Goal: Contribute content: Contribute content

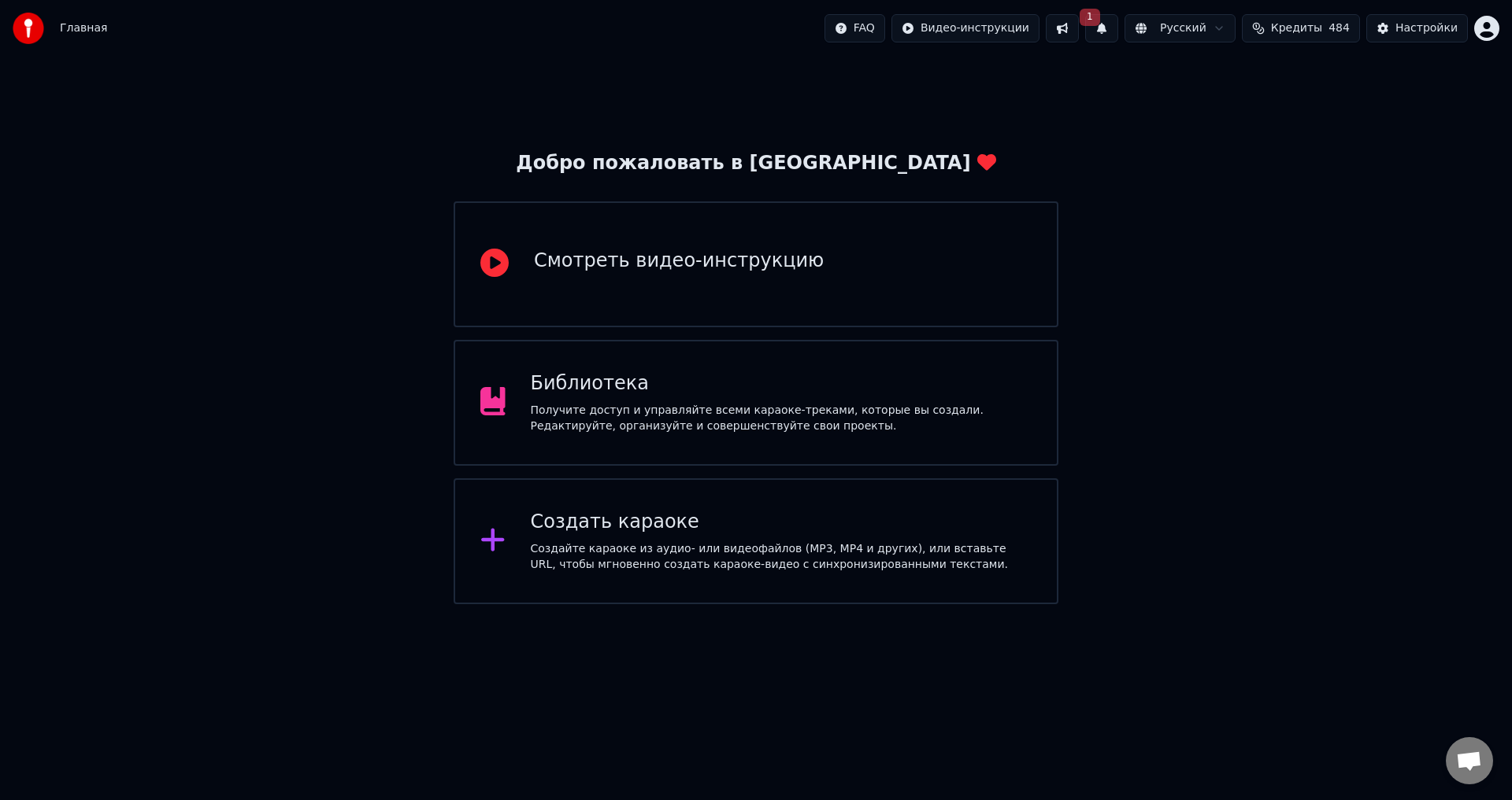
click at [1118, 25] on button "1" at bounding box center [1102, 28] width 33 height 29
click at [1028, 31] on html "Главная FAQ Видео-инструкции 1 Русский Кредиты 484 Настройки Добро пожаловать в…" at bounding box center [756, 302] width 1512 height 604
click at [1124, 29] on html "Главная FAQ Видео-инструкции 1 Русский Кредиты 484 Настройки Добро пожаловать в…" at bounding box center [756, 302] width 1512 height 604
click at [1310, 32] on span "Кредиты" at bounding box center [1296, 29] width 51 height 16
click at [593, 392] on div "Библиотека" at bounding box center [781, 384] width 502 height 25
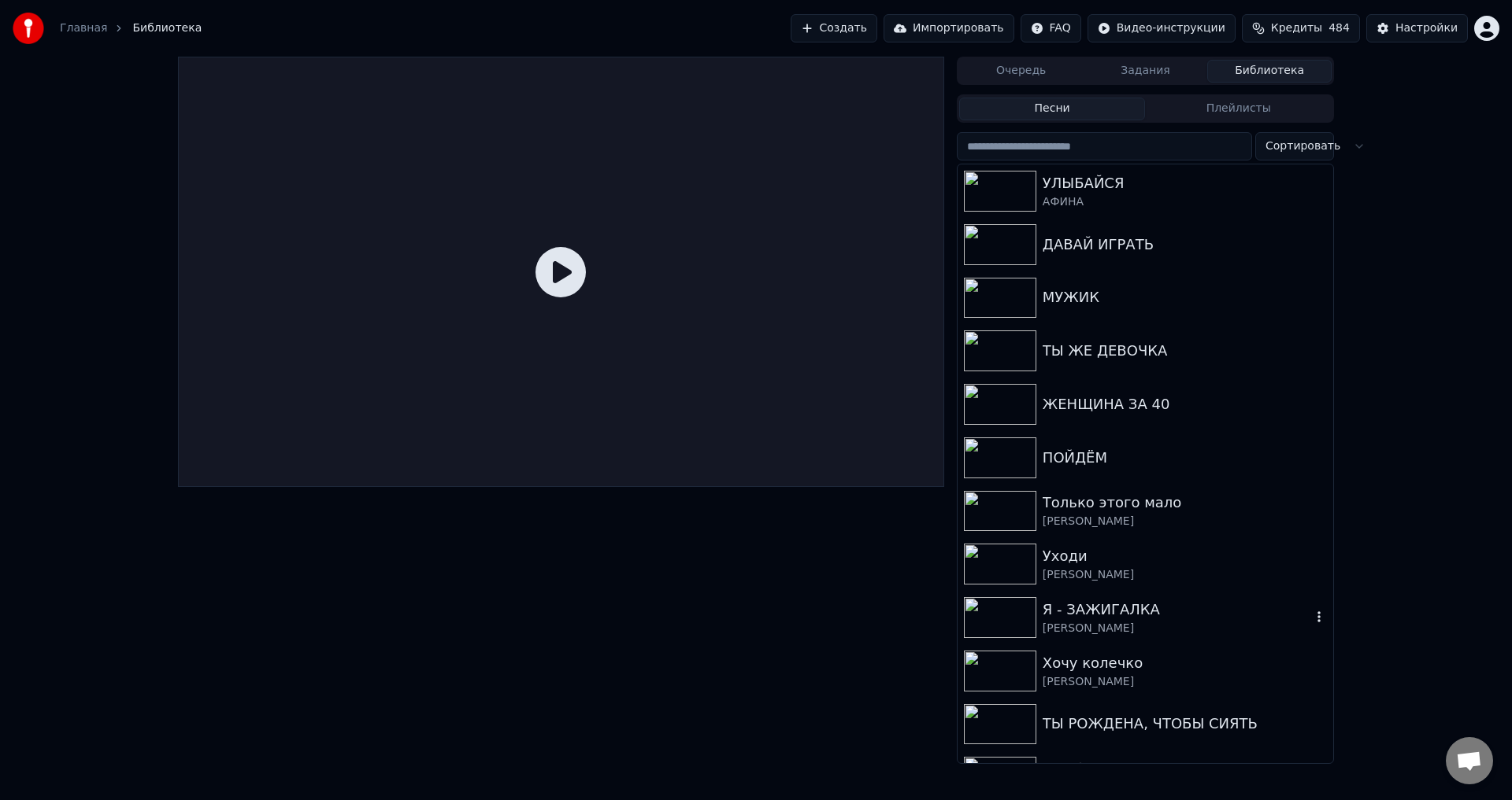
click at [1145, 620] on div "Я - ЗАЖИГАЛКА" at bounding box center [1177, 609] width 268 height 22
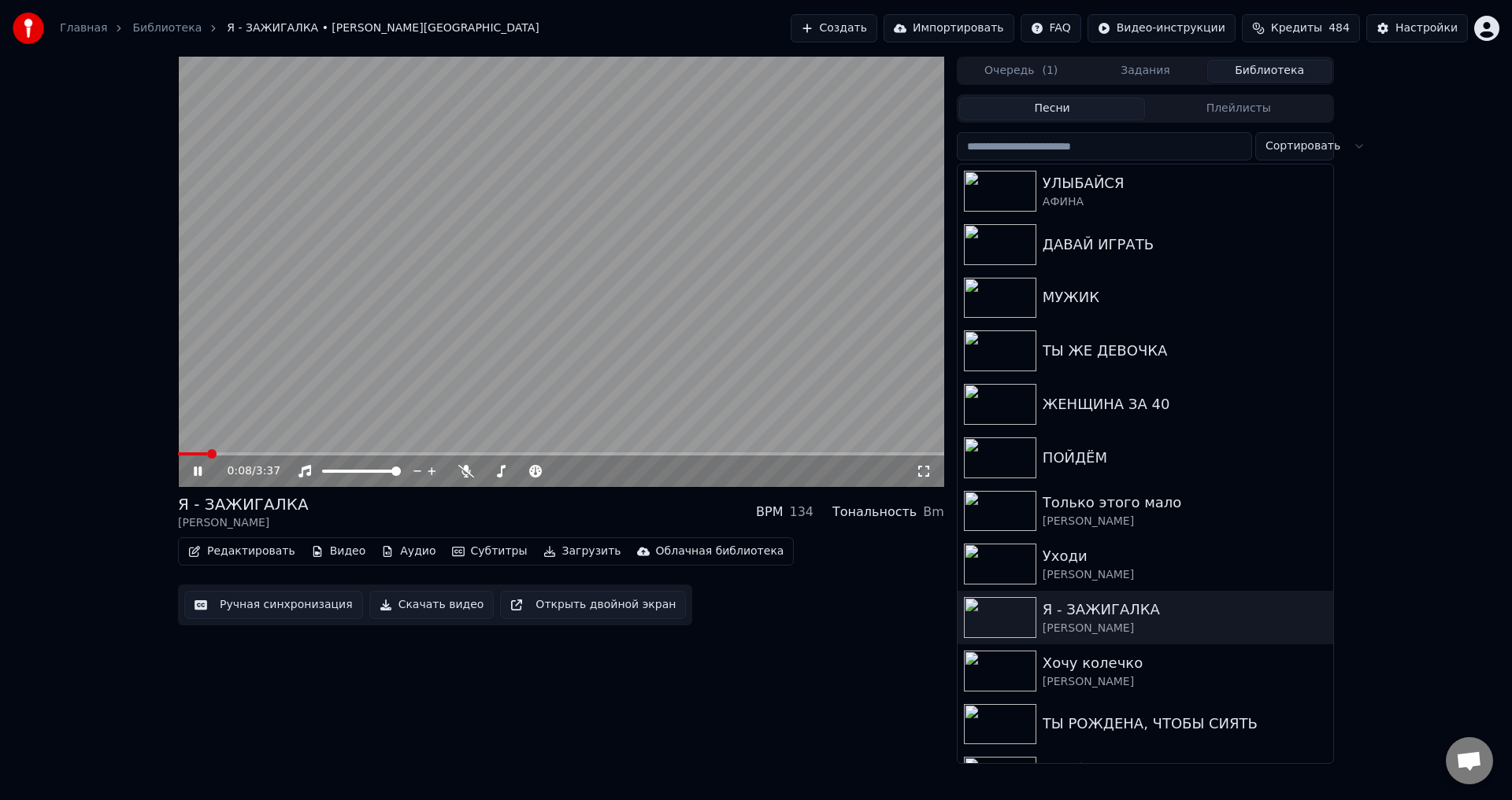
click at [919, 468] on icon at bounding box center [923, 471] width 11 height 11
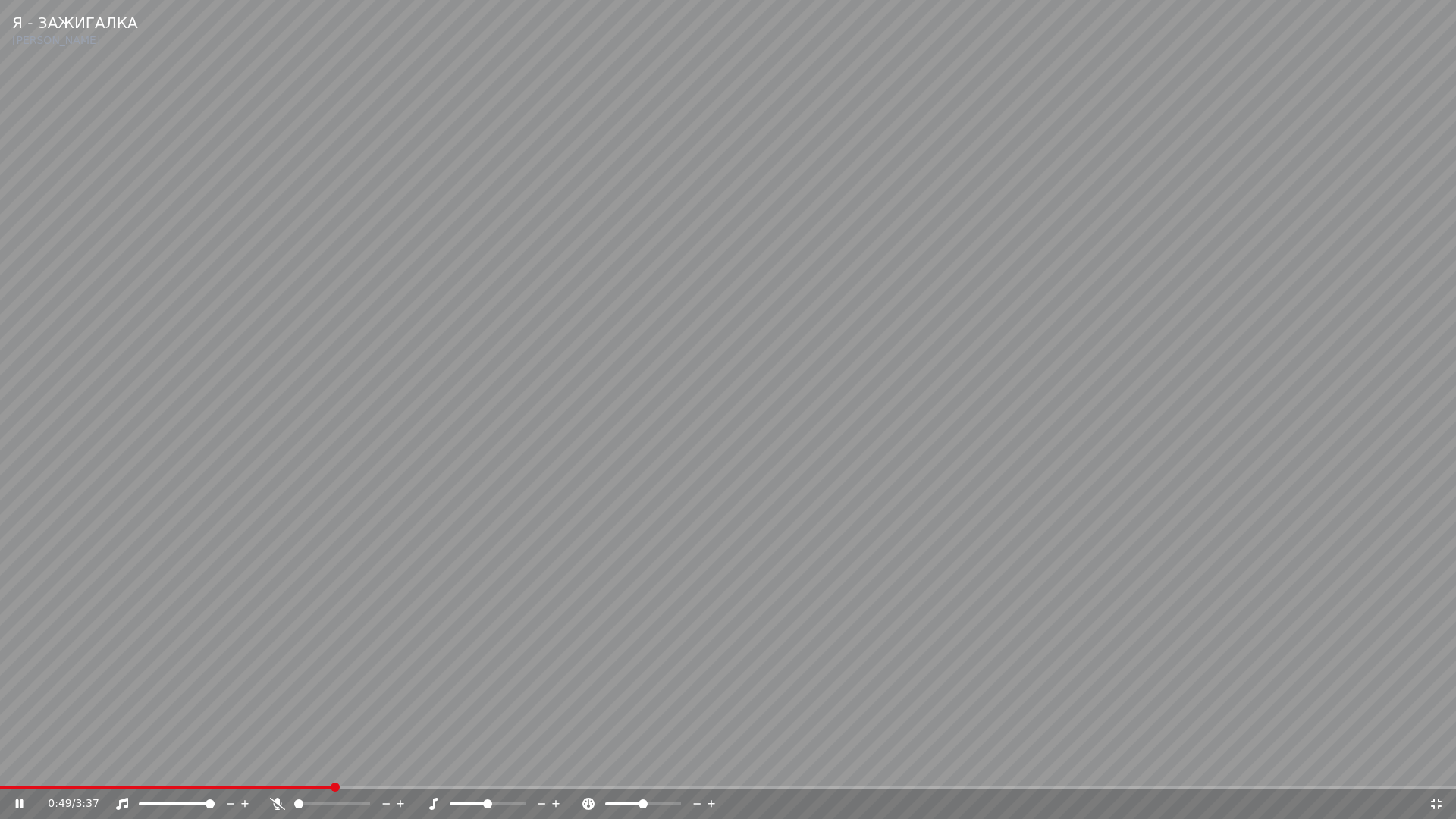
click at [873, 618] on video at bounding box center [728, 410] width 1456 height 819
click at [289, 593] on video at bounding box center [728, 410] width 1456 height 819
click at [1202, 576] on video at bounding box center [728, 410] width 1456 height 819
click at [819, 605] on video at bounding box center [728, 410] width 1456 height 819
click at [814, 603] on video at bounding box center [728, 410] width 1456 height 819
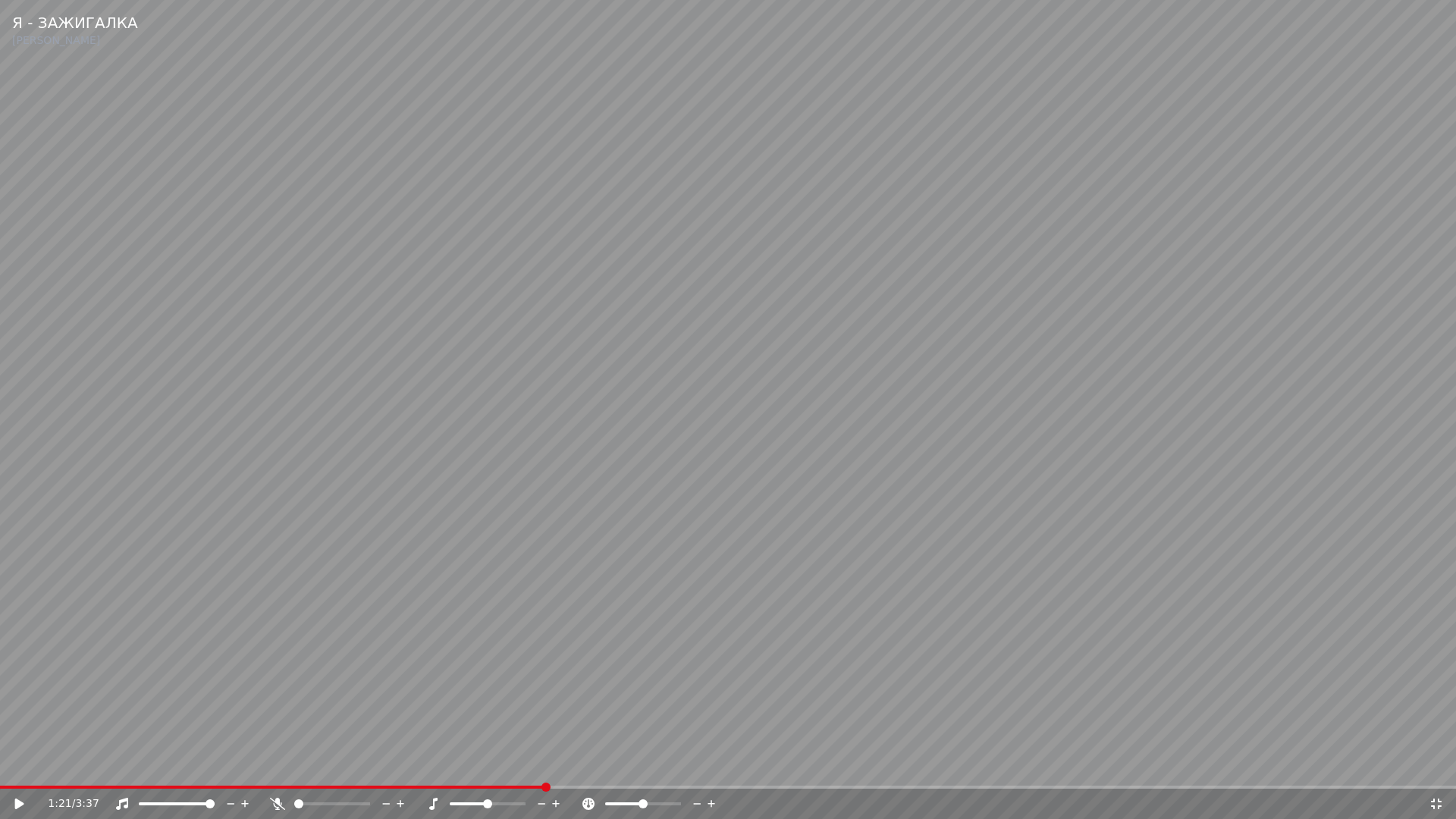
click at [814, 603] on video at bounding box center [728, 410] width 1456 height 819
click at [342, 771] on div at bounding box center [346, 804] width 122 height 15
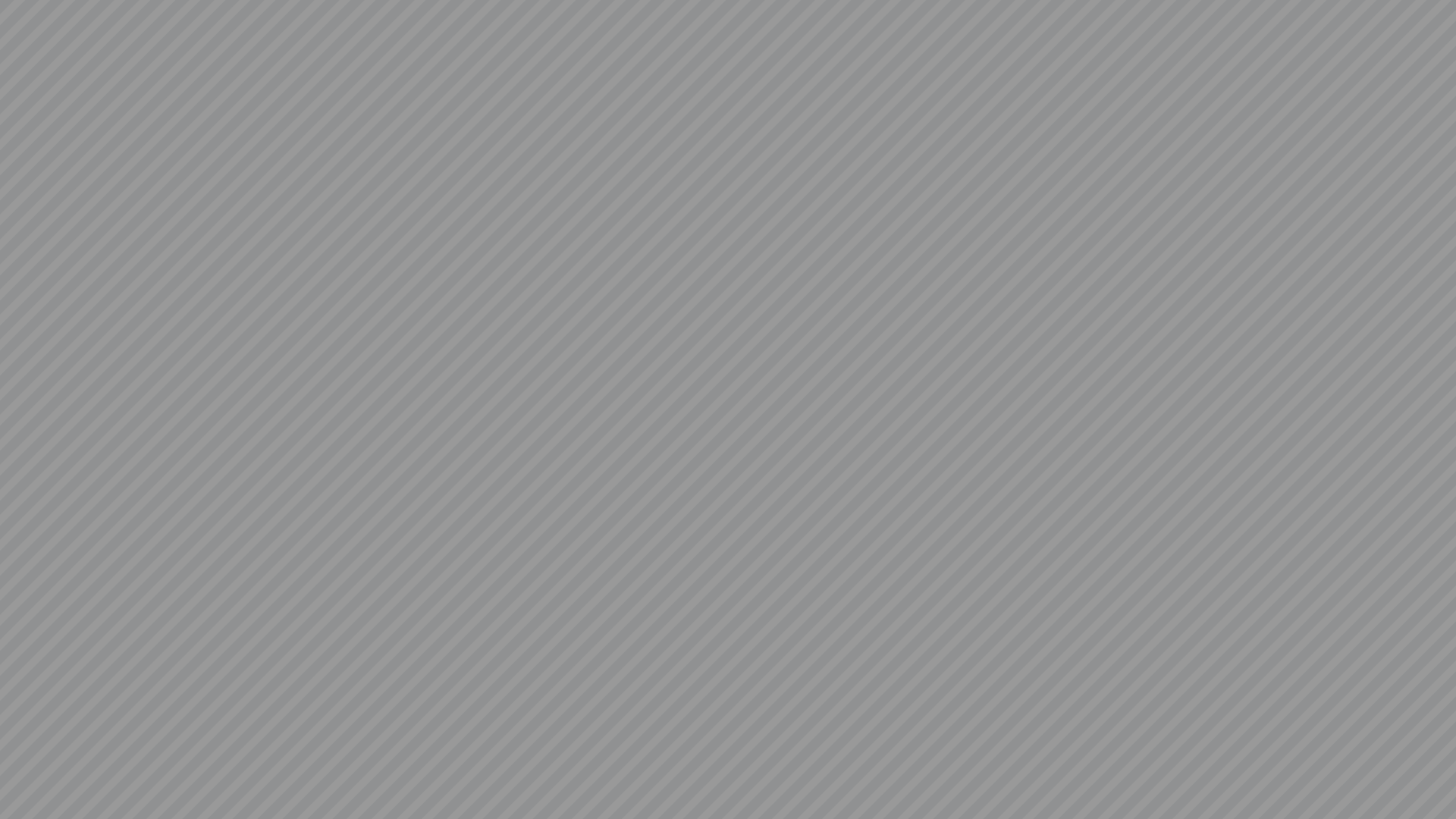
click at [346, 771] on div at bounding box center [728, 410] width 1456 height 819
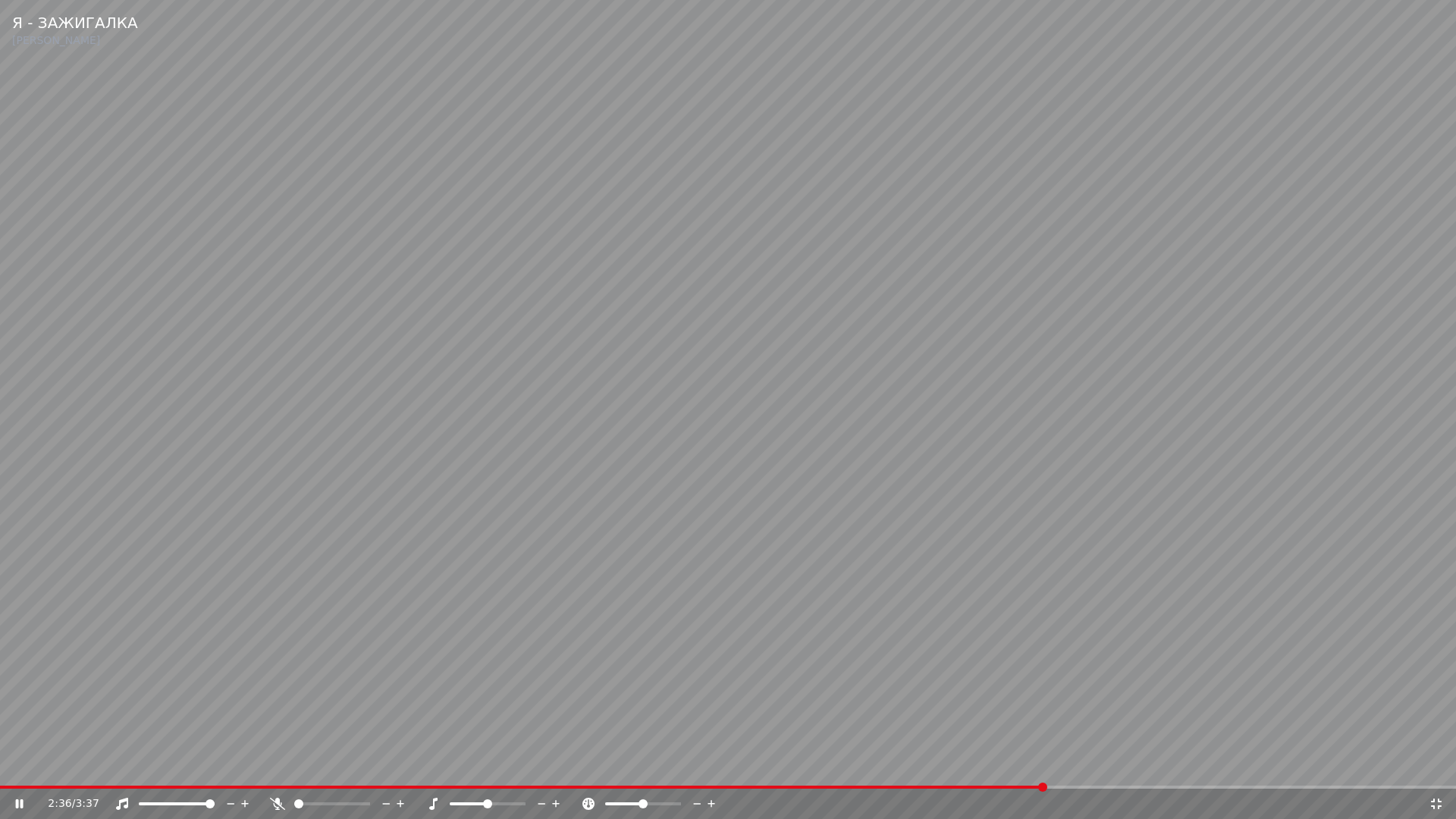
click at [382, 749] on video at bounding box center [728, 410] width 1456 height 819
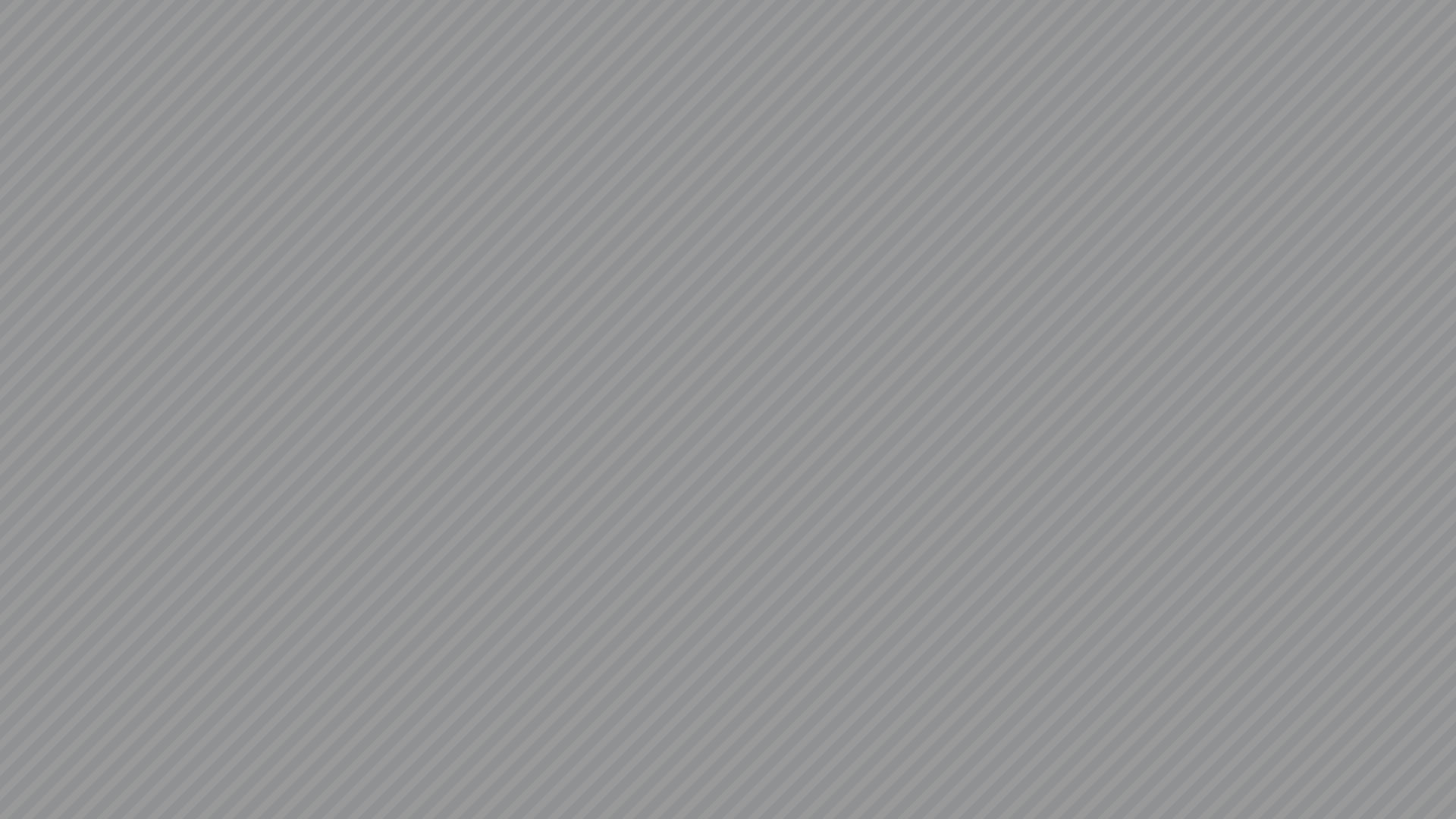
click at [1438, 771] on video at bounding box center [728, 410] width 1456 height 819
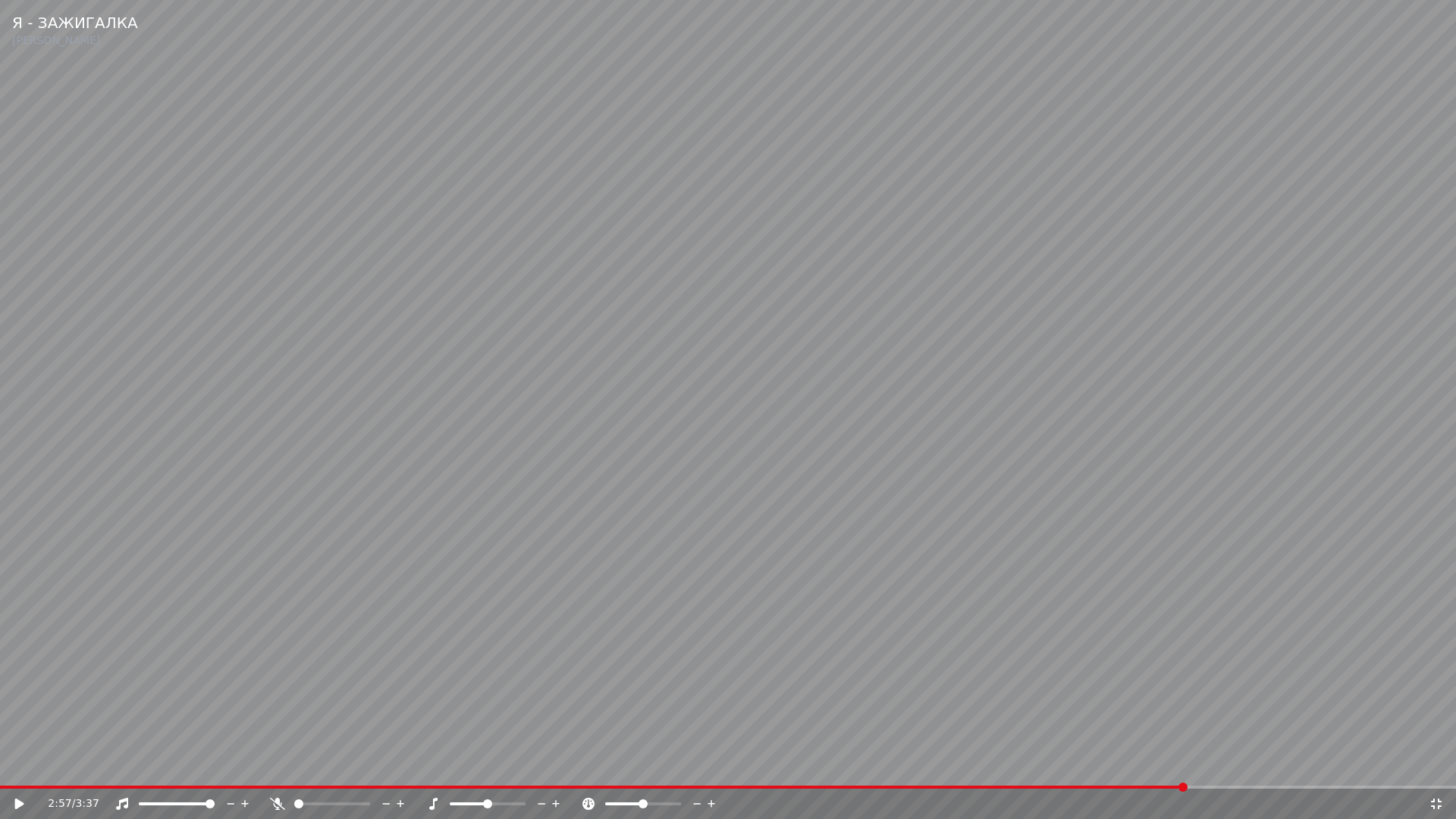
click at [3, 771] on span at bounding box center [593, 788] width 1186 height 3
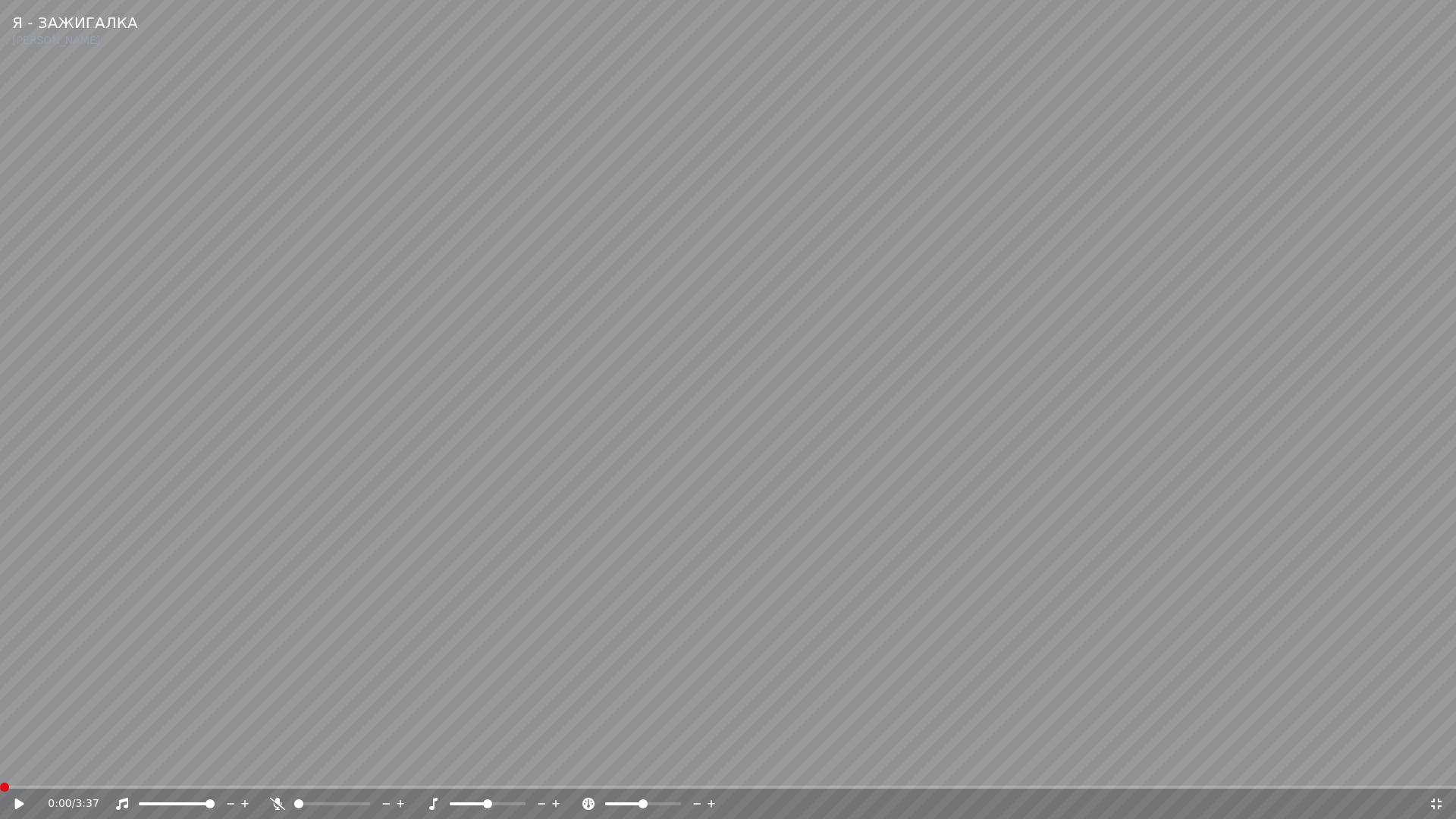
click at [15, 771] on icon at bounding box center [19, 804] width 9 height 11
click at [0, 771] on span at bounding box center [0, 788] width 0 height 3
click at [1437, 771] on icon at bounding box center [1436, 804] width 15 height 12
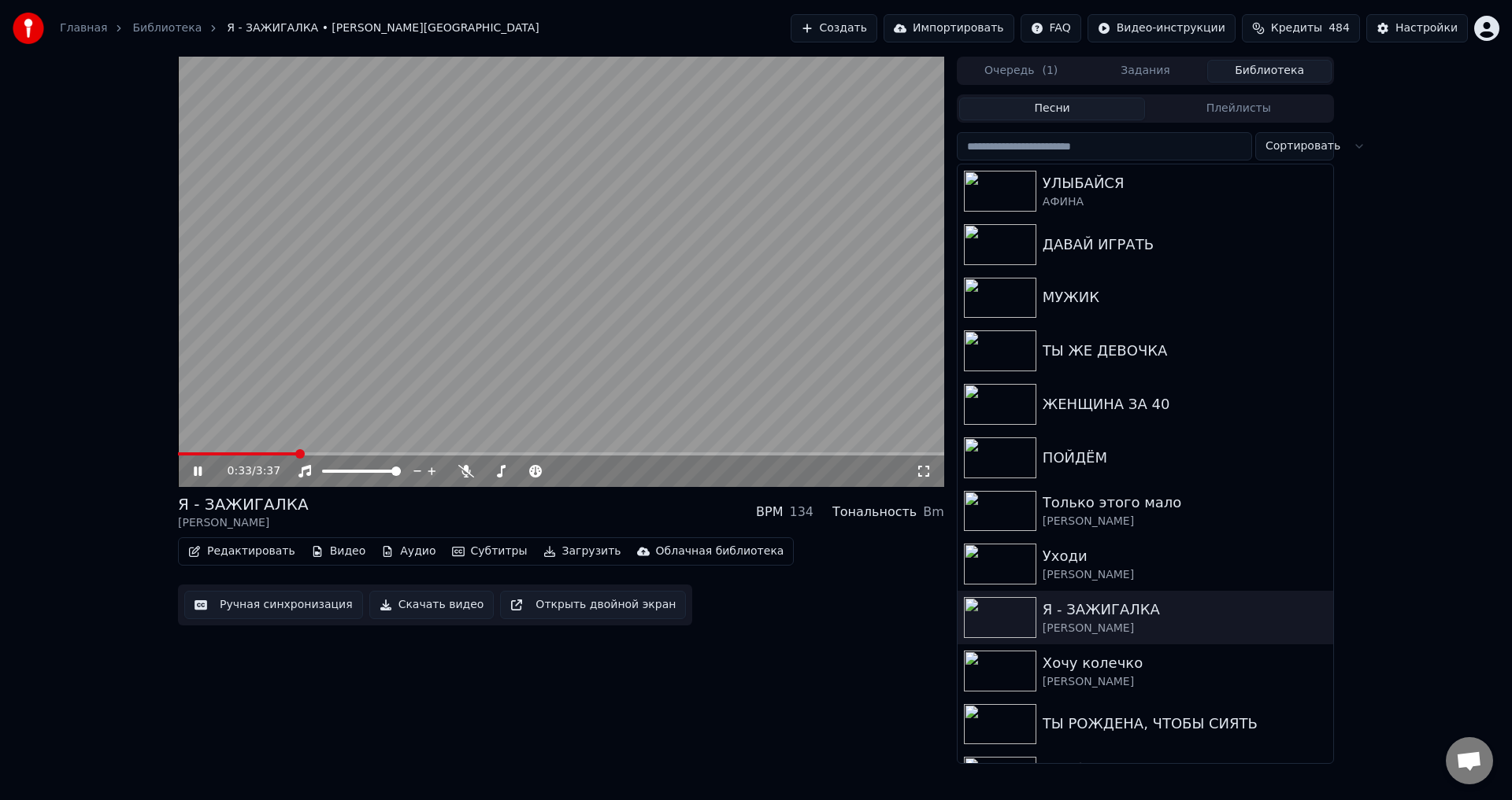
click at [243, 610] on button "Ручная синхронизация" at bounding box center [273, 605] width 179 height 29
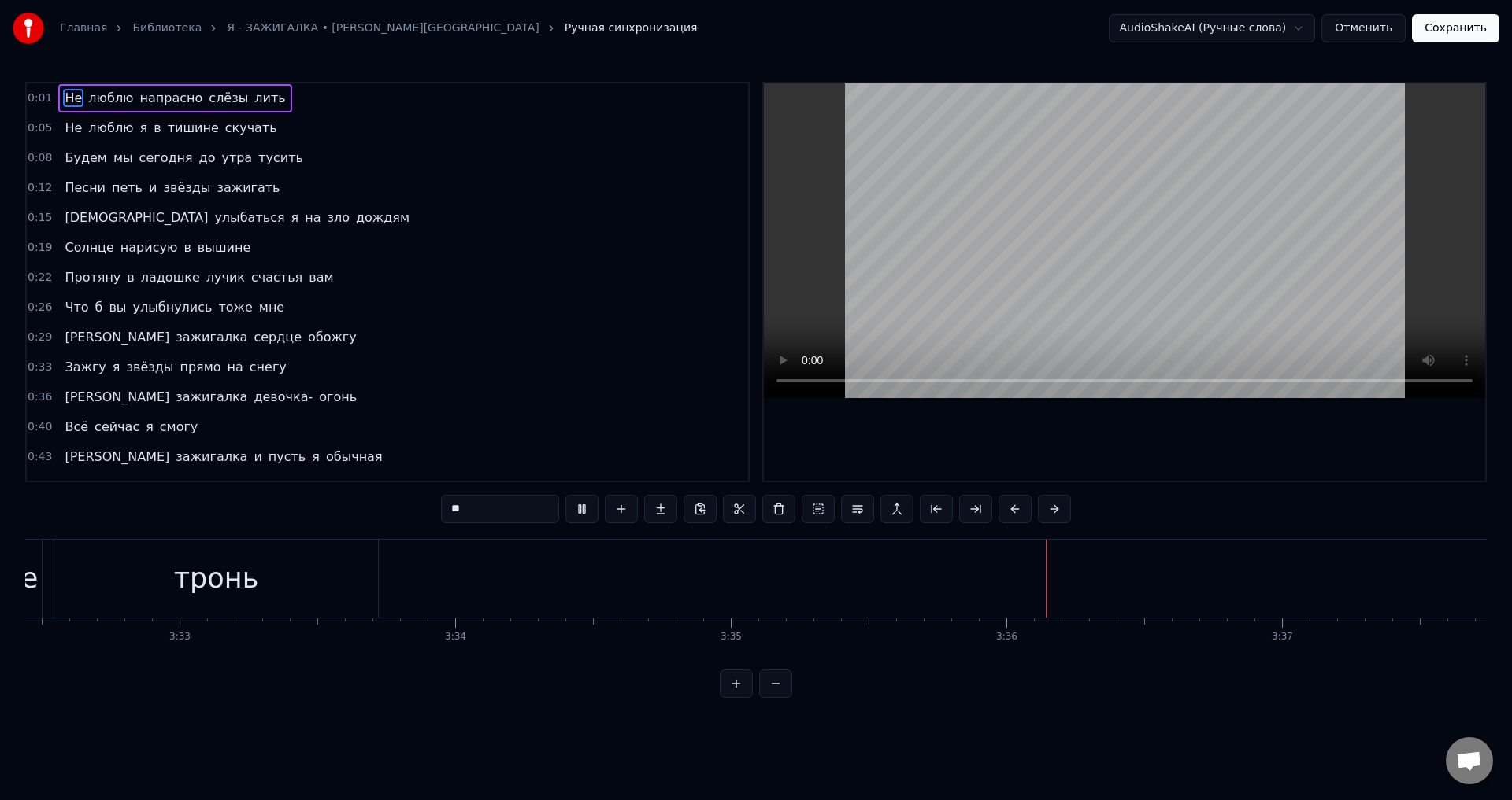
scroll to position [0, 58611]
click at [70, 97] on span "Не" at bounding box center [73, 97] width 21 height 18
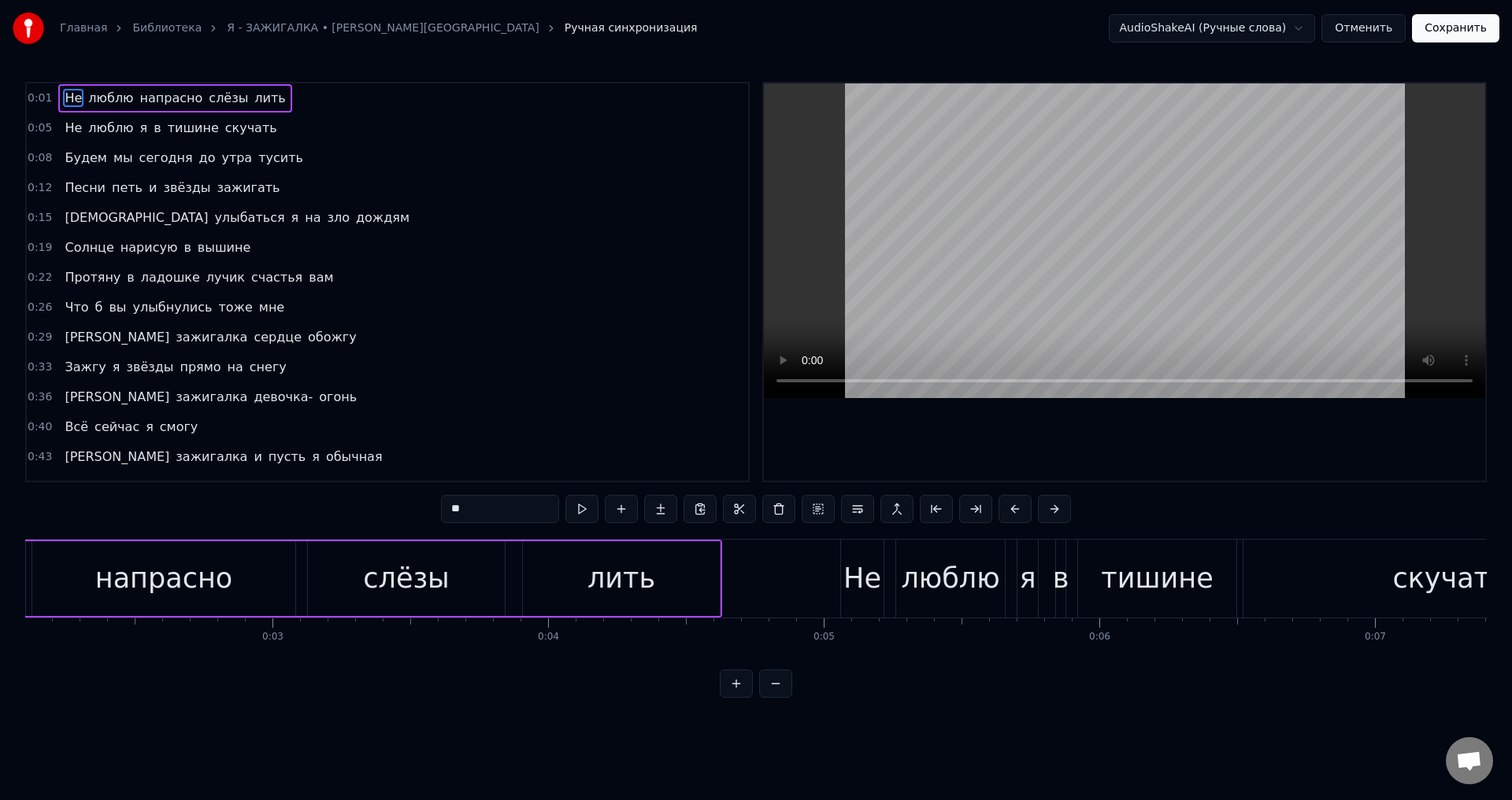
scroll to position [0, 334]
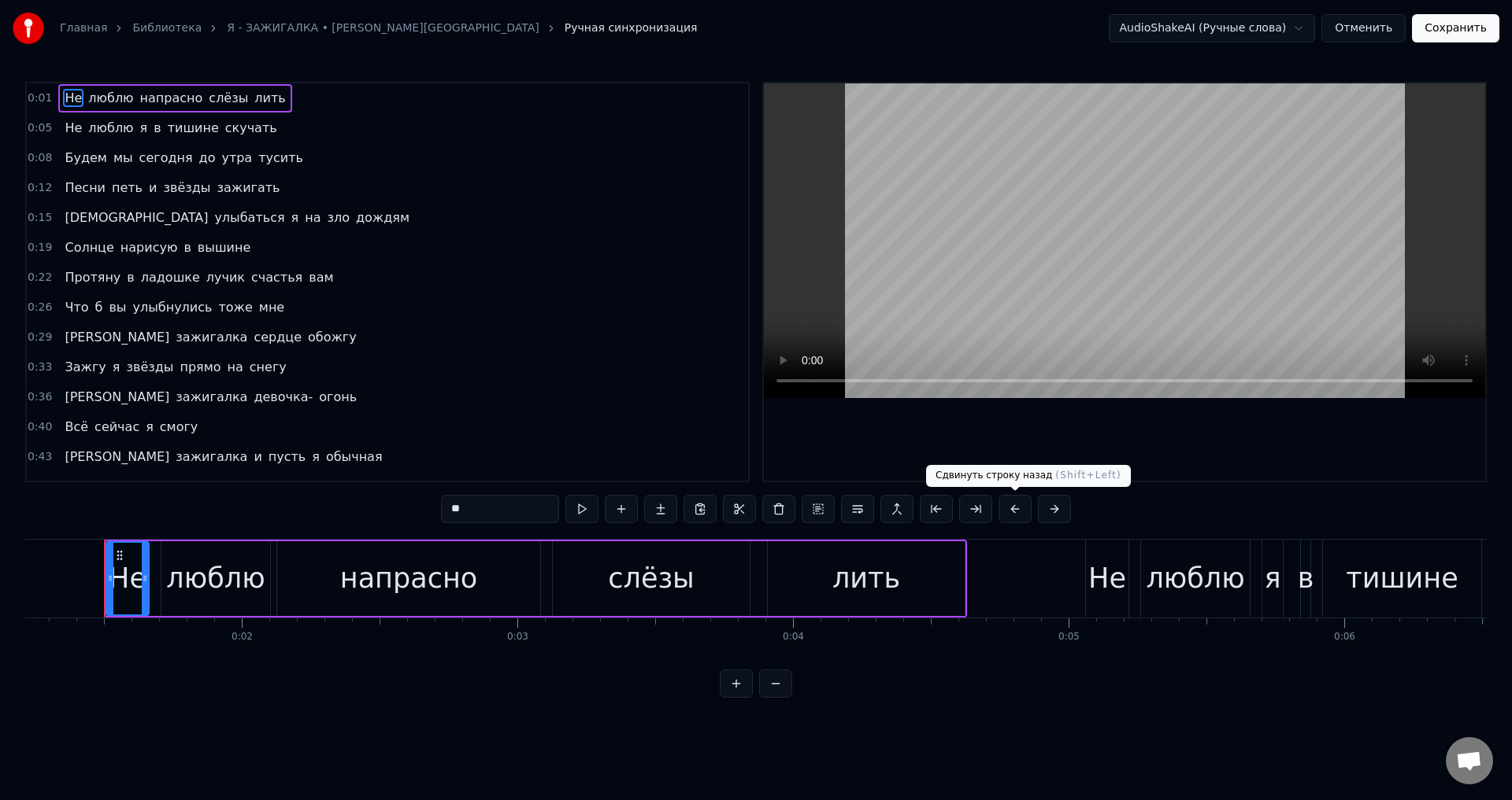
click at [1016, 514] on button at bounding box center [1015, 509] width 33 height 29
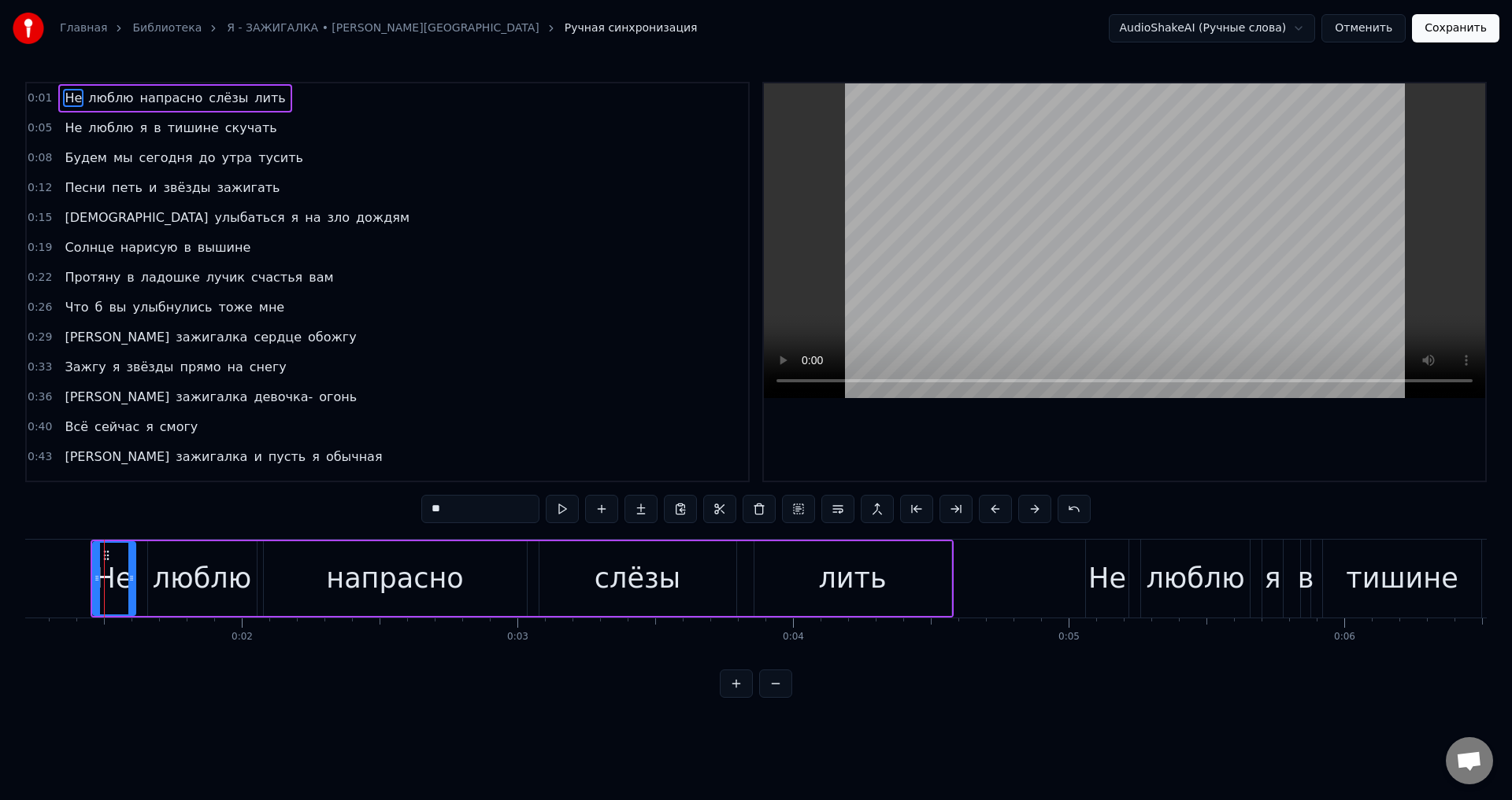
click at [63, 130] on span "Не" at bounding box center [73, 128] width 21 height 18
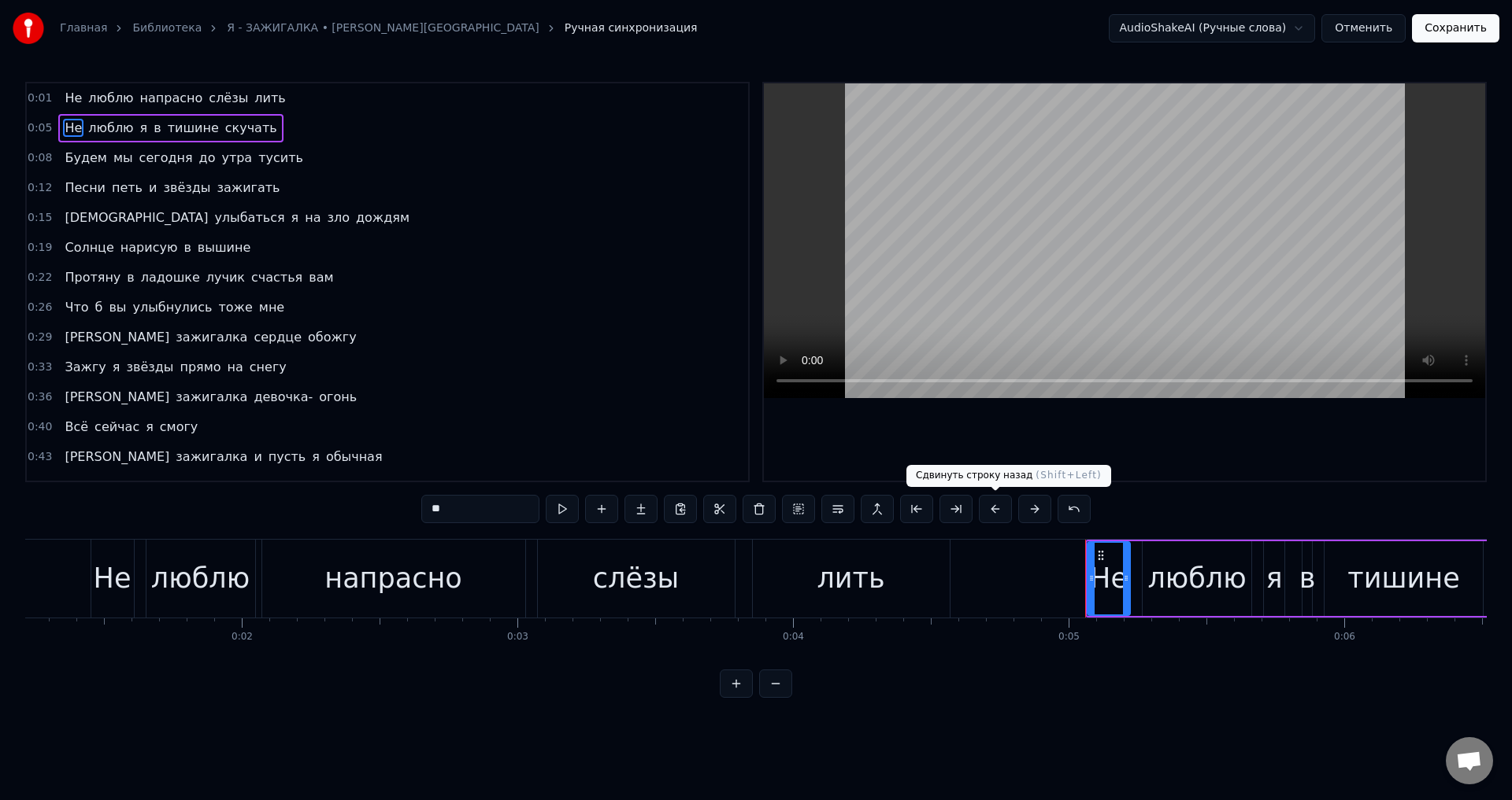
click at [997, 513] on button at bounding box center [996, 509] width 33 height 29
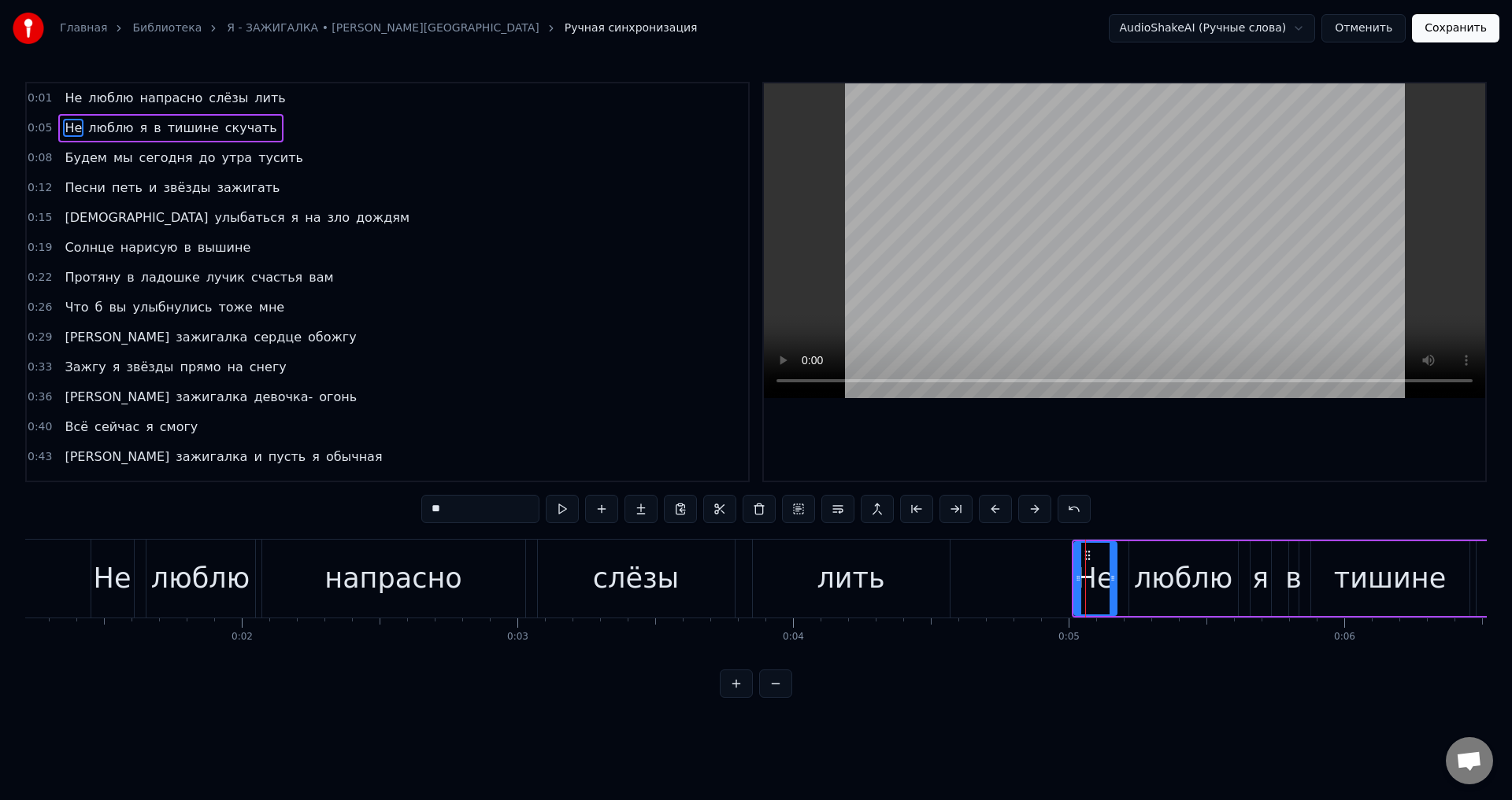
click at [85, 158] on span "Будем" at bounding box center [85, 158] width 45 height 18
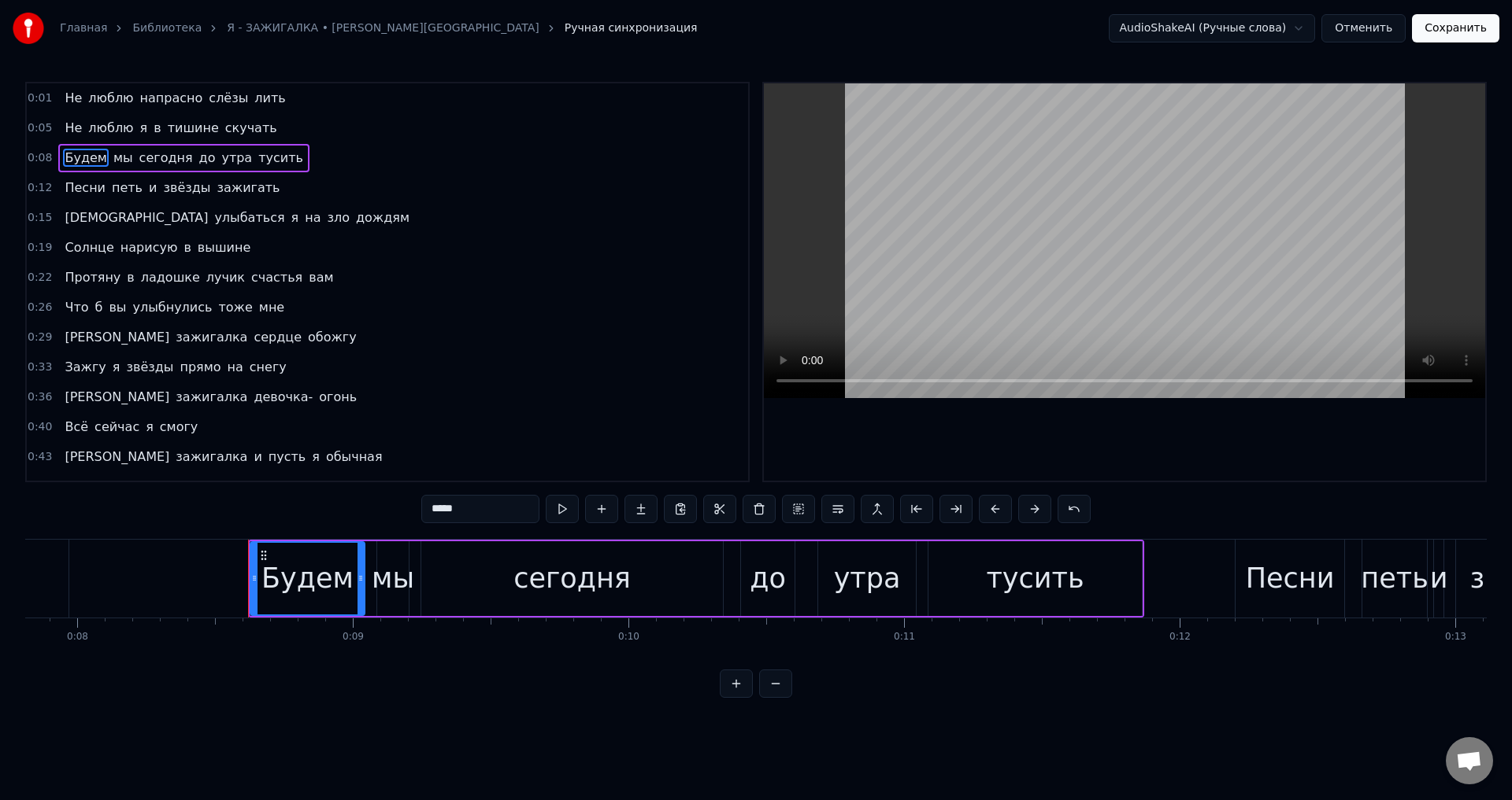
scroll to position [0, 2297]
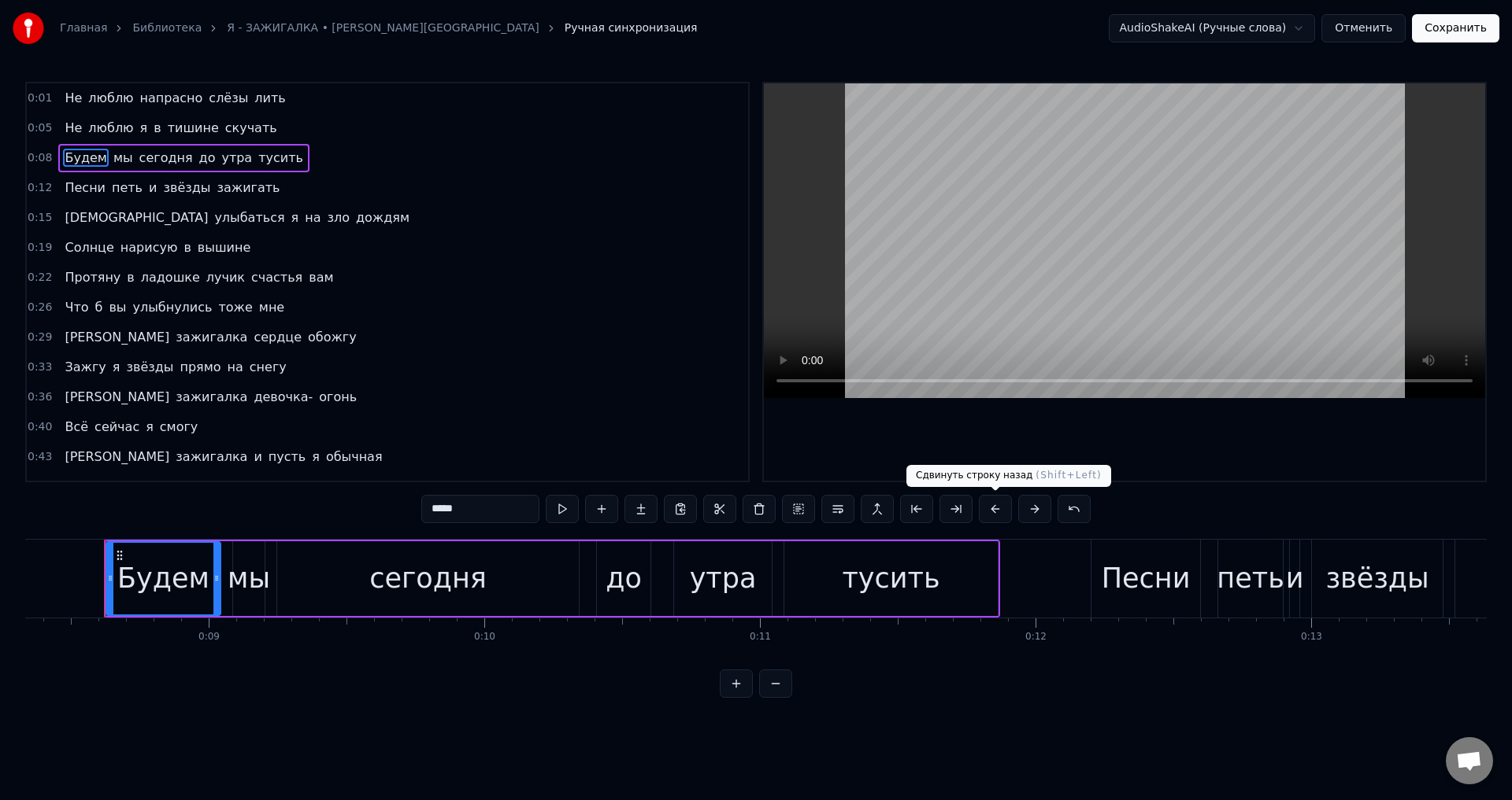
click at [995, 509] on button at bounding box center [996, 509] width 33 height 29
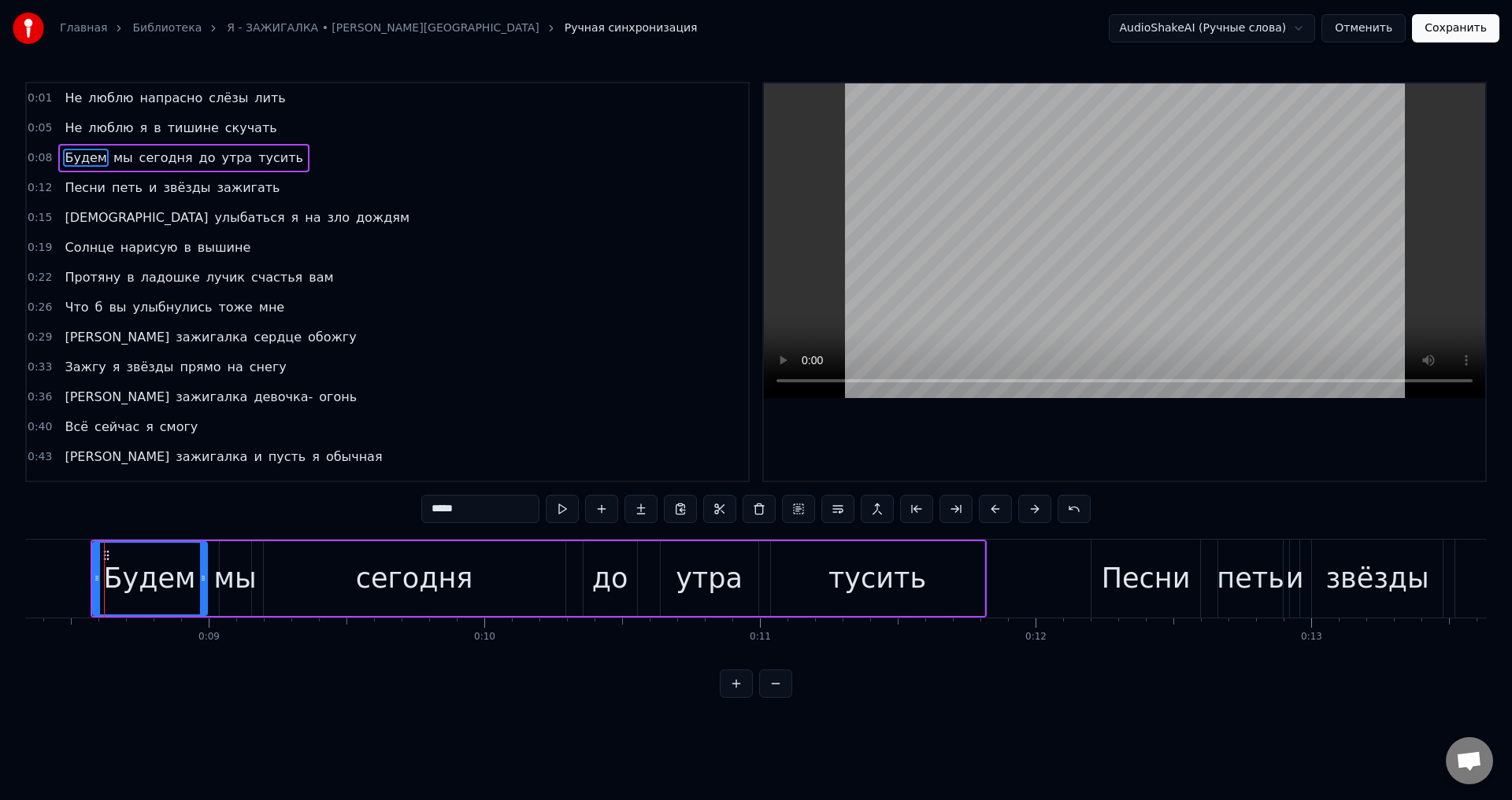
click at [71, 192] on span "Песни" at bounding box center [84, 187] width 44 height 18
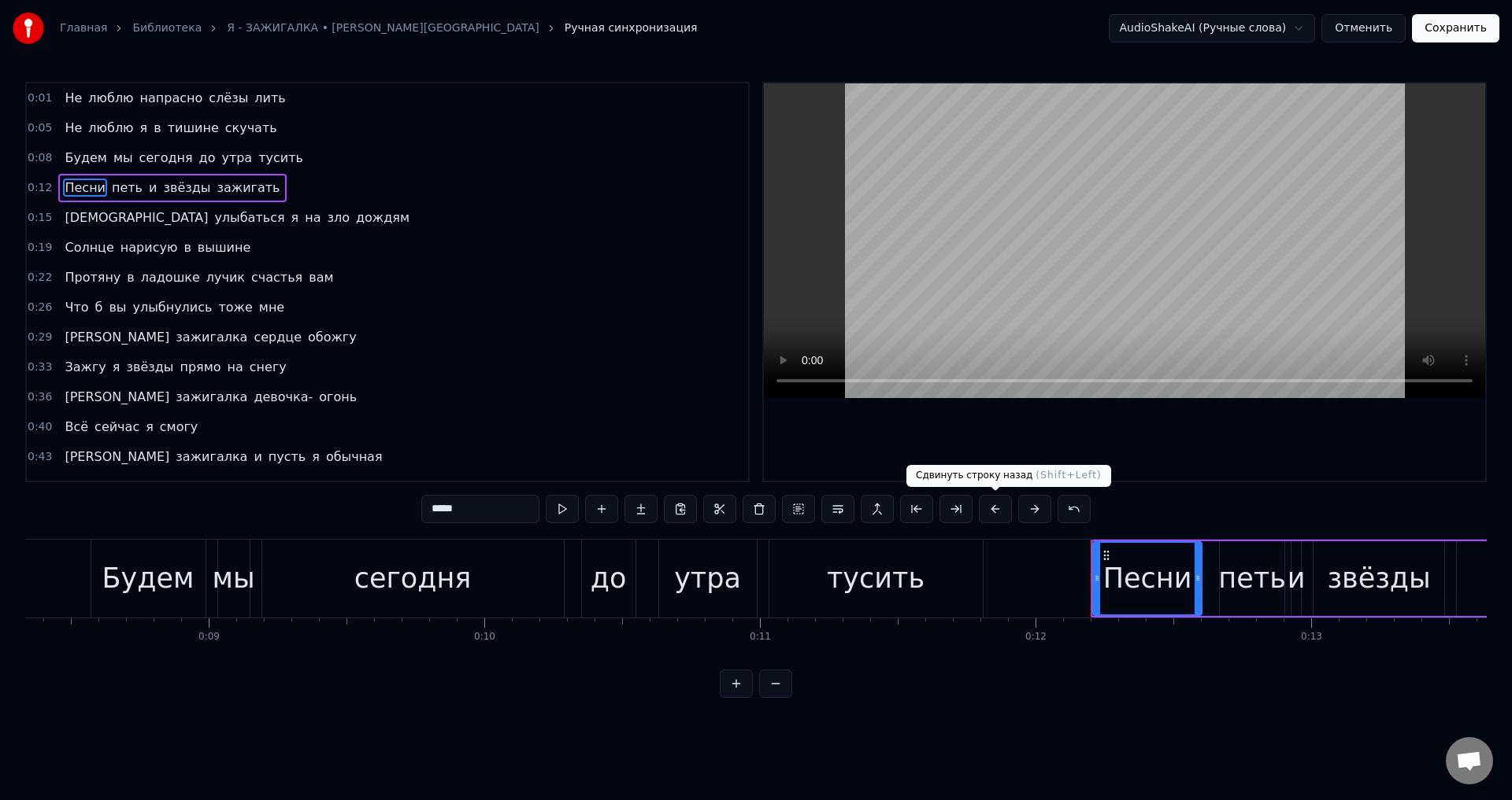
click at [996, 516] on button at bounding box center [996, 509] width 33 height 29
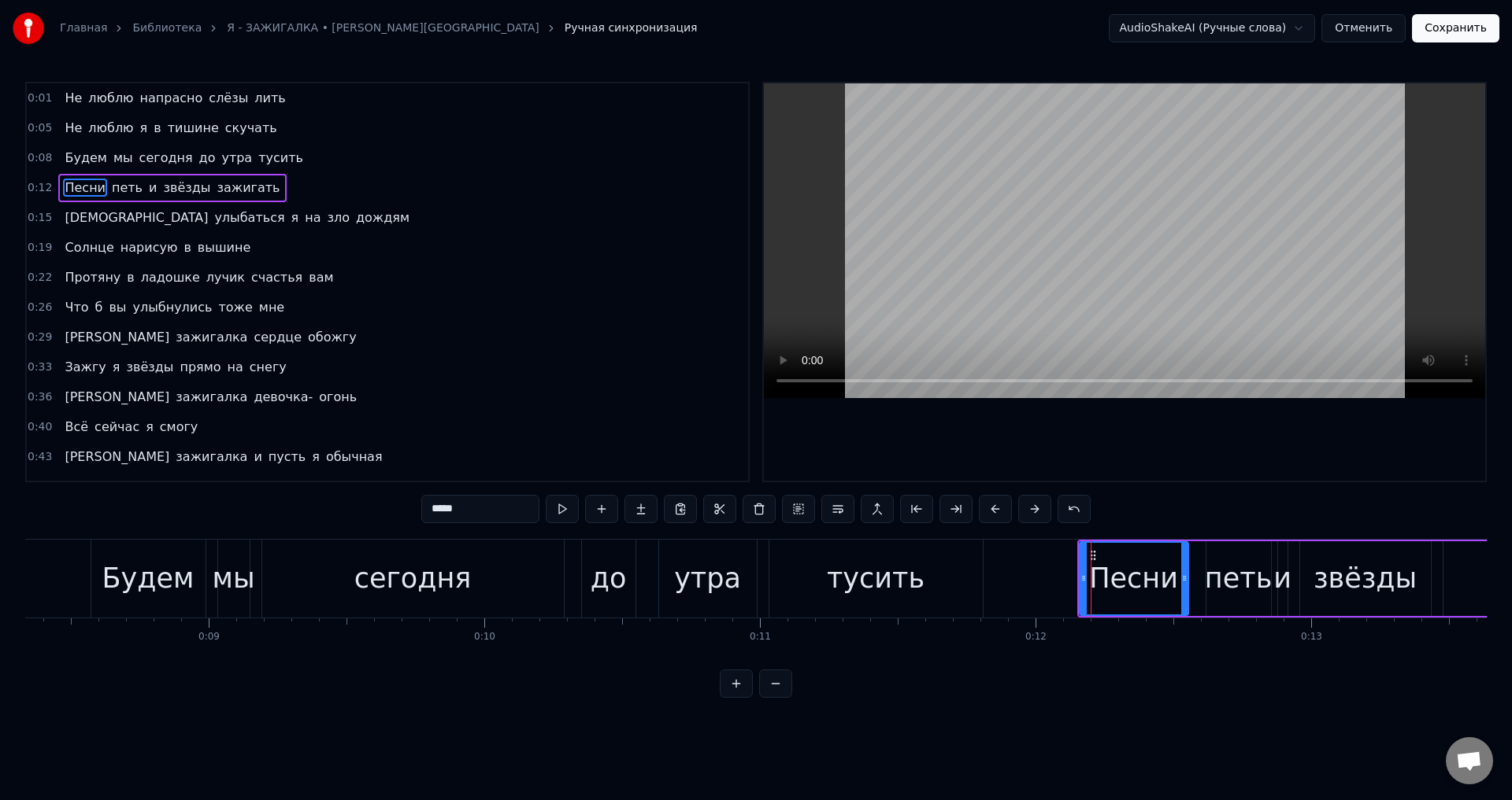
click at [71, 218] on span "Буду" at bounding box center [136, 218] width 146 height 18
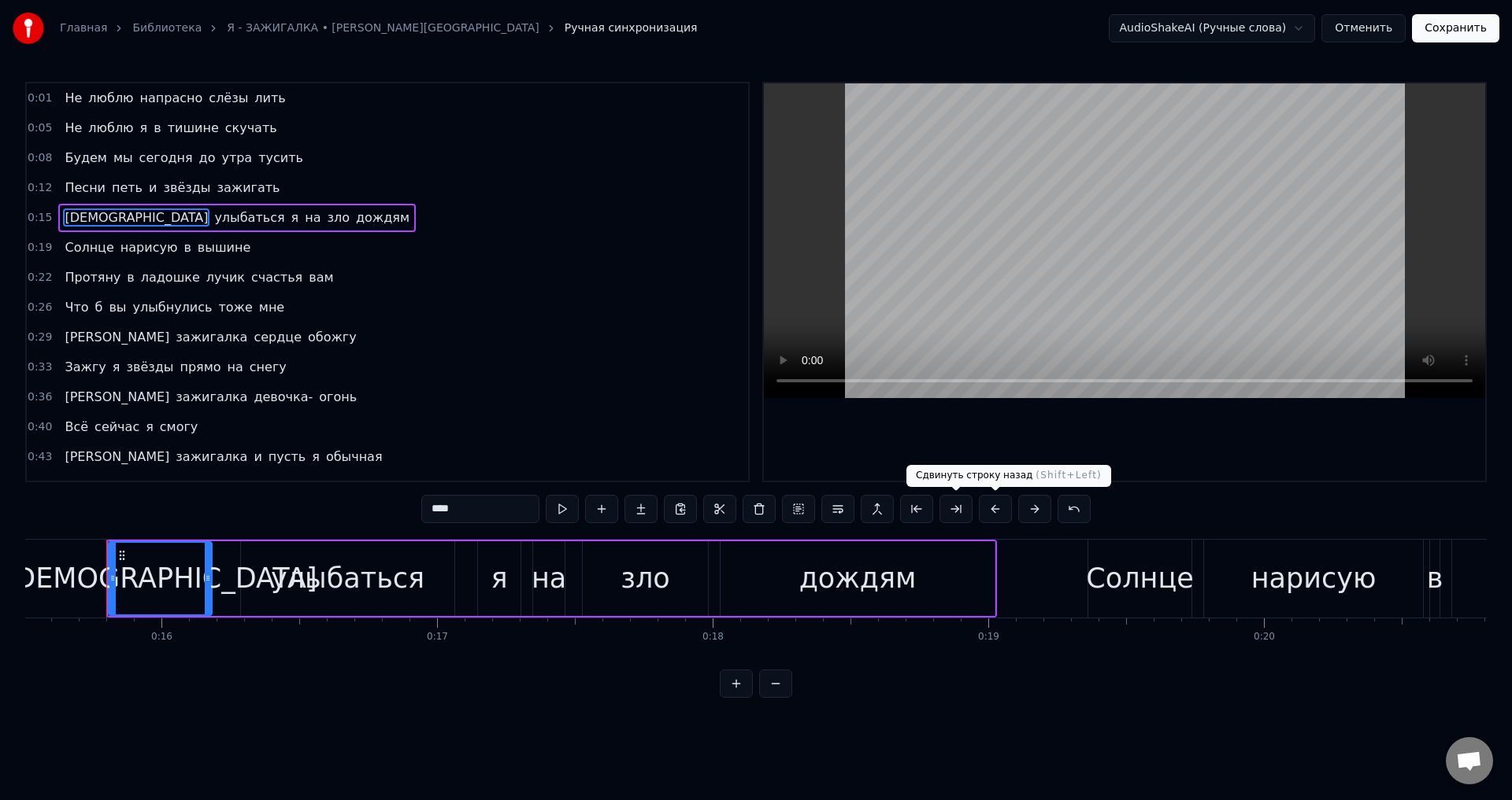
scroll to position [0, 4276]
click at [997, 511] on button at bounding box center [996, 509] width 33 height 29
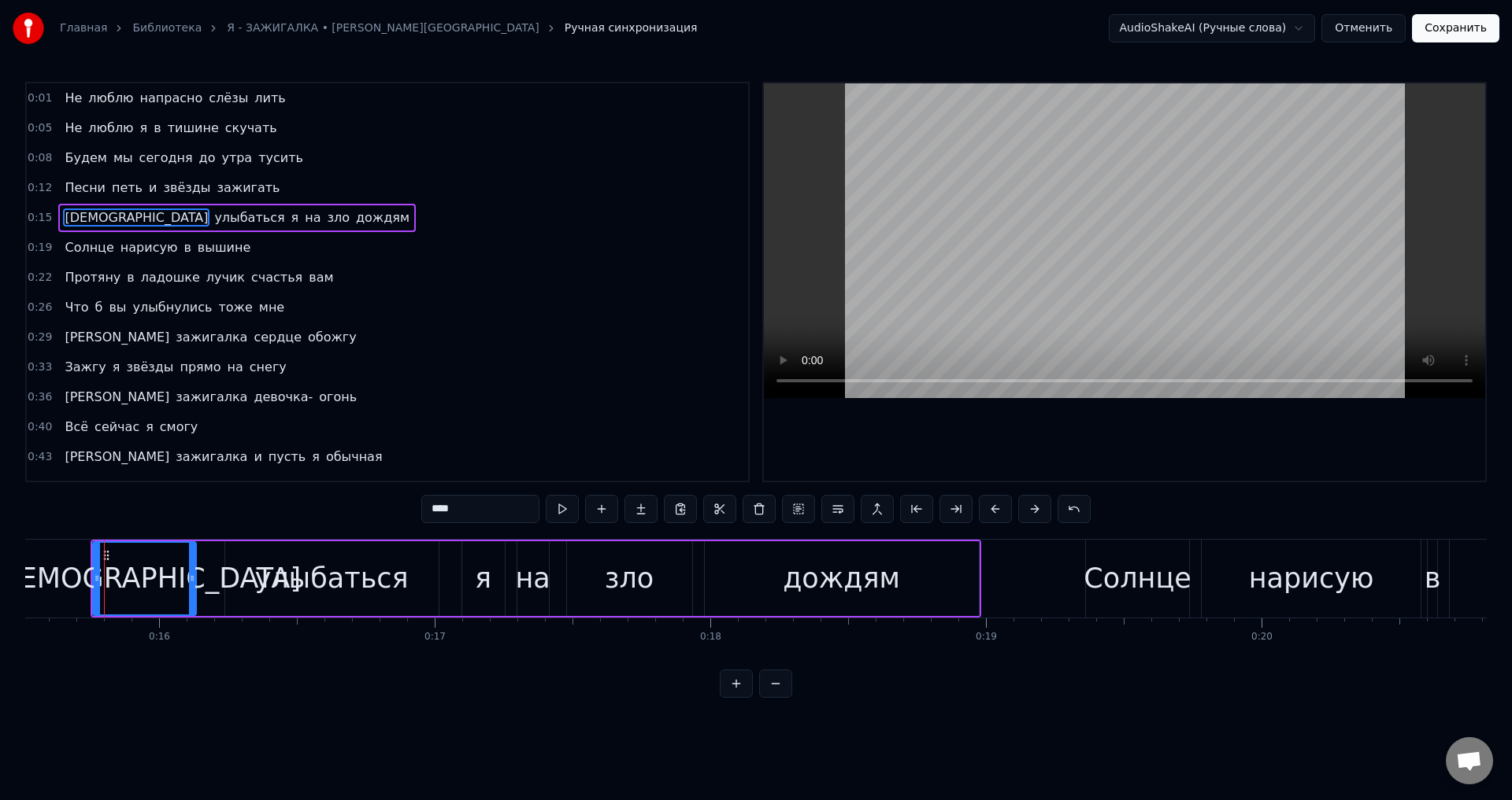
click at [82, 244] on span "Солнце" at bounding box center [89, 247] width 52 height 18
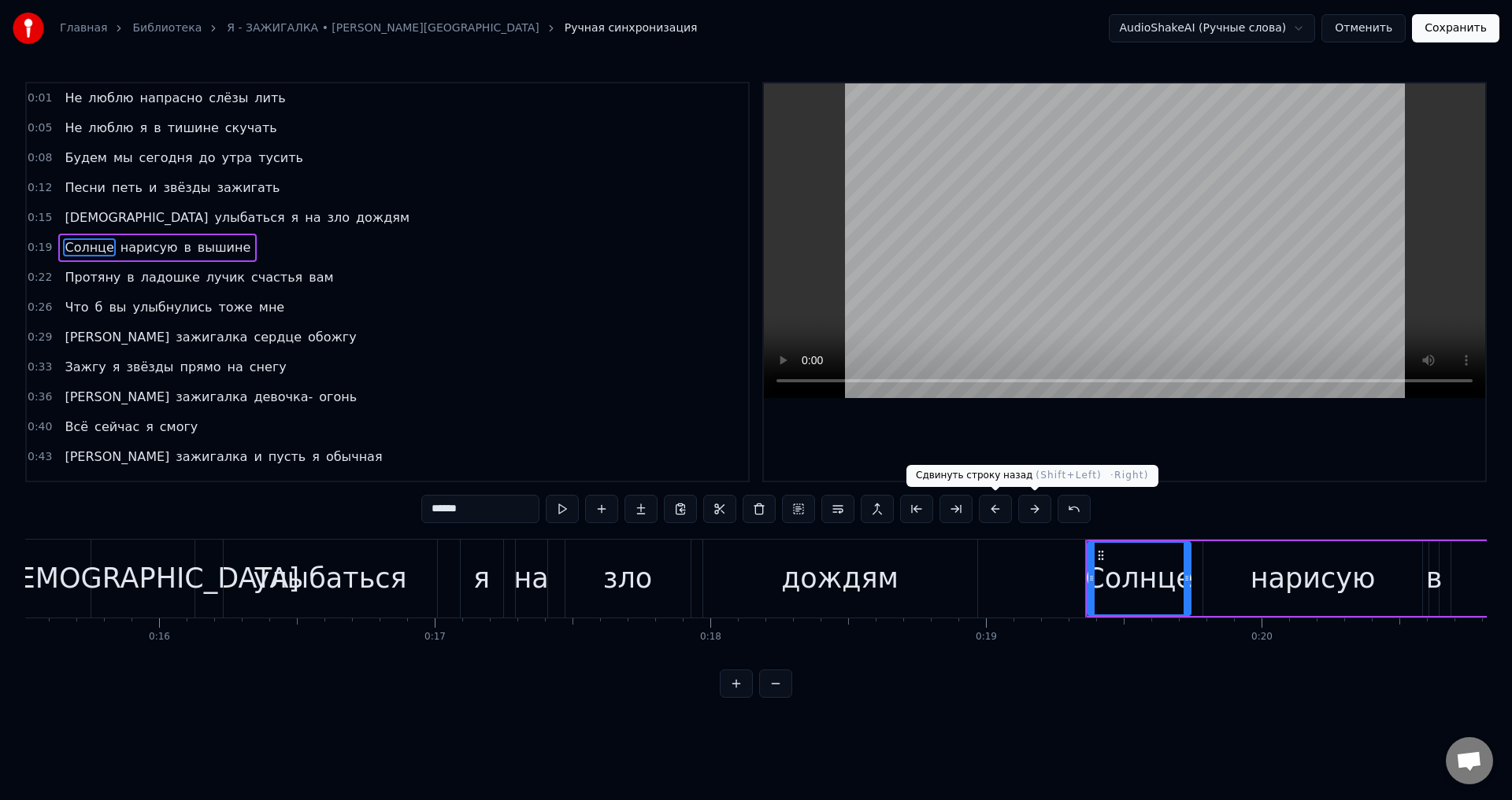
drag, startPoint x: 997, startPoint y: 510, endPoint x: 881, endPoint y: 531, distance: 117.9
click at [997, 510] on button at bounding box center [996, 509] width 33 height 29
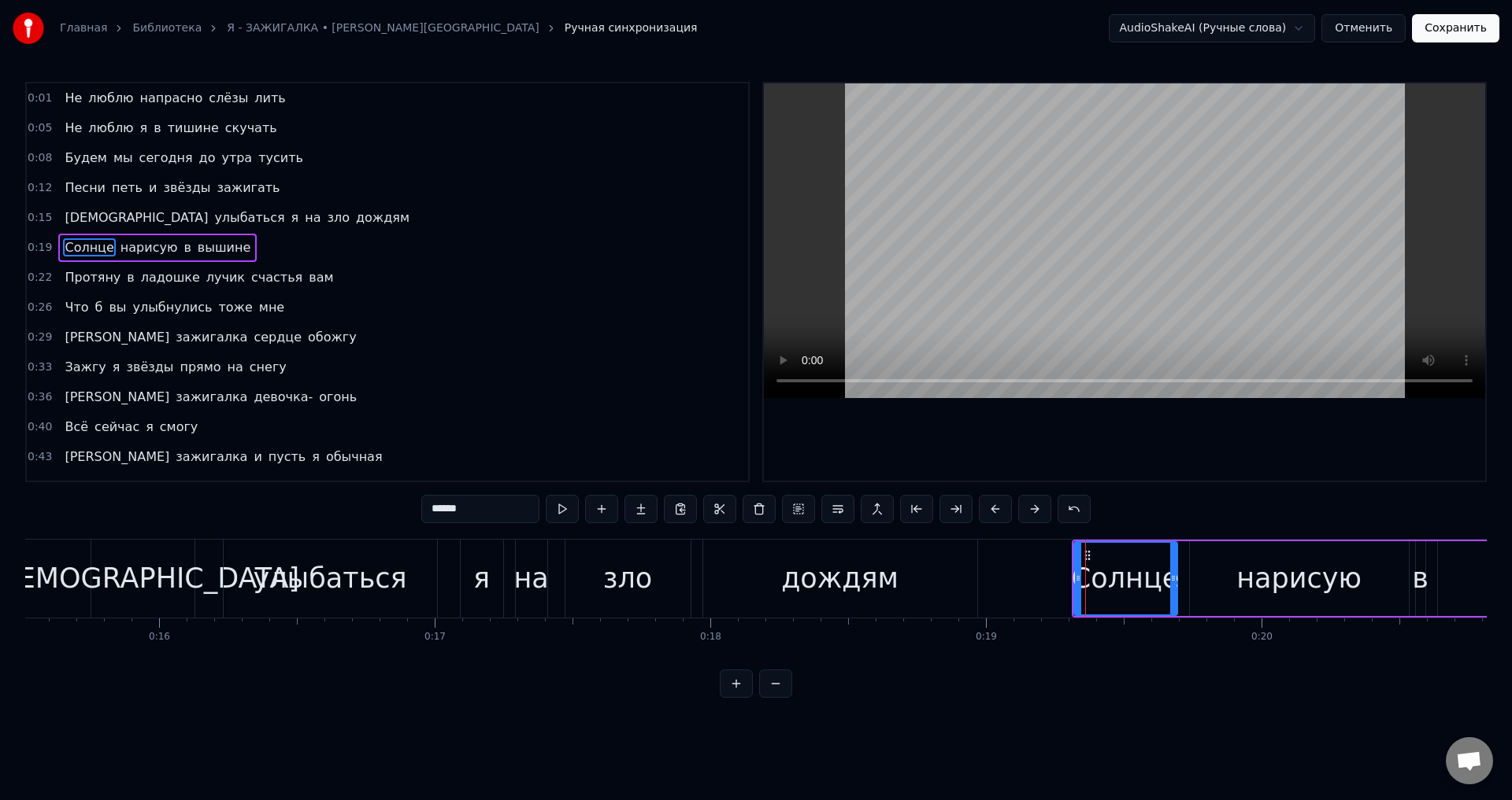
click at [82, 276] on span "Протяну" at bounding box center [92, 277] width 59 height 18
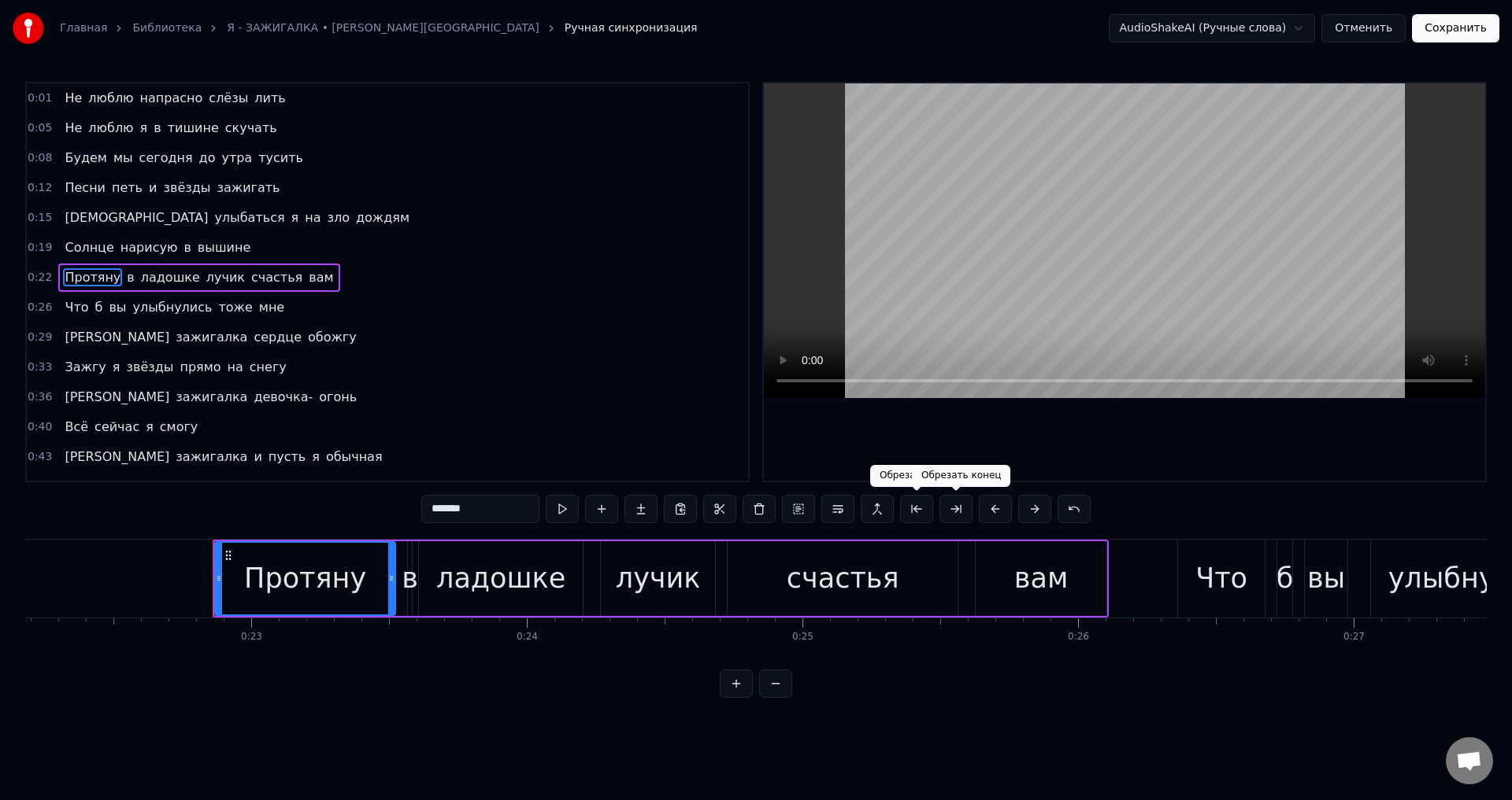
scroll to position [0, 6221]
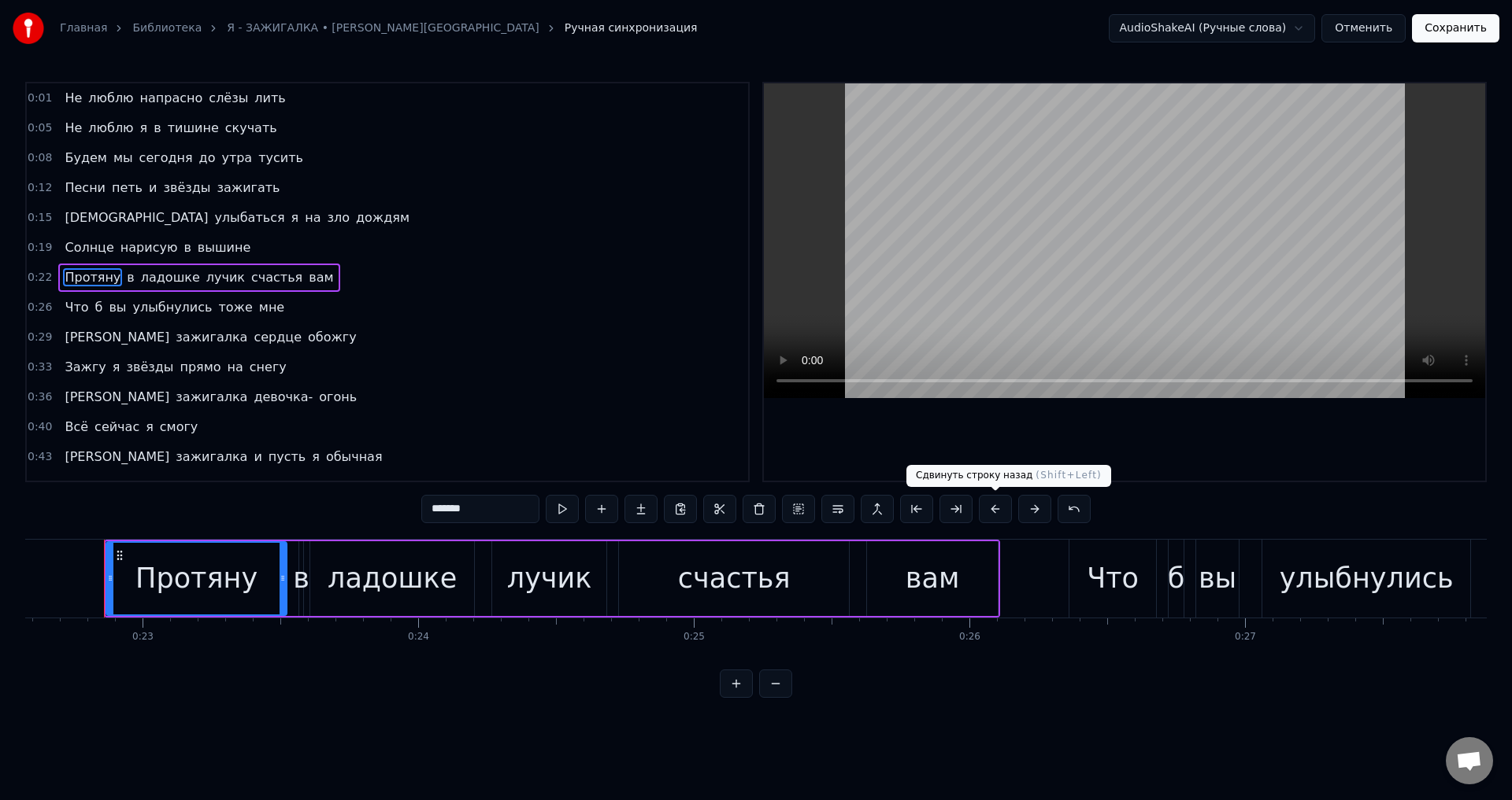
click at [994, 510] on button at bounding box center [996, 509] width 33 height 29
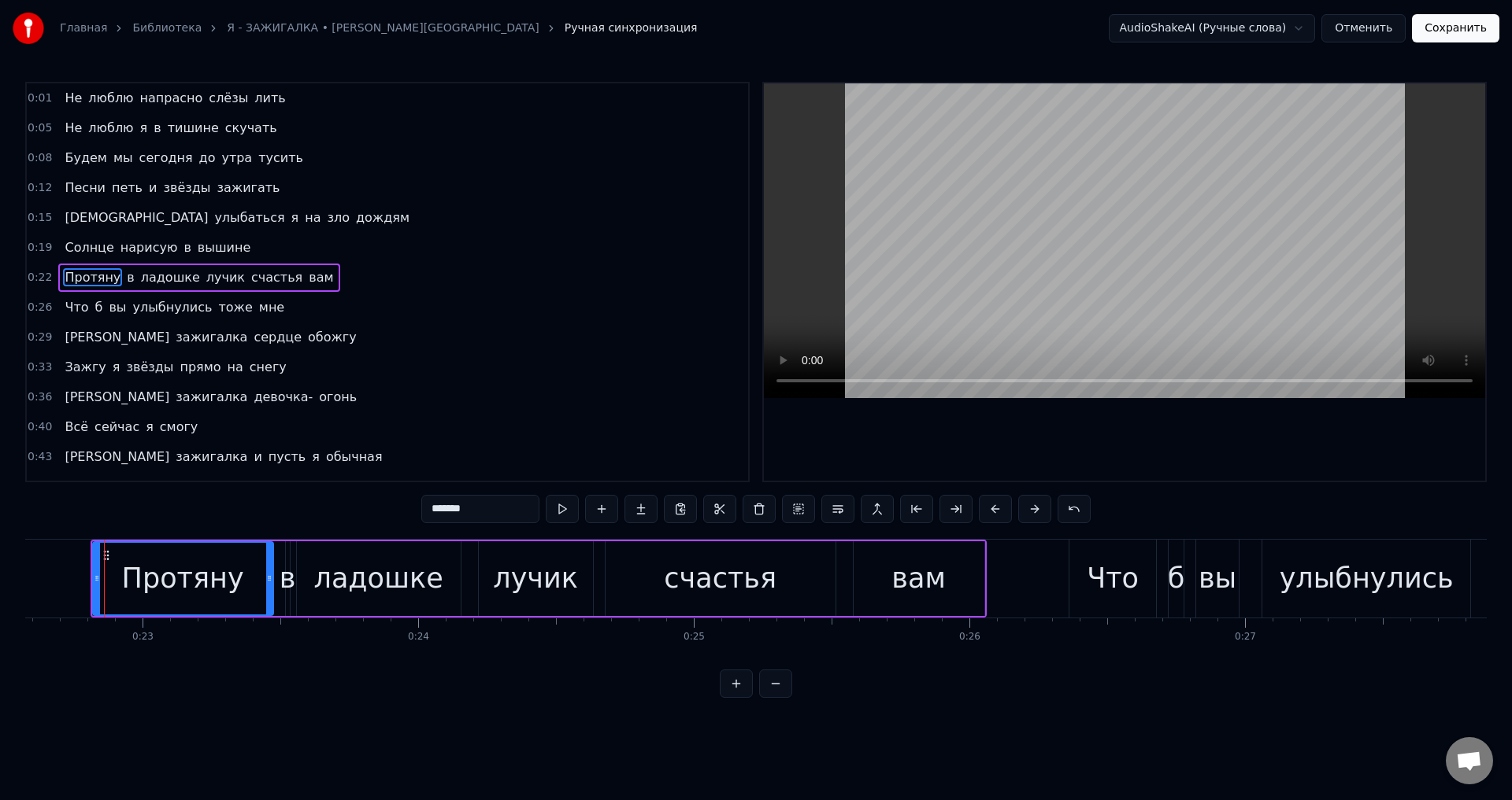
click at [63, 307] on span "Что" at bounding box center [76, 307] width 27 height 18
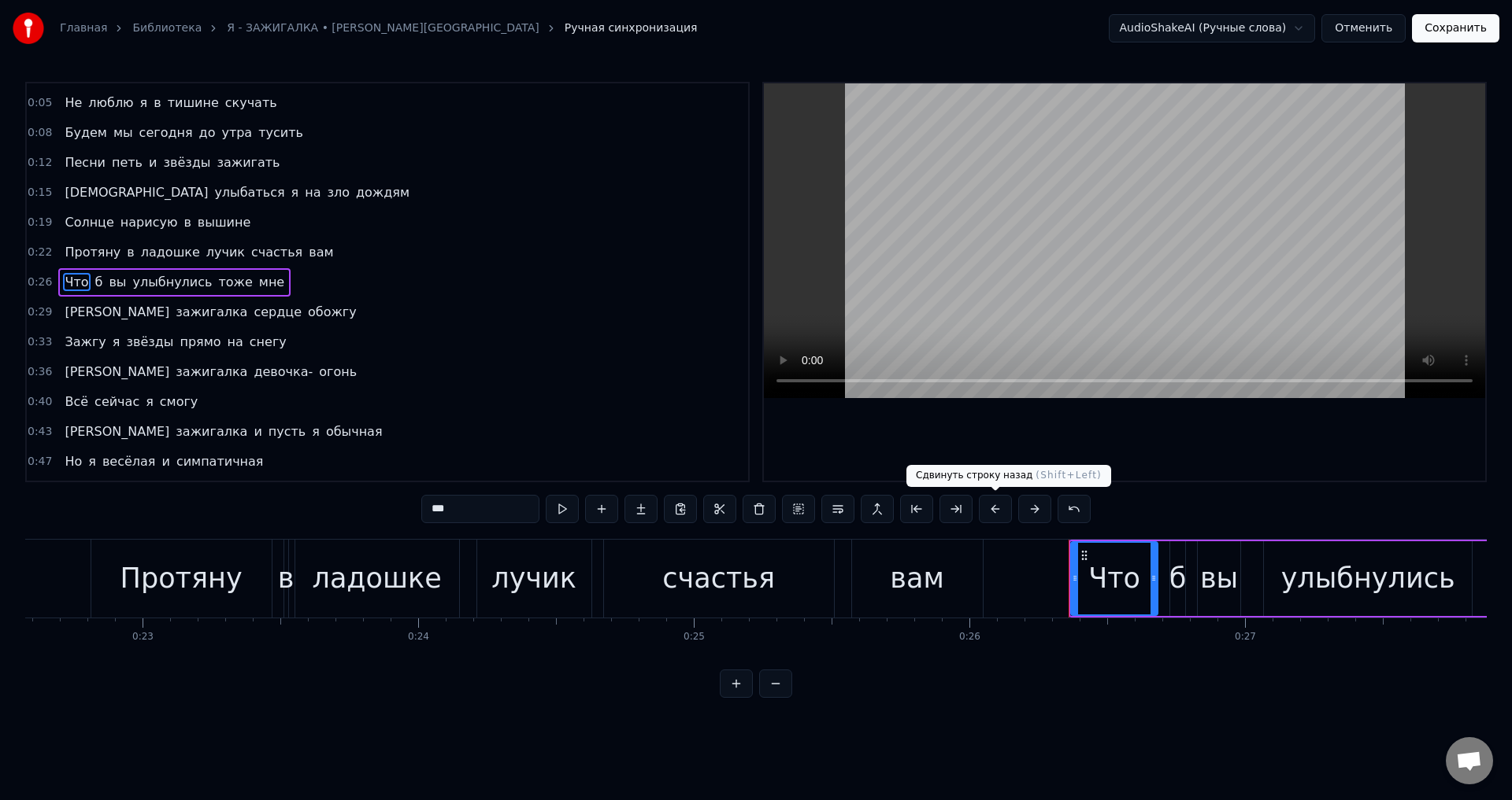
click at [998, 512] on button at bounding box center [996, 509] width 33 height 29
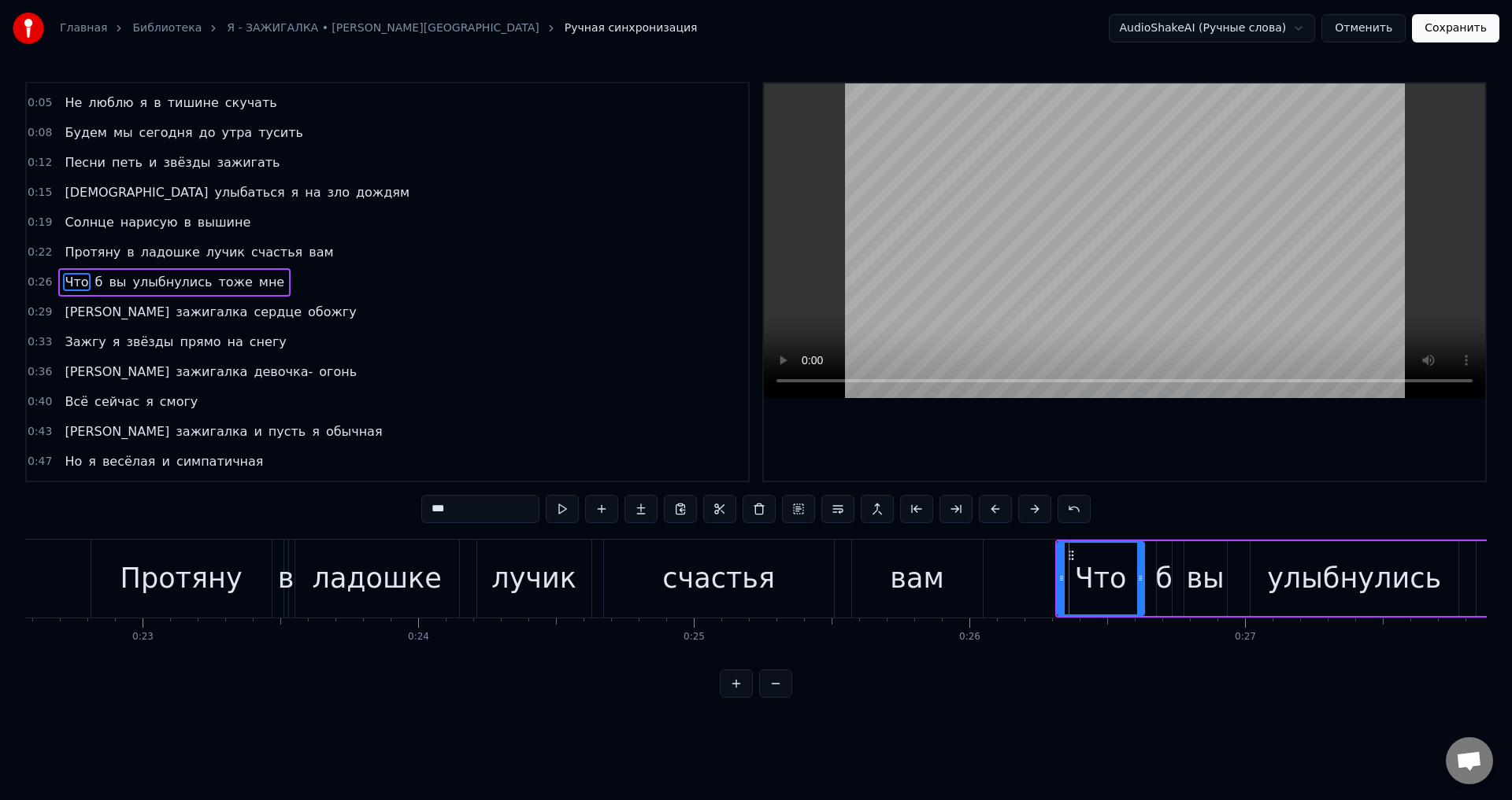
click at [63, 316] on span "[PERSON_NAME]" at bounding box center [117, 312] width 108 height 18
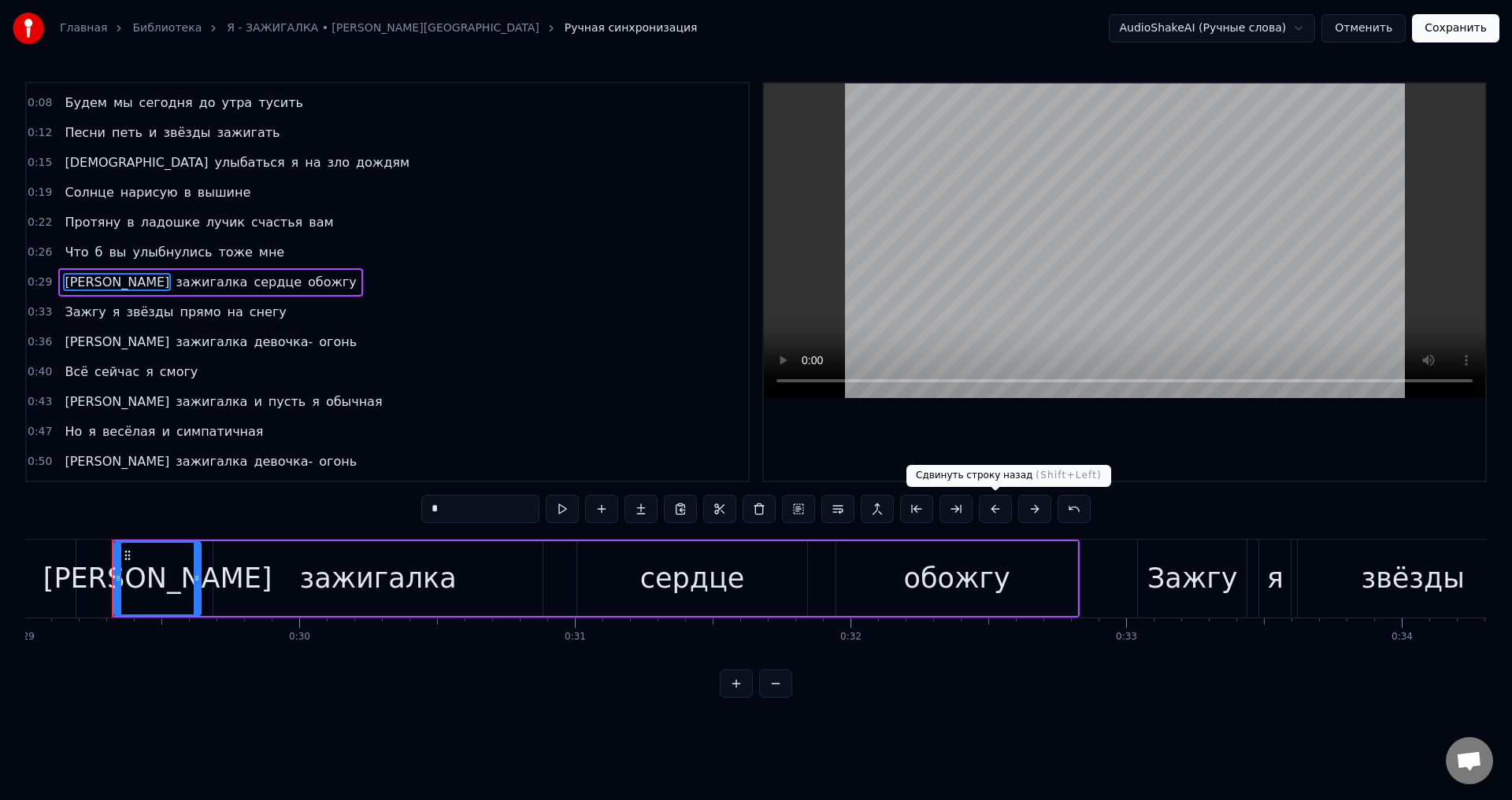
scroll to position [0, 8002]
click at [998, 506] on button at bounding box center [996, 509] width 33 height 29
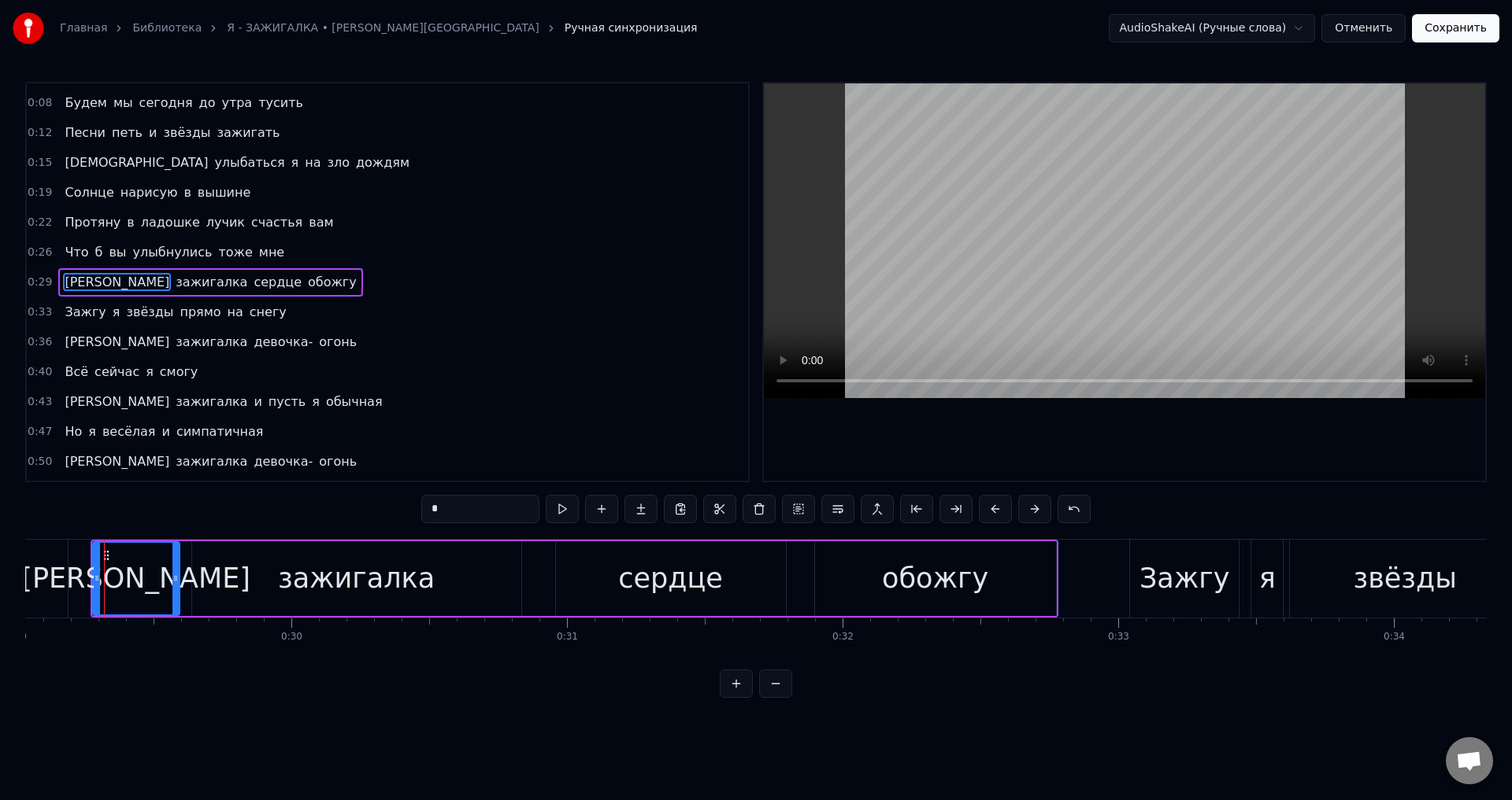
click at [84, 312] on span "Зажгу" at bounding box center [84, 312] width 44 height 18
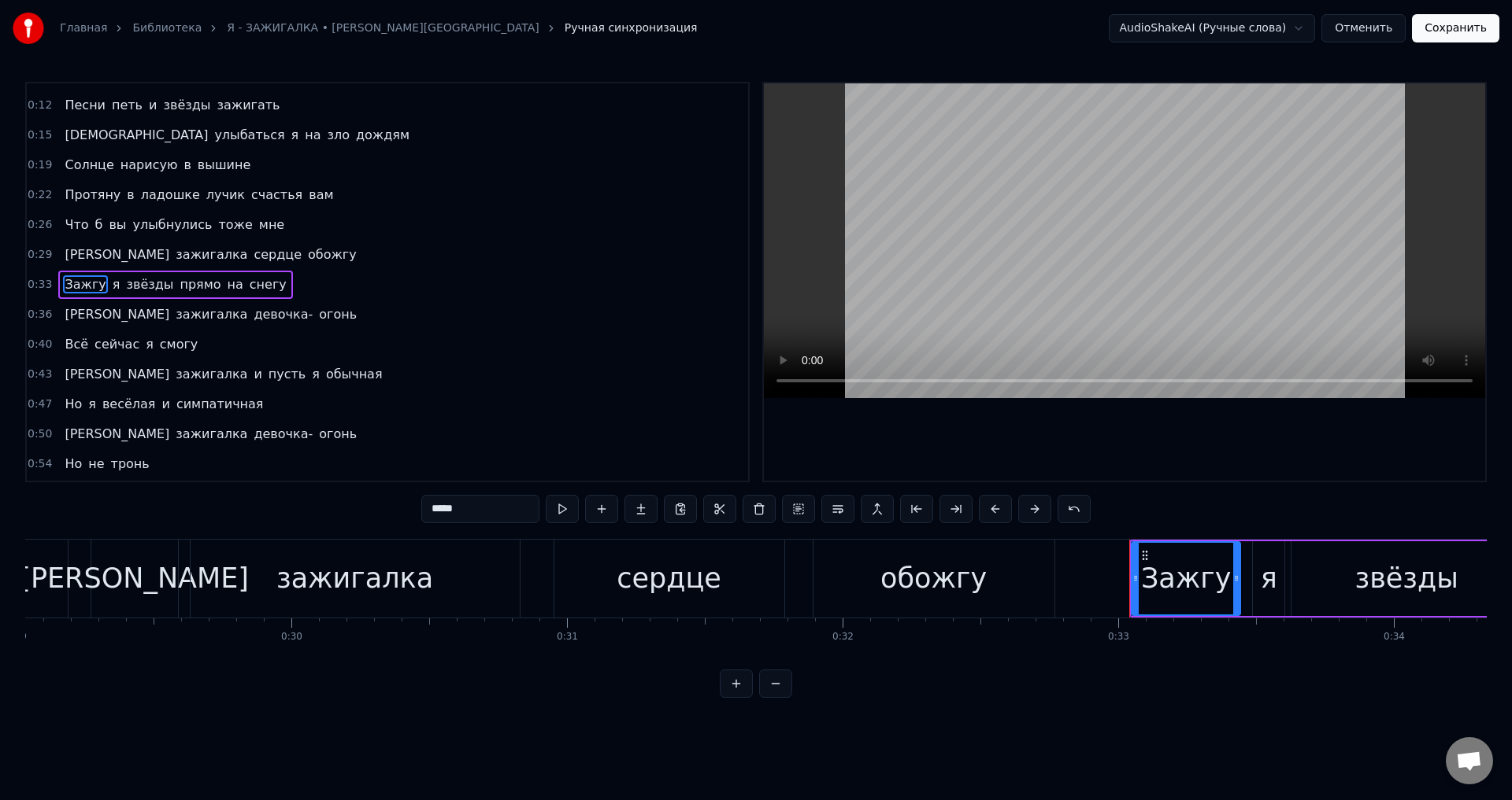
scroll to position [85, 0]
click at [992, 509] on button at bounding box center [996, 509] width 33 height 29
click at [63, 314] on span "[PERSON_NAME]" at bounding box center [117, 312] width 108 height 18
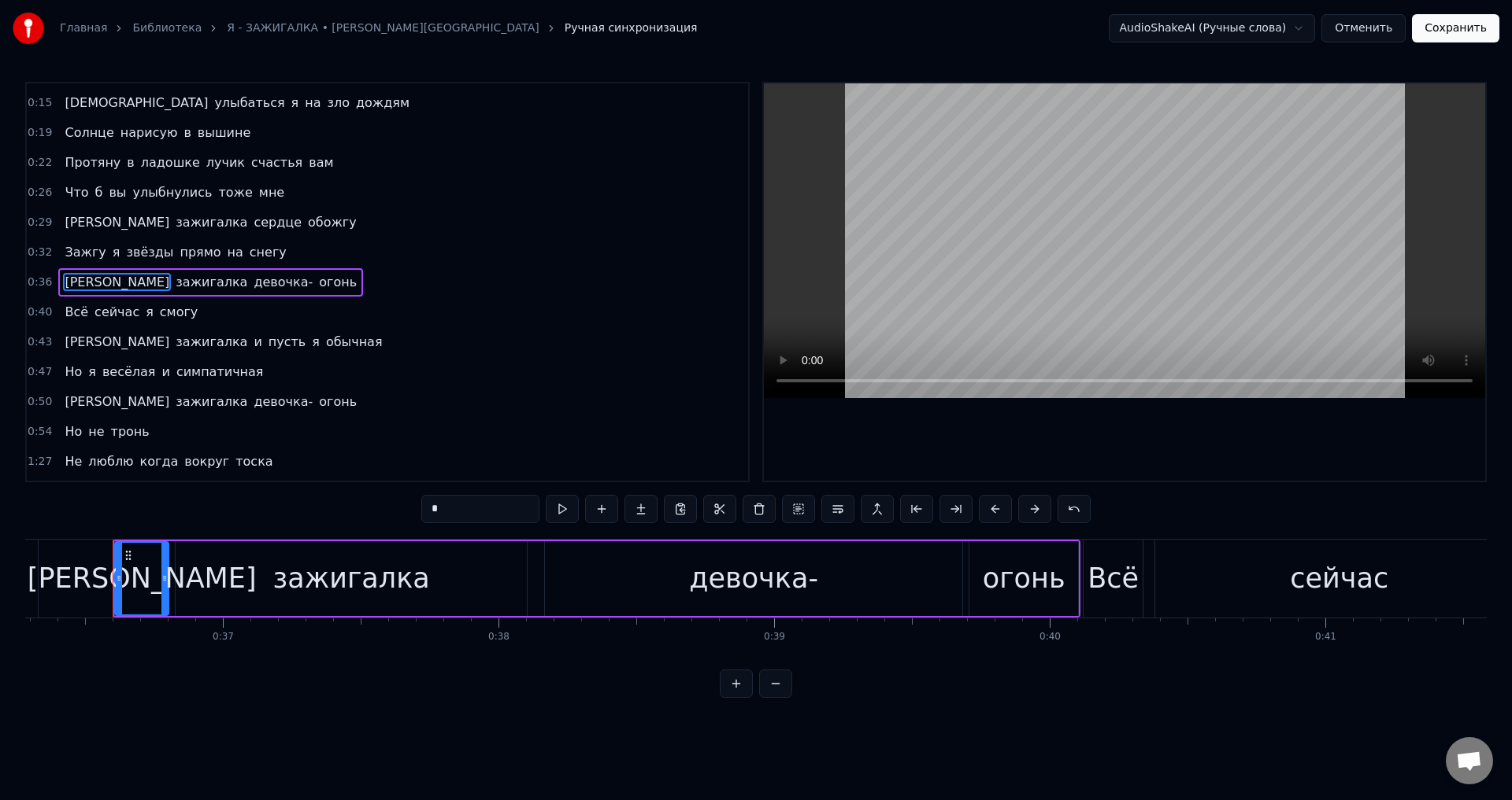
scroll to position [0, 10008]
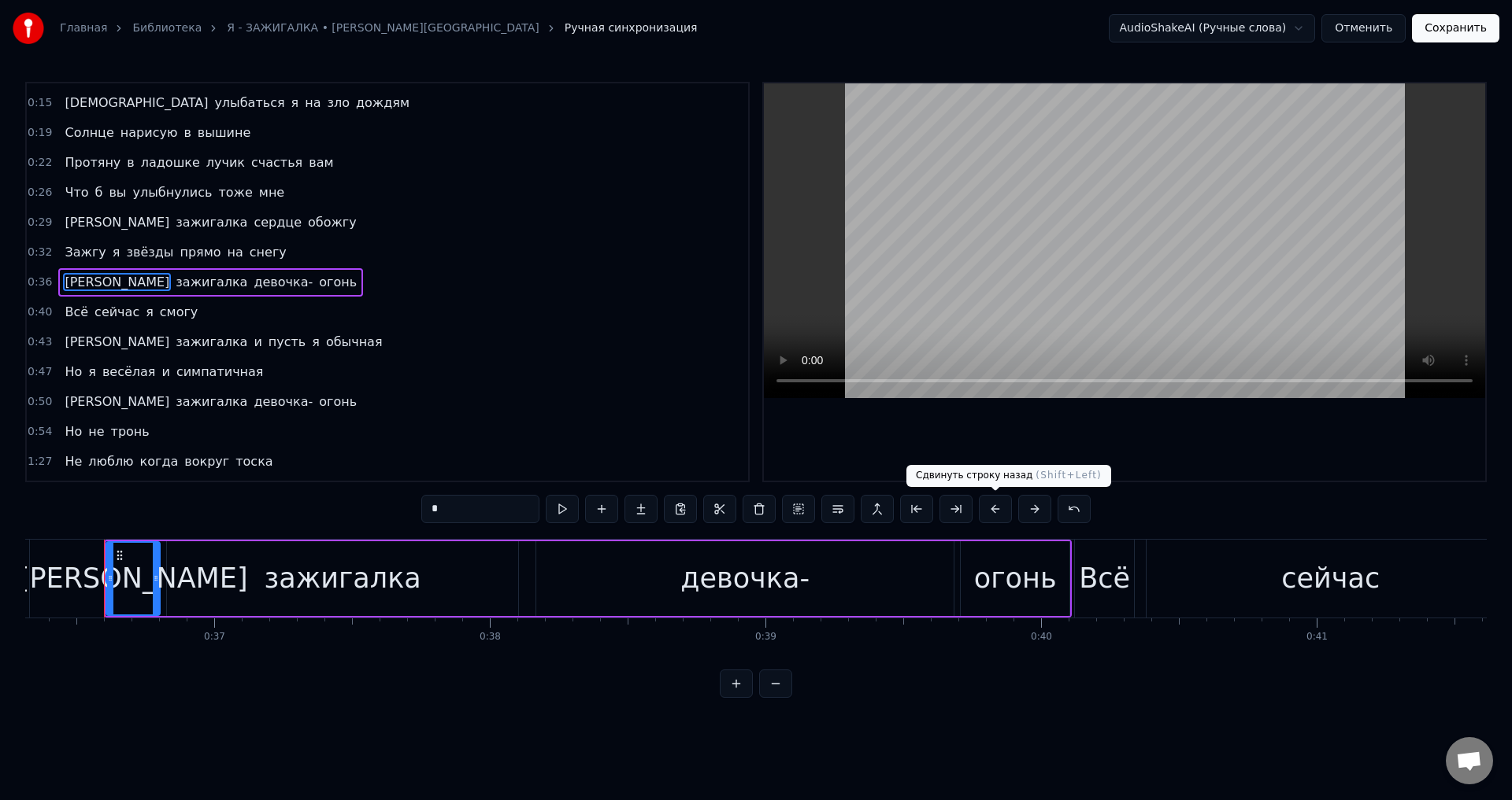
click at [1000, 508] on button at bounding box center [996, 509] width 33 height 29
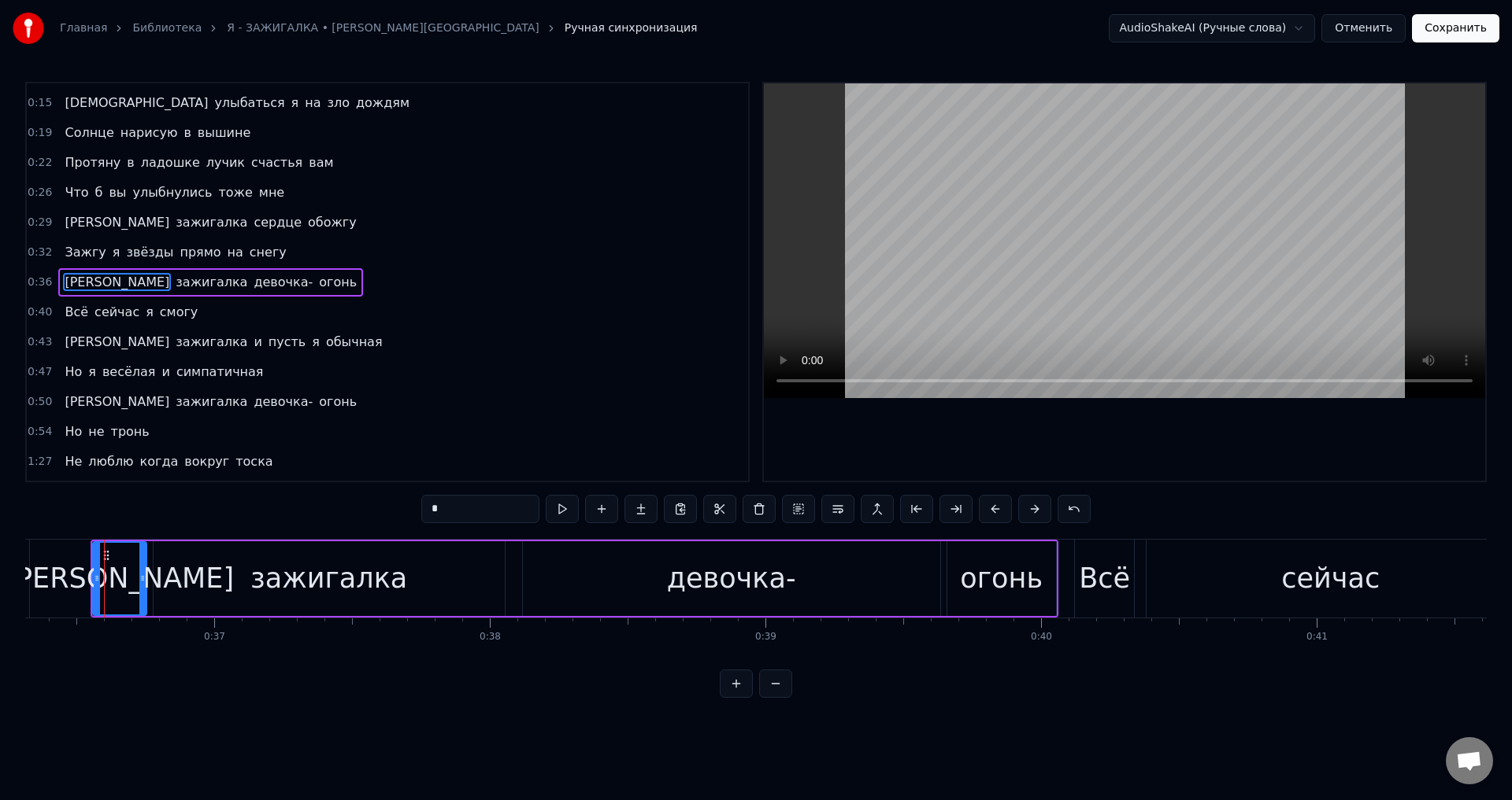
click at [71, 313] on span "Всё" at bounding box center [76, 312] width 27 height 18
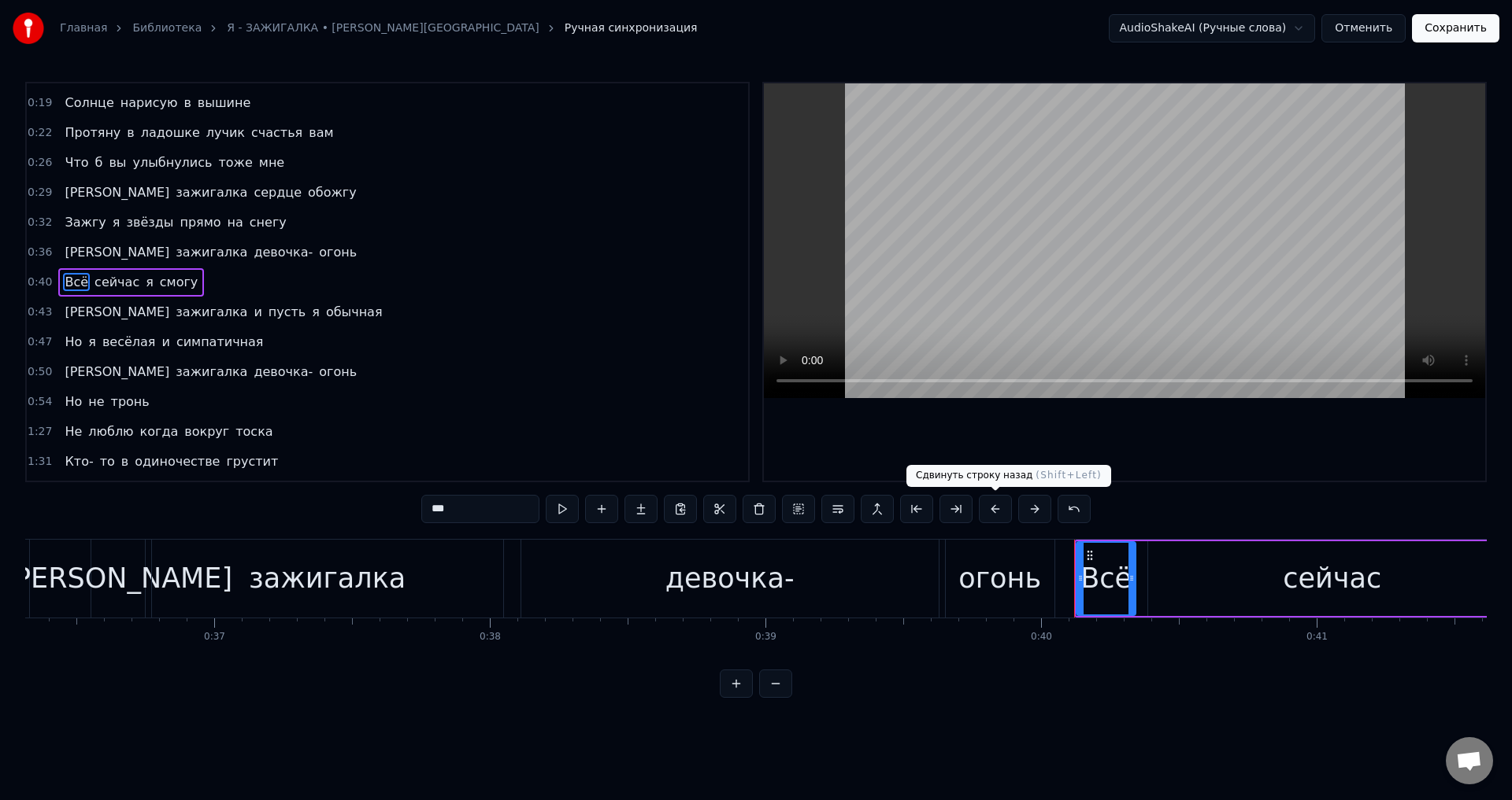
click at [992, 507] on button at bounding box center [996, 509] width 33 height 29
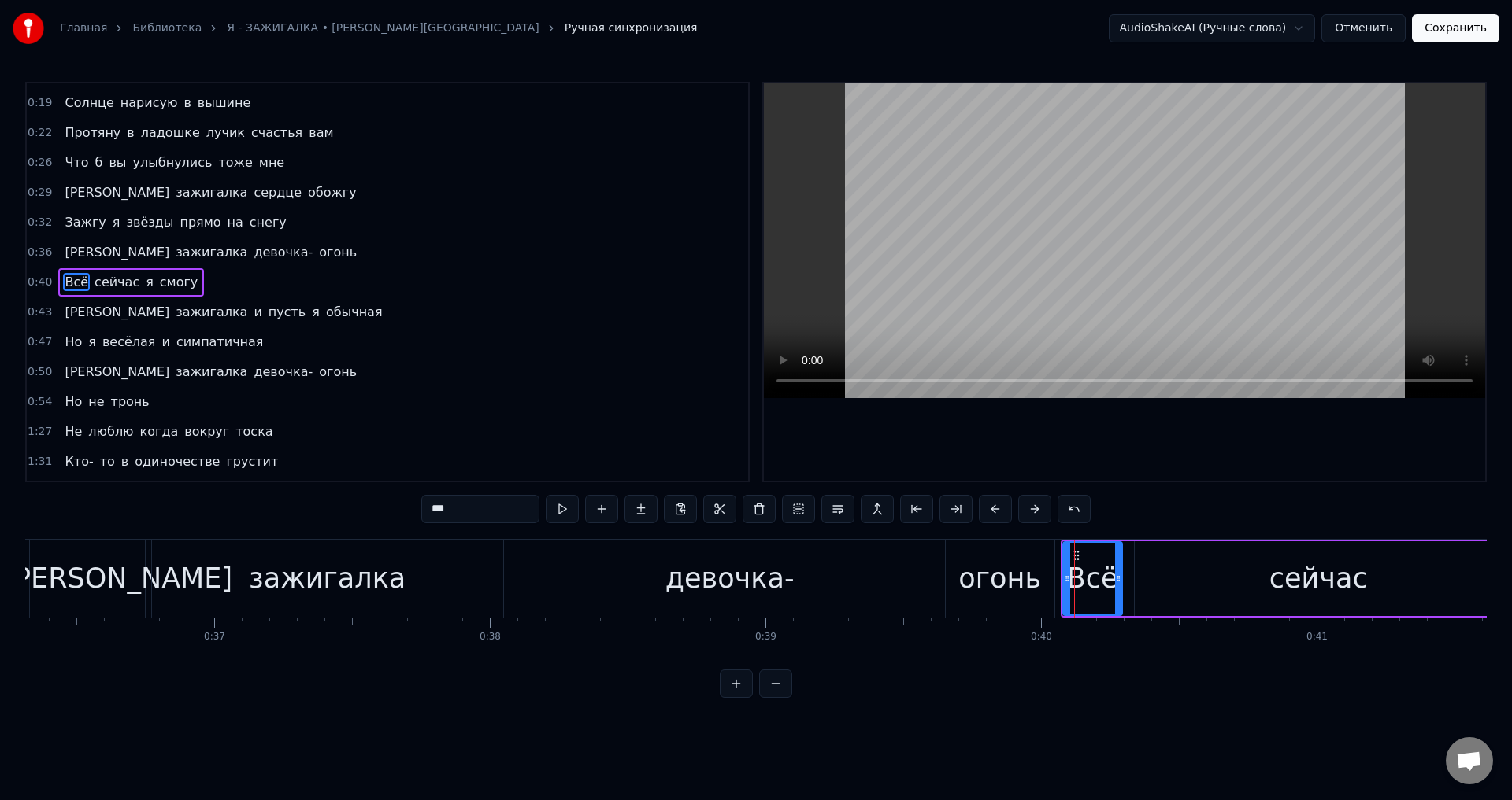
click at [63, 314] on span "[PERSON_NAME]" at bounding box center [117, 312] width 108 height 18
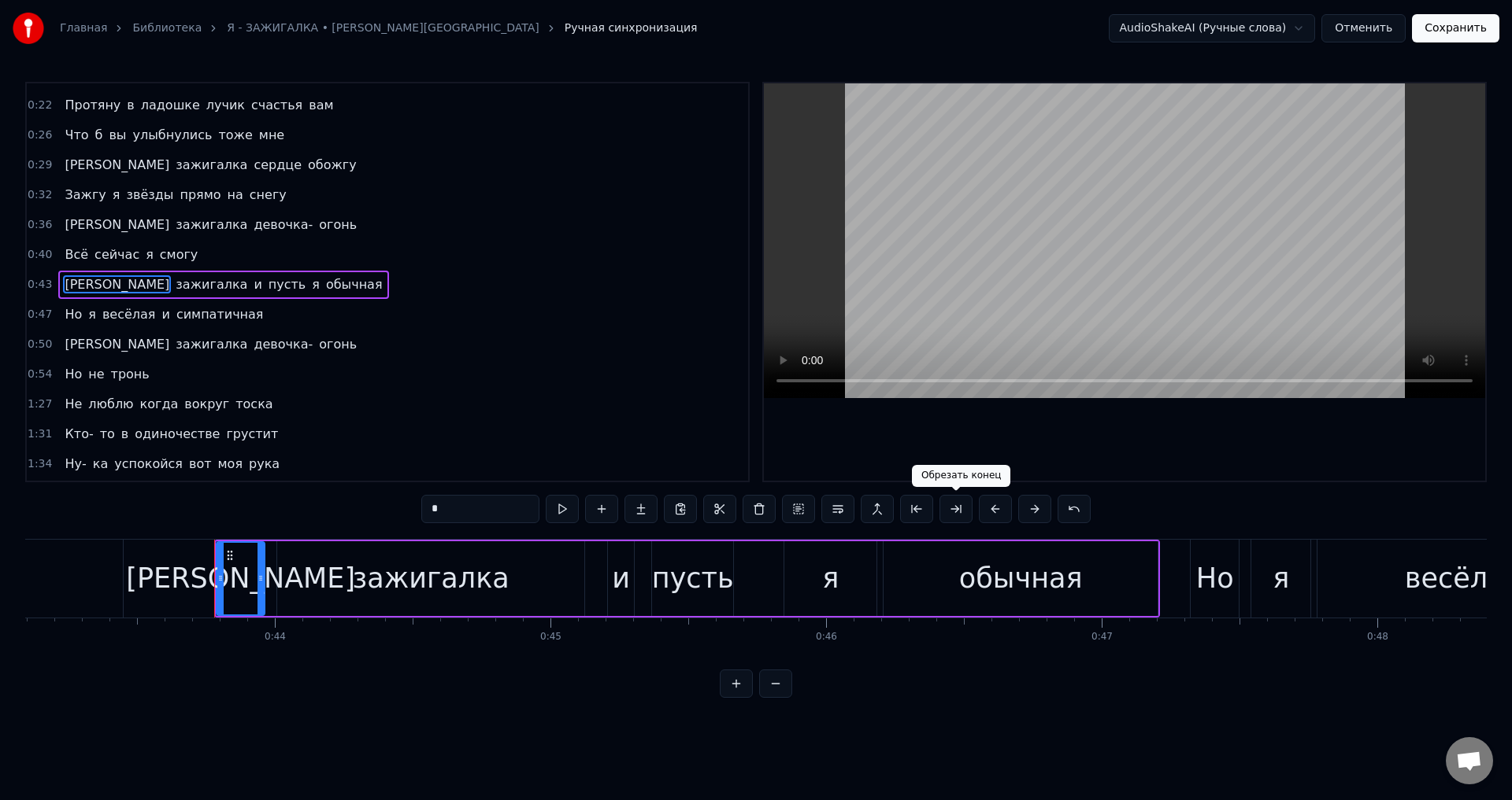
scroll to position [0, 11987]
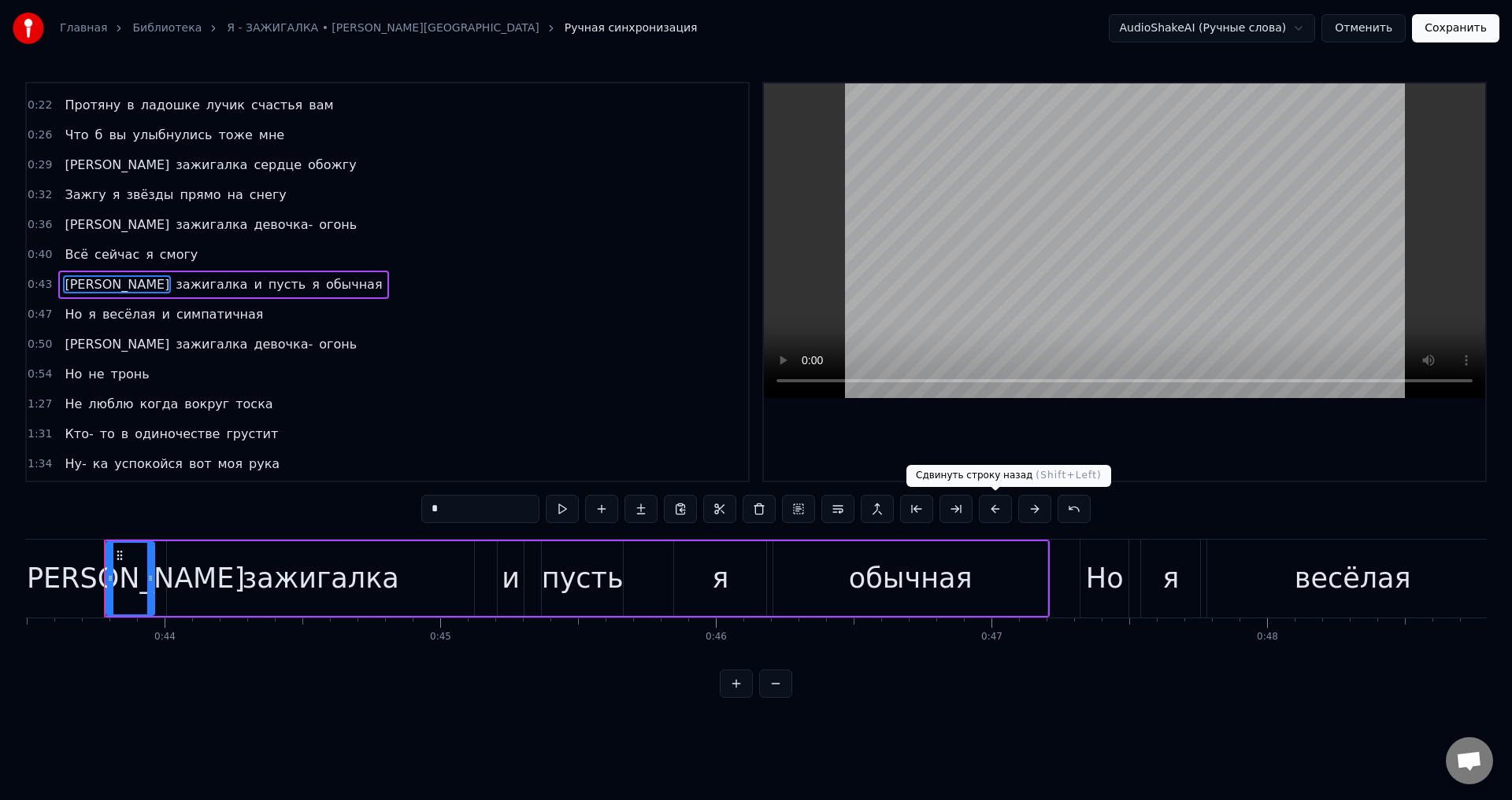
click at [994, 511] on button at bounding box center [996, 509] width 33 height 29
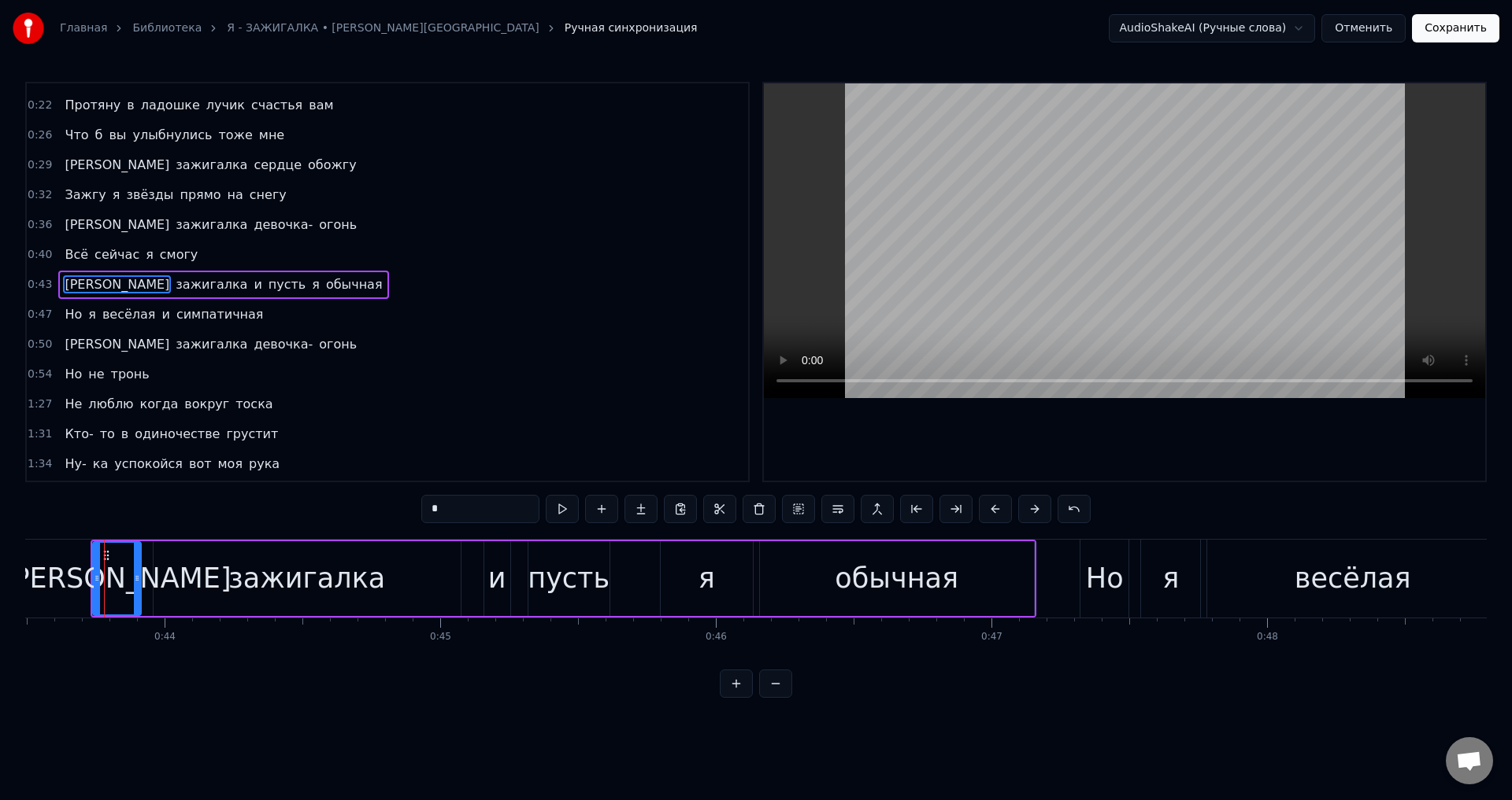
click at [70, 321] on span "Но" at bounding box center [73, 314] width 21 height 18
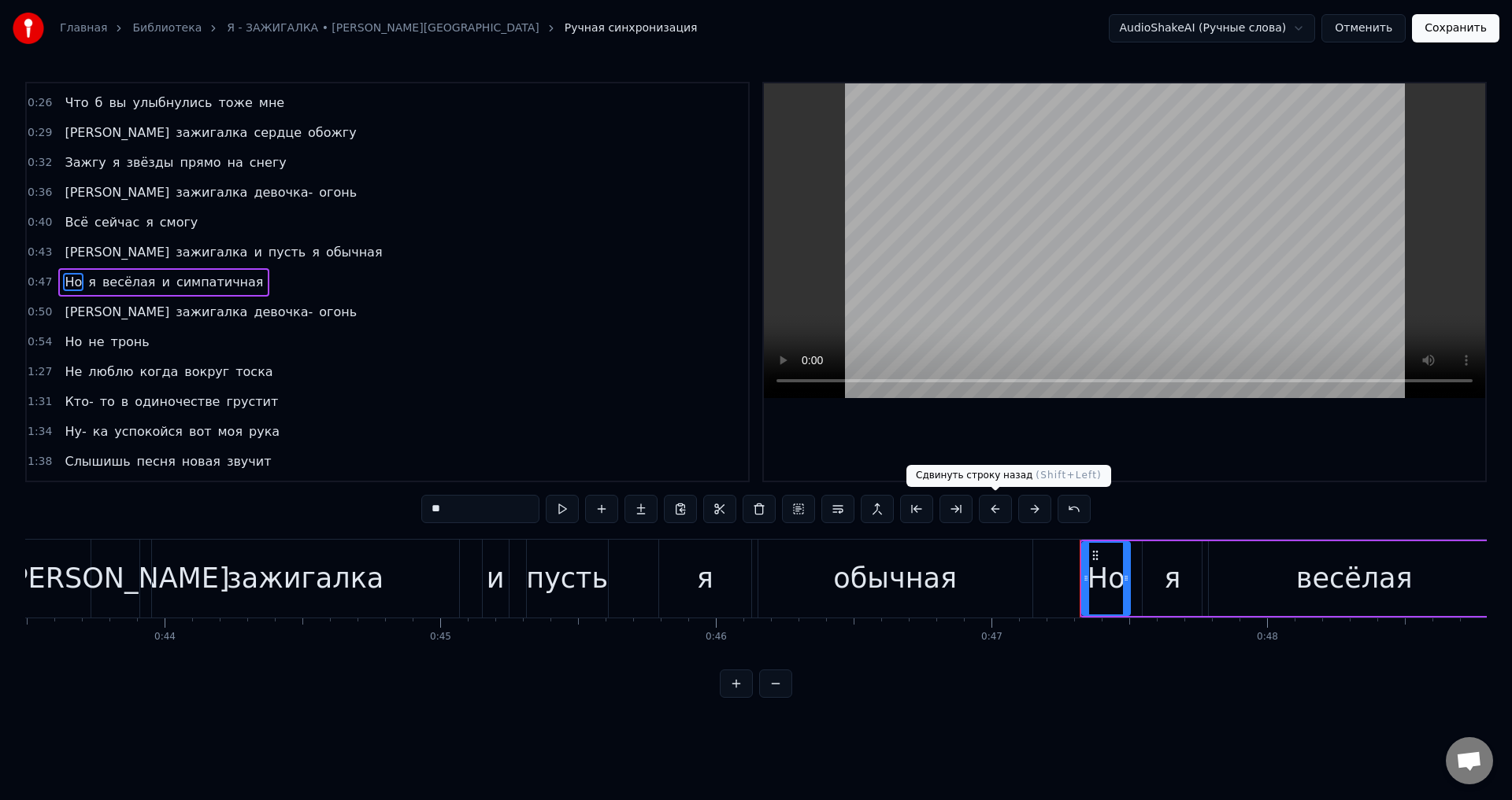
click at [996, 512] on button at bounding box center [996, 509] width 33 height 29
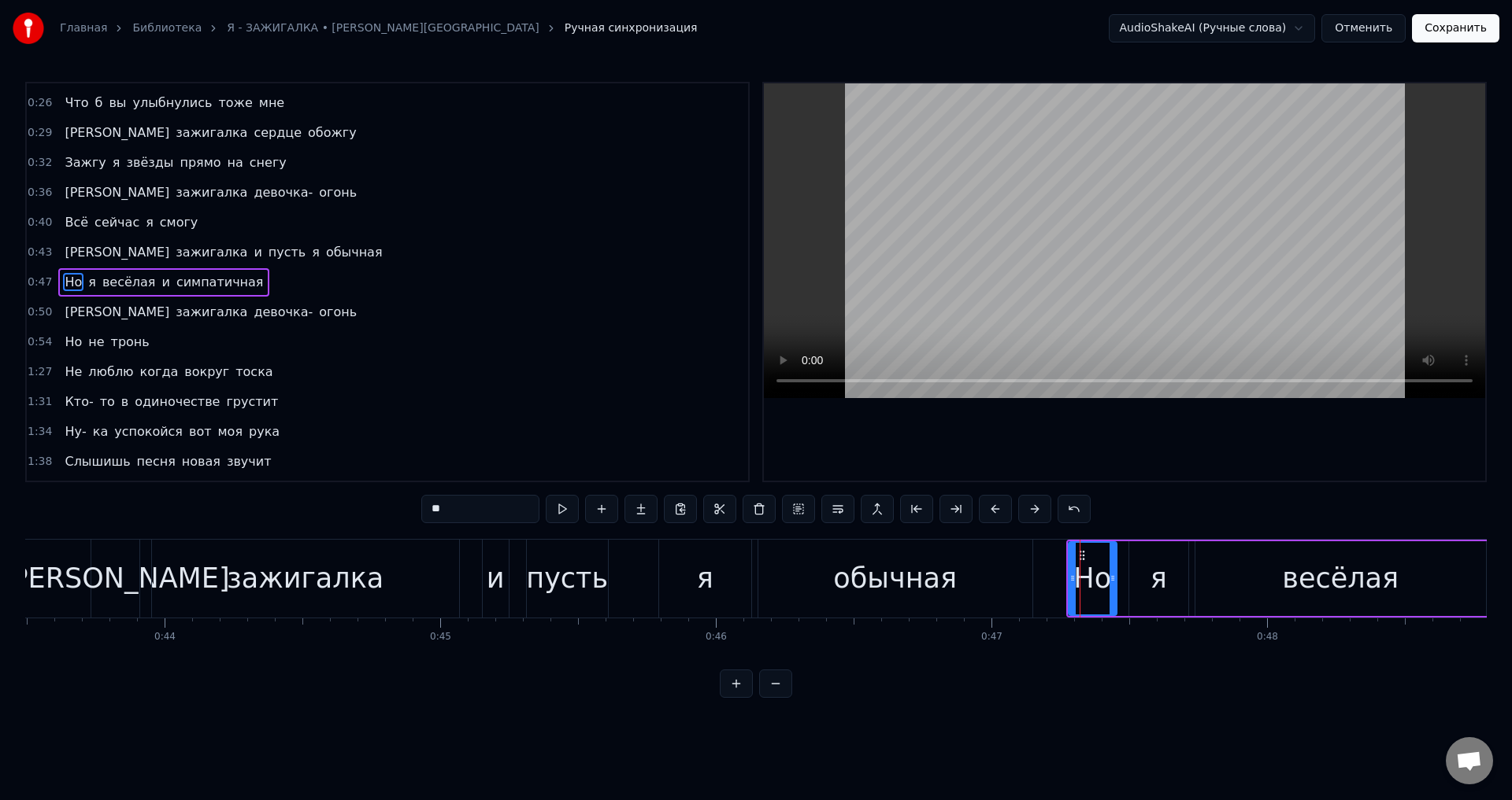
click at [63, 318] on span "[PERSON_NAME]" at bounding box center [117, 312] width 108 height 18
type input "*"
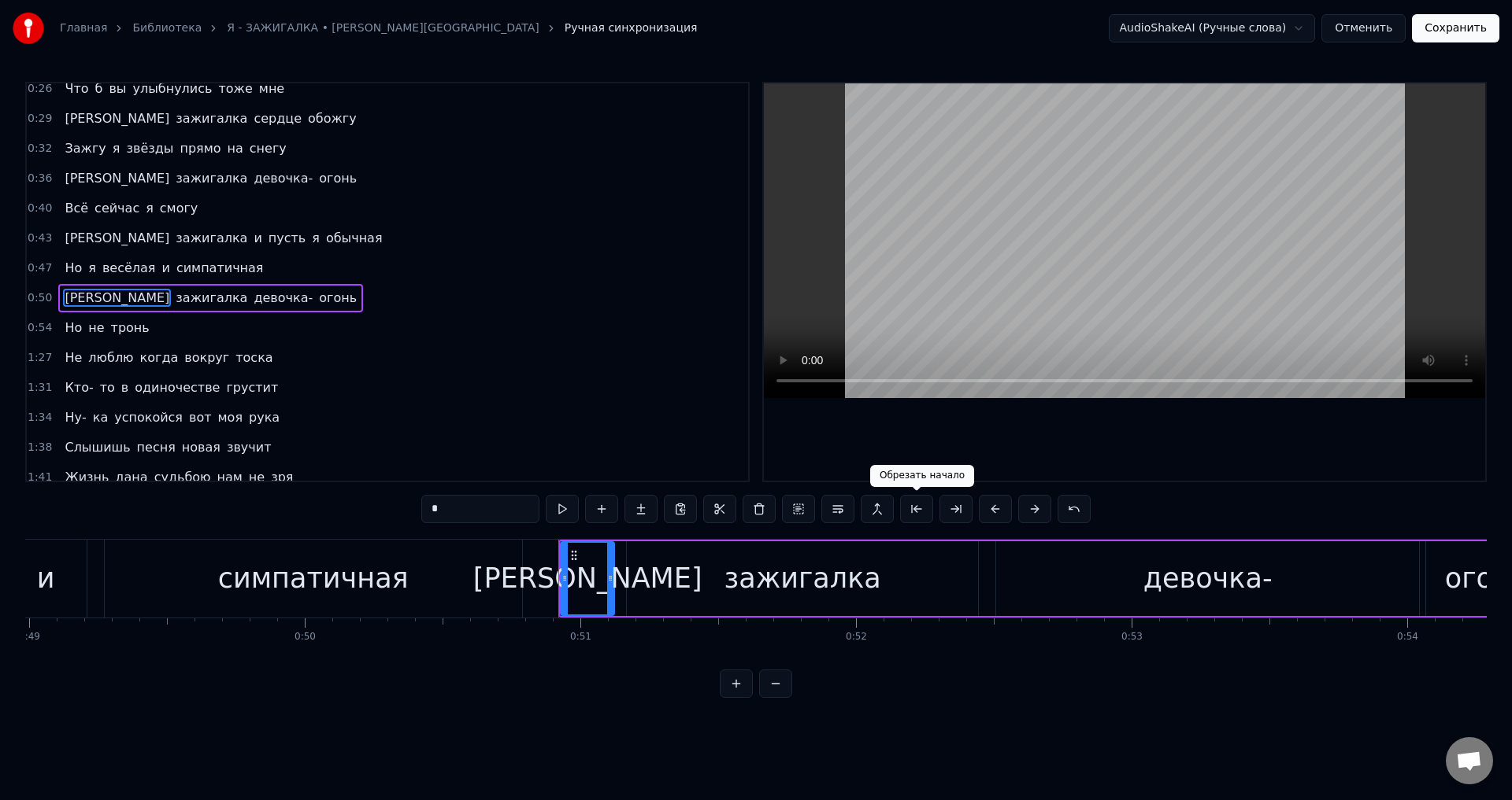
scroll to position [0, 13955]
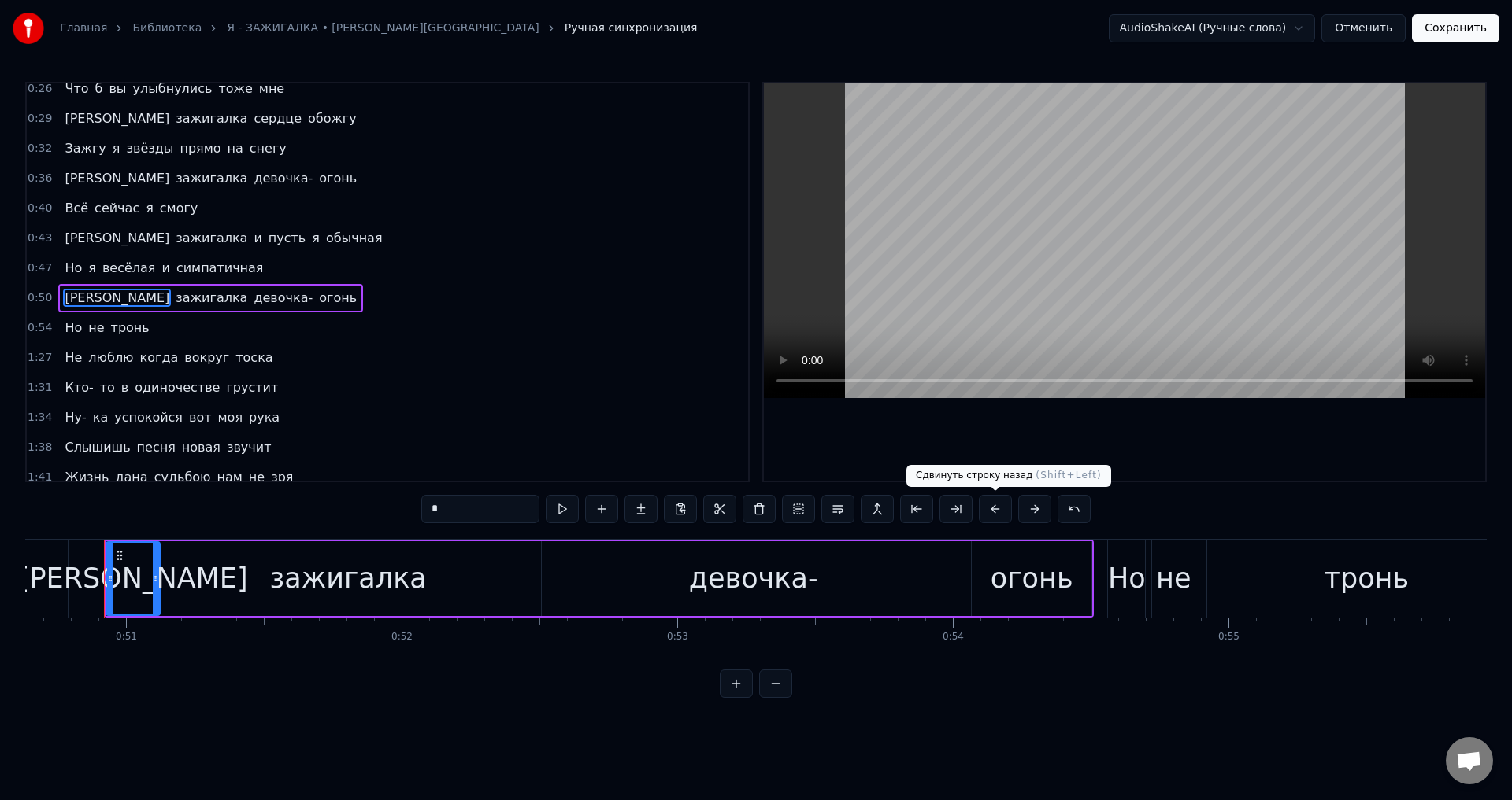
click at [996, 506] on button at bounding box center [996, 509] width 33 height 29
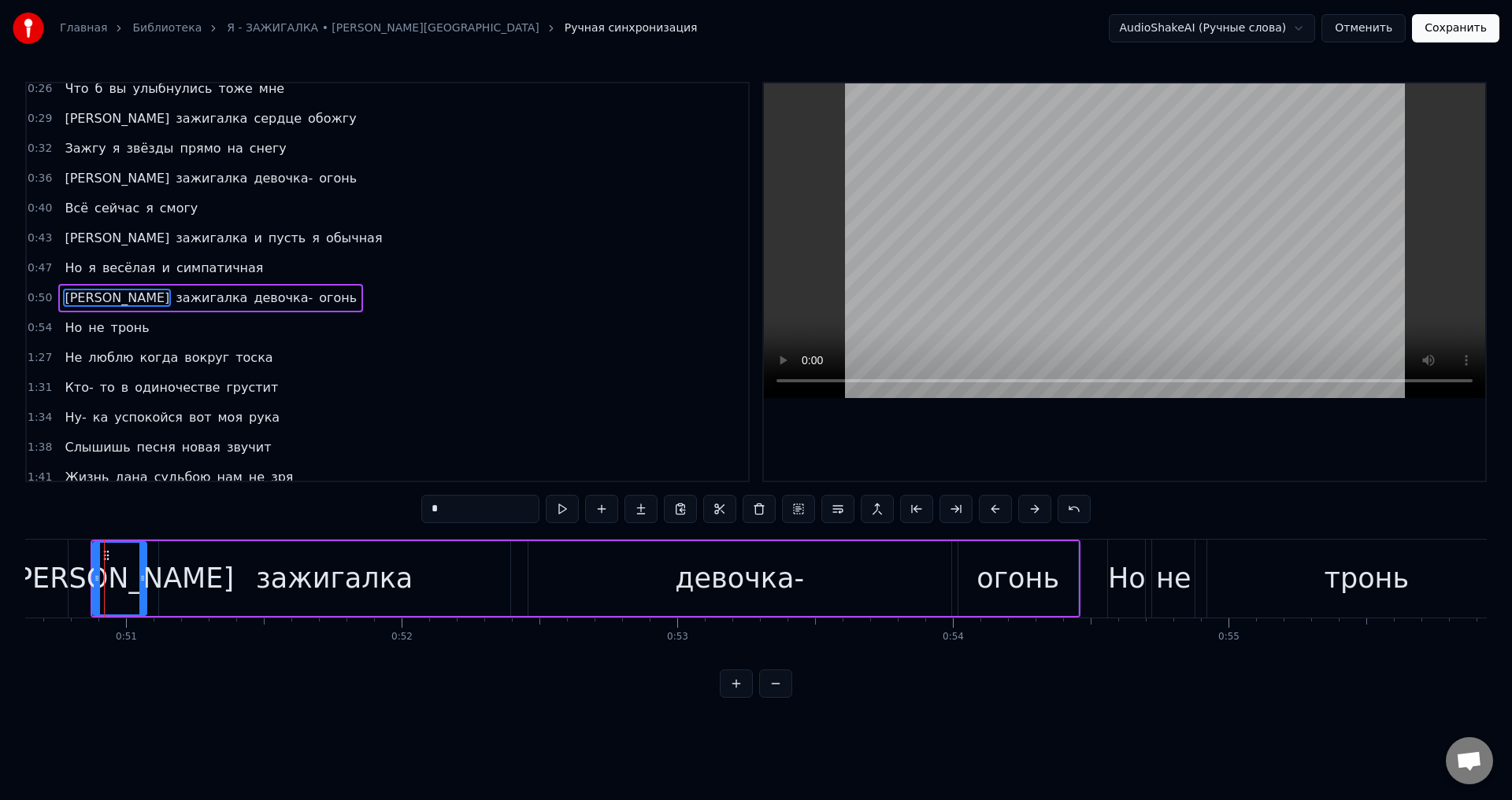
click at [58, 326] on div "Но не тронь" at bounding box center [106, 328] width 97 height 29
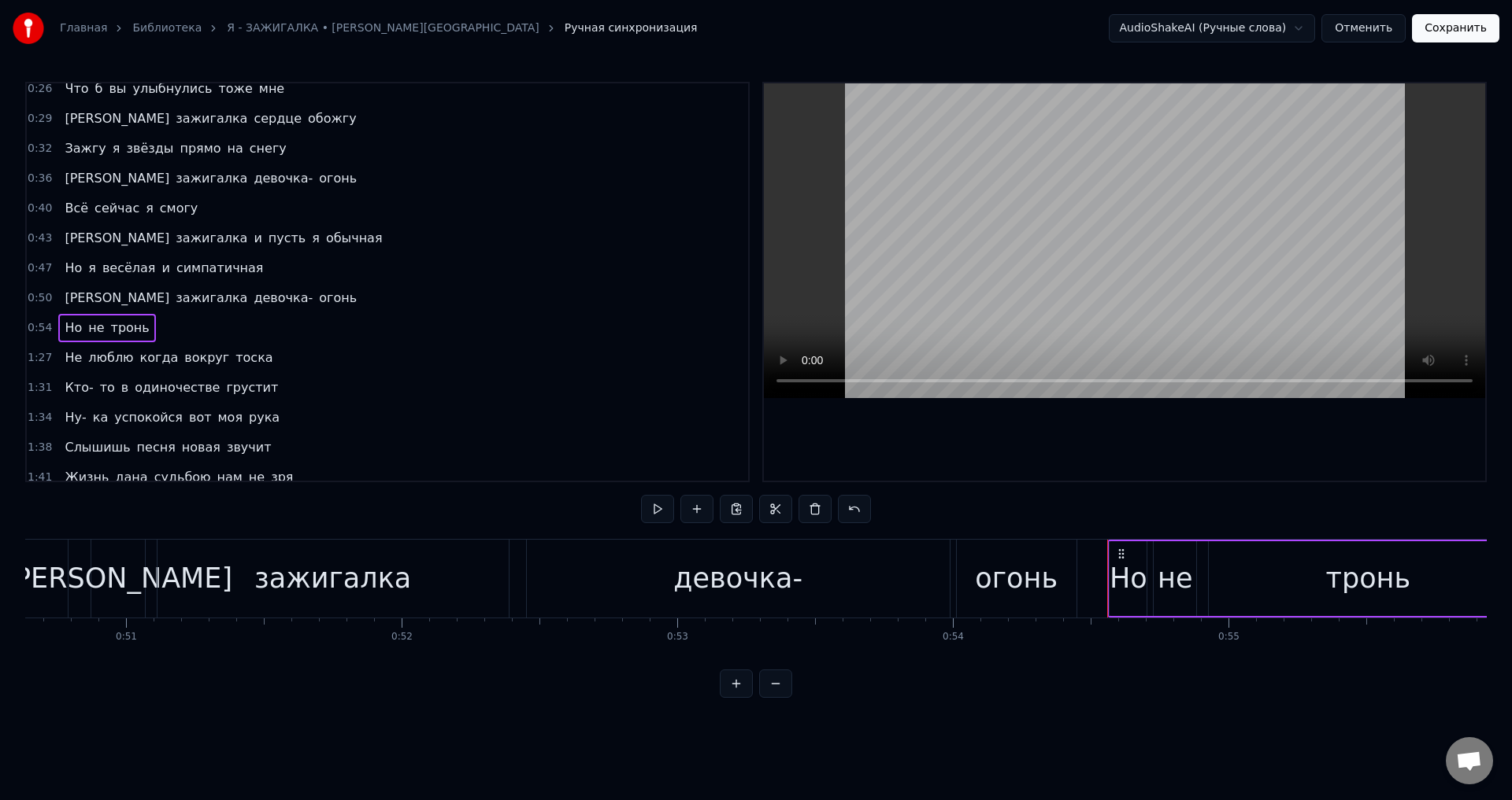
click at [71, 328] on span "Но" at bounding box center [73, 327] width 21 height 18
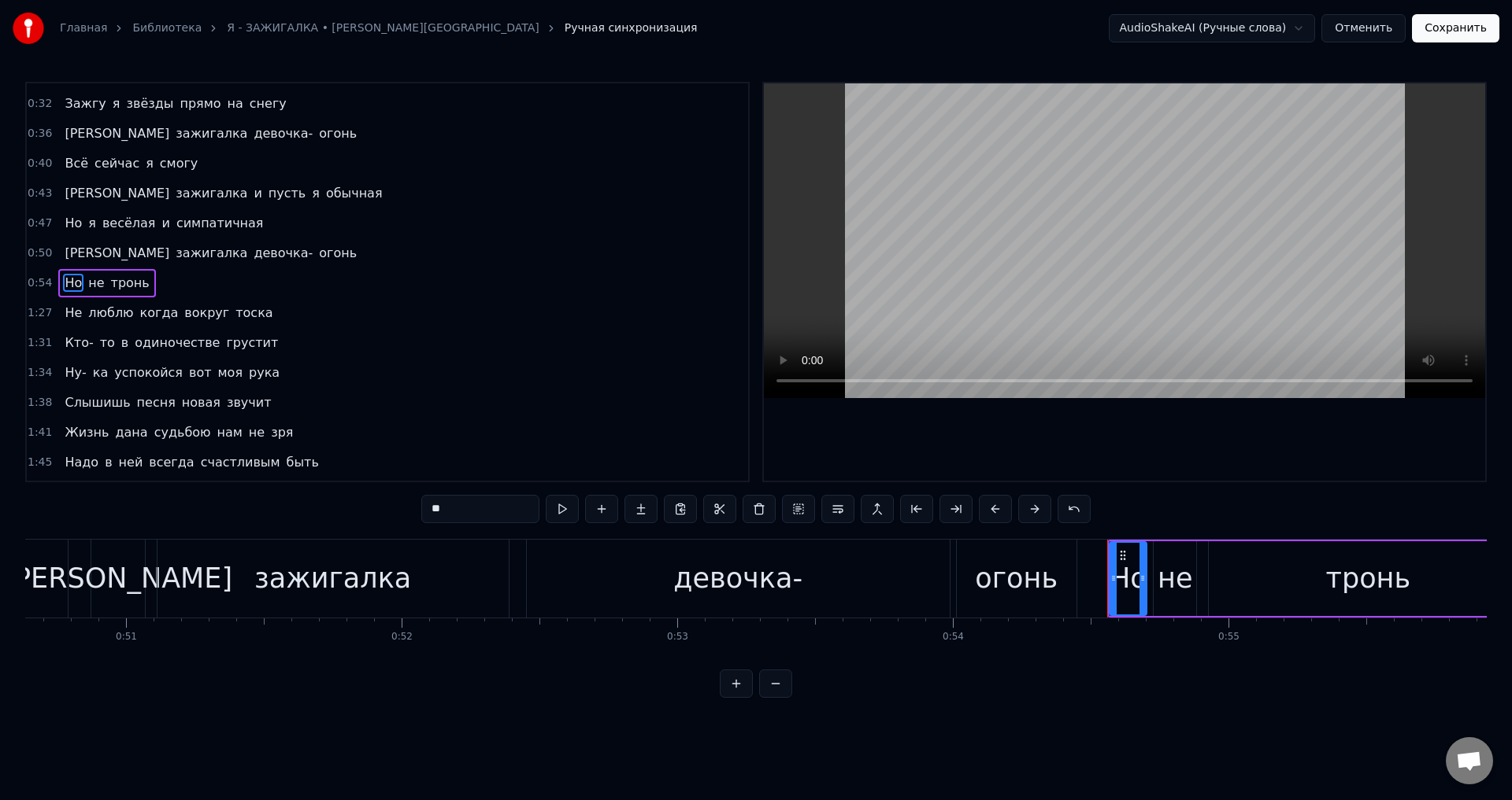
scroll to position [265, 0]
click at [996, 513] on button at bounding box center [996, 509] width 33 height 29
click at [71, 314] on span "Не" at bounding box center [73, 312] width 21 height 18
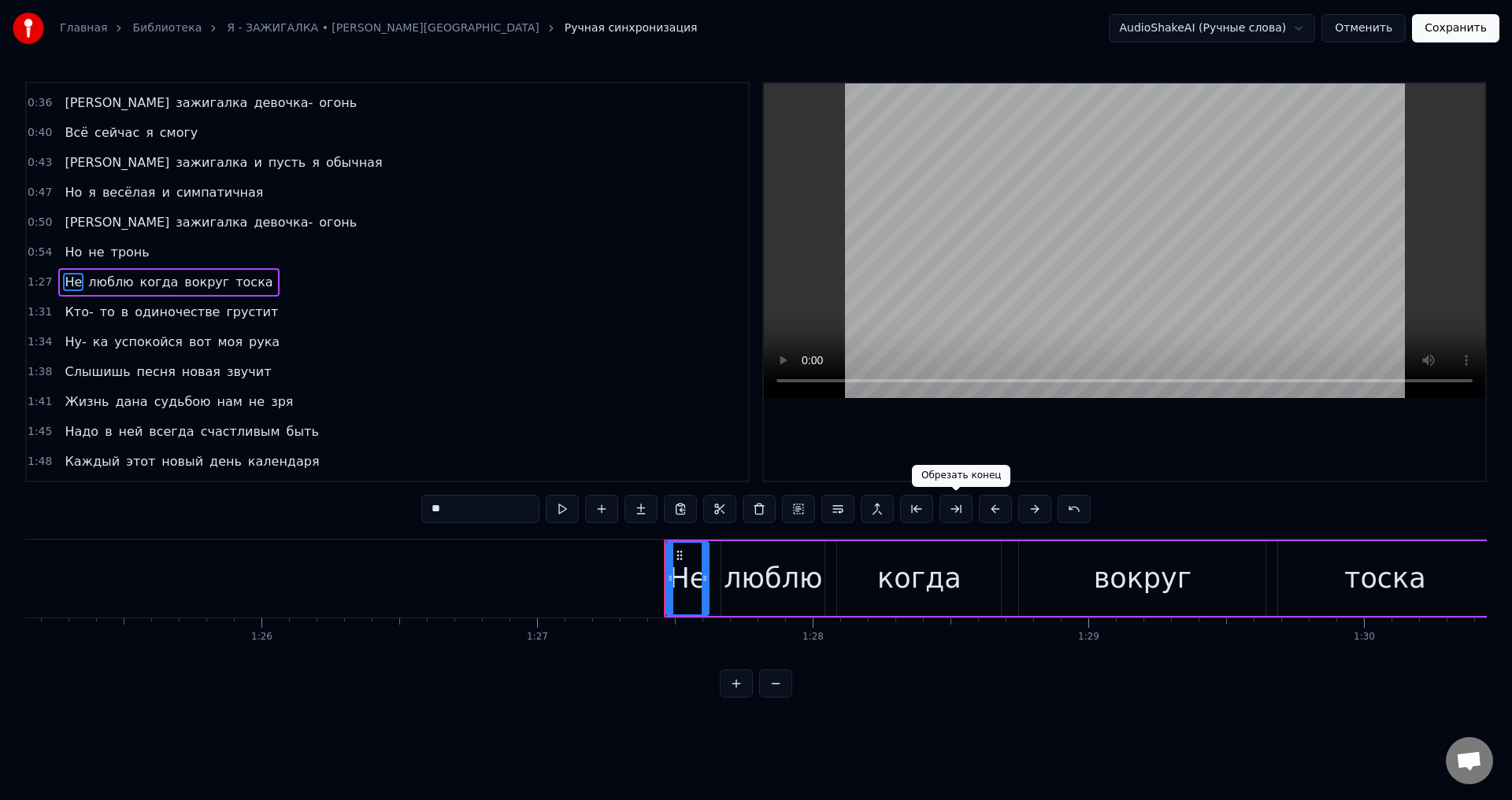
scroll to position [0, 24026]
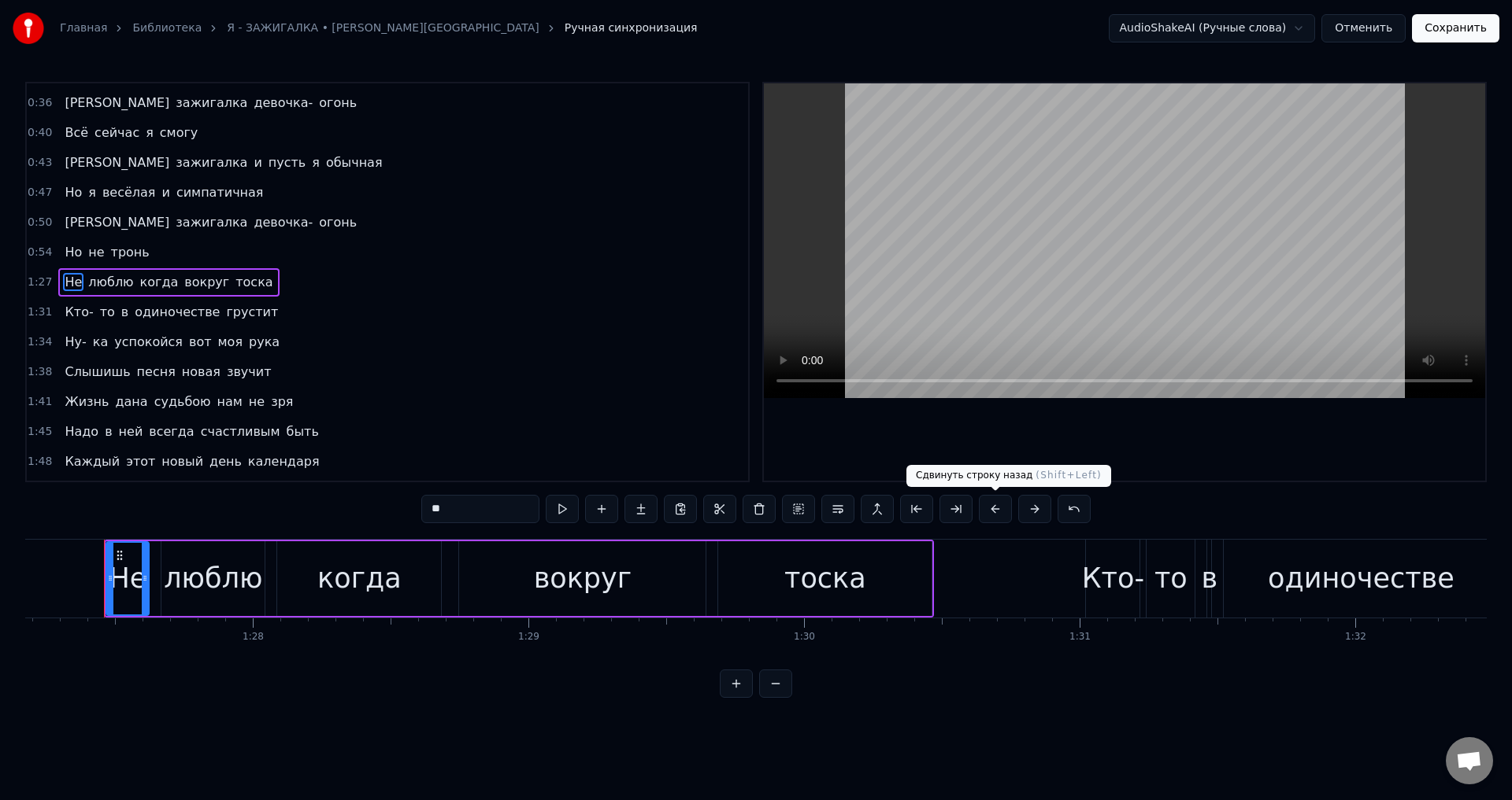
click at [990, 512] on button at bounding box center [996, 509] width 33 height 29
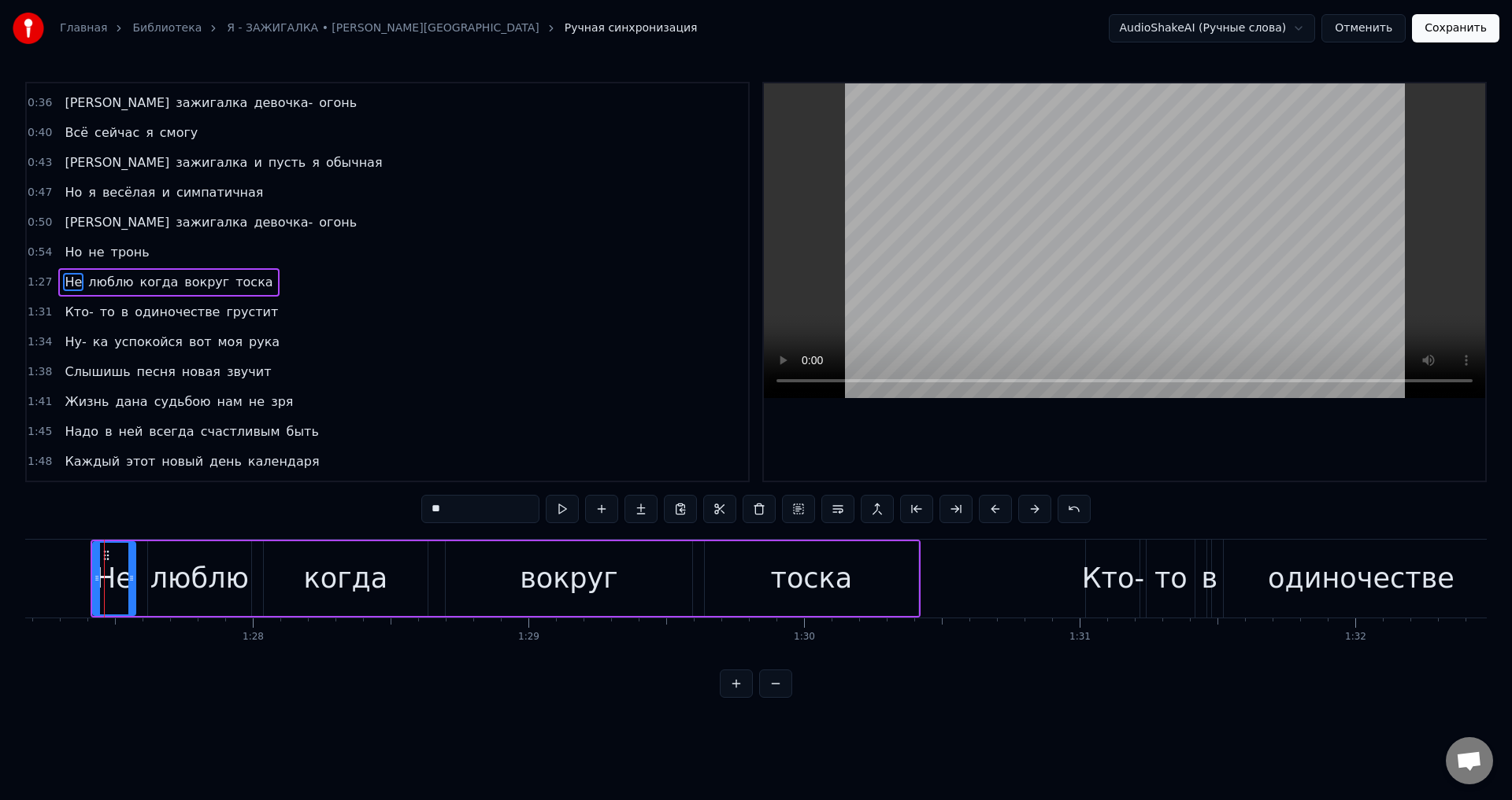
click at [63, 312] on span "Кто-" at bounding box center [78, 312] width 31 height 18
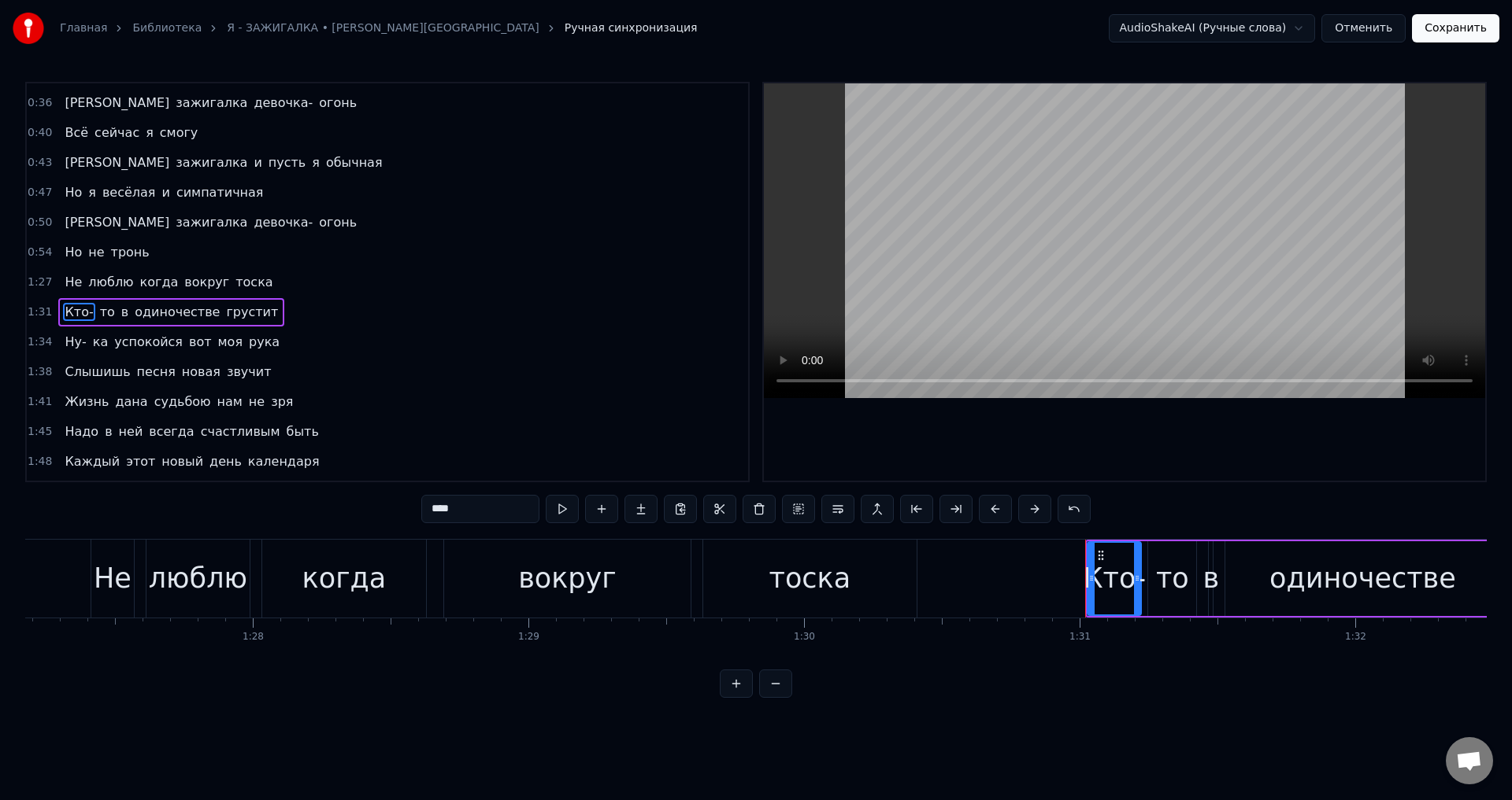
scroll to position [324, 0]
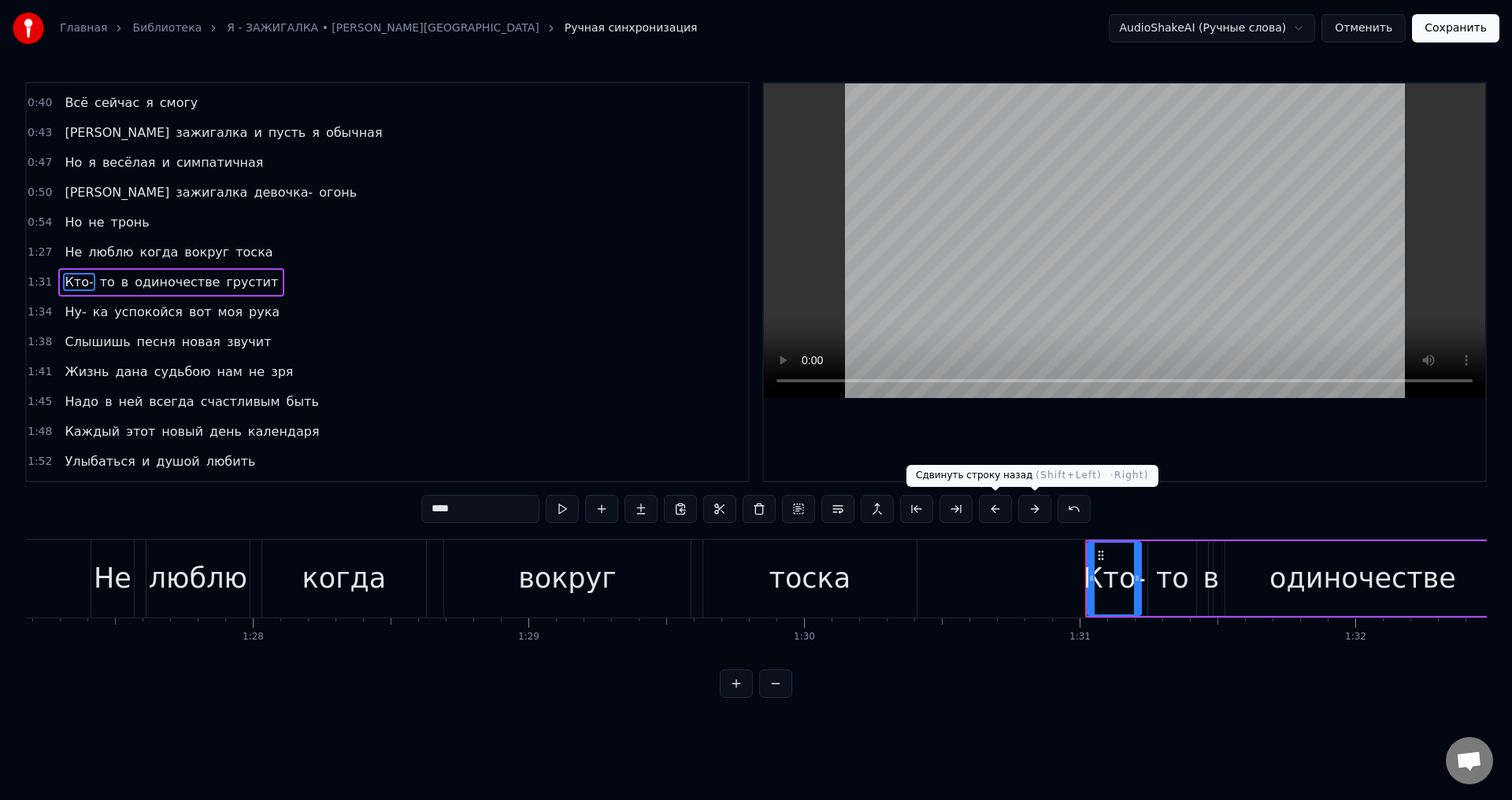
click at [996, 514] on button at bounding box center [996, 509] width 33 height 29
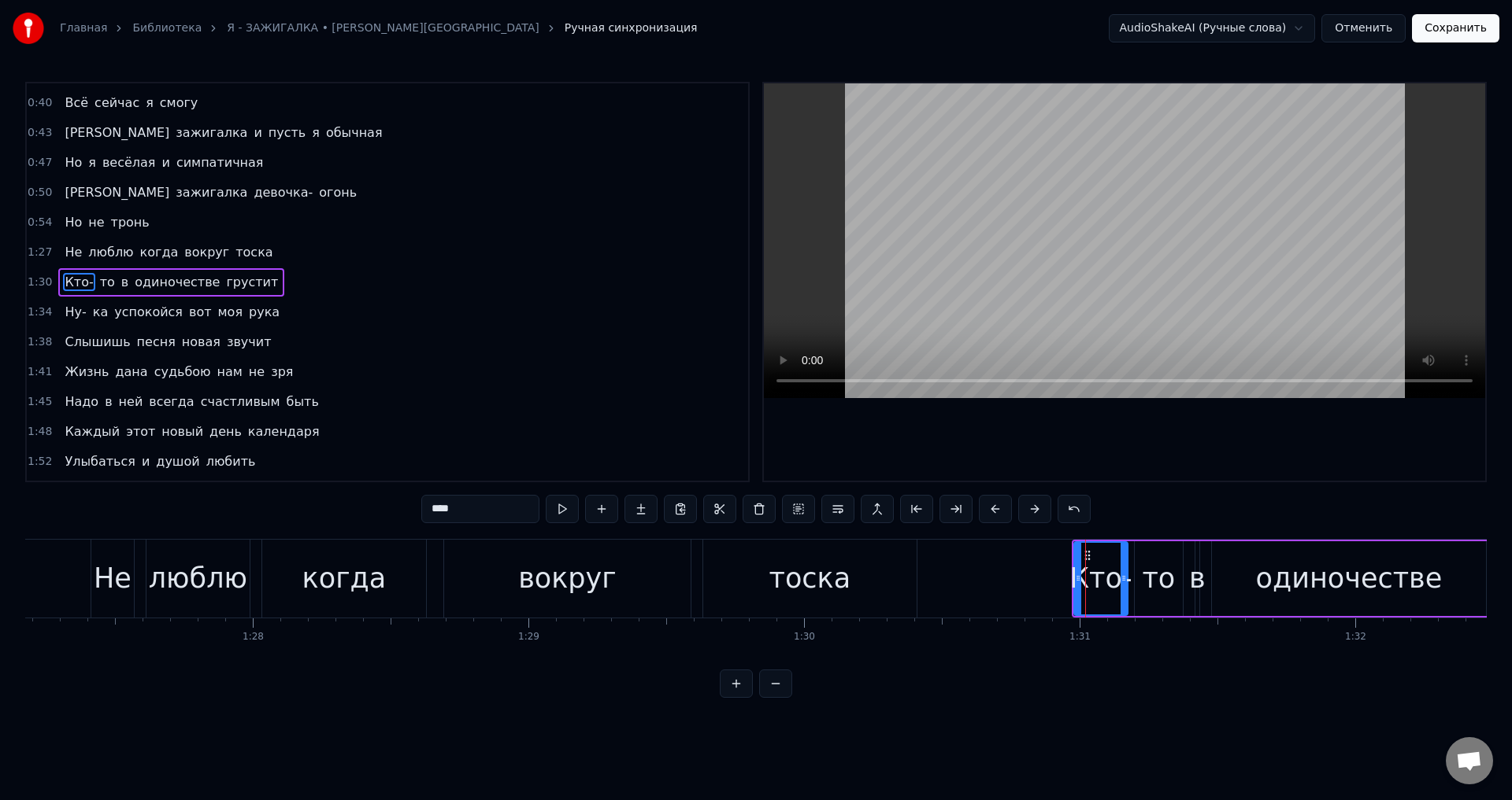
click at [65, 315] on span "Ну-" at bounding box center [75, 312] width 24 height 18
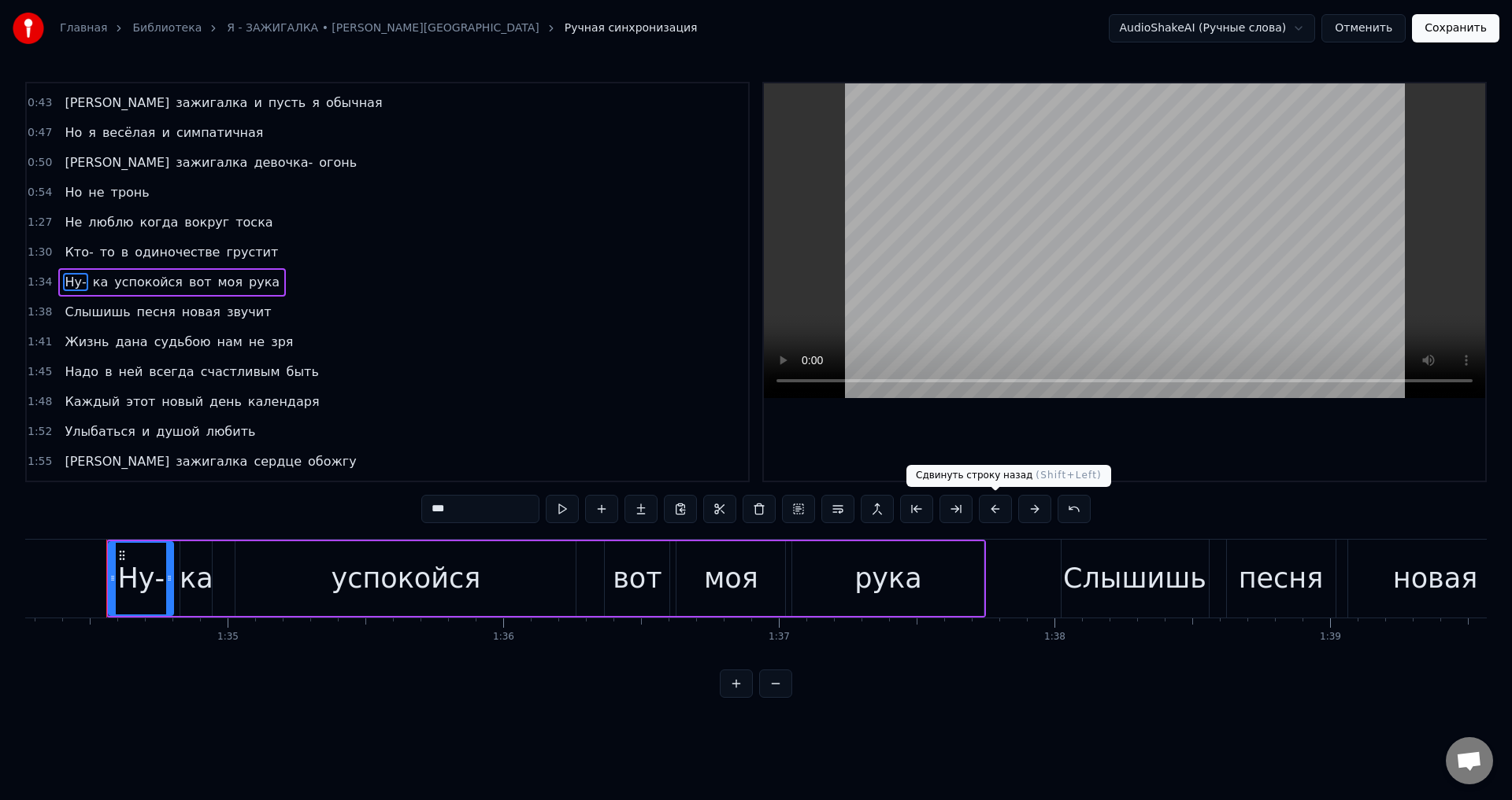
scroll to position [0, 25983]
drag, startPoint x: 1001, startPoint y: 511, endPoint x: 661, endPoint y: 464, distance: 343.2
click at [1000, 512] on button at bounding box center [996, 509] width 33 height 29
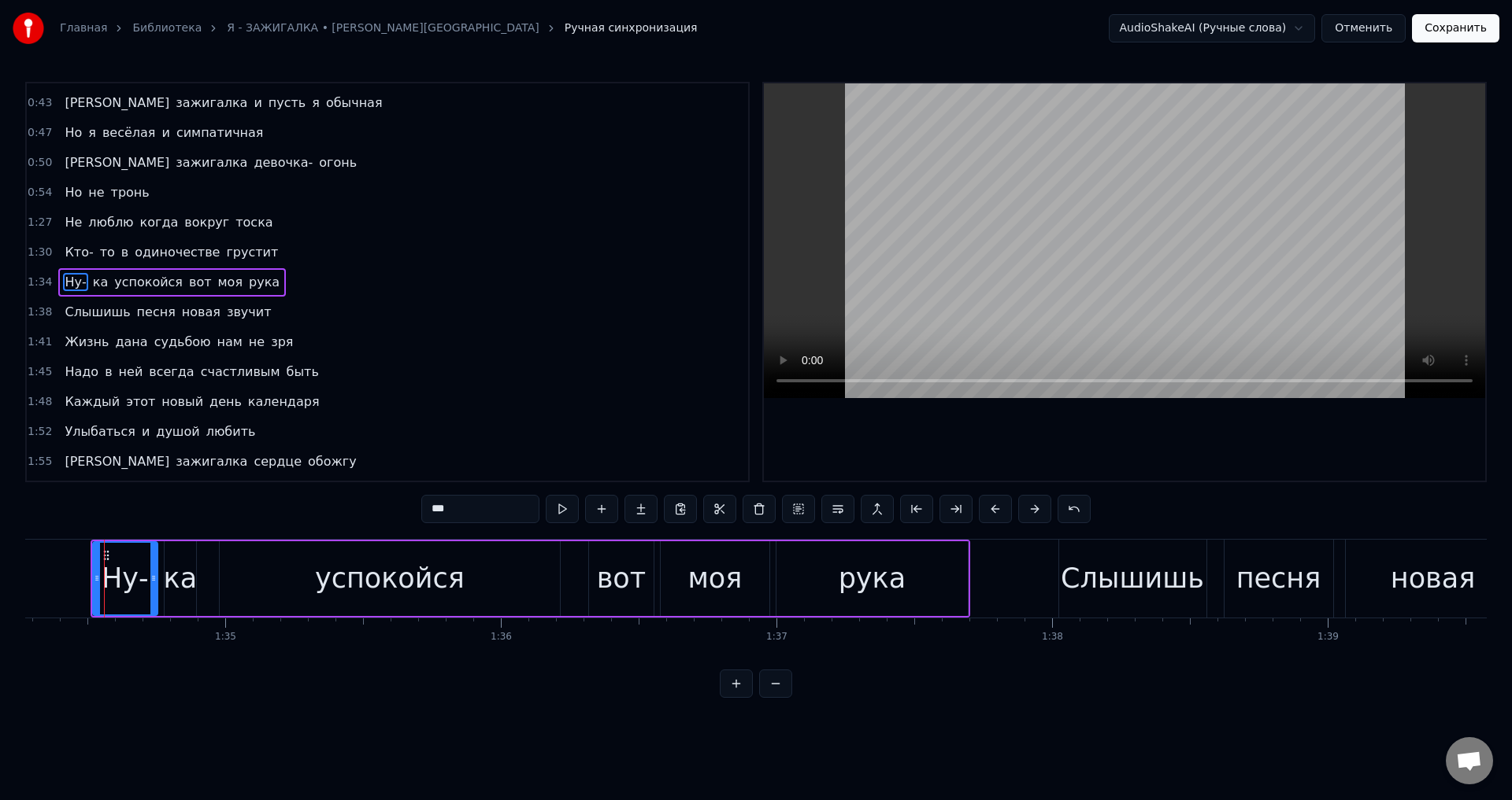
click at [70, 312] on span "Слышишь" at bounding box center [97, 312] width 69 height 18
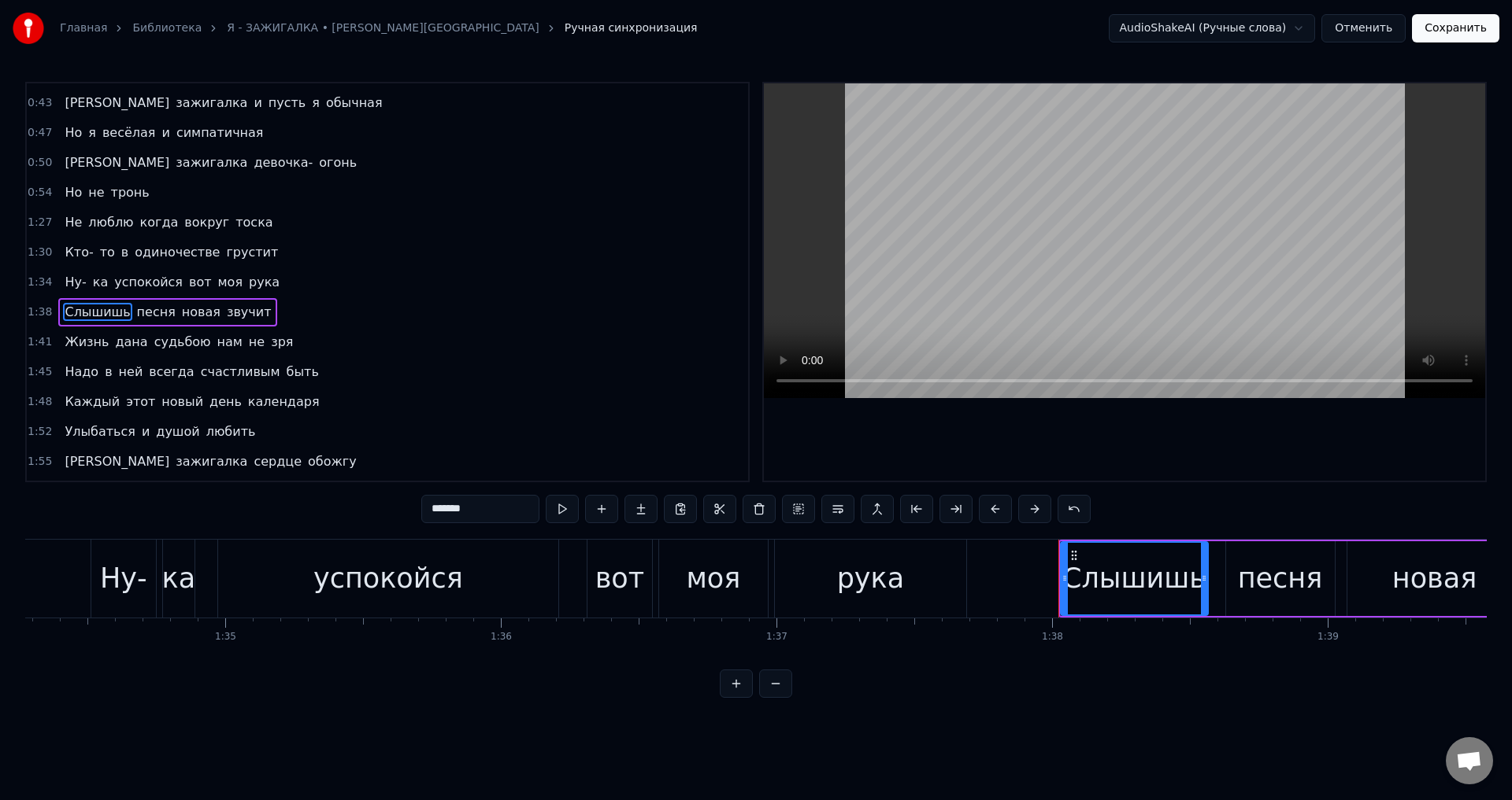
scroll to position [384, 0]
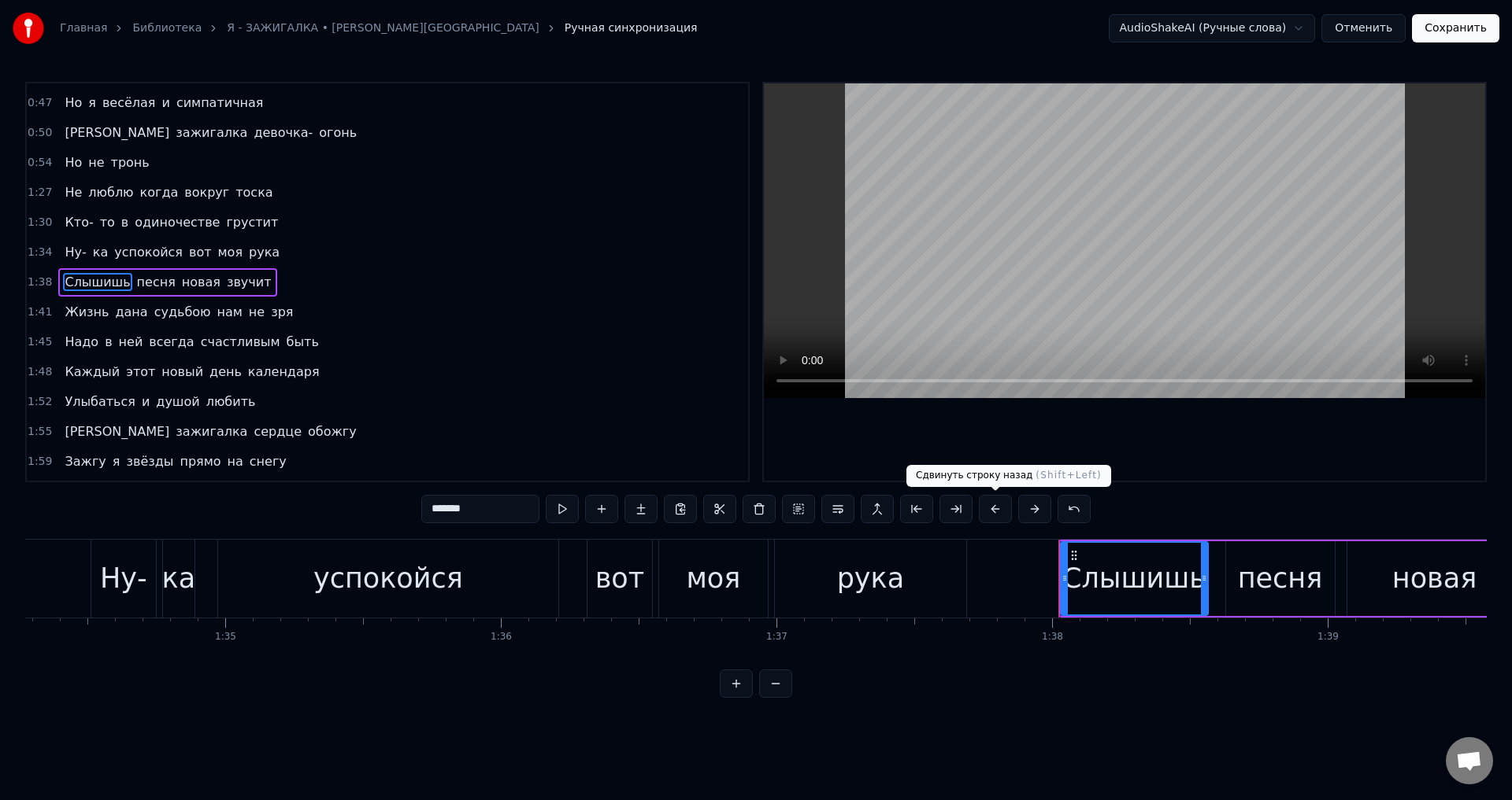
click at [993, 510] on button at bounding box center [996, 509] width 33 height 29
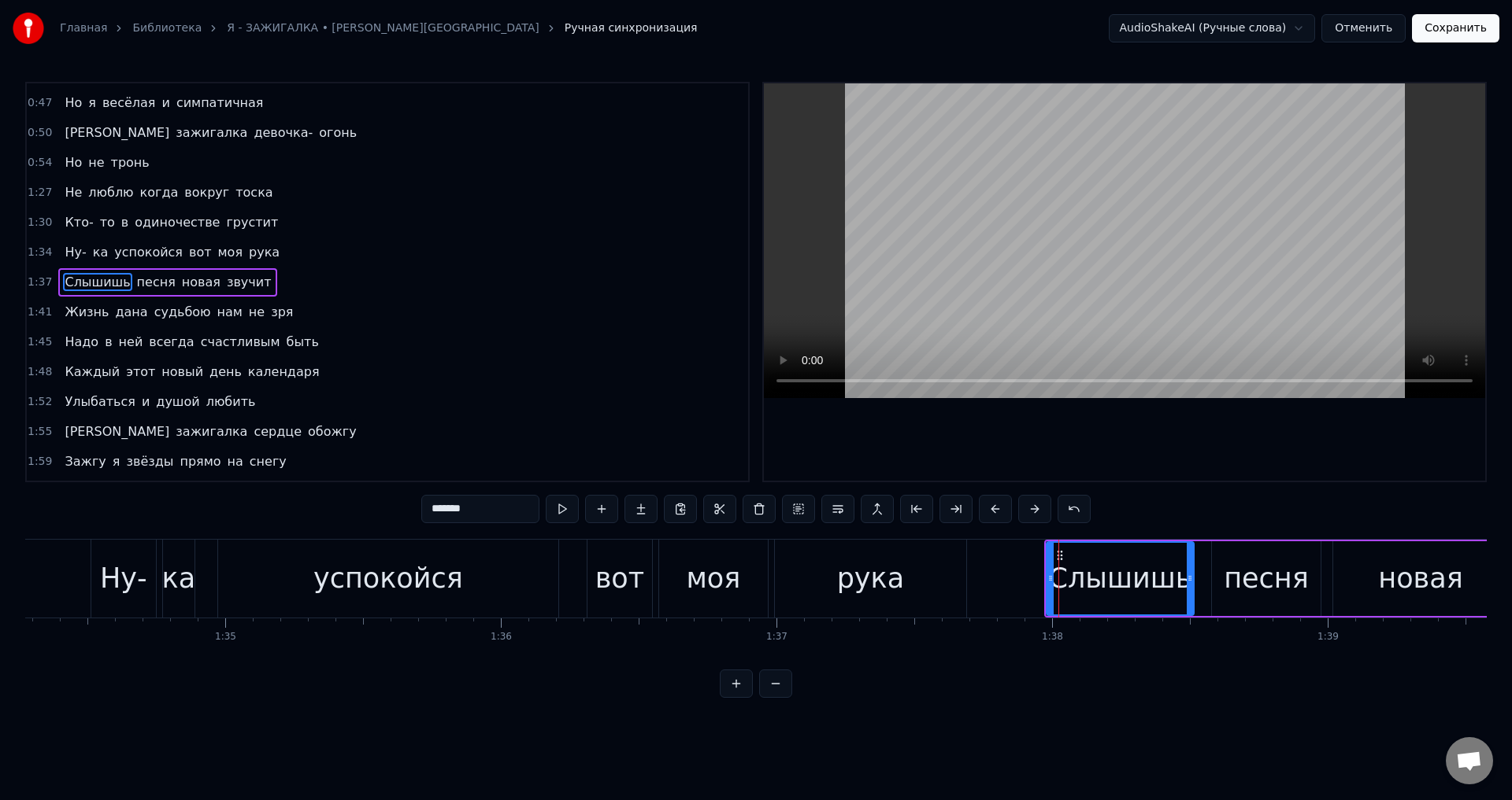
click at [87, 314] on span "Жизнь" at bounding box center [86, 312] width 47 height 18
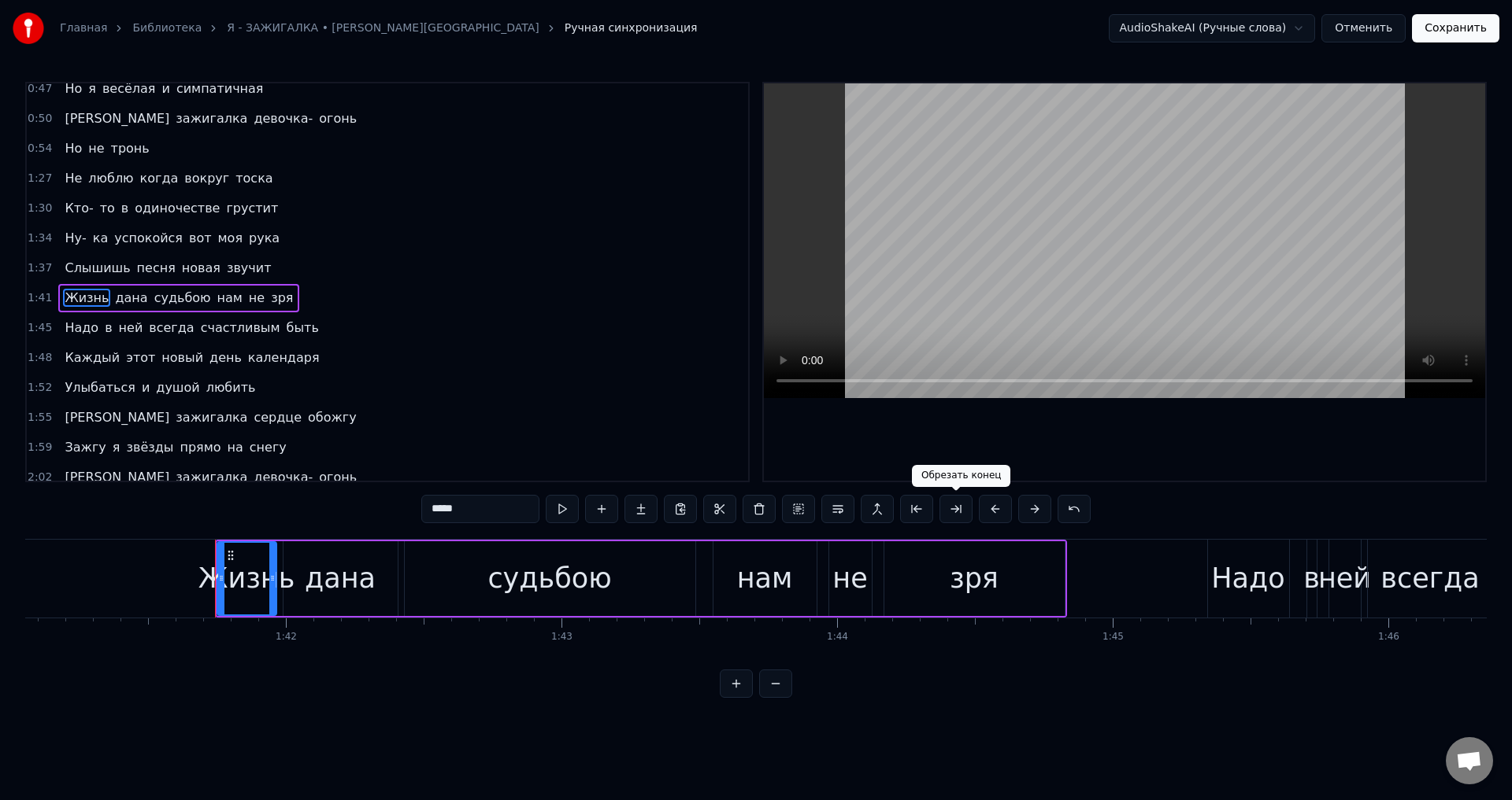
scroll to position [0, 27962]
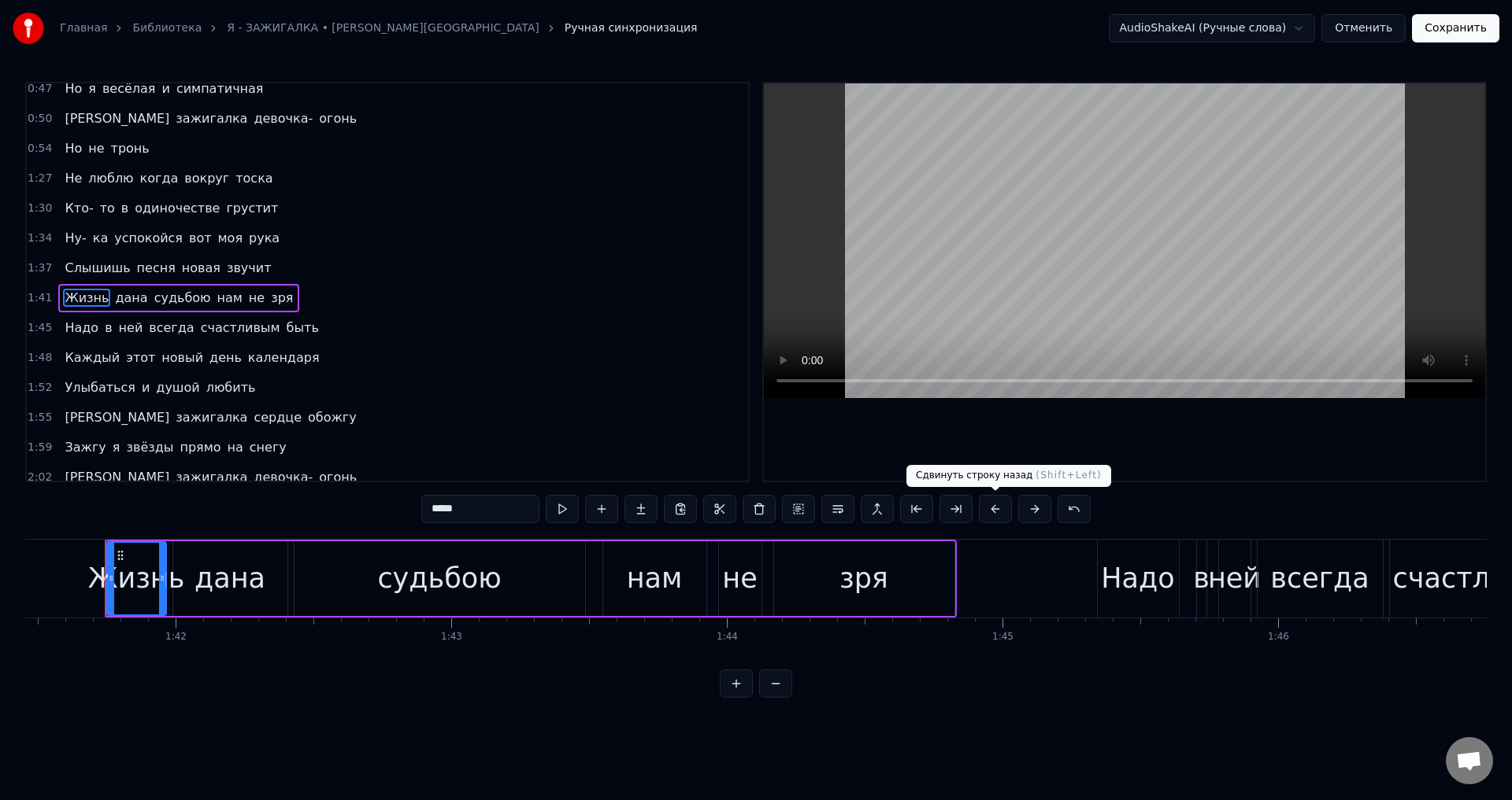
click at [992, 512] on button at bounding box center [996, 509] width 33 height 29
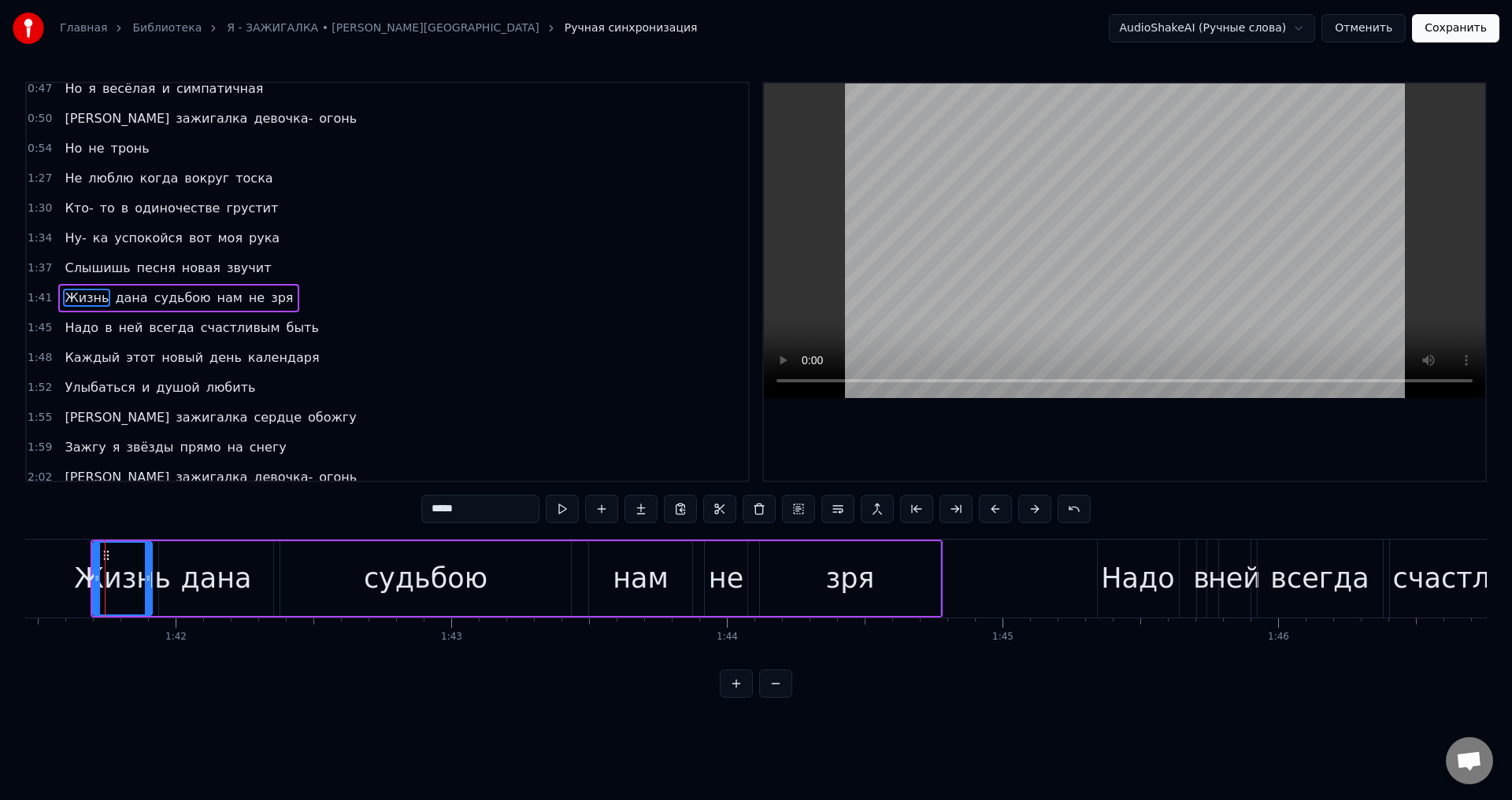
click at [85, 333] on span "Надо" at bounding box center [81, 327] width 37 height 18
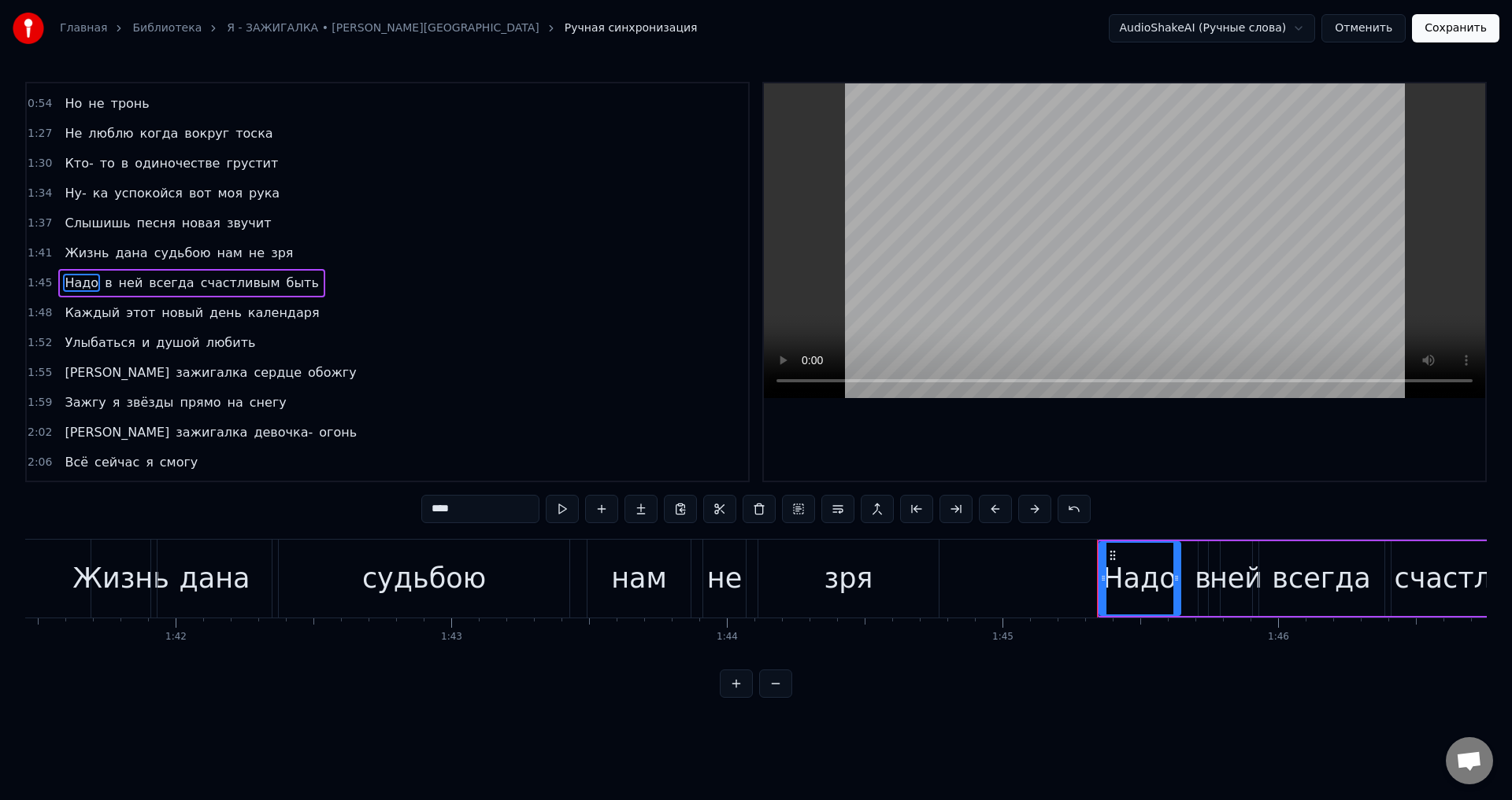
scroll to position [444, 0]
click at [993, 514] on button at bounding box center [996, 509] width 33 height 29
click at [84, 320] on span "Каждый" at bounding box center [91, 312] width 58 height 18
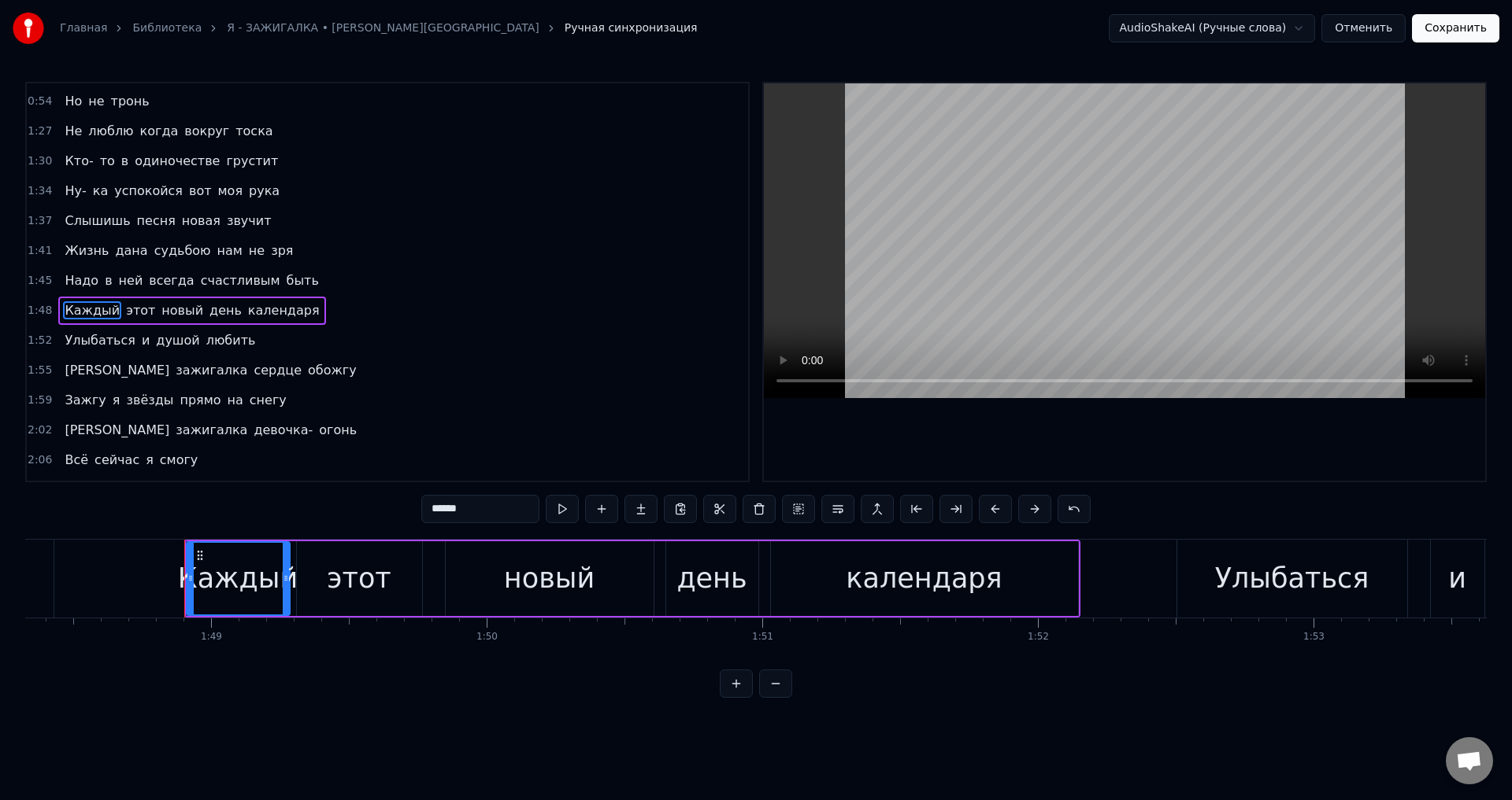
scroll to position [0, 29934]
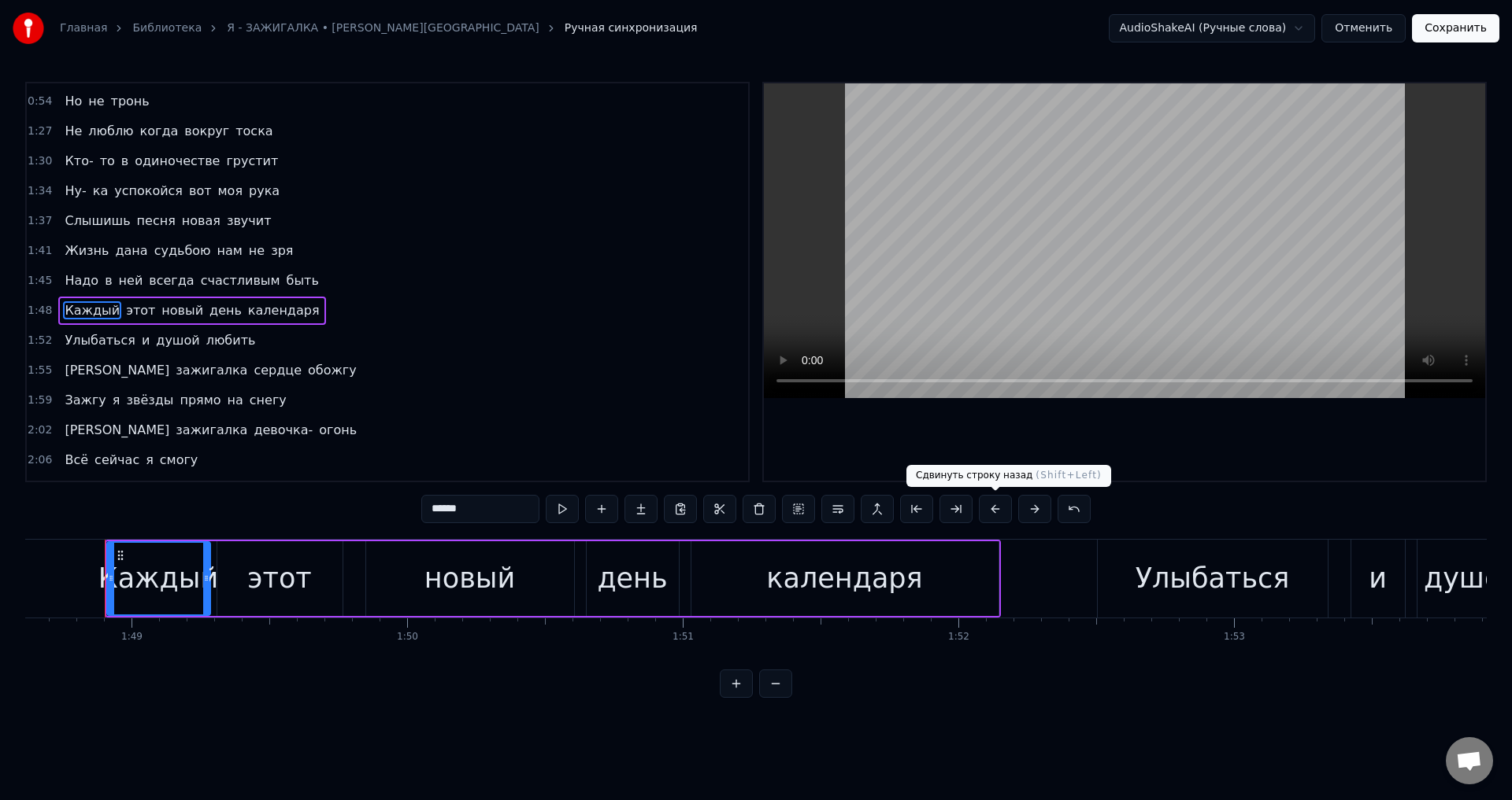
click at [996, 512] on button at bounding box center [996, 509] width 33 height 29
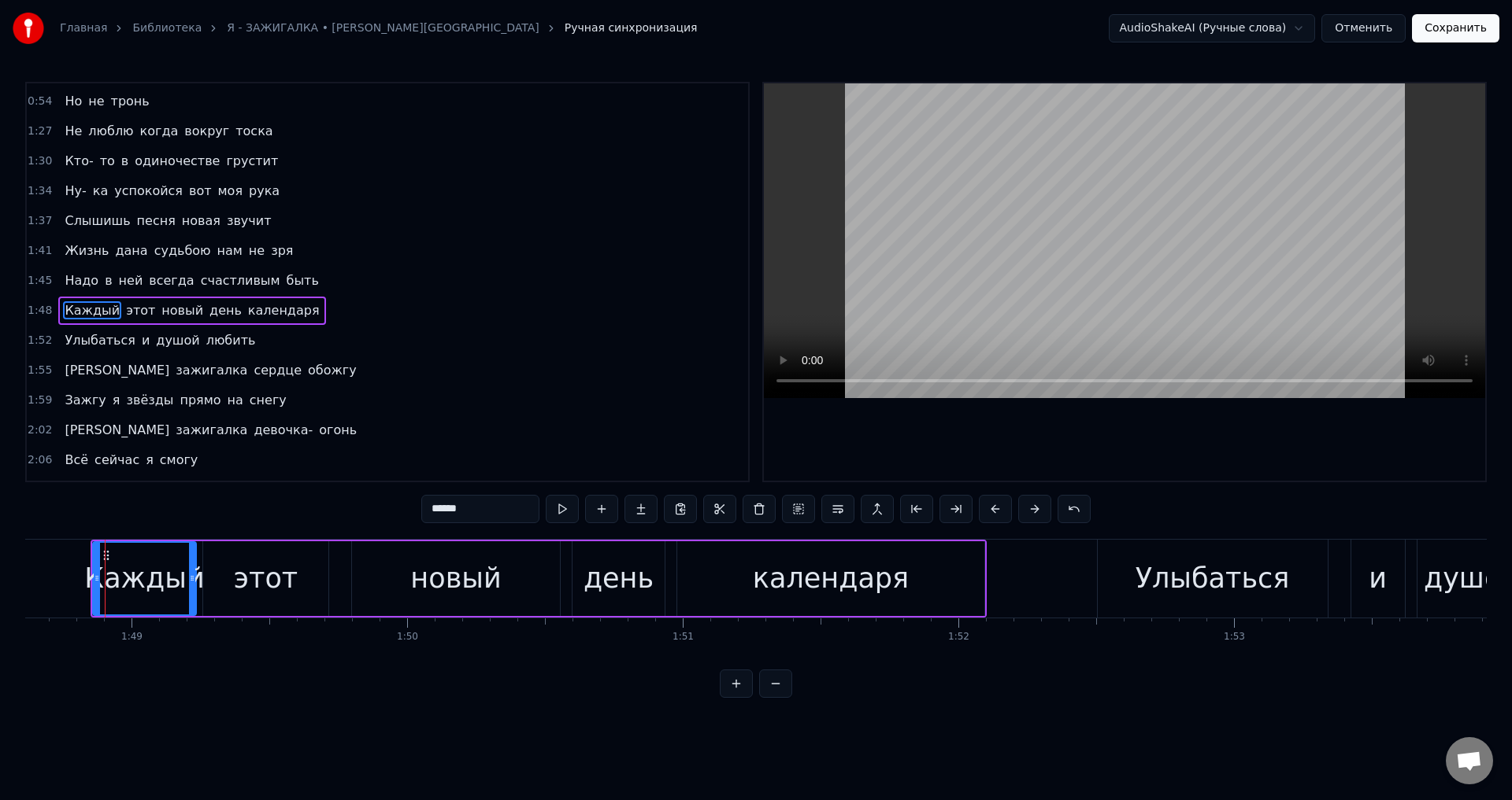
click at [111, 346] on span "Улыбаться" at bounding box center [99, 340] width 73 height 18
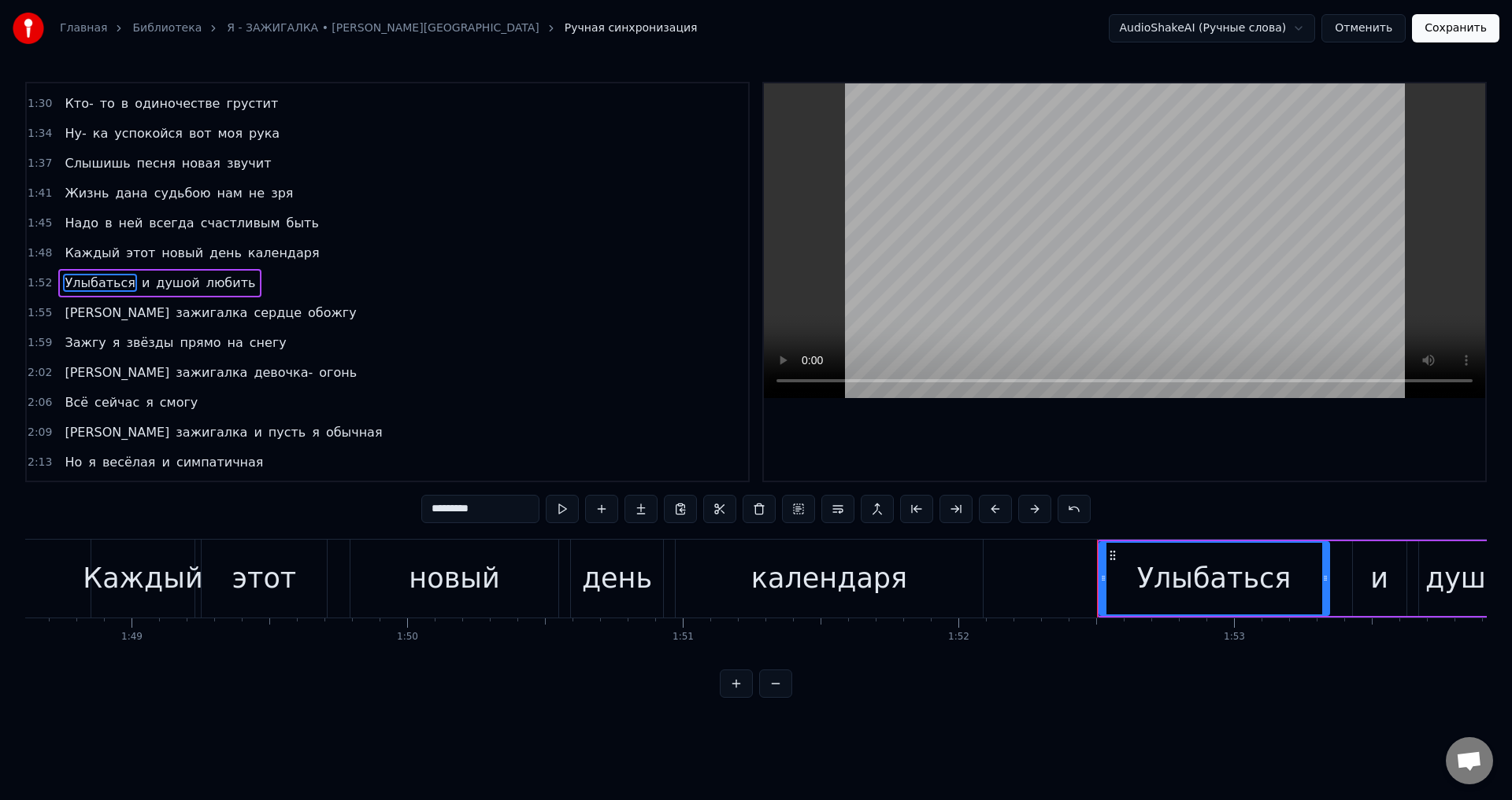
scroll to position [504, 0]
click at [993, 513] on button at bounding box center [996, 509] width 33 height 29
click at [65, 313] on span "[PERSON_NAME]" at bounding box center [117, 312] width 108 height 18
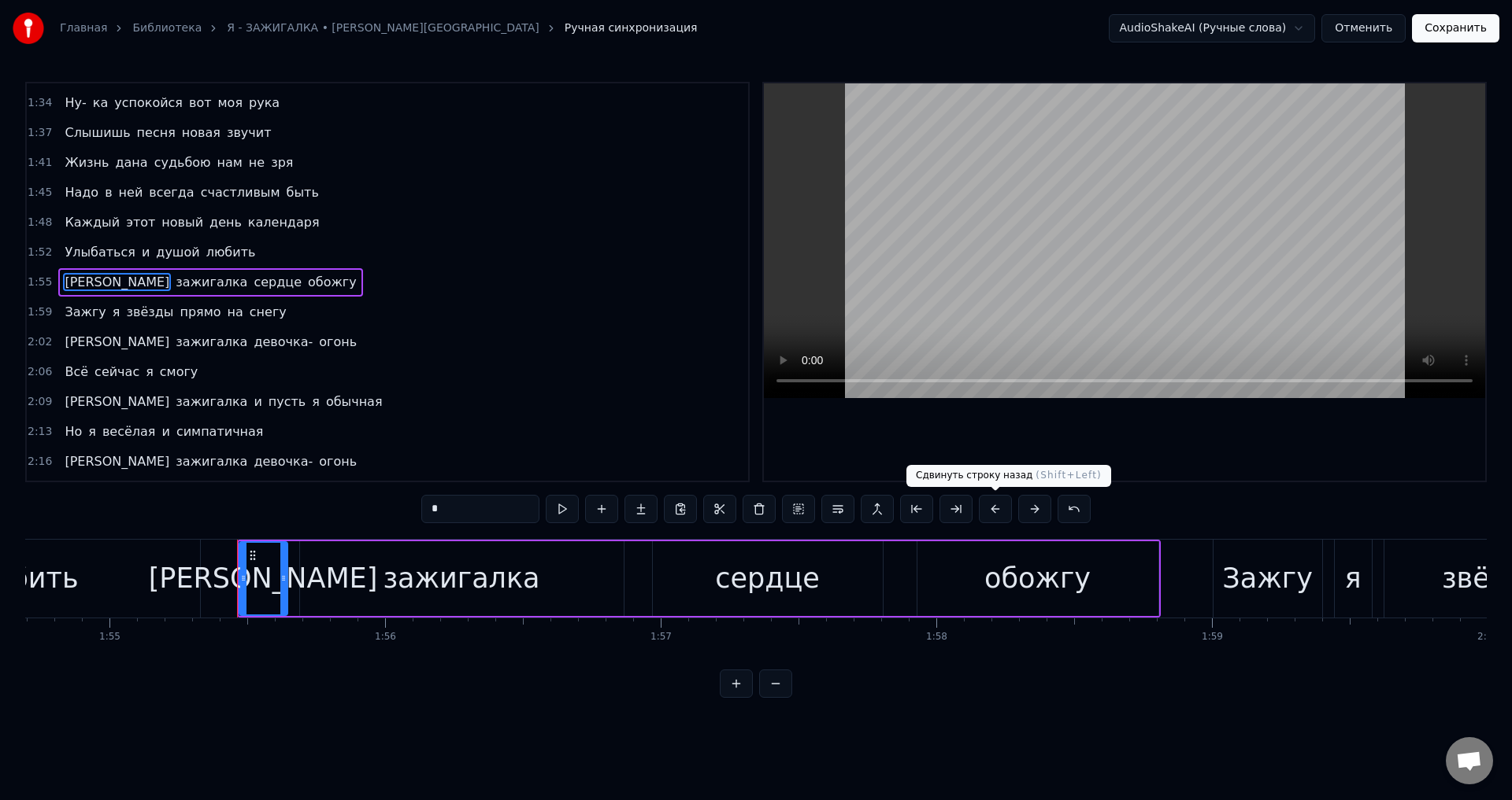
scroll to position [0, 31742]
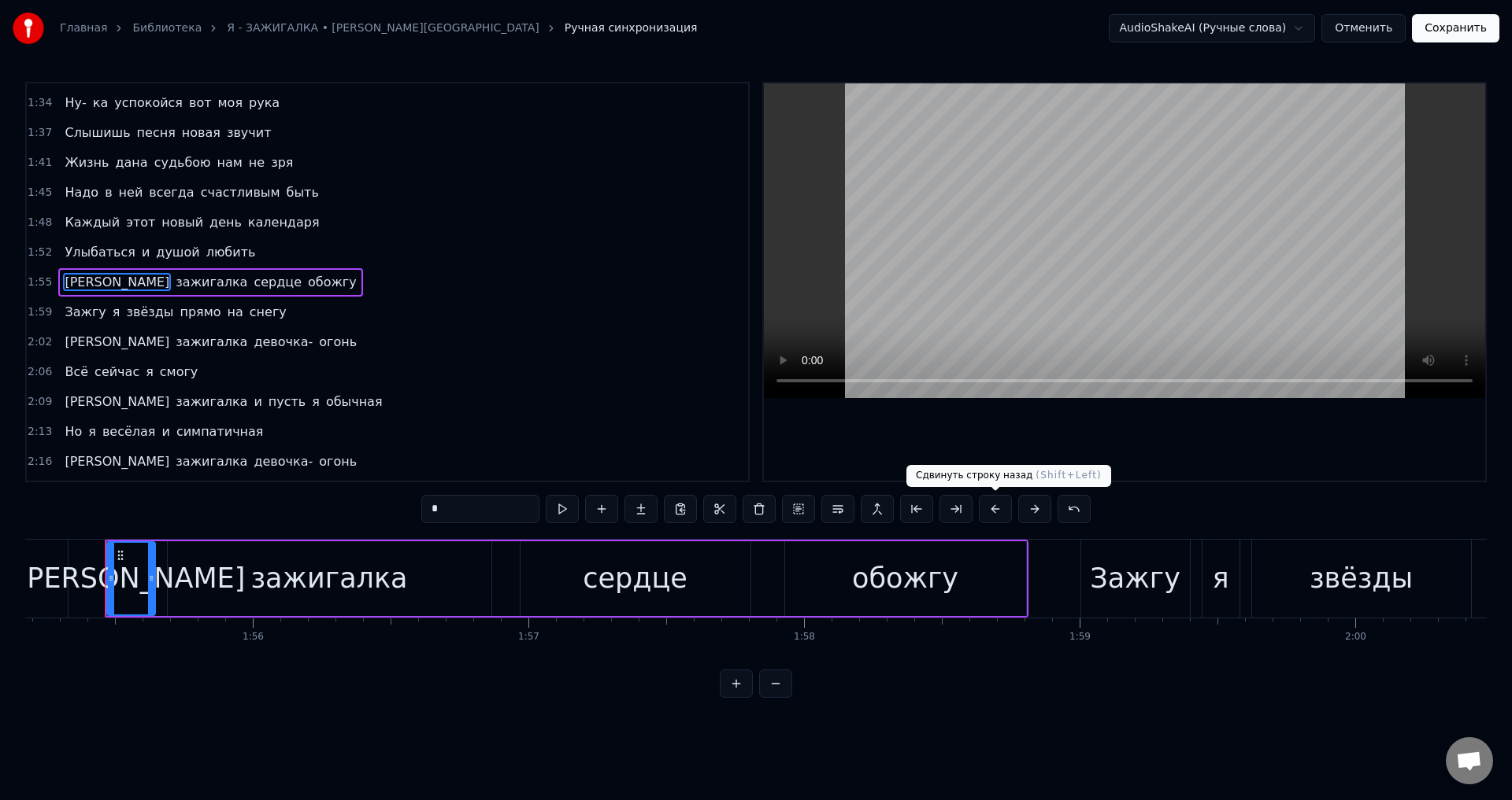
click at [996, 513] on button at bounding box center [996, 509] width 33 height 29
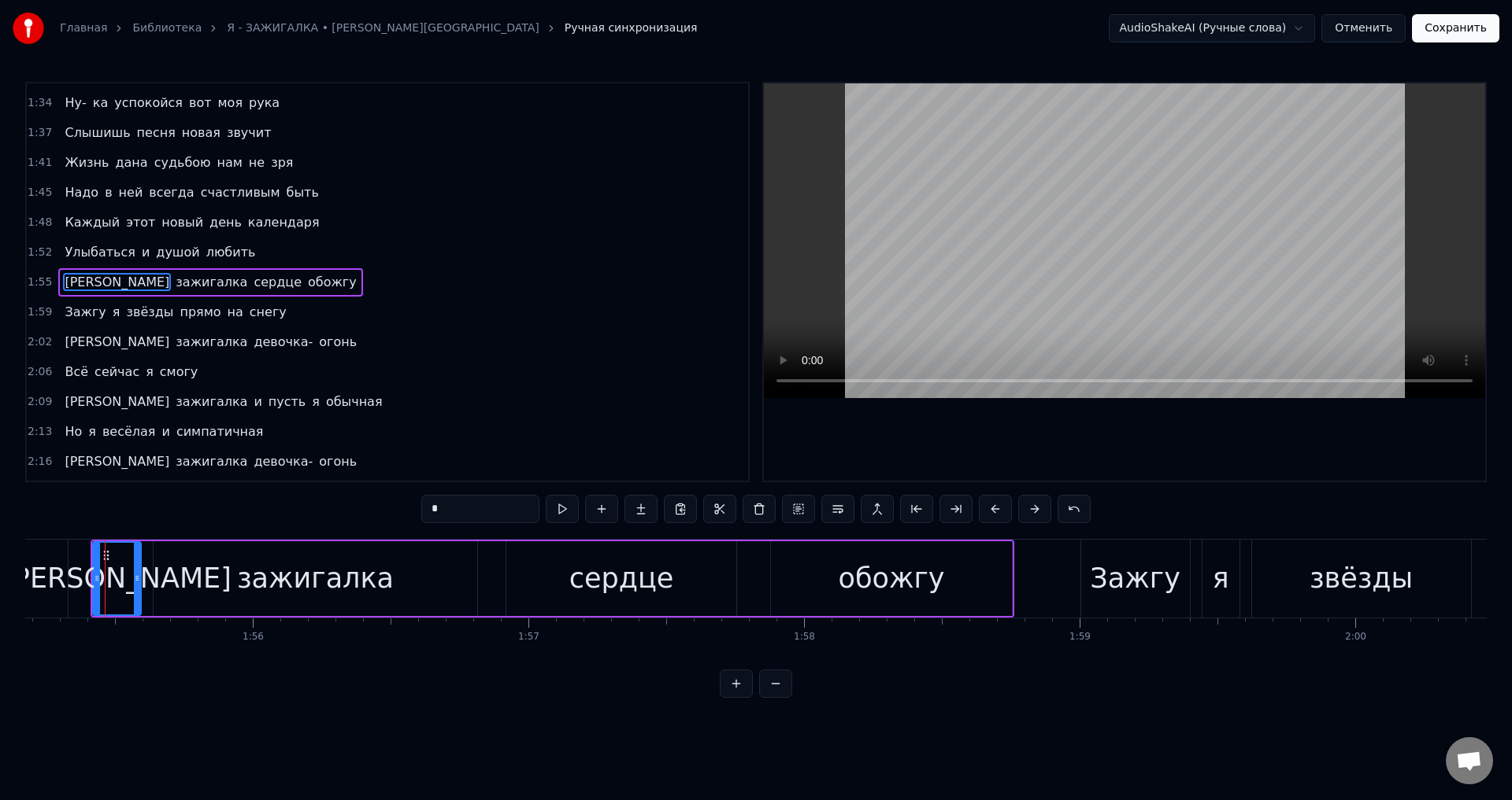
click at [63, 312] on span "Зажгу" at bounding box center [84, 312] width 44 height 18
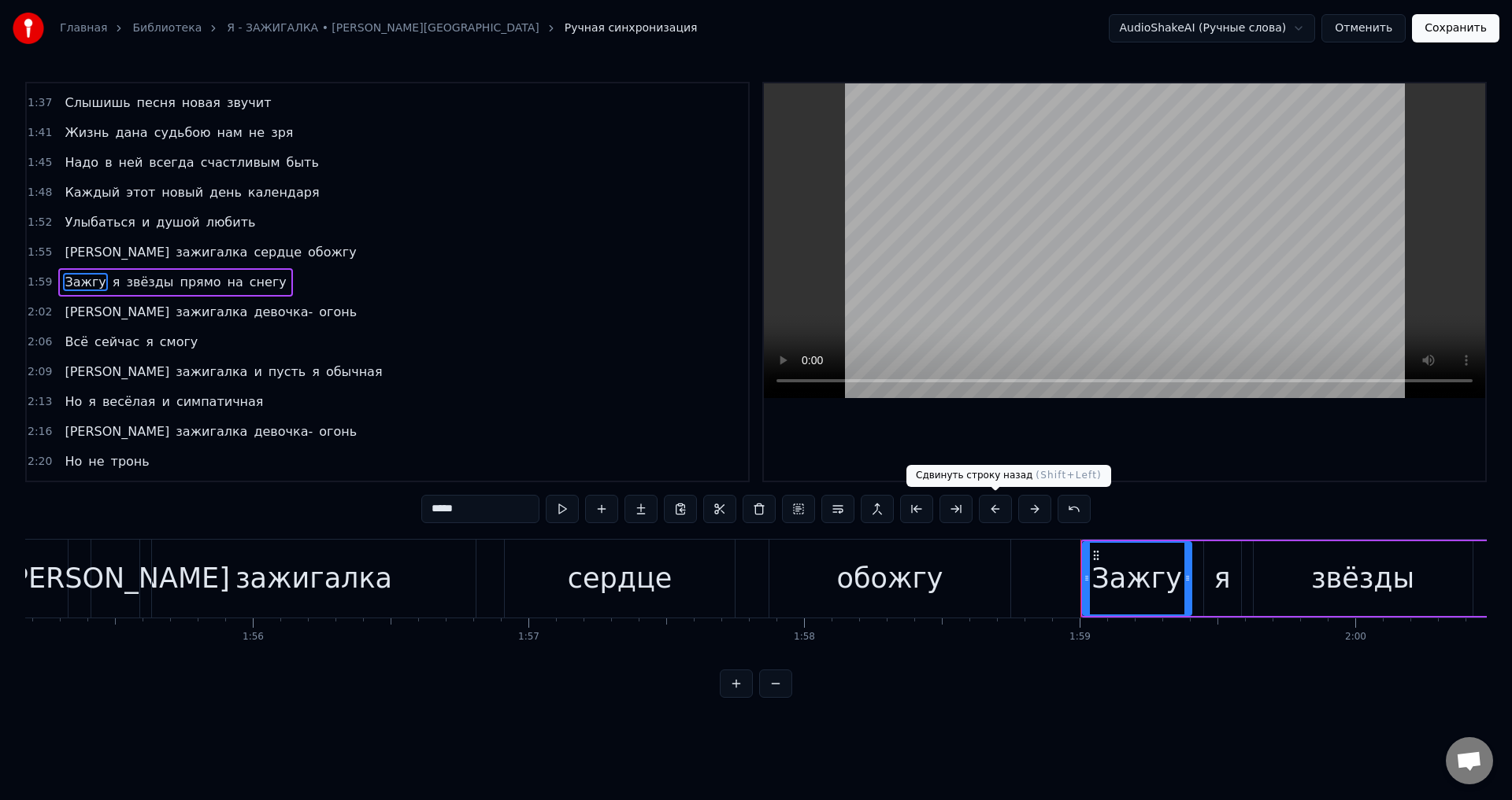
click at [996, 514] on button at bounding box center [996, 509] width 33 height 29
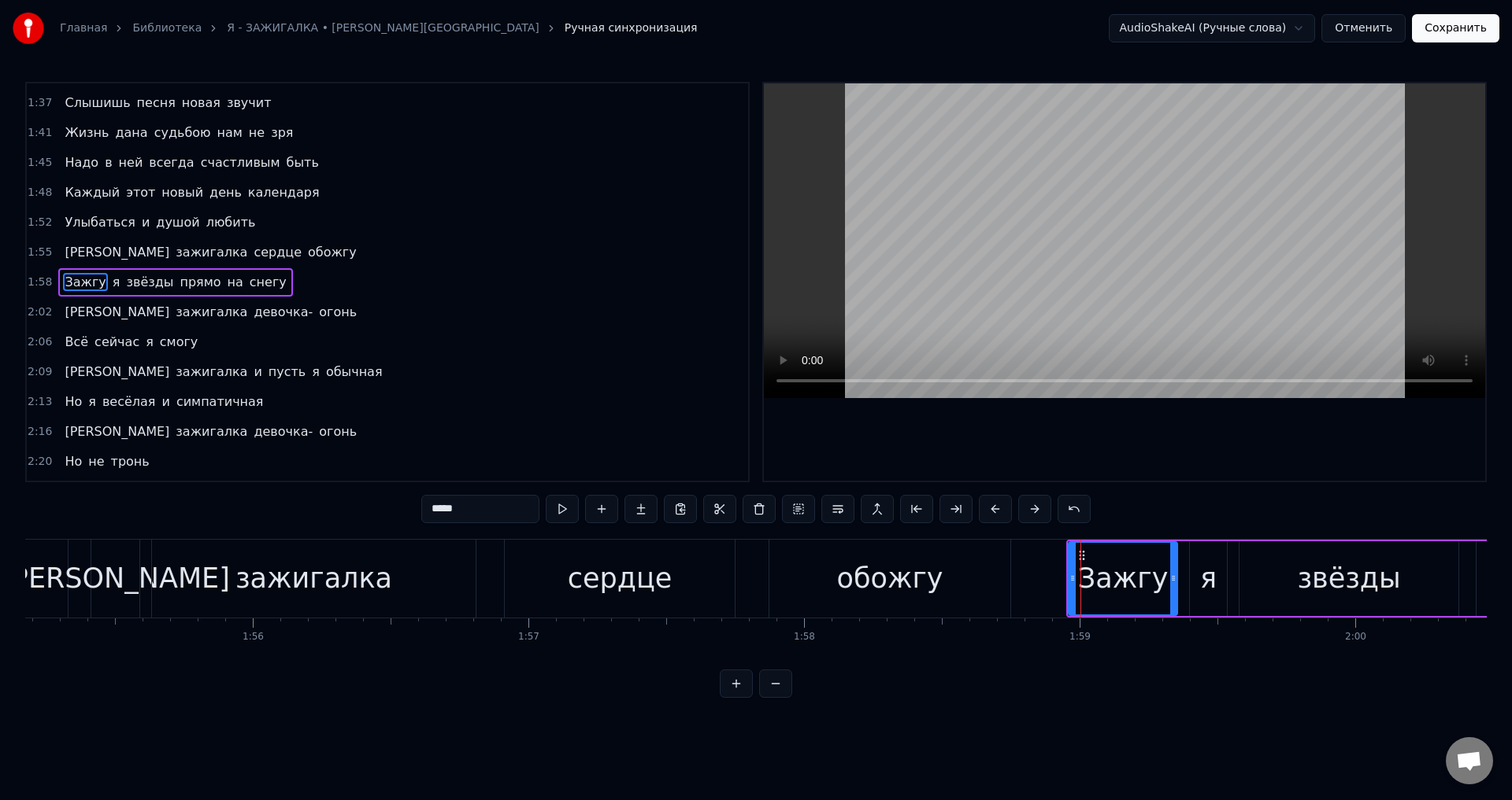
click at [63, 312] on span "[PERSON_NAME]" at bounding box center [117, 312] width 108 height 18
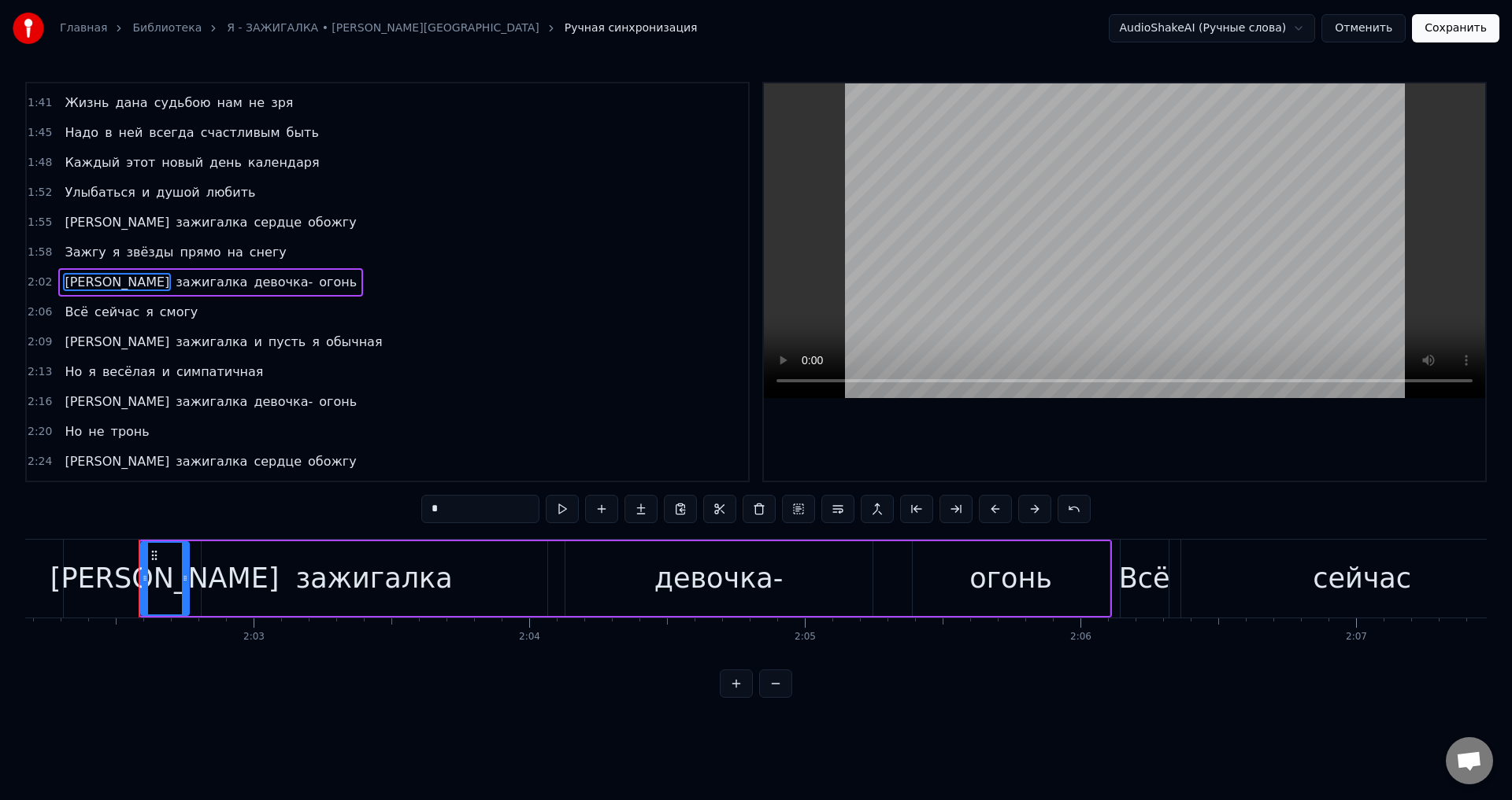
scroll to position [0, 0]
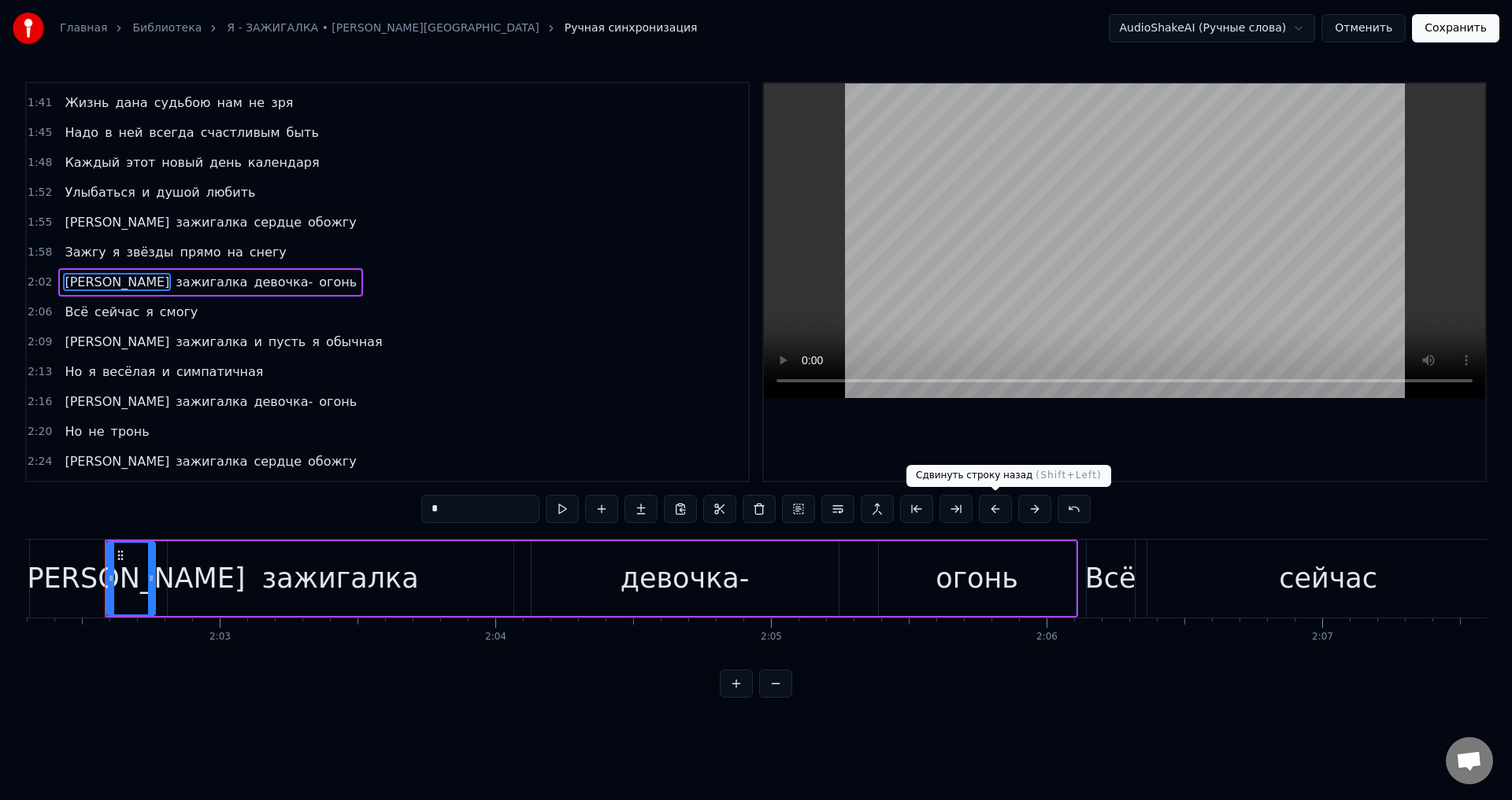
click at [994, 513] on button at bounding box center [996, 509] width 33 height 29
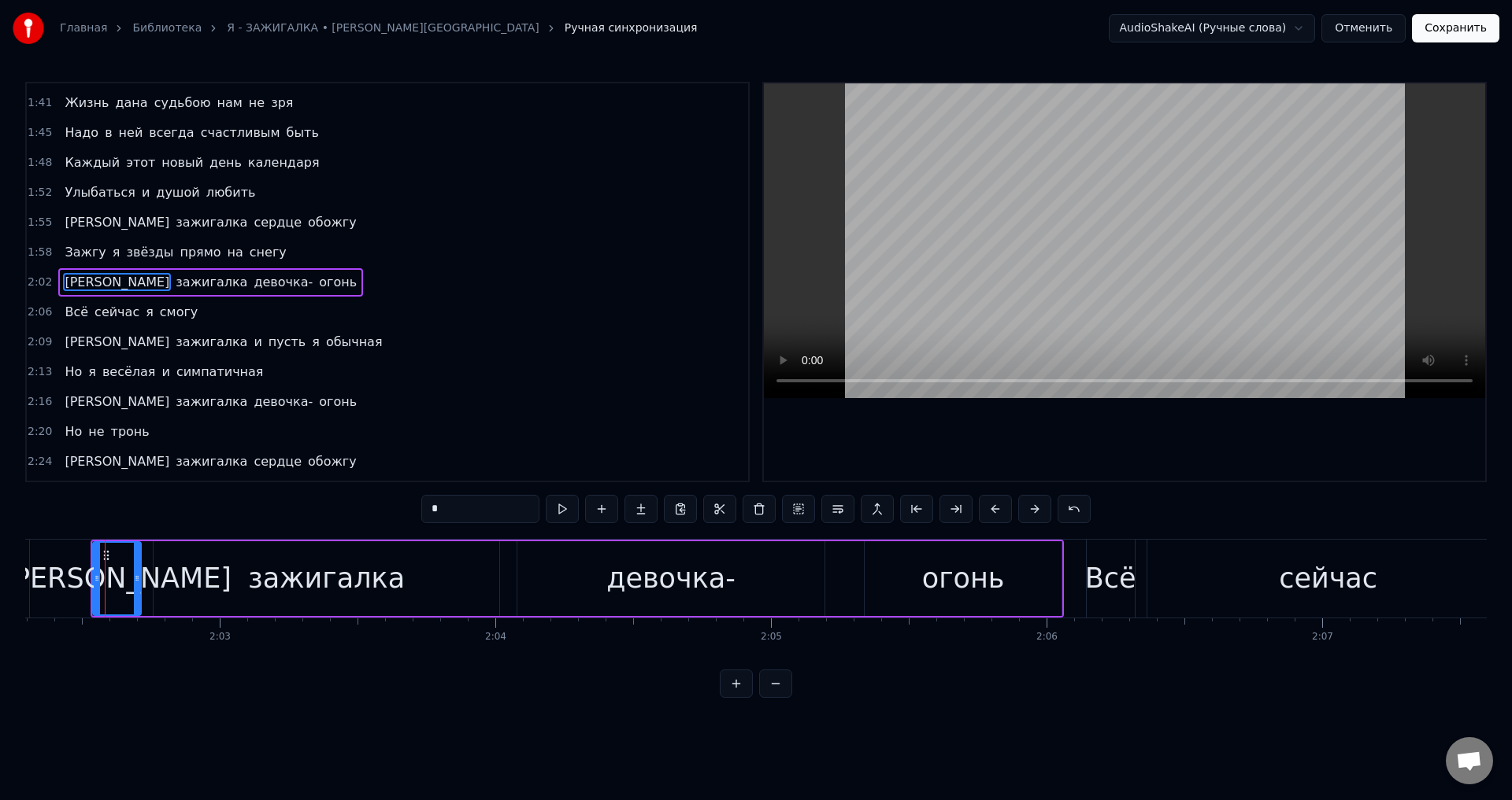
click at [63, 314] on span "Всё" at bounding box center [76, 312] width 27 height 18
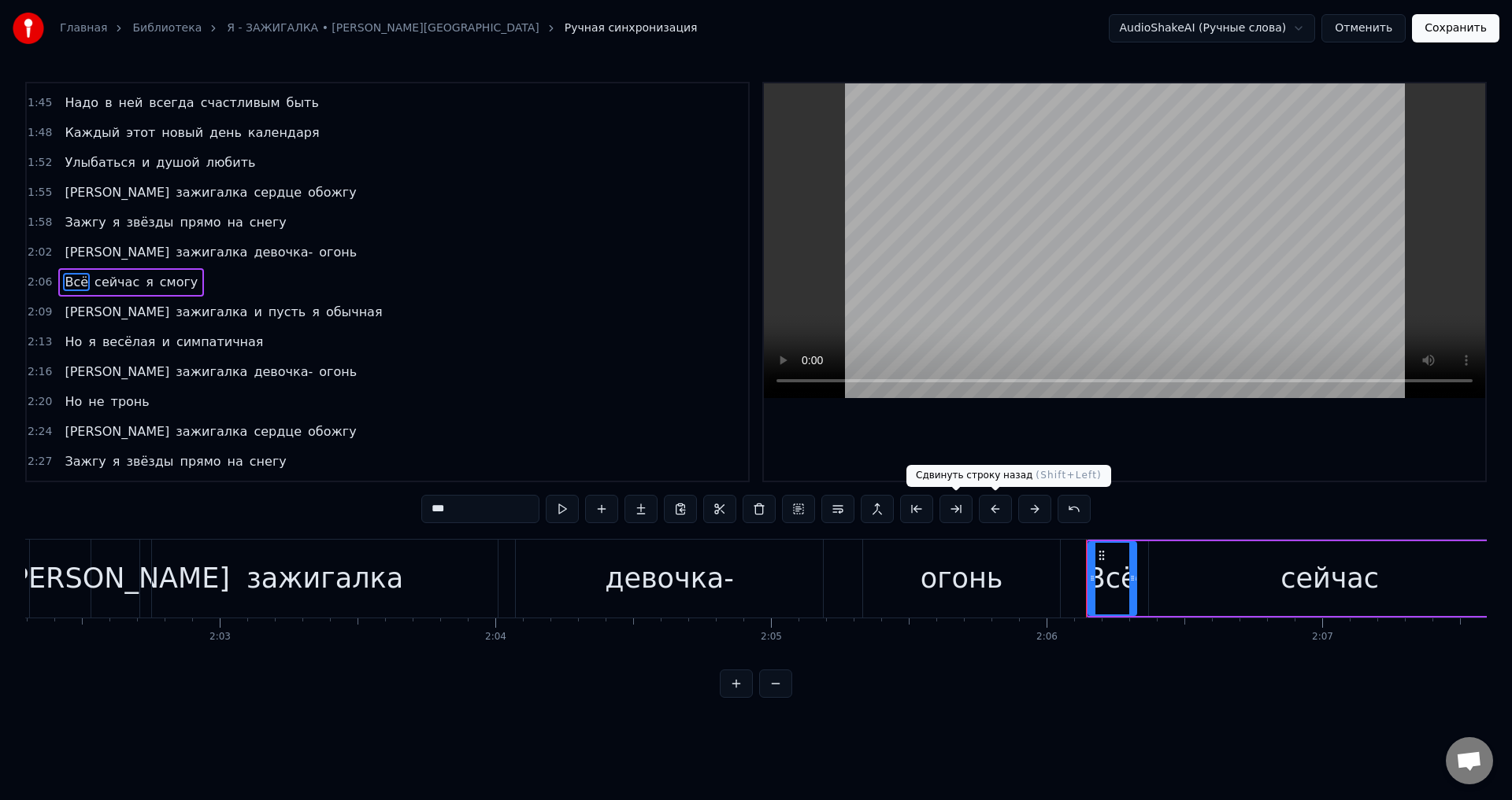
click at [995, 512] on button at bounding box center [996, 509] width 33 height 29
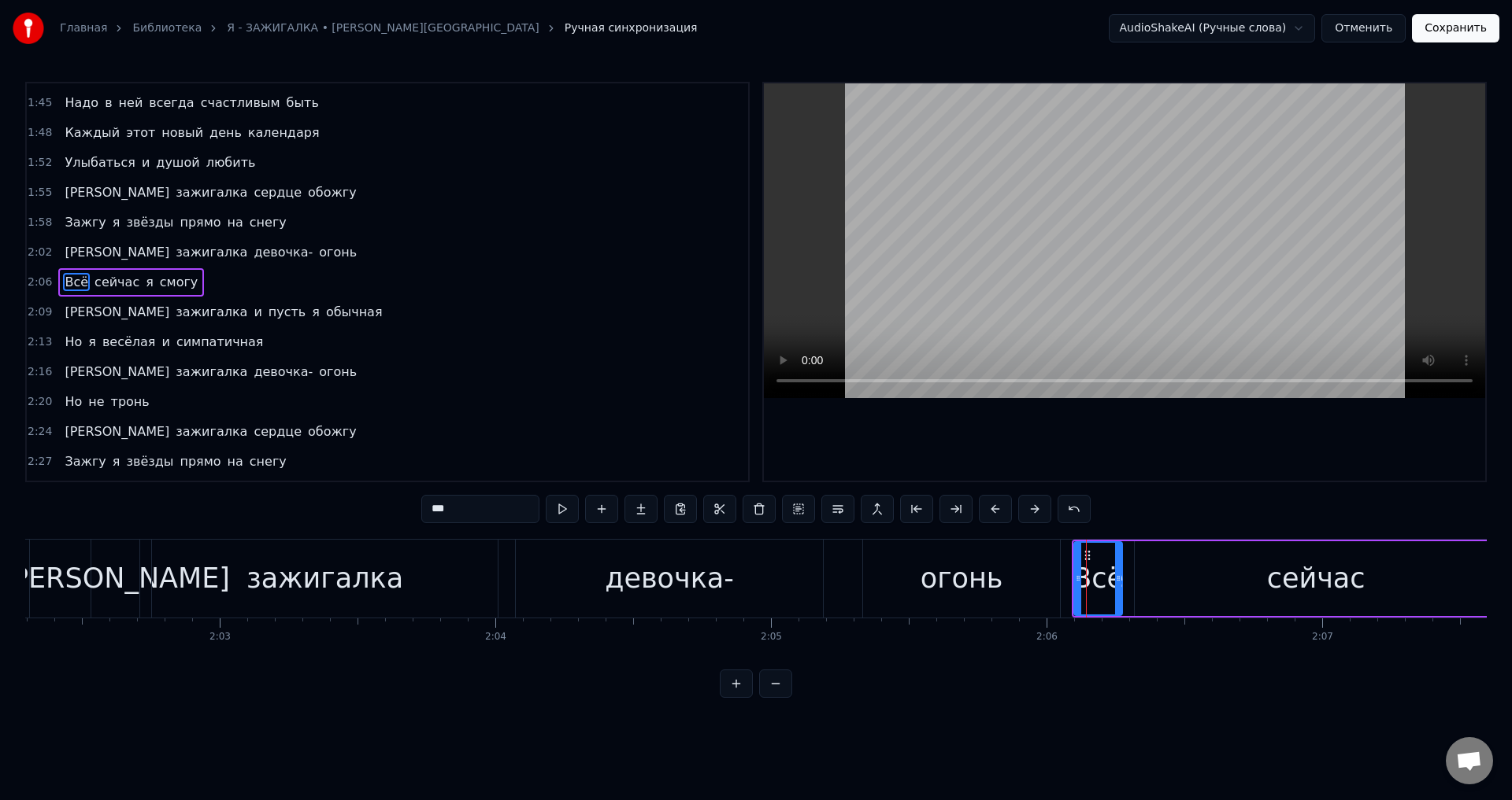
click at [63, 318] on span "[PERSON_NAME]" at bounding box center [117, 312] width 108 height 18
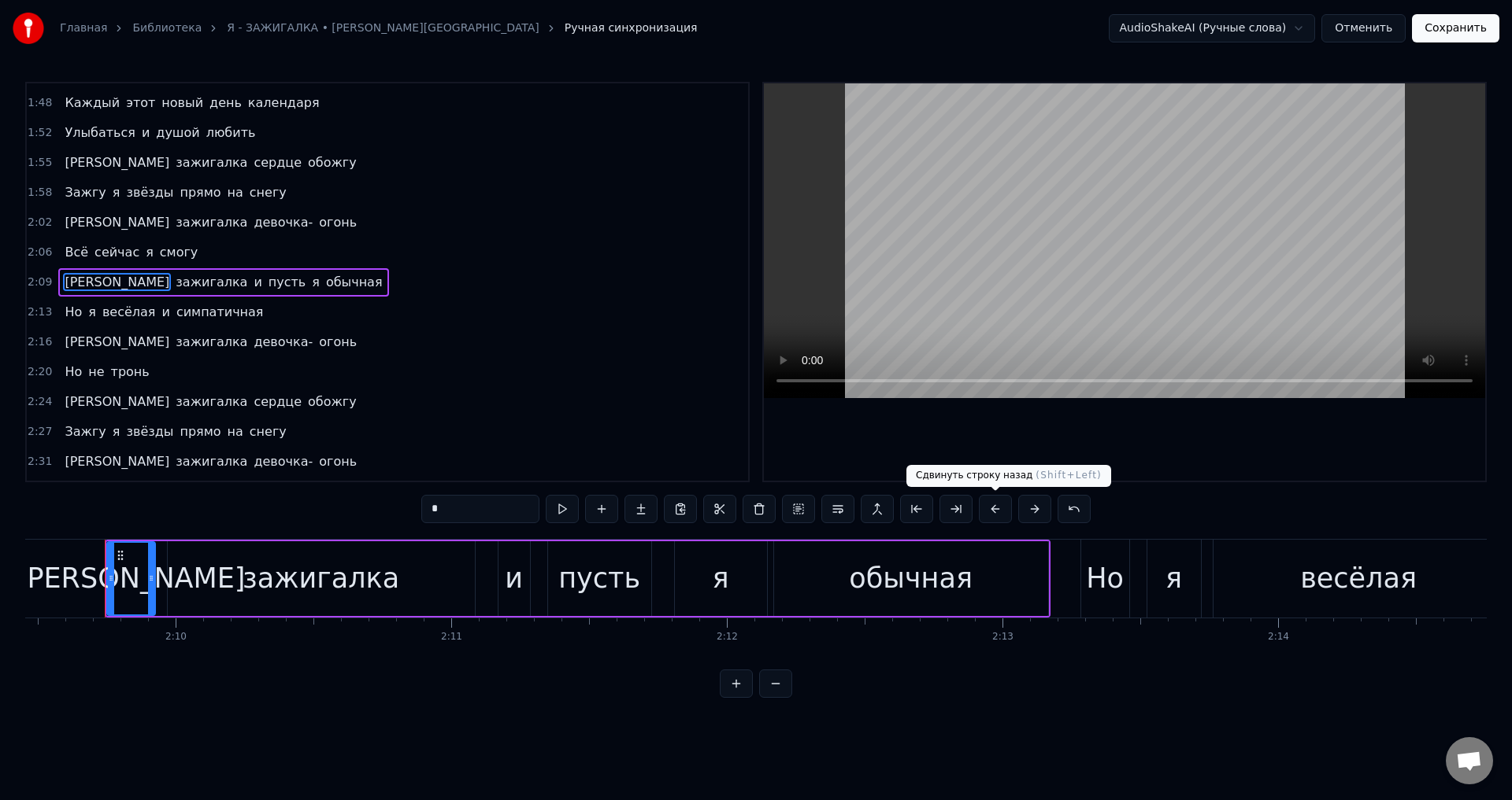
click at [989, 513] on button at bounding box center [996, 509] width 33 height 29
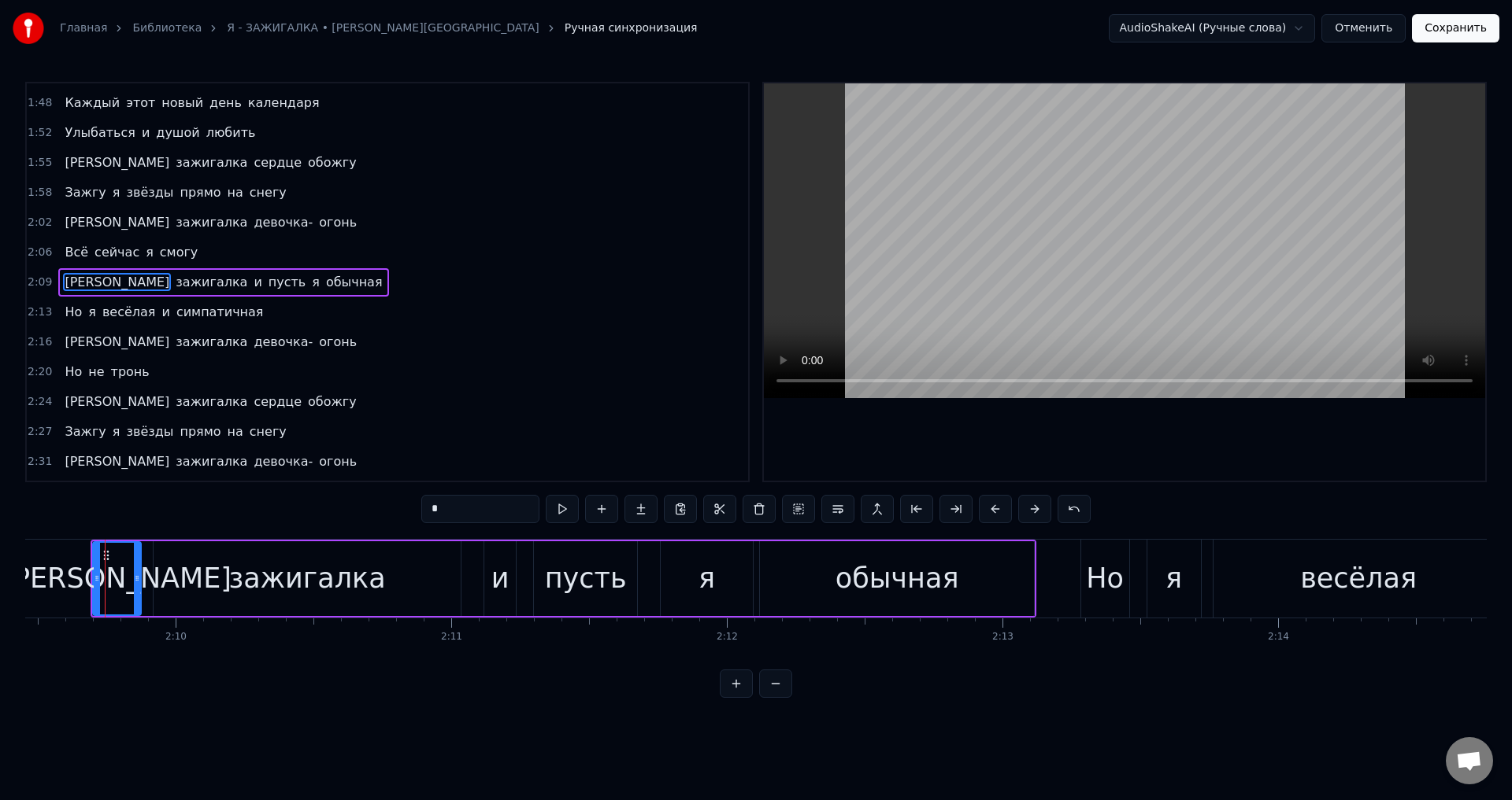
click at [66, 313] on span "Но" at bounding box center [73, 312] width 21 height 18
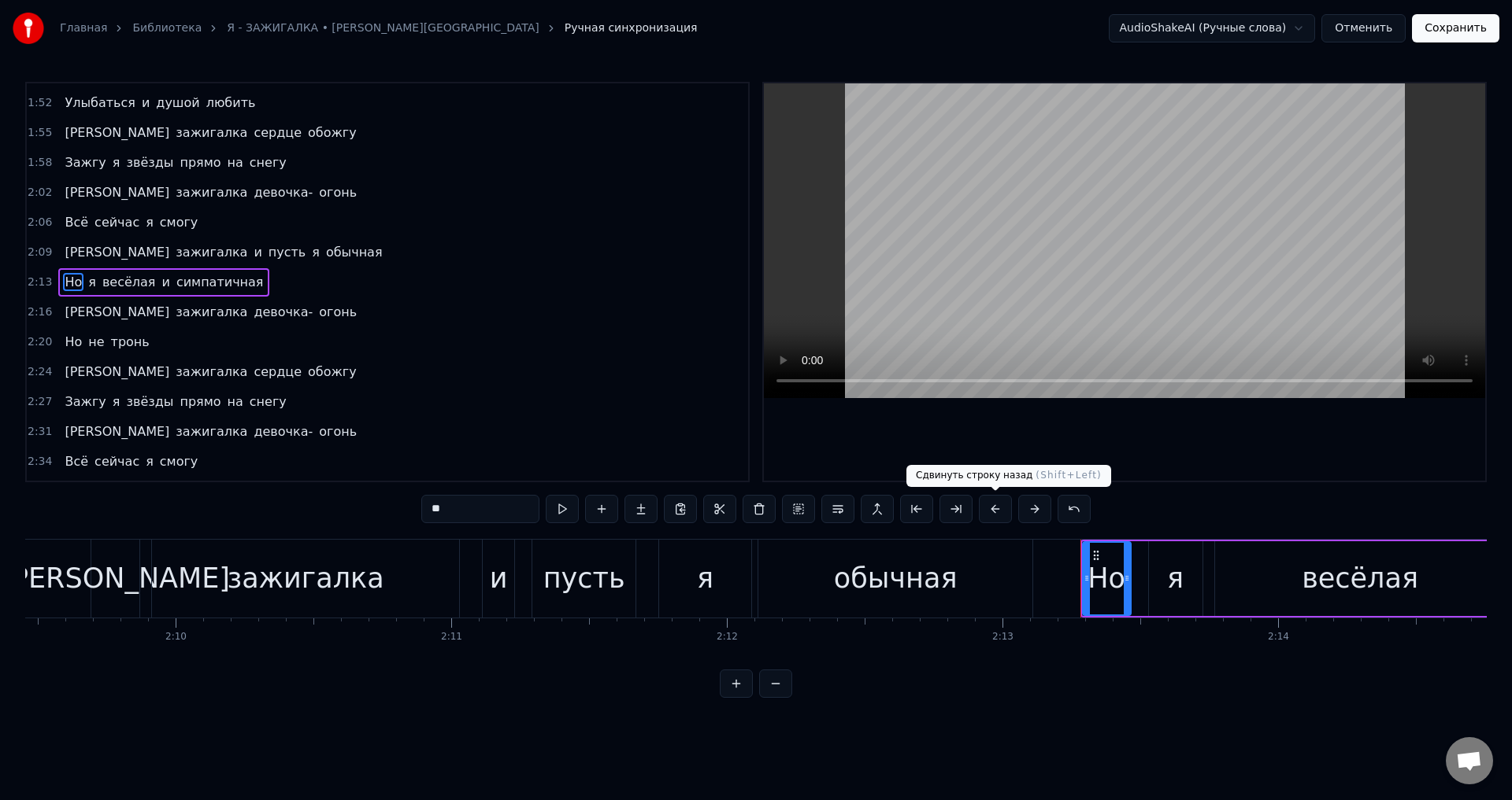
click at [992, 514] on button at bounding box center [996, 509] width 33 height 29
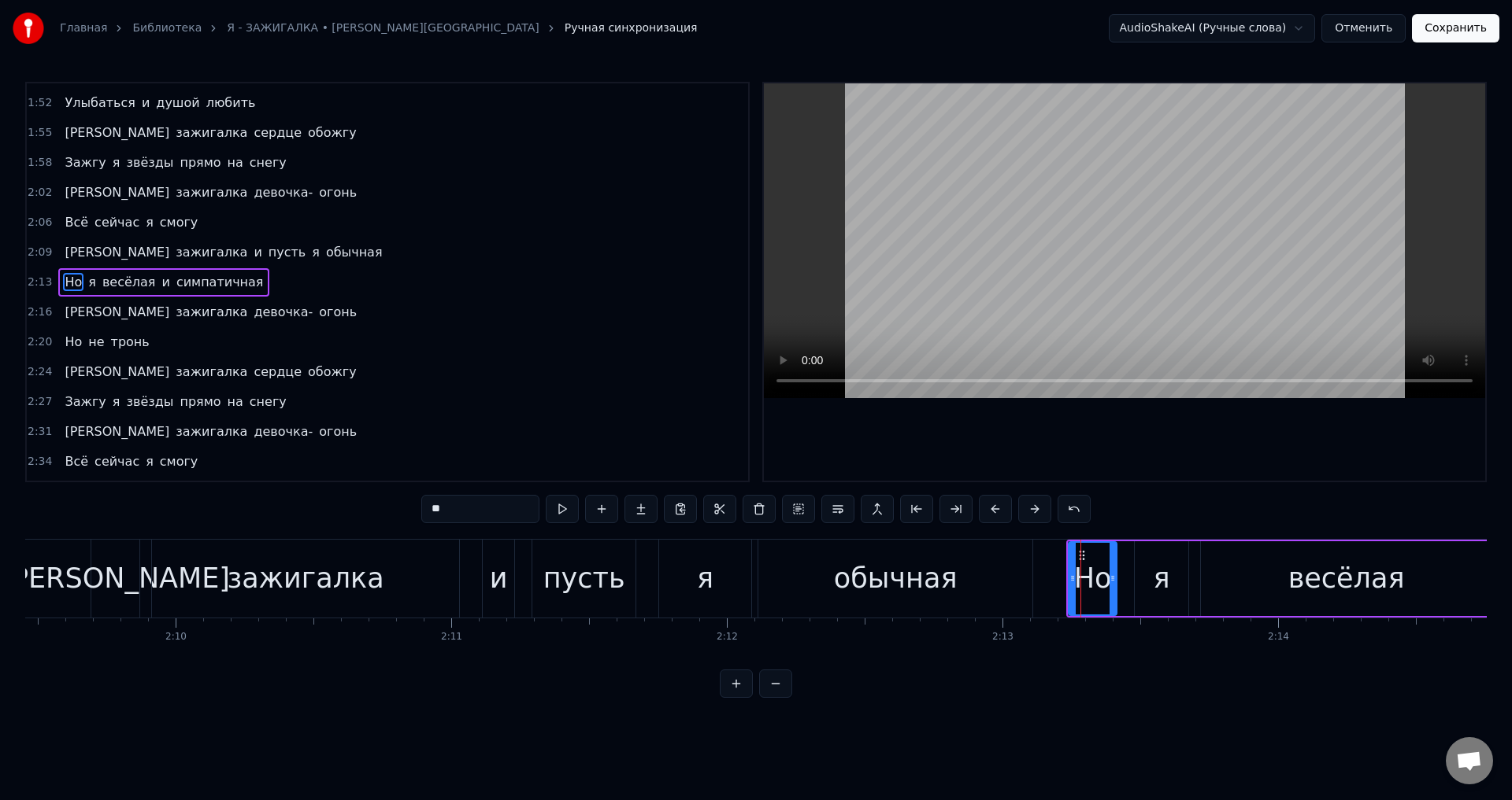
click at [64, 317] on span "[PERSON_NAME]" at bounding box center [117, 312] width 108 height 18
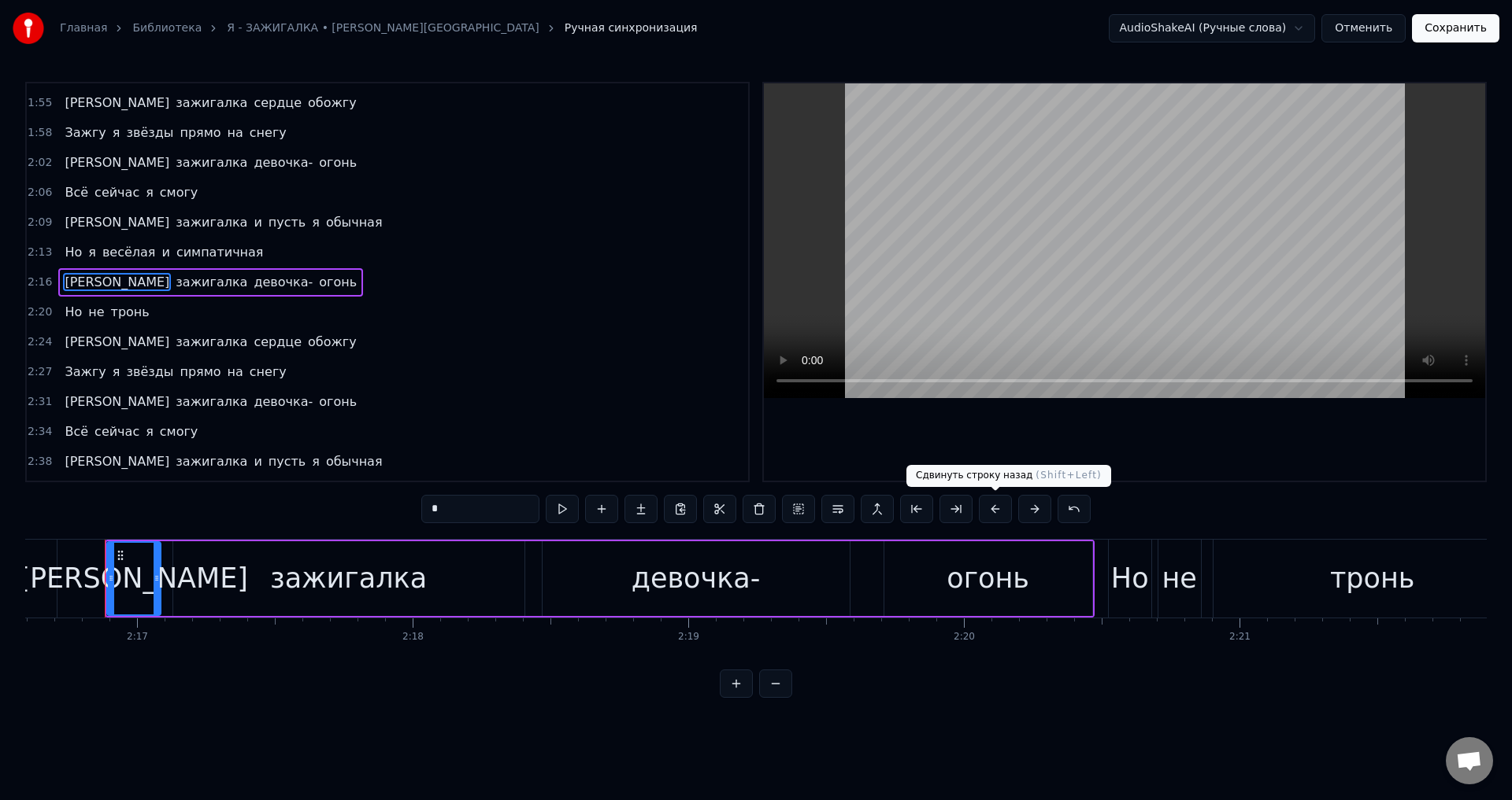
click at [991, 501] on button at bounding box center [996, 509] width 33 height 29
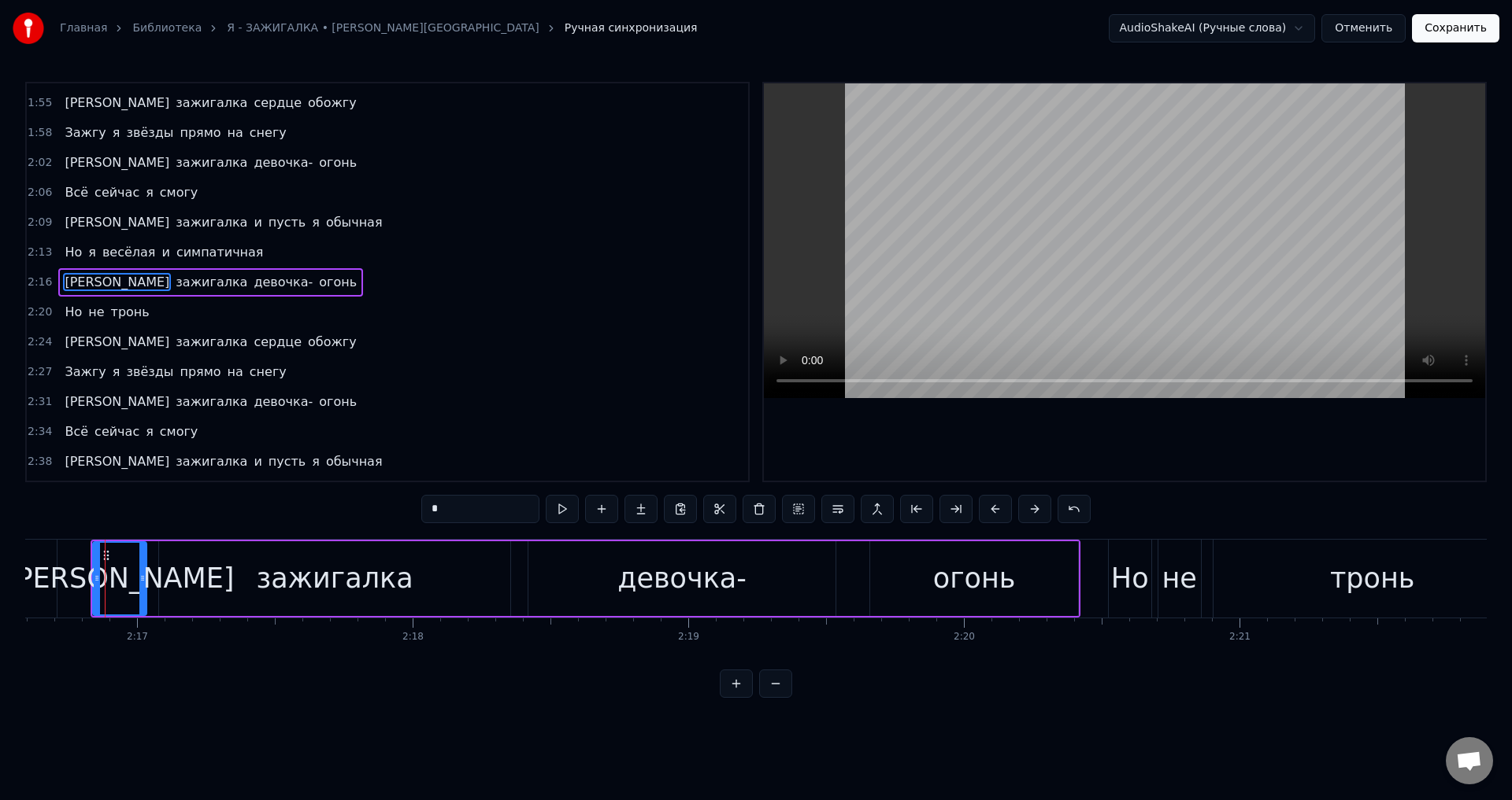
click at [63, 314] on span "Но" at bounding box center [73, 312] width 21 height 18
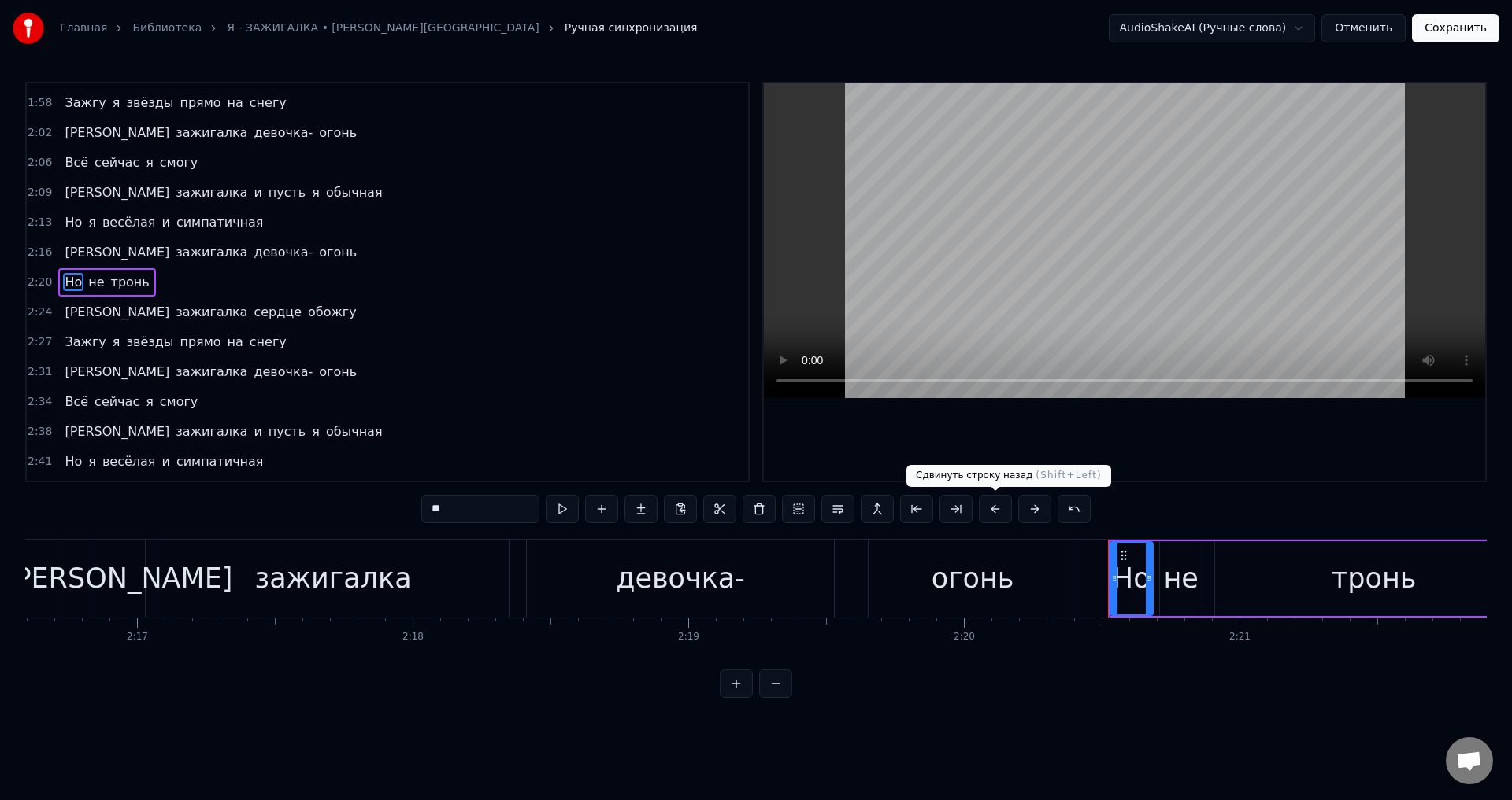
click at [996, 510] on button at bounding box center [996, 509] width 33 height 29
click at [65, 310] on span "[PERSON_NAME]" at bounding box center [117, 312] width 108 height 18
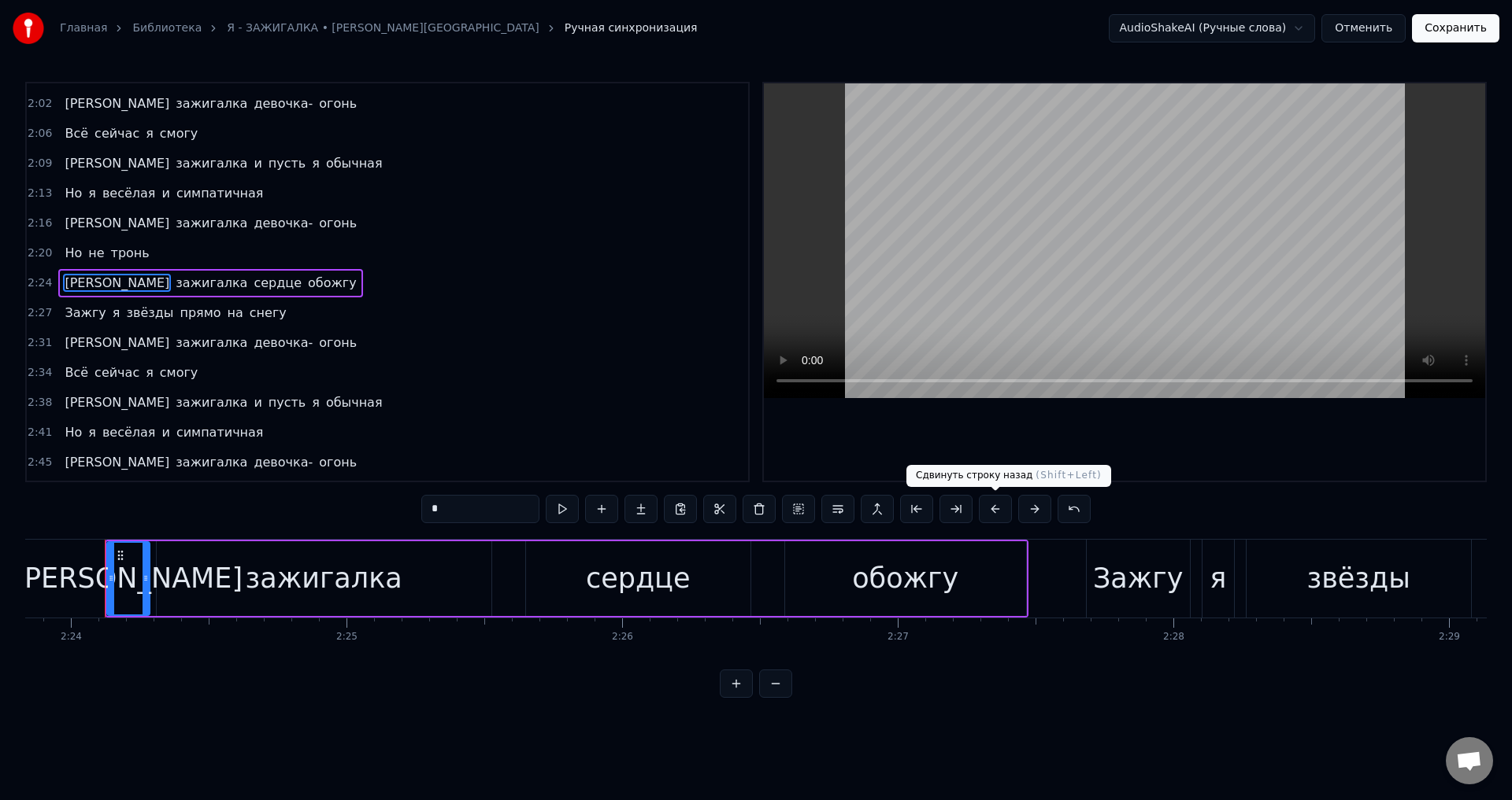
click at [993, 515] on button at bounding box center [996, 509] width 33 height 29
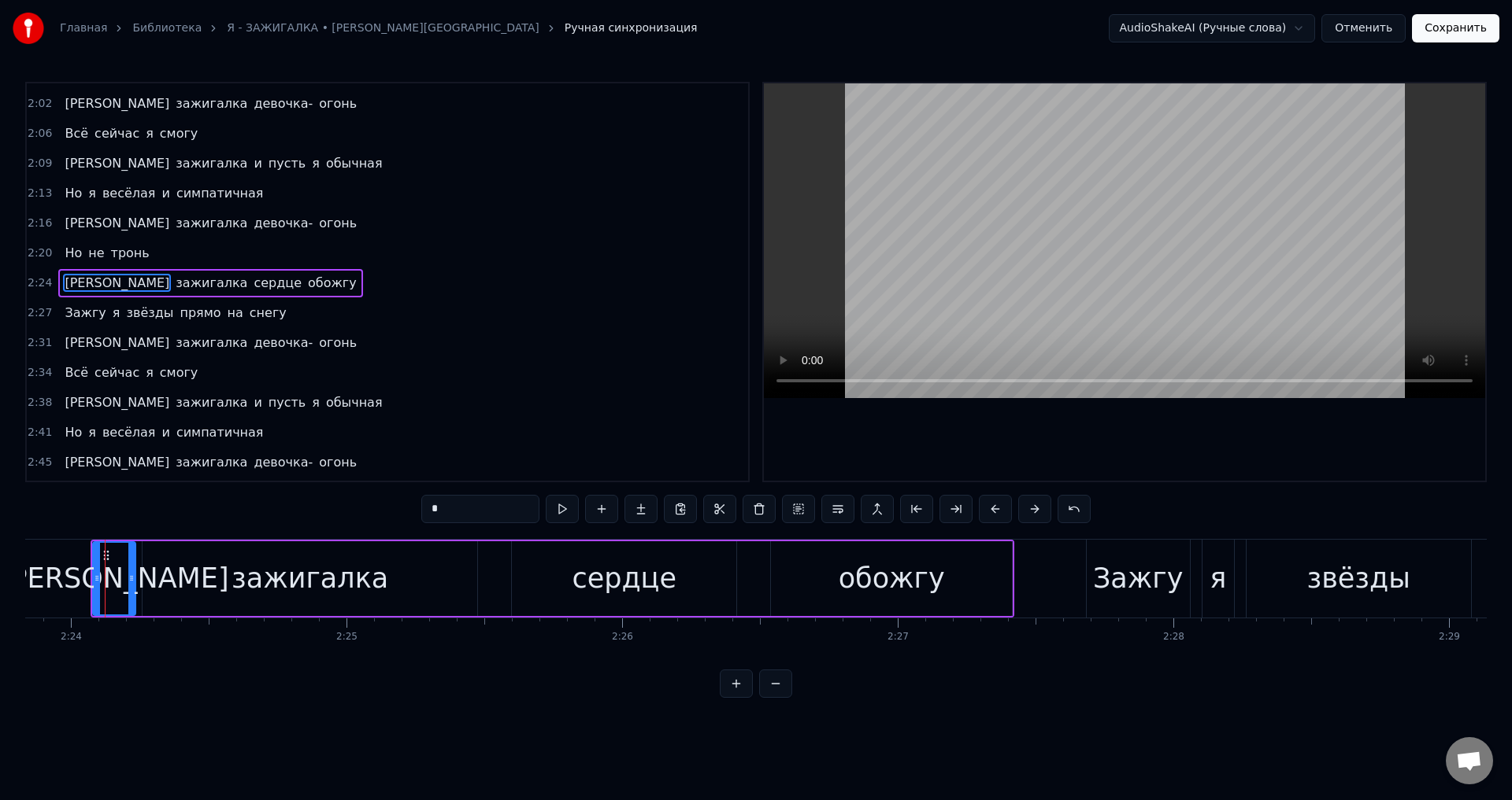
click at [84, 318] on span "Зажгу" at bounding box center [84, 313] width 44 height 18
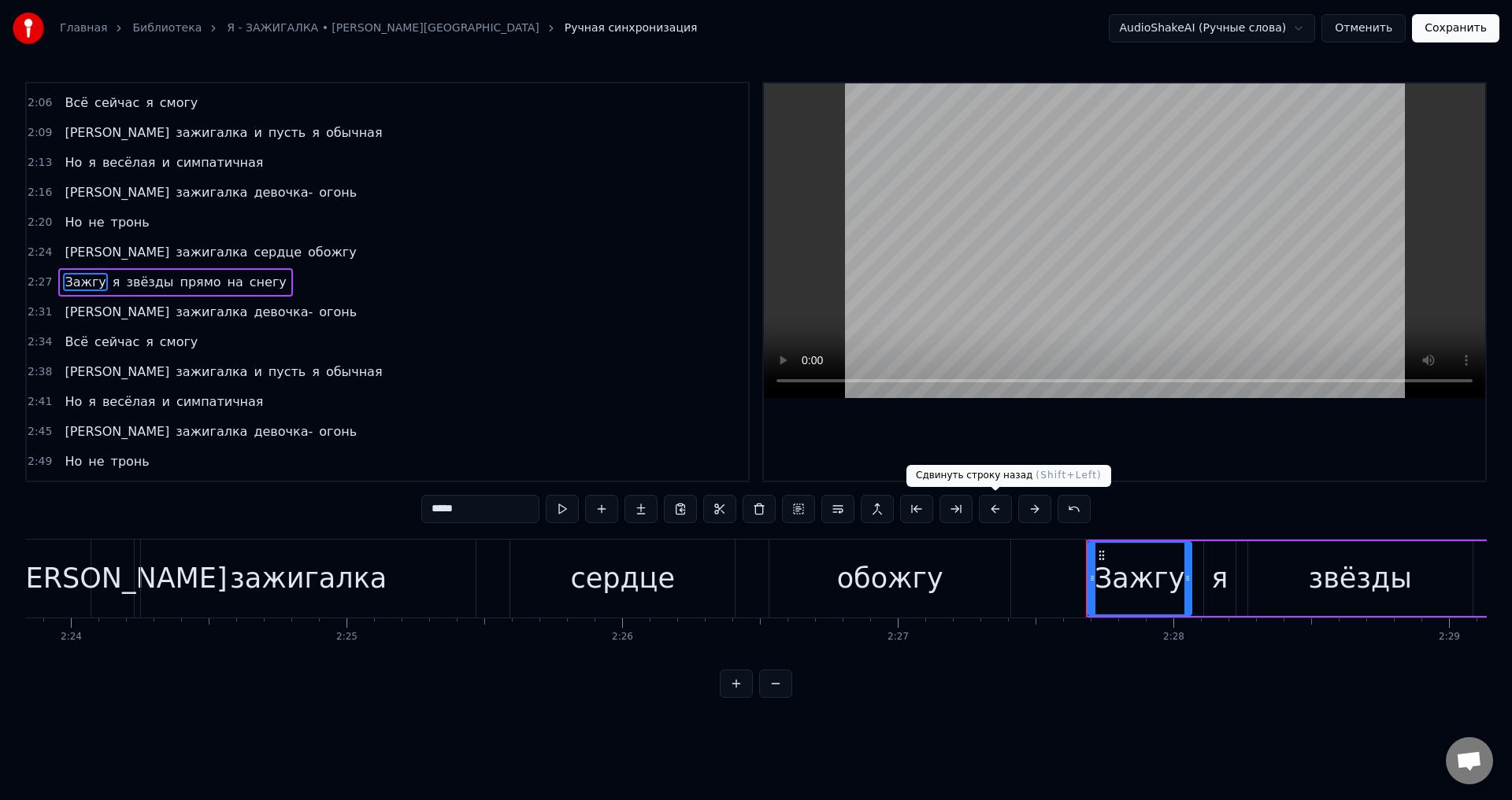
click at [1000, 508] on button at bounding box center [996, 509] width 33 height 29
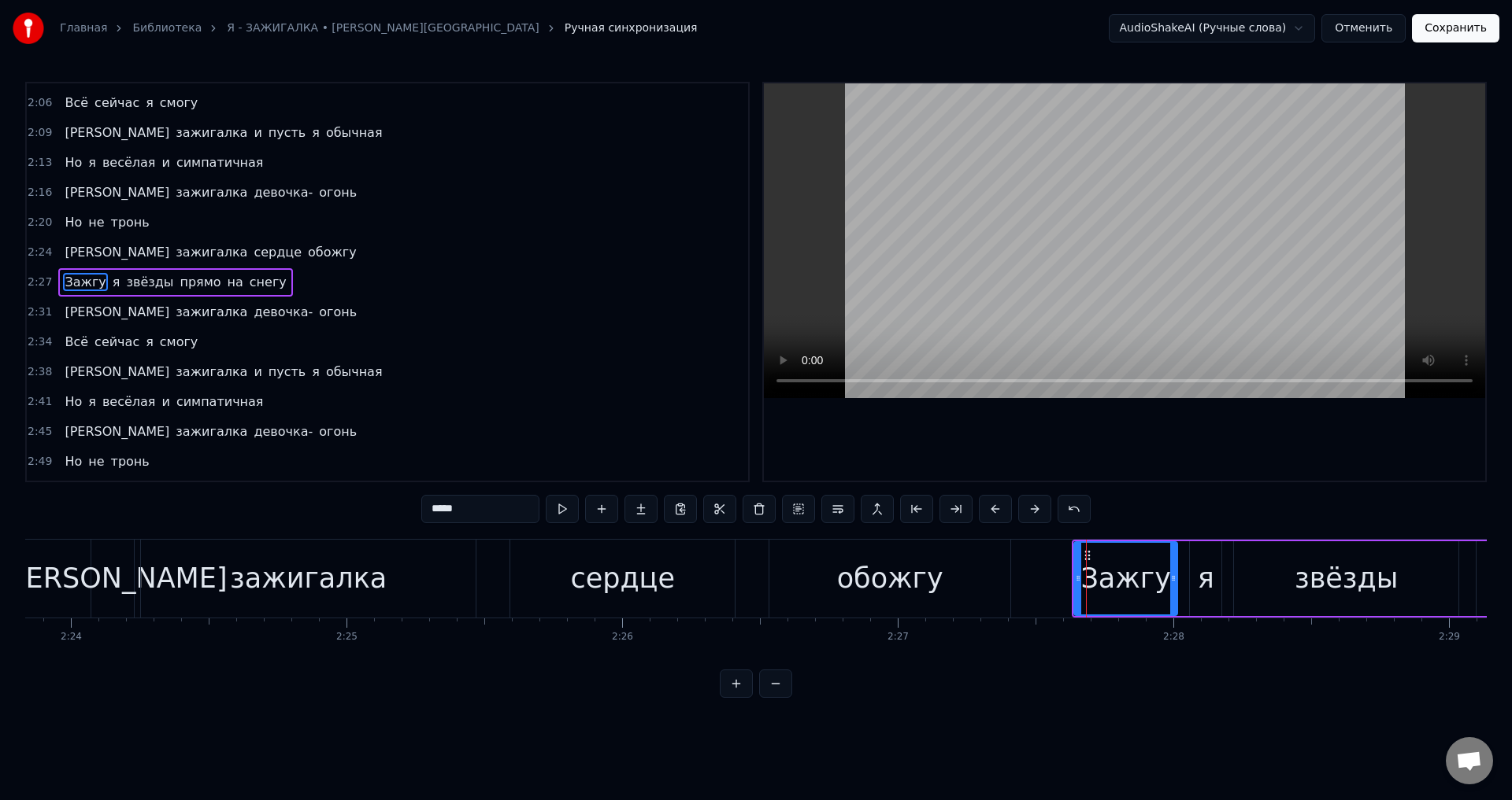
click at [63, 311] on span "[PERSON_NAME]" at bounding box center [117, 312] width 108 height 18
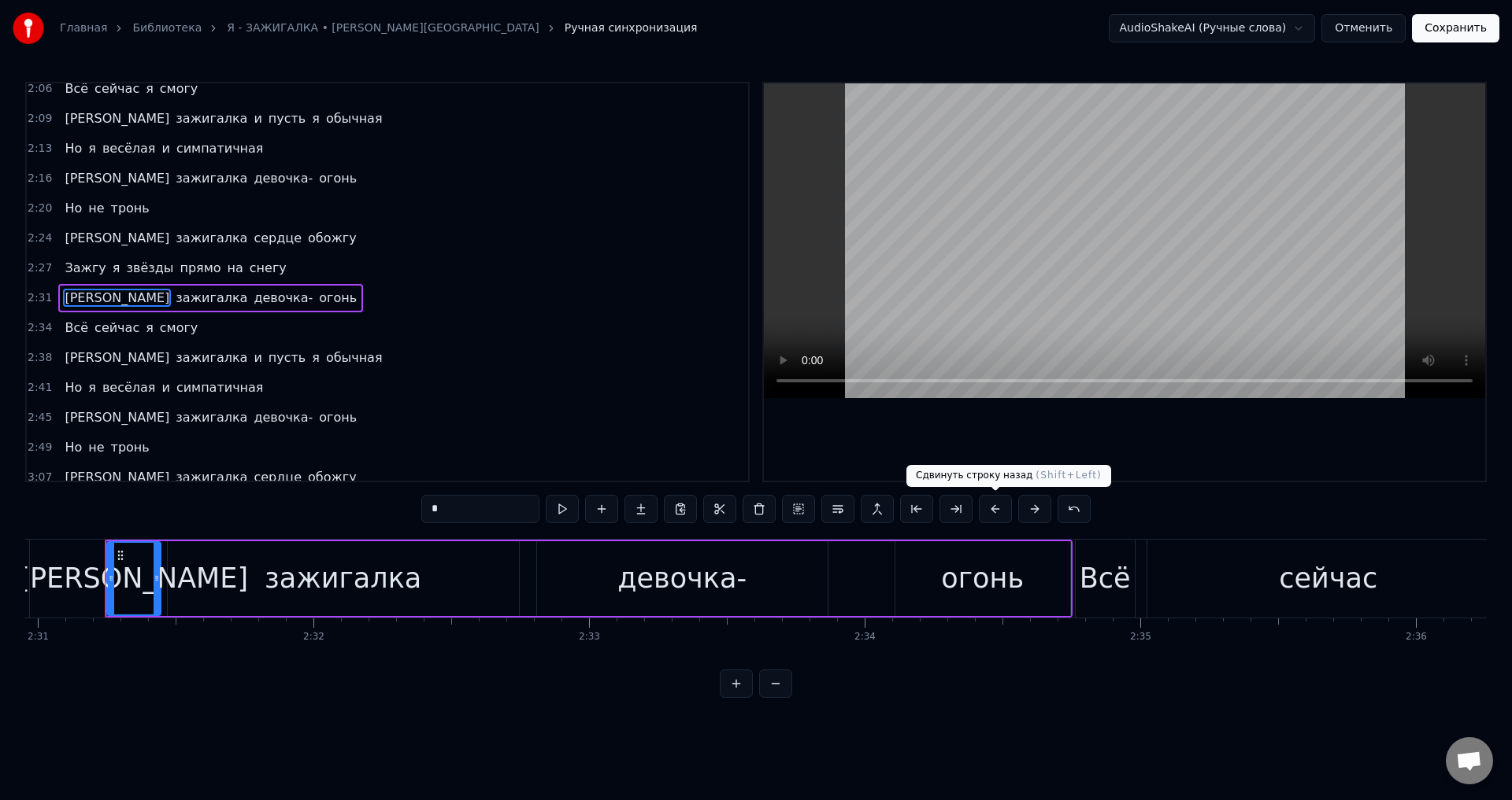
click at [998, 513] on button at bounding box center [996, 509] width 33 height 29
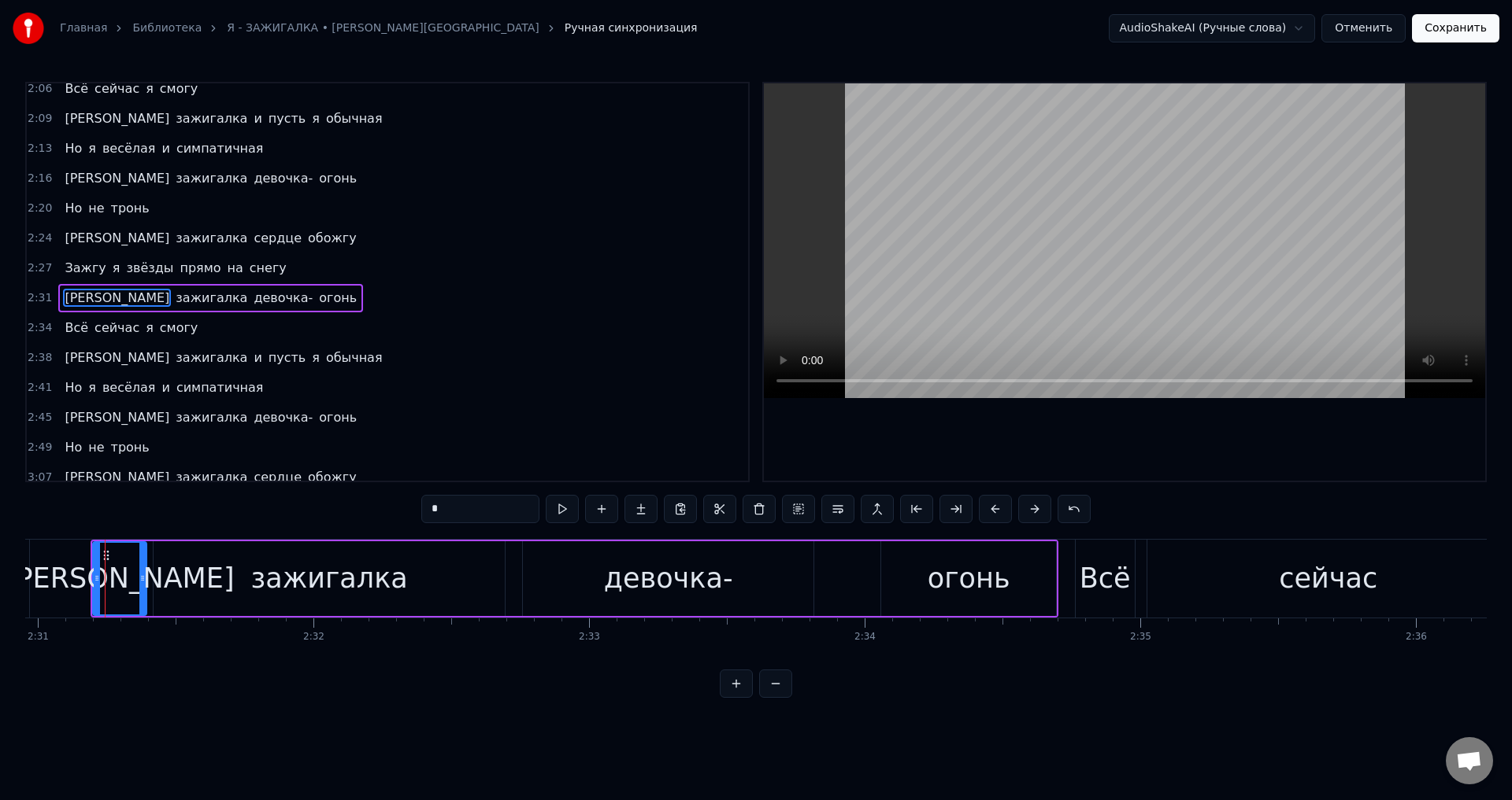
click at [78, 332] on span "Всё" at bounding box center [76, 327] width 27 height 18
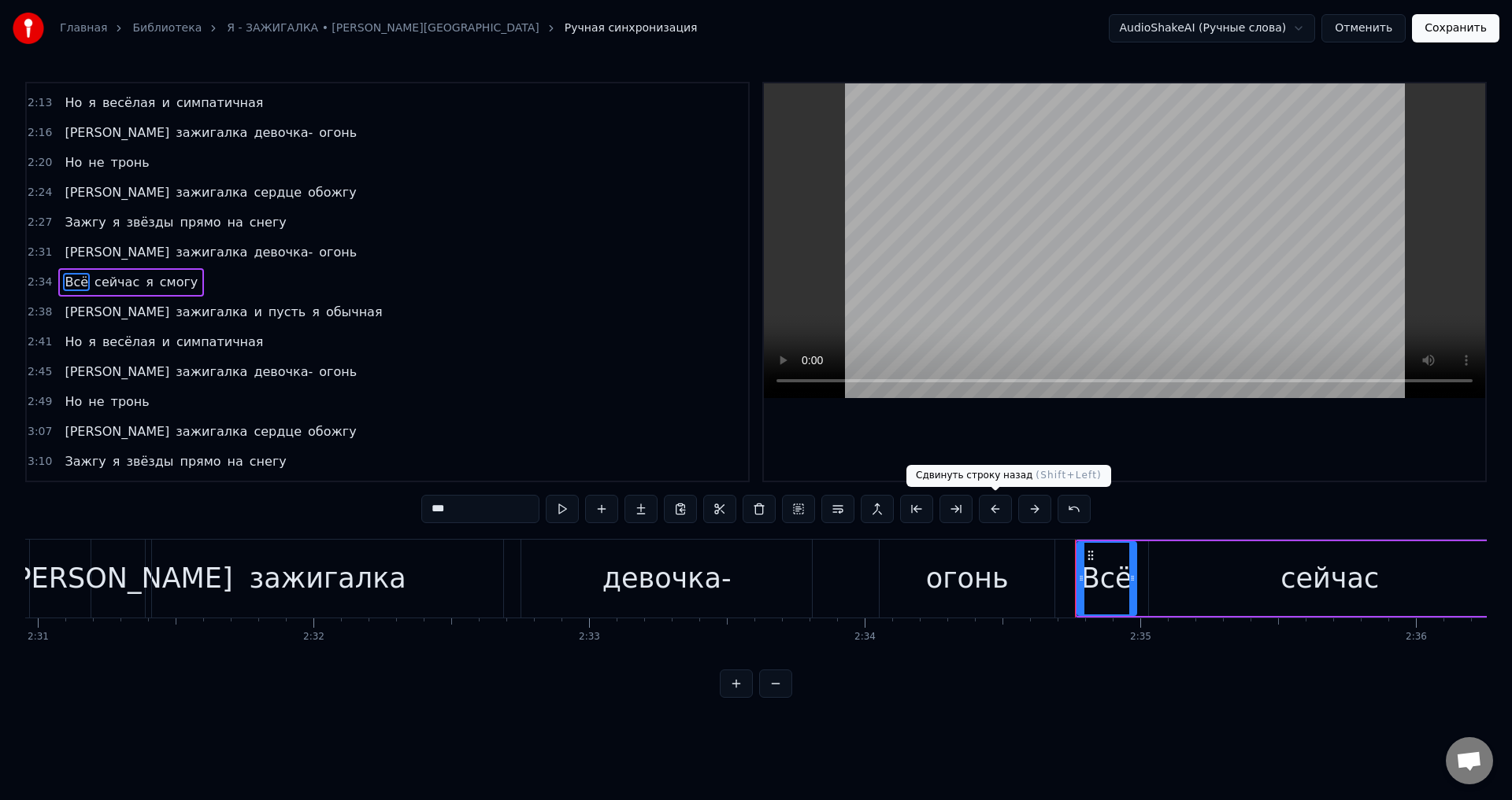
click at [993, 509] on button at bounding box center [996, 509] width 33 height 29
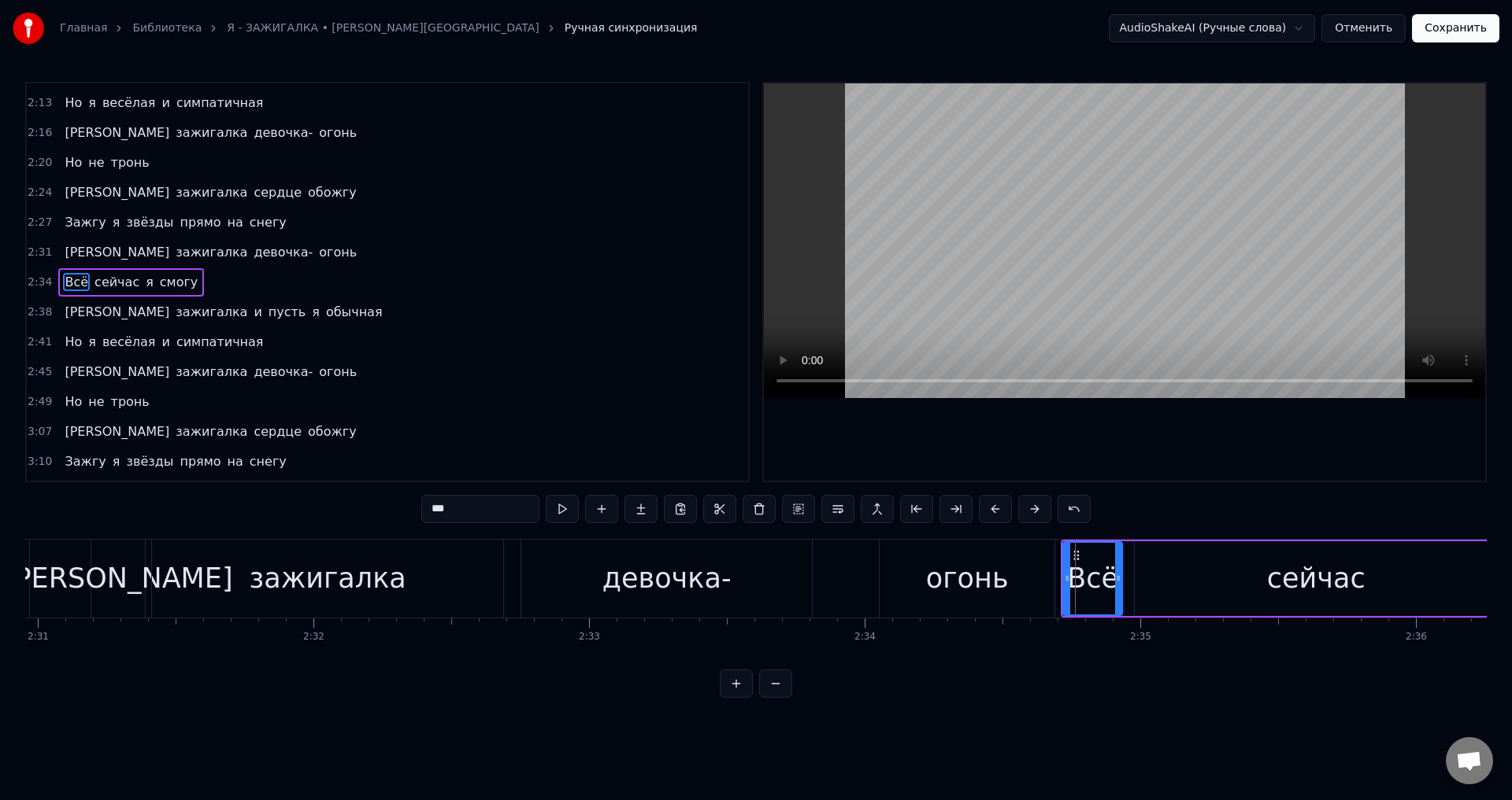
click at [63, 317] on span "[PERSON_NAME]" at bounding box center [117, 312] width 108 height 18
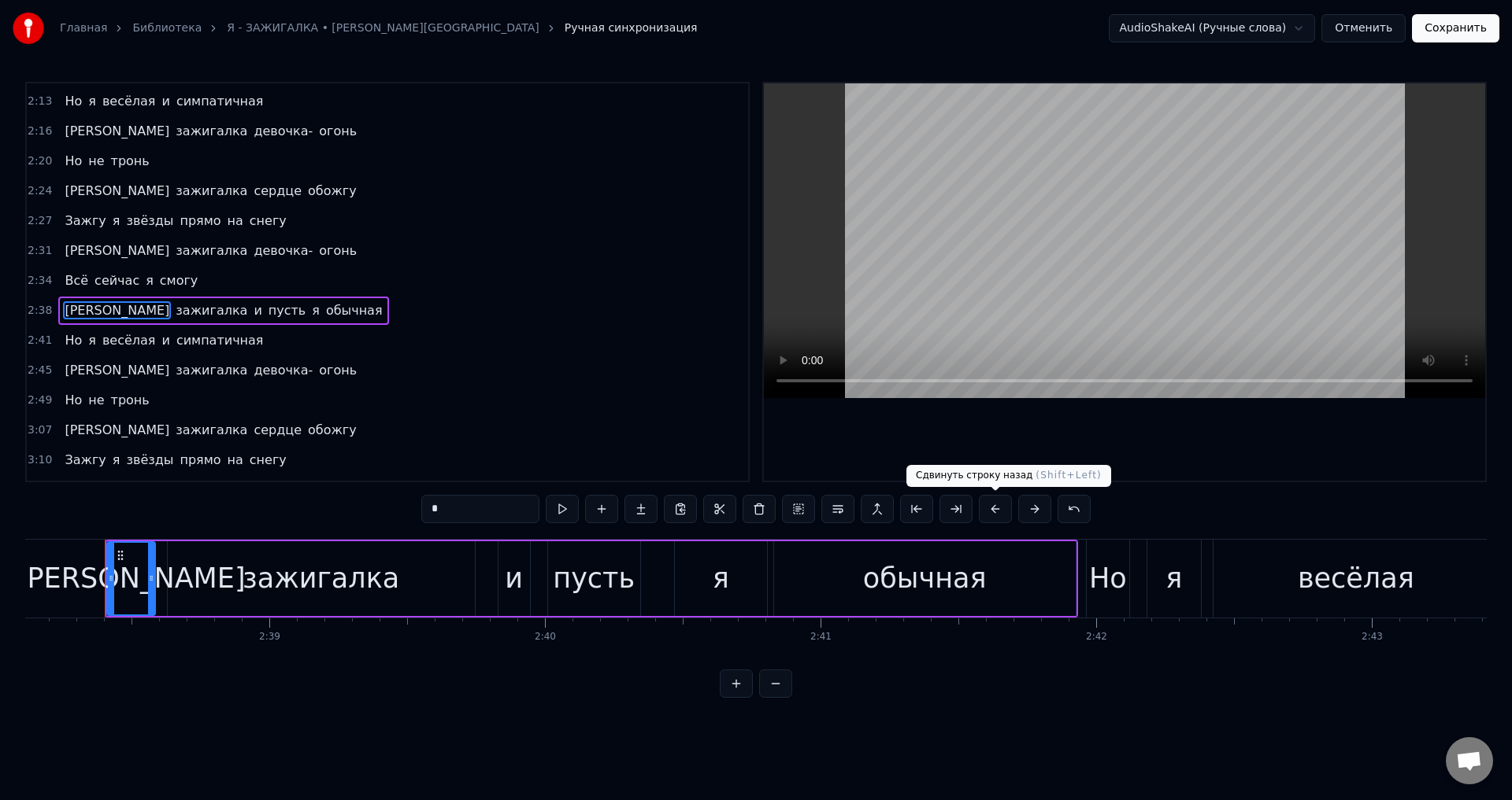
click at [994, 518] on button at bounding box center [996, 509] width 33 height 29
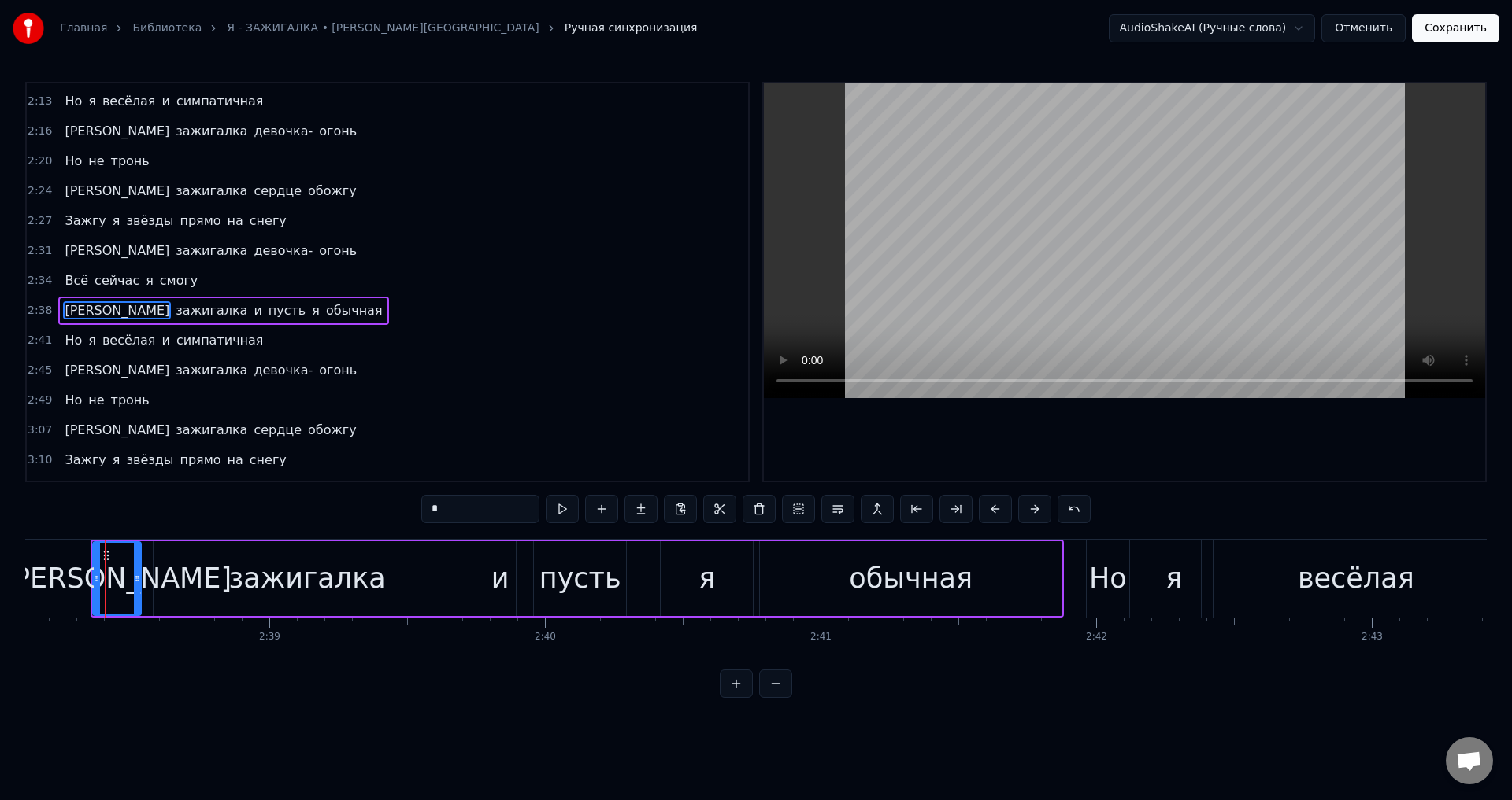
click at [63, 343] on span "Но" at bounding box center [73, 340] width 21 height 18
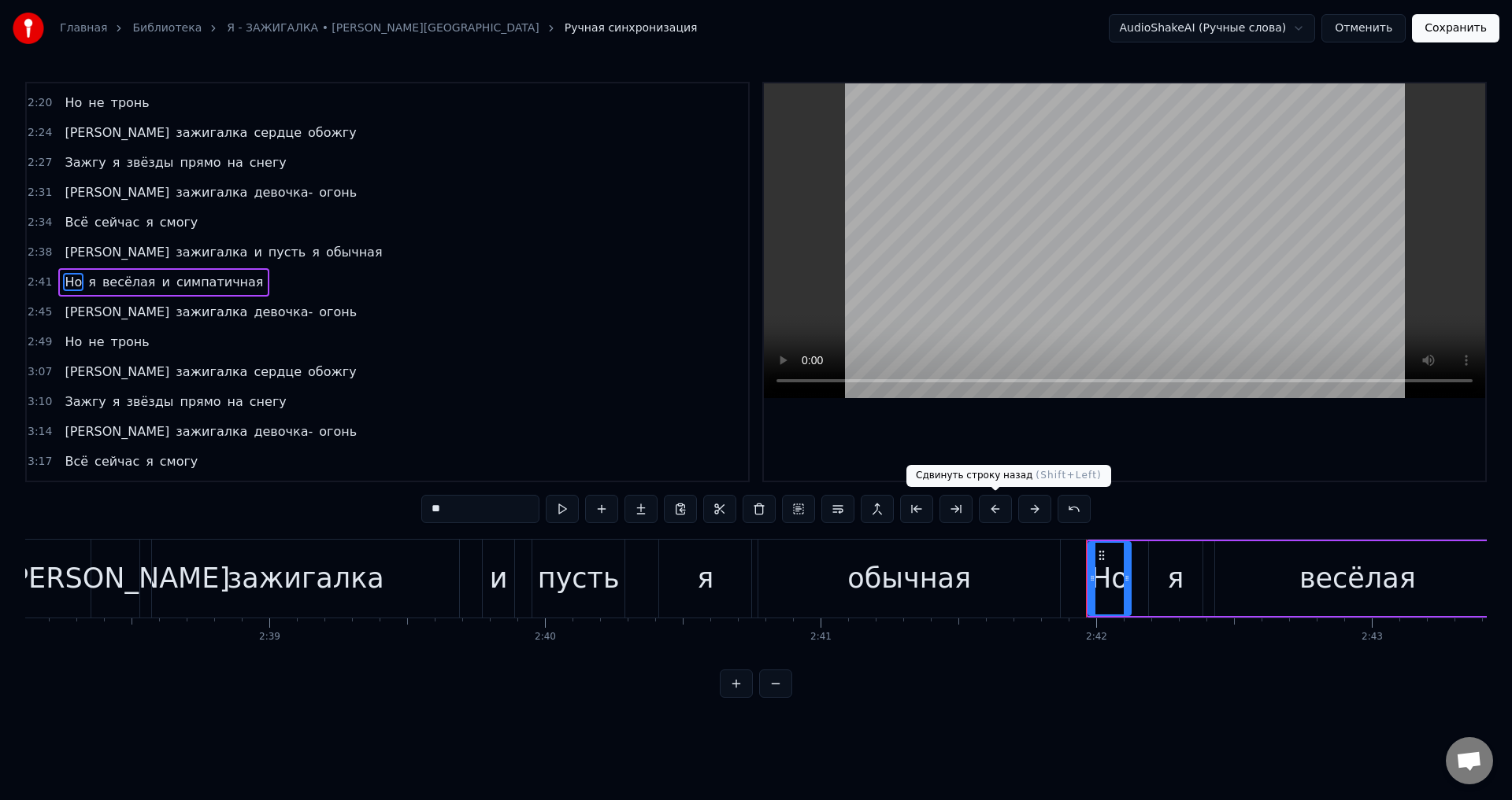
click at [1002, 514] on button at bounding box center [996, 509] width 33 height 29
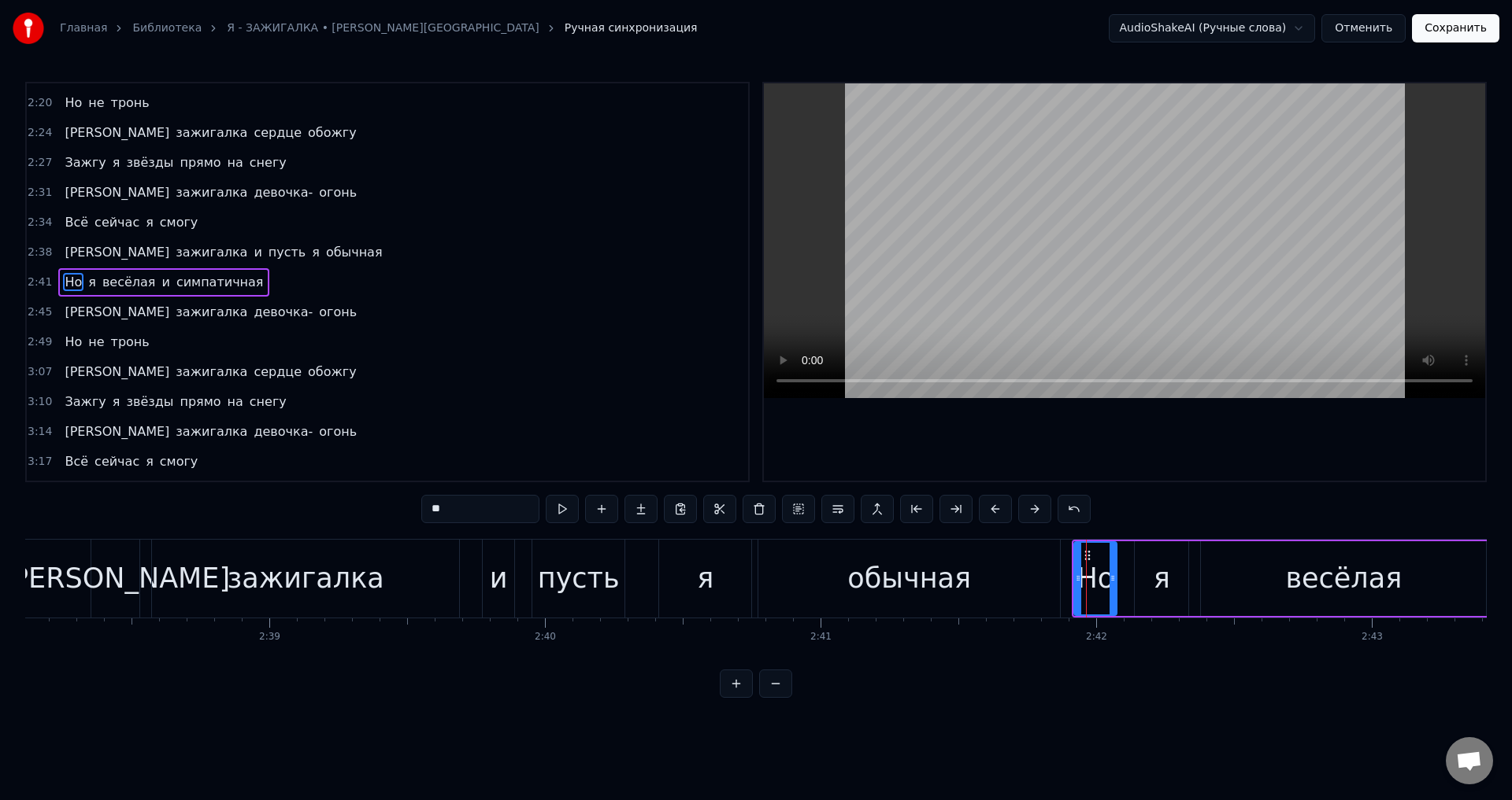
click at [63, 310] on span "[PERSON_NAME]" at bounding box center [117, 312] width 108 height 18
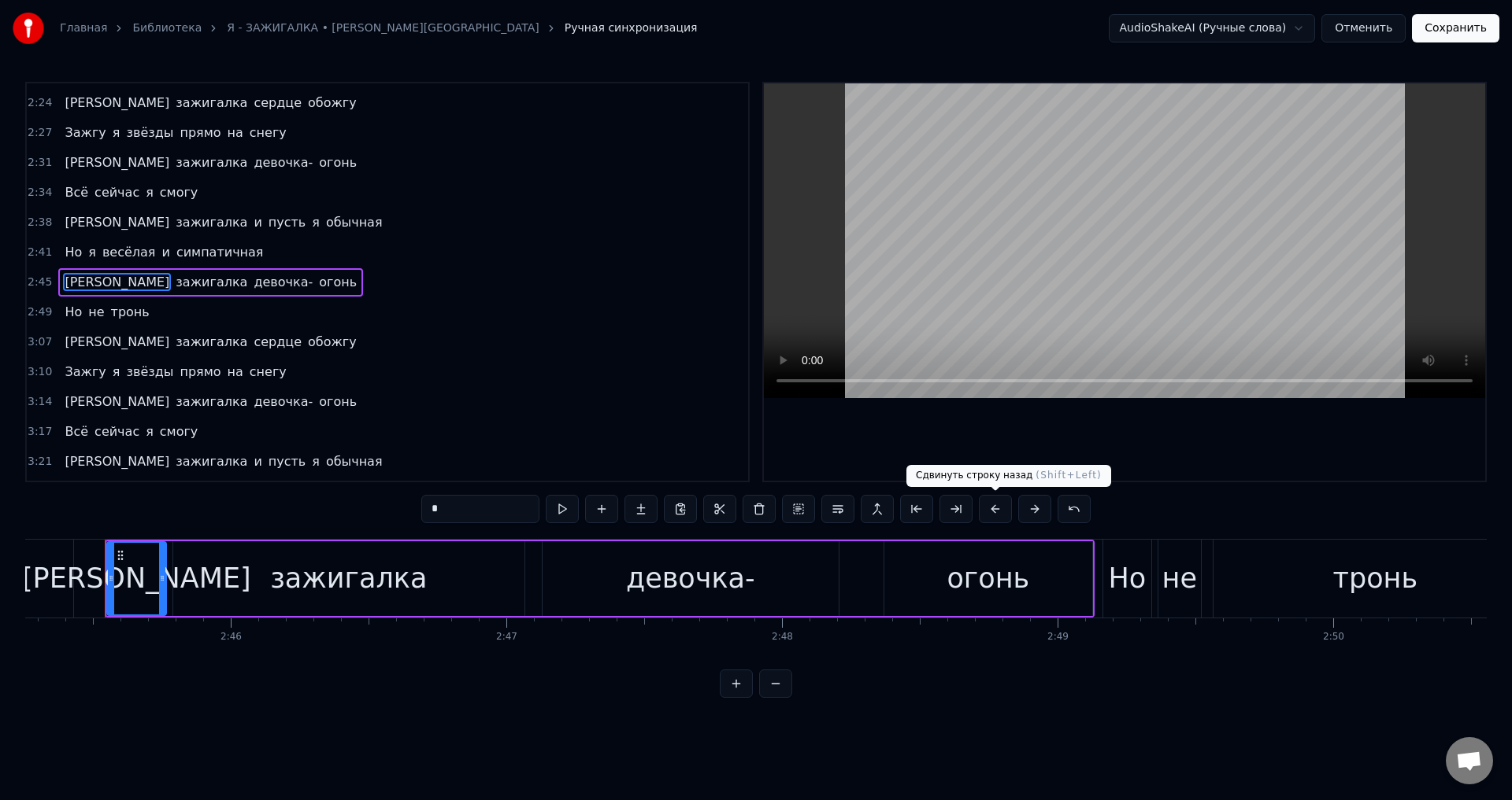
click at [989, 511] on button at bounding box center [996, 509] width 33 height 29
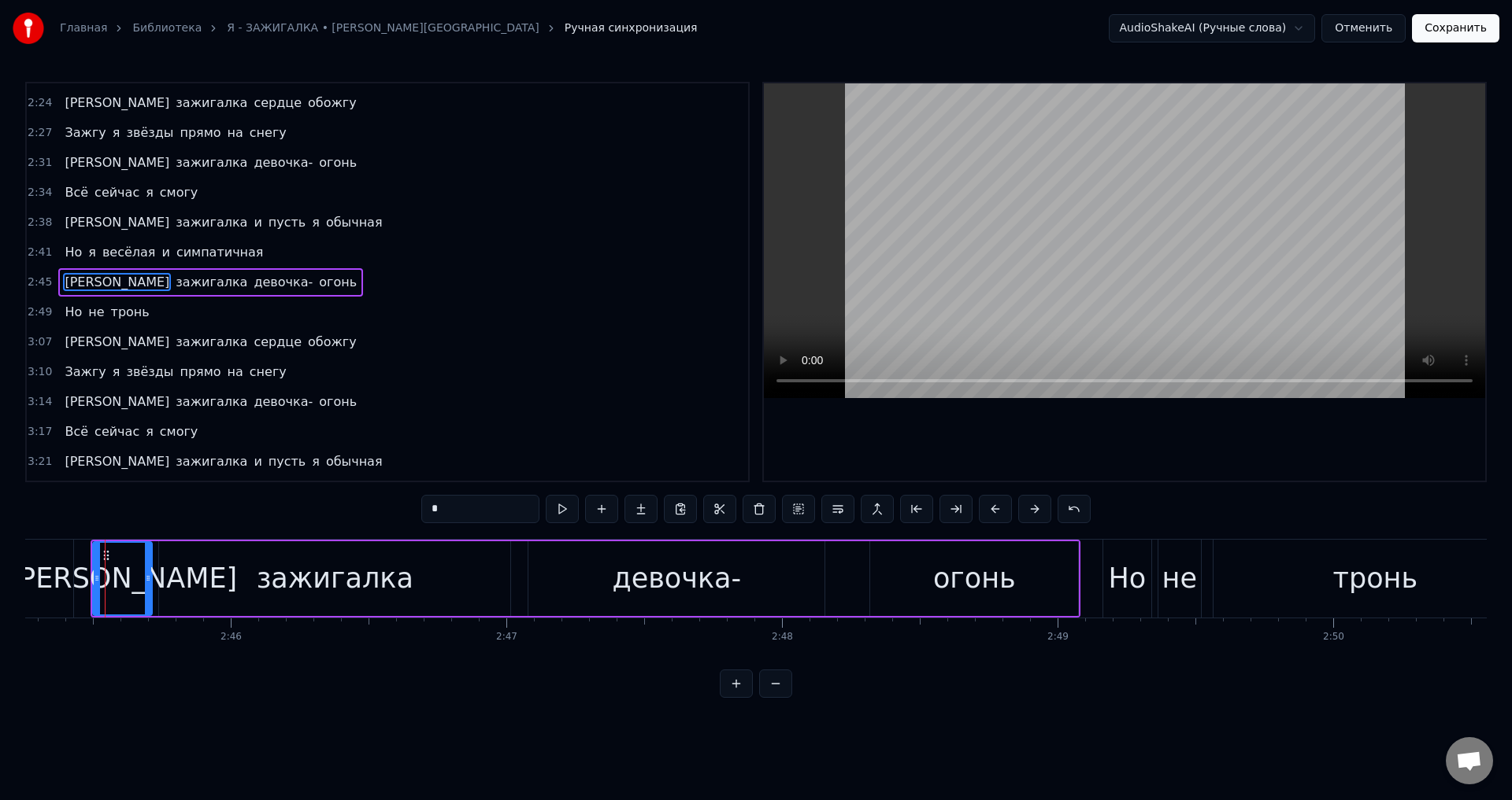
click at [66, 316] on span "Но" at bounding box center [73, 312] width 21 height 18
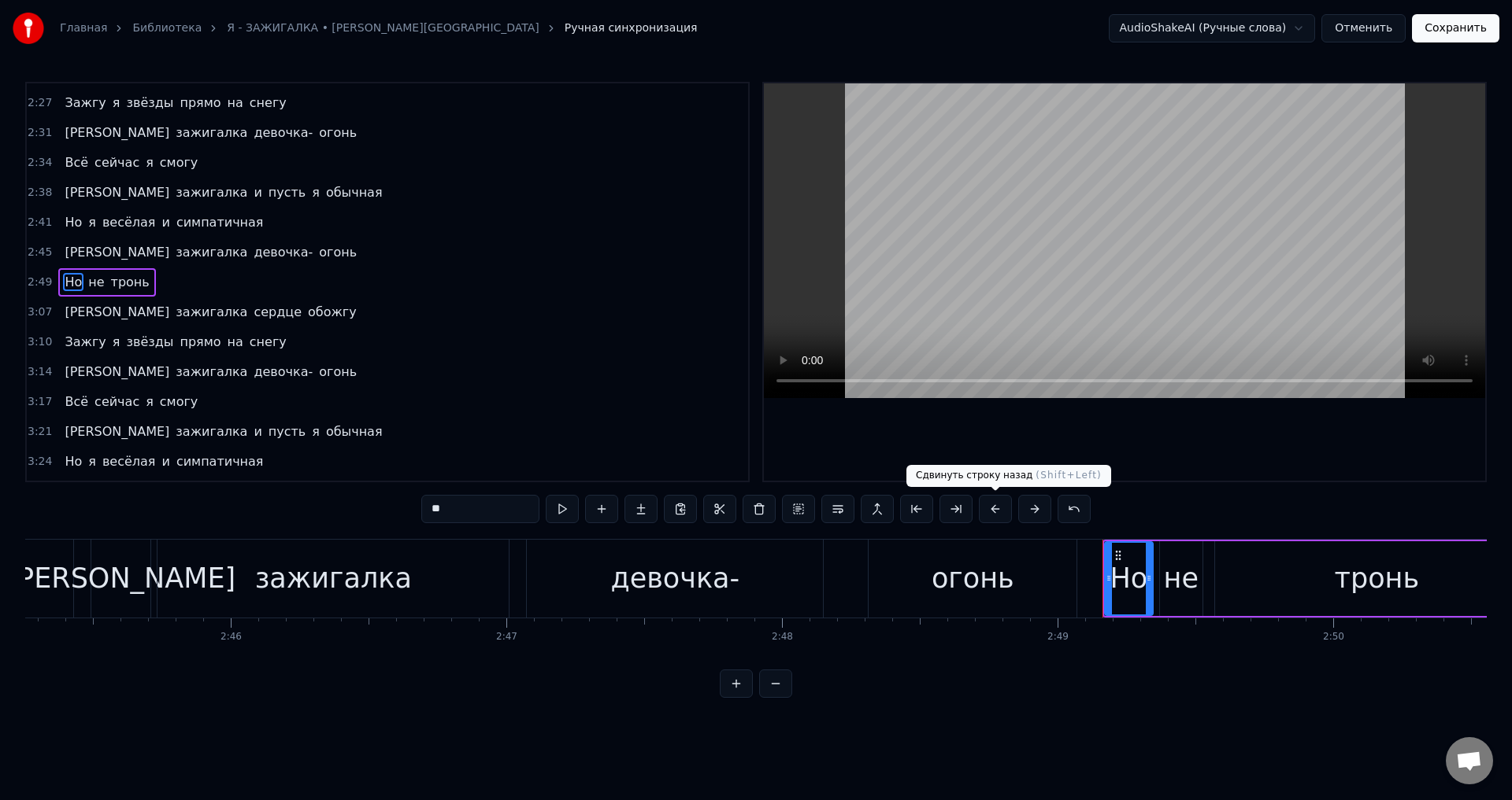
click at [997, 510] on button at bounding box center [996, 509] width 33 height 29
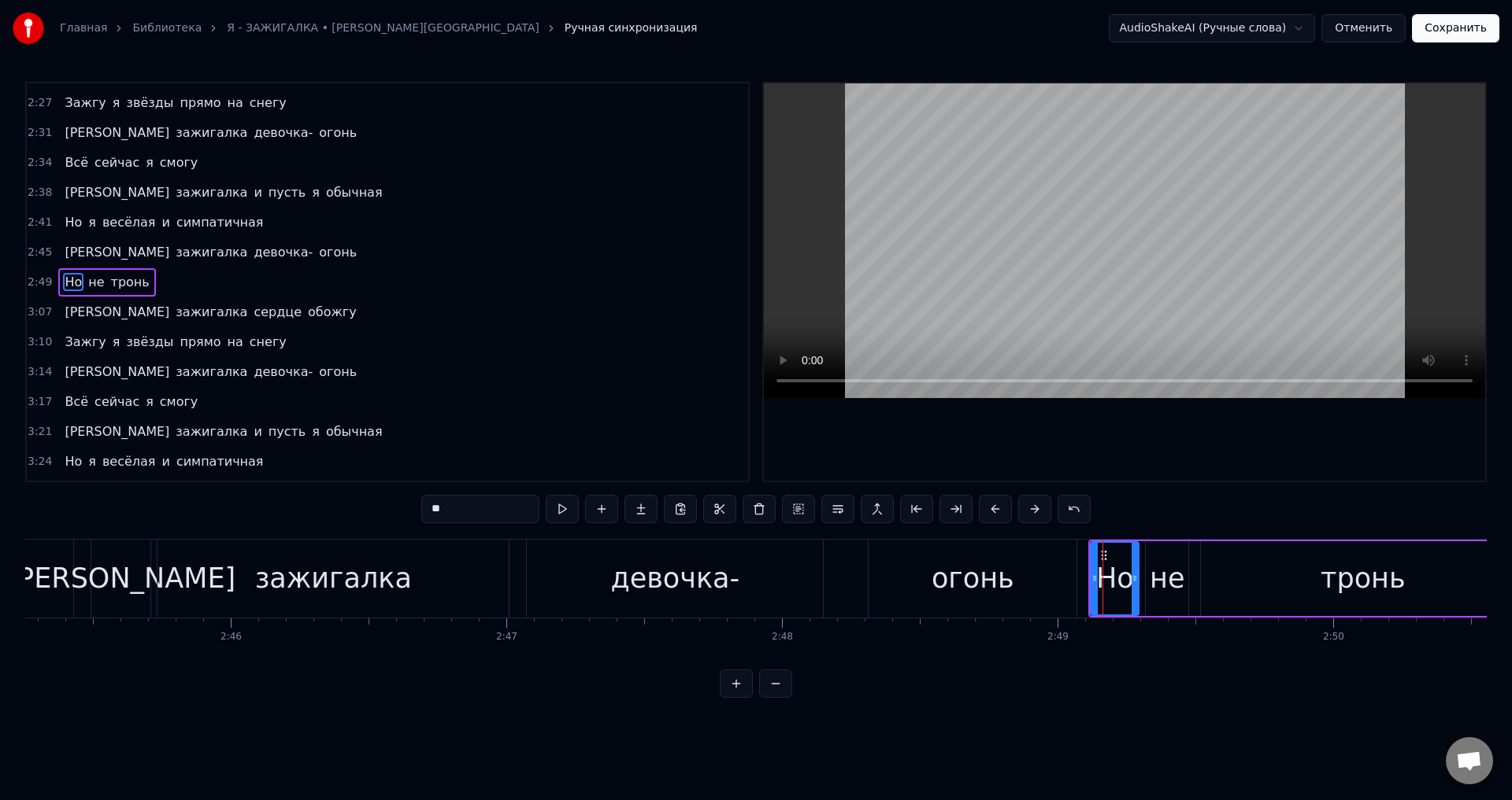
click at [63, 320] on span "[PERSON_NAME]" at bounding box center [117, 312] width 108 height 18
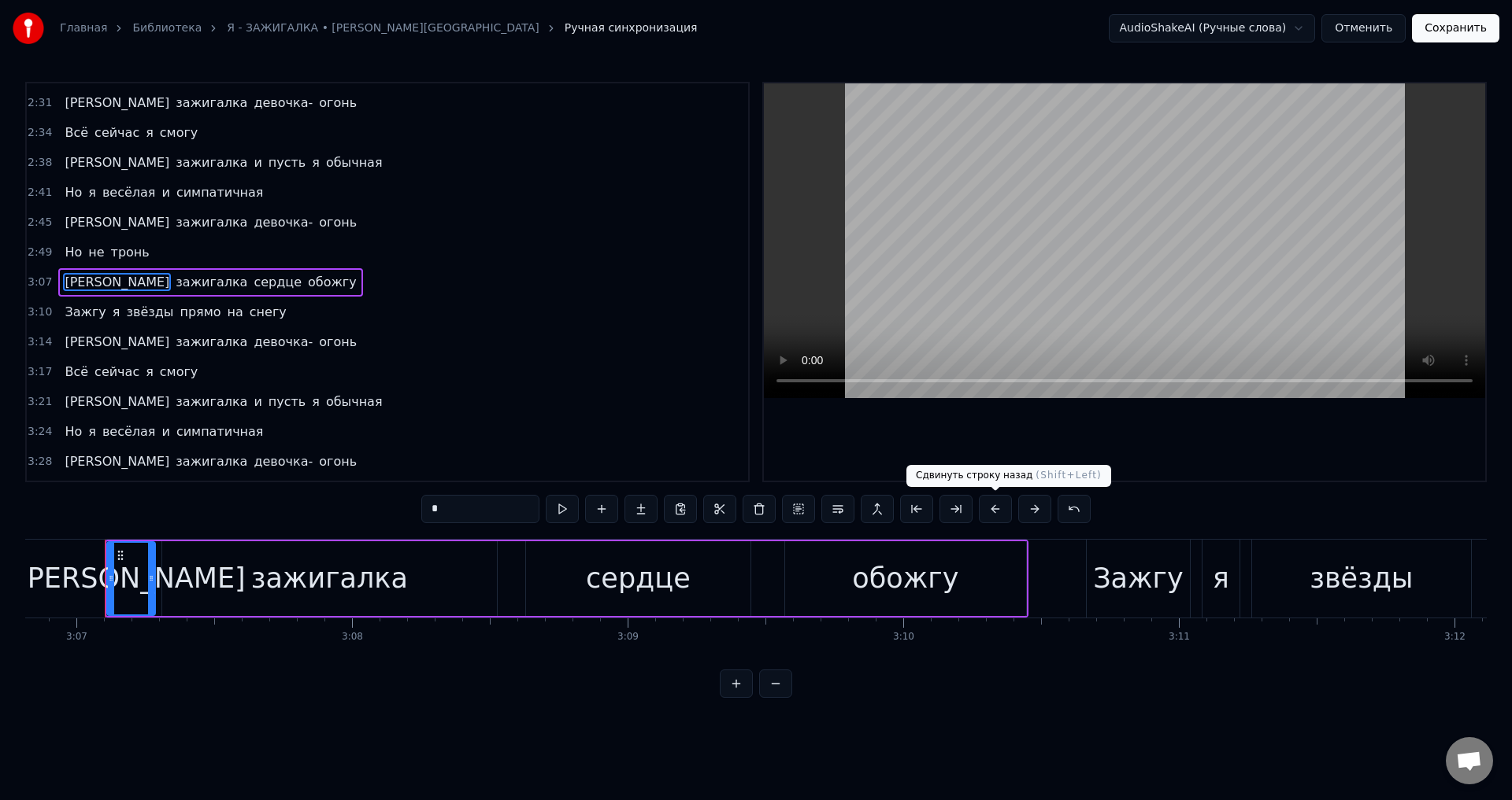
click at [990, 511] on button at bounding box center [996, 509] width 33 height 29
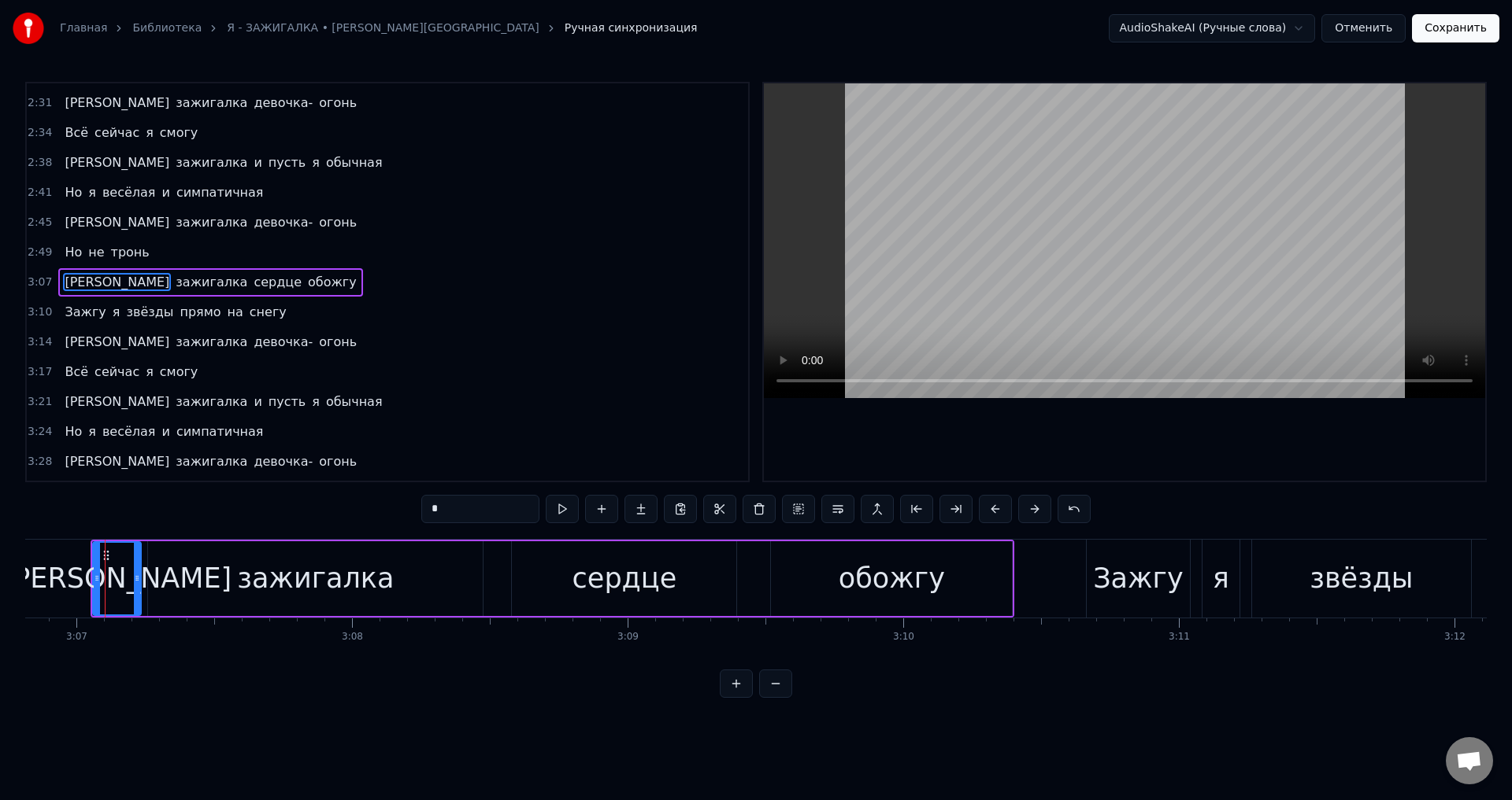
click at [64, 316] on span "Зажгу" at bounding box center [84, 312] width 44 height 18
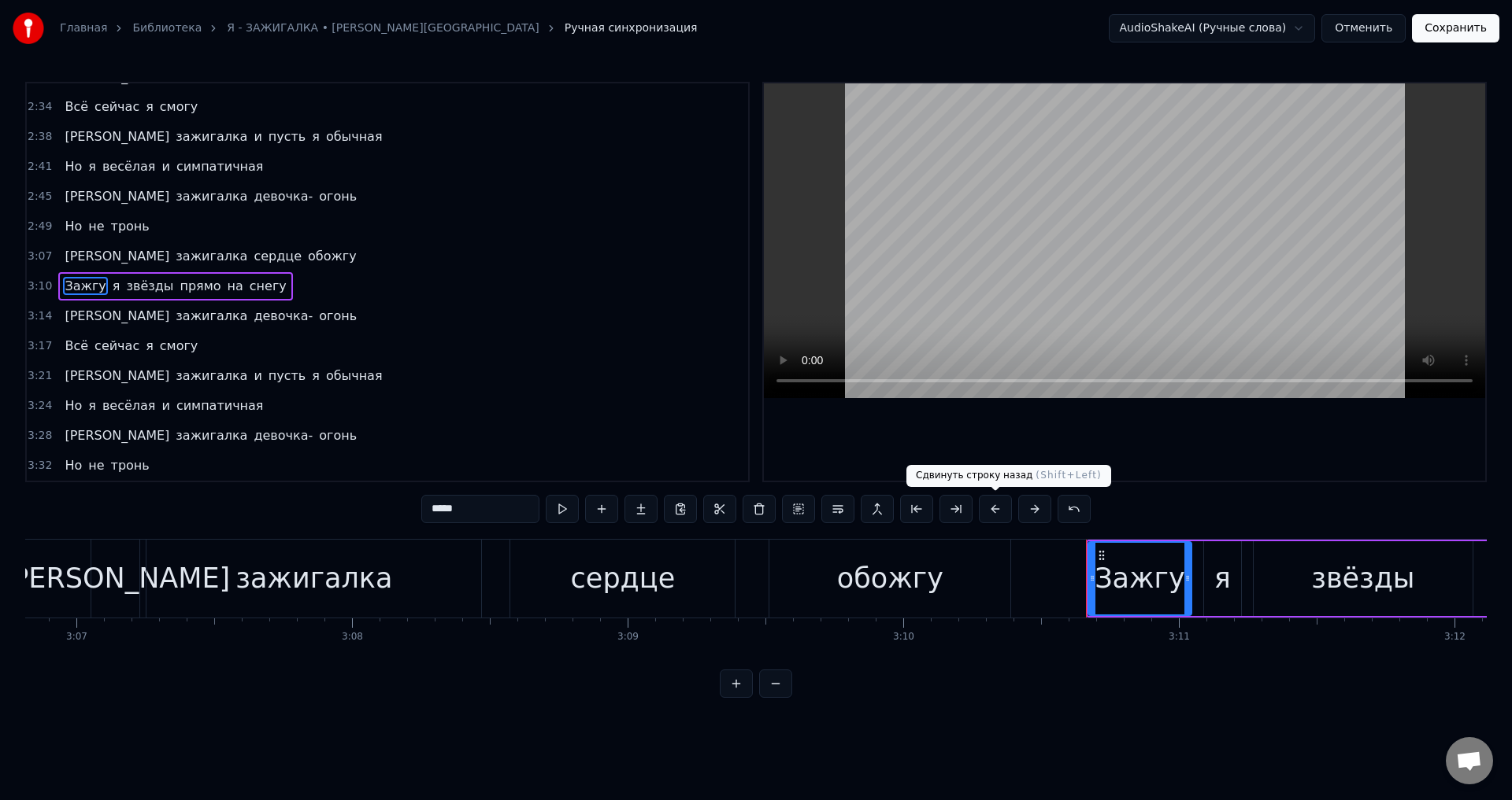
click at [994, 504] on button at bounding box center [996, 509] width 33 height 29
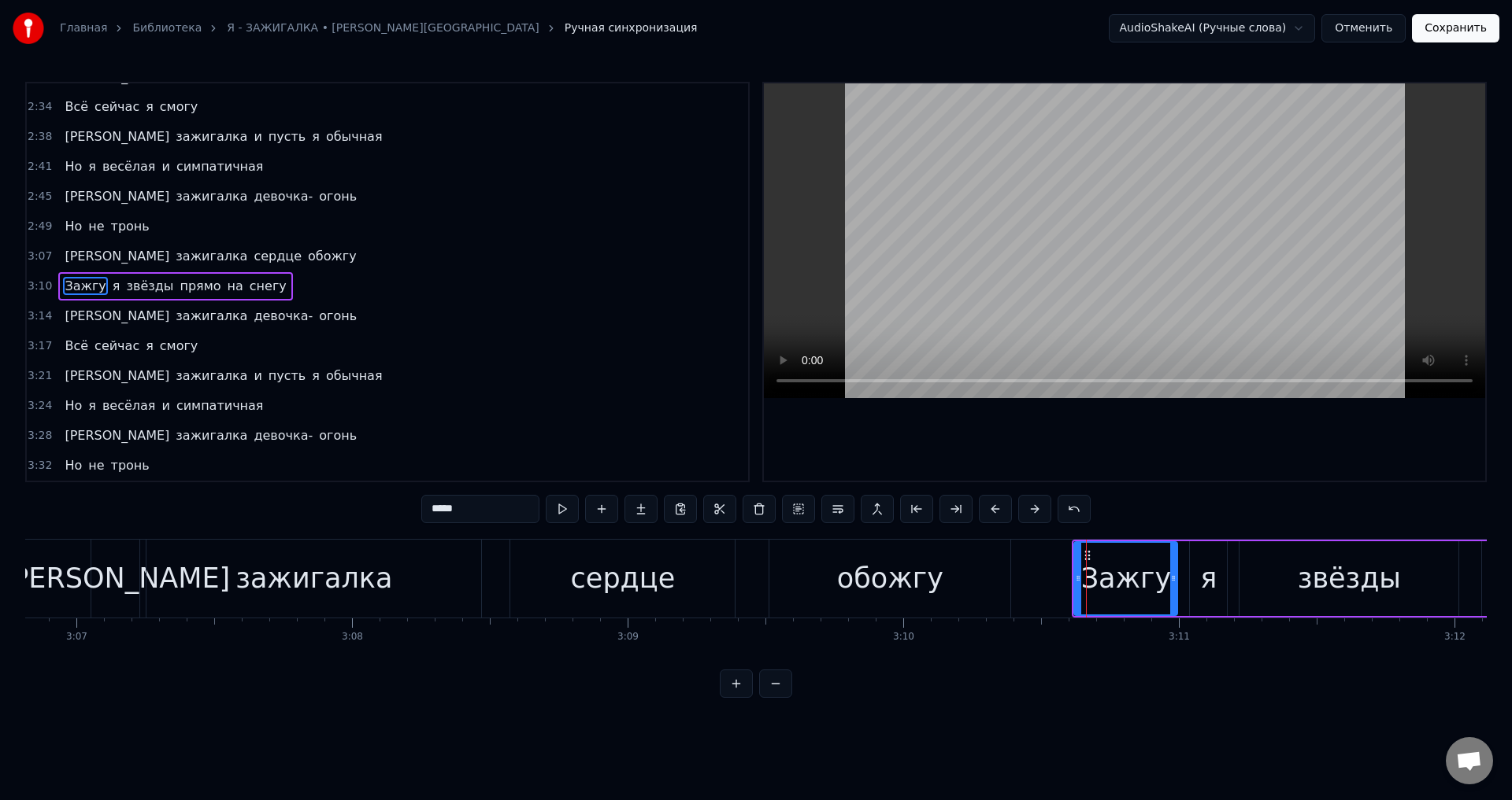
click at [64, 319] on span "[PERSON_NAME]" at bounding box center [117, 316] width 108 height 18
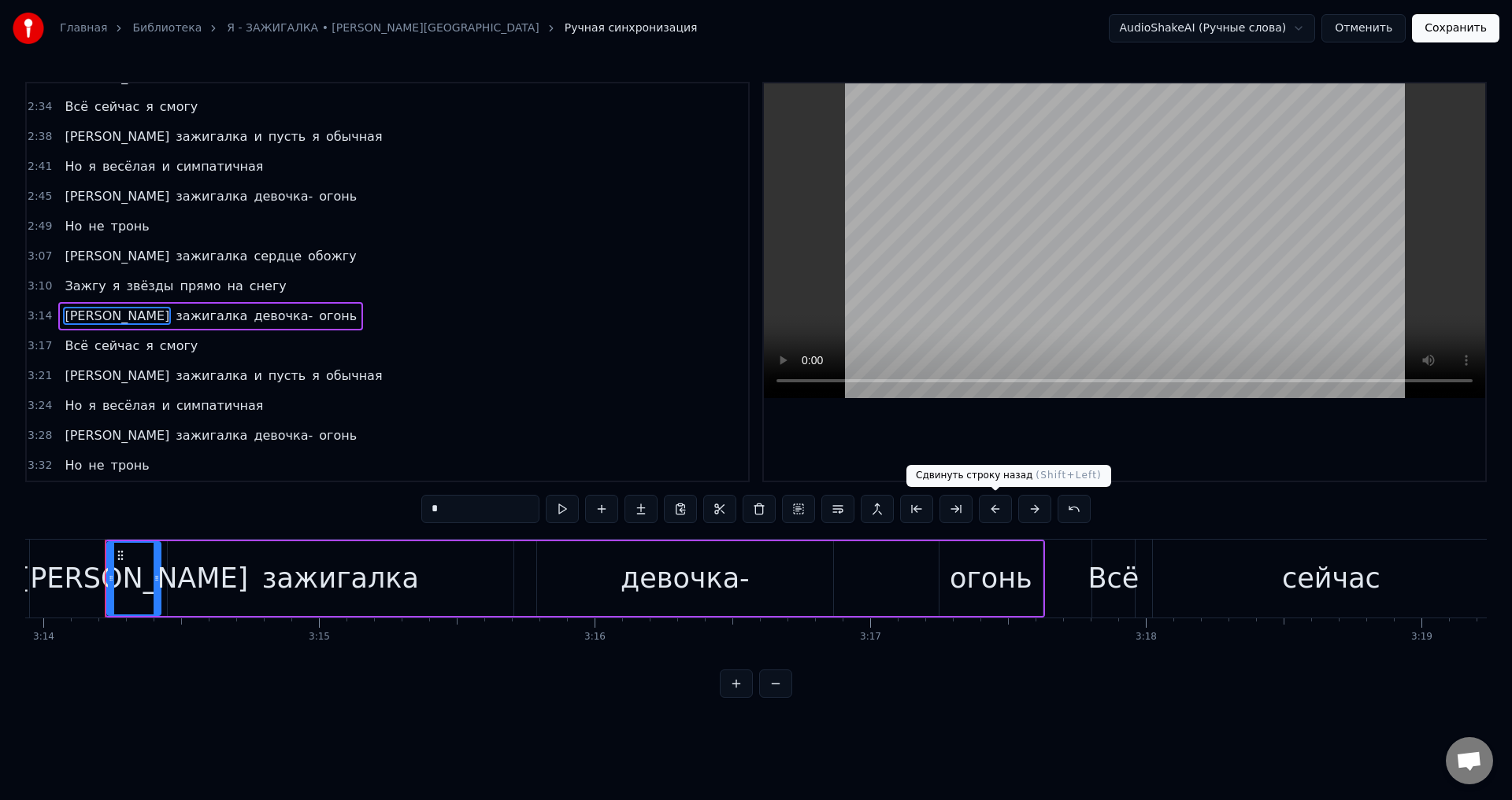
click at [997, 514] on button at bounding box center [996, 509] width 33 height 29
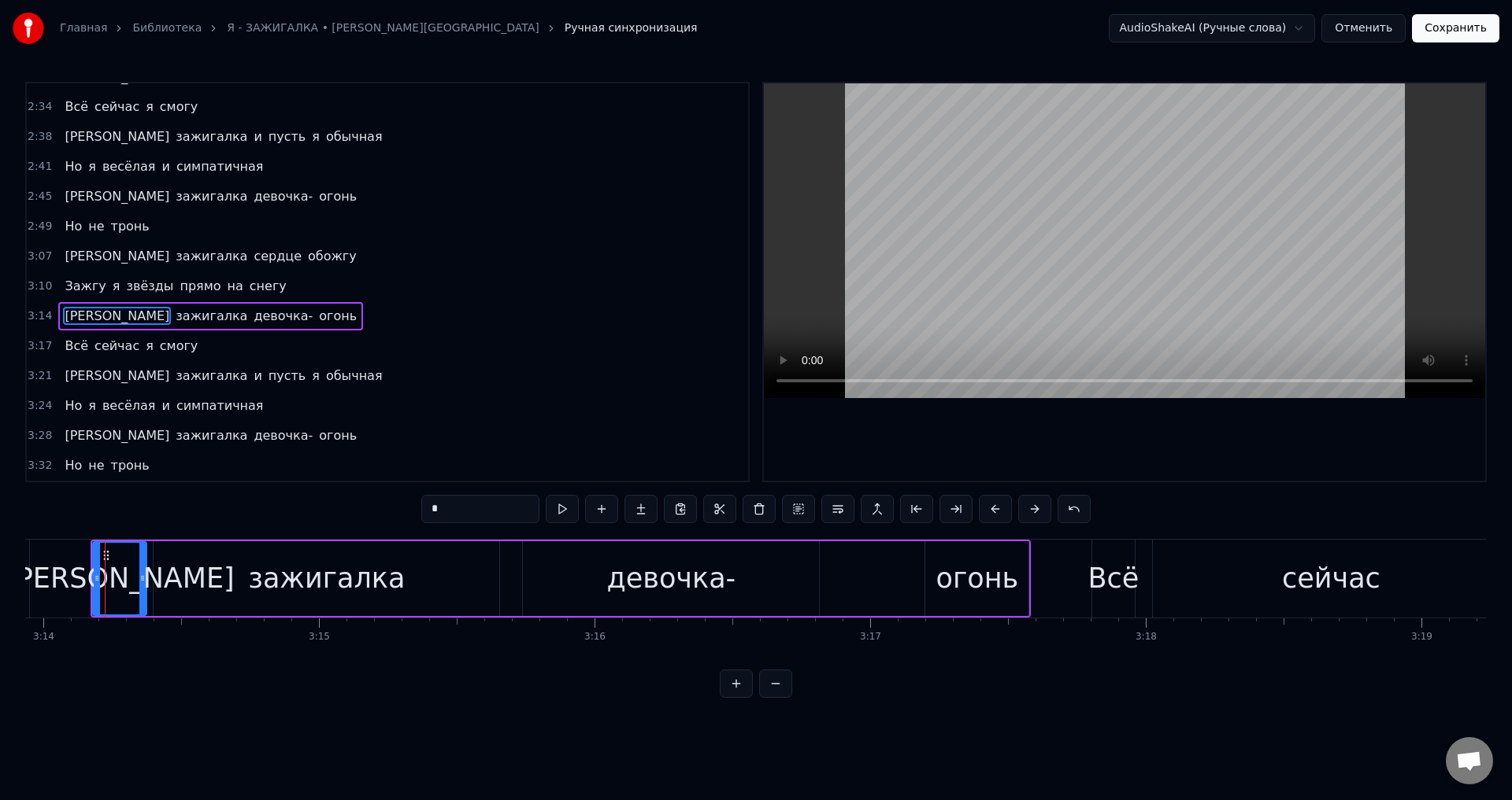
click at [63, 347] on span "Всё" at bounding box center [76, 346] width 27 height 18
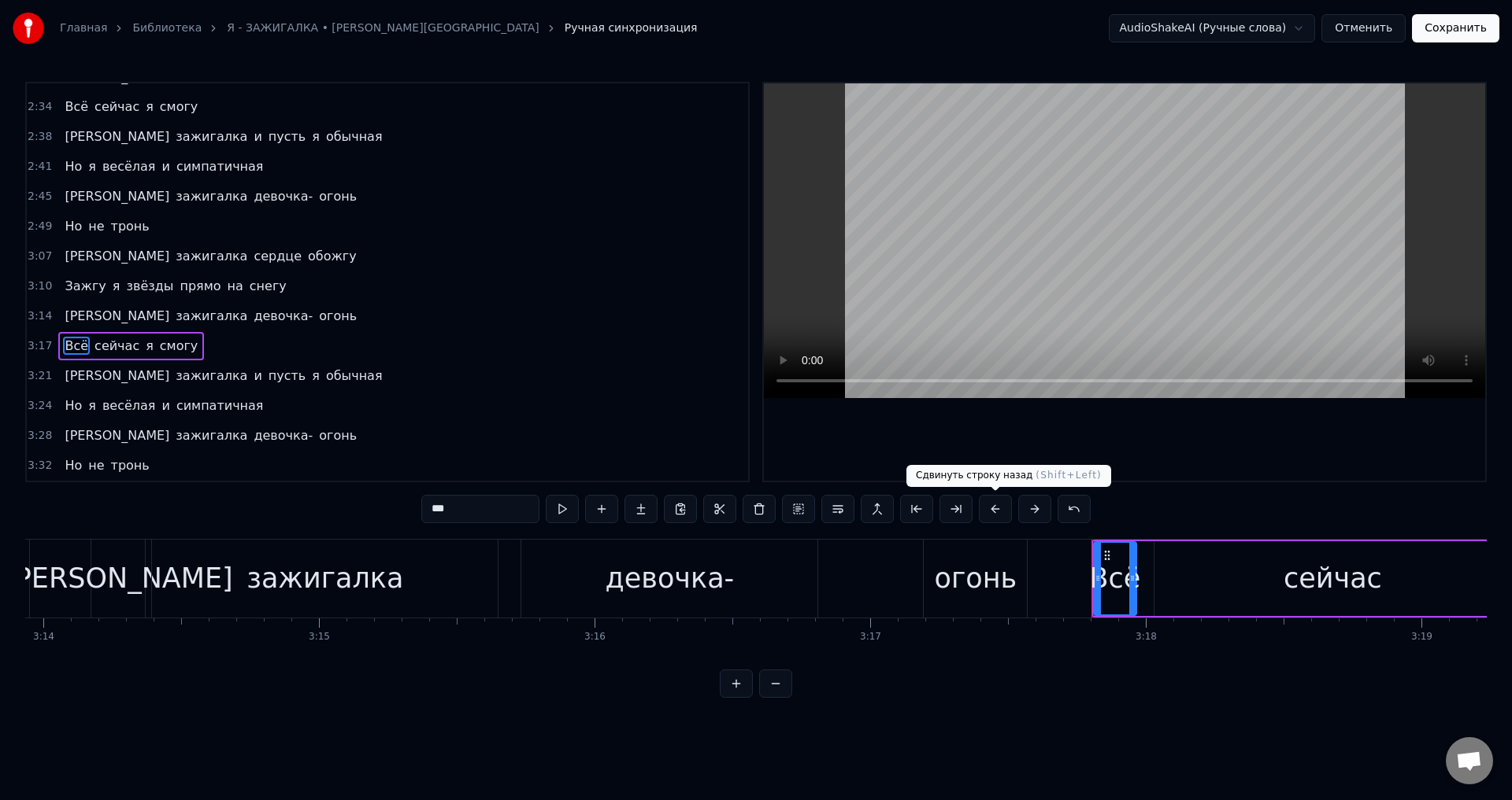
click at [1002, 512] on button at bounding box center [996, 509] width 33 height 29
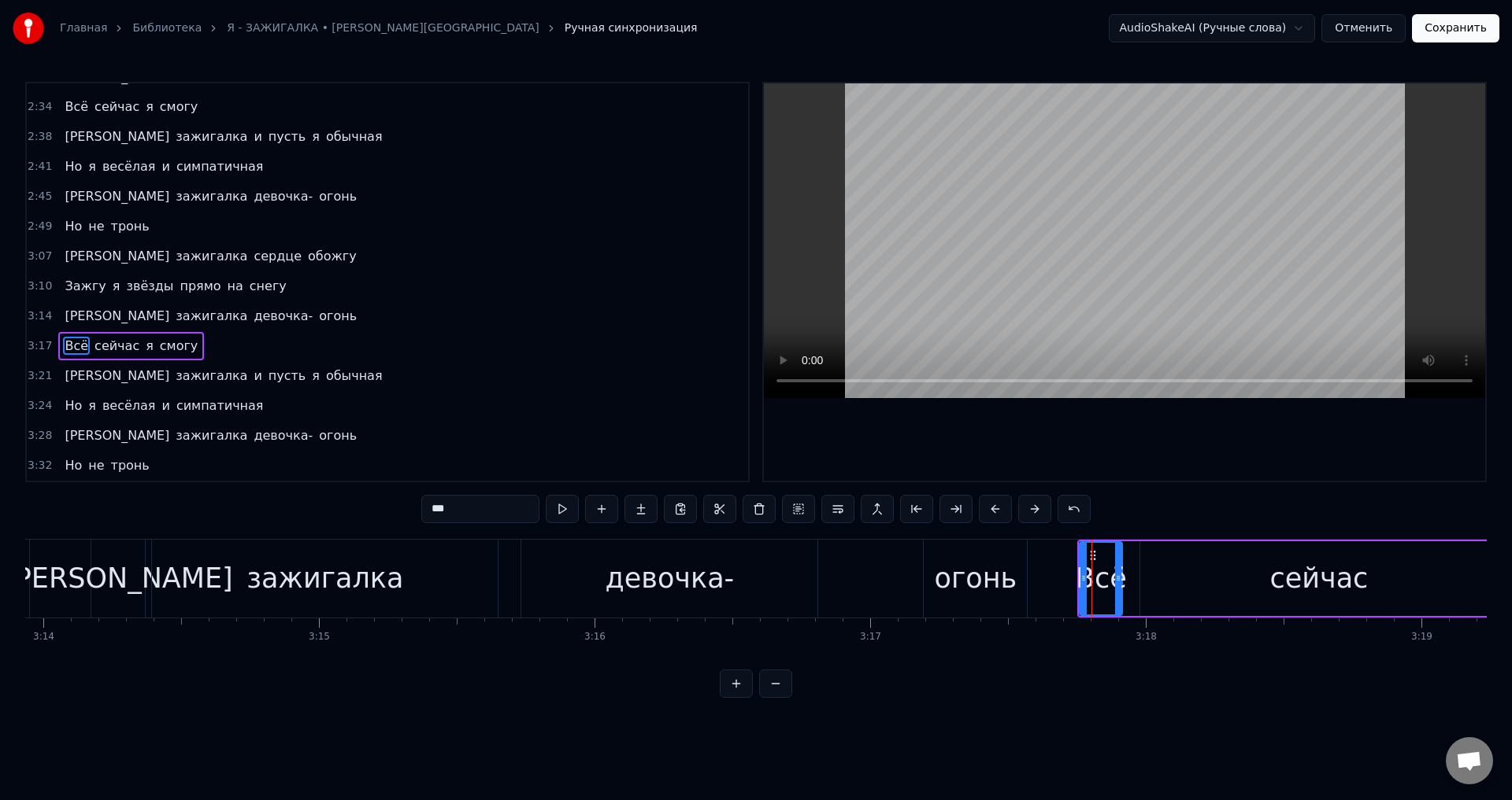
click at [64, 380] on span "[PERSON_NAME]" at bounding box center [117, 375] width 108 height 18
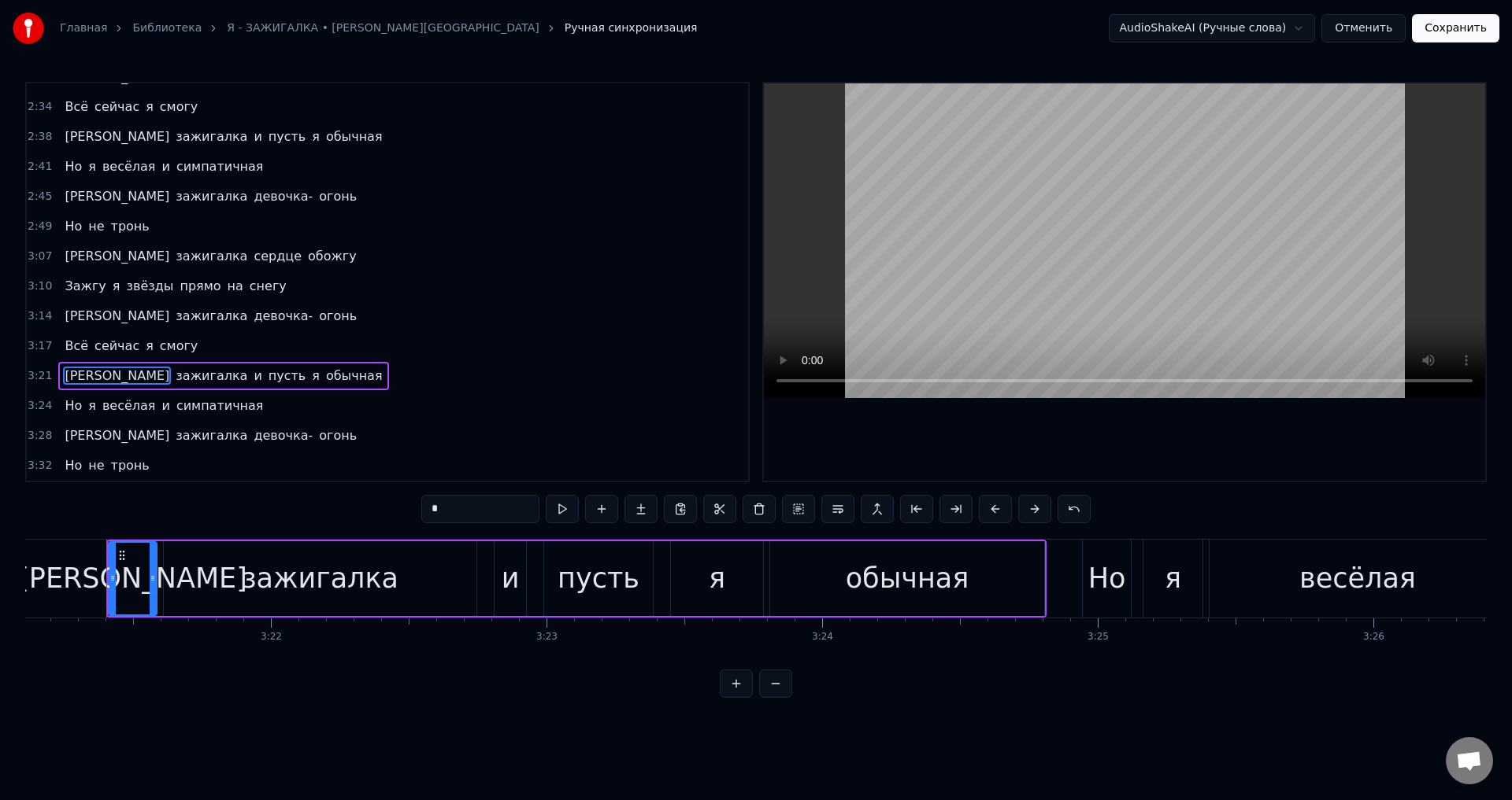
scroll to position [0, 55428]
click at [993, 515] on button at bounding box center [996, 509] width 33 height 29
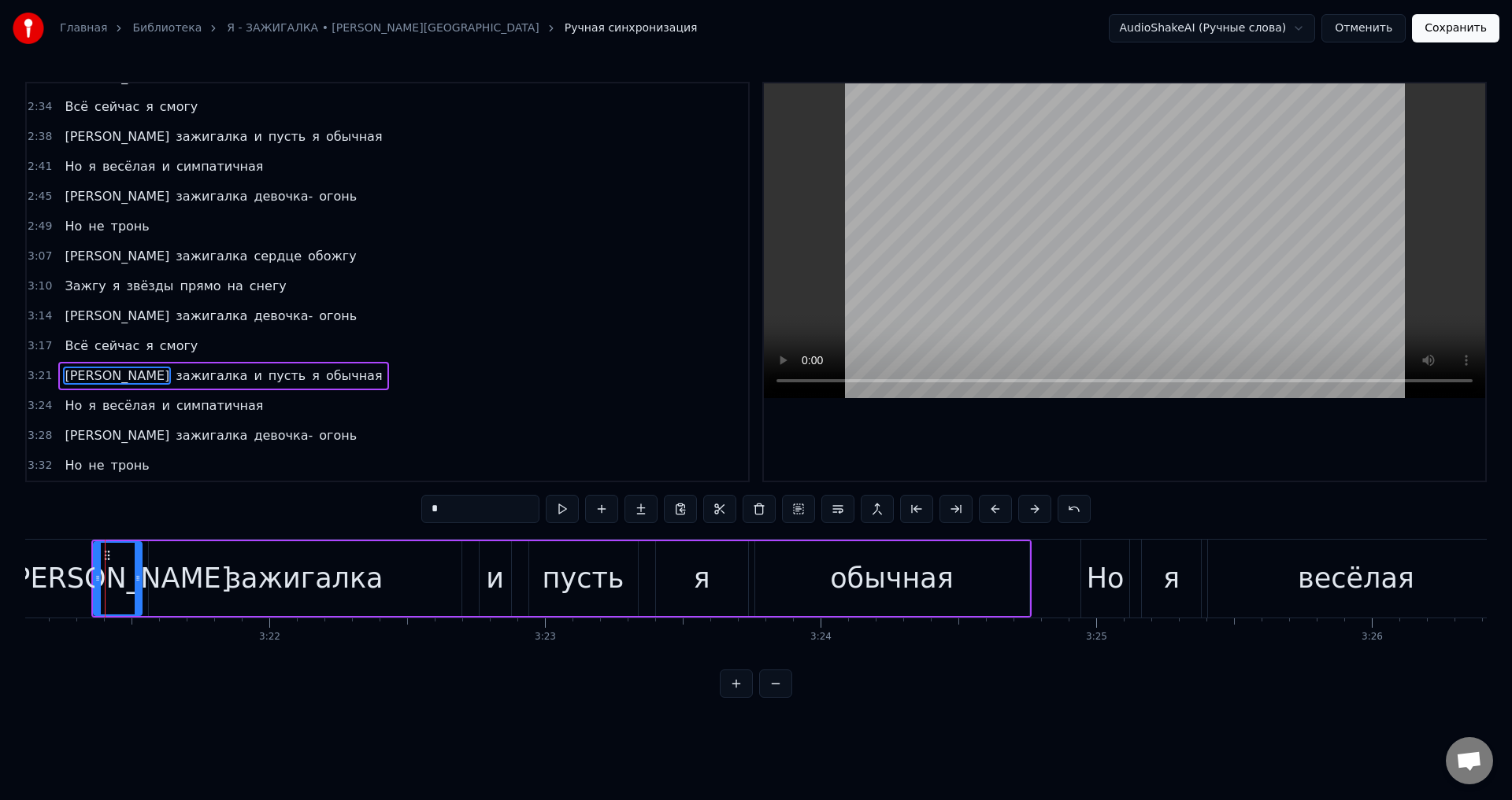
click at [66, 409] on span "Но" at bounding box center [73, 406] width 21 height 18
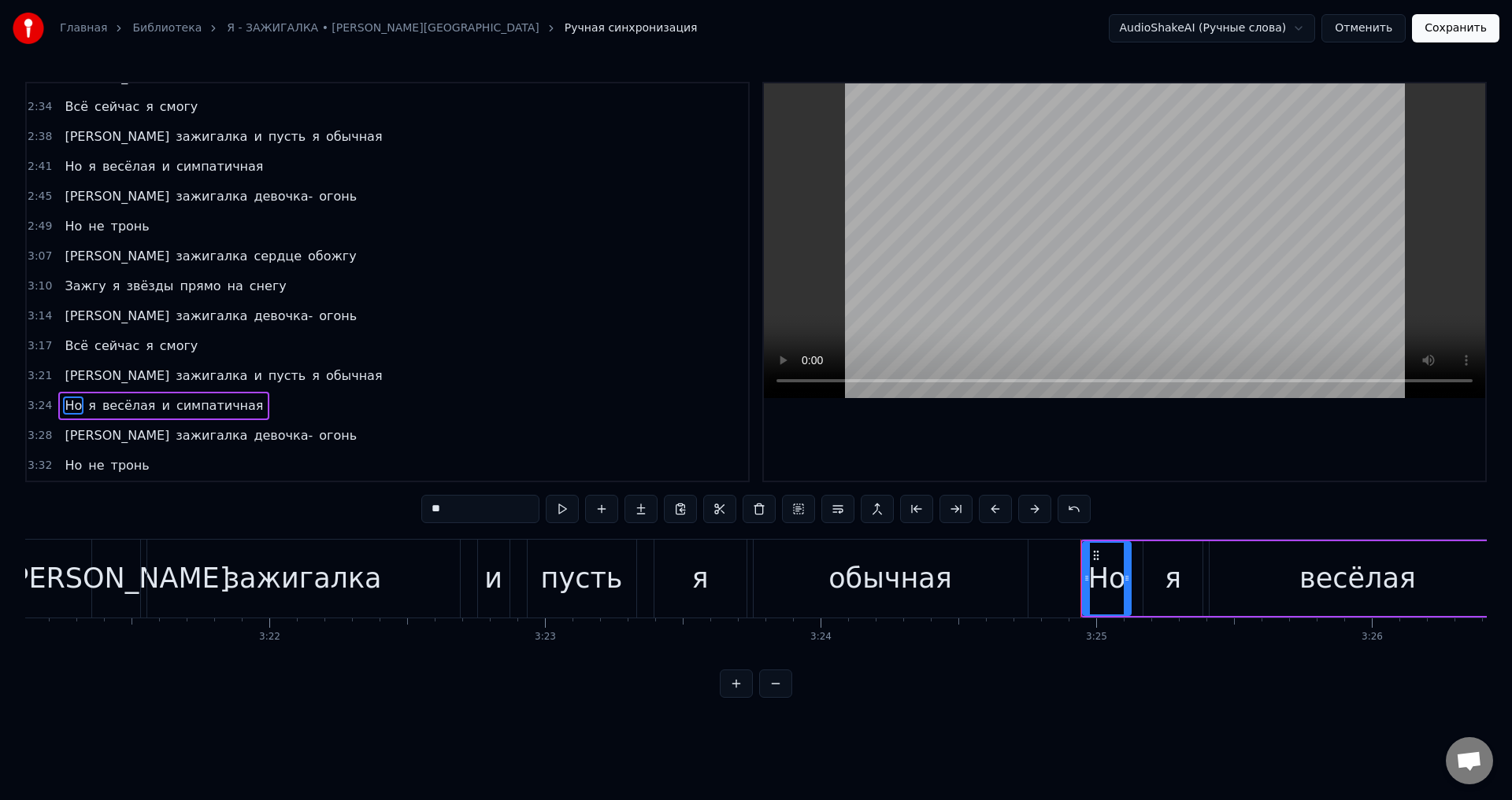
click at [998, 508] on button at bounding box center [996, 509] width 33 height 29
click at [63, 433] on span "[PERSON_NAME]" at bounding box center [117, 435] width 108 height 18
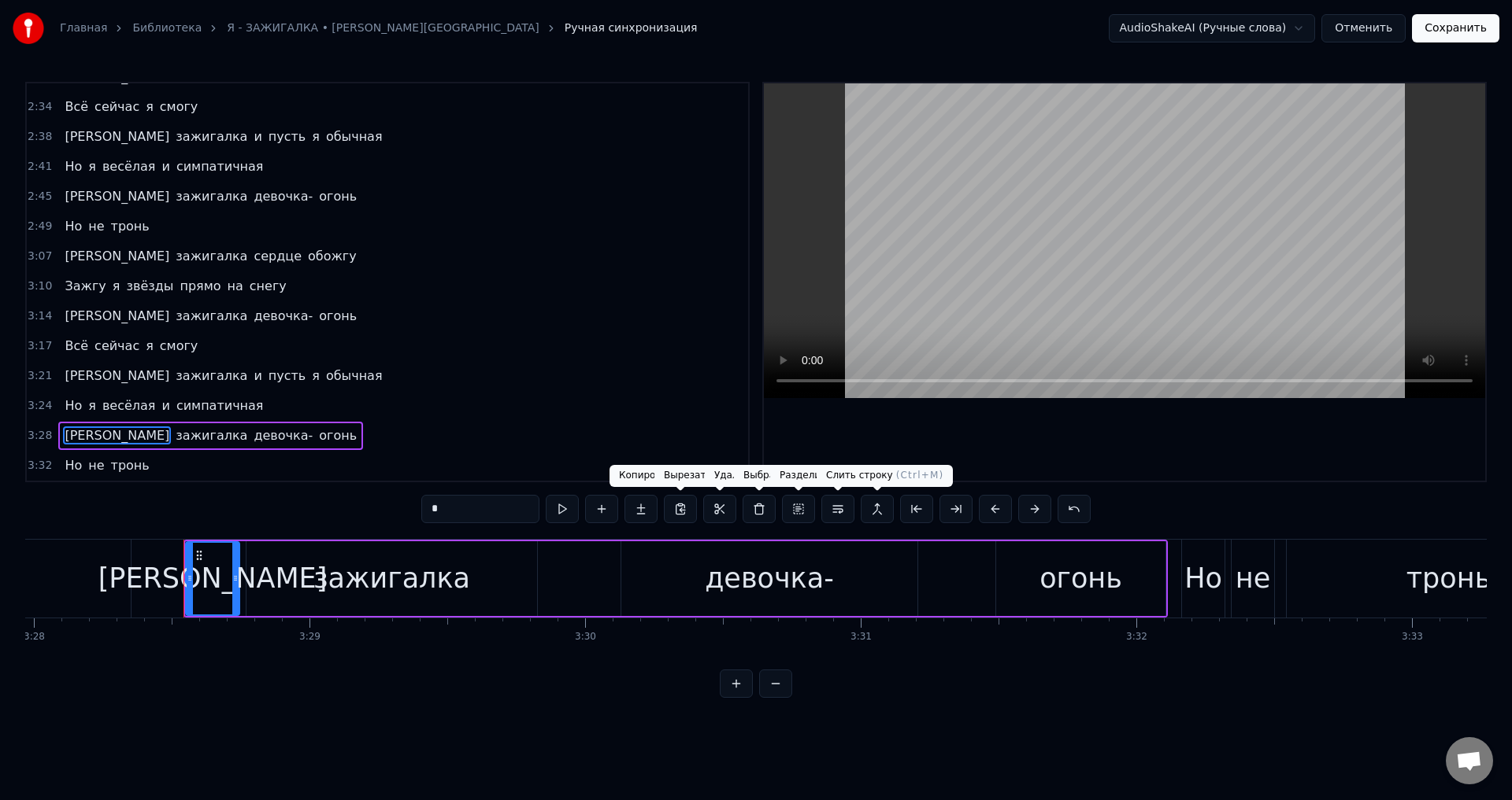
scroll to position [0, 57396]
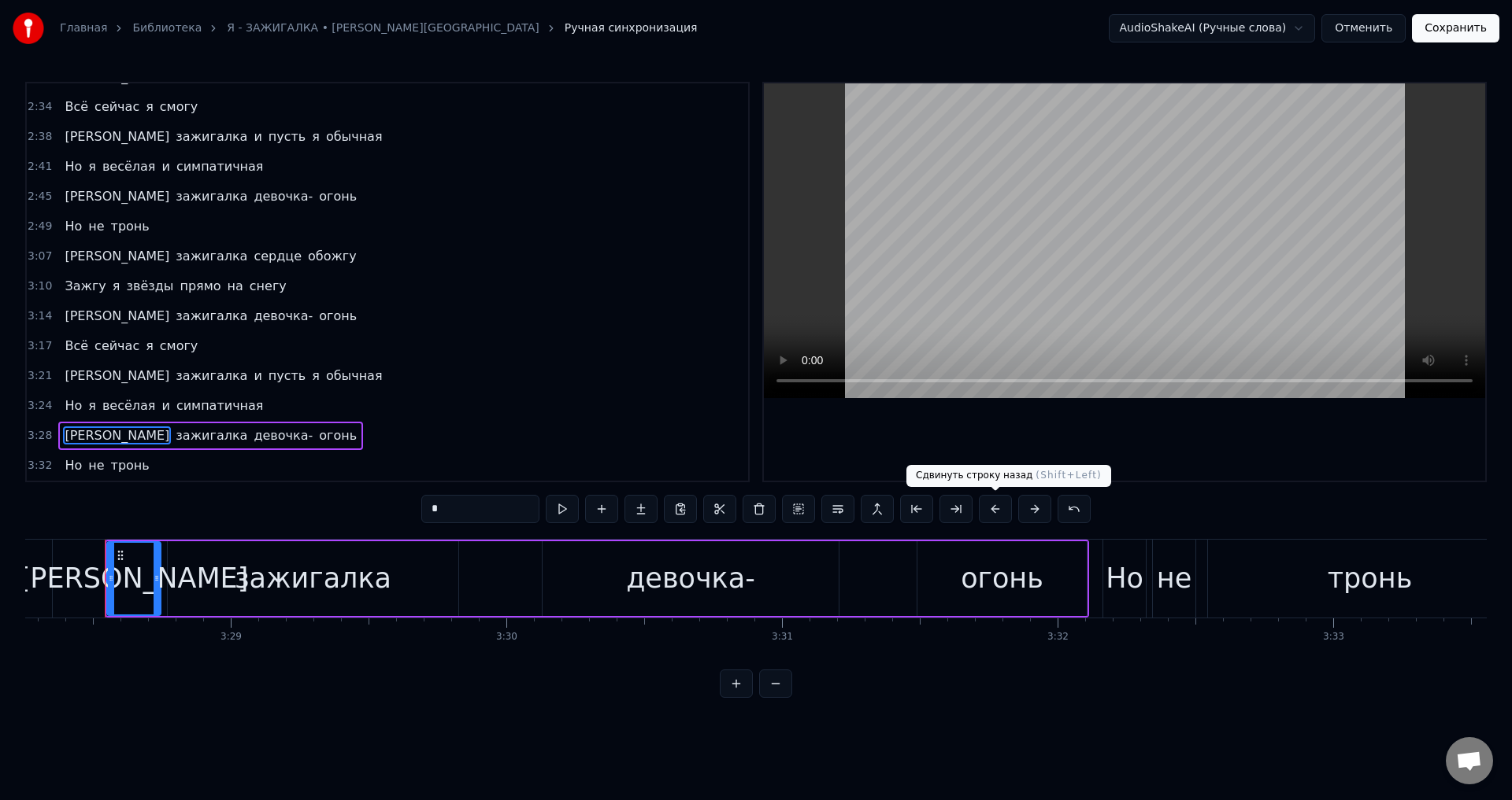
click at [999, 504] on button at bounding box center [996, 509] width 33 height 29
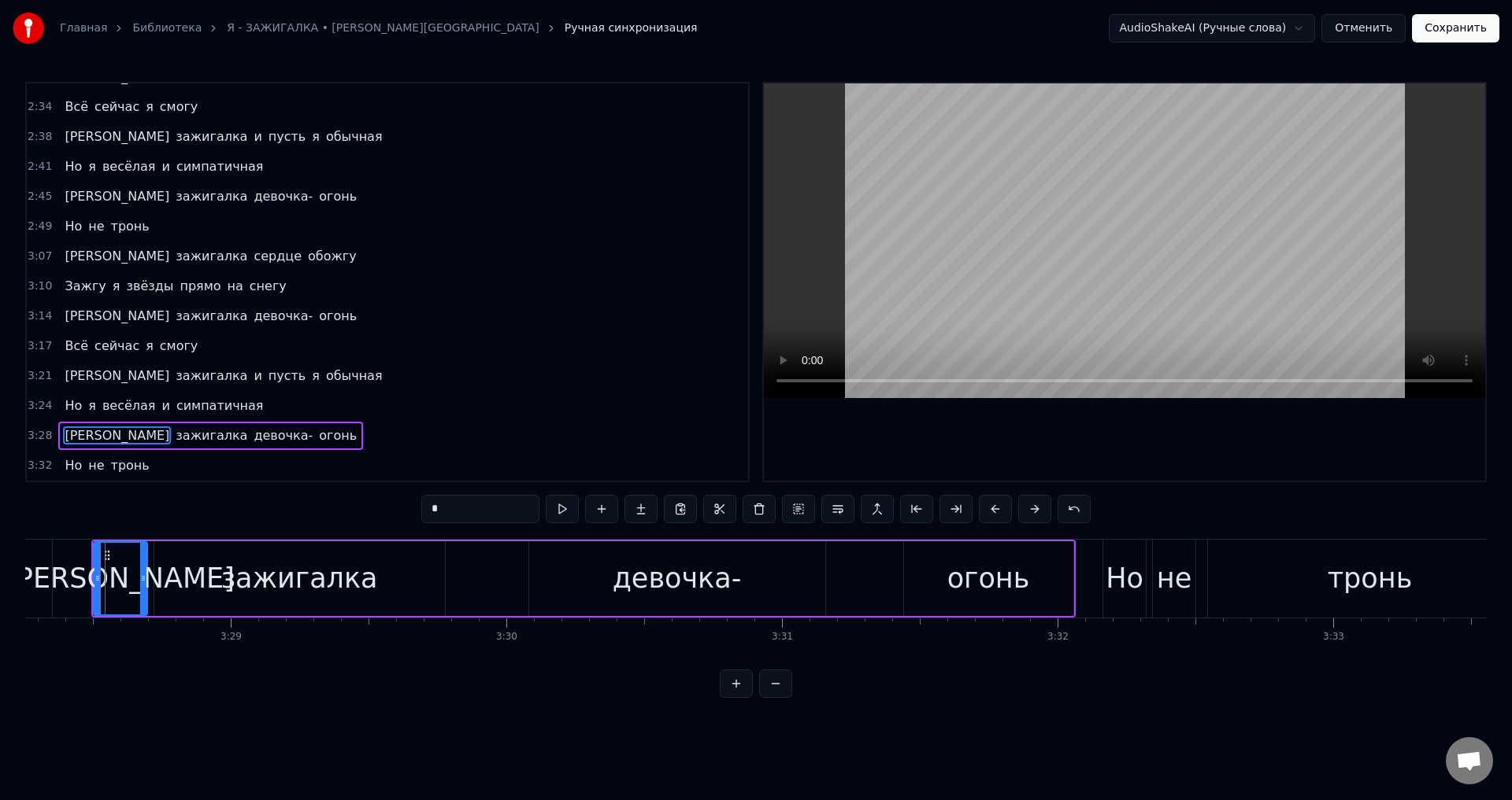
click at [63, 471] on span "Но" at bounding box center [73, 465] width 21 height 18
type input "**"
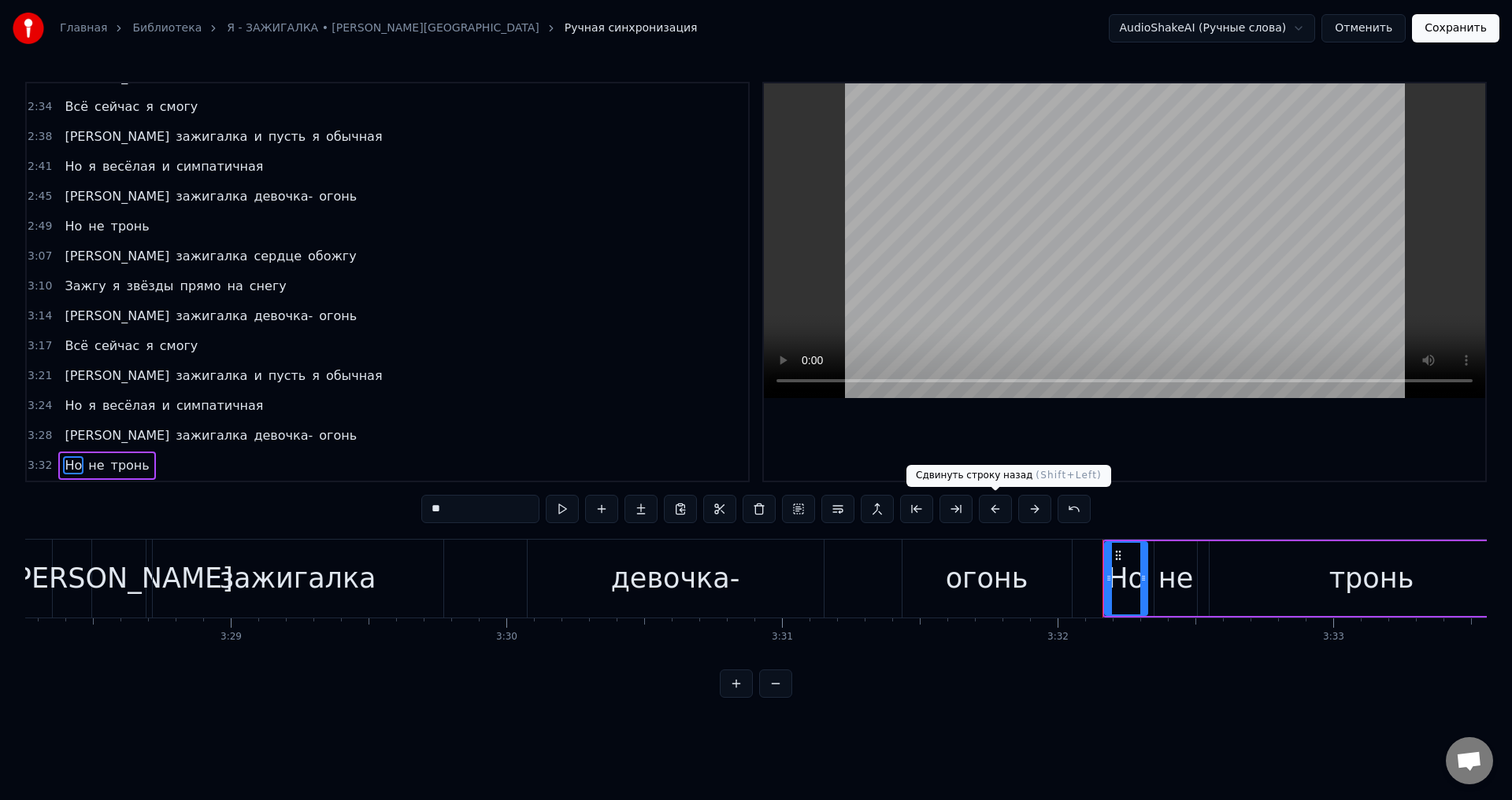
click at [996, 507] on button at bounding box center [996, 509] width 33 height 29
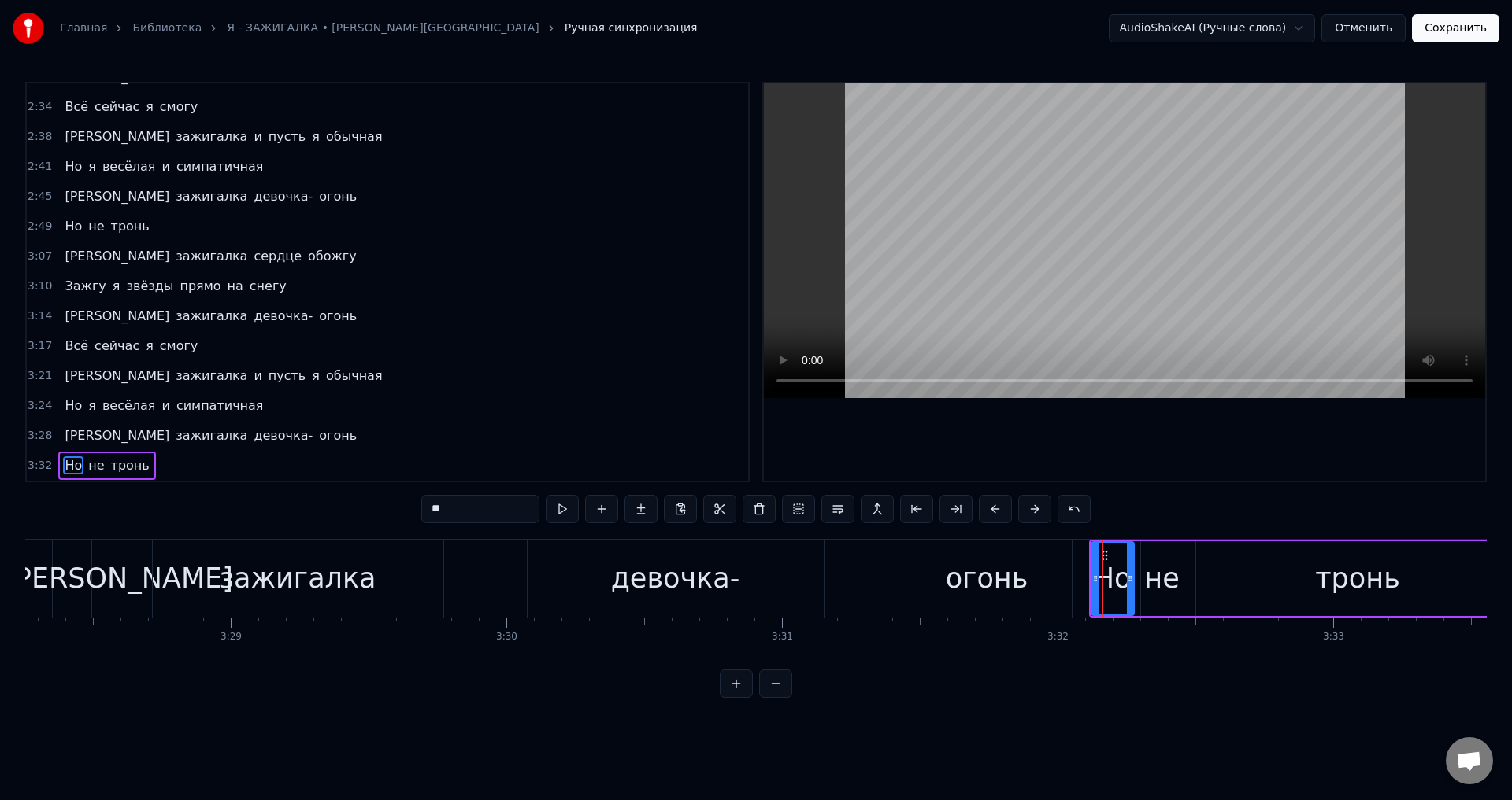
click at [1460, 36] on button "Сохранить" at bounding box center [1455, 28] width 87 height 29
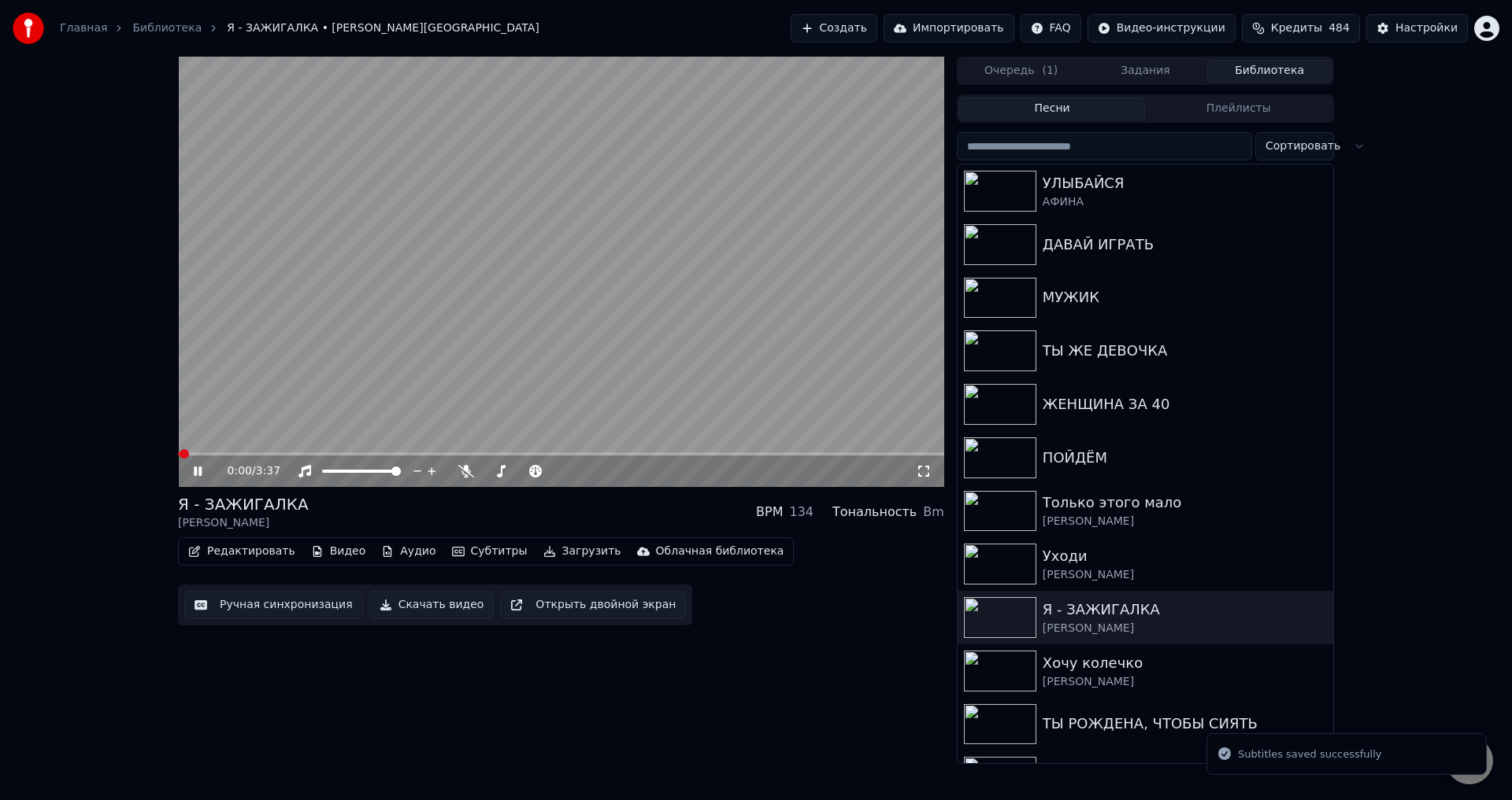
click at [924, 473] on icon at bounding box center [923, 471] width 16 height 12
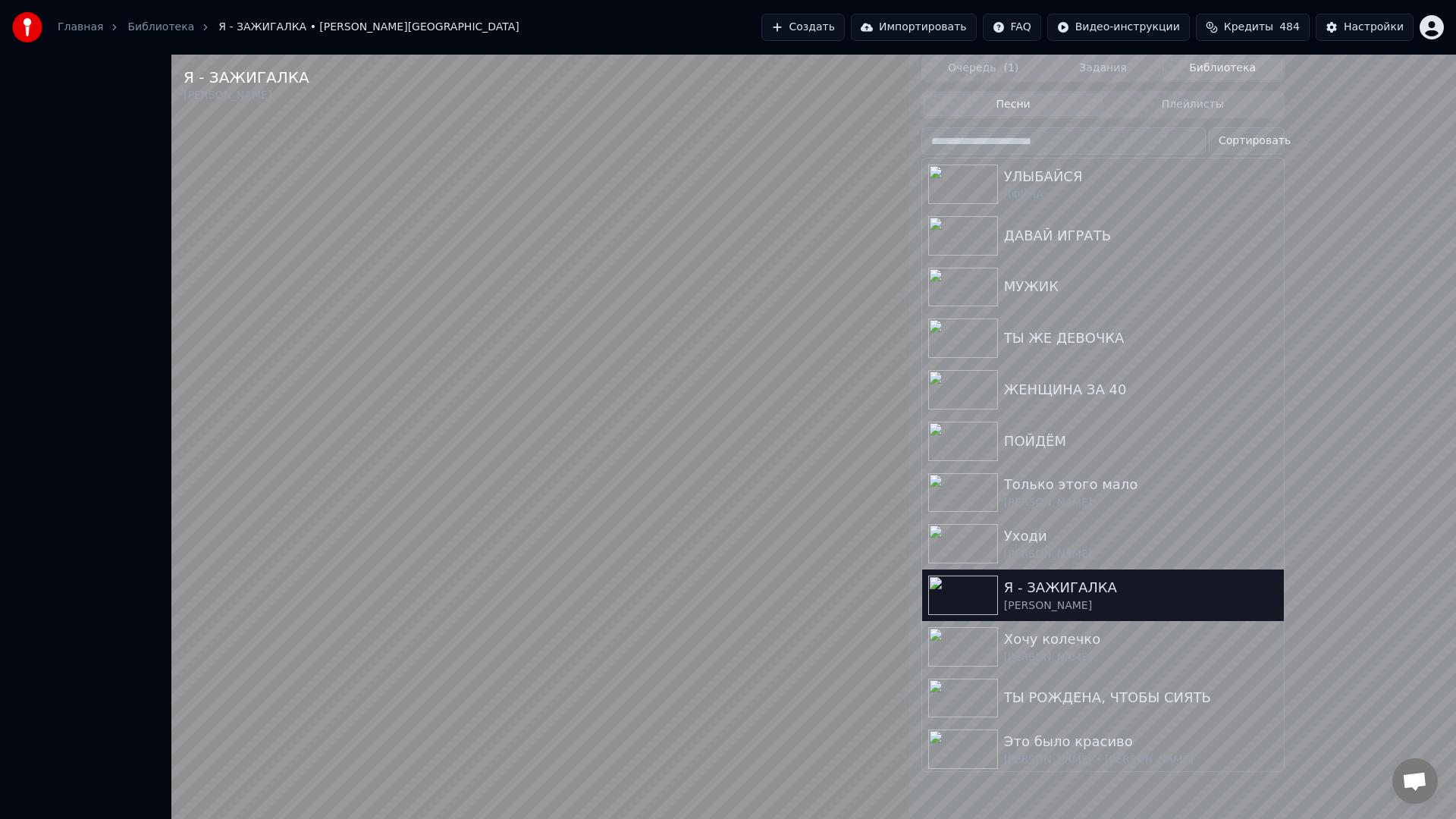
click at [909, 755] on video at bounding box center [540, 464] width 738 height 819
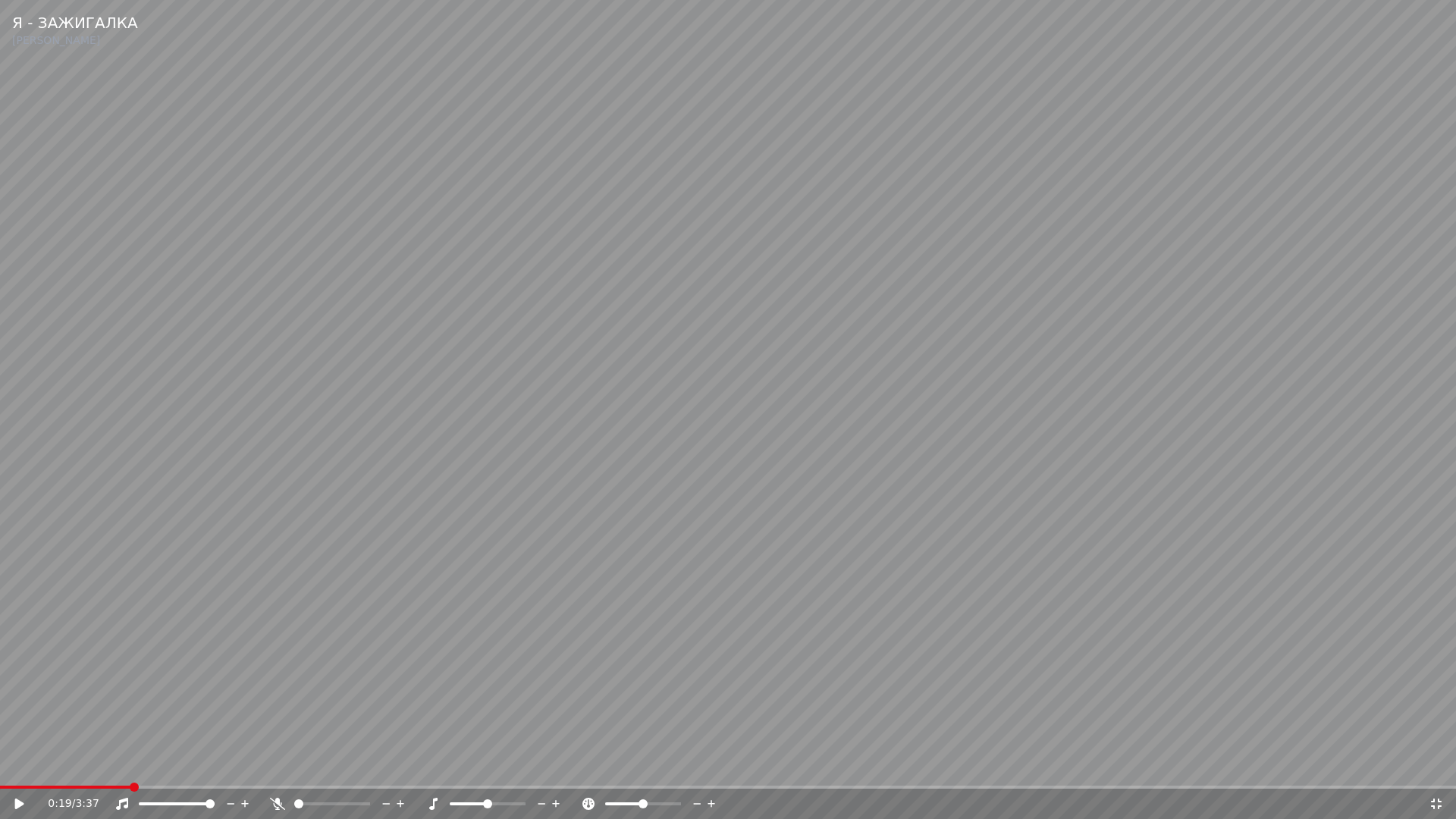
click at [1436, 771] on icon at bounding box center [1436, 804] width 15 height 12
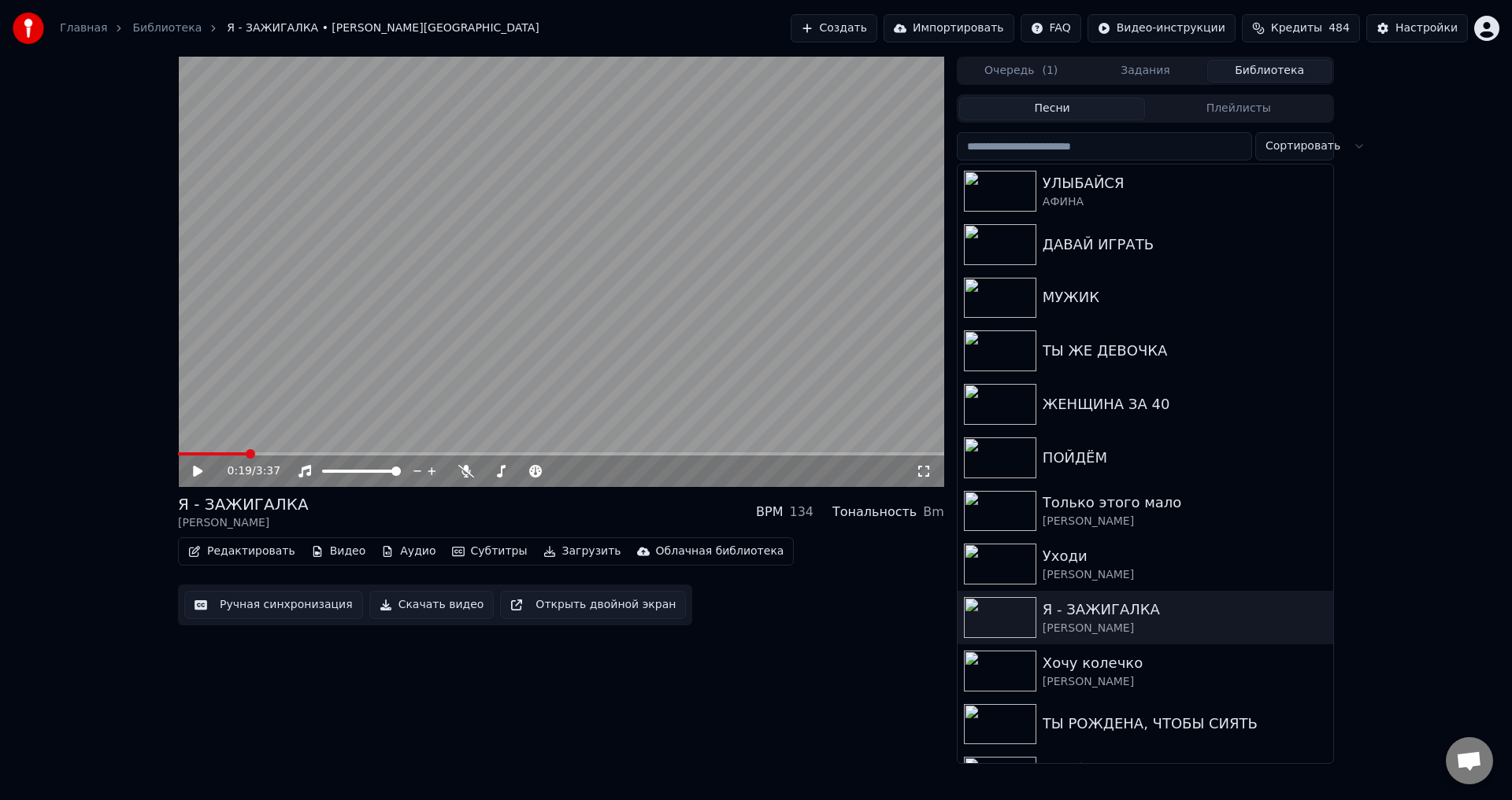
click at [240, 611] on button "Ручная синхронизация" at bounding box center [273, 605] width 179 height 29
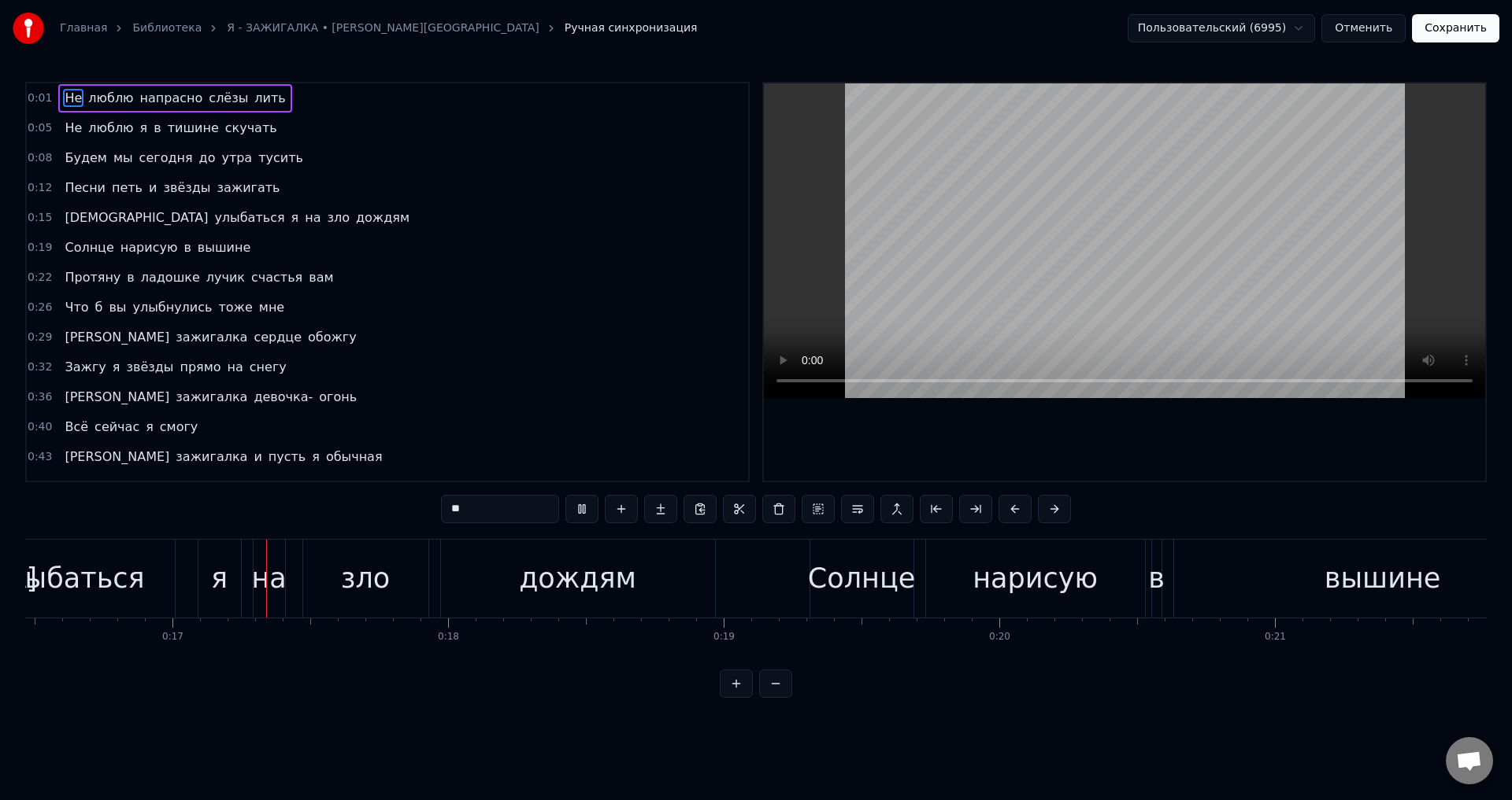
scroll to position [0, 4539]
click at [1374, 29] on button "Отменить" at bounding box center [1363, 28] width 84 height 29
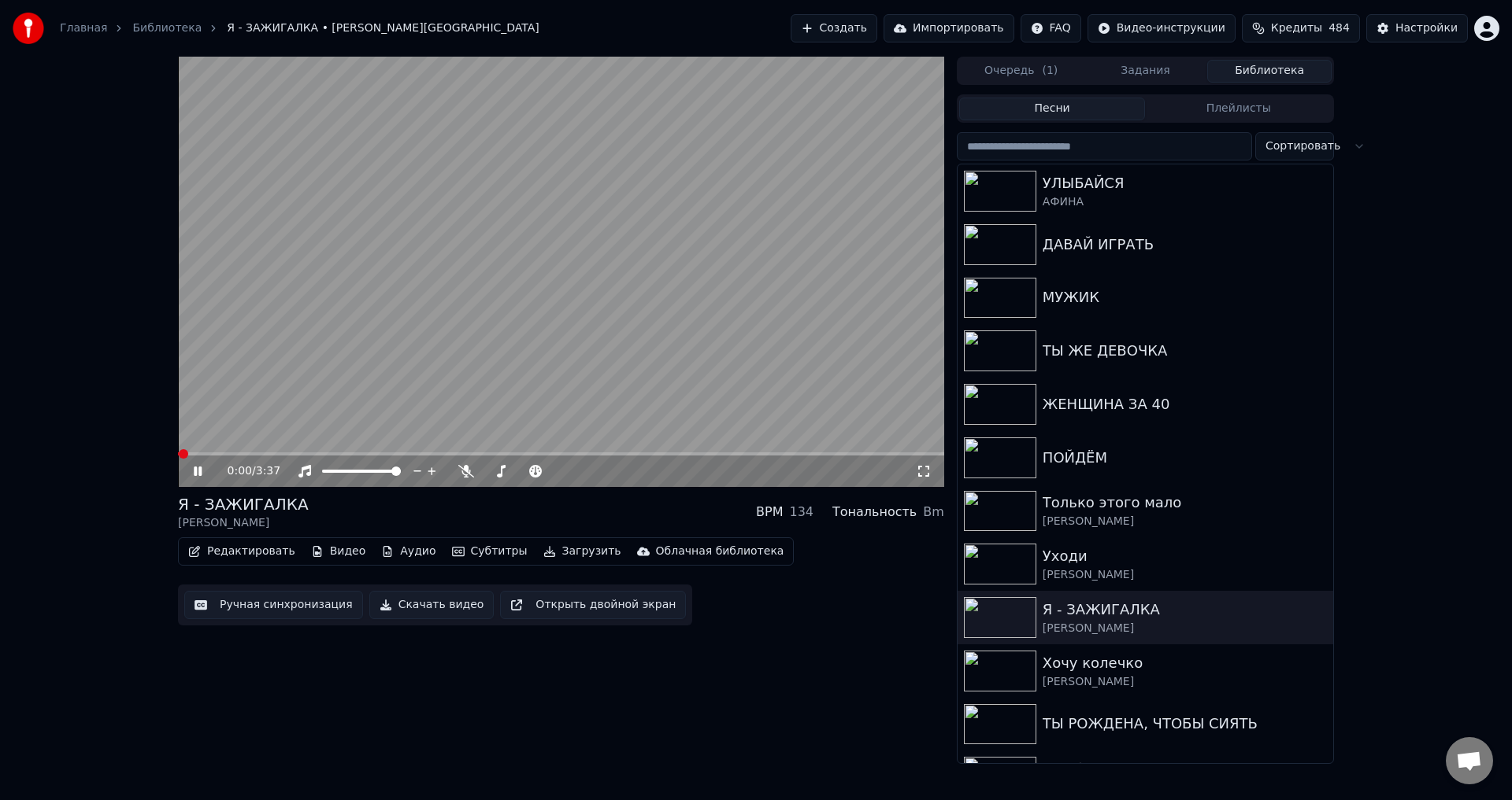
click at [920, 468] on icon at bounding box center [923, 471] width 16 height 12
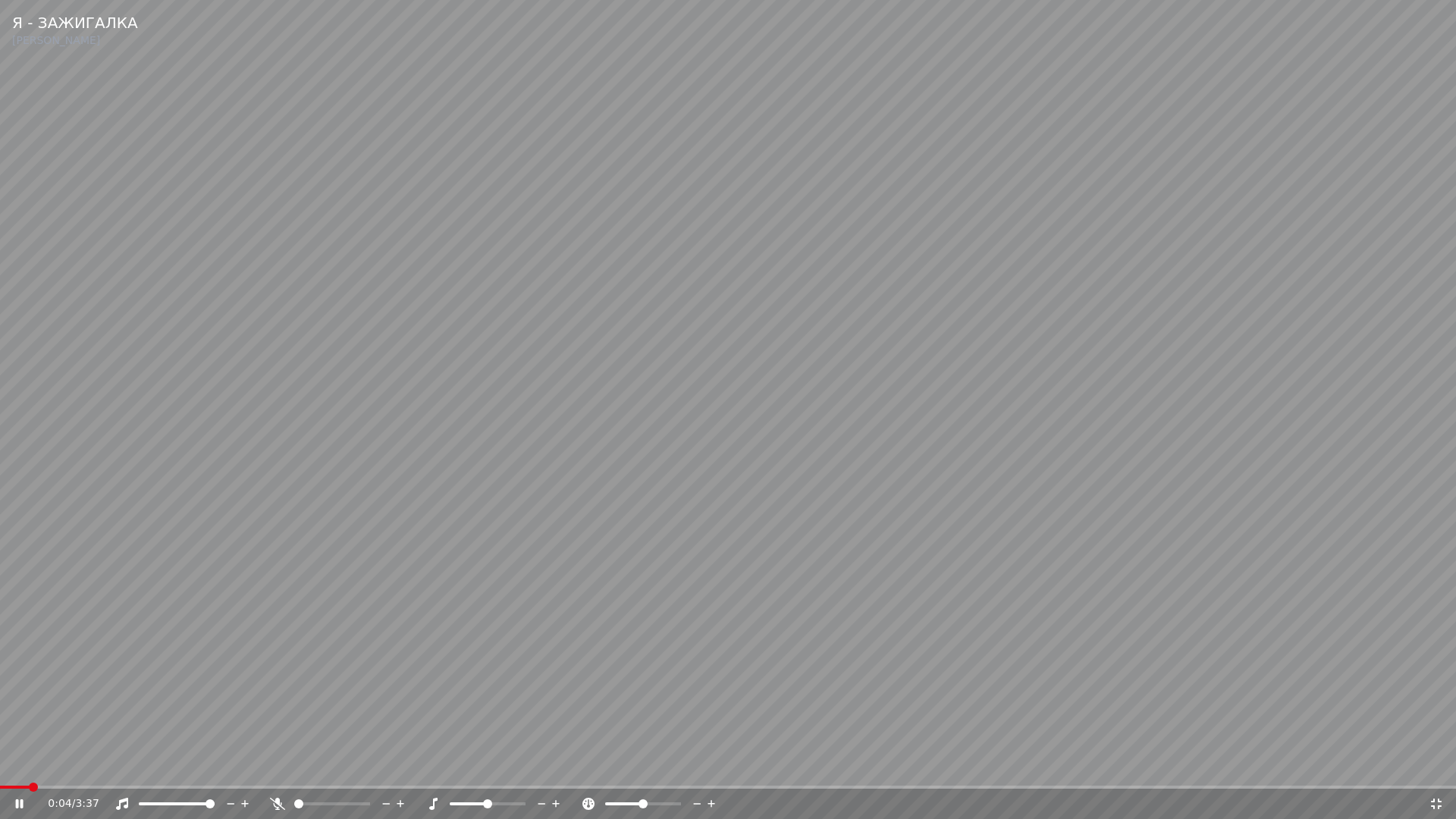
click at [19, 771] on icon at bounding box center [29, 804] width 35 height 12
click at [1, 771] on span at bounding box center [4, 787] width 9 height 9
click at [22, 771] on icon at bounding box center [29, 804] width 35 height 12
click at [51, 771] on div "0:20 / 3:37" at bounding box center [728, 804] width 1456 height 30
click at [53, 771] on span at bounding box center [26, 788] width 53 height 3
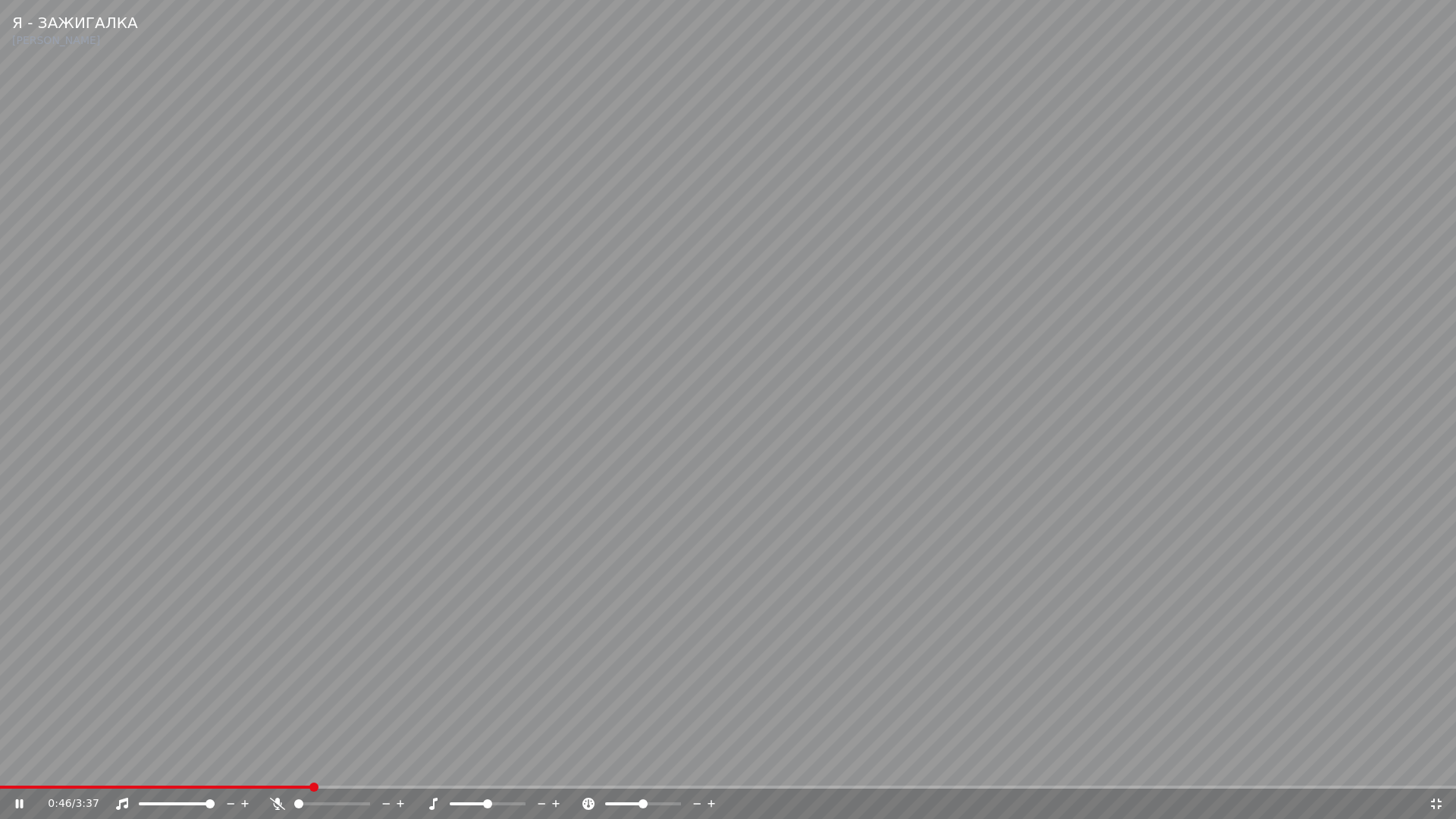
click at [548, 681] on video at bounding box center [728, 410] width 1456 height 819
click at [1439, 771] on icon at bounding box center [1436, 804] width 15 height 12
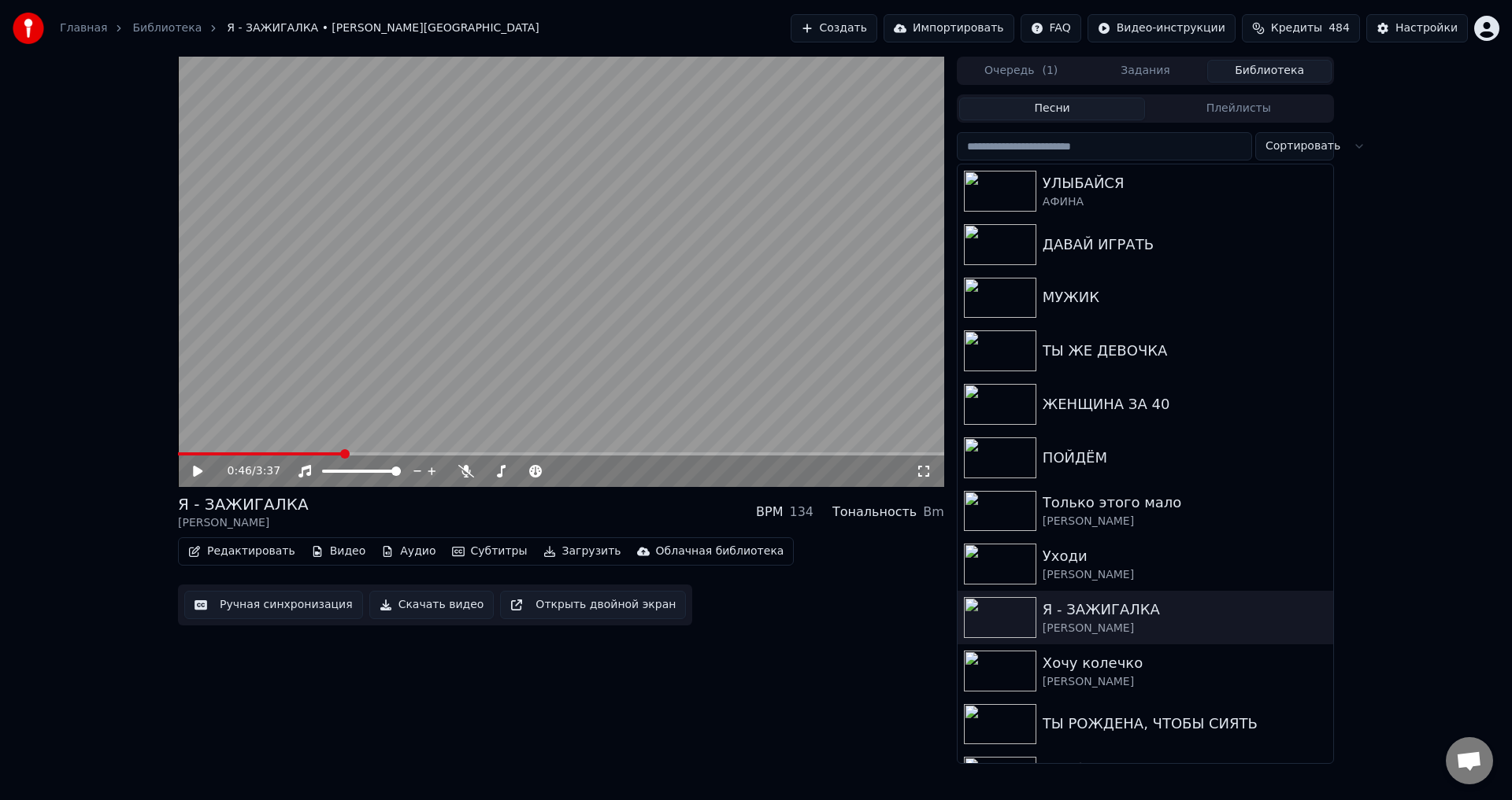
click at [247, 608] on button "Ручная синхронизация" at bounding box center [273, 605] width 179 height 29
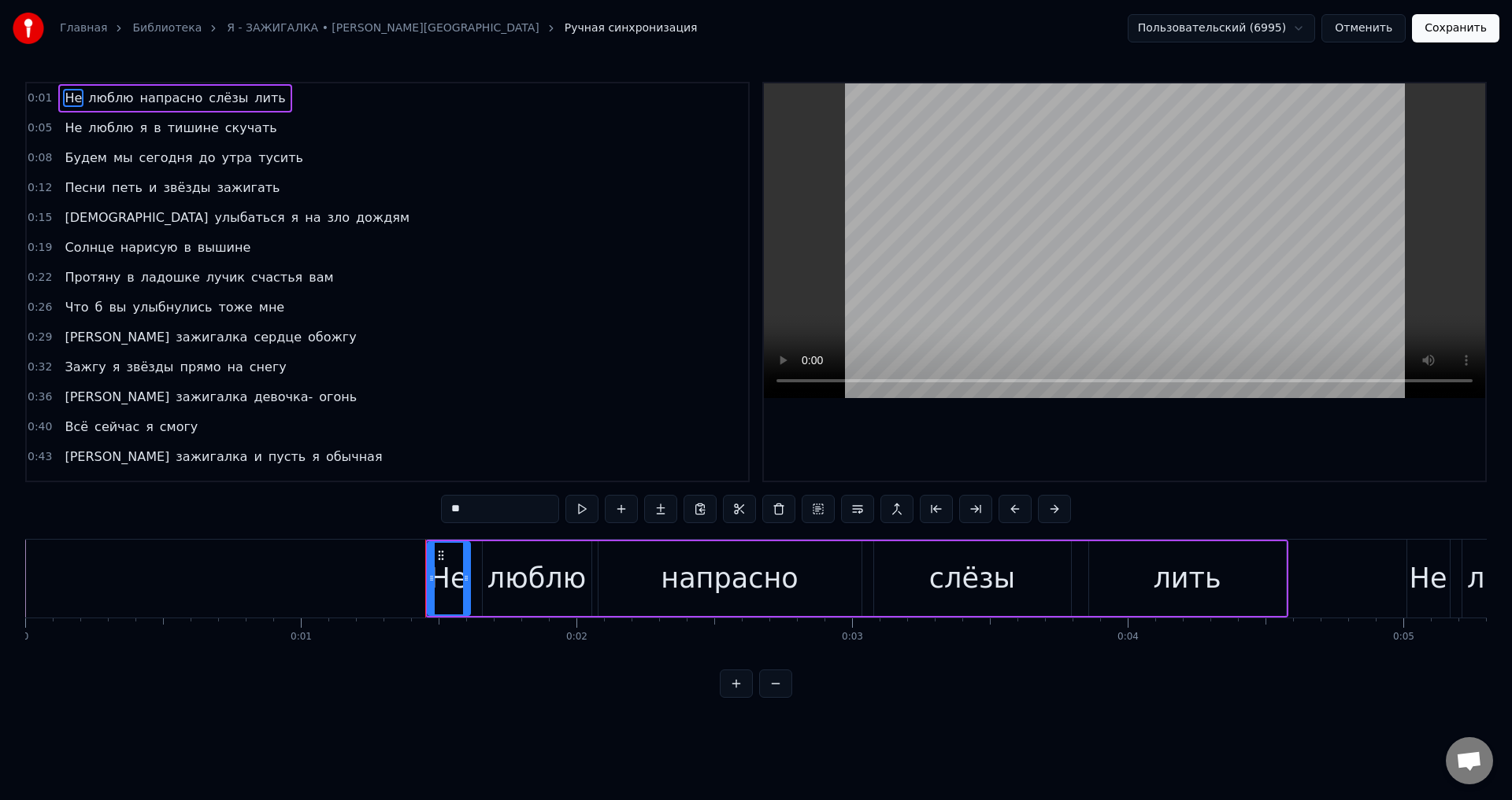
click at [67, 427] on span "Всё" at bounding box center [76, 427] width 27 height 18
type input "***"
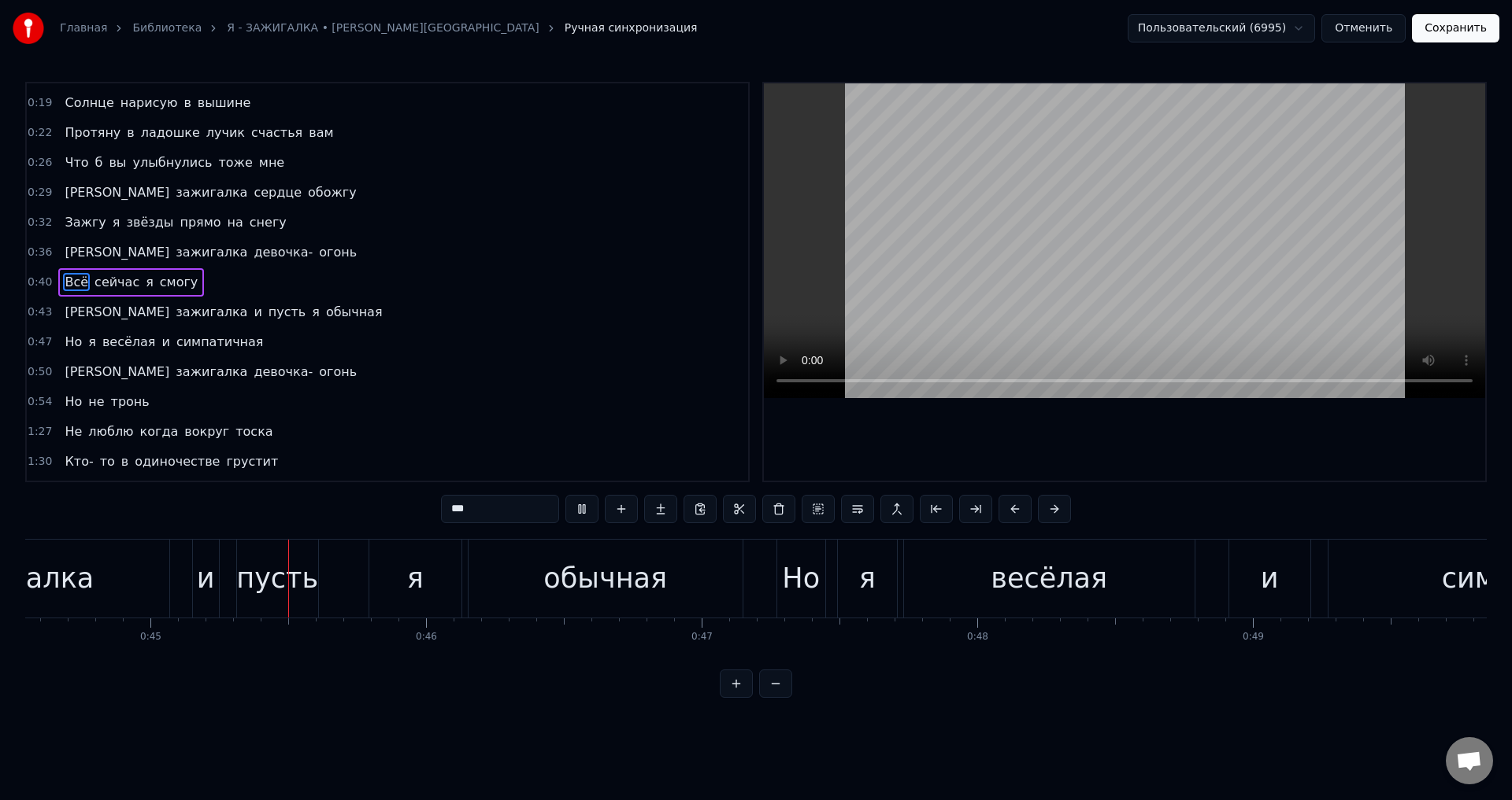
scroll to position [0, 12278]
click at [1360, 31] on button "Отменить" at bounding box center [1363, 28] width 84 height 29
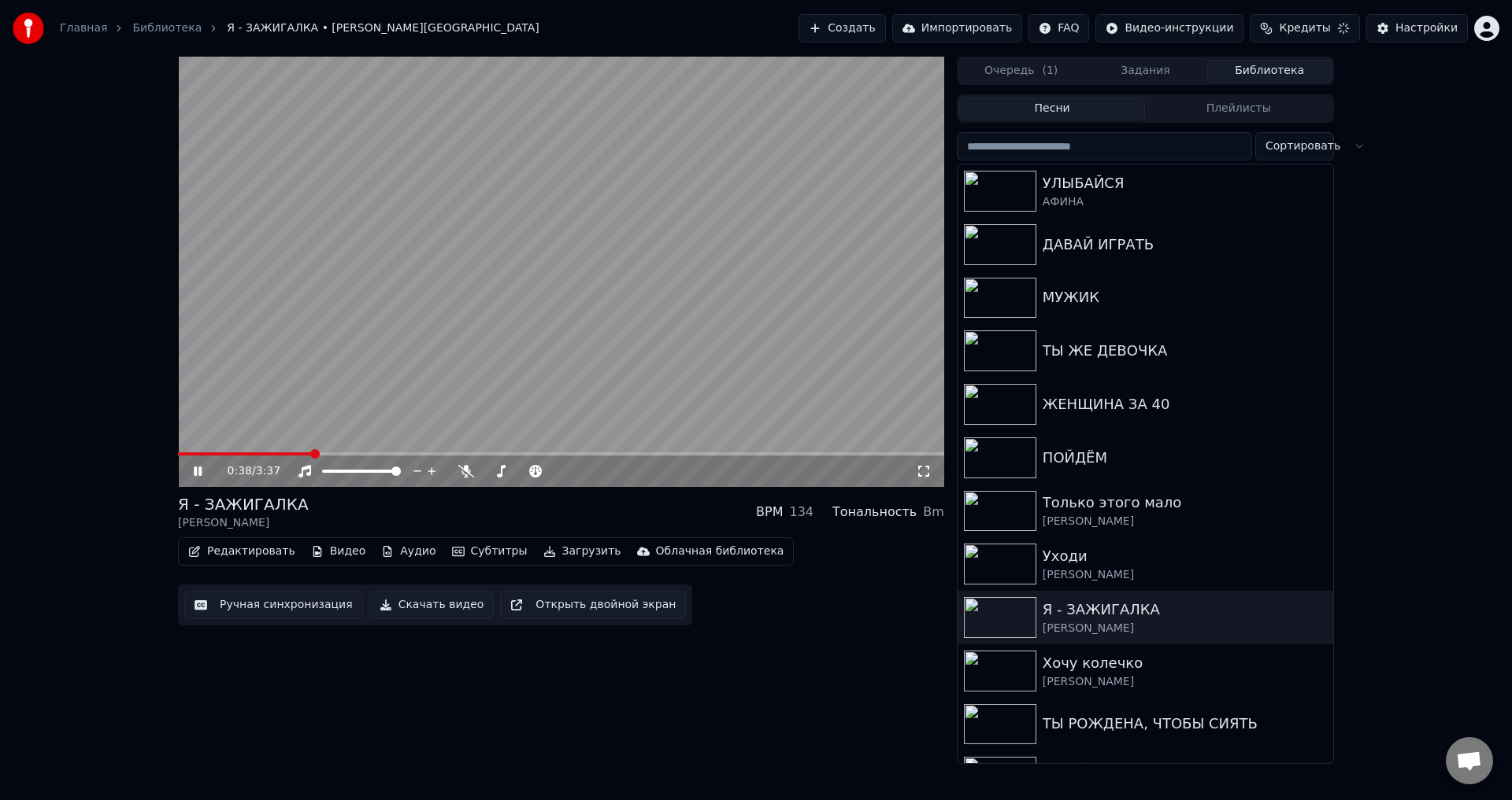
click at [310, 454] on span at bounding box center [561, 454] width 766 height 3
click at [923, 467] on icon at bounding box center [923, 471] width 16 height 12
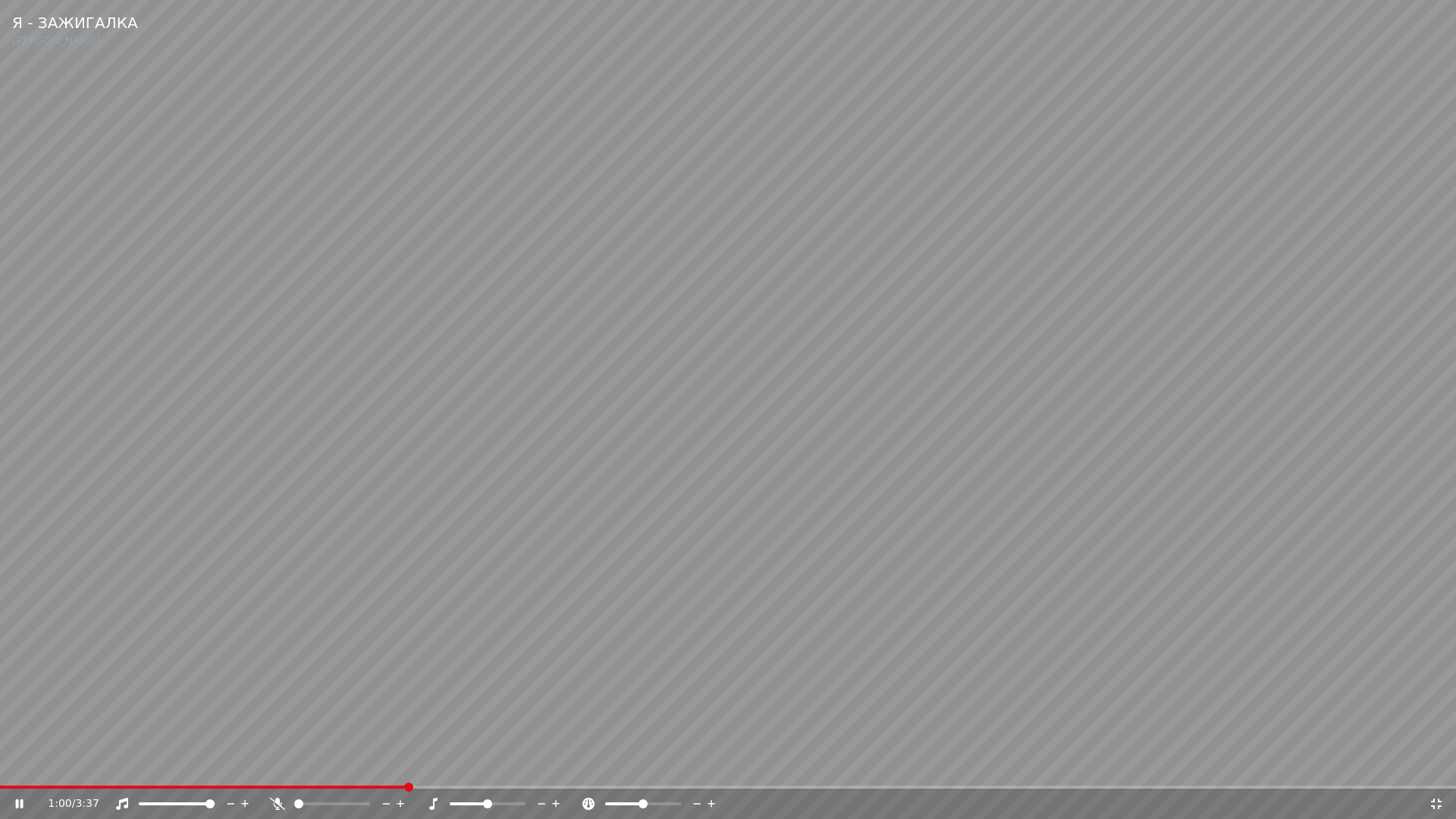
click at [518, 771] on div "1:00 / 3:37" at bounding box center [728, 804] width 1456 height 30
click at [522, 771] on span at bounding box center [728, 788] width 1456 height 3
click at [468, 593] on video at bounding box center [728, 410] width 1456 height 819
click at [508, 582] on video at bounding box center [728, 410] width 1456 height 819
click at [1436, 771] on icon at bounding box center [1436, 804] width 15 height 12
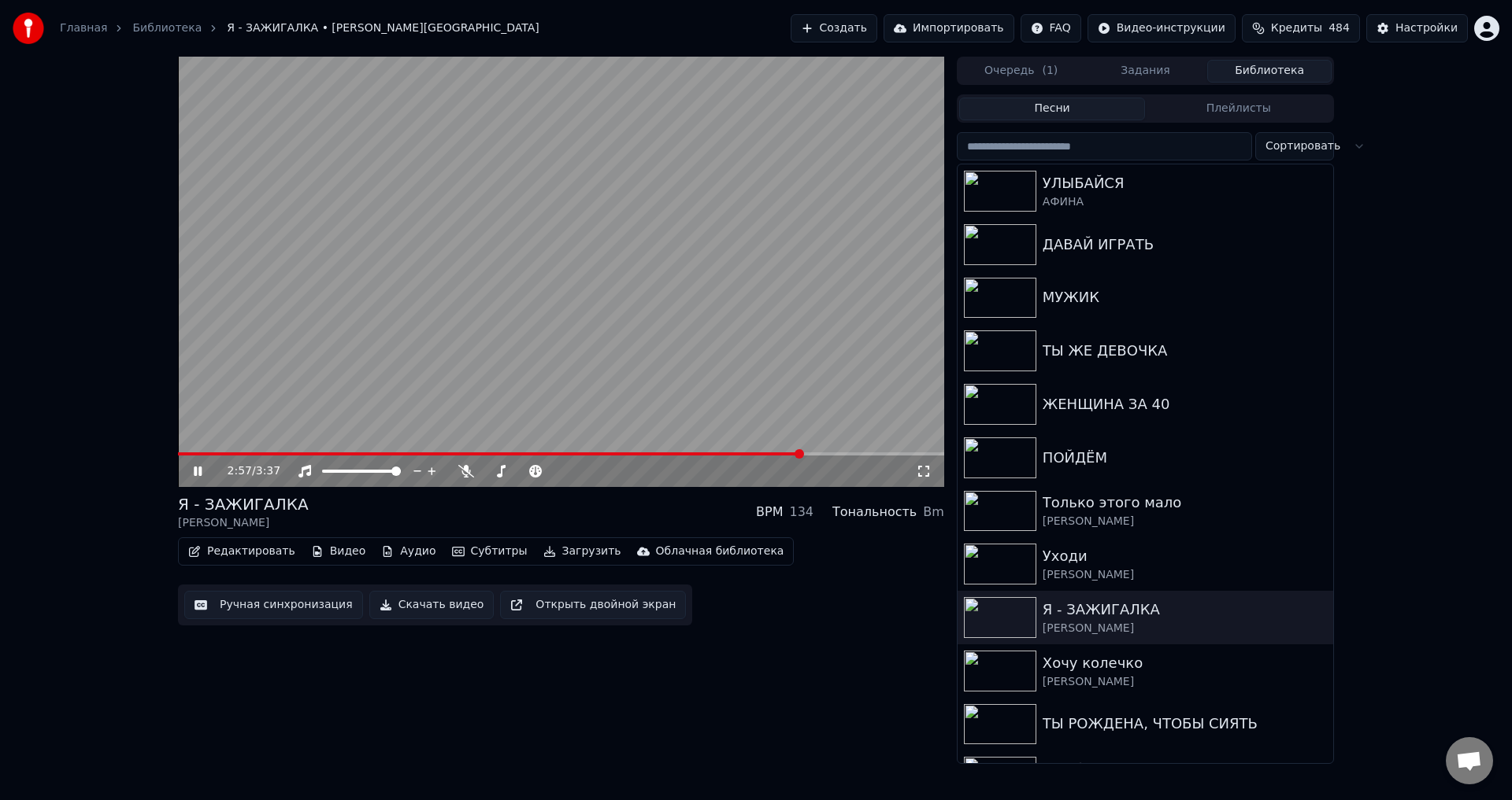
click at [198, 471] on icon at bounding box center [209, 471] width 37 height 12
click at [571, 555] on button "Загрузить" at bounding box center [583, 551] width 91 height 22
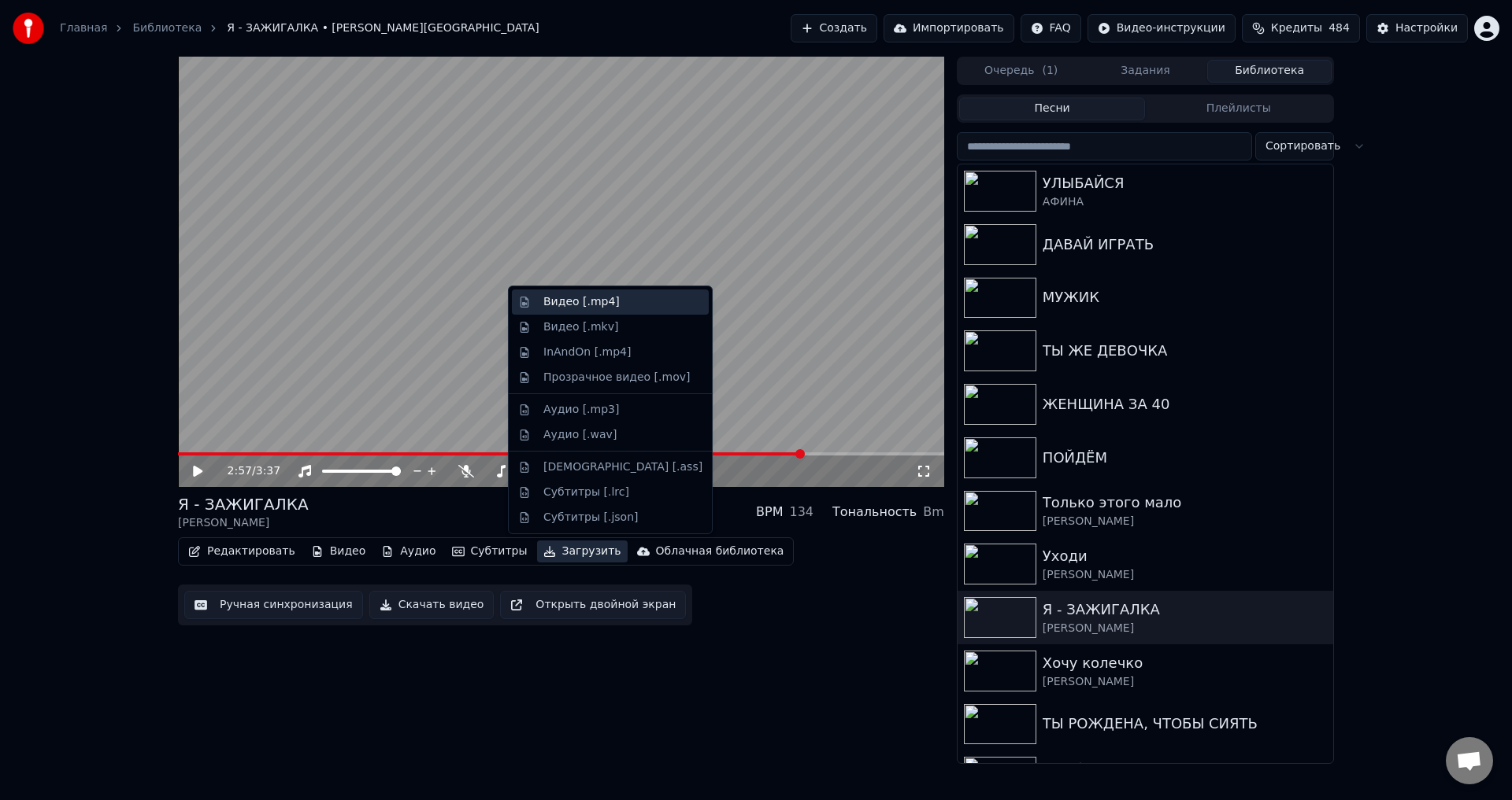
click at [569, 311] on div "Видео [.mp4]" at bounding box center [611, 302] width 197 height 25
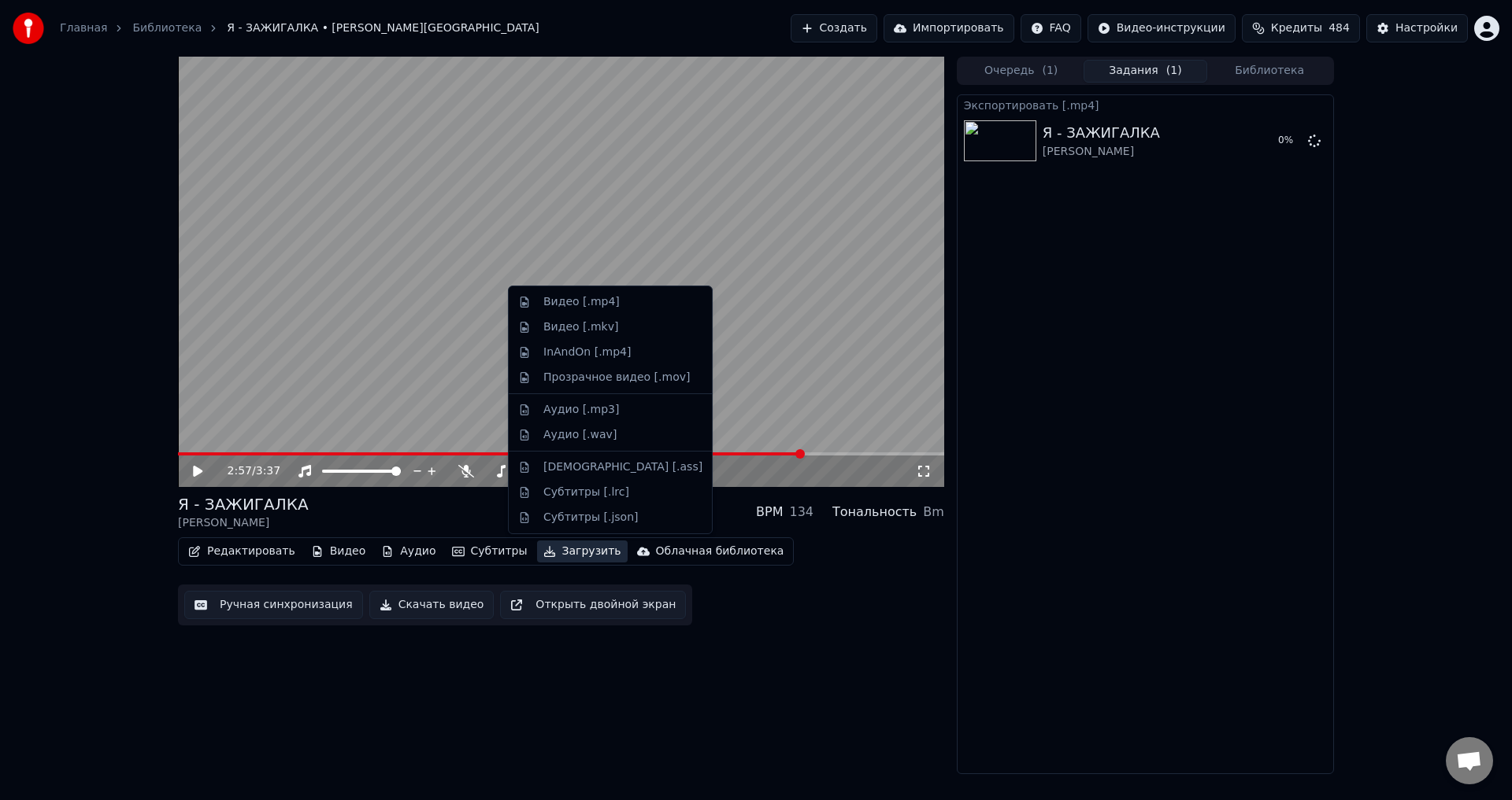
click at [575, 554] on button "Загрузить" at bounding box center [583, 551] width 91 height 22
click at [561, 414] on div "Аудио [.mp3]" at bounding box center [581, 410] width 76 height 16
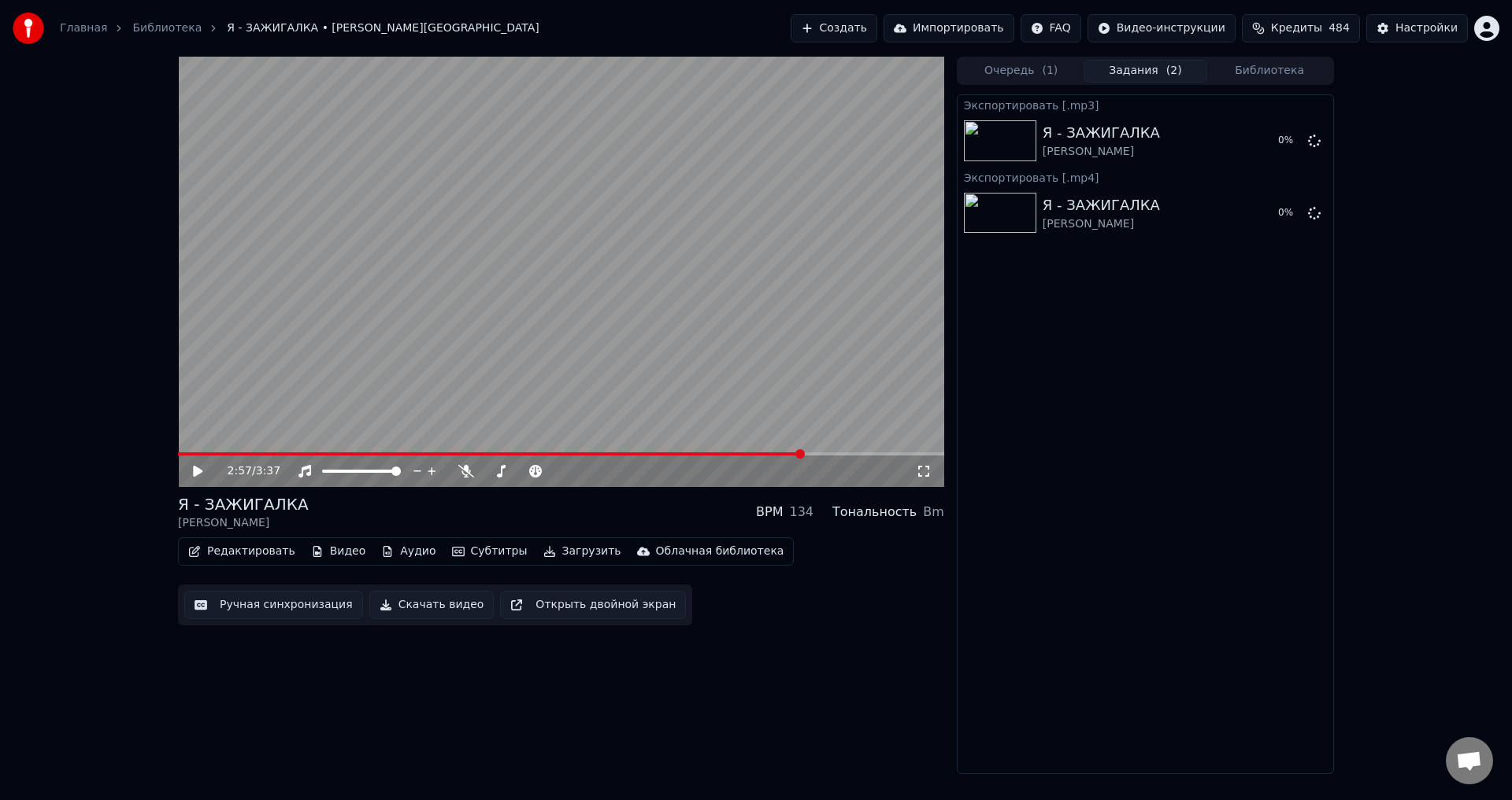
click at [555, 555] on button "Загрузить" at bounding box center [583, 551] width 91 height 22
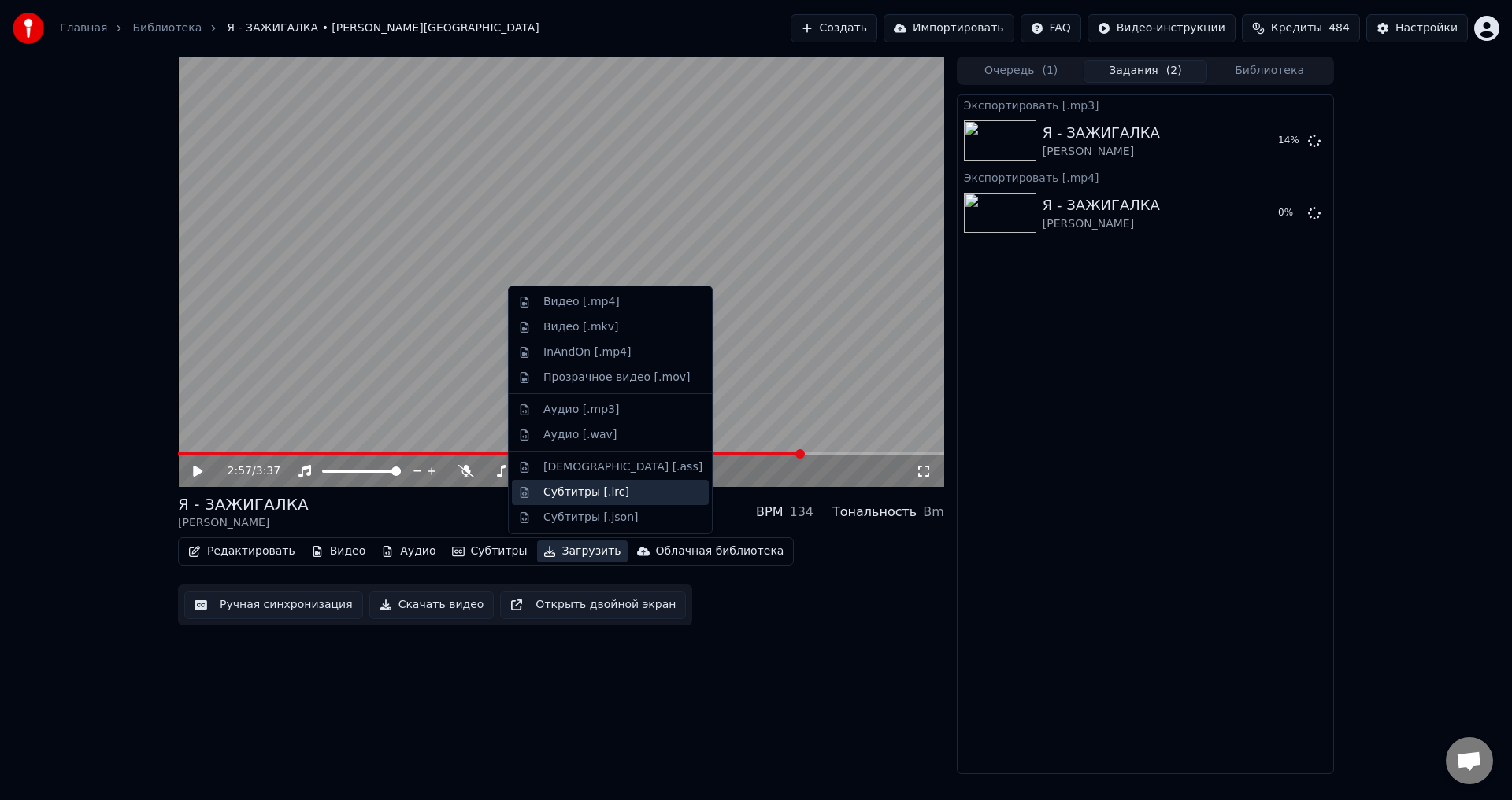
click at [563, 490] on div "Субтитры [.lrc]" at bounding box center [586, 493] width 86 height 16
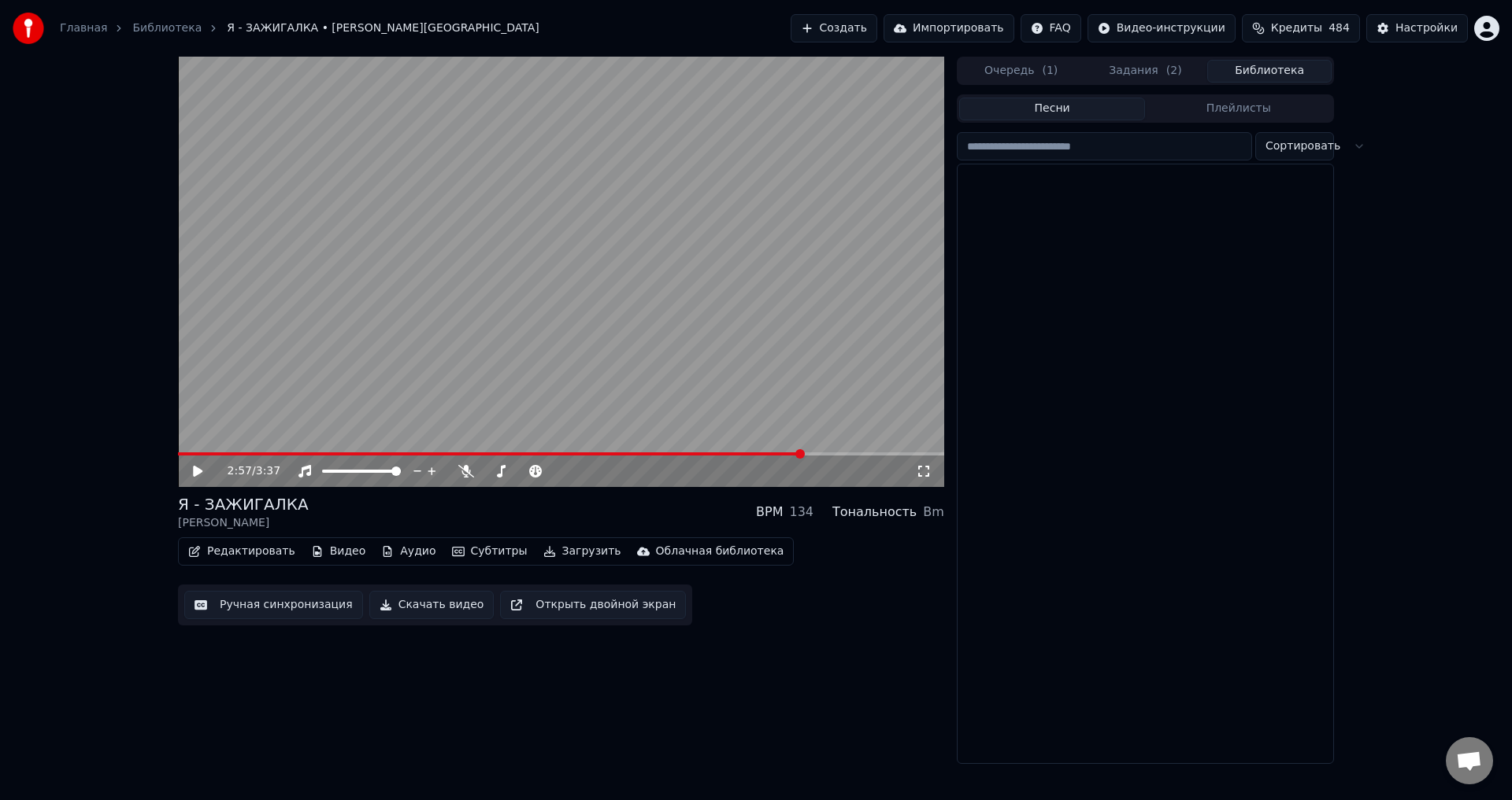
click at [1270, 68] on button "Библиотека" at bounding box center [1269, 71] width 125 height 23
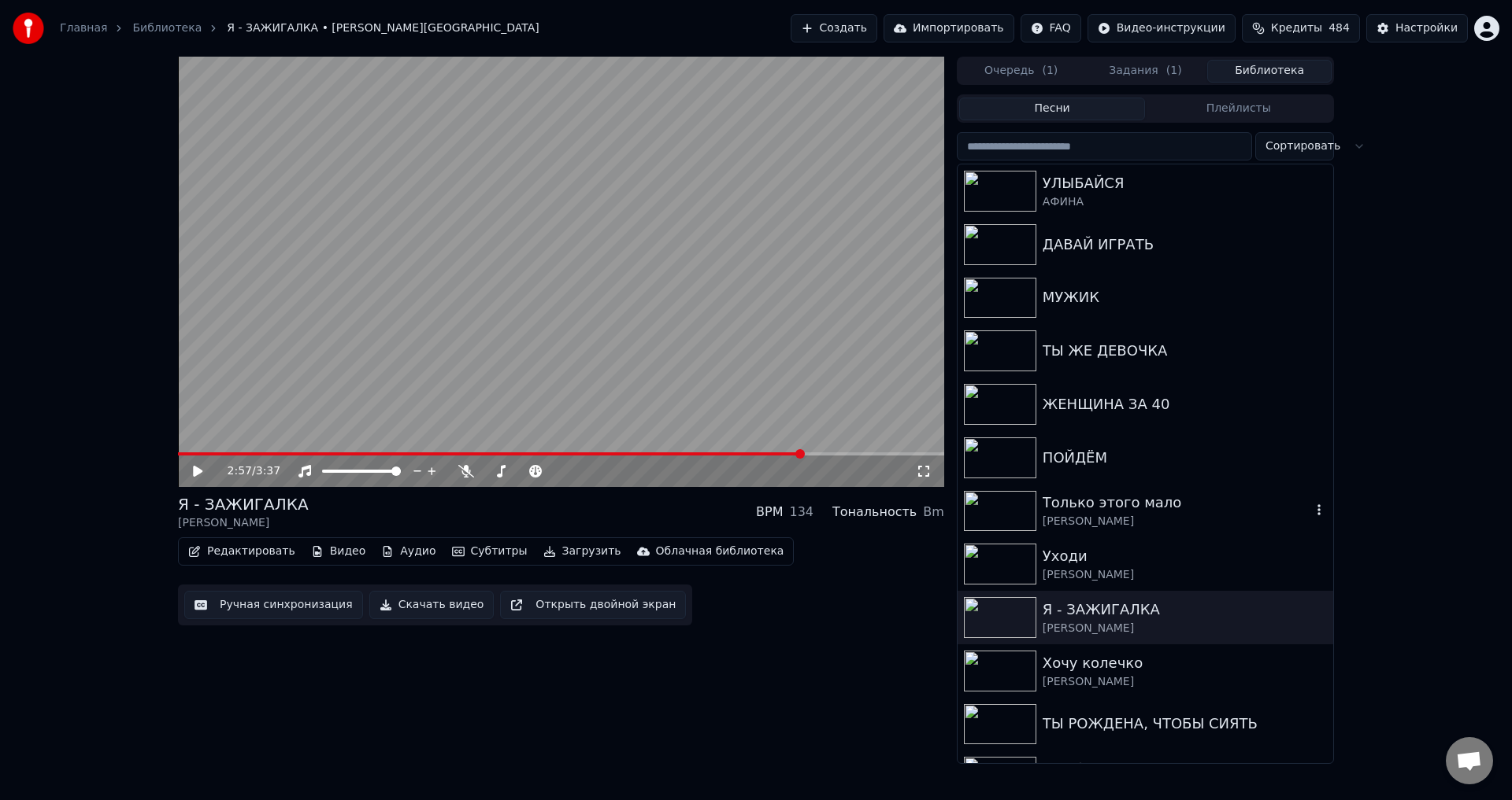
click at [1110, 507] on div "Только этого мало" at bounding box center [1177, 502] width 268 height 22
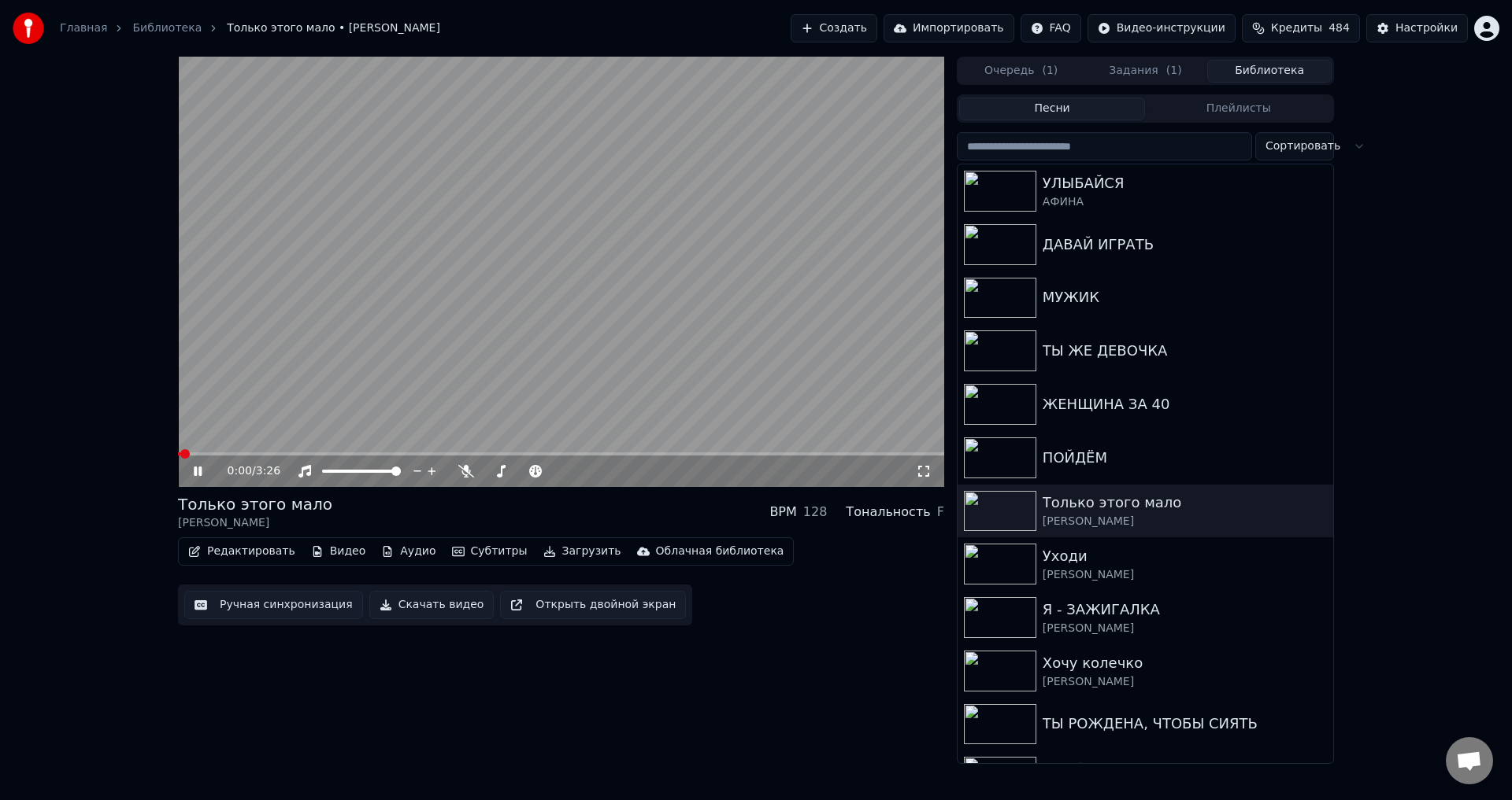
click at [200, 472] on icon at bounding box center [197, 471] width 8 height 10
click at [206, 553] on button "Редактировать" at bounding box center [241, 551] width 119 height 22
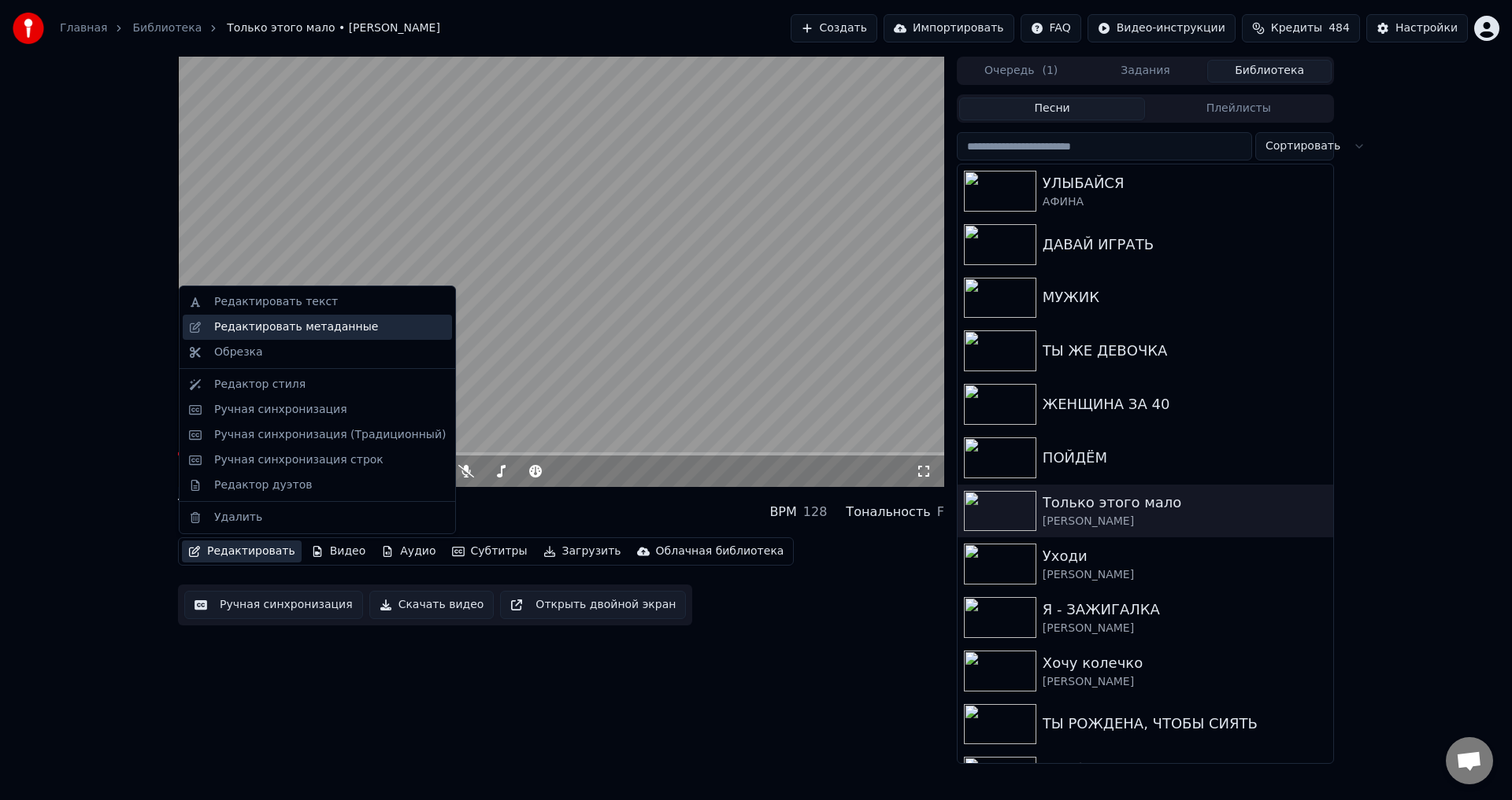
click at [240, 332] on div "Редактировать метаданные" at bounding box center [296, 327] width 164 height 16
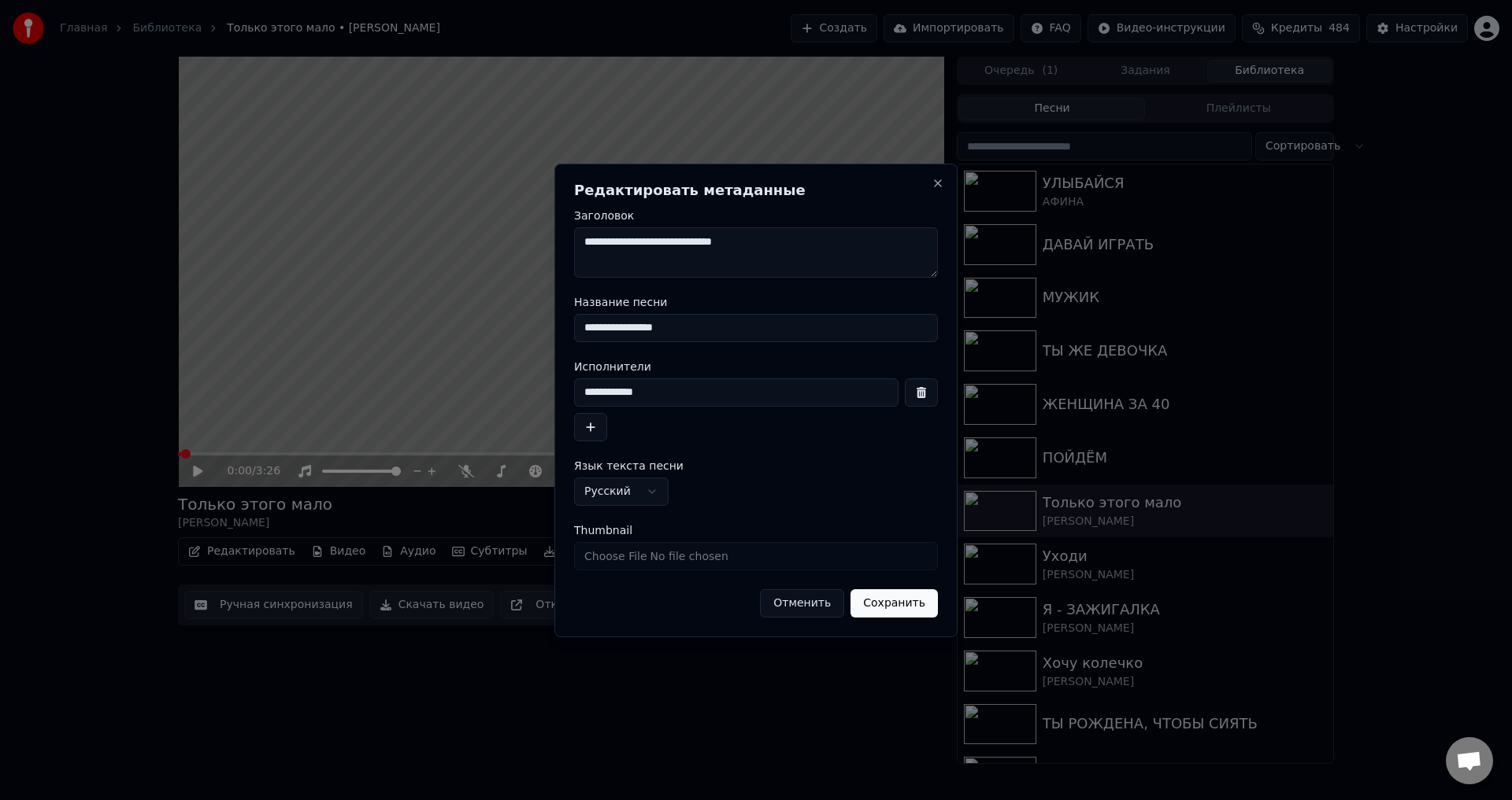
click at [591, 327] on input "**********" at bounding box center [756, 328] width 364 height 29
type input "**********"
click at [593, 393] on input "**********" at bounding box center [736, 393] width 324 height 29
type input "**********"
click at [890, 595] on button "Сохранить" at bounding box center [894, 603] width 87 height 29
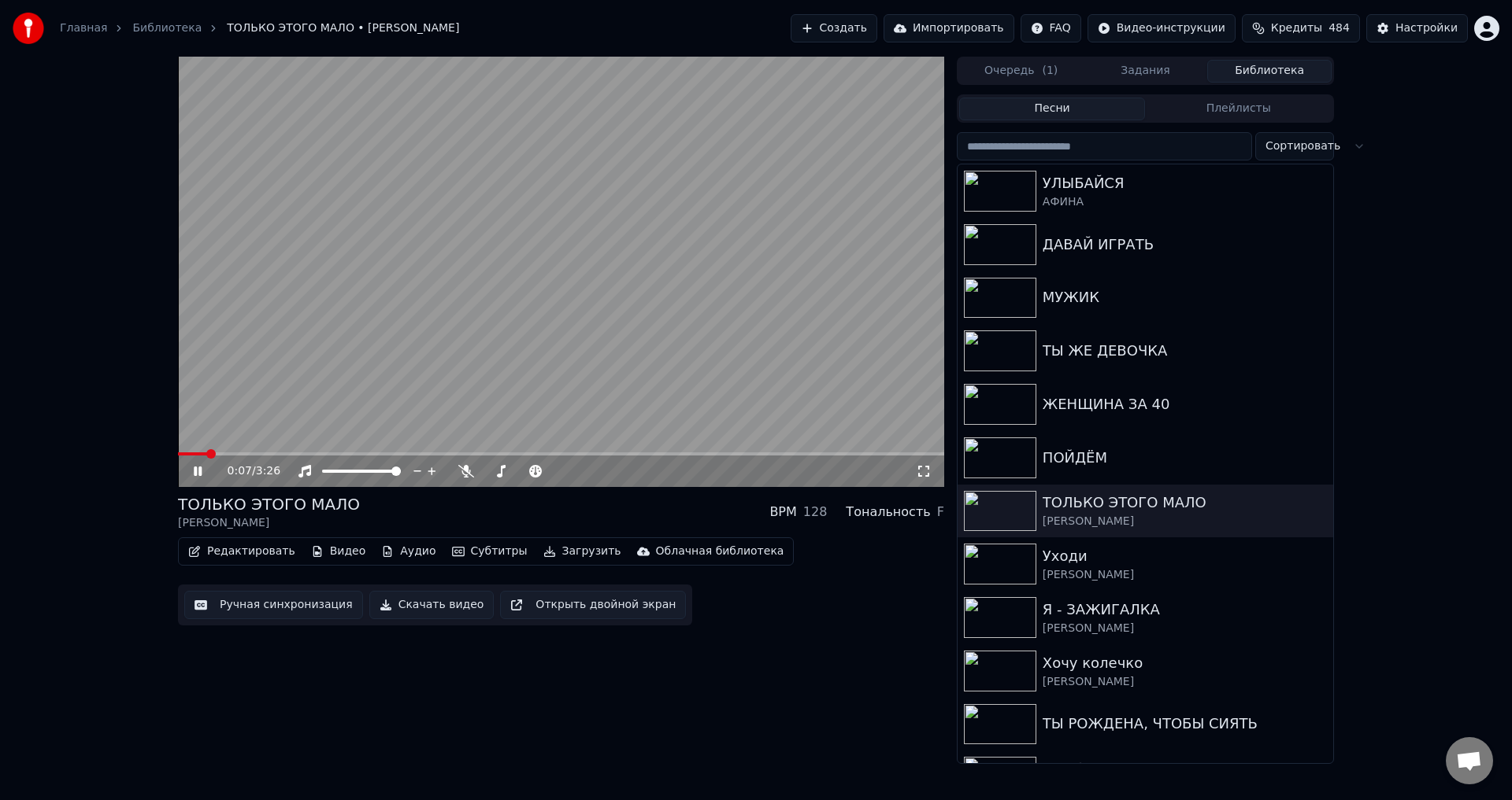
click at [267, 607] on button "Ручная синхронизация" at bounding box center [273, 605] width 179 height 29
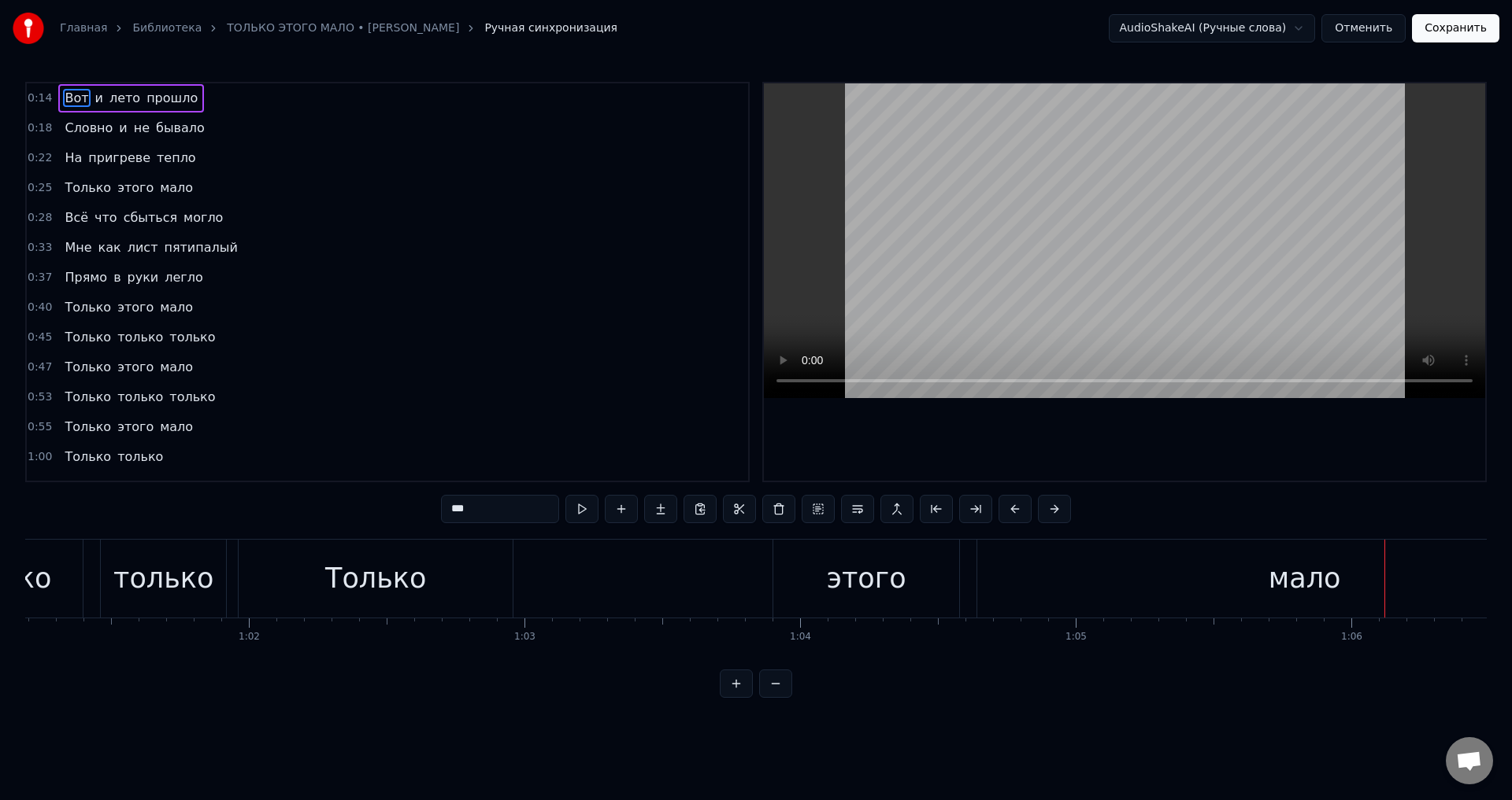
scroll to position [0, 16489]
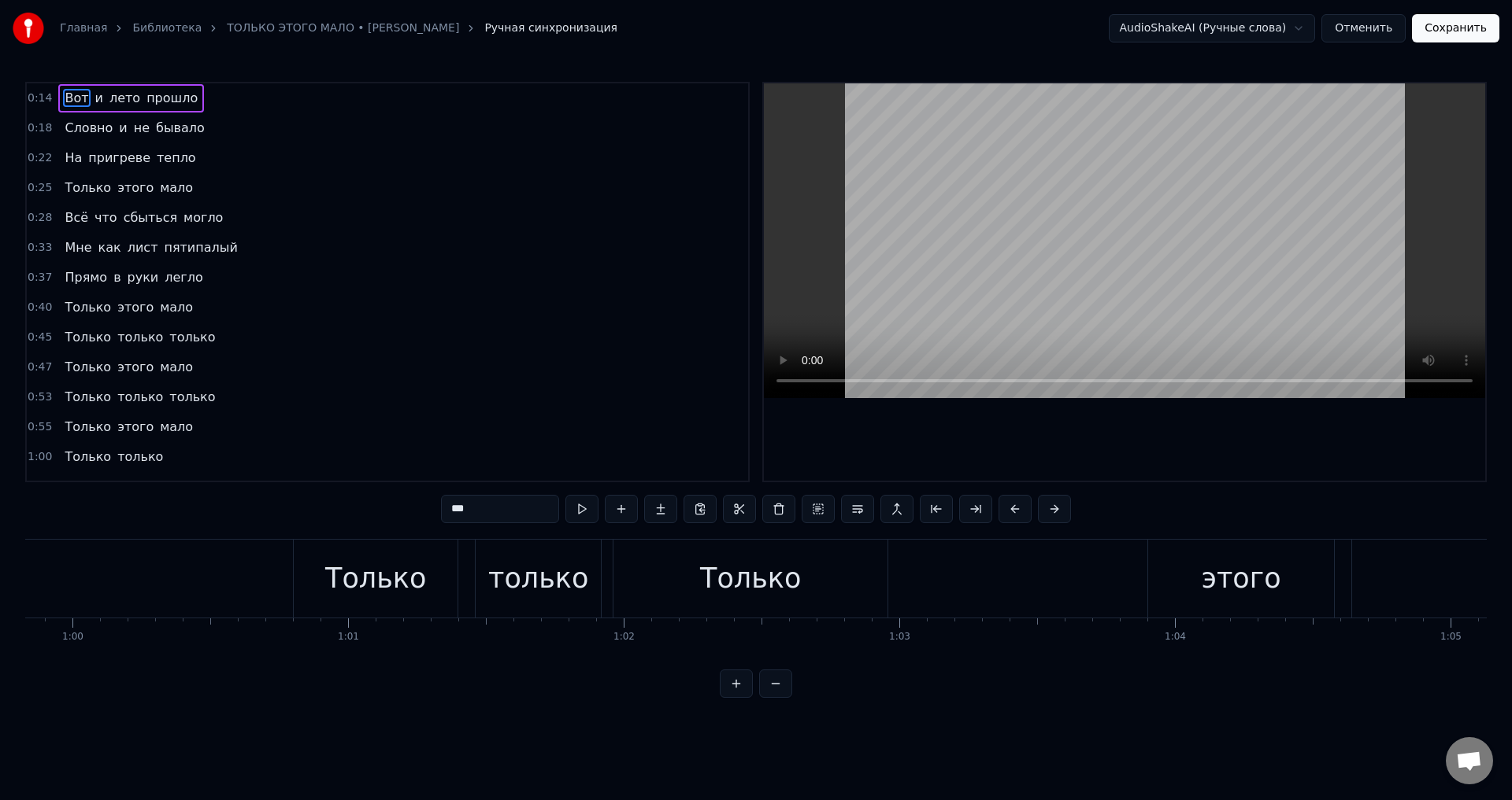
click at [691, 588] on div "Только" at bounding box center [750, 579] width 274 height 78
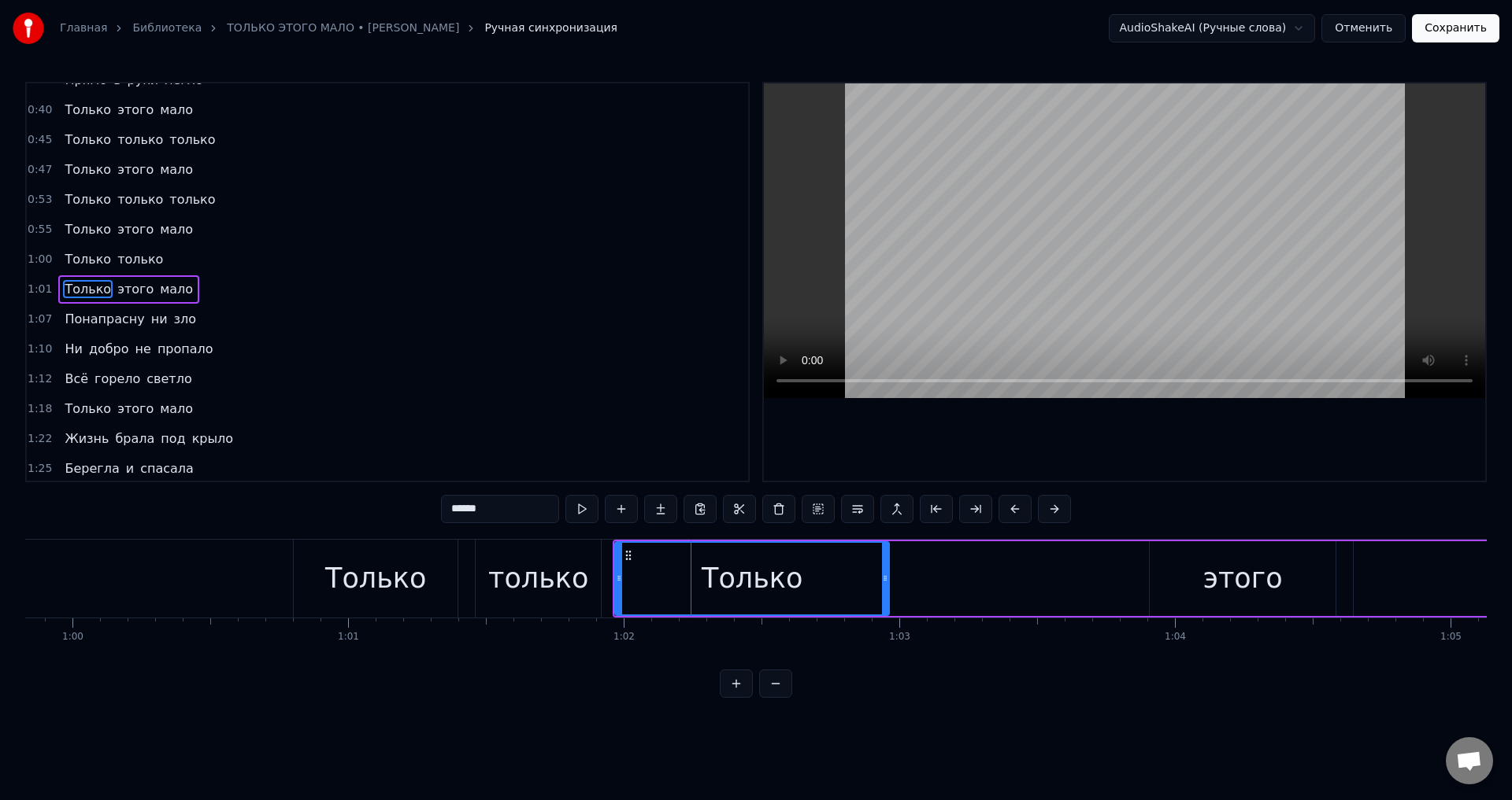
scroll to position [205, 0]
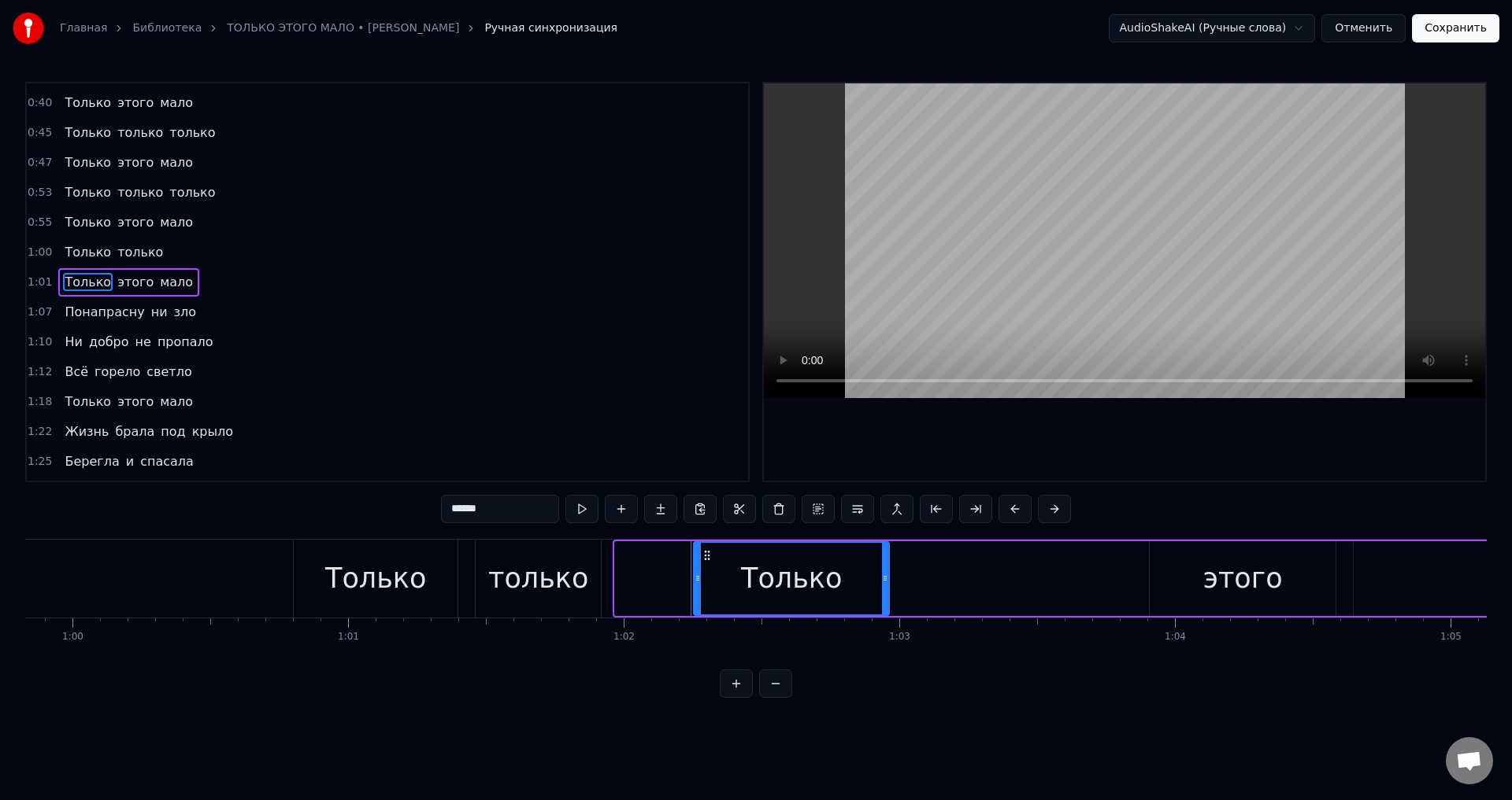
drag, startPoint x: 619, startPoint y: 587, endPoint x: 698, endPoint y: 588, distance: 79.0
click at [698, 588] on div at bounding box center [697, 579] width 6 height 71
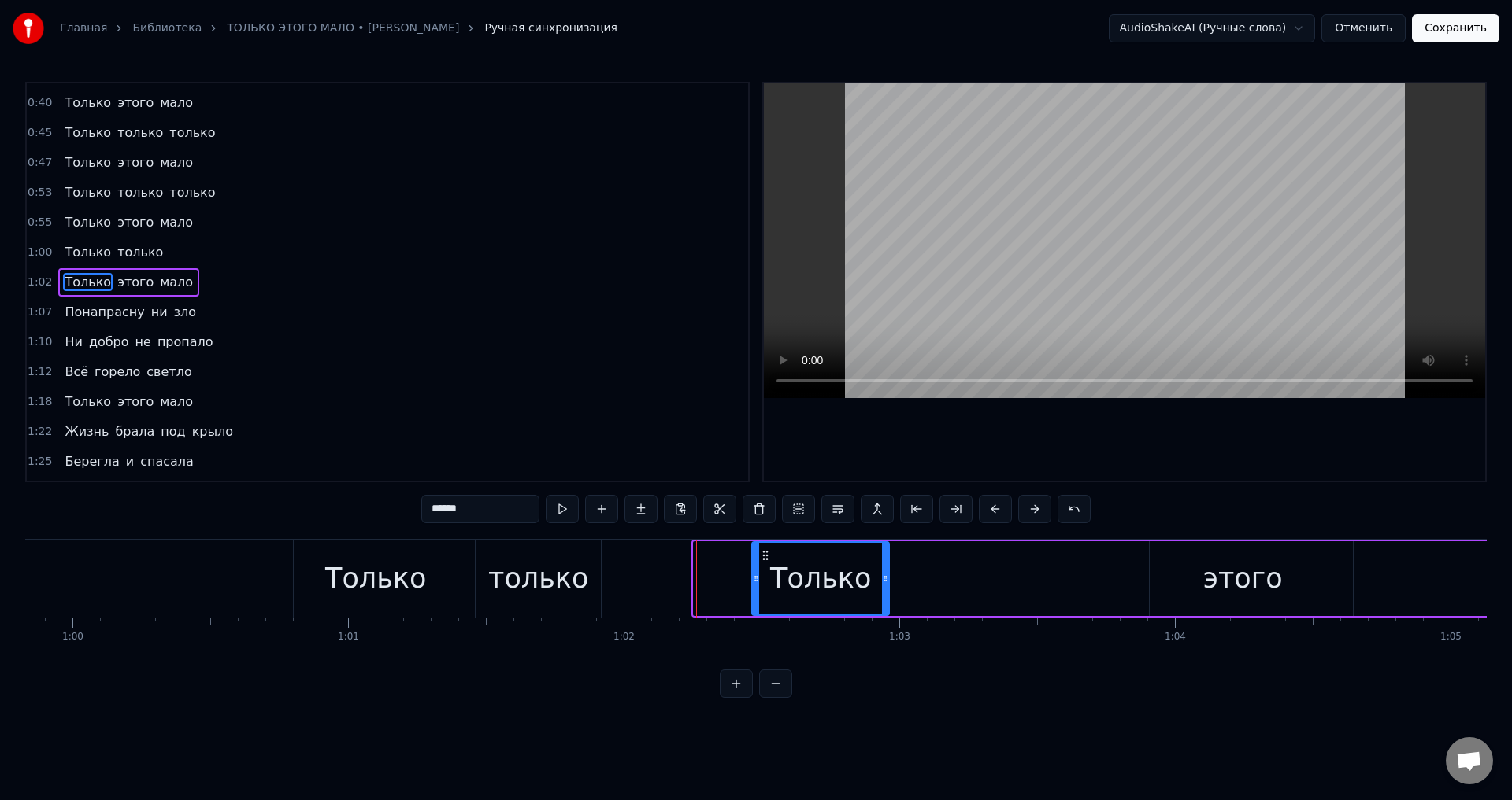
drag, startPoint x: 698, startPoint y: 588, endPoint x: 756, endPoint y: 588, distance: 58.0
click at [756, 588] on div at bounding box center [755, 579] width 6 height 71
click at [1077, 513] on button at bounding box center [1074, 509] width 33 height 29
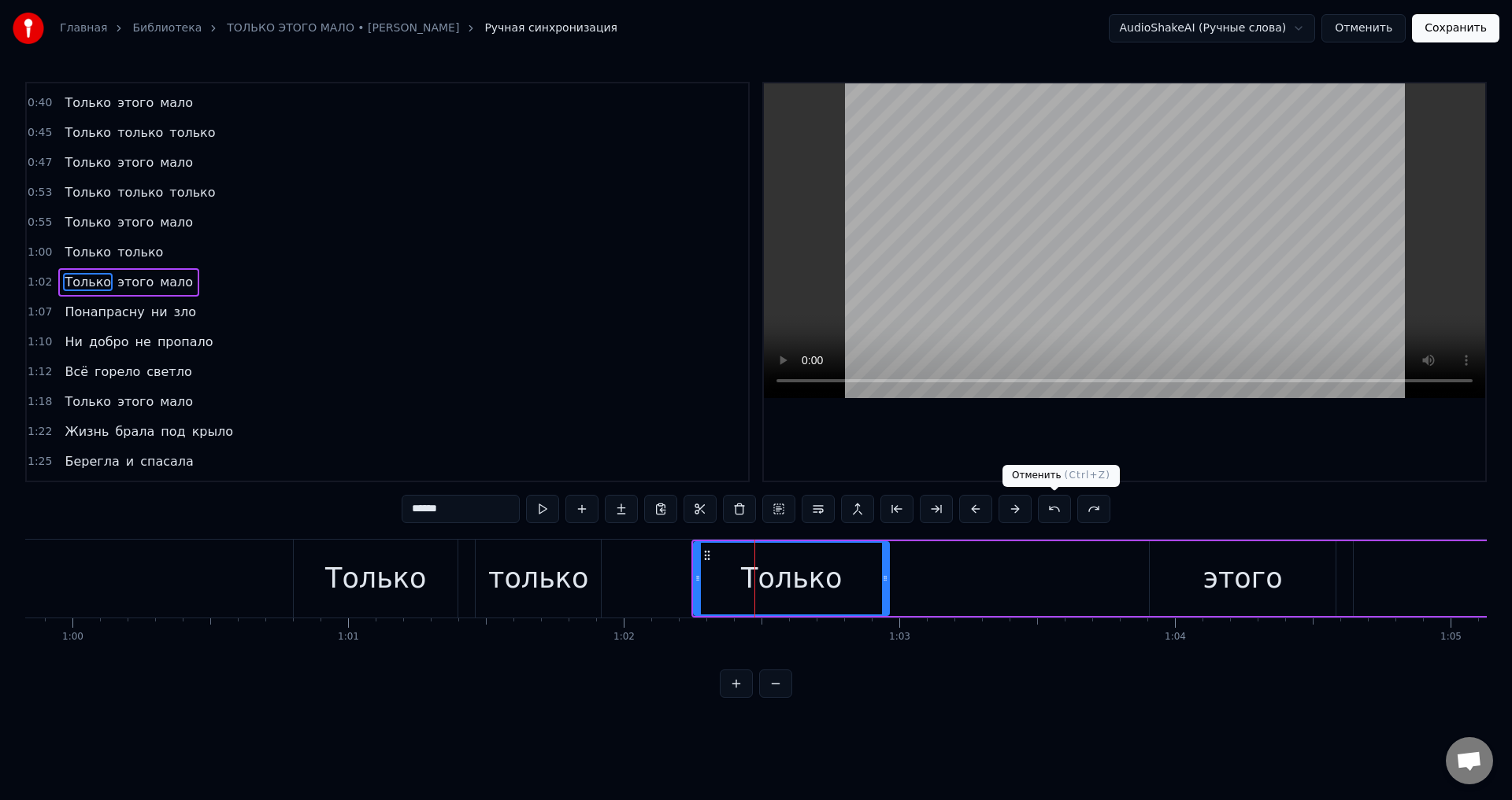
click at [1056, 511] on button at bounding box center [1055, 509] width 33 height 29
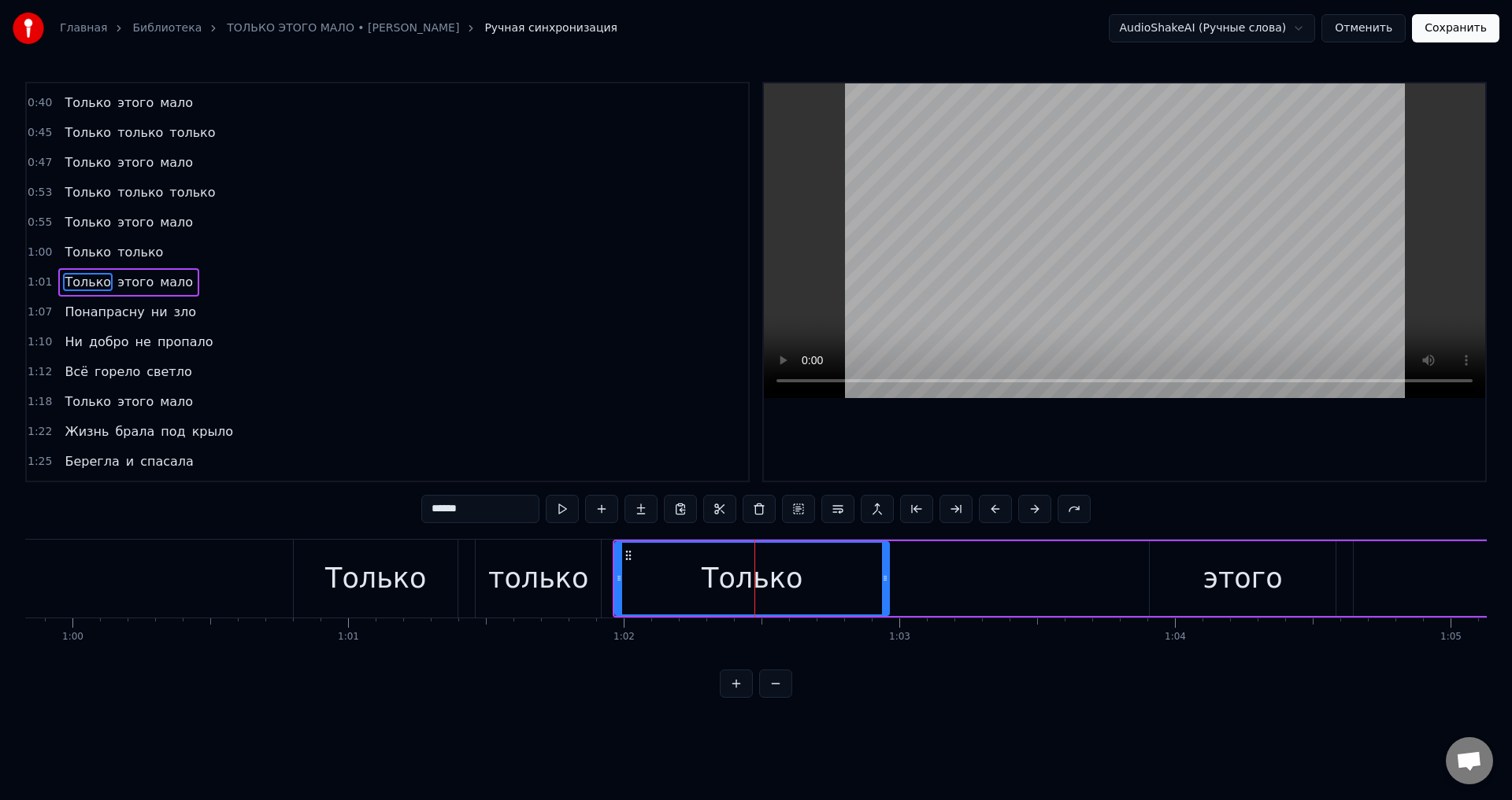
click at [130, 252] on span "только" at bounding box center [140, 252] width 49 height 18
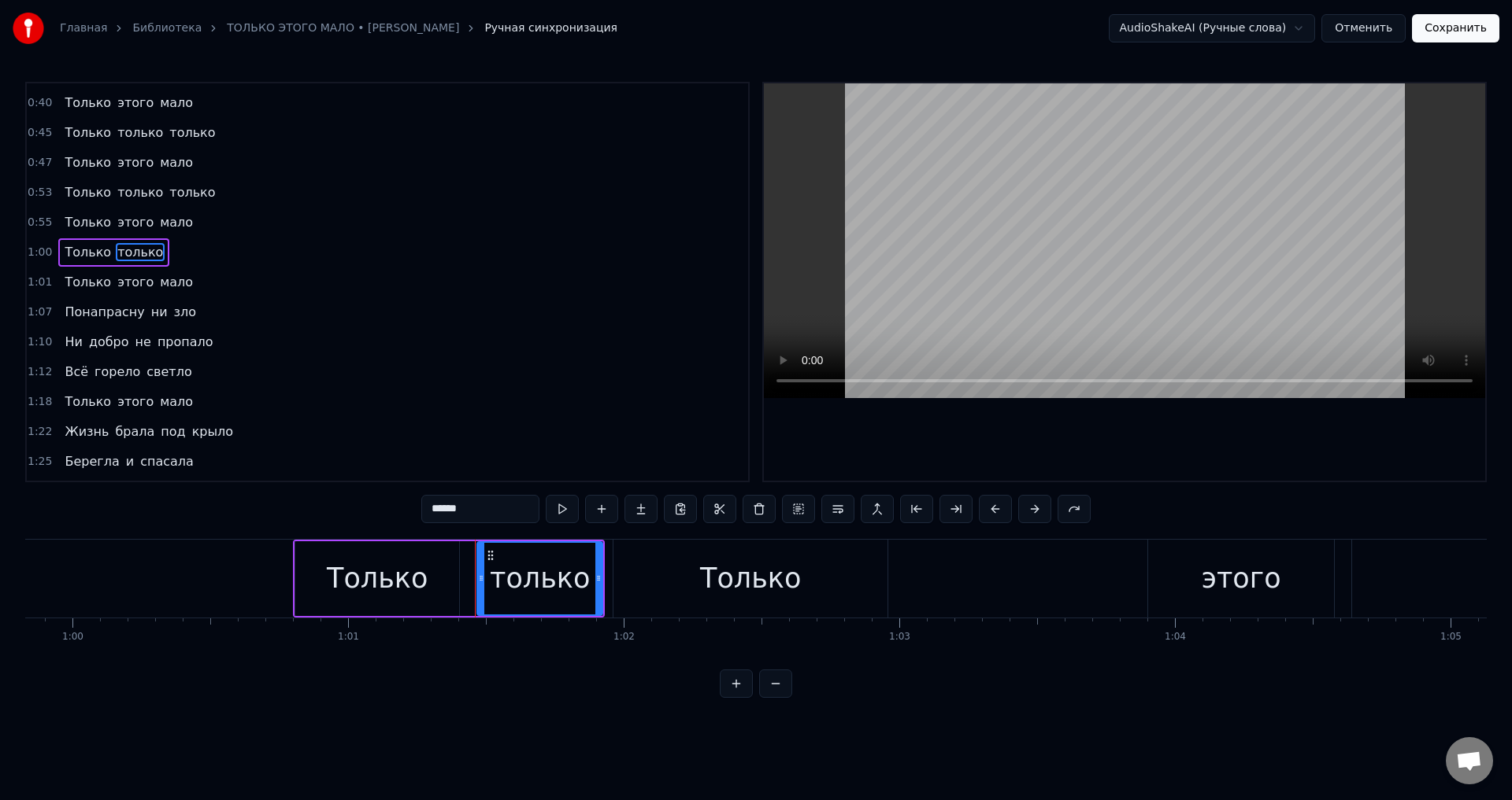
scroll to position [175, 0]
click at [759, 586] on div "Только" at bounding box center [751, 579] width 101 height 42
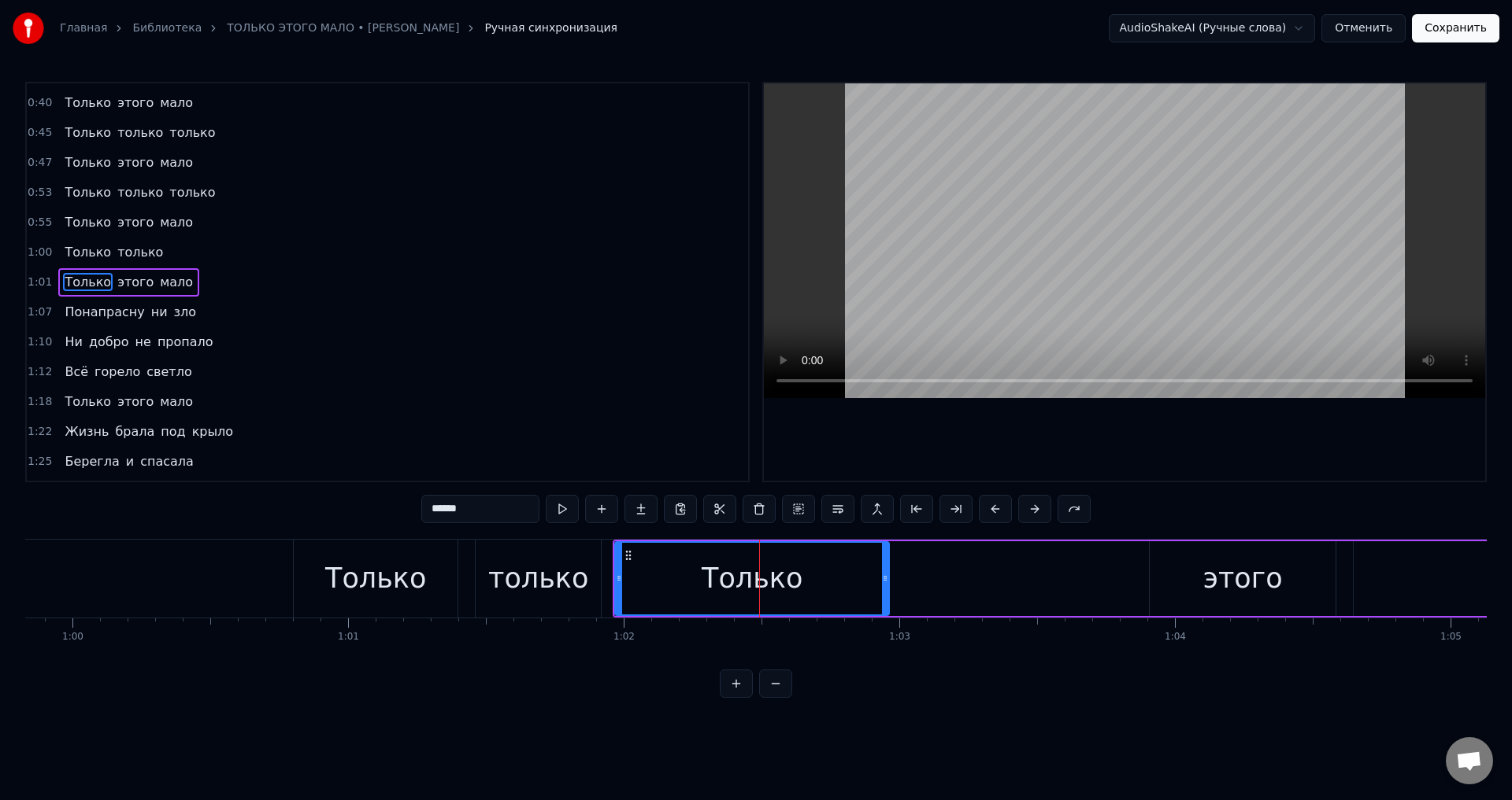
drag, startPoint x: 437, startPoint y: 513, endPoint x: 446, endPoint y: 523, distance: 13.5
click at [437, 513] on input "******" at bounding box center [481, 509] width 118 height 29
click at [116, 283] on span "этого" at bounding box center [135, 282] width 39 height 18
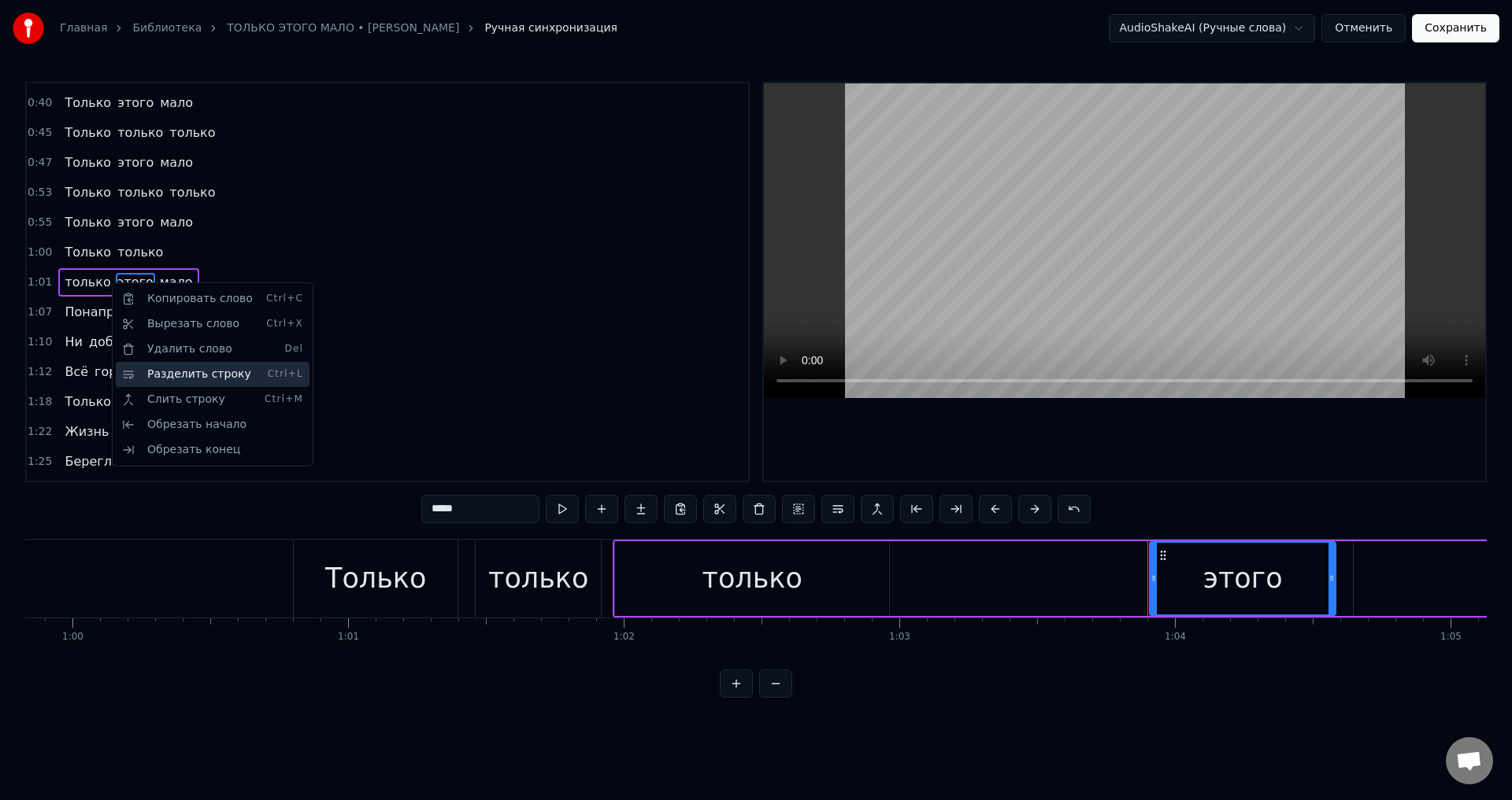
click at [171, 380] on div "Разделить строку Ctrl+L" at bounding box center [213, 374] width 193 height 25
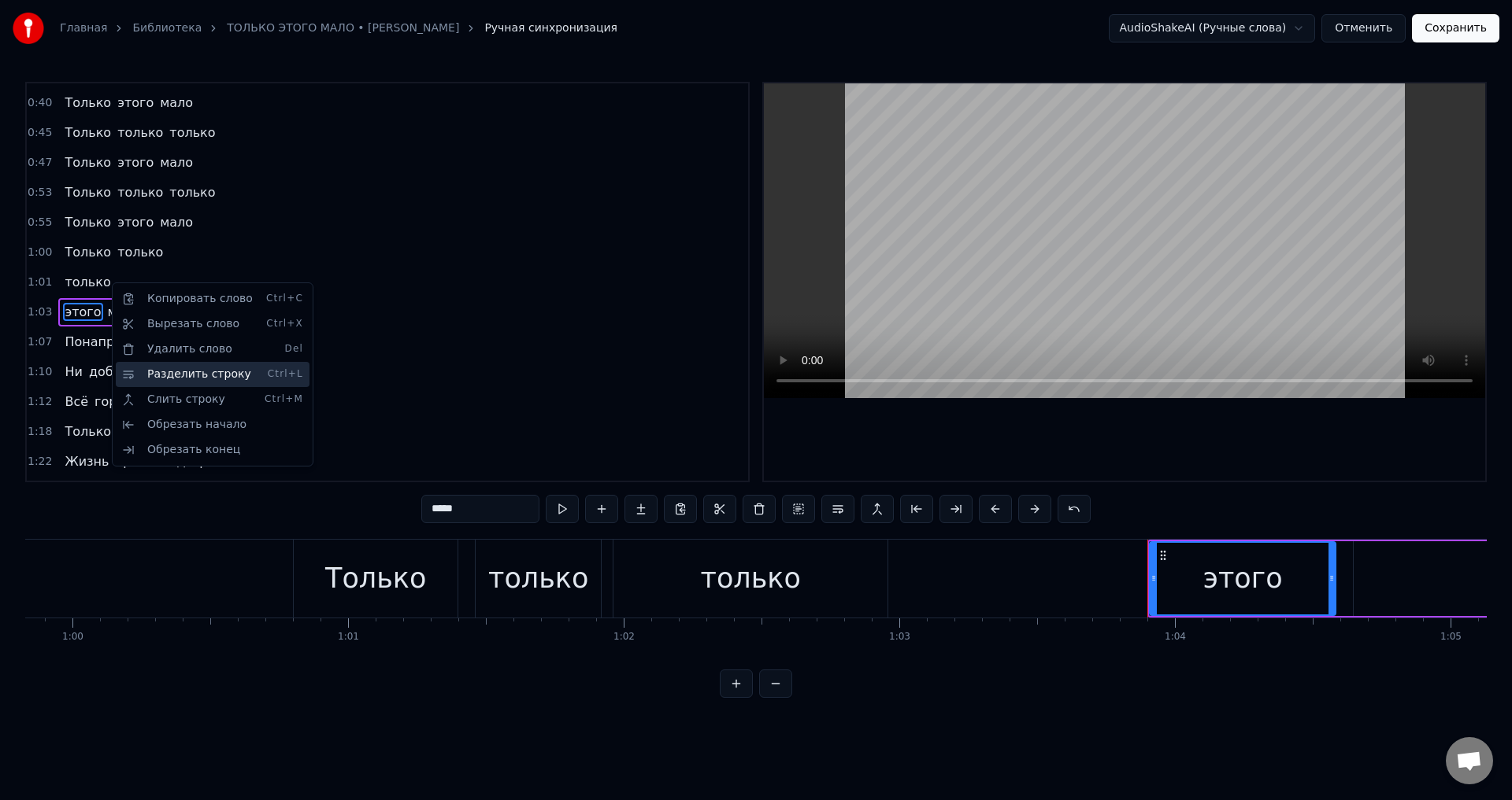
scroll to position [234, 0]
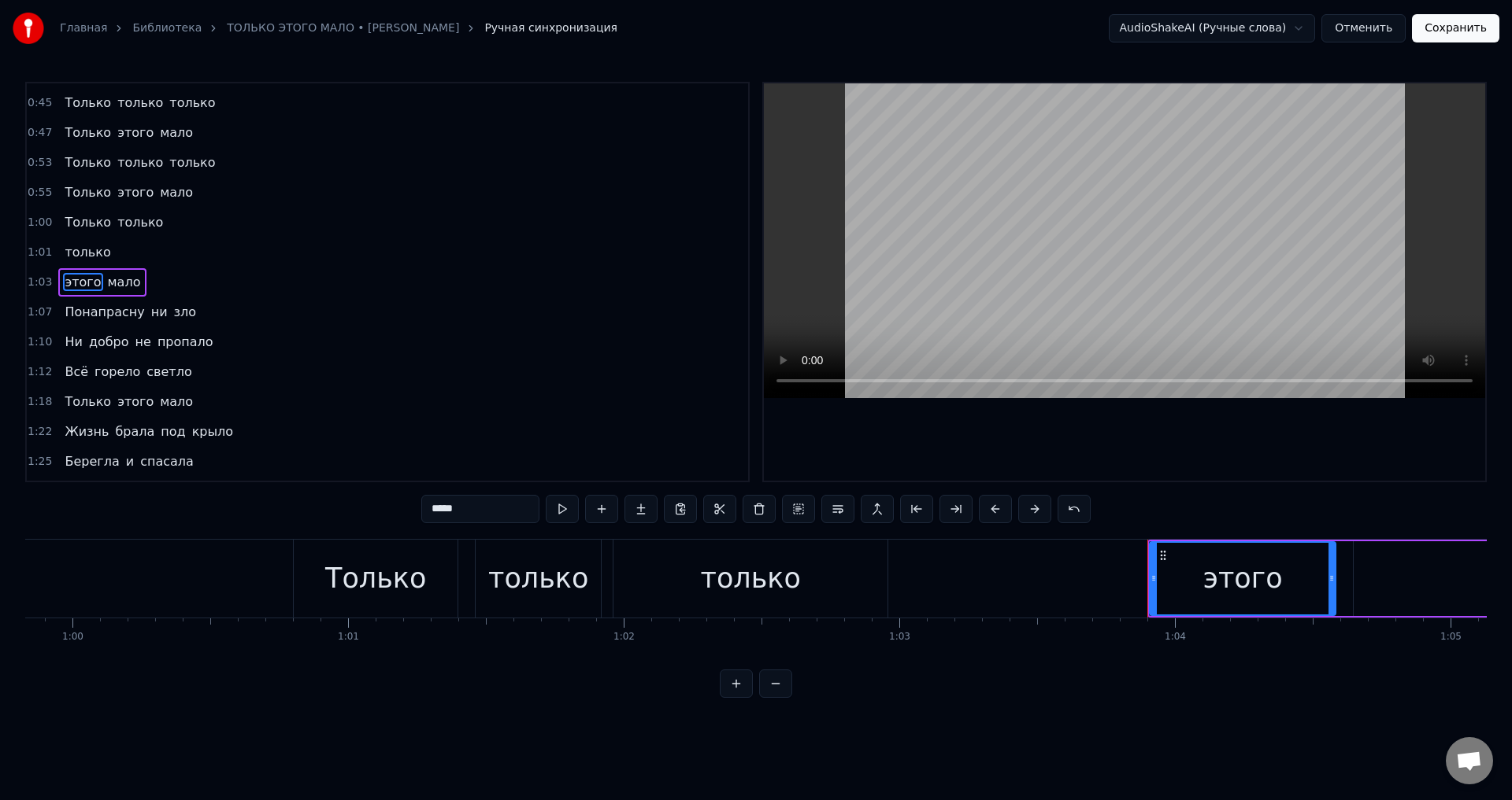
click at [476, 513] on input "*****" at bounding box center [481, 509] width 118 height 29
click at [436, 509] on input "*****" at bounding box center [481, 509] width 118 height 29
click at [63, 313] on span "Понапрасну" at bounding box center [104, 312] width 83 height 18
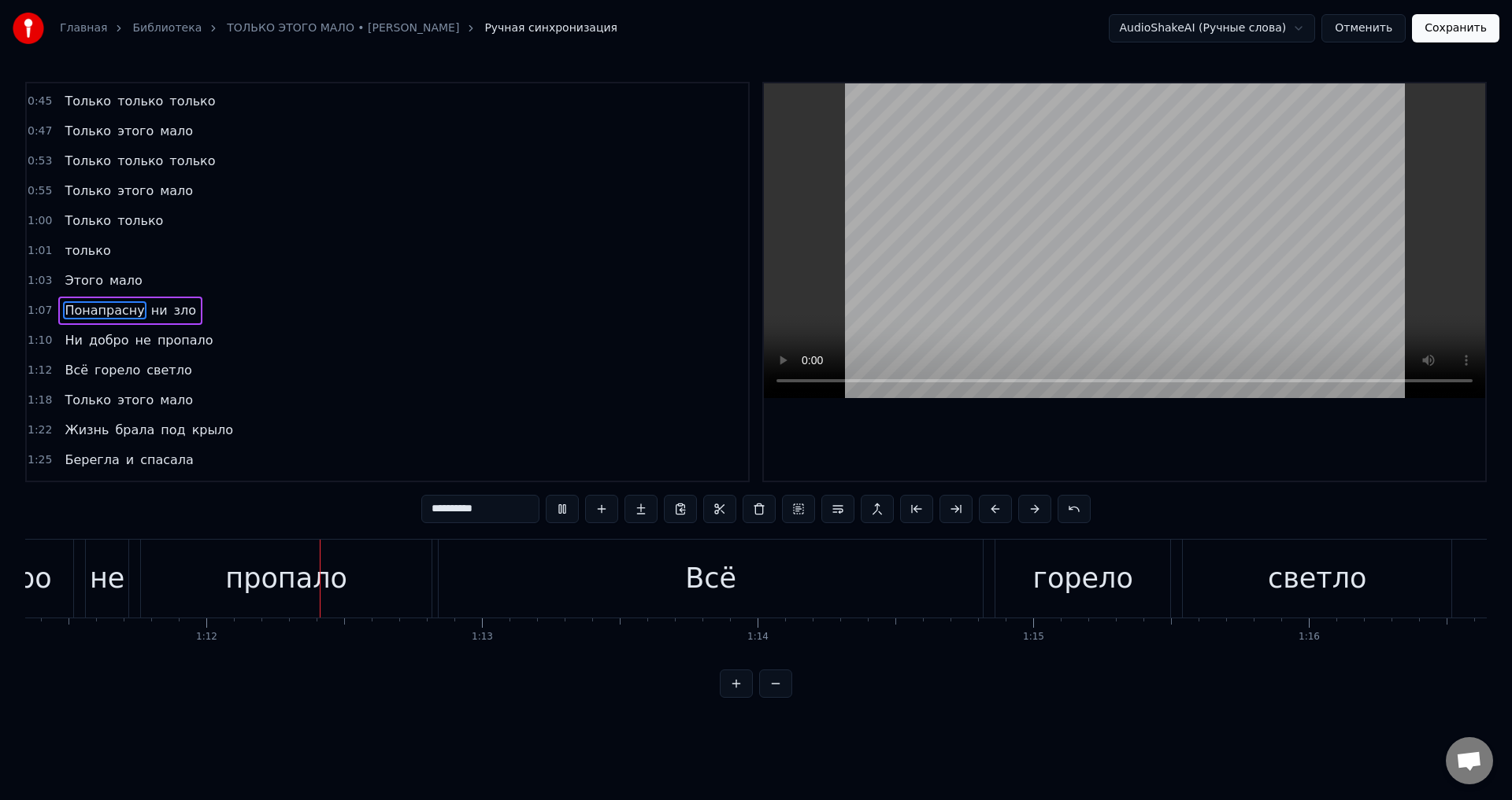
scroll to position [0, 19713]
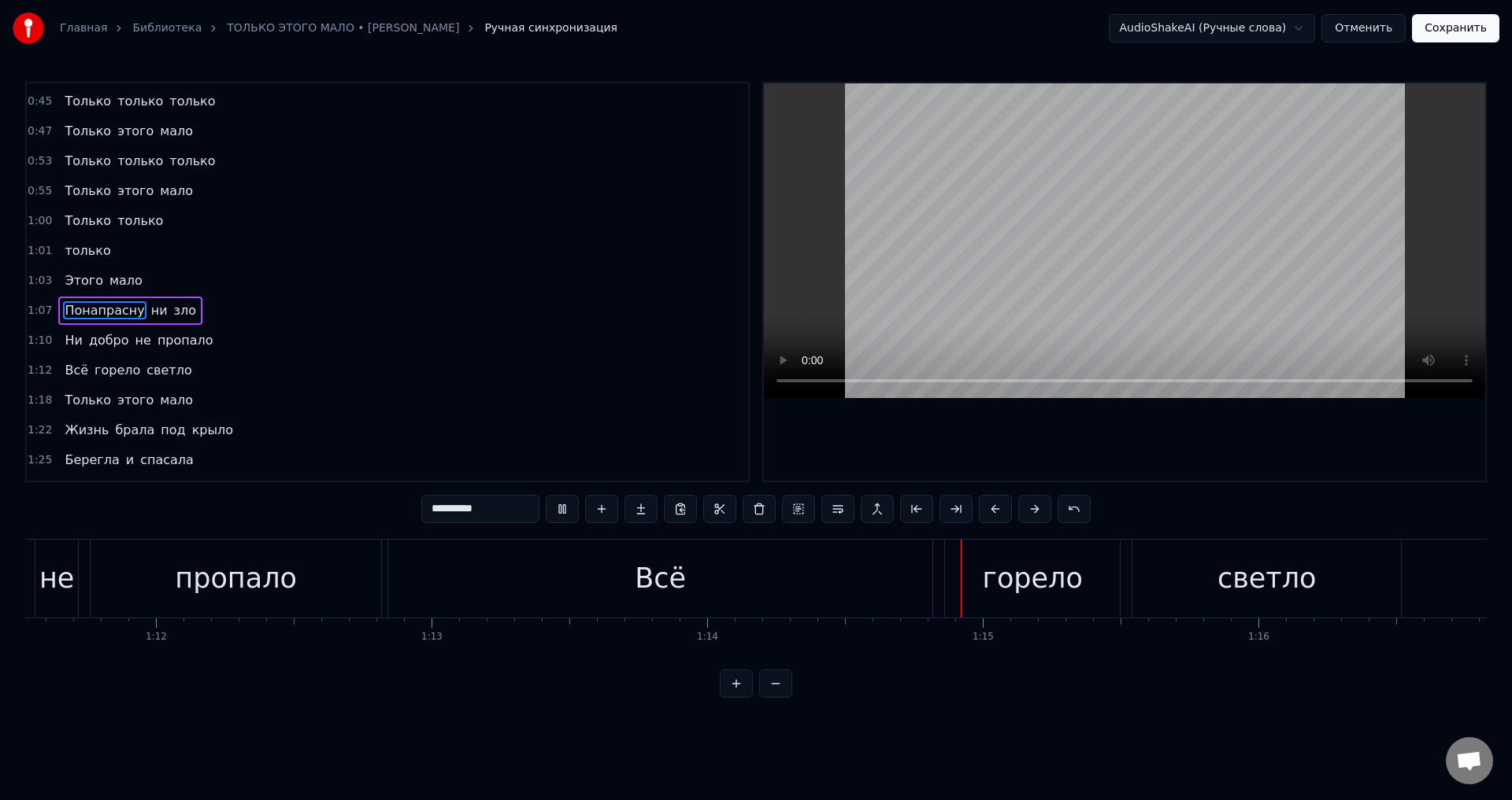
click at [688, 604] on div "Всё" at bounding box center [660, 579] width 544 height 78
type input "***"
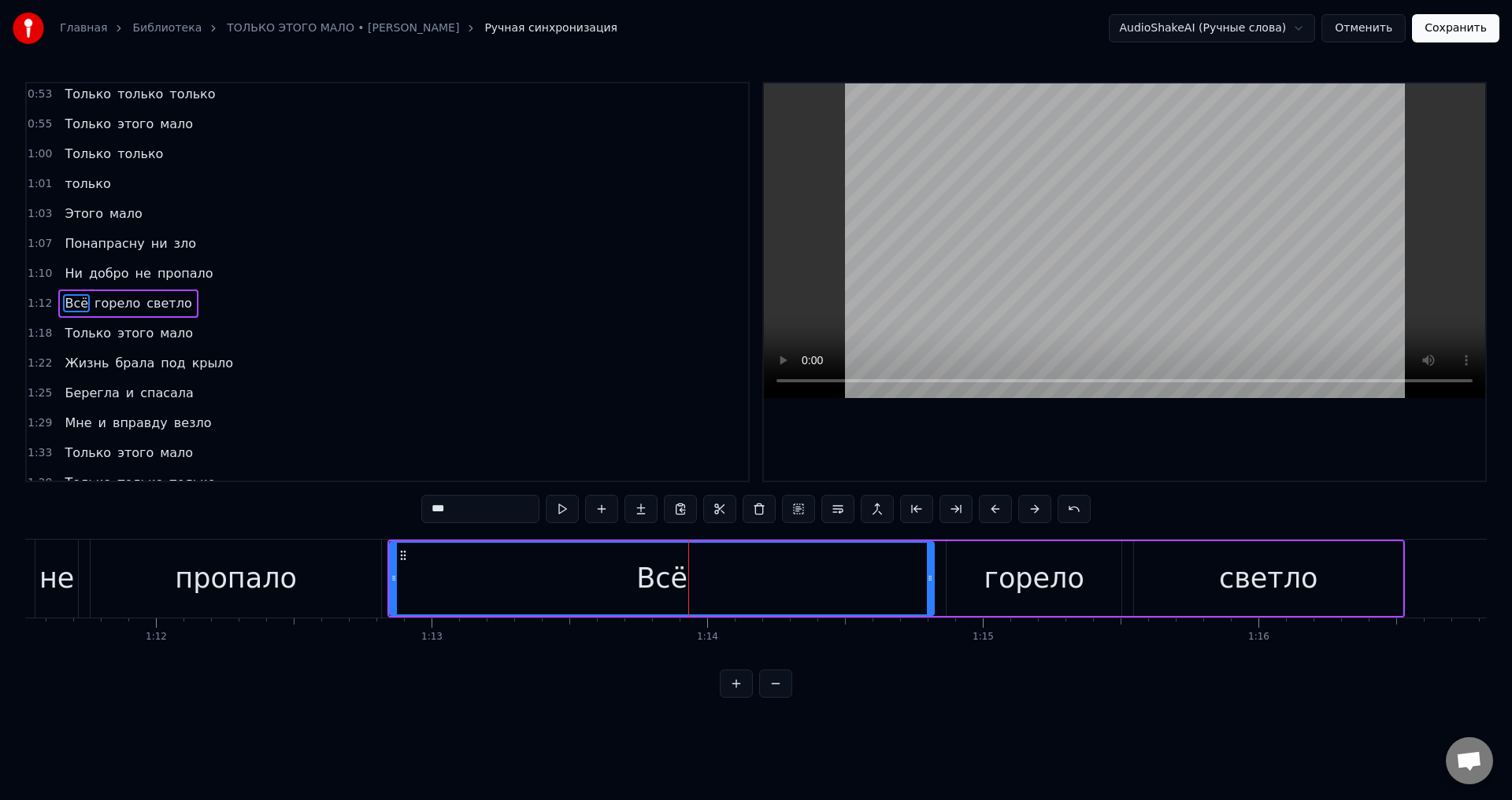
scroll to position [324, 0]
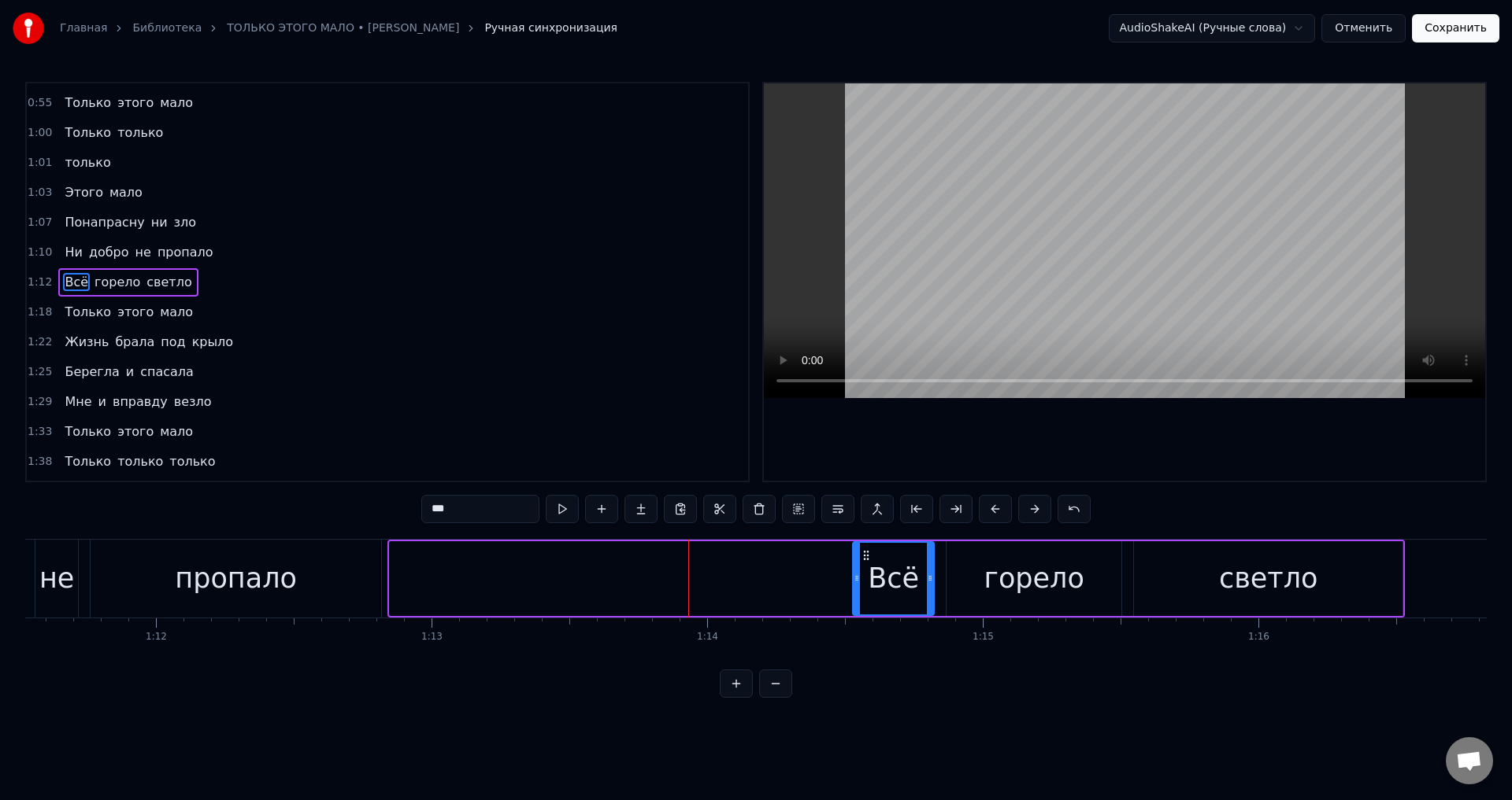
drag, startPoint x: 393, startPoint y: 578, endPoint x: 856, endPoint y: 589, distance: 463.1
click at [856, 589] on div at bounding box center [856, 579] width 6 height 71
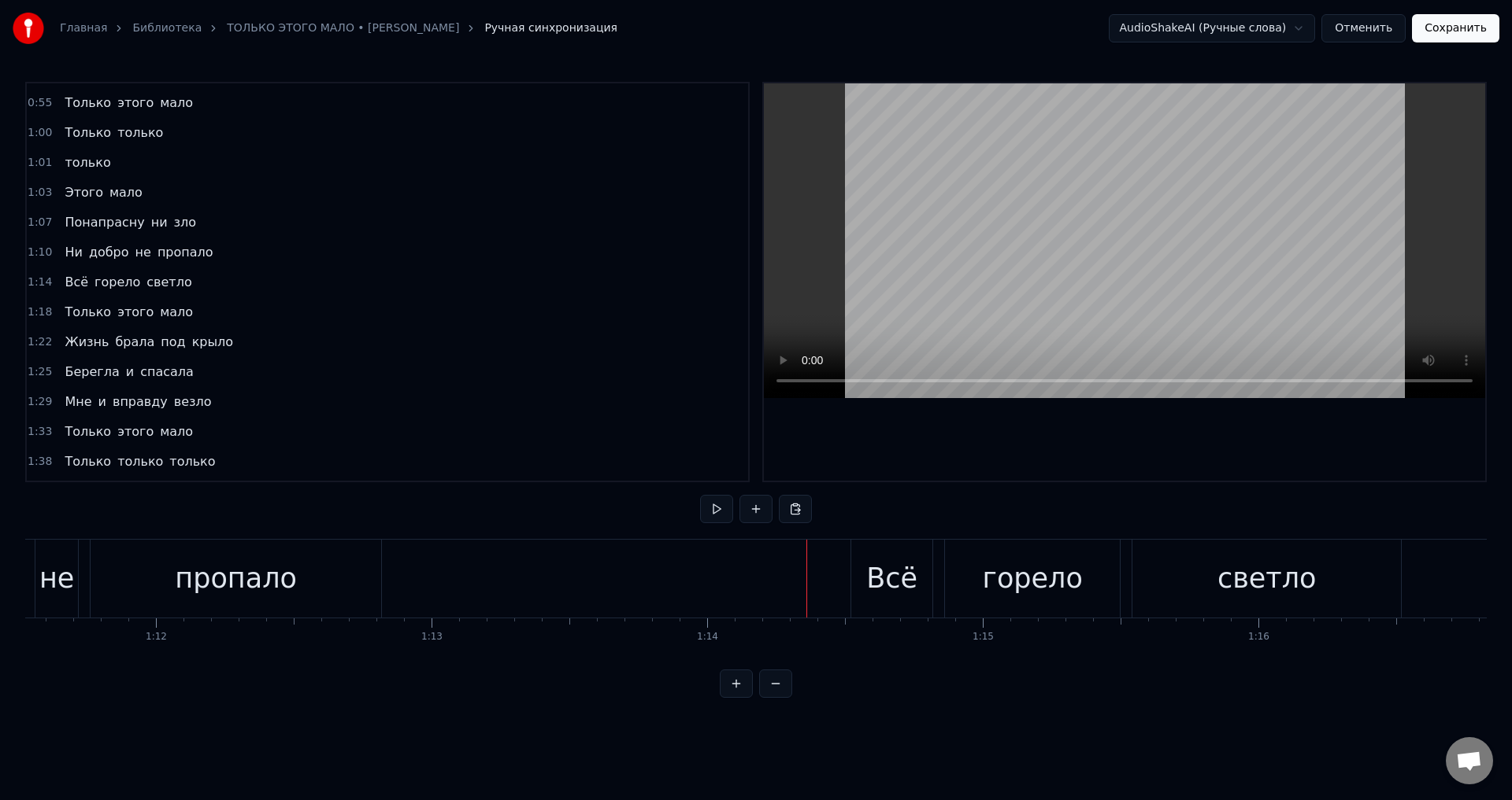
drag, startPoint x: 329, startPoint y: 566, endPoint x: 421, endPoint y: 577, distance: 92.7
click at [329, 567] on div "пропало" at bounding box center [236, 579] width 291 height 78
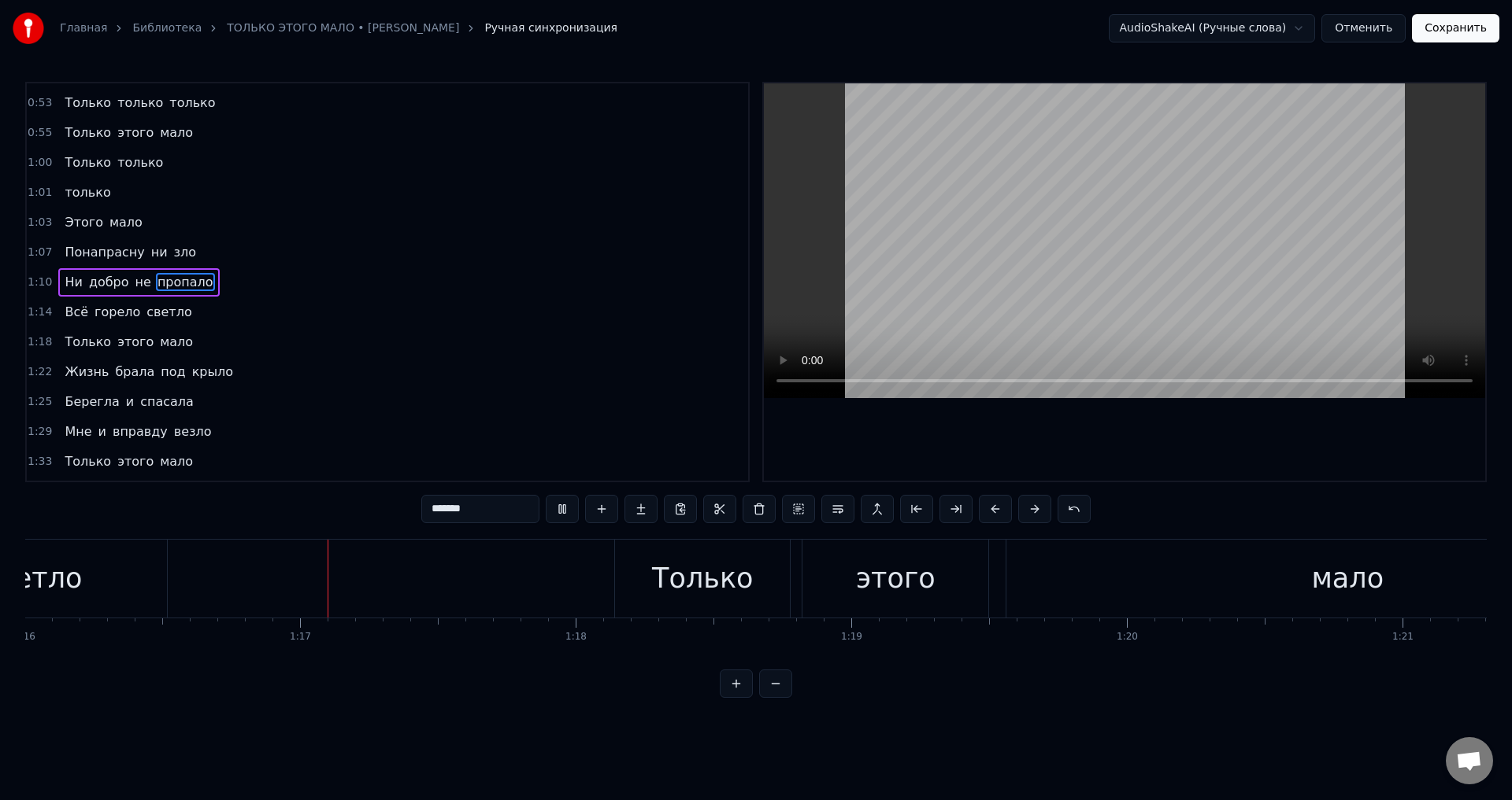
scroll to position [0, 21017]
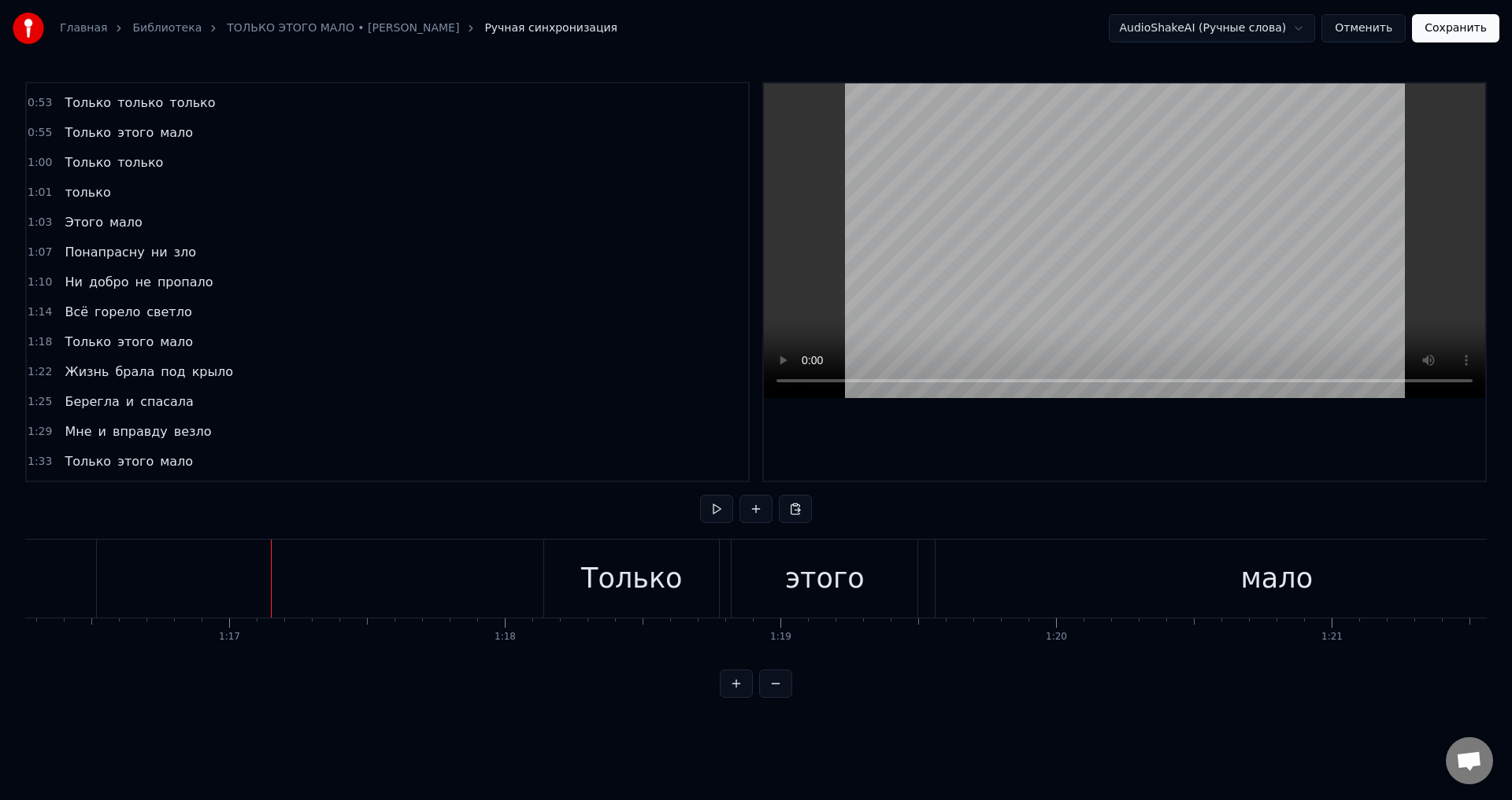
click at [65, 316] on span "Всё" at bounding box center [76, 312] width 27 height 18
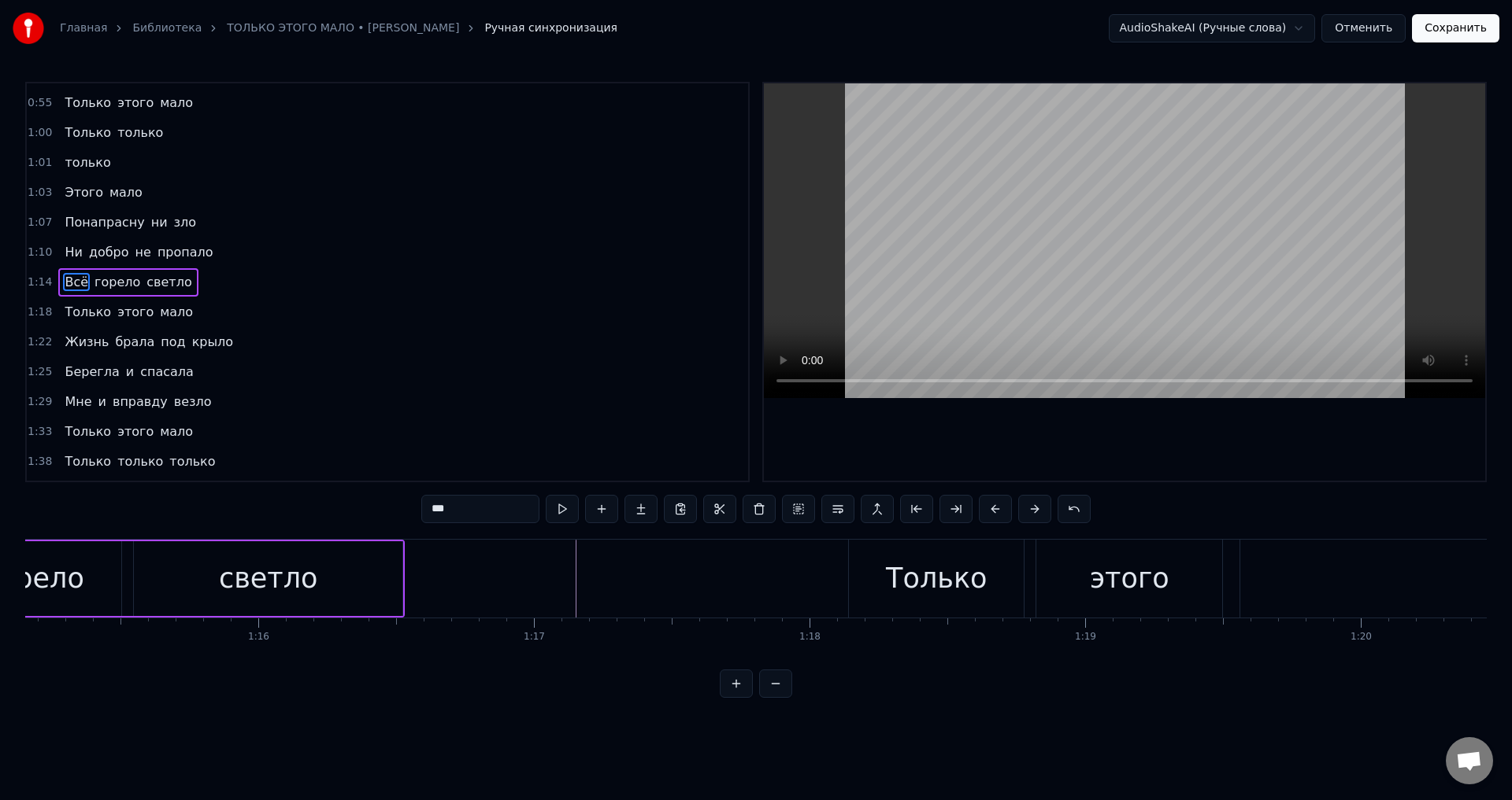
scroll to position [0, 20459]
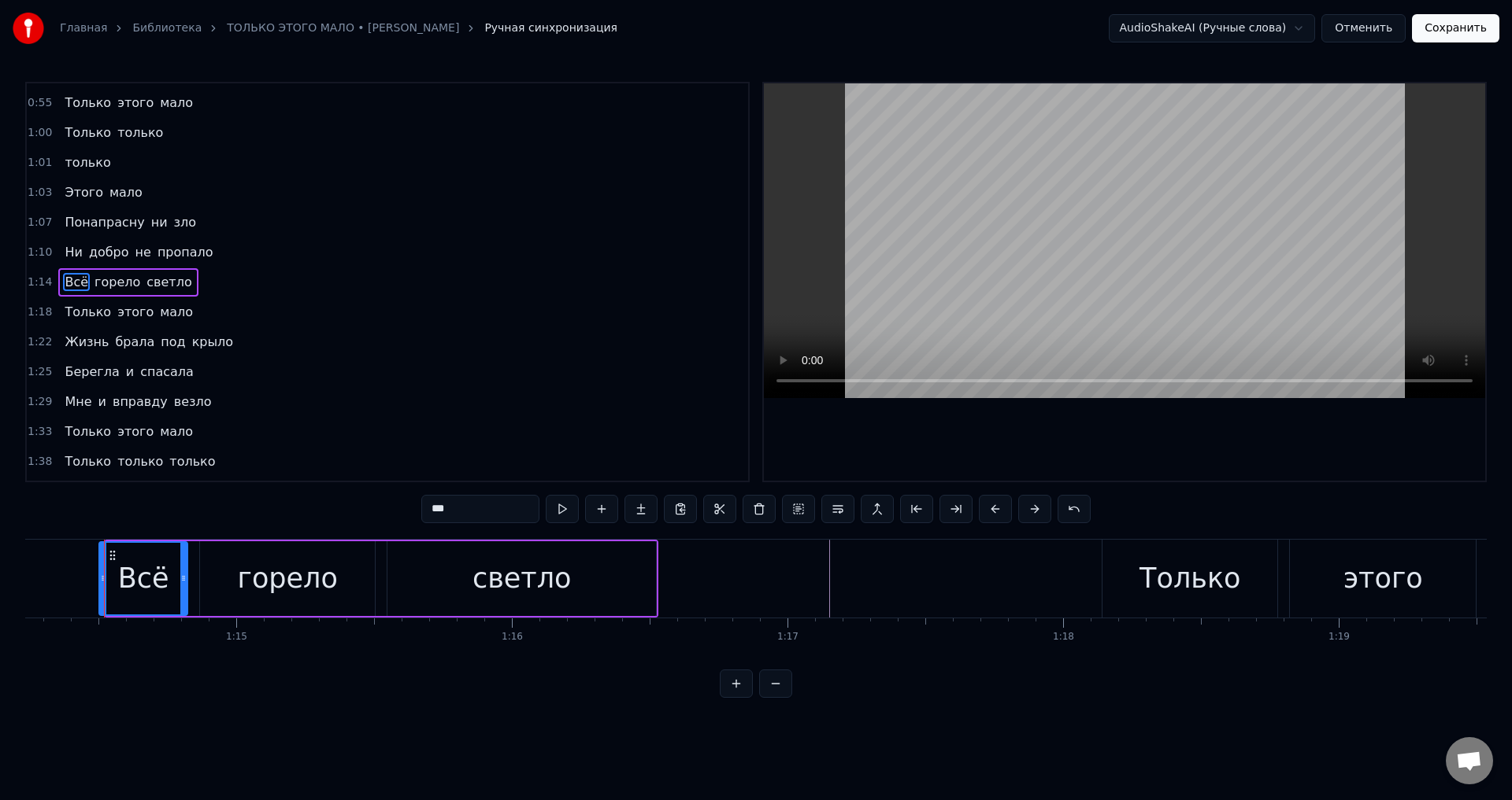
click at [103, 587] on div at bounding box center [103, 579] width 6 height 71
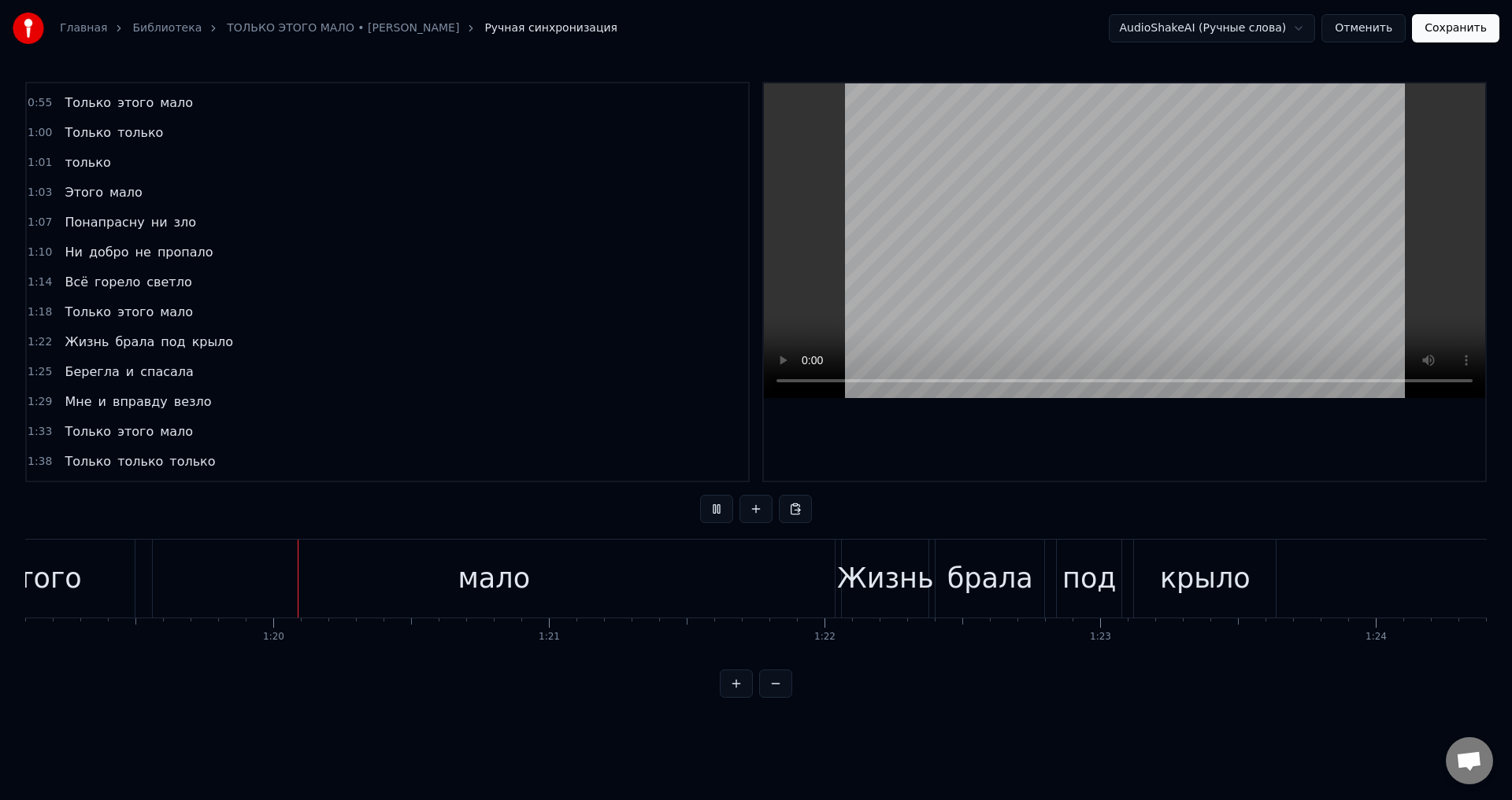
scroll to position [0, 21801]
click at [70, 248] on span "Ни" at bounding box center [73, 252] width 21 height 18
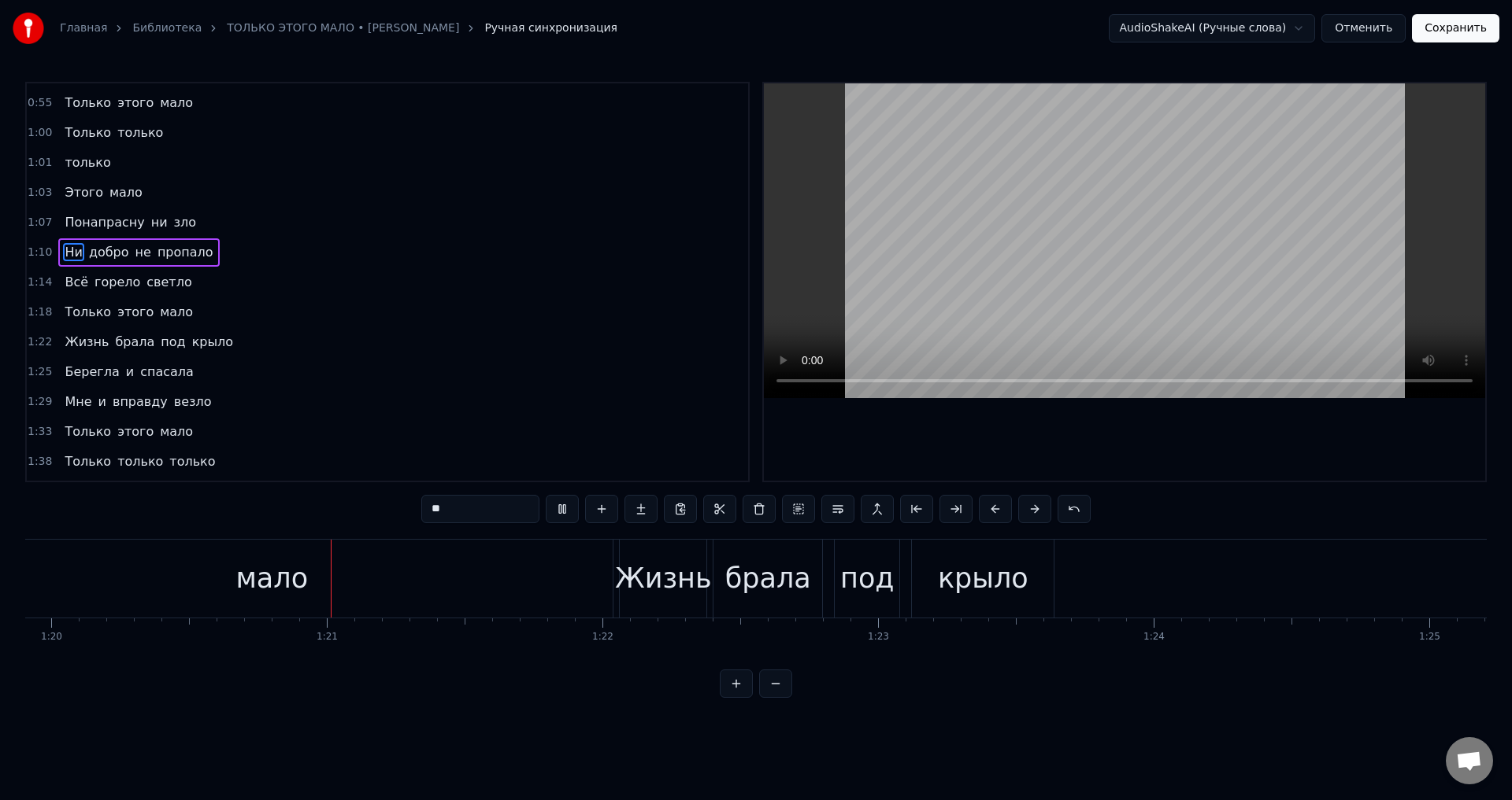
scroll to position [0, 22076]
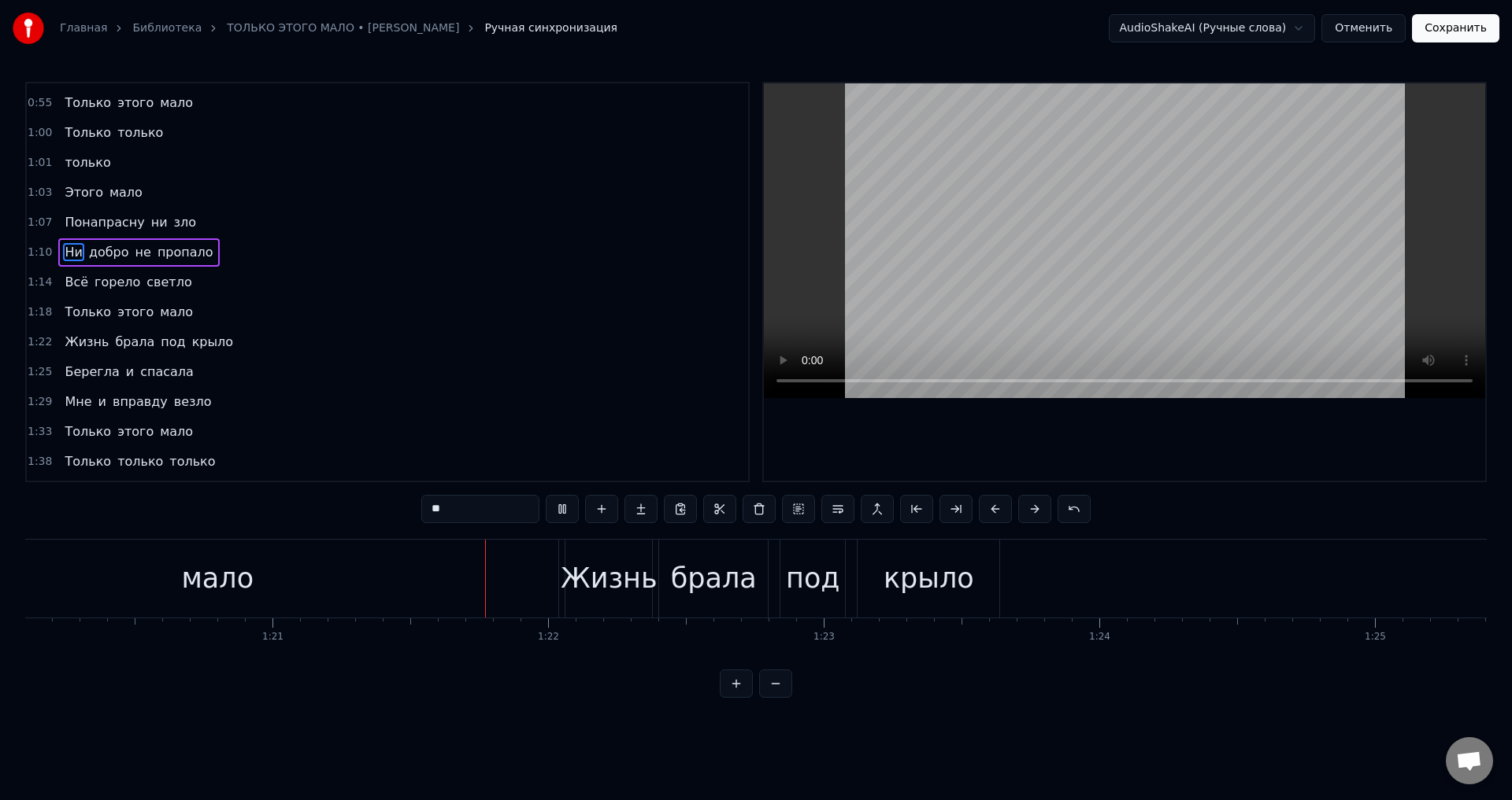
click at [535, 380] on div "1:25 Берегла и спасала" at bounding box center [388, 372] width 721 height 30
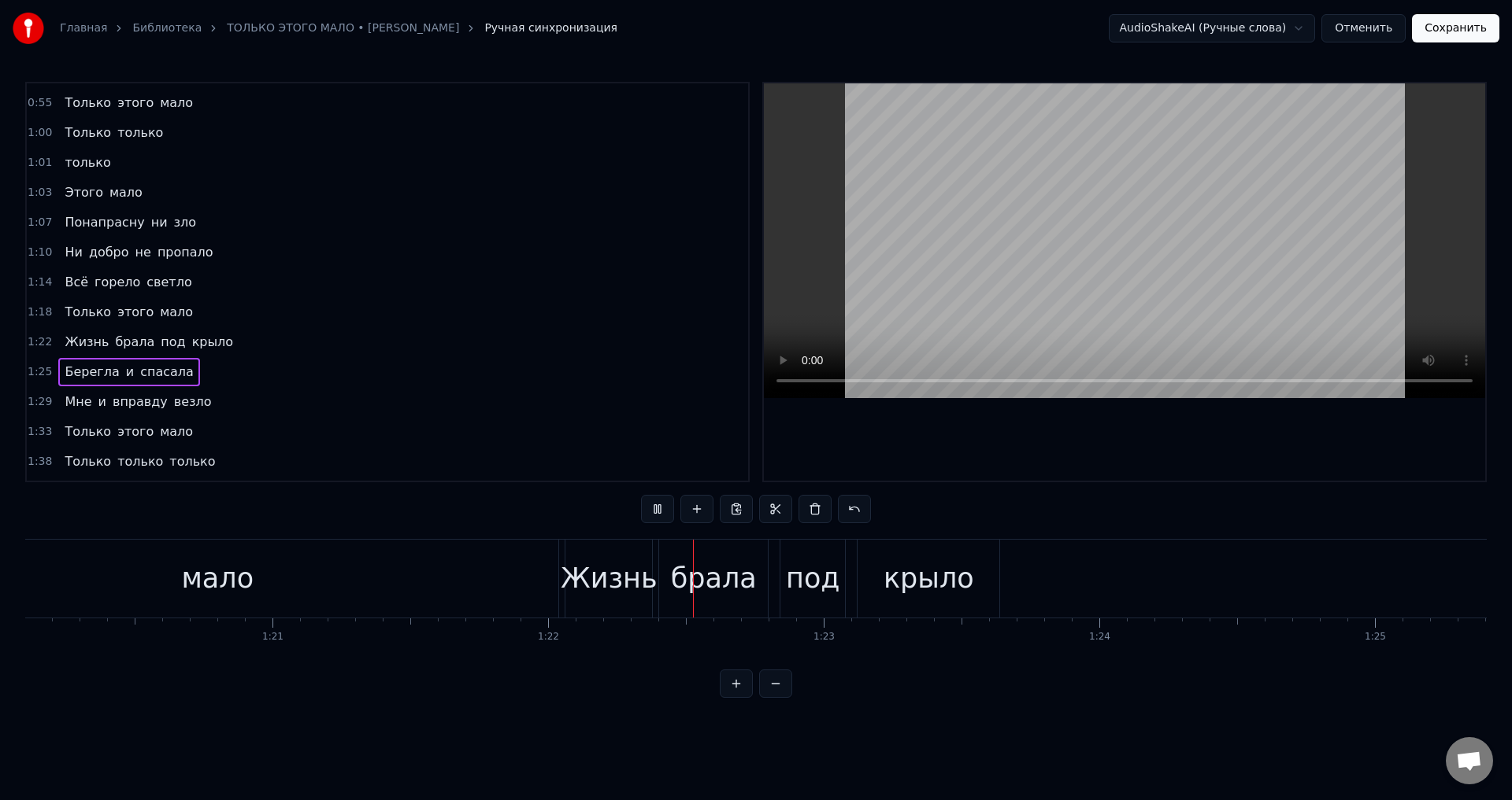
click at [51, 573] on div "мало" at bounding box center [217, 579] width 682 height 78
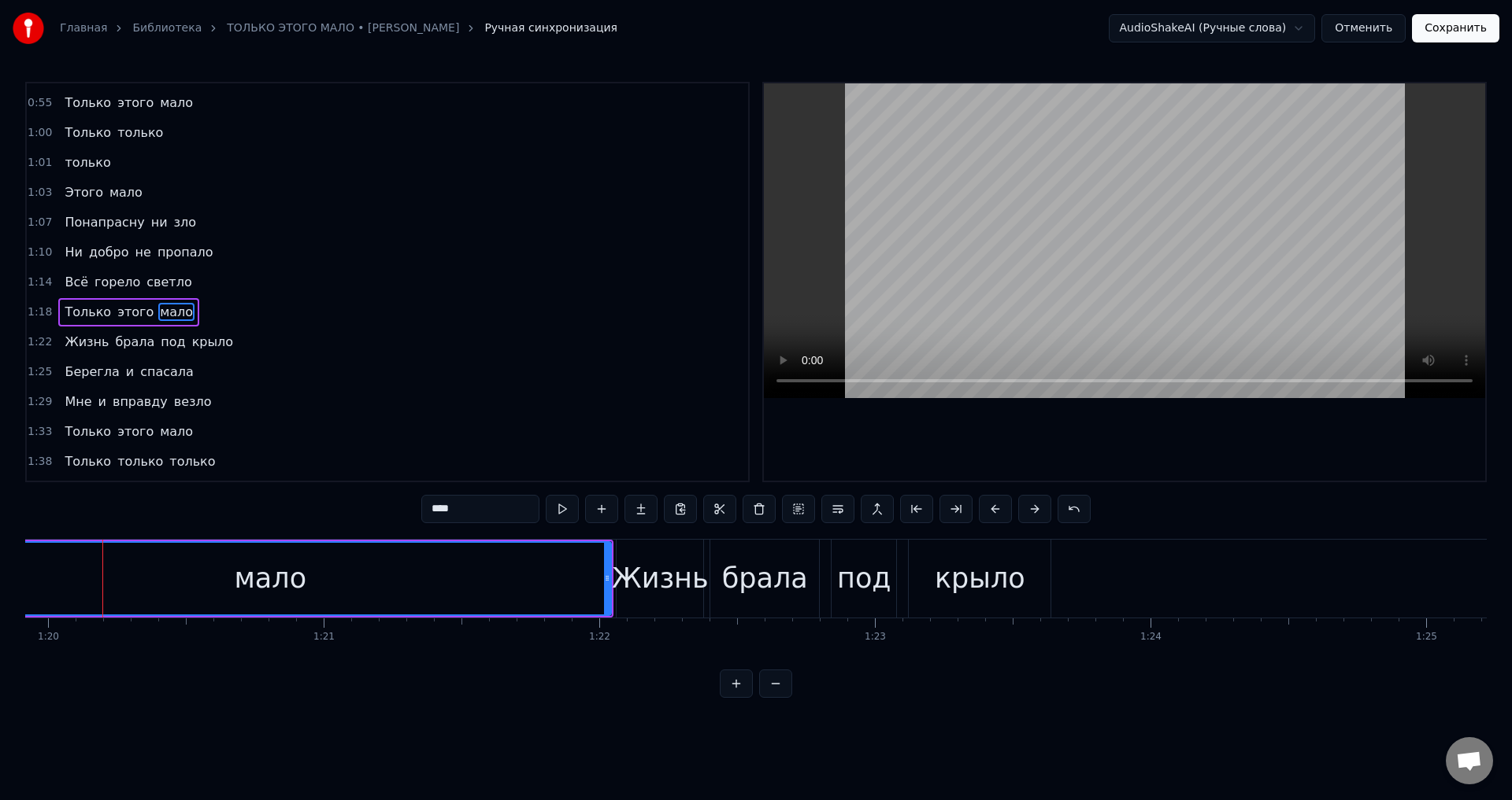
scroll to position [0, 22024]
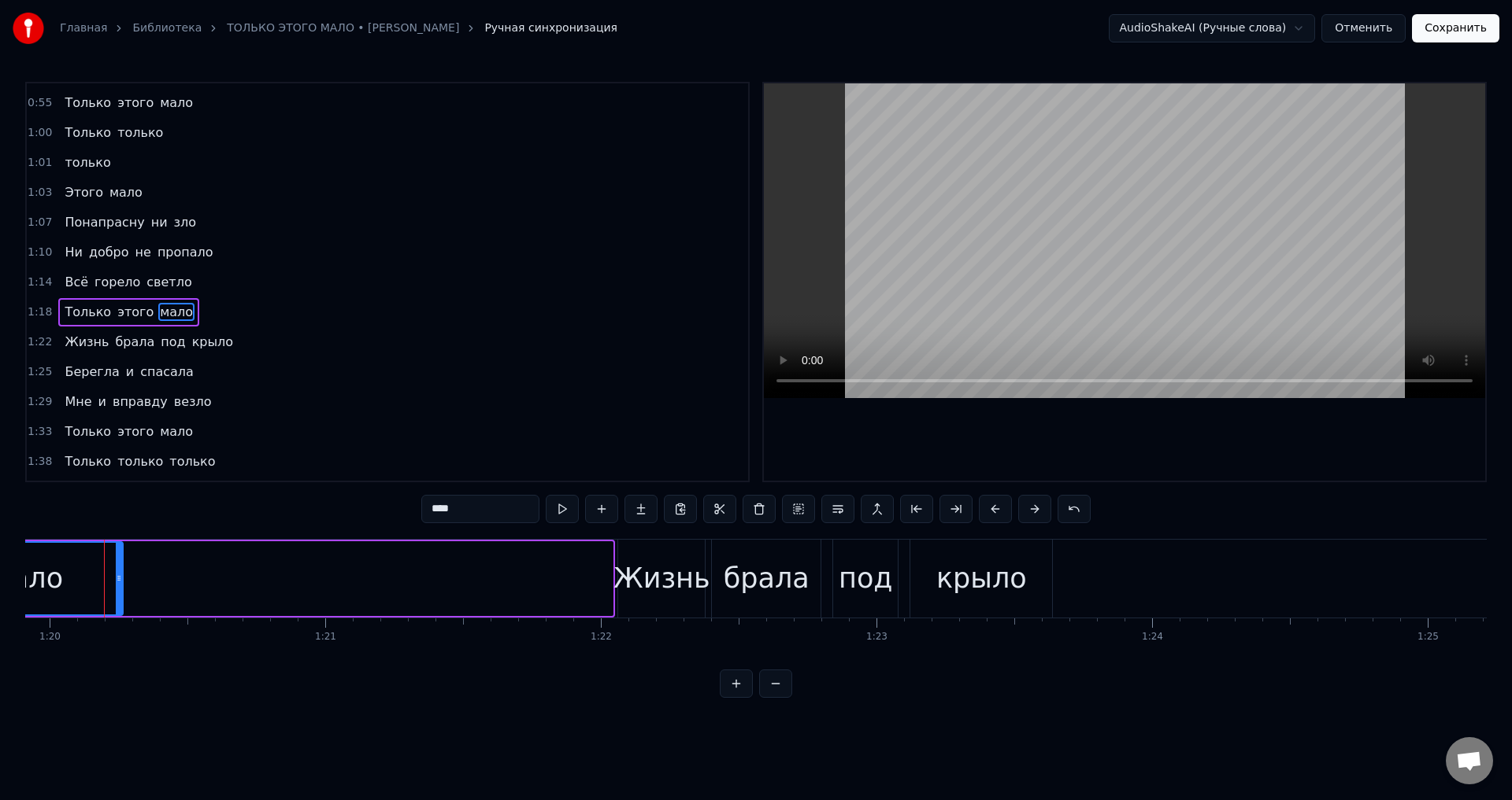
drag, startPoint x: 609, startPoint y: 580, endPoint x: 119, endPoint y: 581, distance: 490.0
click at [119, 581] on icon at bounding box center [118, 578] width 6 height 12
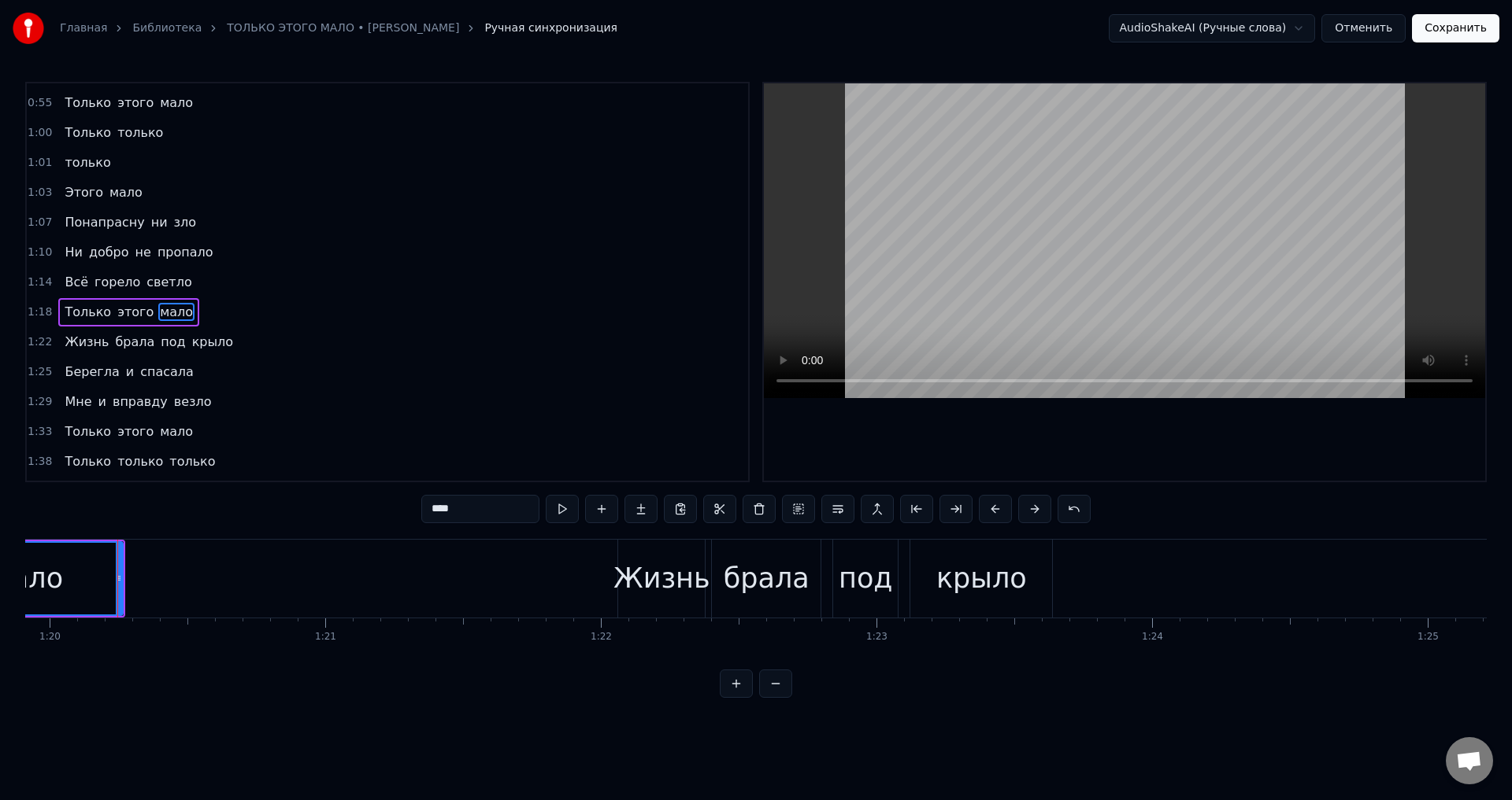
scroll to position [354, 0]
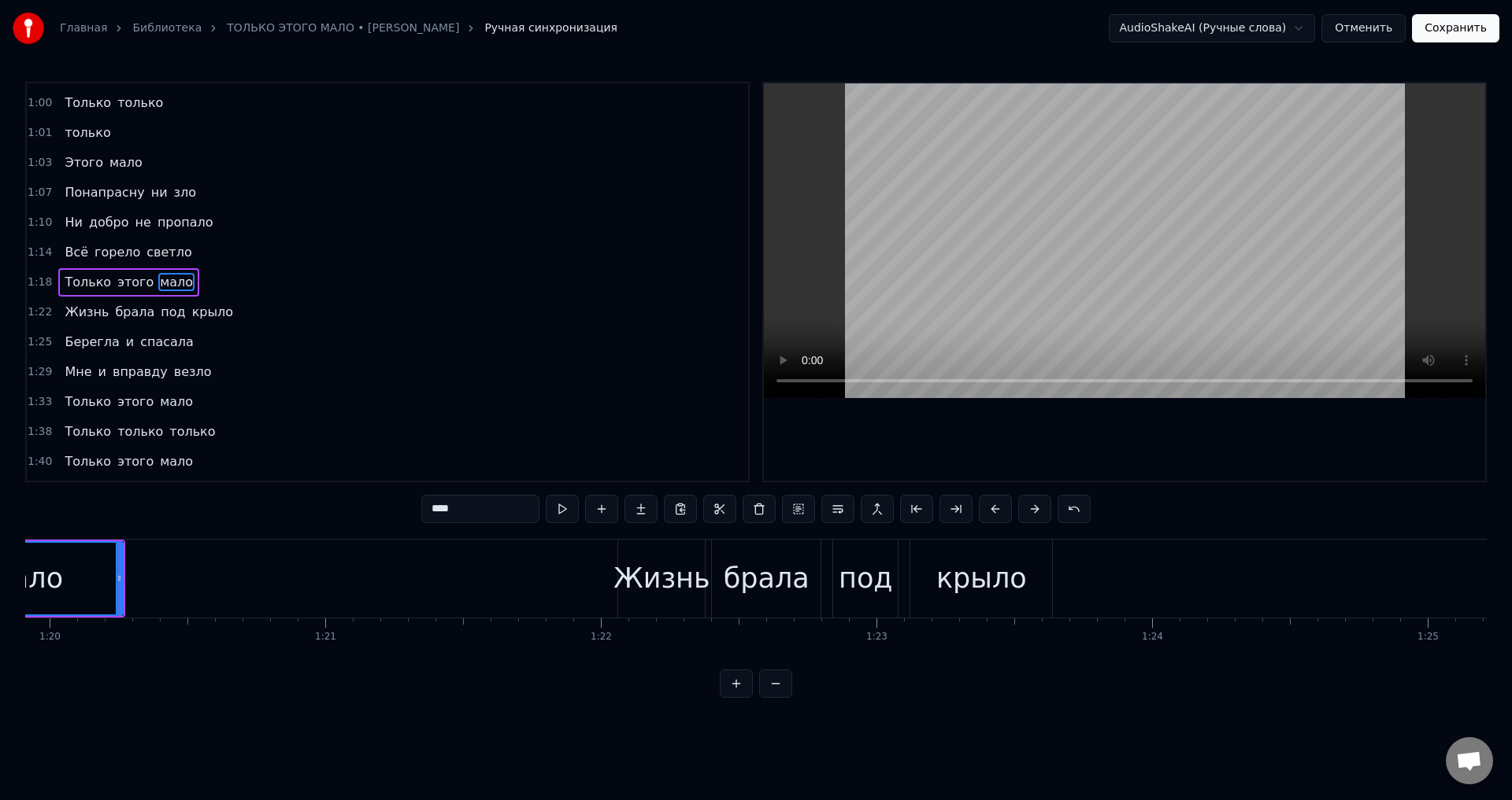
click at [53, 586] on div "мало" at bounding box center [26, 579] width 72 height 42
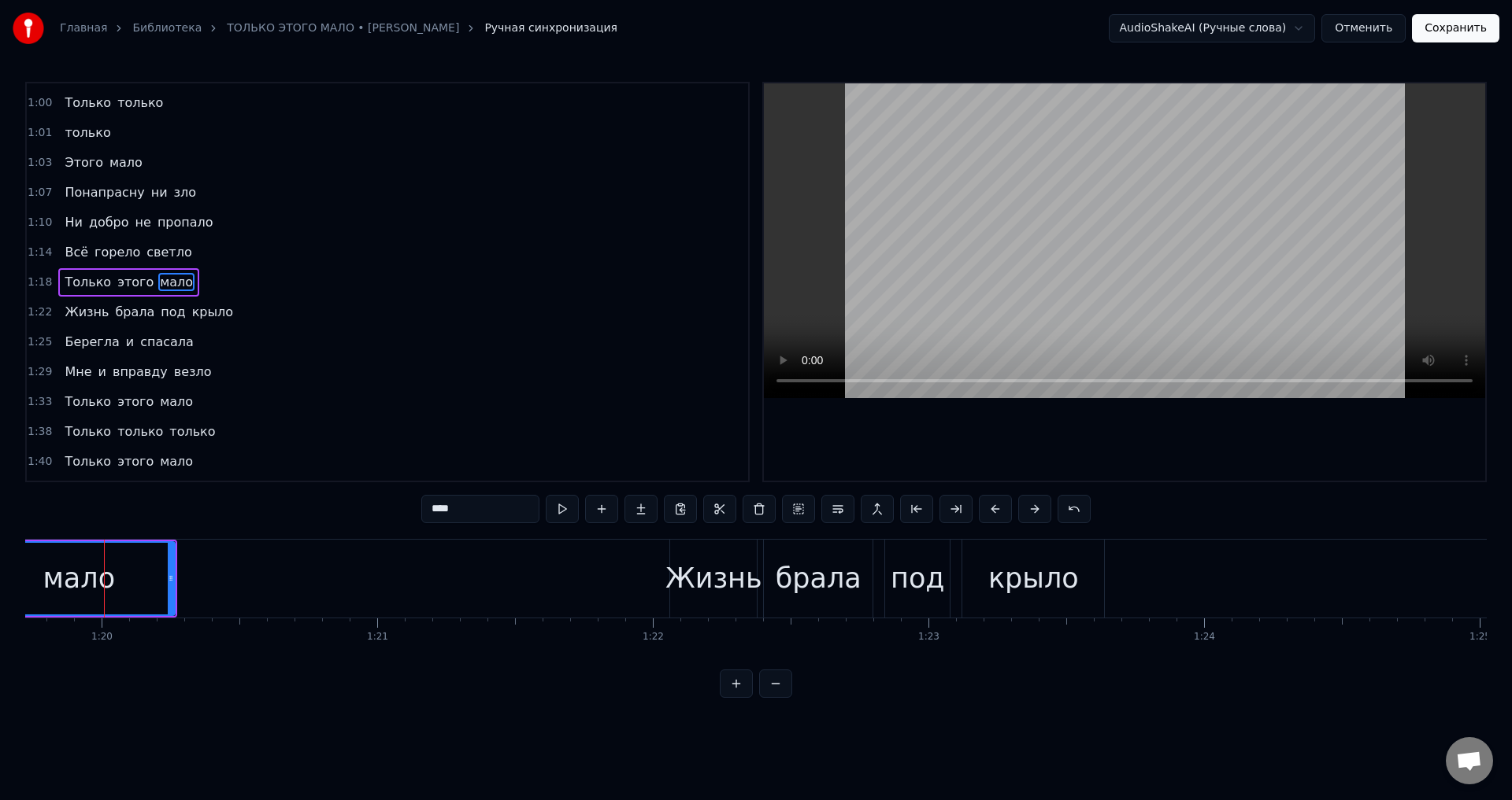
click at [117, 279] on span "этого" at bounding box center [135, 282] width 39 height 18
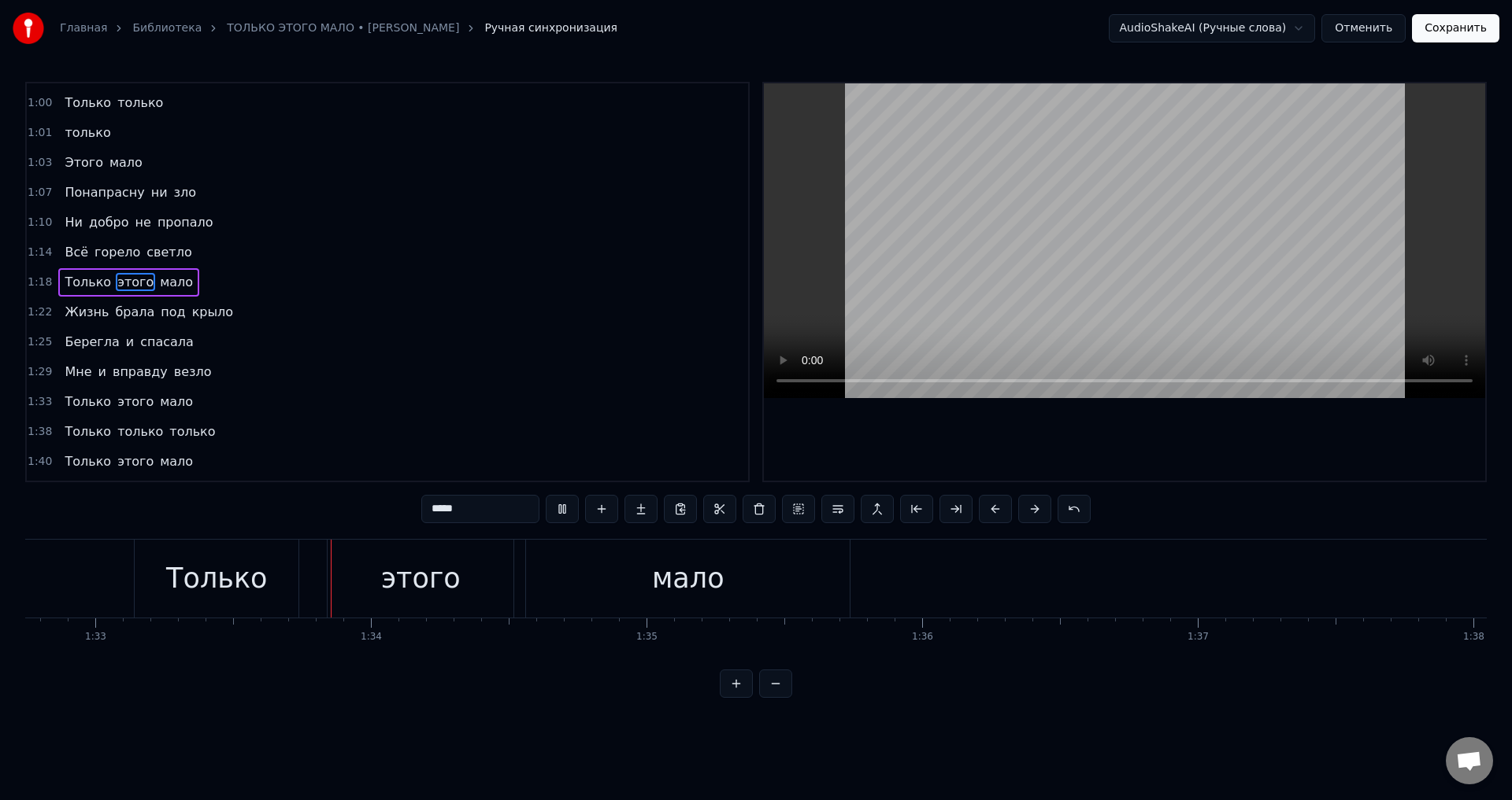
scroll to position [0, 25586]
click at [678, 576] on div "мало" at bounding box center [664, 579] width 72 height 42
type input "****"
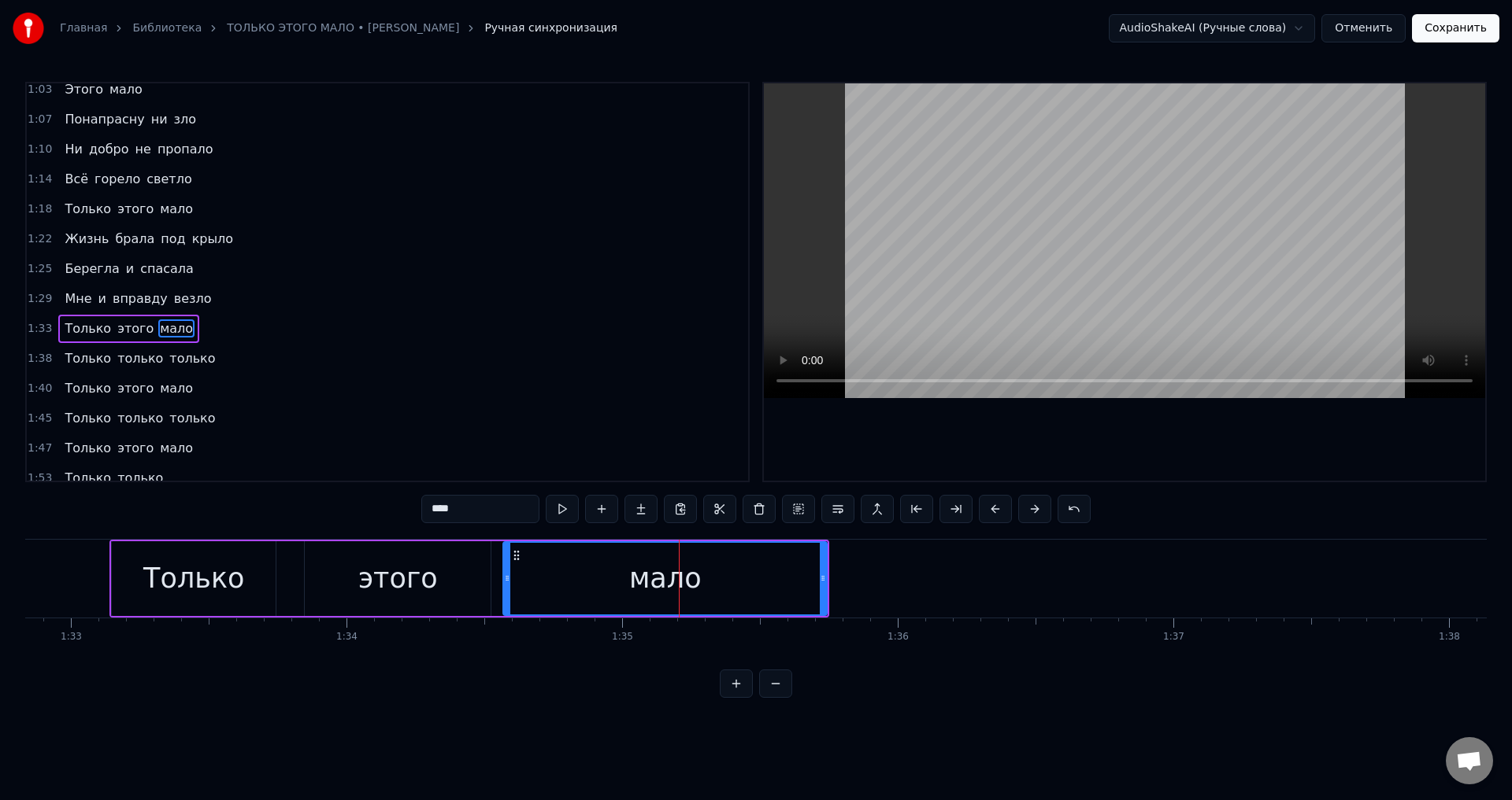
scroll to position [474, 0]
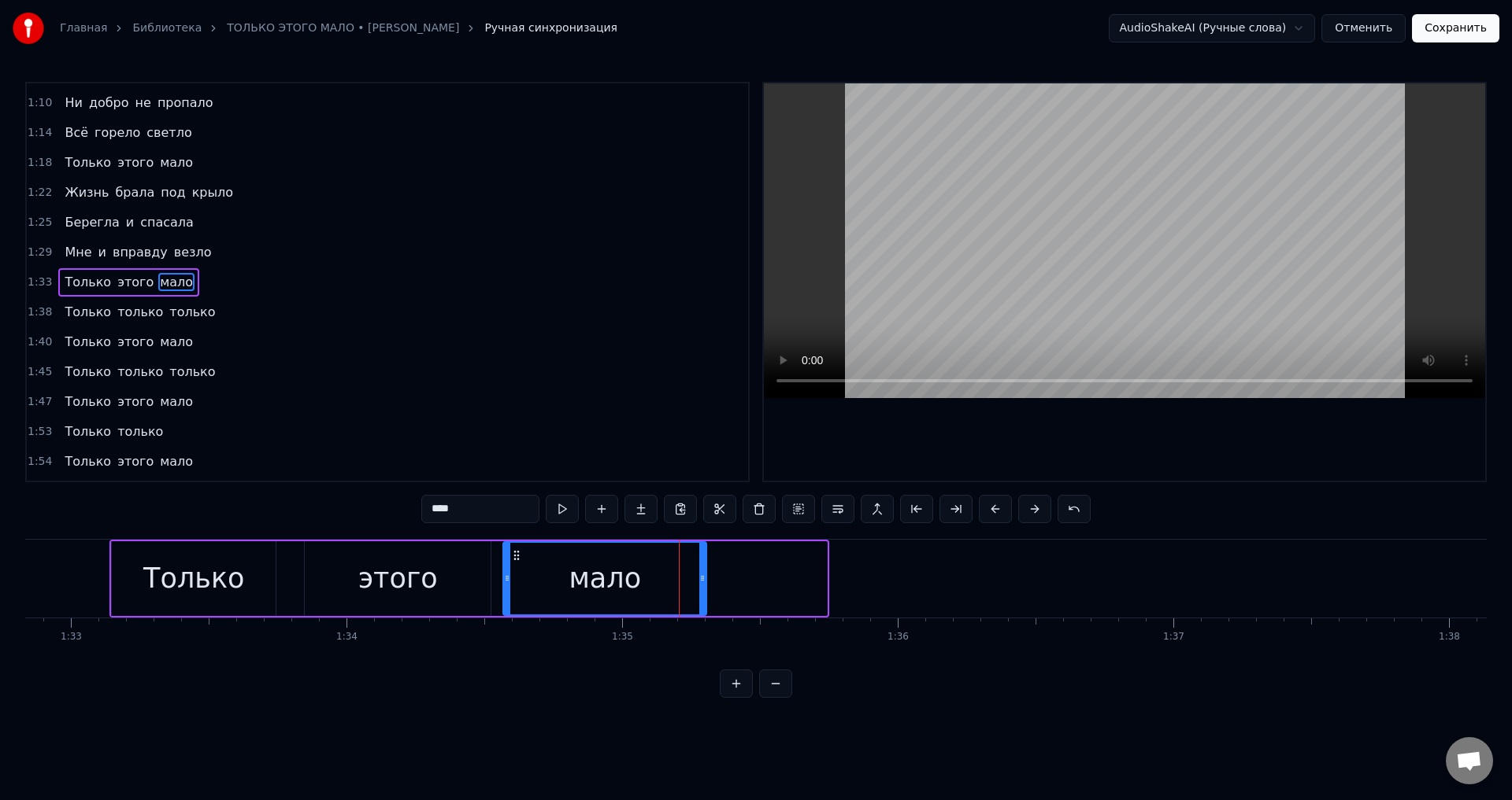
drag, startPoint x: 823, startPoint y: 583, endPoint x: 702, endPoint y: 588, distance: 121.1
click at [702, 588] on div at bounding box center [702, 579] width 6 height 71
click at [575, 572] on div "мало" at bounding box center [604, 579] width 72 height 42
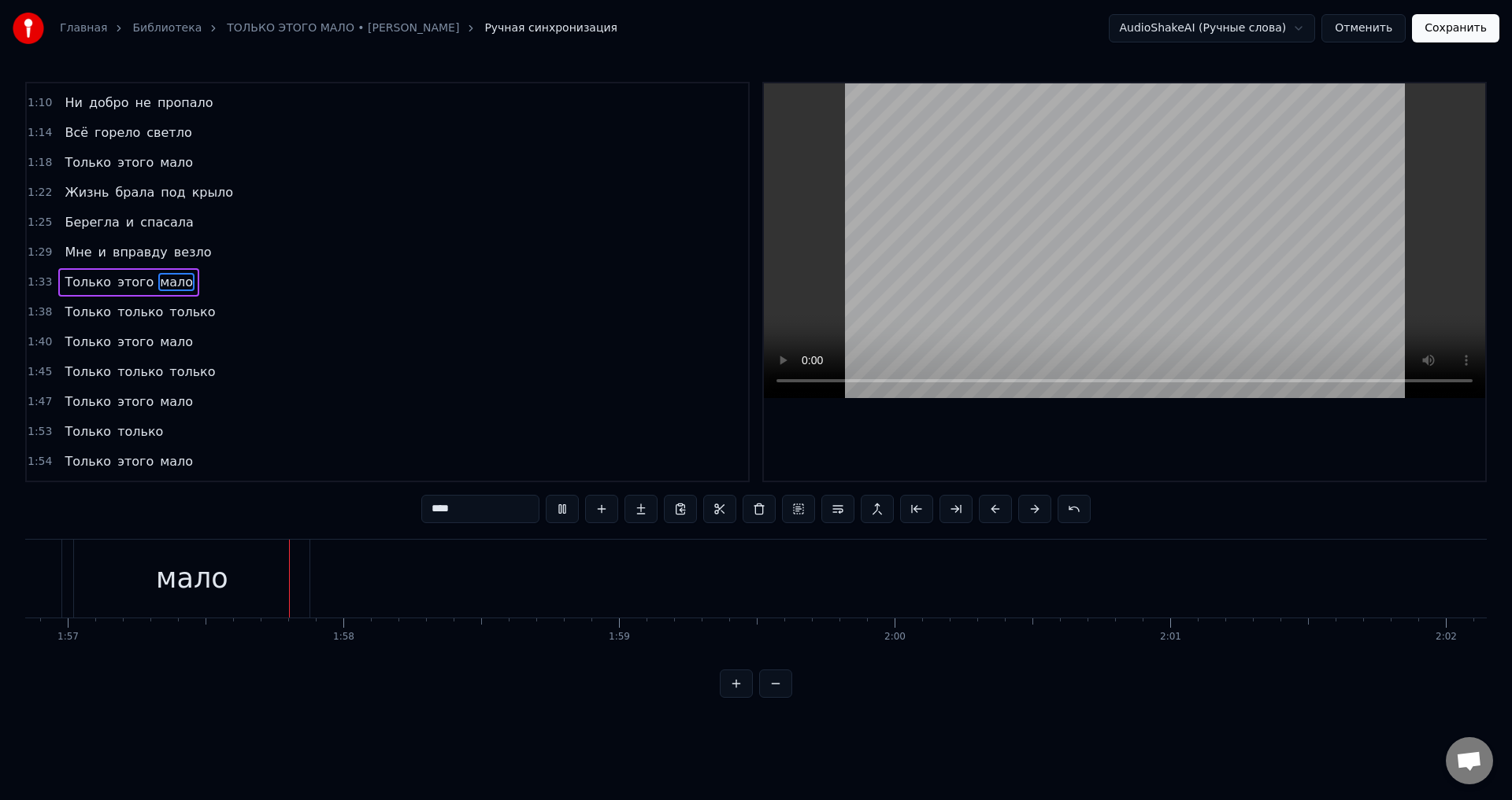
scroll to position [0, 32227]
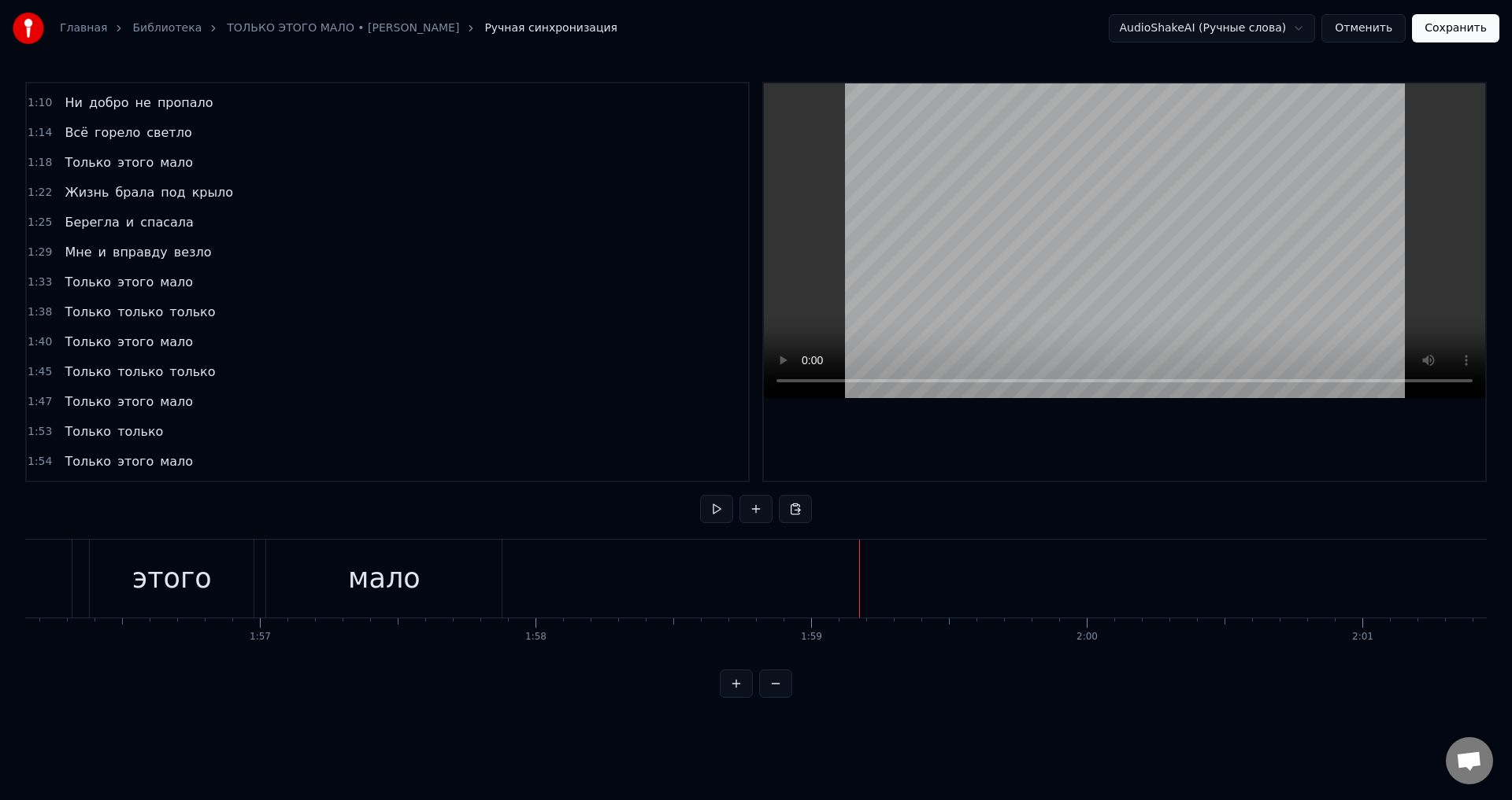
click at [867, 657] on div "Вот и лето прошло Словно и не бывало На пригреве тепло Только этого мало Всё чт…" at bounding box center [756, 598] width 1461 height 118
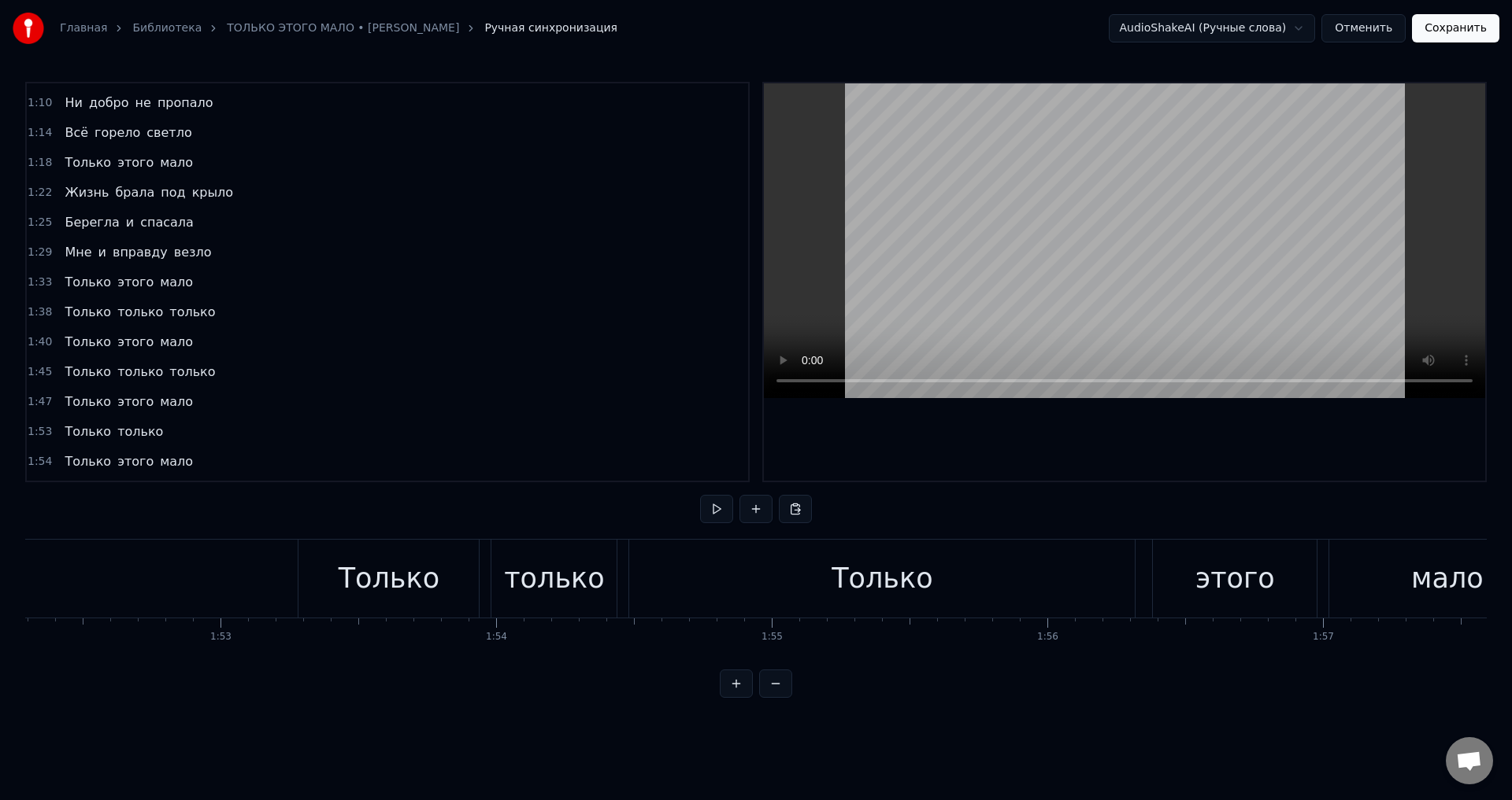
click at [841, 608] on div "Только" at bounding box center [881, 579] width 505 height 78
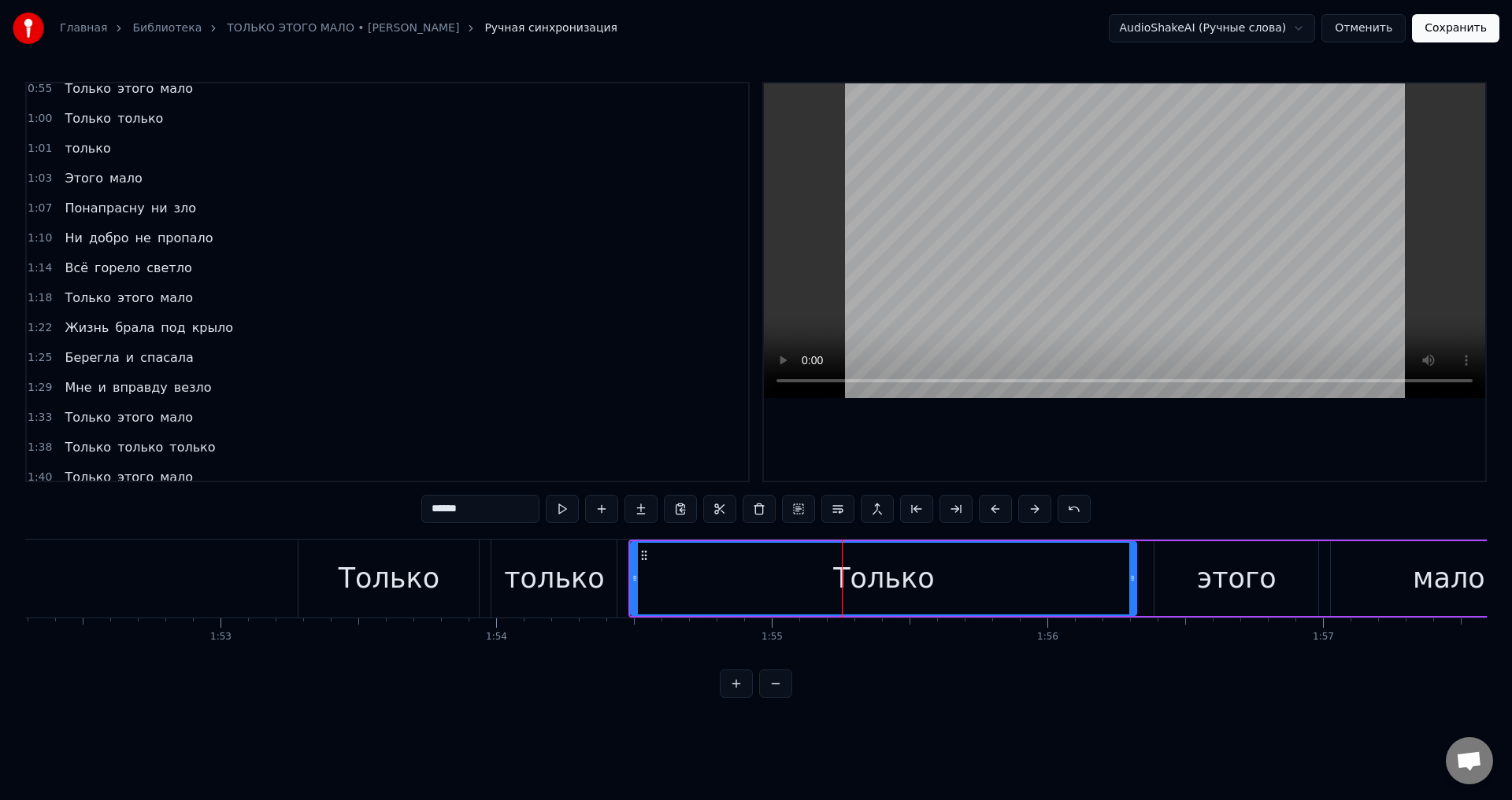
scroll to position [259, 0]
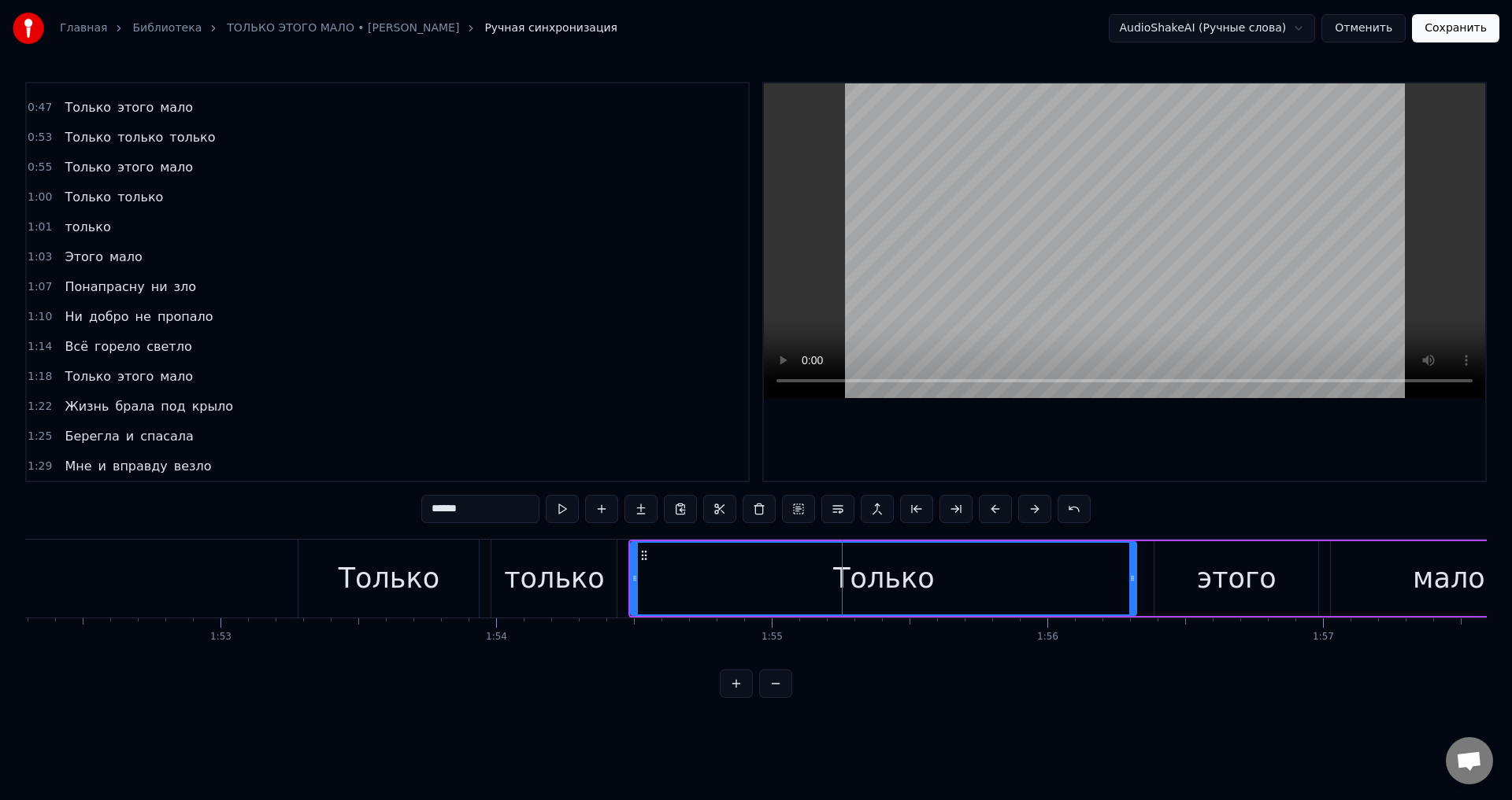
click at [67, 194] on span "Только" at bounding box center [87, 197] width 50 height 18
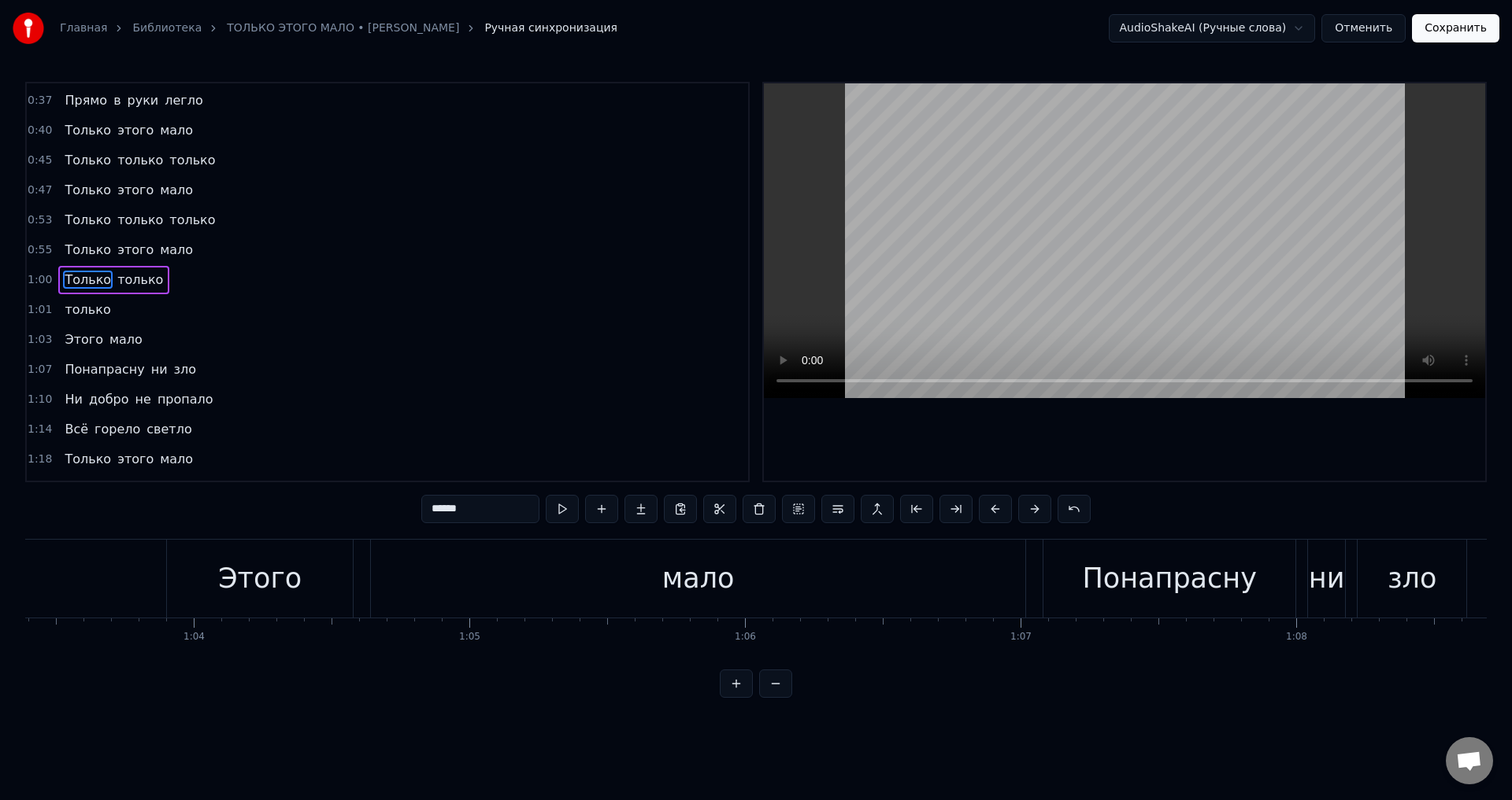
scroll to position [0, 16678]
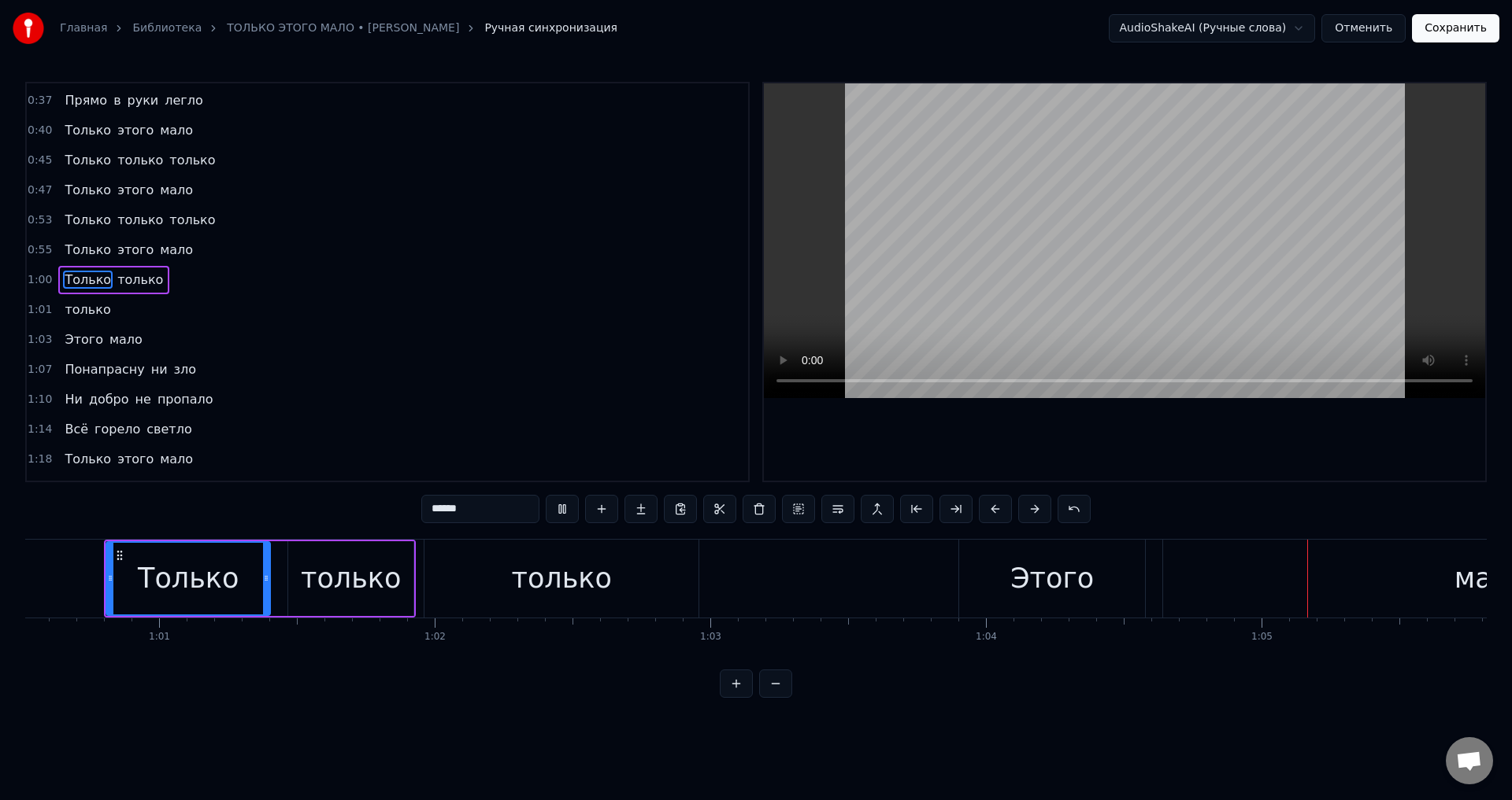
click at [1376, 37] on button "Отменить" at bounding box center [1363, 28] width 84 height 29
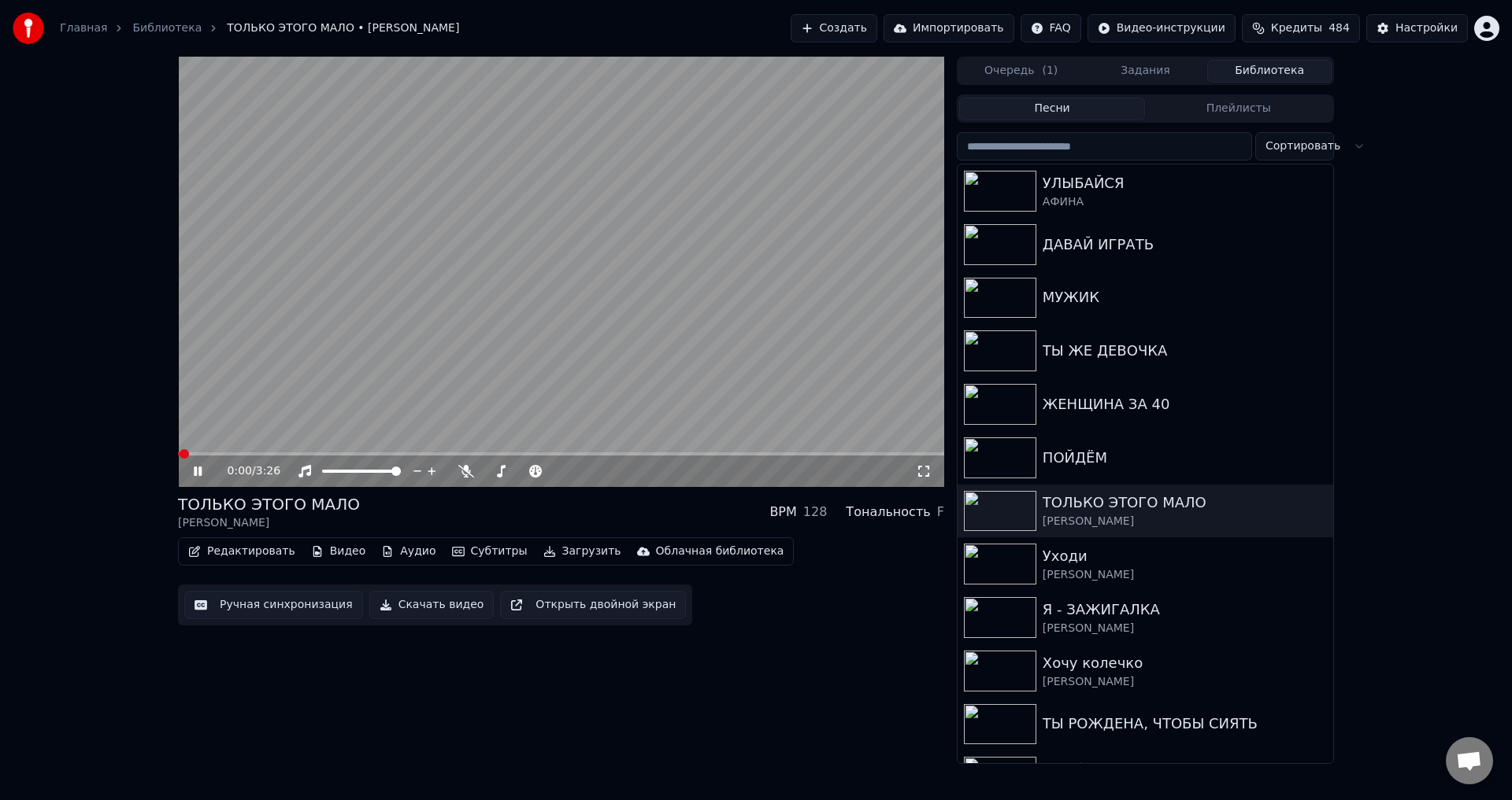
click at [238, 610] on button "Ручная синхронизация" at bounding box center [273, 605] width 179 height 29
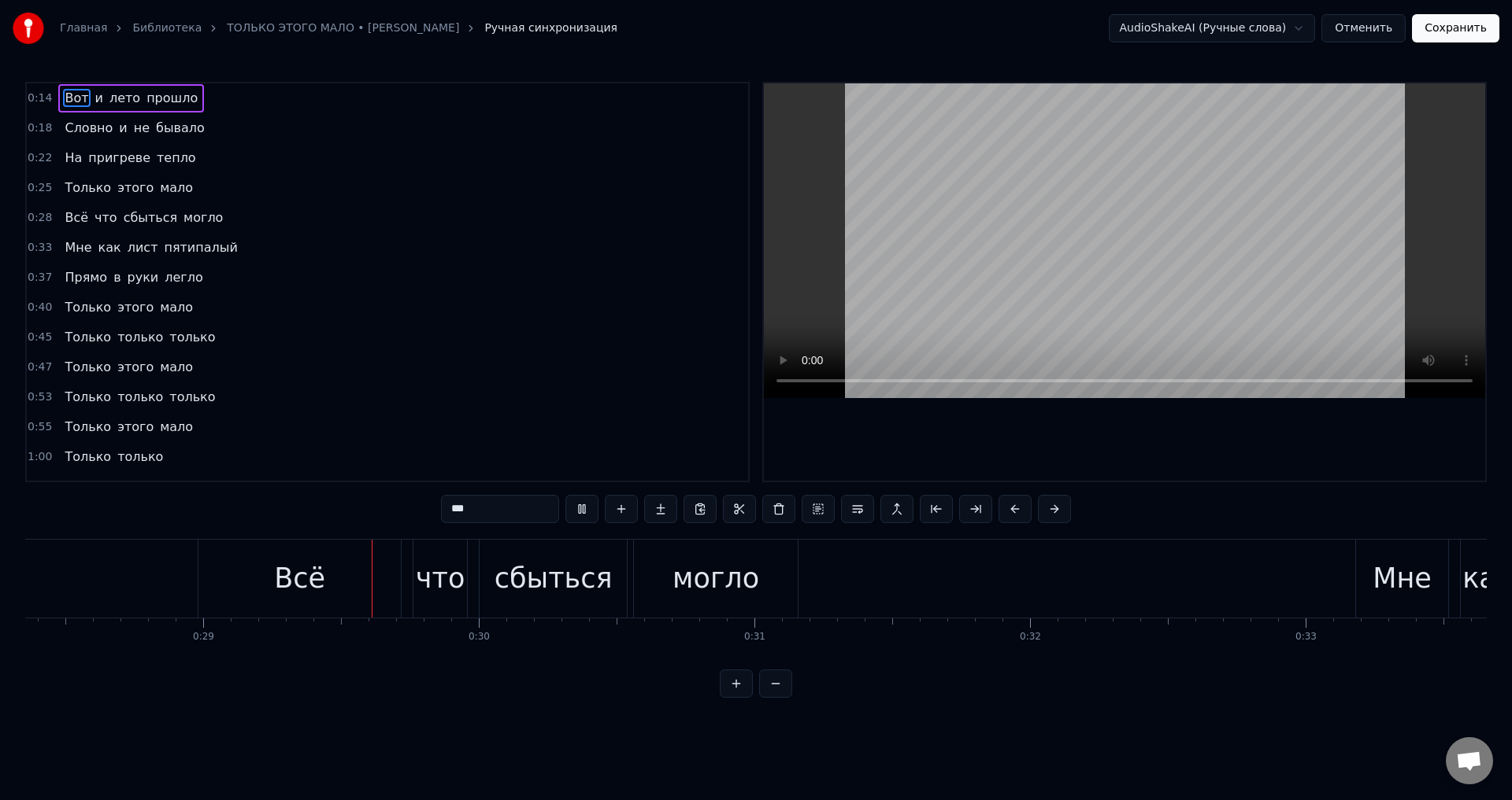
scroll to position [0, 7895]
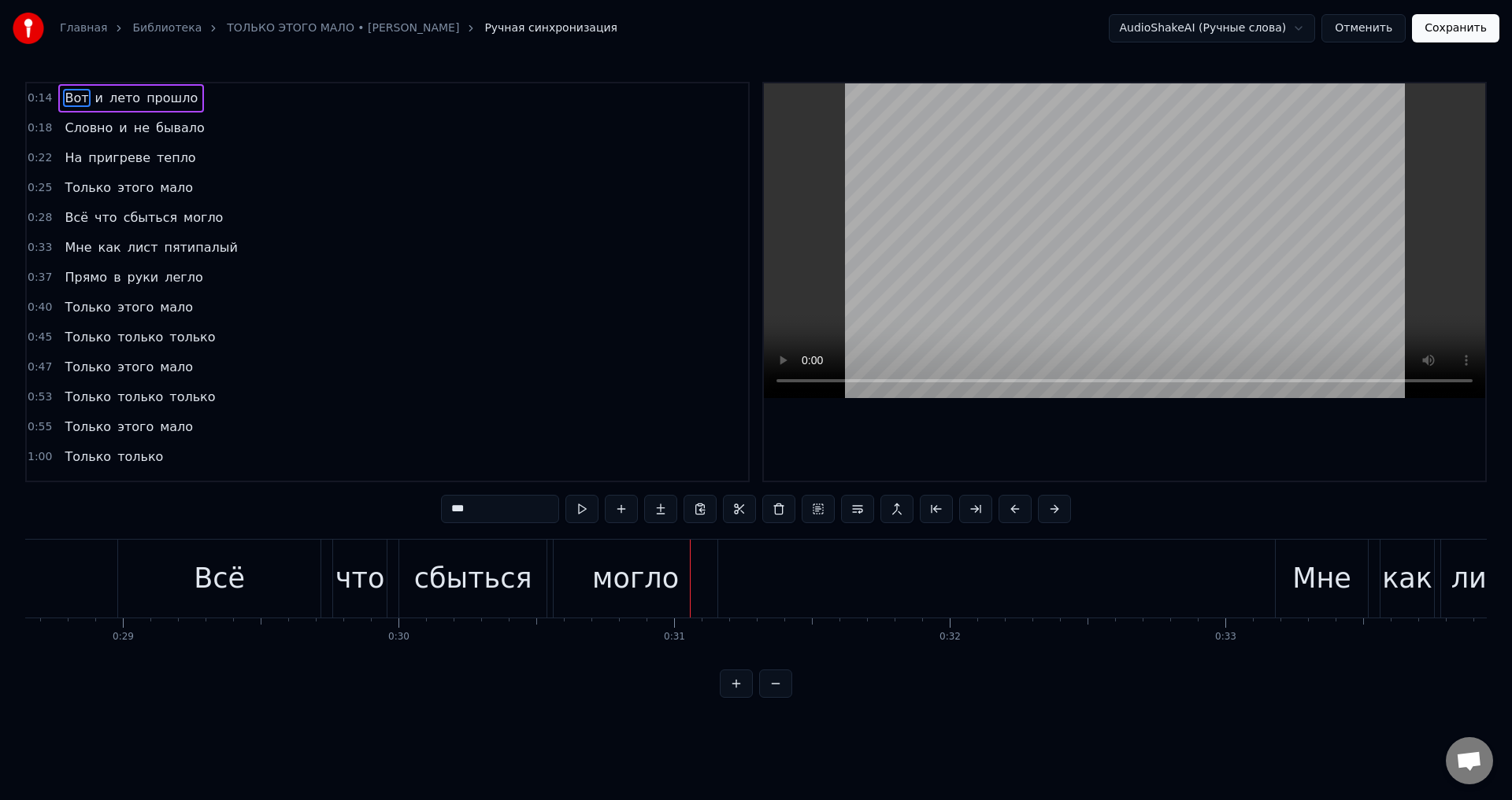
click at [160, 575] on div "Всё" at bounding box center [219, 579] width 202 height 78
type input "***"
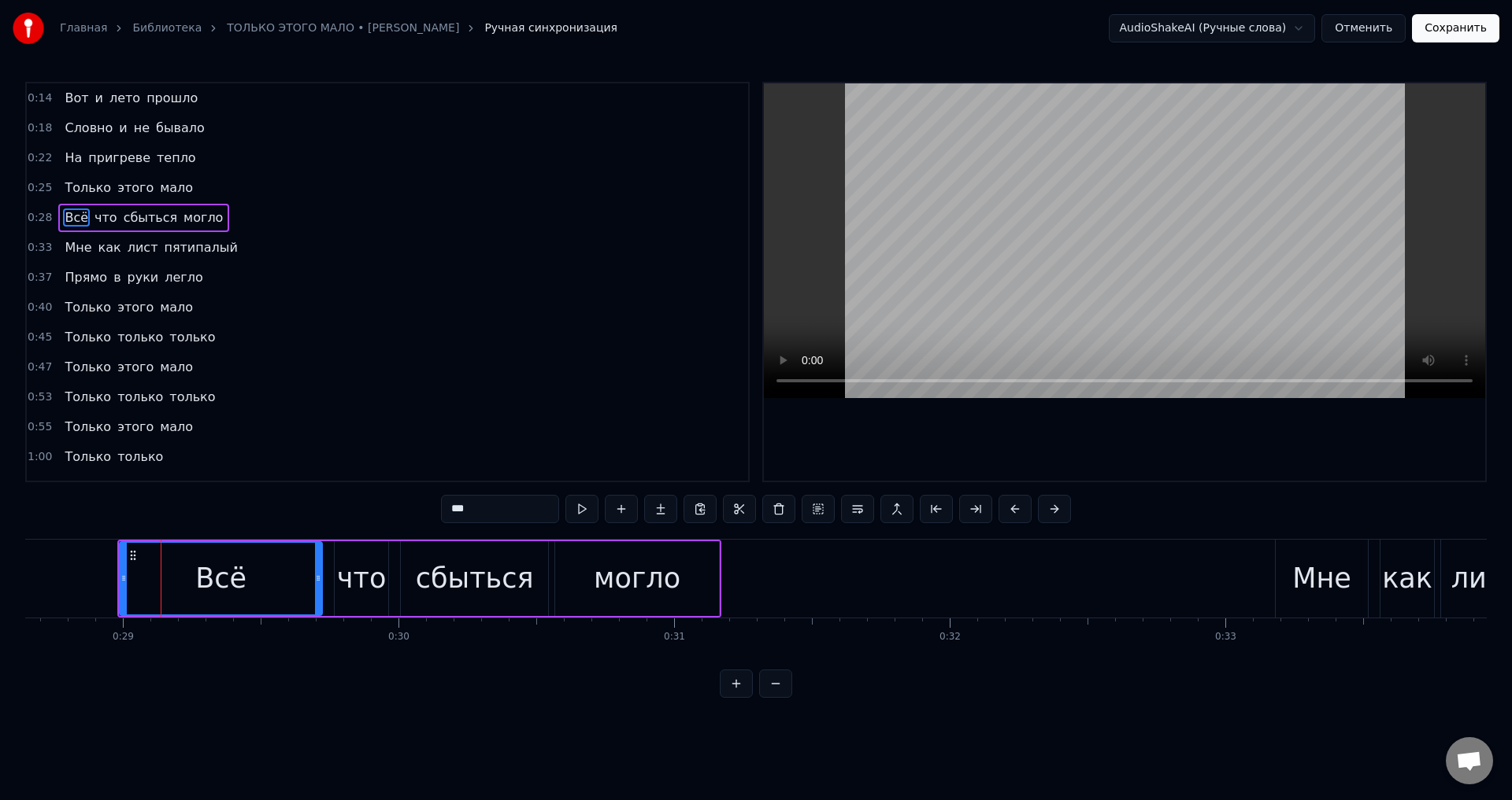
drag, startPoint x: 118, startPoint y: 580, endPoint x: 242, endPoint y: 575, distance: 124.1
click at [242, 575] on div "Всё что сбыться могло" at bounding box center [419, 579] width 604 height 78
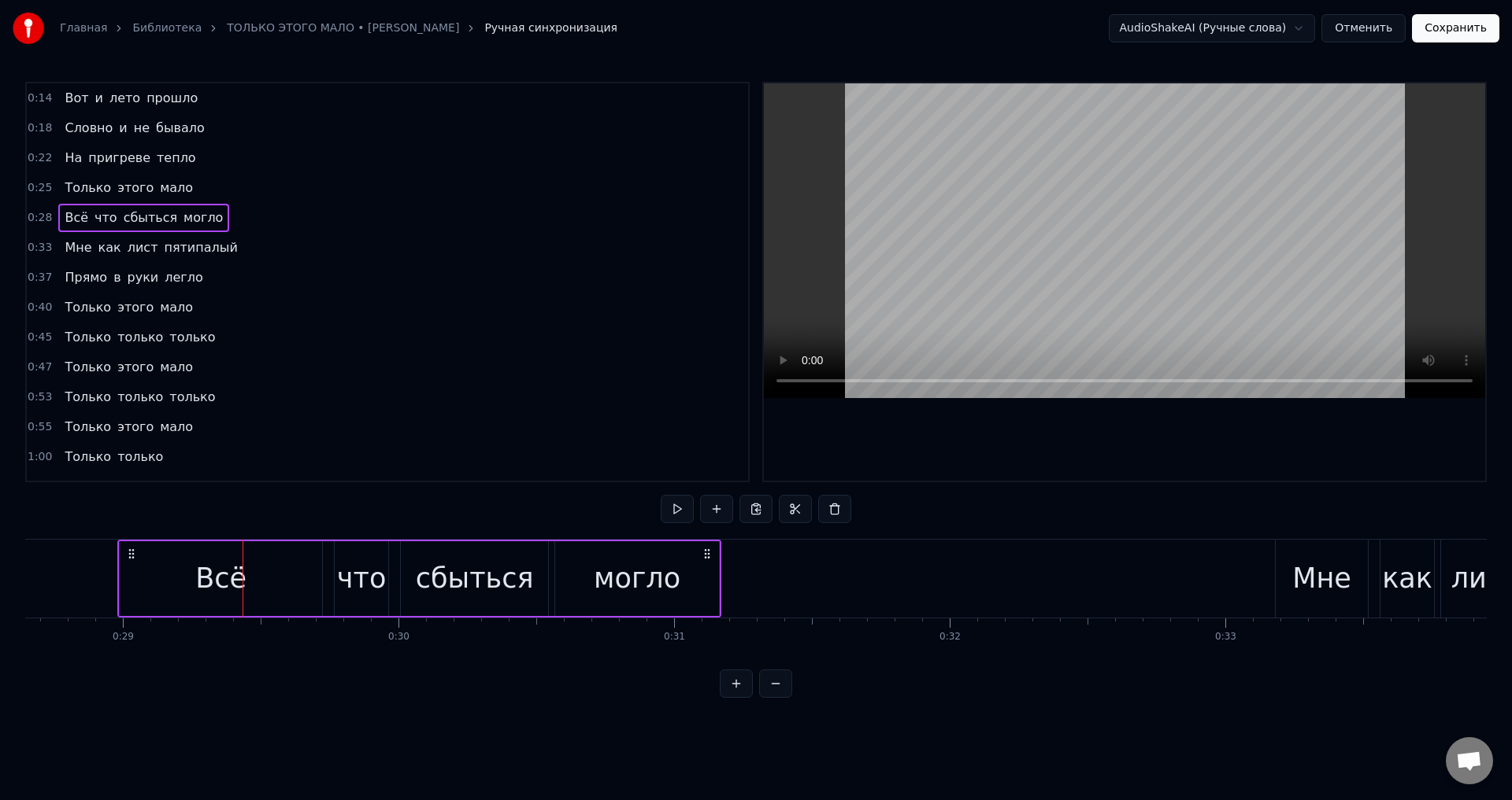
click at [263, 576] on div "Всё" at bounding box center [220, 579] width 202 height 75
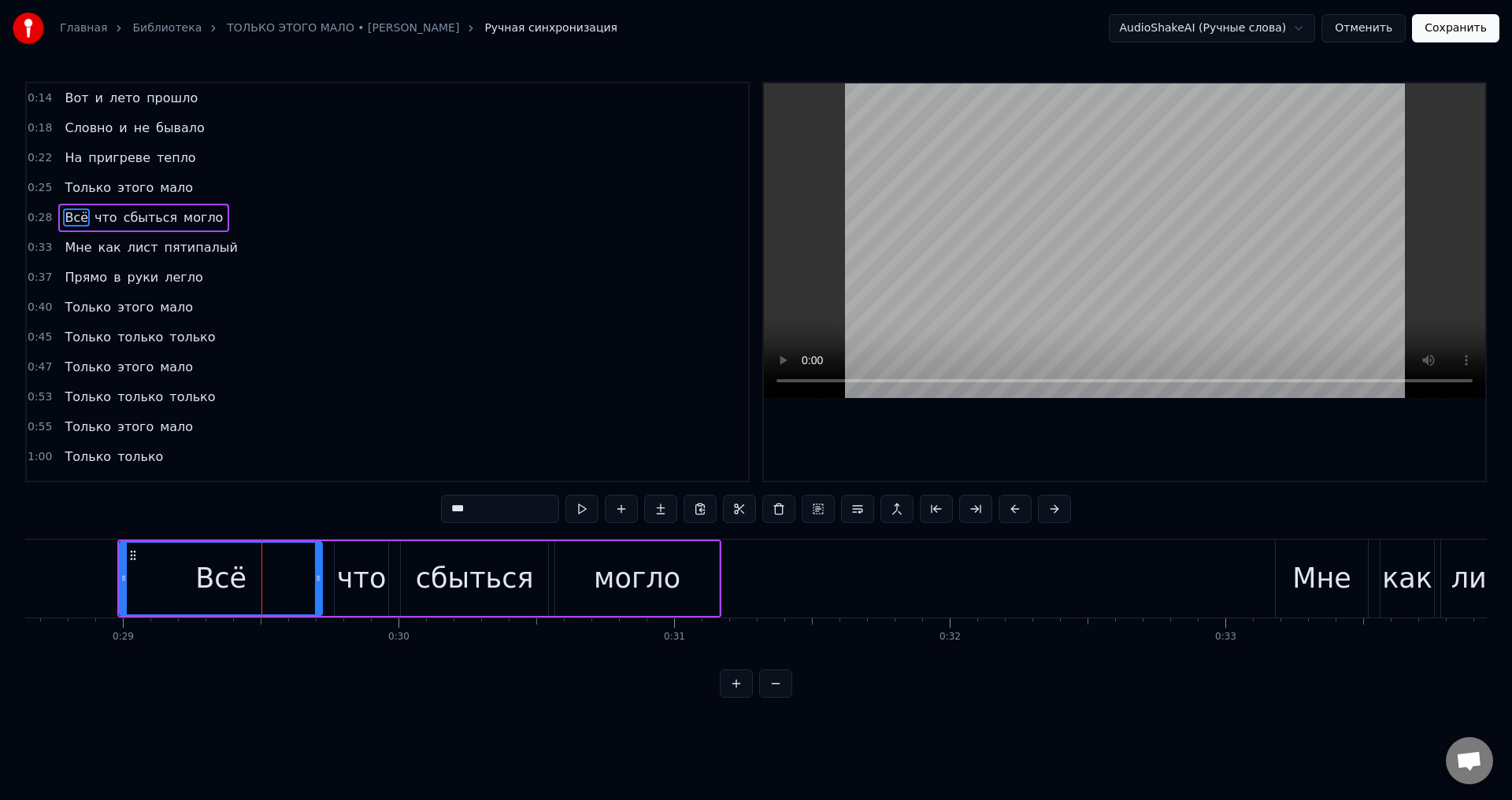
click at [123, 581] on icon at bounding box center [123, 578] width 6 height 12
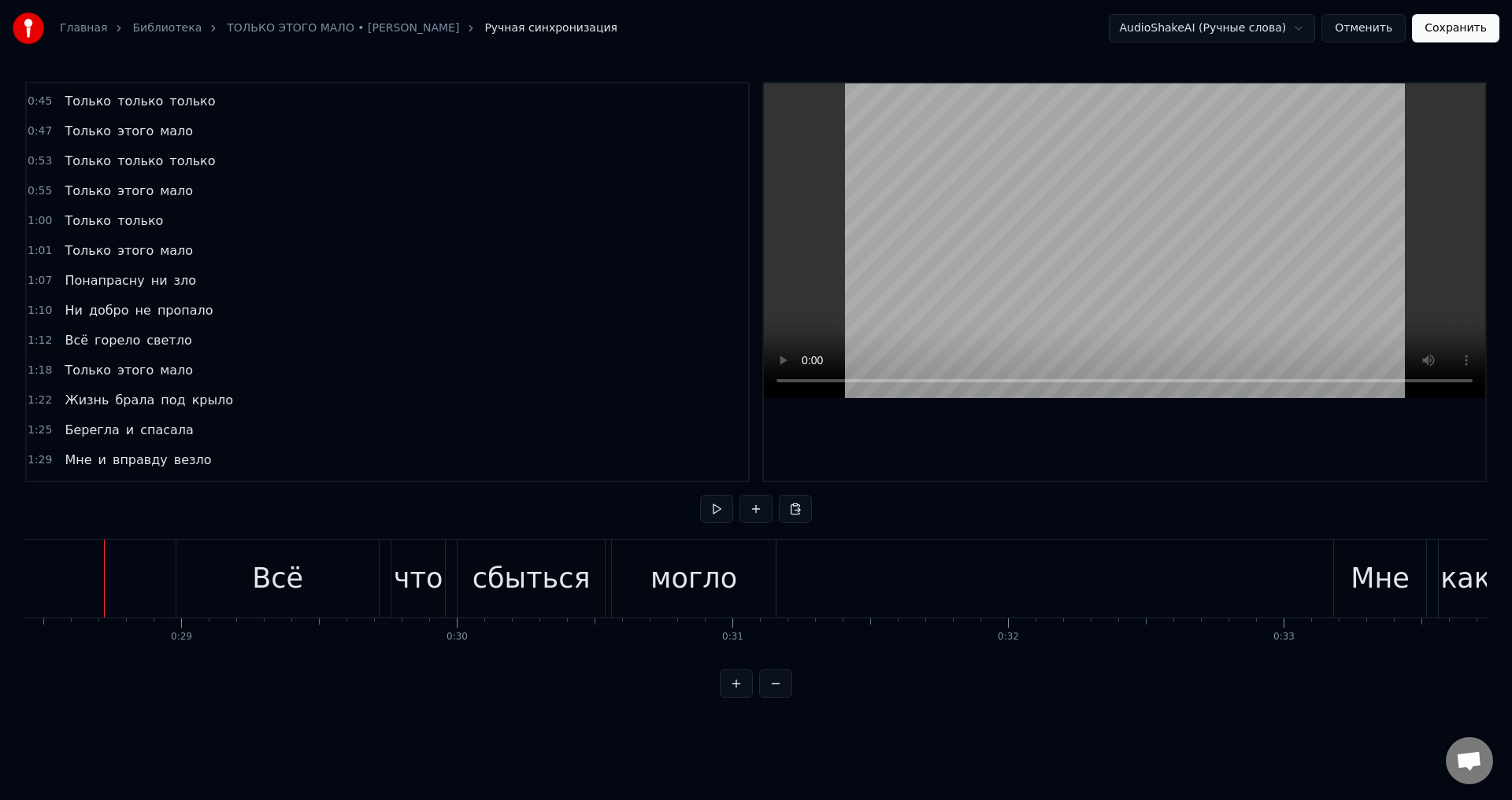
scroll to position [0, 0]
click at [76, 187] on span "Только" at bounding box center [87, 187] width 50 height 18
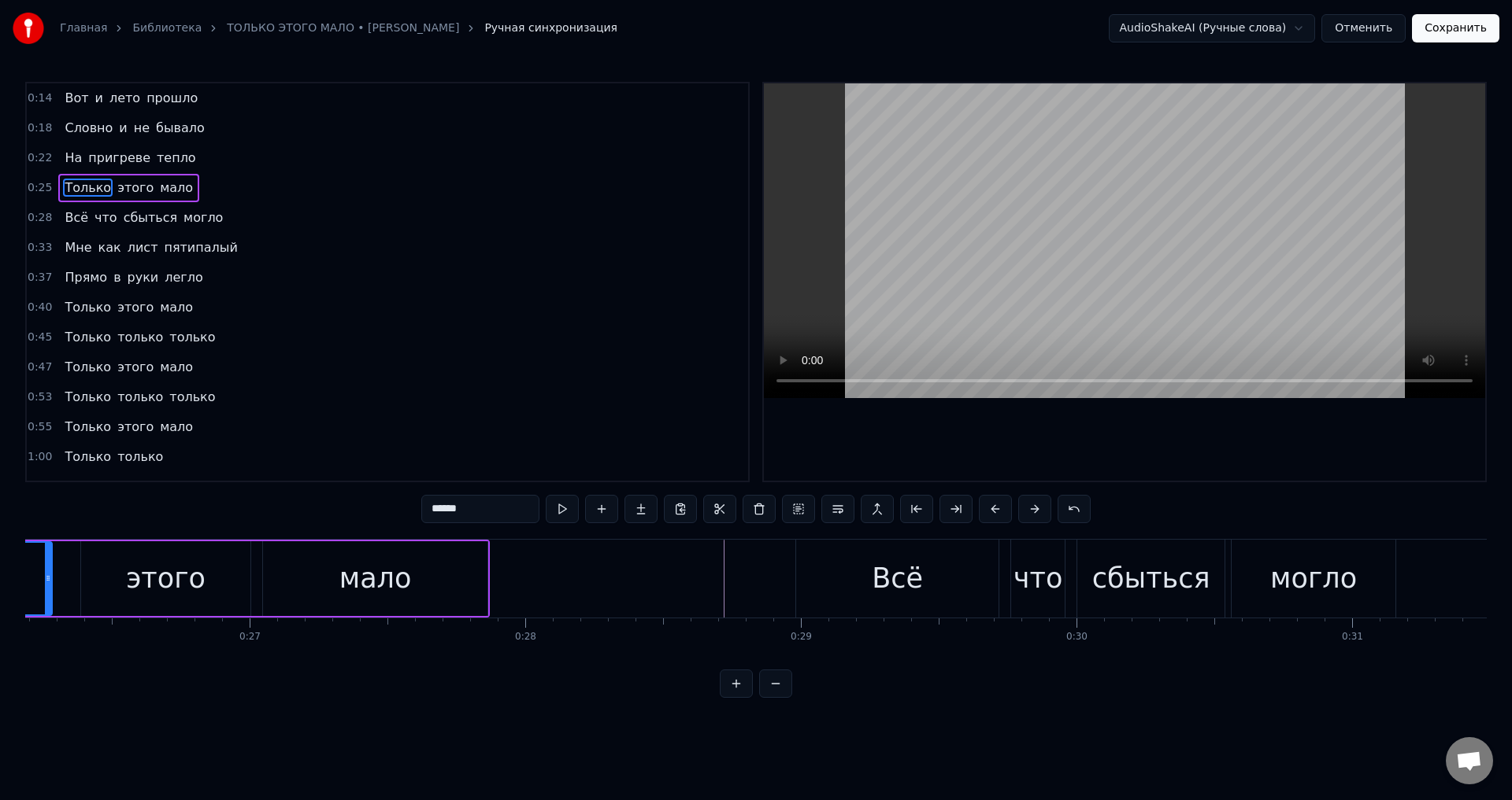
scroll to position [0, 6988]
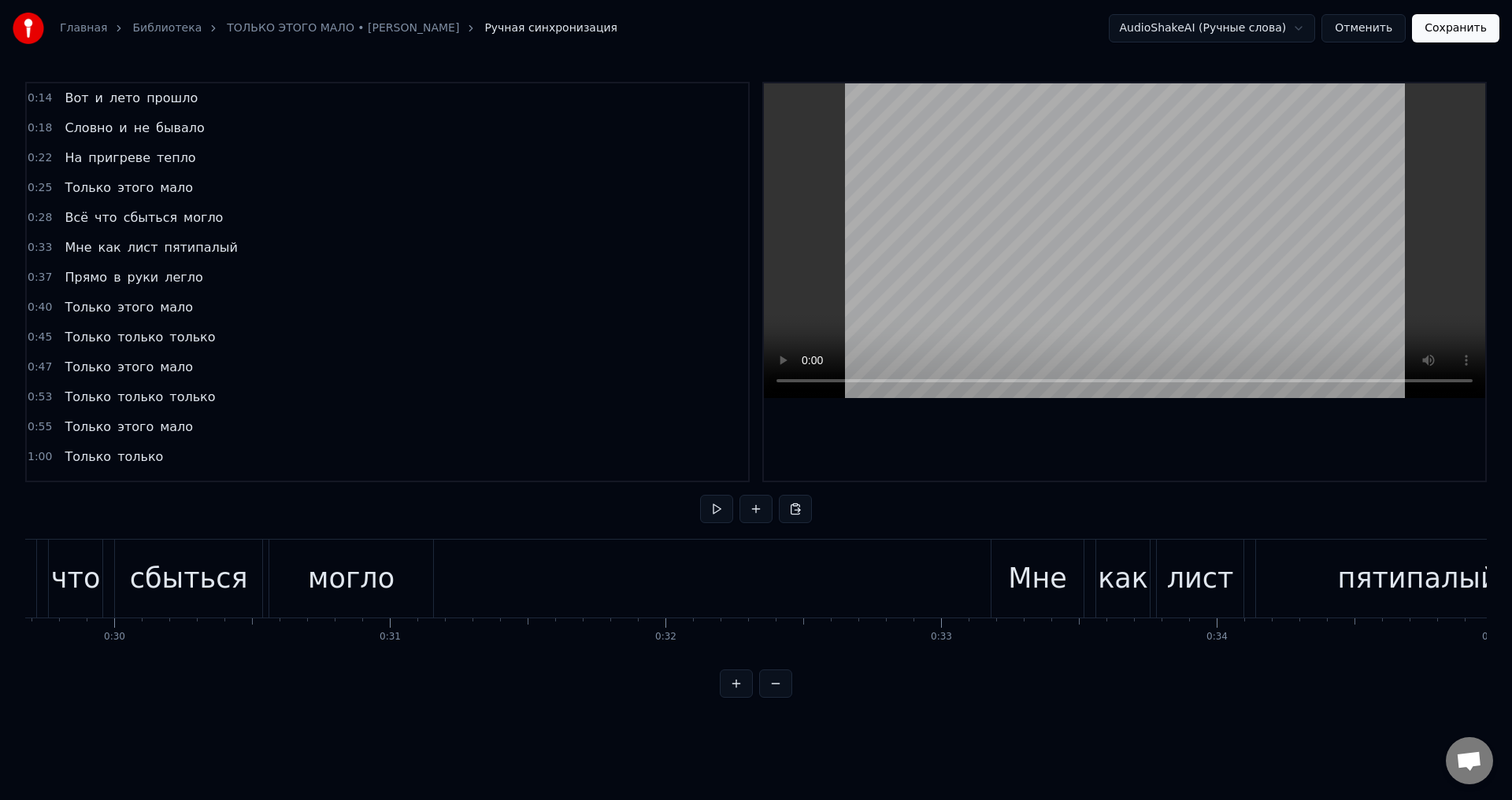
scroll to position [0, 8307]
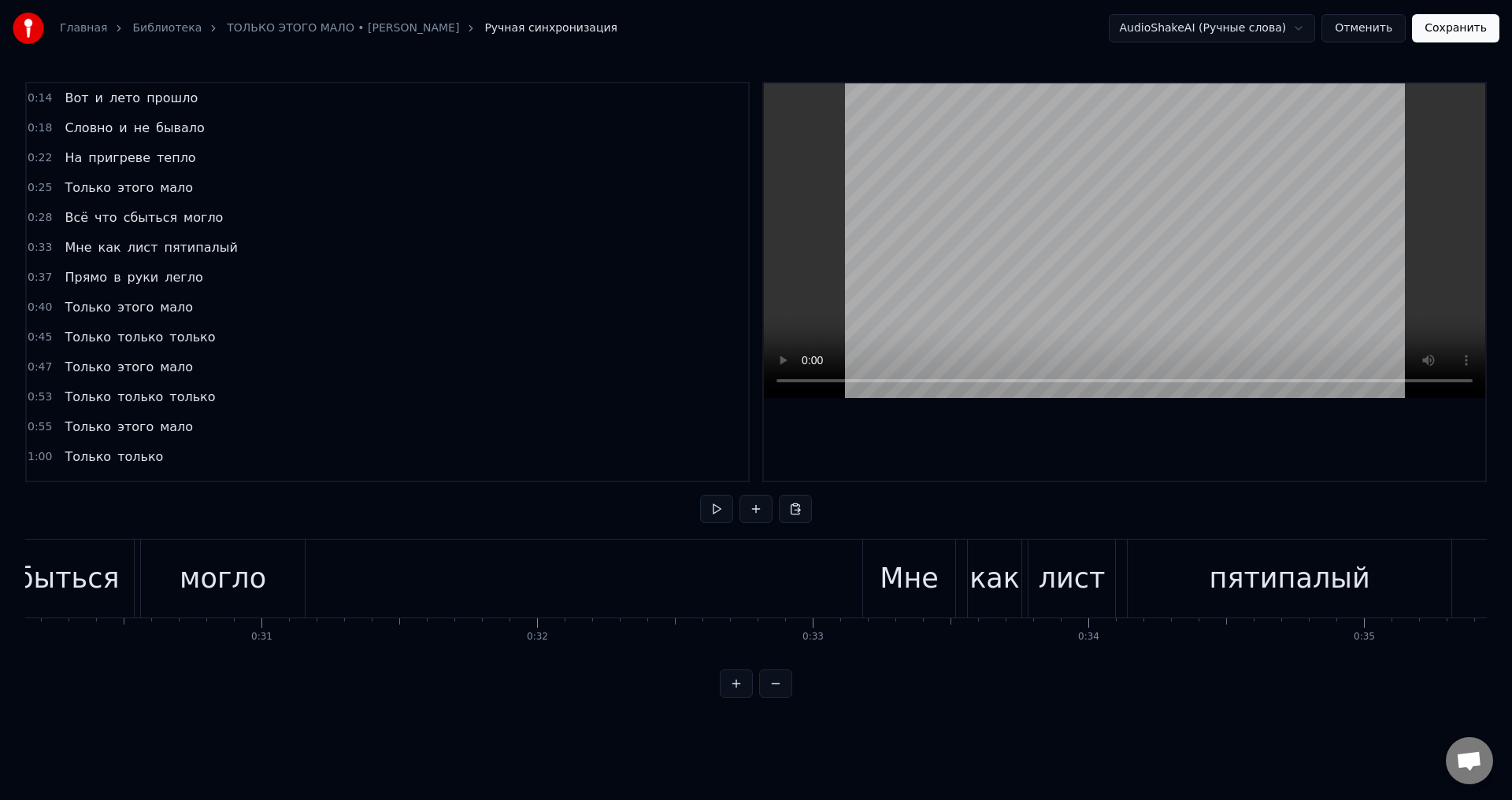
click at [75, 191] on span "Только" at bounding box center [87, 187] width 50 height 18
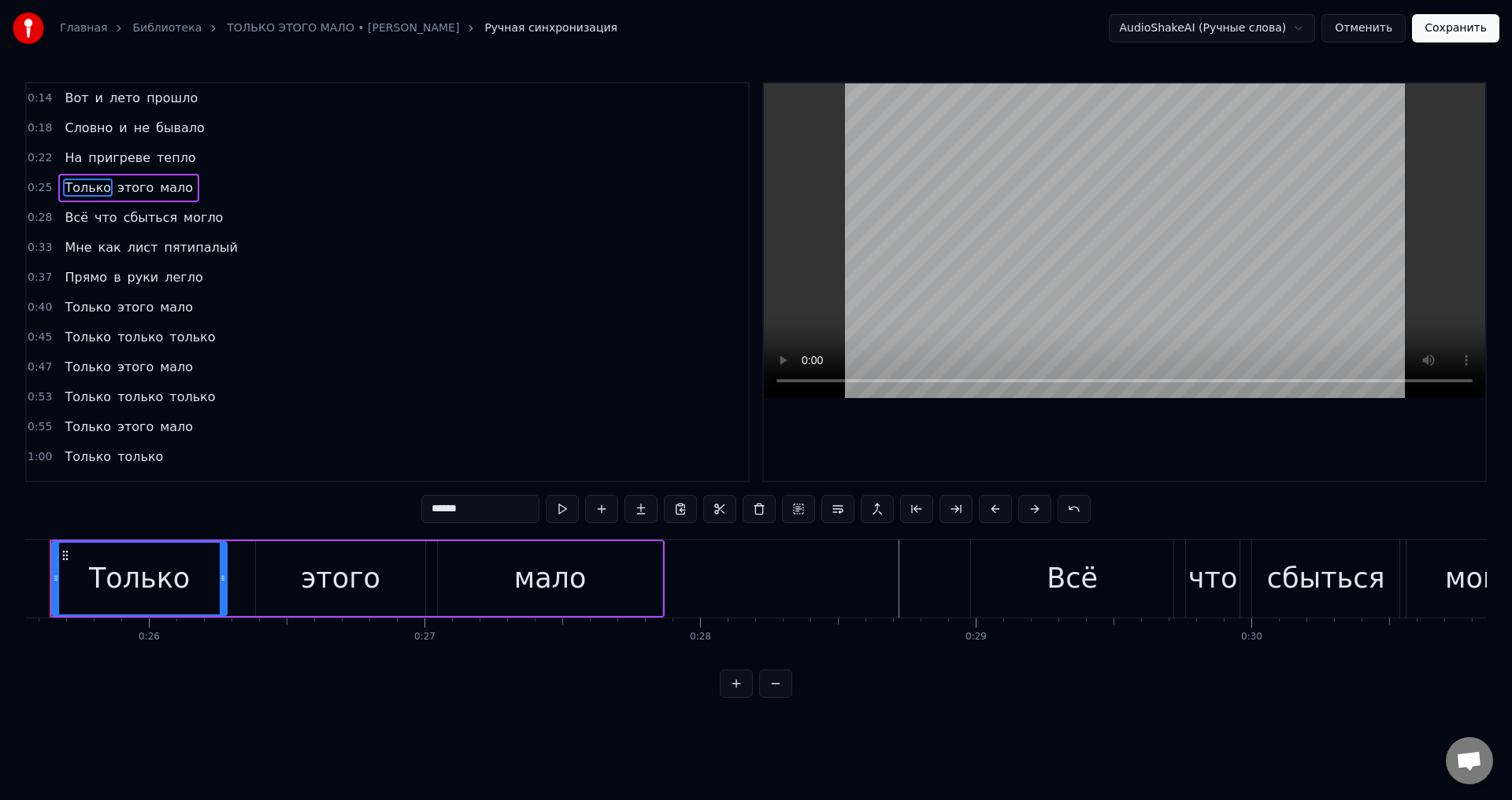
scroll to position [0, 6988]
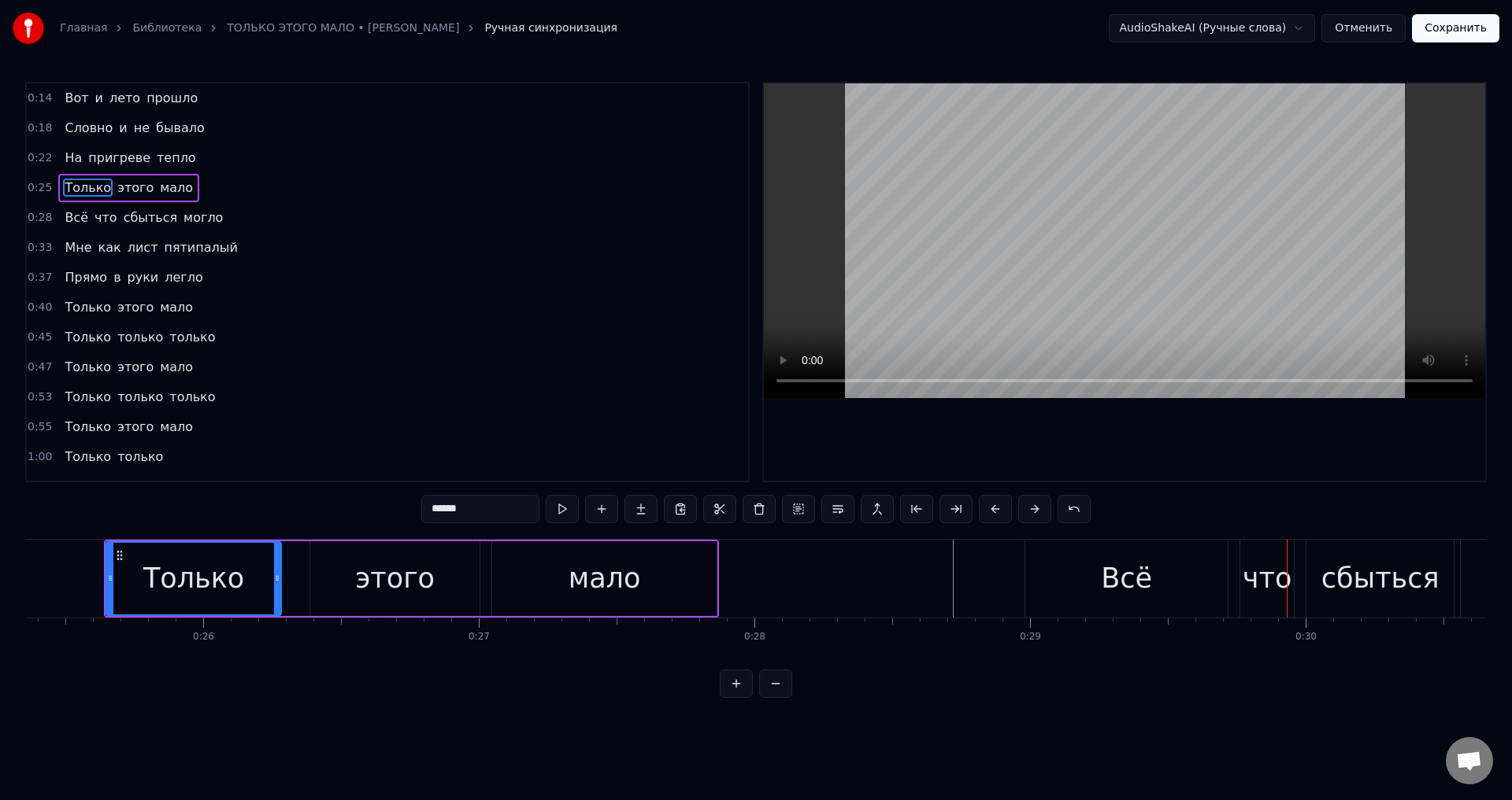
click at [1110, 603] on div "Всё" at bounding box center [1126, 579] width 202 height 78
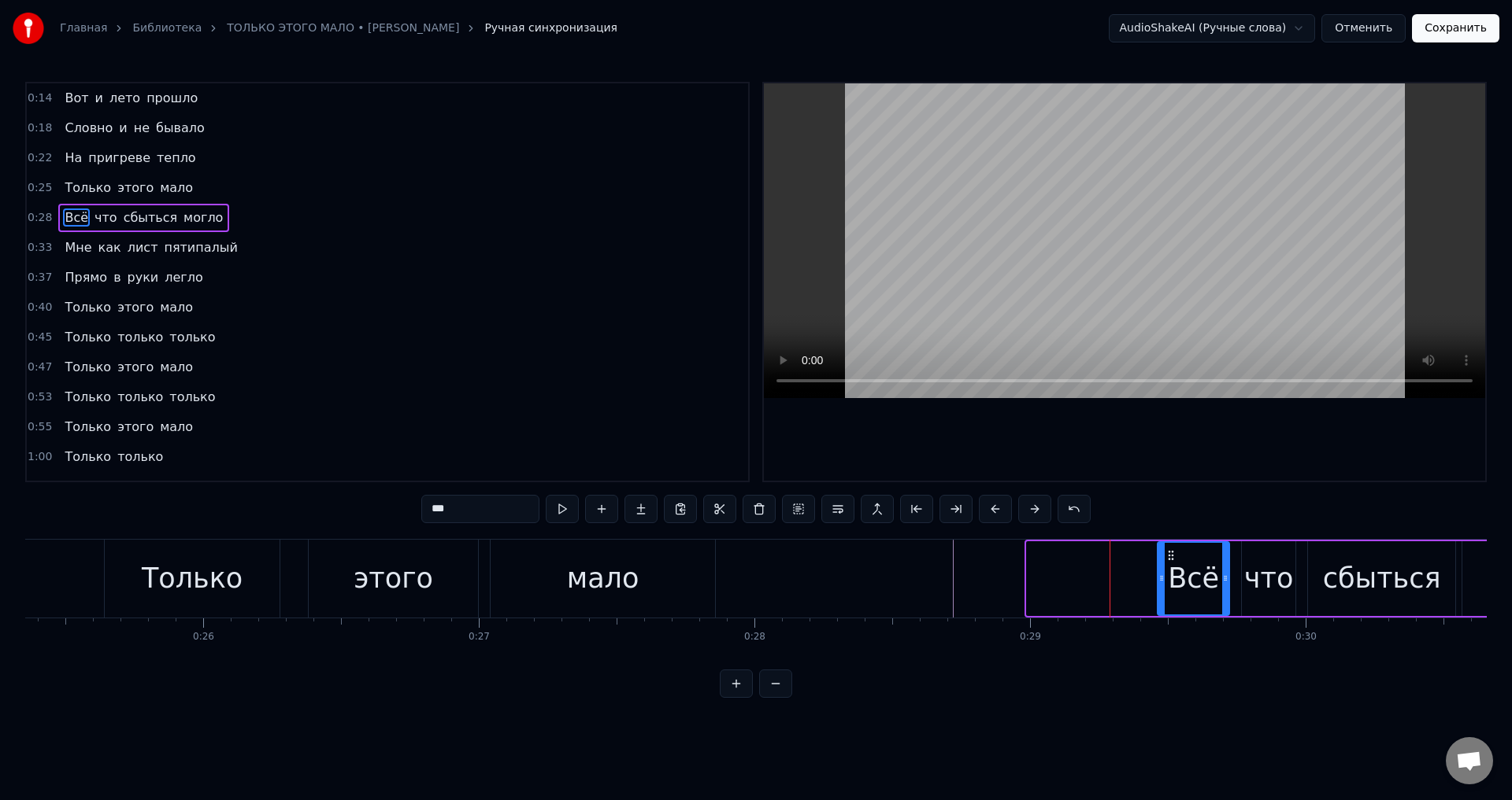
drag, startPoint x: 1029, startPoint y: 581, endPoint x: 1160, endPoint y: 587, distance: 131.1
click at [1160, 587] on div at bounding box center [1161, 579] width 6 height 71
drag, startPoint x: 676, startPoint y: 571, endPoint x: 852, endPoint y: 440, distance: 219.4
click at [677, 570] on div "мало" at bounding box center [603, 579] width 225 height 78
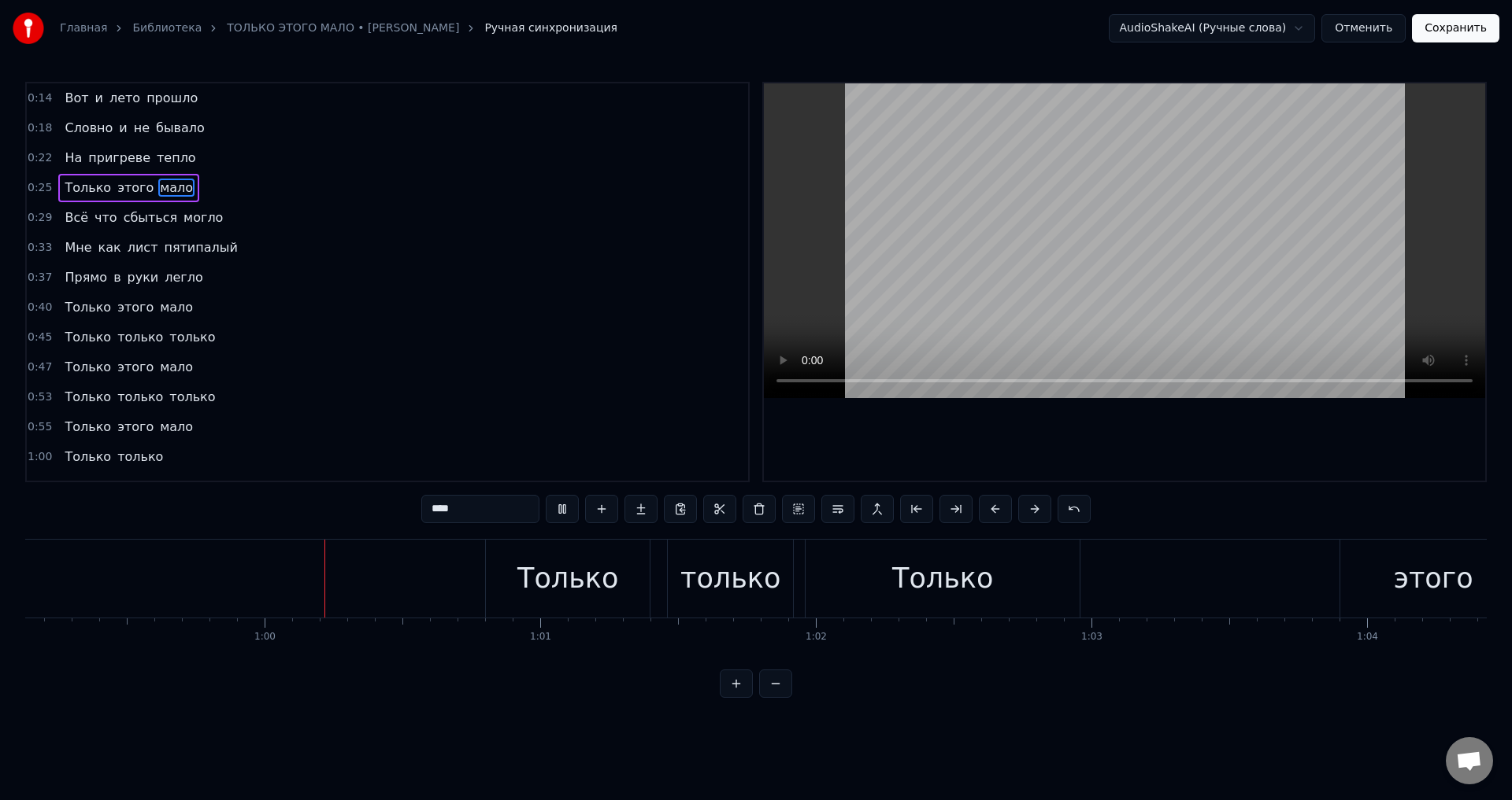
scroll to position [0, 16298]
click at [1046, 587] on div "Только" at bounding box center [941, 579] width 274 height 78
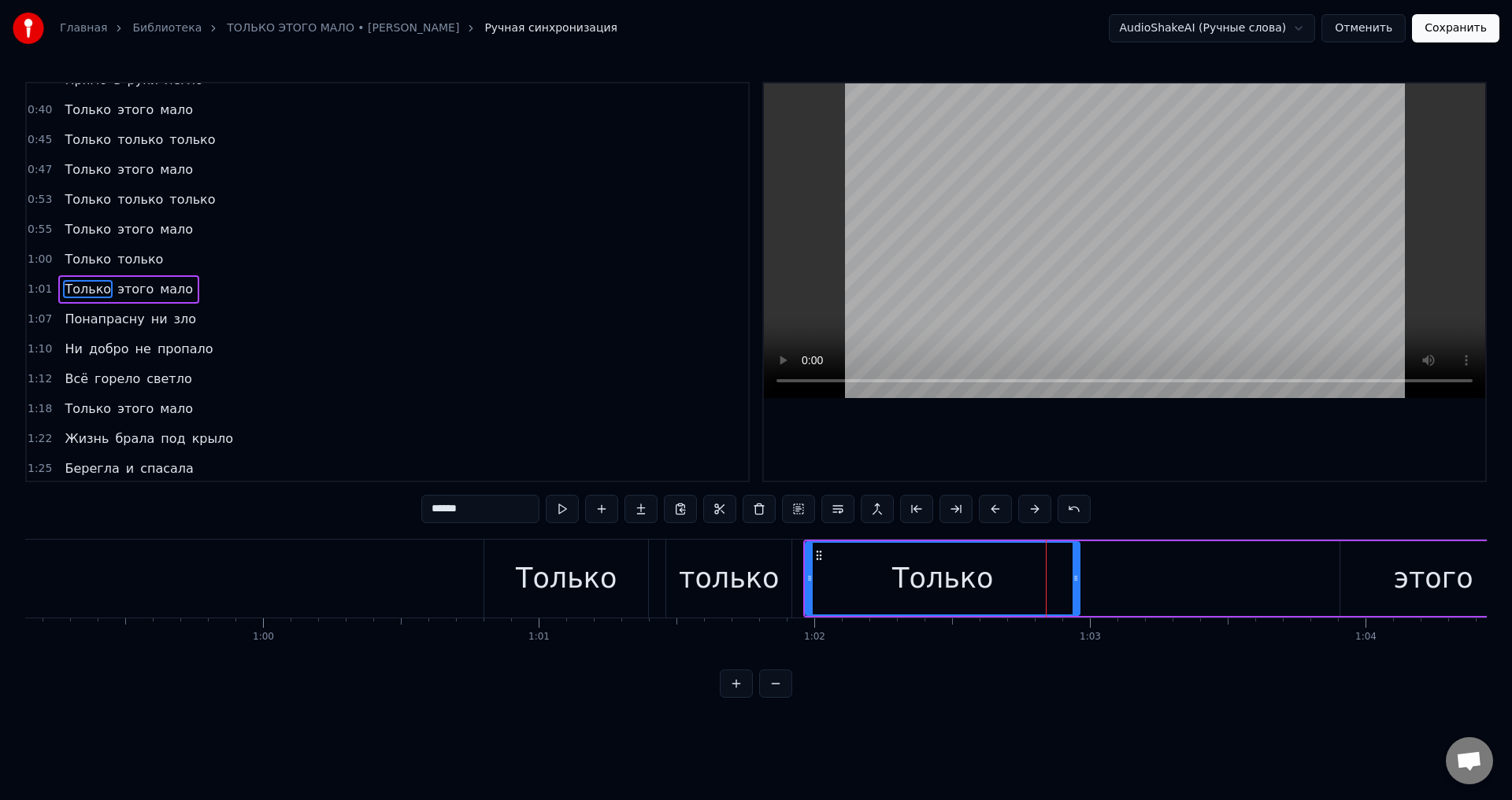
scroll to position [205, 0]
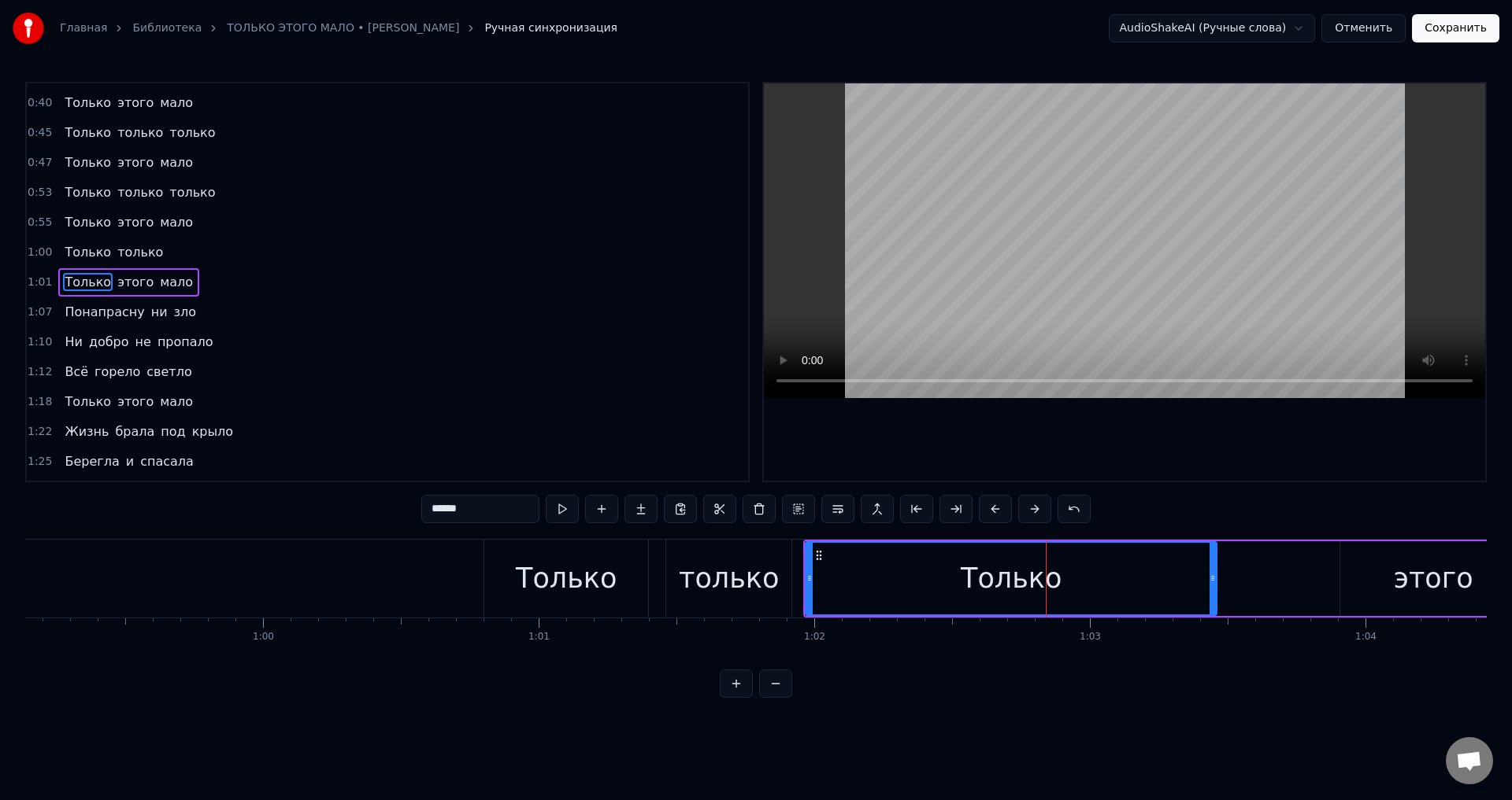
drag, startPoint x: 1078, startPoint y: 585, endPoint x: 1215, endPoint y: 586, distance: 137.0
click at [1215, 586] on div at bounding box center [1212, 579] width 6 height 71
drag, startPoint x: 1215, startPoint y: 586, endPoint x: 1191, endPoint y: 588, distance: 24.1
click at [1191, 588] on div at bounding box center [1188, 579] width 6 height 71
drag, startPoint x: 1191, startPoint y: 588, endPoint x: 1176, endPoint y: 588, distance: 15.0
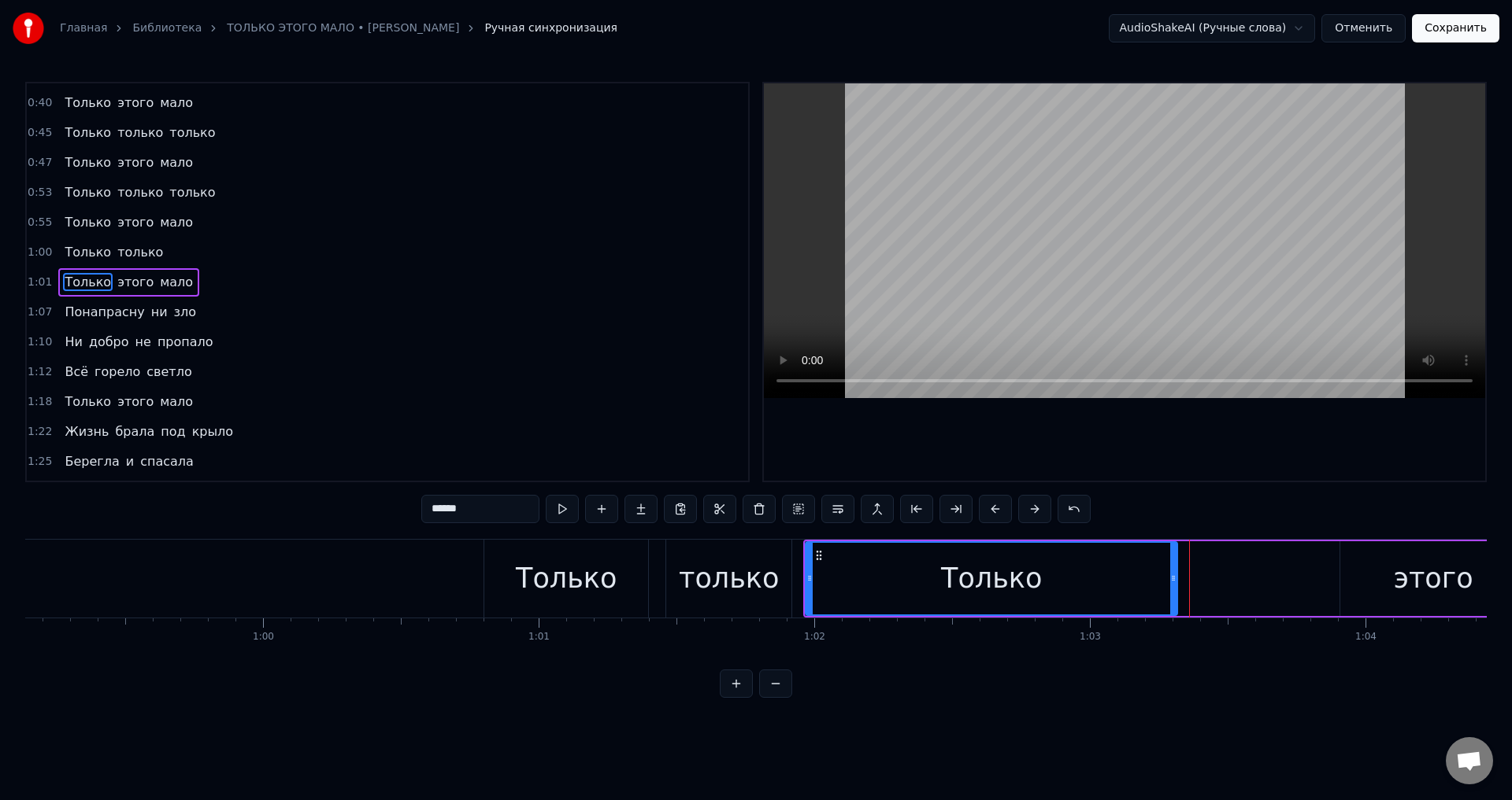
click at [1176, 588] on div at bounding box center [1172, 579] width 6 height 71
drag, startPoint x: 1176, startPoint y: 588, endPoint x: 1158, endPoint y: 588, distance: 18.0
click at [1158, 588] on div at bounding box center [1155, 579] width 6 height 71
drag, startPoint x: 1158, startPoint y: 588, endPoint x: 1143, endPoint y: 590, distance: 15.1
click at [1143, 590] on div at bounding box center [1140, 579] width 6 height 71
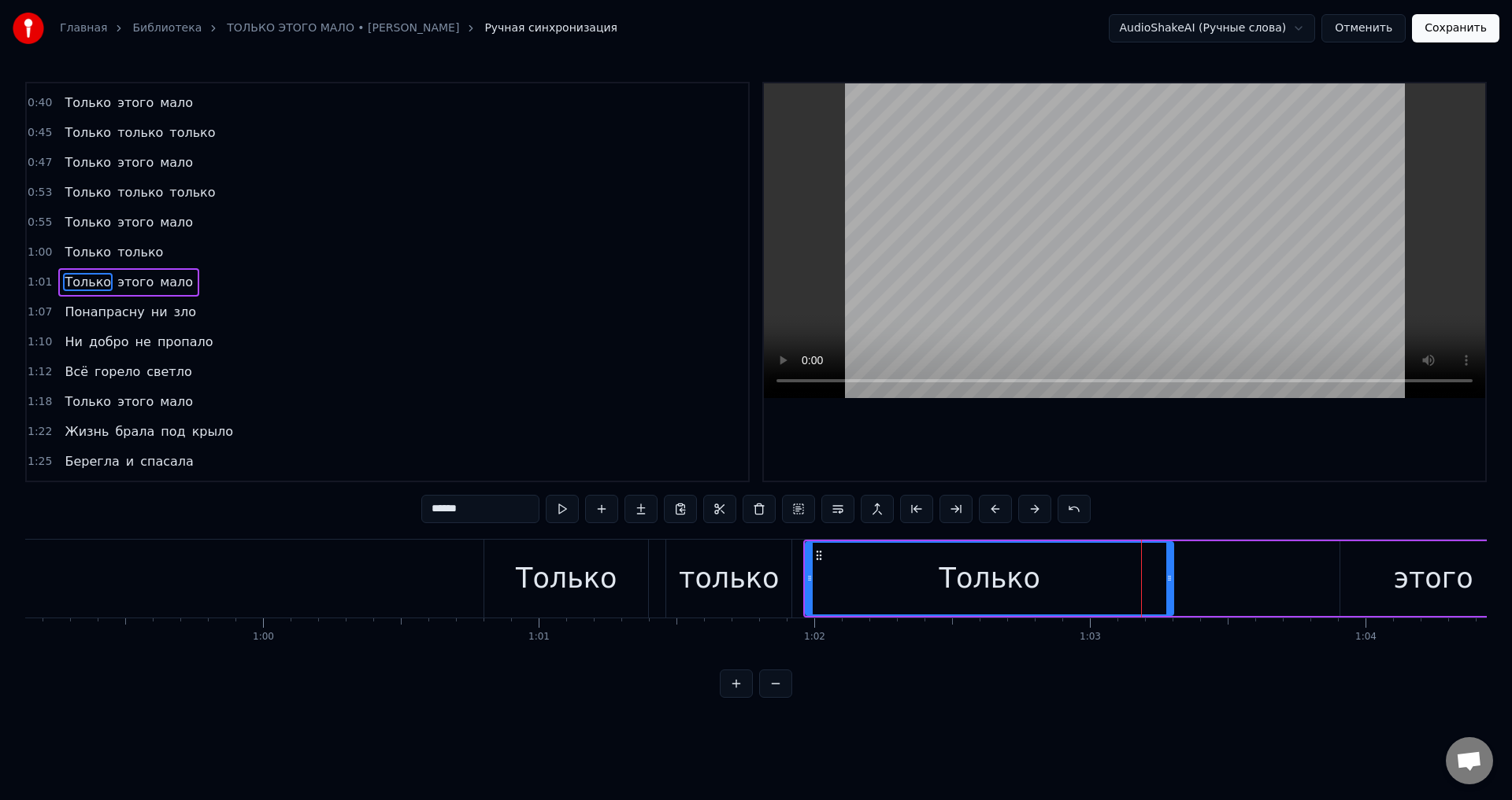
drag, startPoint x: 1143, startPoint y: 590, endPoint x: 1171, endPoint y: 594, distance: 28.3
click at [1171, 594] on div at bounding box center [1169, 579] width 6 height 71
drag, startPoint x: 1171, startPoint y: 594, endPoint x: 1180, endPoint y: 595, distance: 9.1
click at [1180, 595] on div at bounding box center [1178, 579] width 6 height 71
drag, startPoint x: 514, startPoint y: 579, endPoint x: 879, endPoint y: 388, distance: 412.0
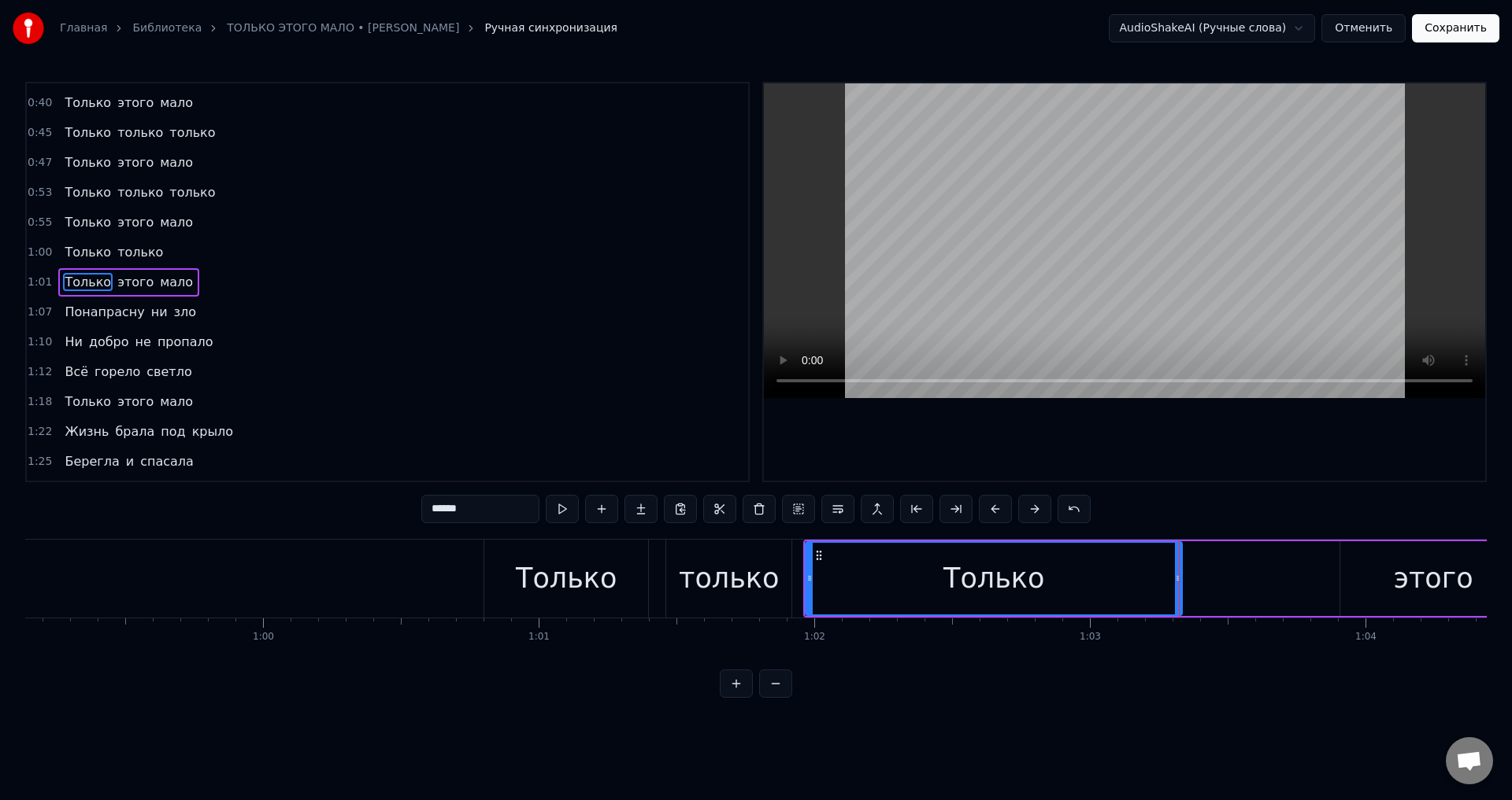
click at [513, 580] on div "Только" at bounding box center [566, 579] width 164 height 78
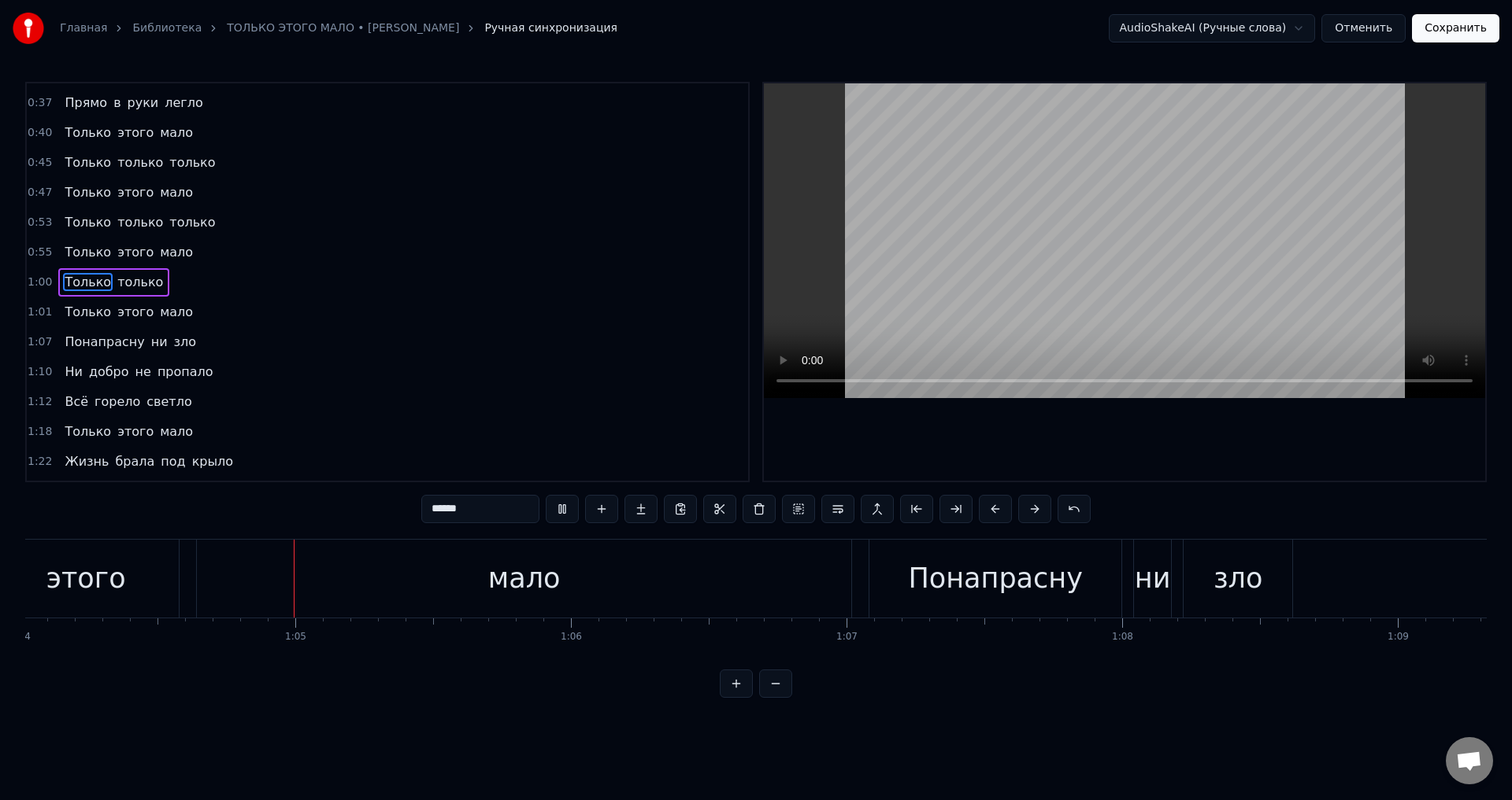
scroll to position [0, 17645]
click at [78, 283] on span "Только" at bounding box center [87, 282] width 50 height 18
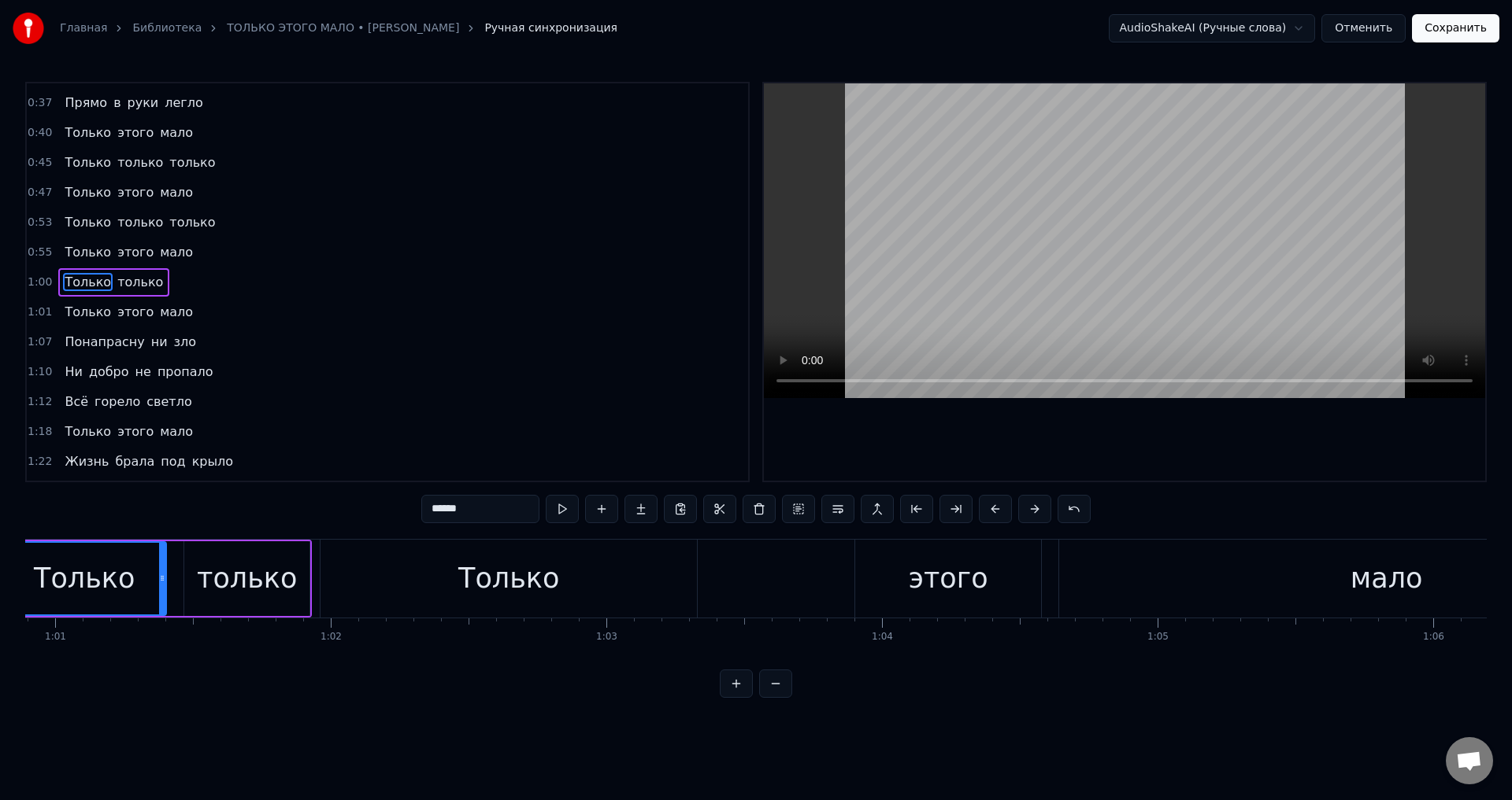
scroll to position [0, 16678]
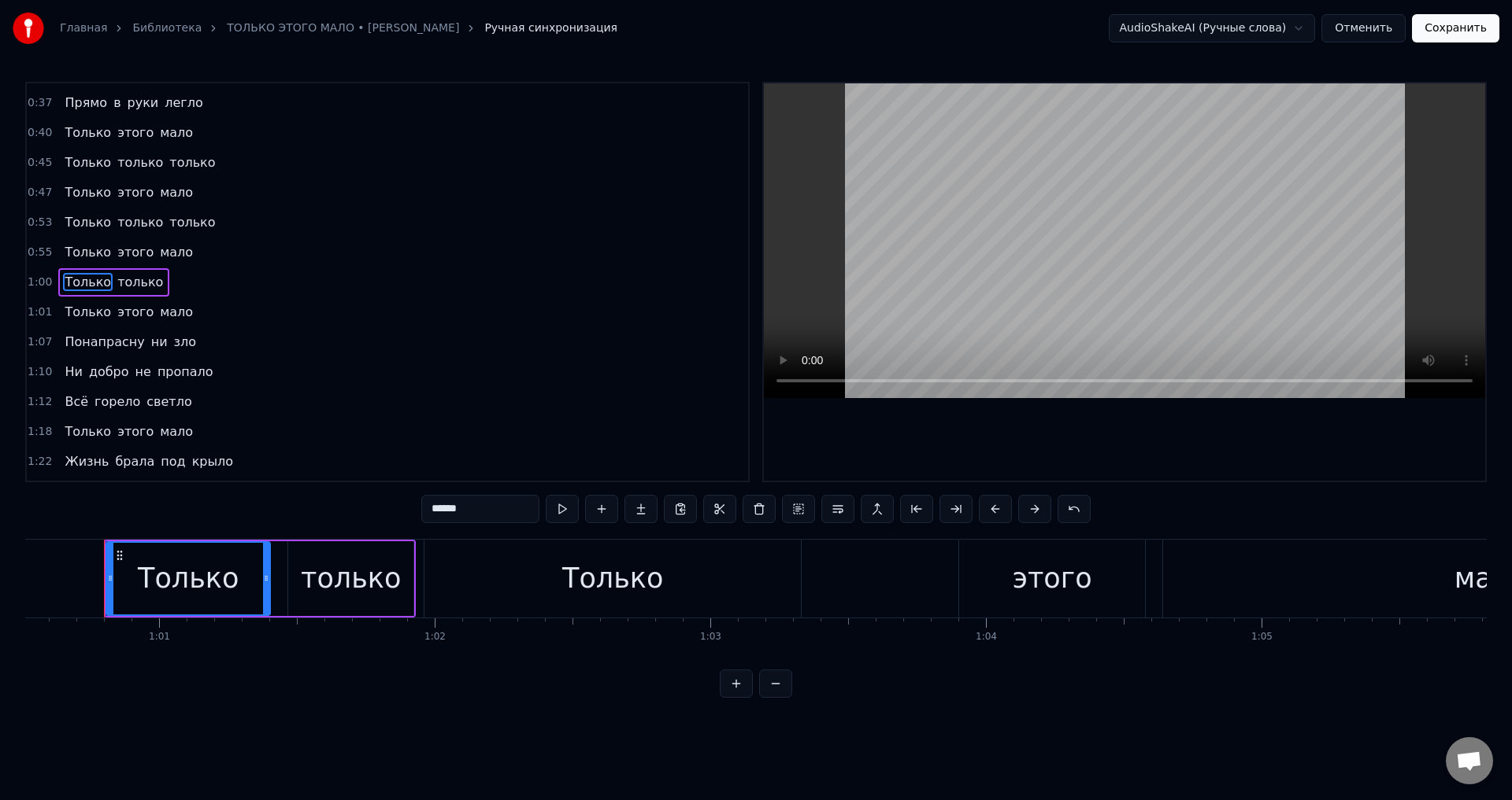
click at [81, 310] on span "Только" at bounding box center [87, 312] width 50 height 18
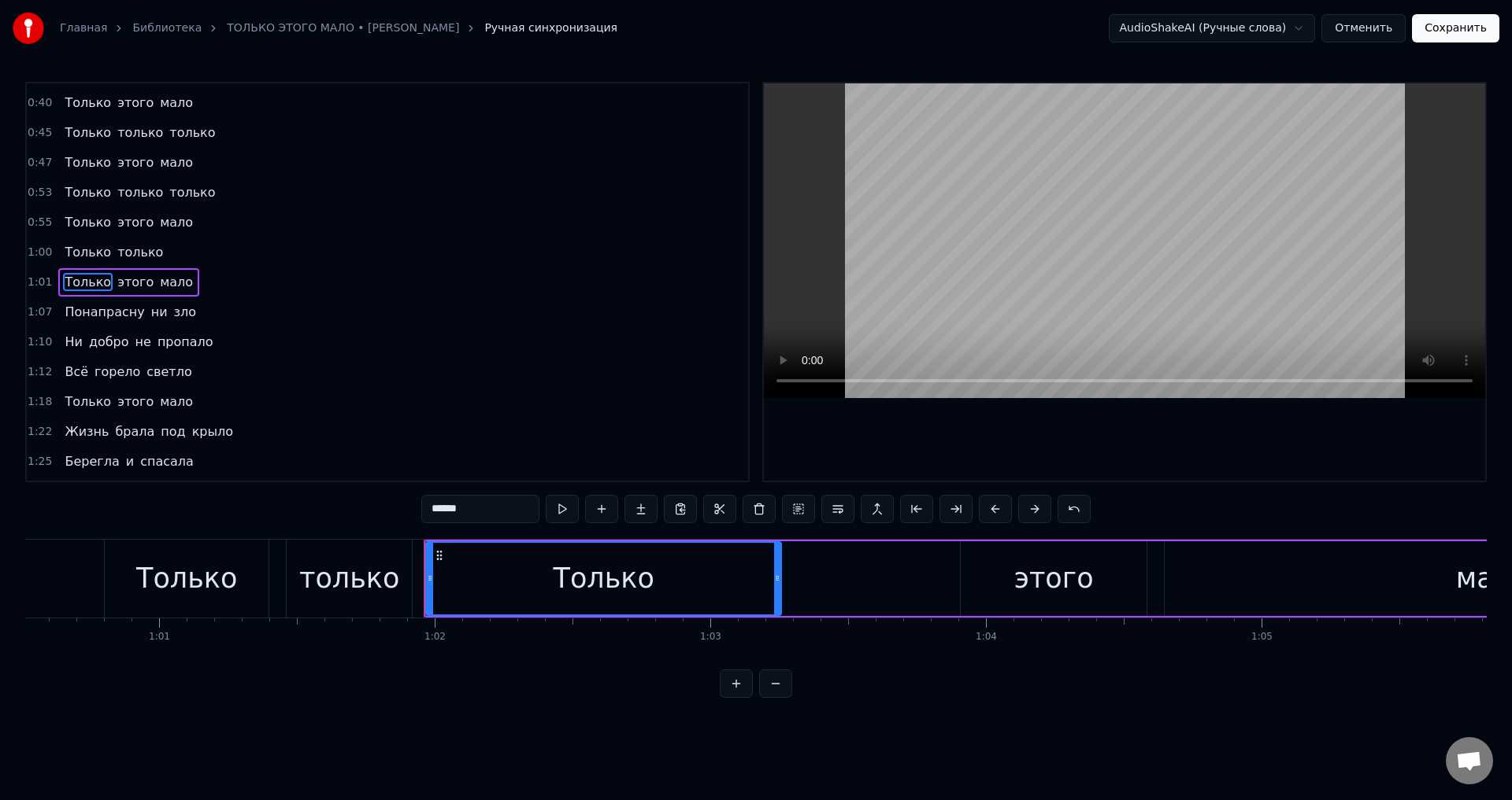
drag, startPoint x: 801, startPoint y: 588, endPoint x: 780, endPoint y: 588, distance: 21.0
click at [780, 588] on div at bounding box center [777, 579] width 6 height 71
drag, startPoint x: 780, startPoint y: 588, endPoint x: 766, endPoint y: 588, distance: 14.0
click at [766, 588] on div at bounding box center [762, 579] width 6 height 71
click at [1074, 513] on button at bounding box center [1074, 509] width 33 height 29
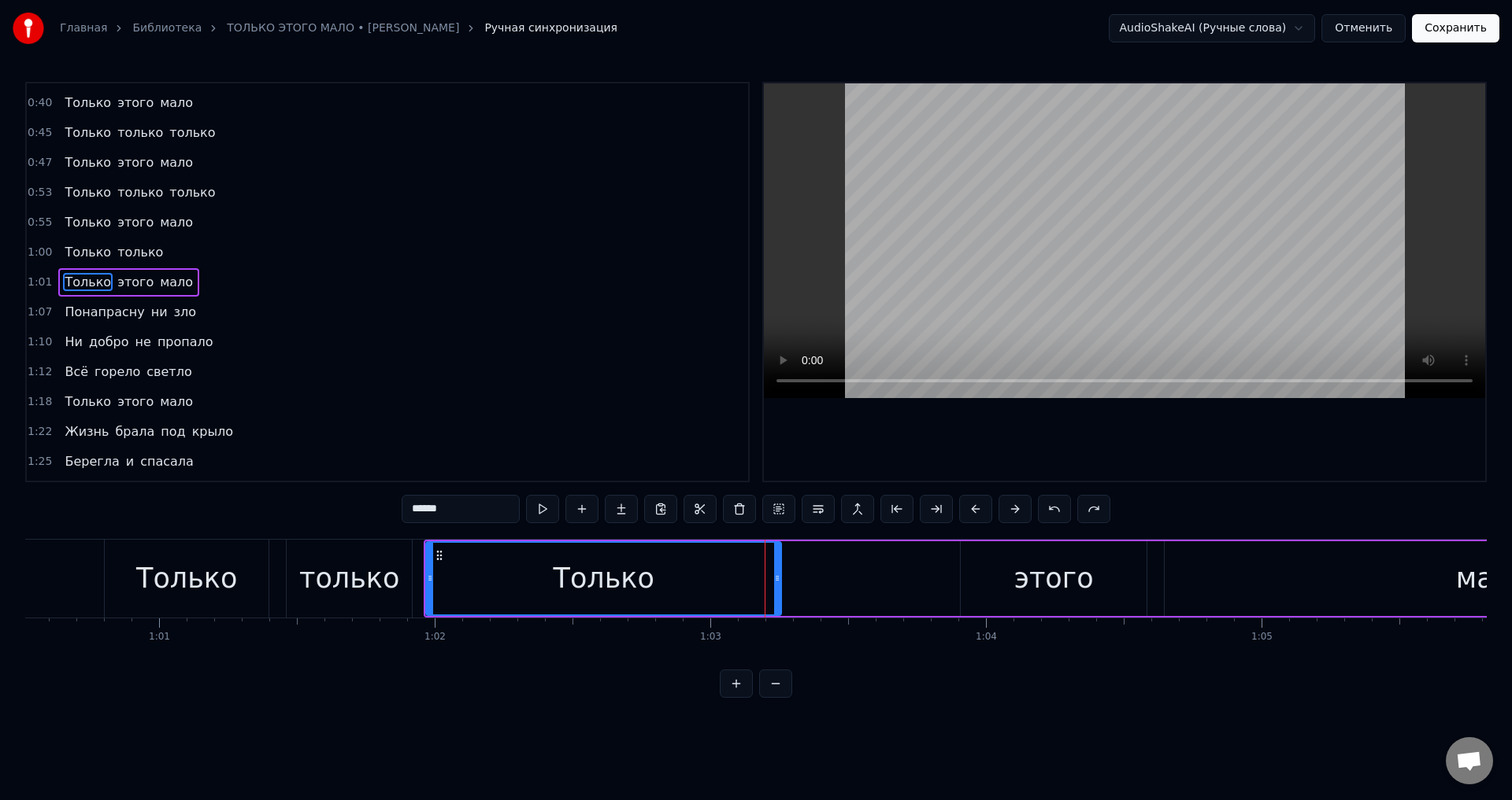
click at [63, 249] on span "Только" at bounding box center [87, 252] width 50 height 18
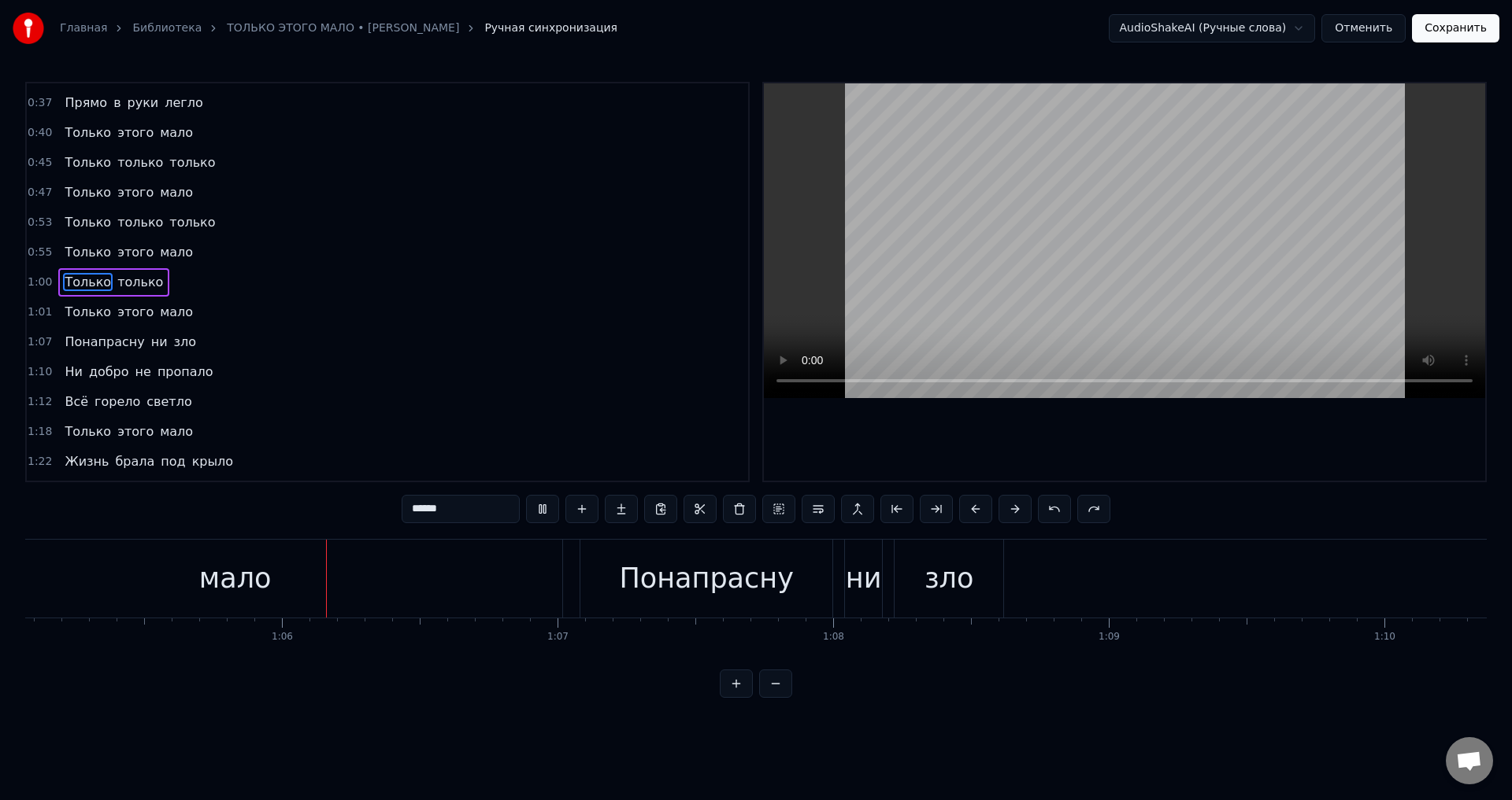
scroll to position [0, 17985]
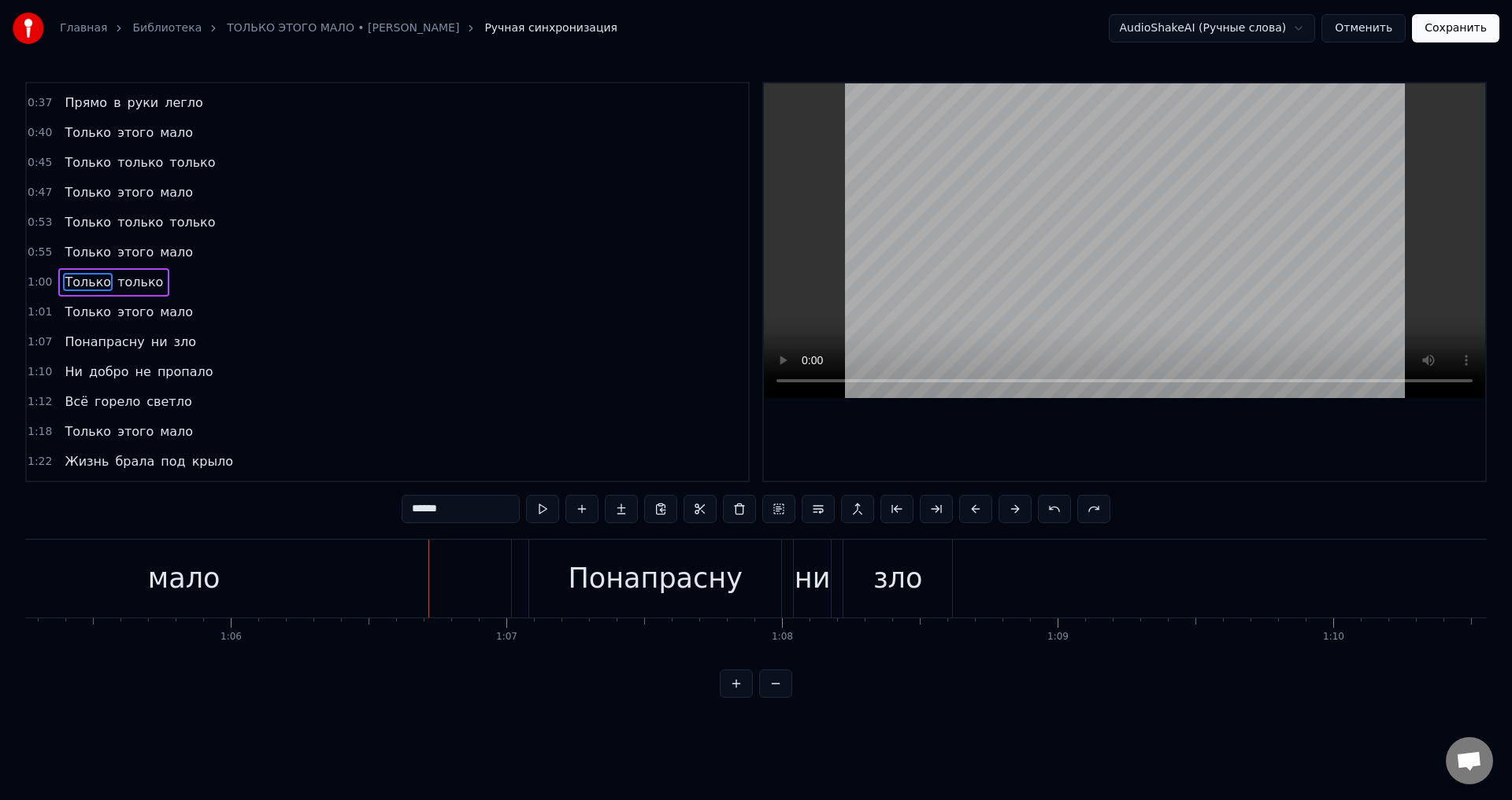
click at [184, 584] on div "мало" at bounding box center [184, 579] width 72 height 42
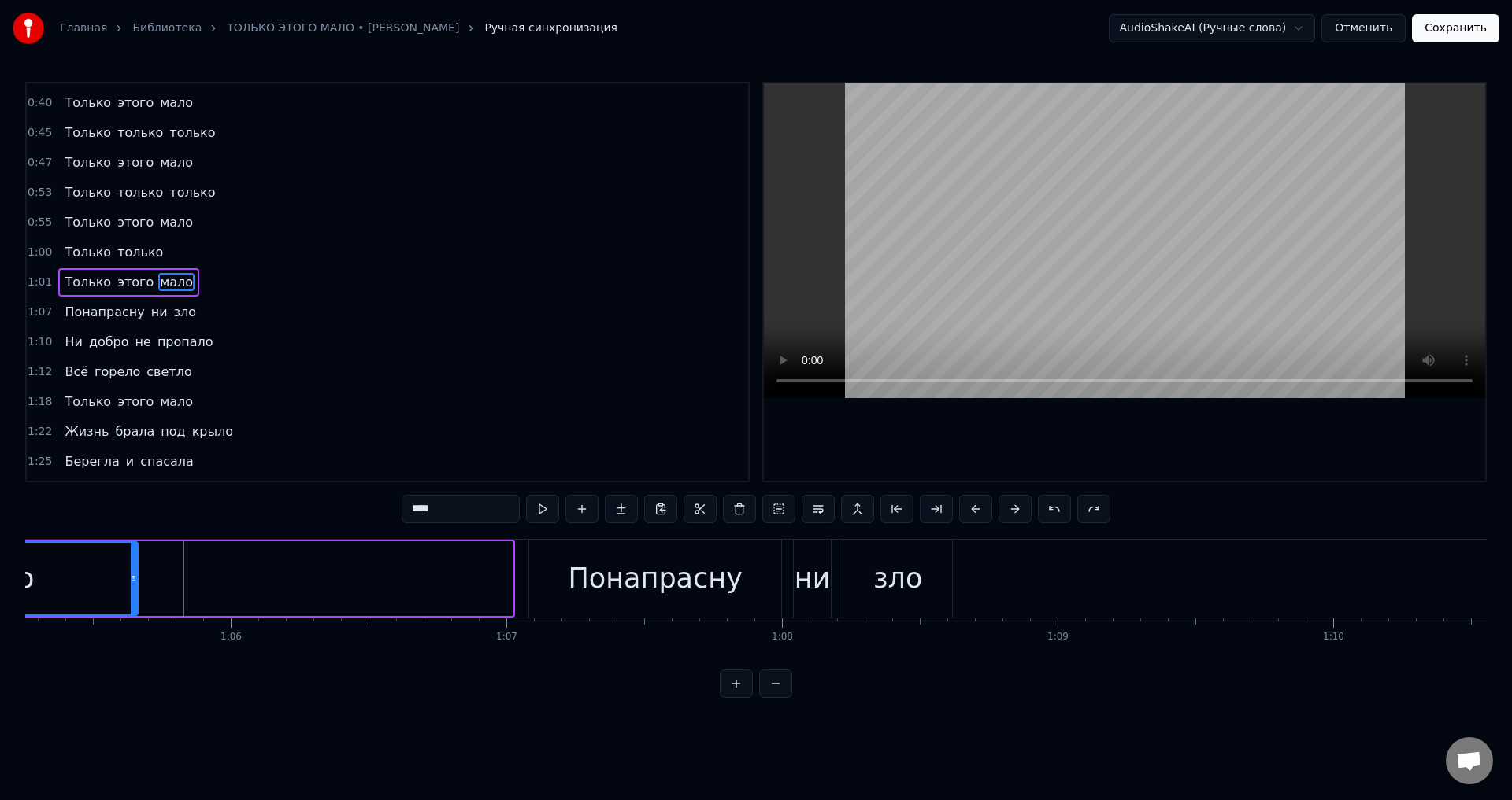
drag, startPoint x: 507, startPoint y: 581, endPoint x: 132, endPoint y: 579, distance: 375.0
click at [132, 579] on icon at bounding box center [133, 578] width 6 height 12
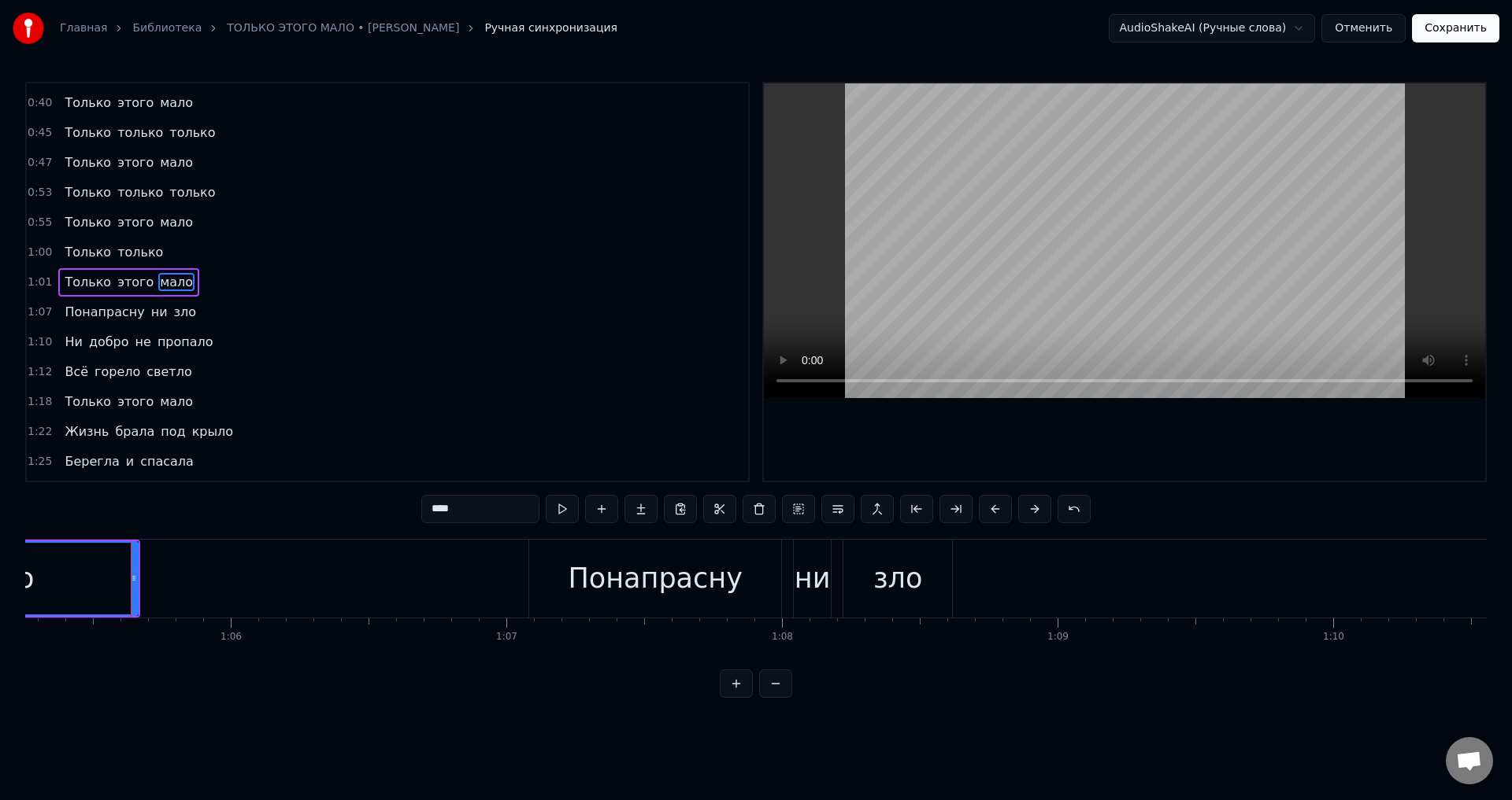
click at [116, 279] on span "этого" at bounding box center [135, 282] width 39 height 18
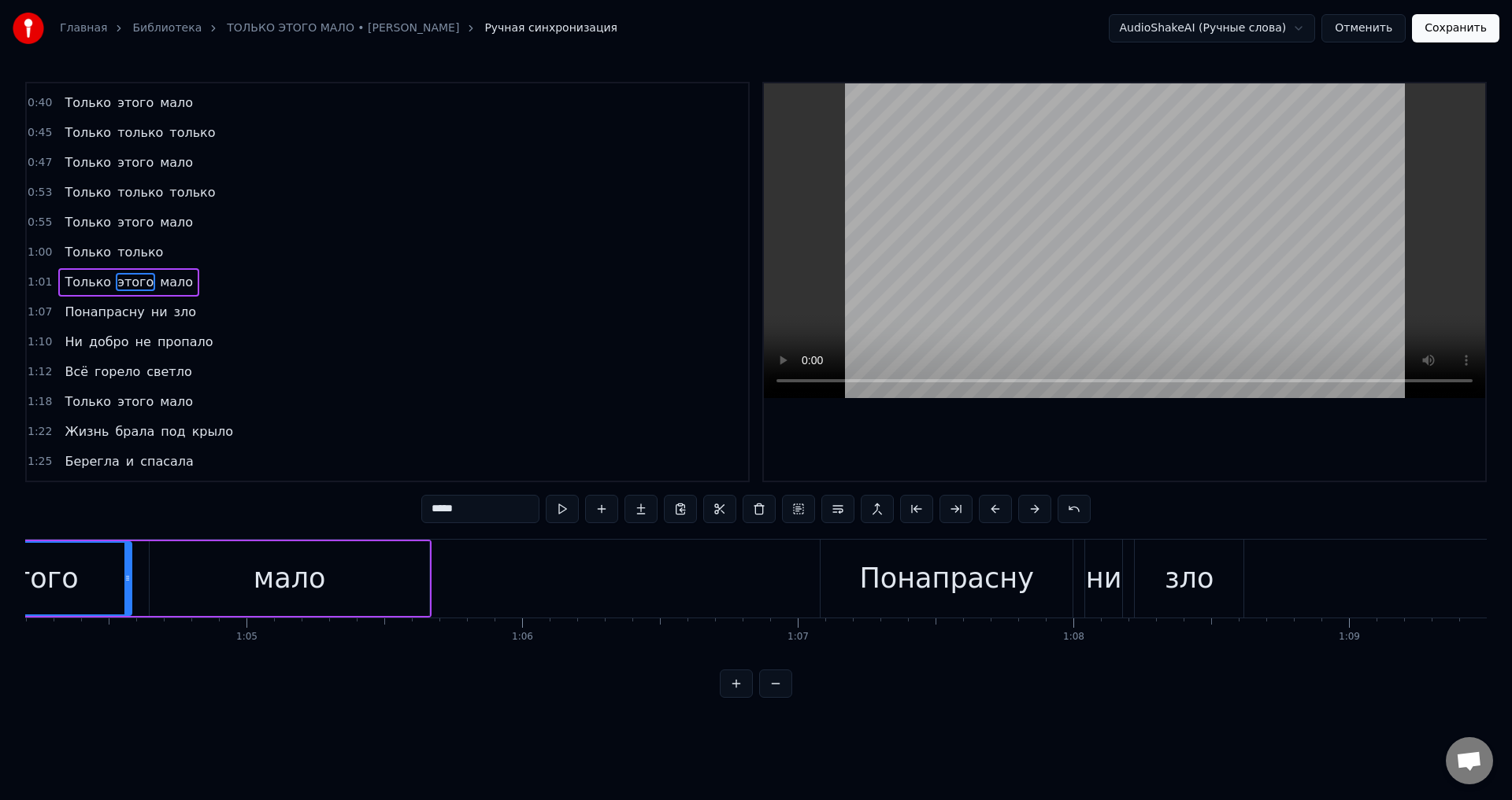
scroll to position [0, 17533]
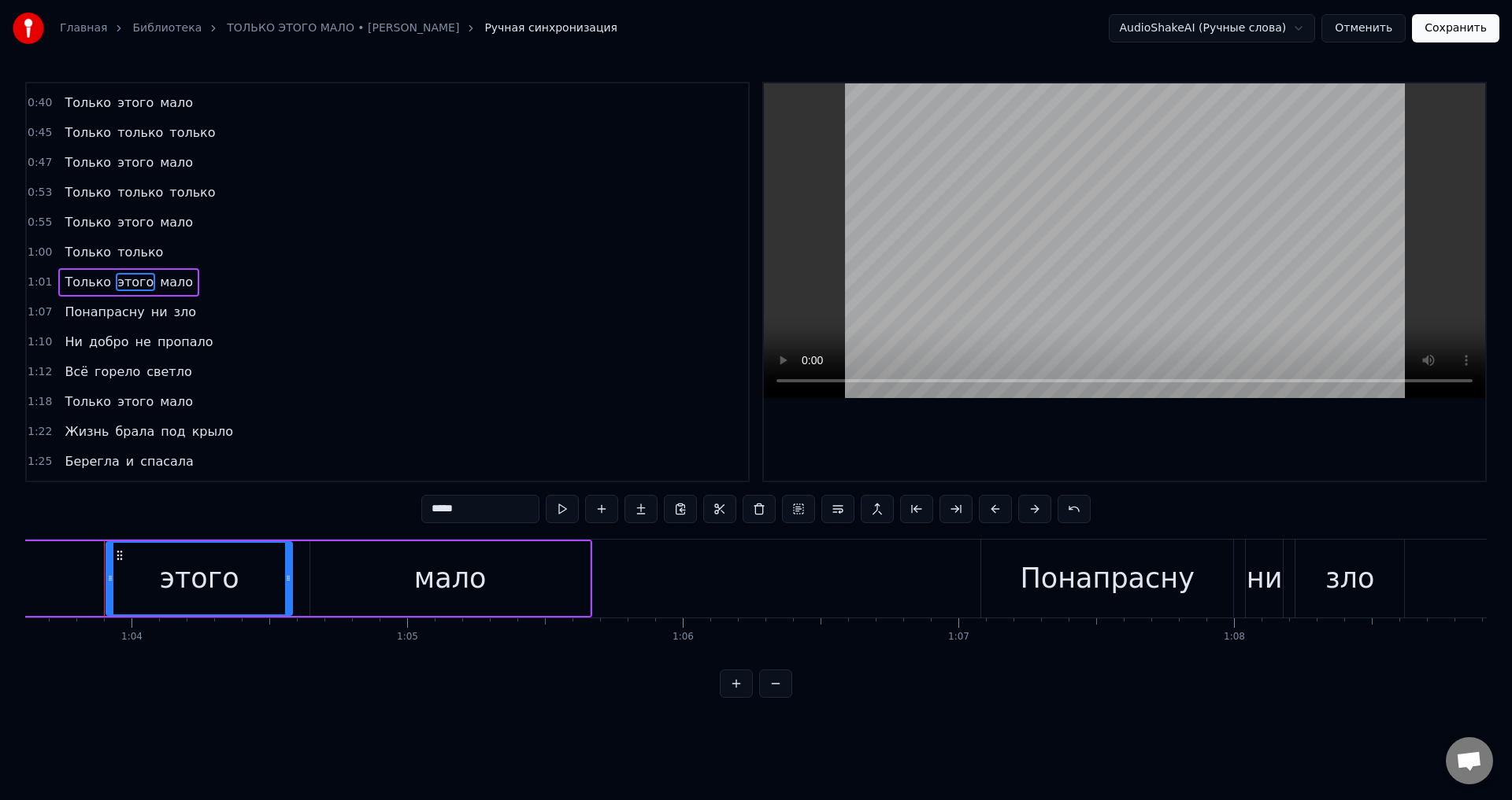
click at [461, 582] on div "мало" at bounding box center [450, 579] width 72 height 42
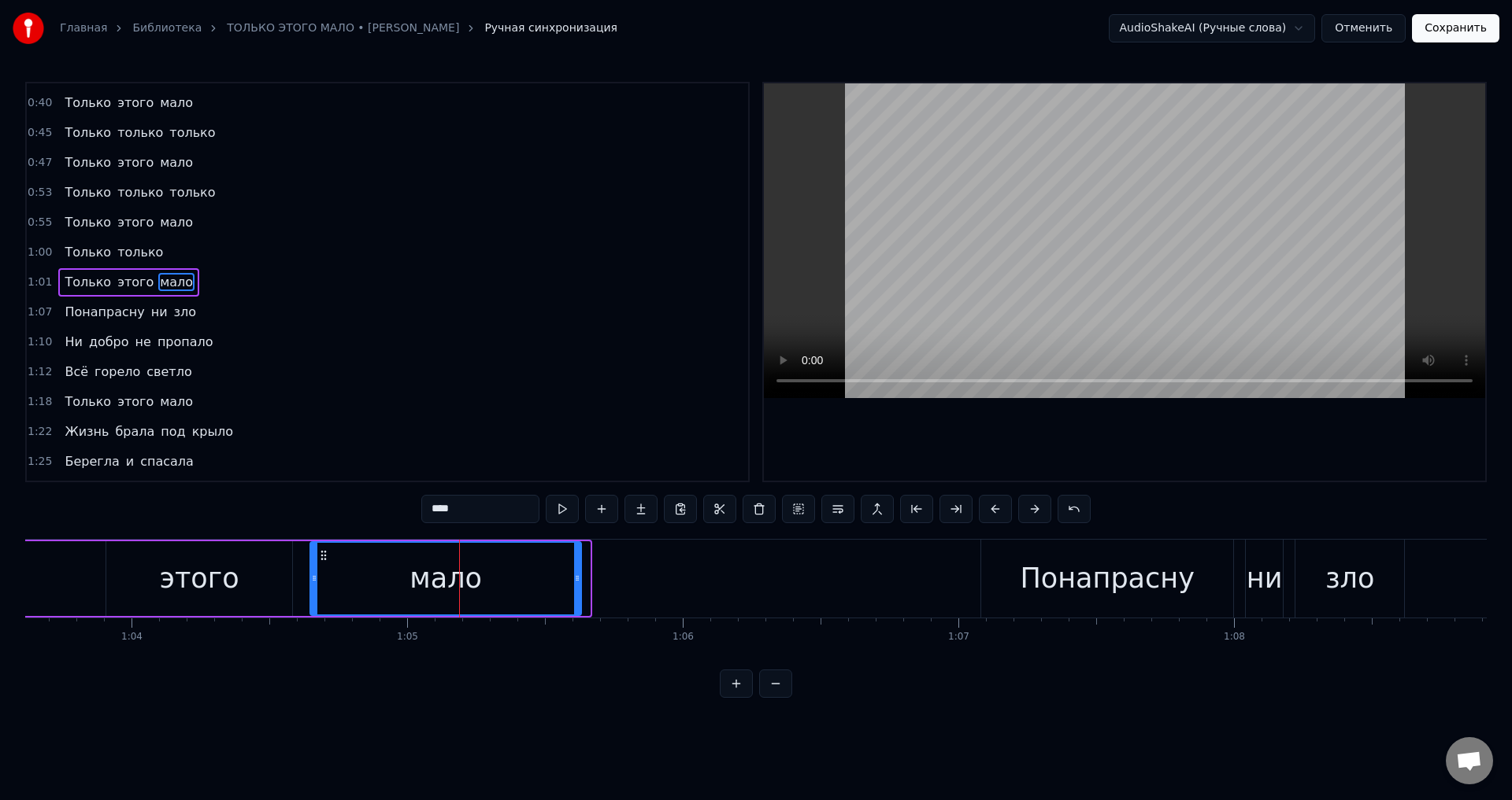
drag, startPoint x: 587, startPoint y: 582, endPoint x: 579, endPoint y: 585, distance: 8.5
click at [579, 585] on div at bounding box center [577, 579] width 6 height 71
click at [191, 578] on div "этого" at bounding box center [199, 579] width 79 height 42
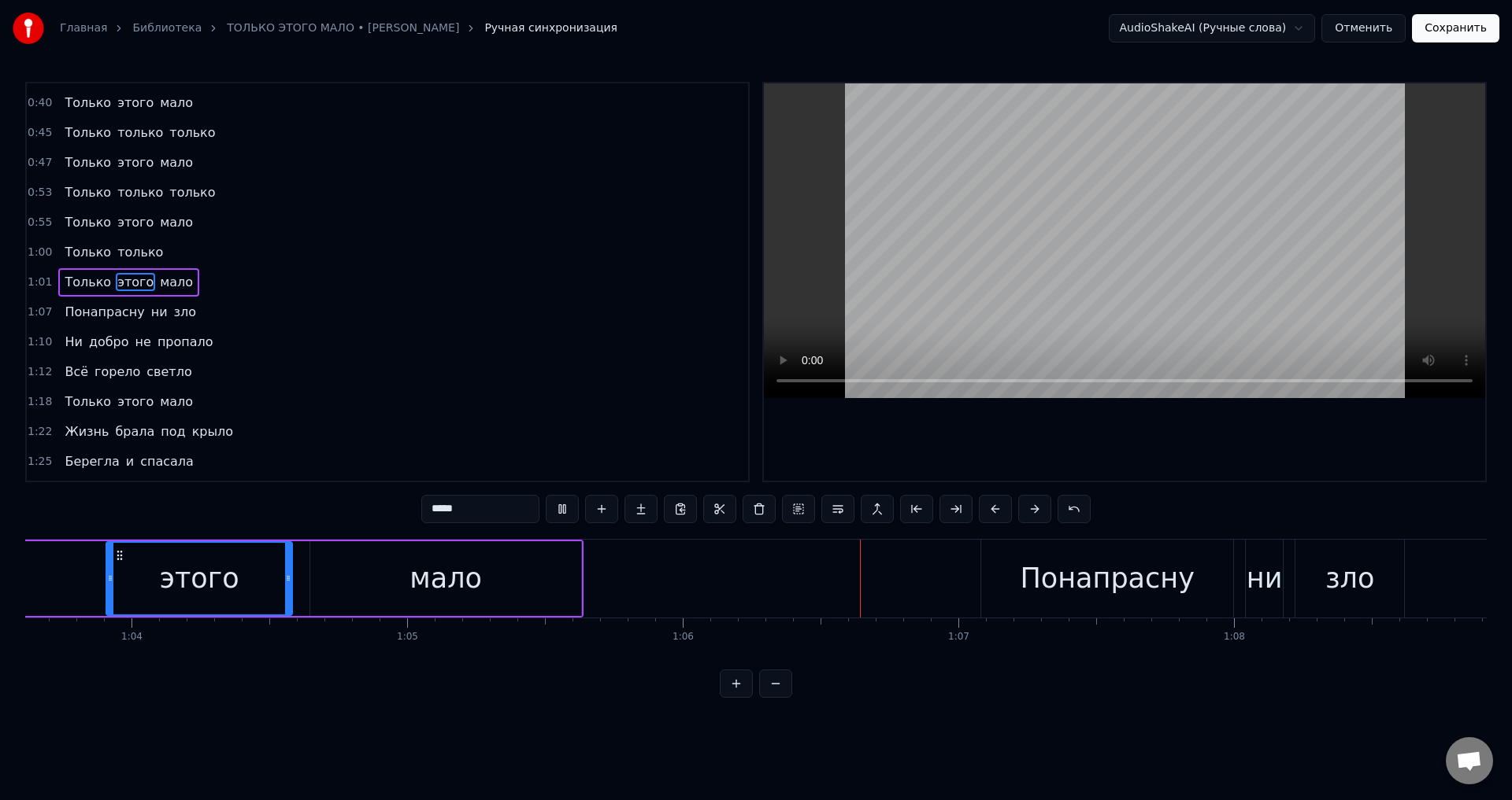
click at [569, 587] on div "мало" at bounding box center [445, 579] width 271 height 75
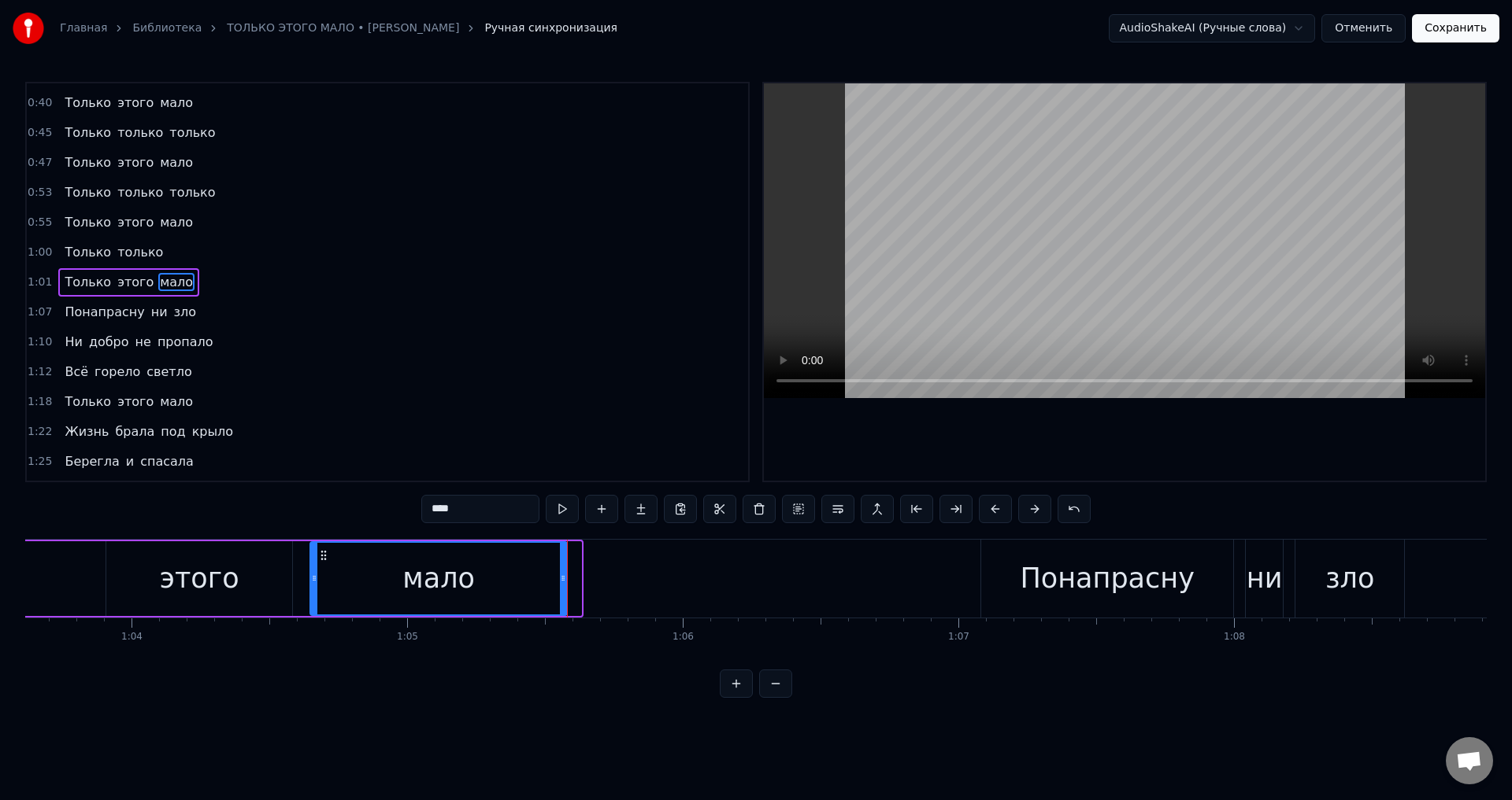
drag, startPoint x: 576, startPoint y: 587, endPoint x: 562, endPoint y: 585, distance: 14.1
click at [562, 585] on div at bounding box center [563, 579] width 6 height 71
drag, startPoint x: 239, startPoint y: 570, endPoint x: 293, endPoint y: 561, distance: 54.7
click at [239, 570] on div "этого" at bounding box center [199, 579] width 186 height 75
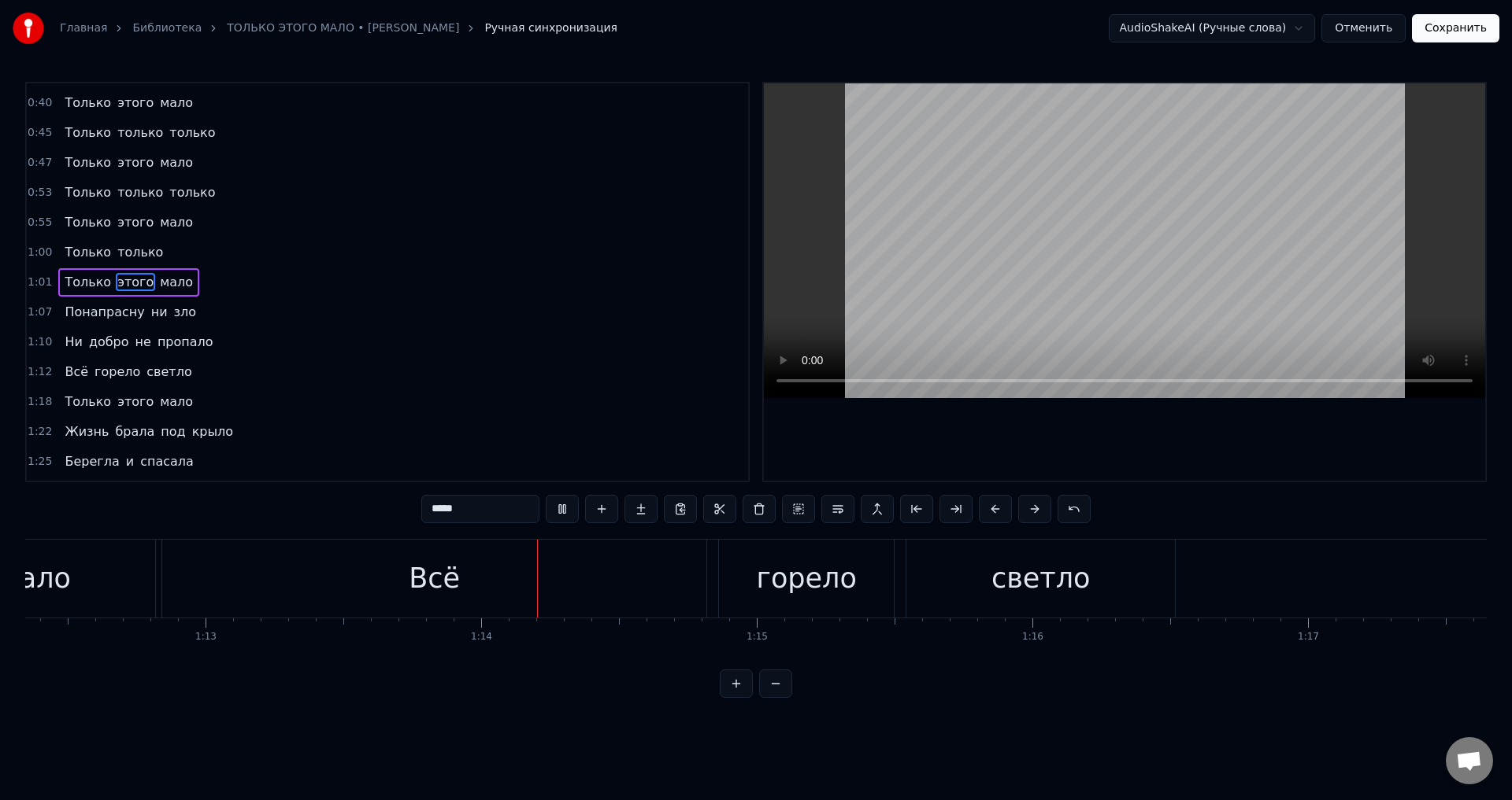
scroll to position [0, 20213]
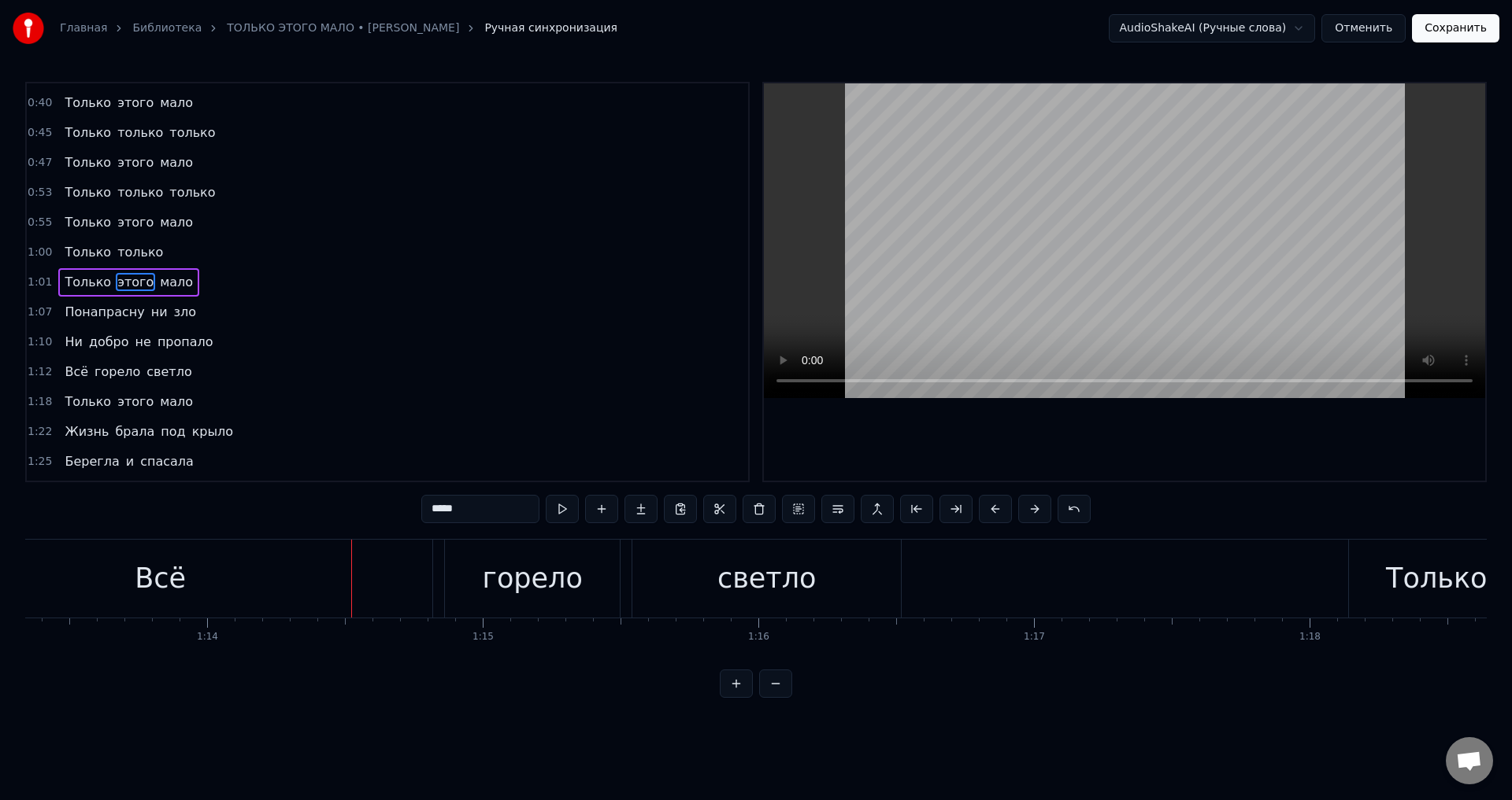
click at [152, 582] on div "Всё" at bounding box center [160, 579] width 51 height 42
type input "***"
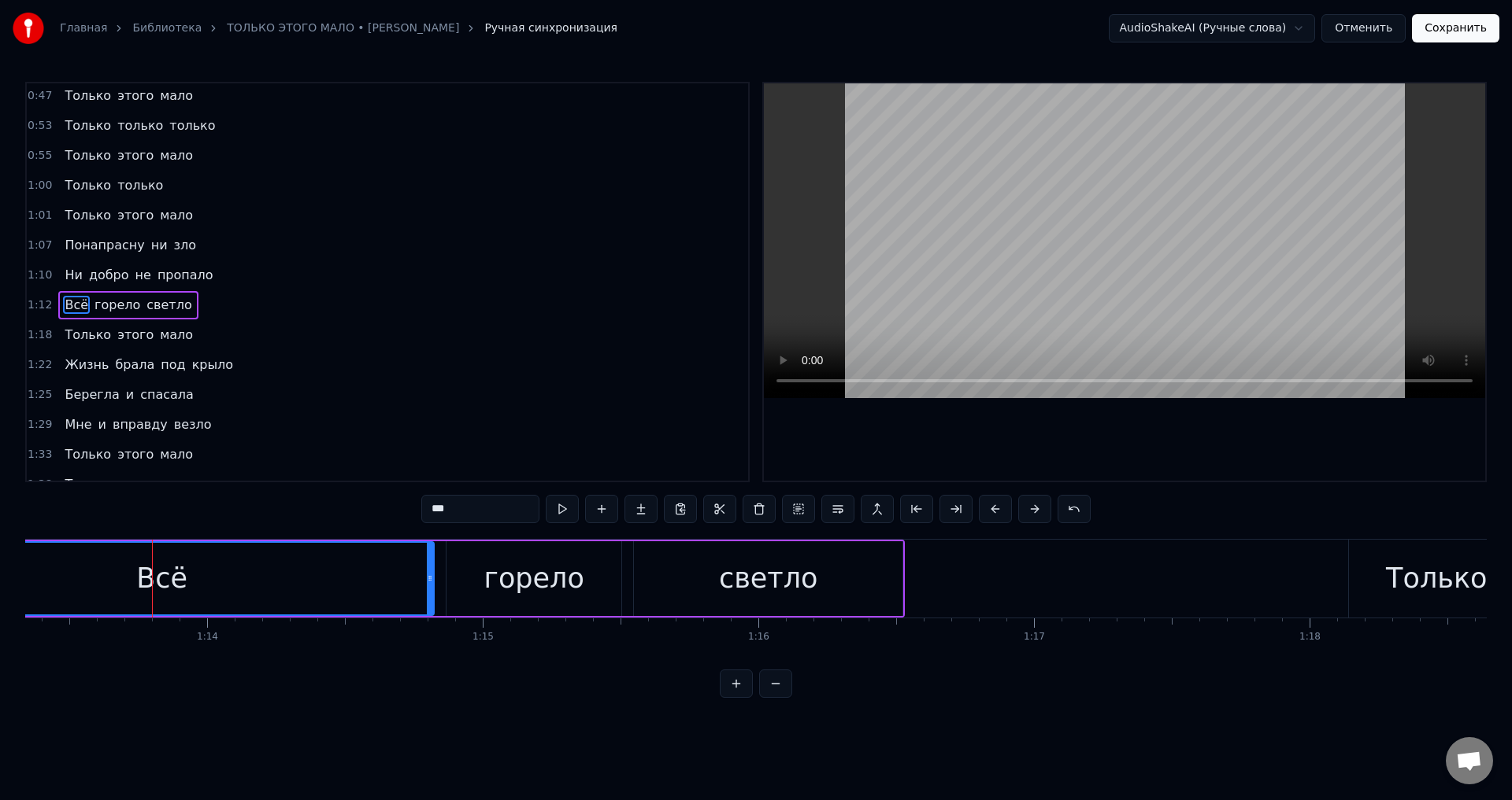
scroll to position [294, 0]
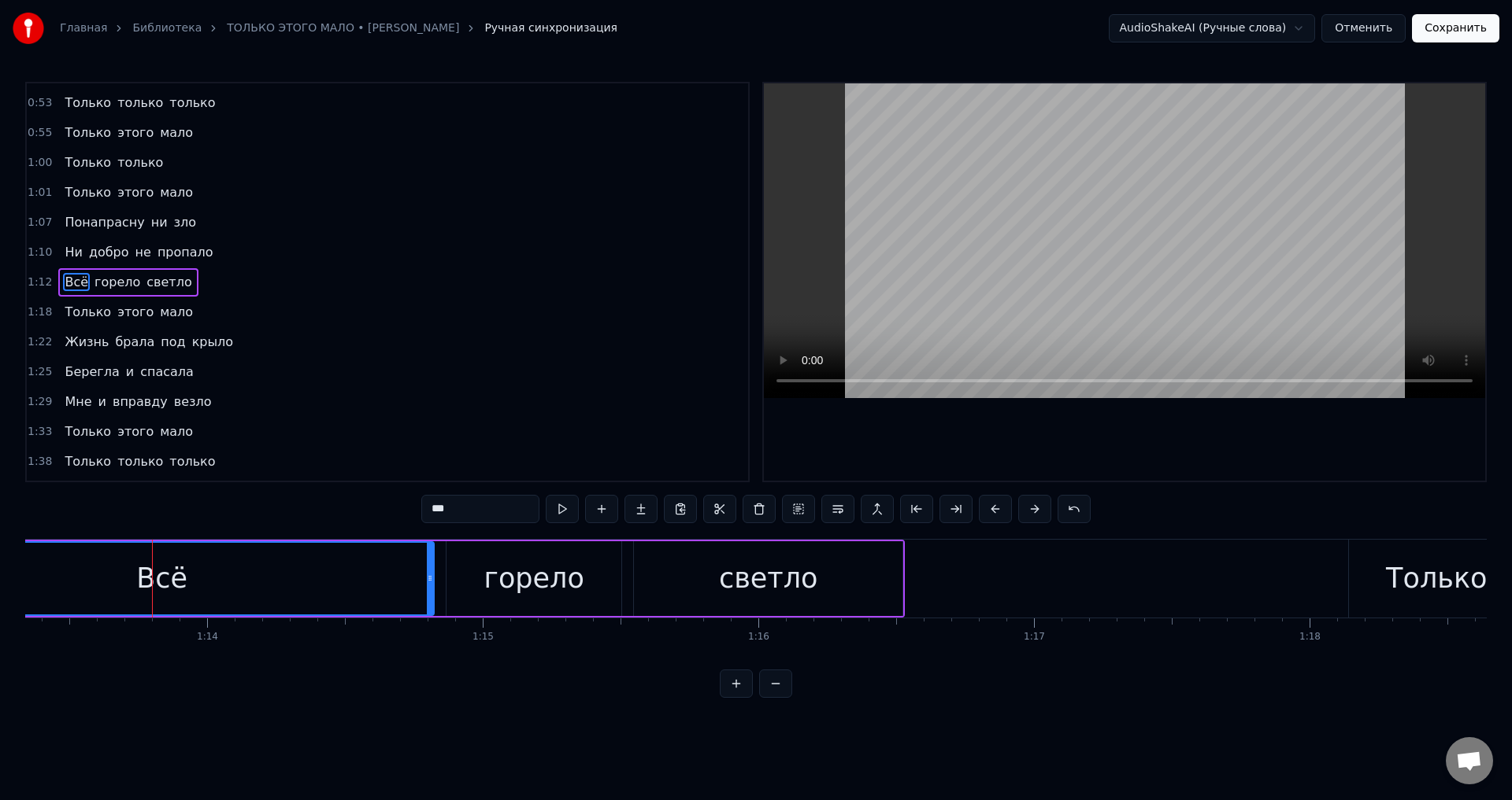
click at [67, 264] on div "Ни добро не пропало" at bounding box center [138, 252] width 160 height 29
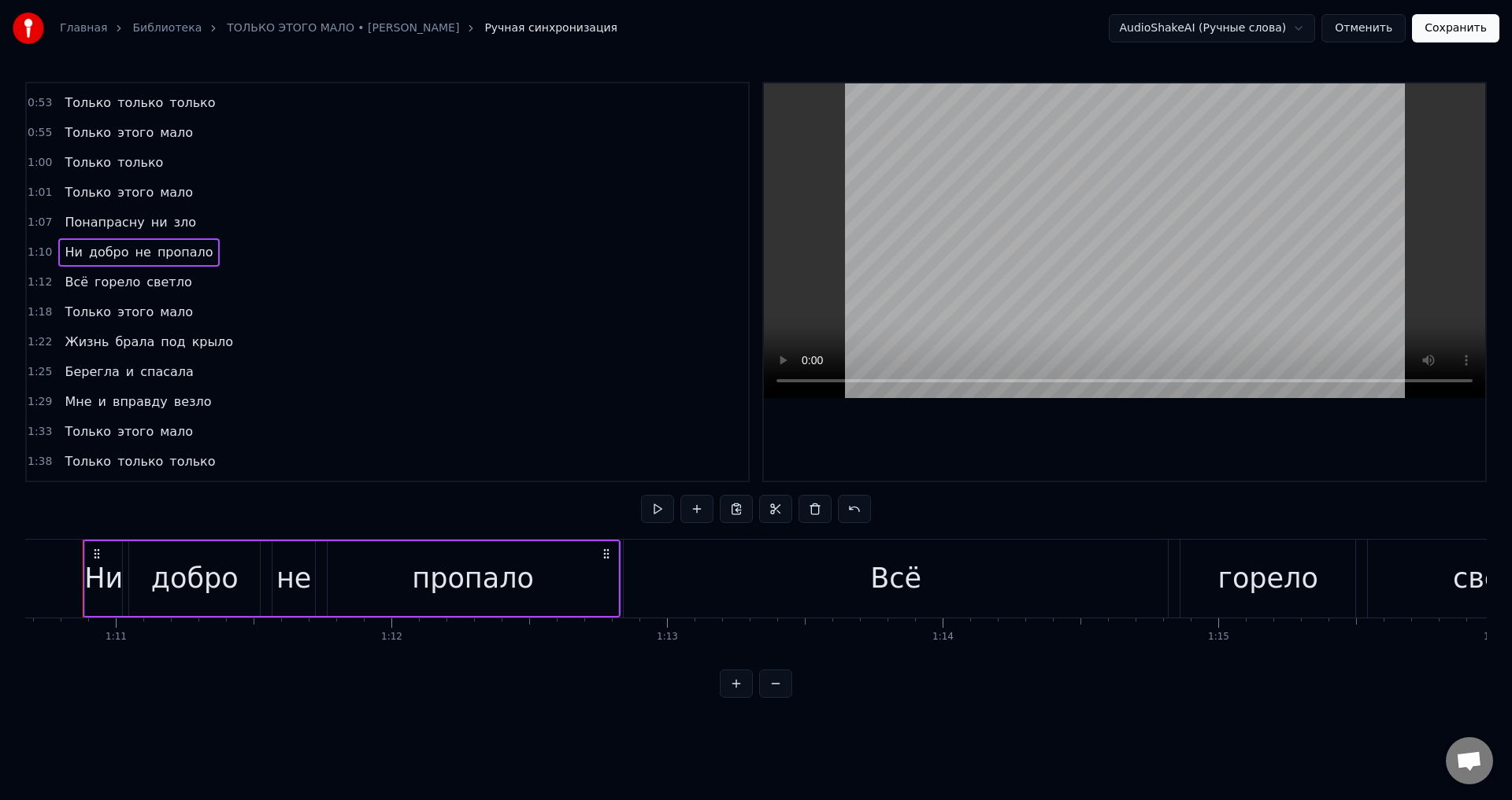
scroll to position [0, 19456]
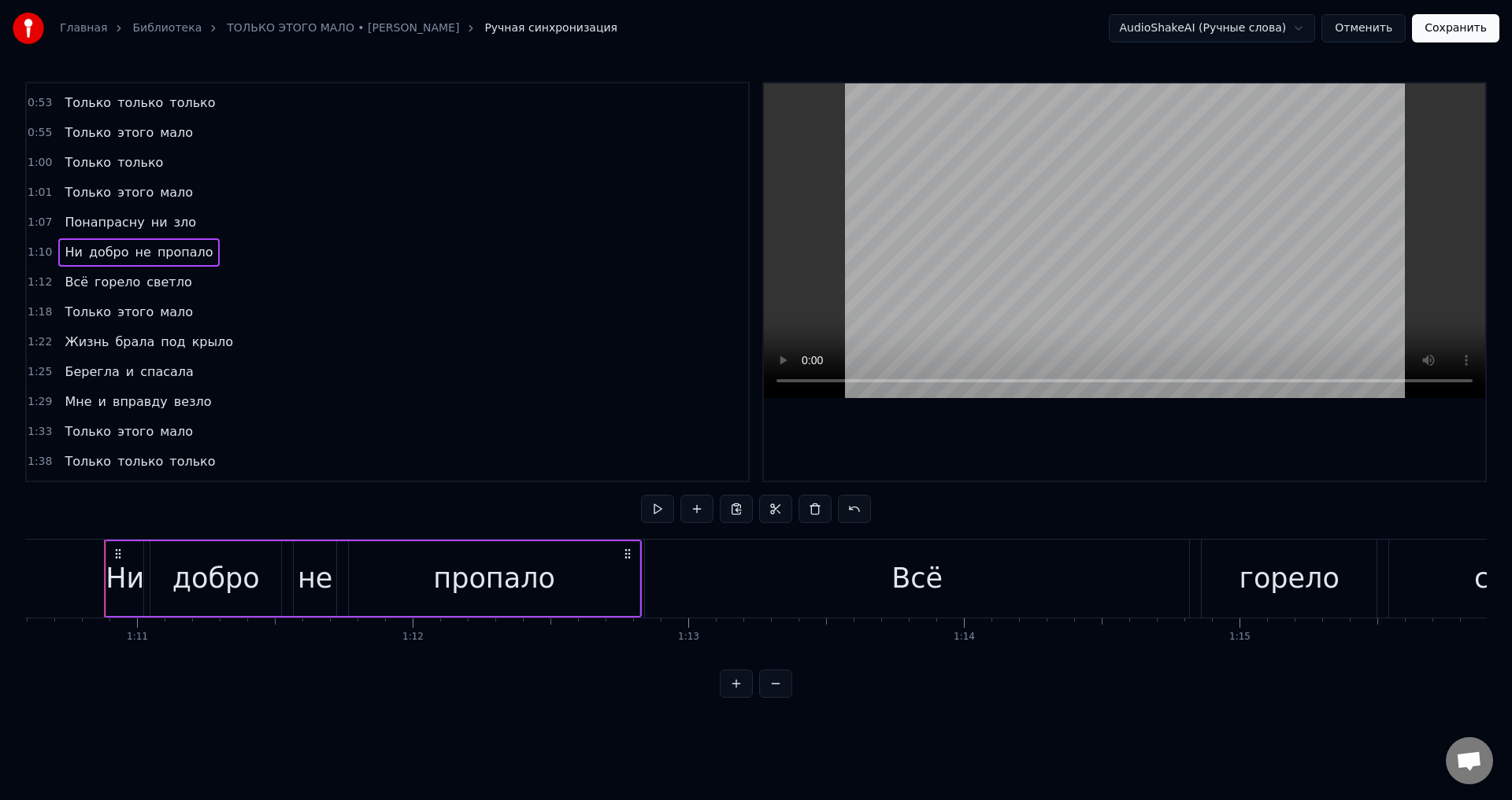
click at [933, 582] on div "Всё" at bounding box center [916, 579] width 51 height 42
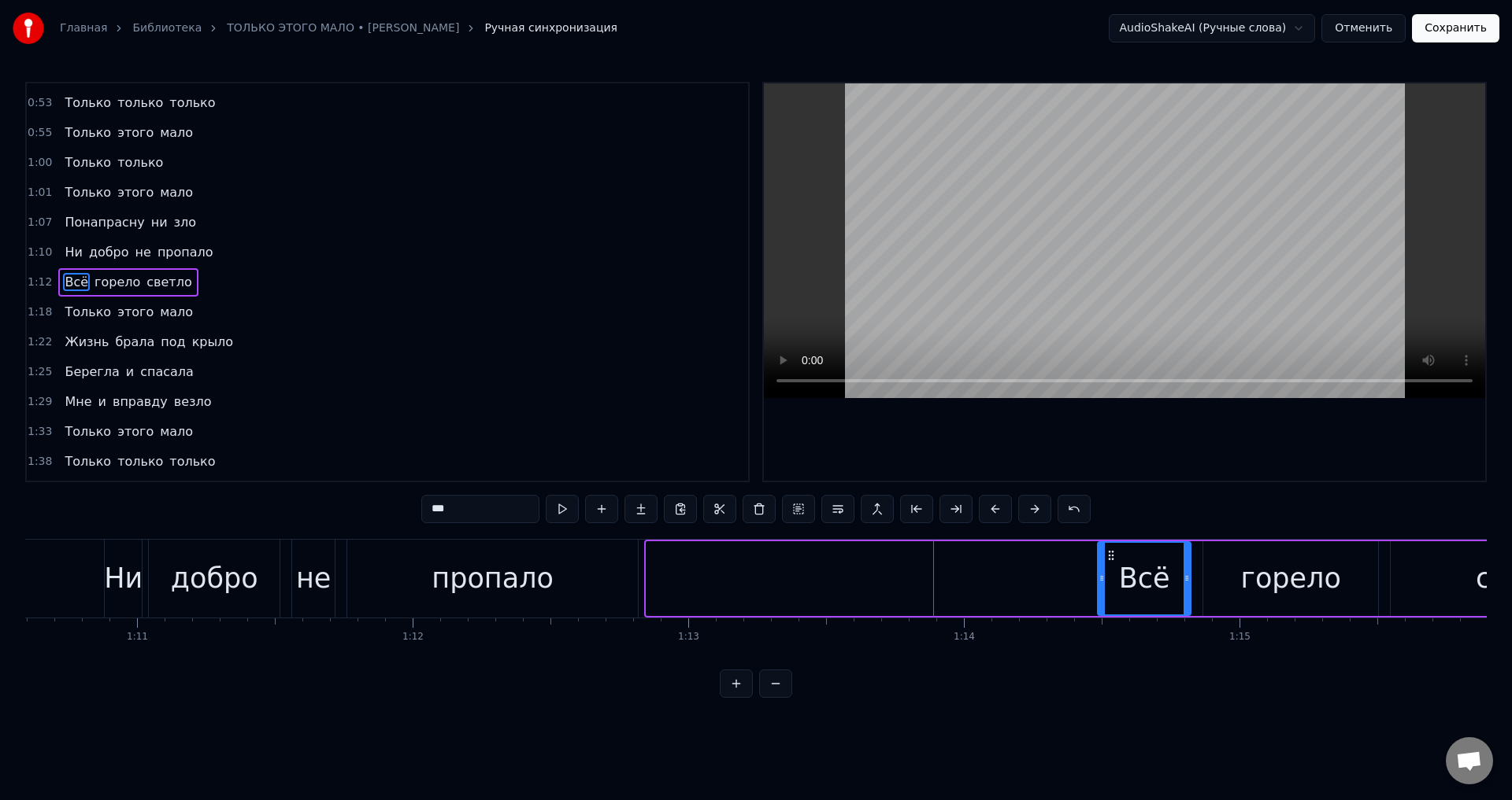
drag, startPoint x: 650, startPoint y: 586, endPoint x: 1101, endPoint y: 592, distance: 451.0
click at [1101, 592] on div at bounding box center [1101, 579] width 6 height 71
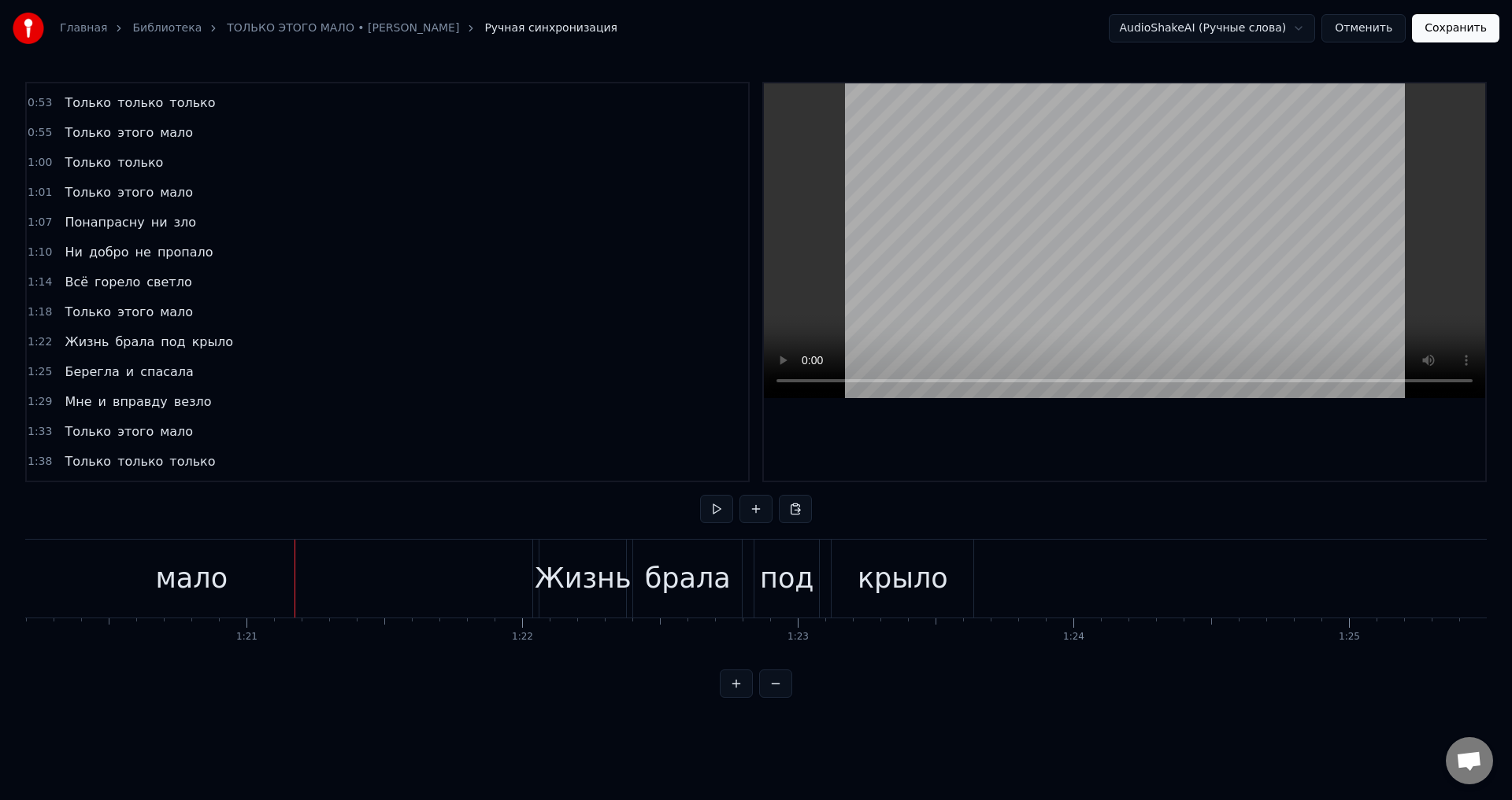
scroll to position [0, 22104]
click at [166, 579] on div "мало" at bounding box center [189, 579] width 72 height 42
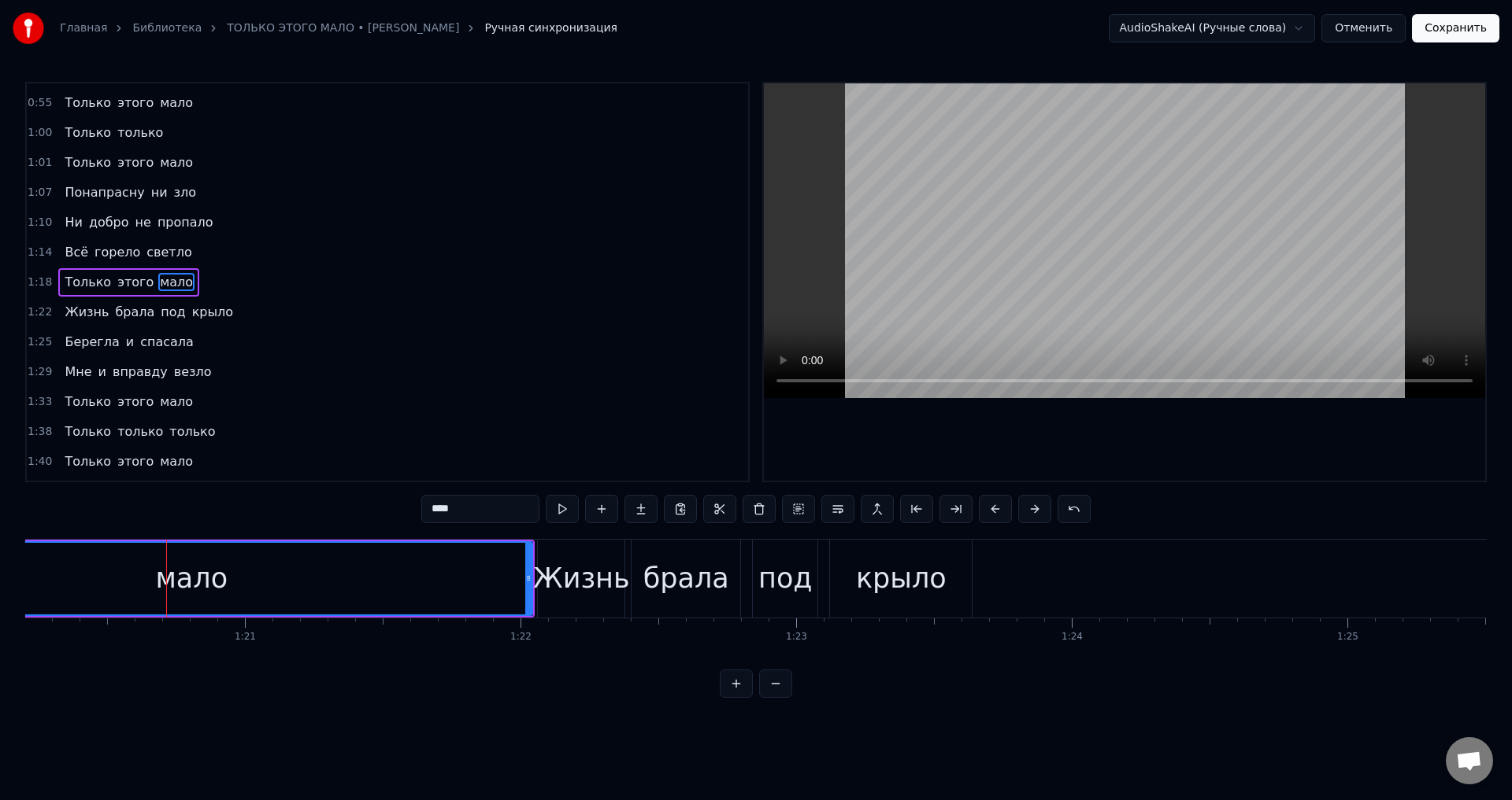
click at [119, 283] on span "этого" at bounding box center [135, 282] width 39 height 18
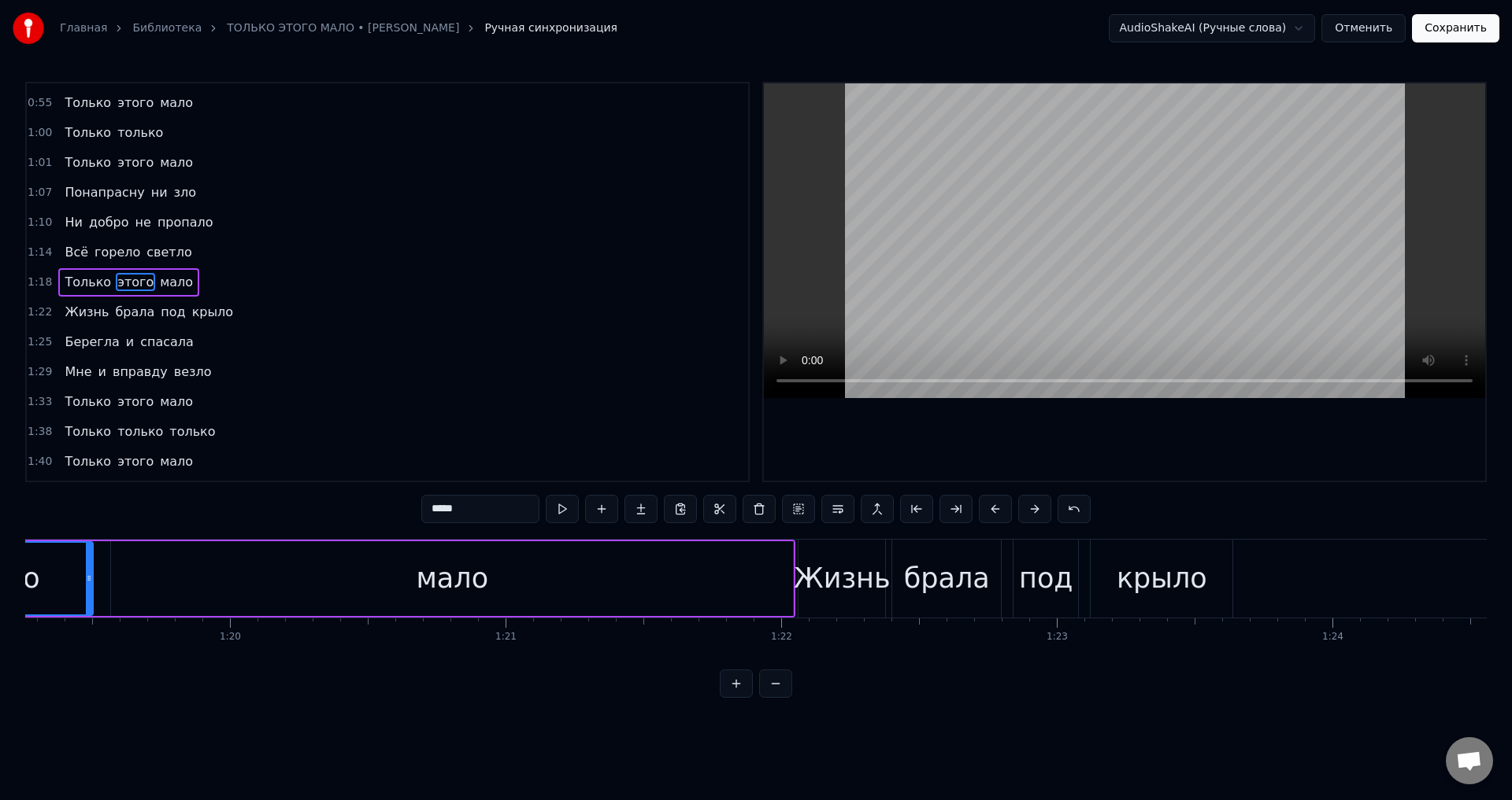
scroll to position [0, 21644]
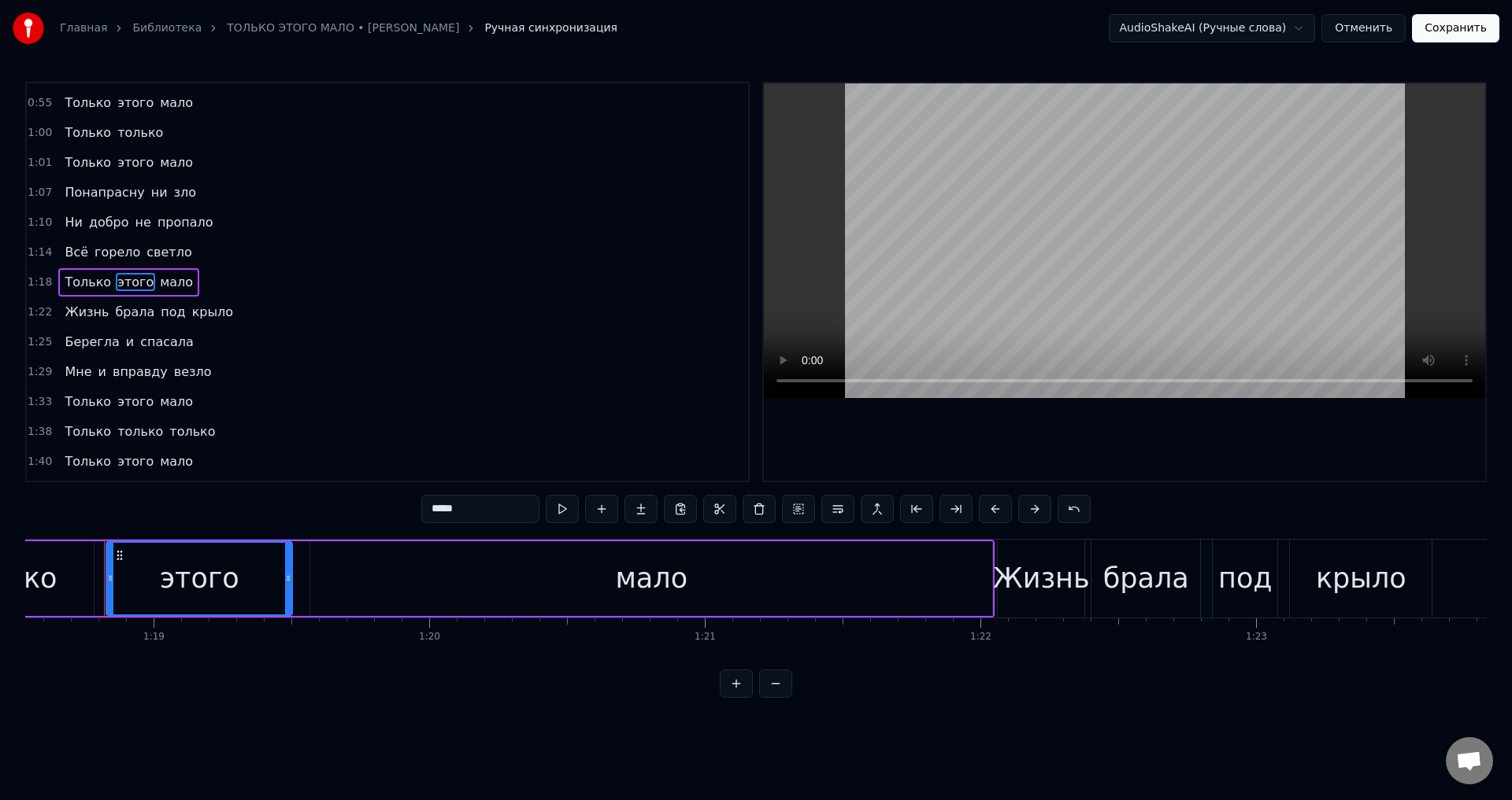
drag, startPoint x: 865, startPoint y: 587, endPoint x: 882, endPoint y: 587, distance: 17.0
click at [867, 587] on div "мало" at bounding box center [651, 579] width 682 height 75
type input "****"
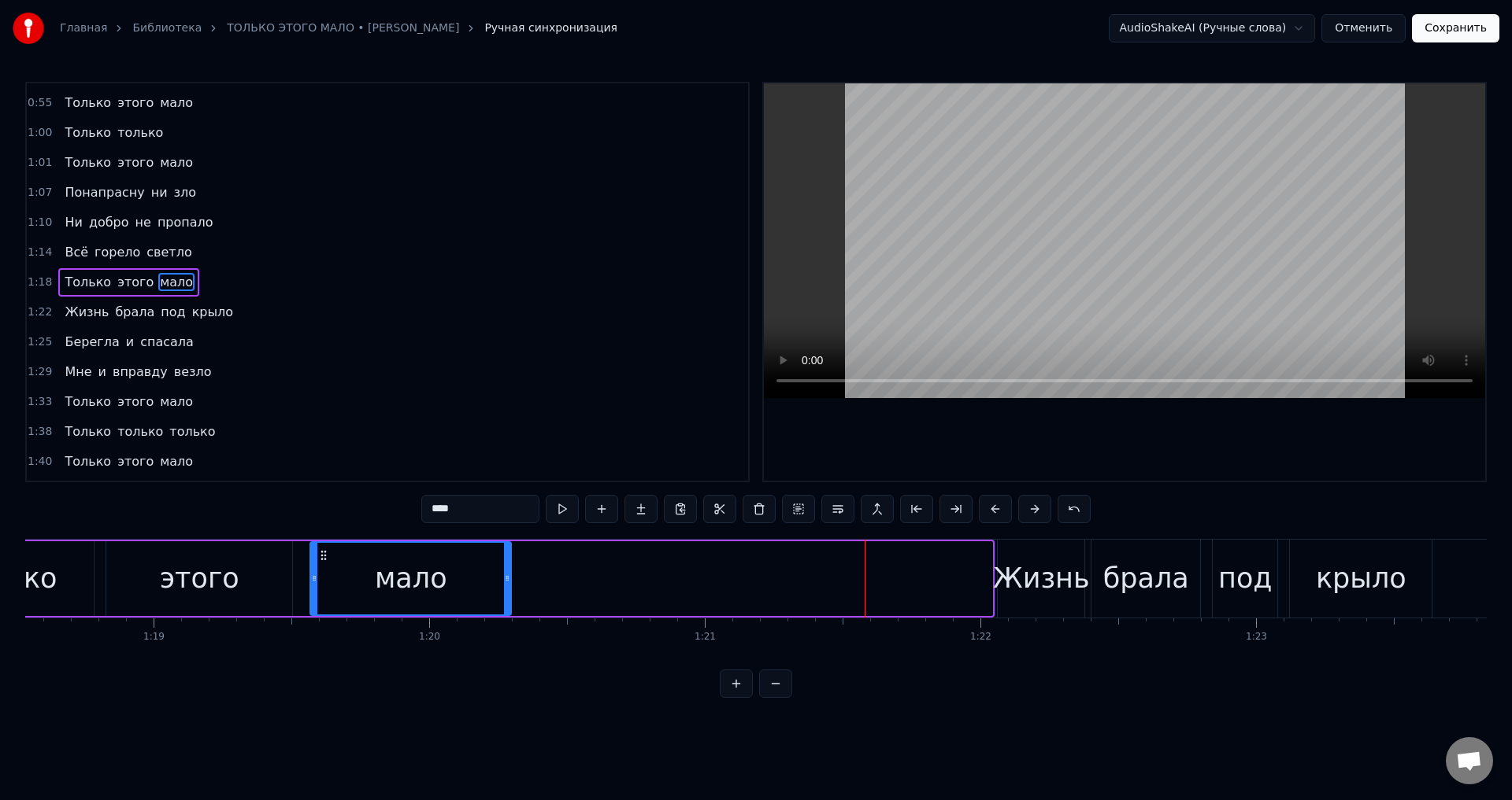
drag, startPoint x: 989, startPoint y: 584, endPoint x: 509, endPoint y: 568, distance: 480.3
click at [509, 568] on div at bounding box center [507, 579] width 6 height 71
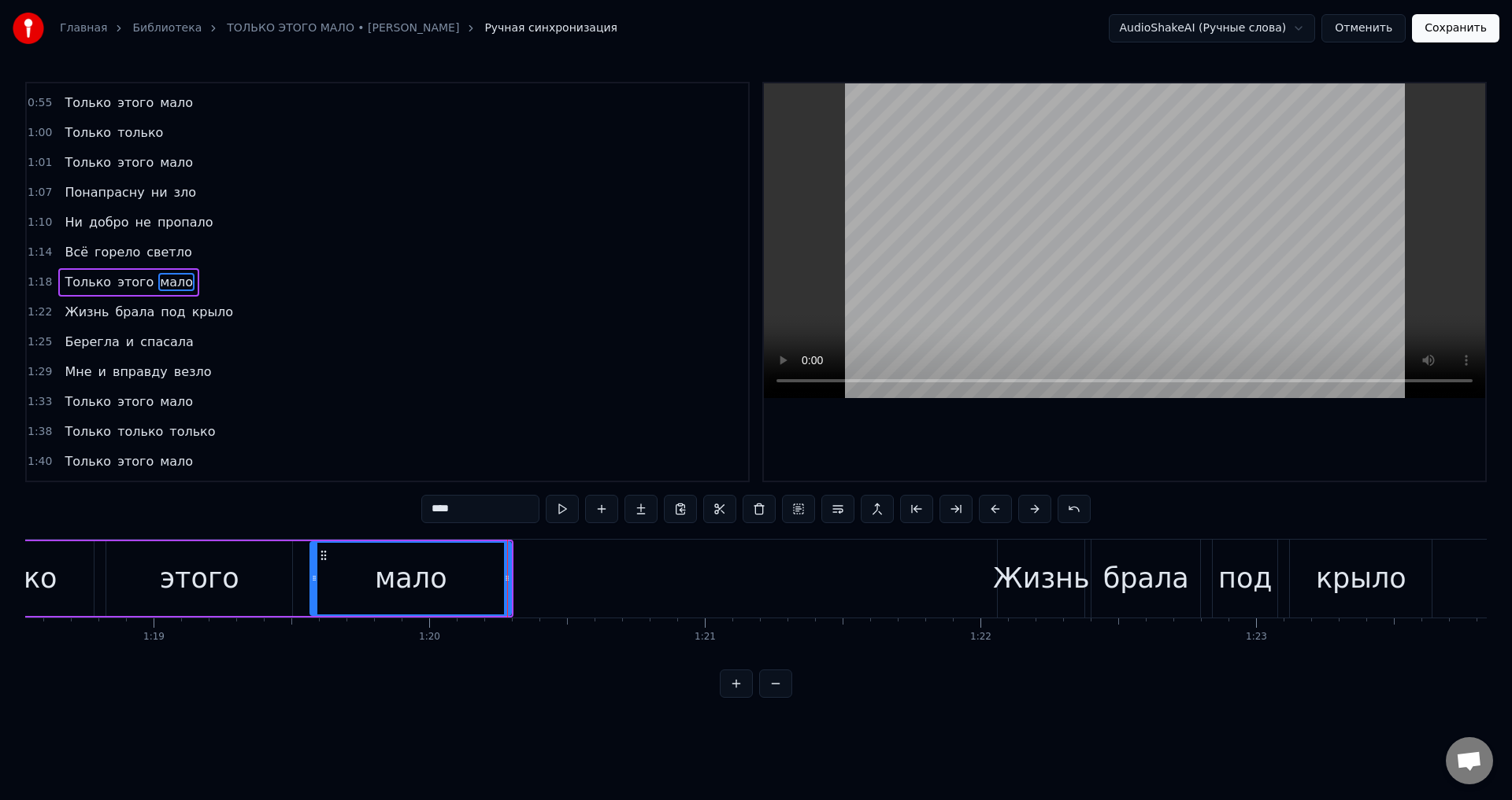
click at [421, 562] on div "мало" at bounding box center [410, 579] width 72 height 42
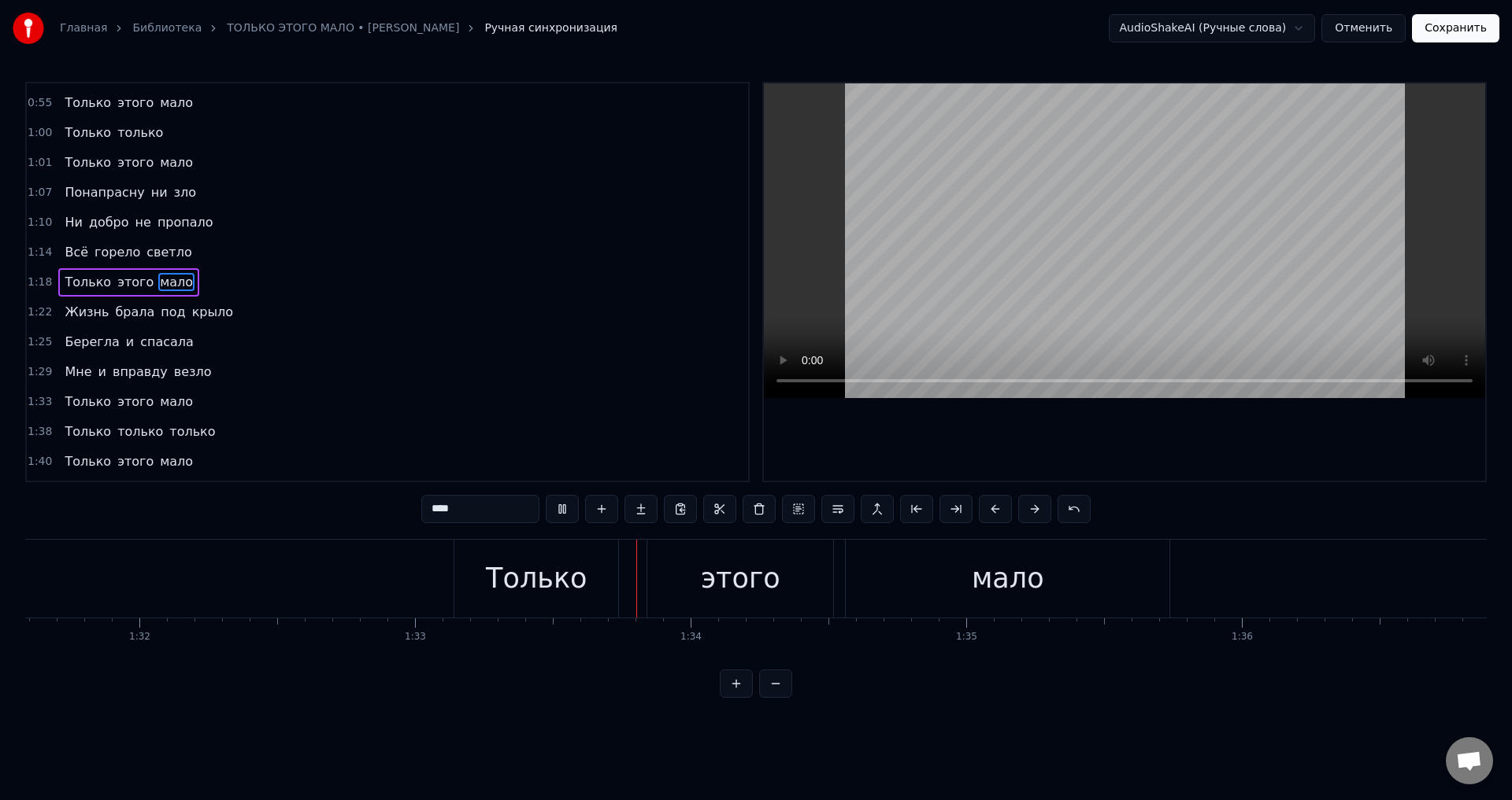
scroll to position [0, 25608]
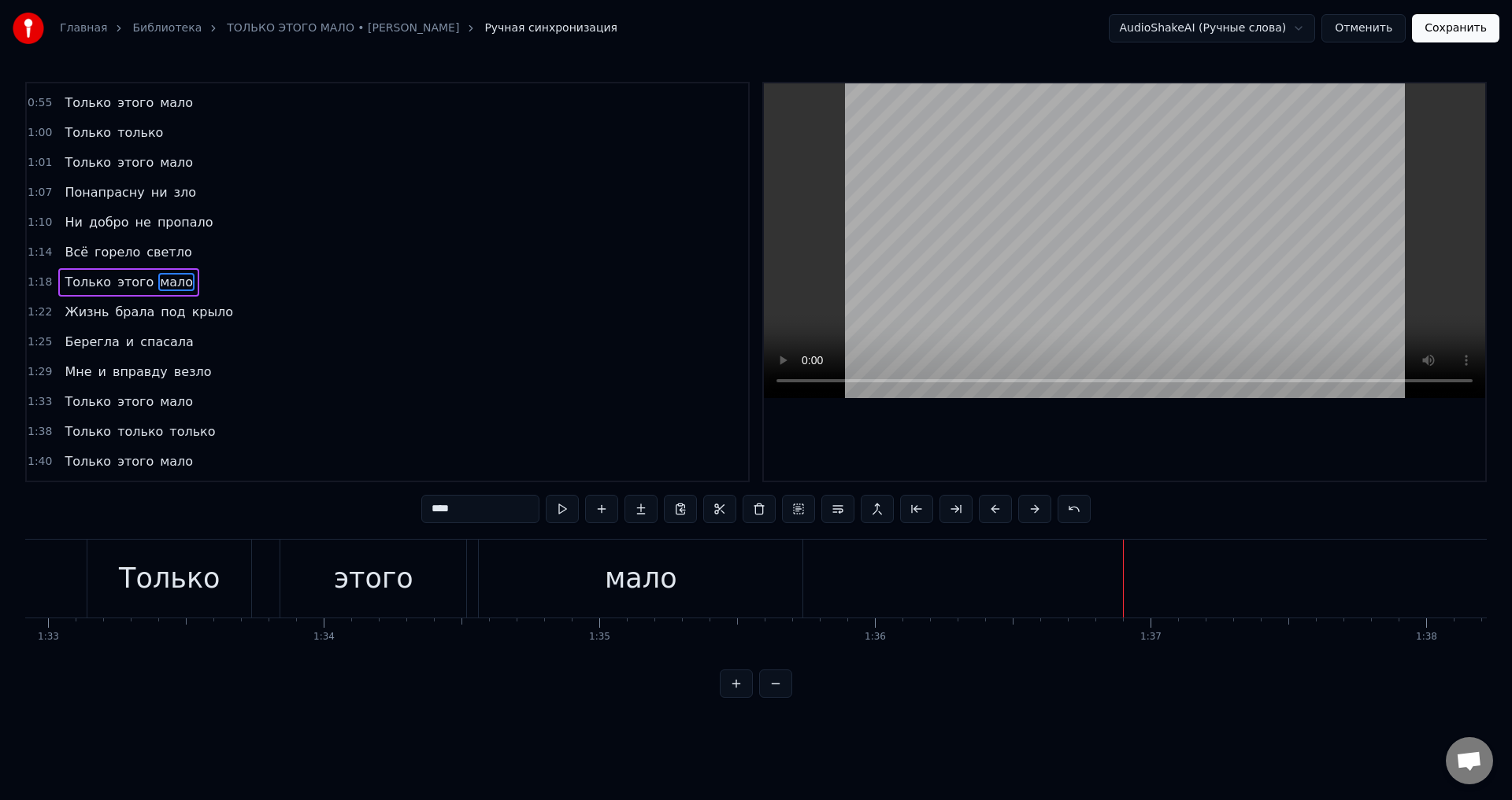
click at [725, 563] on div "мало" at bounding box center [641, 579] width 324 height 78
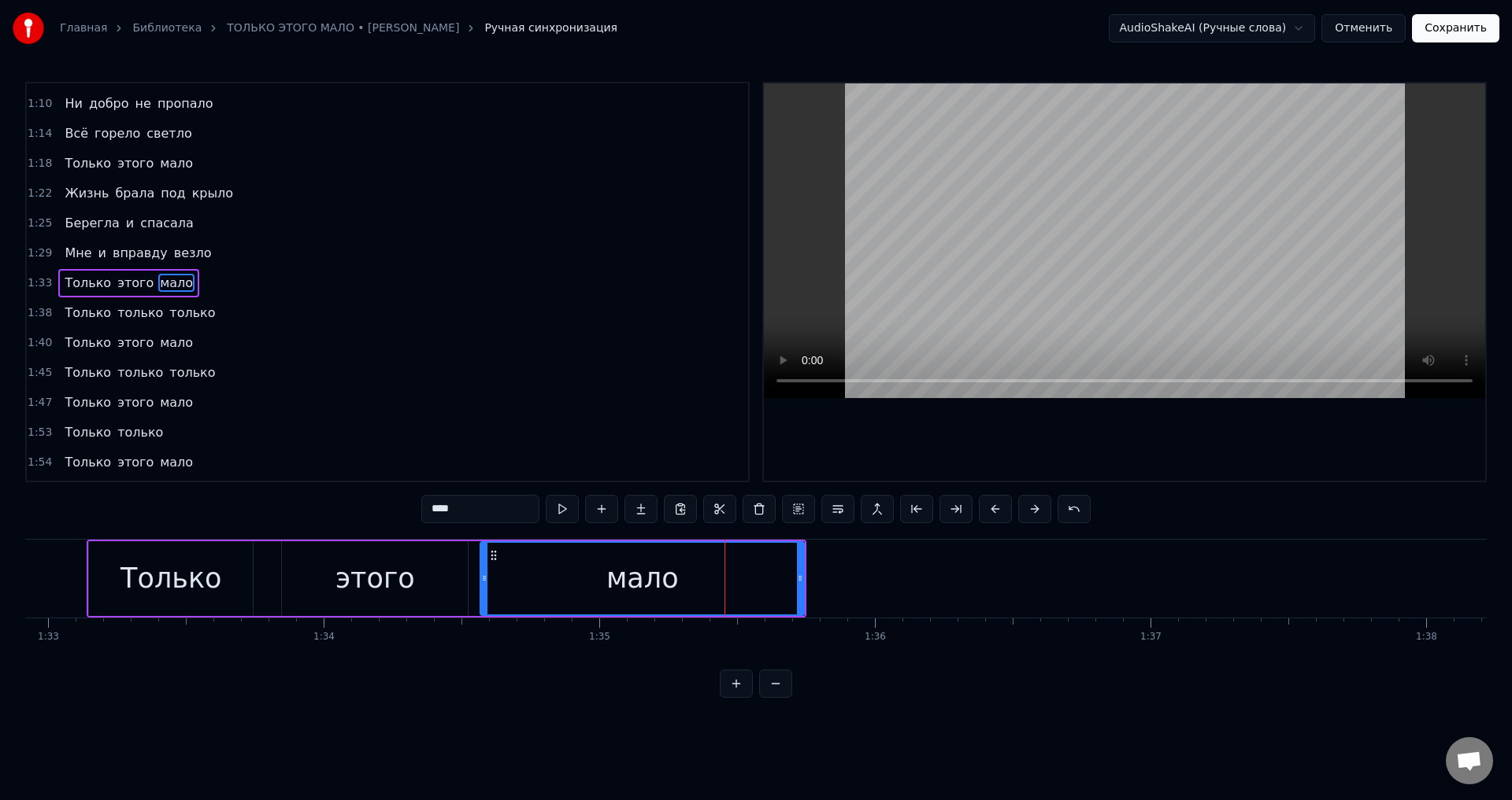
scroll to position [444, 0]
drag, startPoint x: 800, startPoint y: 588, endPoint x: 692, endPoint y: 587, distance: 108.0
click at [692, 587] on div at bounding box center [692, 579] width 6 height 71
click at [538, 573] on div "мало" at bounding box center [588, 579] width 214 height 71
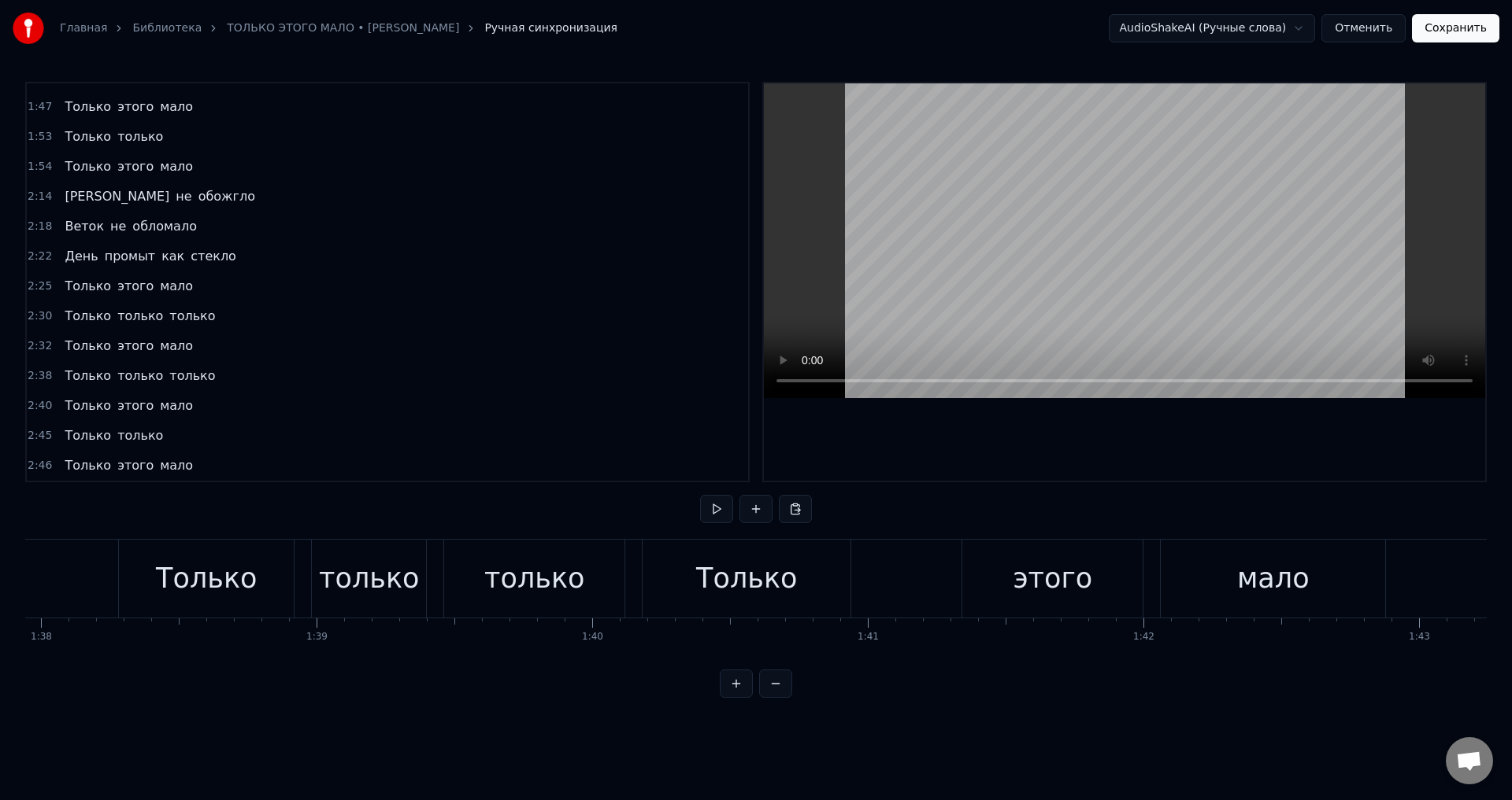
scroll to position [503, 0]
click at [70, 192] on span "Мне" at bounding box center [78, 193] width 30 height 18
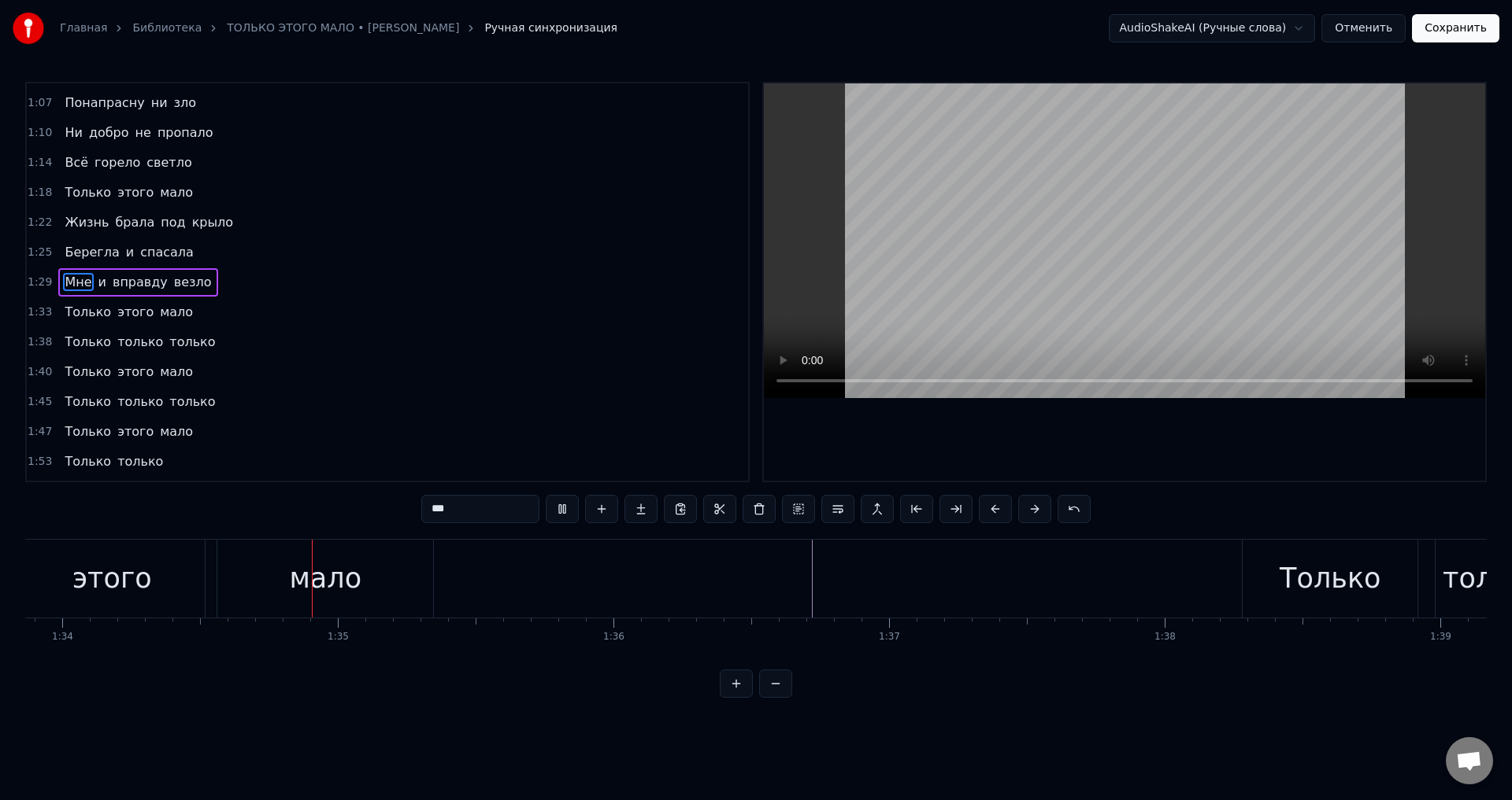
scroll to position [0, 25905]
click at [369, 575] on div "мало" at bounding box center [290, 579] width 216 height 78
type input "****"
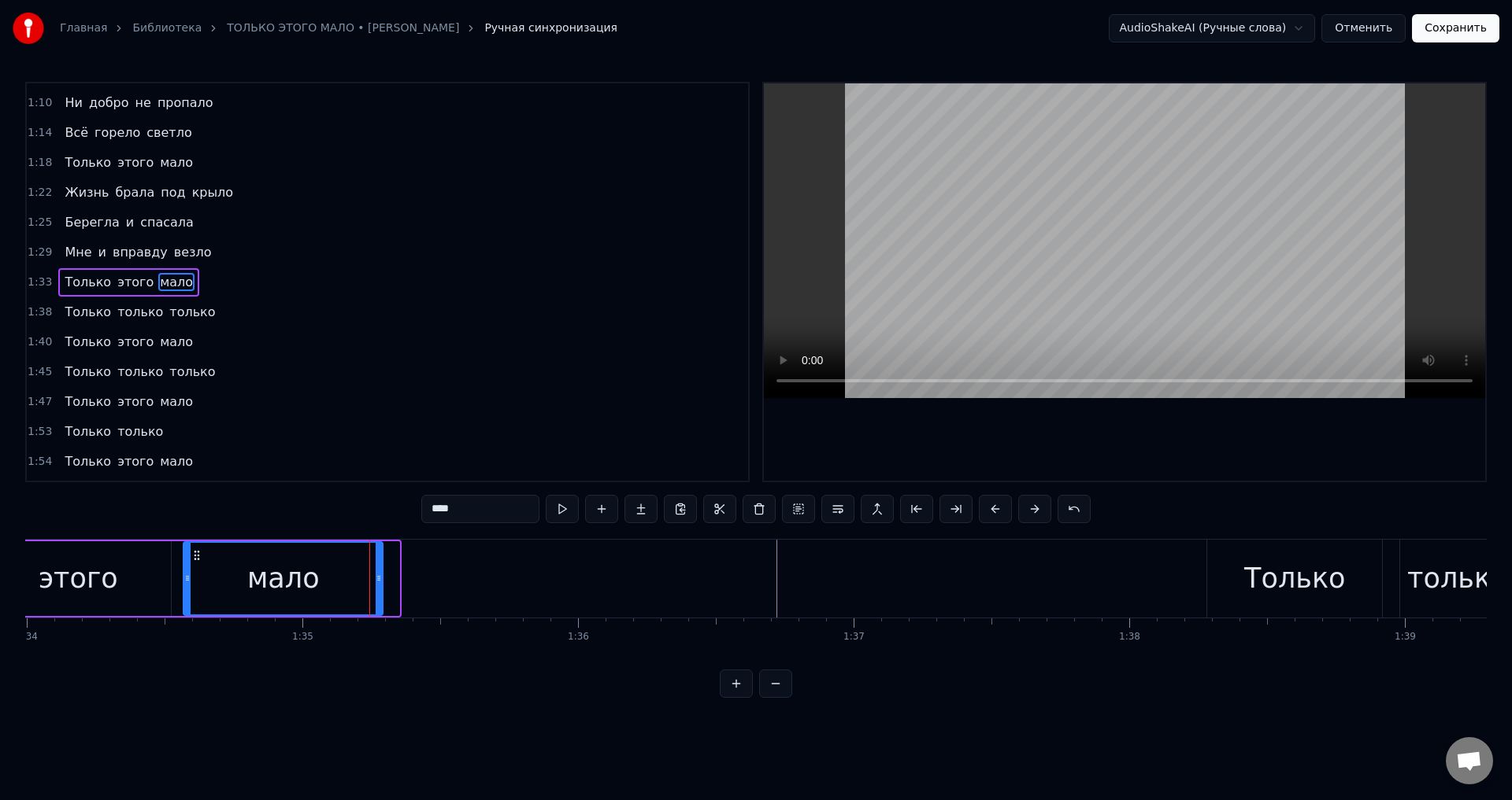
drag, startPoint x: 396, startPoint y: 579, endPoint x: 380, endPoint y: 581, distance: 16.1
click at [380, 581] on icon at bounding box center [378, 578] width 6 height 12
drag, startPoint x: 339, startPoint y: 582, endPoint x: 511, endPoint y: 513, distance: 185.3
click at [341, 579] on div "мало" at bounding box center [283, 579] width 198 height 71
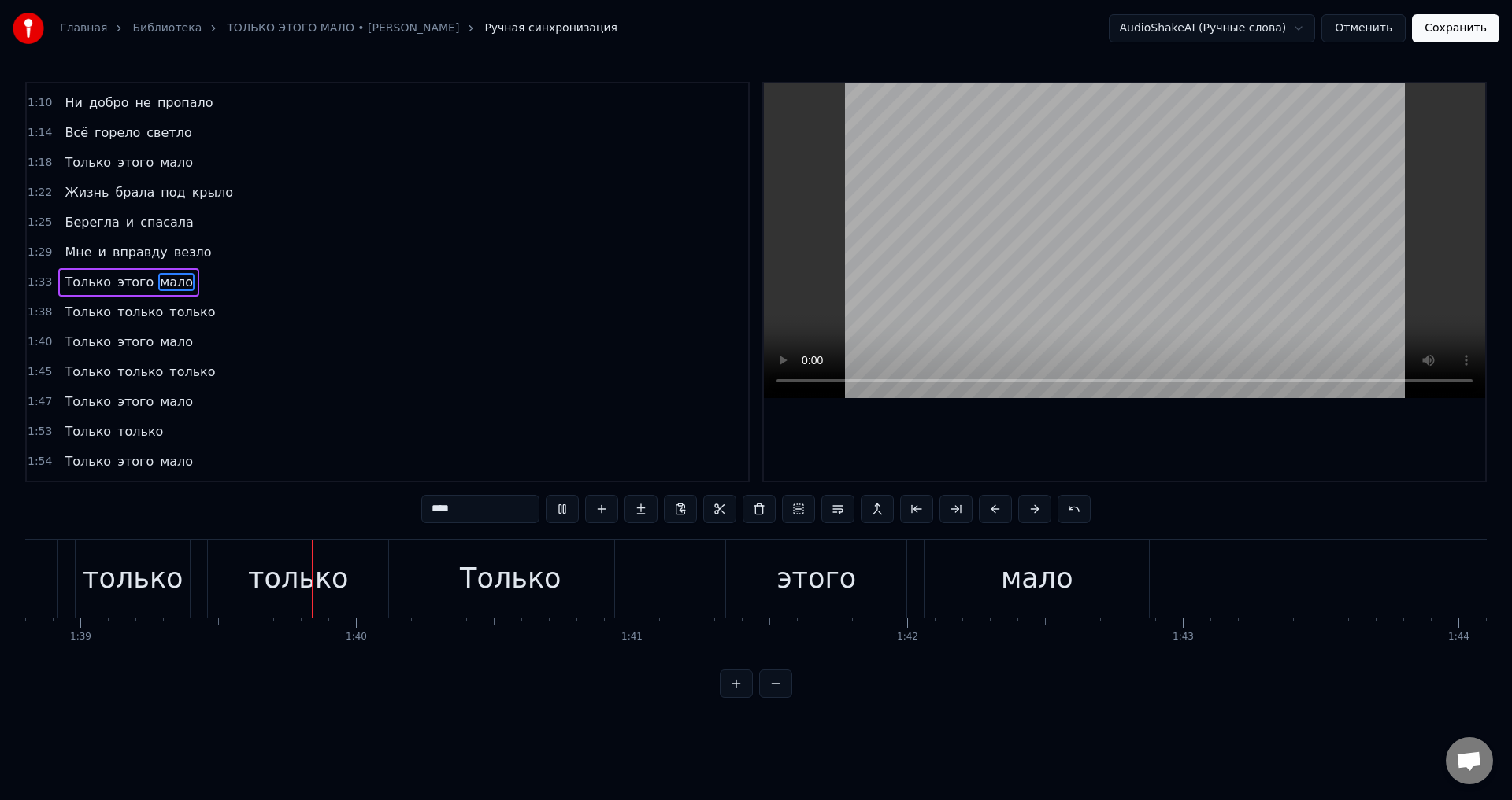
scroll to position [0, 27260]
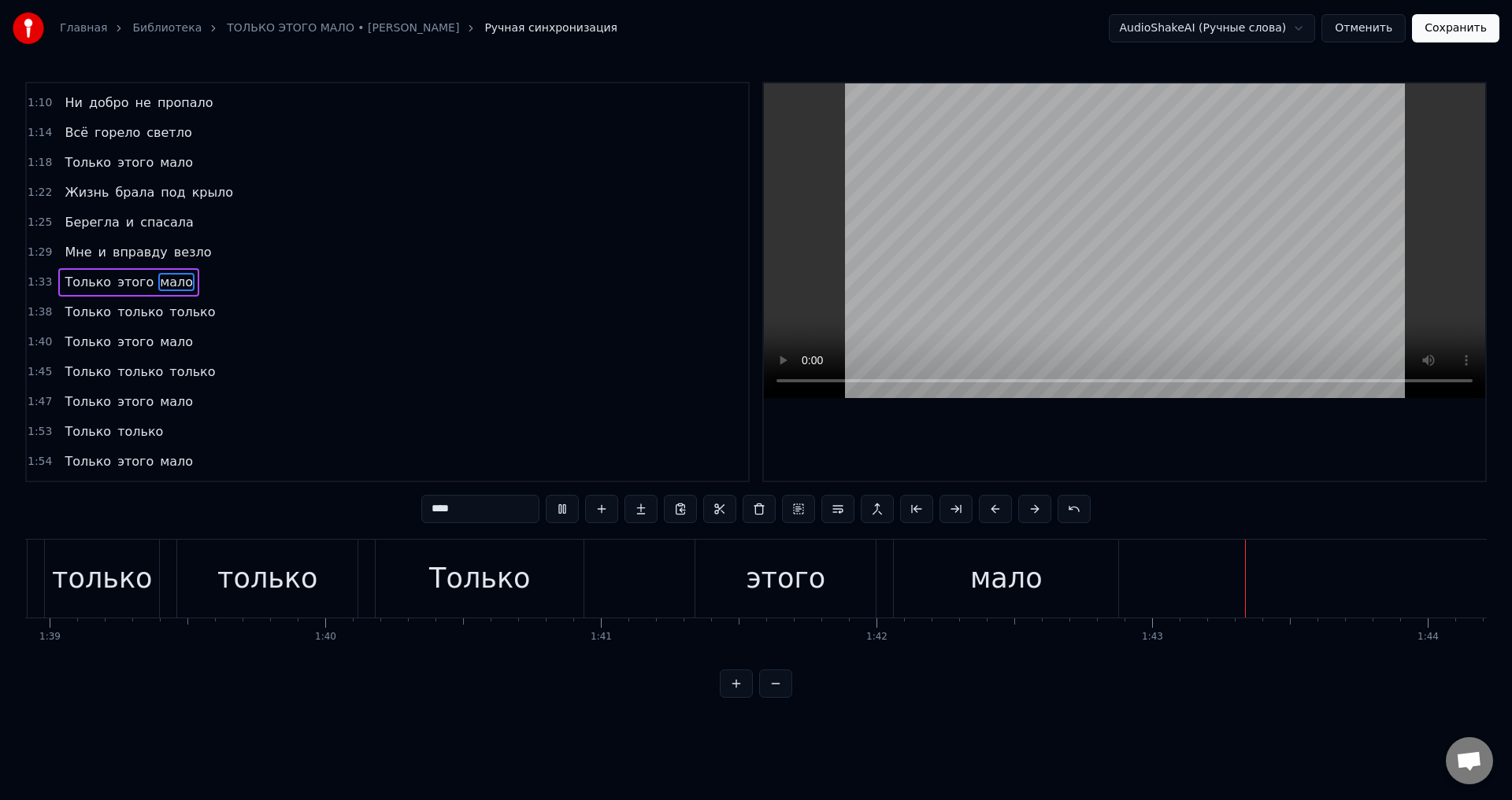
click at [1120, 481] on div at bounding box center [1124, 282] width 725 height 400
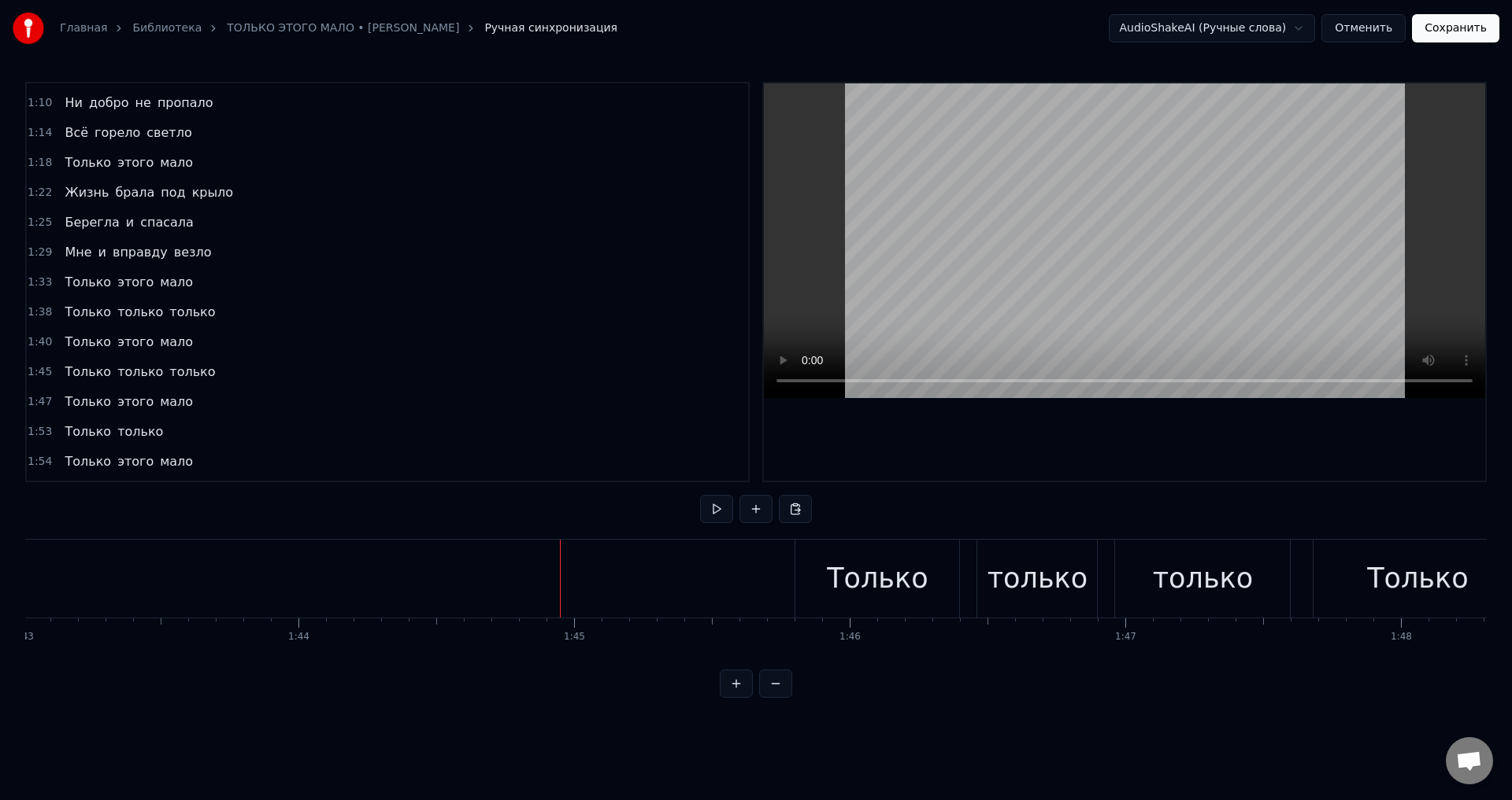
scroll to position [0, 28589]
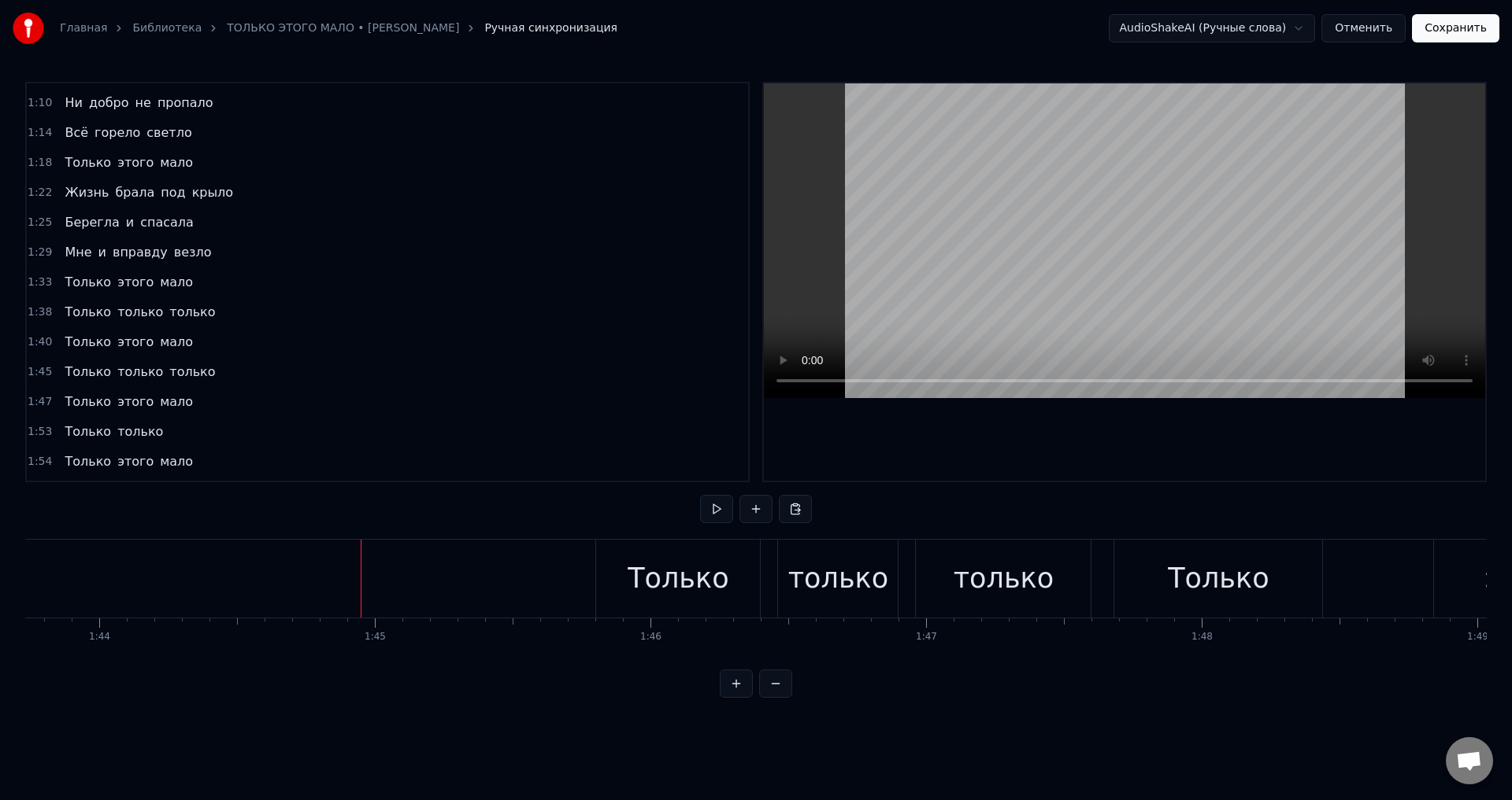
click at [71, 339] on span "Только" at bounding box center [87, 341] width 50 height 18
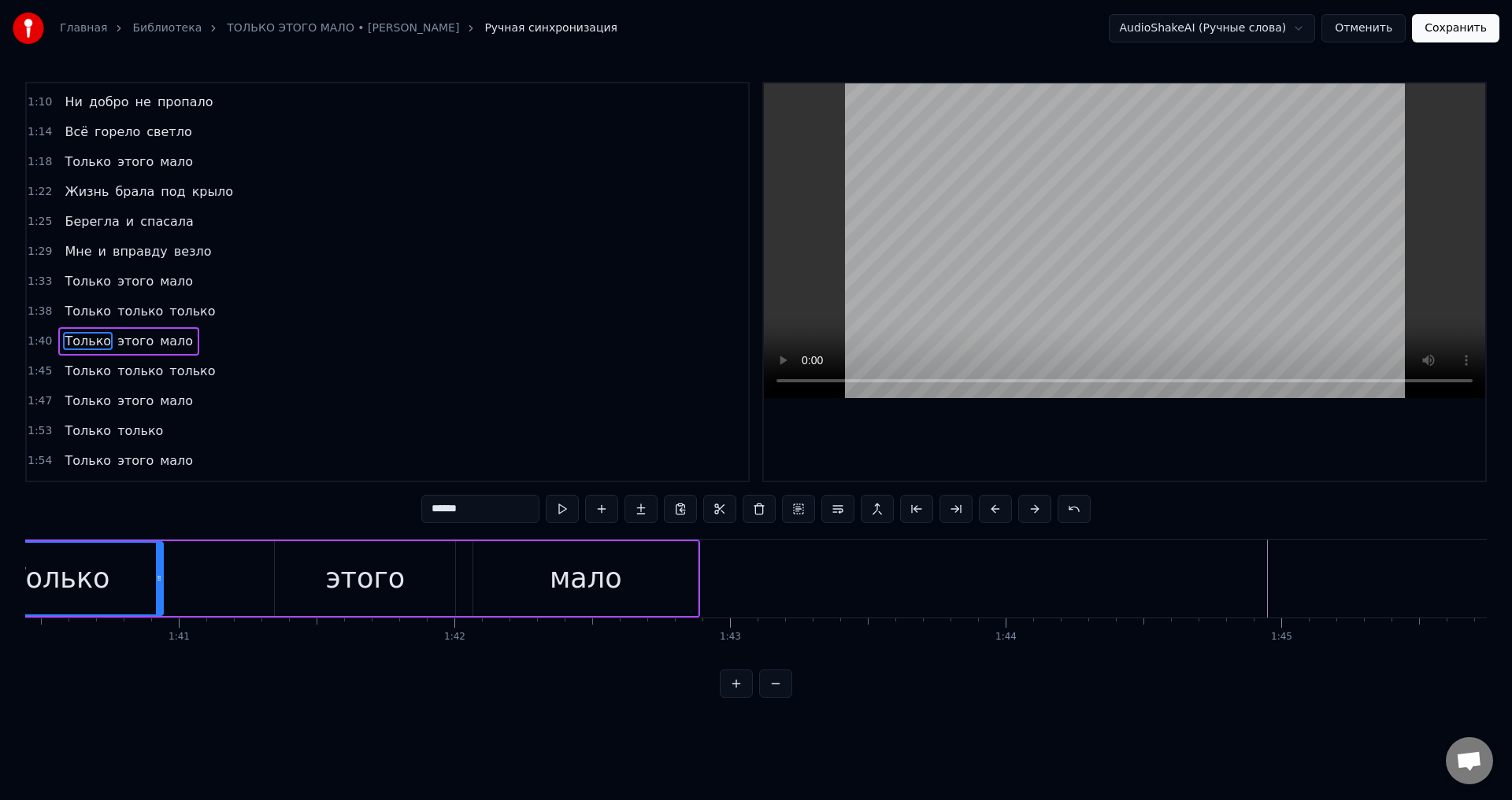
scroll to position [0, 27531]
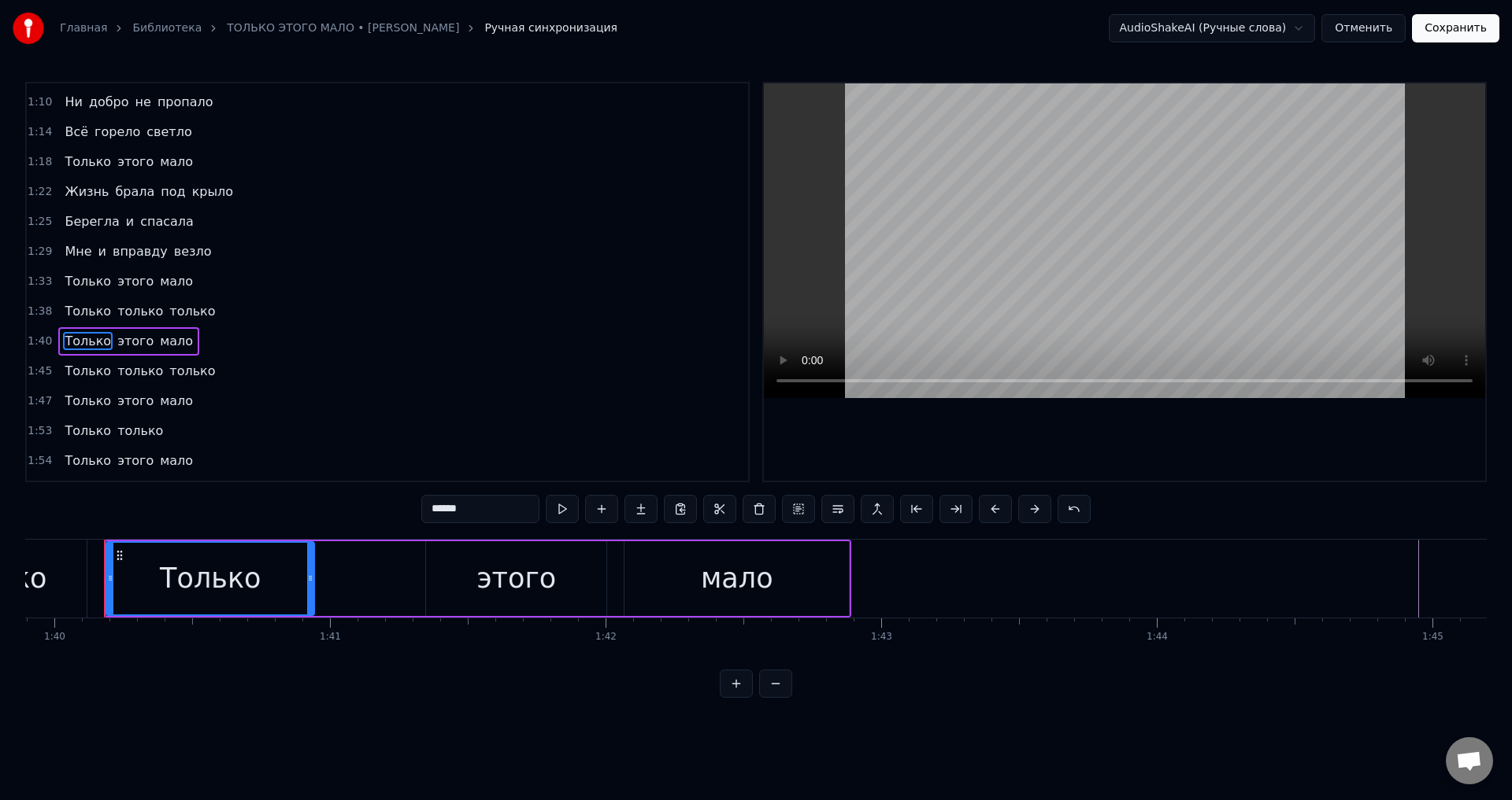
click at [770, 585] on div "мало" at bounding box center [737, 579] width 225 height 75
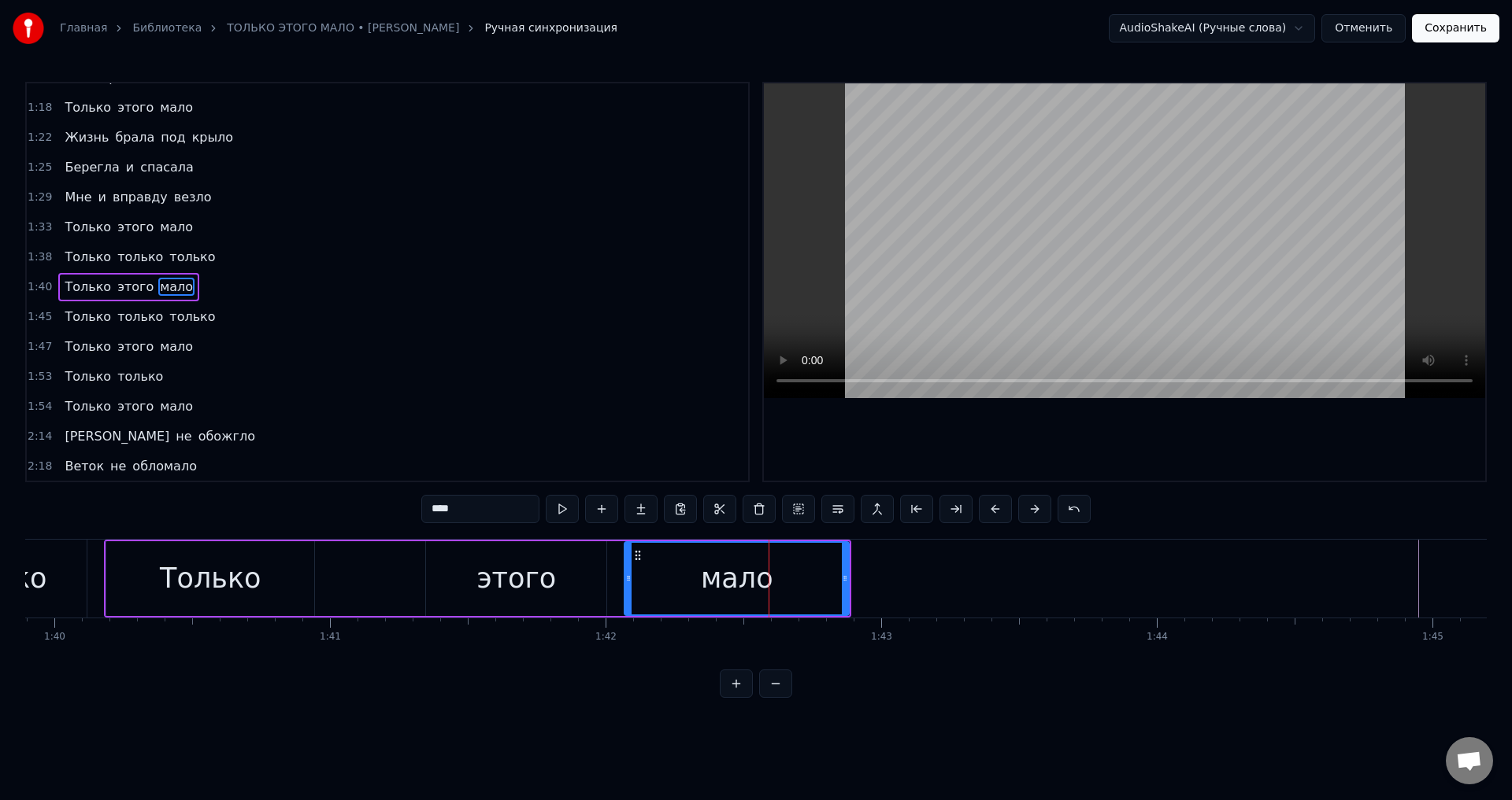
scroll to position [504, 0]
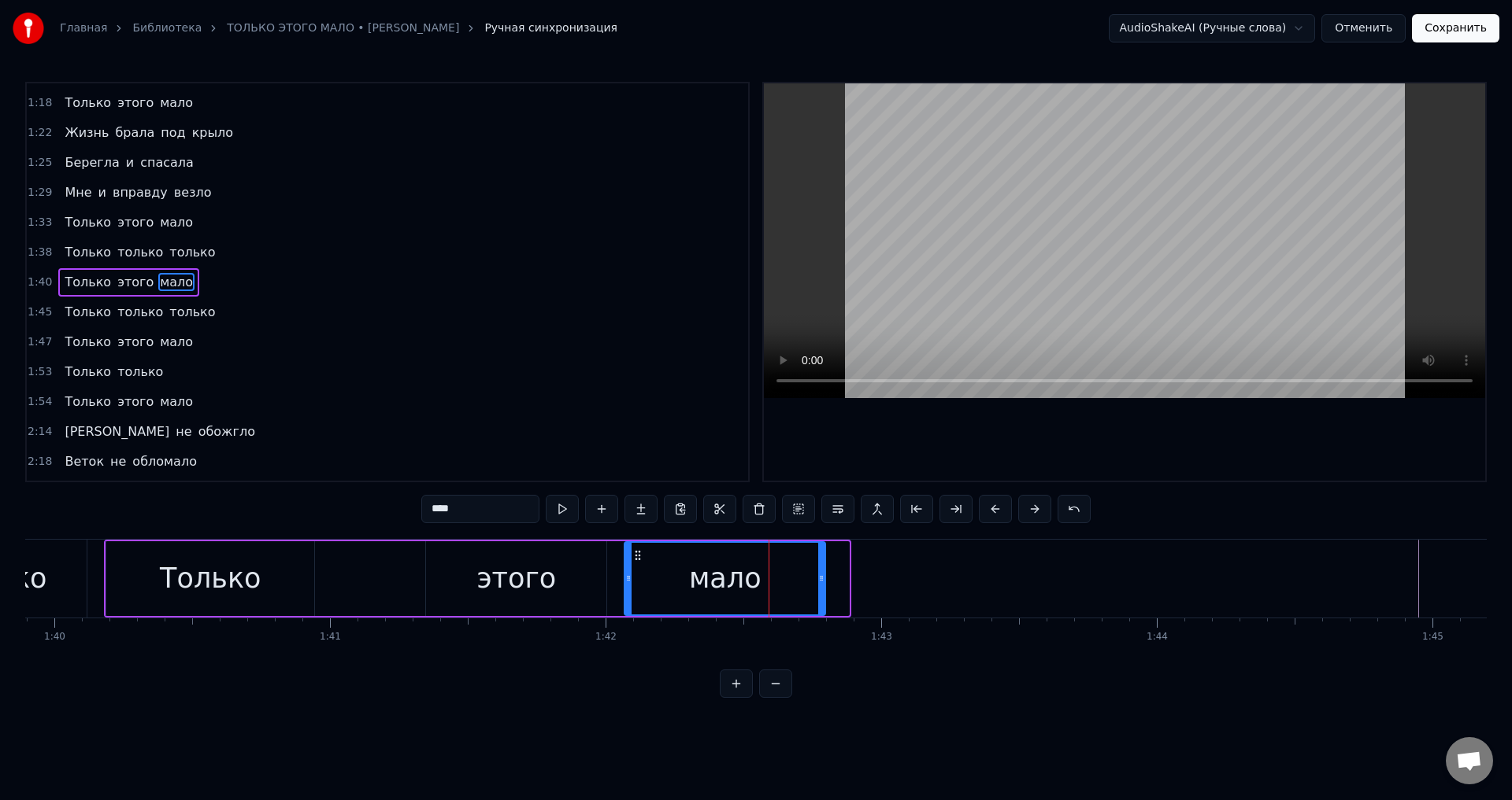
drag, startPoint x: 844, startPoint y: 584, endPoint x: 820, endPoint y: 584, distance: 24.0
click at [820, 584] on icon at bounding box center [820, 578] width 6 height 12
click at [670, 580] on div "мало" at bounding box center [725, 579] width 199 height 71
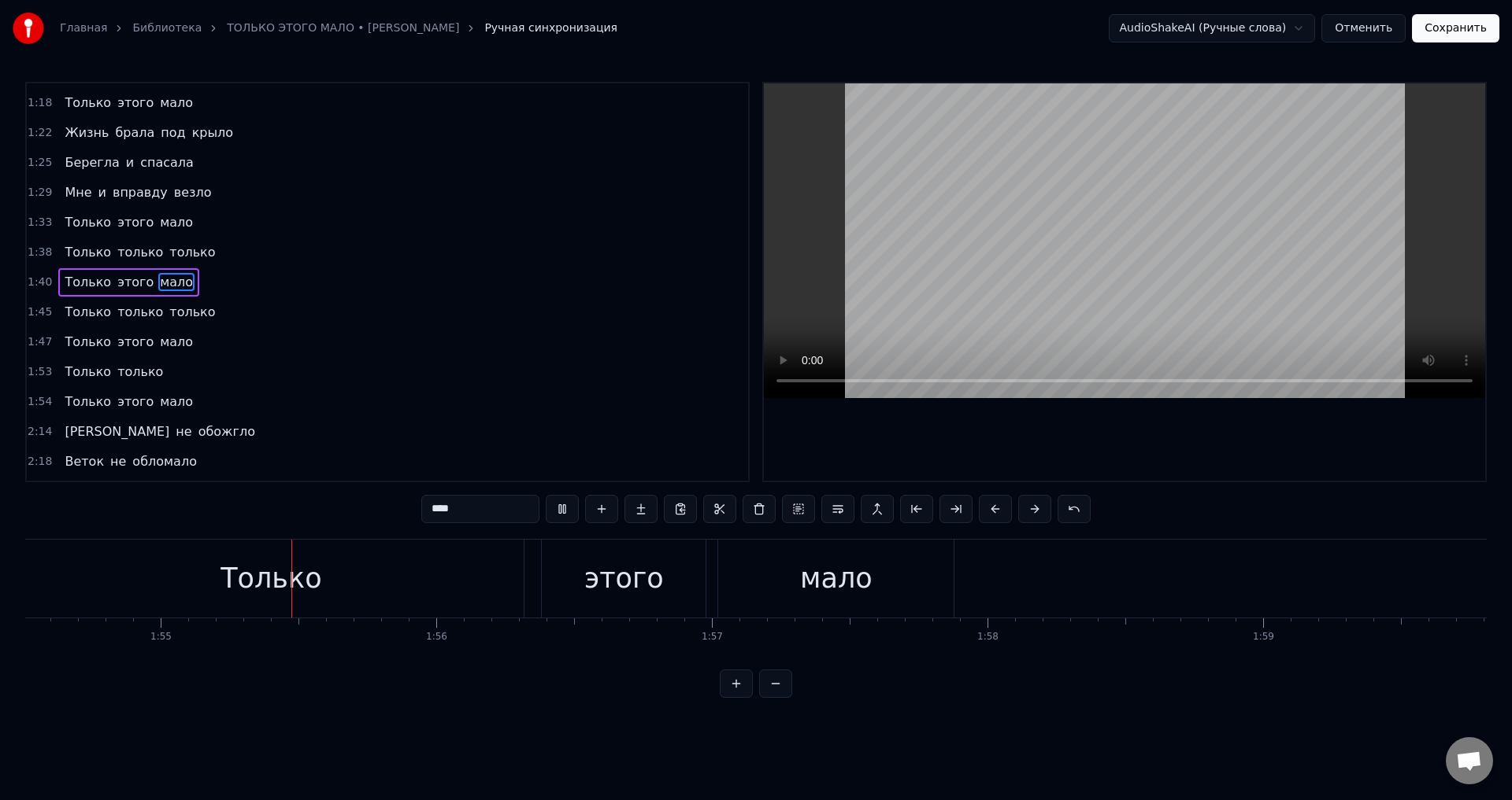
scroll to position [0, 31562]
click at [341, 570] on div "Только" at bounding box center [267, 579] width 505 height 78
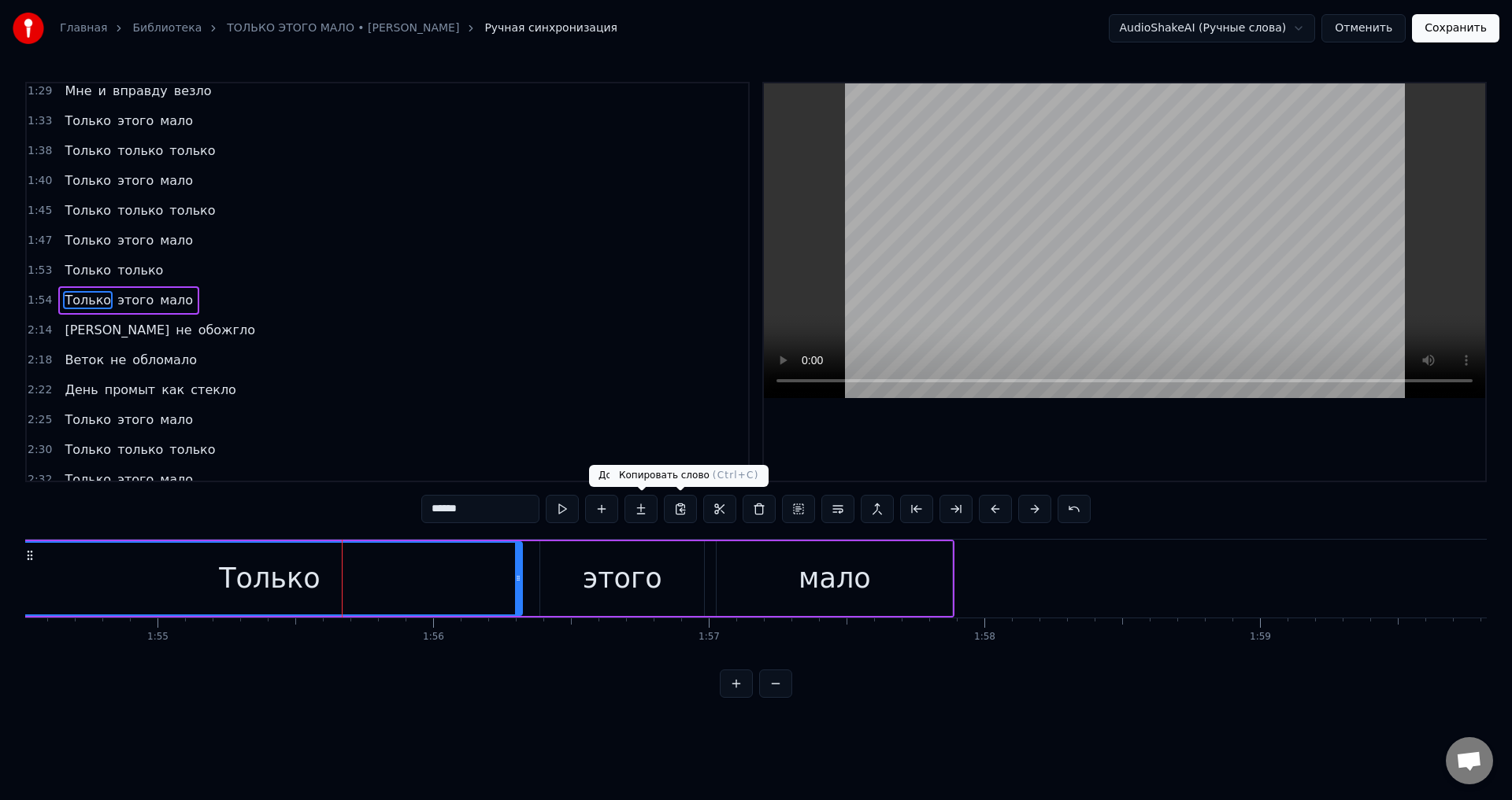
scroll to position [623, 0]
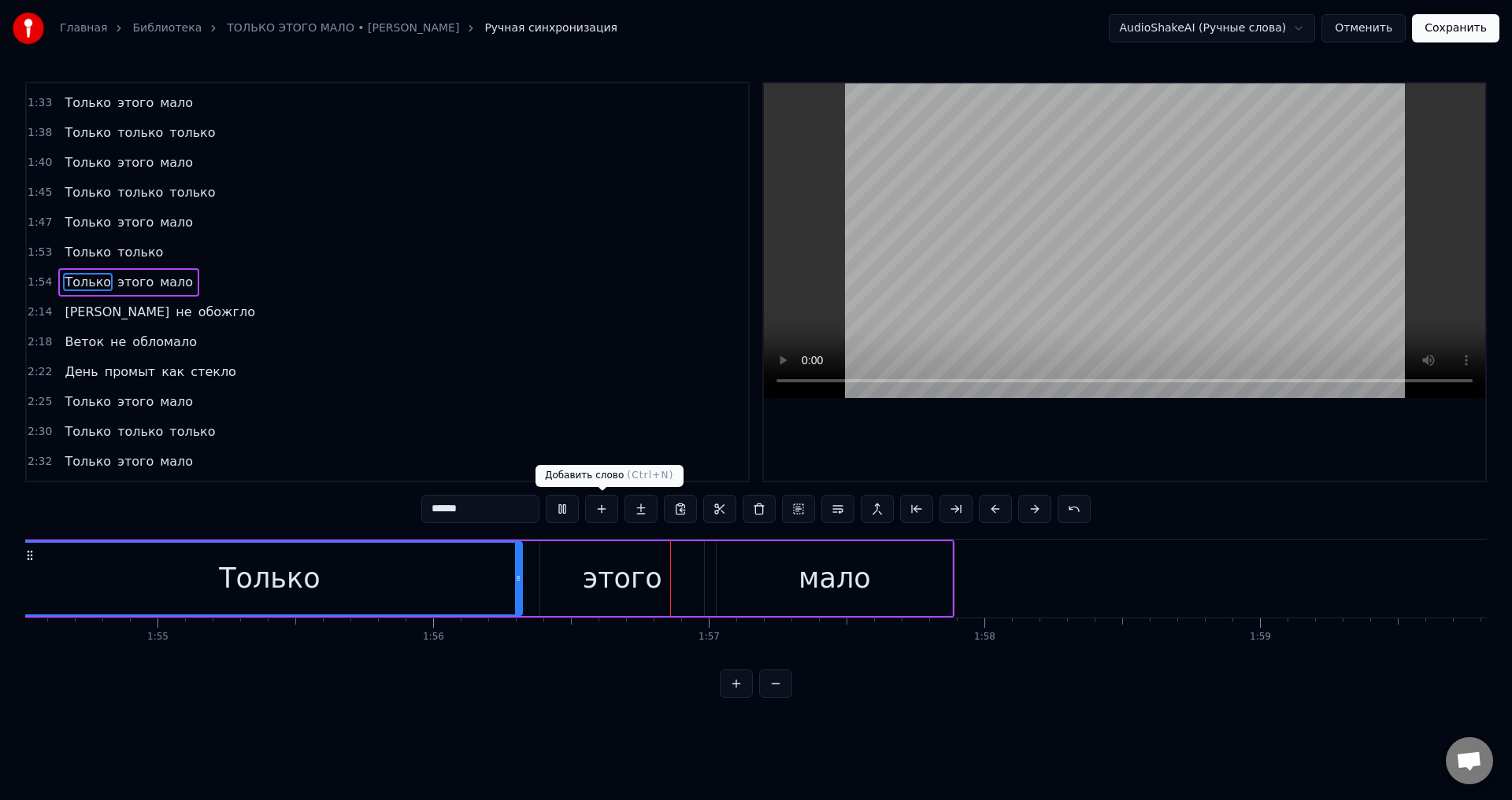
click at [339, 606] on div "Только" at bounding box center [269, 579] width 504 height 71
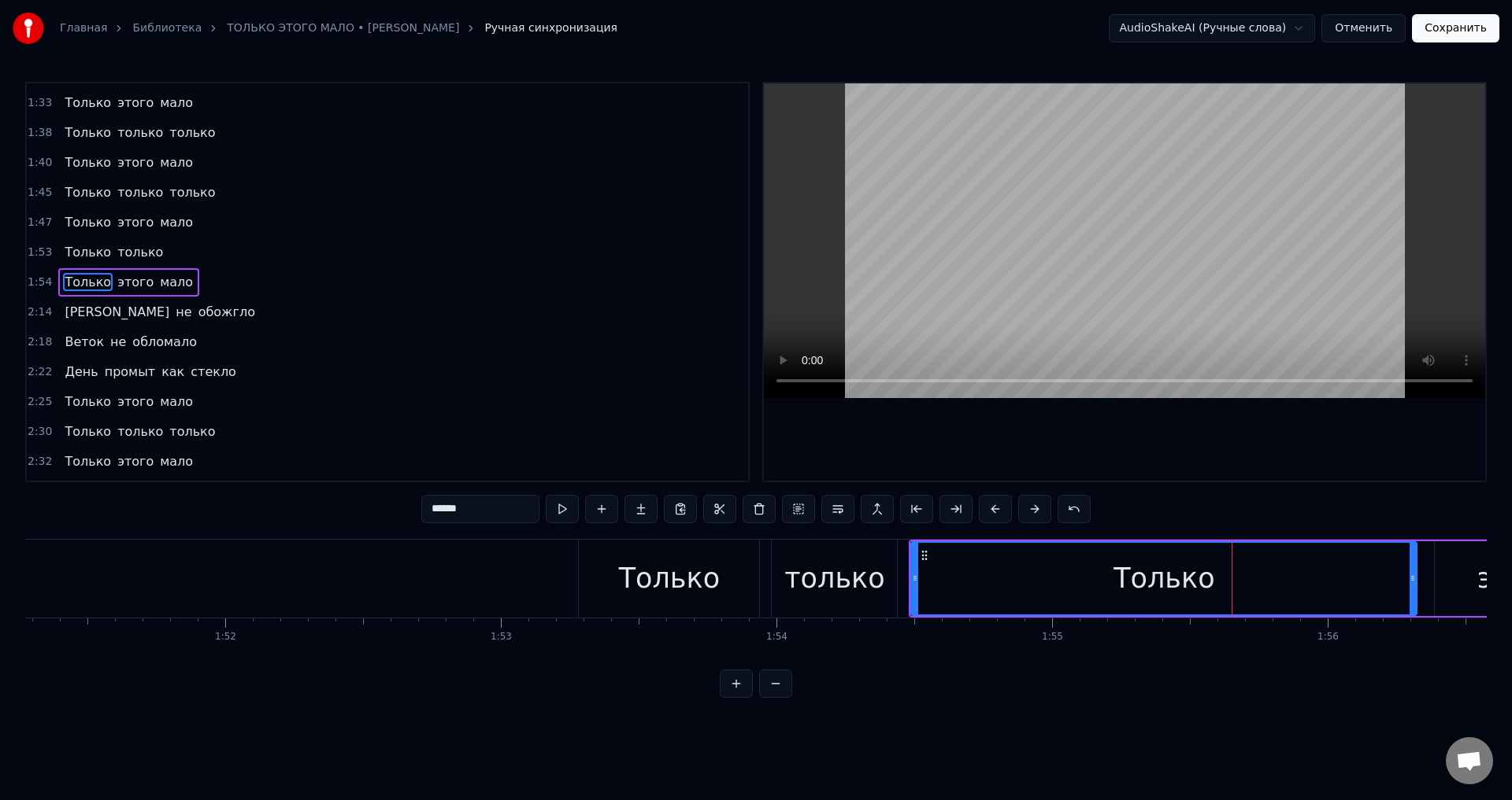
scroll to position [0, 30855]
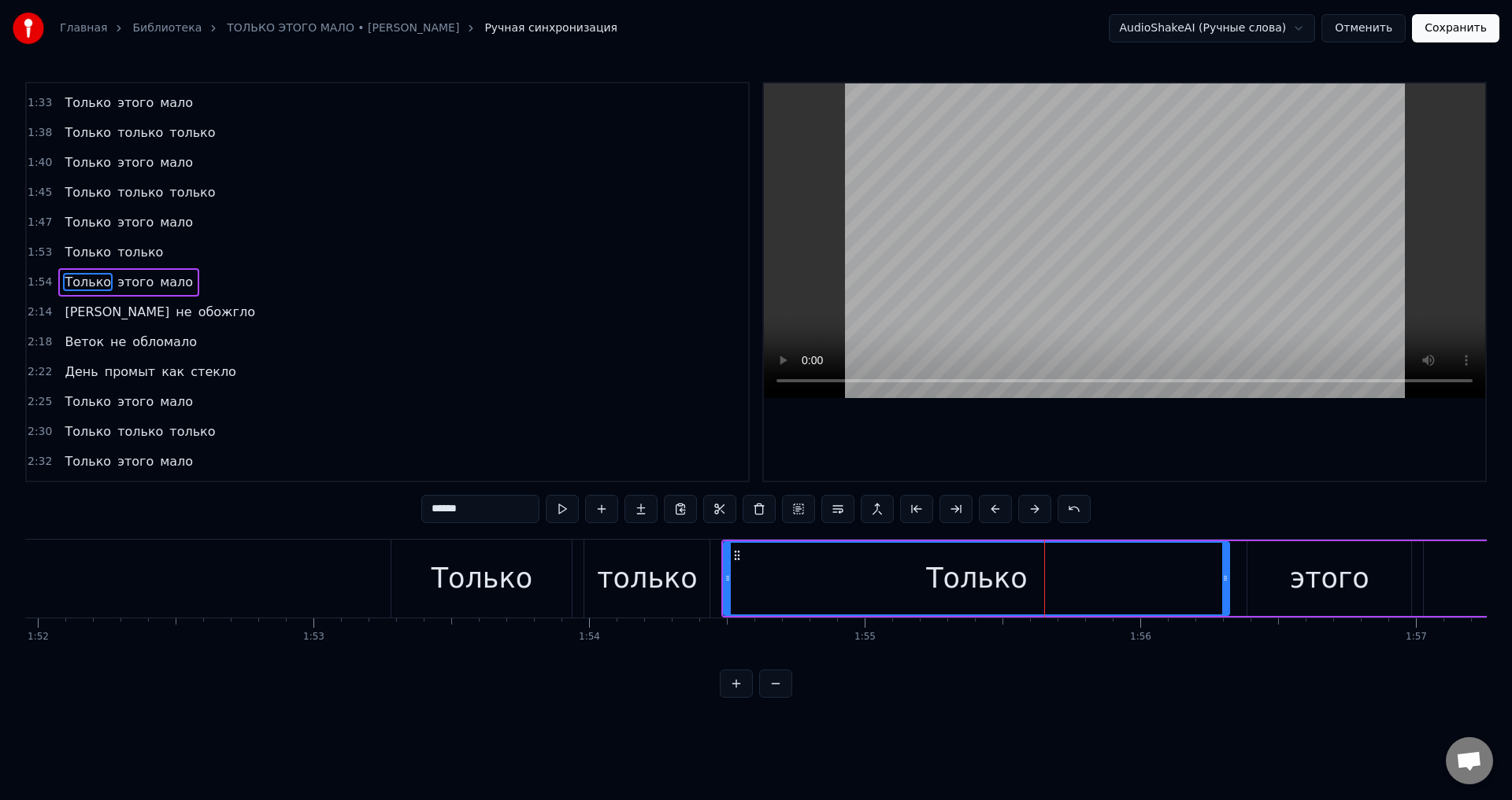
drag, startPoint x: 508, startPoint y: 582, endPoint x: 628, endPoint y: 509, distance: 140.5
click at [509, 582] on div "Только" at bounding box center [482, 579] width 101 height 42
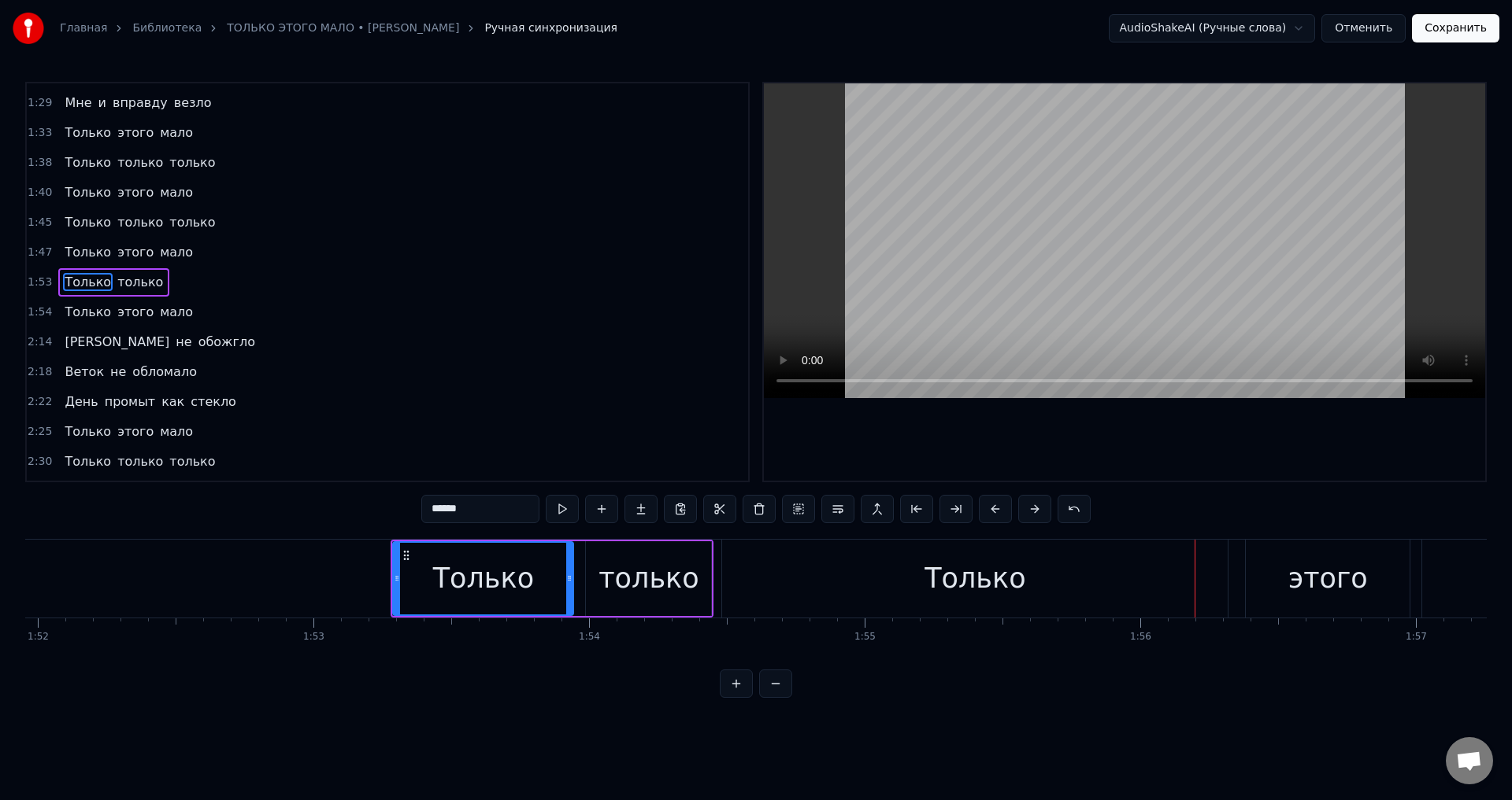
click at [1010, 575] on div "Только" at bounding box center [975, 579] width 101 height 42
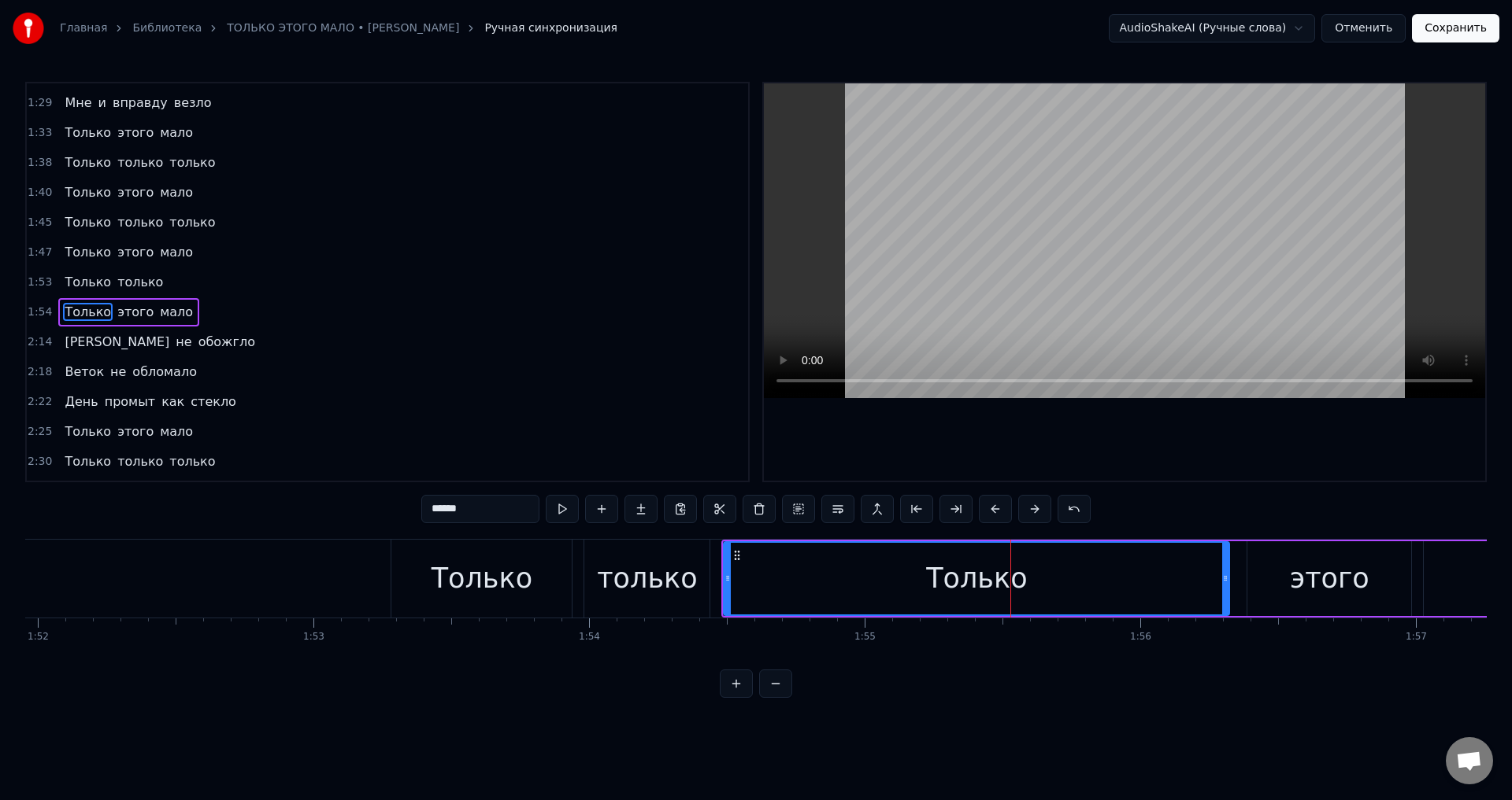
scroll to position [623, 0]
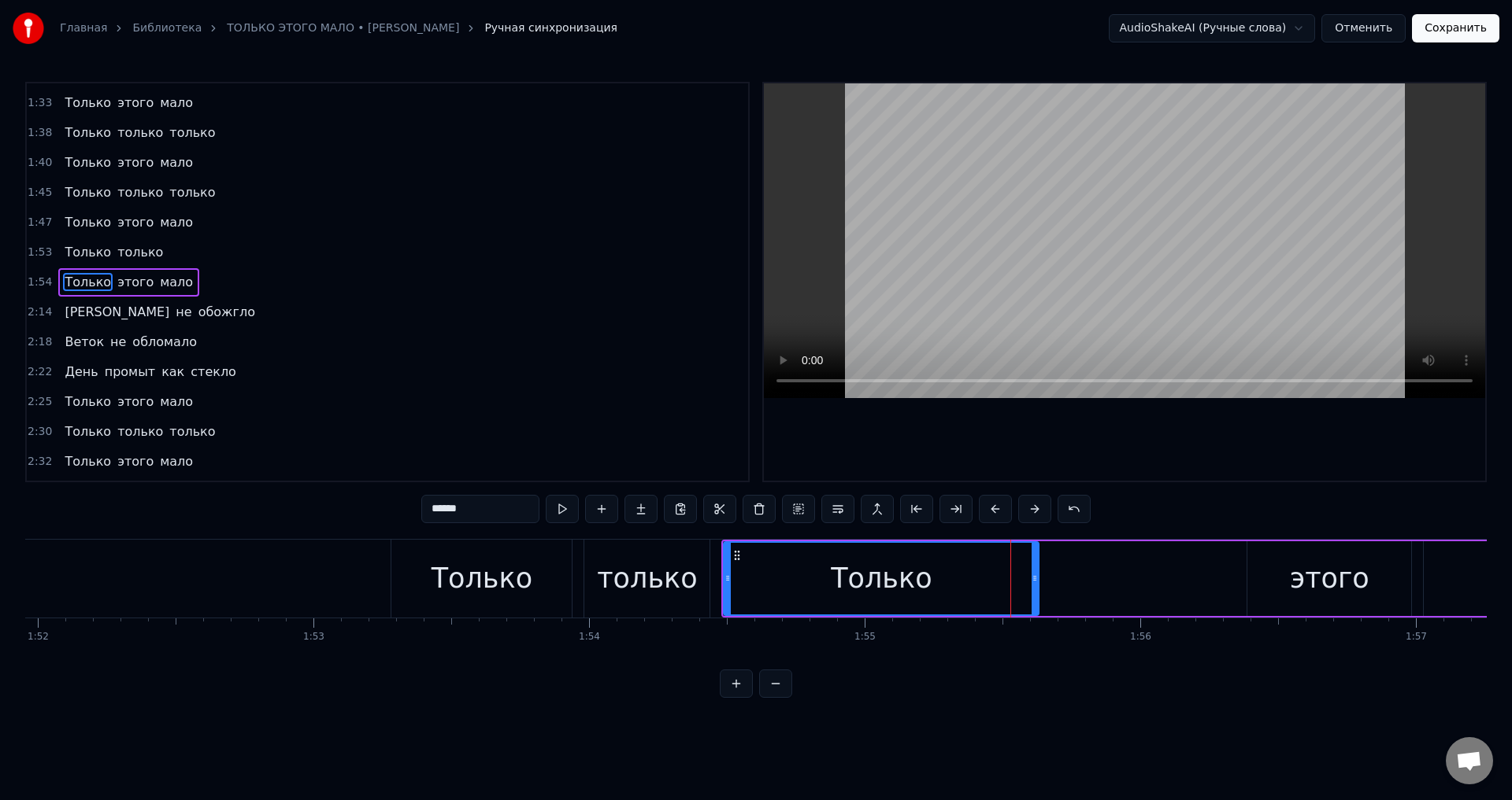
drag, startPoint x: 1227, startPoint y: 587, endPoint x: 1037, endPoint y: 587, distance: 190.0
click at [1037, 587] on div at bounding box center [1034, 579] width 6 height 71
drag, startPoint x: 1037, startPoint y: 587, endPoint x: 1070, endPoint y: 587, distance: 33.0
click at [1070, 587] on div at bounding box center [1066, 579] width 6 height 71
click at [646, 571] on div "только" at bounding box center [646, 579] width 100 height 42
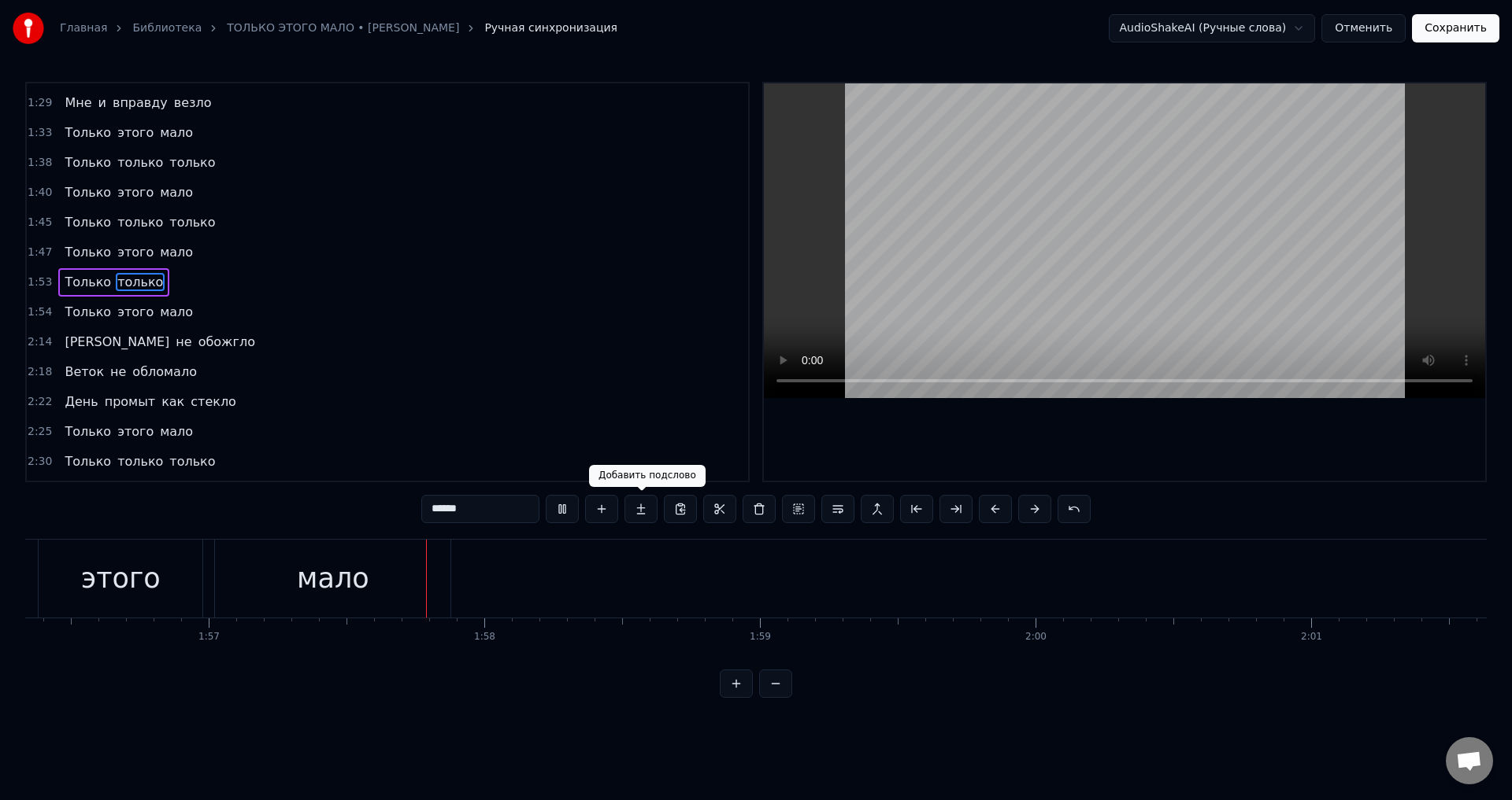
scroll to position [0, 32205]
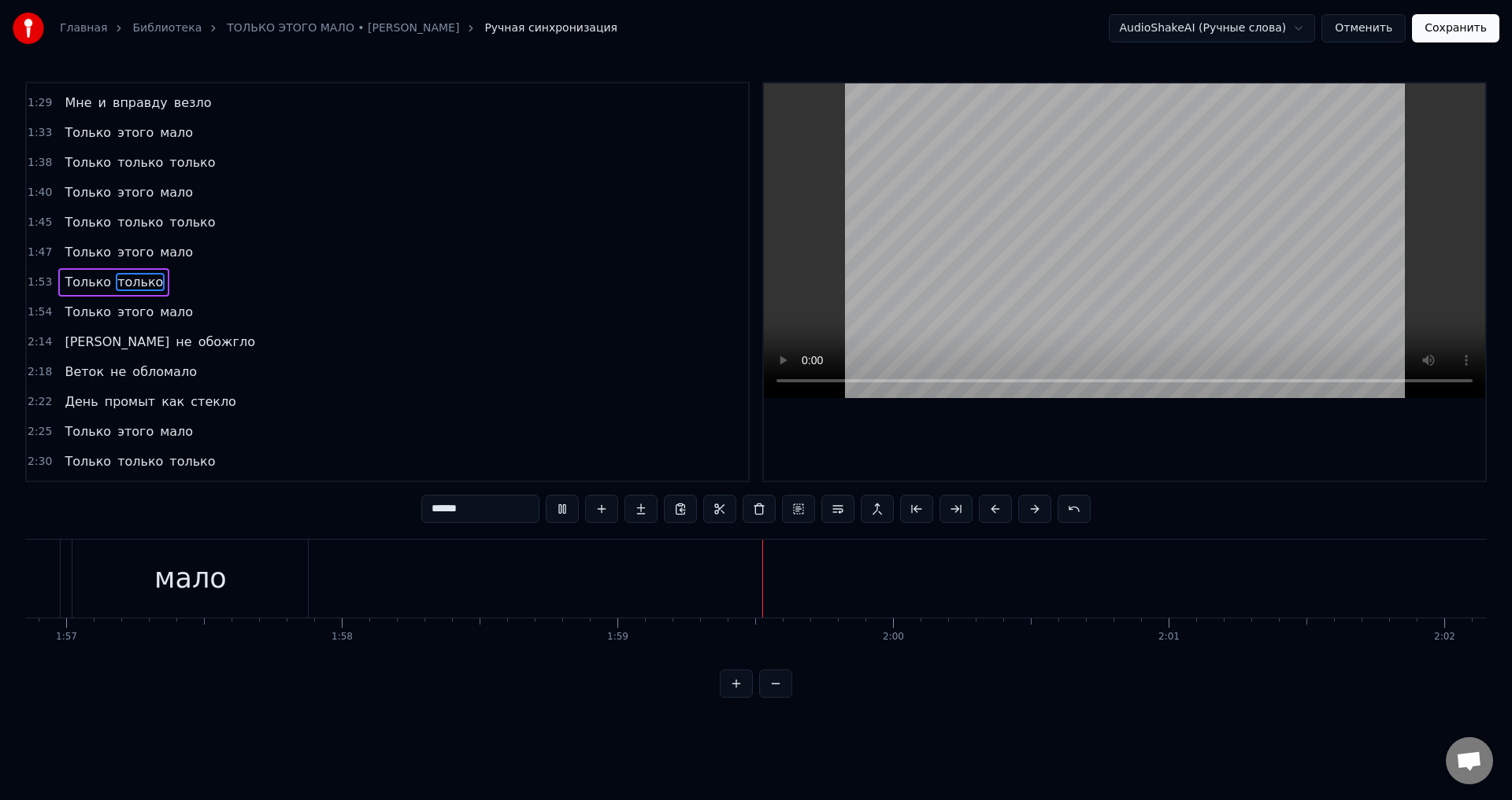
click at [177, 584] on div "мало" at bounding box center [190, 579] width 72 height 42
type input "****"
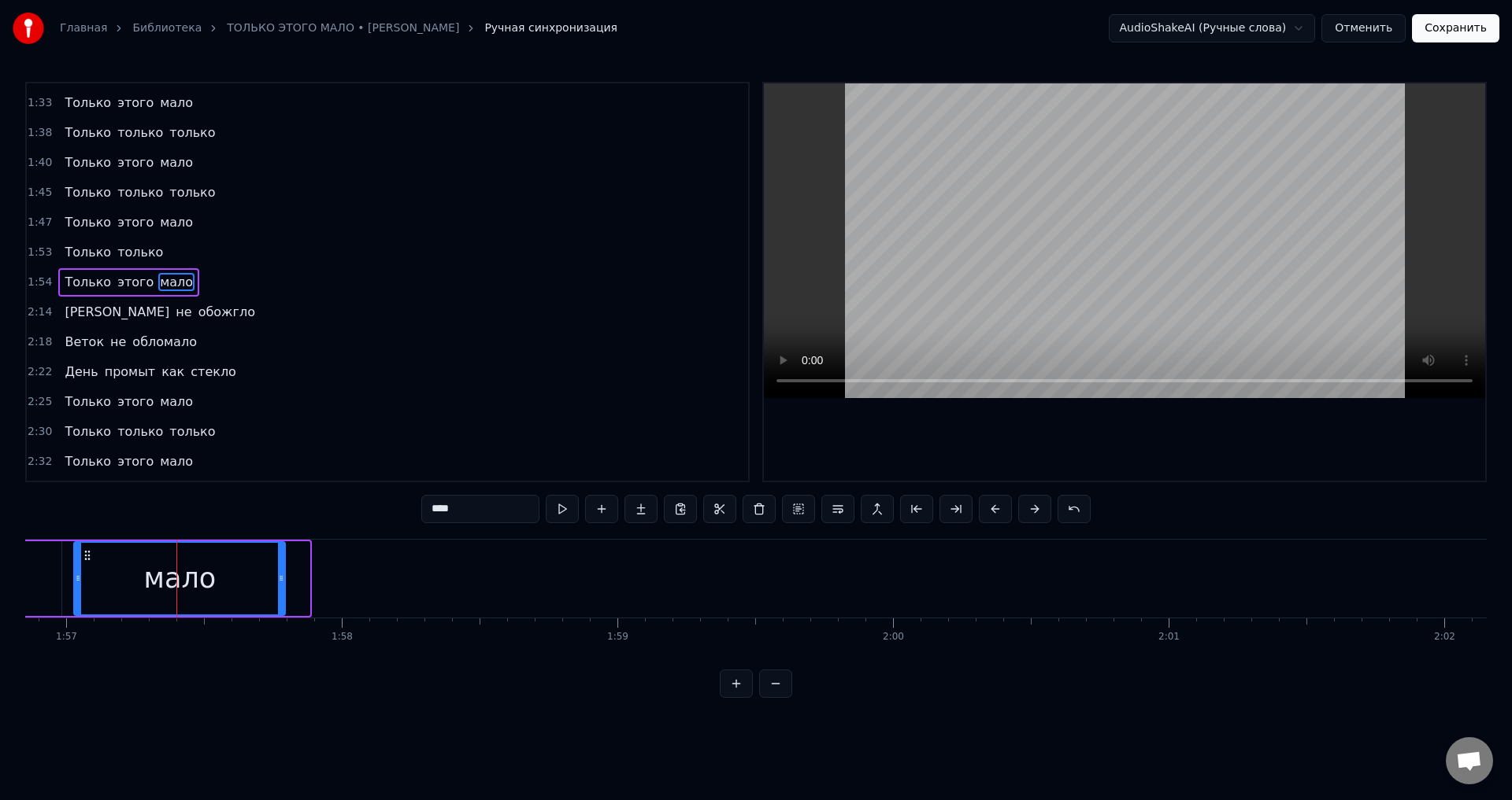
drag, startPoint x: 308, startPoint y: 587, endPoint x: 283, endPoint y: 592, distance: 25.5
click at [283, 592] on div at bounding box center [280, 579] width 6 height 71
click at [179, 566] on div "мало" at bounding box center [179, 579] width 72 height 42
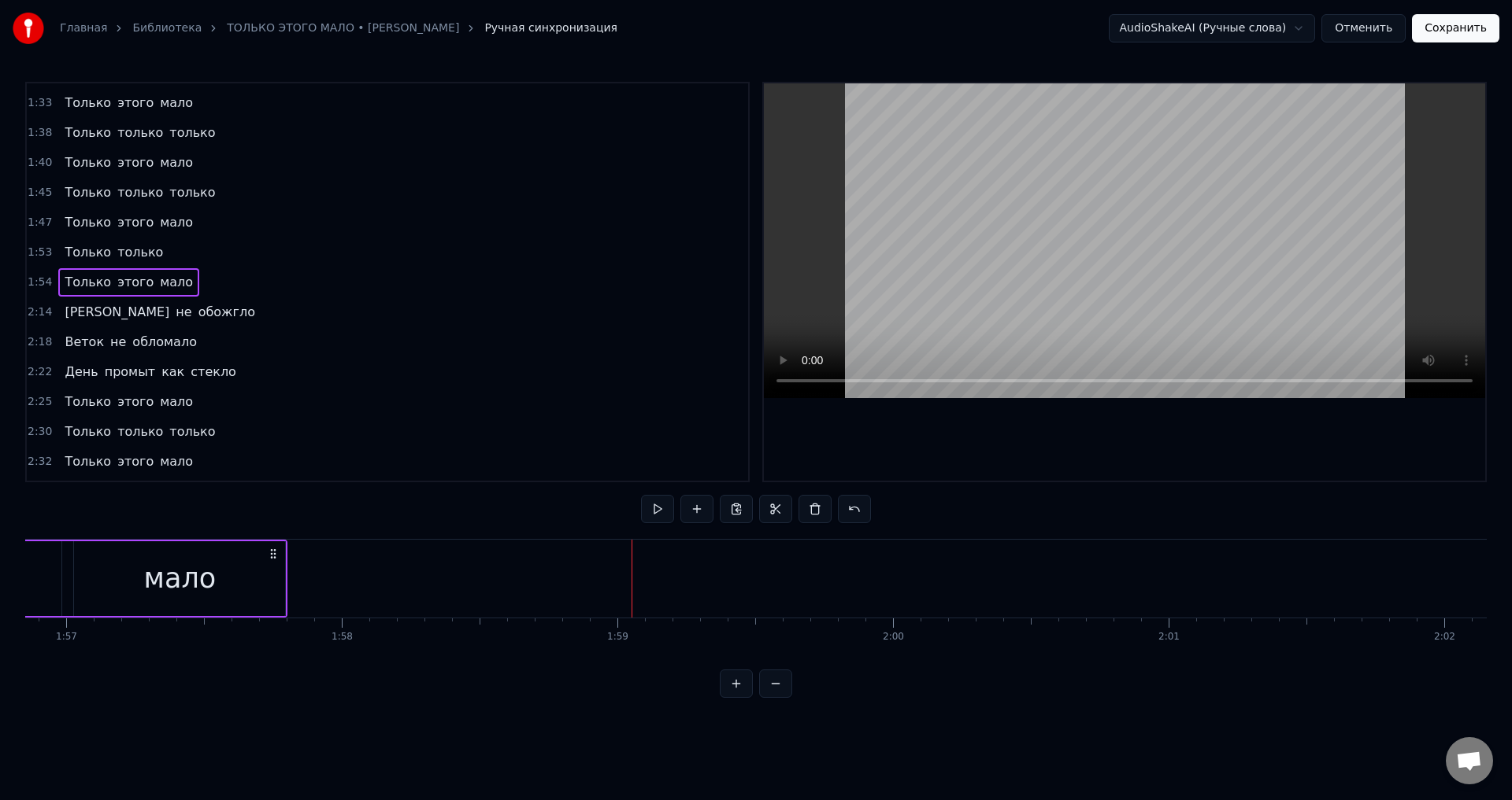
click at [105, 574] on div "мало" at bounding box center [179, 579] width 211 height 75
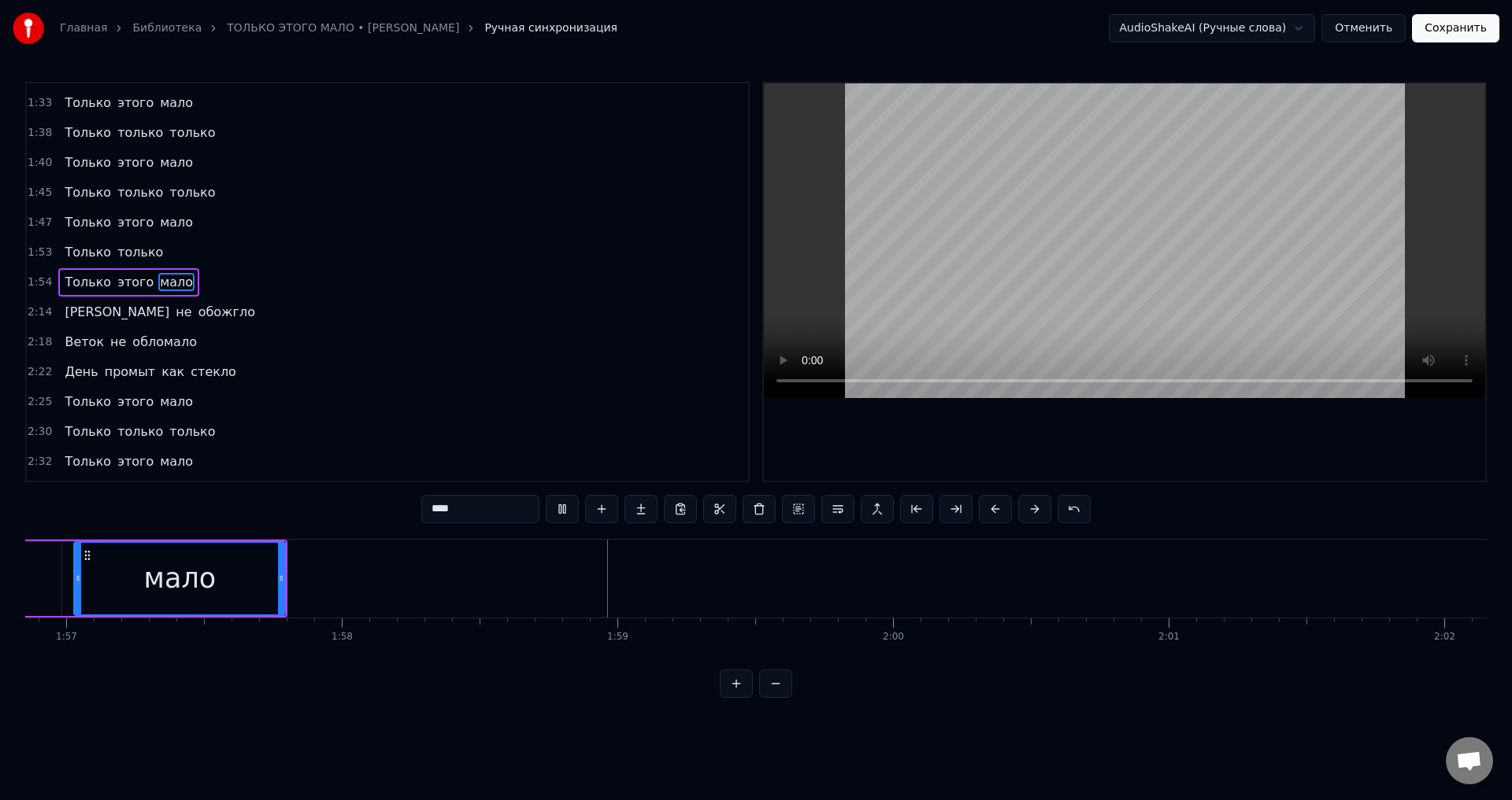
click at [139, 570] on div "мало" at bounding box center [179, 579] width 209 height 71
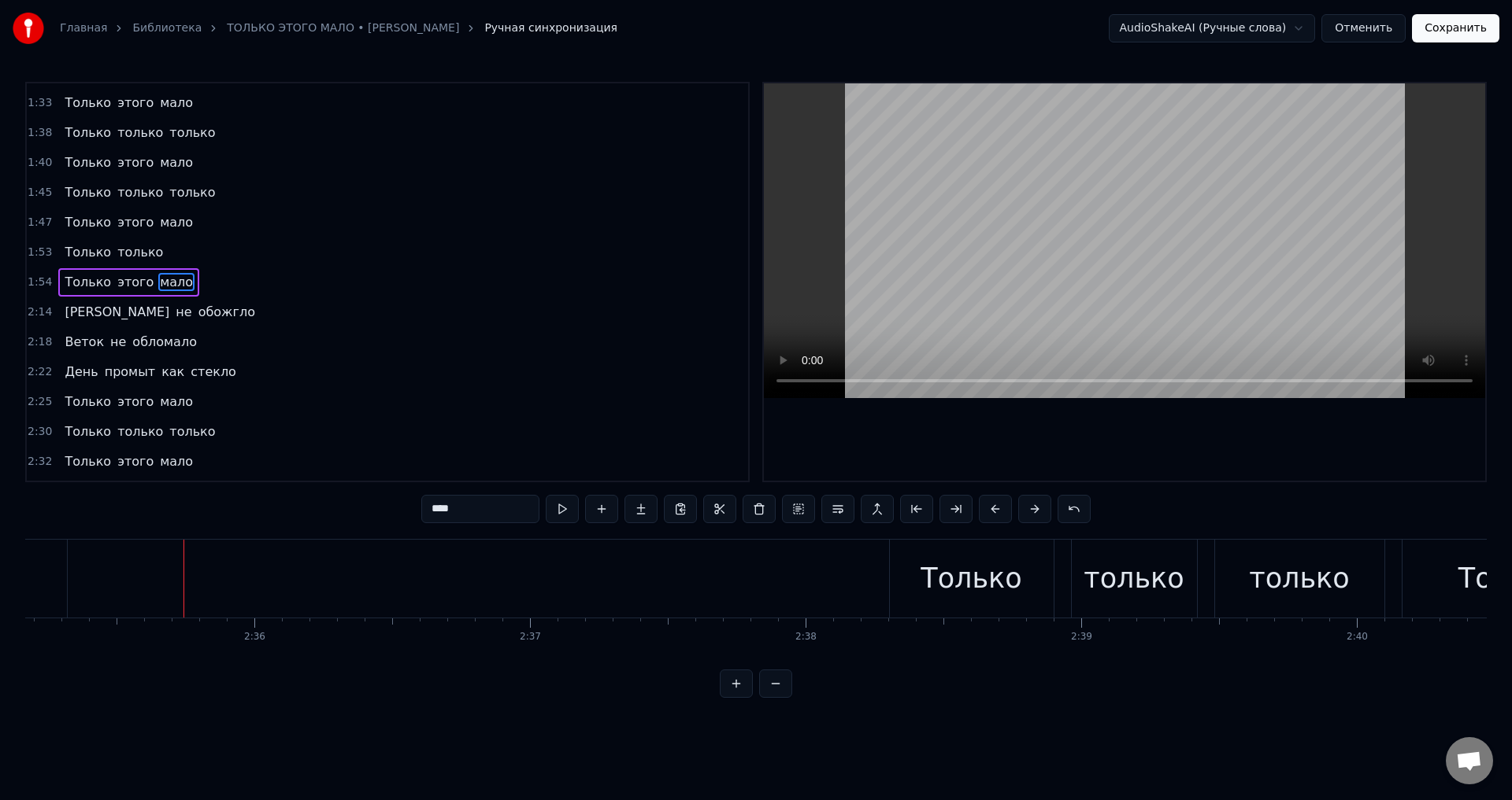
scroll to position [0, 42844]
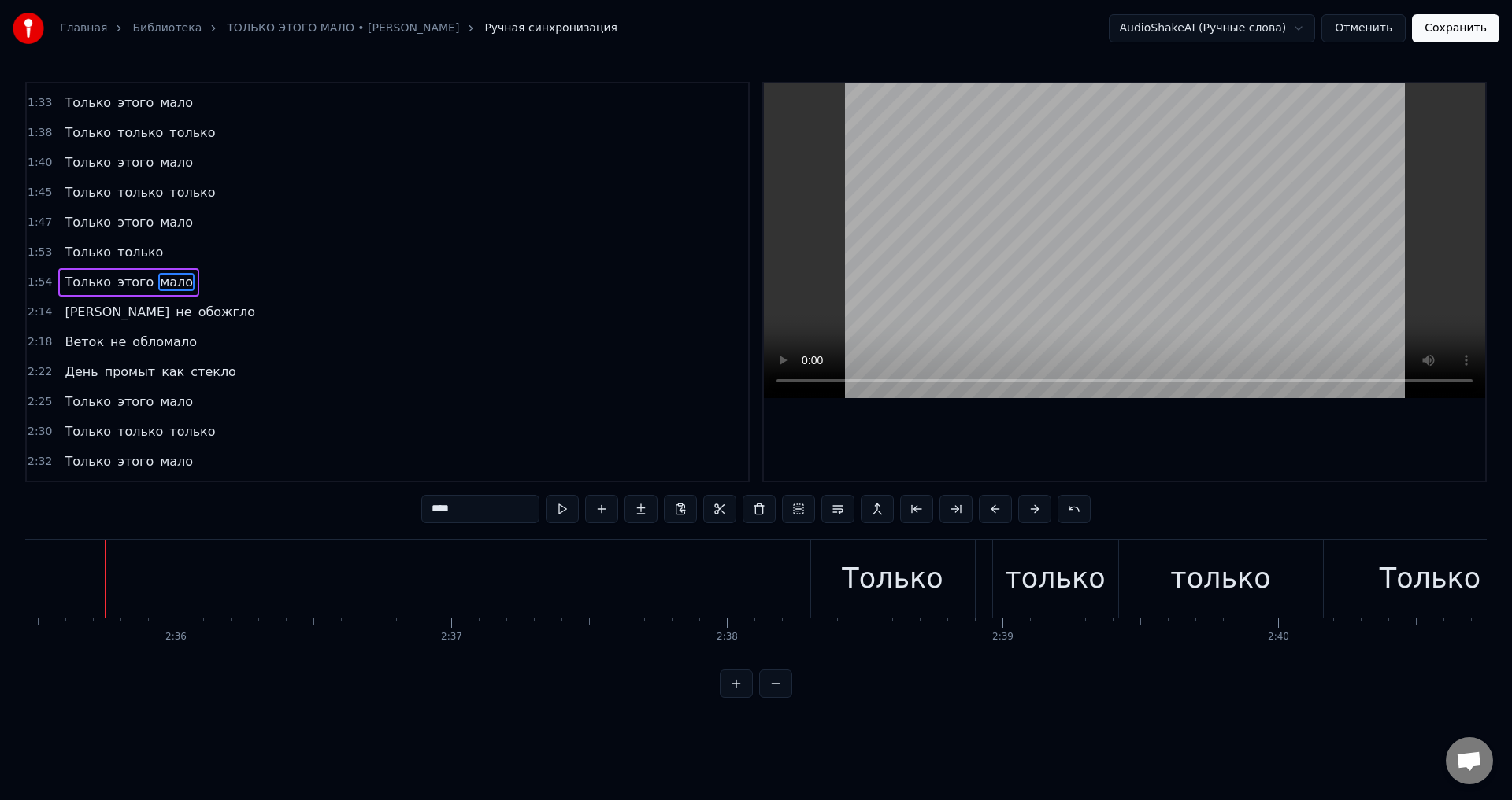
click at [129, 287] on span "этого" at bounding box center [135, 282] width 39 height 18
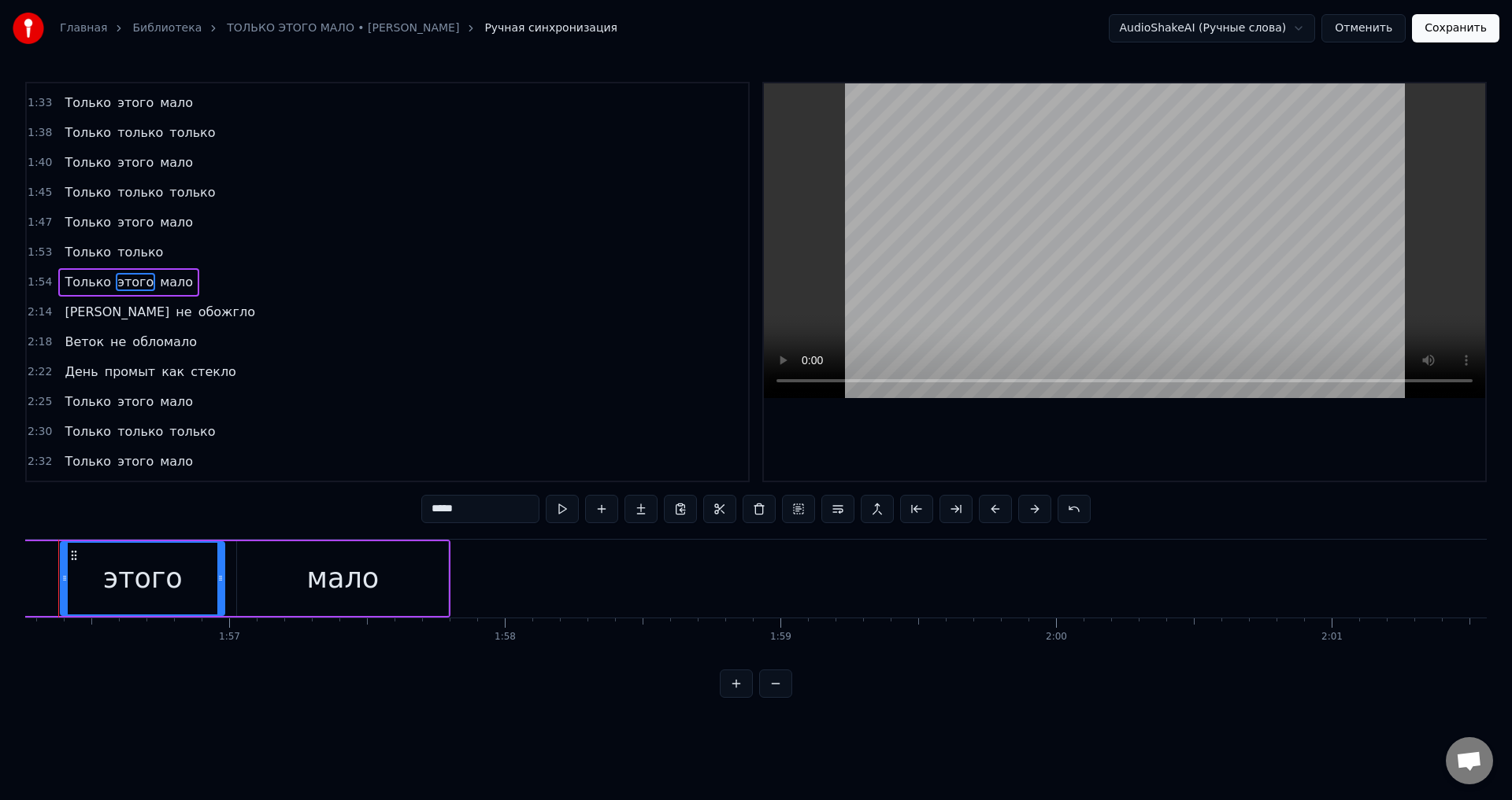
scroll to position [0, 31996]
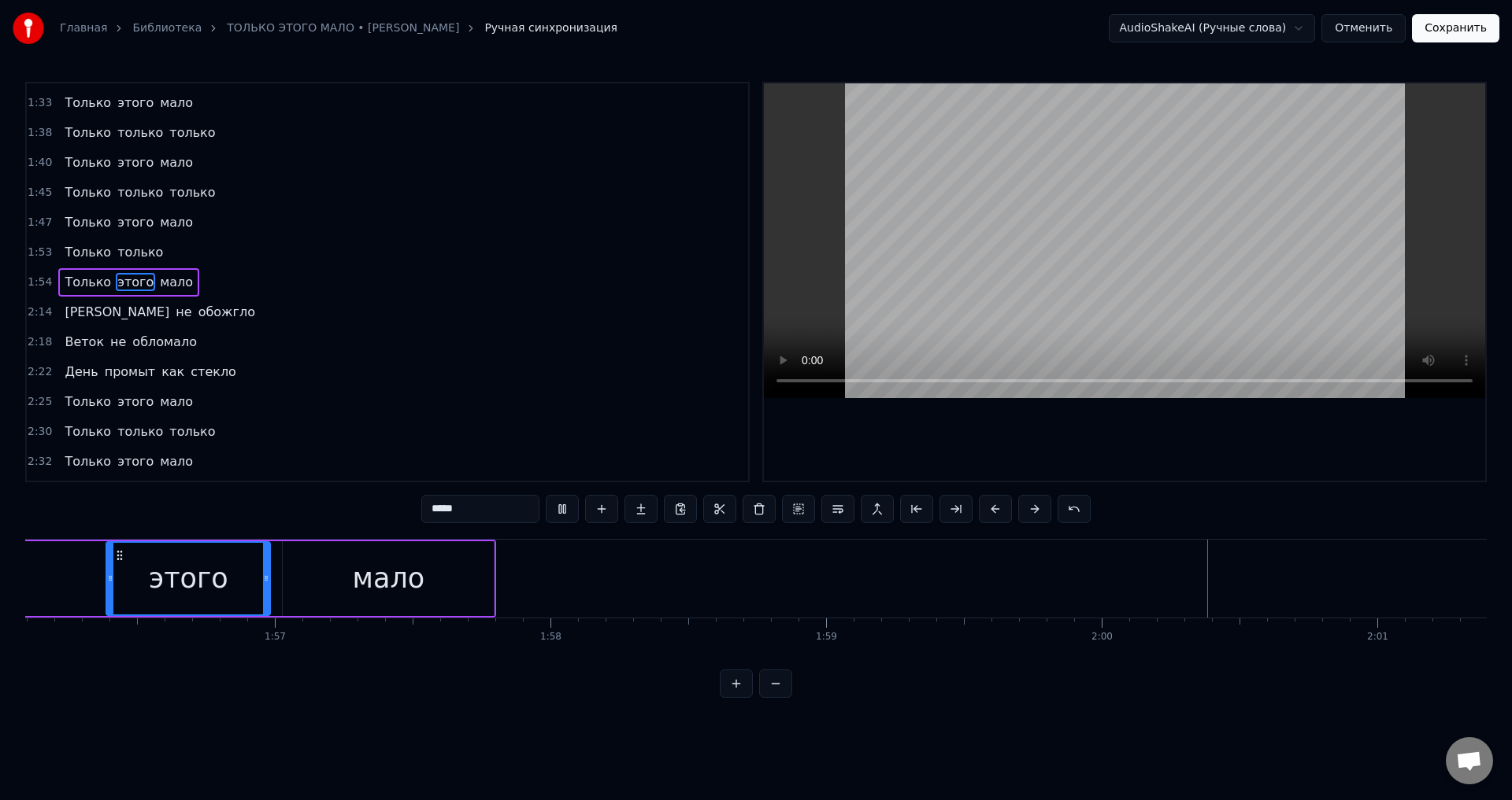
click at [160, 374] on span "как" at bounding box center [173, 372] width 26 height 18
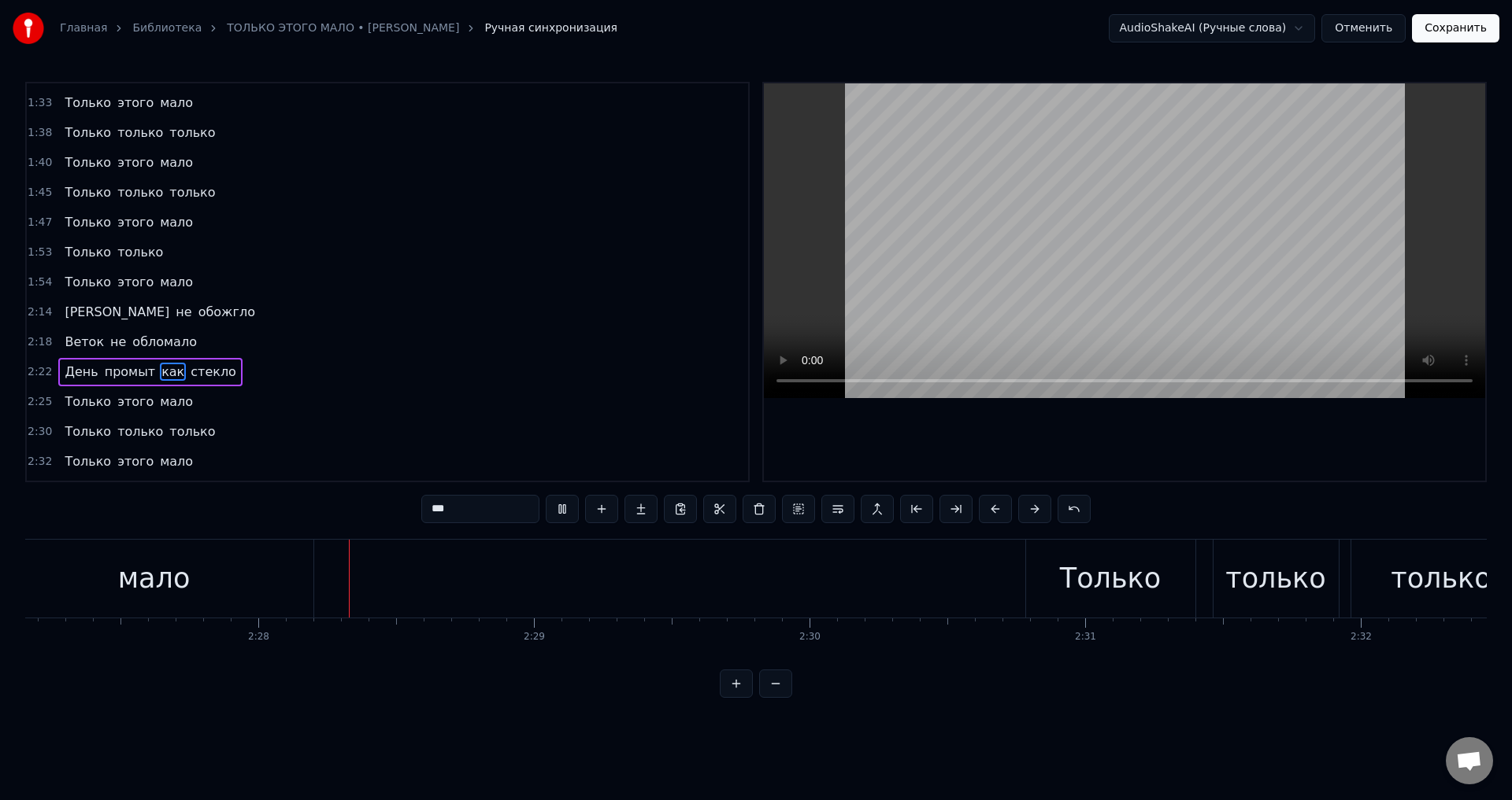
scroll to position [0, 40608]
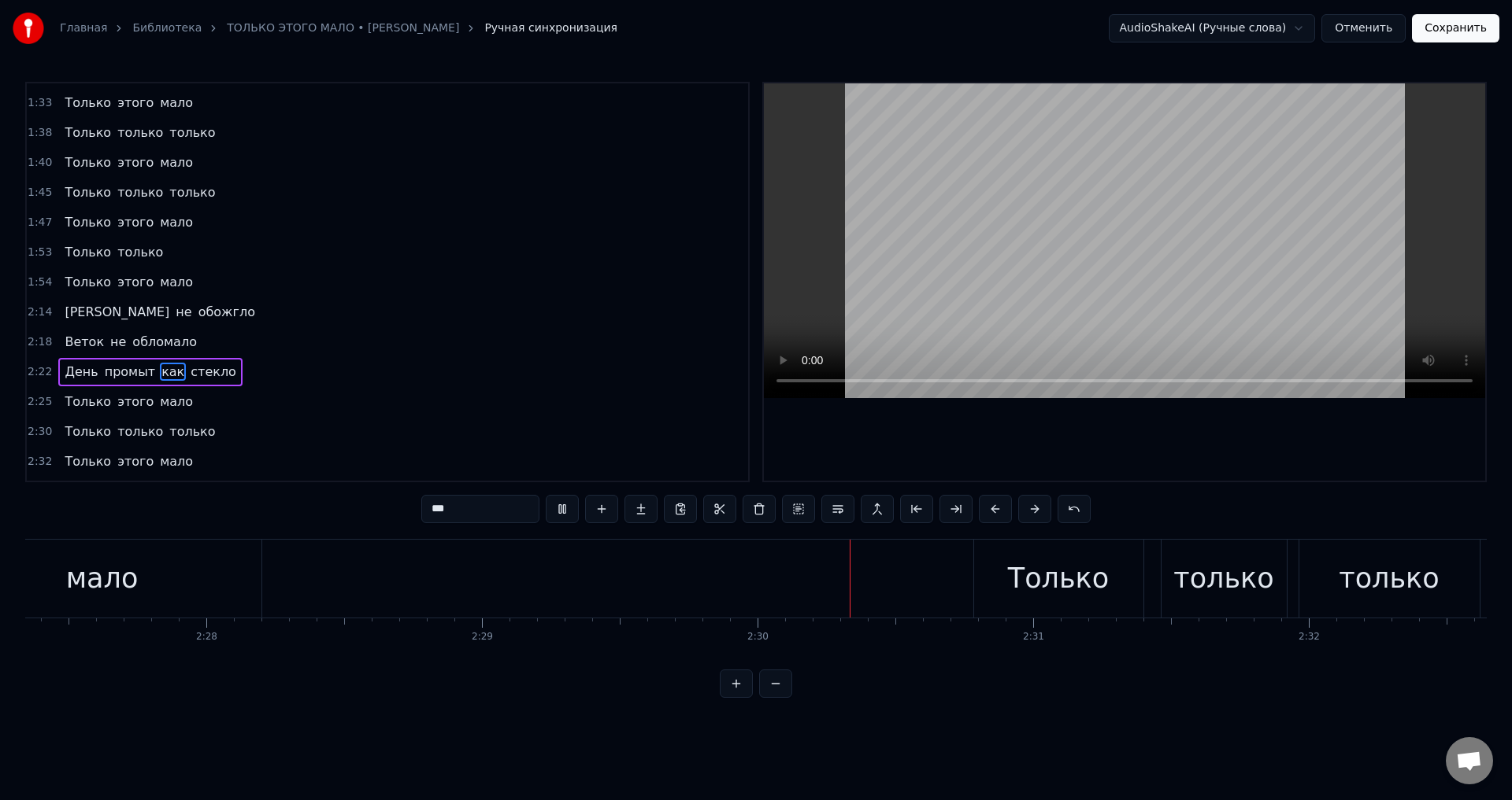
click at [219, 584] on div "мало" at bounding box center [102, 579] width 318 height 78
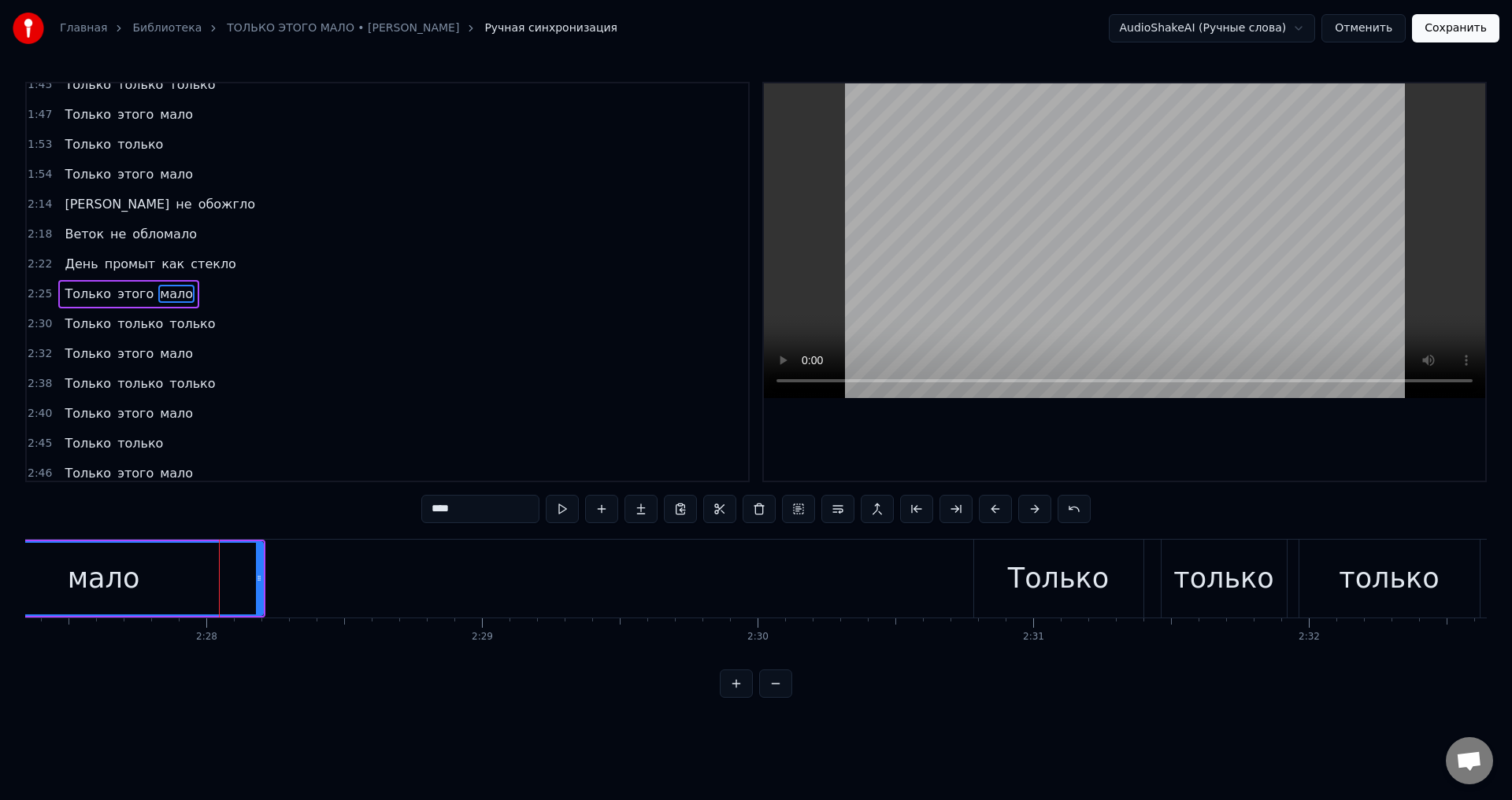
scroll to position [739, 0]
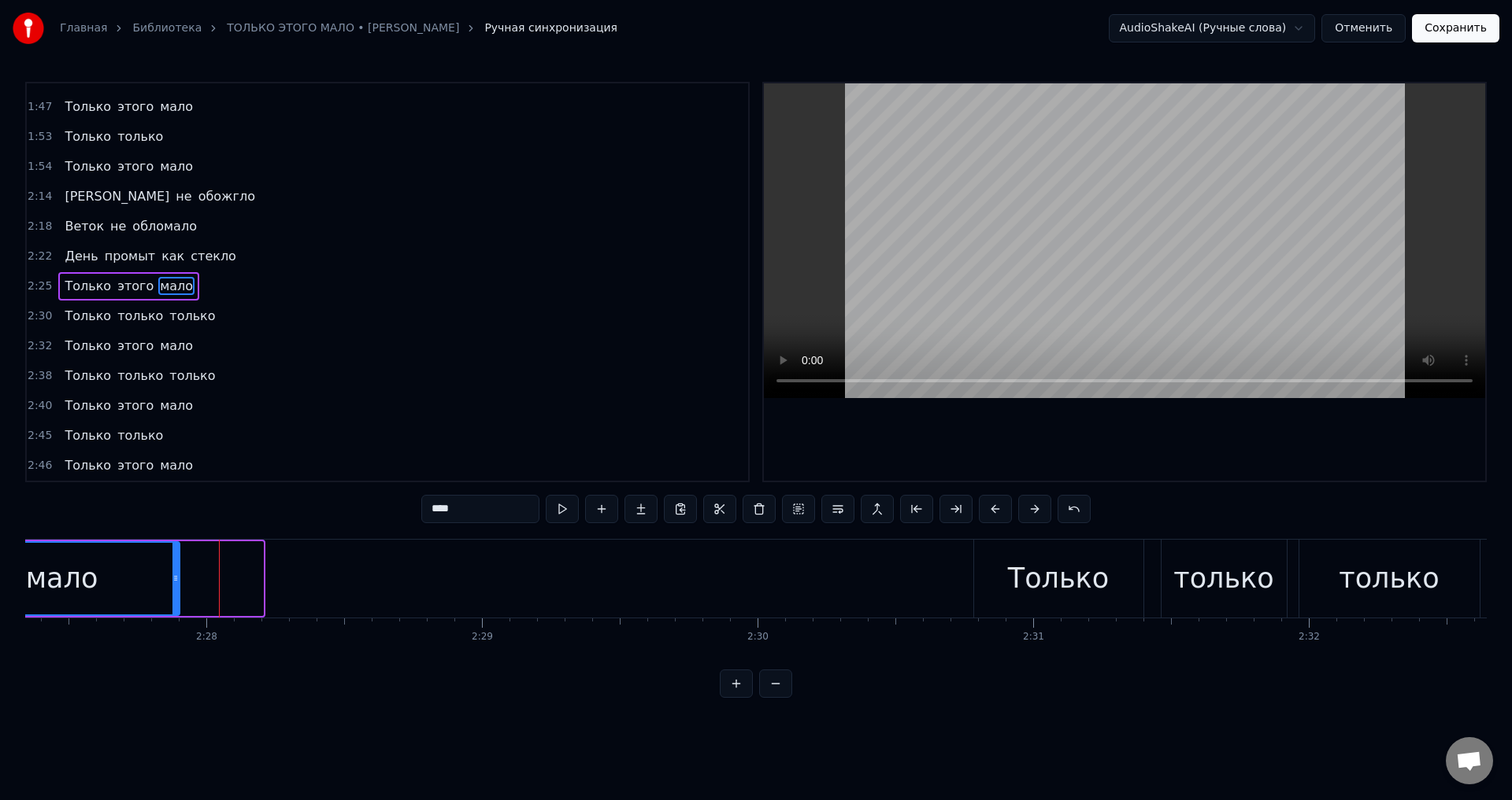
drag, startPoint x: 260, startPoint y: 582, endPoint x: 177, endPoint y: 575, distance: 83.3
click at [177, 575] on icon at bounding box center [175, 578] width 6 height 12
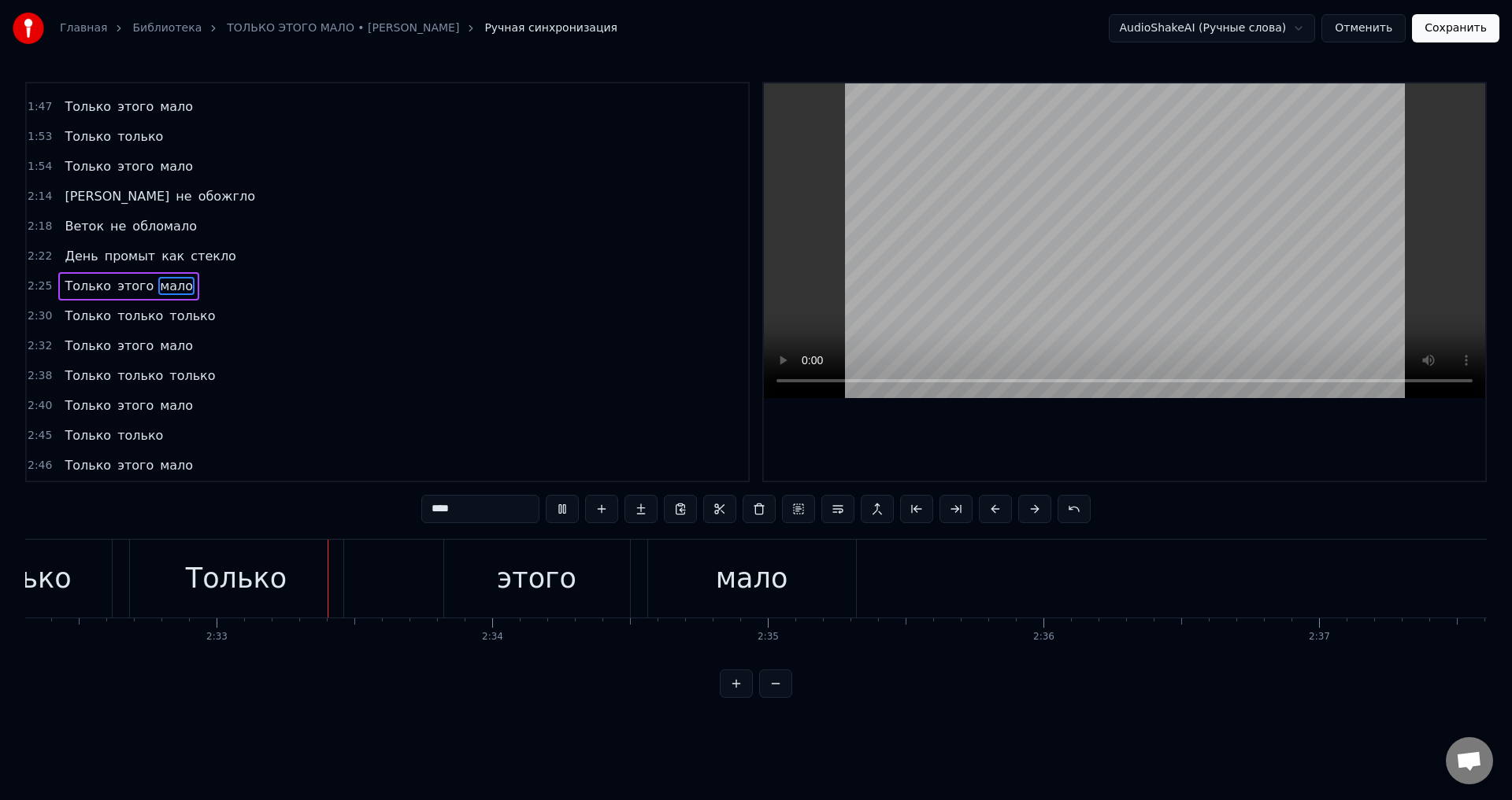
scroll to position [0, 41981]
click at [822, 587] on div "мало" at bounding box center [747, 579] width 208 height 78
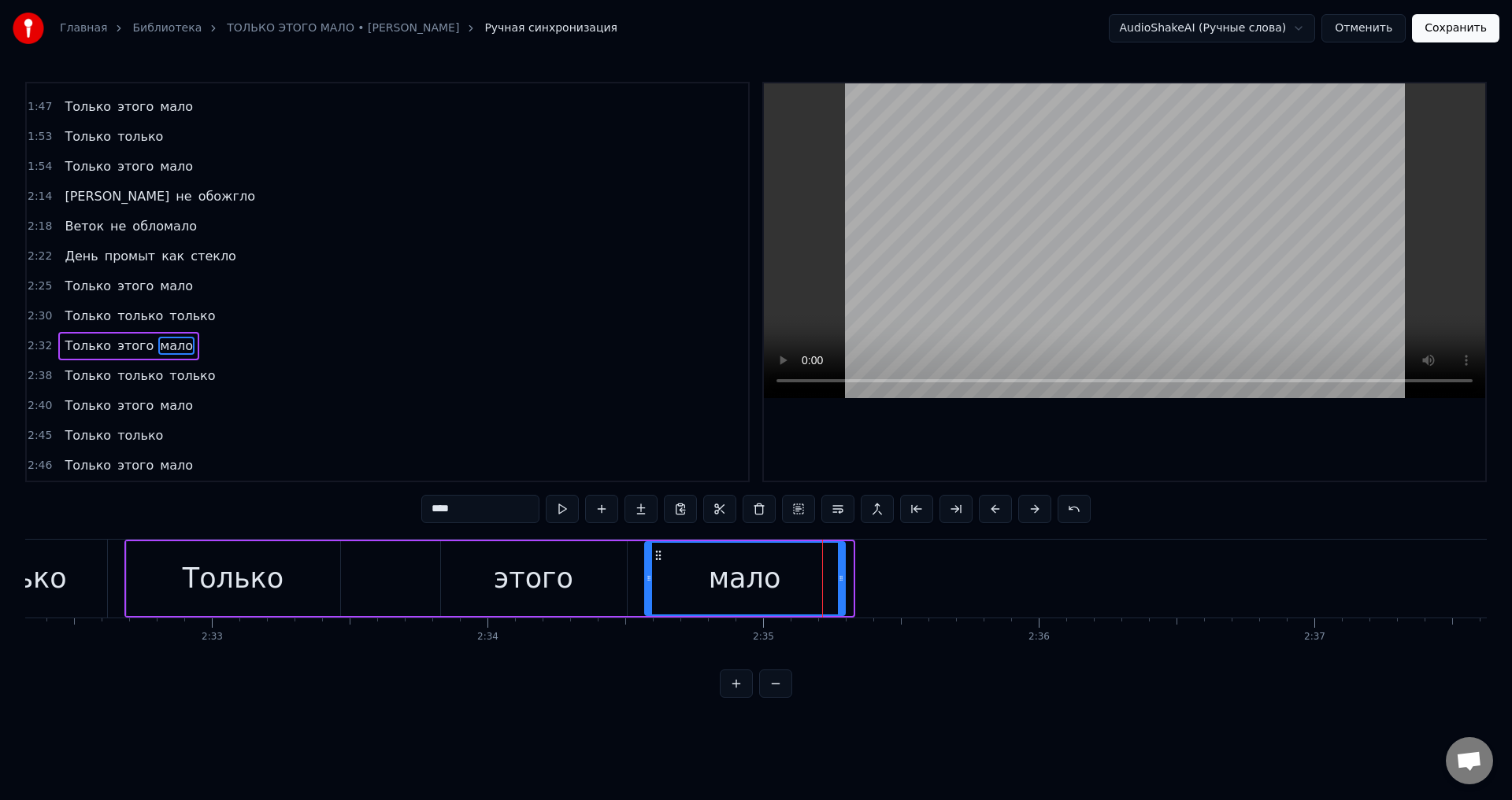
drag, startPoint x: 848, startPoint y: 589, endPoint x: 840, endPoint y: 587, distance: 8.2
click at [840, 587] on div at bounding box center [840, 579] width 6 height 71
click at [746, 583] on div "мало" at bounding box center [745, 579] width 72 height 42
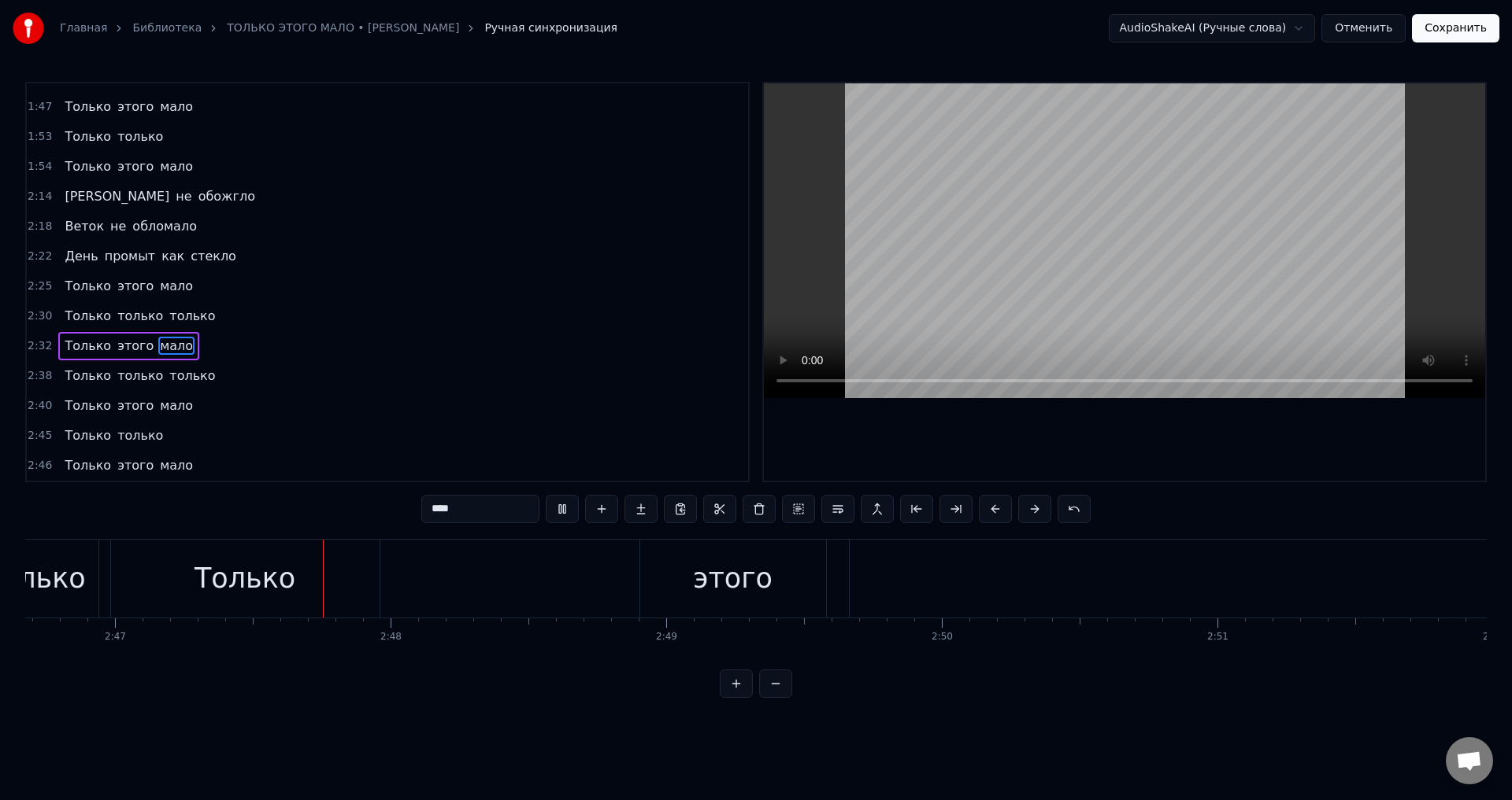
scroll to position [0, 45990]
click at [233, 595] on div "Только" at bounding box center [192, 579] width 101 height 42
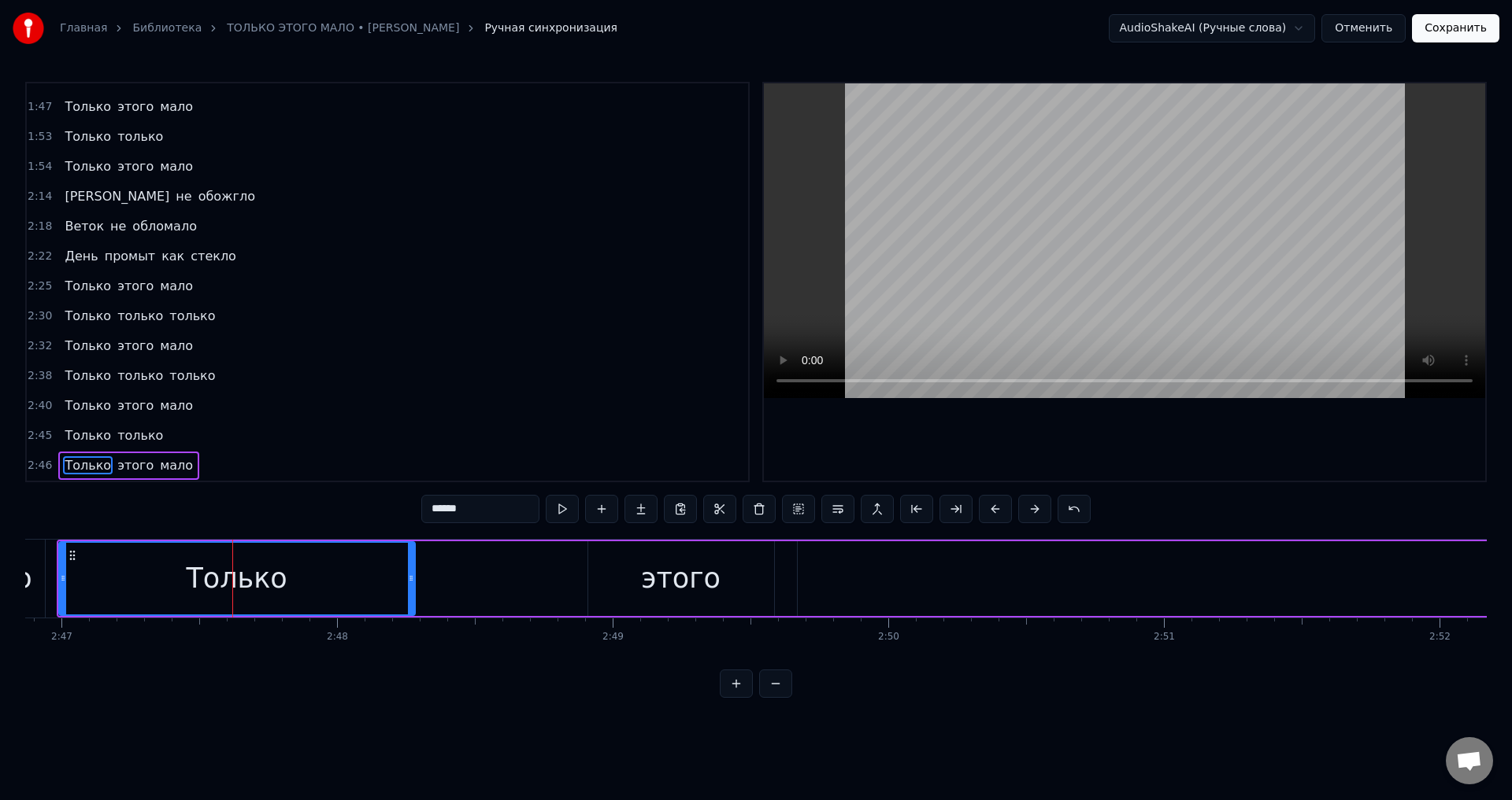
drag, startPoint x: 326, startPoint y: 587, endPoint x: 414, endPoint y: 583, distance: 88.1
click at [414, 583] on div at bounding box center [410, 579] width 6 height 71
drag, startPoint x: 414, startPoint y: 583, endPoint x: 399, endPoint y: 585, distance: 15.1
click at [399, 585] on div at bounding box center [396, 579] width 6 height 71
drag, startPoint x: 399, startPoint y: 585, endPoint x: 391, endPoint y: 587, distance: 8.2
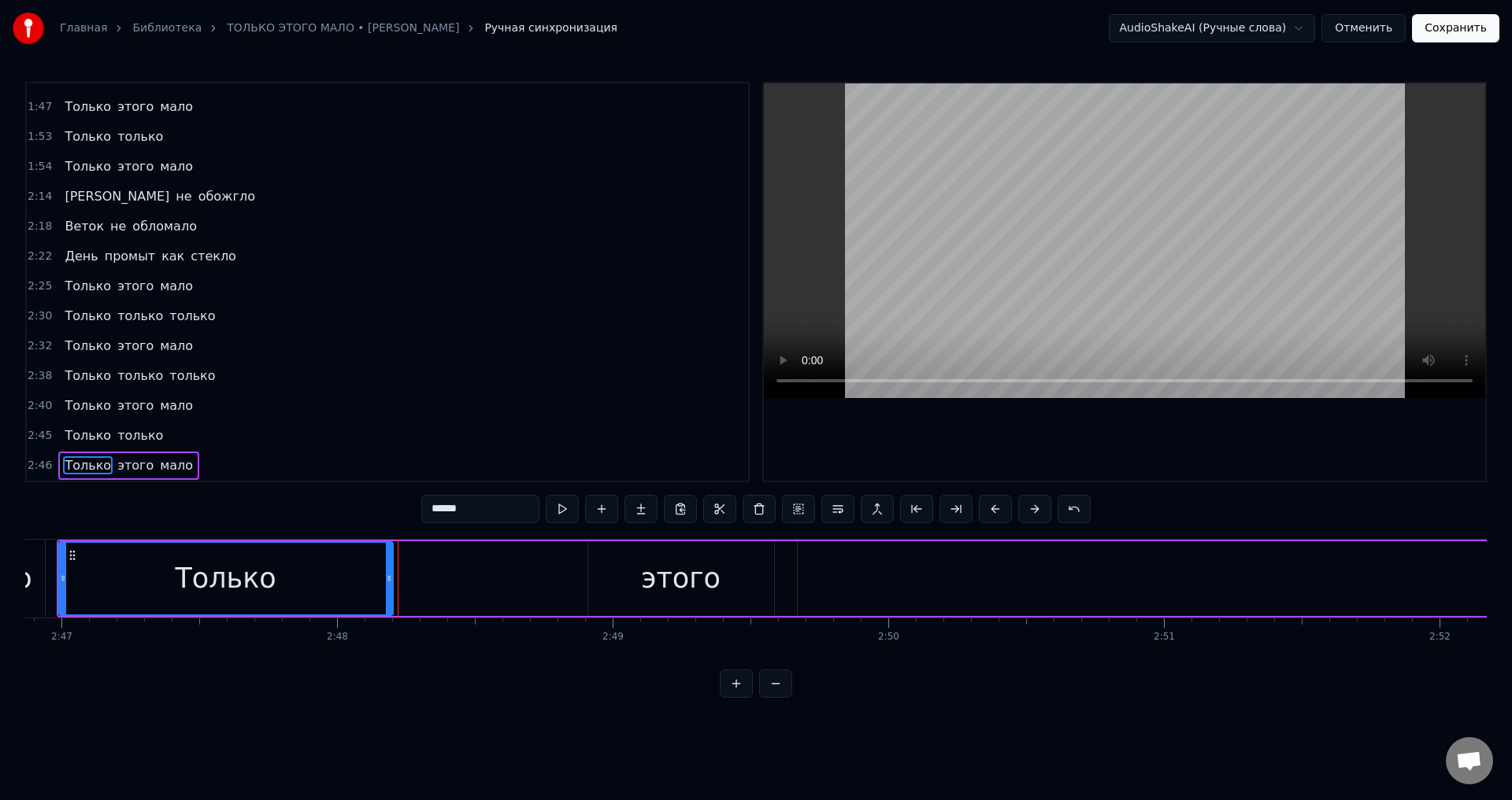
click at [391, 587] on div at bounding box center [388, 579] width 6 height 71
click at [1078, 513] on button at bounding box center [1074, 509] width 33 height 29
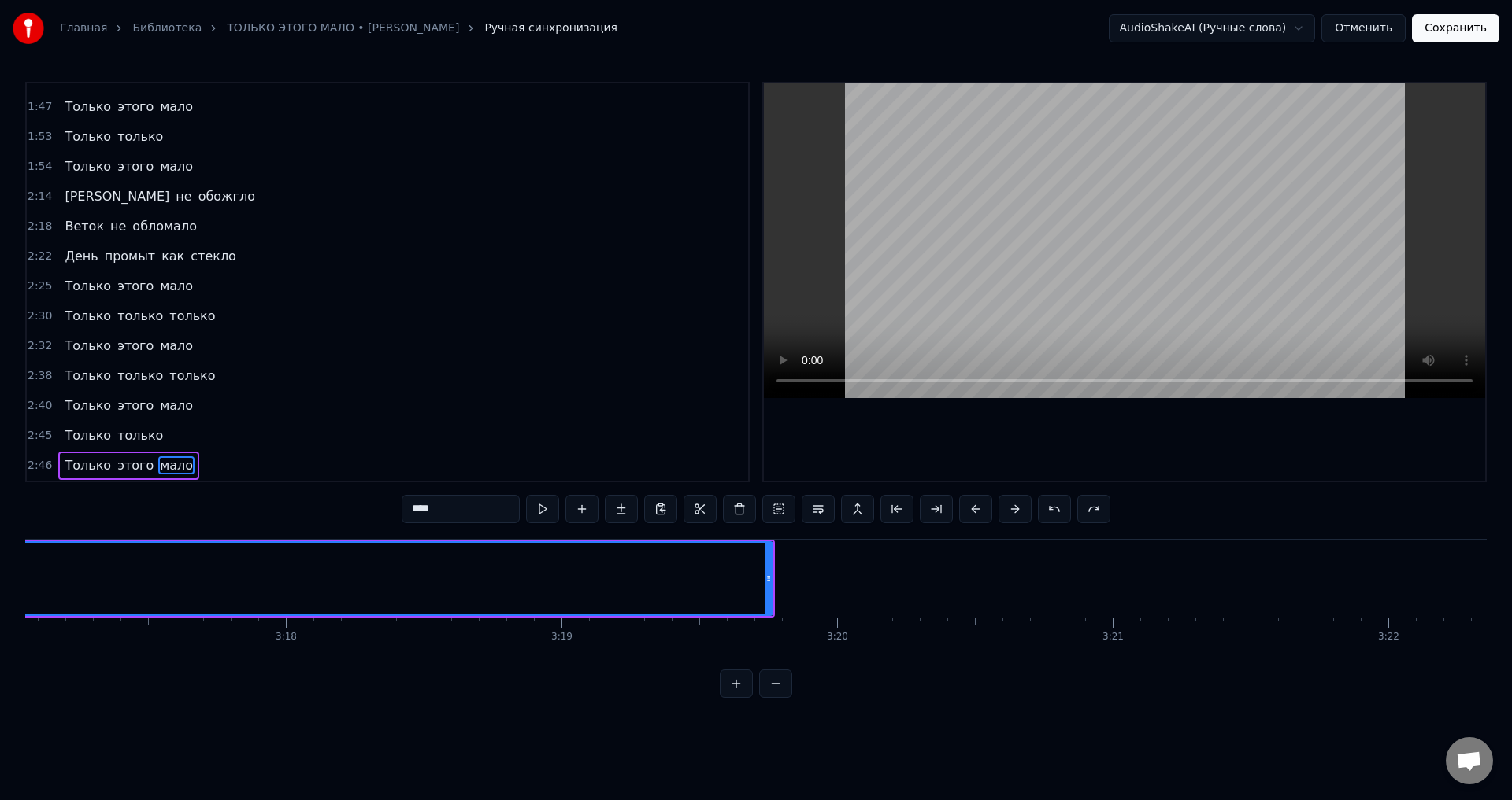
scroll to position [0, 54402]
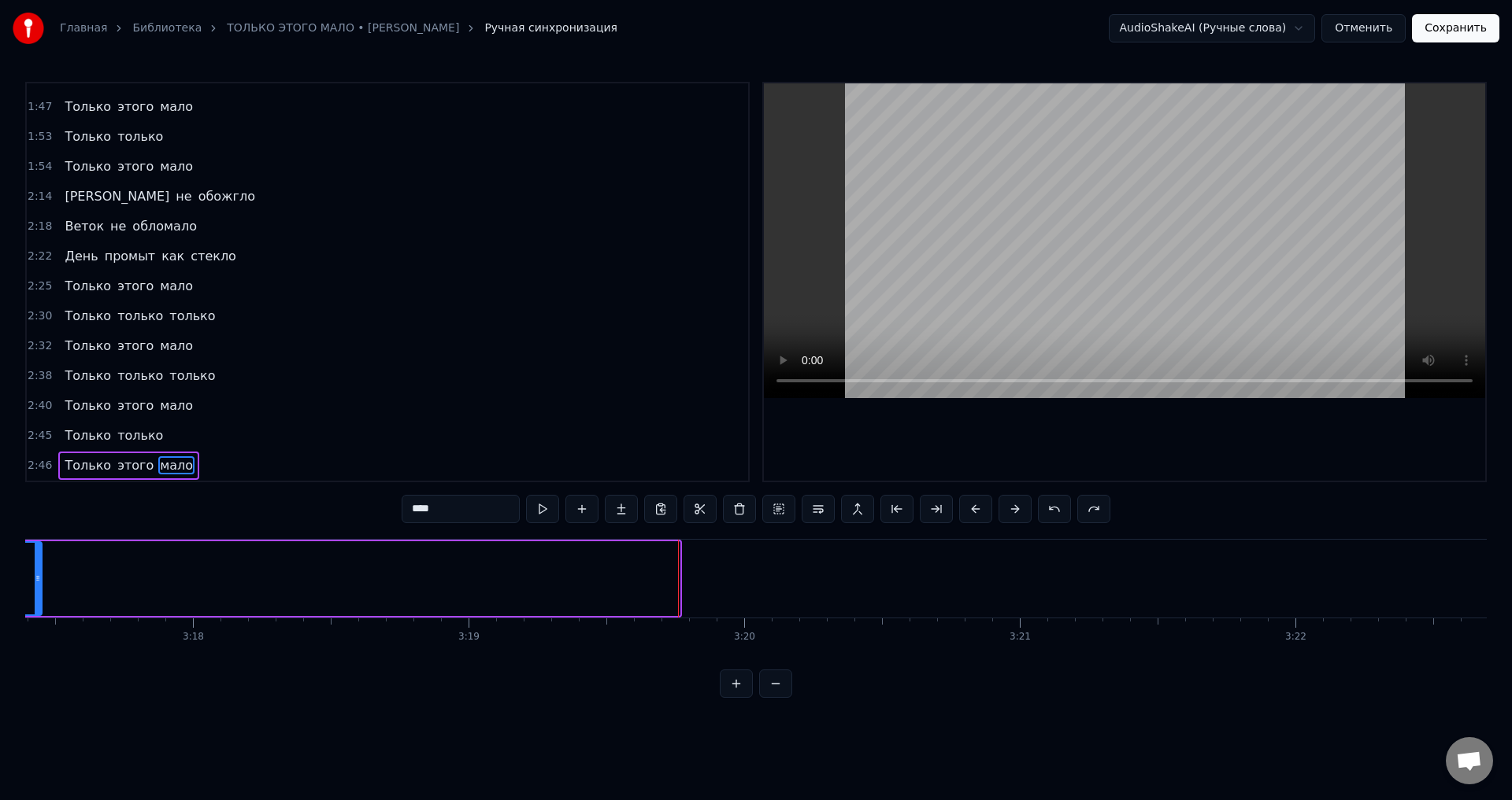
drag, startPoint x: 675, startPoint y: 588, endPoint x: 37, endPoint y: 567, distance: 638.3
click at [37, 567] on div at bounding box center [37, 579] width 6 height 71
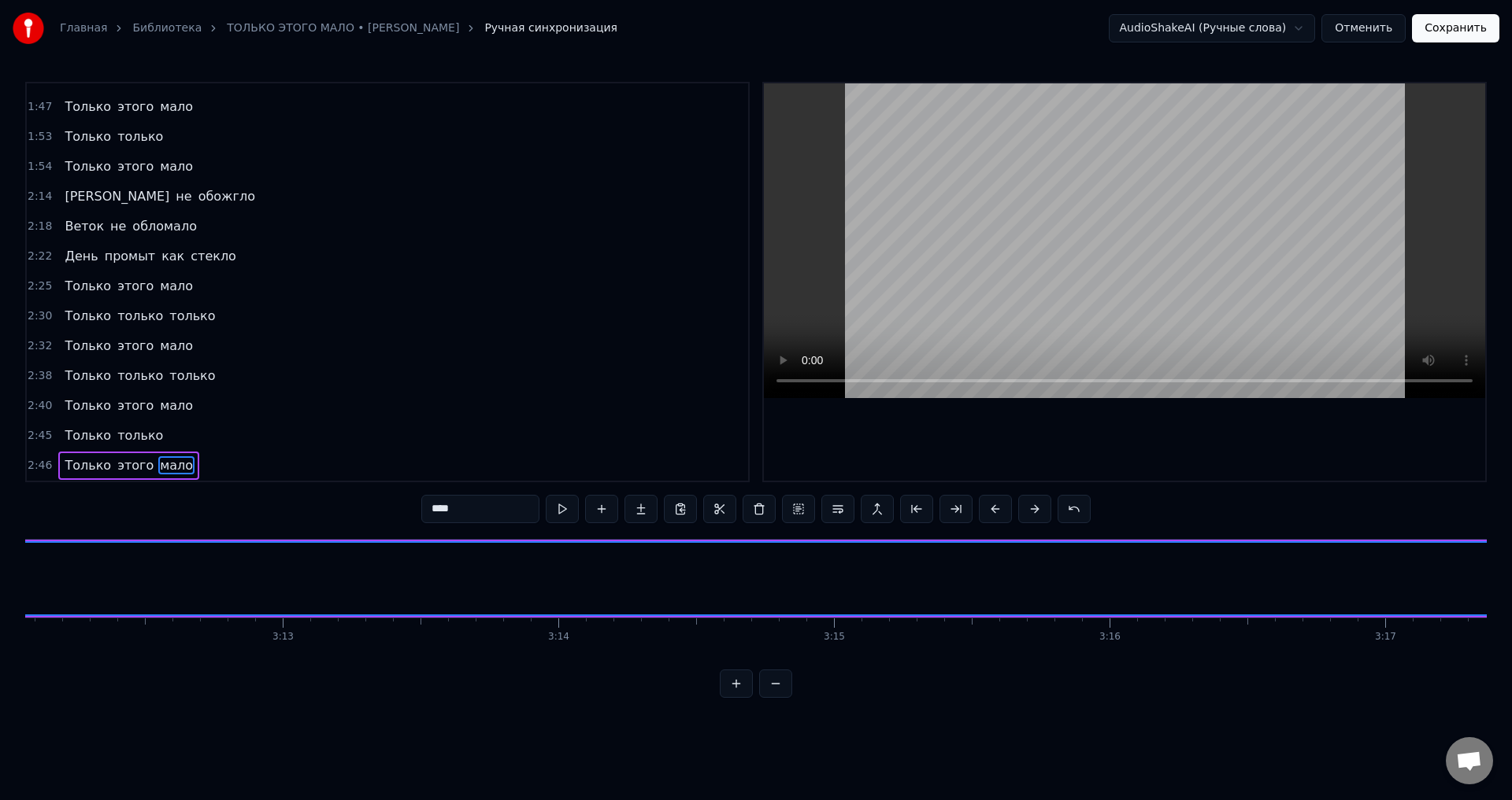
scroll to position [0, 53309]
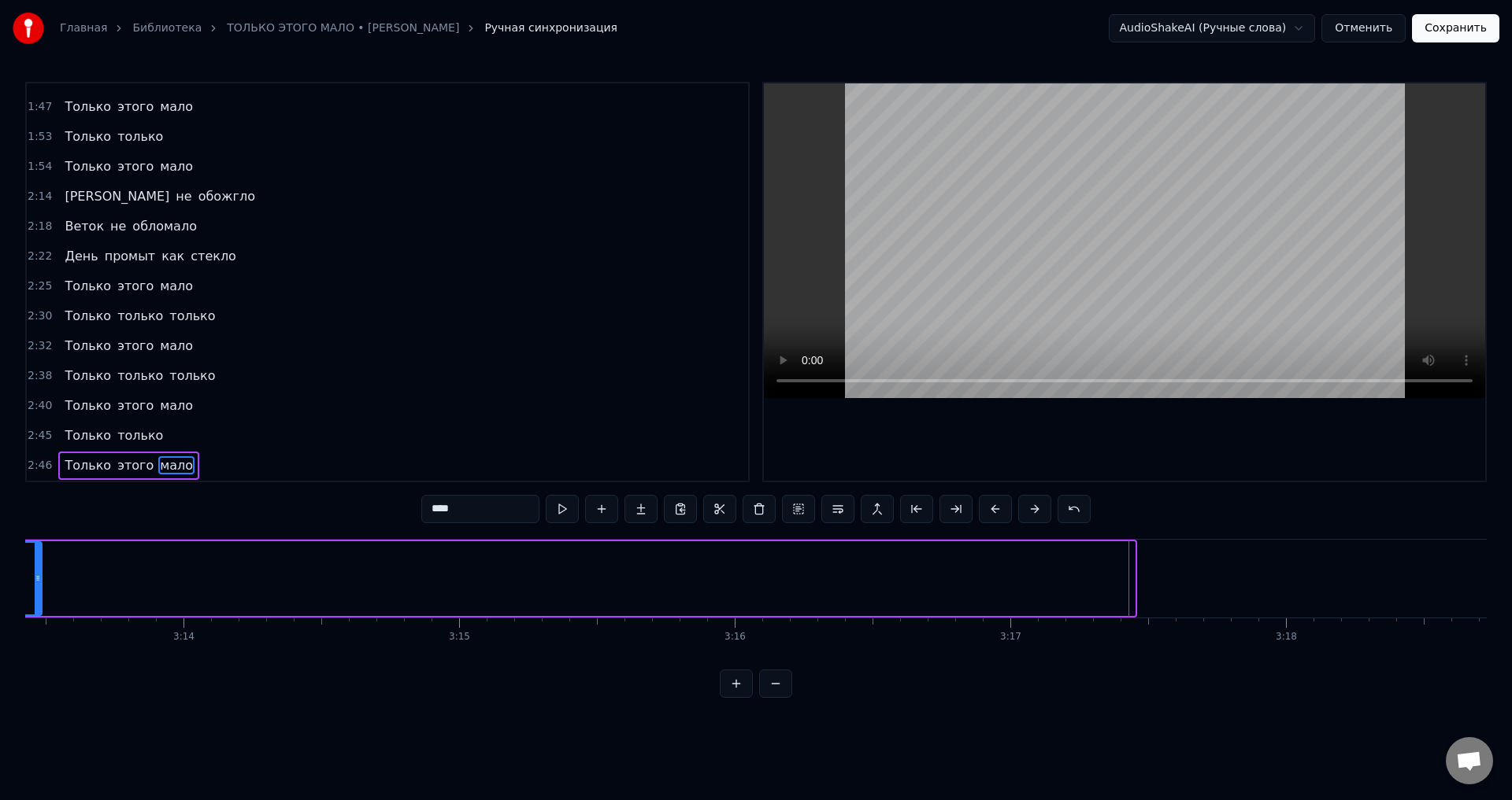
drag, startPoint x: 1130, startPoint y: 582, endPoint x: 37, endPoint y: 572, distance: 1093.0
click at [37, 572] on icon at bounding box center [37, 578] width 6 height 12
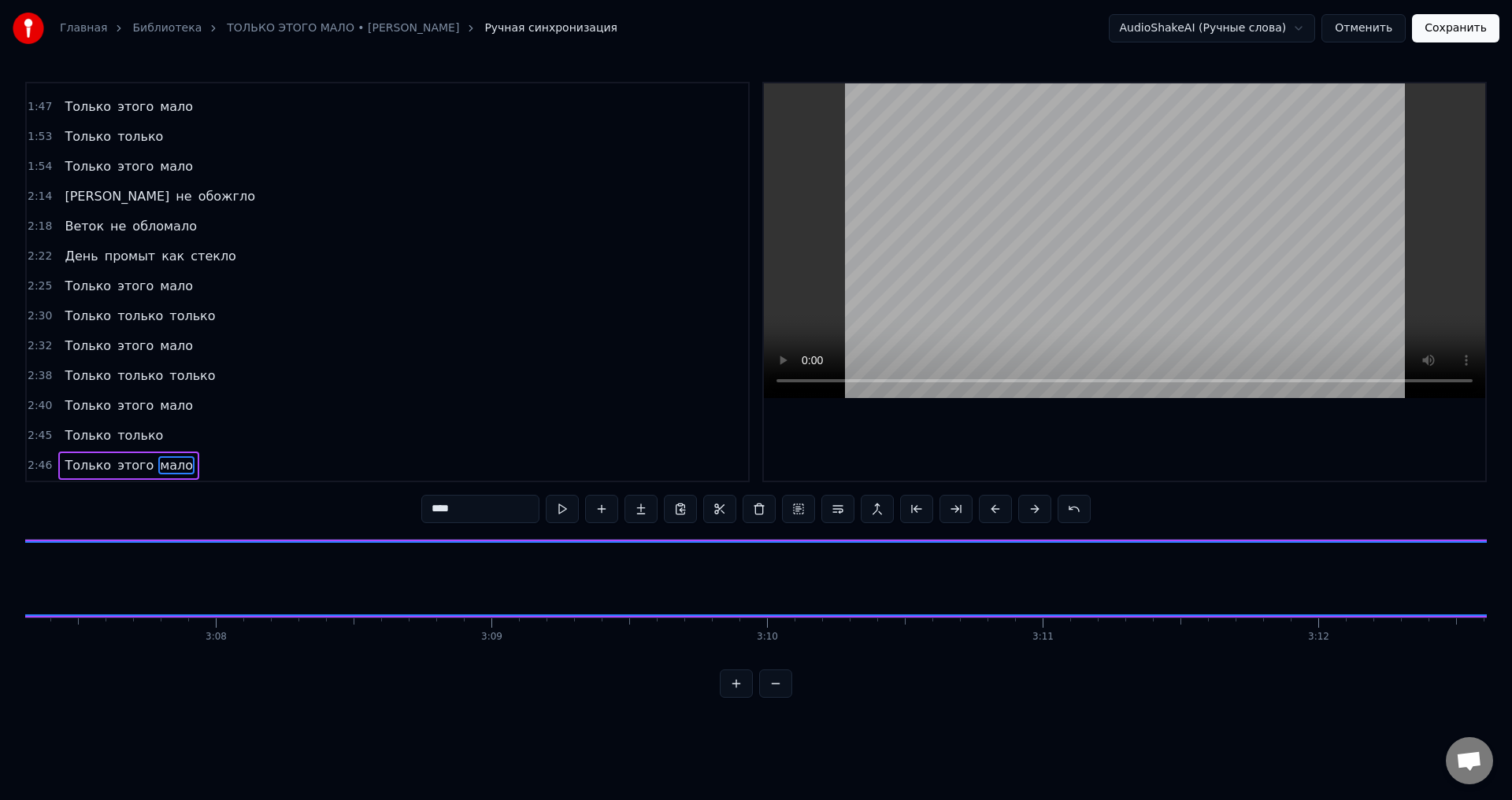
scroll to position [0, 52185]
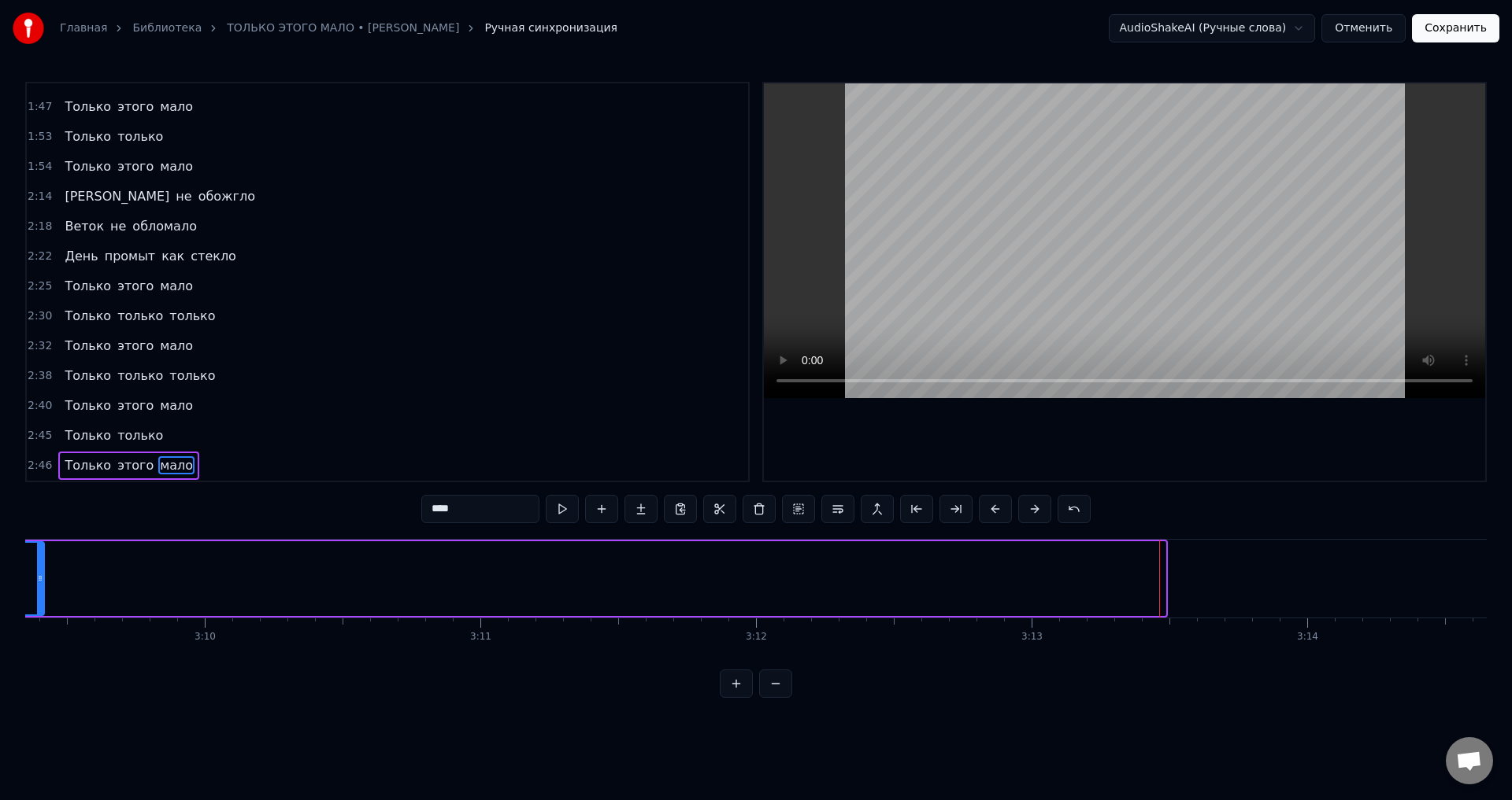
drag, startPoint x: 1162, startPoint y: 586, endPoint x: 41, endPoint y: 594, distance: 1121.0
click at [41, 594] on div at bounding box center [39, 579] width 6 height 71
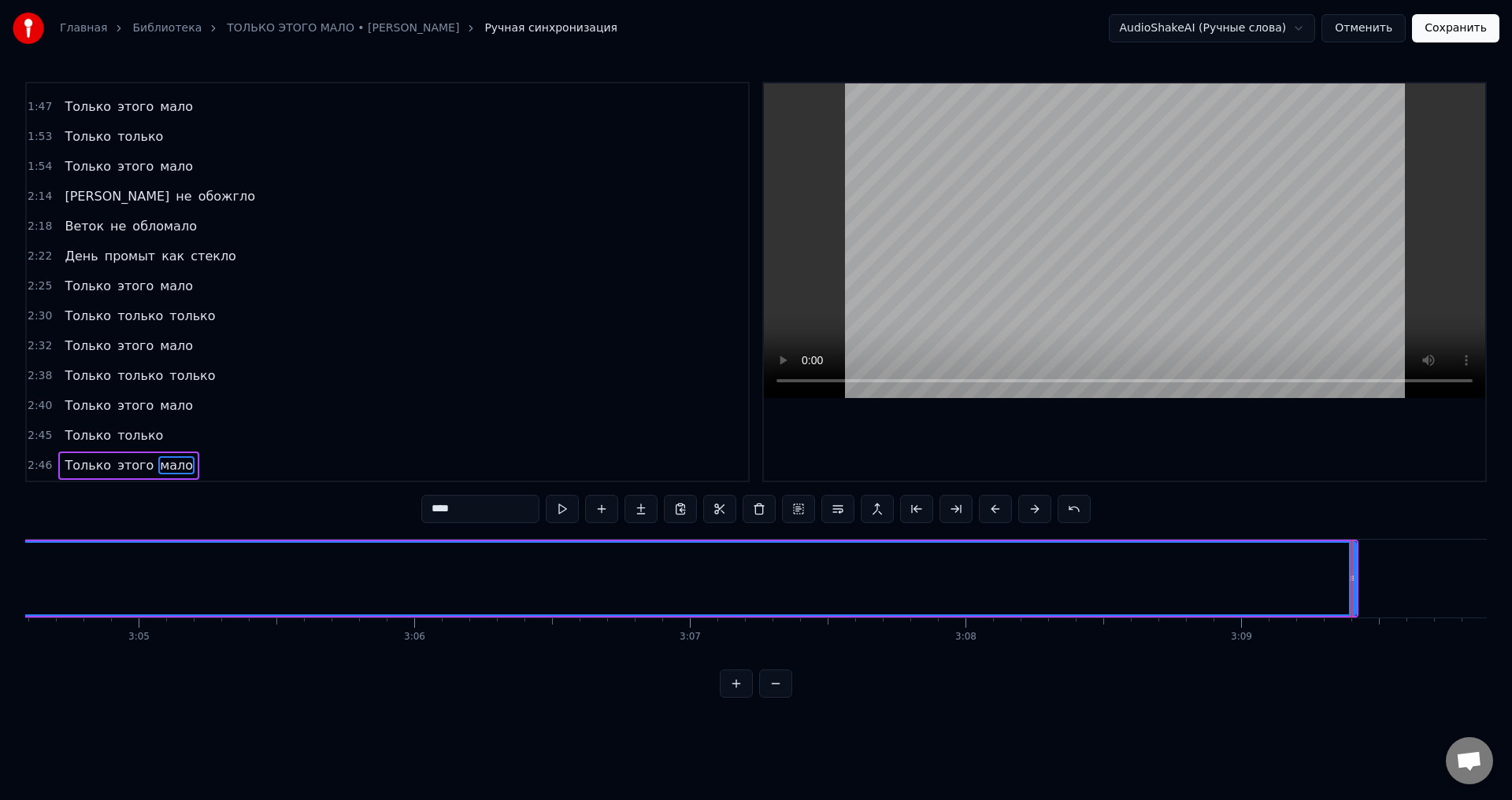
scroll to position [0, 50998]
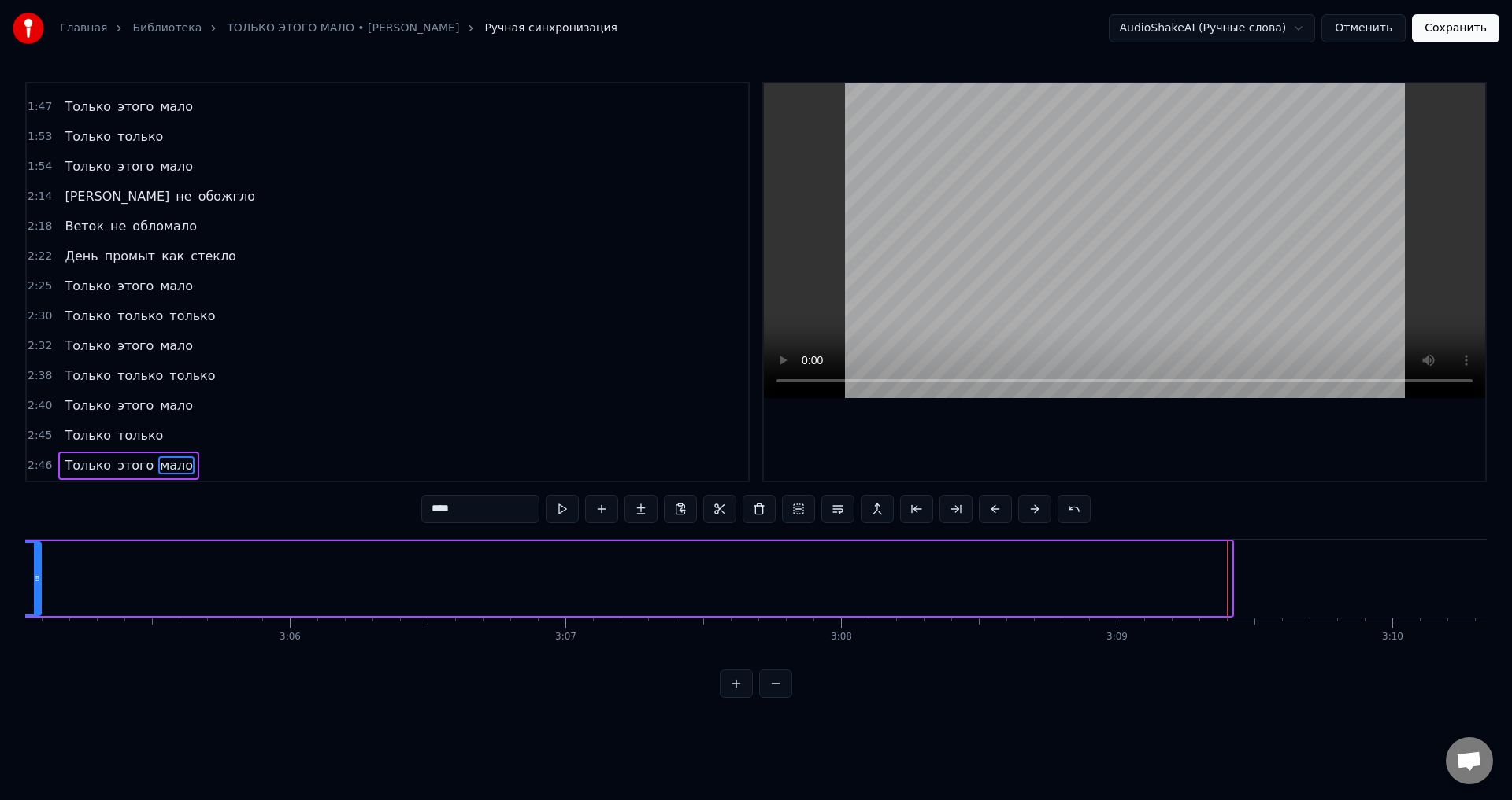
drag, startPoint x: 1229, startPoint y: 592, endPoint x: 38, endPoint y: 619, distance: 1191.3
click at [38, 619] on div "Вот и лето прошло Словно и не бывало На пригреве тепло Только этого мало Всё чт…" at bounding box center [756, 598] width 1461 height 118
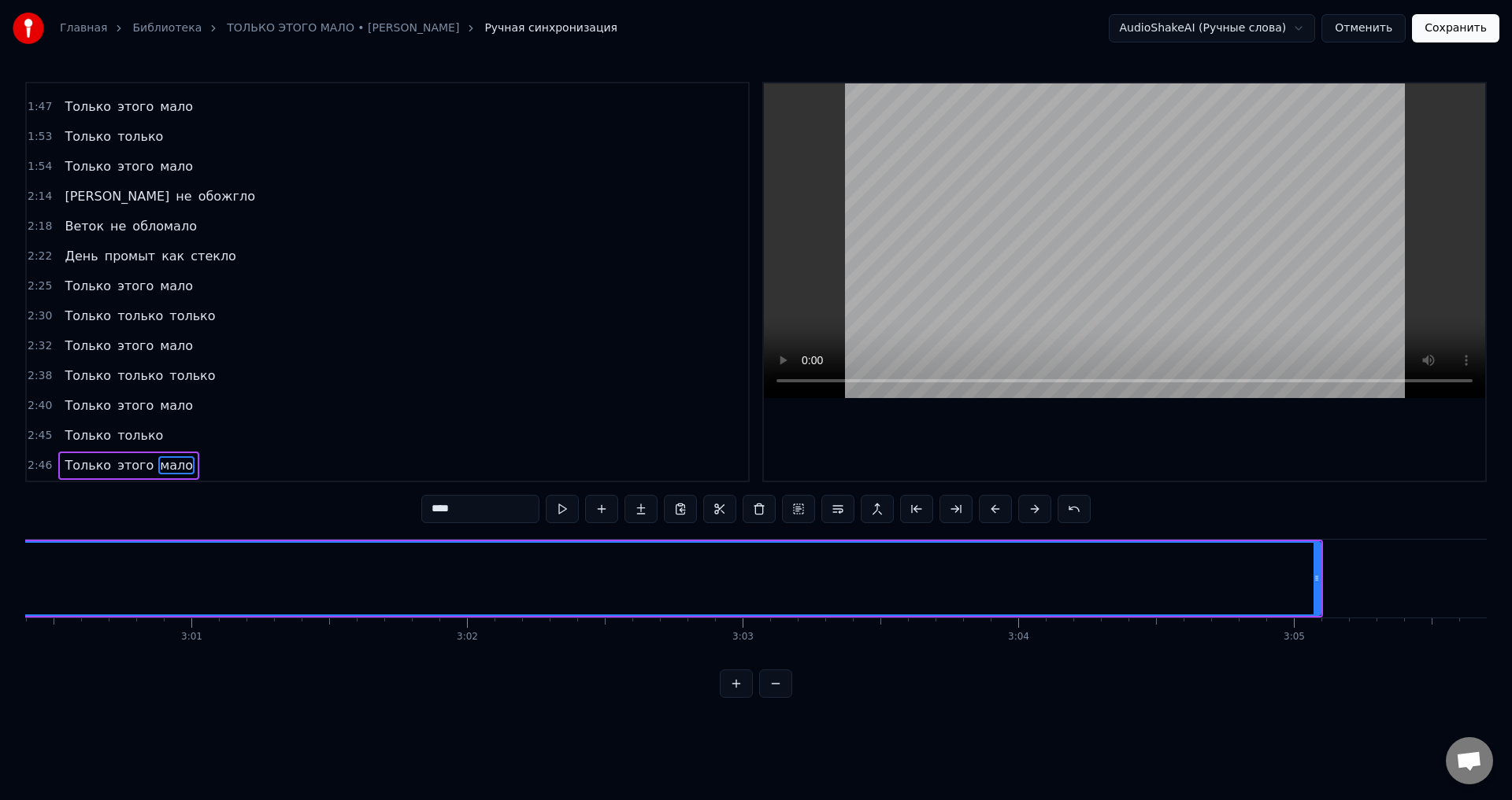
scroll to position [0, 49686]
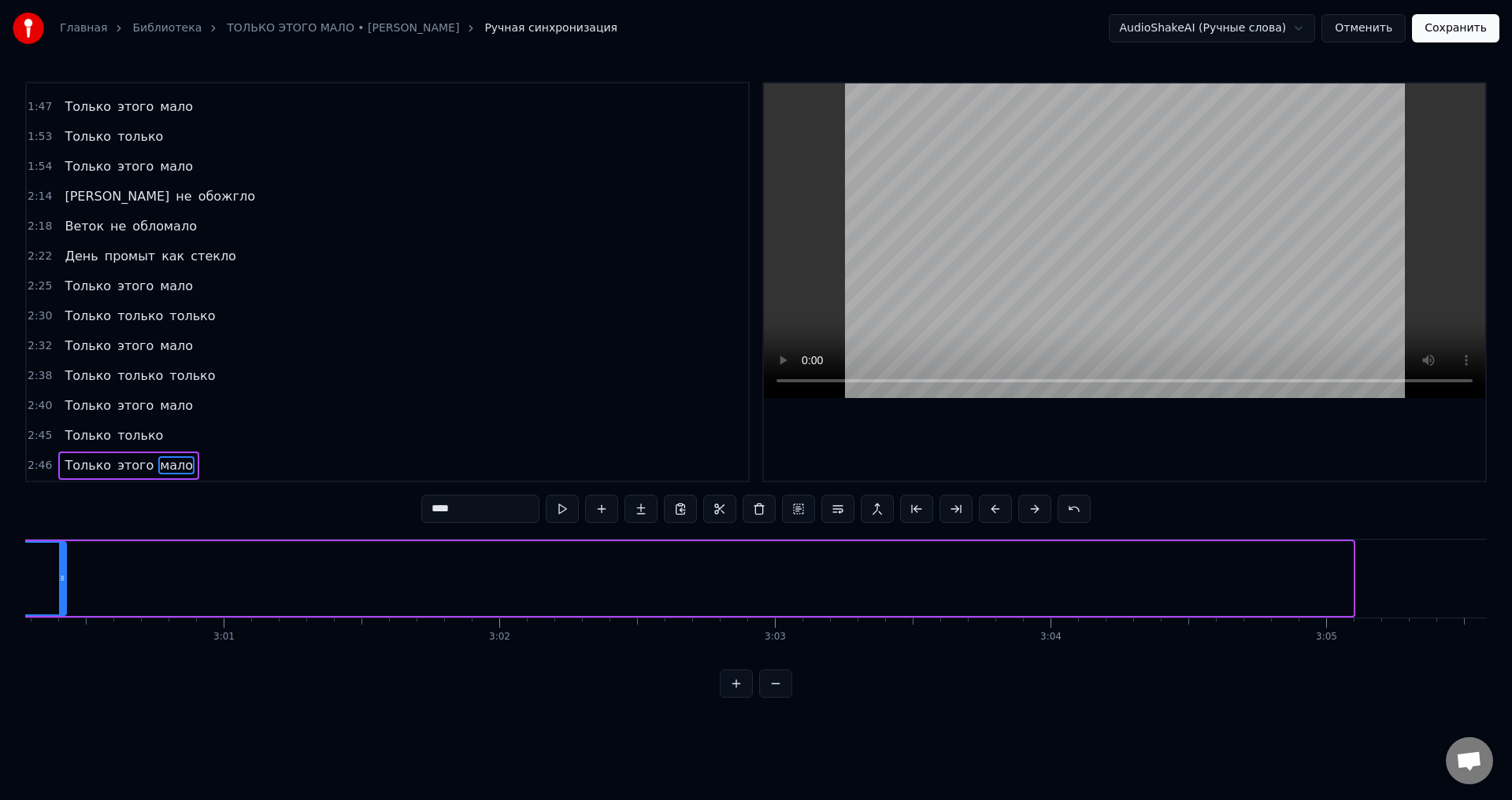
drag, startPoint x: 1350, startPoint y: 593, endPoint x: 63, endPoint y: 644, distance: 1288.0
click at [63, 644] on div "Вот и лето прошло Словно и не бывало На пригреве тепло Только этого мало Всё чт…" at bounding box center [756, 598] width 1461 height 118
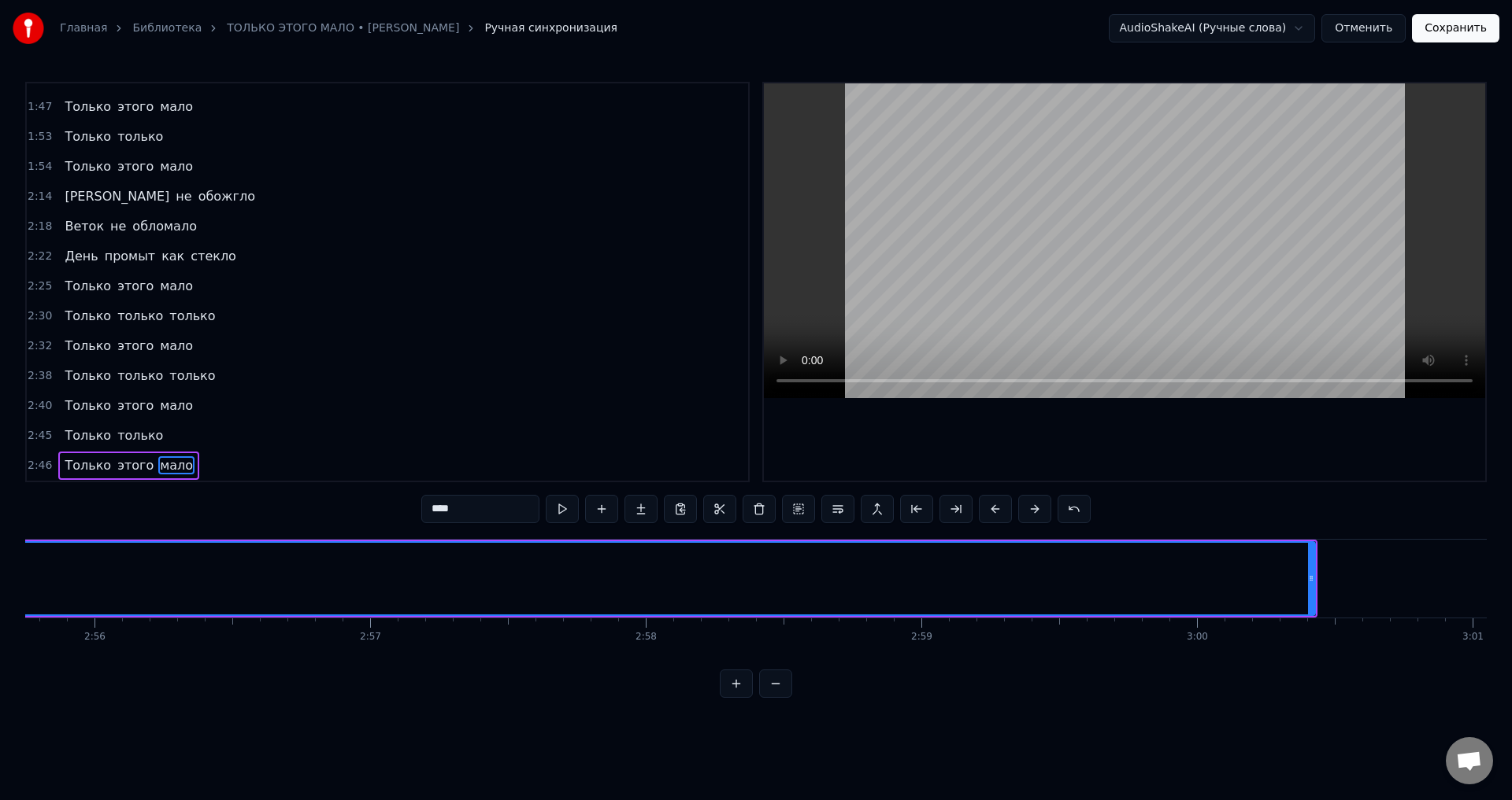
scroll to position [0, 48343]
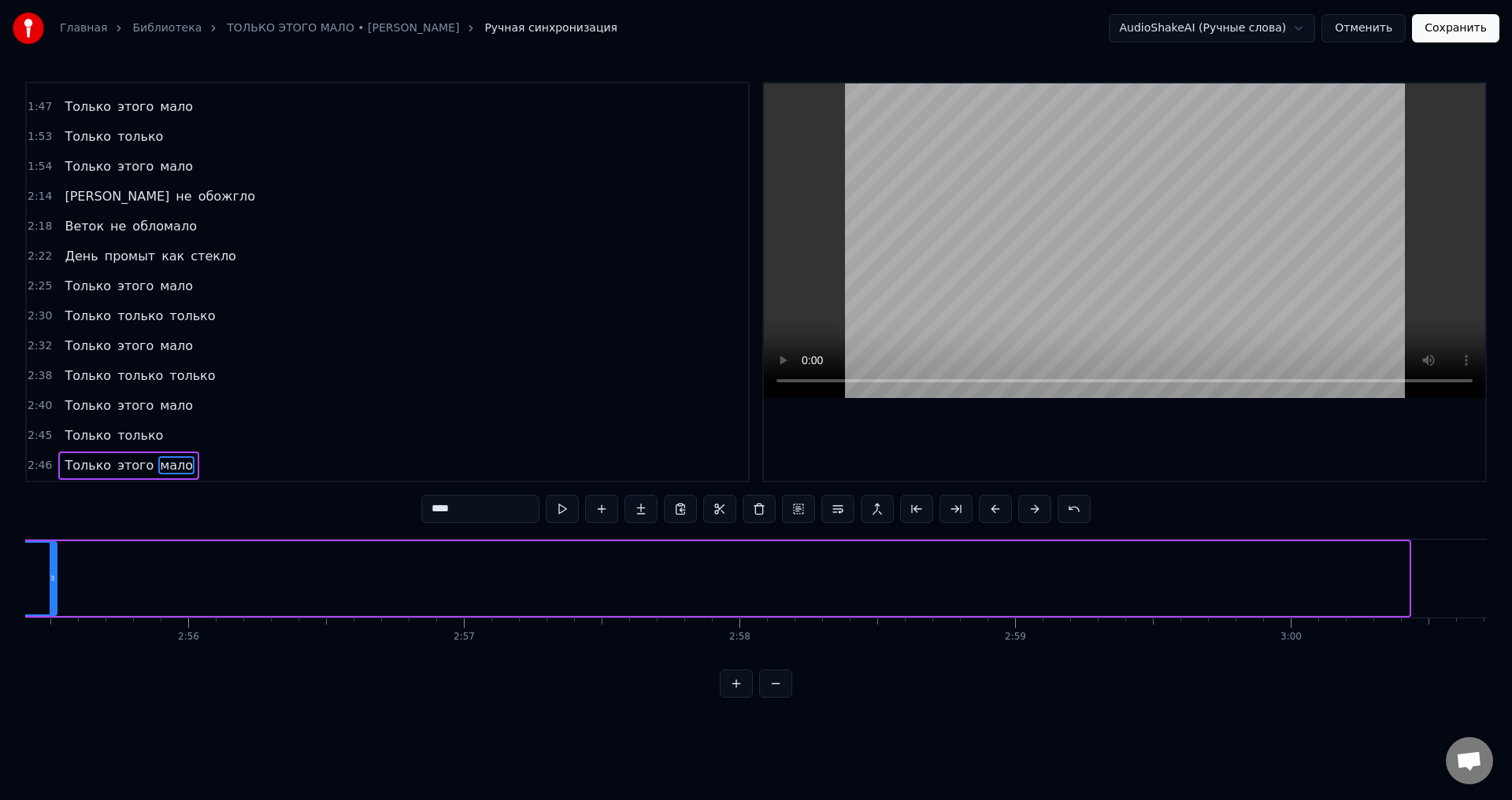
drag, startPoint x: 1405, startPoint y: 579, endPoint x: 53, endPoint y: 613, distance: 1352.4
click at [53, 613] on div at bounding box center [52, 579] width 6 height 71
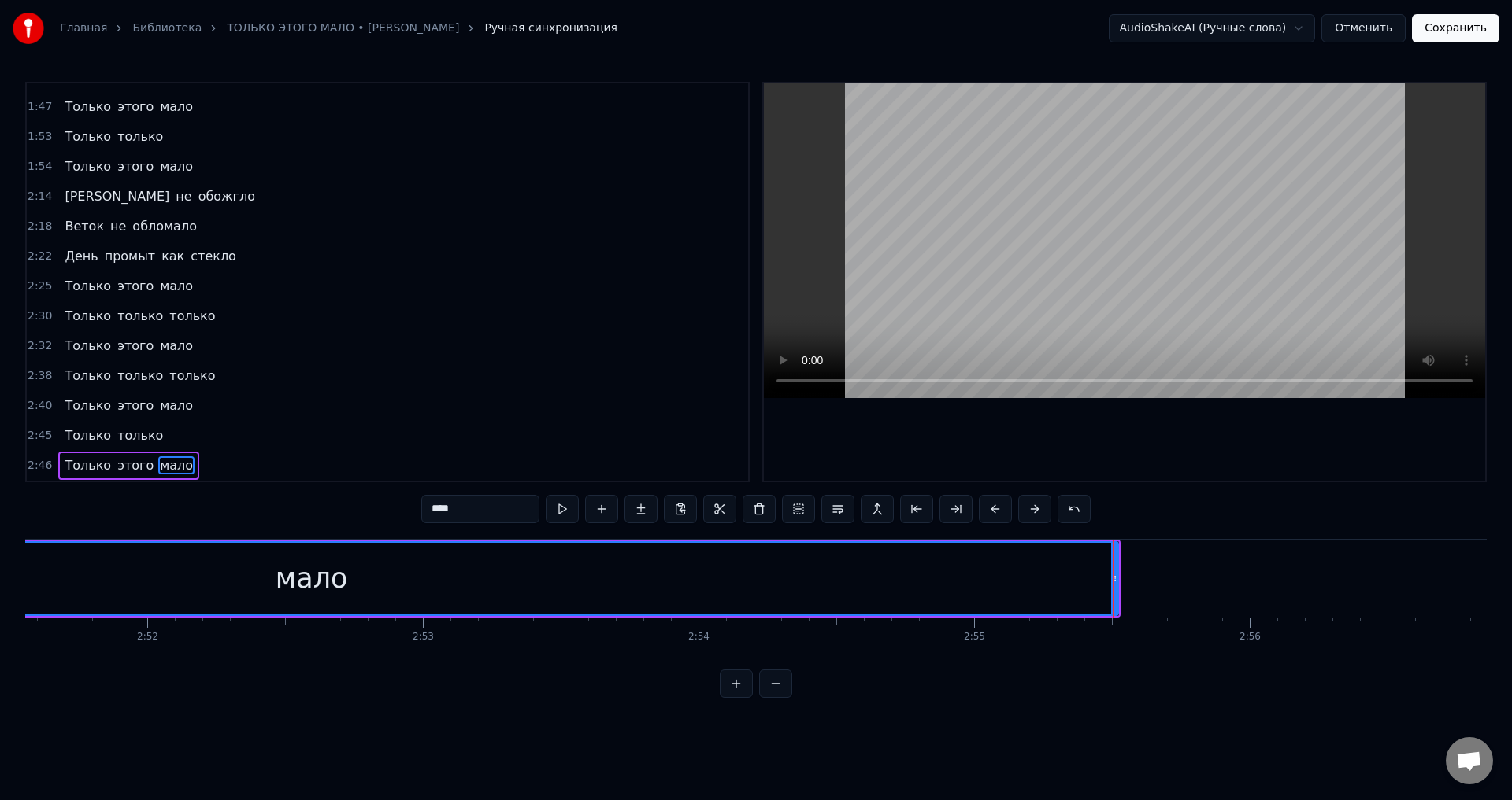
scroll to position [0, 47157]
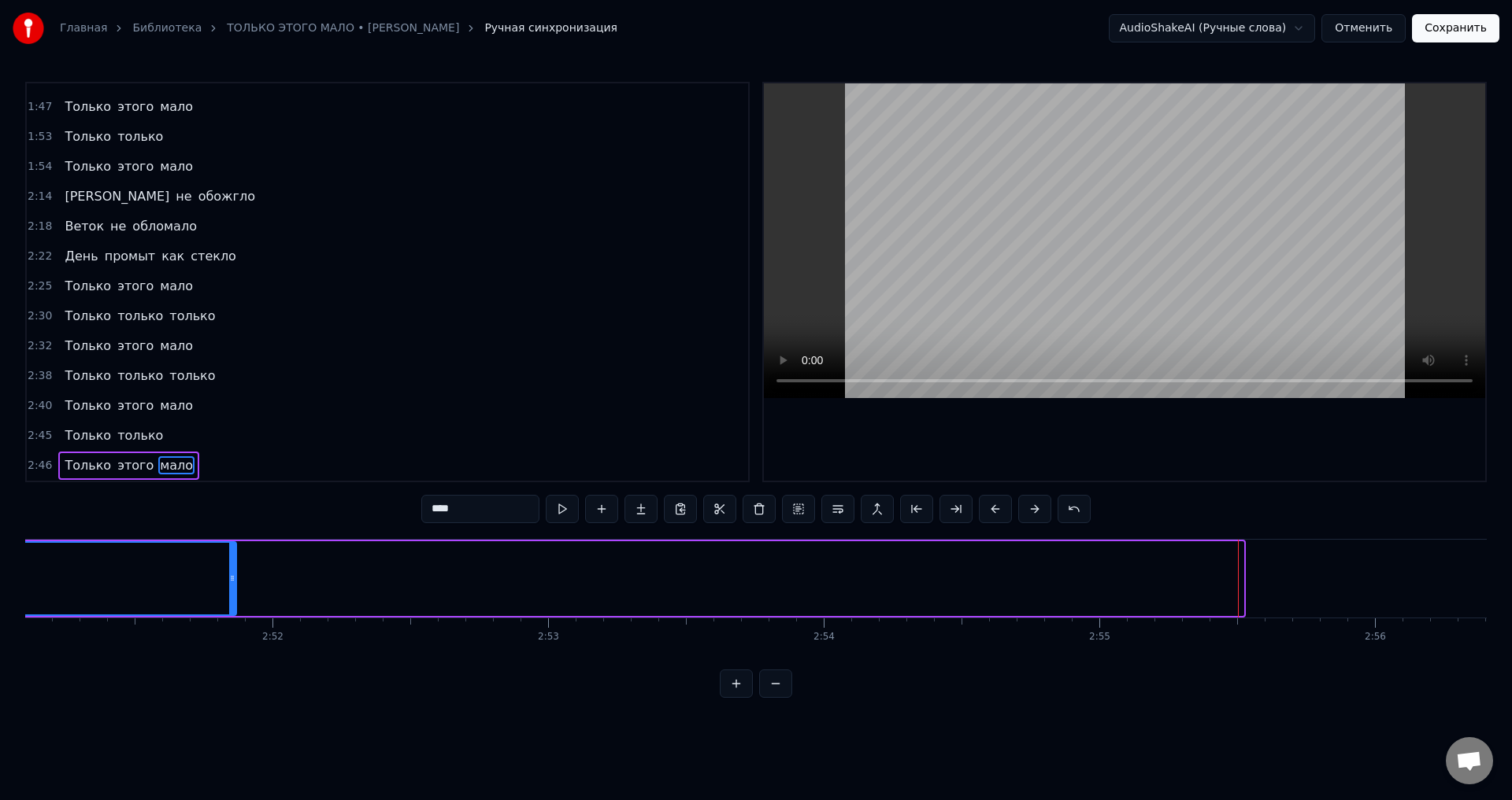
drag, startPoint x: 1241, startPoint y: 585, endPoint x: 234, endPoint y: 606, distance: 1007.2
click at [234, 606] on div at bounding box center [232, 579] width 6 height 71
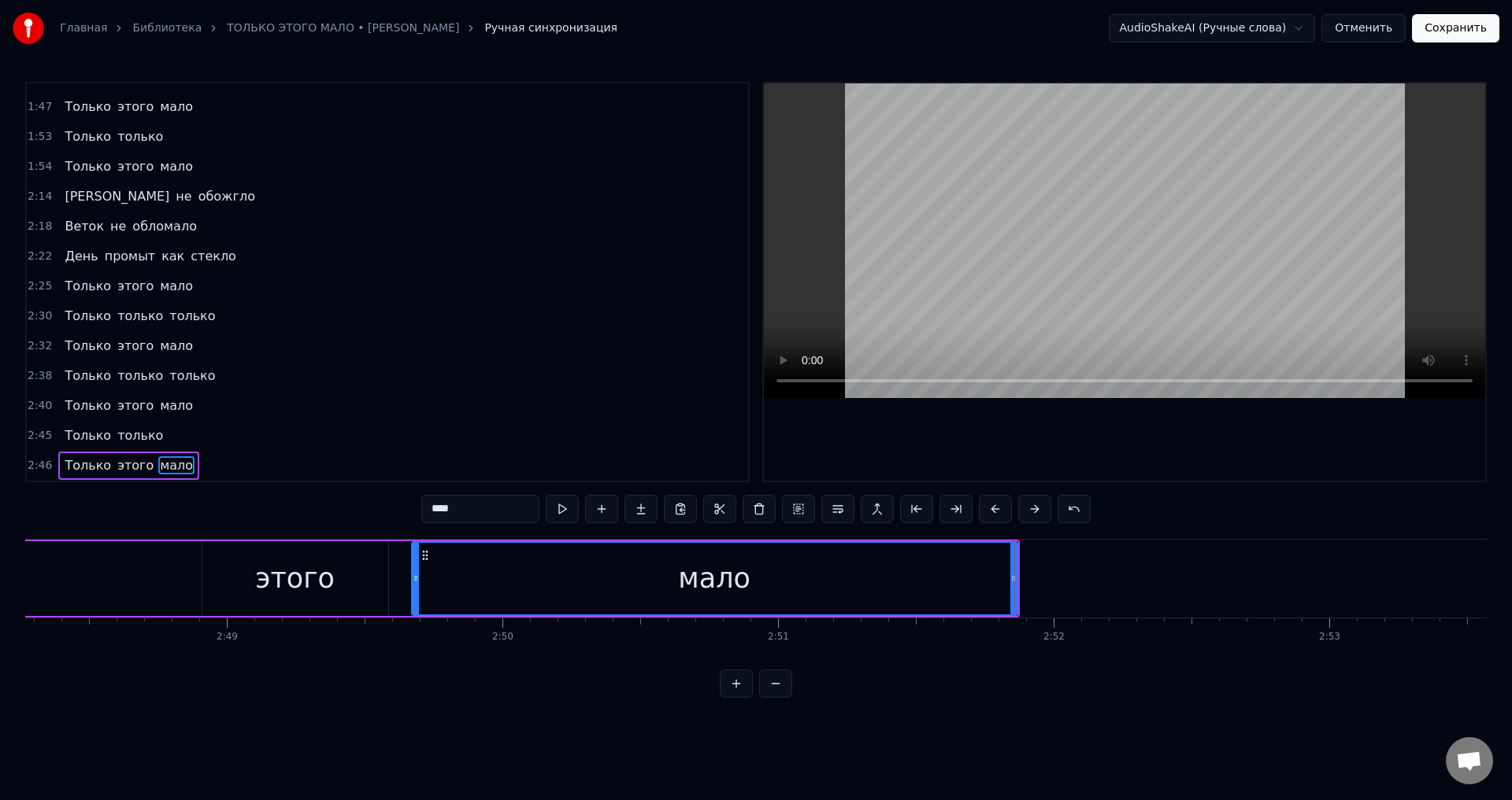
scroll to position [0, 46094]
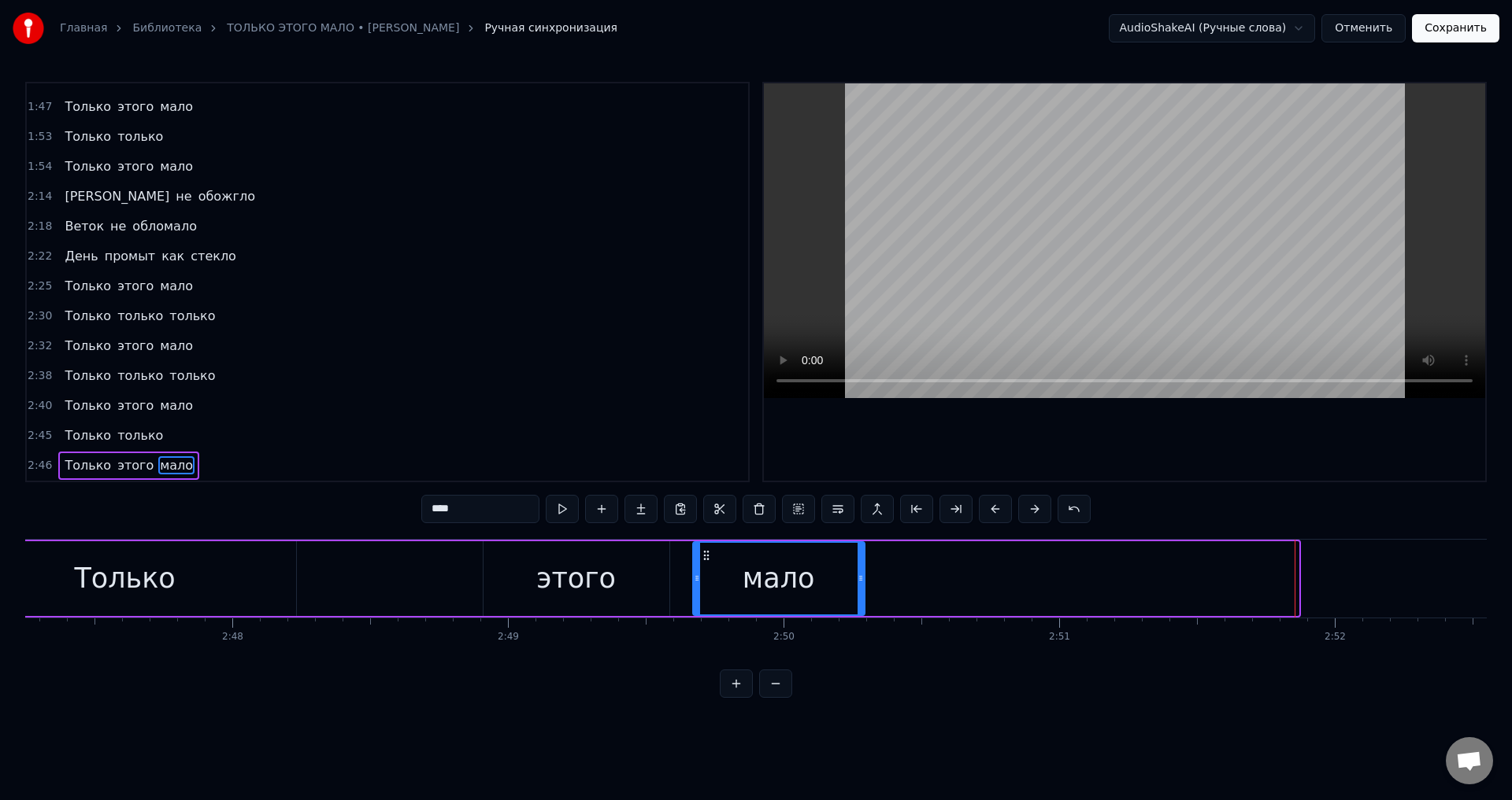
drag, startPoint x: 1295, startPoint y: 586, endPoint x: 861, endPoint y: 598, distance: 434.2
click at [861, 598] on div at bounding box center [861, 579] width 6 height 71
click at [165, 585] on div "Только" at bounding box center [125, 579] width 101 height 42
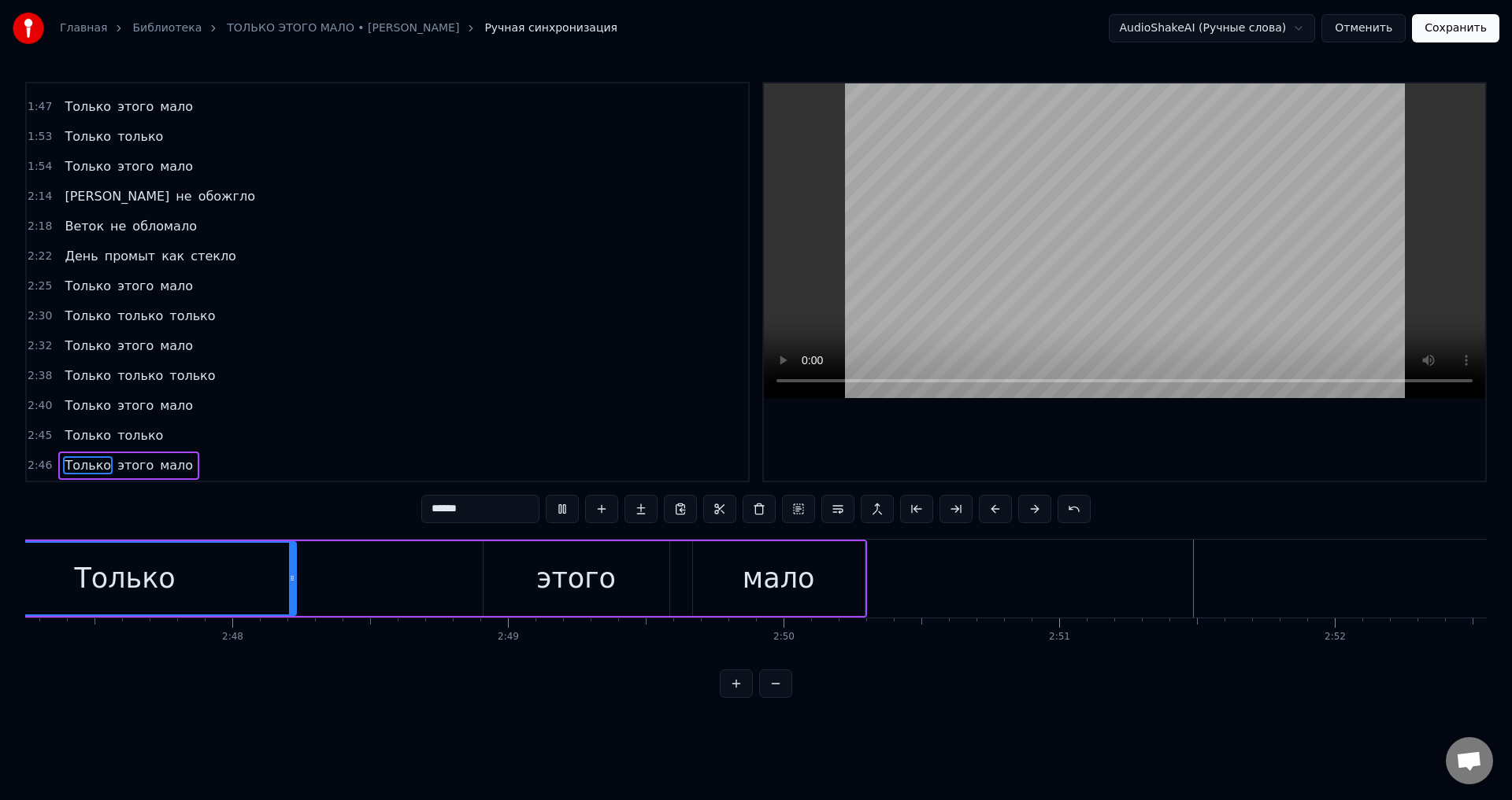
click at [817, 581] on div "мало" at bounding box center [779, 579] width 172 height 75
type input "****"
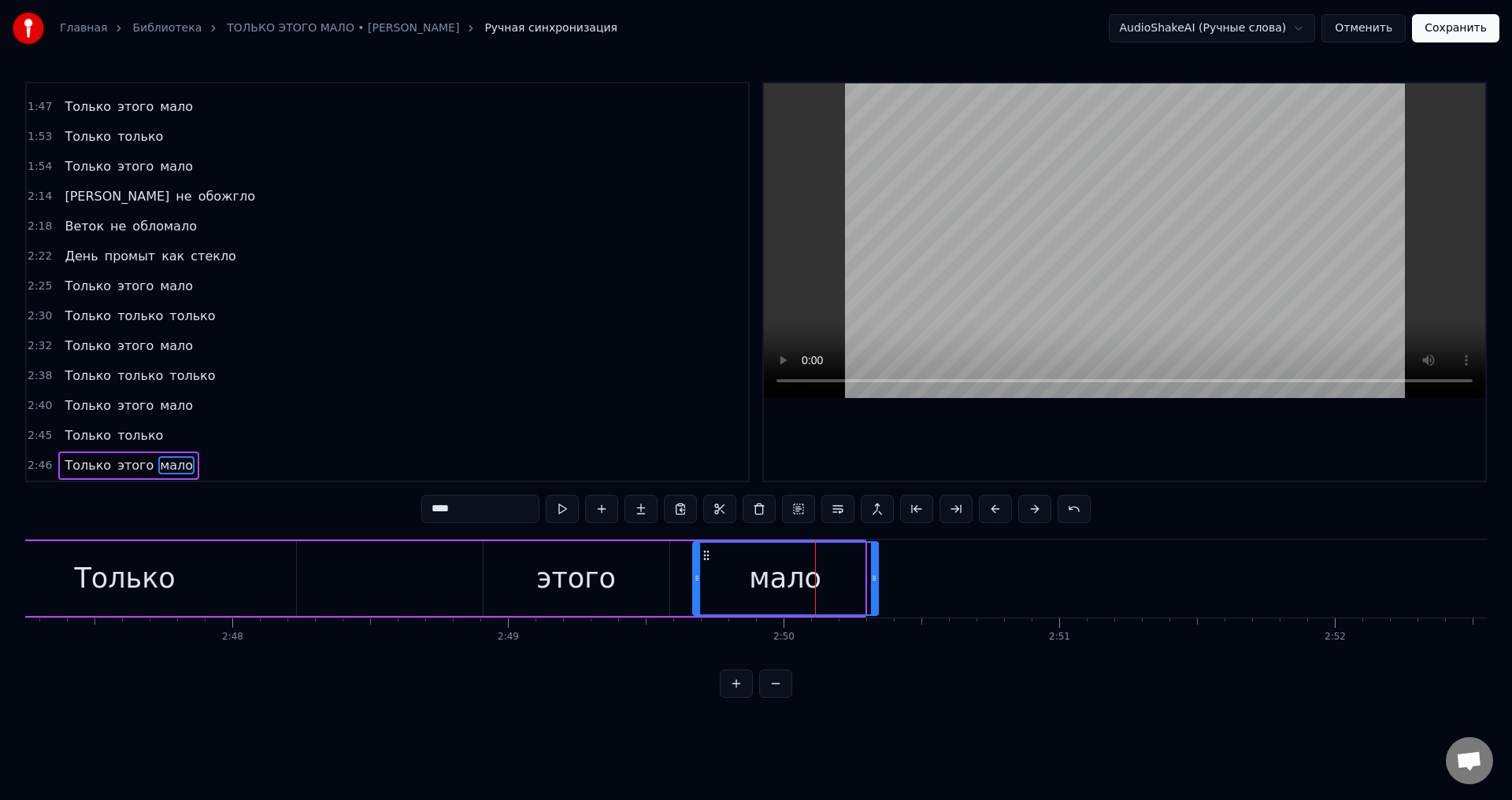
drag, startPoint x: 861, startPoint y: 587, endPoint x: 874, endPoint y: 587, distance: 13.0
click at [874, 587] on div at bounding box center [874, 579] width 6 height 71
drag, startPoint x: 875, startPoint y: 582, endPoint x: 773, endPoint y: 587, distance: 102.1
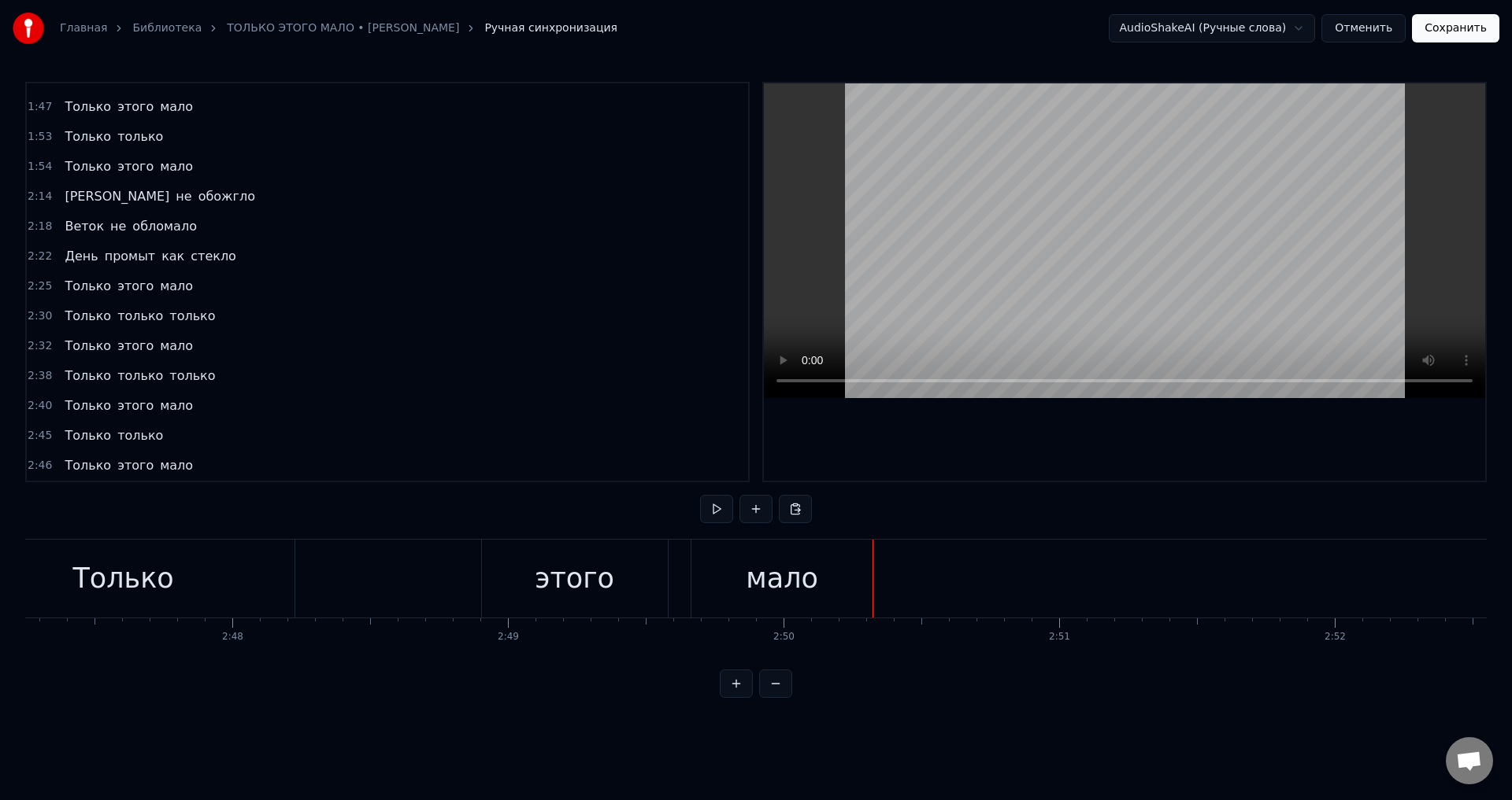
click at [582, 579] on div "этого" at bounding box center [574, 579] width 79 height 42
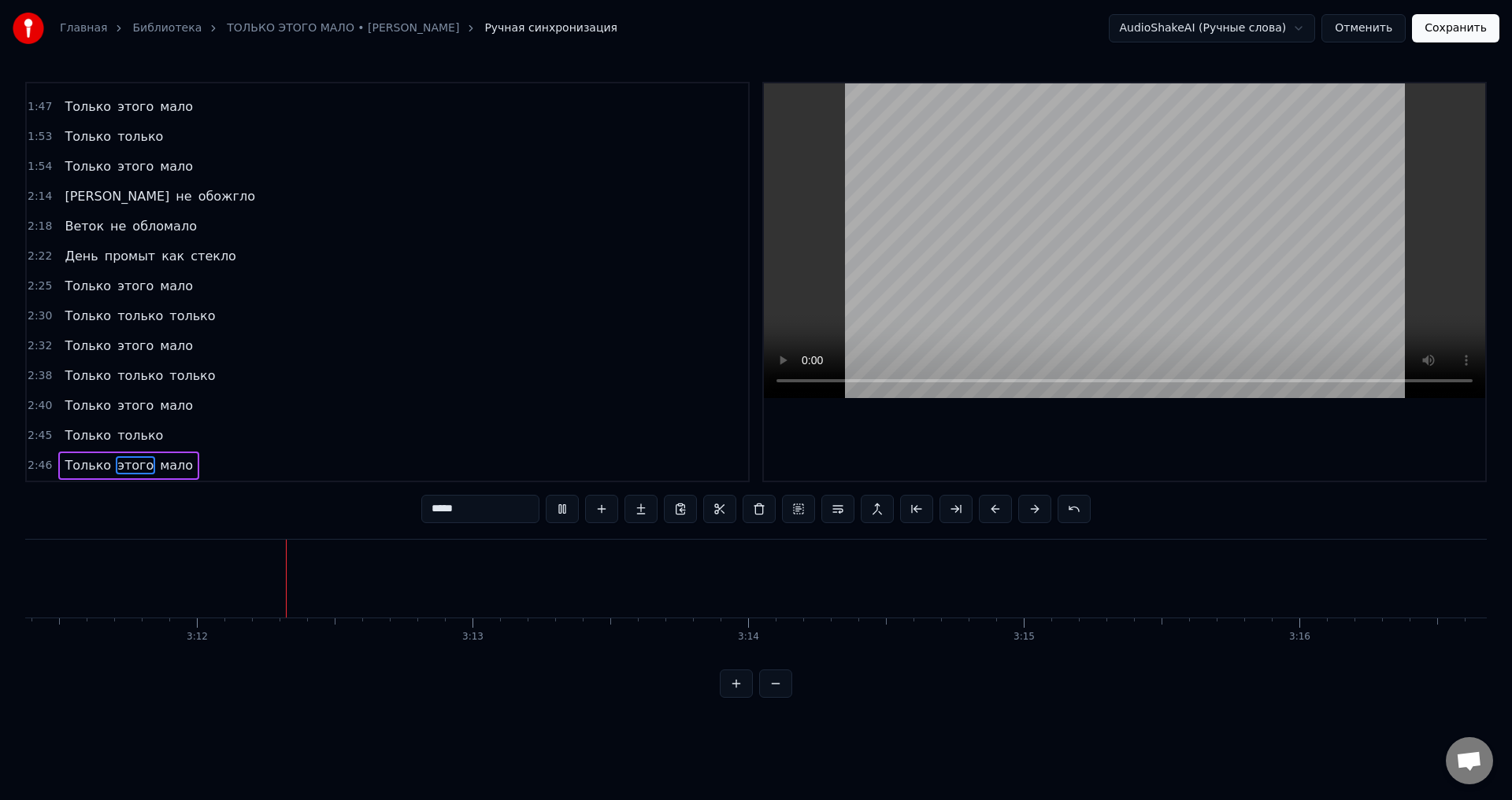
scroll to position [0, 52748]
click at [1458, 37] on button "Сохранить" at bounding box center [1455, 28] width 87 height 29
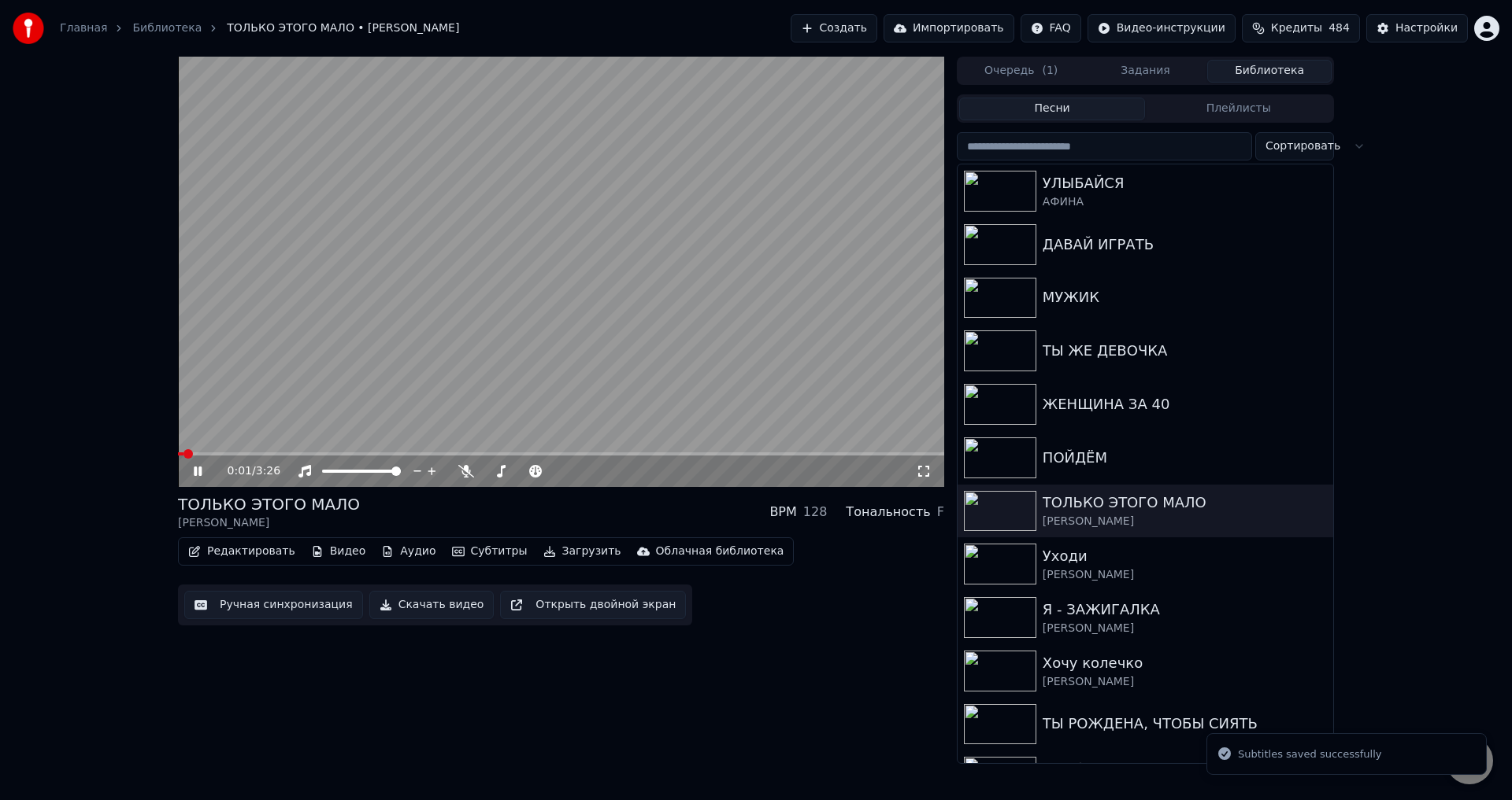
click at [924, 469] on icon at bounding box center [923, 471] width 16 height 12
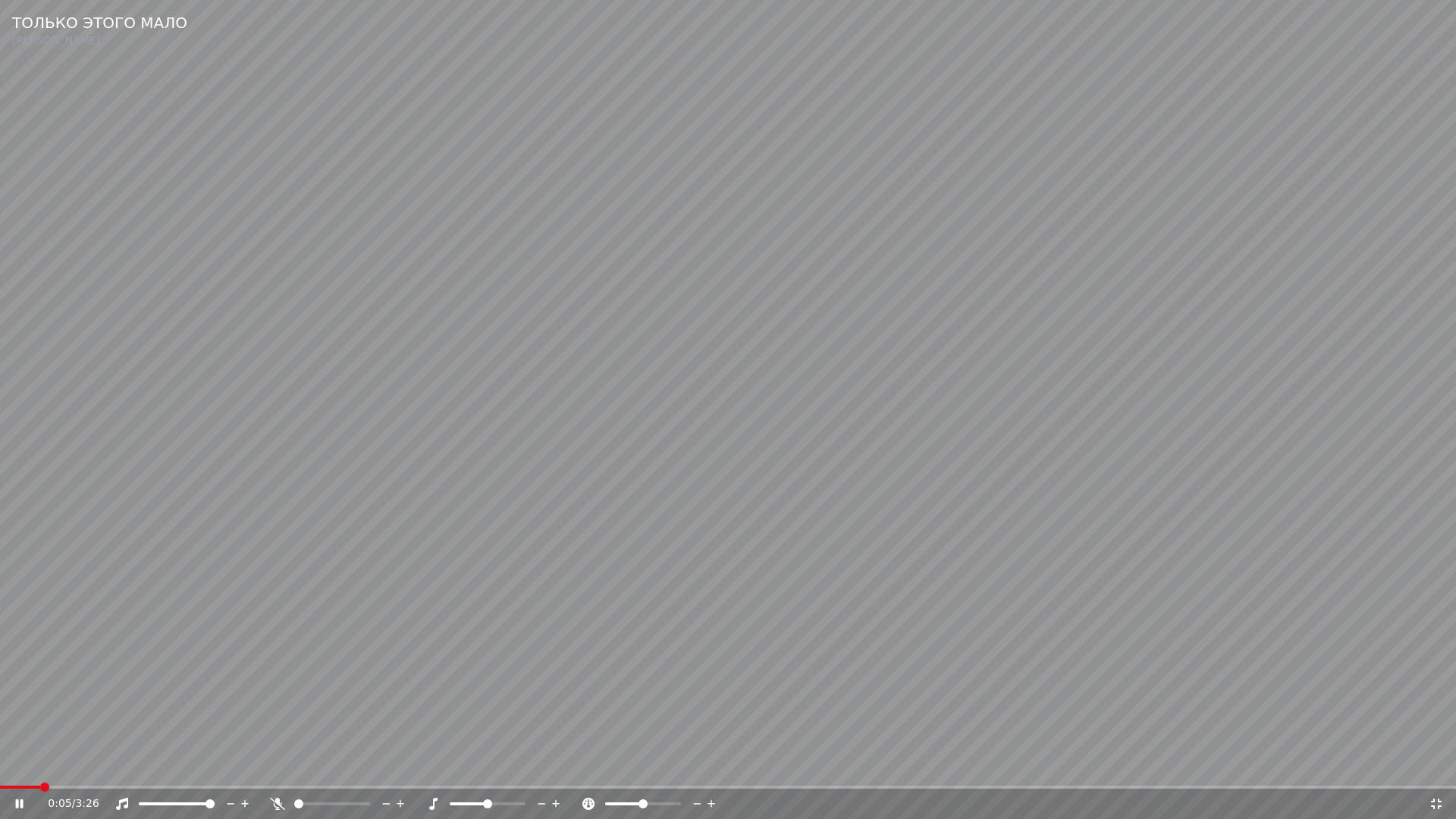
click at [104, 771] on div "0:05 / 3:26" at bounding box center [728, 804] width 1456 height 30
click at [108, 771] on span at bounding box center [728, 788] width 1456 height 3
click at [64, 771] on span at bounding box center [32, 788] width 64 height 3
click at [722, 643] on video at bounding box center [728, 410] width 1456 height 819
click at [1430, 771] on icon at bounding box center [1436, 804] width 15 height 12
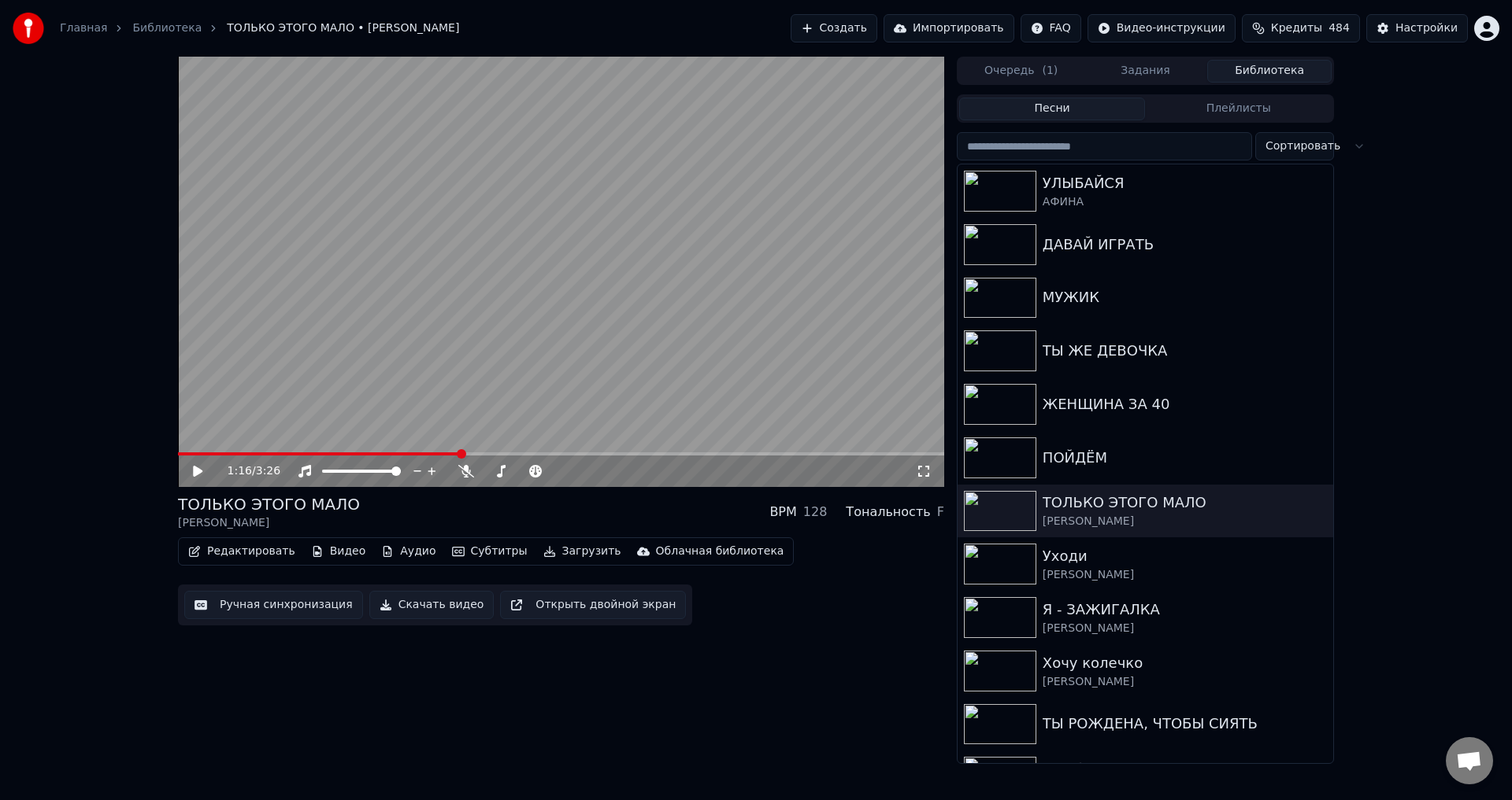
click at [235, 595] on button "Ручная синхронизация" at bounding box center [273, 605] width 179 height 29
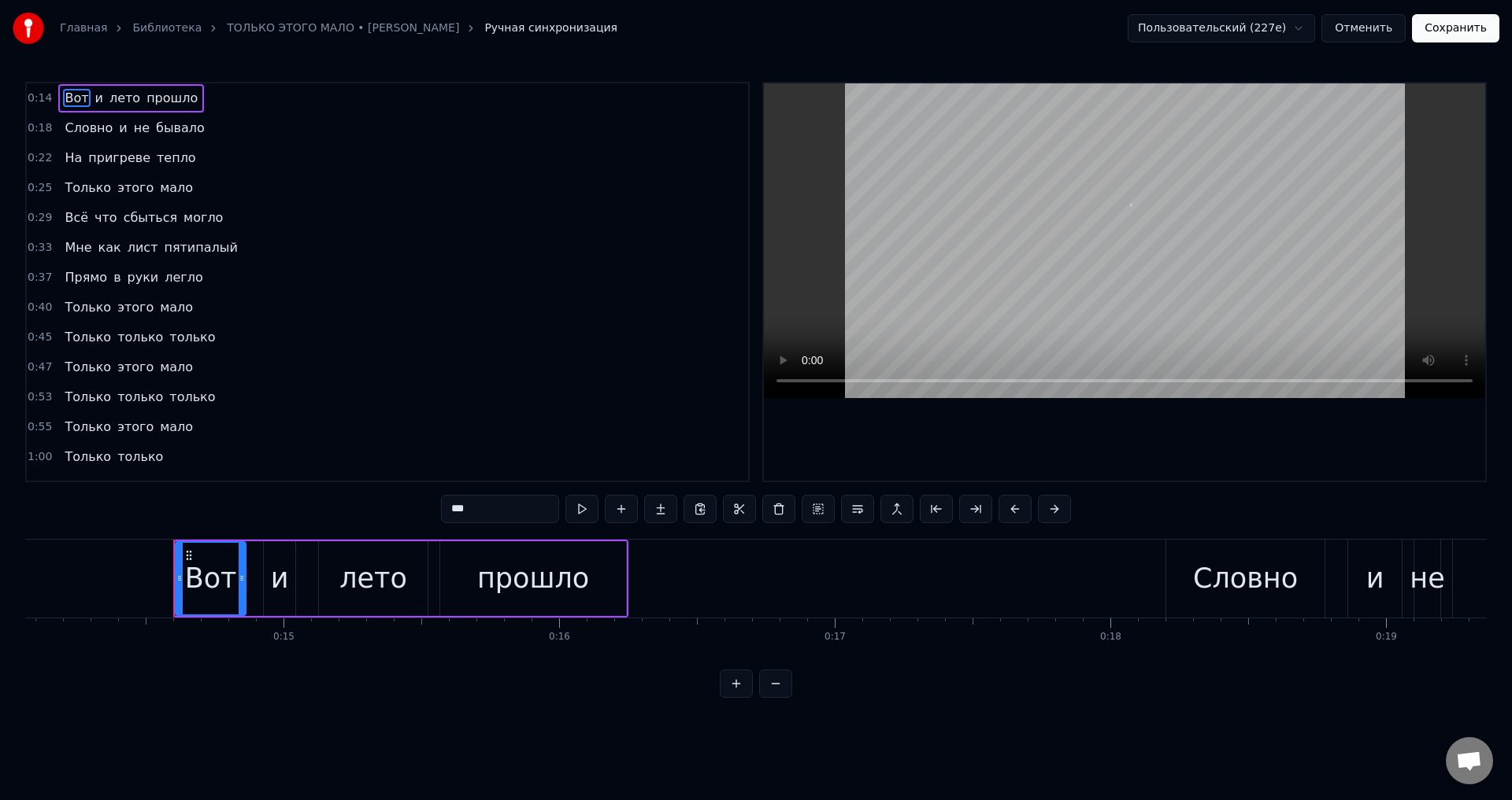
scroll to position [0, 3945]
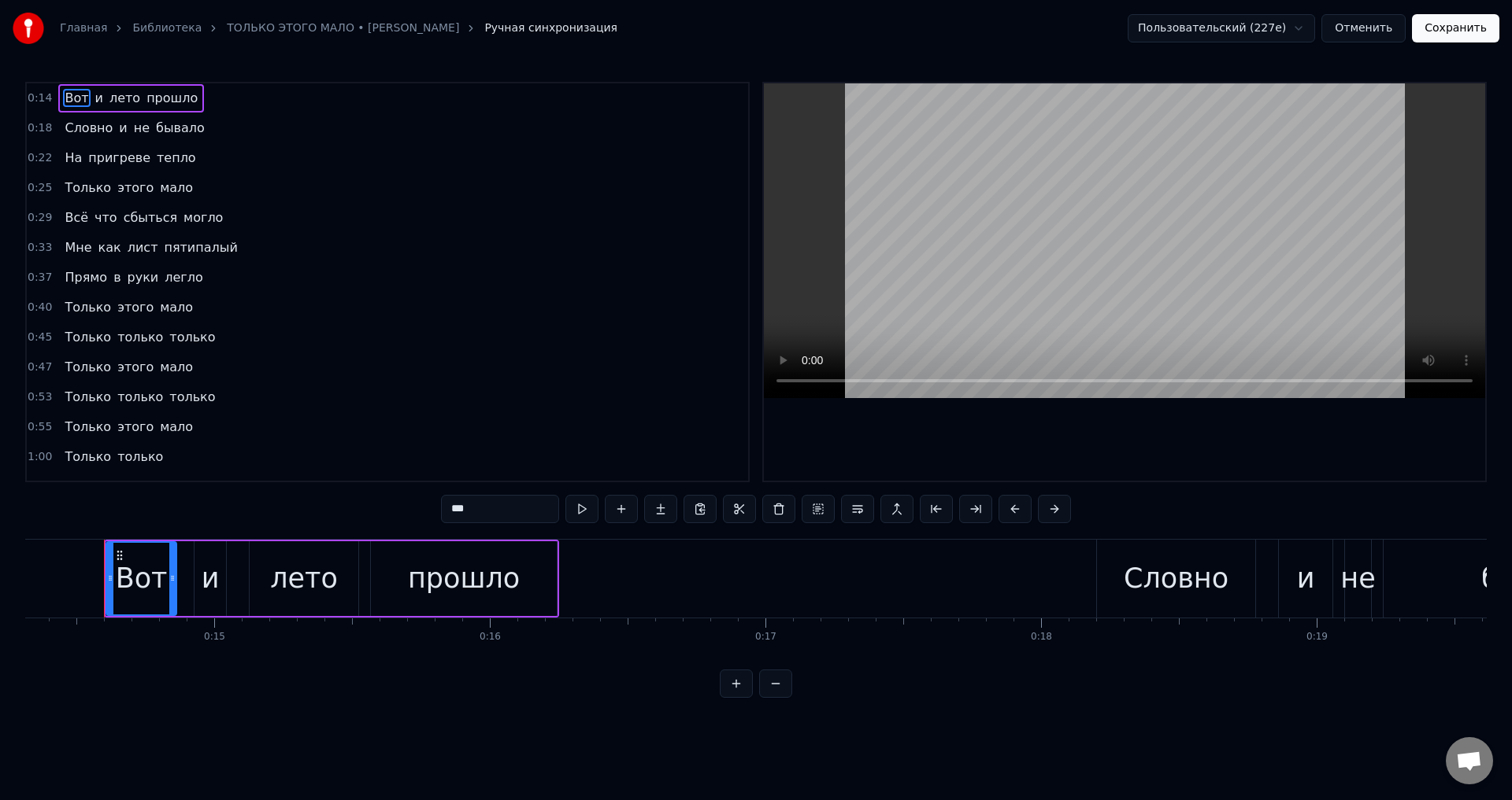
drag, startPoint x: 77, startPoint y: 97, endPoint x: 64, endPoint y: 126, distance: 31.8
click at [74, 97] on span "Вот" at bounding box center [76, 97] width 27 height 18
click at [1015, 509] on button at bounding box center [1015, 509] width 33 height 29
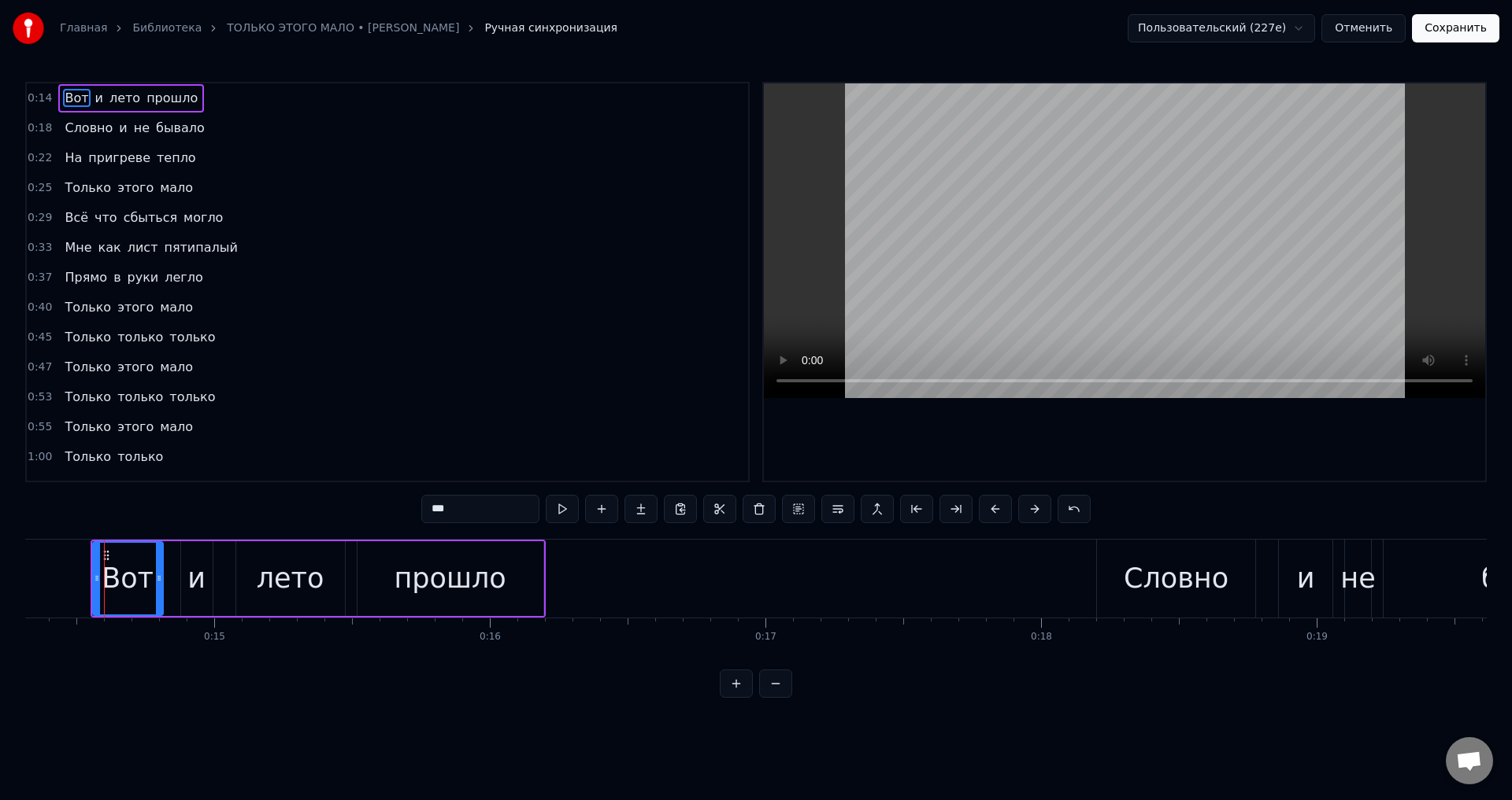
click at [66, 125] on span "Словно" at bounding box center [88, 128] width 51 height 18
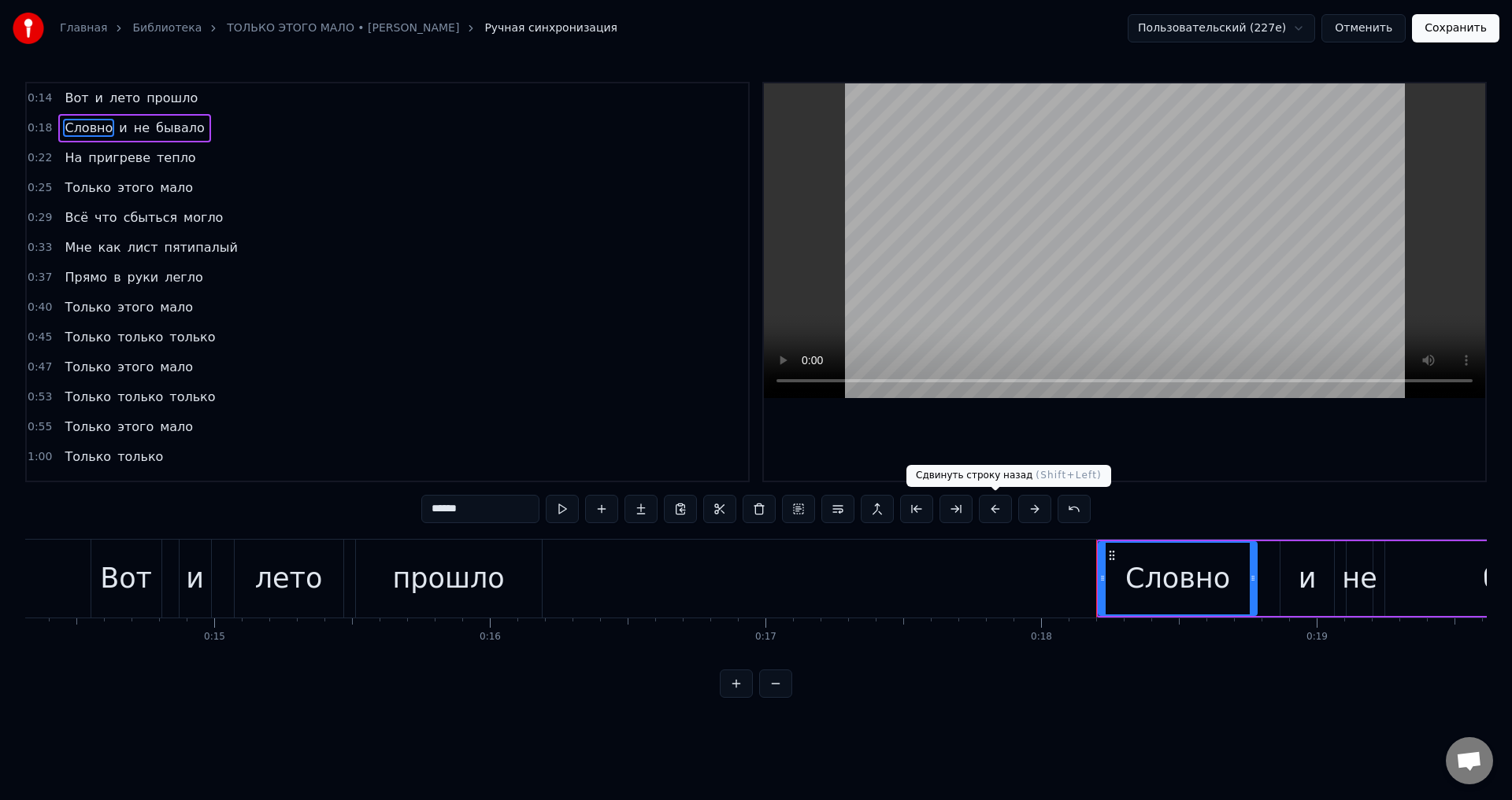
click at [995, 507] on button at bounding box center [996, 509] width 33 height 29
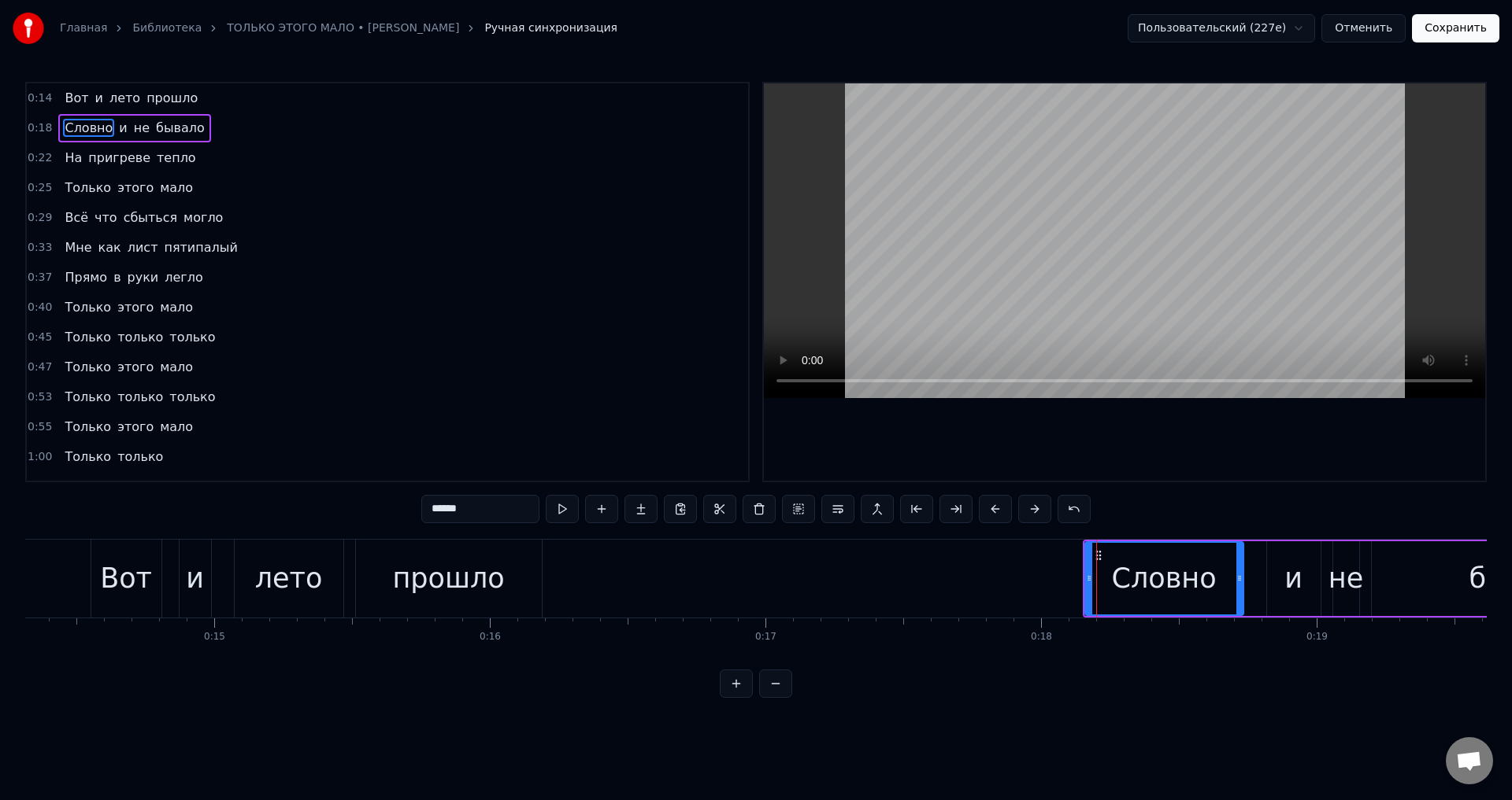
click at [64, 155] on span "На" at bounding box center [73, 158] width 21 height 18
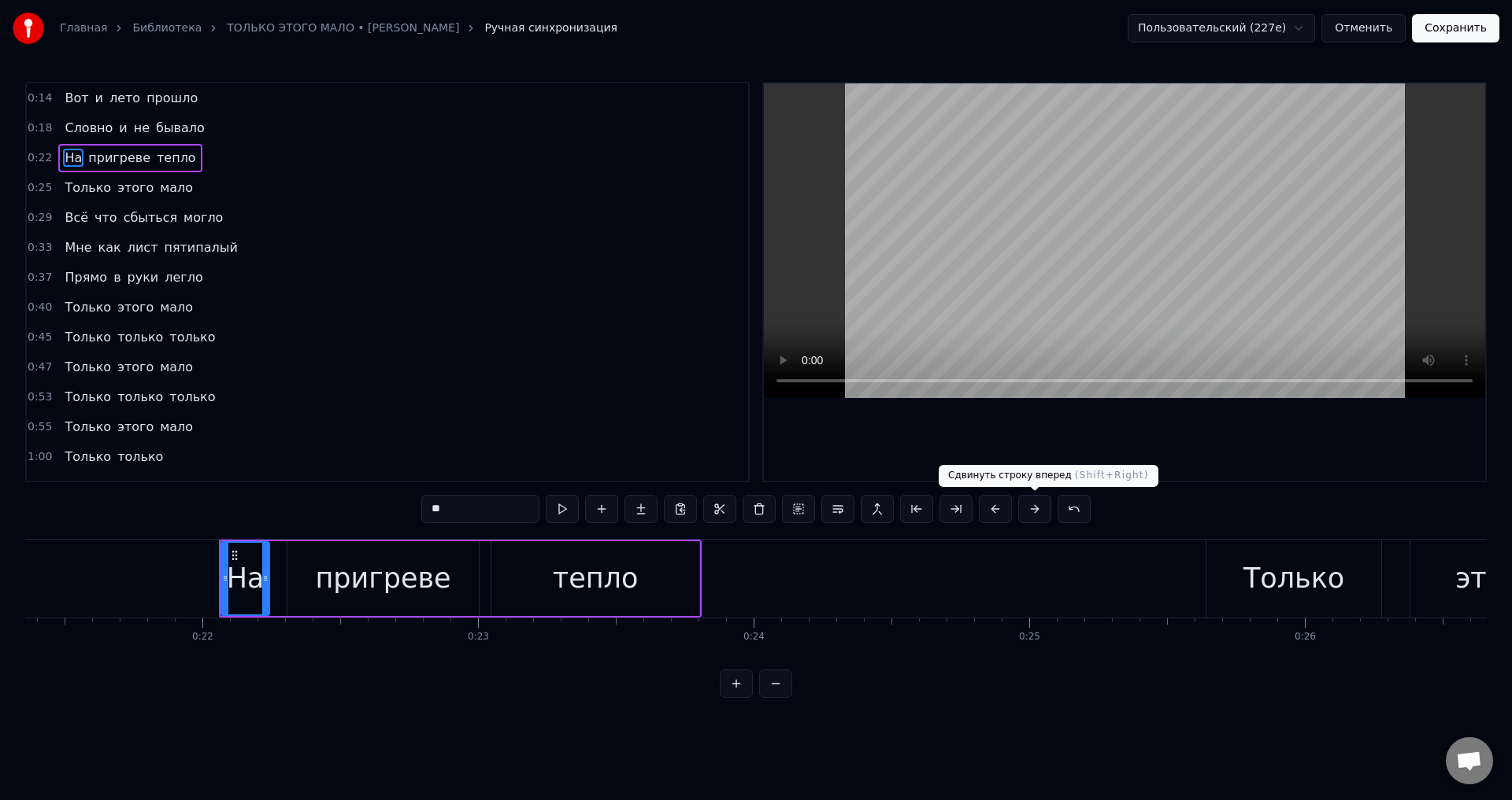
scroll to position [0, 6001]
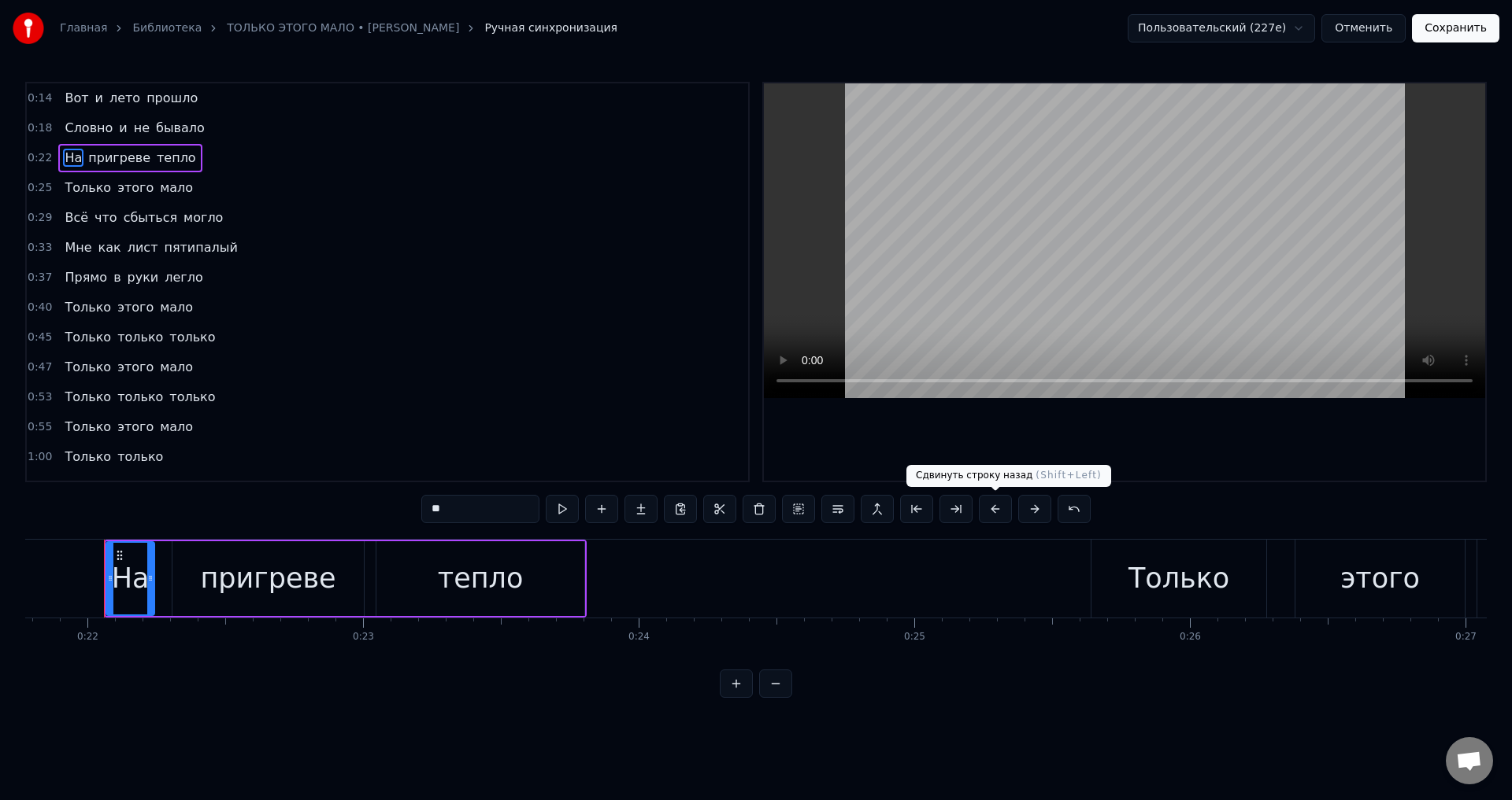
click at [996, 512] on button at bounding box center [996, 509] width 33 height 29
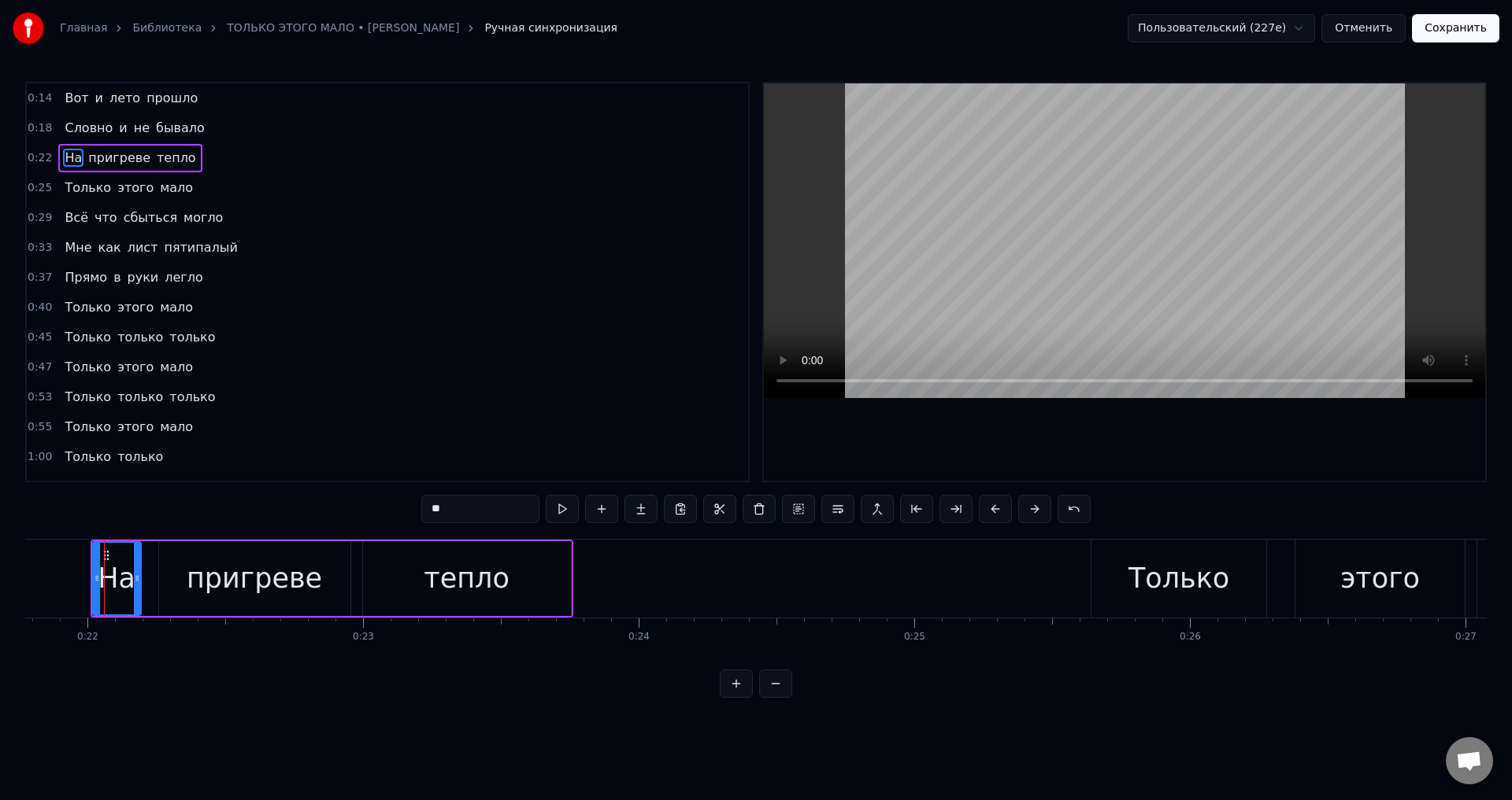
click at [66, 187] on span "Только" at bounding box center [87, 187] width 50 height 18
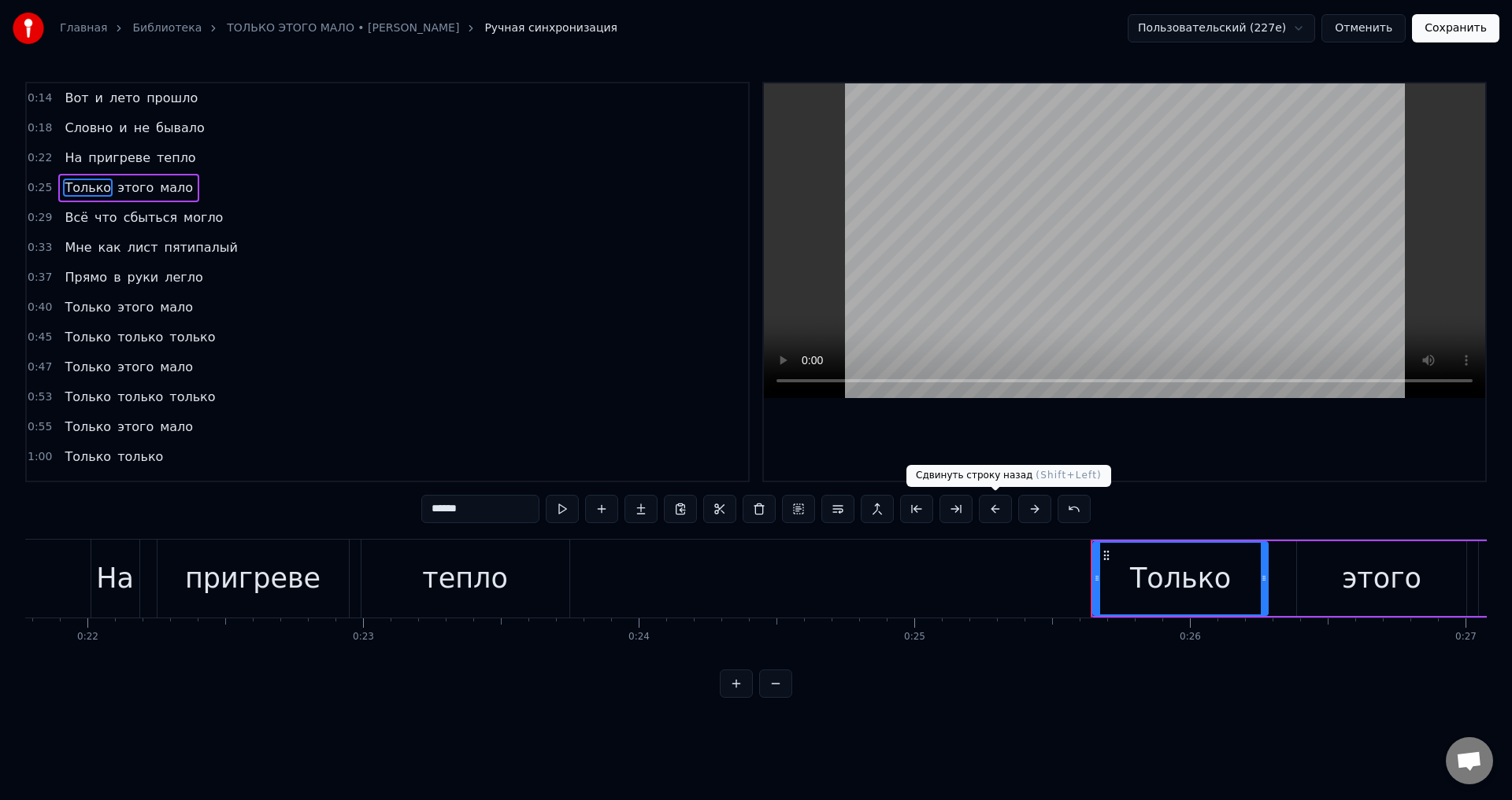
click at [994, 510] on button at bounding box center [996, 509] width 33 height 29
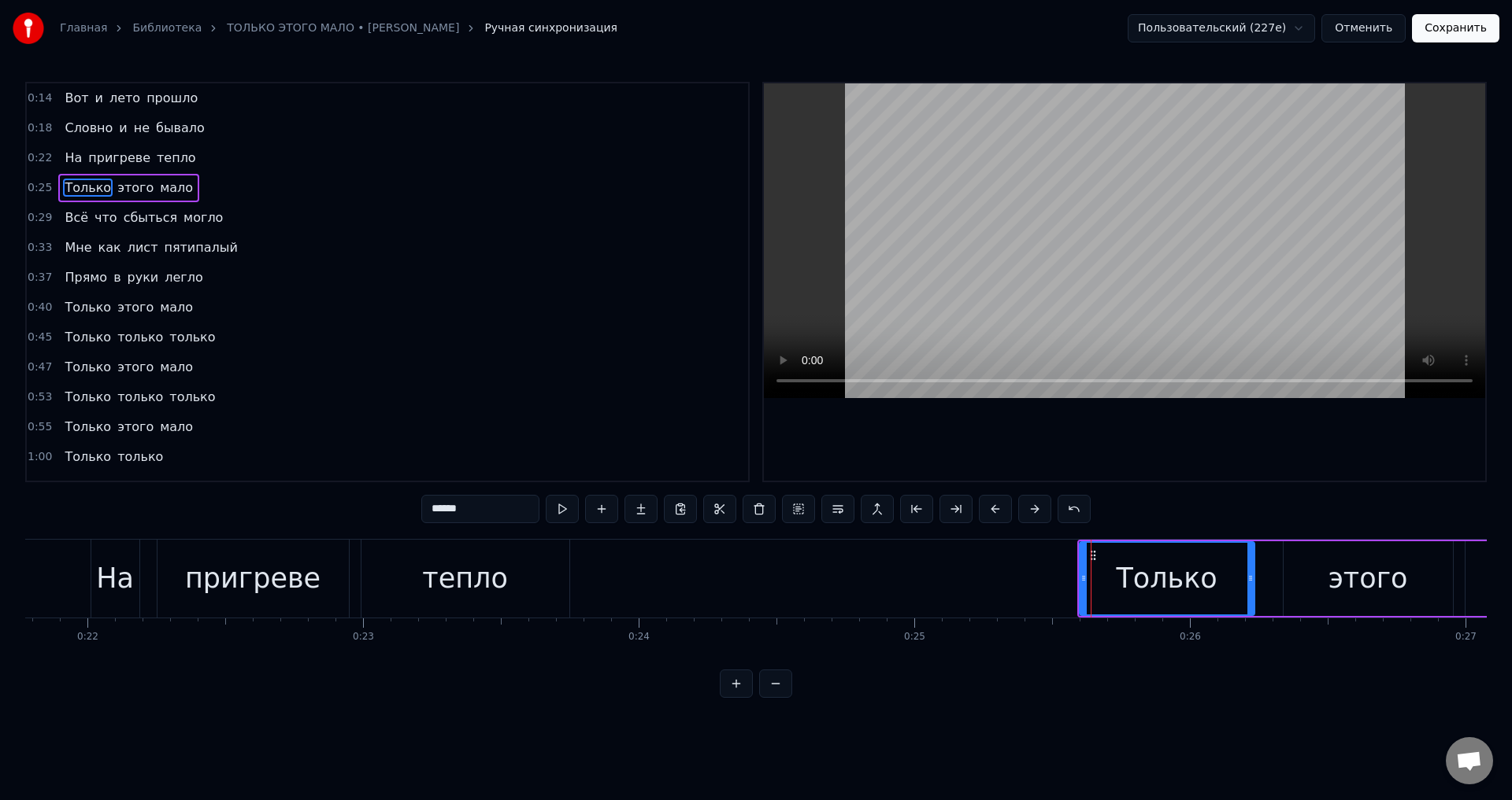
click at [64, 216] on span "Всё" at bounding box center [76, 218] width 27 height 18
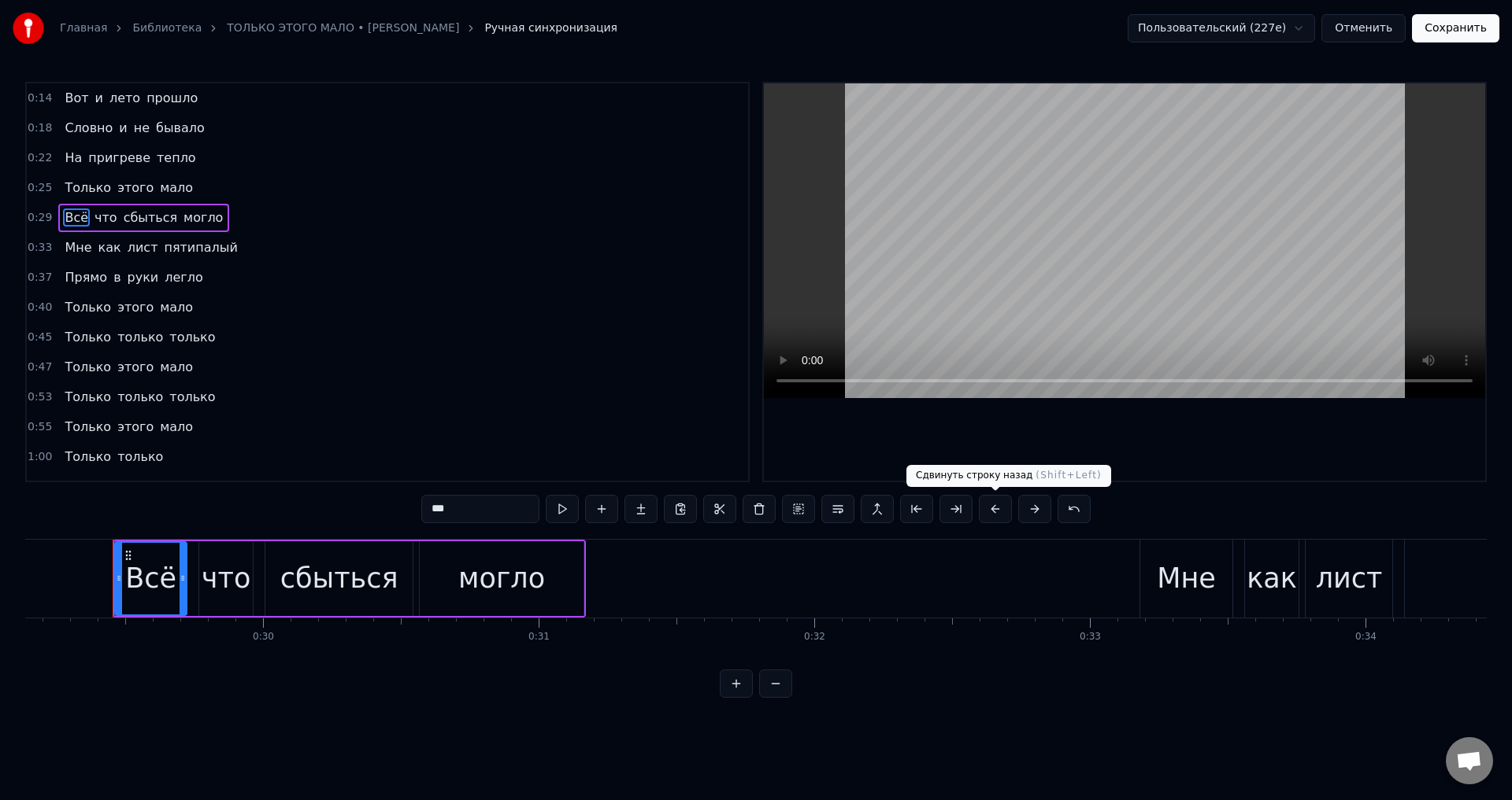
scroll to position [0, 8039]
click at [989, 509] on button at bounding box center [996, 509] width 33 height 29
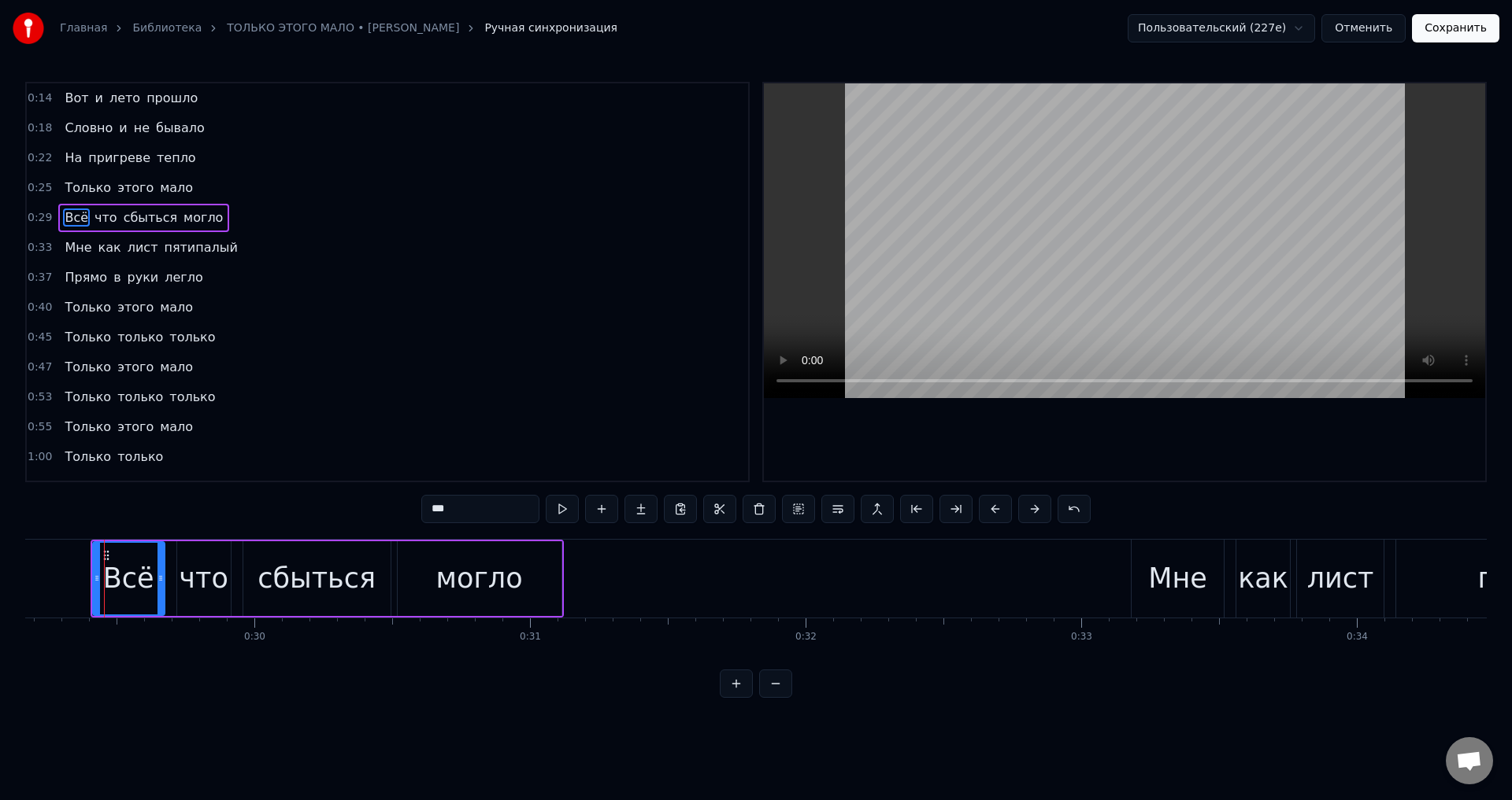
click at [63, 245] on span "Мне" at bounding box center [78, 247] width 30 height 18
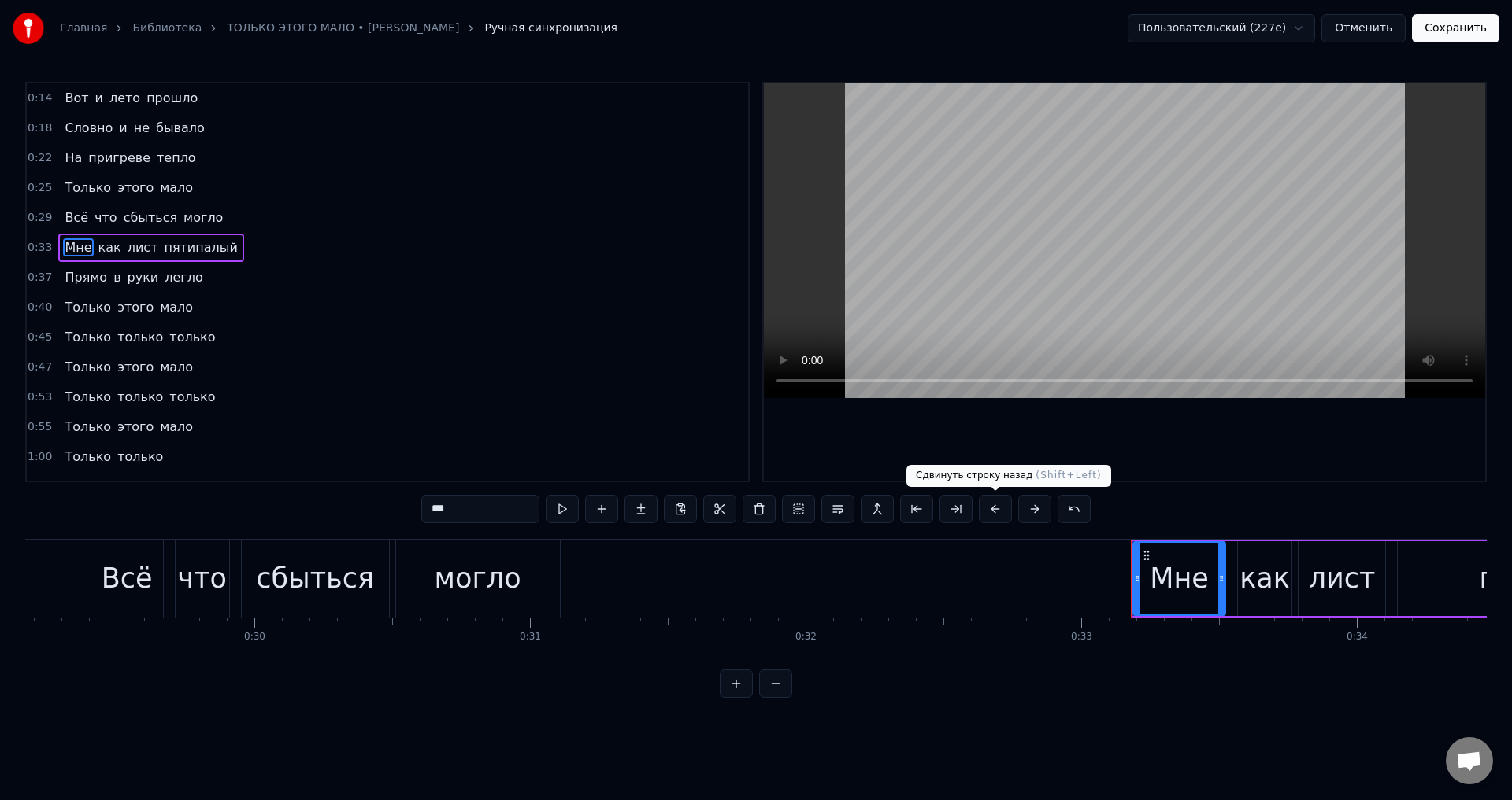
click at [997, 505] on button at bounding box center [996, 509] width 33 height 29
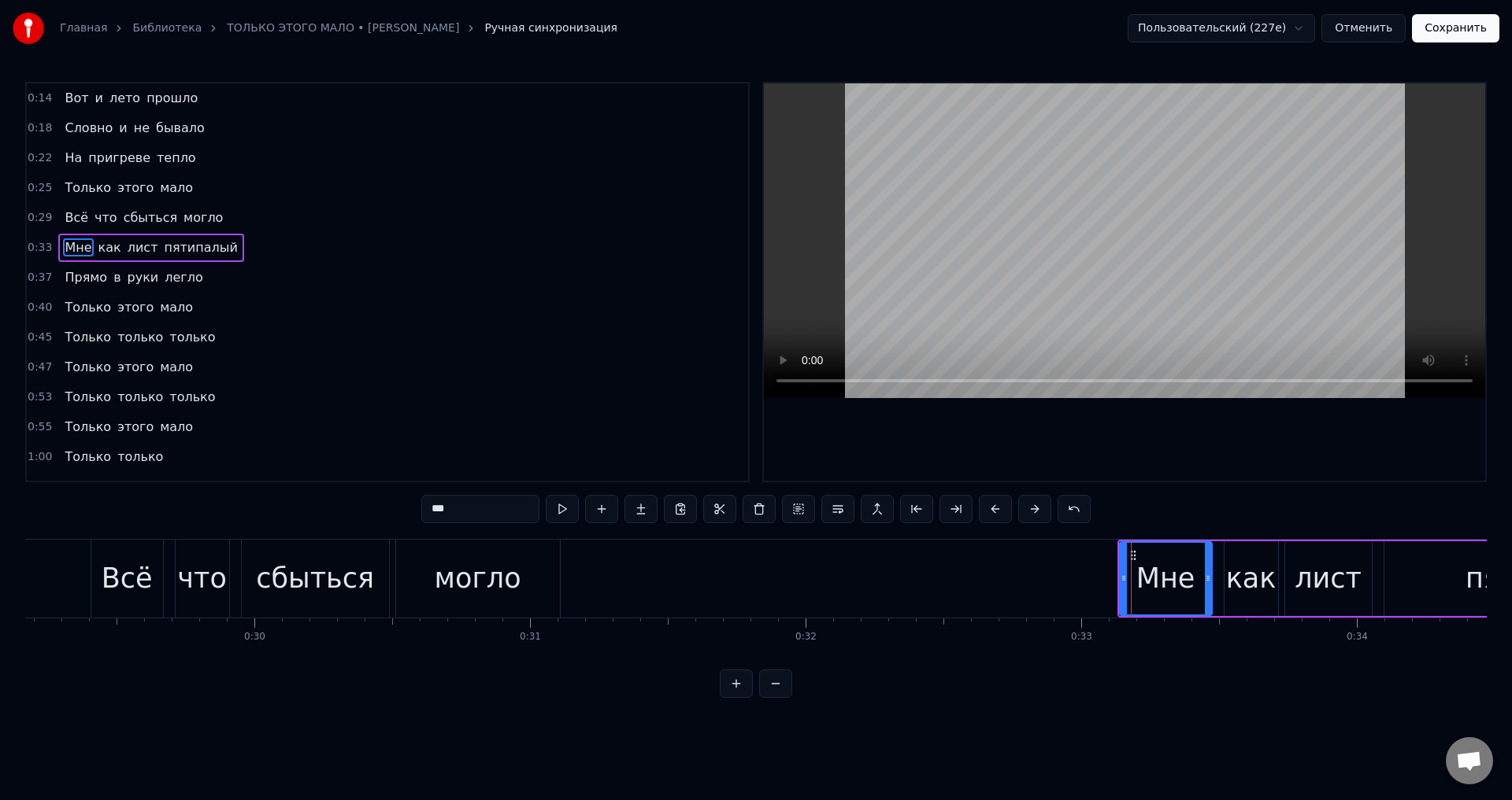
click at [64, 281] on span "Прямо" at bounding box center [85, 277] width 45 height 18
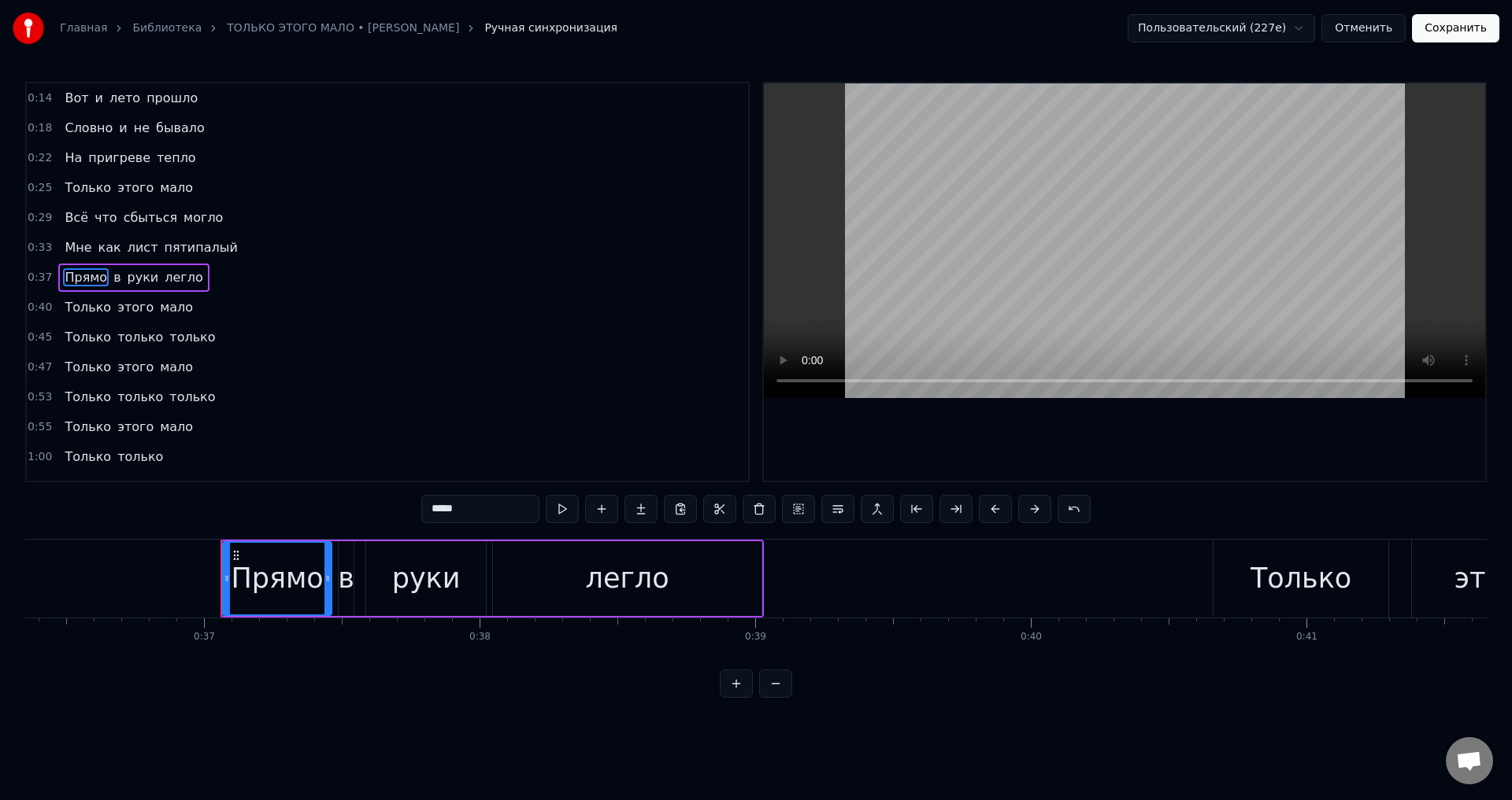
scroll to position [0, 10135]
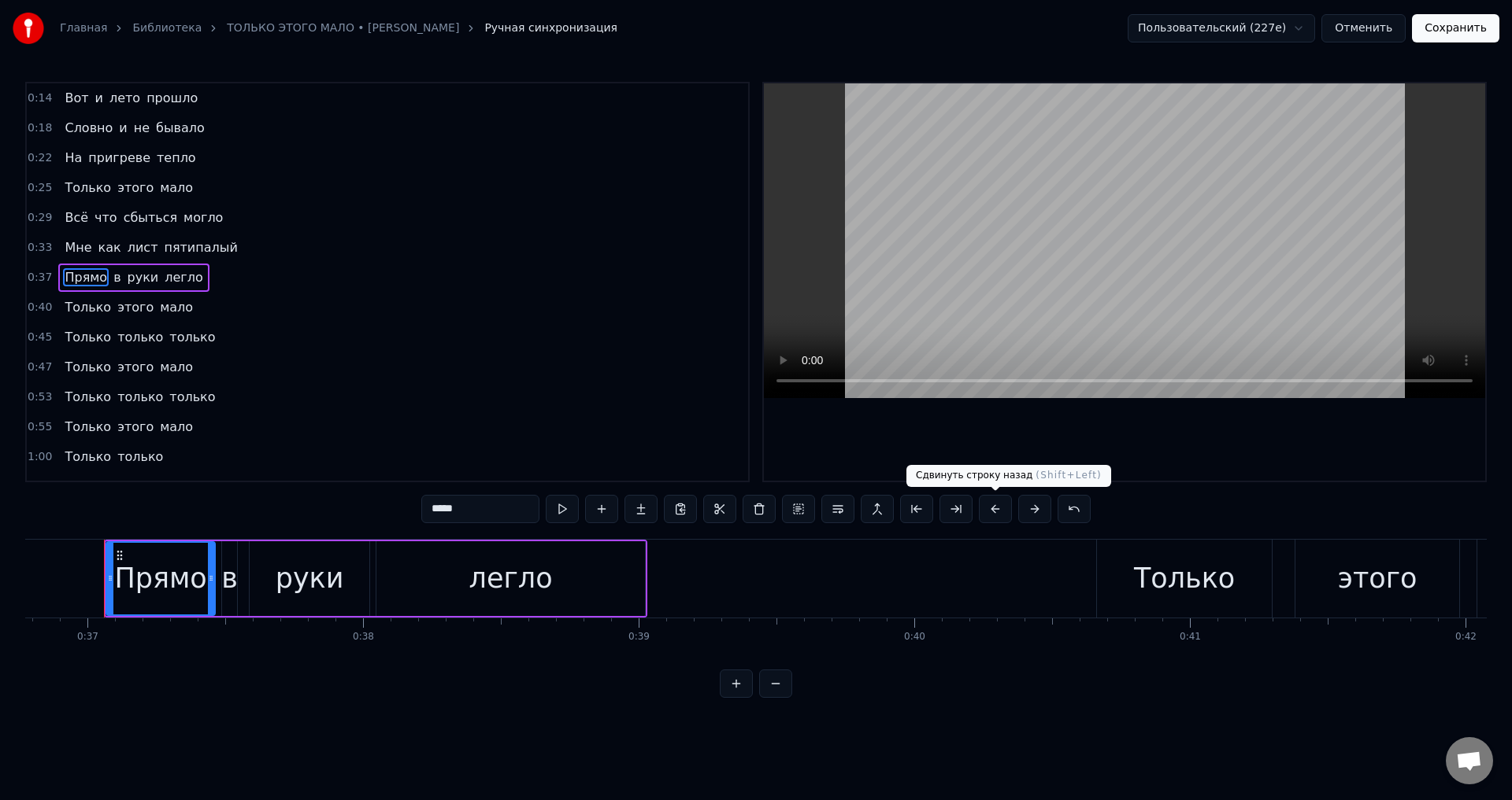
click at [996, 513] on button at bounding box center [996, 509] width 33 height 29
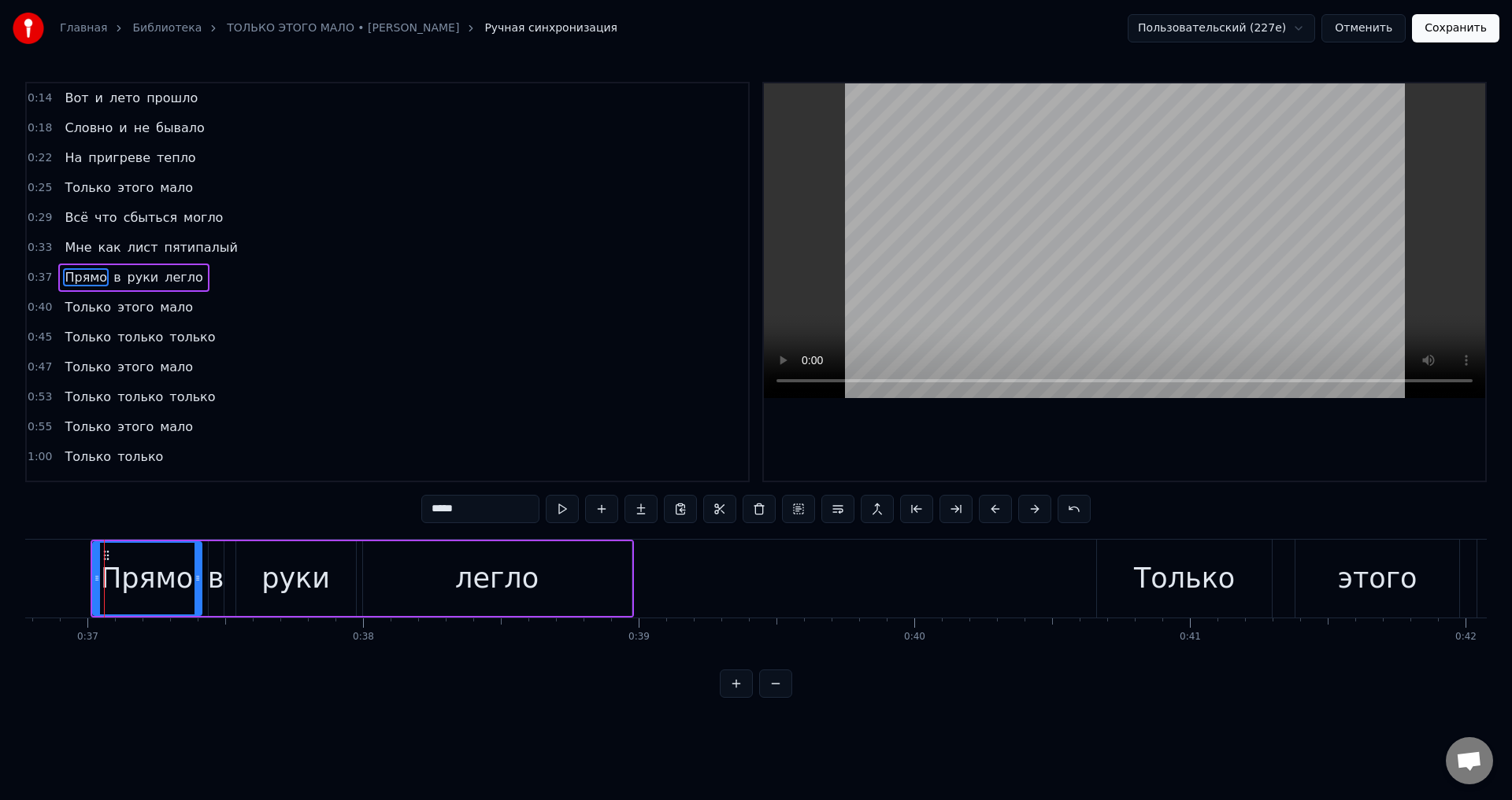
click at [67, 306] on span "Только" at bounding box center [87, 307] width 50 height 18
type input "******"
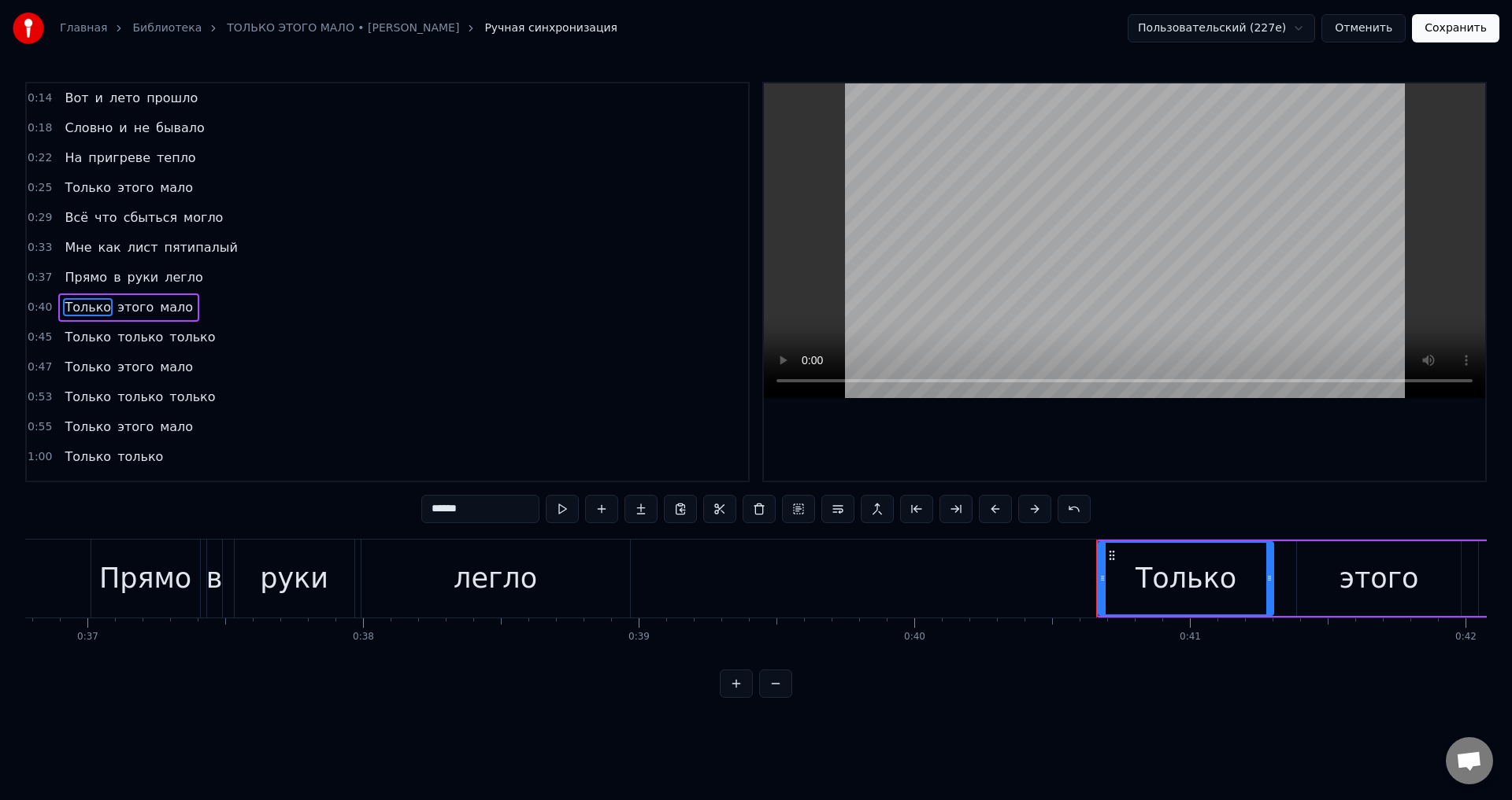
scroll to position [25, 0]
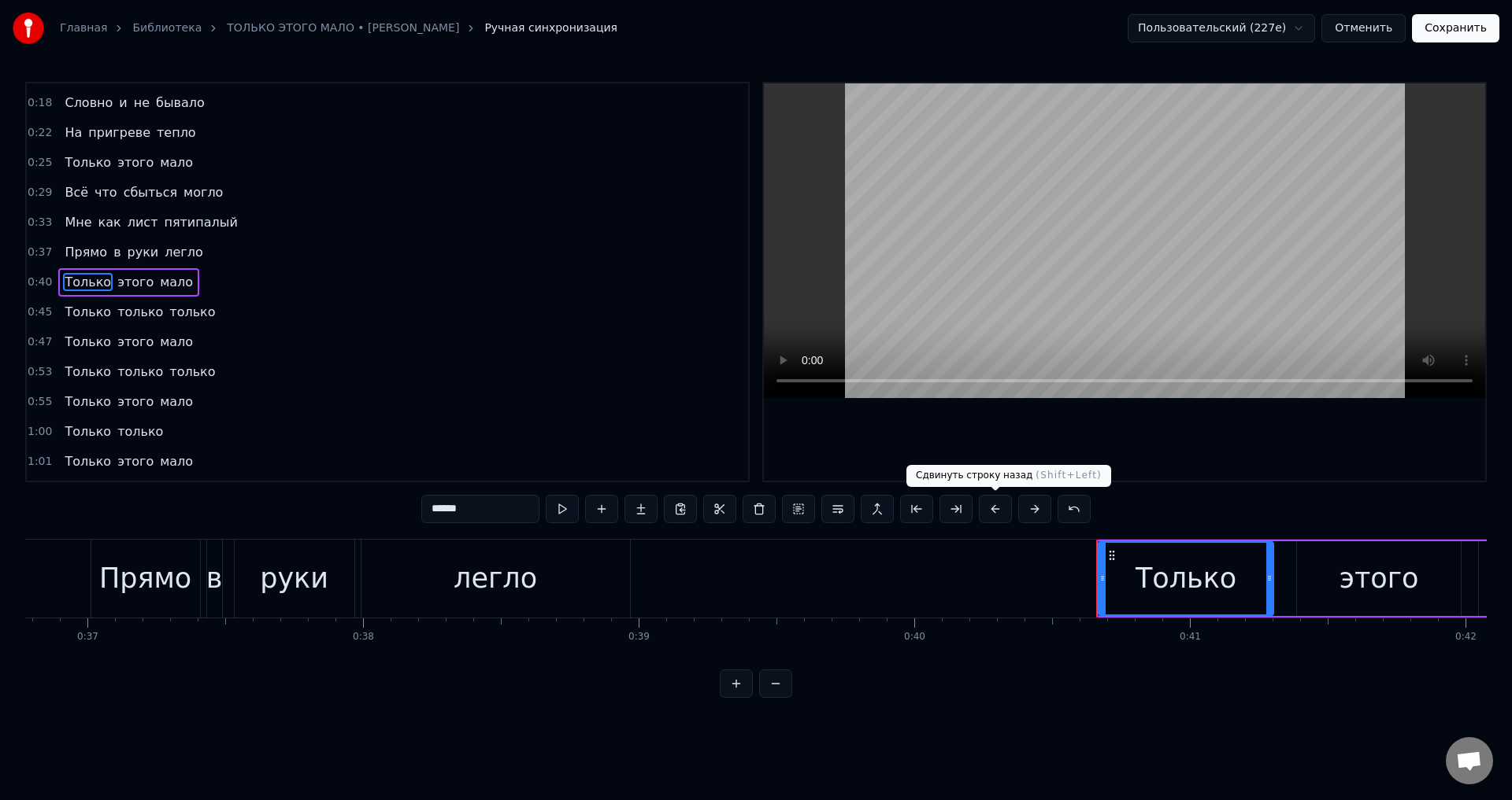
click at [996, 506] on button at bounding box center [996, 509] width 33 height 29
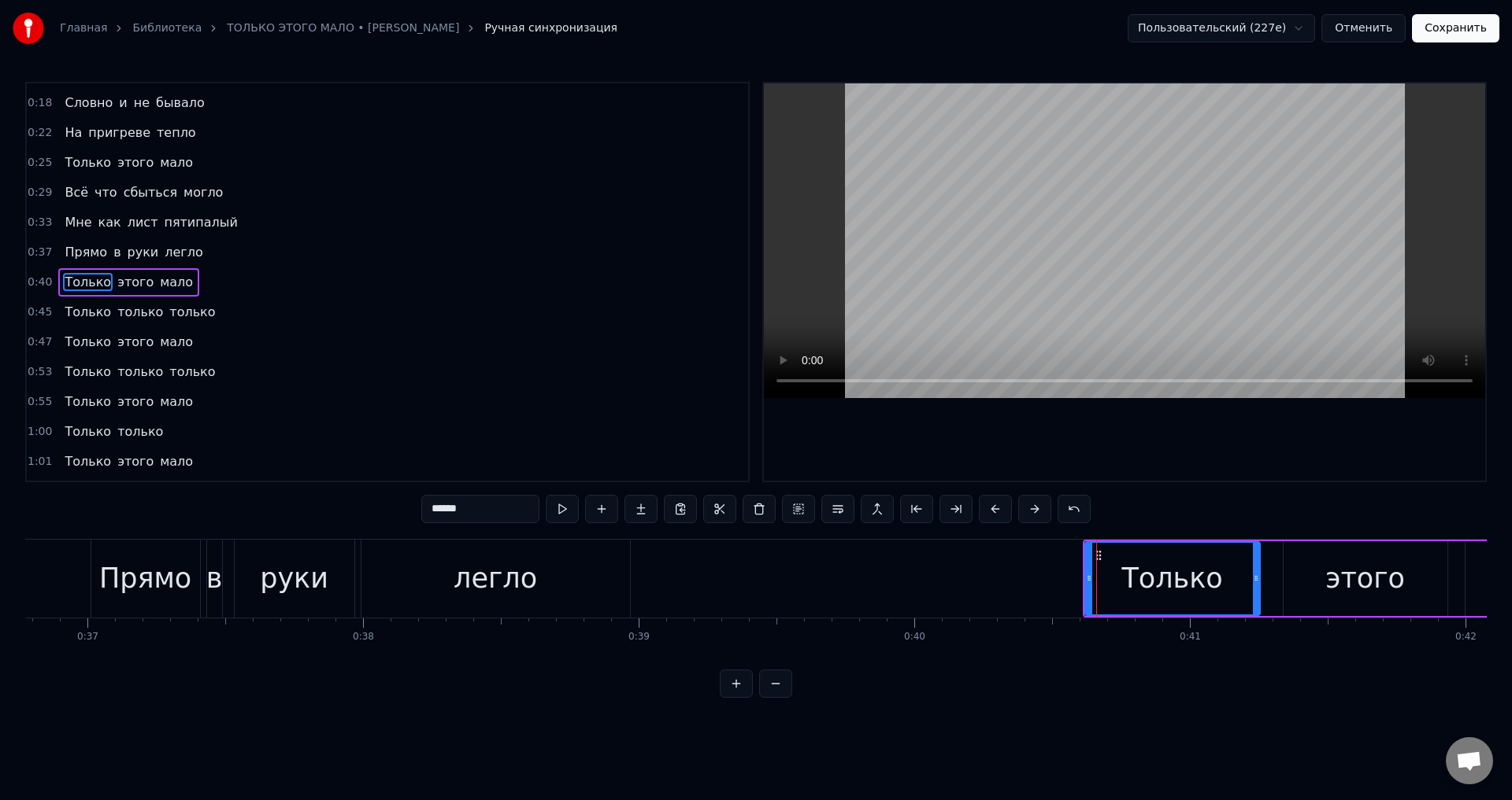
click at [76, 323] on div "Только только только" at bounding box center [139, 313] width 163 height 29
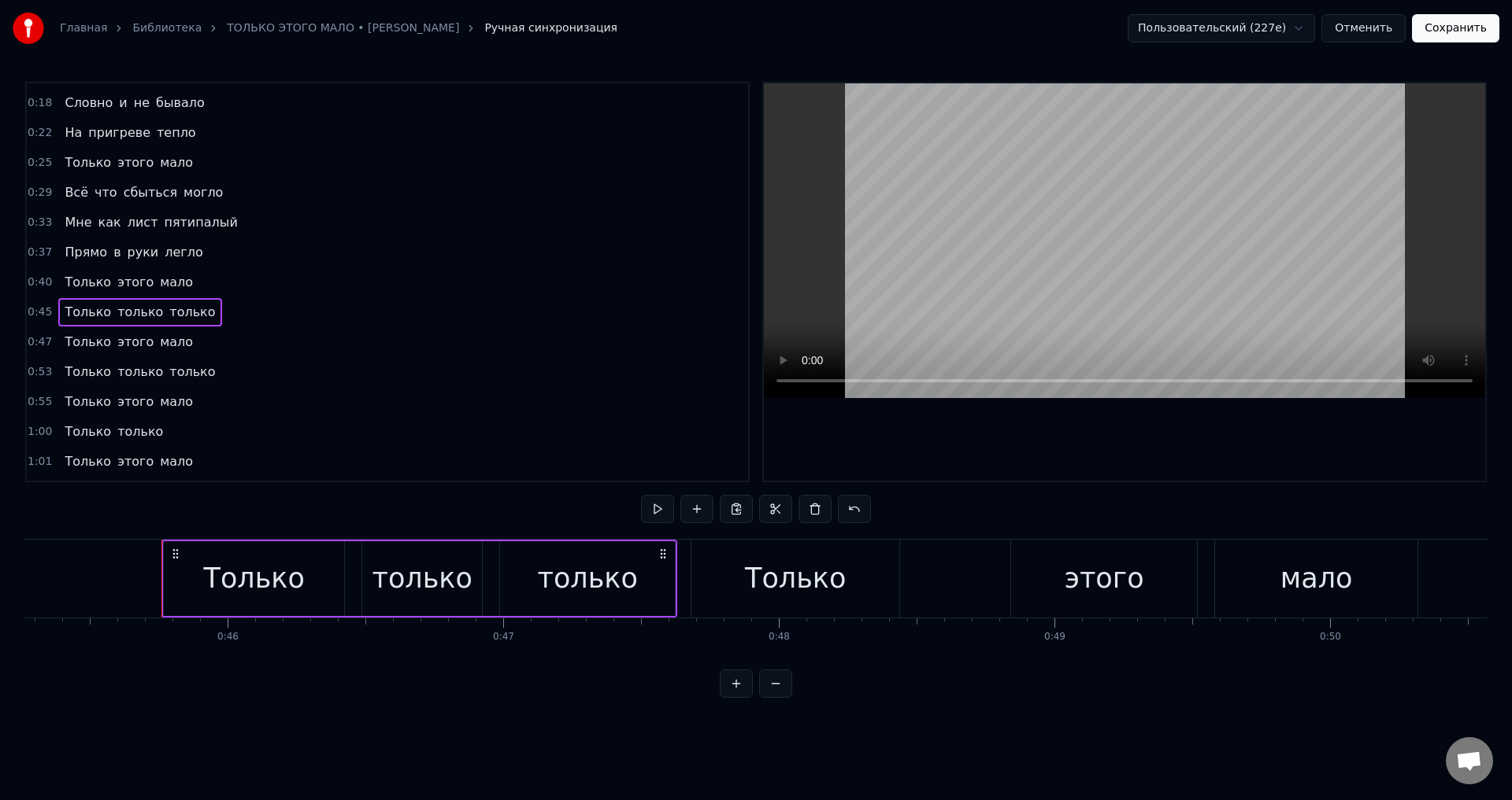
scroll to position [0, 12533]
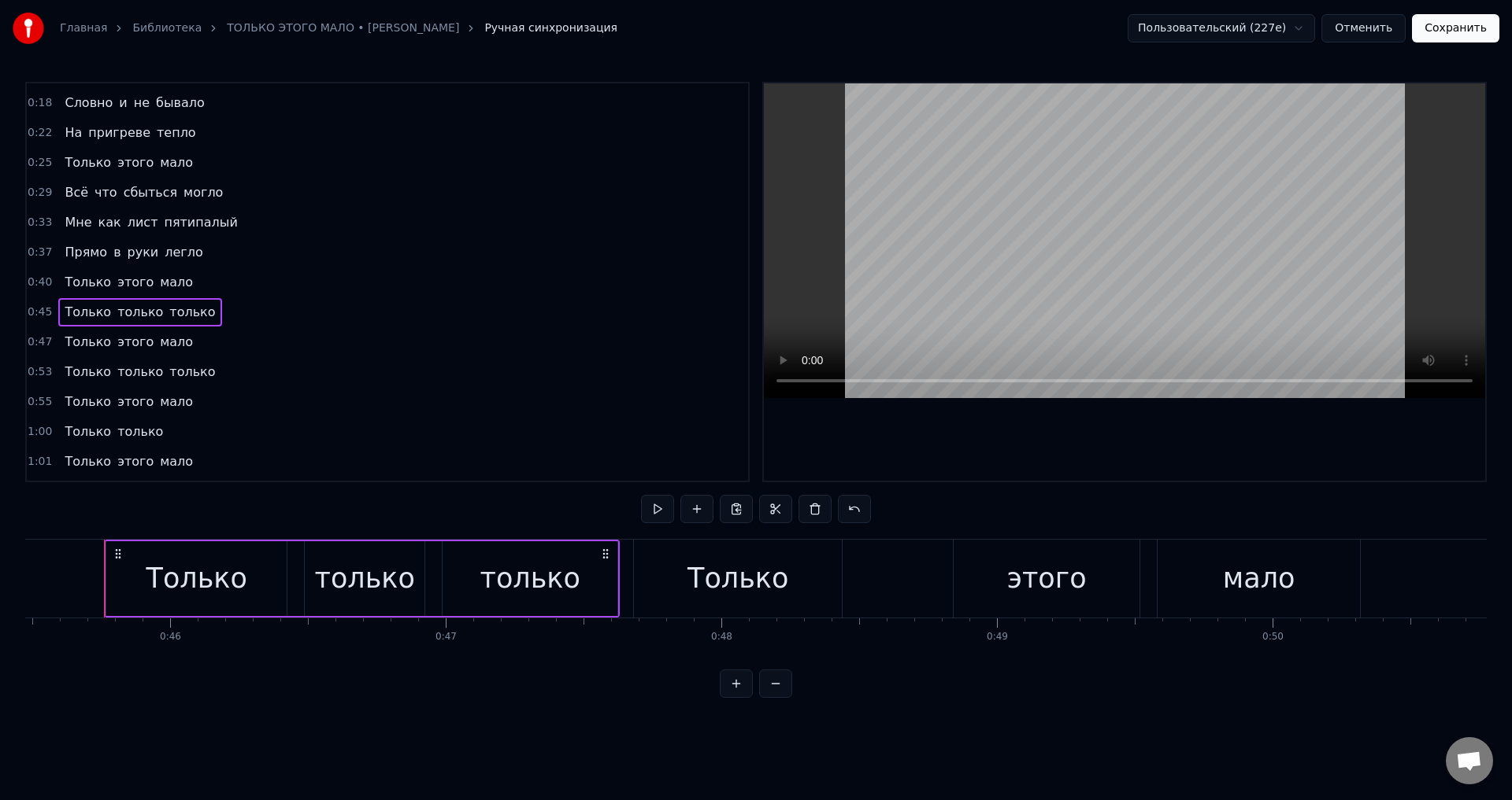
click at [76, 319] on span "Только" at bounding box center [87, 312] width 50 height 18
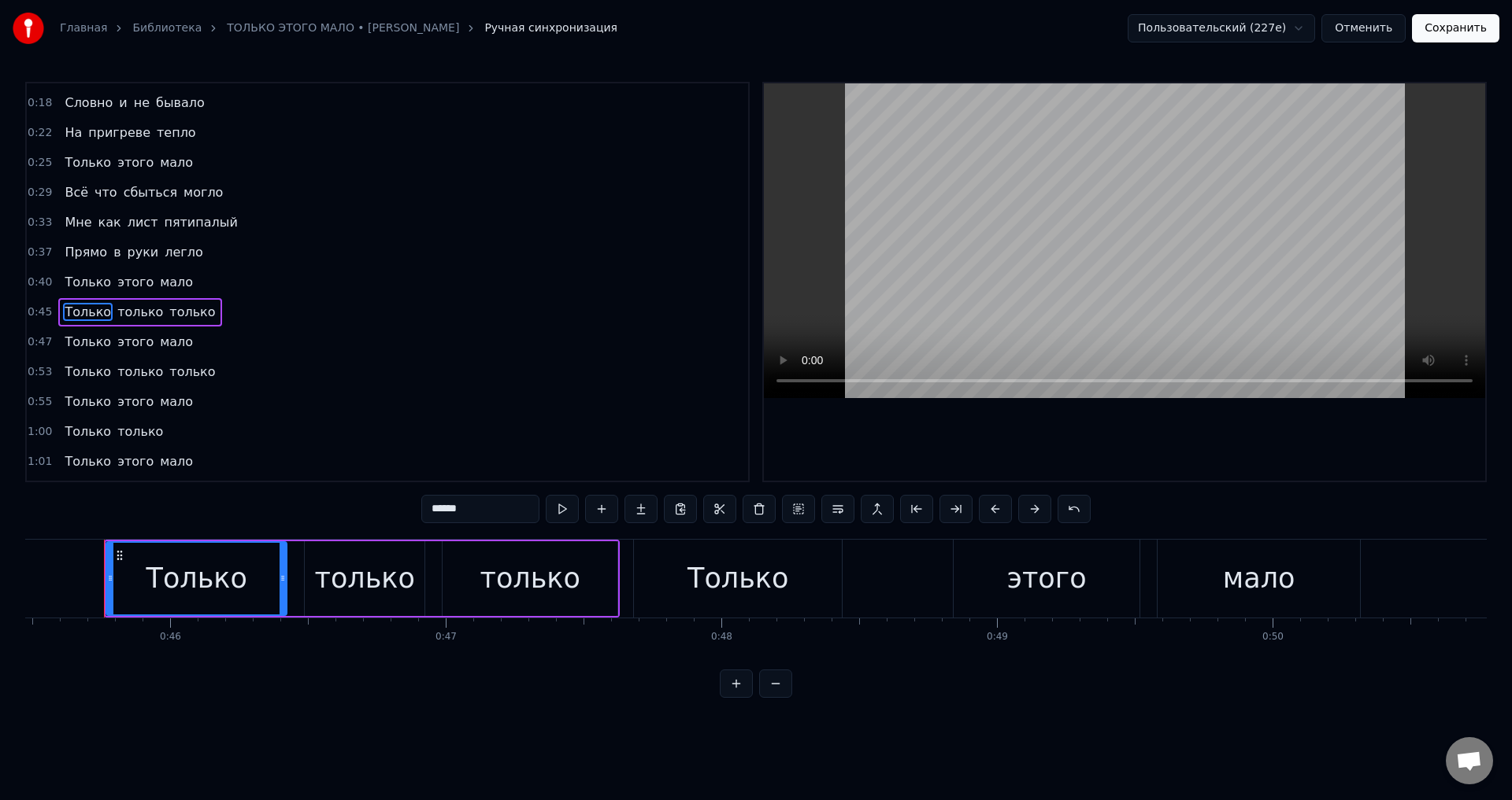
scroll to position [55, 0]
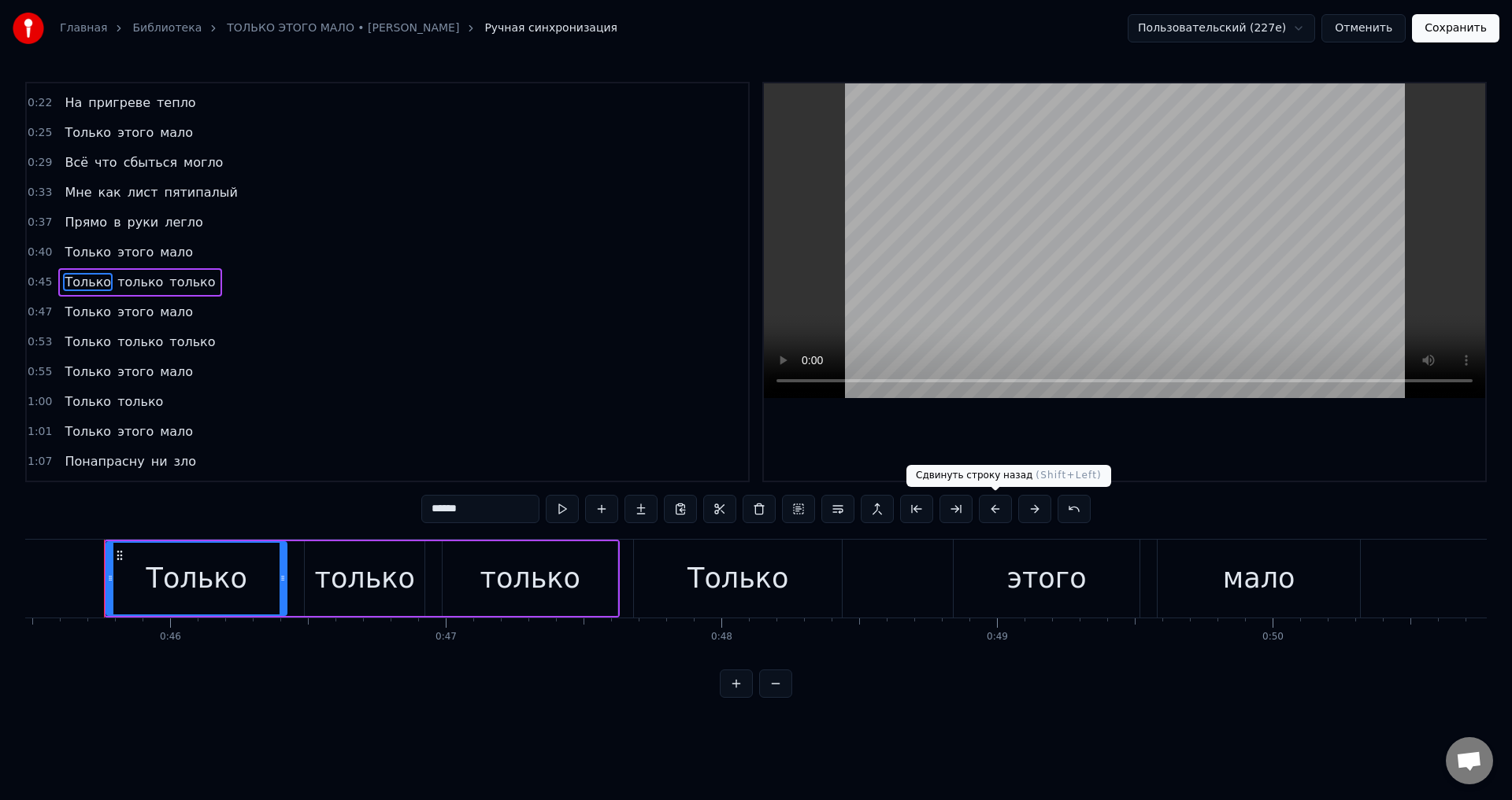
click at [993, 508] on button at bounding box center [996, 509] width 33 height 29
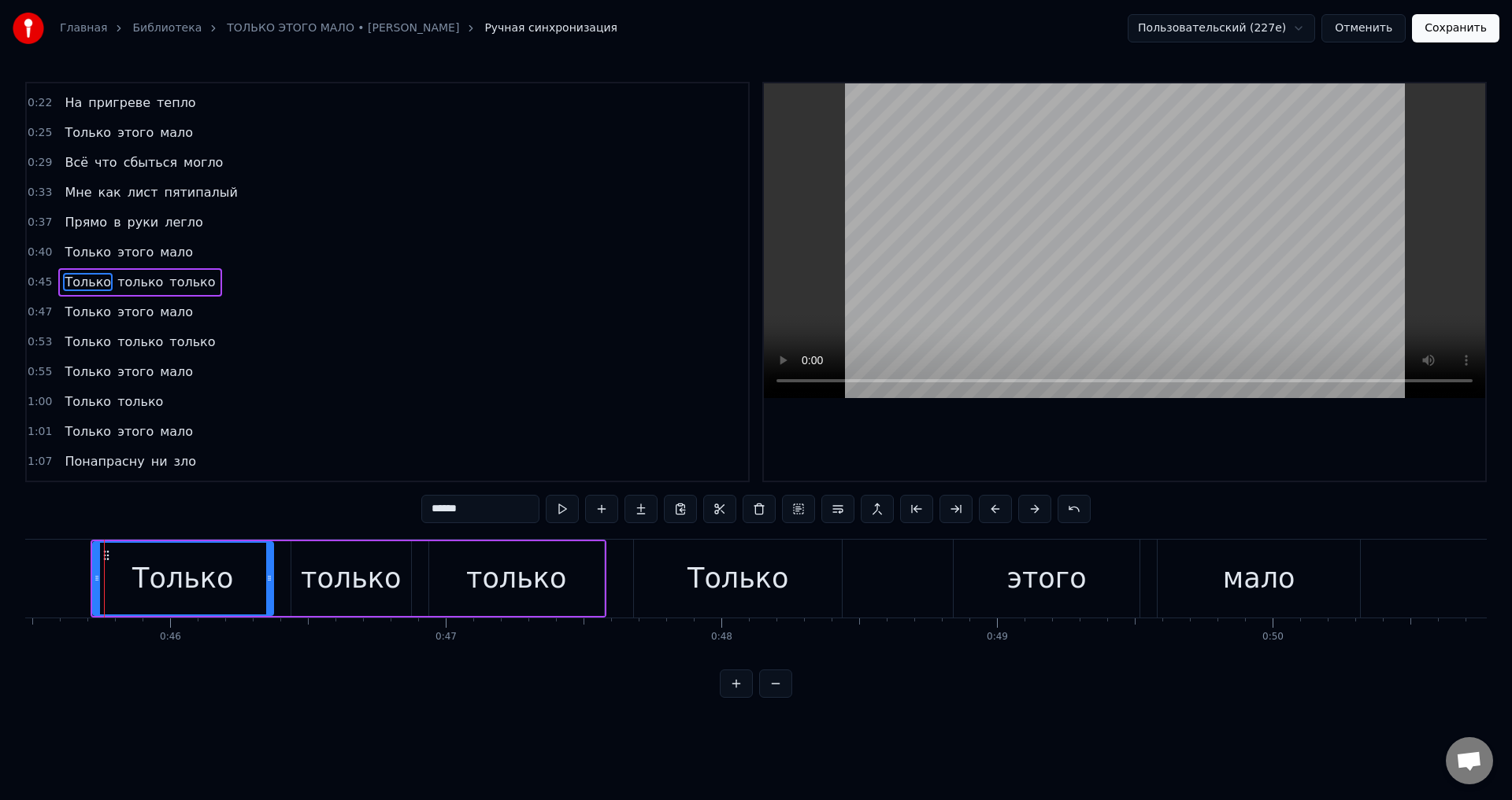
click at [70, 308] on span "Только" at bounding box center [87, 312] width 50 height 18
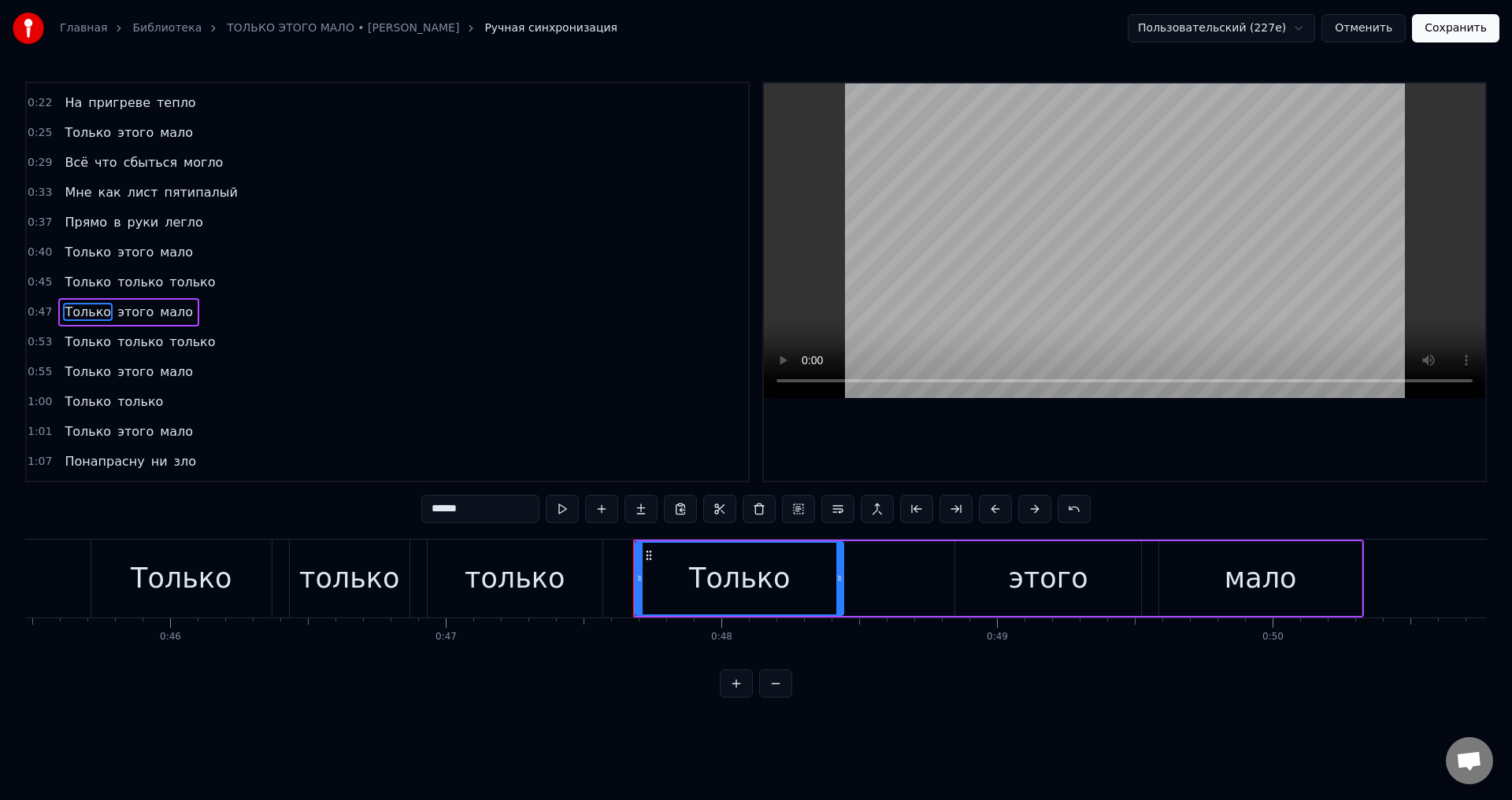
scroll to position [85, 0]
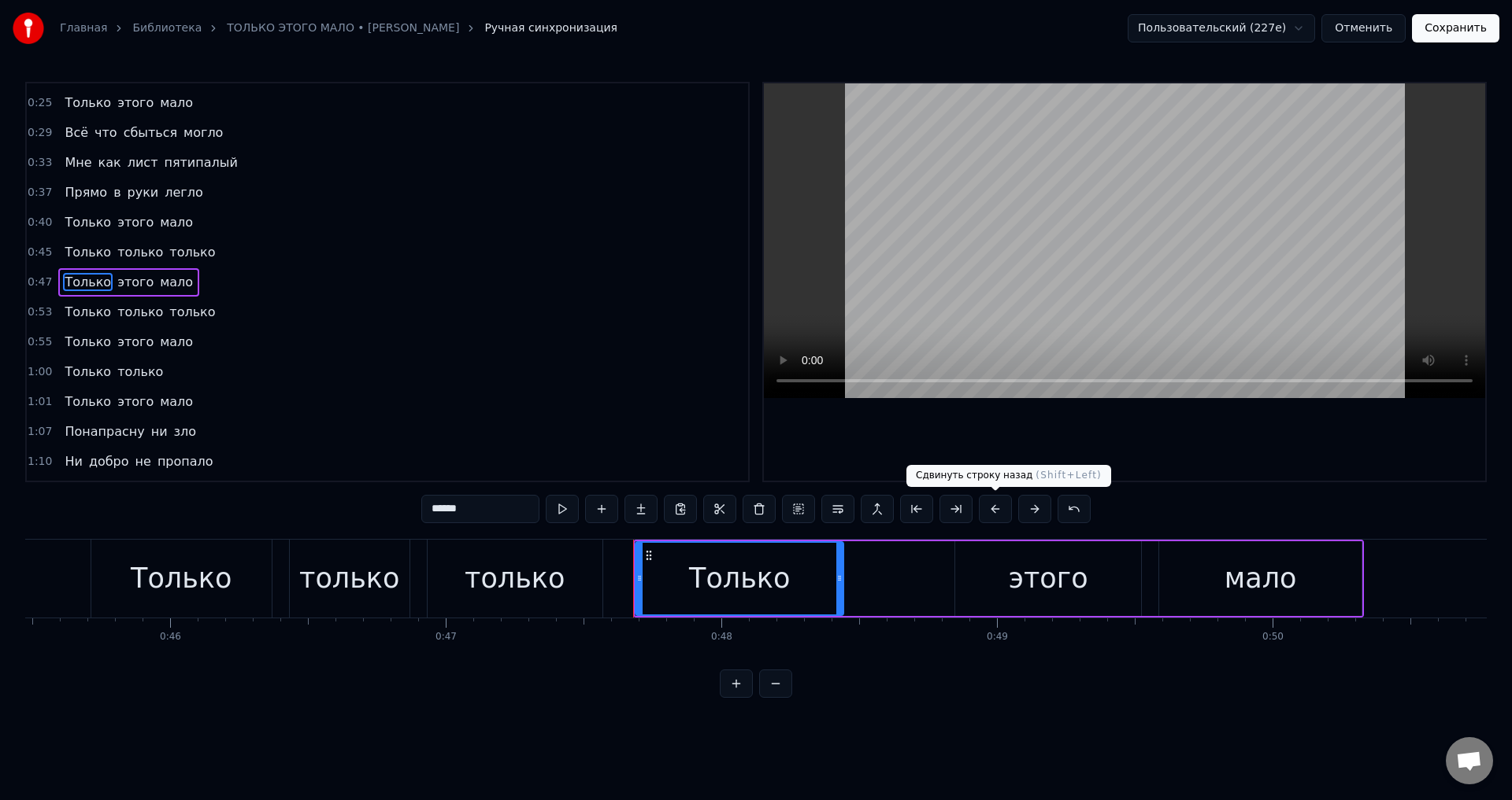
click at [999, 509] on button at bounding box center [996, 509] width 33 height 29
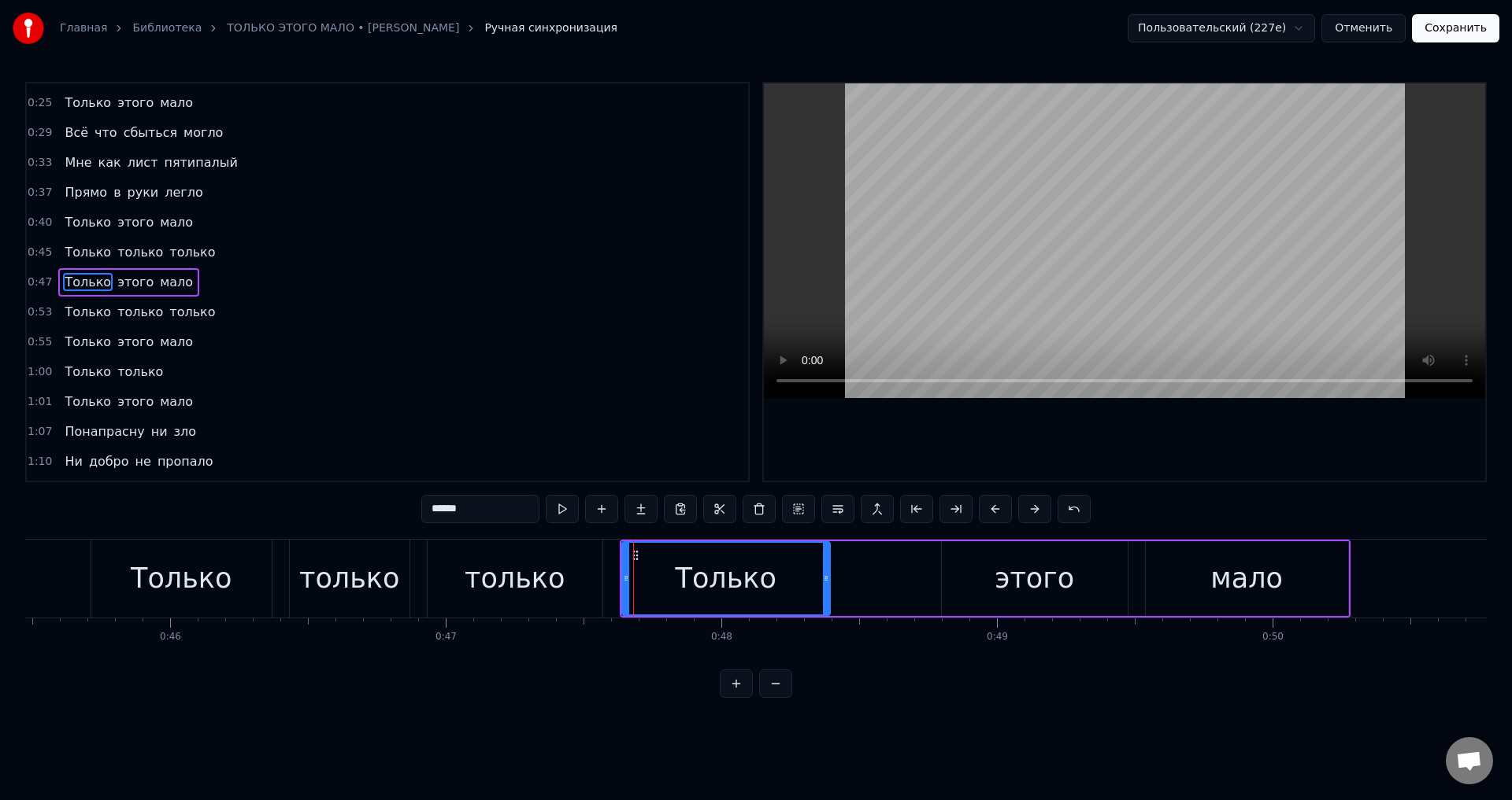
click at [85, 313] on span "Только" at bounding box center [87, 312] width 50 height 18
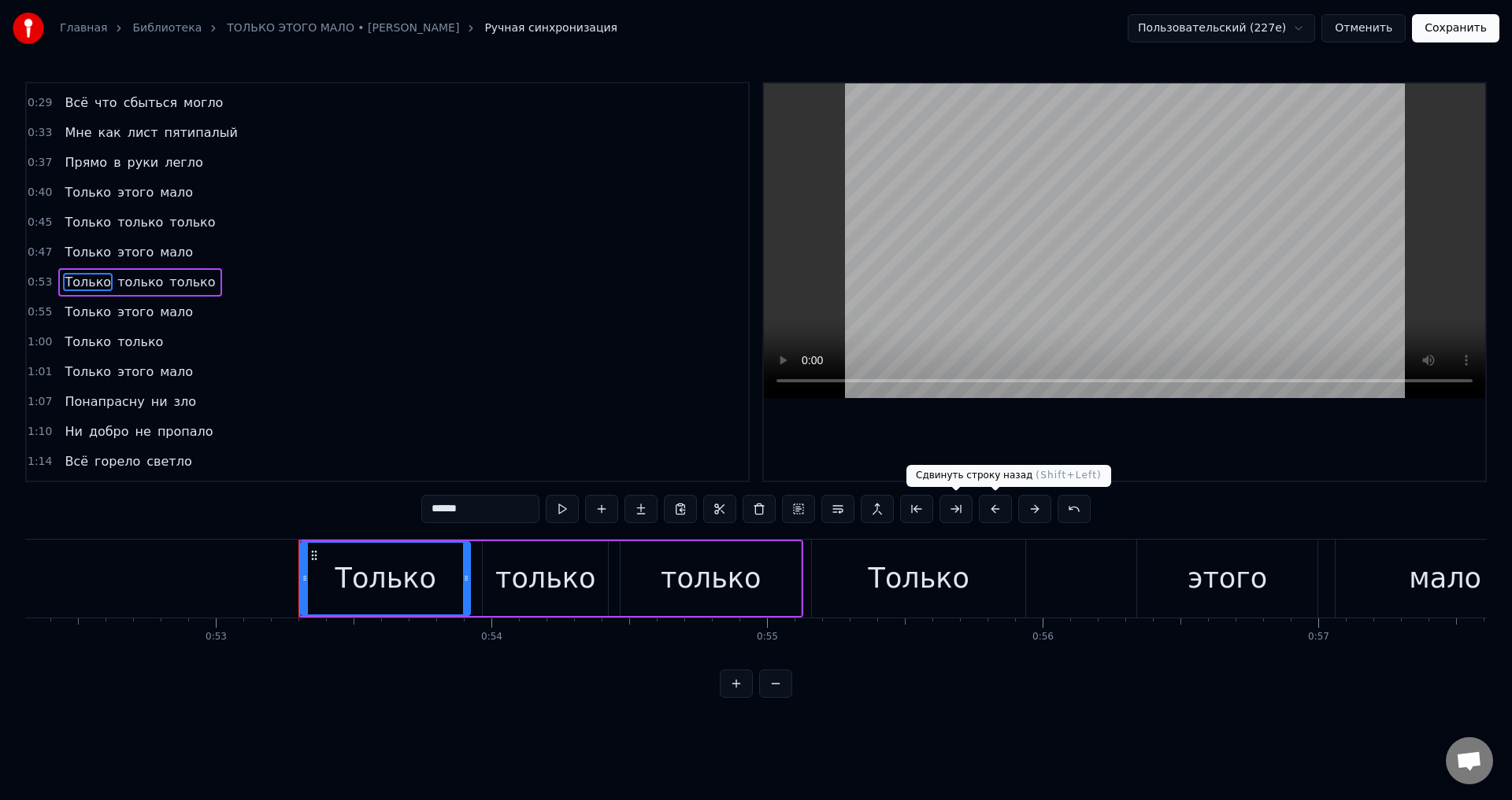
scroll to position [0, 14611]
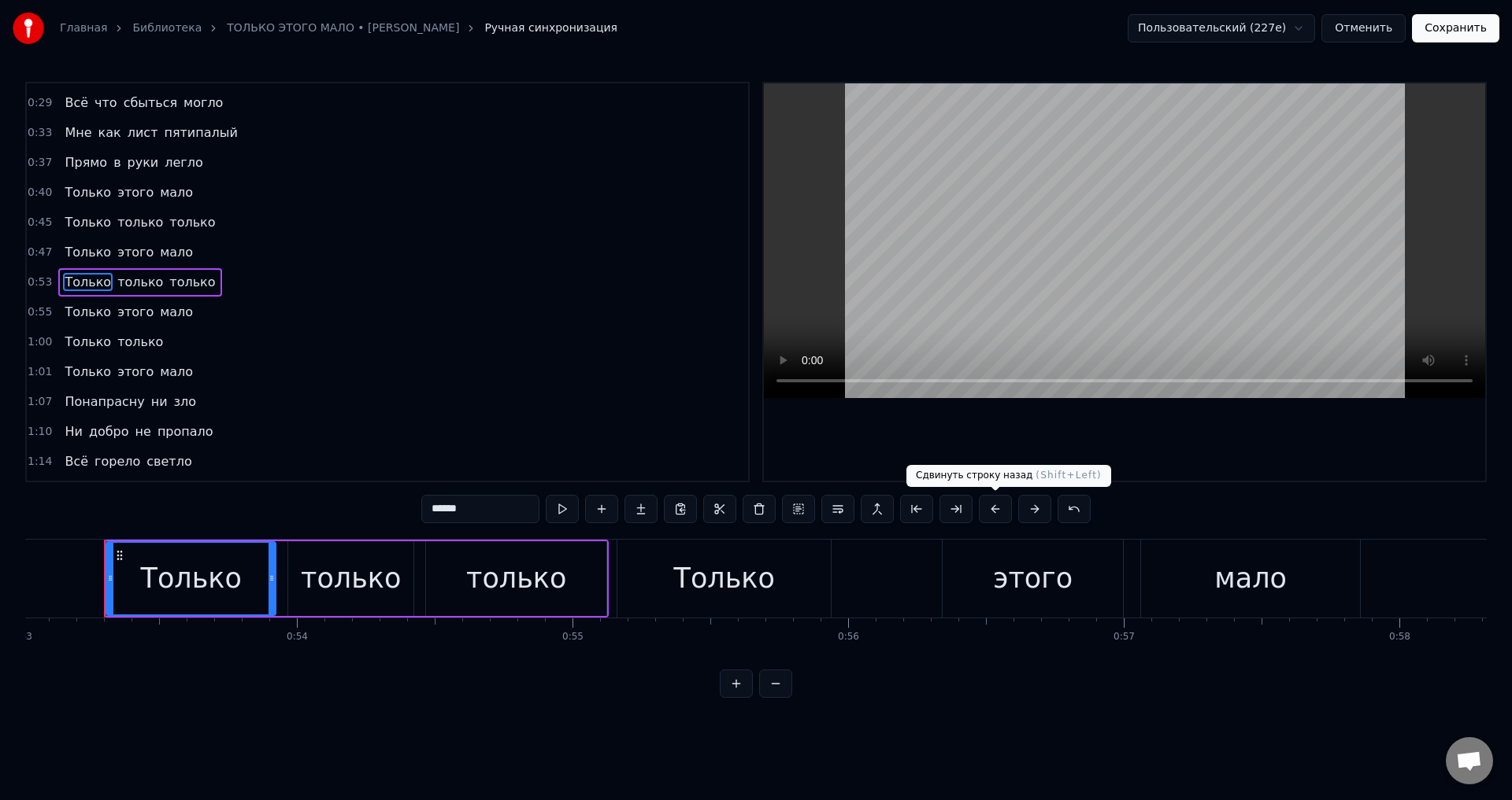
click at [996, 510] on button at bounding box center [996, 509] width 33 height 29
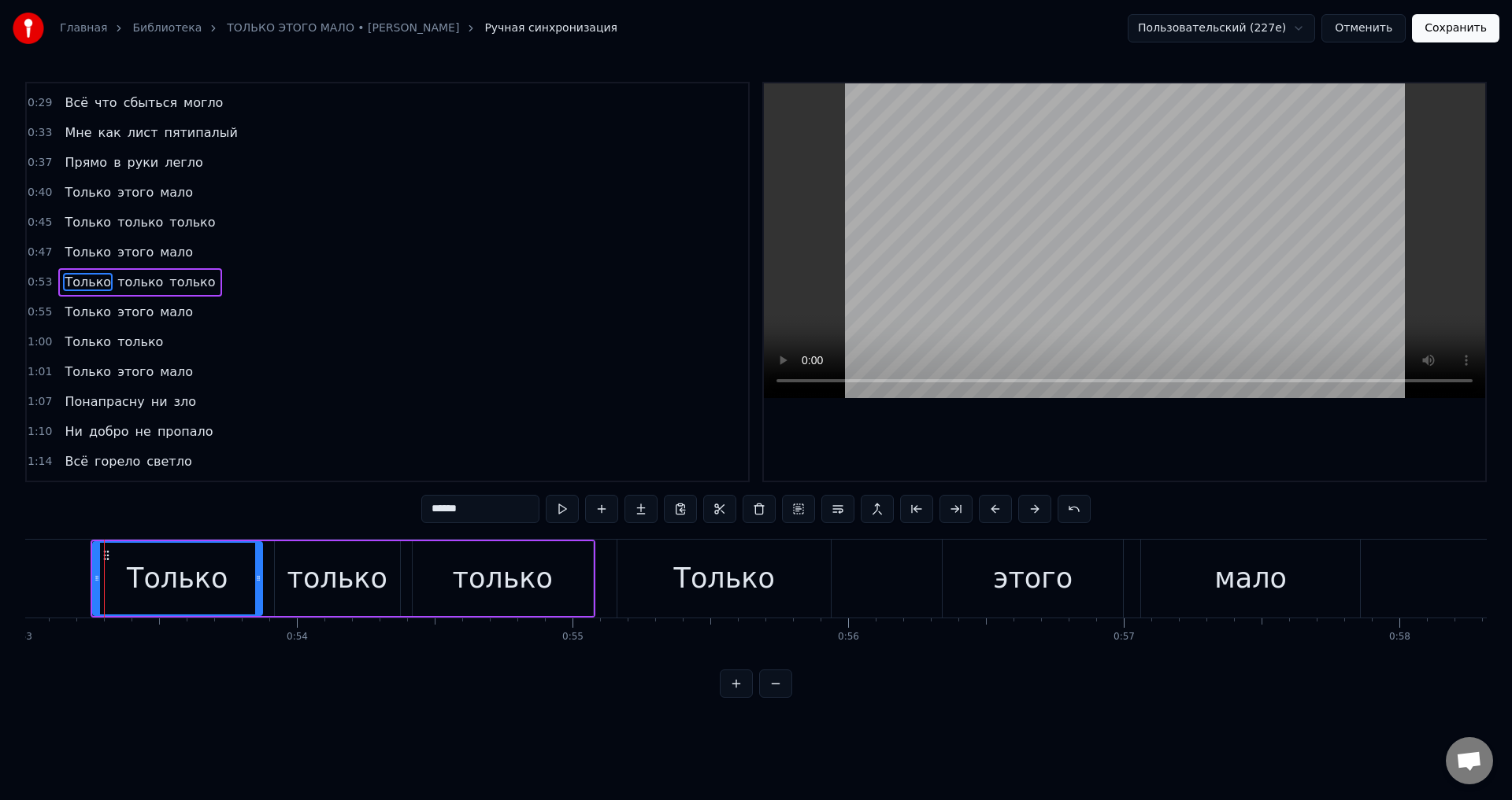
click at [72, 316] on span "Только" at bounding box center [87, 312] width 50 height 18
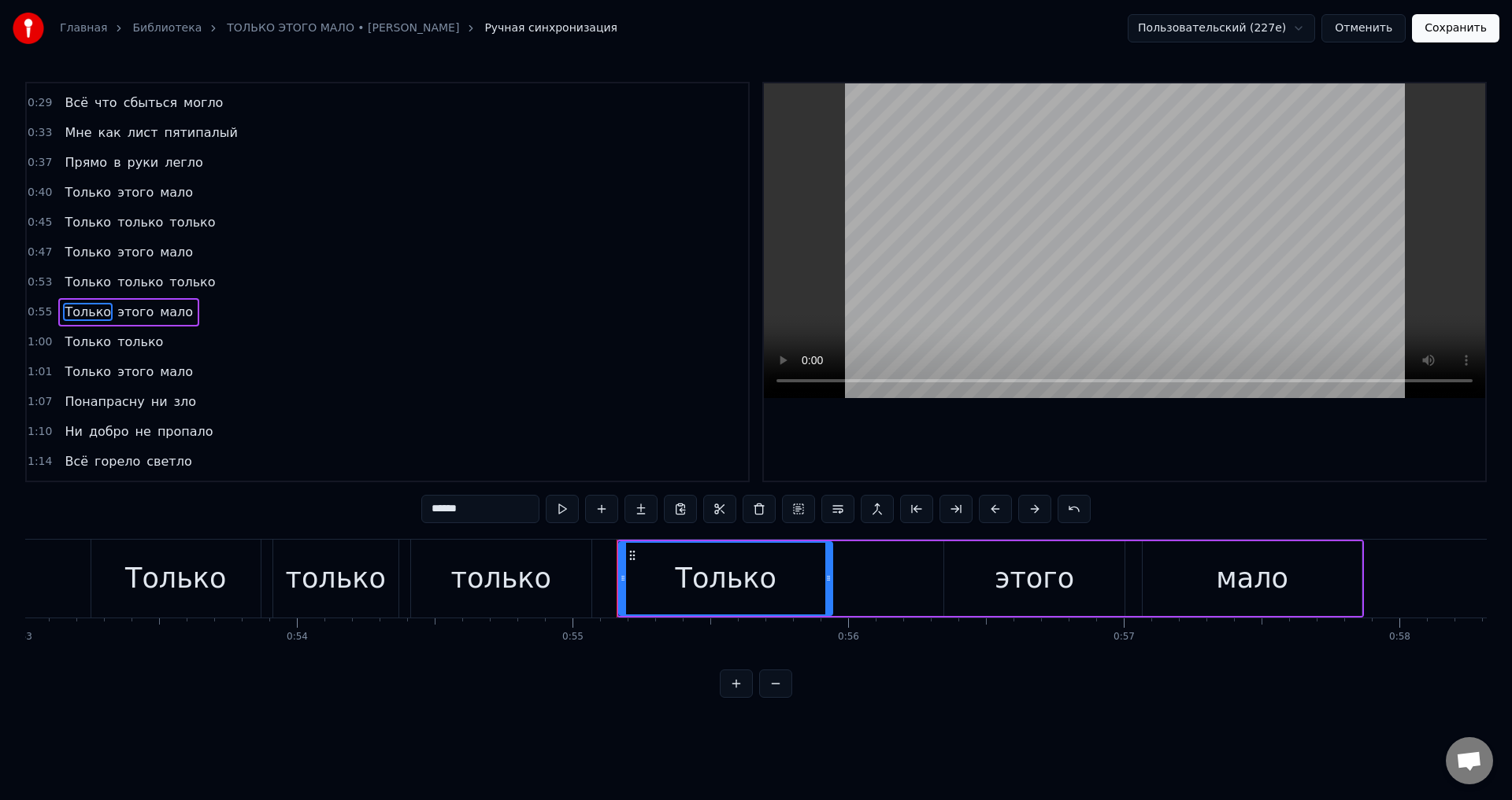
scroll to position [145, 0]
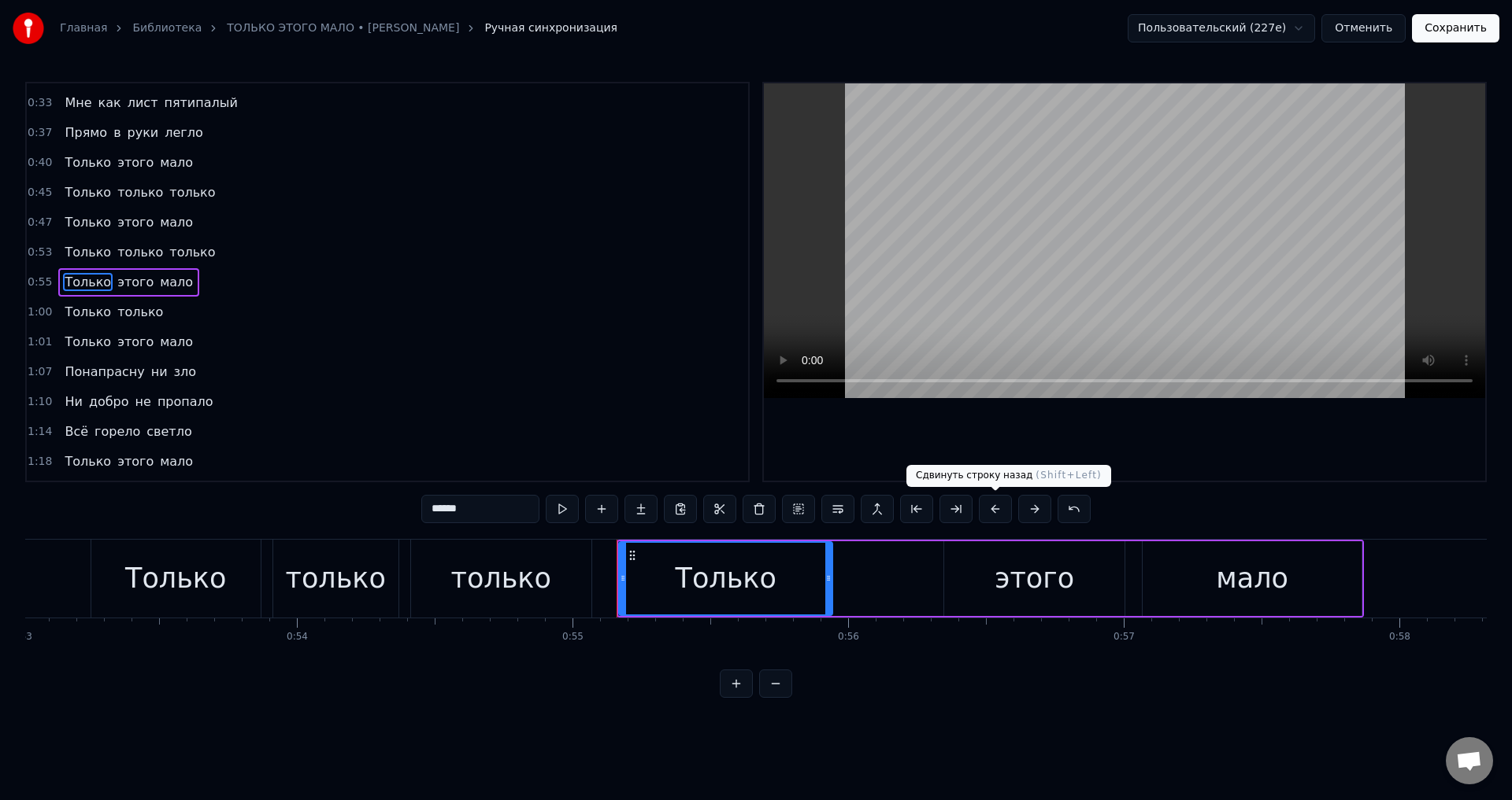
click at [984, 507] on button at bounding box center [996, 509] width 33 height 29
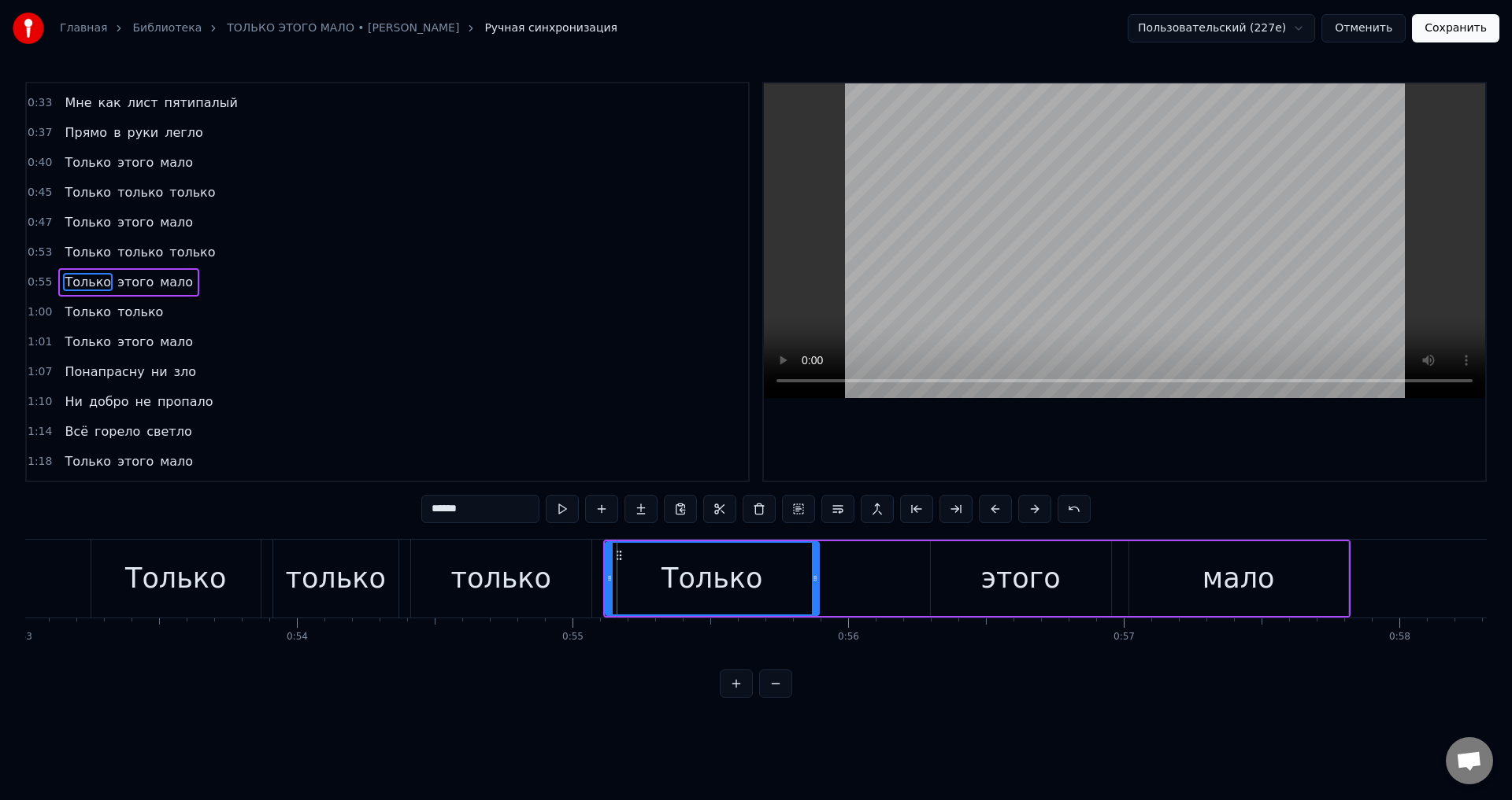
click at [74, 315] on span "Только" at bounding box center [87, 312] width 50 height 18
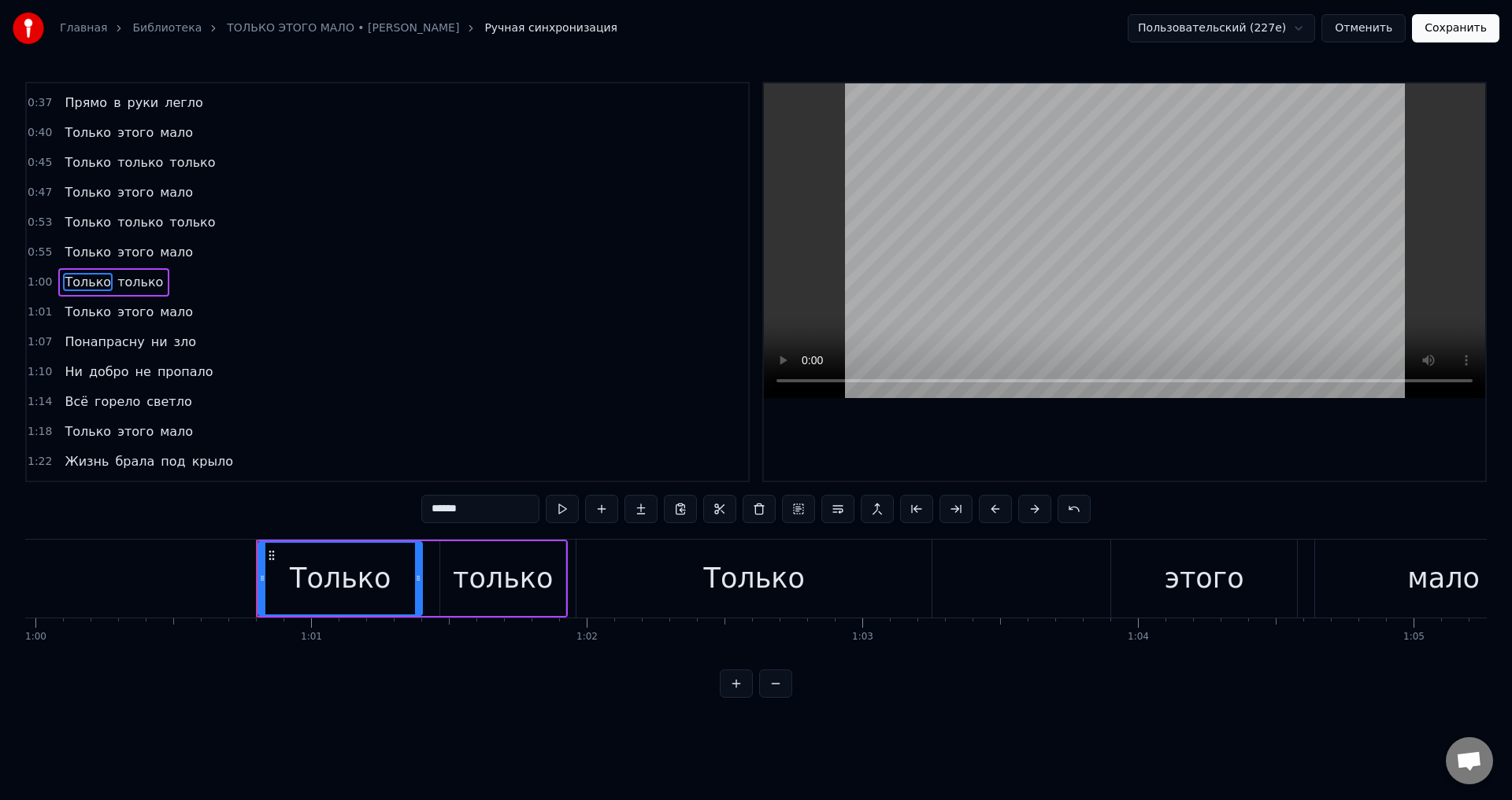
scroll to position [0, 16678]
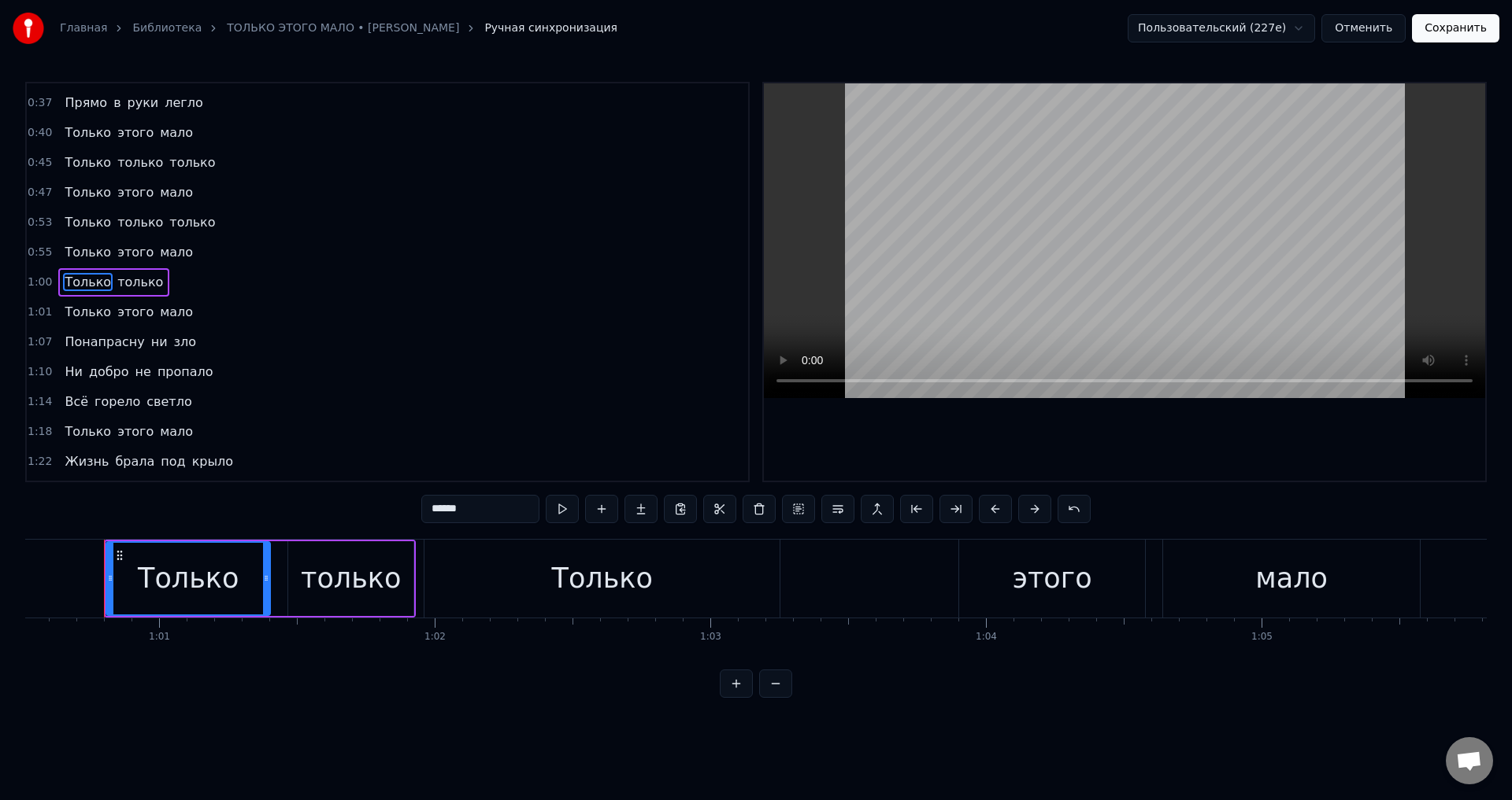
click at [995, 508] on button at bounding box center [996, 509] width 33 height 29
click at [70, 315] on span "Только" at bounding box center [87, 312] width 50 height 18
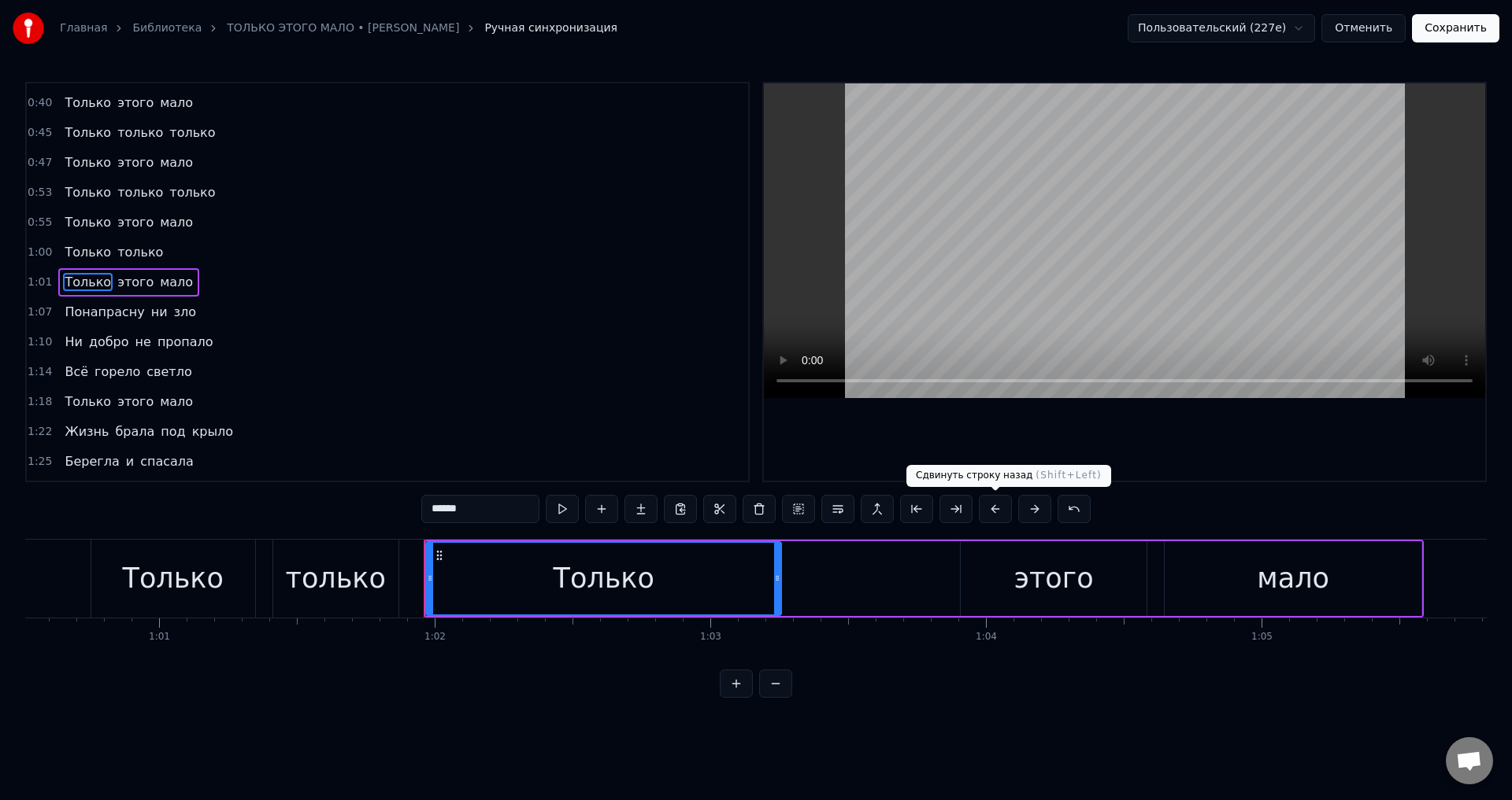
click at [999, 506] on button at bounding box center [996, 509] width 33 height 29
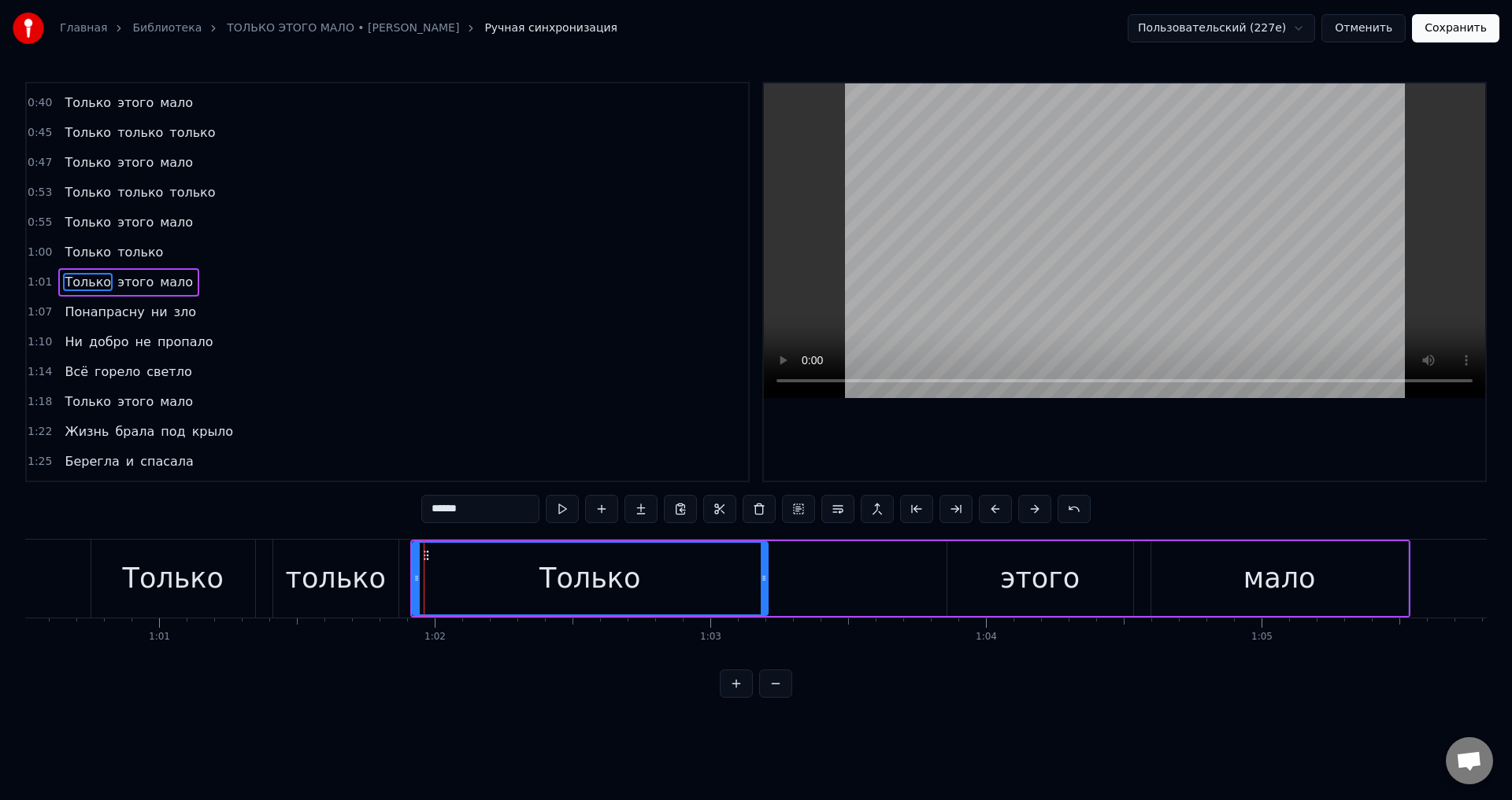
click at [78, 316] on span "Понапрасну" at bounding box center [104, 312] width 83 height 18
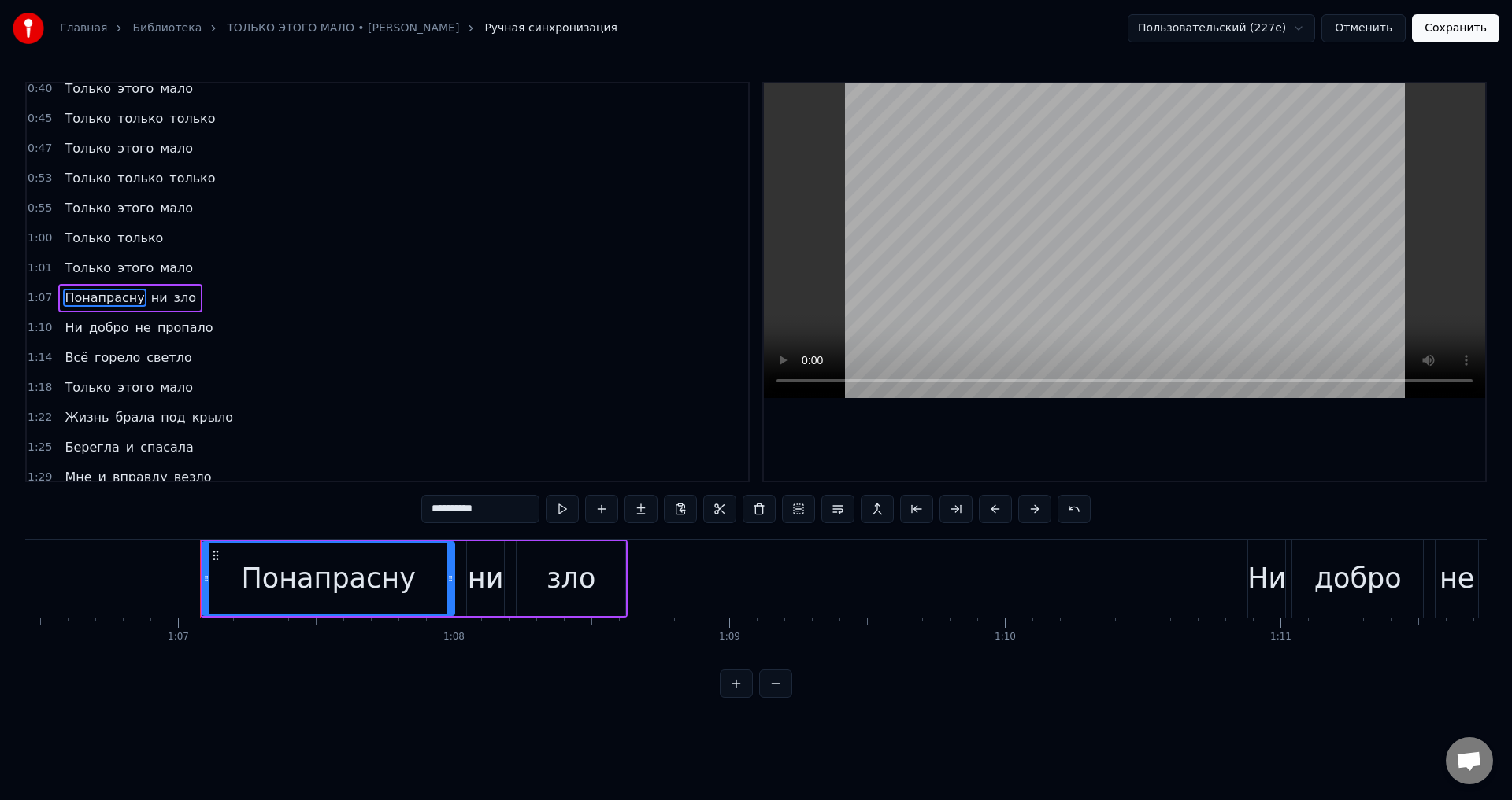
scroll to position [0, 18409]
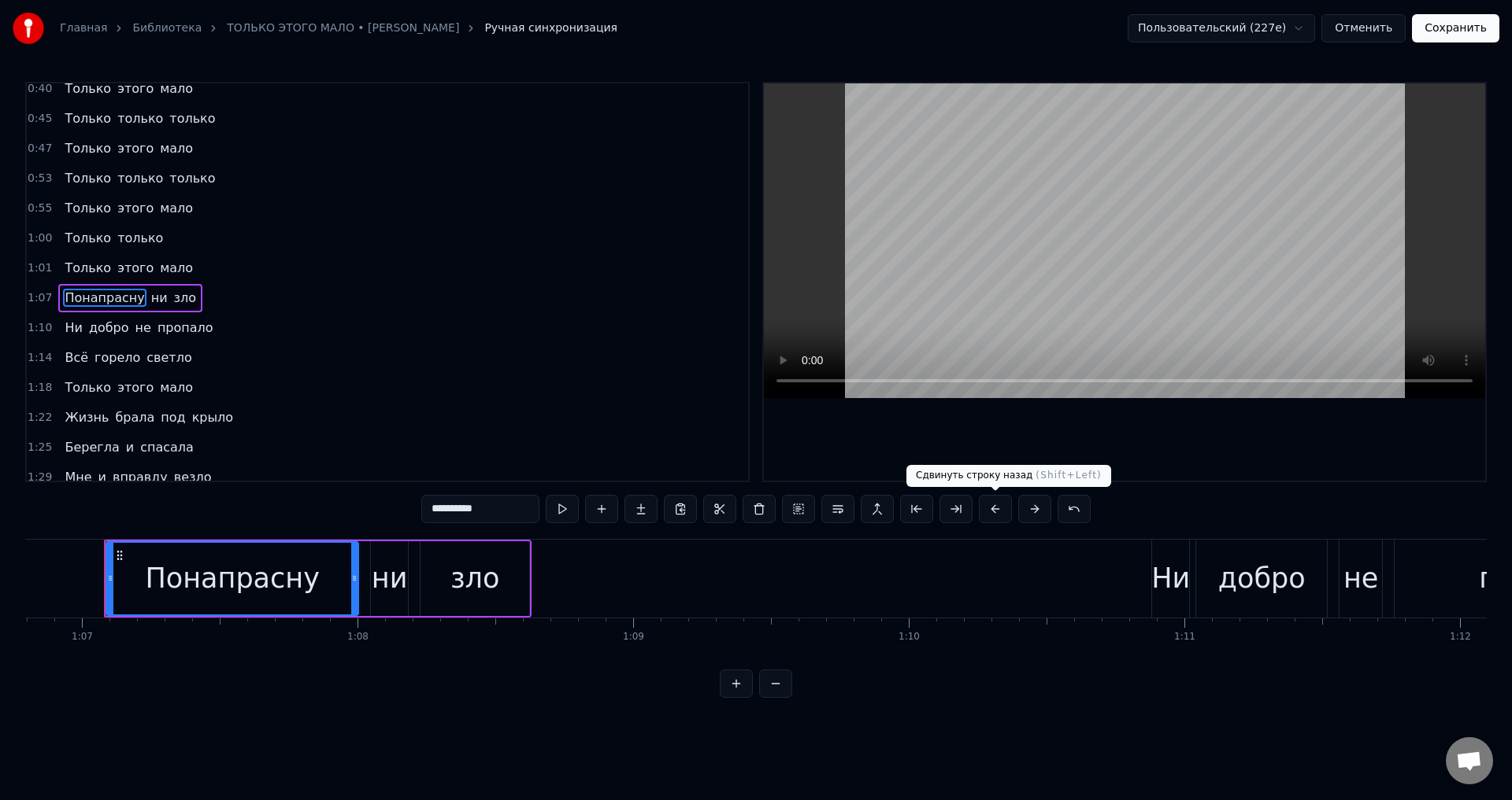
click at [992, 506] on button at bounding box center [996, 509] width 33 height 29
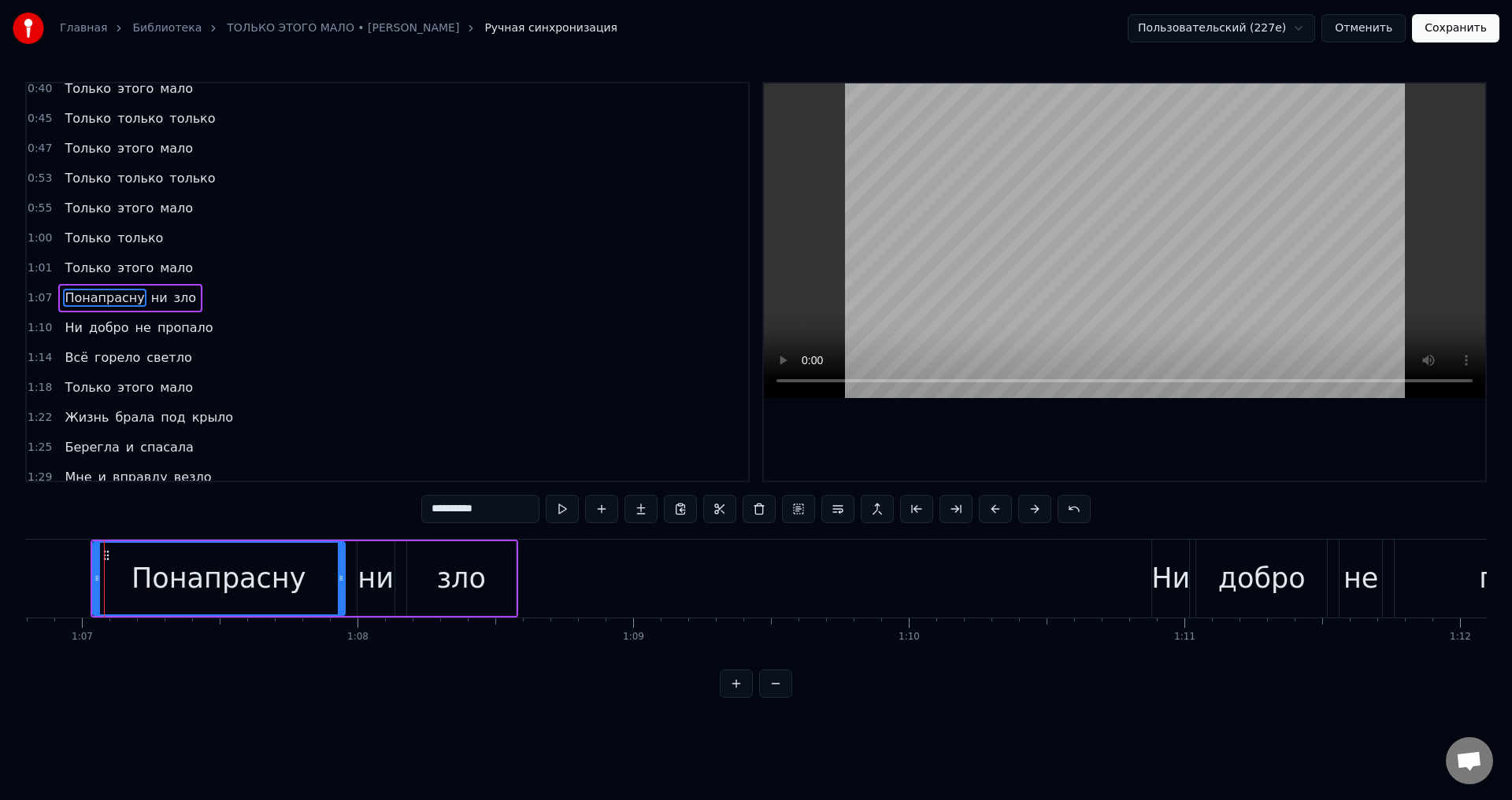
click at [70, 327] on span "Ни" at bounding box center [73, 327] width 21 height 18
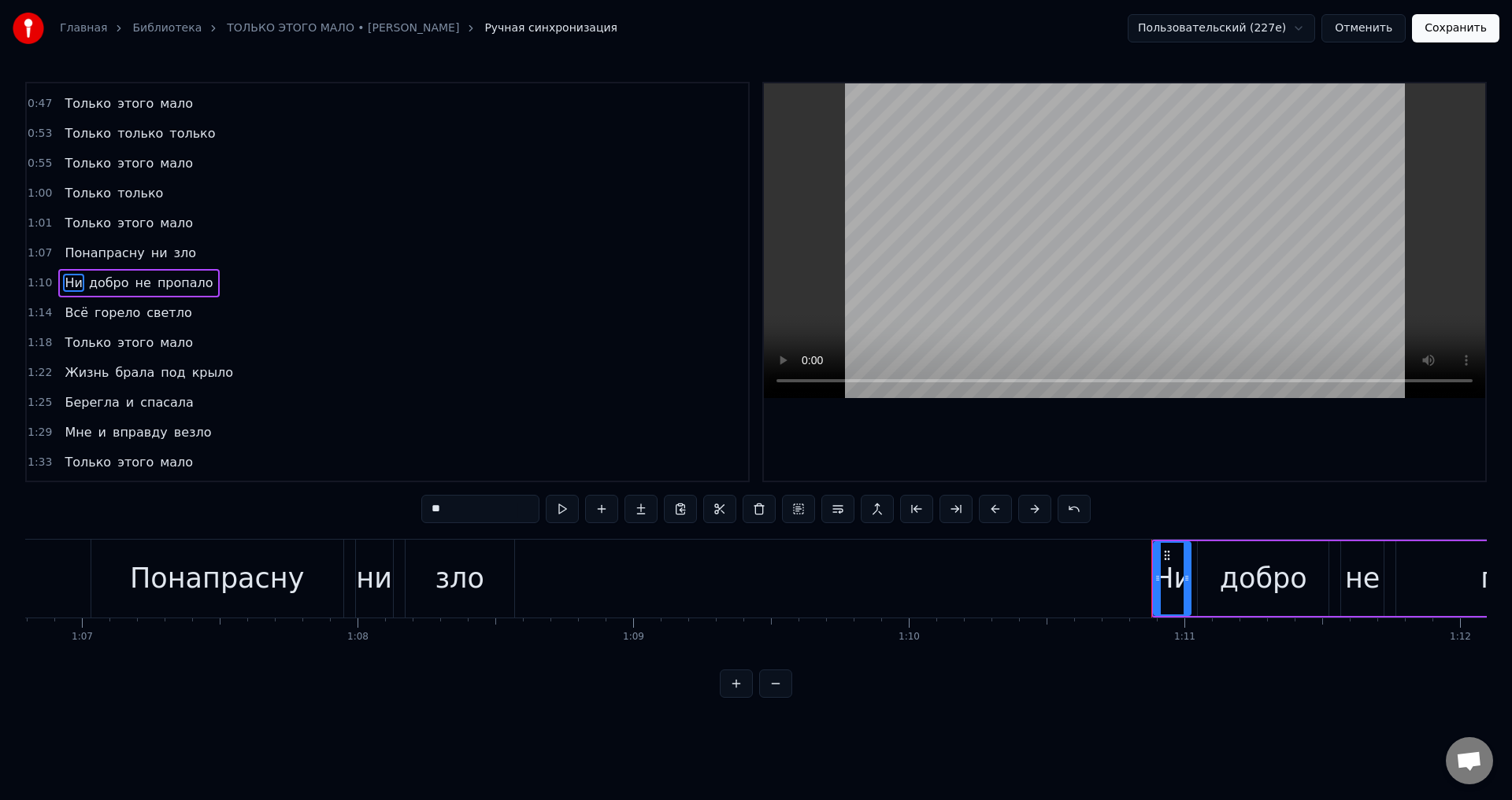
scroll to position [265, 0]
click at [997, 508] on button at bounding box center [996, 509] width 33 height 29
click at [78, 319] on span "Всё" at bounding box center [76, 312] width 27 height 18
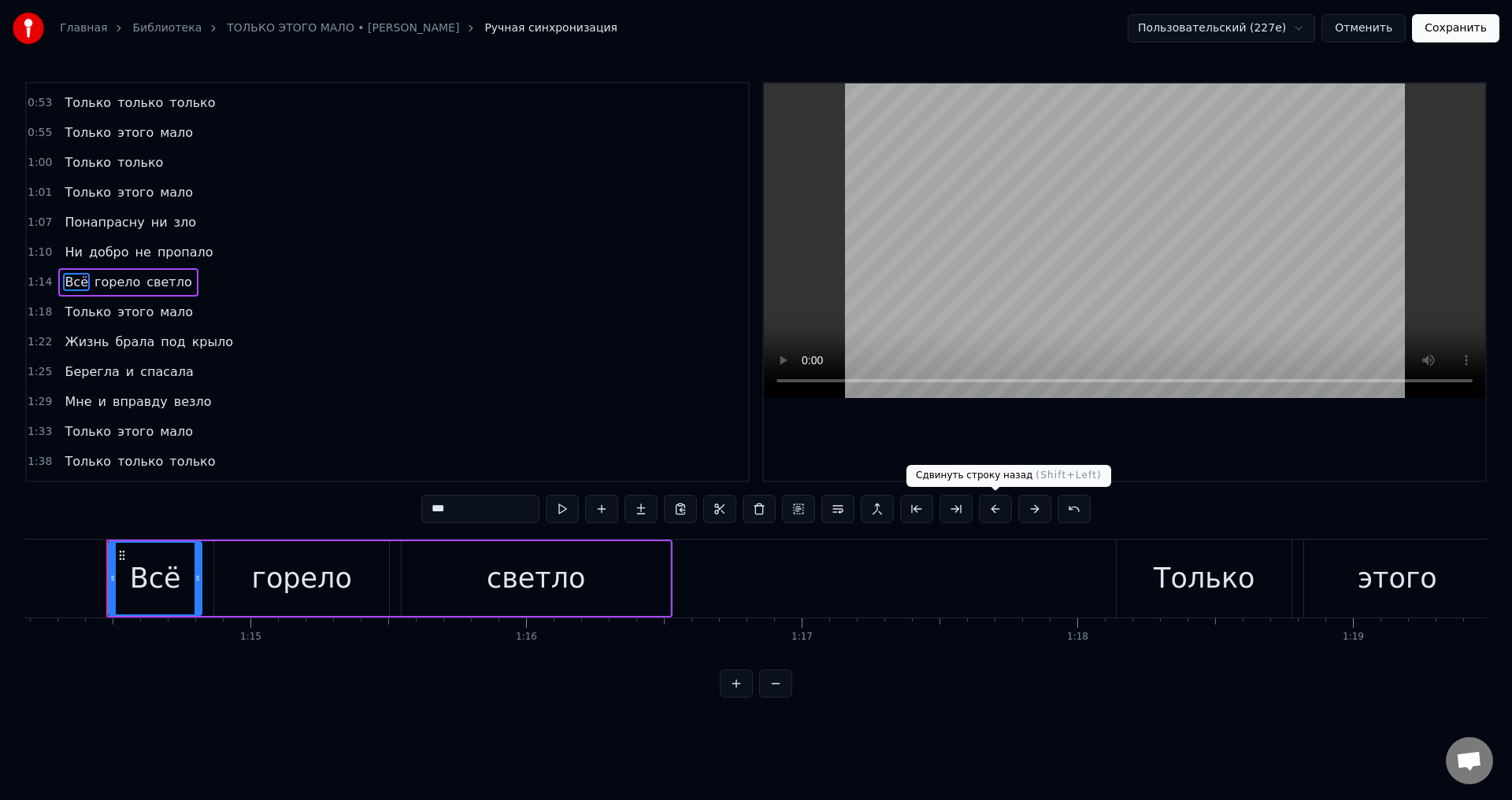
scroll to position [0, 20448]
click at [996, 514] on button at bounding box center [996, 509] width 33 height 29
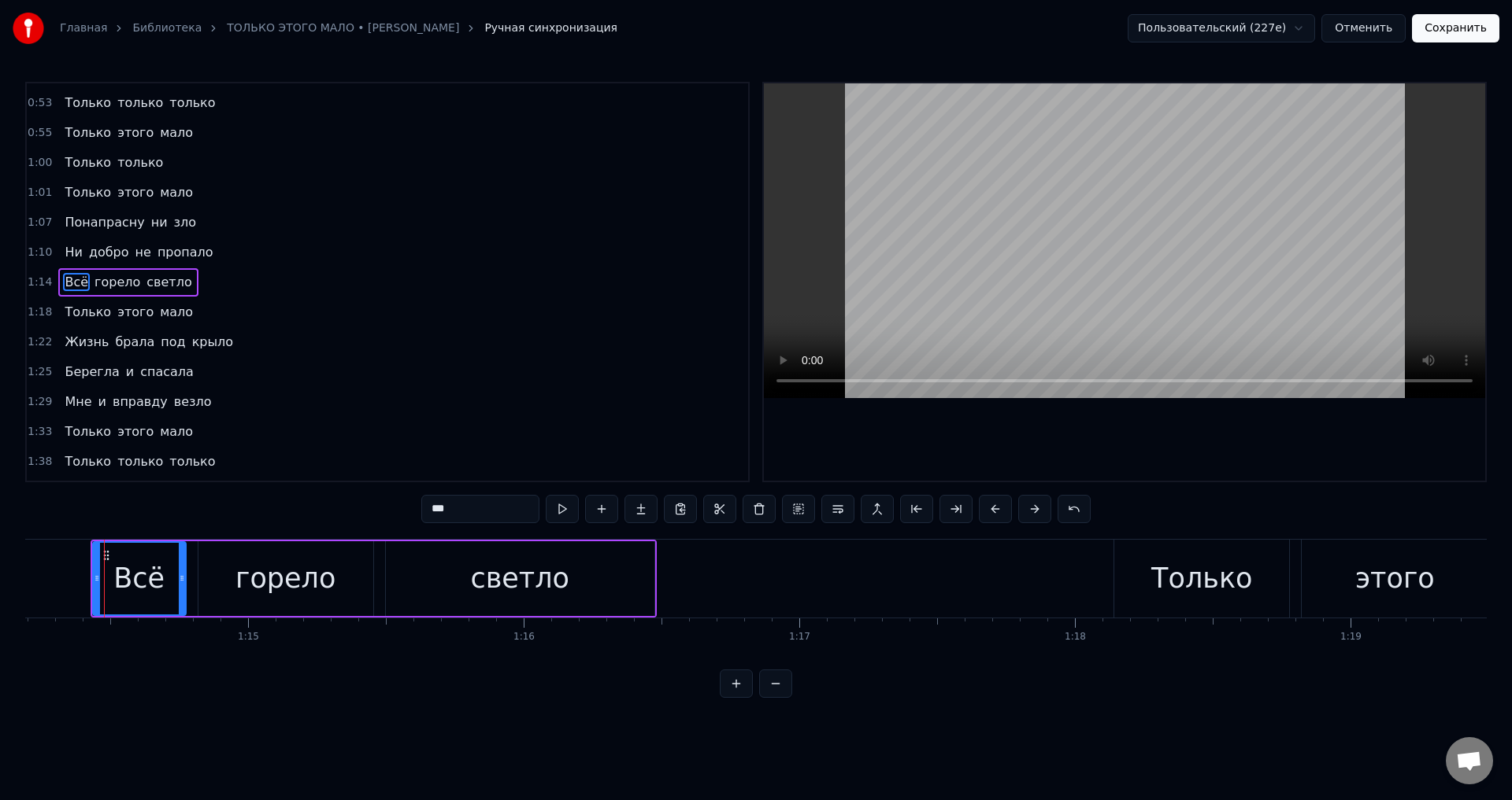
click at [79, 308] on span "Только" at bounding box center [87, 312] width 50 height 18
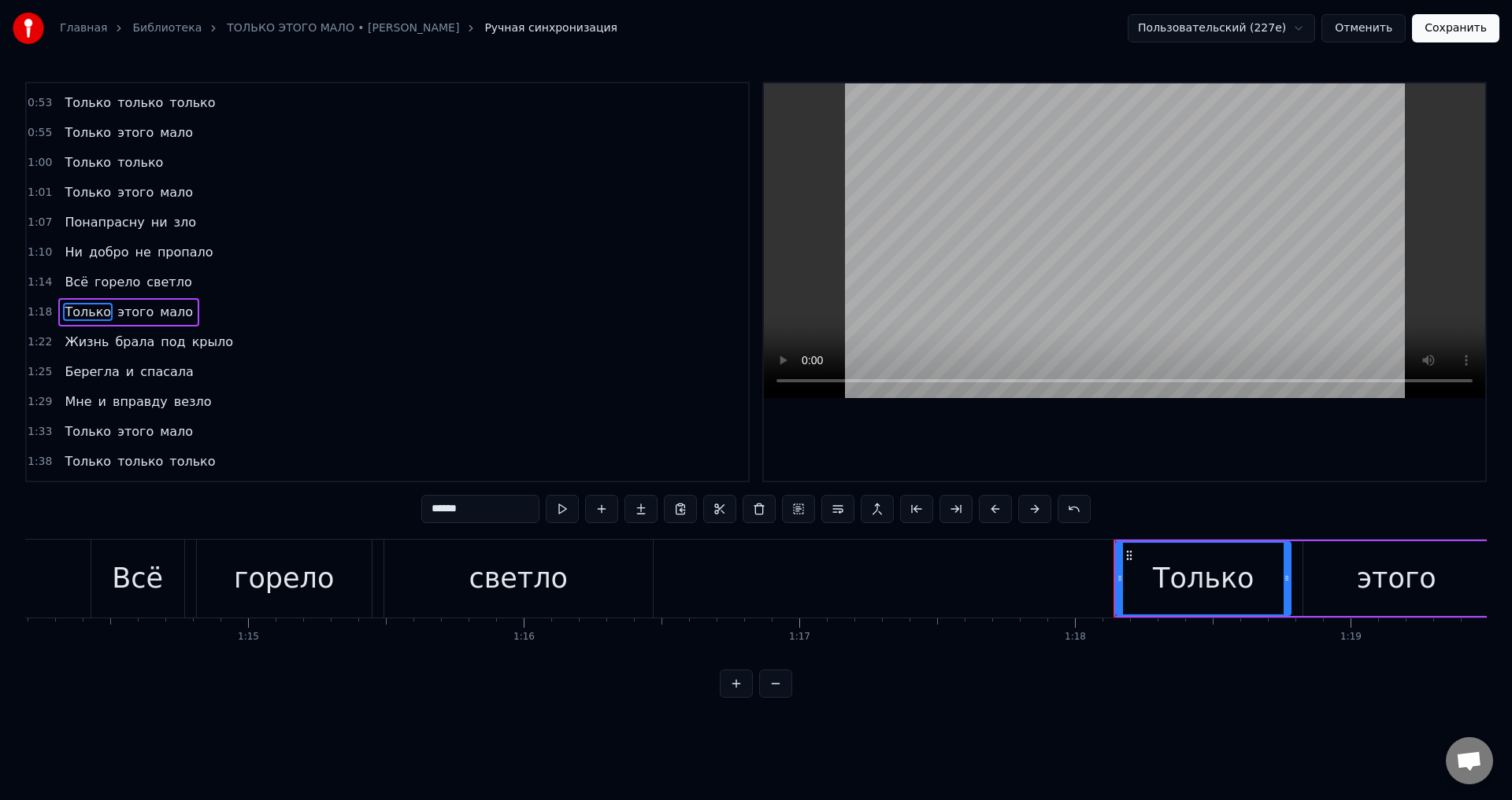
scroll to position [324, 0]
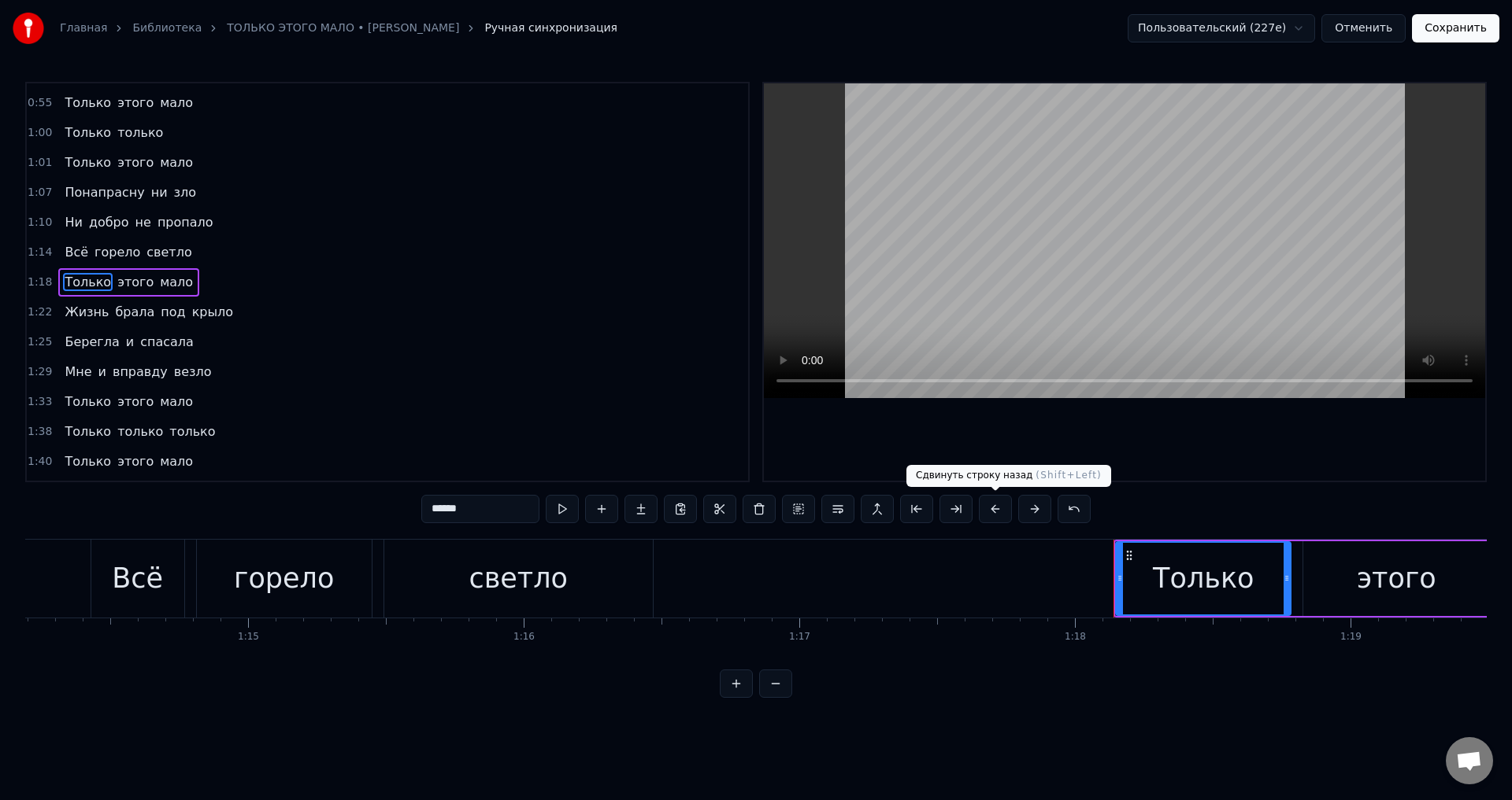
click at [996, 506] on button at bounding box center [996, 509] width 33 height 29
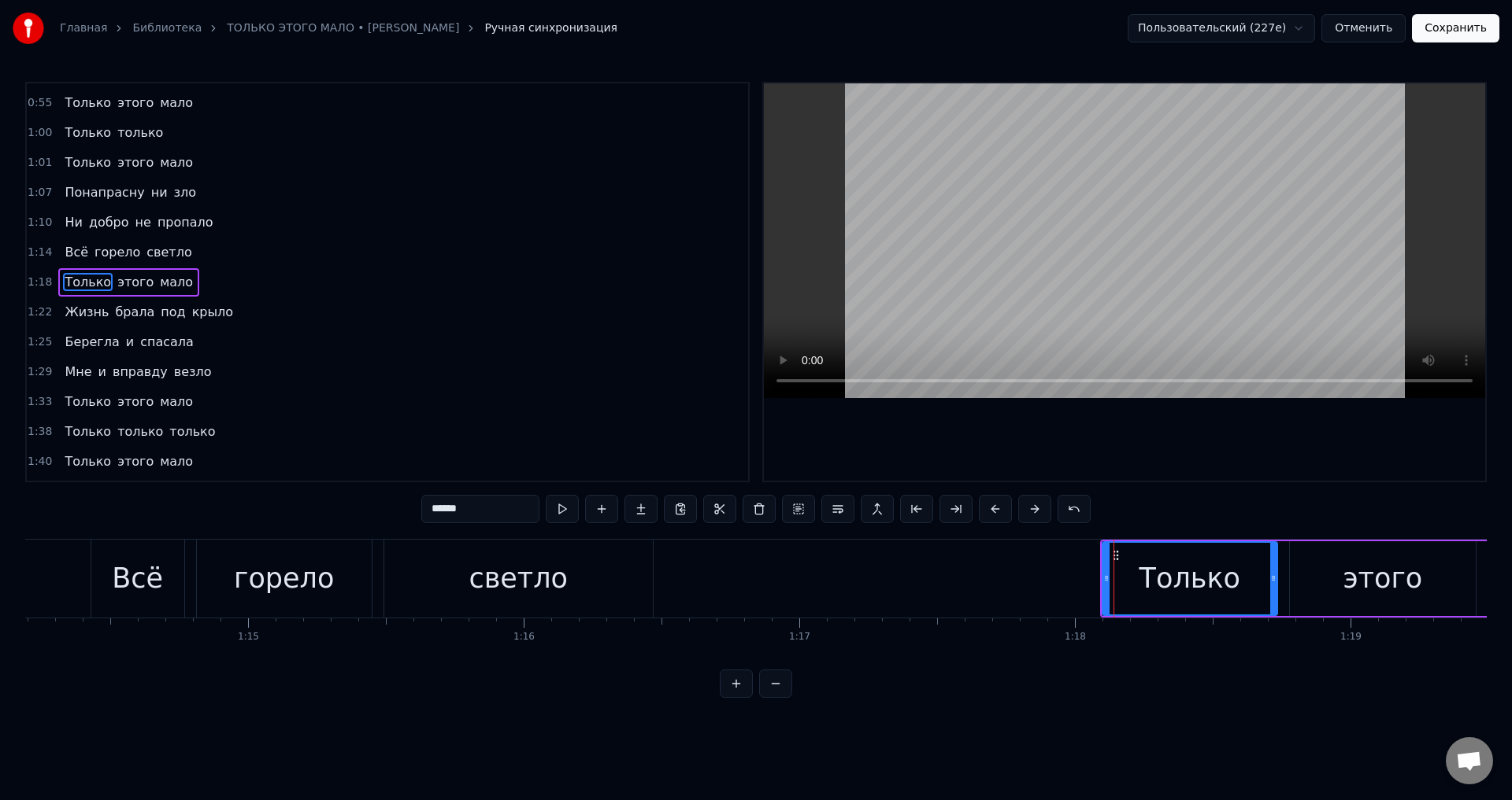
click at [93, 319] on span "Жизнь" at bounding box center [86, 312] width 47 height 18
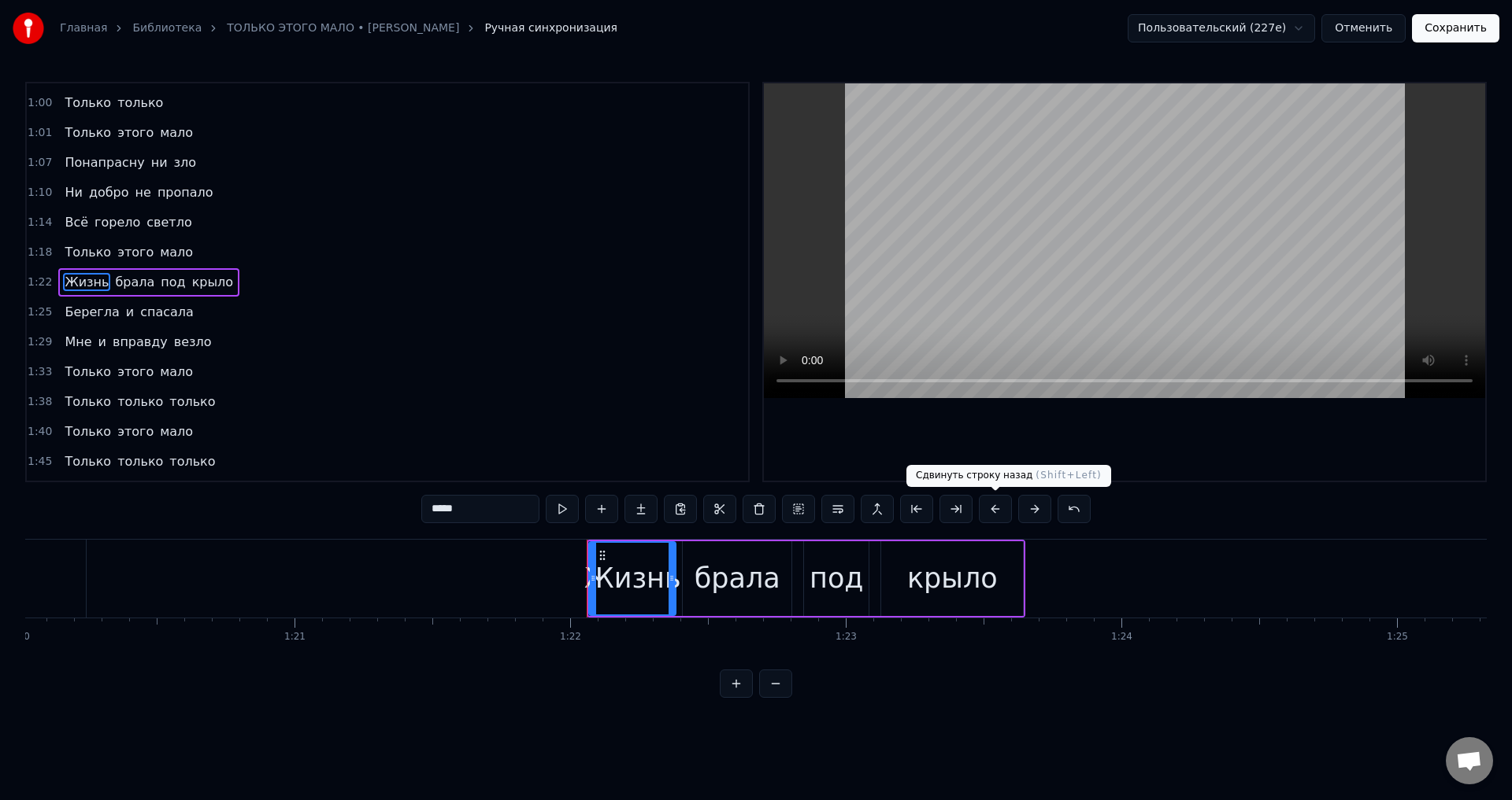
scroll to position [0, 22537]
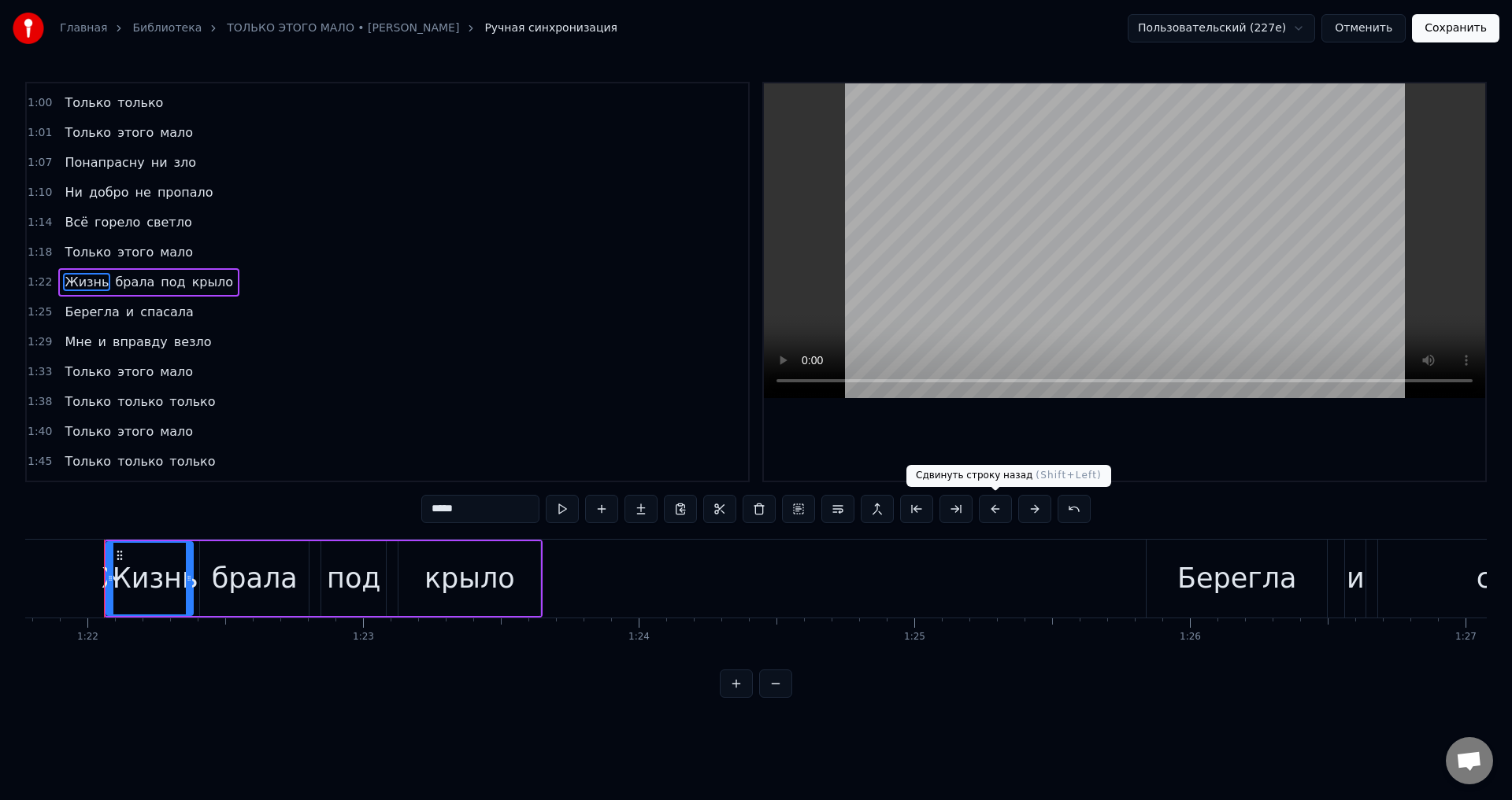
click at [992, 510] on button at bounding box center [996, 509] width 33 height 29
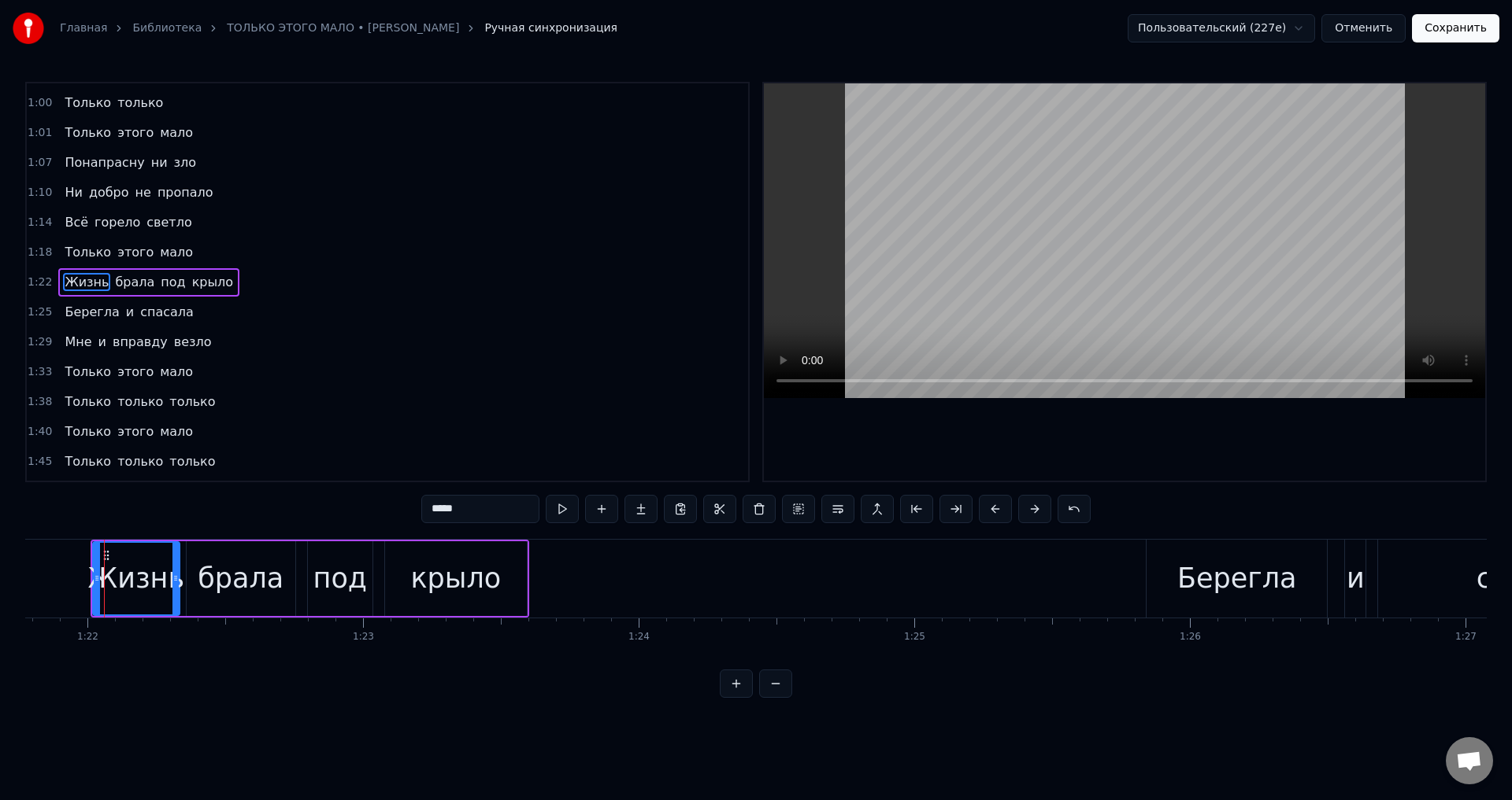
click at [79, 307] on span "Берегла" at bounding box center [91, 312] width 57 height 18
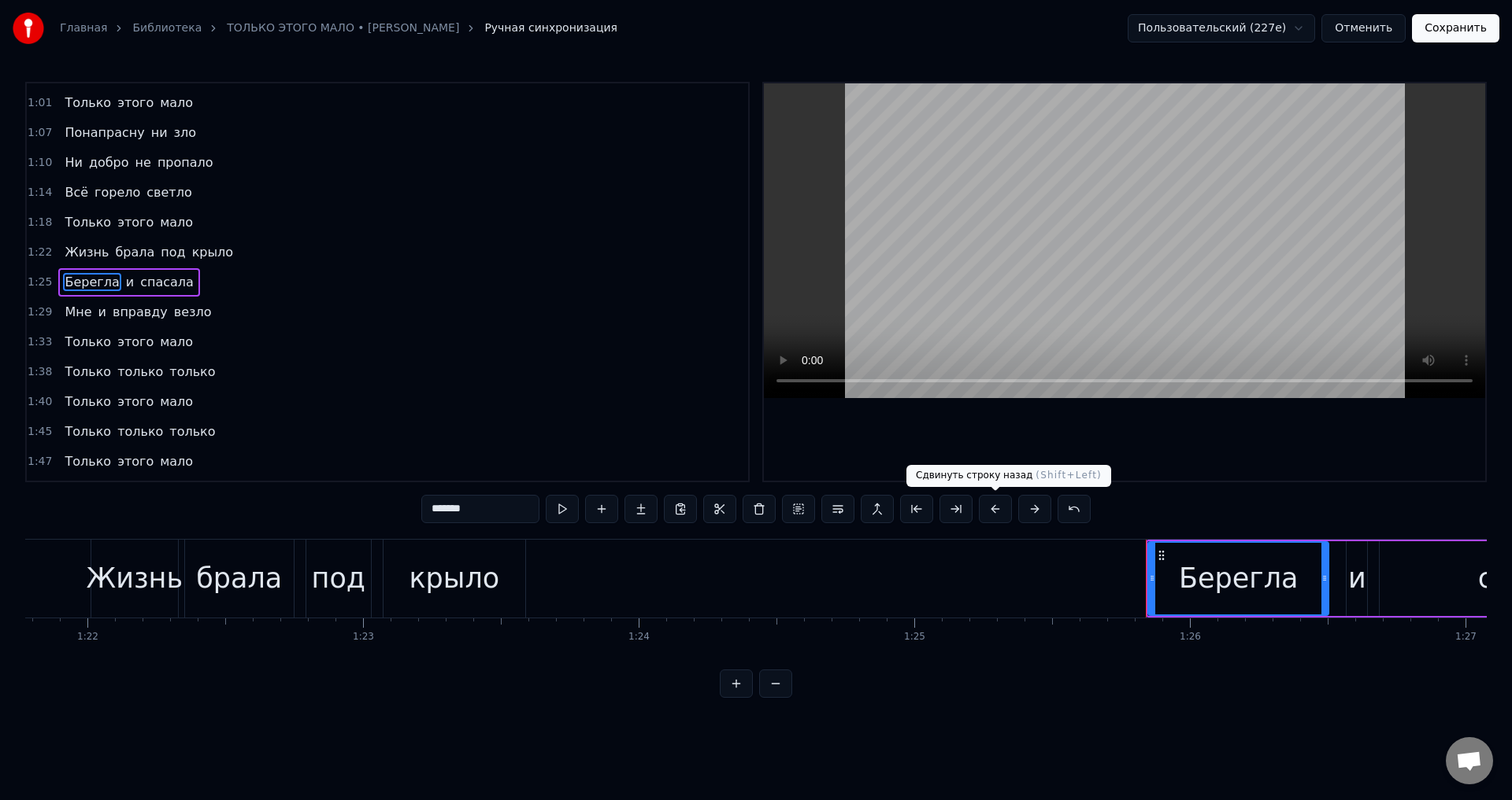
click at [1001, 512] on button at bounding box center [996, 509] width 33 height 29
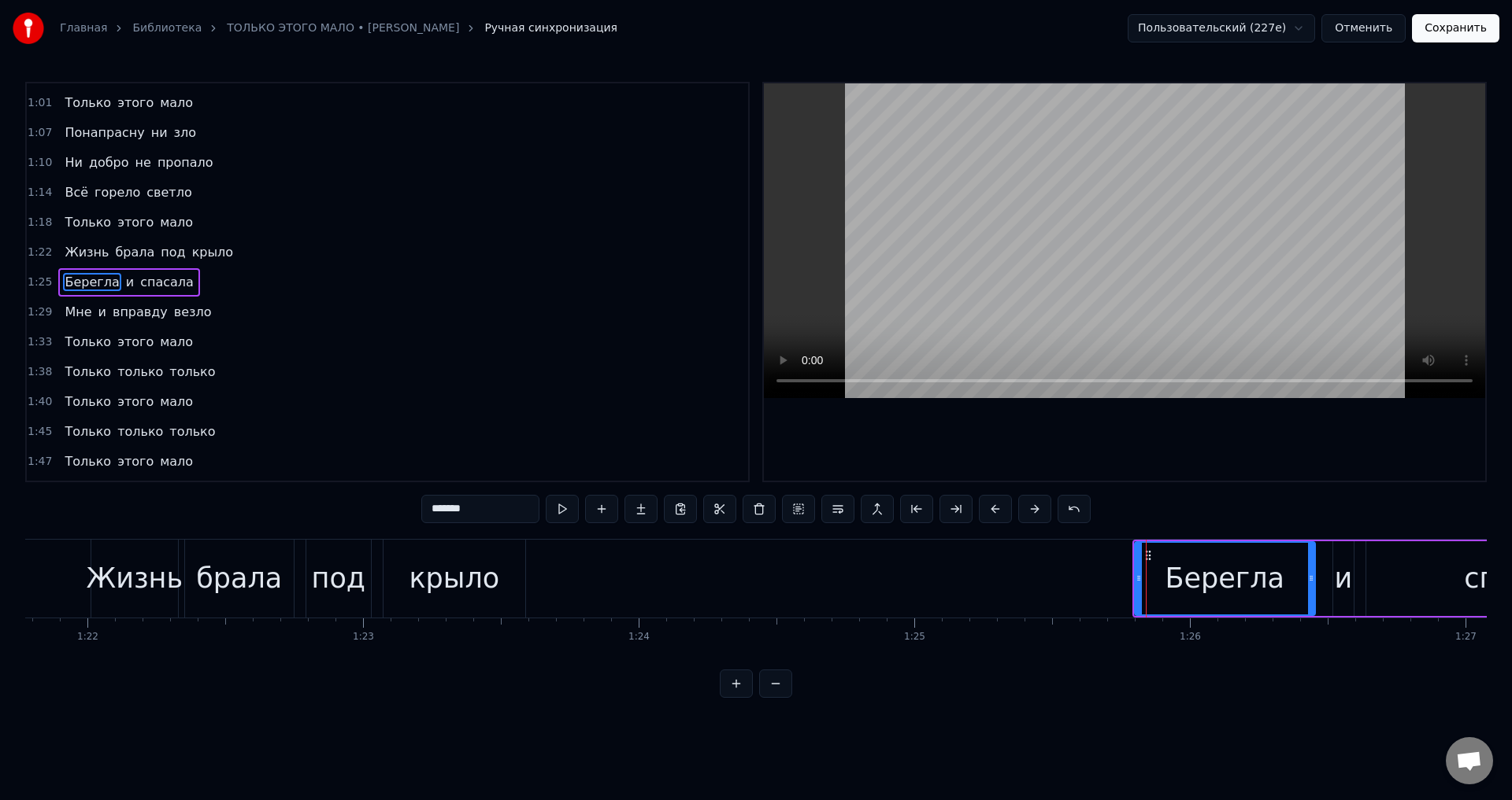
click at [68, 314] on span "Мне" at bounding box center [78, 312] width 30 height 18
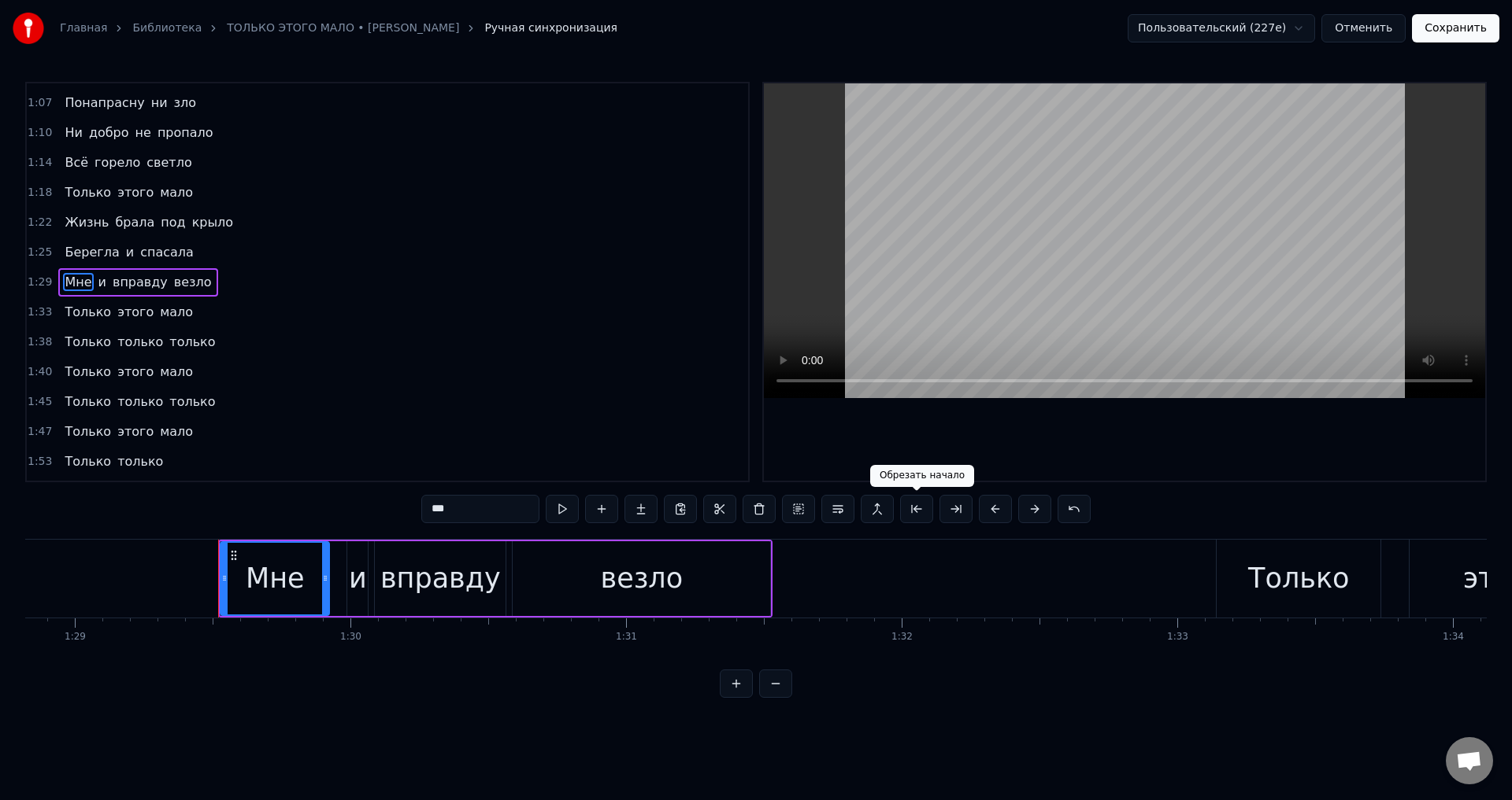
scroll to position [0, 24594]
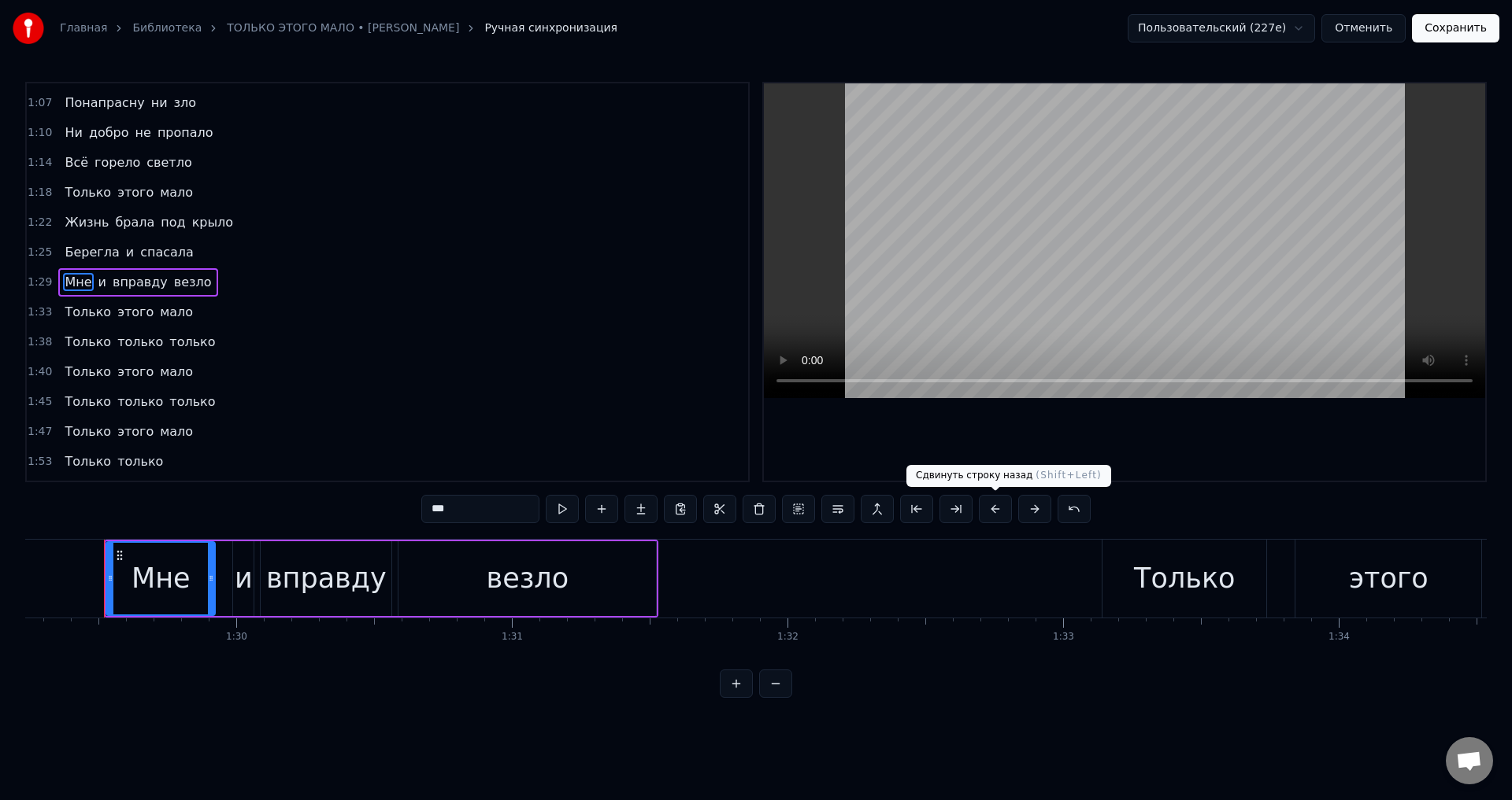
click at [993, 511] on button at bounding box center [996, 509] width 33 height 29
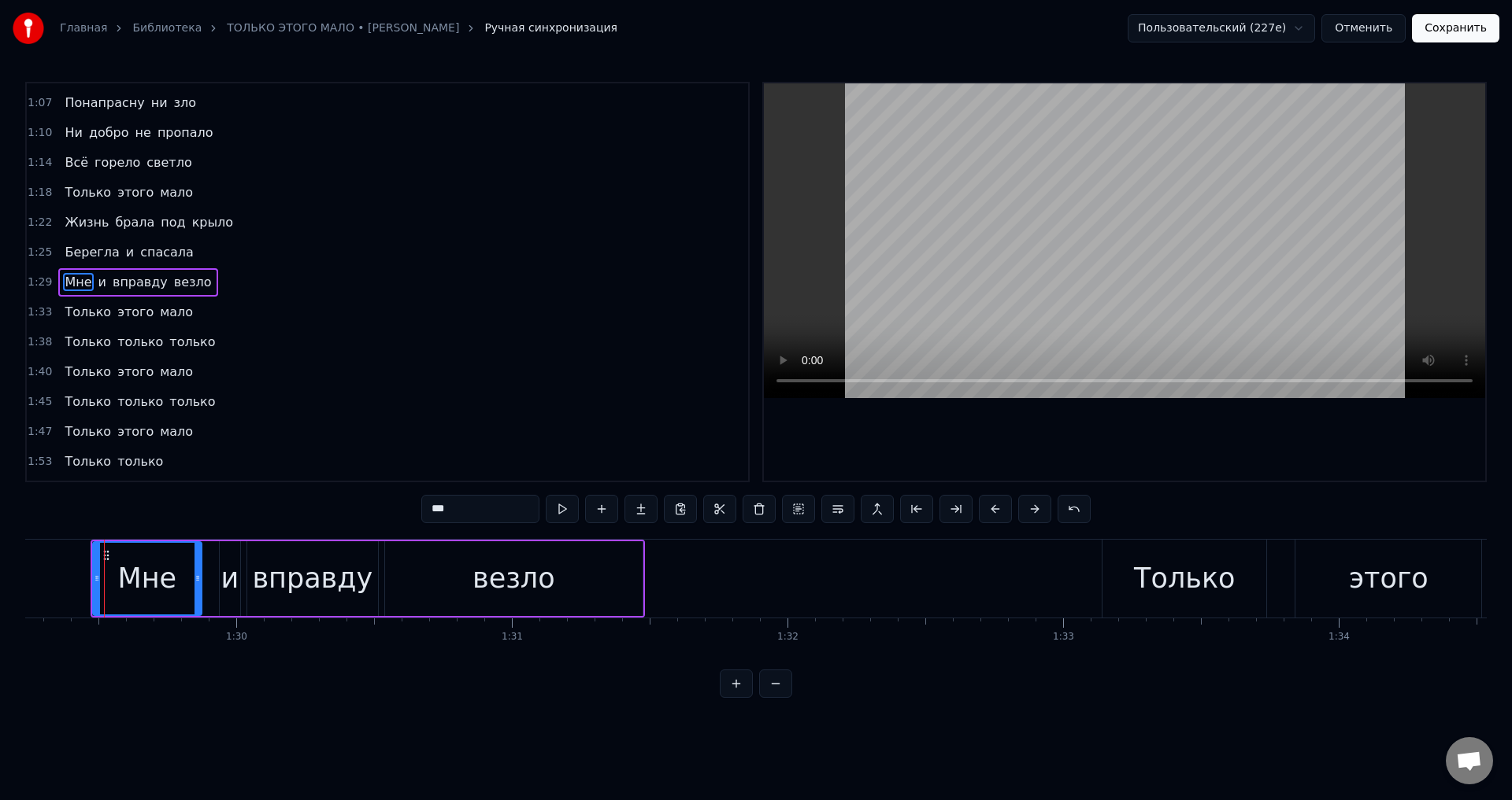
click at [76, 315] on span "Только" at bounding box center [87, 312] width 50 height 18
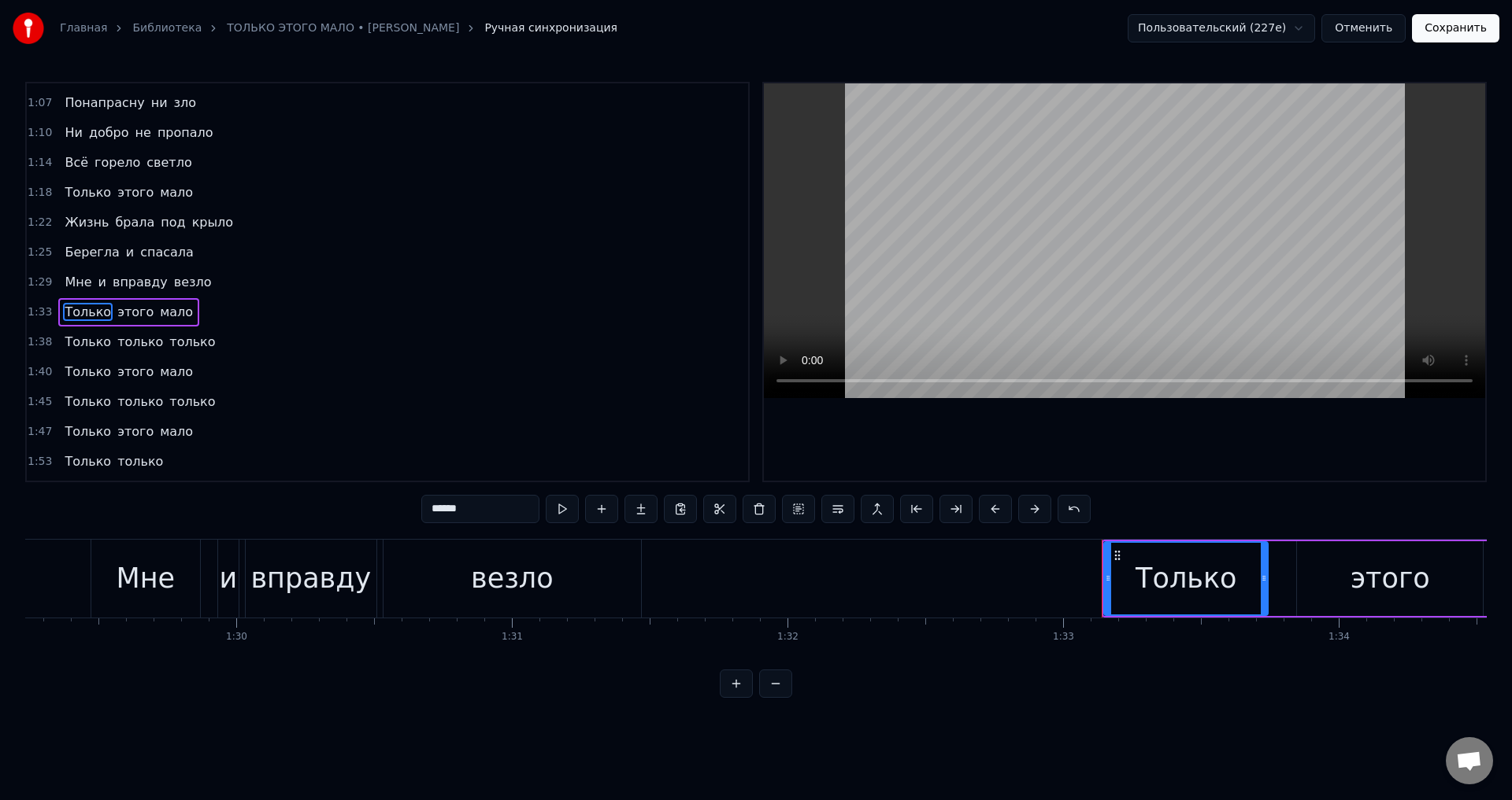
scroll to position [444, 0]
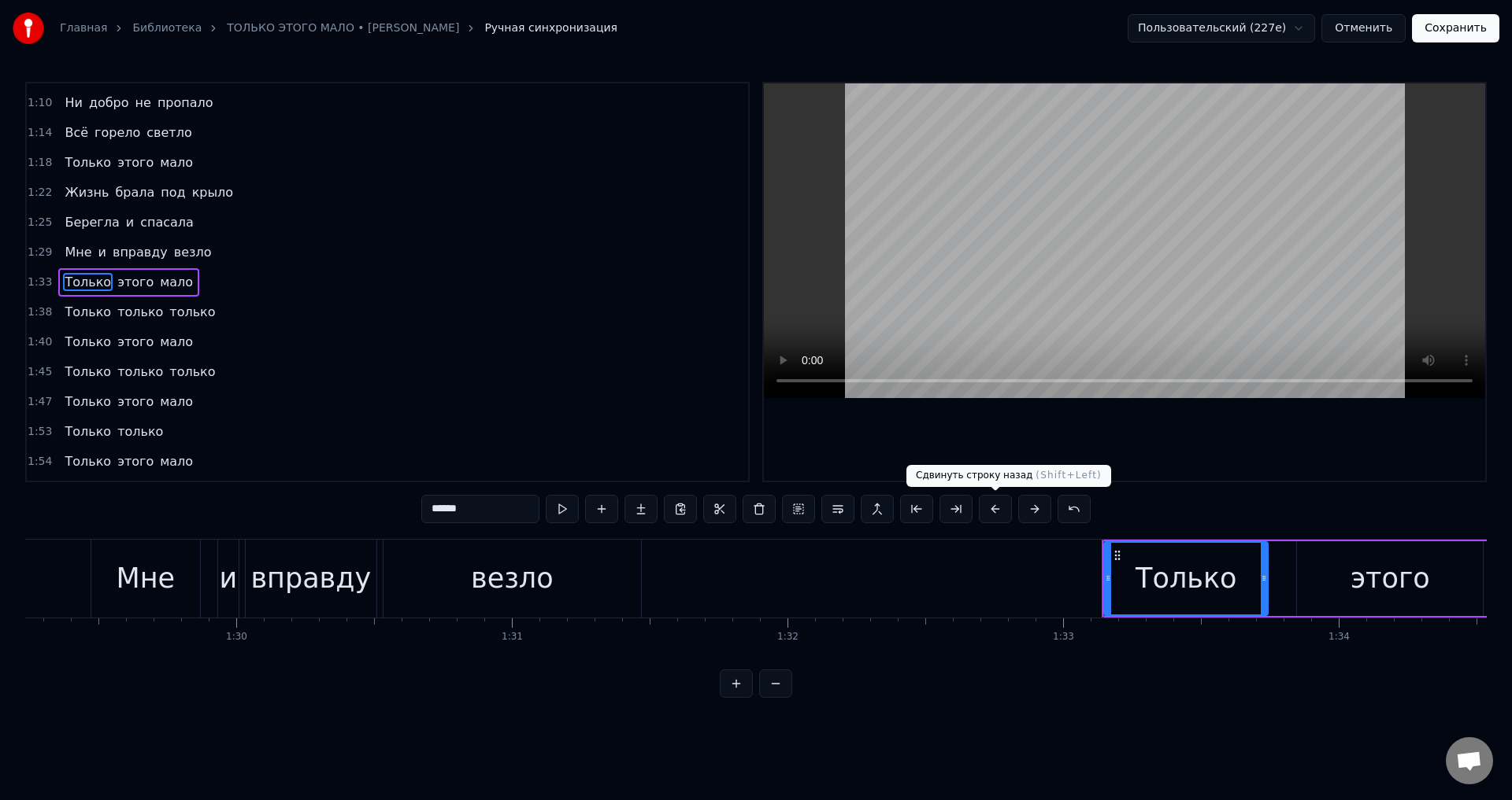
click at [996, 513] on button at bounding box center [996, 509] width 33 height 29
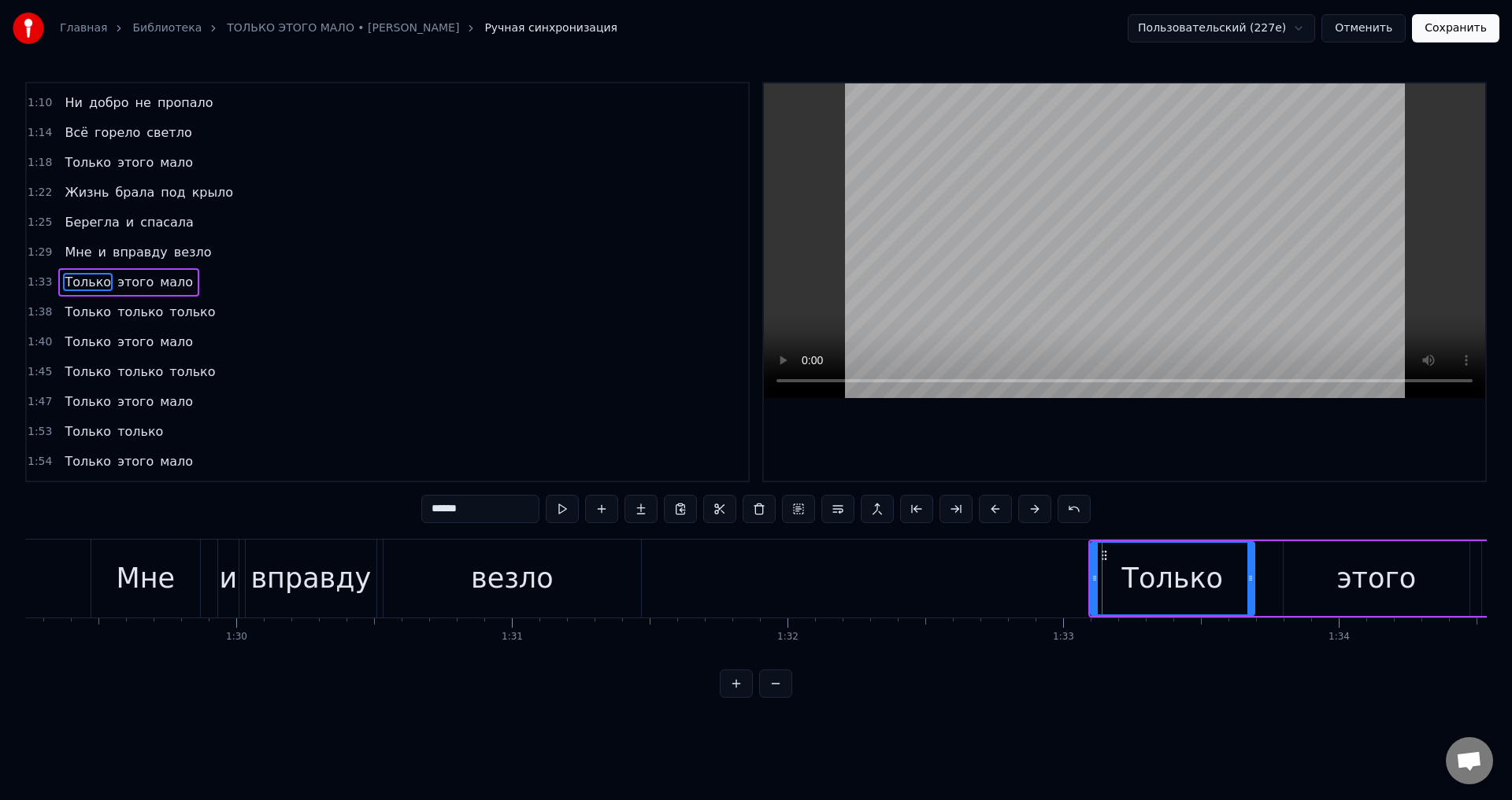
click at [78, 305] on span "Только" at bounding box center [87, 312] width 50 height 18
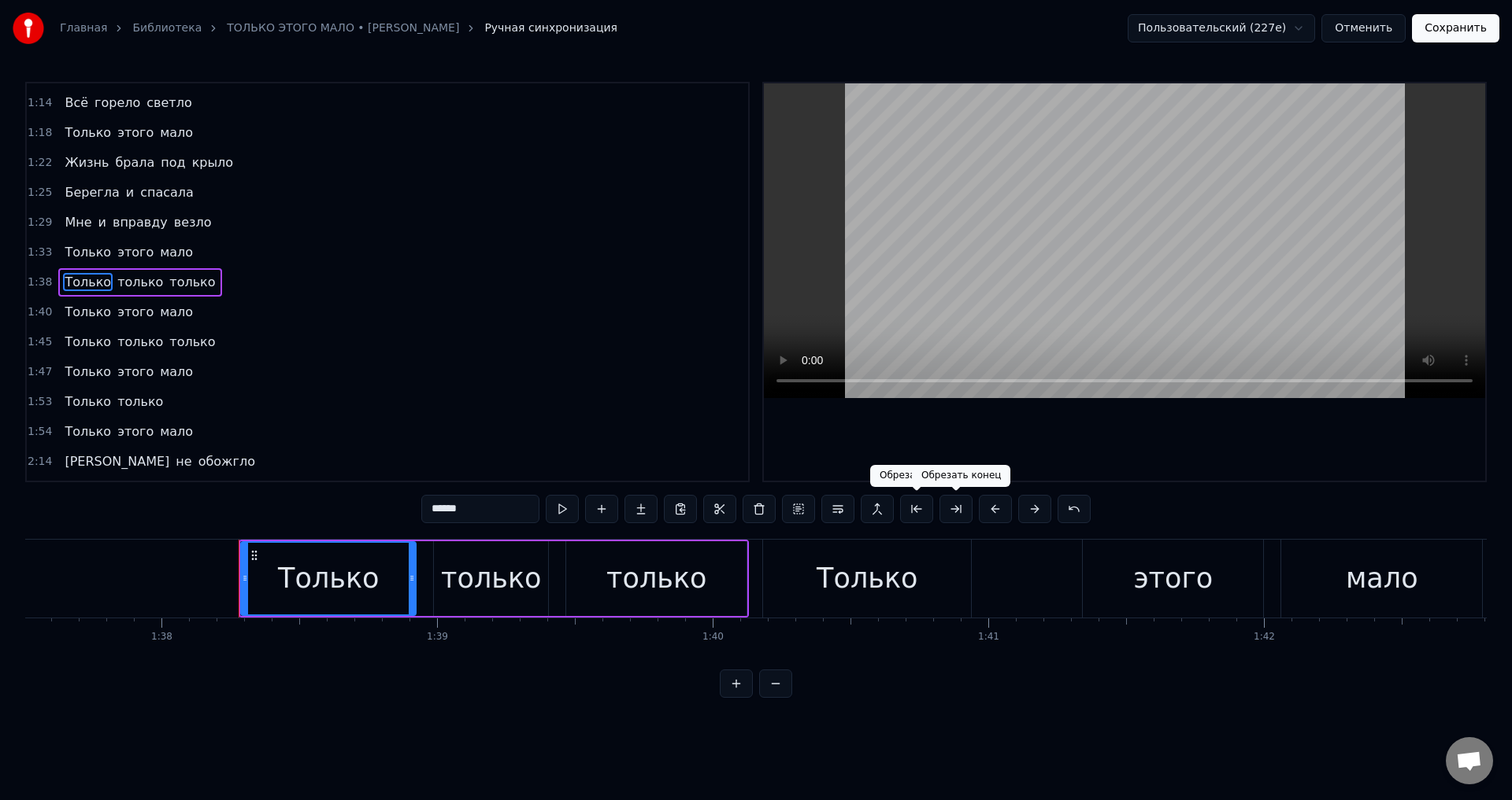
scroll to position [0, 27008]
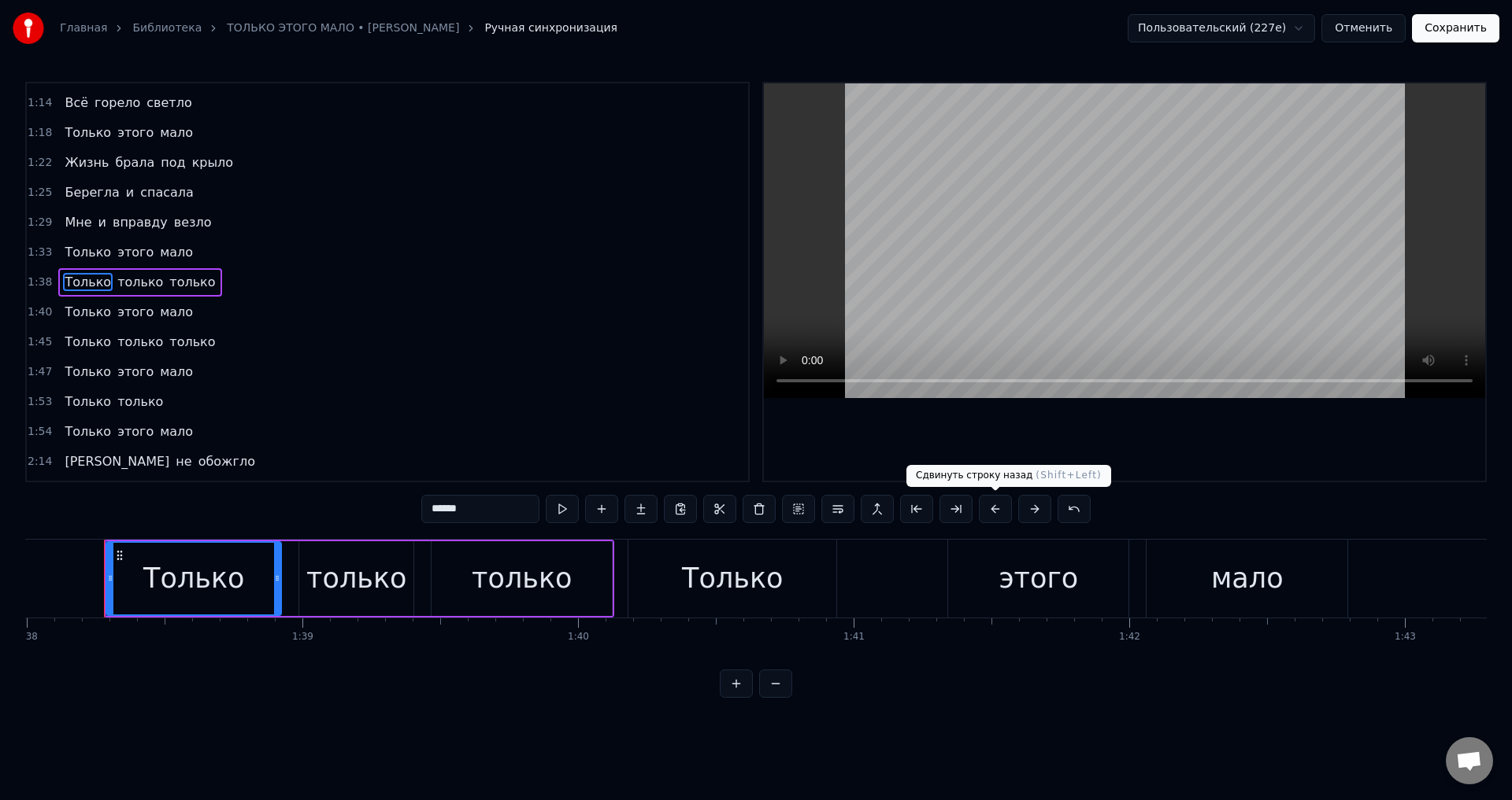
click at [989, 510] on button at bounding box center [996, 509] width 33 height 29
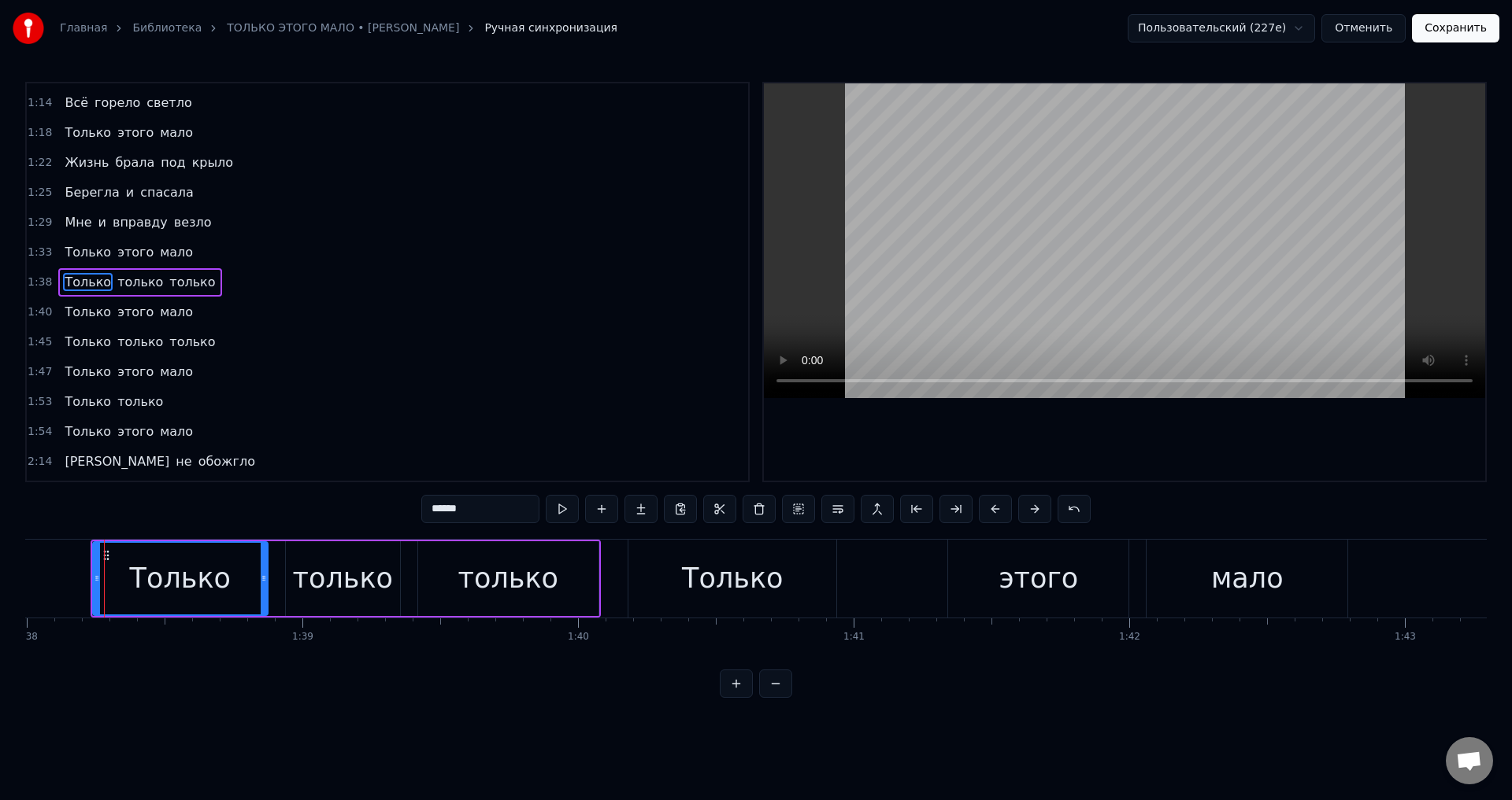
click at [84, 312] on span "Только" at bounding box center [87, 312] width 50 height 18
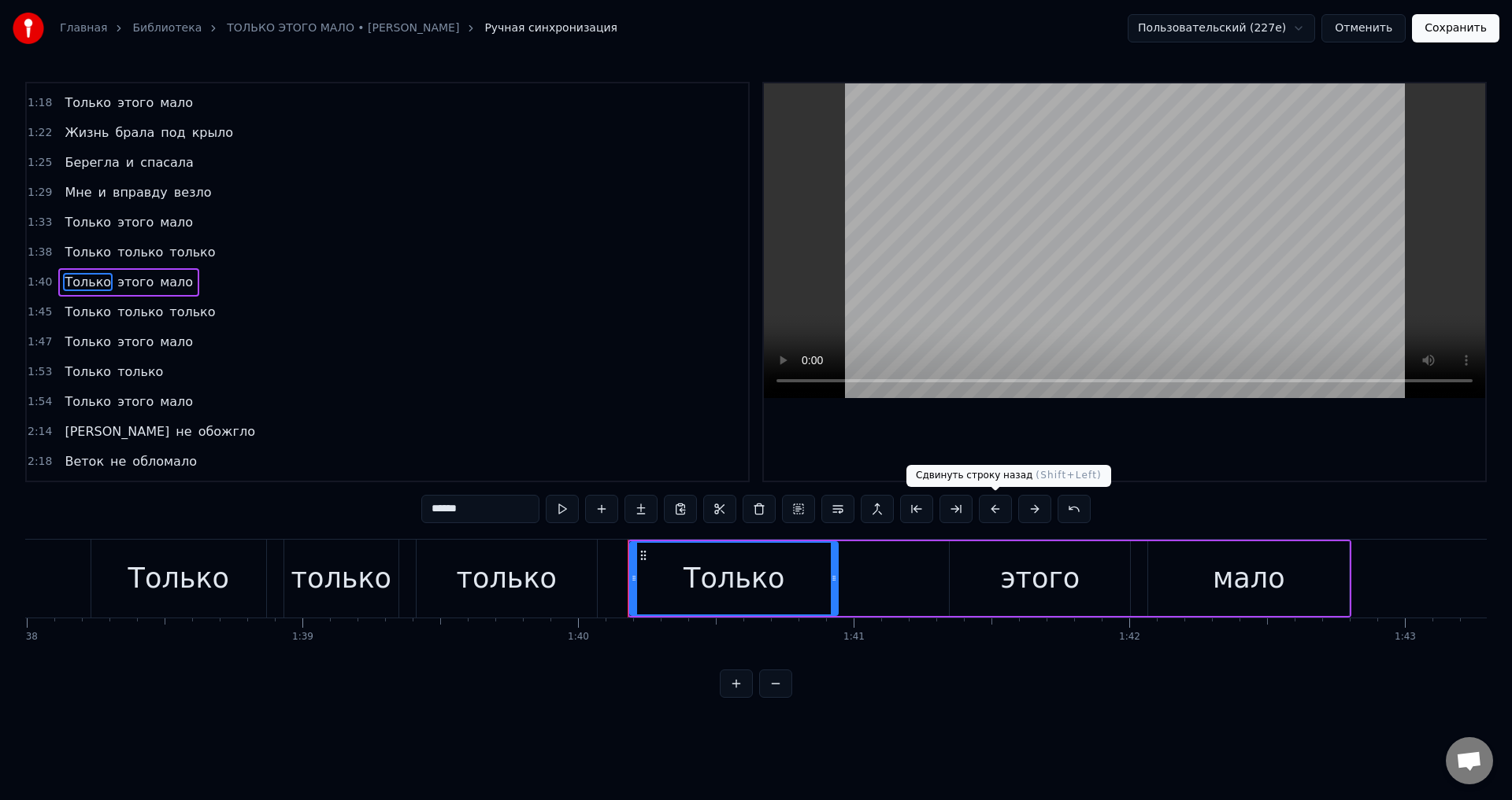
click at [996, 513] on button at bounding box center [996, 509] width 33 height 29
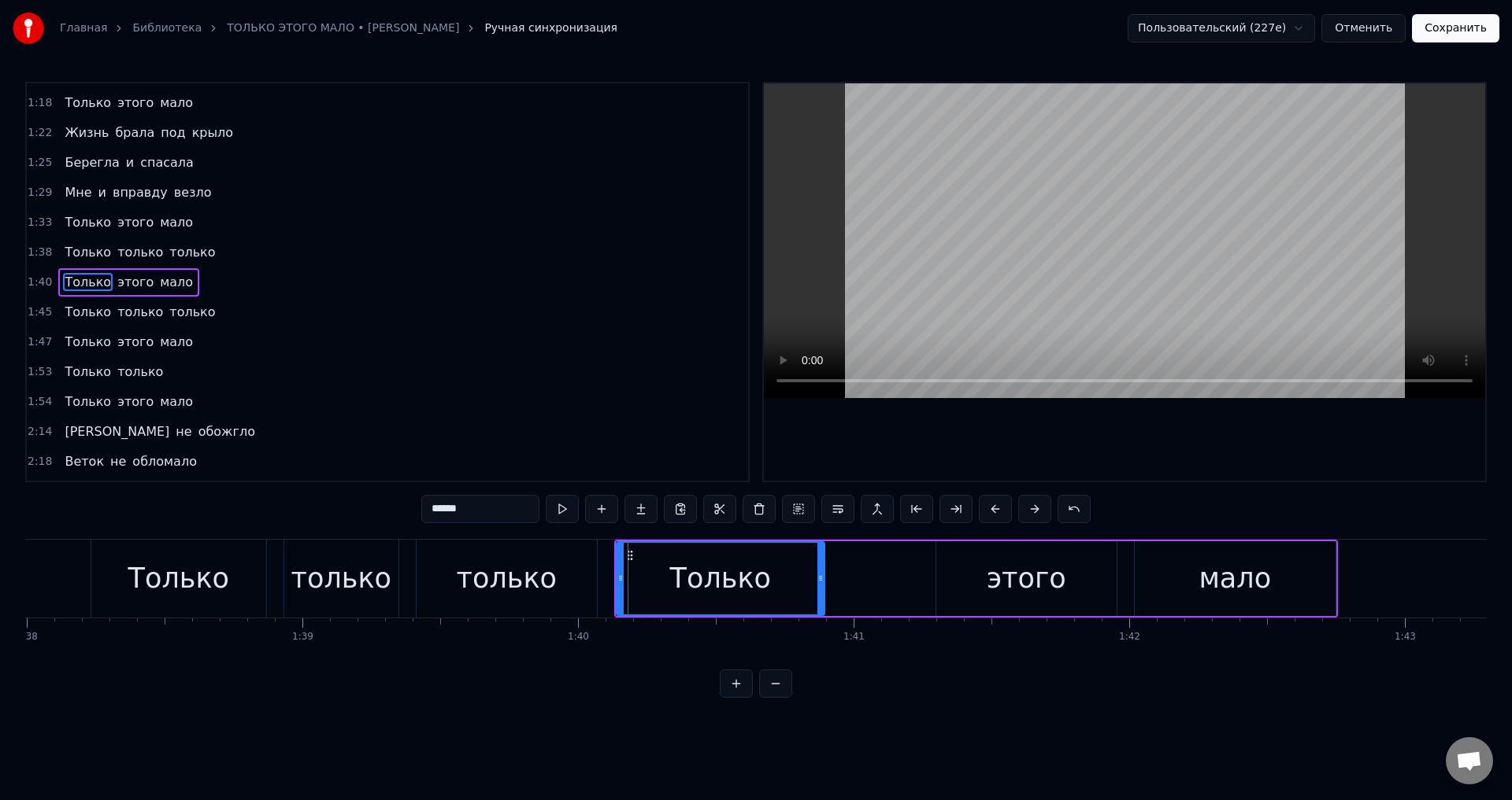
click at [74, 310] on span "Только" at bounding box center [87, 312] width 50 height 18
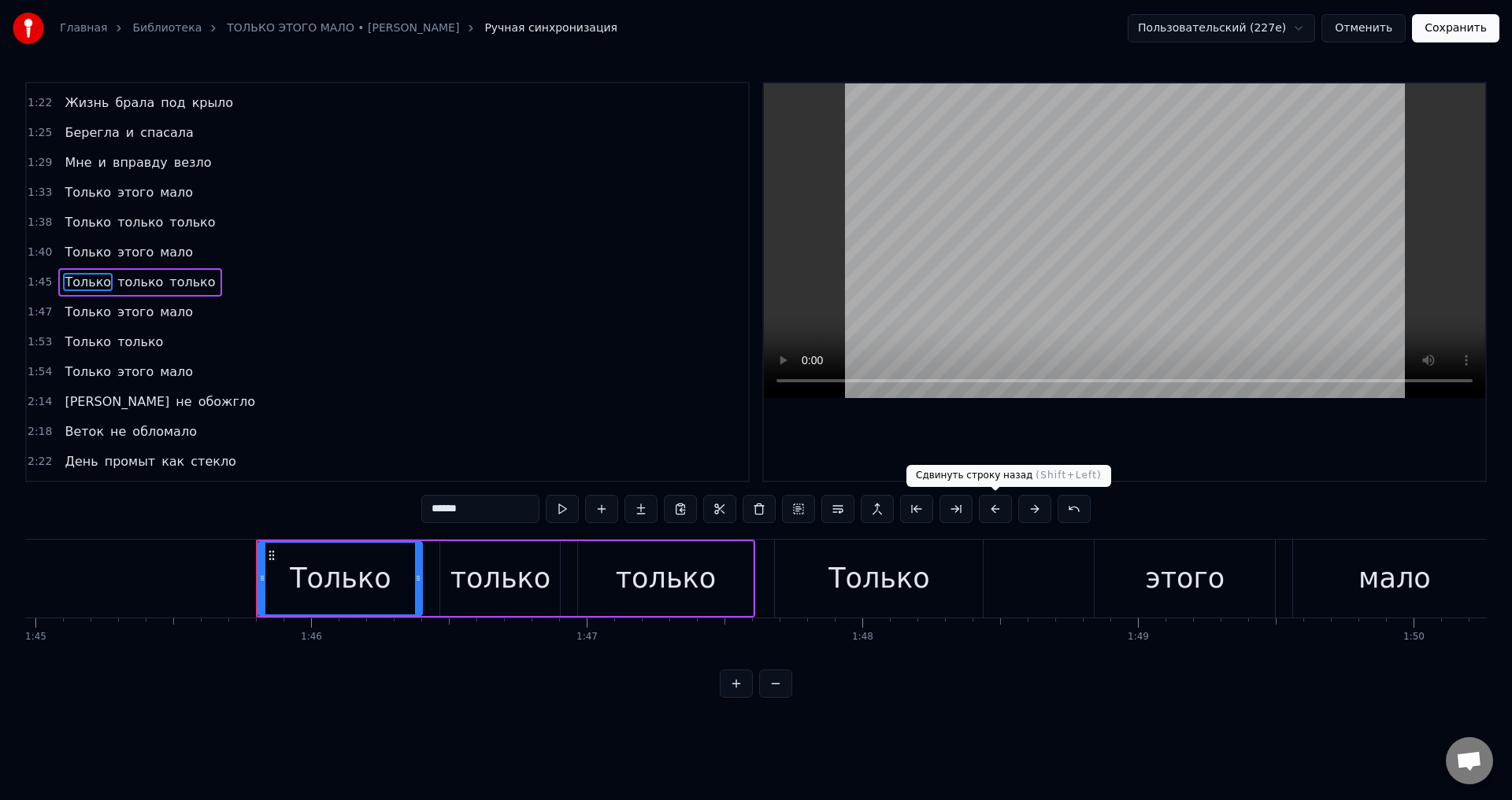
click at [993, 511] on button at bounding box center [996, 509] width 33 height 29
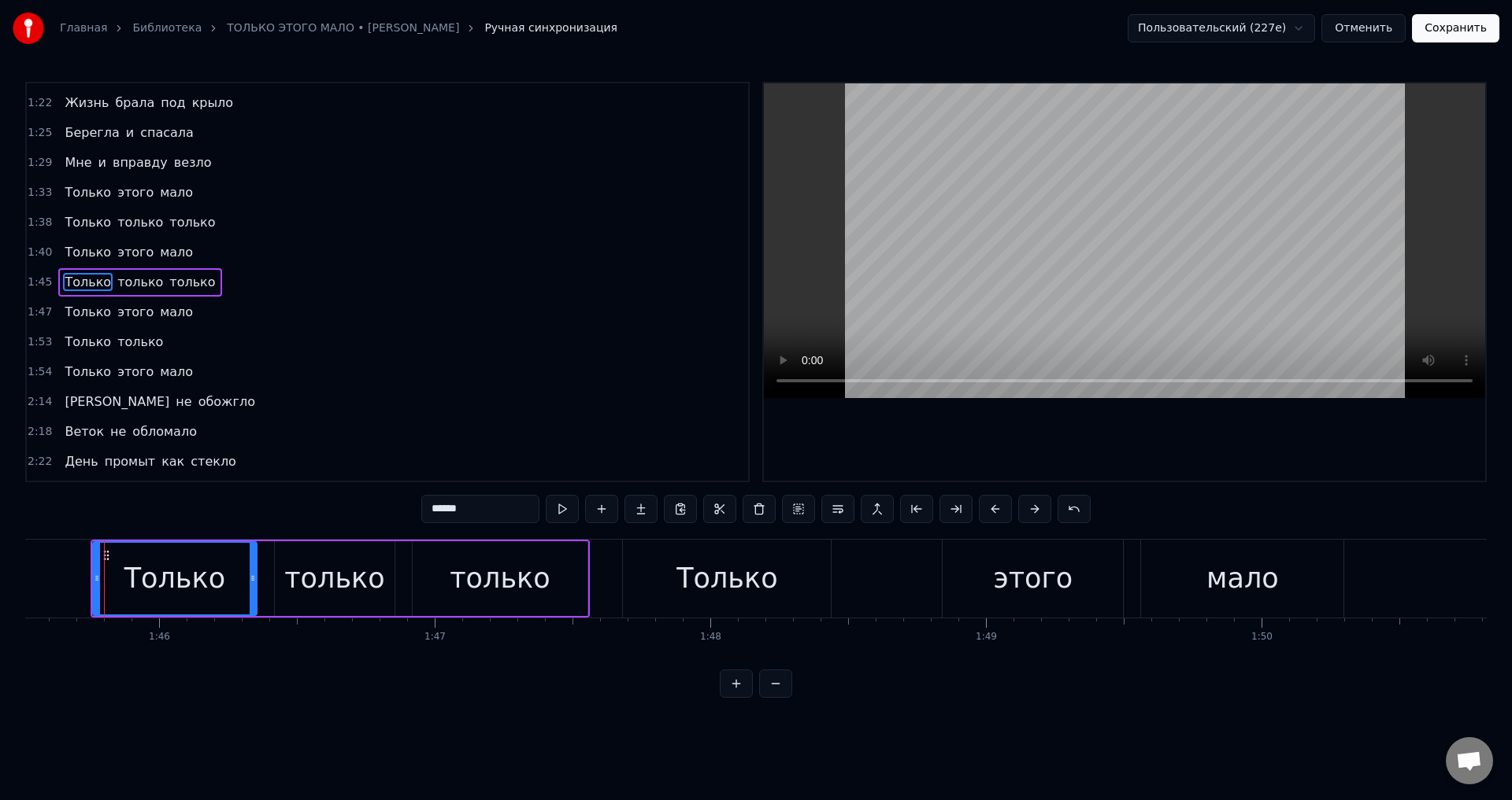
click at [83, 313] on span "Только" at bounding box center [87, 312] width 50 height 18
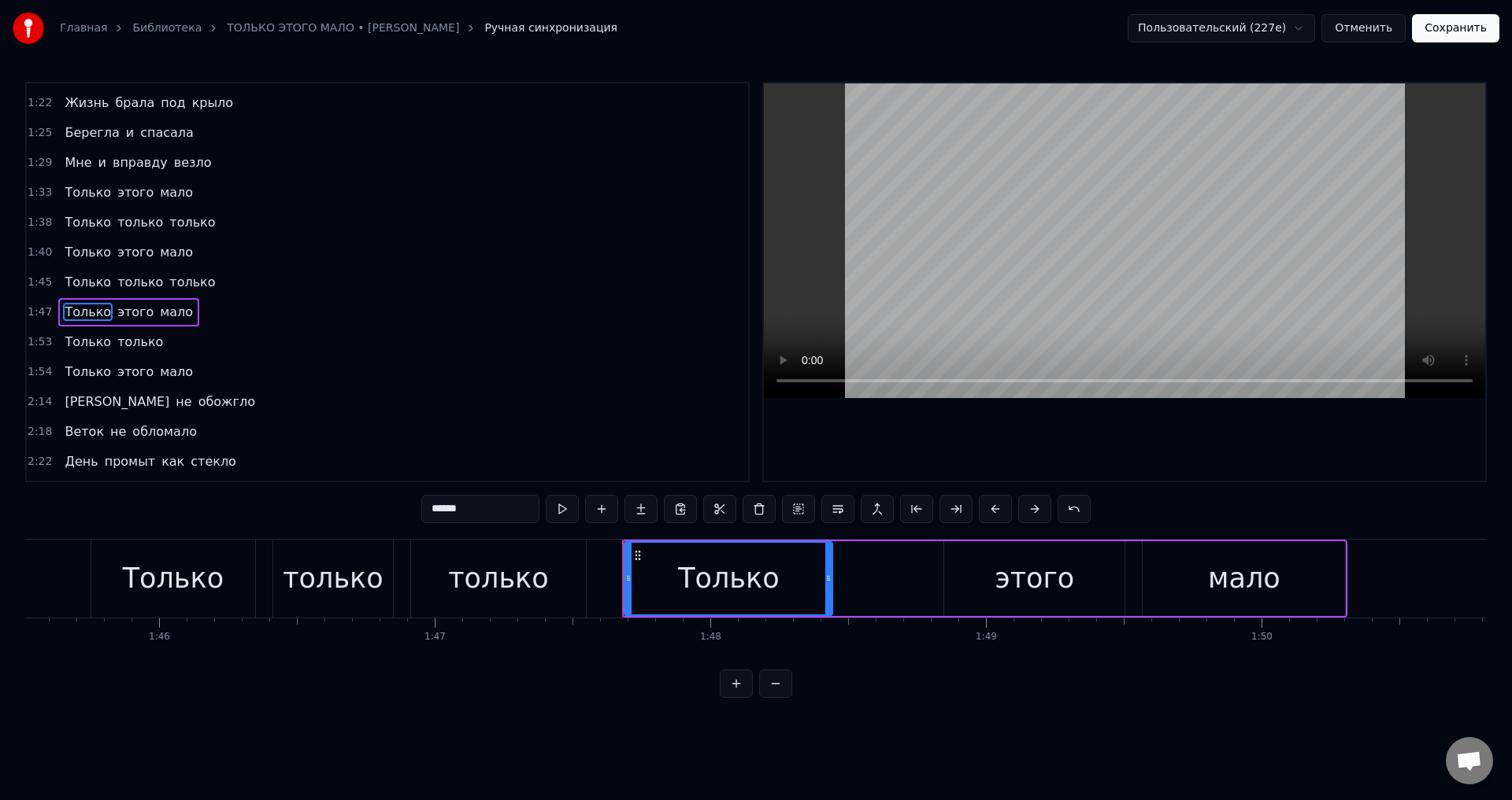
scroll to position [563, 0]
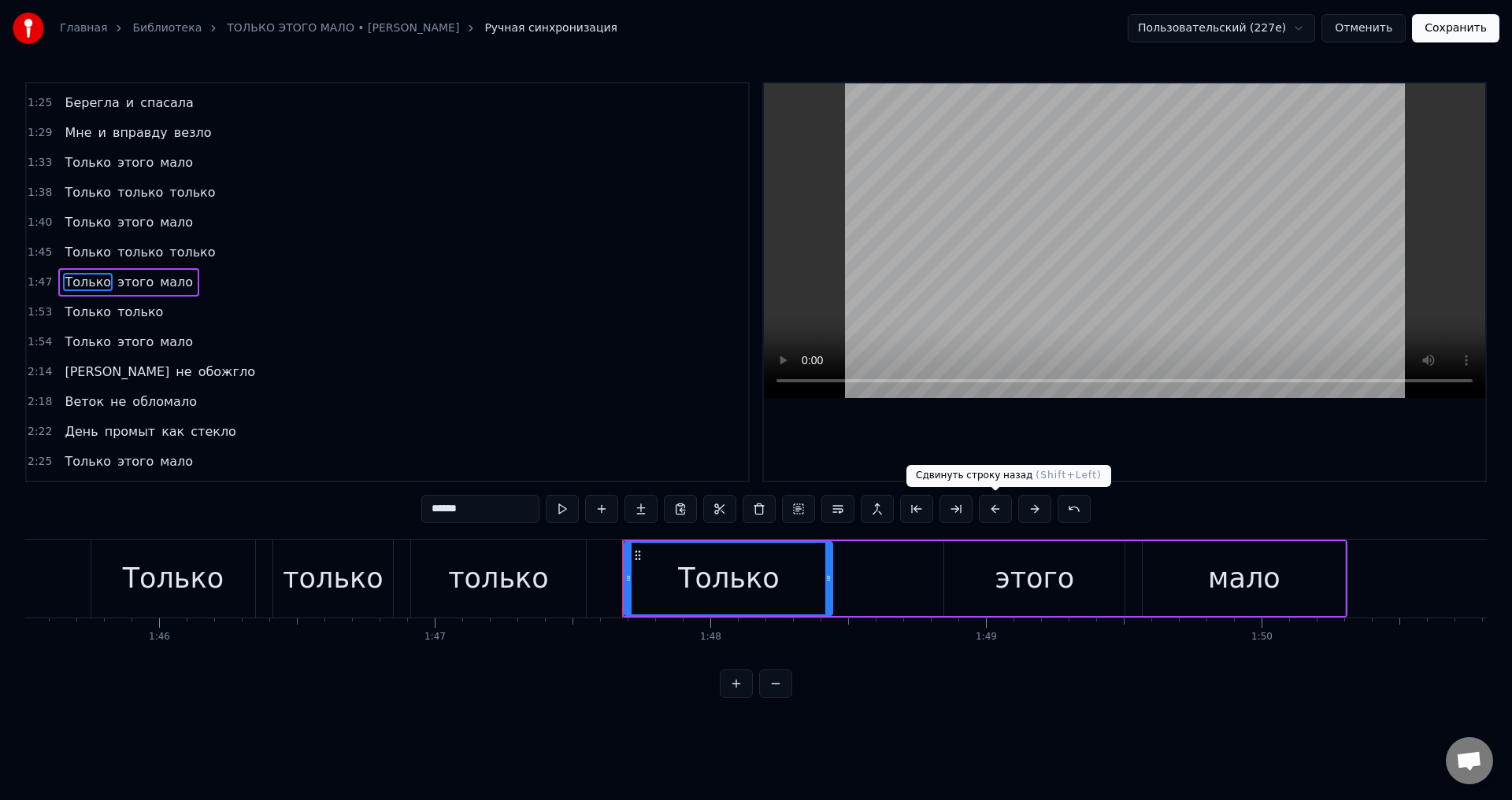
click at [991, 507] on button at bounding box center [996, 509] width 33 height 29
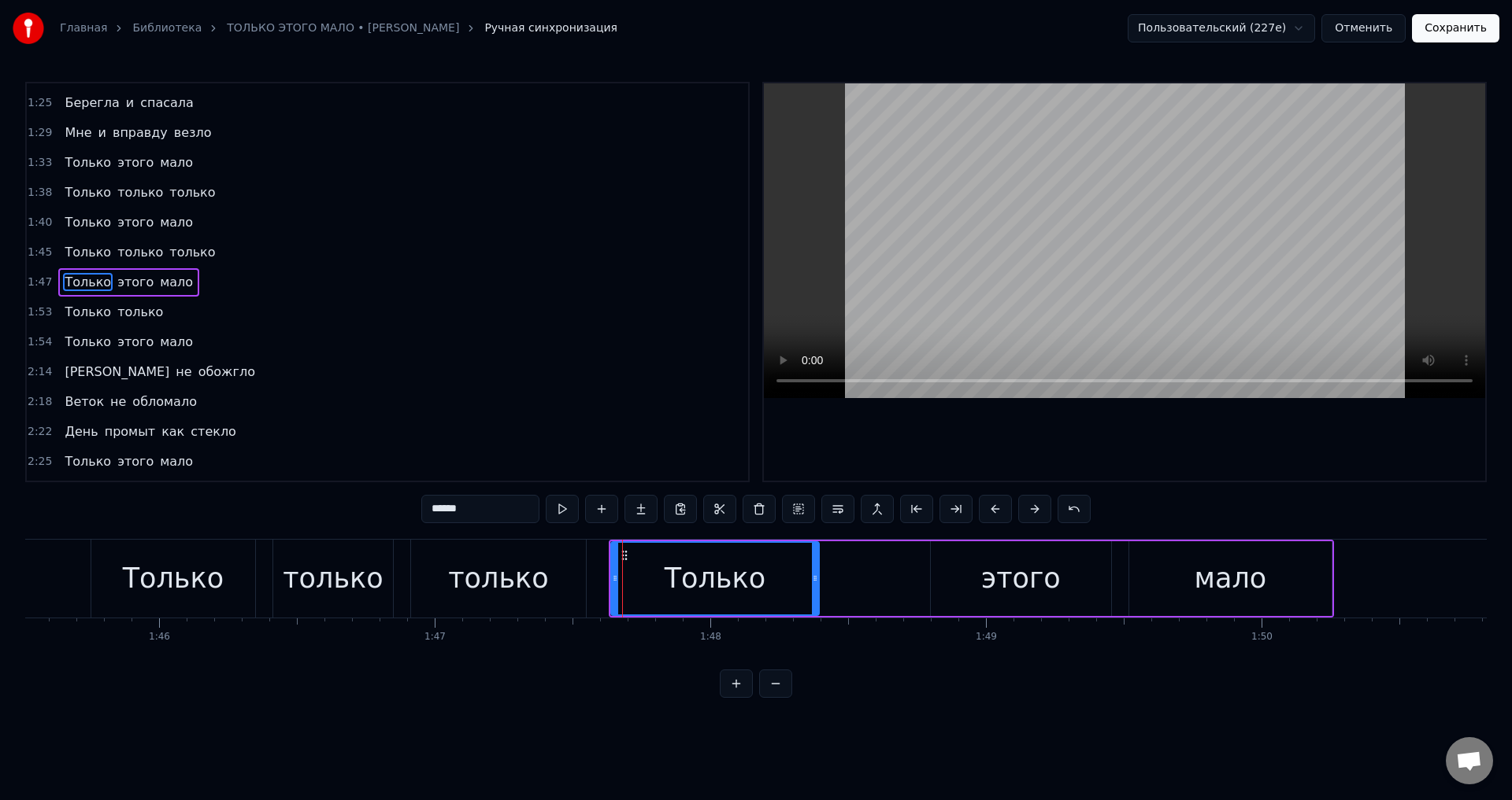
click at [64, 306] on span "Только" at bounding box center [87, 312] width 50 height 18
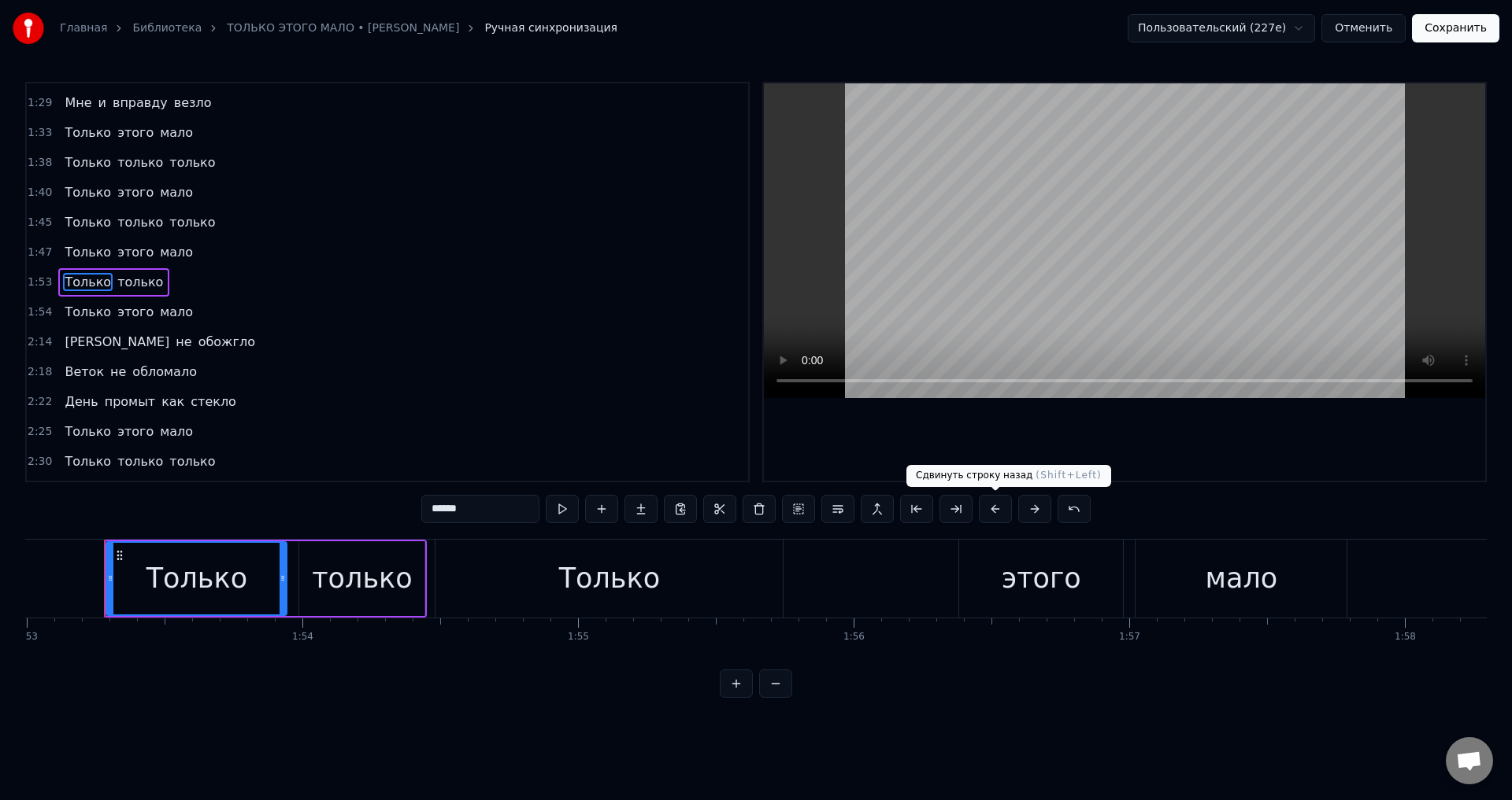
click at [991, 512] on button at bounding box center [996, 509] width 33 height 29
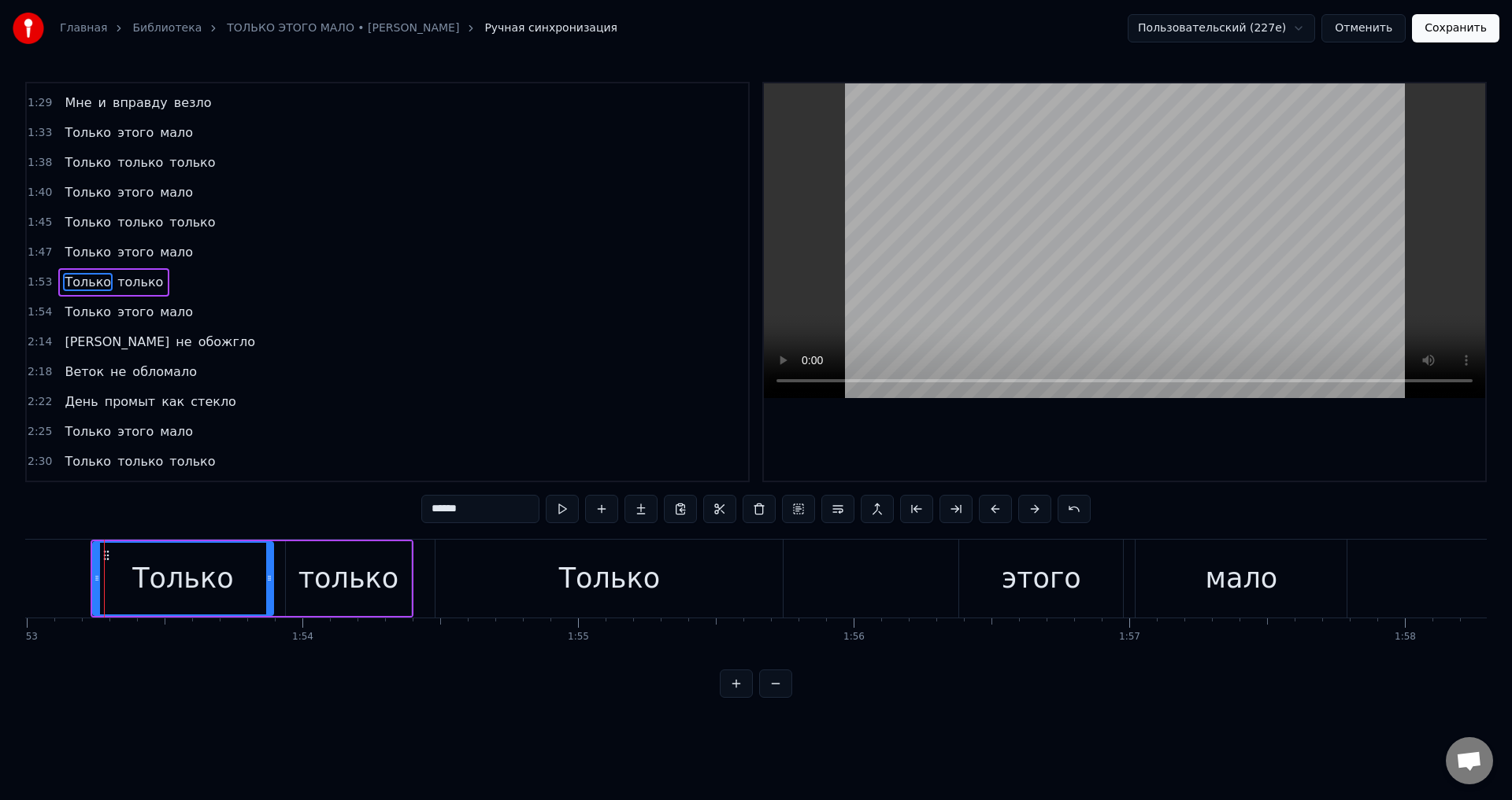
click at [79, 309] on span "Только" at bounding box center [87, 312] width 50 height 18
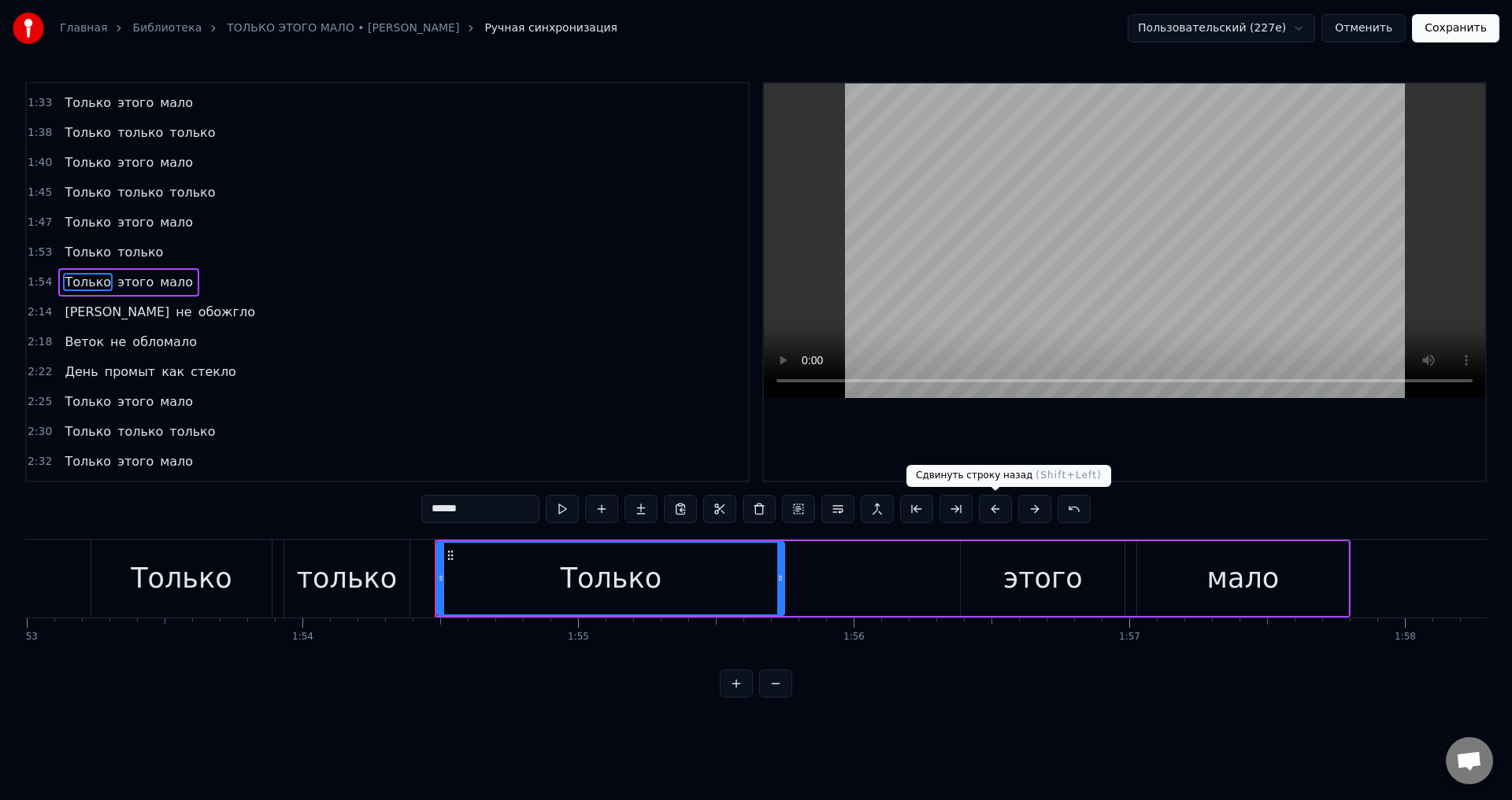
click at [993, 510] on button at bounding box center [996, 509] width 33 height 29
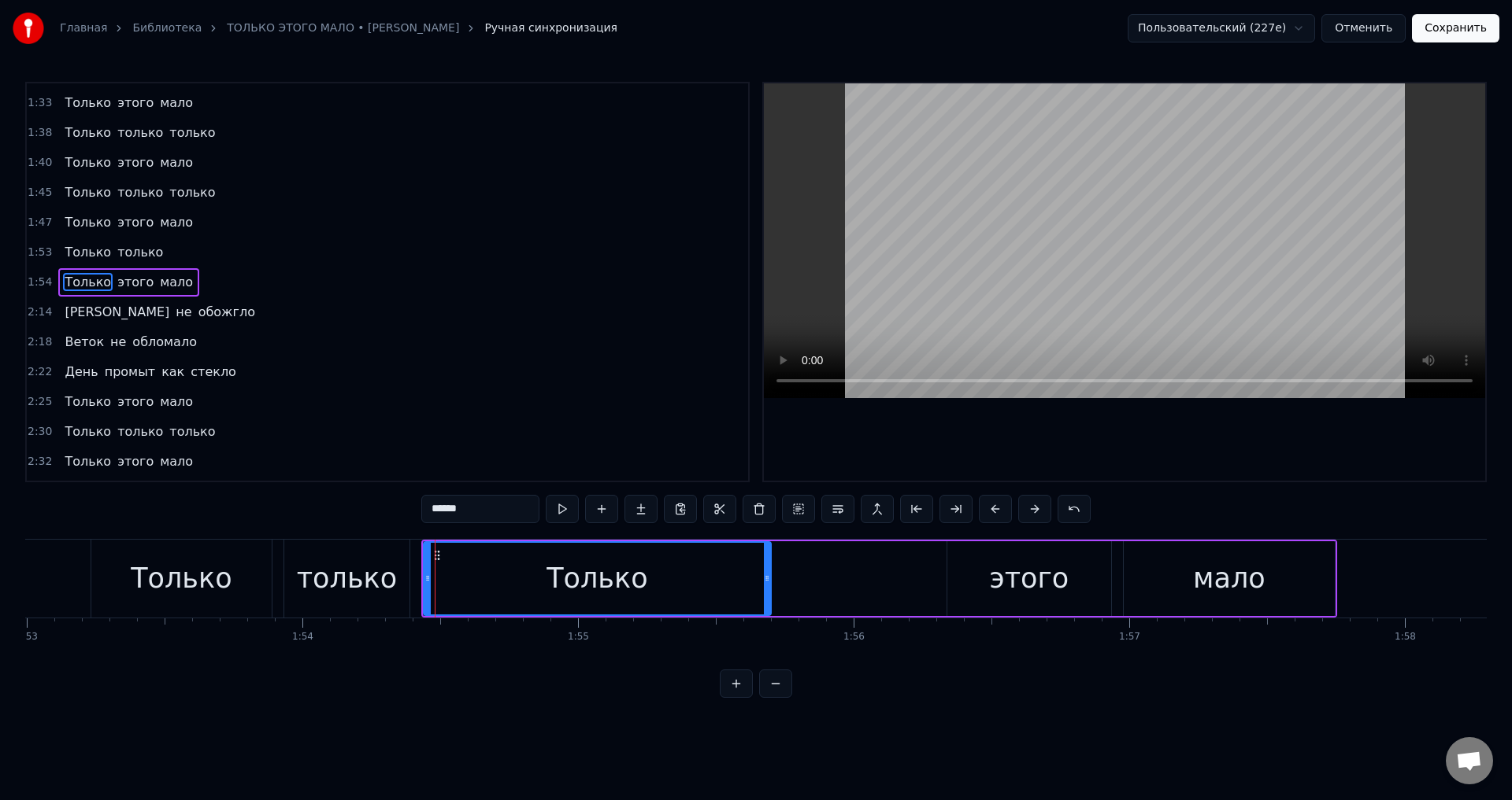
click at [78, 315] on span "Листьев" at bounding box center [117, 312] width 108 height 18
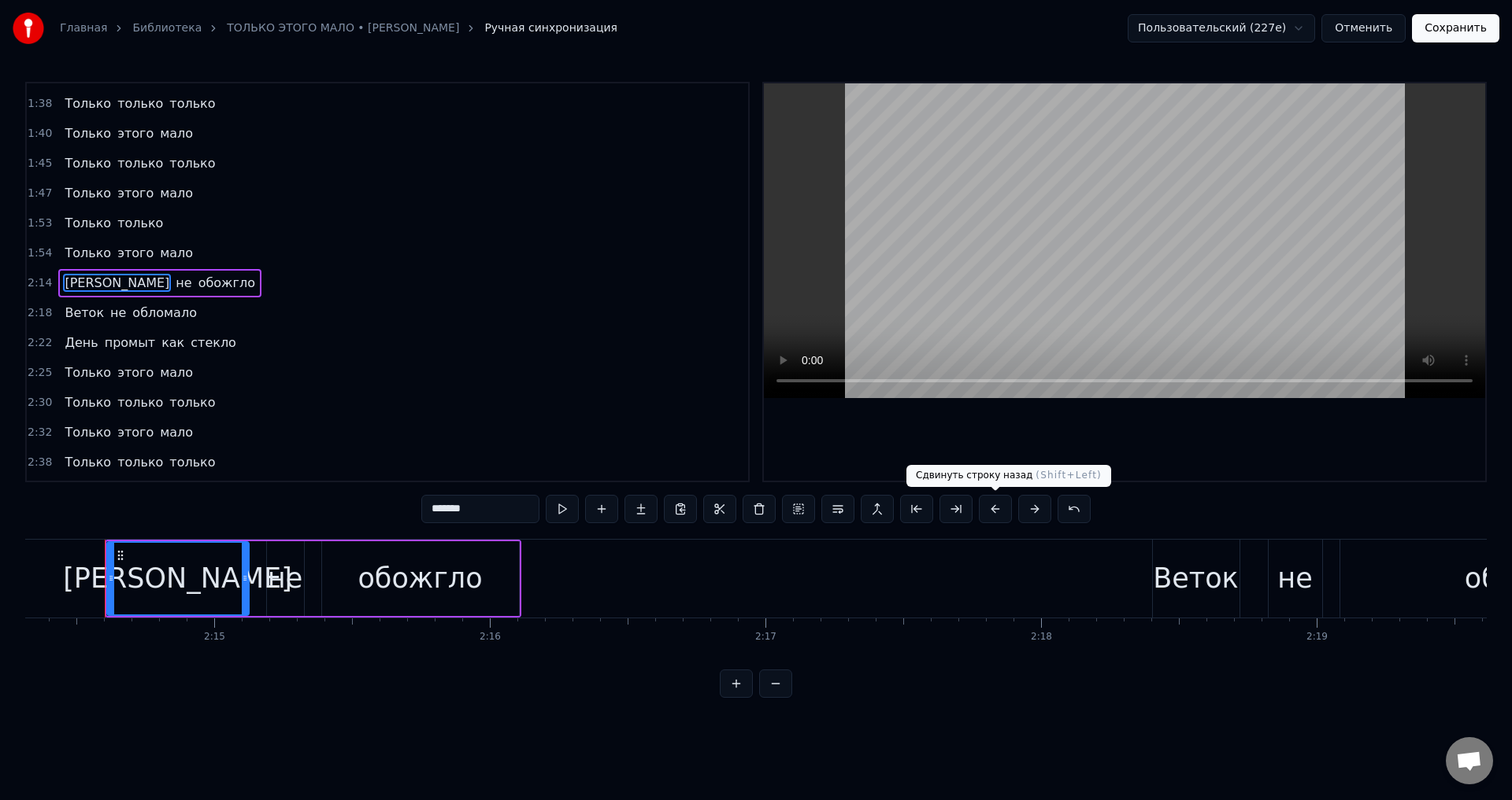
click at [996, 515] on button at bounding box center [996, 509] width 33 height 29
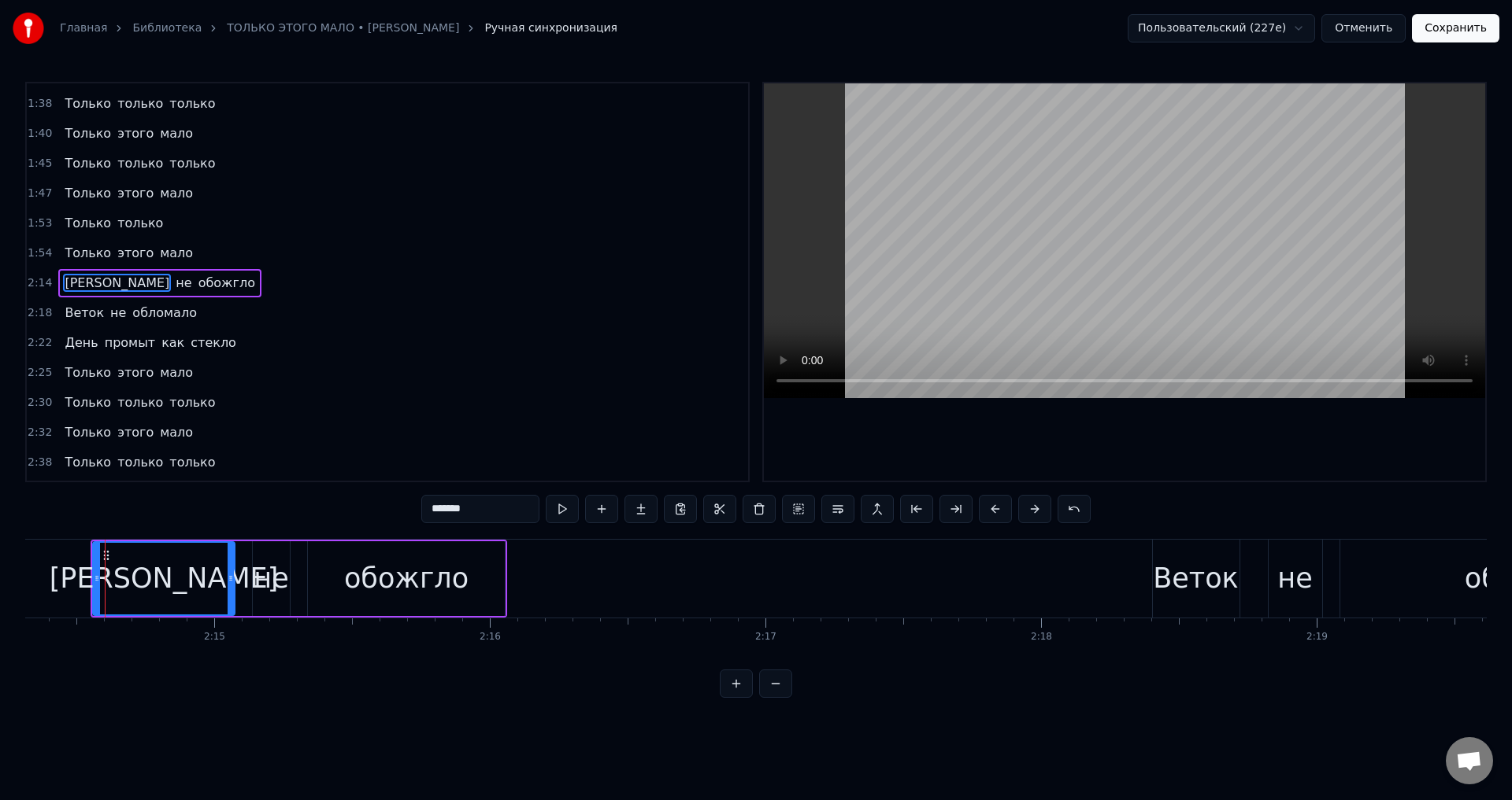
click at [84, 316] on span "Веток" at bounding box center [84, 313] width 43 height 18
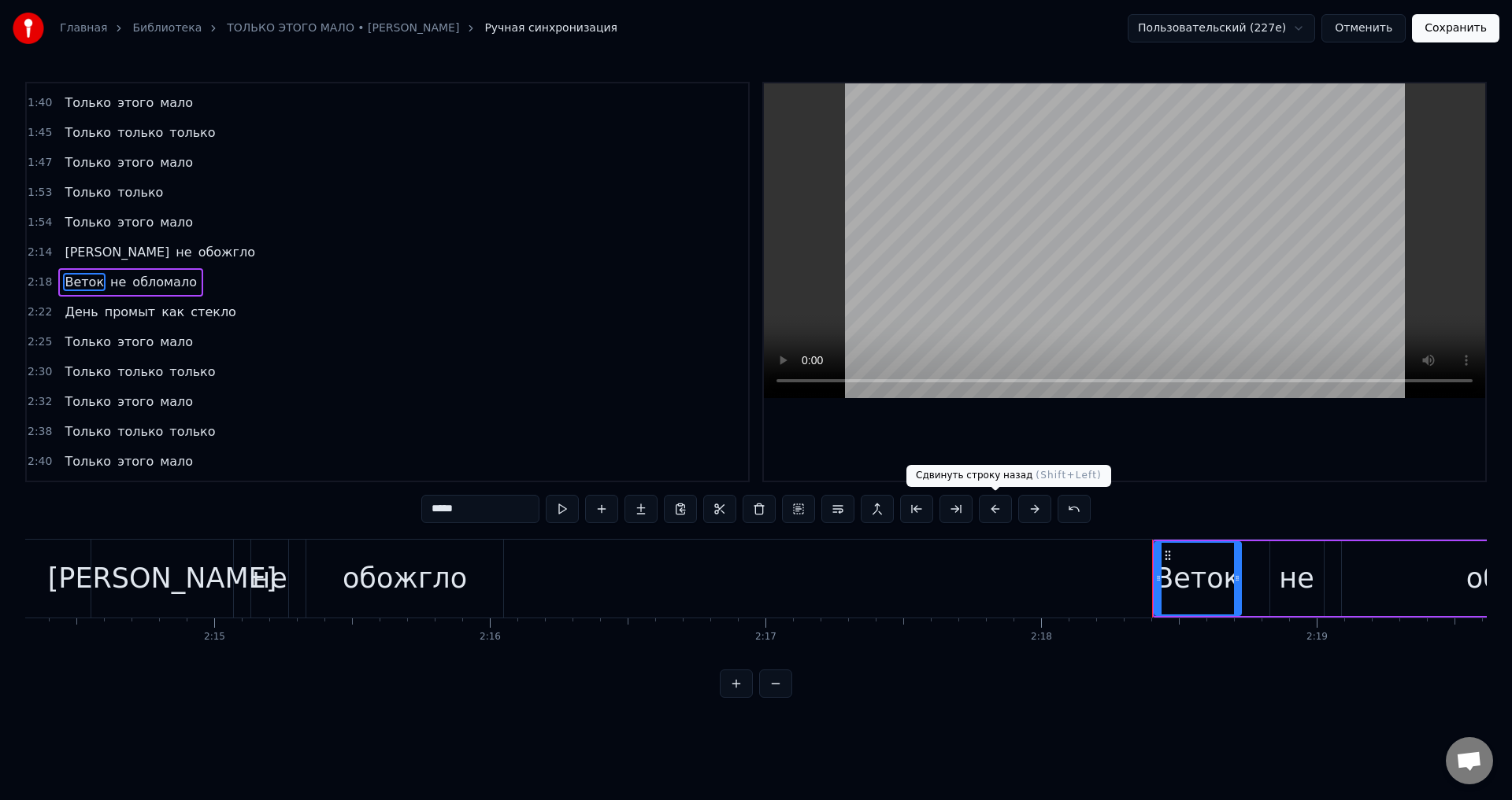
click at [995, 511] on button at bounding box center [996, 509] width 33 height 29
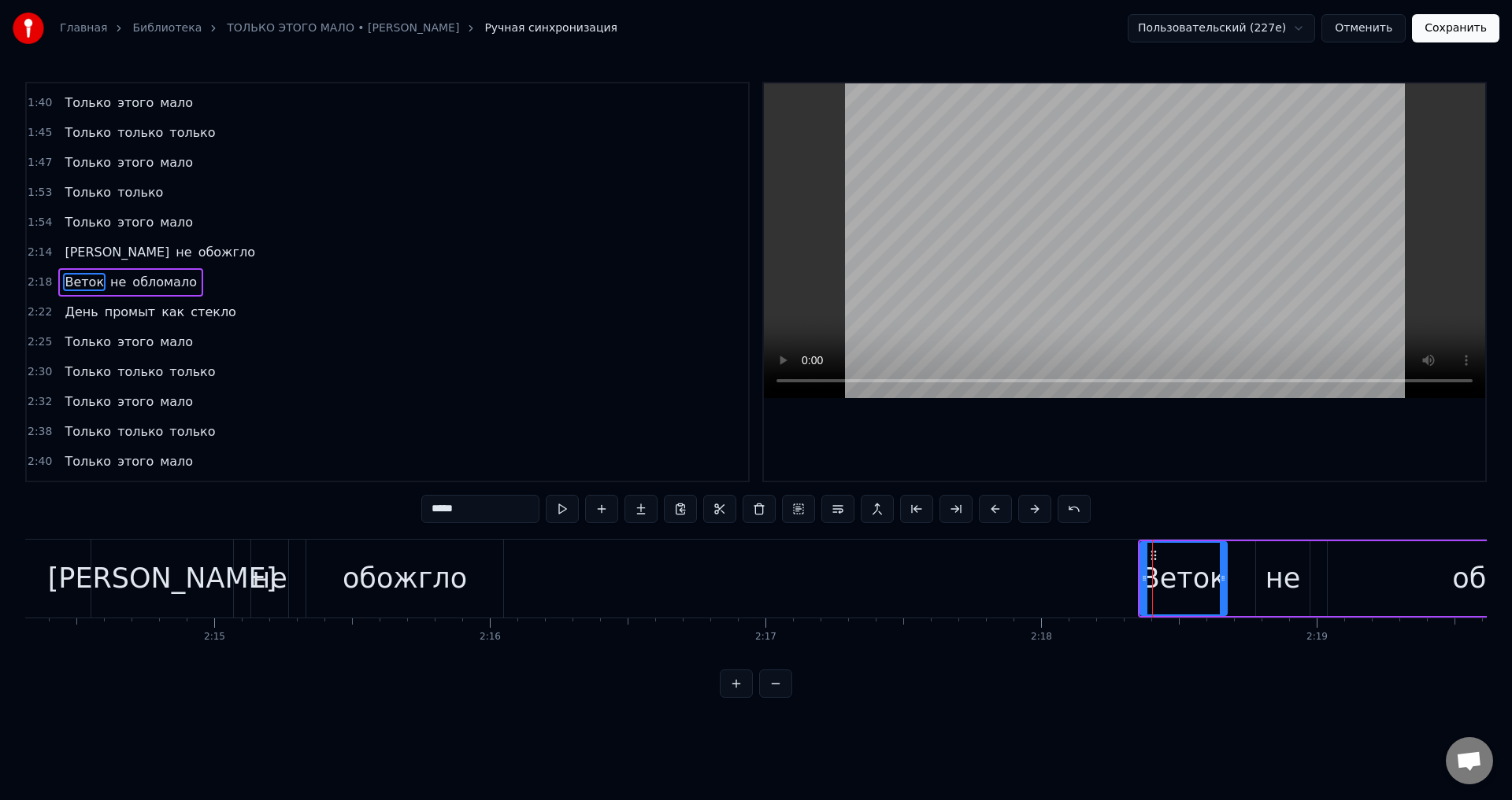
click at [65, 314] on span "День" at bounding box center [81, 312] width 37 height 18
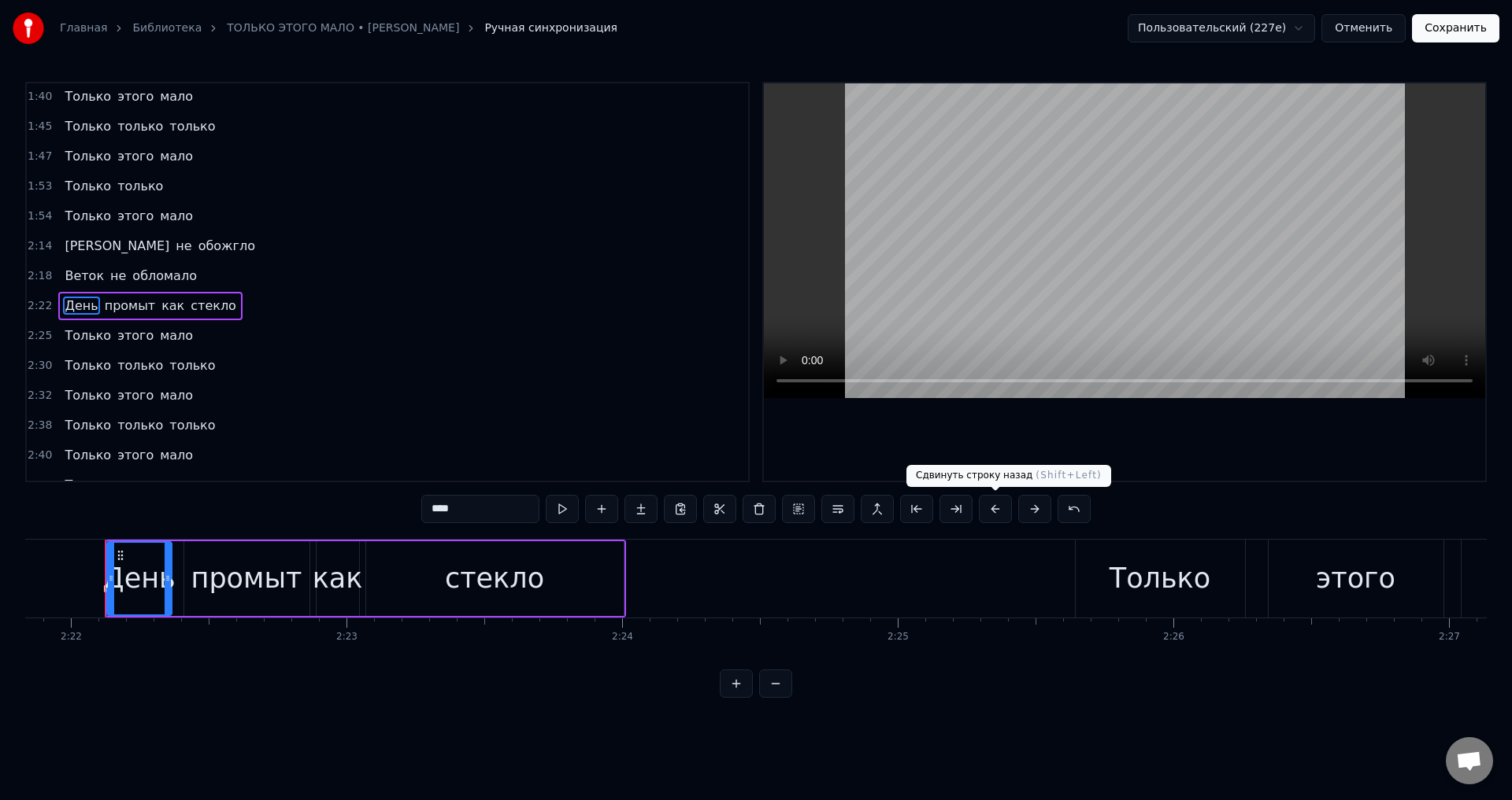
click at [996, 510] on button at bounding box center [996, 509] width 33 height 29
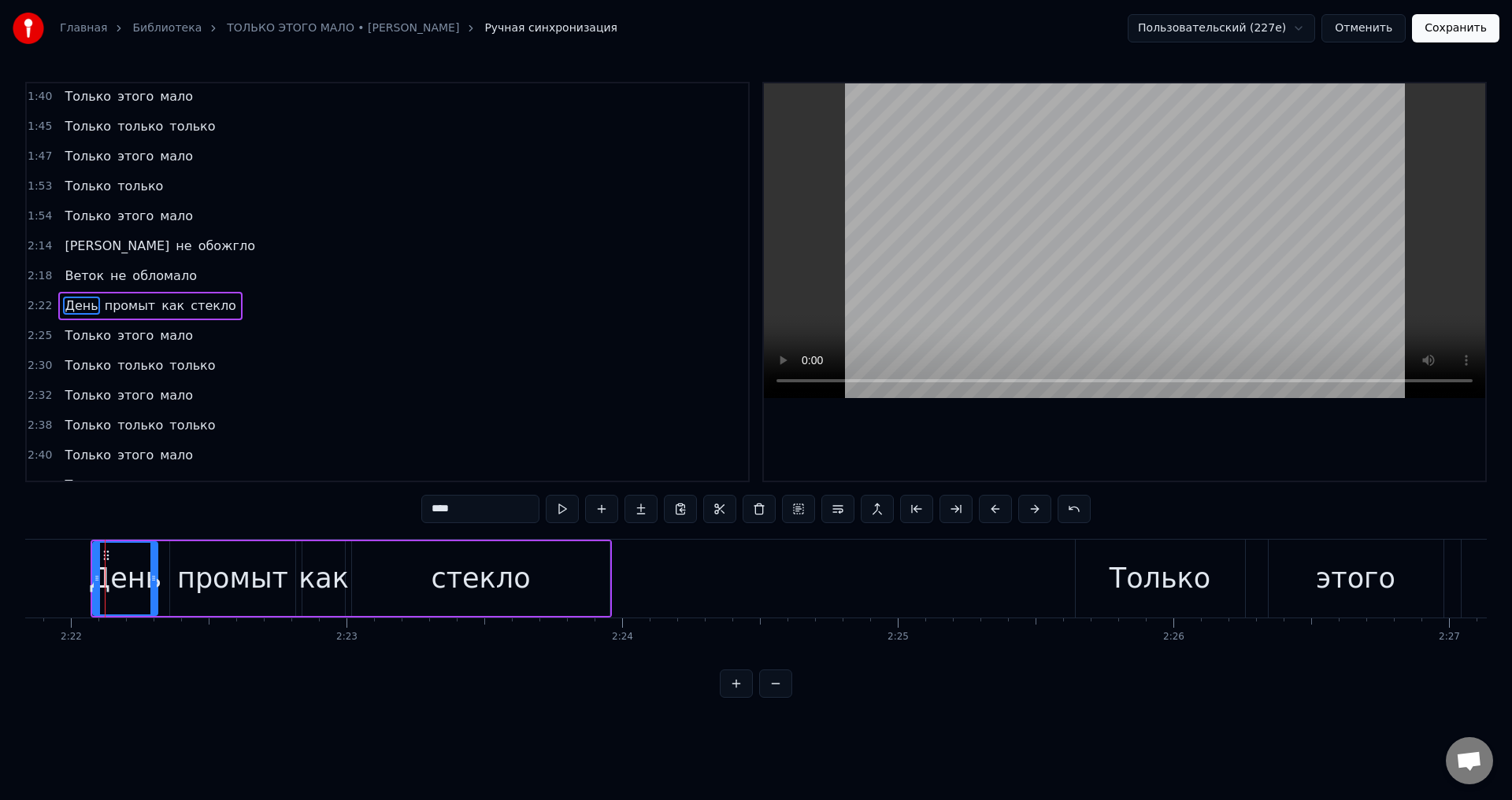
click at [78, 342] on span "Только" at bounding box center [87, 335] width 50 height 18
type input "******"
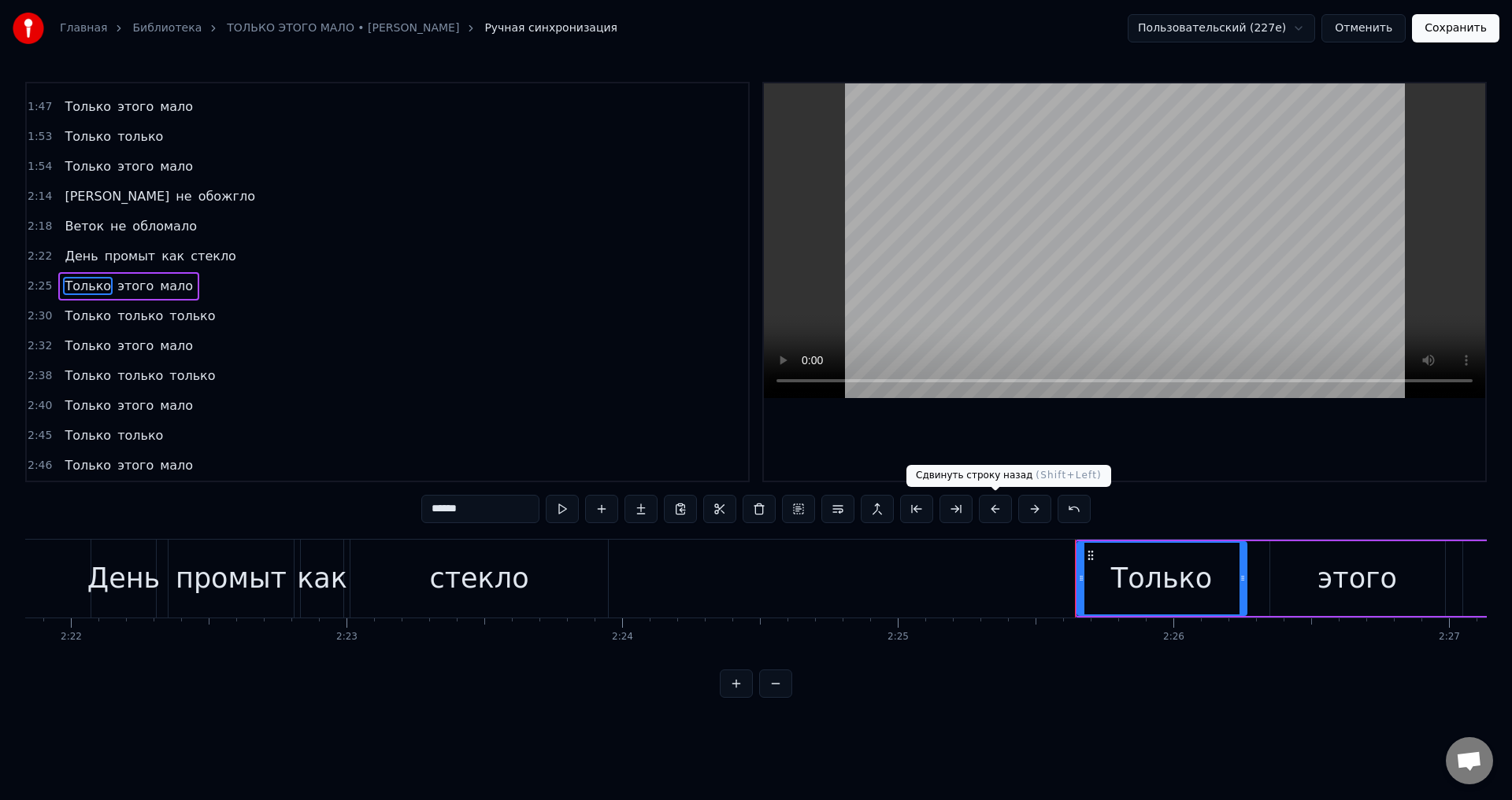
click at [996, 511] on button at bounding box center [996, 509] width 33 height 29
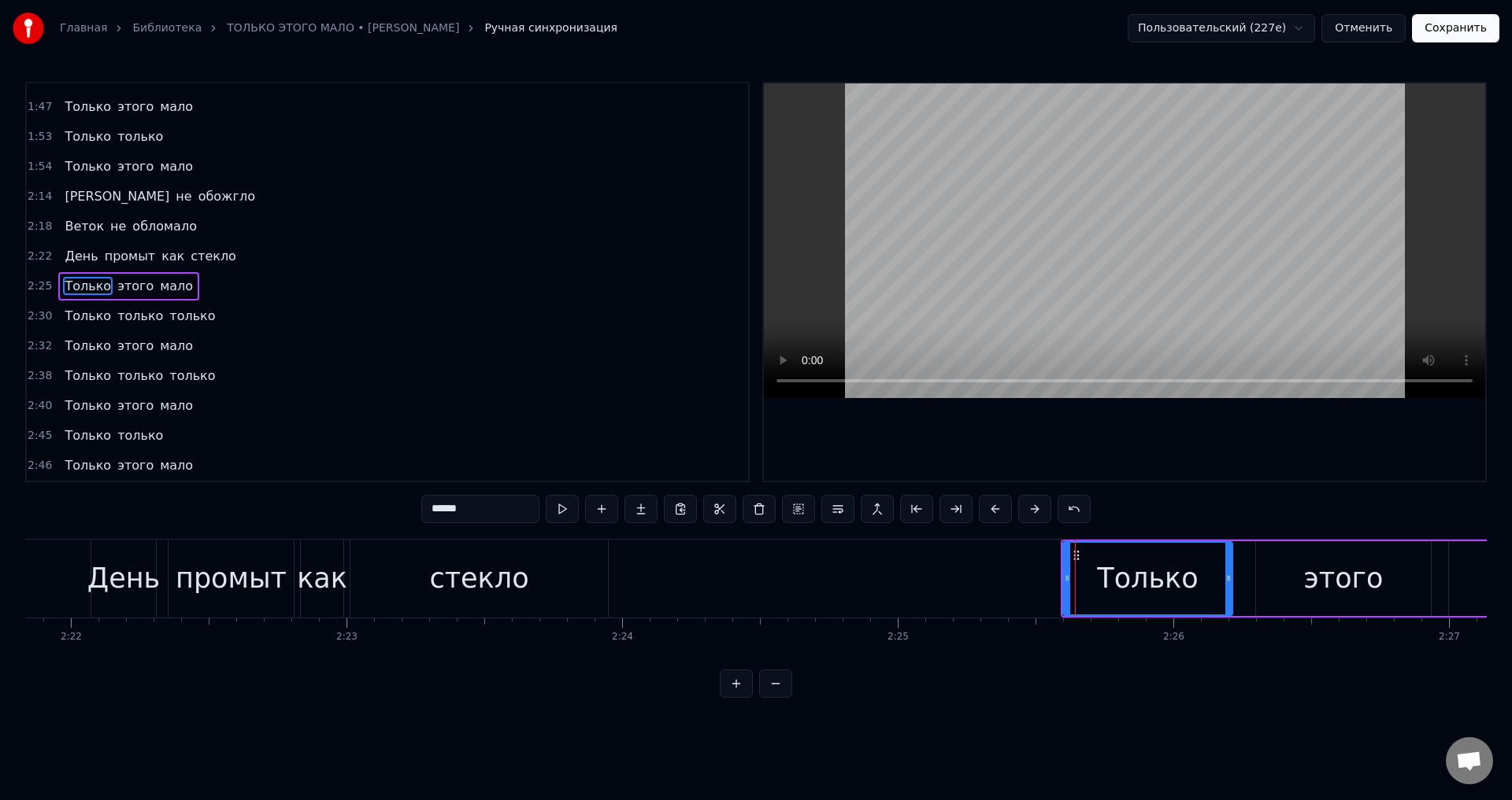
click at [75, 319] on span "Только" at bounding box center [87, 316] width 50 height 18
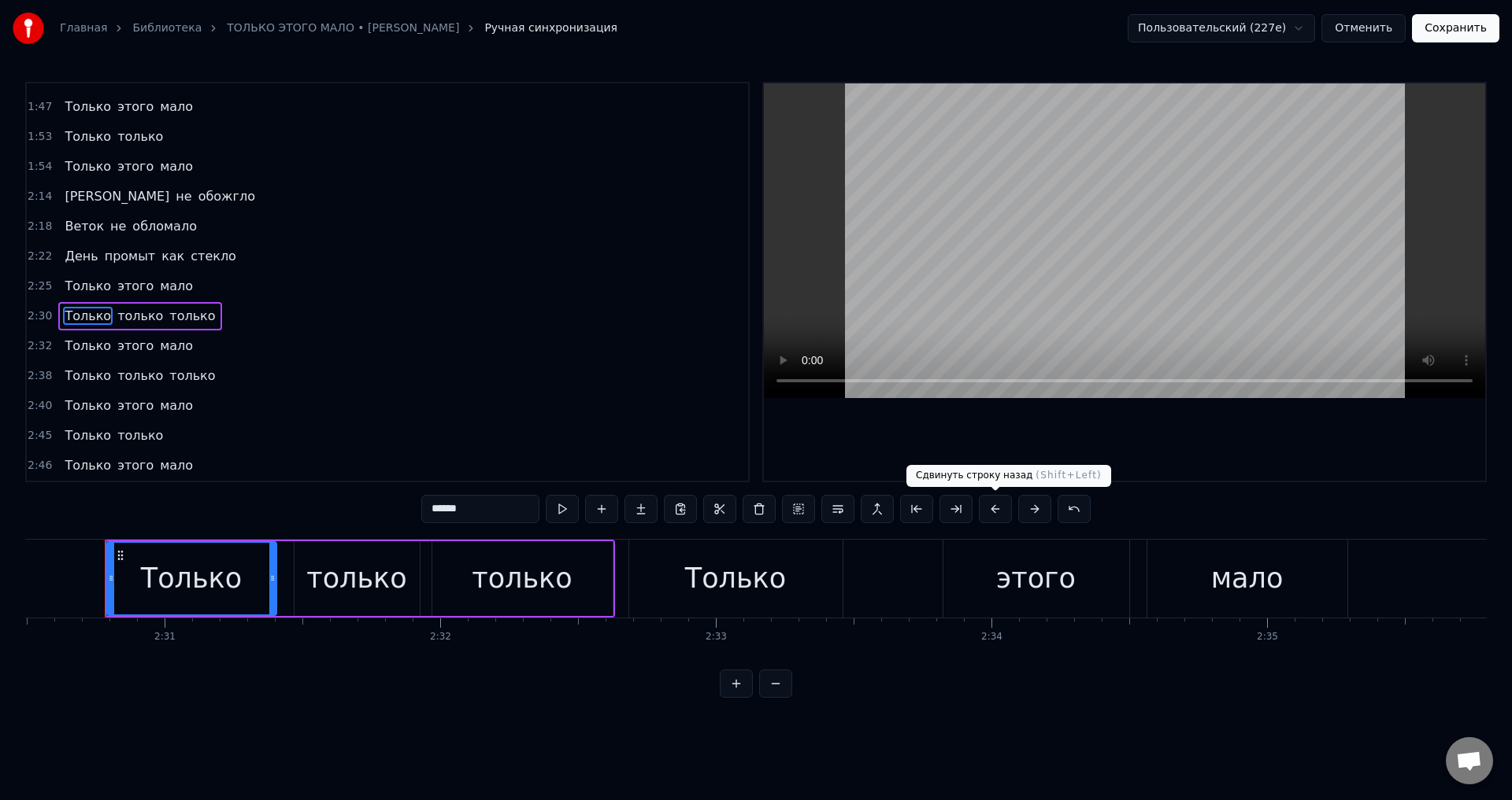
click at [999, 510] on button at bounding box center [996, 509] width 33 height 29
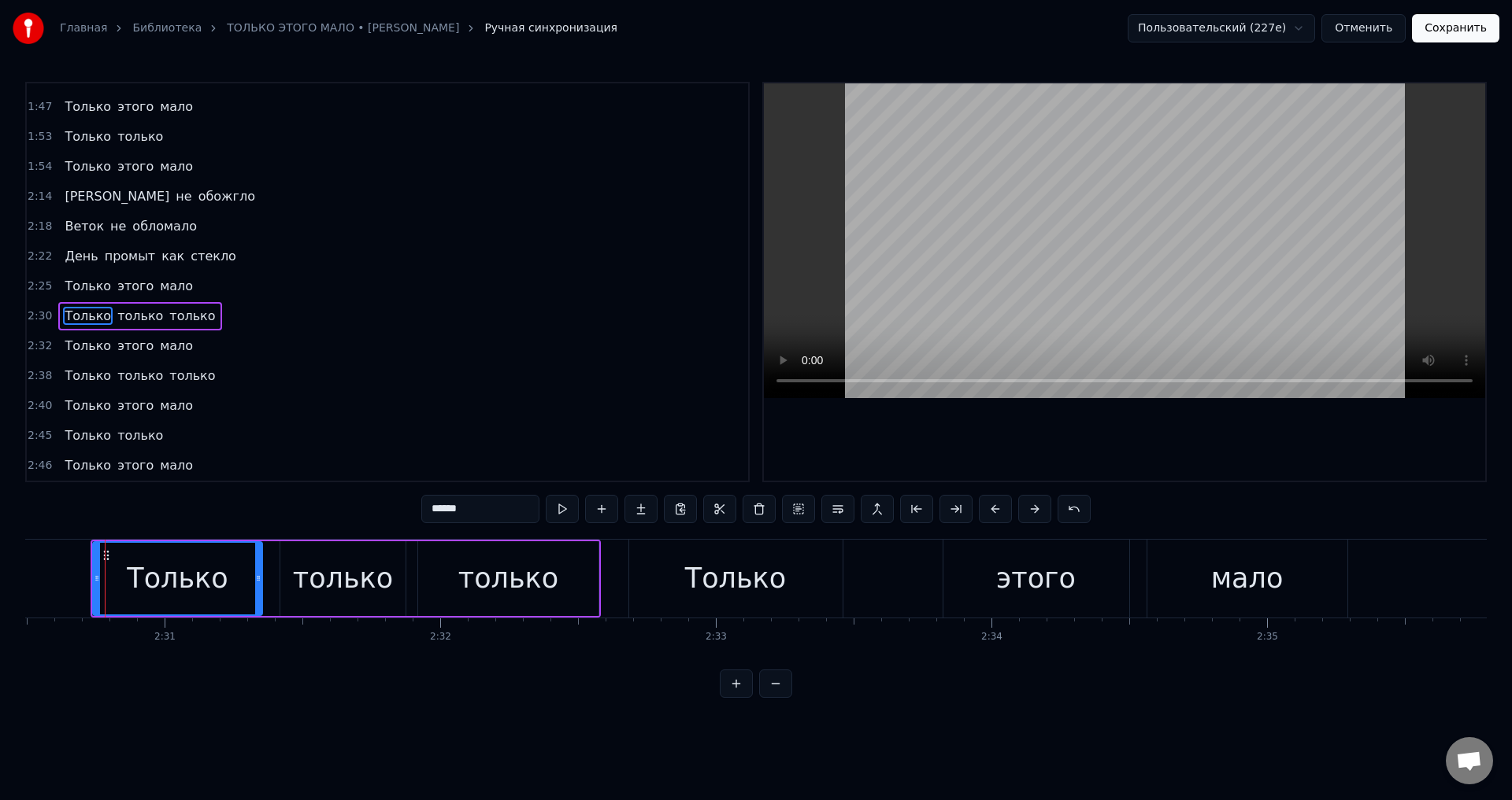
click at [84, 343] on span "Только" at bounding box center [87, 346] width 50 height 18
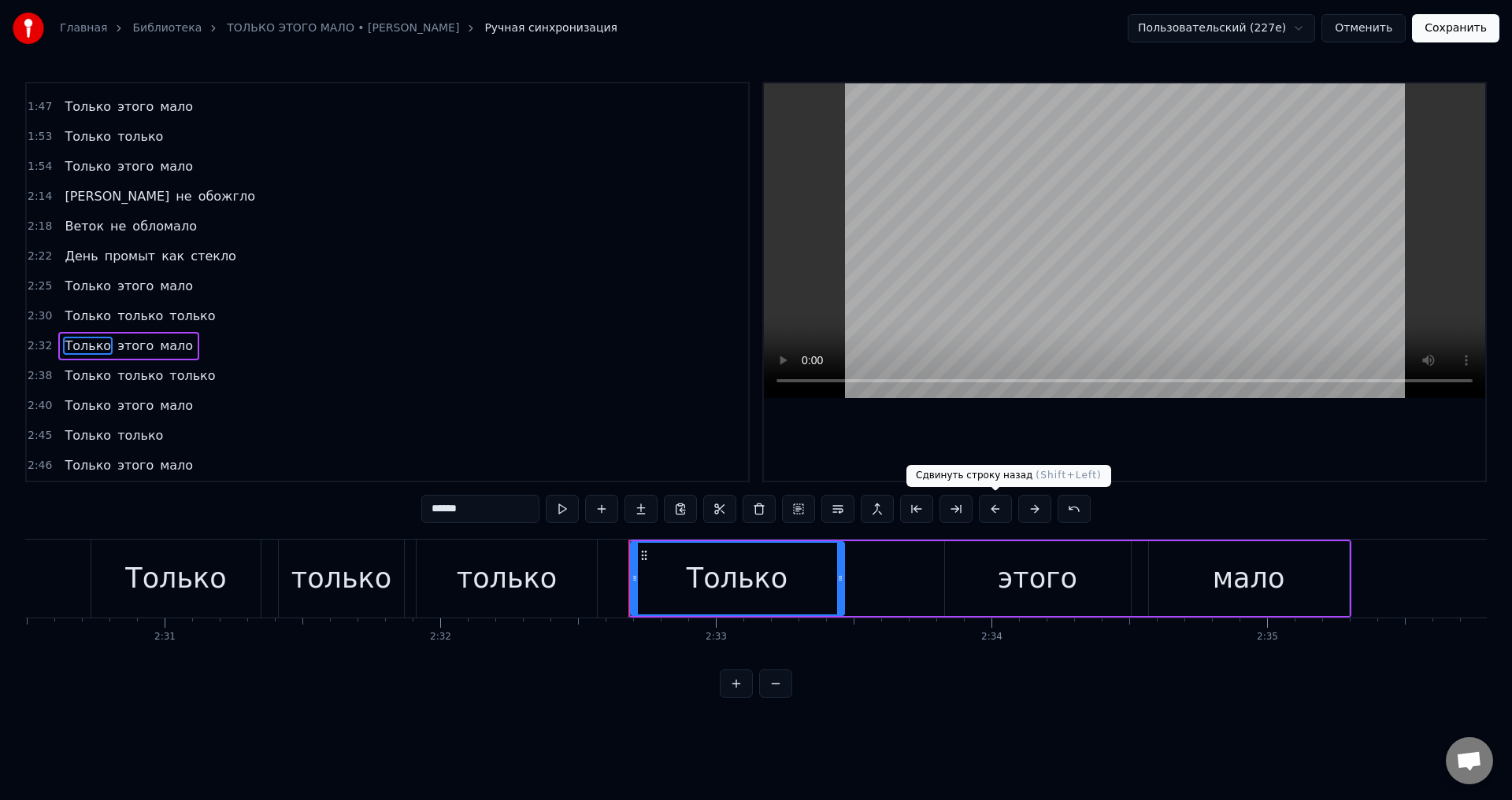
click at [997, 508] on button at bounding box center [996, 509] width 33 height 29
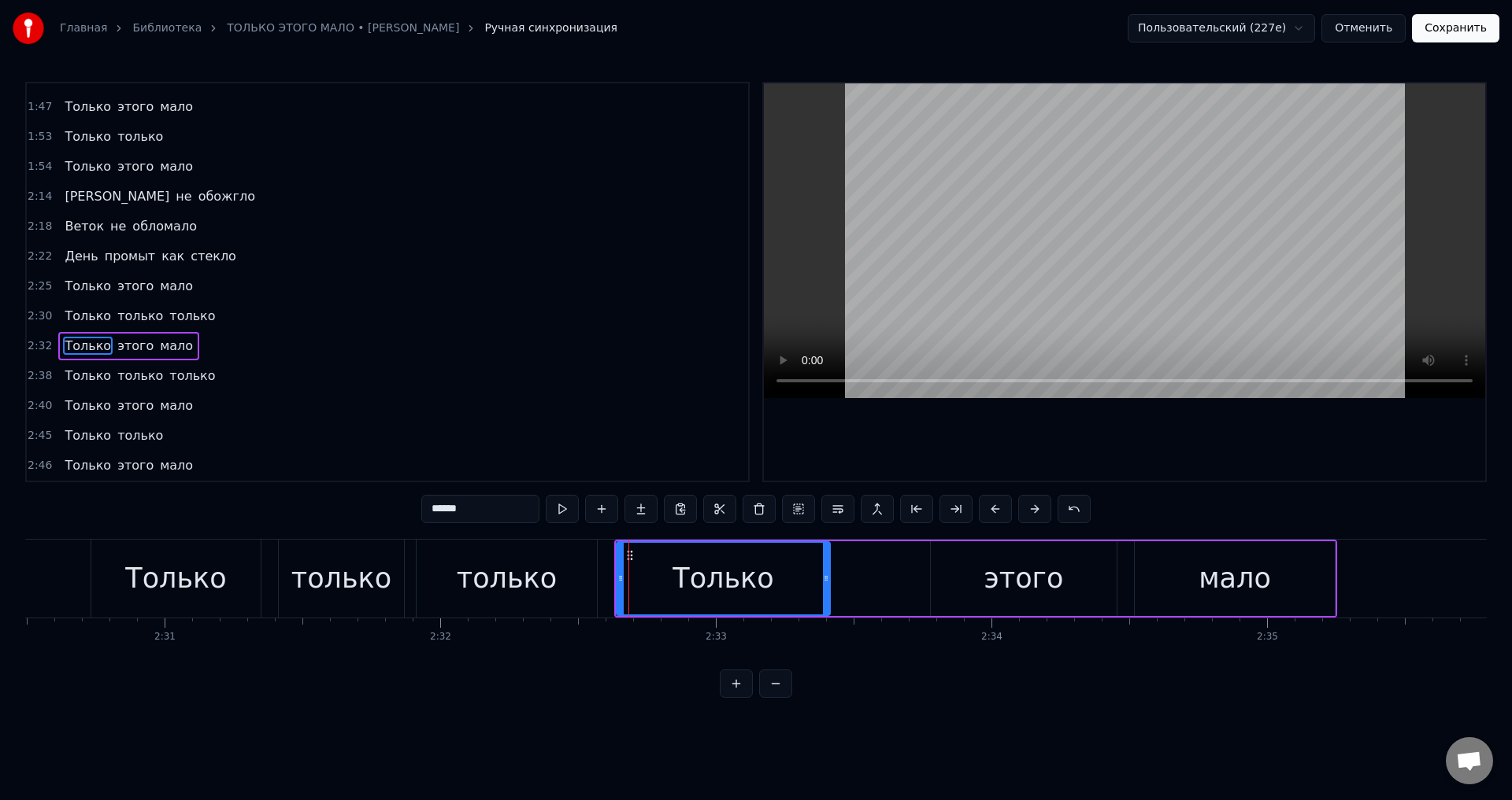
click at [84, 380] on span "Только" at bounding box center [87, 375] width 50 height 18
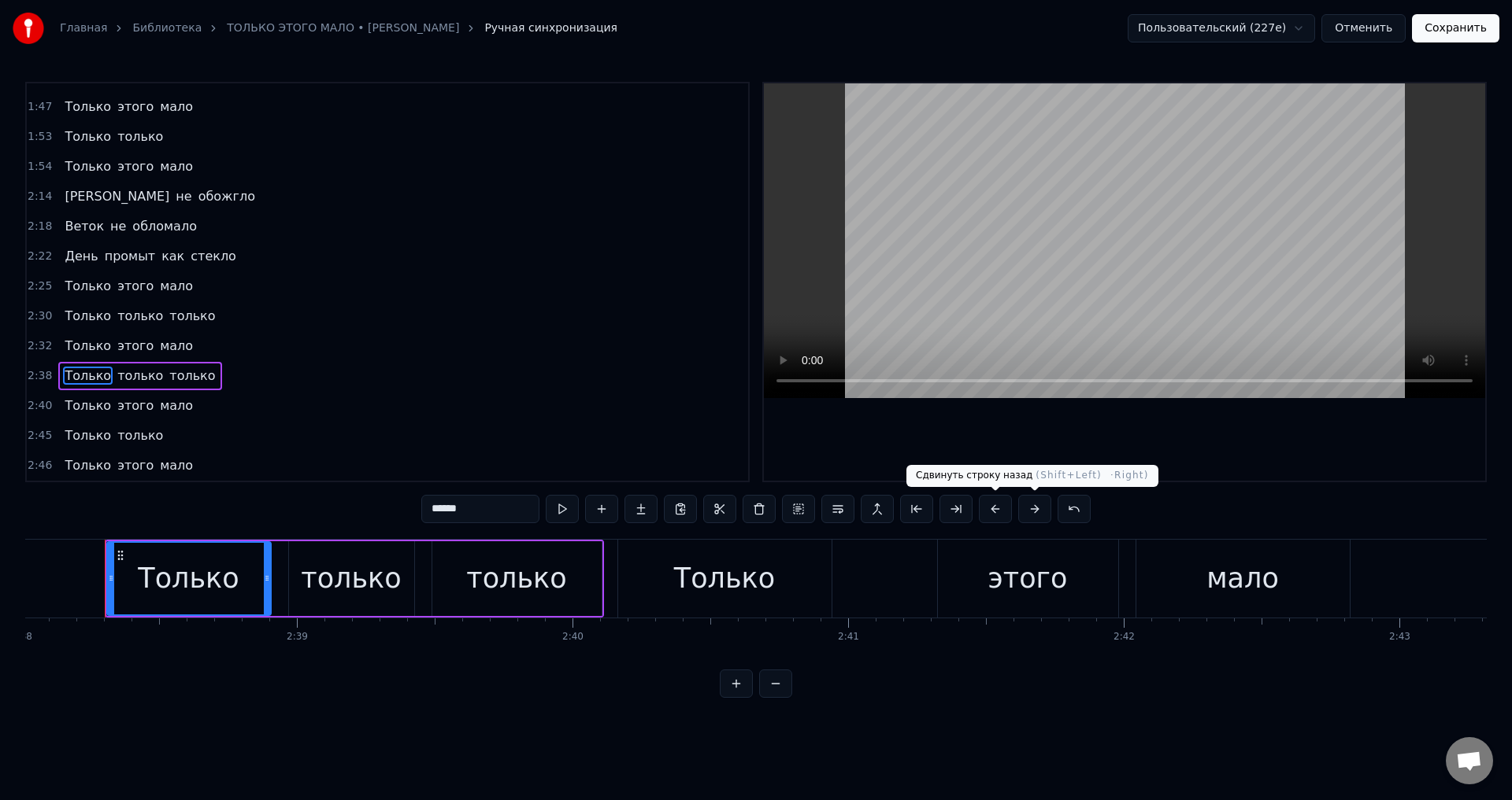
click at [992, 515] on button at bounding box center [996, 509] width 33 height 29
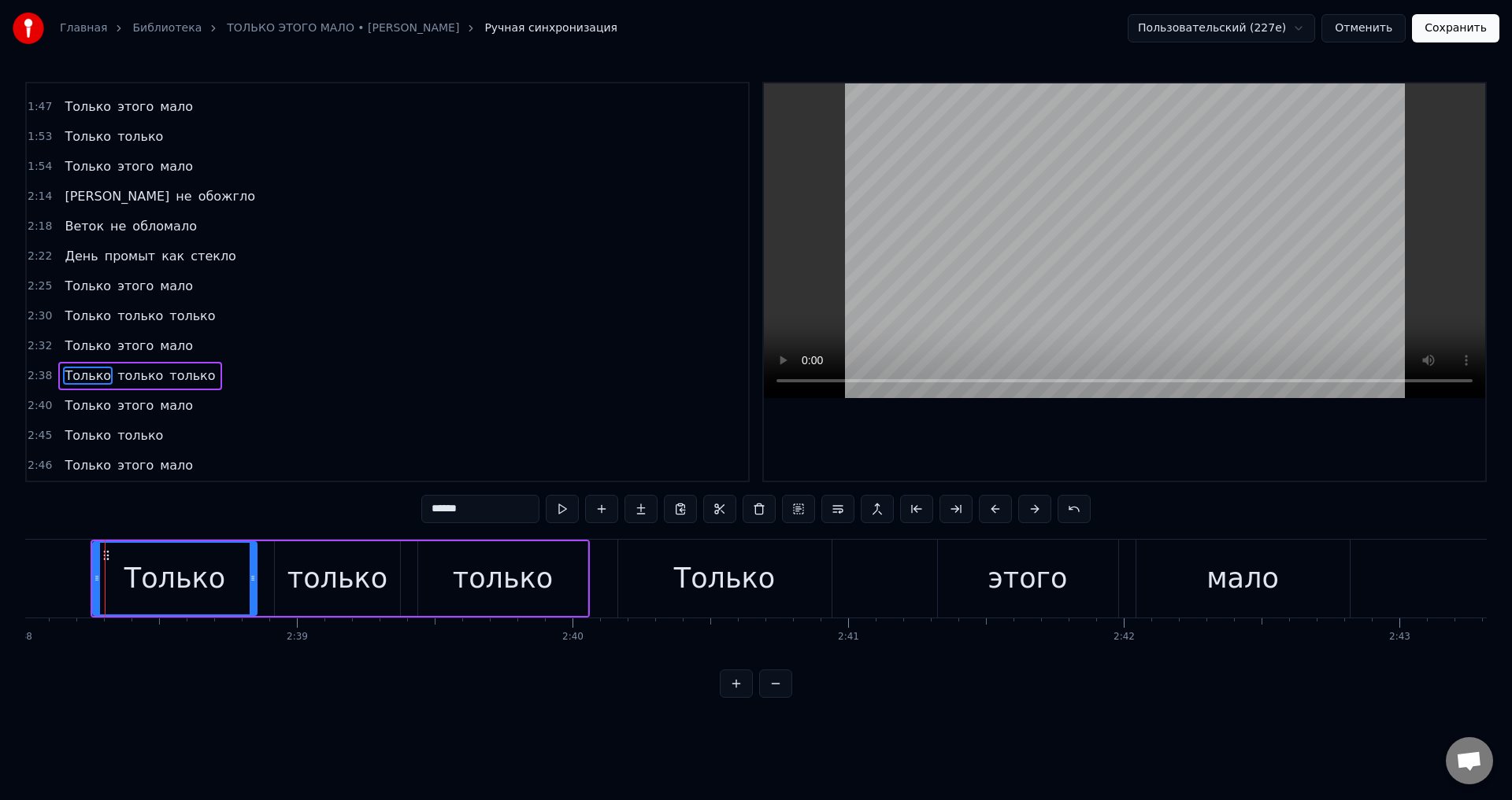
click at [92, 404] on span "Только" at bounding box center [87, 406] width 50 height 18
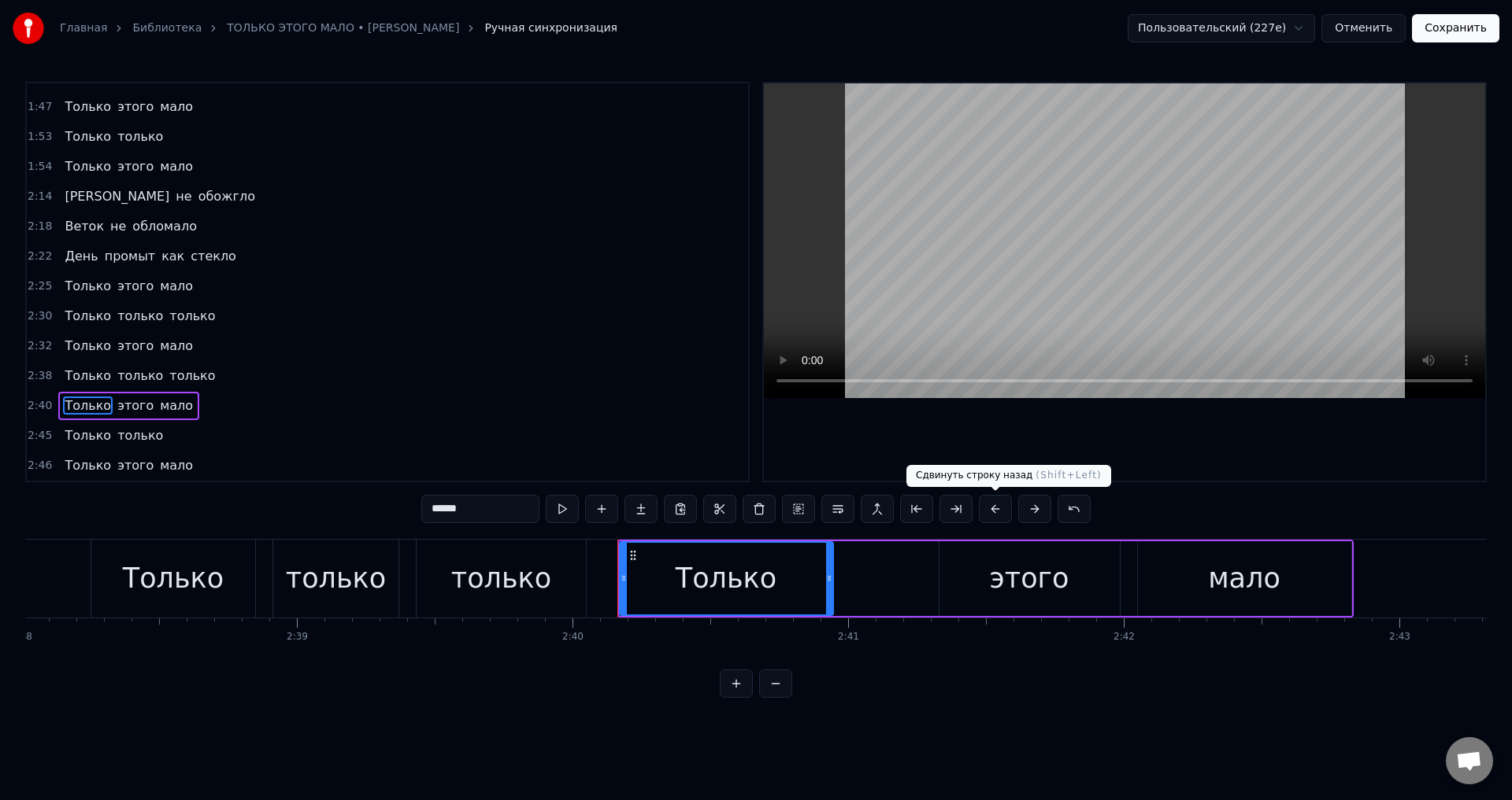
click at [993, 513] on button at bounding box center [996, 509] width 33 height 29
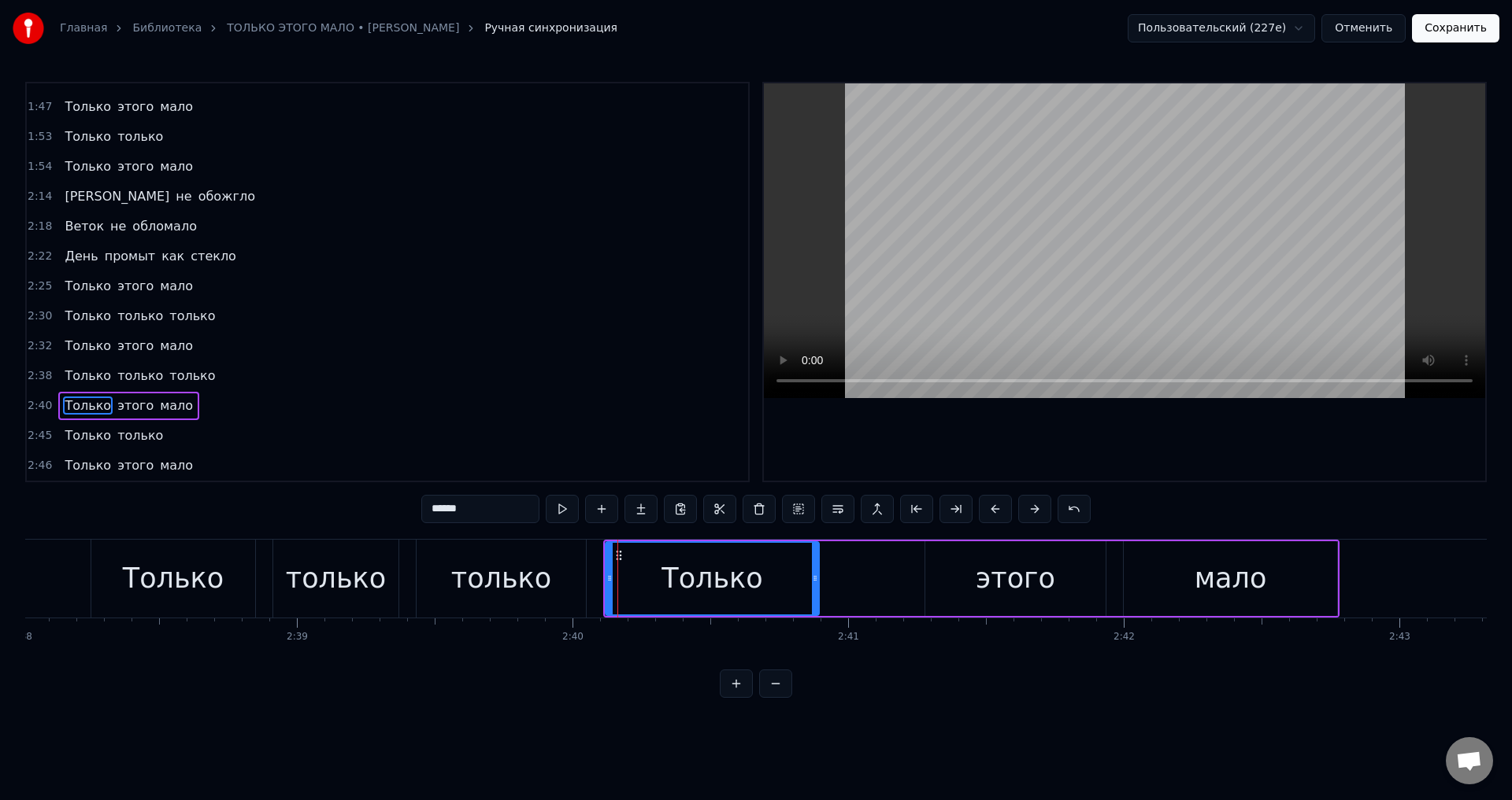
click at [88, 441] on span "Только" at bounding box center [87, 435] width 50 height 18
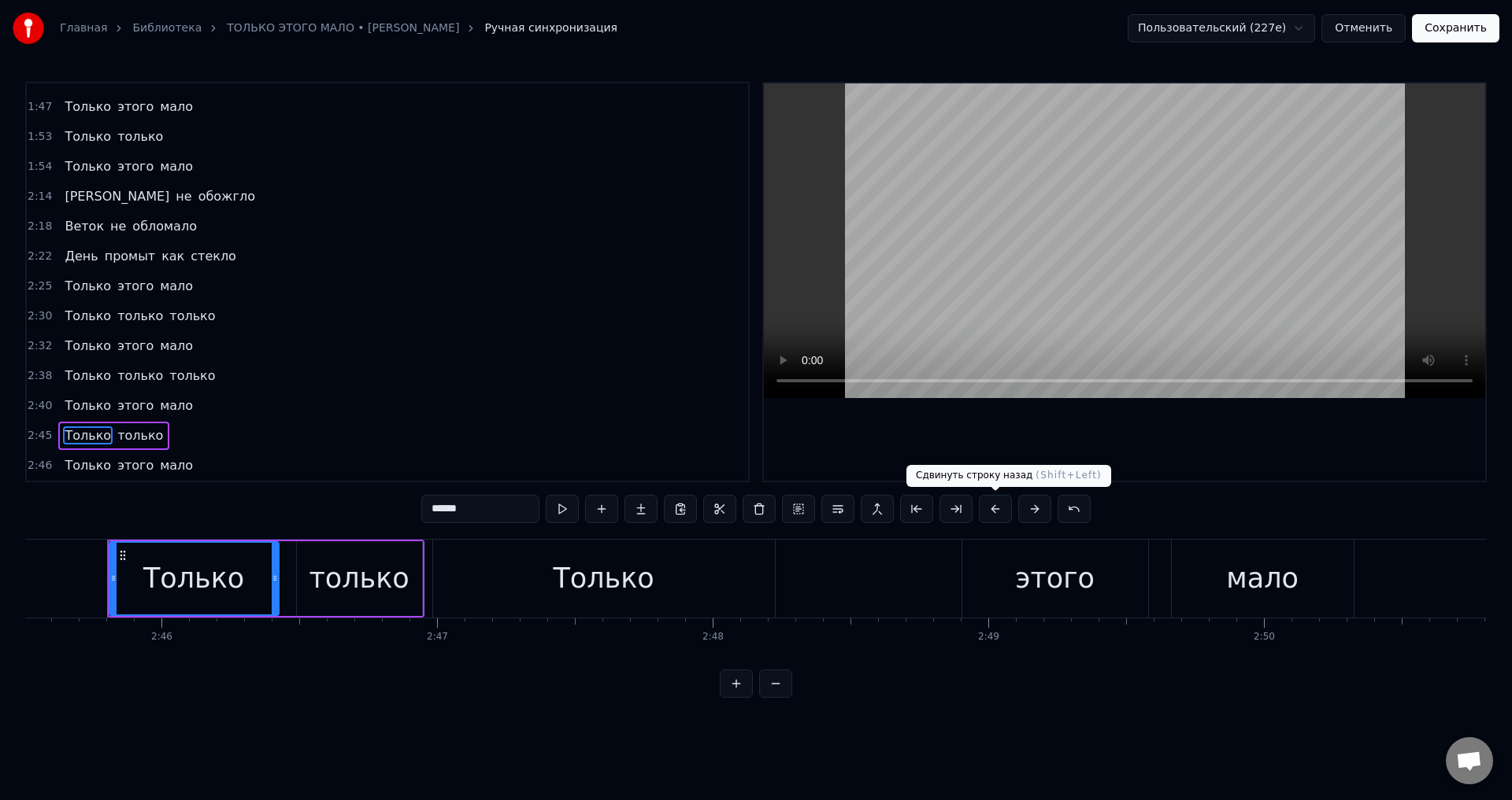
scroll to position [0, 45616]
click at [995, 510] on button at bounding box center [996, 509] width 33 height 29
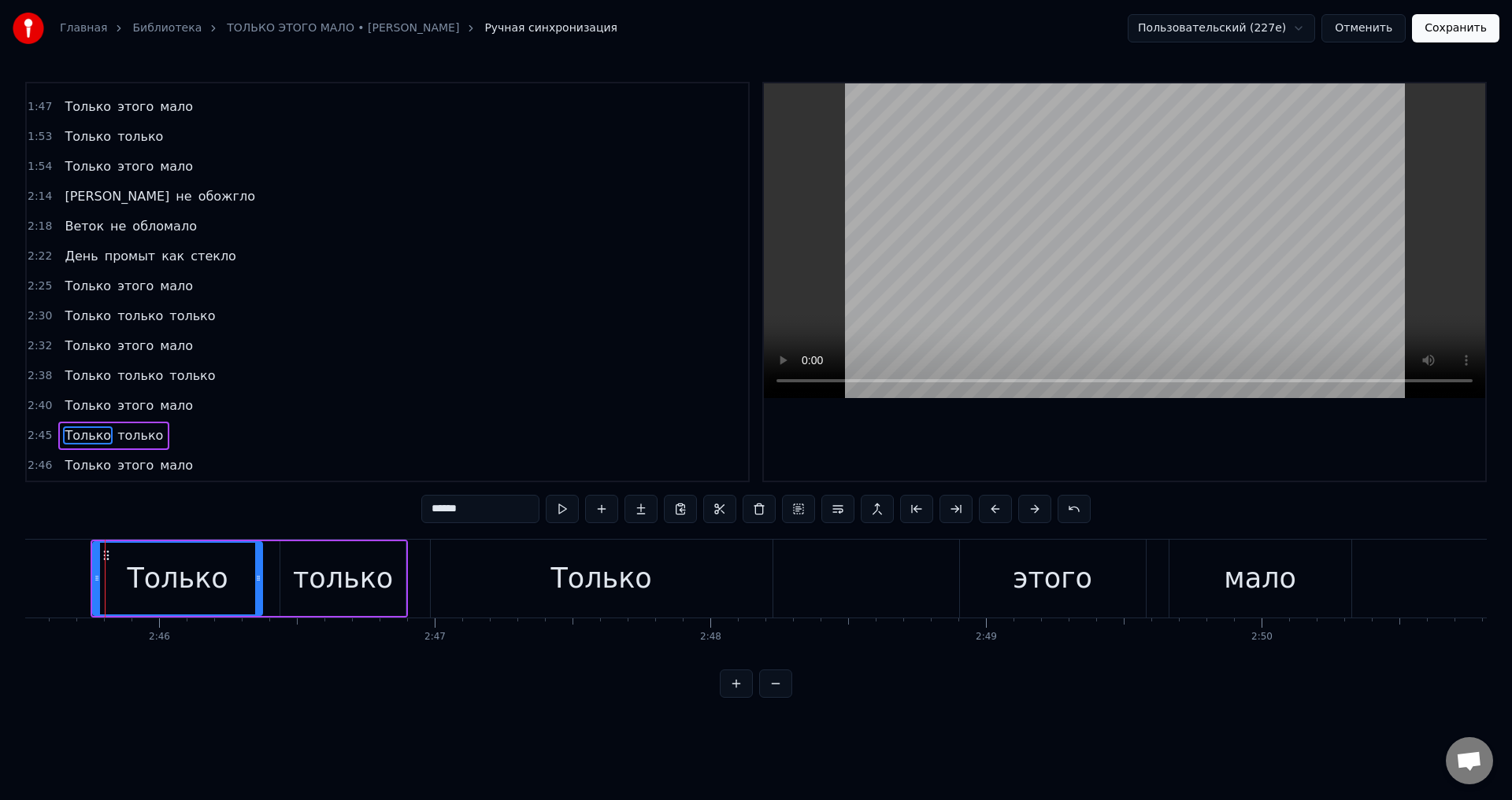
click at [81, 468] on span "Только" at bounding box center [87, 465] width 50 height 18
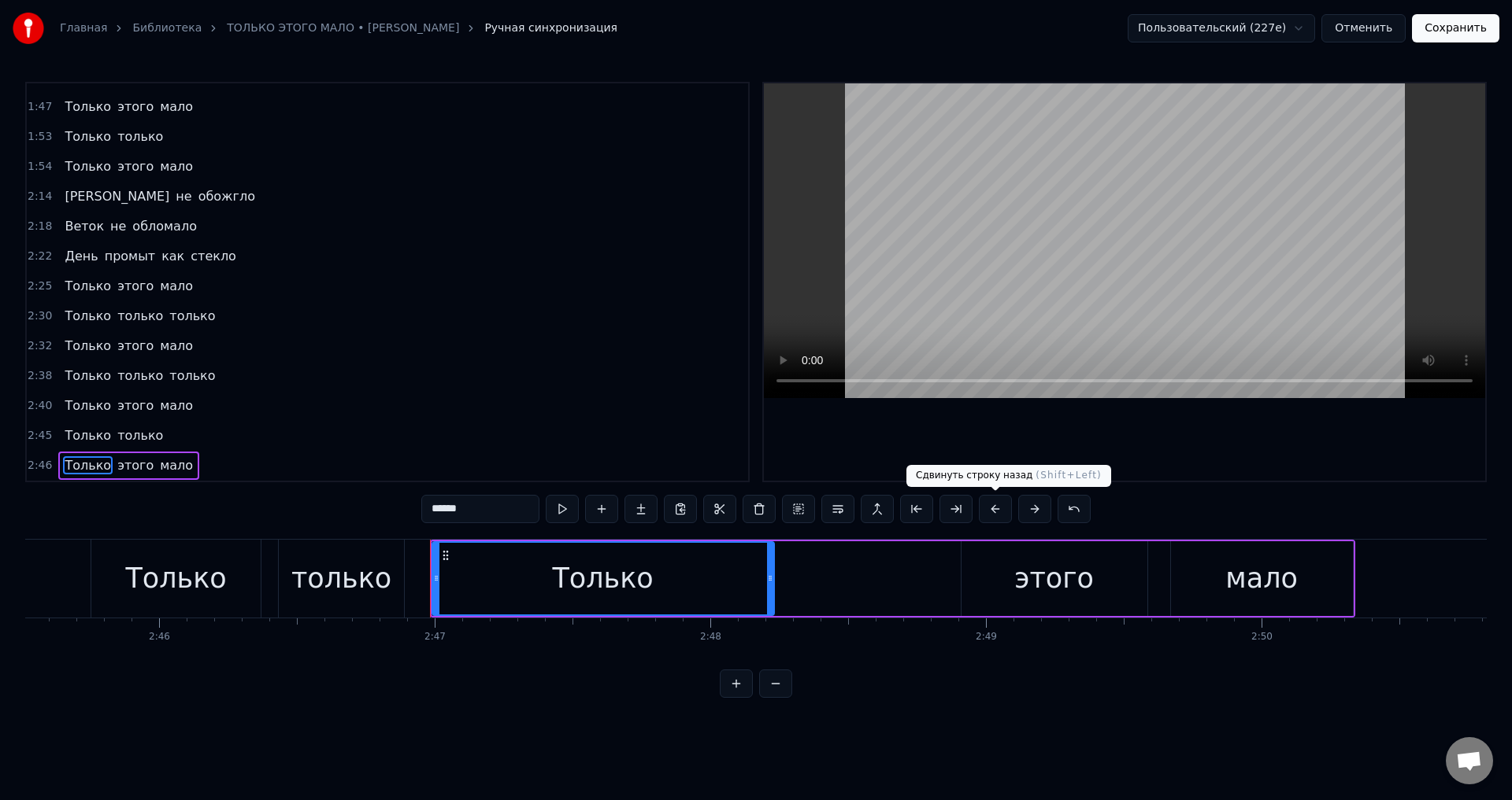
drag, startPoint x: 992, startPoint y: 508, endPoint x: 618, endPoint y: 504, distance: 374.0
click at [991, 509] on button at bounding box center [996, 509] width 33 height 29
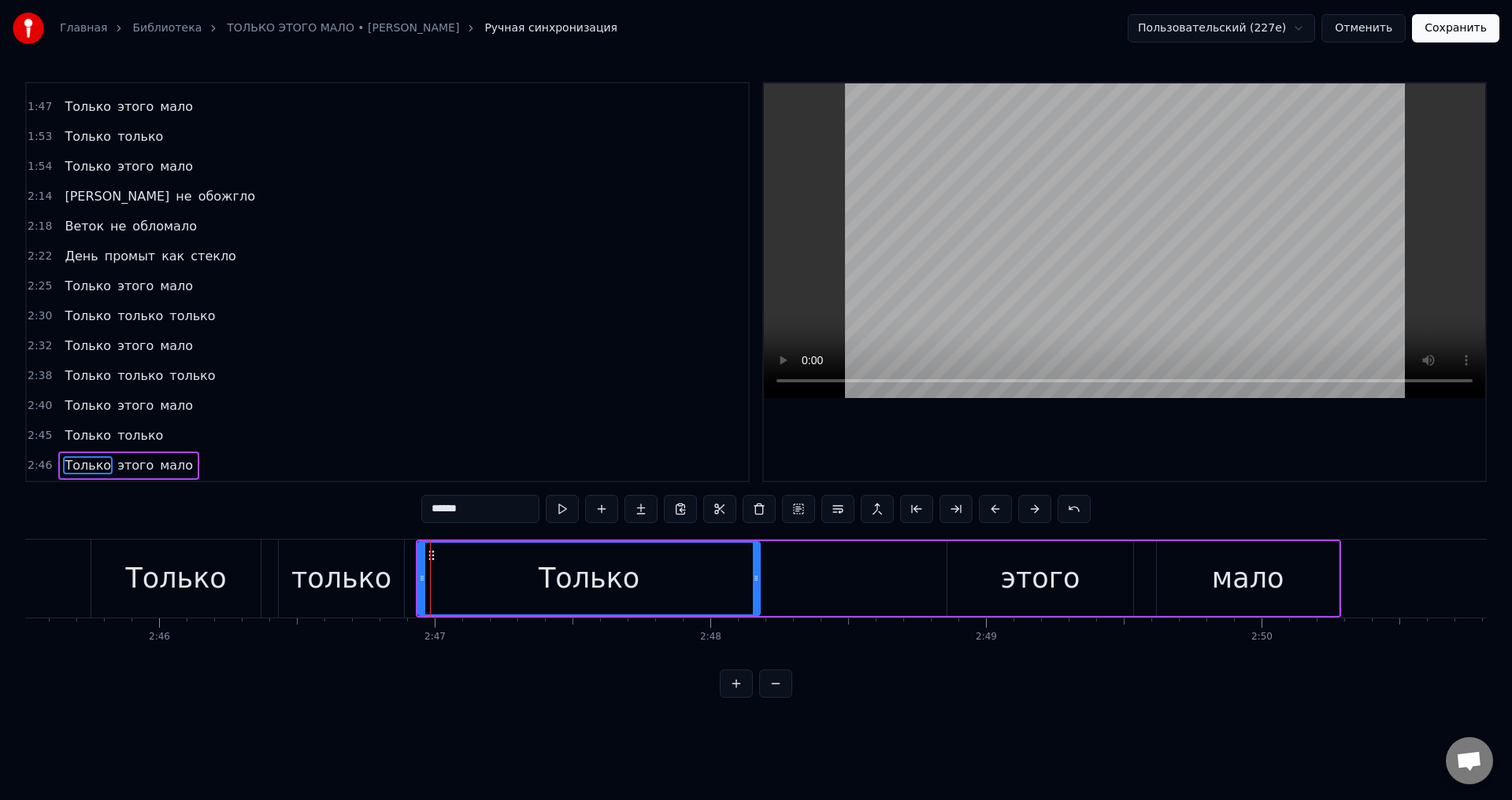
click at [1467, 35] on button "Сохранить" at bounding box center [1455, 28] width 87 height 29
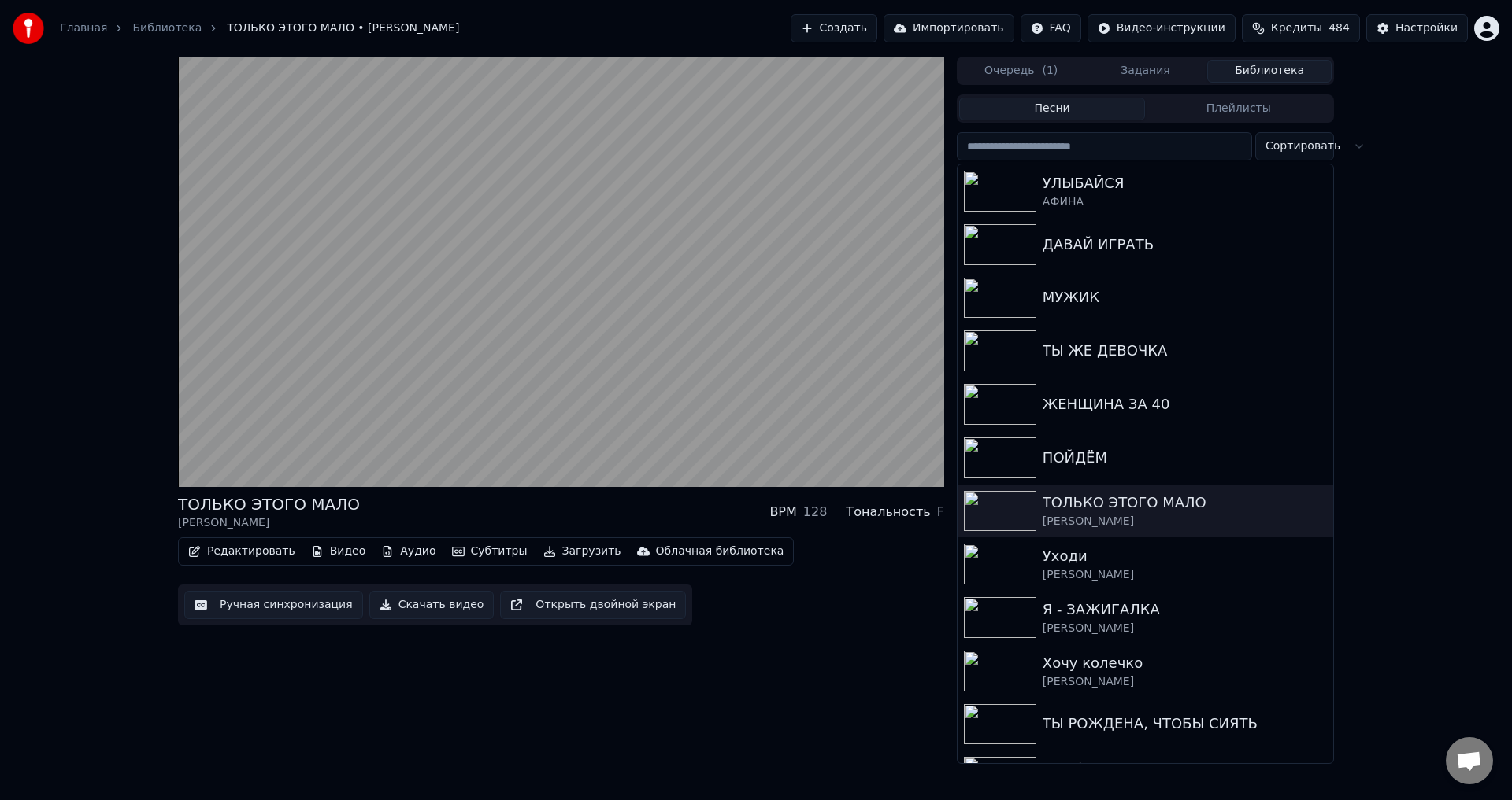
click at [272, 599] on button "Ручная синхронизация" at bounding box center [273, 605] width 179 height 29
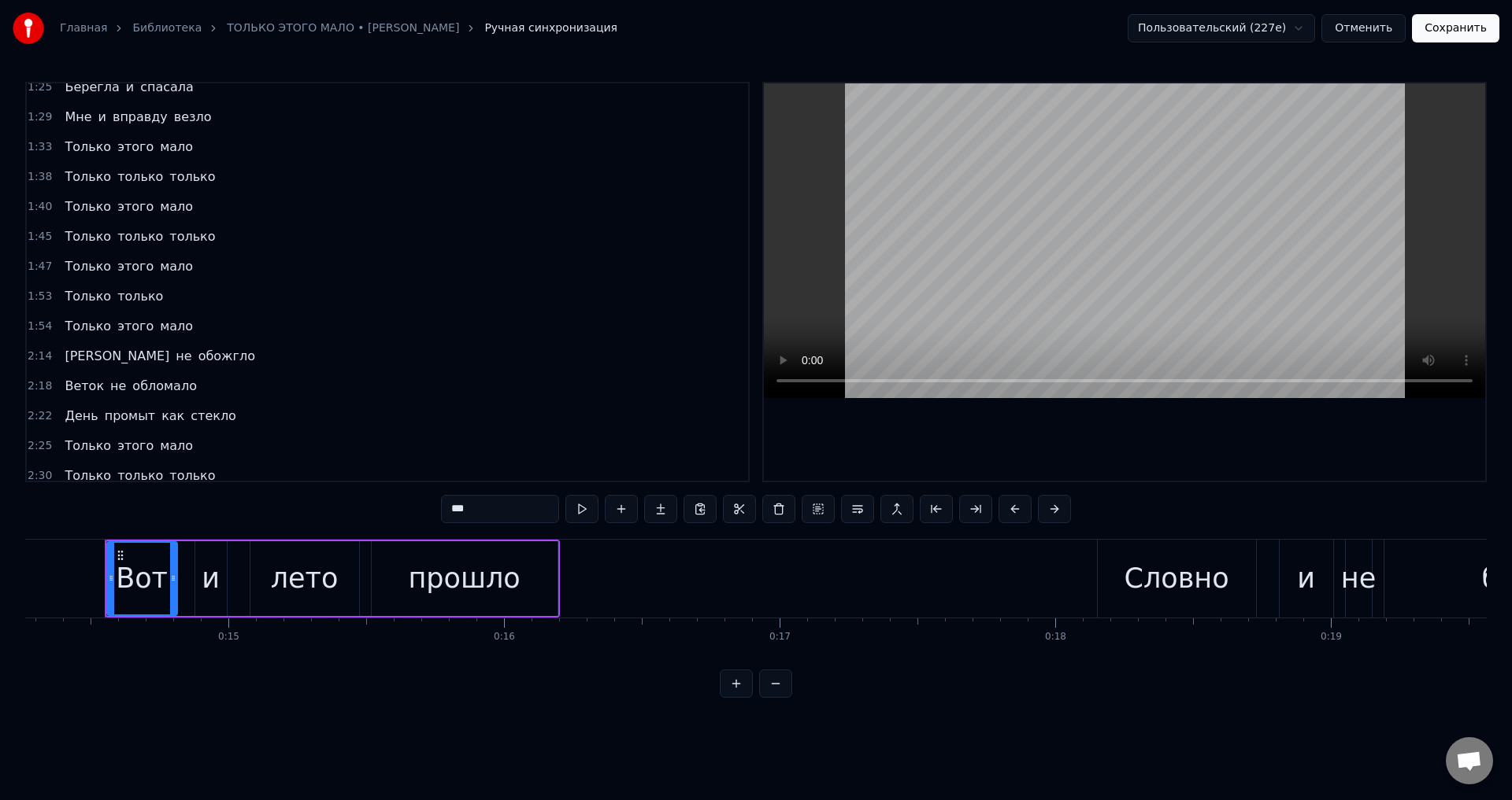
scroll to position [739, 0]
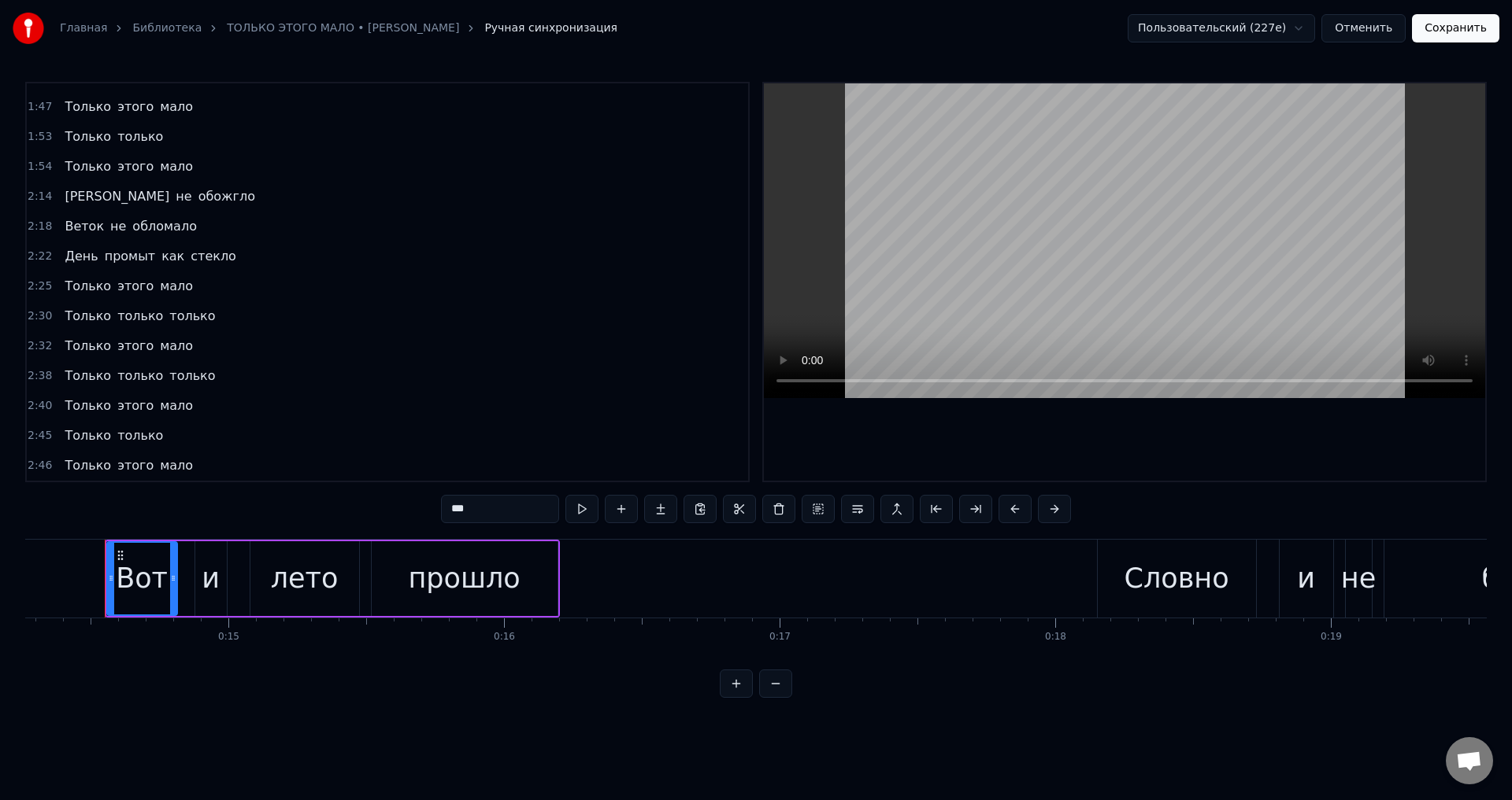
click at [1373, 34] on button "Отменить" at bounding box center [1363, 28] width 84 height 29
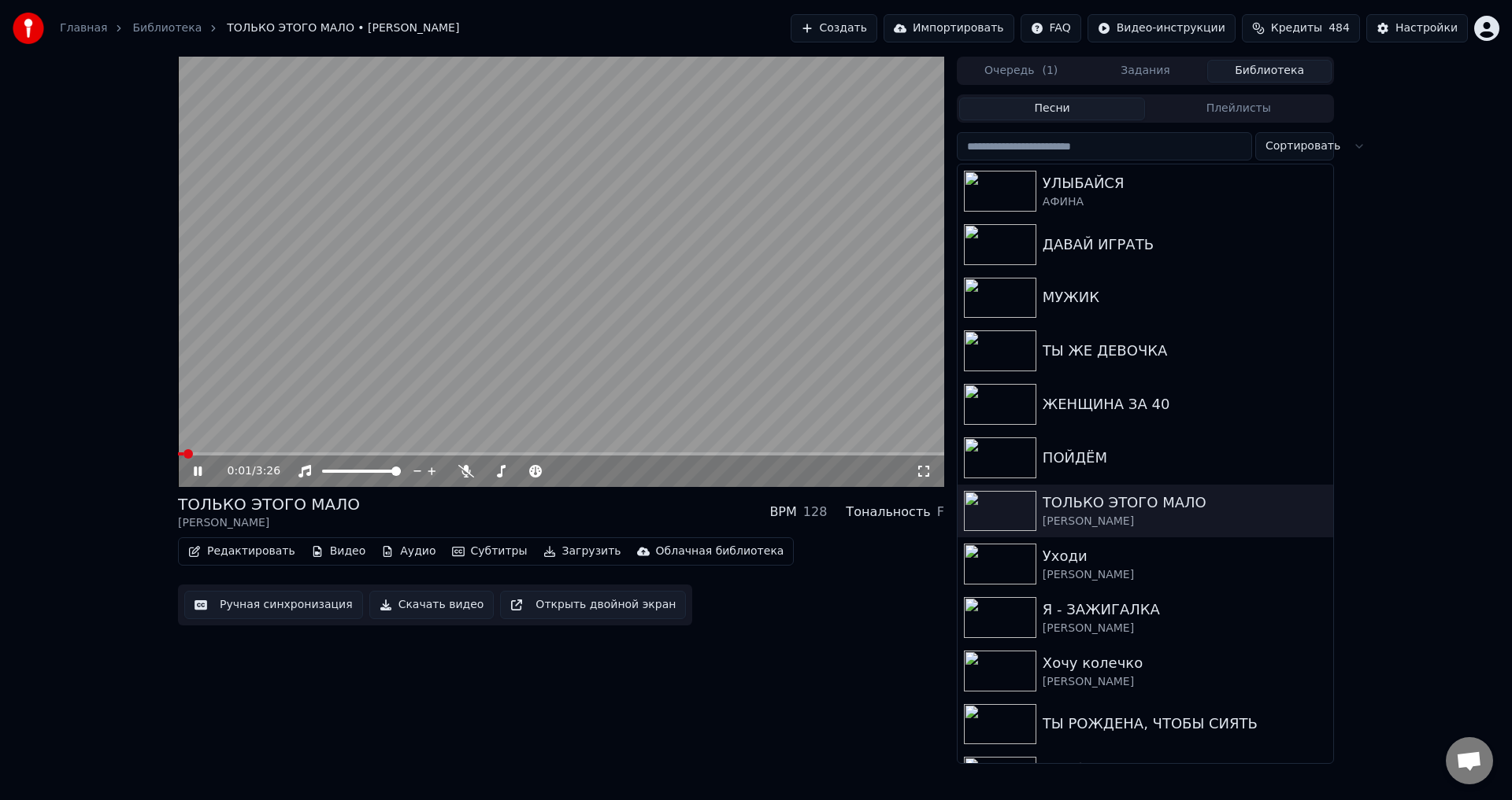
click at [199, 470] on icon at bounding box center [197, 471] width 8 height 10
click at [924, 477] on icon at bounding box center [923, 471] width 16 height 12
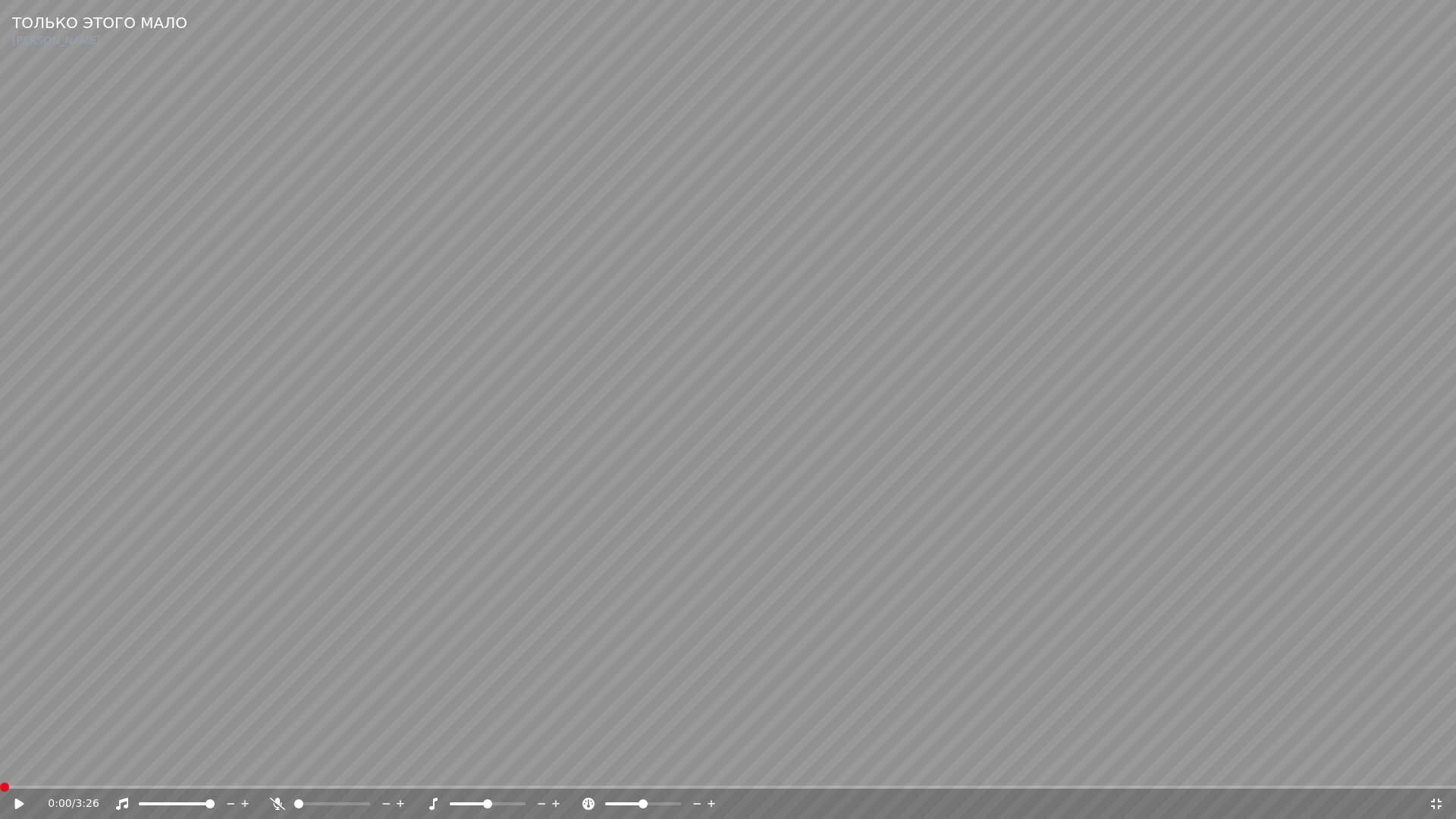
click at [0, 771] on span at bounding box center [4, 787] width 9 height 9
click at [17, 771] on icon at bounding box center [19, 804] width 9 height 11
click at [389, 551] on video at bounding box center [728, 410] width 1456 height 819
click at [20, 771] on icon at bounding box center [19, 804] width 9 height 11
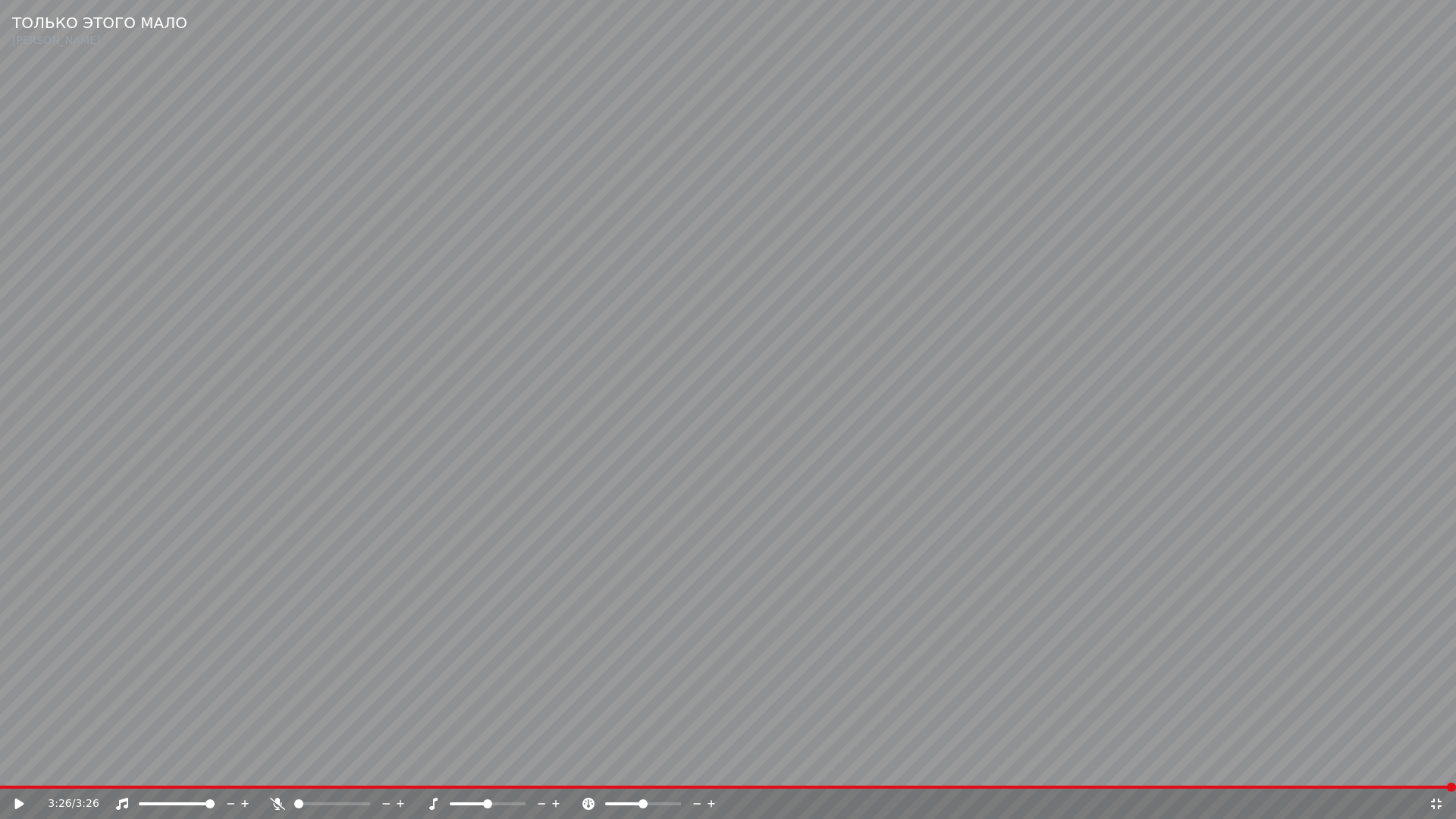
click at [1438, 771] on icon at bounding box center [1436, 804] width 15 height 12
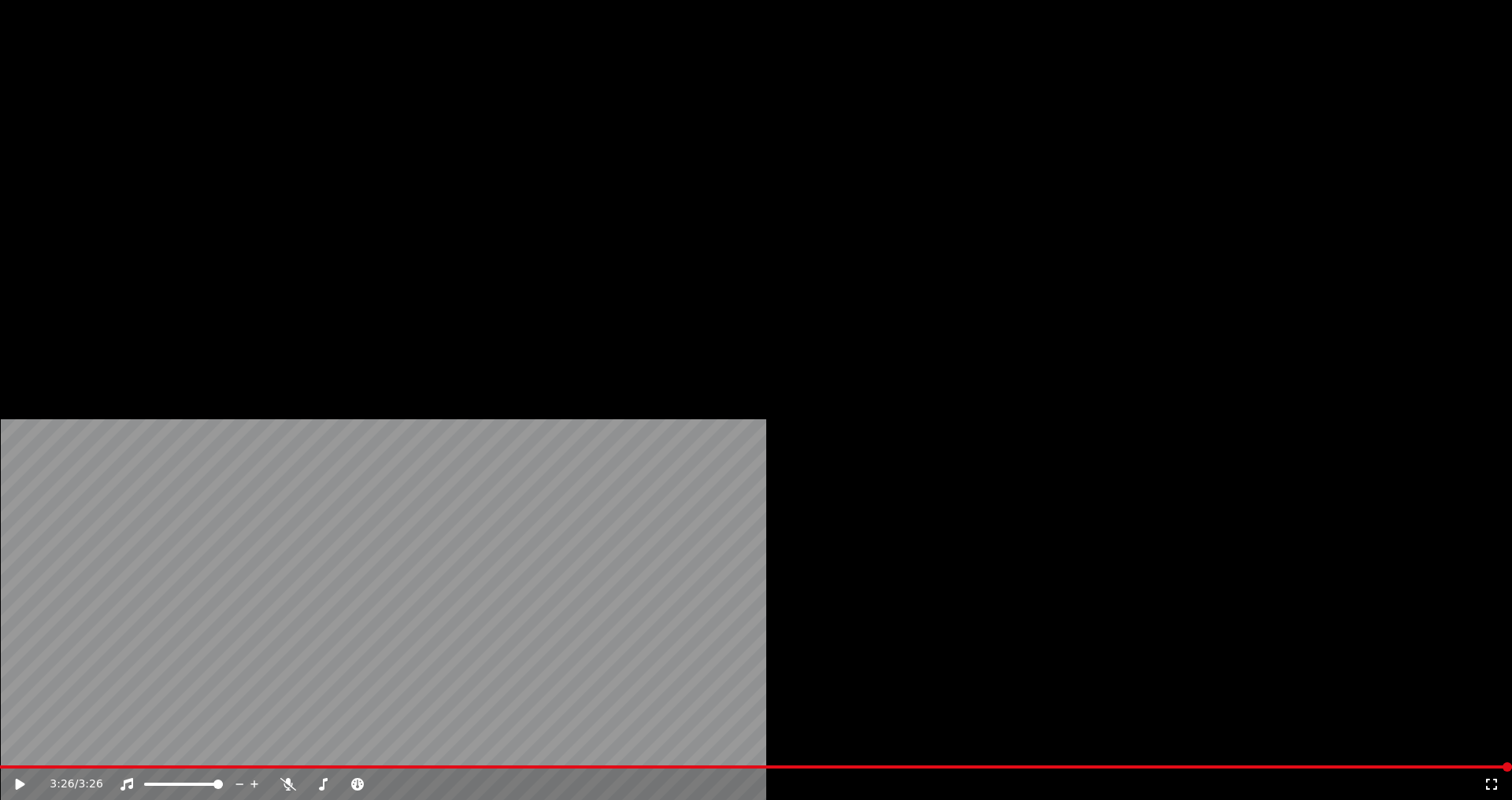
click at [550, 132] on button "Загрузить" at bounding box center [583, 121] width 91 height 22
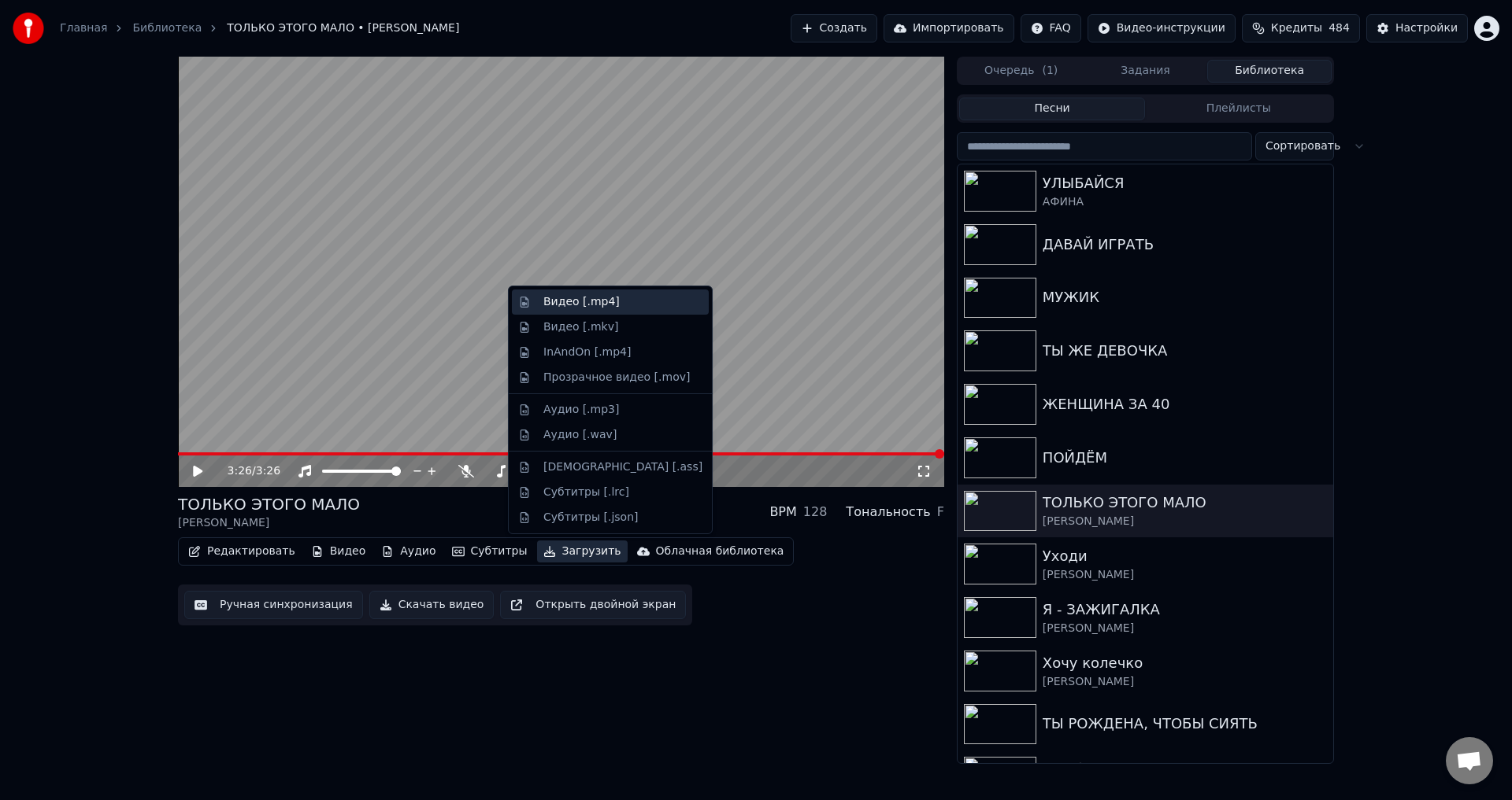
click at [568, 296] on div "Видео [.mp4]" at bounding box center [582, 302] width 77 height 16
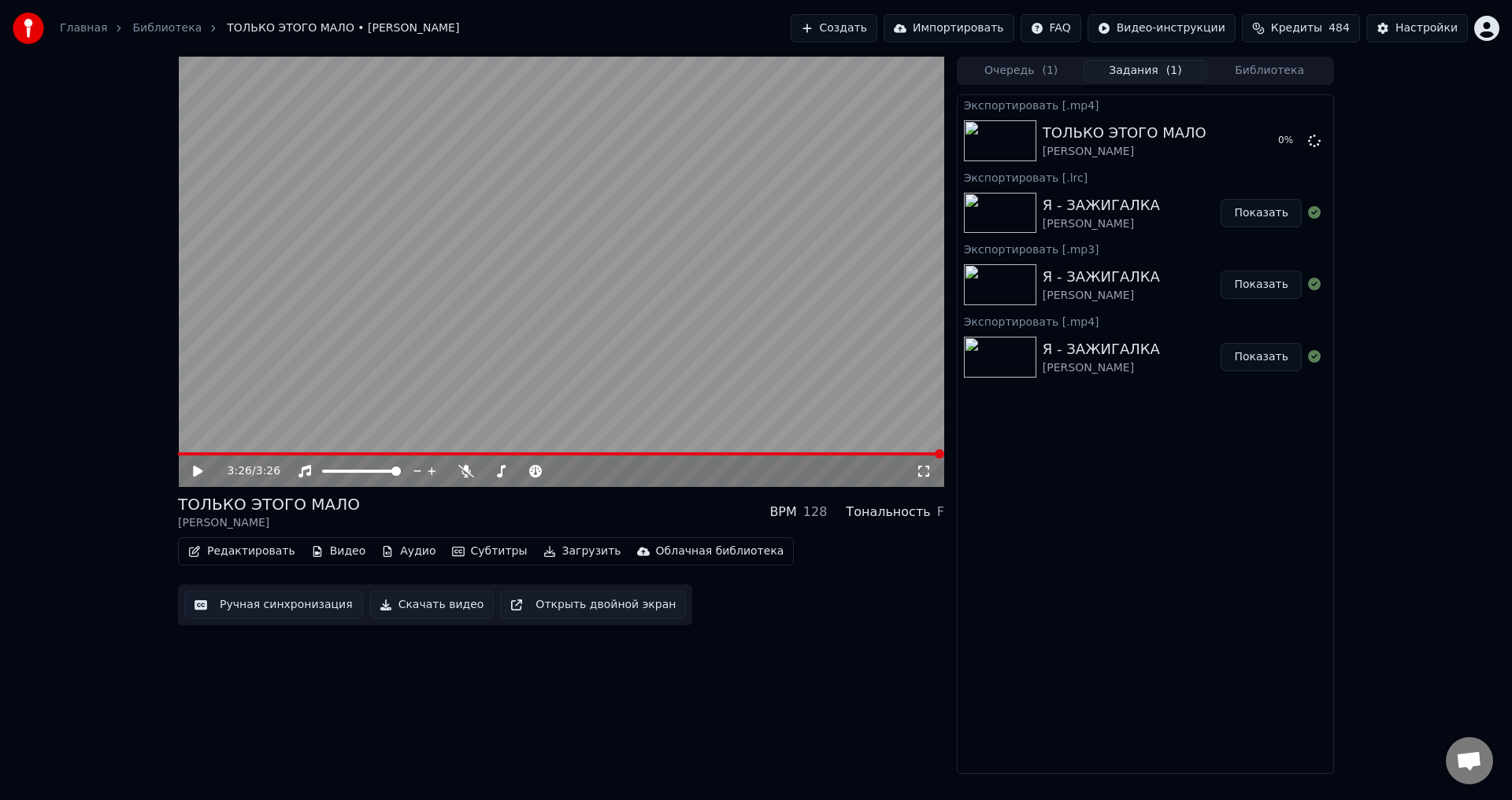
click at [564, 555] on button "Загрузить" at bounding box center [583, 551] width 91 height 22
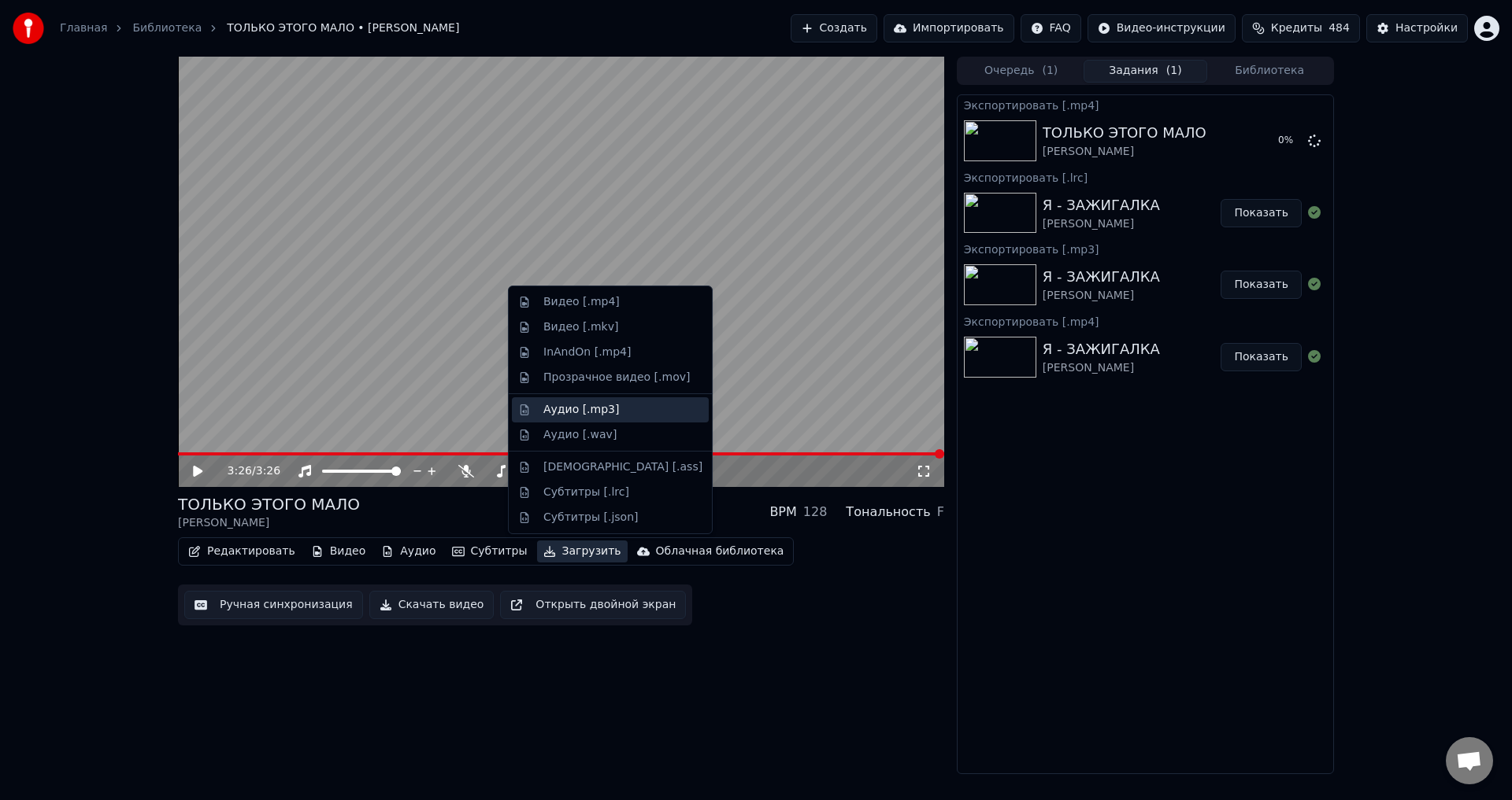
click at [570, 409] on div "Аудио [.mp3]" at bounding box center [581, 410] width 76 height 16
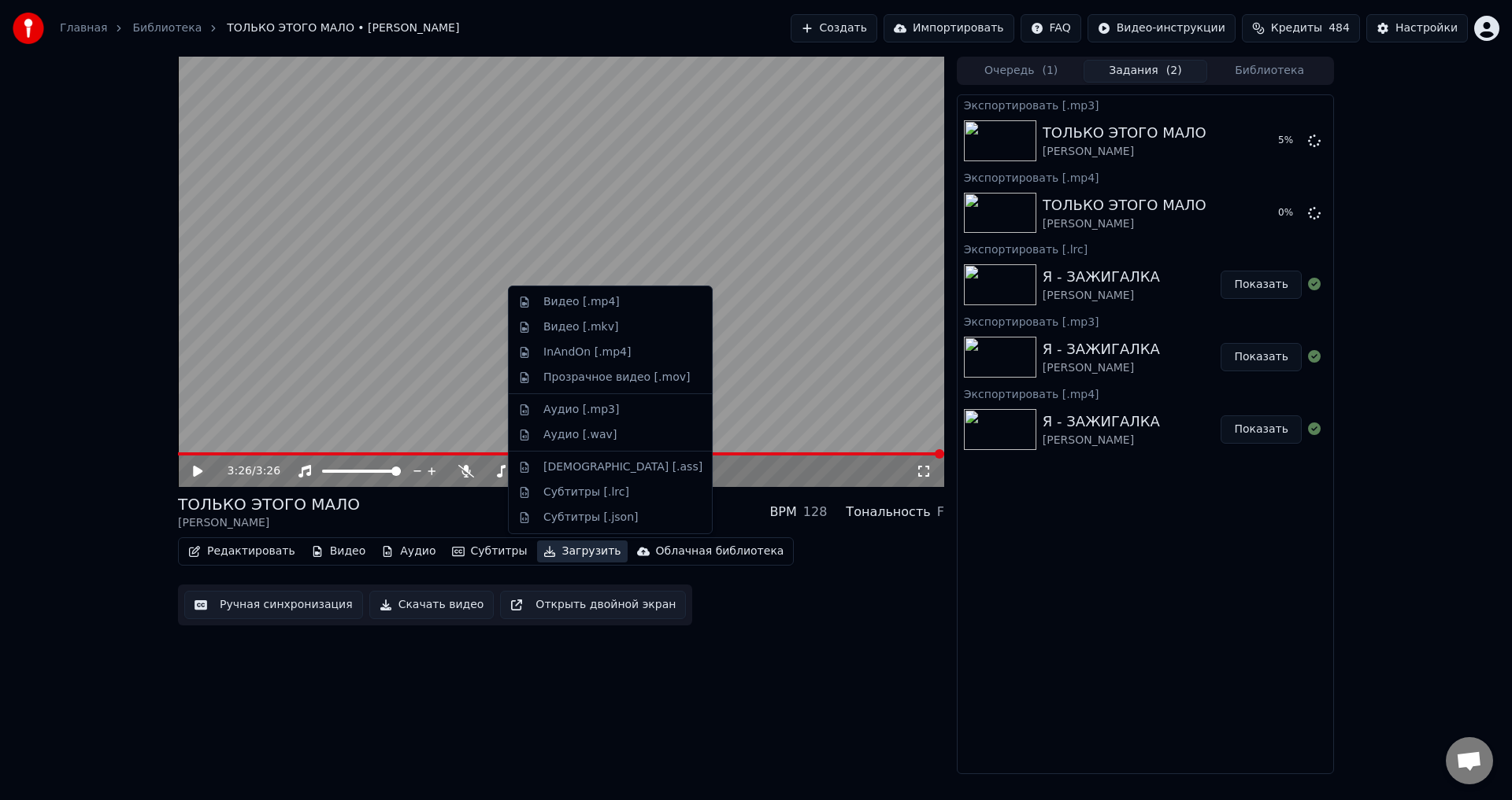
click at [557, 551] on button "Загрузить" at bounding box center [583, 551] width 91 height 22
click at [558, 490] on div "Субтитры [.lrc]" at bounding box center [586, 493] width 86 height 16
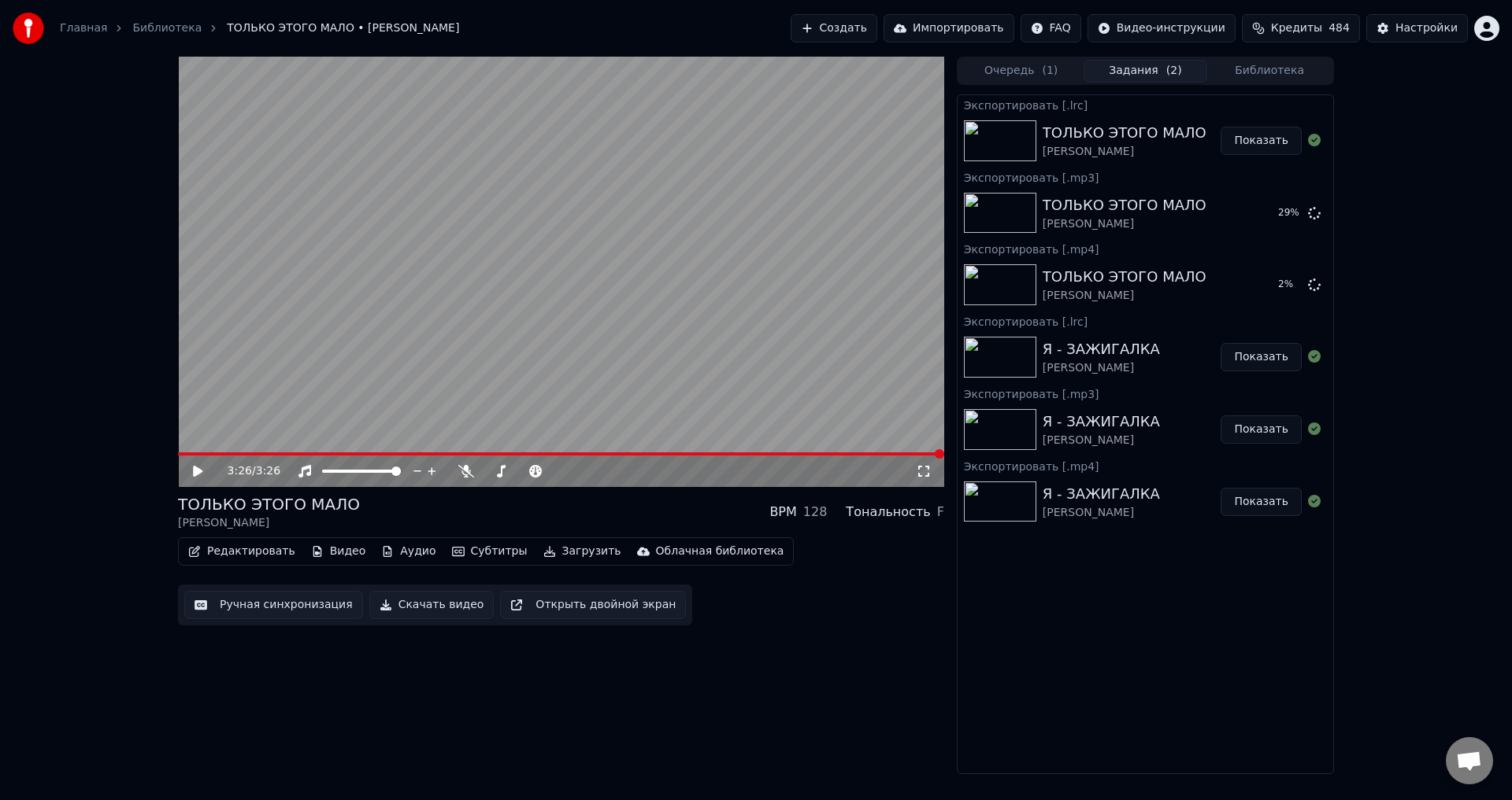
click at [1285, 66] on button "Библиотека" at bounding box center [1269, 71] width 125 height 23
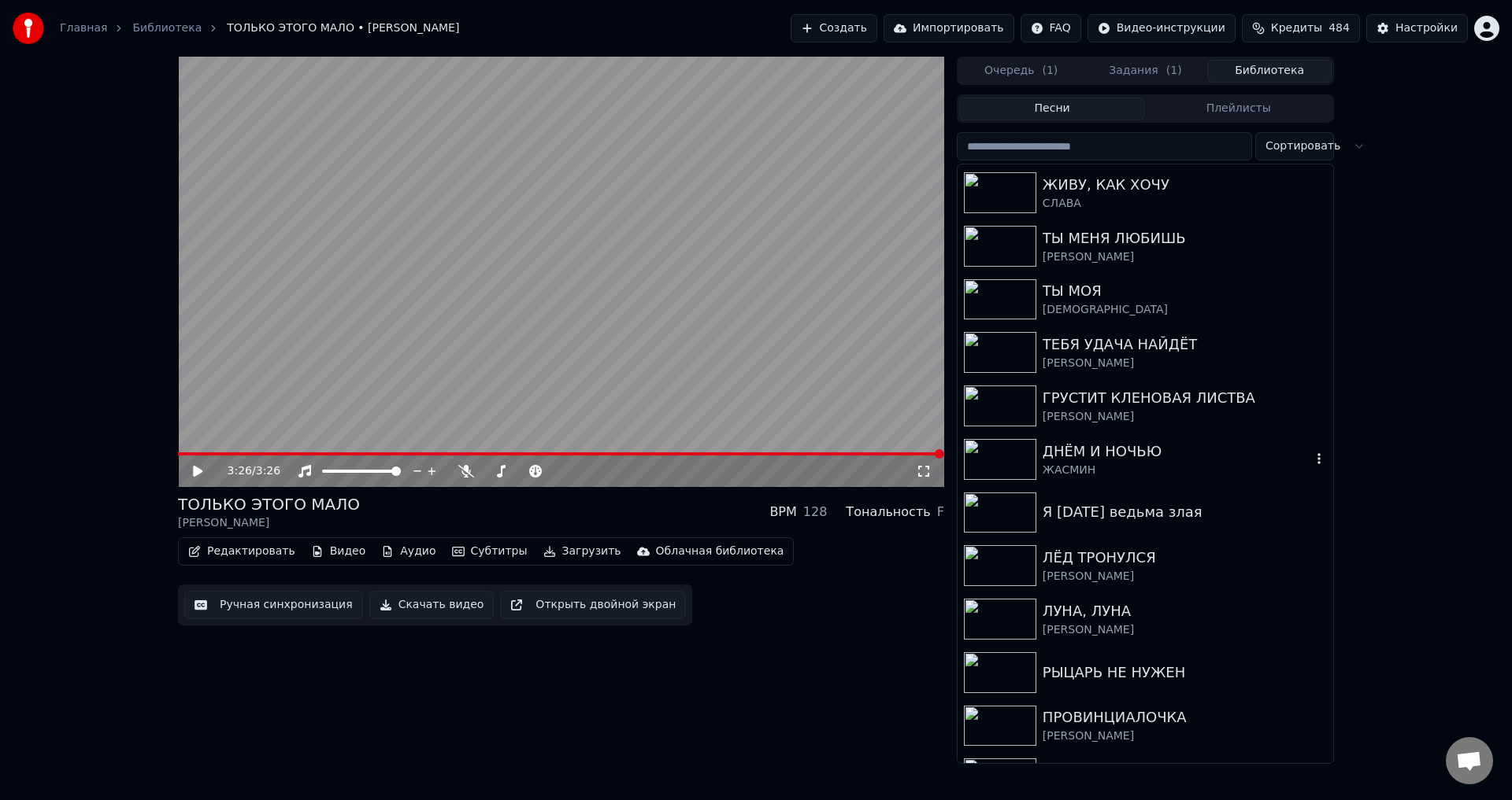
scroll to position [1416, 0]
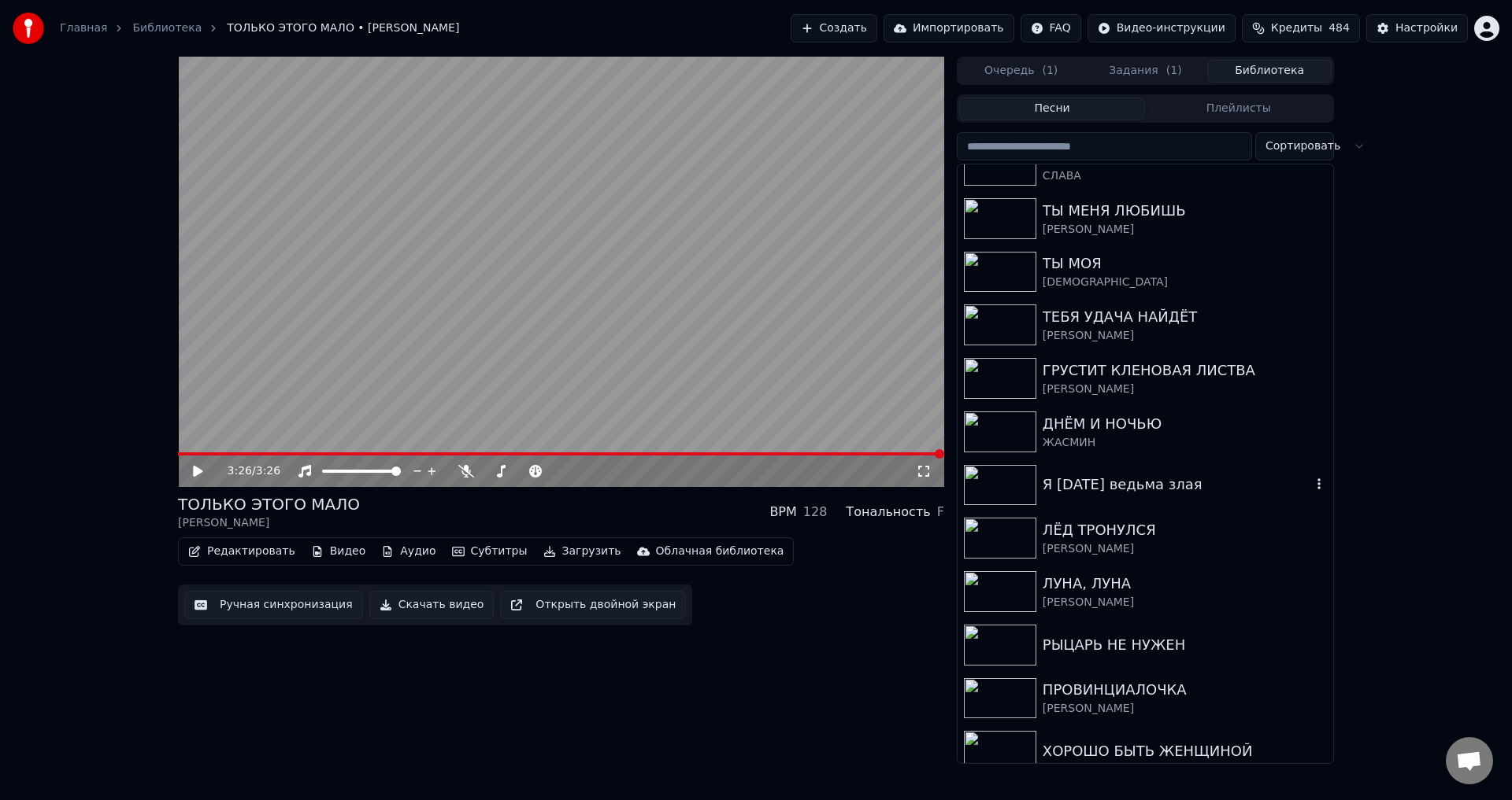
click at [1080, 488] on div "Я сегодня ведьма злая" at bounding box center [1177, 484] width 268 height 22
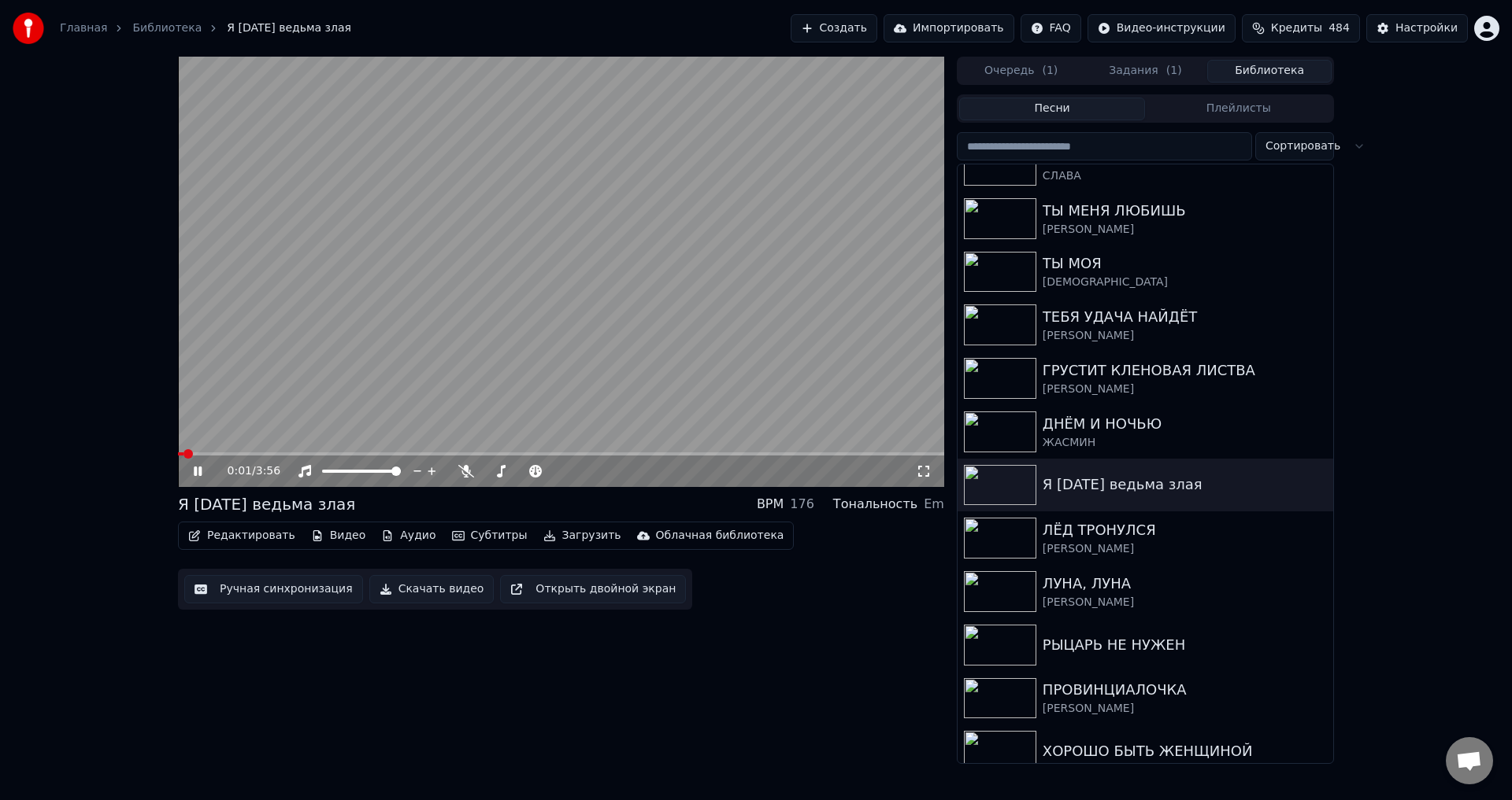
click at [920, 469] on icon at bounding box center [923, 471] width 16 height 12
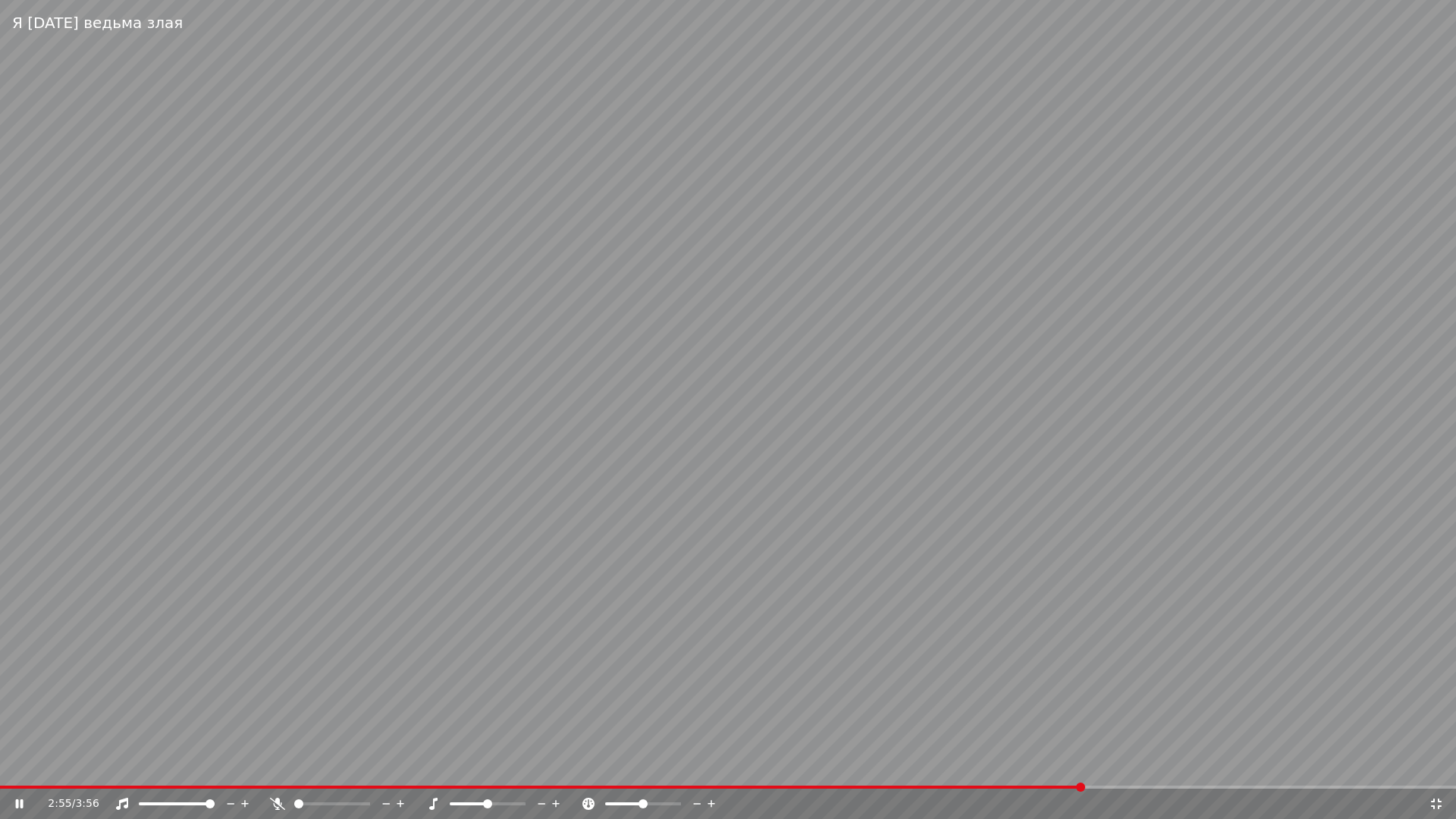
click at [670, 610] on video at bounding box center [728, 410] width 1456 height 819
click at [610, 609] on video at bounding box center [728, 410] width 1456 height 819
click at [1435, 771] on icon at bounding box center [1436, 804] width 15 height 12
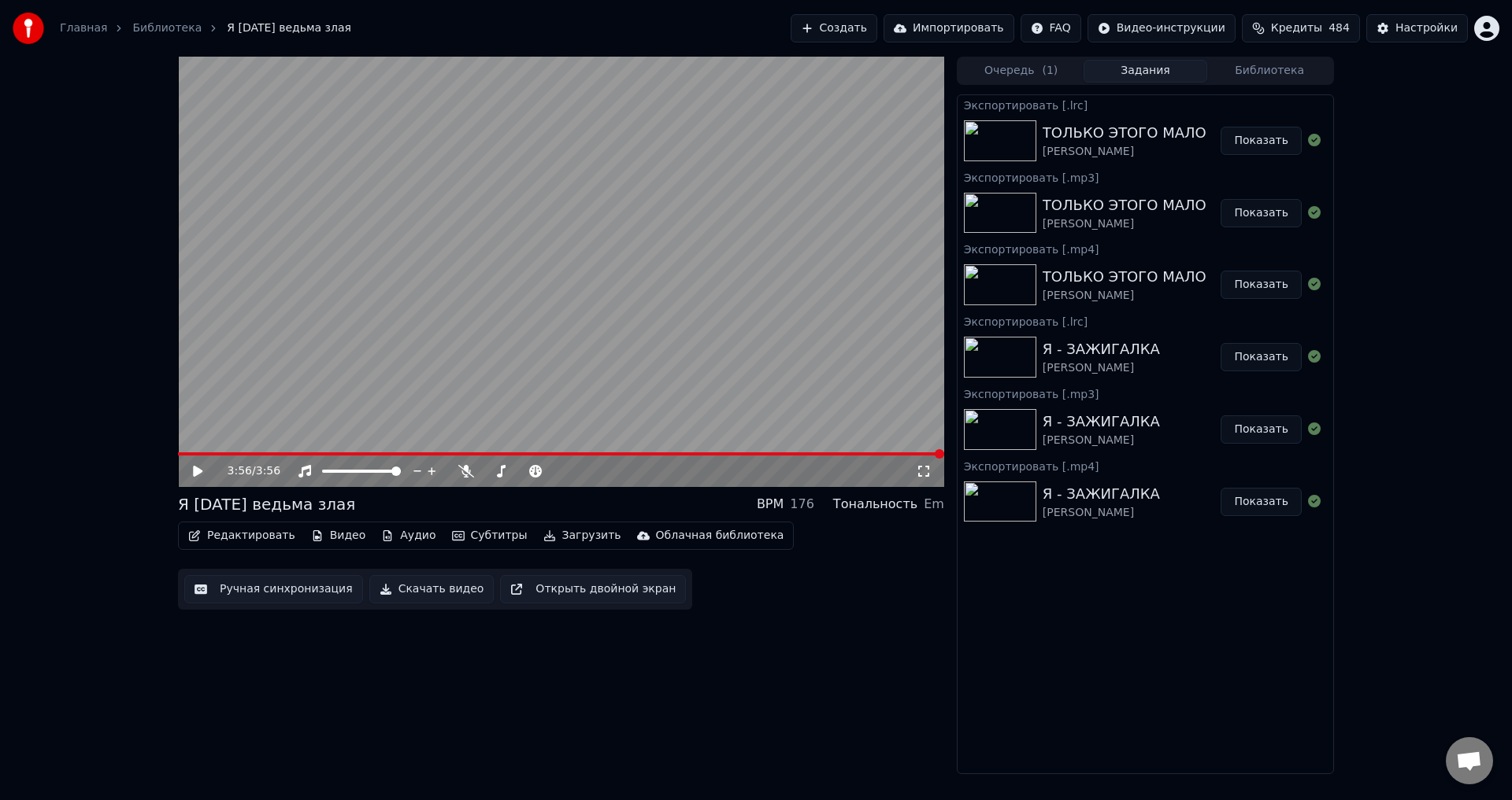
click at [1144, 68] on button "Задания" at bounding box center [1145, 71] width 125 height 23
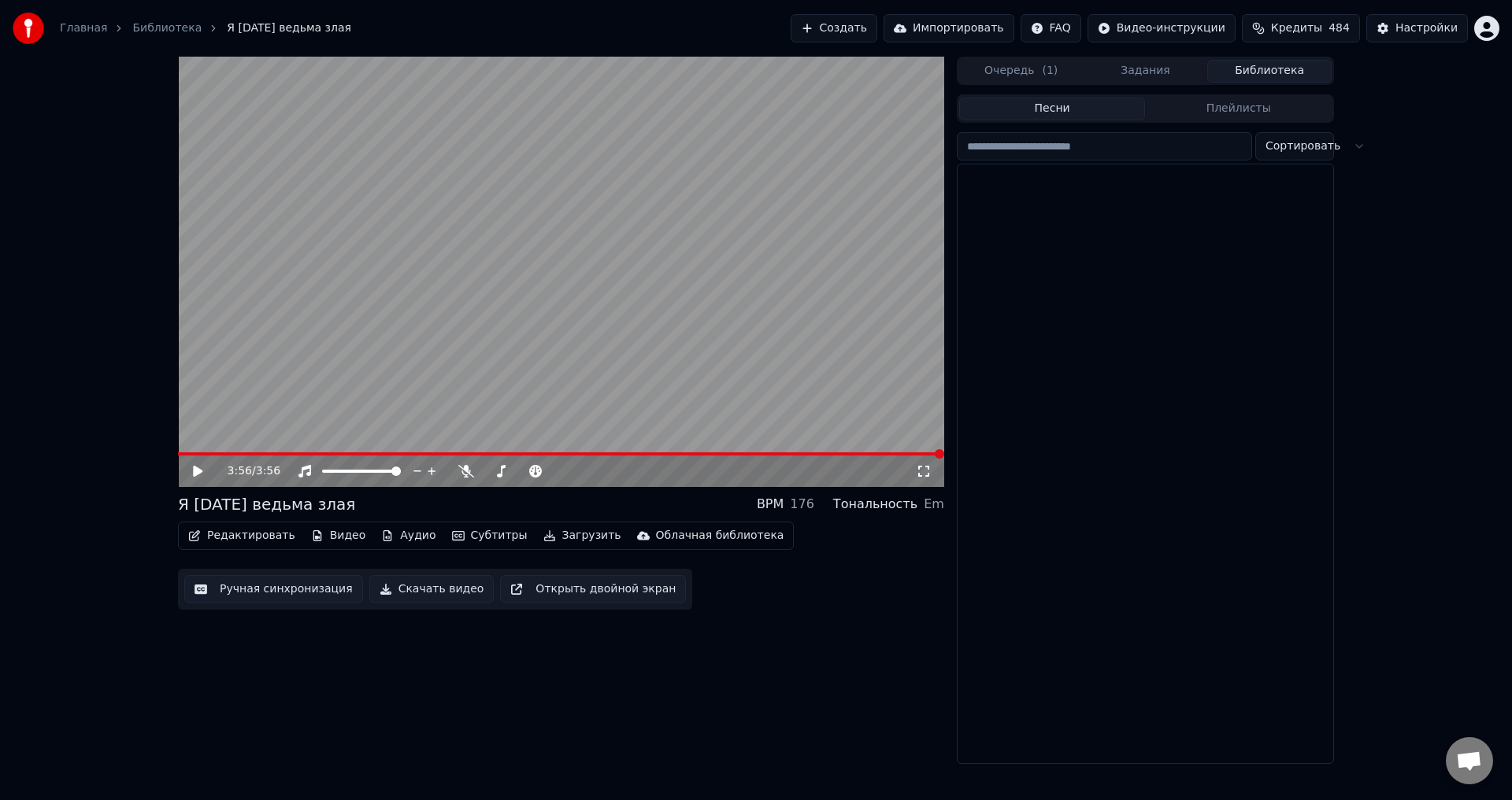
click at [1283, 72] on button "Библиотека" at bounding box center [1269, 71] width 125 height 23
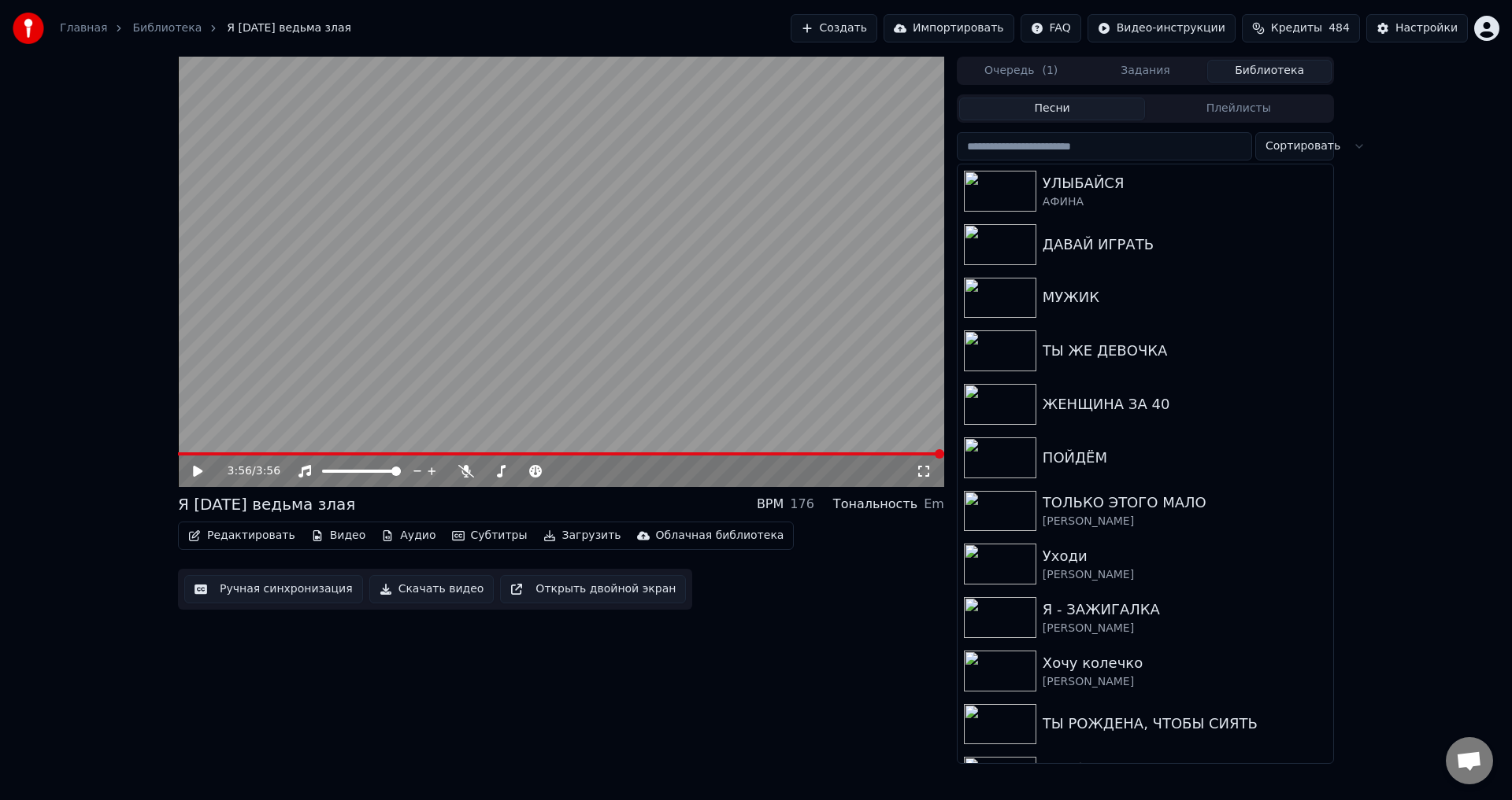
click at [231, 536] on button "Редактировать" at bounding box center [241, 535] width 119 height 22
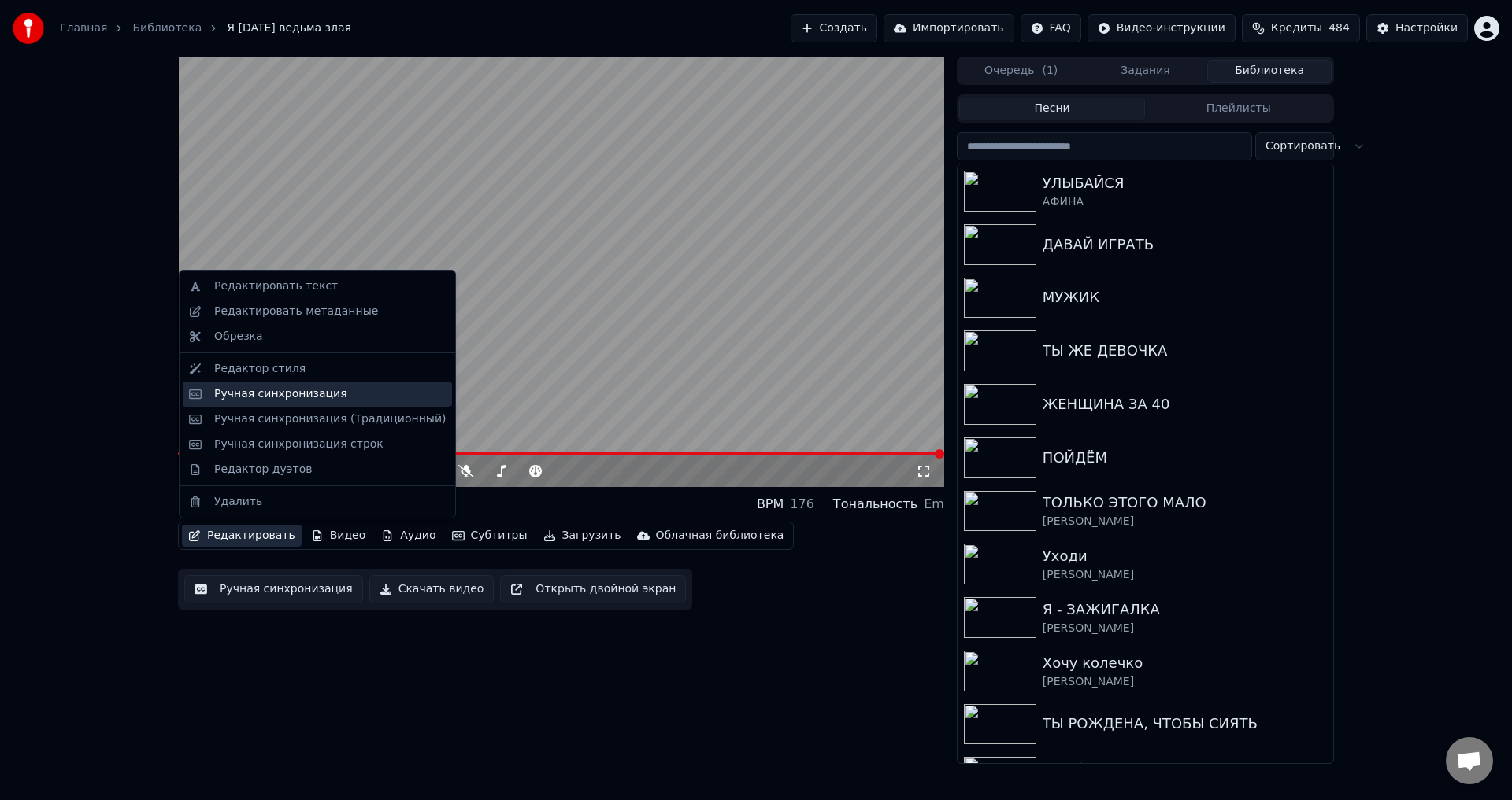
click at [244, 390] on div "Ручная синхронизация" at bounding box center [280, 394] width 133 height 16
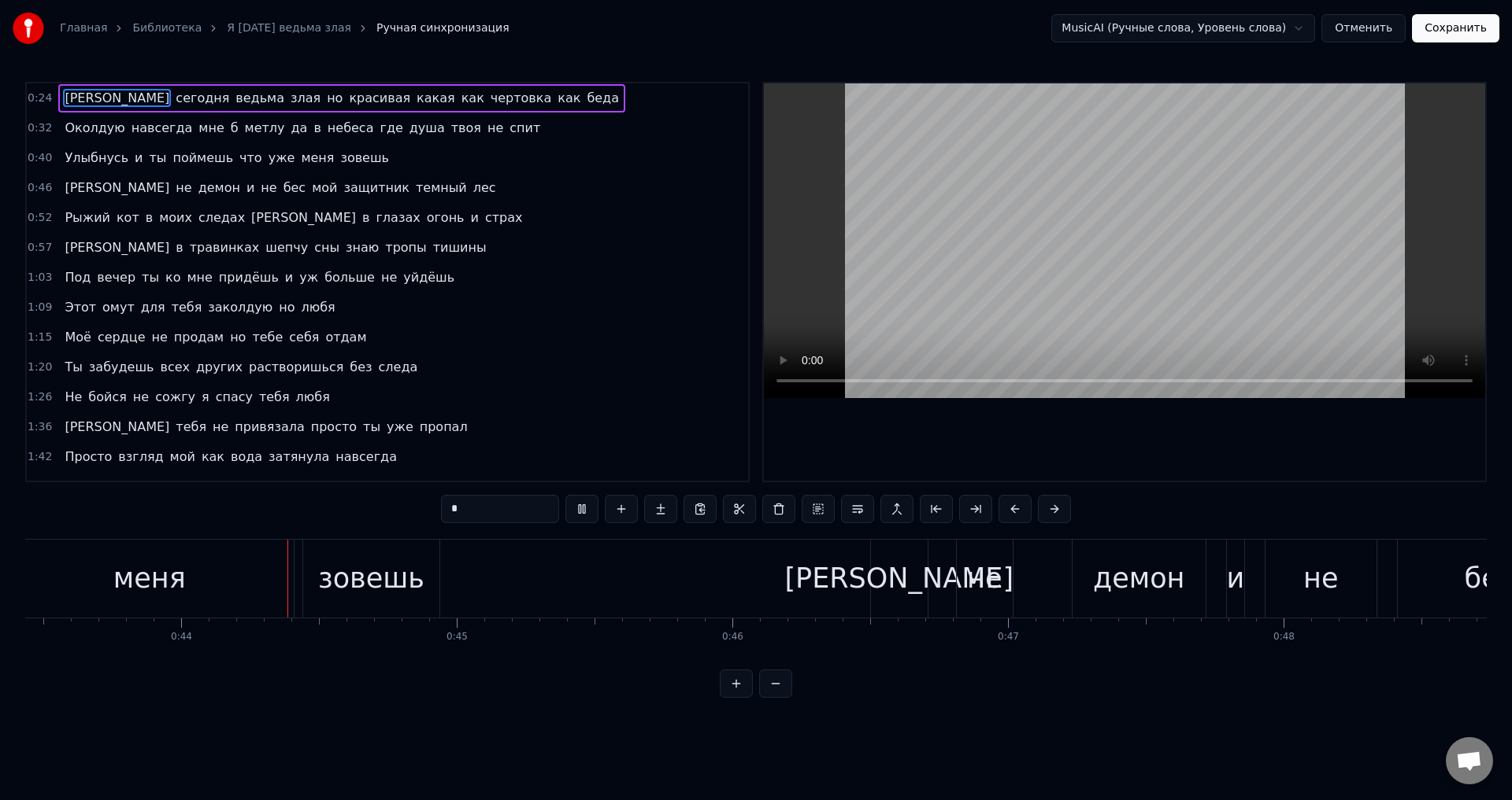
scroll to position [0, 11972]
click at [102, 578] on div "меня" at bounding box center [148, 579] width 288 height 78
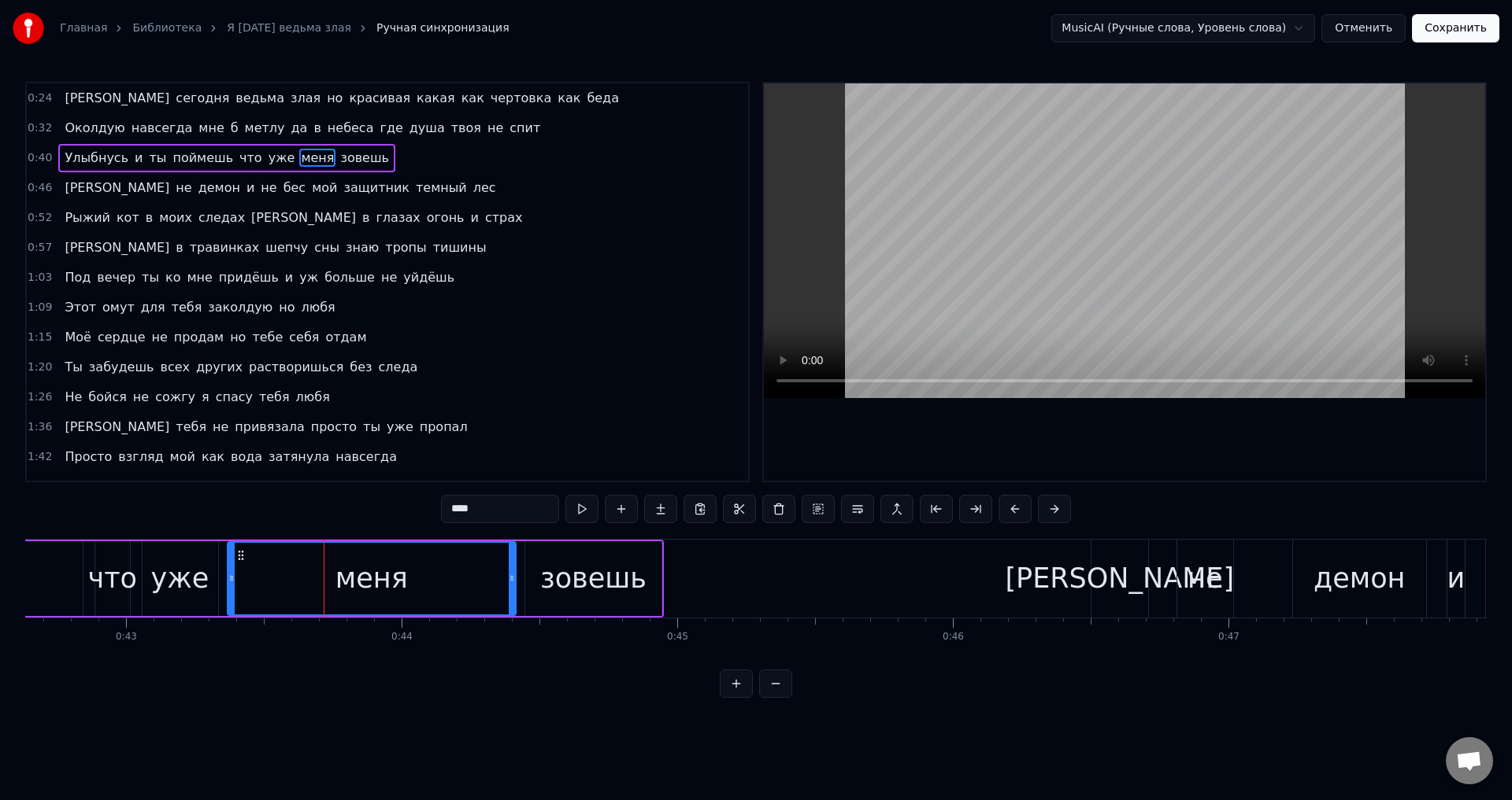
scroll to position [0, 11573]
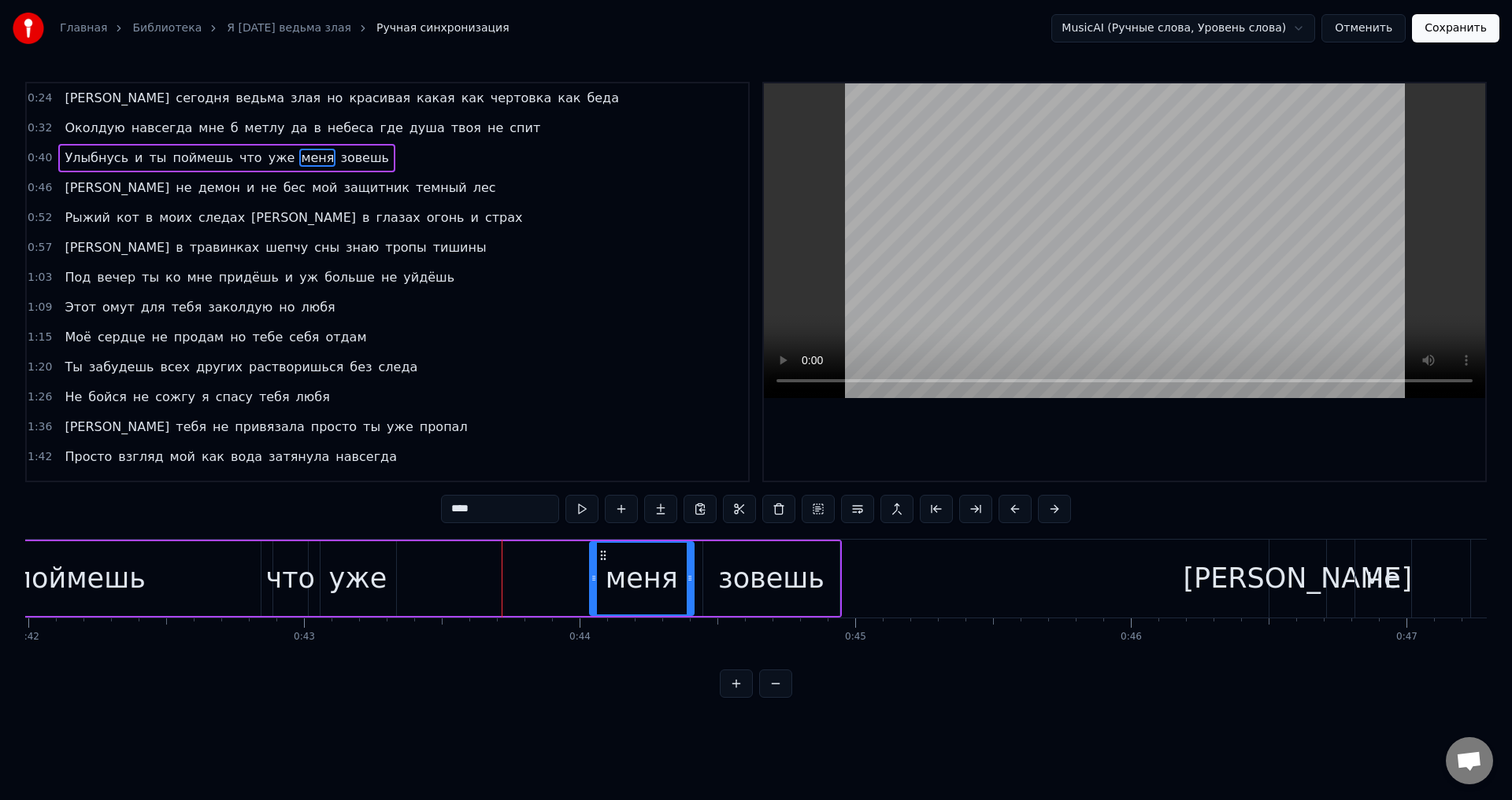
drag, startPoint x: 407, startPoint y: 584, endPoint x: 591, endPoint y: 583, distance: 184.0
click at [591, 583] on icon at bounding box center [593, 578] width 6 height 12
click at [226, 582] on div "поймешь" at bounding box center [79, 579] width 362 height 75
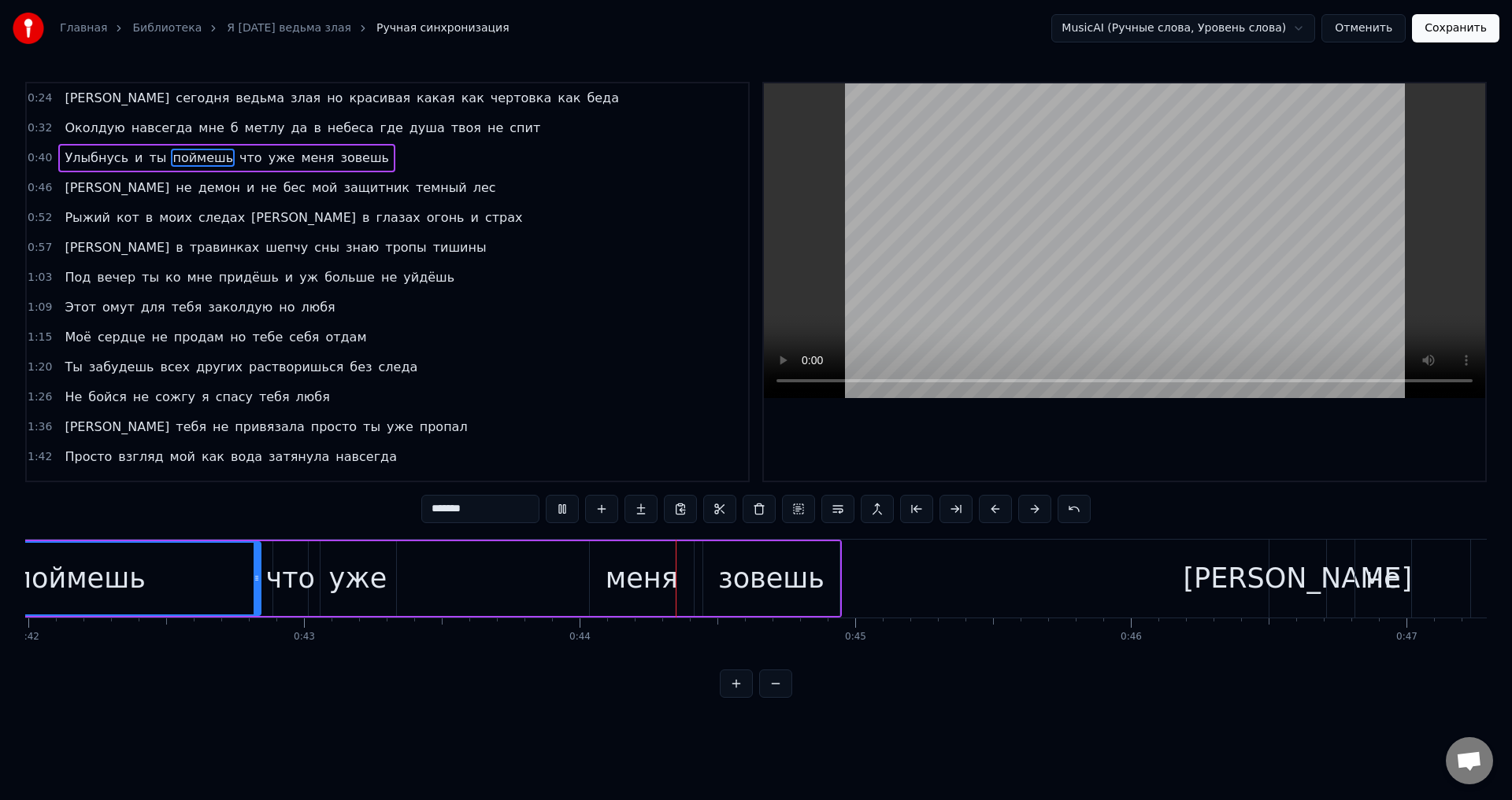
click at [159, 595] on div "поймешь" at bounding box center [79, 579] width 361 height 71
click at [37, 579] on div "поймешь" at bounding box center [79, 579] width 132 height 42
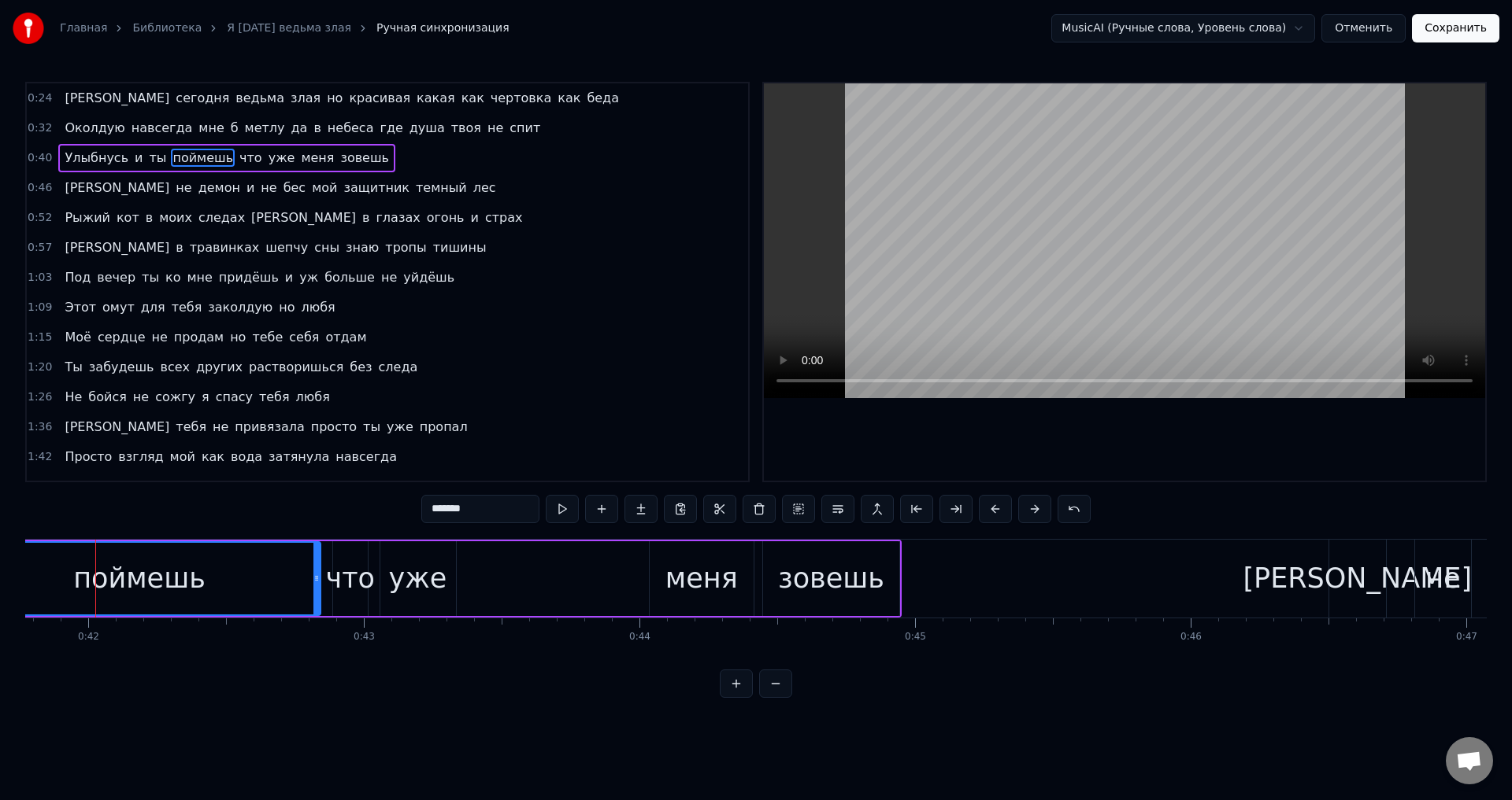
scroll to position [0, 11504]
click at [379, 585] on div "что" at bounding box center [359, 579] width 49 height 42
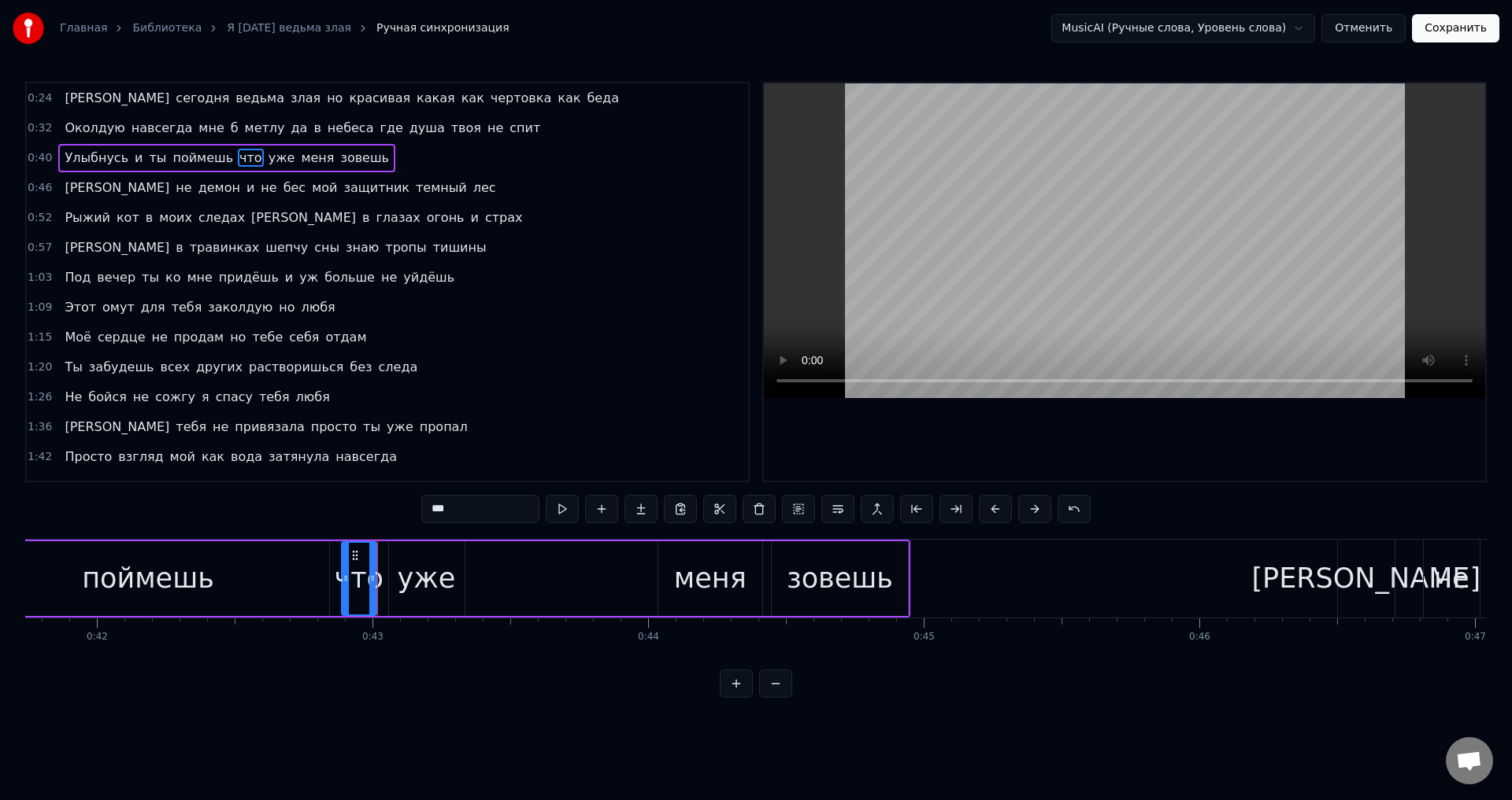
click at [248, 578] on div "поймешь" at bounding box center [148, 579] width 362 height 75
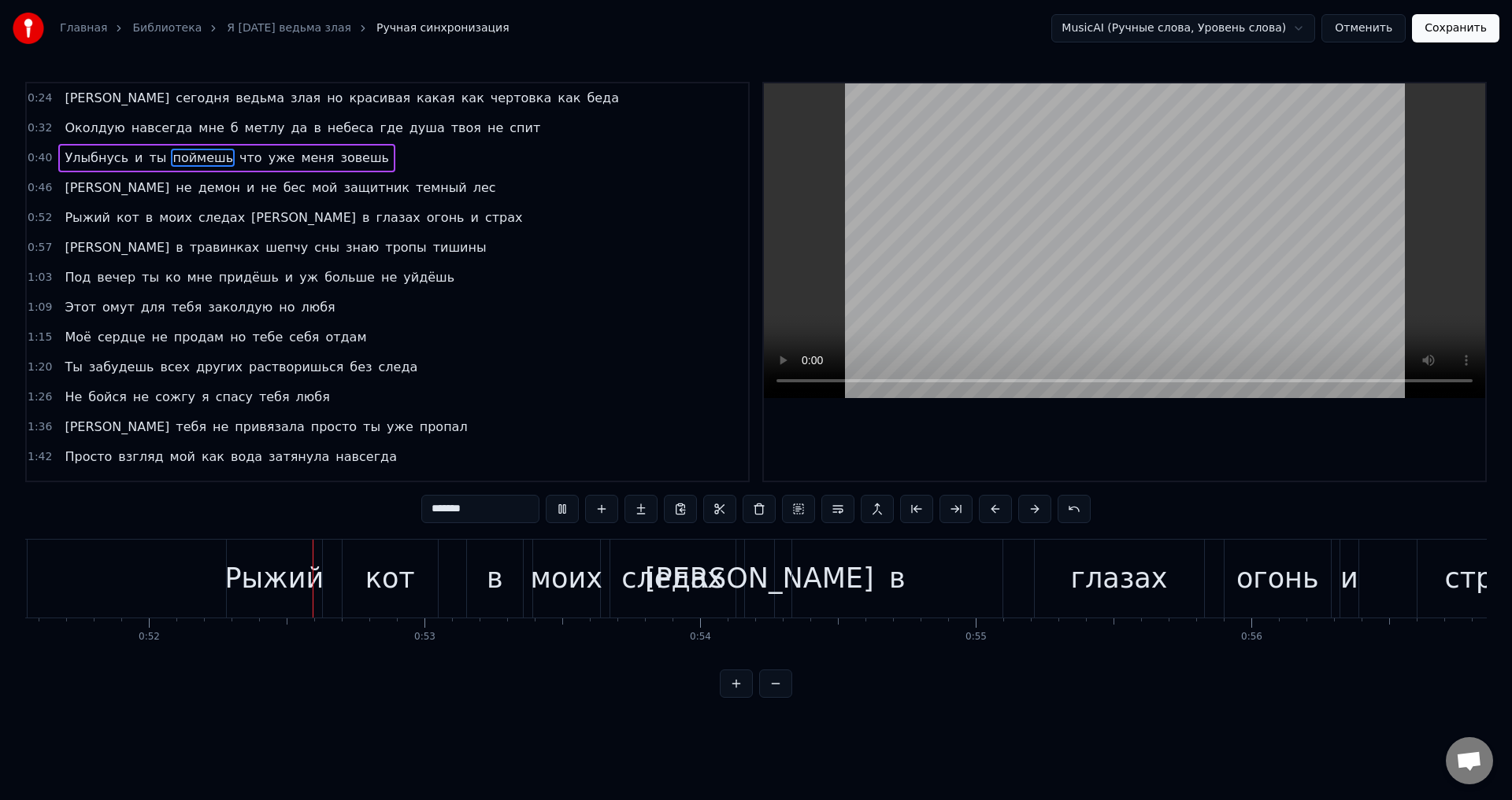
scroll to position [0, 14216]
click at [832, 584] on div "в" at bounding box center [889, 579] width 211 height 78
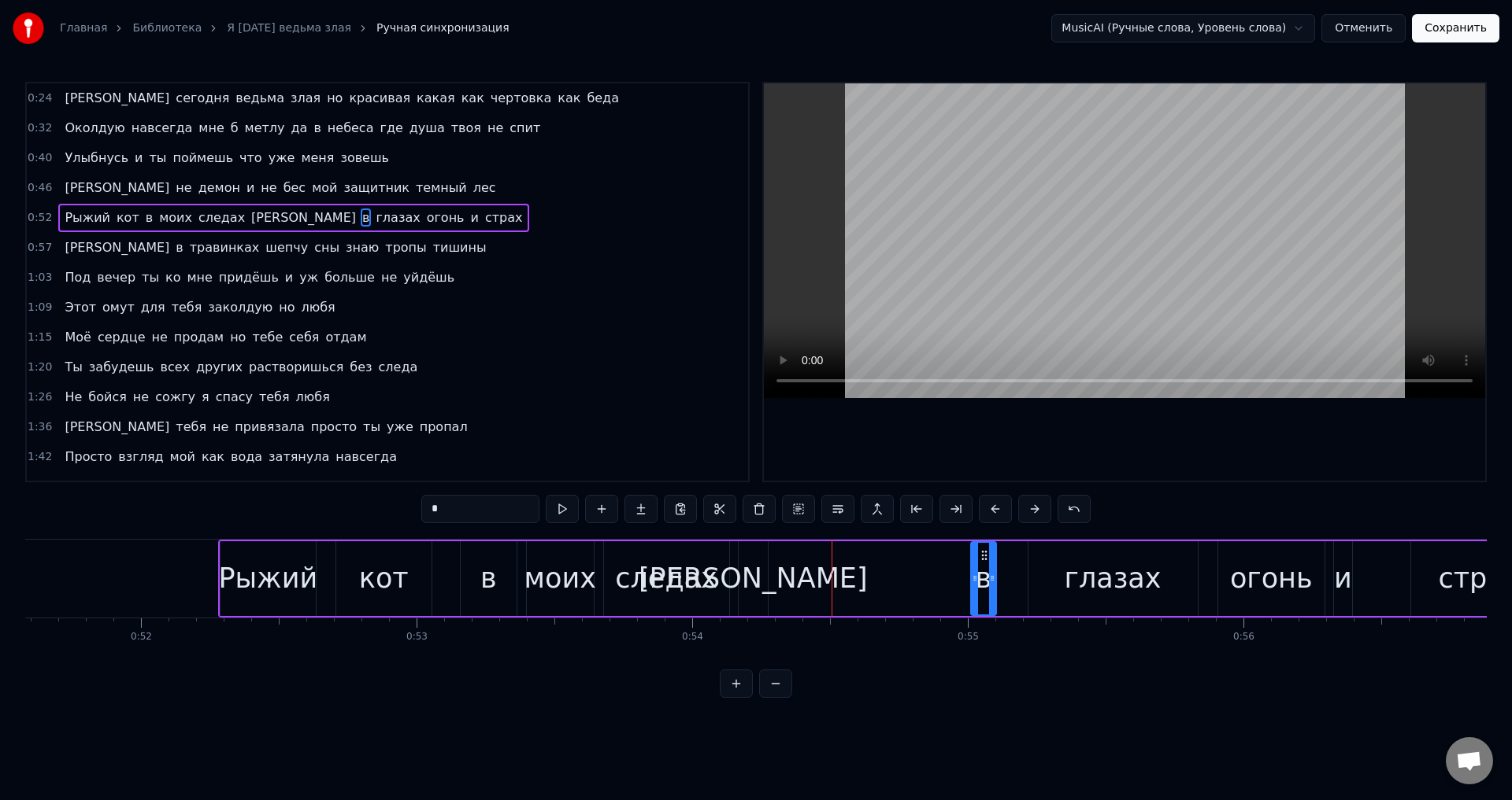
drag, startPoint x: 790, startPoint y: 582, endPoint x: 975, endPoint y: 585, distance: 185.0
click at [975, 585] on div at bounding box center [975, 579] width 6 height 71
drag, startPoint x: 989, startPoint y: 585, endPoint x: 1013, endPoint y: 586, distance: 24.0
click at [1013, 586] on div at bounding box center [1015, 579] width 6 height 71
drag, startPoint x: 973, startPoint y: 582, endPoint x: 996, endPoint y: 579, distance: 23.2
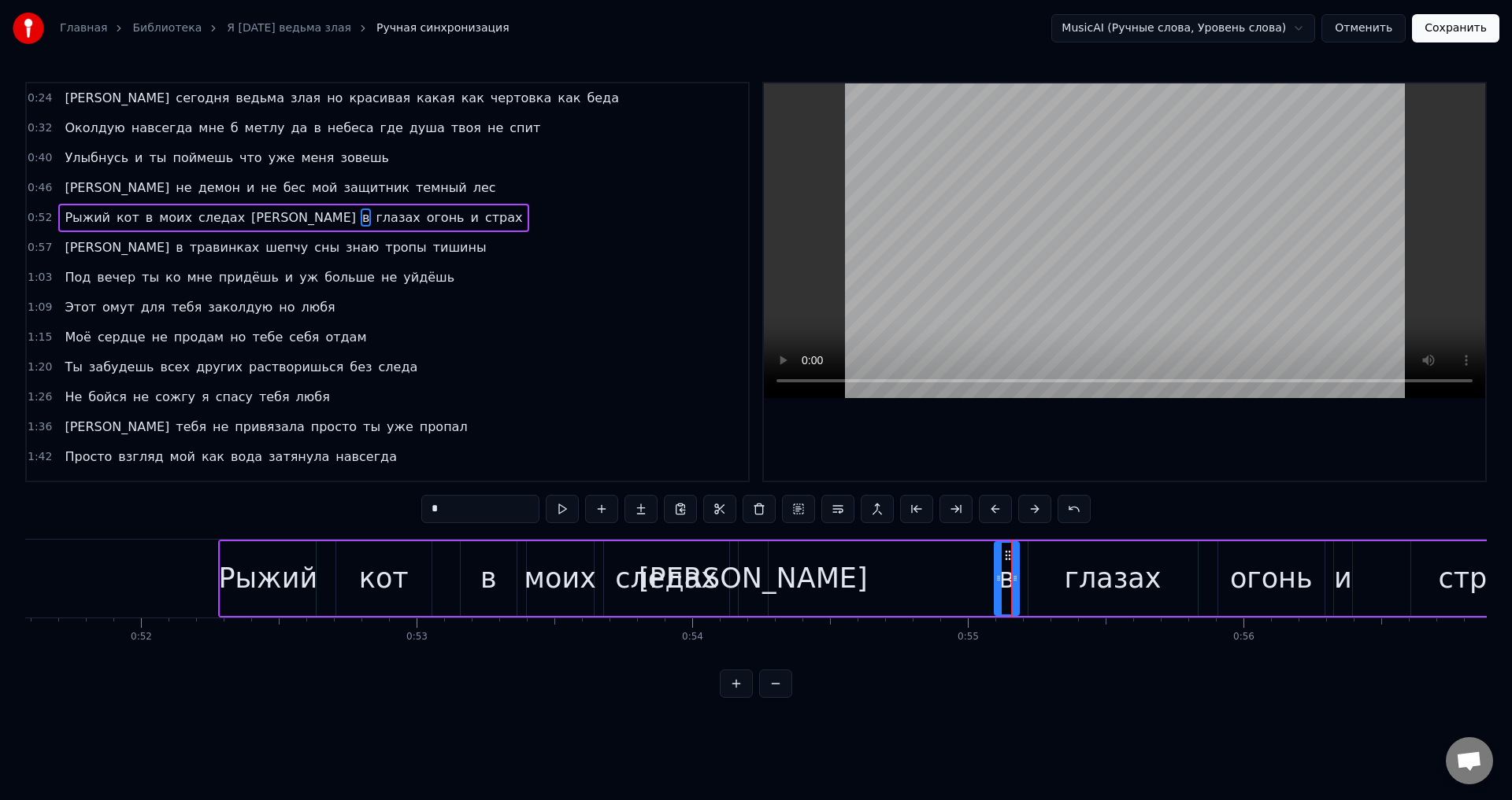
click at [996, 579] on icon at bounding box center [998, 578] width 6 height 12
click at [759, 574] on div "[PERSON_NAME]" at bounding box center [753, 579] width 229 height 42
type input "*"
click at [767, 580] on div "[PERSON_NAME]" at bounding box center [753, 579] width 30 height 75
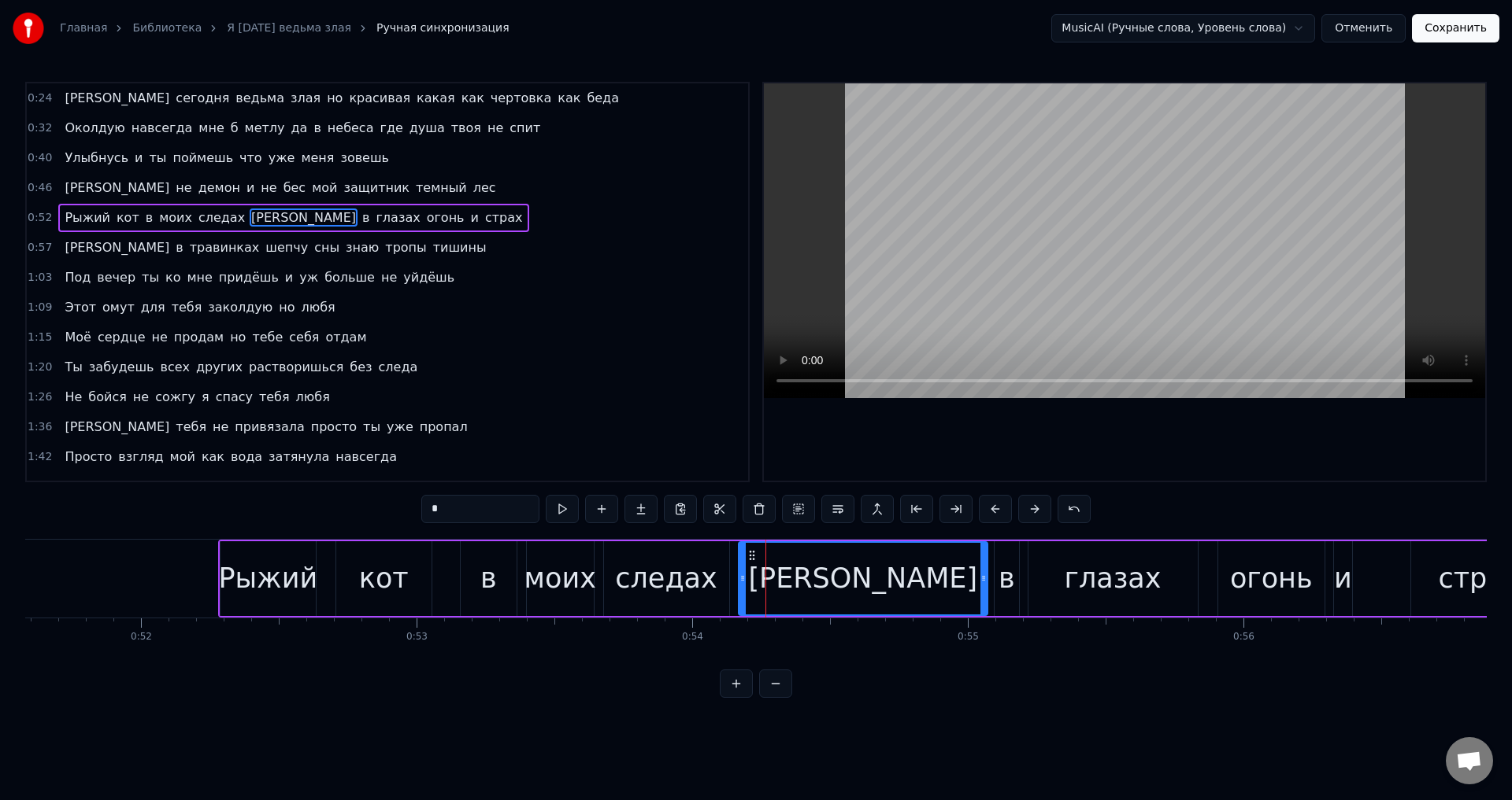
drag, startPoint x: 763, startPoint y: 580, endPoint x: 899, endPoint y: 580, distance: 136.0
click at [982, 581] on icon at bounding box center [983, 578] width 6 height 12
click at [737, 583] on div "Рыжий кот в моих следах а в глазах огонь и страх" at bounding box center [883, 579] width 1332 height 78
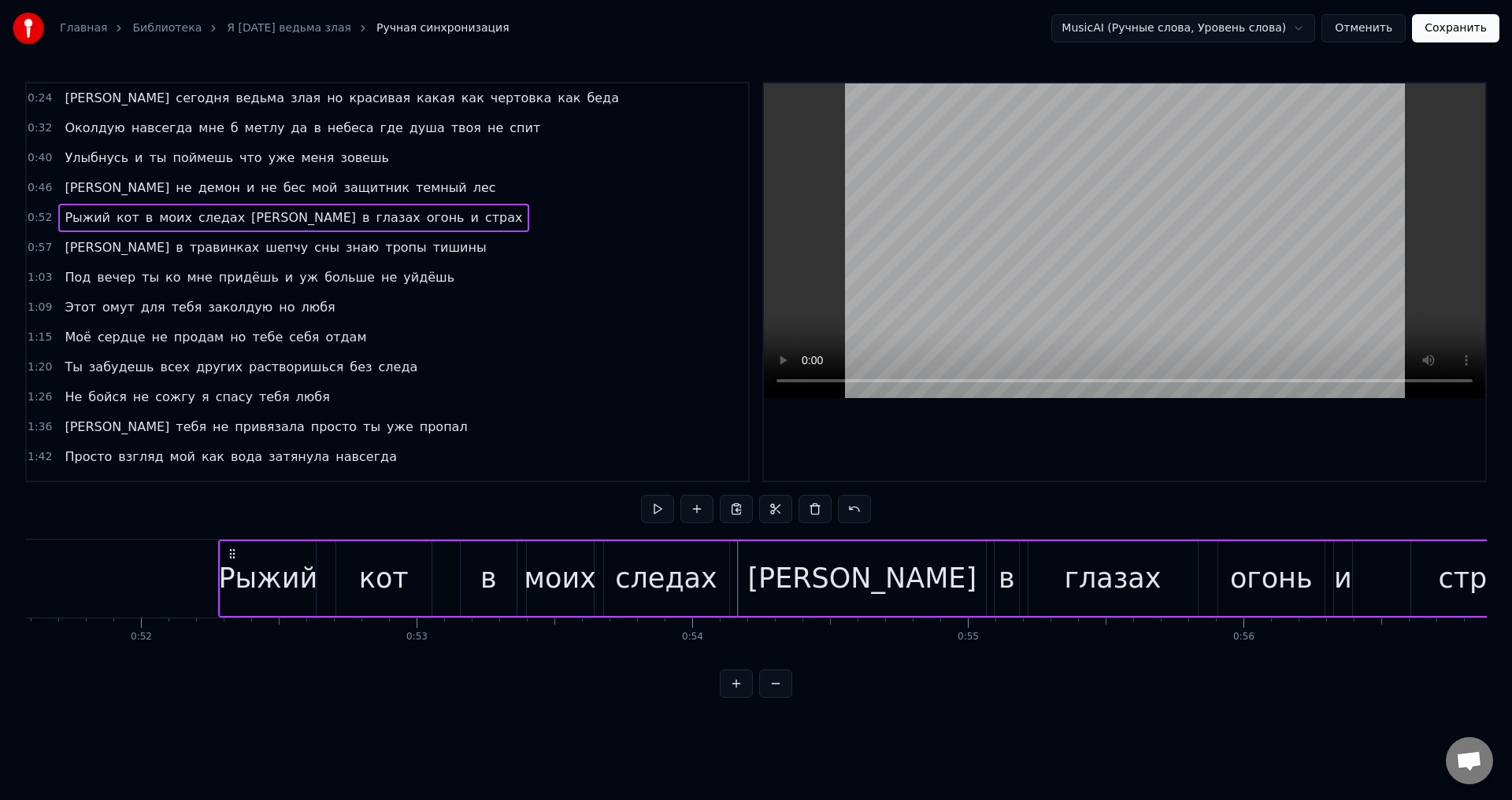
click at [743, 582] on div "[PERSON_NAME]" at bounding box center [862, 579] width 247 height 75
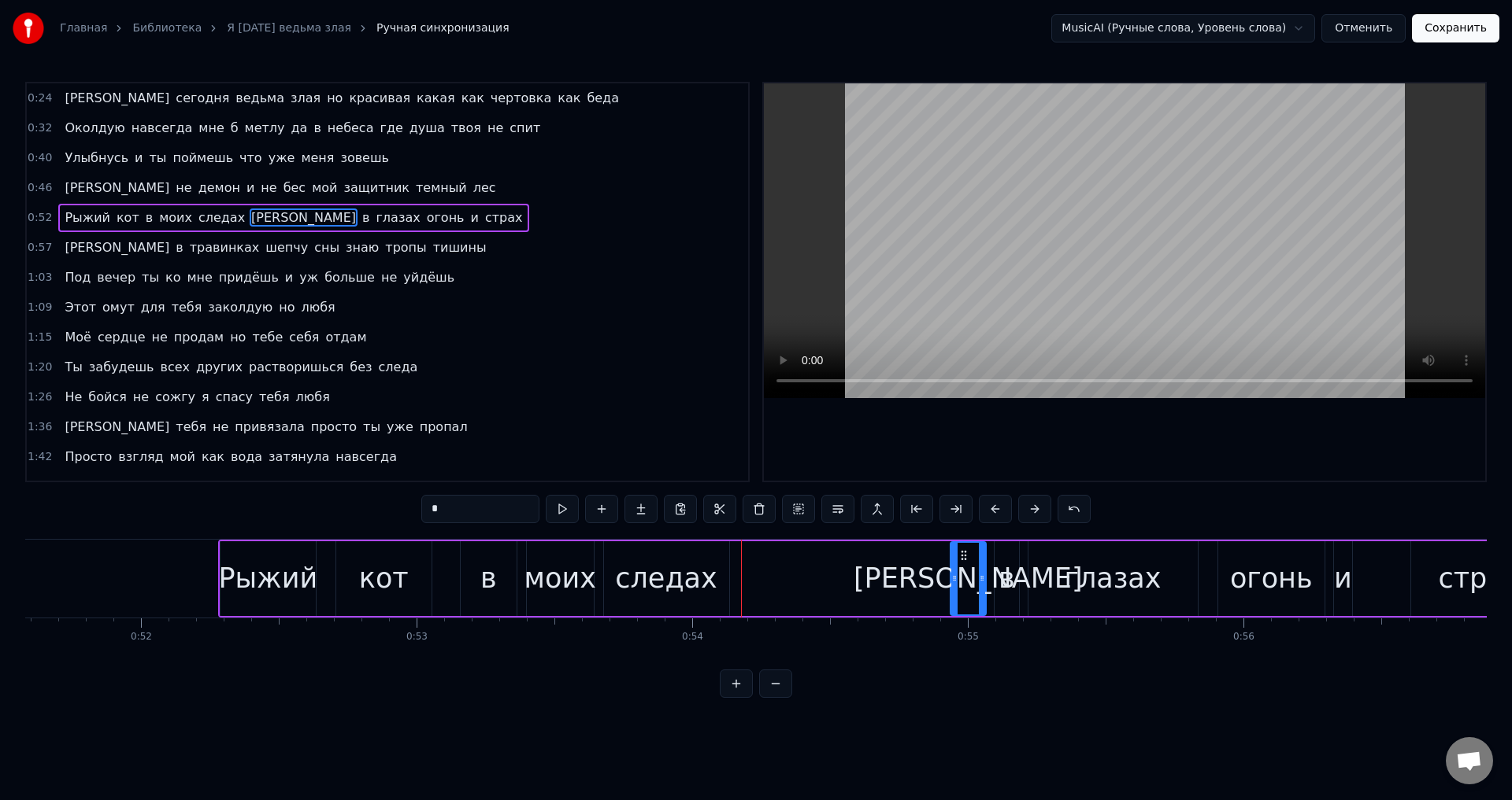
drag, startPoint x: 743, startPoint y: 582, endPoint x: 955, endPoint y: 587, distance: 212.1
click at [955, 587] on div at bounding box center [954, 579] width 6 height 71
click at [401, 569] on div "кот" at bounding box center [383, 579] width 50 height 42
type input "***"
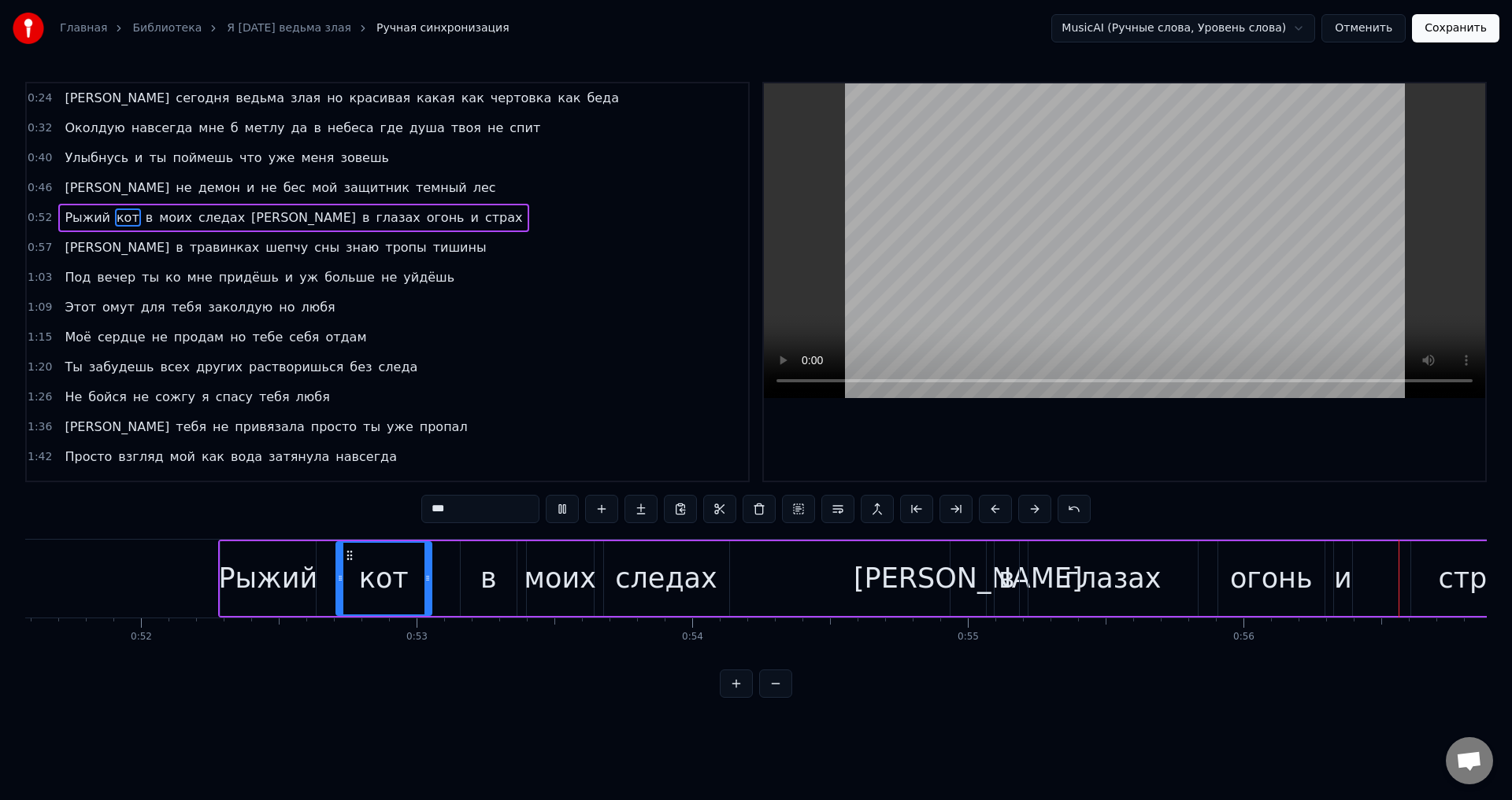
click at [888, 587] on div "Рыжий кот в моих следах а в глазах огонь и страх" at bounding box center [883, 579] width 1332 height 78
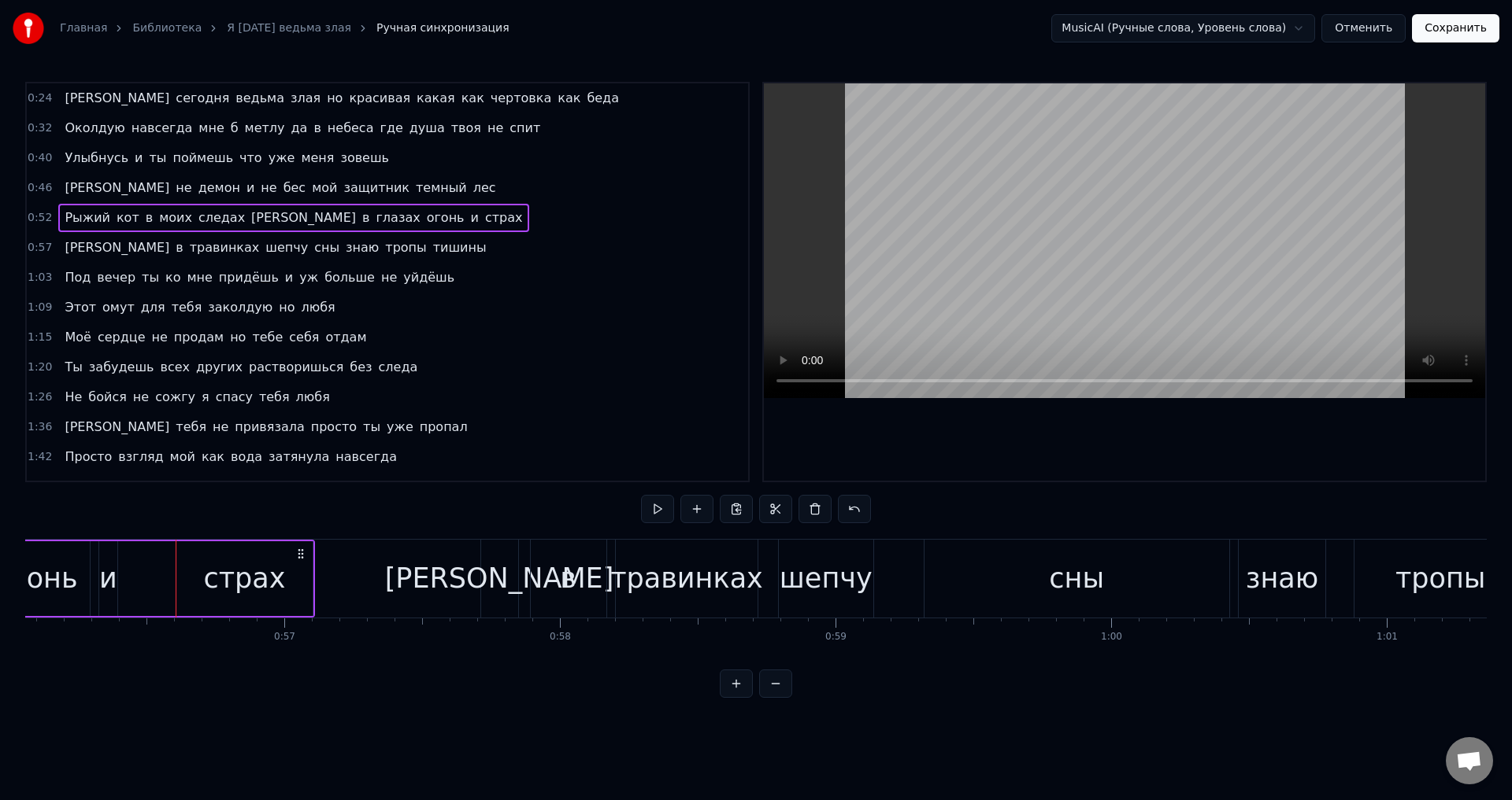
scroll to position [0, 15522]
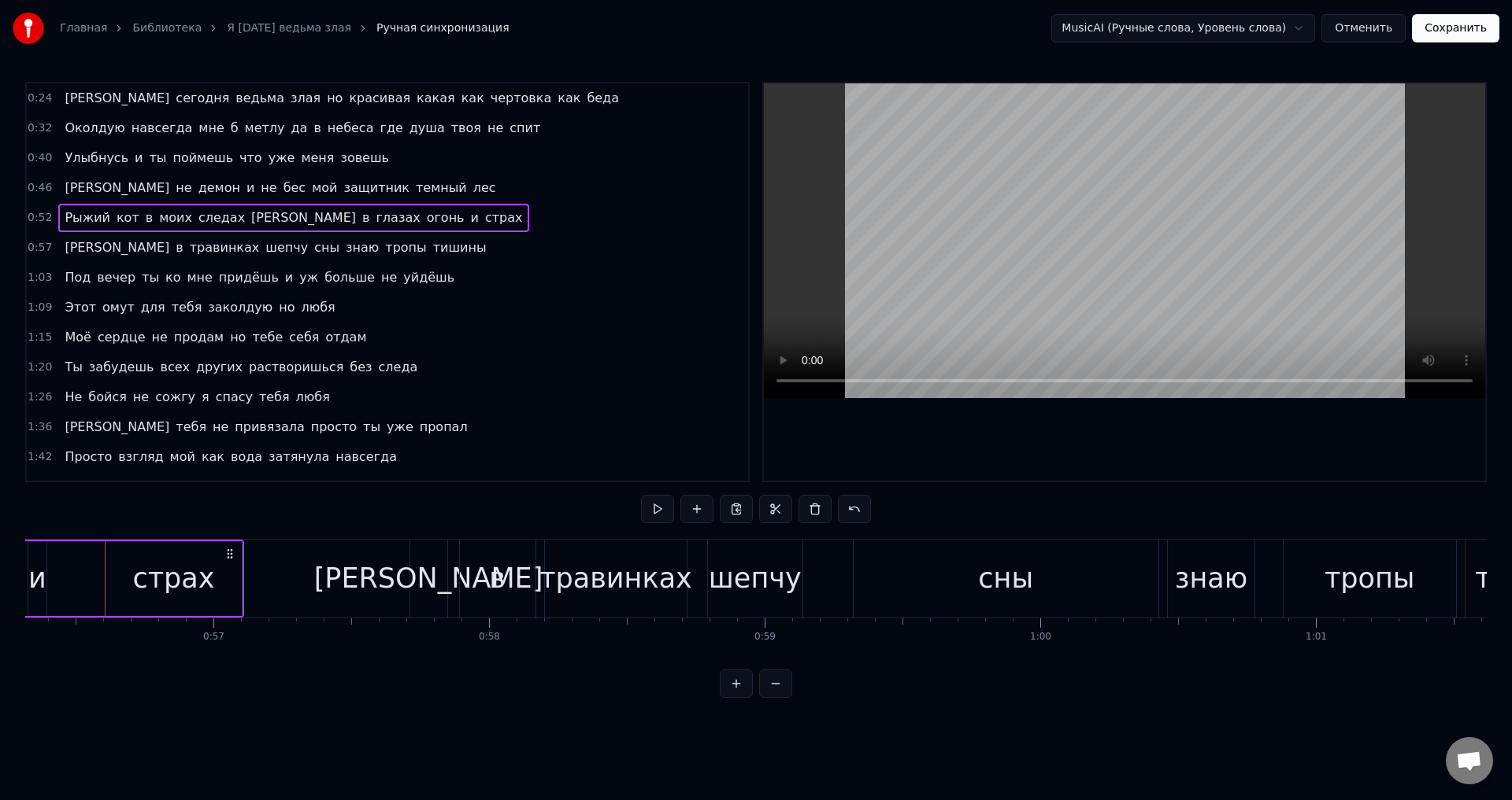
click at [66, 186] on span "[PERSON_NAME]" at bounding box center [117, 187] width 108 height 18
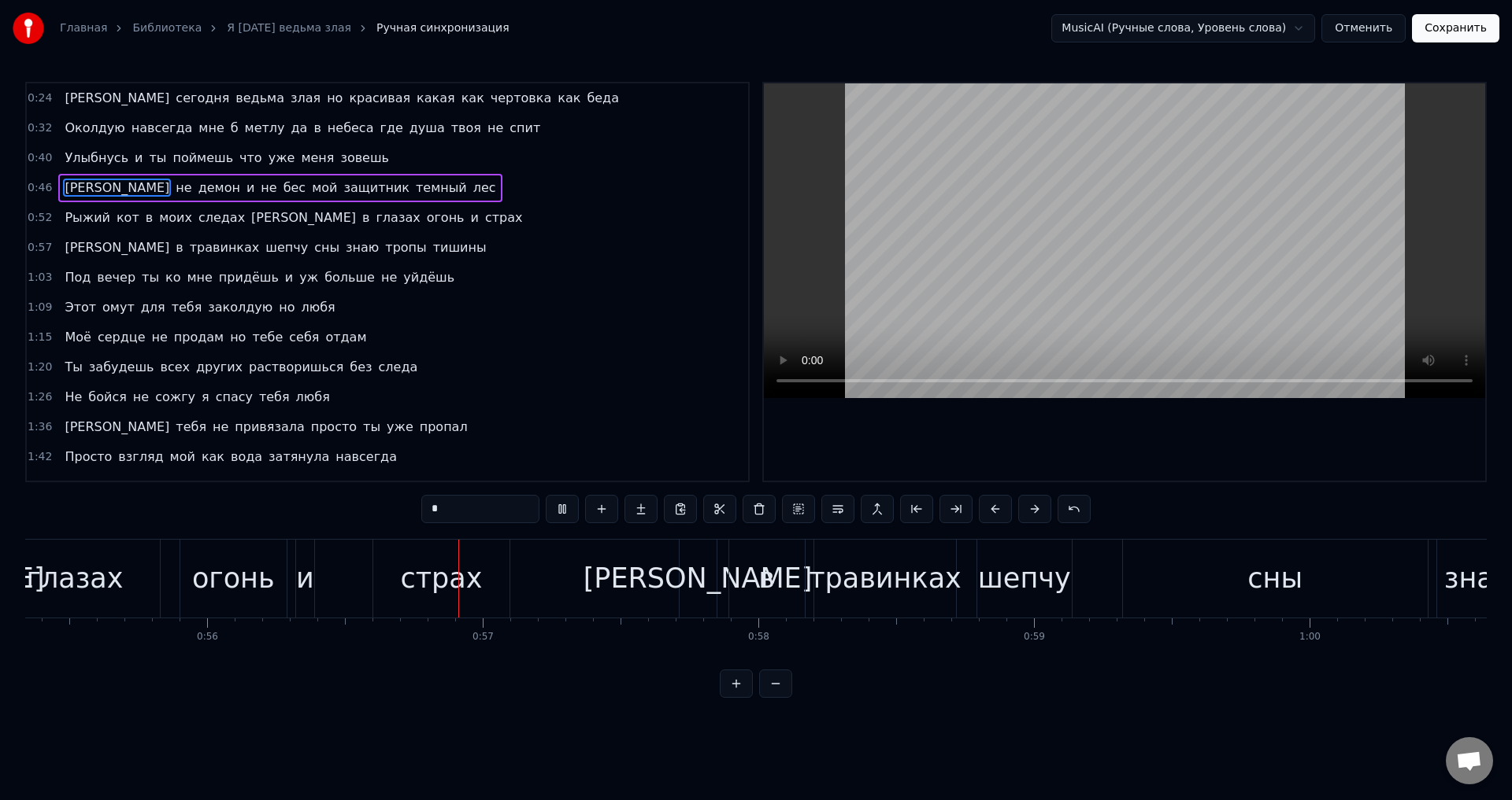
scroll to position [0, 15428]
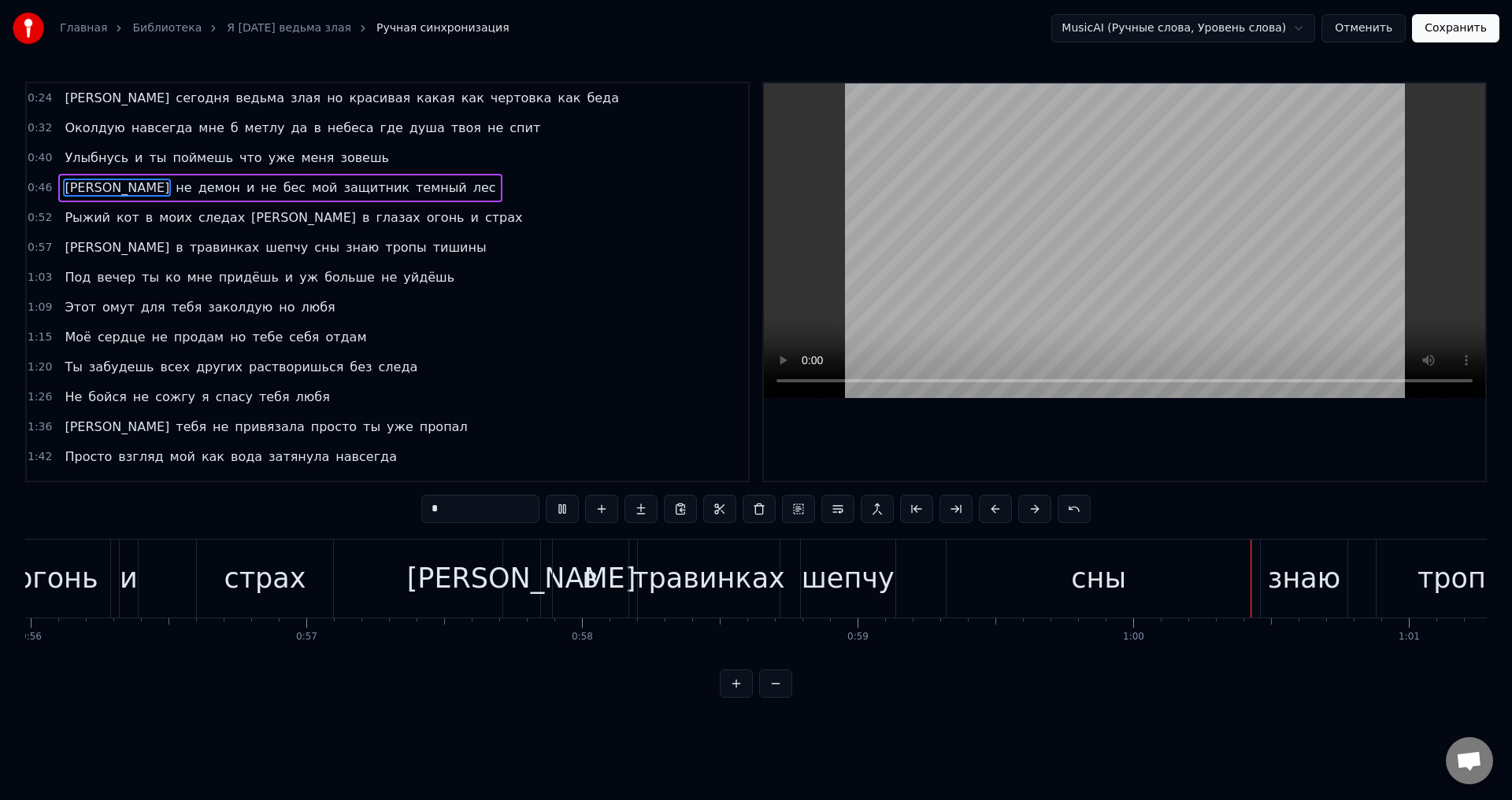
click at [805, 462] on div at bounding box center [1124, 282] width 721 height 398
click at [1010, 588] on div "сны" at bounding box center [1099, 579] width 305 height 78
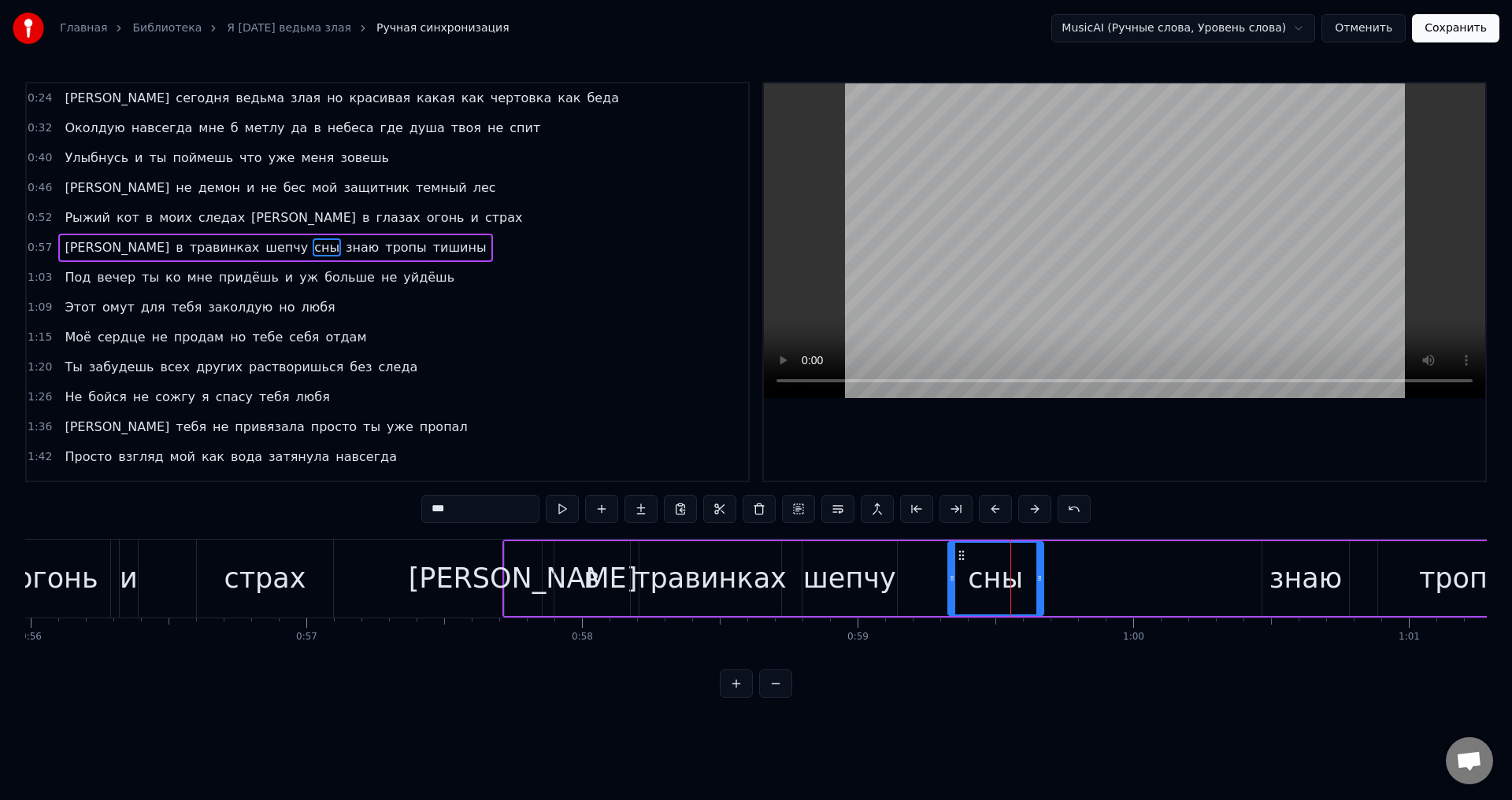
drag, startPoint x: 1247, startPoint y: 585, endPoint x: 1038, endPoint y: 575, distance: 209.2
click at [1038, 575] on div at bounding box center [1039, 579] width 6 height 71
click at [826, 578] on div "шепчу" at bounding box center [849, 579] width 93 height 42
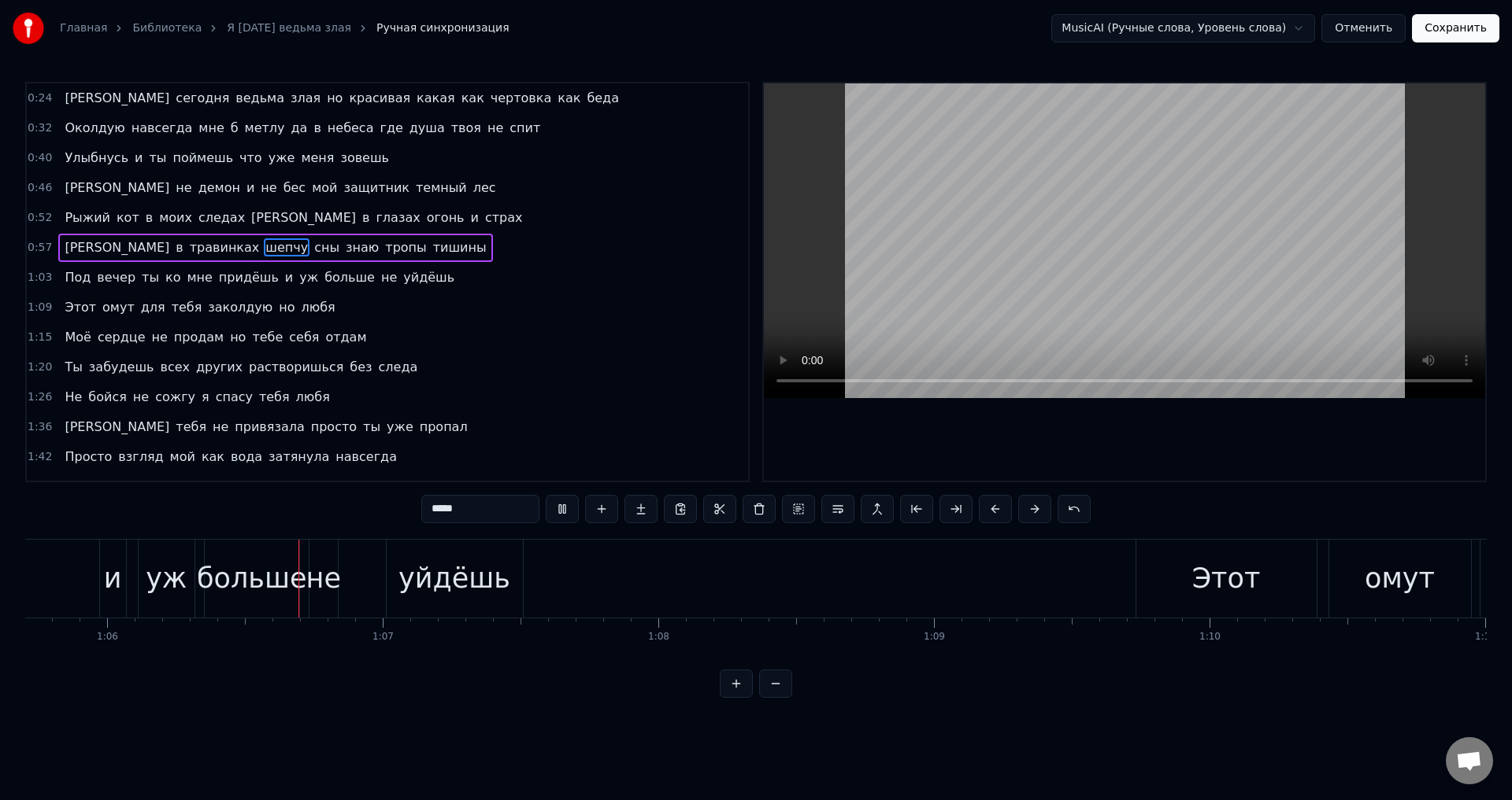
scroll to position [0, 18123]
click at [456, 578] on div "уйдёшь" at bounding box center [439, 579] width 111 height 42
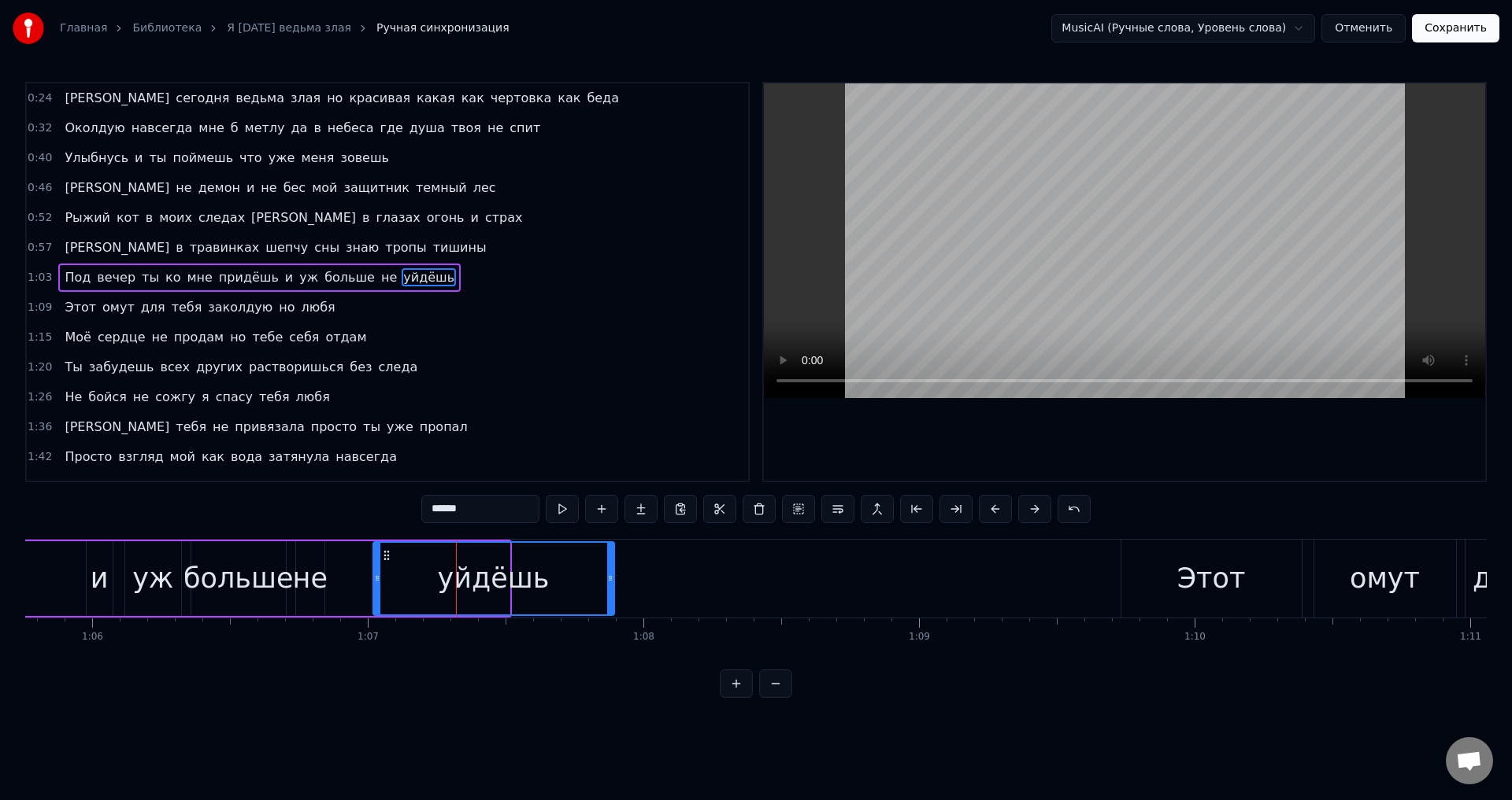
drag, startPoint x: 503, startPoint y: 582, endPoint x: 608, endPoint y: 588, distance: 105.2
click at [608, 588] on div at bounding box center [610, 579] width 6 height 71
click at [263, 581] on div "больше" at bounding box center [239, 579] width 111 height 42
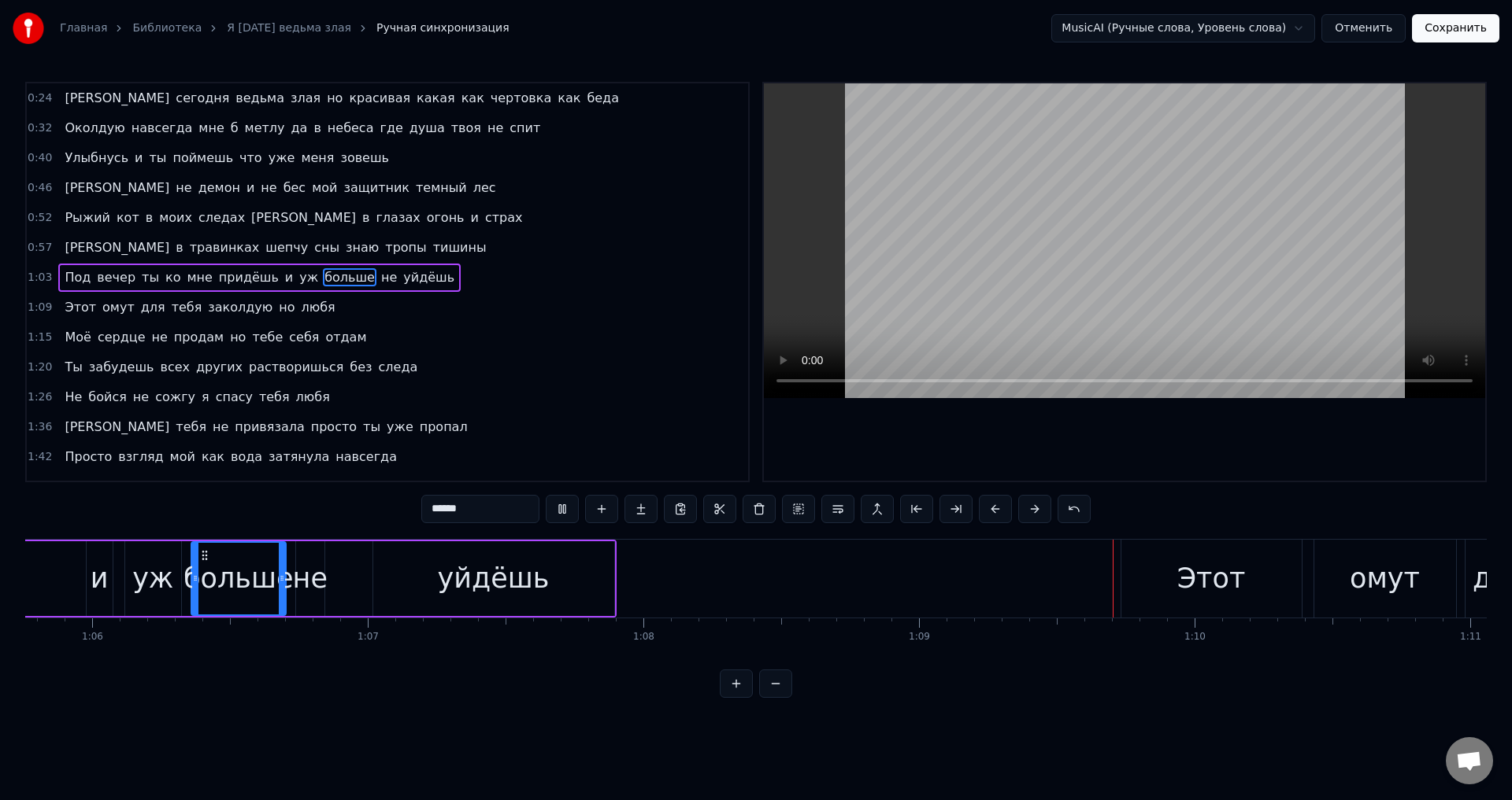
drag, startPoint x: 563, startPoint y: 588, endPoint x: 578, endPoint y: 585, distance: 15.3
click at [562, 588] on div "уйдёшь" at bounding box center [494, 579] width 241 height 75
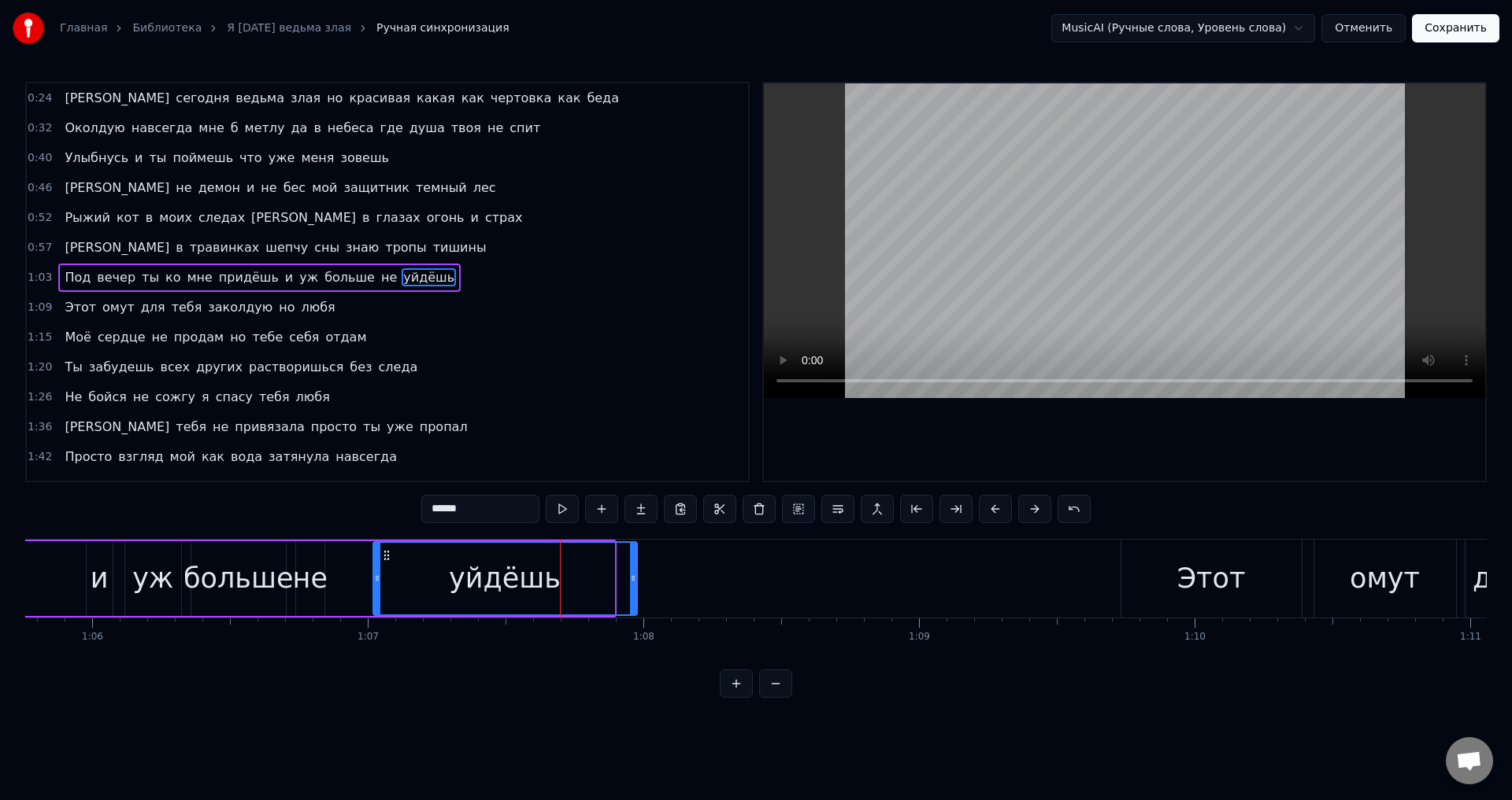
drag, startPoint x: 610, startPoint y: 585, endPoint x: 632, endPoint y: 582, distance: 22.2
click at [632, 582] on div at bounding box center [632, 579] width 6 height 71
click at [170, 577] on div "уж" at bounding box center [153, 579] width 57 height 75
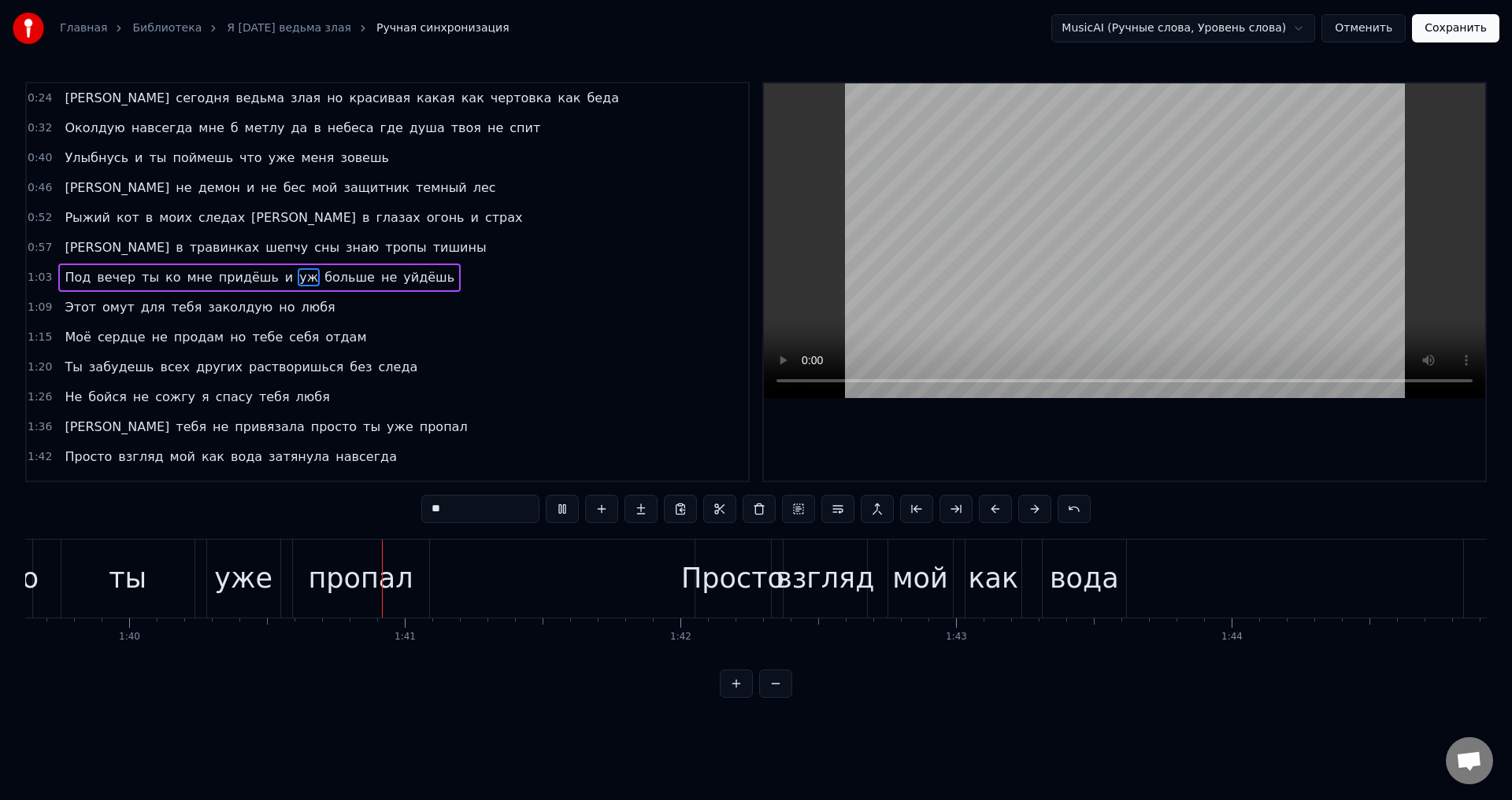
scroll to position [0, 27546]
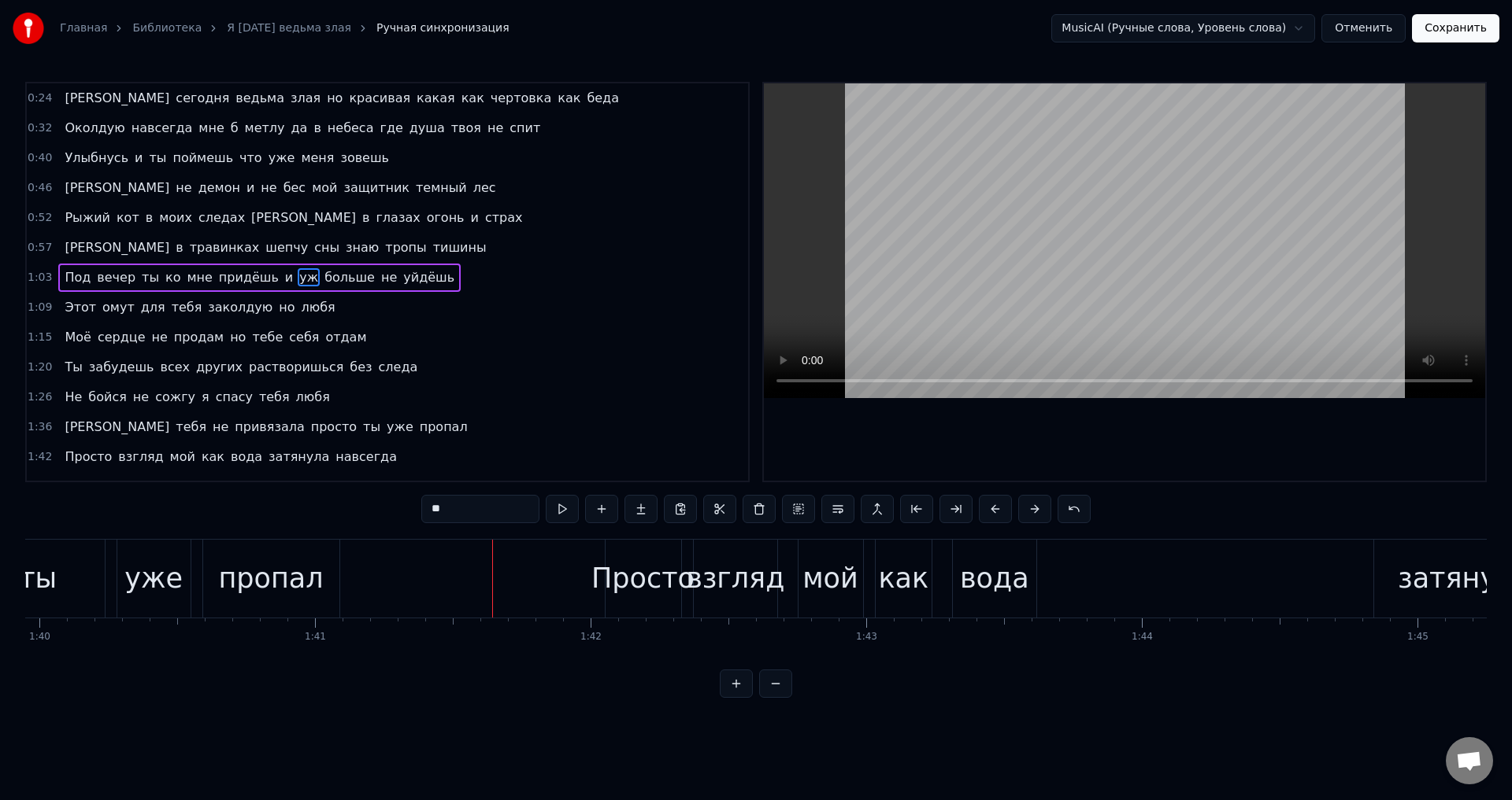
click at [67, 427] on span "[PERSON_NAME]" at bounding box center [117, 427] width 108 height 18
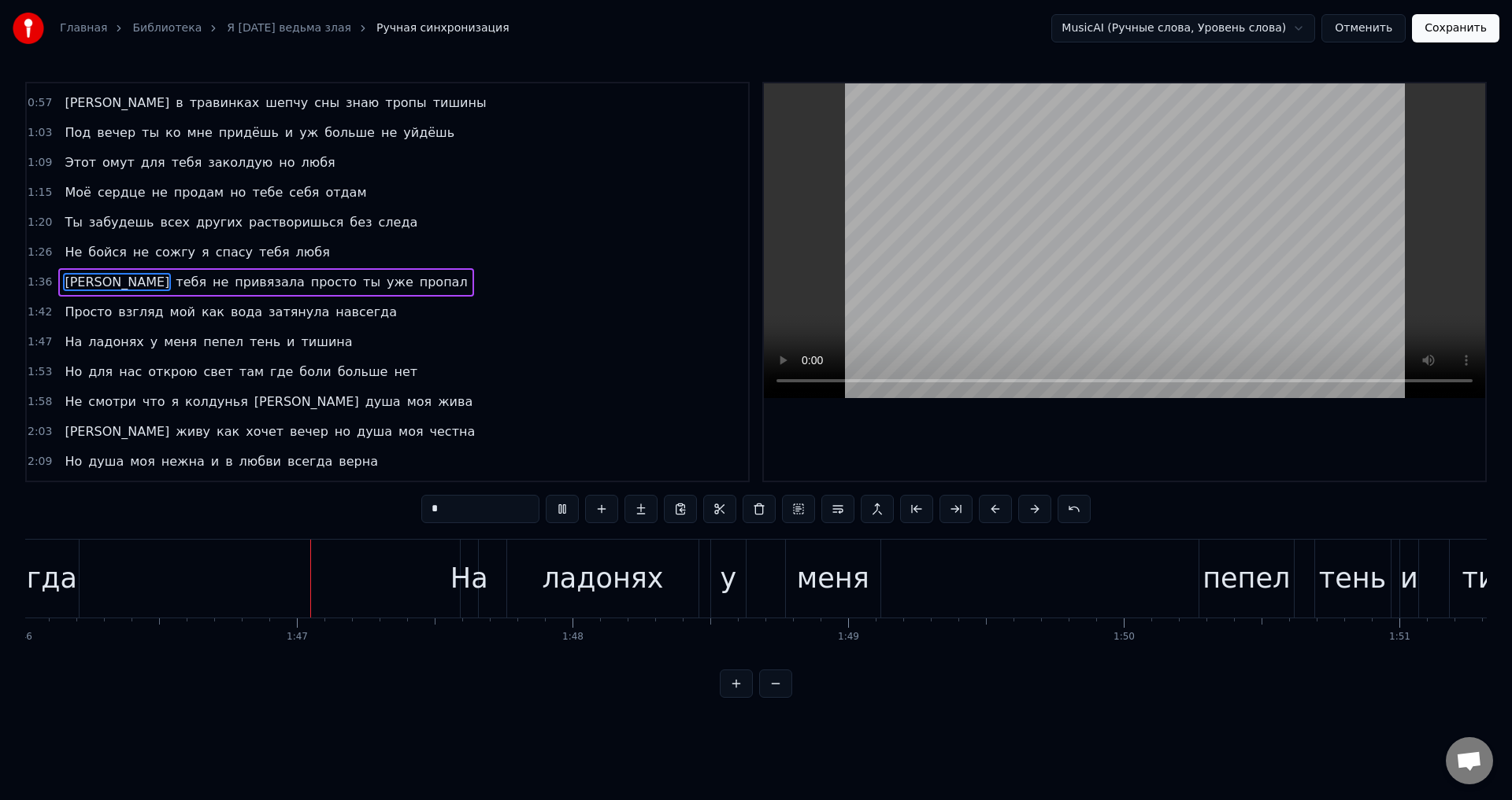
scroll to position [0, 29250]
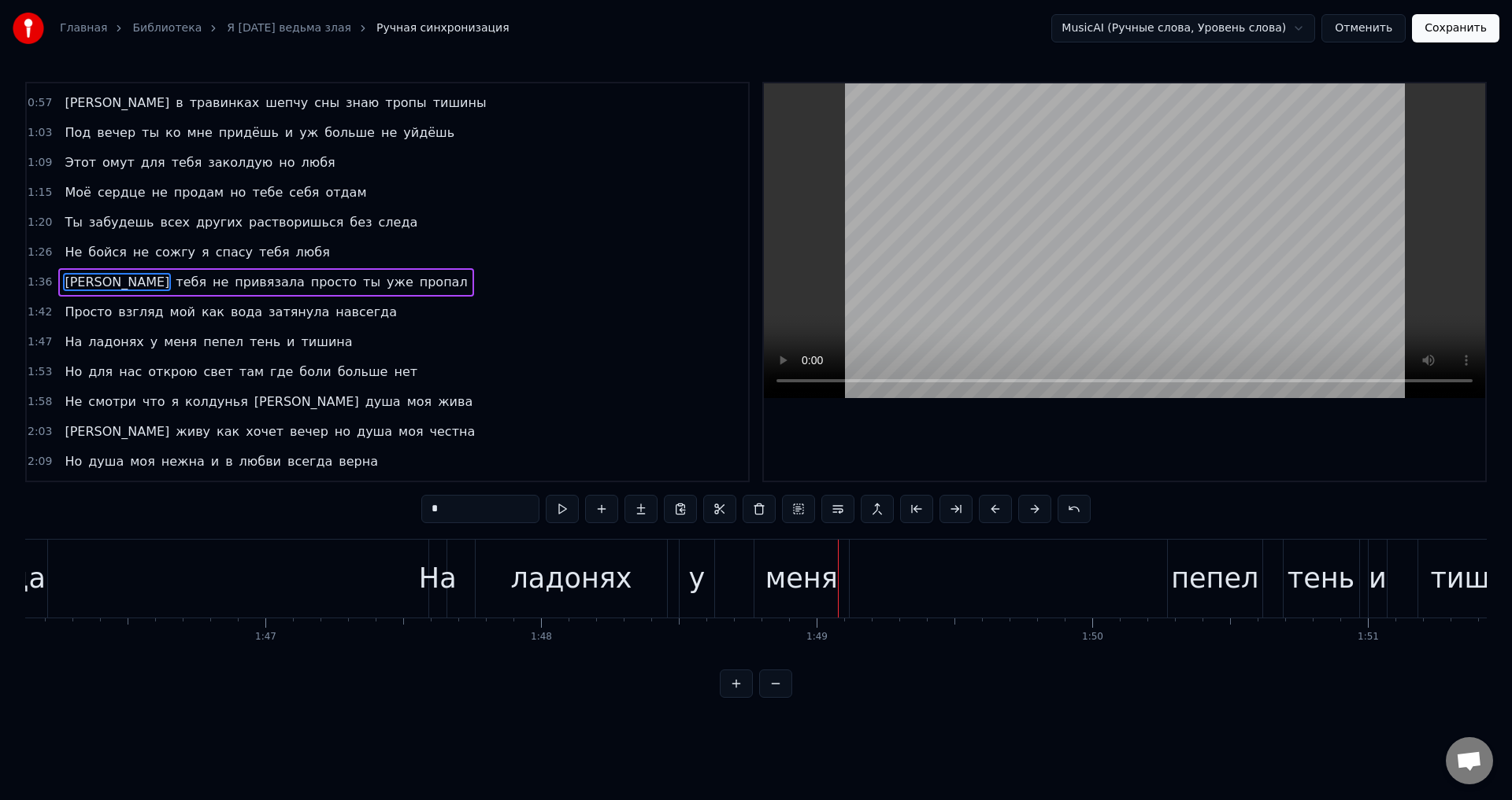
click at [267, 315] on span "затянула" at bounding box center [298, 312] width 64 height 18
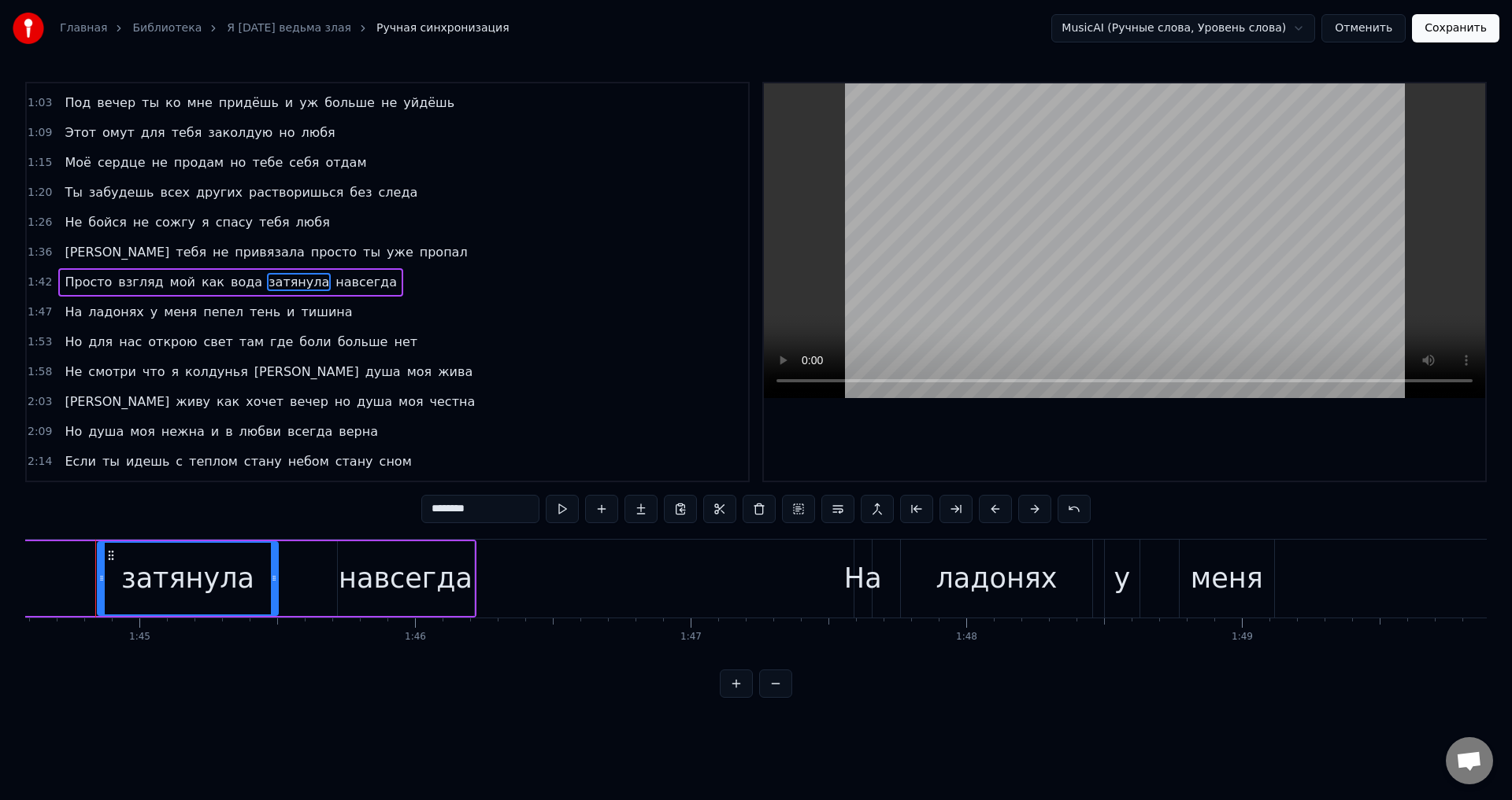
scroll to position [0, 28816]
click at [410, 569] on div "навсегда" at bounding box center [415, 579] width 134 height 42
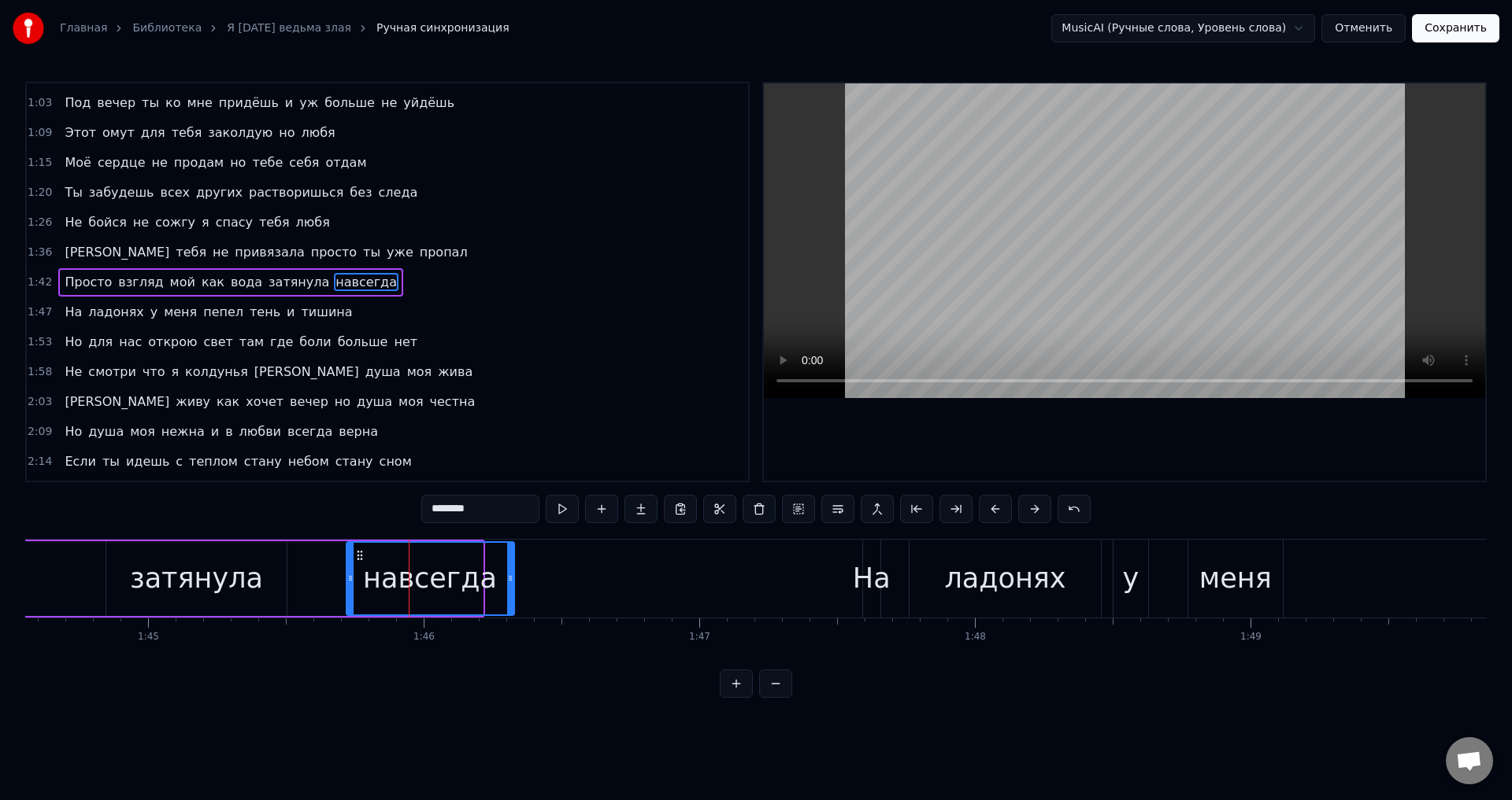
drag, startPoint x: 476, startPoint y: 582, endPoint x: 507, endPoint y: 588, distance: 31.6
click at [507, 588] on div at bounding box center [510, 579] width 6 height 71
drag, startPoint x: 218, startPoint y: 575, endPoint x: 611, endPoint y: 423, distance: 421.4
click at [219, 575] on div "затянула" at bounding box center [196, 579] width 133 height 42
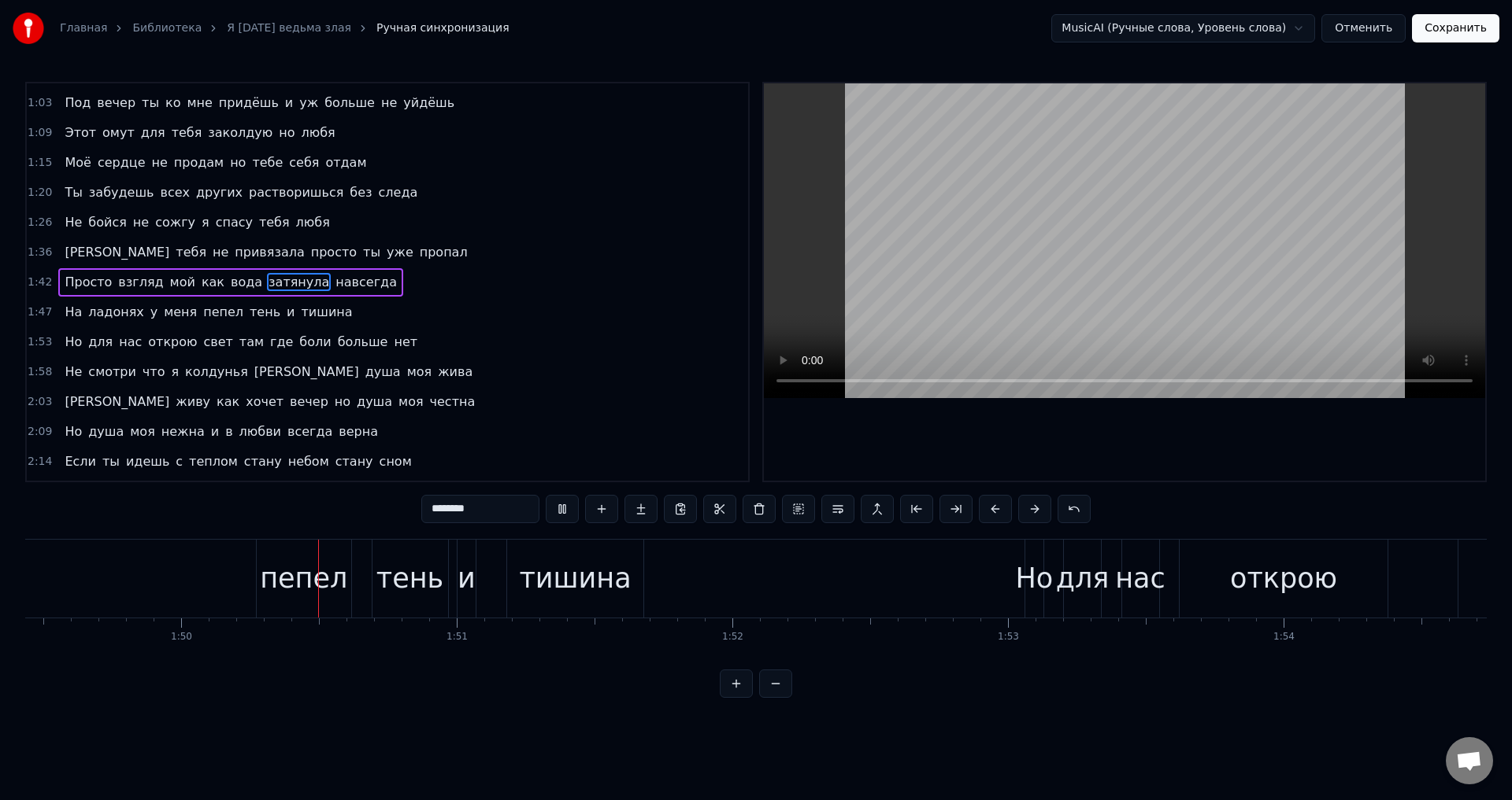
scroll to position [0, 30170]
click at [597, 562] on div "тишина" at bounding box center [565, 579] width 111 height 42
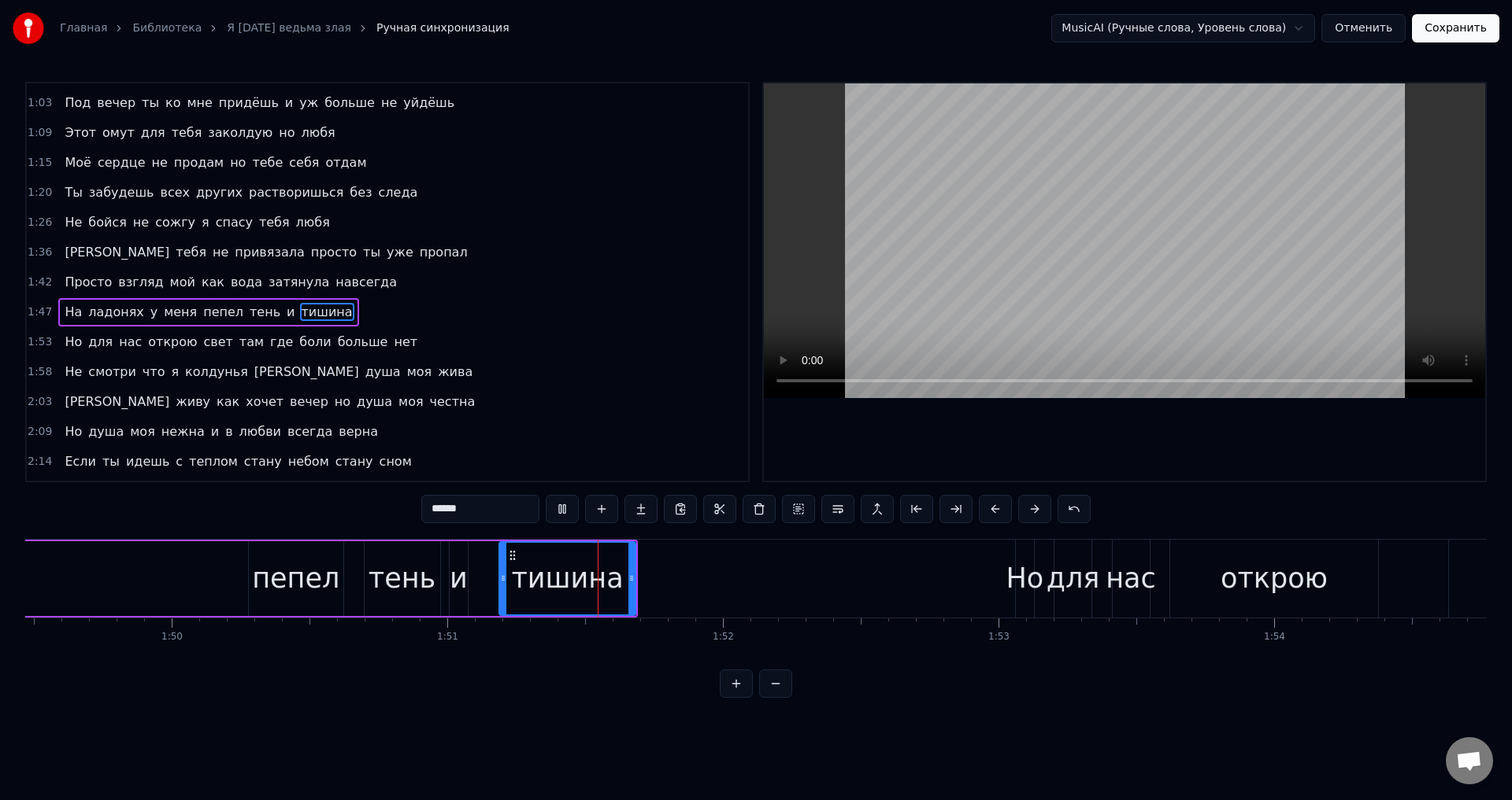
scroll to position [205, 0]
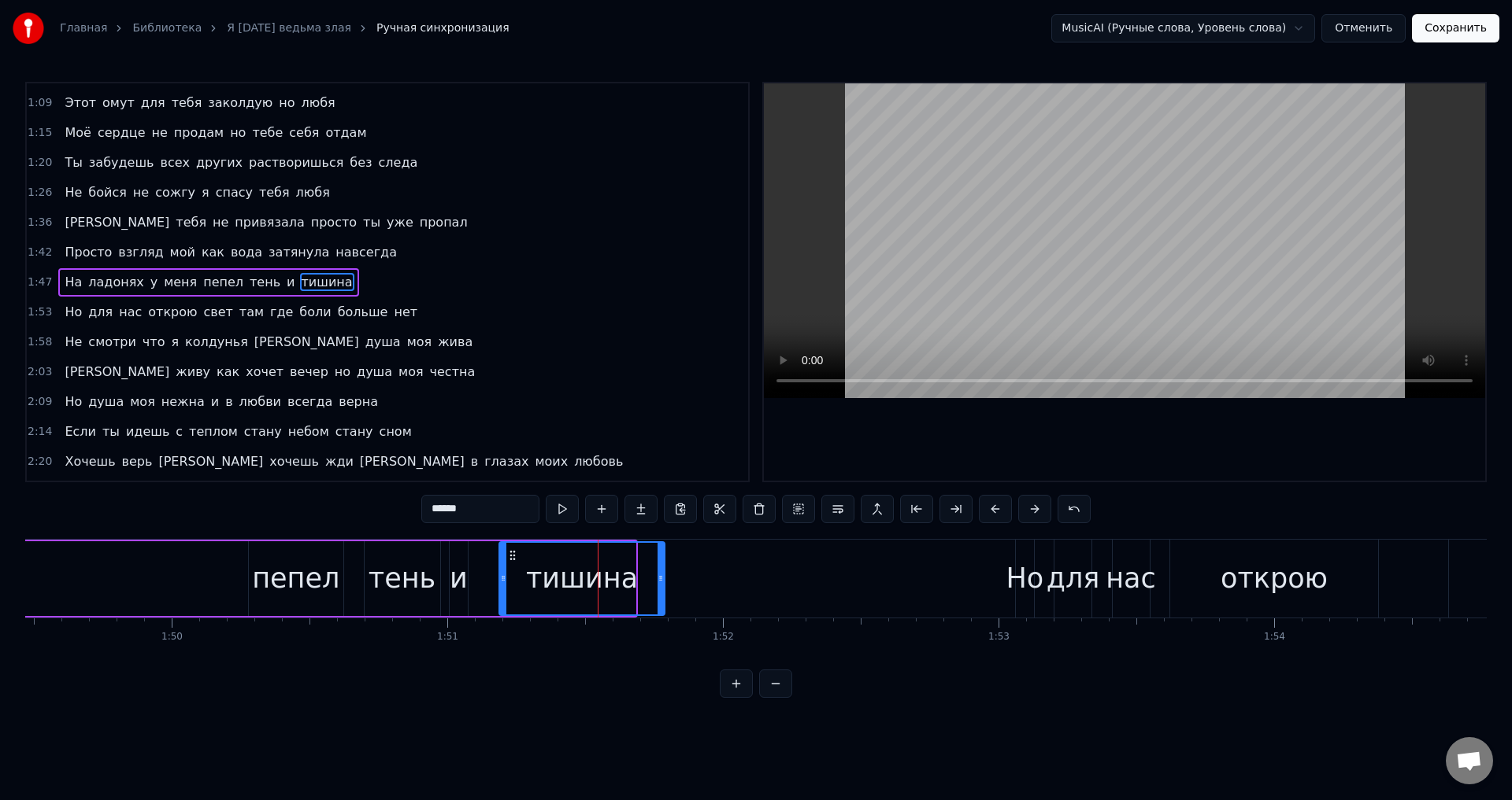
drag, startPoint x: 633, startPoint y: 580, endPoint x: 662, endPoint y: 588, distance: 30.1
click at [662, 588] on div at bounding box center [660, 579] width 6 height 71
click at [577, 577] on div "тишина" at bounding box center [582, 579] width 111 height 42
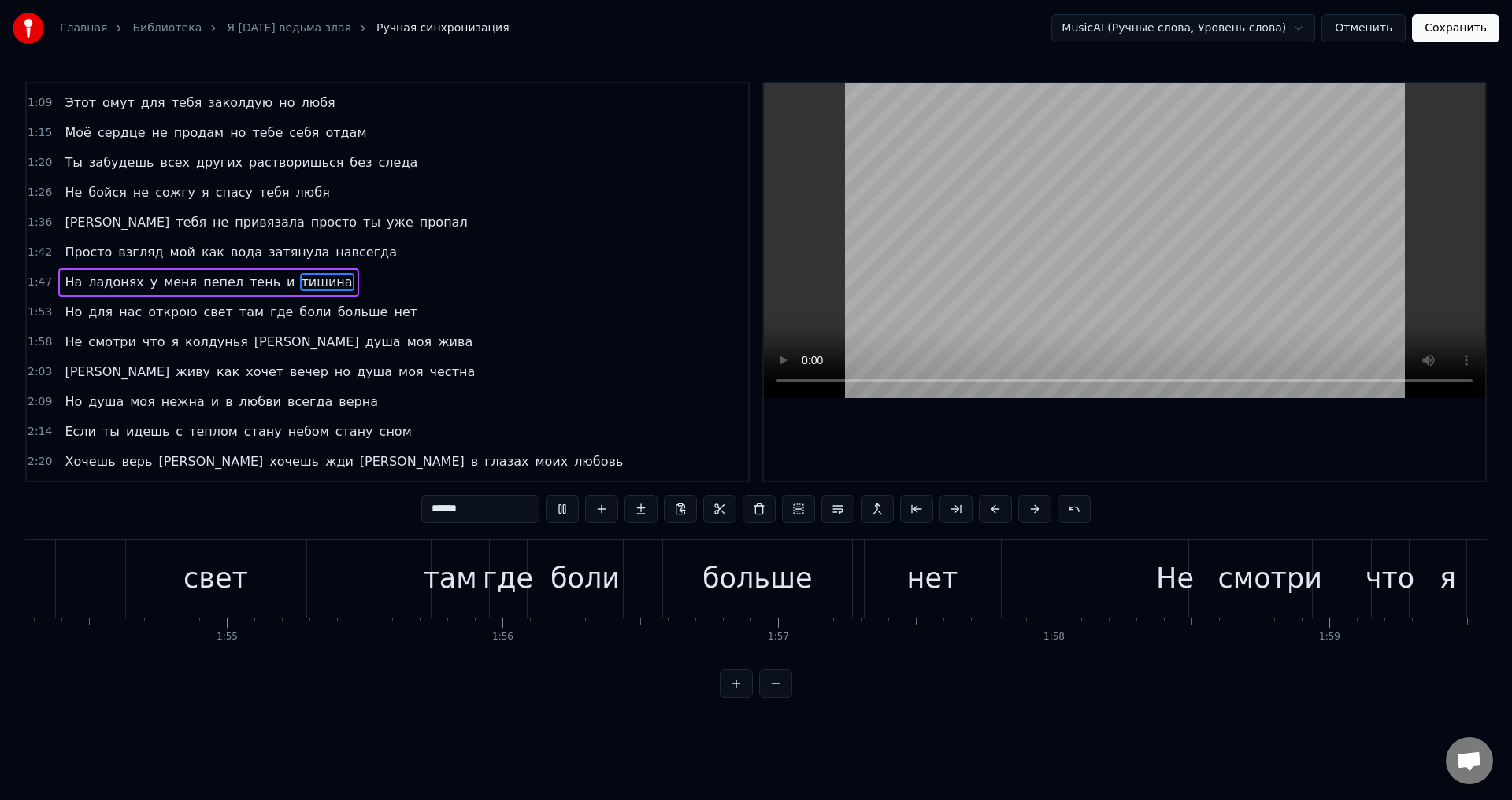
scroll to position [0, 31524]
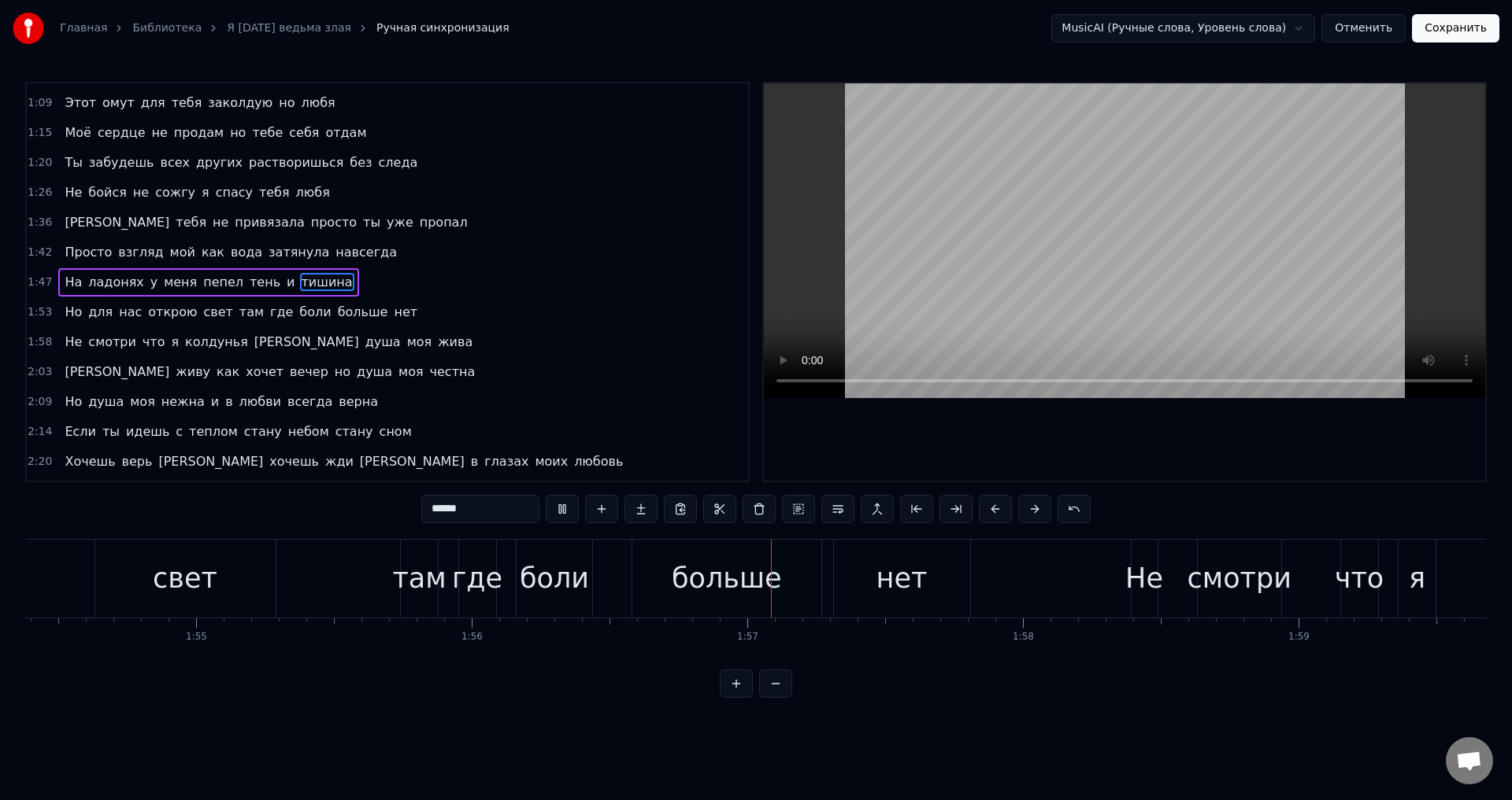
click at [255, 578] on div "свет" at bounding box center [185, 579] width 180 height 78
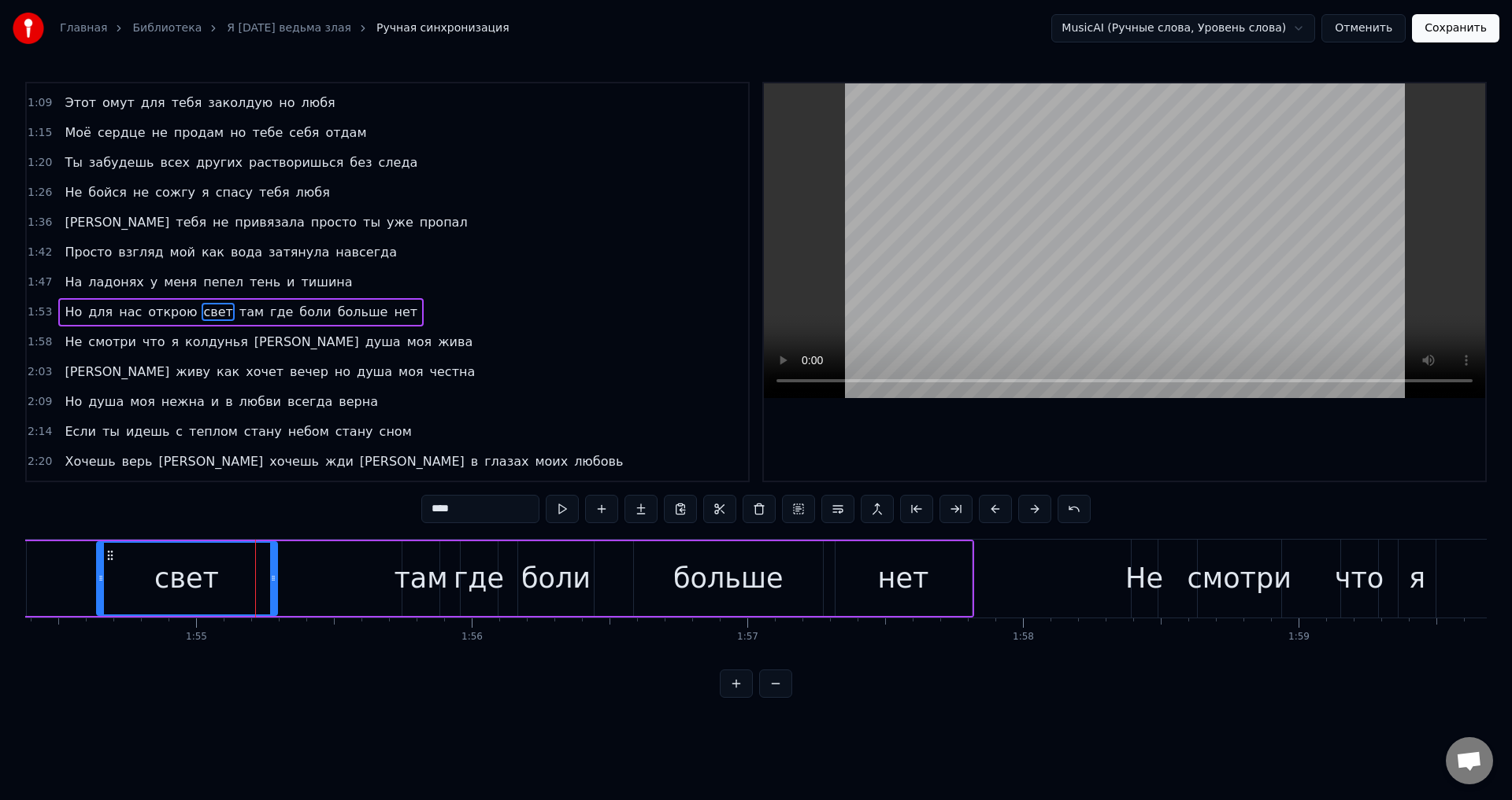
scroll to position [234, 0]
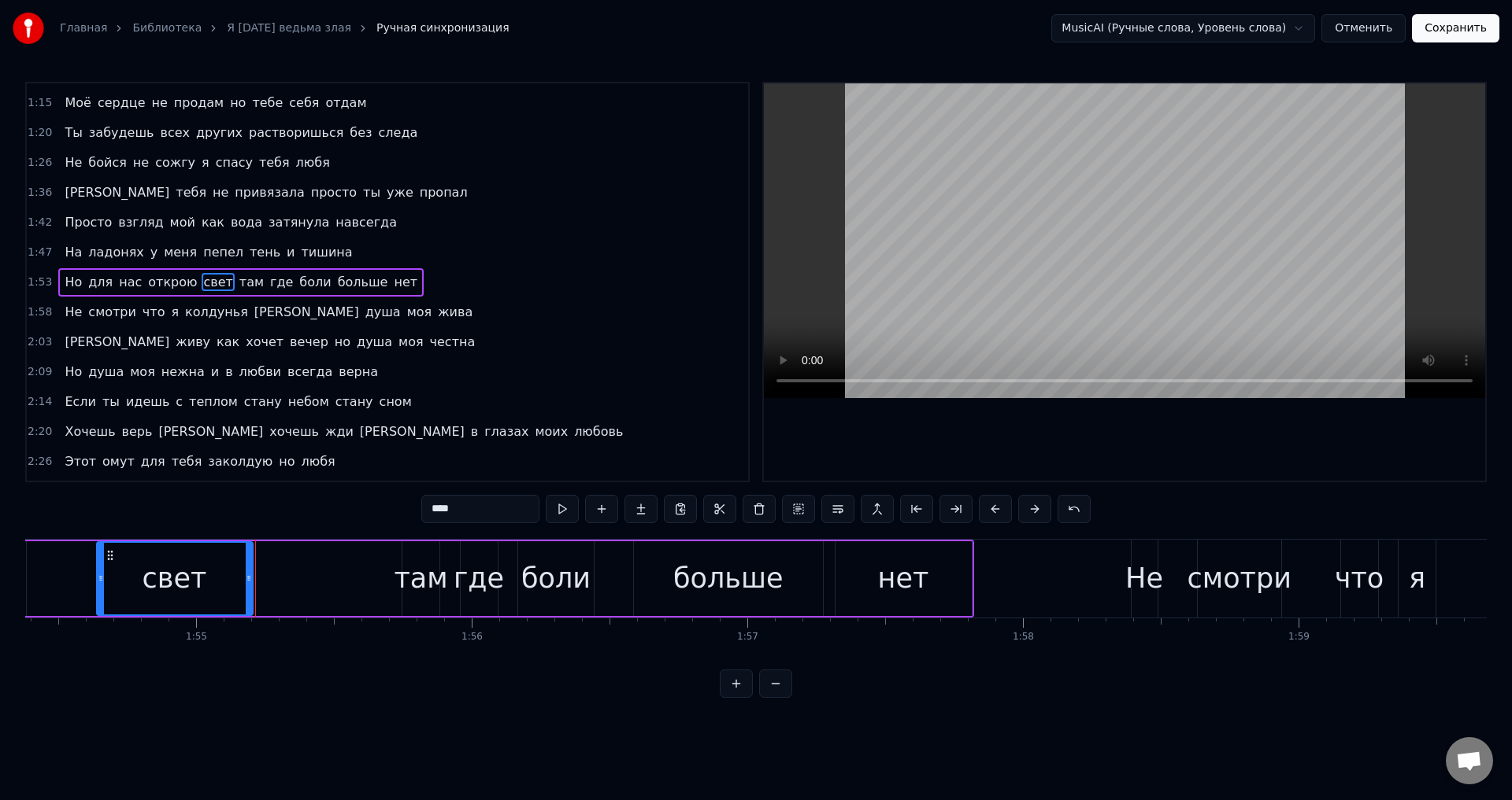
drag, startPoint x: 274, startPoint y: 581, endPoint x: 172, endPoint y: 569, distance: 102.7
click at [246, 579] on icon at bounding box center [248, 578] width 6 height 12
click at [172, 569] on div "свет" at bounding box center [172, 579] width 64 height 42
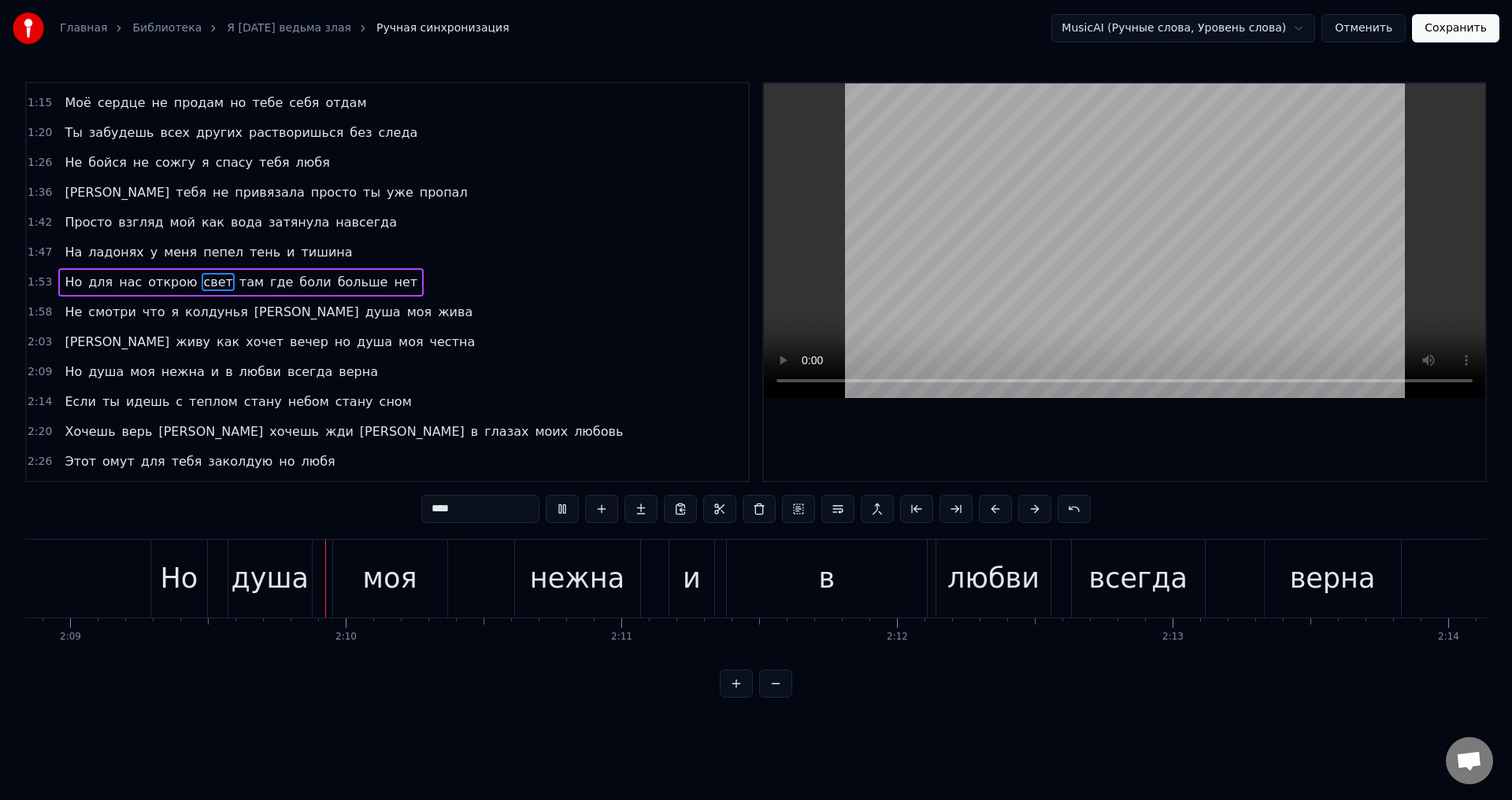
scroll to position [0, 35510]
click at [834, 582] on div "в" at bounding box center [825, 579] width 200 height 78
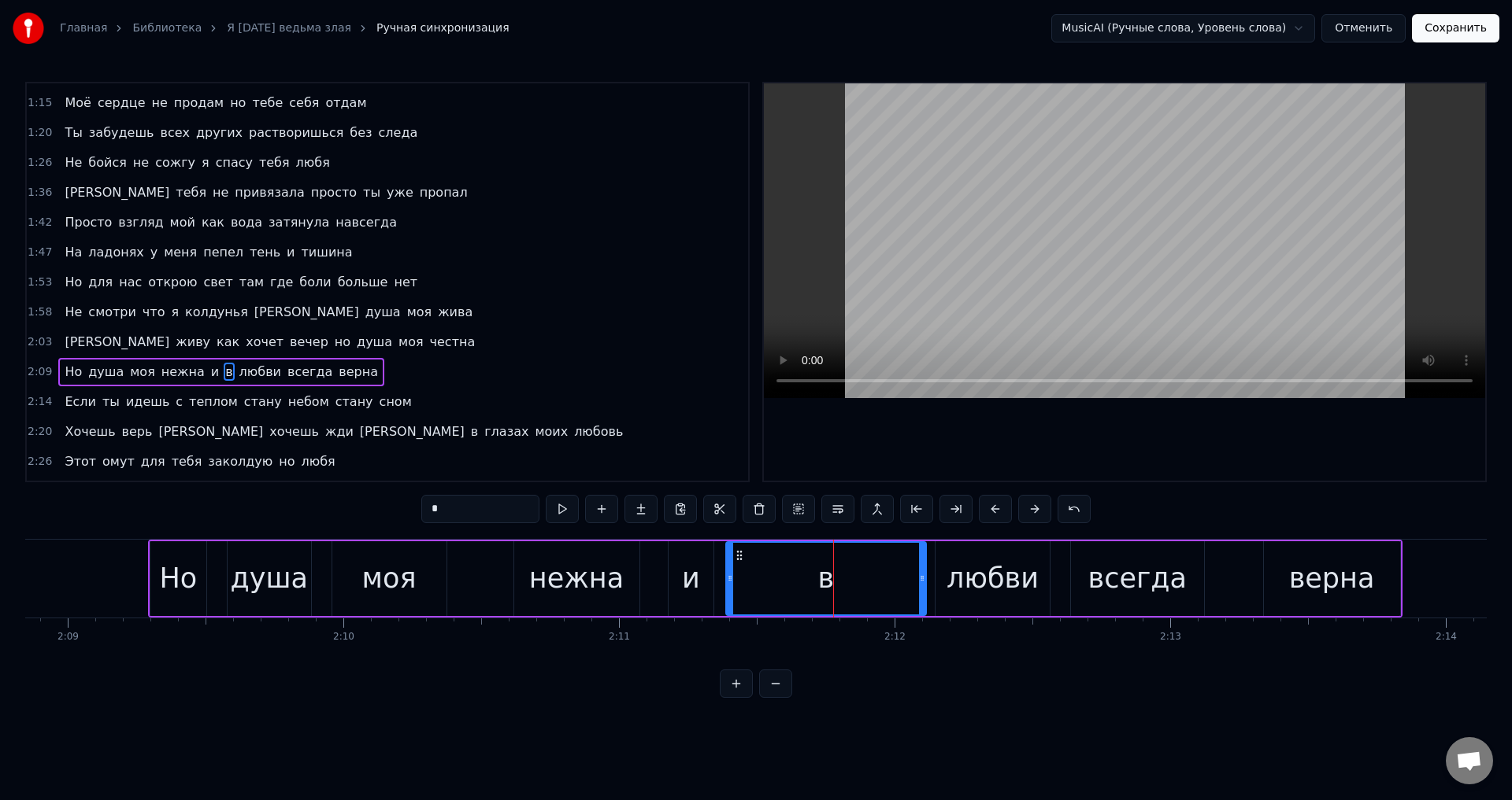
scroll to position [324, 0]
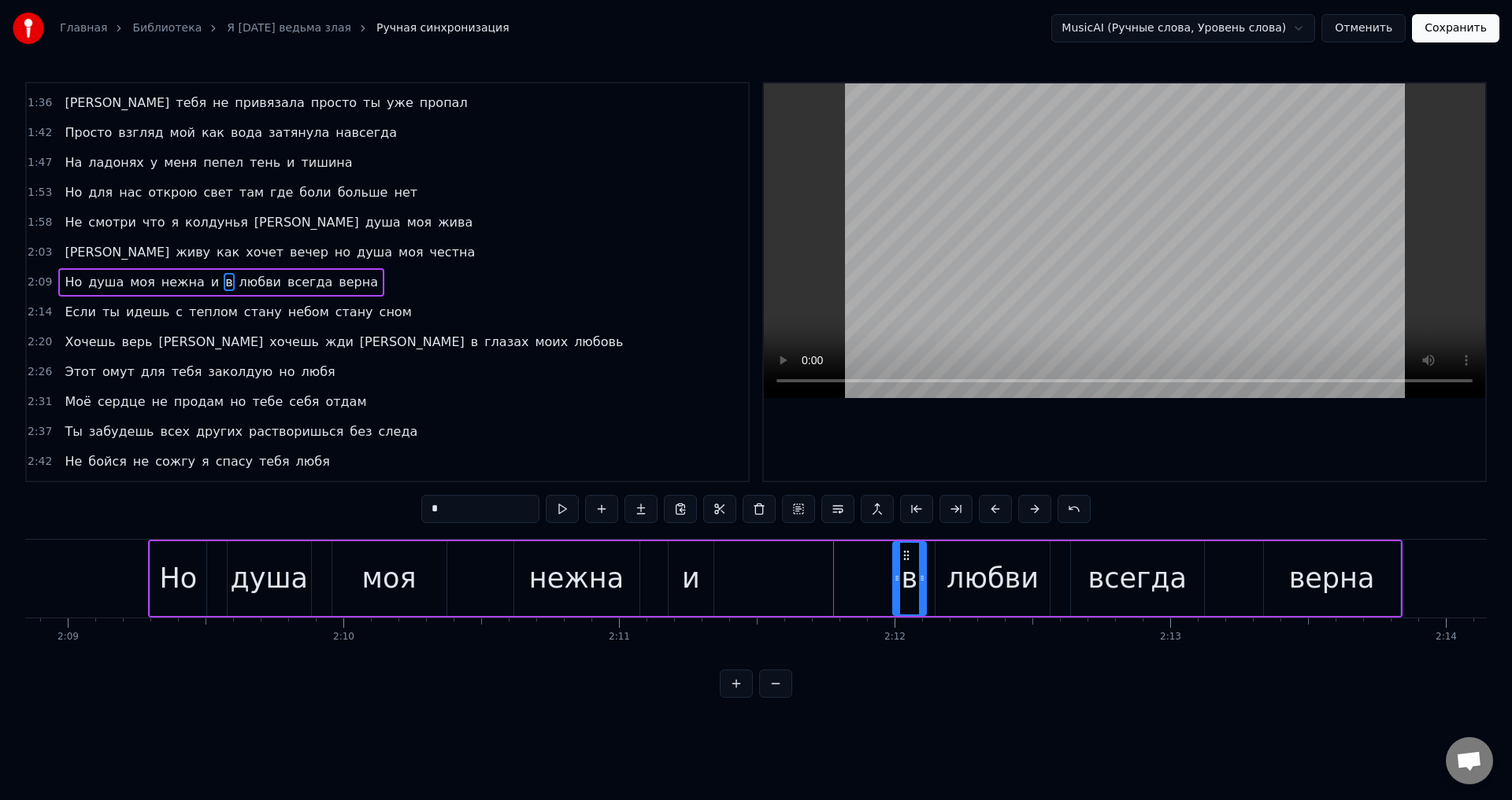
drag, startPoint x: 732, startPoint y: 584, endPoint x: 899, endPoint y: 593, distance: 167.2
click at [899, 593] on div at bounding box center [896, 579] width 6 height 71
click at [962, 593] on div "любви" at bounding box center [993, 579] width 92 height 42
drag, startPoint x: 940, startPoint y: 583, endPoint x: 948, endPoint y: 583, distance: 8.0
click at [948, 583] on icon at bounding box center [948, 578] width 6 height 12
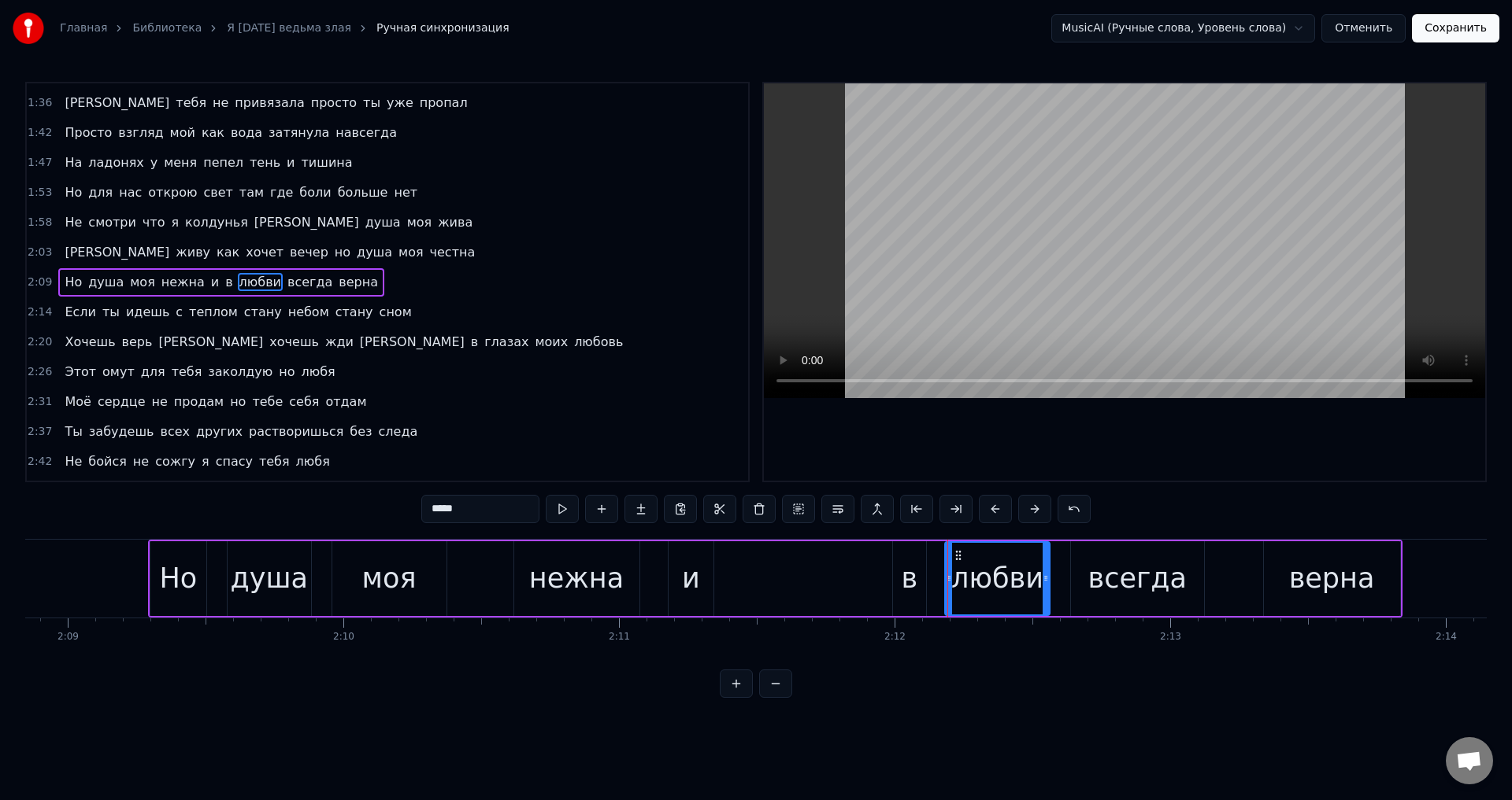
click at [899, 580] on div "в" at bounding box center [909, 579] width 33 height 75
drag, startPoint x: 922, startPoint y: 581, endPoint x: 931, endPoint y: 583, distance: 9.2
click at [931, 583] on icon at bounding box center [930, 578] width 6 height 12
drag, startPoint x: 897, startPoint y: 580, endPoint x: 910, endPoint y: 582, distance: 13.2
click at [910, 582] on icon at bounding box center [910, 578] width 6 height 12
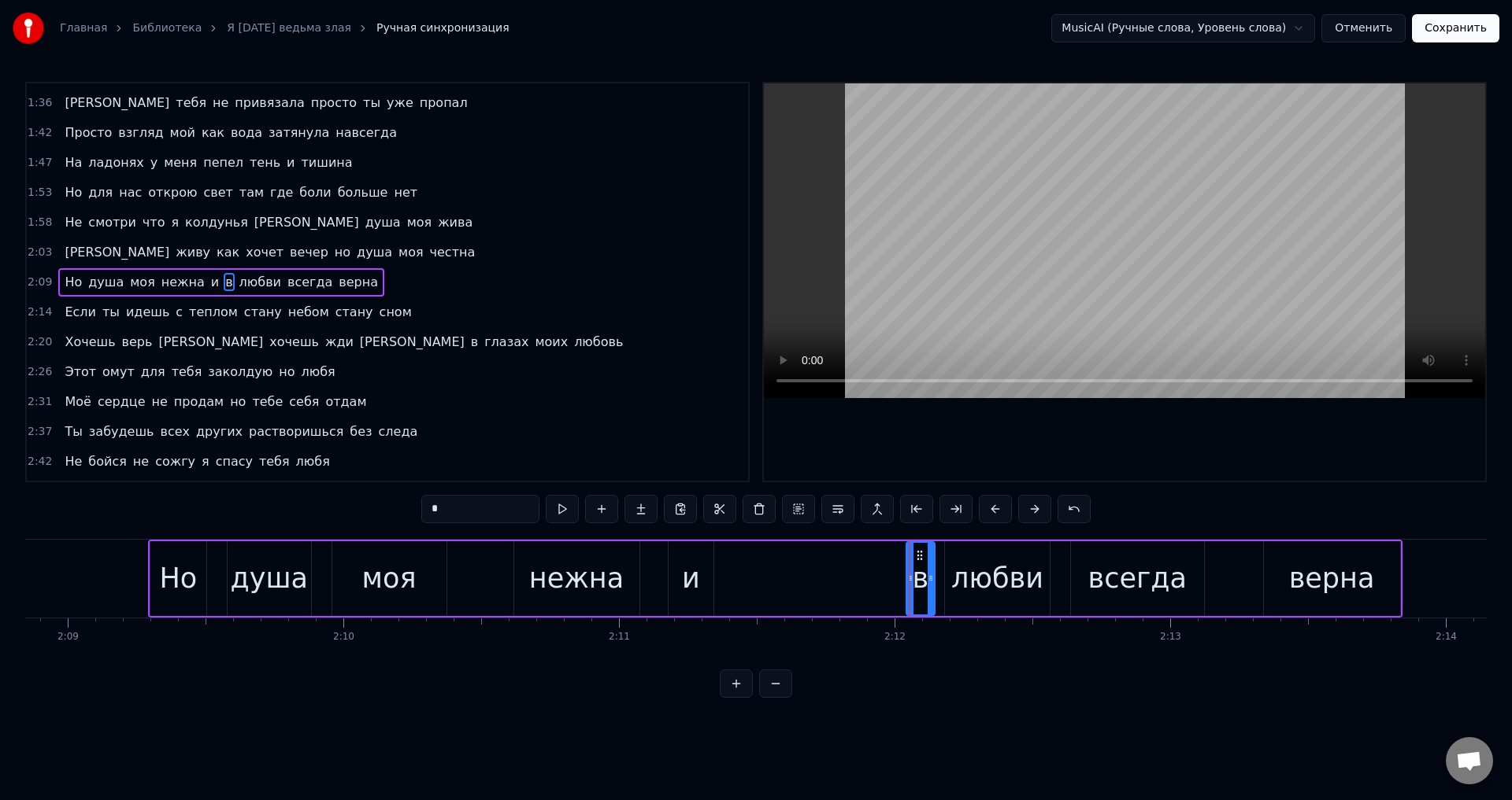
click at [698, 578] on div "и" at bounding box center [691, 579] width 18 height 42
type input "*"
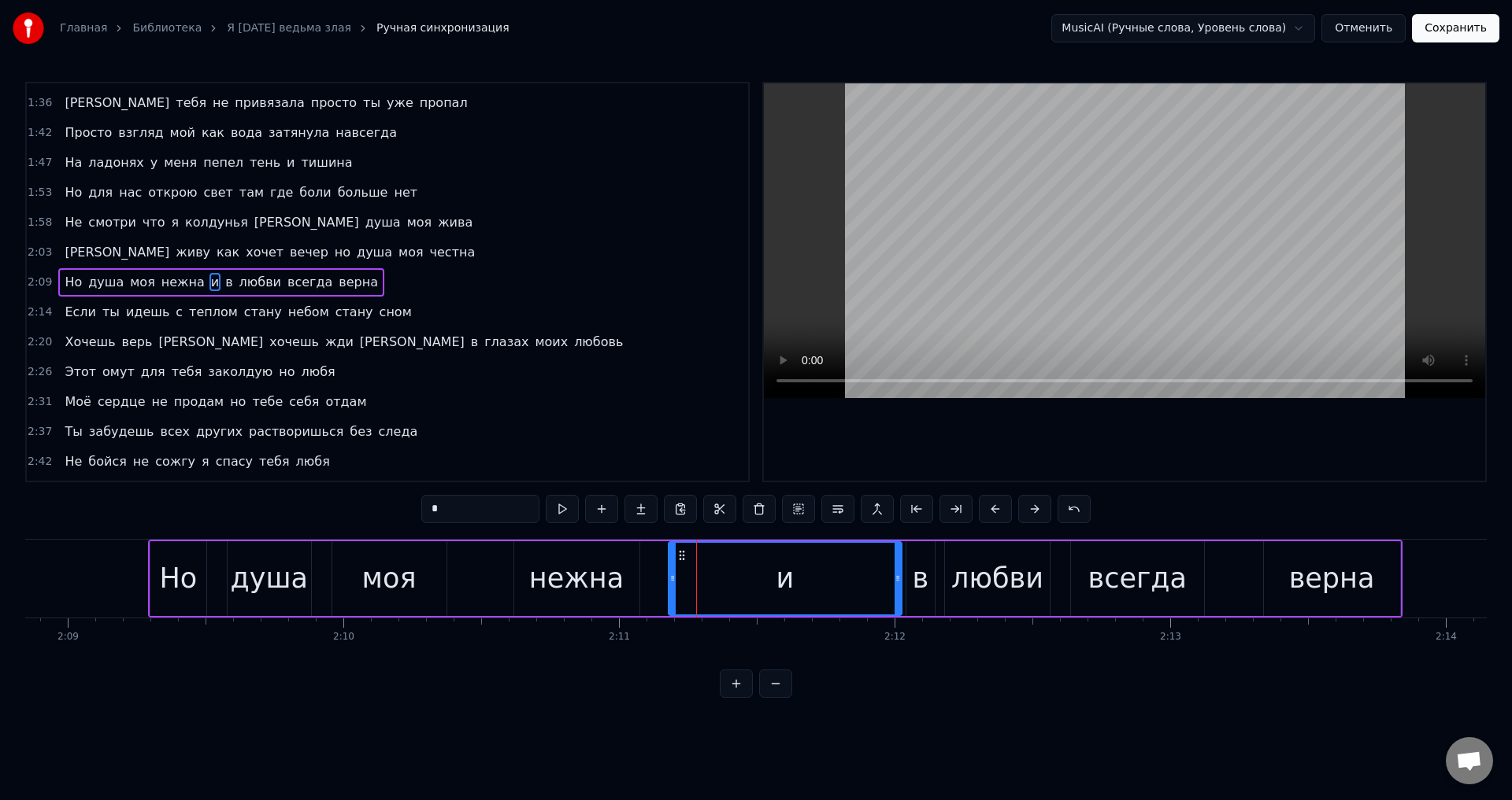
drag, startPoint x: 710, startPoint y: 582, endPoint x: 899, endPoint y: 595, distance: 189.4
click at [899, 595] on div at bounding box center [897, 579] width 6 height 71
drag, startPoint x: 671, startPoint y: 579, endPoint x: 651, endPoint y: 559, distance: 28.3
click at [868, 587] on div at bounding box center [870, 579] width 6 height 71
click at [487, 579] on div "Но душа моя нежна и в любви всегда верна" at bounding box center [775, 579] width 1254 height 78
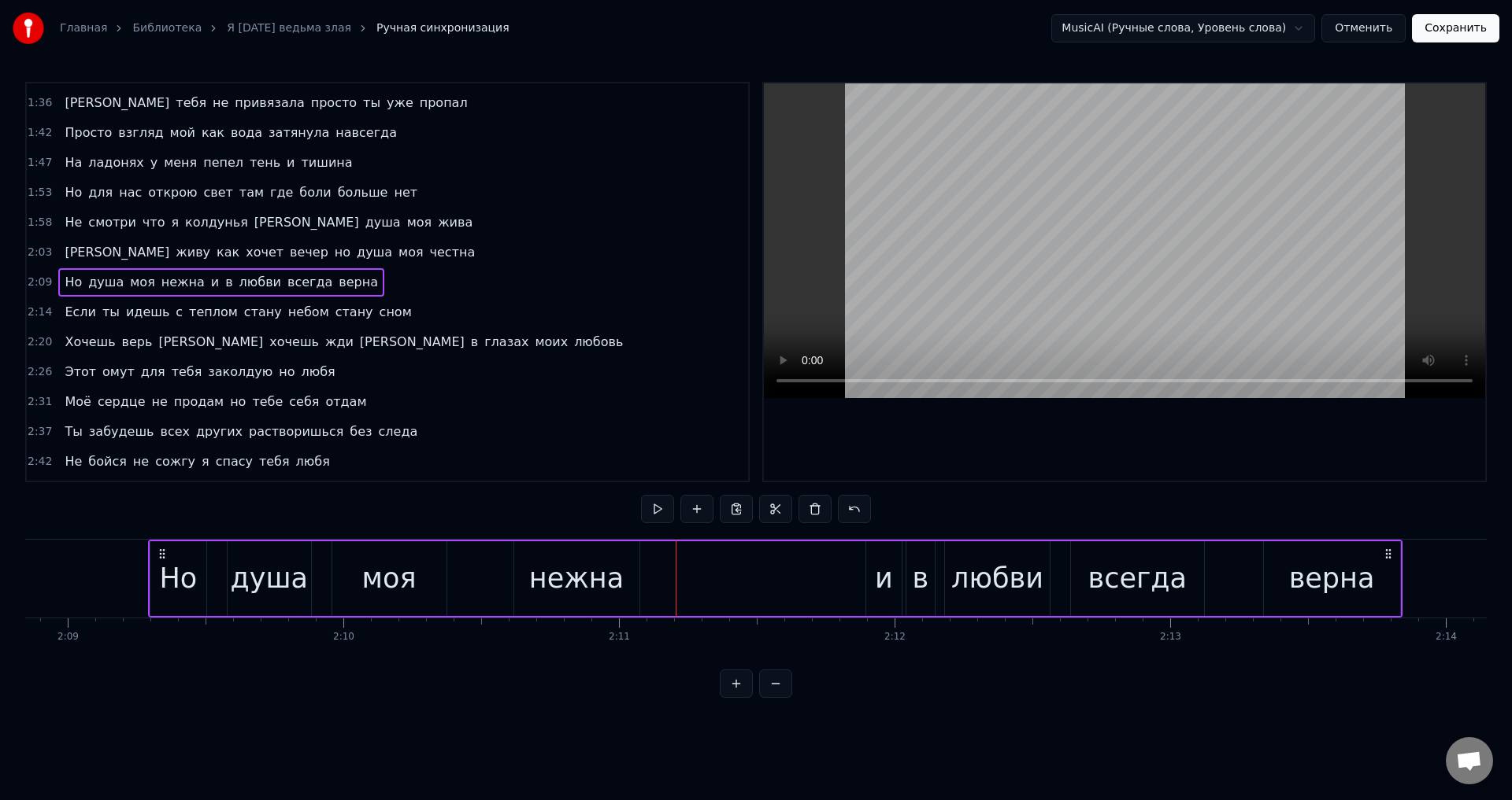
click at [587, 584] on div "нежна" at bounding box center [577, 579] width 94 height 42
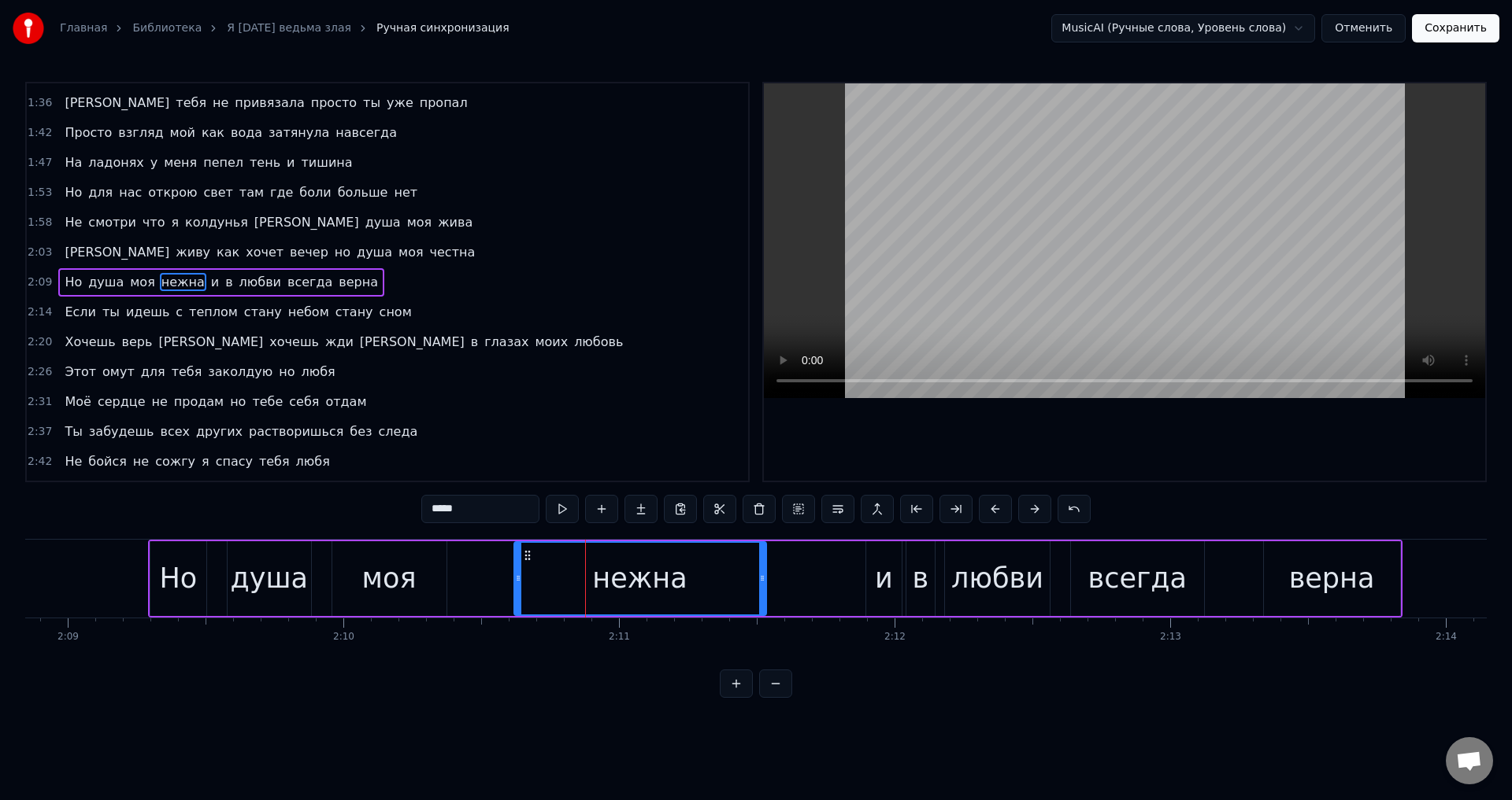
drag, startPoint x: 638, startPoint y: 582, endPoint x: 765, endPoint y: 587, distance: 127.1
click at [765, 587] on div at bounding box center [762, 579] width 6 height 71
drag, startPoint x: 765, startPoint y: 587, endPoint x: 710, endPoint y: 589, distance: 55.0
click at [710, 589] on div at bounding box center [707, 579] width 6 height 71
drag, startPoint x: 710, startPoint y: 589, endPoint x: 735, endPoint y: 591, distance: 25.1
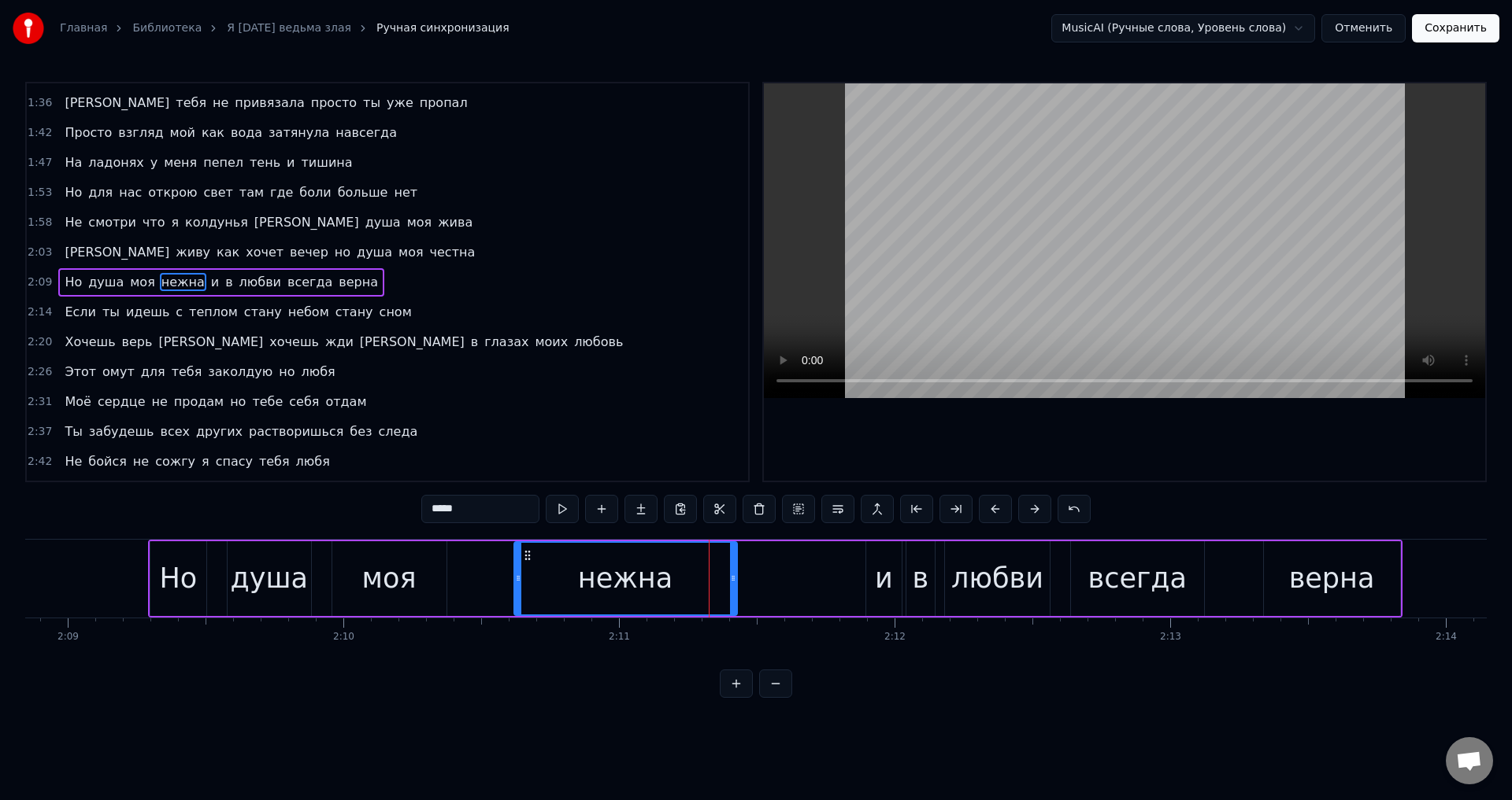
click at [735, 591] on div at bounding box center [732, 579] width 6 height 71
click at [209, 281] on span "и" at bounding box center [214, 282] width 11 height 18
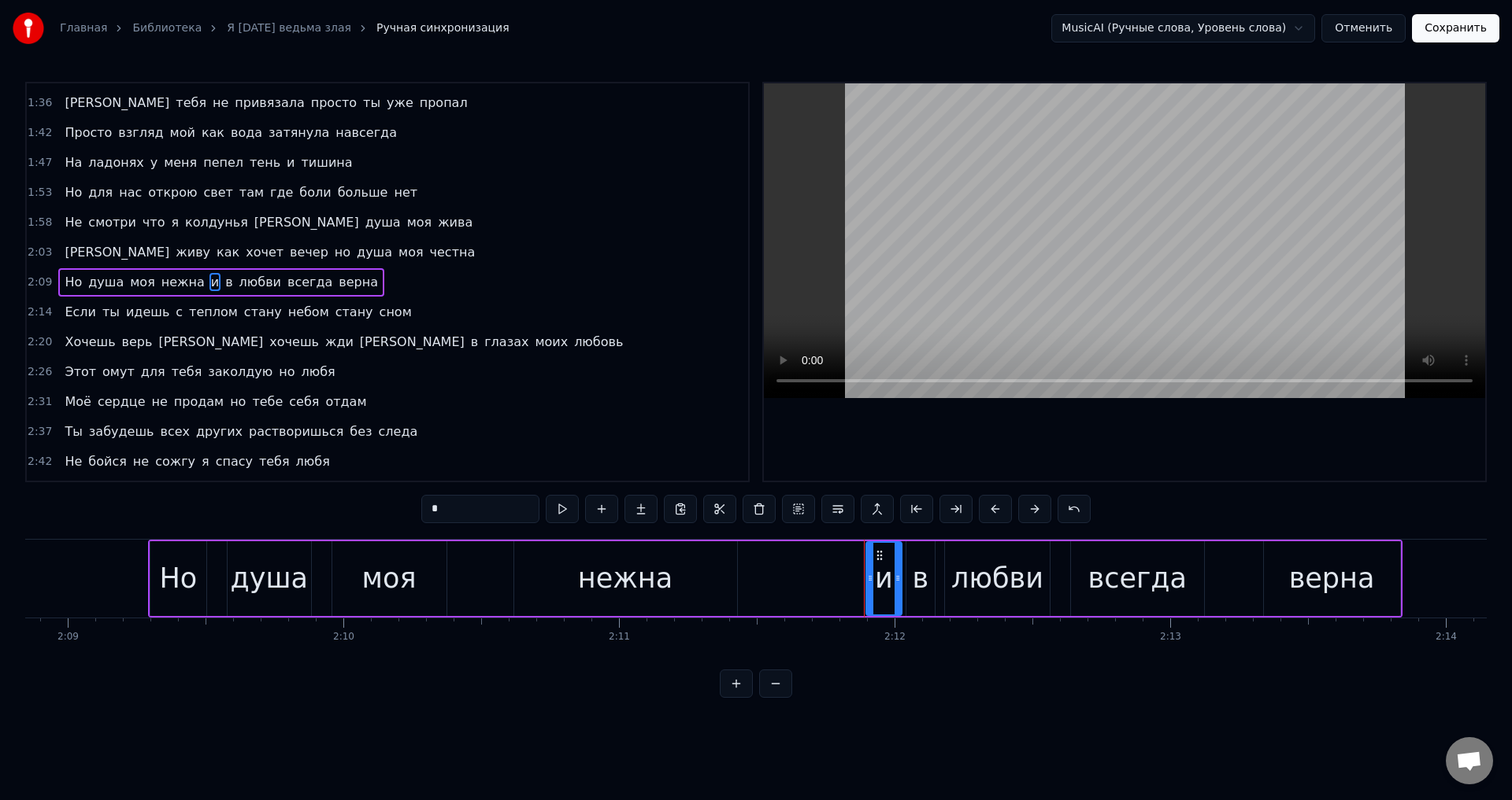
click at [620, 576] on div "нежна" at bounding box center [625, 579] width 94 height 42
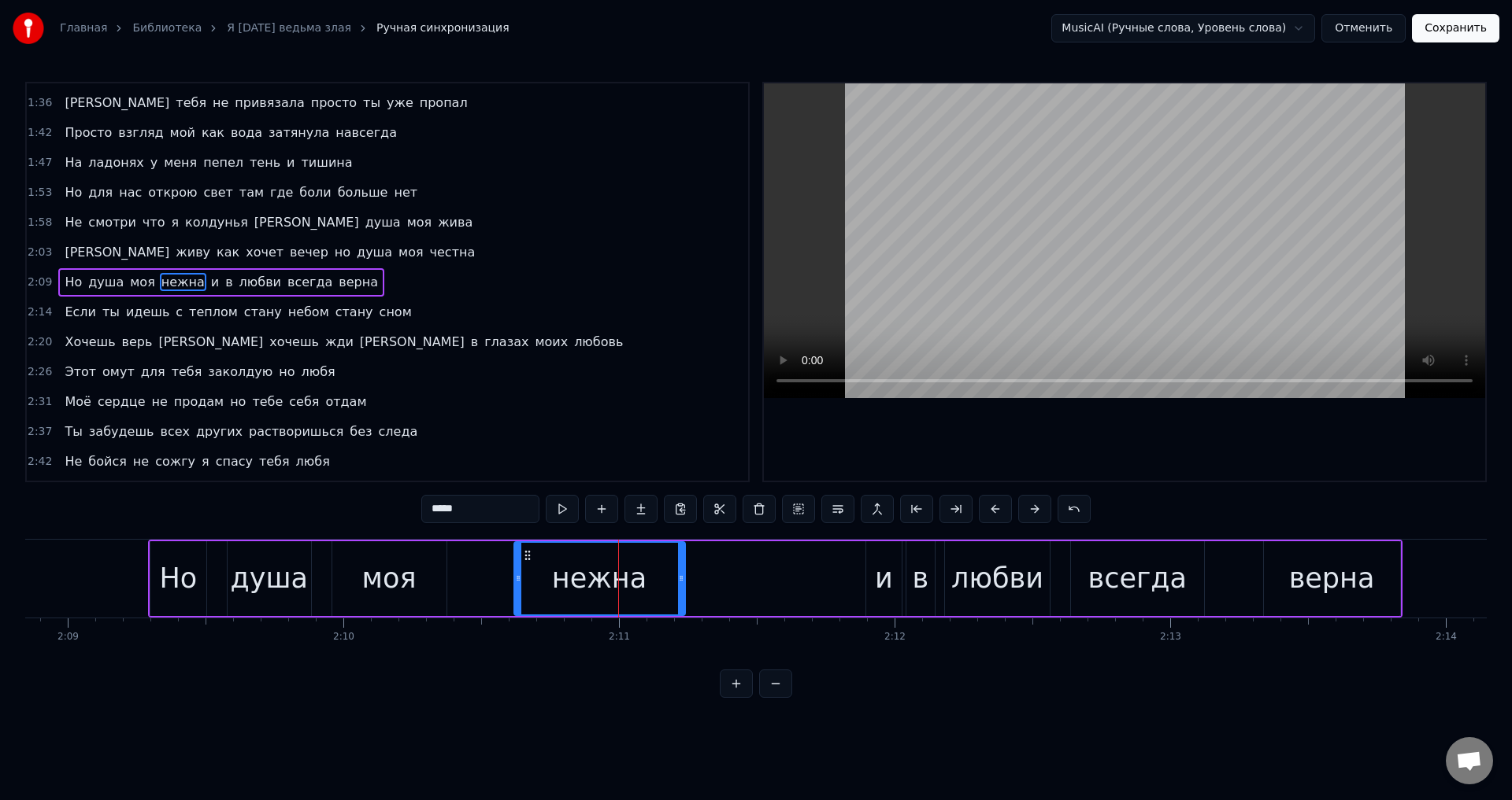
drag, startPoint x: 733, startPoint y: 584, endPoint x: 681, endPoint y: 588, distance: 52.2
click at [681, 588] on div at bounding box center [680, 579] width 6 height 71
click at [209, 279] on span "и" at bounding box center [214, 282] width 11 height 18
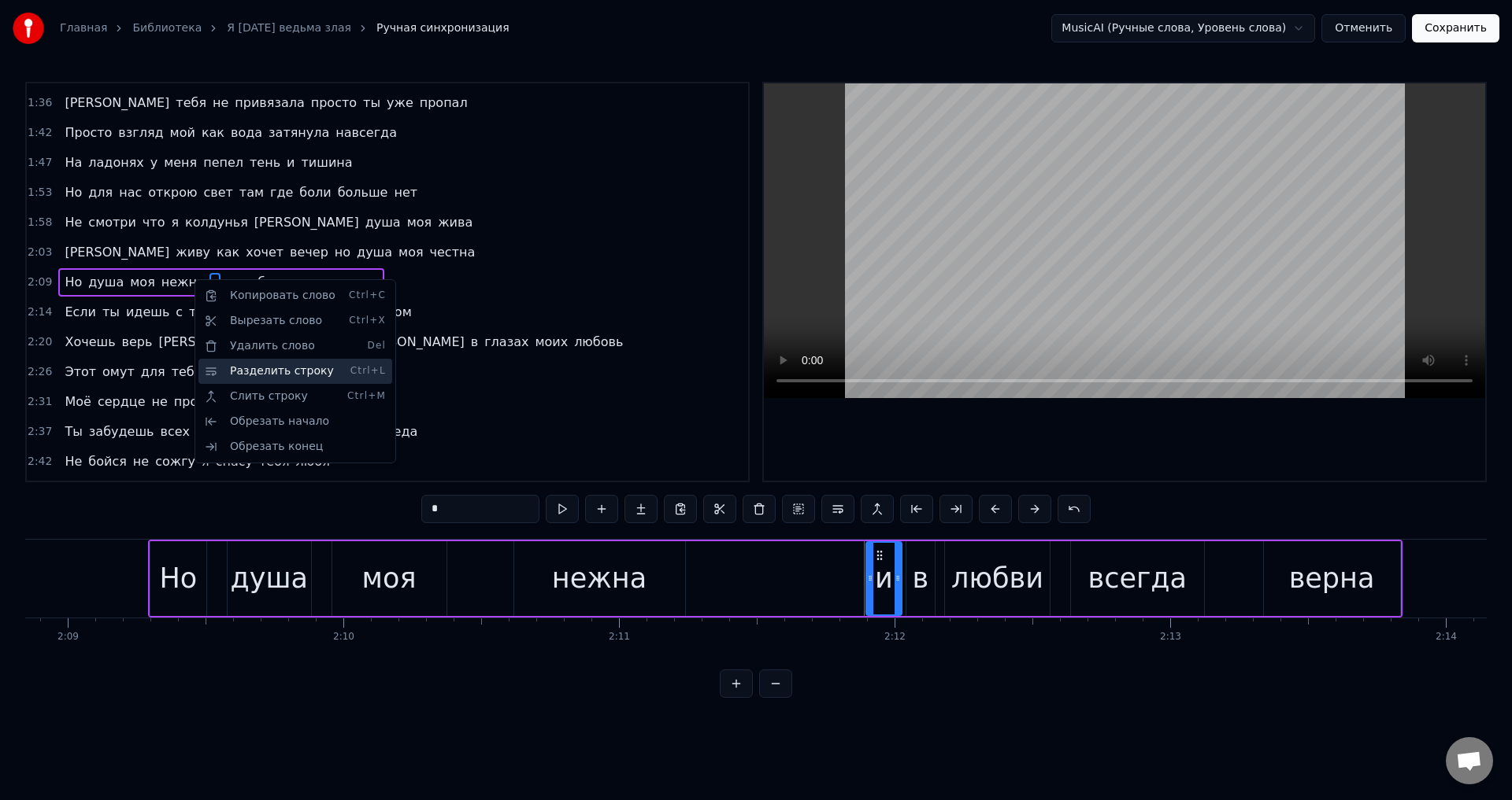
click at [277, 371] on div "Разделить строку Ctrl+L" at bounding box center [295, 371] width 193 height 25
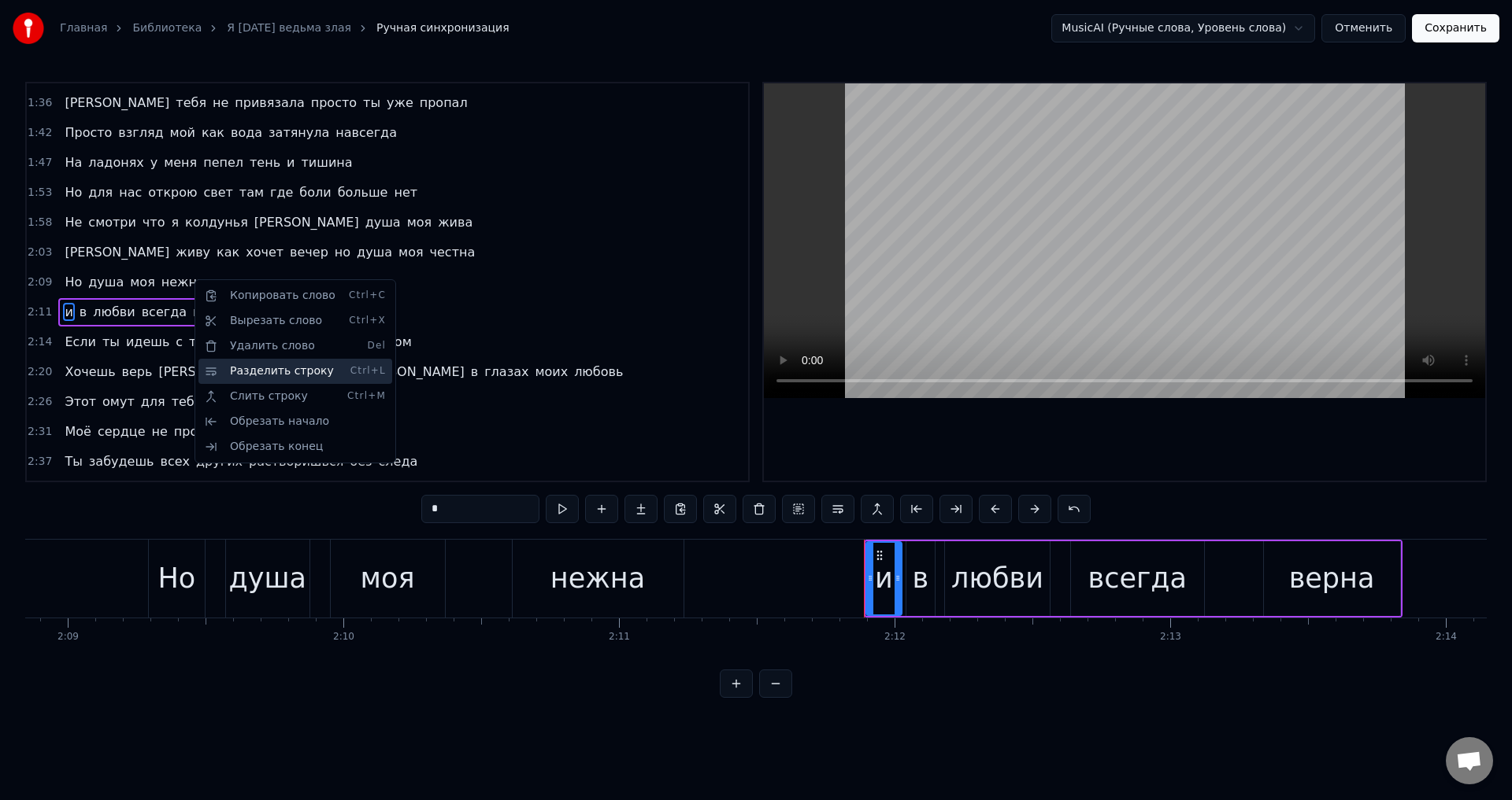
scroll to position [354, 0]
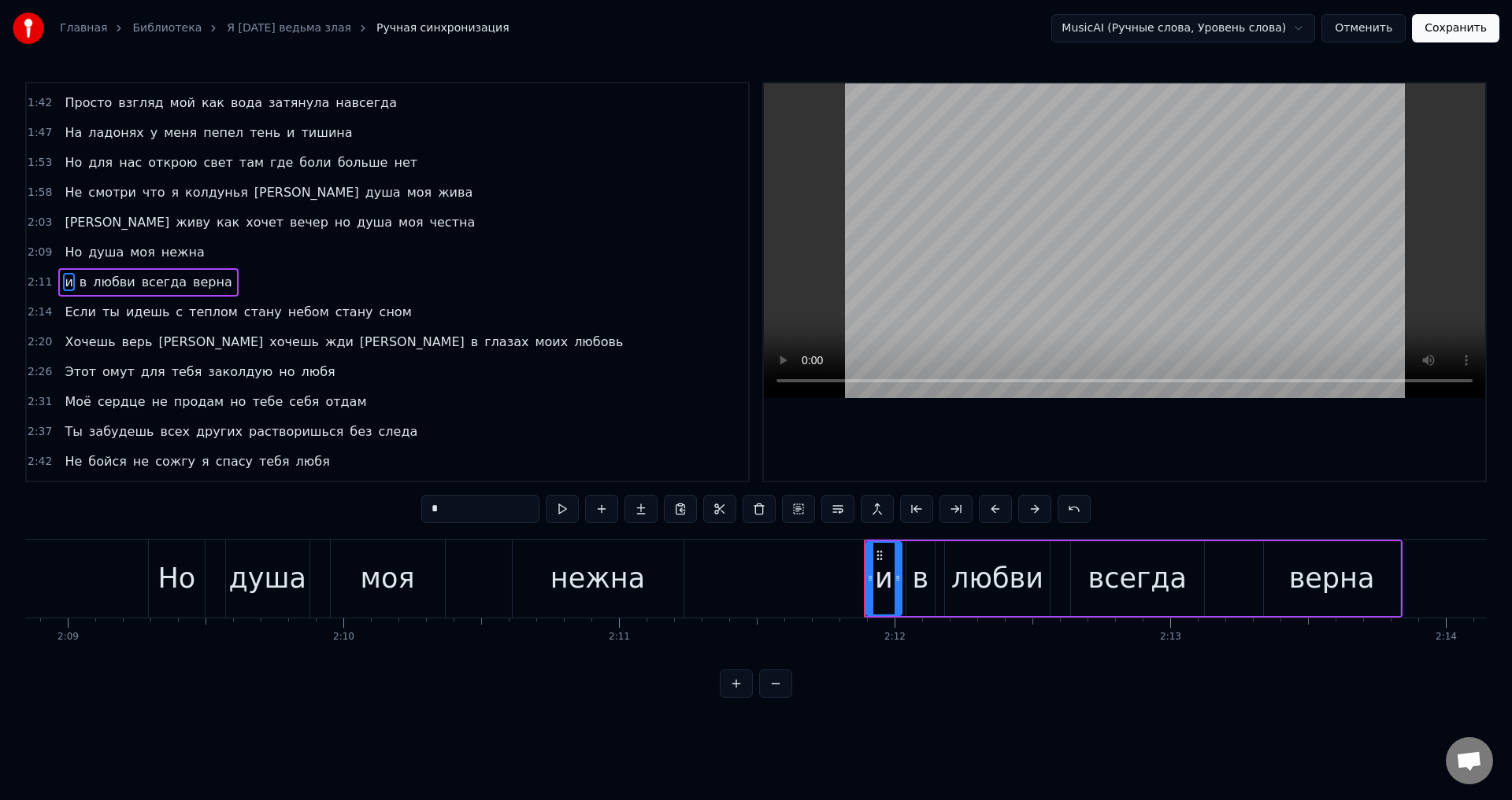
click at [65, 257] on span "Но" at bounding box center [73, 252] width 21 height 18
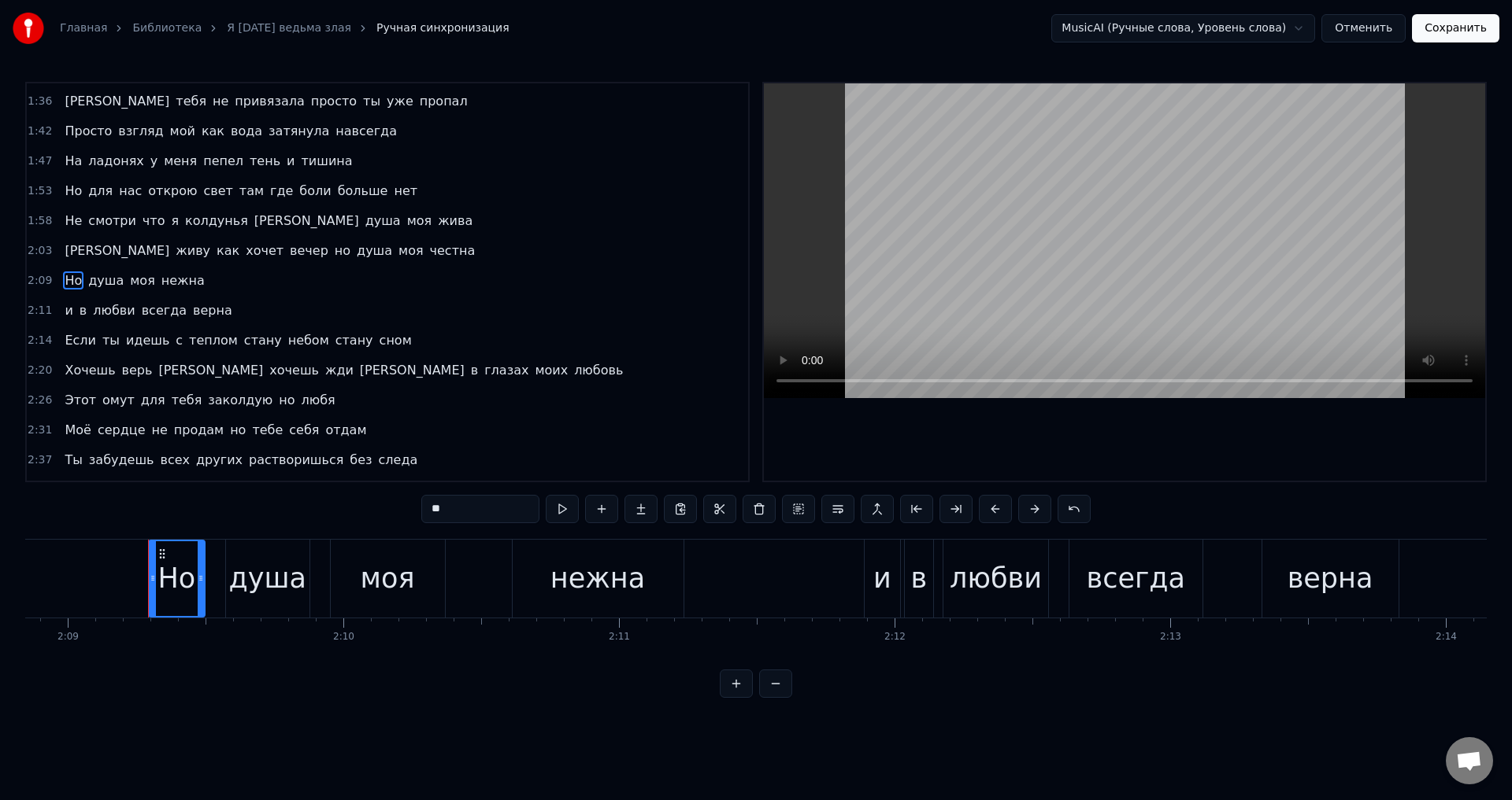
scroll to position [324, 0]
click at [622, 595] on div "нежна" at bounding box center [597, 579] width 94 height 42
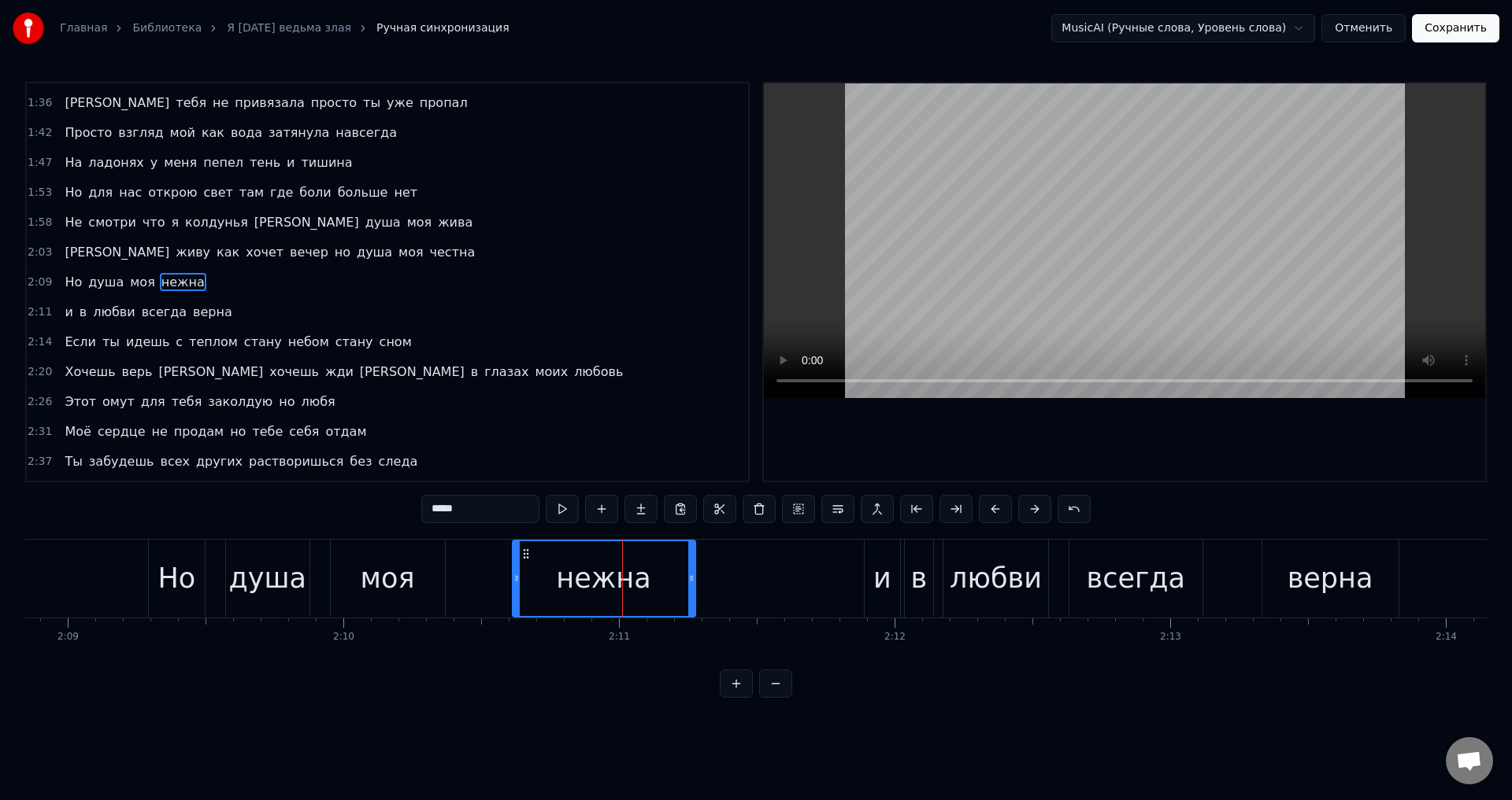
drag, startPoint x: 679, startPoint y: 579, endPoint x: 692, endPoint y: 579, distance: 13.0
click at [692, 579] on icon at bounding box center [691, 578] width 6 height 12
click at [366, 590] on div "моя" at bounding box center [388, 579] width 54 height 42
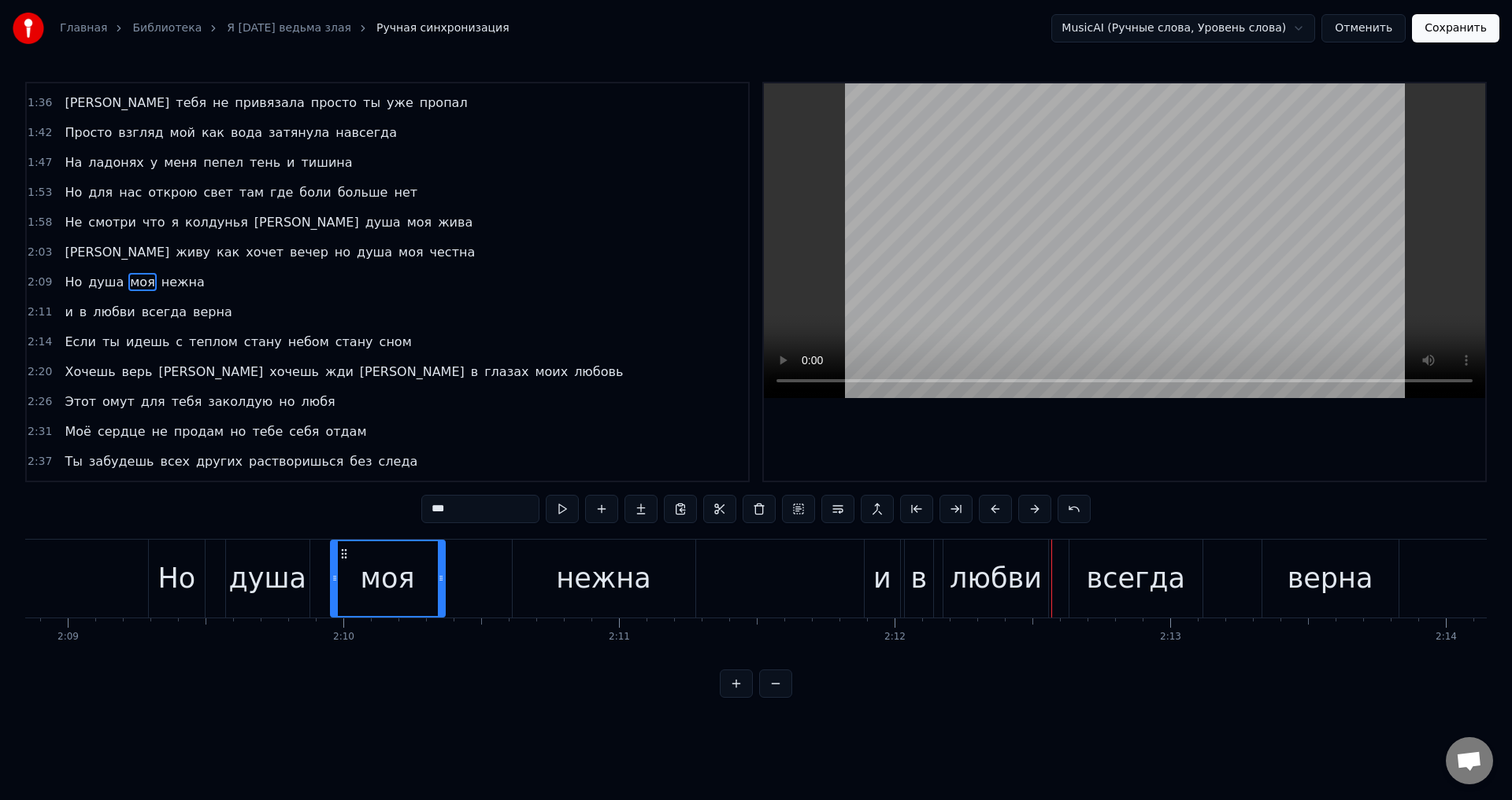
click at [961, 576] on div "любви" at bounding box center [996, 579] width 92 height 42
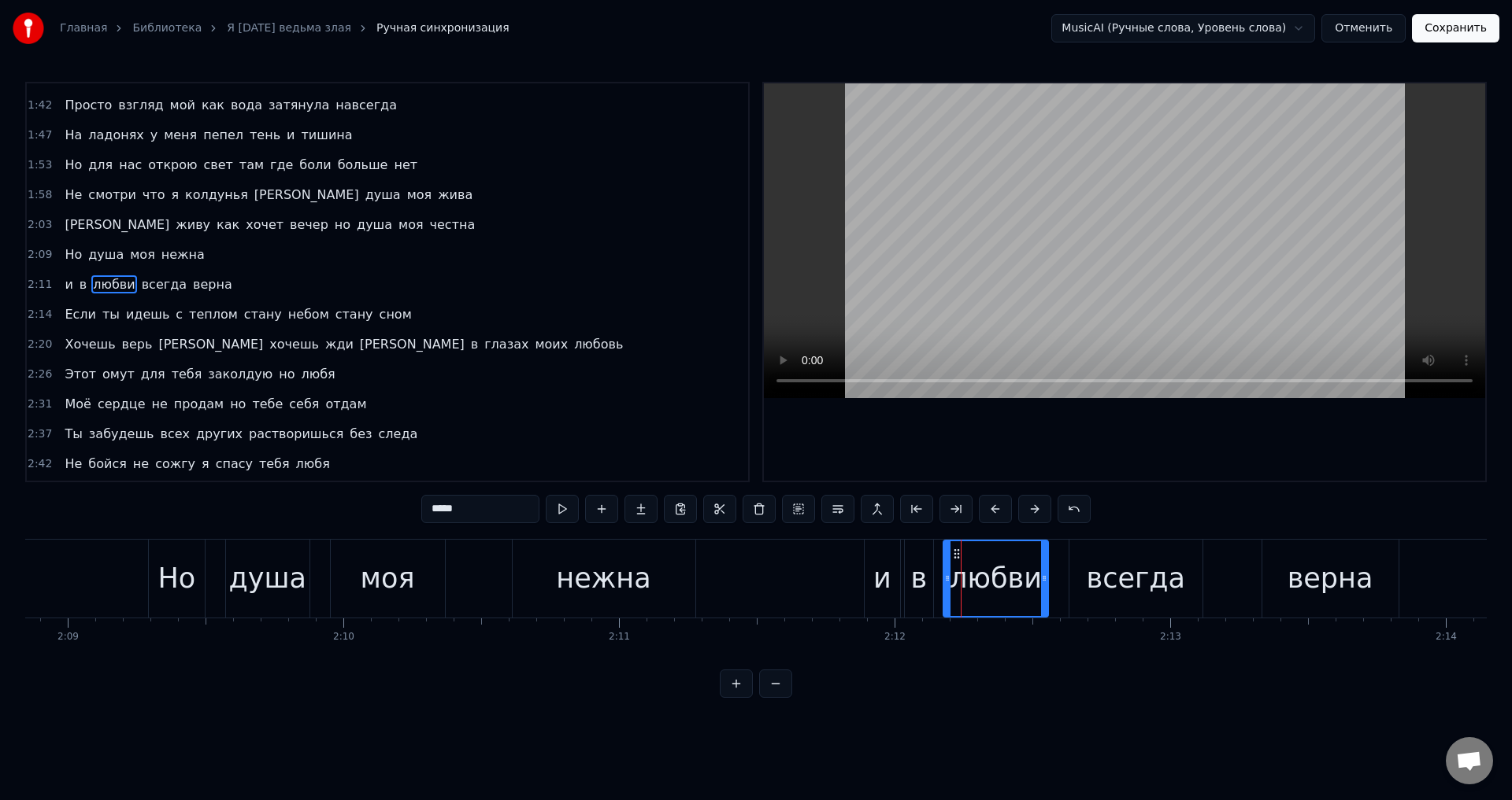
scroll to position [354, 0]
drag, startPoint x: 946, startPoint y: 582, endPoint x: 956, endPoint y: 581, distance: 10.0
click at [956, 581] on icon at bounding box center [957, 578] width 6 height 12
click at [922, 583] on div "в" at bounding box center [918, 579] width 17 height 42
drag, startPoint x: 931, startPoint y: 582, endPoint x: 941, endPoint y: 582, distance: 10.0
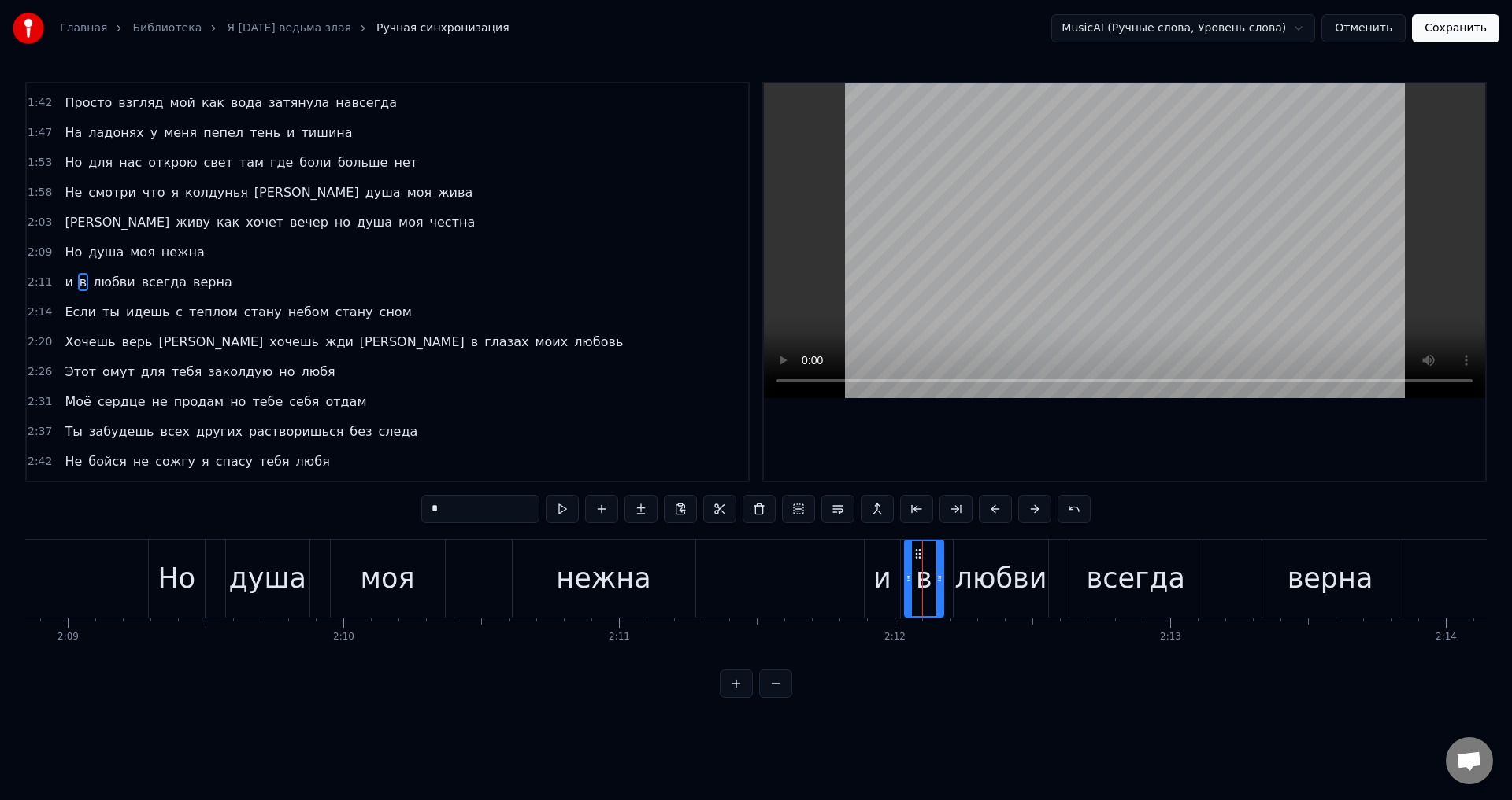
click at [941, 582] on icon at bounding box center [939, 578] width 6 height 12
drag, startPoint x: 908, startPoint y: 586, endPoint x: 924, endPoint y: 586, distance: 16.0
click at [924, 586] on div at bounding box center [923, 579] width 6 height 75
click at [875, 587] on div "и" at bounding box center [882, 579] width 18 height 42
drag, startPoint x: 894, startPoint y: 582, endPoint x: 908, endPoint y: 583, distance: 14.0
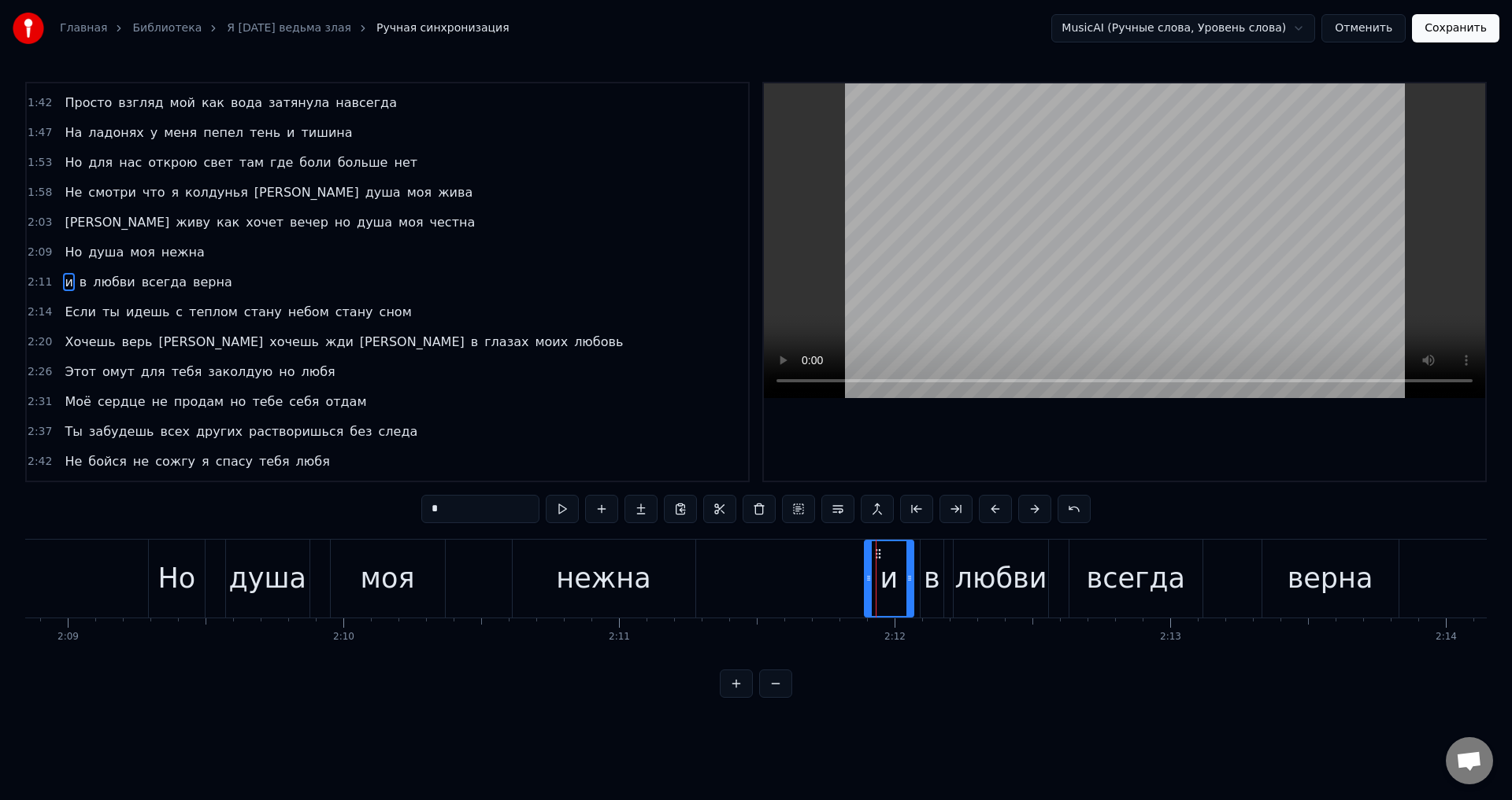
click at [908, 583] on icon at bounding box center [909, 578] width 6 height 12
drag, startPoint x: 867, startPoint y: 579, endPoint x: 890, endPoint y: 579, distance: 23.0
click at [890, 579] on circle at bounding box center [890, 579] width 1 height 1
click at [599, 582] on div "нежна" at bounding box center [603, 579] width 94 height 42
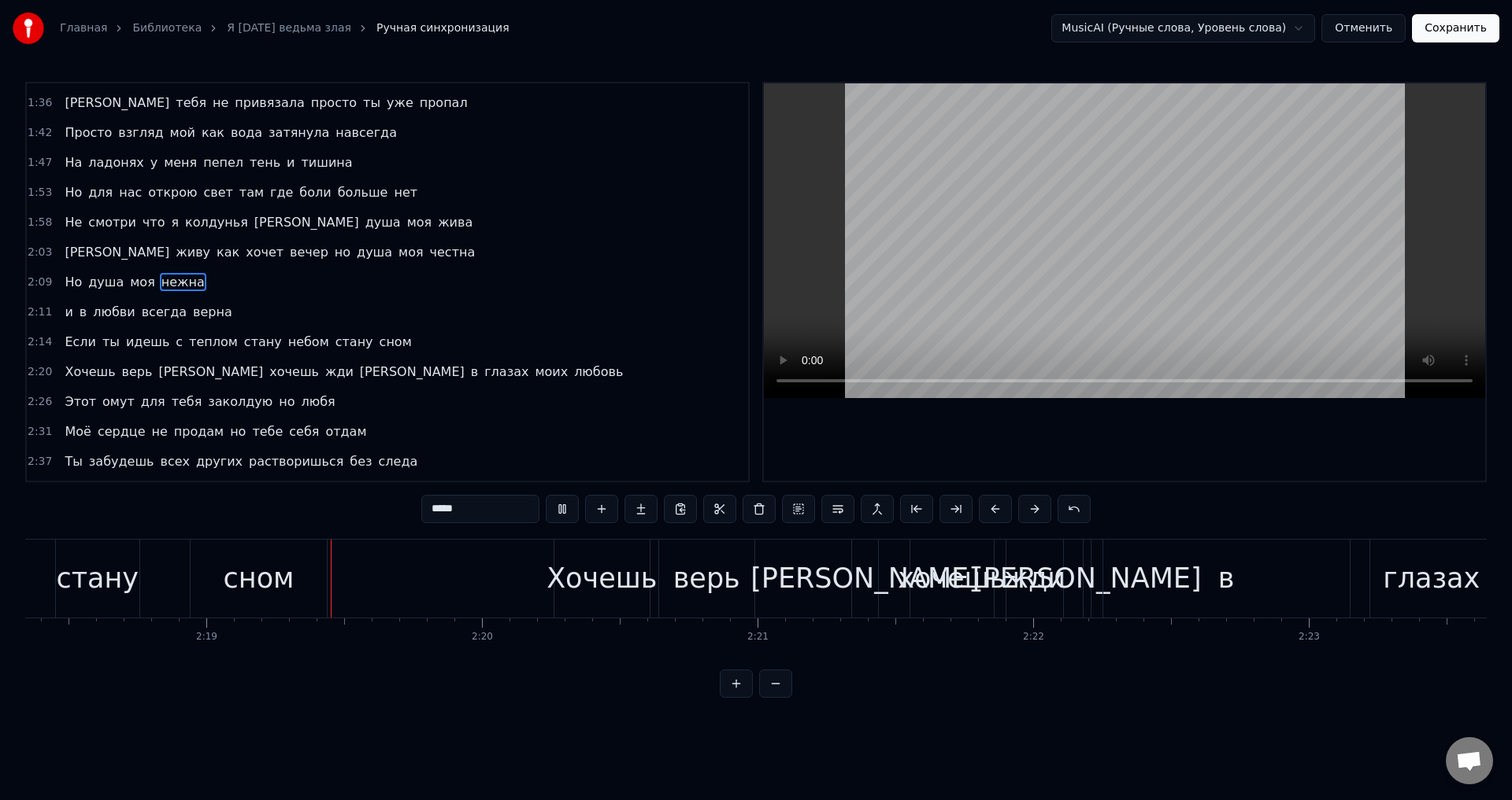
scroll to position [0, 38172]
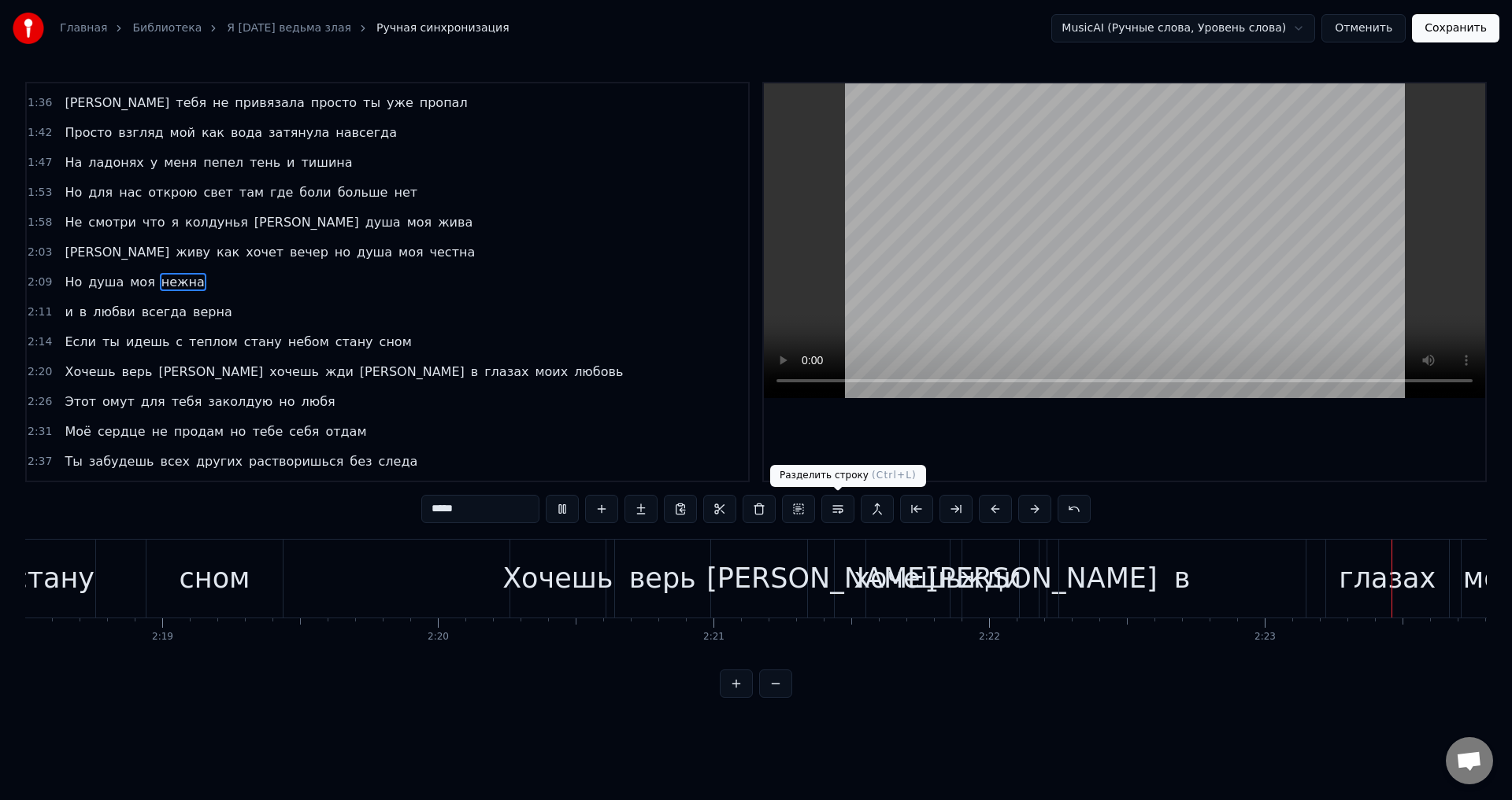
click at [949, 570] on div "хочешь" at bounding box center [908, 579] width 108 height 42
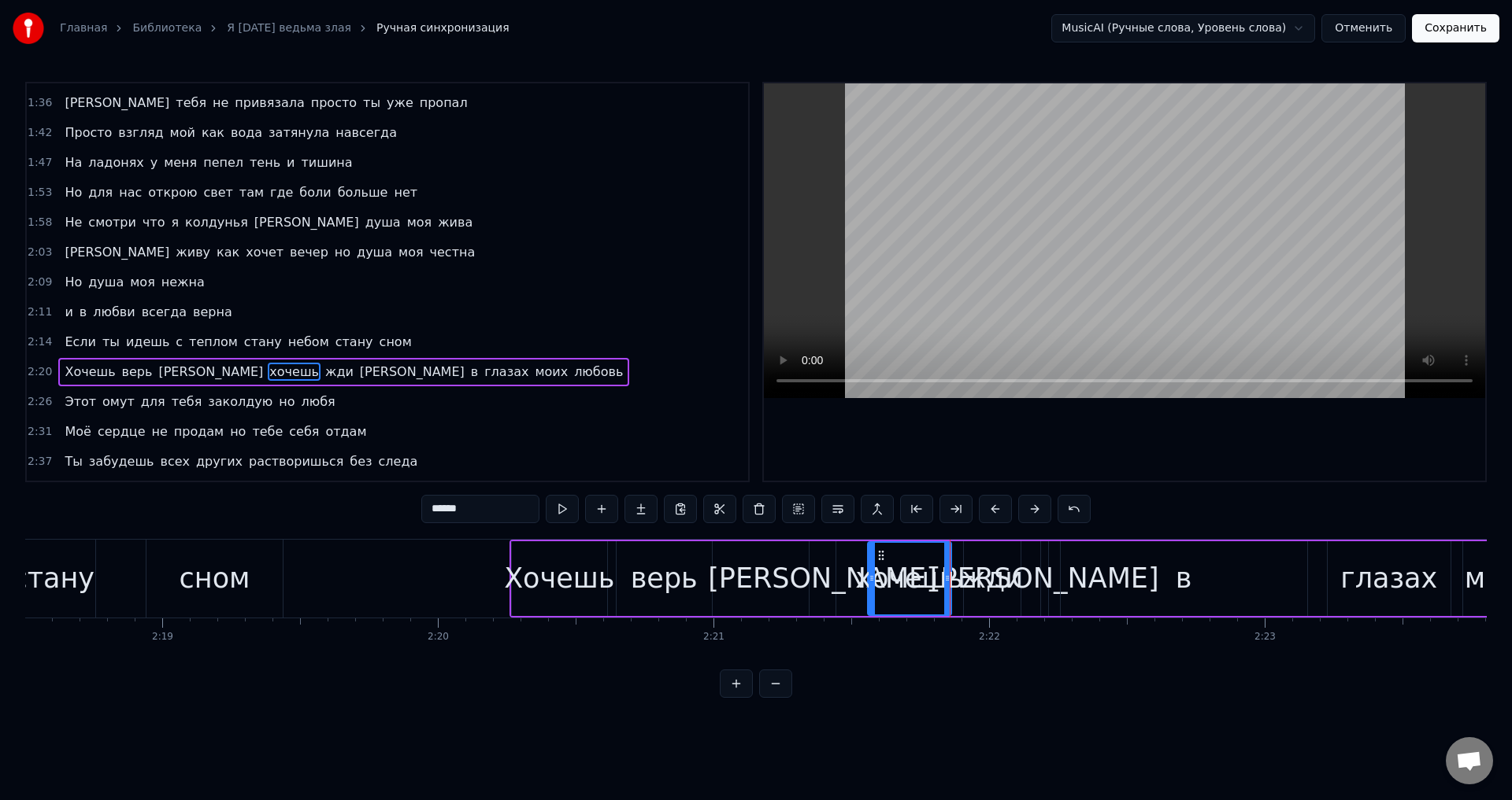
scroll to position [414, 0]
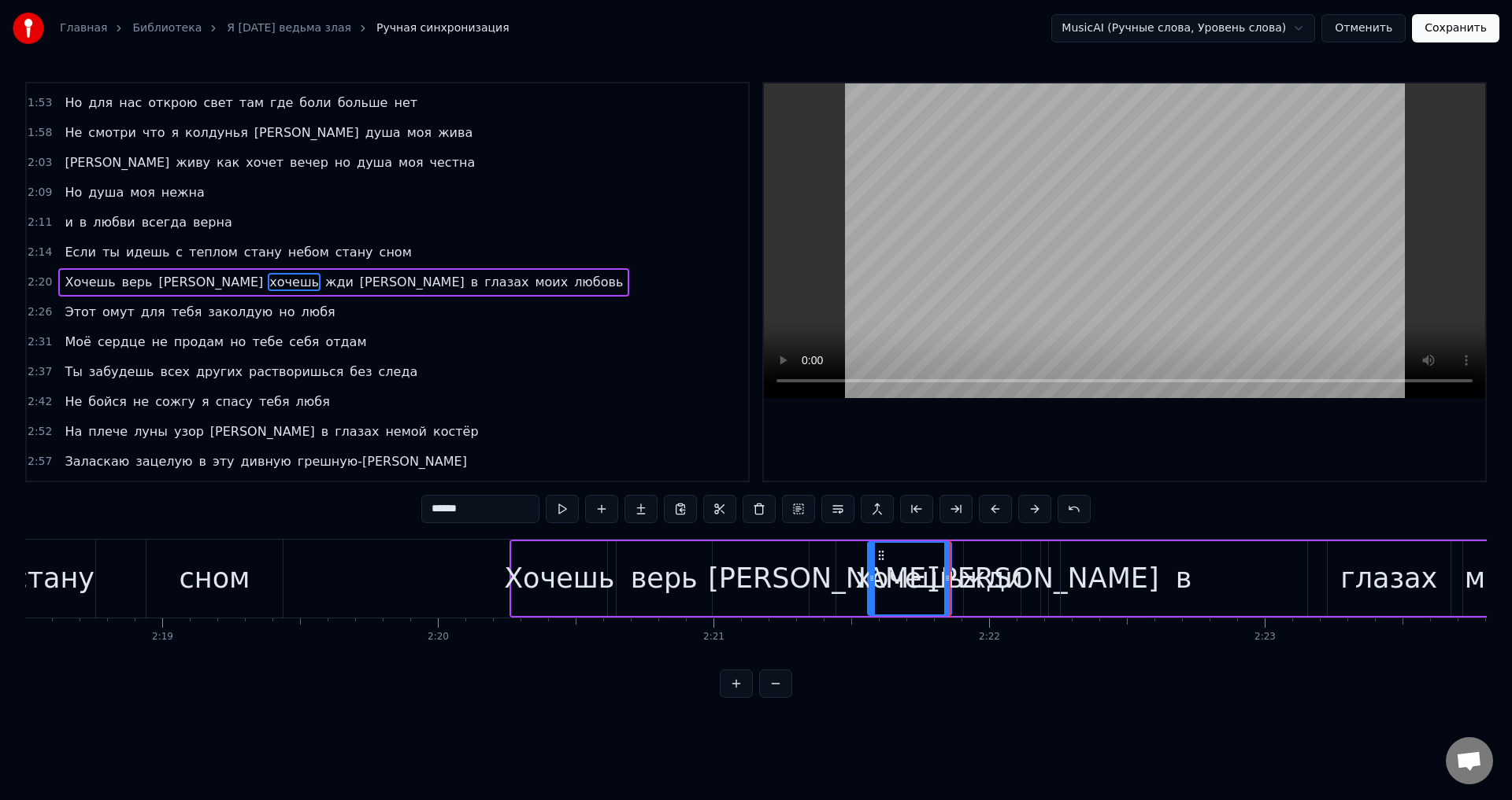
click at [1362, 585] on div "глазах" at bounding box center [1388, 579] width 97 height 42
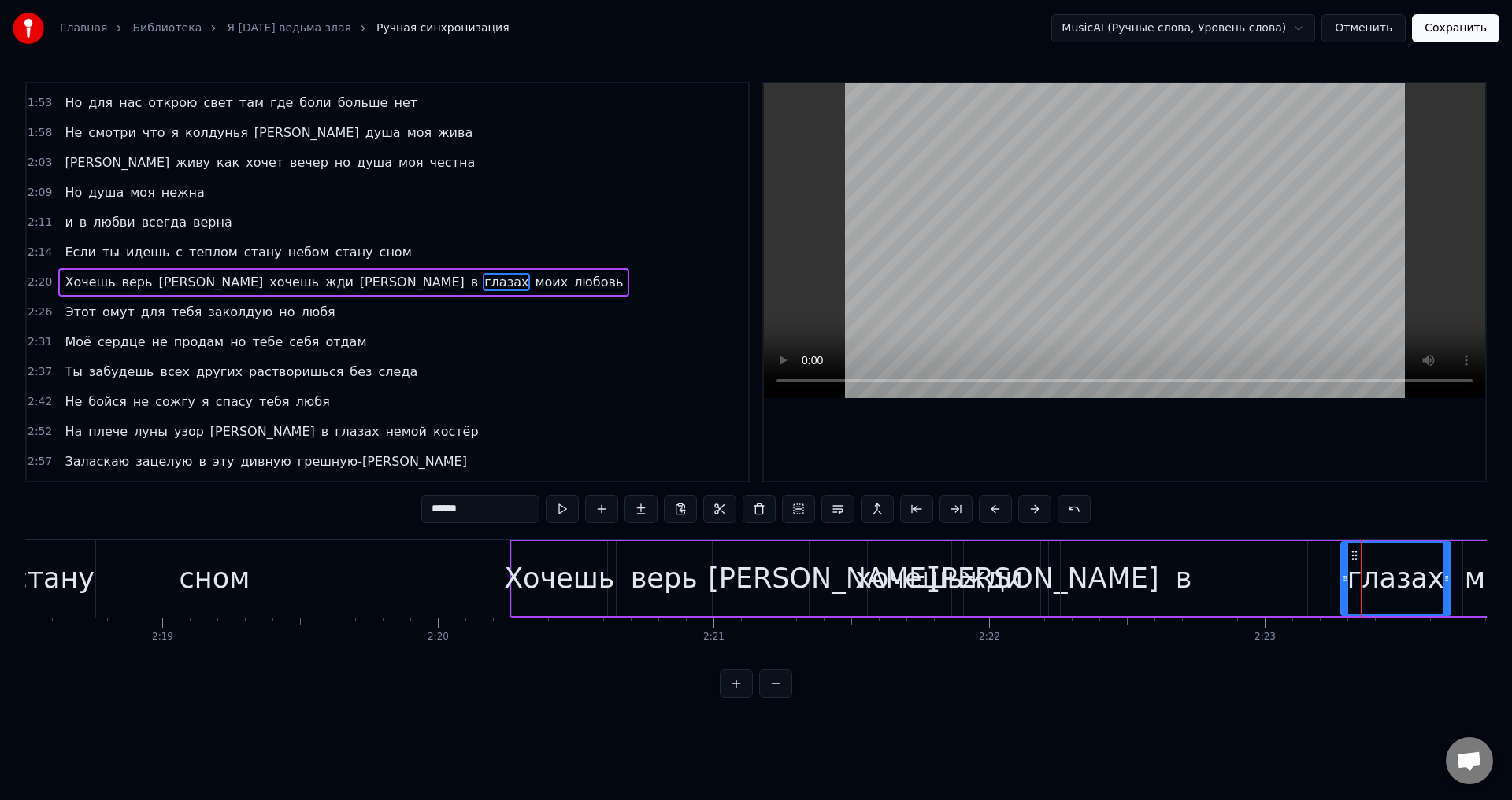
drag, startPoint x: 1333, startPoint y: 584, endPoint x: 1346, endPoint y: 582, distance: 13.2
click at [1346, 582] on icon at bounding box center [1345, 578] width 6 height 12
click at [1302, 582] on div "в" at bounding box center [1184, 579] width 246 height 75
type input "*"
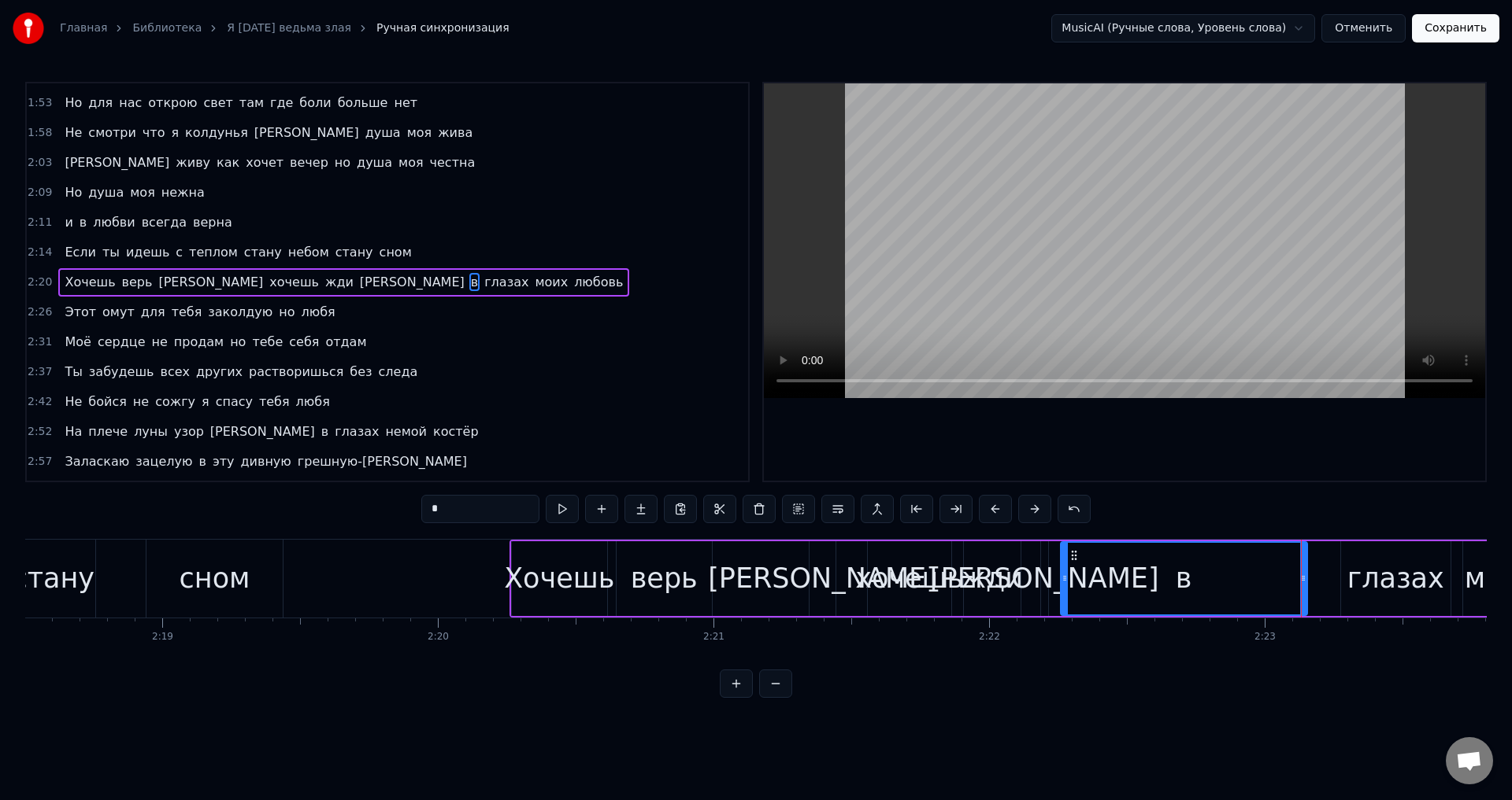
click at [1306, 582] on div "в" at bounding box center [1184, 579] width 248 height 75
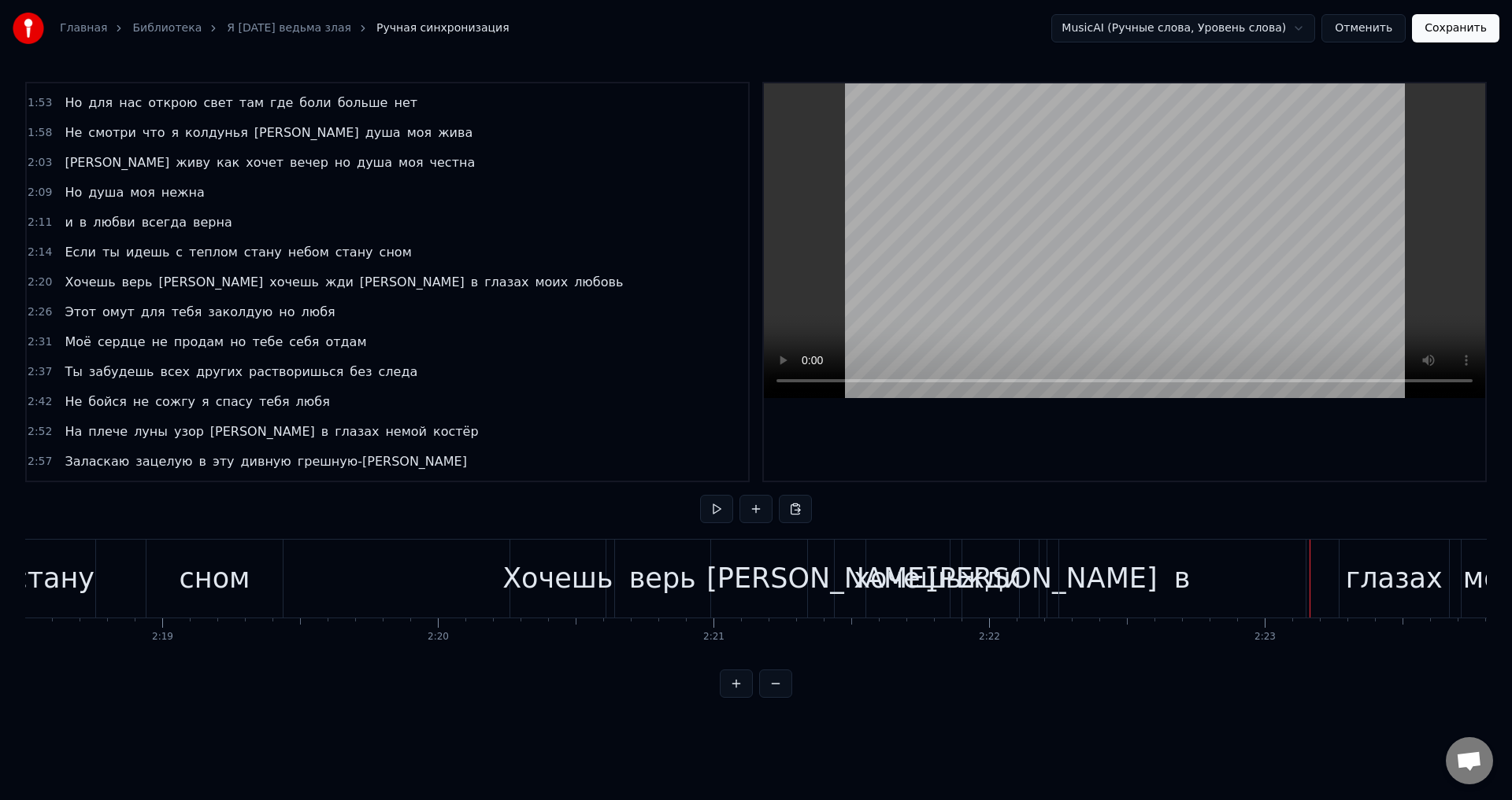
click at [1252, 583] on div "в" at bounding box center [1182, 579] width 246 height 78
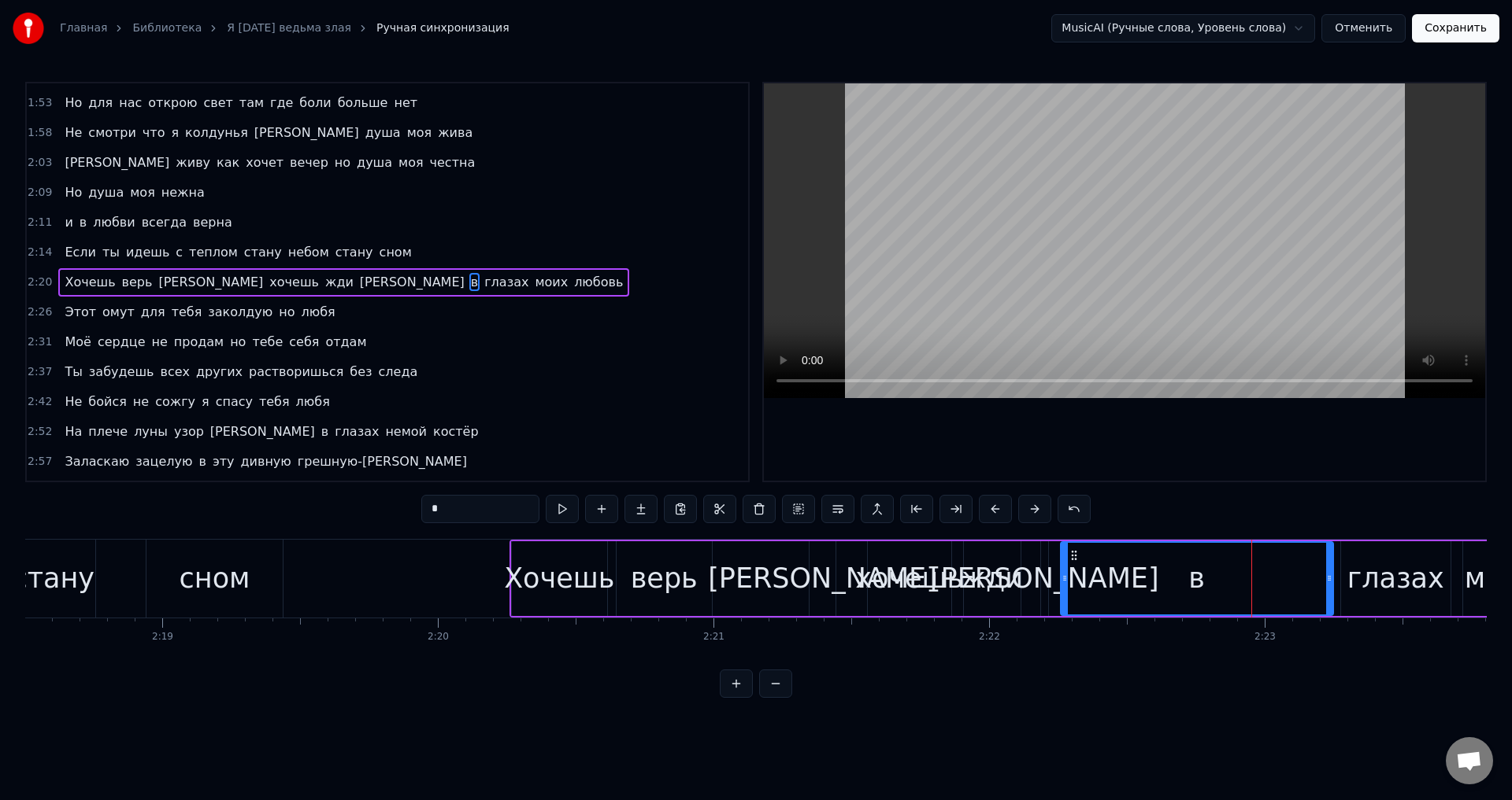
drag, startPoint x: 1302, startPoint y: 577, endPoint x: 1191, endPoint y: 590, distance: 111.8
click at [1327, 577] on circle at bounding box center [1327, 576] width 1 height 1
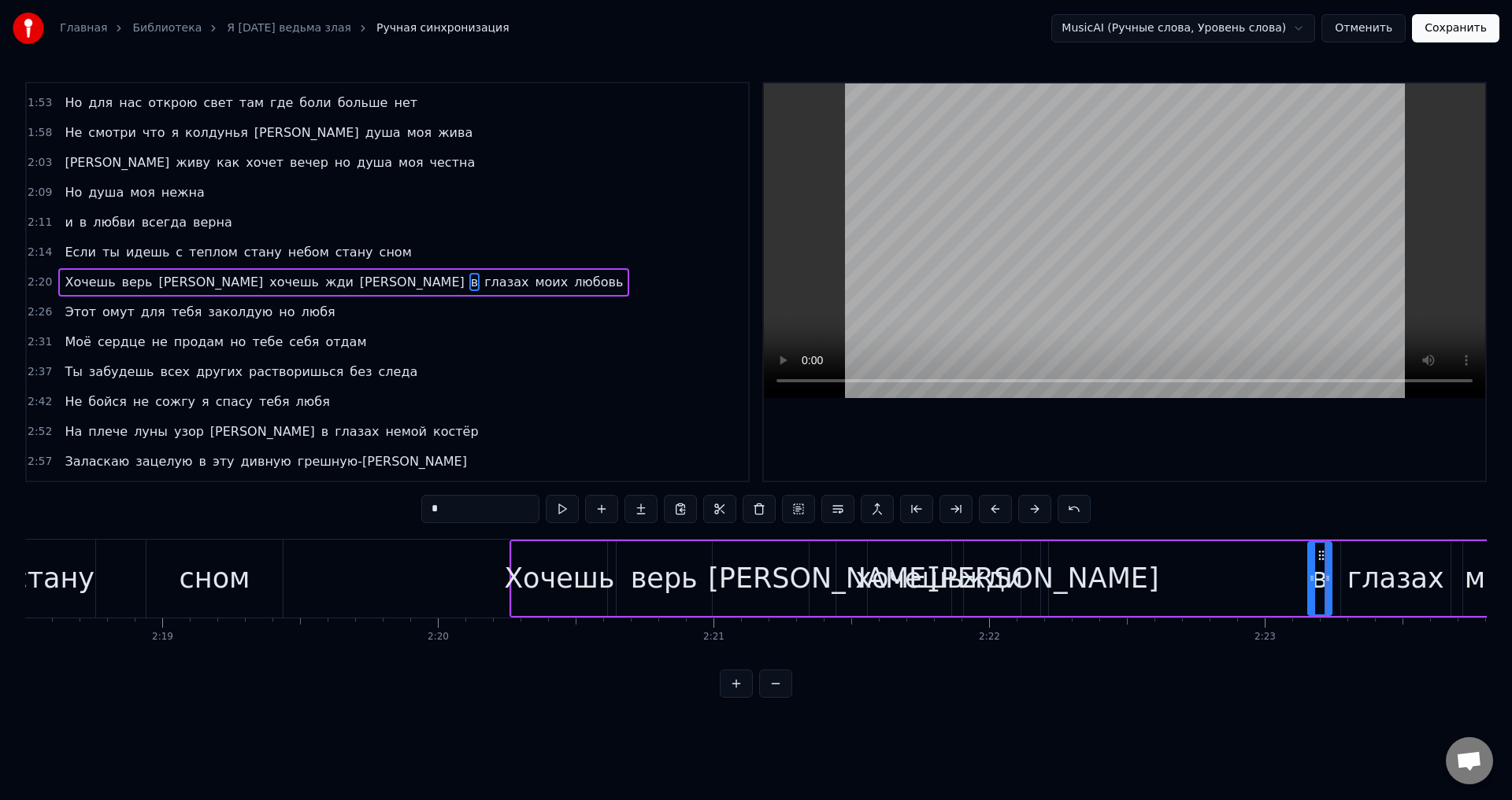
drag, startPoint x: 1063, startPoint y: 590, endPoint x: 1149, endPoint y: 592, distance: 86.0
click at [1309, 595] on div at bounding box center [1312, 579] width 6 height 71
click at [1045, 580] on div "[PERSON_NAME]" at bounding box center [1044, 579] width 229 height 42
type input "*"
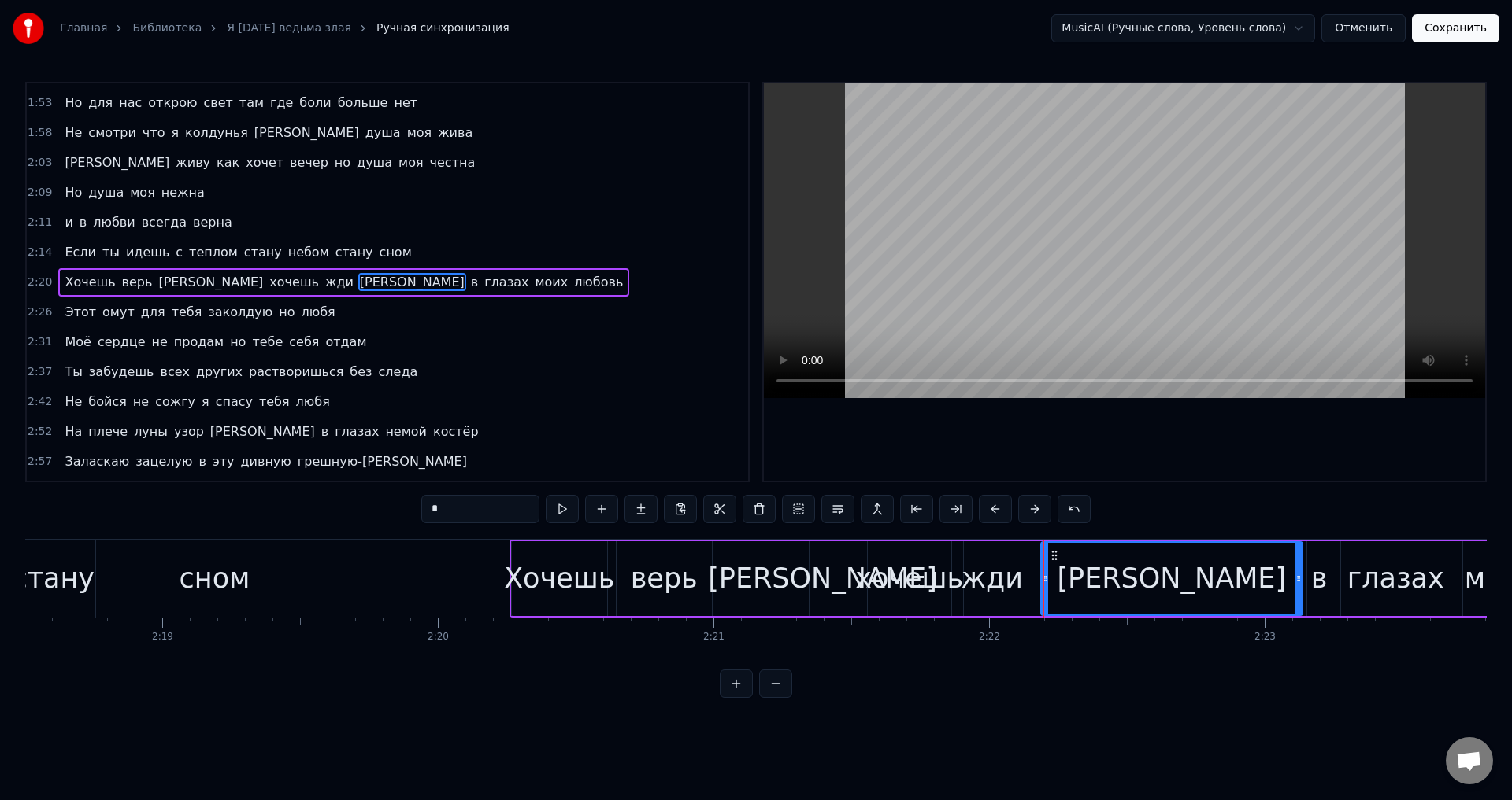
drag, startPoint x: 1045, startPoint y: 580, endPoint x: 1147, endPoint y: 587, distance: 102.2
click at [1299, 579] on icon at bounding box center [1298, 578] width 6 height 12
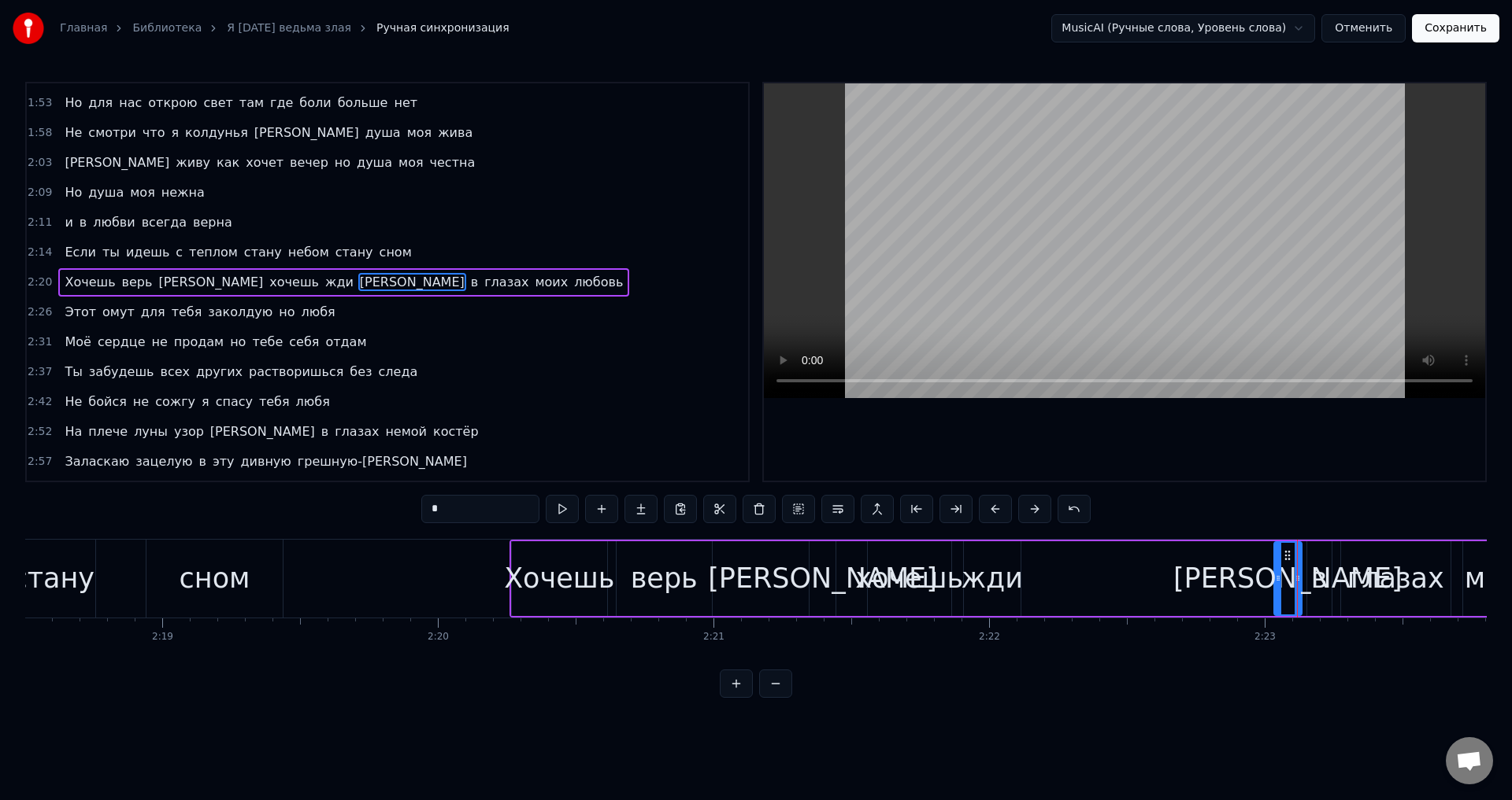
drag, startPoint x: 1043, startPoint y: 582, endPoint x: 1277, endPoint y: 583, distance: 234.0
click at [1277, 583] on icon at bounding box center [1278, 578] width 6 height 12
click at [733, 573] on div "Хочешь верь а хочешь жди а в глазах моих любовь" at bounding box center [1262, 579] width 1506 height 78
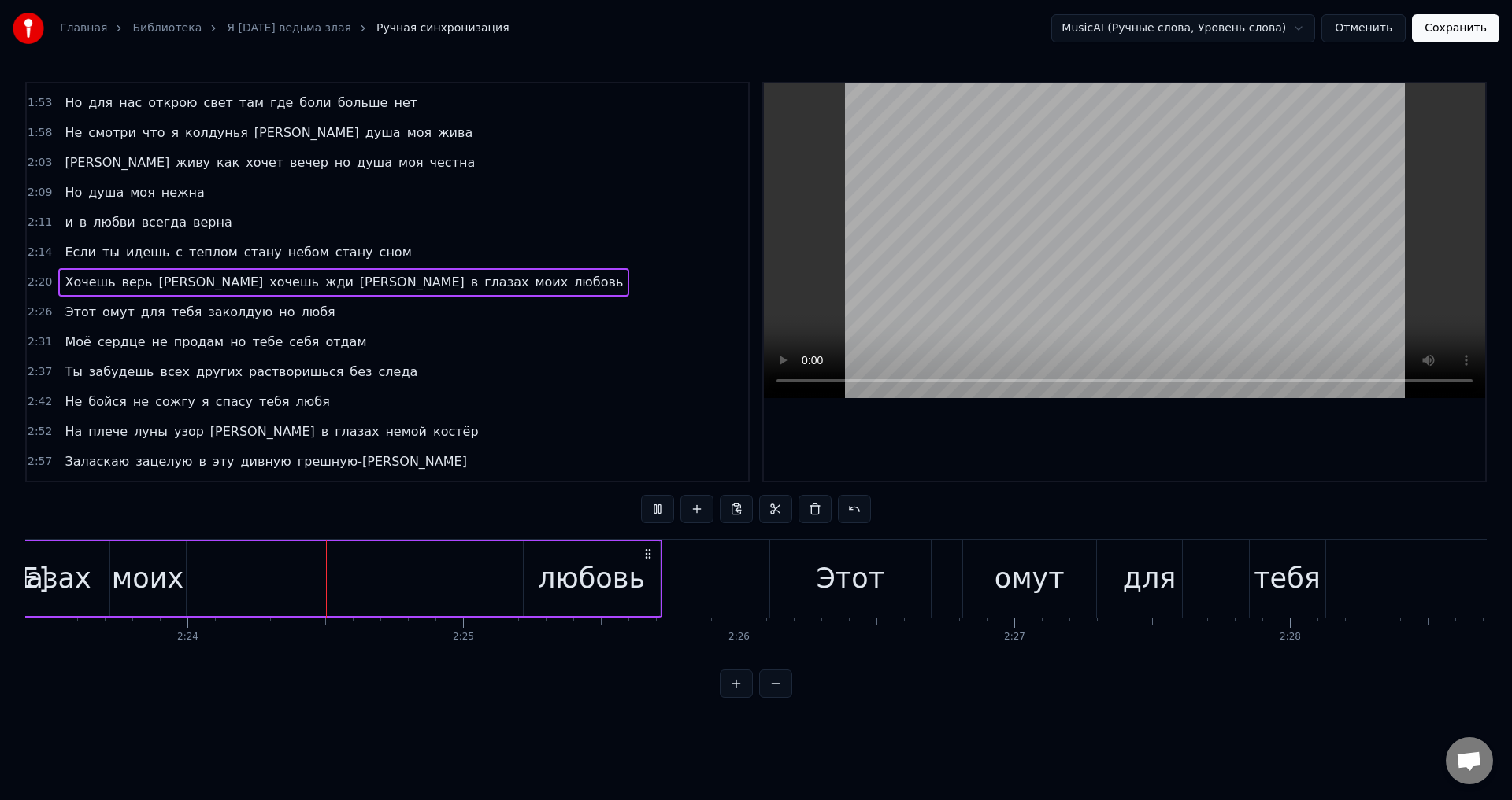
scroll to position [0, 39528]
click at [607, 584] on div "любовь" at bounding box center [588, 579] width 107 height 42
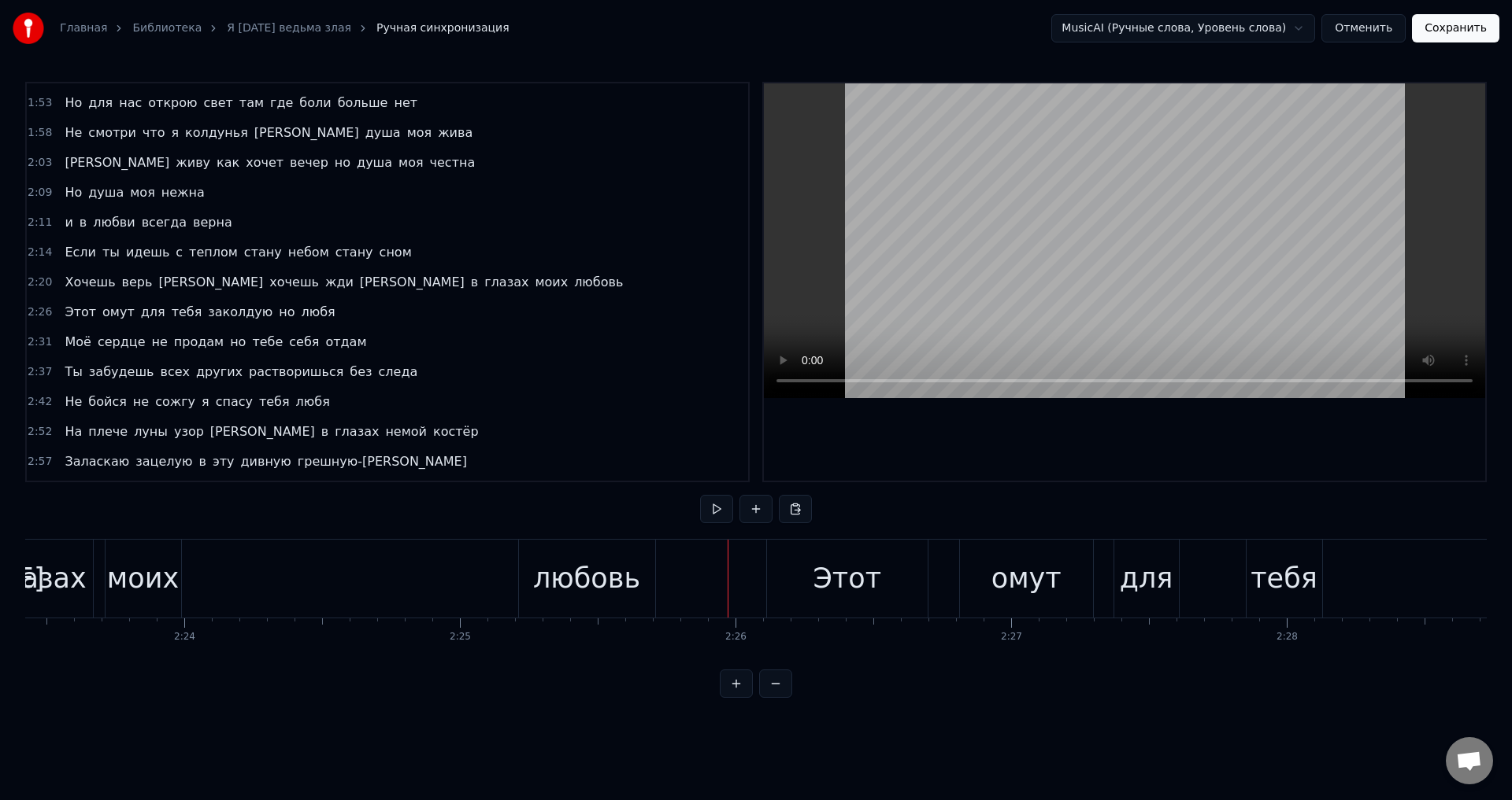
click at [809, 580] on div "Этот" at bounding box center [847, 579] width 161 height 78
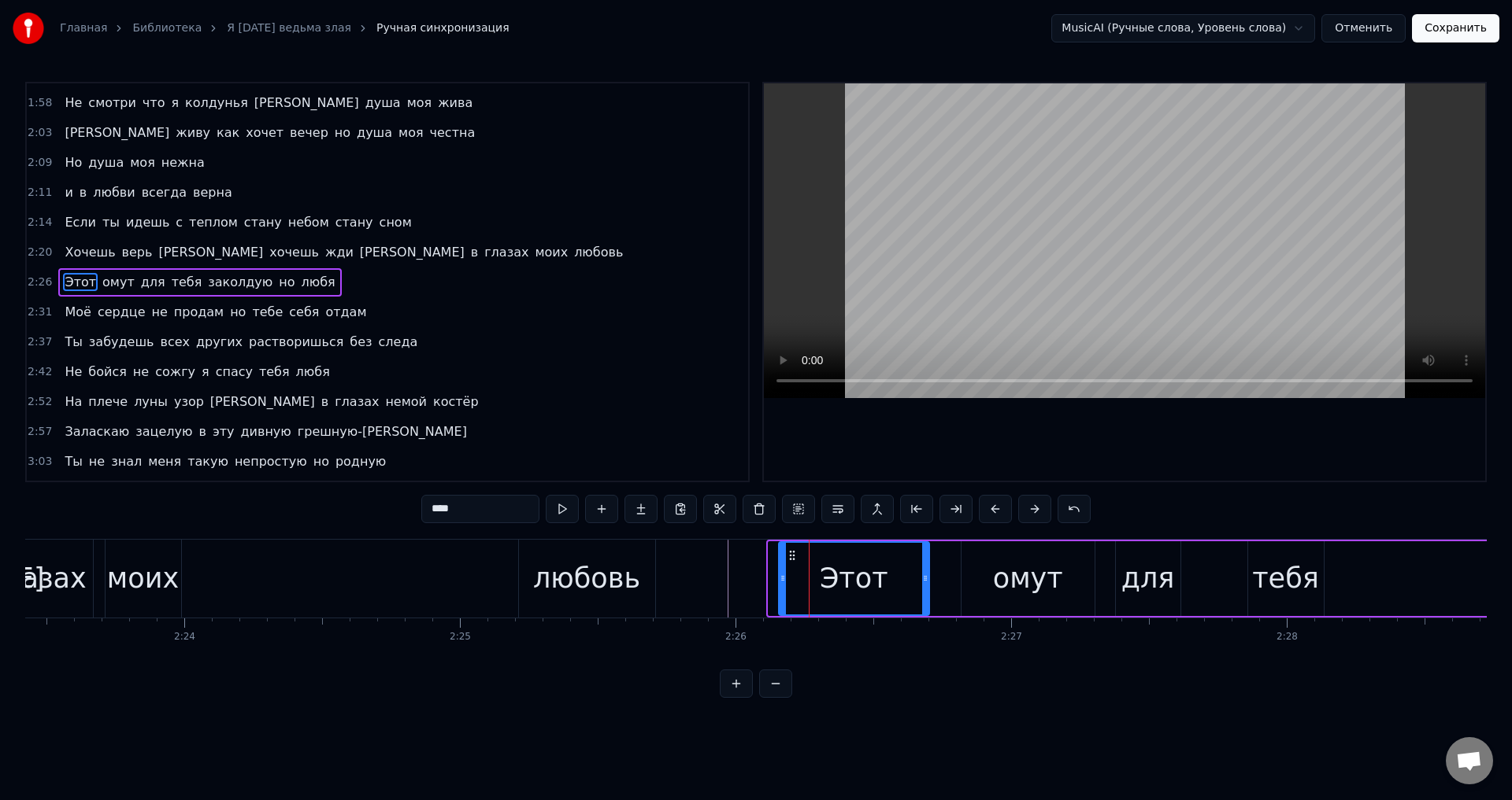
drag, startPoint x: 773, startPoint y: 579, endPoint x: 784, endPoint y: 579, distance: 11.0
click at [784, 579] on icon at bounding box center [782, 578] width 6 height 12
click at [628, 582] on div "любовь" at bounding box center [586, 579] width 107 height 42
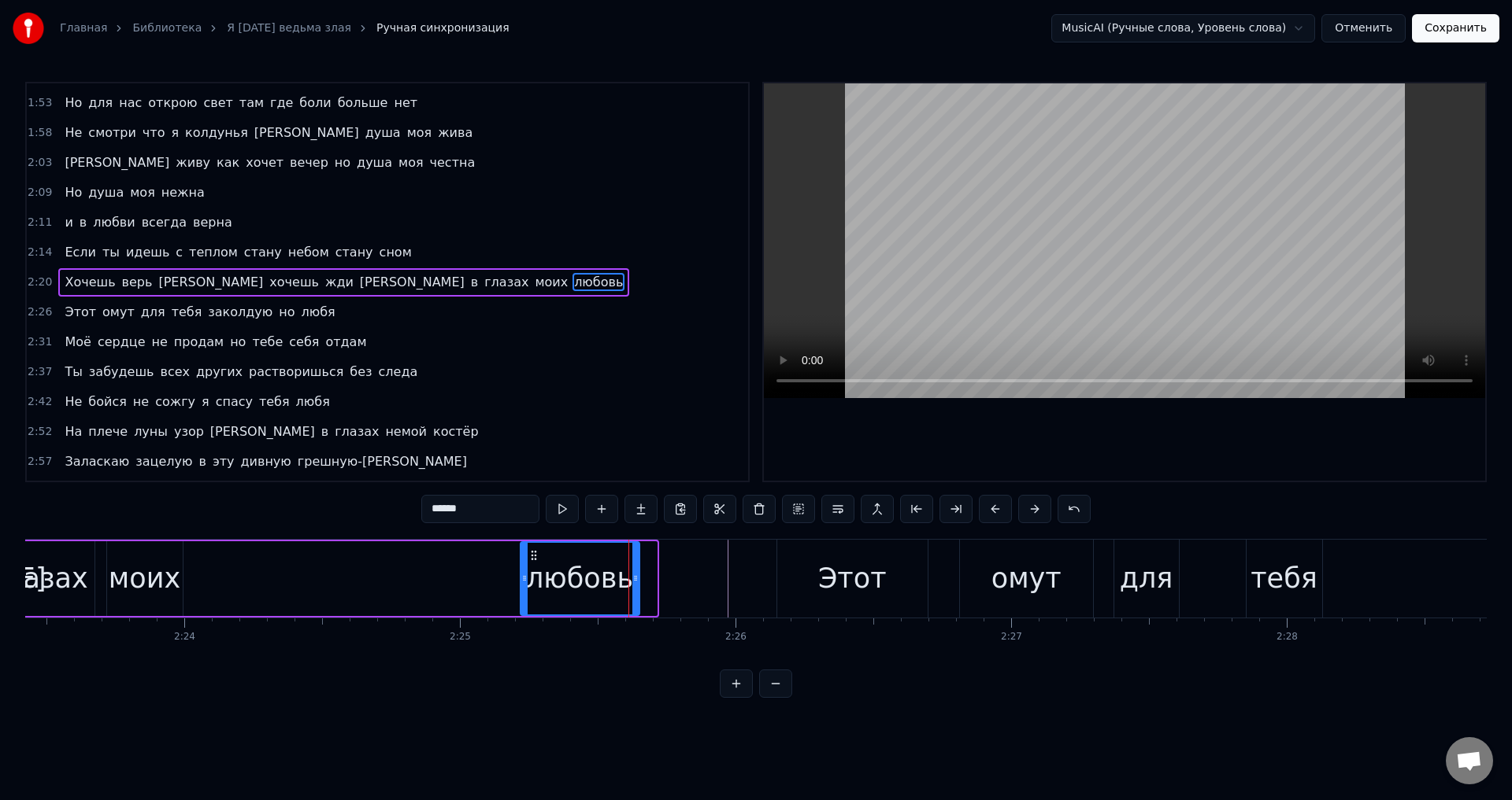
drag, startPoint x: 653, startPoint y: 579, endPoint x: 637, endPoint y: 581, distance: 16.1
click at [637, 581] on icon at bounding box center [635, 578] width 6 height 12
drag, startPoint x: 636, startPoint y: 581, endPoint x: 645, endPoint y: 581, distance: 9.0
click at [645, 581] on icon at bounding box center [645, 578] width 6 height 12
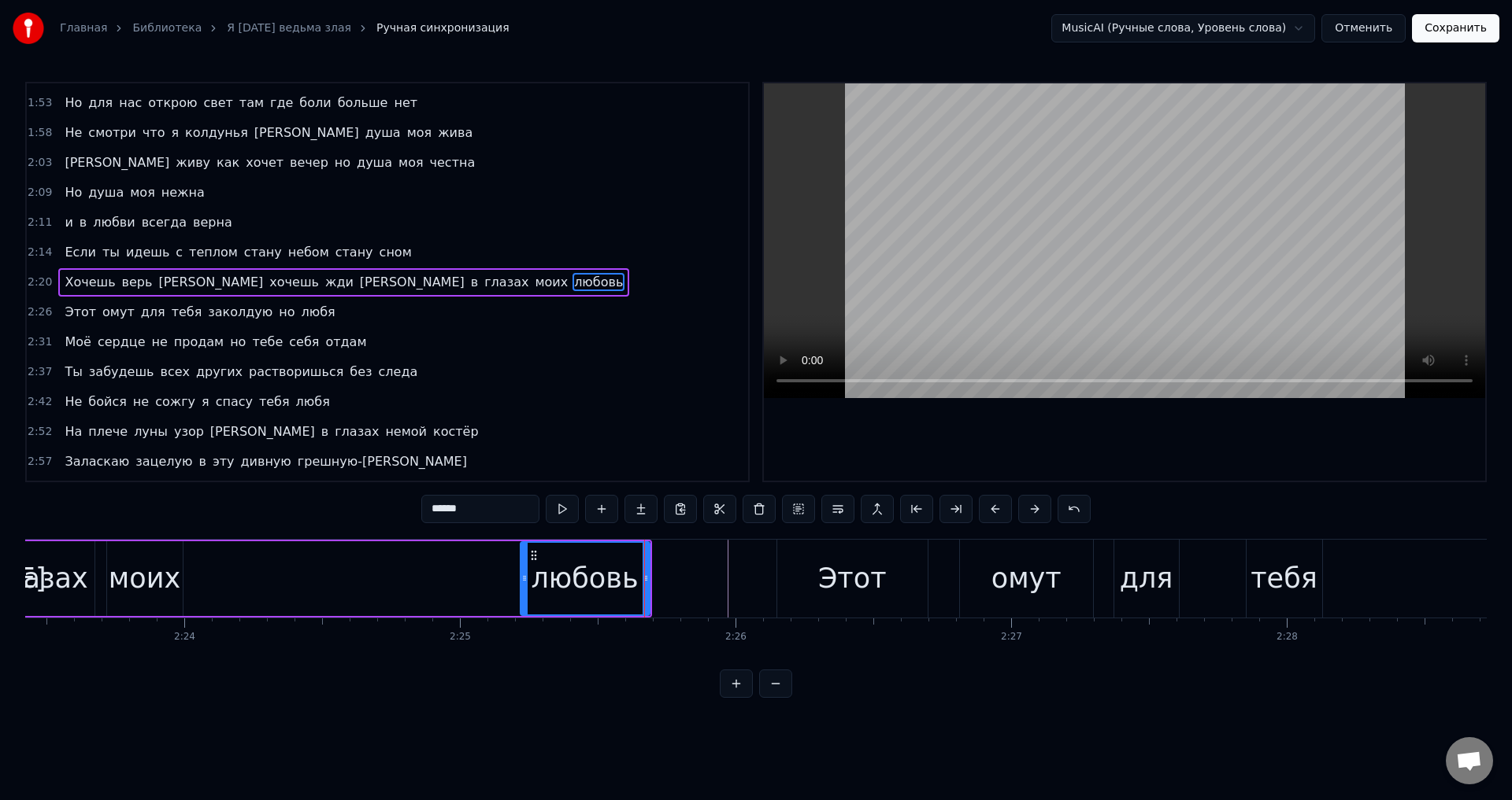
click at [44, 579] on div "глазах" at bounding box center [39, 579] width 97 height 42
type input "******"
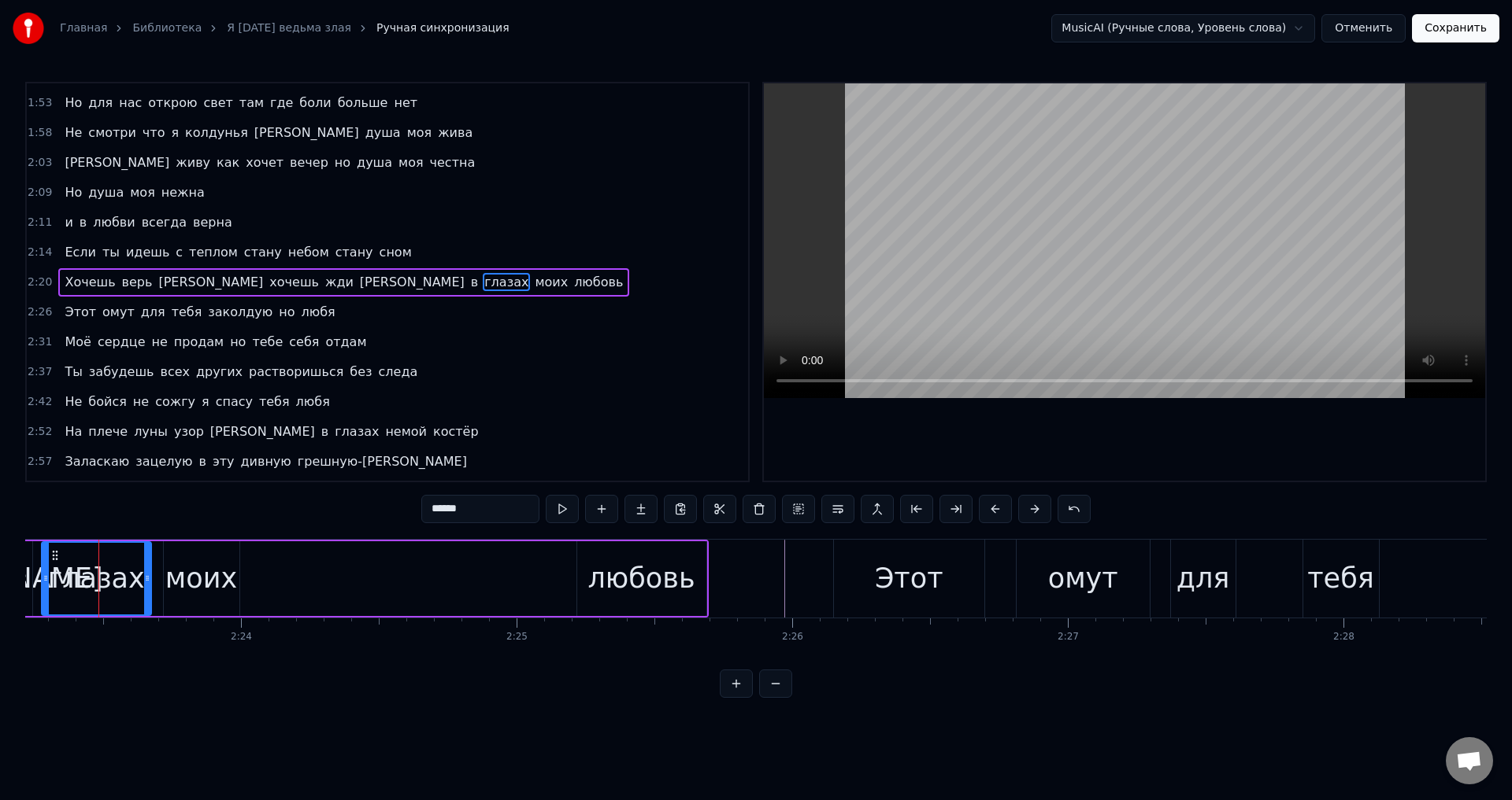
scroll to position [0, 39466]
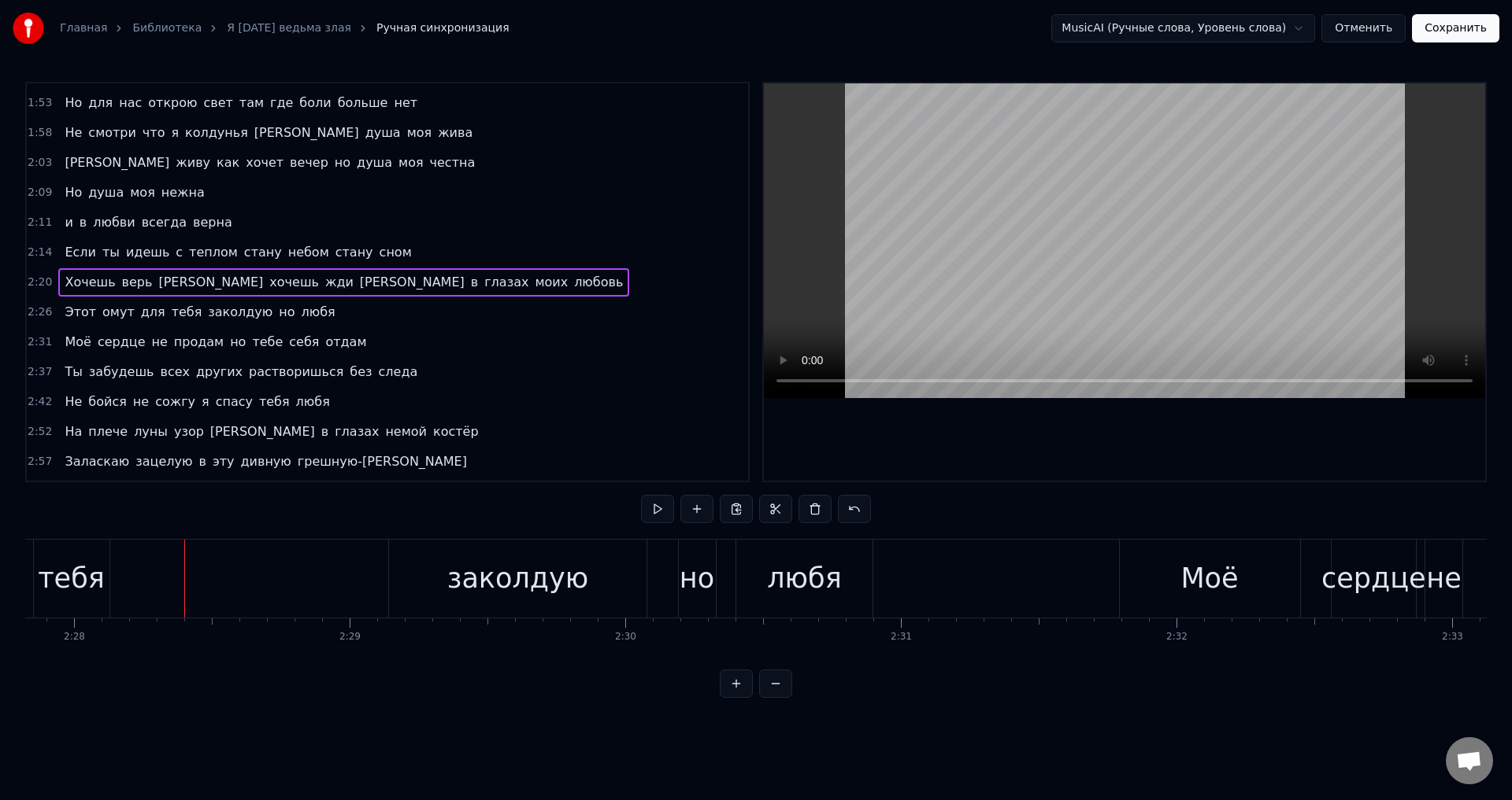
scroll to position [0, 40821]
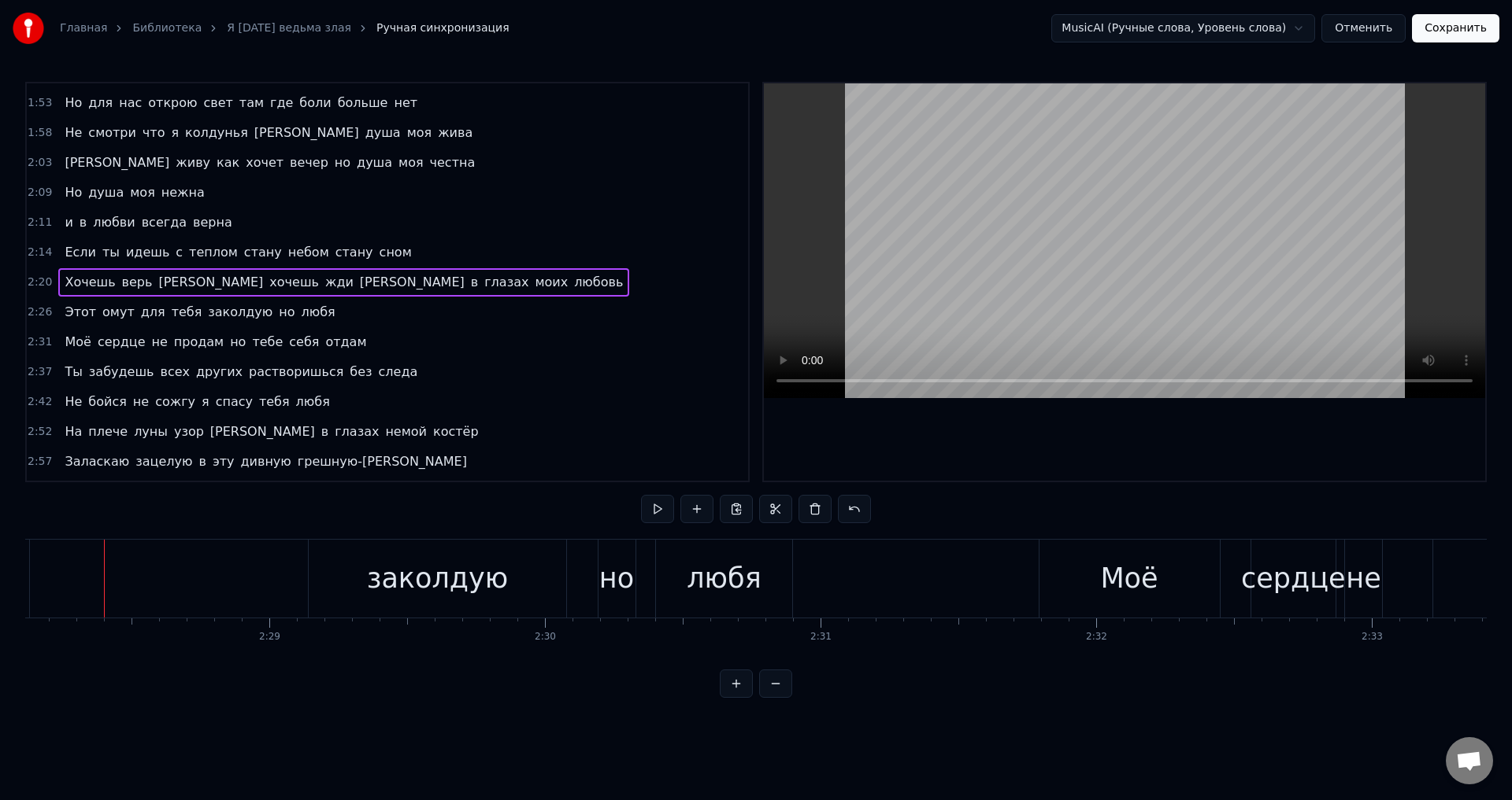
click at [72, 255] on span "Если" at bounding box center [80, 252] width 35 height 18
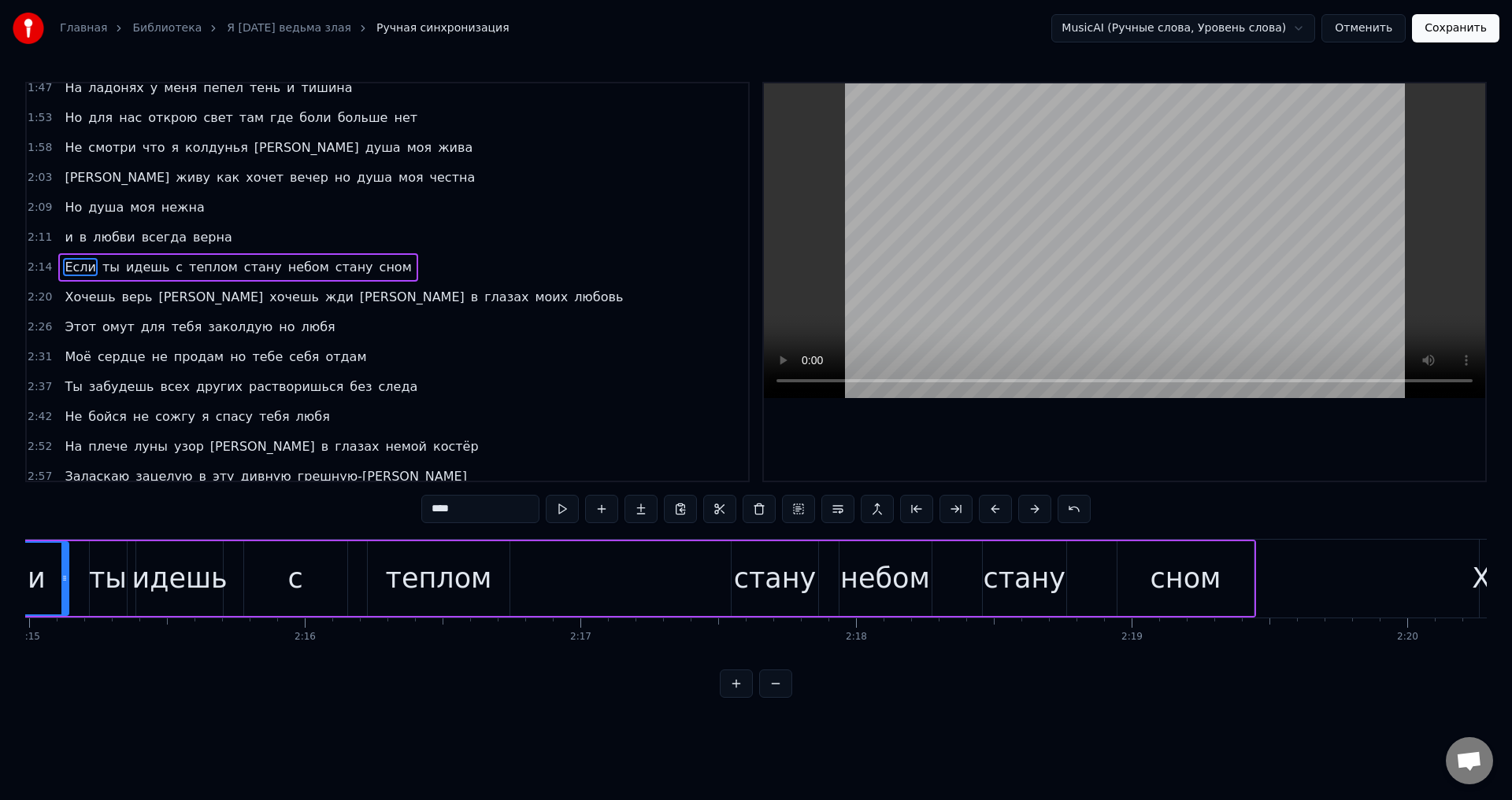
scroll to position [0, 37051]
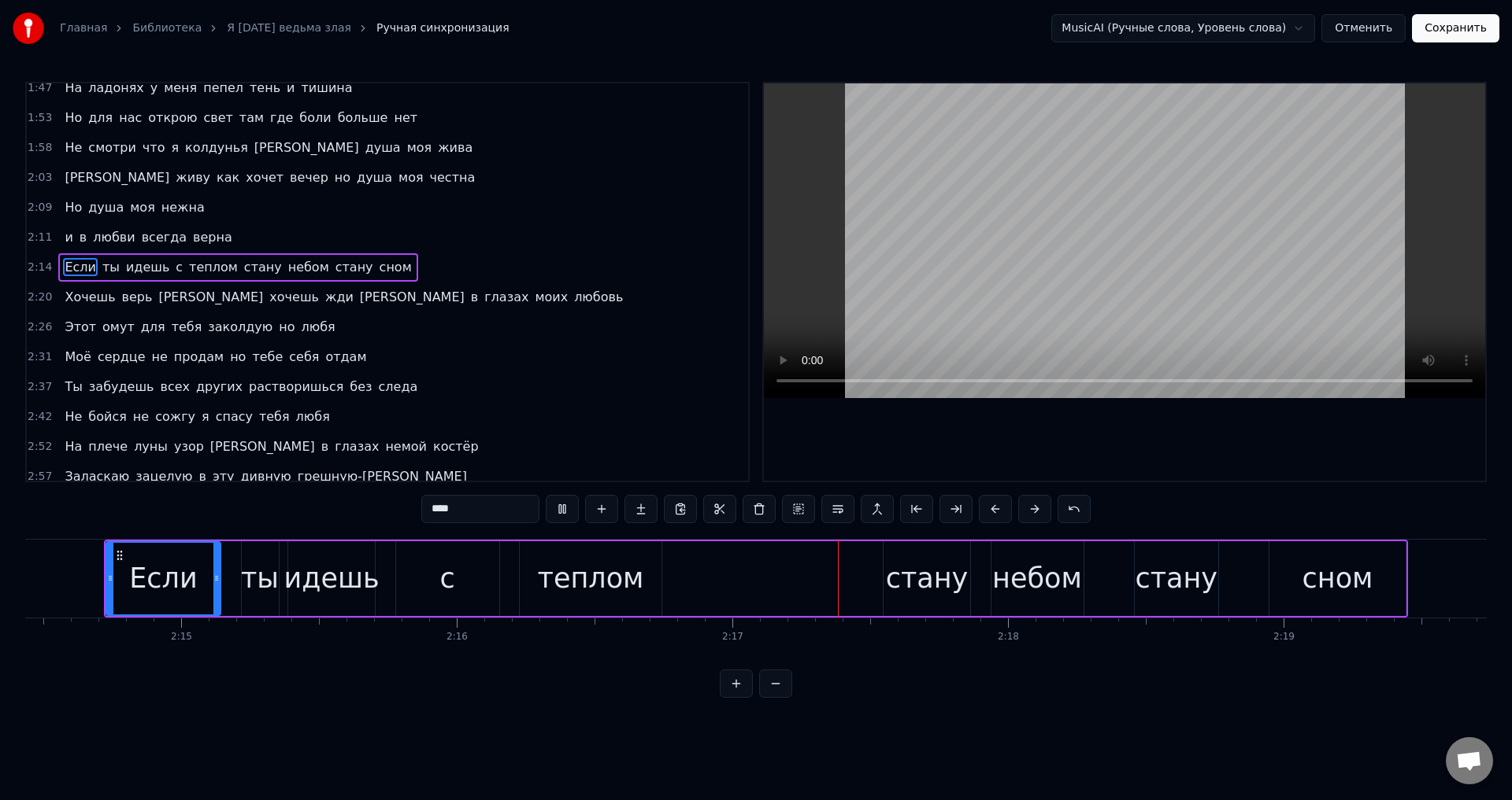
click at [435, 599] on div "с" at bounding box center [448, 579] width 103 height 75
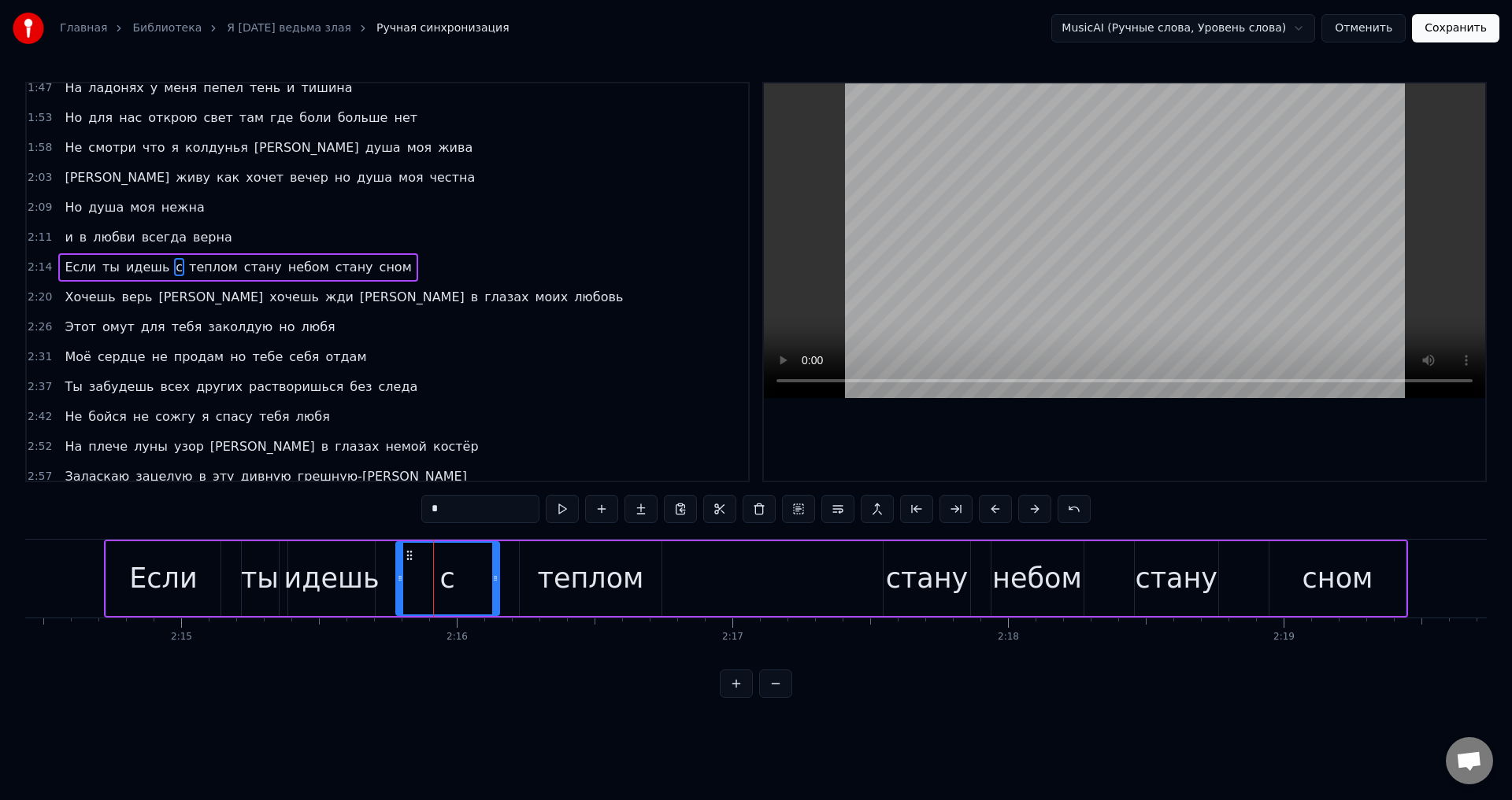
scroll to position [384, 0]
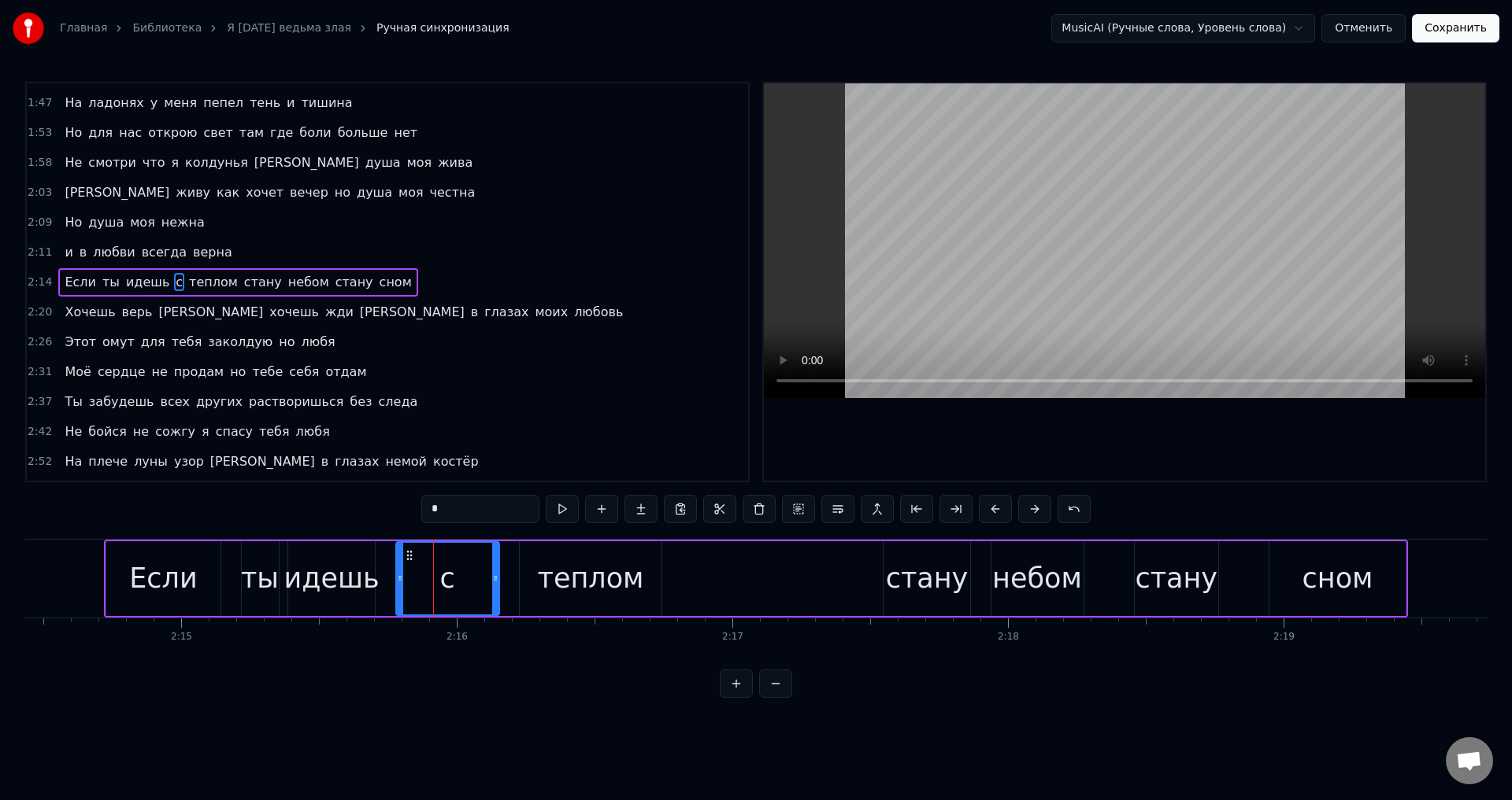
click at [348, 589] on div "идешь" at bounding box center [330, 579] width 95 height 42
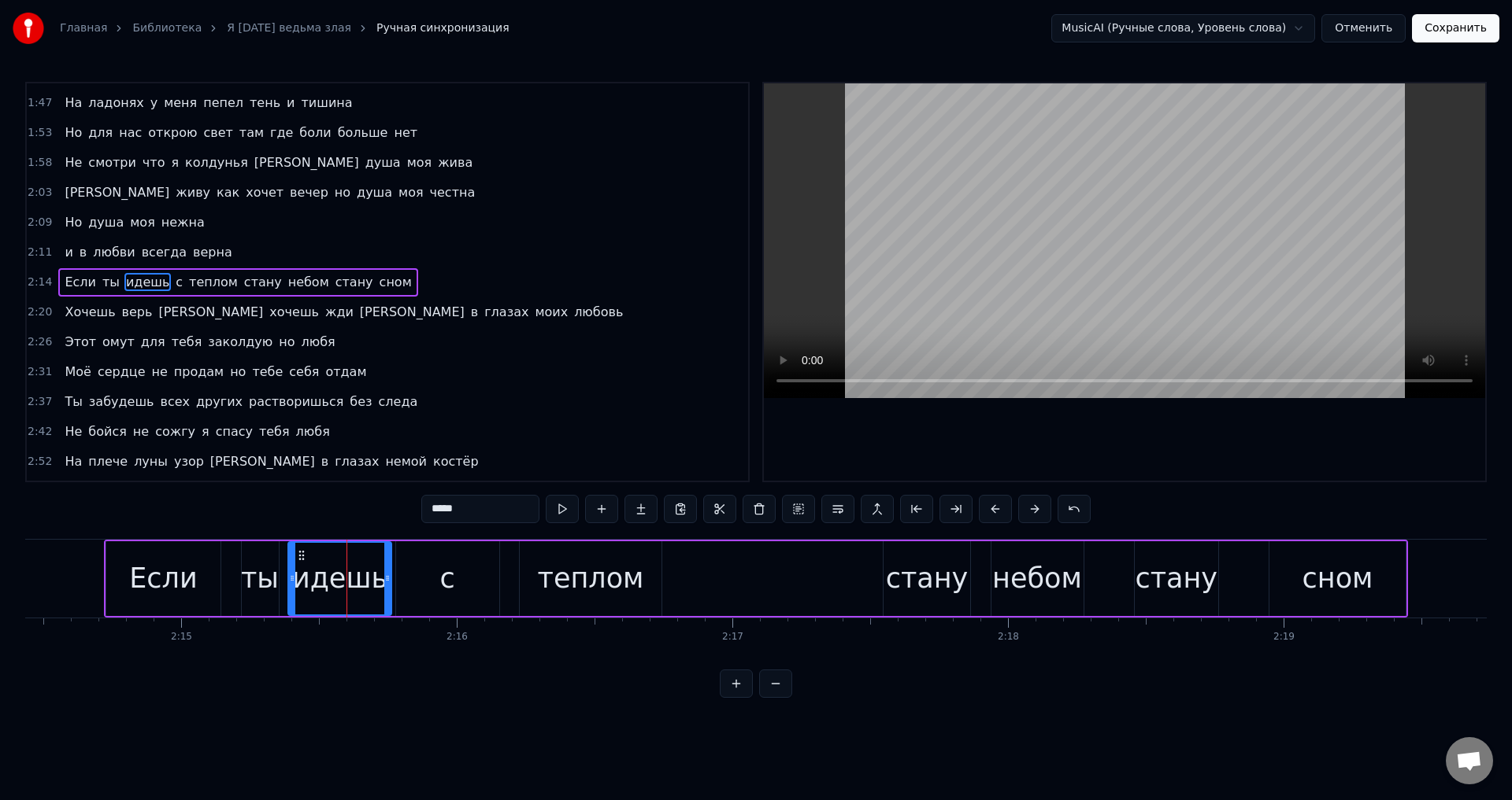
drag, startPoint x: 372, startPoint y: 588, endPoint x: 388, endPoint y: 588, distance: 16.0
click at [388, 588] on div at bounding box center [387, 579] width 6 height 71
click at [429, 583] on div "с" at bounding box center [448, 579] width 103 height 75
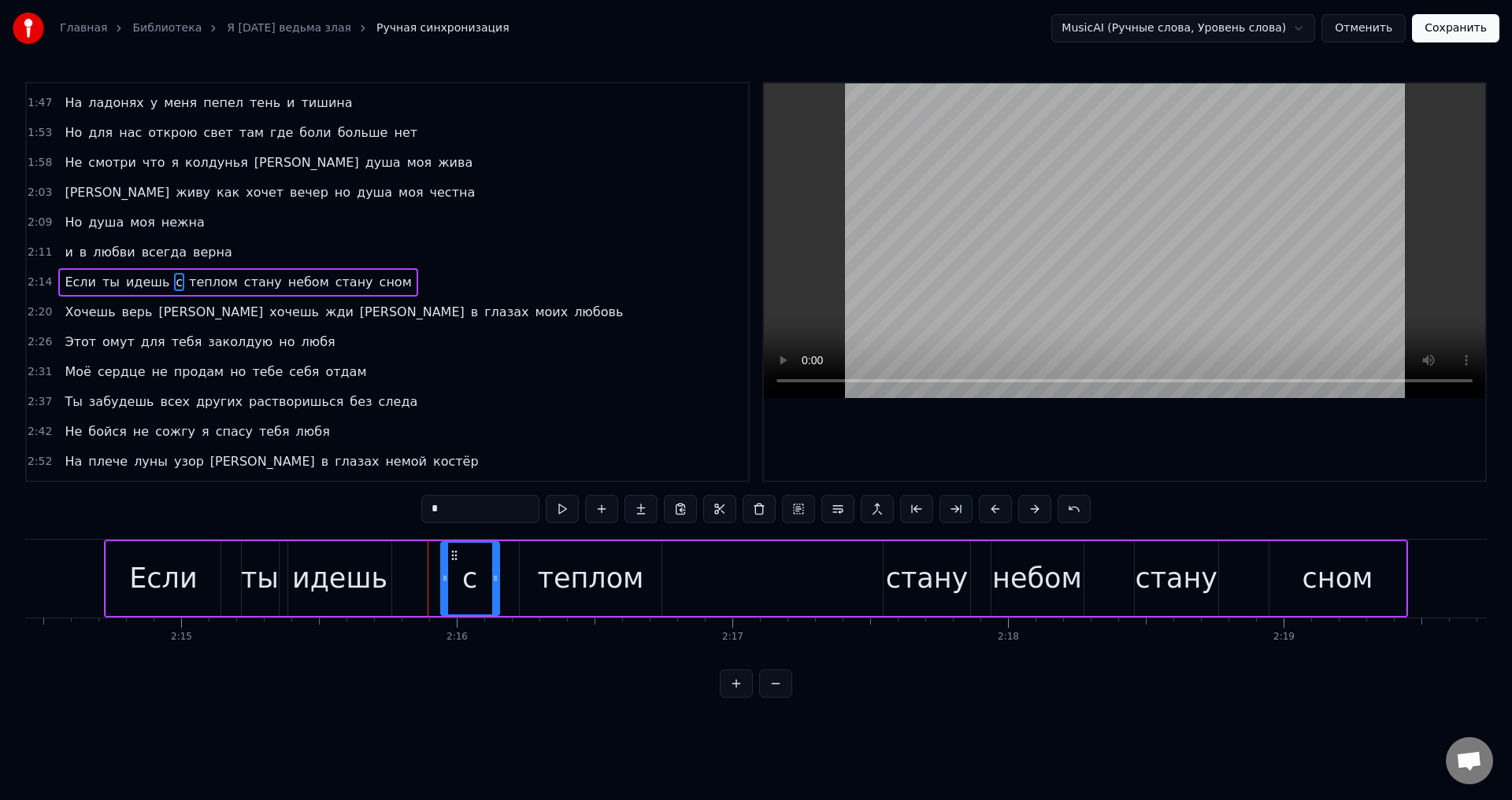
drag, startPoint x: 399, startPoint y: 583, endPoint x: 444, endPoint y: 579, distance: 45.2
click at [444, 579] on icon at bounding box center [444, 578] width 6 height 12
click at [370, 579] on div "идешь" at bounding box center [339, 579] width 95 height 42
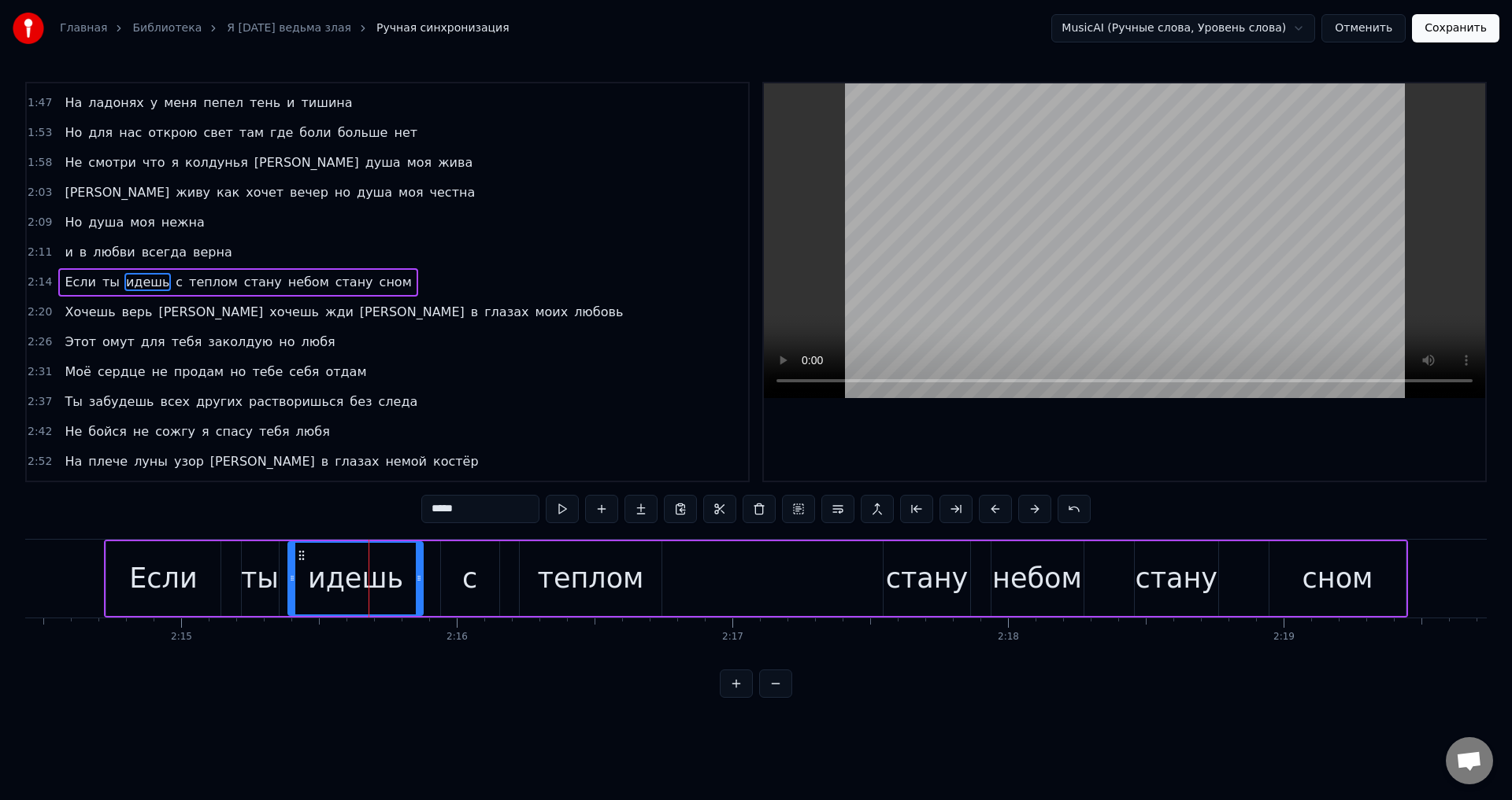
drag, startPoint x: 387, startPoint y: 579, endPoint x: 418, endPoint y: 579, distance: 31.0
click at [418, 579] on circle at bounding box center [418, 579] width 1 height 1
click at [202, 572] on div "Если" at bounding box center [163, 579] width 114 height 75
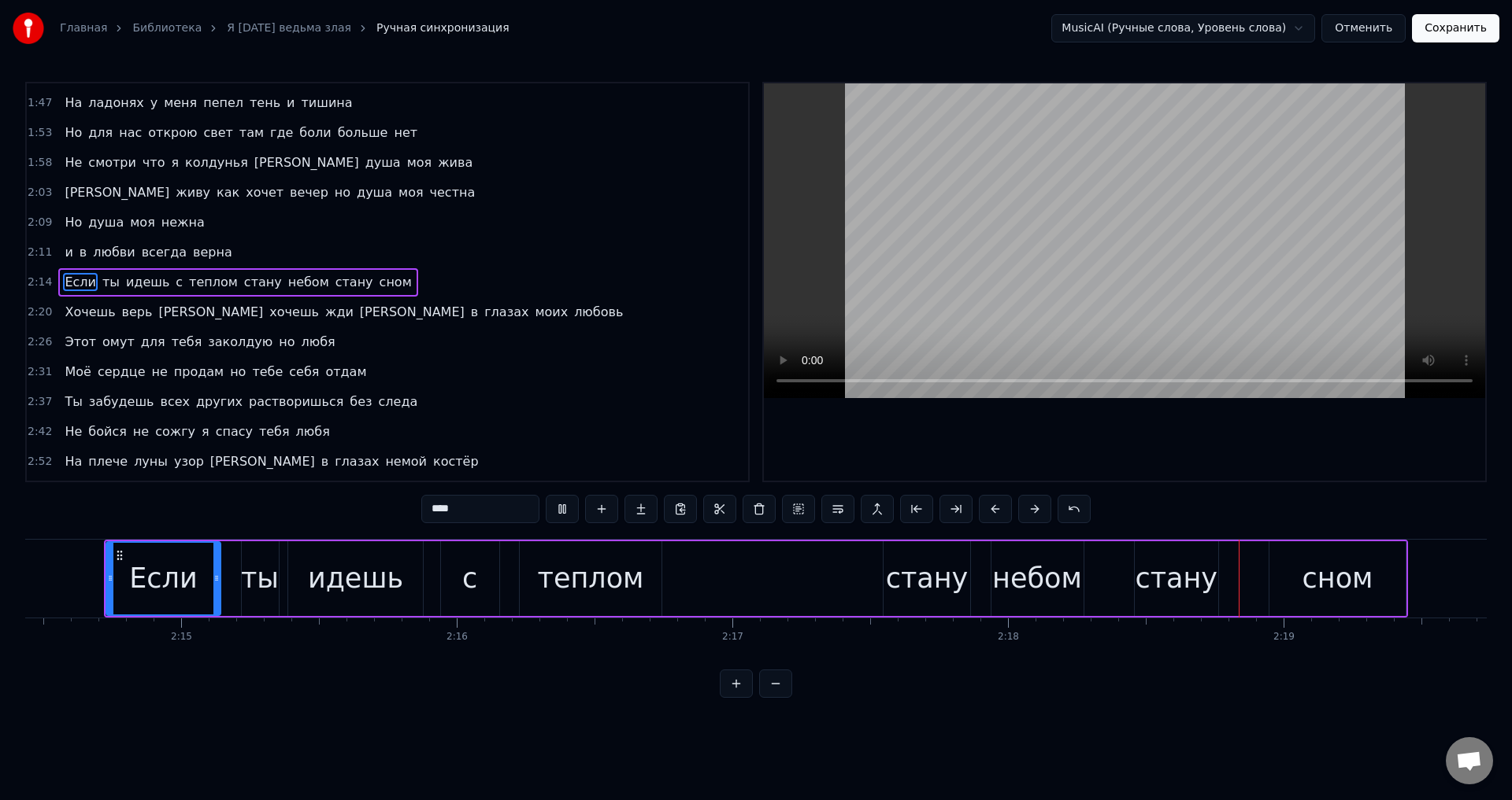
click at [559, 570] on div "теплом" at bounding box center [591, 579] width 106 height 42
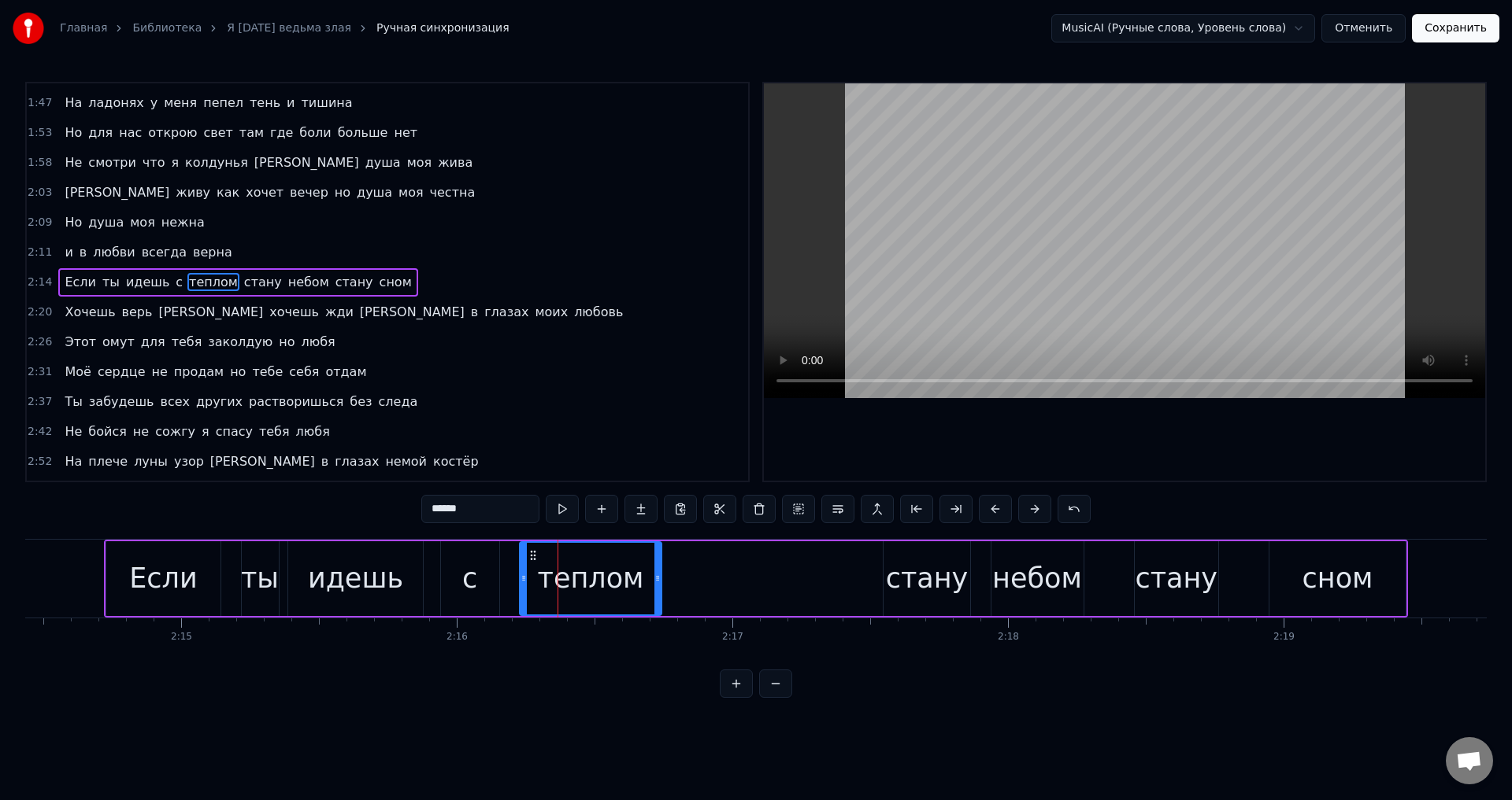
click at [176, 570] on div "Если" at bounding box center [163, 579] width 68 height 42
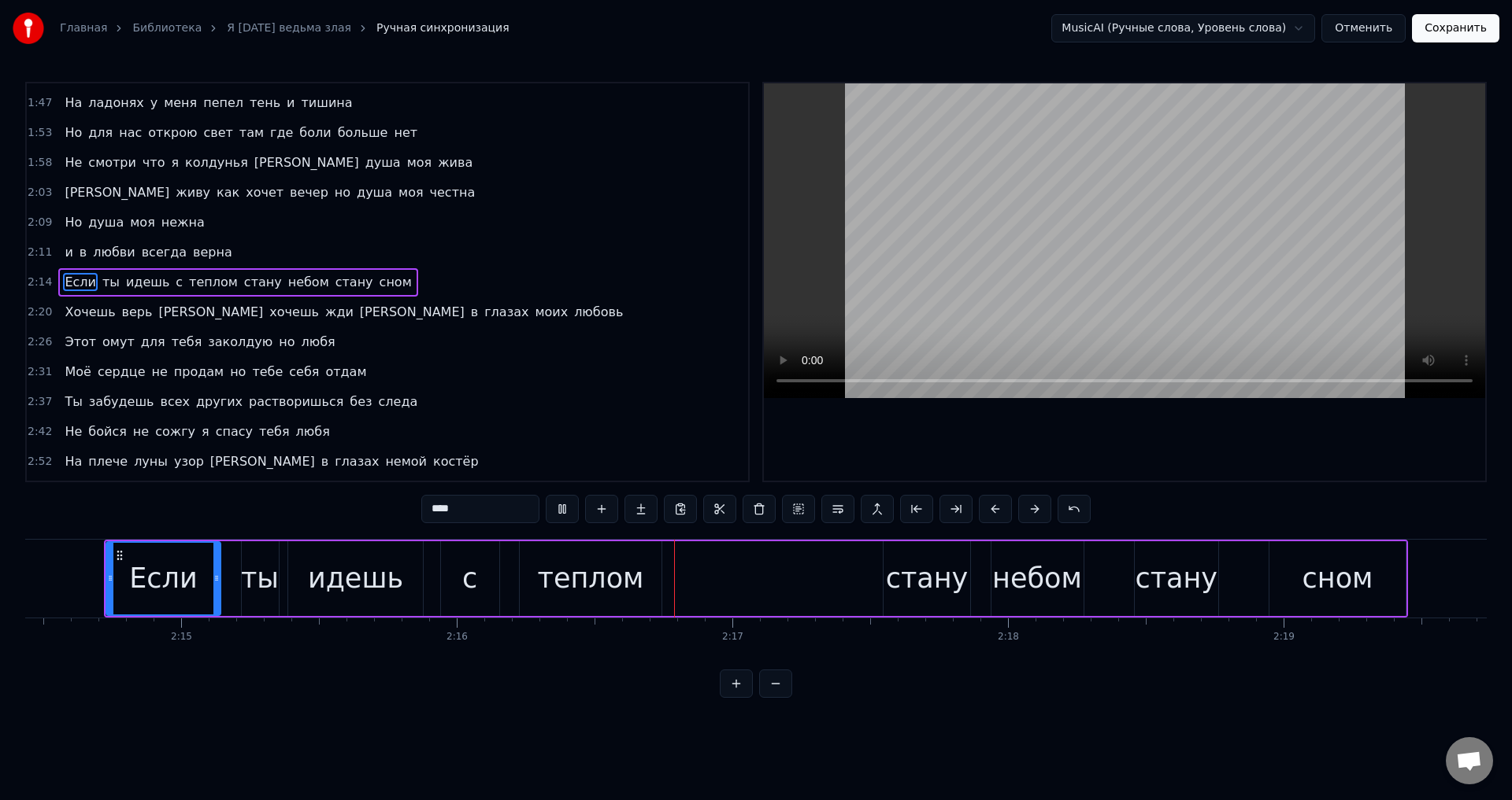
click at [246, 590] on div "ты" at bounding box center [260, 579] width 37 height 42
drag, startPoint x: 246, startPoint y: 589, endPoint x: 235, endPoint y: 590, distance: 11.0
click at [235, 590] on div at bounding box center [235, 579] width 6 height 71
click at [181, 587] on div "Если" at bounding box center [163, 579] width 68 height 42
click at [244, 580] on div "ты" at bounding box center [253, 579] width 37 height 42
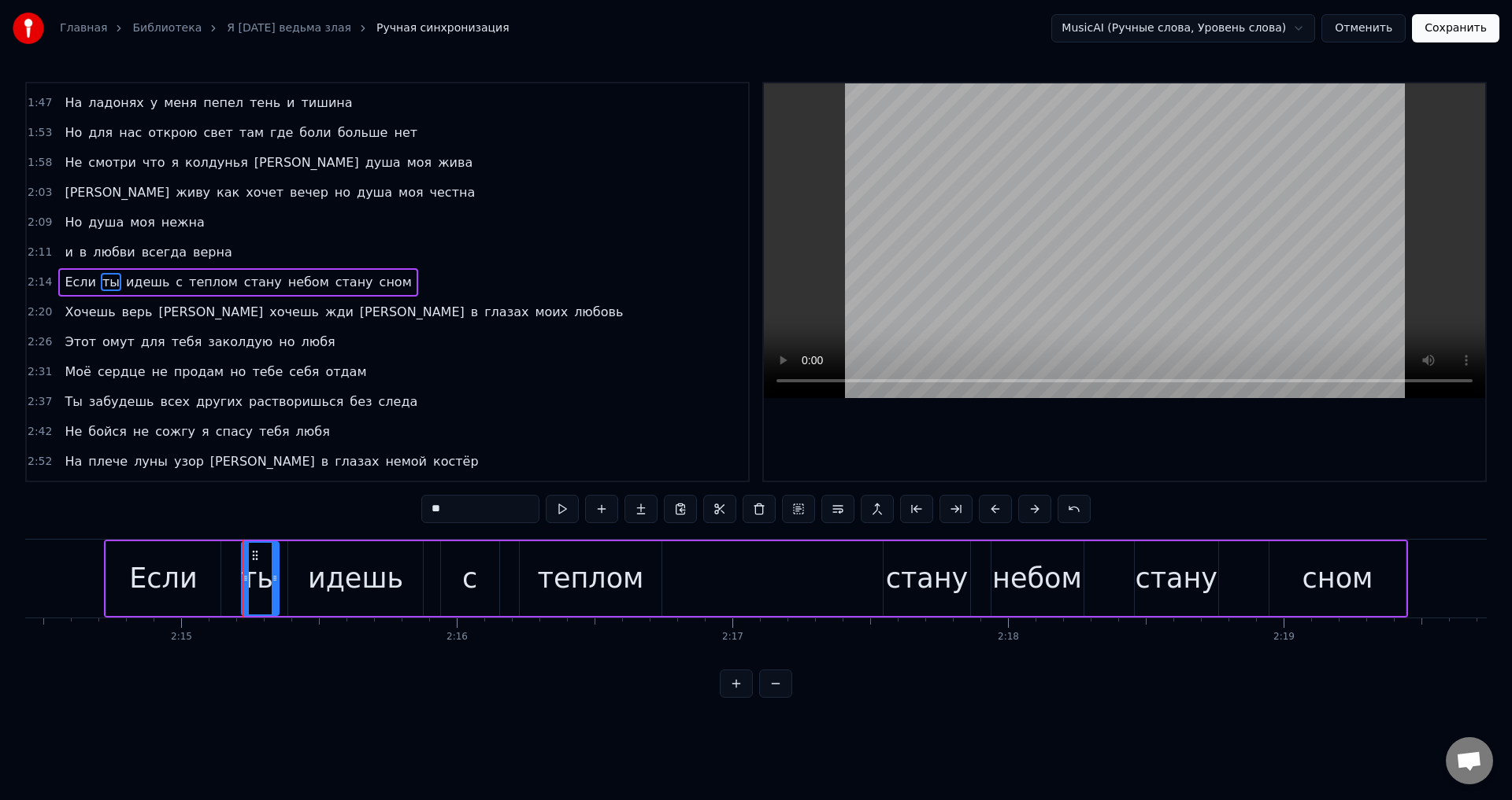
drag, startPoint x: 242, startPoint y: 581, endPoint x: 196, endPoint y: 580, distance: 46.0
click at [246, 586] on div at bounding box center [245, 579] width 6 height 71
click at [196, 580] on div "Если" at bounding box center [163, 579] width 114 height 75
type input "****"
click at [220, 582] on div "Если" at bounding box center [163, 579] width 116 height 75
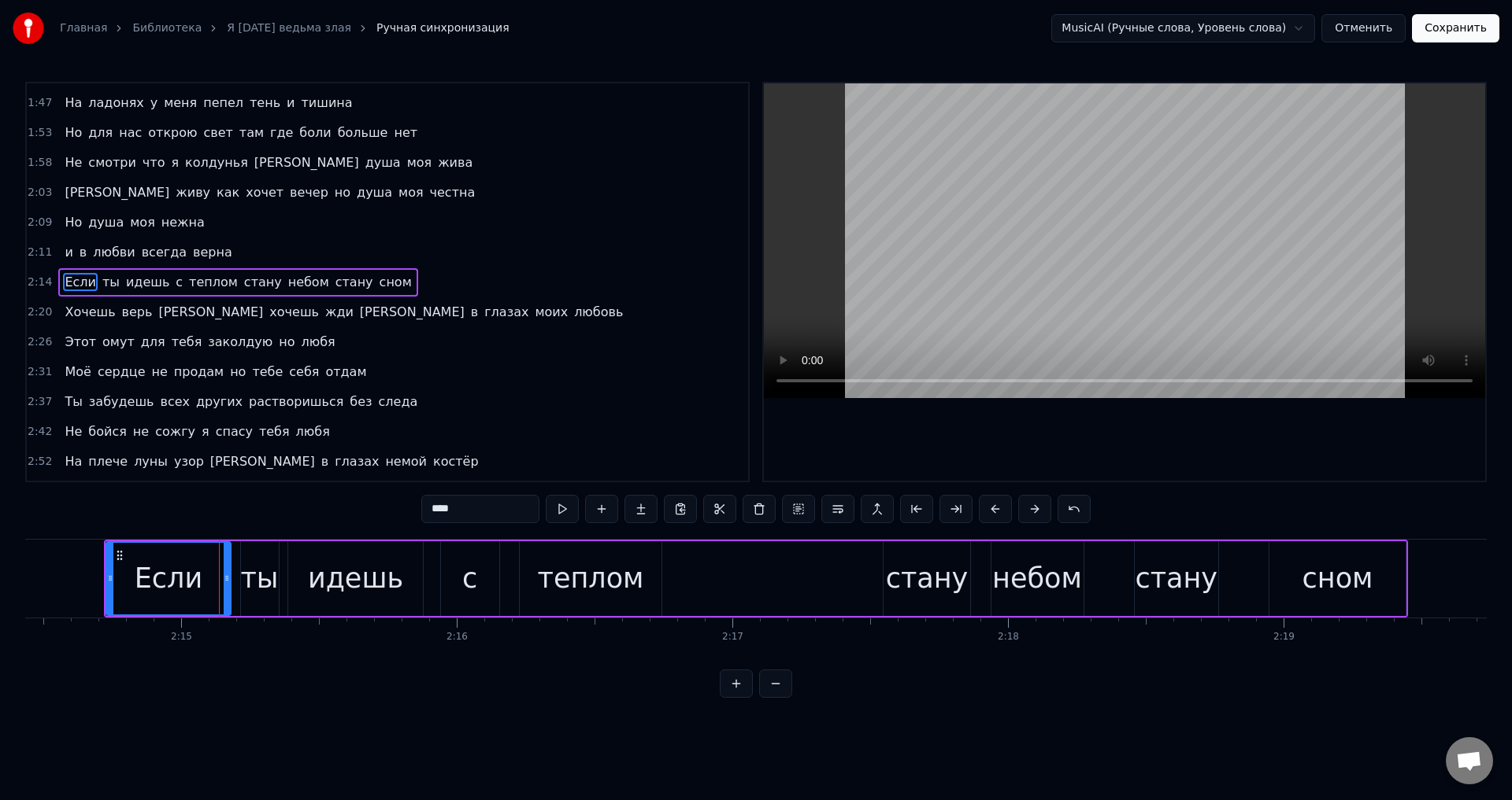
drag, startPoint x: 218, startPoint y: 582, endPoint x: 227, endPoint y: 586, distance: 9.8
click at [227, 586] on div at bounding box center [226, 579] width 6 height 71
click at [156, 581] on div "Если" at bounding box center [169, 579] width 68 height 42
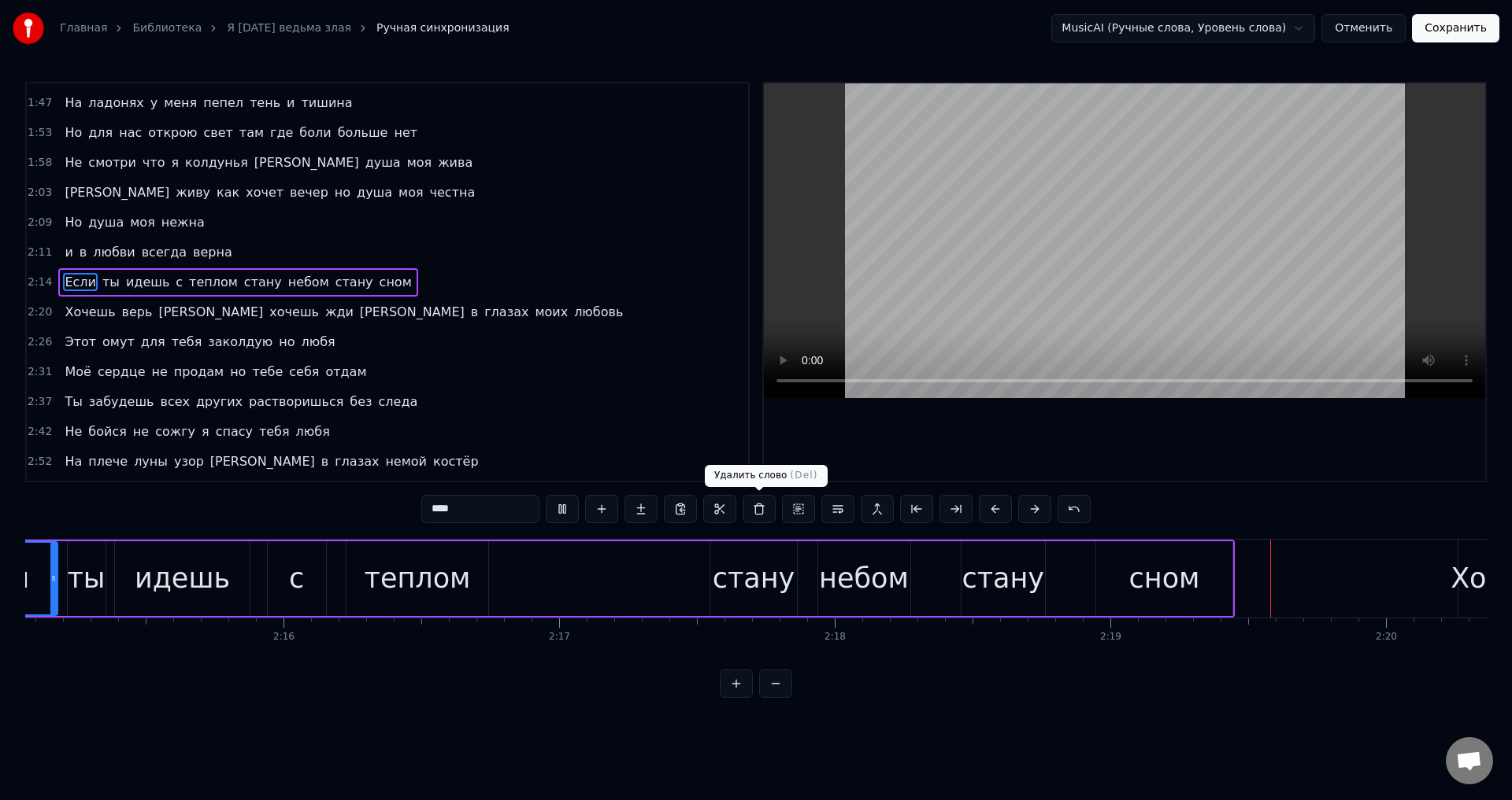
click at [953, 556] on div "Если ты идешь с теплом стану небом стану сном" at bounding box center [582, 579] width 1304 height 78
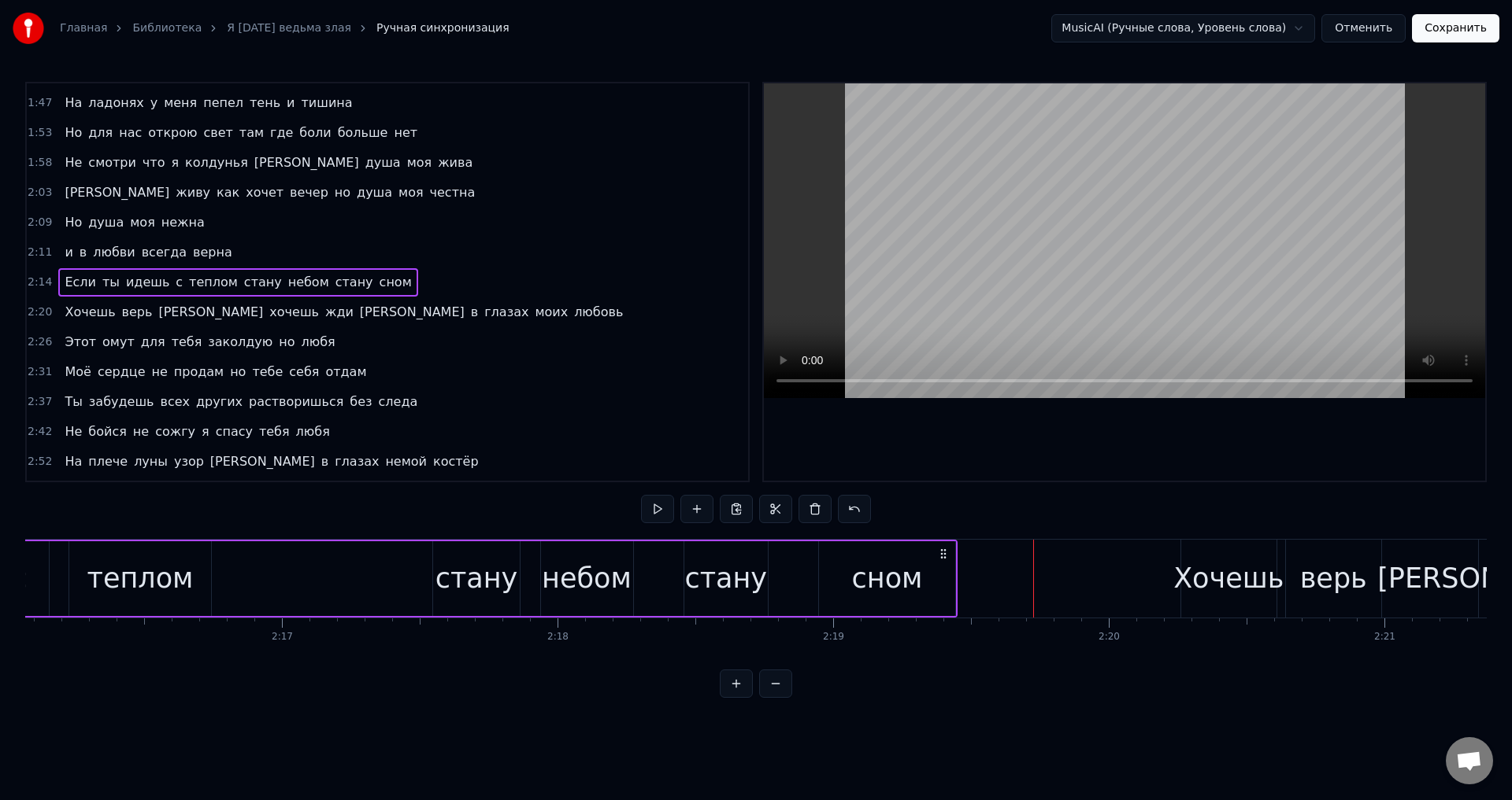
scroll to position [0, 37430]
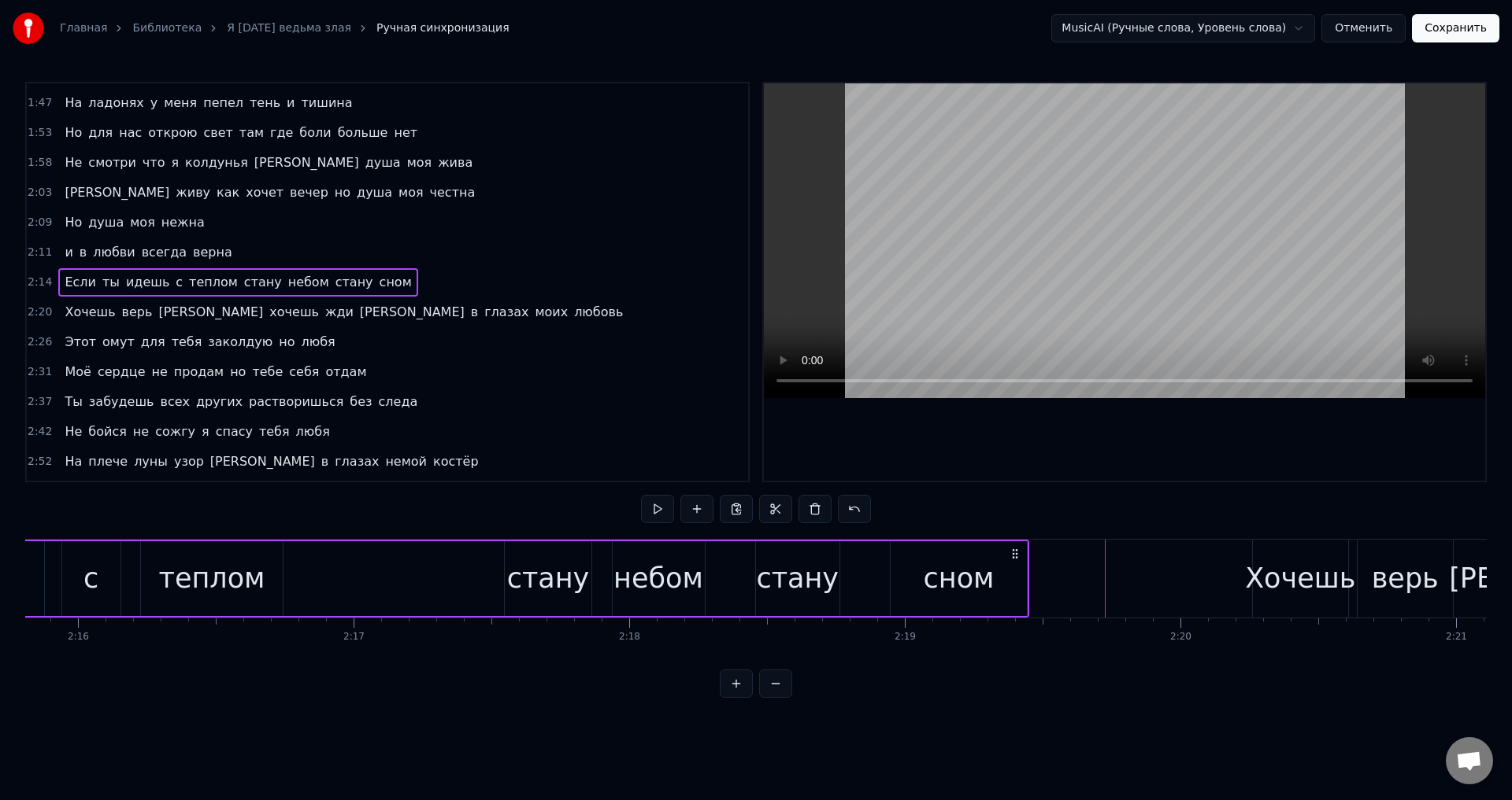
click at [564, 585] on div "стану" at bounding box center [548, 579] width 83 height 42
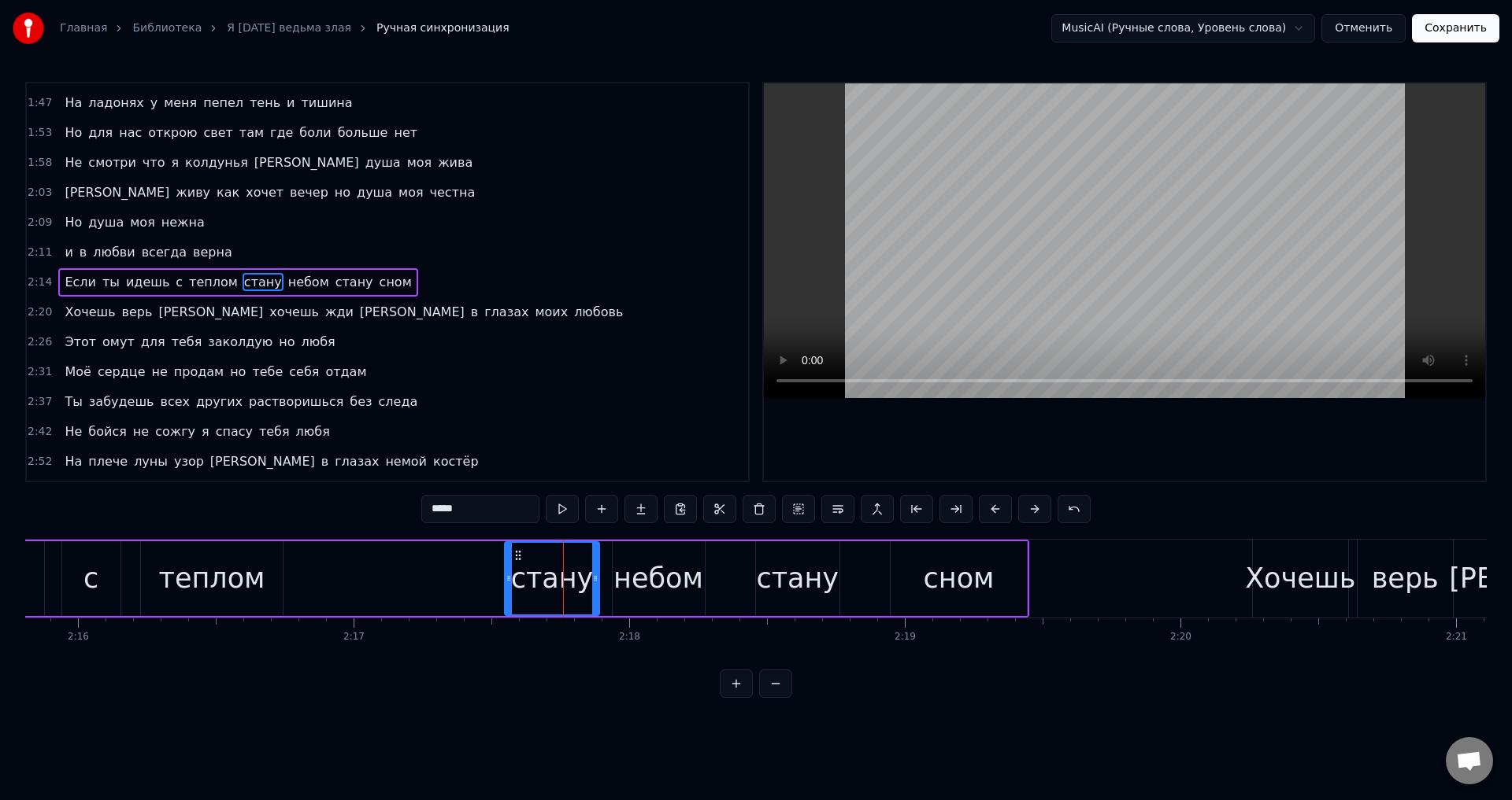
click at [596, 582] on icon at bounding box center [595, 578] width 6 height 12
click at [671, 577] on div "небом" at bounding box center [658, 579] width 90 height 42
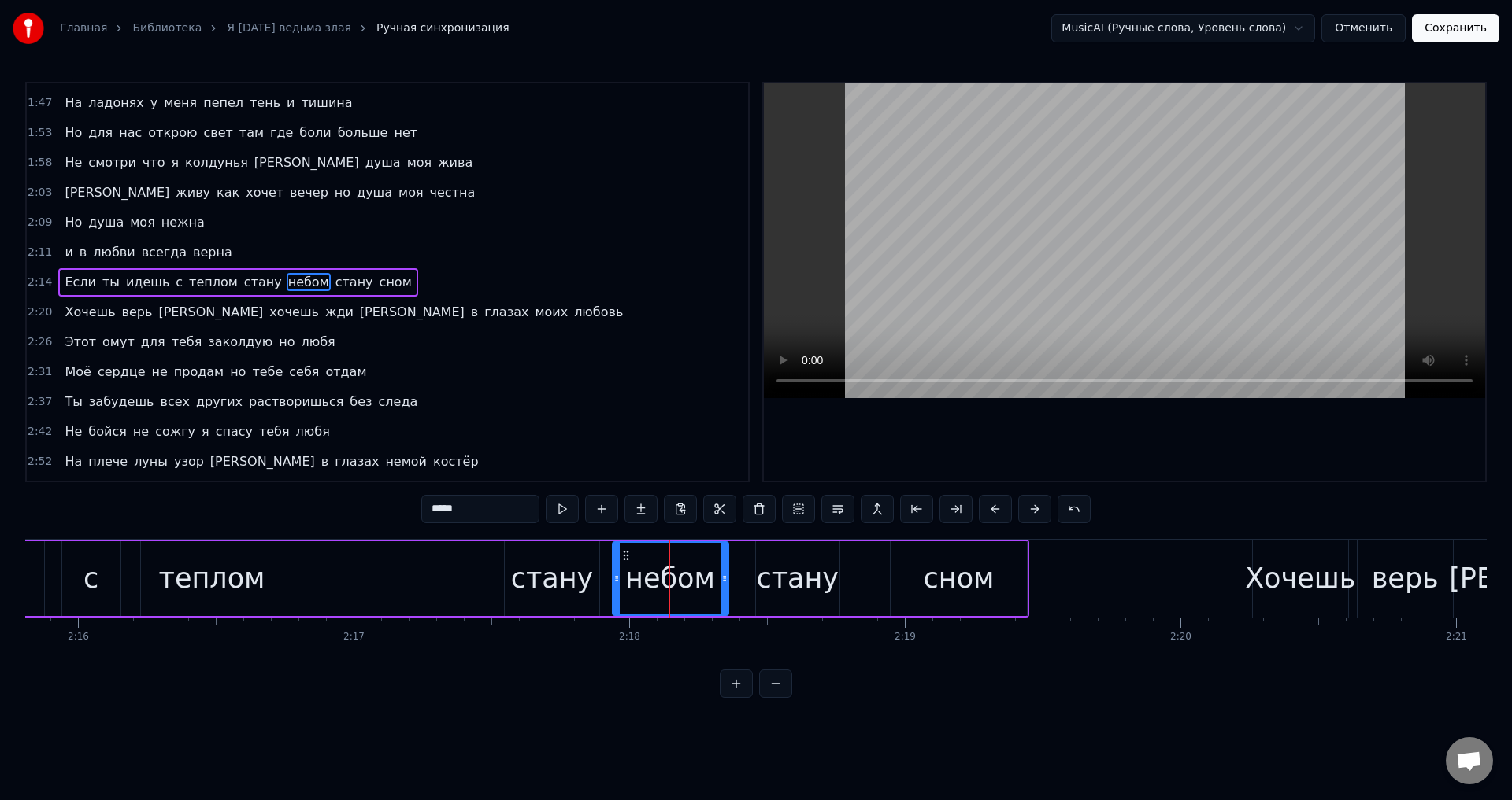
drag, startPoint x: 699, startPoint y: 582, endPoint x: 722, endPoint y: 583, distance: 23.0
click at [722, 583] on icon at bounding box center [724, 578] width 6 height 12
click at [550, 598] on div "стану" at bounding box center [552, 579] width 83 height 42
type input "*****"
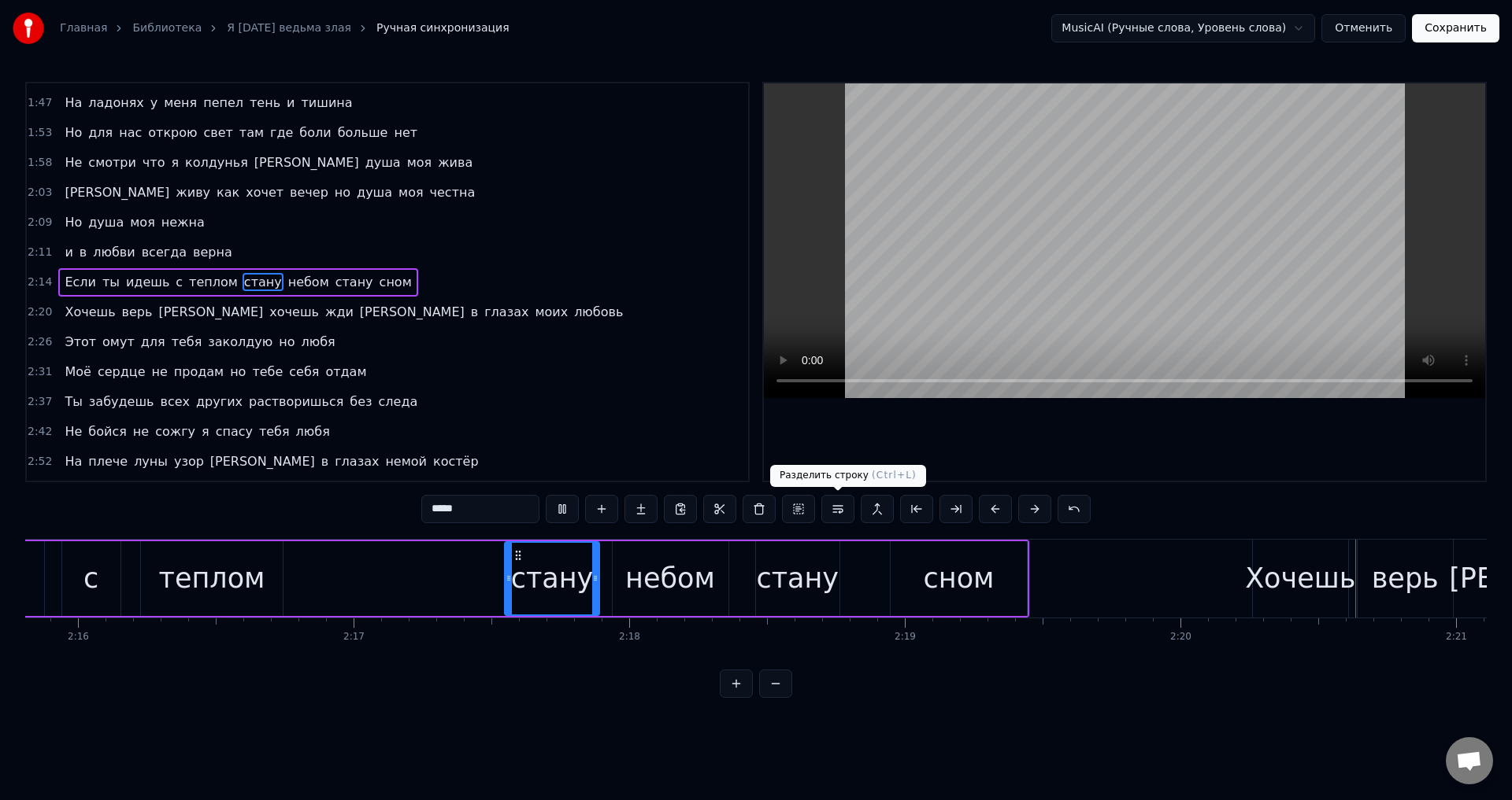
click at [889, 531] on div "0:24 Я сегодня ведьма злая но красивая какая как чертовка как беда 0:32 Околдую…" at bounding box center [756, 390] width 1461 height 616
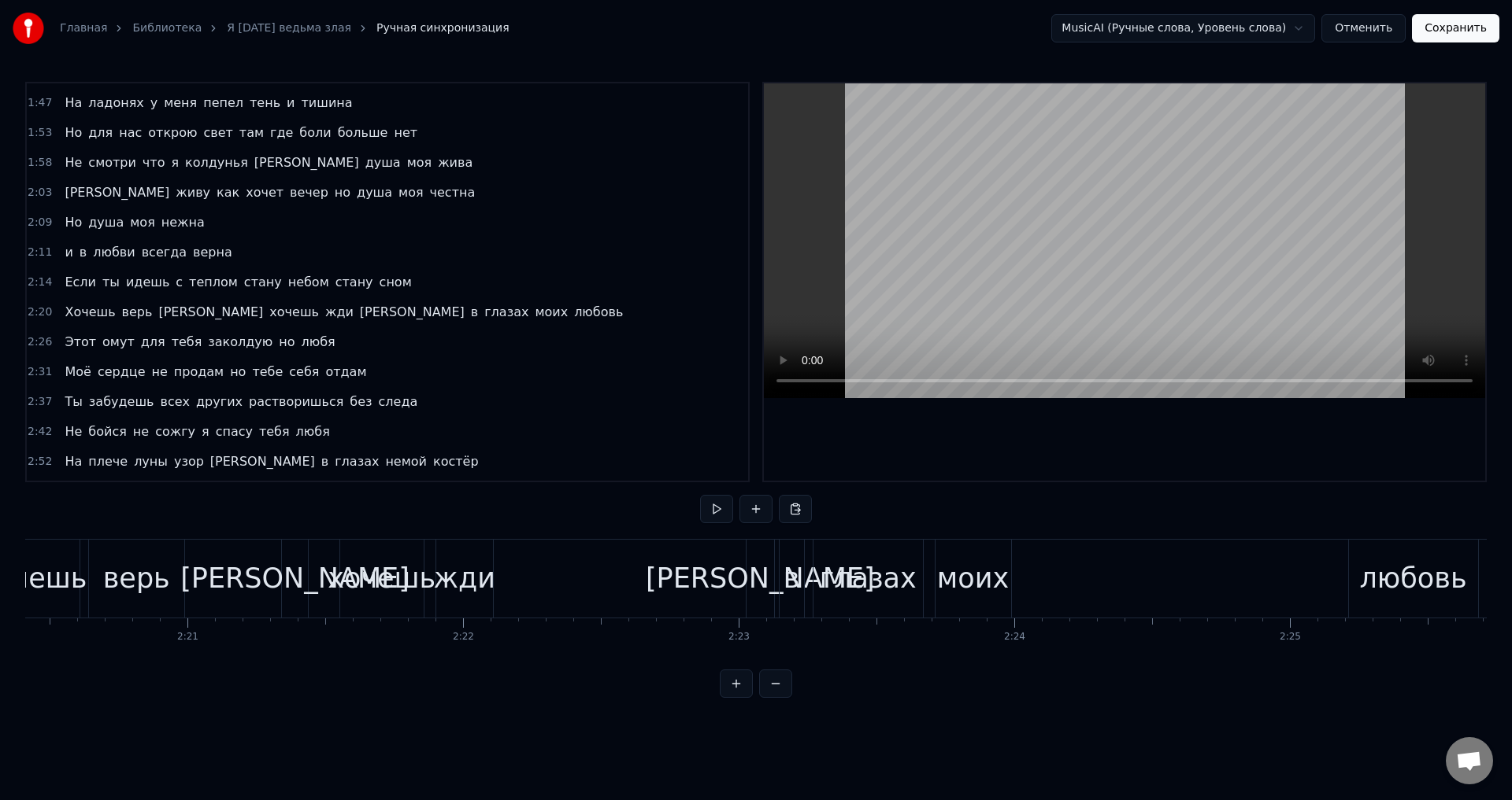
scroll to position [0, 38788]
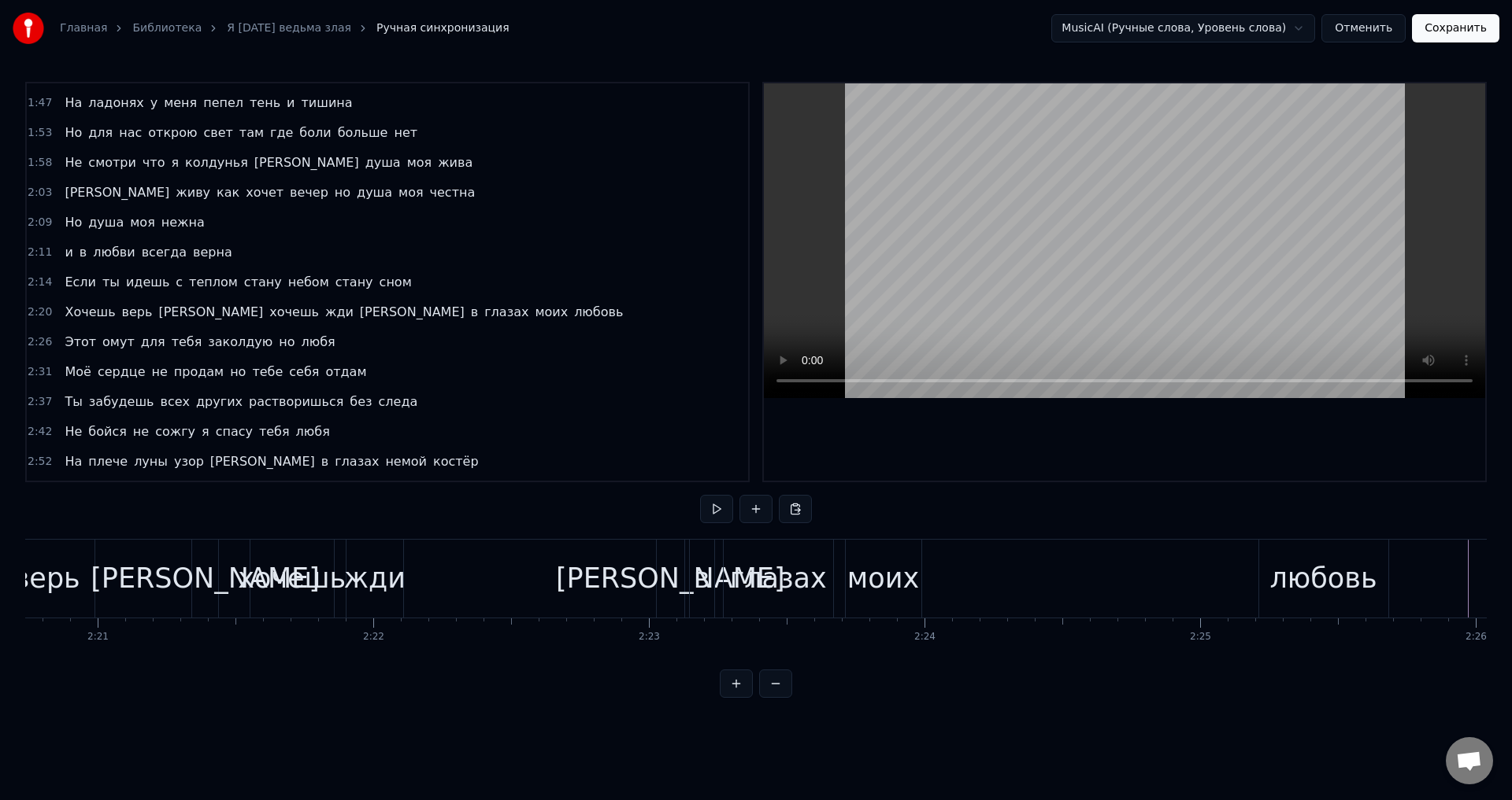
click at [54, 579] on div "верь" at bounding box center [46, 579] width 67 height 42
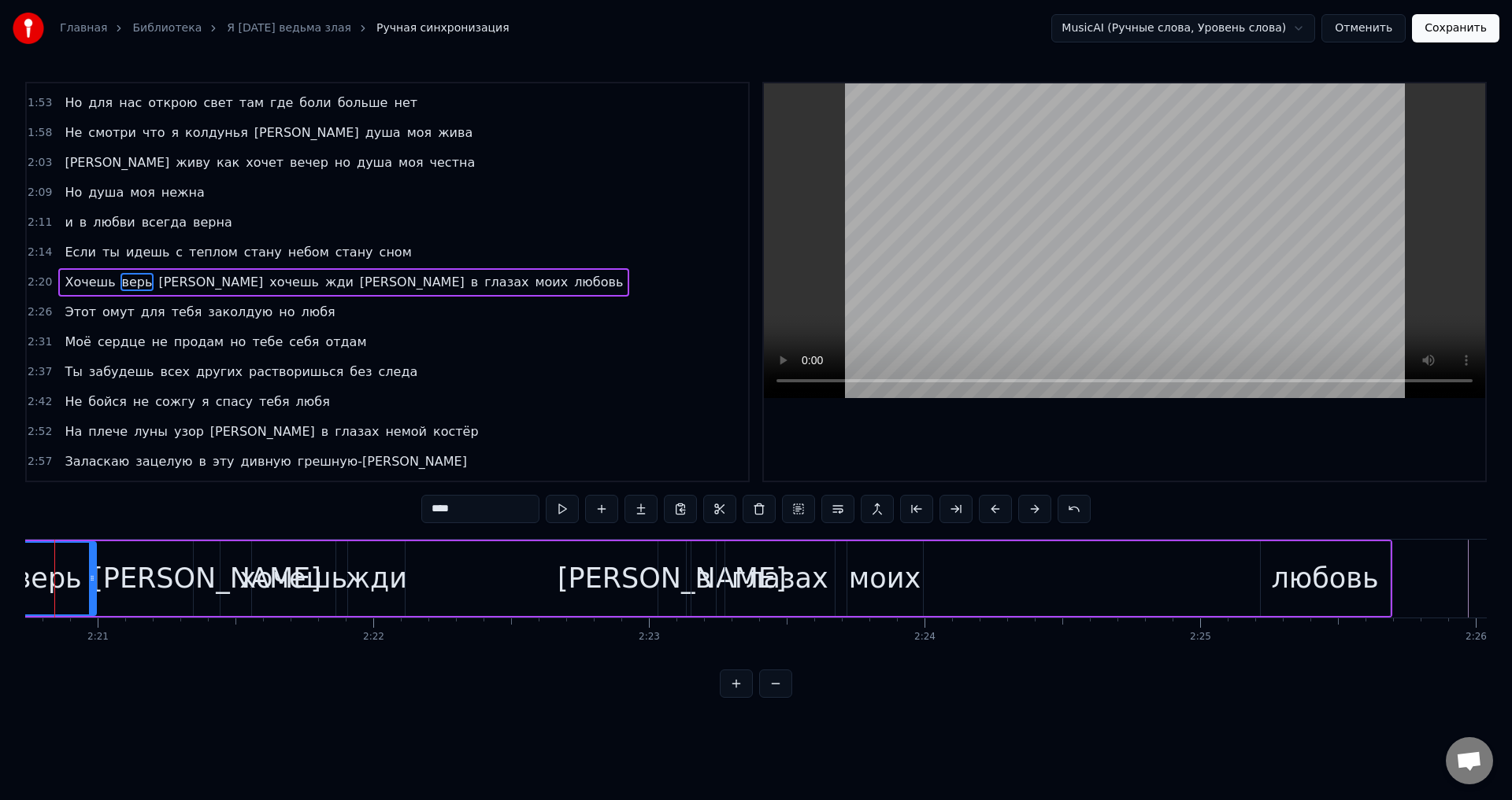
scroll to position [0, 38738]
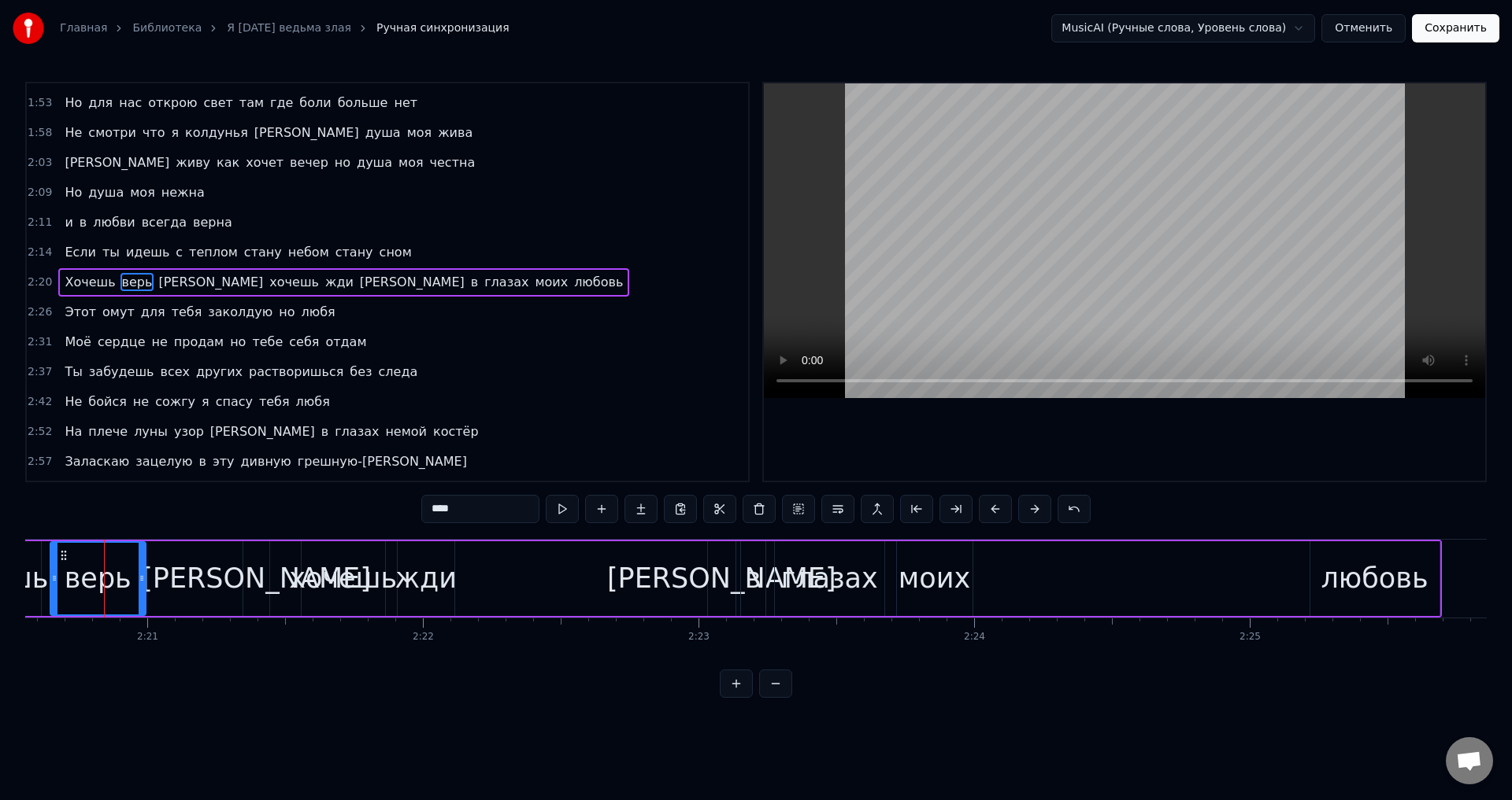
click at [334, 260] on span "стану" at bounding box center [354, 252] width 41 height 18
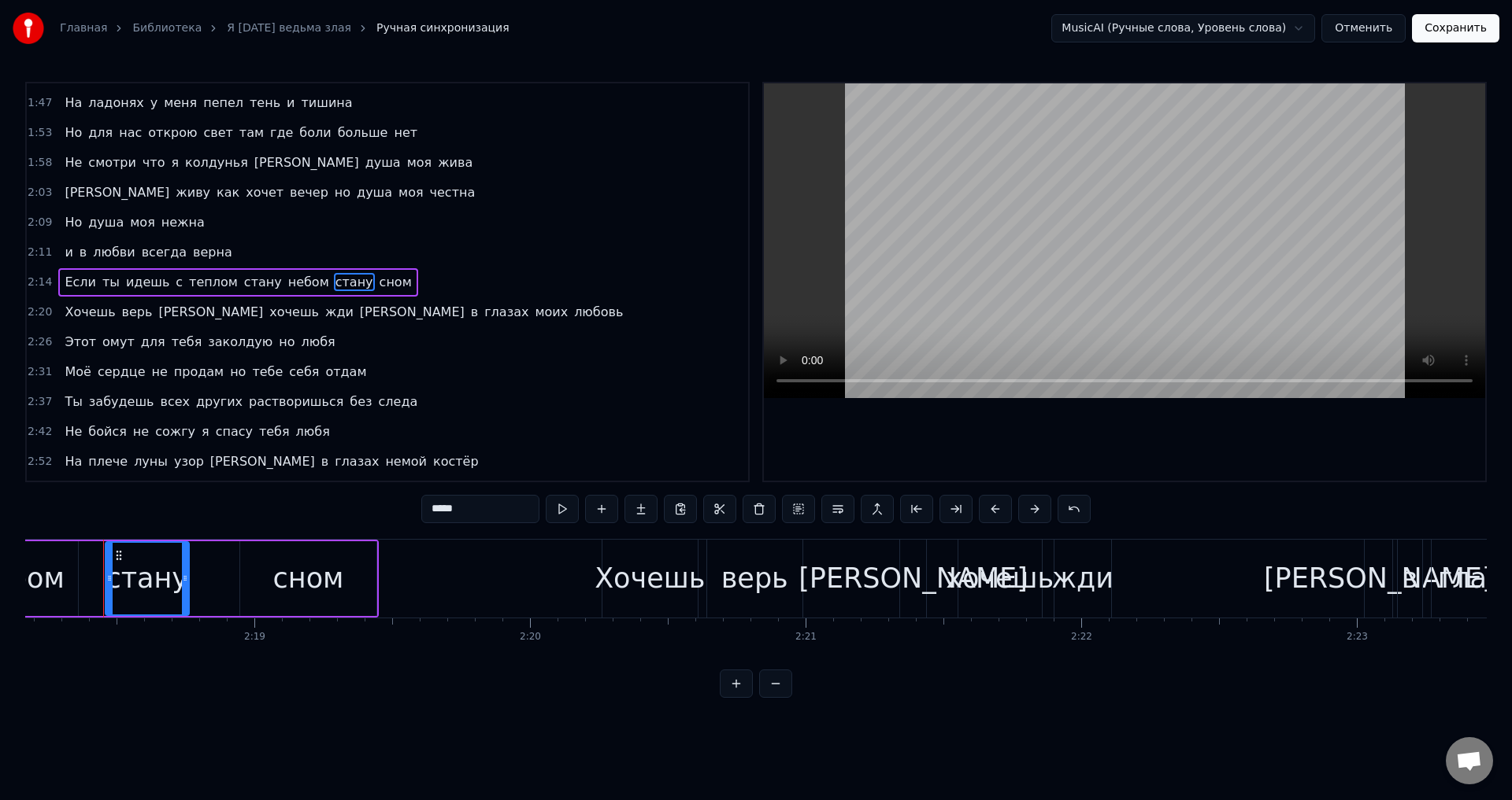
scroll to position [0, 38079]
drag, startPoint x: 188, startPoint y: 582, endPoint x: 222, endPoint y: 582, distance: 34.0
click at [222, 582] on icon at bounding box center [219, 578] width 6 height 12
click at [124, 580] on div "стану" at bounding box center [166, 579] width 117 height 71
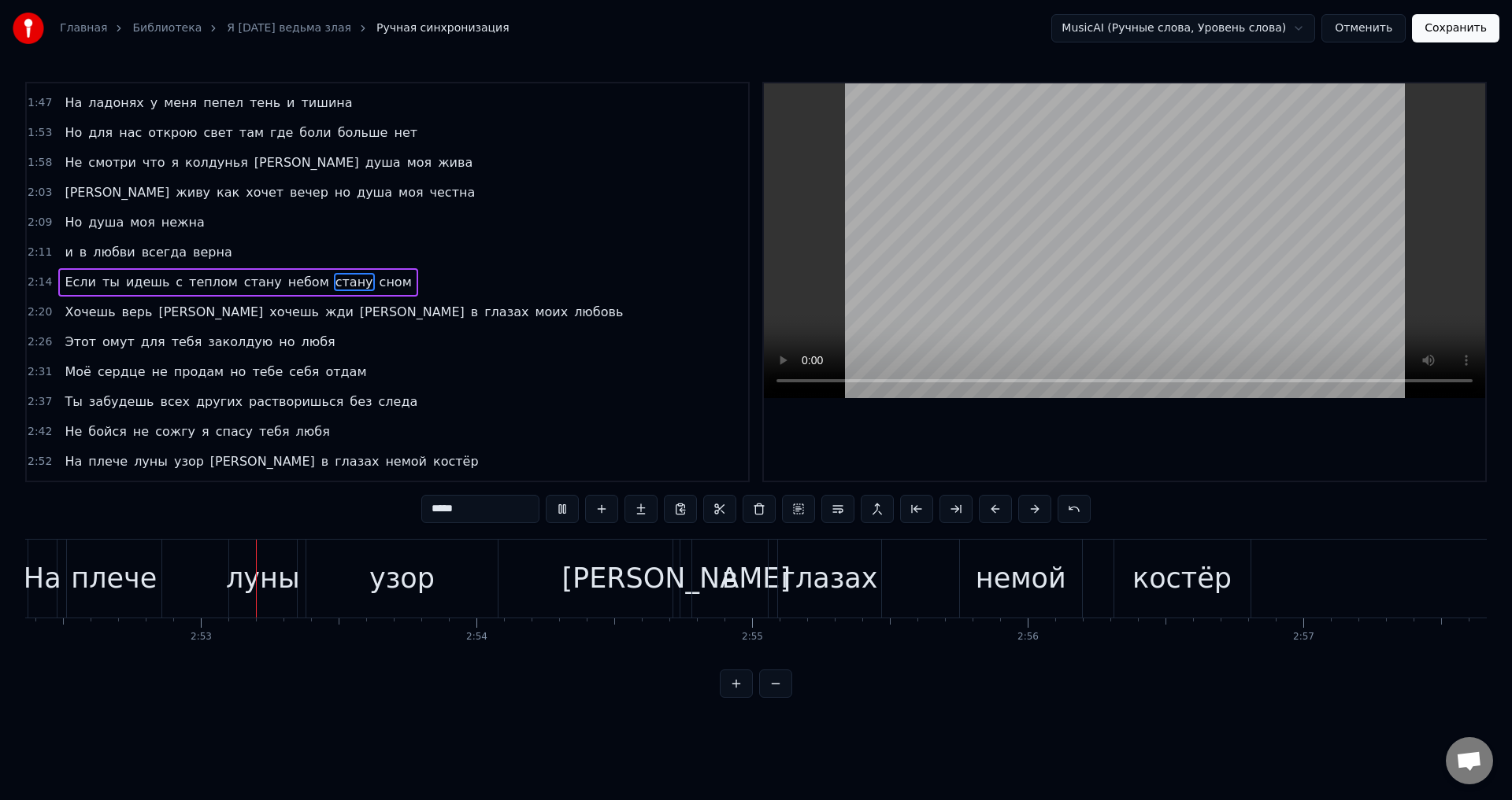
scroll to position [0, 47505]
click at [1212, 313] on video at bounding box center [1124, 241] width 721 height 315
click at [734, 587] on div "в" at bounding box center [728, 579] width 17 height 42
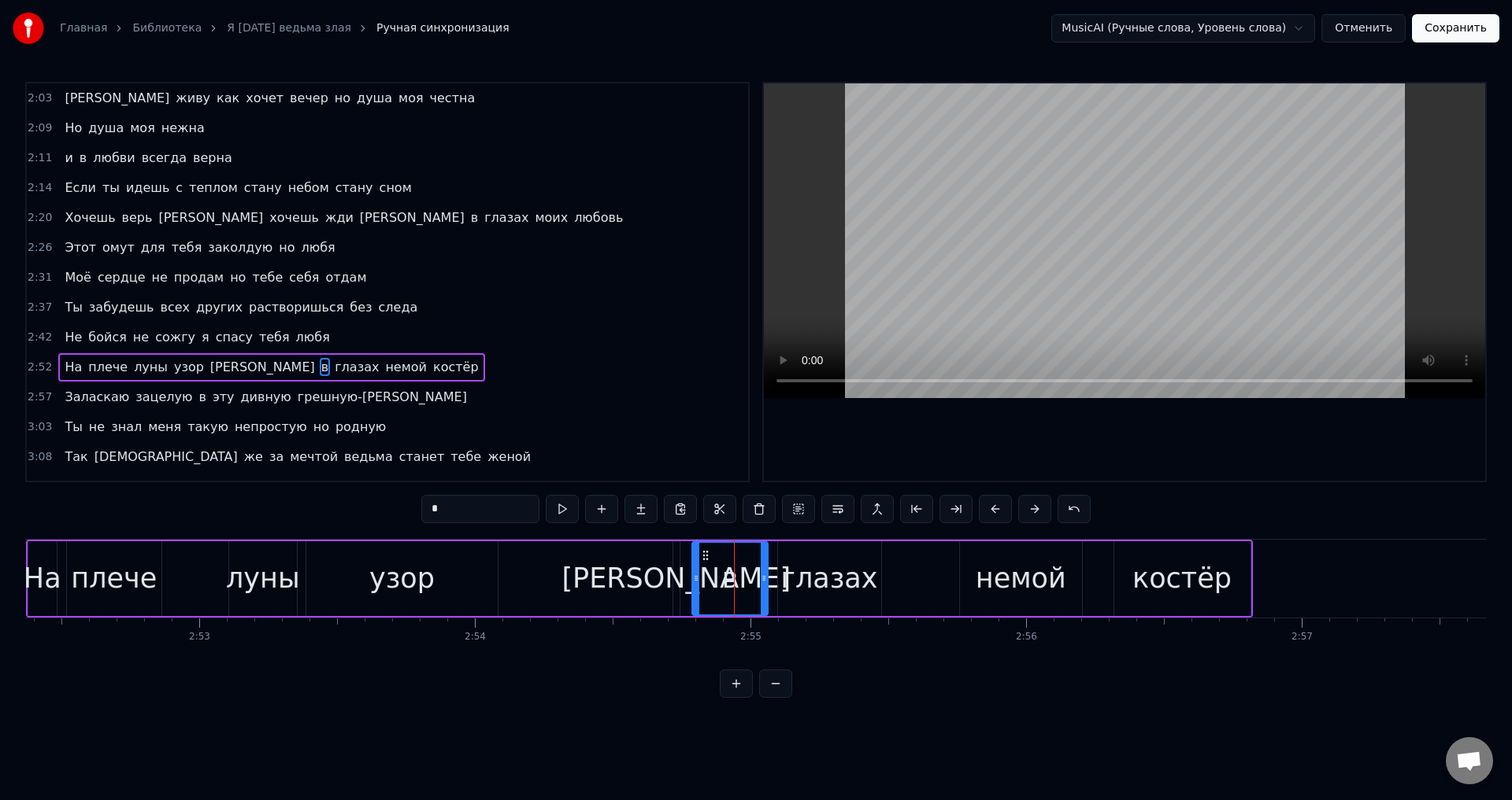
scroll to position [529, 0]
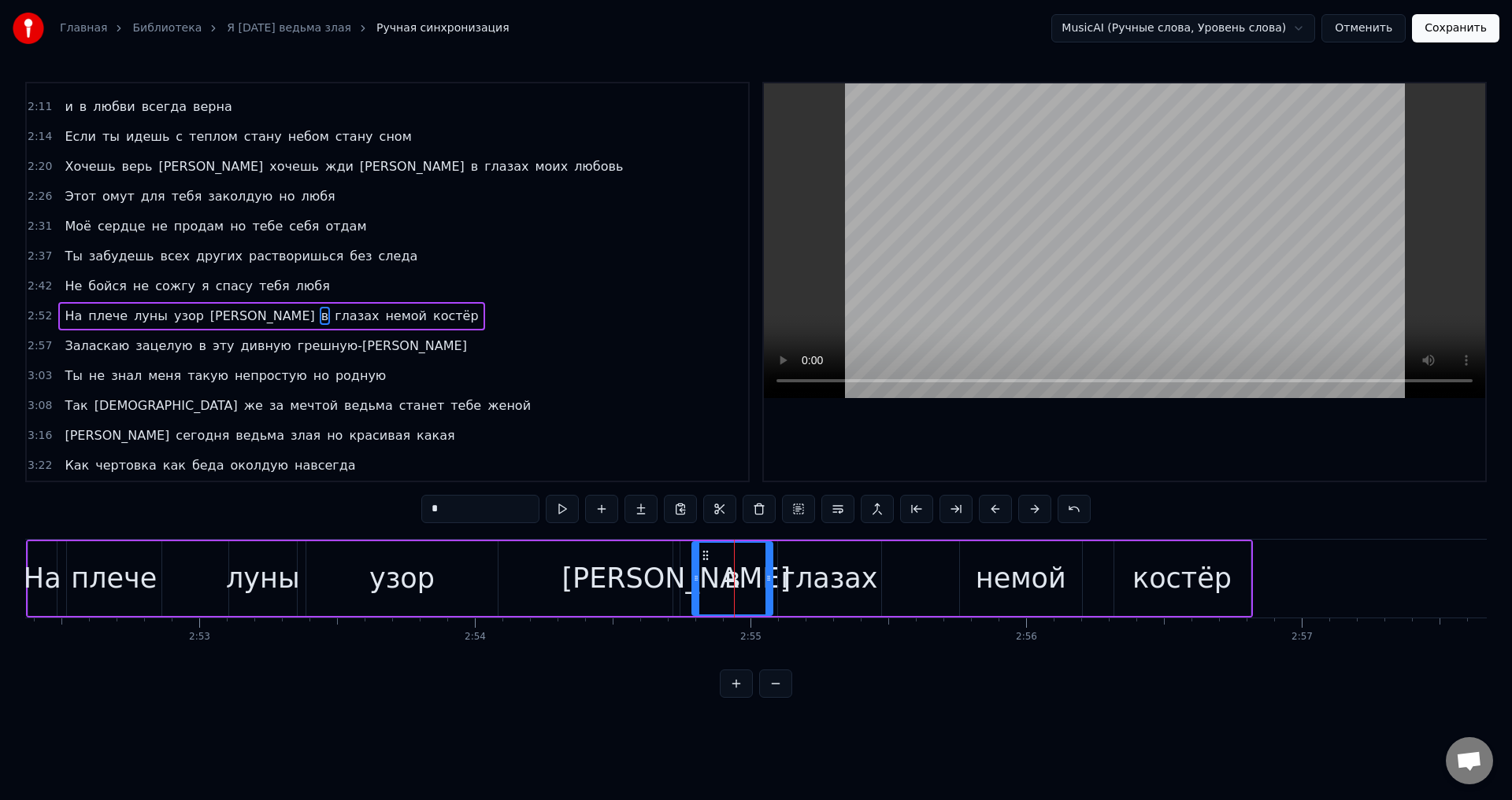
click at [766, 583] on icon at bounding box center [768, 578] width 6 height 12
drag, startPoint x: 695, startPoint y: 587, endPoint x: 723, endPoint y: 580, distance: 28.9
click at [723, 580] on div at bounding box center [723, 579] width 6 height 71
click at [678, 583] on div "[PERSON_NAME]" at bounding box center [676, 579] width 229 height 42
drag, startPoint x: 678, startPoint y: 583, endPoint x: 712, endPoint y: 582, distance: 34.0
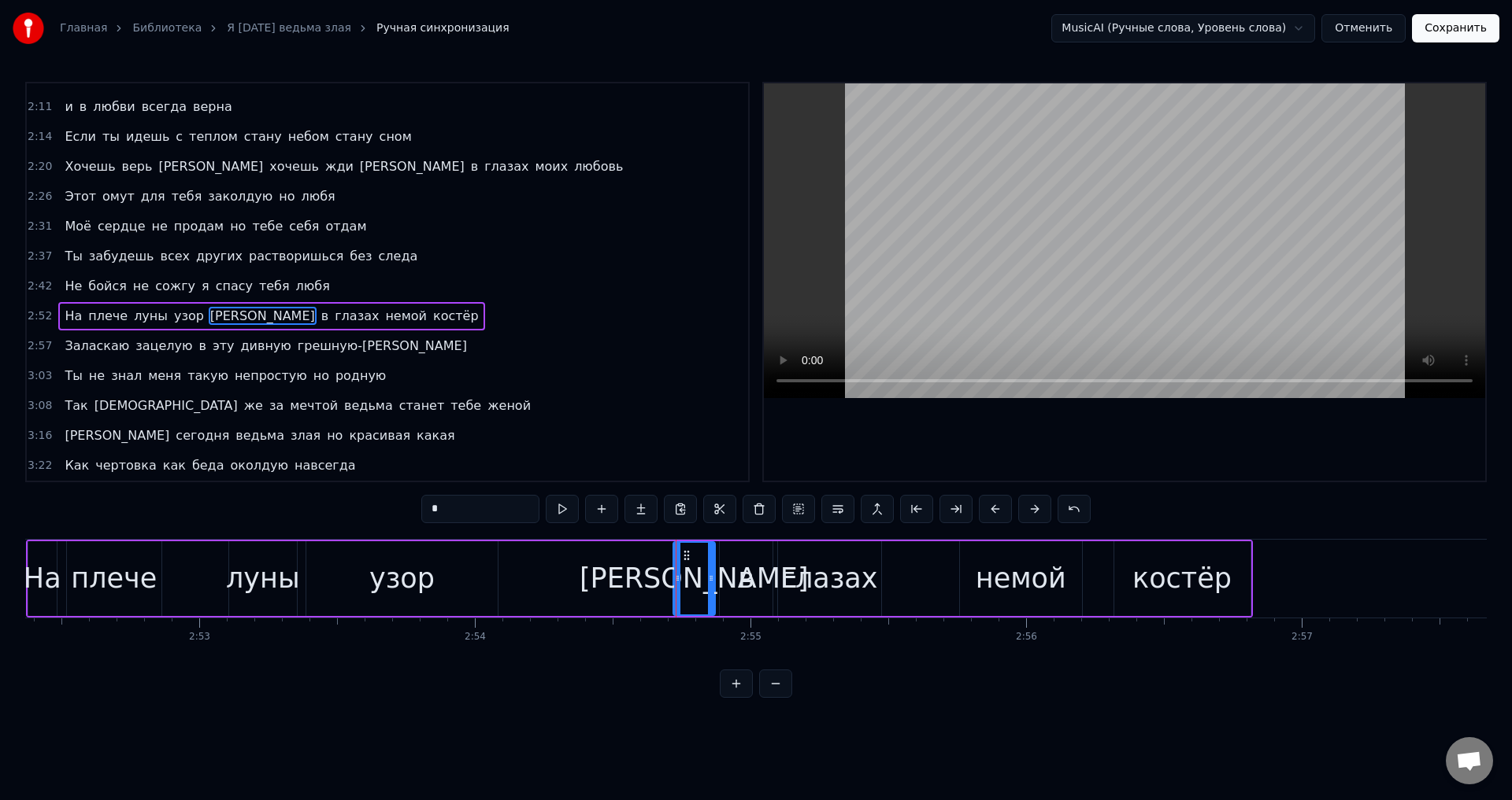
click at [712, 582] on icon at bounding box center [711, 578] width 6 height 12
drag, startPoint x: 678, startPoint y: 580, endPoint x: 695, endPoint y: 579, distance: 17.0
click at [695, 579] on icon at bounding box center [695, 578] width 6 height 12
click at [779, 577] on div "глазах" at bounding box center [829, 579] width 103 height 75
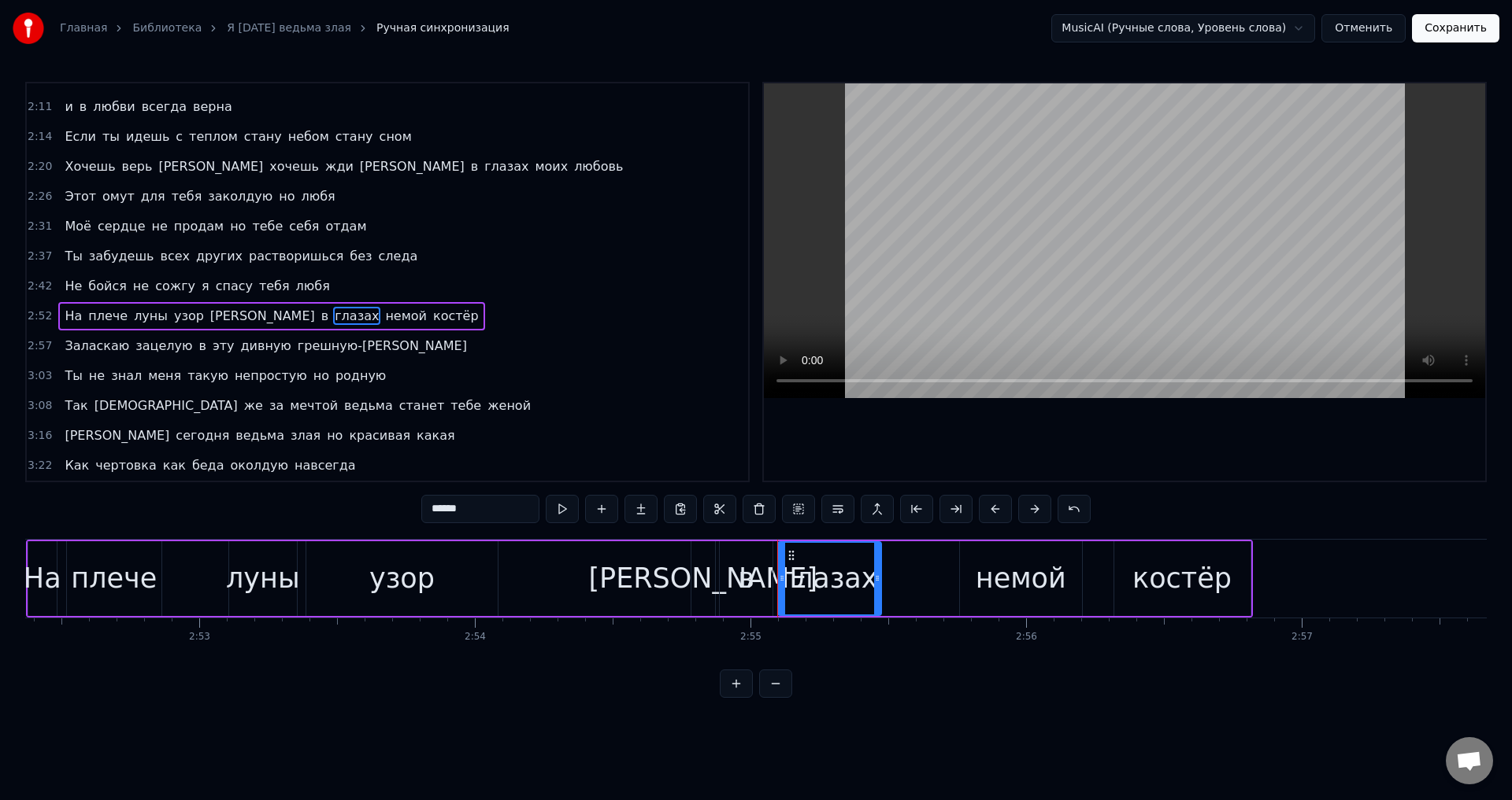
click at [728, 588] on div "в" at bounding box center [746, 579] width 53 height 75
drag, startPoint x: 725, startPoint y: 578, endPoint x: 739, endPoint y: 576, distance: 14.1
click at [739, 576] on icon at bounding box center [738, 578] width 6 height 12
click at [705, 580] on div "[PERSON_NAME]" at bounding box center [702, 579] width 229 height 42
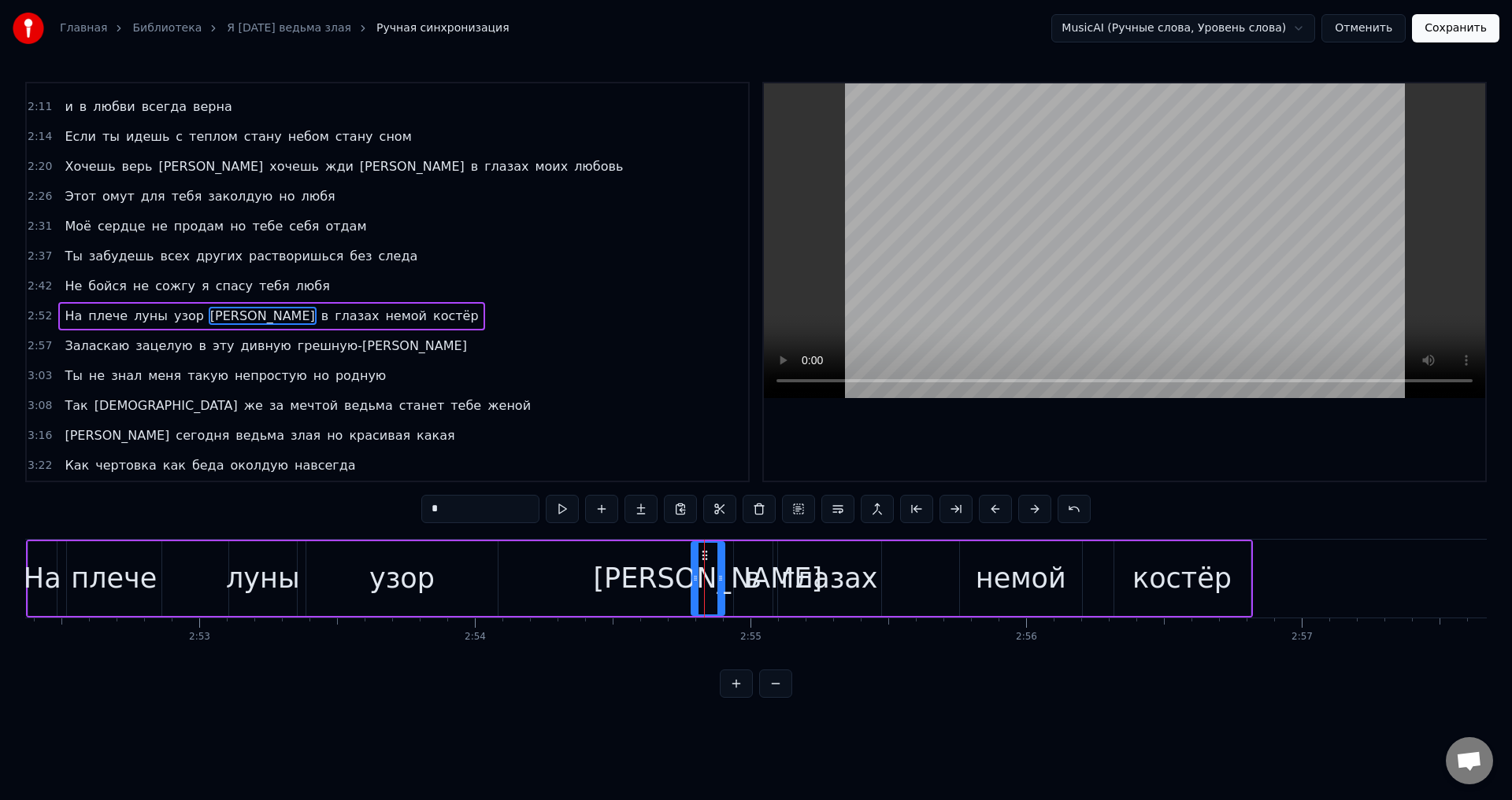
drag, startPoint x: 705, startPoint y: 580, endPoint x: 723, endPoint y: 582, distance: 18.1
click at [723, 582] on icon at bounding box center [720, 578] width 6 height 12
click at [702, 579] on icon at bounding box center [700, 578] width 6 height 12
click at [209, 313] on span "[PERSON_NAME]" at bounding box center [263, 316] width 108 height 18
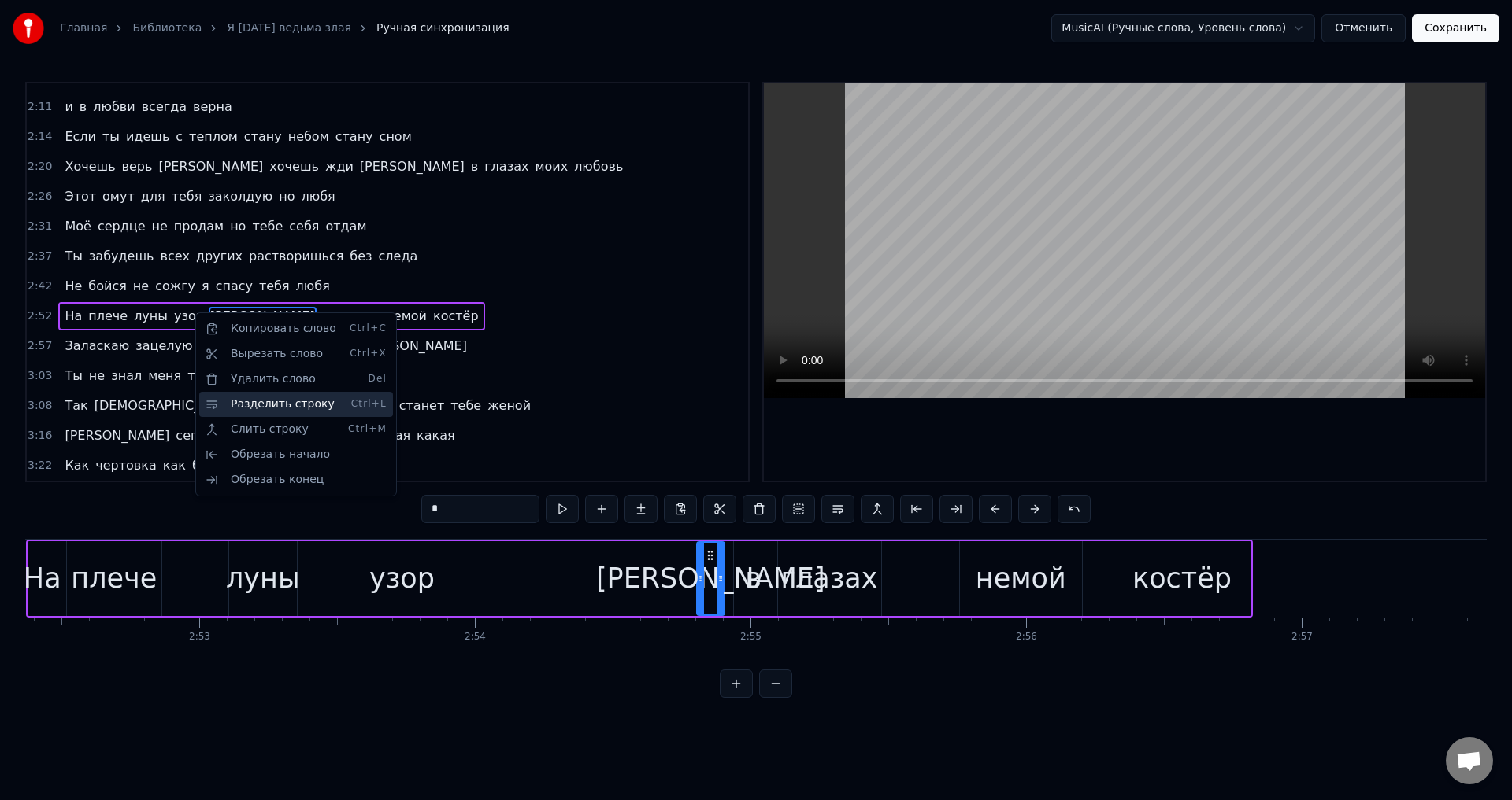
click at [269, 411] on div "Разделить строку Ctrl+L" at bounding box center [296, 404] width 193 height 25
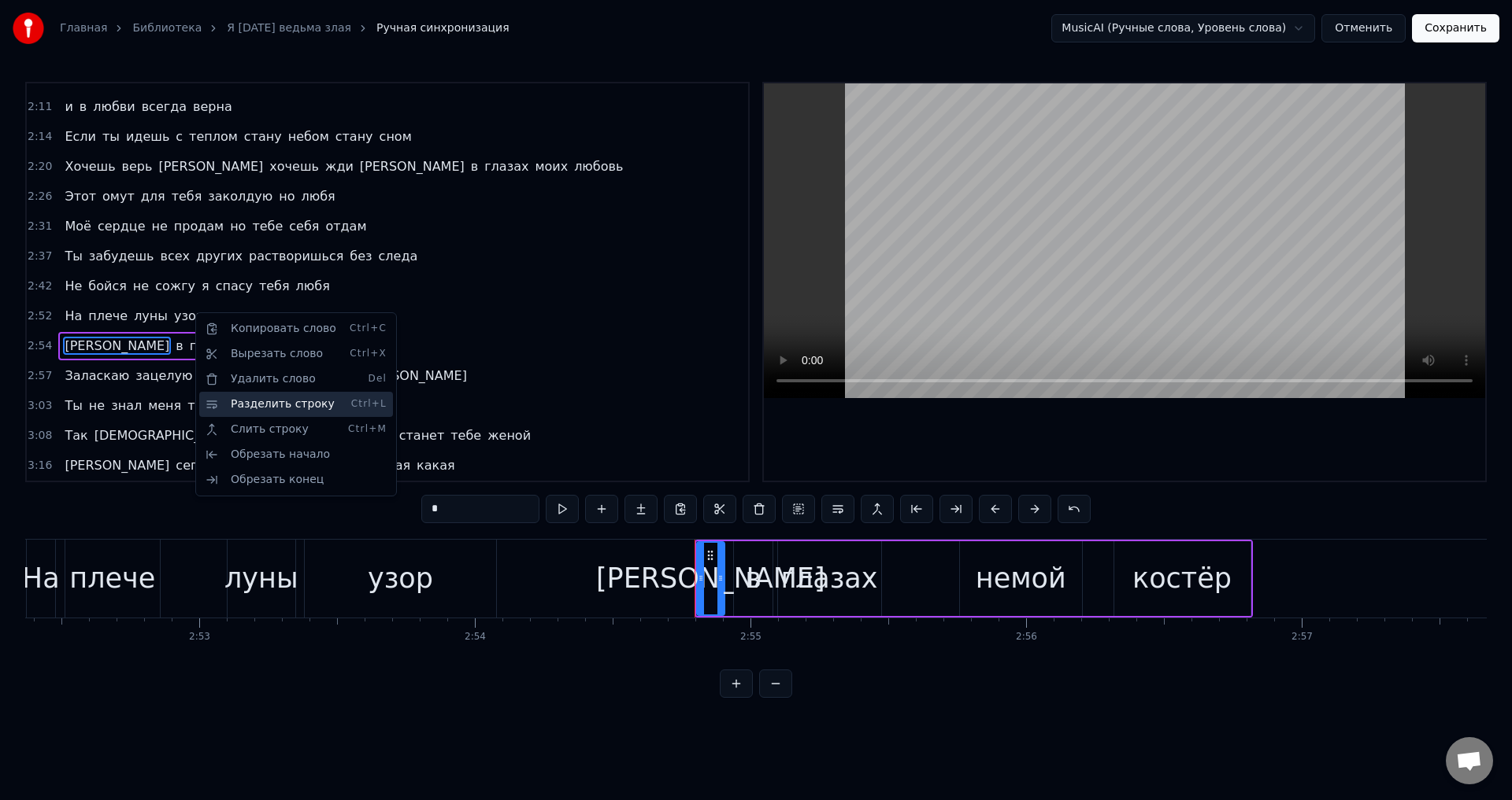
scroll to position [560, 0]
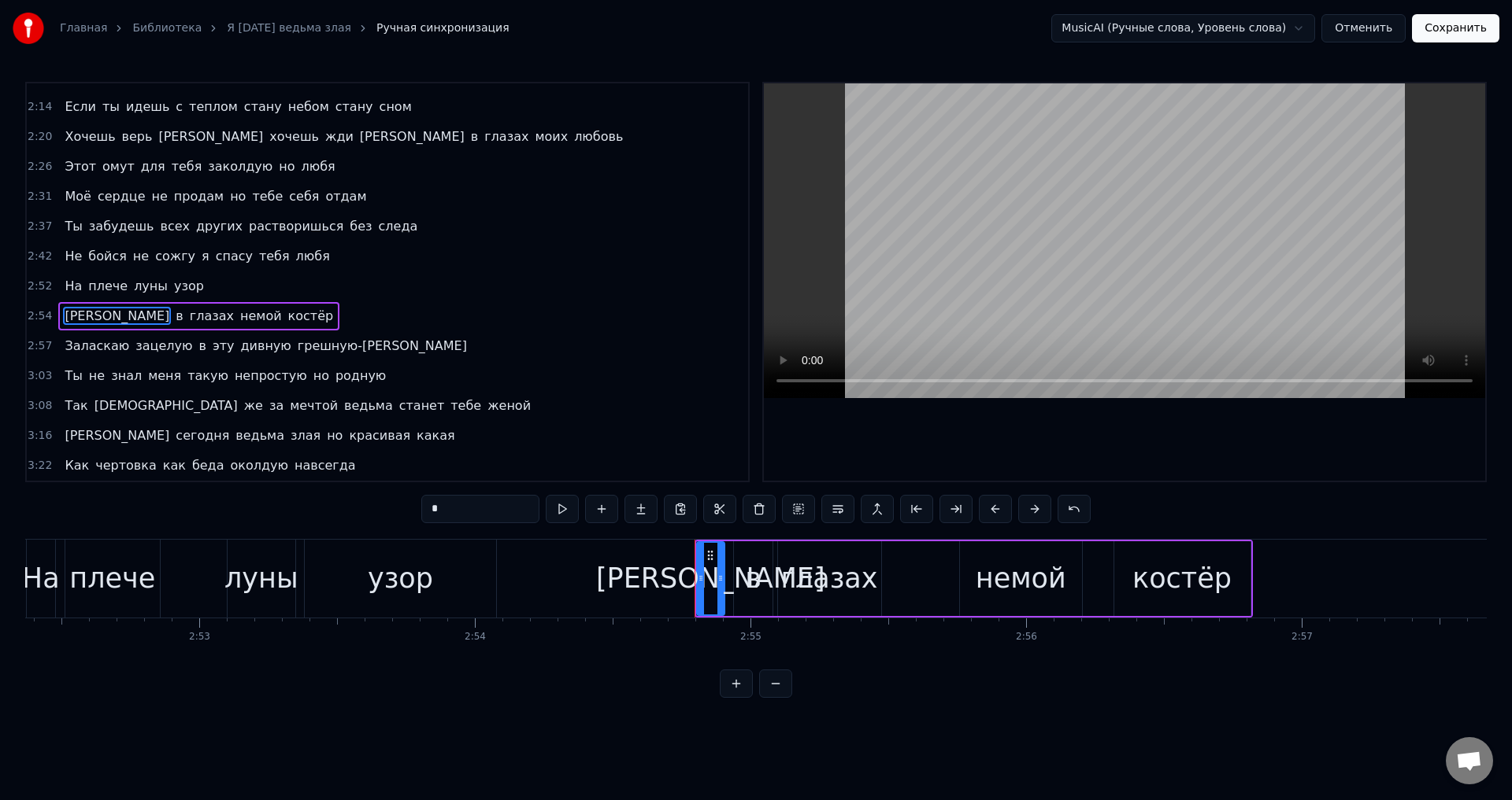
click at [68, 286] on span "На" at bounding box center [73, 286] width 21 height 18
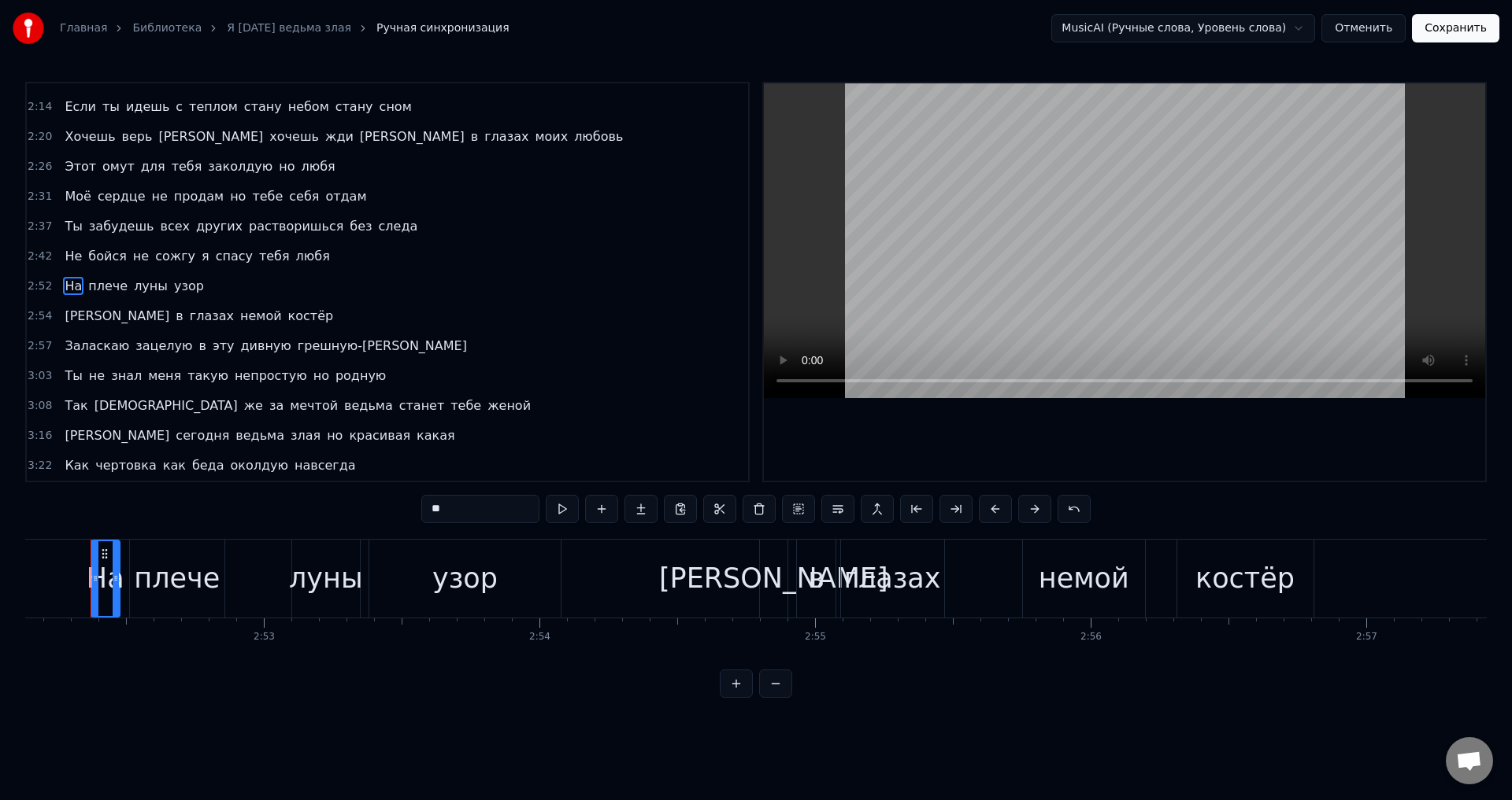
scroll to position [0, 47427]
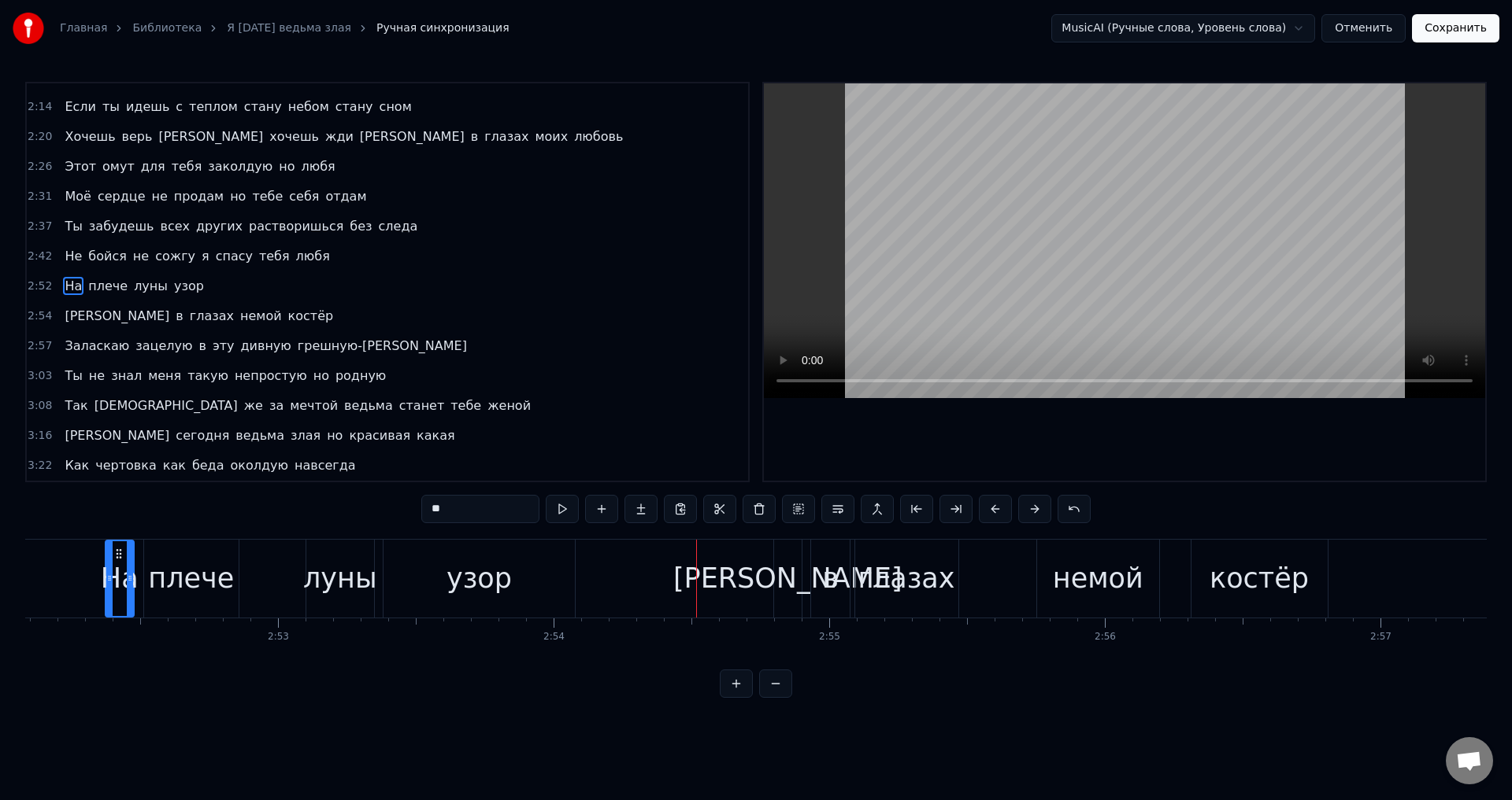
click at [335, 579] on div "луны" at bounding box center [340, 579] width 74 height 42
click at [349, 570] on div "луны" at bounding box center [340, 579] width 74 height 42
drag, startPoint x: 310, startPoint y: 577, endPoint x: 353, endPoint y: 592, distance: 45.5
click at [280, 581] on icon at bounding box center [280, 578] width 6 height 12
drag, startPoint x: 368, startPoint y: 591, endPoint x: 417, endPoint y: 597, distance: 49.4
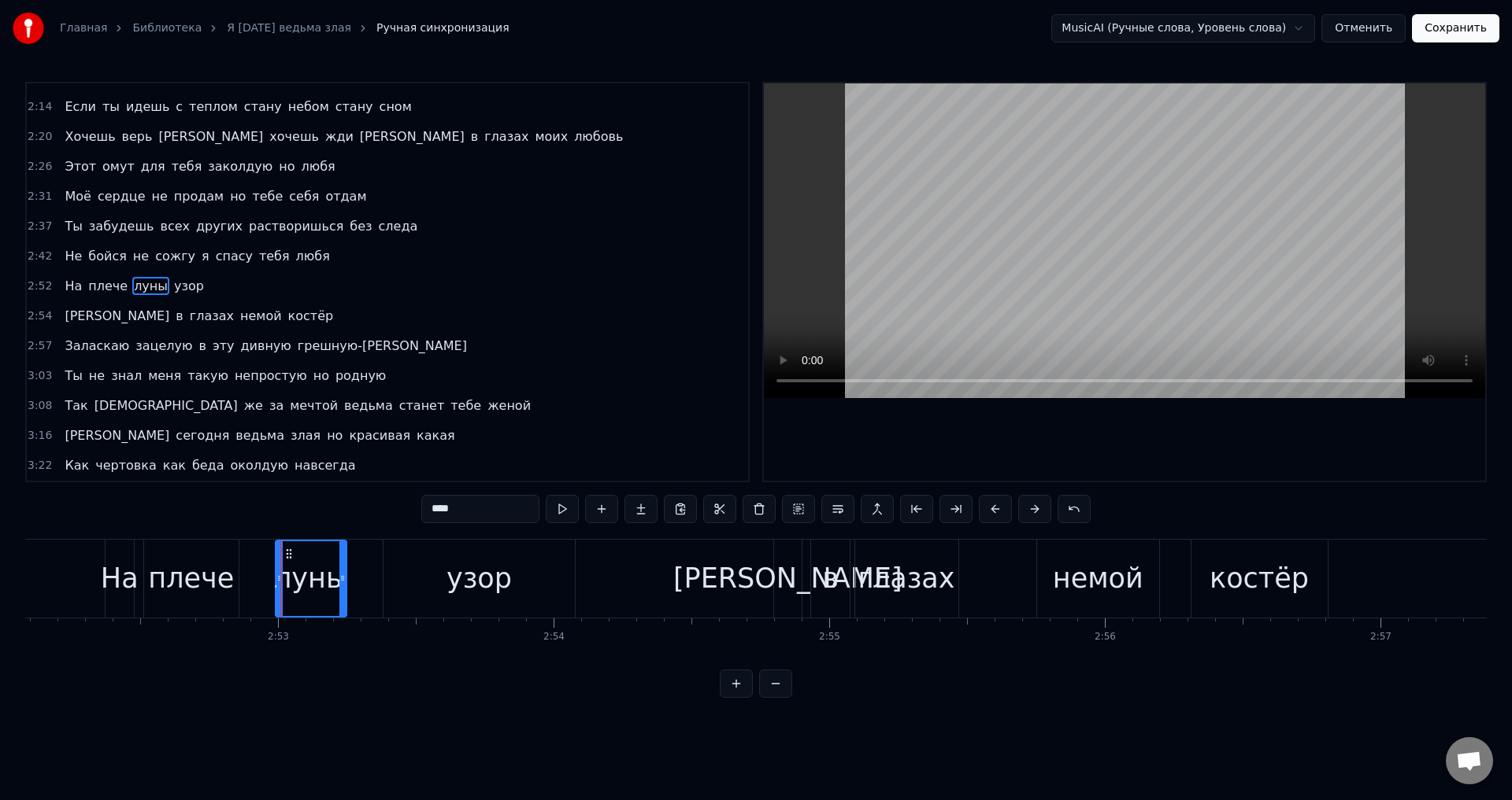
click at [341, 595] on div at bounding box center [342, 579] width 6 height 75
click at [444, 595] on div "узор" at bounding box center [479, 579] width 192 height 78
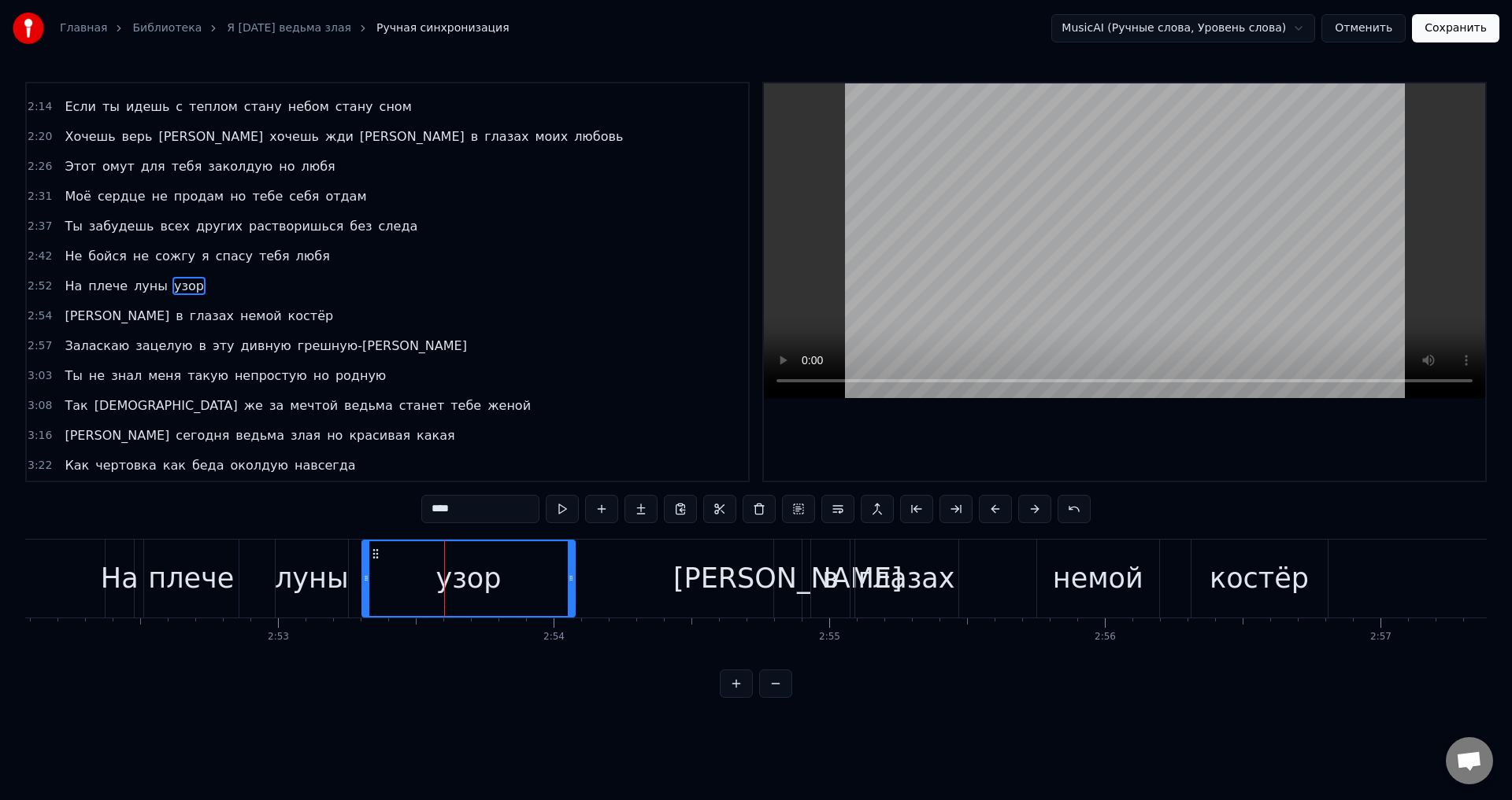
drag, startPoint x: 385, startPoint y: 590, endPoint x: 491, endPoint y: 589, distance: 106.0
click at [365, 588] on div at bounding box center [366, 579] width 6 height 75
drag, startPoint x: 570, startPoint y: 582, endPoint x: 539, endPoint y: 585, distance: 31.1
click at [539, 585] on div at bounding box center [541, 579] width 6 height 75
click at [119, 575] on div "На" at bounding box center [119, 579] width 37 height 42
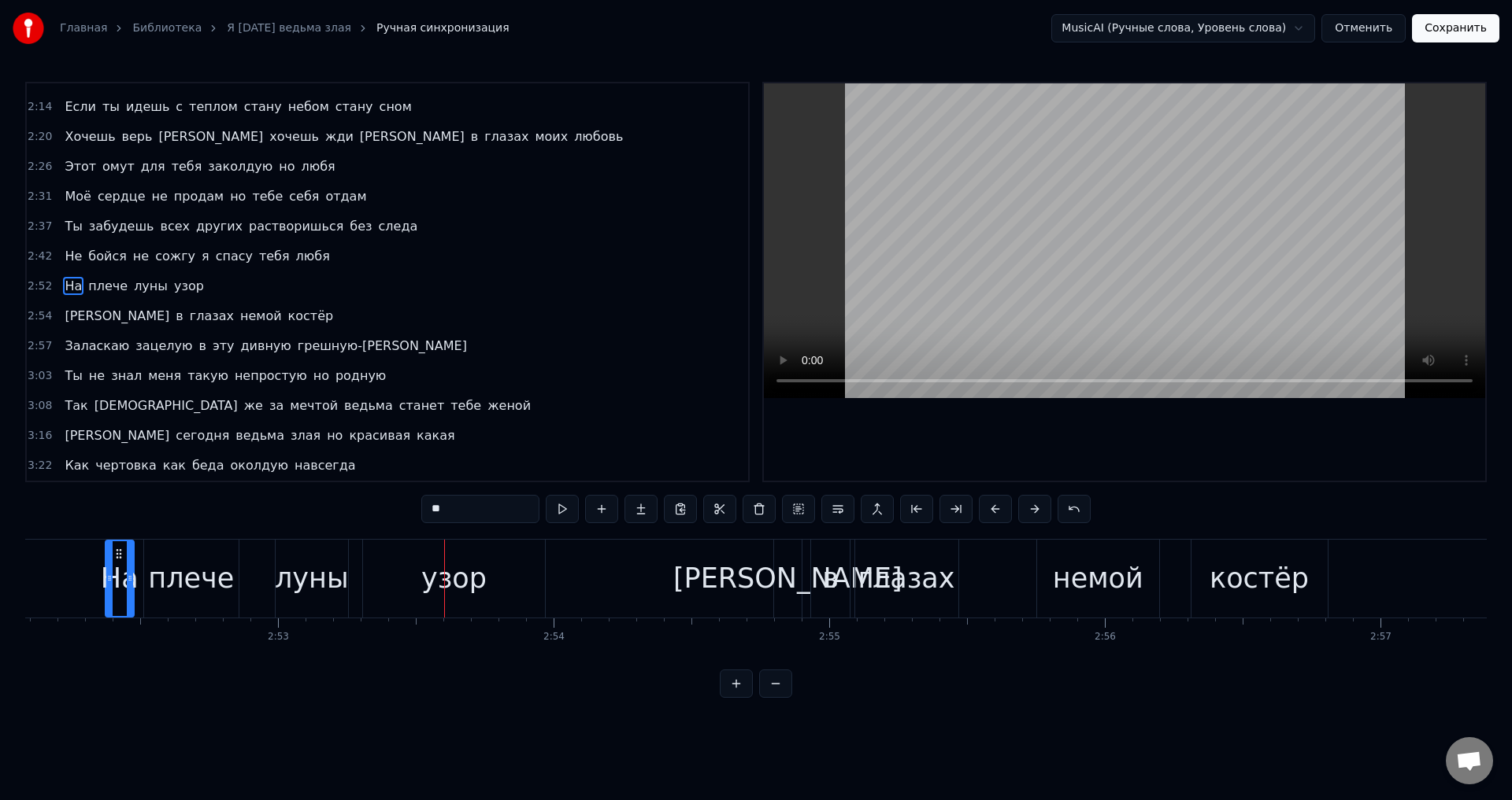
click at [327, 575] on div "луны" at bounding box center [312, 579] width 74 height 42
drag, startPoint x: 342, startPoint y: 580, endPoint x: 331, endPoint y: 582, distance: 11.2
click at [331, 582] on icon at bounding box center [332, 578] width 6 height 12
click at [385, 585] on div "узор" at bounding box center [454, 579] width 182 height 78
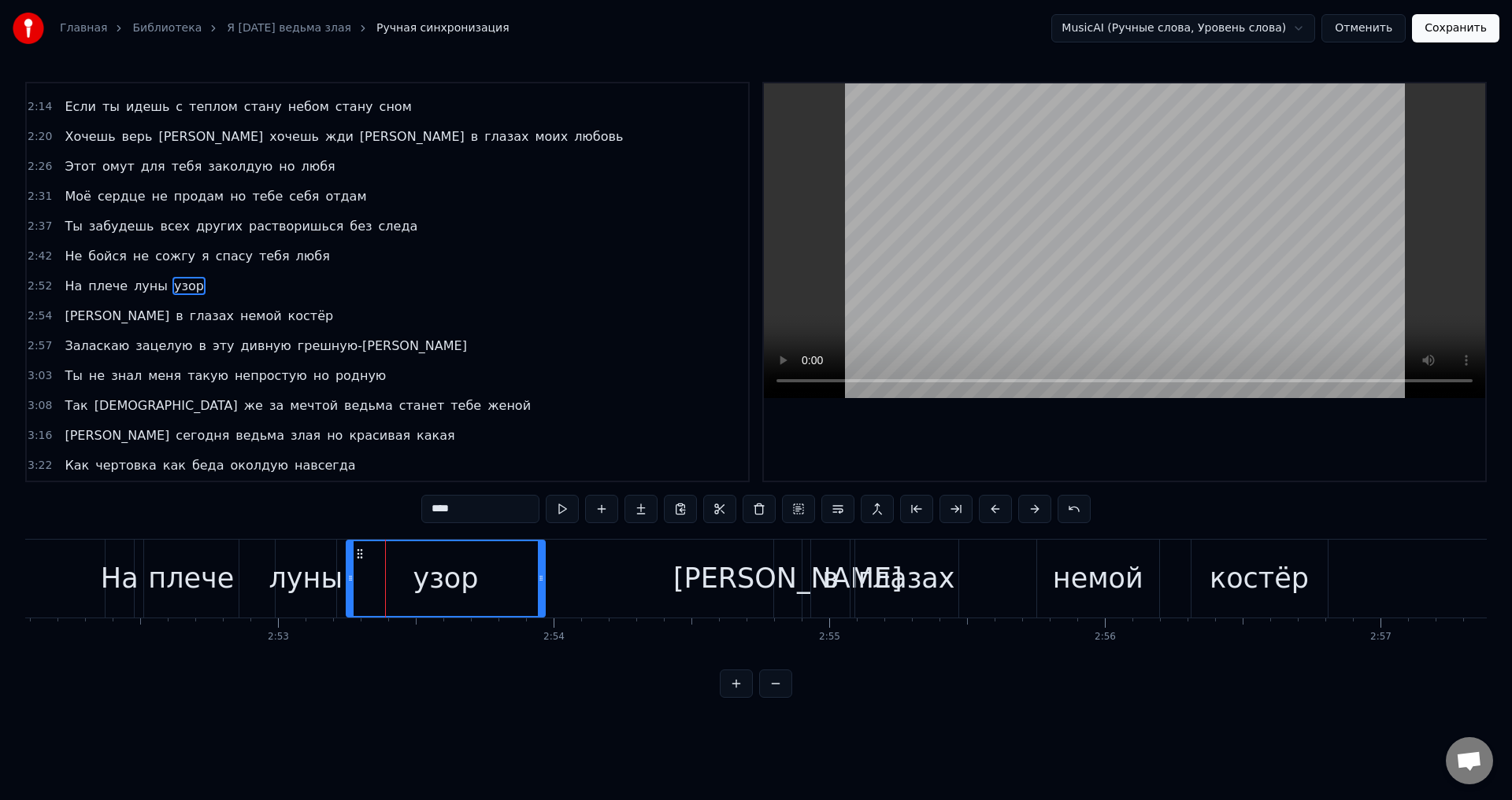
drag, startPoint x: 366, startPoint y: 585, endPoint x: 349, endPoint y: 582, distance: 17.3
click at [349, 582] on div at bounding box center [350, 579] width 6 height 75
click at [288, 575] on div "луны" at bounding box center [305, 579] width 74 height 42
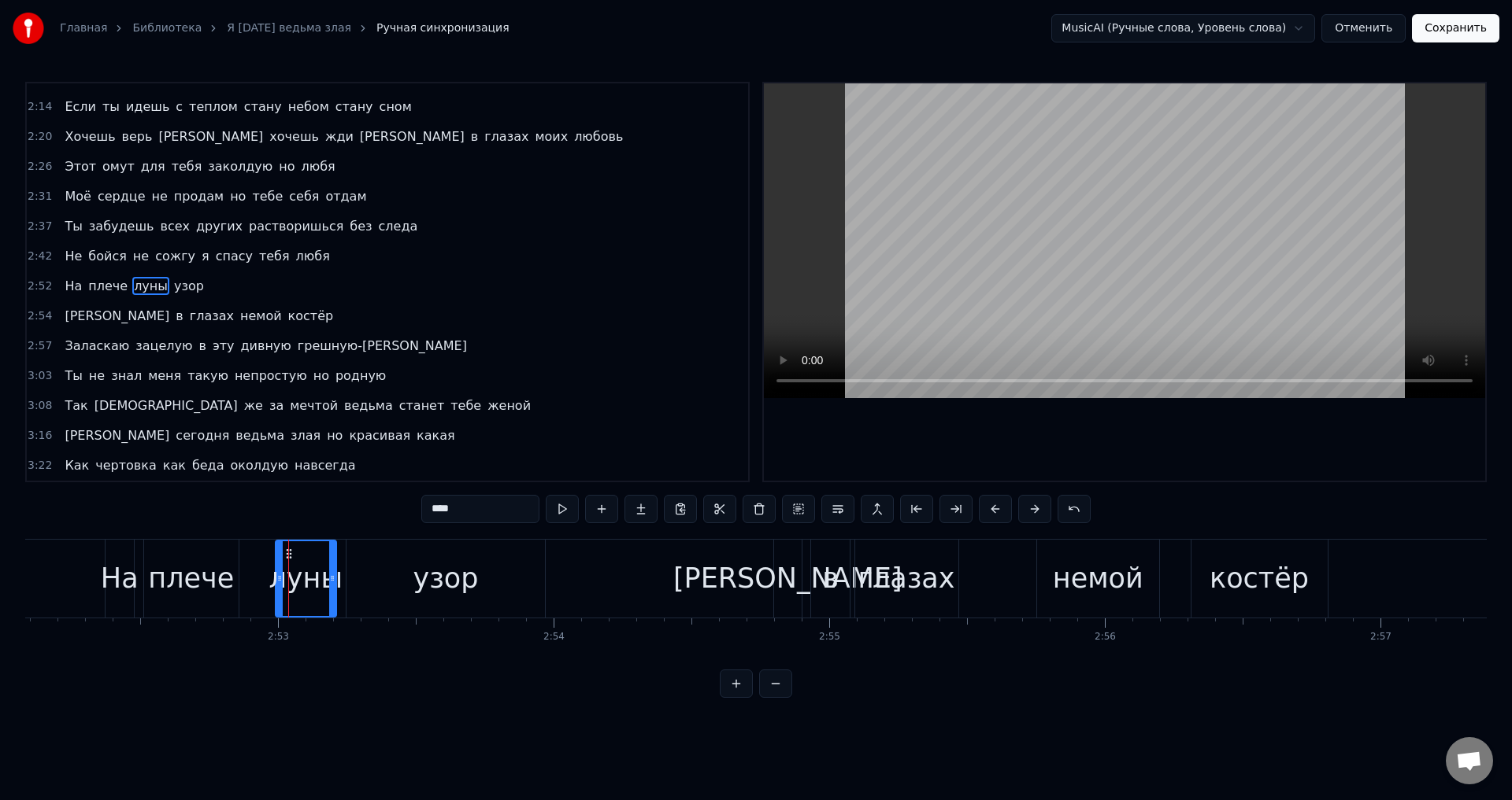
click at [275, 577] on div "луны" at bounding box center [305, 579] width 74 height 42
drag, startPoint x: 277, startPoint y: 579, endPoint x: 260, endPoint y: 582, distance: 17.3
click at [260, 582] on icon at bounding box center [262, 578] width 6 height 12
click at [185, 576] on div "плече" at bounding box center [191, 579] width 86 height 42
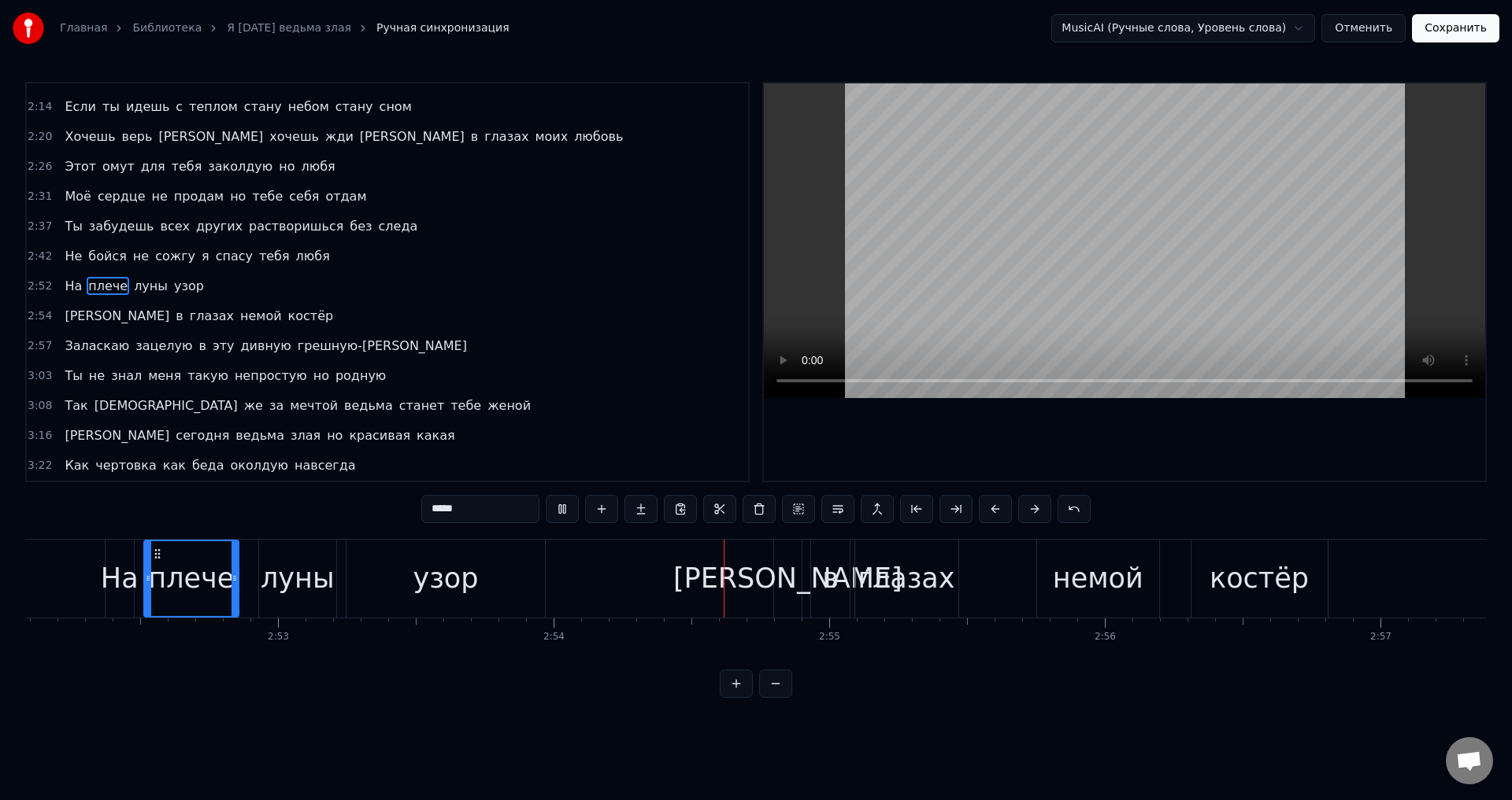
click at [144, 595] on div "плече" at bounding box center [192, 579] width 97 height 78
click at [186, 576] on div "плече" at bounding box center [191, 579] width 86 height 42
click at [167, 575] on div "плече" at bounding box center [191, 579] width 86 height 42
drag, startPoint x: 233, startPoint y: 582, endPoint x: 214, endPoint y: 586, distance: 19.4
click at [214, 586] on div at bounding box center [216, 579] width 6 height 75
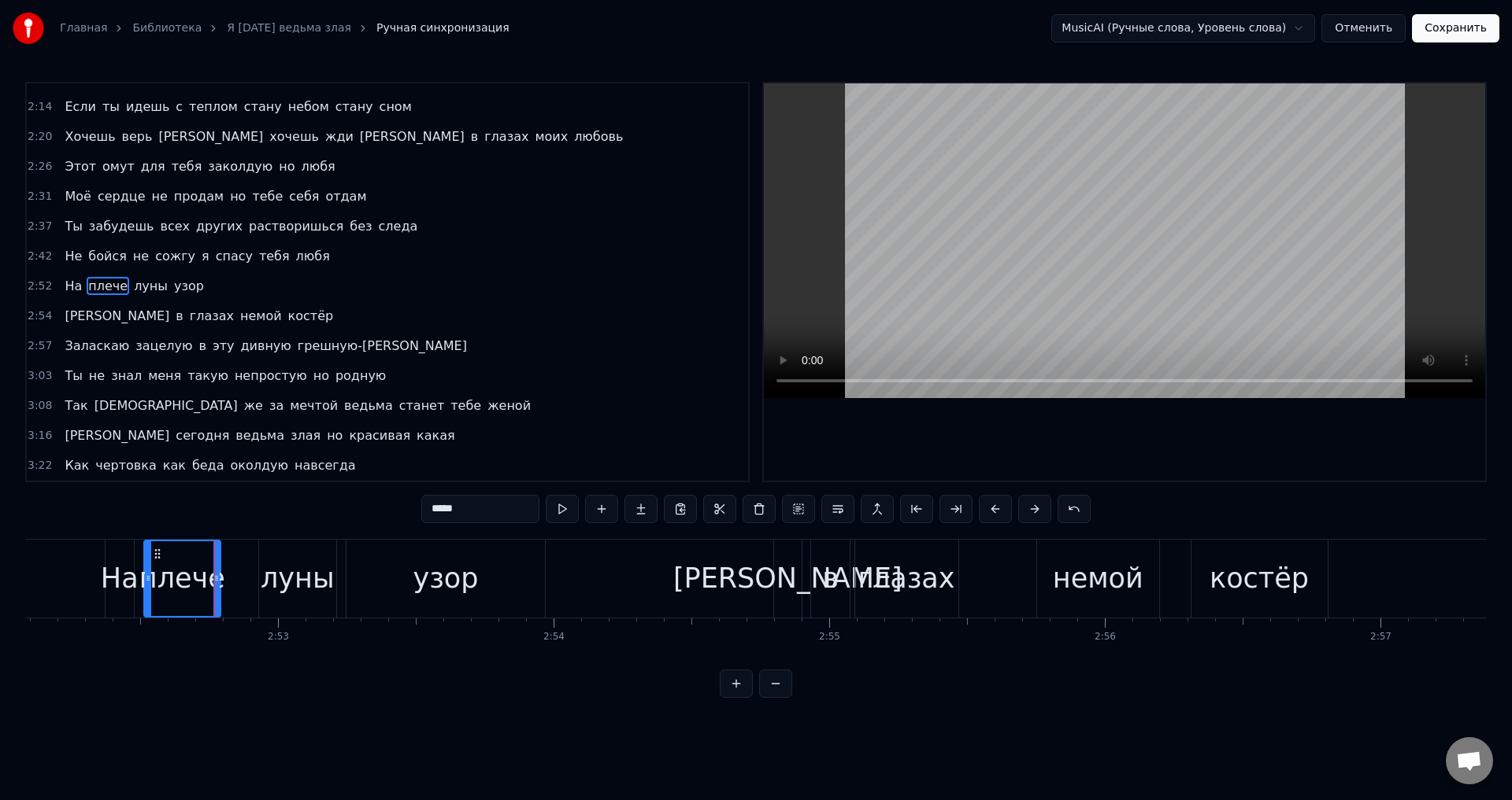
click at [283, 587] on div "луны" at bounding box center [297, 579] width 74 height 42
drag, startPoint x: 264, startPoint y: 587, endPoint x: 188, endPoint y: 582, distance: 76.2
click at [237, 587] on div at bounding box center [237, 579] width 6 height 75
click at [174, 579] on div "плече" at bounding box center [182, 579] width 86 height 42
click at [168, 582] on div "плече" at bounding box center [182, 579] width 86 height 42
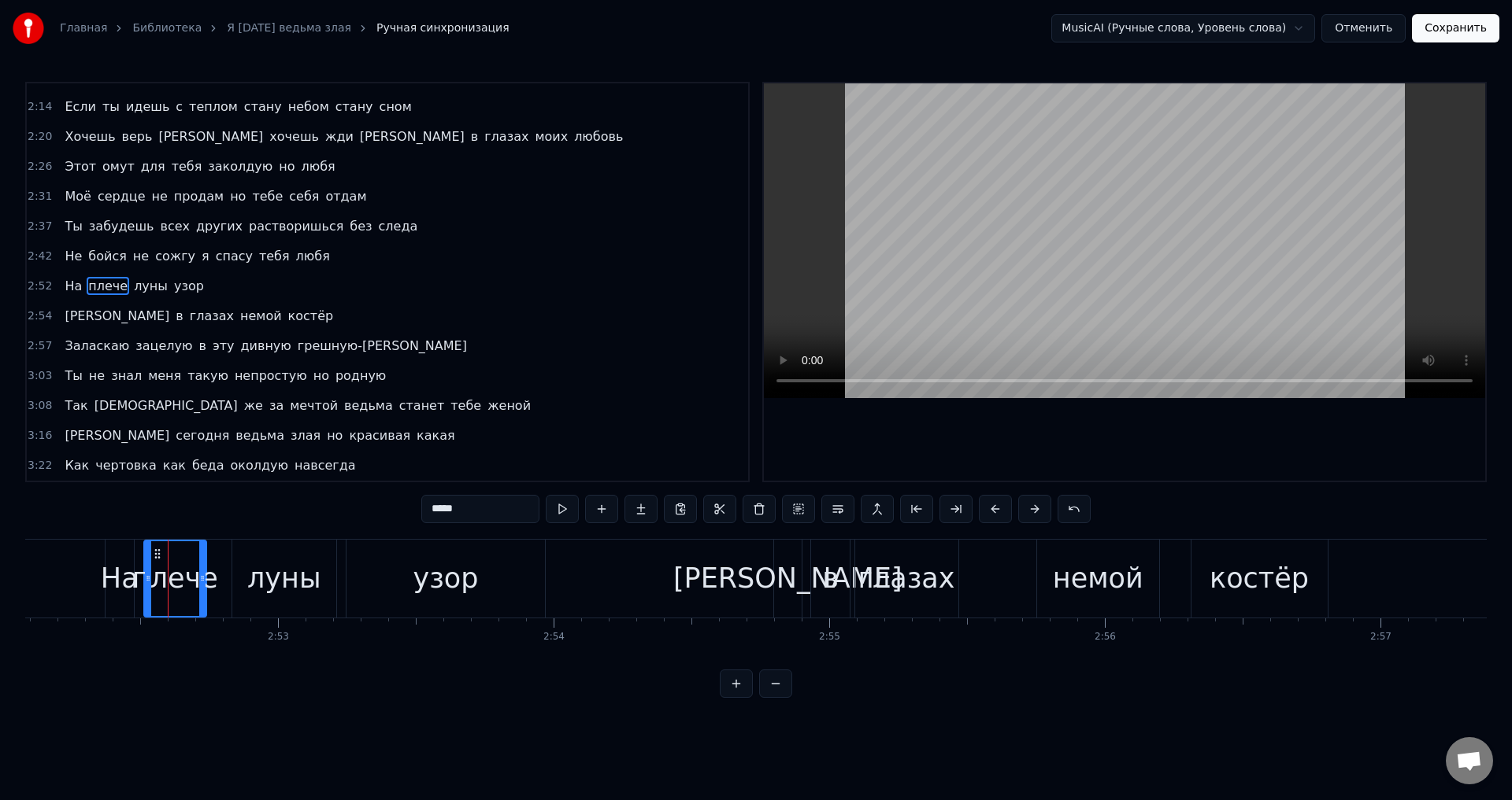
drag, startPoint x: 213, startPoint y: 579, endPoint x: 199, endPoint y: 582, distance: 14.3
click at [199, 582] on icon at bounding box center [202, 578] width 6 height 12
click at [248, 579] on div "луны" at bounding box center [284, 579] width 104 height 78
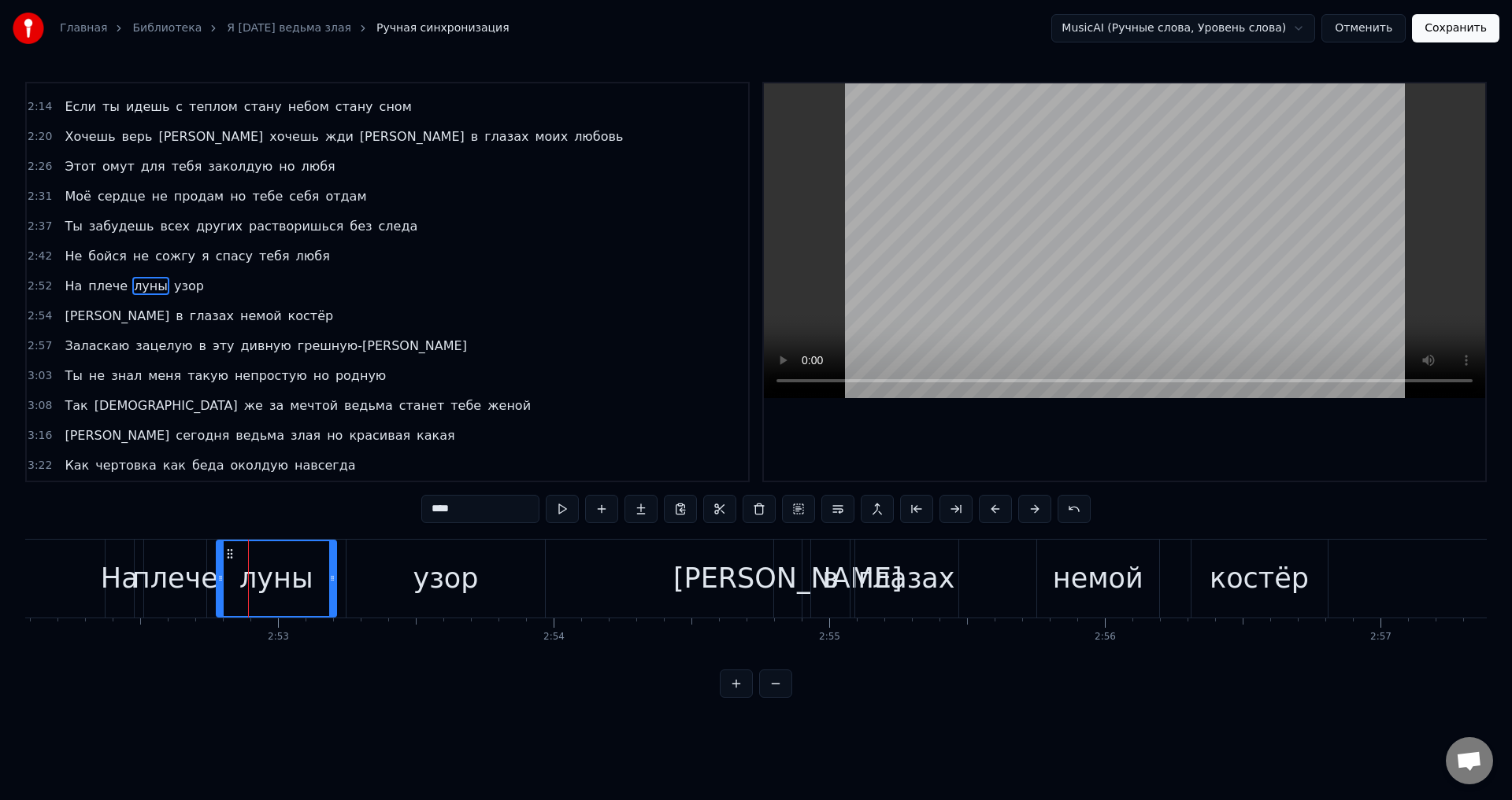
drag, startPoint x: 240, startPoint y: 580, endPoint x: 222, endPoint y: 585, distance: 18.7
click at [222, 585] on div at bounding box center [220, 579] width 6 height 75
click at [168, 576] on div "плече" at bounding box center [175, 579] width 86 height 42
click at [306, 579] on div "луны" at bounding box center [276, 579] width 74 height 42
drag, startPoint x: 332, startPoint y: 580, endPoint x: 309, endPoint y: 583, distance: 23.2
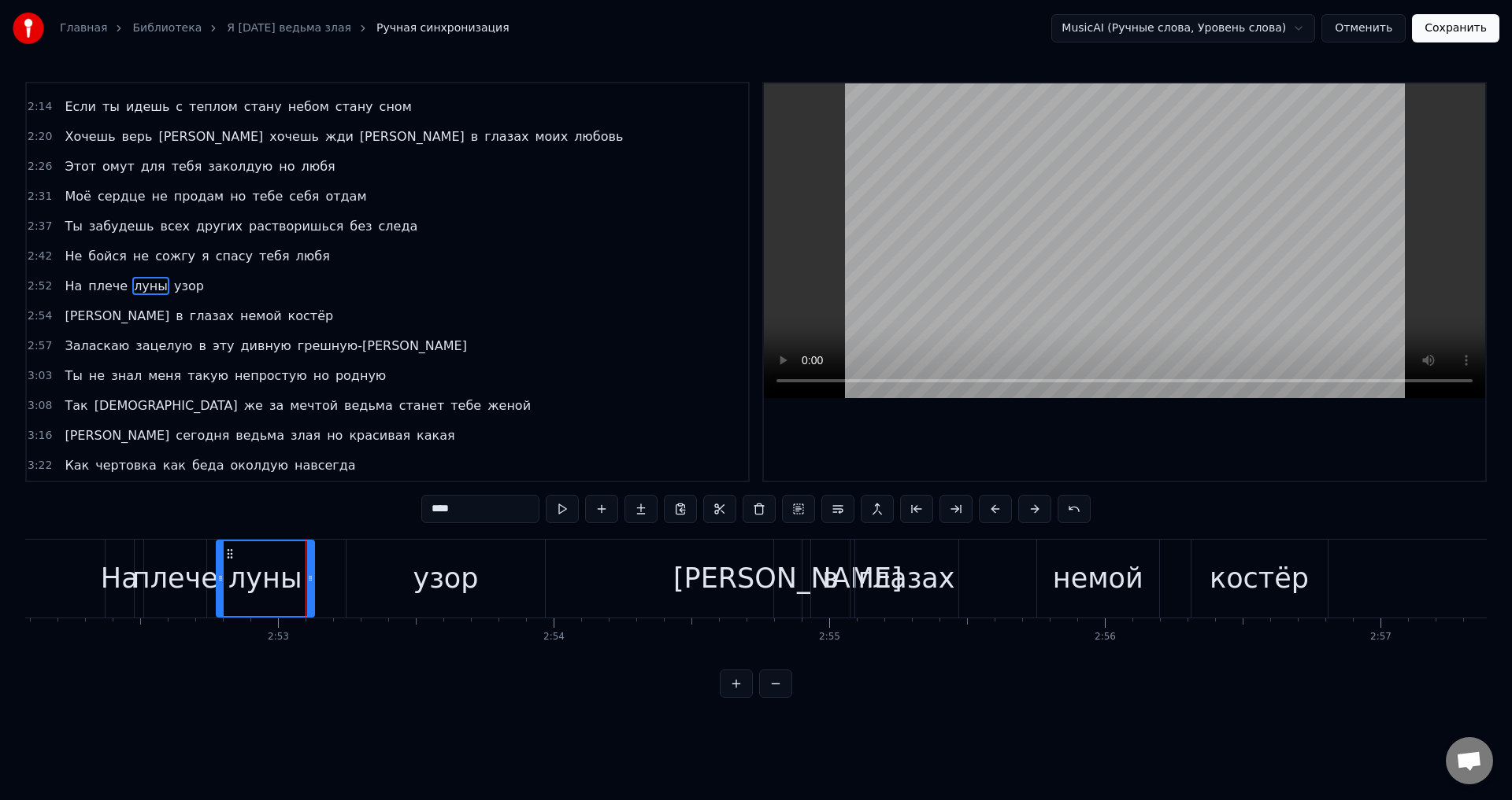
click at [309, 583] on icon at bounding box center [310, 578] width 6 height 12
click at [254, 580] on div "луны" at bounding box center [265, 579] width 74 height 42
click at [272, 575] on div "луны" at bounding box center [265, 579] width 74 height 42
drag, startPoint x: 310, startPoint y: 577, endPoint x: 288, endPoint y: 581, distance: 22.4
click at [288, 581] on icon at bounding box center [290, 578] width 6 height 12
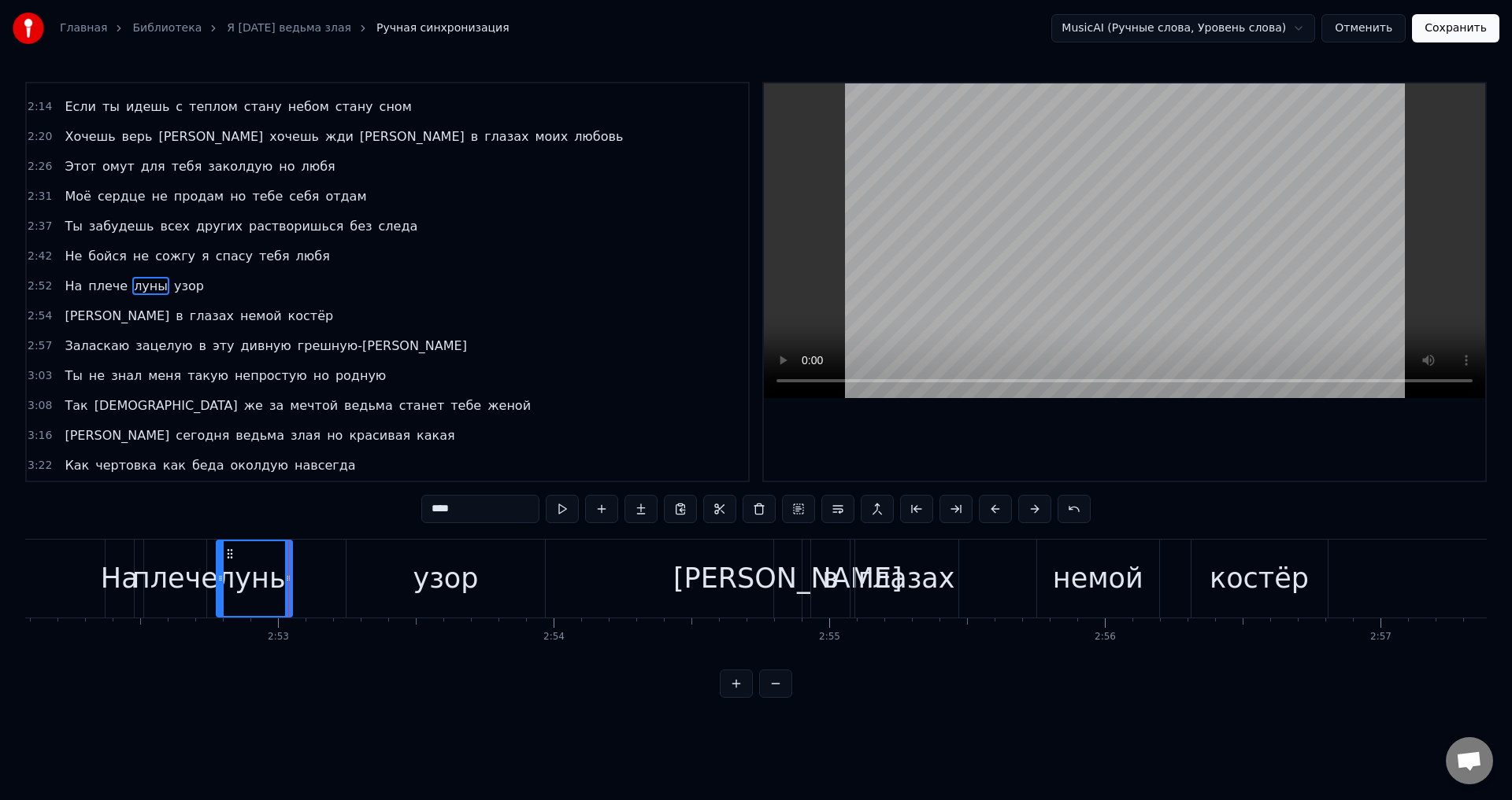
click at [245, 579] on div "луны" at bounding box center [254, 579] width 74 height 42
click at [234, 592] on div "луны" at bounding box center [254, 579] width 74 height 42
click at [123, 582] on div "На" at bounding box center [119, 579] width 37 height 42
click at [114, 582] on div "На" at bounding box center [119, 579] width 37 height 42
click at [174, 571] on div "плече" at bounding box center [175, 579] width 86 height 42
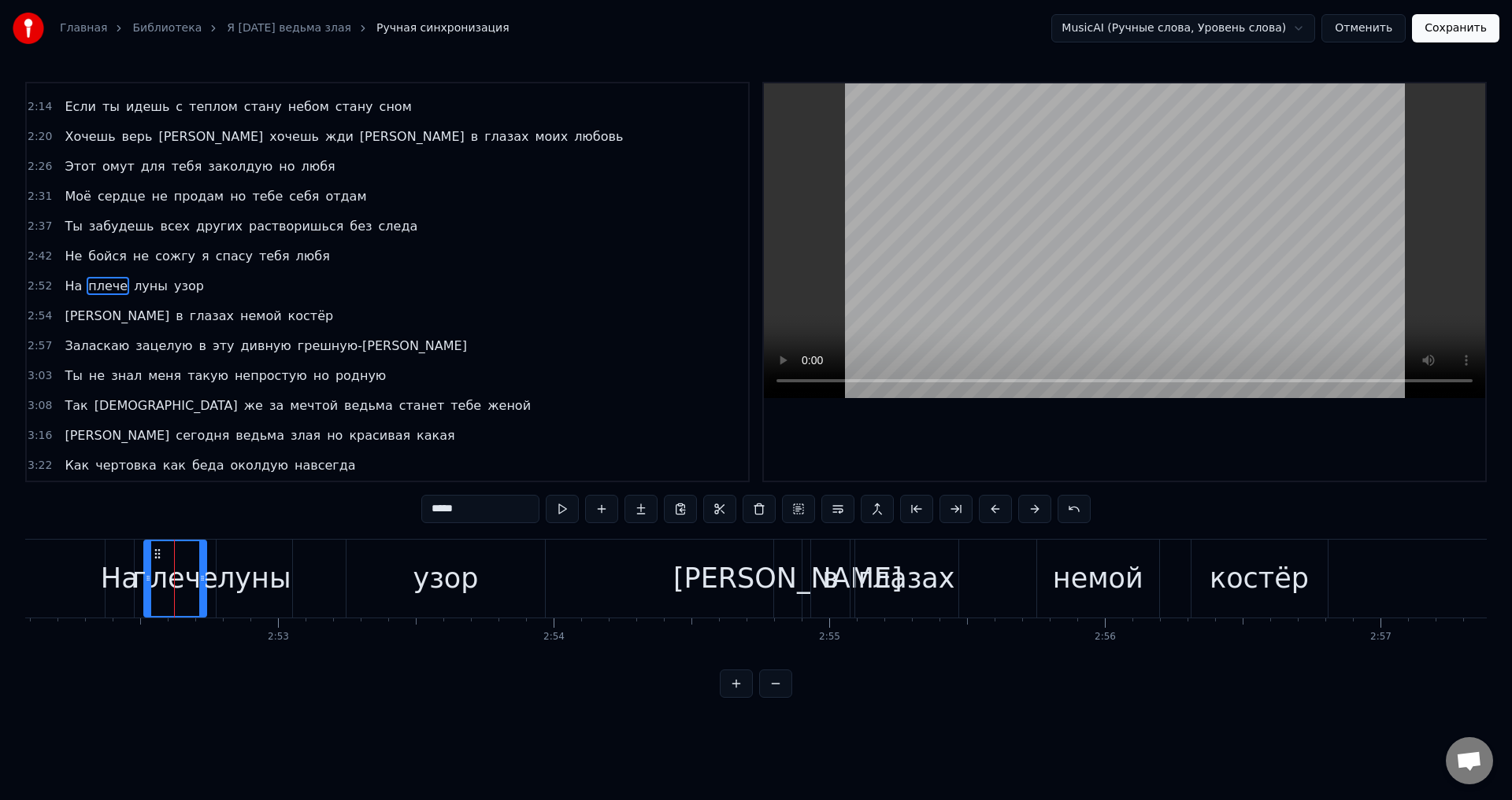
click at [117, 561] on div "На" at bounding box center [119, 579] width 37 height 42
click at [67, 286] on span "На" at bounding box center [73, 286] width 21 height 18
click at [121, 579] on div "На" at bounding box center [119, 579] width 37 height 42
drag, startPoint x: 107, startPoint y: 579, endPoint x: 98, endPoint y: 582, distance: 9.5
click at [98, 582] on icon at bounding box center [99, 578] width 6 height 12
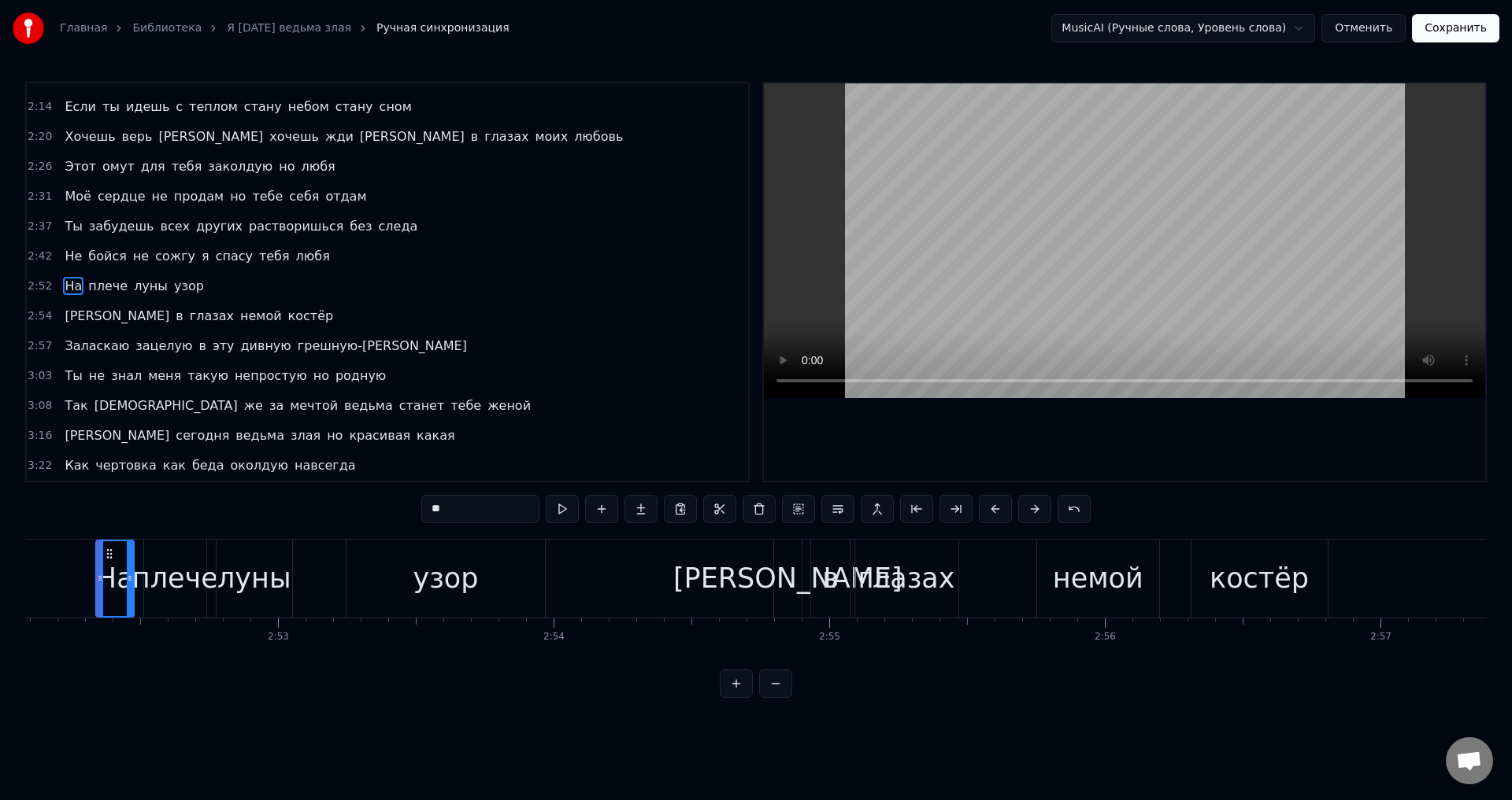
scroll to position [0, 47421]
click at [127, 582] on div "На" at bounding box center [121, 579] width 37 height 42
click at [127, 585] on div at bounding box center [129, 579] width 6 height 75
click at [155, 579] on div "плече" at bounding box center [181, 579] width 86 height 42
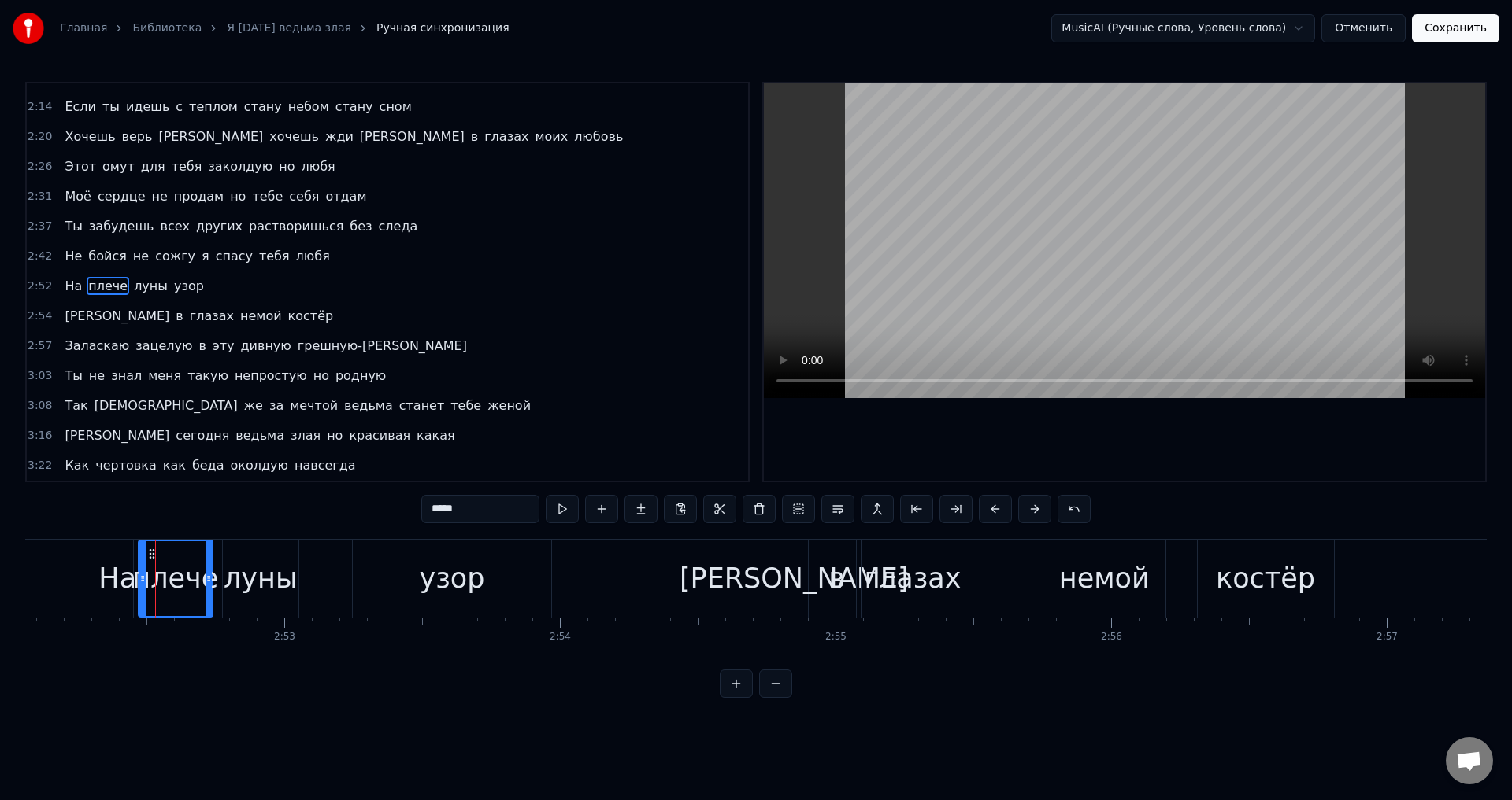
drag, startPoint x: 152, startPoint y: 581, endPoint x: 172, endPoint y: 584, distance: 20.2
click at [140, 584] on icon at bounding box center [142, 578] width 6 height 12
drag, startPoint x: 208, startPoint y: 579, endPoint x: 197, endPoint y: 582, distance: 11.4
click at [197, 582] on icon at bounding box center [196, 578] width 6 height 12
click at [251, 575] on div "луны" at bounding box center [260, 579] width 74 height 42
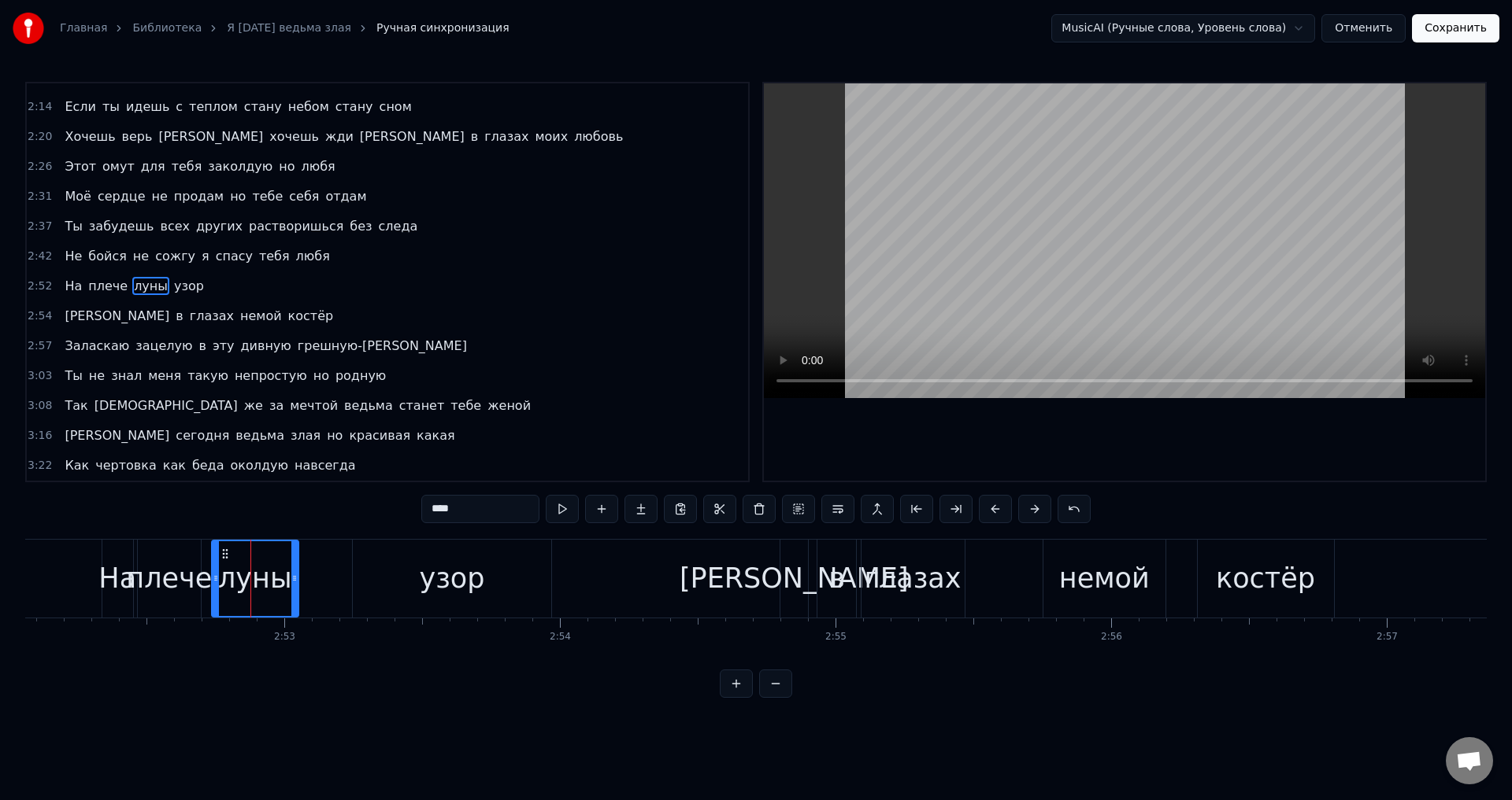
drag, startPoint x: 224, startPoint y: 582, endPoint x: 213, endPoint y: 582, distance: 11.0
click at [213, 582] on icon at bounding box center [215, 578] width 6 height 12
drag, startPoint x: 294, startPoint y: 578, endPoint x: 284, endPoint y: 580, distance: 10.2
click at [284, 580] on icon at bounding box center [285, 578] width 6 height 12
drag, startPoint x: 426, startPoint y: 564, endPoint x: 412, endPoint y: 568, distance: 14.6
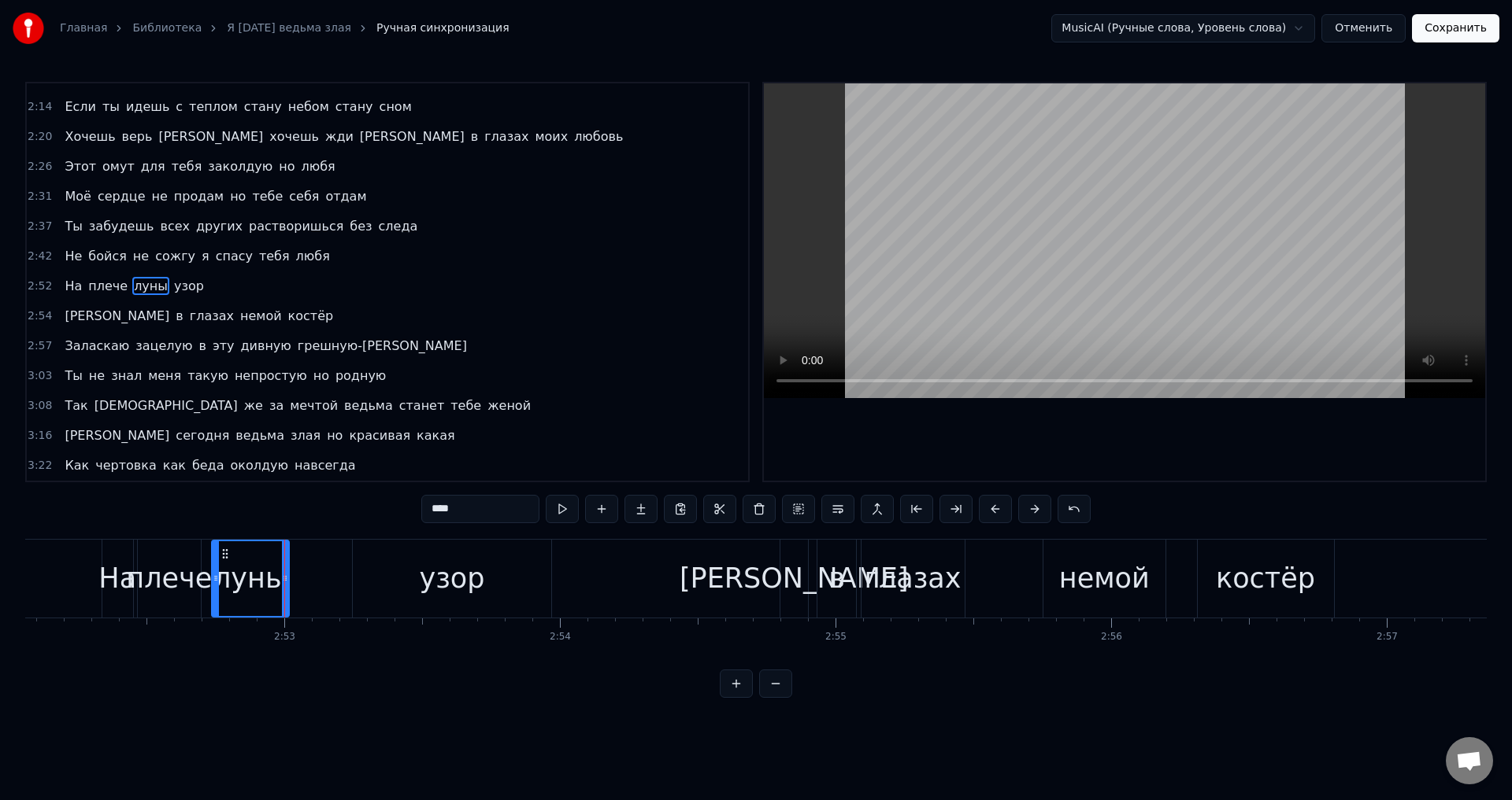
click at [425, 565] on div "узор" at bounding box center [452, 579] width 65 height 42
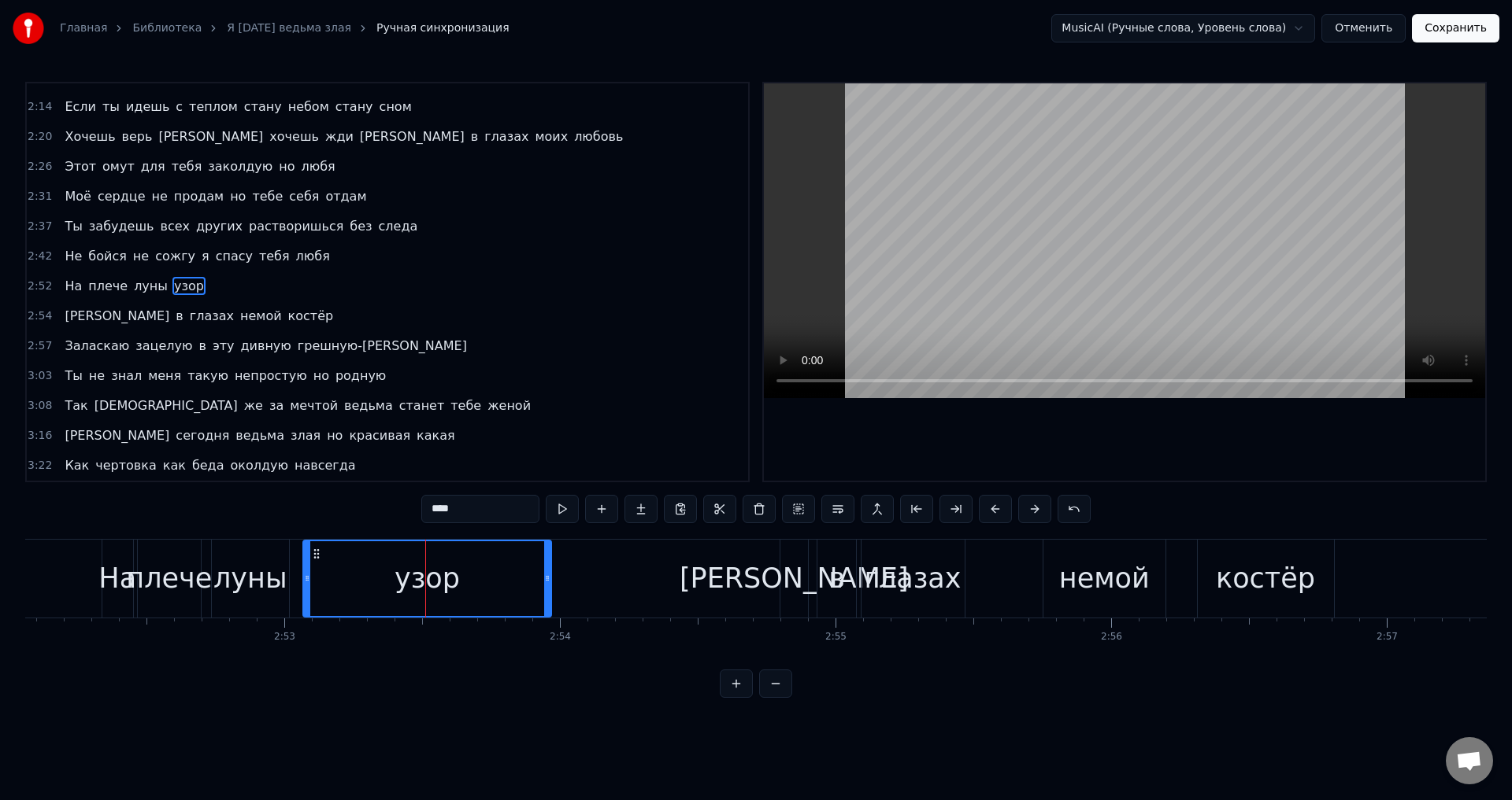
drag, startPoint x: 357, startPoint y: 578, endPoint x: 489, endPoint y: 575, distance: 132.0
click at [308, 587] on div at bounding box center [307, 579] width 6 height 75
drag, startPoint x: 546, startPoint y: 583, endPoint x: 423, endPoint y: 594, distance: 123.5
click at [423, 594] on div at bounding box center [423, 579] width 6 height 75
click at [111, 580] on div "На" at bounding box center [117, 579] width 37 height 42
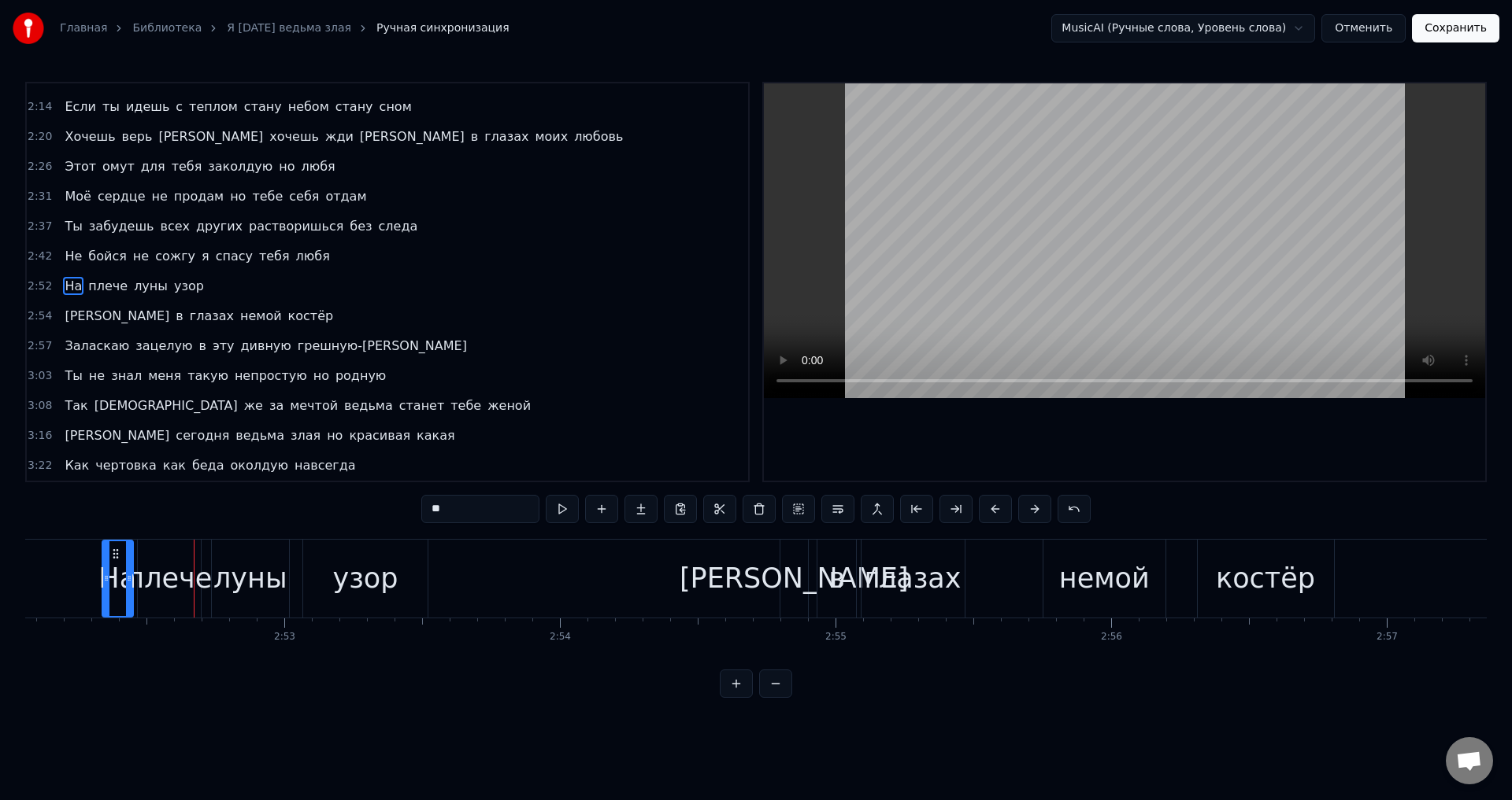
click at [365, 574] on div "узор" at bounding box center [365, 579] width 65 height 42
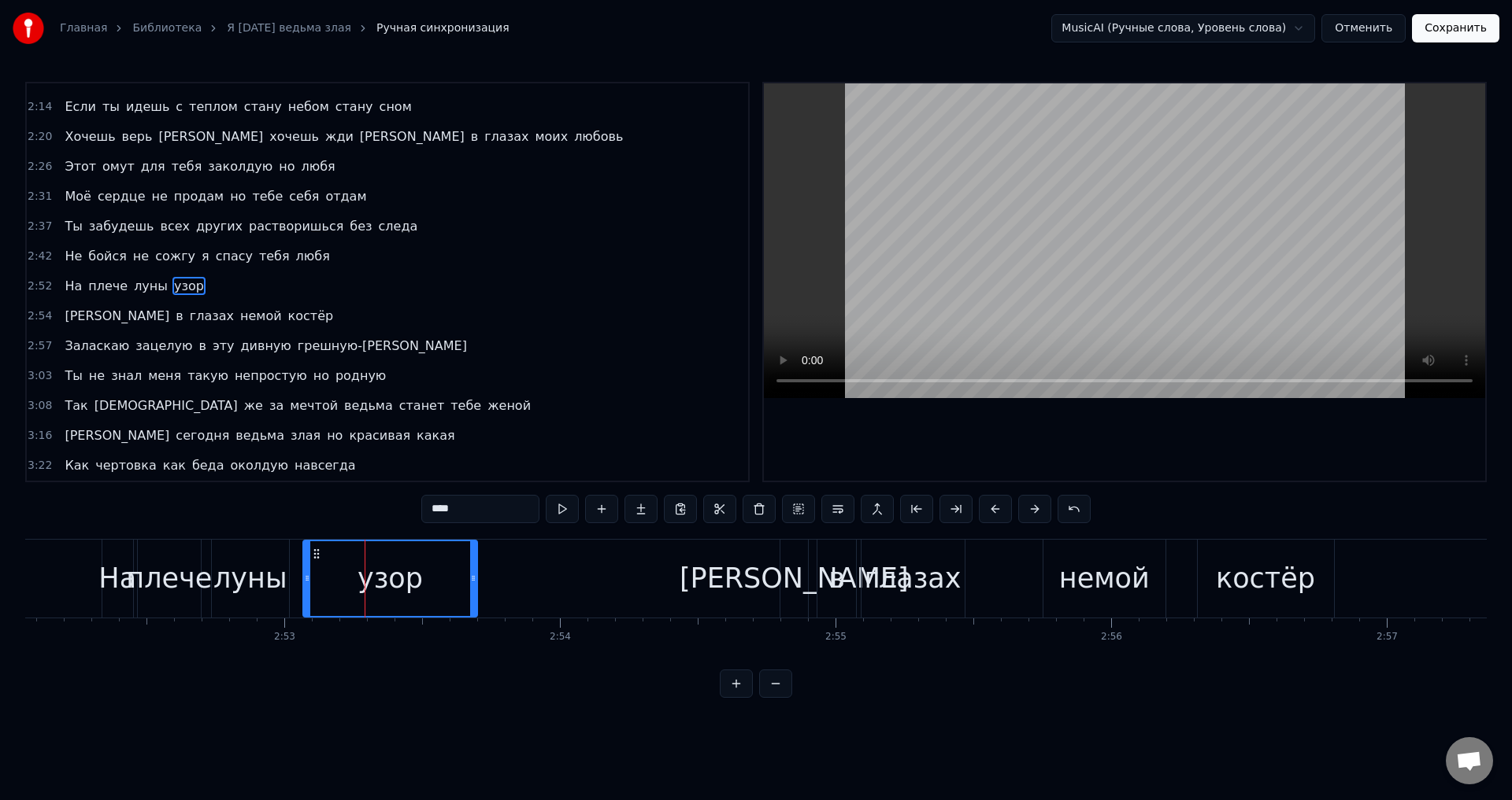
drag, startPoint x: 424, startPoint y: 585, endPoint x: 474, endPoint y: 586, distance: 50.0
click at [474, 586] on div at bounding box center [473, 579] width 6 height 75
drag, startPoint x: 307, startPoint y: 586, endPoint x: 342, endPoint y: 585, distance: 35.0
click at [342, 585] on div at bounding box center [343, 579] width 6 height 75
click at [226, 582] on div "луны" at bounding box center [250, 579] width 74 height 42
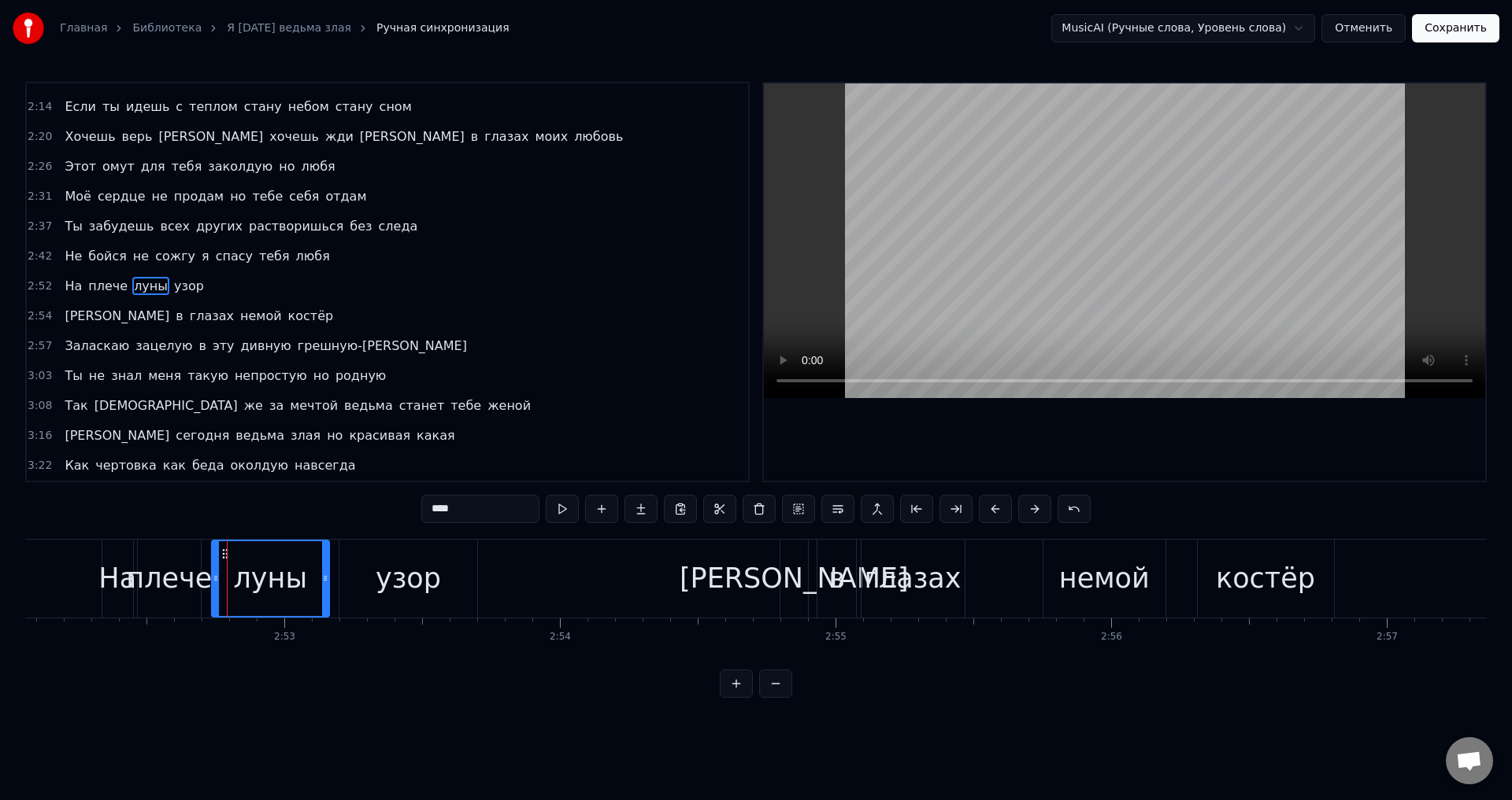
drag, startPoint x: 285, startPoint y: 583, endPoint x: 325, endPoint y: 588, distance: 40.3
click at [325, 588] on div at bounding box center [325, 579] width 6 height 75
drag, startPoint x: 217, startPoint y: 586, endPoint x: 263, endPoint y: 587, distance: 46.0
click at [263, 587] on div at bounding box center [260, 579] width 6 height 75
click at [165, 579] on div "плече" at bounding box center [169, 579] width 86 height 42
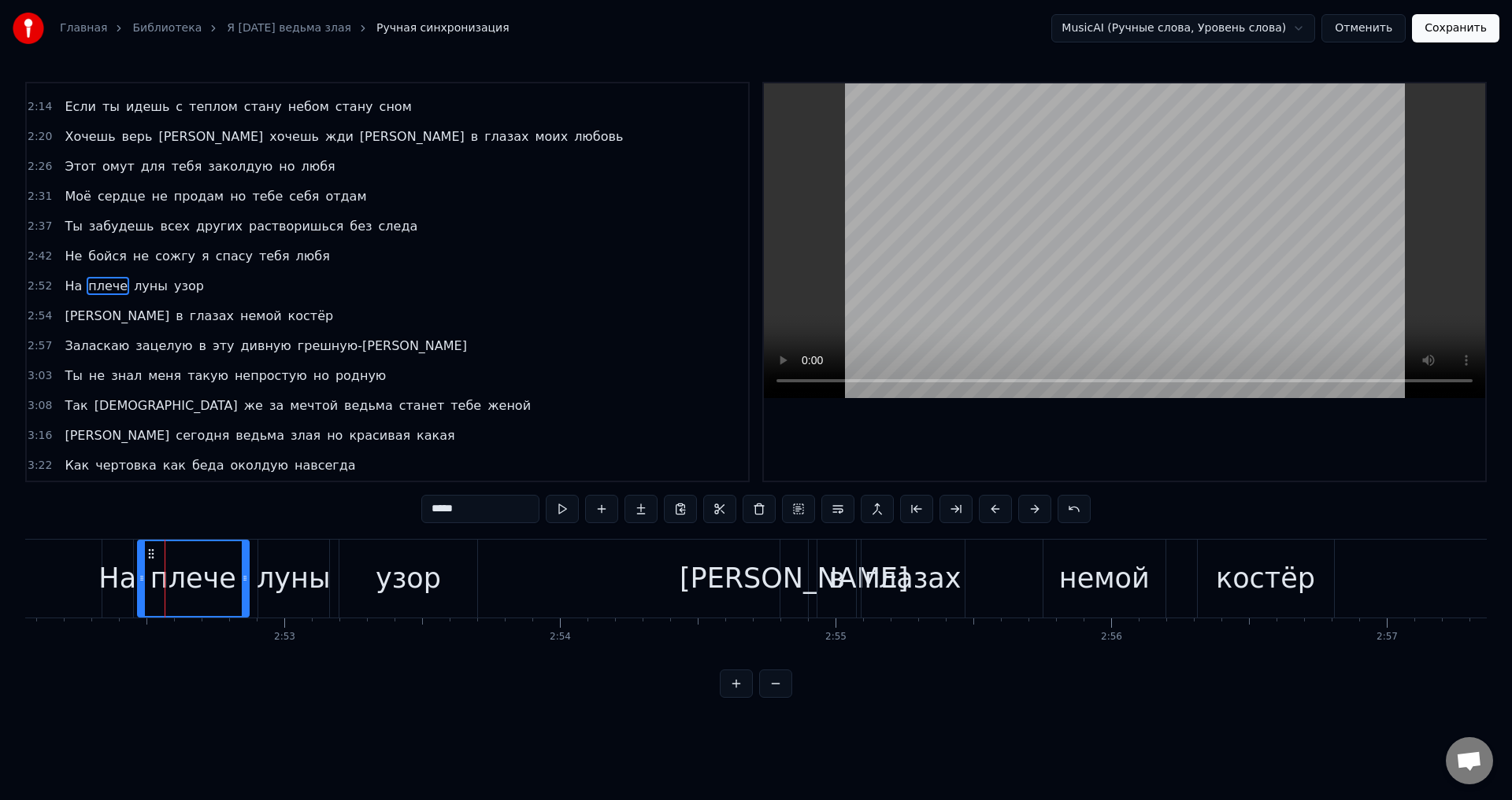
drag, startPoint x: 193, startPoint y: 579, endPoint x: 179, endPoint y: 572, distance: 15.7
click at [240, 585] on div "плече" at bounding box center [193, 579] width 111 height 75
click at [174, 563] on div "плече" at bounding box center [192, 579] width 86 height 42
click at [383, 570] on div "узор" at bounding box center [408, 579] width 65 height 42
type input "****"
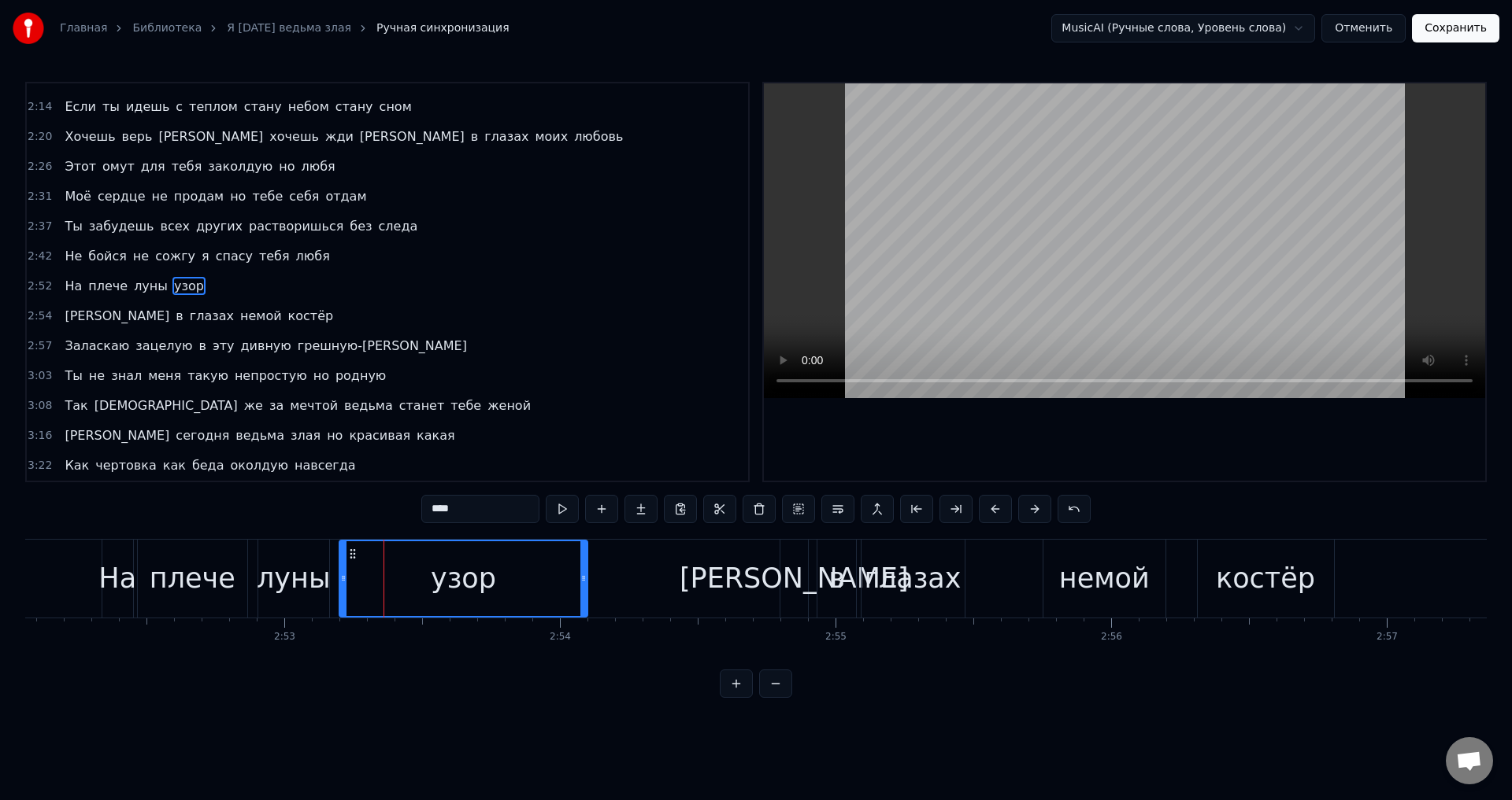
drag, startPoint x: 472, startPoint y: 582, endPoint x: 321, endPoint y: 590, distance: 151.2
click at [581, 588] on div at bounding box center [583, 579] width 6 height 75
drag, startPoint x: 345, startPoint y: 582, endPoint x: 323, endPoint y: 569, distance: 25.6
click at [472, 573] on div "узор" at bounding box center [462, 579] width 248 height 78
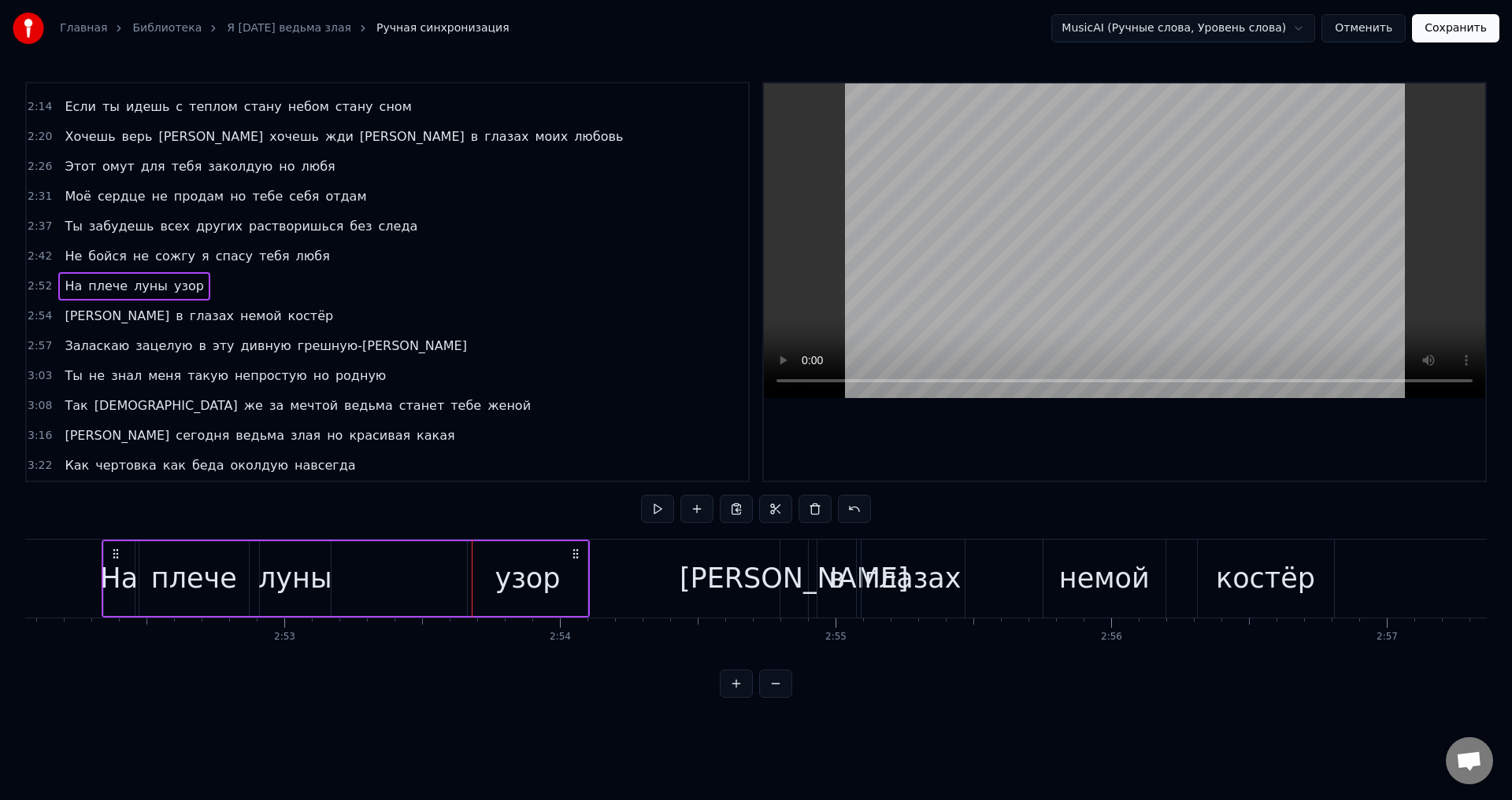
click at [303, 572] on div "луны" at bounding box center [295, 579] width 74 height 42
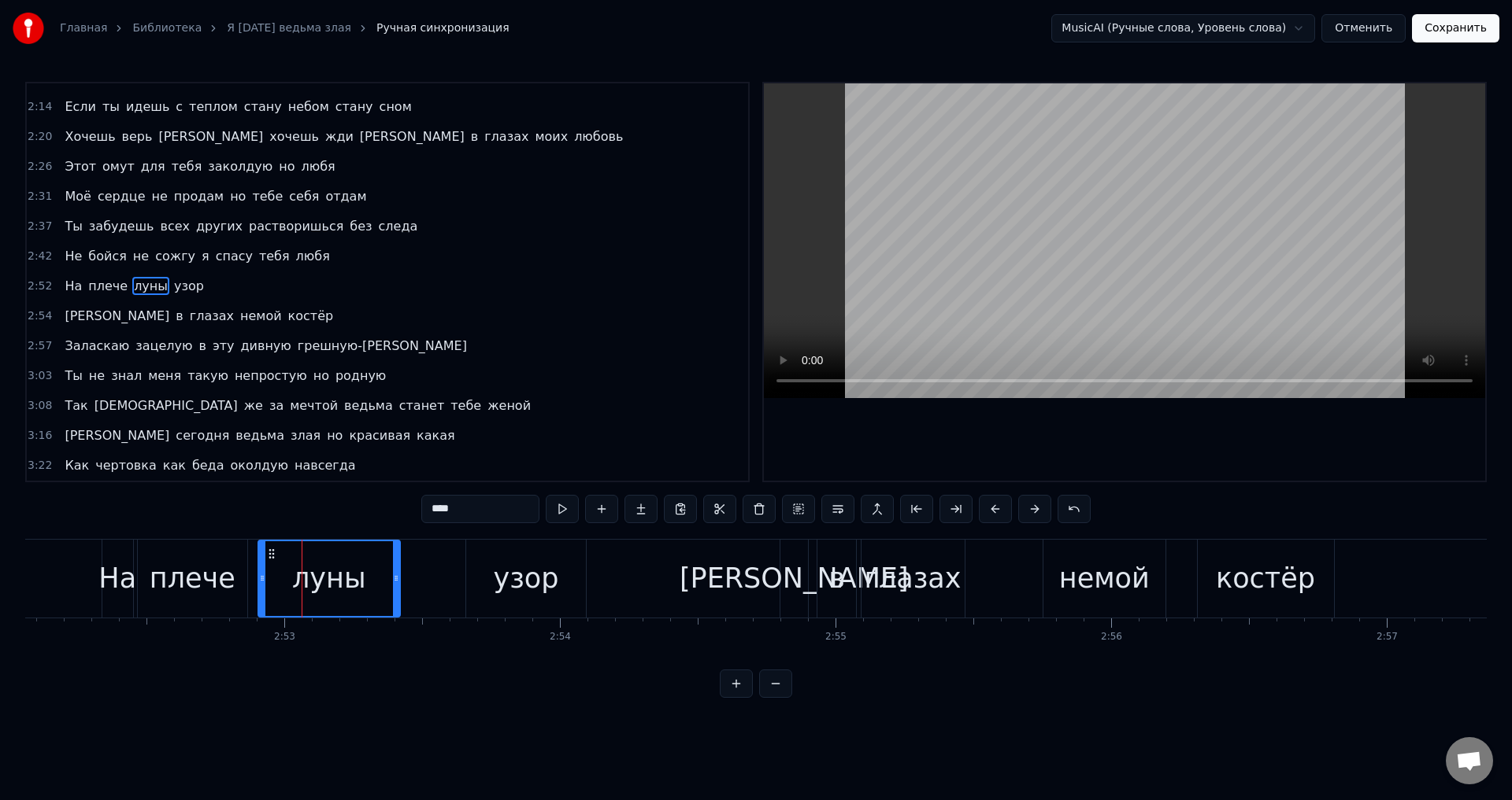
drag, startPoint x: 327, startPoint y: 579, endPoint x: 398, endPoint y: 578, distance: 71.0
click at [398, 578] on icon at bounding box center [395, 578] width 6 height 12
click at [308, 578] on div "луны" at bounding box center [328, 579] width 74 height 42
click at [327, 584] on div "луны" at bounding box center [328, 579] width 74 height 42
click at [400, 575] on div "луны" at bounding box center [329, 579] width 144 height 78
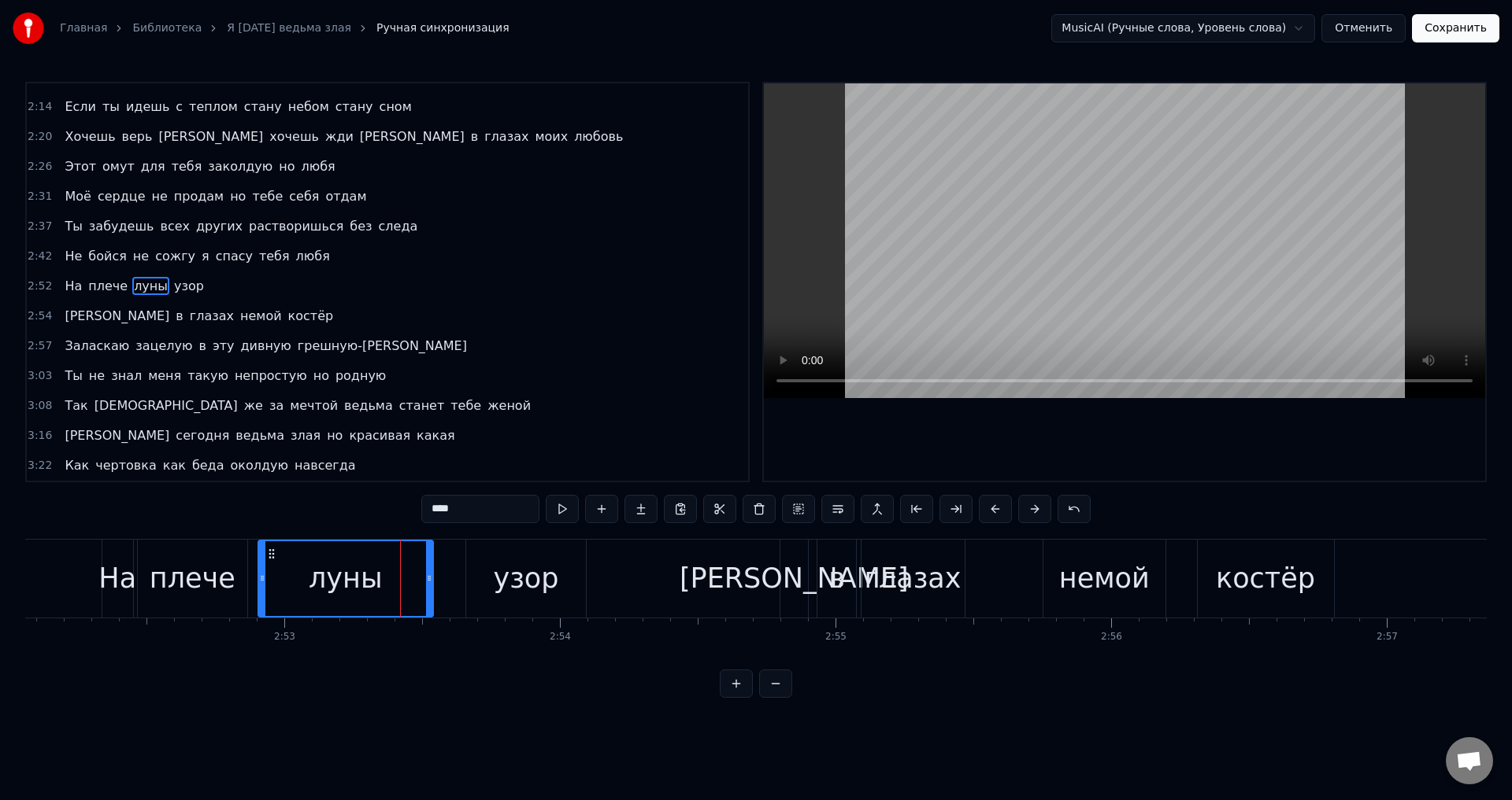
drag, startPoint x: 396, startPoint y: 578, endPoint x: 429, endPoint y: 578, distance: 33.0
click at [429, 578] on icon at bounding box center [429, 578] width 6 height 12
drag, startPoint x: 430, startPoint y: 578, endPoint x: 447, endPoint y: 581, distance: 17.3
click at [447, 581] on icon at bounding box center [444, 578] width 6 height 12
click at [357, 577] on div "луны" at bounding box center [353, 579] width 74 height 42
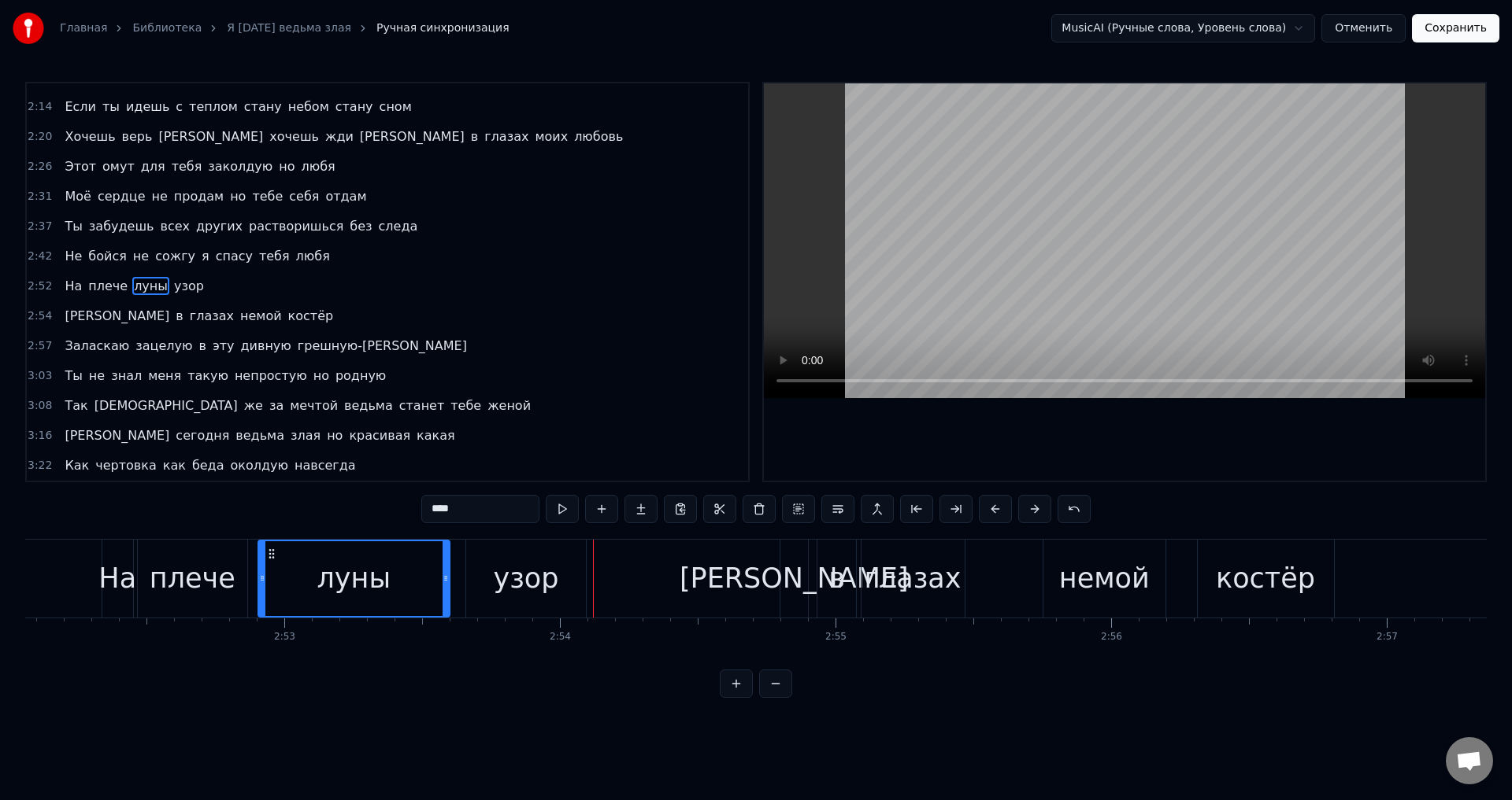
click at [565, 559] on div "узор" at bounding box center [525, 579] width 119 height 78
type input "****"
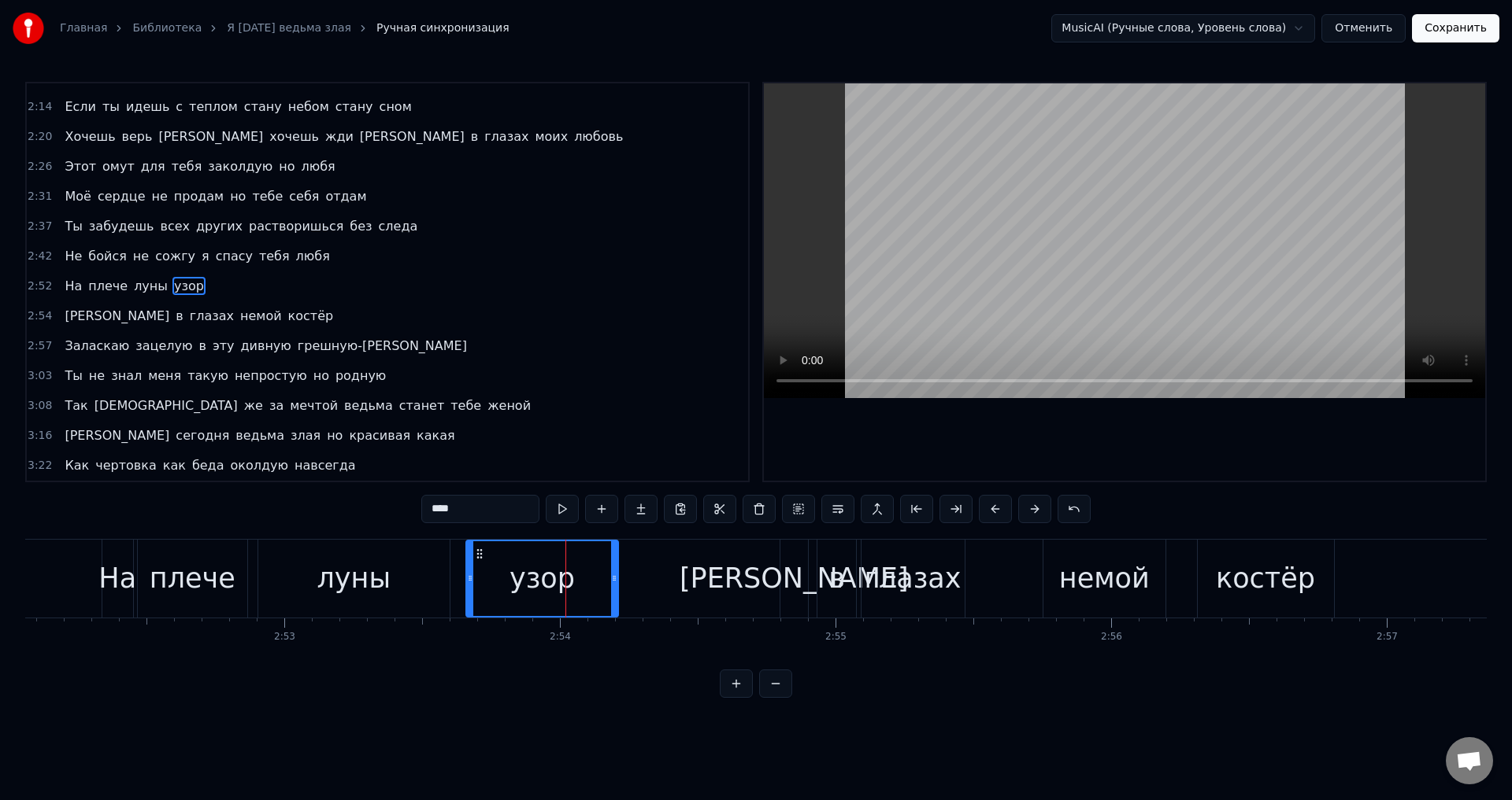
drag, startPoint x: 581, startPoint y: 577, endPoint x: 613, endPoint y: 579, distance: 32.1
click at [613, 579] on icon at bounding box center [614, 578] width 6 height 12
click at [528, 580] on div "узор" at bounding box center [542, 579] width 65 height 42
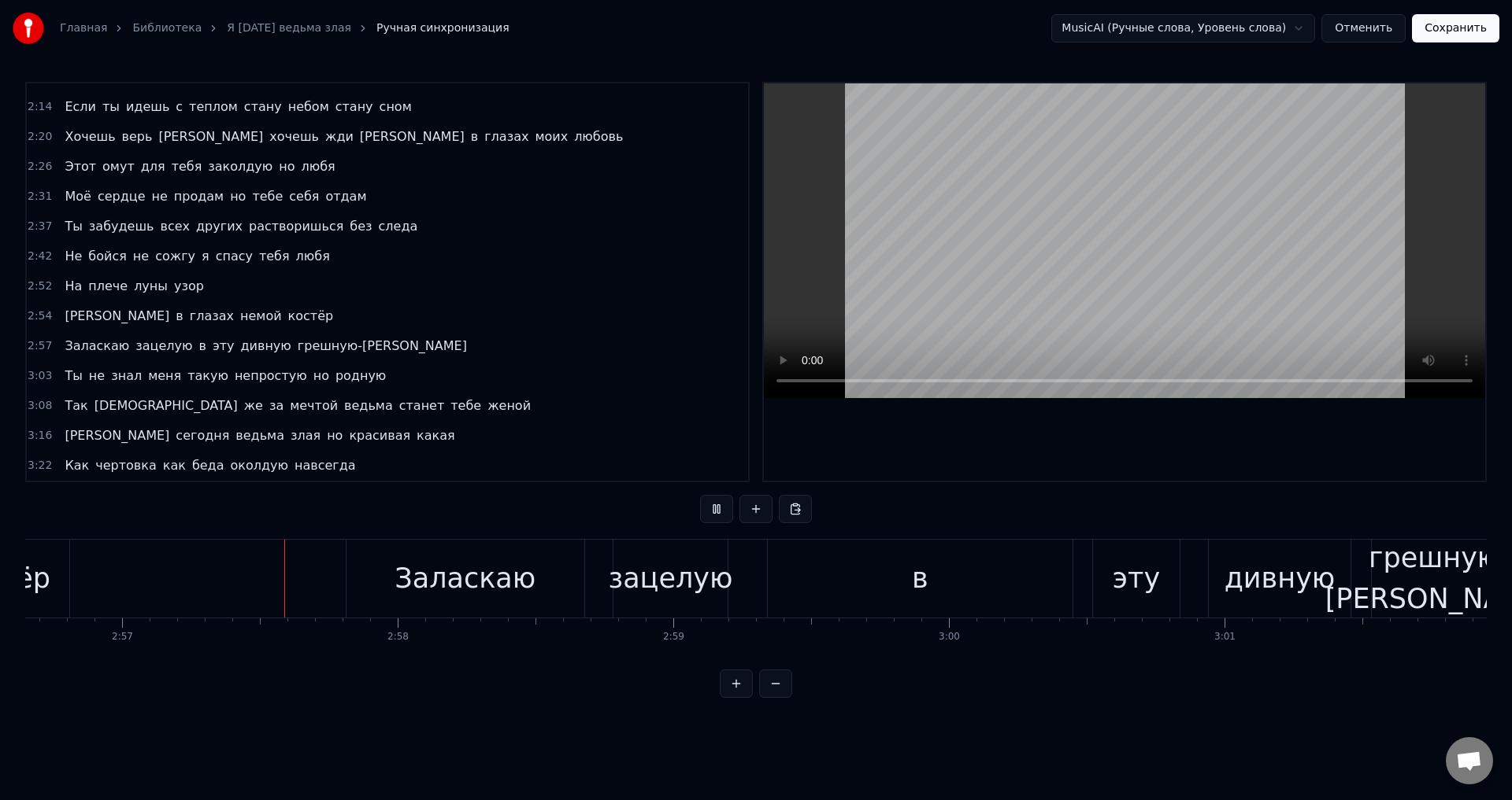
scroll to position [0, 48686]
click at [830, 587] on div "в" at bounding box center [920, 579] width 305 height 78
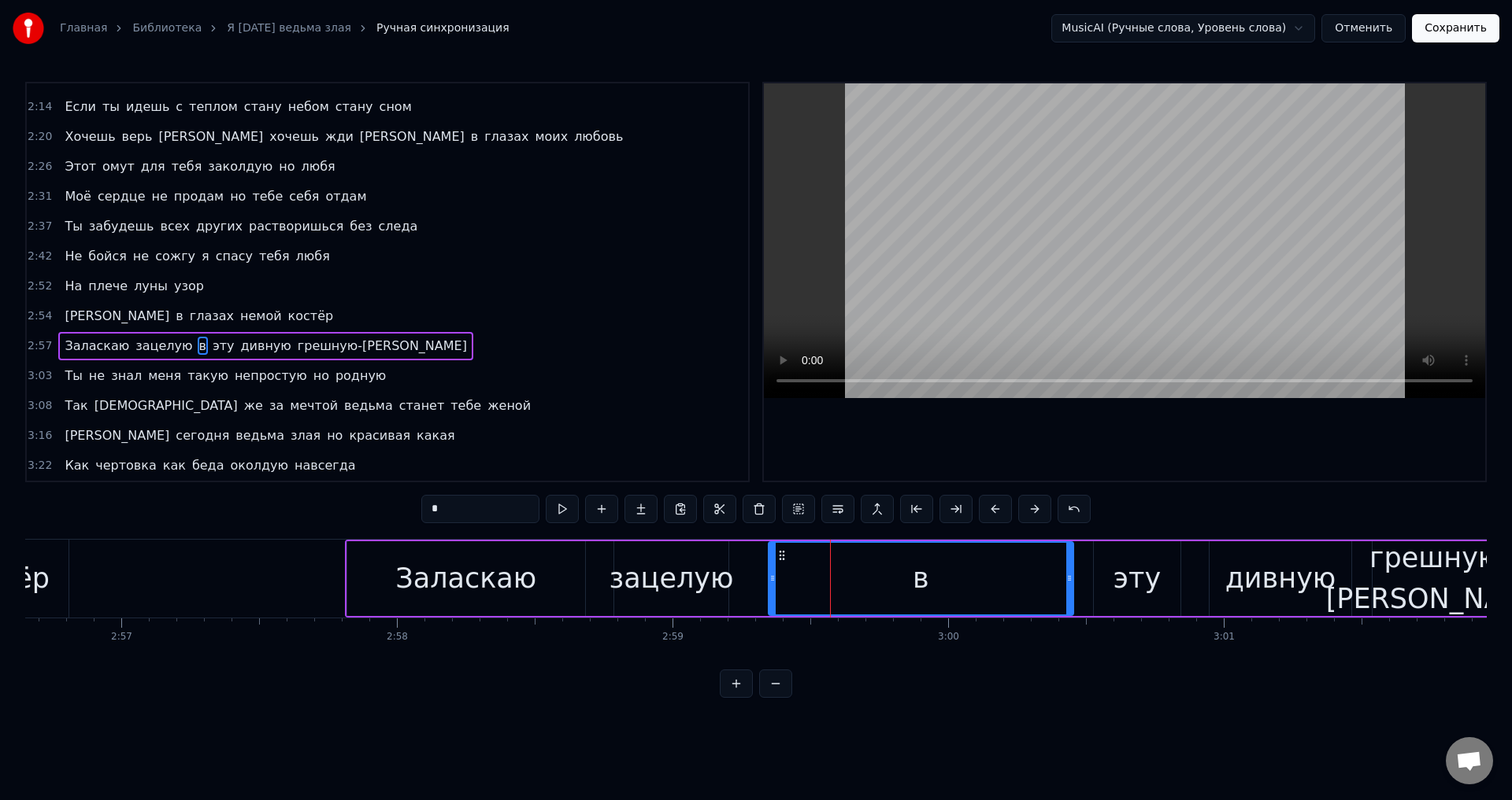
click at [1106, 580] on div "эту" at bounding box center [1137, 579] width 86 height 75
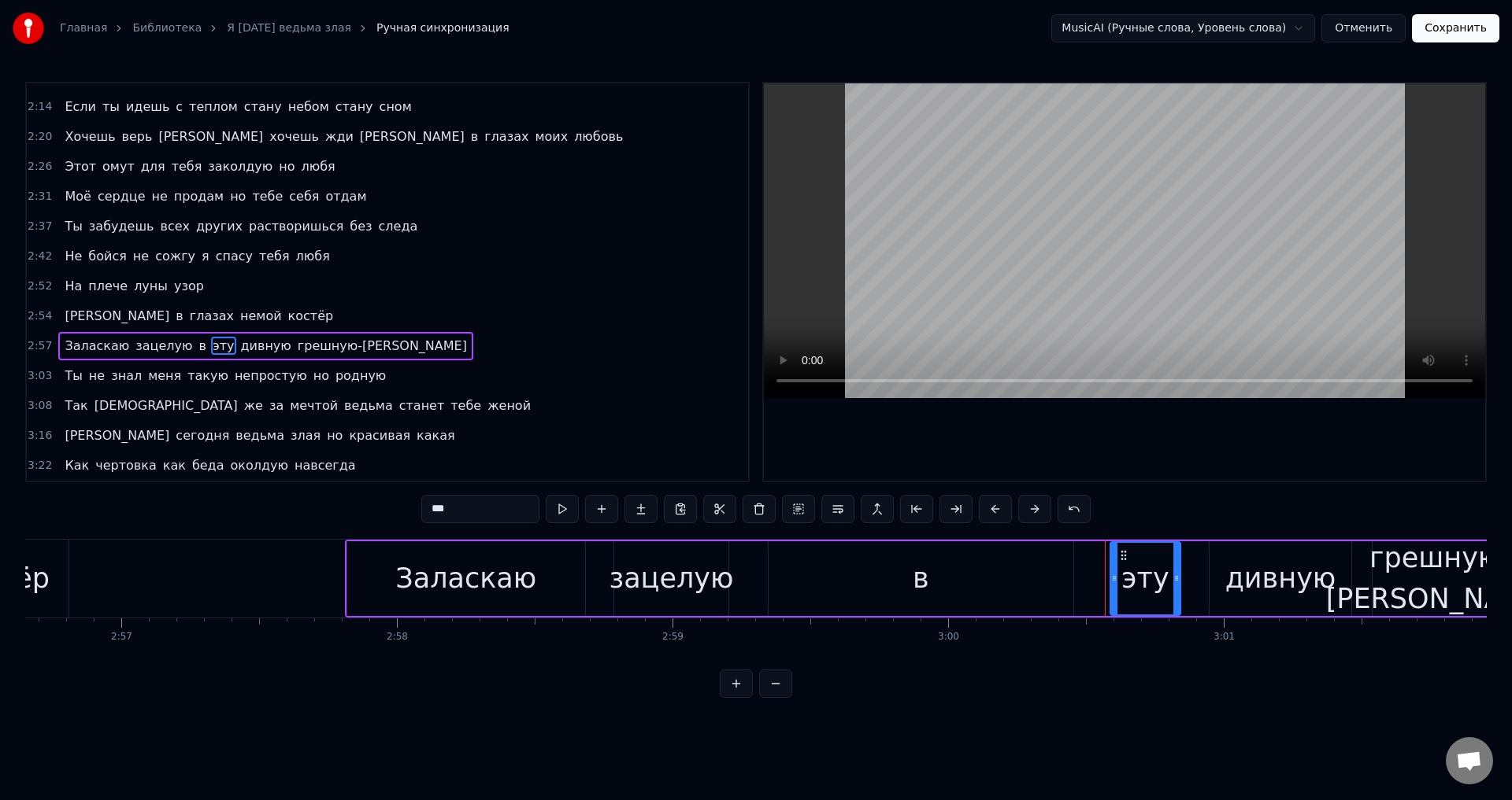
drag, startPoint x: 1098, startPoint y: 582, endPoint x: 1115, endPoint y: 583, distance: 17.0
click at [1115, 583] on icon at bounding box center [1114, 578] width 6 height 12
click at [960, 592] on div "в" at bounding box center [921, 579] width 305 height 75
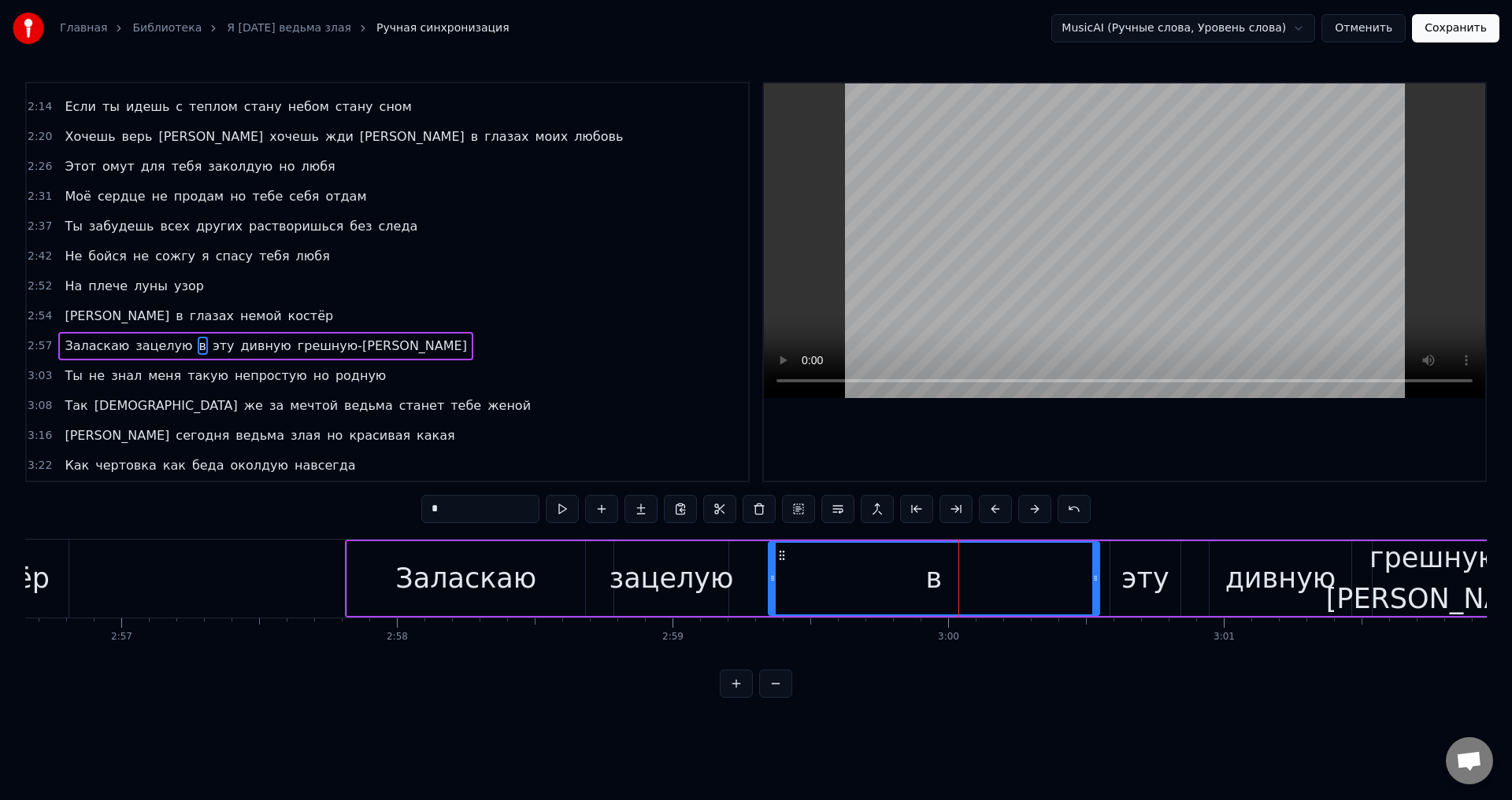
drag, startPoint x: 1069, startPoint y: 586, endPoint x: 1001, endPoint y: 586, distance: 68.0
click at [1096, 586] on div at bounding box center [1095, 579] width 6 height 71
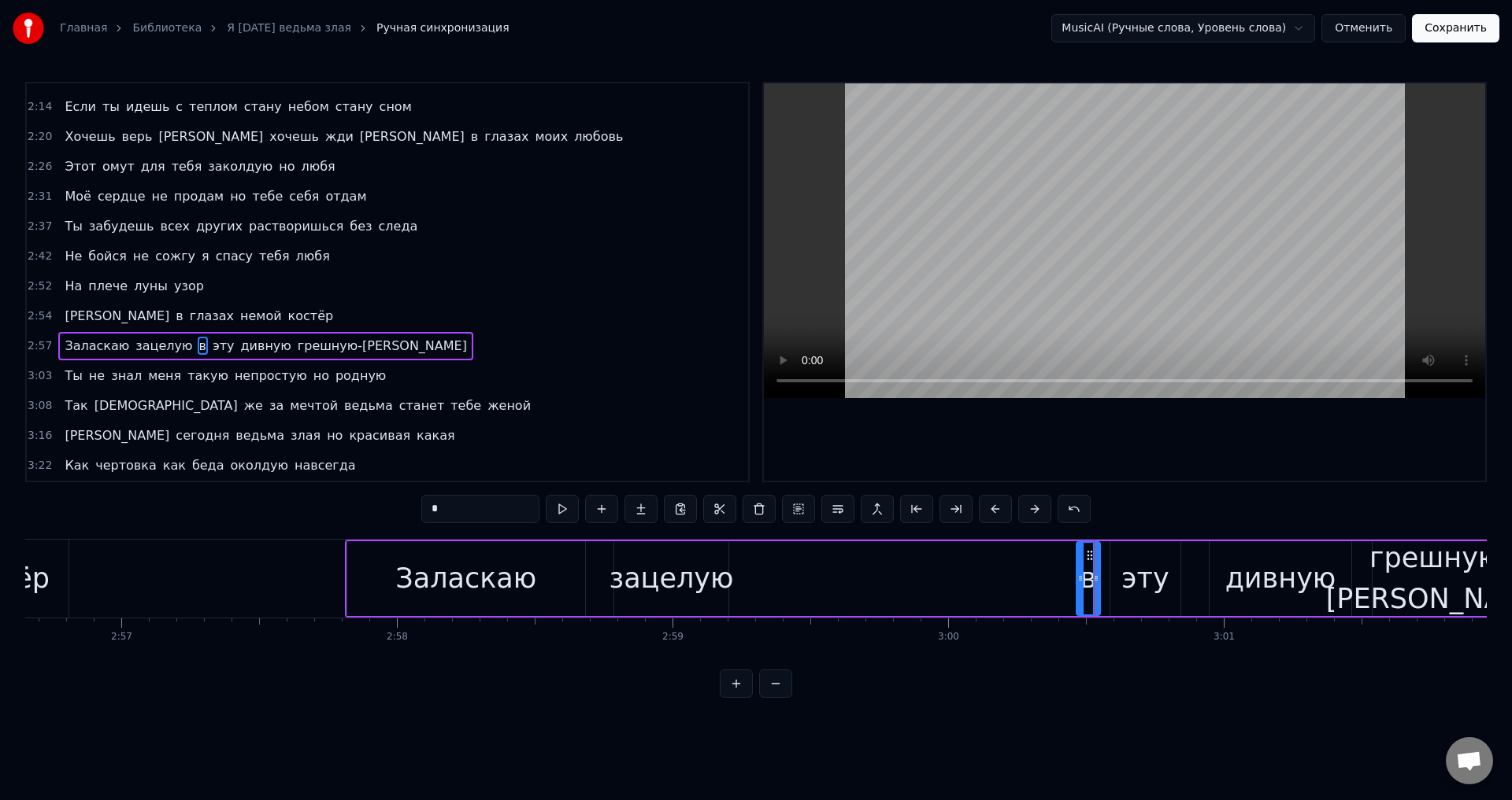
drag, startPoint x: 773, startPoint y: 579, endPoint x: 1080, endPoint y: 580, distance: 307.0
click at [1080, 580] on icon at bounding box center [1080, 578] width 6 height 12
click at [467, 582] on div "Заласкаю" at bounding box center [466, 579] width 141 height 42
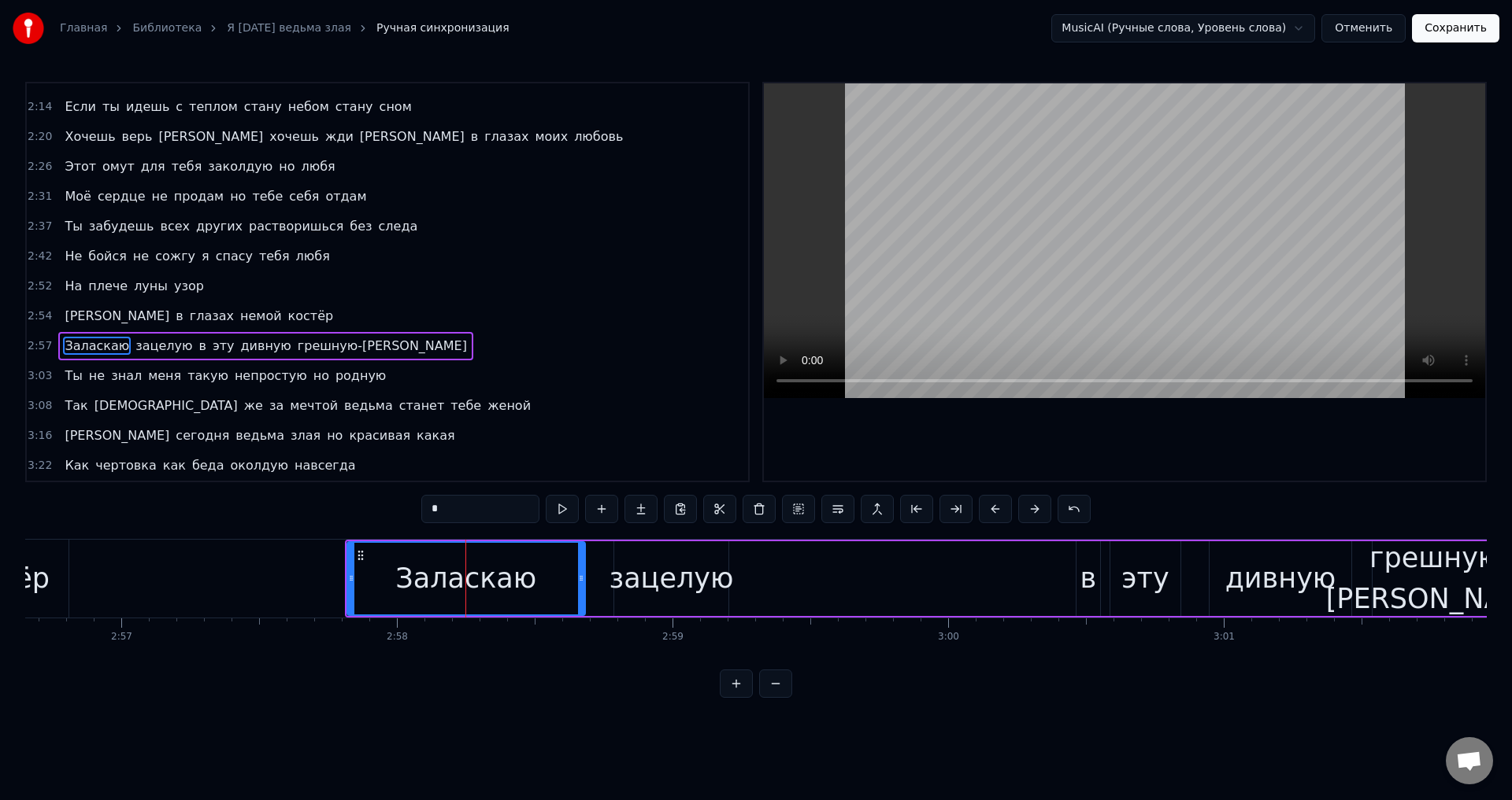
type input "********"
click at [807, 592] on div "Заласкаю зацелую в эту дивную грешную-ю" at bounding box center [928, 579] width 1166 height 78
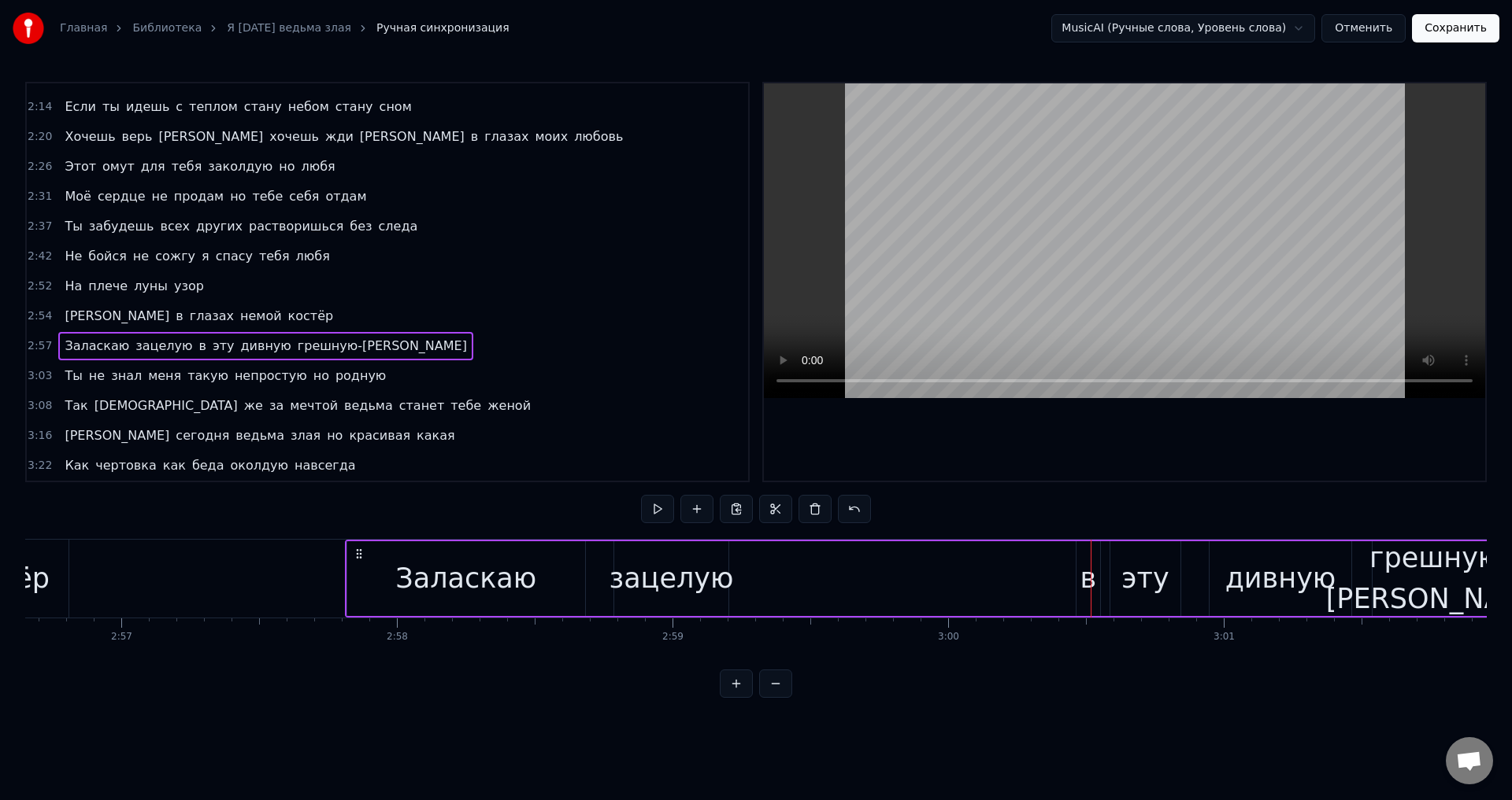
click at [701, 583] on div "зацелую" at bounding box center [672, 579] width 125 height 42
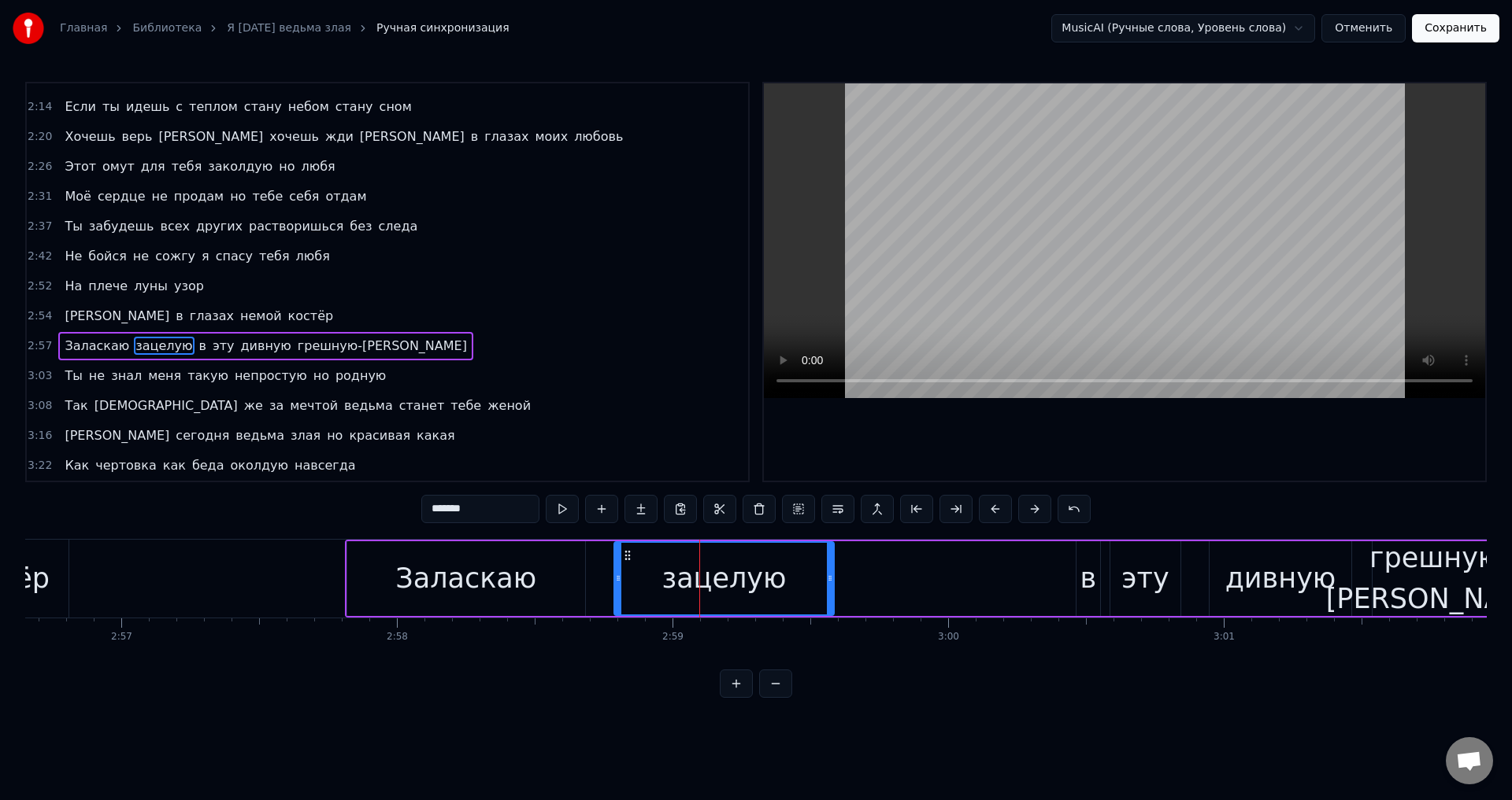
drag, startPoint x: 726, startPoint y: 584, endPoint x: 831, endPoint y: 592, distance: 105.3
click at [831, 592] on div at bounding box center [829, 579] width 6 height 71
click at [718, 584] on div "зацелую" at bounding box center [724, 579] width 125 height 42
click at [786, 586] on div "зацелую" at bounding box center [724, 579] width 218 height 71
drag, startPoint x: 830, startPoint y: 587, endPoint x: 740, endPoint y: 582, distance: 90.1
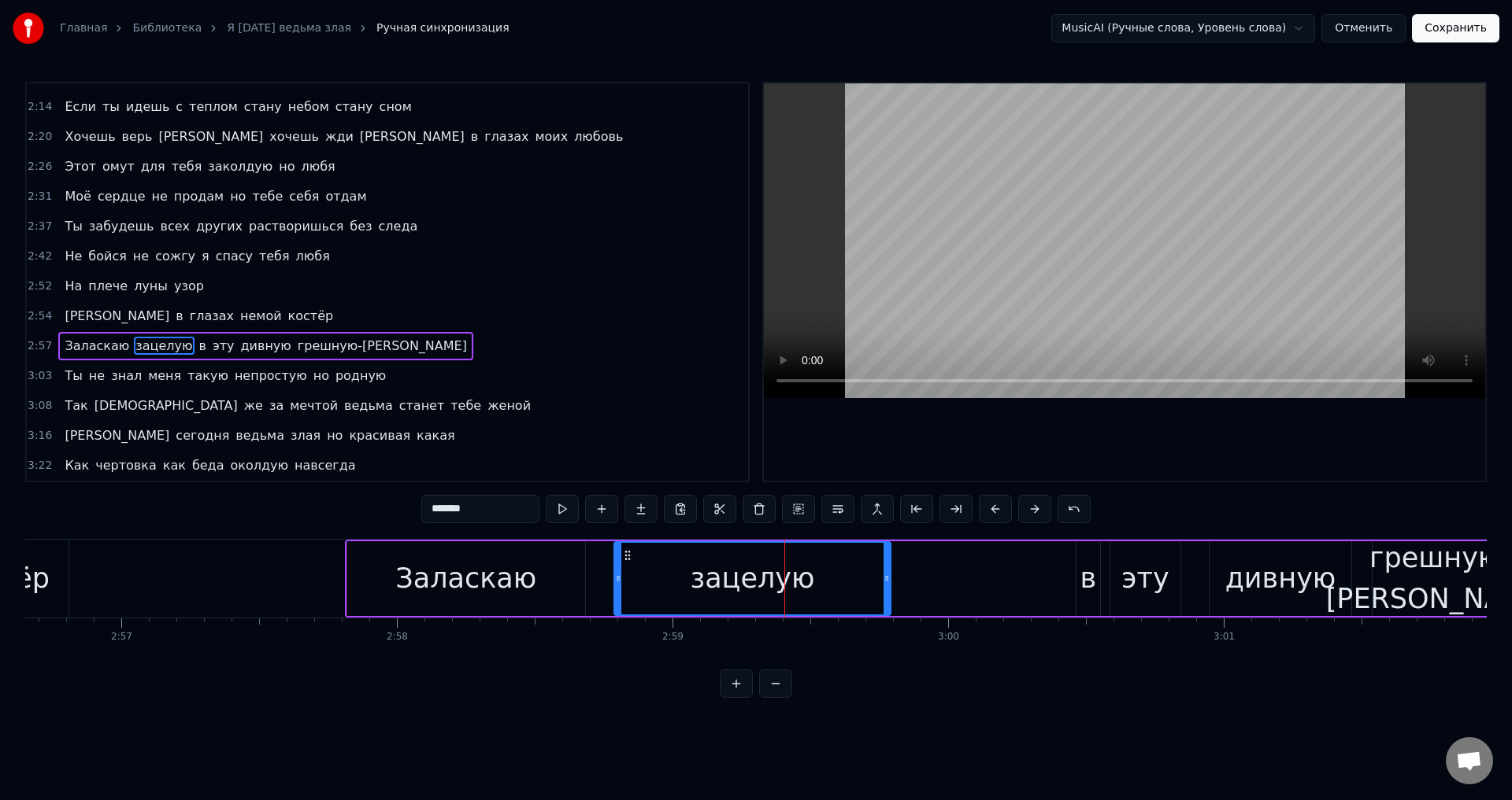
click at [884, 585] on div at bounding box center [886, 579] width 6 height 71
click at [198, 349] on span "в" at bounding box center [203, 346] width 10 height 18
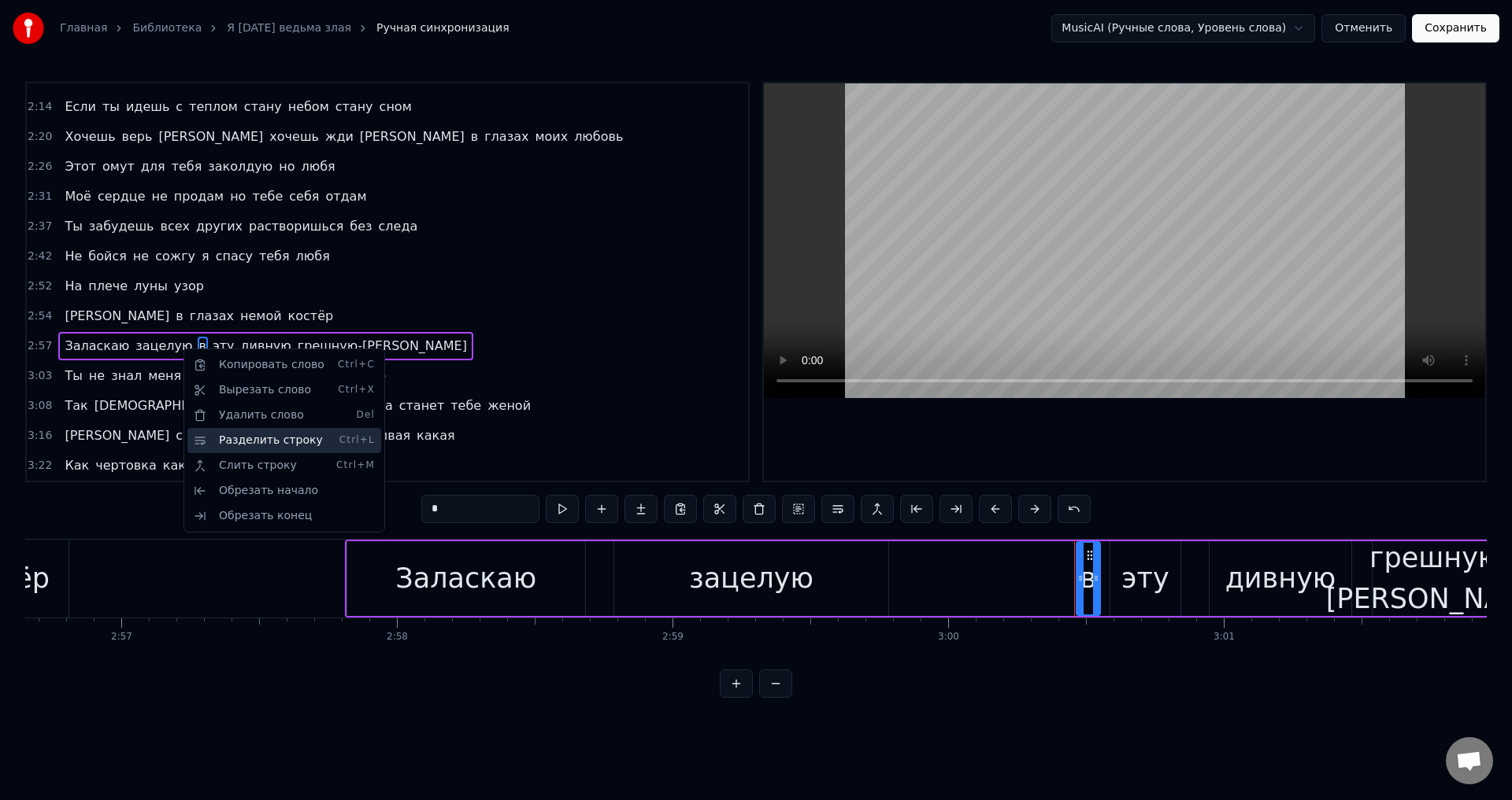
click at [260, 442] on div "Разделить строку Ctrl+L" at bounding box center [284, 440] width 193 height 25
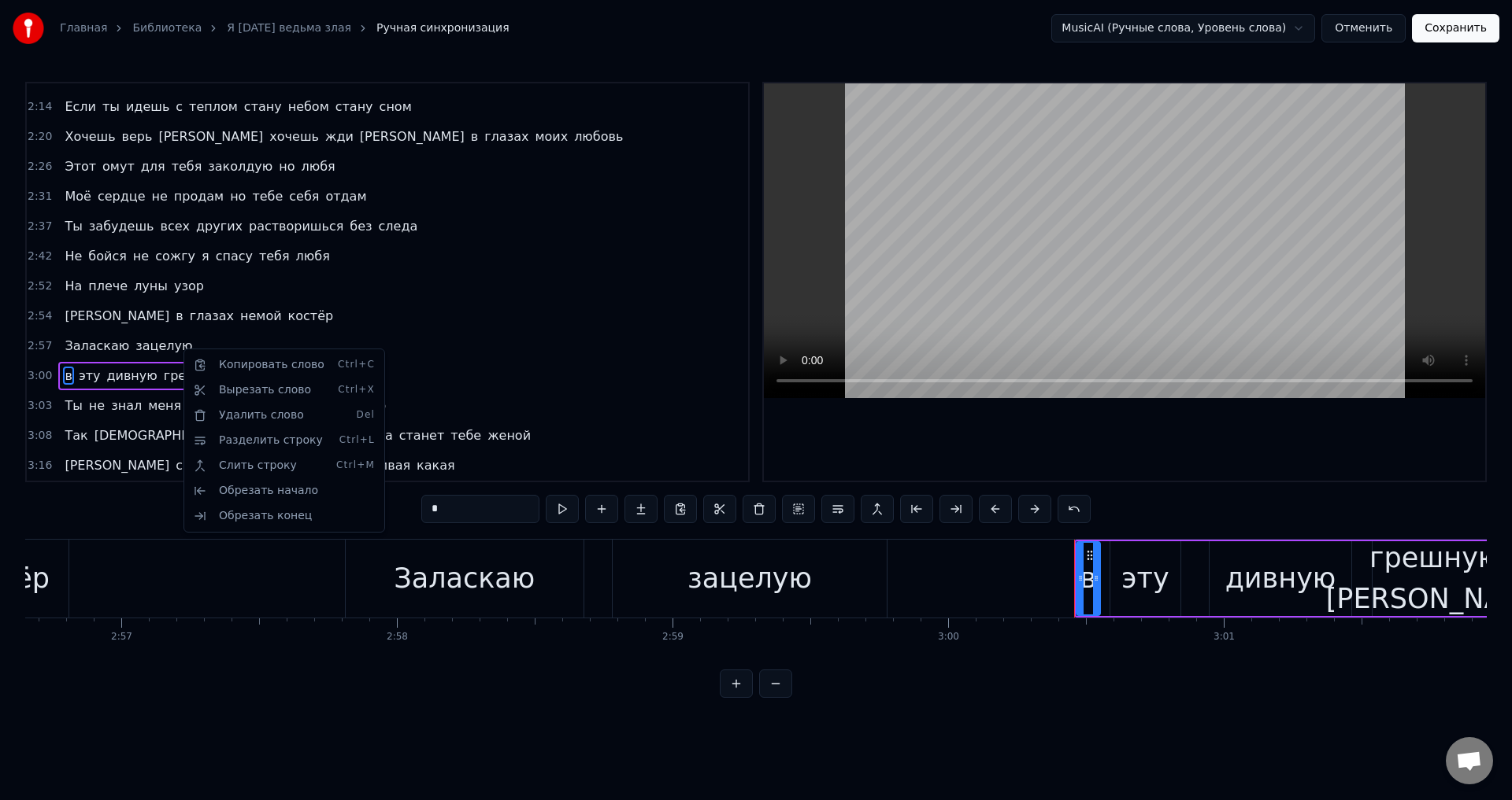
scroll to position [589, 0]
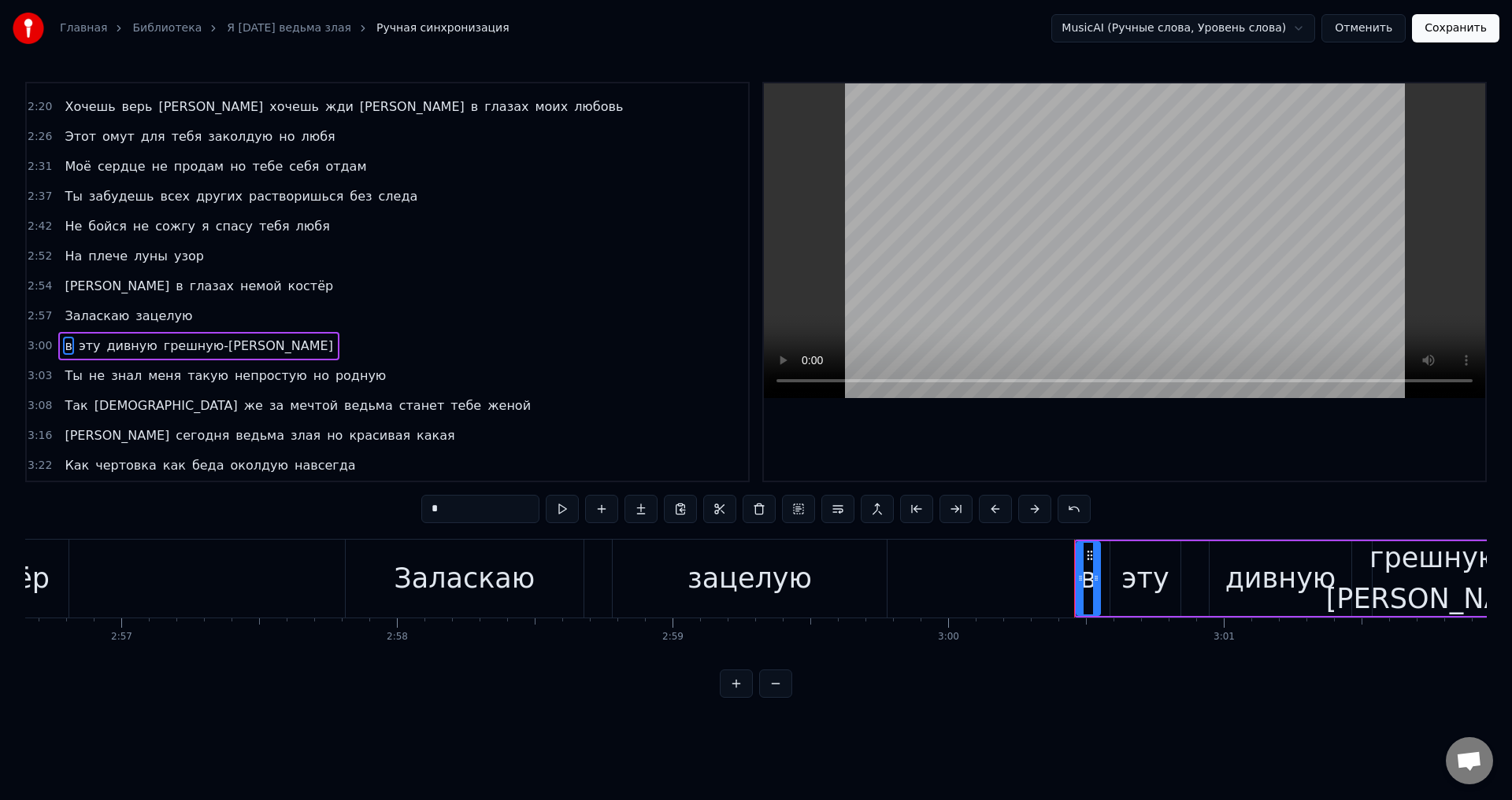
click at [63, 320] on span "Заласкаю" at bounding box center [97, 316] width 68 height 18
type input "********"
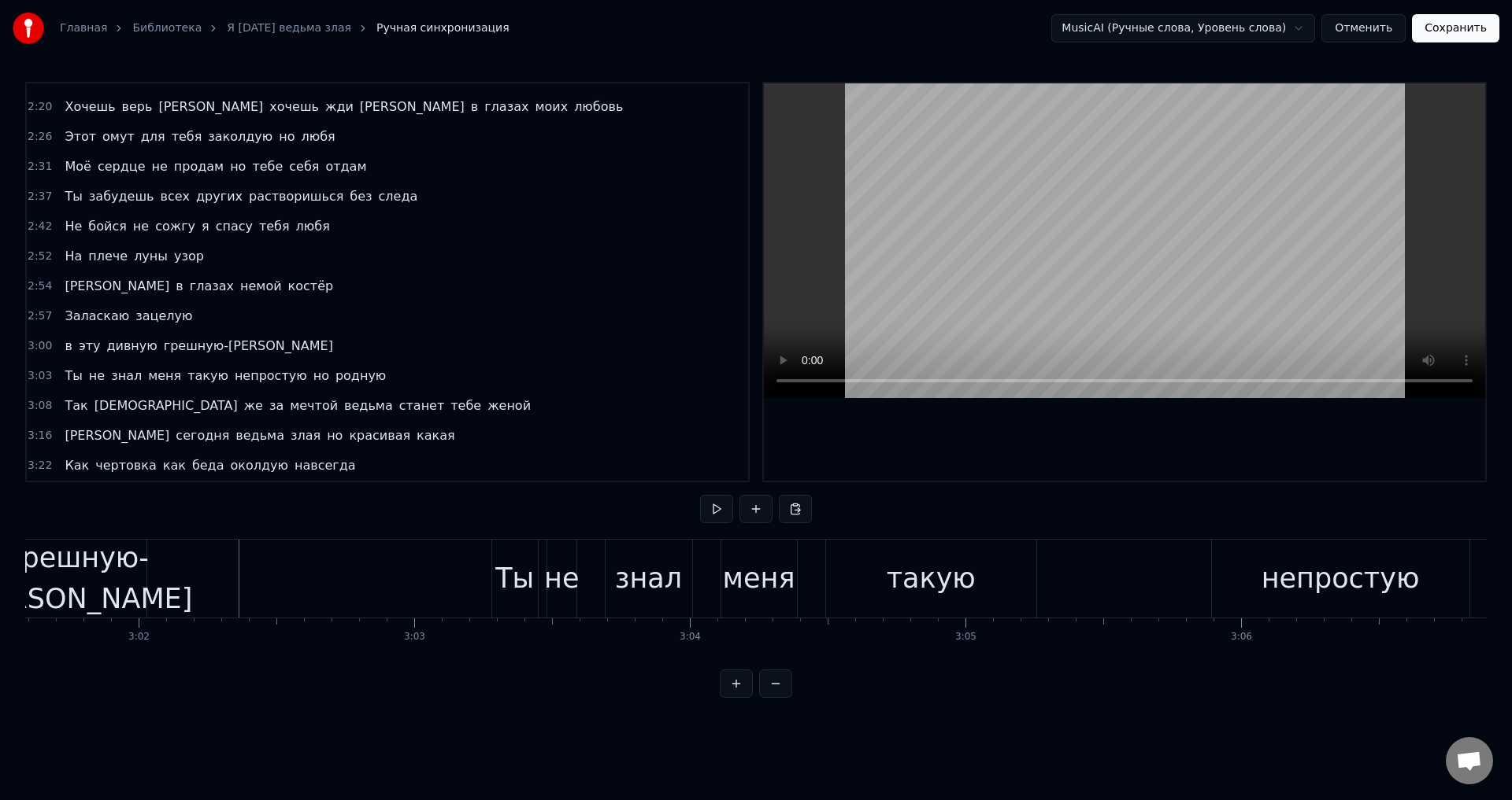
drag, startPoint x: 71, startPoint y: 313, endPoint x: 210, endPoint y: 313, distance: 139.0
click at [71, 314] on span "Заласкаю" at bounding box center [97, 316] width 68 height 18
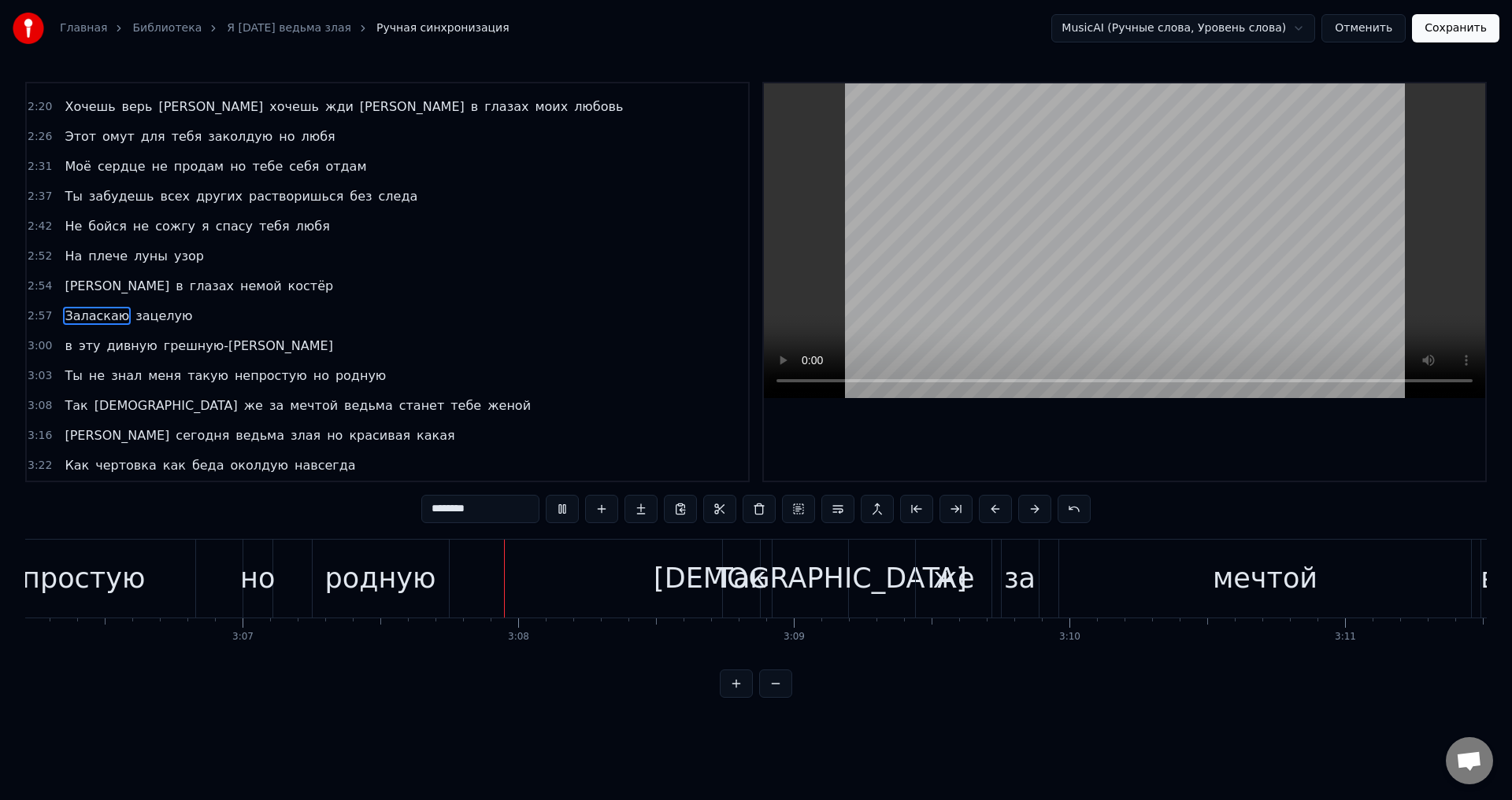
scroll to position [0, 51557]
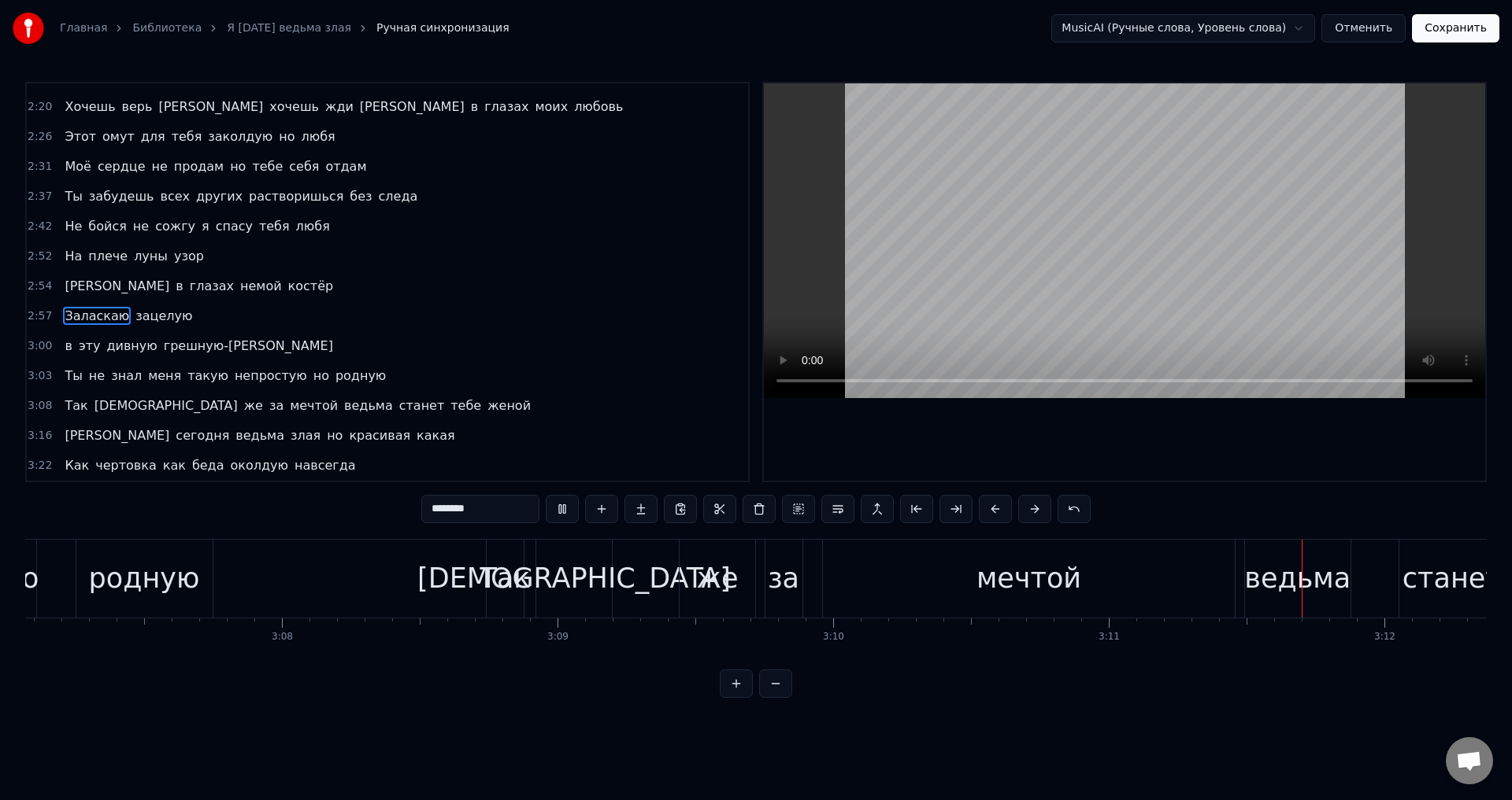
click at [1010, 579] on div "мечтой" at bounding box center [1029, 579] width 105 height 42
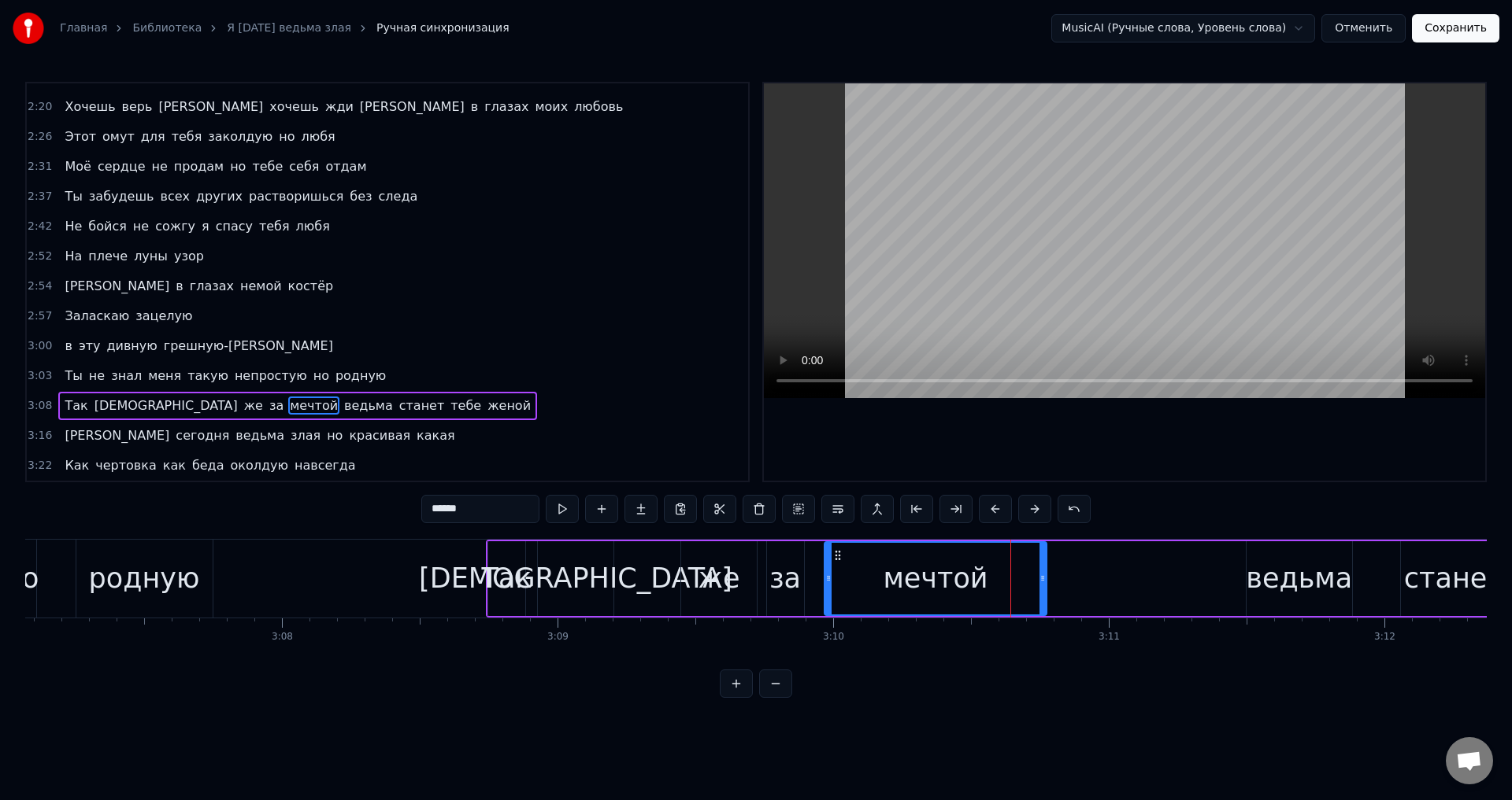
drag, startPoint x: 1232, startPoint y: 584, endPoint x: 1042, endPoint y: 583, distance: 190.0
click at [1042, 583] on icon at bounding box center [1042, 578] width 6 height 12
click at [934, 596] on div "мечтой" at bounding box center [935, 579] width 105 height 42
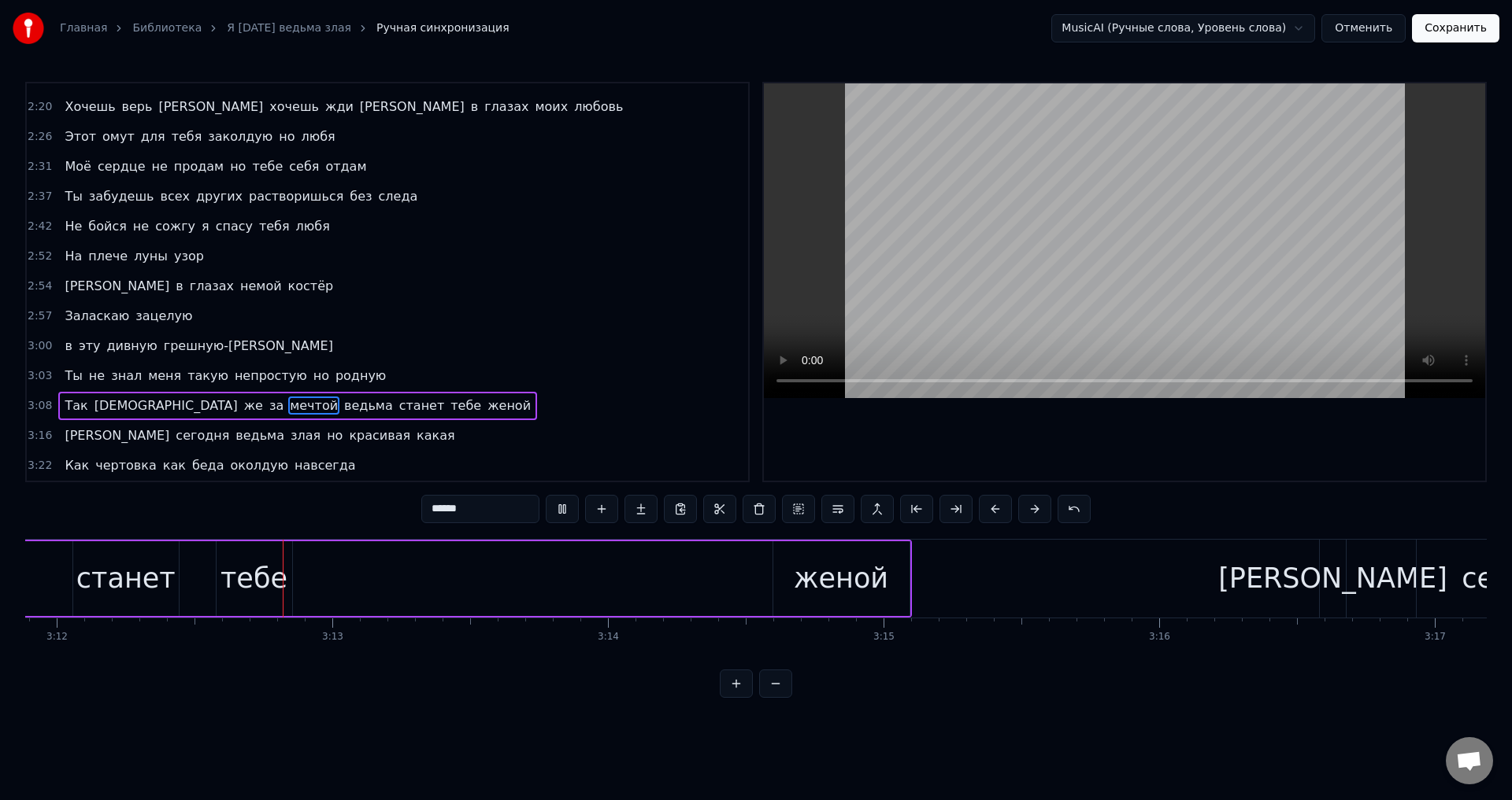
scroll to position [0, 52886]
click at [265, 583] on div "тебе" at bounding box center [252, 579] width 67 height 42
click at [130, 579] on div "станет" at bounding box center [125, 579] width 99 height 42
drag, startPoint x: 173, startPoint y: 588, endPoint x: 231, endPoint y: 592, distance: 58.1
click at [192, 588] on div at bounding box center [191, 579] width 6 height 71
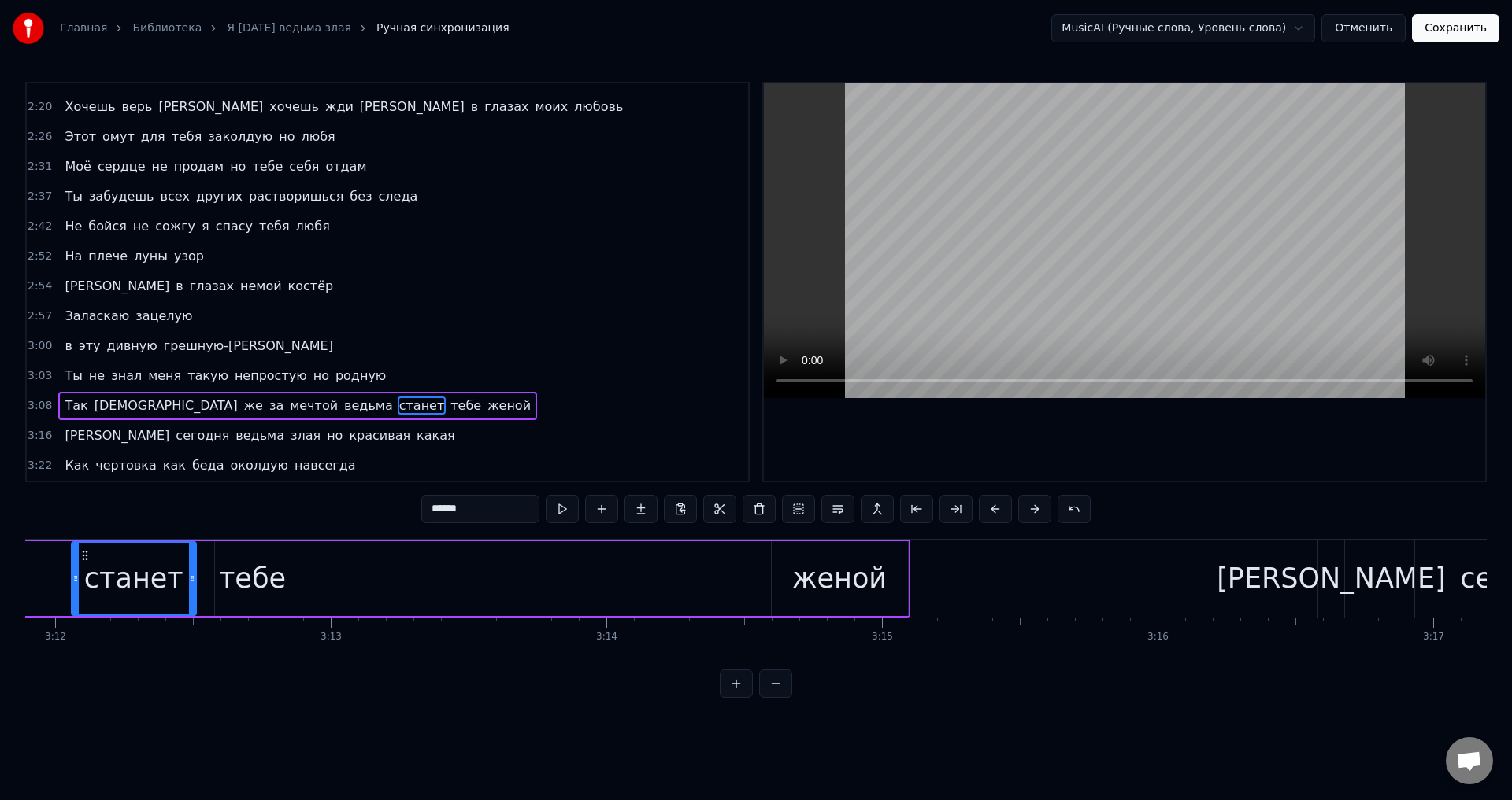
click at [283, 588] on div "тебе" at bounding box center [253, 579] width 76 height 75
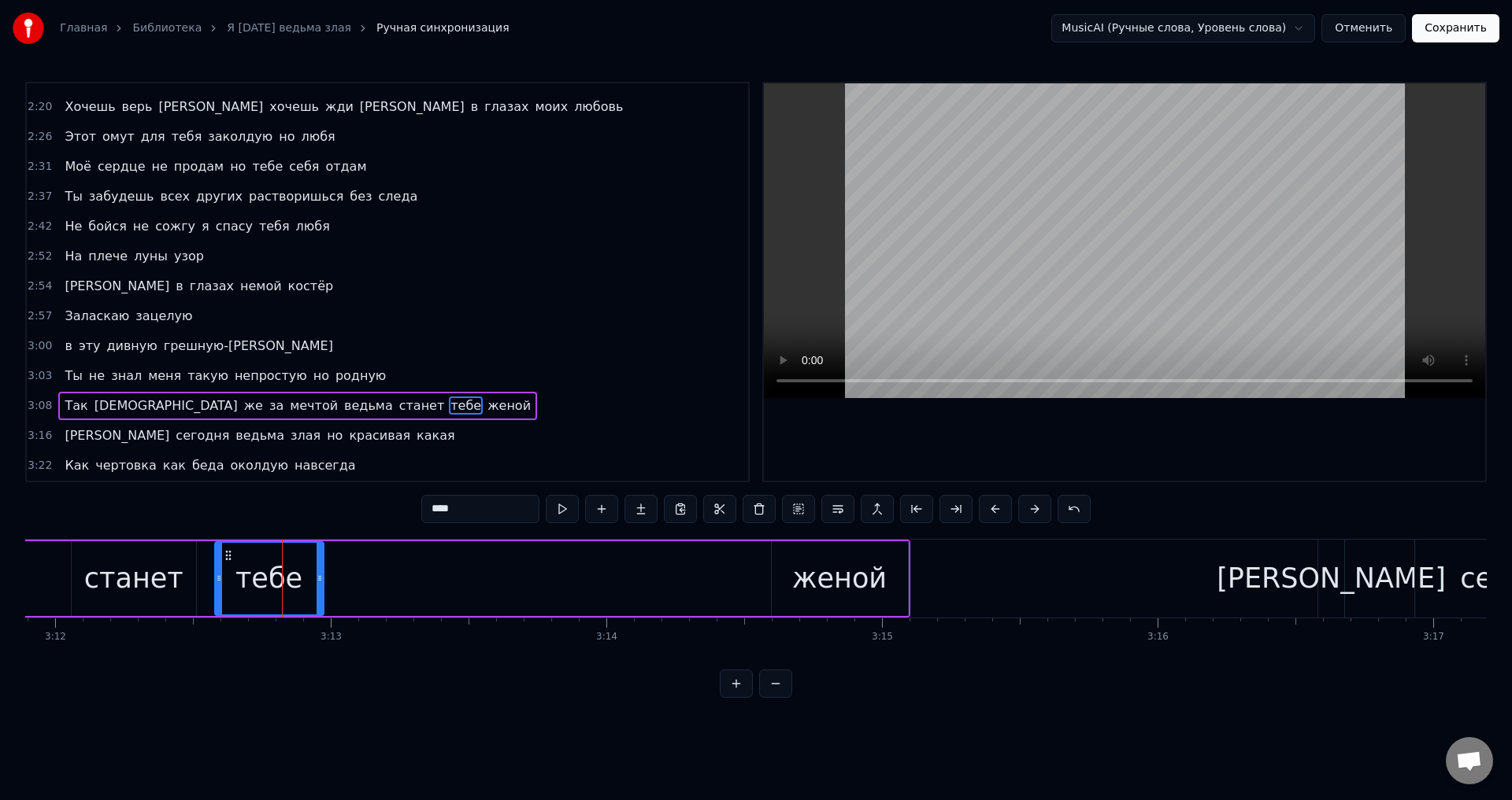
drag, startPoint x: 287, startPoint y: 584, endPoint x: 322, endPoint y: 582, distance: 35.1
click at [322, 582] on icon at bounding box center [319, 578] width 6 height 12
click at [71, 403] on span "Так" at bounding box center [76, 406] width 26 height 18
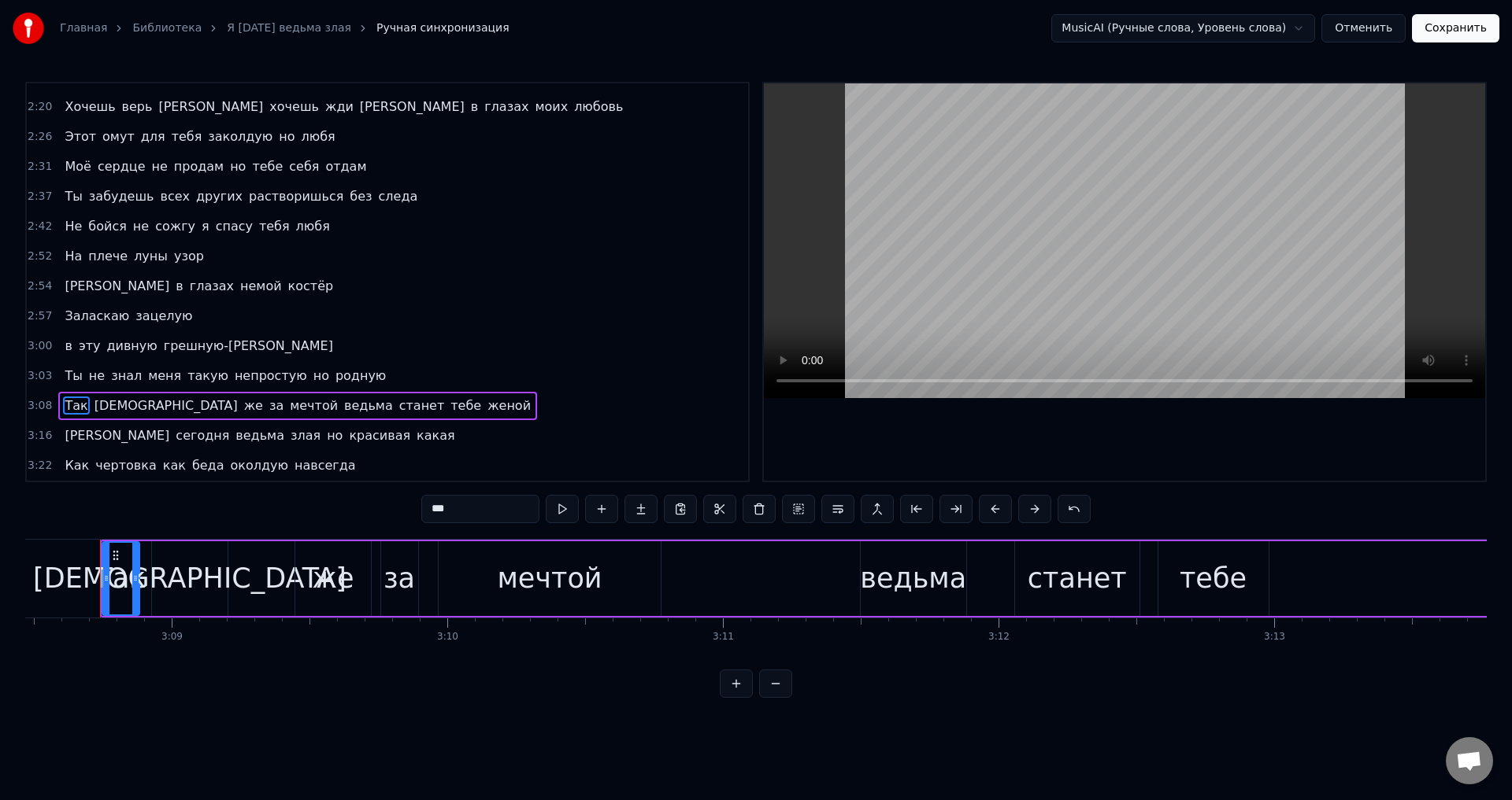
scroll to position [0, 51939]
click at [328, 577] on div "же" at bounding box center [337, 579] width 42 height 42
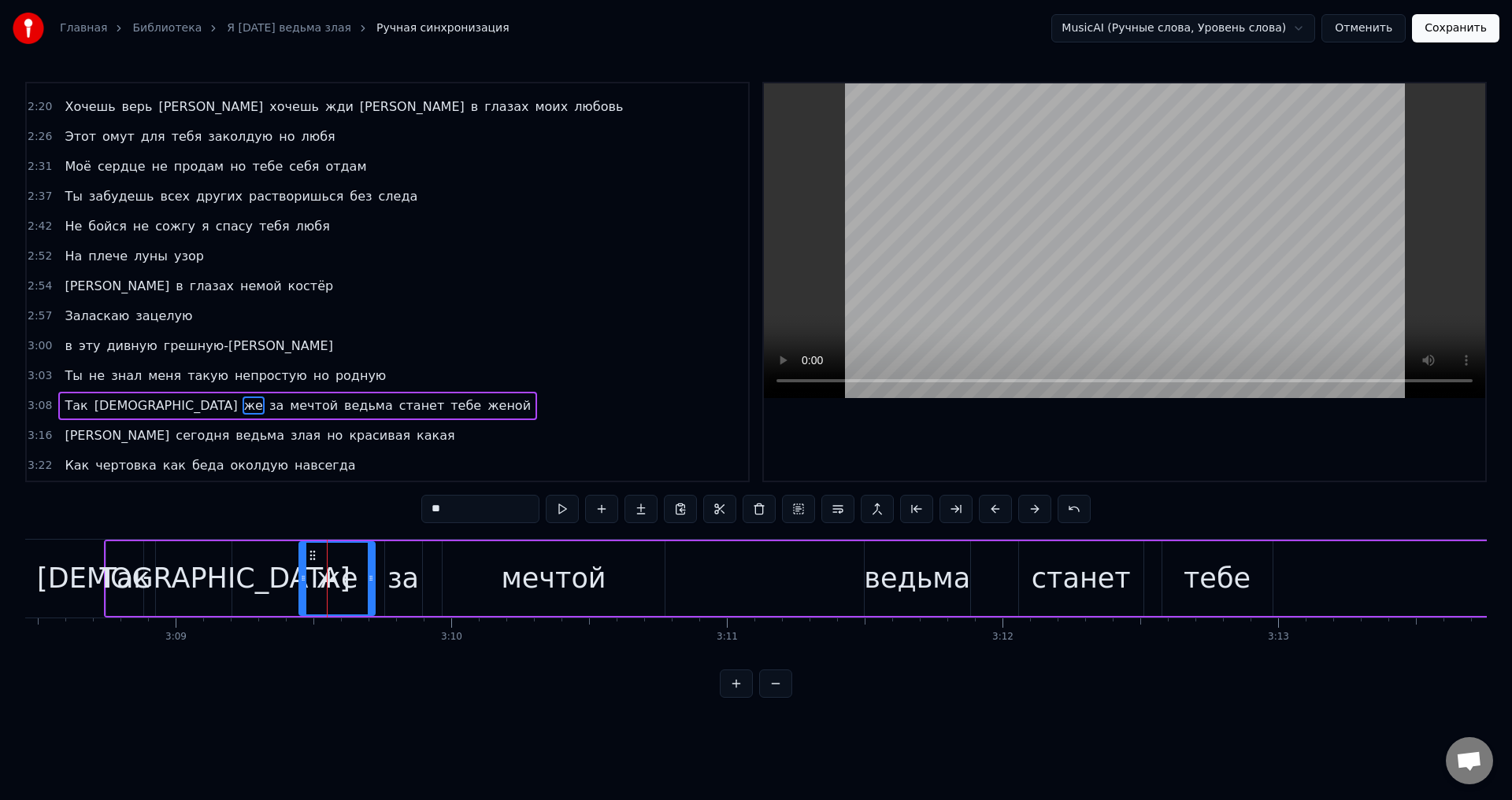
click at [194, 578] on div "[DEMOGRAPHIC_DATA]" at bounding box center [193, 579] width 314 height 42
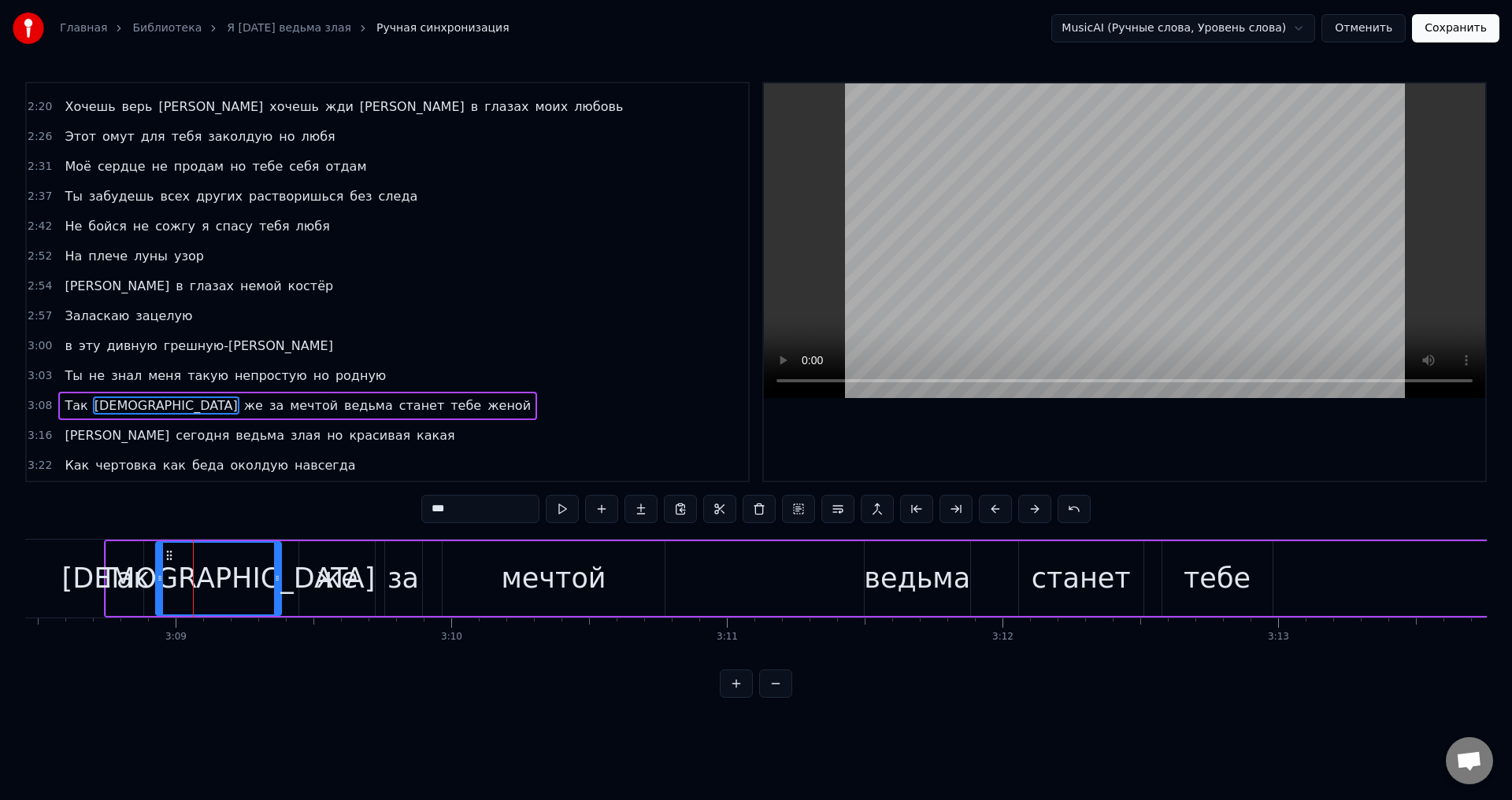
drag, startPoint x: 226, startPoint y: 582, endPoint x: 275, endPoint y: 585, distance: 49.1
click at [275, 585] on div at bounding box center [277, 579] width 6 height 71
click at [121, 577] on div "Так" at bounding box center [125, 579] width 51 height 42
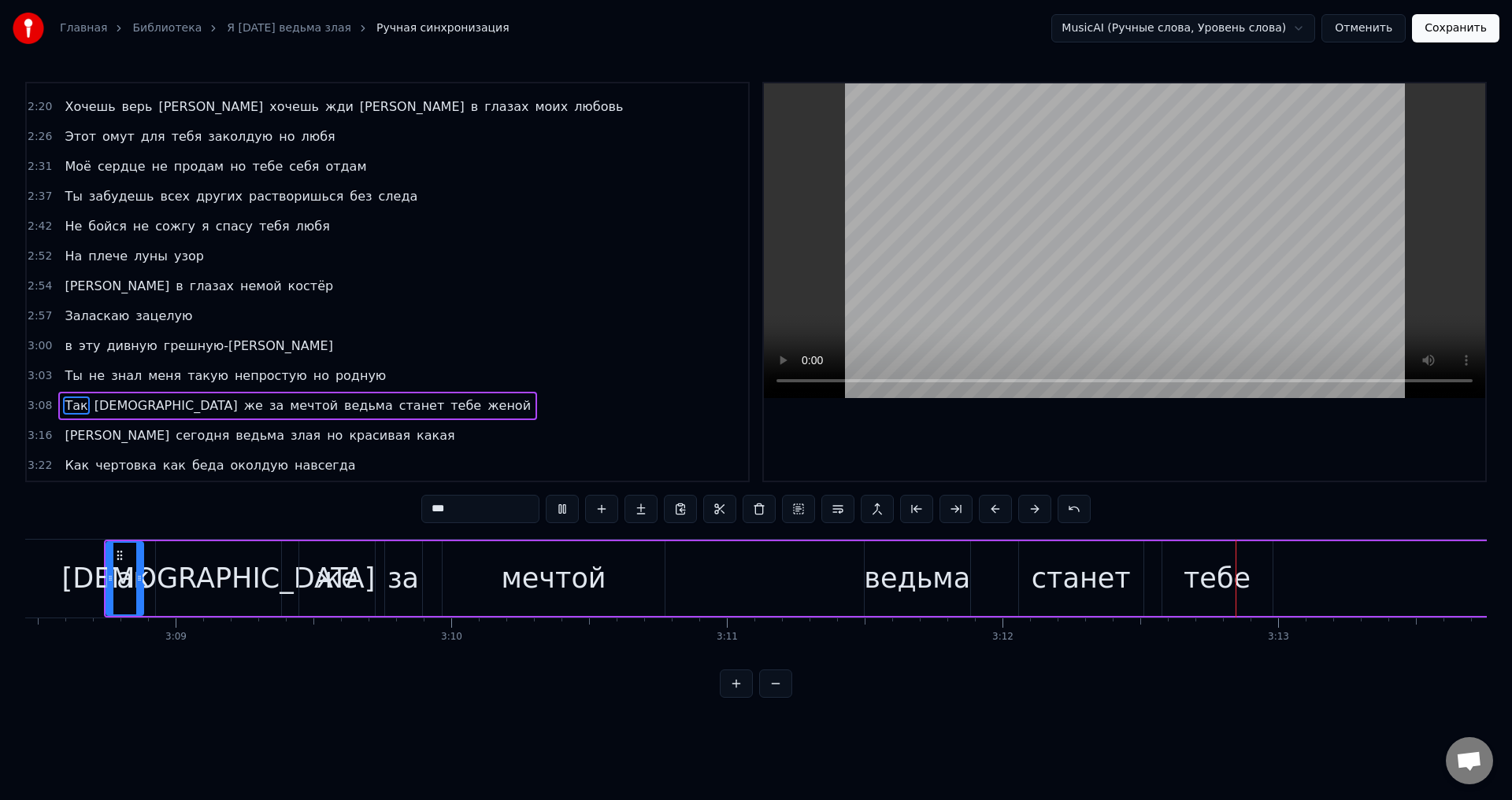
click at [907, 587] on div "ведьма" at bounding box center [917, 579] width 106 height 42
type input "******"
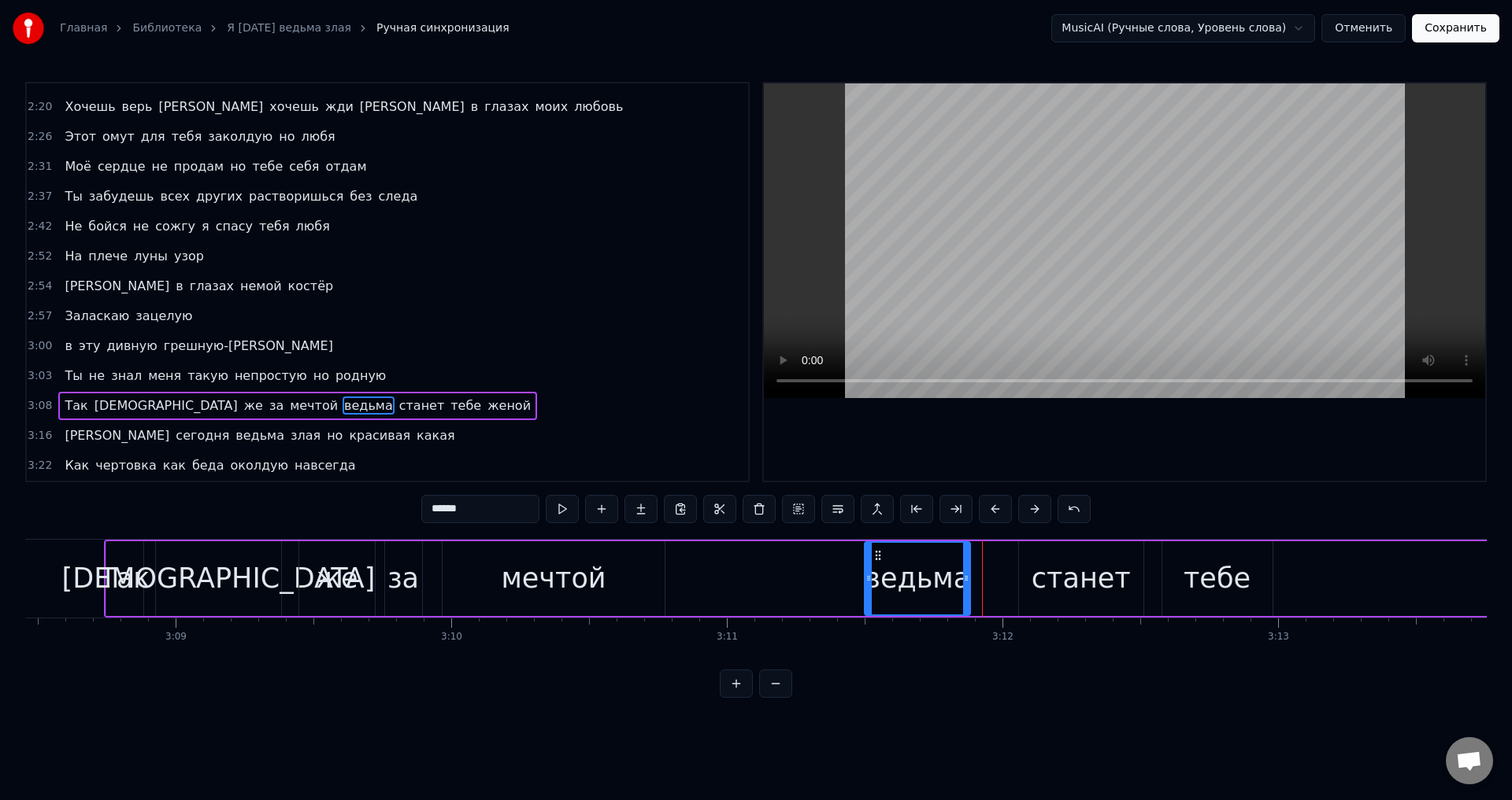
click at [891, 565] on div "ведьма" at bounding box center [917, 579] width 106 height 42
drag, startPoint x: 867, startPoint y: 582, endPoint x: 881, endPoint y: 583, distance: 14.0
click at [881, 583] on icon at bounding box center [882, 578] width 6 height 12
click at [825, 576] on div "Так иди же за мечтой ведьма станет тебе женой" at bounding box center [980, 579] width 1753 height 78
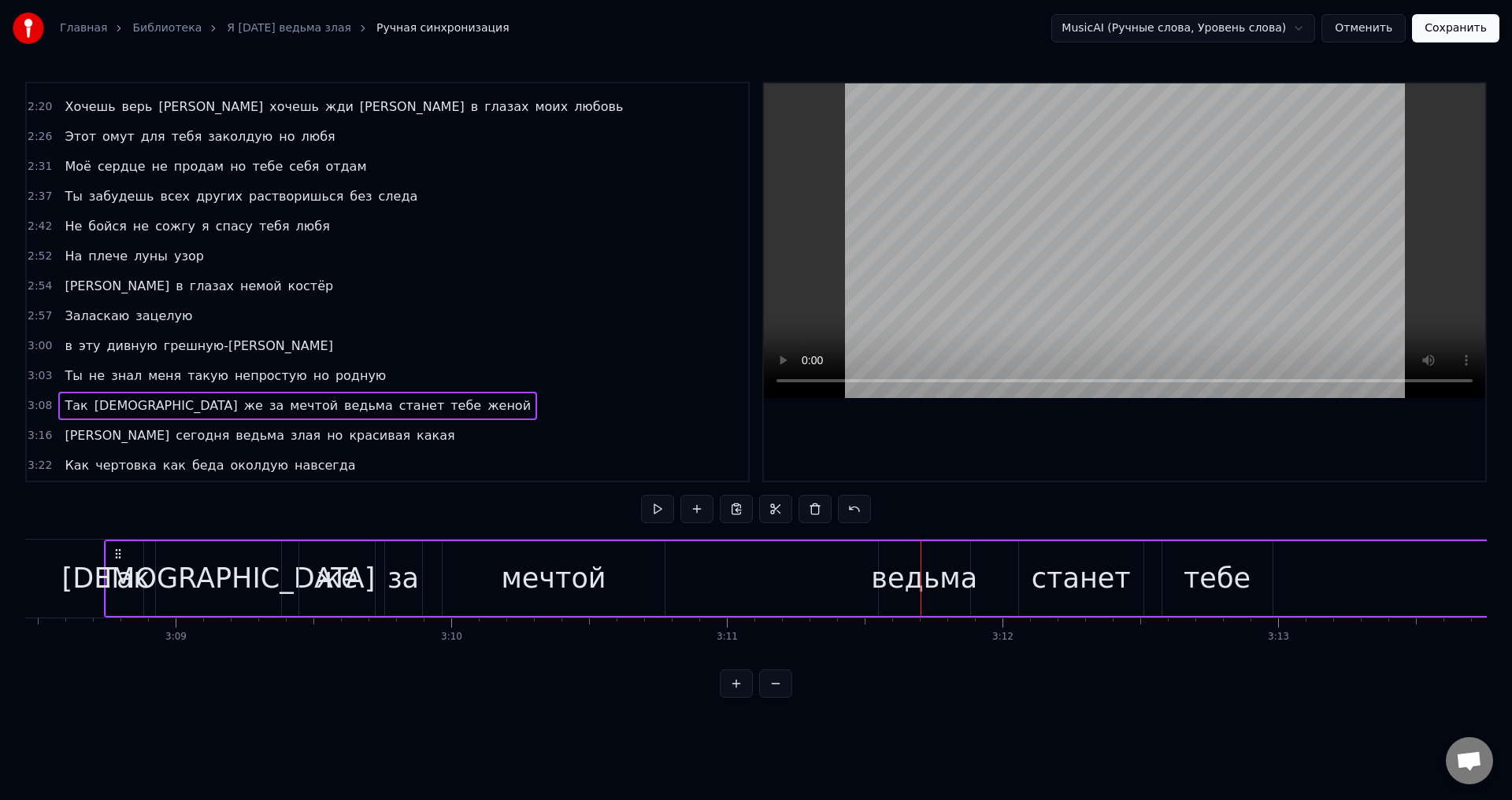
click at [912, 586] on div "ведьма" at bounding box center [924, 579] width 106 height 42
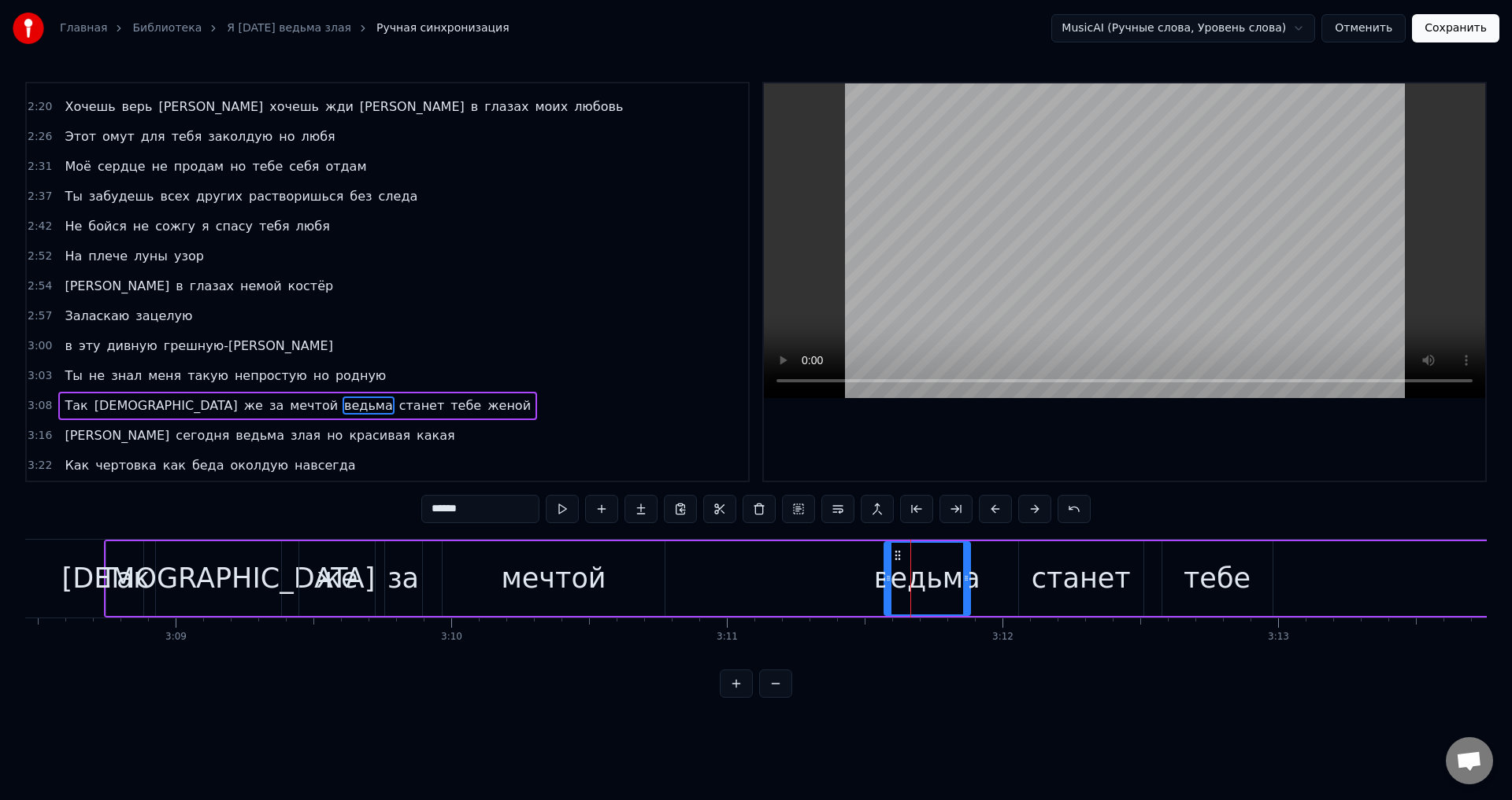
click at [891, 585] on div at bounding box center [888, 579] width 6 height 71
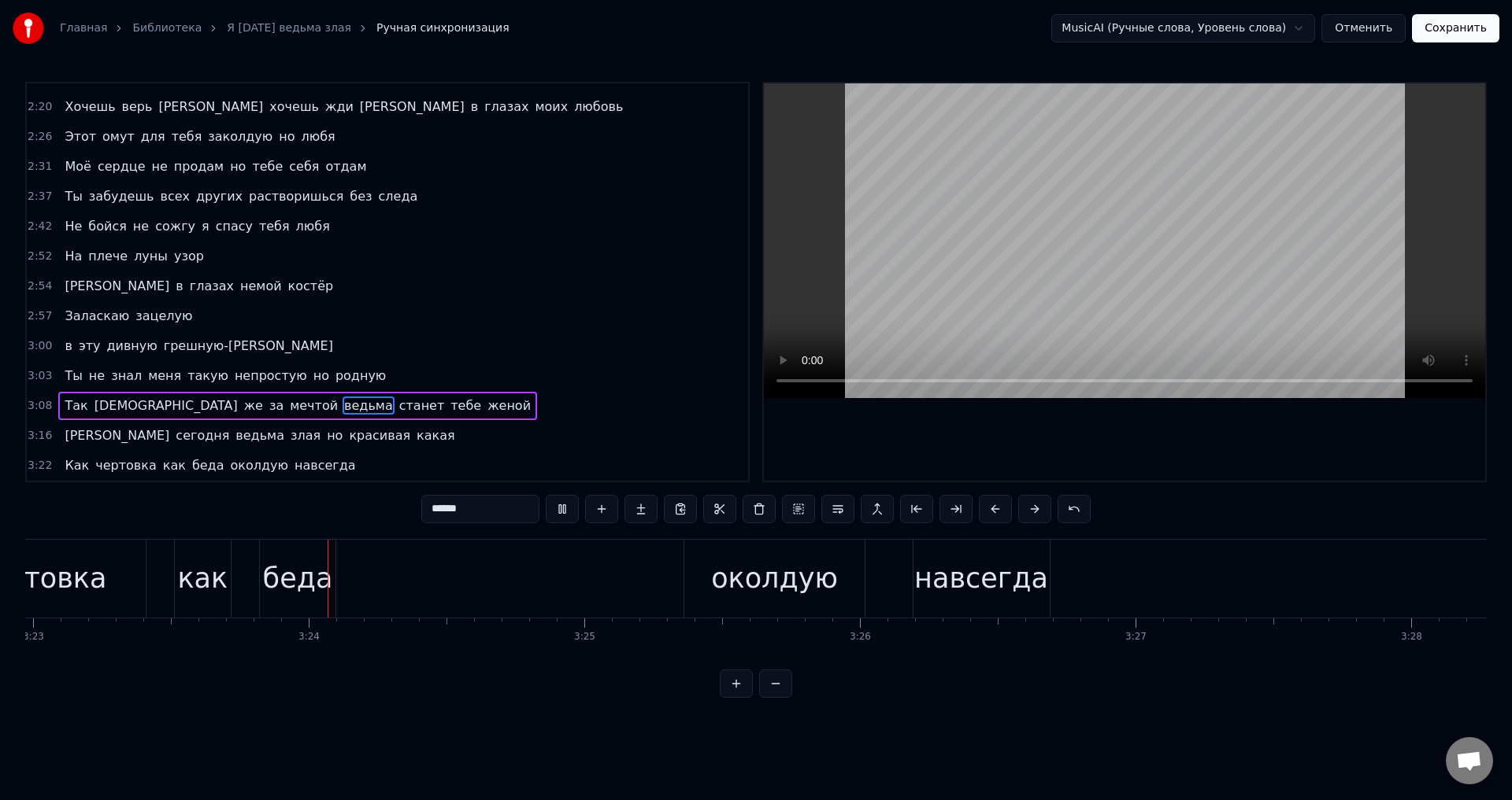
scroll to position [0, 55963]
click at [989, 589] on div "навсегда" at bounding box center [958, 579] width 134 height 42
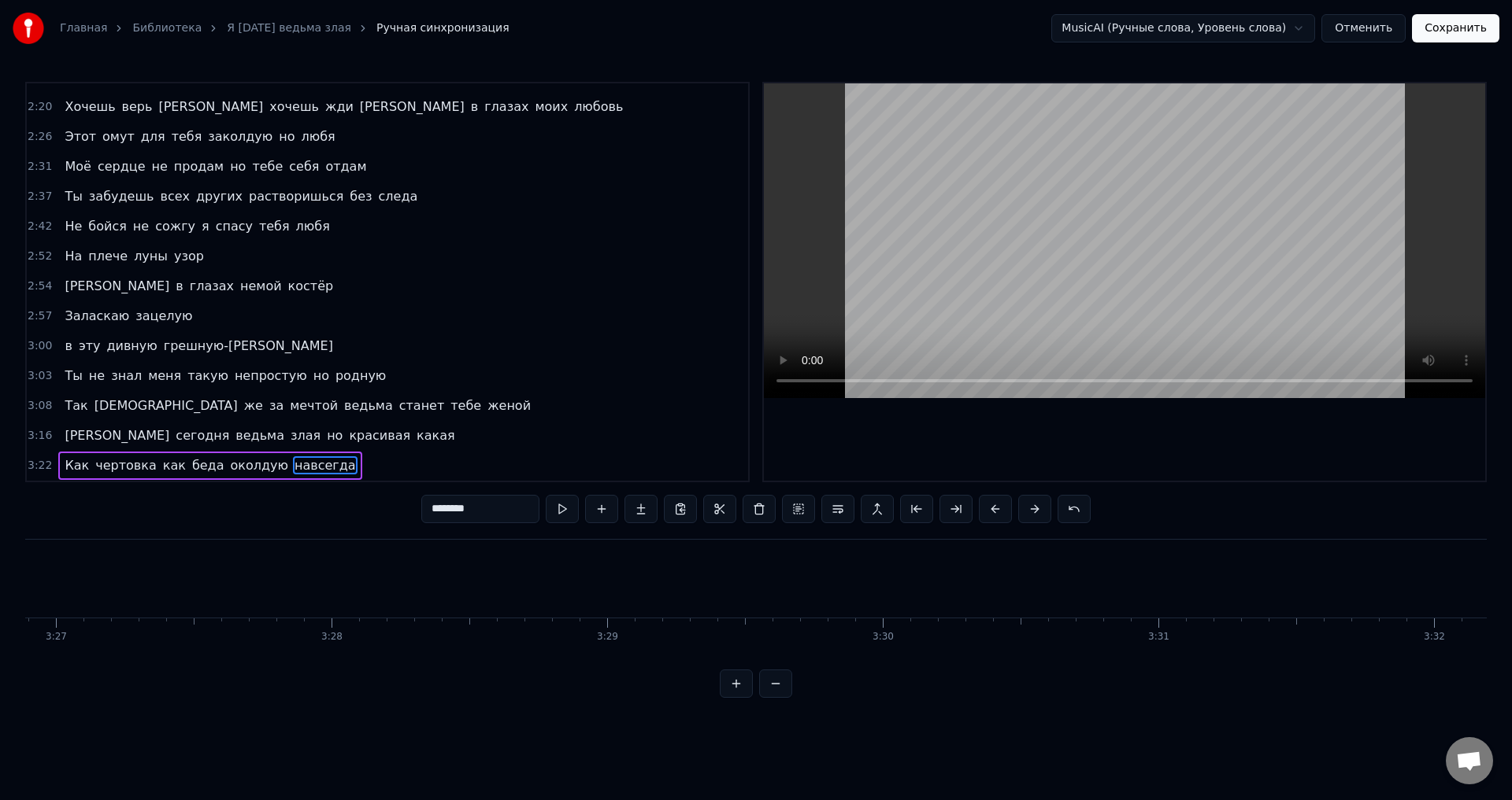
scroll to position [0, 57315]
click at [295, 467] on span "навсегда" at bounding box center [325, 465] width 64 height 18
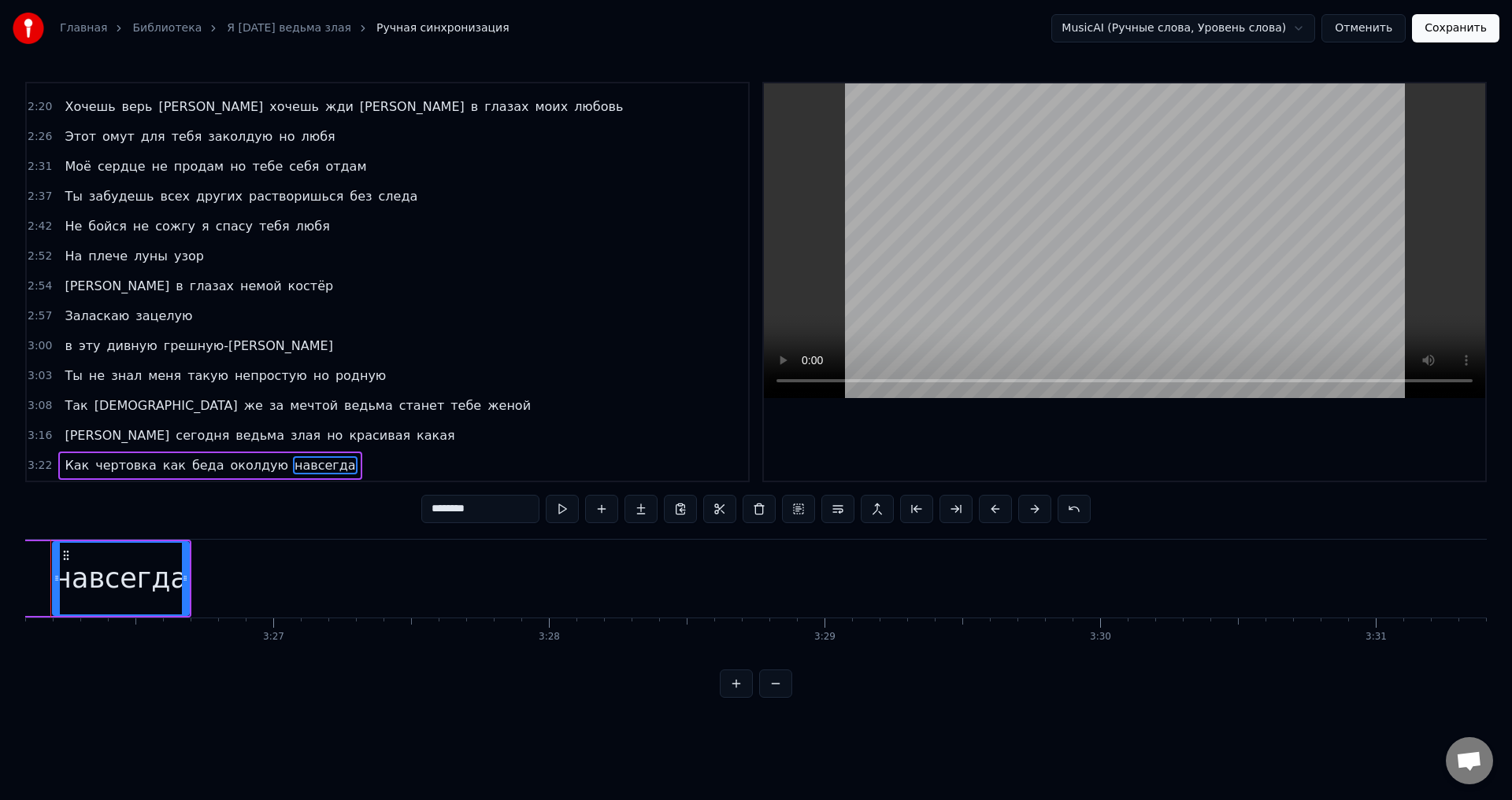
scroll to position [0, 56748]
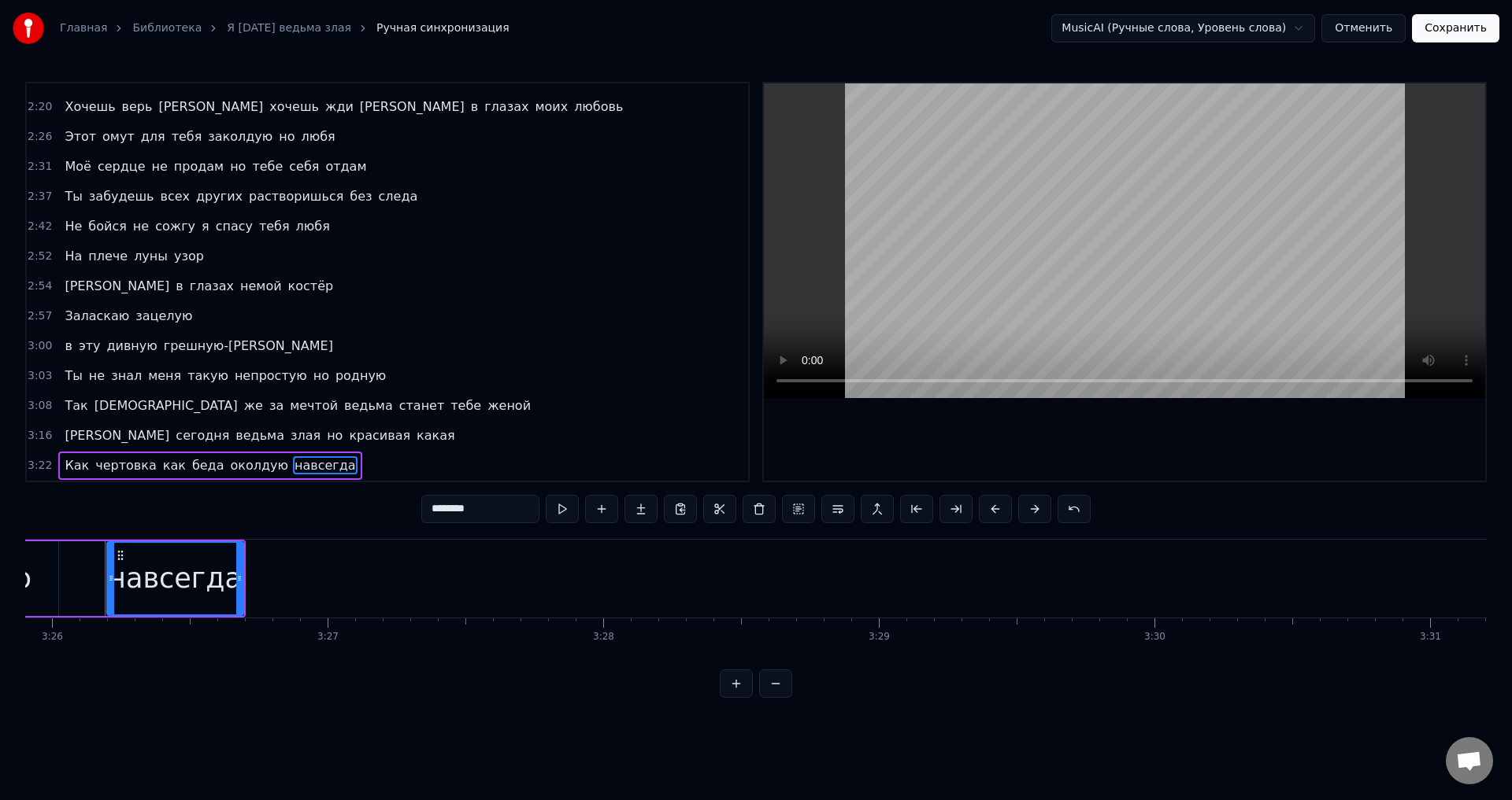
click at [206, 573] on div "навсегда" at bounding box center [175, 579] width 134 height 42
drag, startPoint x: 238, startPoint y: 582, endPoint x: 306, endPoint y: 590, distance: 68.5
click at [306, 590] on div at bounding box center [307, 579] width 6 height 71
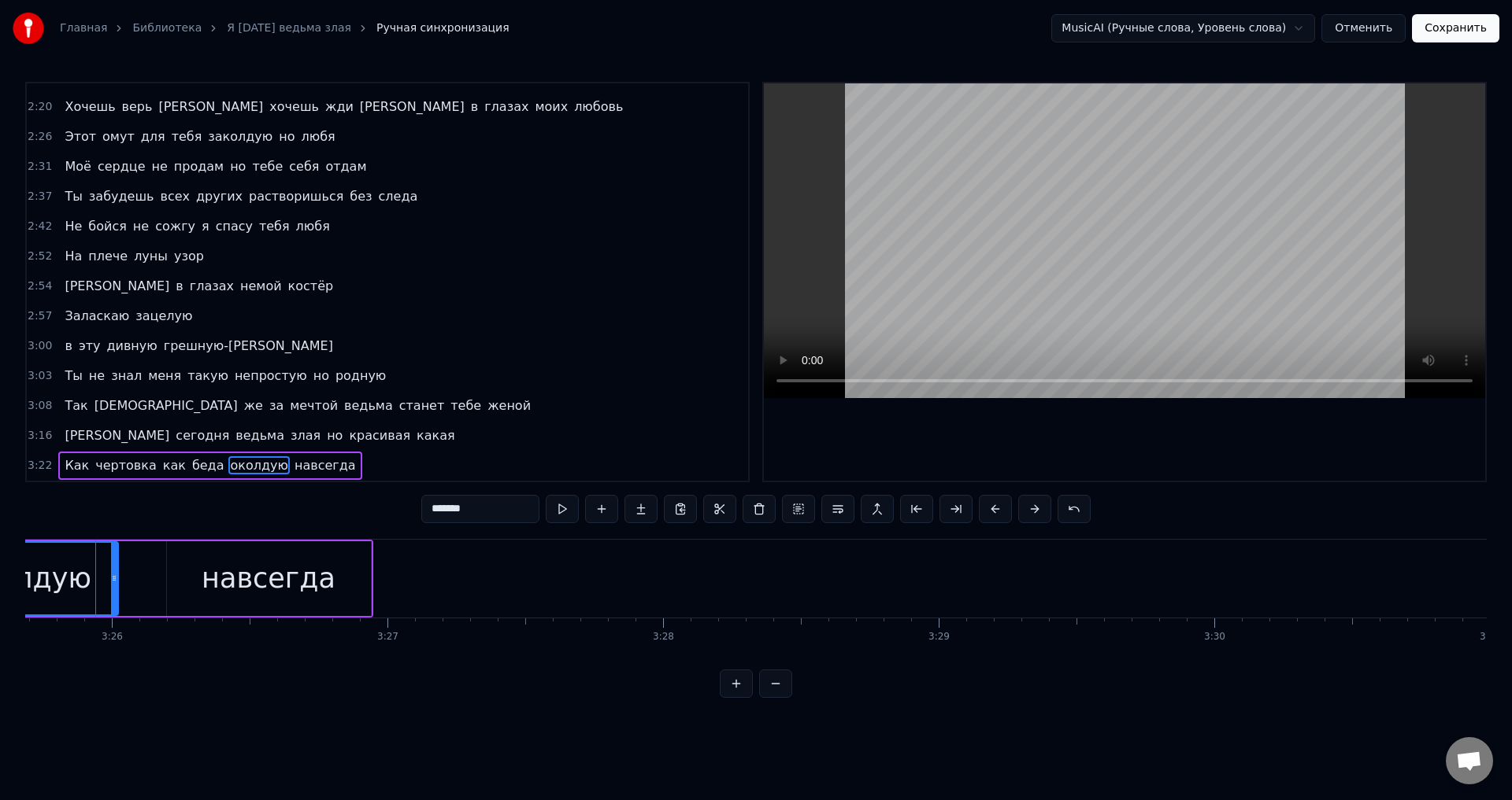
scroll to position [0, 56679]
click at [357, 576] on div "навсегда" at bounding box center [278, 579] width 204 height 75
type input "********"
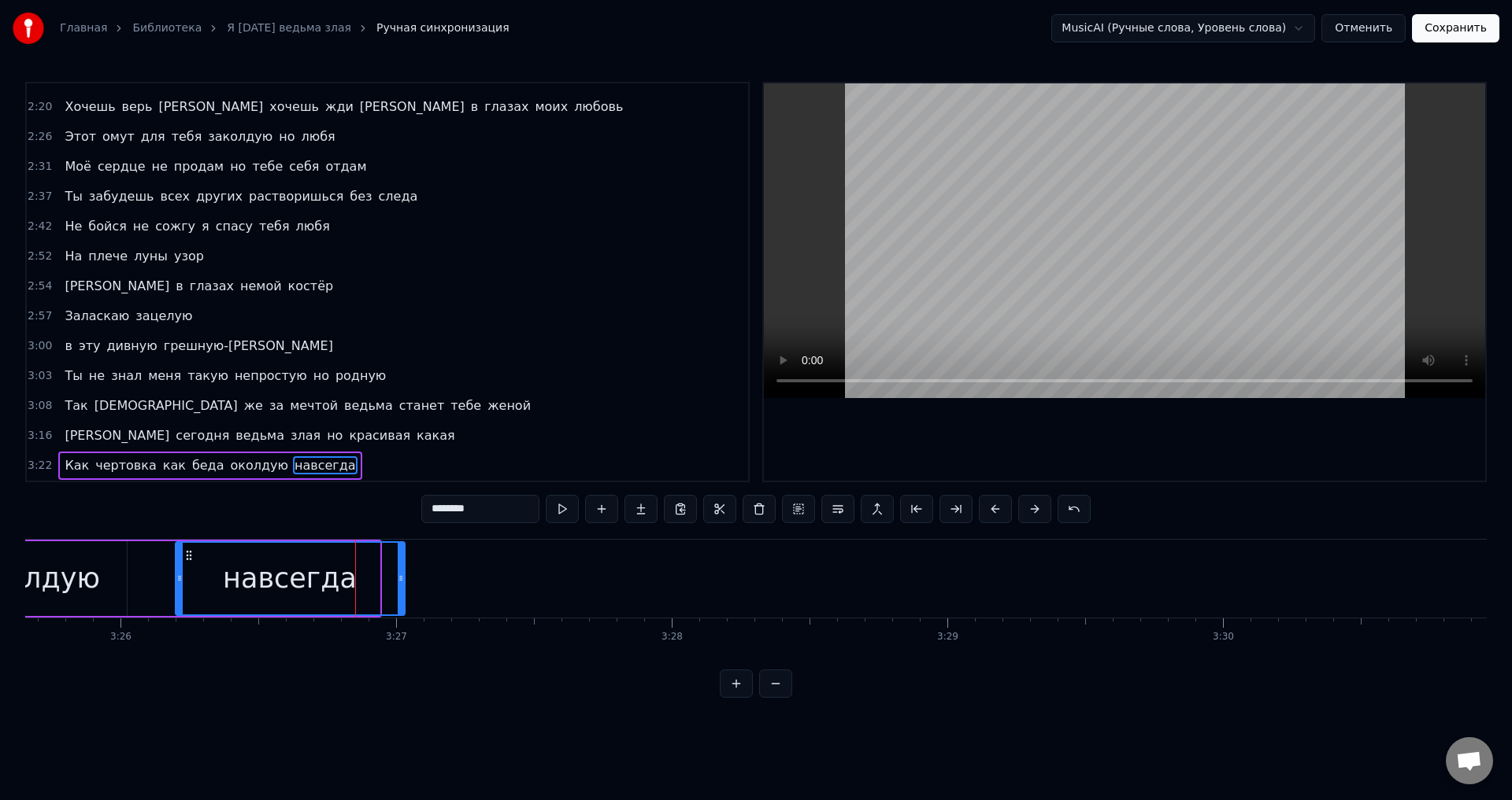
drag, startPoint x: 378, startPoint y: 581, endPoint x: 403, endPoint y: 583, distance: 25.1
click at [403, 583] on icon at bounding box center [401, 578] width 6 height 12
click at [285, 580] on div "навсегда" at bounding box center [290, 579] width 134 height 42
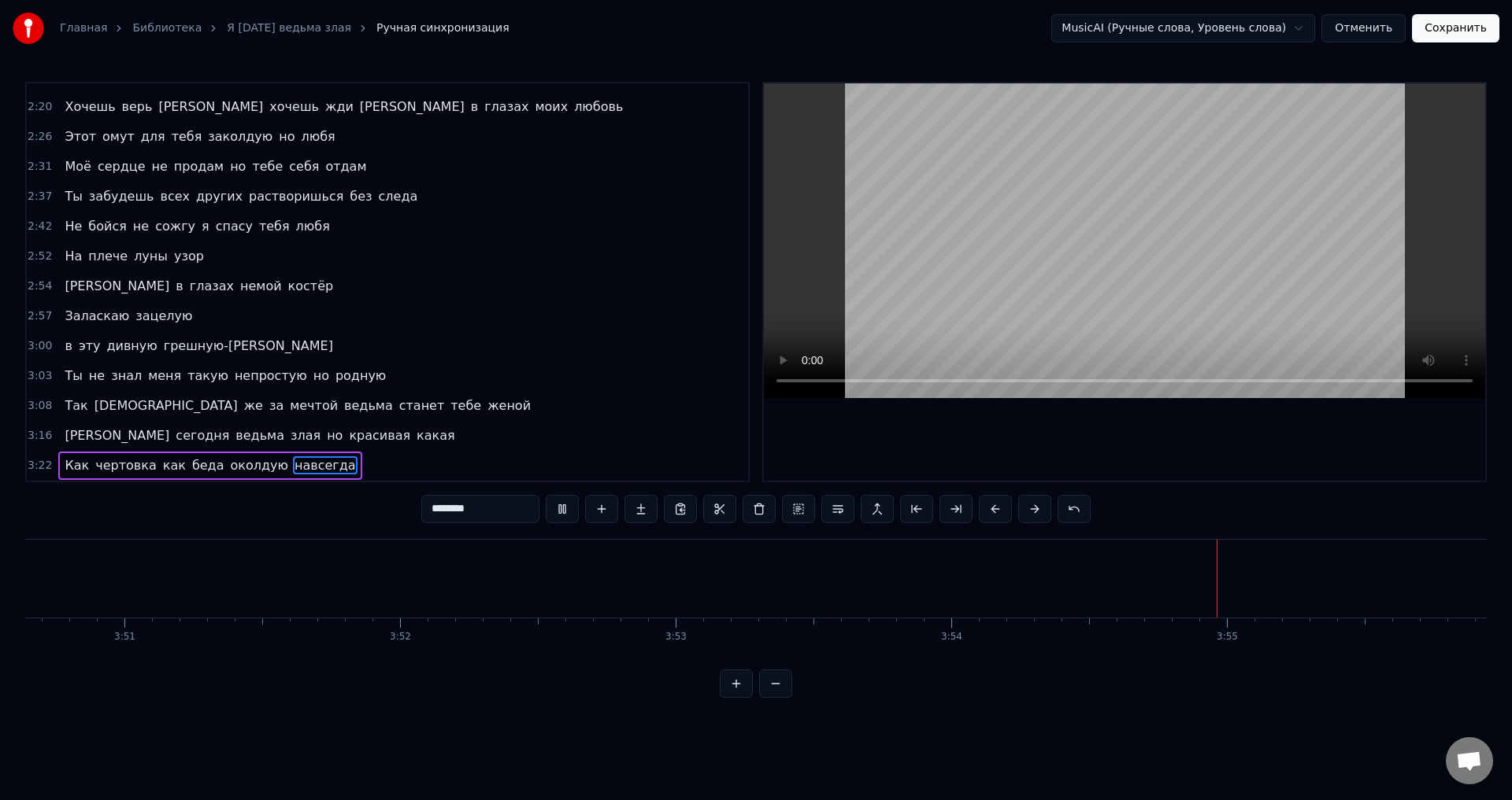
scroll to position [0, 63609]
click at [1463, 45] on div "Главная Библиотека Я сегодня ведьма злая Ручная синхронизация MusicAI (Ручные с…" at bounding box center [756, 28] width 1512 height 57
click at [1462, 37] on button "Сохранить" at bounding box center [1455, 28] width 87 height 29
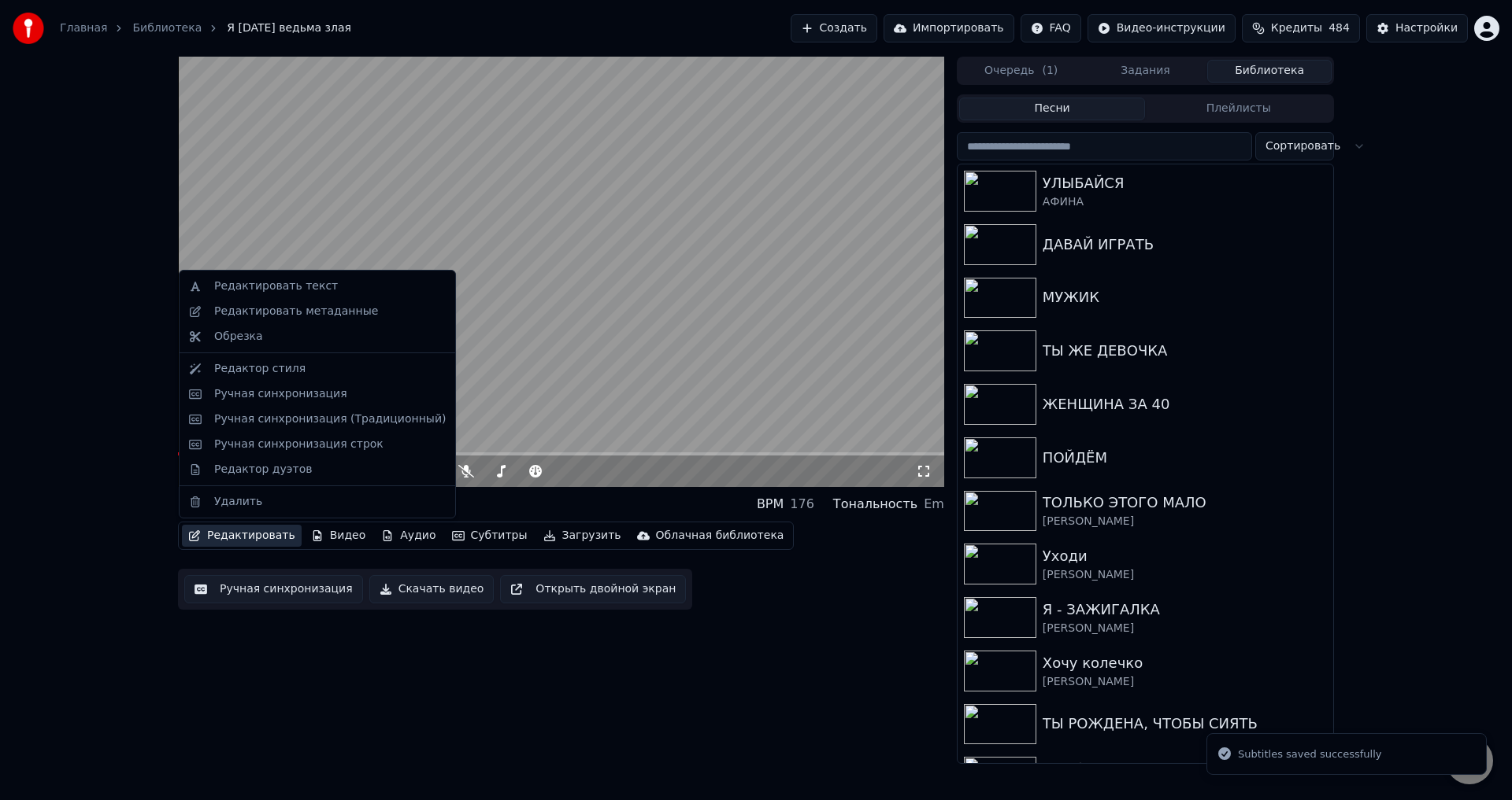
click at [225, 537] on button "Редактировать" at bounding box center [241, 535] width 119 height 22
click at [305, 313] on div "Редактировать метаданные" at bounding box center [296, 312] width 164 height 16
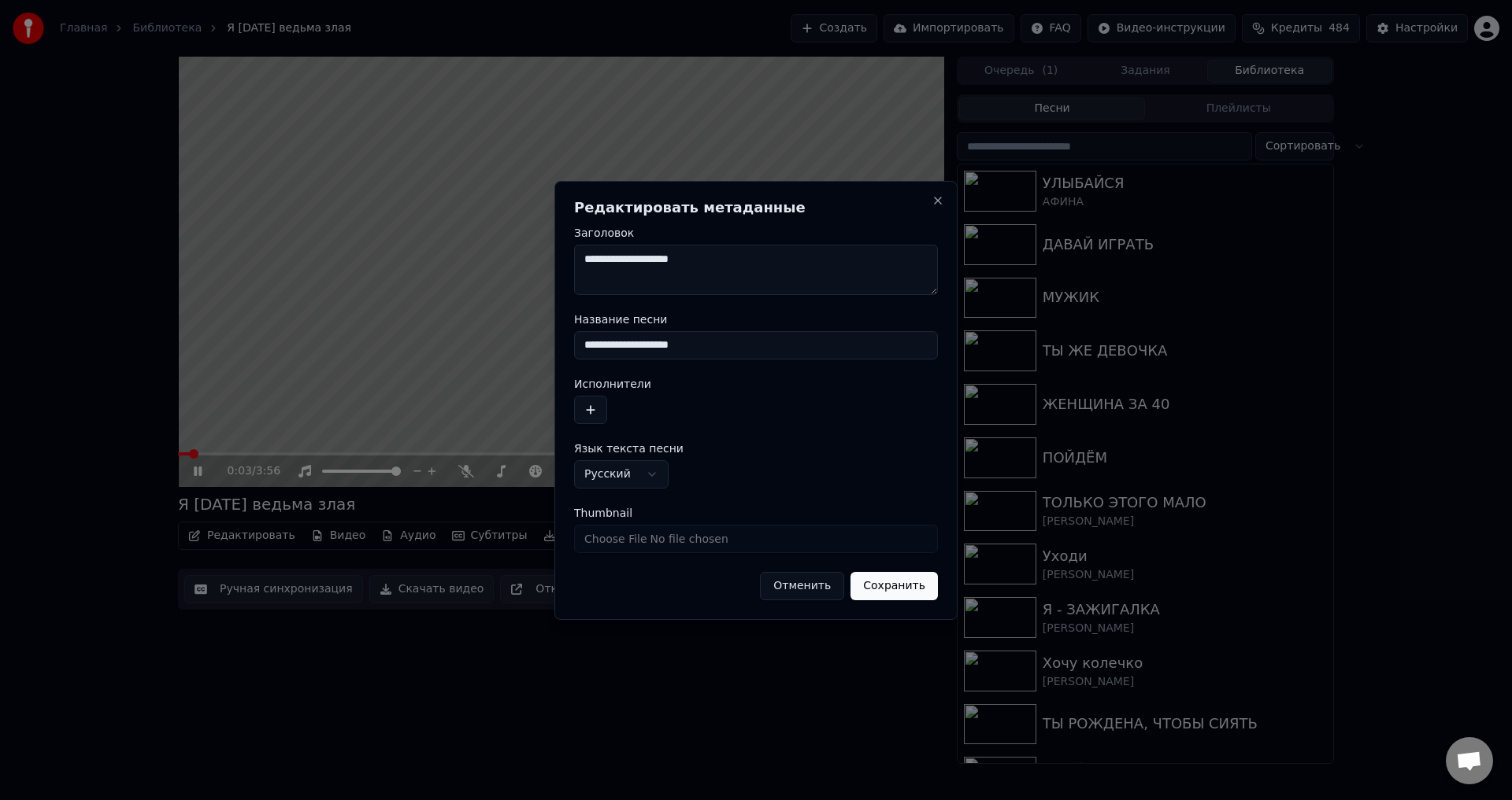
click at [811, 587] on button "Отменить" at bounding box center [801, 586] width 84 height 29
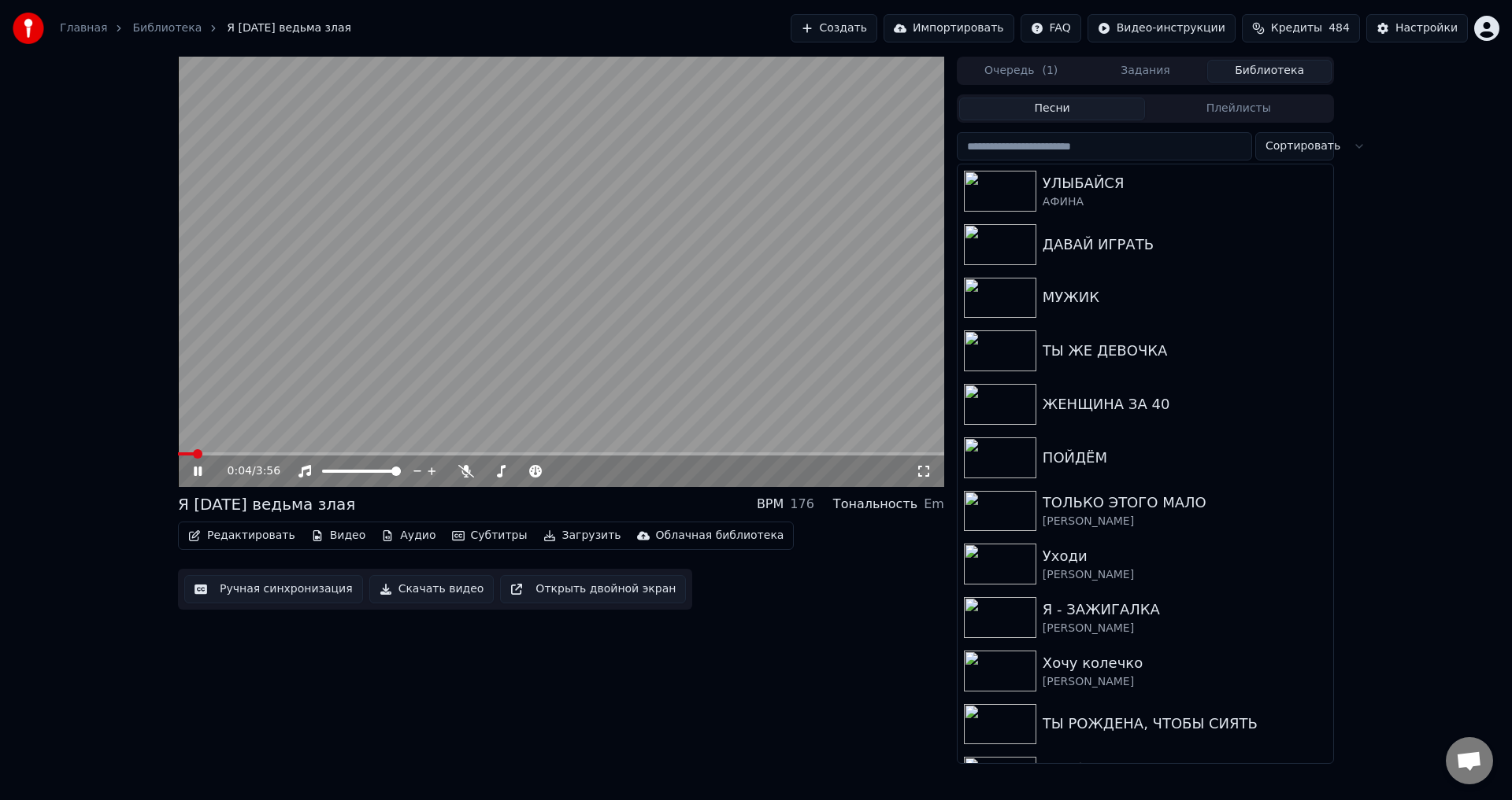
click at [197, 472] on icon at bounding box center [197, 471] width 8 height 10
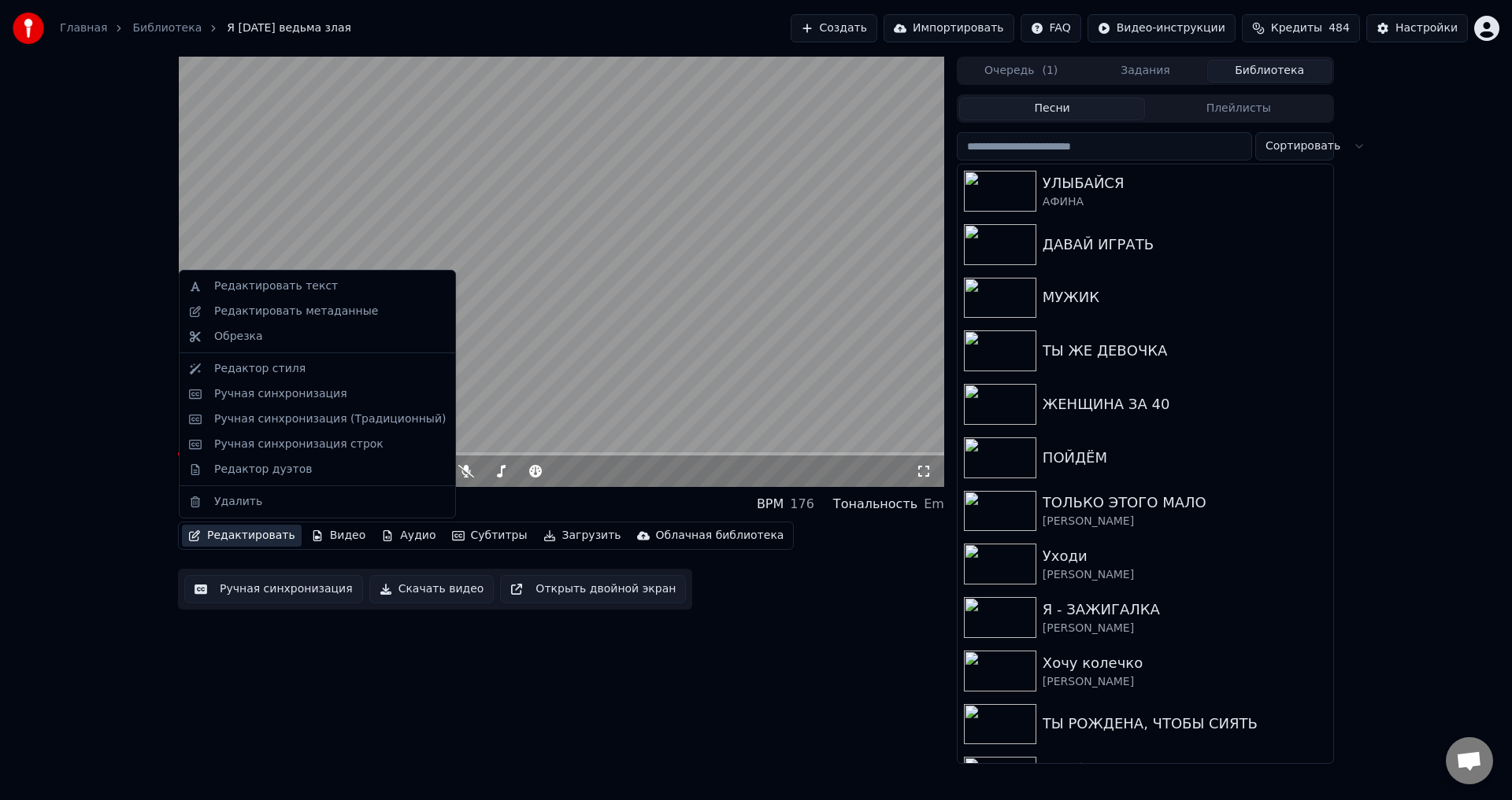
click at [217, 535] on button "Редактировать" at bounding box center [241, 535] width 119 height 22
click at [329, 321] on div "Редактировать метаданные" at bounding box center [317, 312] width 269 height 25
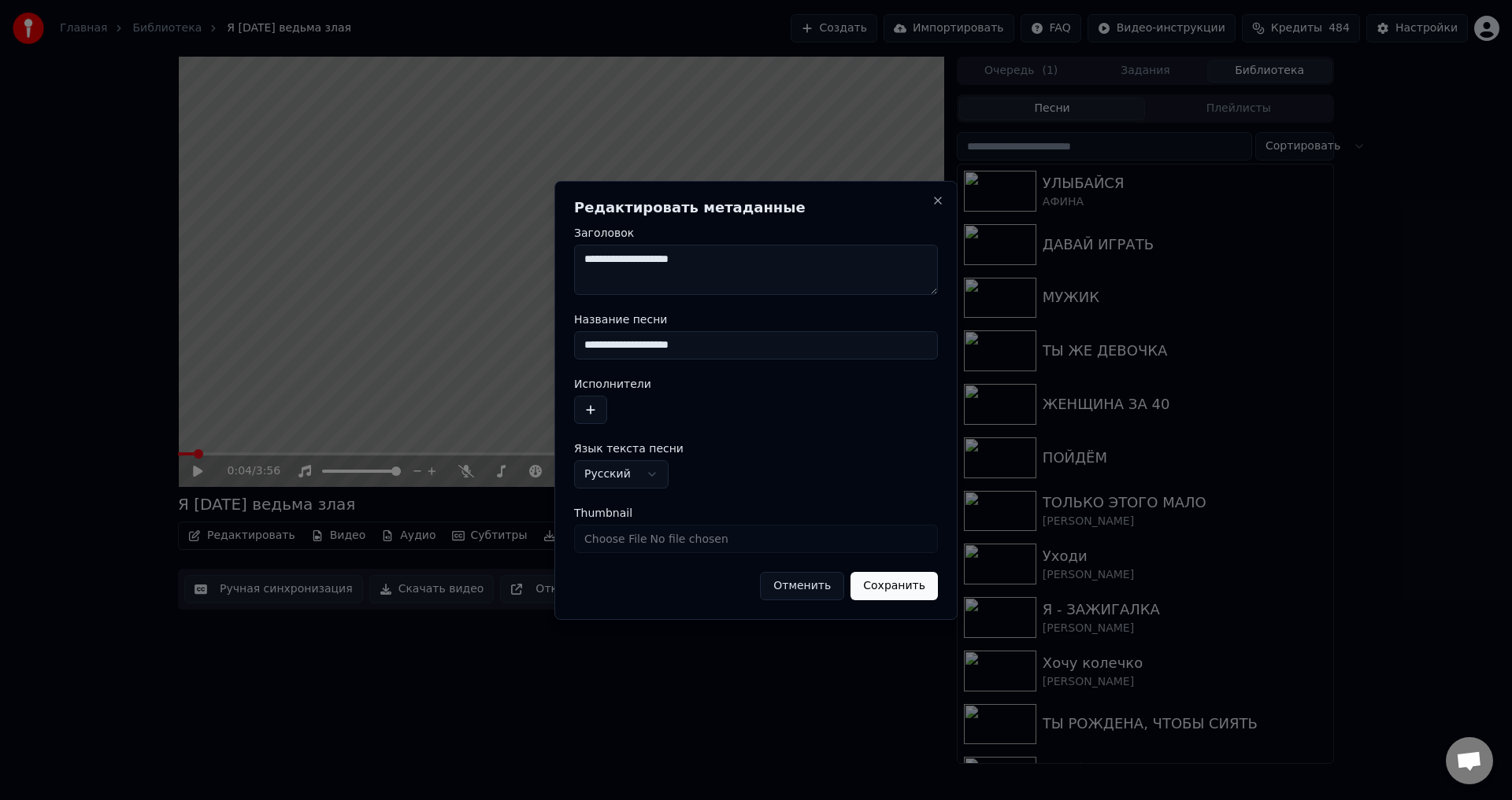
click at [595, 345] on input "**********" at bounding box center [756, 346] width 364 height 29
type input "**********"
click at [896, 586] on button "Сохранить" at bounding box center [894, 586] width 87 height 29
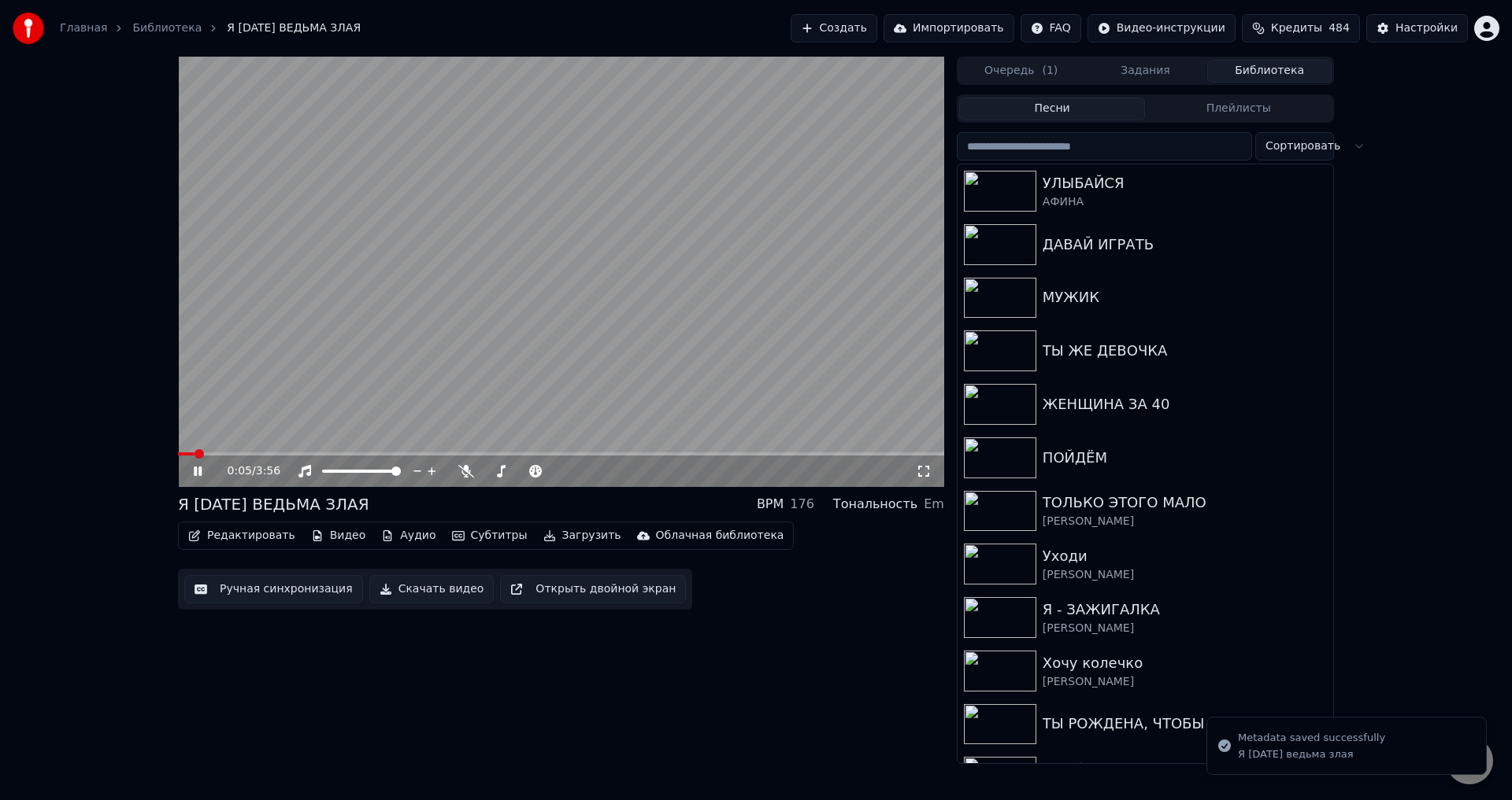
click at [920, 464] on div "0:05 / 3:56" at bounding box center [561, 472] width 753 height 16
click at [926, 470] on icon at bounding box center [923, 471] width 16 height 12
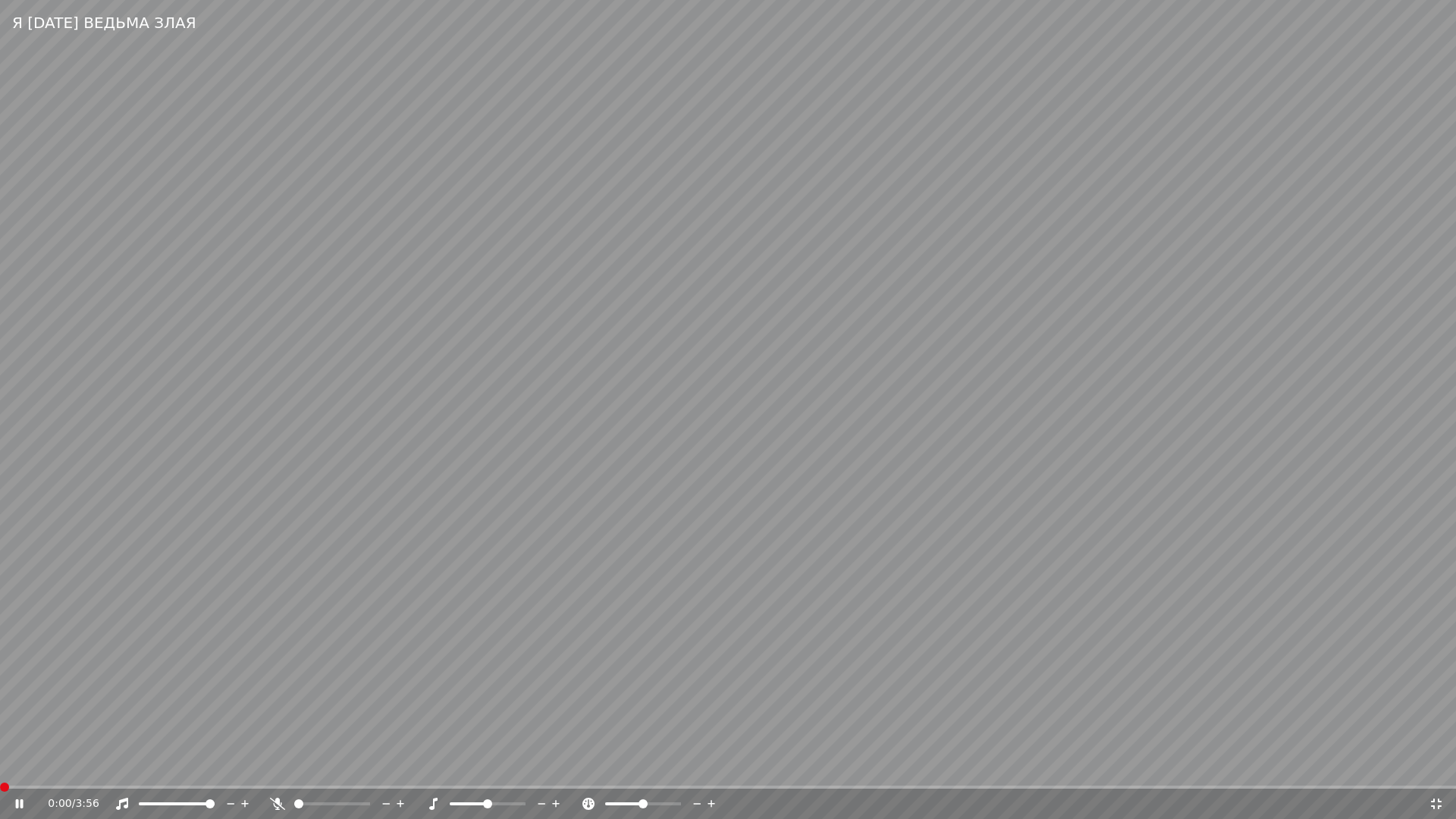
click at [0, 771] on span at bounding box center [0, 788] width 0 height 3
click at [759, 662] on video at bounding box center [728, 410] width 1456 height 819
click at [1427, 771] on div "0:46 / 3:56" at bounding box center [738, 804] width 1381 height 15
click at [1430, 771] on icon at bounding box center [1436, 804] width 15 height 12
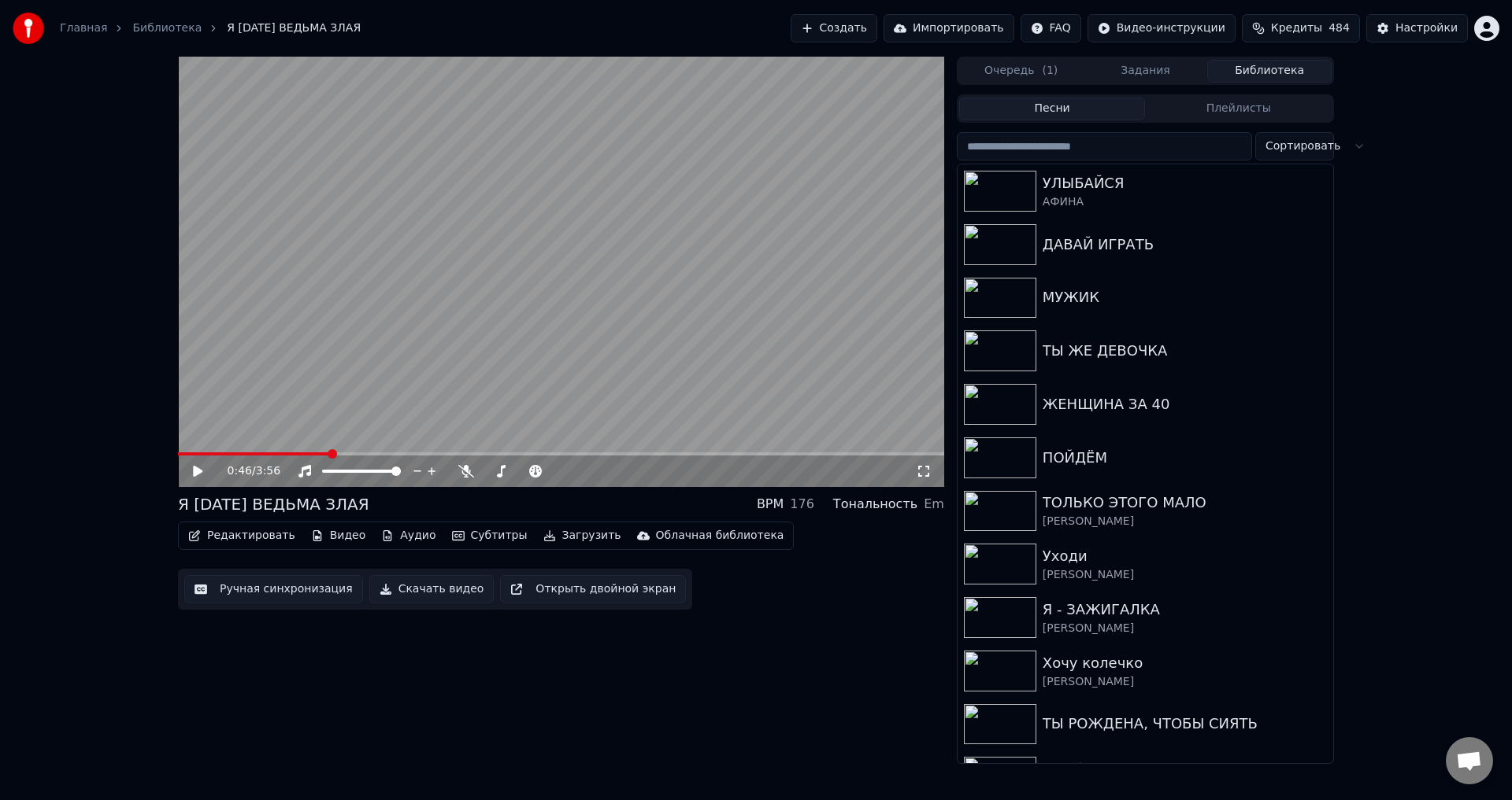
click at [277, 597] on button "Ручная синхронизация" at bounding box center [273, 589] width 179 height 29
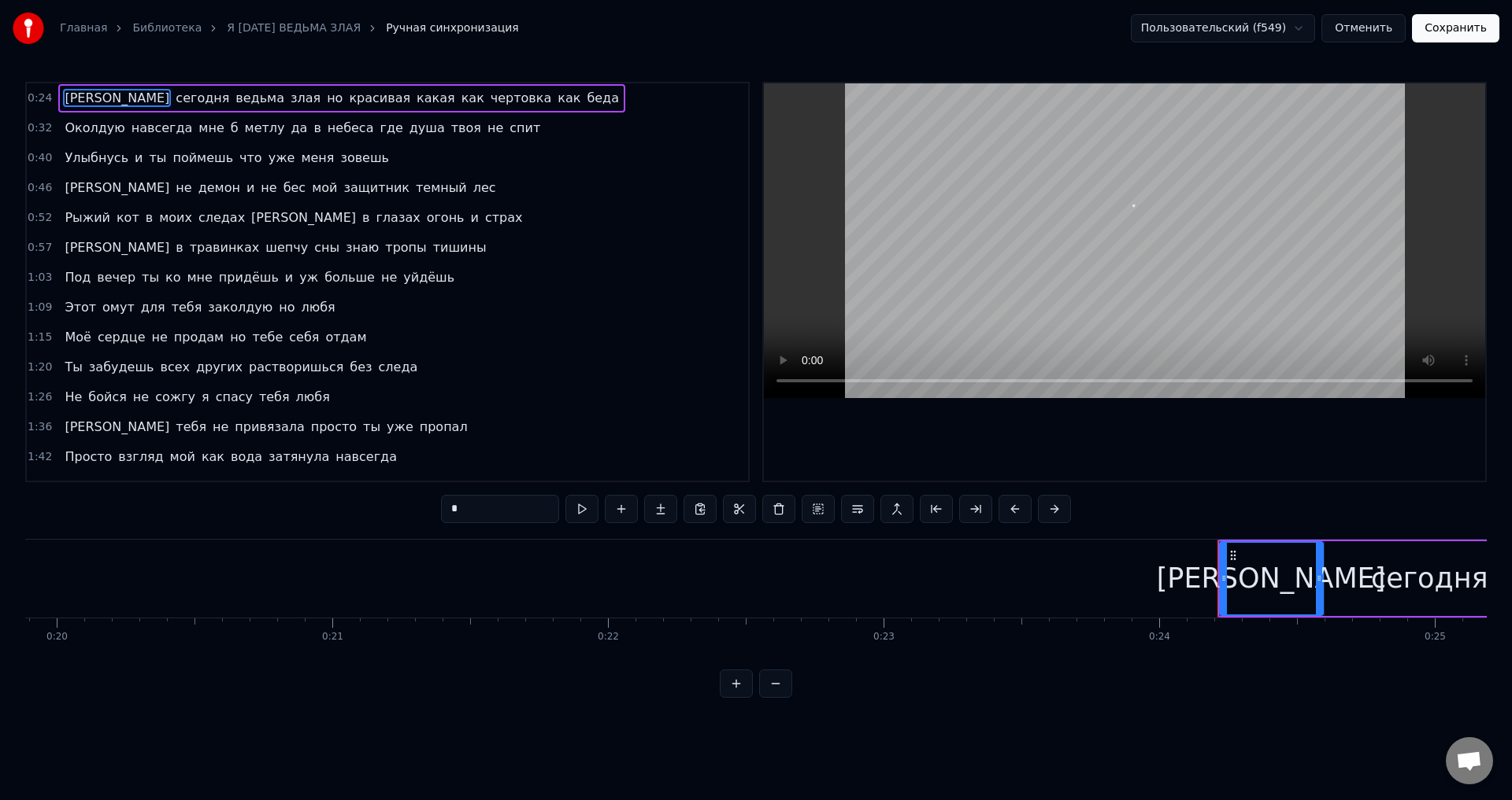
scroll to position [0, 6593]
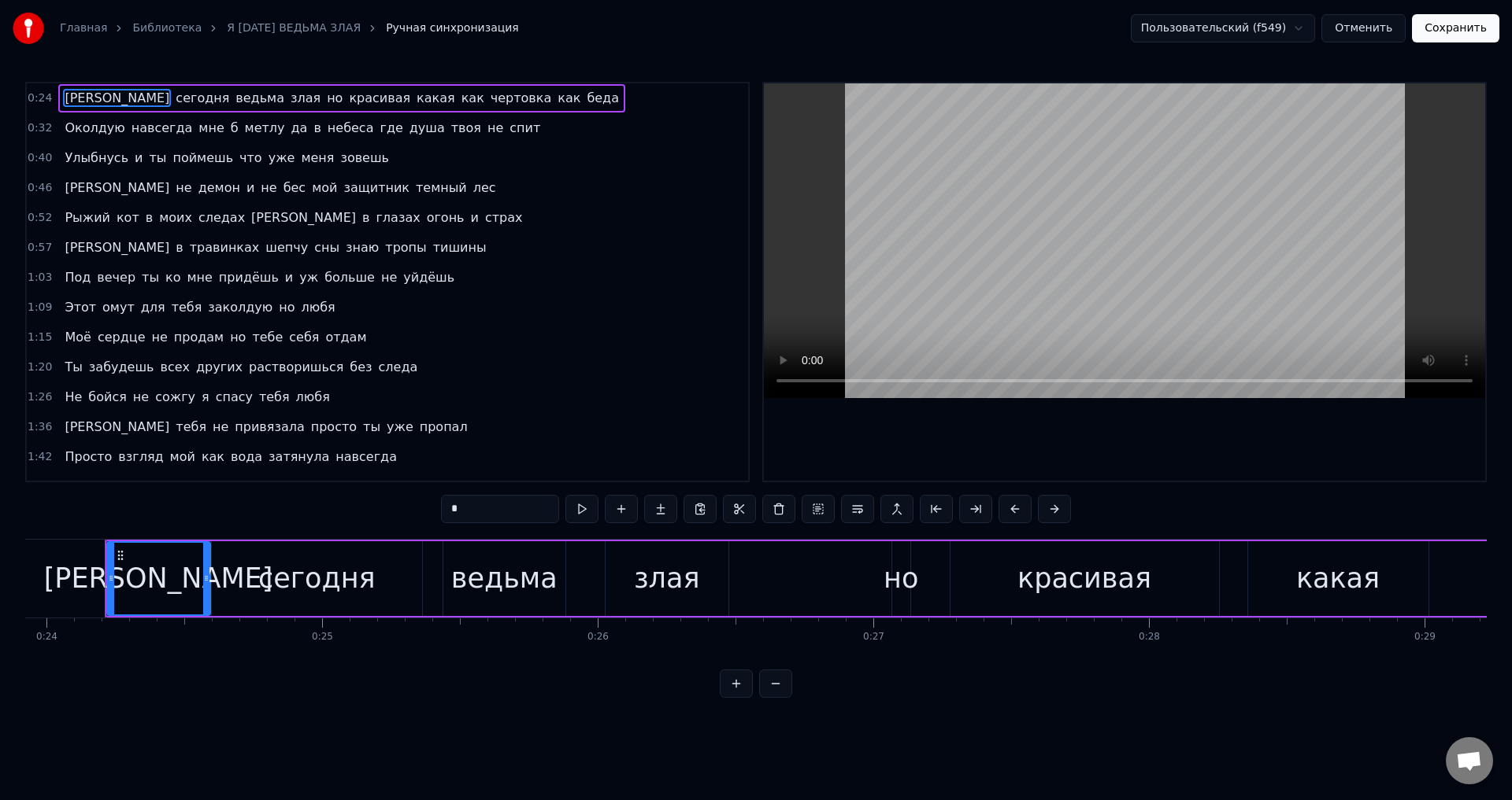
click at [190, 154] on span "поймешь" at bounding box center [202, 158] width 64 height 18
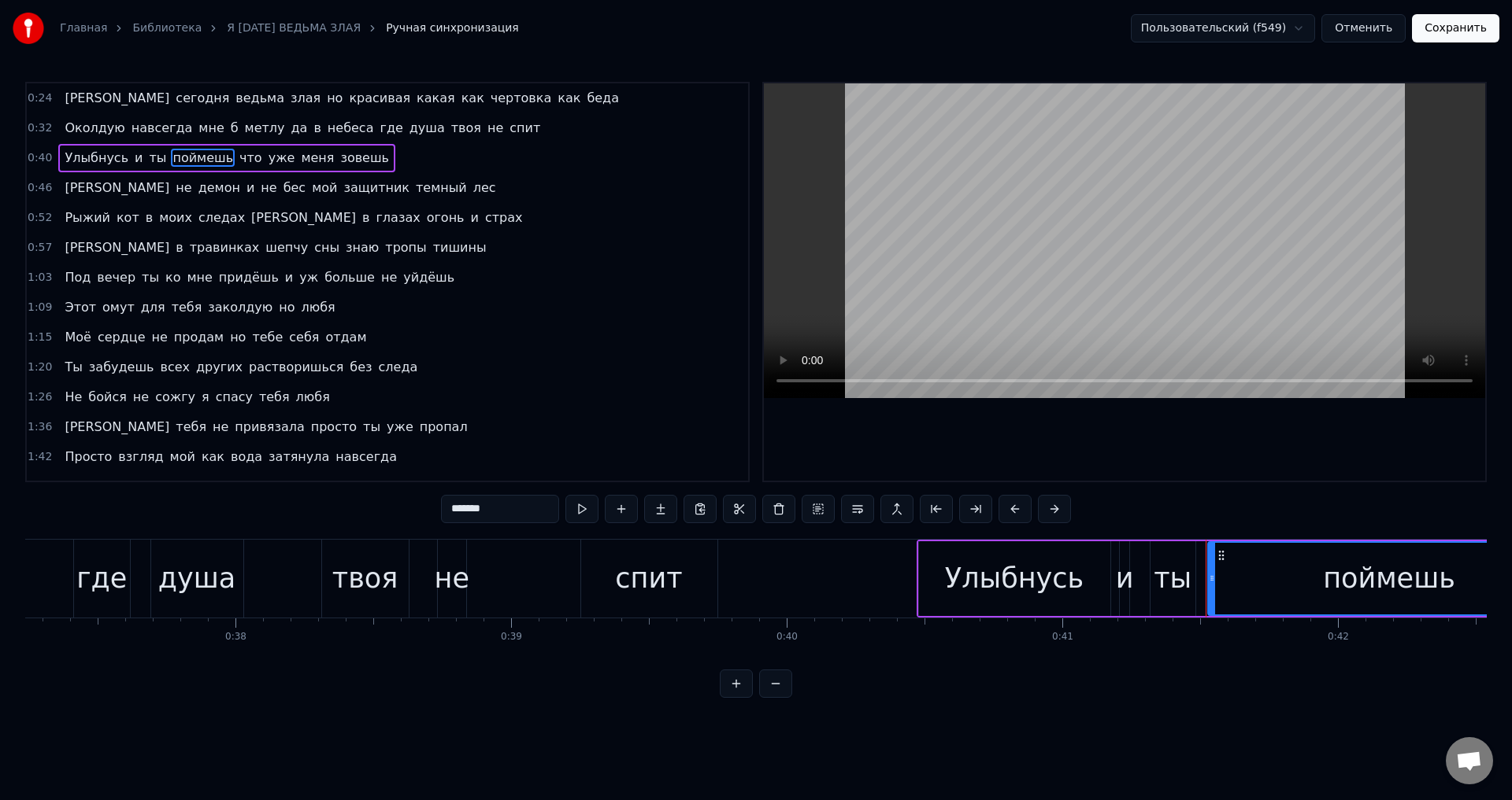
scroll to position [0, 11364]
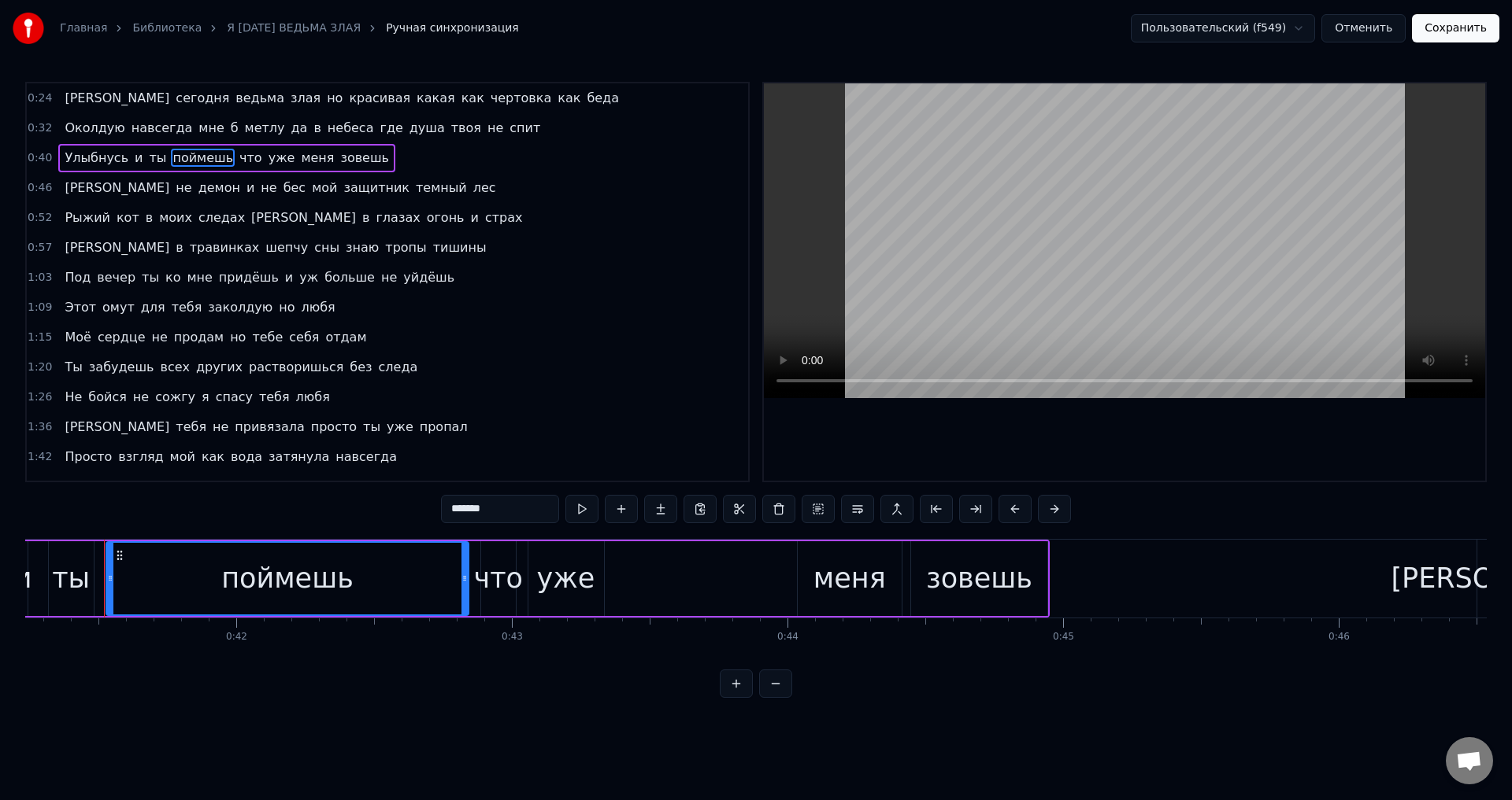
click at [575, 595] on div "уже" at bounding box center [566, 579] width 58 height 42
type input "***"
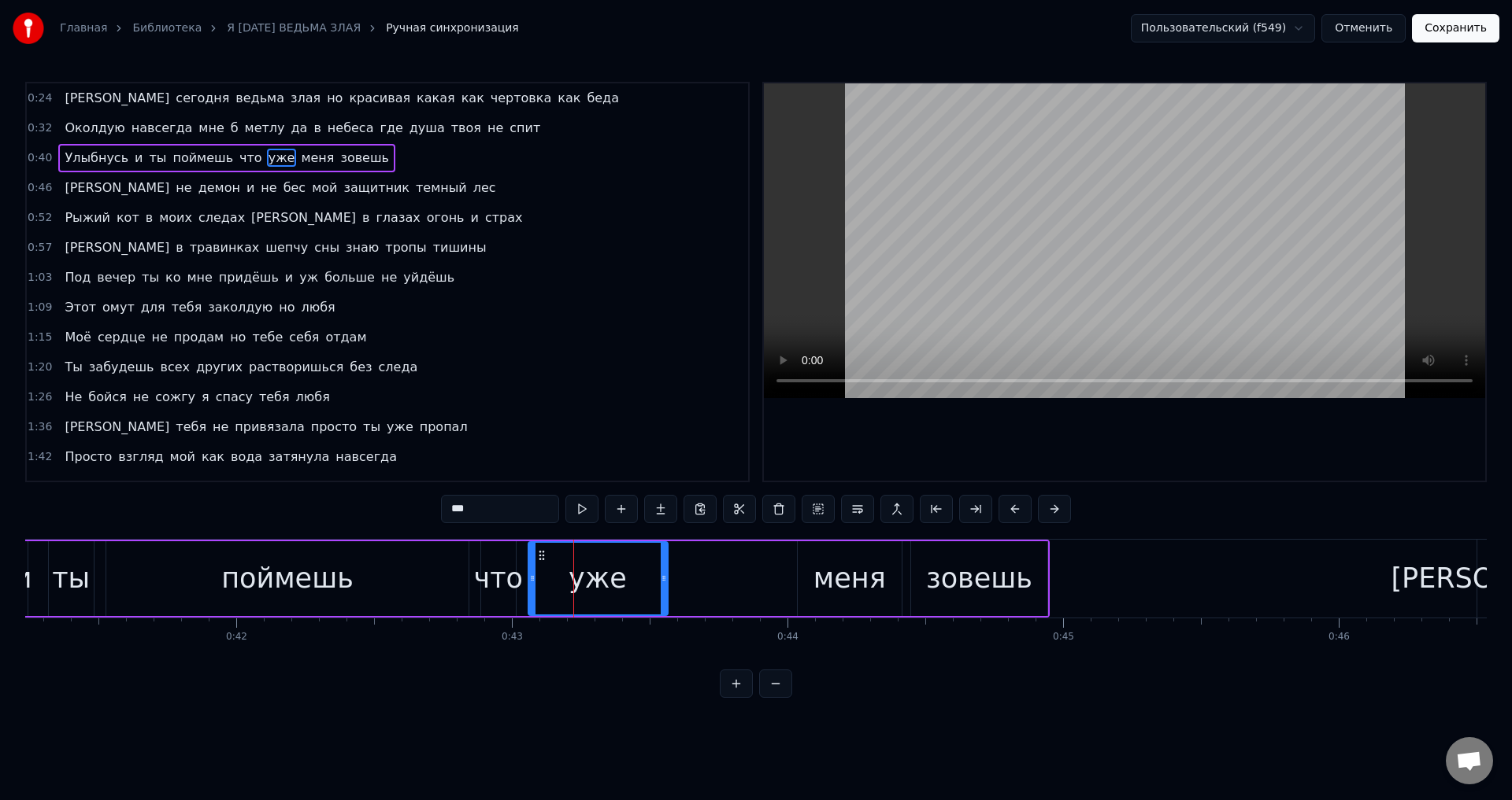
drag, startPoint x: 600, startPoint y: 584, endPoint x: 664, endPoint y: 581, distance: 64.1
click at [664, 581] on icon at bounding box center [664, 578] width 6 height 12
drag, startPoint x: 664, startPoint y: 581, endPoint x: 652, endPoint y: 581, distance: 12.0
click at [652, 581] on icon at bounding box center [652, 578] width 6 height 12
drag, startPoint x: 652, startPoint y: 581, endPoint x: 663, endPoint y: 581, distance: 11.0
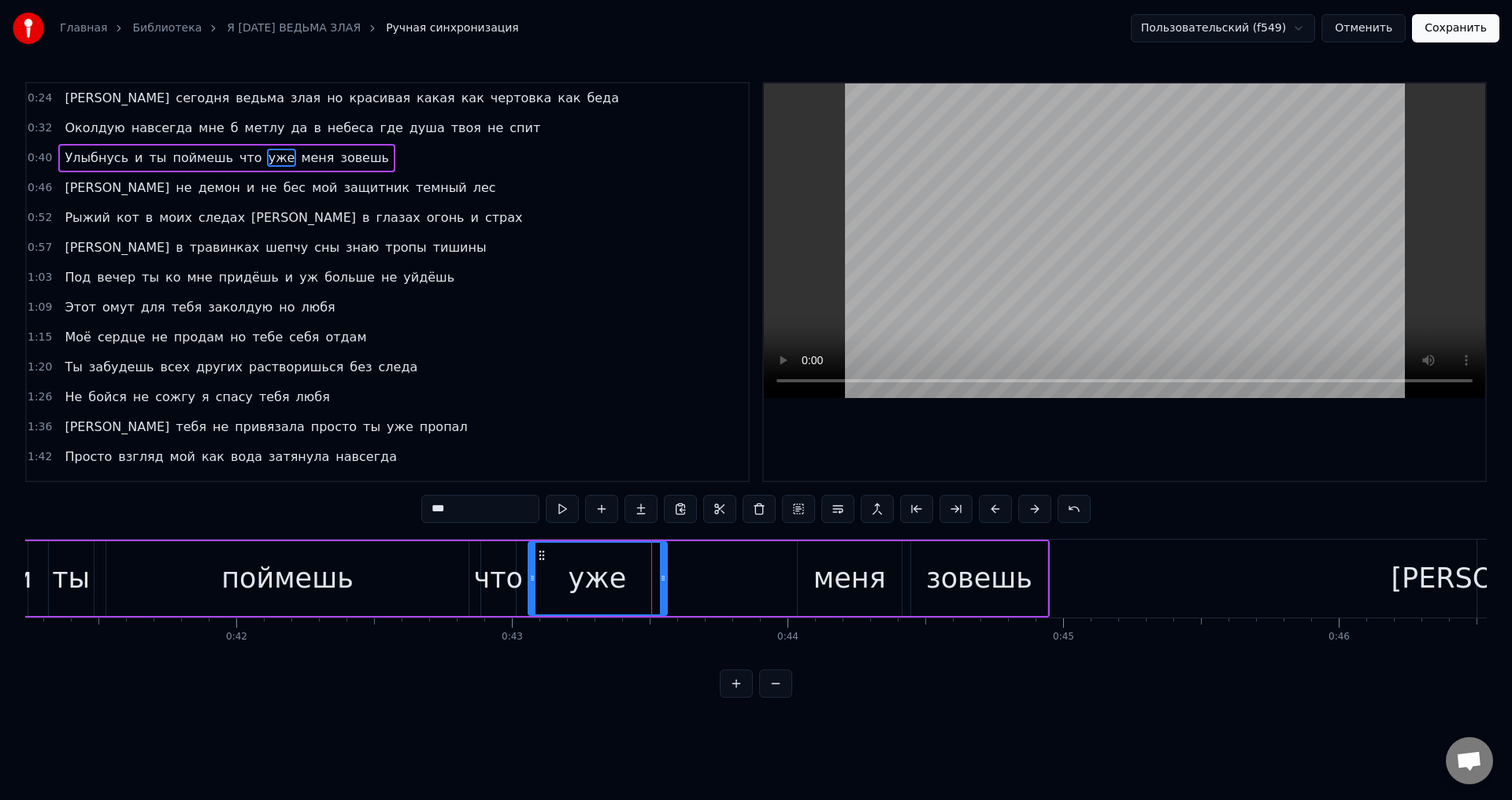
click at [663, 581] on icon at bounding box center [663, 578] width 6 height 12
click at [1459, 29] on button "Сохранить" at bounding box center [1455, 28] width 87 height 29
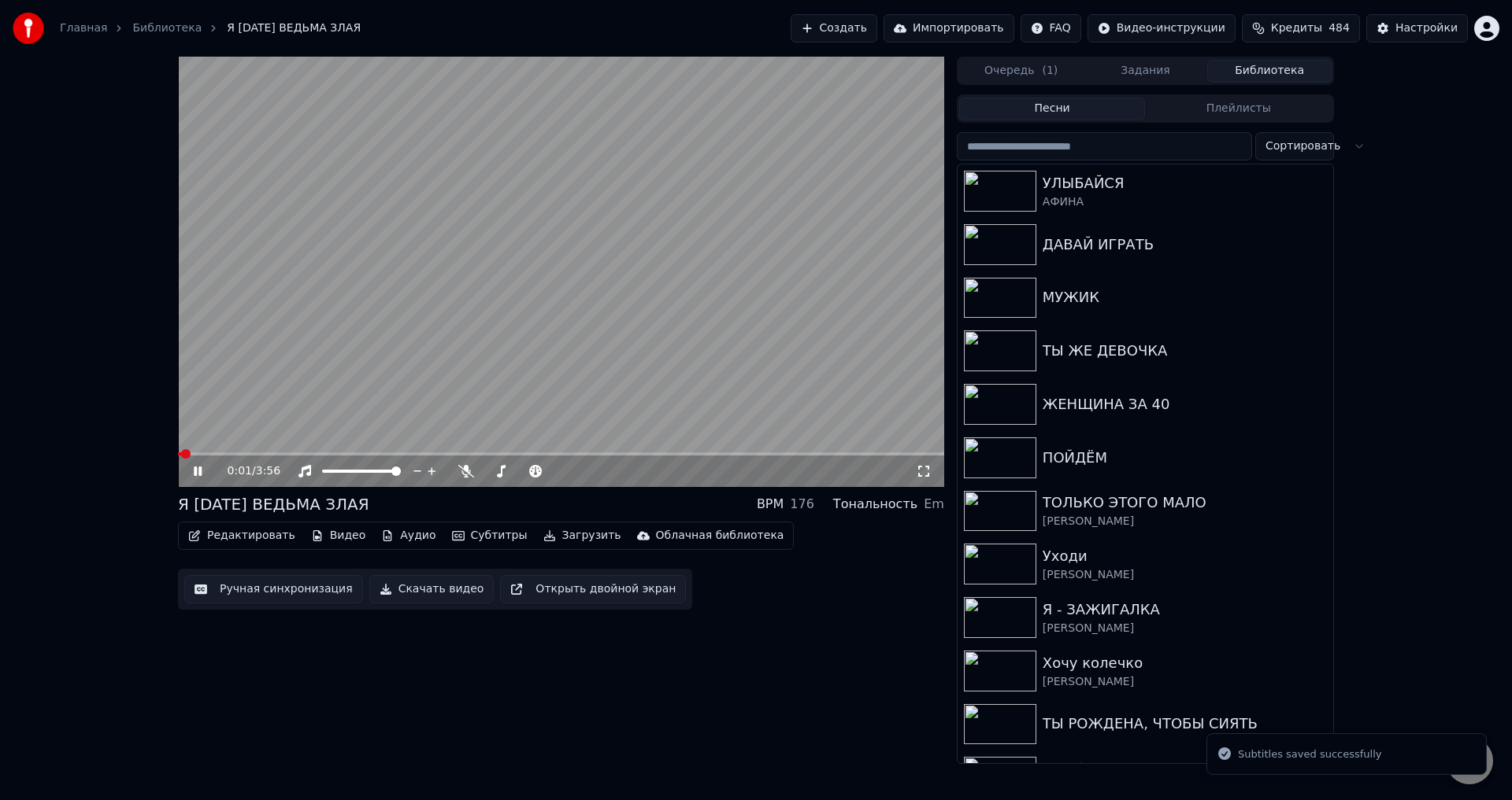
click at [919, 468] on icon at bounding box center [923, 471] width 11 height 11
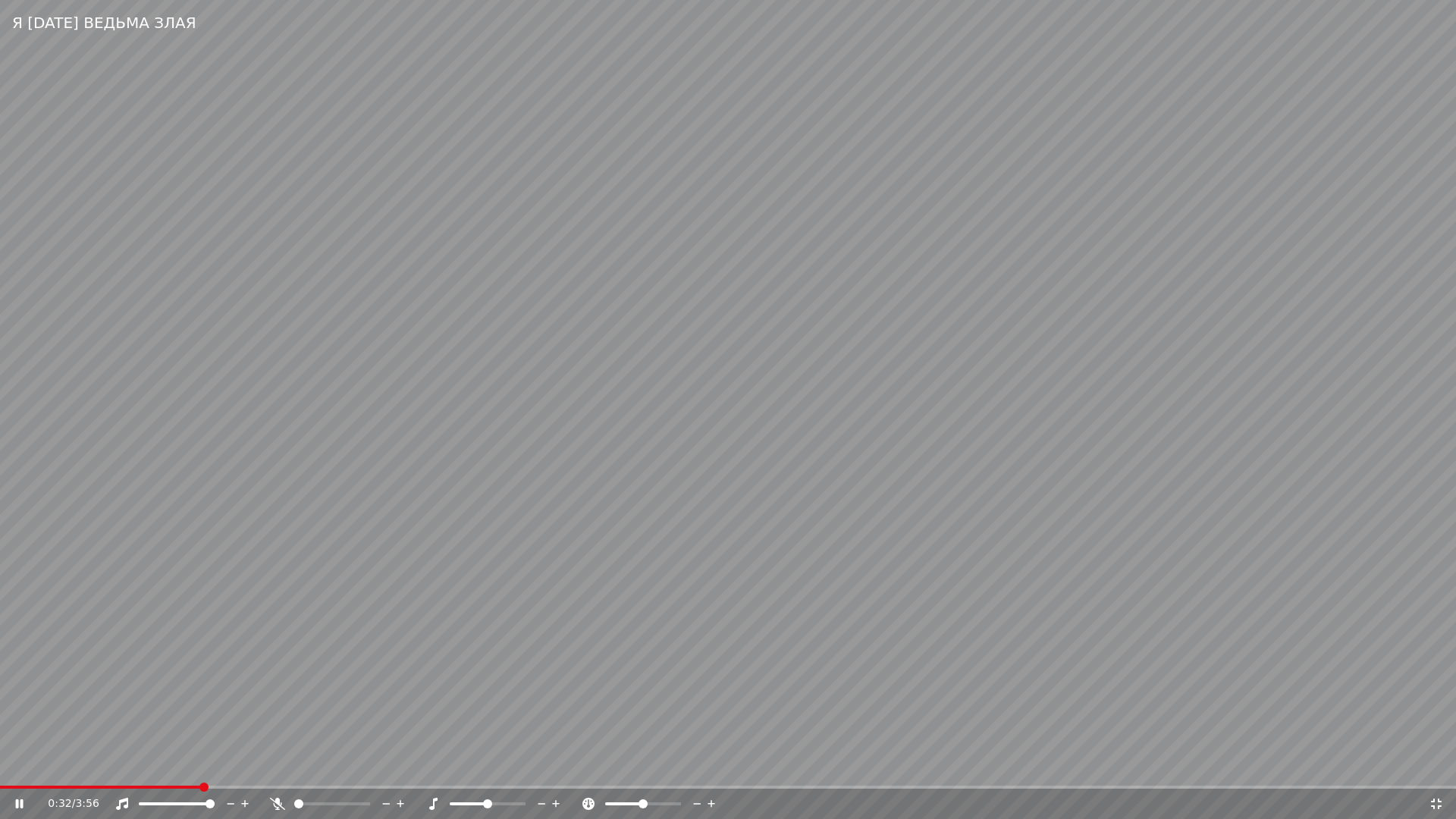
click at [52, 771] on span at bounding box center [101, 788] width 201 height 3
click at [89, 771] on span at bounding box center [728, 788] width 1456 height 3
click at [1067, 738] on video at bounding box center [728, 410] width 1456 height 819
click at [1436, 771] on icon at bounding box center [1436, 804] width 15 height 12
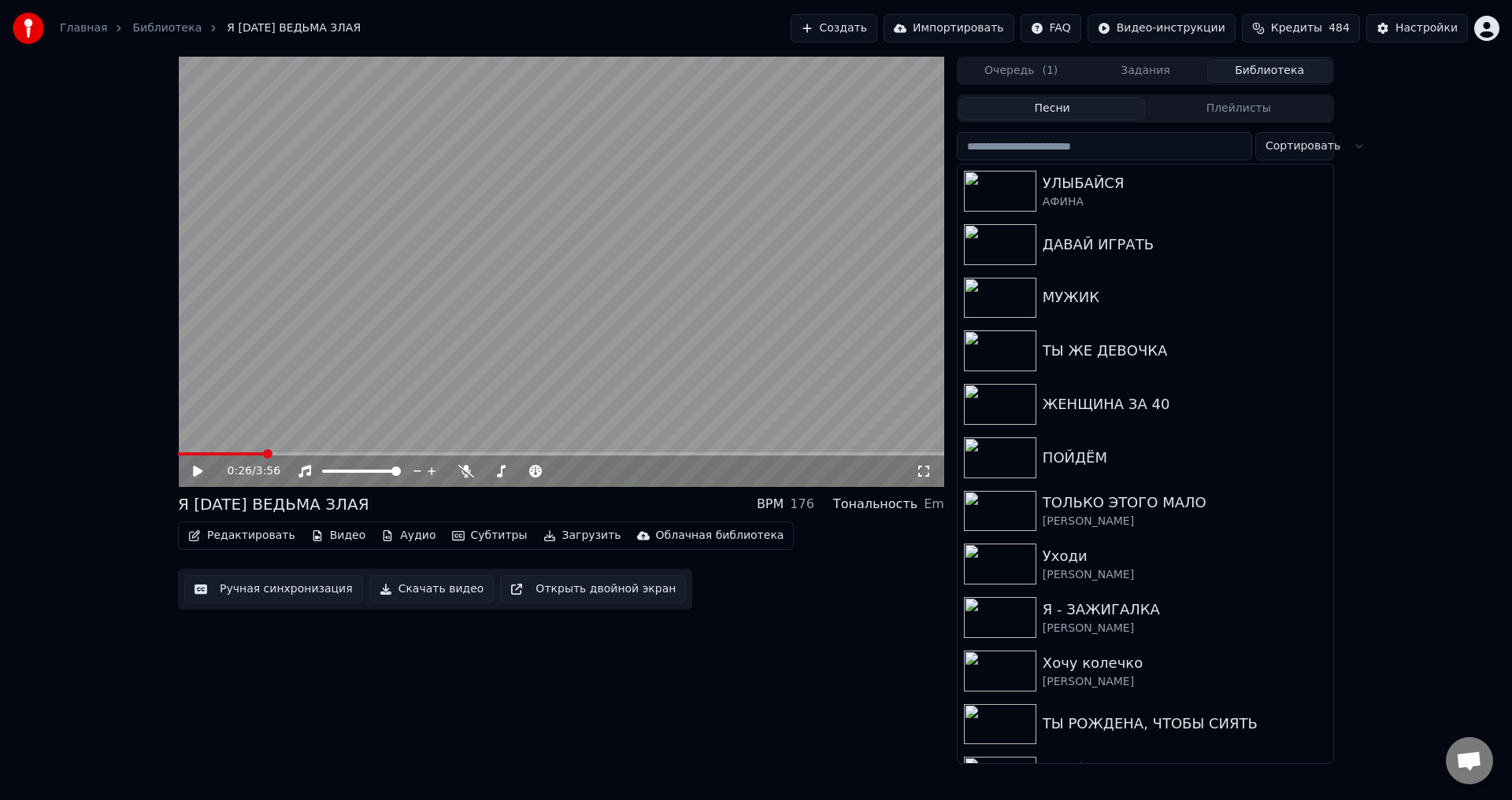
click at [282, 594] on button "Ручная синхронизация" at bounding box center [273, 589] width 179 height 29
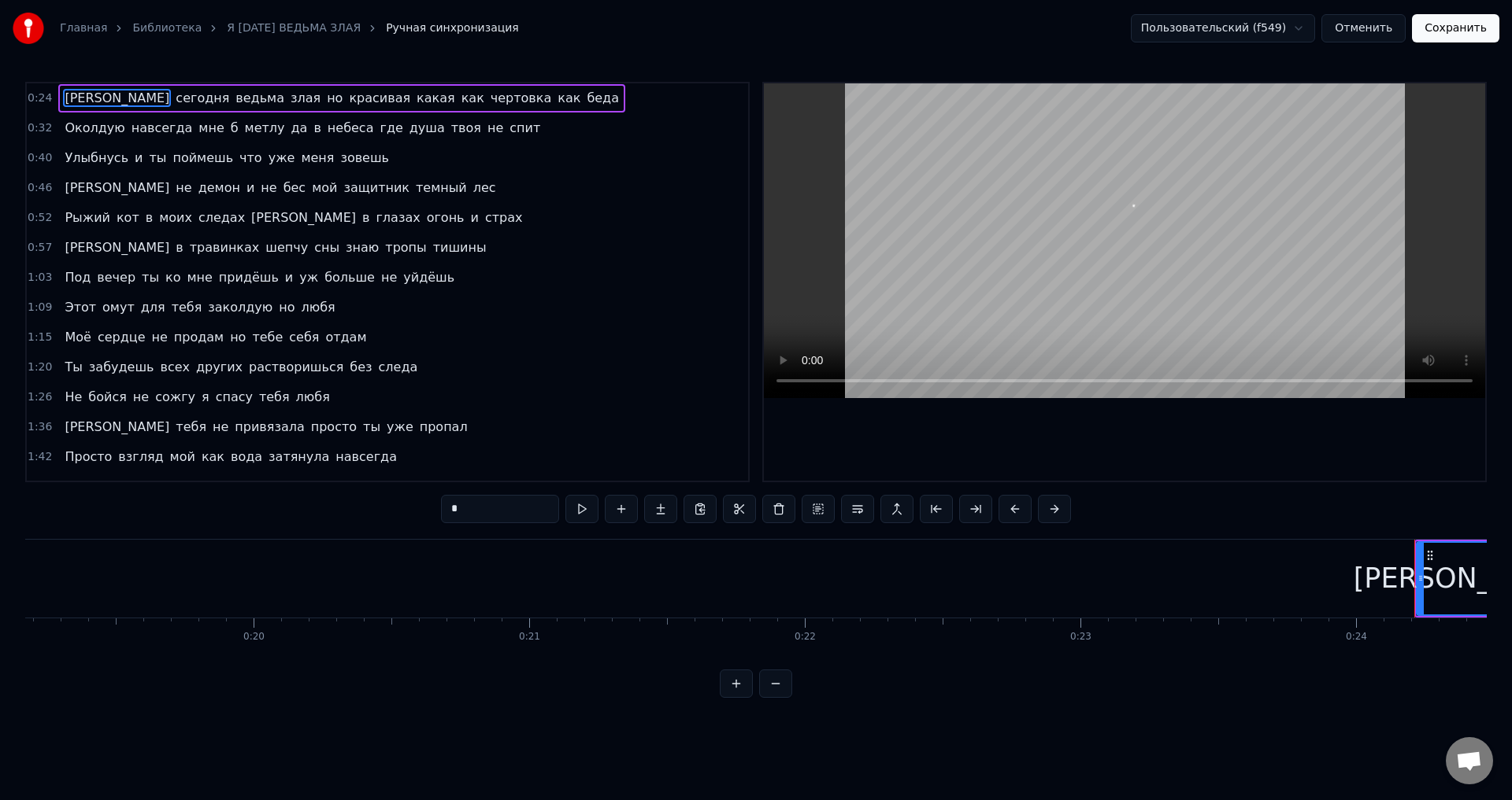
scroll to position [0, 6593]
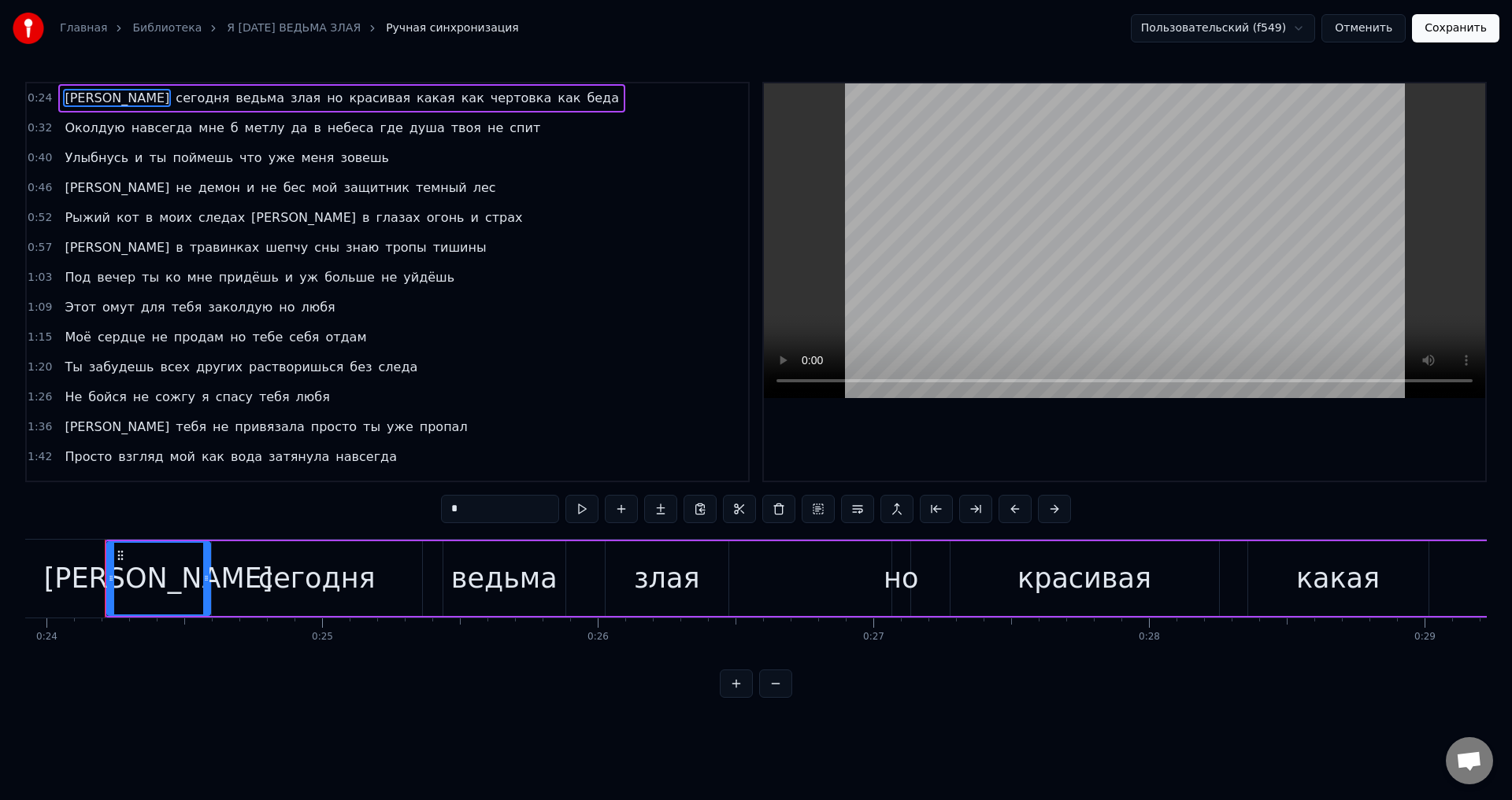
click at [139, 566] on div "[PERSON_NAME]" at bounding box center [159, 579] width 102 height 71
drag, startPoint x: 113, startPoint y: 576, endPoint x: 124, endPoint y: 576, distance: 11.0
click at [124, 576] on icon at bounding box center [121, 578] width 6 height 12
click at [1480, 25] on button "Сохранить" at bounding box center [1455, 28] width 87 height 29
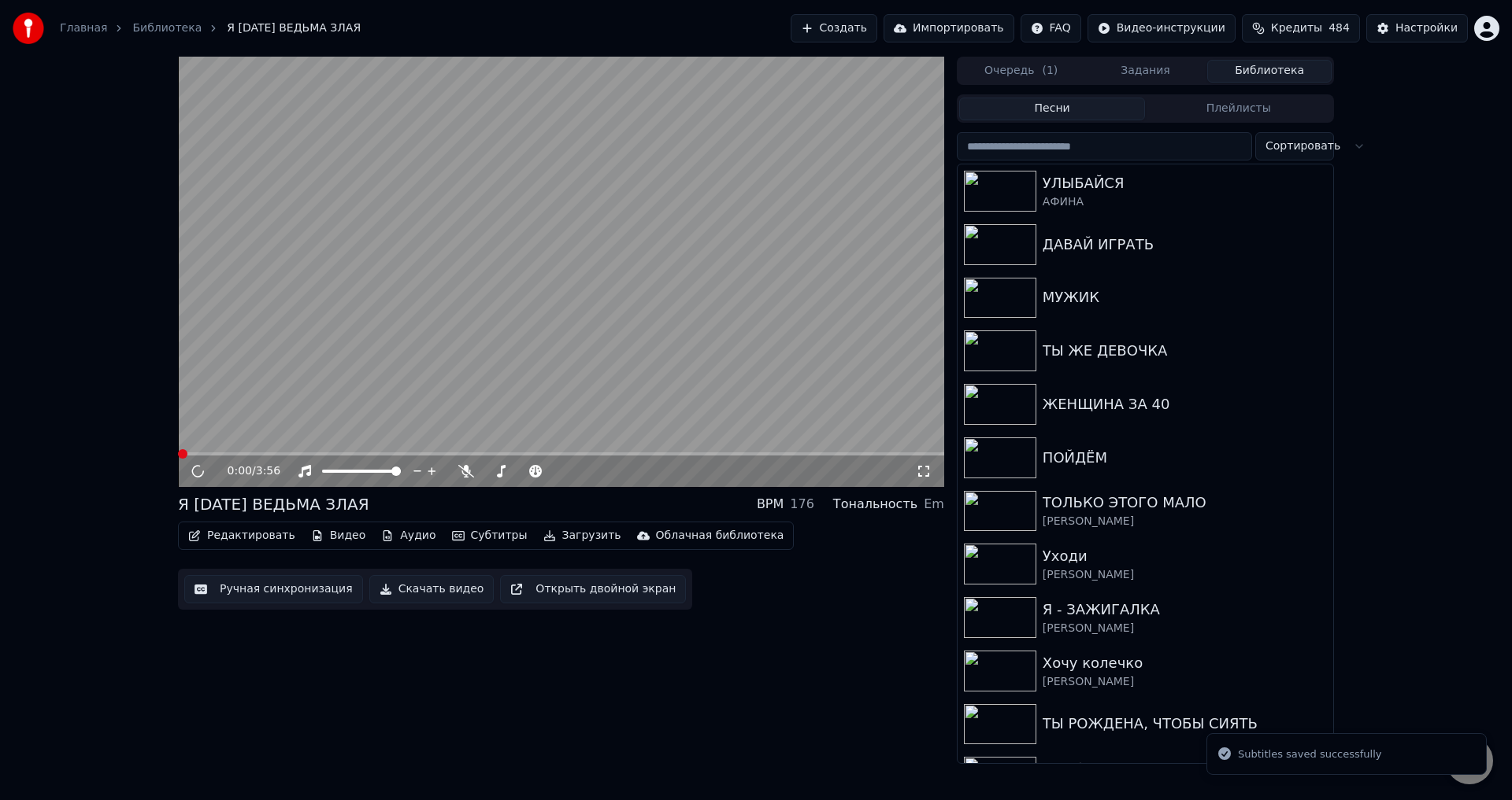
click at [923, 472] on icon at bounding box center [923, 471] width 16 height 12
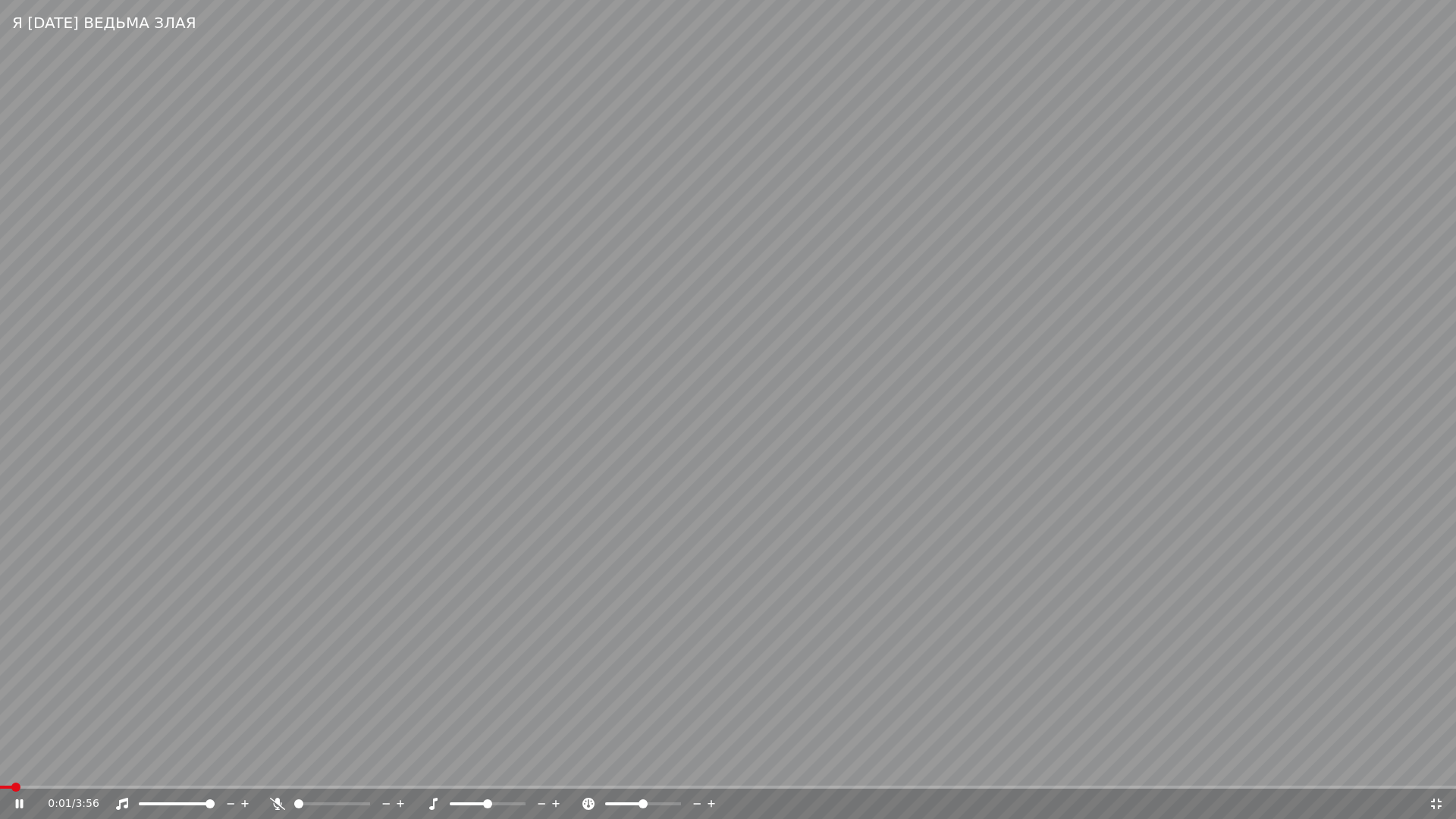
click at [90, 771] on div "0:01 / 3:56" at bounding box center [728, 804] width 1456 height 30
click at [89, 771] on span at bounding box center [728, 788] width 1456 height 3
click at [893, 650] on video at bounding box center [728, 410] width 1456 height 819
click at [1438, 771] on icon at bounding box center [1436, 804] width 11 height 11
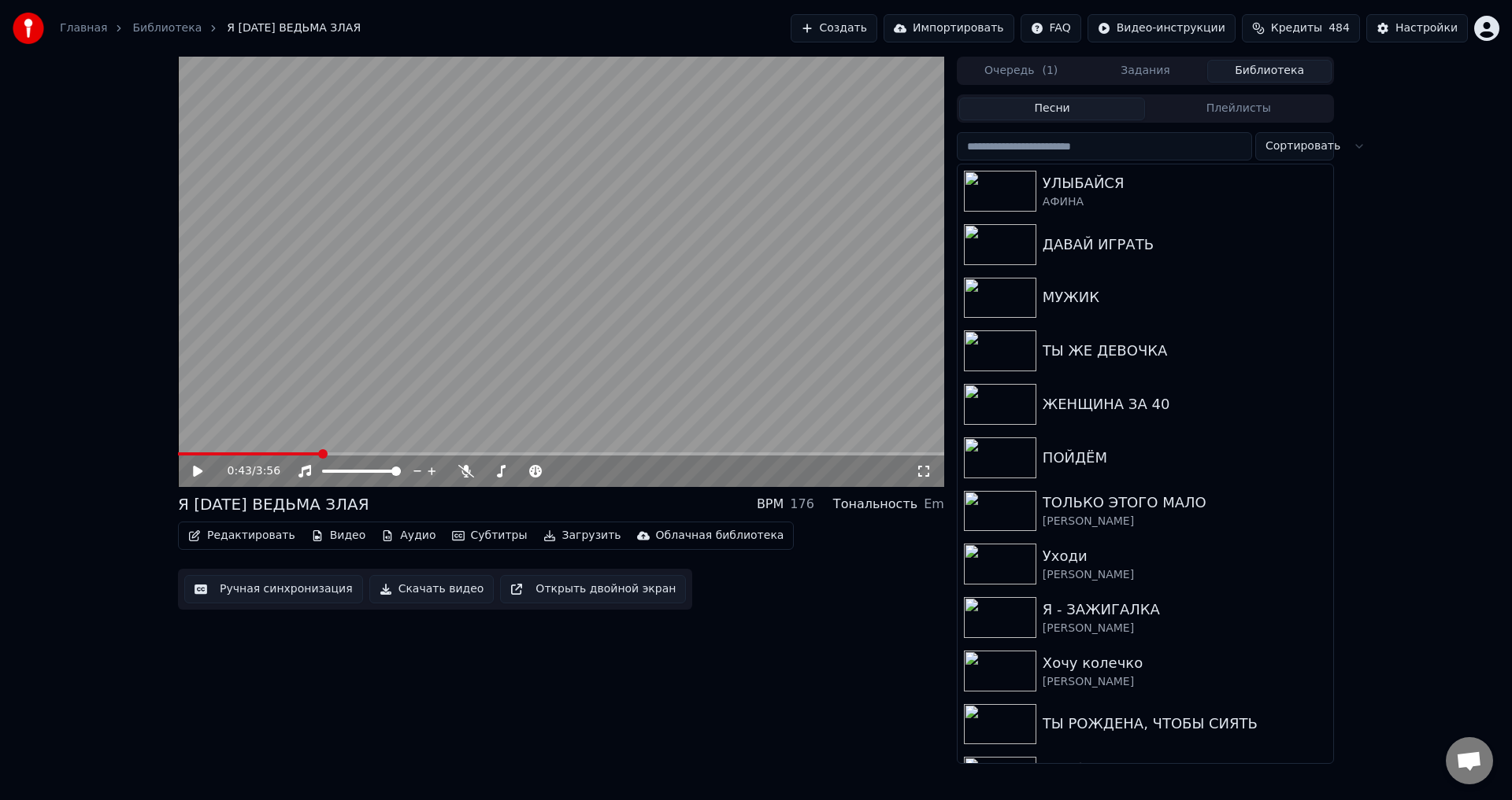
click at [272, 594] on button "Ручная синхронизация" at bounding box center [273, 589] width 179 height 29
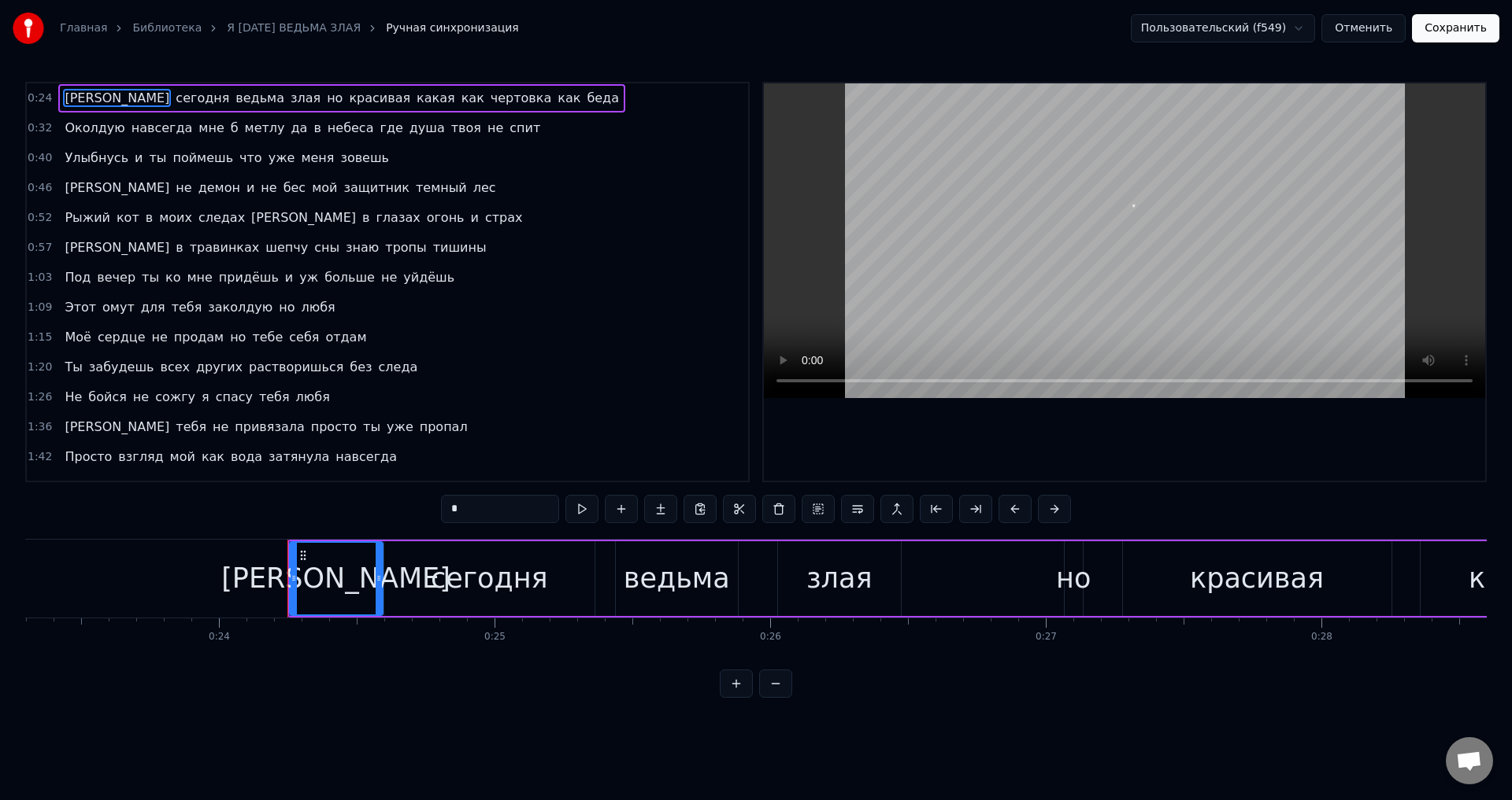
scroll to position [0, 6604]
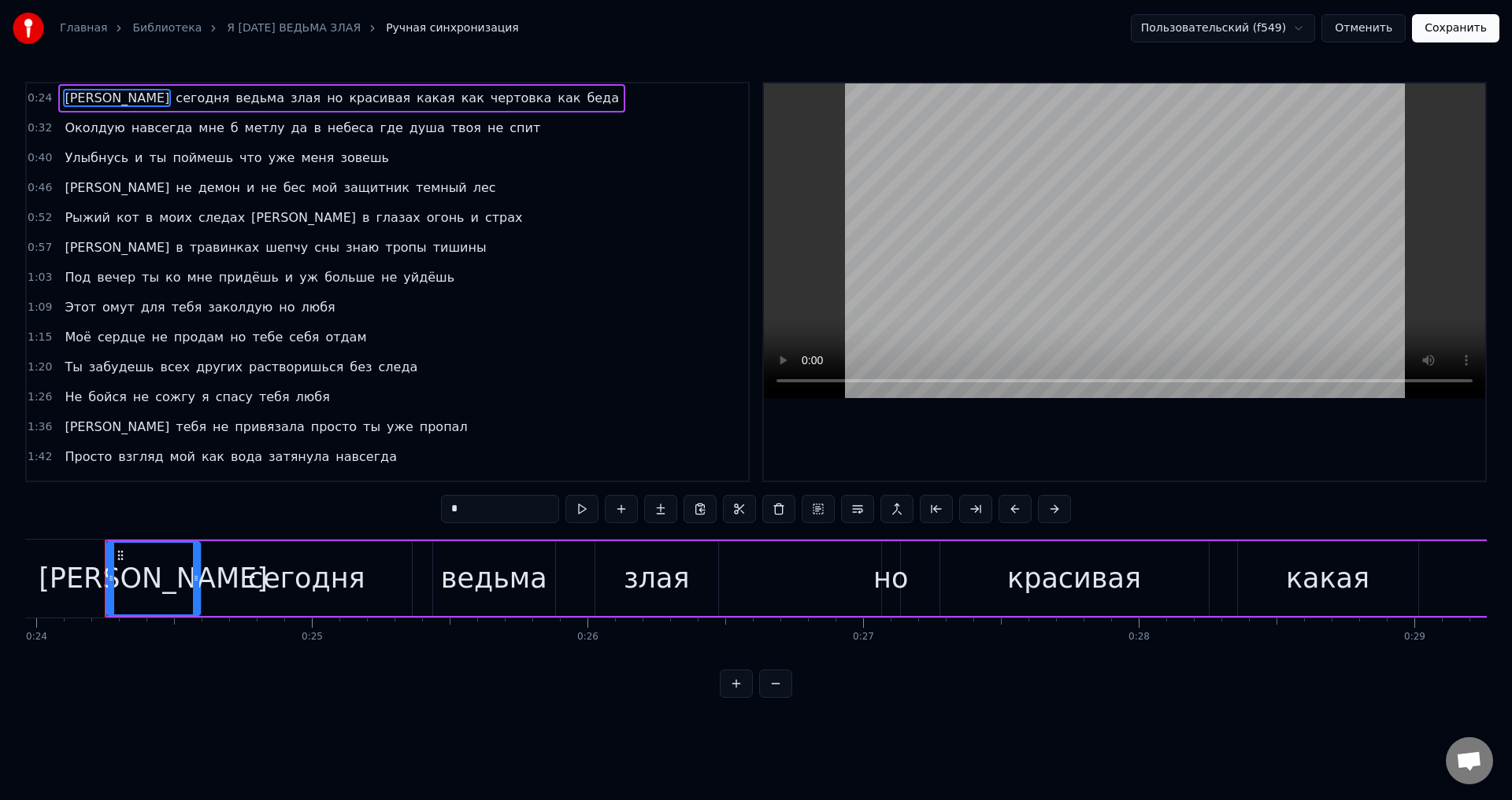
click at [186, 165] on span "поймешь" at bounding box center [202, 158] width 64 height 18
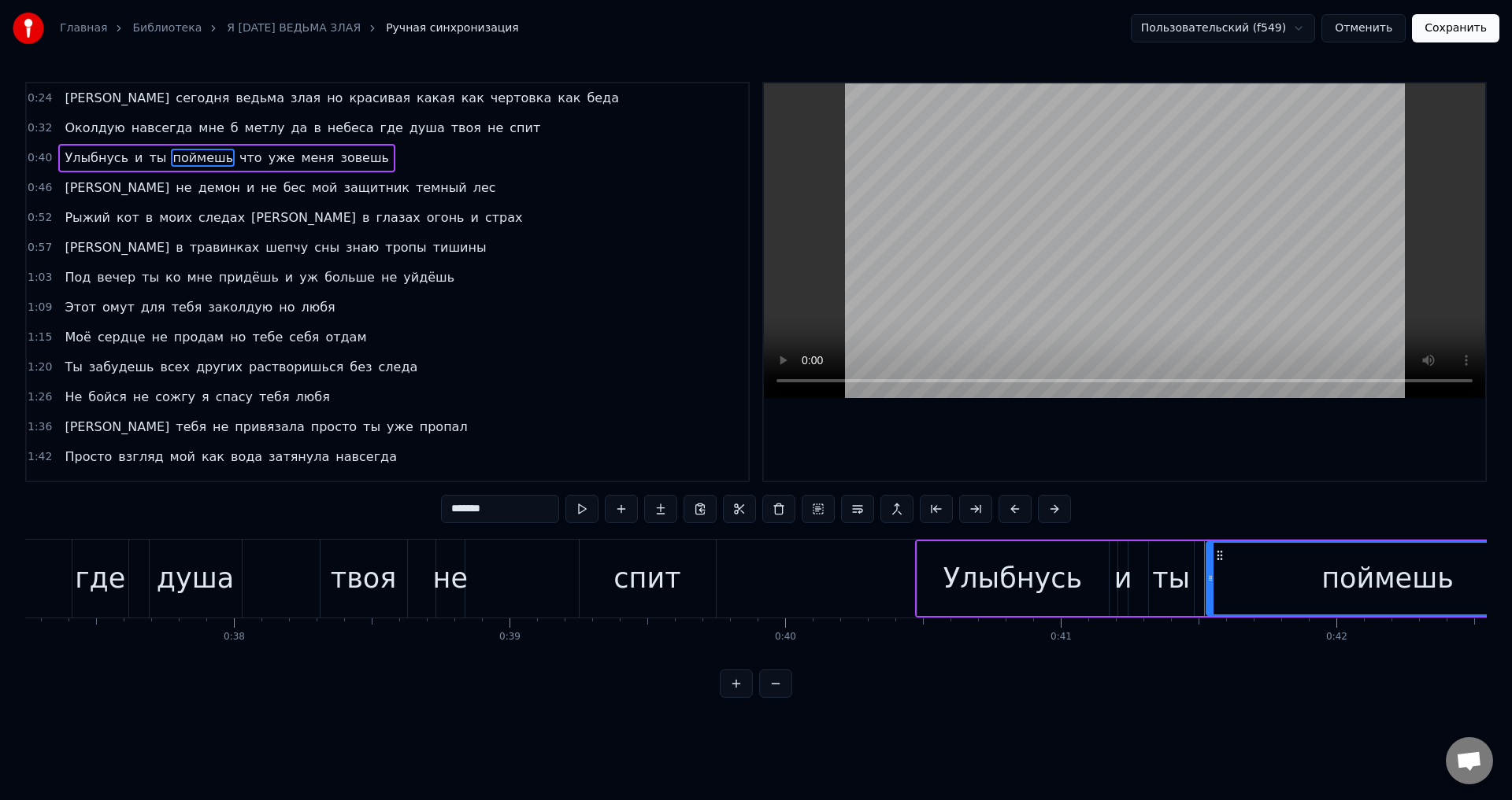
scroll to position [0, 11364]
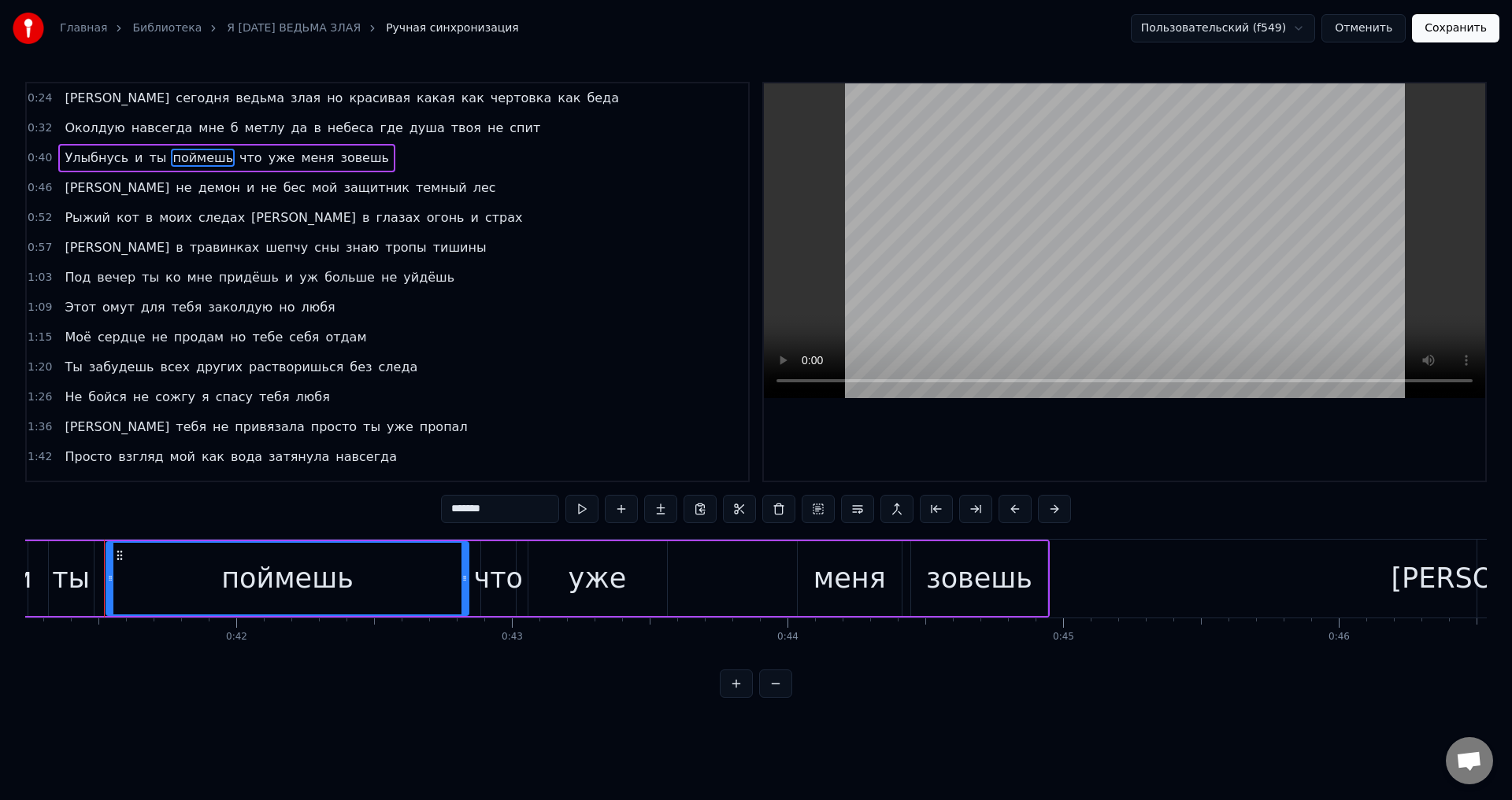
click at [485, 509] on input "*******" at bounding box center [500, 509] width 118 height 29
click at [415, 188] on span "темный" at bounding box center [442, 187] width 54 height 18
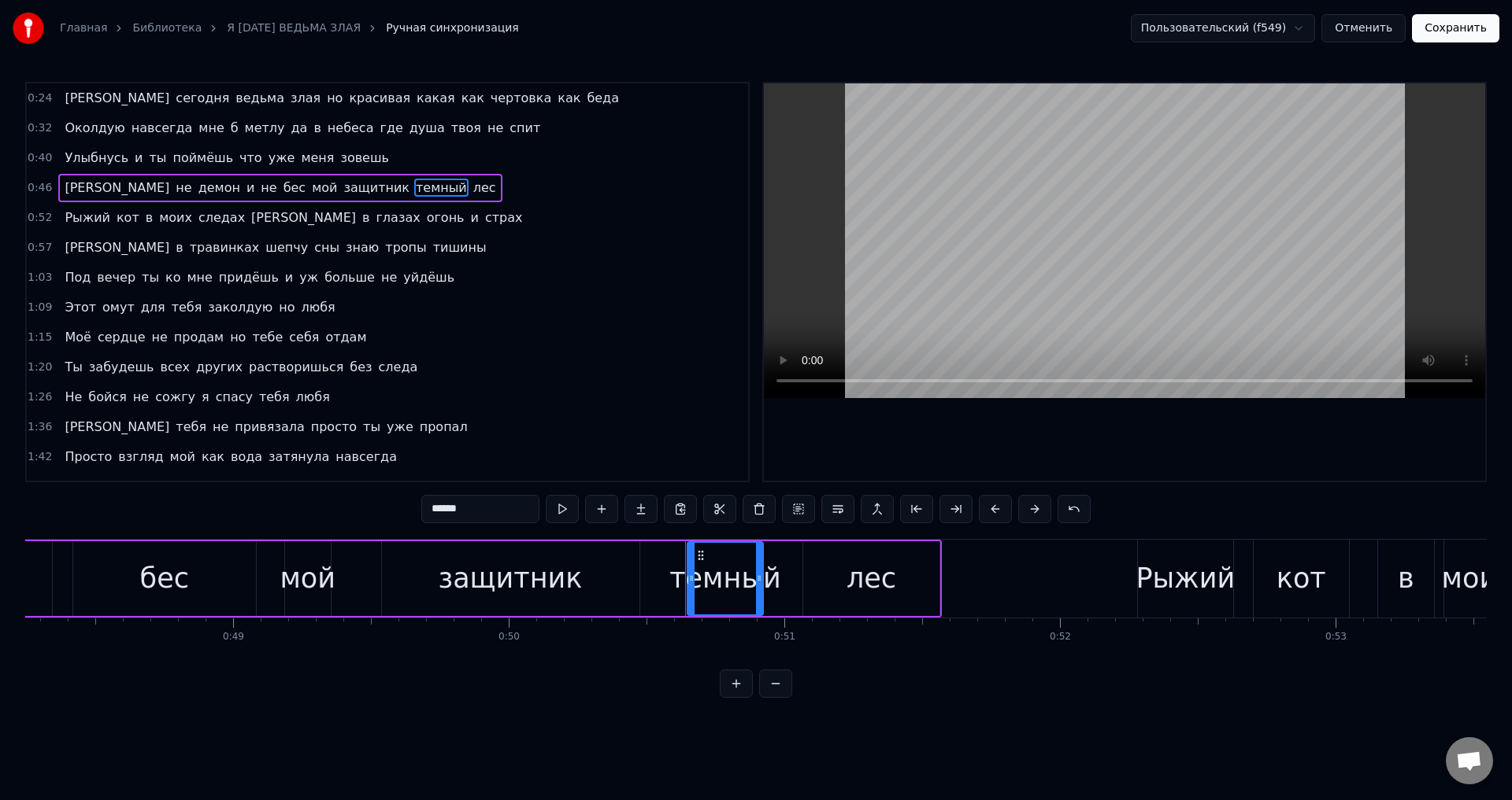
scroll to position [0, 13878]
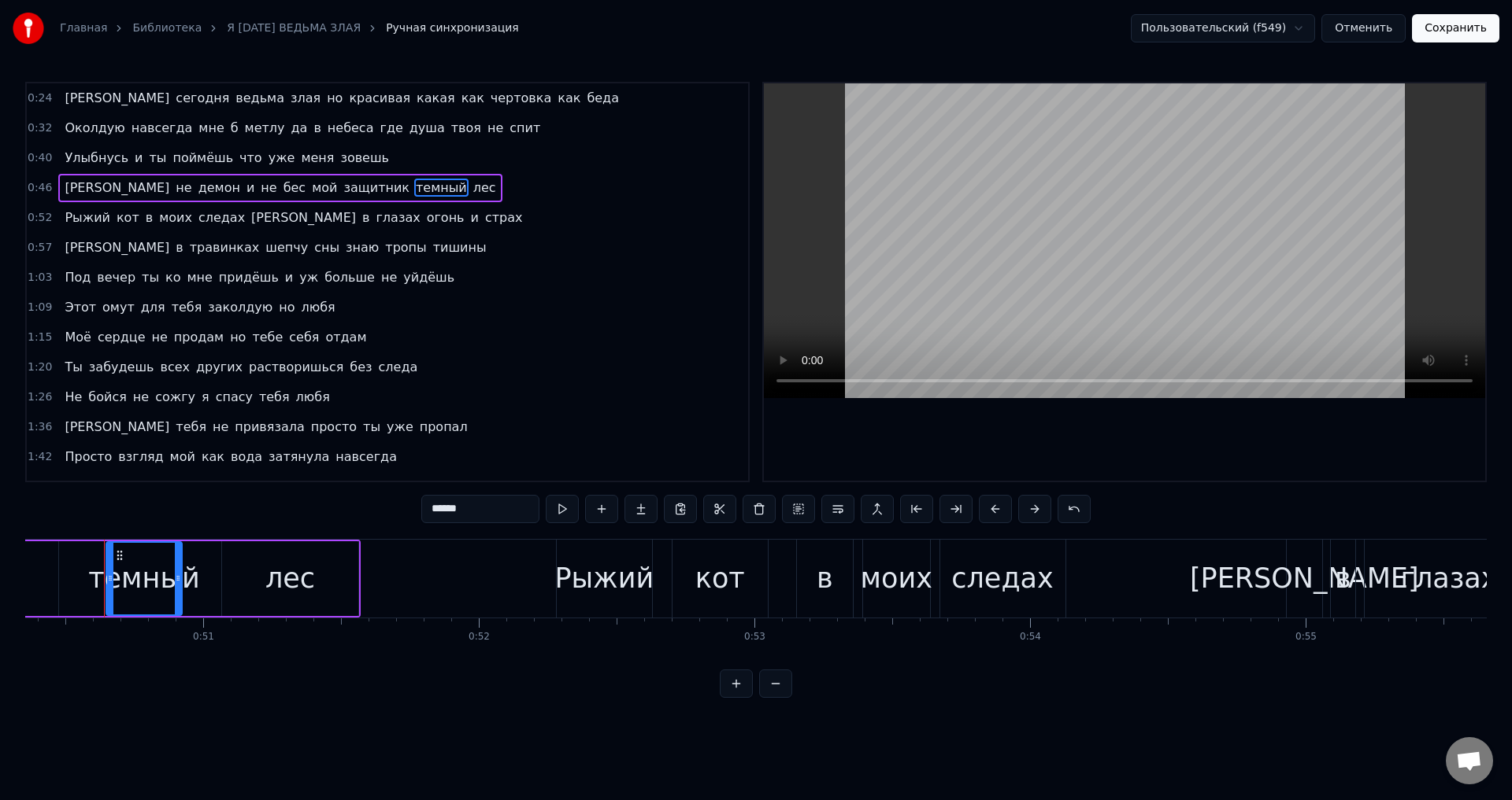
click at [437, 511] on input "******" at bounding box center [481, 509] width 118 height 29
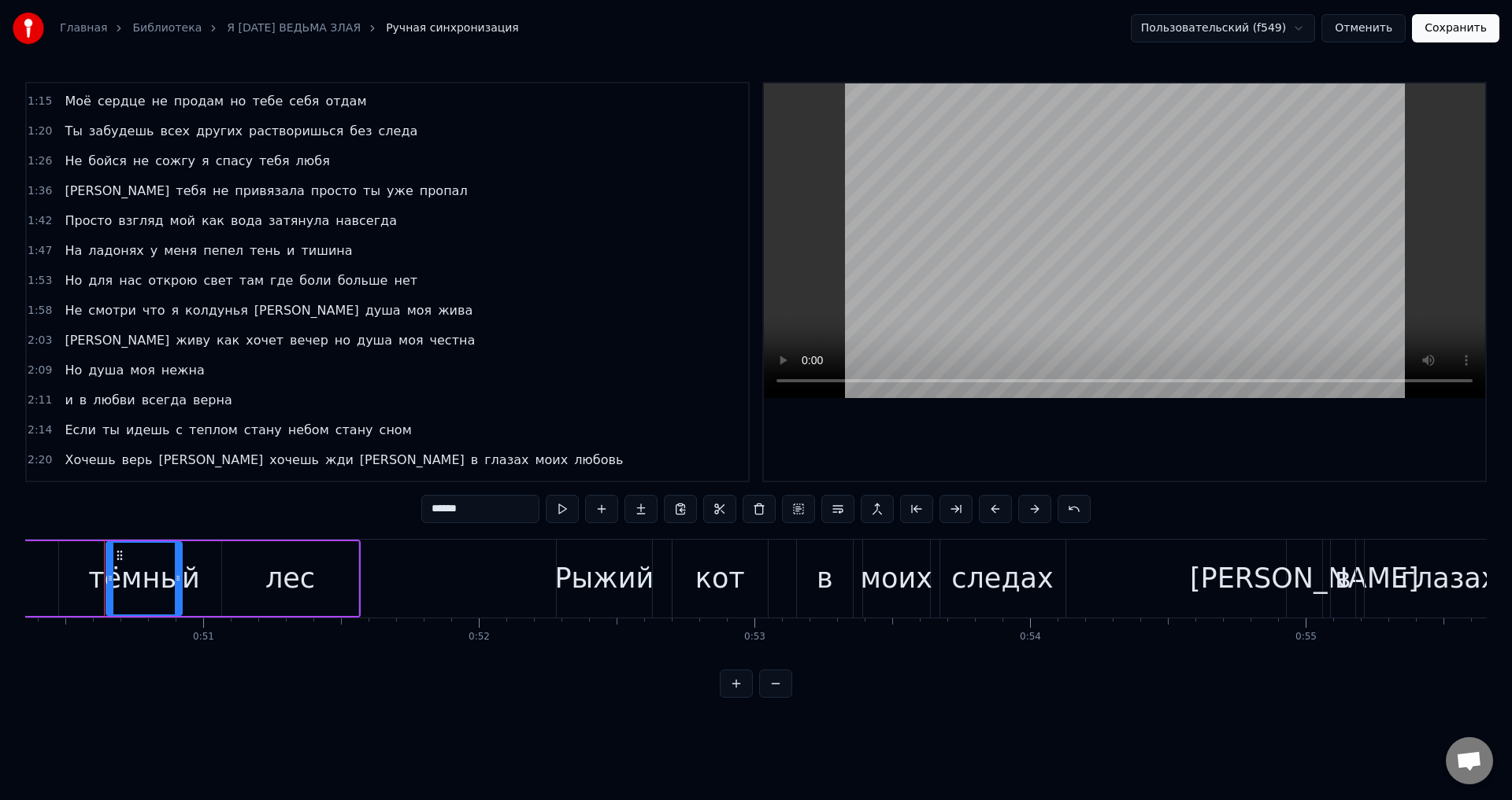
scroll to position [315, 0]
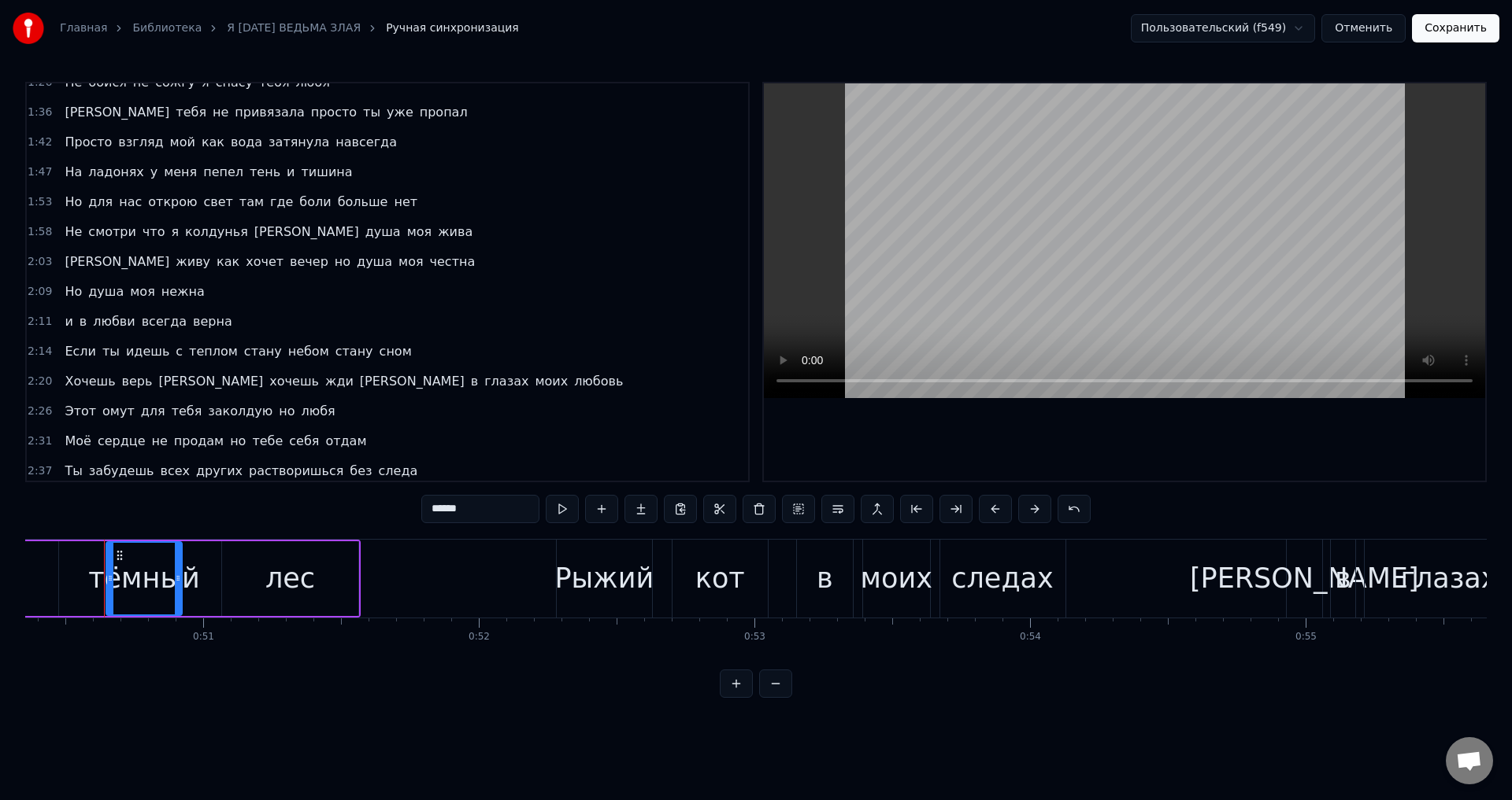
click at [127, 357] on span "идешь" at bounding box center [147, 351] width 46 height 18
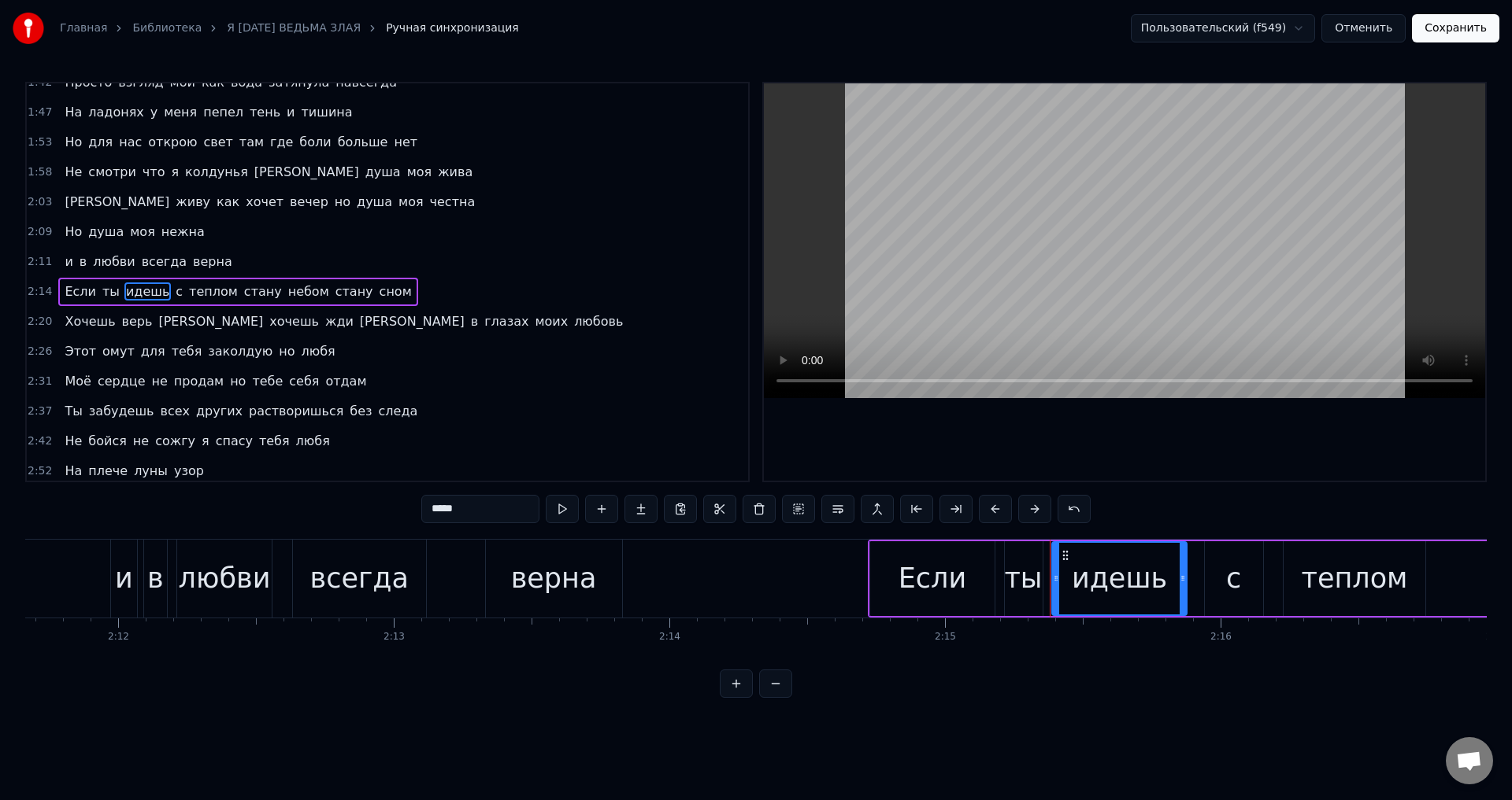
scroll to position [0, 37233]
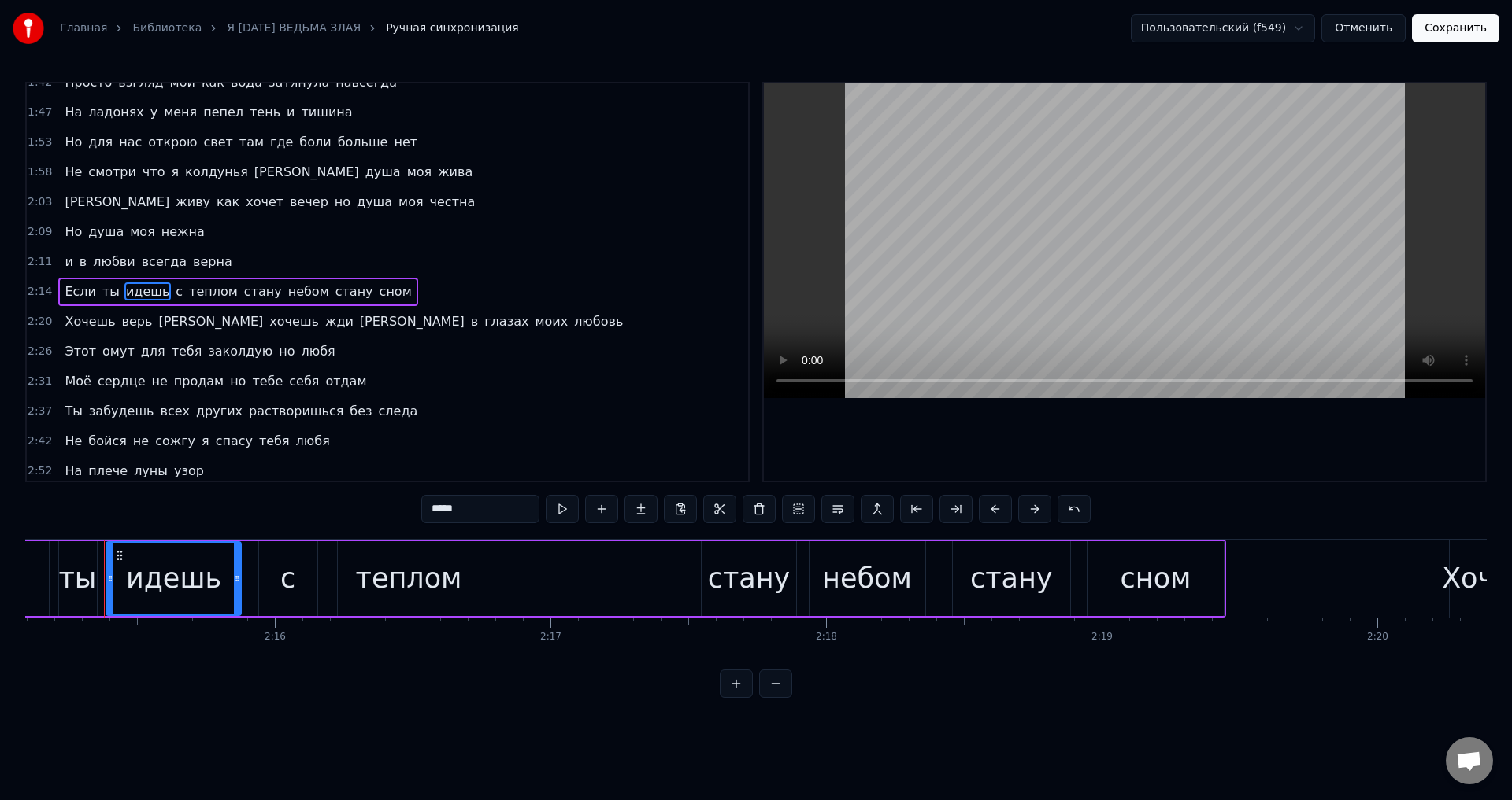
click at [445, 510] on input "*****" at bounding box center [481, 509] width 118 height 29
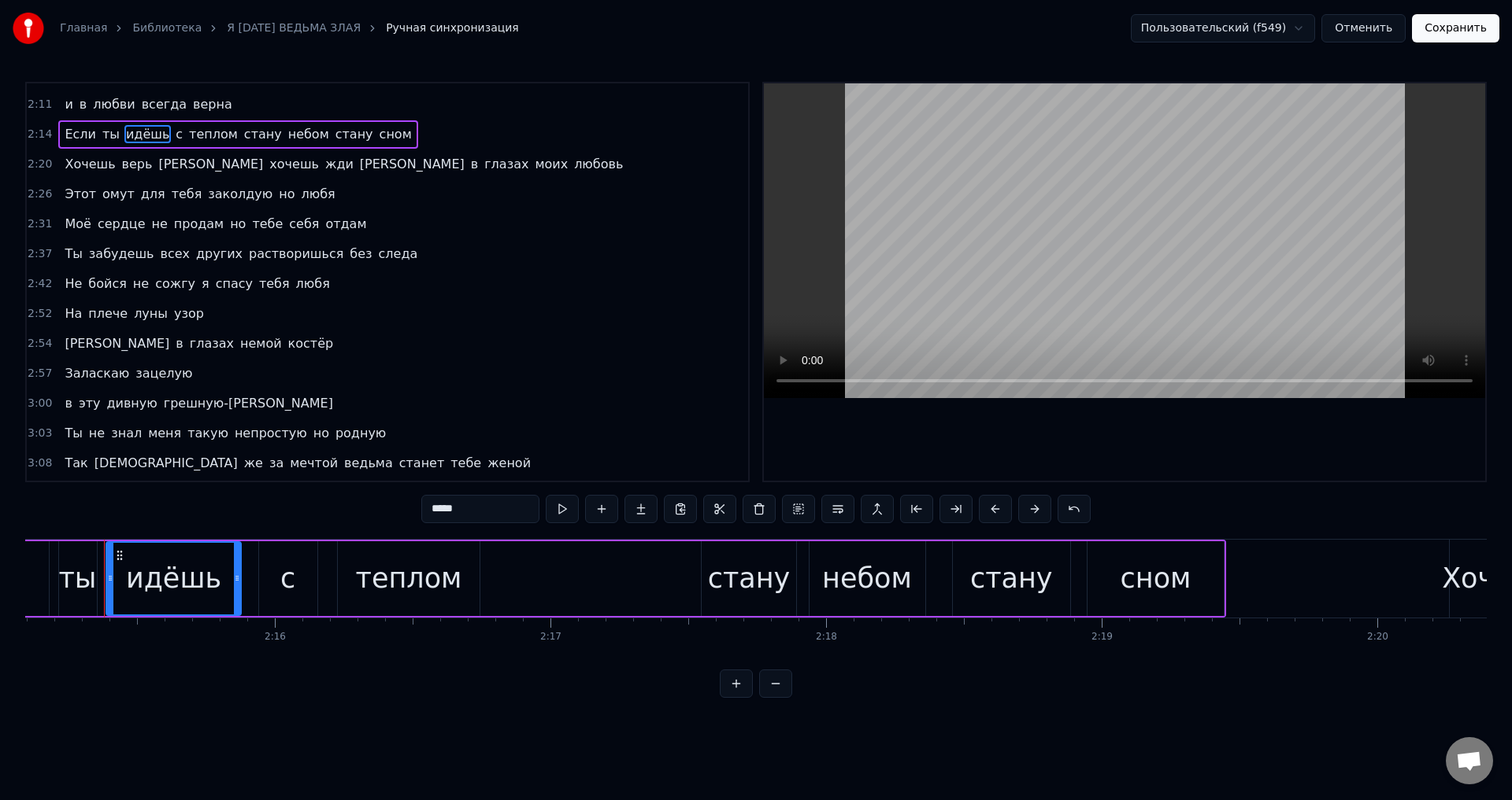
scroll to position [589, 0]
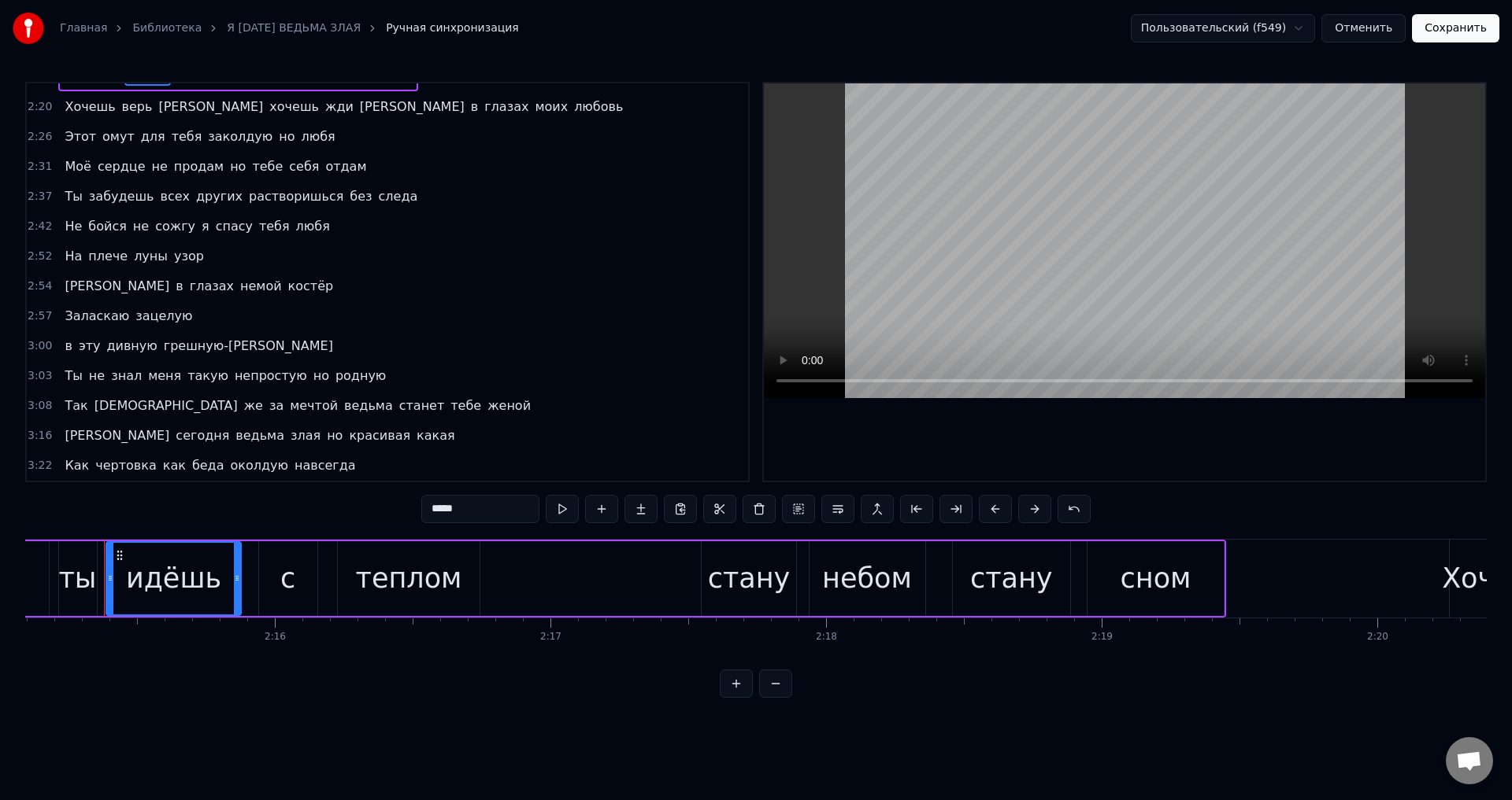
type input "*****"
click at [1441, 36] on button "Сохранить" at bounding box center [1455, 28] width 87 height 29
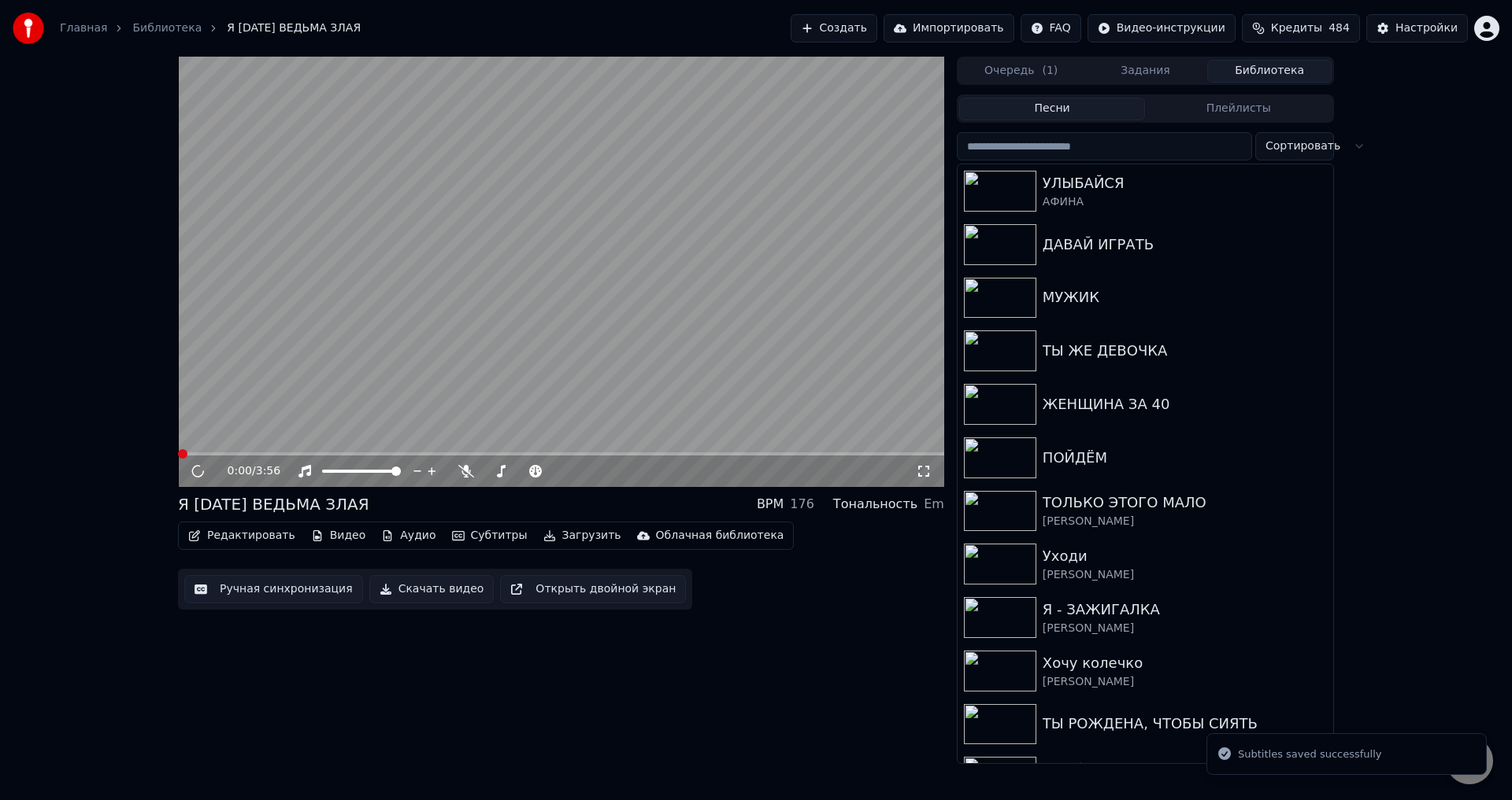
click at [927, 466] on icon at bounding box center [923, 471] width 16 height 12
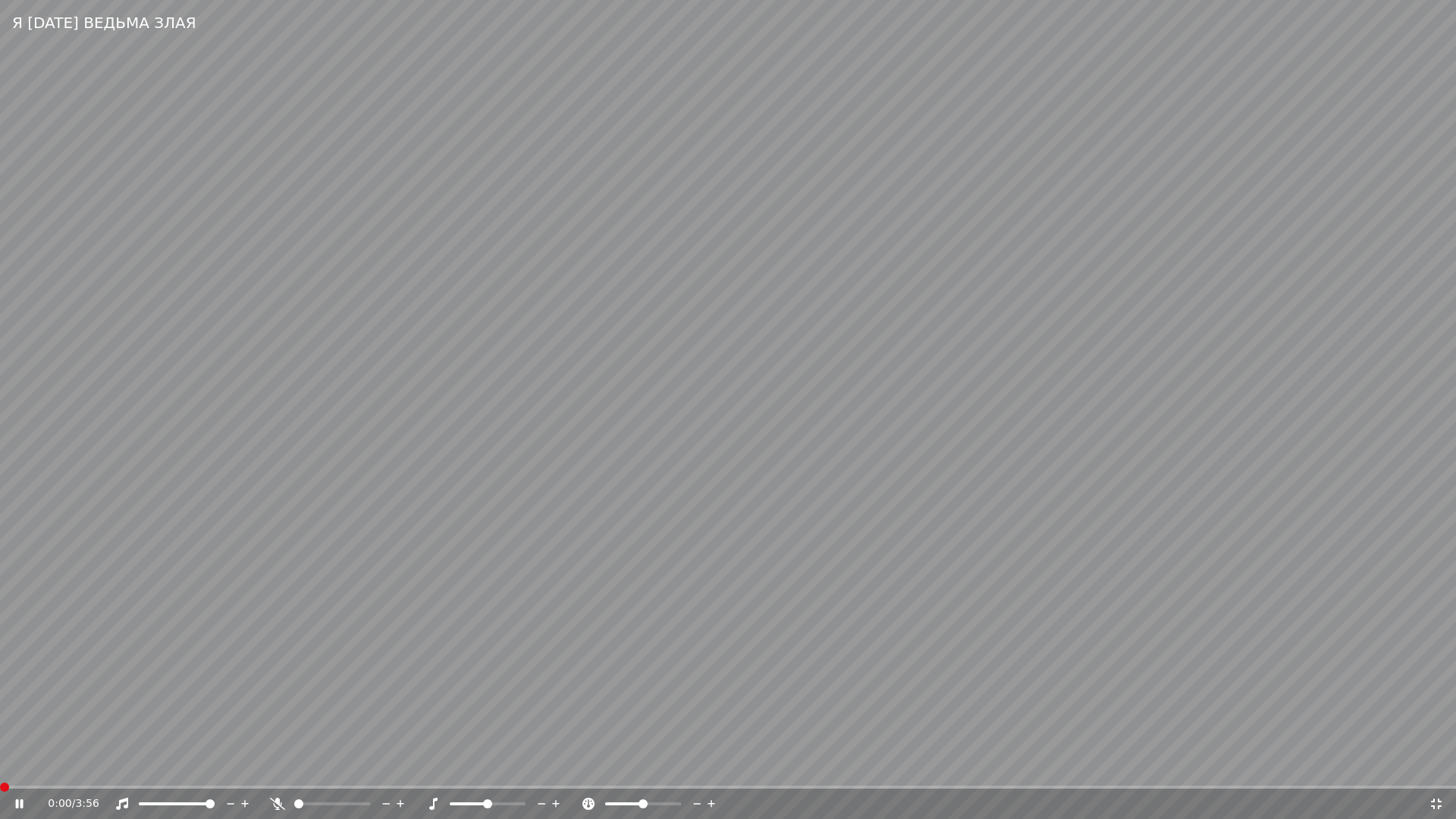
click at [0, 771] on span at bounding box center [4, 787] width 9 height 9
click at [67, 771] on span at bounding box center [34, 788] width 67 height 3
click at [898, 644] on video at bounding box center [728, 410] width 1456 height 819
click at [597, 640] on video at bounding box center [728, 410] width 1456 height 819
click at [66, 771] on div "0:26 / 3:56" at bounding box center [728, 804] width 1456 height 30
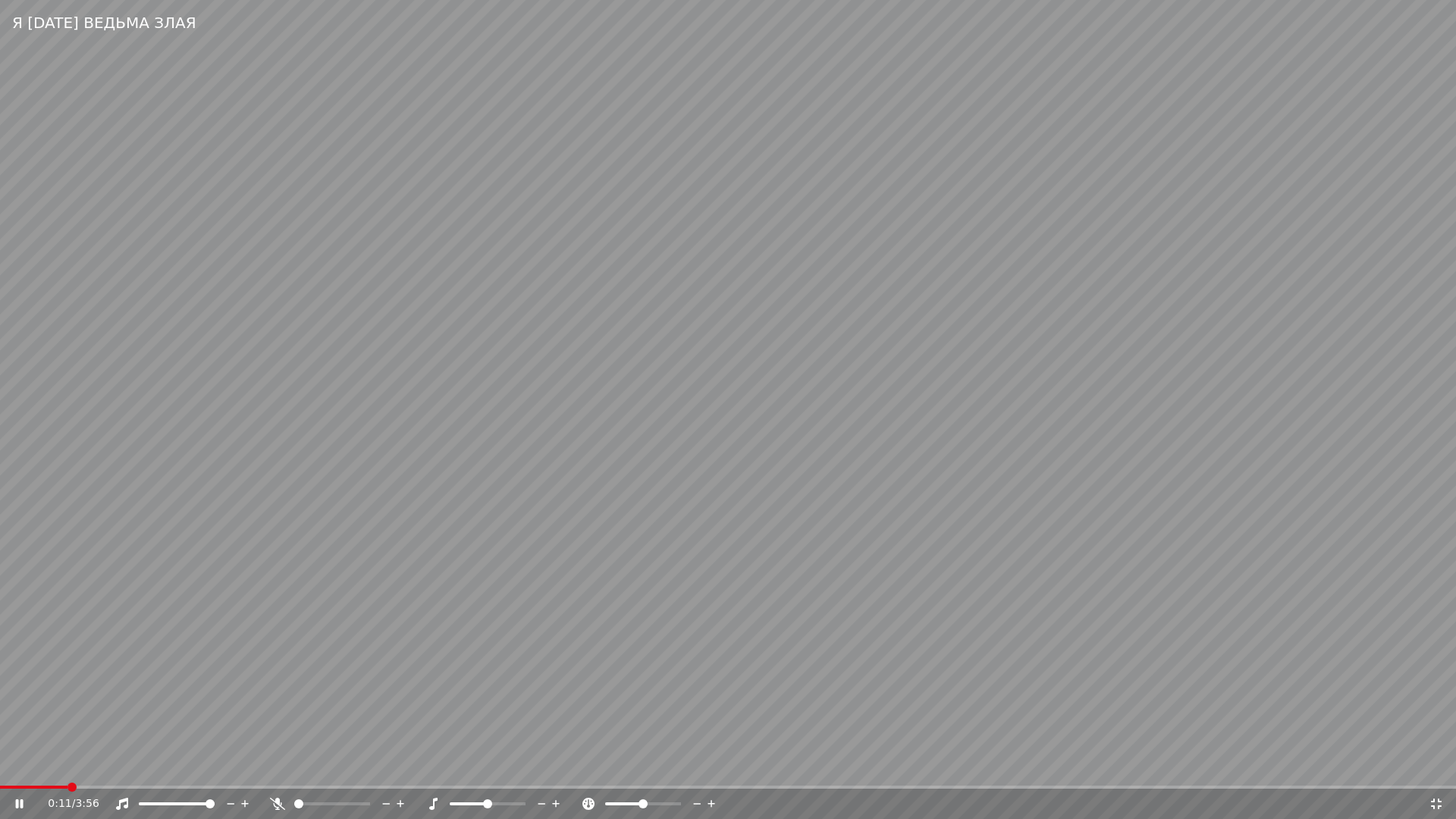
click at [66, 771] on span at bounding box center [34, 788] width 67 height 3
click at [77, 771] on span at bounding box center [40, 788] width 81 height 3
click at [1434, 771] on icon at bounding box center [1436, 804] width 11 height 11
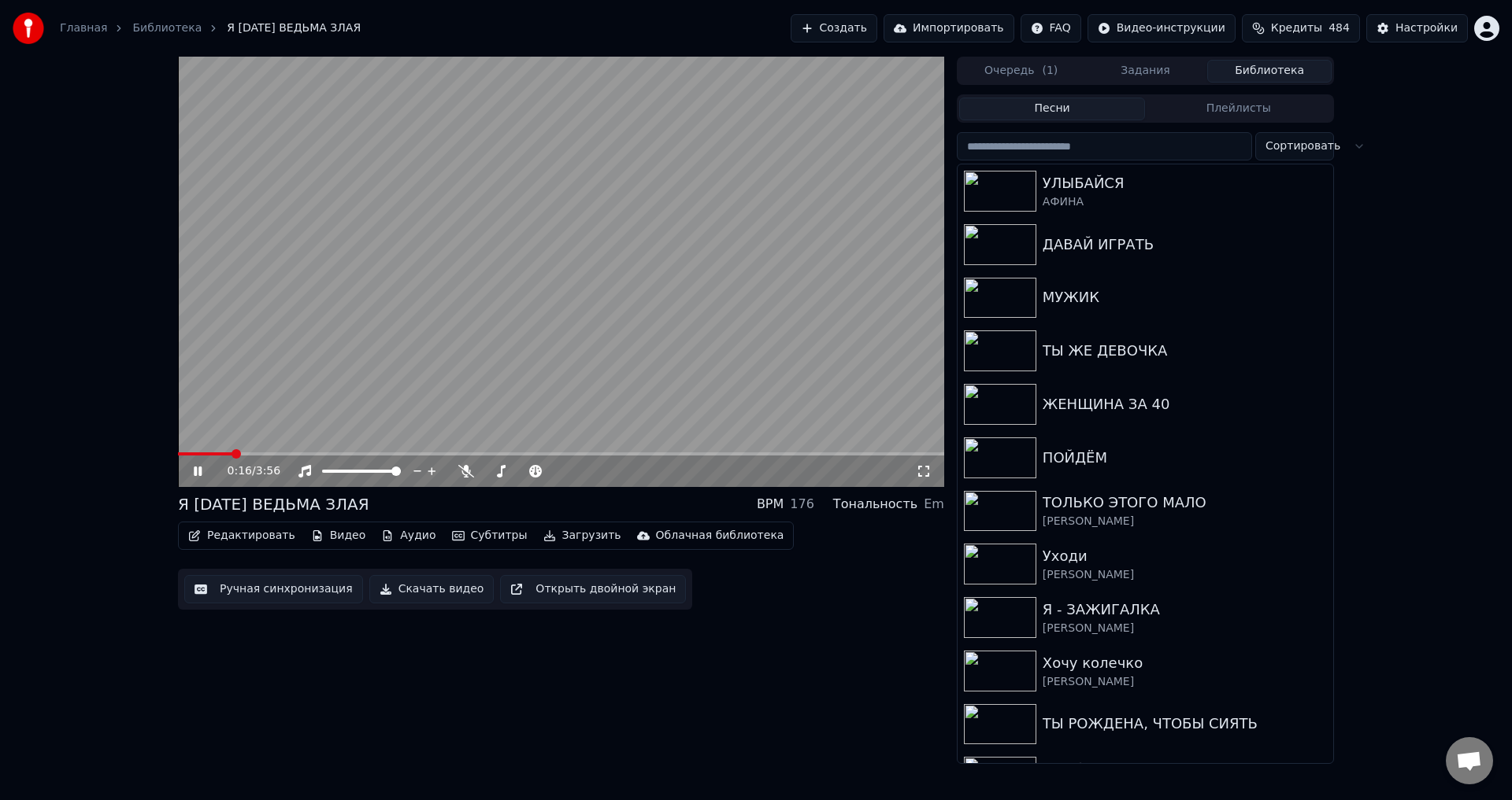
click at [245, 595] on button "Ручная синхронизация" at bounding box center [273, 589] width 179 height 29
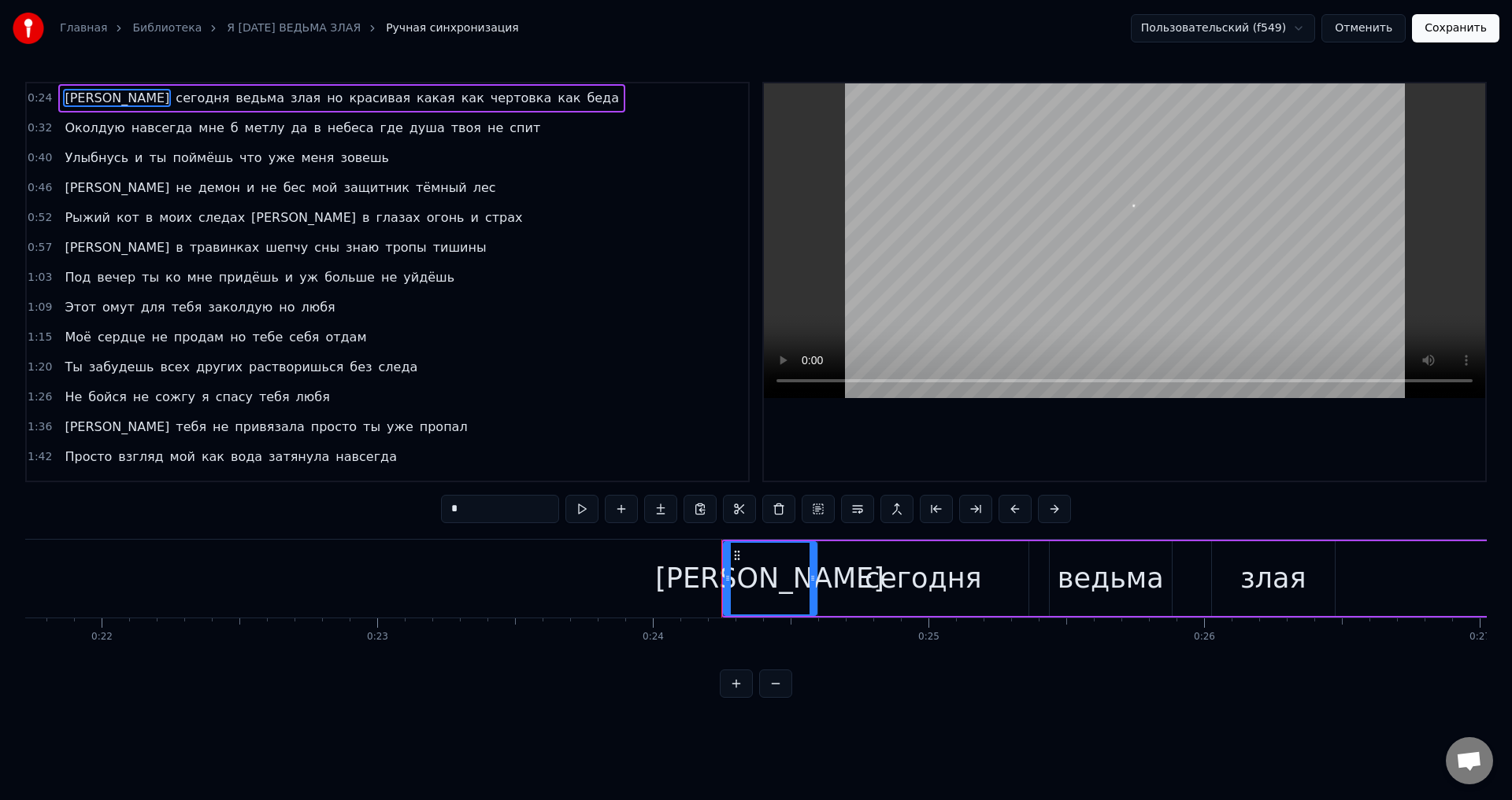
scroll to position [0, 6604]
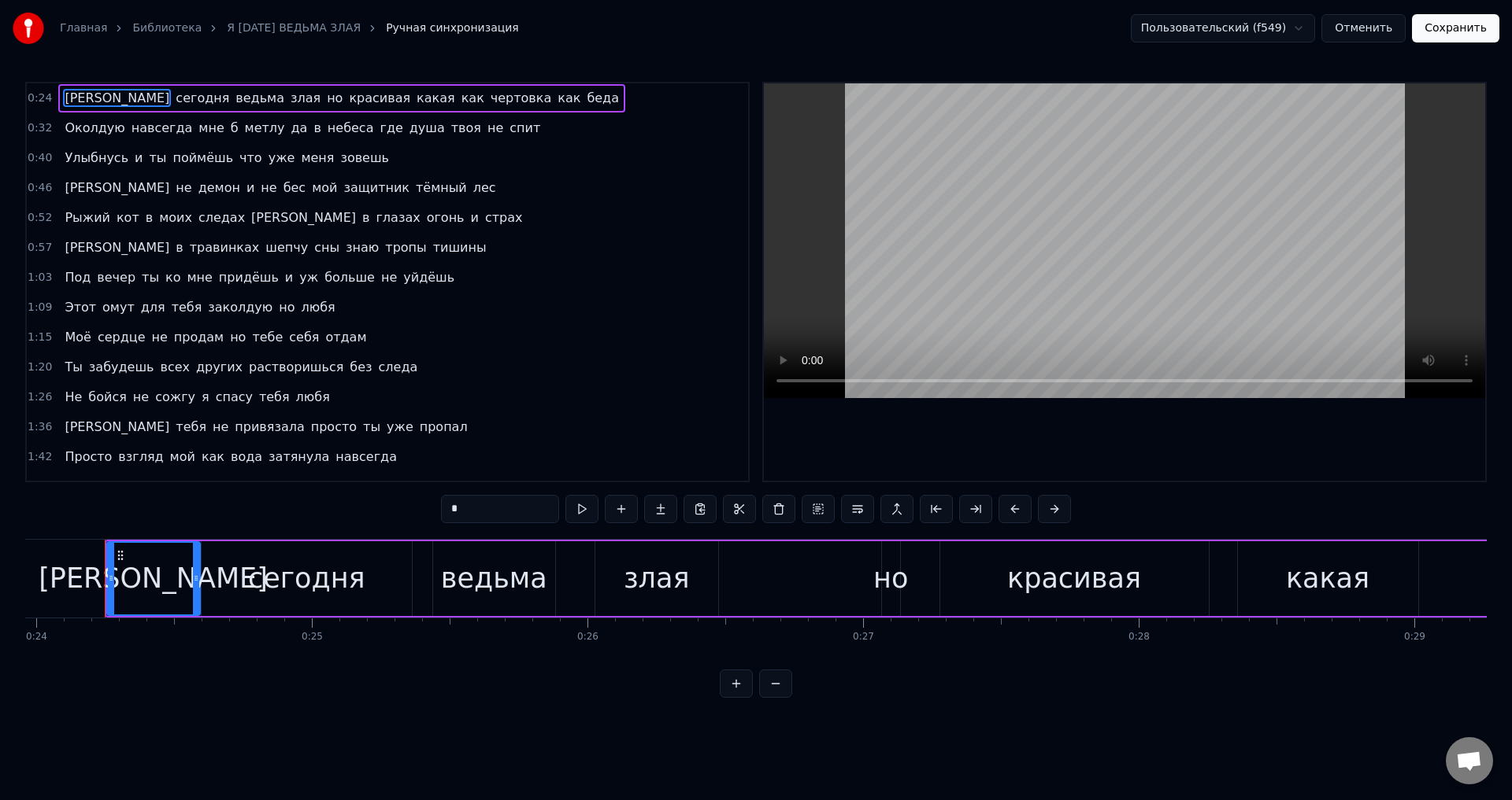
click at [136, 587] on div "[PERSON_NAME]" at bounding box center [153, 579] width 91 height 71
drag, startPoint x: 110, startPoint y: 575, endPoint x: 95, endPoint y: 577, distance: 15.1
click at [95, 577] on icon at bounding box center [97, 578] width 6 height 12
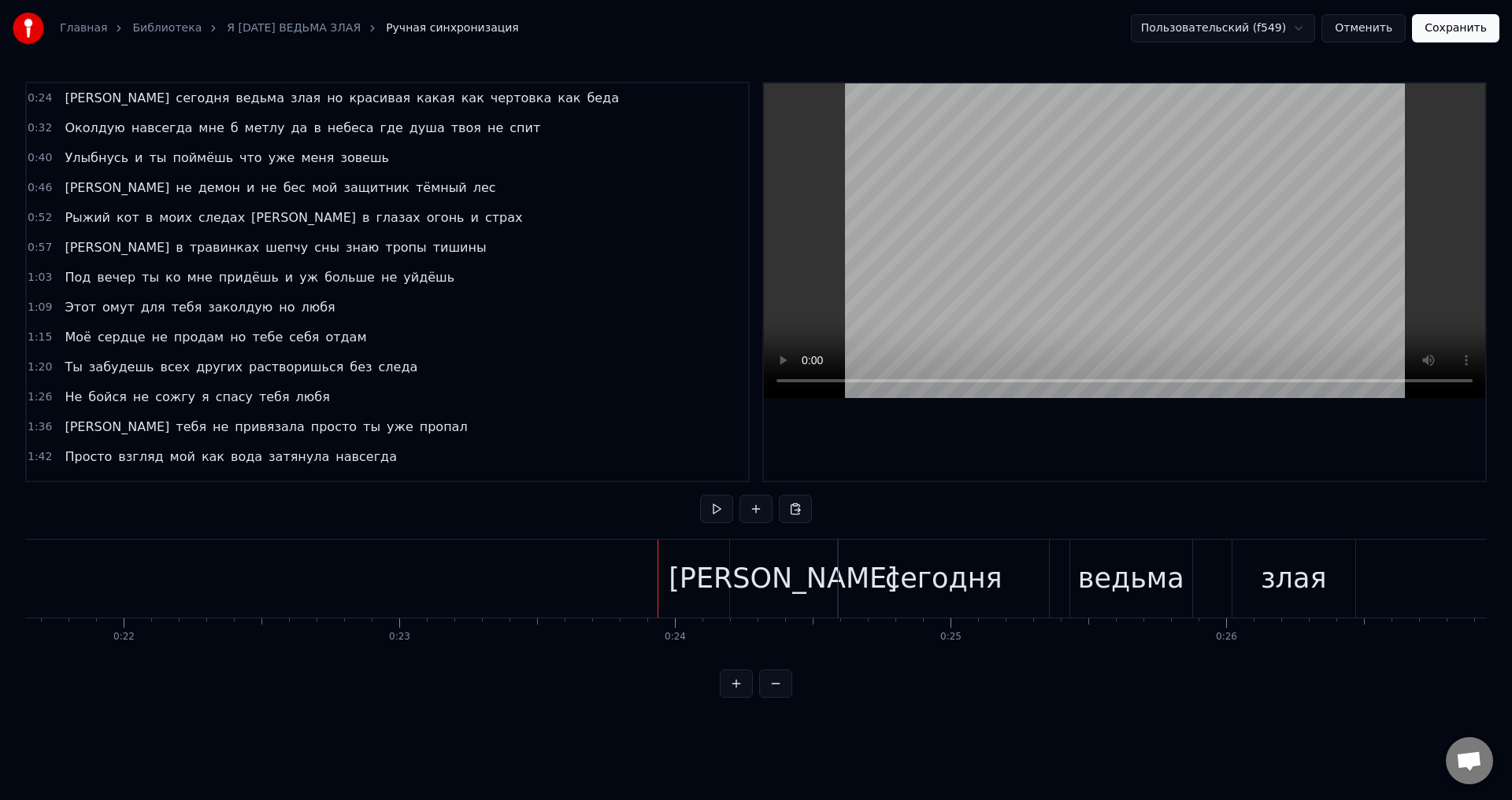
scroll to position [0, 5464]
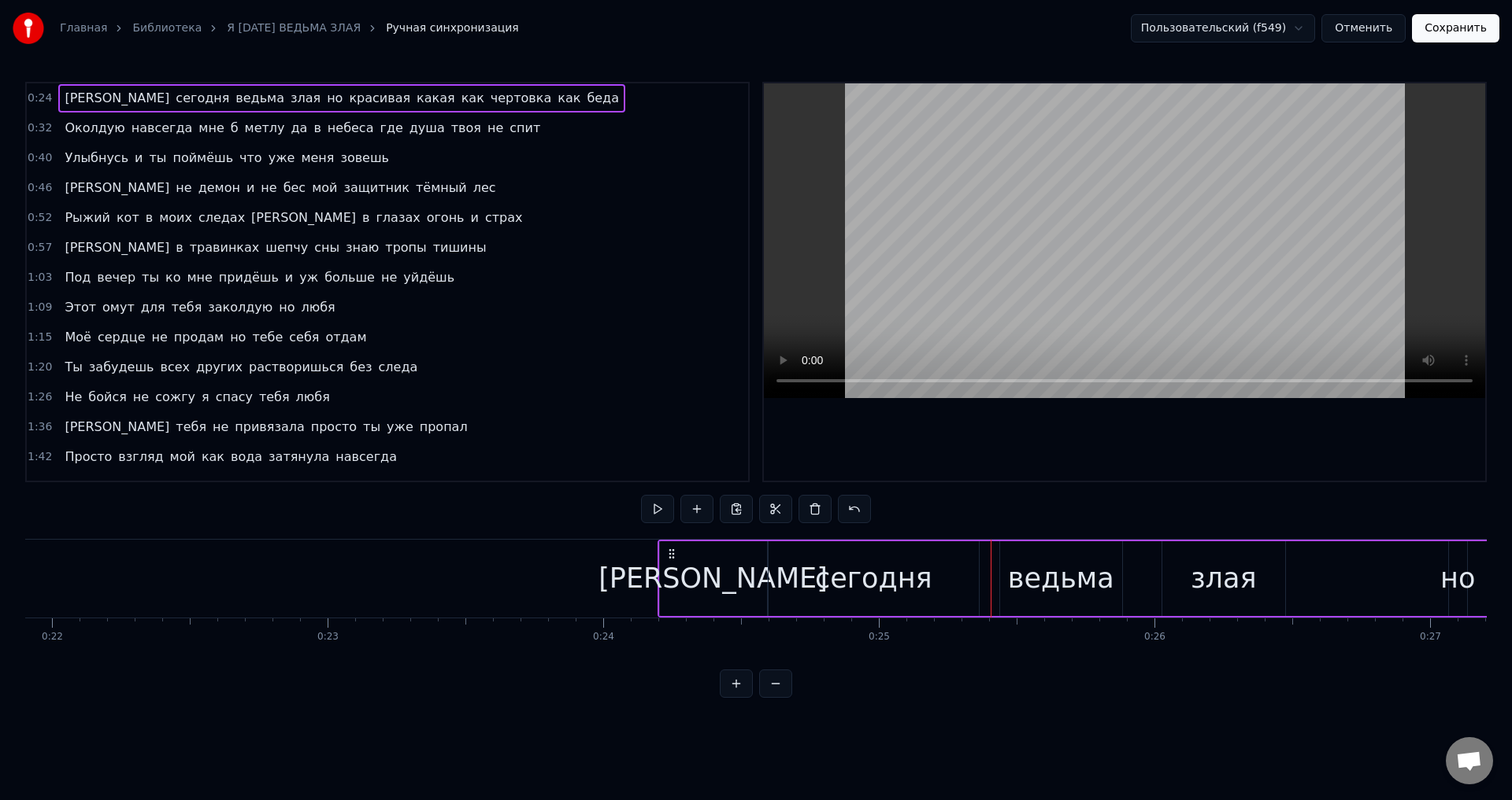
scroll to position [0, 5999]
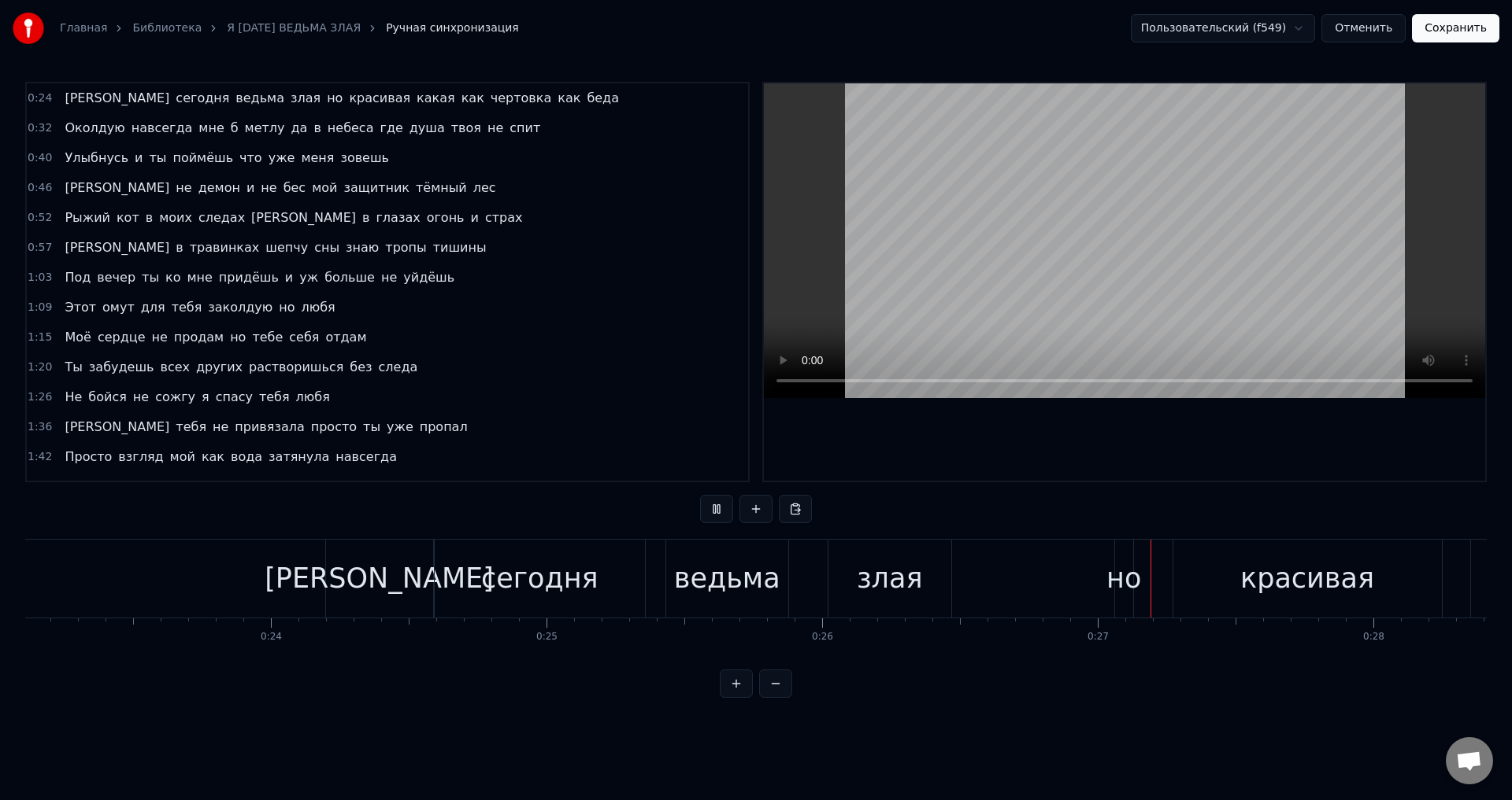
click at [1468, 30] on button "Сохранить" at bounding box center [1455, 28] width 87 height 29
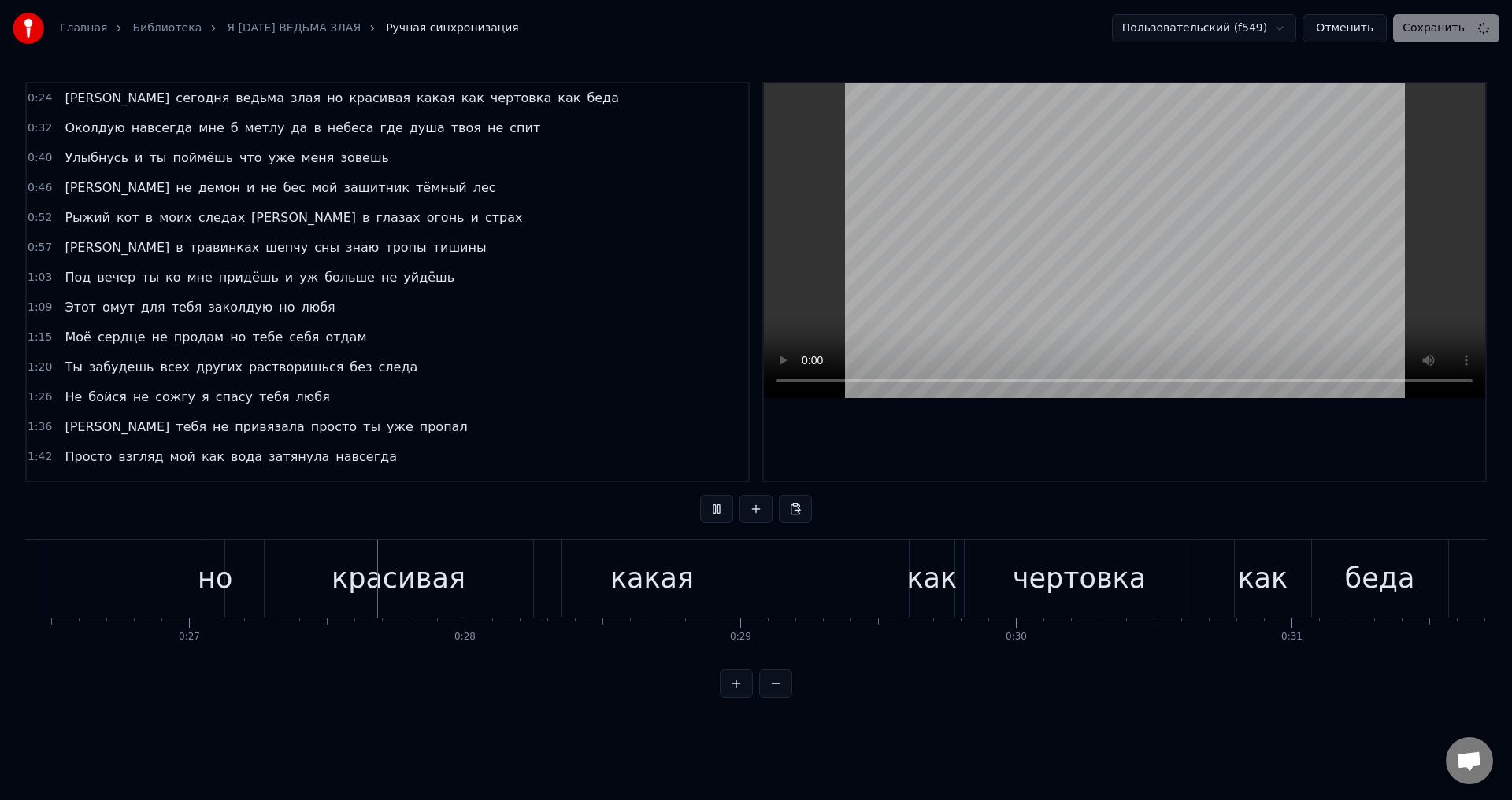
scroll to position [0, 7338]
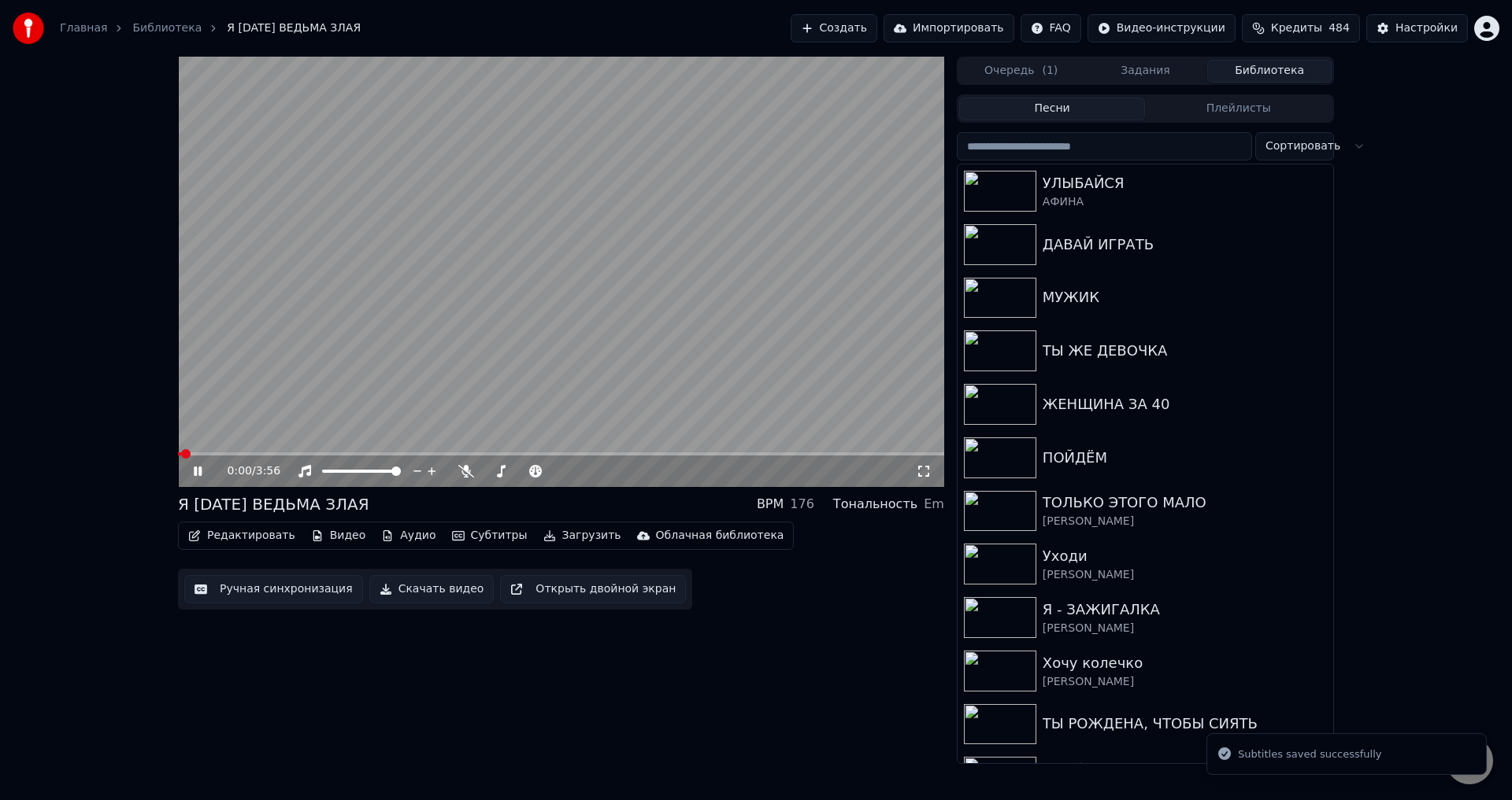
click at [923, 470] on icon at bounding box center [923, 471] width 16 height 12
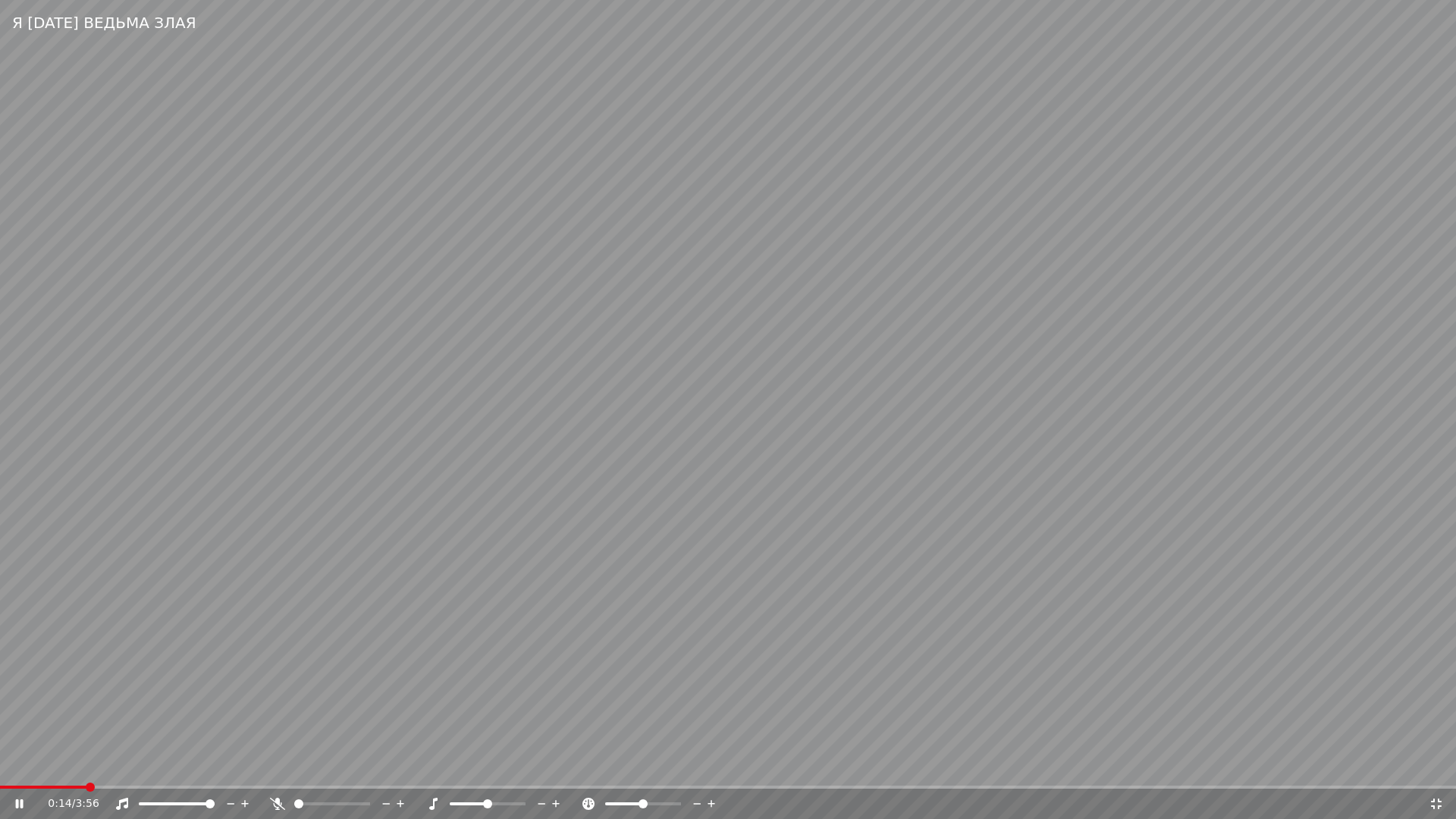
click at [86, 771] on span at bounding box center [43, 788] width 86 height 3
click at [878, 688] on video at bounding box center [728, 410] width 1456 height 819
click at [1439, 771] on icon at bounding box center [1436, 804] width 15 height 12
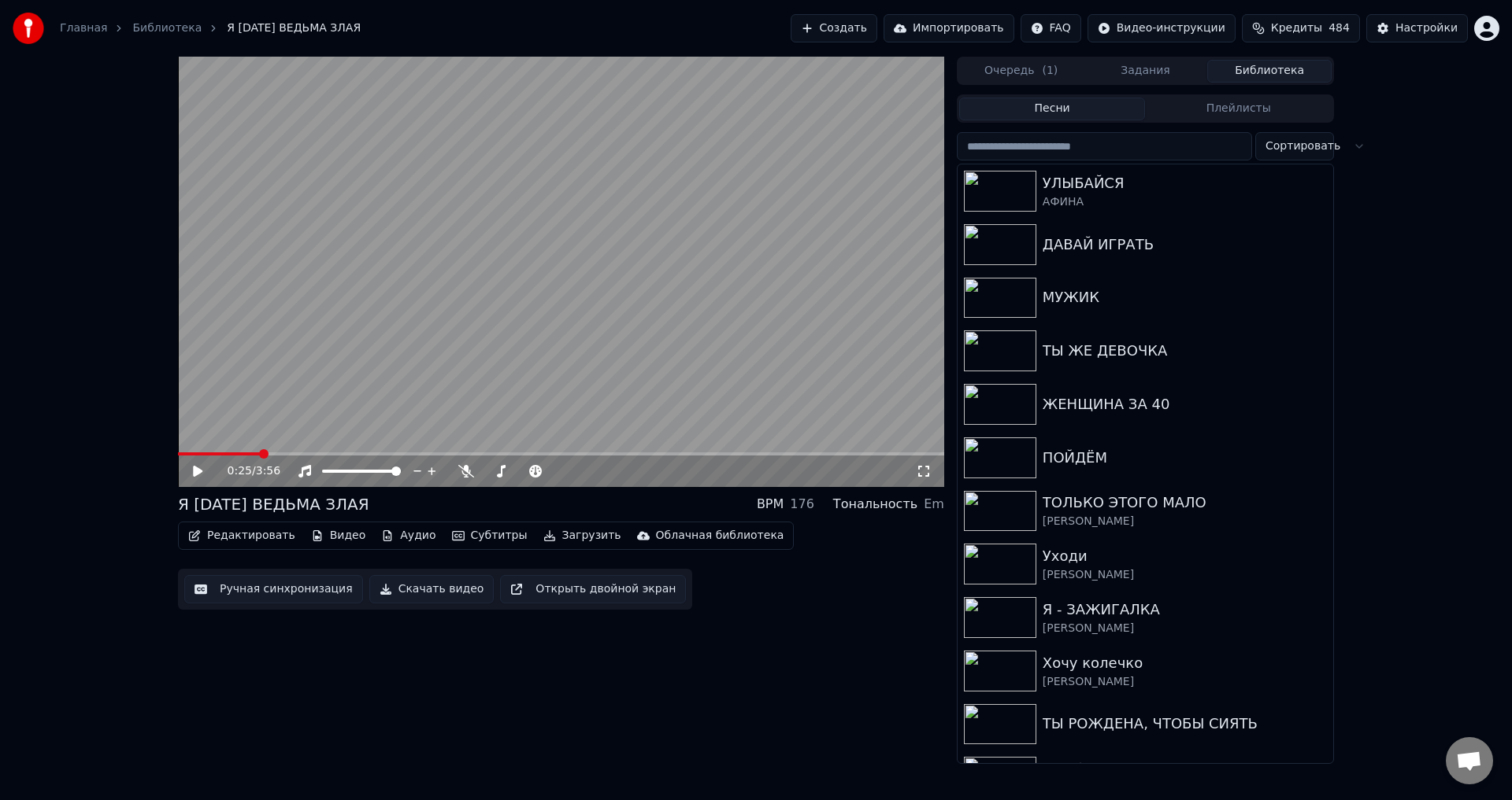
click at [240, 590] on button "Ручная синхронизация" at bounding box center [273, 589] width 179 height 29
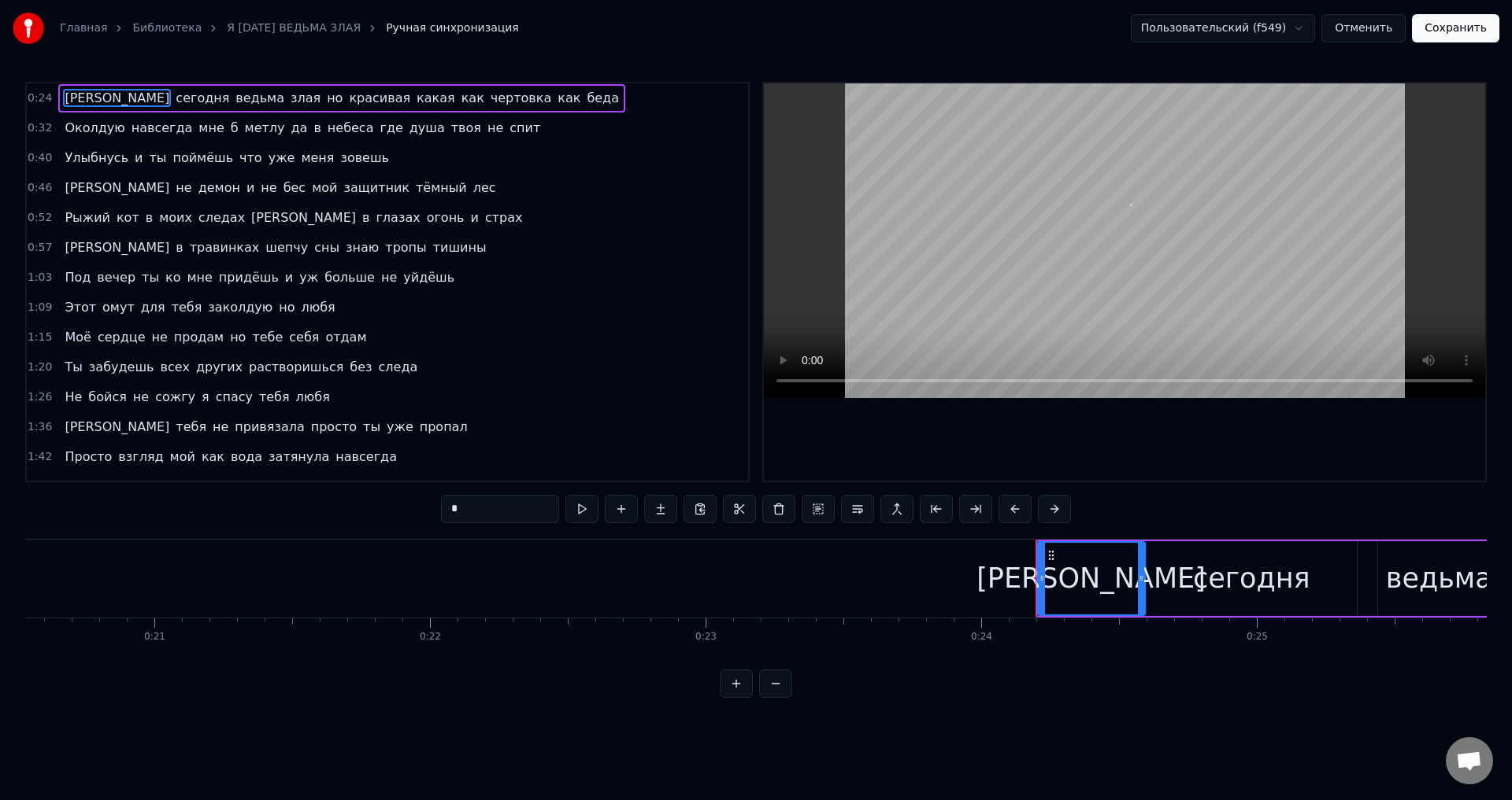
scroll to position [0, 6590]
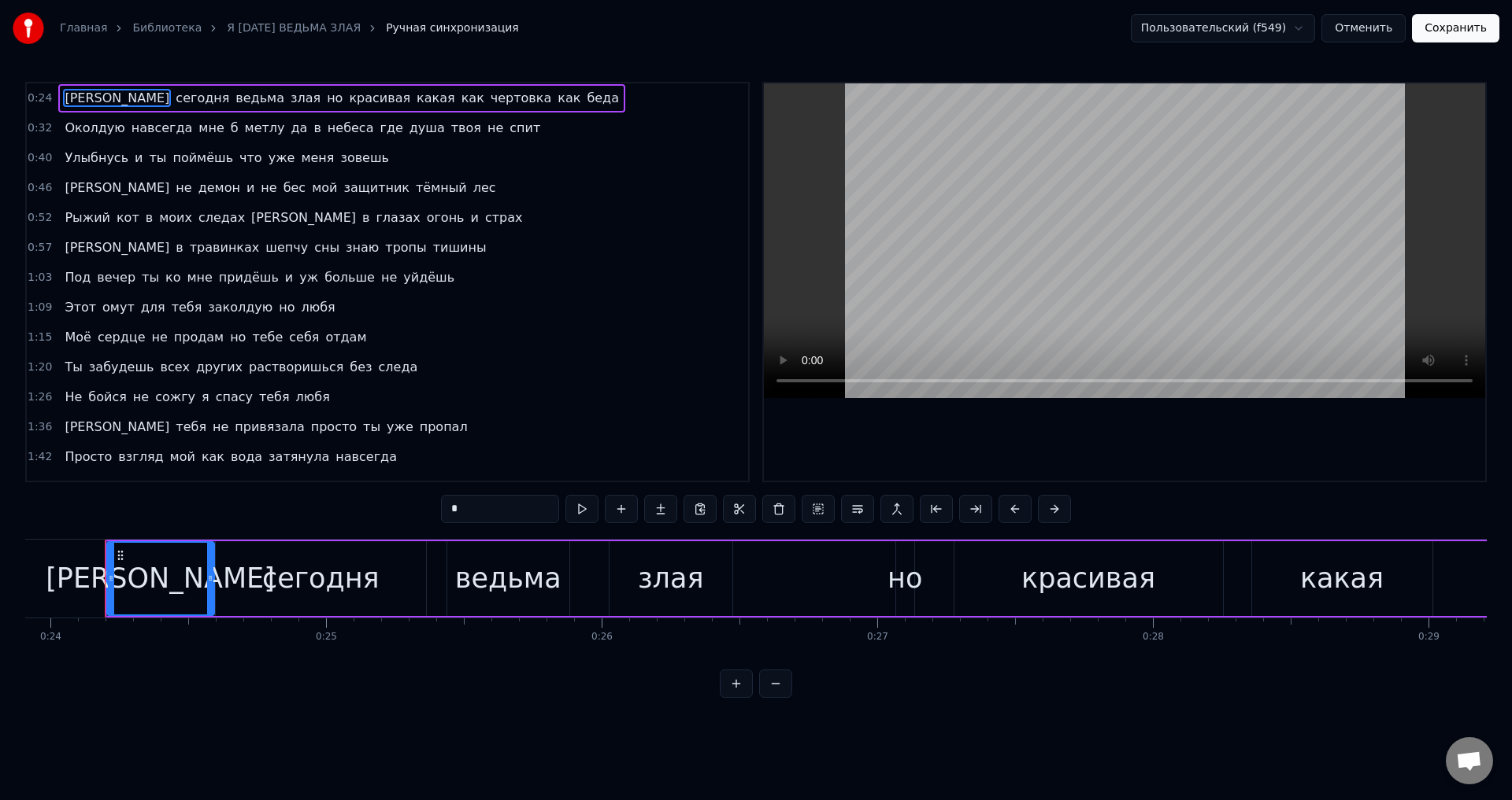
click at [129, 590] on div "[PERSON_NAME]" at bounding box center [160, 579] width 105 height 71
click at [103, 585] on div at bounding box center [104, 579] width 6 height 71
drag, startPoint x: 1457, startPoint y: 28, endPoint x: 1127, endPoint y: 239, distance: 391.7
click at [1457, 30] on button "Сохранить" at bounding box center [1455, 28] width 87 height 29
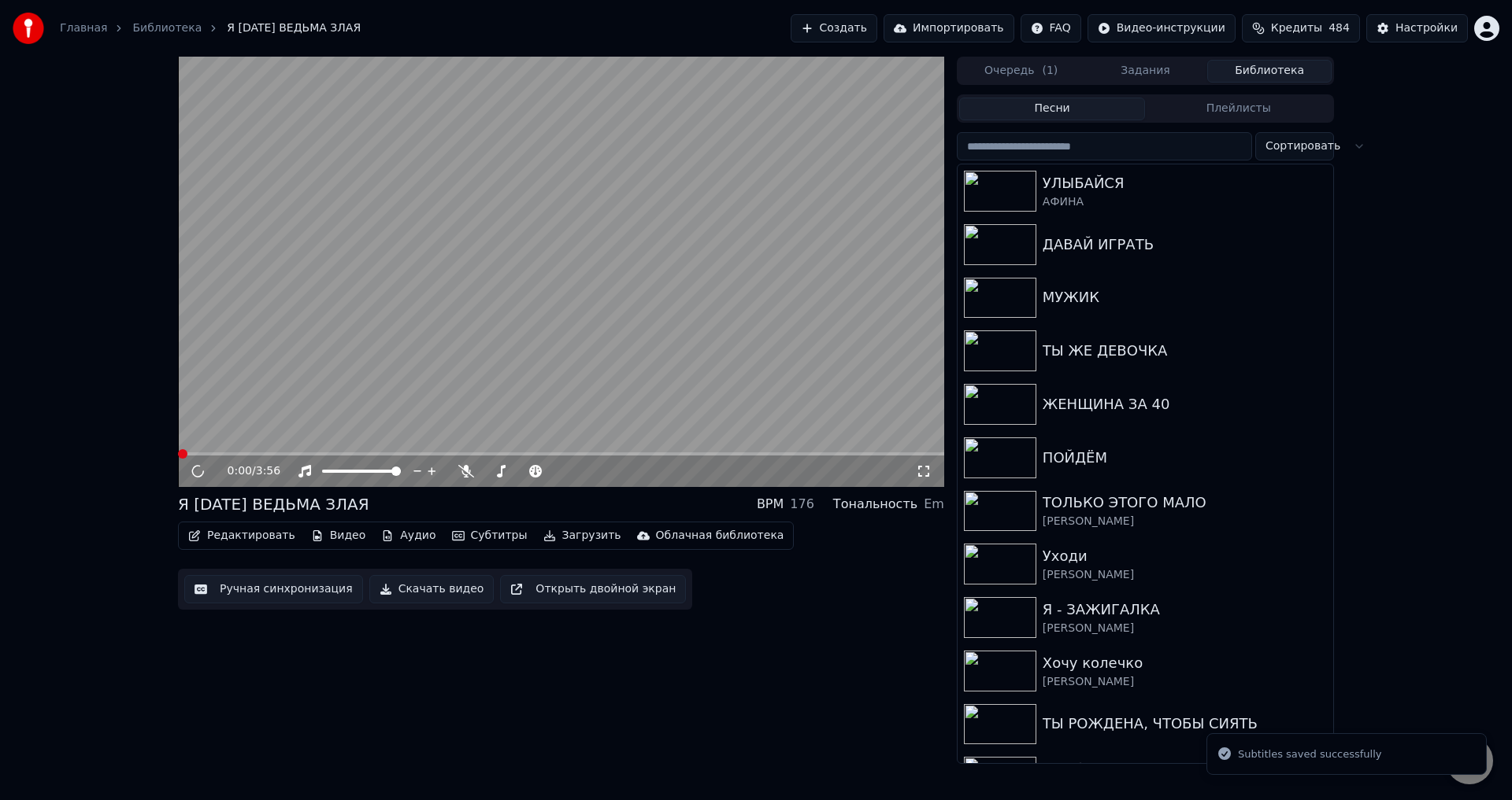
click at [921, 472] on icon at bounding box center [923, 471] width 16 height 12
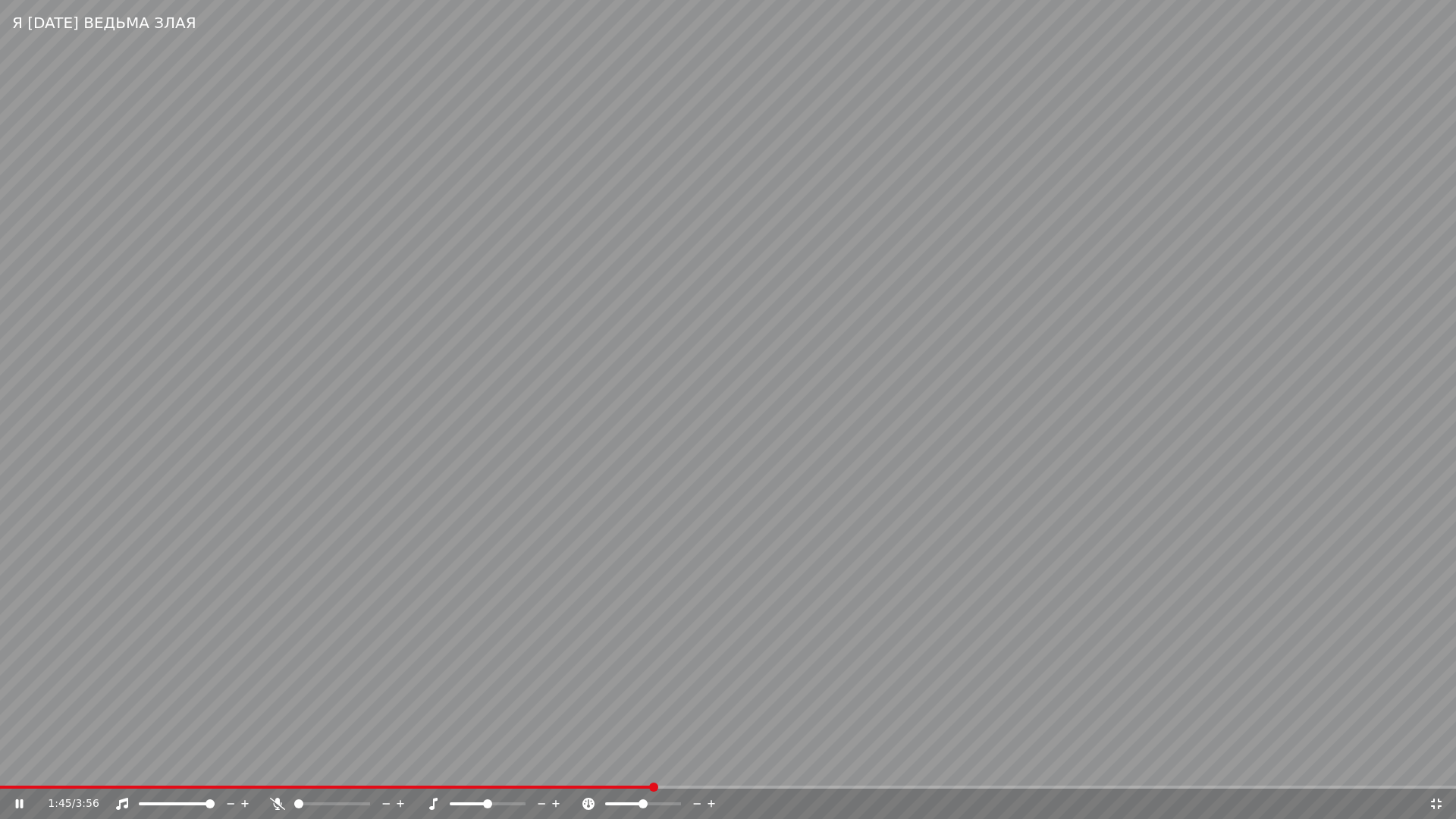
click at [598, 659] on video at bounding box center [728, 410] width 1456 height 819
click at [1435, 771] on icon at bounding box center [1436, 804] width 15 height 12
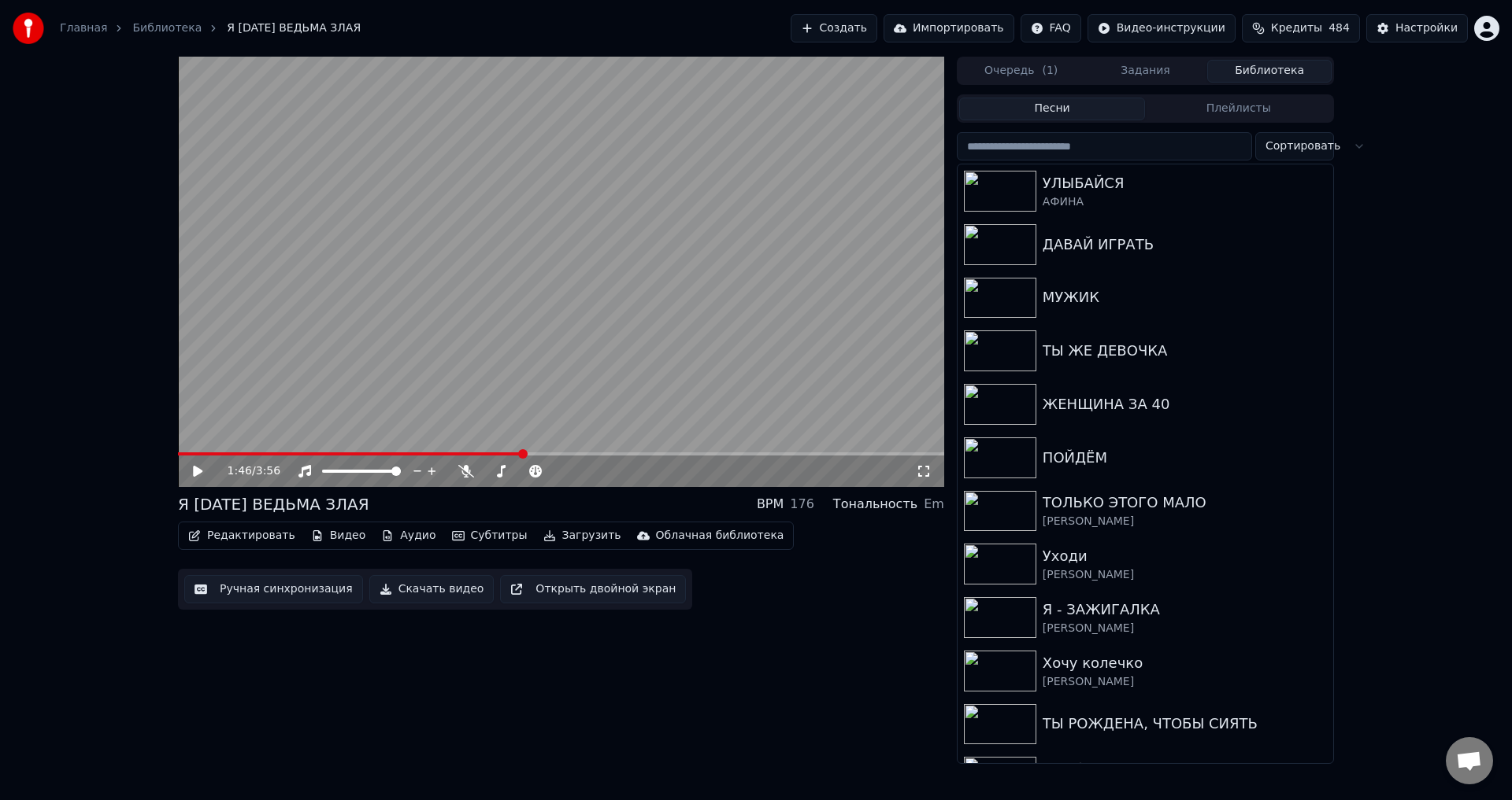
click at [275, 590] on button "Ручная синхронизация" at bounding box center [273, 589] width 179 height 29
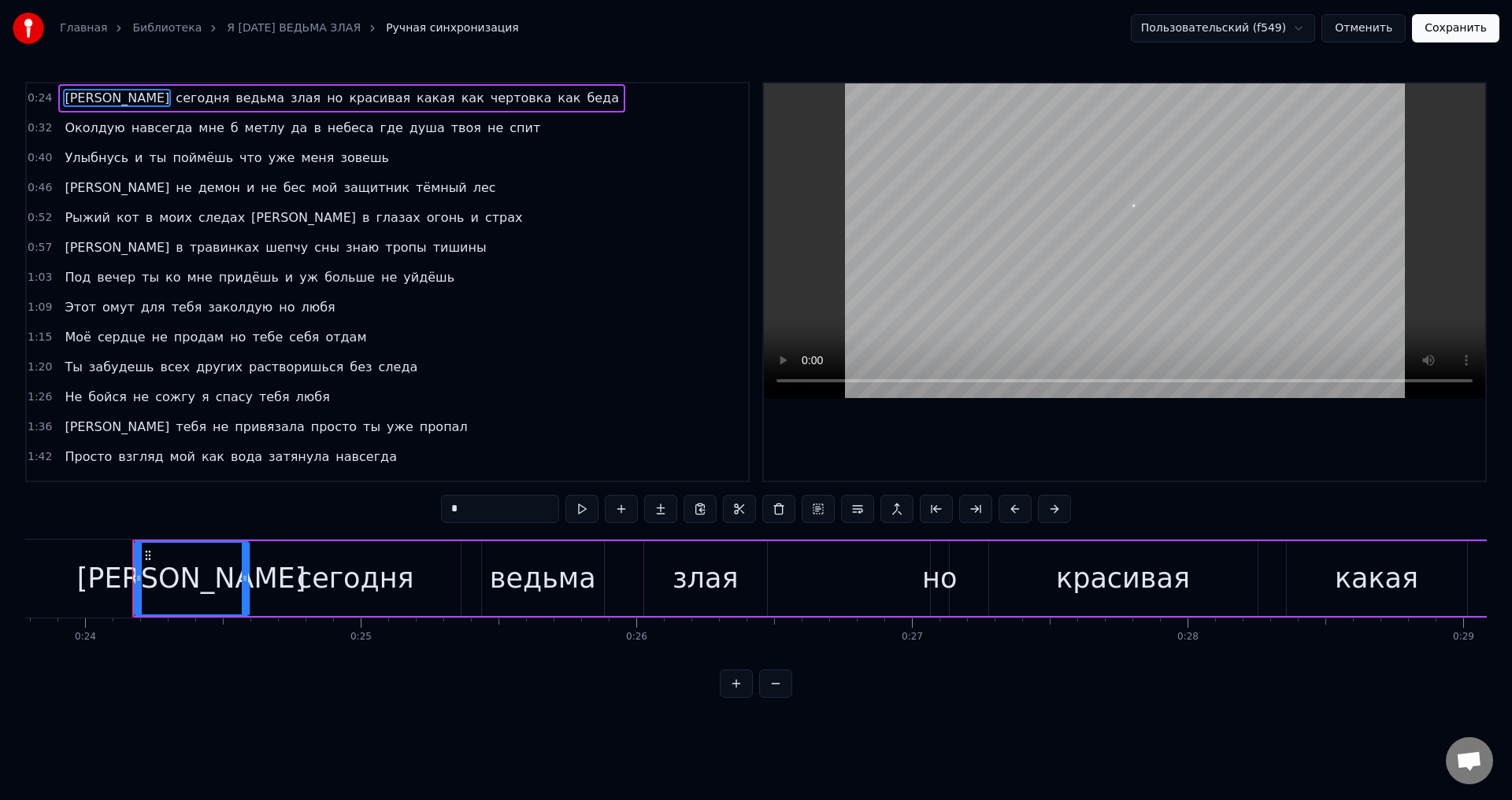
scroll to position [0, 6582]
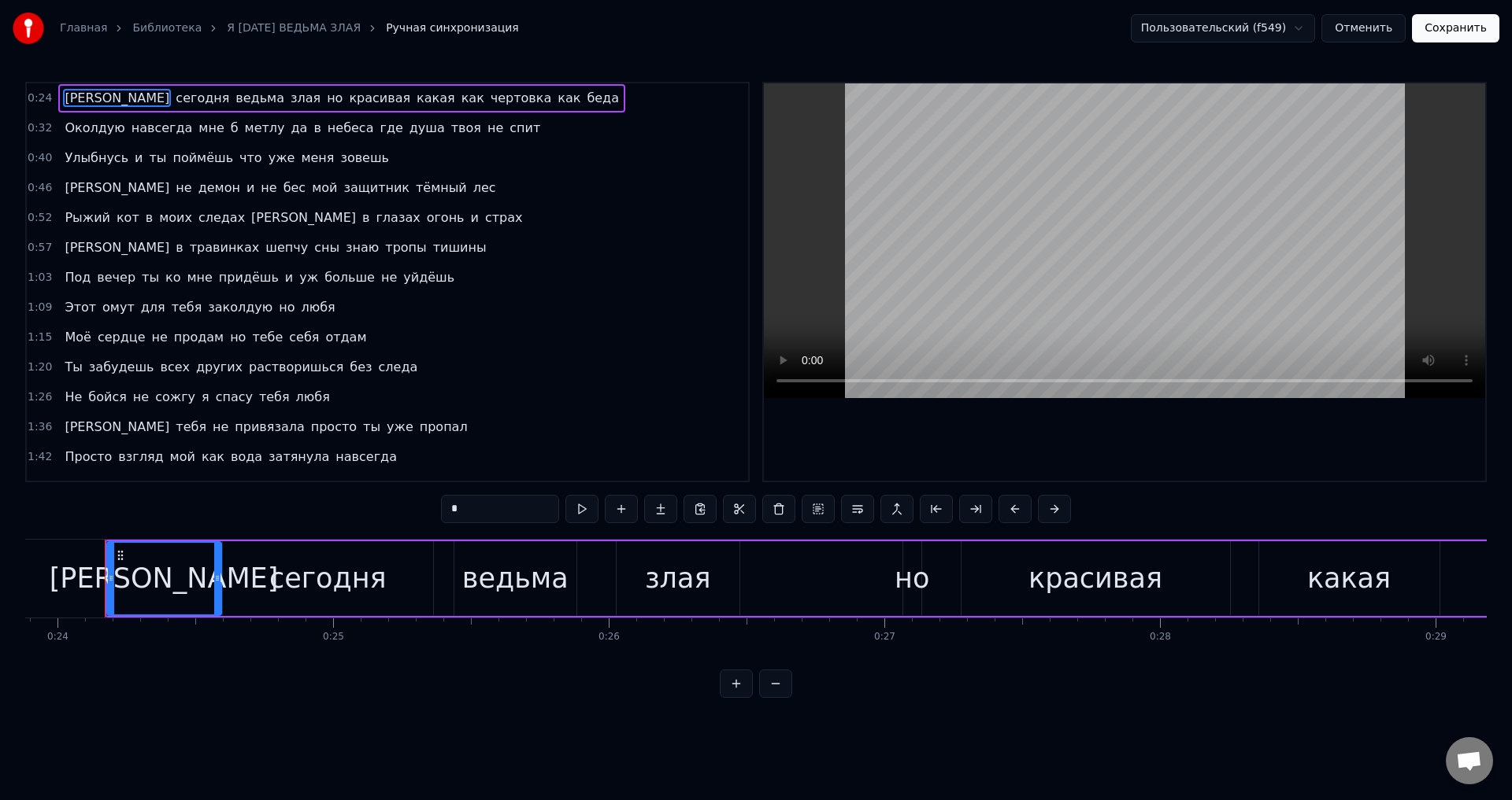
click at [65, 454] on span "Просто" at bounding box center [88, 456] width 51 height 18
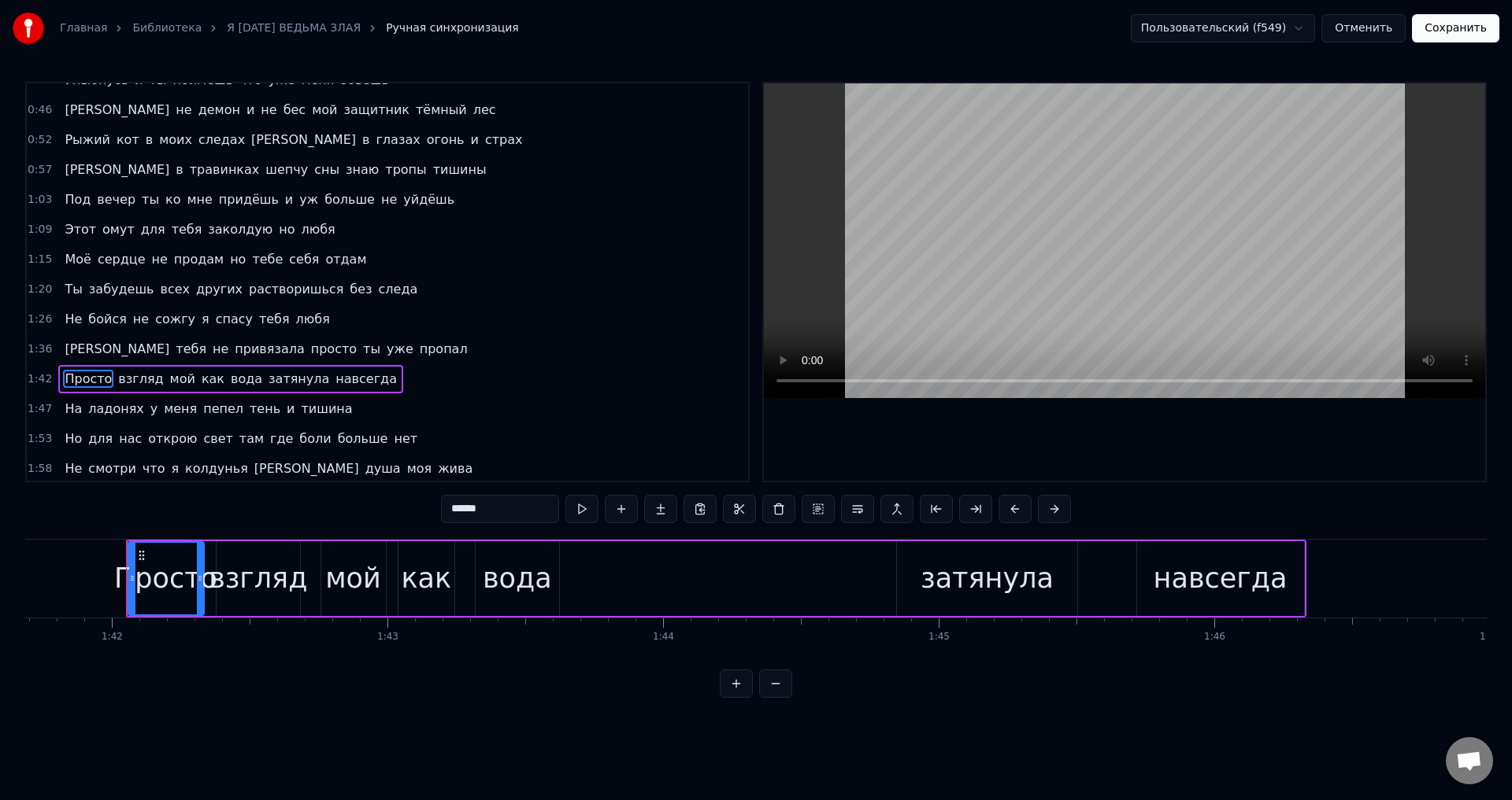
scroll to position [0, 28046]
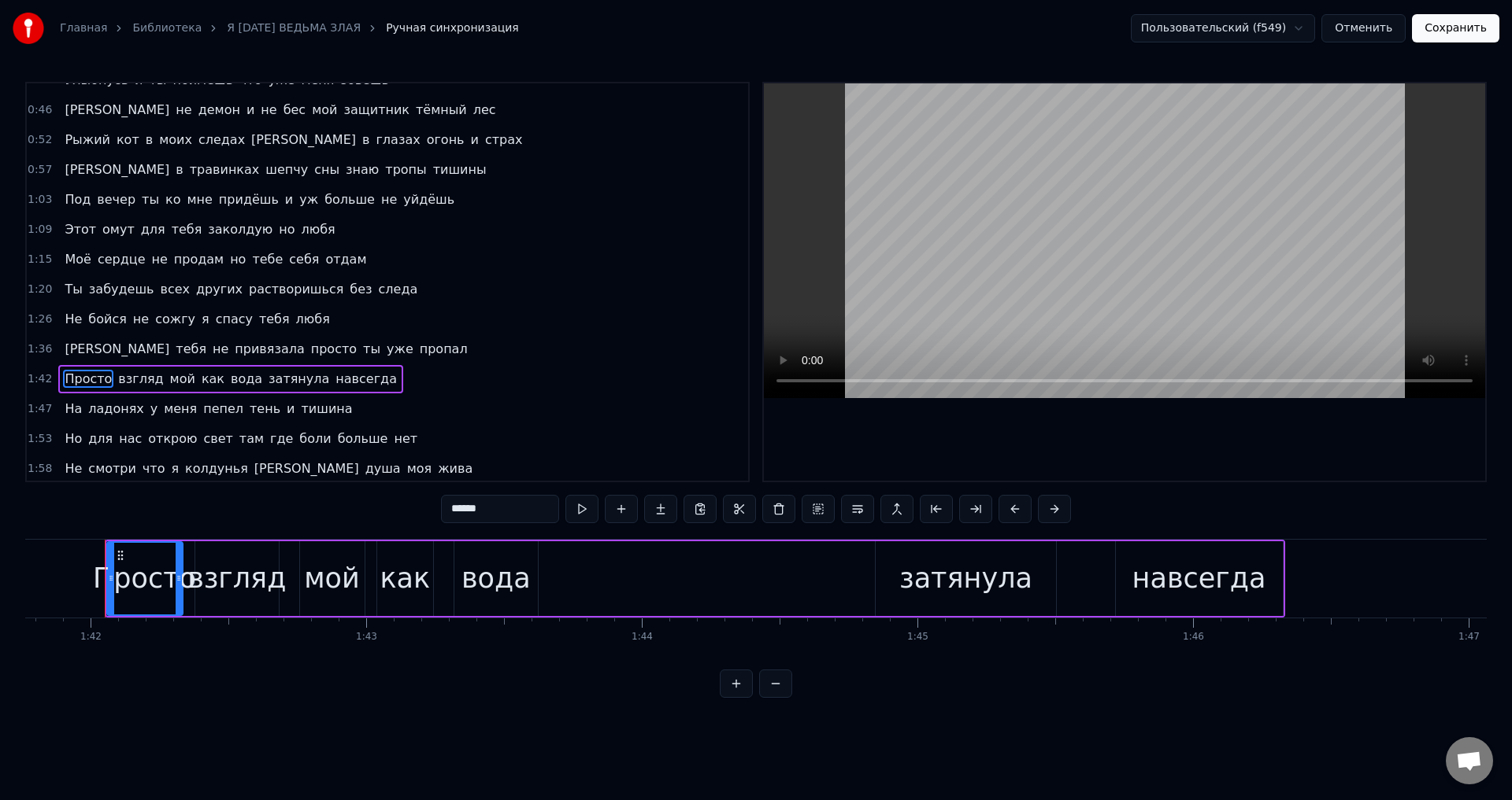
click at [64, 344] on span "[PERSON_NAME]" at bounding box center [117, 349] width 108 height 18
type input "*"
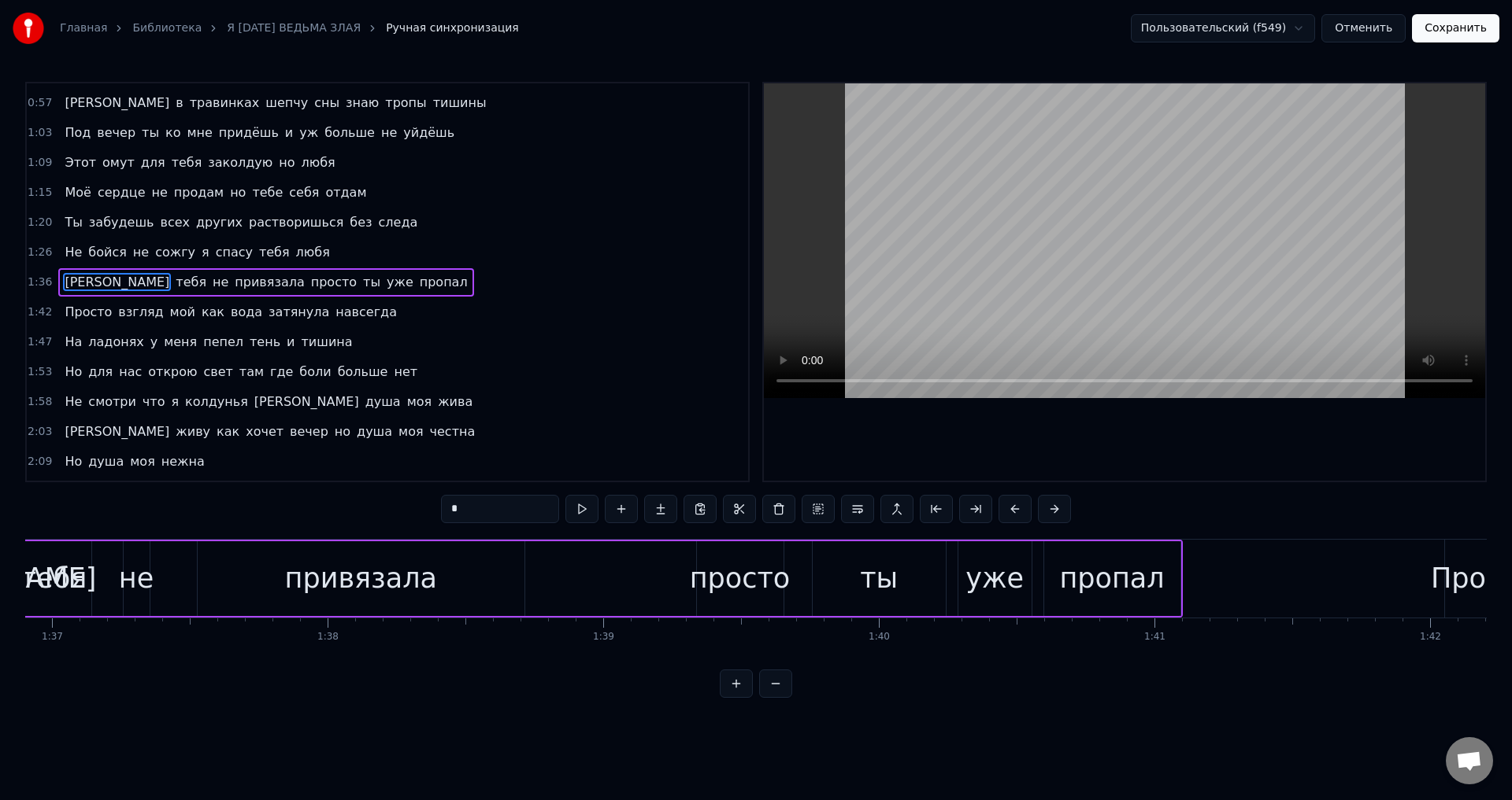
scroll to position [0, 26569]
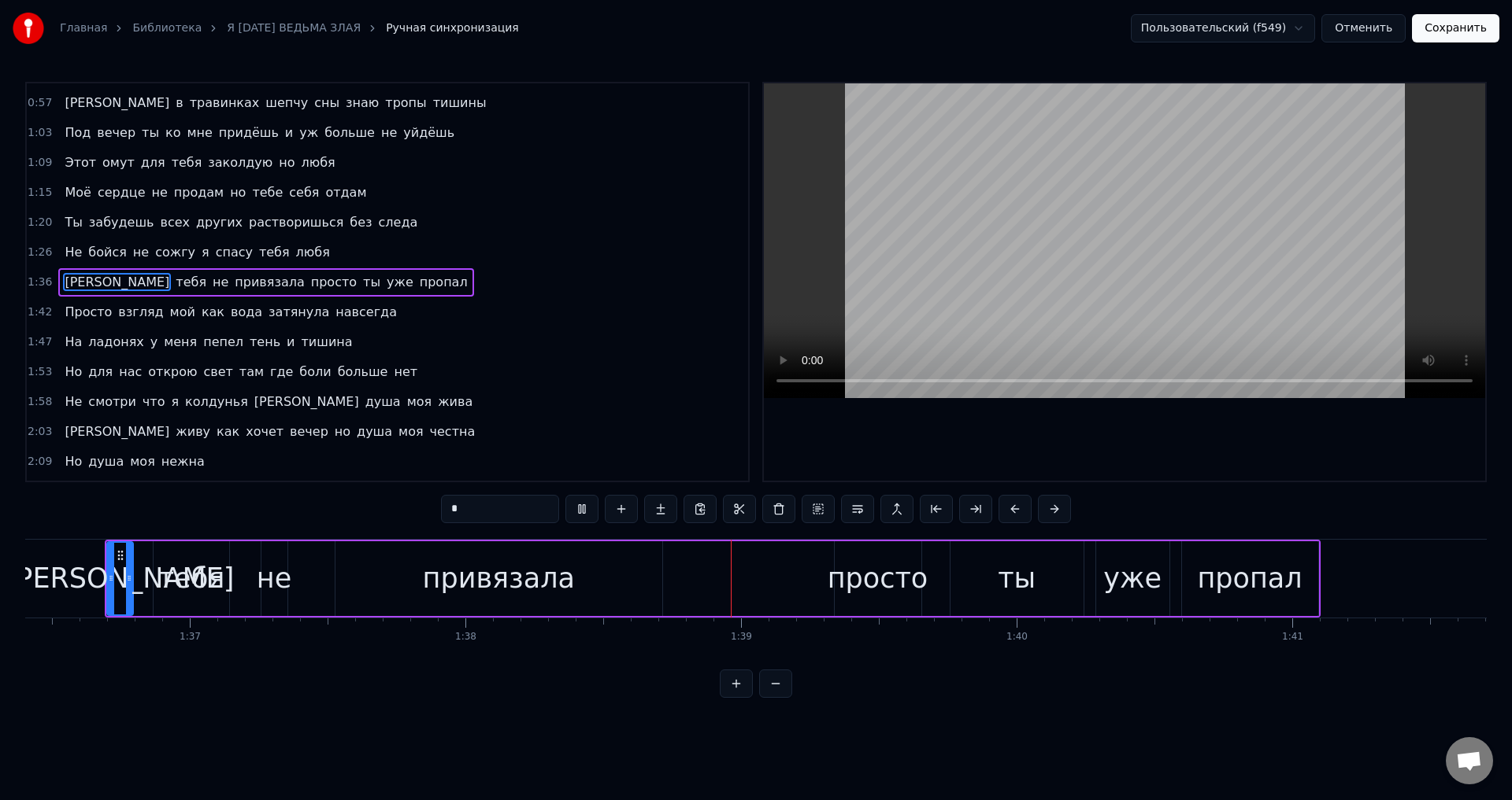
click at [321, 566] on div "Я тебя не привязала просто ты уже пропал" at bounding box center [712, 579] width 1216 height 78
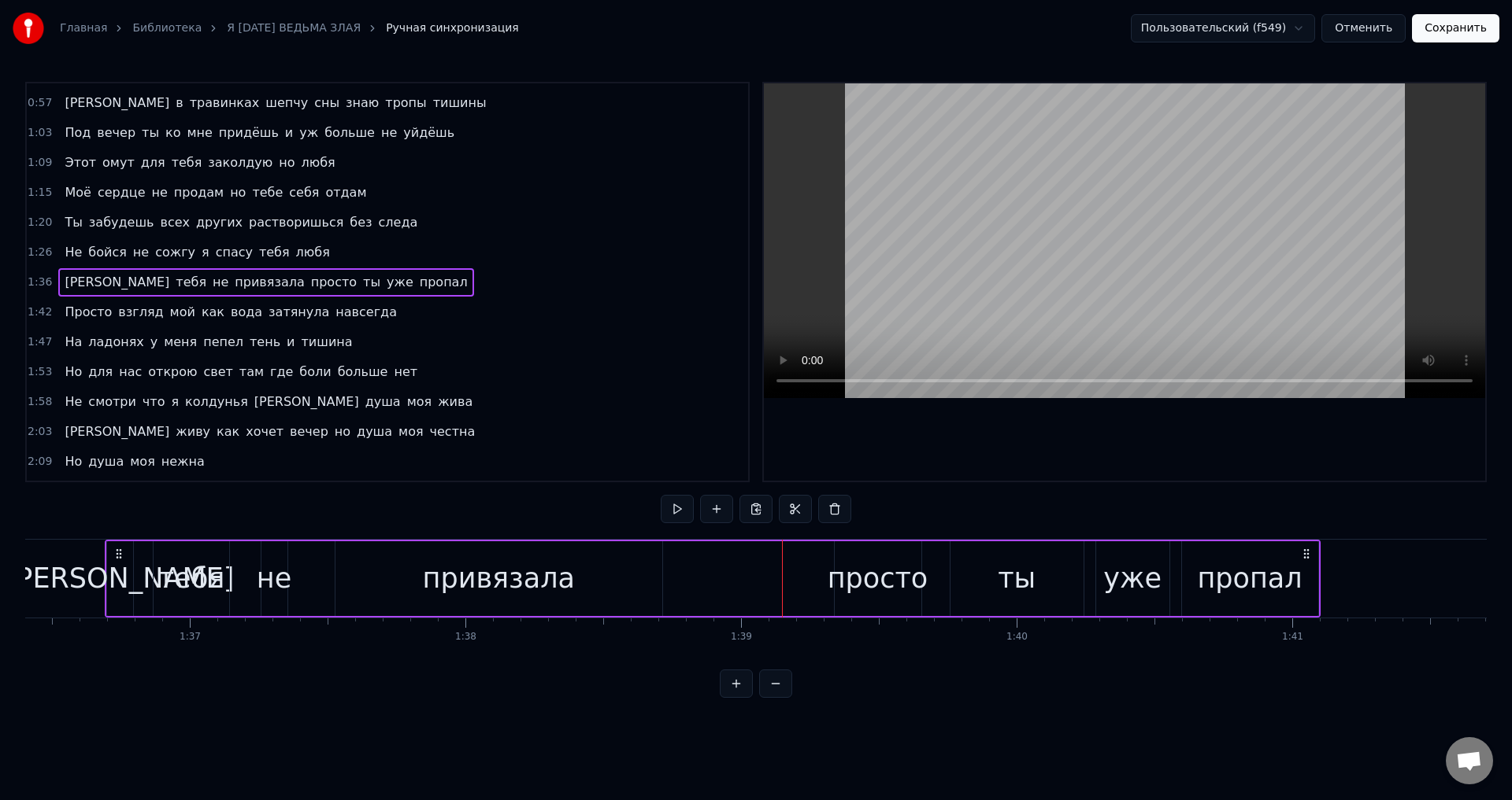
click at [280, 581] on div "не" at bounding box center [274, 579] width 35 height 42
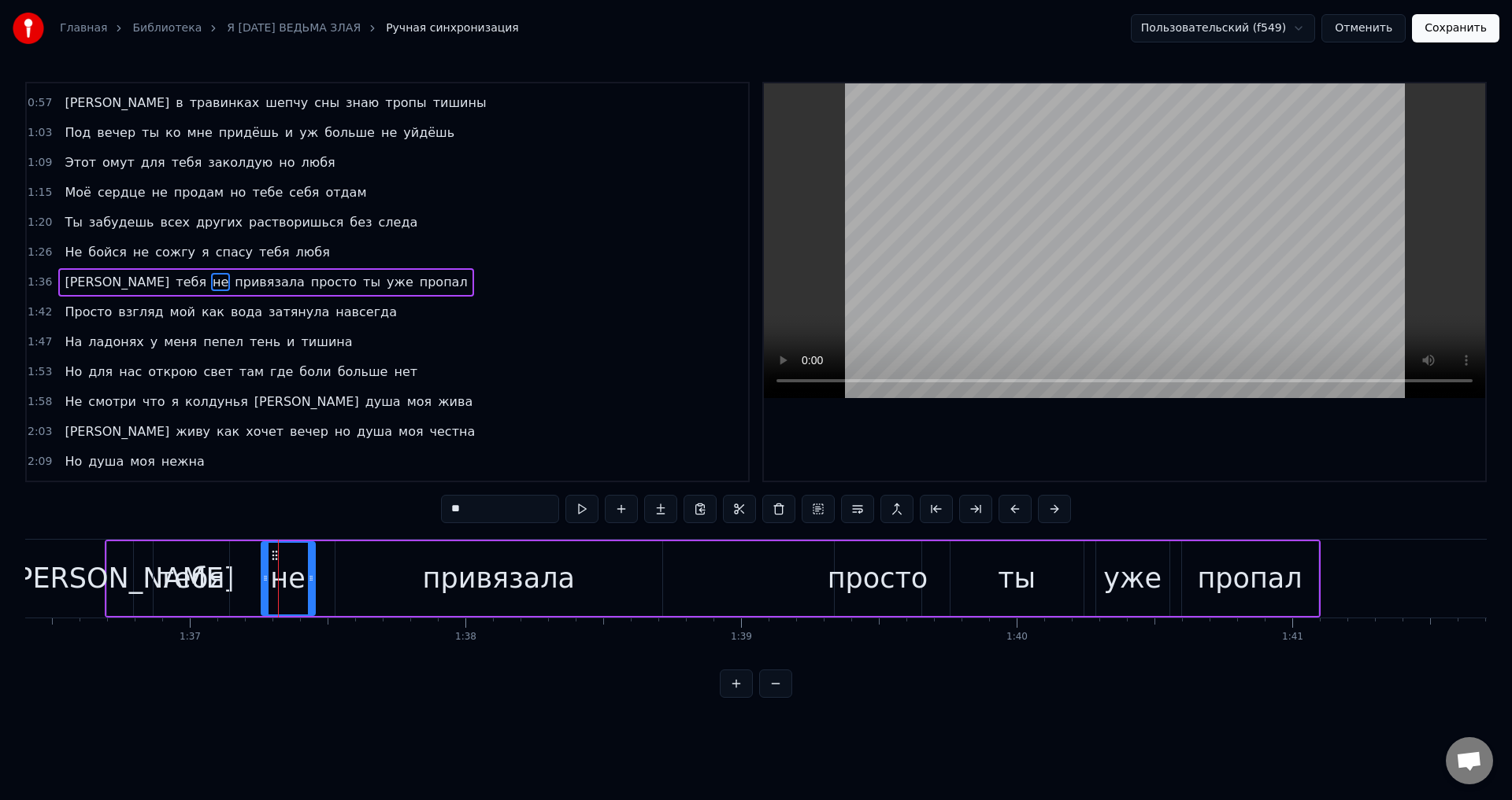
drag, startPoint x: 283, startPoint y: 583, endPoint x: 311, endPoint y: 585, distance: 28.1
click at [311, 585] on div at bounding box center [311, 579] width 6 height 71
click at [187, 590] on div "тебя" at bounding box center [192, 579] width 67 height 42
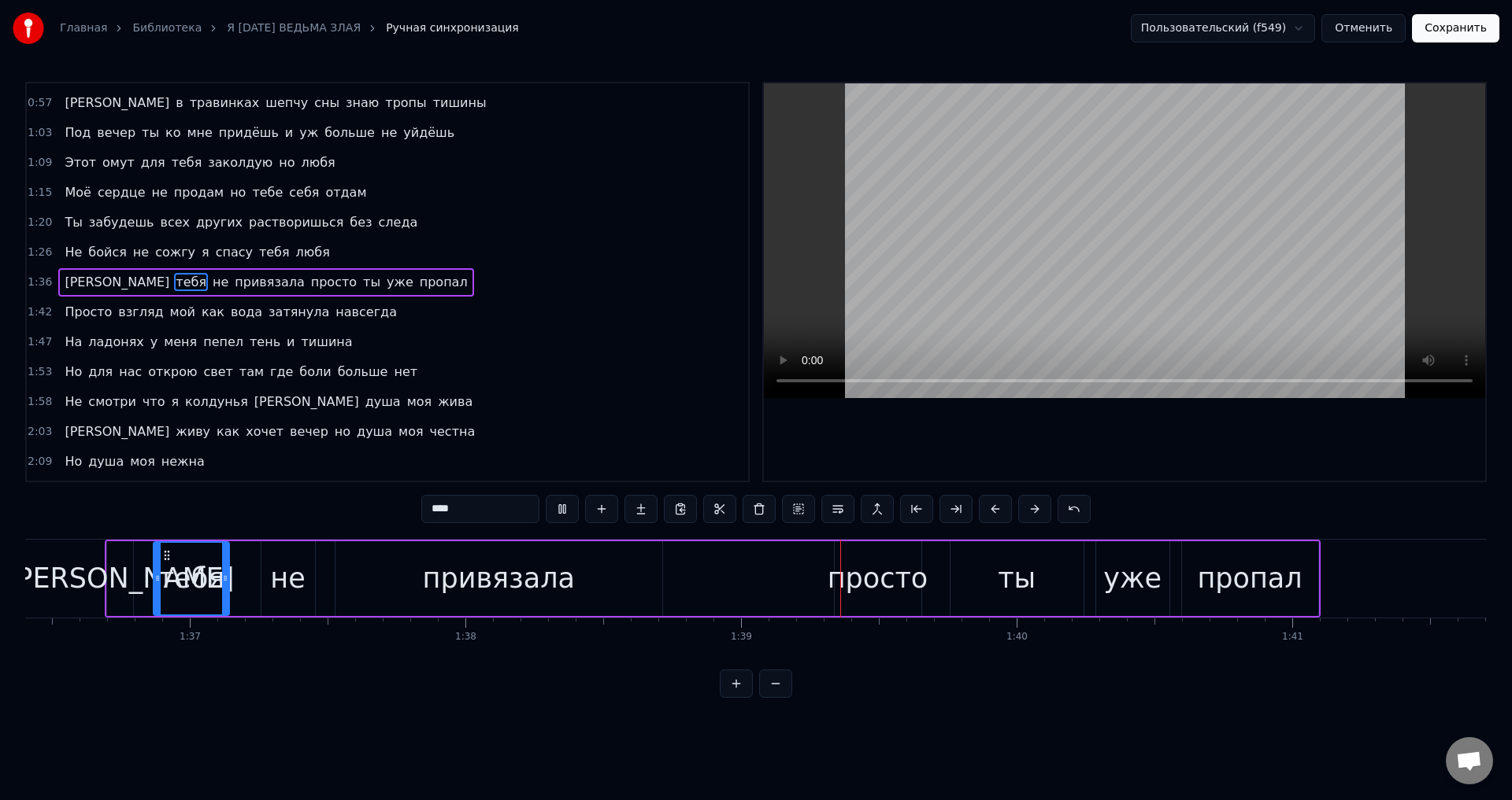
click at [111, 567] on div "[PERSON_NAME]" at bounding box center [119, 579] width 229 height 42
type input "*"
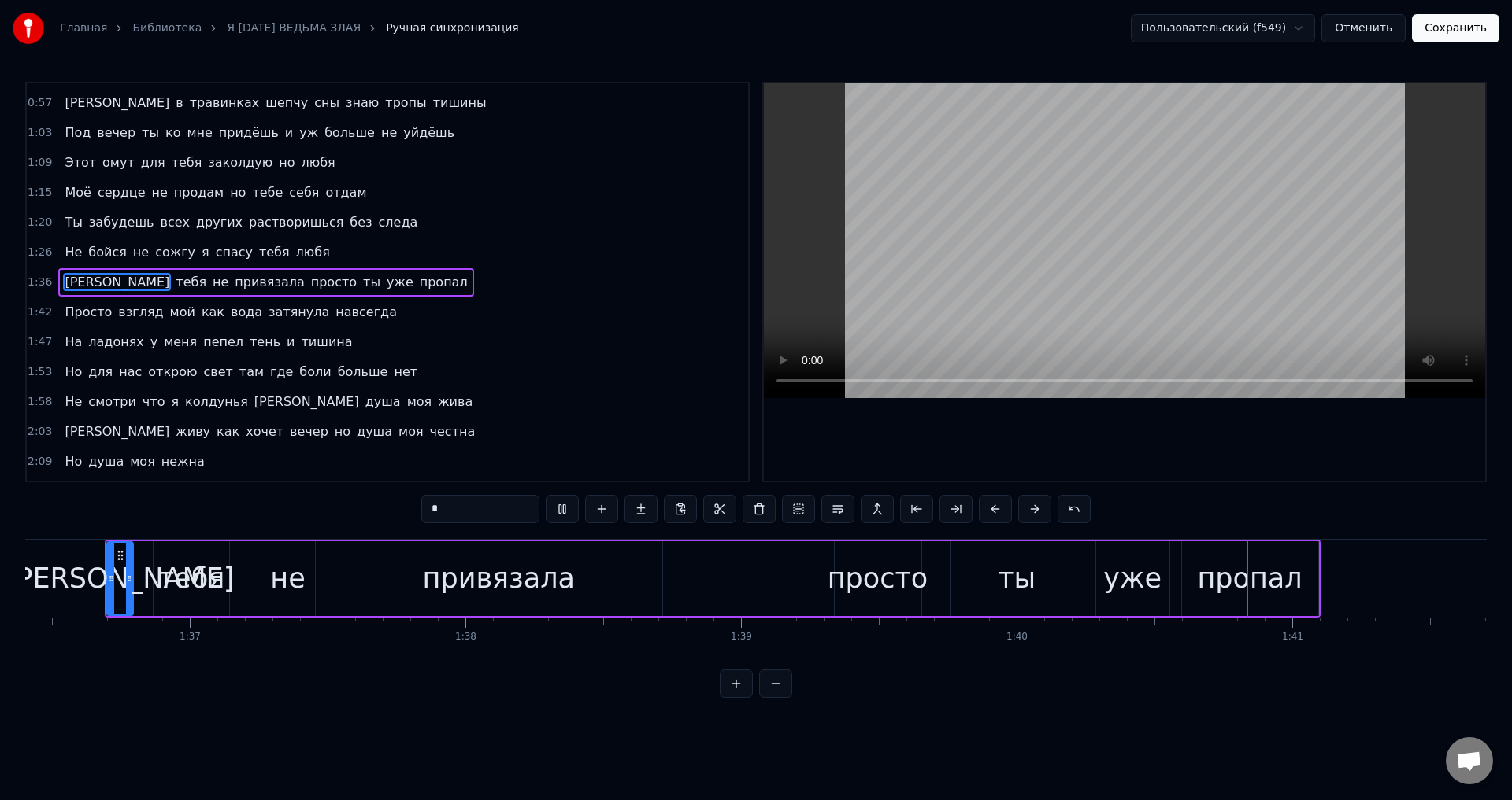
click at [802, 575] on div "Я тебя не привязала просто ты уже пропал" at bounding box center [712, 579] width 1216 height 78
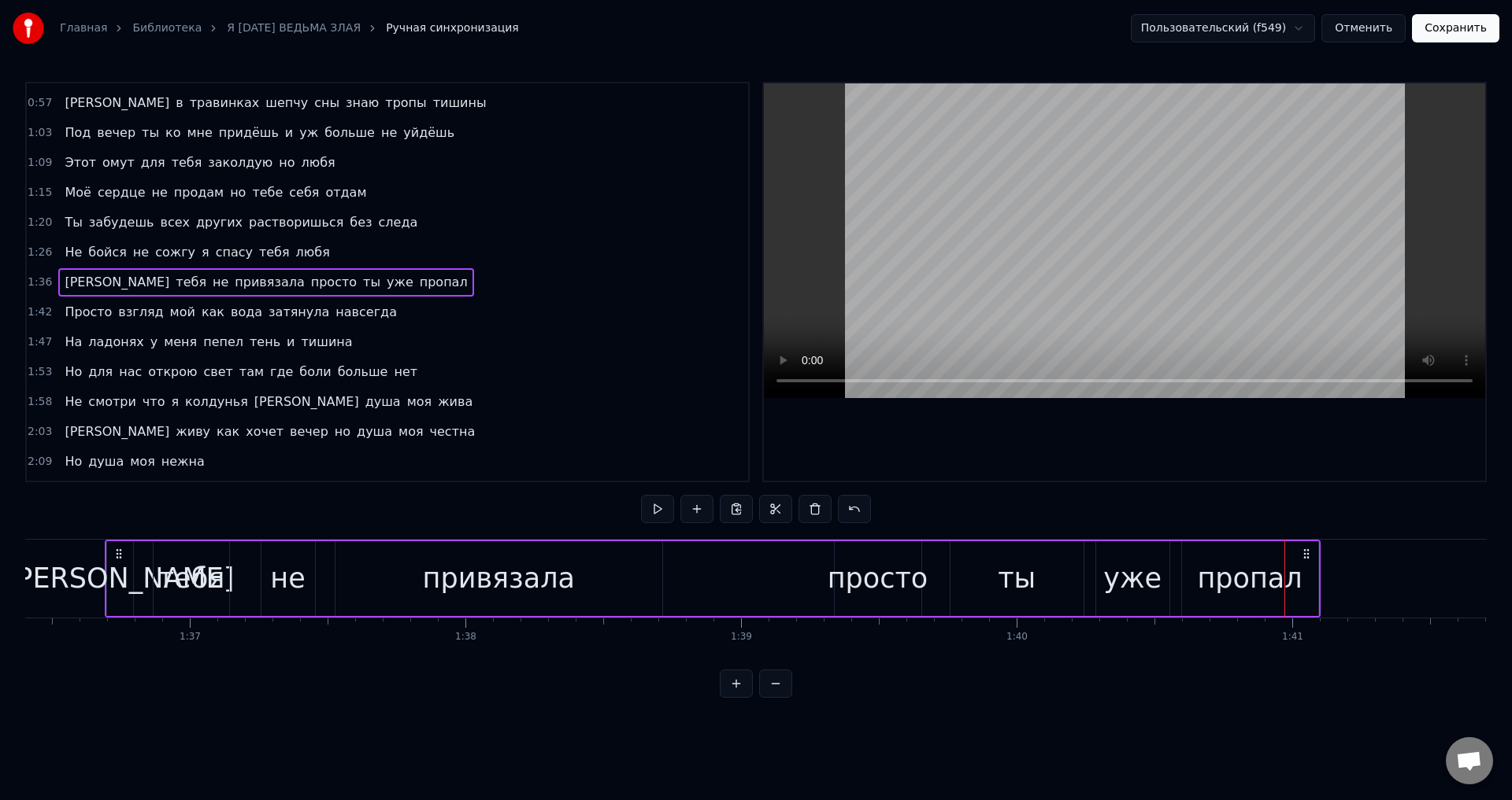
click at [842, 587] on div "просто" at bounding box center [878, 579] width 101 height 42
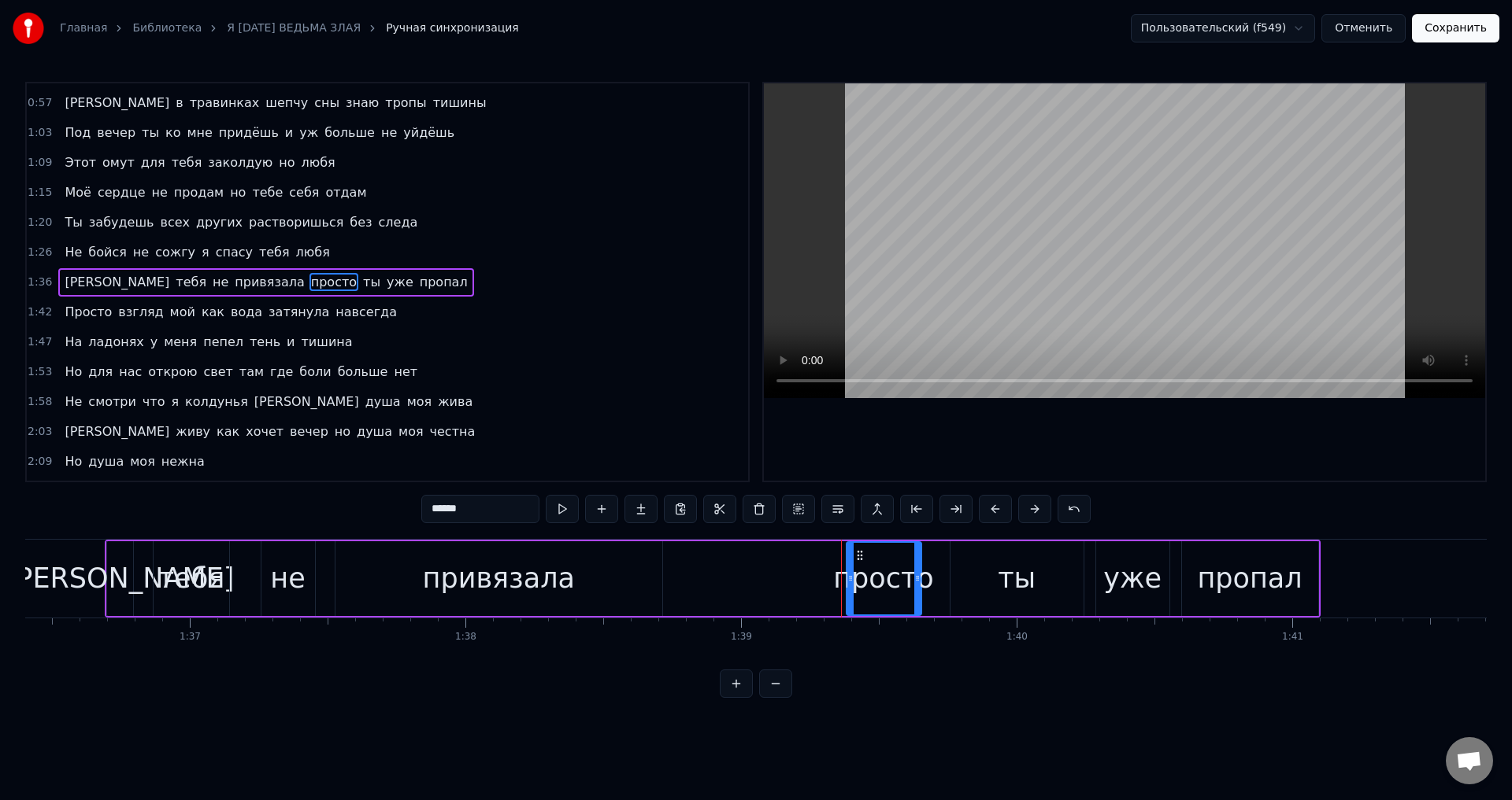
drag, startPoint x: 837, startPoint y: 587, endPoint x: 849, endPoint y: 586, distance: 12.0
click at [849, 586] on div at bounding box center [850, 579] width 6 height 71
drag, startPoint x: 582, startPoint y: 581, endPoint x: 809, endPoint y: 439, distance: 267.8
click at [591, 573] on div "привязала" at bounding box center [498, 579] width 327 height 75
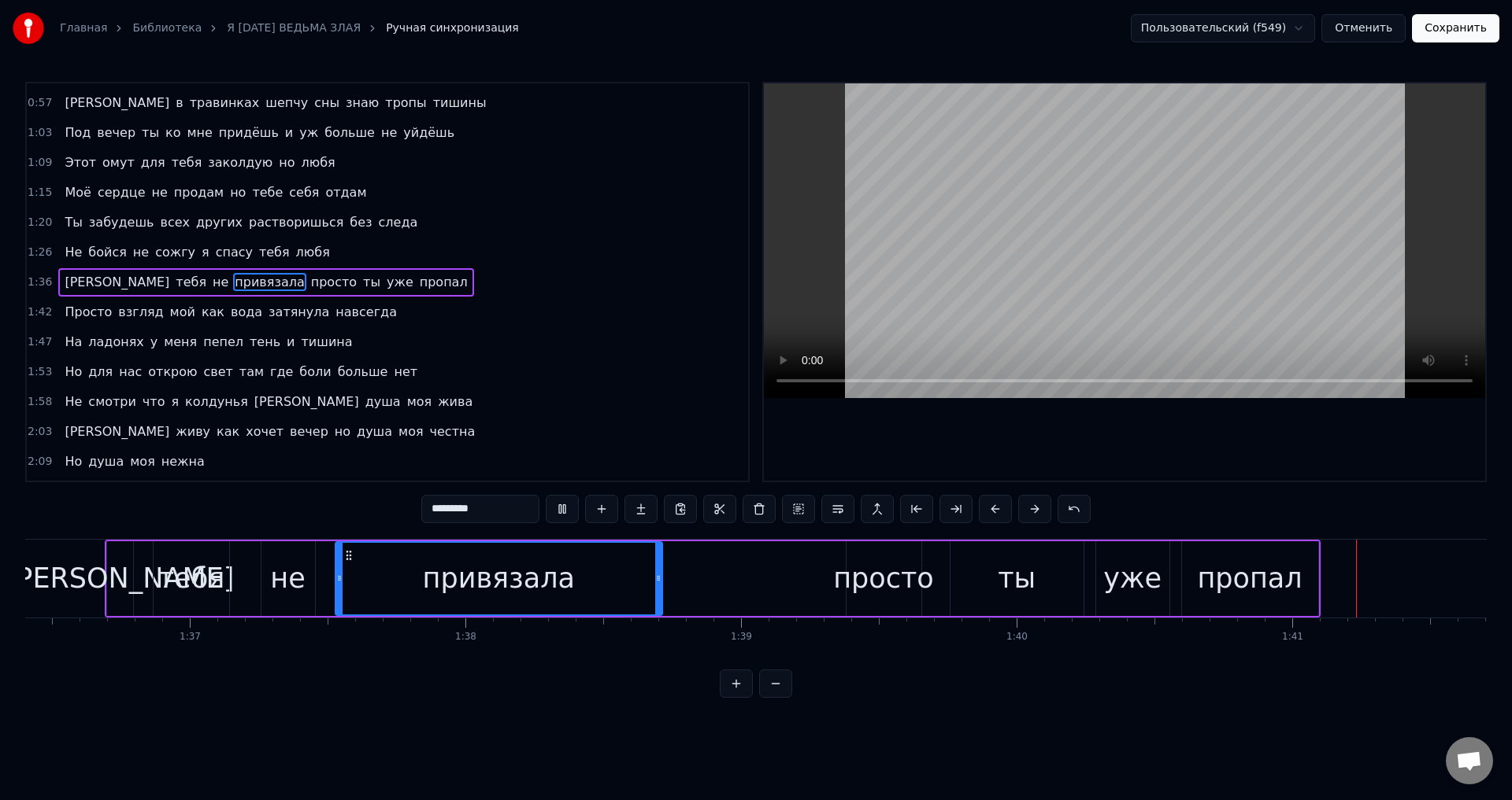
click at [918, 601] on div "просто" at bounding box center [884, 579] width 75 height 75
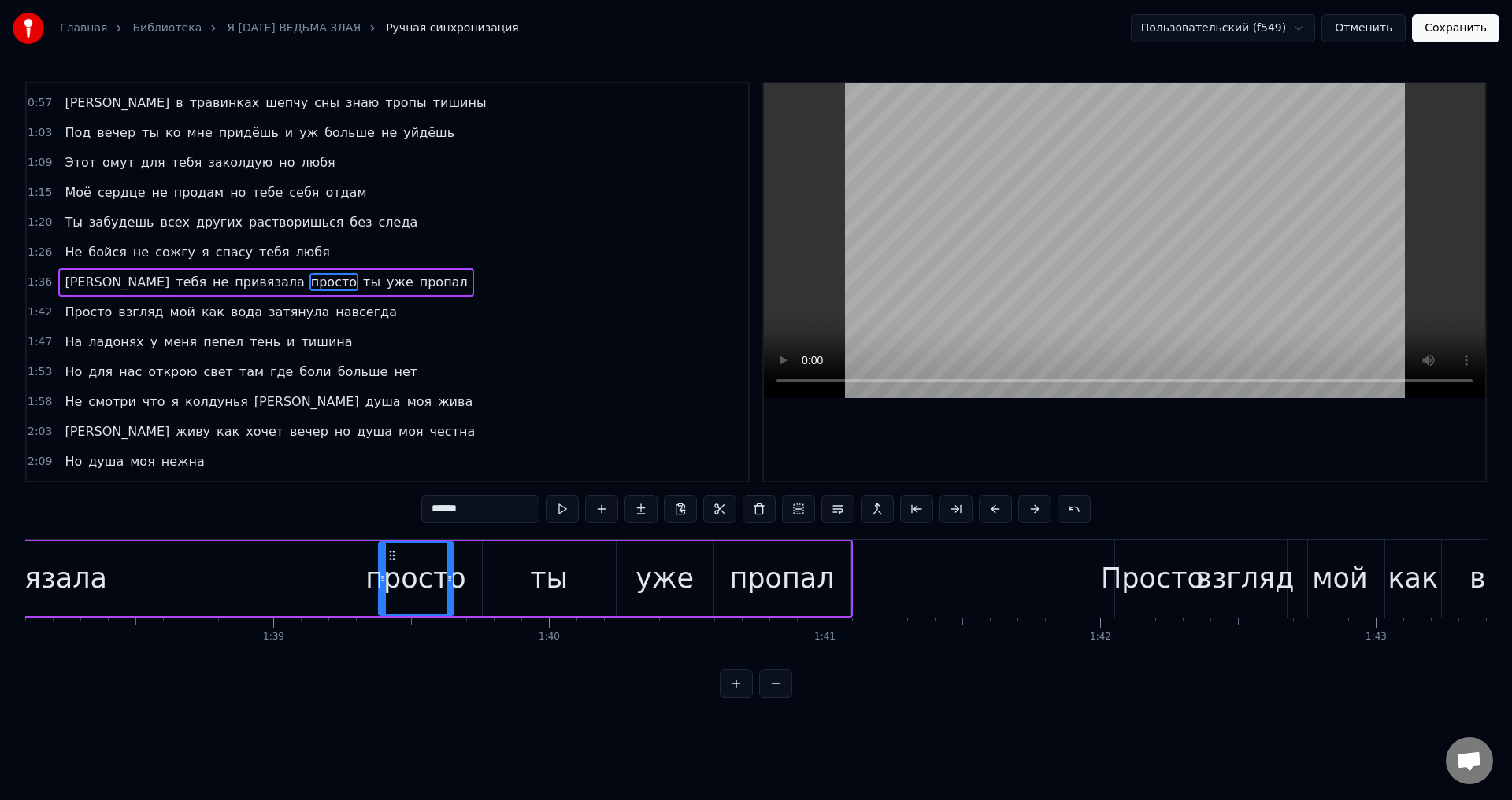
scroll to position [0, 26858]
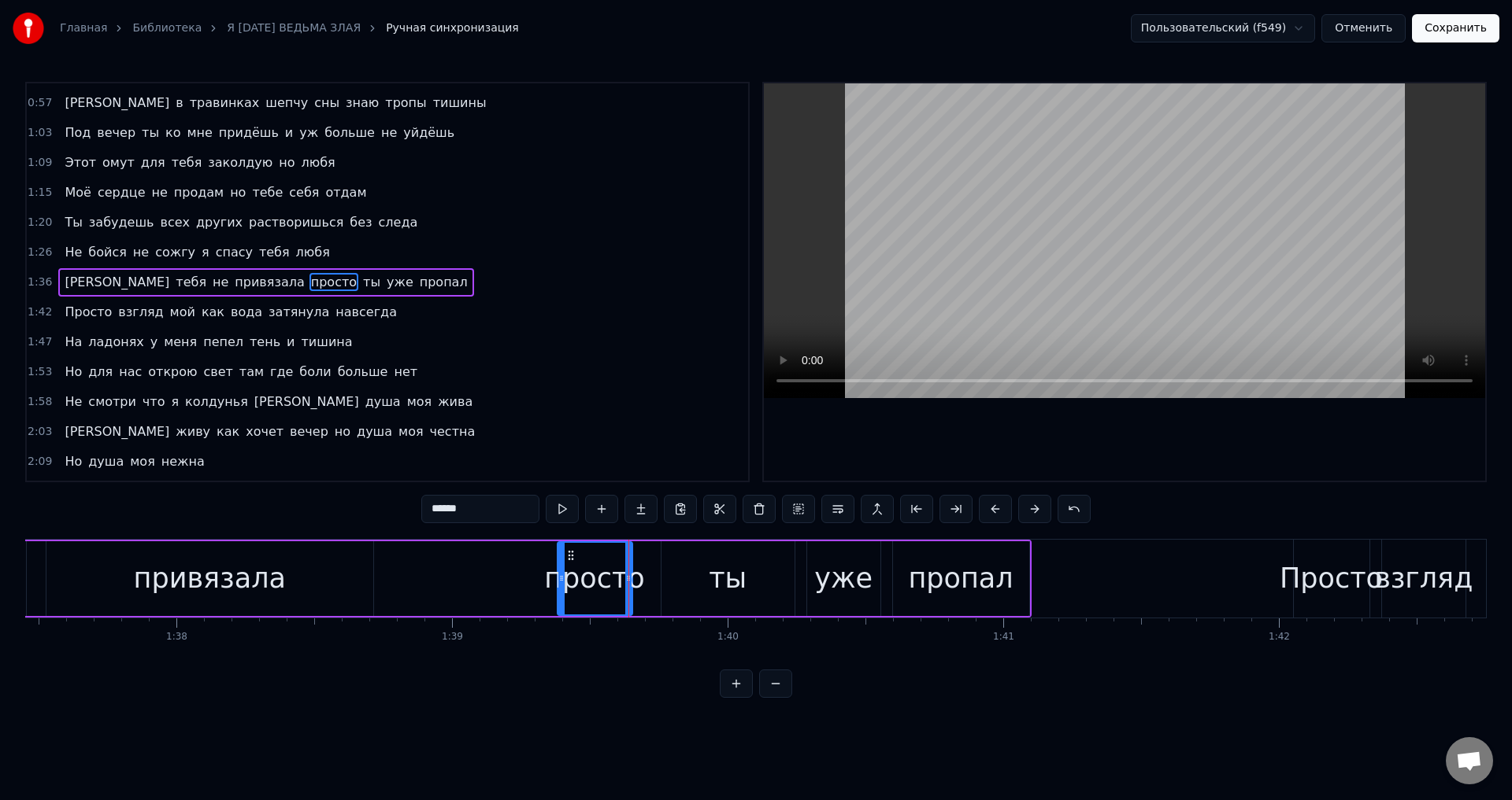
drag, startPoint x: 592, startPoint y: 575, endPoint x: 618, endPoint y: 580, distance: 26.5
click at [594, 576] on div "просто" at bounding box center [595, 579] width 101 height 42
drag, startPoint x: 631, startPoint y: 581, endPoint x: 643, endPoint y: 582, distance: 12.0
click at [643, 582] on icon at bounding box center [639, 578] width 6 height 12
drag, startPoint x: 563, startPoint y: 580, endPoint x: 573, endPoint y: 579, distance: 10.0
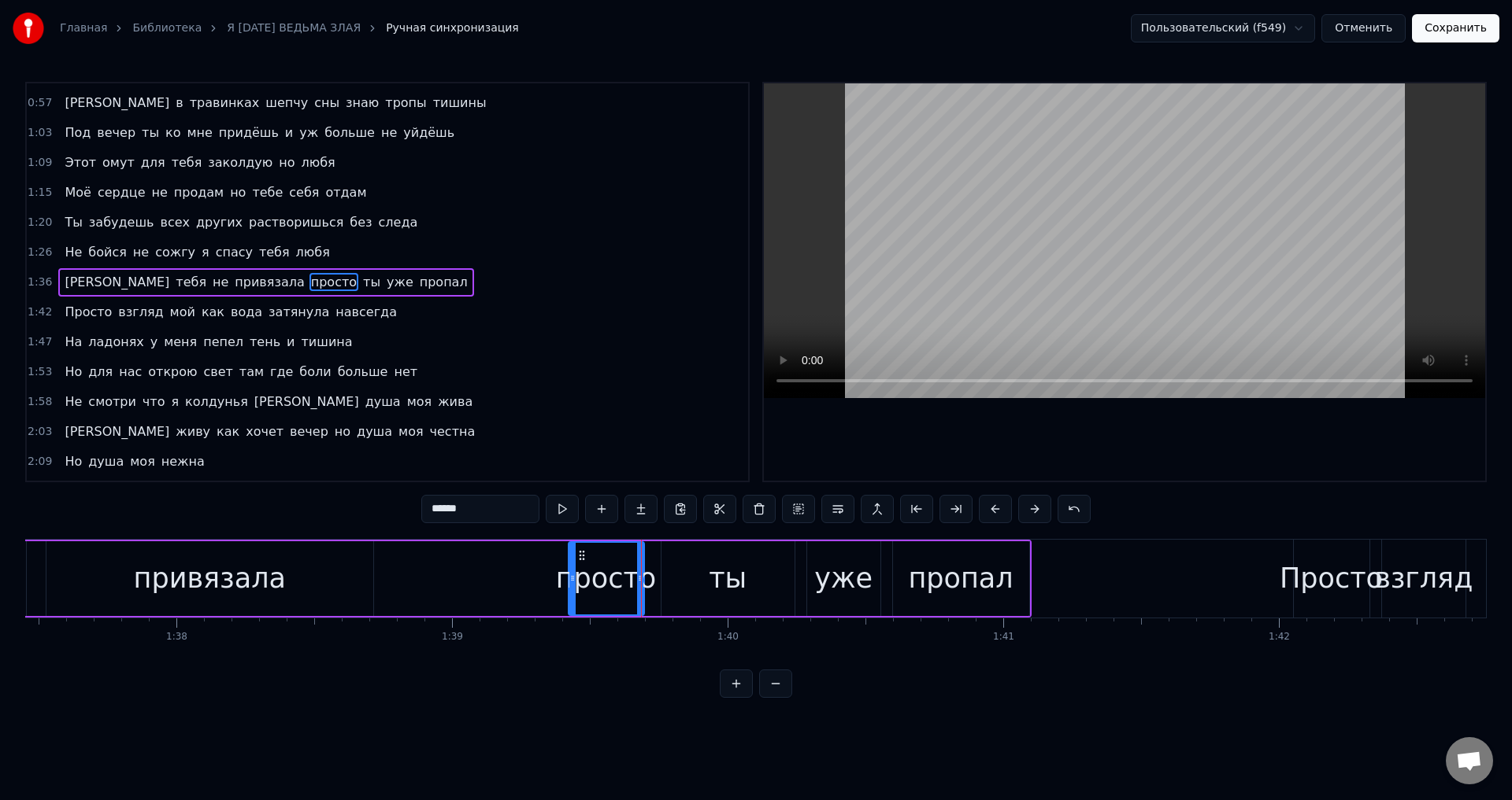
click at [573, 579] on icon at bounding box center [572, 578] width 6 height 12
click at [335, 570] on div "привязала" at bounding box center [209, 579] width 327 height 75
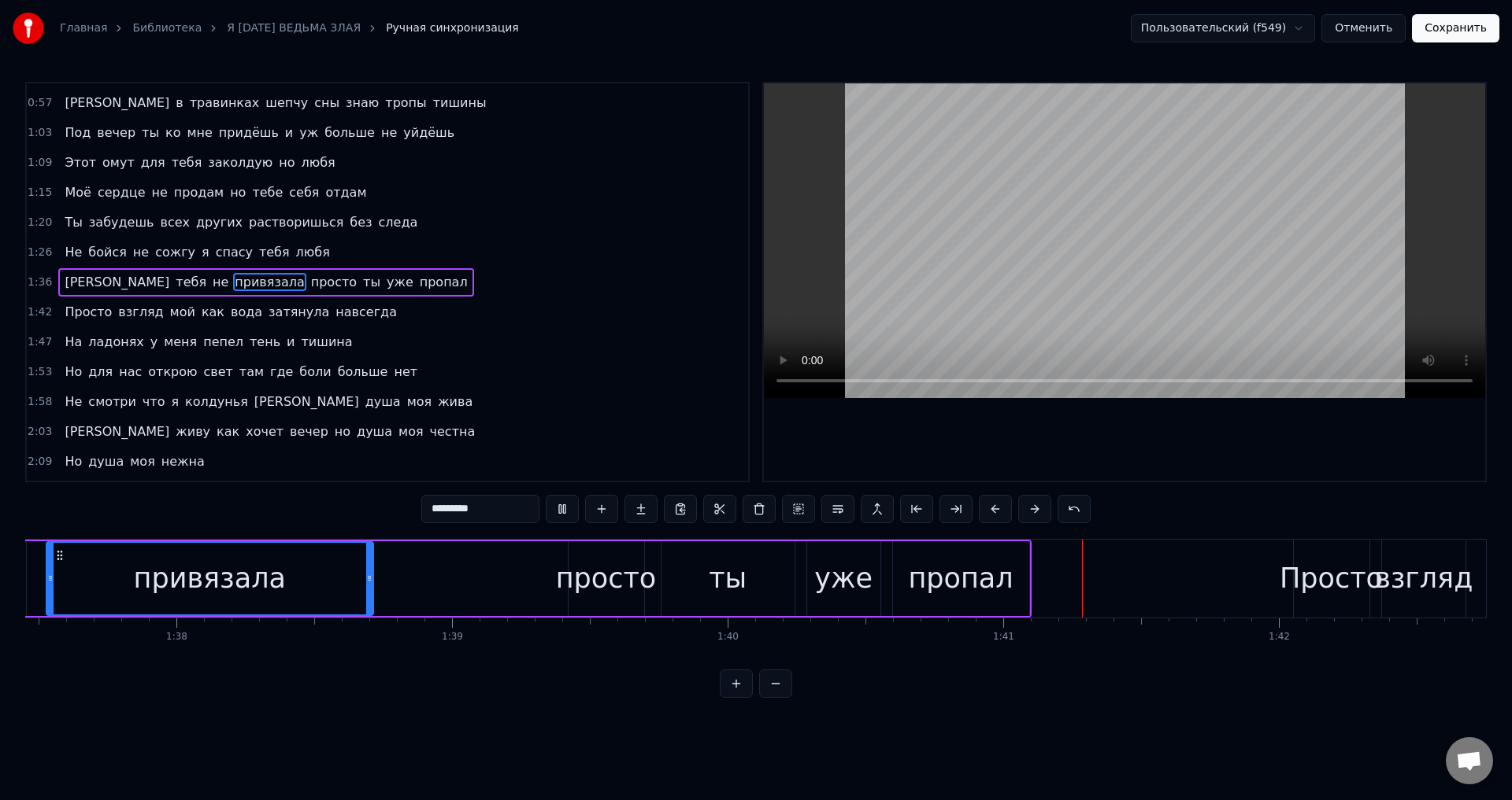
click at [719, 595] on div "ты" at bounding box center [727, 579] width 37 height 42
type input "**"
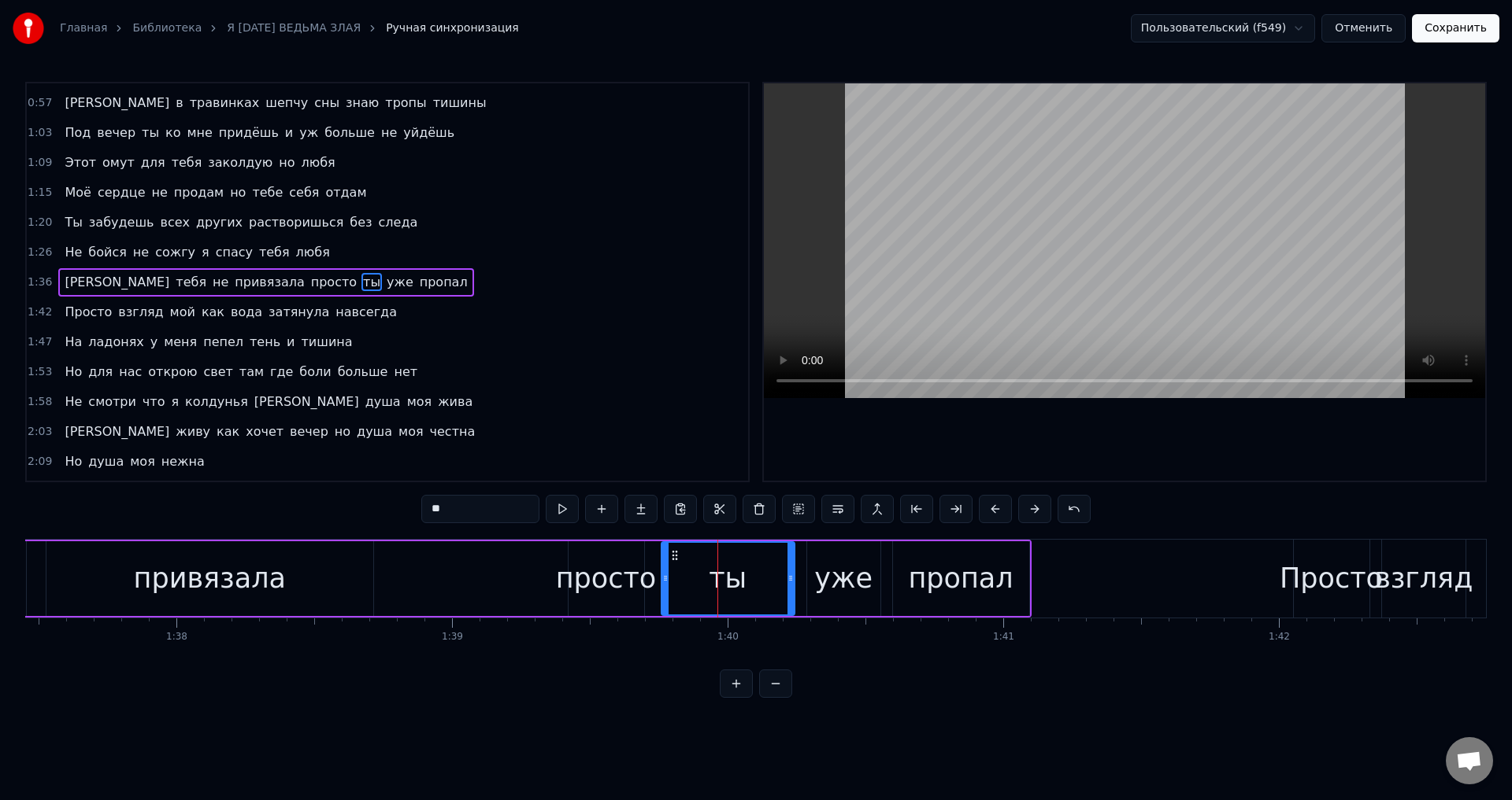
click at [503, 588] on div "Я тебя не привязала просто ты уже пропал" at bounding box center [423, 579] width 1216 height 78
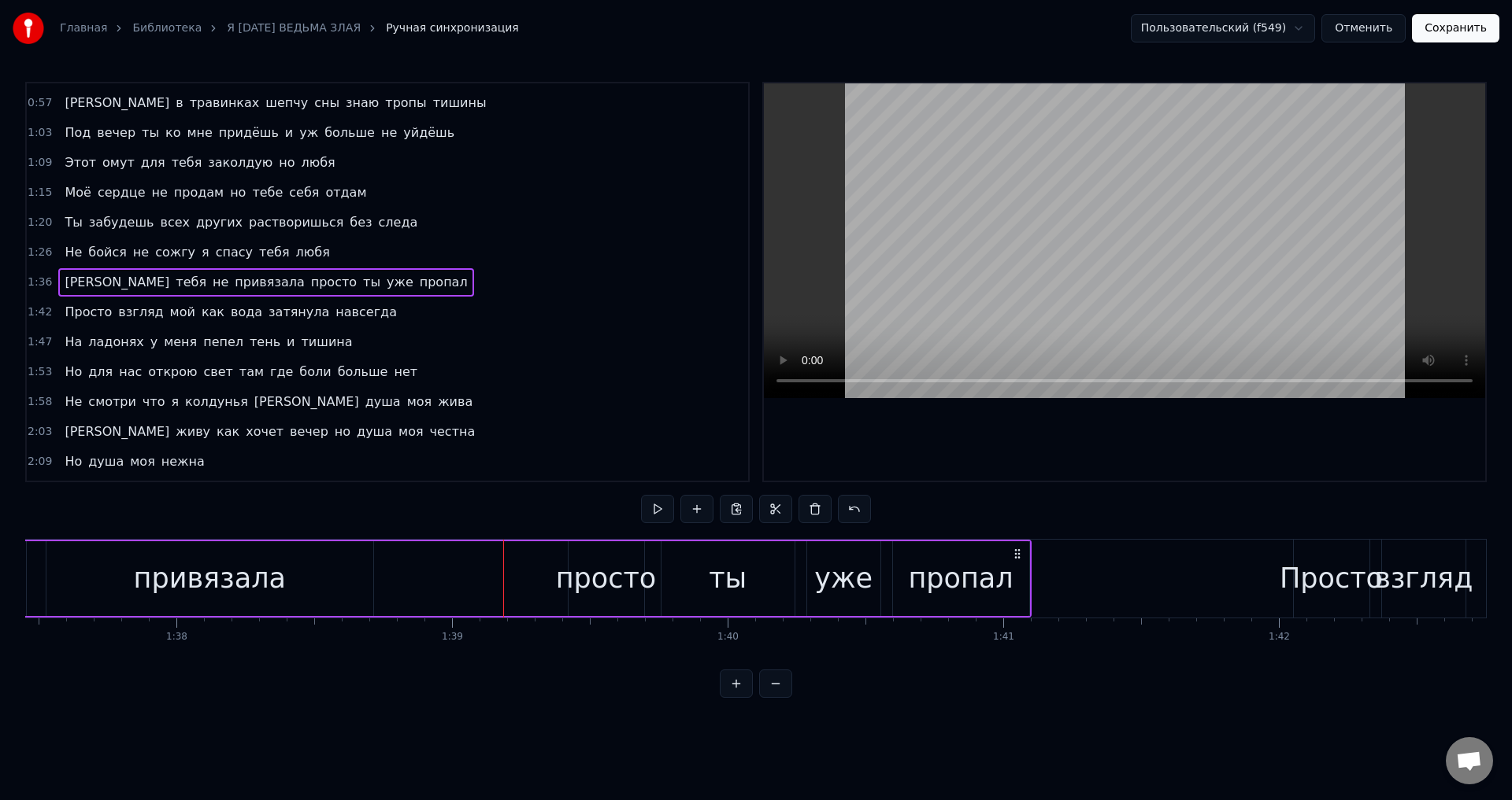
click at [766, 577] on div "ты" at bounding box center [728, 579] width 134 height 75
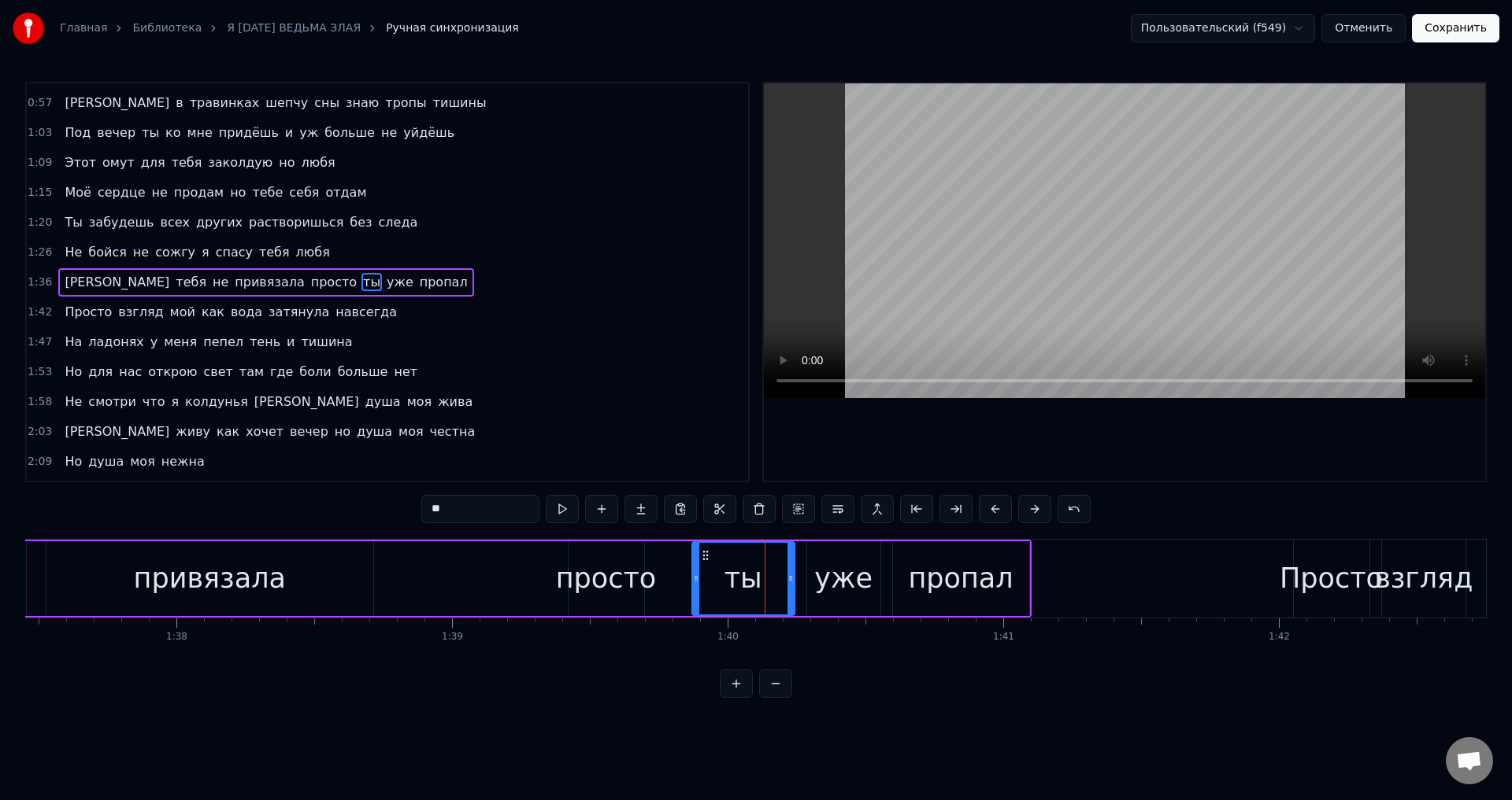
drag, startPoint x: 665, startPoint y: 577, endPoint x: 696, endPoint y: 576, distance: 31.0
click at [696, 576] on icon at bounding box center [696, 578] width 6 height 12
click at [625, 583] on div "просто" at bounding box center [606, 579] width 101 height 42
type input "******"
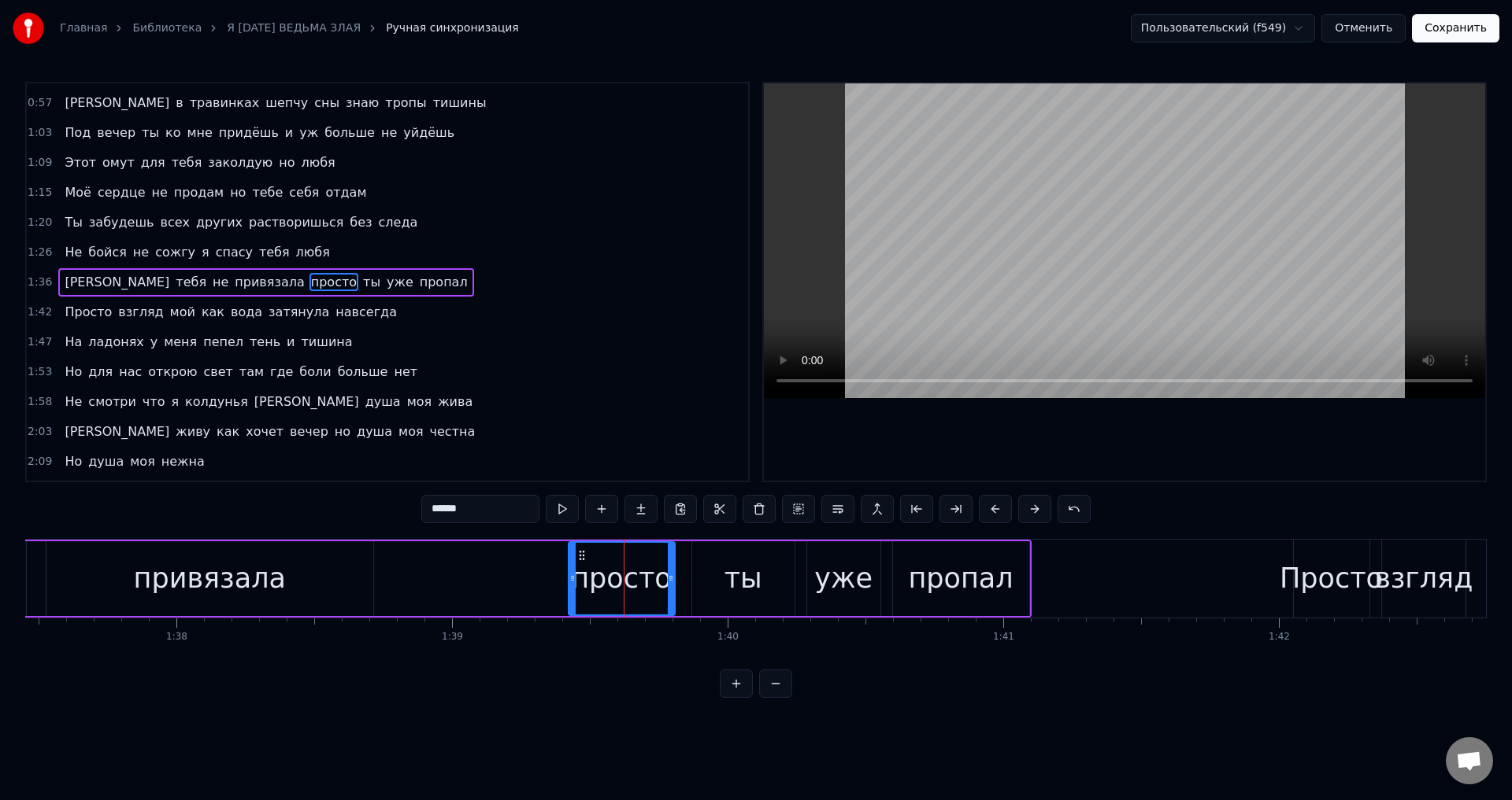
drag, startPoint x: 640, startPoint y: 583, endPoint x: 671, endPoint y: 583, distance: 31.0
click at [671, 583] on icon at bounding box center [671, 578] width 6 height 12
click at [408, 574] on div "Я тебя не привязала просто ты уже пропал" at bounding box center [423, 579] width 1216 height 78
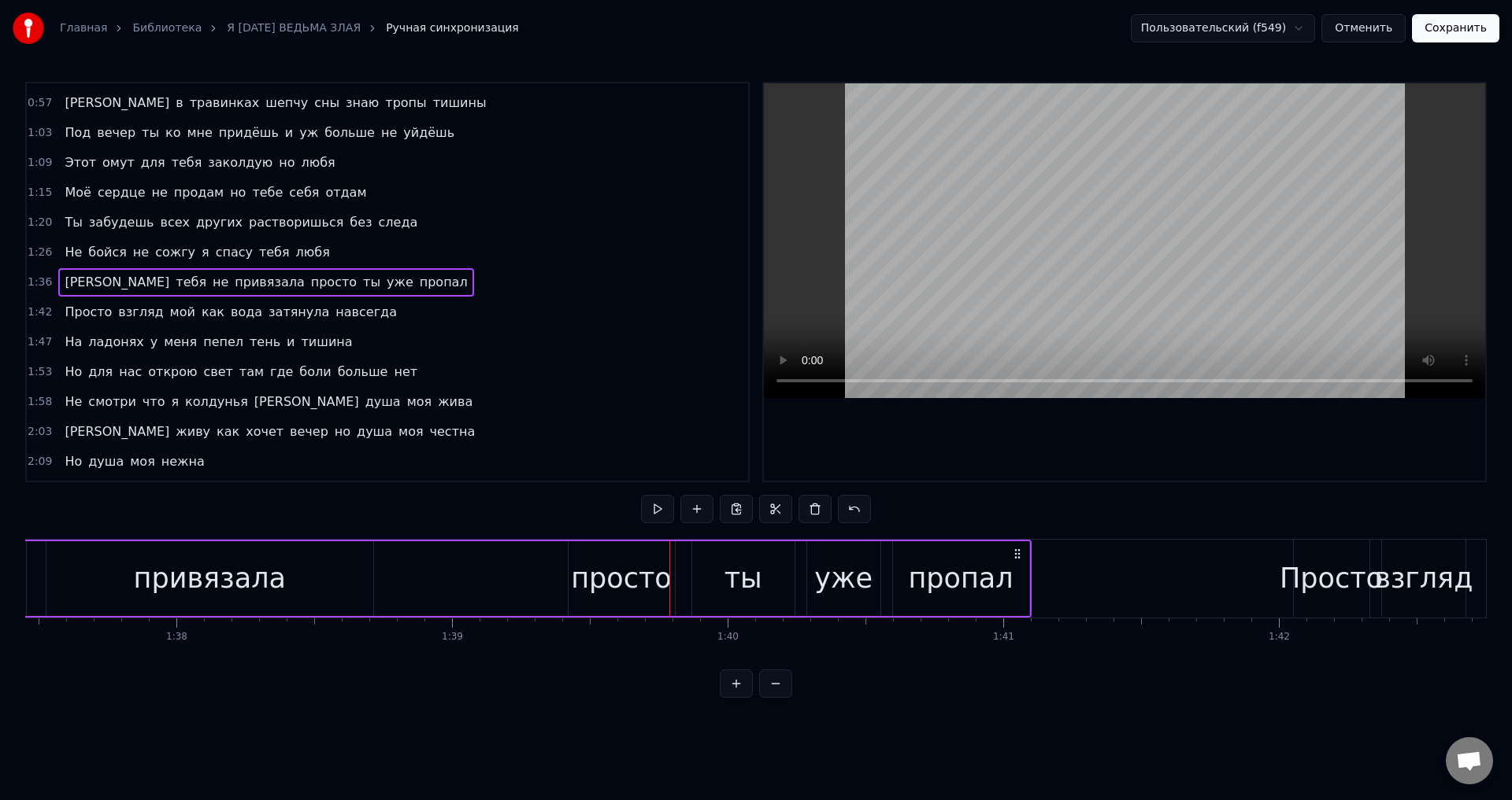
drag, startPoint x: 271, startPoint y: 575, endPoint x: 594, endPoint y: 464, distance: 341.5
click at [272, 575] on div "привязала" at bounding box center [210, 579] width 152 height 42
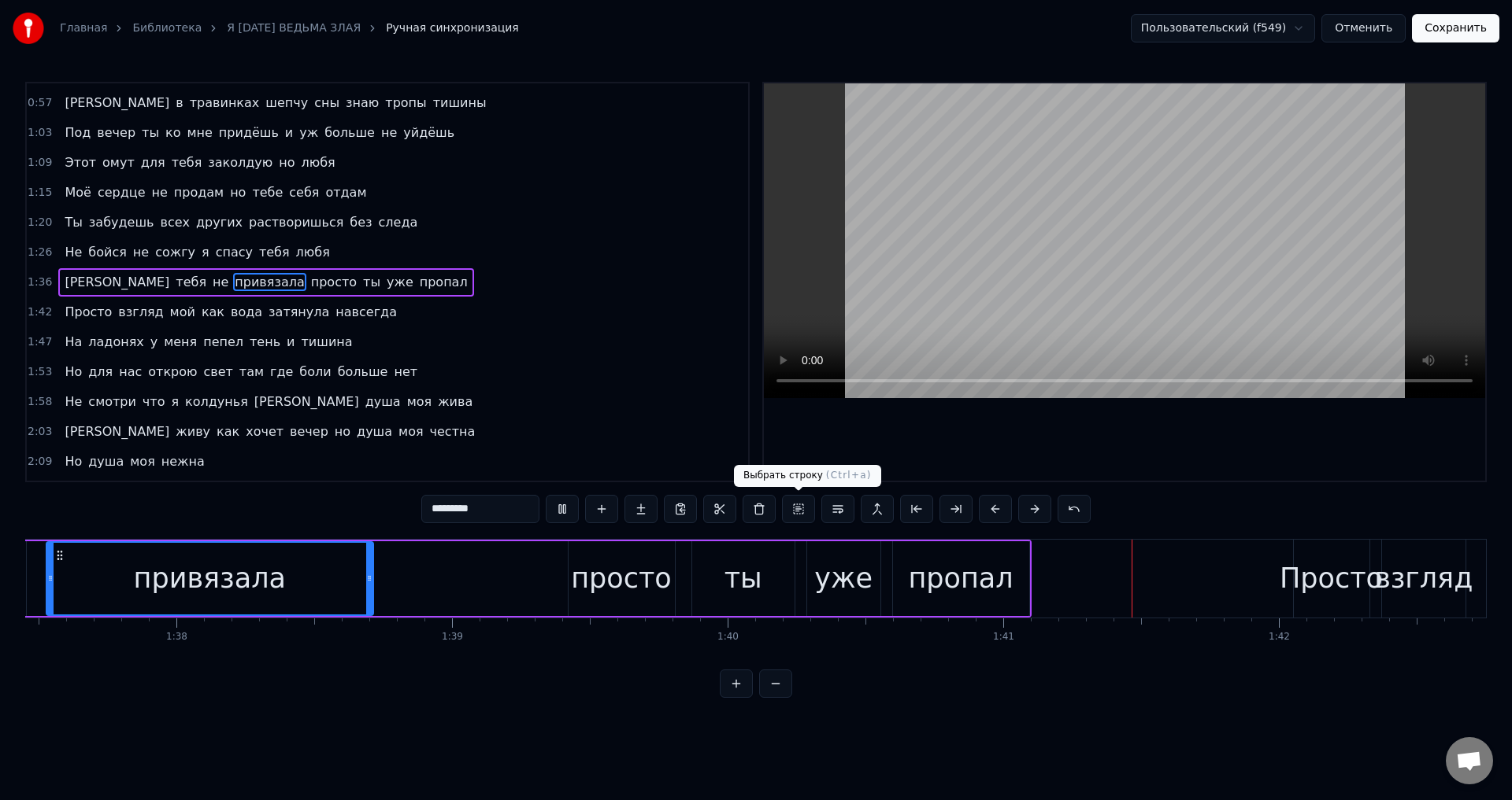
click at [723, 579] on div "ты" at bounding box center [744, 579] width 103 height 75
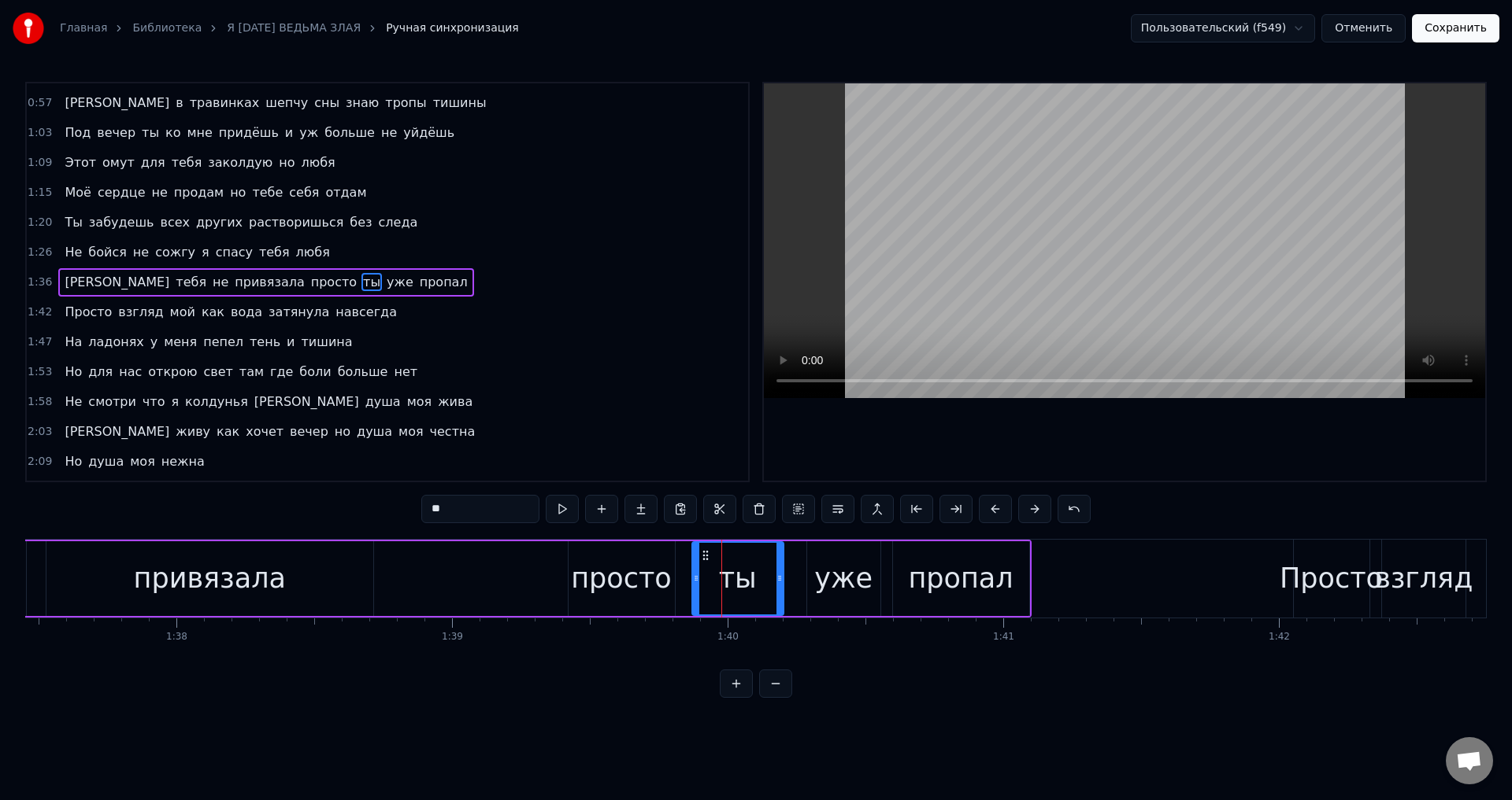
drag, startPoint x: 793, startPoint y: 583, endPoint x: 782, endPoint y: 583, distance: 11.0
click at [782, 583] on icon at bounding box center [779, 578] width 6 height 12
click at [831, 583] on div "уже" at bounding box center [843, 579] width 58 height 42
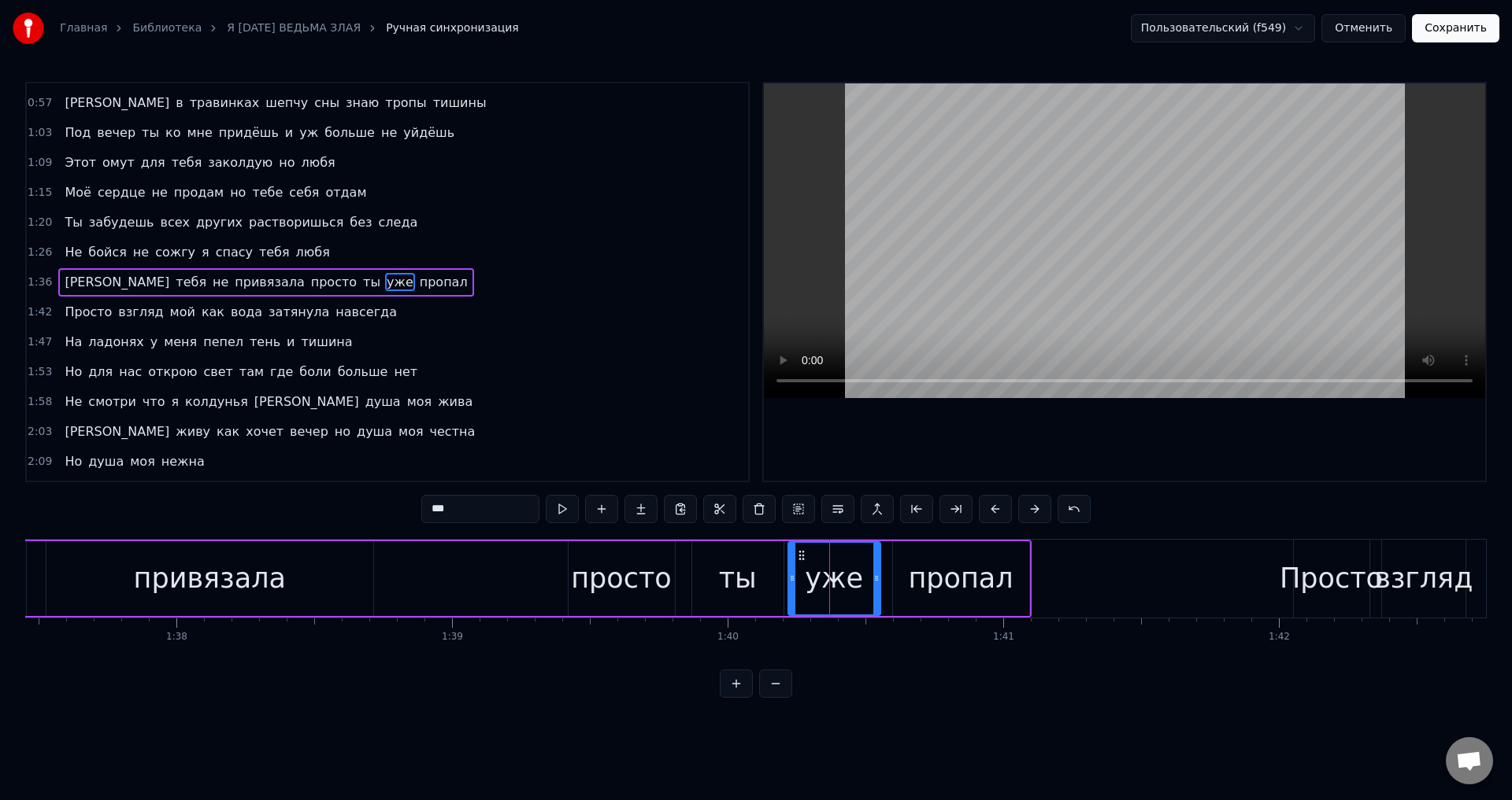
drag, startPoint x: 809, startPoint y: 582, endPoint x: 791, endPoint y: 580, distance: 18.1
click at [791, 580] on icon at bounding box center [792, 578] width 6 height 12
click at [303, 576] on div "привязала" at bounding box center [209, 579] width 327 height 75
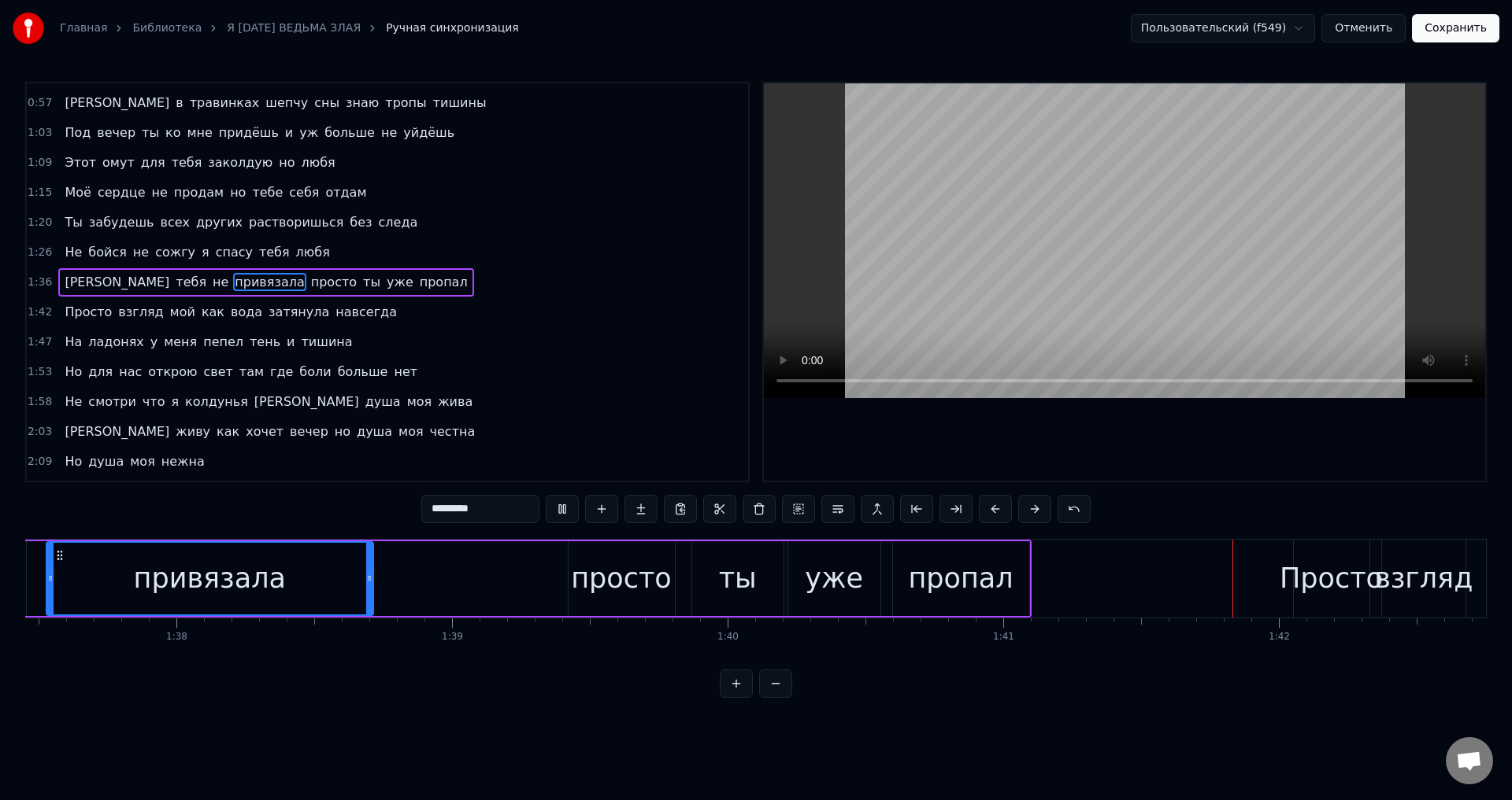
click at [646, 582] on div "просто" at bounding box center [621, 579] width 101 height 42
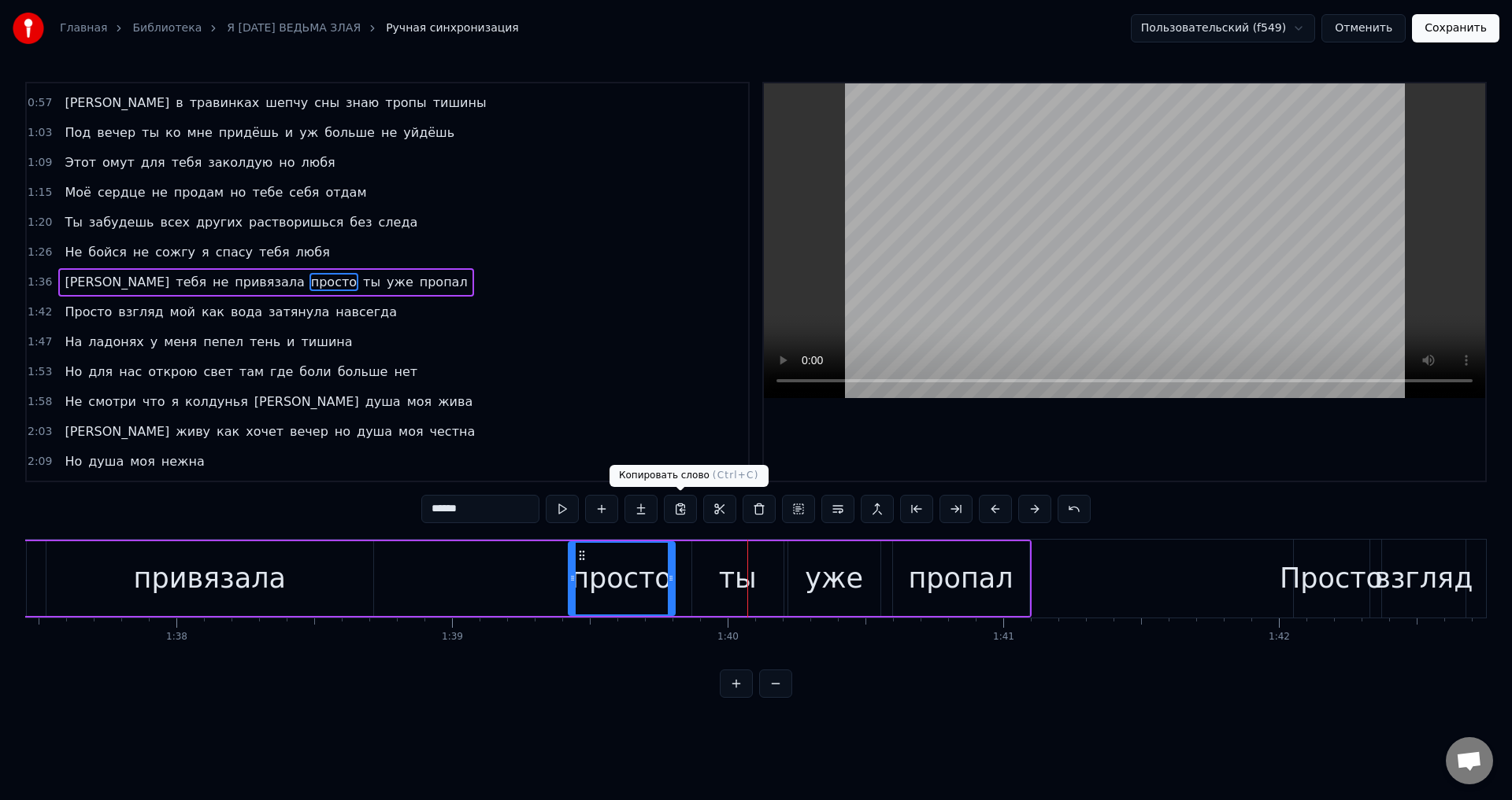
click at [633, 576] on div "просто" at bounding box center [621, 579] width 101 height 42
drag, startPoint x: 671, startPoint y: 582, endPoint x: 660, endPoint y: 582, distance: 11.0
click at [660, 582] on icon at bounding box center [659, 578] width 6 height 12
click at [735, 576] on div "ты" at bounding box center [737, 579] width 37 height 42
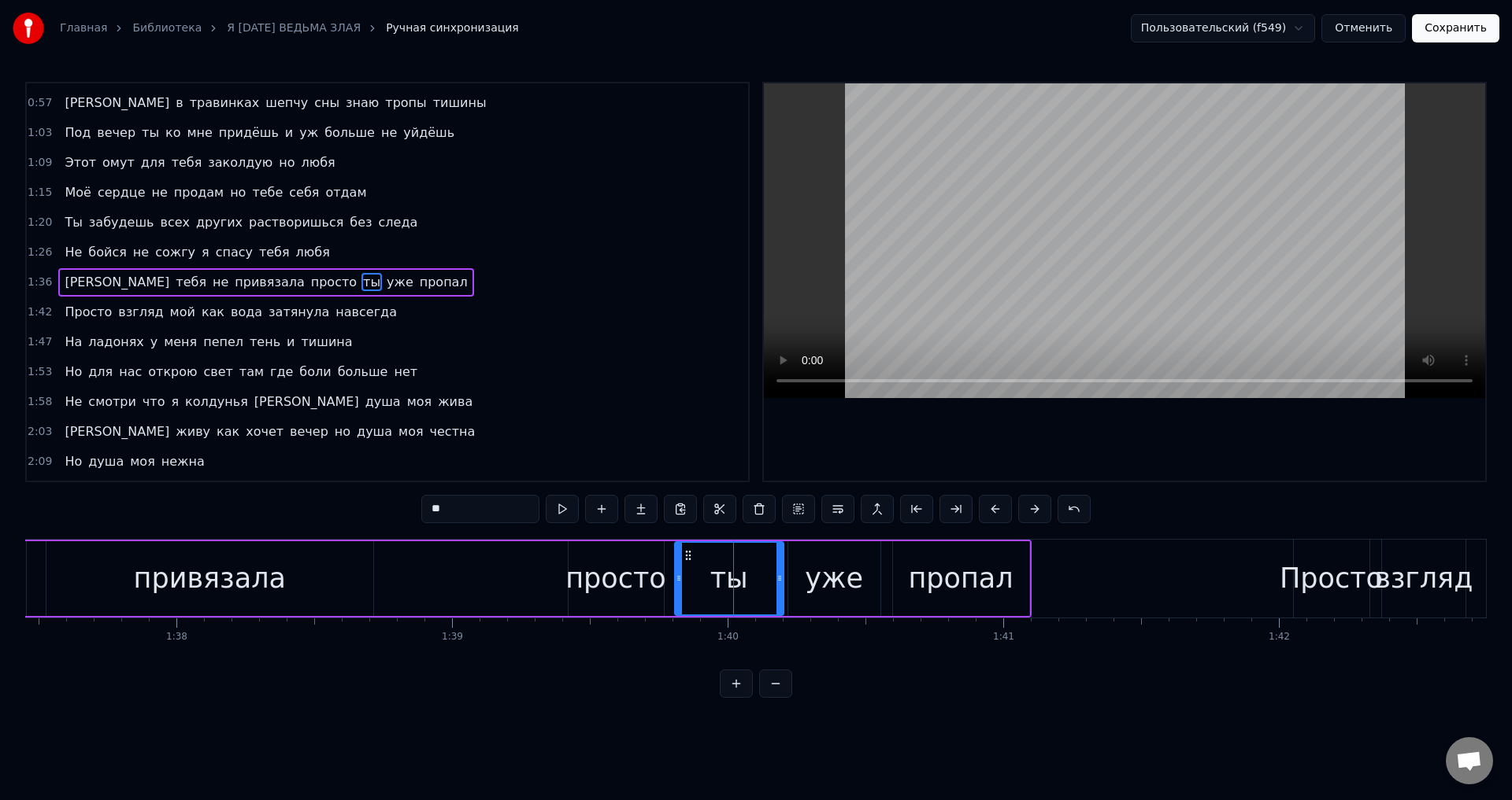
drag, startPoint x: 696, startPoint y: 574, endPoint x: 678, endPoint y: 574, distance: 18.0
click at [678, 574] on icon at bounding box center [678, 578] width 6 height 12
click at [612, 577] on div "просто" at bounding box center [616, 579] width 101 height 42
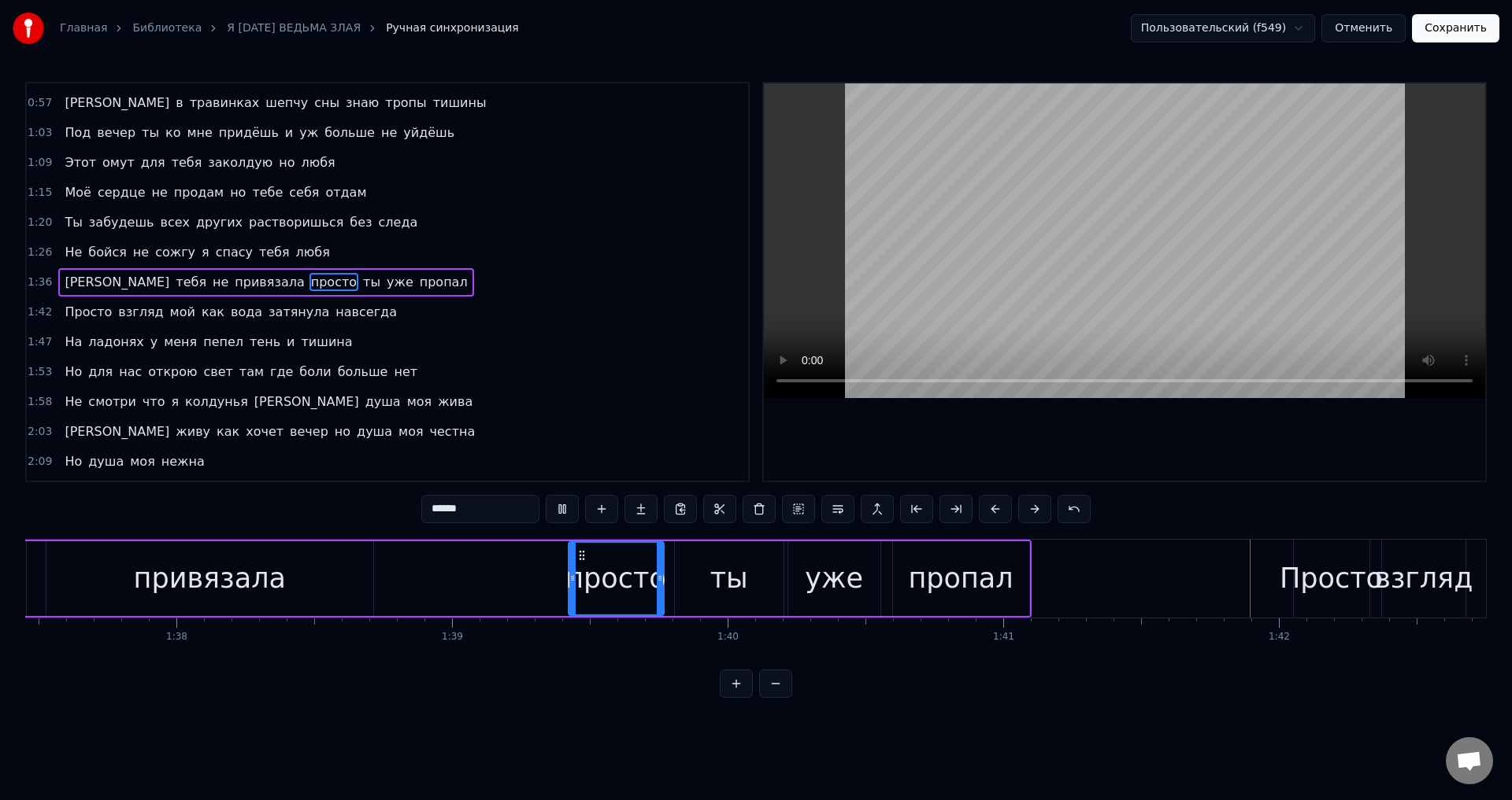
click at [294, 561] on div "привязала" at bounding box center [209, 579] width 327 height 75
type input "*********"
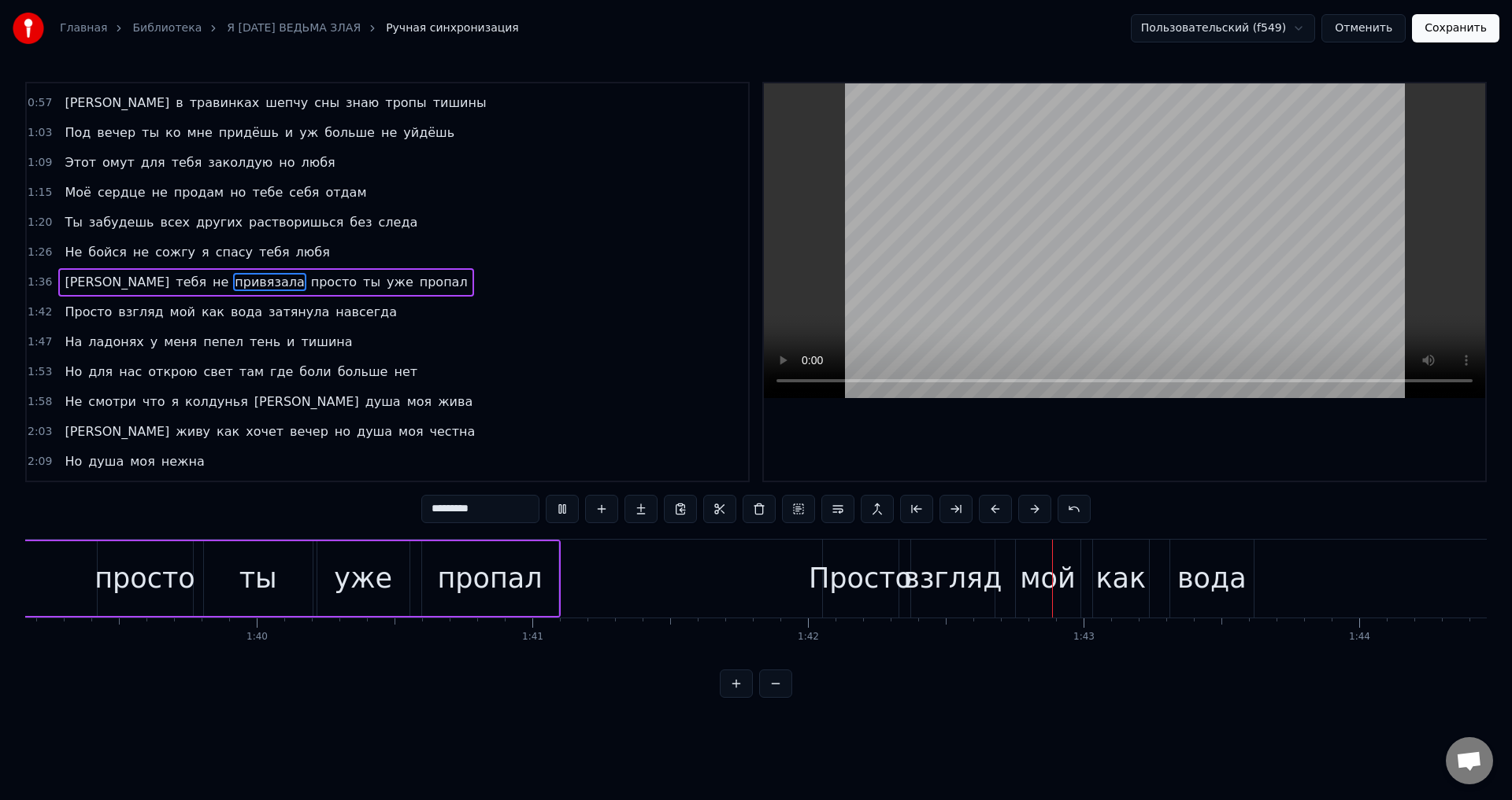
click at [1452, 33] on button "Сохранить" at bounding box center [1455, 28] width 87 height 29
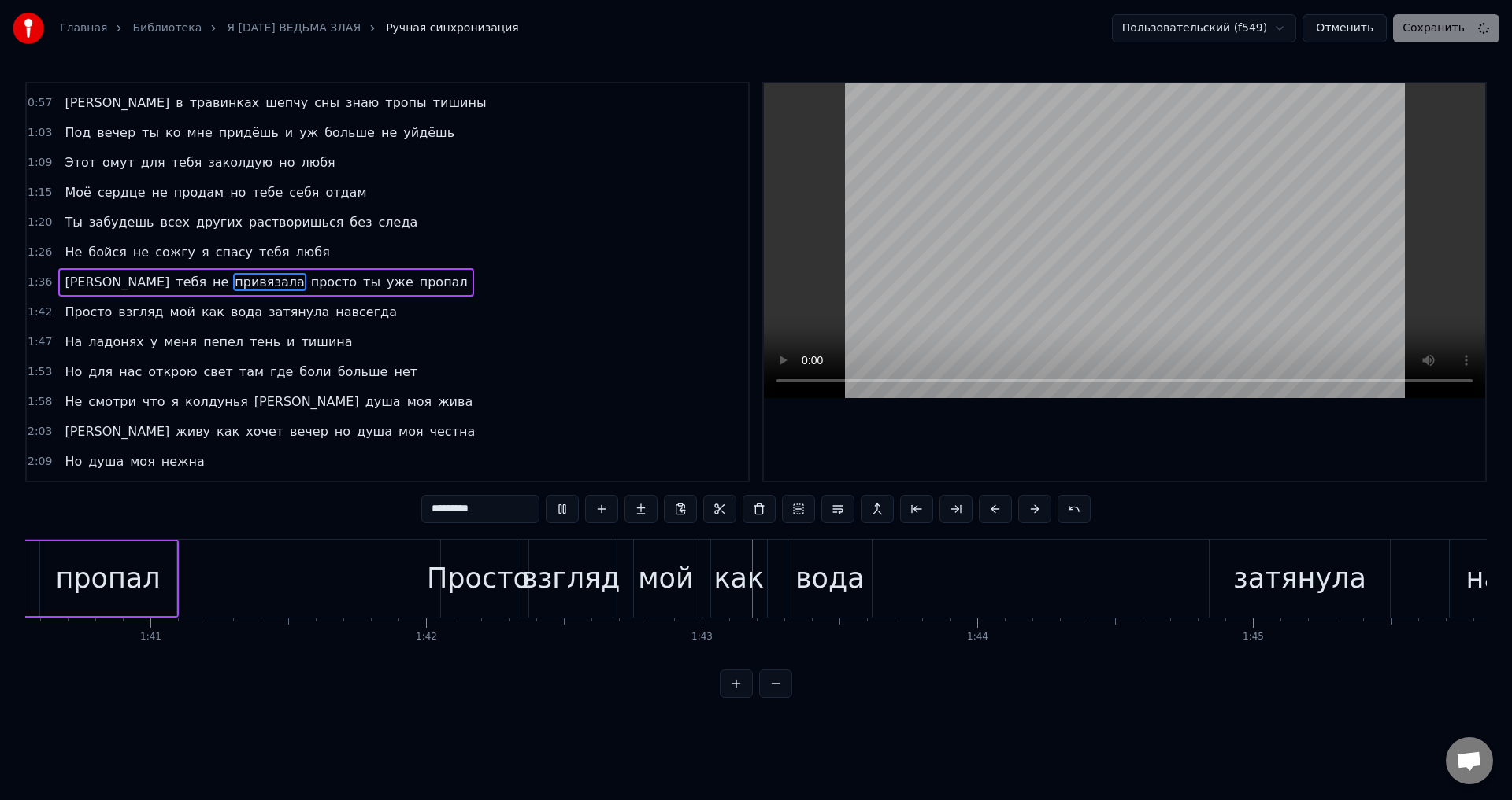
scroll to position [0, 28176]
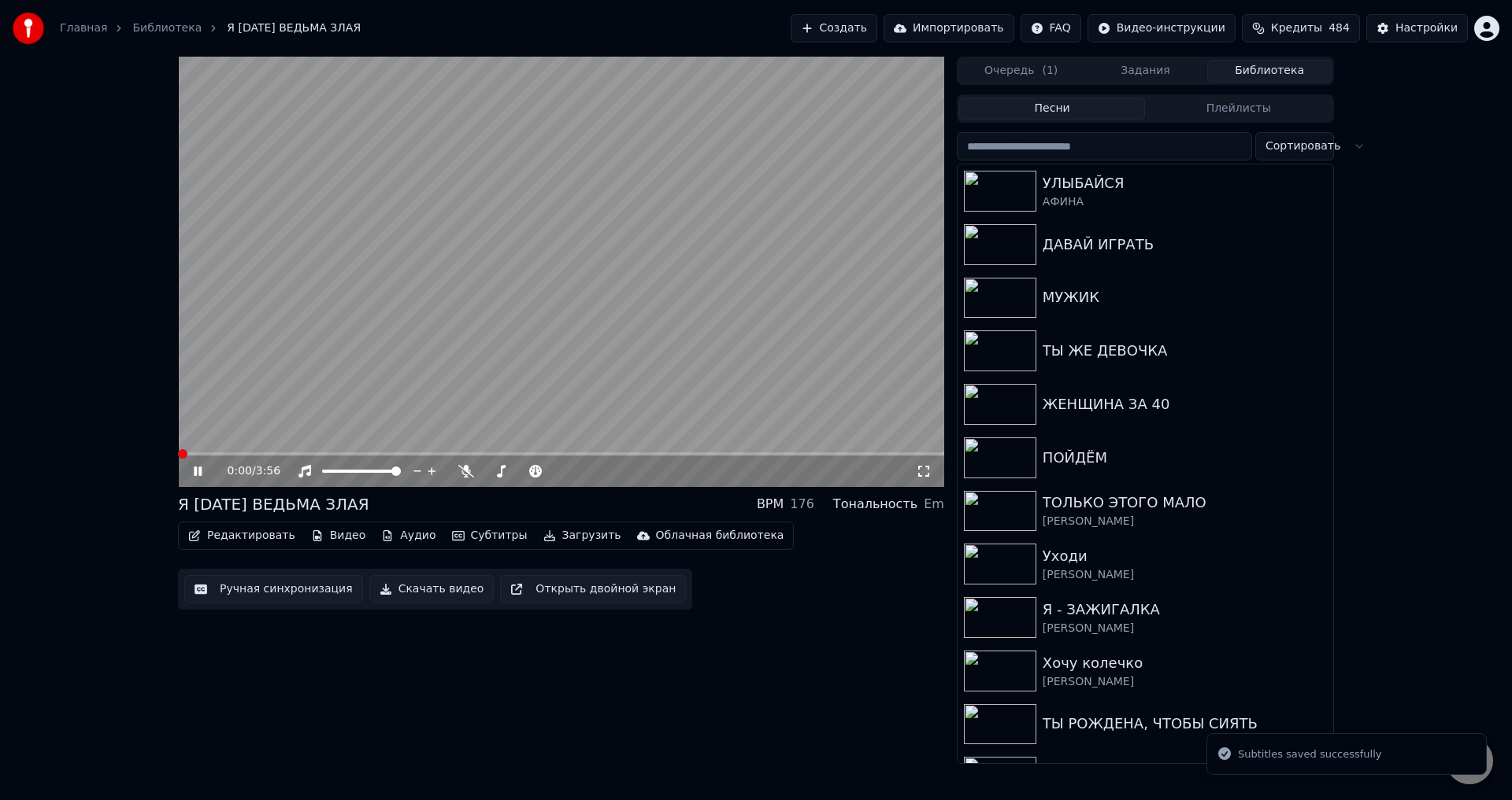
click at [362, 451] on video at bounding box center [561, 272] width 766 height 431
click at [367, 452] on video at bounding box center [561, 272] width 766 height 431
click at [367, 448] on video at bounding box center [561, 272] width 766 height 431
click at [367, 455] on span at bounding box center [561, 454] width 766 height 3
click at [453, 453] on span at bounding box center [561, 454] width 766 height 3
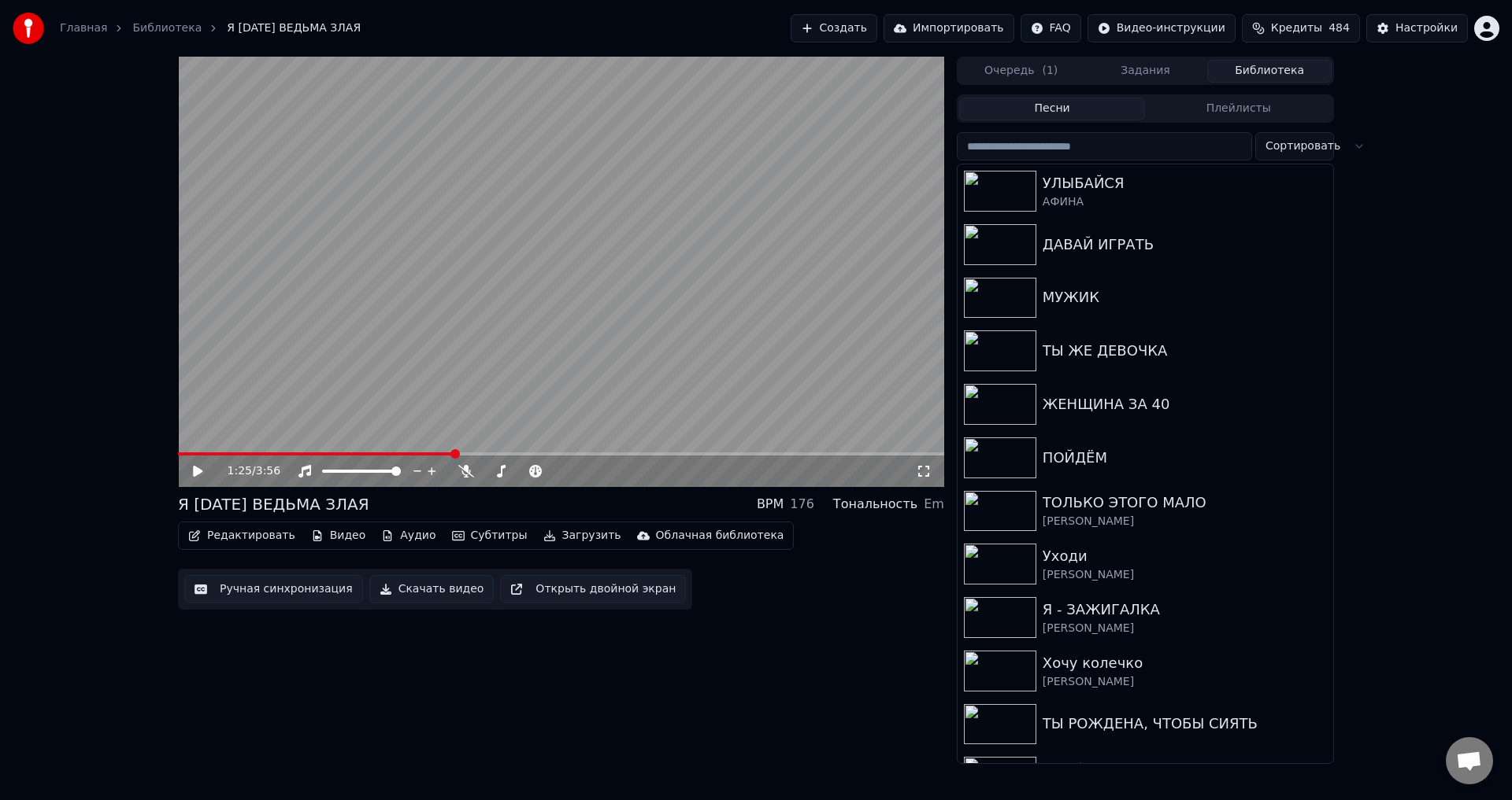
click at [921, 474] on icon at bounding box center [923, 471] width 16 height 12
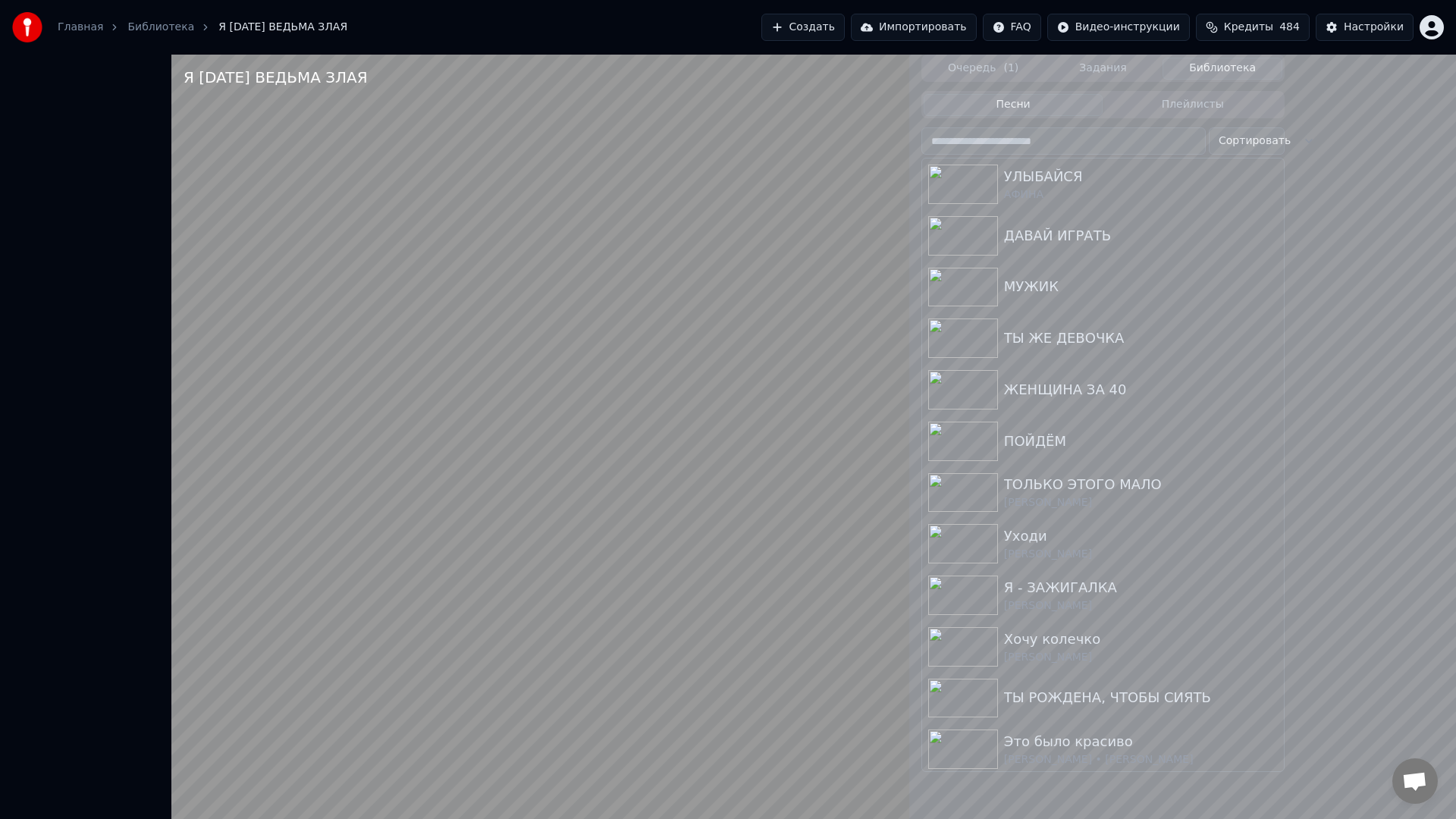
click at [616, 717] on video at bounding box center [540, 464] width 738 height 819
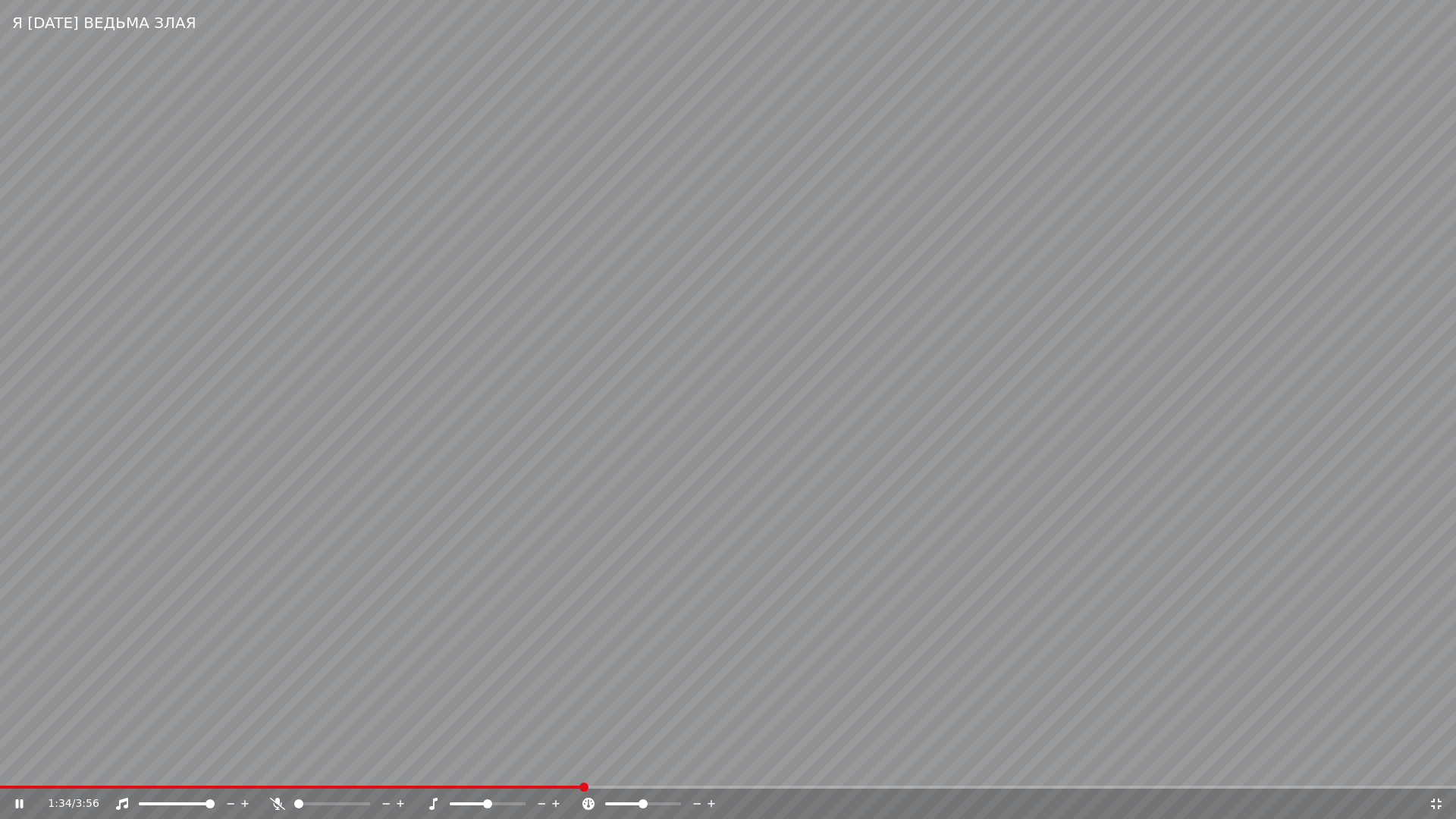
click at [606, 684] on video at bounding box center [728, 410] width 1456 height 819
click at [1432, 771] on icon at bounding box center [1436, 804] width 11 height 11
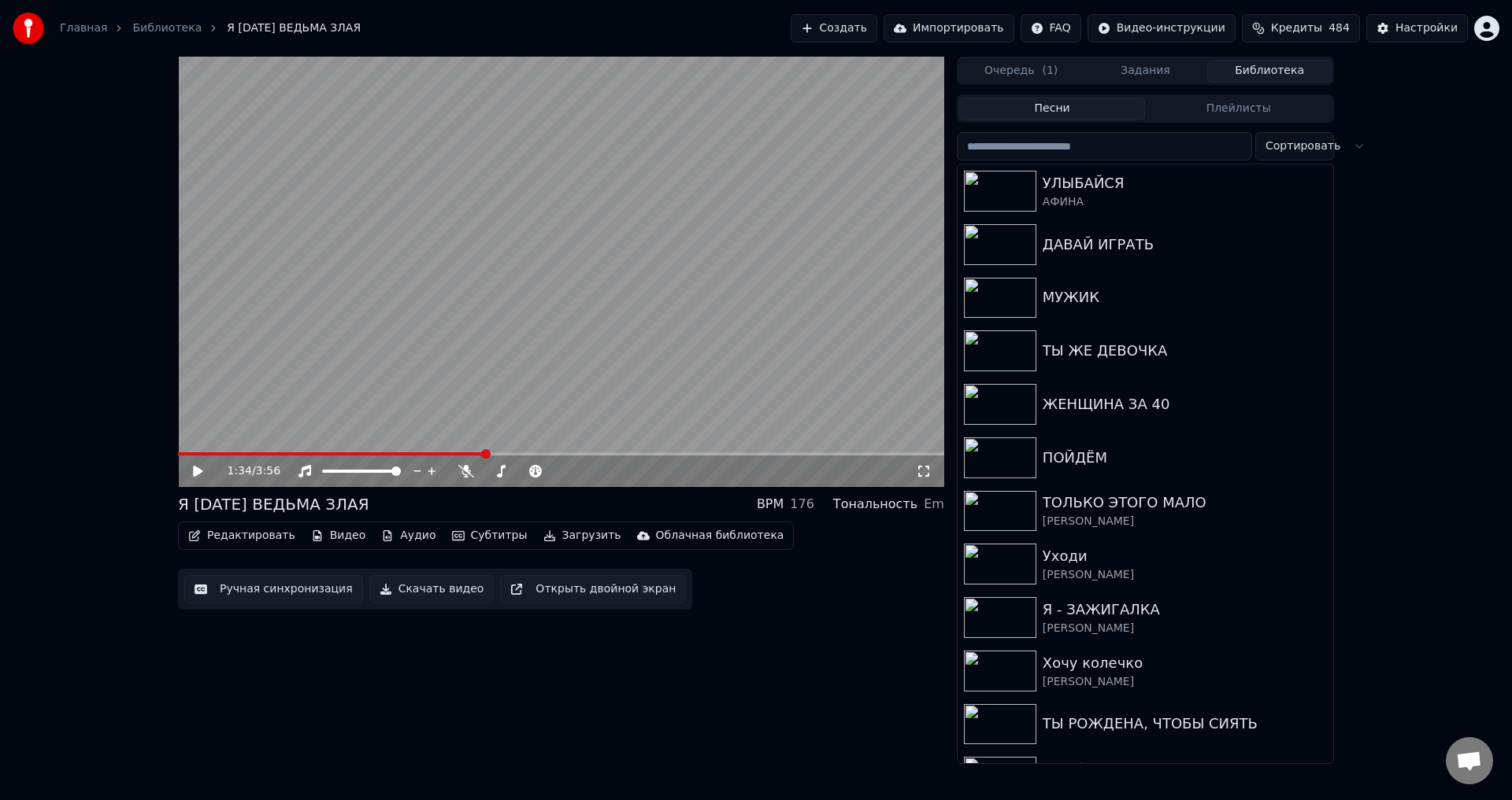
click at [271, 595] on button "Ручная синхронизация" at bounding box center [273, 589] width 179 height 29
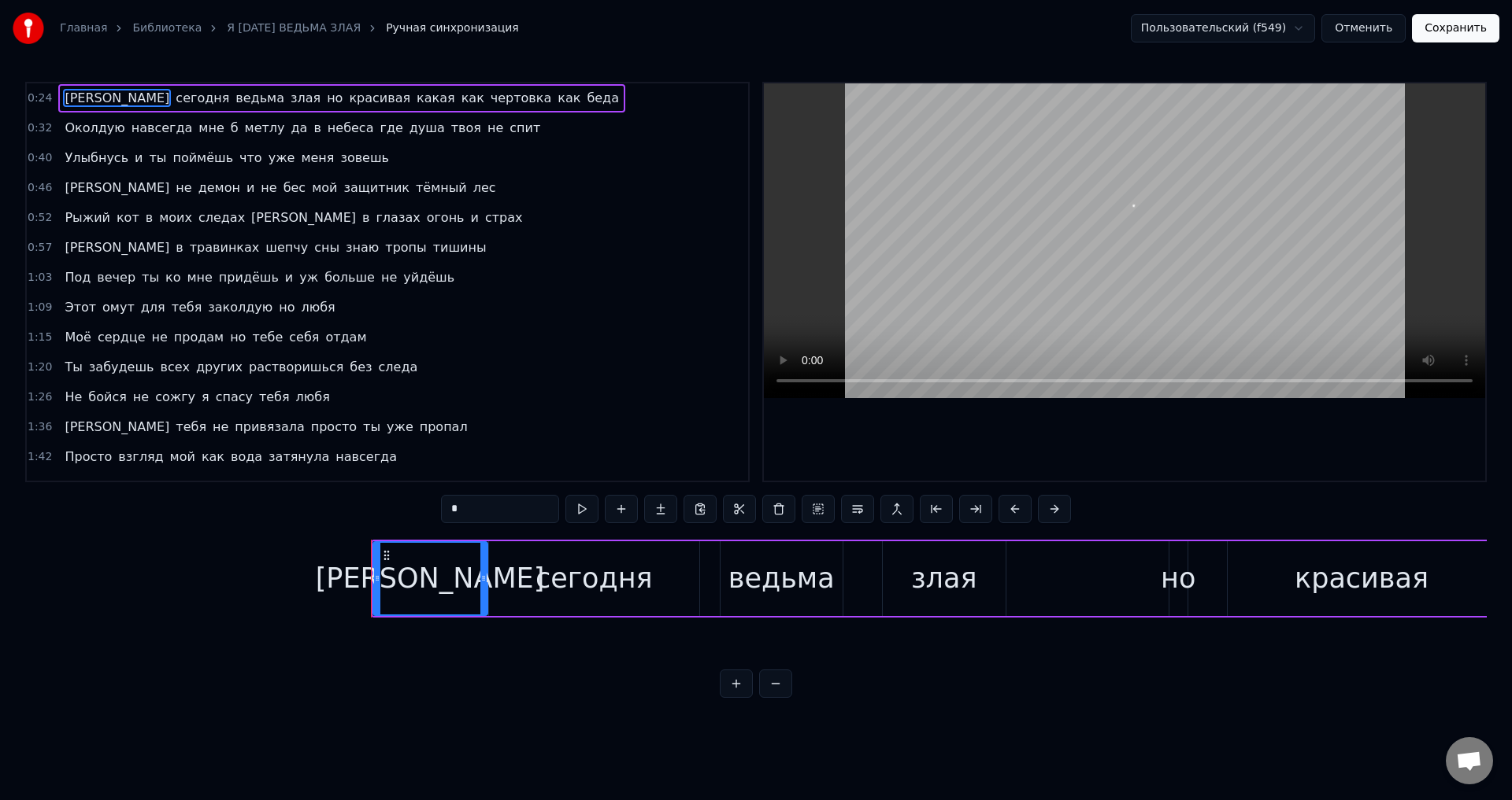
scroll to position [0, 6582]
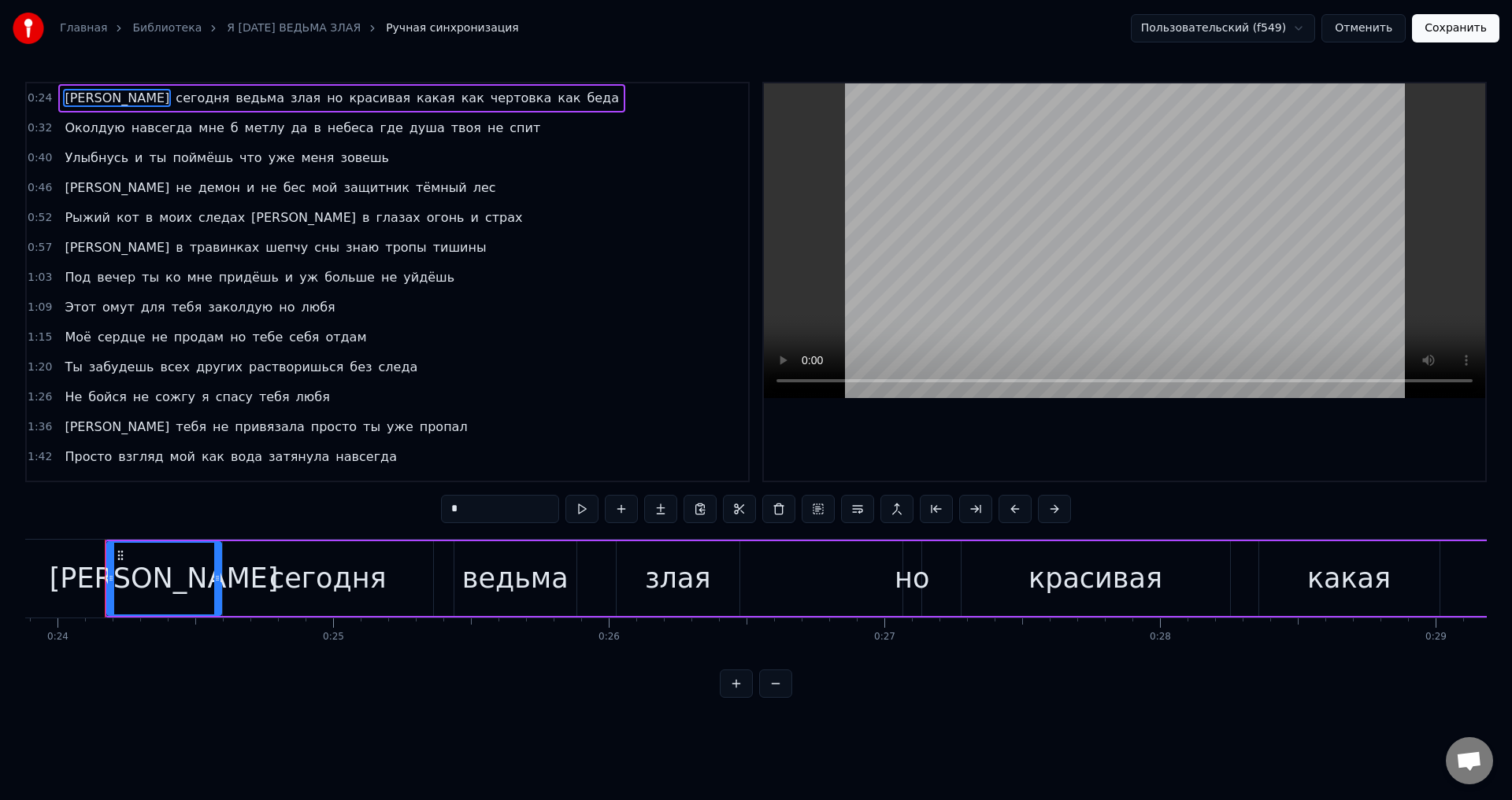
click at [64, 393] on span "Не" at bounding box center [73, 397] width 21 height 18
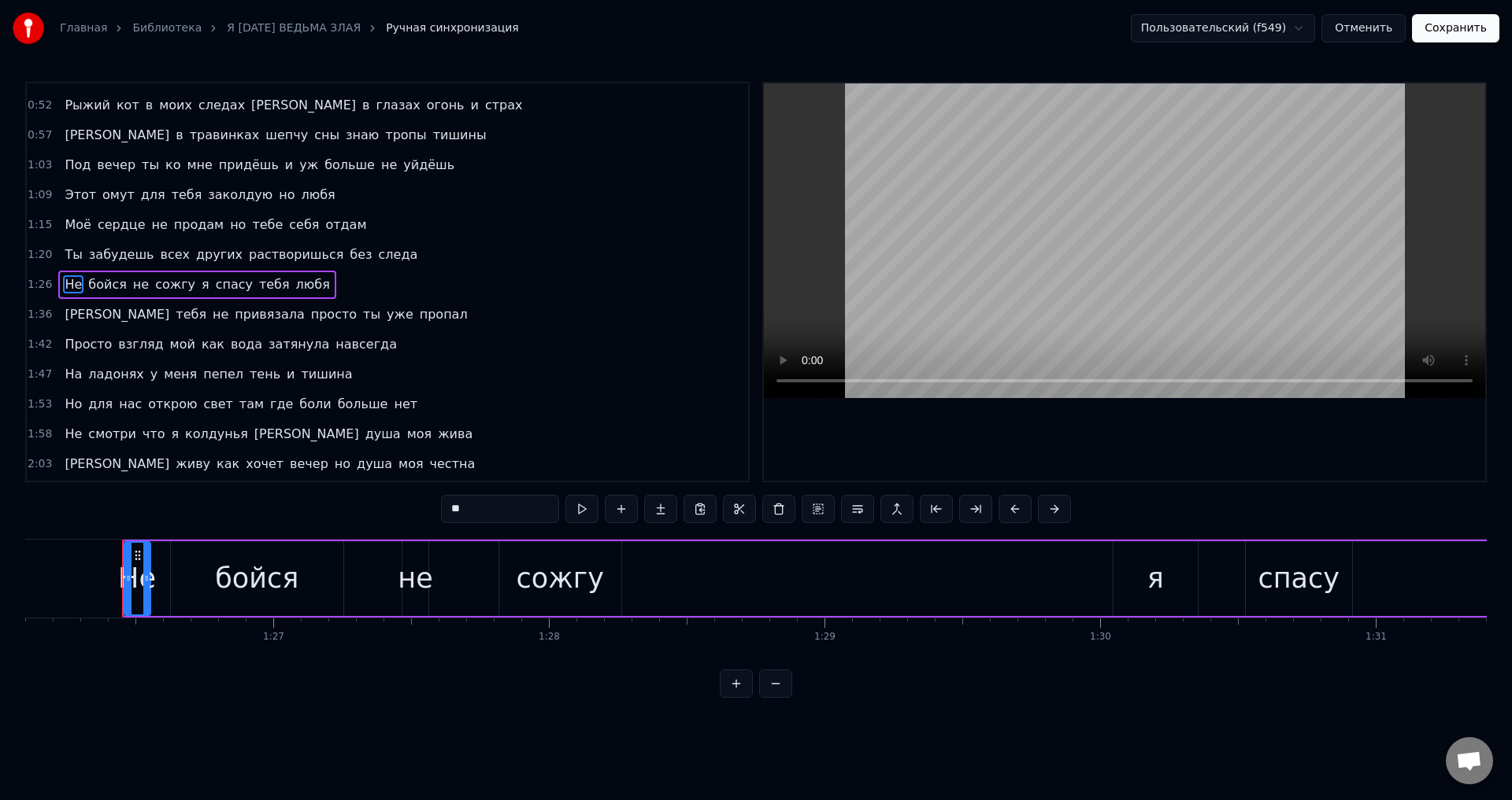
scroll to position [0, 23747]
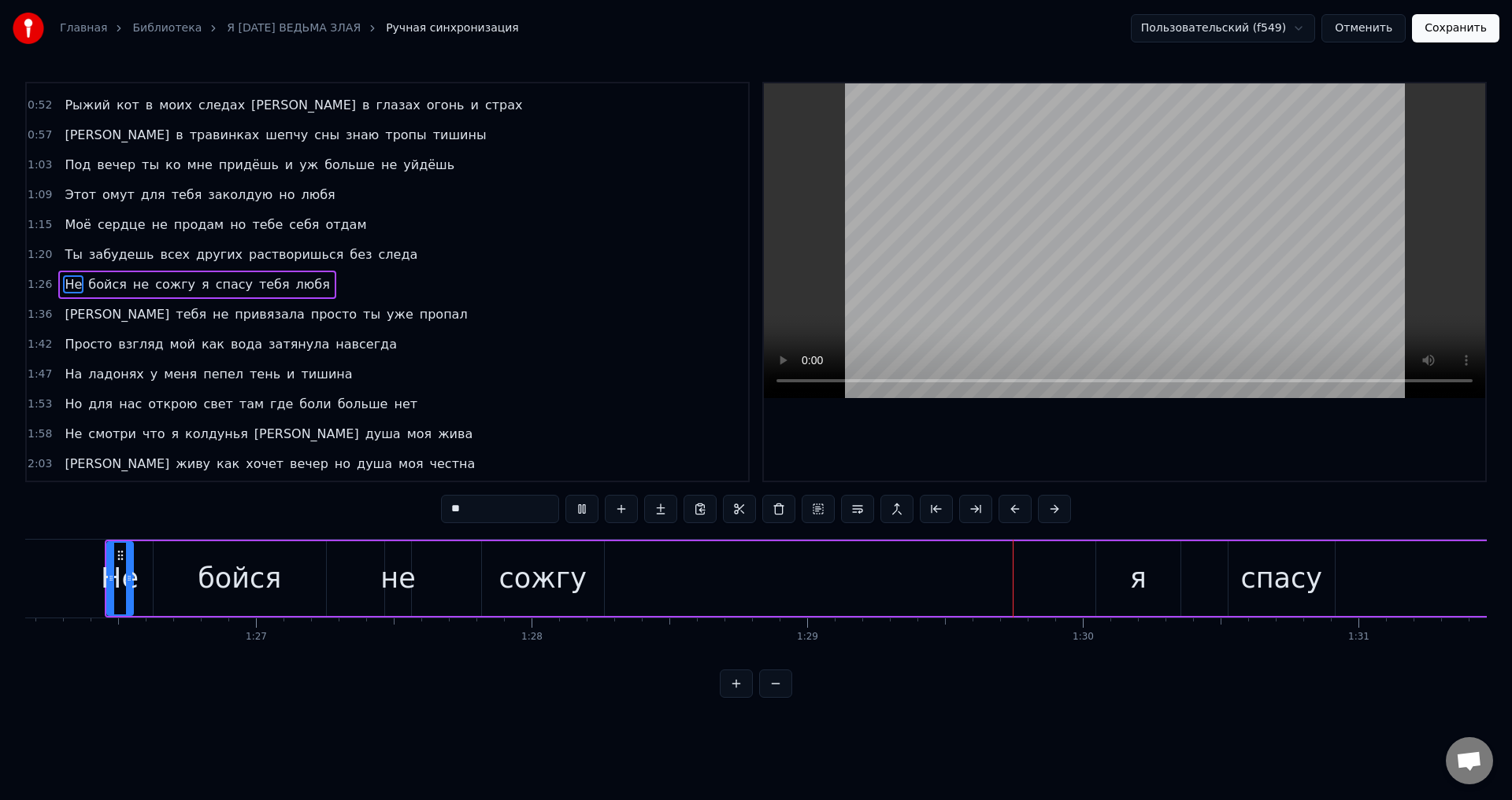
click at [557, 577] on div "сожгу" at bounding box center [543, 579] width 87 height 42
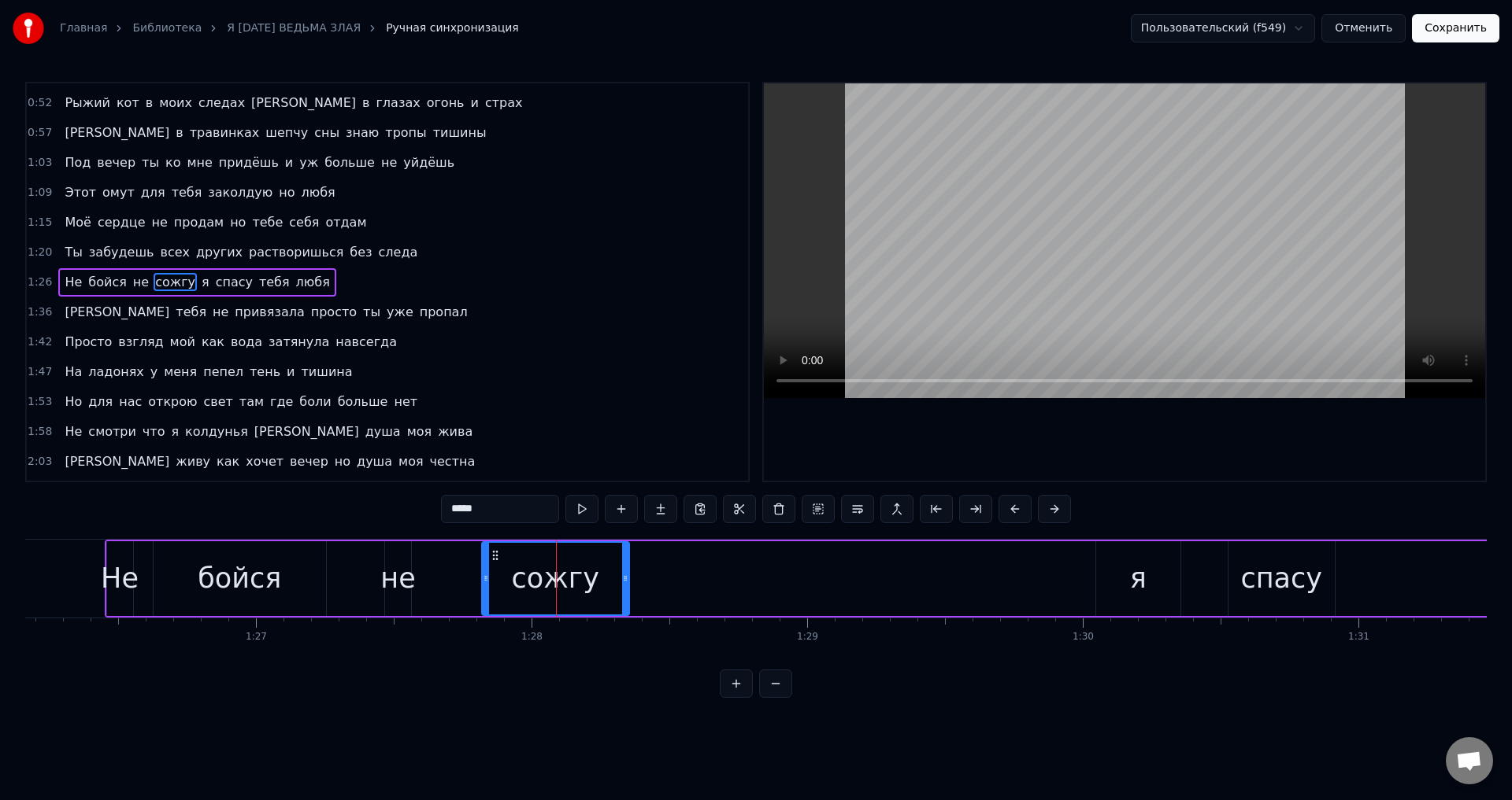
drag, startPoint x: 600, startPoint y: 583, endPoint x: 625, endPoint y: 582, distance: 25.0
click at [625, 582] on icon at bounding box center [624, 578] width 6 height 12
click at [561, 582] on div "сожгу" at bounding box center [556, 579] width 87 height 42
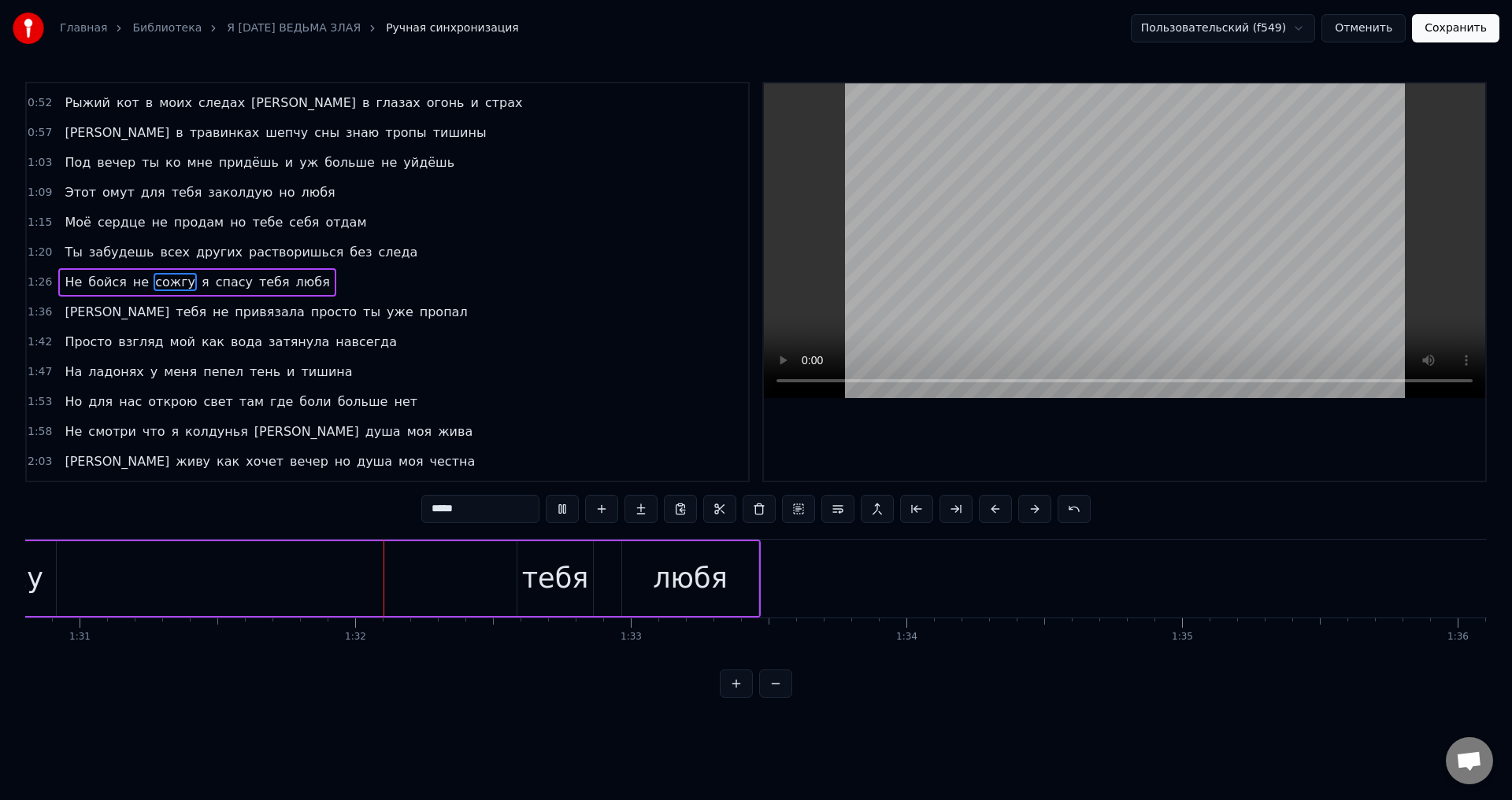
scroll to position [0, 25087]
click at [513, 579] on div "тебя" at bounding box center [494, 579] width 67 height 42
type input "****"
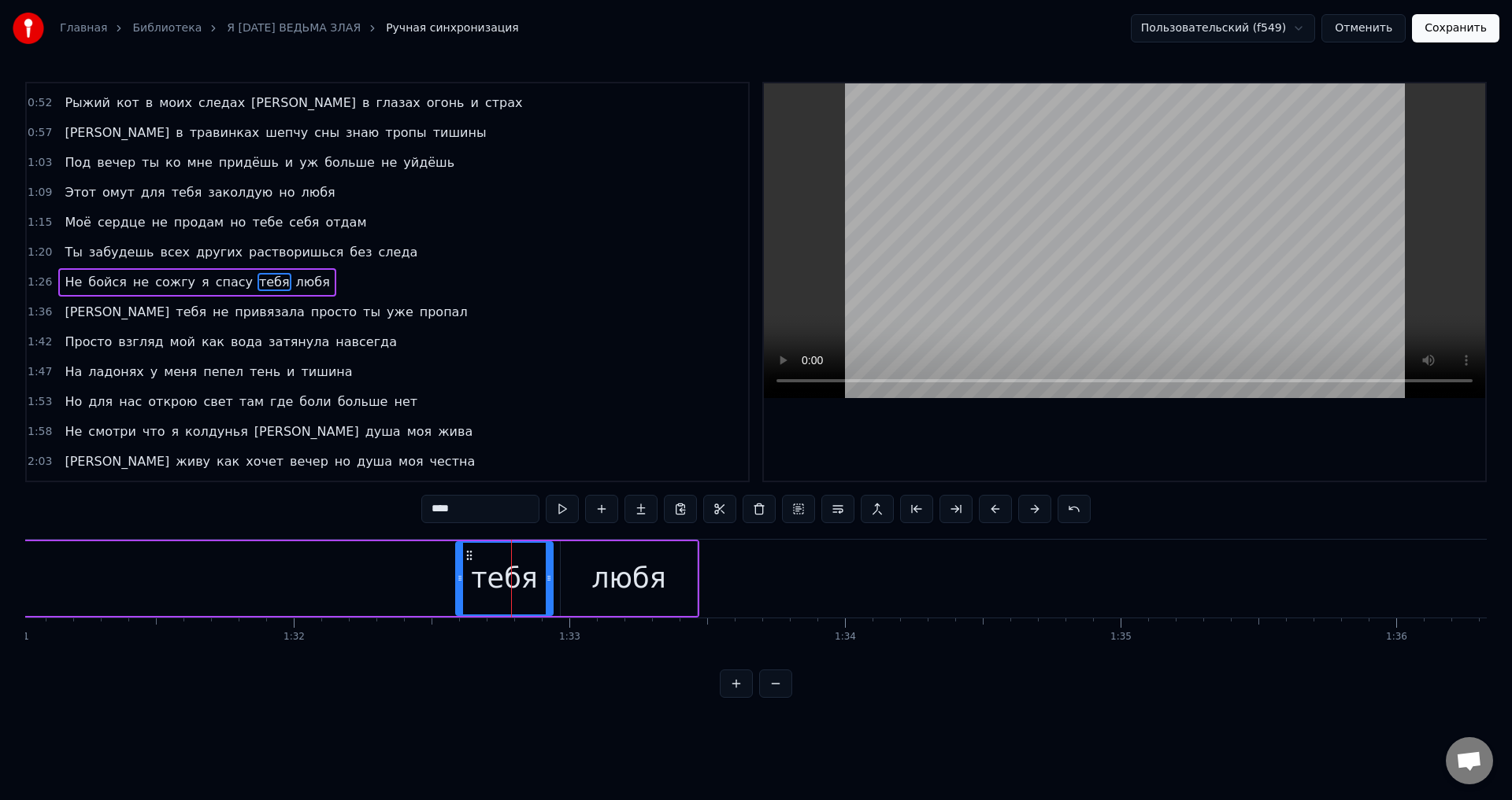
drag, startPoint x: 526, startPoint y: 582, endPoint x: 547, endPoint y: 583, distance: 21.0
click at [547, 583] on icon at bounding box center [549, 578] width 6 height 12
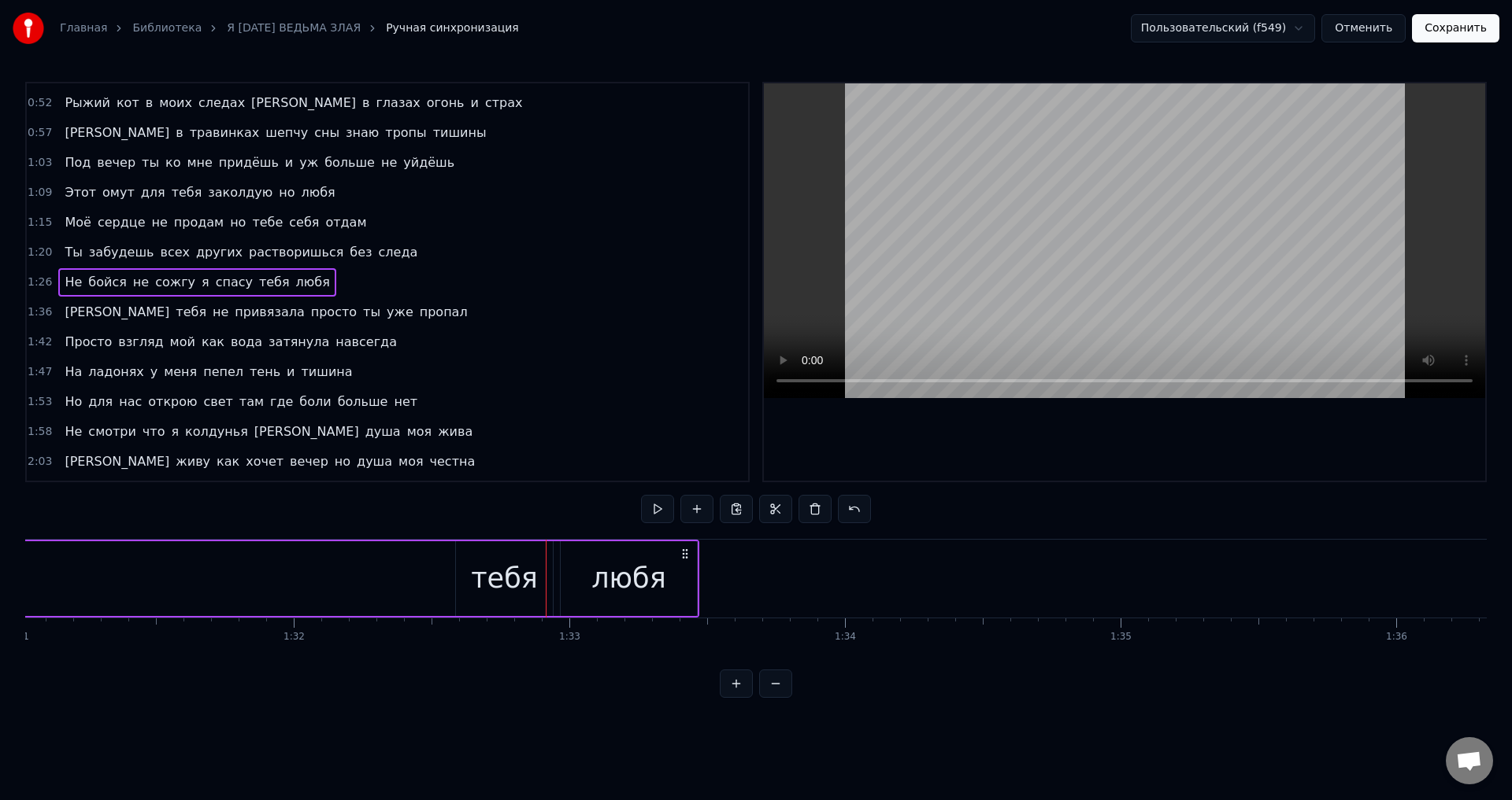
click at [638, 596] on div "любя" at bounding box center [628, 579] width 74 height 42
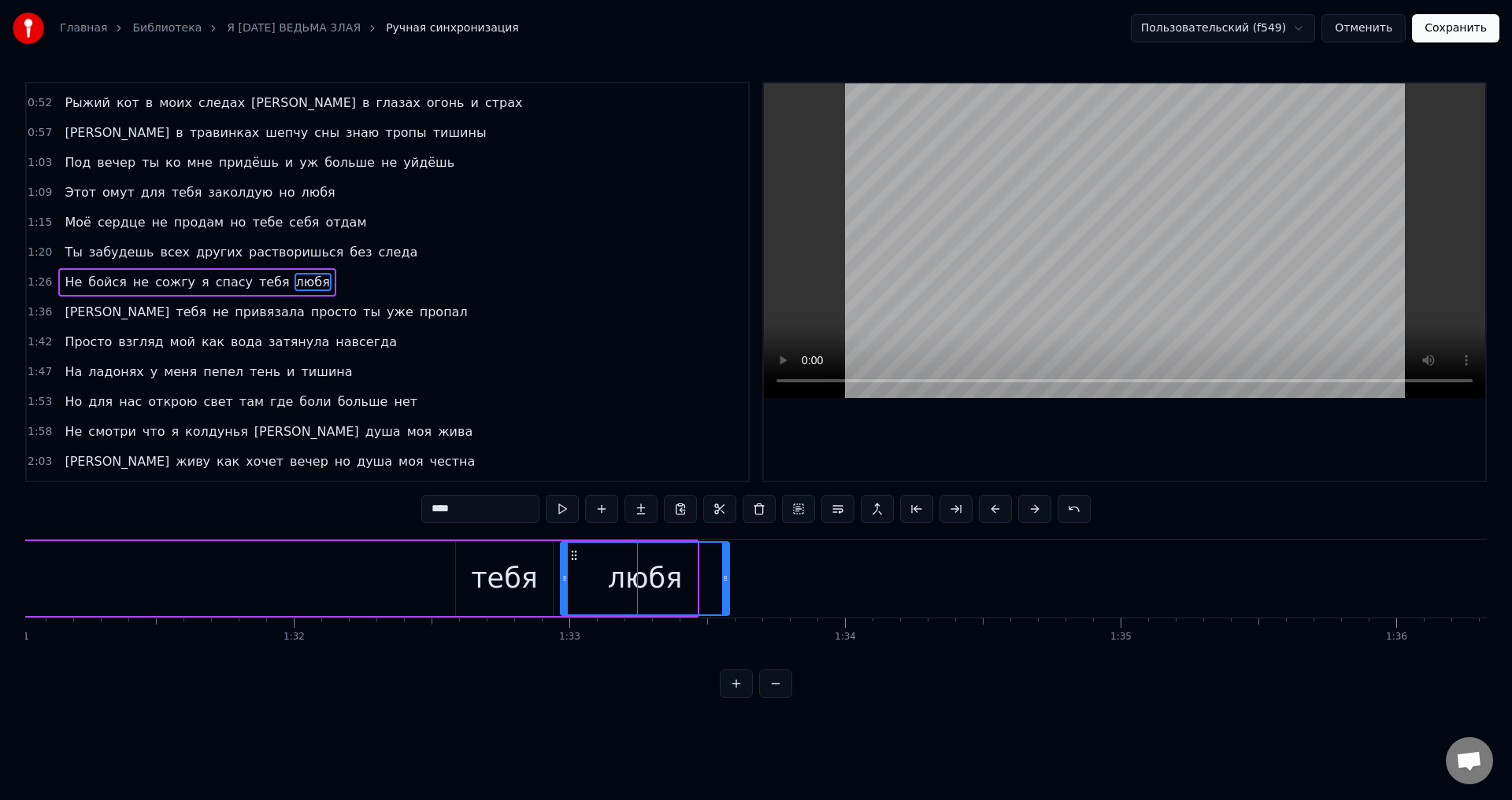
drag, startPoint x: 693, startPoint y: 588, endPoint x: 726, endPoint y: 594, distance: 33.5
click at [726, 594] on div at bounding box center [725, 579] width 6 height 71
drag, startPoint x: 427, startPoint y: 587, endPoint x: 563, endPoint y: 535, distance: 145.6
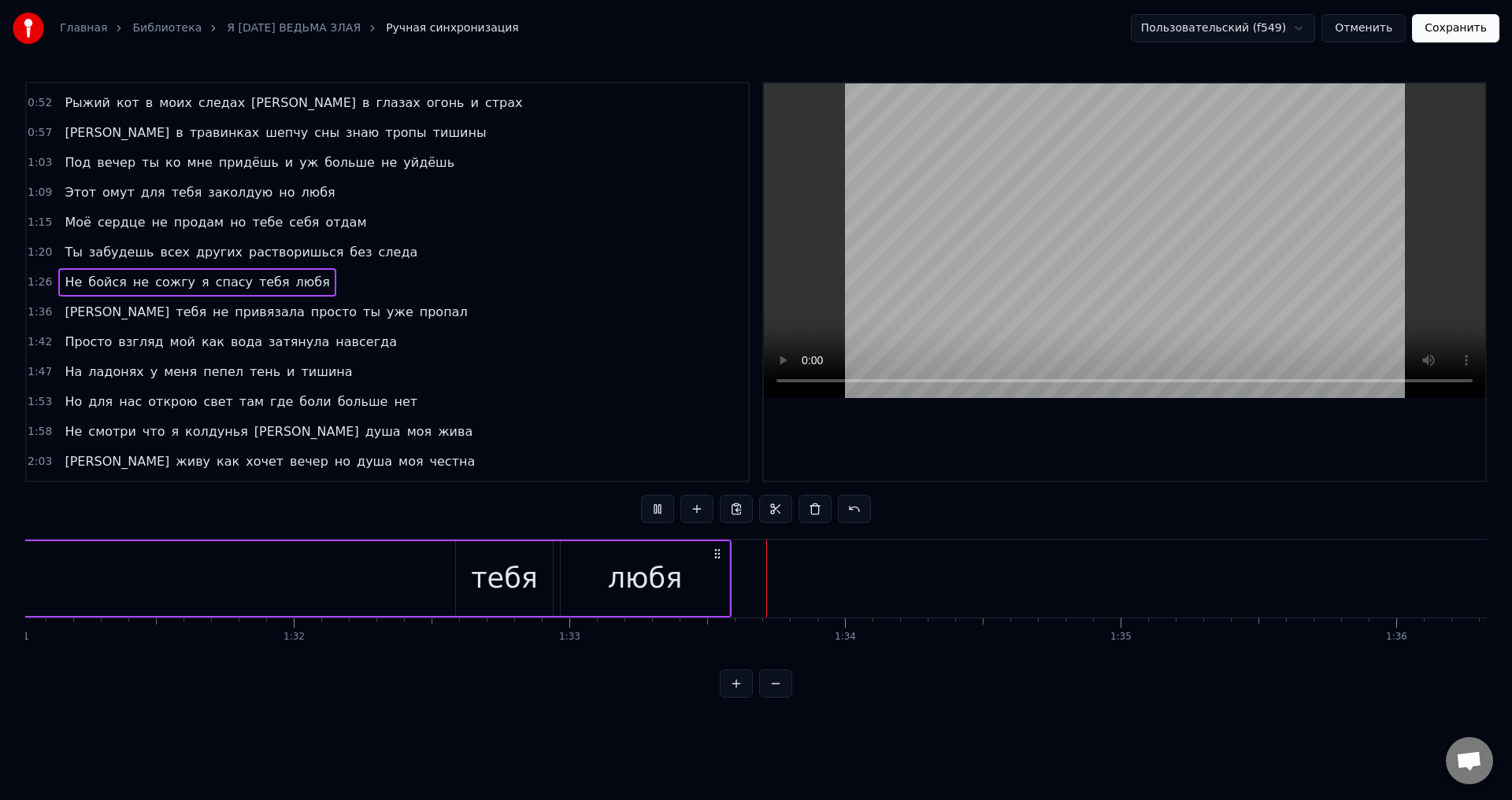
drag, startPoint x: 591, startPoint y: 556, endPoint x: 583, endPoint y: 562, distance: 10.0
click at [592, 557] on div "любя" at bounding box center [645, 579] width 168 height 75
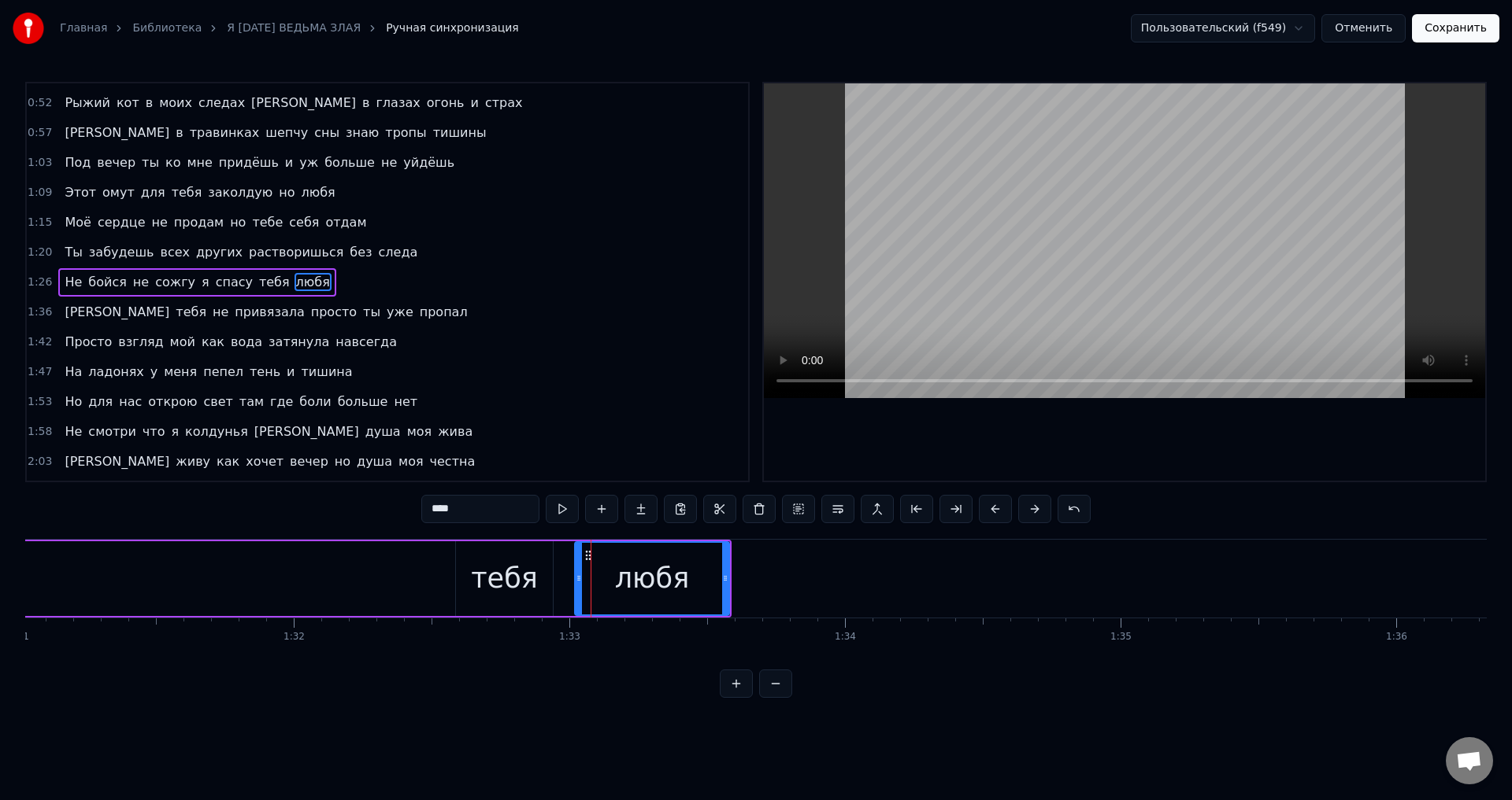
drag, startPoint x: 563, startPoint y: 584, endPoint x: 576, endPoint y: 587, distance: 13.3
click at [582, 586] on div at bounding box center [578, 579] width 6 height 71
click at [523, 582] on div "тебя" at bounding box center [504, 579] width 67 height 42
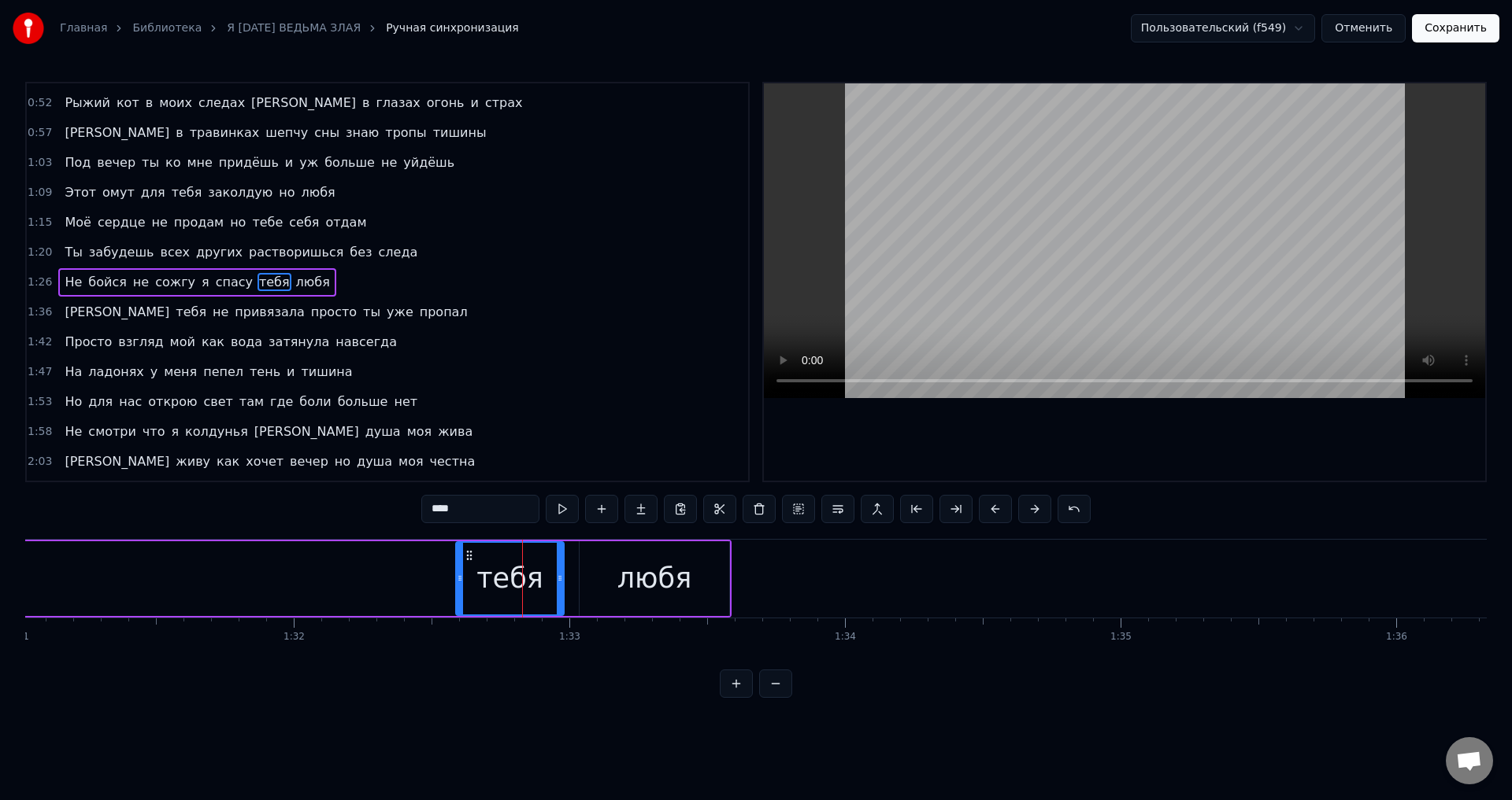
drag, startPoint x: 549, startPoint y: 585, endPoint x: 560, endPoint y: 587, distance: 11.2
click at [560, 587] on div at bounding box center [559, 579] width 6 height 71
click at [502, 585] on div "тебя" at bounding box center [510, 579] width 67 height 42
click at [597, 586] on div "любя" at bounding box center [654, 579] width 150 height 75
type input "****"
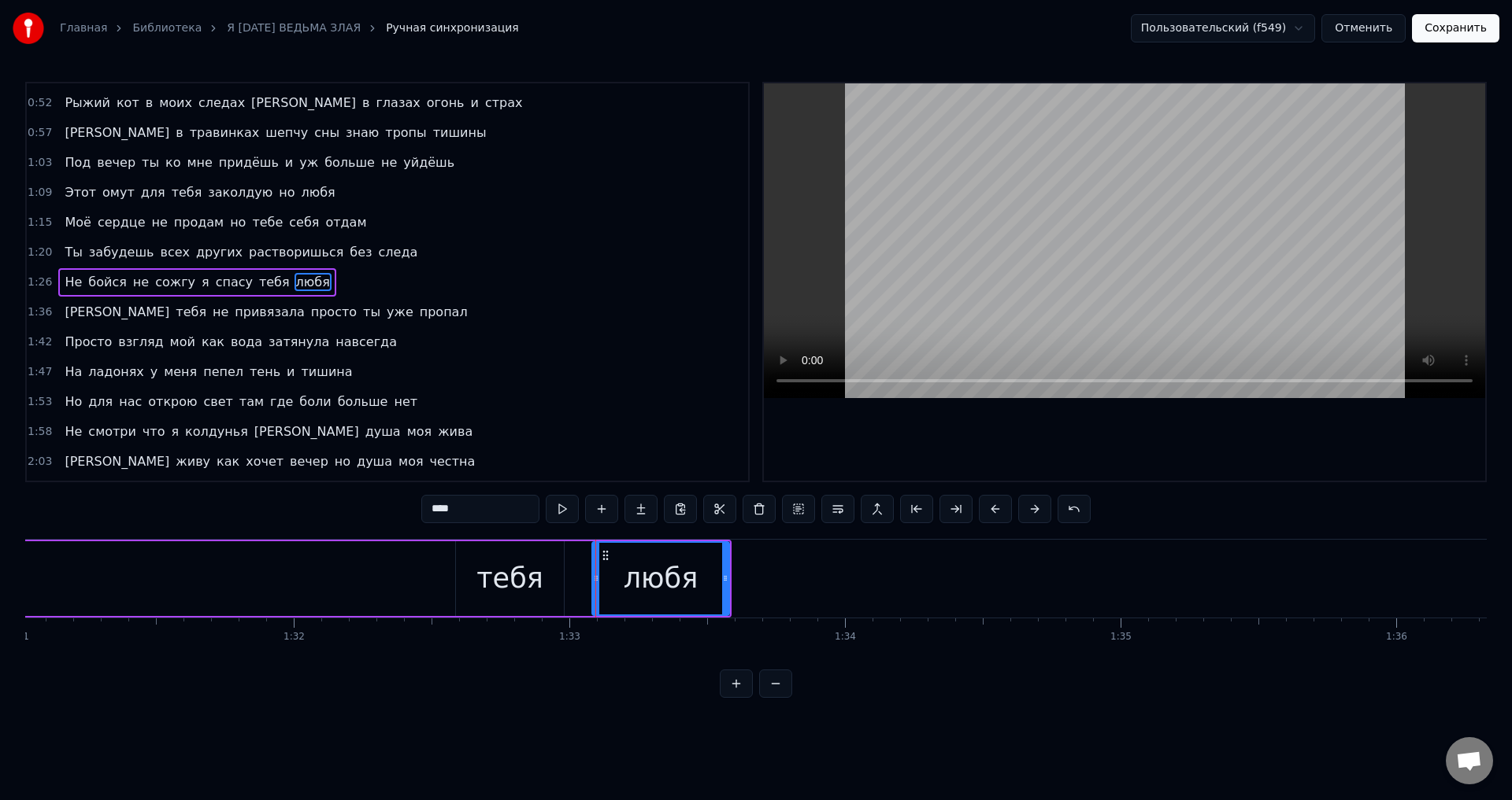
drag, startPoint x: 583, startPoint y: 586, endPoint x: 595, endPoint y: 587, distance: 12.0
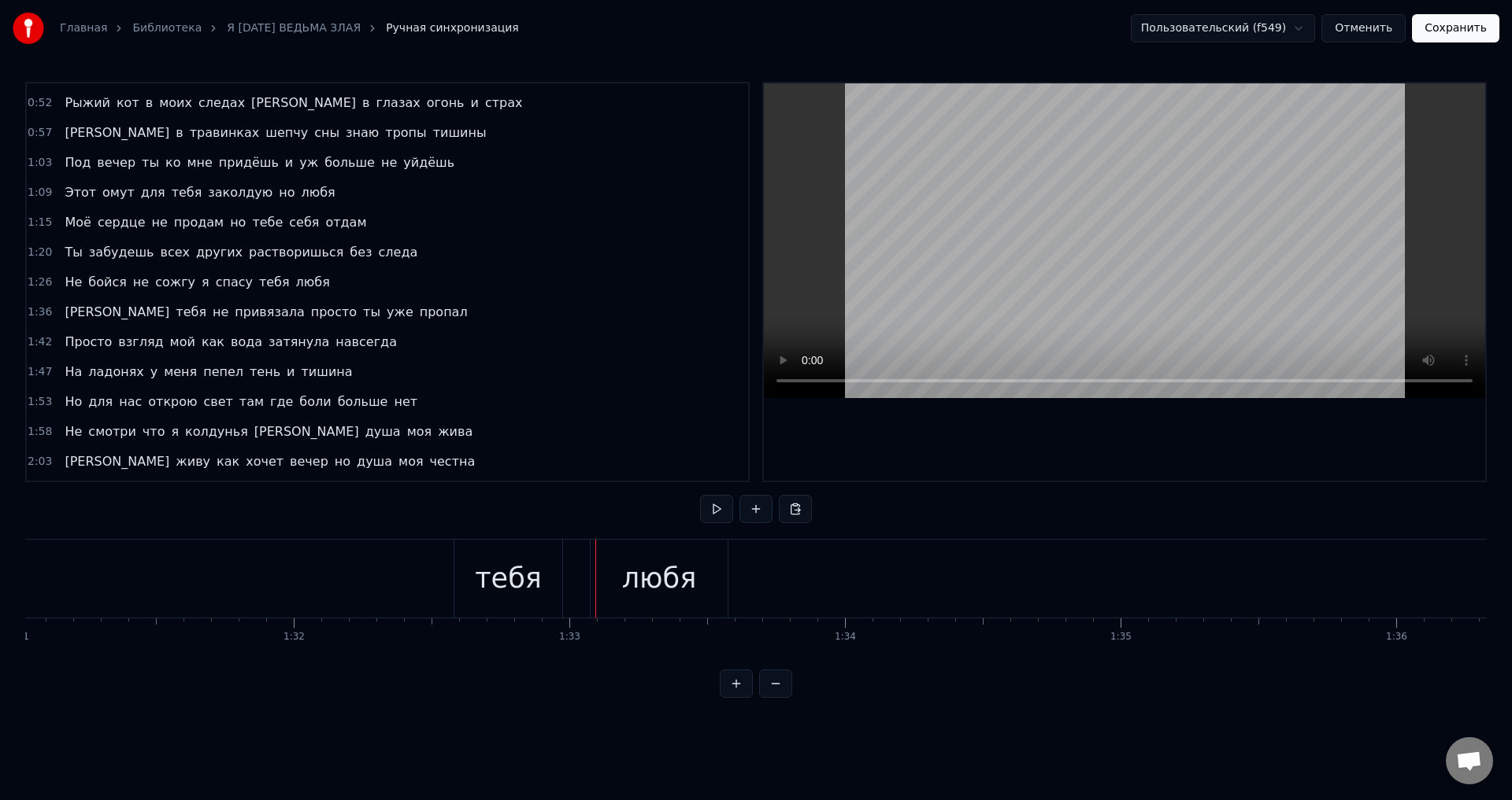
click at [546, 580] on div "тебя" at bounding box center [509, 579] width 108 height 78
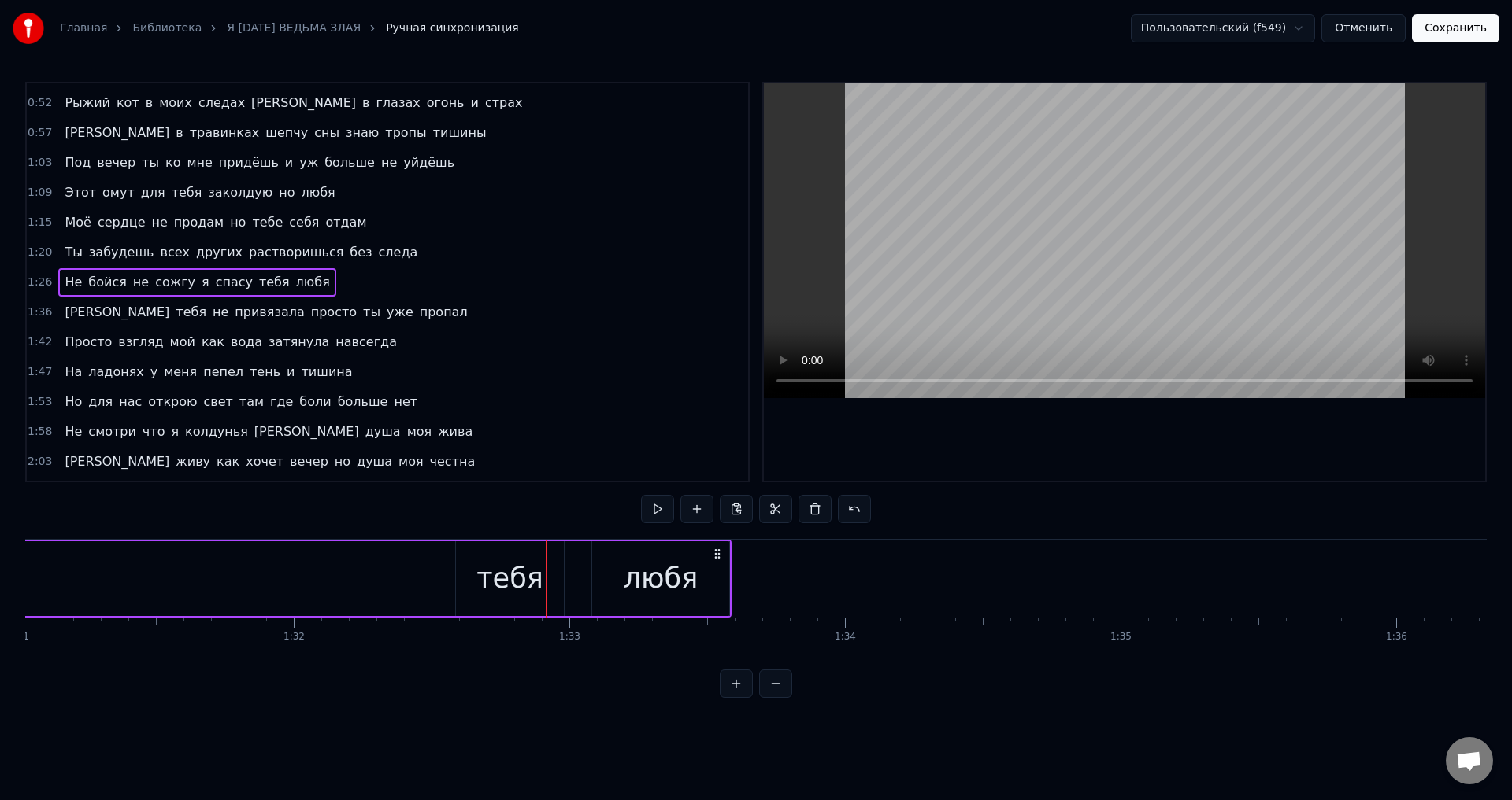
click at [552, 581] on div "тебя" at bounding box center [510, 579] width 108 height 75
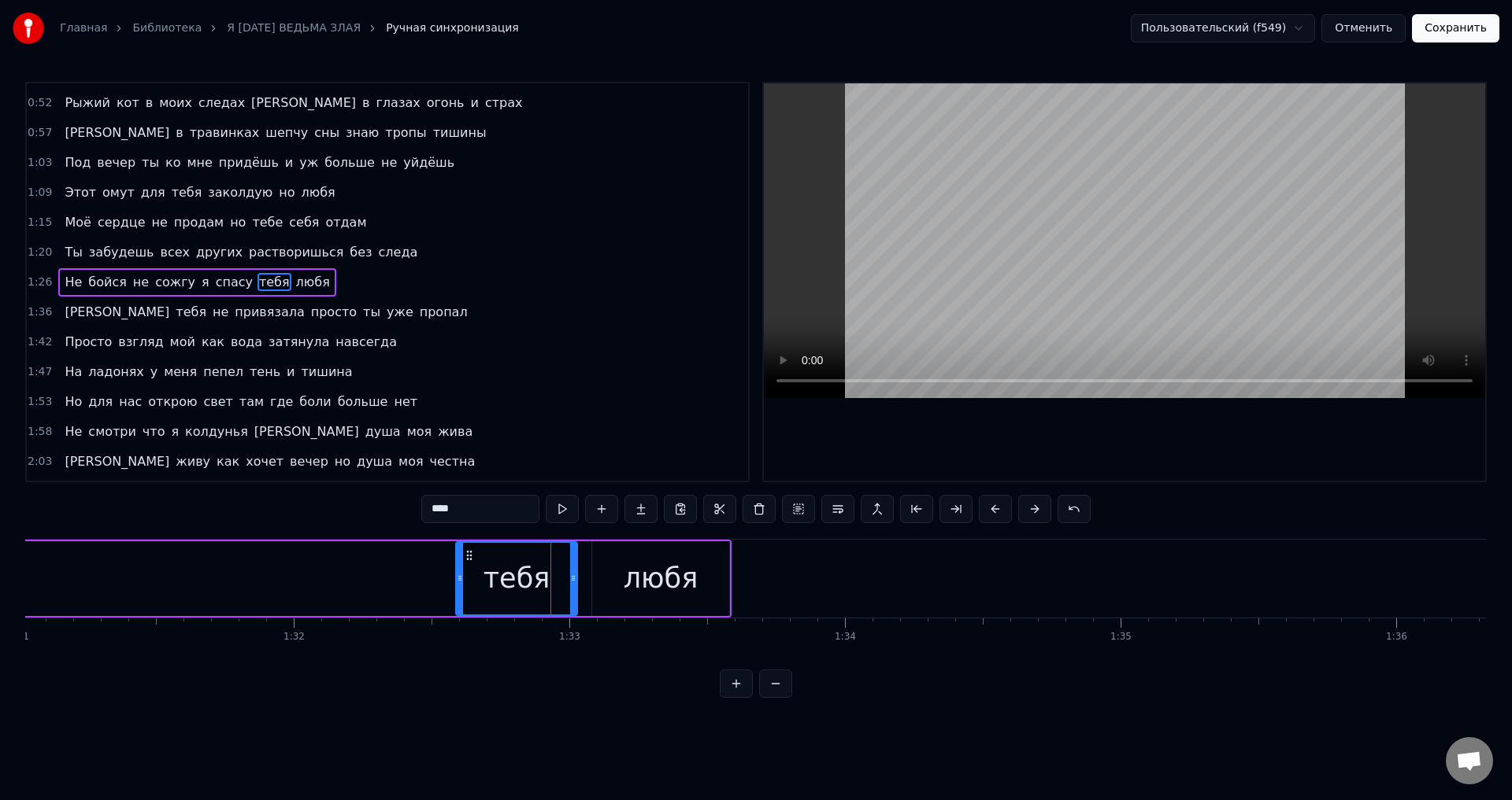
drag, startPoint x: 562, startPoint y: 583, endPoint x: 575, endPoint y: 584, distance: 13.0
click at [575, 584] on icon at bounding box center [573, 578] width 6 height 12
click at [539, 583] on div "тебя" at bounding box center [516, 579] width 67 height 42
click at [614, 575] on div "любя" at bounding box center [660, 579] width 137 height 75
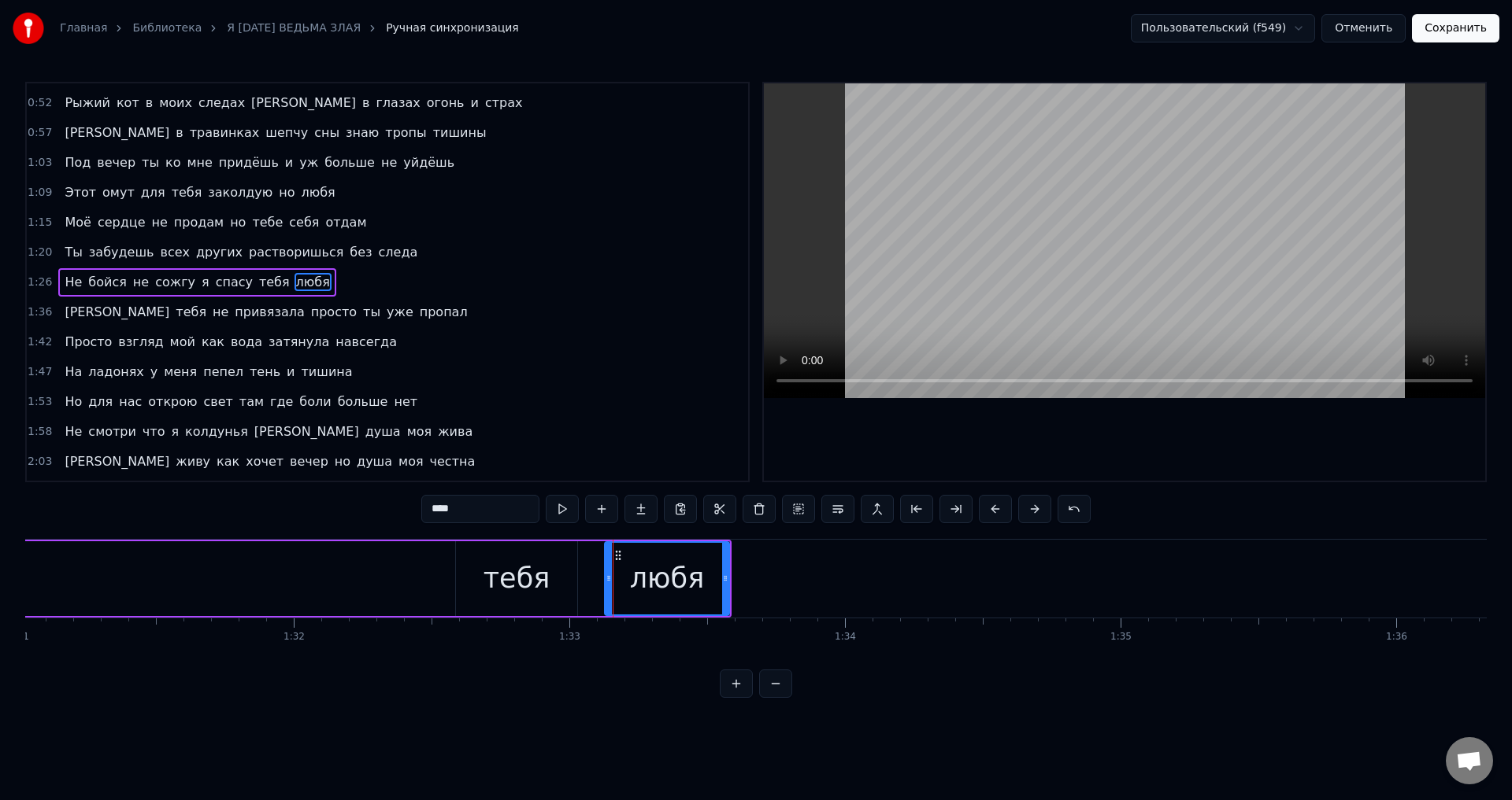
drag, startPoint x: 595, startPoint y: 581, endPoint x: 607, endPoint y: 582, distance: 12.0
click at [607, 582] on icon at bounding box center [608, 578] width 6 height 12
click at [552, 581] on div "тебя" at bounding box center [516, 579] width 121 height 75
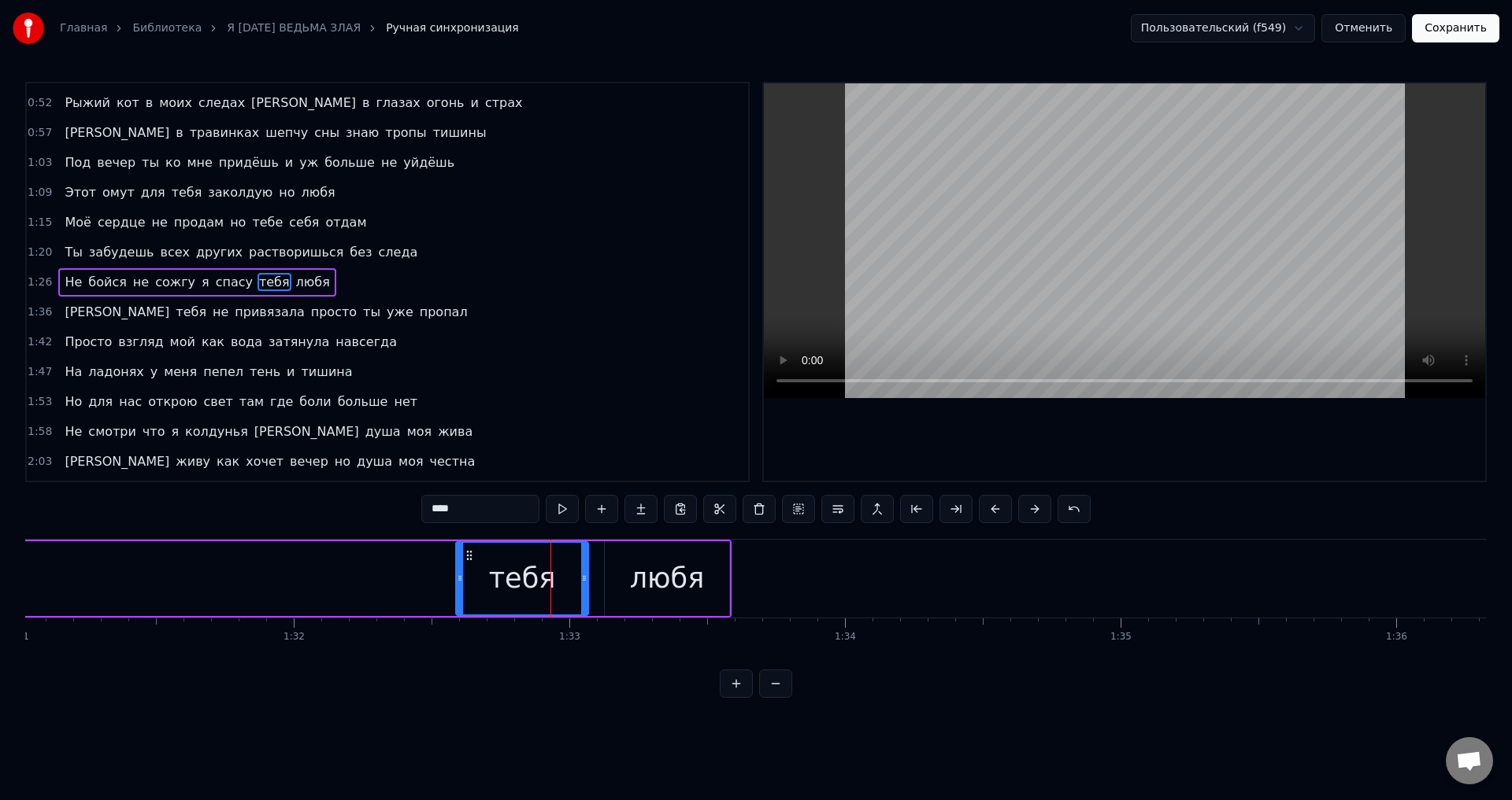
drag, startPoint x: 574, startPoint y: 584, endPoint x: 586, endPoint y: 588, distance: 12.6
click at [586, 588] on div at bounding box center [584, 579] width 6 height 71
click at [535, 576] on div "тебя" at bounding box center [522, 579] width 67 height 42
click at [688, 580] on div "любя" at bounding box center [666, 579] width 74 height 42
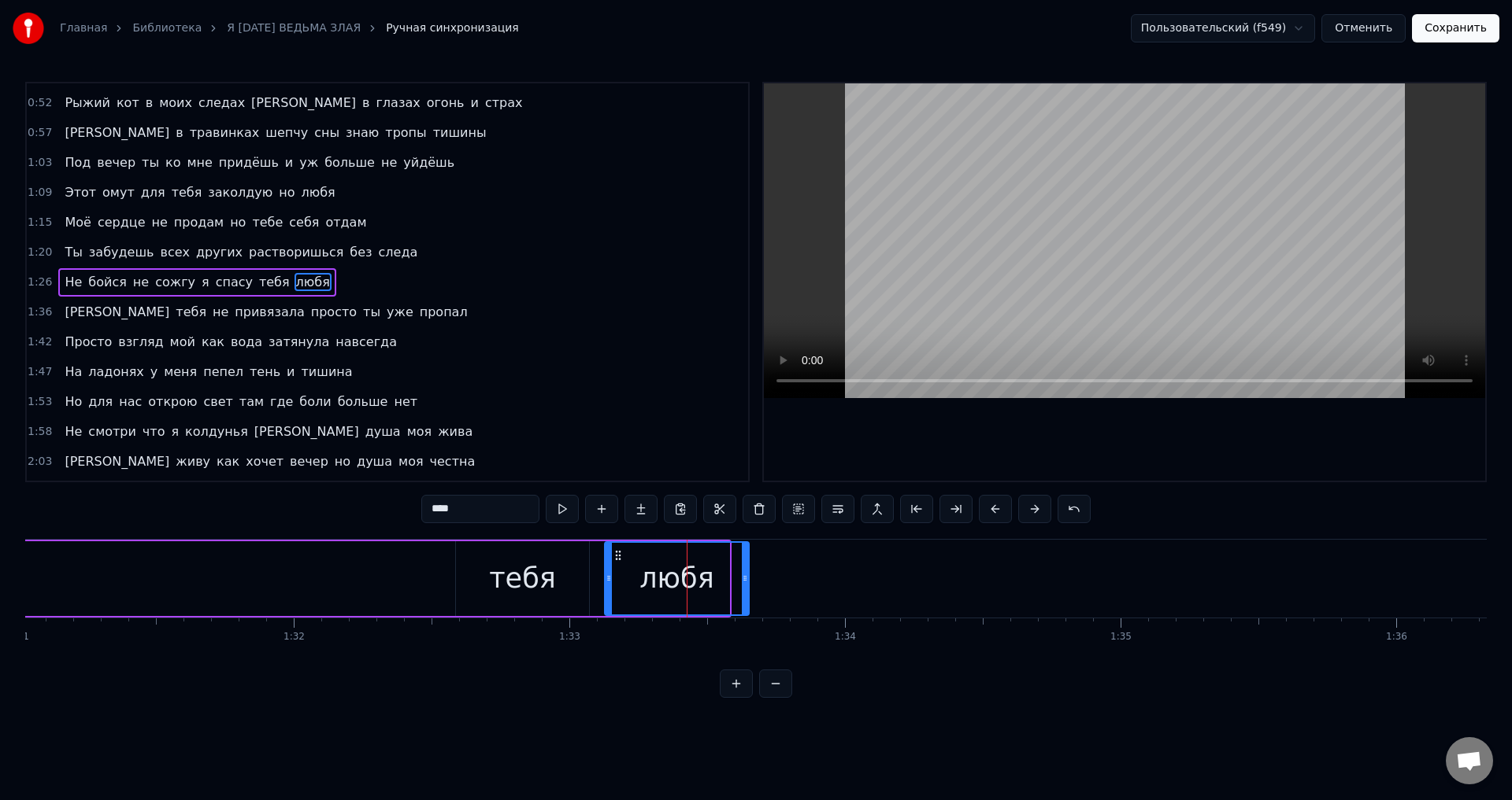
drag, startPoint x: 726, startPoint y: 582, endPoint x: 745, endPoint y: 584, distance: 19.1
click at [745, 584] on icon at bounding box center [745, 578] width 6 height 12
click at [491, 579] on div "тебя" at bounding box center [522, 579] width 133 height 75
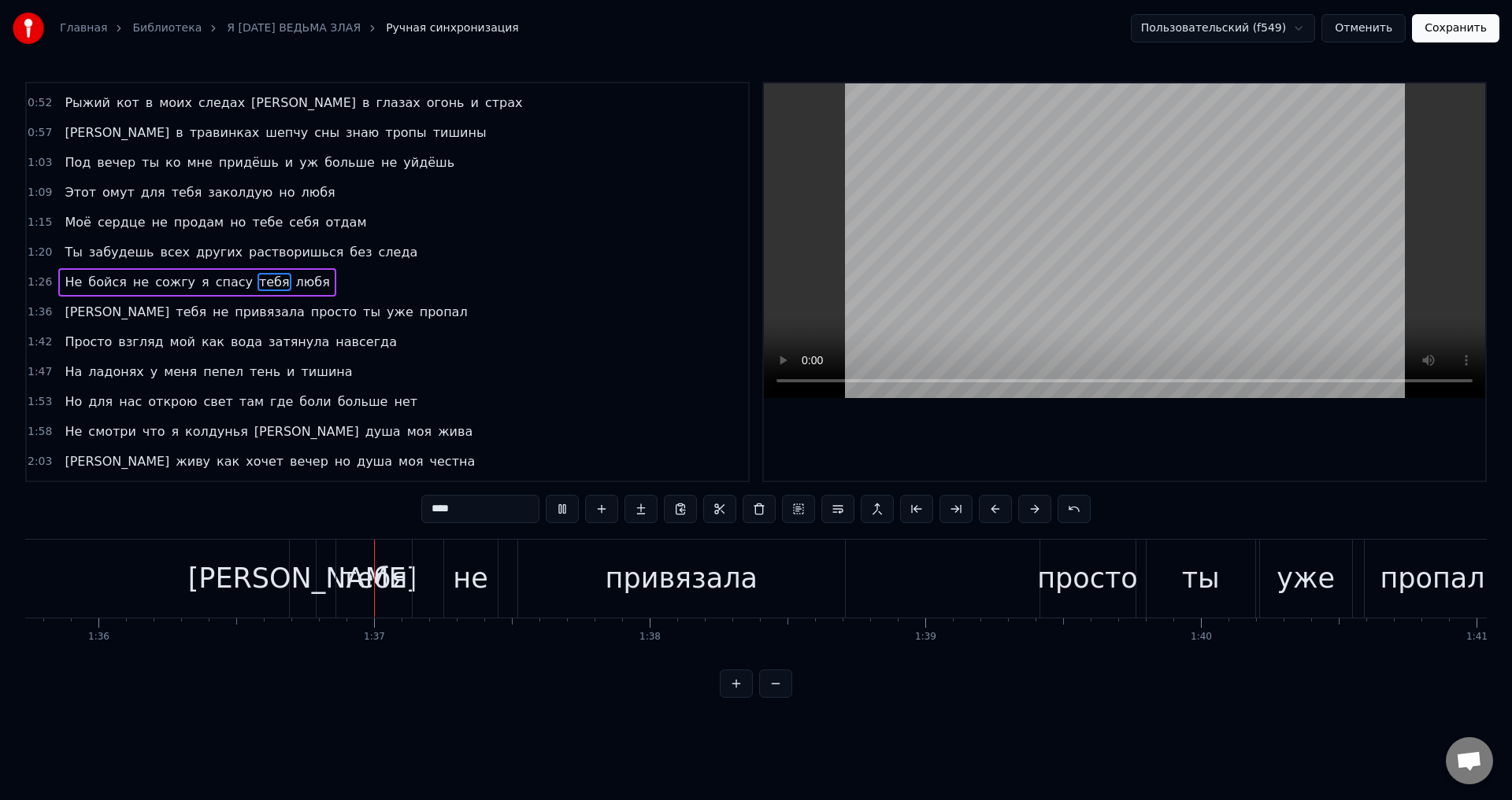
scroll to position [0, 26456]
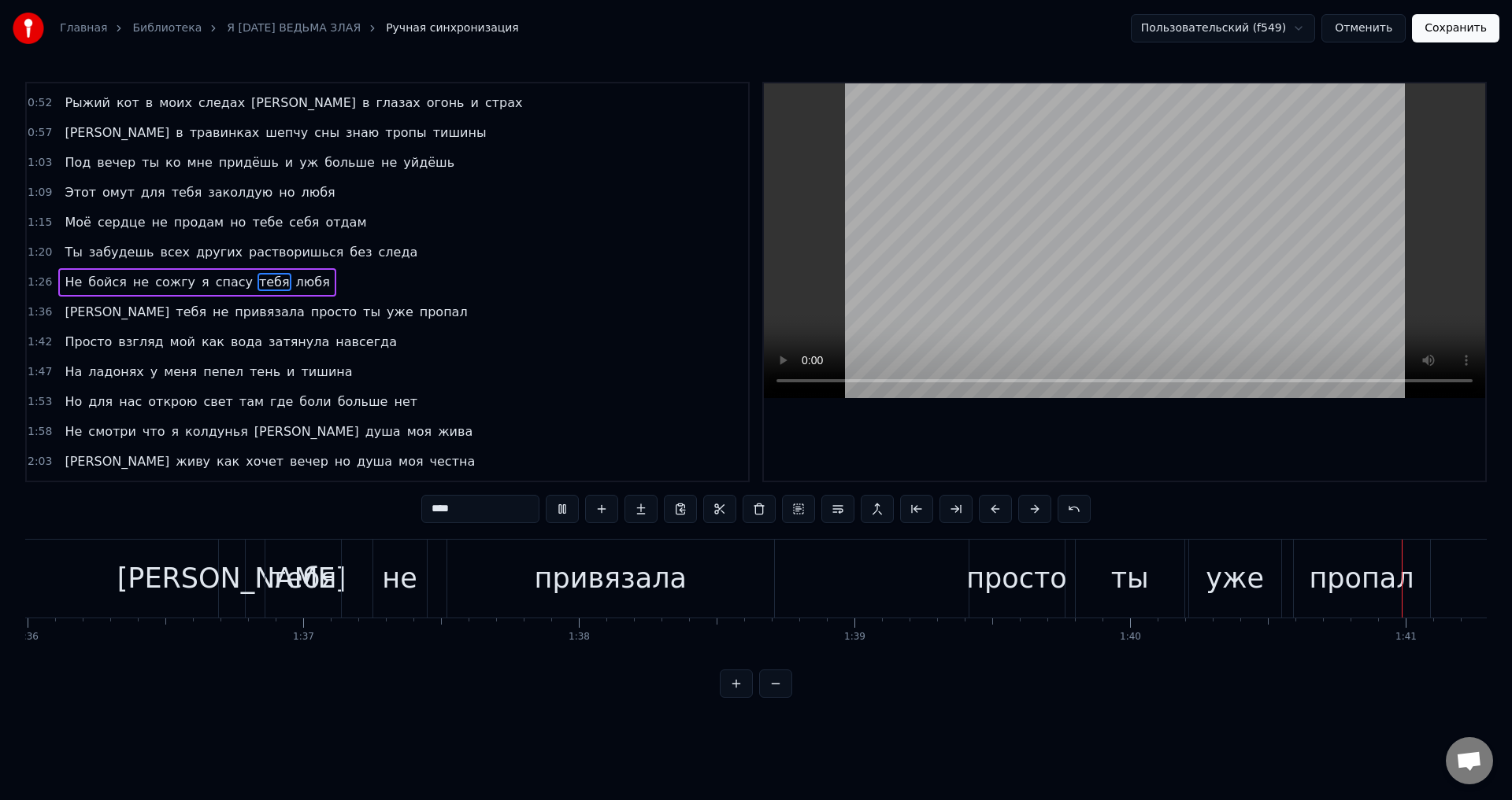
click at [1002, 575] on div "просто" at bounding box center [1016, 579] width 101 height 42
type input "******"
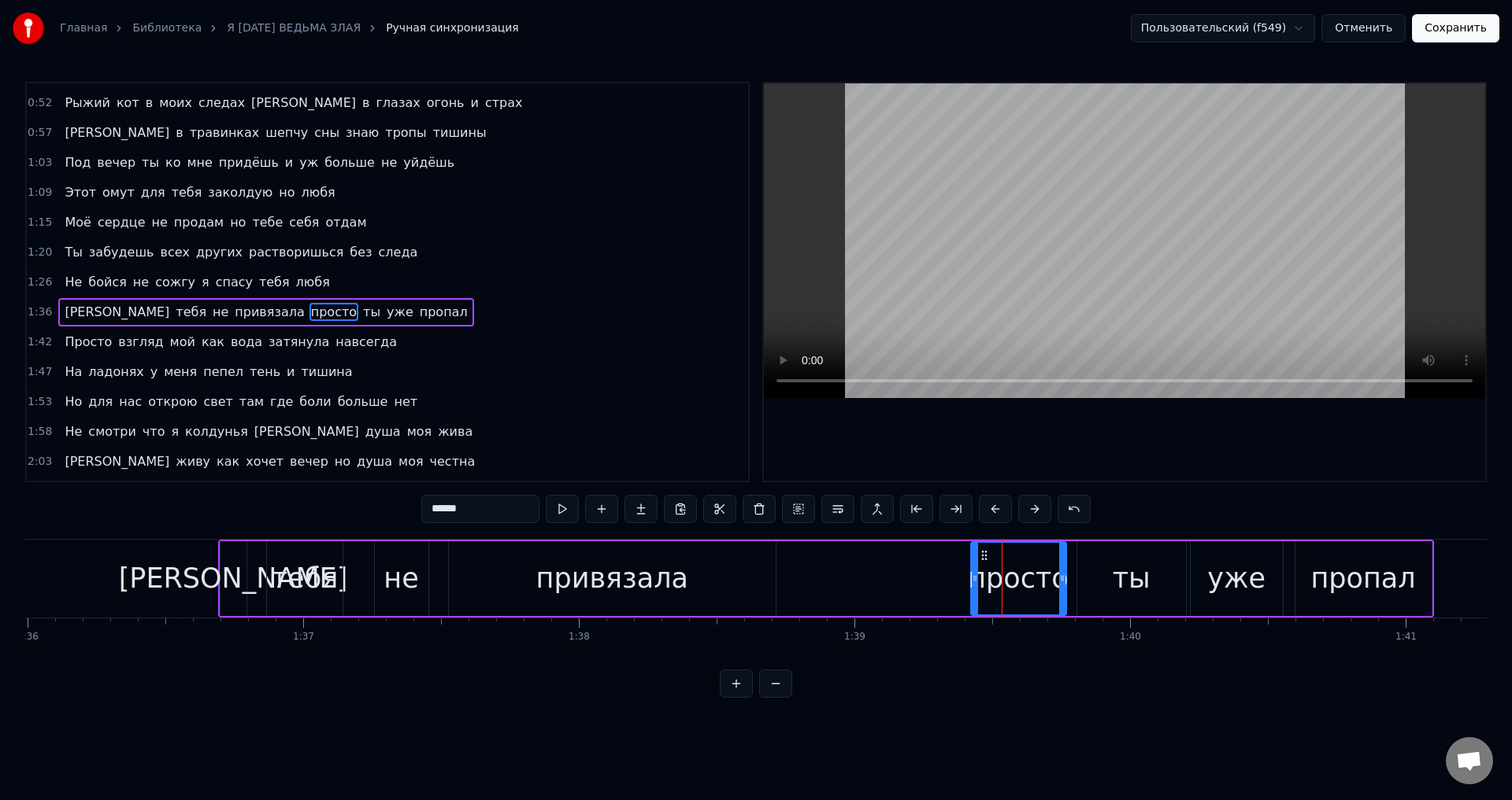
scroll to position [145, 0]
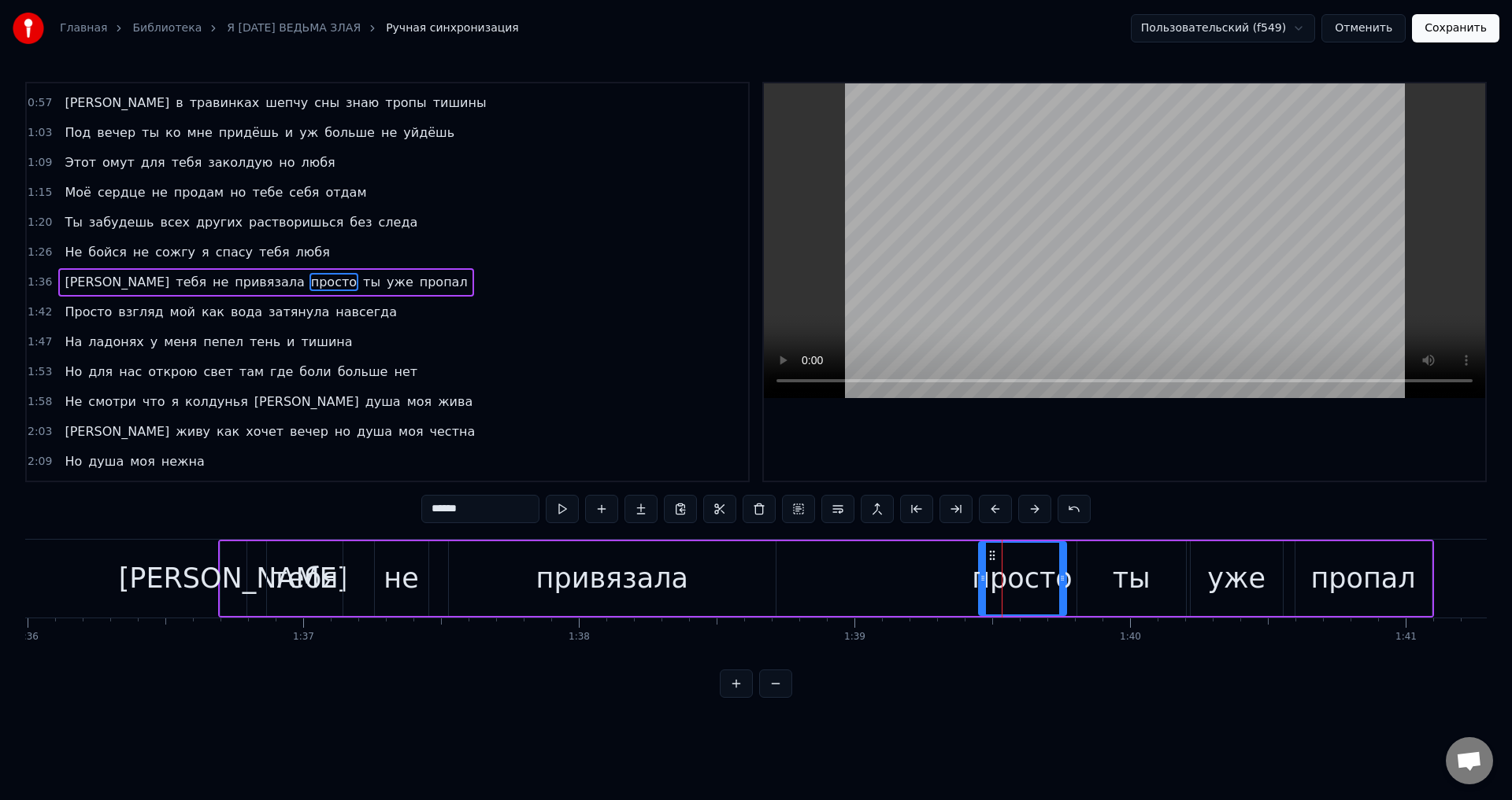
click at [982, 584] on icon at bounding box center [982, 578] width 6 height 12
click at [1081, 506] on button at bounding box center [1074, 509] width 33 height 29
click at [1451, 30] on button "Сохранить" at bounding box center [1455, 28] width 87 height 29
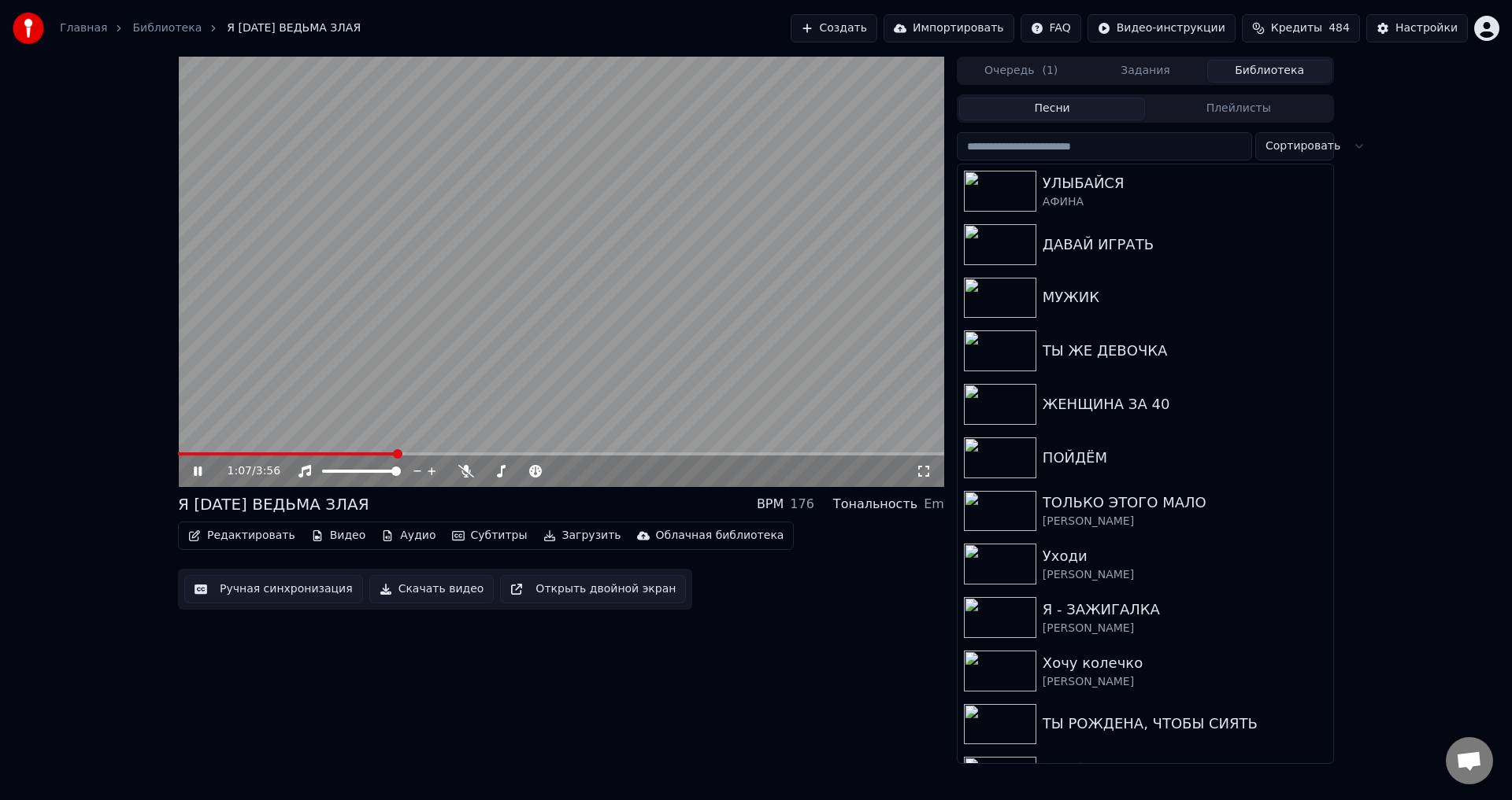
click at [395, 455] on span at bounding box center [561, 454] width 766 height 3
click at [924, 472] on icon at bounding box center [923, 471] width 16 height 12
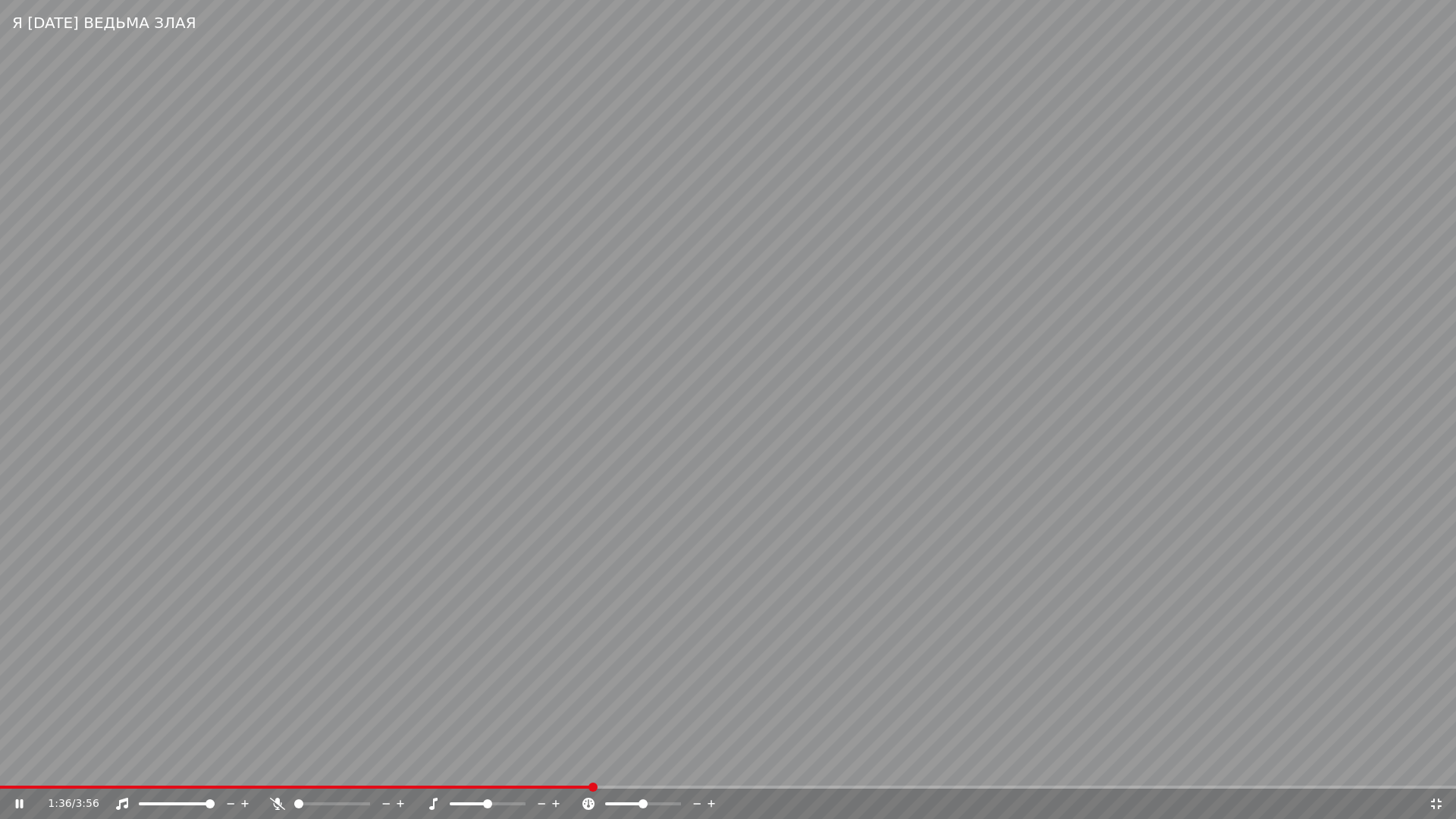
drag, startPoint x: 584, startPoint y: 708, endPoint x: 993, endPoint y: 718, distance: 409.1
click at [586, 711] on video at bounding box center [728, 410] width 1456 height 819
click at [1435, 771] on icon at bounding box center [1436, 804] width 15 height 12
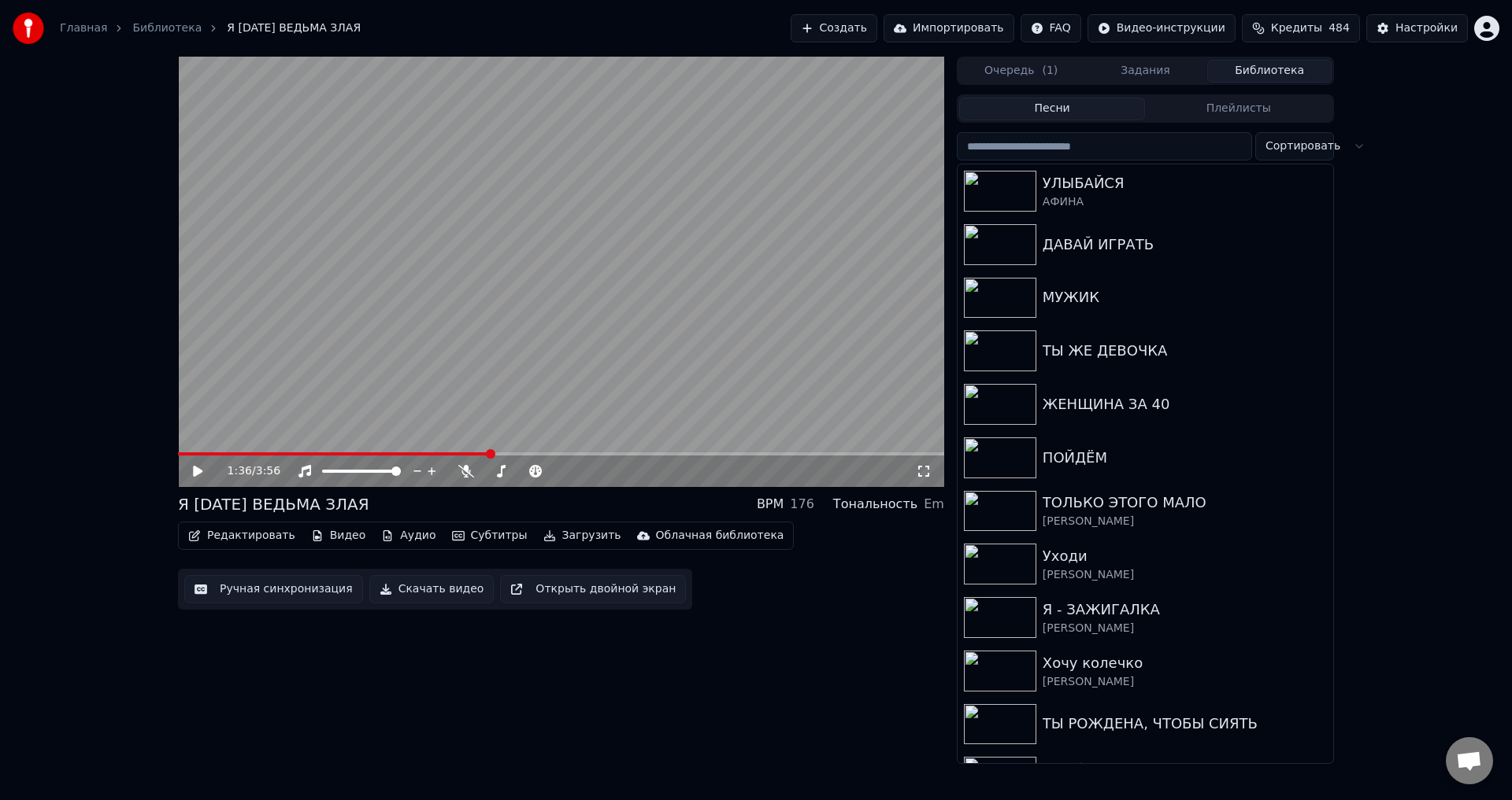
click at [267, 593] on button "Ручная синхронизация" at bounding box center [273, 589] width 179 height 29
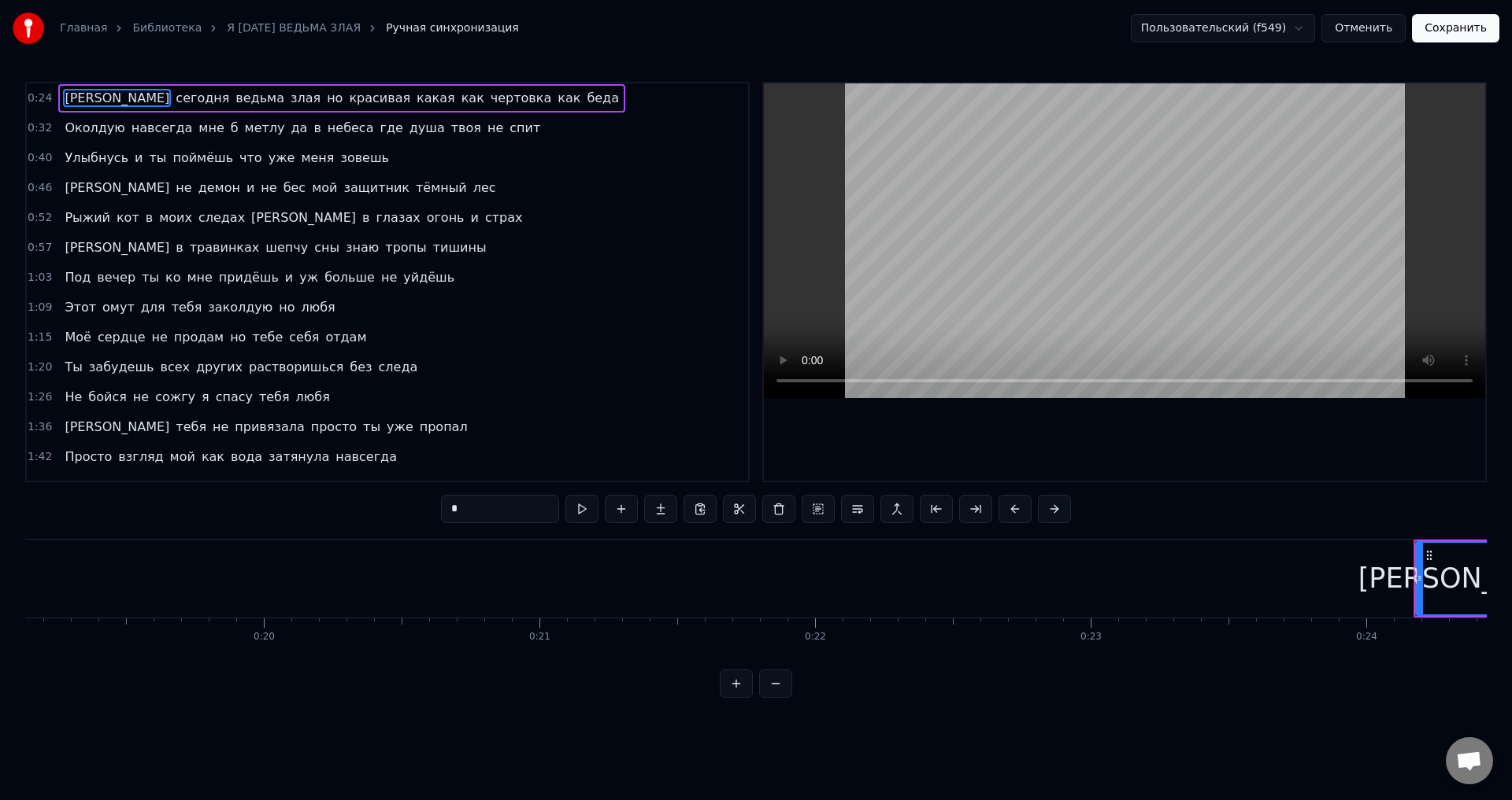
scroll to position [0, 6582]
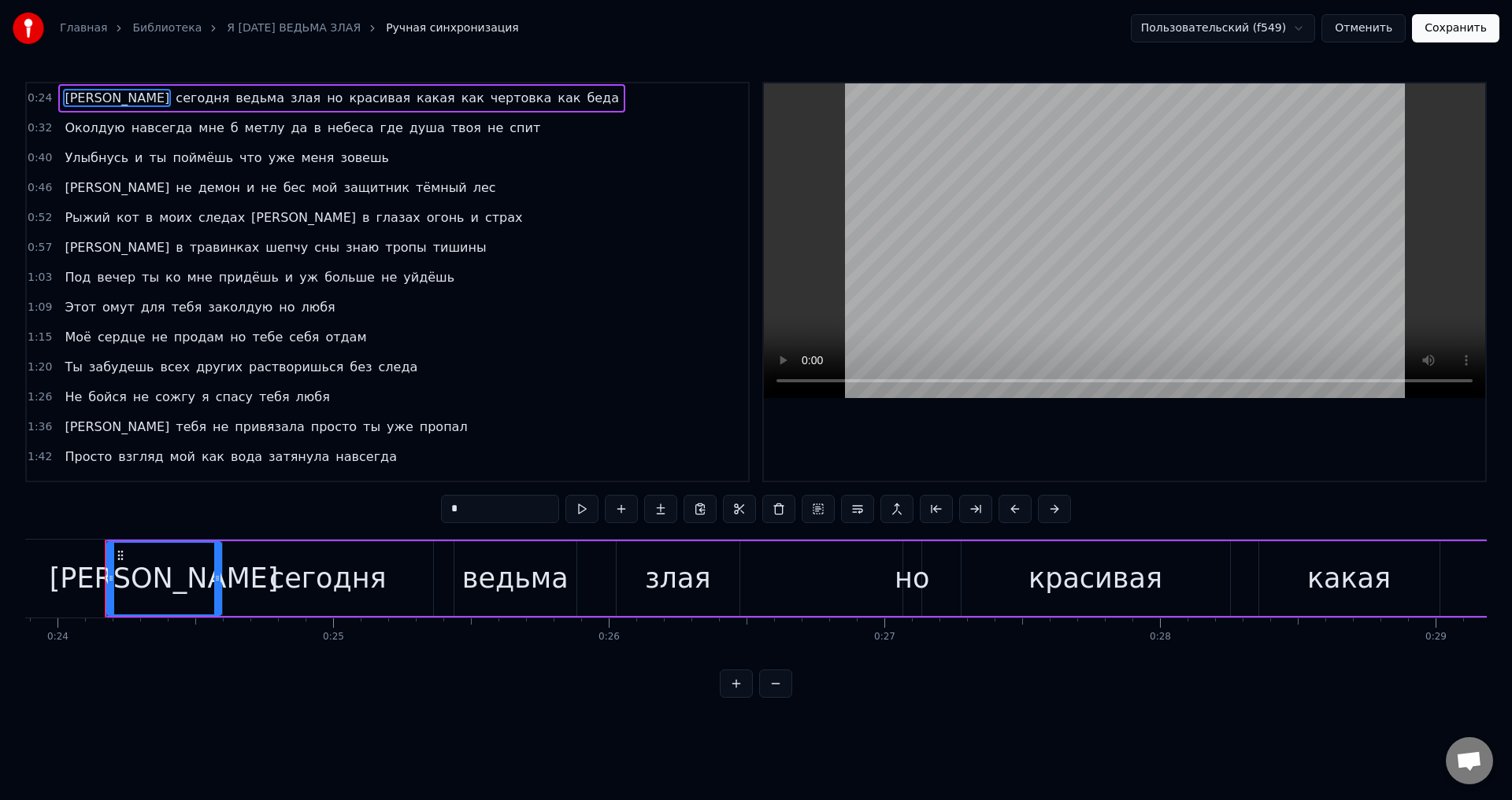
click at [70, 373] on span "Ты" at bounding box center [73, 366] width 21 height 18
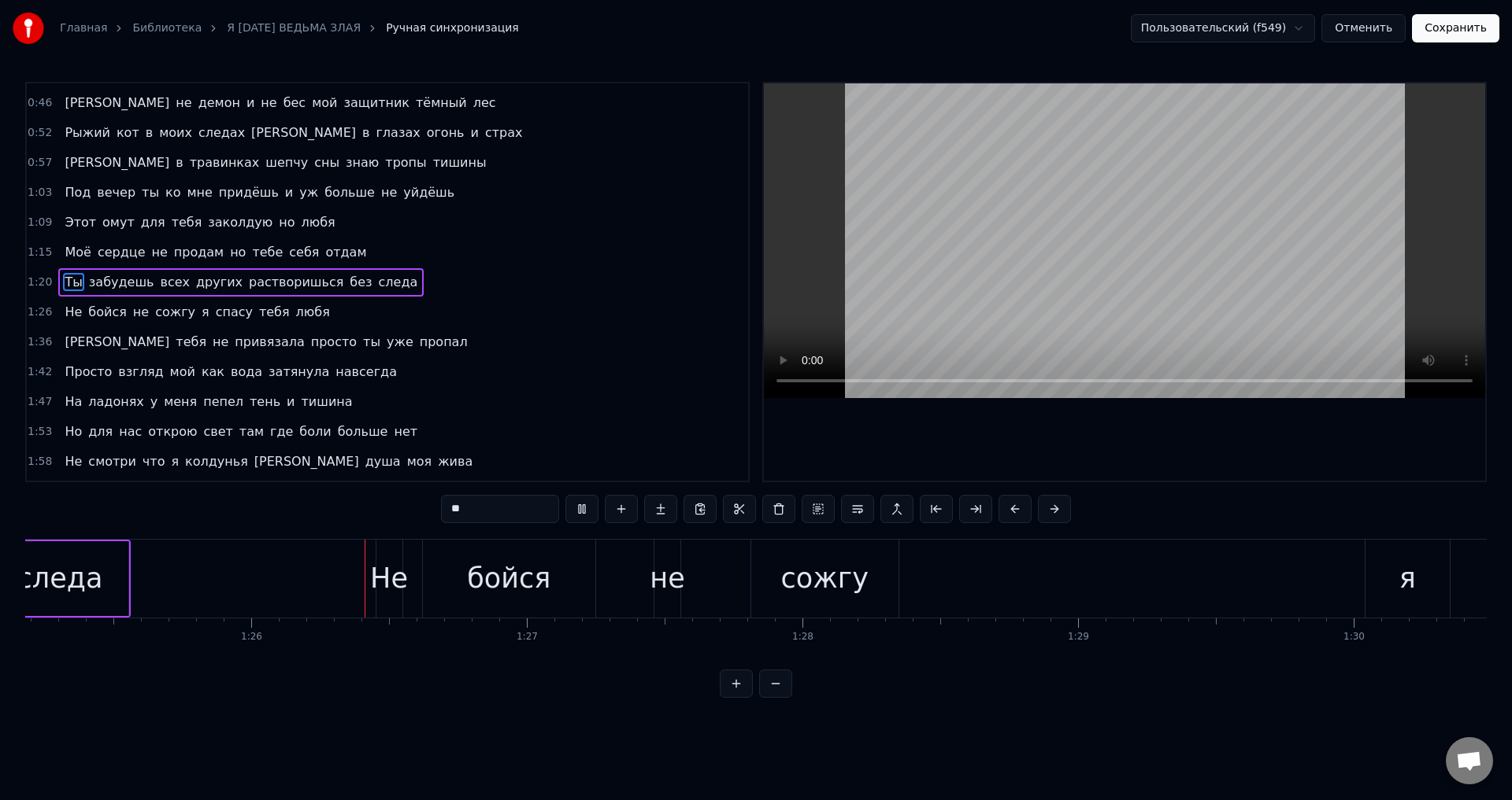
scroll to position [0, 23548]
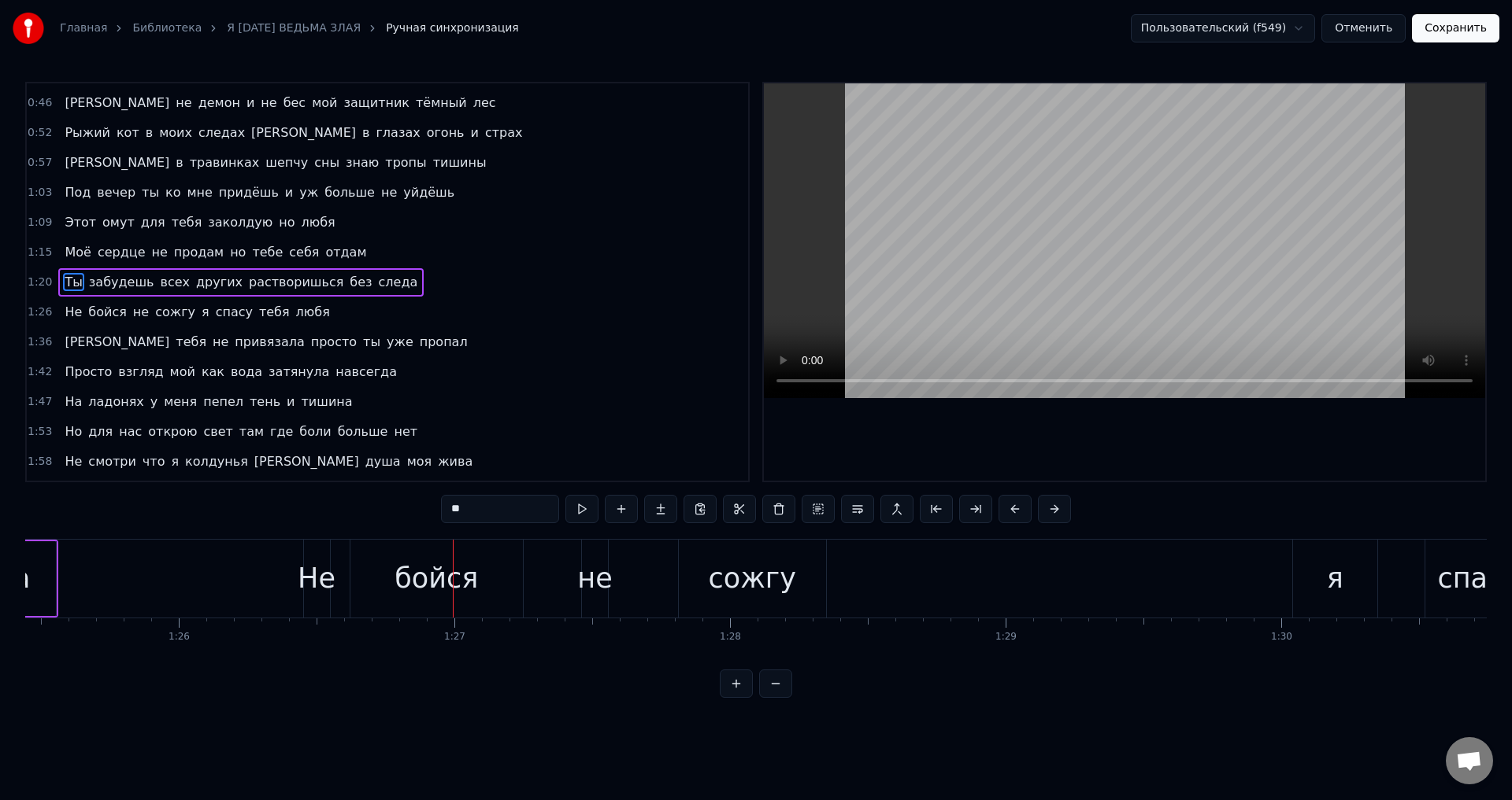
click at [315, 591] on div "Не" at bounding box center [316, 579] width 37 height 42
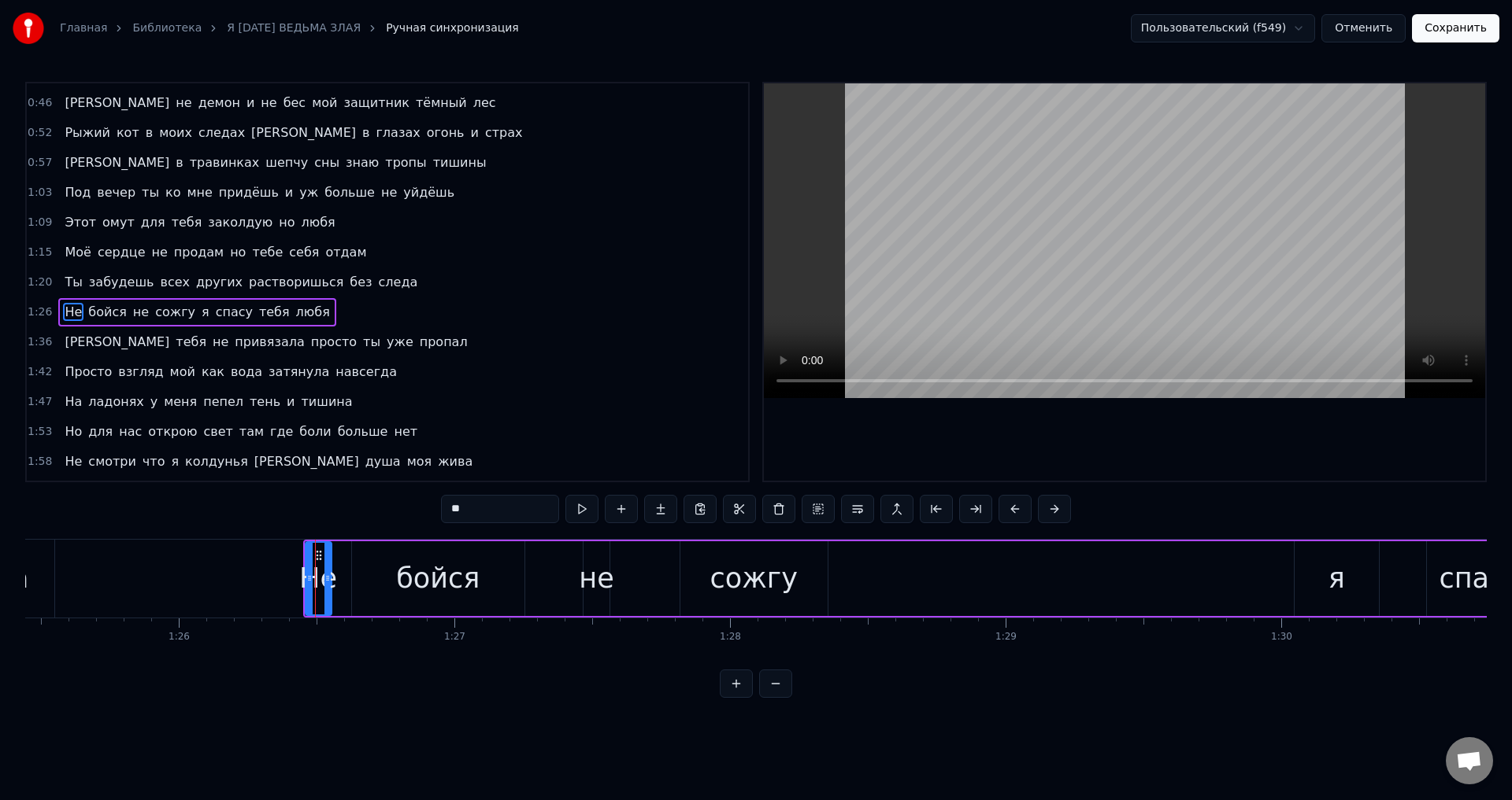
scroll to position [115, 0]
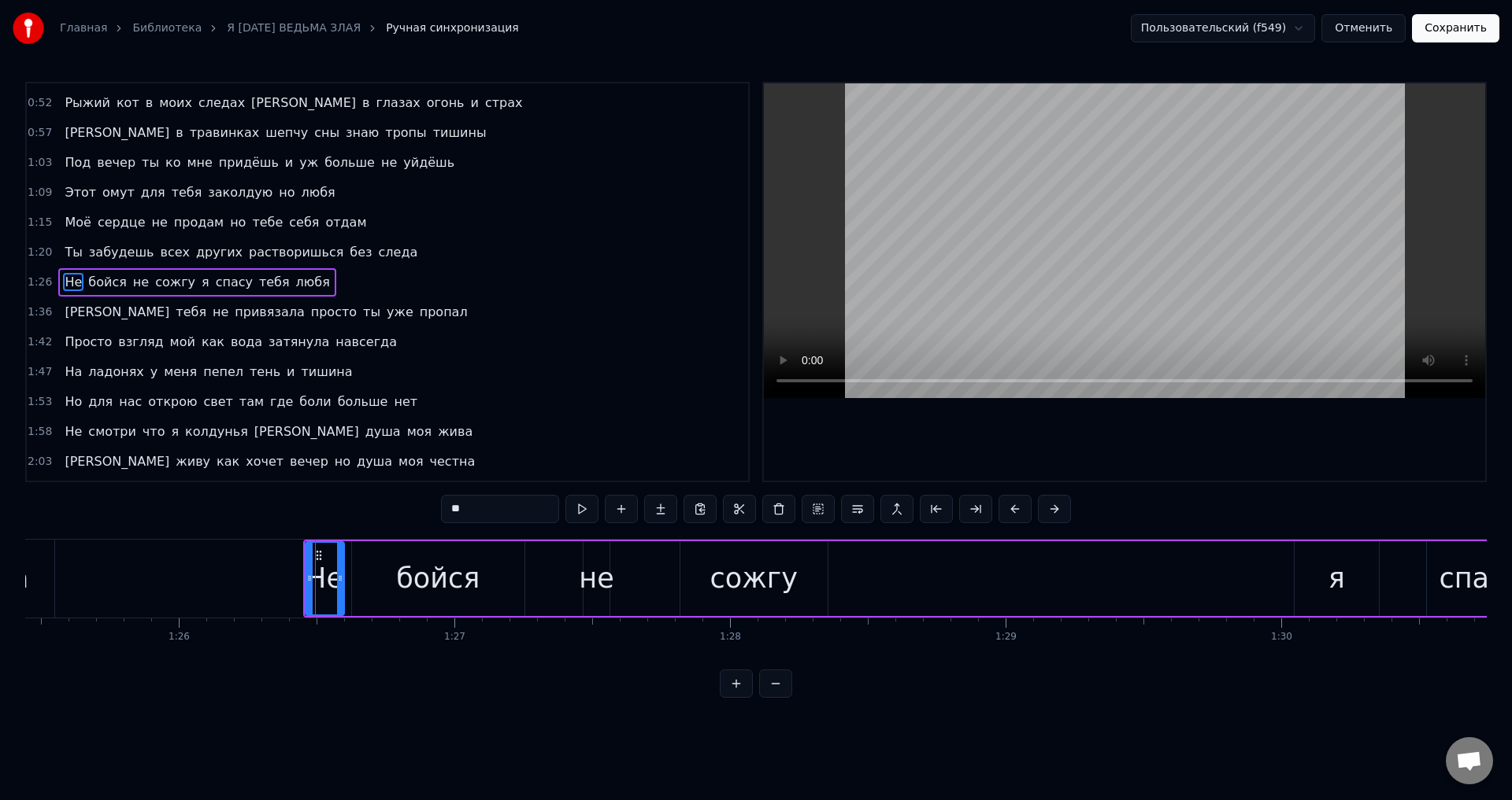
drag, startPoint x: 325, startPoint y: 587, endPoint x: 338, endPoint y: 588, distance: 13.0
click at [338, 588] on div at bounding box center [340, 579] width 6 height 71
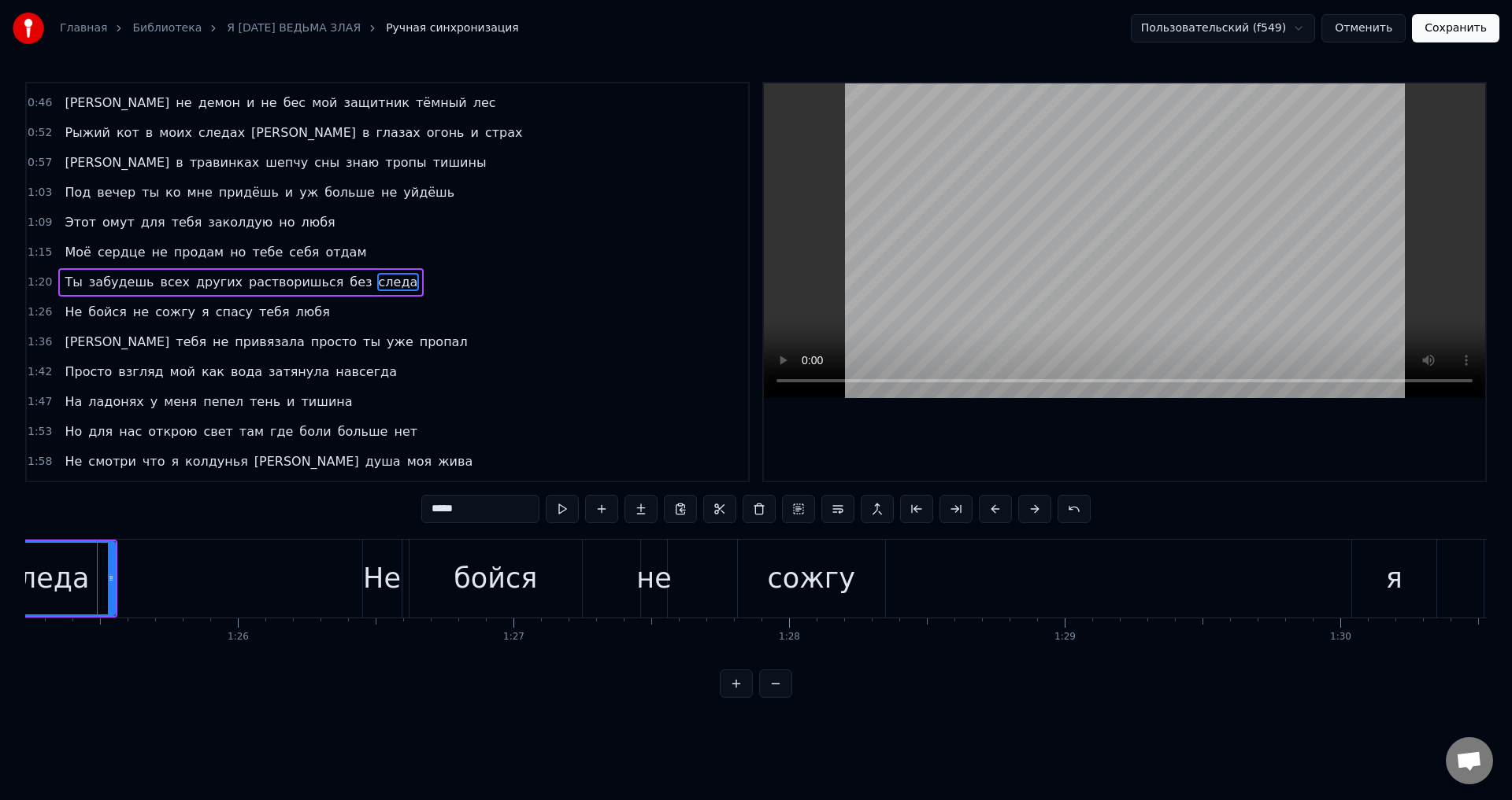
scroll to position [0, 23482]
click at [386, 546] on div "Не" at bounding box center [389, 579] width 38 height 78
type input "**"
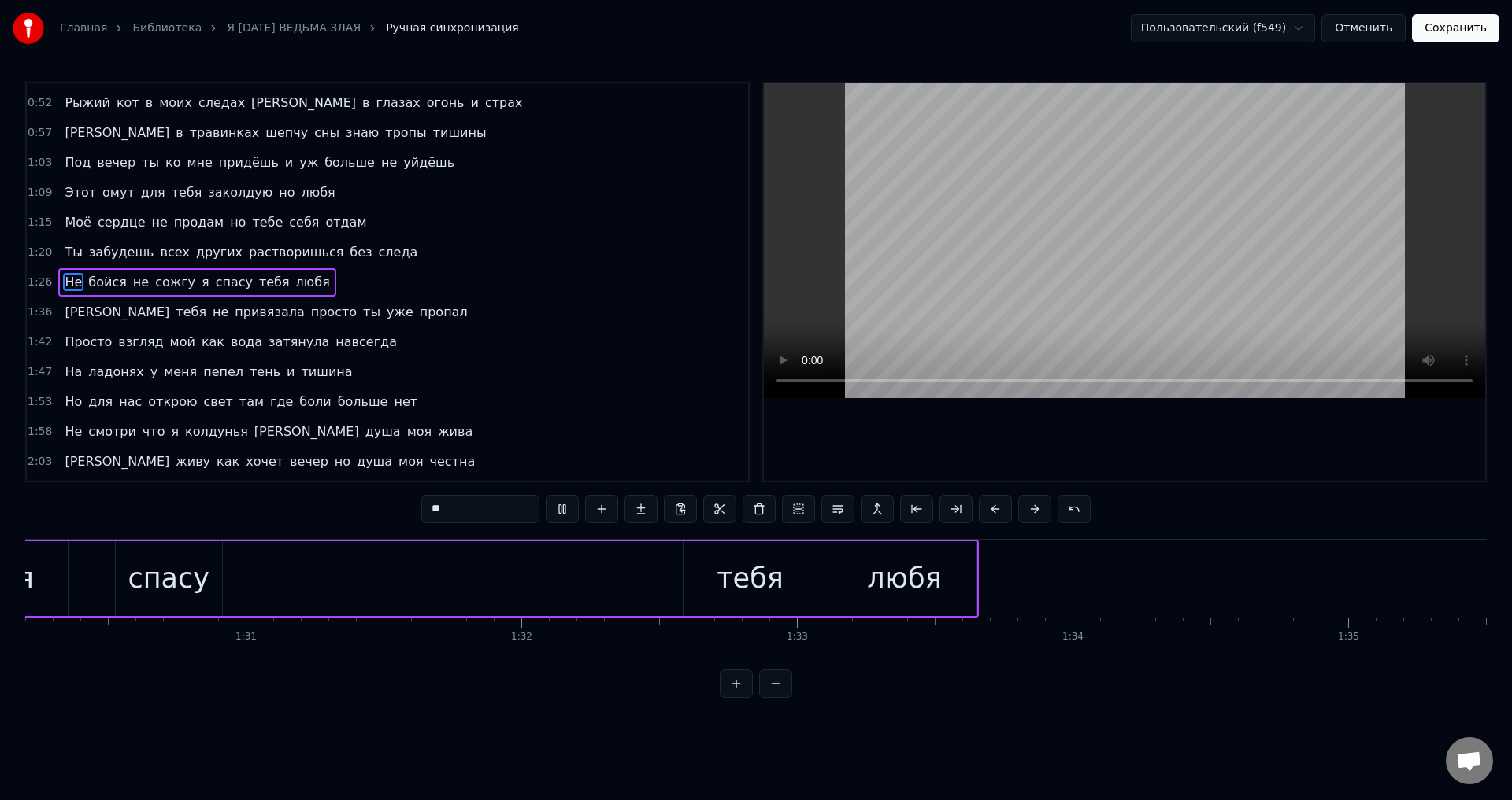
click at [63, 279] on span "Не" at bounding box center [73, 282] width 21 height 18
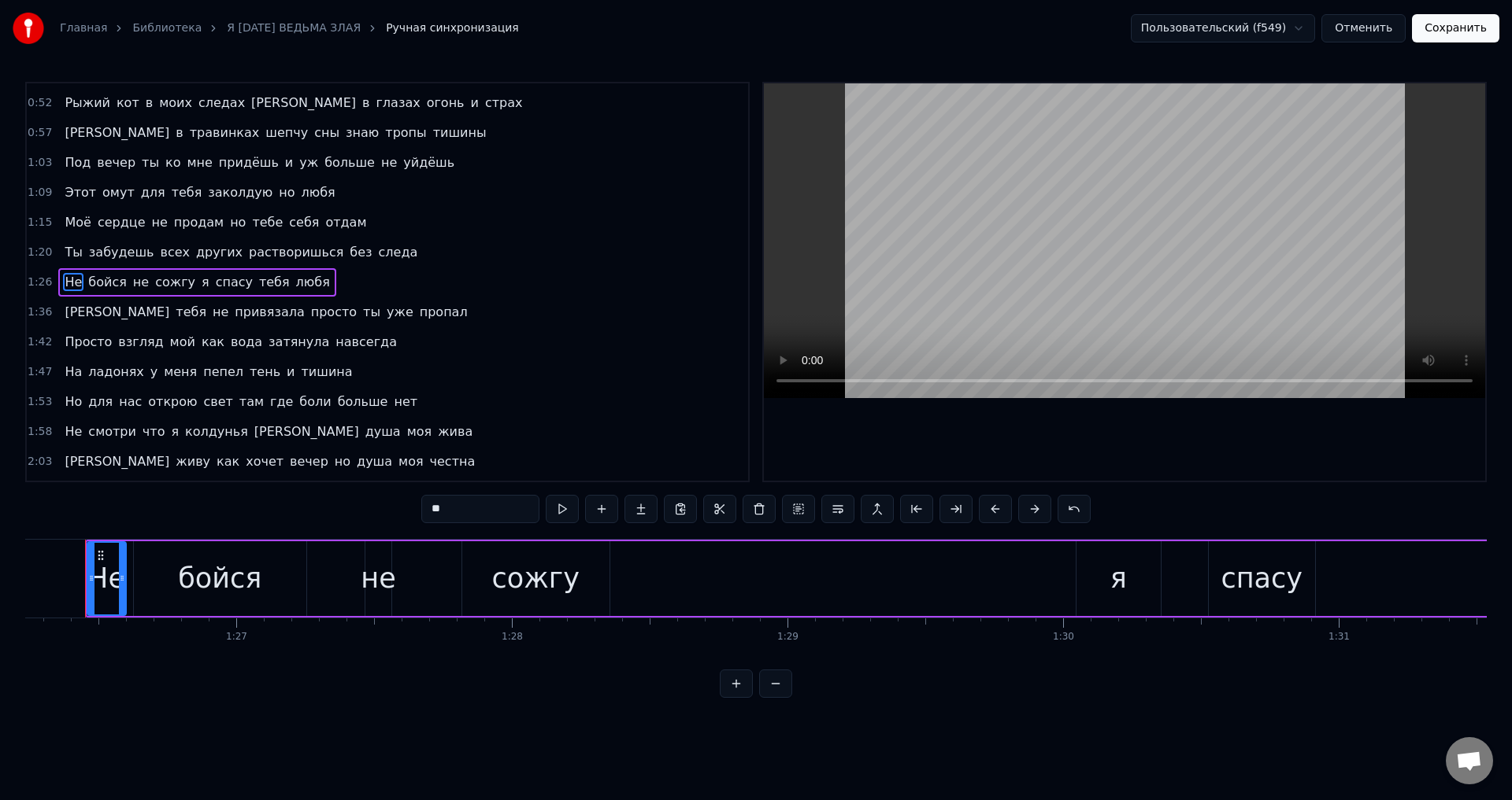
scroll to position [0, 23747]
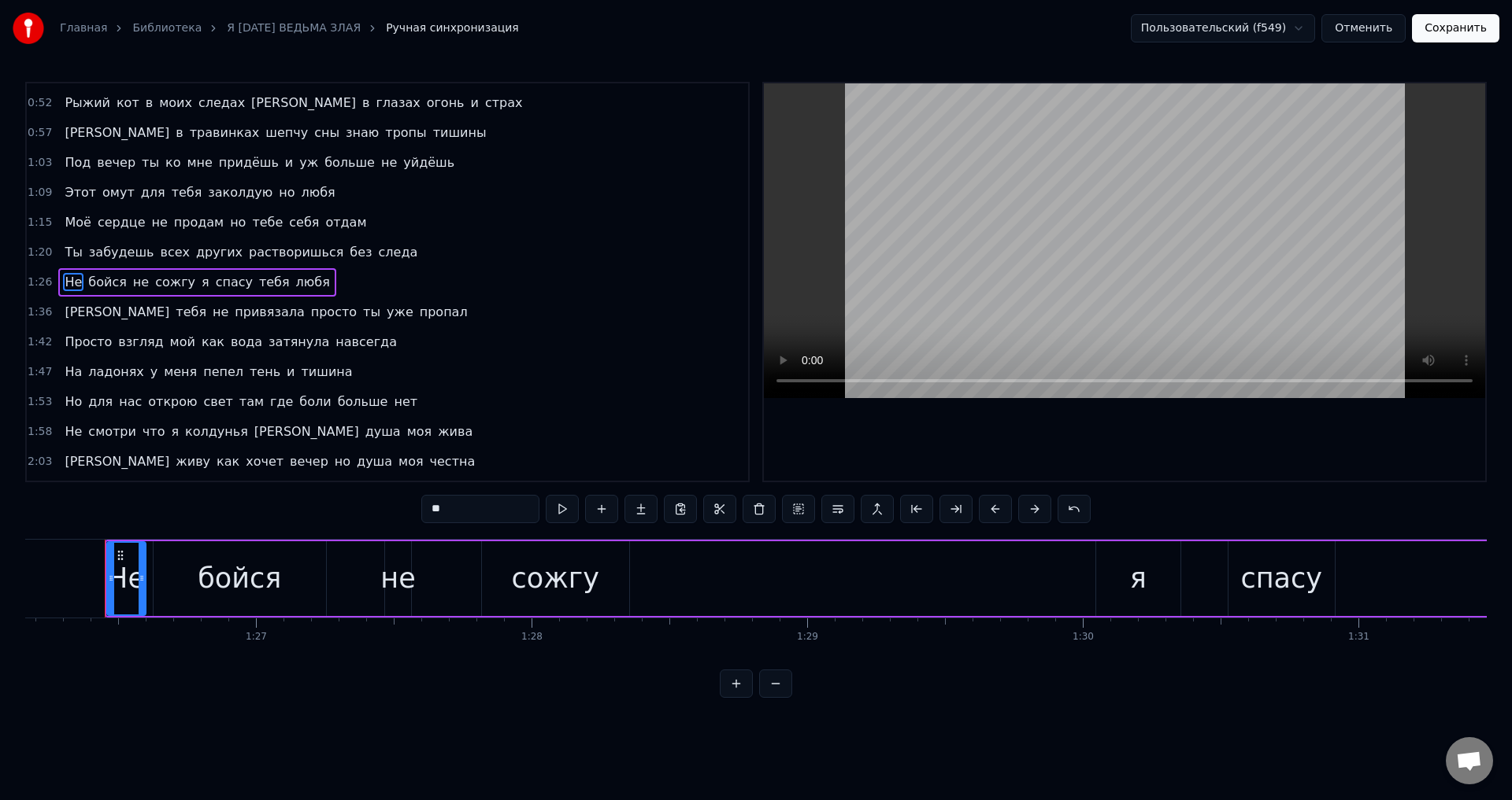
click at [124, 583] on div "Не" at bounding box center [125, 579] width 37 height 42
click at [117, 580] on icon at bounding box center [113, 578] width 6 height 12
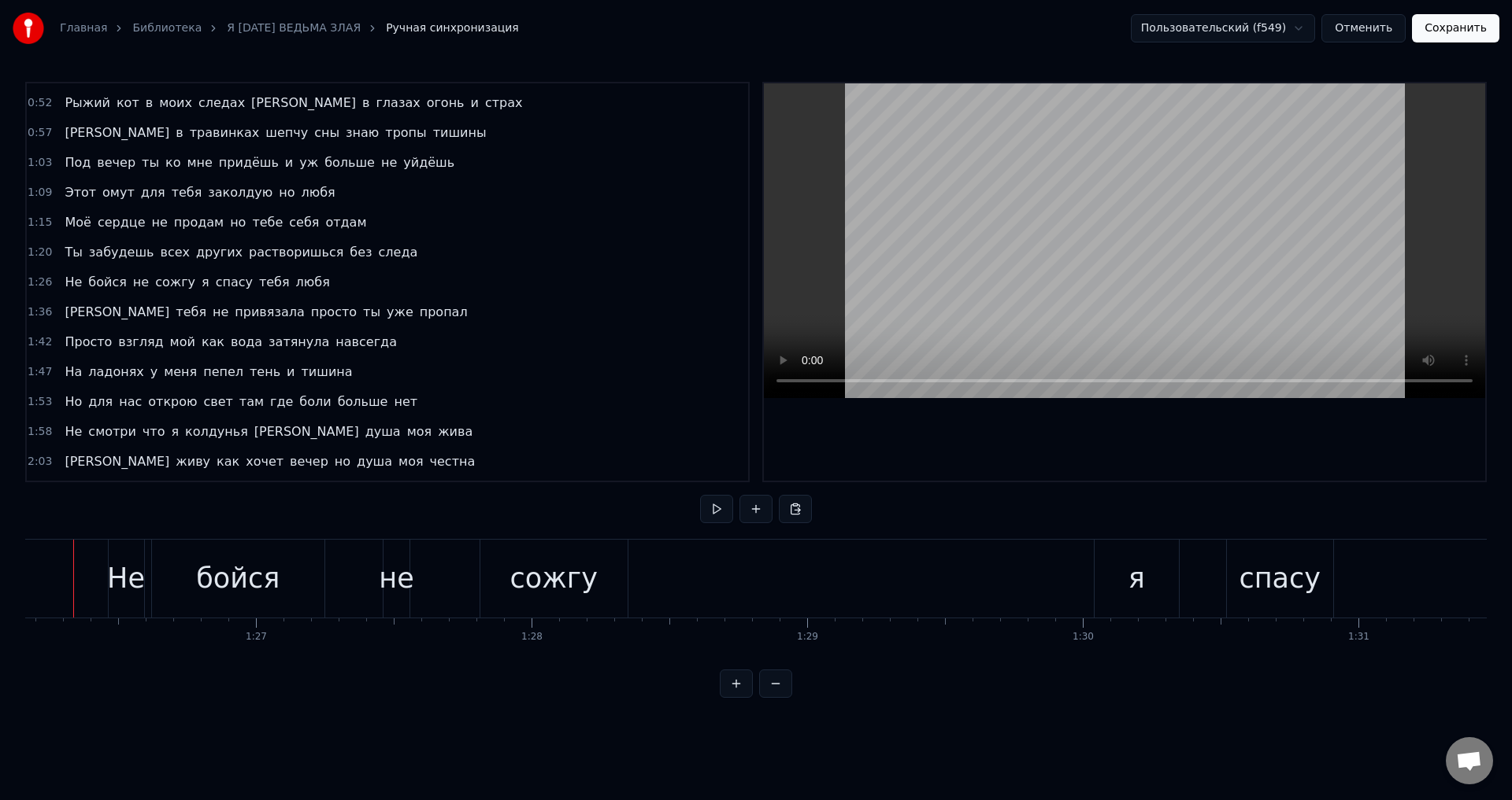
scroll to position [0, 23716]
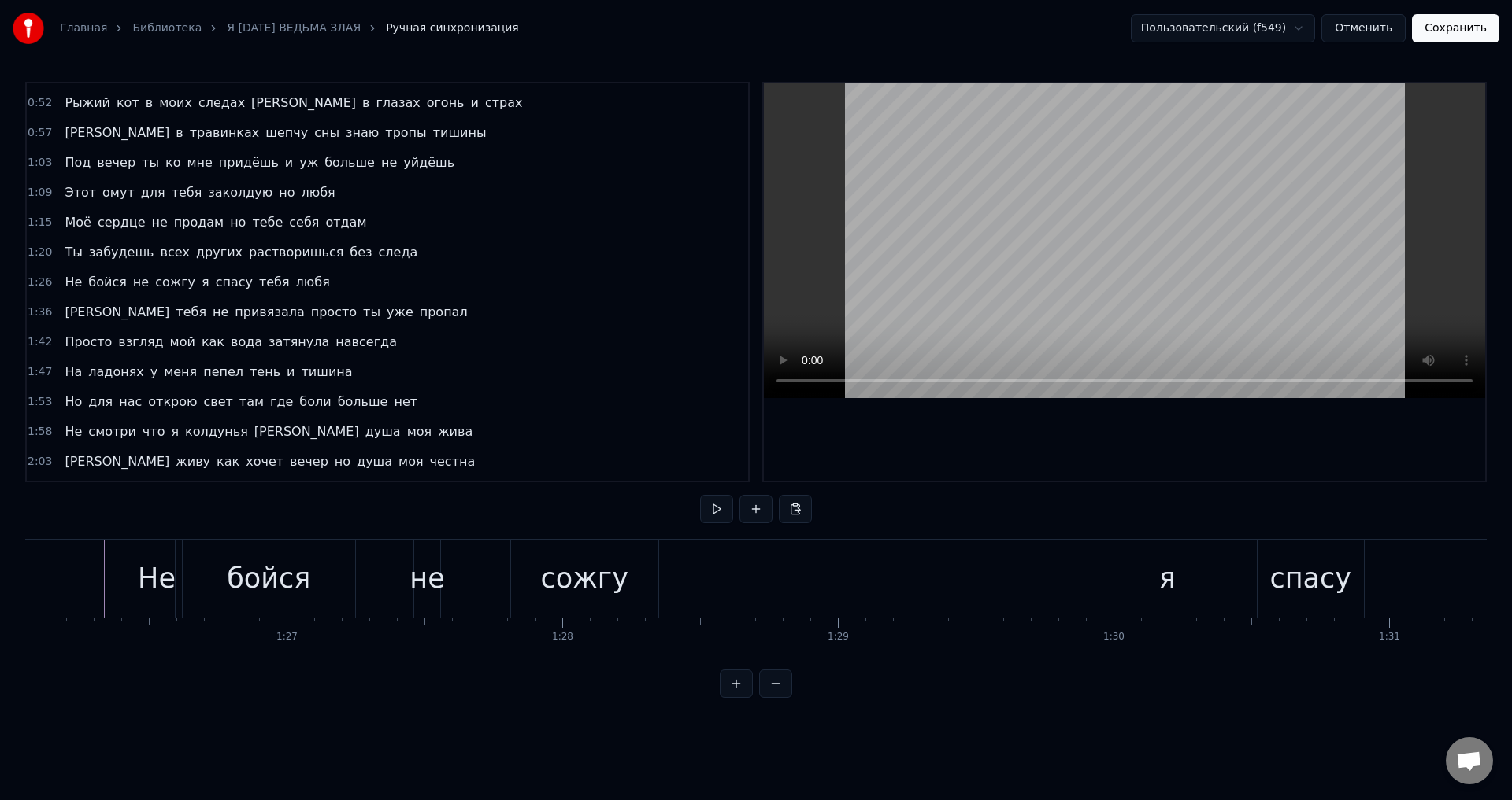
click at [1462, 35] on button "Сохранить" at bounding box center [1455, 28] width 87 height 29
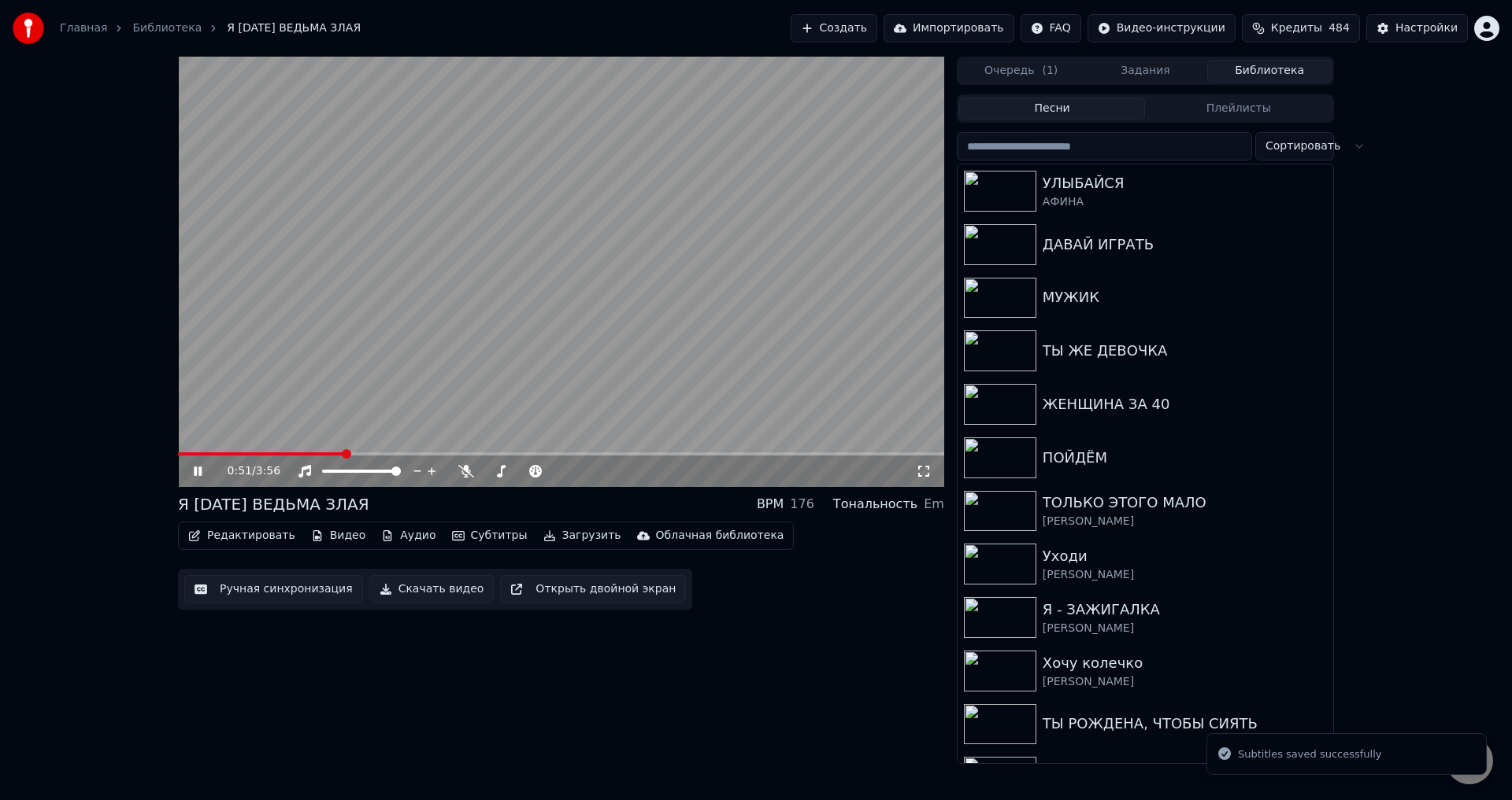
click at [342, 454] on span at bounding box center [561, 454] width 766 height 3
click at [384, 453] on span at bounding box center [561, 454] width 766 height 3
click at [925, 474] on icon at bounding box center [923, 471] width 16 height 12
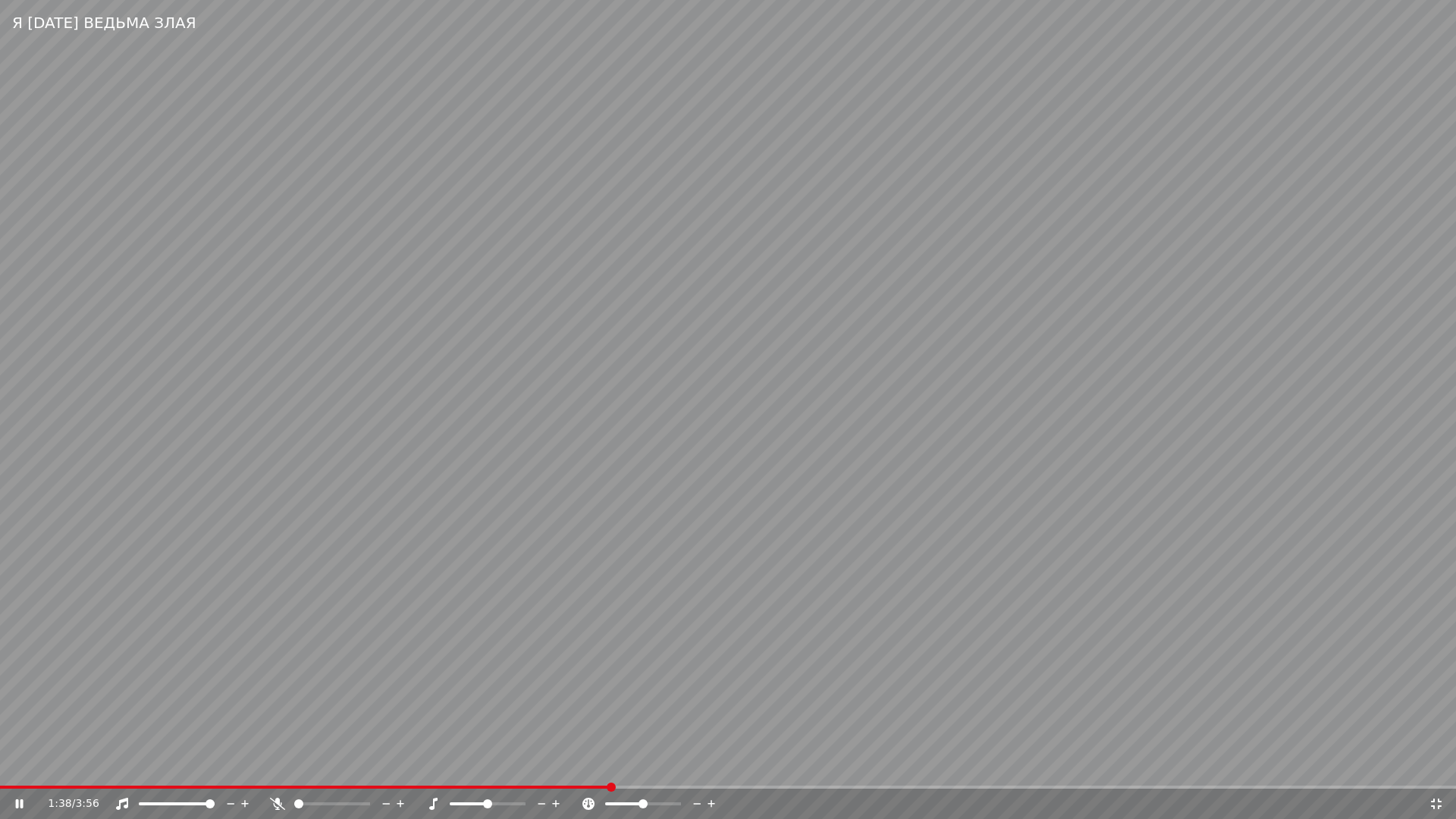
click at [529, 685] on video at bounding box center [728, 410] width 1456 height 819
click at [504, 771] on span at bounding box center [252, 788] width 506 height 3
click at [704, 721] on video at bounding box center [728, 410] width 1456 height 819
click at [509, 657] on video at bounding box center [728, 410] width 1456 height 819
click at [523, 771] on span at bounding box center [303, 788] width 606 height 3
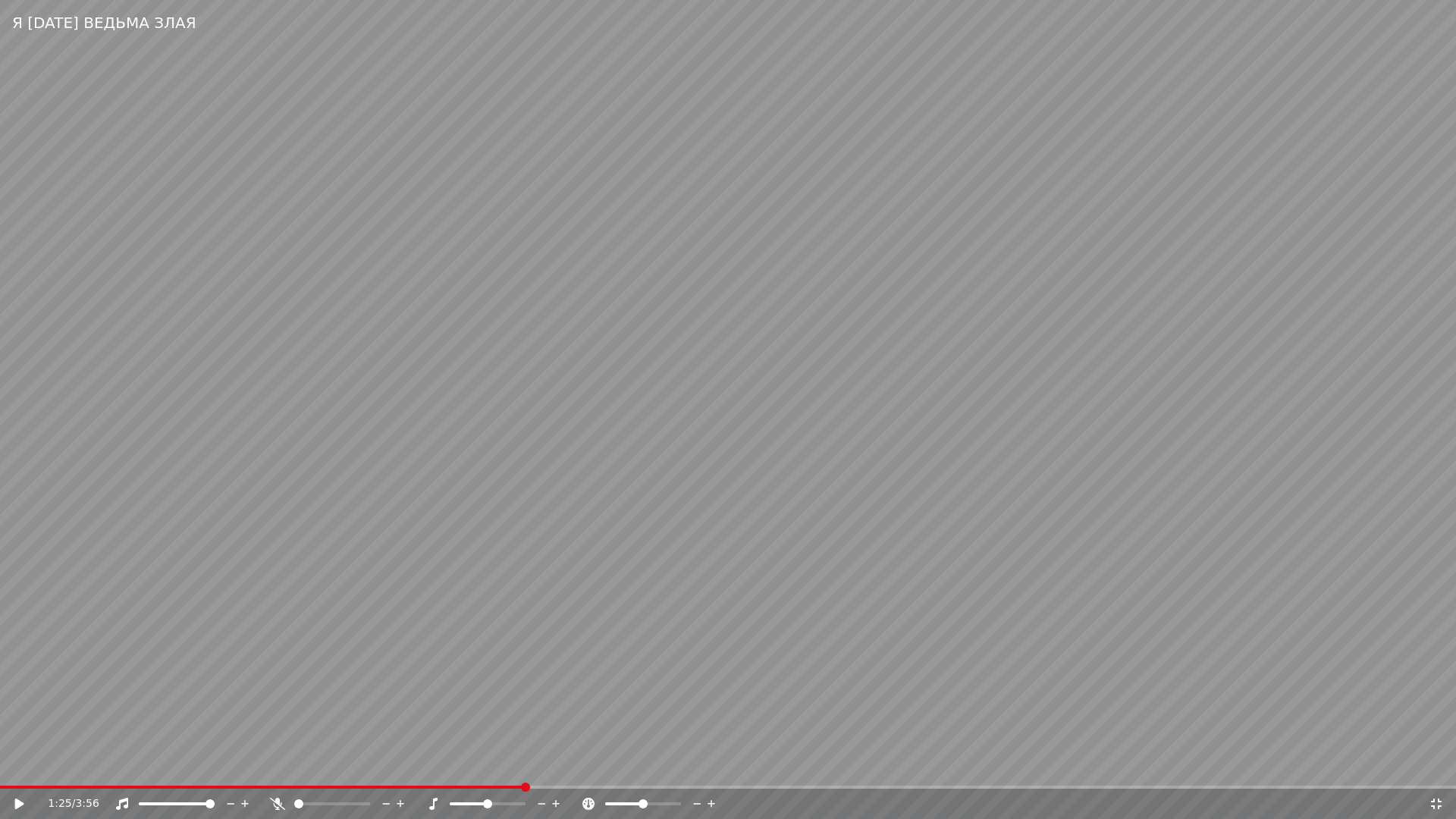
click at [603, 751] on video at bounding box center [728, 410] width 1456 height 819
click at [413, 411] on video at bounding box center [728, 410] width 1456 height 819
click at [565, 771] on span at bounding box center [303, 788] width 606 height 3
click at [684, 724] on video at bounding box center [728, 410] width 1456 height 819
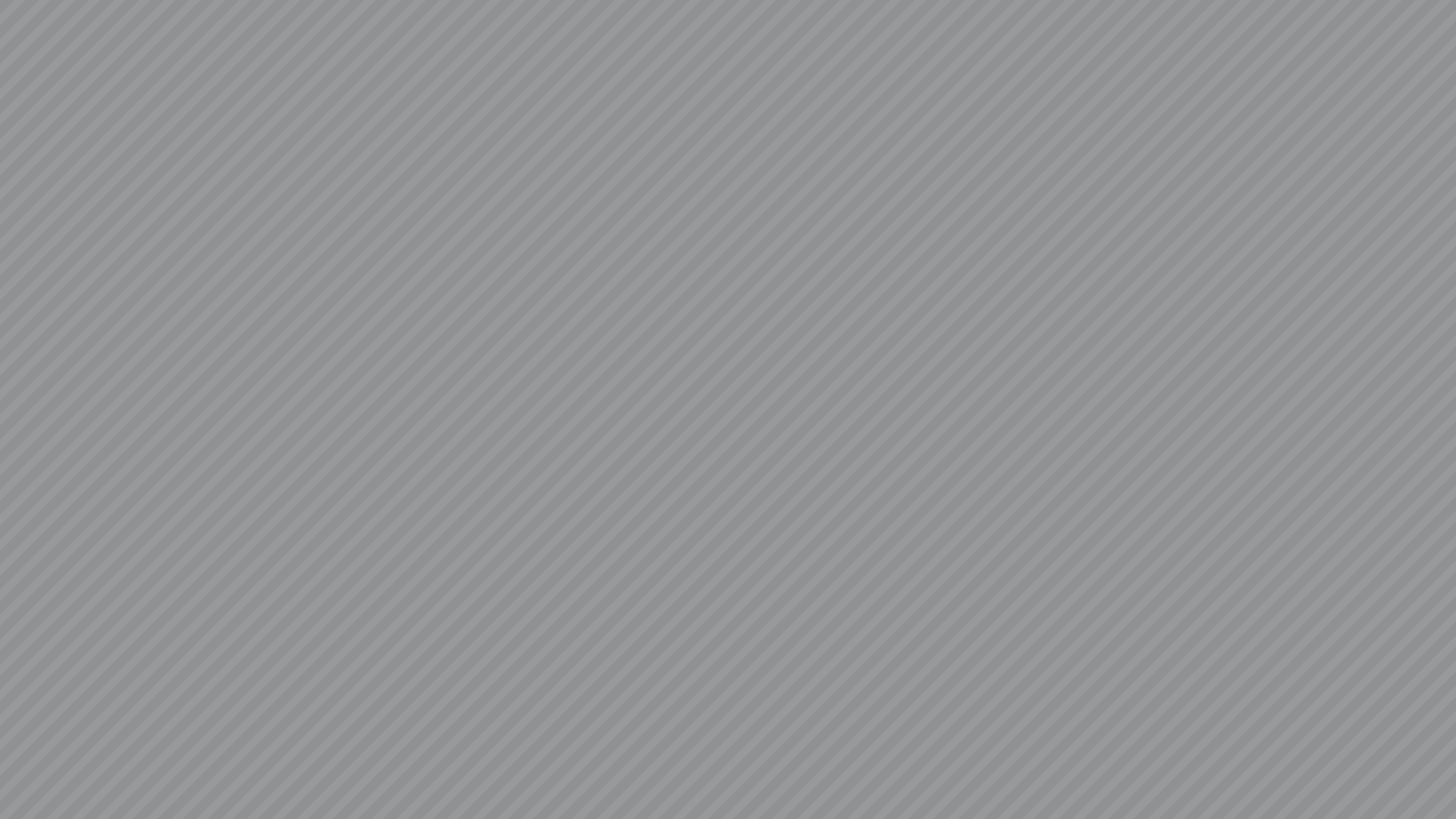
click at [463, 676] on video at bounding box center [728, 410] width 1456 height 819
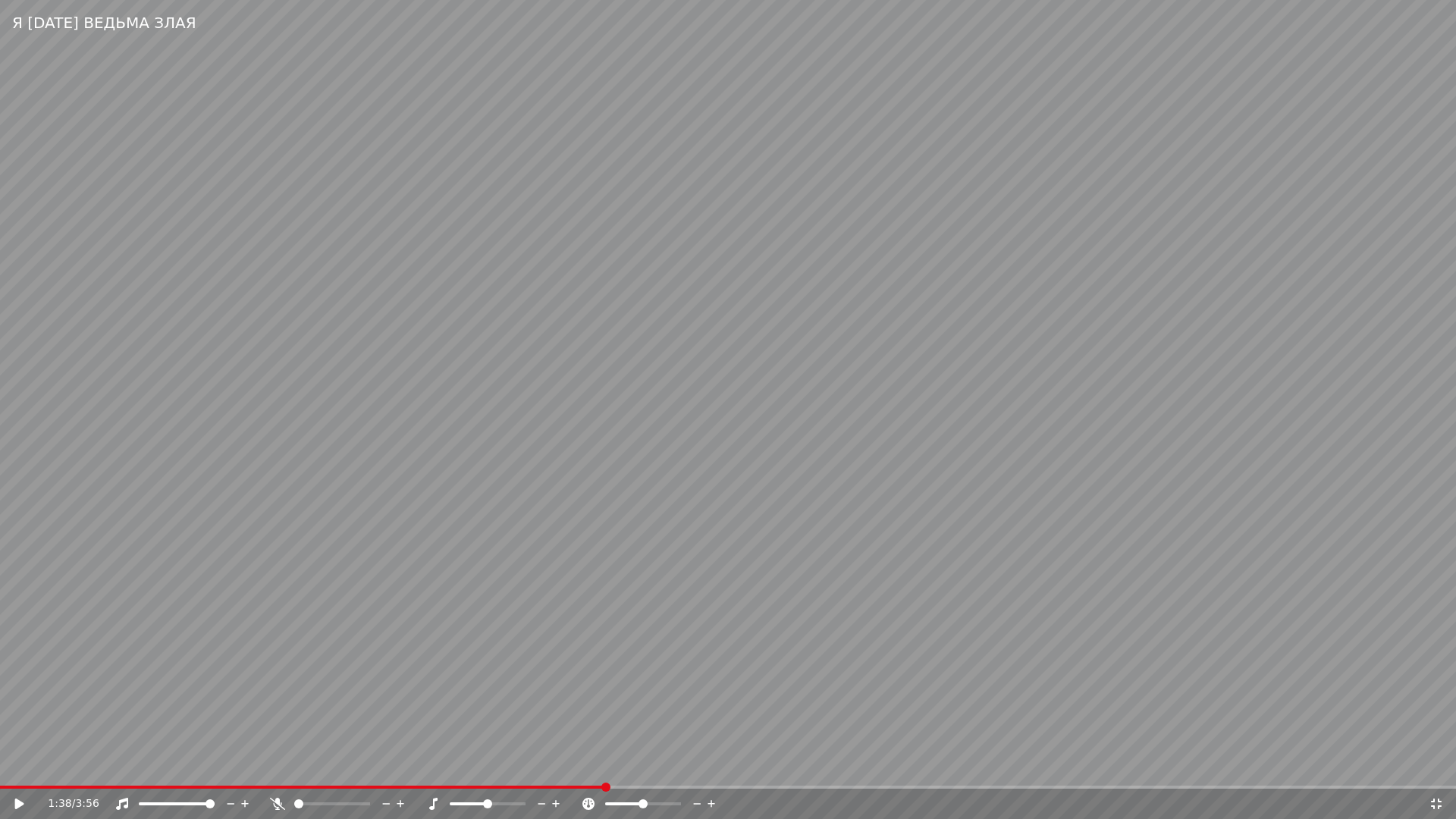
click at [1436, 771] on icon at bounding box center [1436, 804] width 15 height 12
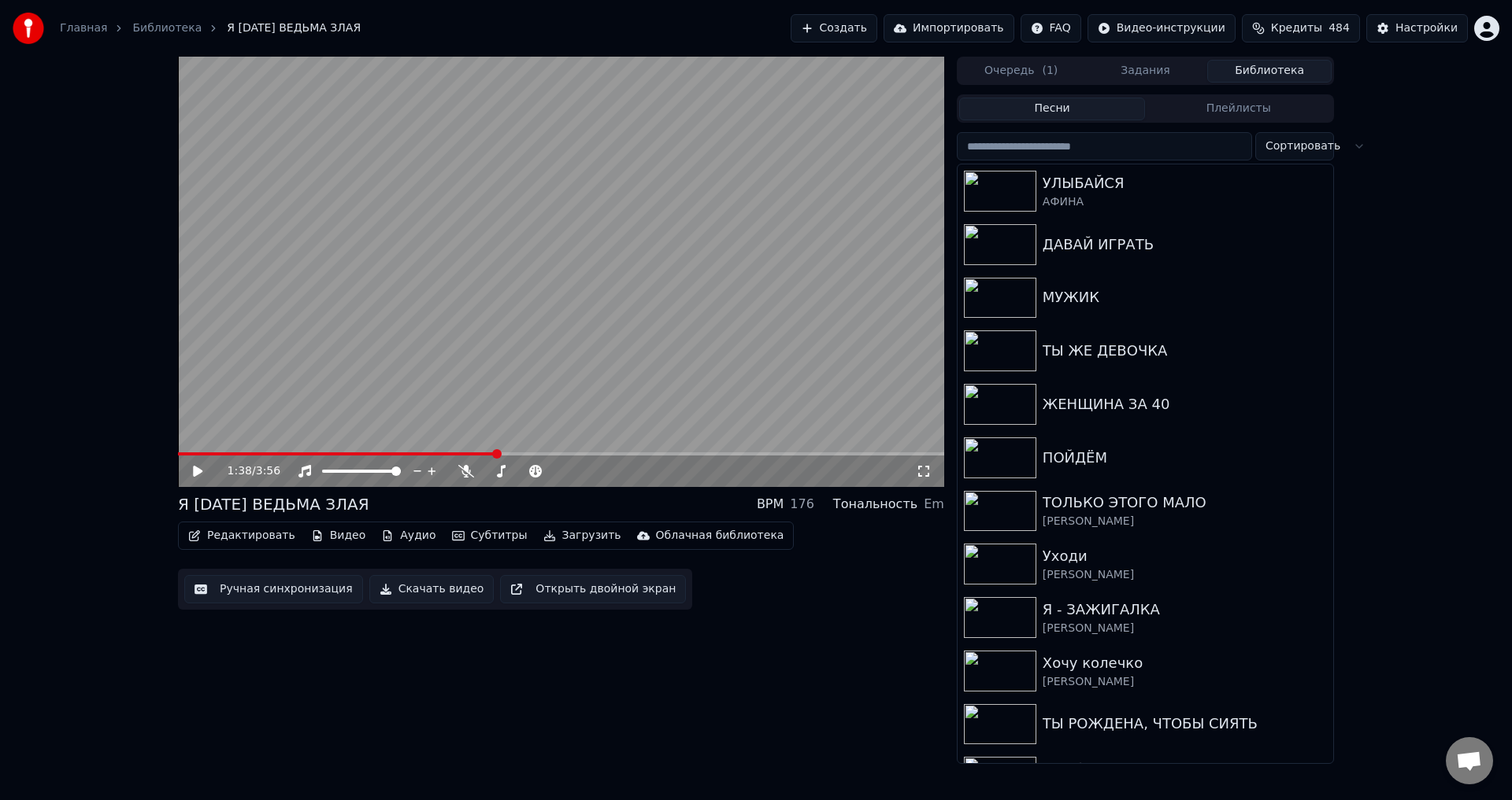
click at [258, 593] on button "Ручная синхронизация" at bounding box center [273, 589] width 179 height 29
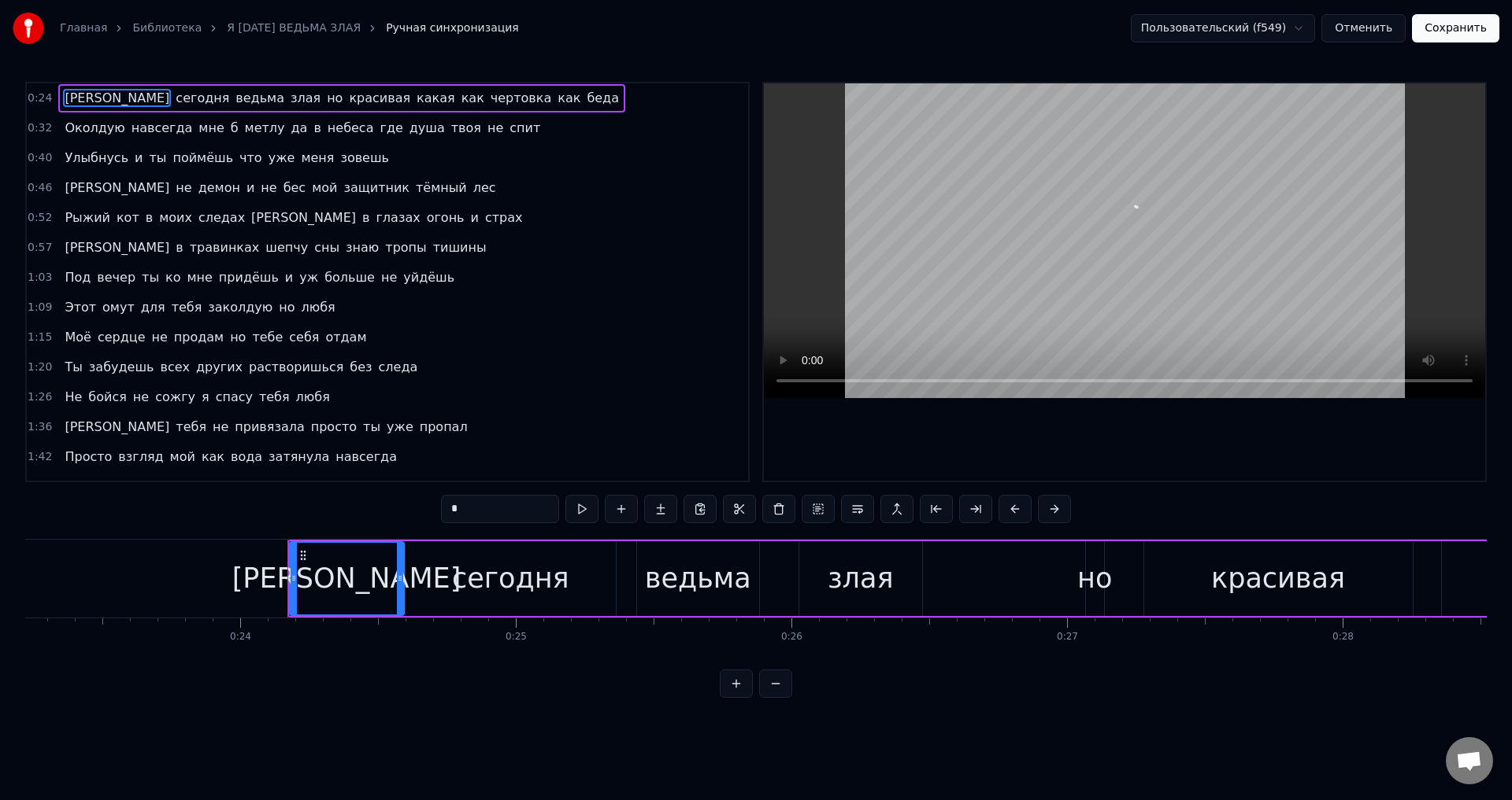
scroll to position [0, 6582]
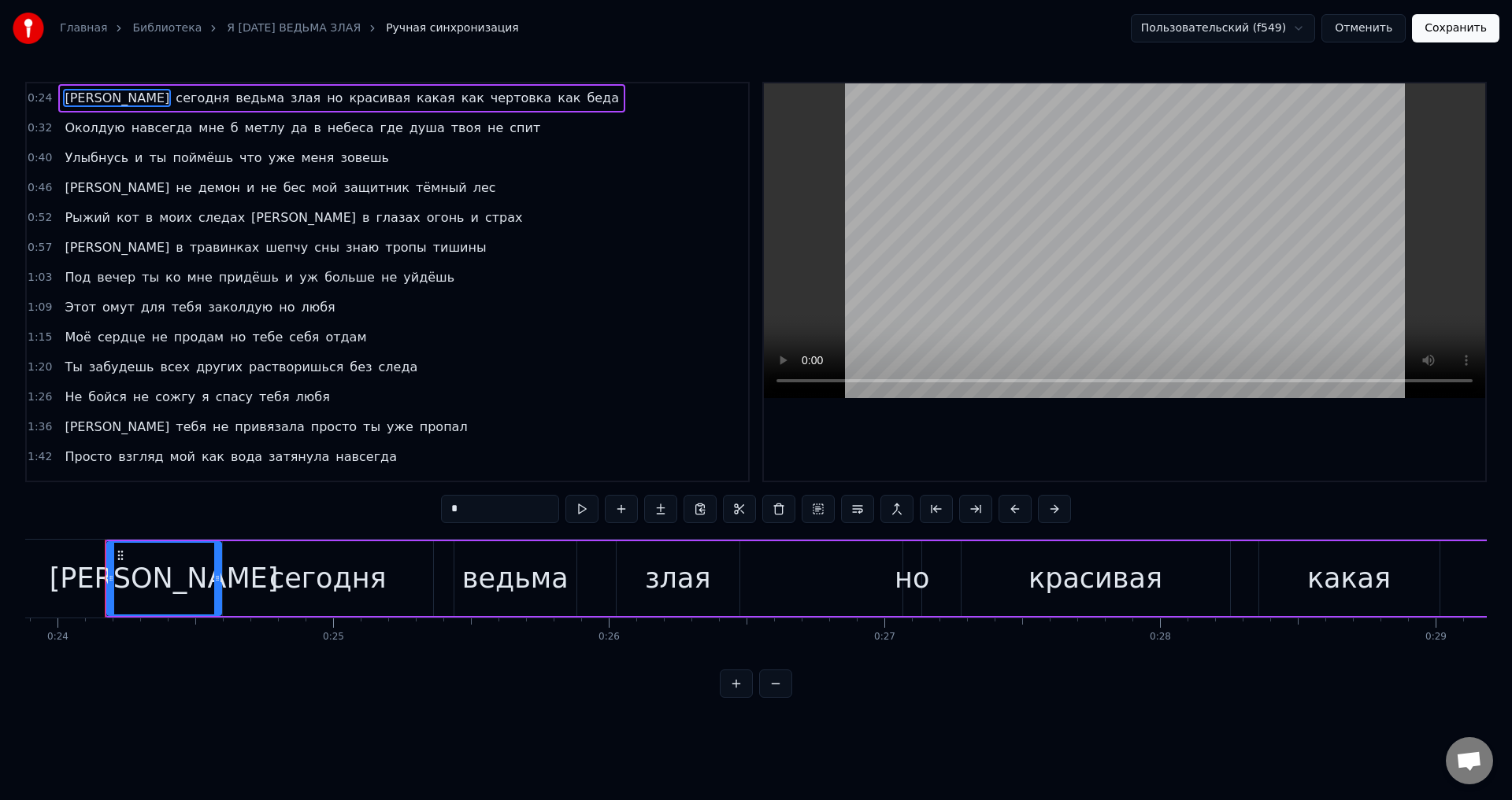
click at [64, 431] on span "[PERSON_NAME]" at bounding box center [117, 427] width 108 height 18
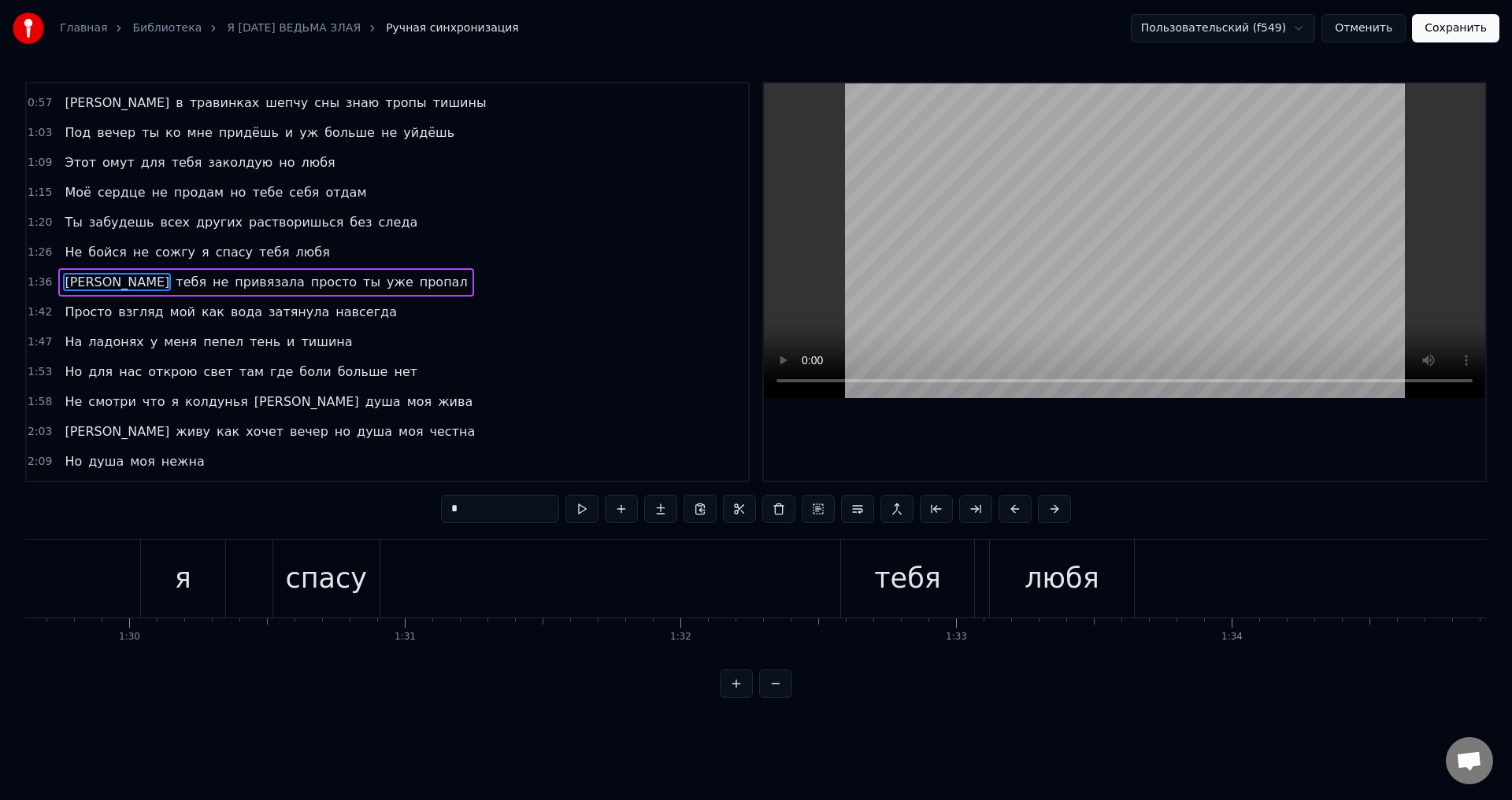
scroll to position [0, 26569]
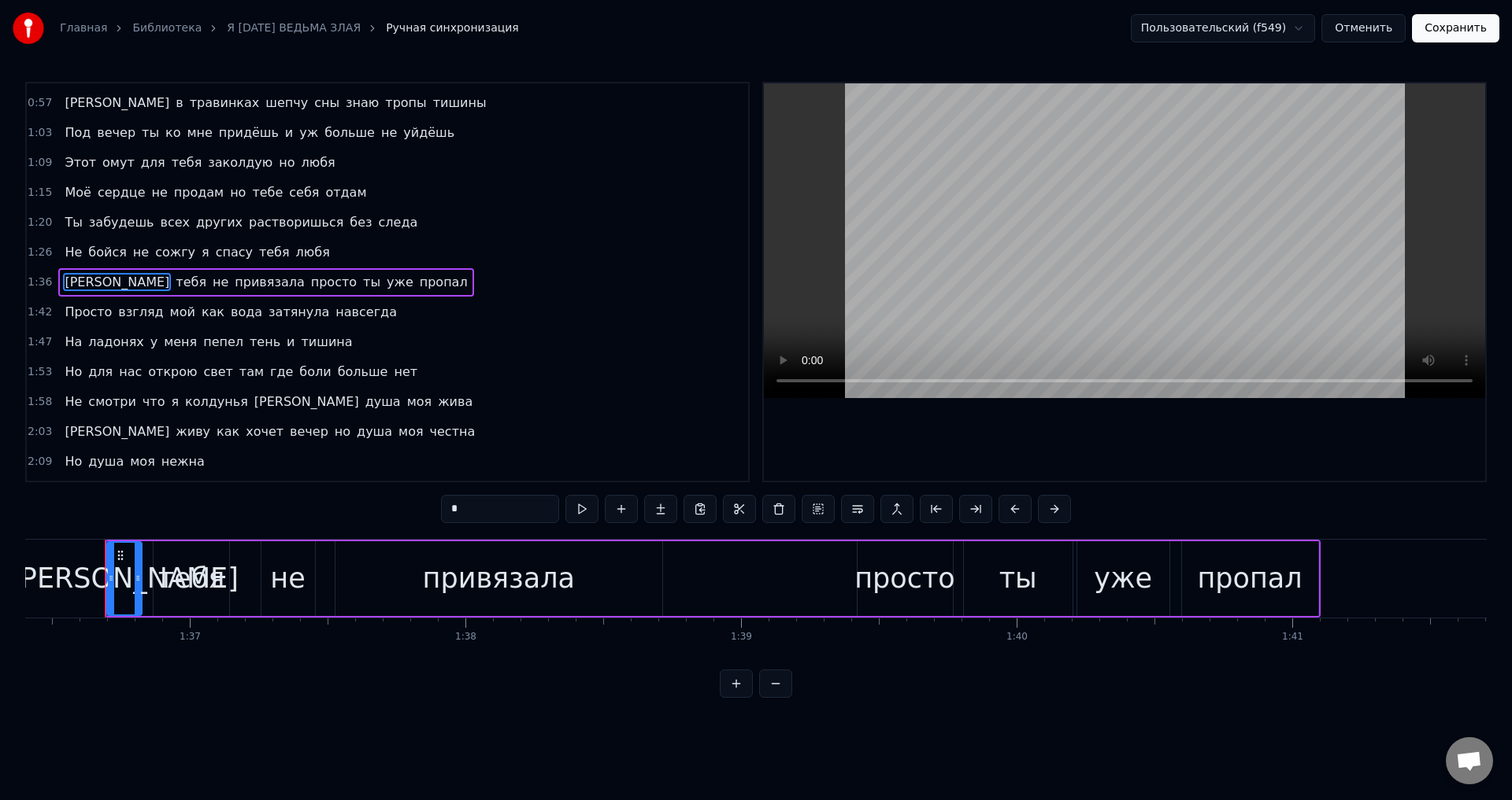
drag, startPoint x: 129, startPoint y: 584, endPoint x: 138, endPoint y: 584, distance: 9.0
click at [138, 584] on icon at bounding box center [138, 578] width 6 height 12
click at [112, 582] on icon at bounding box center [113, 578] width 6 height 12
click at [144, 582] on icon at bounding box center [143, 578] width 6 height 12
click at [1457, 31] on button "Сохранить" at bounding box center [1455, 28] width 87 height 29
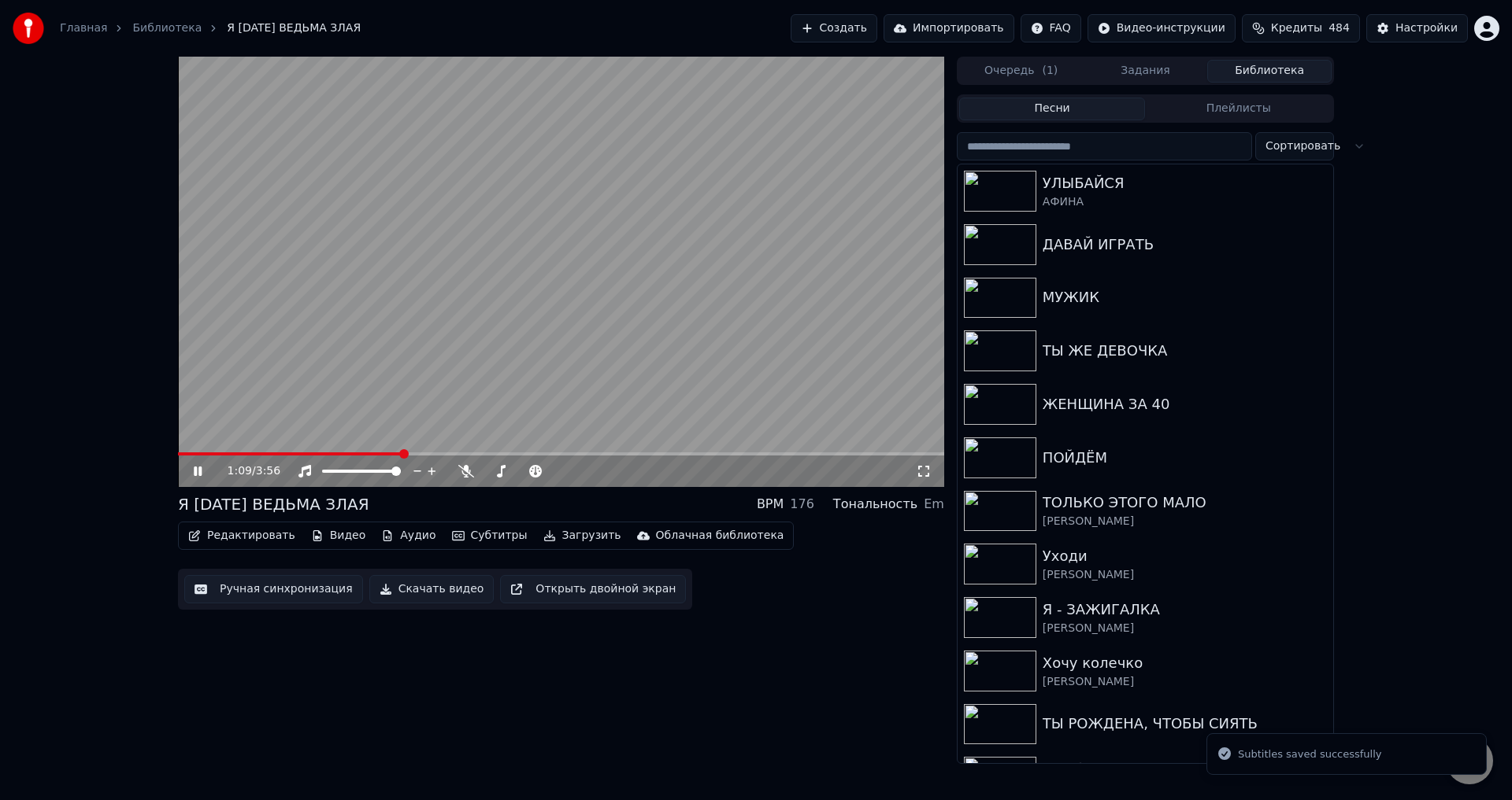
click at [401, 453] on span at bounding box center [561, 454] width 766 height 3
click at [469, 454] on span at bounding box center [561, 454] width 766 height 3
click at [932, 472] on div "1:10 / 3:56" at bounding box center [561, 472] width 753 height 16
click at [928, 471] on icon at bounding box center [923, 471] width 16 height 12
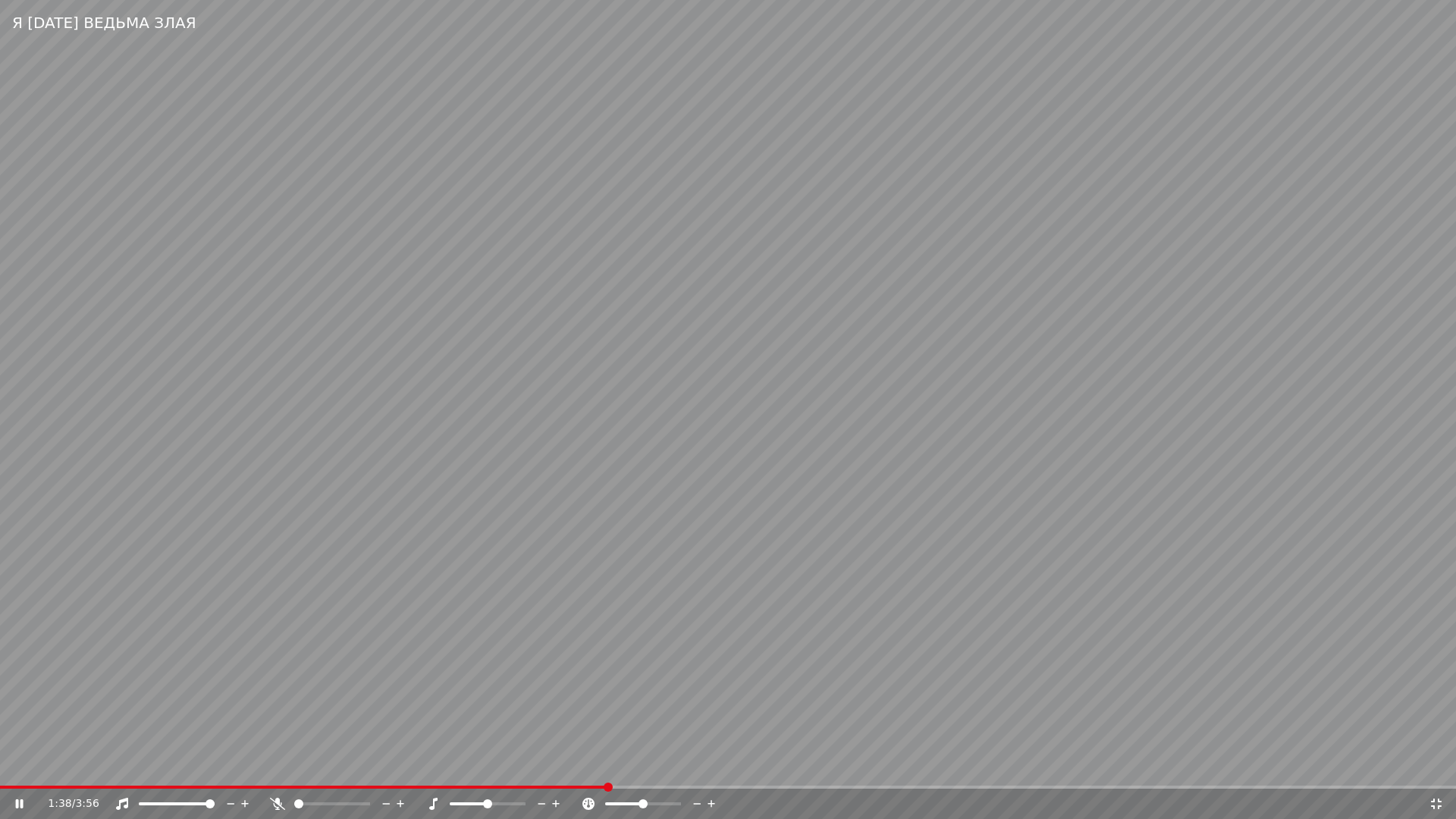
click at [362, 637] on video at bounding box center [728, 410] width 1456 height 819
click at [577, 771] on div "1:38 / 3:56" at bounding box center [728, 804] width 1456 height 30
click at [573, 771] on span at bounding box center [286, 788] width 573 height 3
click at [660, 728] on video at bounding box center [728, 410] width 1456 height 819
click at [371, 397] on video at bounding box center [728, 410] width 1456 height 819
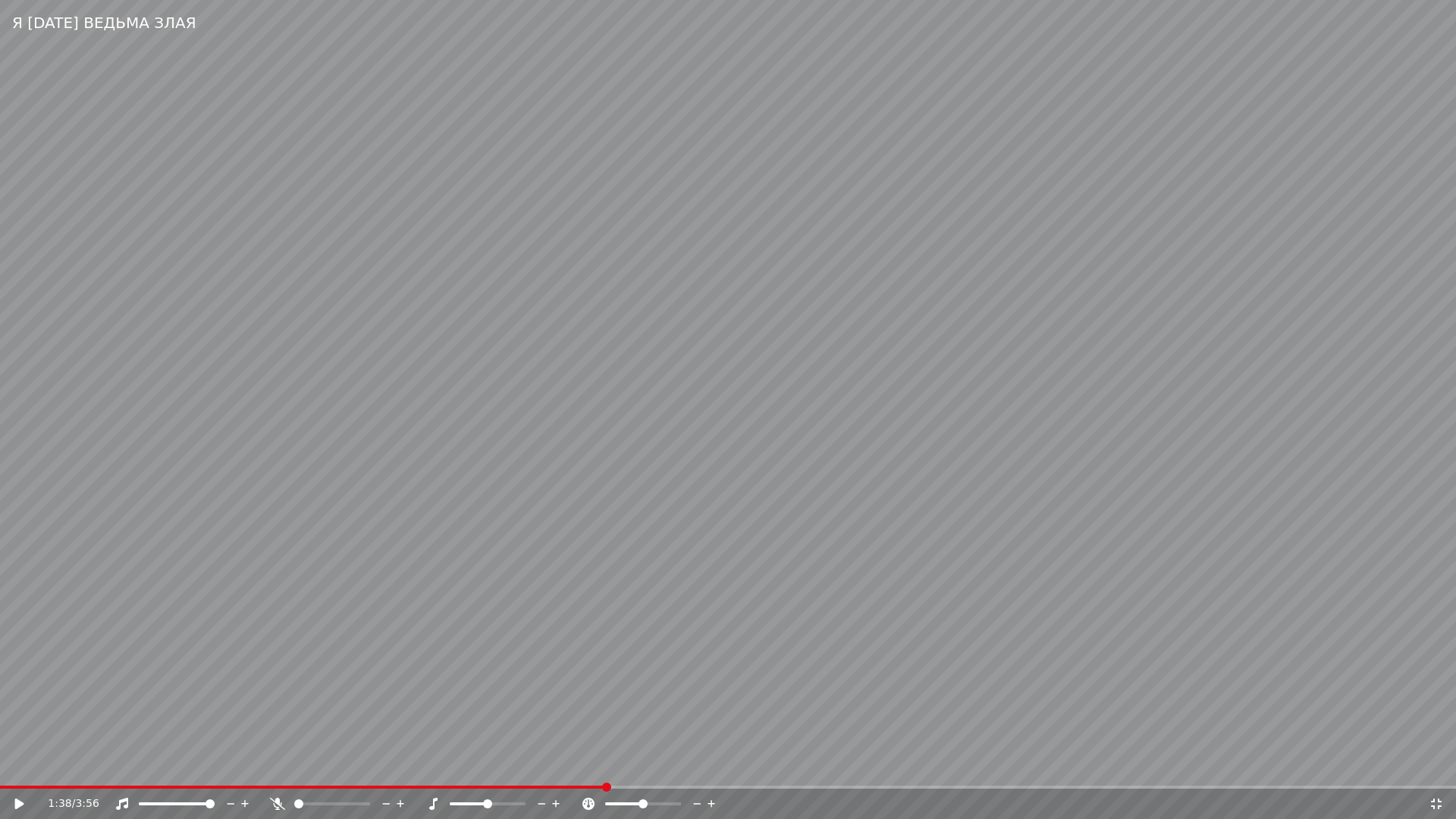
click at [1435, 771] on icon at bounding box center [1436, 804] width 15 height 12
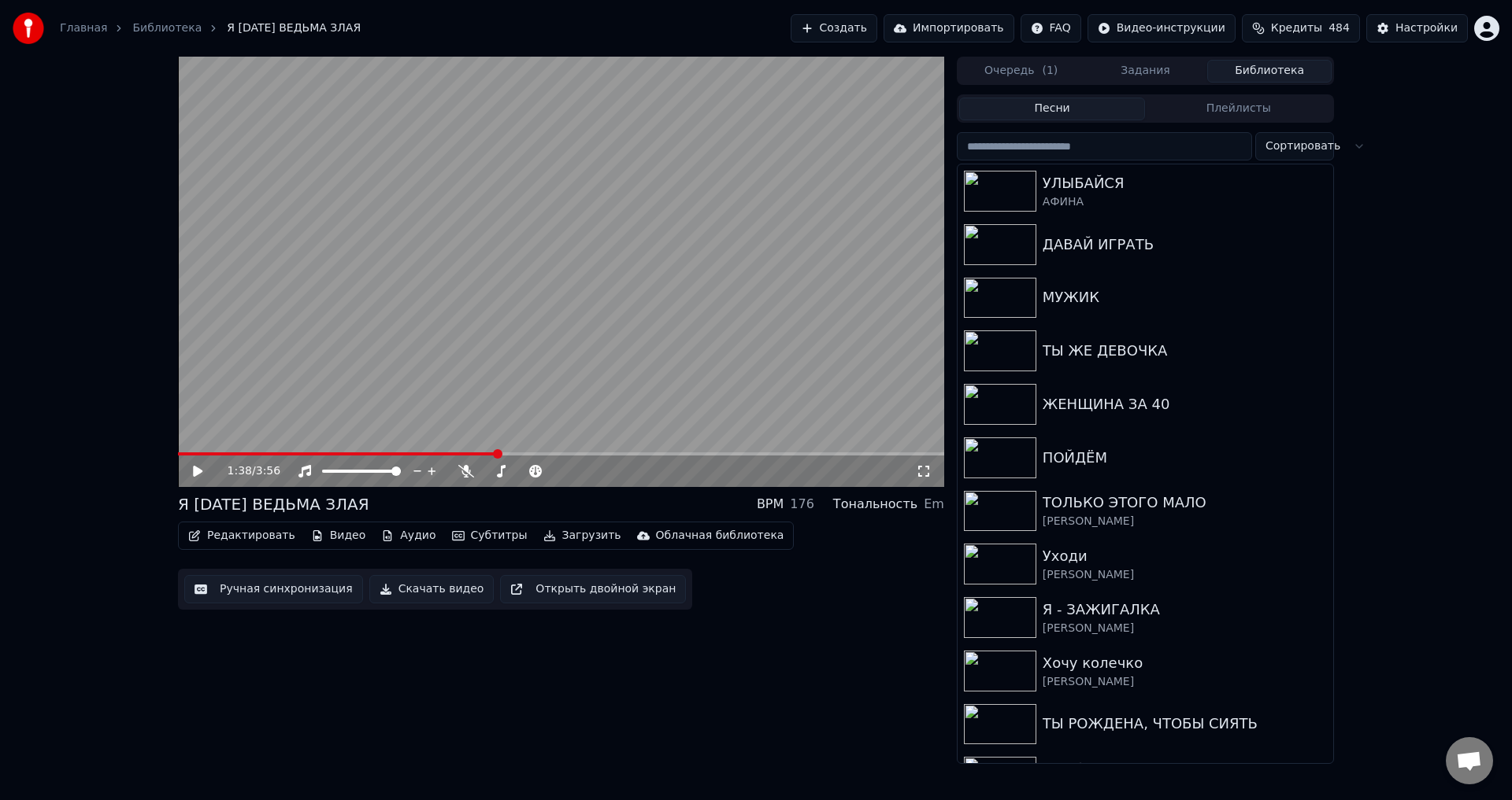
click at [240, 595] on button "Ручная синхронизация" at bounding box center [273, 589] width 179 height 29
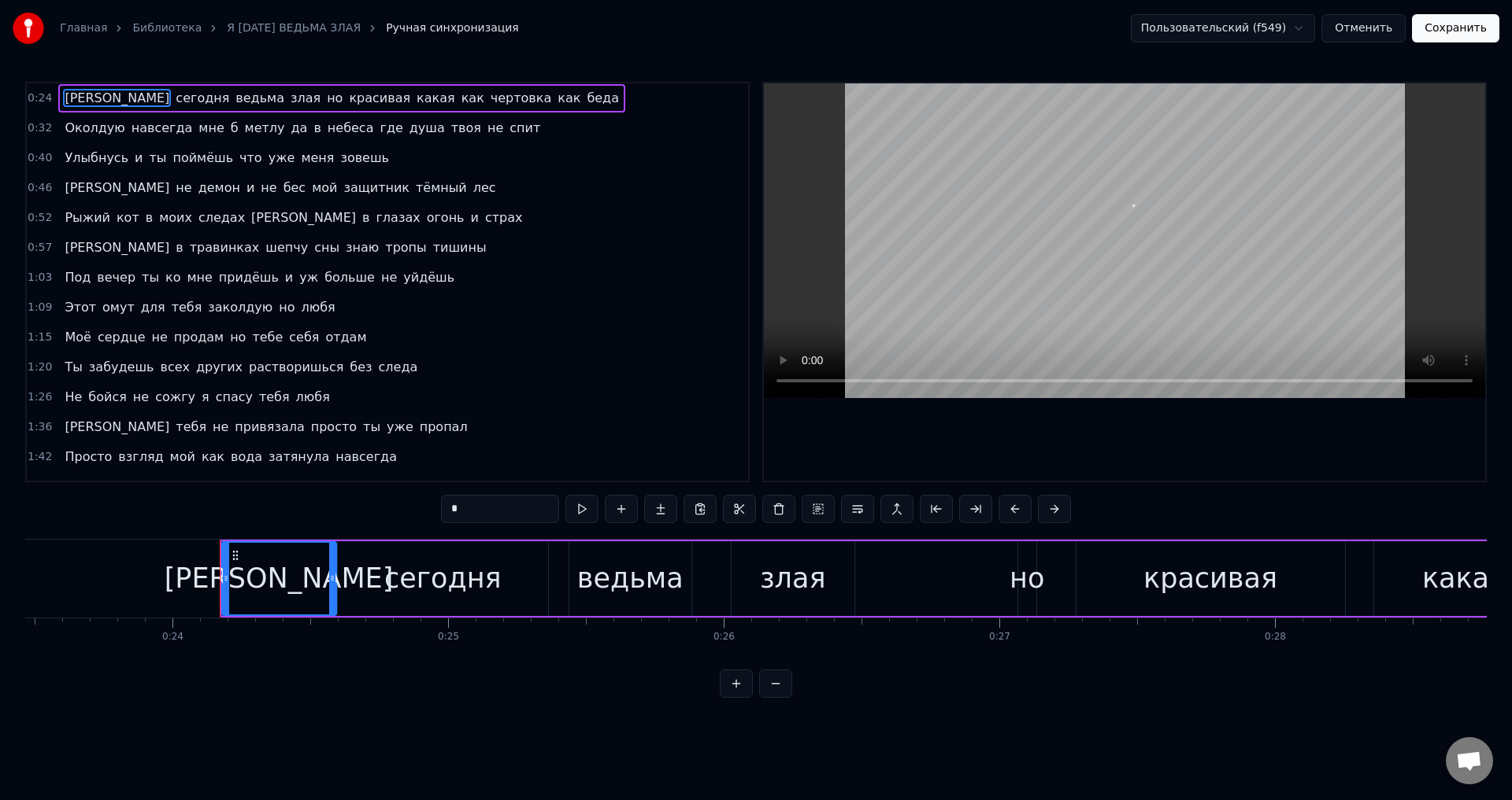
scroll to position [0, 6582]
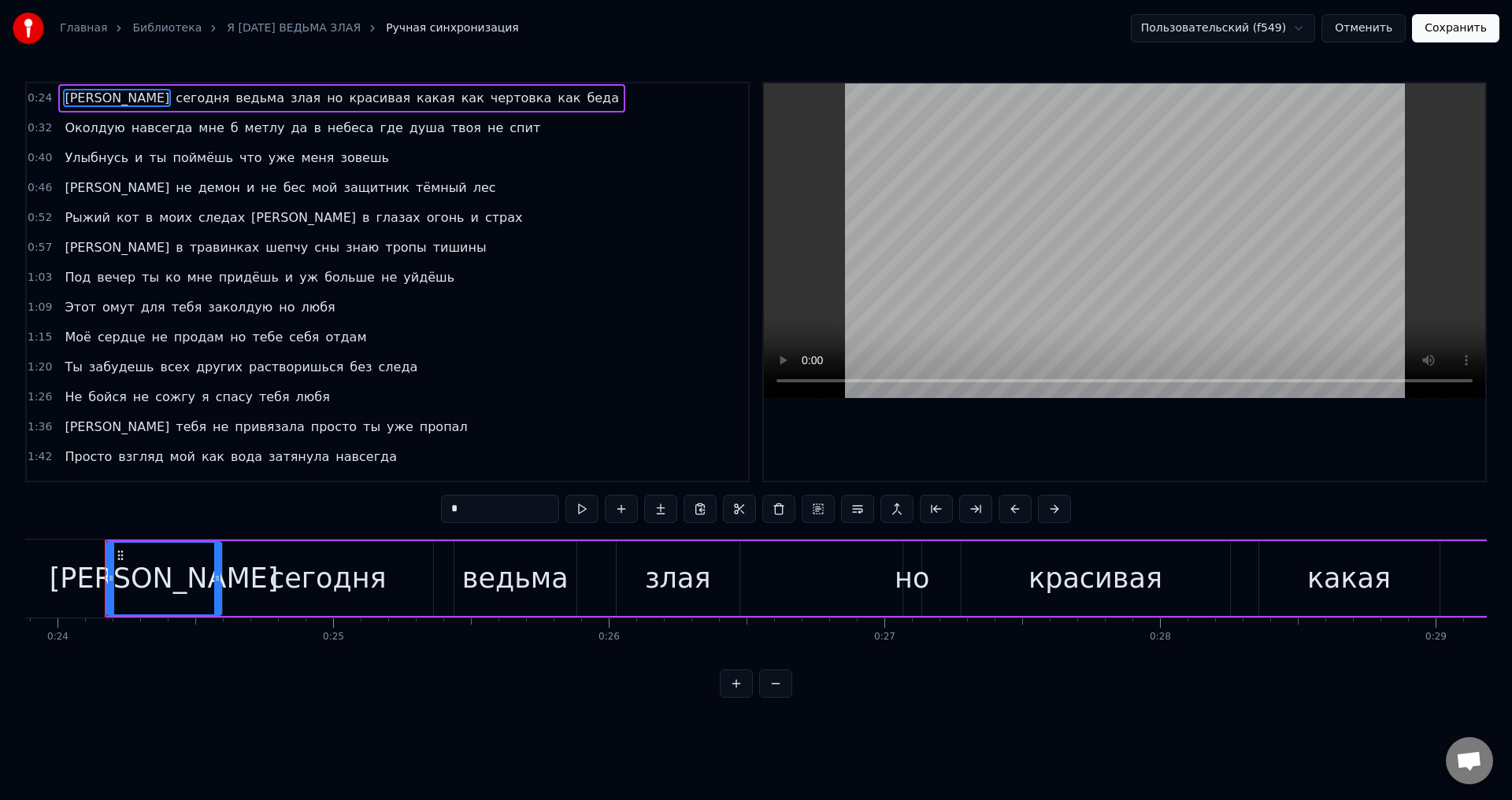
click at [63, 427] on span "[PERSON_NAME]" at bounding box center [117, 427] width 108 height 18
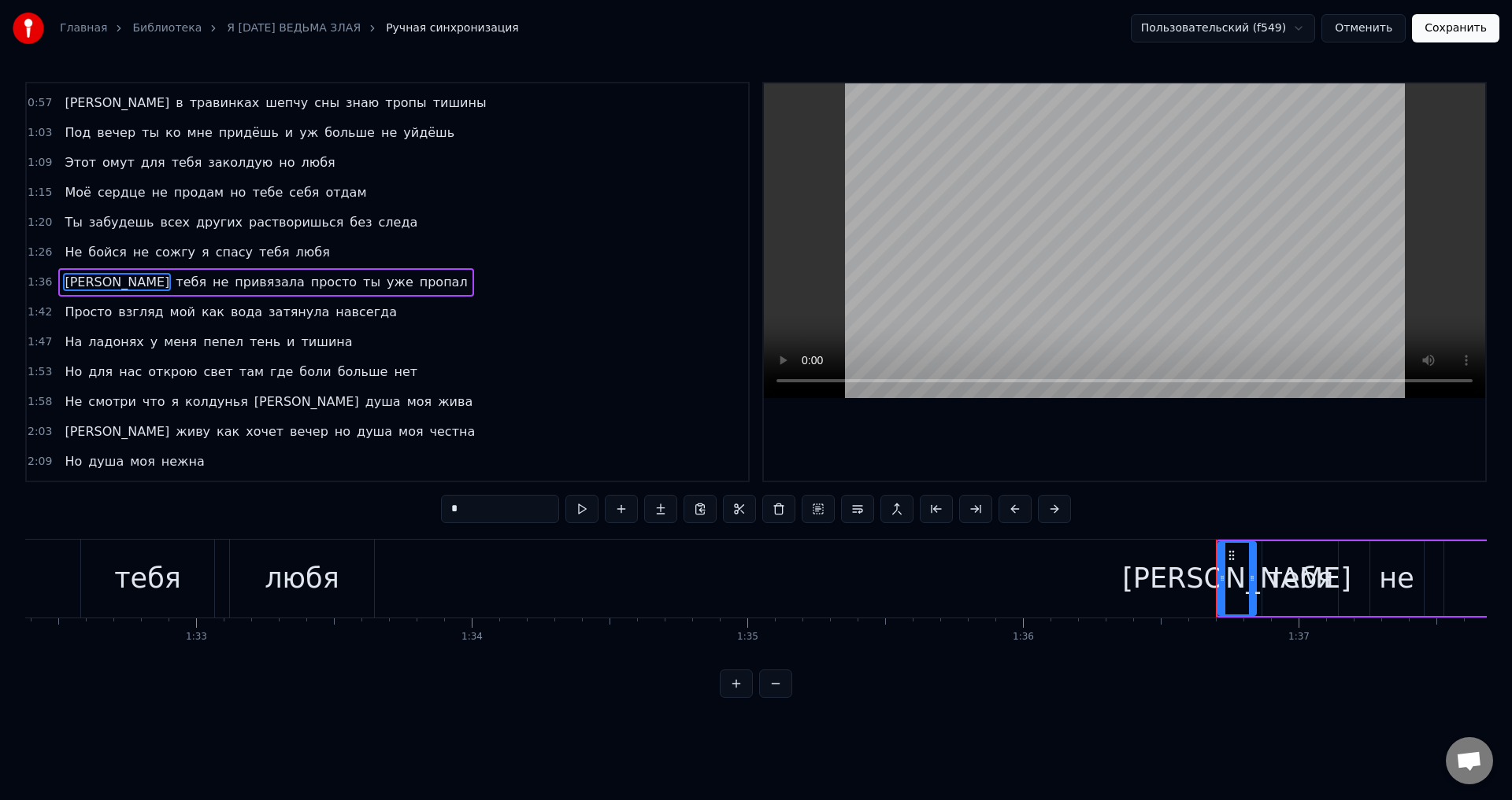
scroll to position [0, 26571]
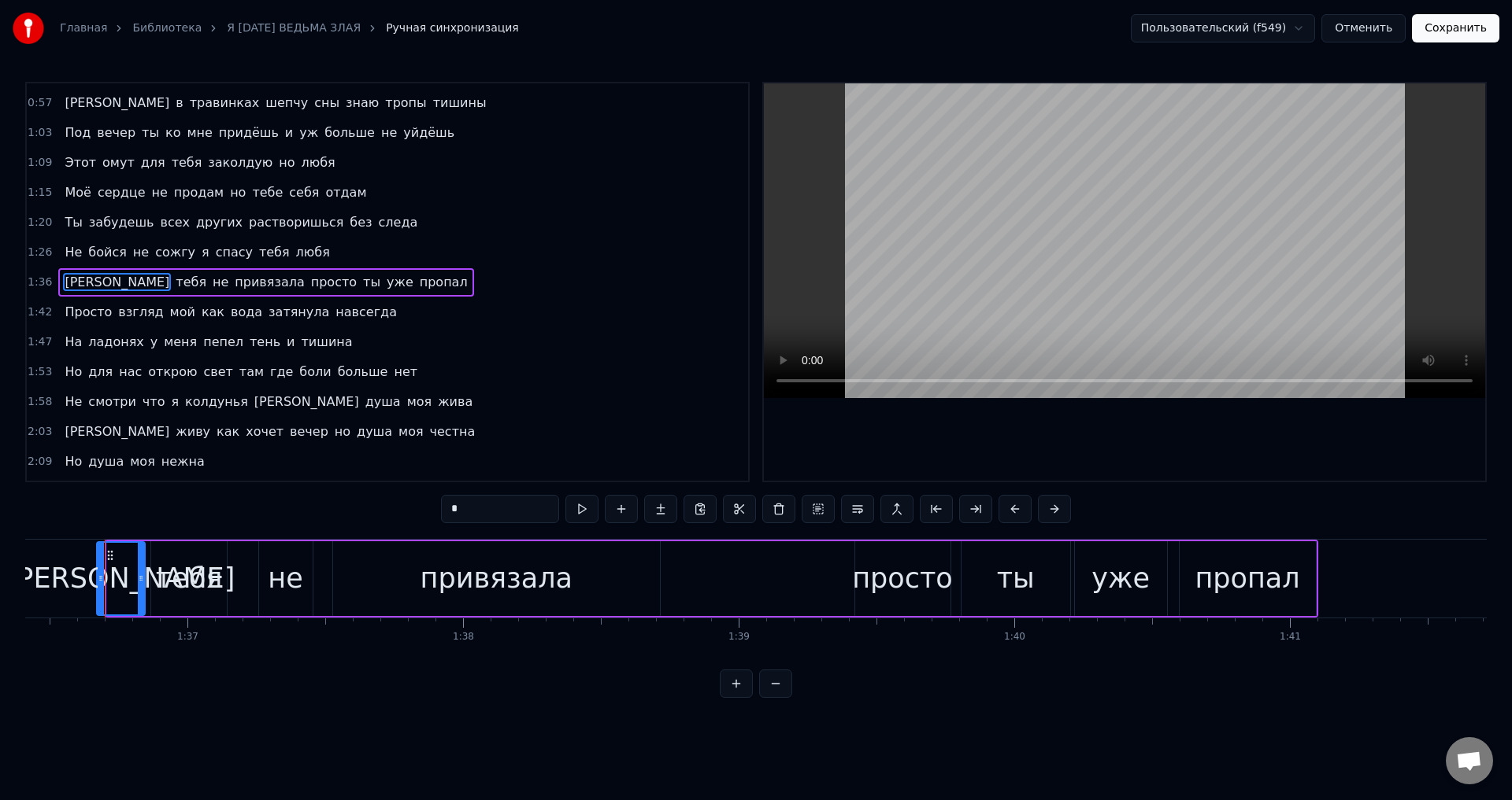
drag, startPoint x: 109, startPoint y: 583, endPoint x: 98, endPoint y: 584, distance: 11.0
click at [98, 584] on icon at bounding box center [100, 578] width 6 height 12
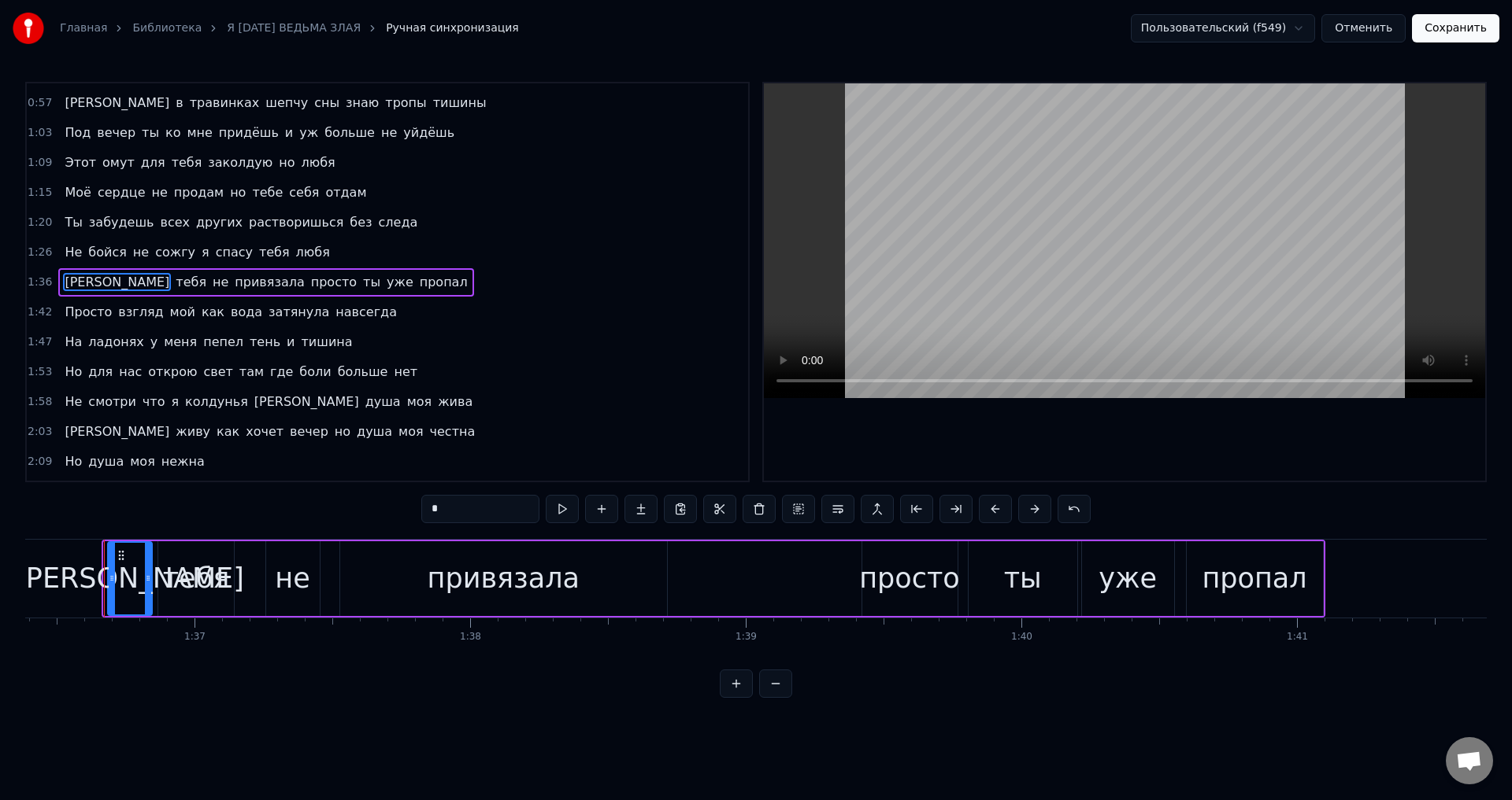
click at [111, 582] on icon at bounding box center [111, 578] width 6 height 12
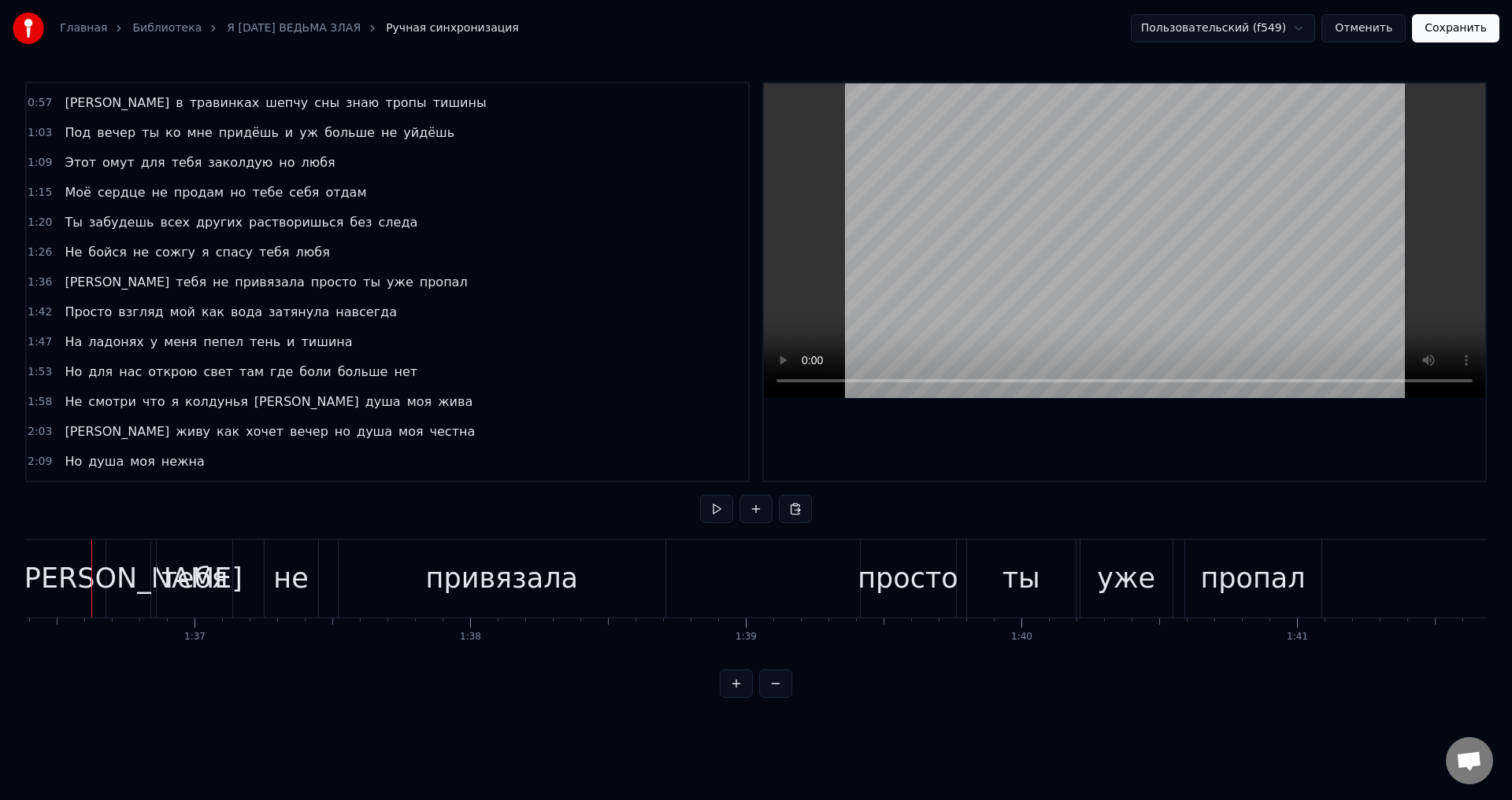
scroll to position [0, 26551]
click at [127, 579] on div "[PERSON_NAME]" at bounding box center [141, 579] width 44 height 78
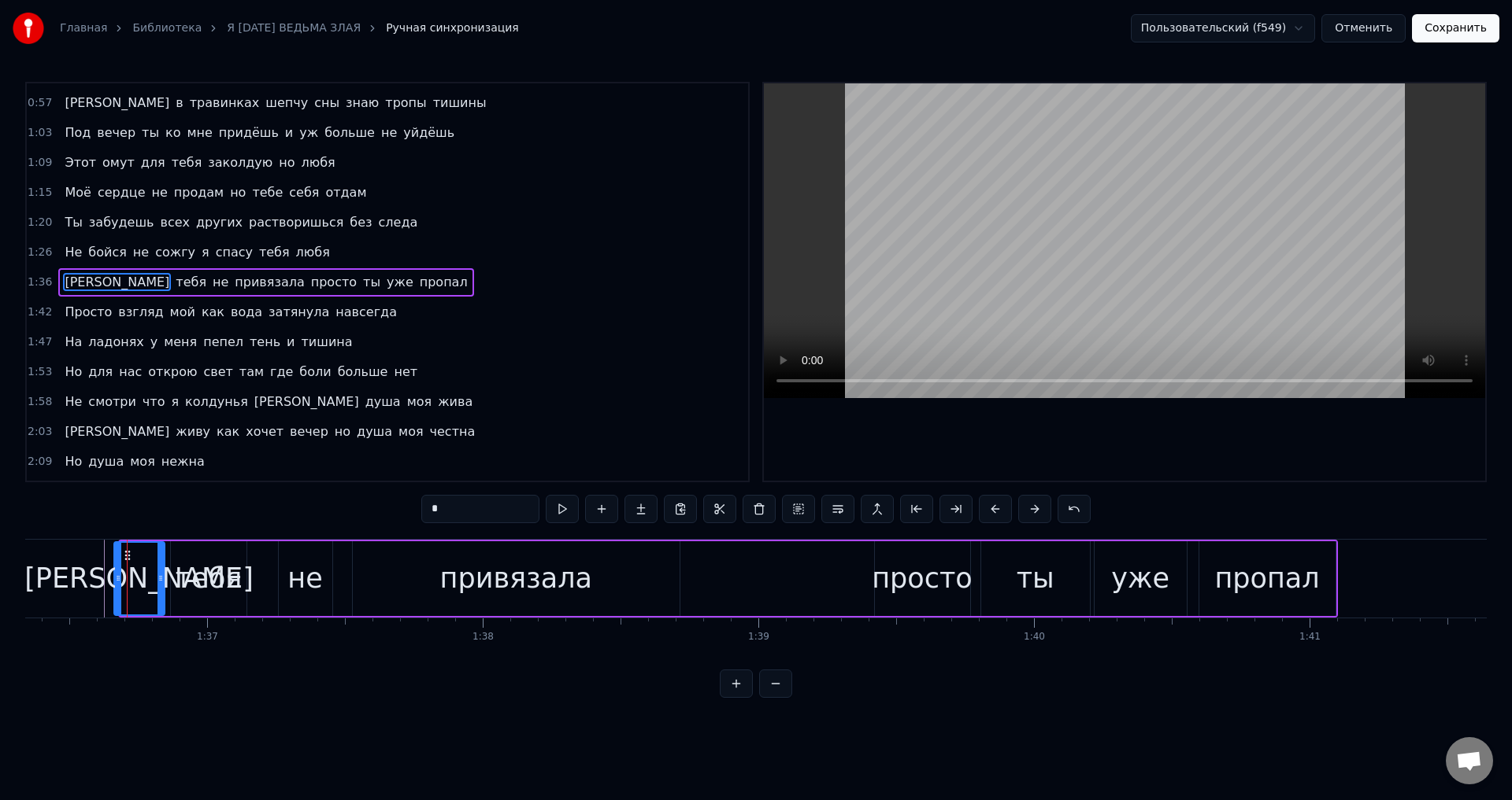
click at [117, 581] on icon at bounding box center [118, 578] width 6 height 12
click at [1442, 30] on button "Сохранить" at bounding box center [1455, 28] width 87 height 29
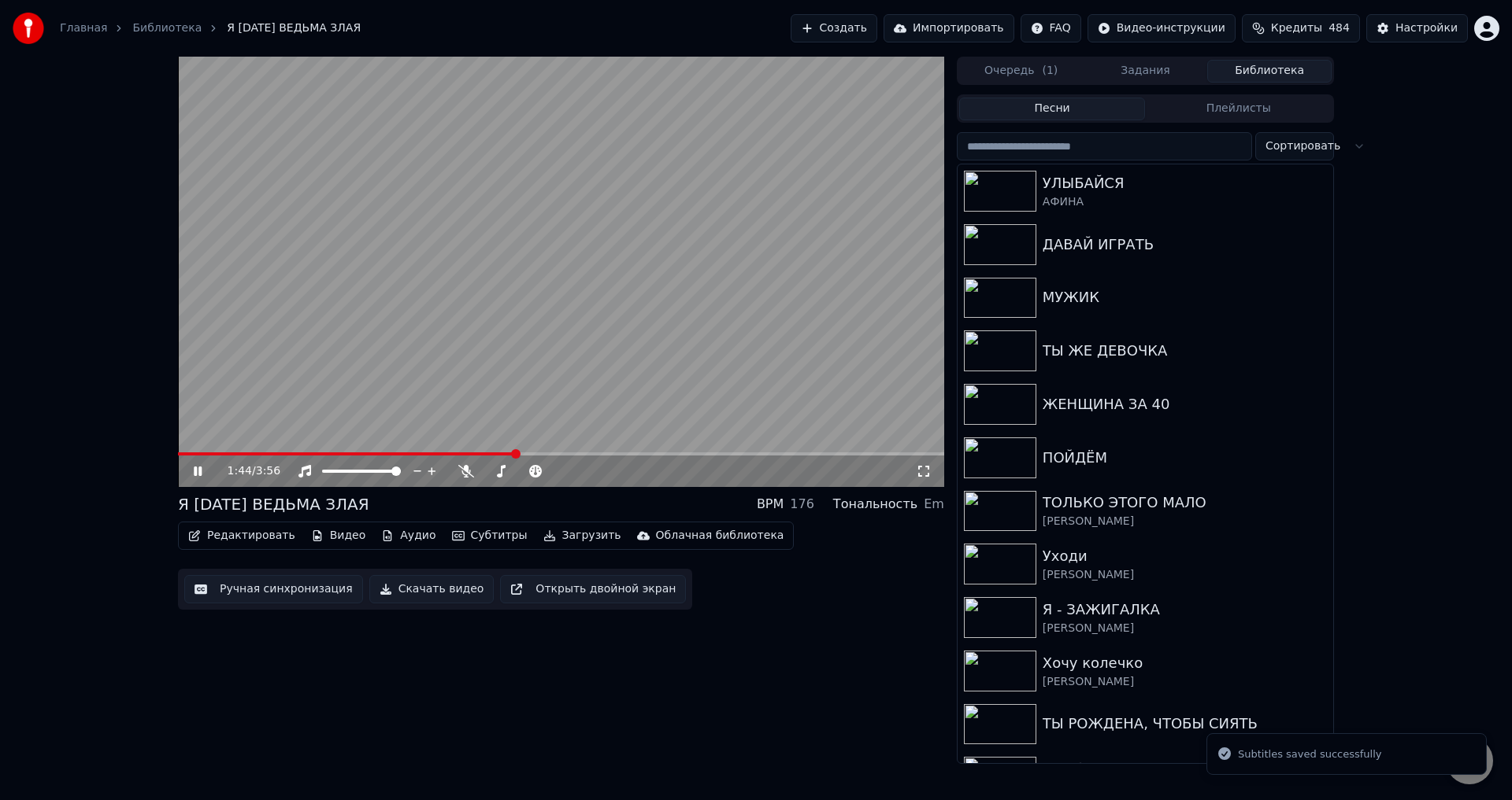
click at [516, 454] on span at bounding box center [561, 454] width 766 height 3
click at [470, 454] on span at bounding box center [323, 454] width 292 height 3
click at [431, 455] on span at bounding box center [304, 454] width 253 height 3
click at [920, 474] on icon at bounding box center [923, 471] width 16 height 12
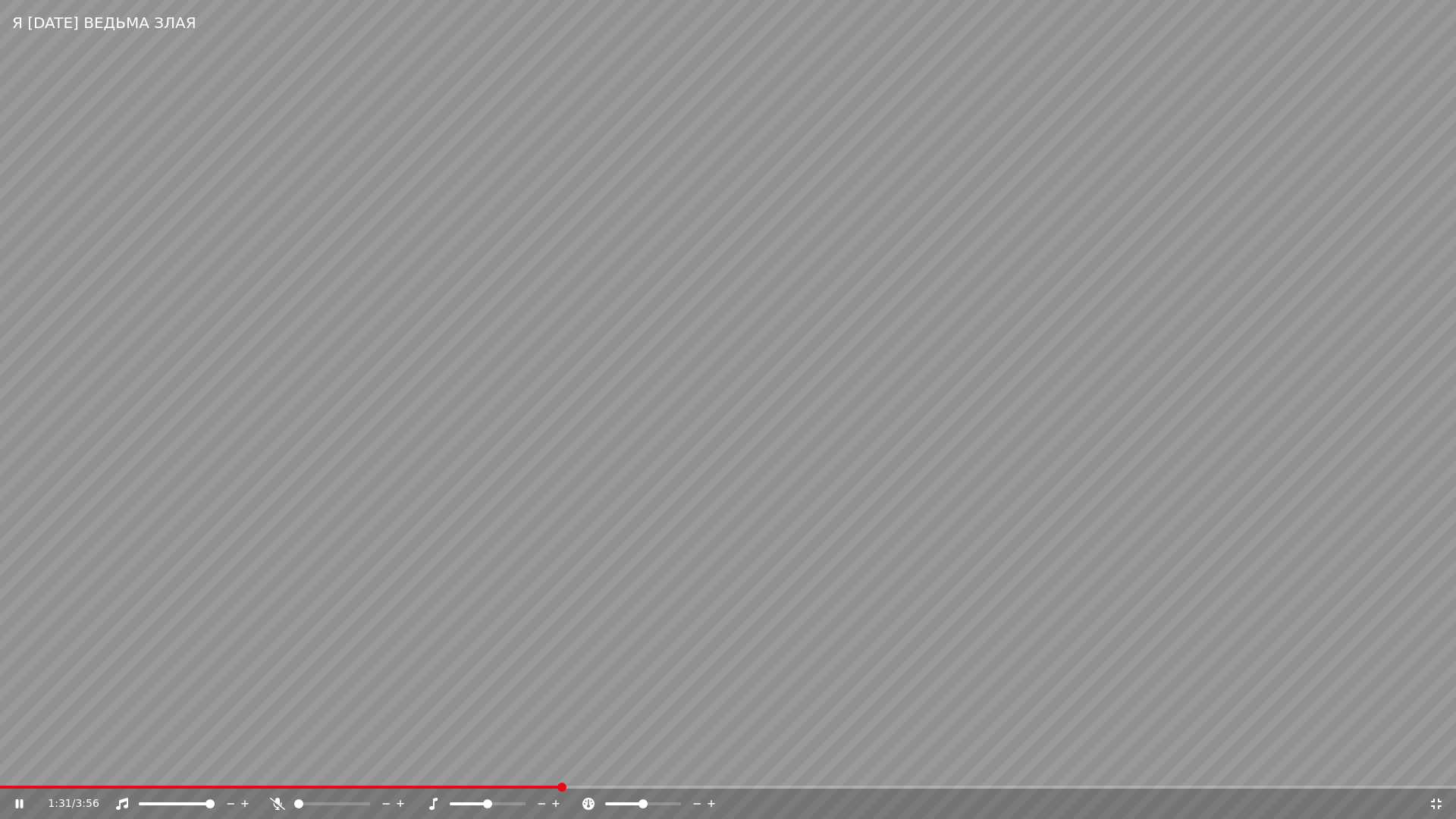
click at [561, 771] on span at bounding box center [280, 788] width 561 height 3
click at [697, 721] on video at bounding box center [728, 410] width 1456 height 819
click at [575, 771] on div "1:39 / 3:56" at bounding box center [728, 804] width 1456 height 30
click at [580, 771] on video at bounding box center [728, 410] width 1456 height 819
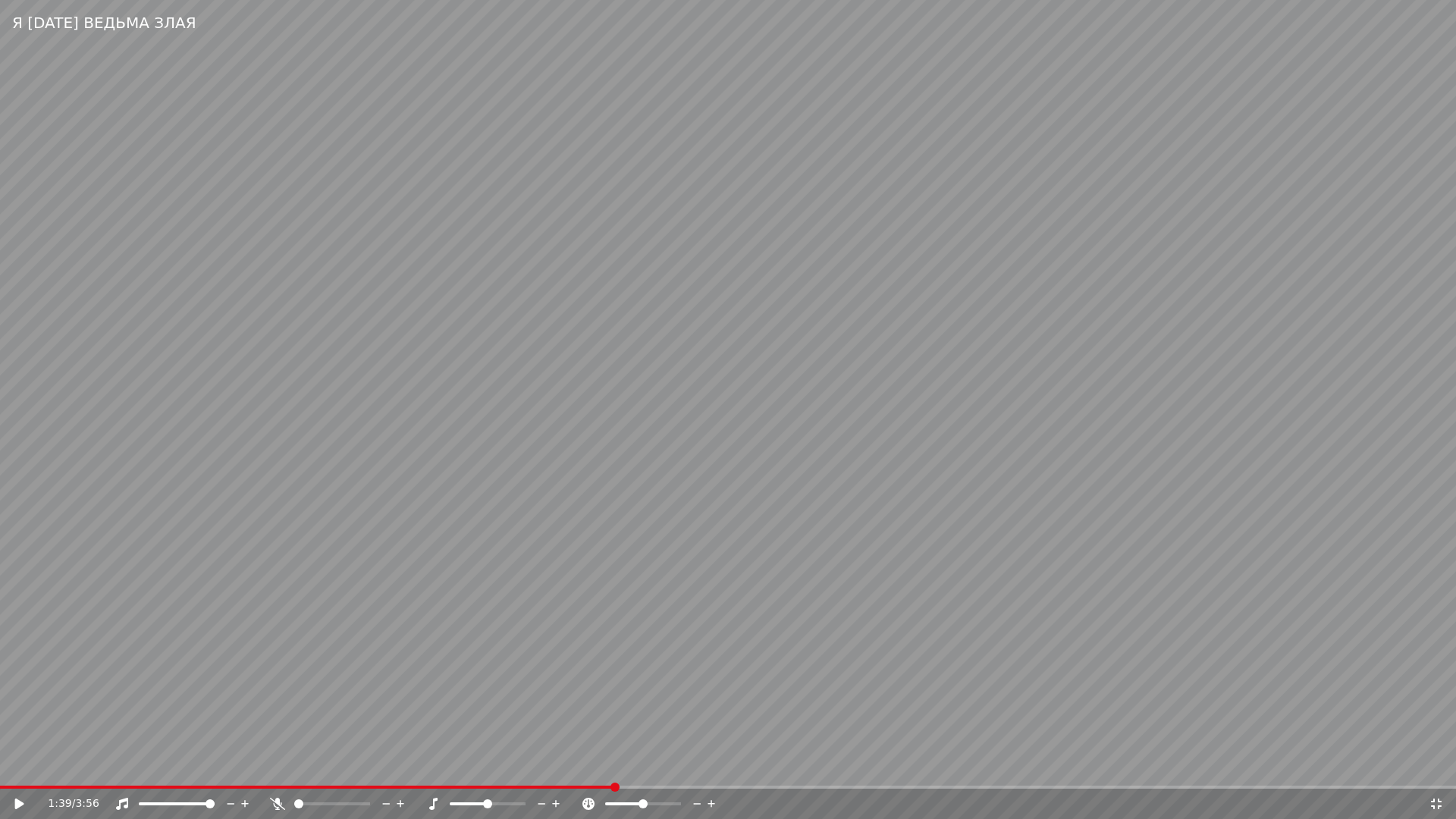
click at [581, 771] on video at bounding box center [728, 410] width 1456 height 819
click at [581, 771] on span at bounding box center [308, 788] width 616 height 3
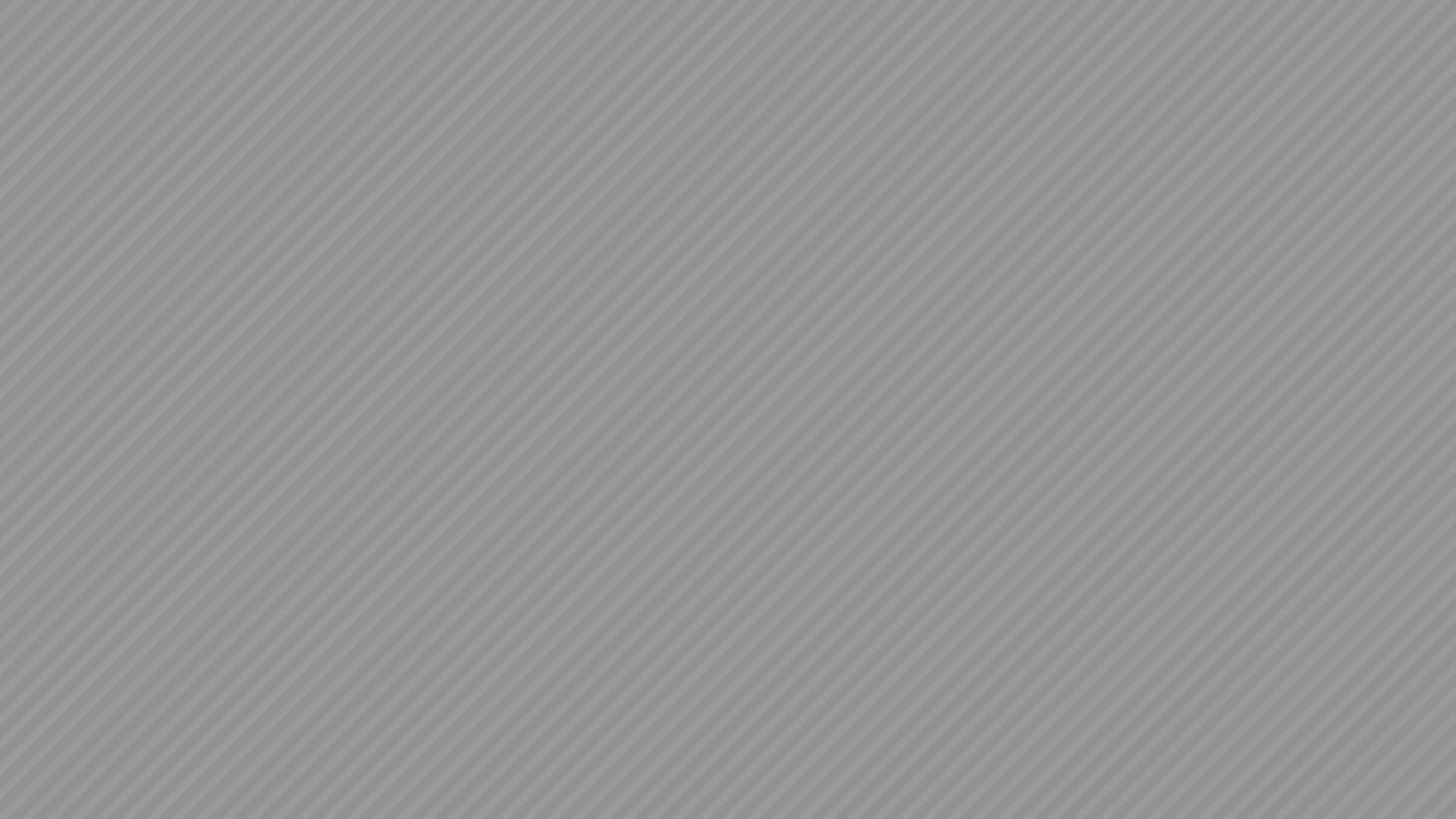
click at [752, 722] on video at bounding box center [728, 410] width 1456 height 819
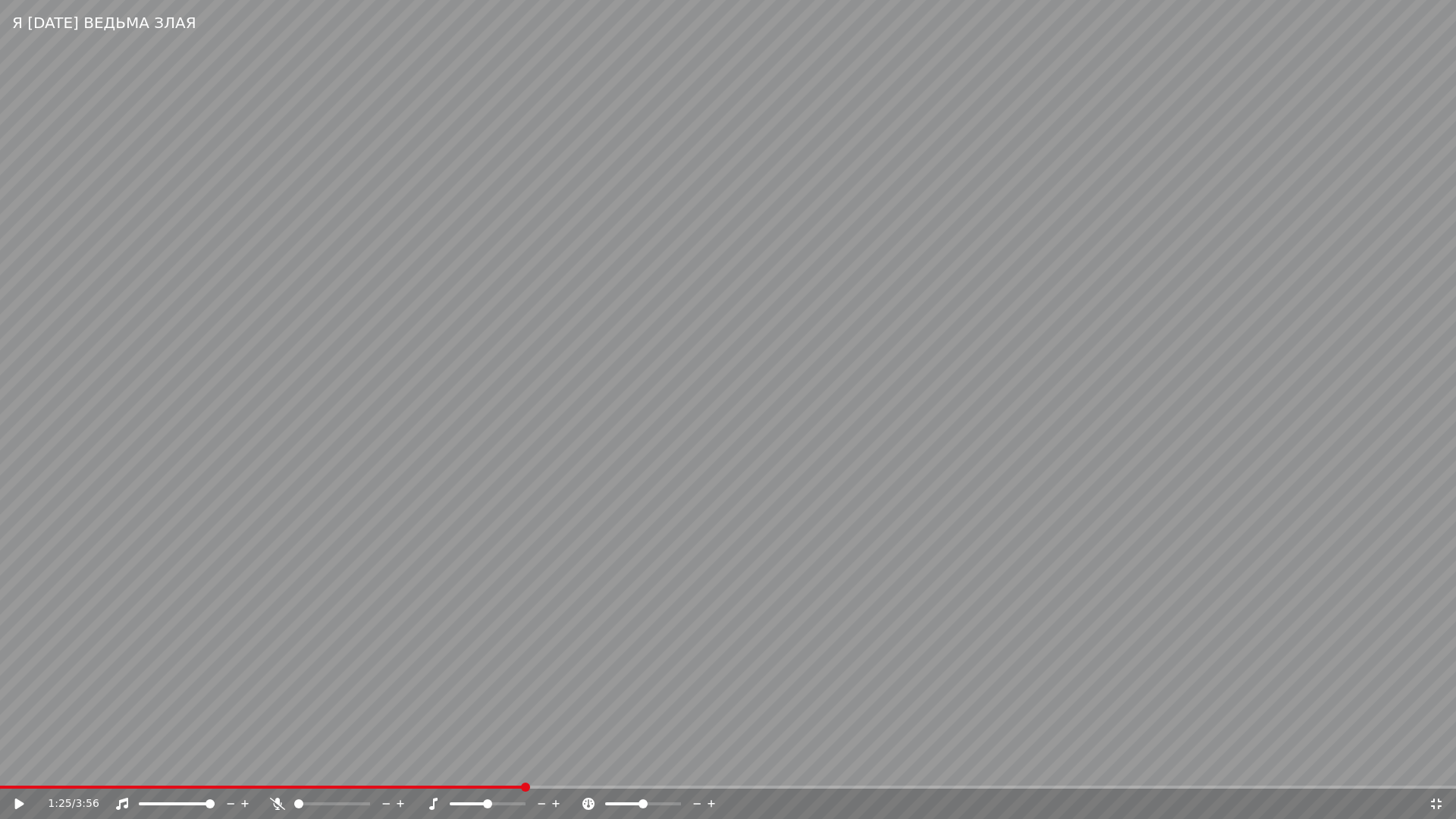
click at [523, 771] on span at bounding box center [262, 788] width 524 height 3
click at [741, 728] on video at bounding box center [728, 410] width 1456 height 819
click at [502, 771] on div "1:39 / 3:56" at bounding box center [728, 804] width 1456 height 30
click at [502, 771] on span at bounding box center [252, 788] width 506 height 3
click at [823, 710] on video at bounding box center [728, 410] width 1456 height 819
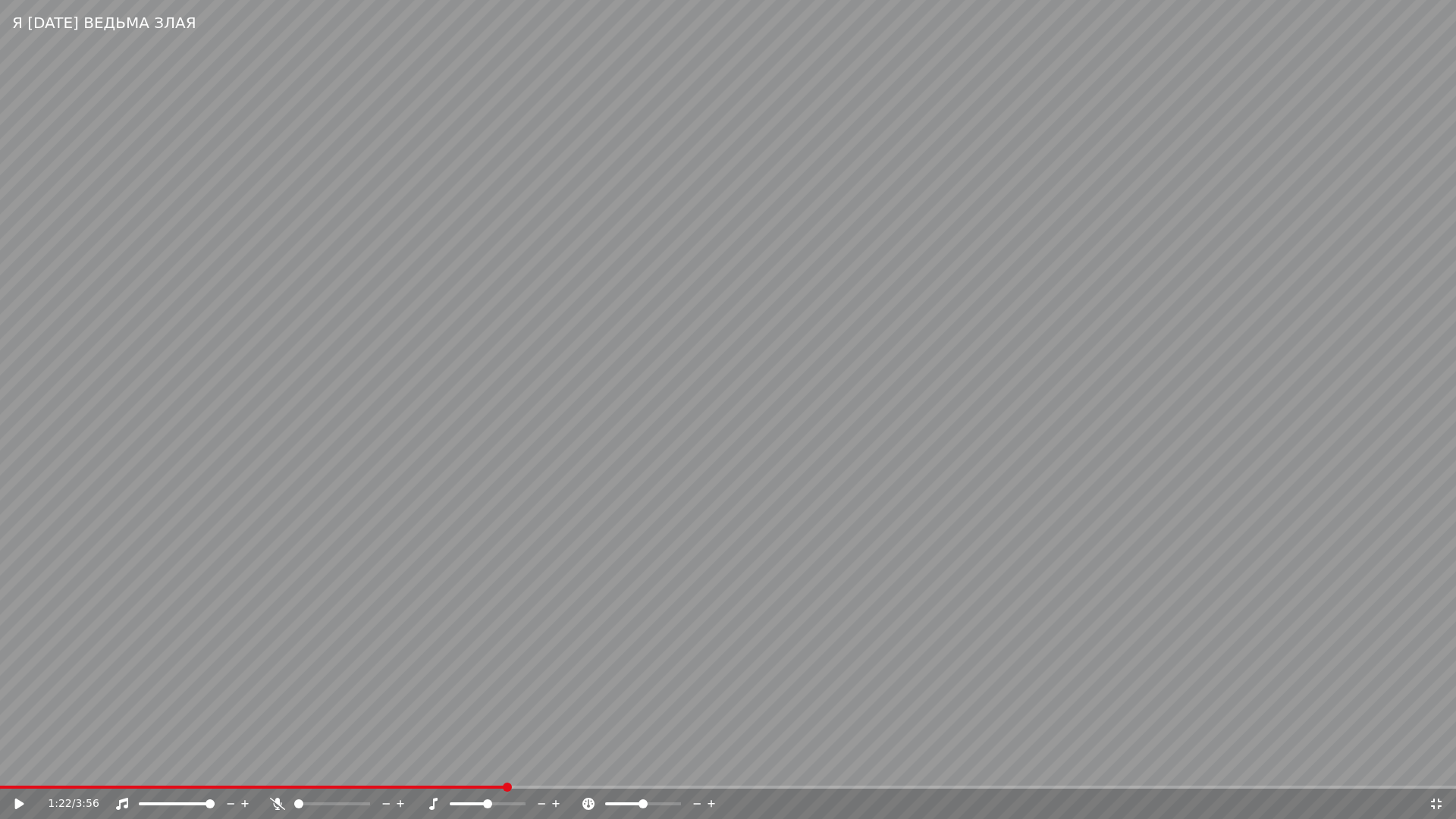
click at [824, 710] on video at bounding box center [728, 410] width 1456 height 819
click at [493, 771] on video at bounding box center [728, 410] width 1456 height 819
click at [494, 771] on span at bounding box center [247, 788] width 494 height 3
click at [767, 707] on video at bounding box center [728, 410] width 1456 height 819
click at [549, 771] on span at bounding box center [274, 788] width 549 height 3
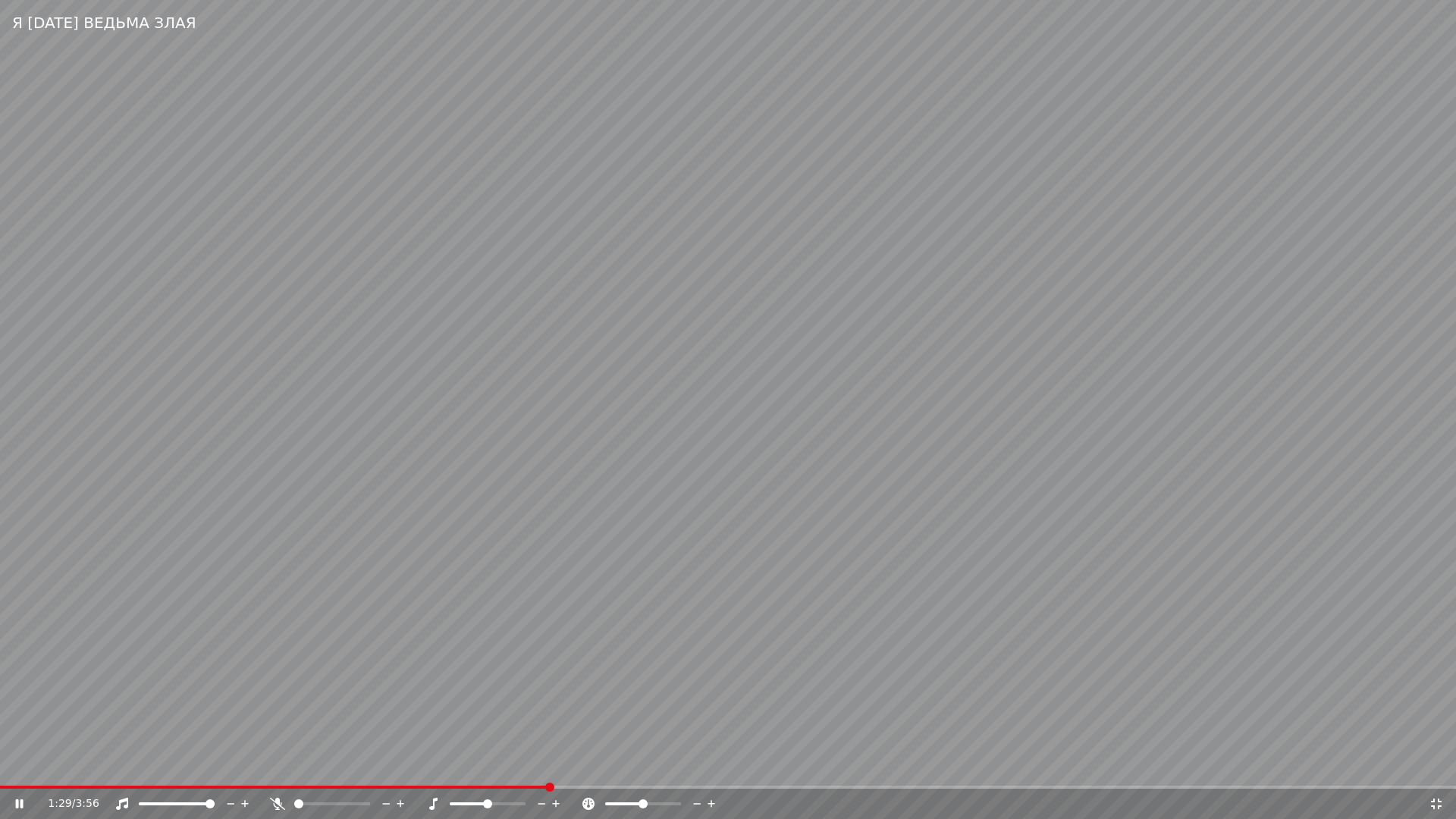
click at [699, 740] on video at bounding box center [728, 410] width 1456 height 819
click at [871, 713] on video at bounding box center [728, 410] width 1456 height 819
click at [585, 566] on video at bounding box center [728, 410] width 1456 height 819
click at [1439, 771] on icon at bounding box center [1436, 804] width 15 height 12
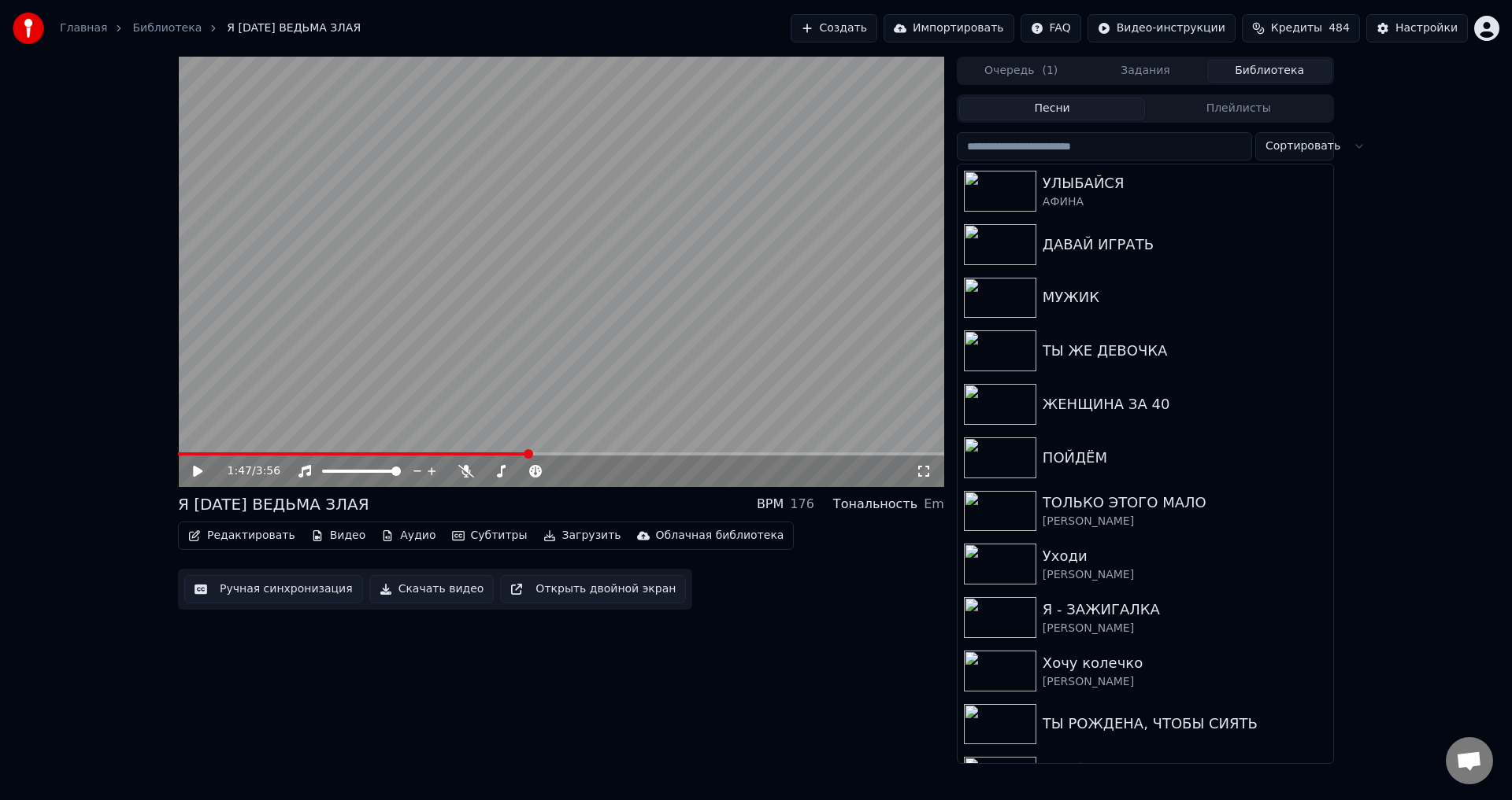
click at [253, 589] on button "Ручная синхронизация" at bounding box center [273, 589] width 179 height 29
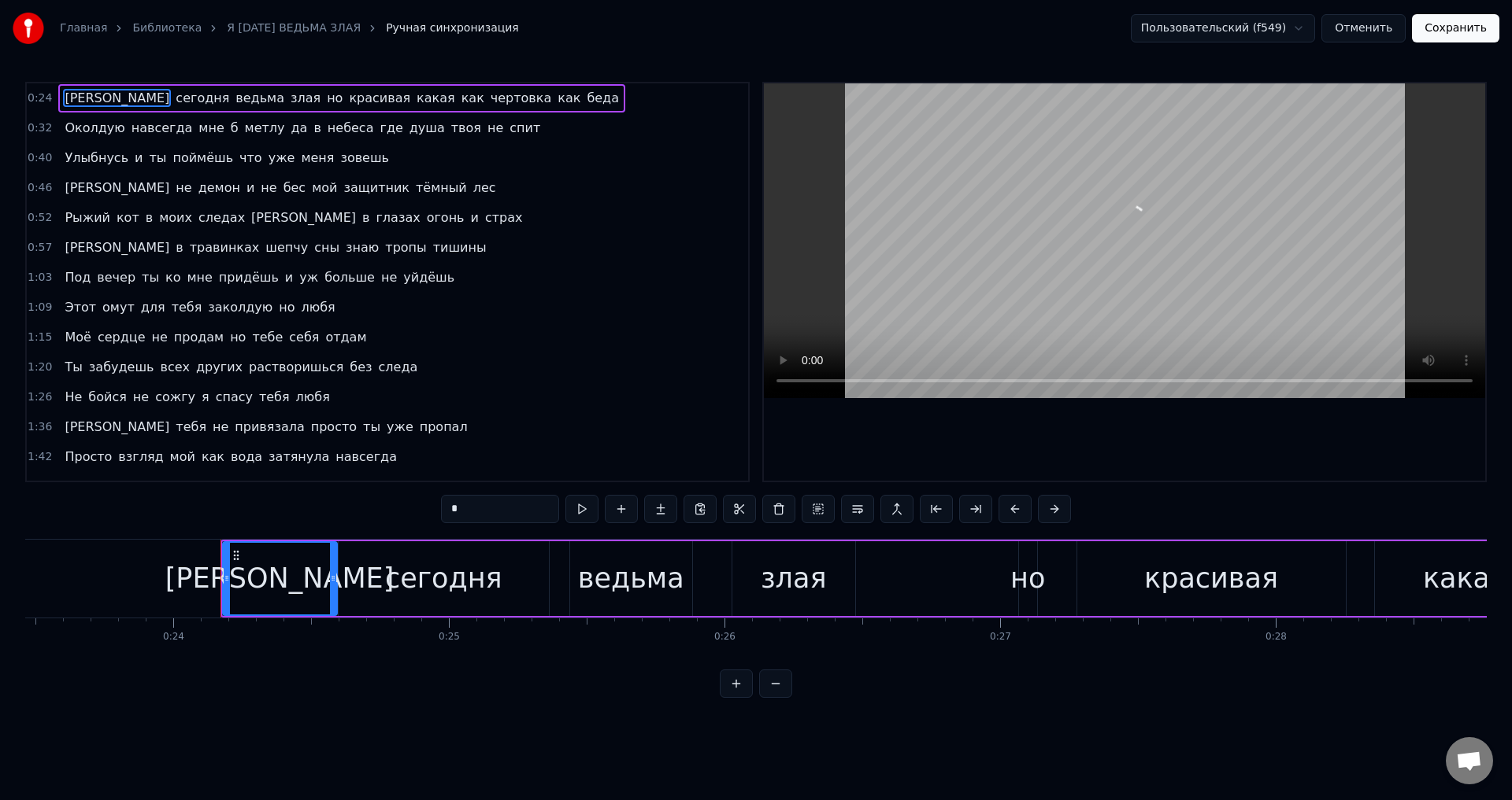
scroll to position [0, 6582]
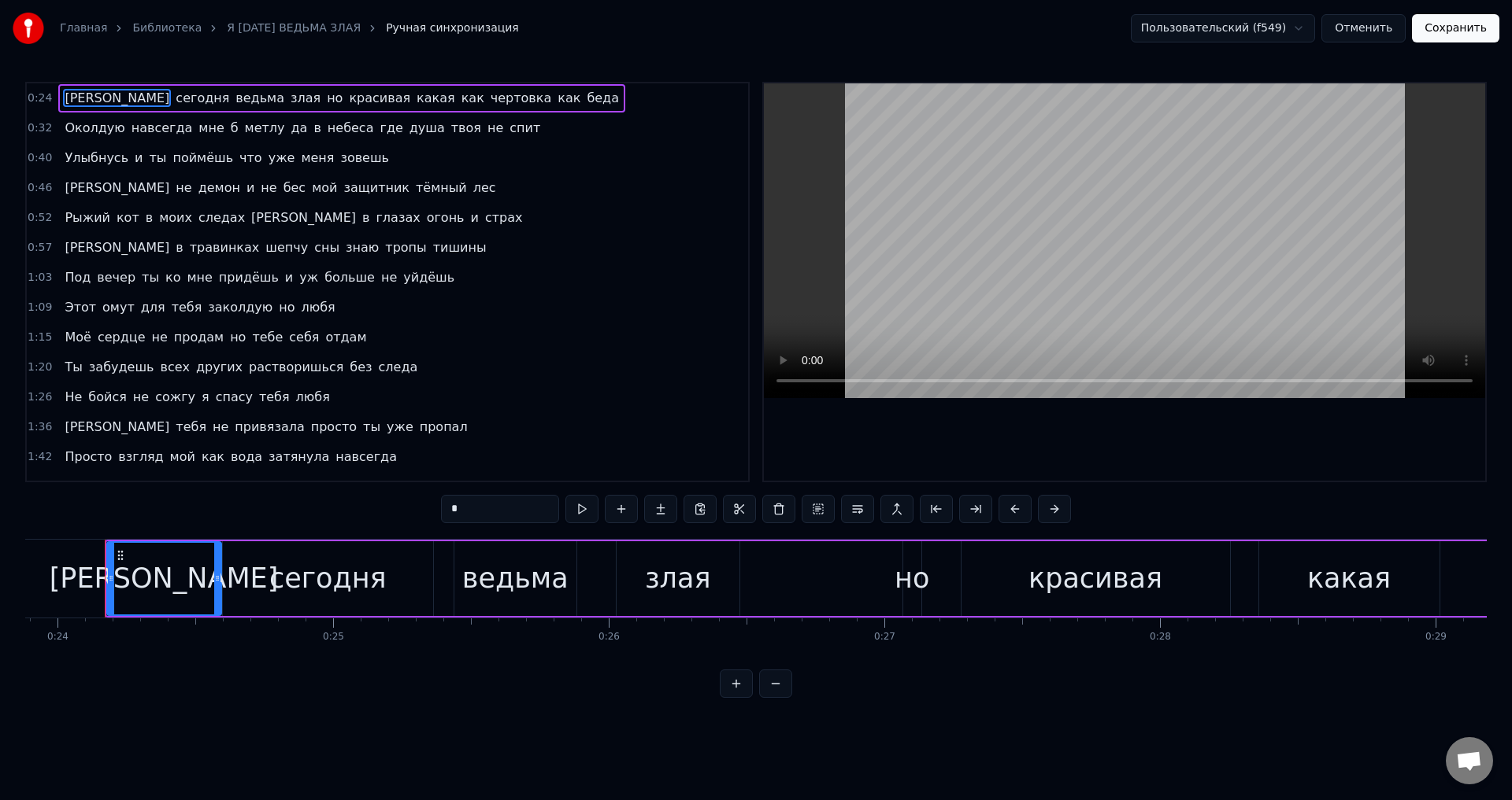
click at [70, 462] on span "Просто" at bounding box center [88, 456] width 51 height 18
type input "******"
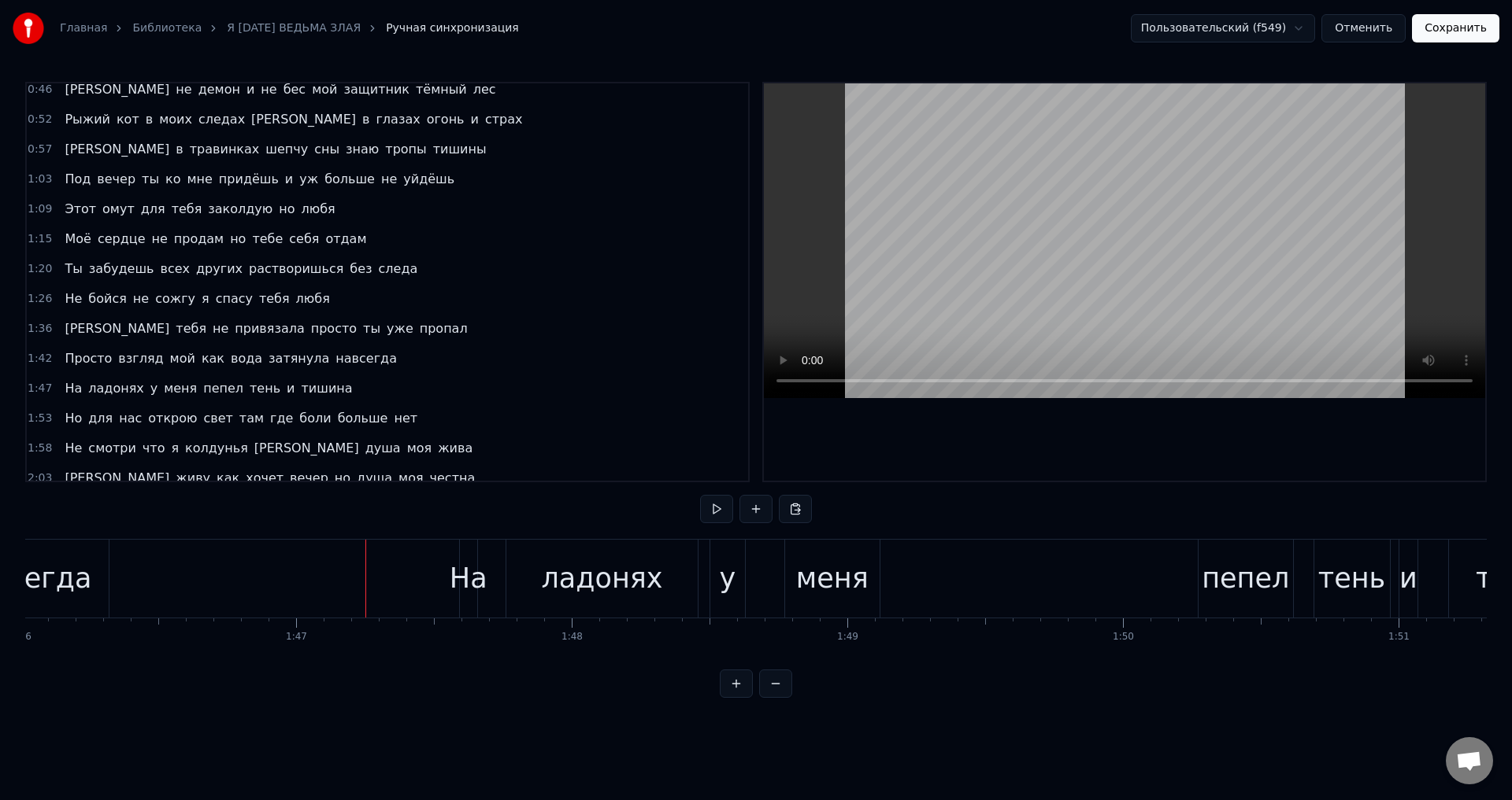
scroll to position [0, 29392]
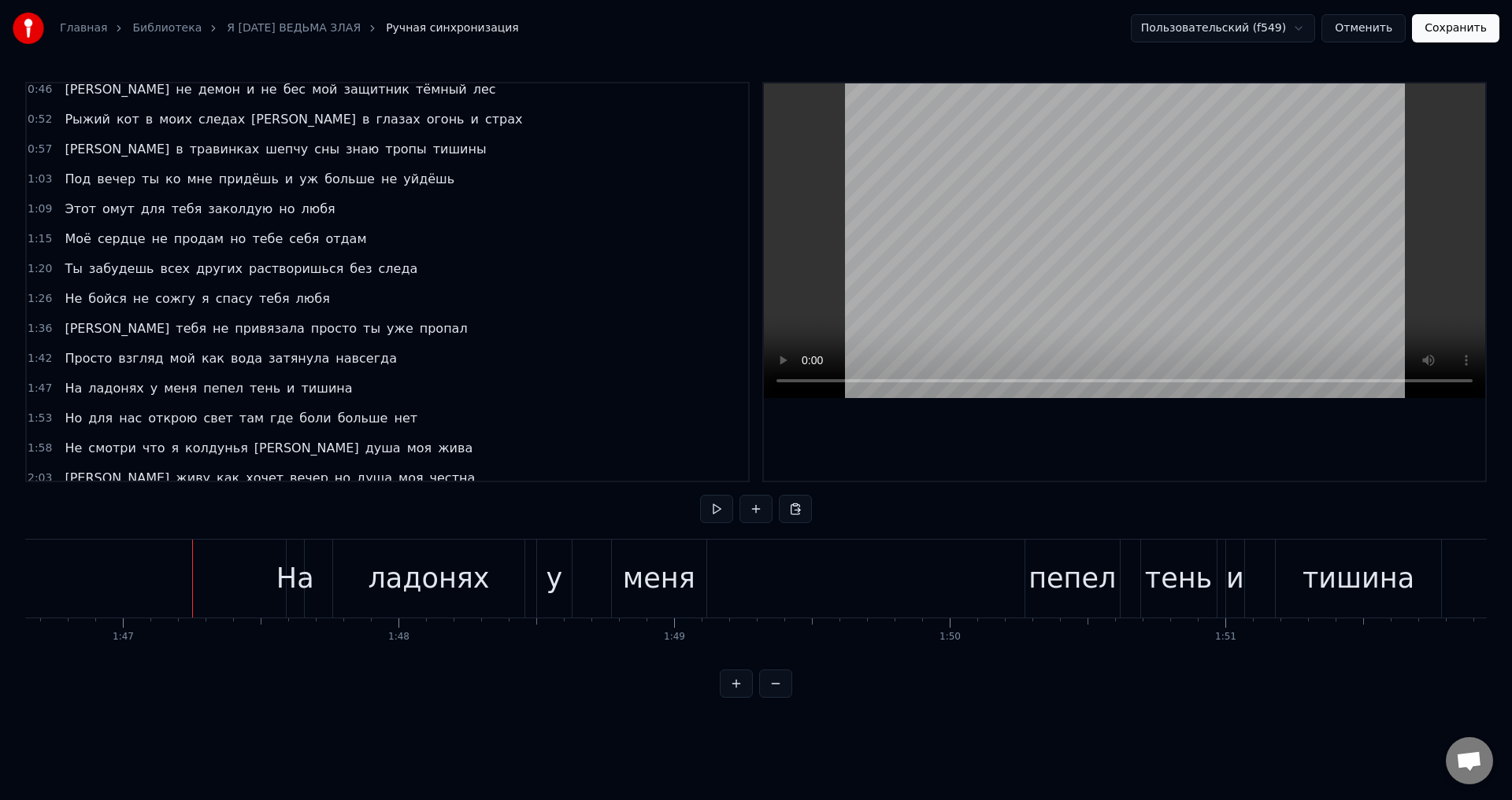
click at [67, 356] on span "Просто" at bounding box center [88, 358] width 51 height 18
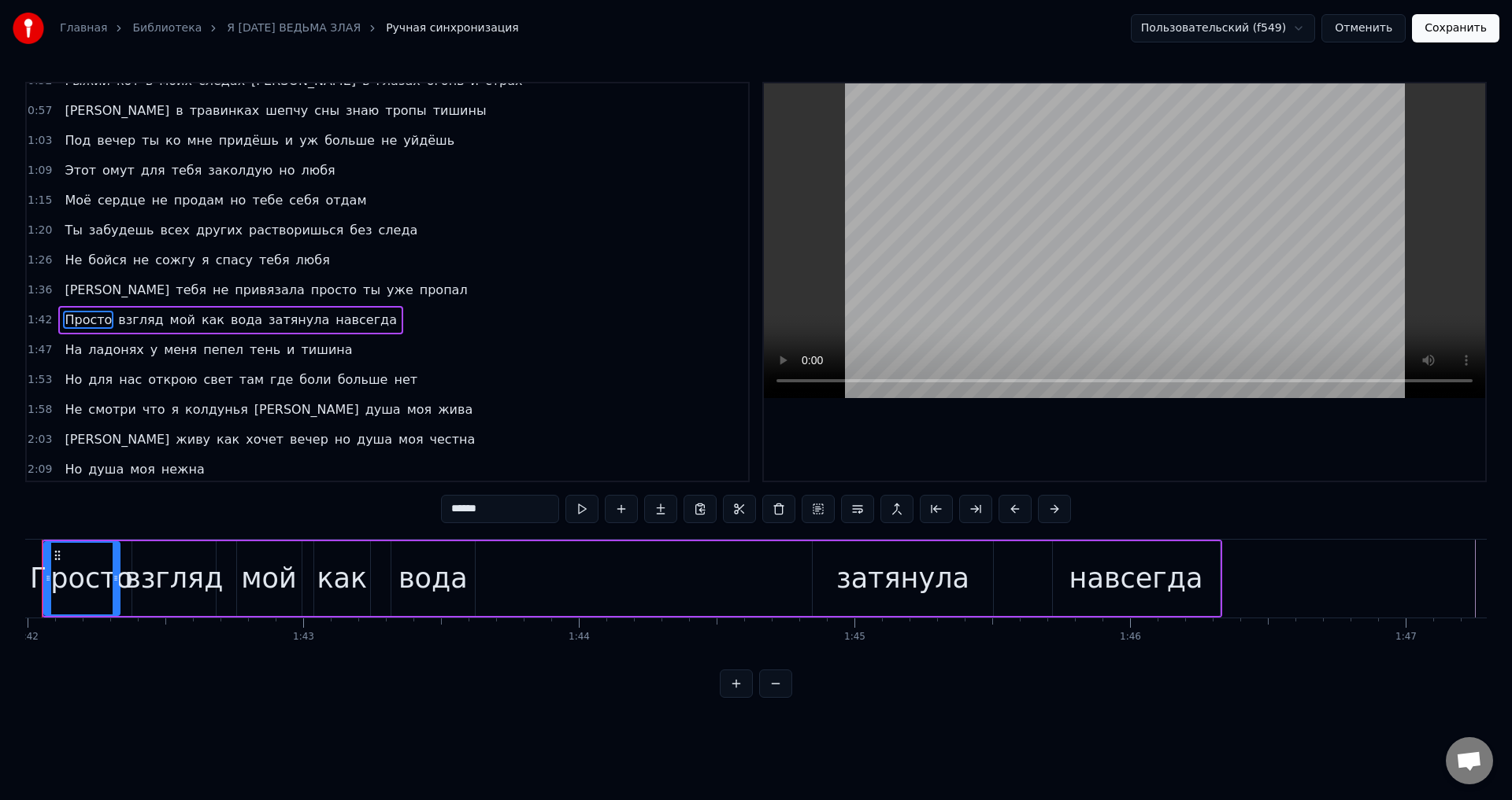
scroll to position [0, 28046]
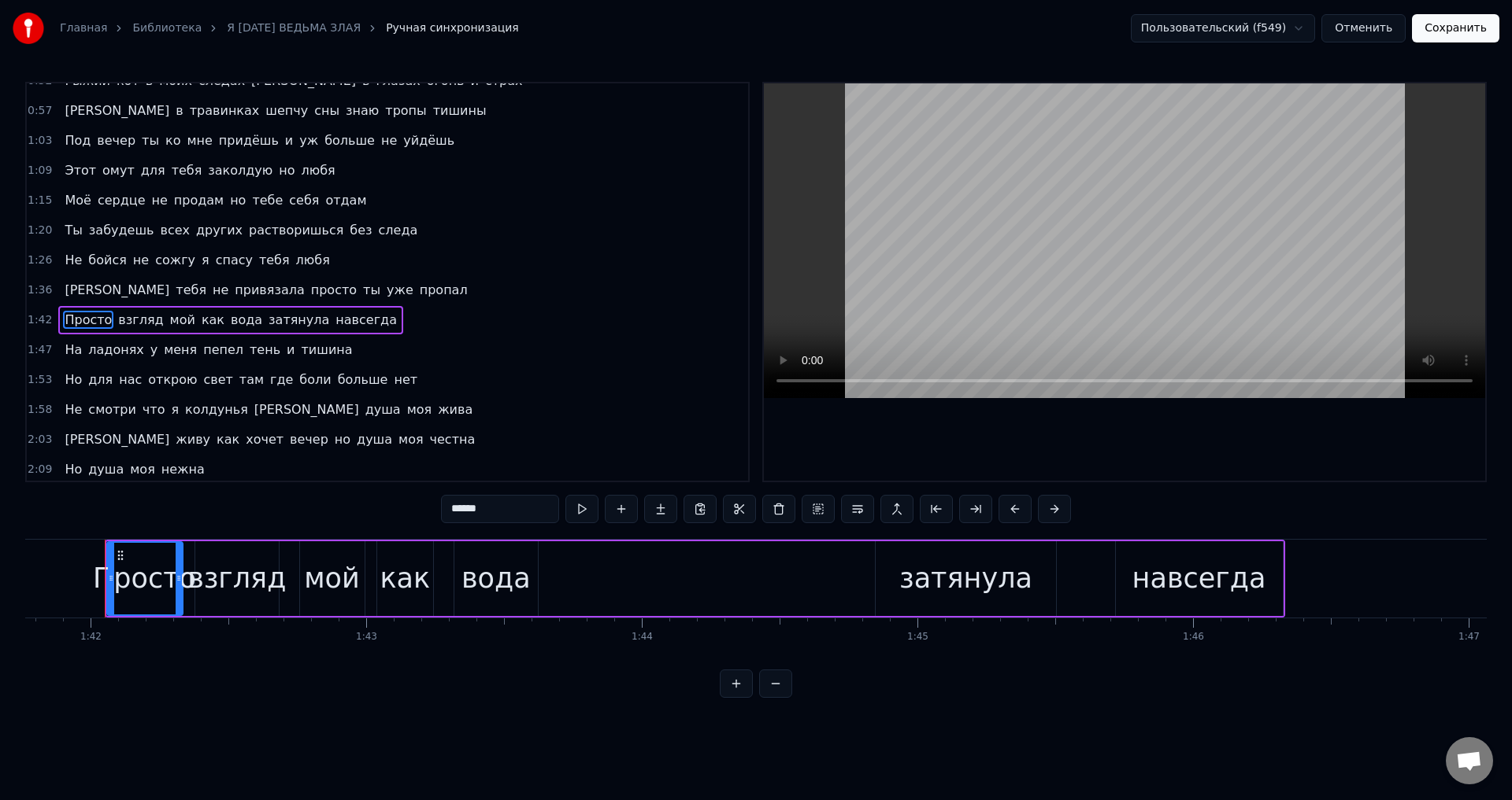
click at [504, 585] on div "вода" at bounding box center [496, 579] width 70 height 42
type input "****"
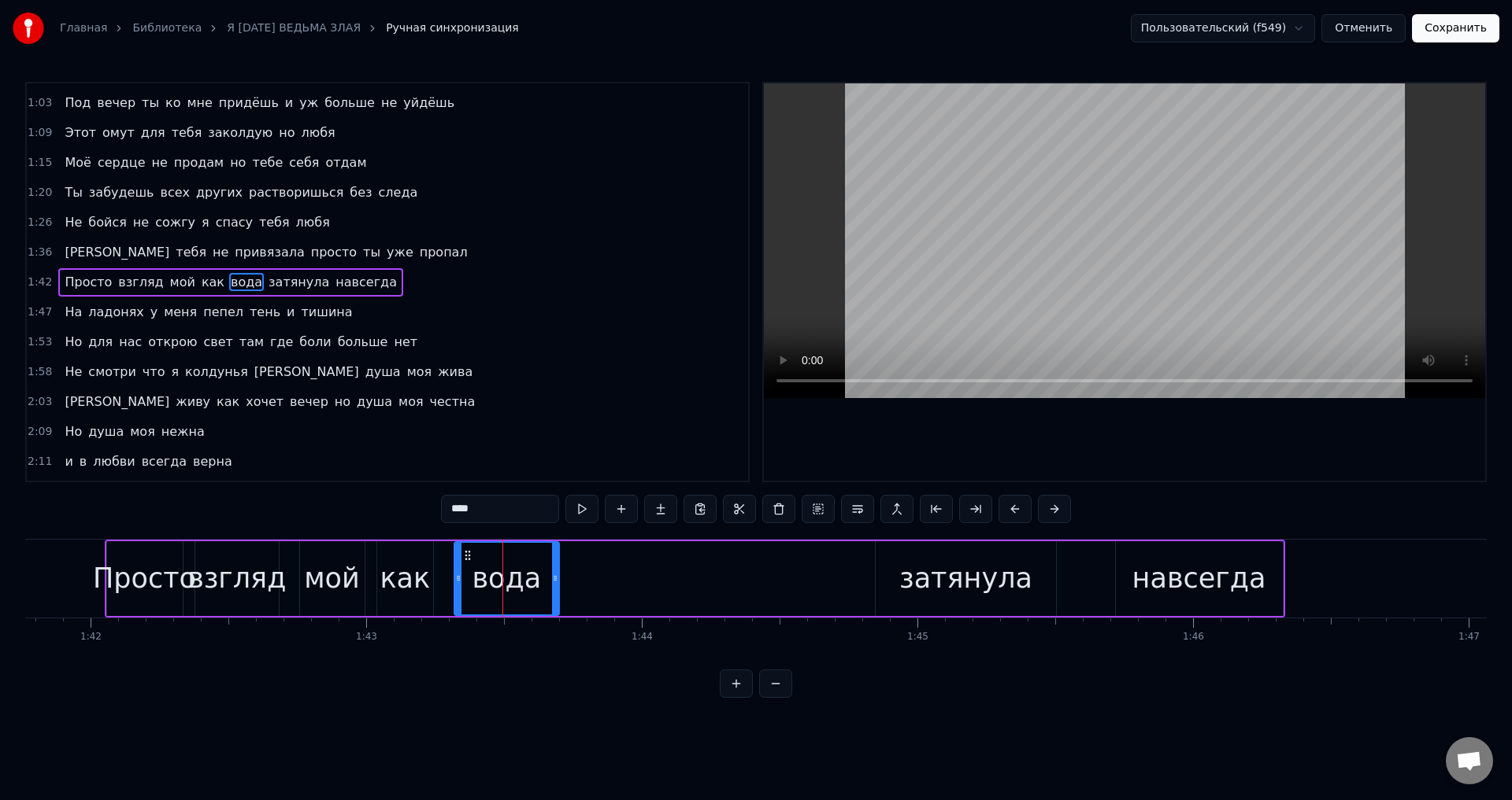
drag, startPoint x: 533, startPoint y: 586, endPoint x: 554, endPoint y: 587, distance: 21.0
click at [554, 587] on div at bounding box center [555, 579] width 6 height 71
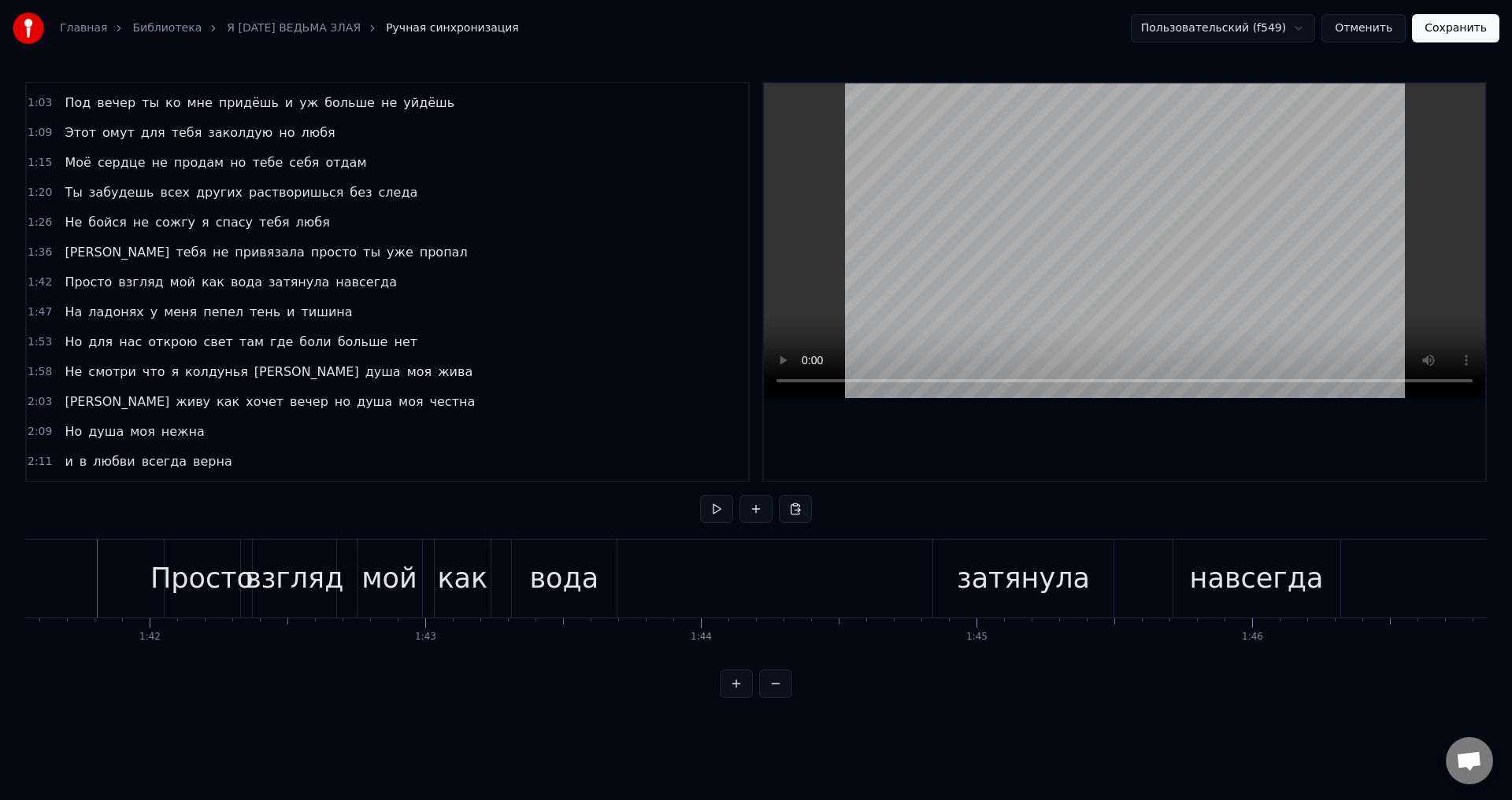
scroll to position [0, 27980]
click at [191, 595] on div "Просто" at bounding box center [209, 579] width 103 height 42
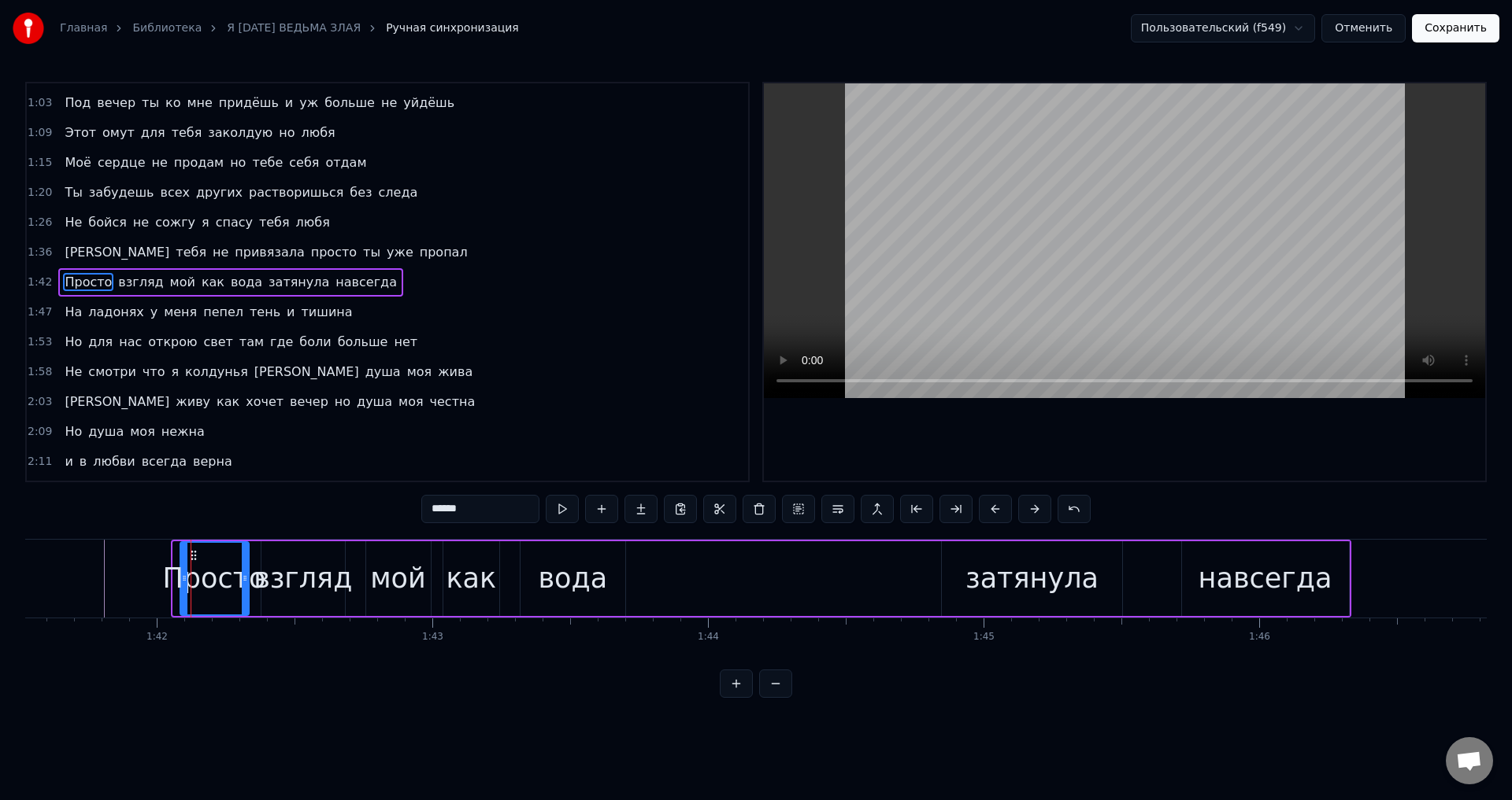
click at [184, 580] on circle at bounding box center [183, 580] width 1 height 1
click at [21, 586] on div "Главная Библиотека Я [DATE] ВЕДЬМА ЗЛАЯ Ручная синхронизация Пользовательский (…" at bounding box center [756, 349] width 1512 height 698
click at [64, 254] on span "[PERSON_NAME]" at bounding box center [117, 252] width 108 height 18
type input "*"
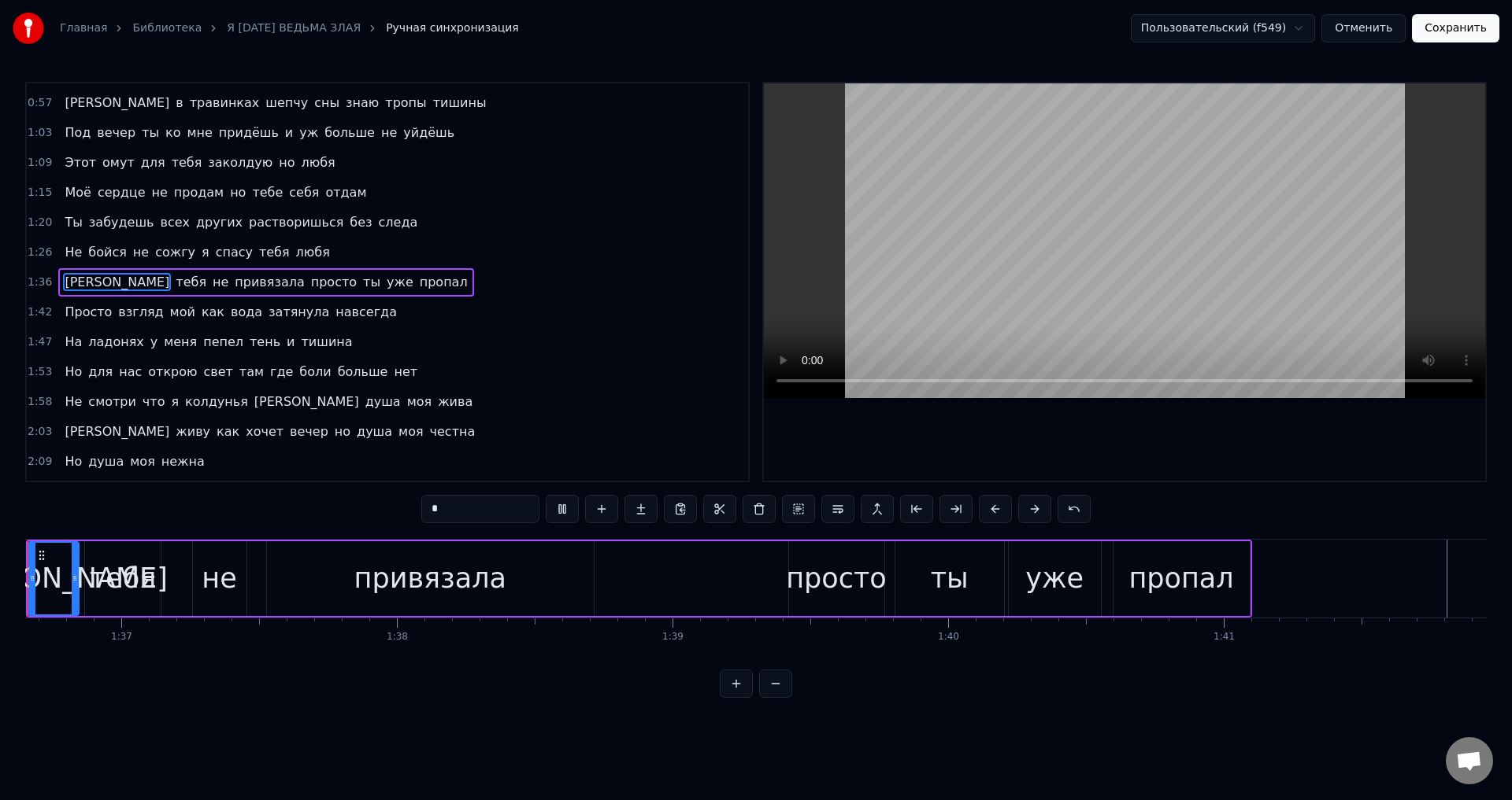
scroll to position [0, 26558]
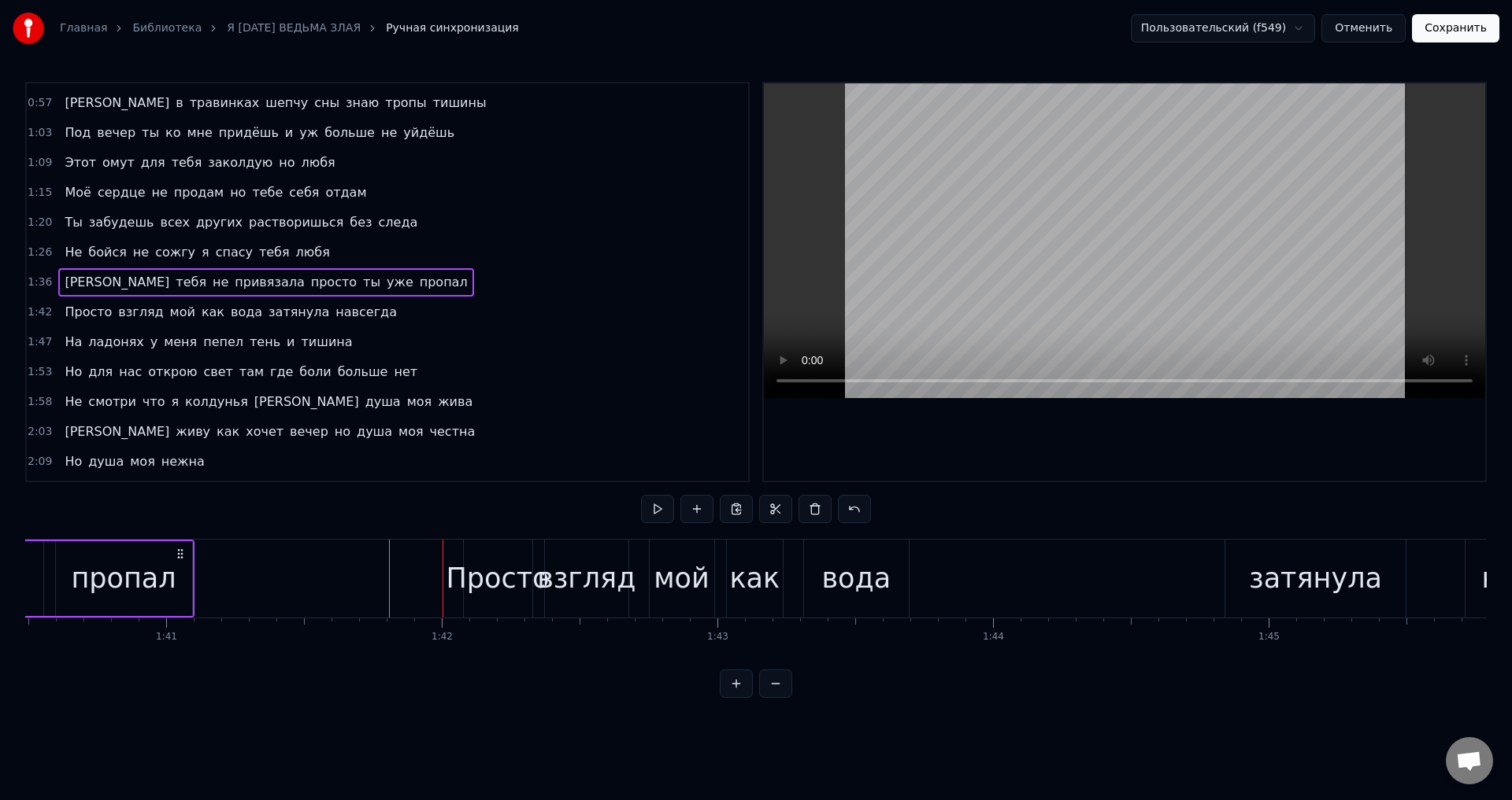
scroll to position [0, 27905]
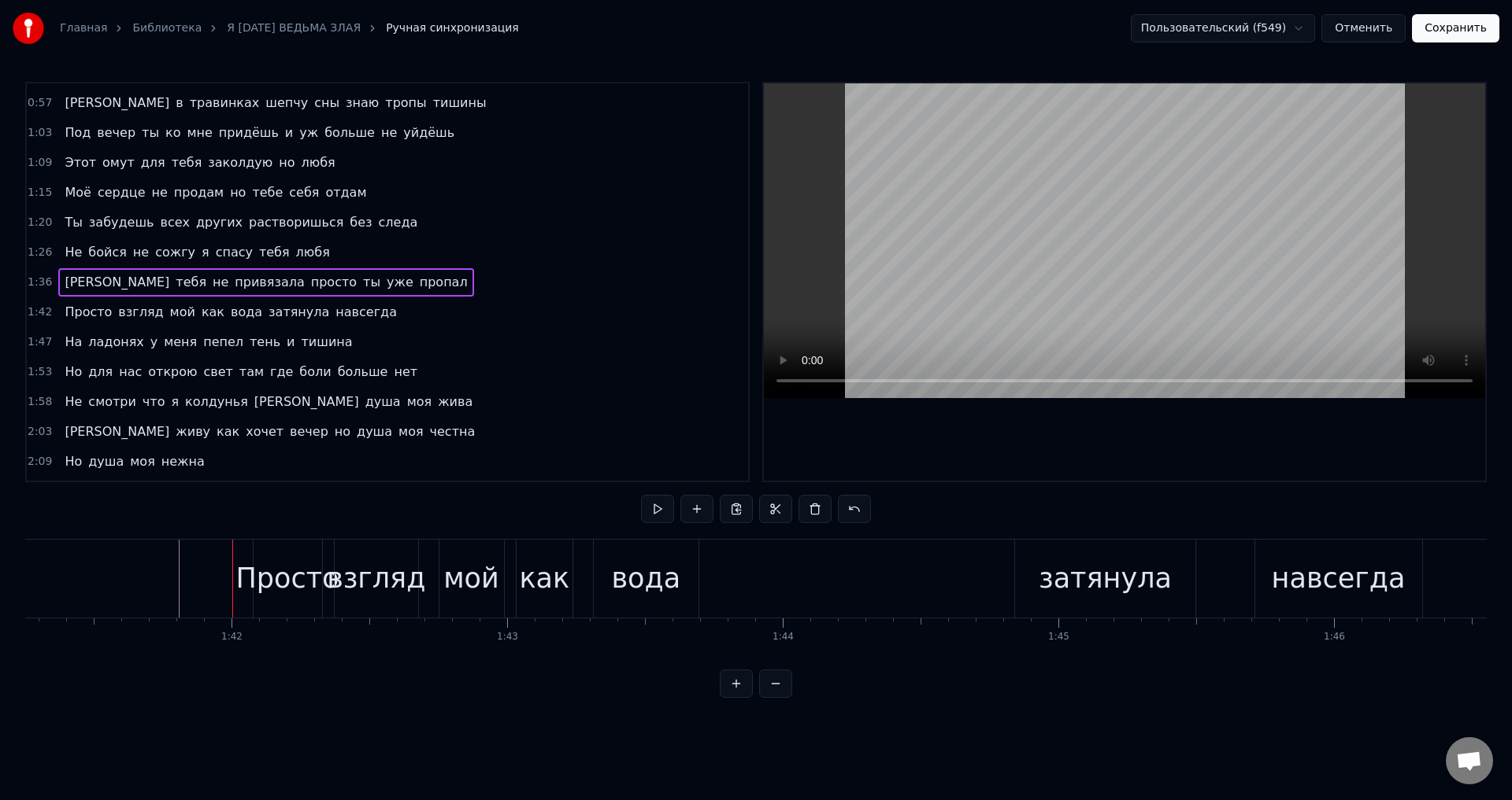
click at [309, 283] on span "просто" at bounding box center [334, 282] width 49 height 18
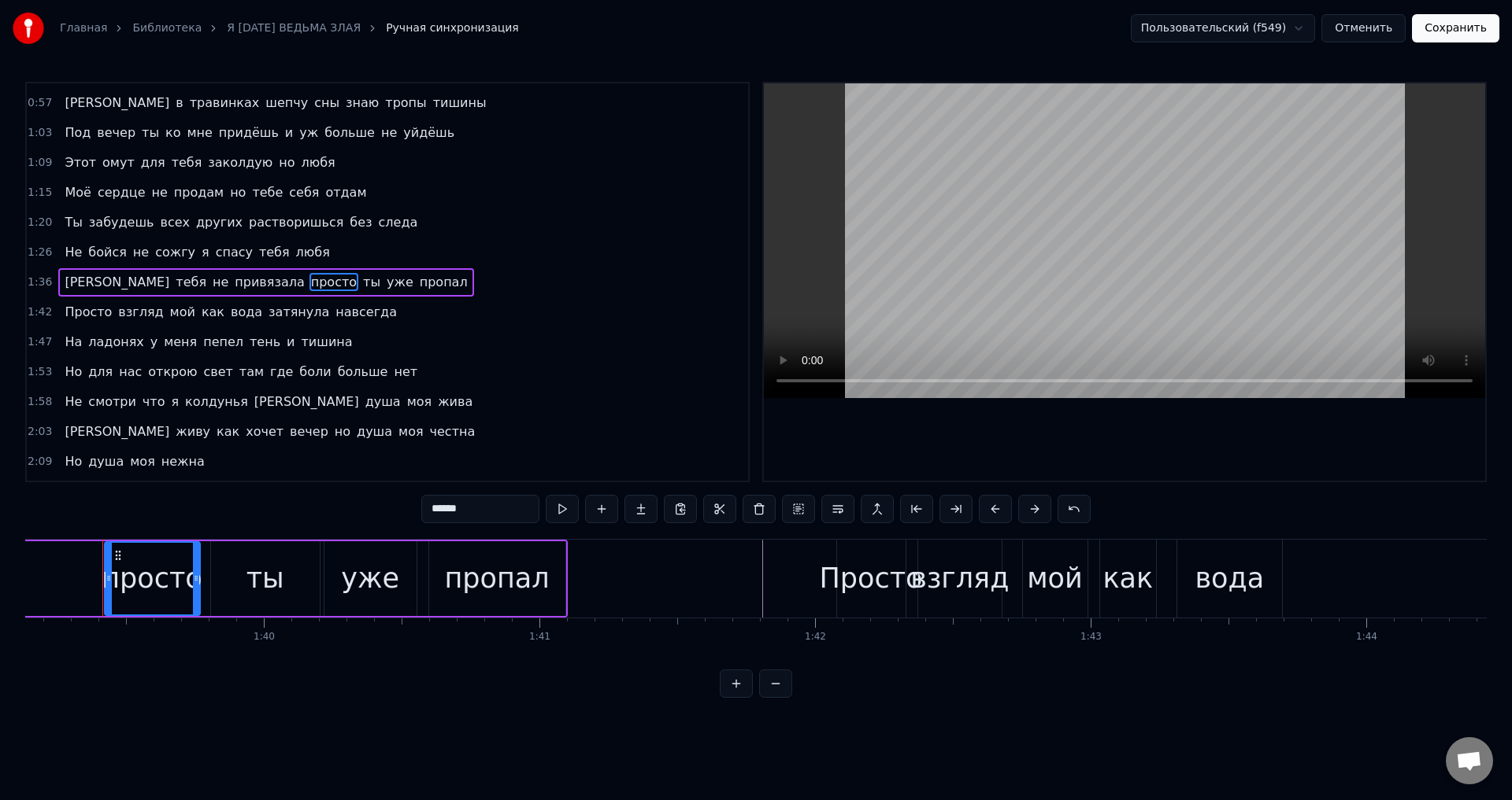
scroll to position [0, 27320]
click at [165, 583] on div "просто" at bounding box center [154, 579] width 101 height 42
click at [114, 580] on icon at bounding box center [116, 578] width 6 height 12
click at [130, 577] on div "просто" at bounding box center [158, 579] width 101 height 42
click at [145, 569] on div "просто" at bounding box center [158, 579] width 101 height 42
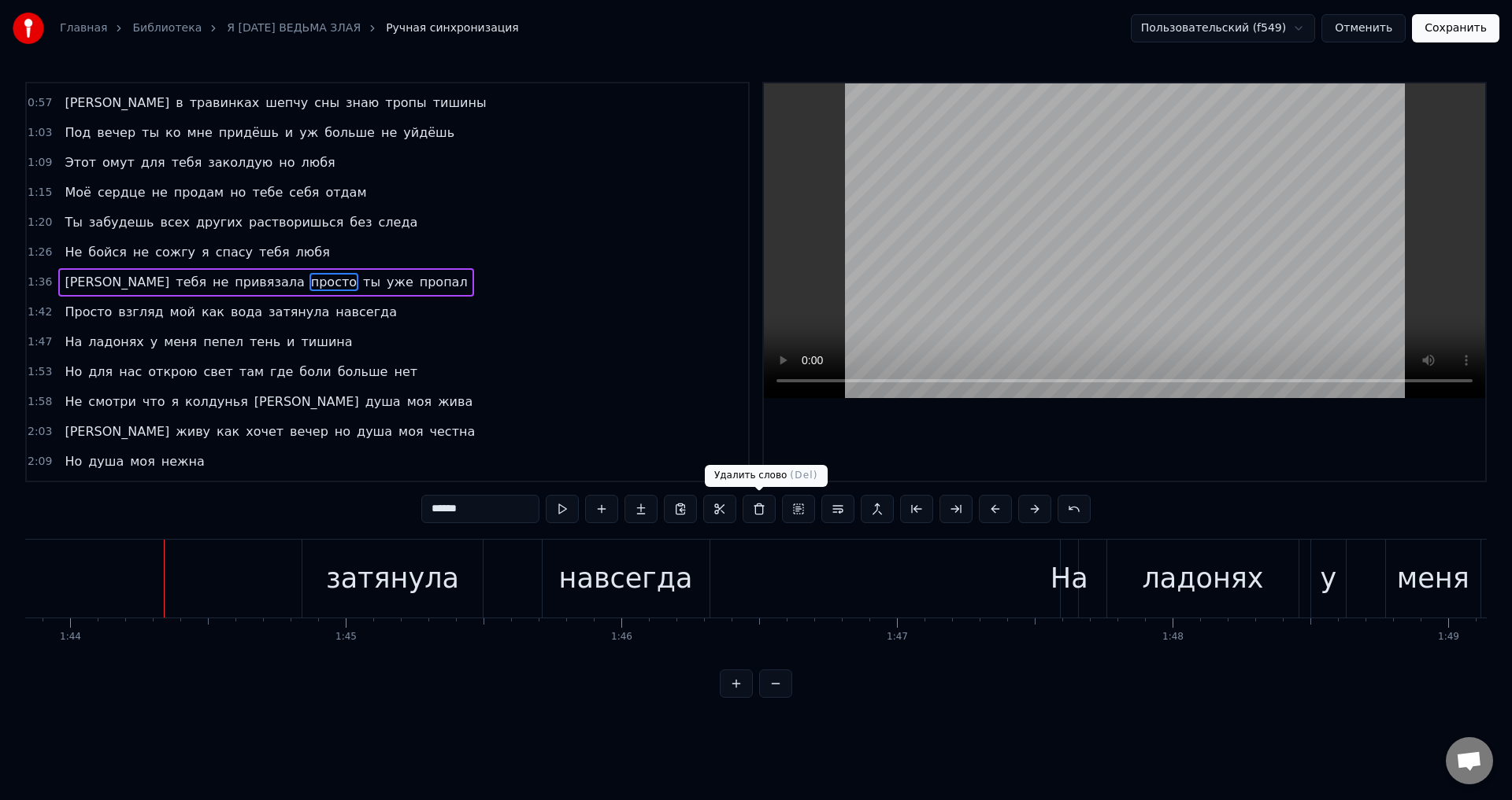
scroll to position [0, 28630]
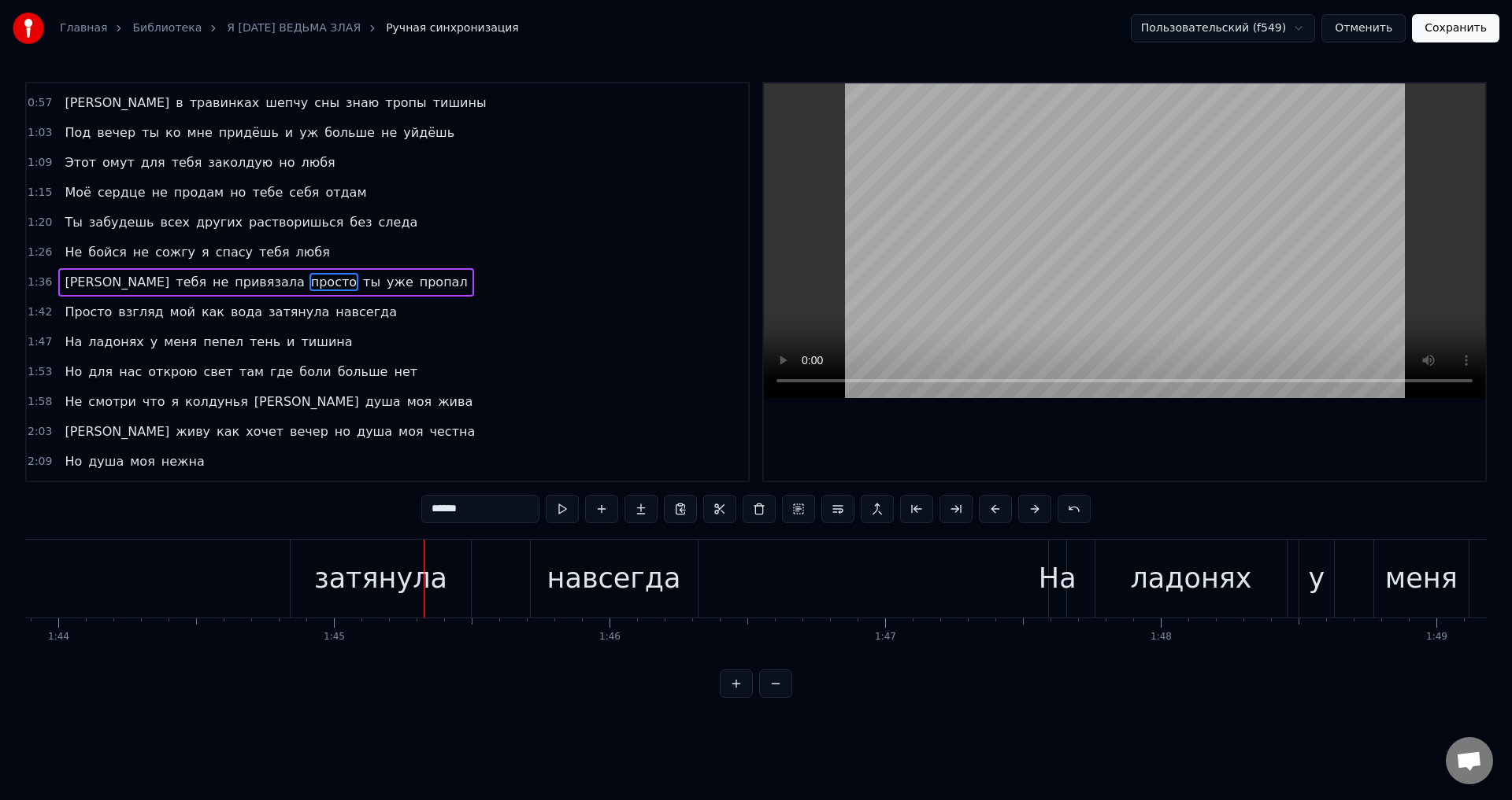
click at [454, 574] on div "затянула" at bounding box center [381, 579] width 180 height 78
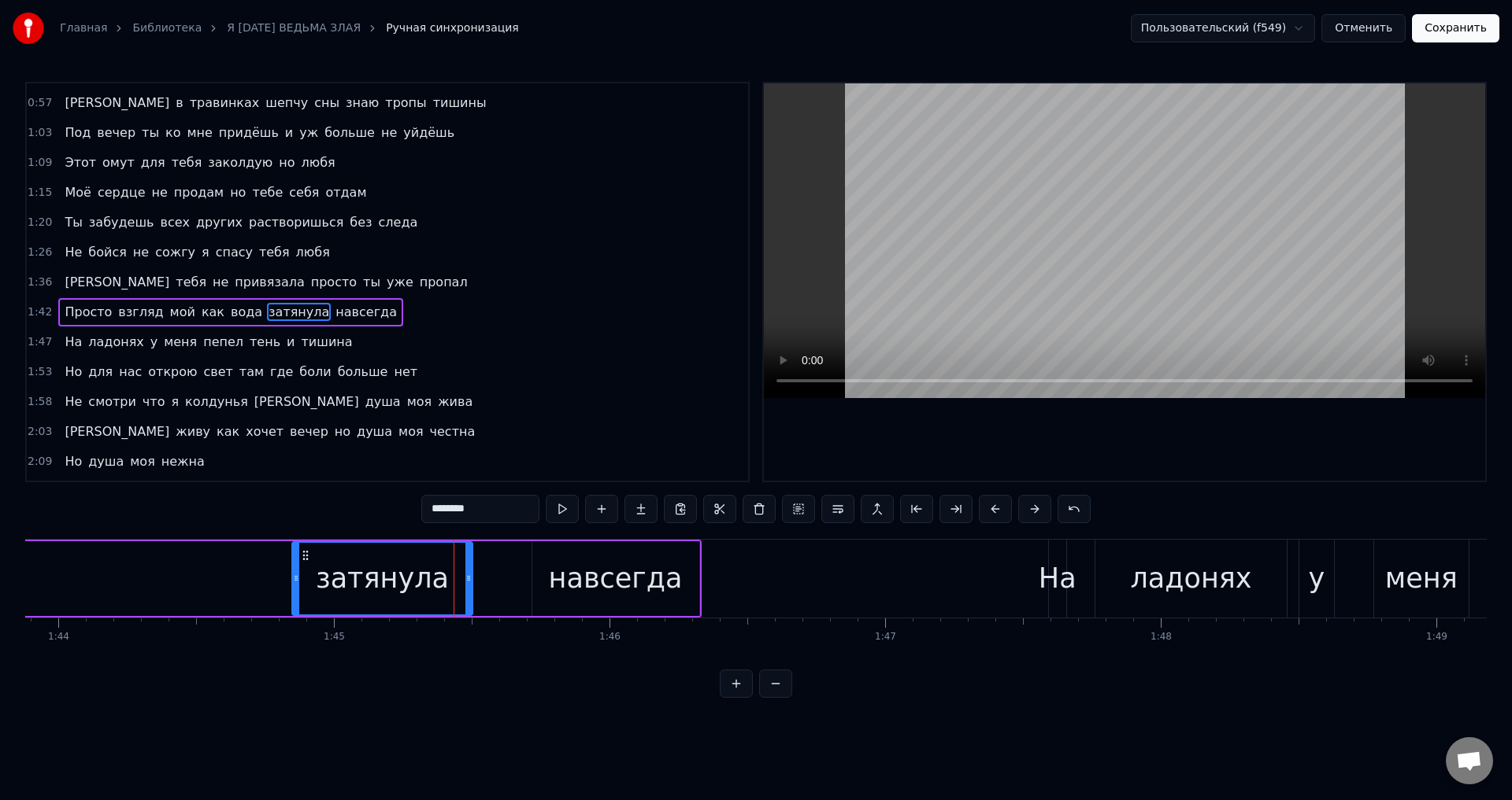
scroll to position [175, 0]
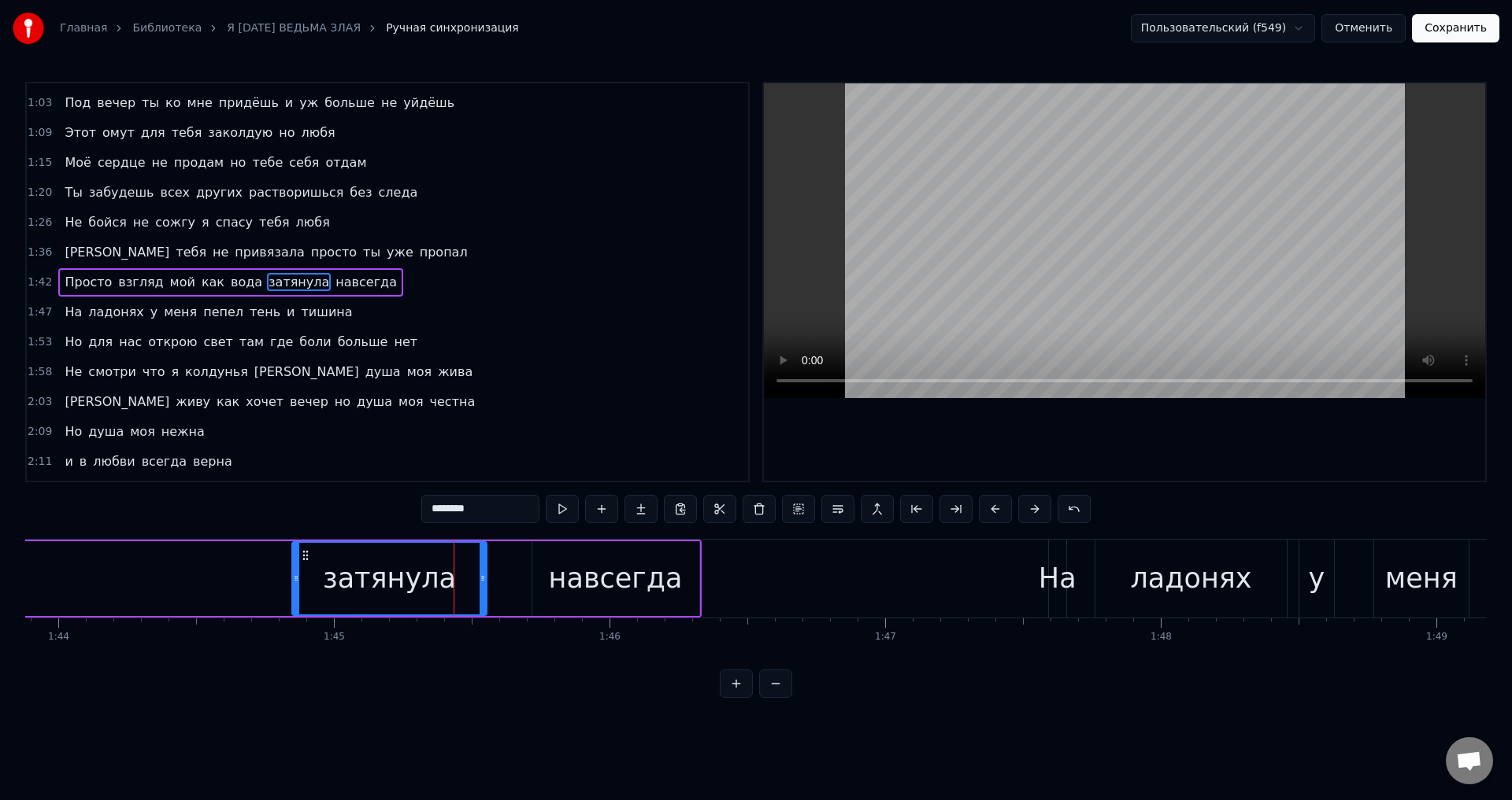
drag, startPoint x: 466, startPoint y: 580, endPoint x: 481, endPoint y: 581, distance: 15.0
click at [481, 581] on icon at bounding box center [483, 578] width 6 height 12
click at [402, 594] on div "затянула" at bounding box center [389, 579] width 133 height 42
click at [678, 570] on div "навсегда" at bounding box center [616, 579] width 167 height 75
type input "********"
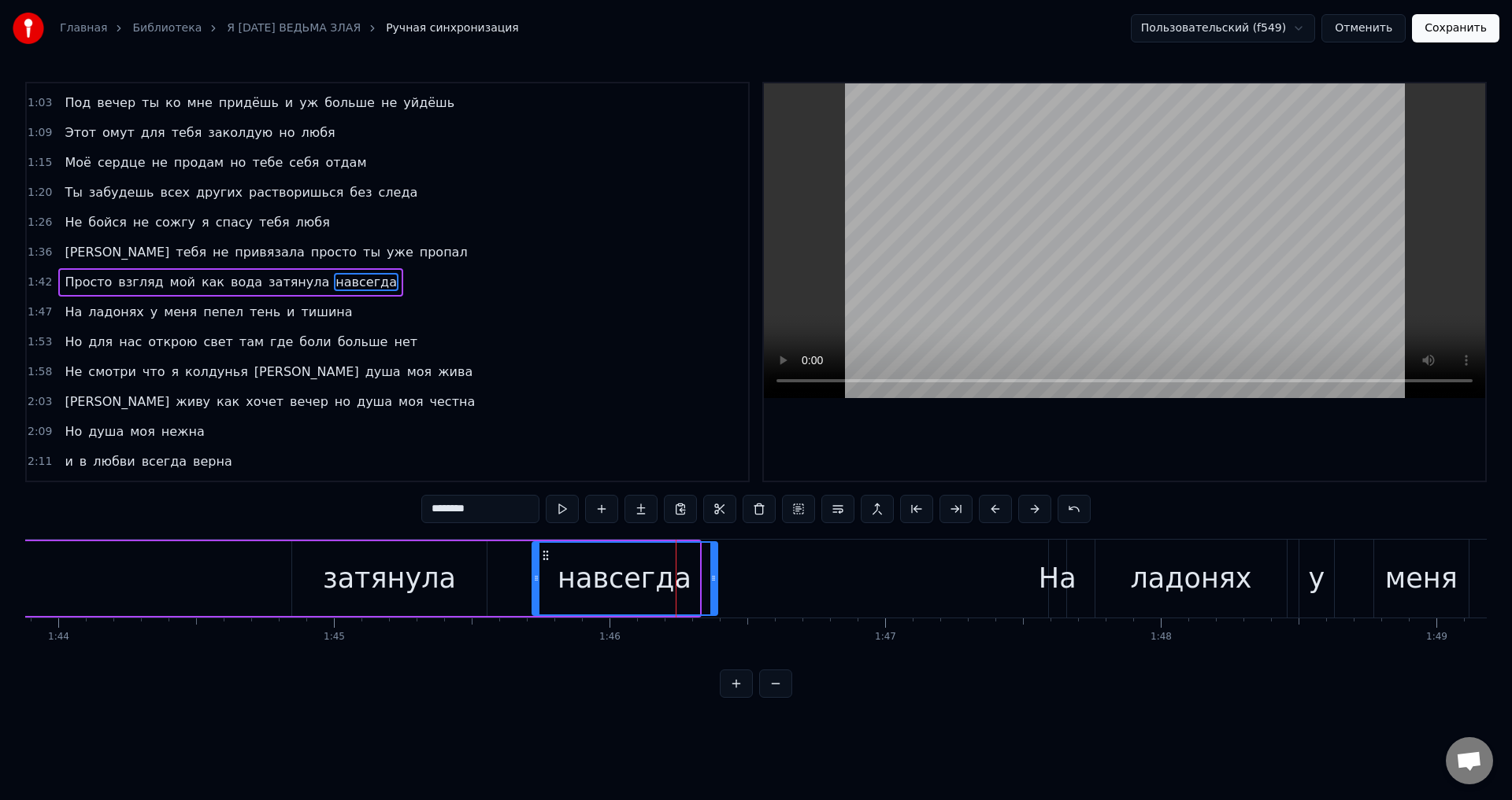
drag, startPoint x: 690, startPoint y: 577, endPoint x: 712, endPoint y: 583, distance: 22.8
click at [712, 583] on icon at bounding box center [712, 578] width 6 height 12
click at [666, 585] on div "навсегда" at bounding box center [624, 579] width 134 height 42
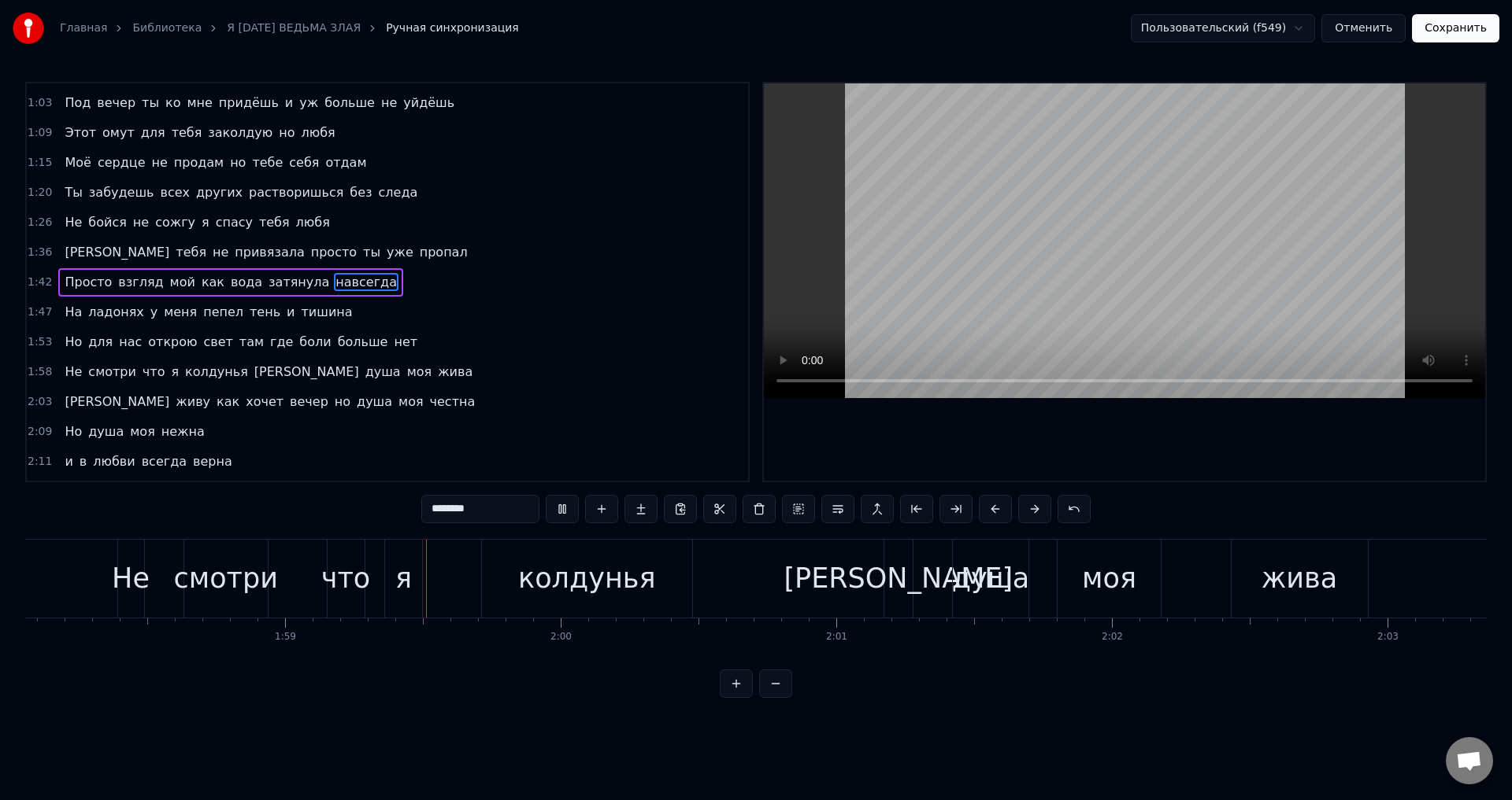
scroll to position [0, 32690]
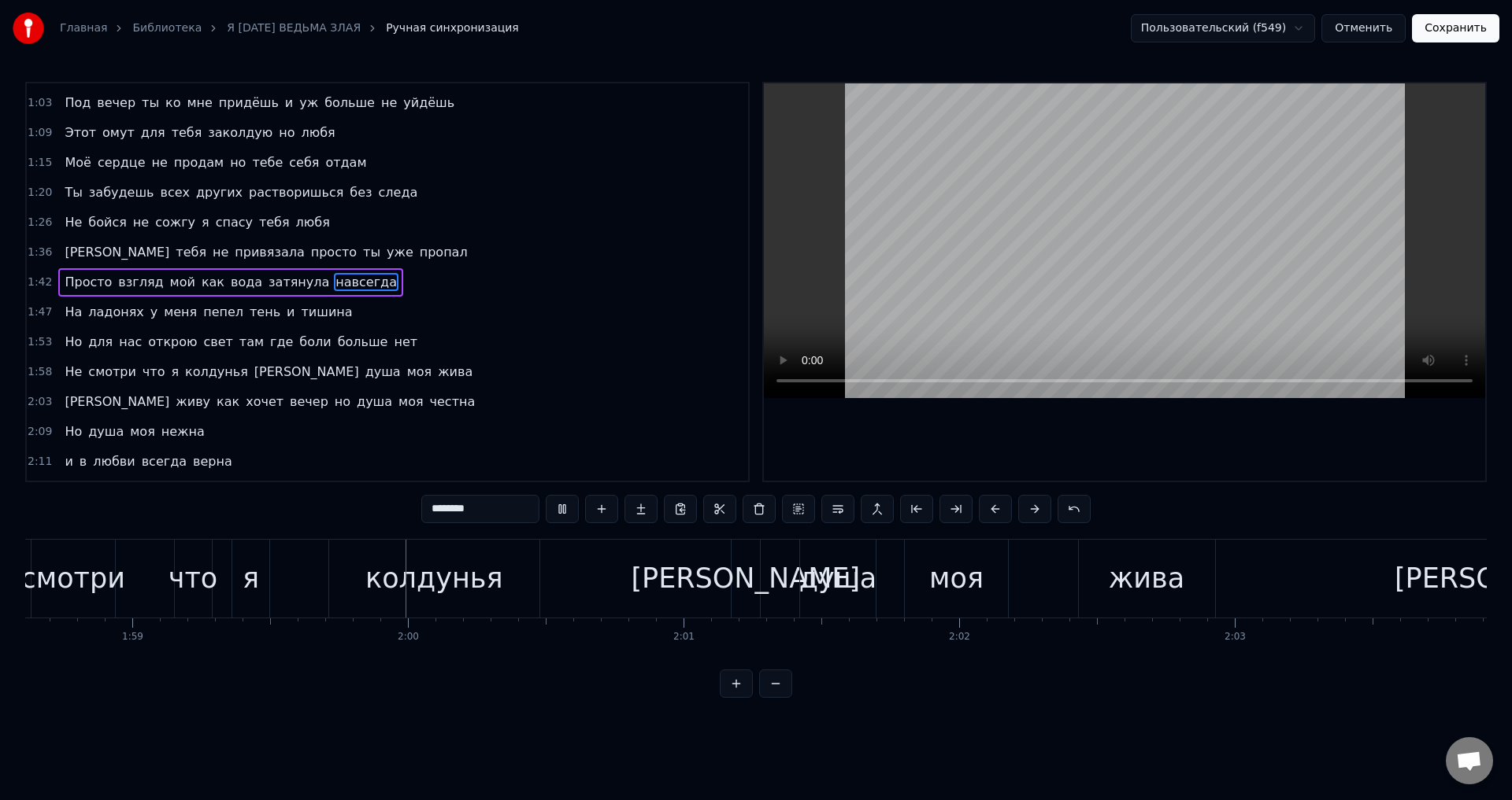
click at [1474, 29] on button "Сохранить" at bounding box center [1455, 28] width 87 height 29
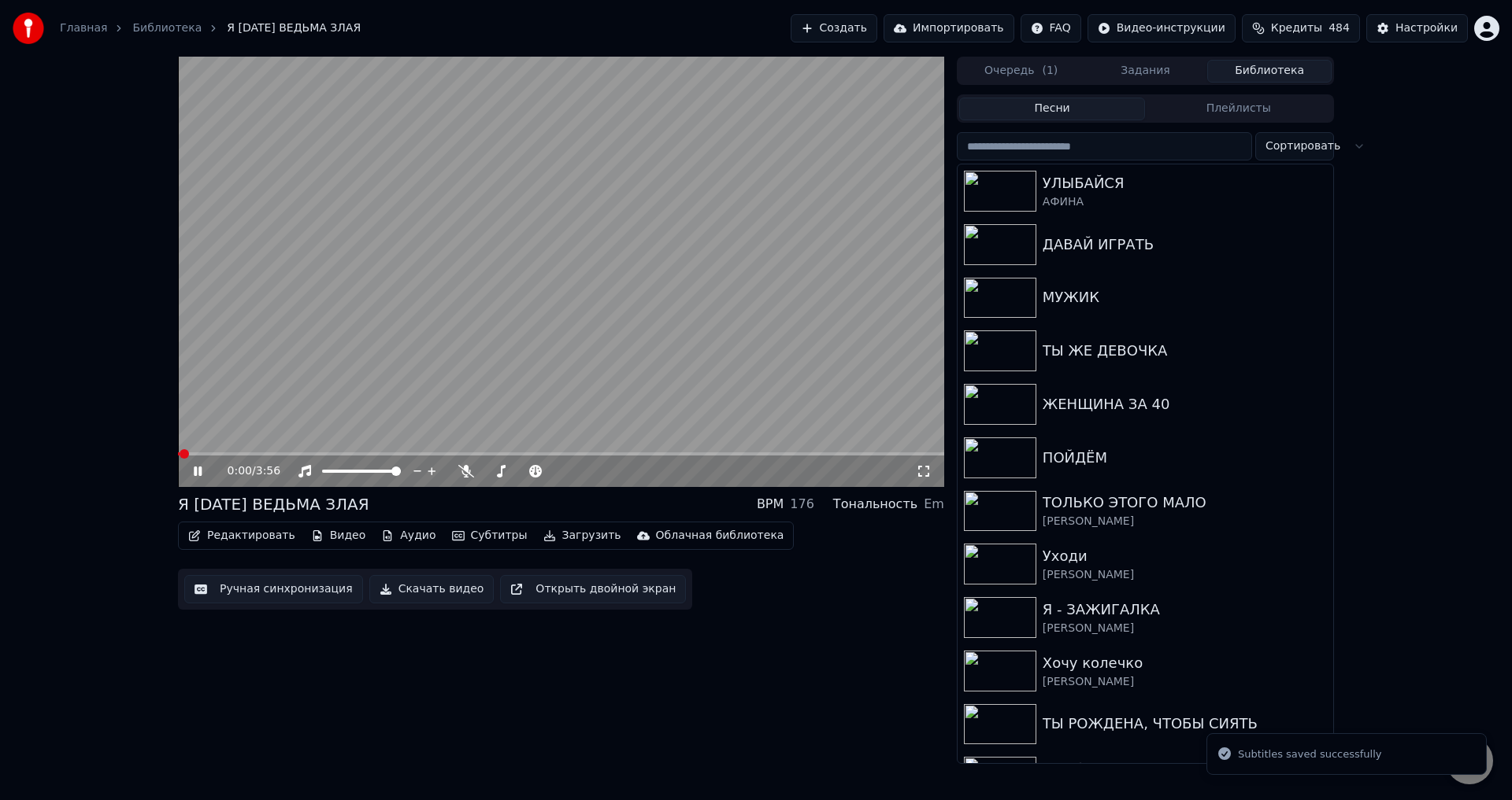
click at [483, 450] on video at bounding box center [561, 272] width 766 height 431
click at [483, 453] on span at bounding box center [561, 454] width 766 height 3
click at [444, 453] on span at bounding box center [311, 454] width 267 height 3
click at [927, 471] on icon at bounding box center [923, 471] width 16 height 12
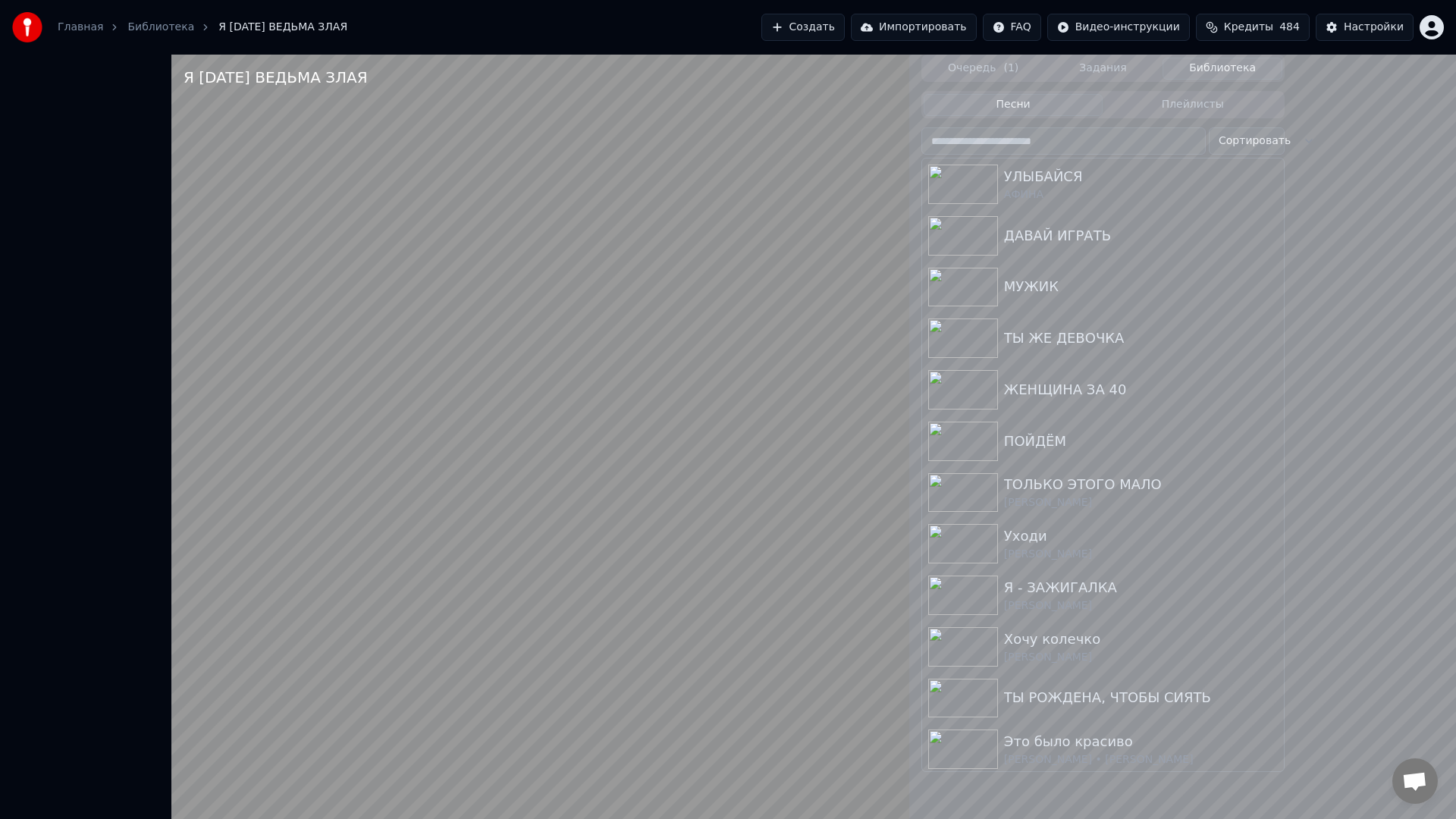
click at [788, 592] on video at bounding box center [540, 464] width 738 height 819
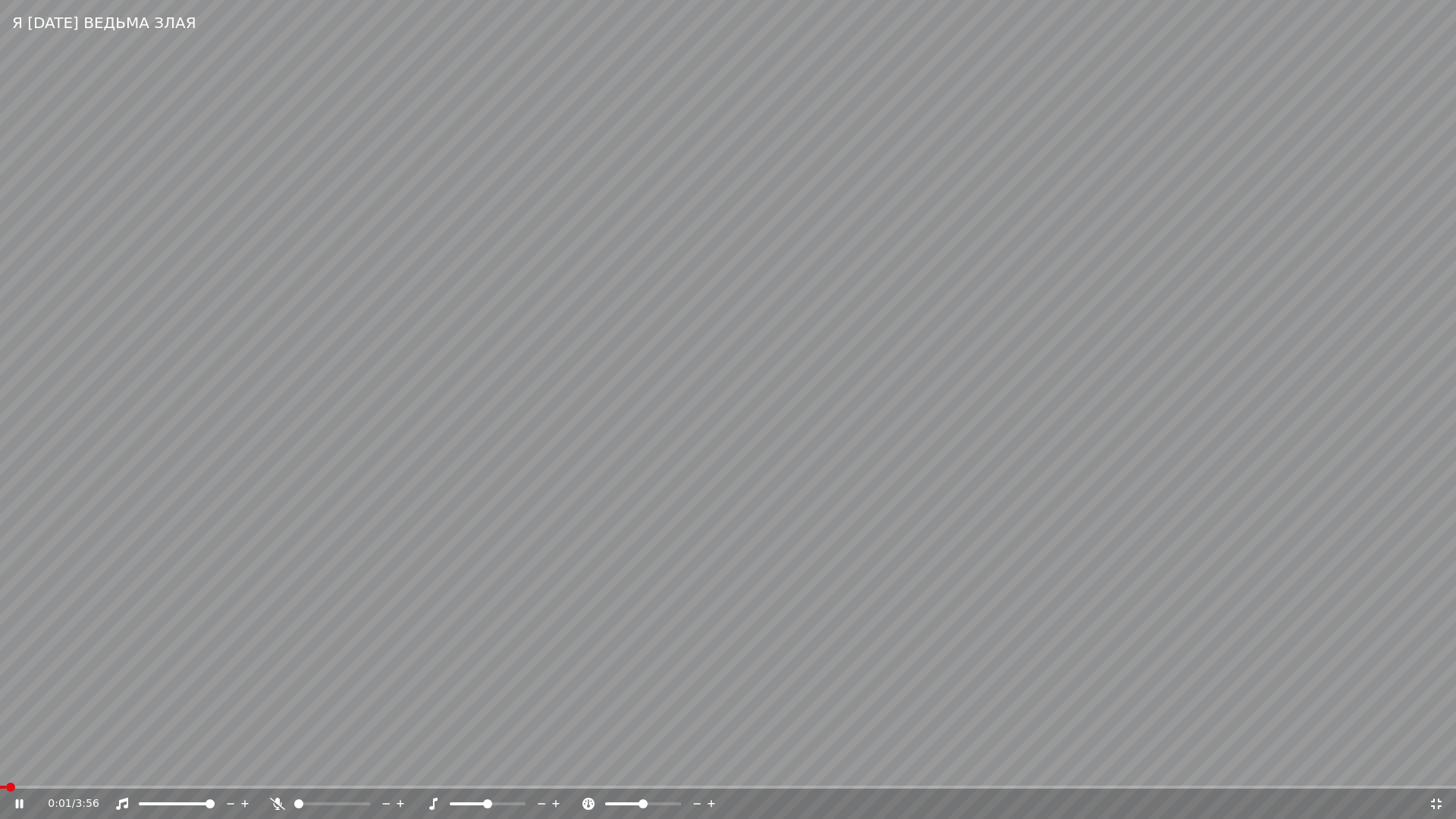
click at [4, 771] on span at bounding box center [3, 788] width 6 height 3
click at [904, 597] on video at bounding box center [728, 410] width 1456 height 819
click at [1002, 472] on video at bounding box center [728, 410] width 1456 height 819
click at [567, 771] on span at bounding box center [283, 788] width 567 height 3
click at [570, 771] on video at bounding box center [728, 410] width 1456 height 819
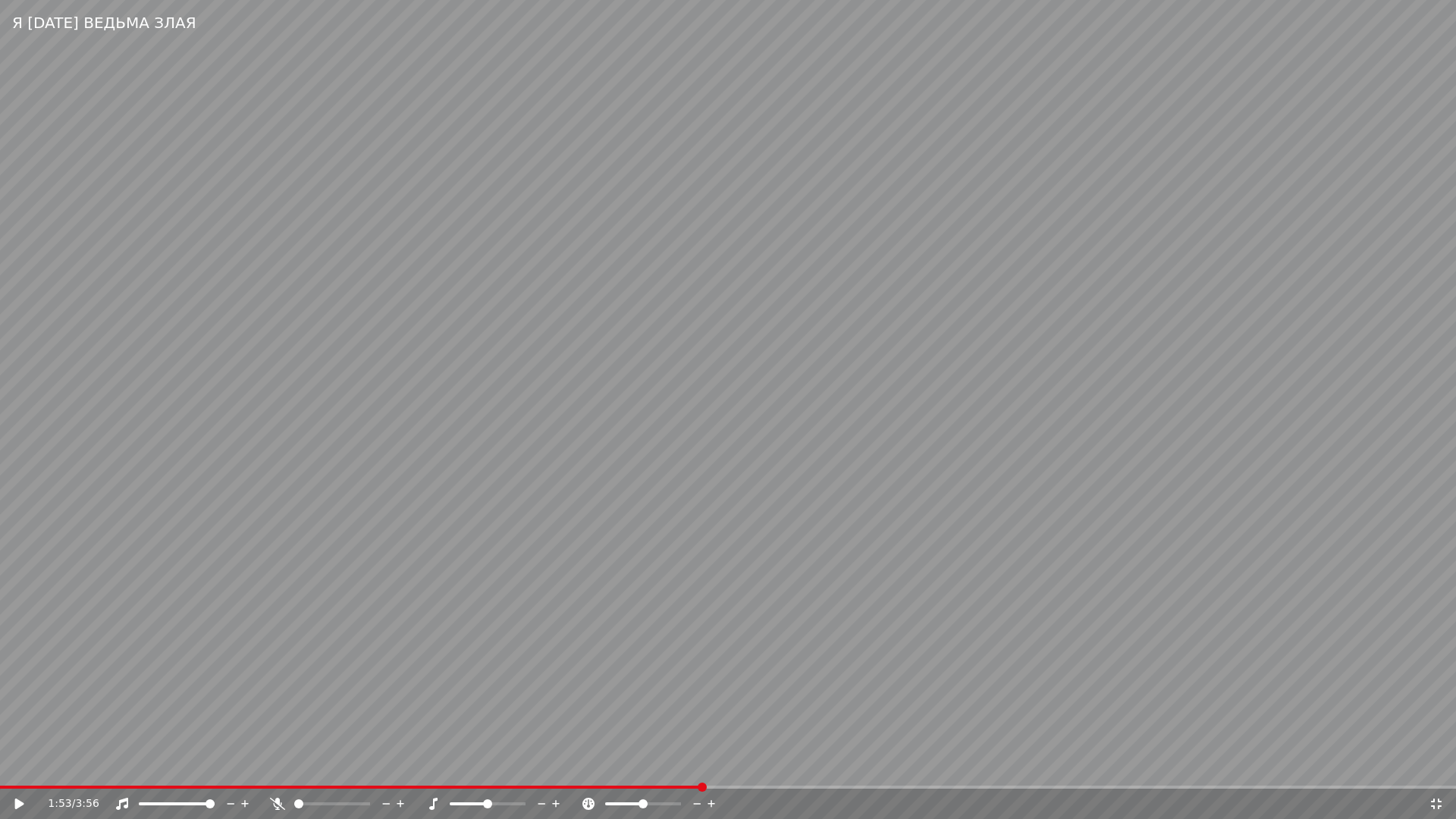
click at [612, 771] on span at bounding box center [351, 788] width 702 height 3
click at [875, 743] on video at bounding box center [728, 410] width 1456 height 819
click at [1153, 771] on span at bounding box center [576, 788] width 1153 height 3
click at [904, 700] on video at bounding box center [728, 410] width 1456 height 819
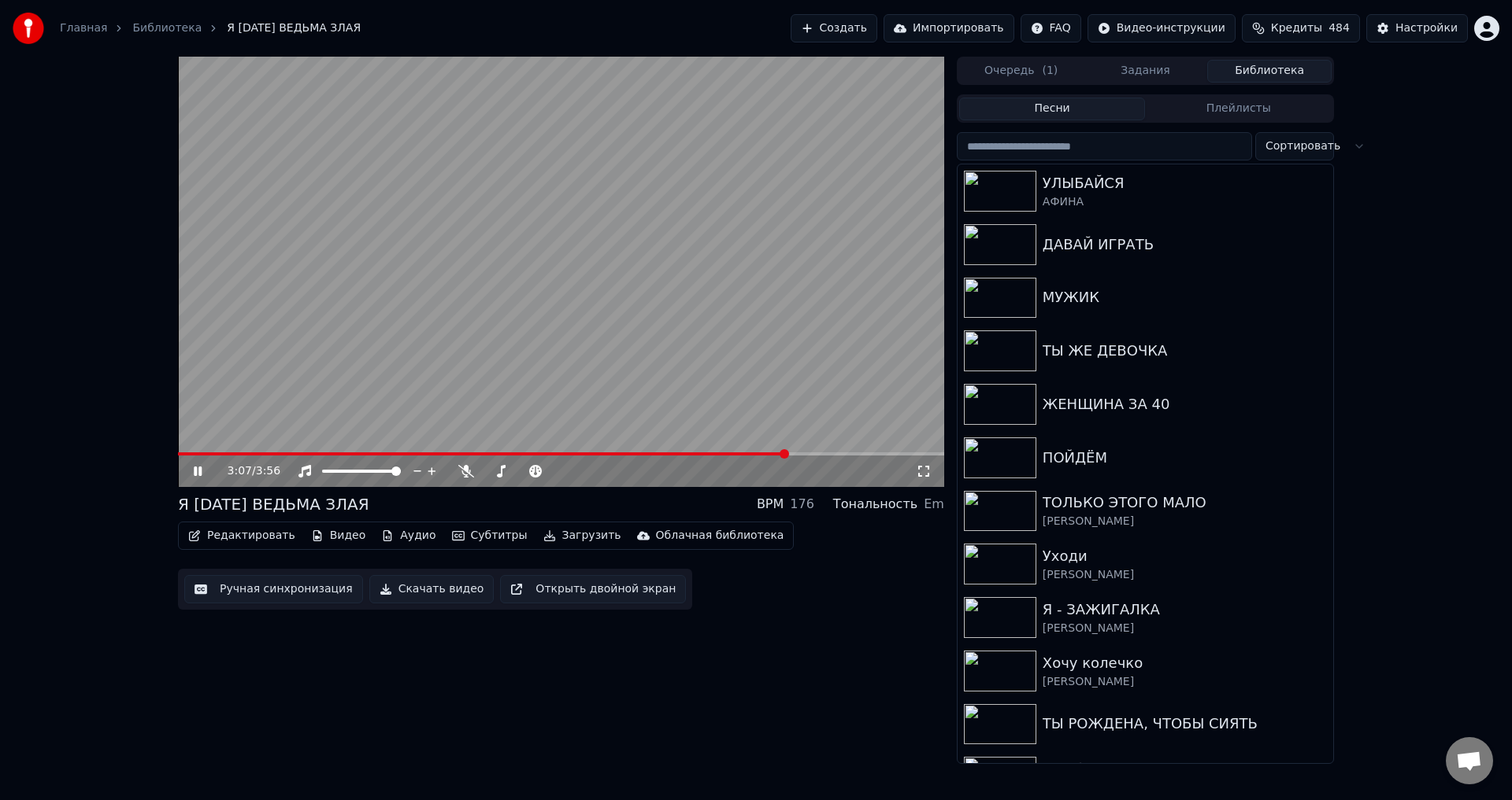
drag, startPoint x: 783, startPoint y: 640, endPoint x: 854, endPoint y: 581, distance: 92.3
click at [785, 637] on div "3:07 / 3:56 Я [DATE] ВЕДЬМА ЗЛАЯ BPM 176 Тональность Em Редактировать Видео Ауд…" at bounding box center [561, 410] width 766 height 708
click at [928, 473] on icon at bounding box center [923, 471] width 16 height 12
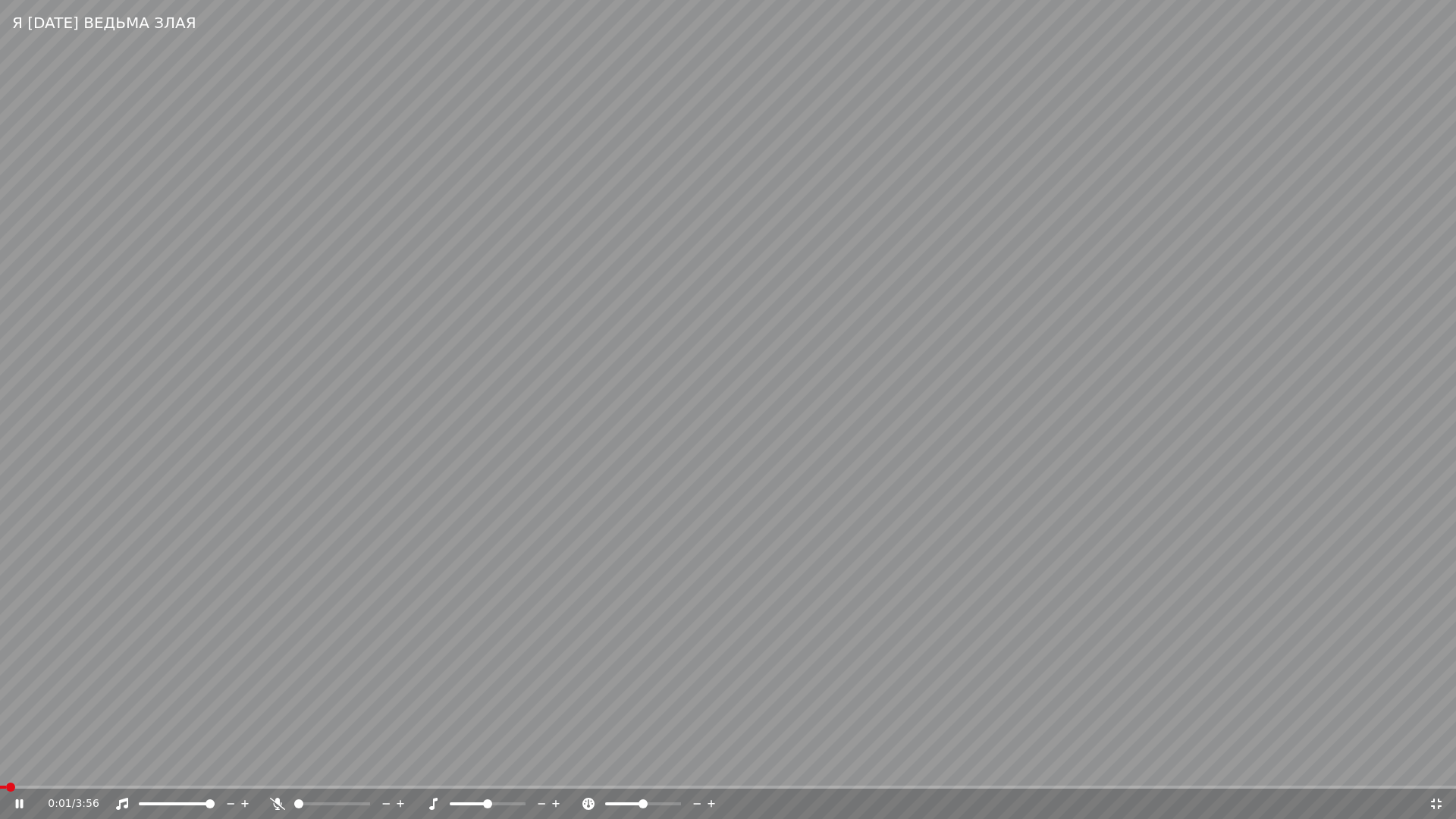
click at [4, 771] on span at bounding box center [3, 788] width 6 height 3
click at [547, 356] on video at bounding box center [728, 410] width 1456 height 819
click at [1433, 771] on icon at bounding box center [1436, 804] width 15 height 12
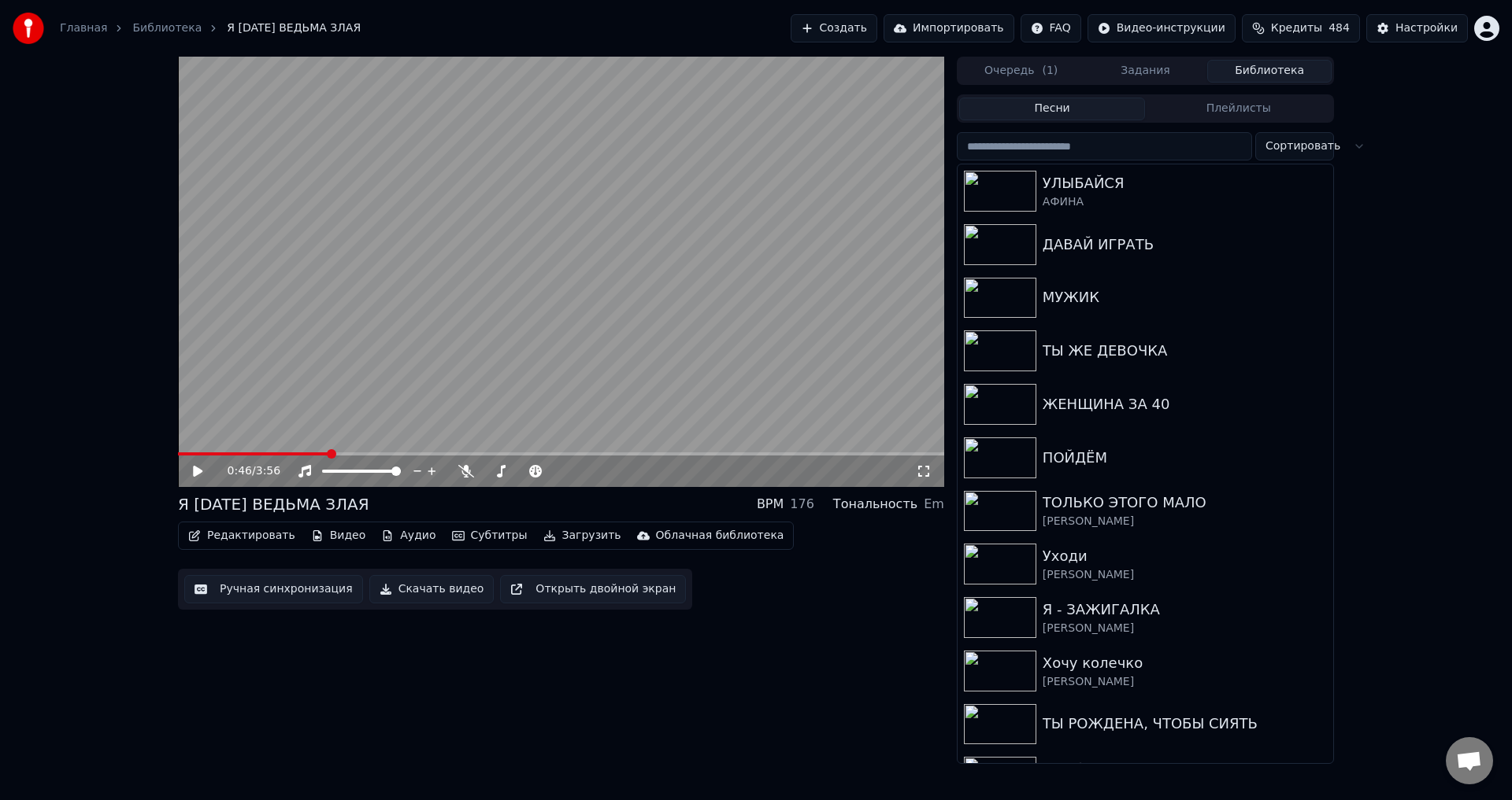
click at [274, 598] on button "Ручная синхронизация" at bounding box center [273, 589] width 179 height 29
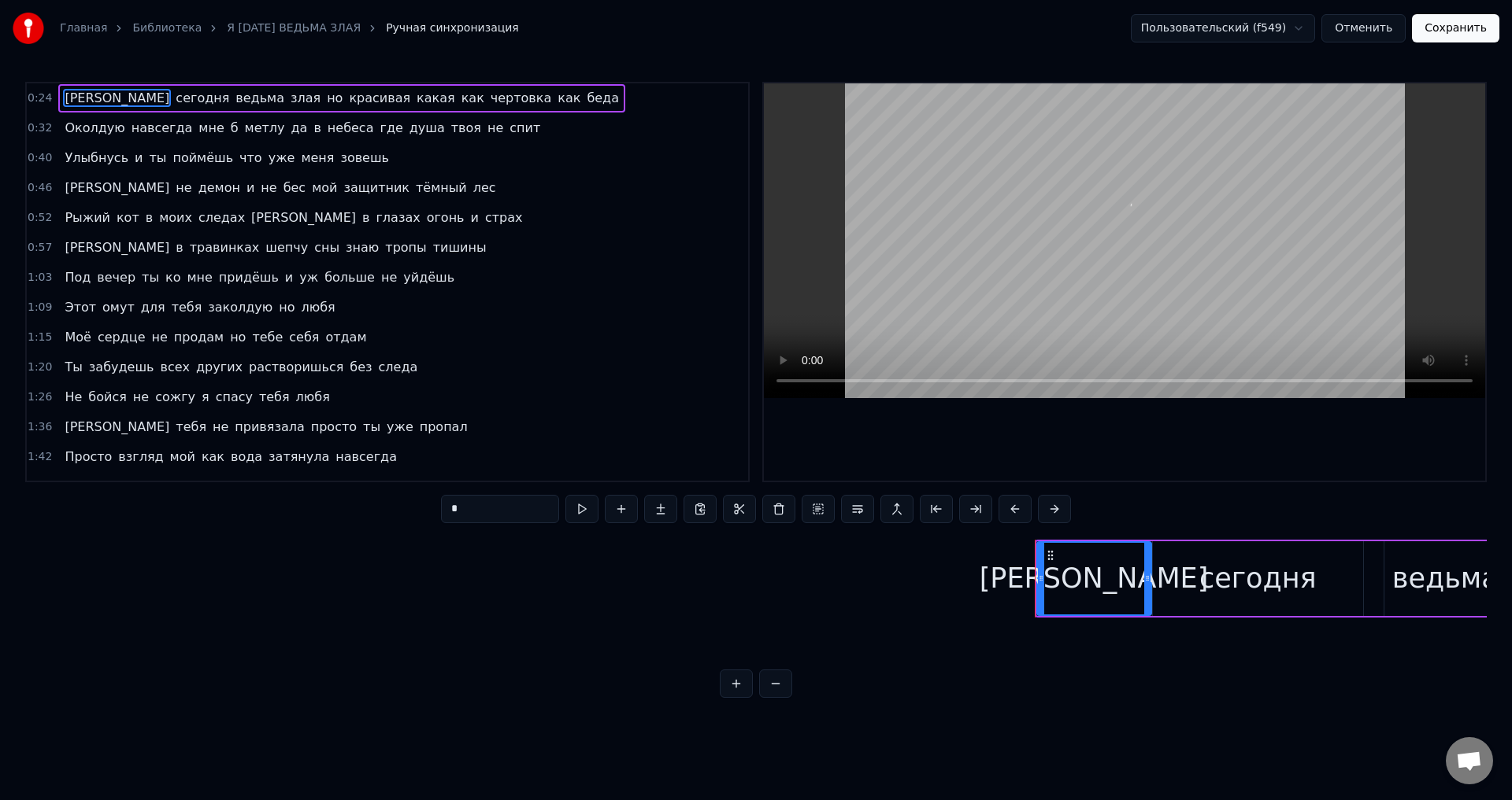
scroll to position [0, 6582]
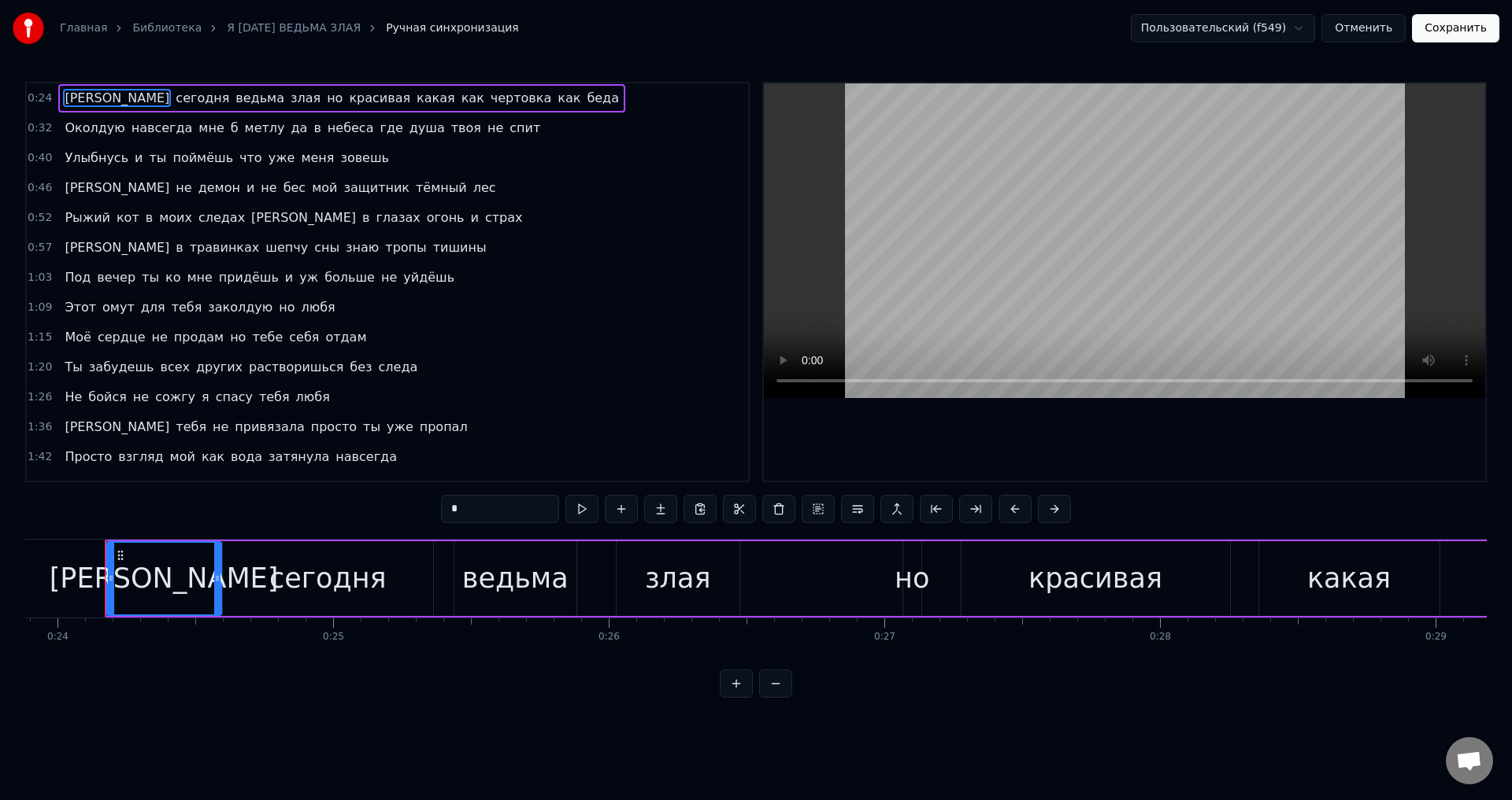
click at [339, 163] on span "зовешь" at bounding box center [365, 158] width 52 height 18
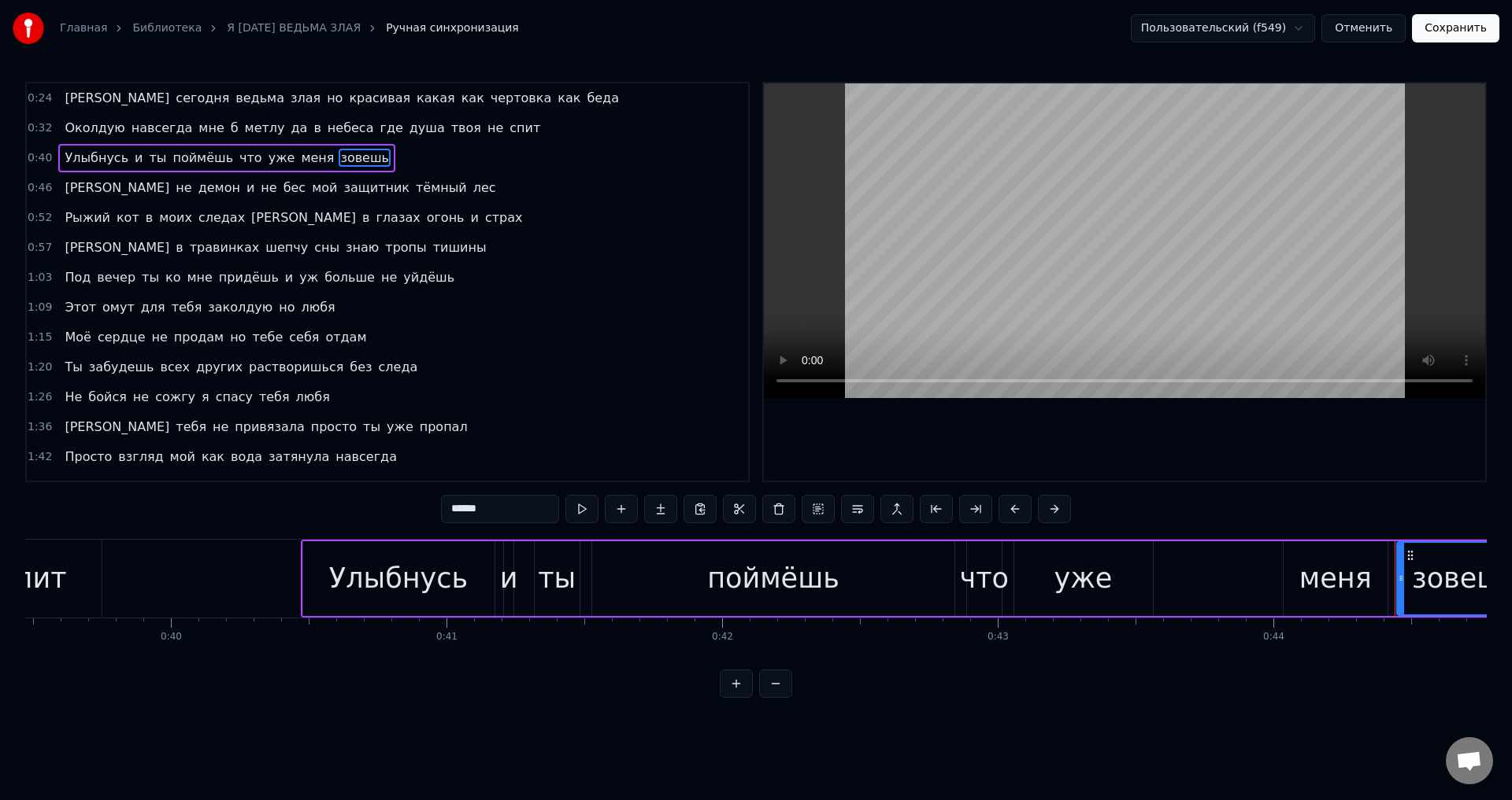
scroll to position [0, 12169]
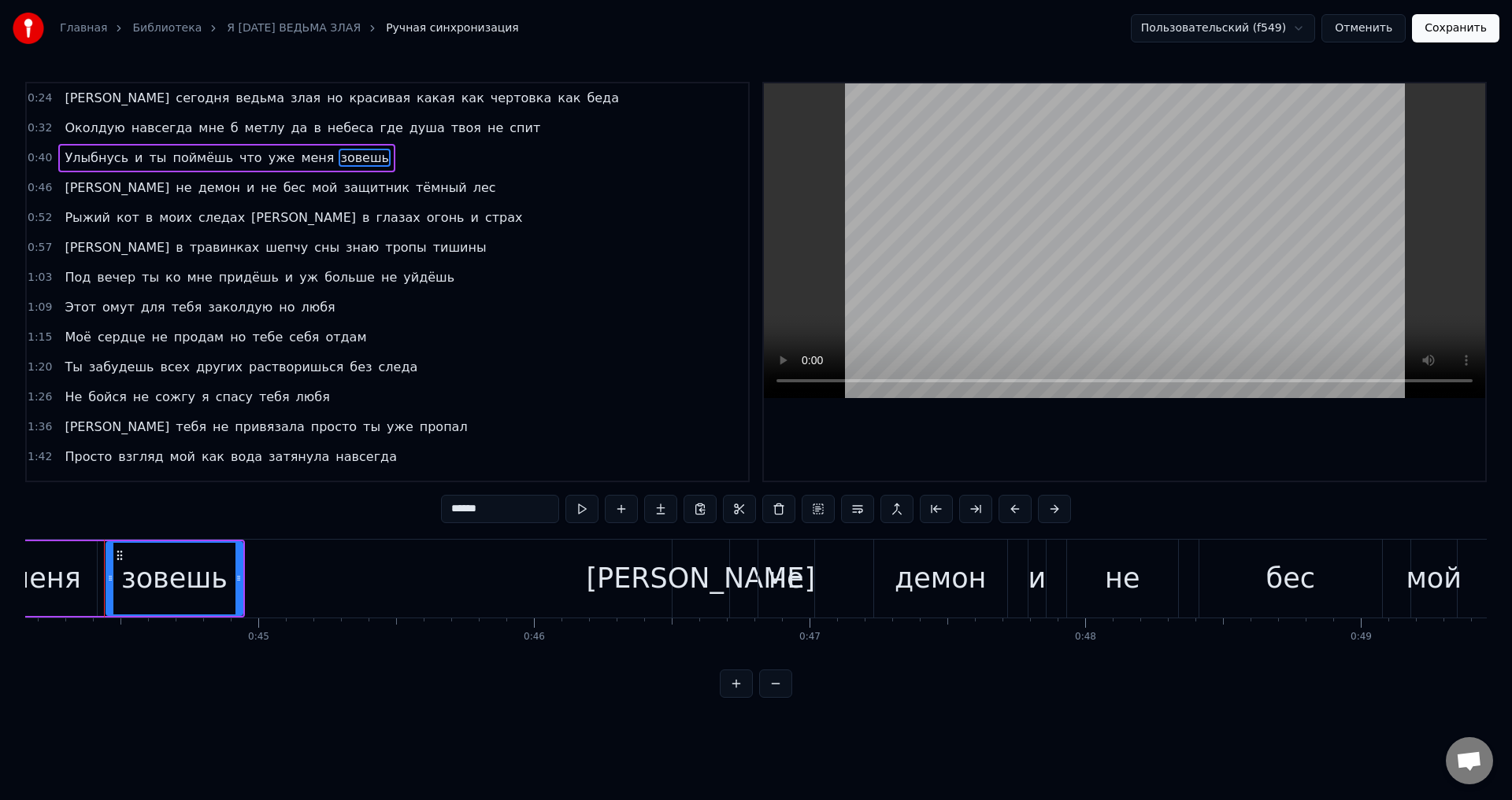
click at [181, 579] on div "зовешь" at bounding box center [174, 579] width 106 height 42
click at [469, 513] on input "******" at bounding box center [500, 509] width 118 height 29
type input "******"
click at [1464, 29] on button "Сохранить" at bounding box center [1455, 28] width 87 height 29
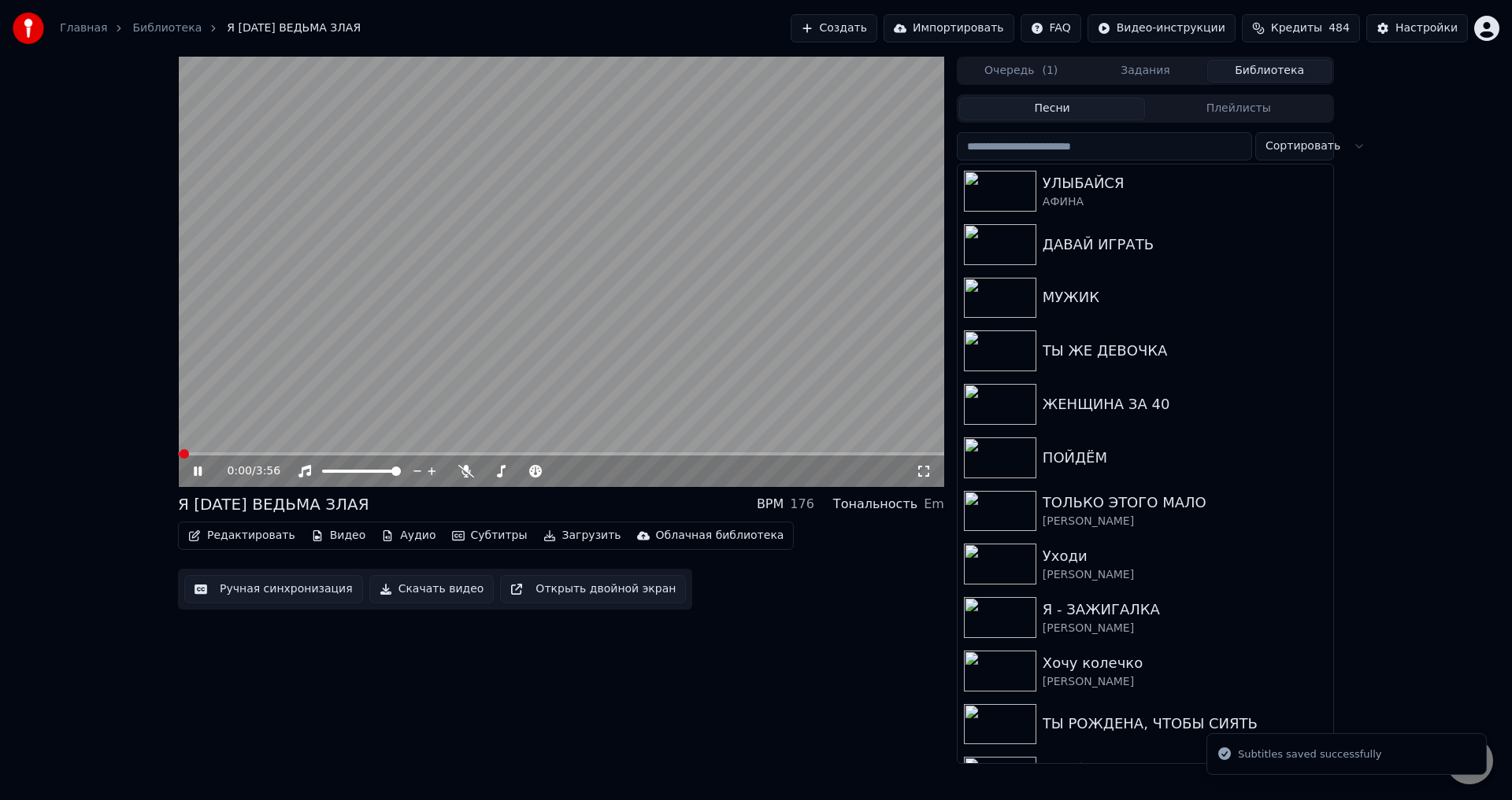
click at [924, 472] on icon at bounding box center [923, 471] width 16 height 12
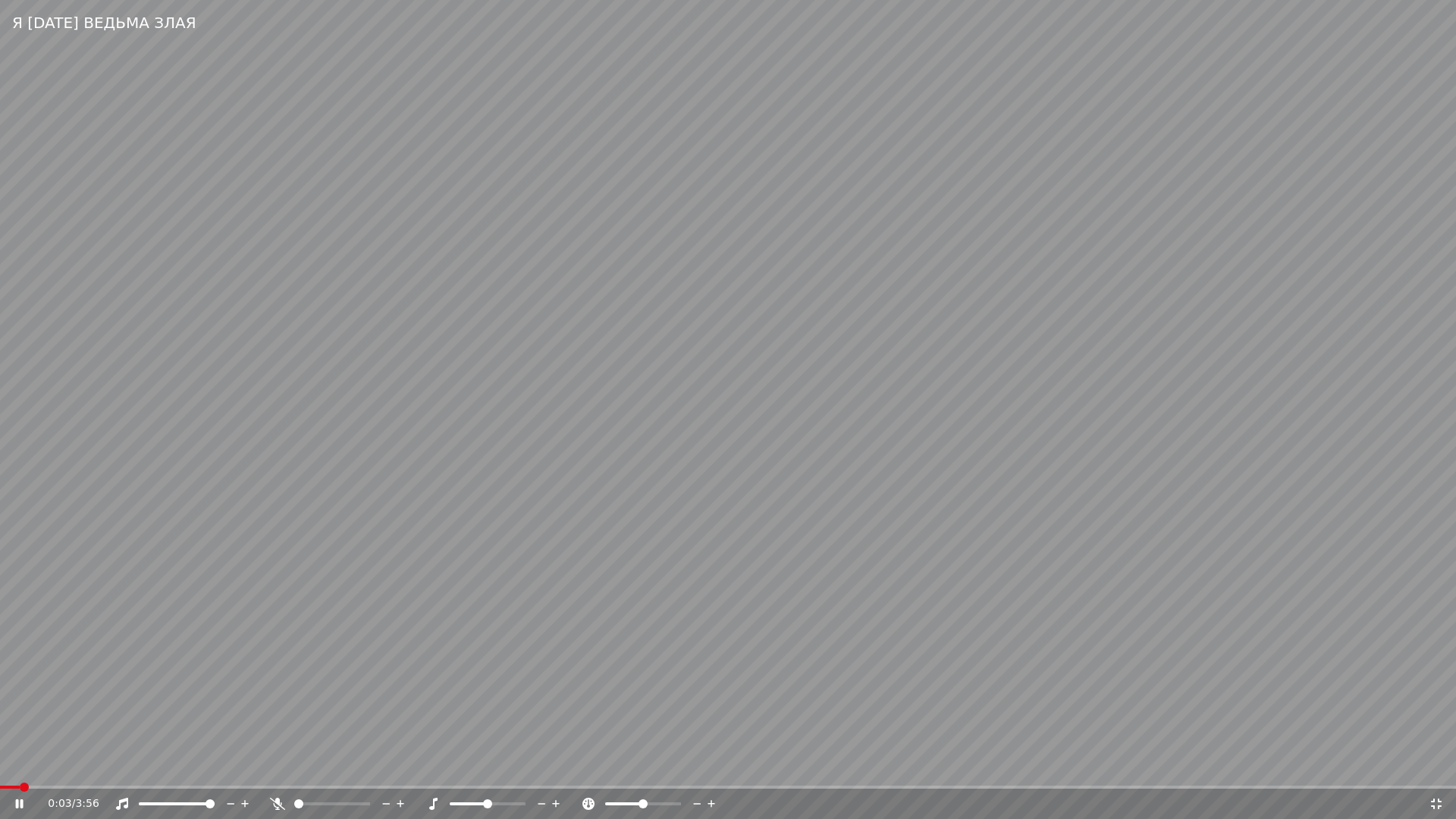
click at [970, 603] on video at bounding box center [728, 410] width 1456 height 819
click at [620, 595] on video at bounding box center [728, 410] width 1456 height 819
click at [467, 600] on video at bounding box center [728, 410] width 1456 height 819
click at [127, 771] on span at bounding box center [93, 788] width 187 height 3
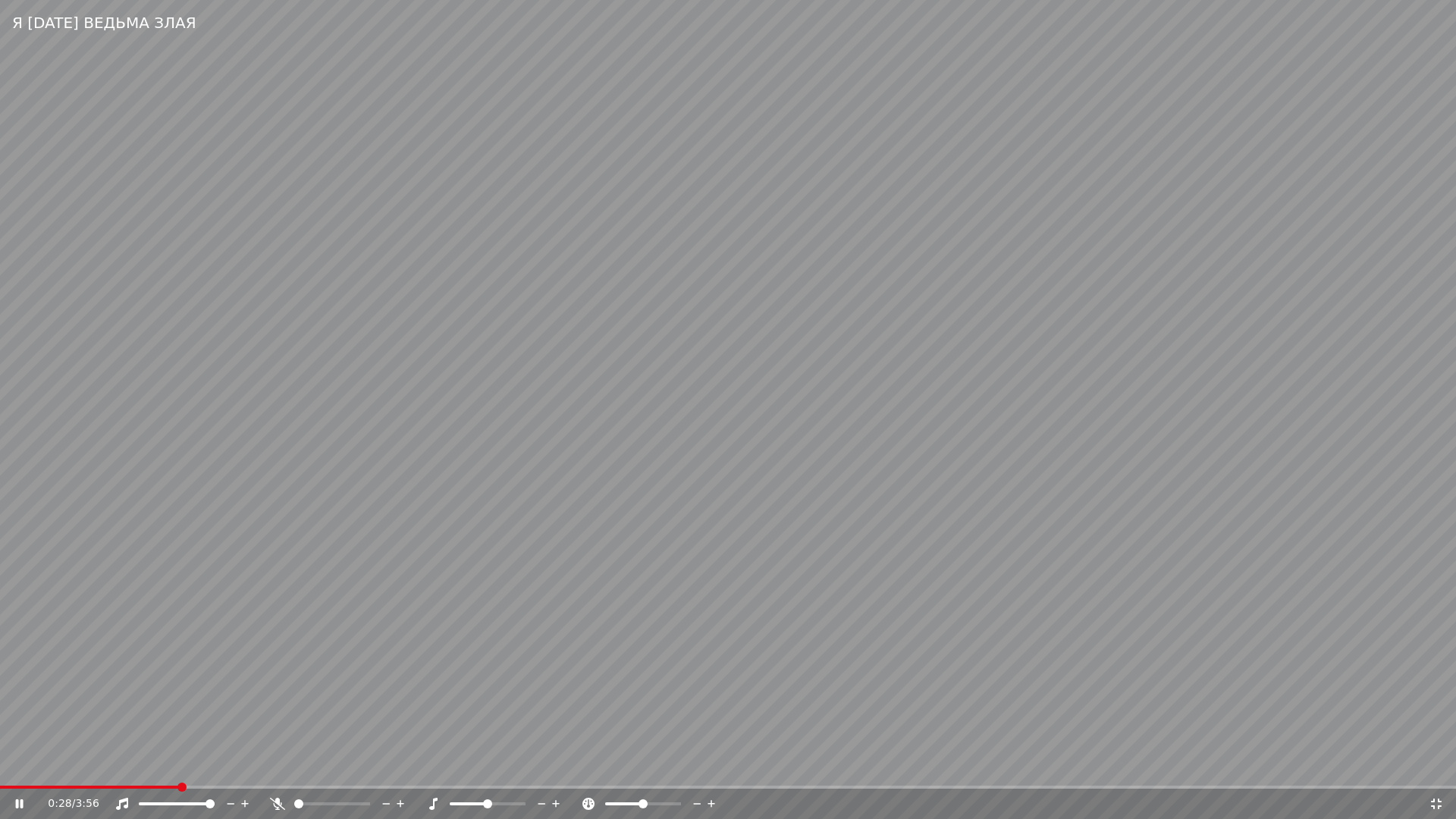
drag, startPoint x: 514, startPoint y: 664, endPoint x: 252, endPoint y: 723, distance: 268.6
click at [511, 664] on video at bounding box center [728, 410] width 1456 height 819
click at [105, 771] on span at bounding box center [52, 788] width 105 height 3
click at [297, 749] on video at bounding box center [728, 410] width 1456 height 819
click at [481, 671] on video at bounding box center [728, 410] width 1456 height 819
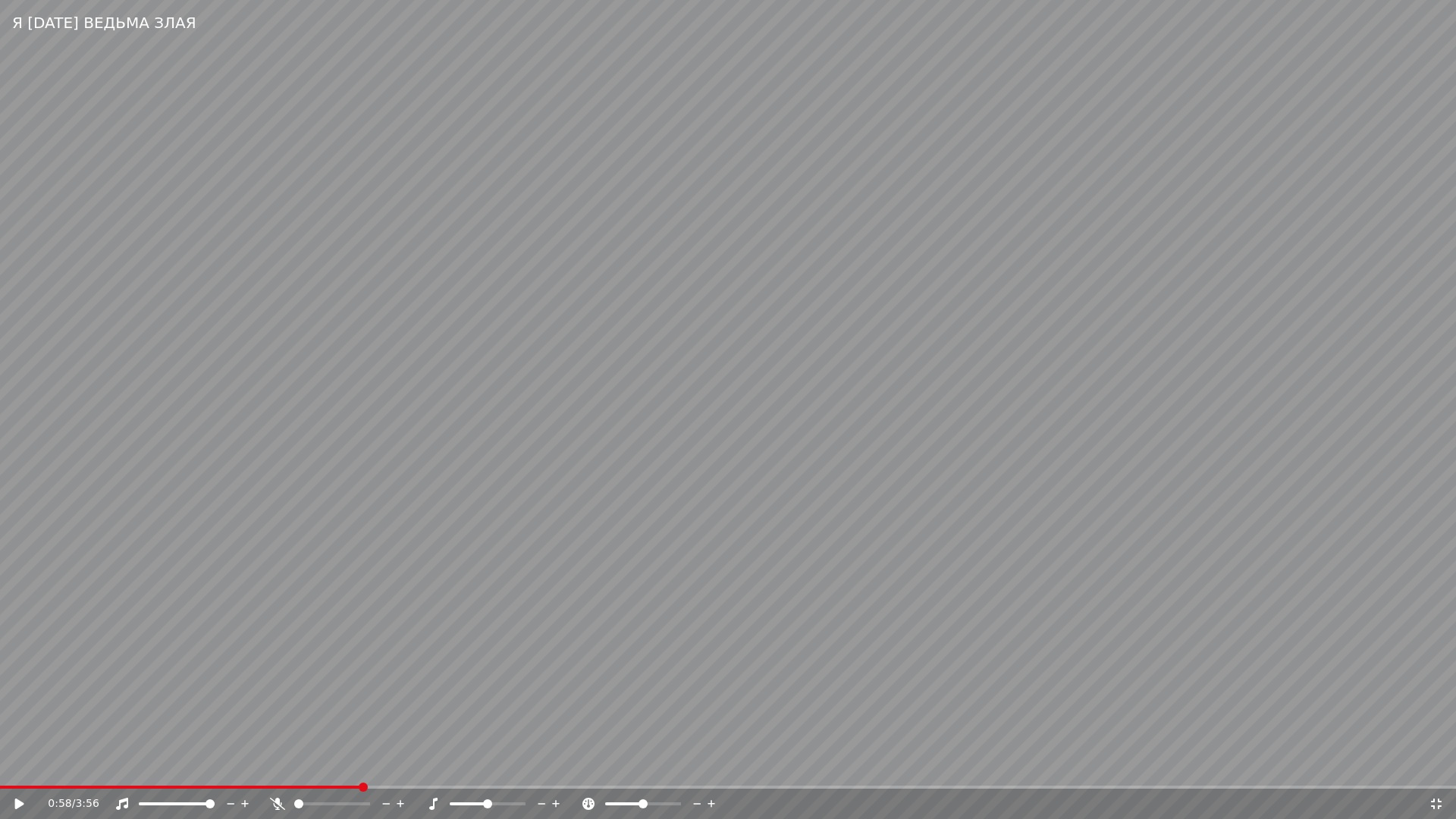
click at [1437, 771] on icon at bounding box center [1436, 804] width 15 height 12
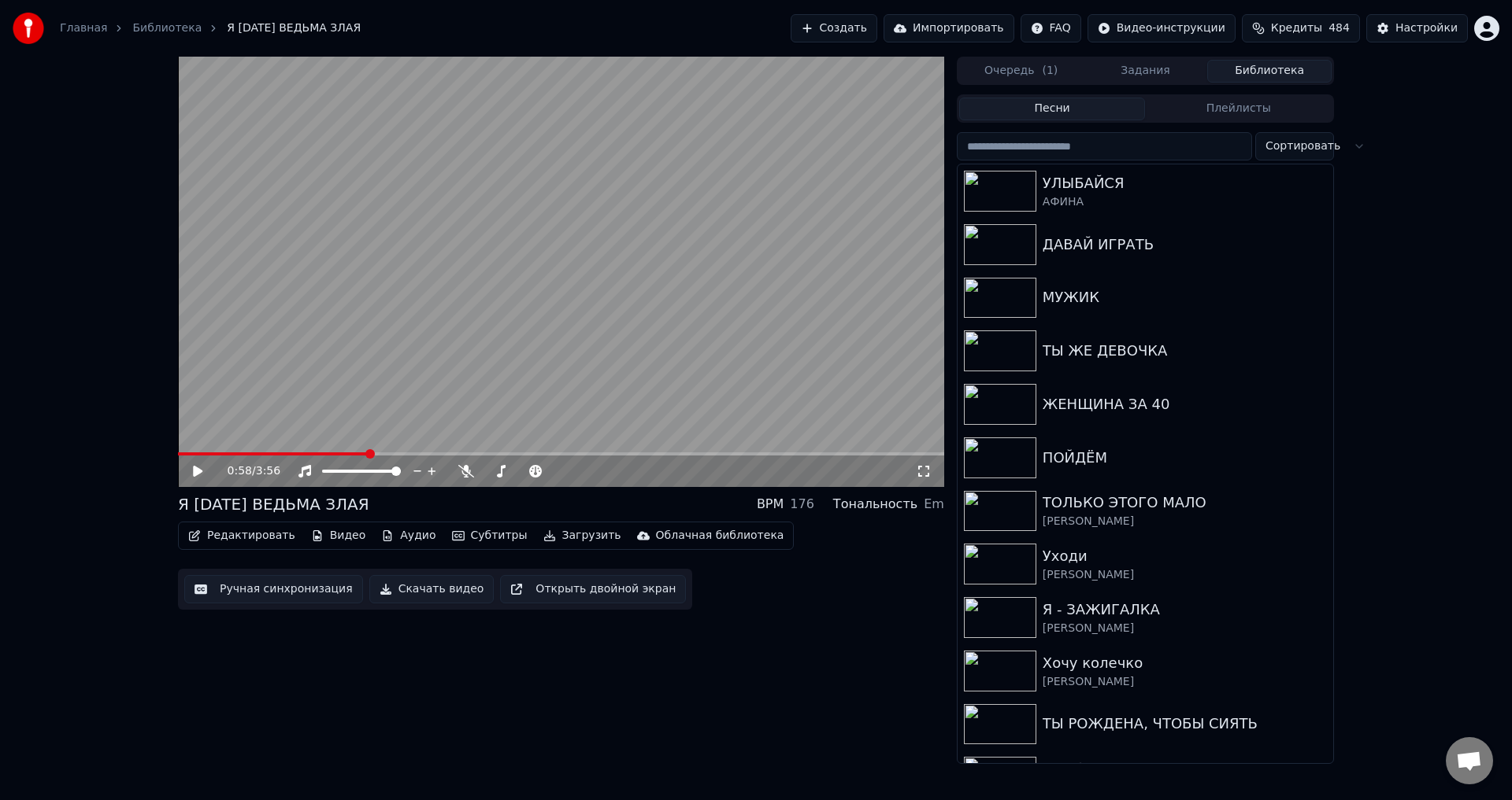
click at [263, 592] on button "Ручная синхронизация" at bounding box center [273, 589] width 179 height 29
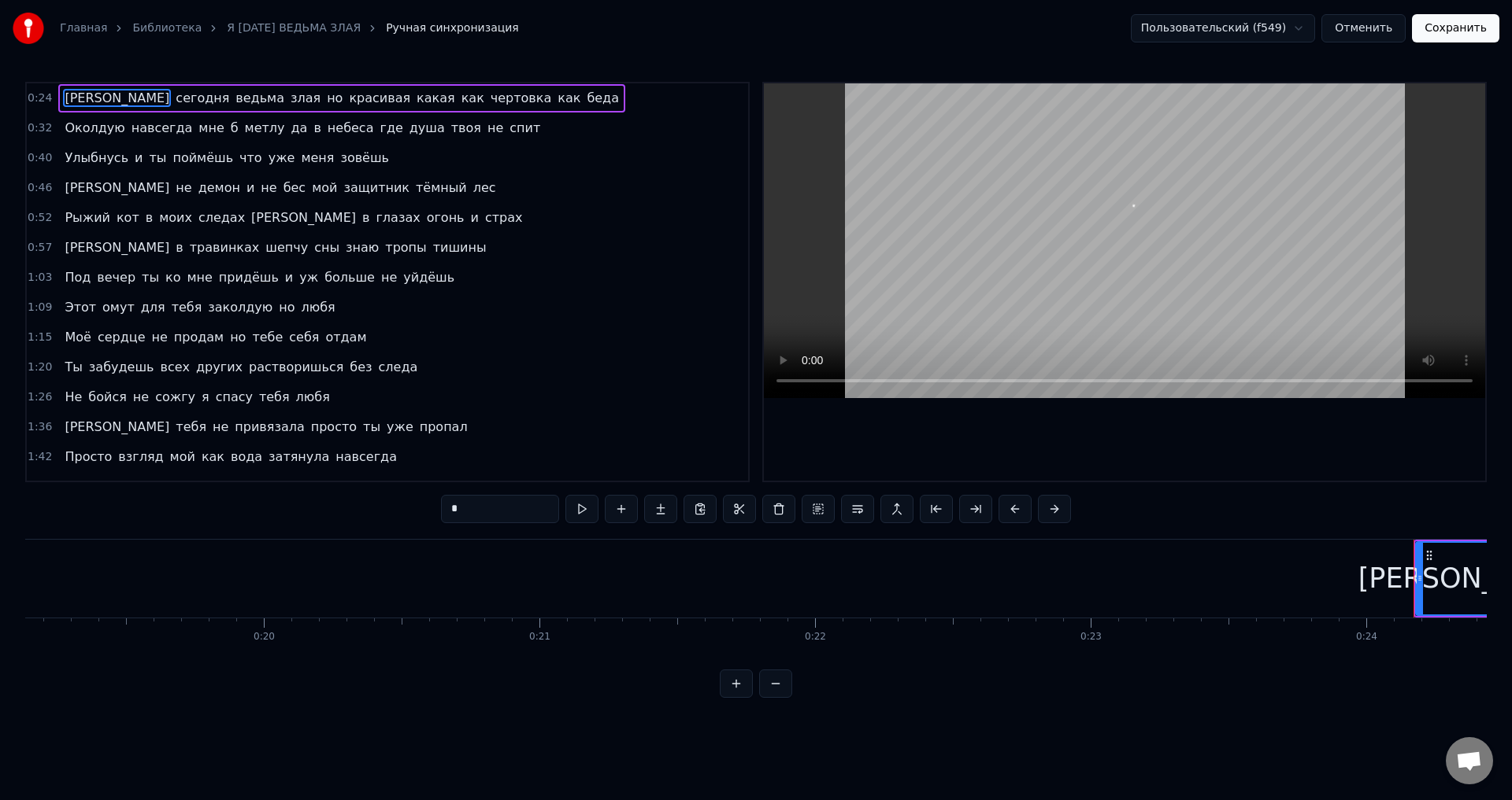
scroll to position [0, 6582]
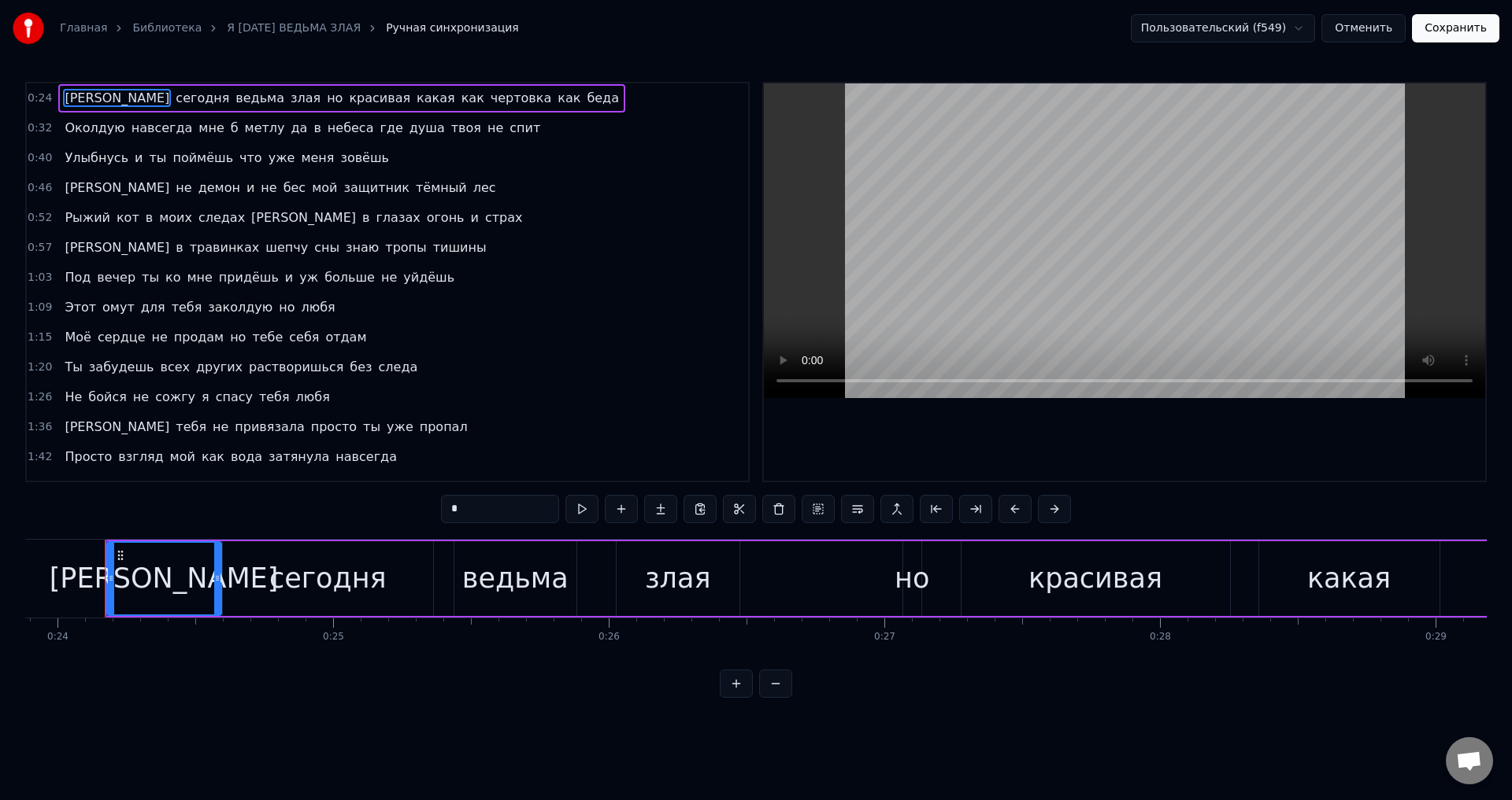
click at [67, 218] on span "Рыжий" at bounding box center [87, 218] width 49 height 18
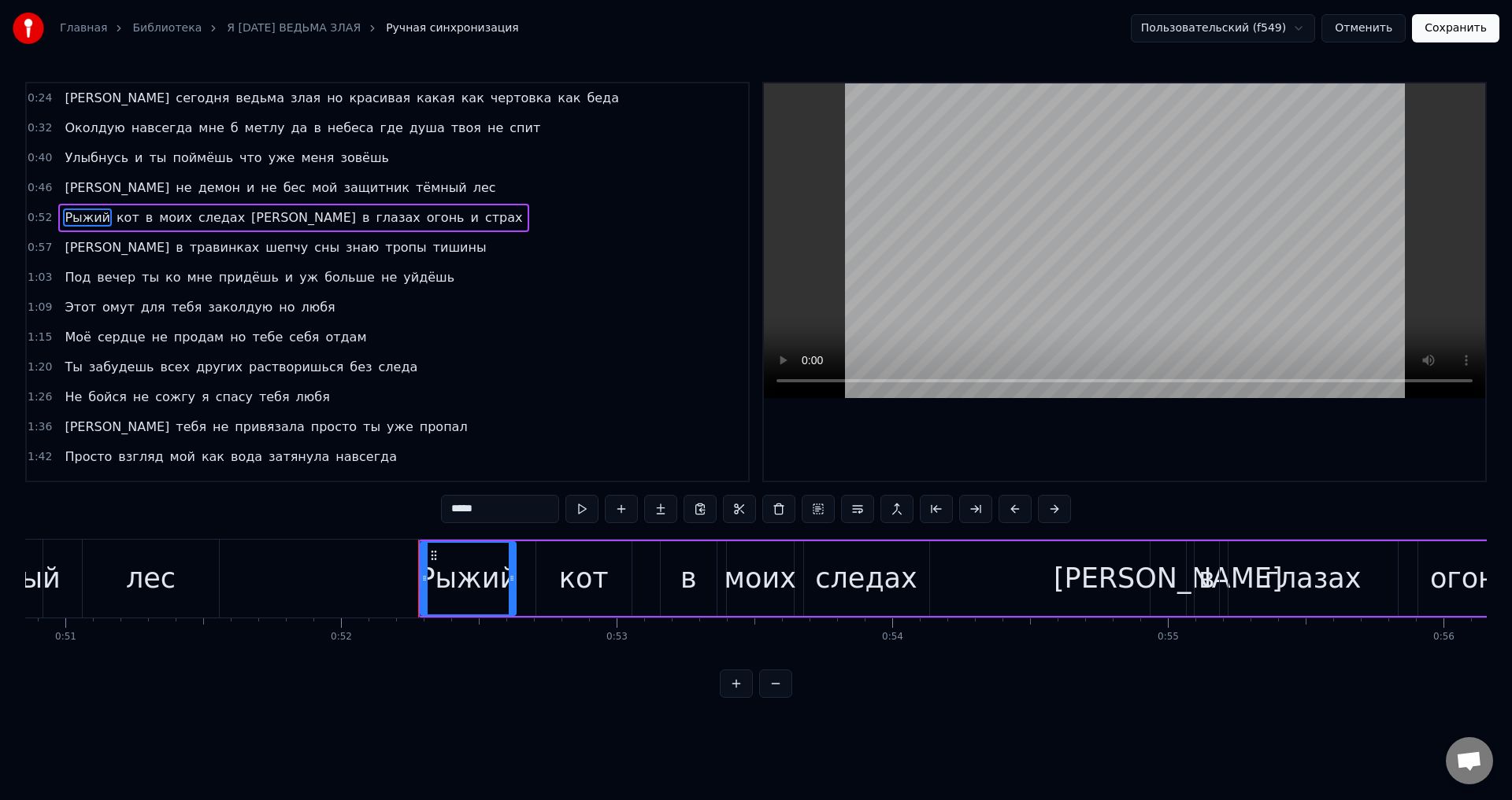
scroll to position [0, 14330]
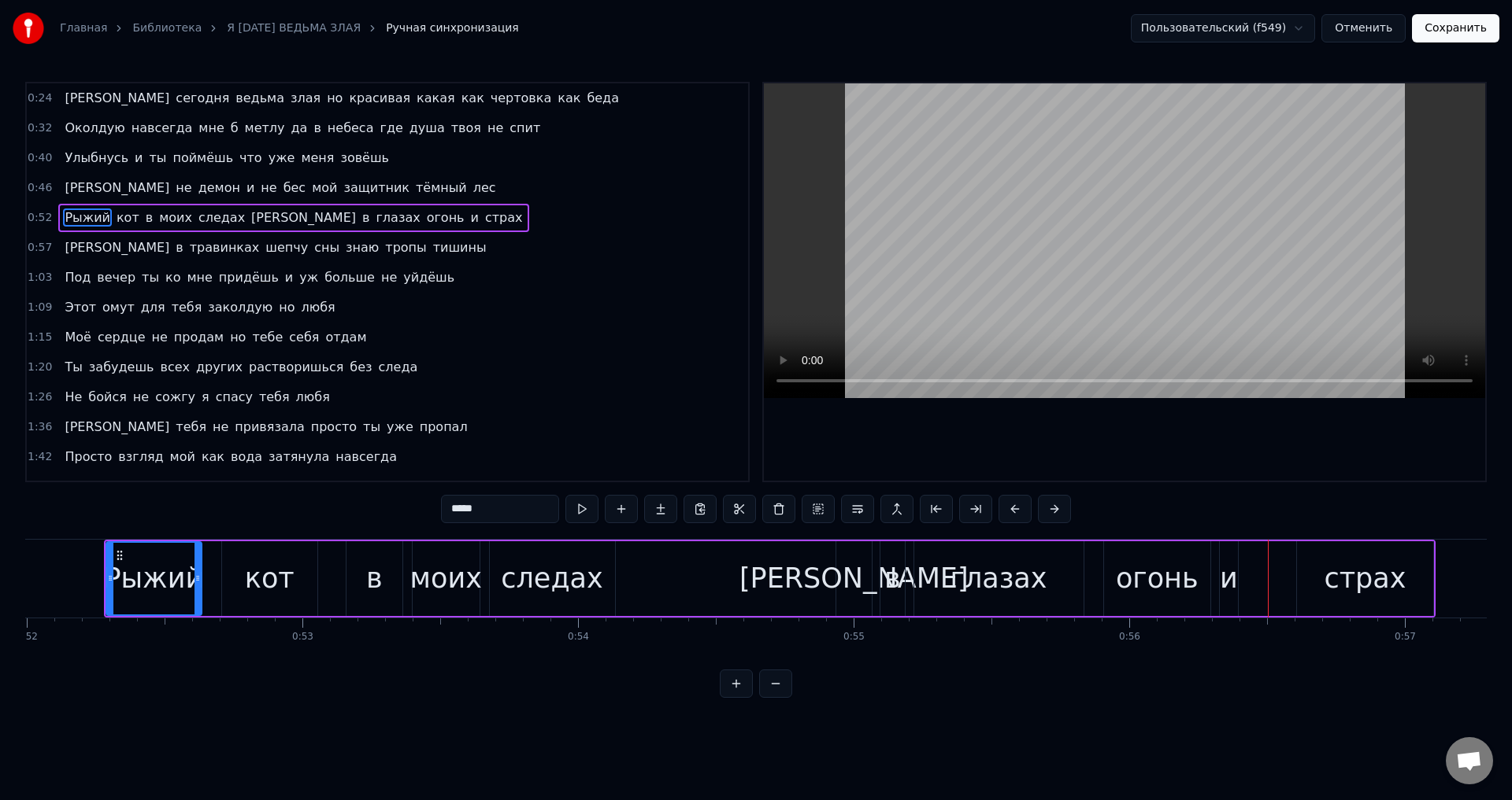
click at [1232, 587] on div "и" at bounding box center [1228, 579] width 18 height 42
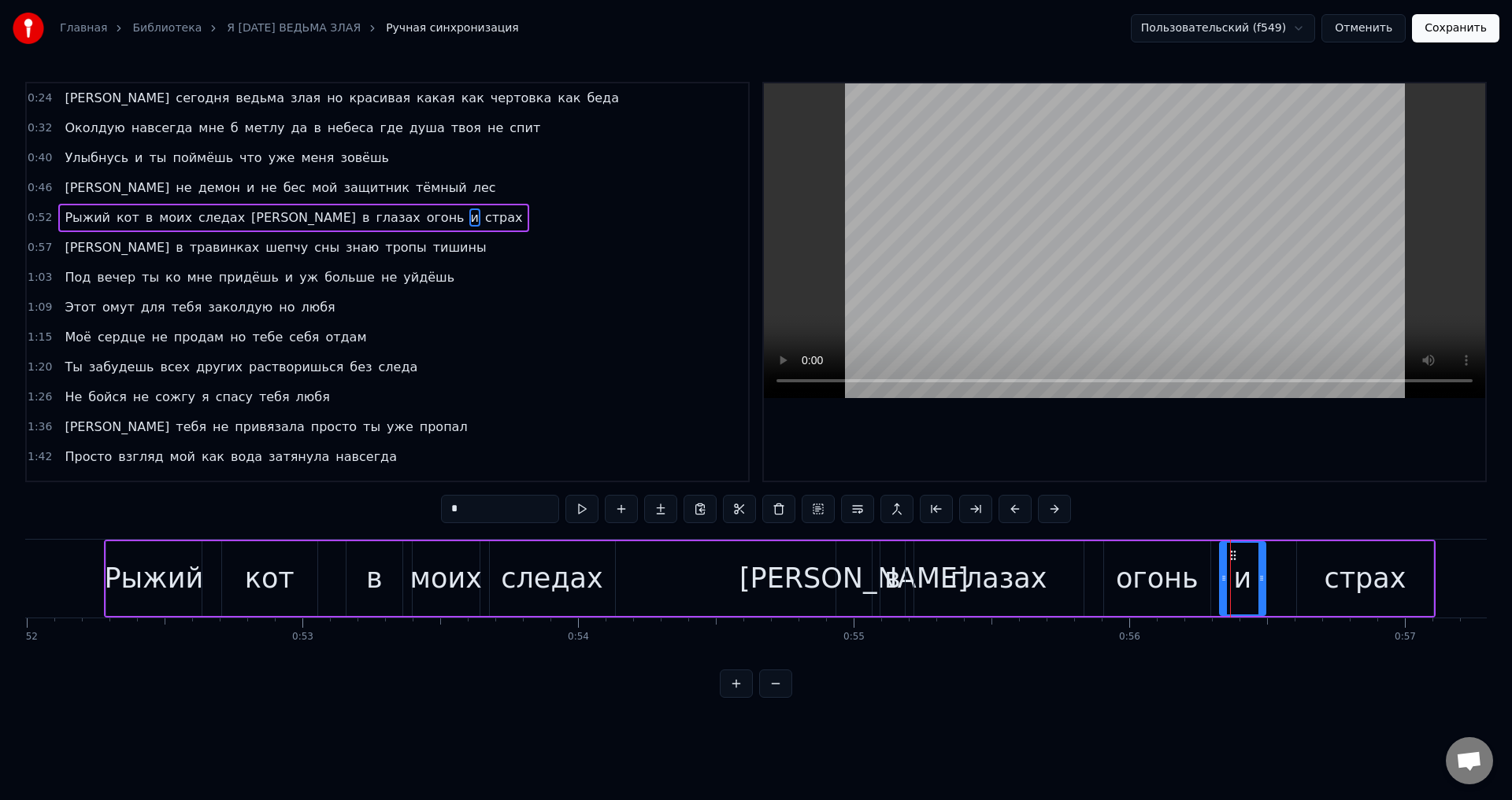
drag, startPoint x: 1234, startPoint y: 583, endPoint x: 1261, endPoint y: 582, distance: 27.0
click at [1261, 582] on icon at bounding box center [1261, 578] width 6 height 12
drag, startPoint x: 1165, startPoint y: 582, endPoint x: 1112, endPoint y: 487, distance: 108.8
click at [1164, 582] on div "огонь" at bounding box center [1157, 579] width 83 height 42
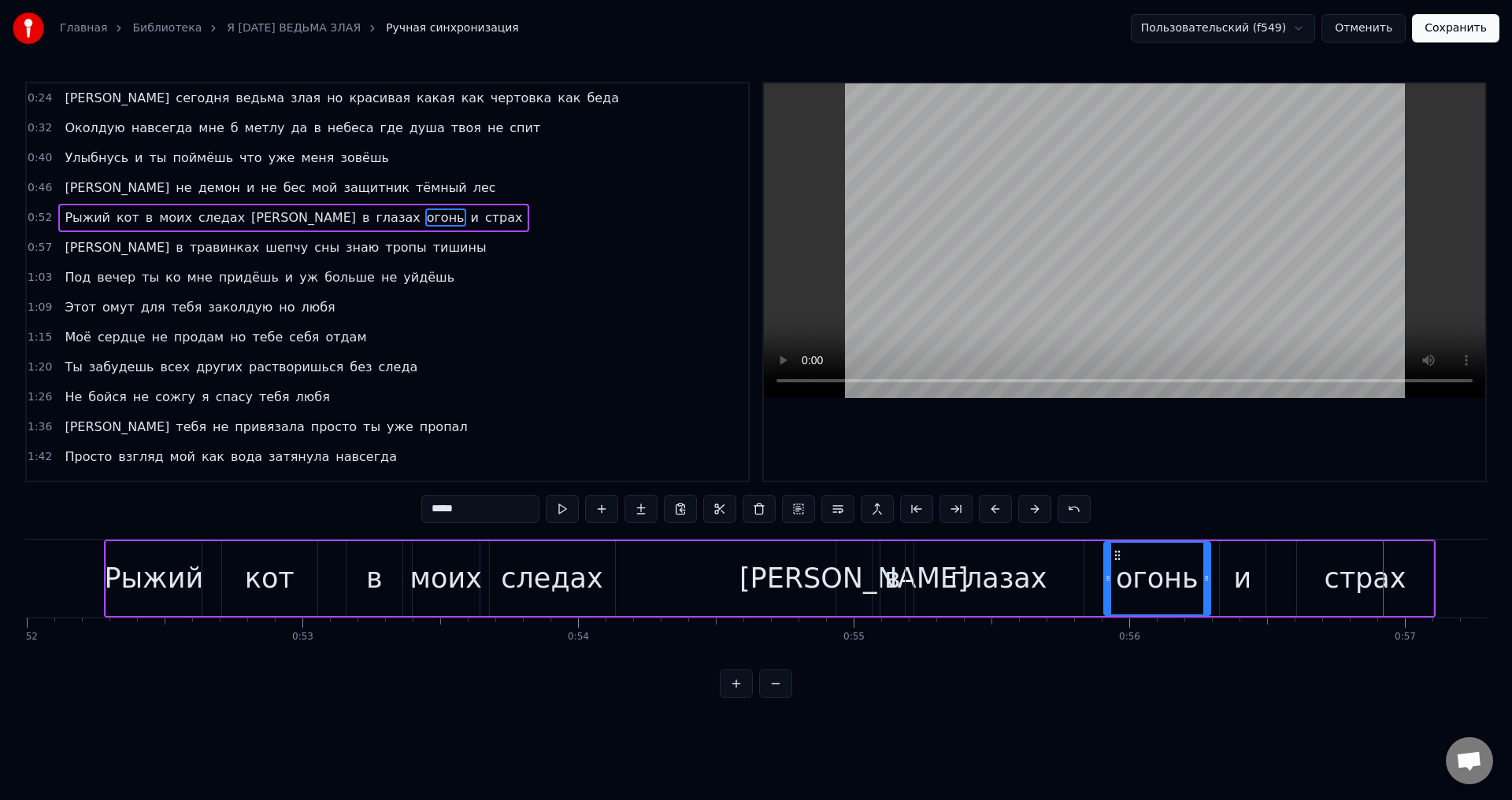
click at [1241, 584] on div "и" at bounding box center [1242, 579] width 18 height 42
type input "*"
click at [1262, 584] on icon at bounding box center [1265, 578] width 6 height 12
click at [1467, 30] on button "Сохранить" at bounding box center [1455, 28] width 87 height 29
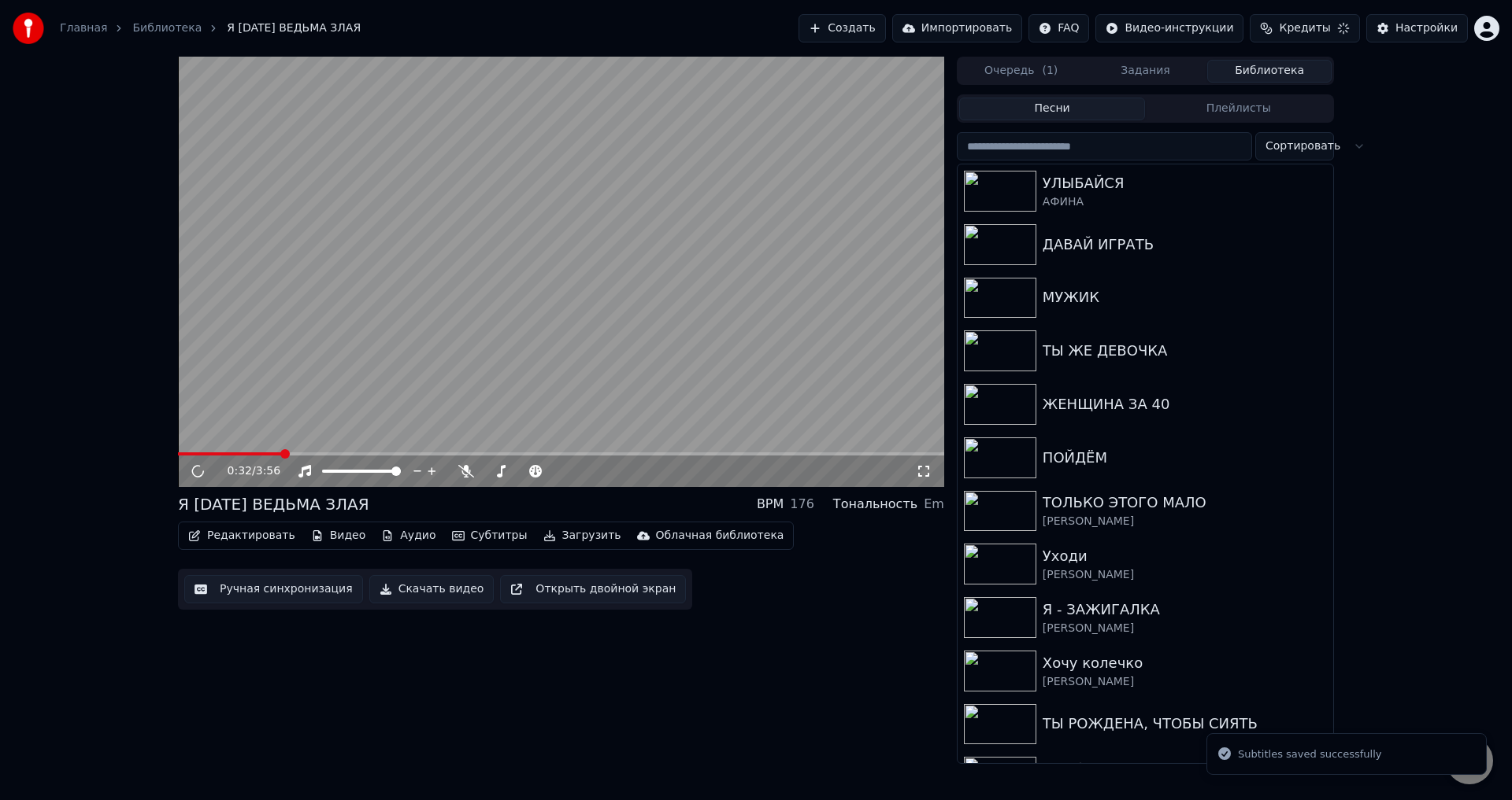
click at [282, 454] on span at bounding box center [561, 454] width 766 height 3
click at [923, 472] on icon at bounding box center [923, 471] width 16 height 12
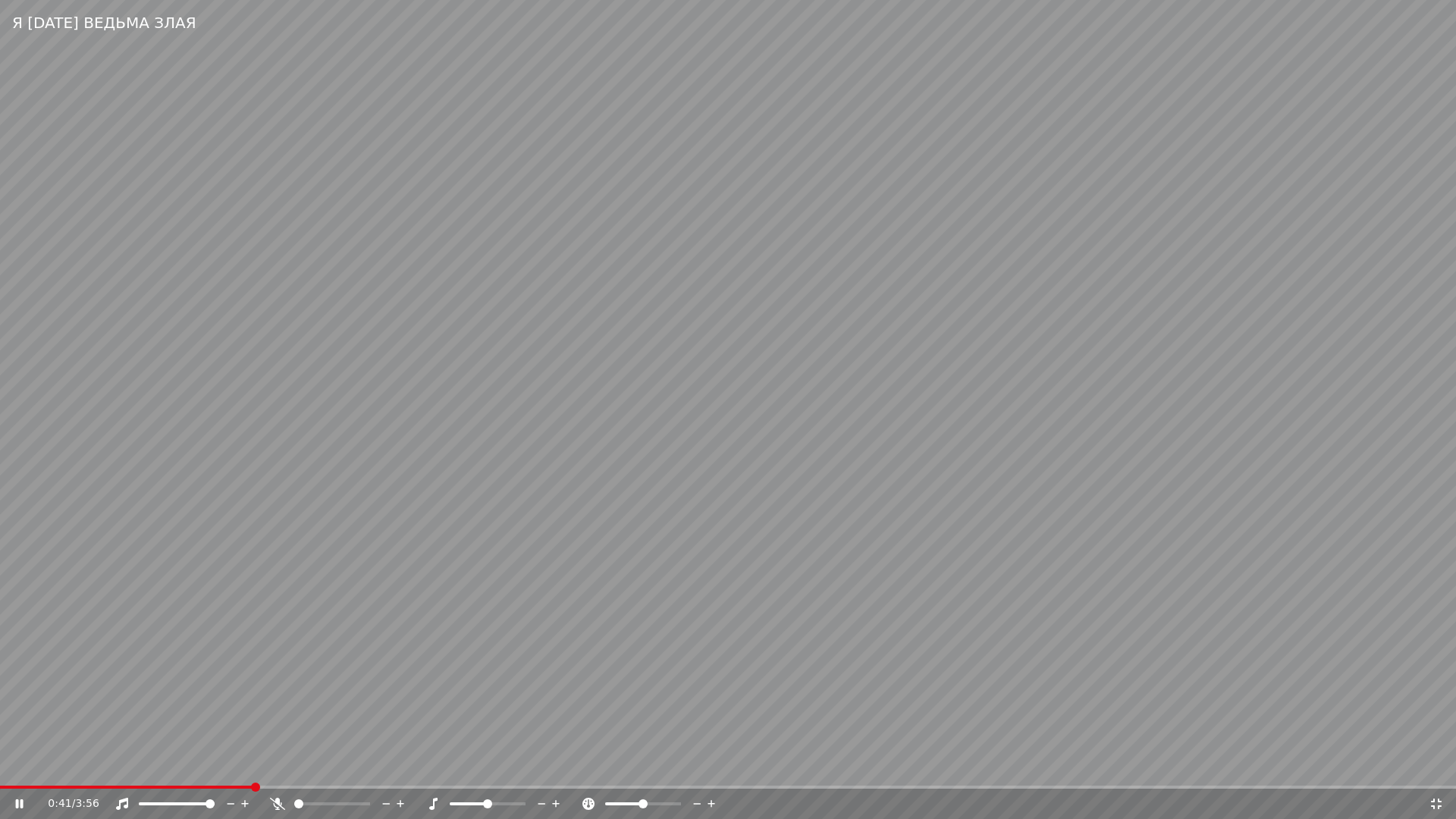
click at [814, 647] on video at bounding box center [728, 410] width 1456 height 819
click at [1438, 771] on icon at bounding box center [1436, 804] width 11 height 11
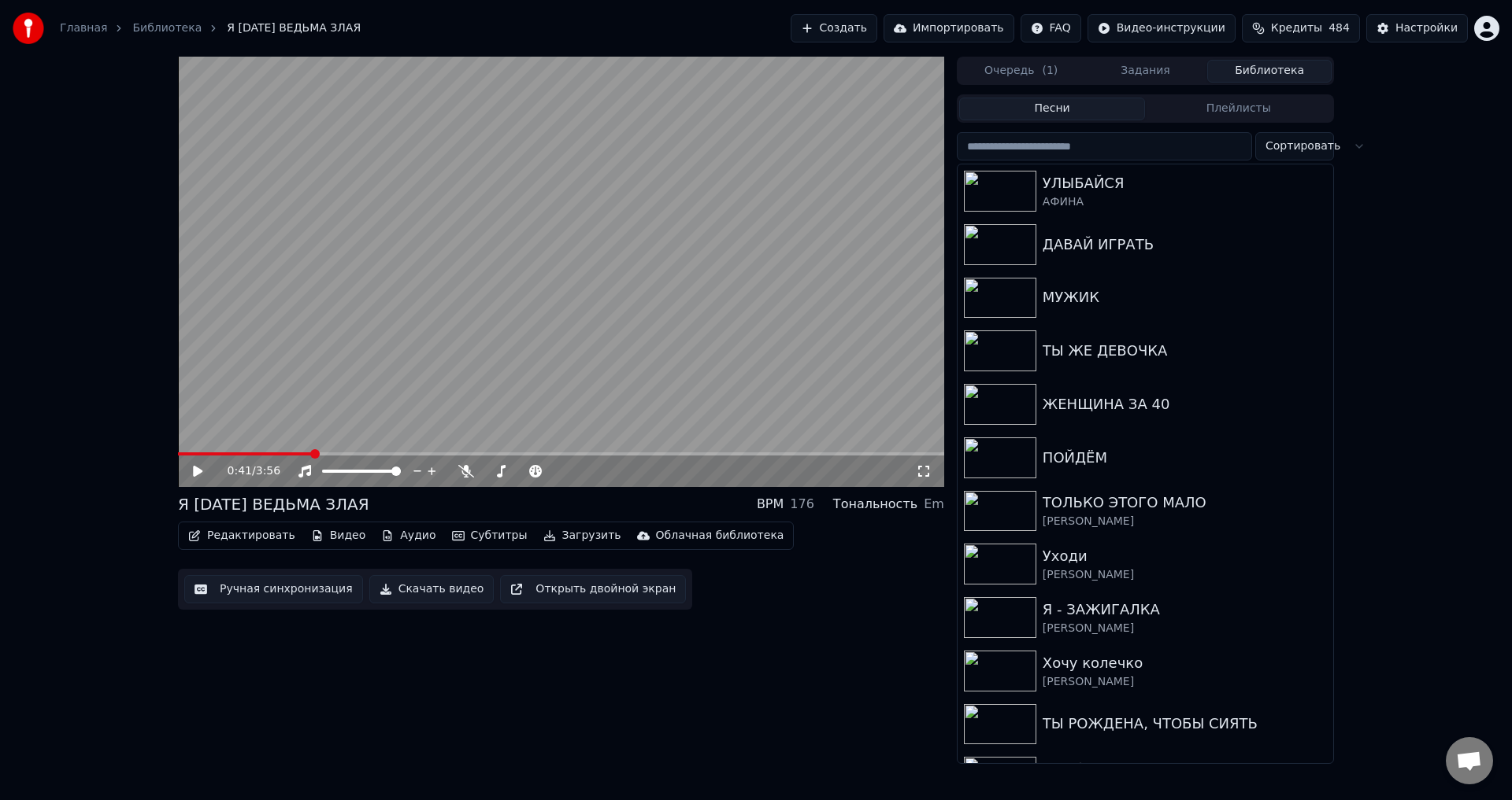
click at [255, 590] on button "Ручная синхронизация" at bounding box center [273, 589] width 179 height 29
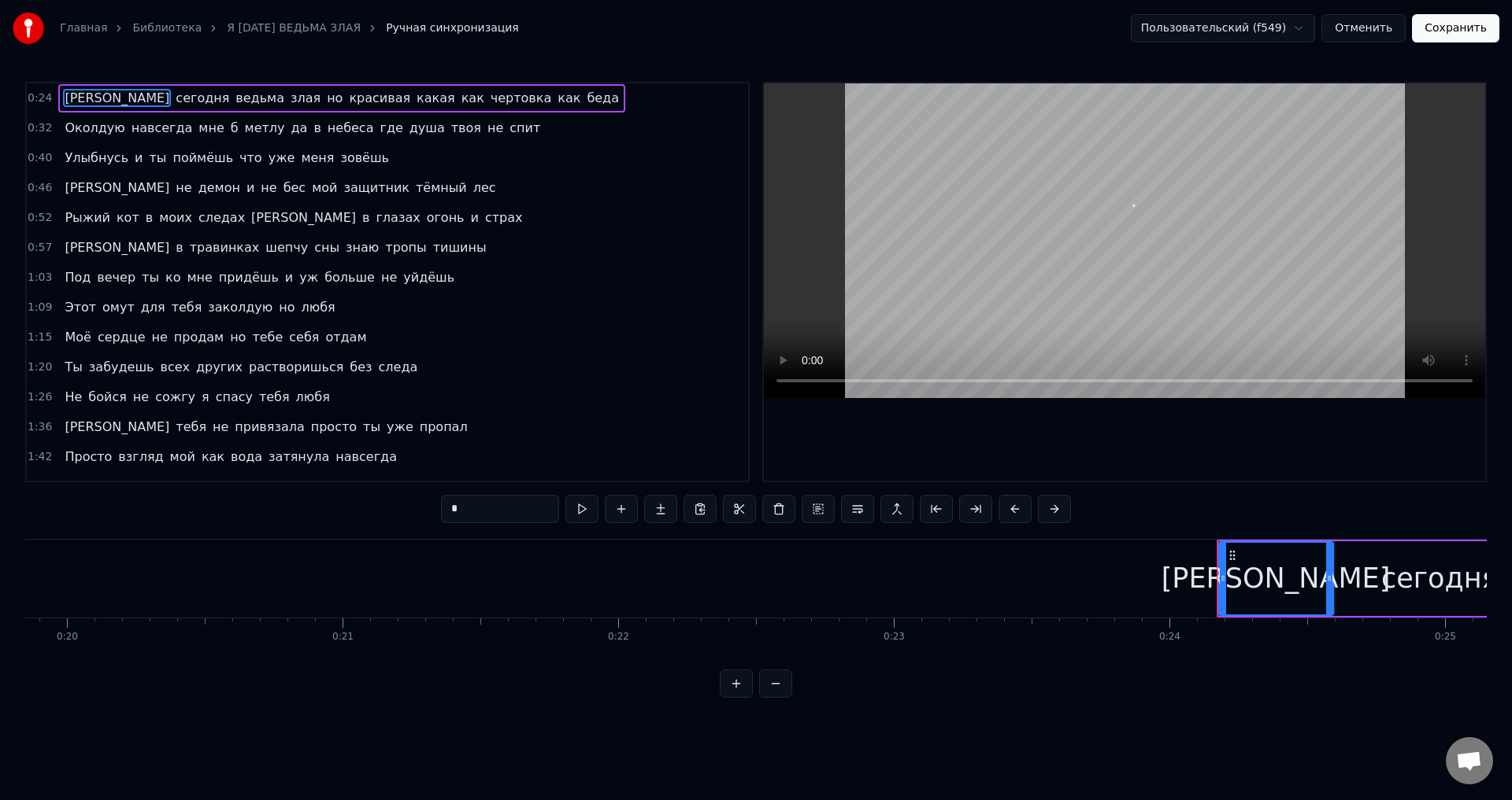
scroll to position [0, 6582]
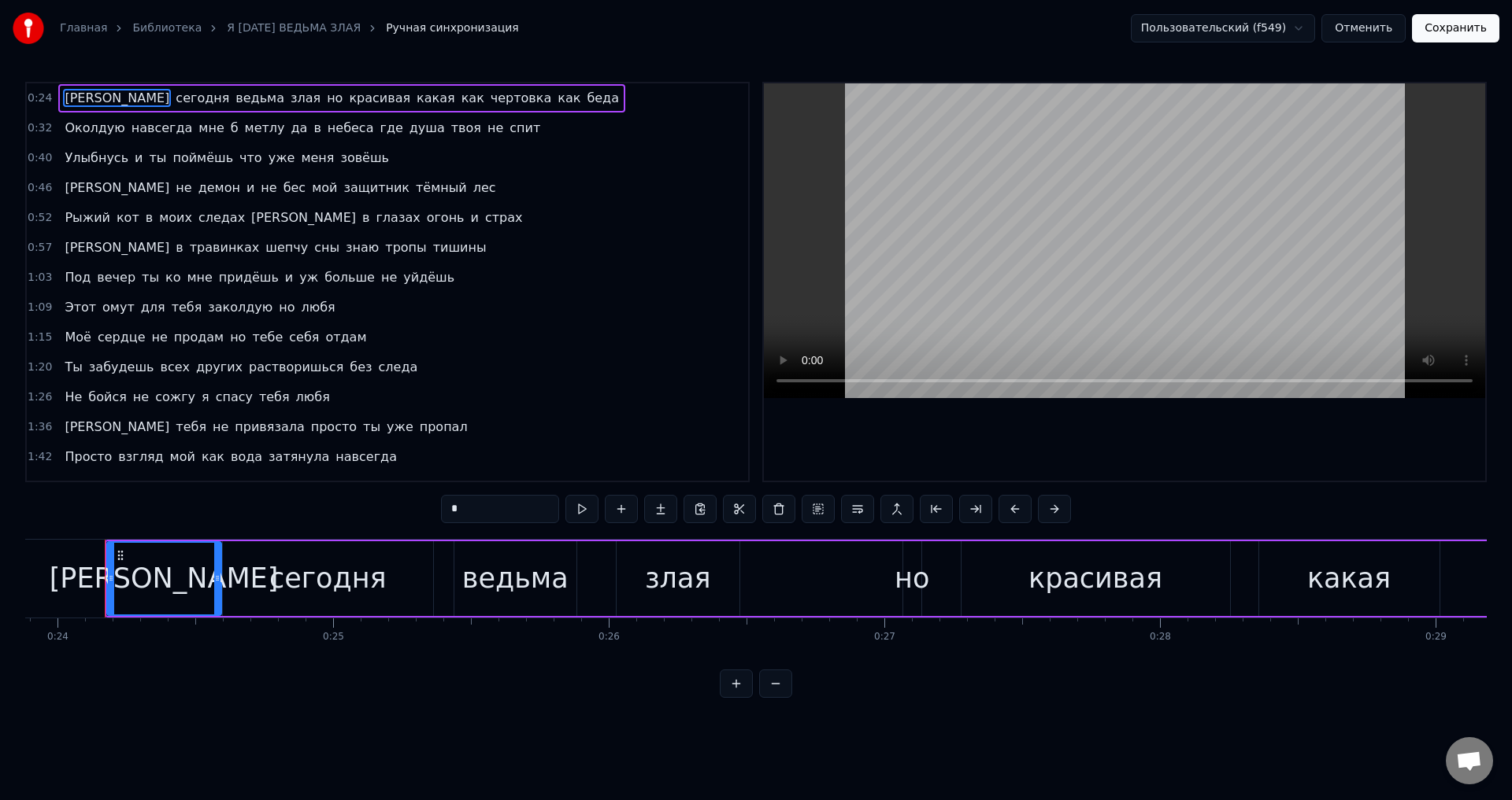
click at [68, 200] on div "Я не демон и не бес мой защитник тёмный лес" at bounding box center [280, 188] width 443 height 29
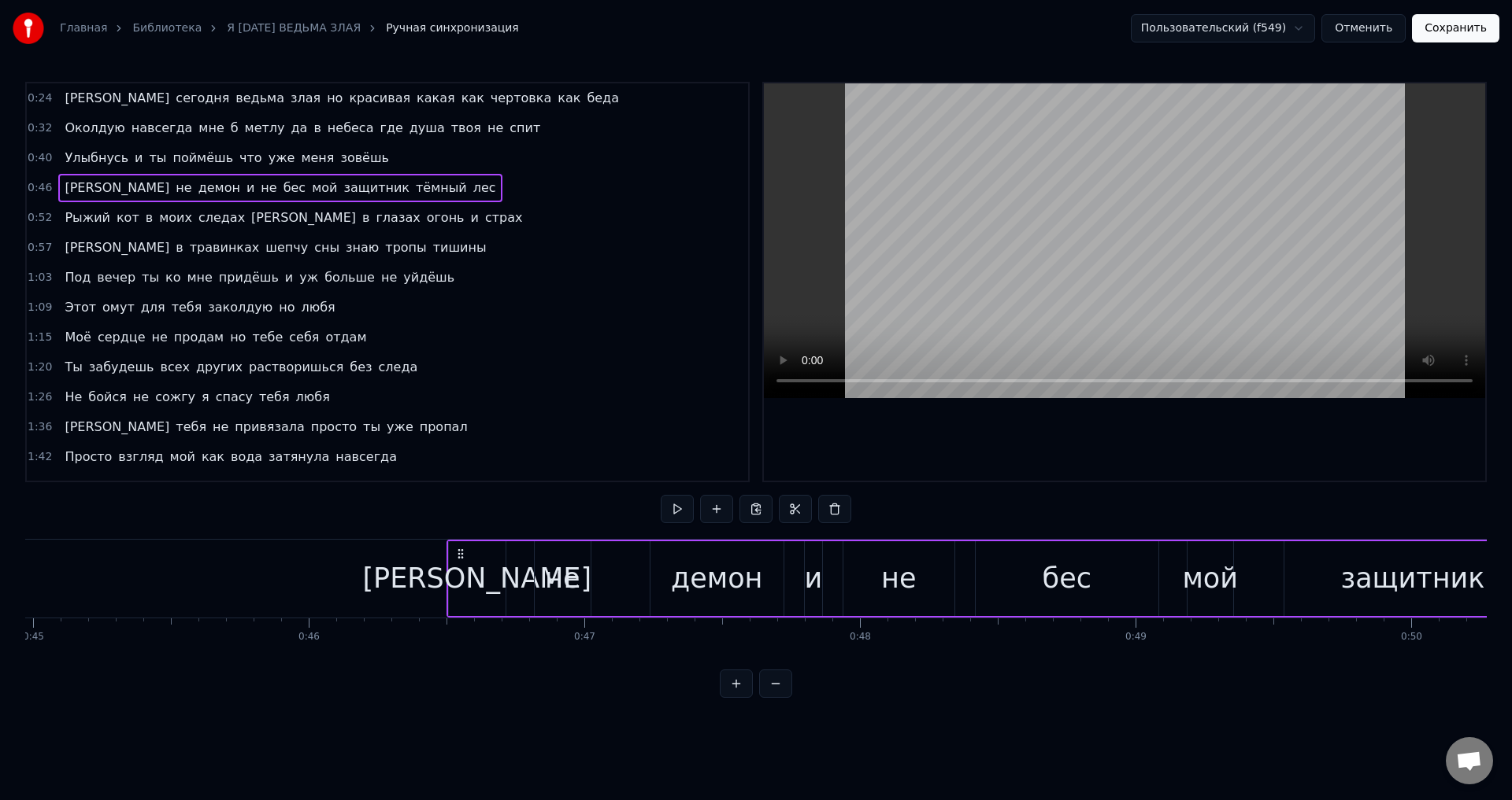
scroll to position [0, 12737]
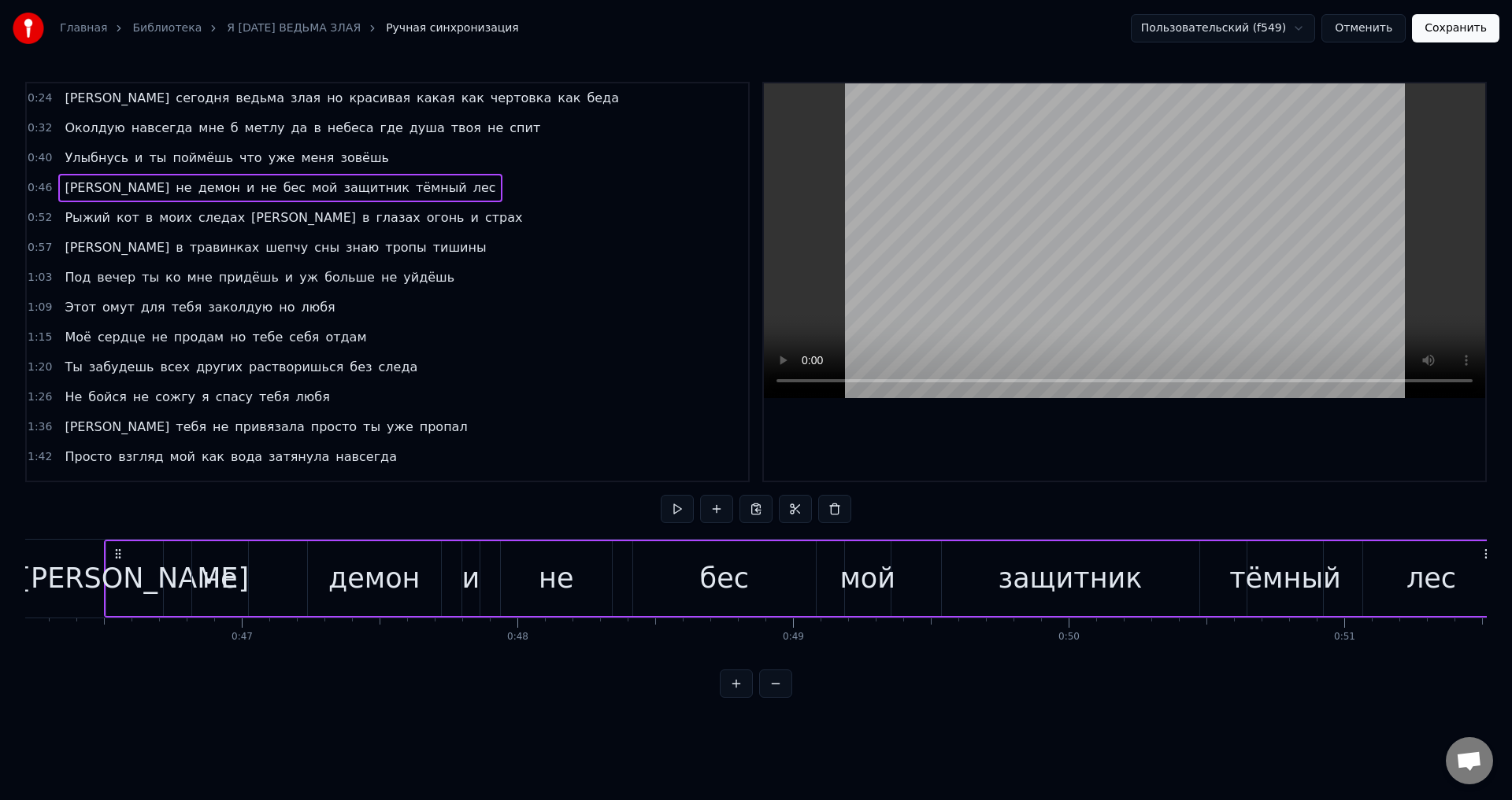
click at [81, 129] on span "Околдую" at bounding box center [94, 128] width 63 height 18
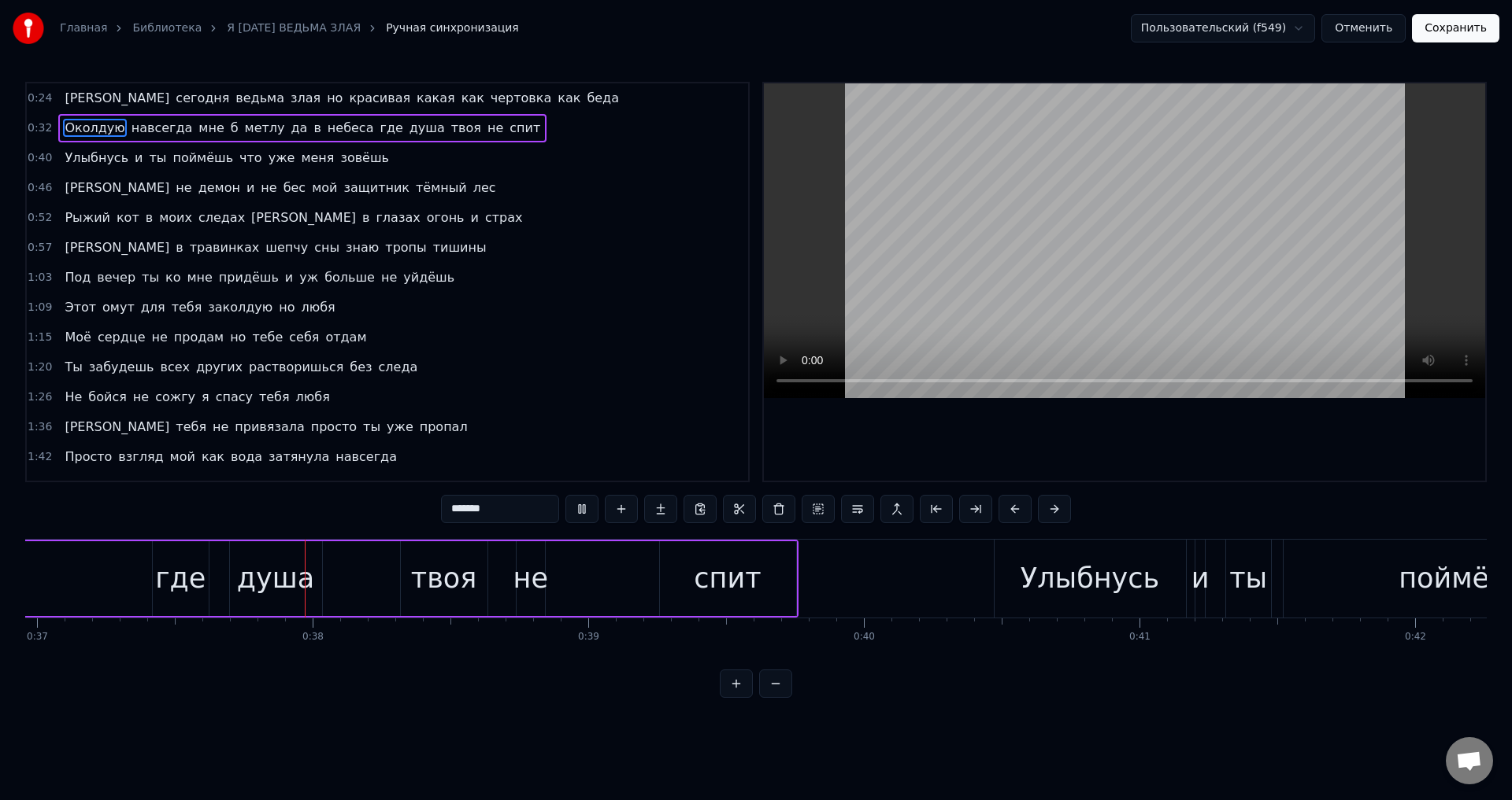
scroll to position [0, 10200]
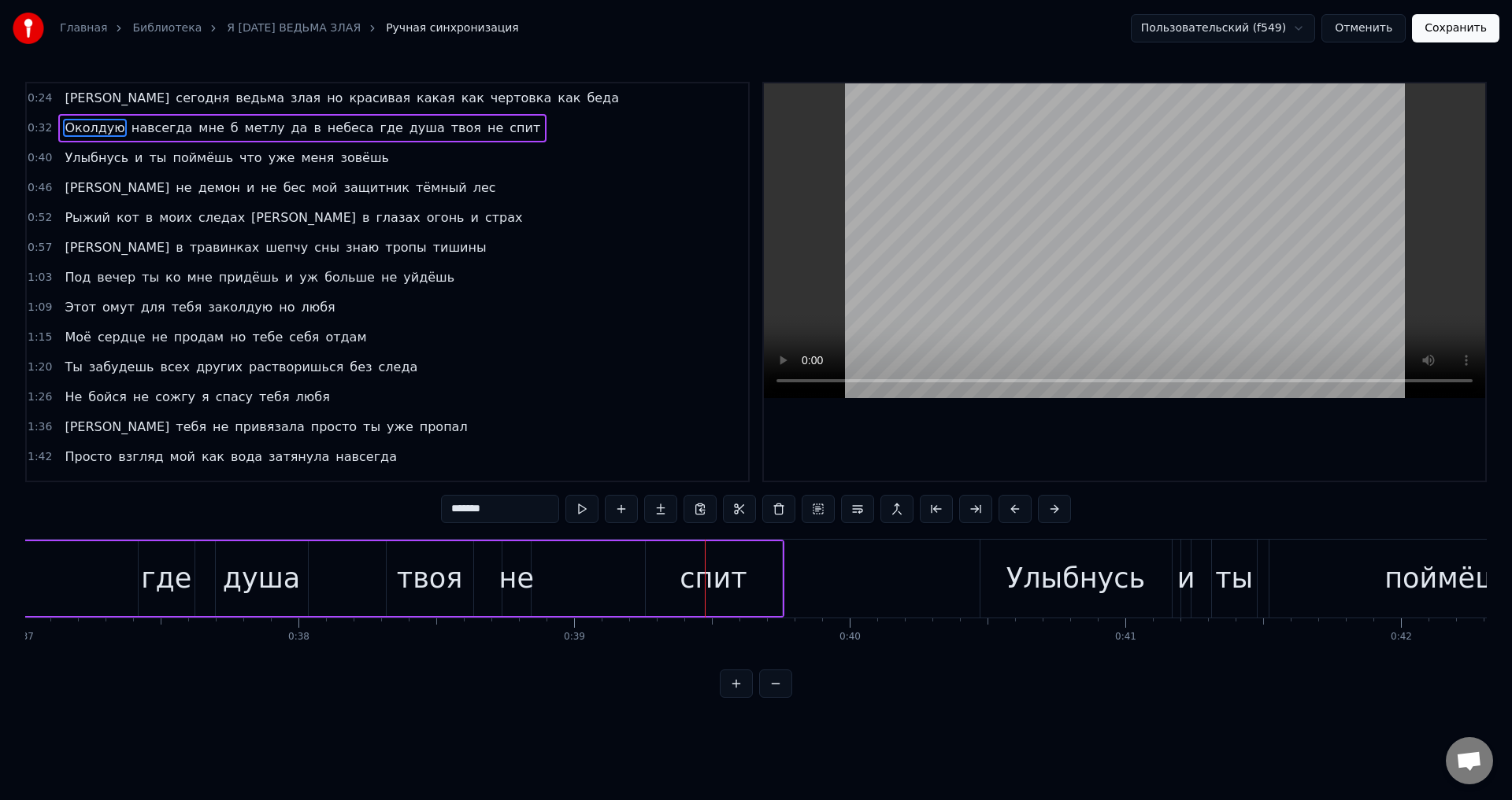
click at [518, 579] on div "не" at bounding box center [516, 579] width 35 height 42
drag, startPoint x: 526, startPoint y: 582, endPoint x: 581, endPoint y: 582, distance: 55.0
click at [581, 582] on icon at bounding box center [582, 578] width 6 height 12
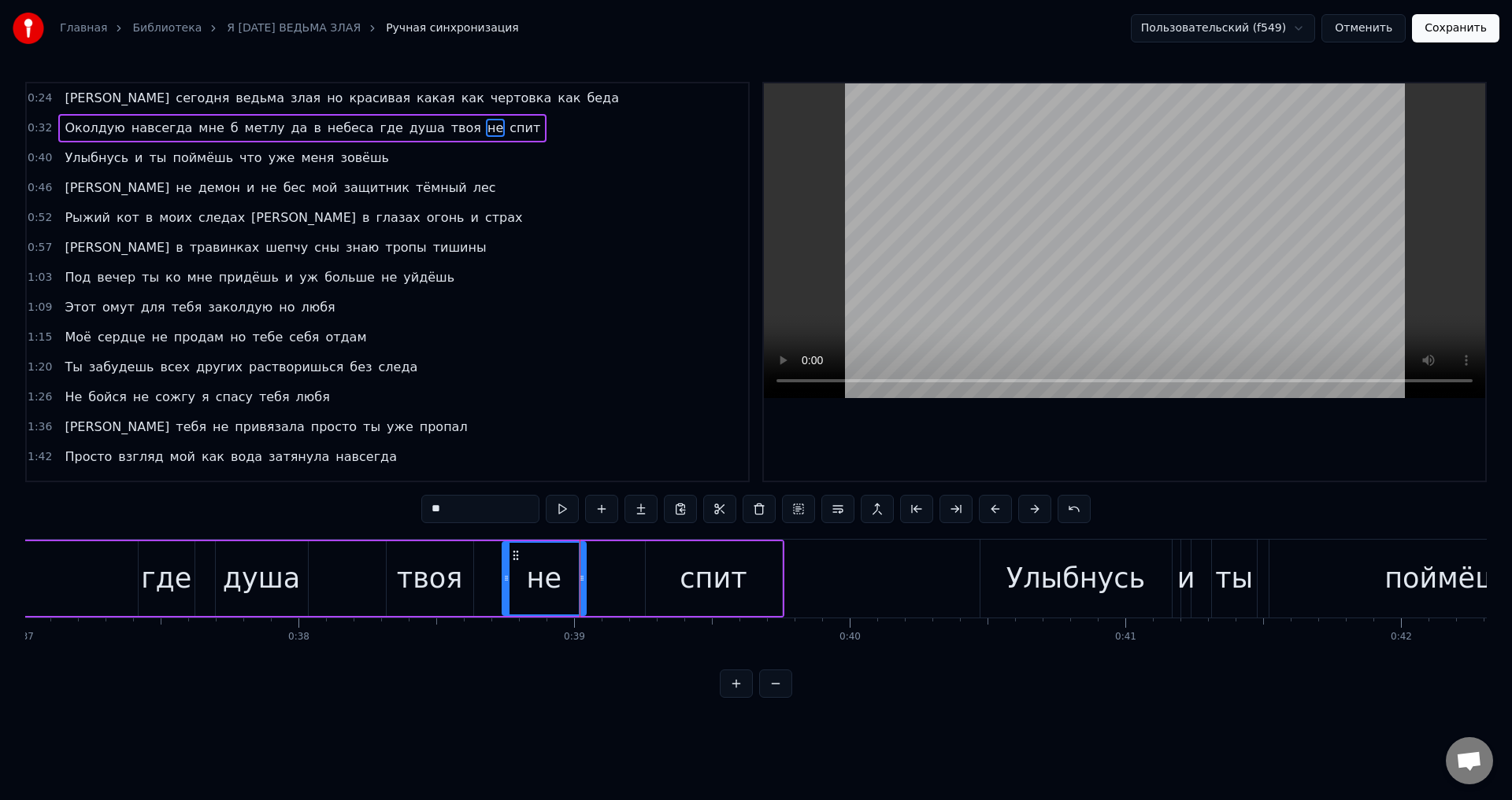
click at [441, 579] on div "твоя" at bounding box center [429, 579] width 65 height 42
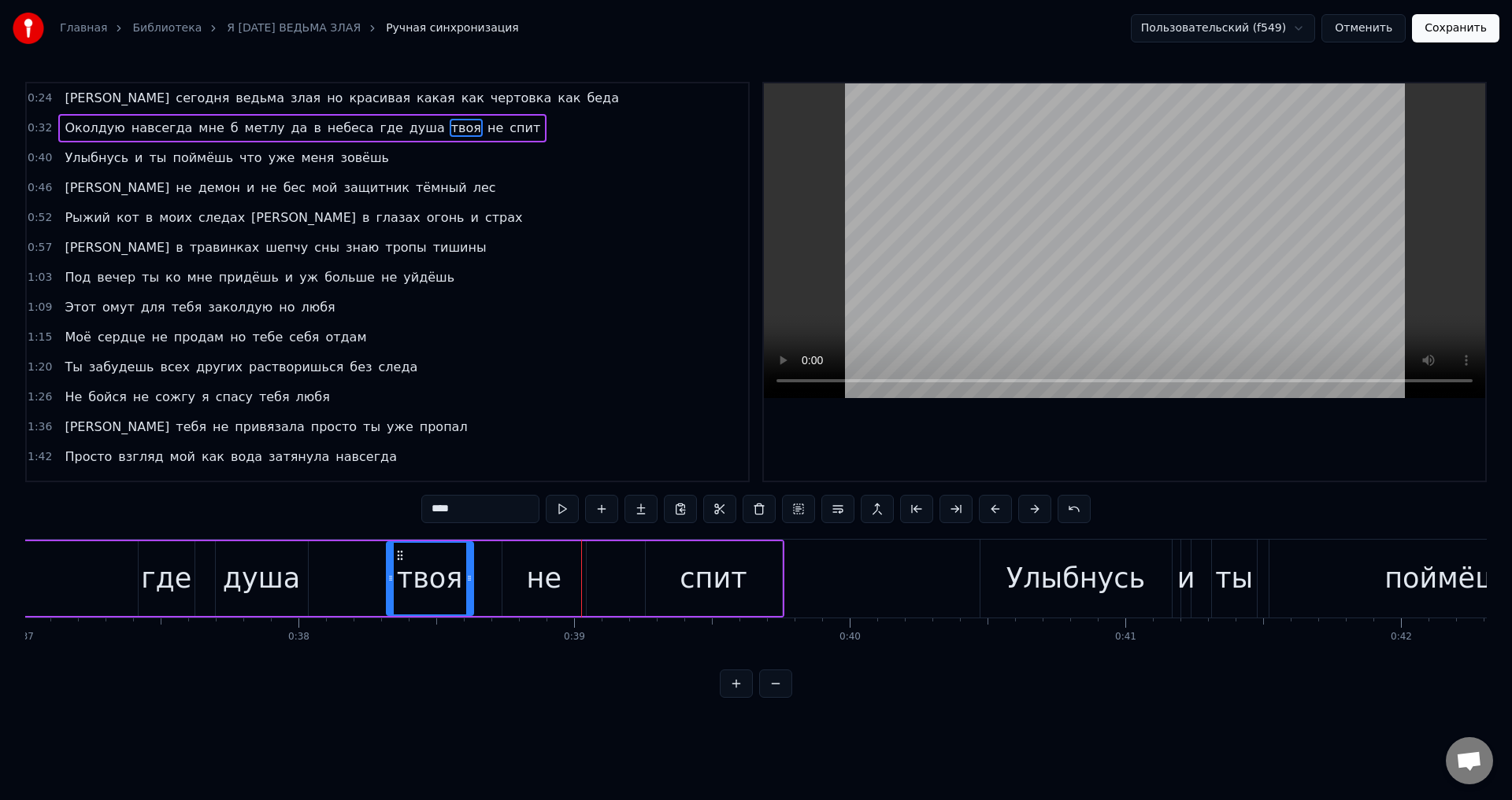
click at [528, 593] on div "не" at bounding box center [544, 579] width 84 height 75
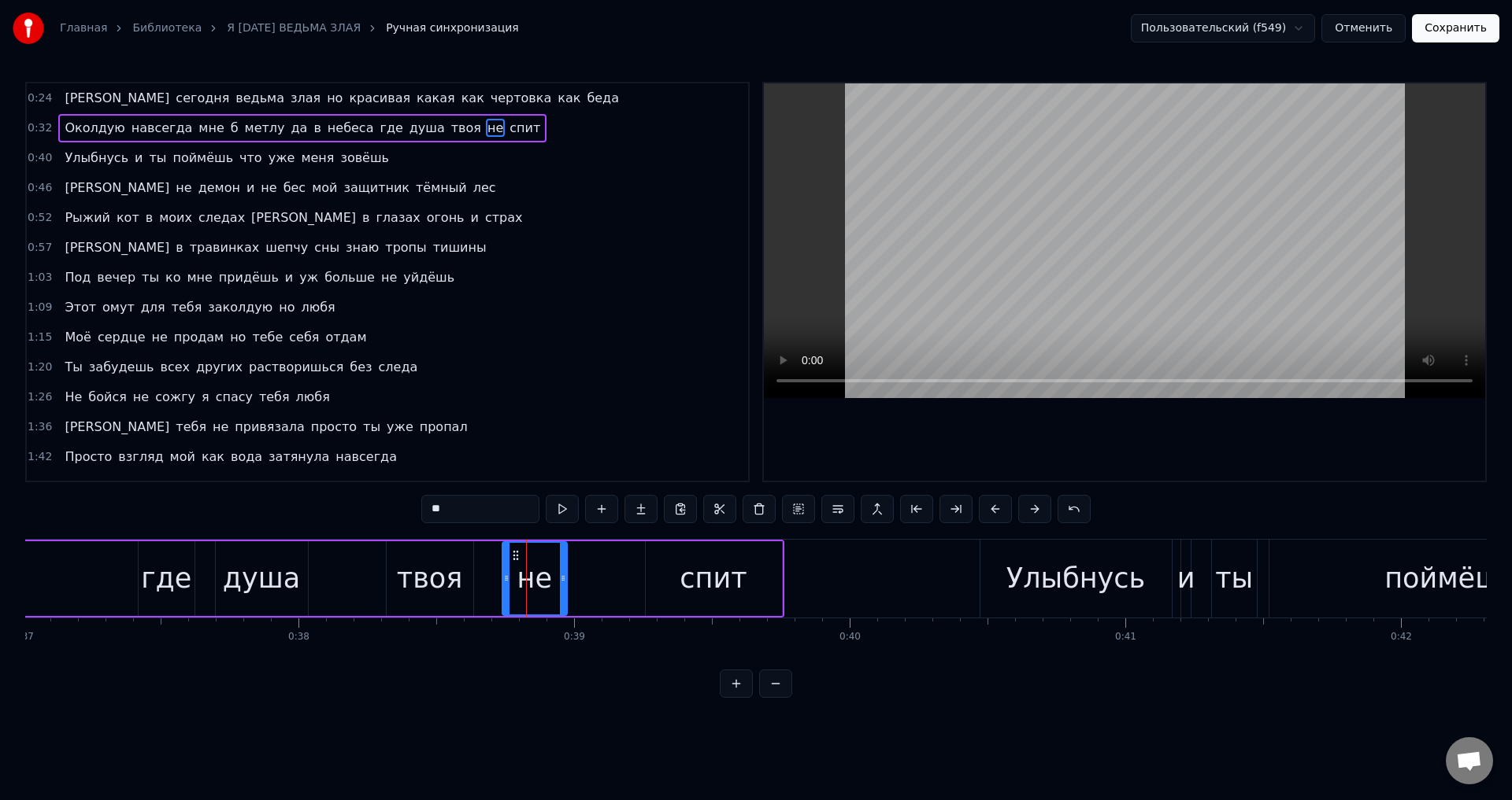
drag, startPoint x: 581, startPoint y: 587, endPoint x: 563, endPoint y: 583, distance: 18.4
click at [563, 583] on div at bounding box center [563, 579] width 6 height 71
drag, startPoint x: 689, startPoint y: 575, endPoint x: 660, endPoint y: 579, distance: 29.3
click at [690, 575] on div "спит" at bounding box center [712, 579] width 67 height 42
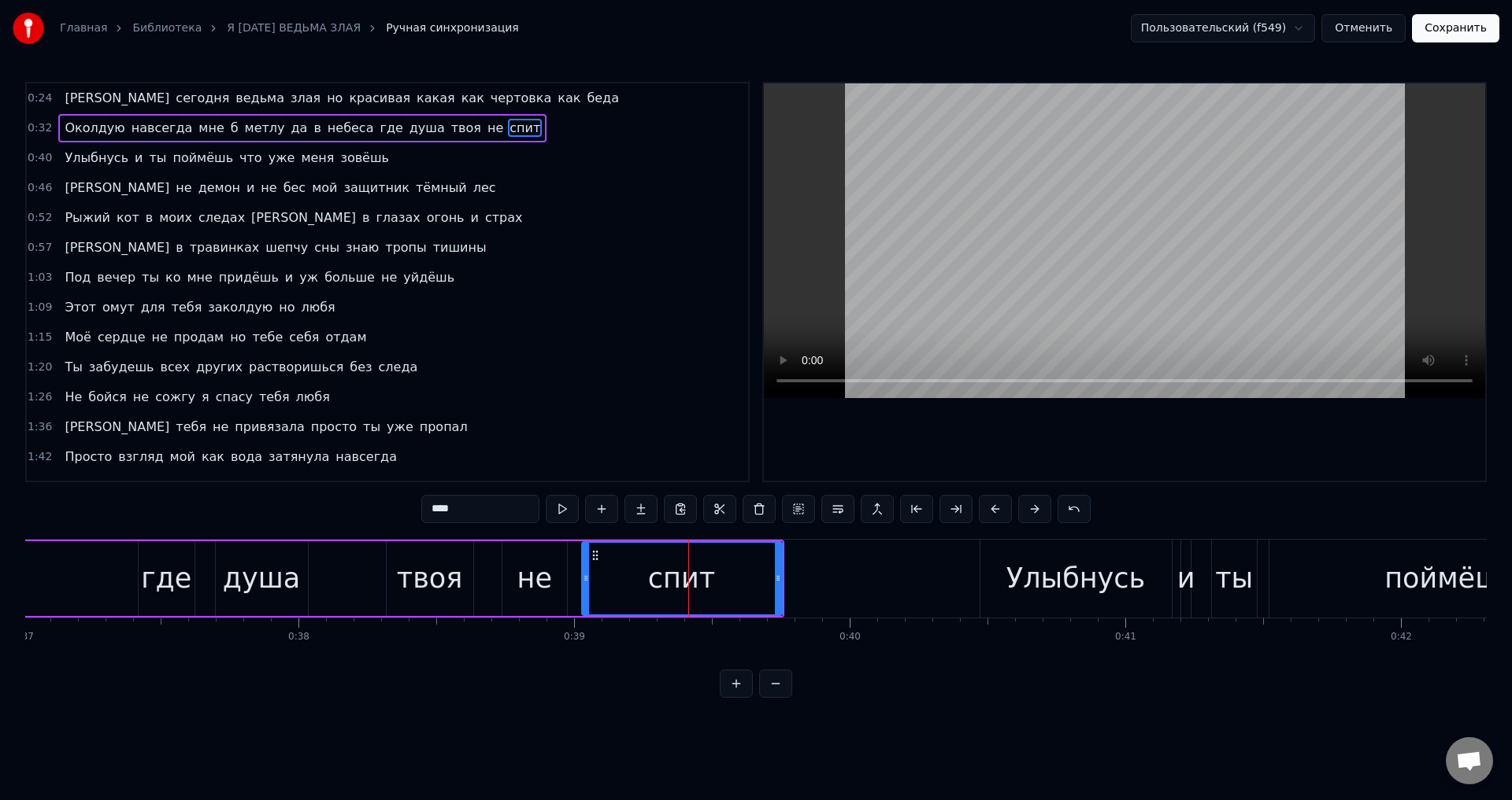
drag, startPoint x: 649, startPoint y: 579, endPoint x: 585, endPoint y: 575, distance: 64.1
click at [585, 575] on icon at bounding box center [585, 578] width 6 height 12
click at [529, 579] on div "не" at bounding box center [535, 579] width 35 height 42
type input "**"
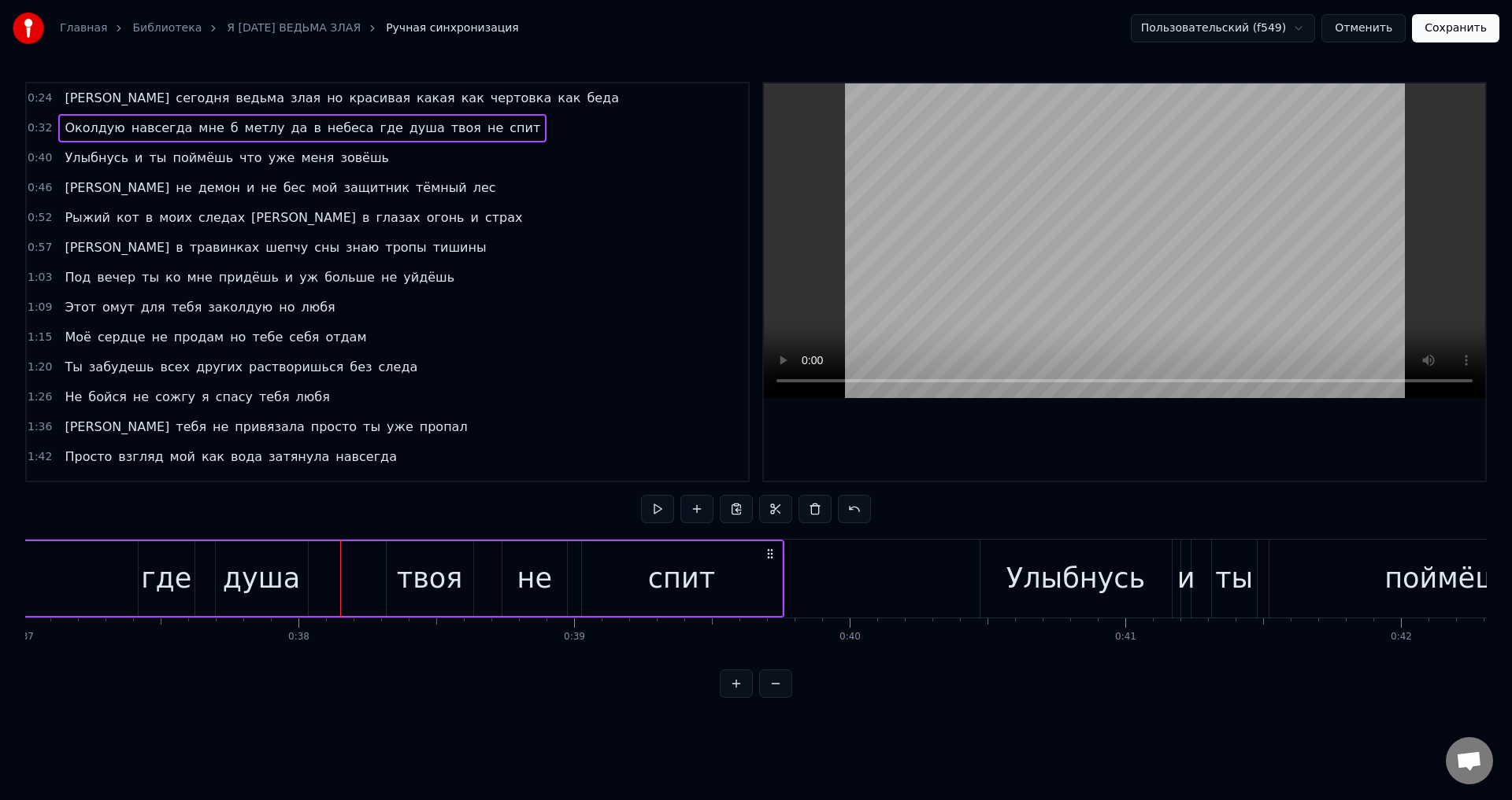
click at [301, 578] on div "душа" at bounding box center [262, 579] width 92 height 75
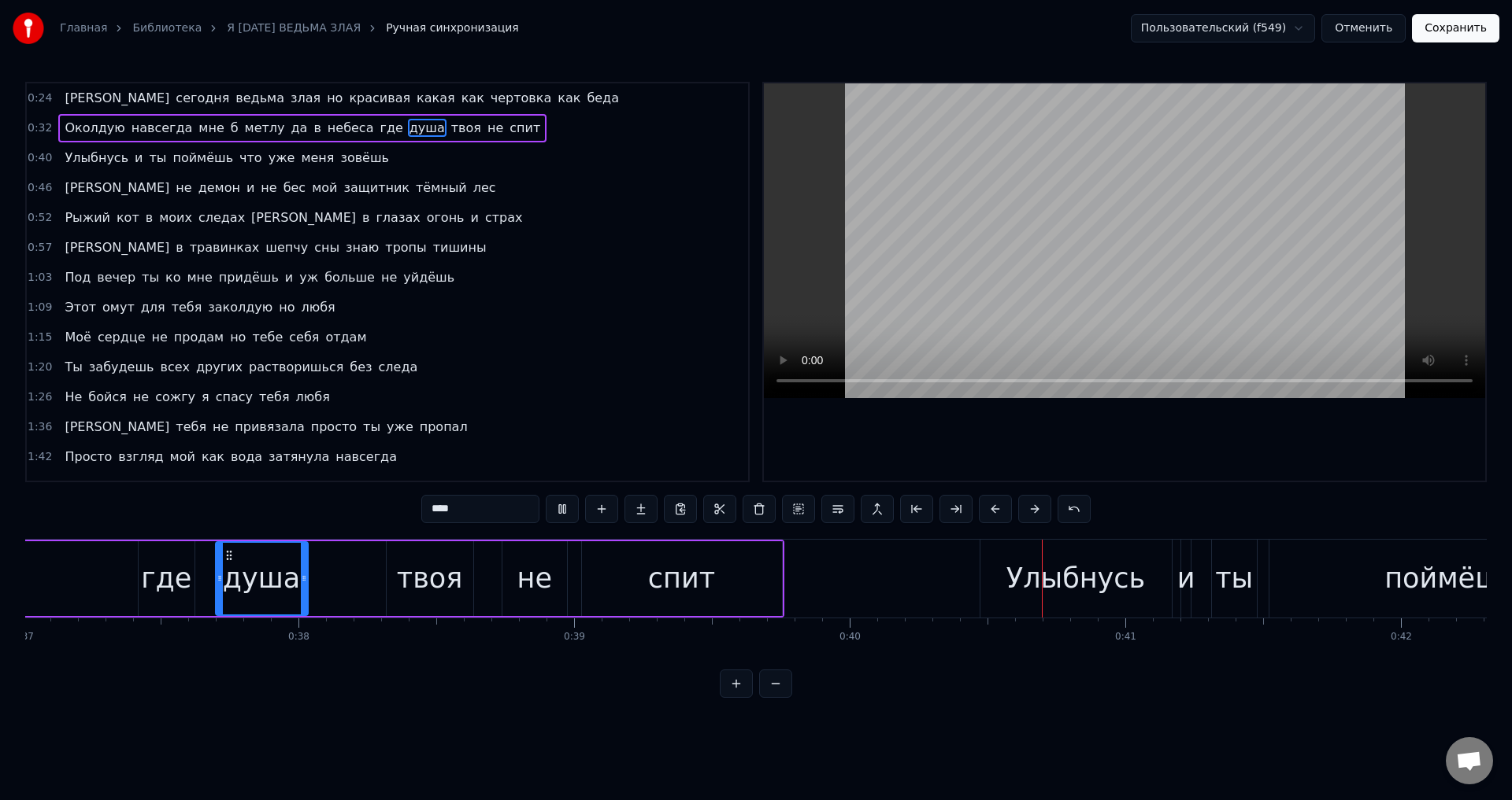
click at [512, 580] on div "не" at bounding box center [535, 579] width 65 height 75
type input "**"
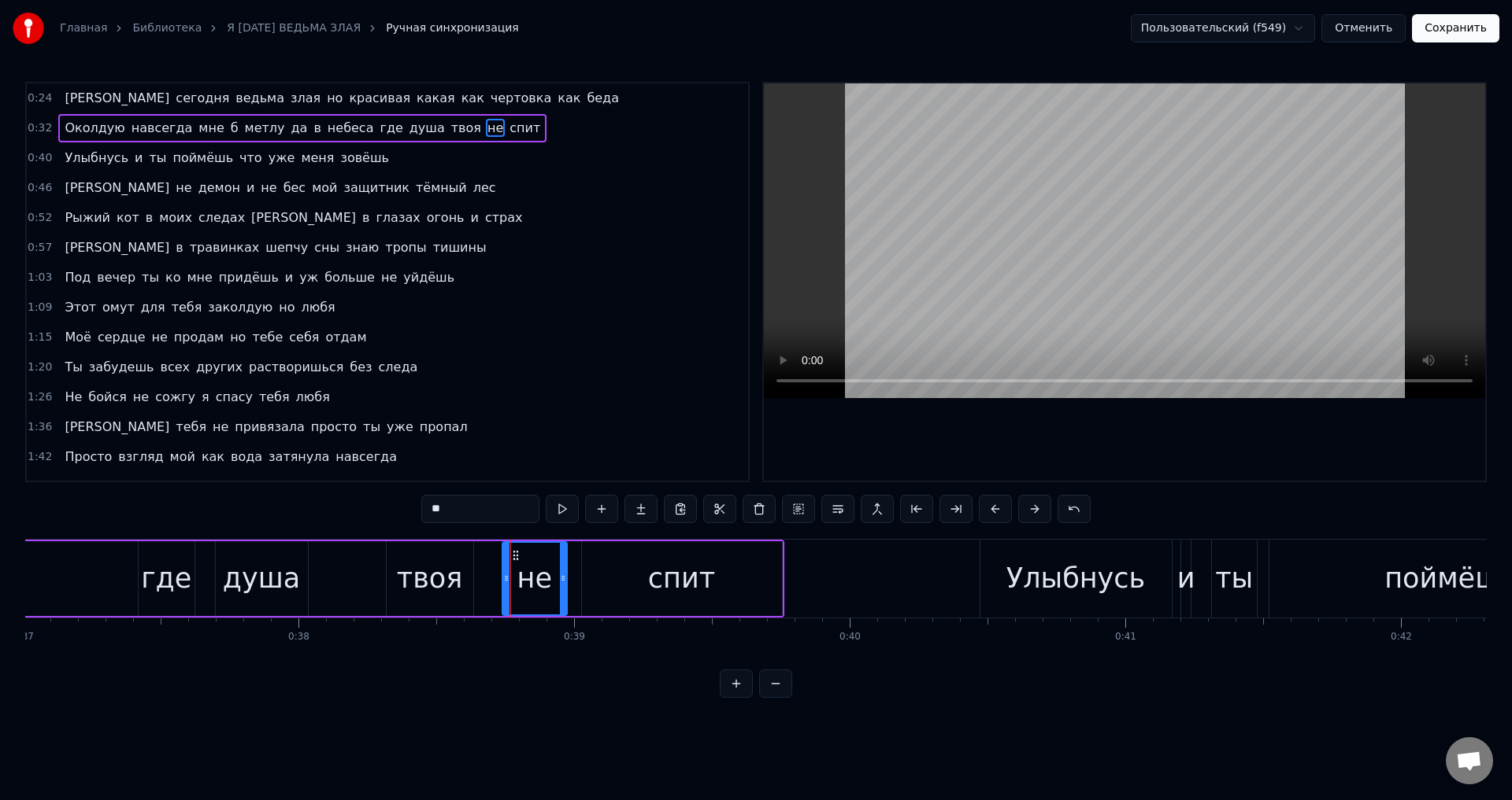
click at [542, 578] on div "не" at bounding box center [535, 579] width 35 height 42
click at [1476, 25] on button "Сохранить" at bounding box center [1455, 28] width 87 height 29
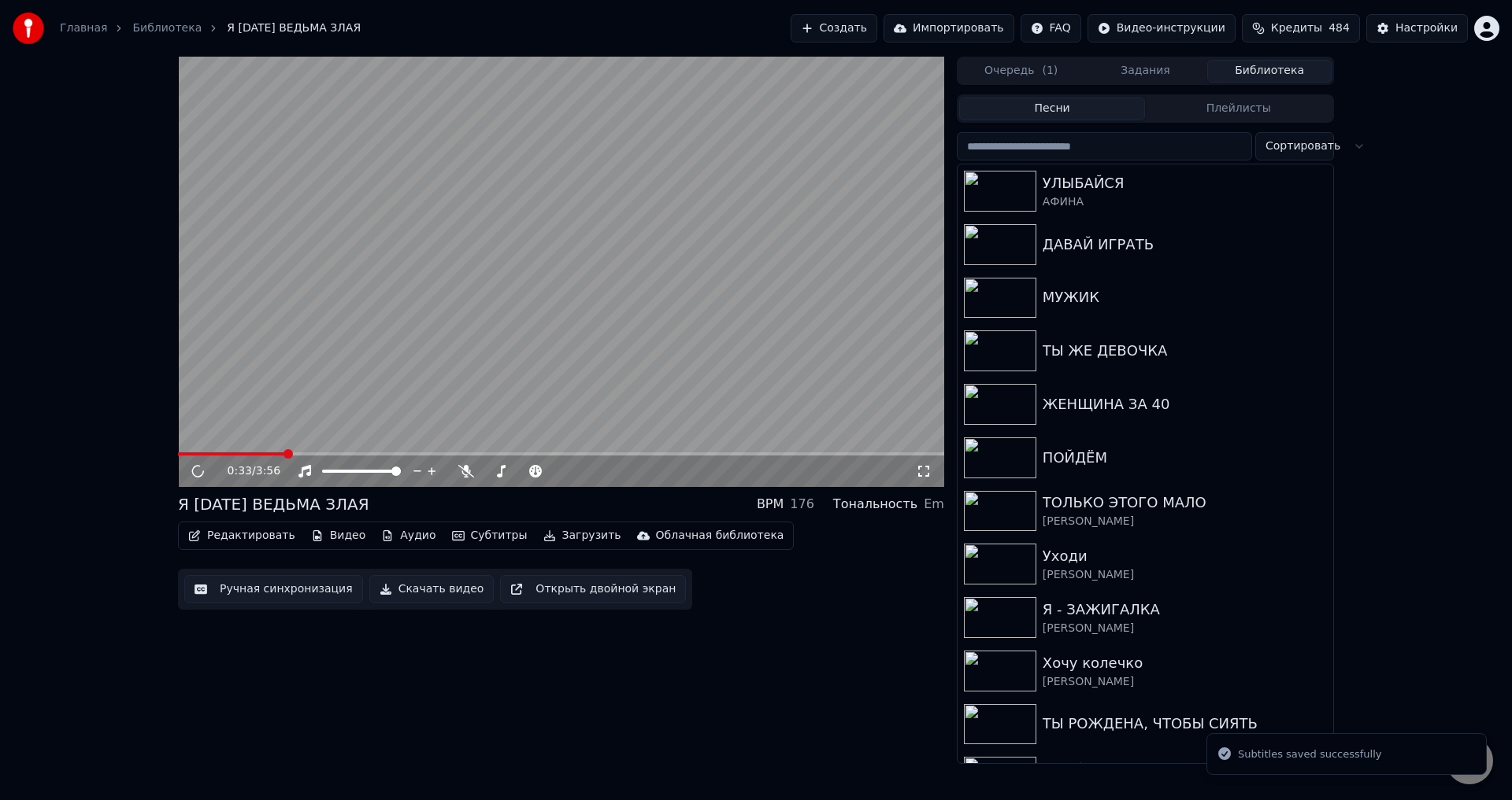
click at [287, 454] on span at bounding box center [561, 454] width 766 height 3
click at [922, 474] on icon at bounding box center [923, 471] width 16 height 12
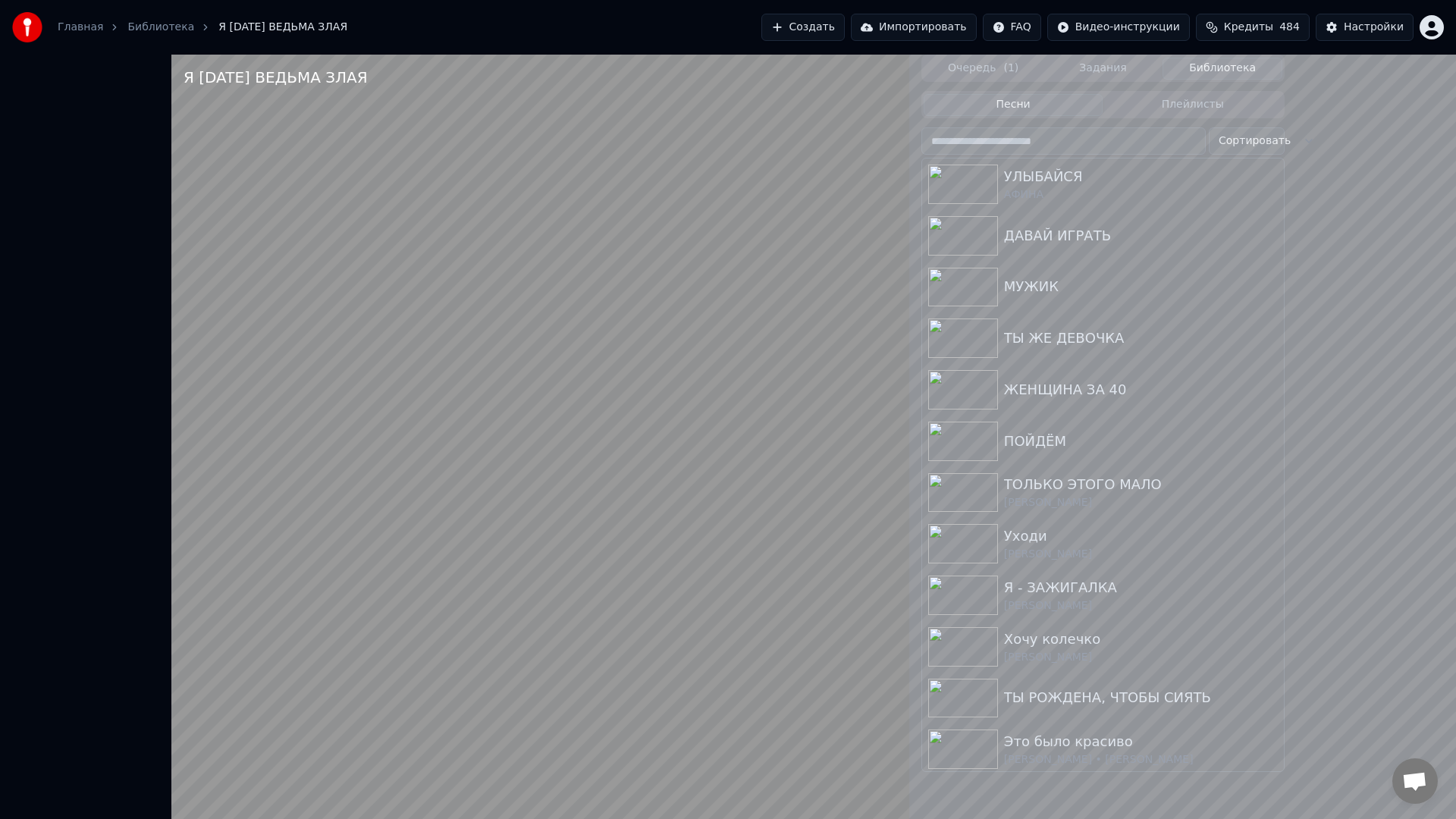
click at [719, 575] on video at bounding box center [540, 464] width 738 height 819
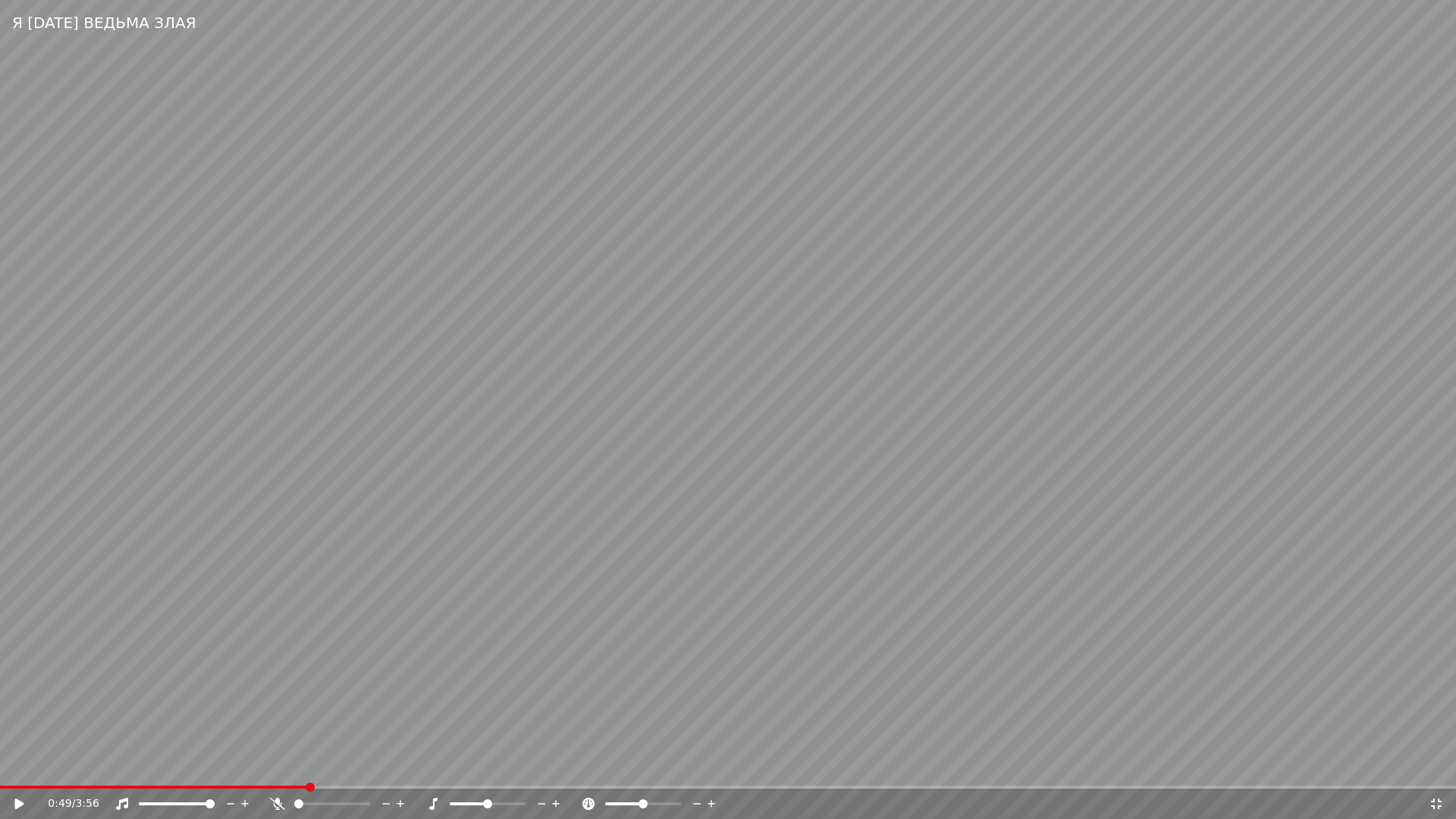
click at [1436, 771] on icon at bounding box center [1436, 804] width 15 height 12
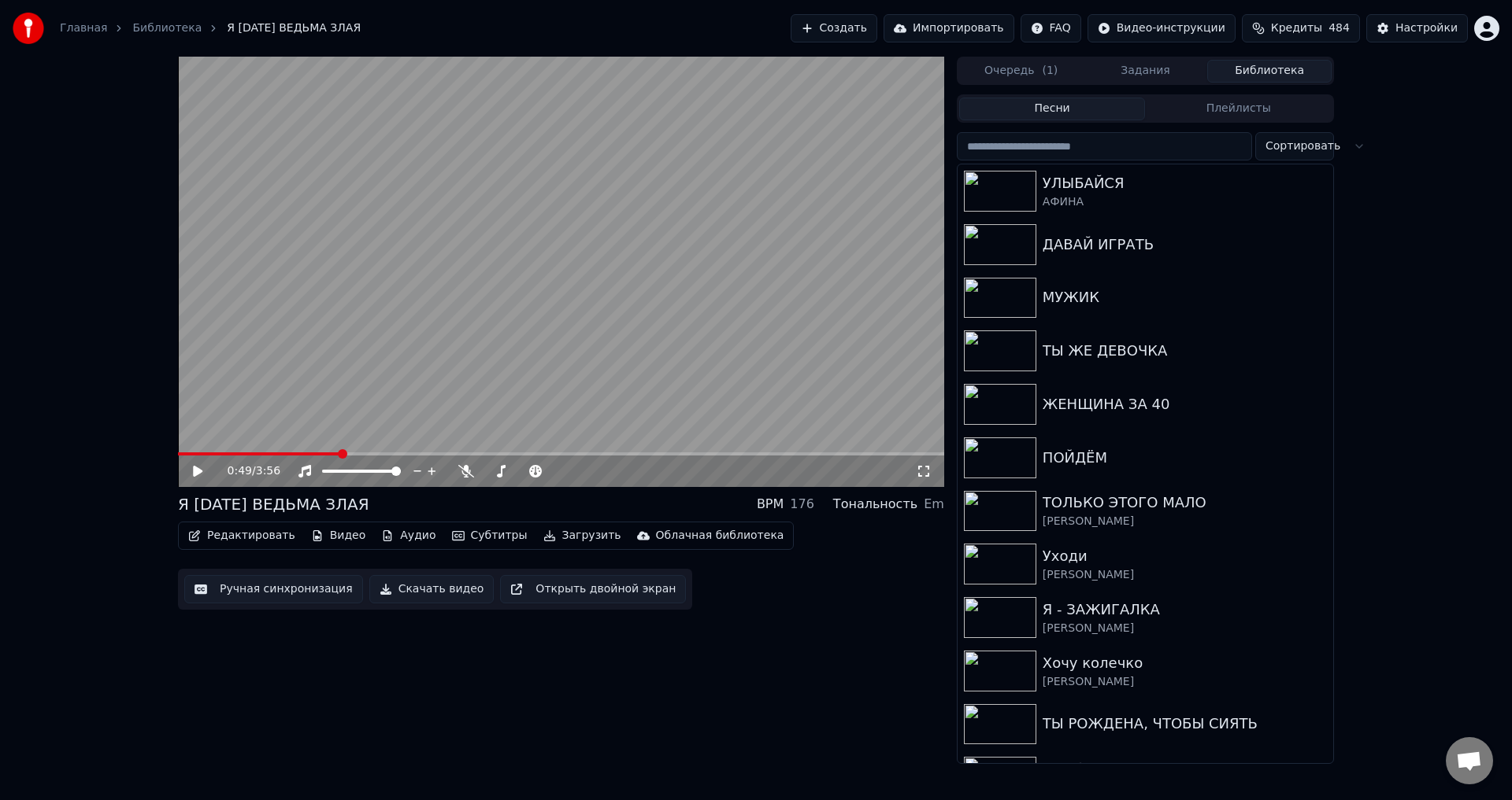
click at [287, 590] on button "Ручная синхронизация" at bounding box center [273, 589] width 179 height 29
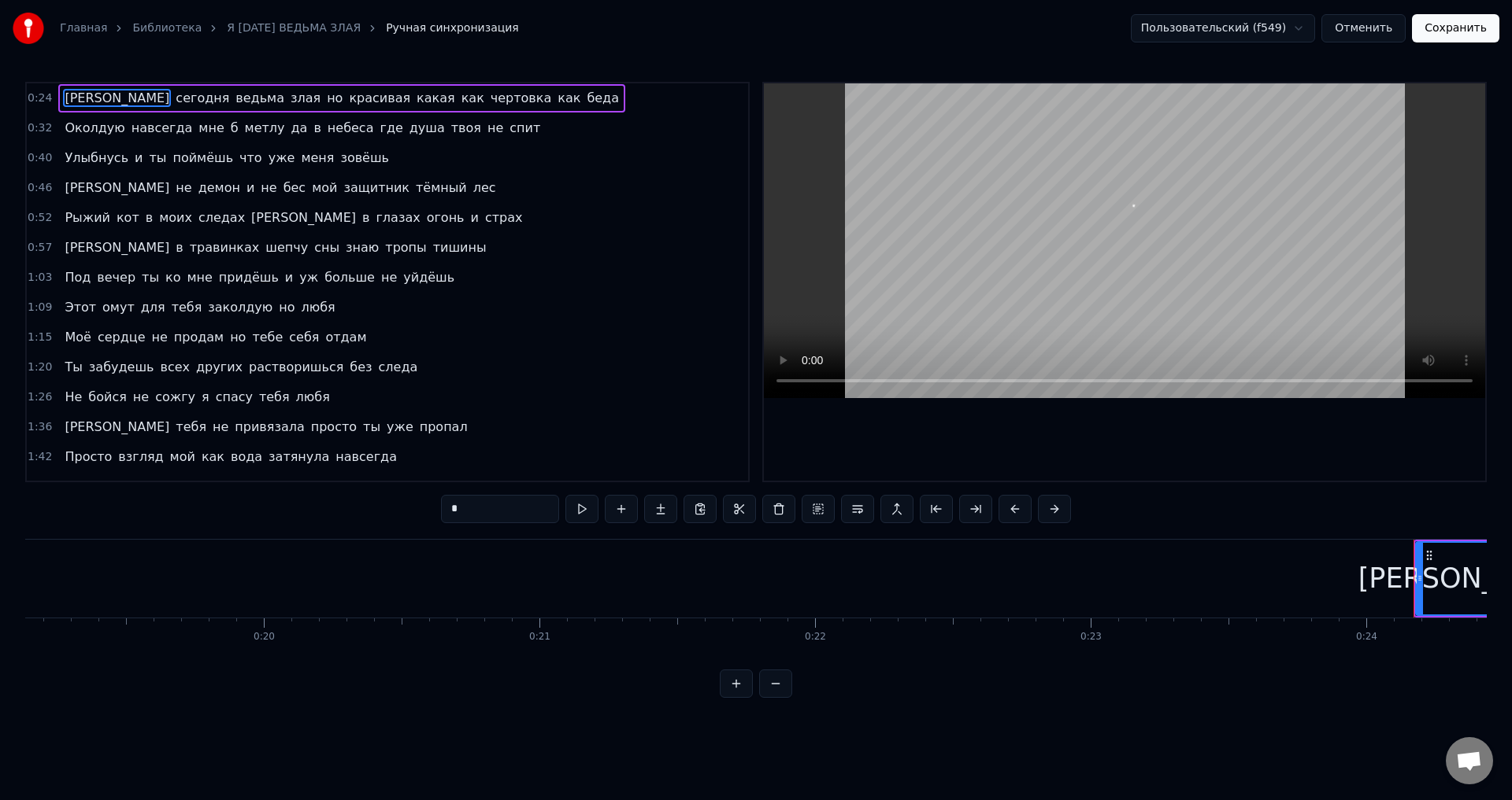
scroll to position [0, 6582]
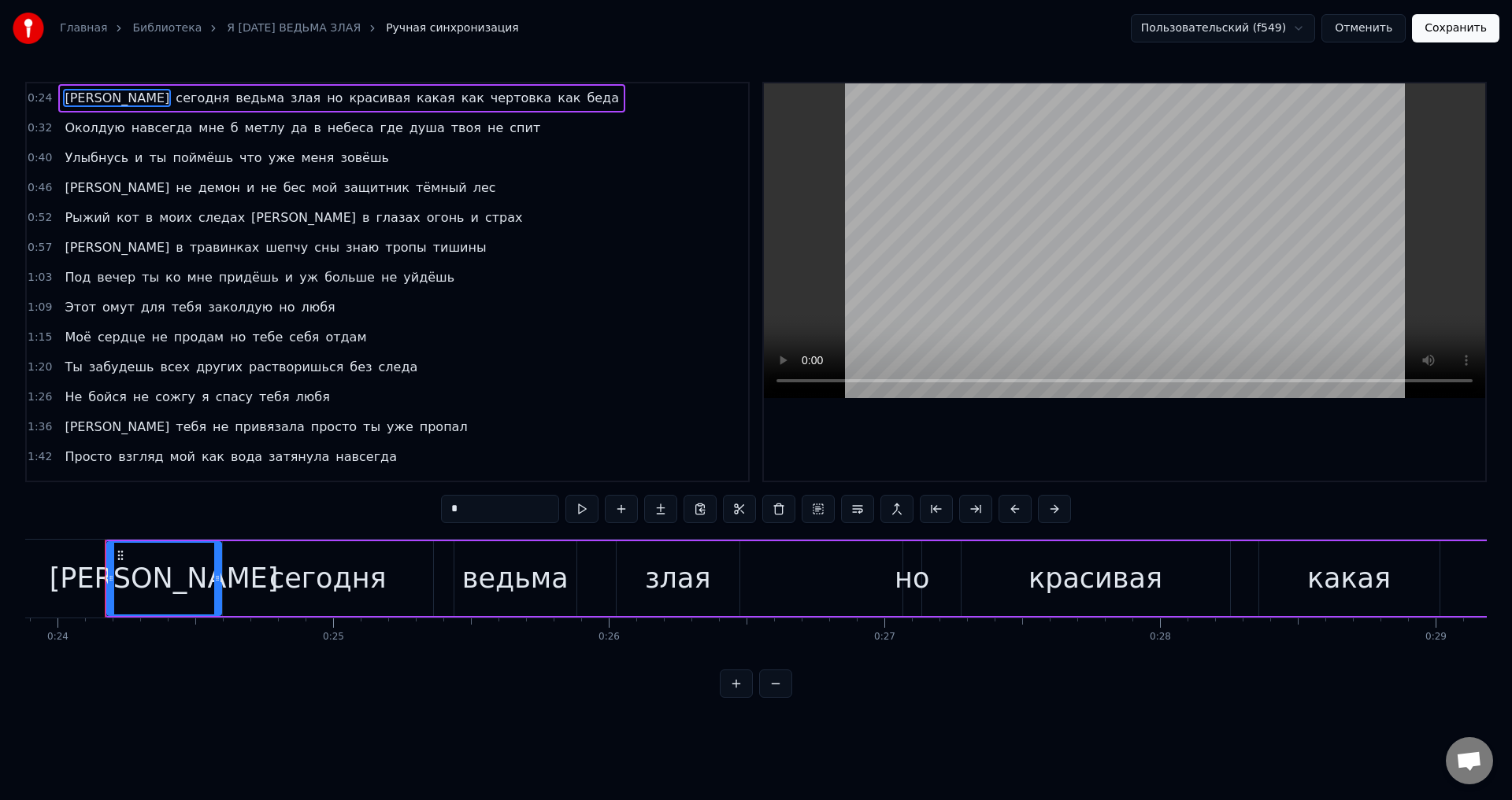
click at [51, 191] on div "0:46 Я не демон и не бес мой защитник тёмный лес" at bounding box center [388, 188] width 721 height 30
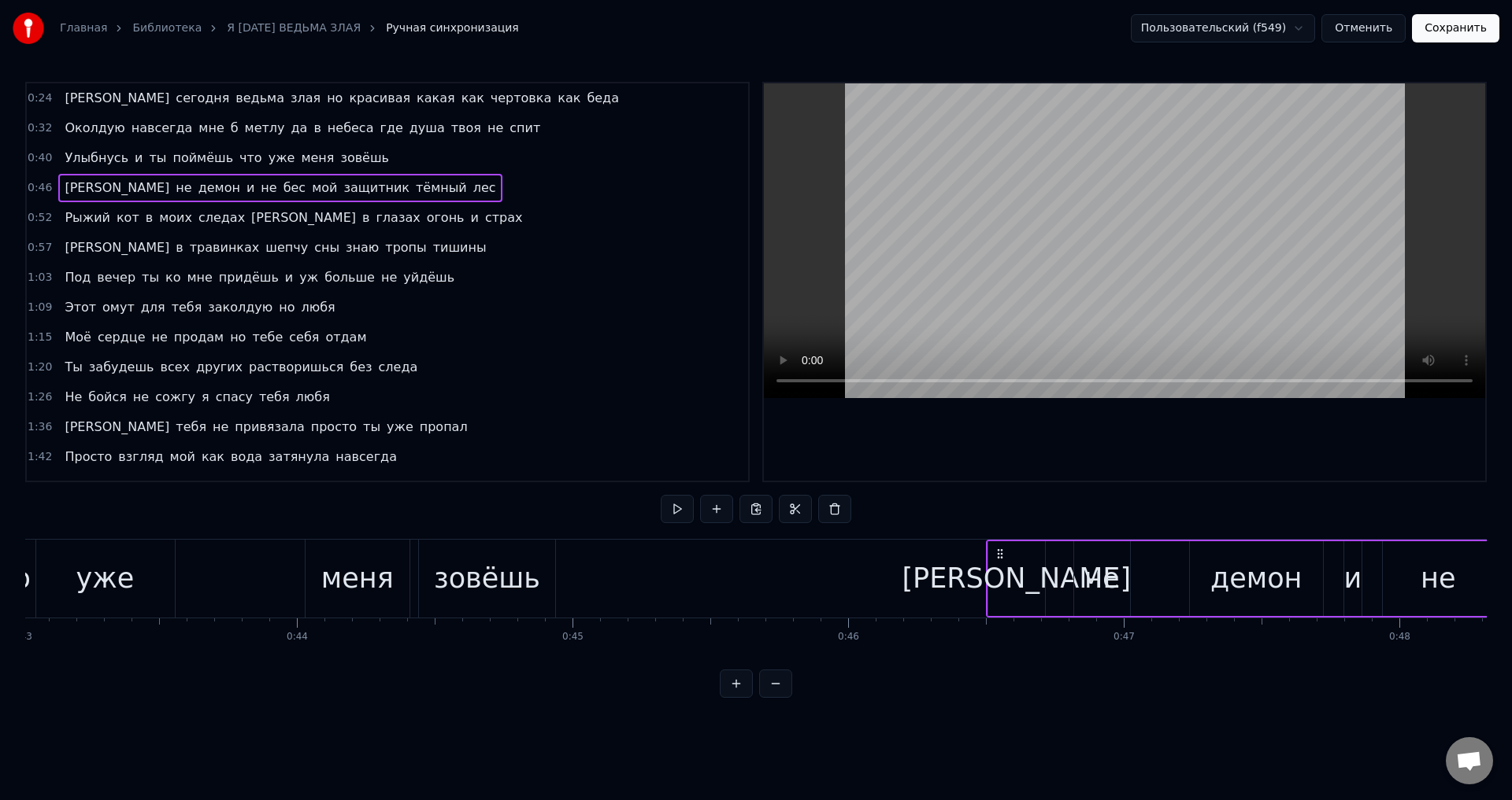
click at [63, 190] on span "[PERSON_NAME]" at bounding box center [117, 187] width 108 height 18
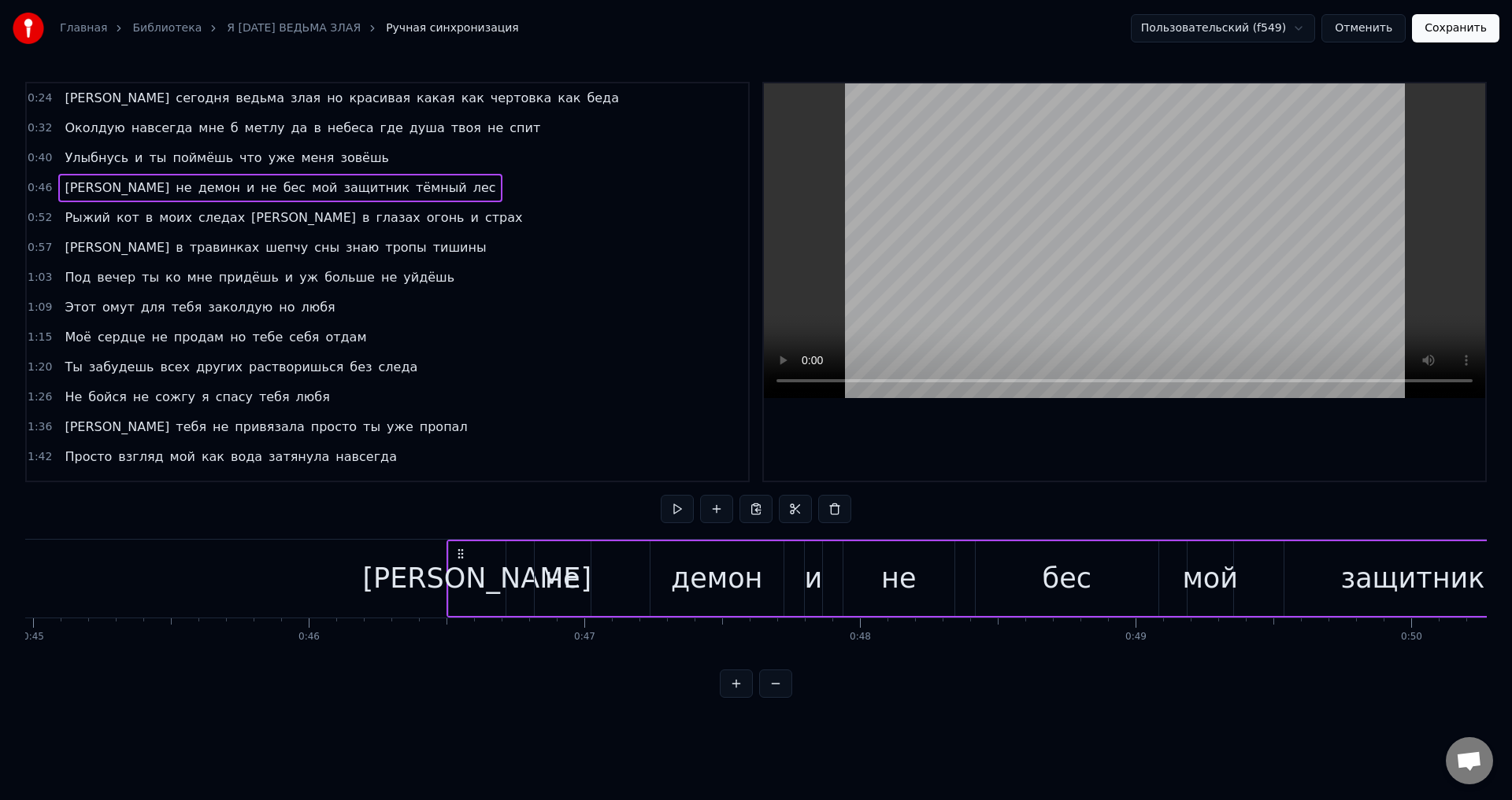
scroll to position [0, 12737]
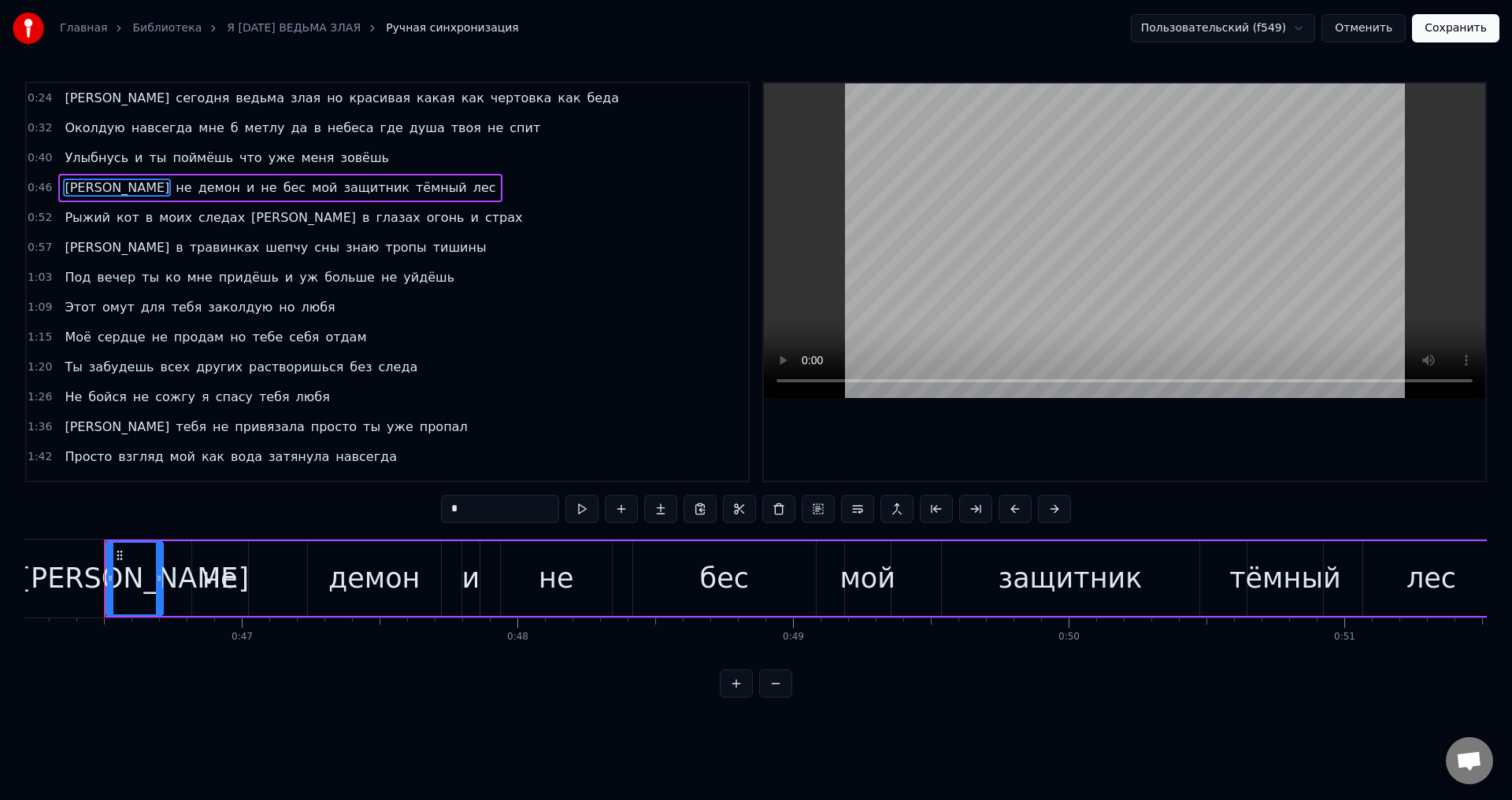
click at [579, 592] on div "не" at bounding box center [557, 579] width 111 height 75
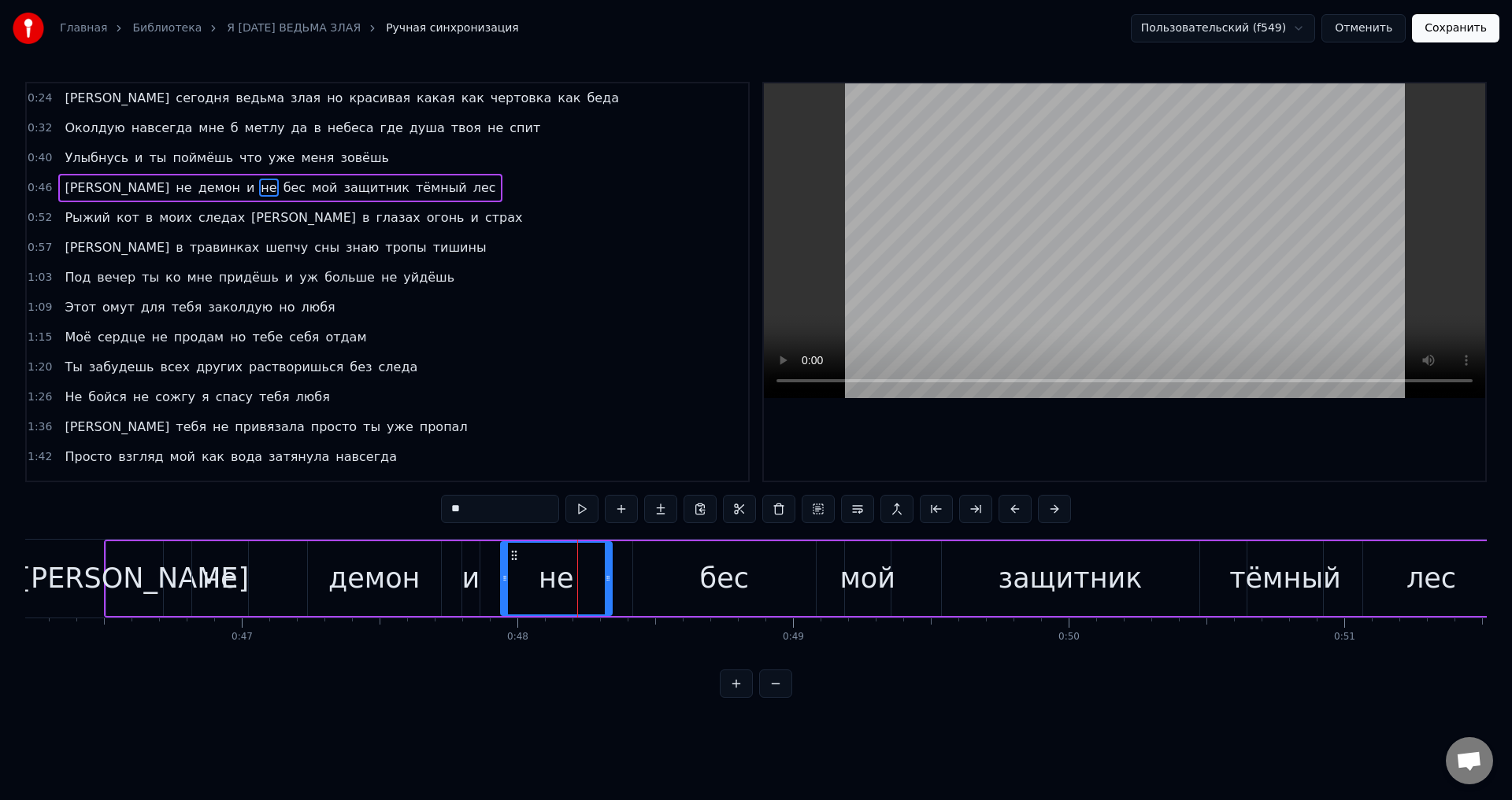
click at [226, 582] on div "не" at bounding box center [219, 579] width 35 height 42
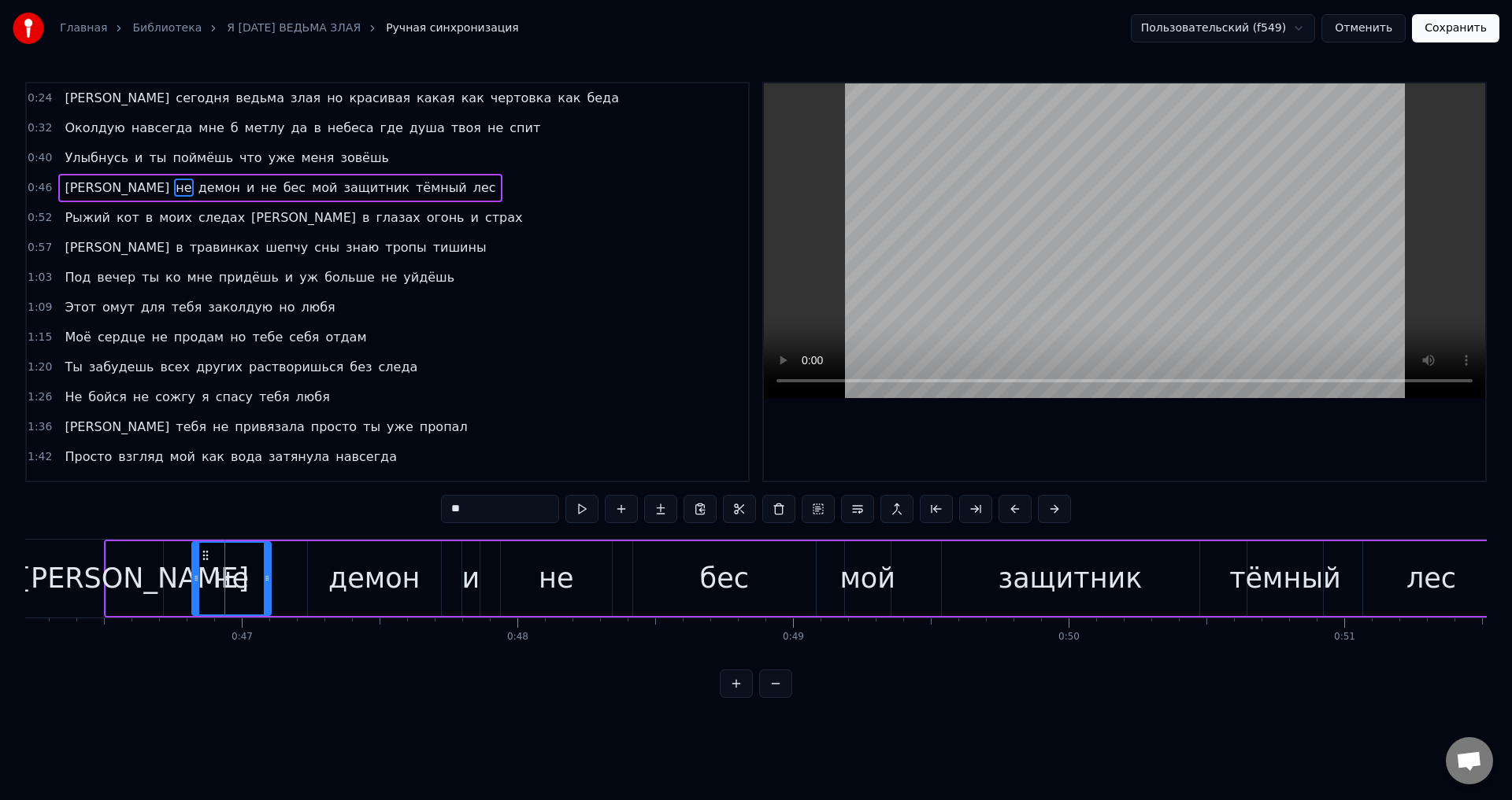
drag, startPoint x: 243, startPoint y: 584, endPoint x: 498, endPoint y: 599, distance: 255.4
click at [264, 583] on icon at bounding box center [267, 578] width 6 height 12
click at [574, 580] on div "не" at bounding box center [557, 579] width 111 height 75
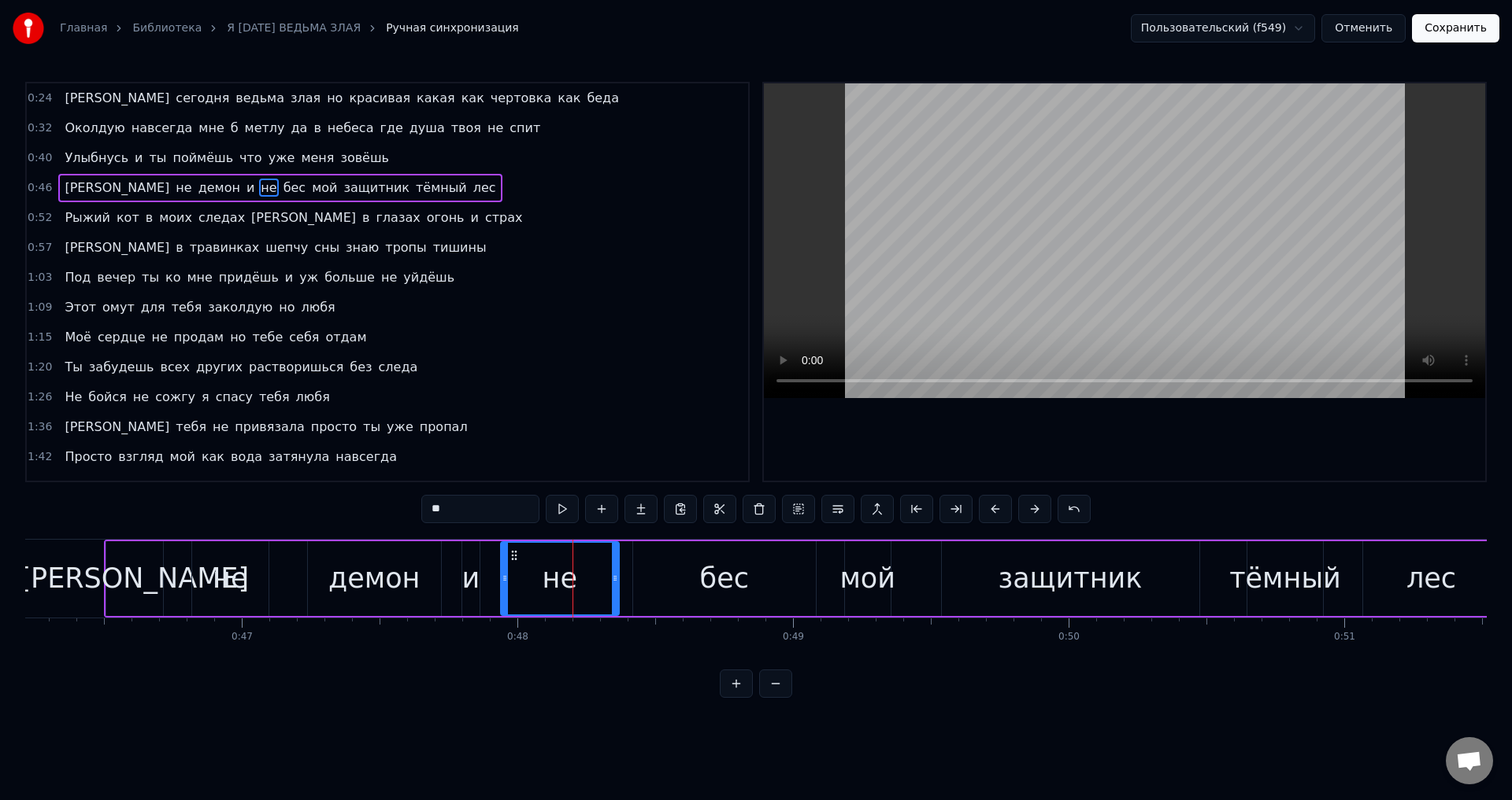
click at [611, 579] on icon at bounding box center [614, 578] width 6 height 12
click at [136, 576] on div "[PERSON_NAME]" at bounding box center [134, 579] width 229 height 42
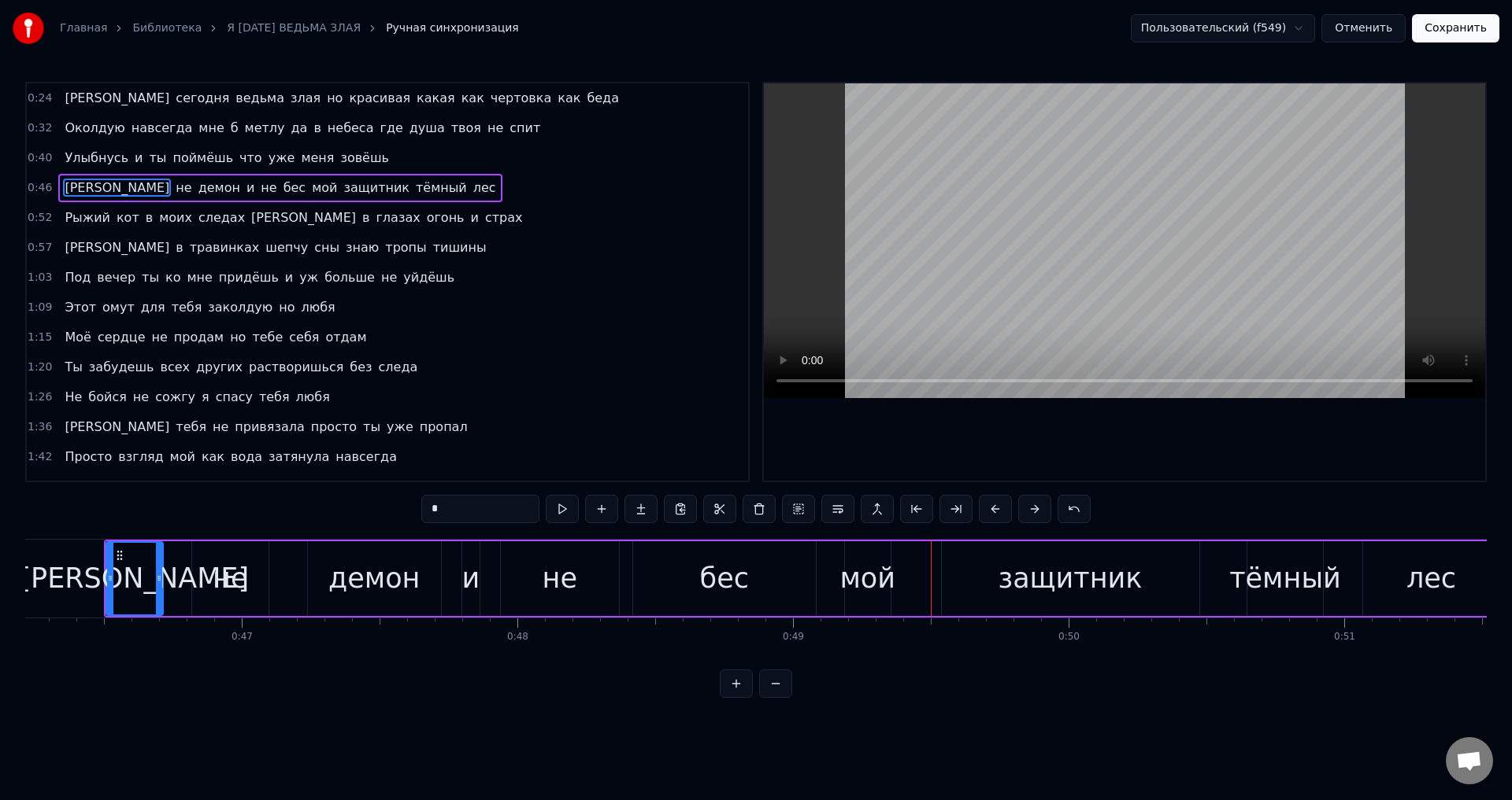
click at [597, 569] on div "не" at bounding box center [560, 579] width 119 height 75
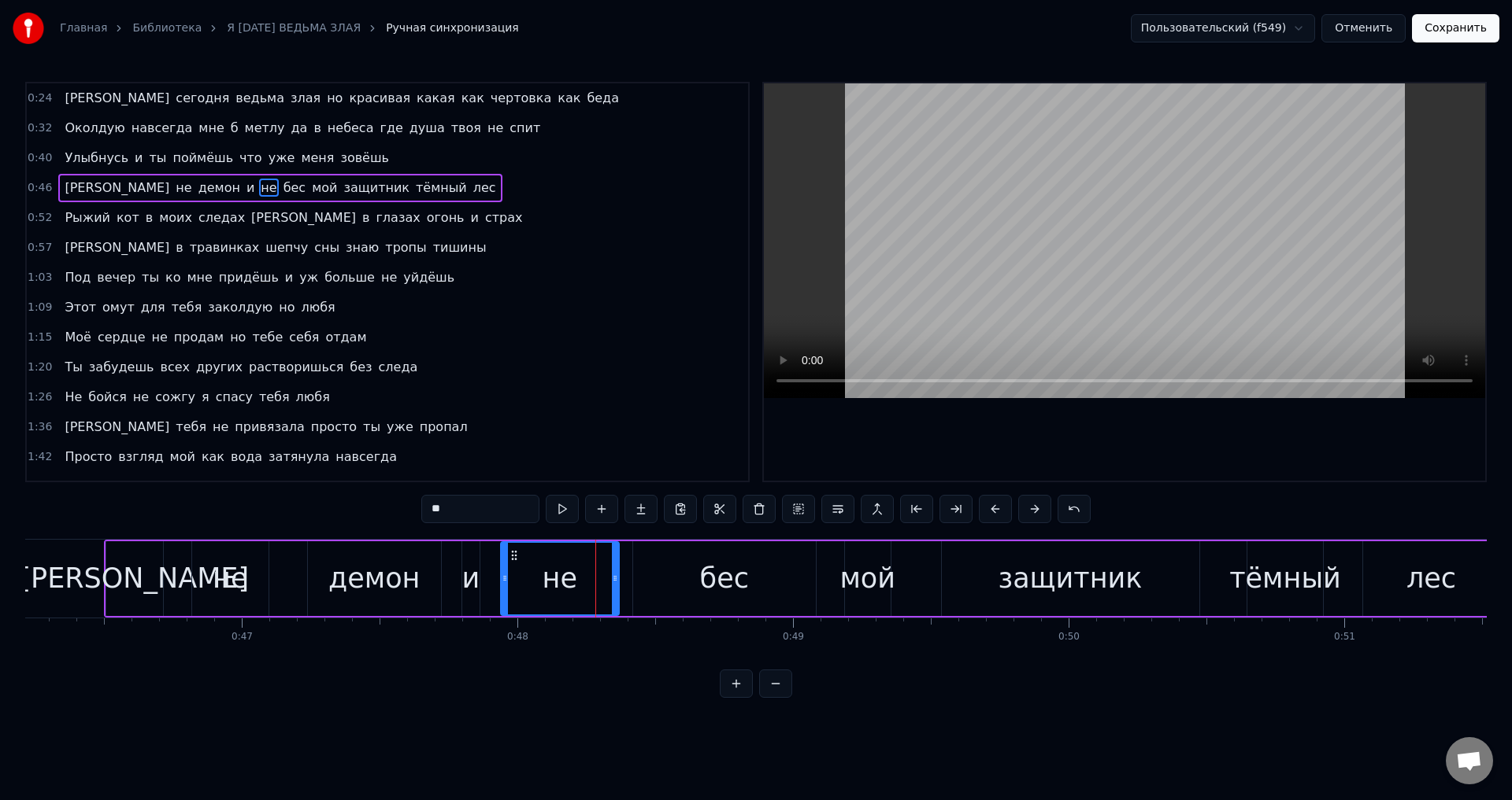
click at [642, 577] on div "бес" at bounding box center [725, 579] width 184 height 75
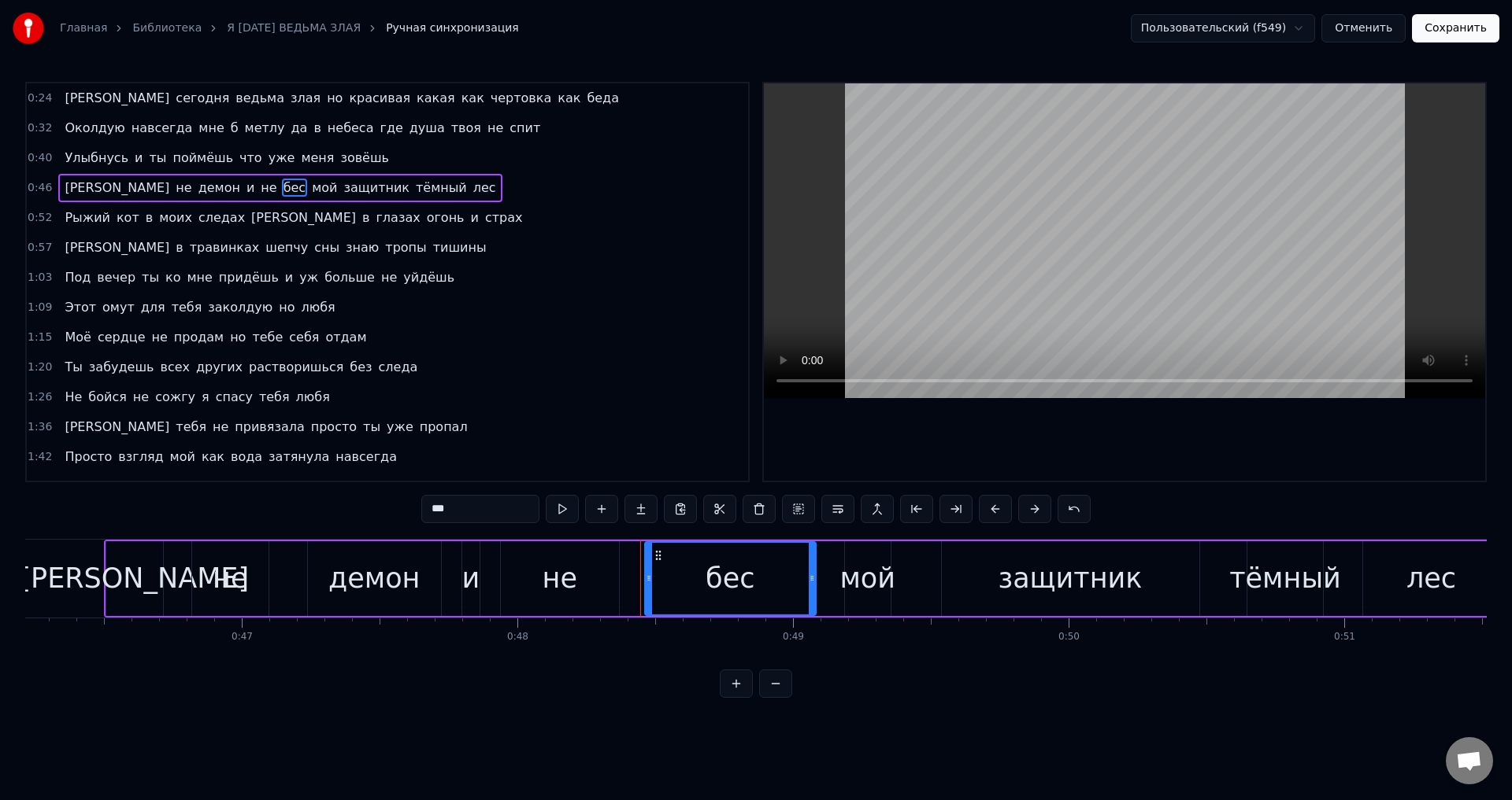
drag, startPoint x: 634, startPoint y: 577, endPoint x: 645, endPoint y: 575, distance: 11.2
click at [645, 575] on icon at bounding box center [648, 578] width 6 height 12
click at [577, 575] on div "не" at bounding box center [560, 579] width 119 height 75
type input "**"
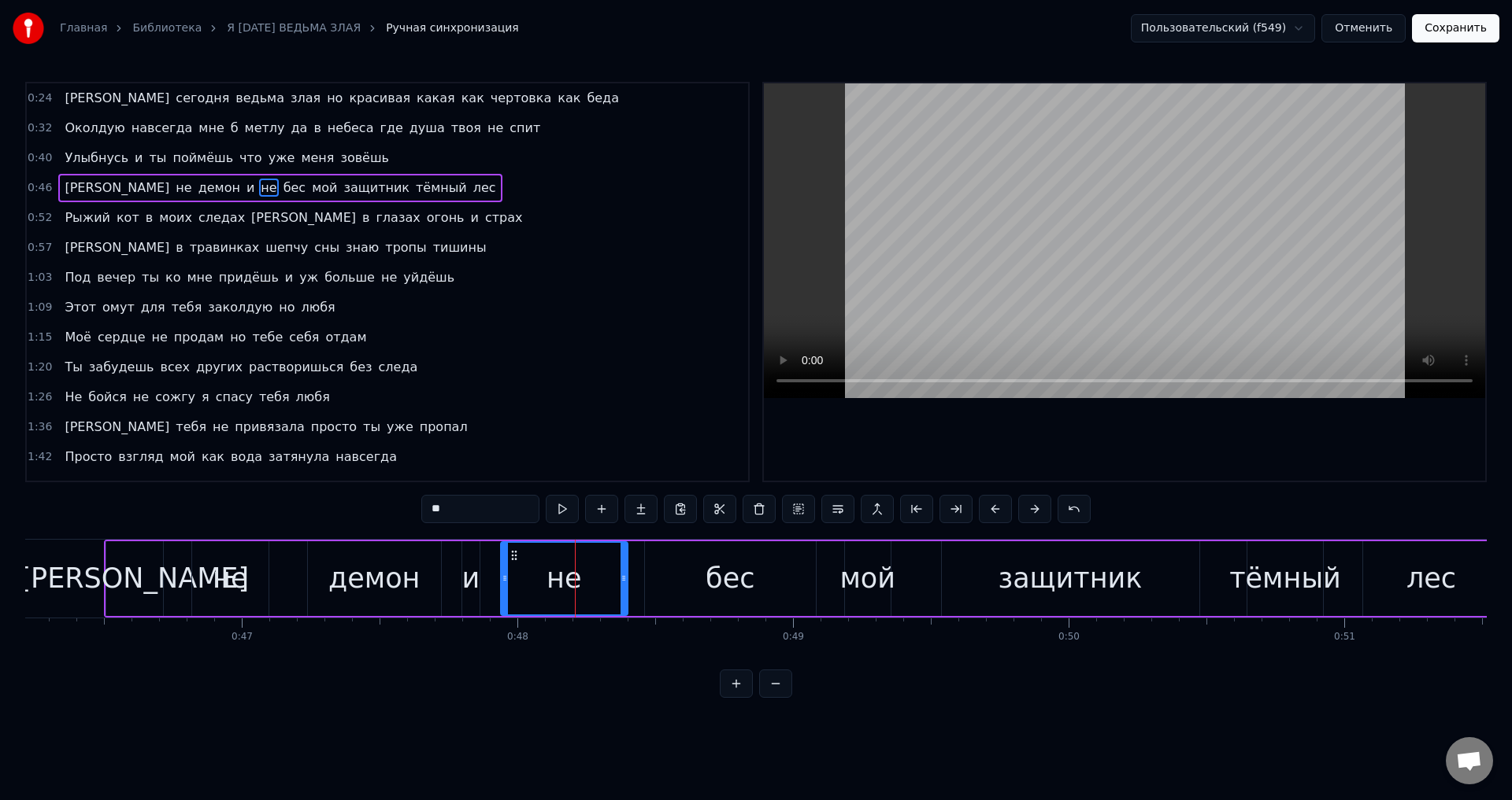
drag, startPoint x: 613, startPoint y: 581, endPoint x: 622, endPoint y: 581, distance: 9.0
click at [622, 581] on icon at bounding box center [623, 578] width 6 height 12
drag, startPoint x: 577, startPoint y: 577, endPoint x: 744, endPoint y: 432, distance: 221.2
click at [577, 576] on div "не" at bounding box center [564, 579] width 35 height 42
click at [1454, 29] on button "Сохранить" at bounding box center [1455, 28] width 87 height 29
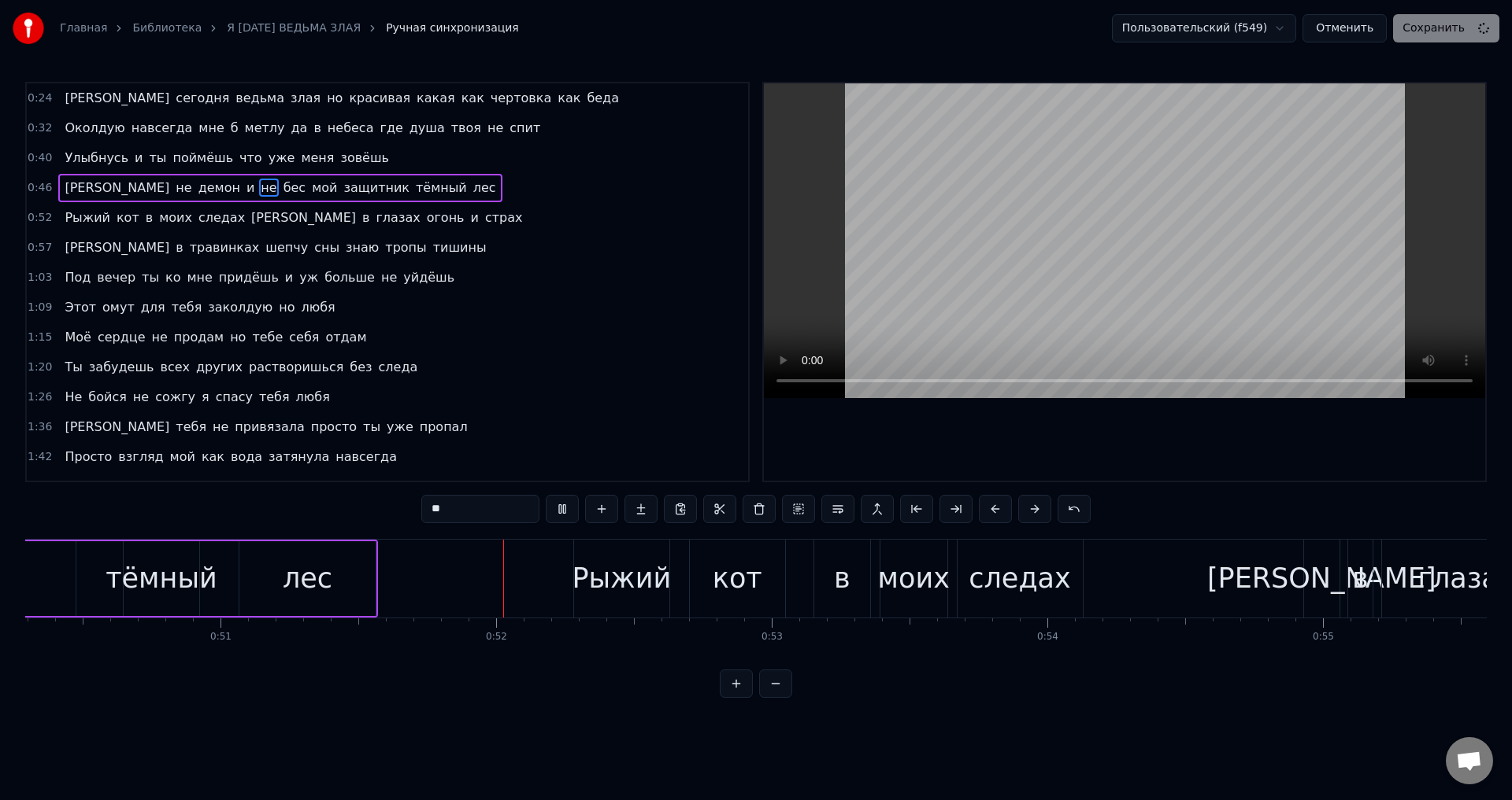
scroll to position [0, 14053]
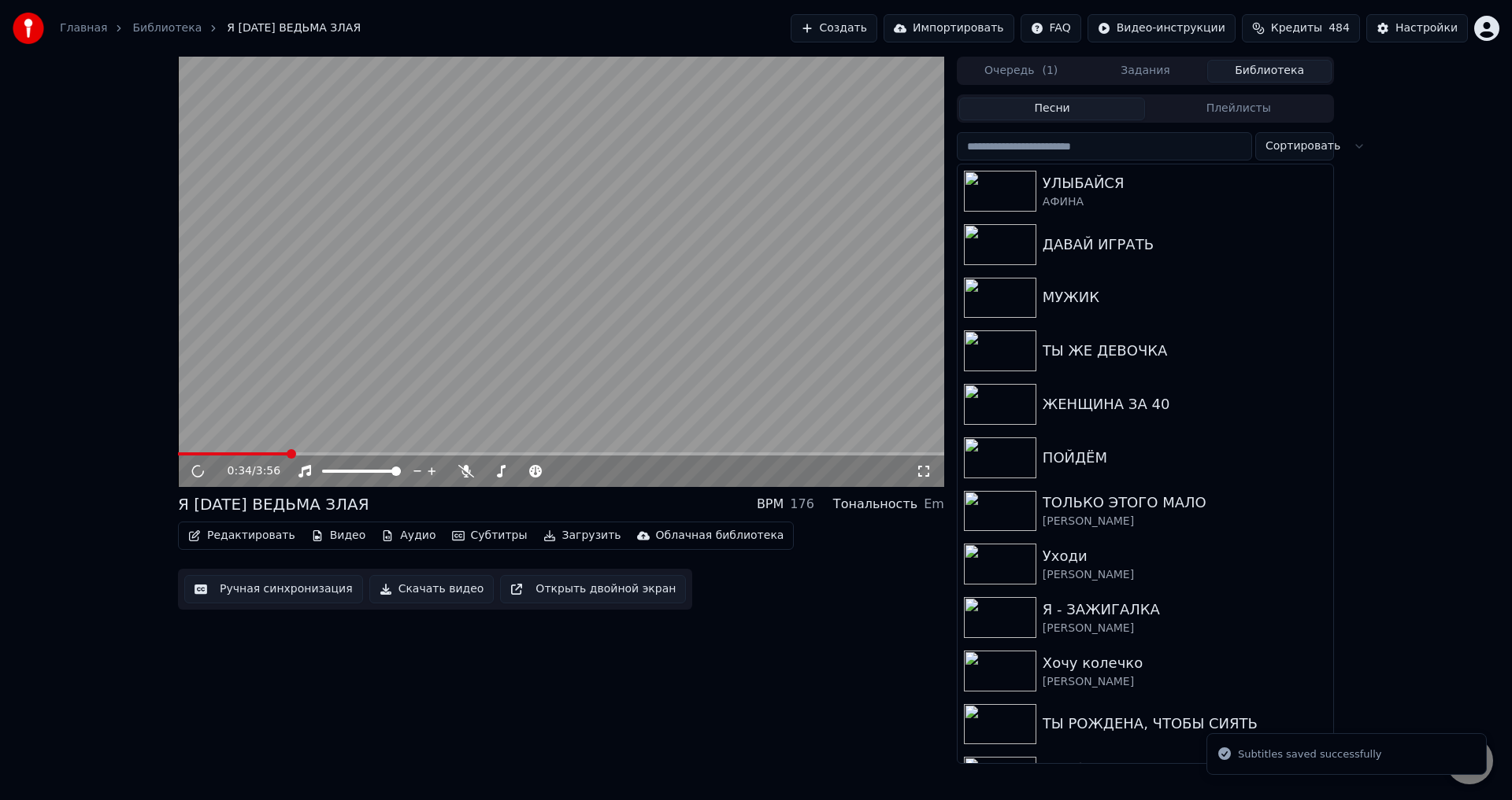
click at [287, 454] on span at bounding box center [561, 454] width 766 height 3
click at [924, 471] on icon at bounding box center [923, 471] width 16 height 12
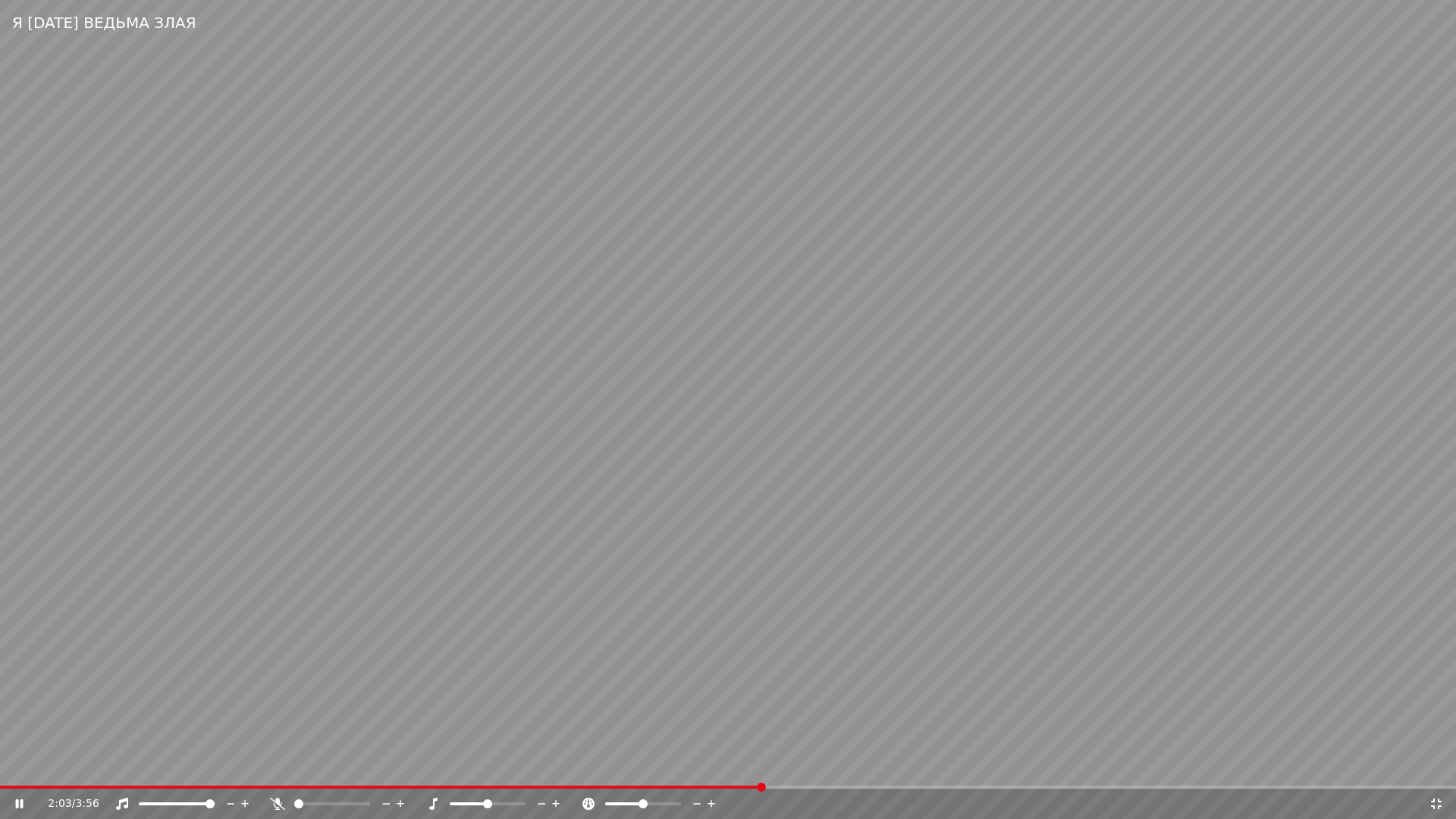
click at [372, 615] on video at bounding box center [728, 410] width 1456 height 819
click at [665, 771] on span at bounding box center [333, 788] width 666 height 3
click at [869, 727] on video at bounding box center [728, 410] width 1456 height 819
click at [1437, 771] on icon at bounding box center [1436, 804] width 15 height 12
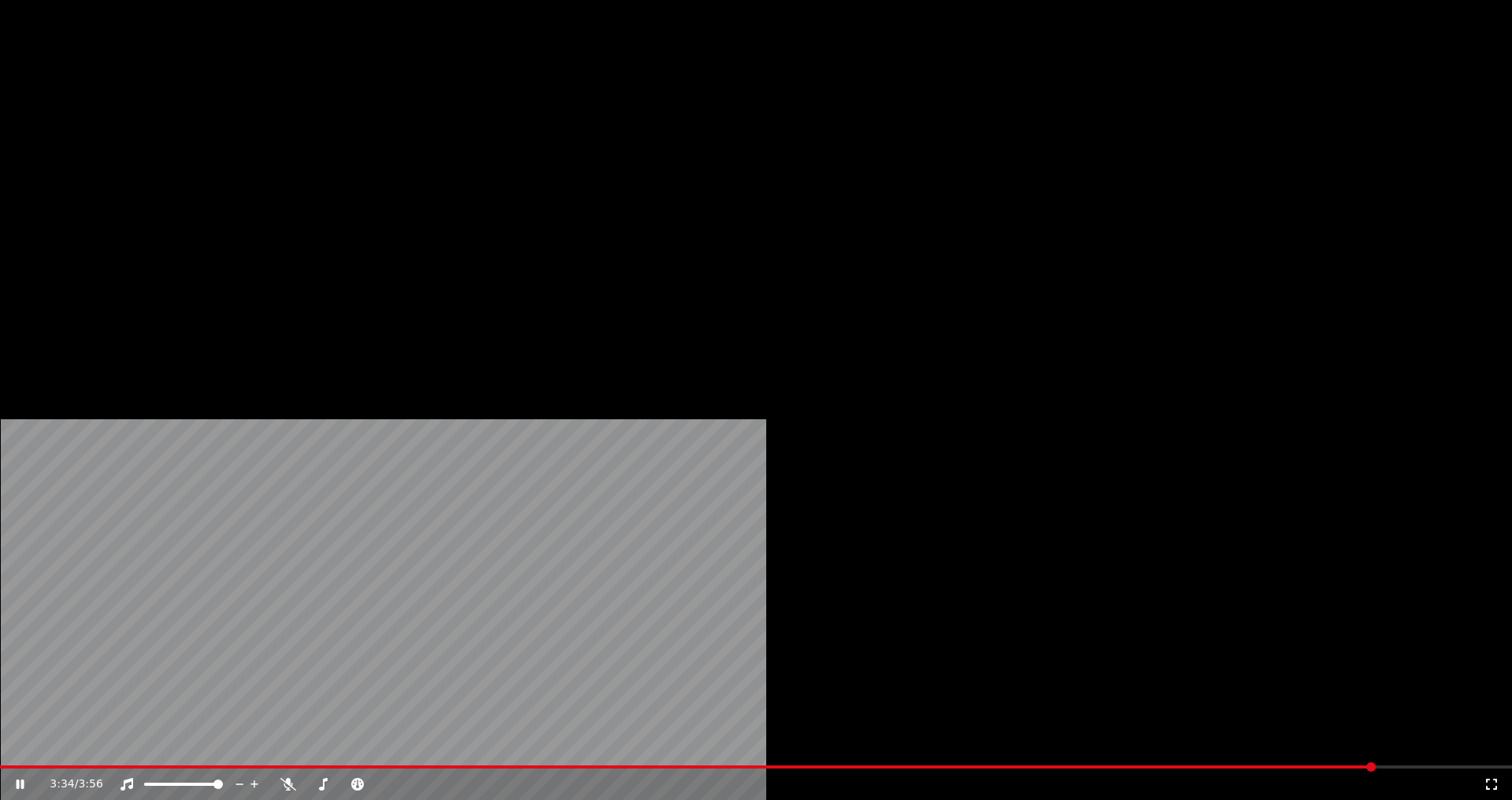
click at [554, 117] on button "Загрузить" at bounding box center [583, 104] width 91 height 22
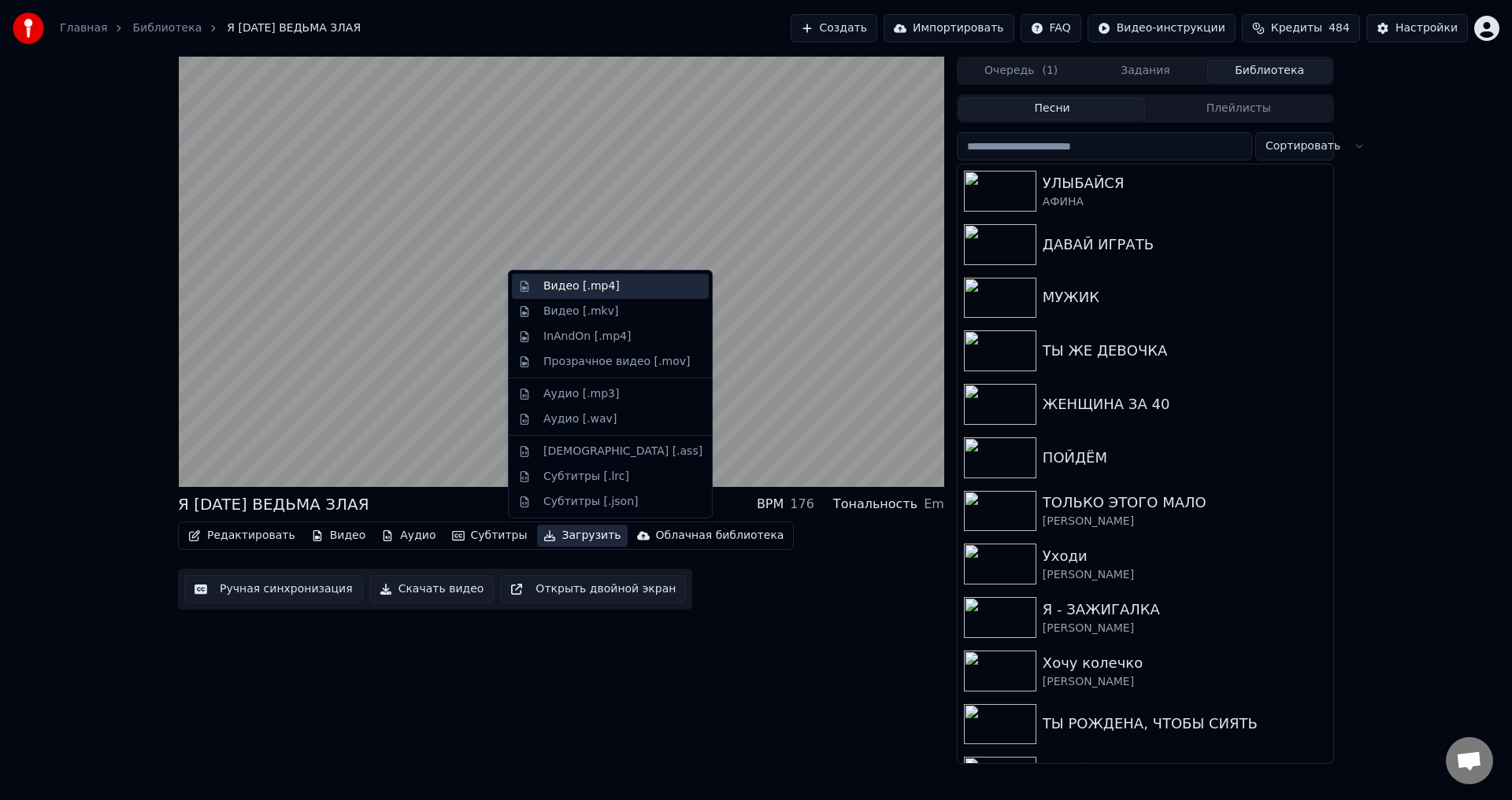
click at [543, 298] on div "Видео [.mp4]" at bounding box center [611, 286] width 197 height 25
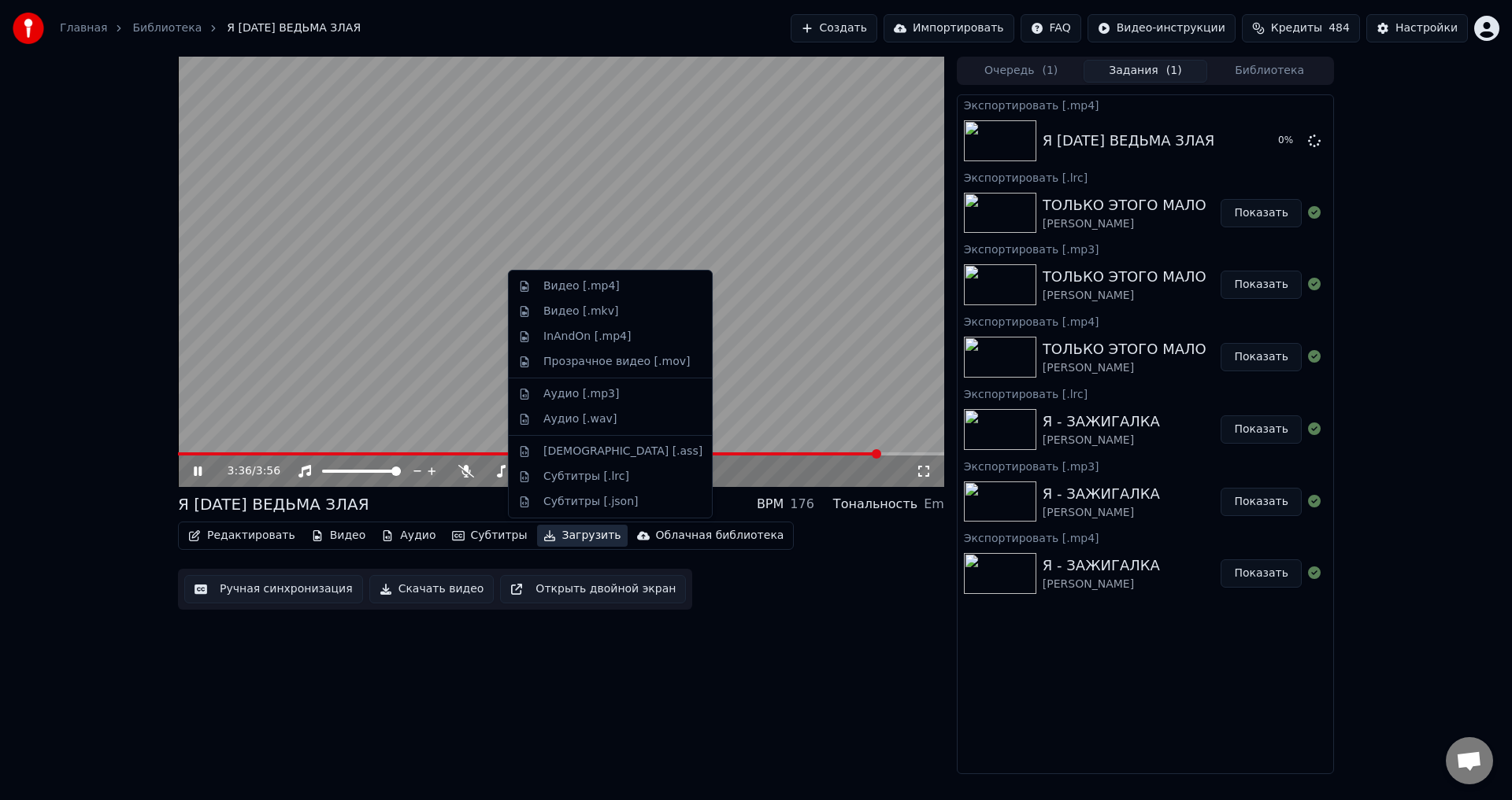
click at [551, 545] on button "Загрузить" at bounding box center [583, 535] width 91 height 22
click at [570, 397] on div "Аудио [.mp3]" at bounding box center [581, 394] width 76 height 16
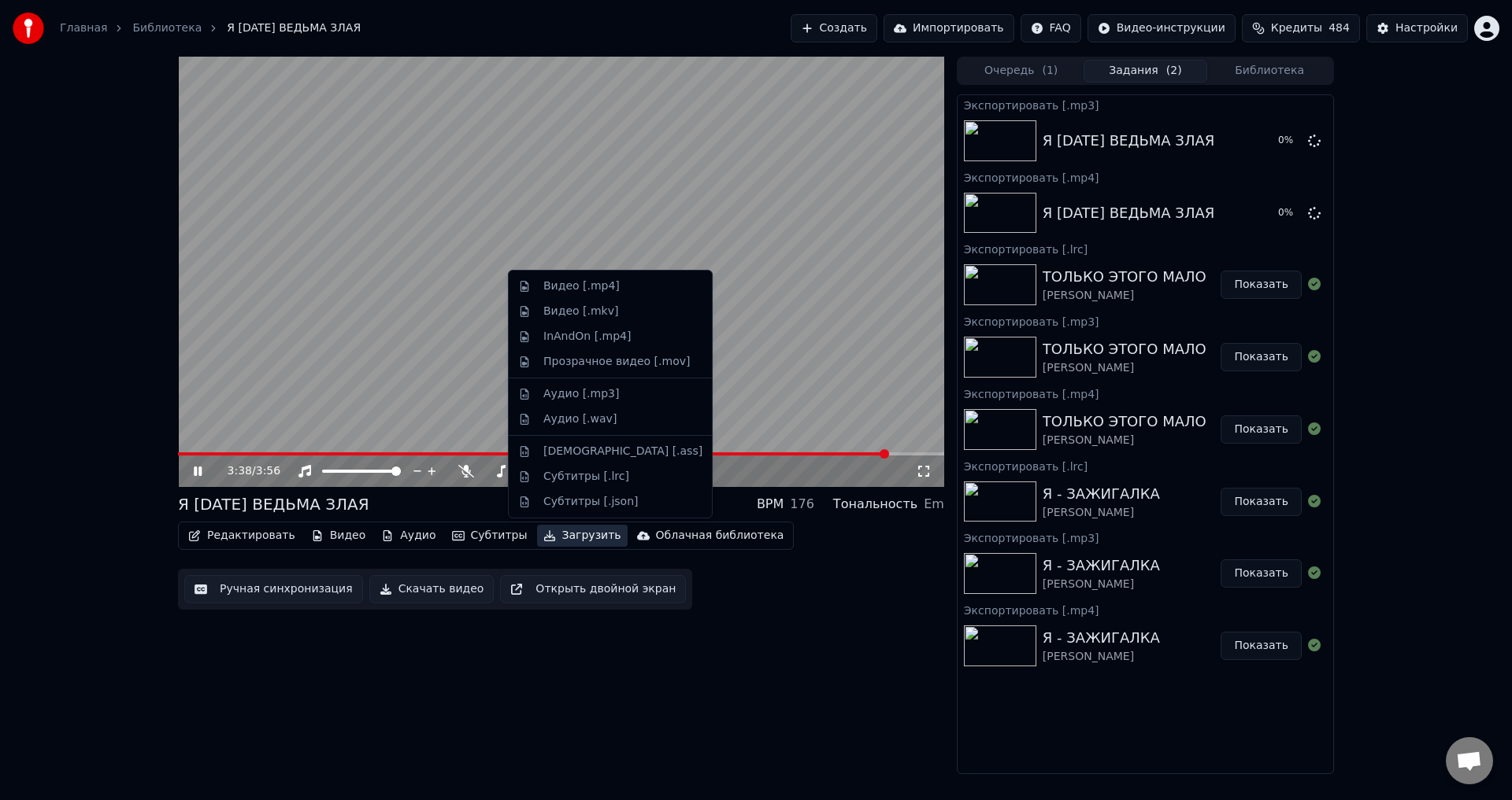
click at [551, 541] on button "Загрузить" at bounding box center [583, 535] width 91 height 22
click at [582, 476] on div "Субтитры [.lrc]" at bounding box center [586, 477] width 86 height 16
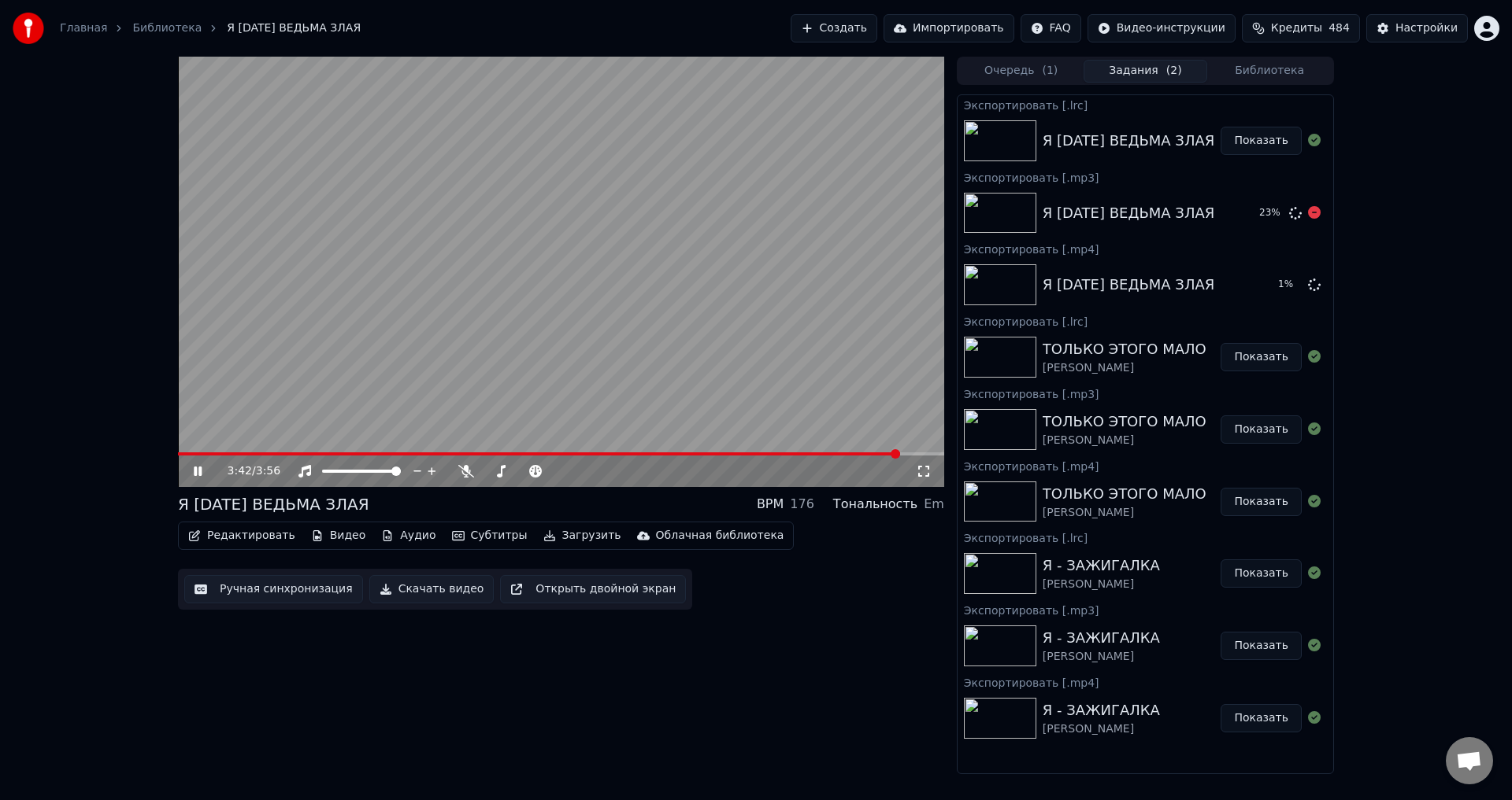
click at [1272, 71] on button "Библиотека" at bounding box center [1269, 71] width 125 height 23
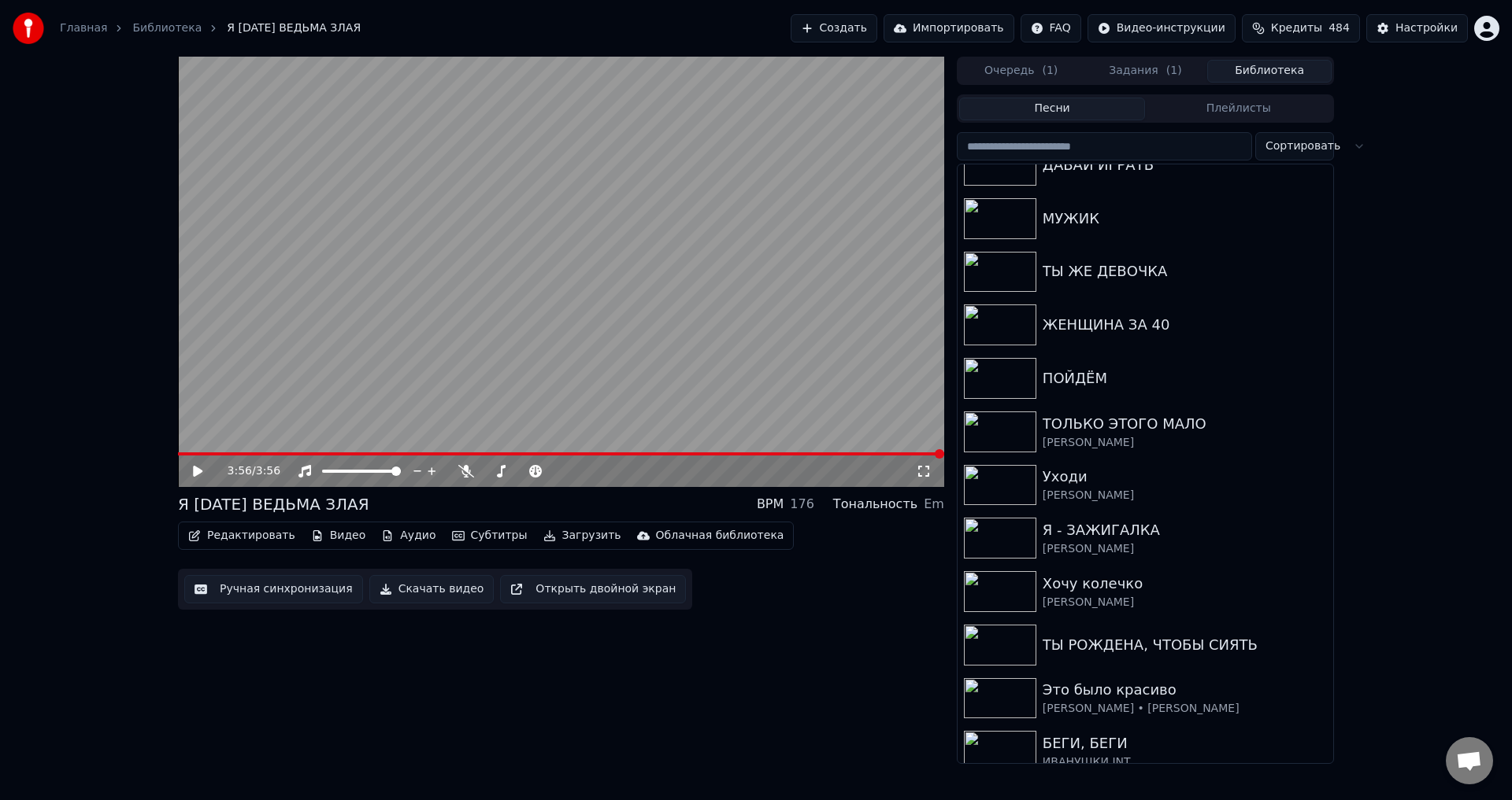
scroll to position [78, 0]
click at [1062, 477] on div "Уходи" at bounding box center [1177, 477] width 268 height 22
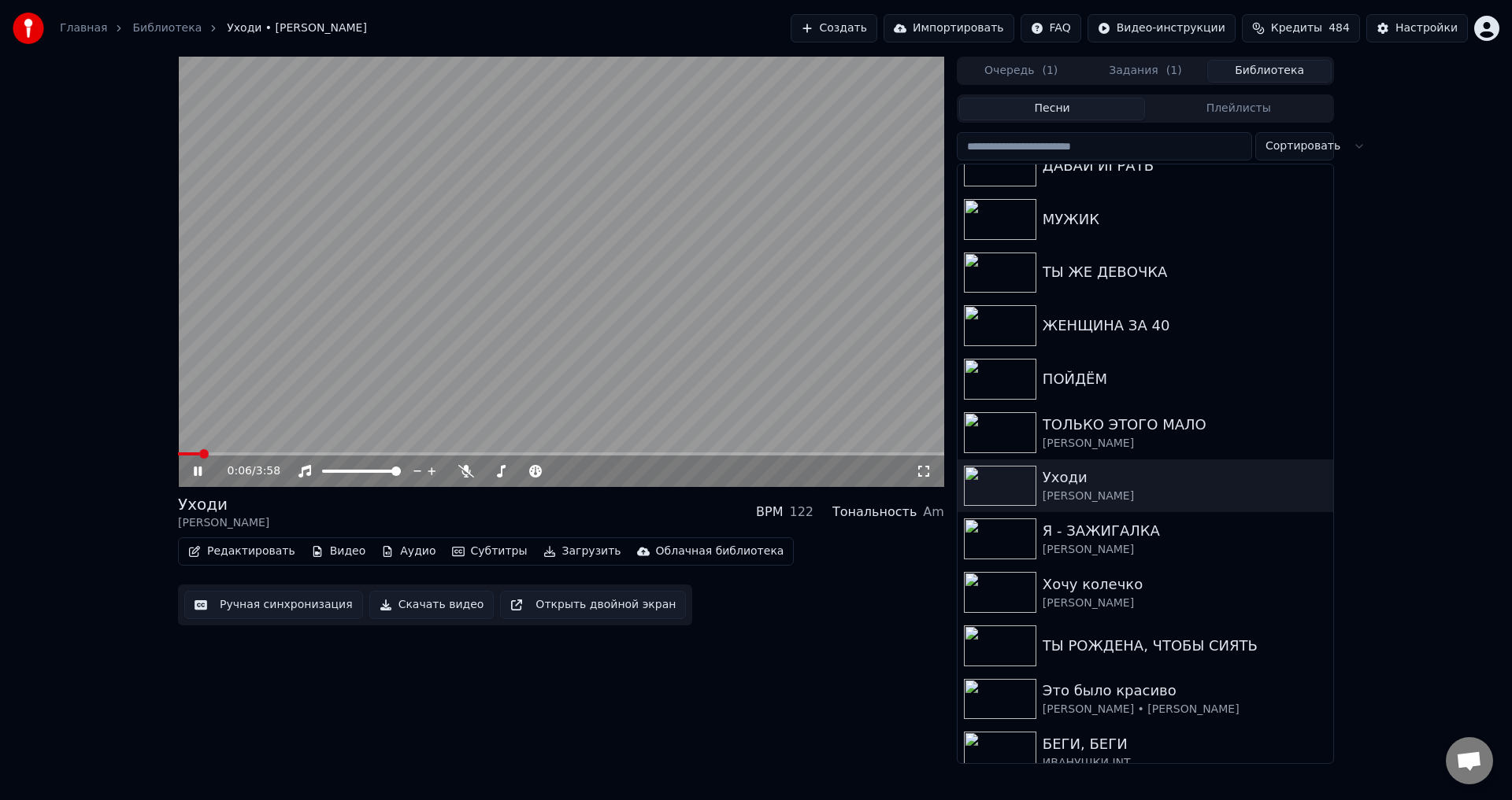
click at [253, 452] on video at bounding box center [561, 272] width 766 height 431
click at [256, 454] on span at bounding box center [561, 454] width 766 height 3
click at [496, 418] on video at bounding box center [561, 272] width 766 height 431
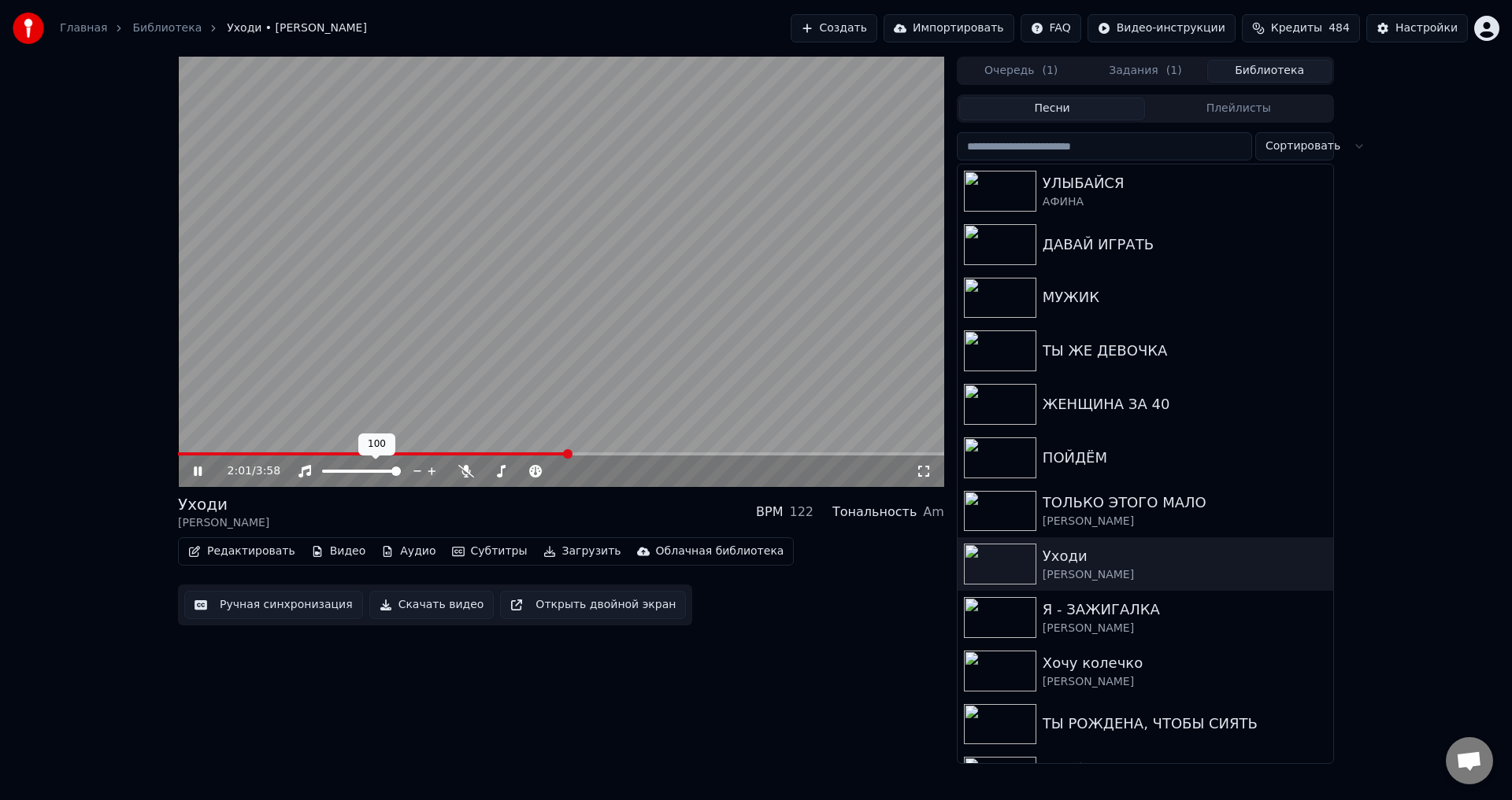
click at [645, 382] on video at bounding box center [561, 272] width 766 height 431
click at [259, 608] on button "Ручная синхронизация" at bounding box center [273, 605] width 179 height 29
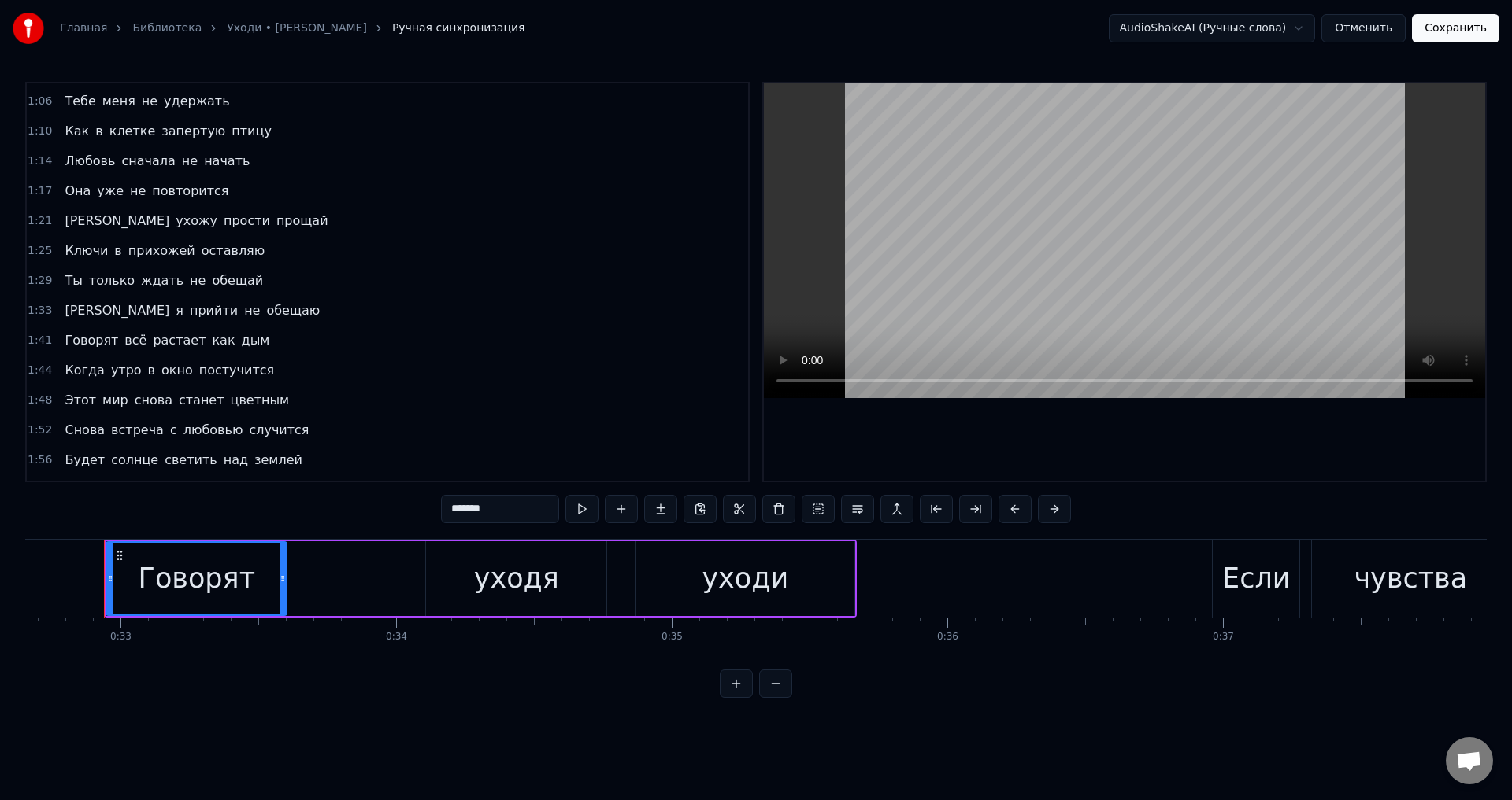
scroll to position [315, 0]
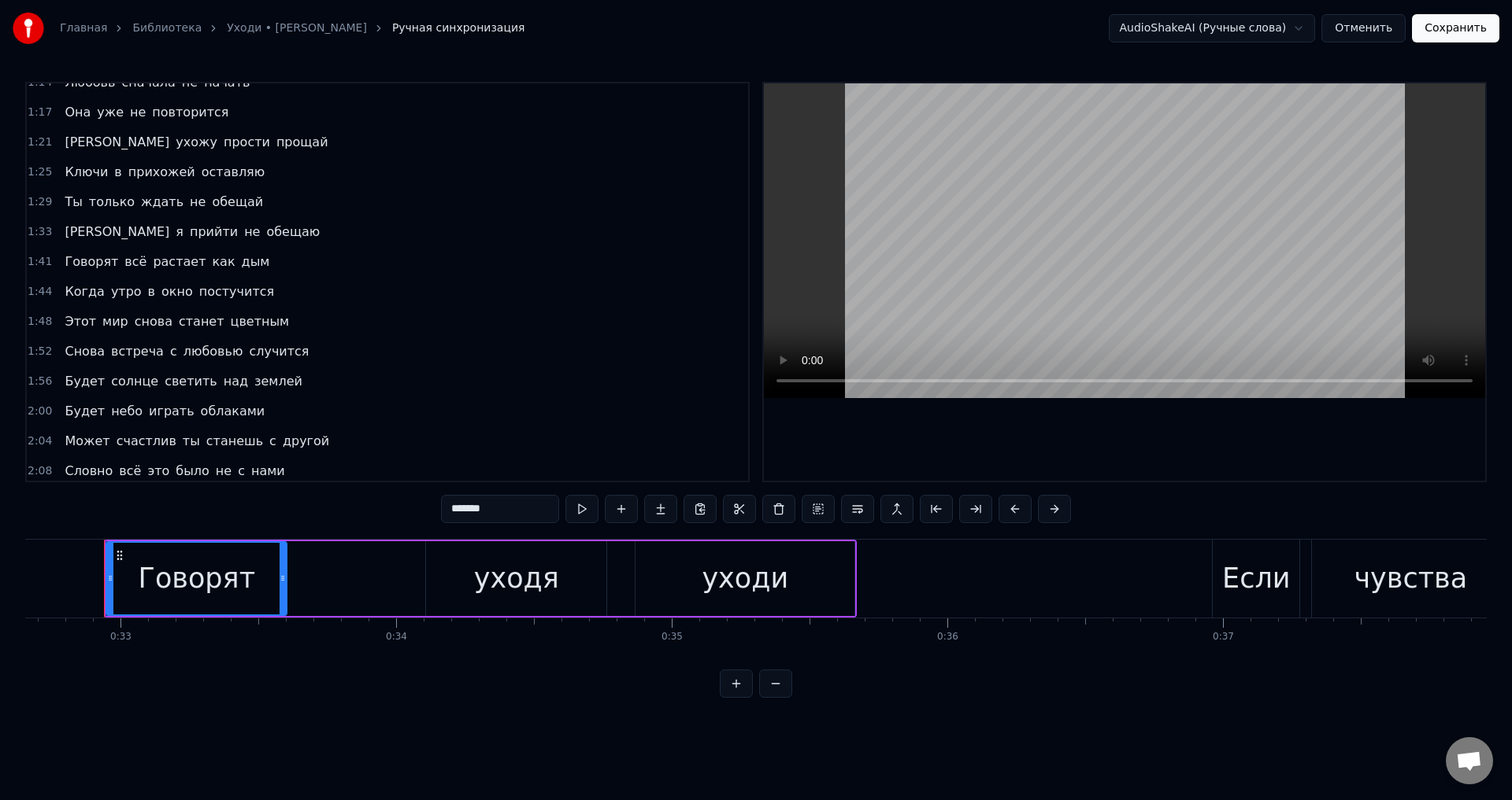
click at [253, 384] on span "землей" at bounding box center [278, 381] width 51 height 18
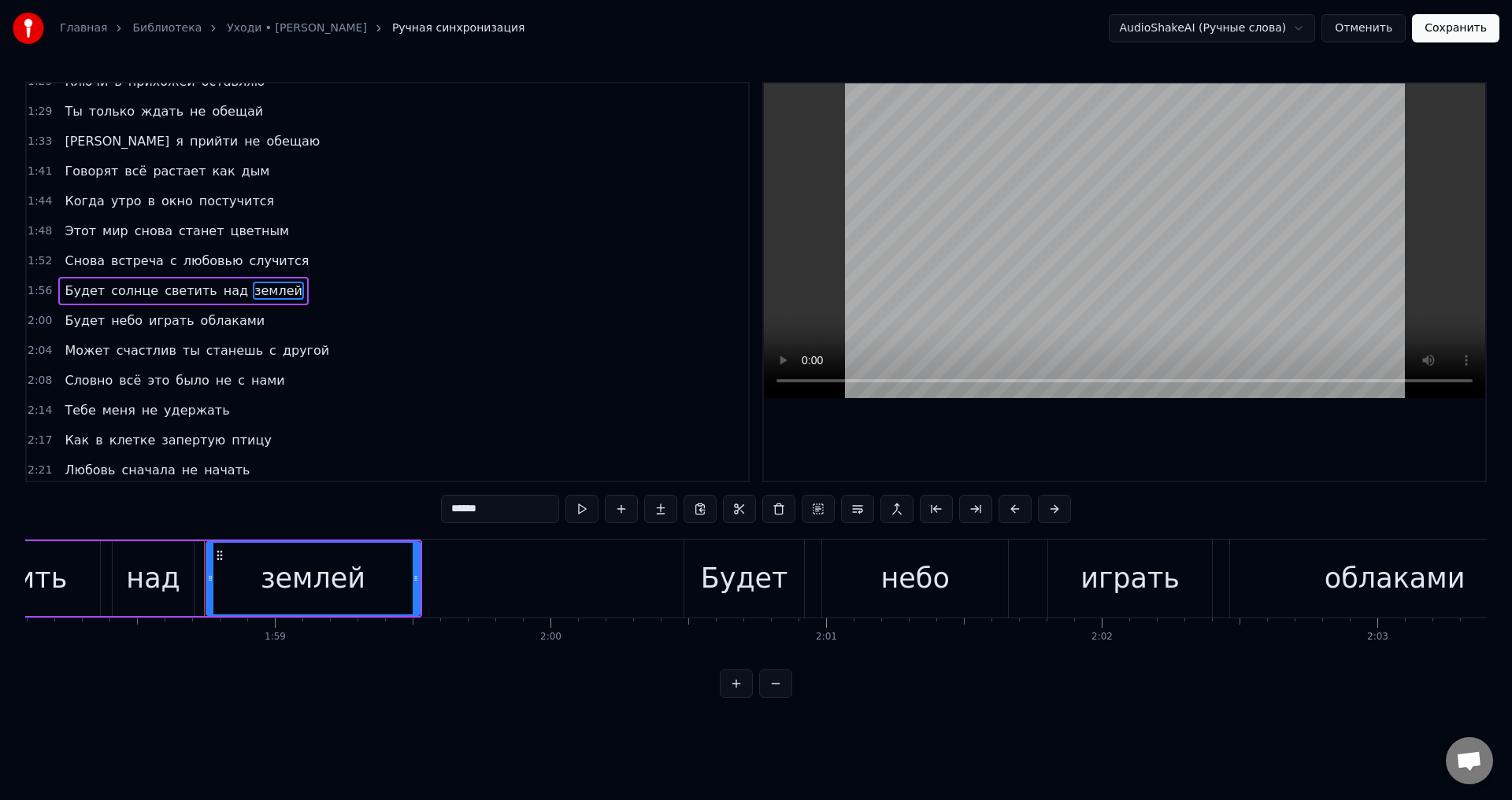
scroll to position [0, 32647]
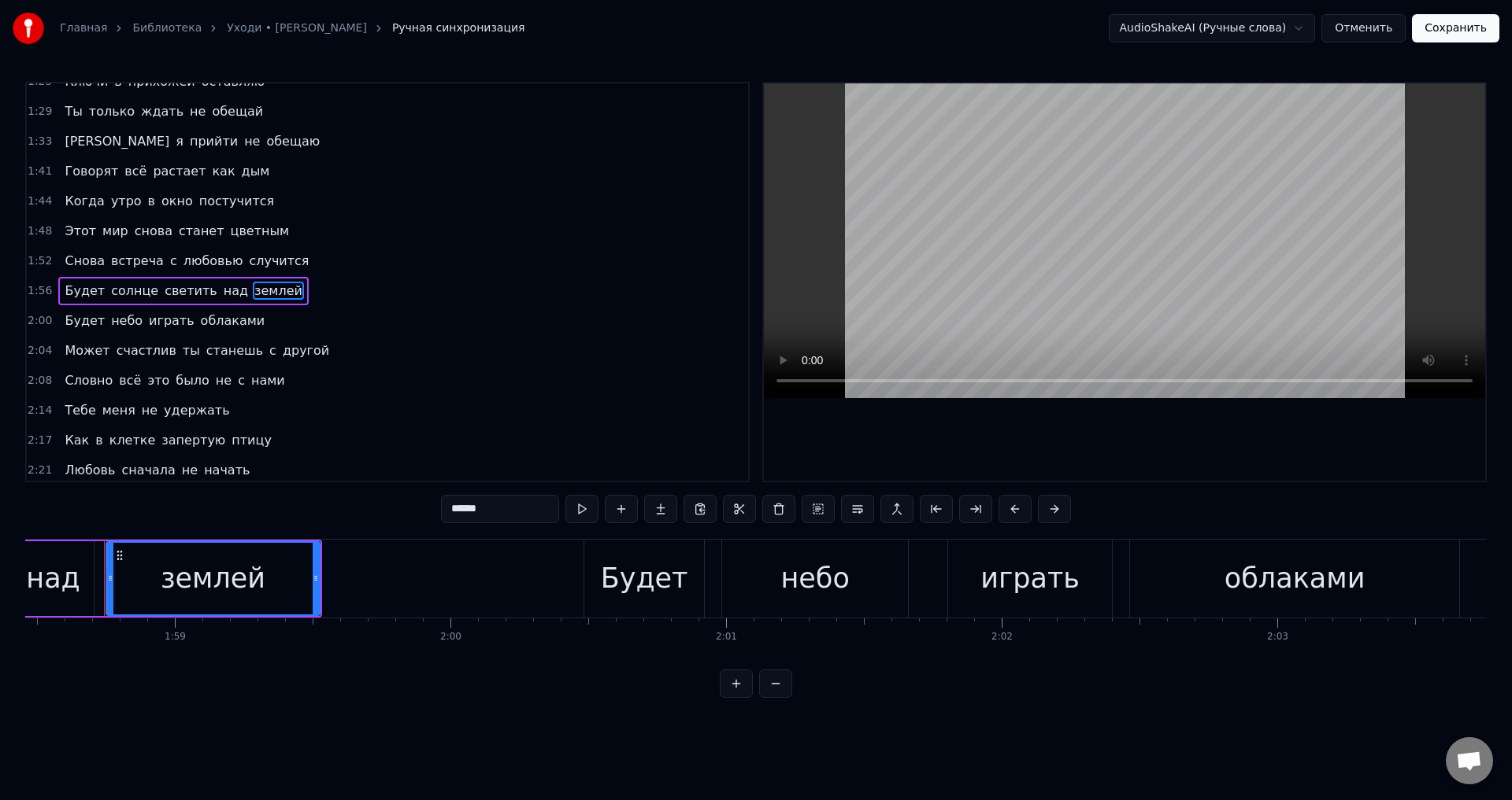
click at [481, 513] on input "******" at bounding box center [500, 509] width 118 height 29
type input "******"
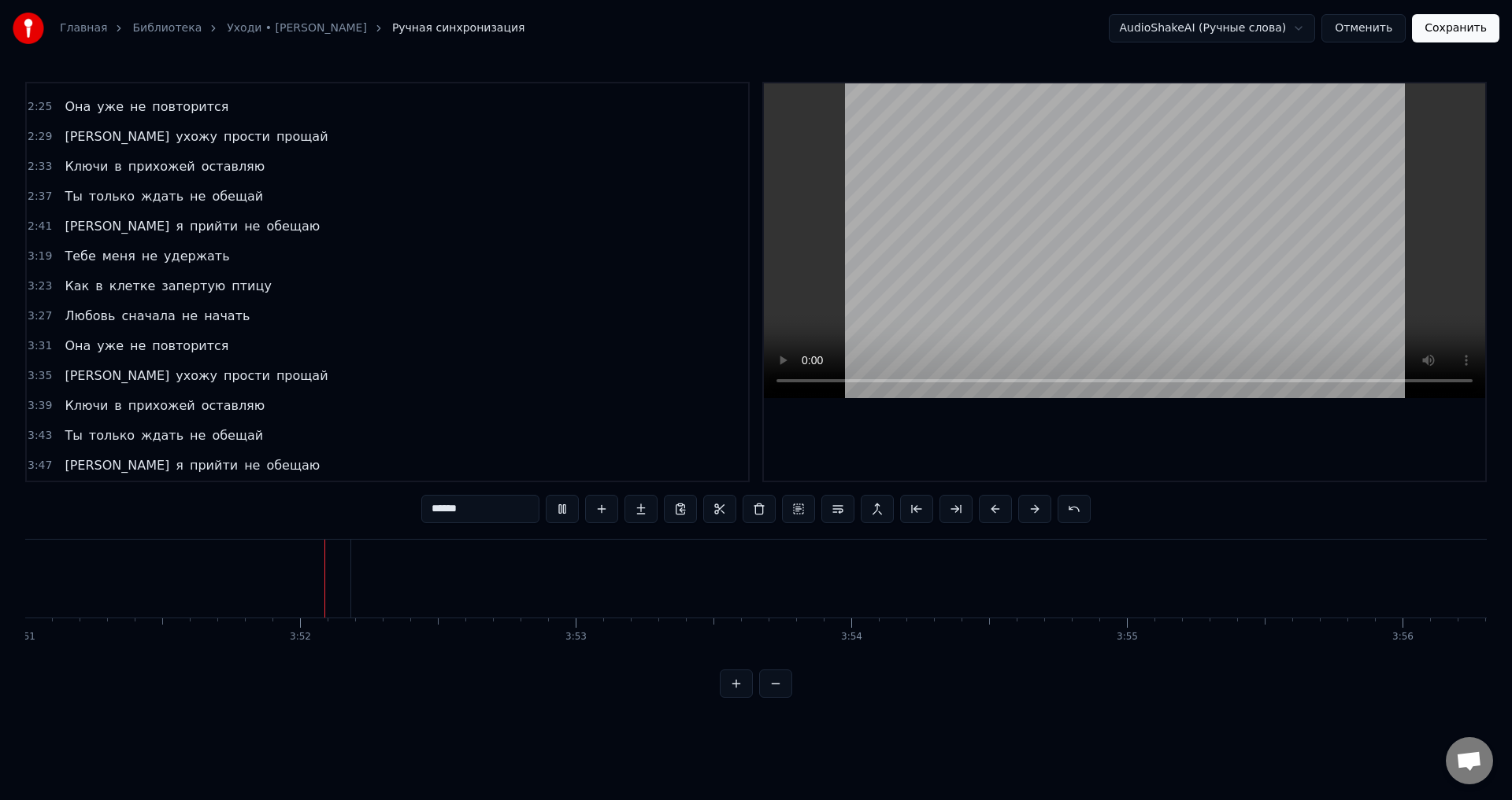
scroll to position [0, 63693]
click at [1459, 30] on button "Сохранить" at bounding box center [1455, 28] width 87 height 29
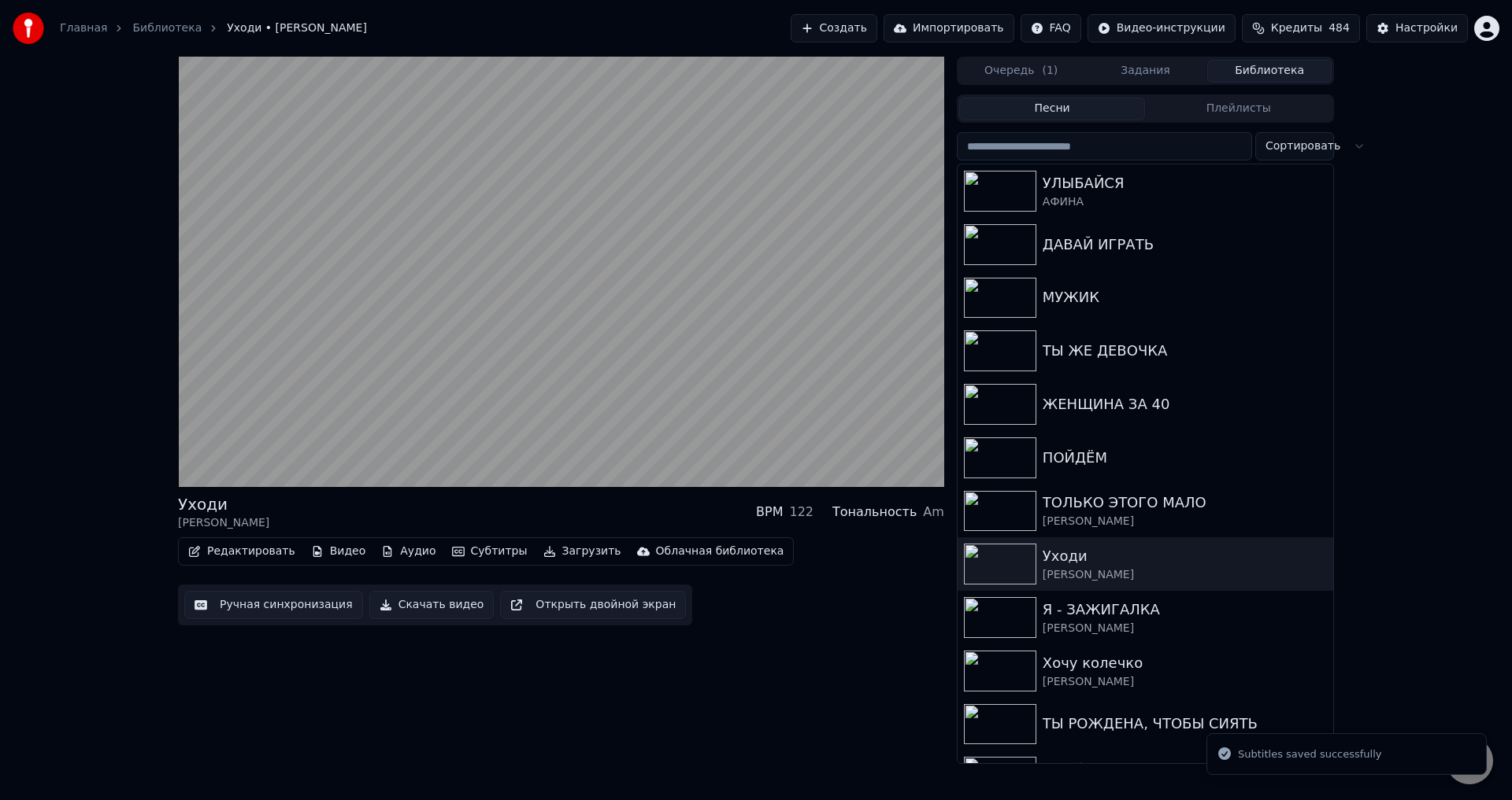
click at [1140, 79] on button "Задания" at bounding box center [1145, 71] width 125 height 23
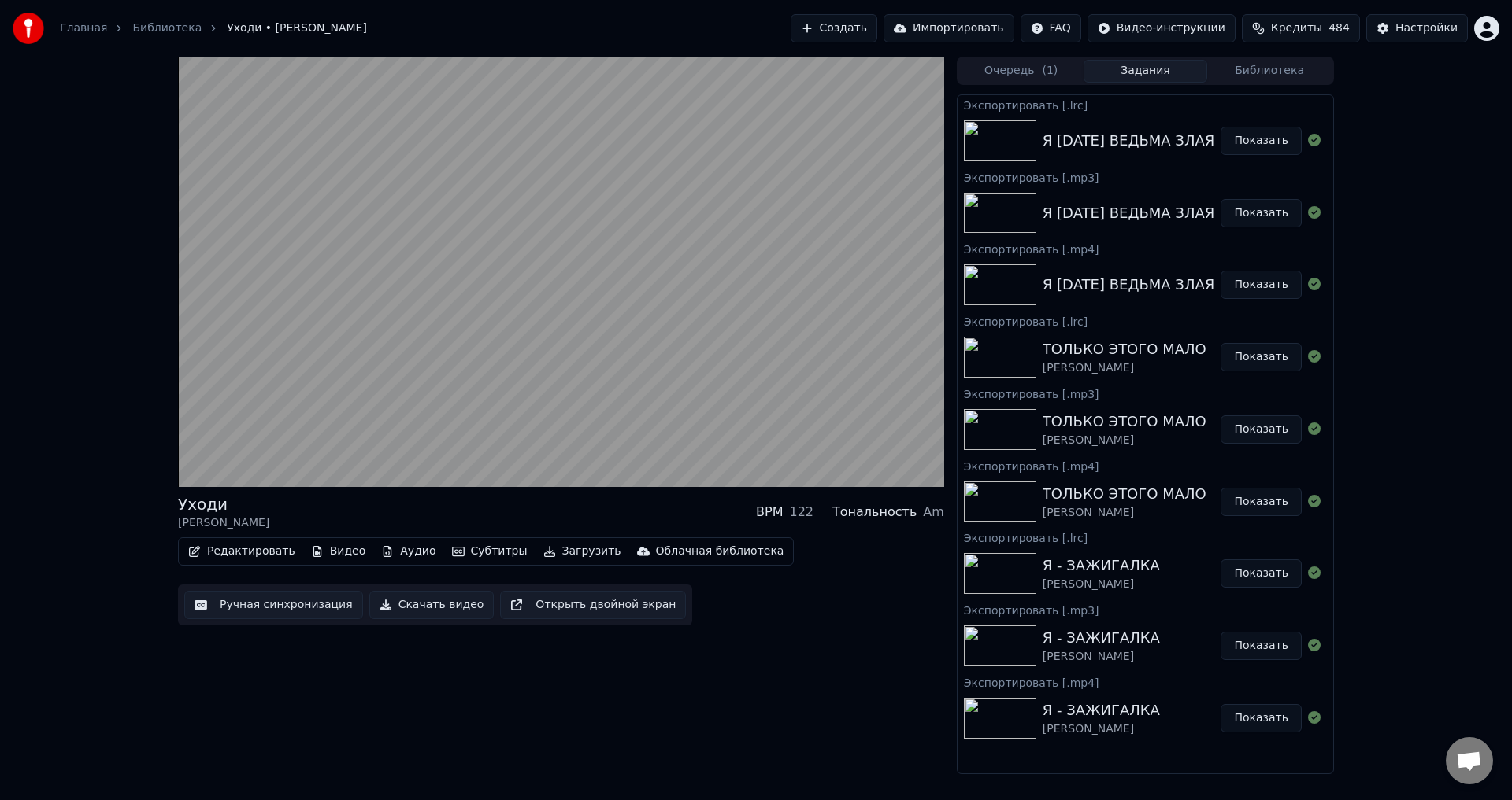
click at [1260, 70] on button "Библиотека" at bounding box center [1269, 71] width 125 height 23
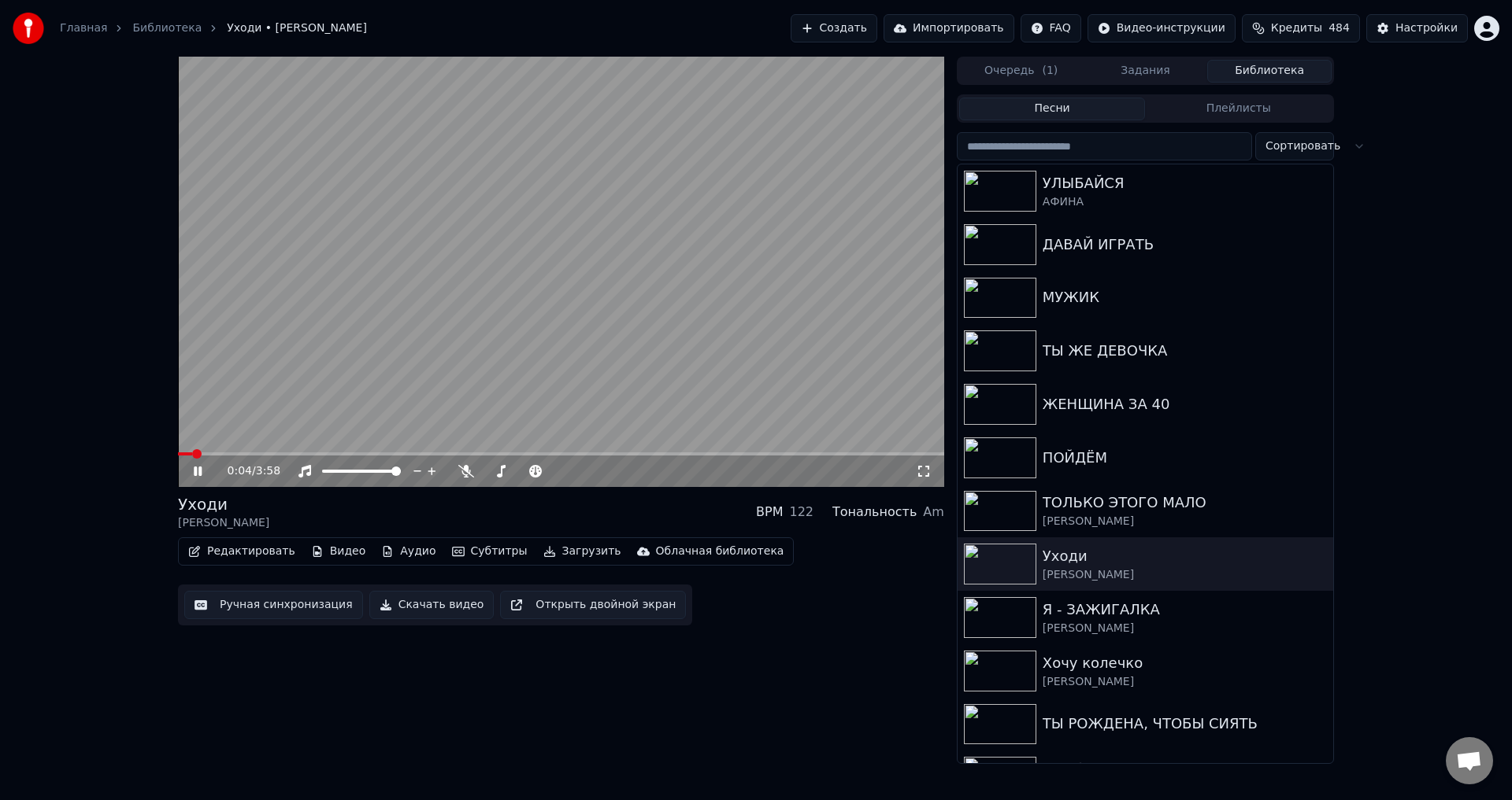
click at [249, 609] on button "Ручная синхронизация" at bounding box center [273, 605] width 179 height 29
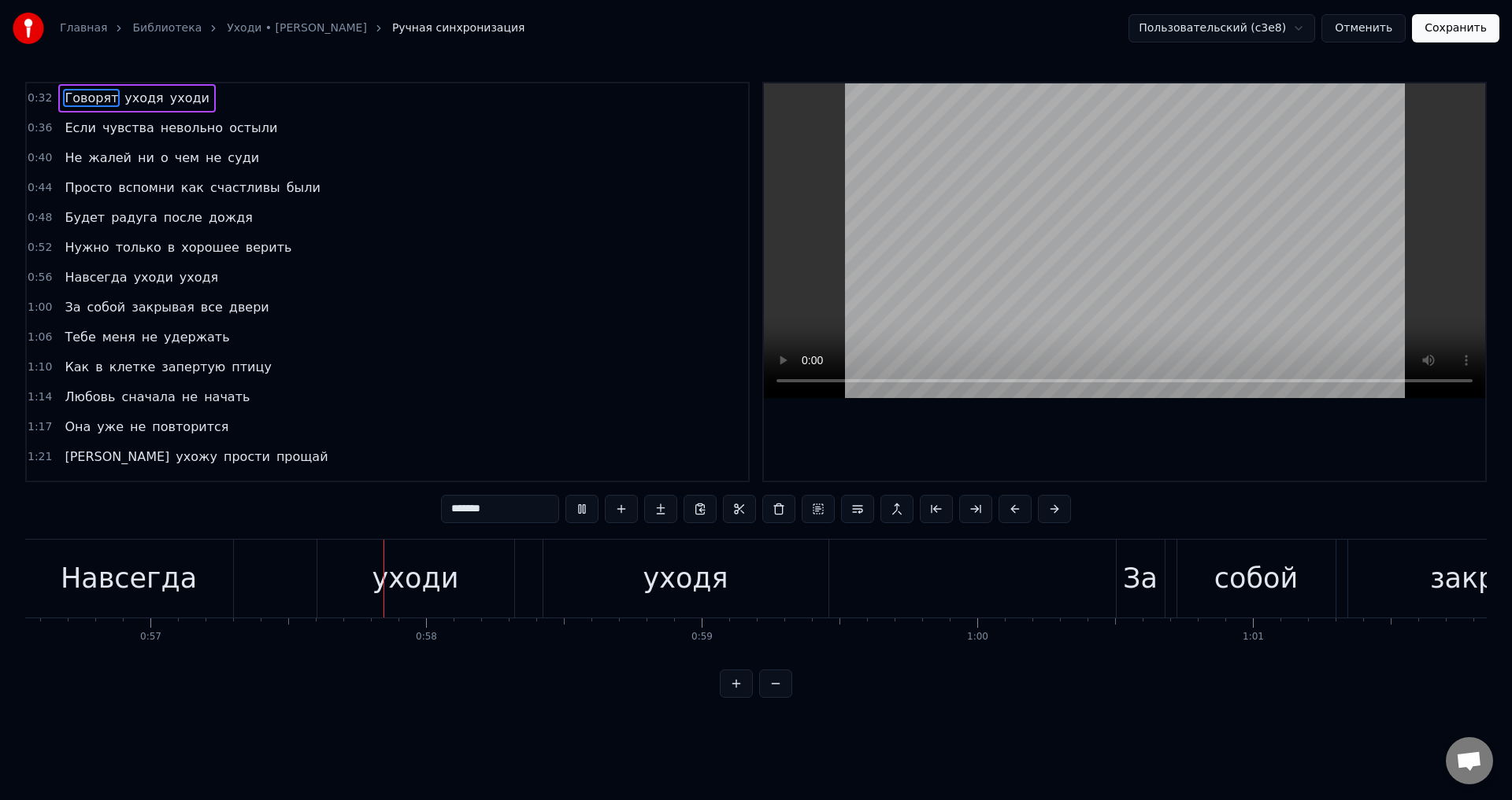
scroll to position [0, 15724]
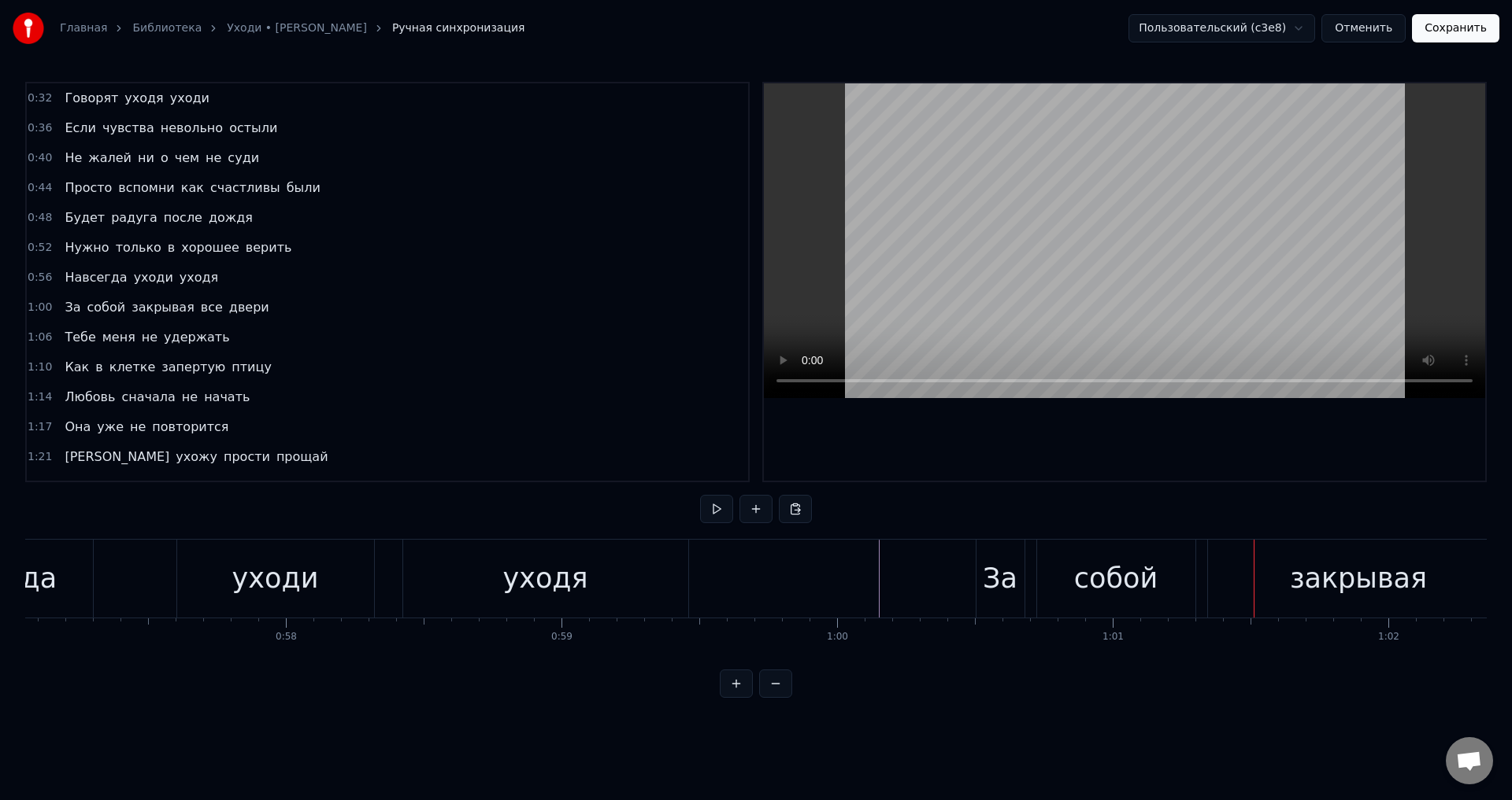
click at [67, 99] on span "Говорят" at bounding box center [91, 97] width 57 height 18
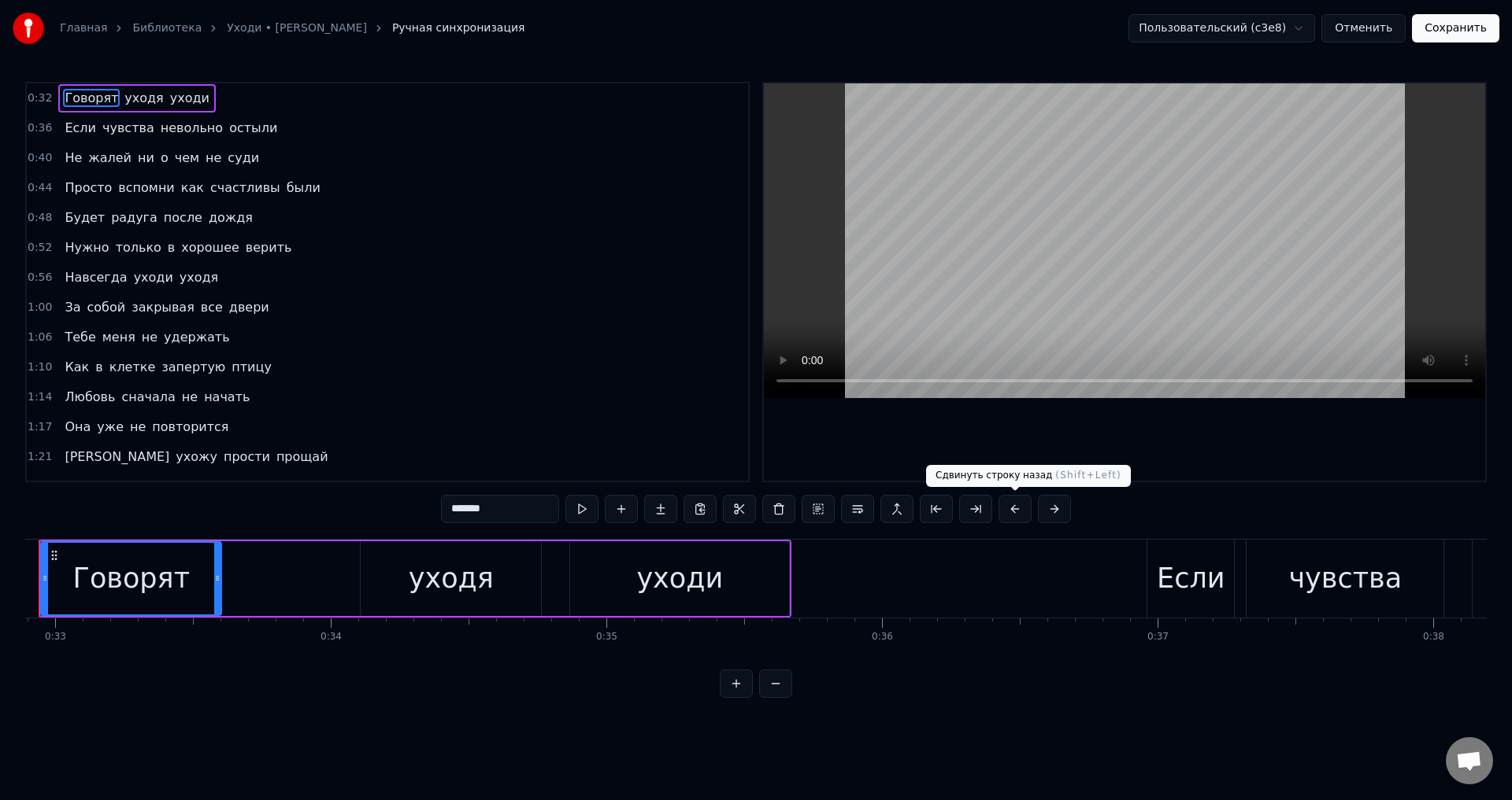
scroll to position [0, 9000]
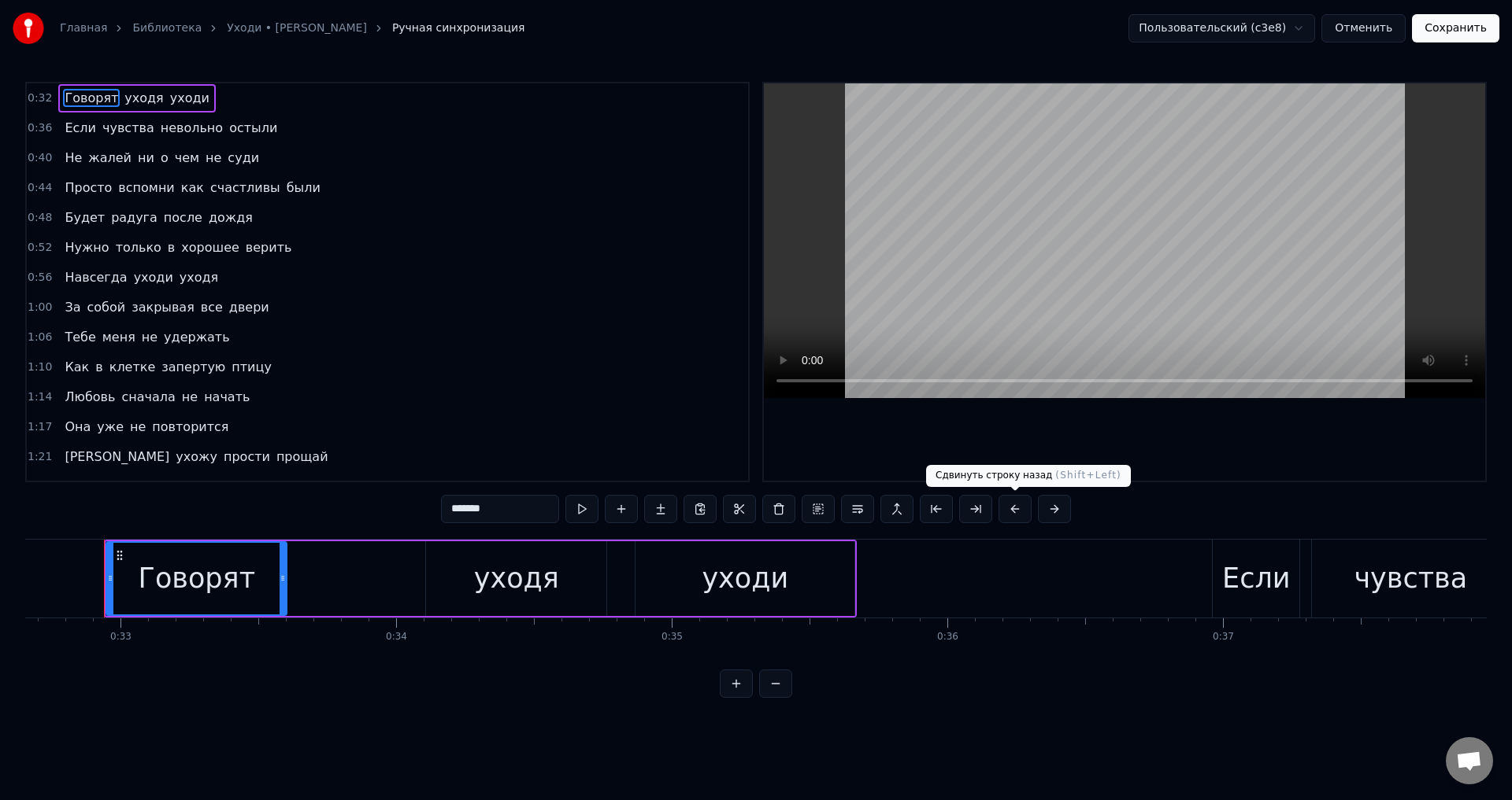
click at [1014, 510] on button at bounding box center [1015, 509] width 33 height 29
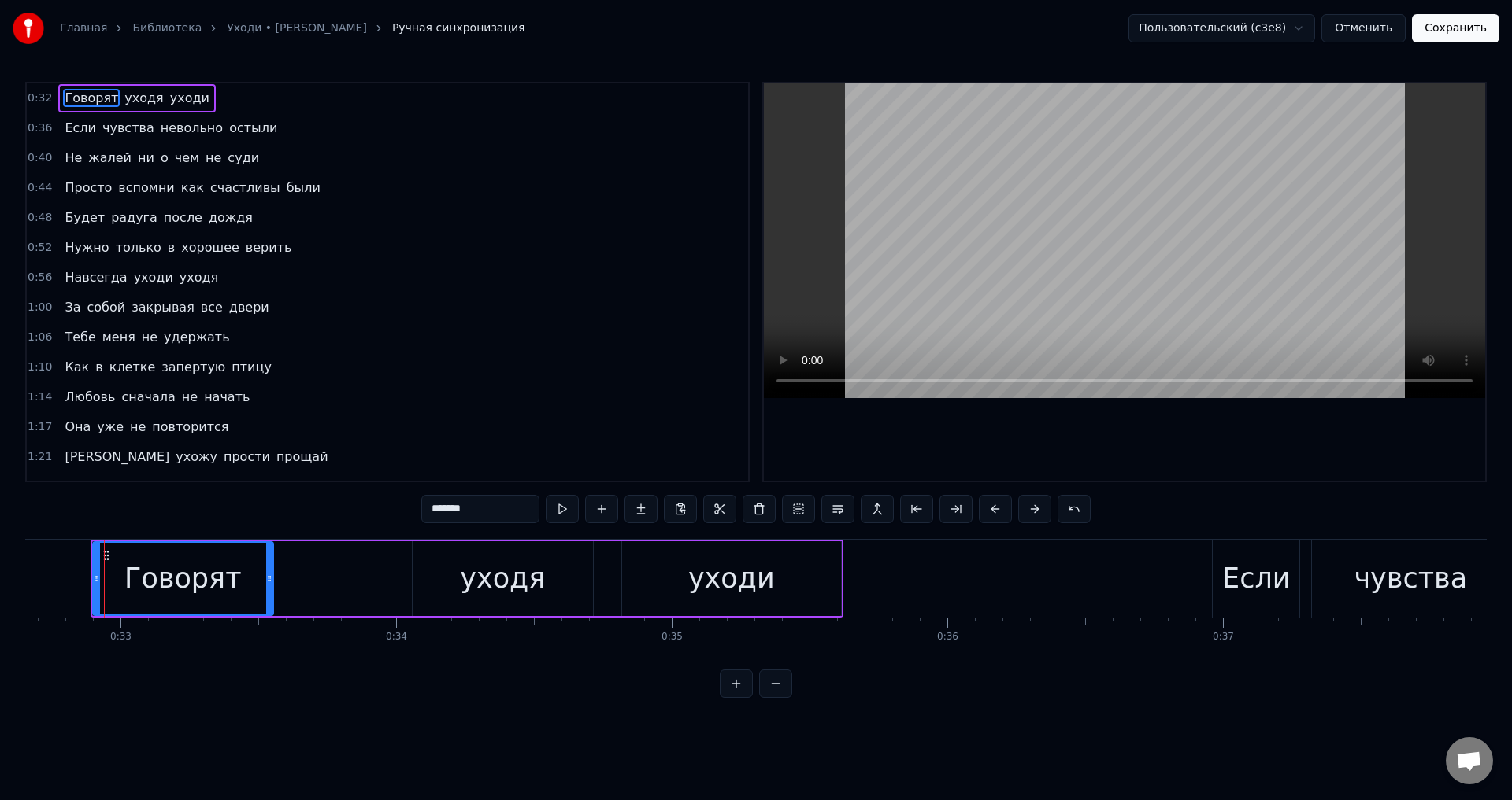
drag, startPoint x: 76, startPoint y: 131, endPoint x: 85, endPoint y: 151, distance: 21.9
click at [75, 131] on span "Если" at bounding box center [80, 128] width 35 height 18
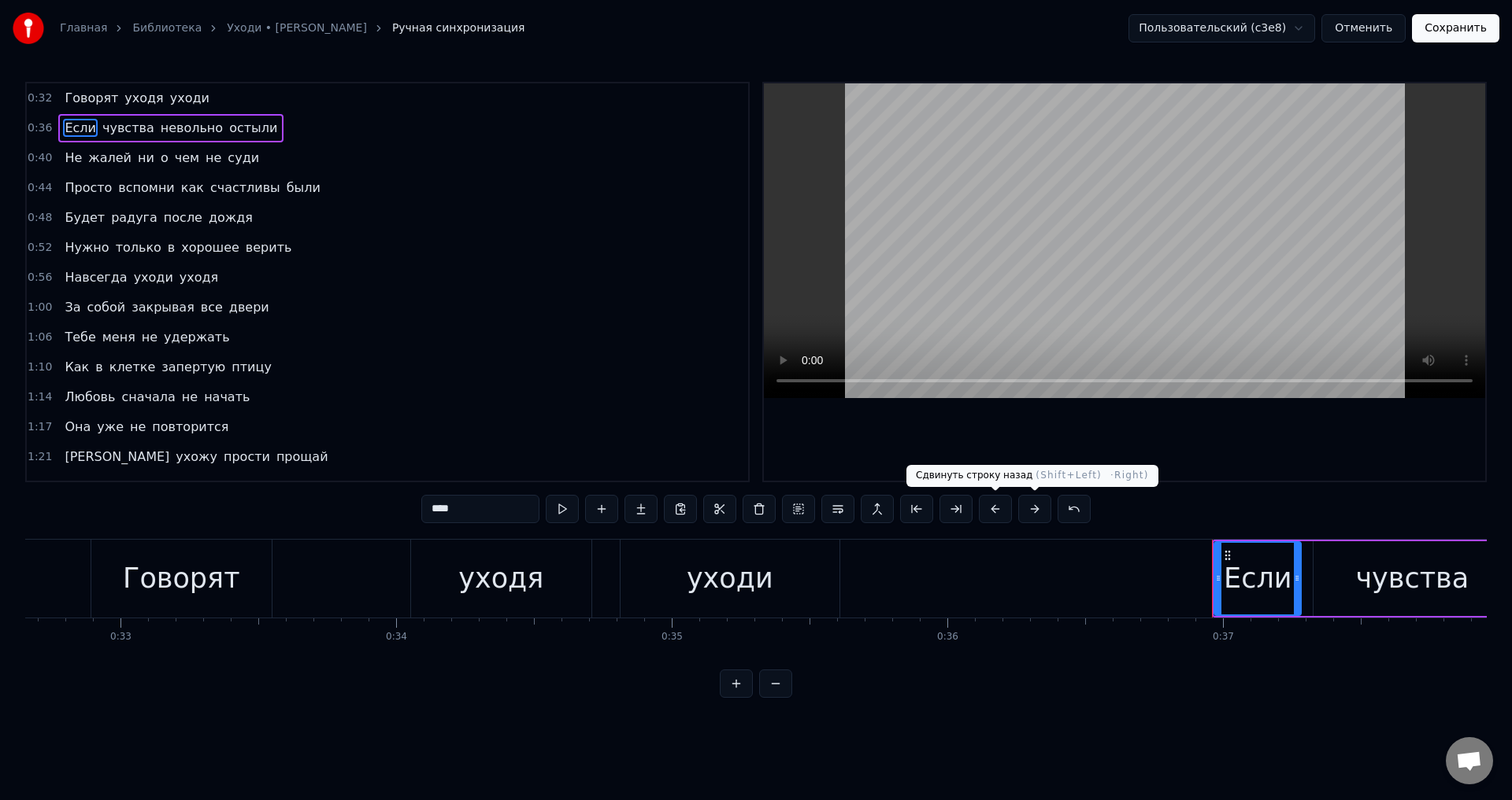
click at [991, 515] on button at bounding box center [996, 509] width 33 height 29
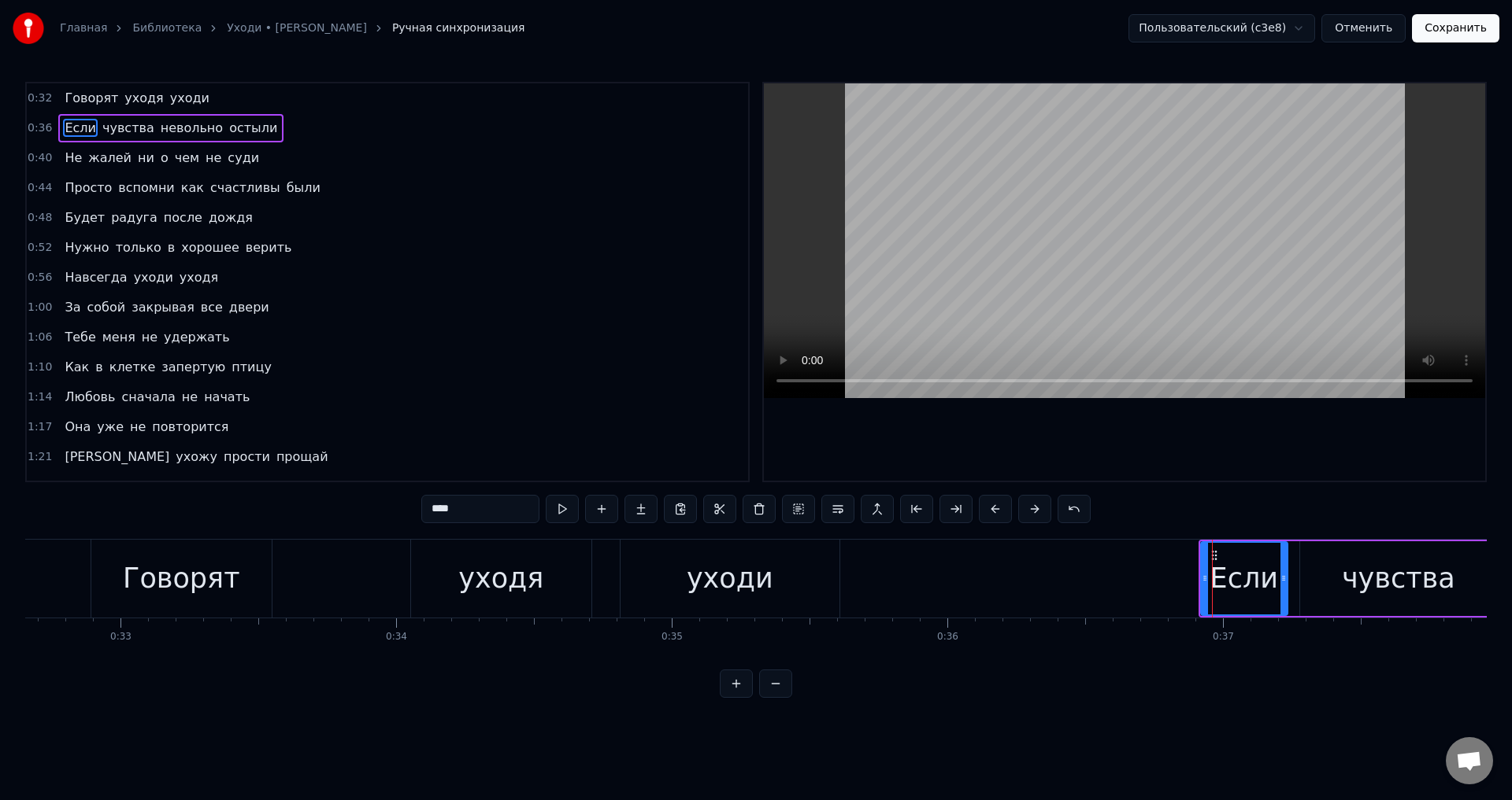
click at [63, 155] on span "Не" at bounding box center [73, 158] width 21 height 18
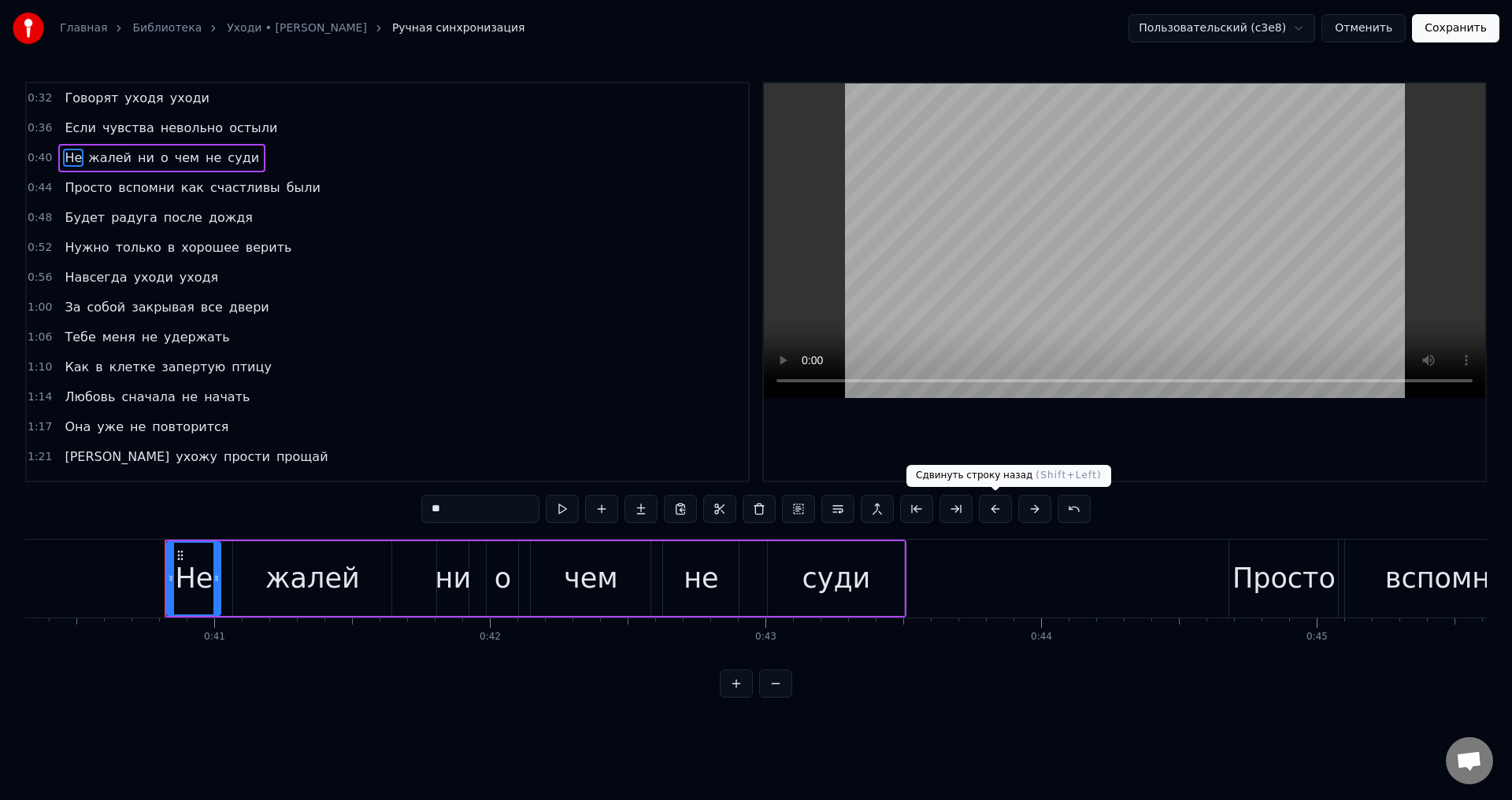
scroll to position [0, 11171]
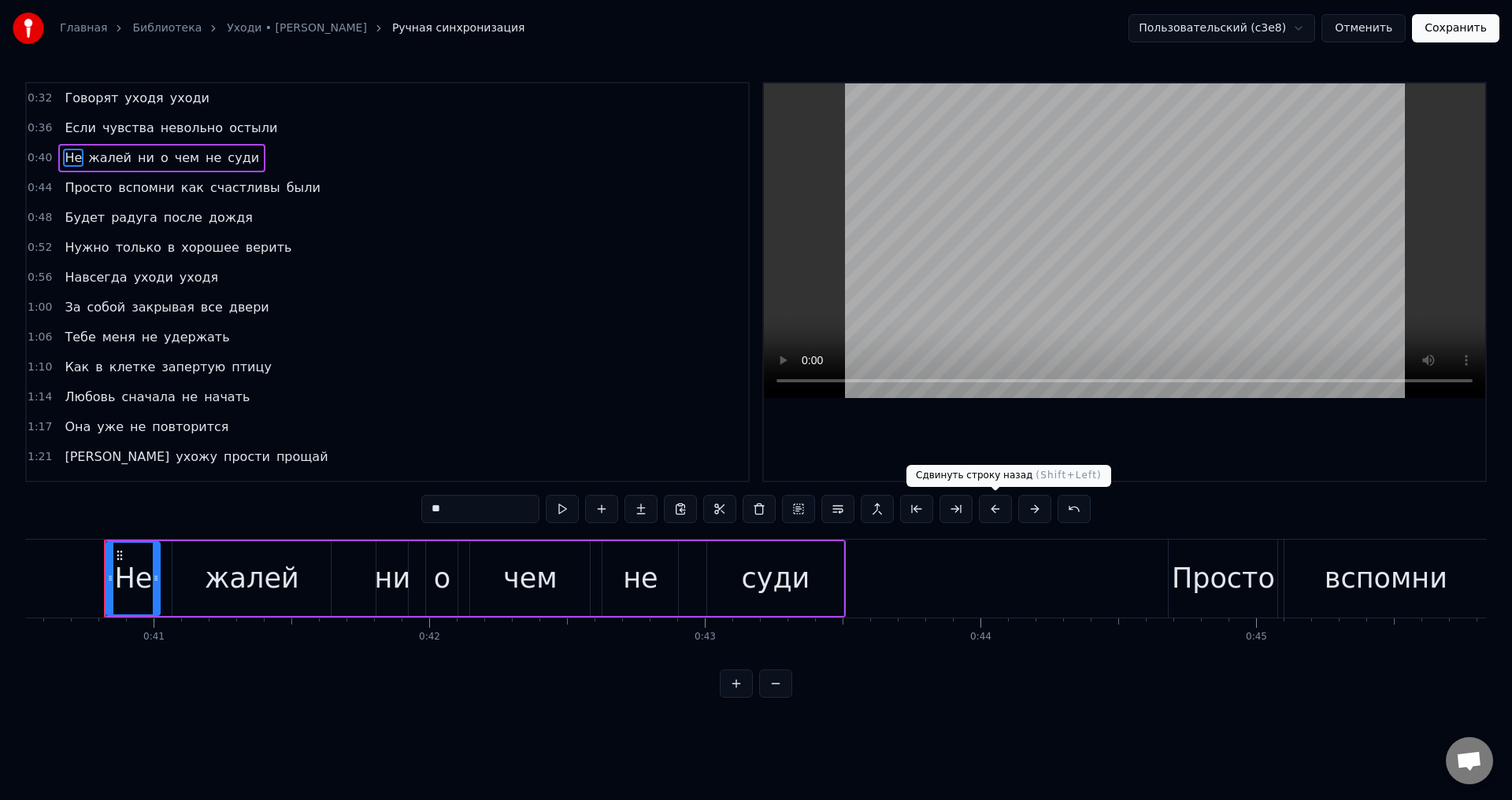
click at [996, 508] on button at bounding box center [996, 509] width 33 height 29
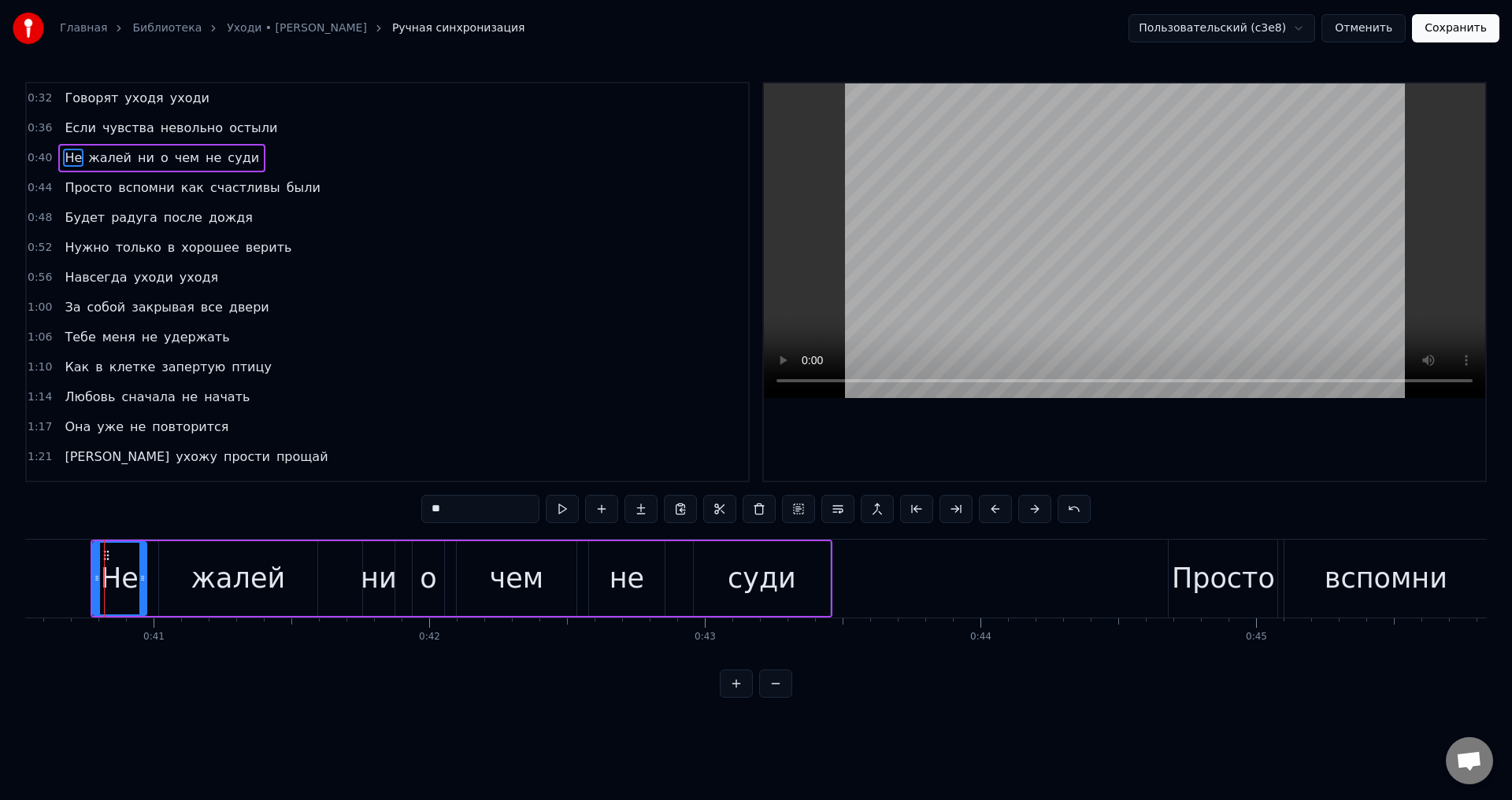
click at [64, 186] on span "Просто" at bounding box center [88, 187] width 51 height 18
type input "******"
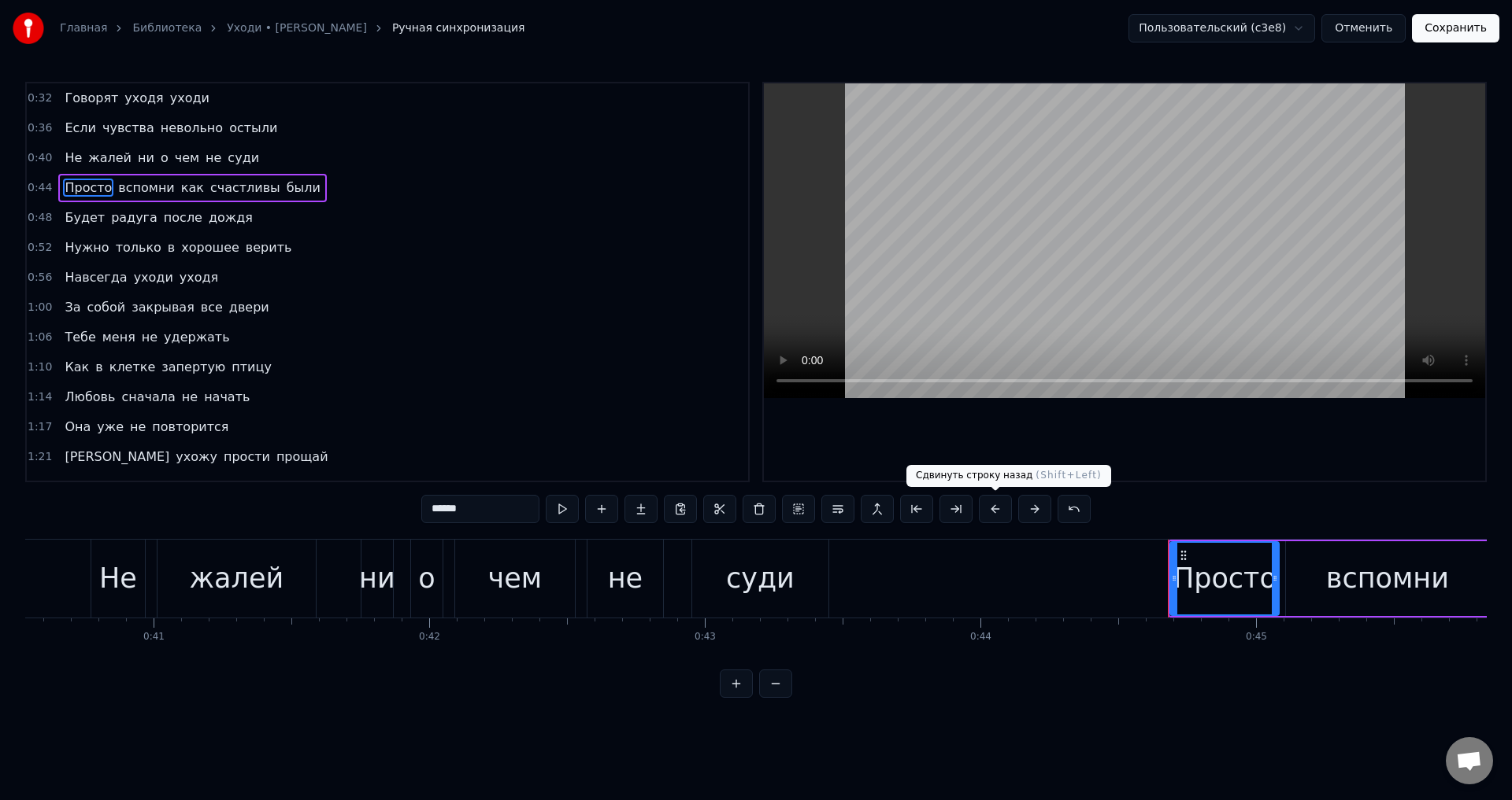
click at [989, 504] on button at bounding box center [996, 509] width 33 height 29
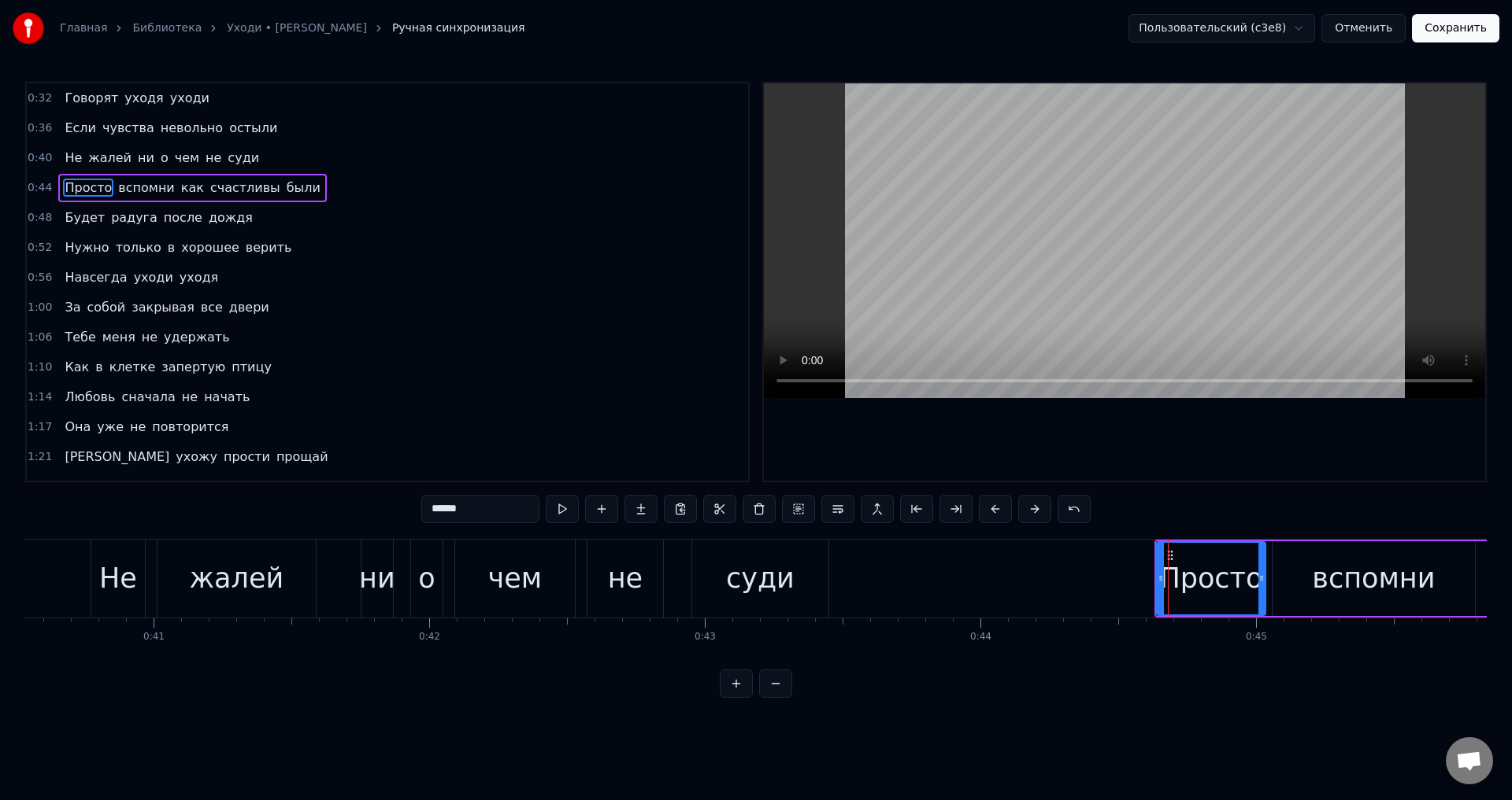
click at [58, 219] on div "Будет радуга после дождя" at bounding box center [159, 218] width 200 height 29
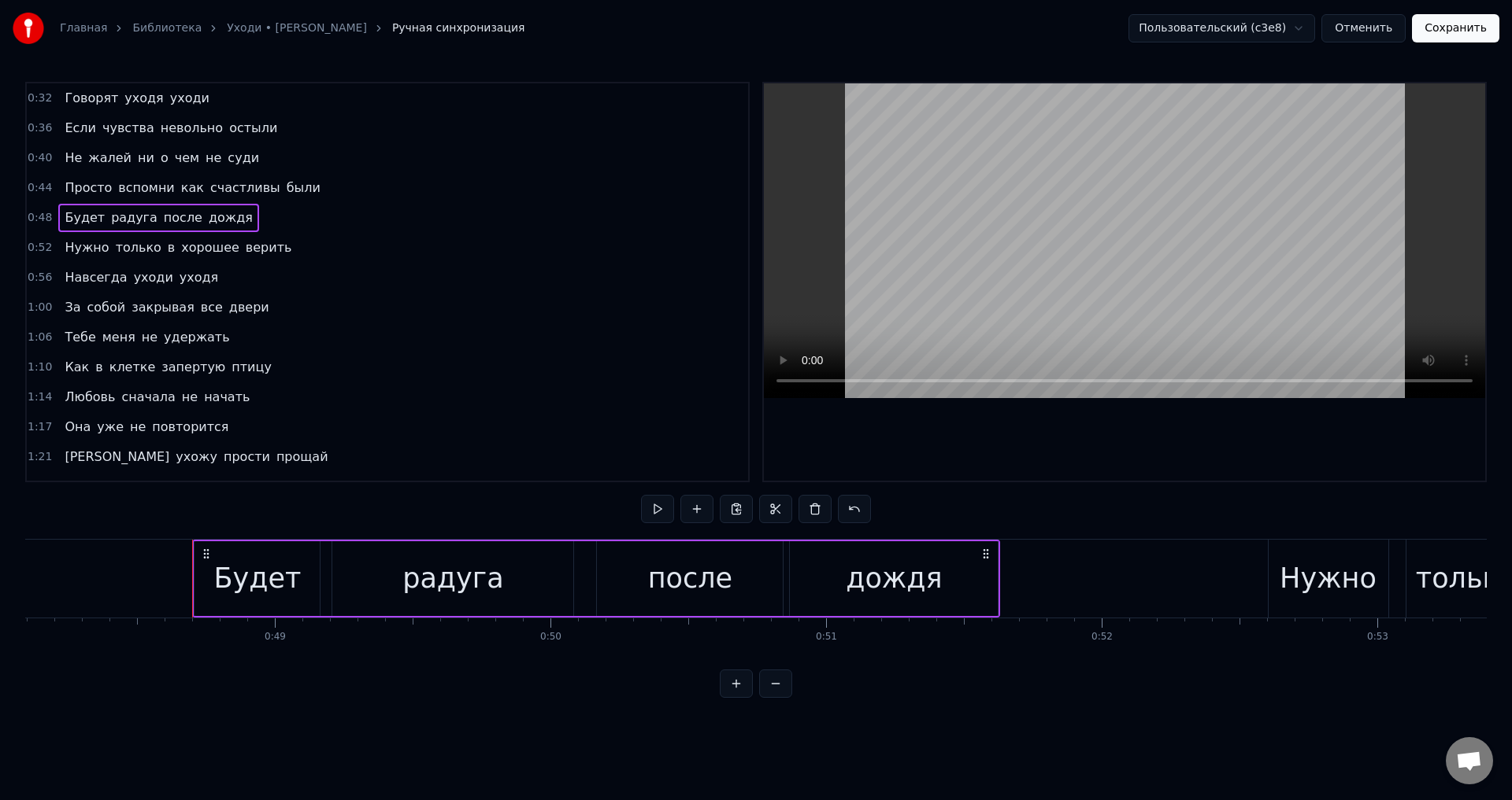
scroll to position [0, 13343]
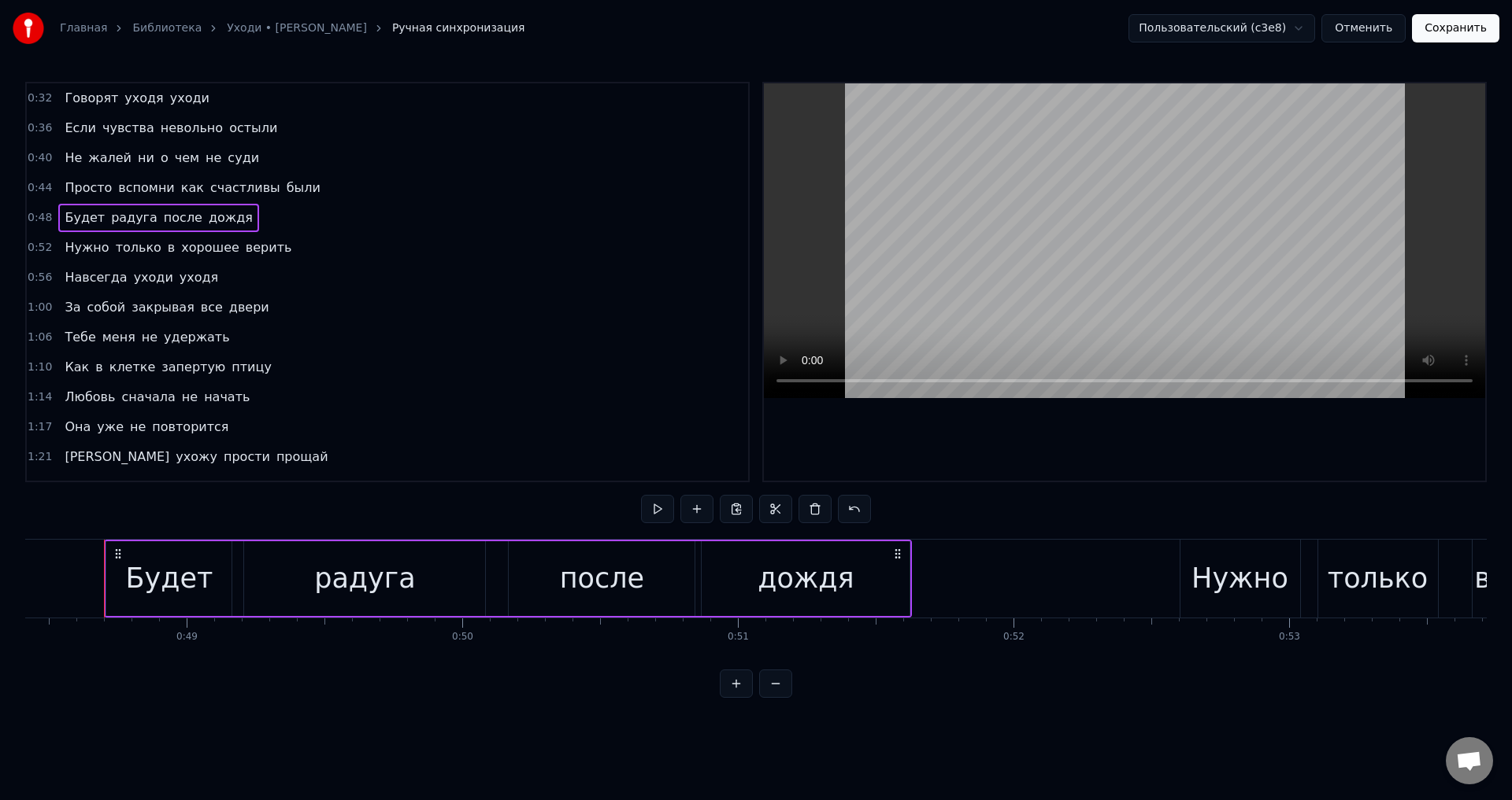
click at [70, 217] on span "Будет" at bounding box center [84, 218] width 44 height 18
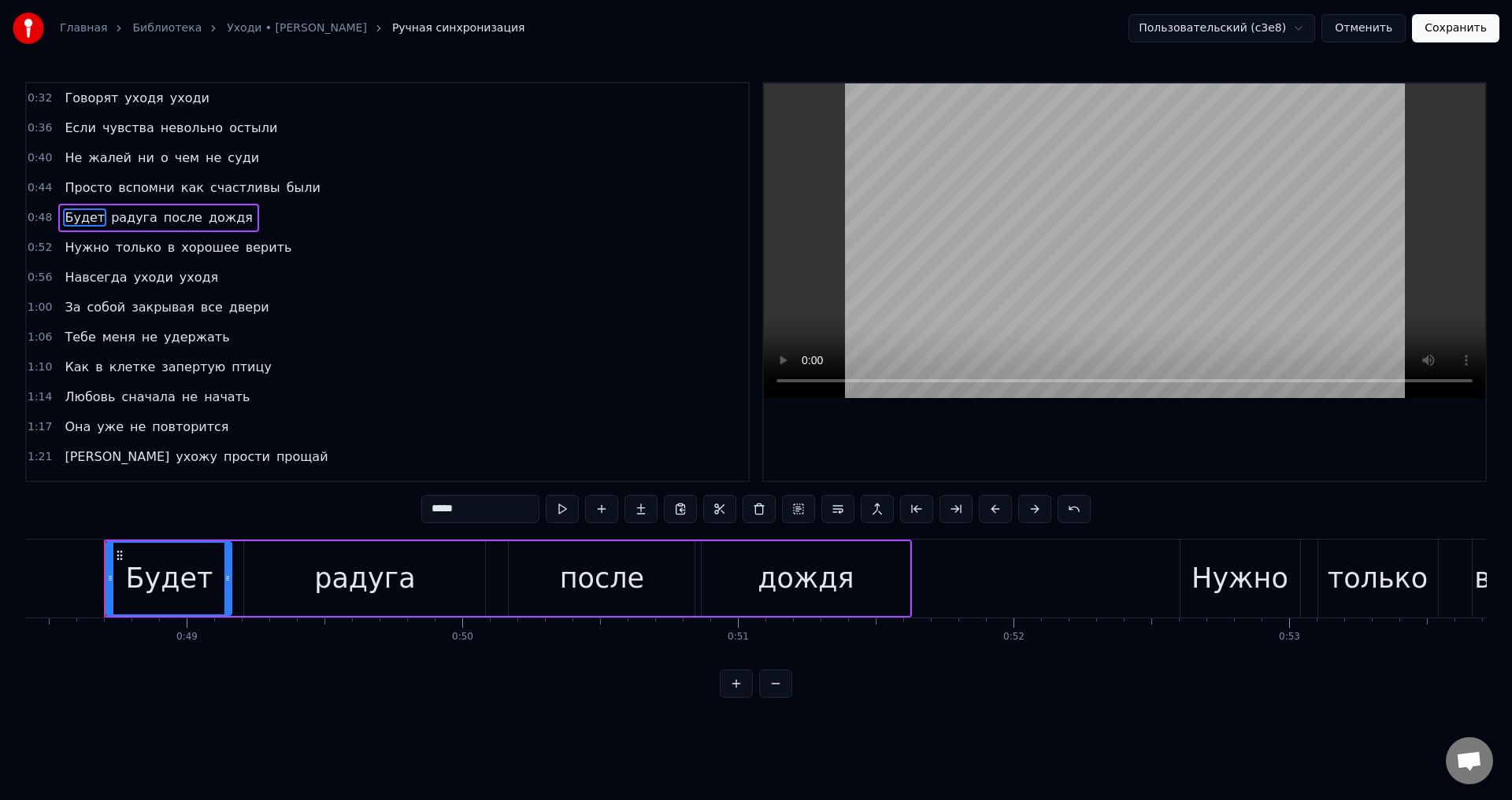
click at [994, 512] on button at bounding box center [996, 509] width 33 height 29
click at [71, 245] on span "Нужно" at bounding box center [86, 247] width 47 height 18
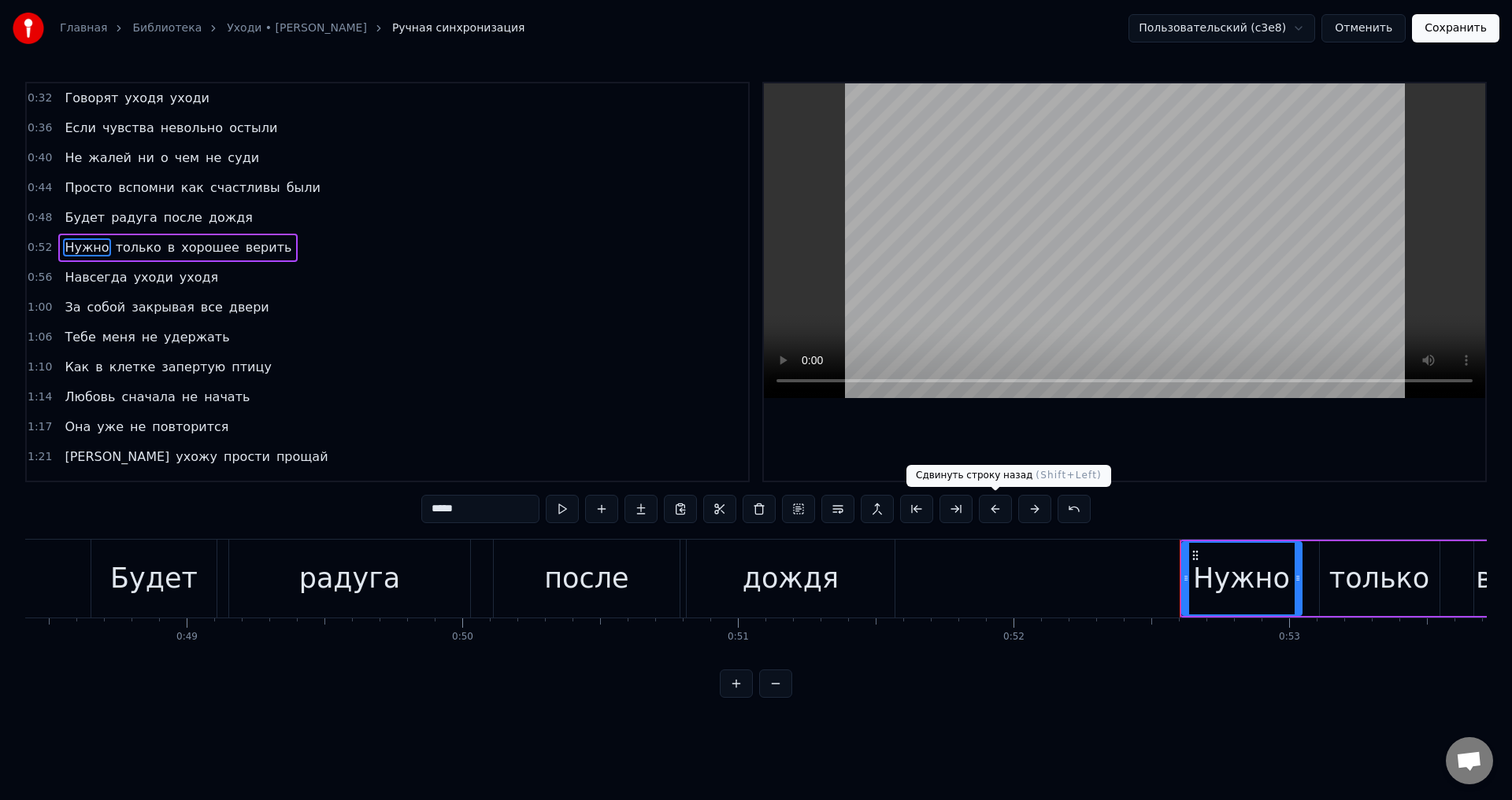
click at [996, 508] on button at bounding box center [996, 509] width 33 height 29
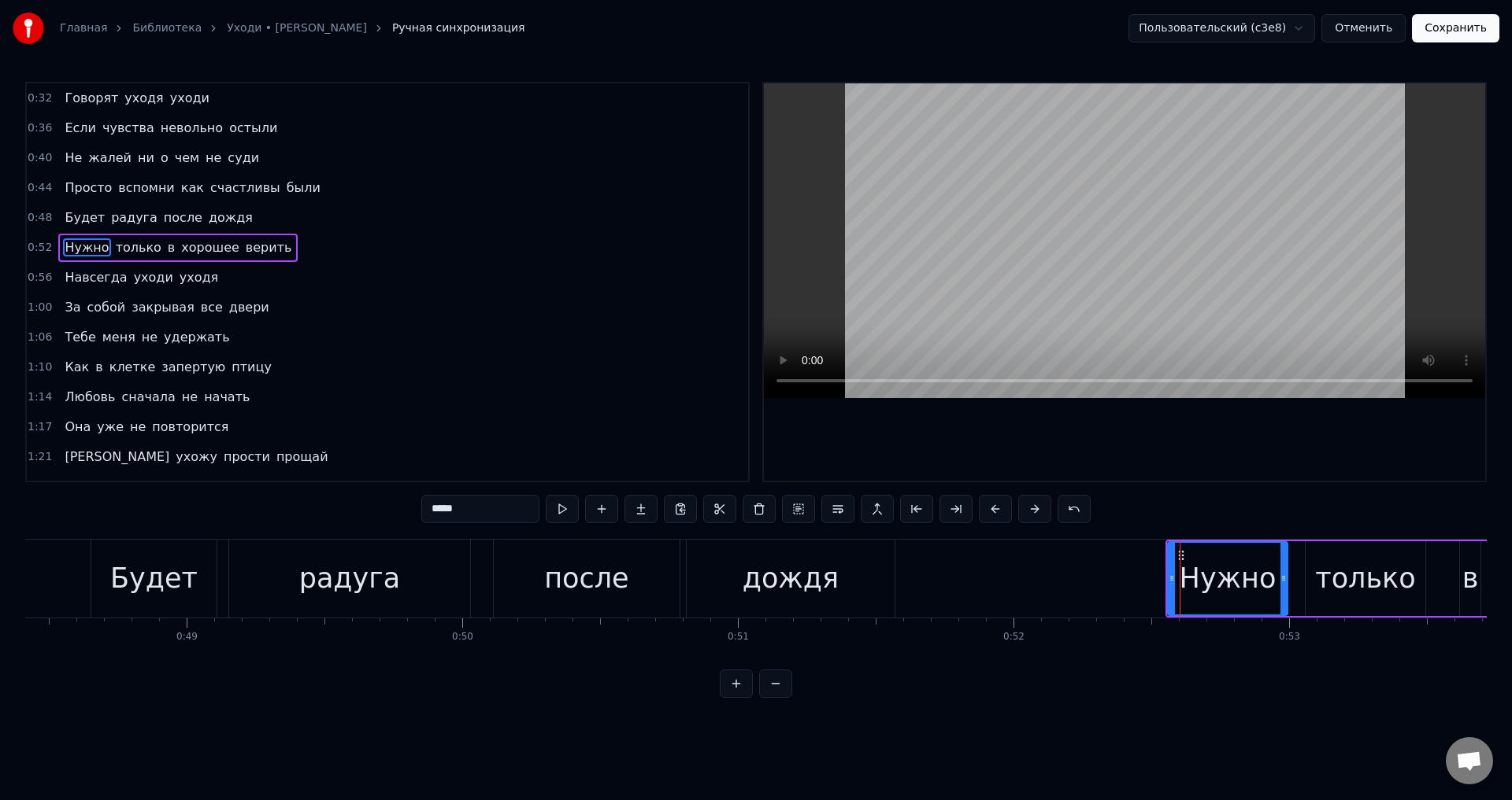
click at [63, 277] on span "Навсегда" at bounding box center [95, 277] width 65 height 18
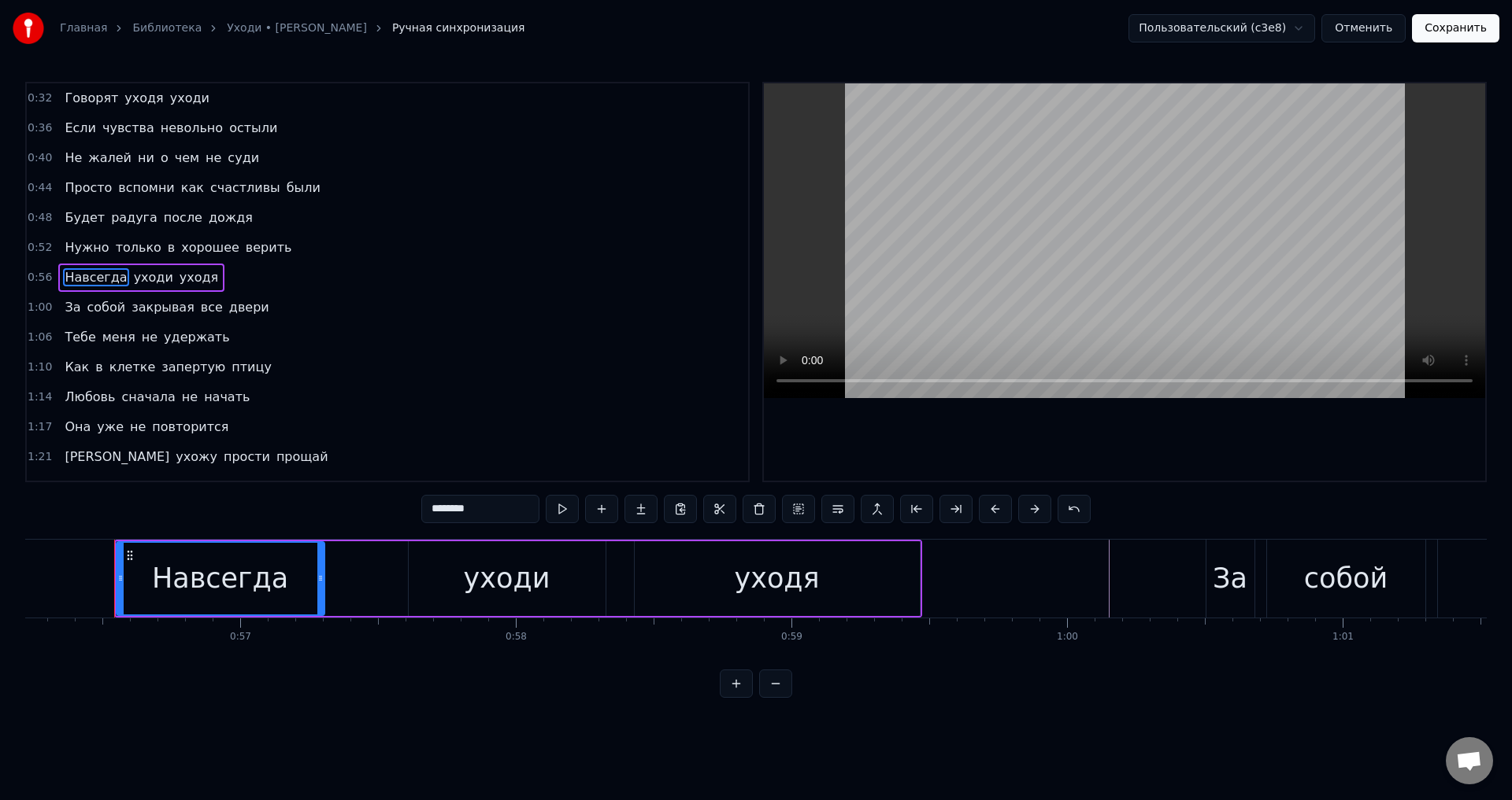
scroll to position [0, 15504]
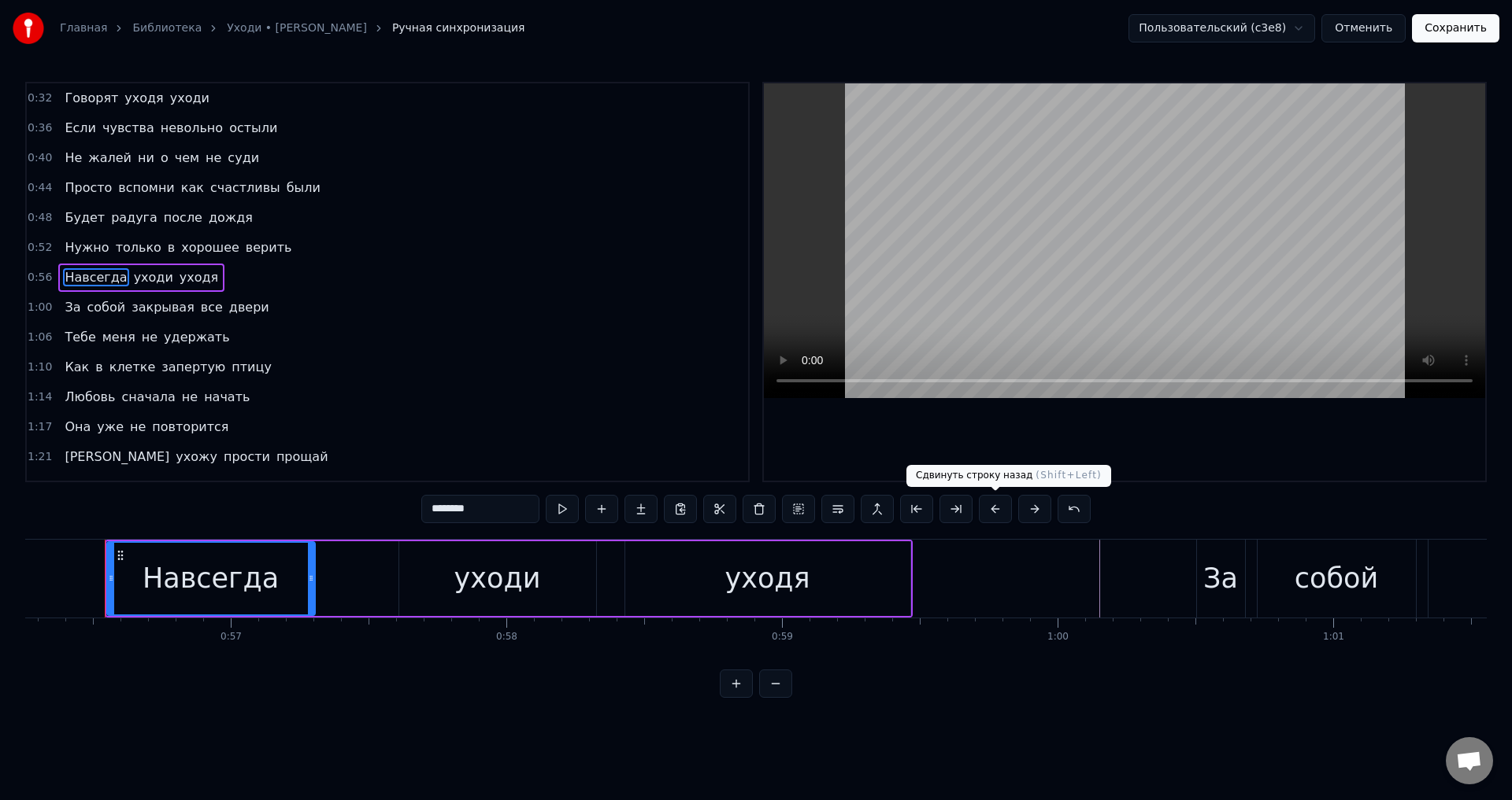
click at [989, 508] on button at bounding box center [996, 509] width 33 height 29
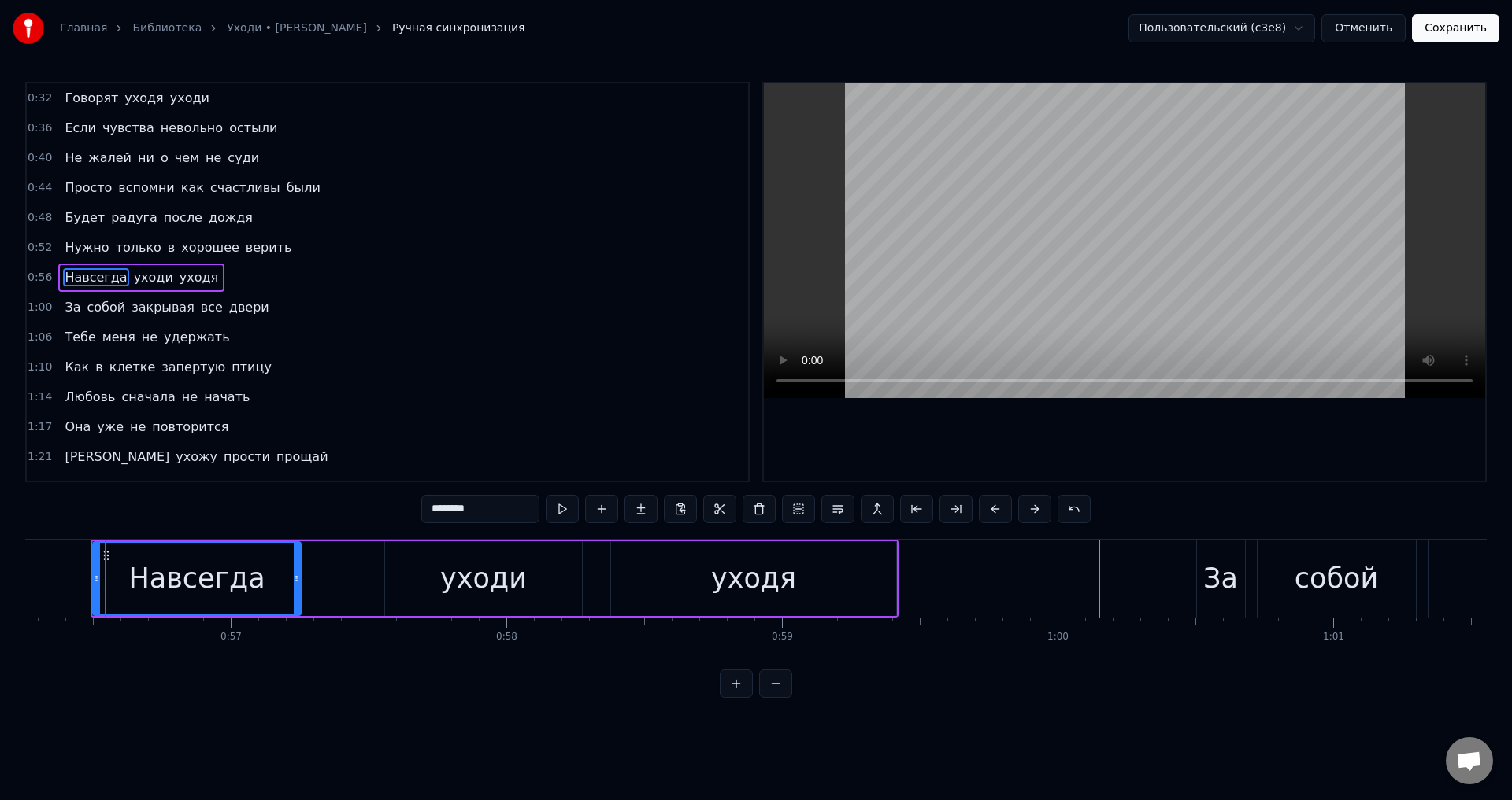
drag, startPoint x: 69, startPoint y: 308, endPoint x: 167, endPoint y: 346, distance: 105.1
click at [70, 308] on span "За" at bounding box center [72, 307] width 19 height 18
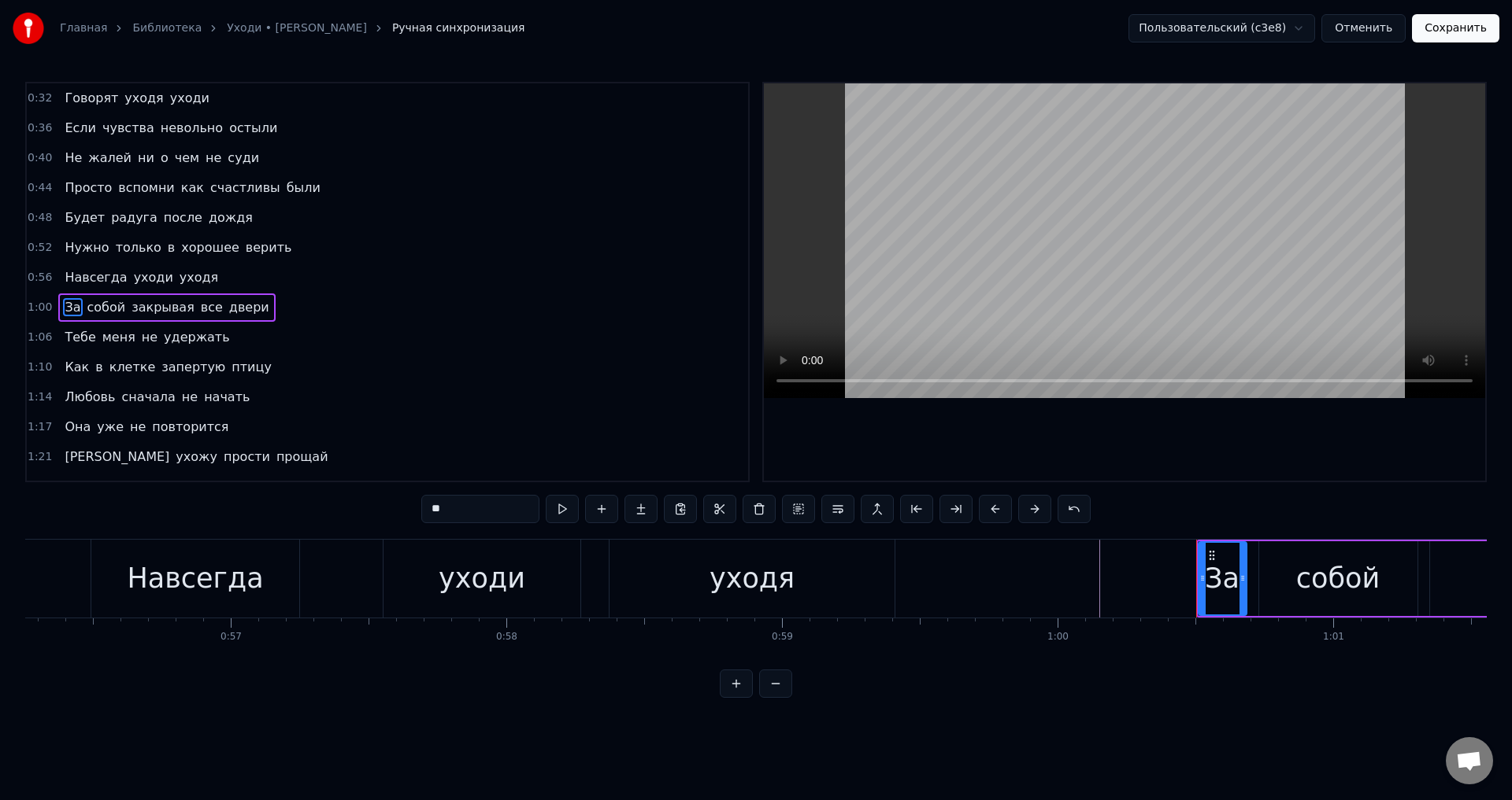
scroll to position [25, 0]
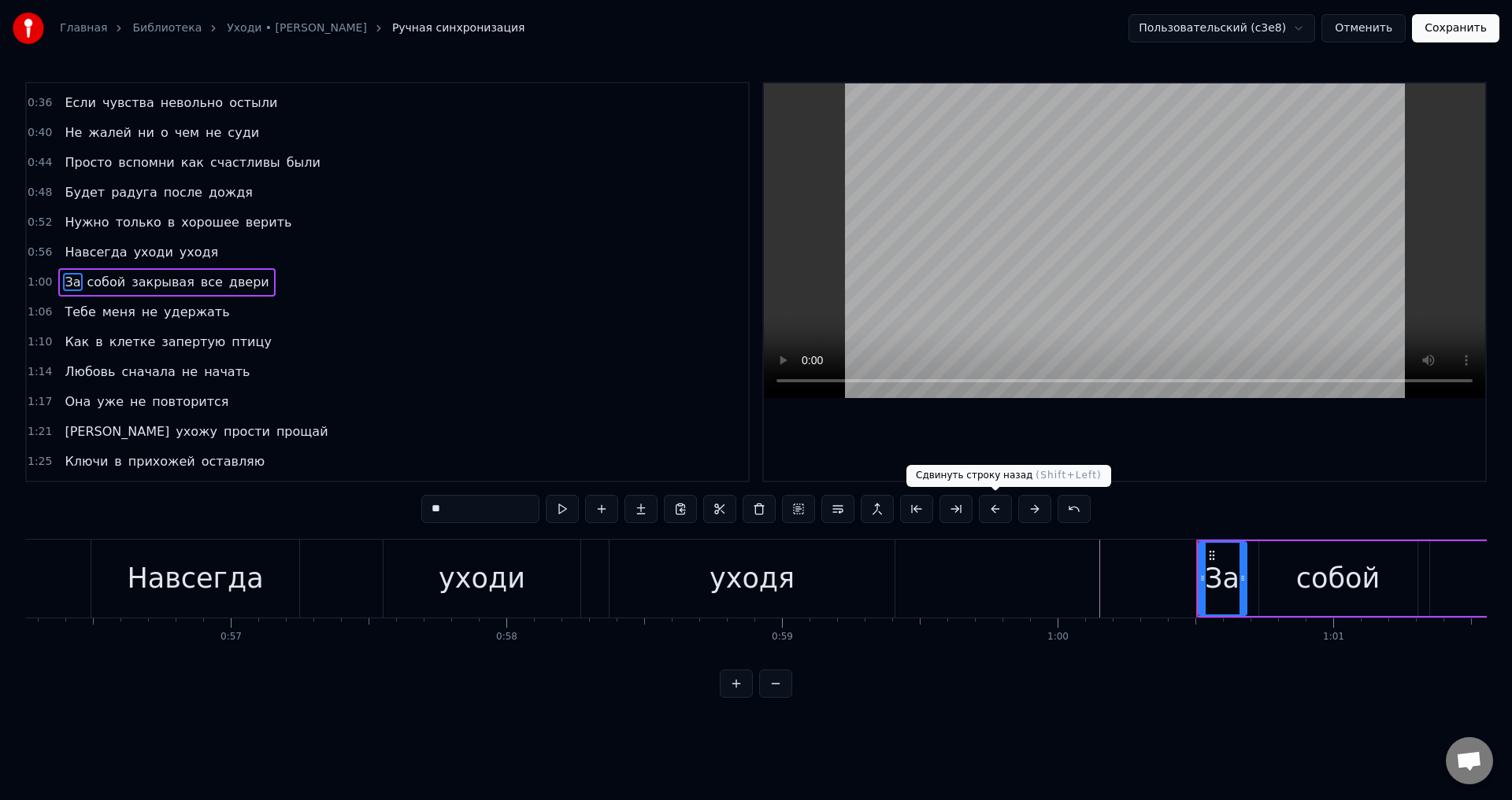
click at [998, 510] on button at bounding box center [996, 509] width 33 height 29
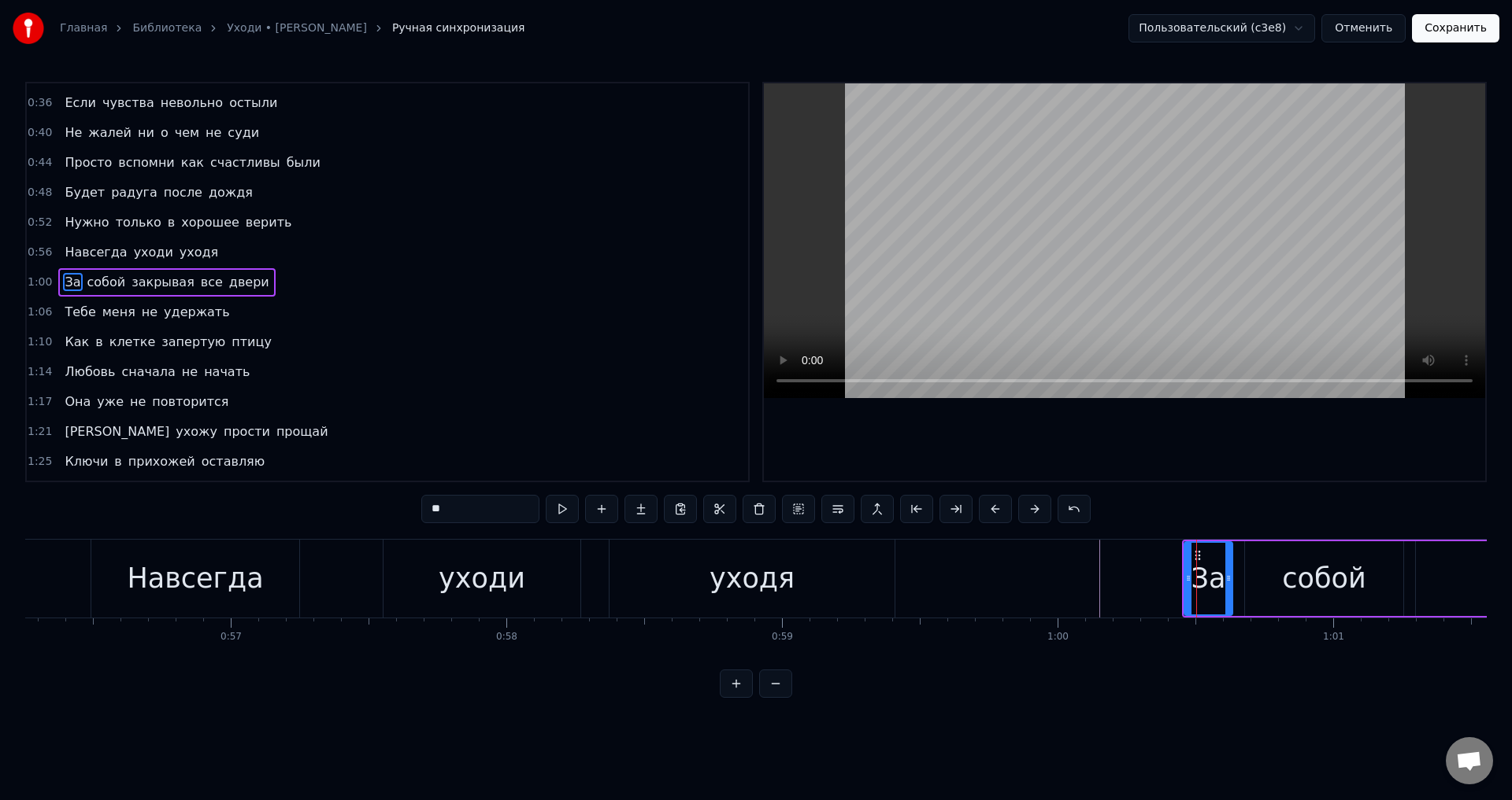
click at [87, 316] on span "Тебе" at bounding box center [79, 312] width 34 height 18
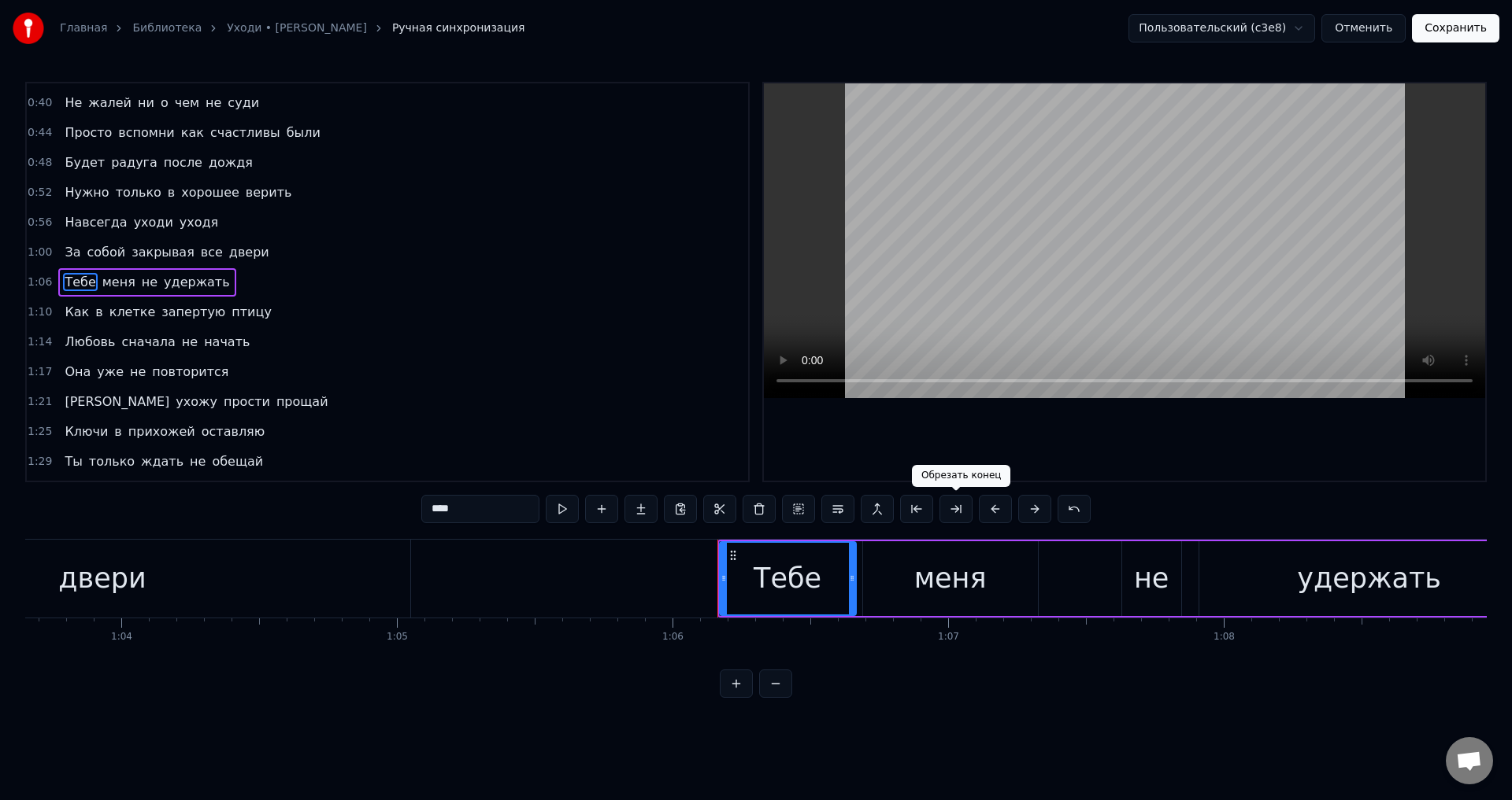
scroll to position [0, 18155]
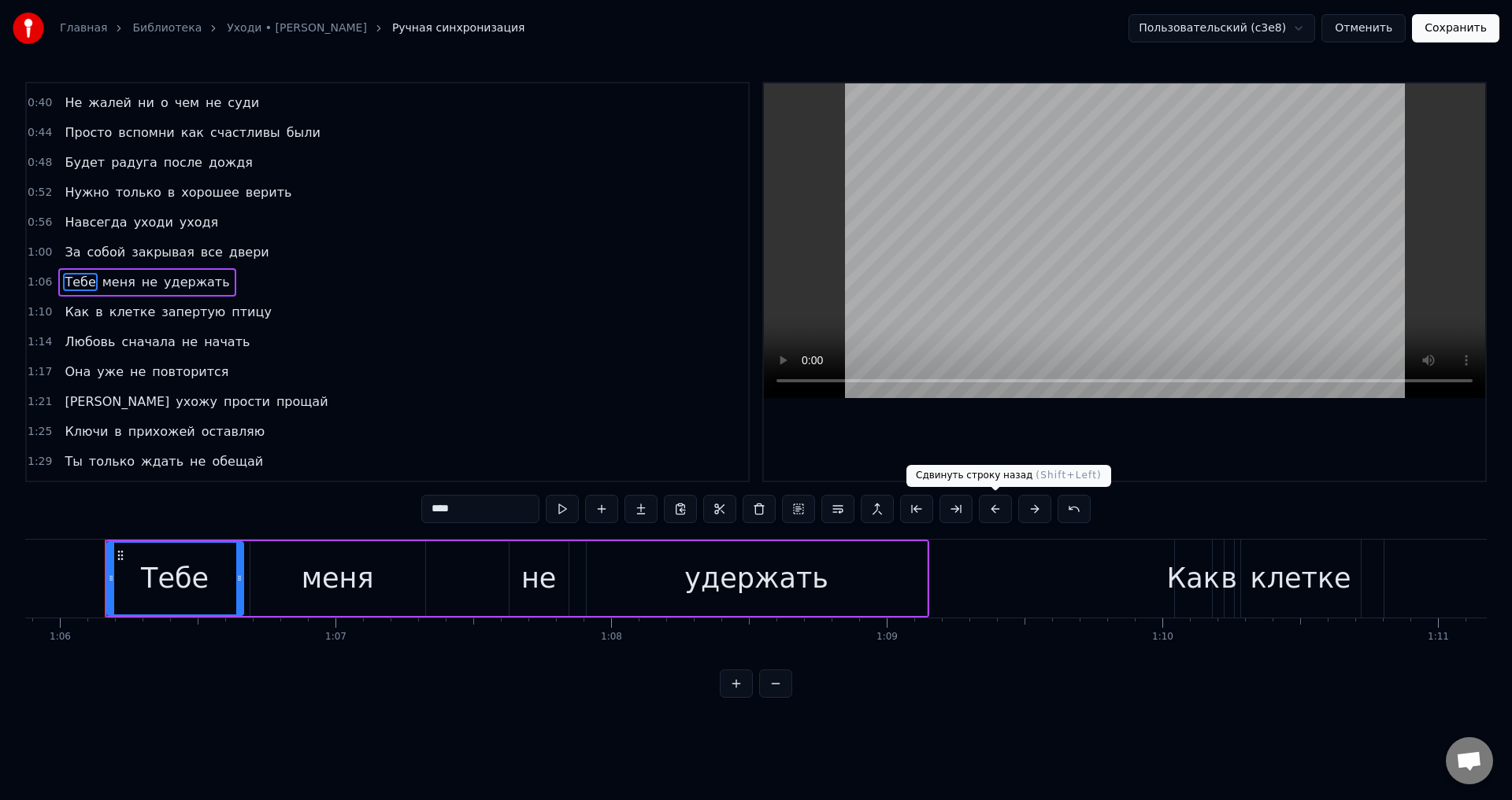
drag, startPoint x: 993, startPoint y: 511, endPoint x: 940, endPoint y: 513, distance: 53.0
click at [993, 512] on button at bounding box center [996, 509] width 33 height 29
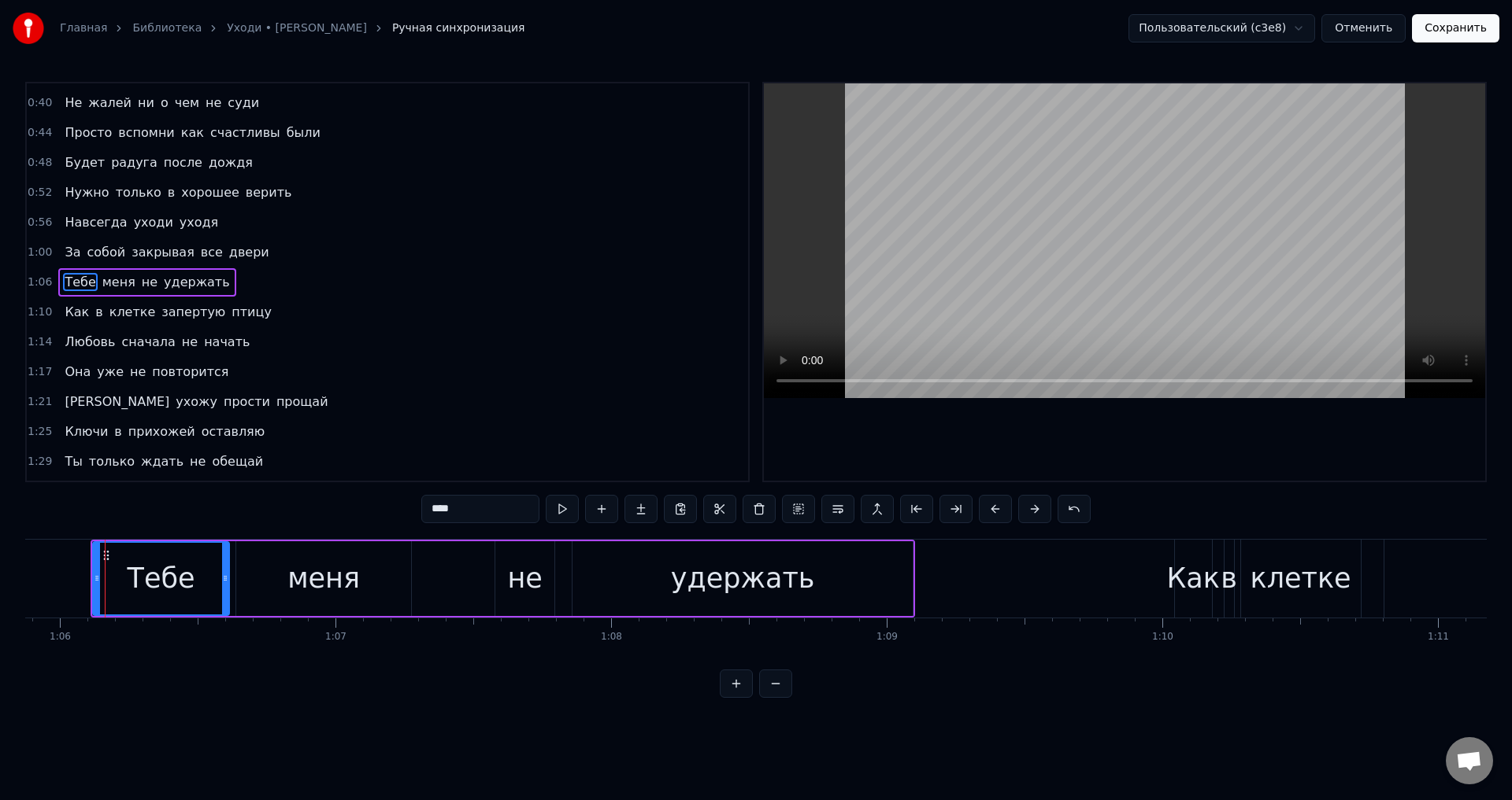
drag, startPoint x: 75, startPoint y: 311, endPoint x: 78, endPoint y: 320, distance: 9.5
click at [75, 312] on span "Как" at bounding box center [77, 312] width 28 height 18
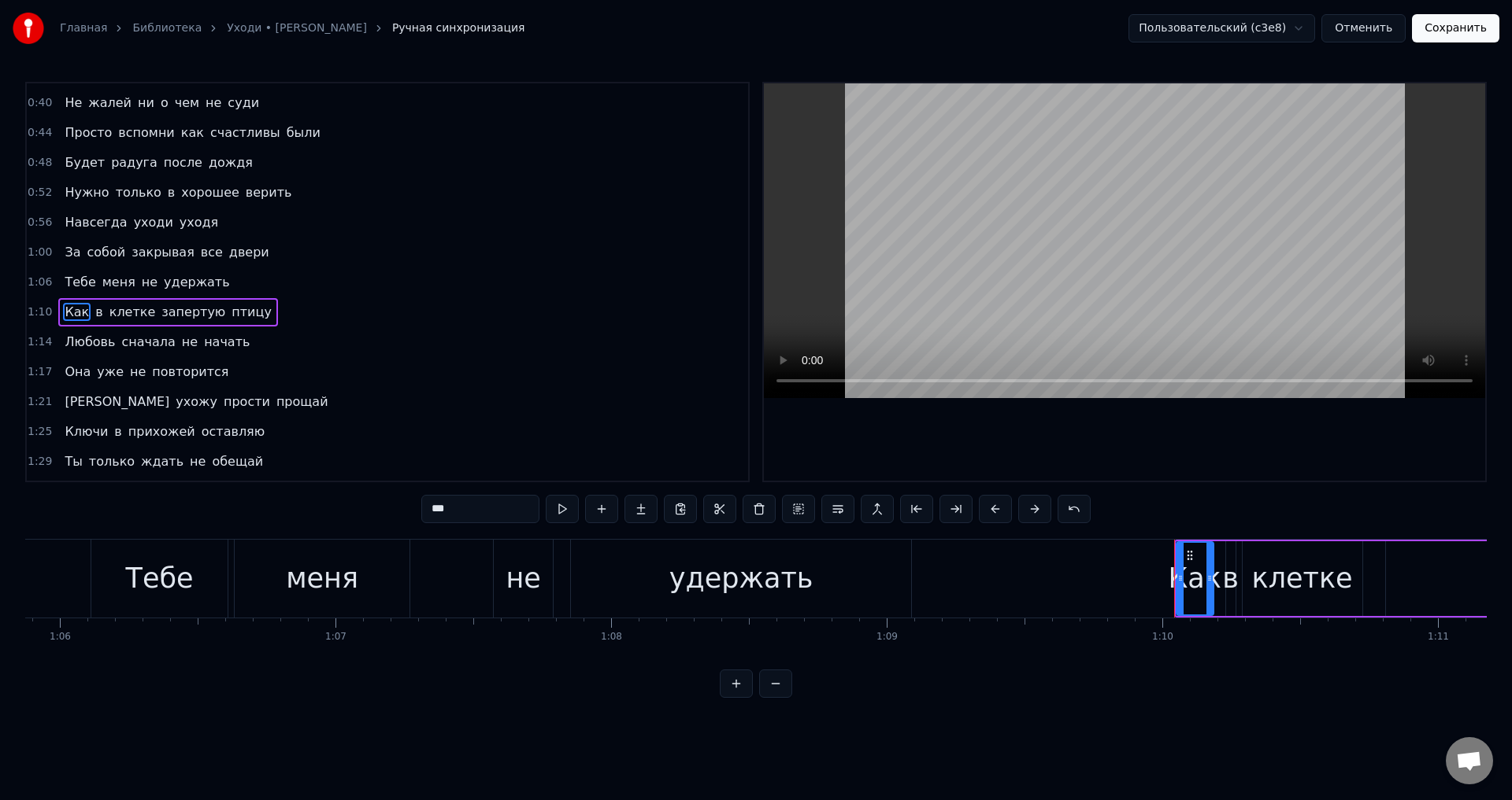
scroll to position [85, 0]
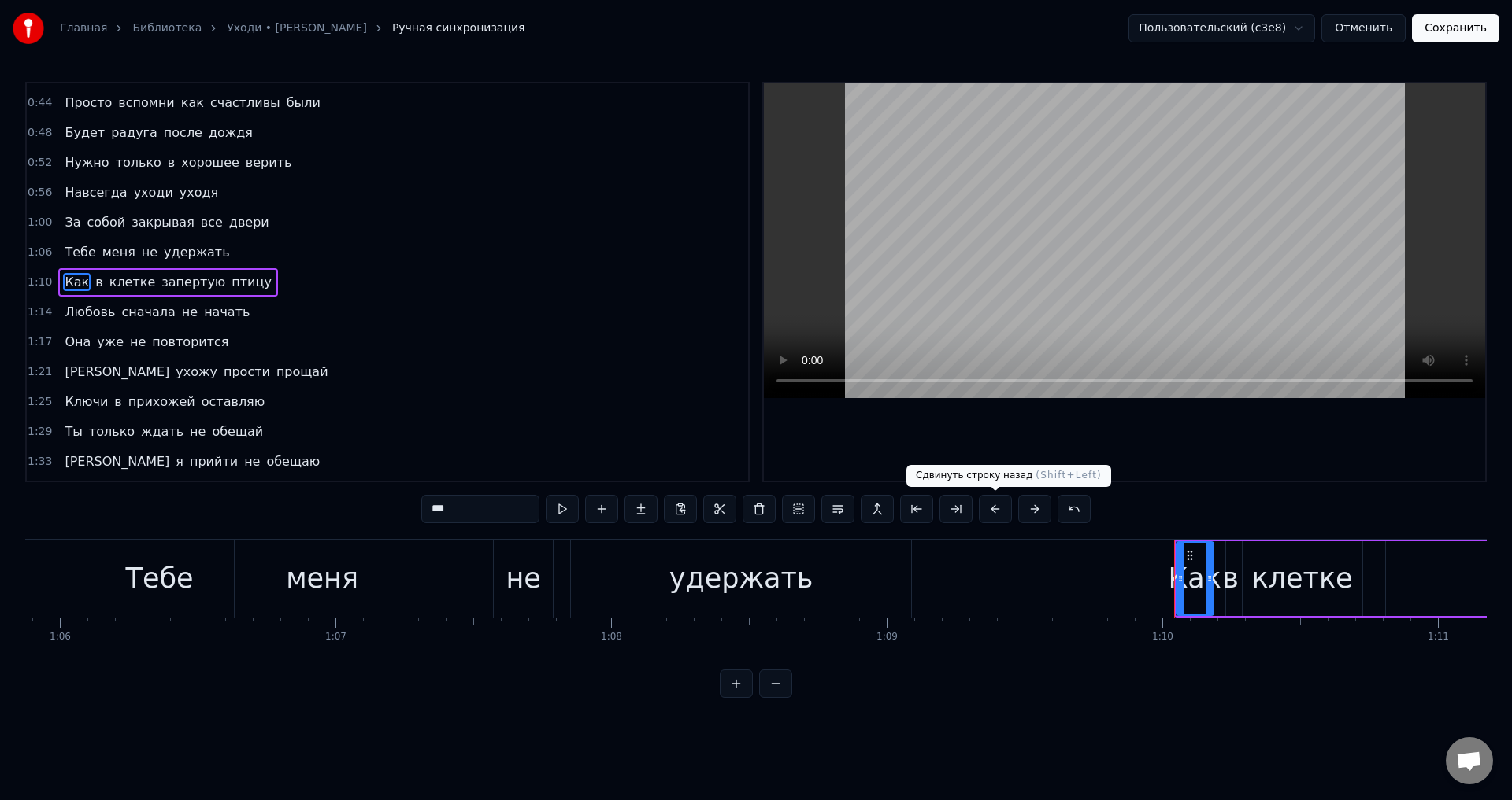
click at [996, 509] on button at bounding box center [996, 509] width 33 height 29
click at [83, 314] on span "Любовь" at bounding box center [89, 312] width 53 height 18
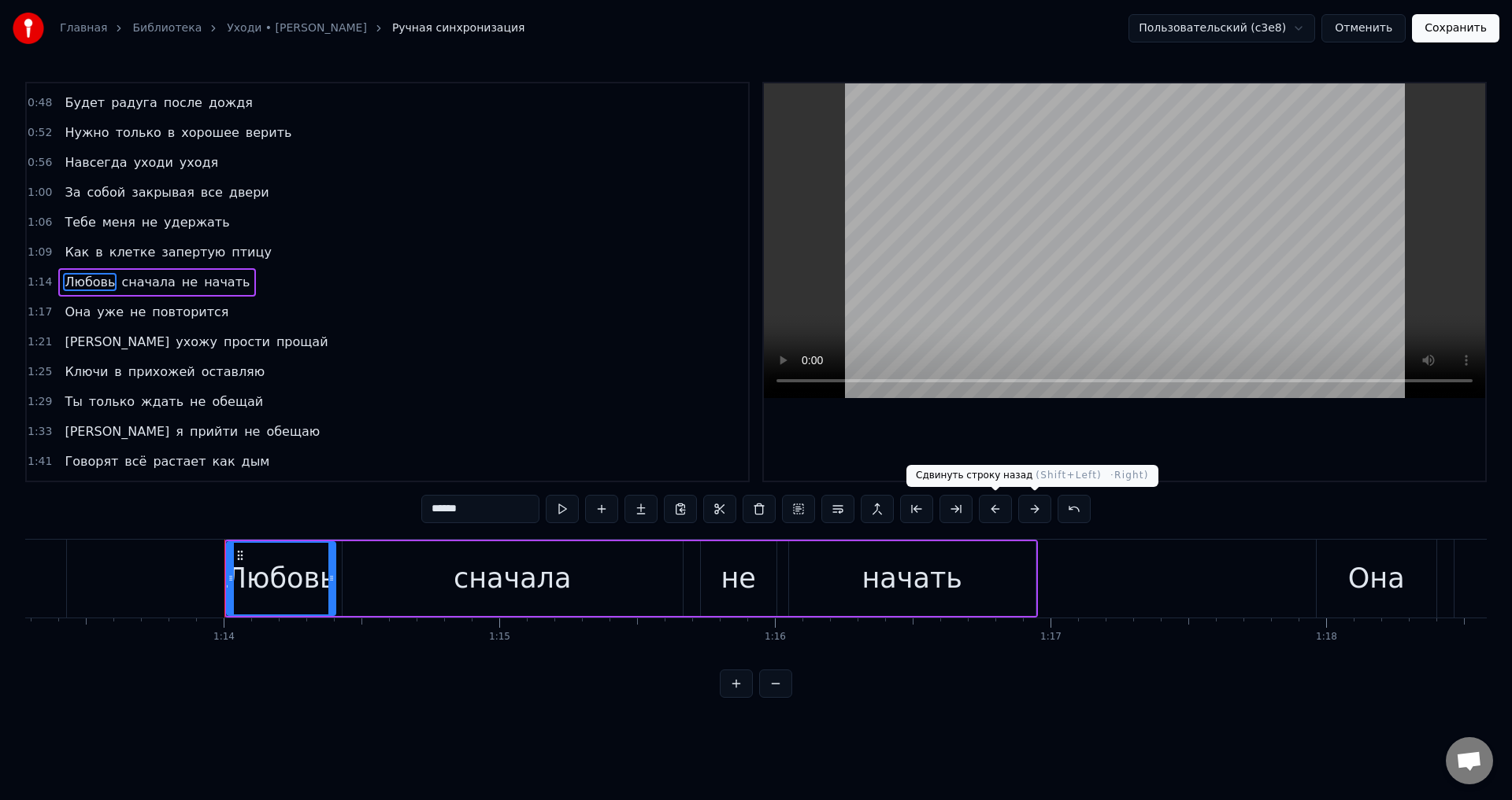
scroll to position [0, 20316]
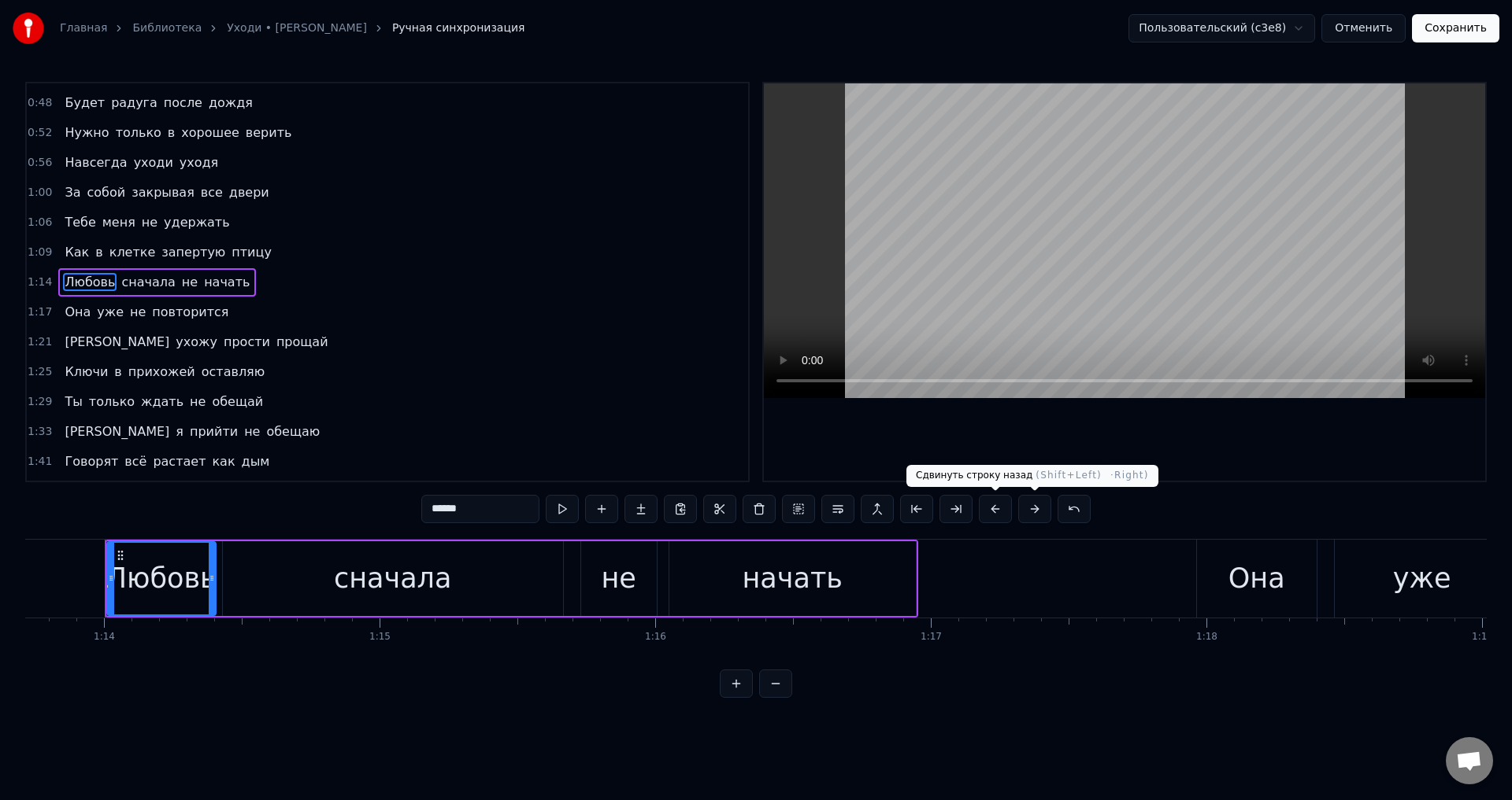
click at [997, 503] on button at bounding box center [996, 509] width 33 height 29
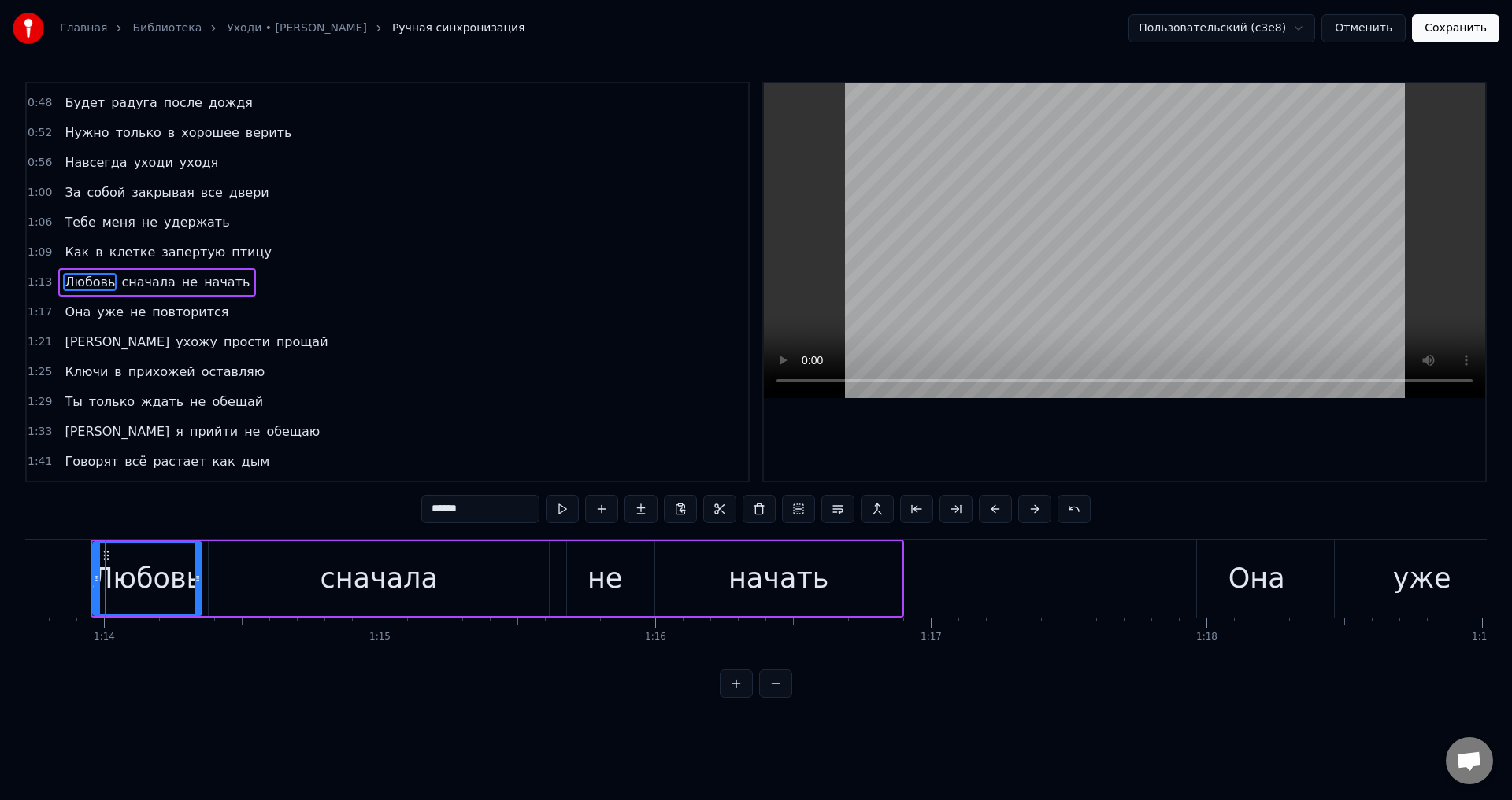
click at [76, 316] on span "Она" at bounding box center [77, 312] width 29 height 18
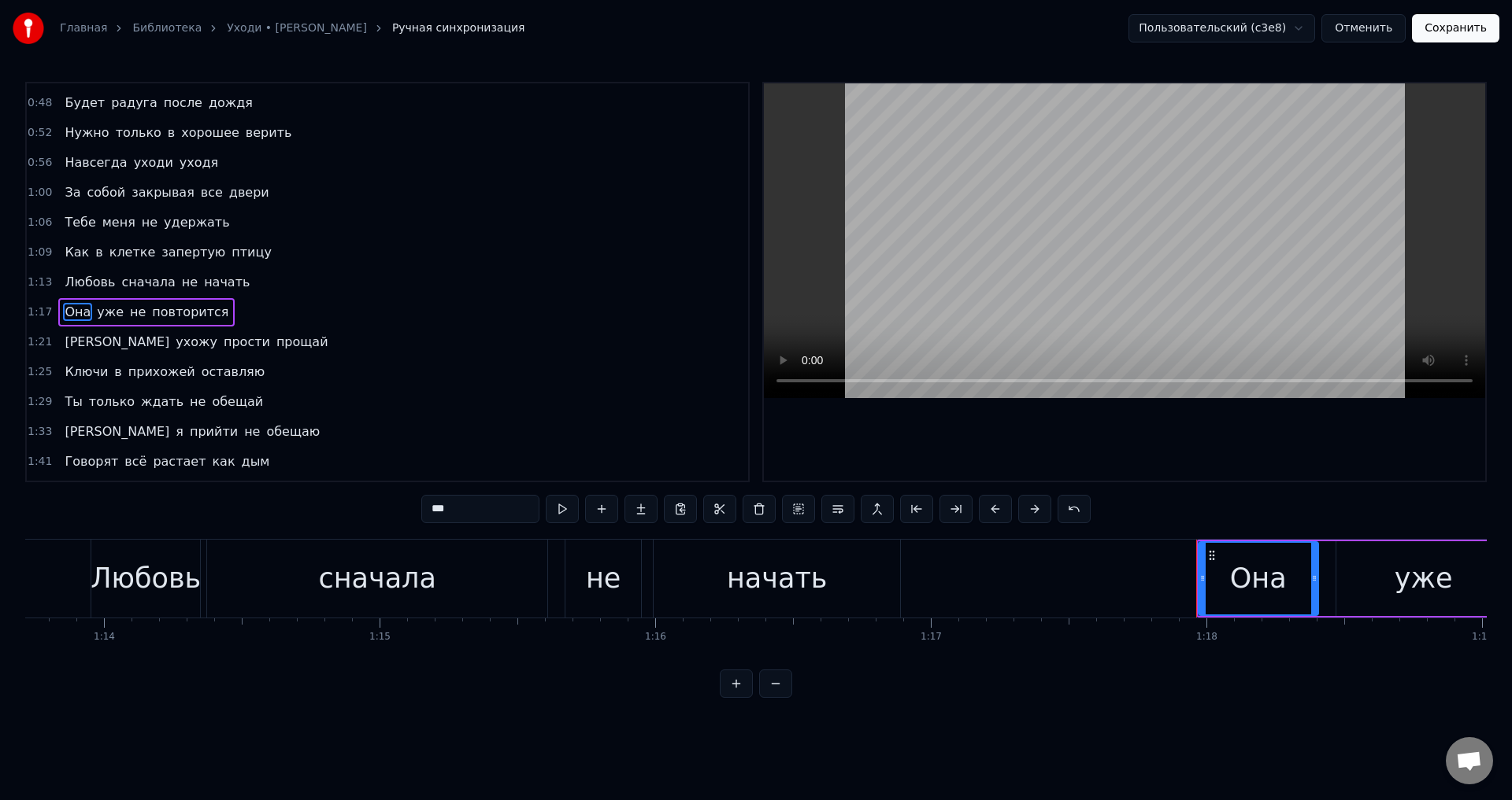
scroll to position [145, 0]
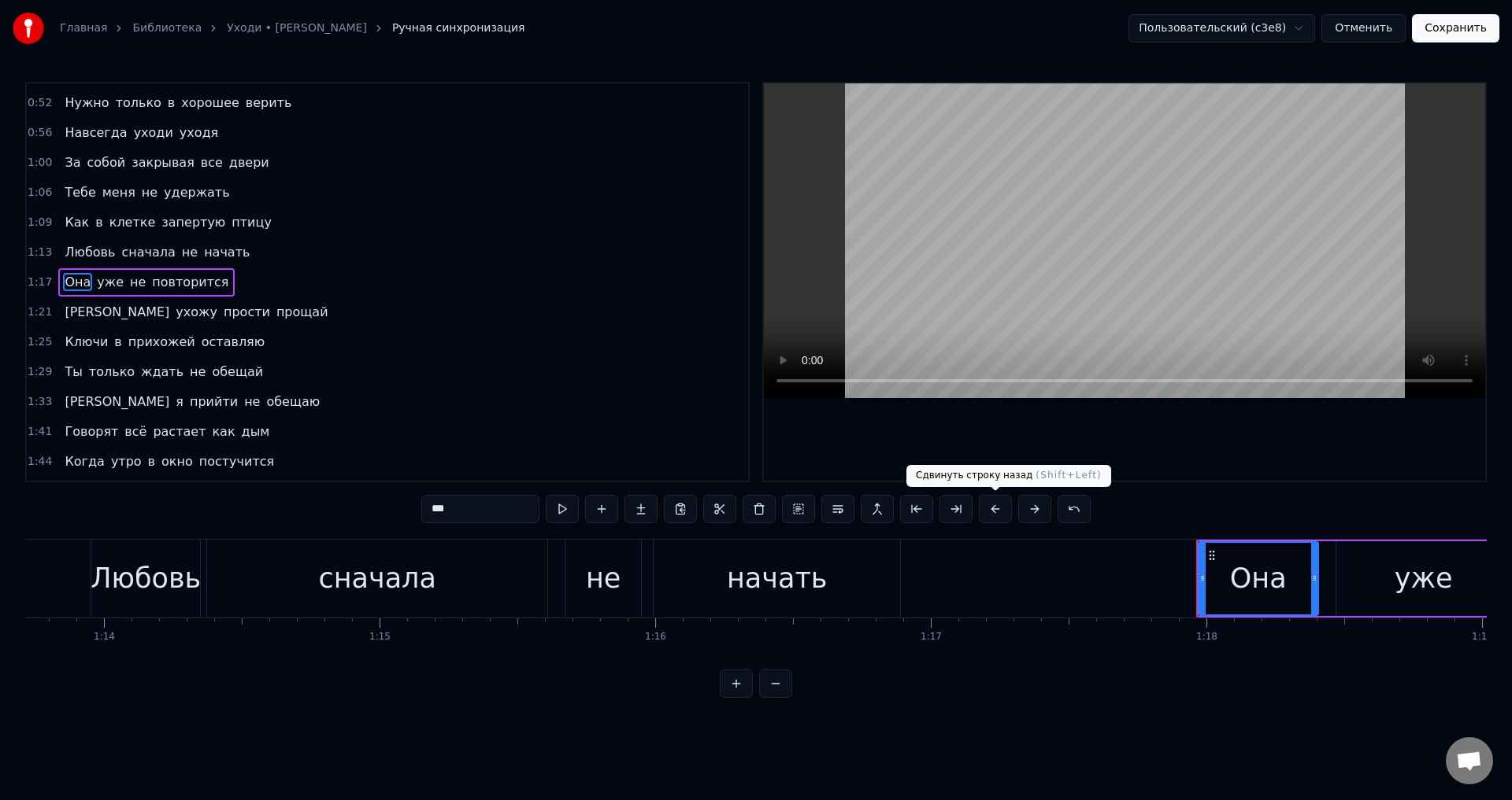
click at [996, 518] on button at bounding box center [996, 509] width 33 height 29
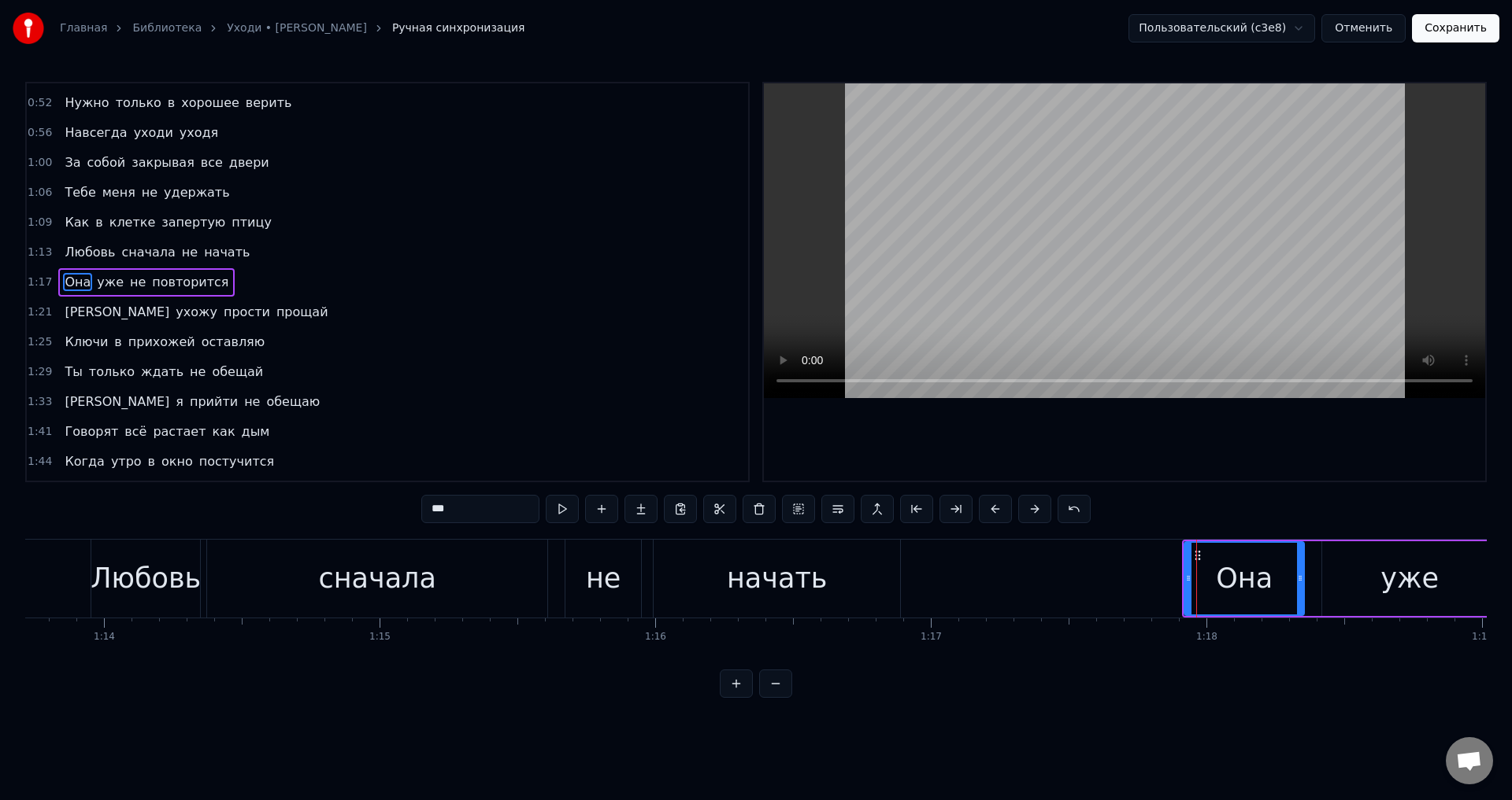
click at [68, 313] on span "[PERSON_NAME]" at bounding box center [117, 312] width 108 height 18
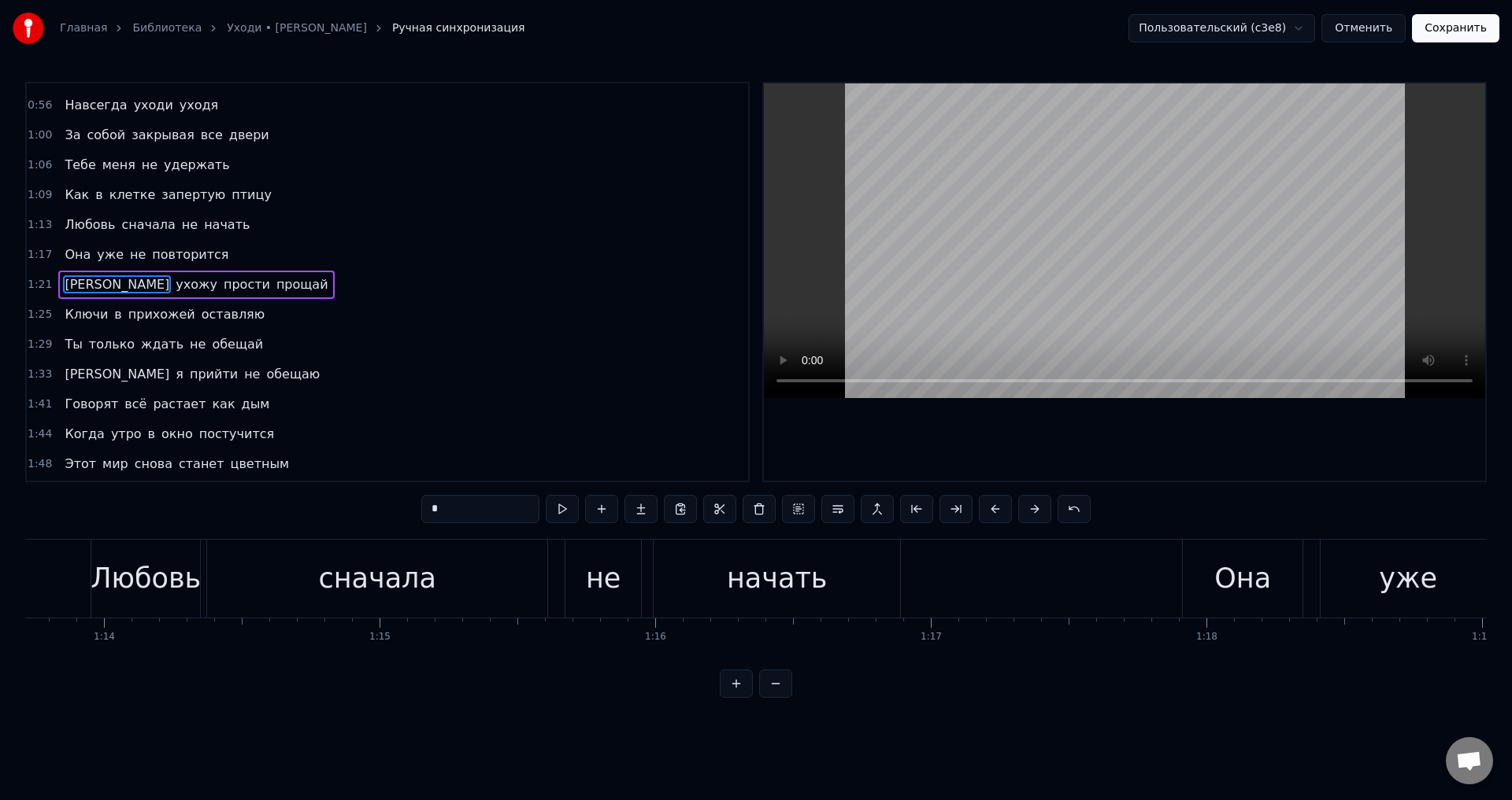
scroll to position [175, 0]
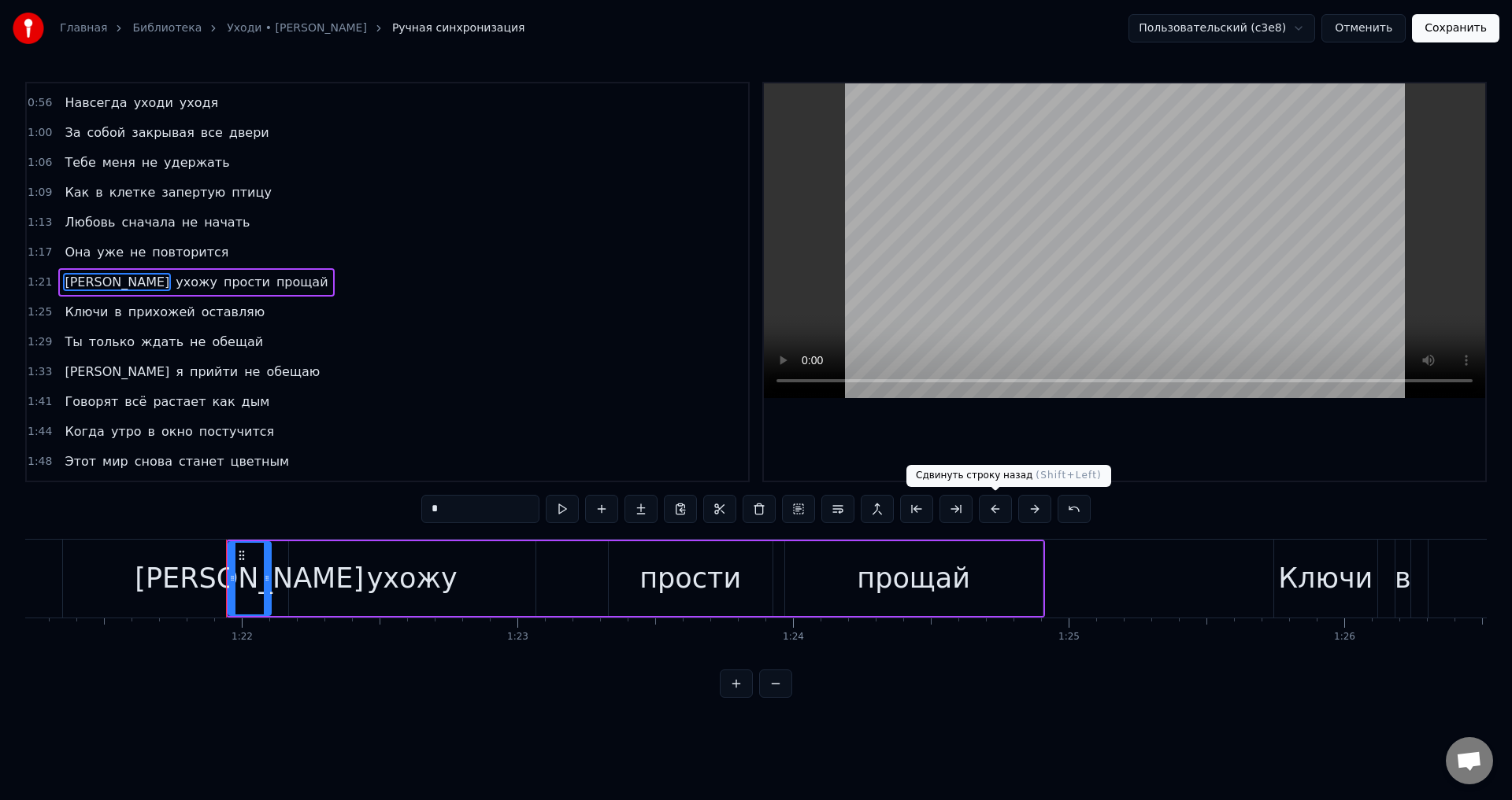
click at [994, 506] on button at bounding box center [996, 509] width 33 height 29
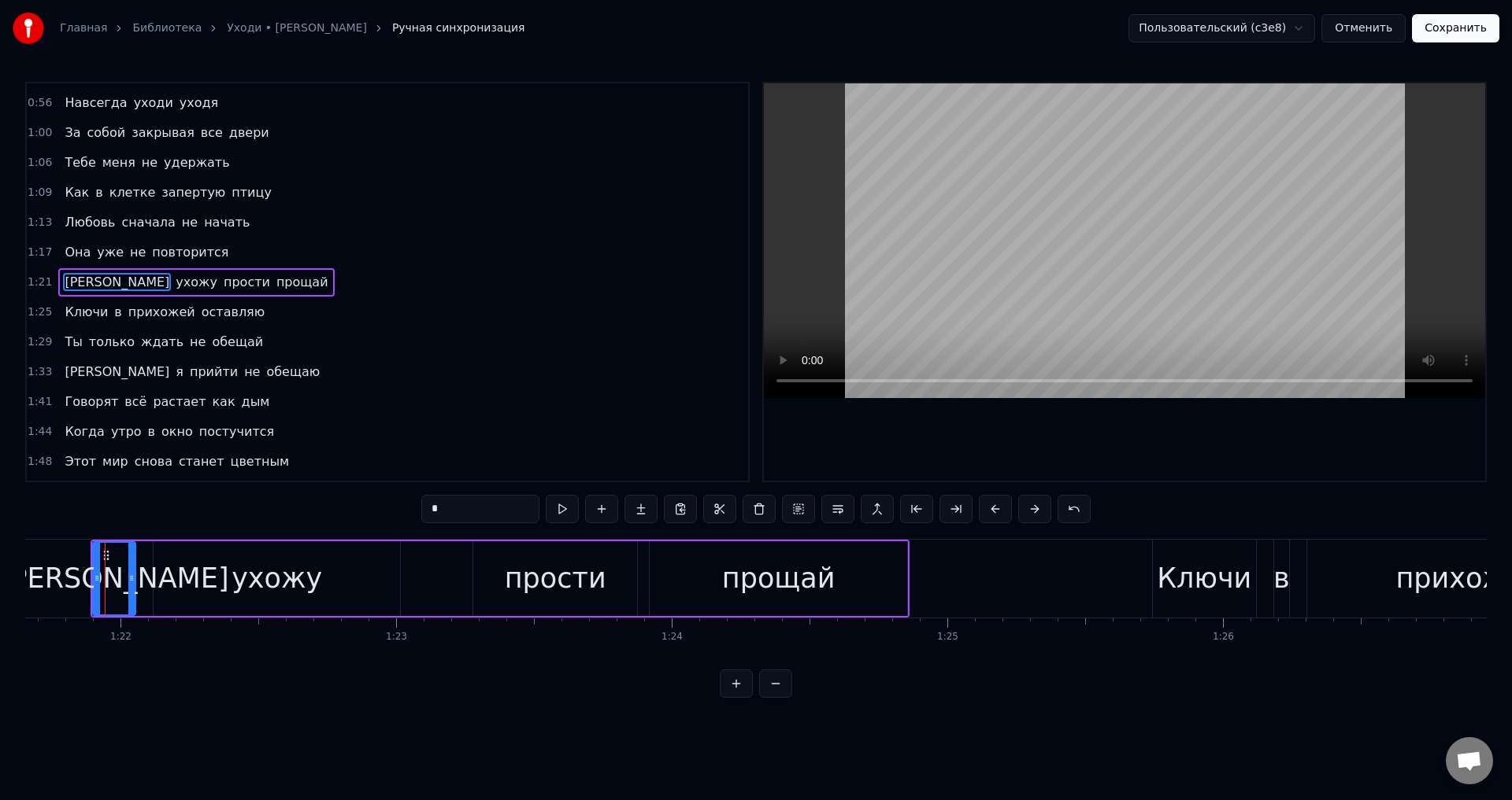
click at [75, 318] on span "Ключи" at bounding box center [85, 312] width 46 height 18
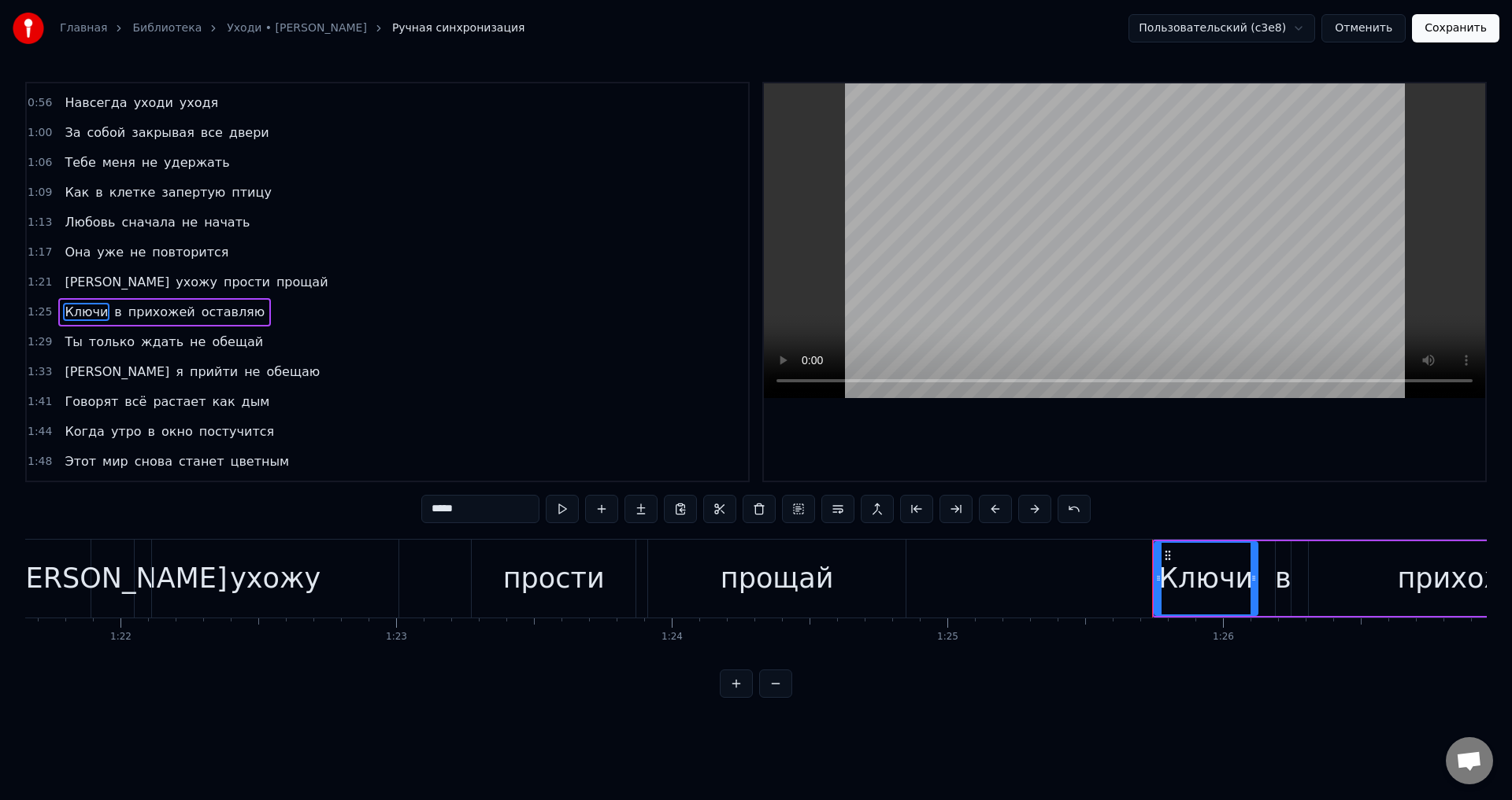
scroll to position [205, 0]
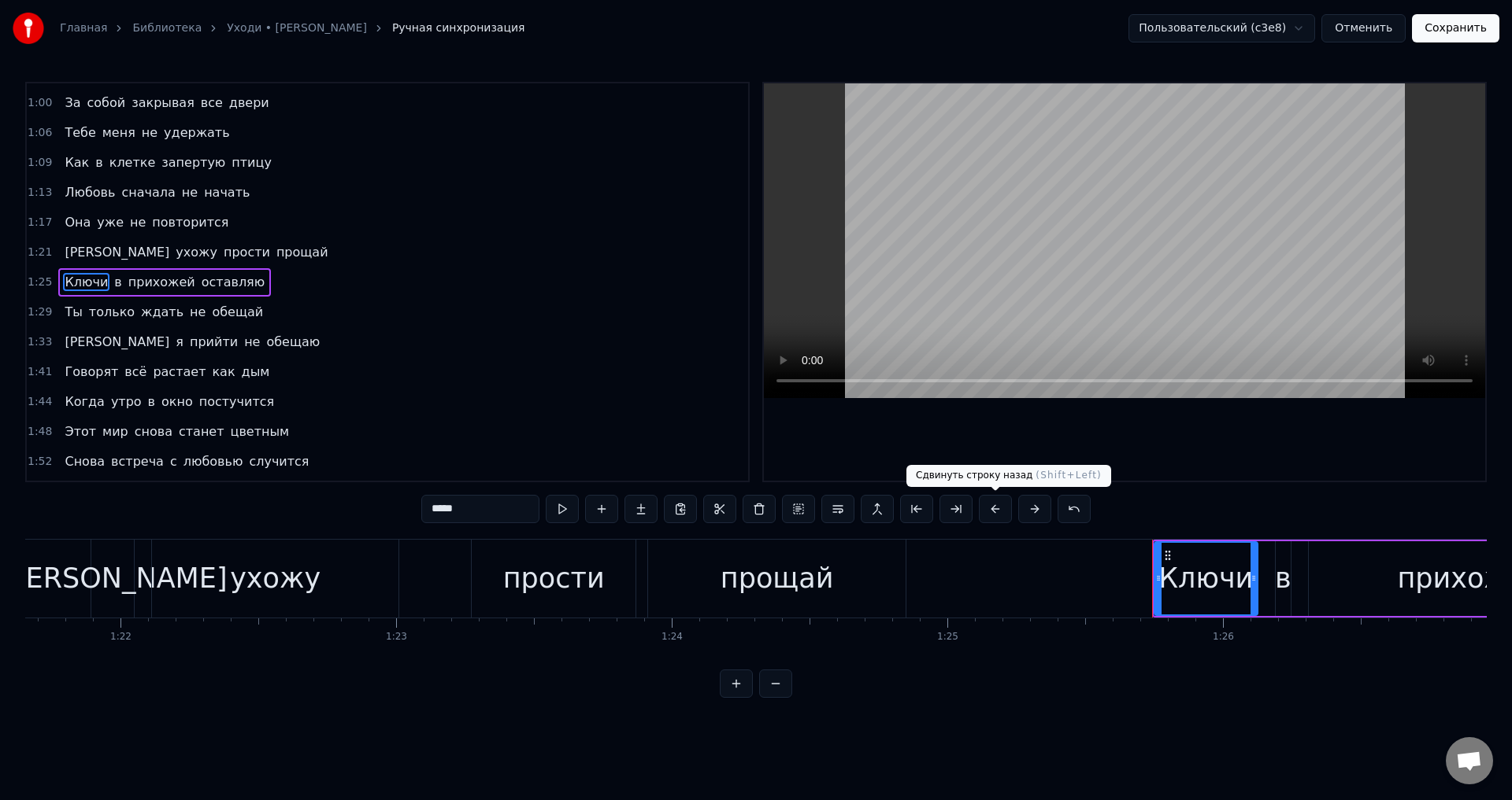
click at [997, 510] on button at bounding box center [996, 509] width 33 height 29
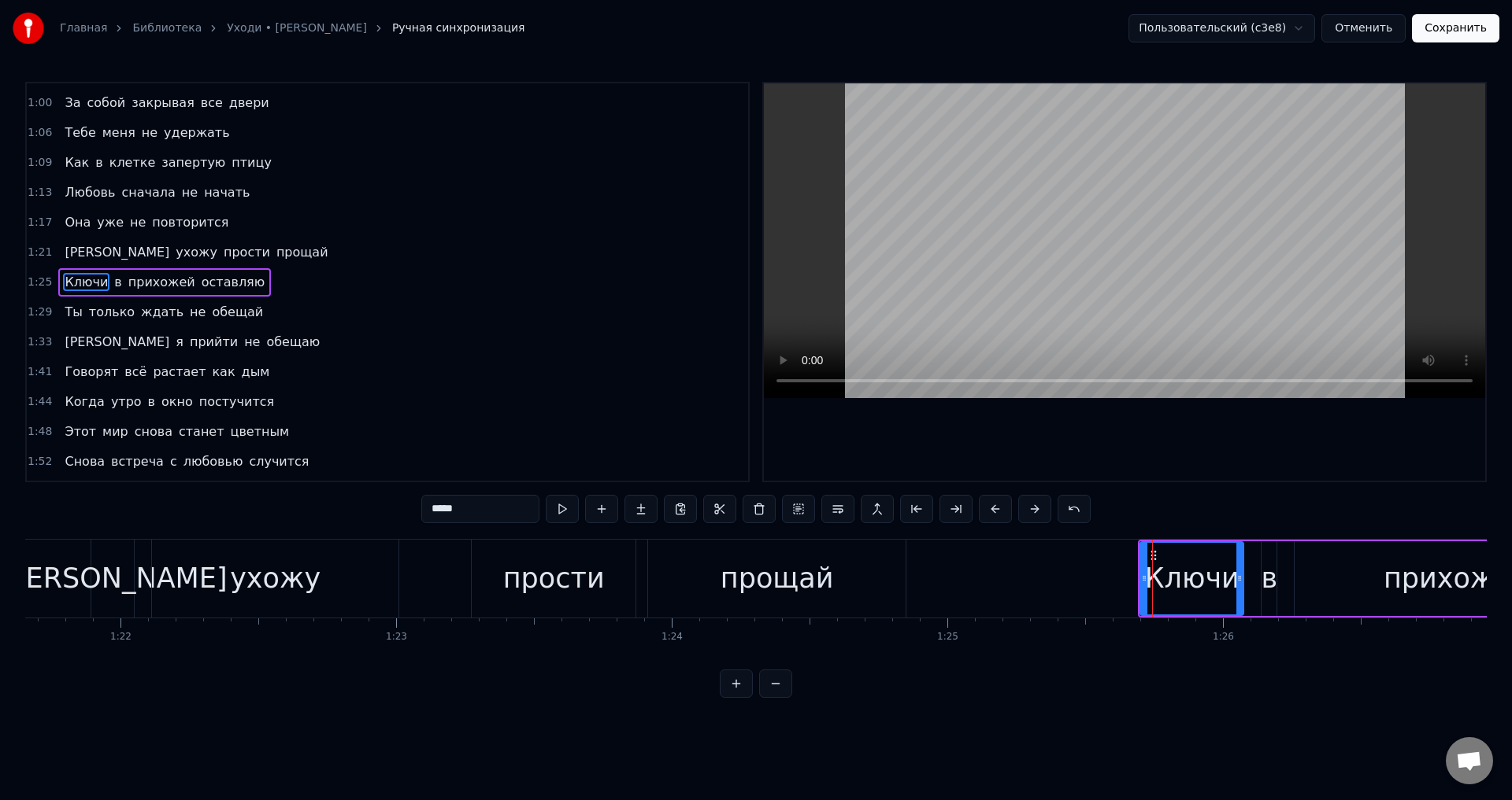
click at [66, 308] on span "Ты" at bounding box center [73, 312] width 21 height 18
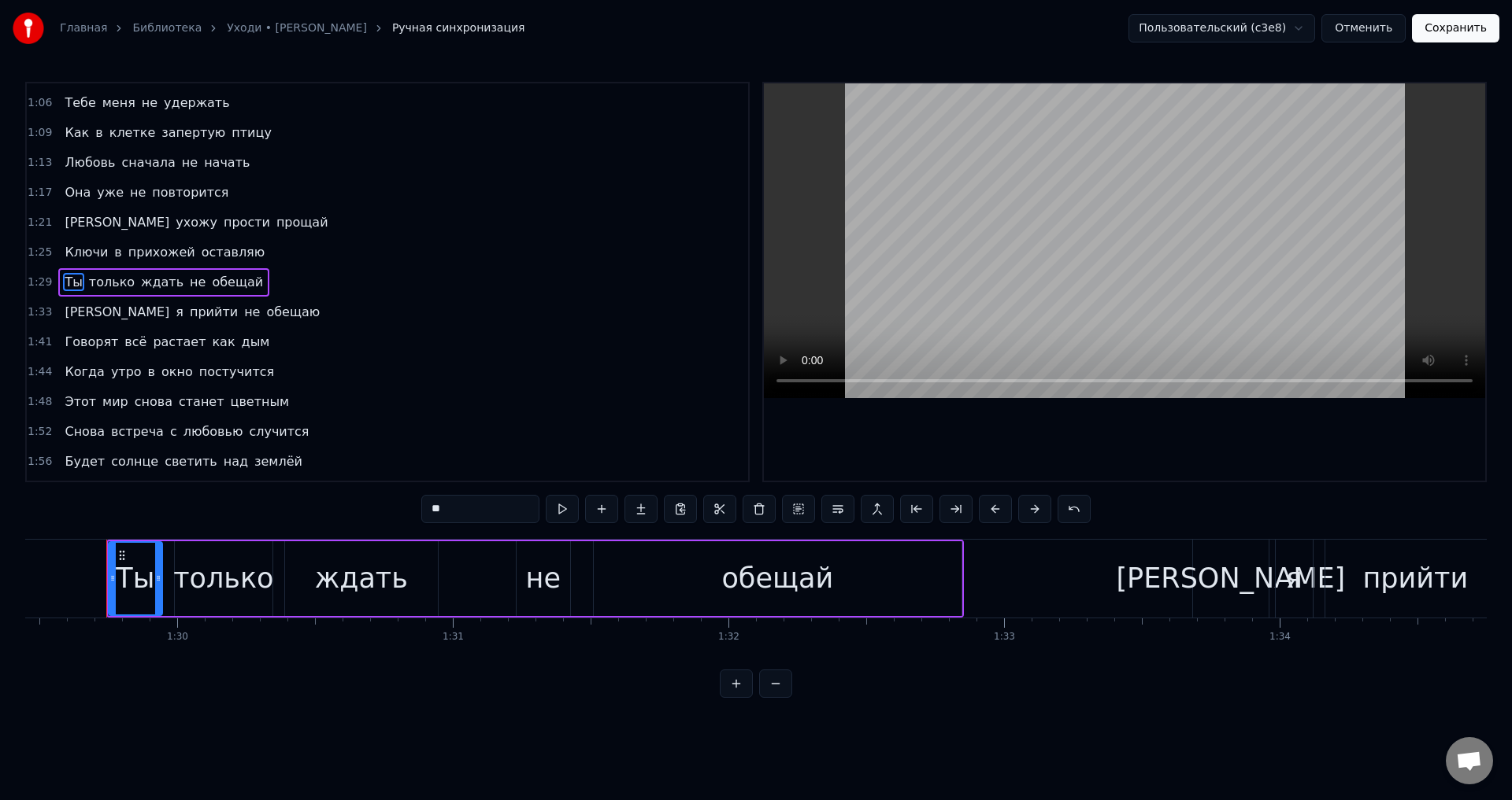
scroll to position [0, 24654]
click at [989, 512] on button at bounding box center [996, 509] width 33 height 29
click at [65, 315] on span "[PERSON_NAME]" at bounding box center [117, 312] width 108 height 18
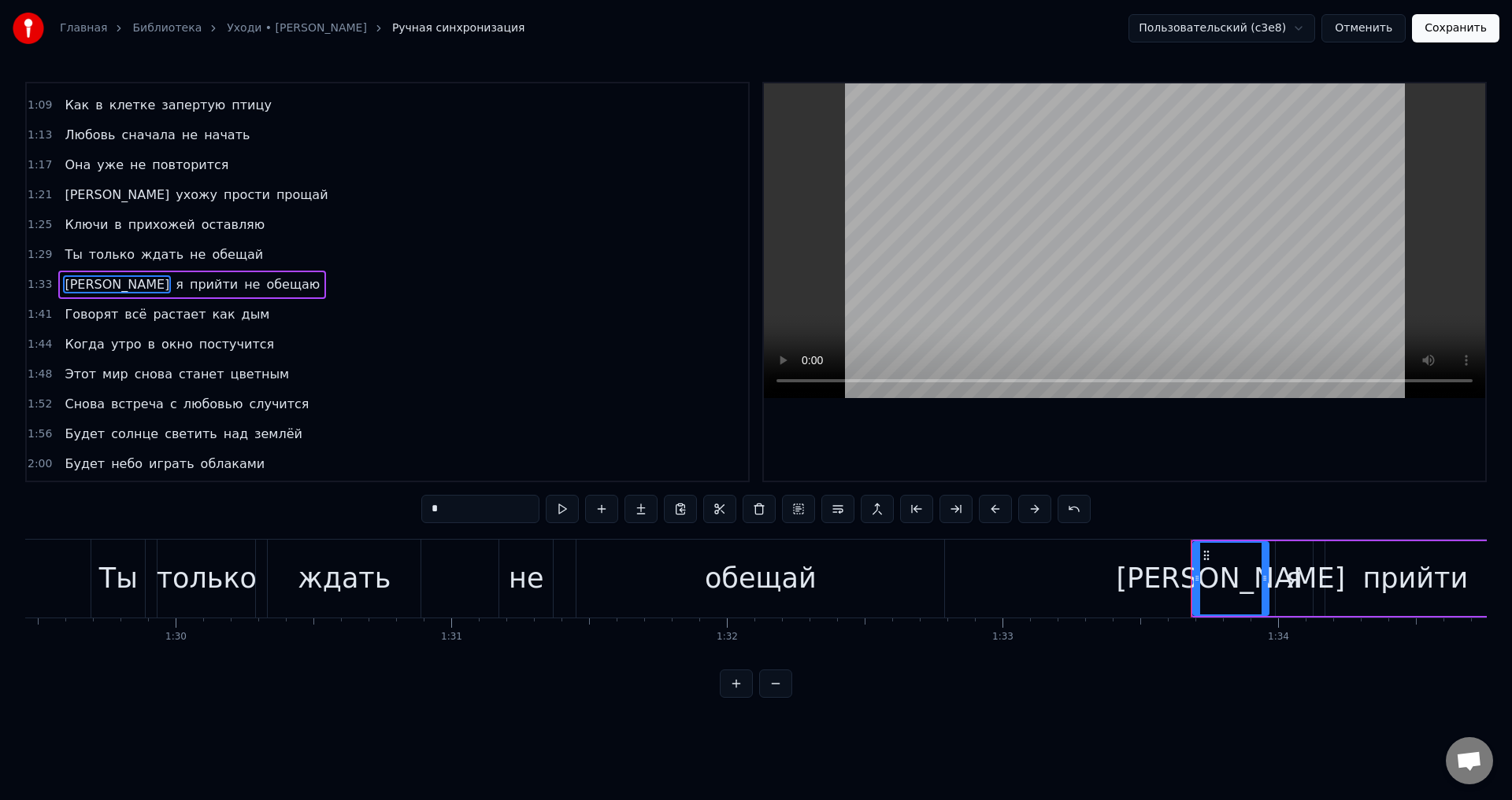
scroll to position [265, 0]
click at [999, 510] on button at bounding box center [996, 509] width 33 height 29
click at [63, 310] on span "Говорят" at bounding box center [91, 313] width 57 height 19
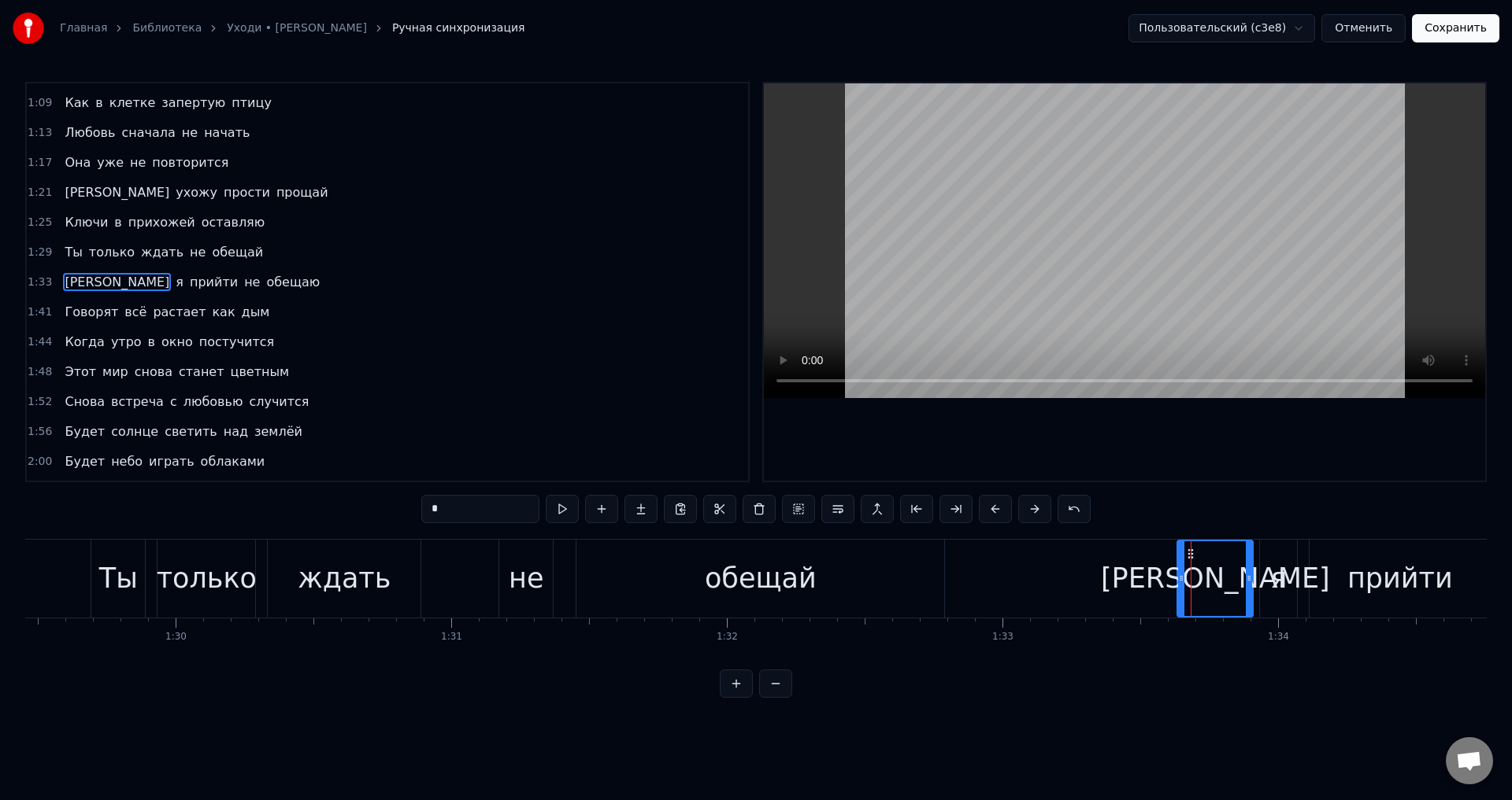
click at [63, 313] on span "Говорят" at bounding box center [91, 312] width 57 height 18
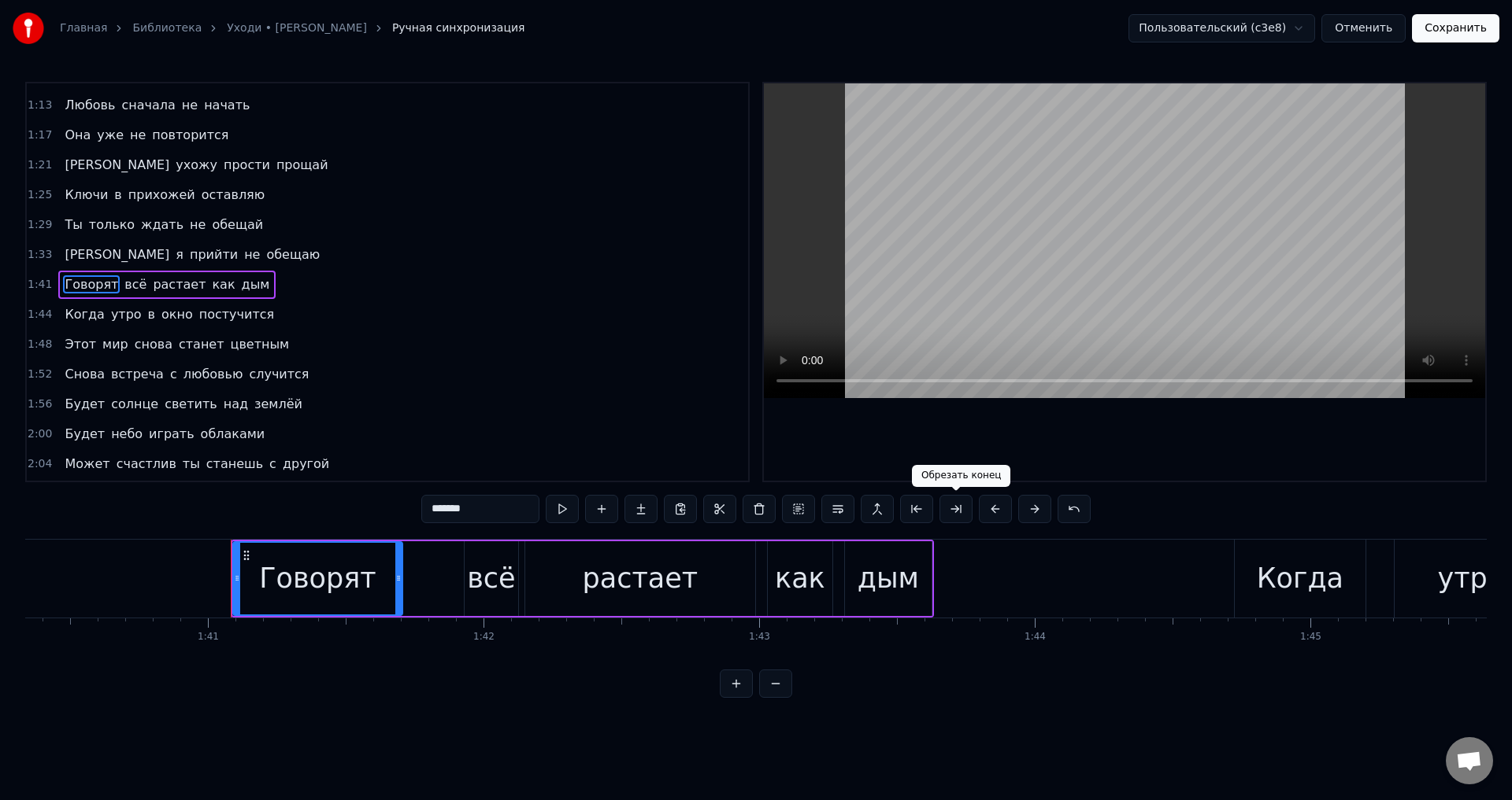
scroll to position [0, 27780]
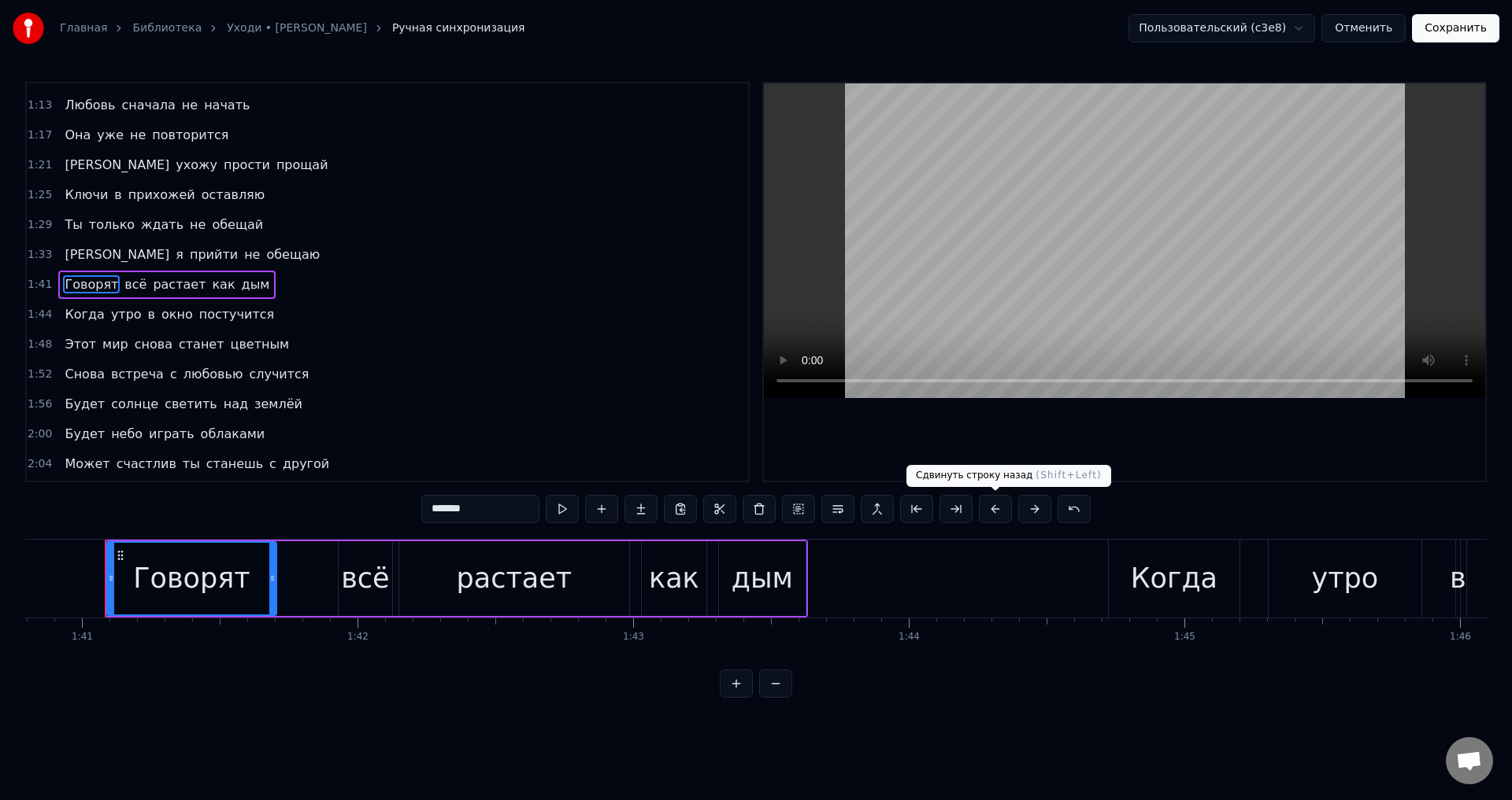
click at [992, 508] on button at bounding box center [996, 509] width 33 height 29
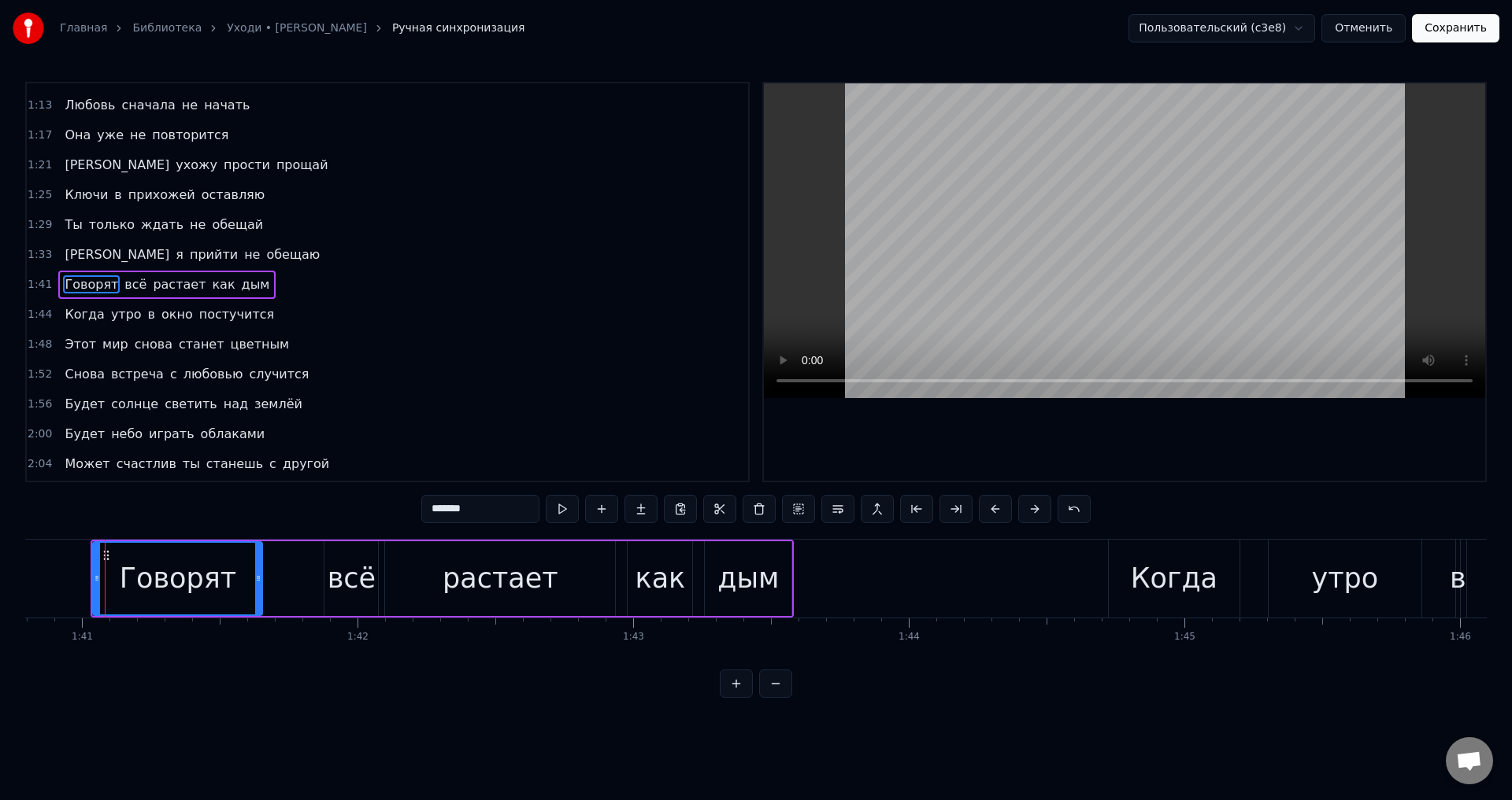
click at [69, 316] on span "Когда" at bounding box center [84, 314] width 43 height 18
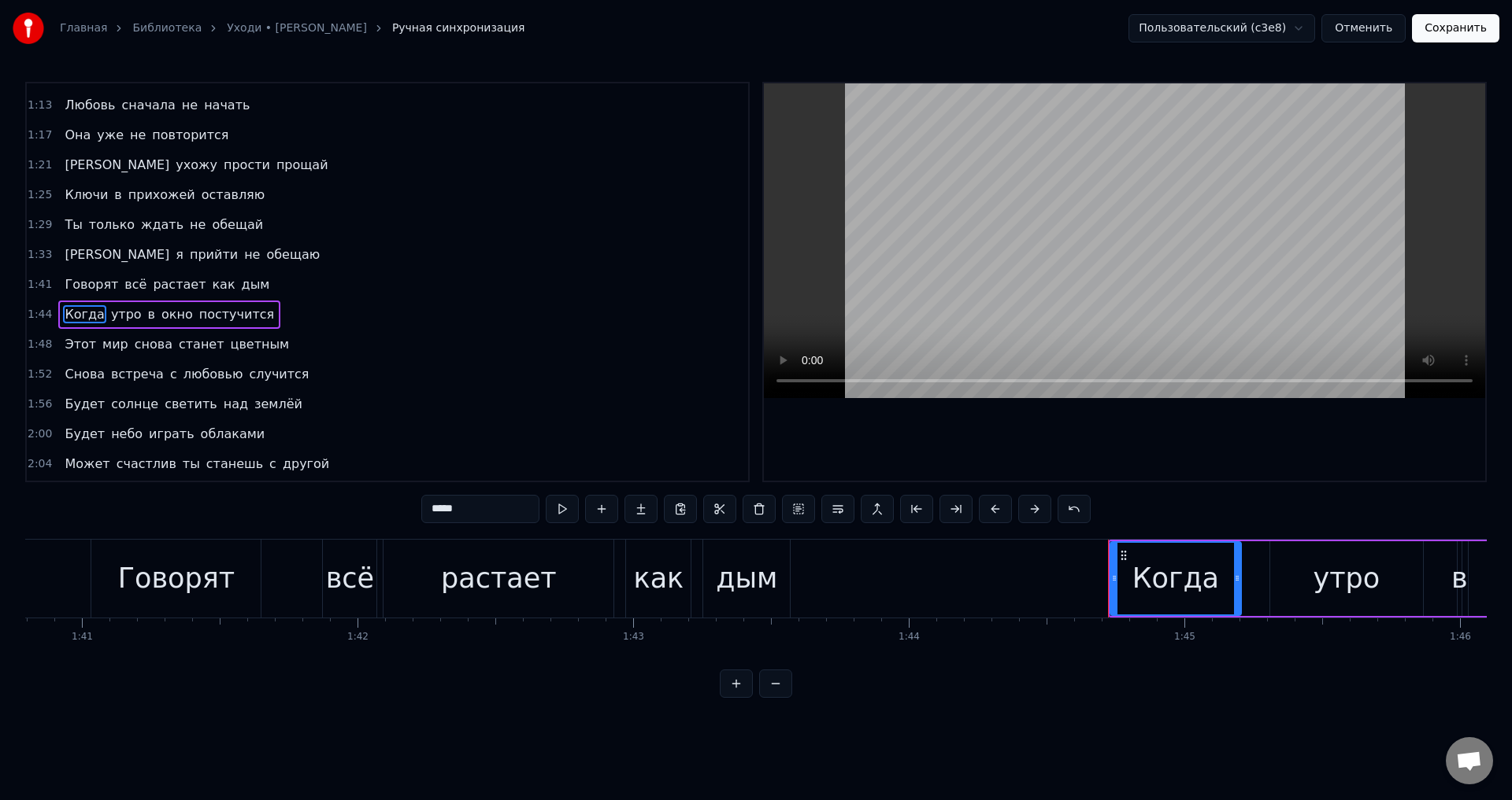
scroll to position [324, 0]
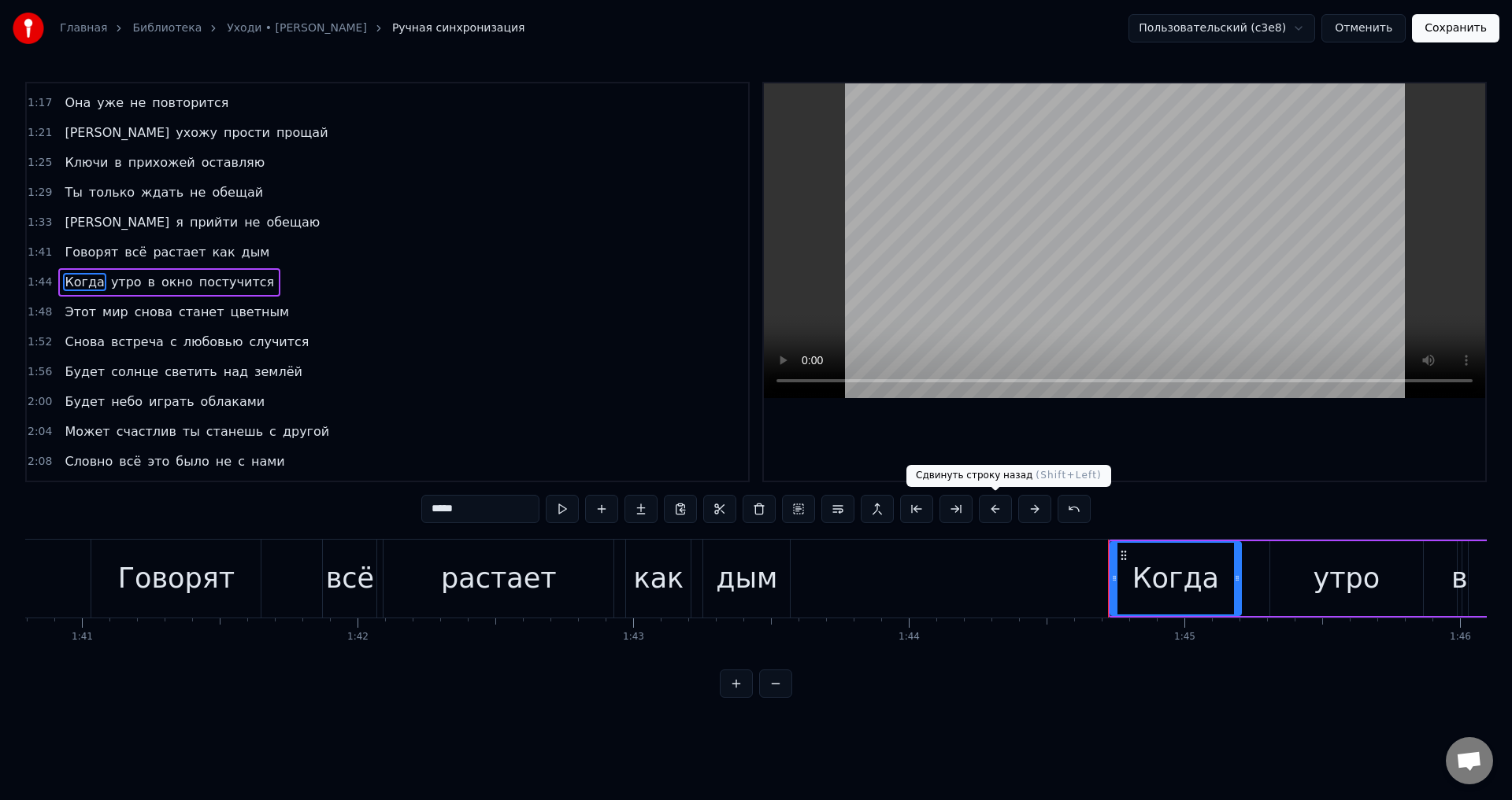
click at [991, 503] on button at bounding box center [996, 509] width 33 height 29
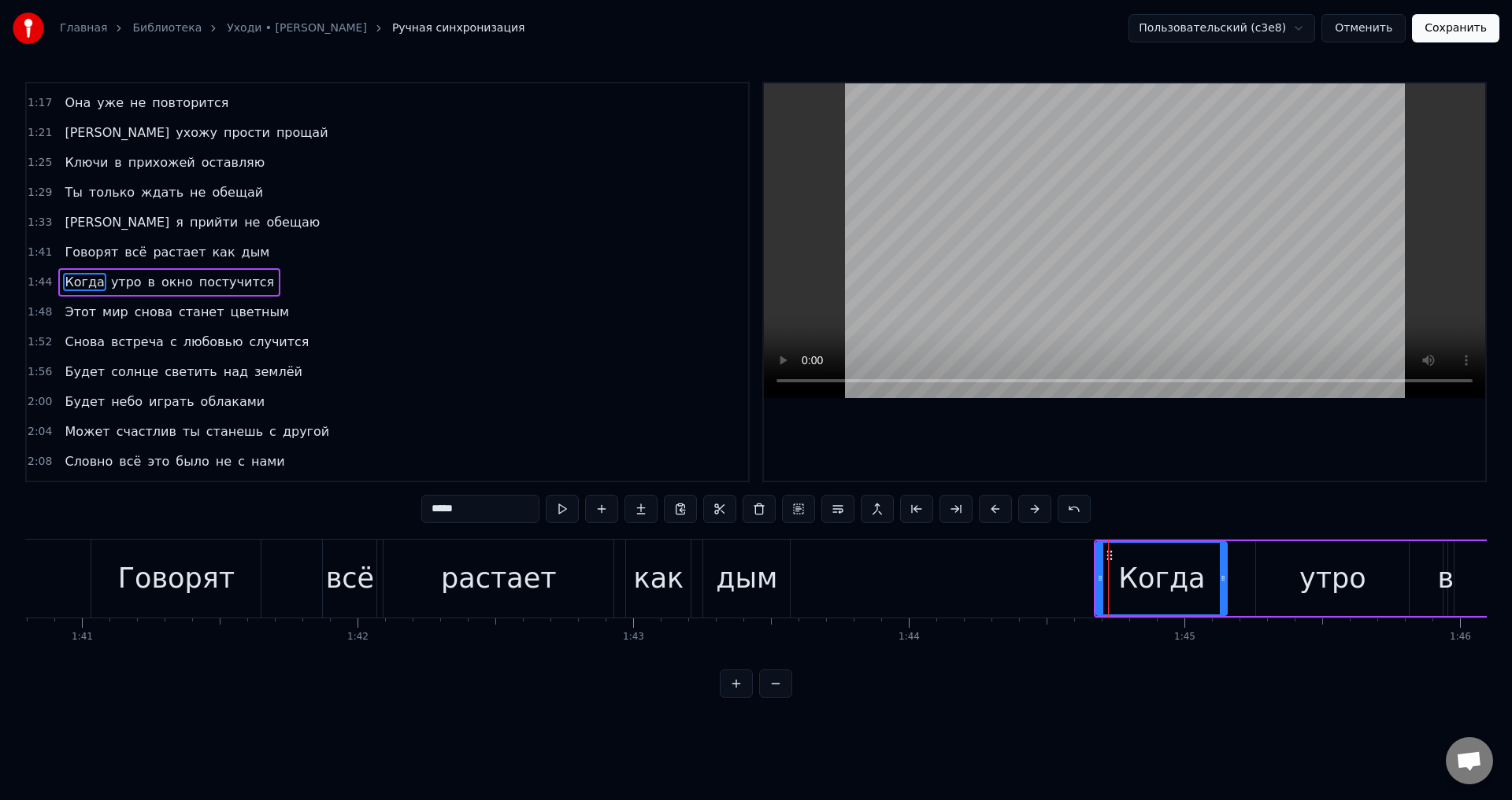
drag, startPoint x: 69, startPoint y: 314, endPoint x: 227, endPoint y: 412, distance: 185.9
click at [69, 316] on span "Этот" at bounding box center [80, 312] width 35 height 18
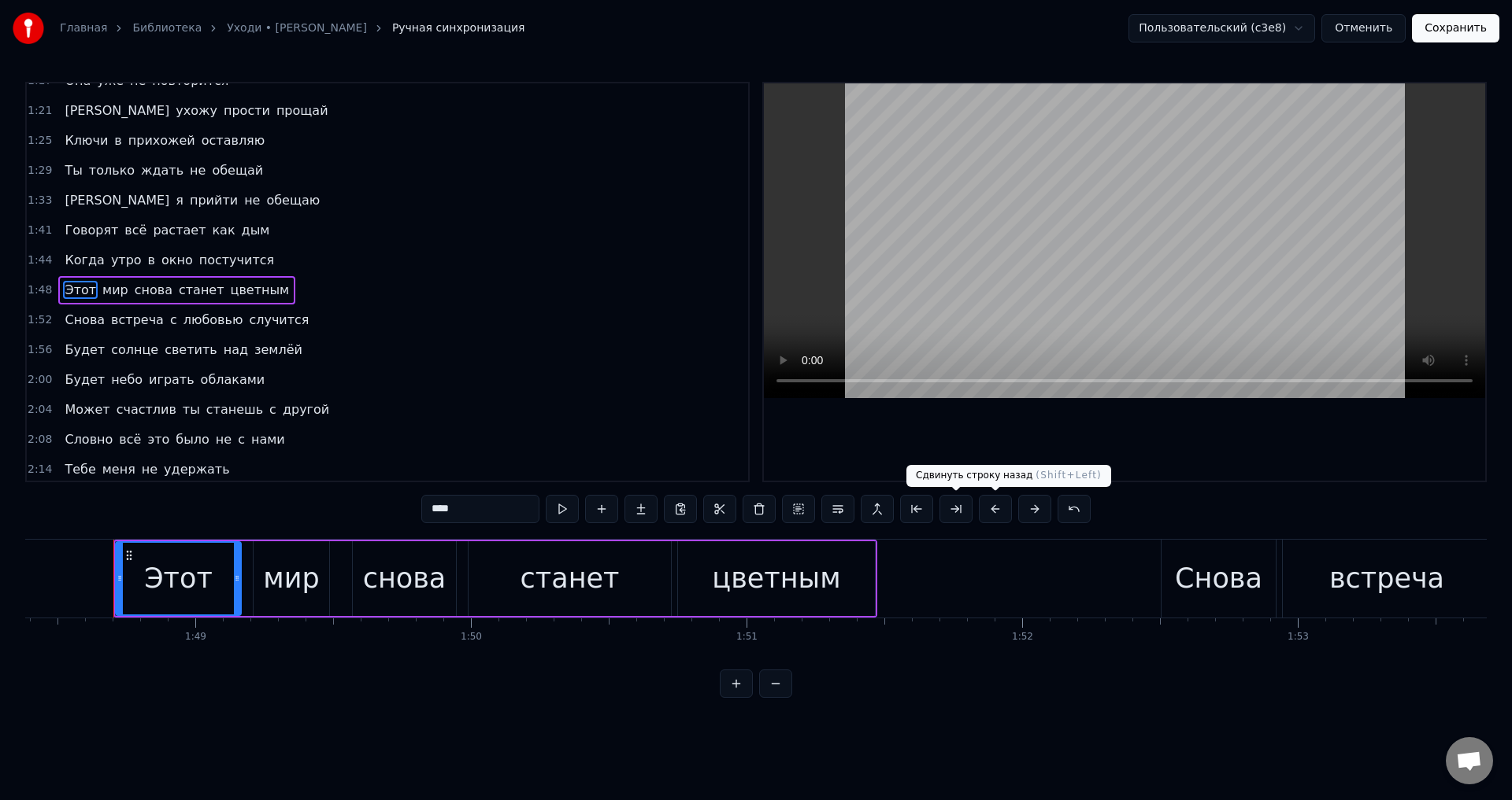
scroll to position [0, 29879]
click at [987, 513] on button at bounding box center [996, 509] width 33 height 29
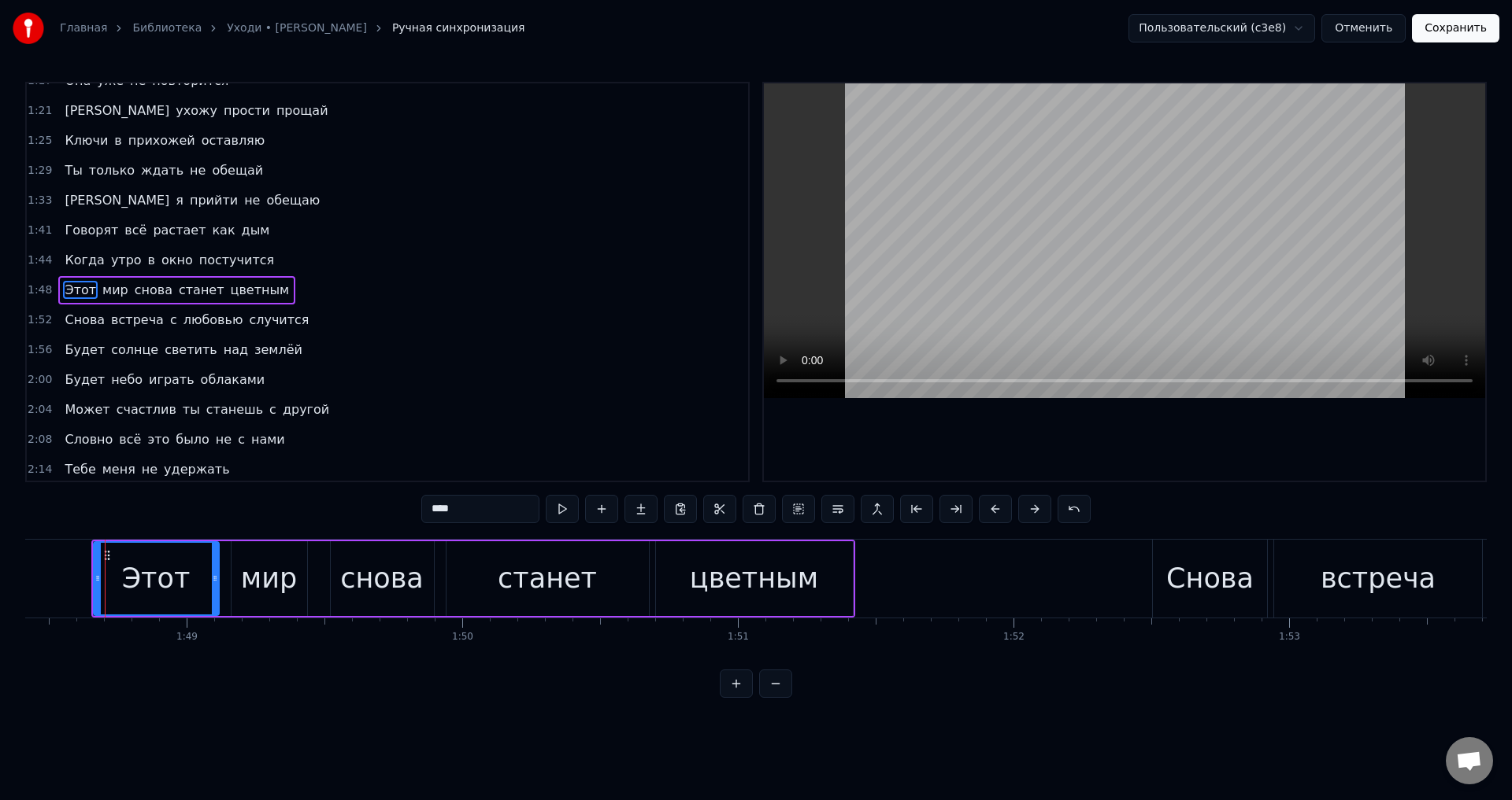
drag, startPoint x: 83, startPoint y: 317, endPoint x: 171, endPoint y: 360, distance: 97.9
click at [82, 318] on span "Снова" at bounding box center [84, 319] width 44 height 18
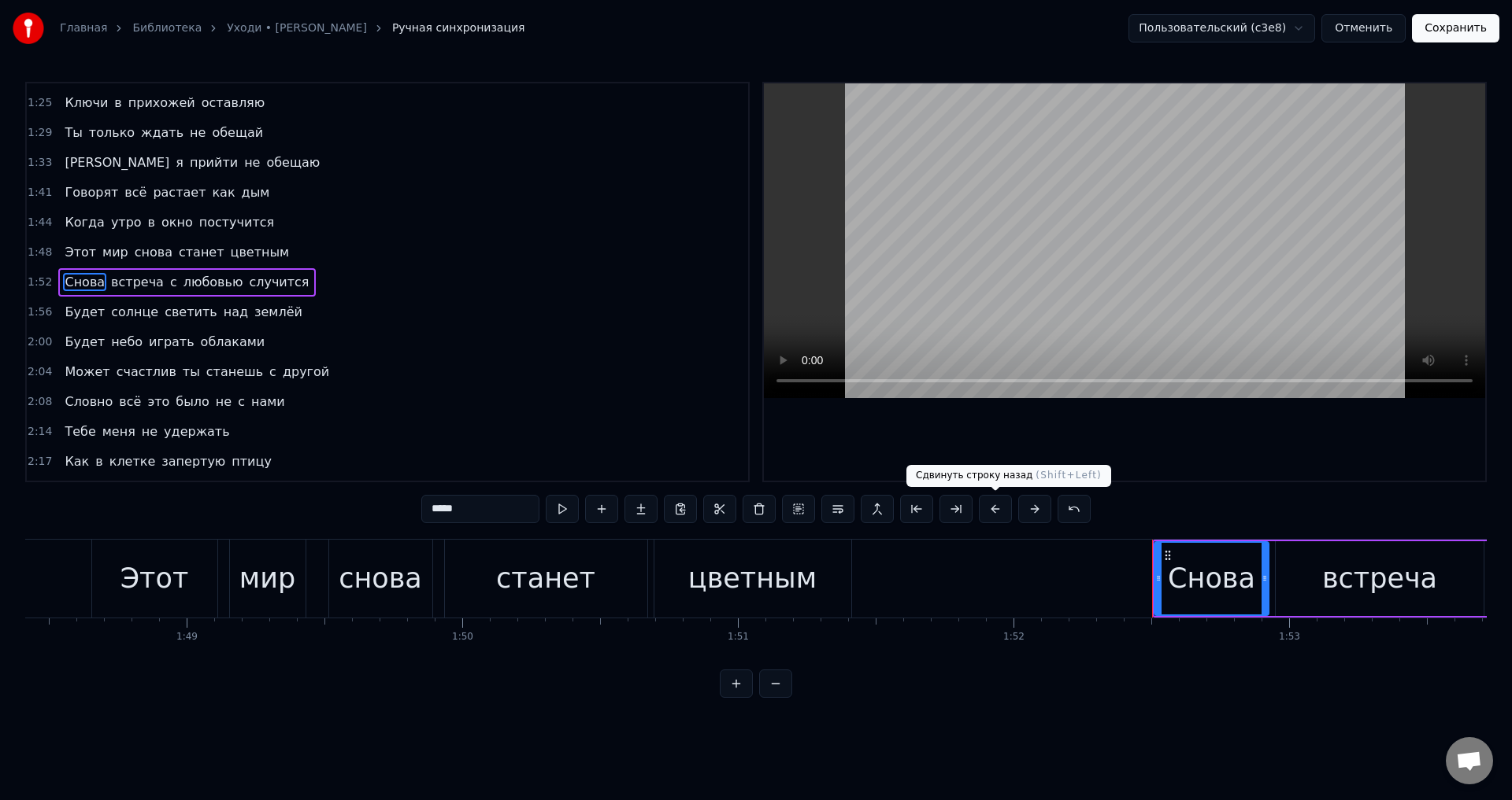
click at [994, 509] on button at bounding box center [996, 509] width 33 height 29
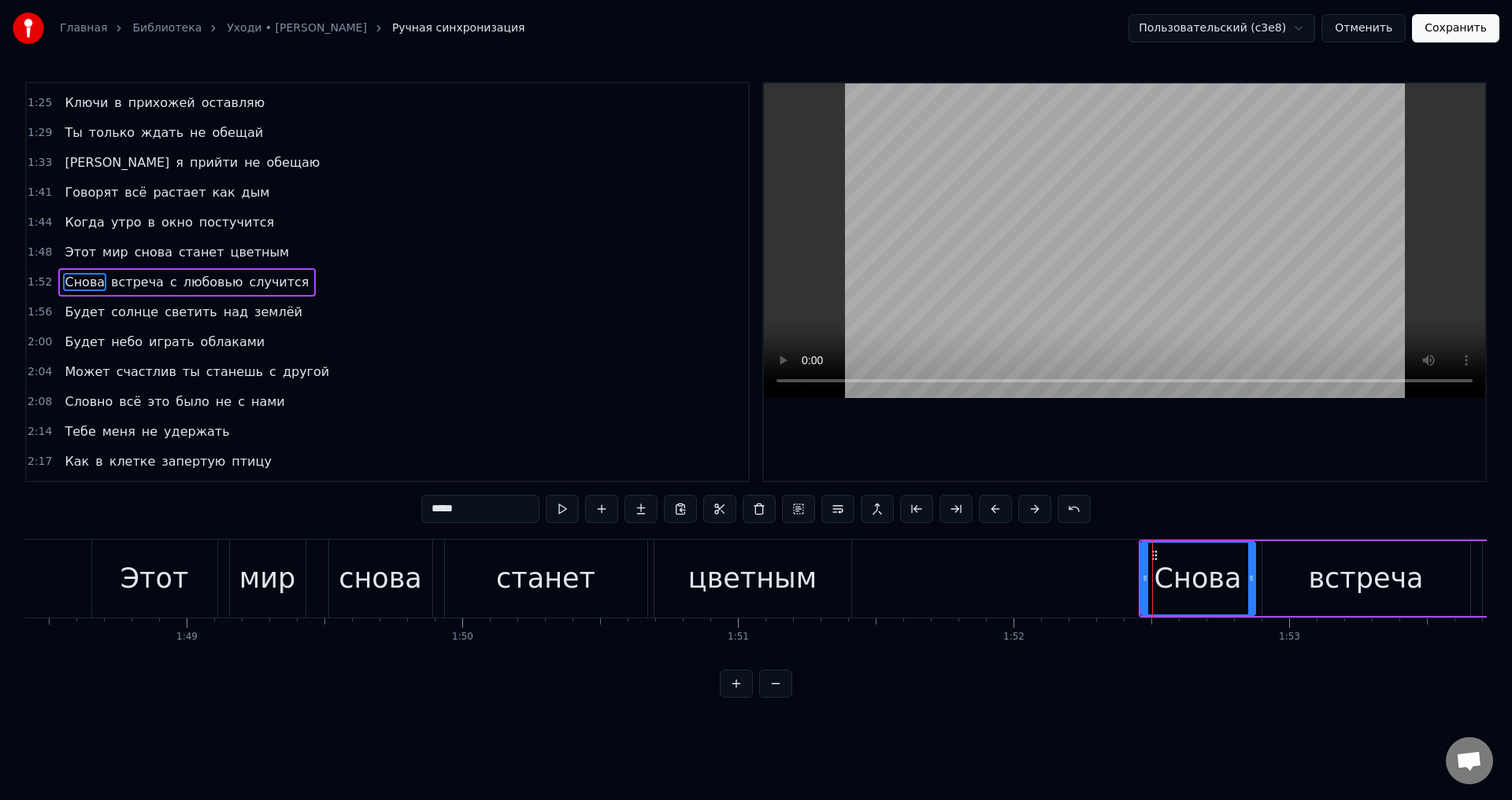
click at [70, 320] on span "Будет" at bounding box center [84, 312] width 44 height 18
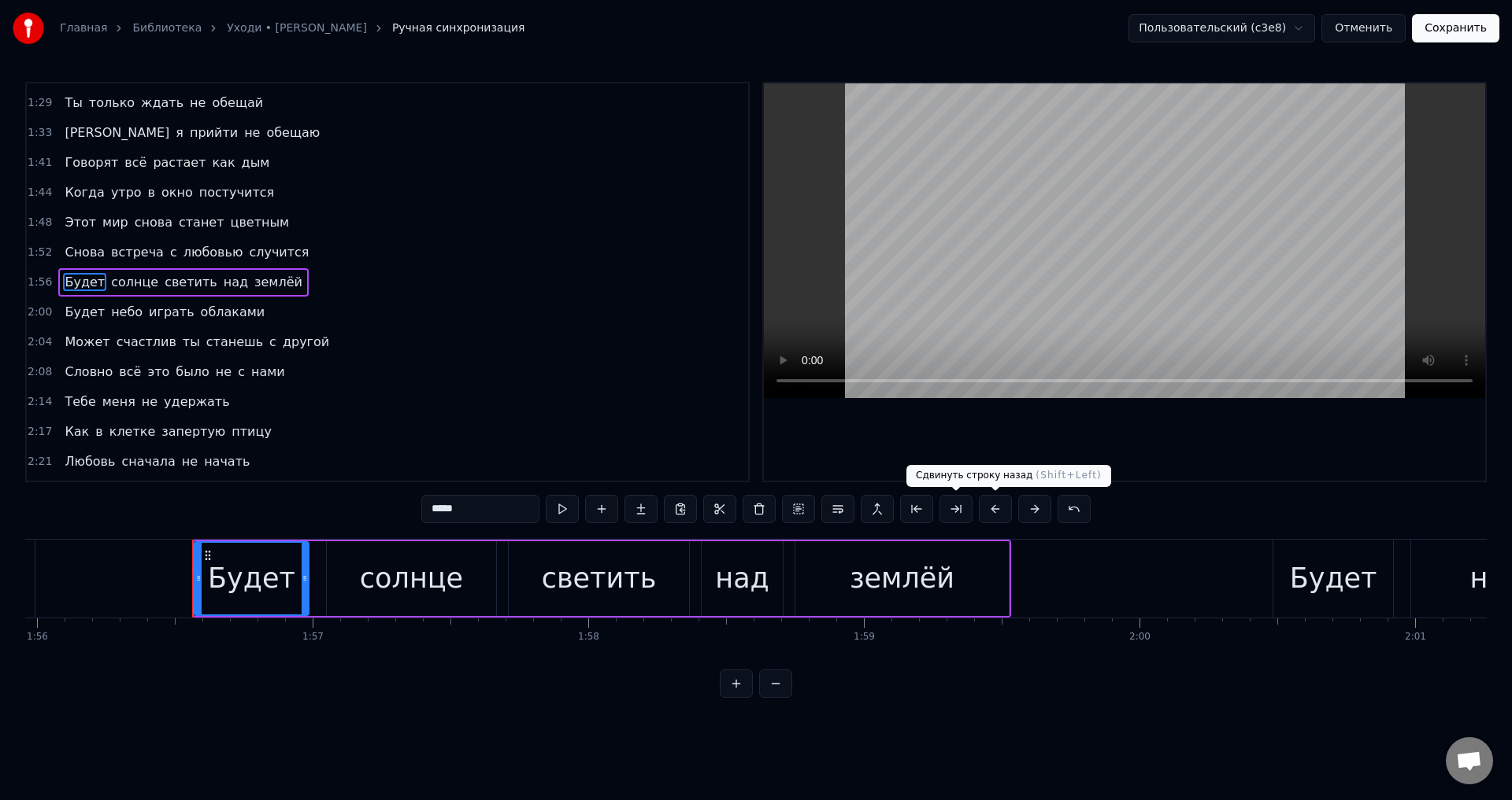
scroll to position [0, 32046]
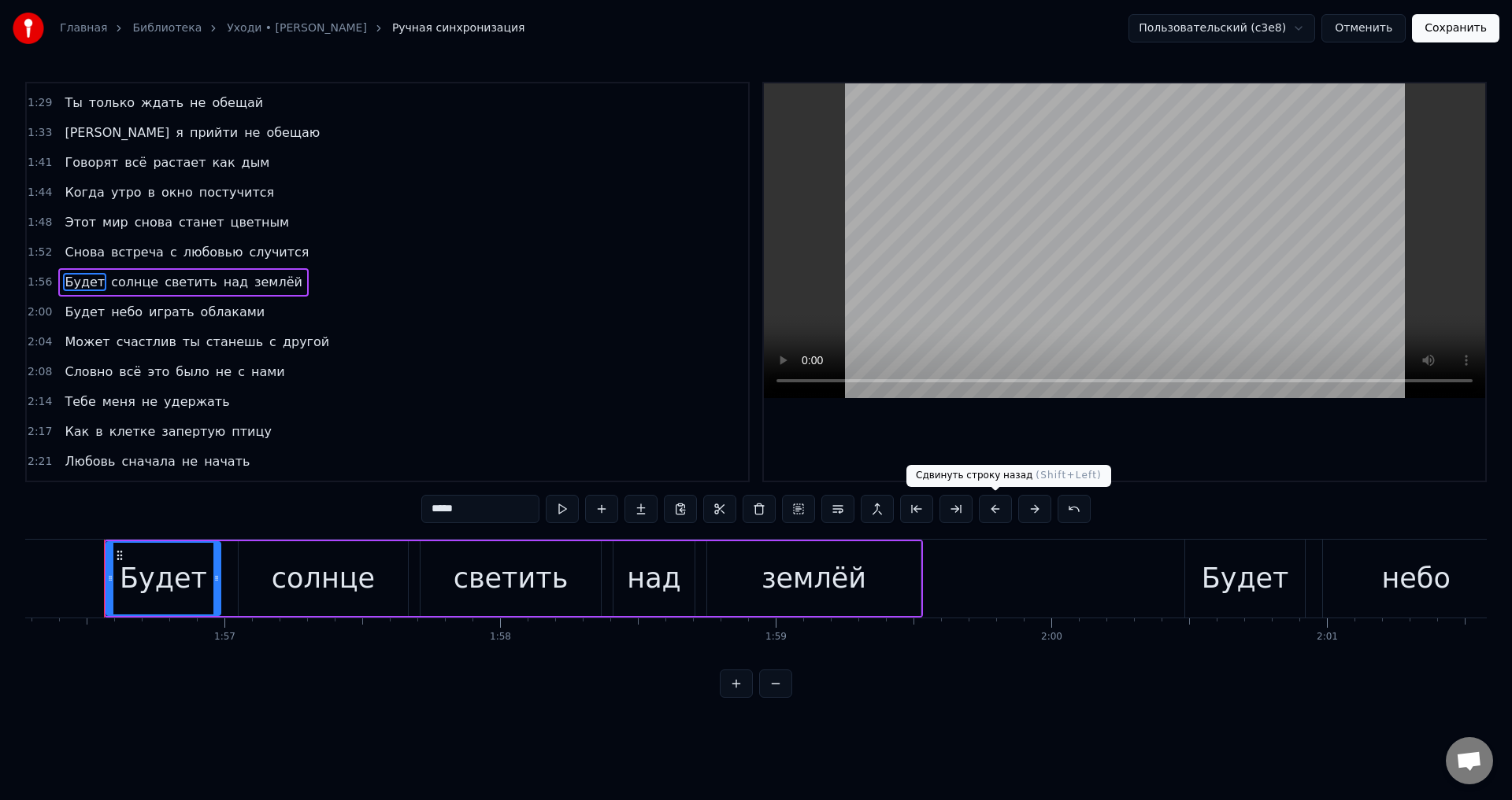
click at [996, 509] on button at bounding box center [996, 509] width 33 height 29
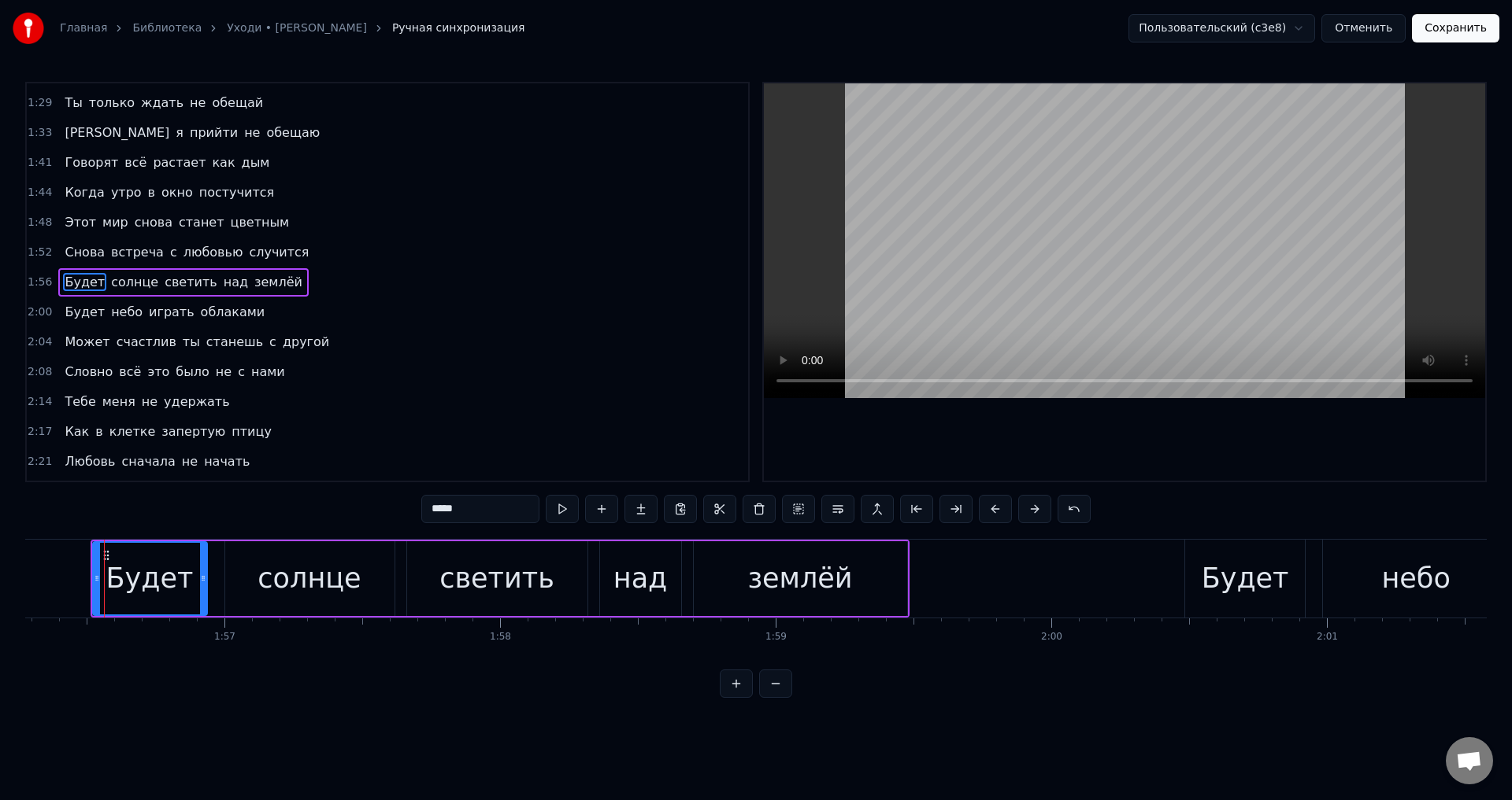
click at [72, 316] on span "Будет" at bounding box center [84, 312] width 44 height 18
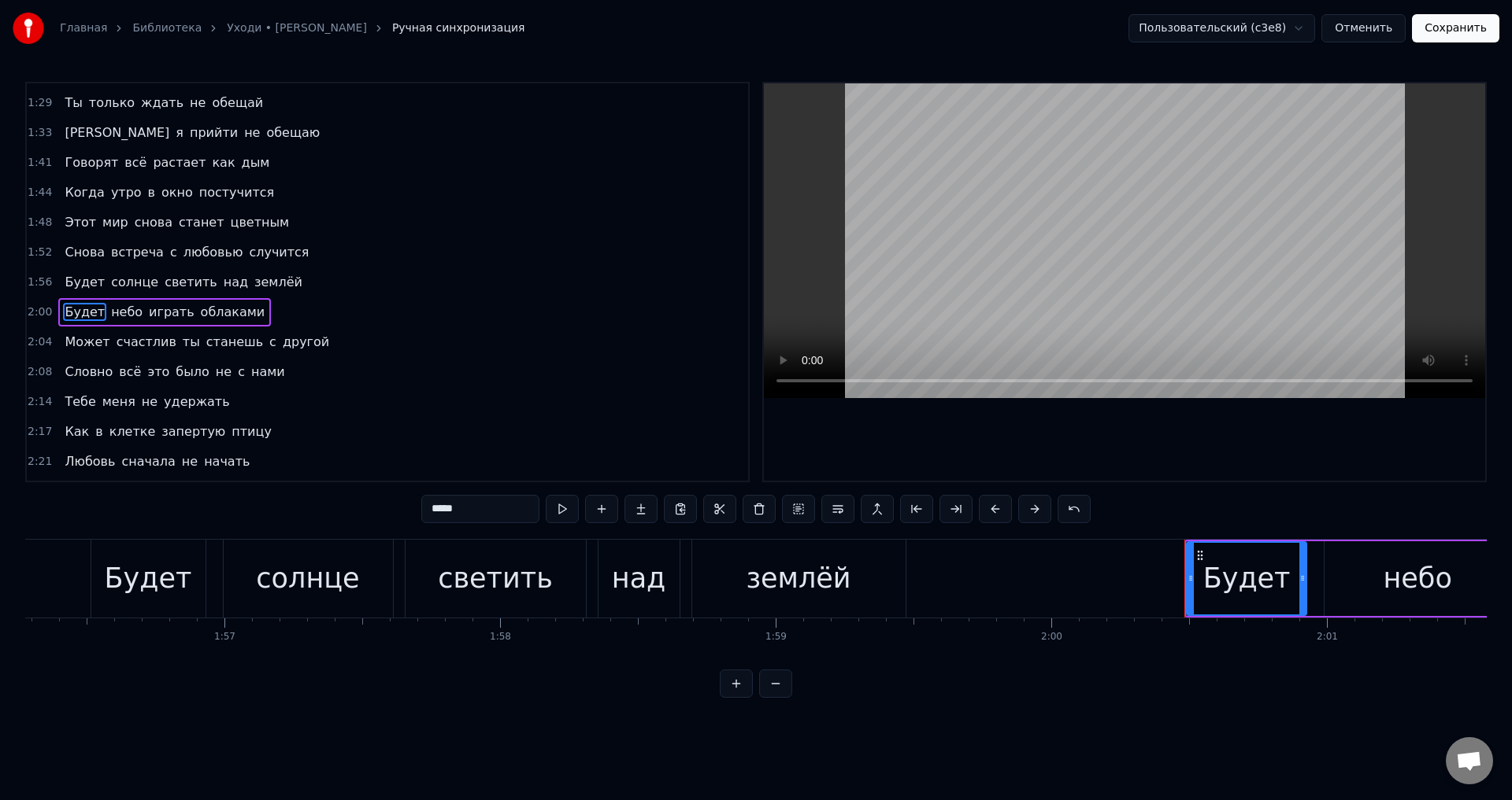
scroll to position [444, 0]
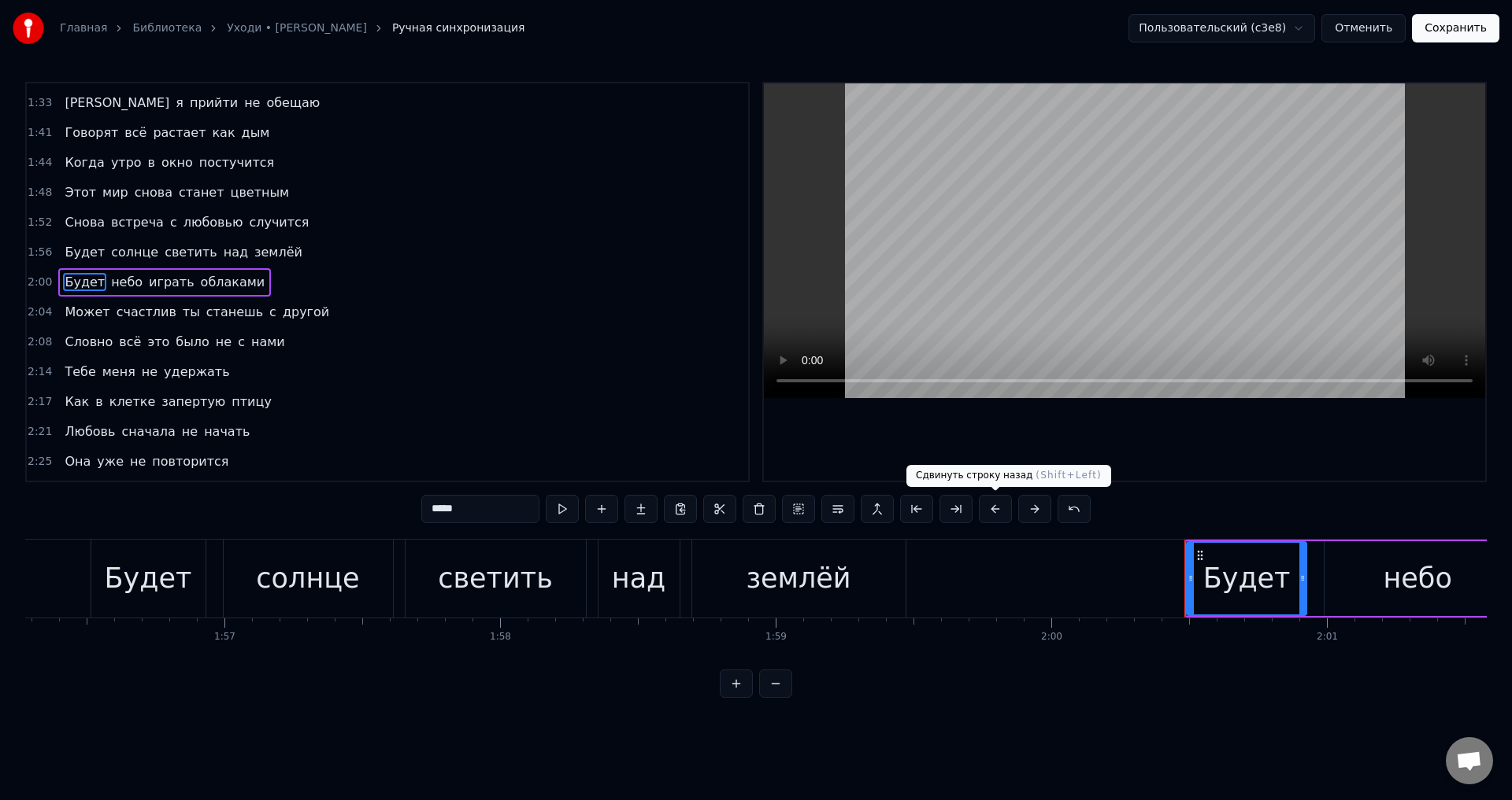
click at [996, 506] on button at bounding box center [996, 509] width 33 height 29
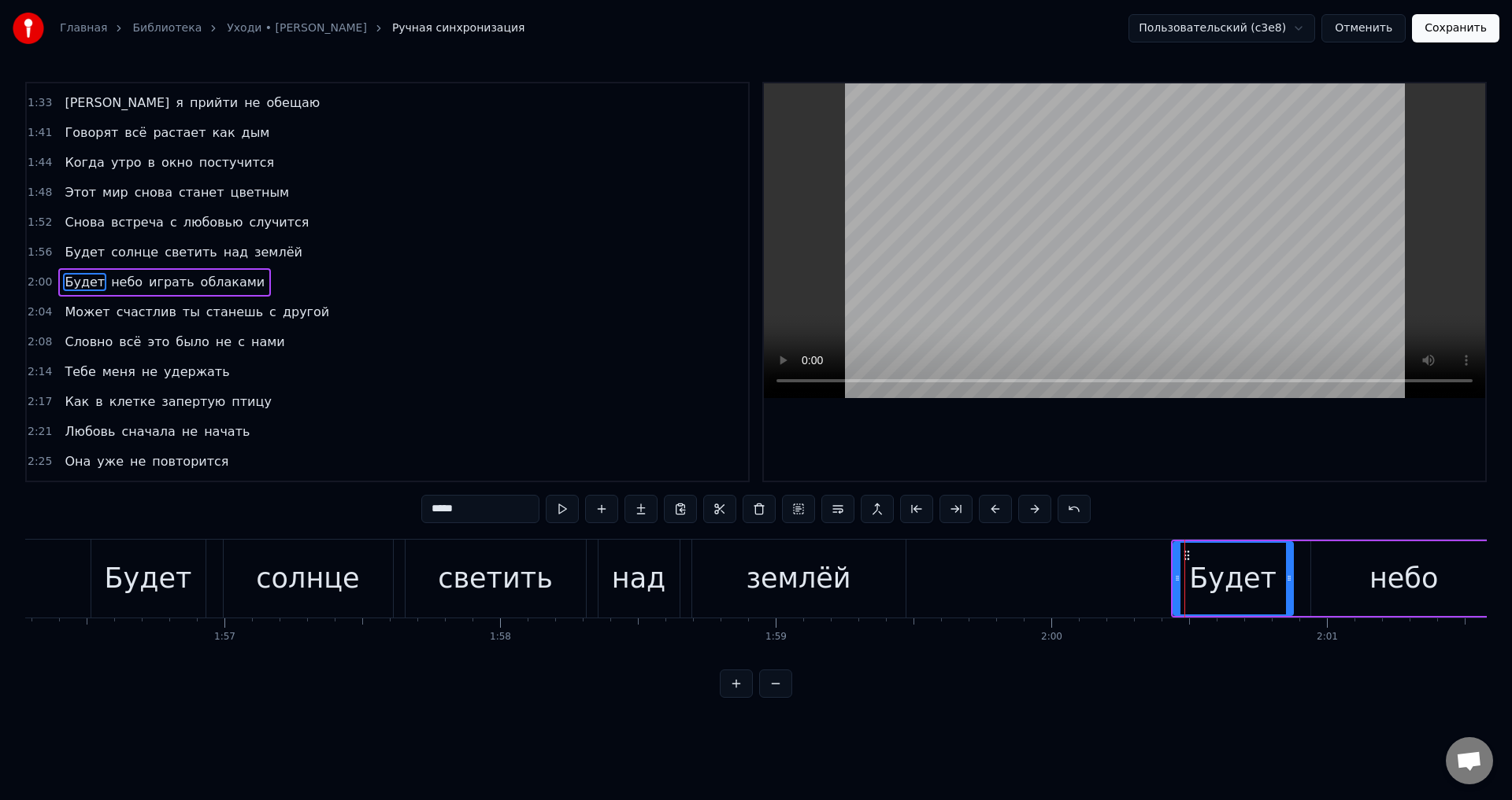
click at [71, 308] on span "Может" at bounding box center [86, 312] width 48 height 18
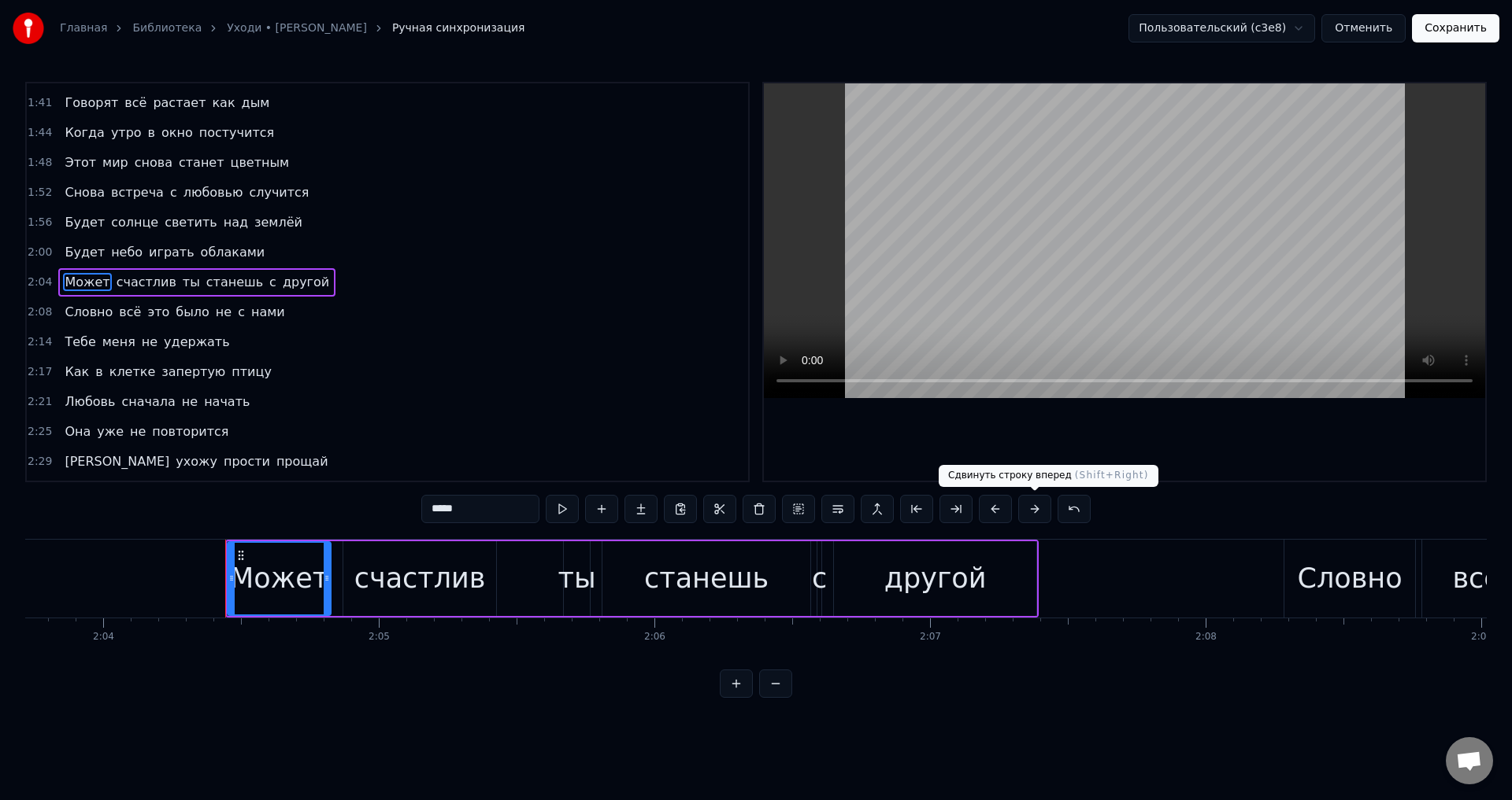
scroll to position [0, 34219]
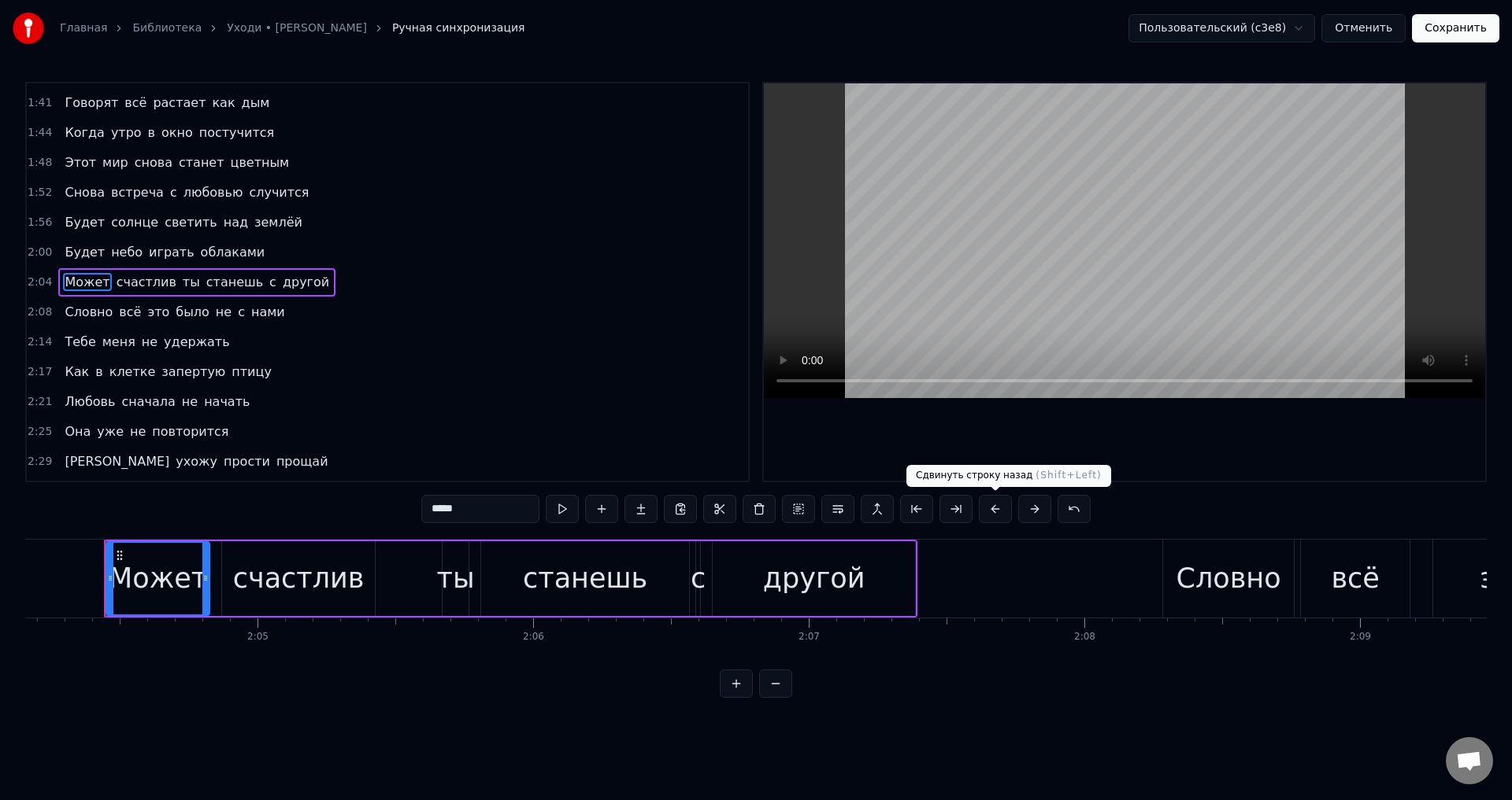
click at [997, 511] on button at bounding box center [996, 509] width 33 height 29
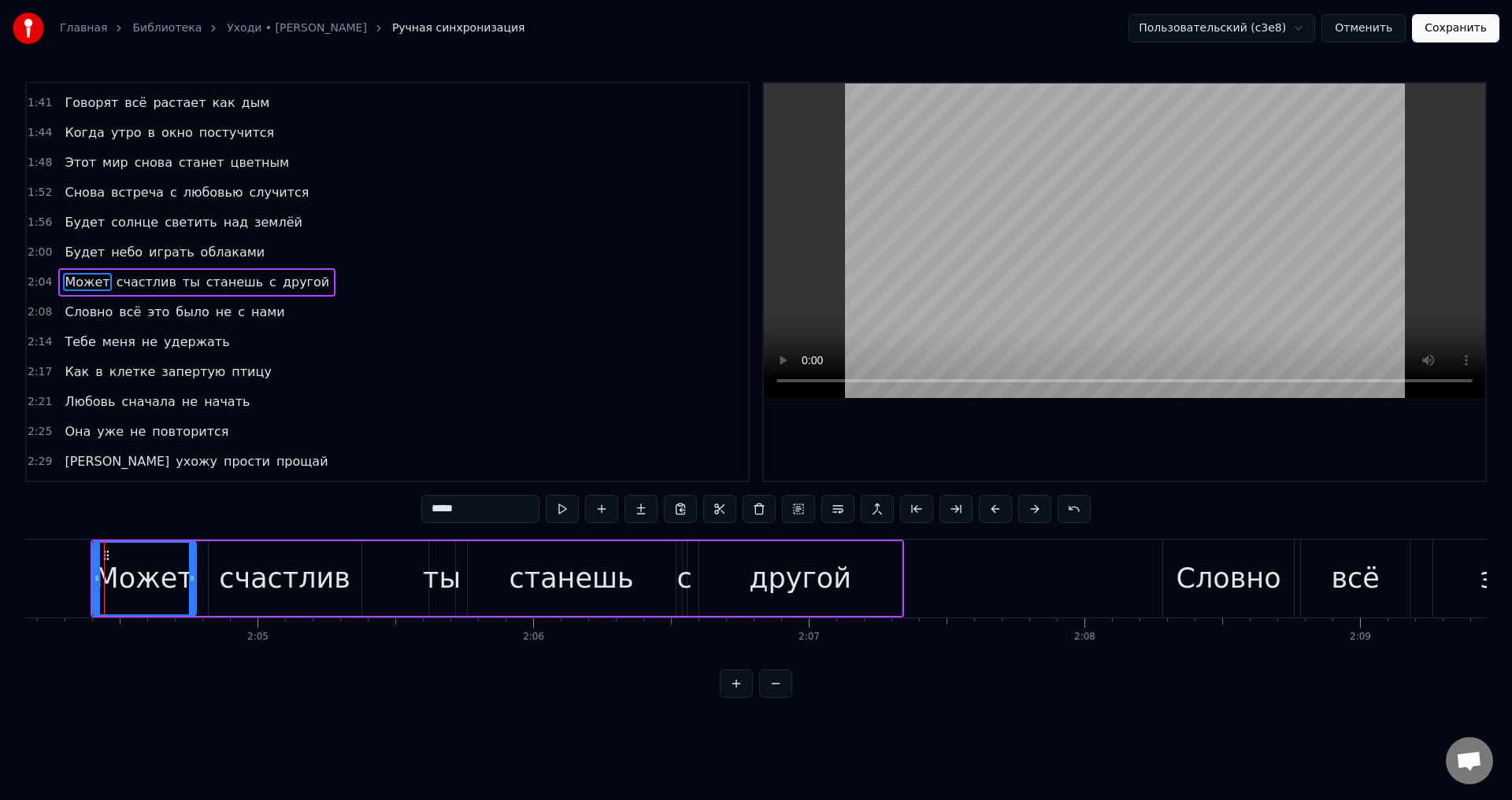
click at [78, 314] on span "Словно" at bounding box center [88, 312] width 51 height 18
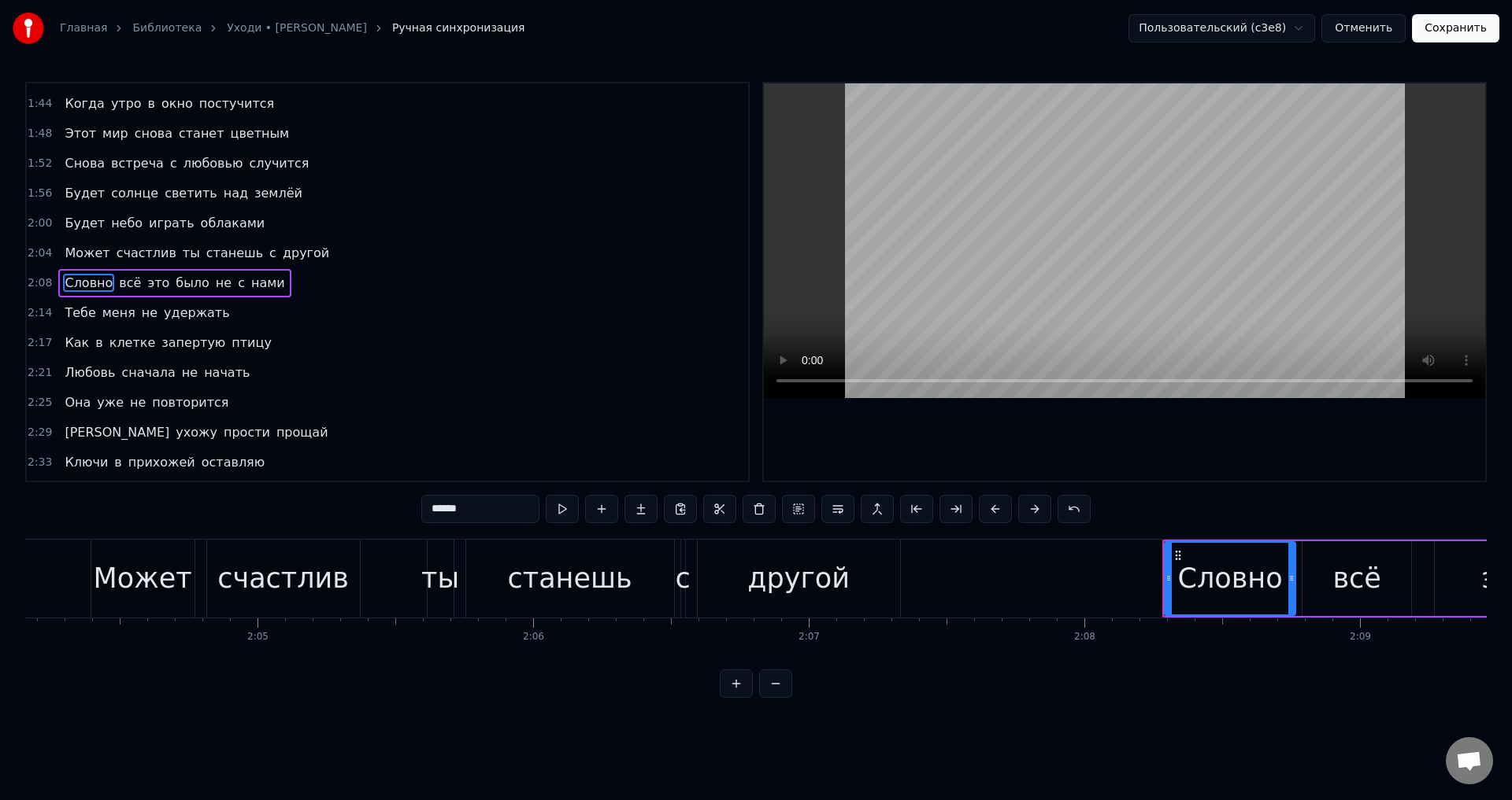
scroll to position [504, 0]
click at [998, 505] on button at bounding box center [996, 509] width 33 height 29
click at [71, 314] on span "Тебе" at bounding box center [79, 312] width 34 height 18
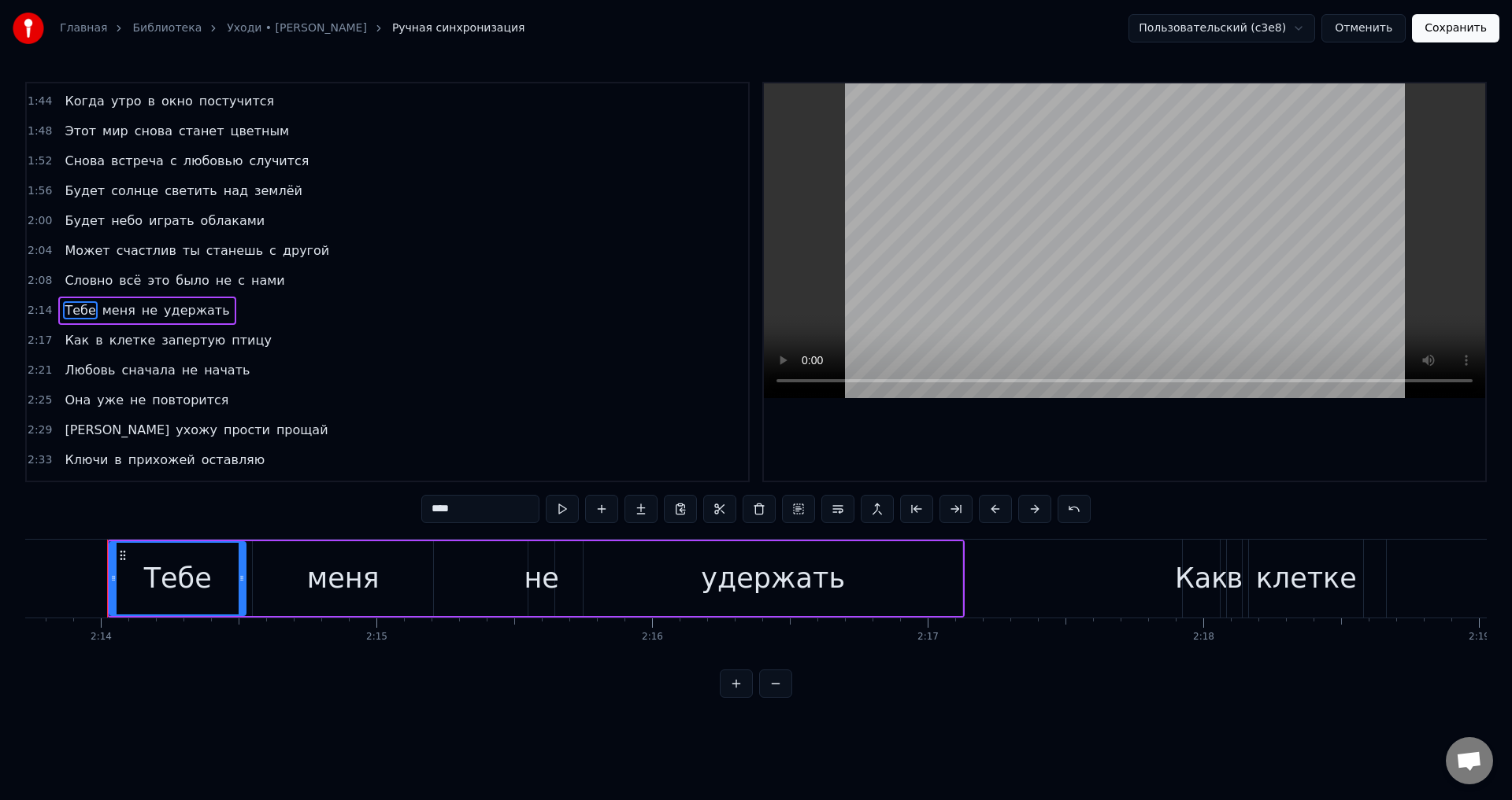
scroll to position [0, 36858]
click at [990, 514] on button at bounding box center [996, 509] width 33 height 29
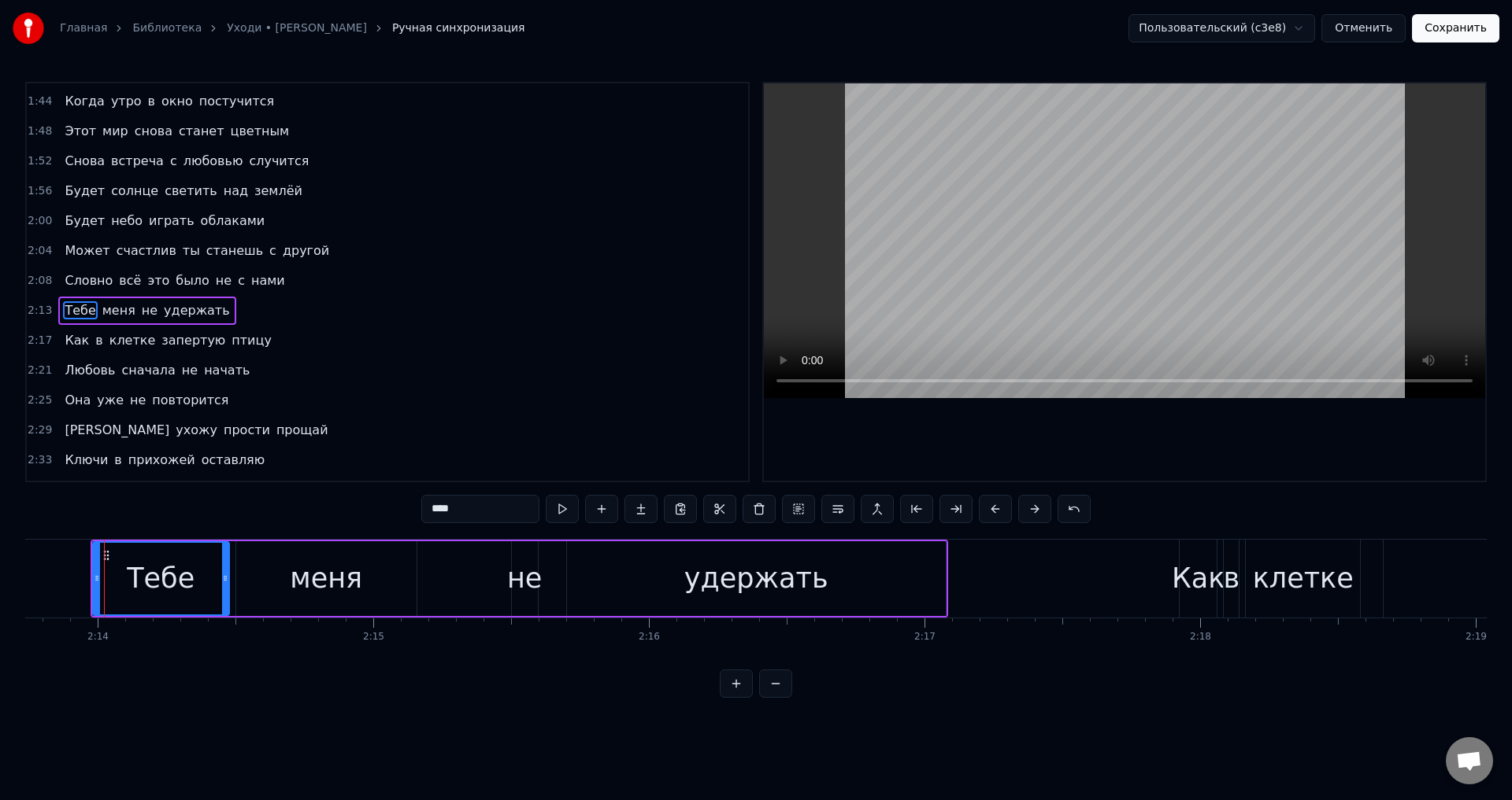
click at [81, 342] on span "Как" at bounding box center [77, 340] width 28 height 18
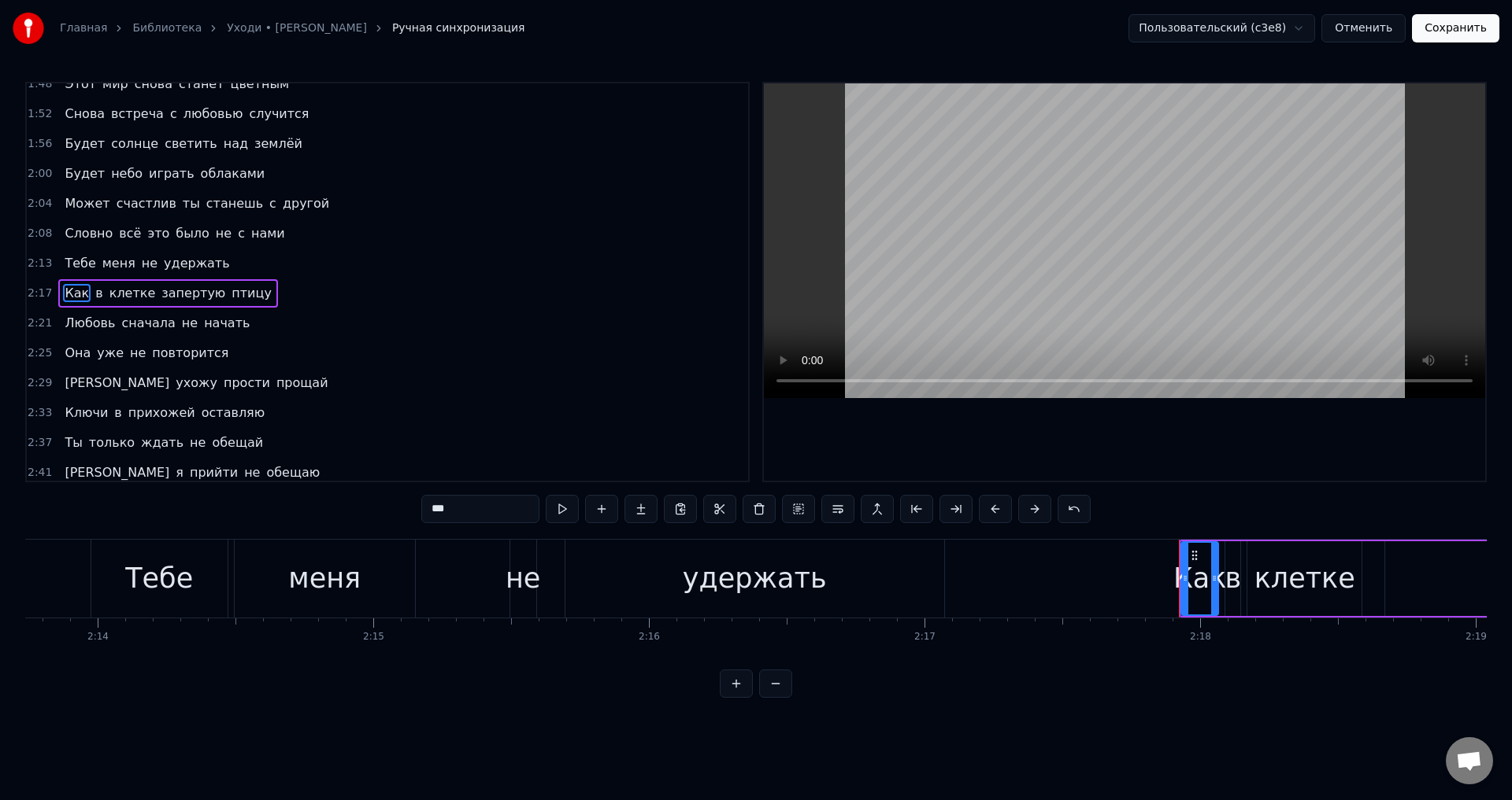
scroll to position [563, 0]
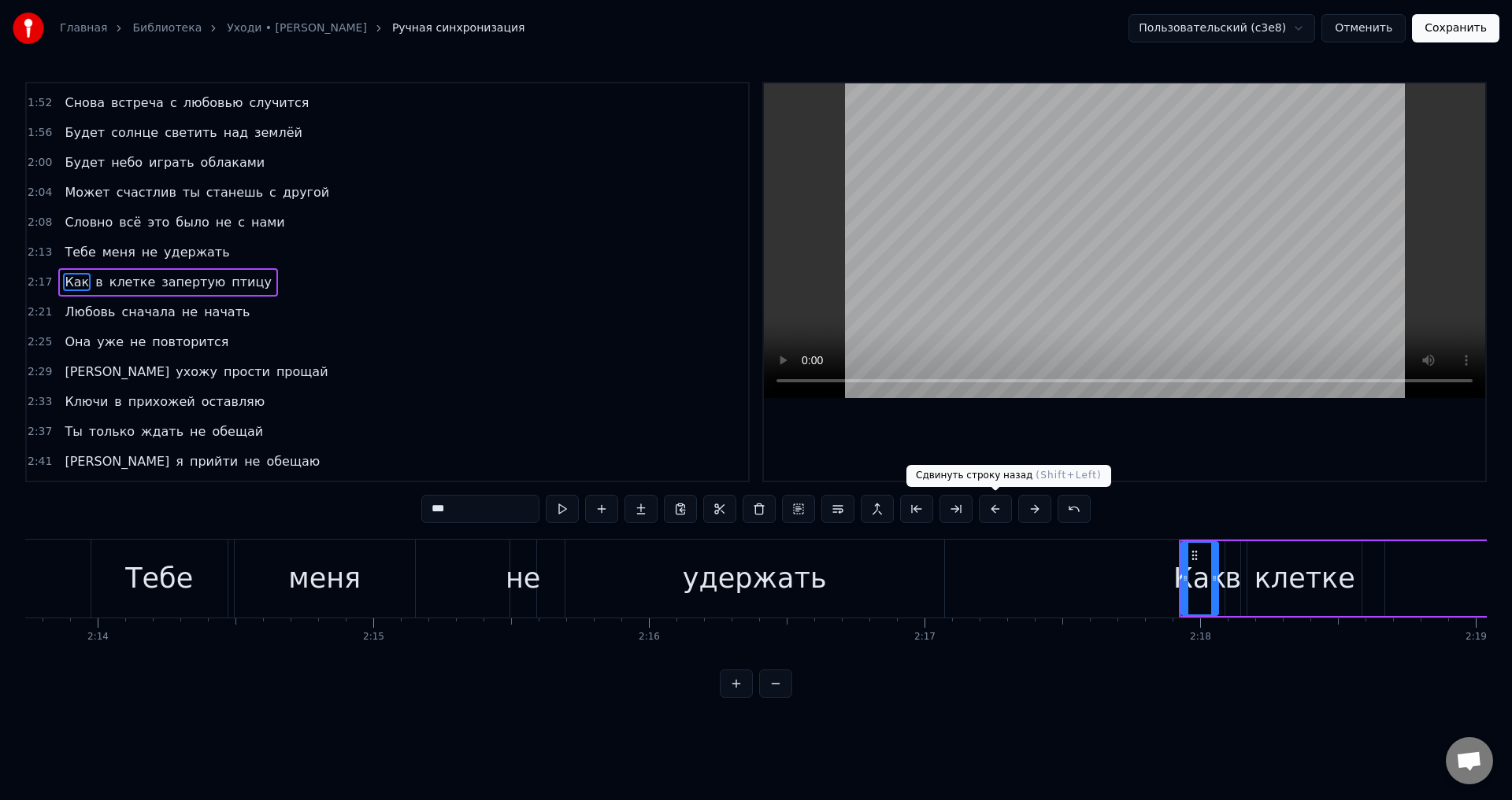
click at [996, 508] on button at bounding box center [996, 509] width 33 height 29
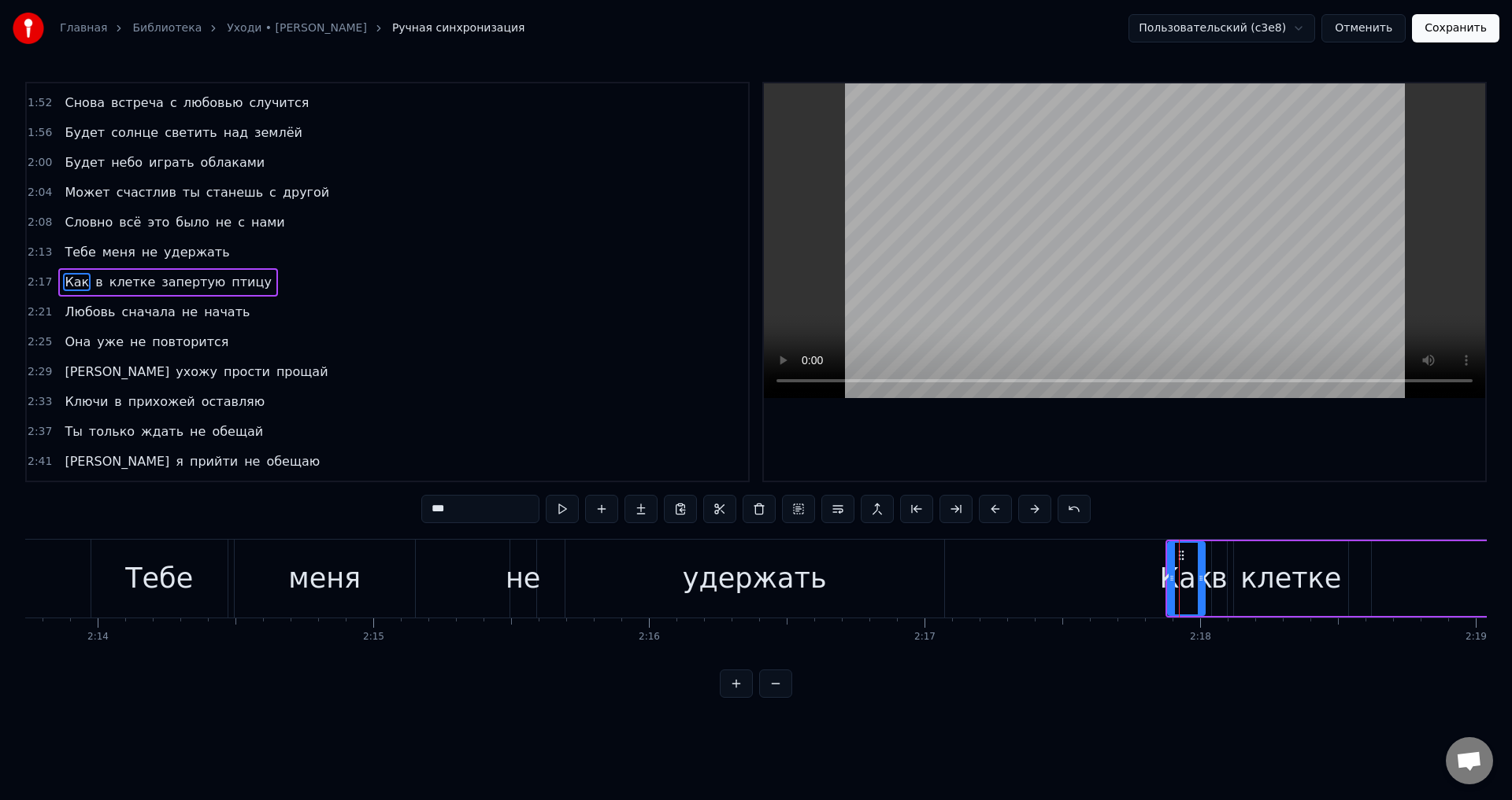
drag, startPoint x: 73, startPoint y: 308, endPoint x: 83, endPoint y: 315, distance: 12.2
click at [72, 308] on span "Любовь" at bounding box center [89, 312] width 53 height 18
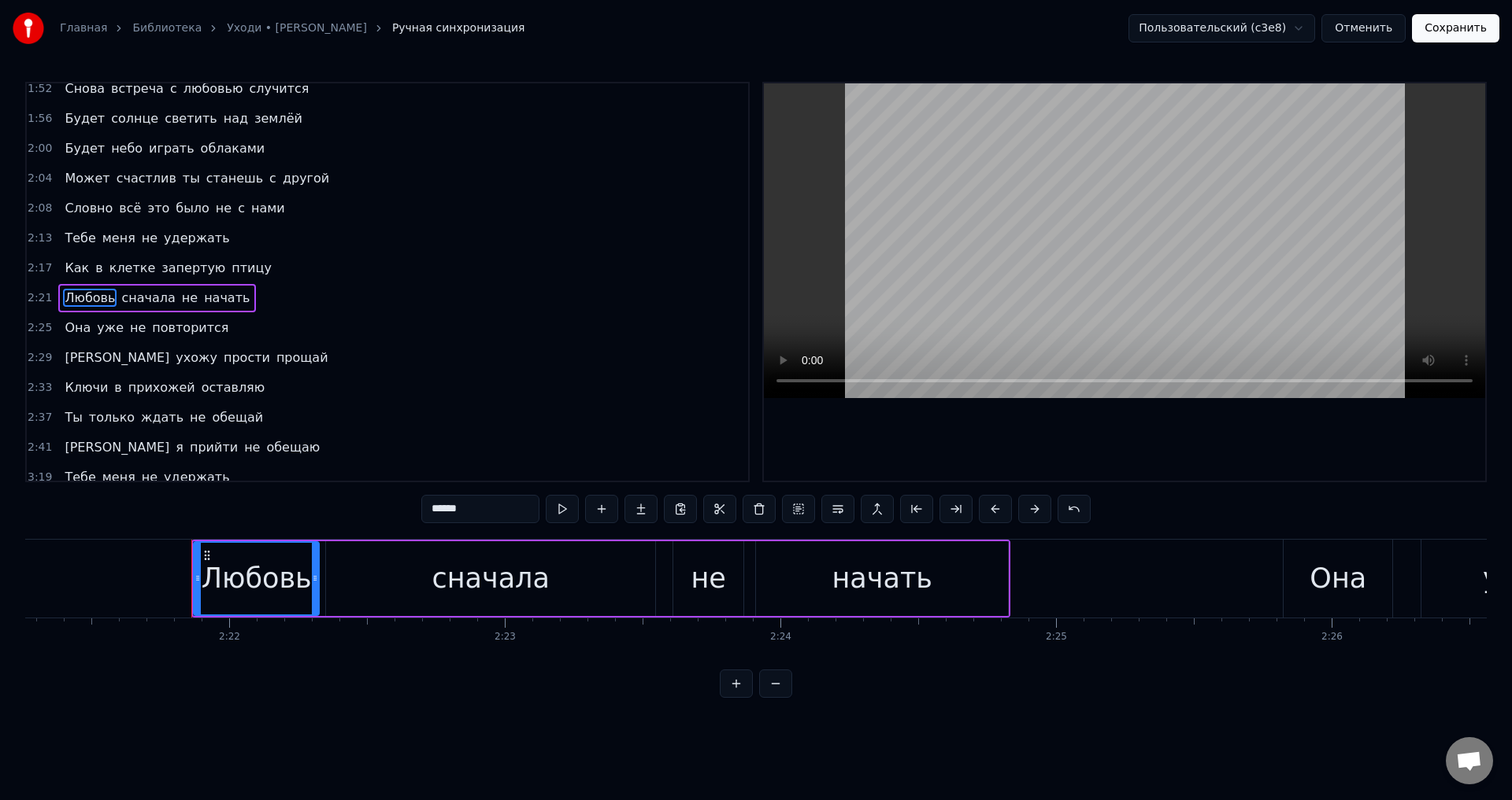
scroll to position [0, 0]
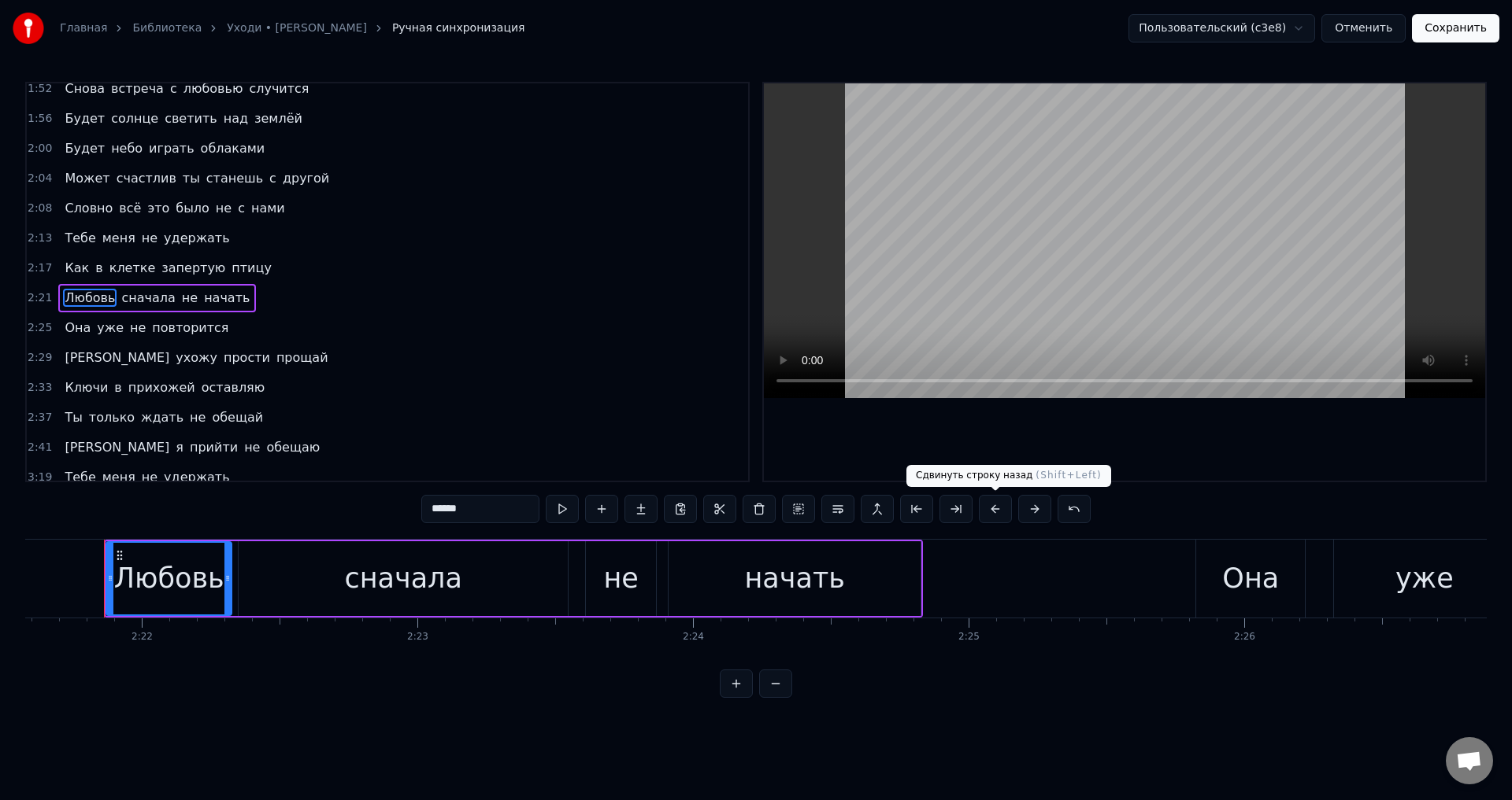
click at [998, 508] on button at bounding box center [996, 509] width 33 height 29
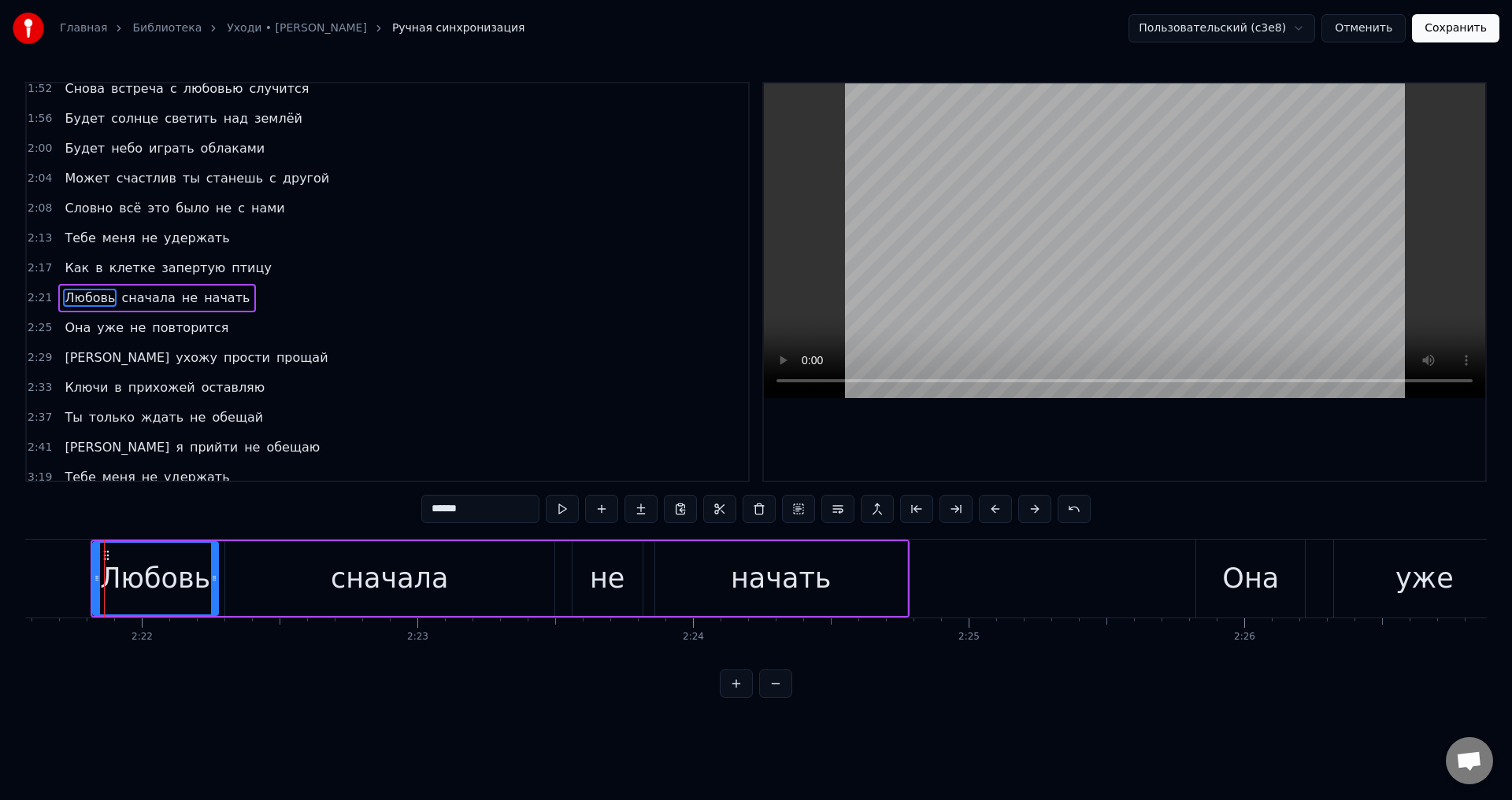
click at [70, 320] on span "Она" at bounding box center [77, 327] width 29 height 18
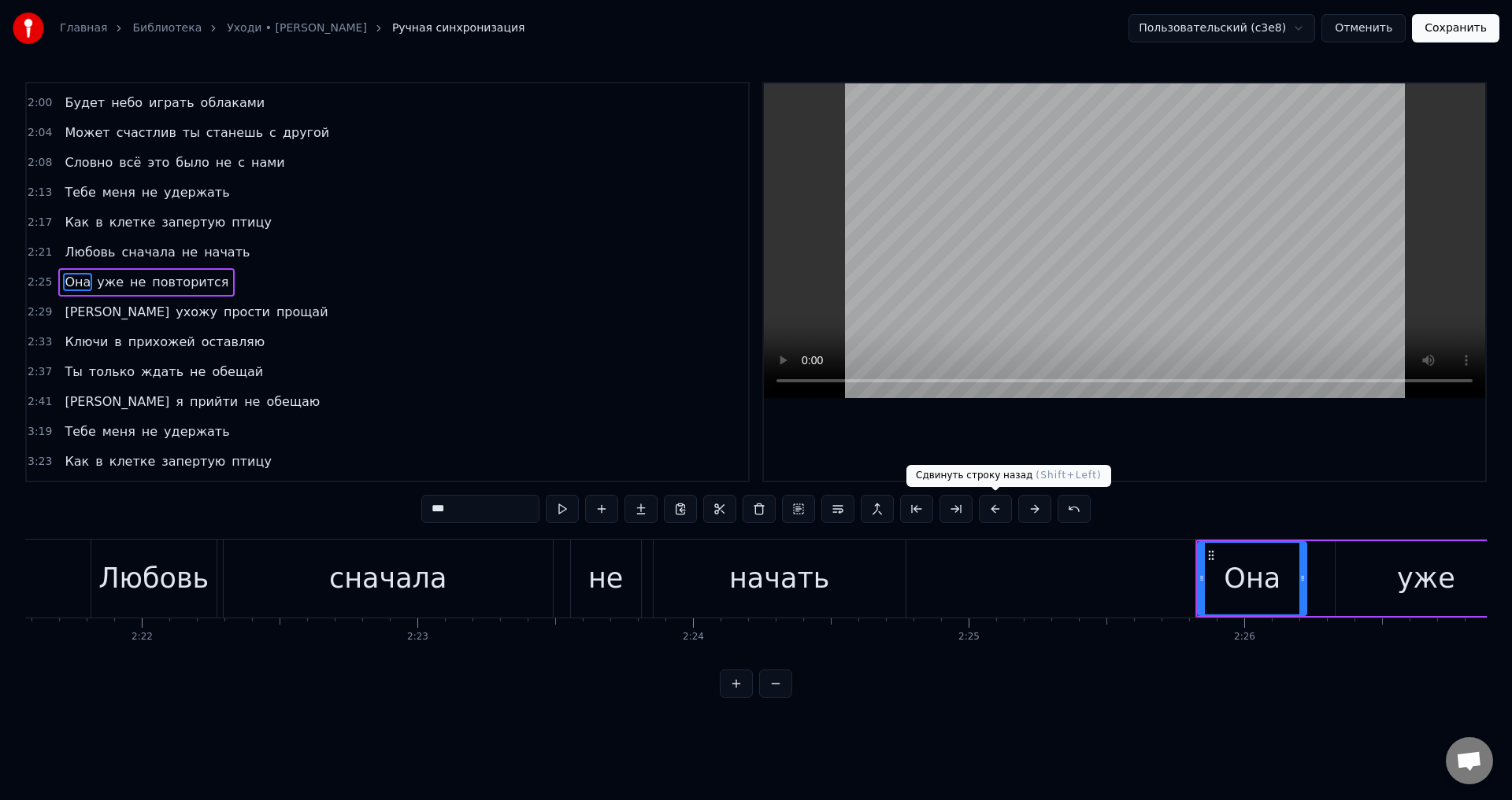
click at [998, 509] on button at bounding box center [996, 509] width 33 height 29
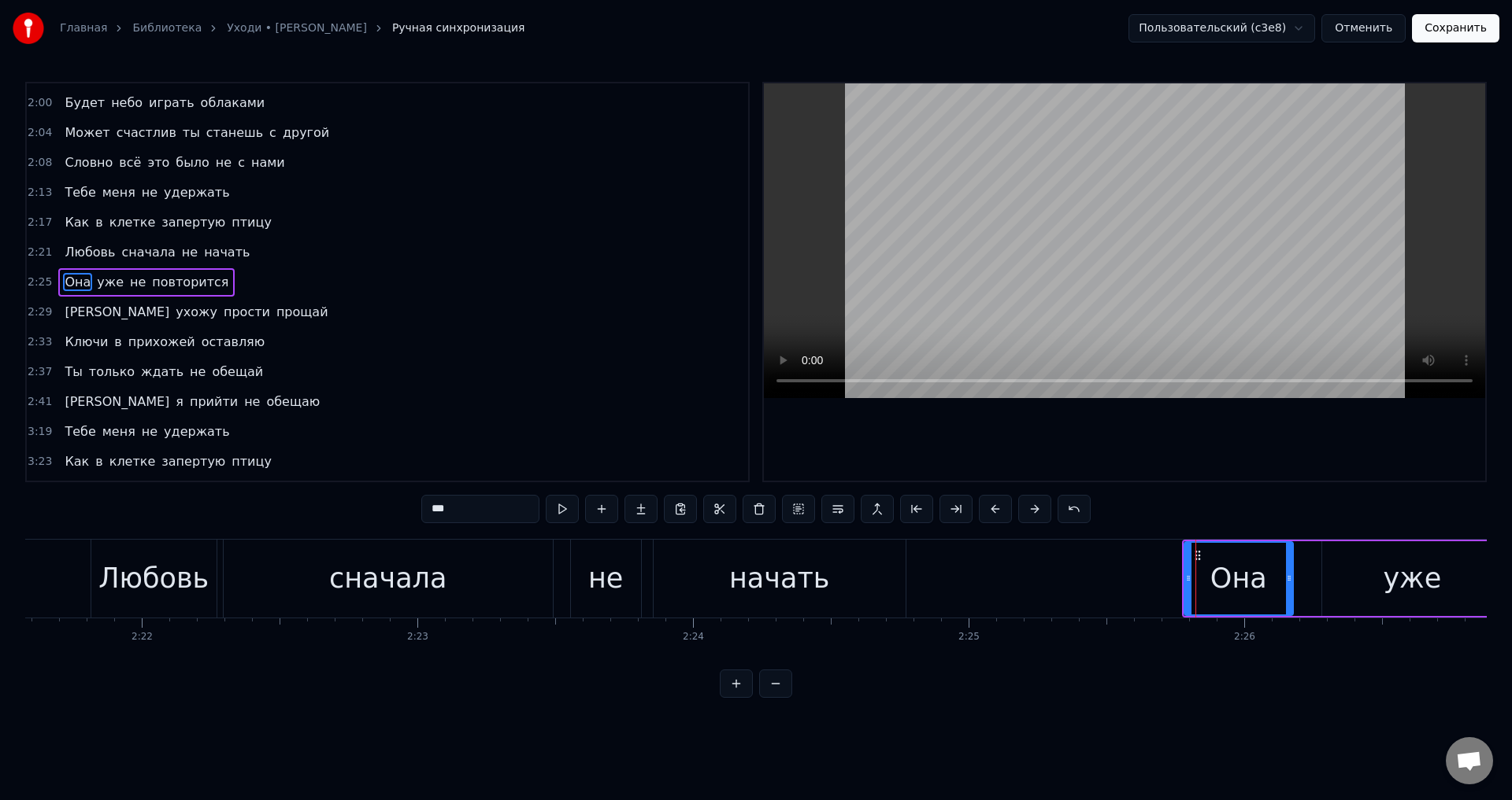
click at [65, 309] on span "[PERSON_NAME]" at bounding box center [117, 312] width 108 height 18
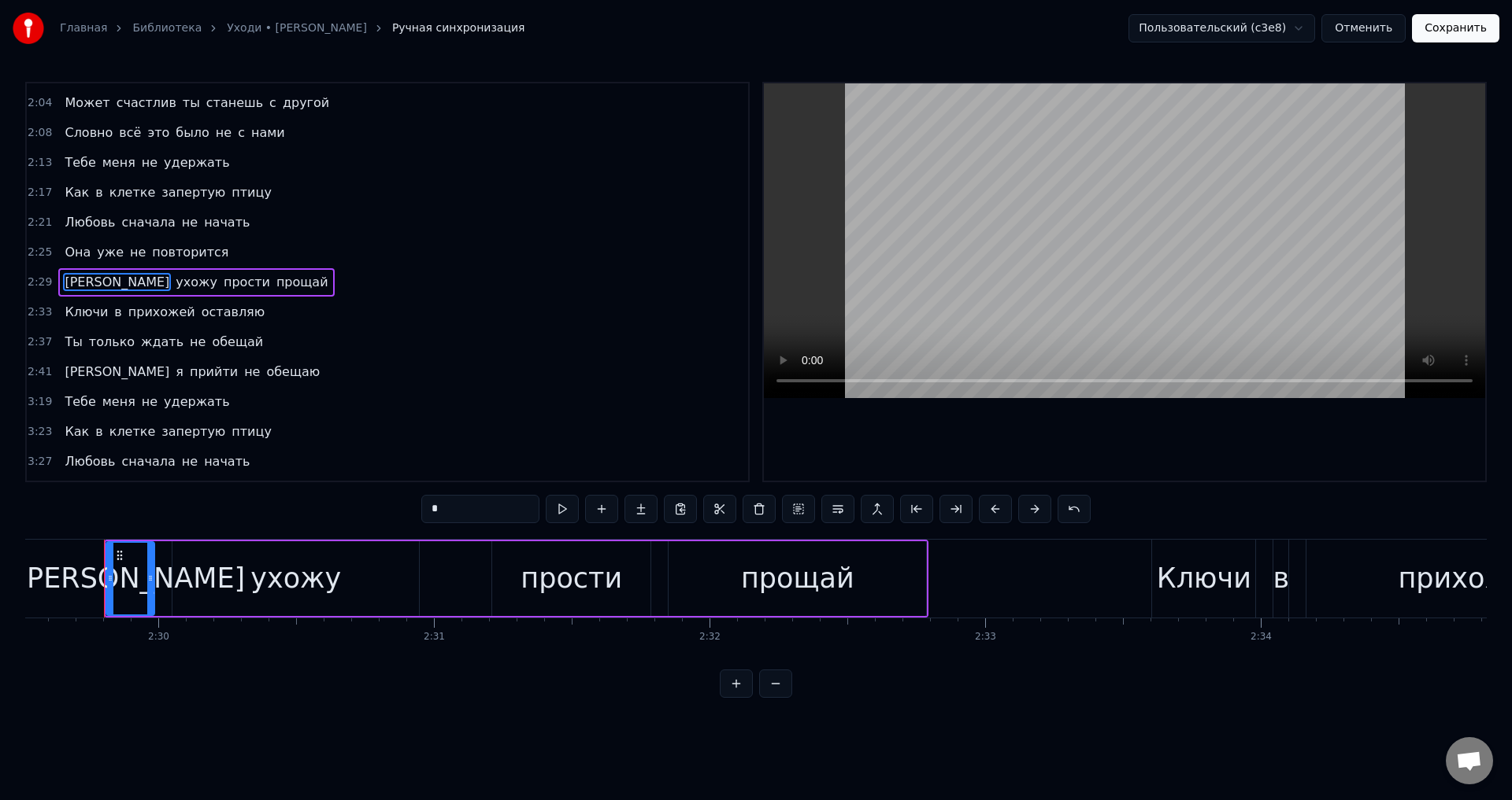
click at [994, 515] on button at bounding box center [996, 509] width 33 height 29
drag, startPoint x: 75, startPoint y: 311, endPoint x: 184, endPoint y: 342, distance: 113.3
click at [77, 313] on span "Ключи" at bounding box center [85, 312] width 46 height 18
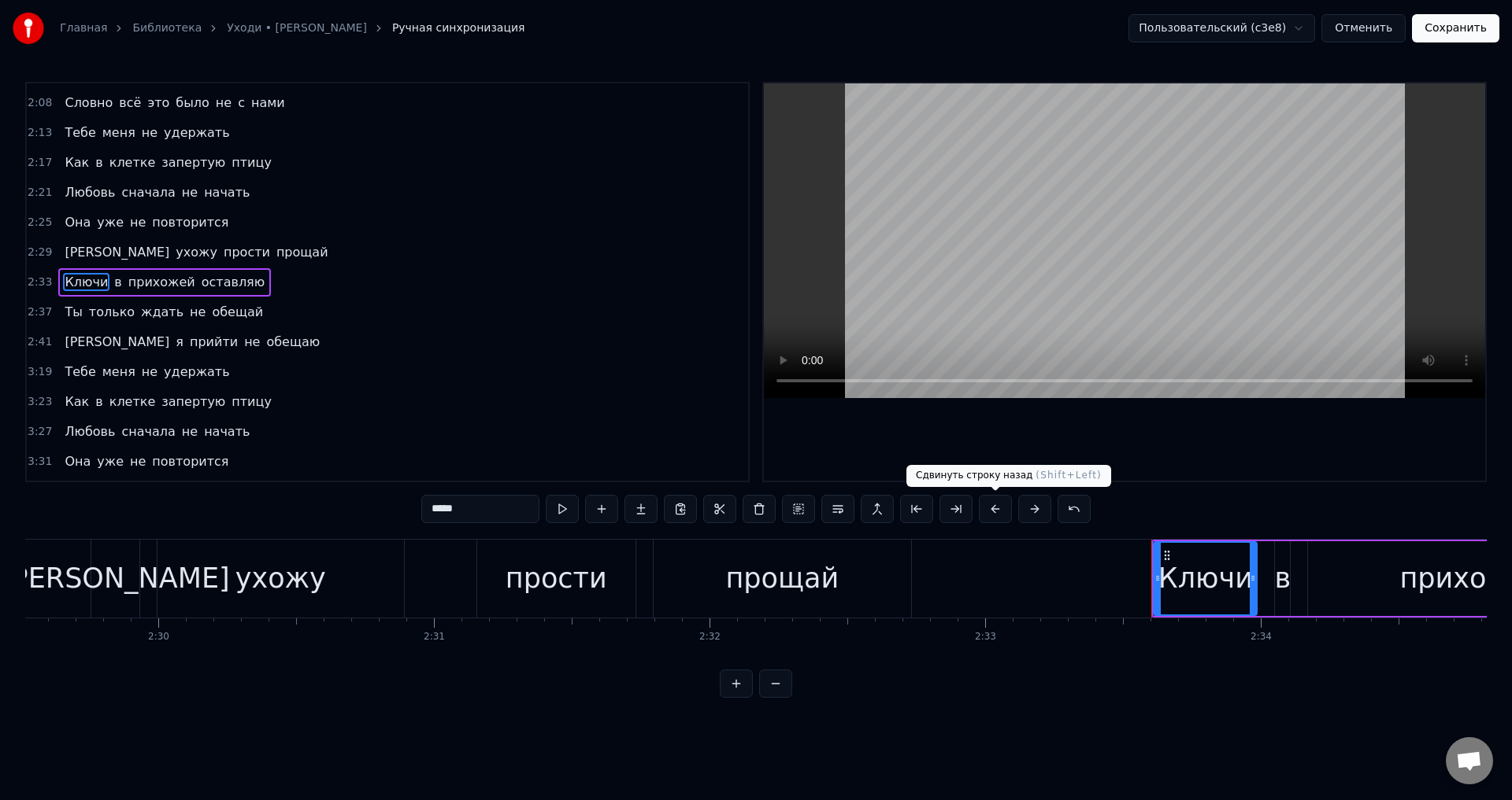
click at [992, 510] on button at bounding box center [996, 509] width 33 height 29
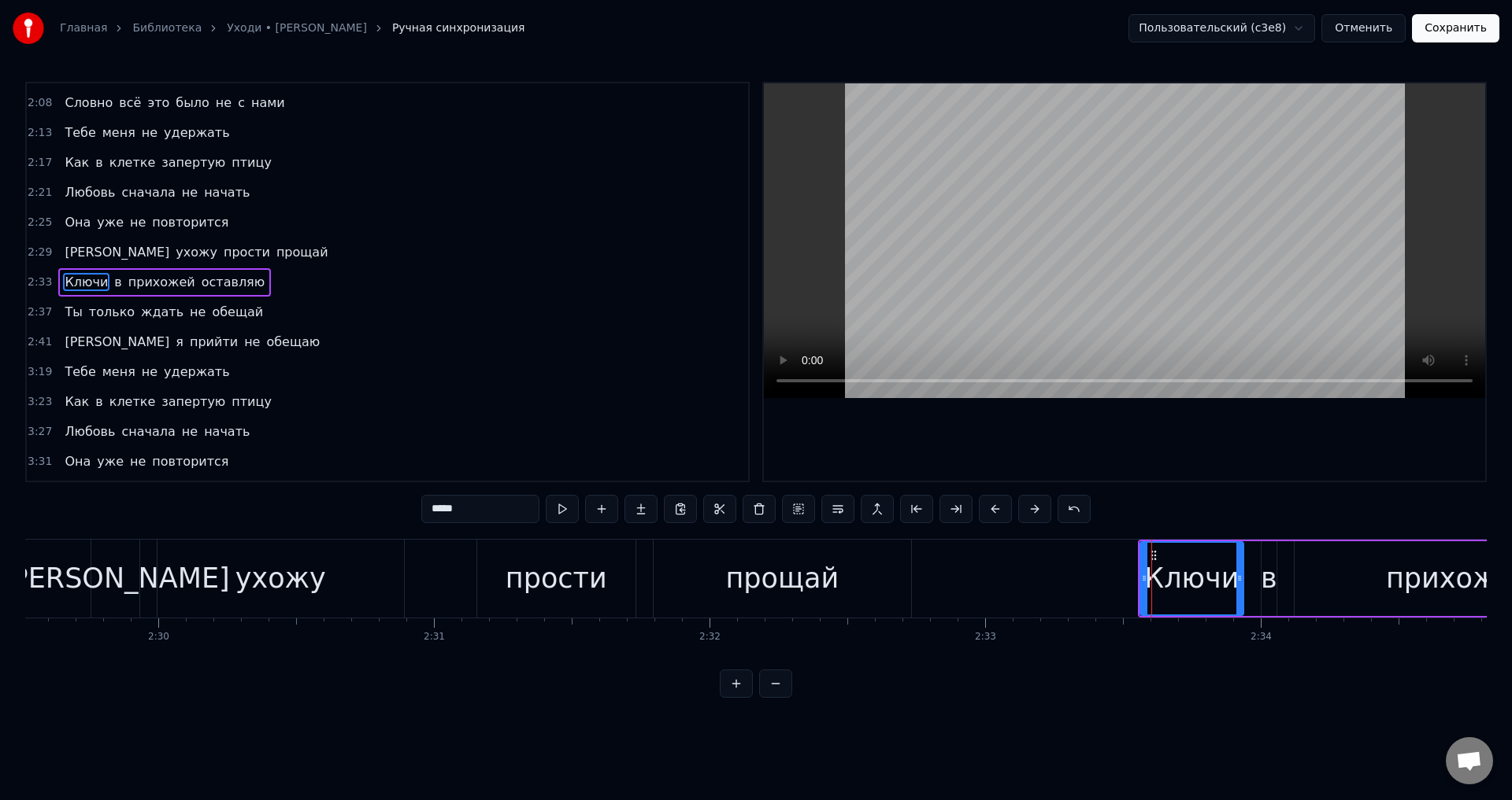
click at [63, 311] on span "Ты" at bounding box center [73, 312] width 21 height 18
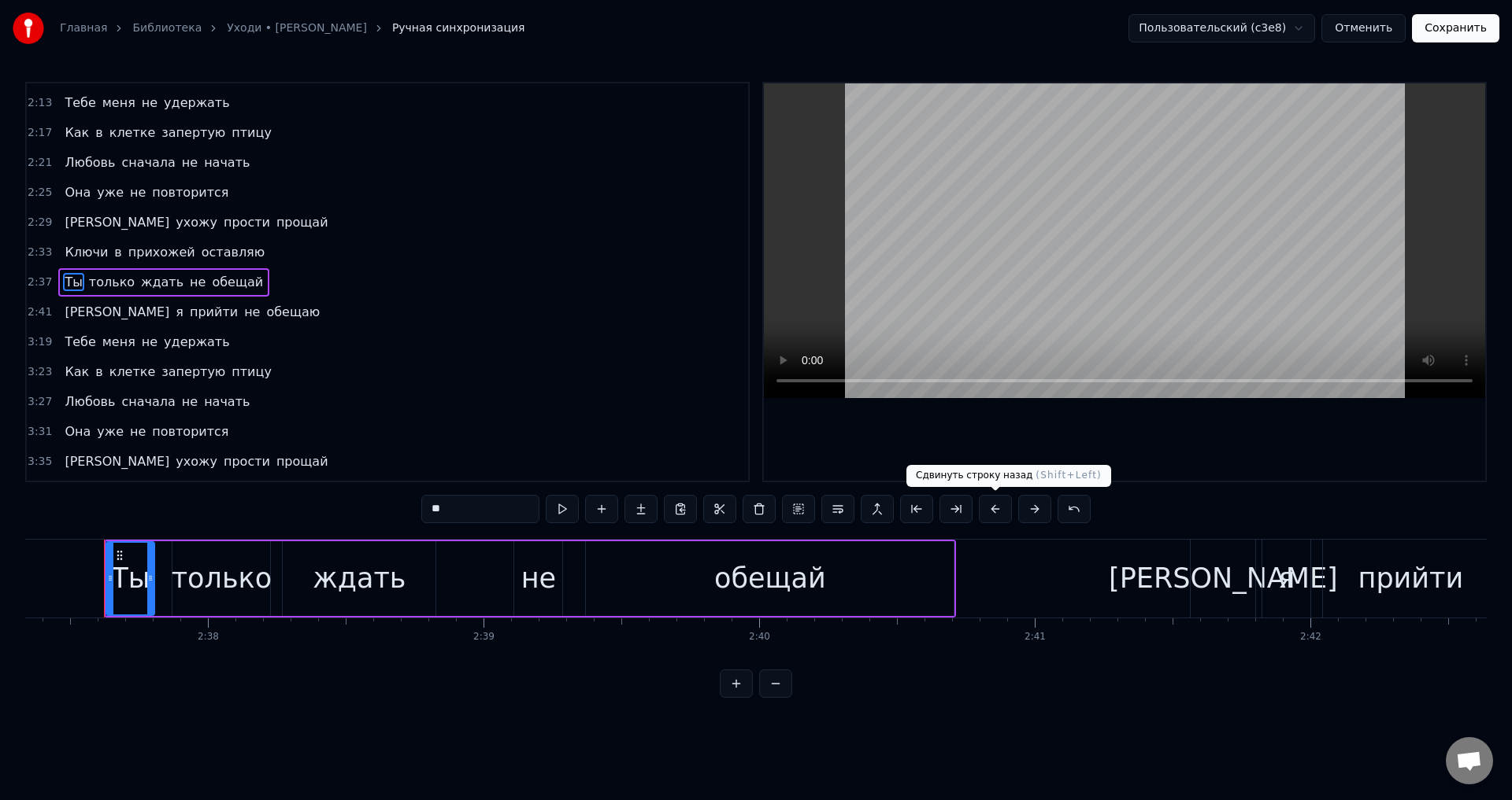
click at [989, 513] on button at bounding box center [996, 509] width 33 height 29
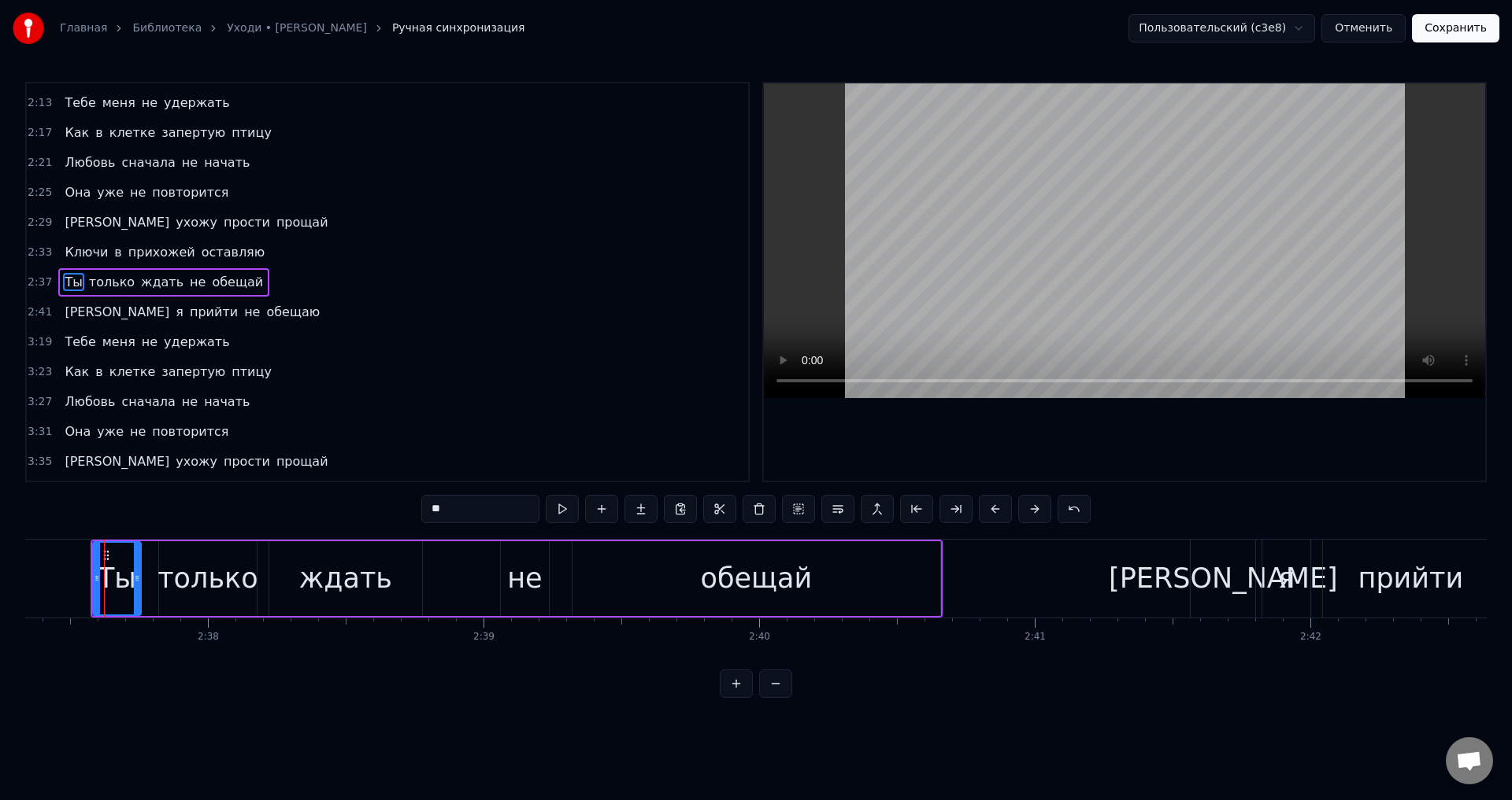
click at [63, 310] on span "[PERSON_NAME]" at bounding box center [117, 312] width 108 height 18
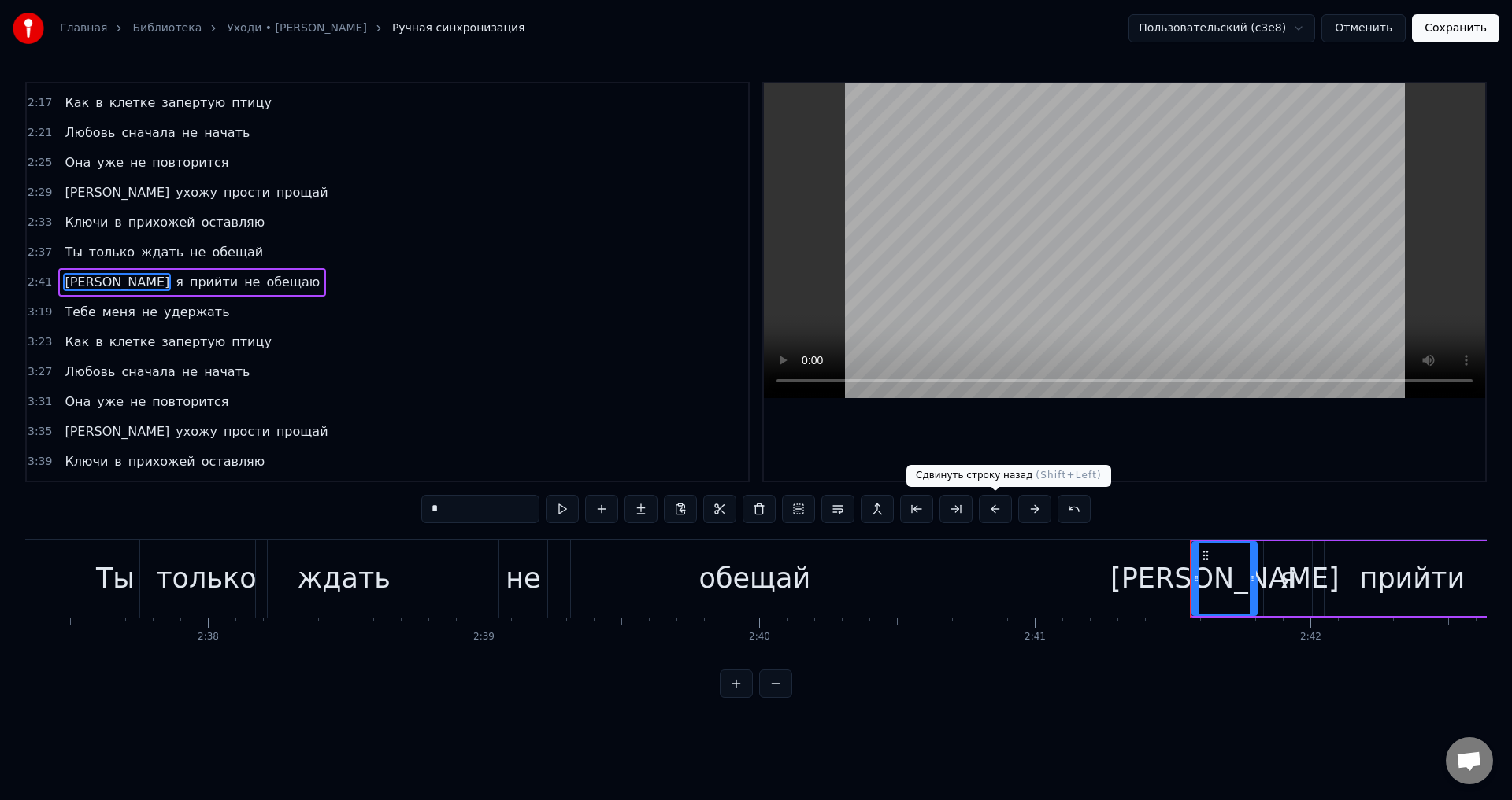
click at [995, 506] on button at bounding box center [996, 509] width 33 height 29
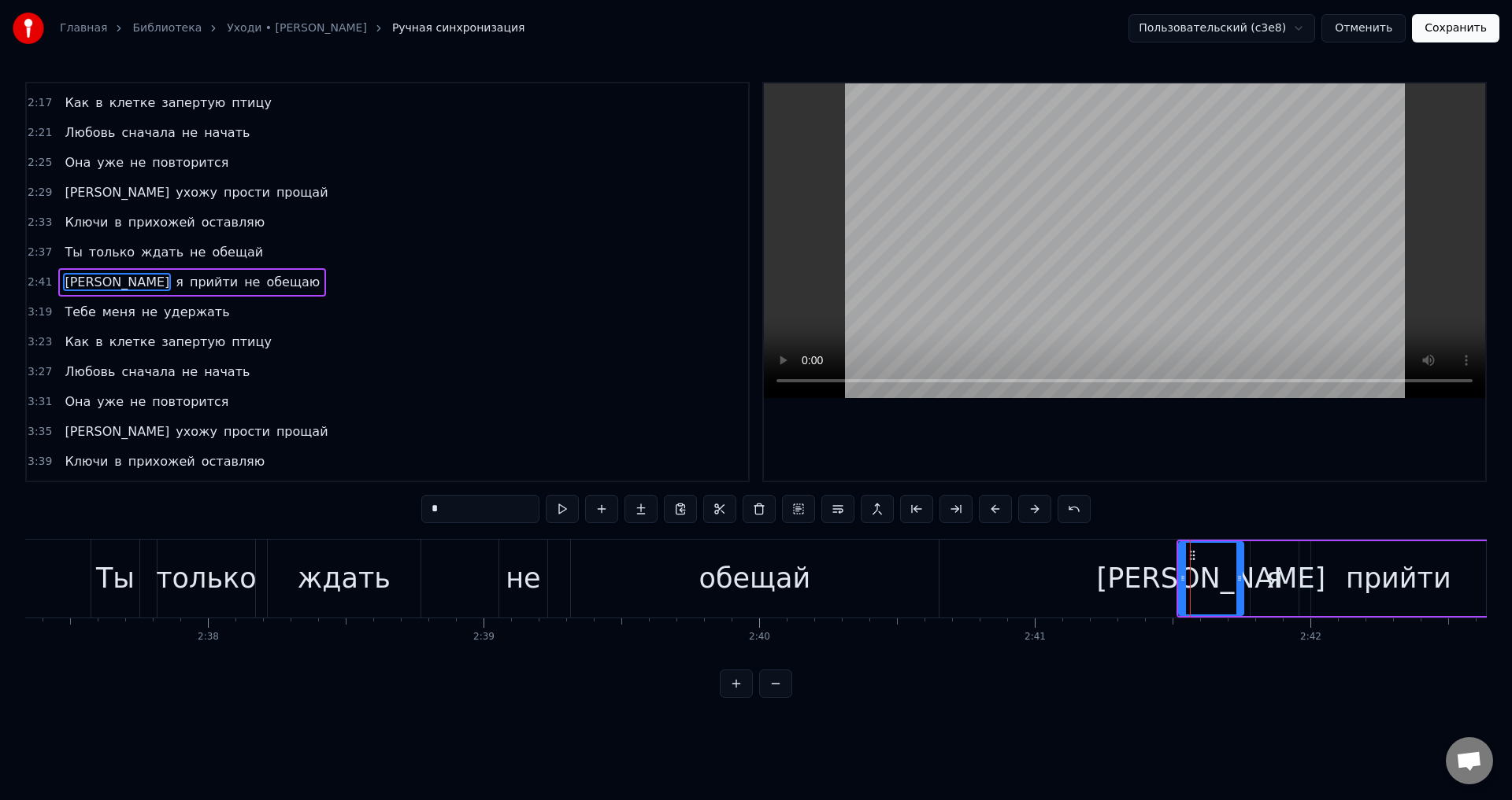
click at [77, 314] on span "Тебе" at bounding box center [79, 312] width 34 height 18
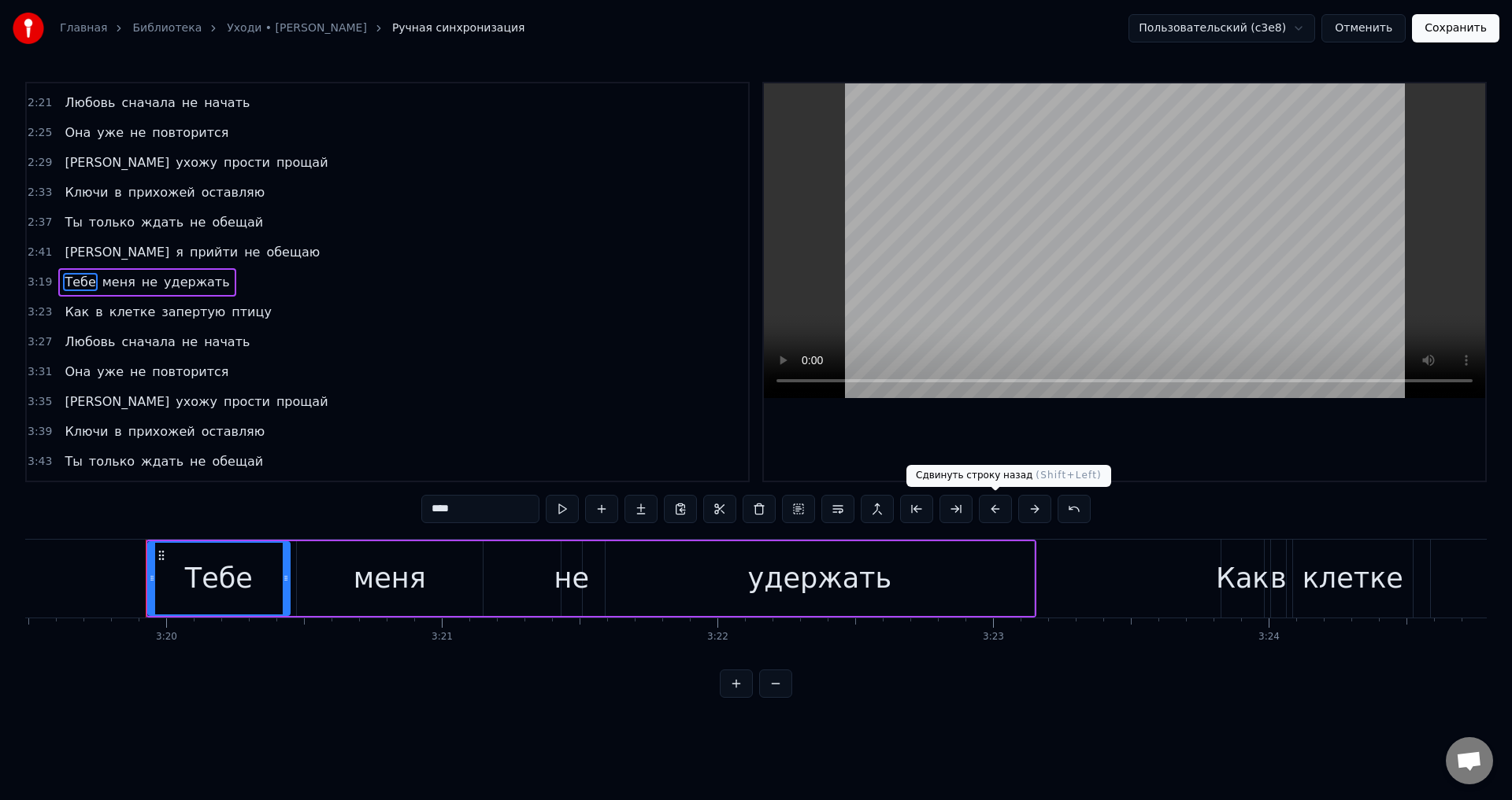
click at [989, 511] on button at bounding box center [996, 509] width 33 height 29
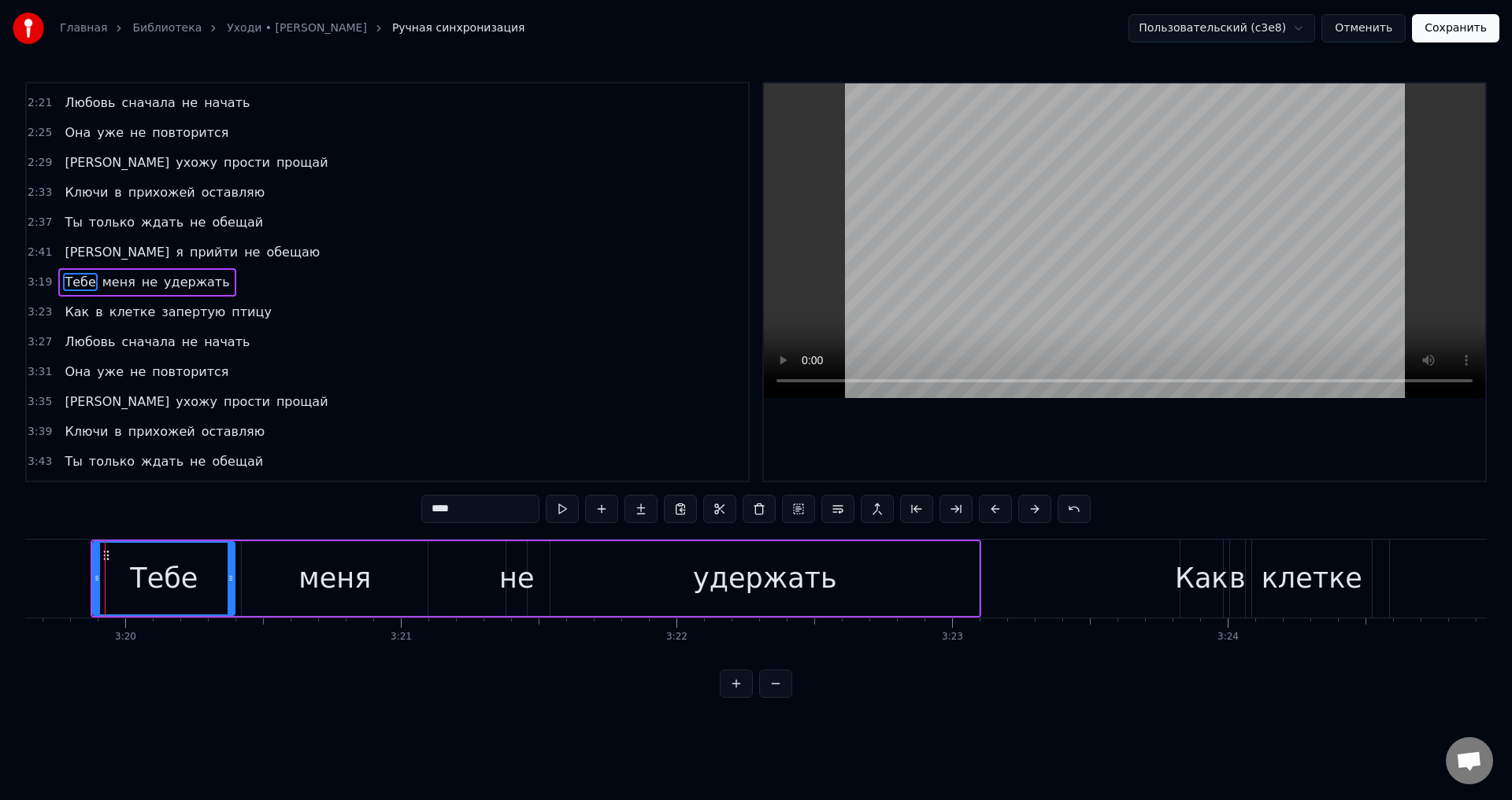
click at [64, 313] on span "Как" at bounding box center [77, 312] width 28 height 18
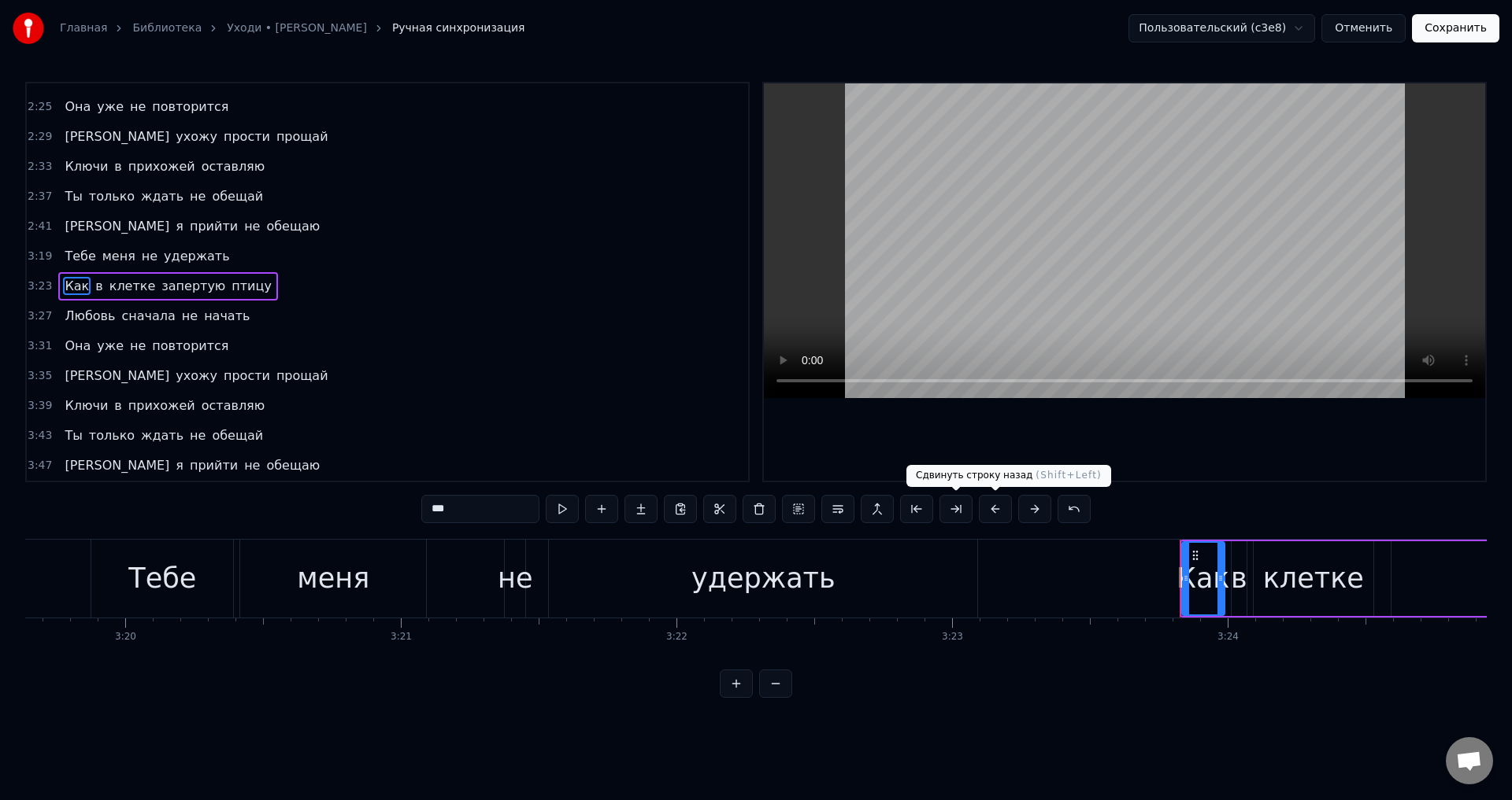
drag, startPoint x: 995, startPoint y: 514, endPoint x: 947, endPoint y: 532, distance: 51.3
click at [995, 516] on button at bounding box center [996, 509] width 33 height 29
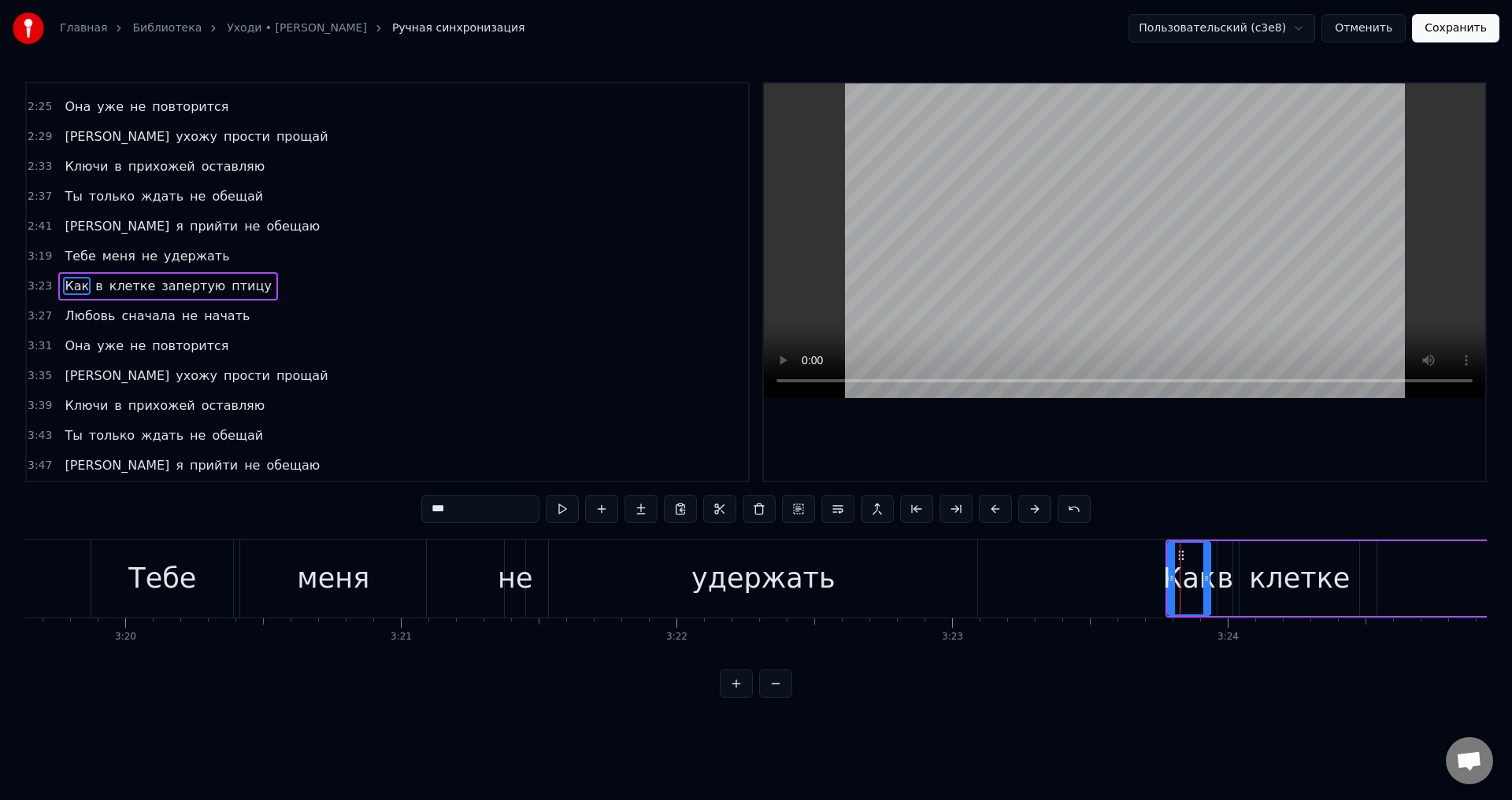
click at [65, 320] on span "Любовь" at bounding box center [89, 316] width 53 height 18
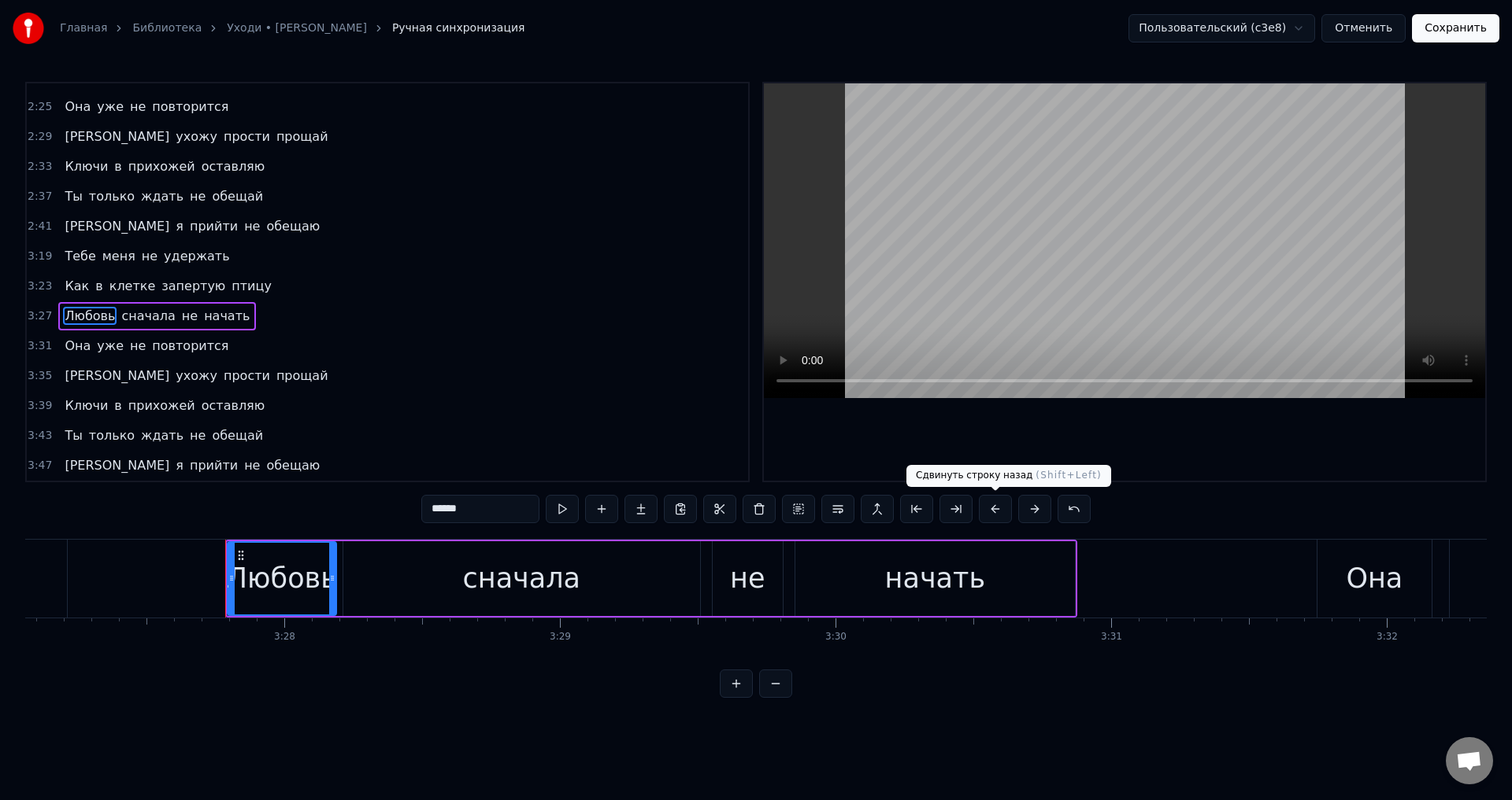
scroll to position [0, 57187]
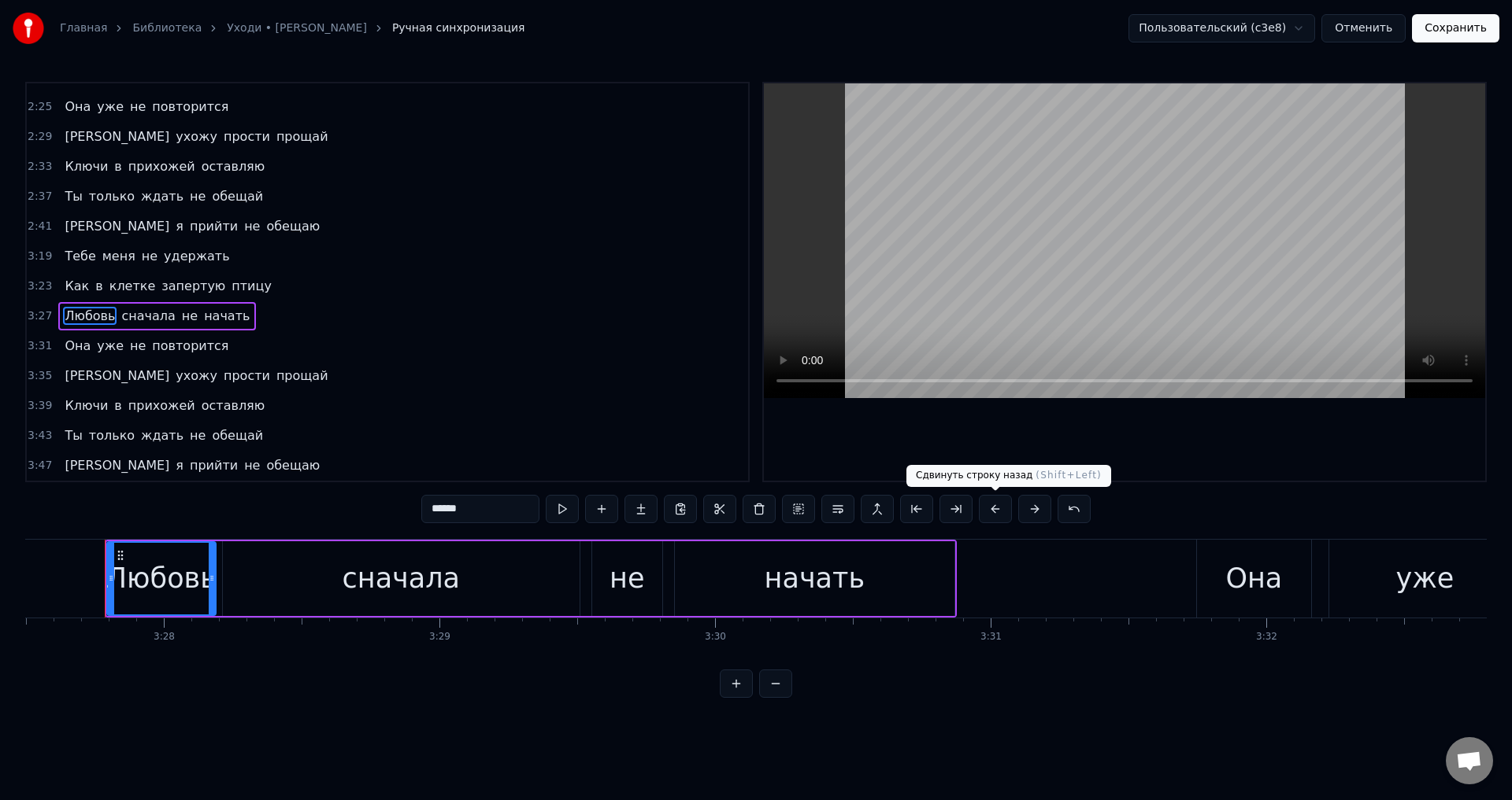
click at [991, 513] on button at bounding box center [996, 509] width 33 height 29
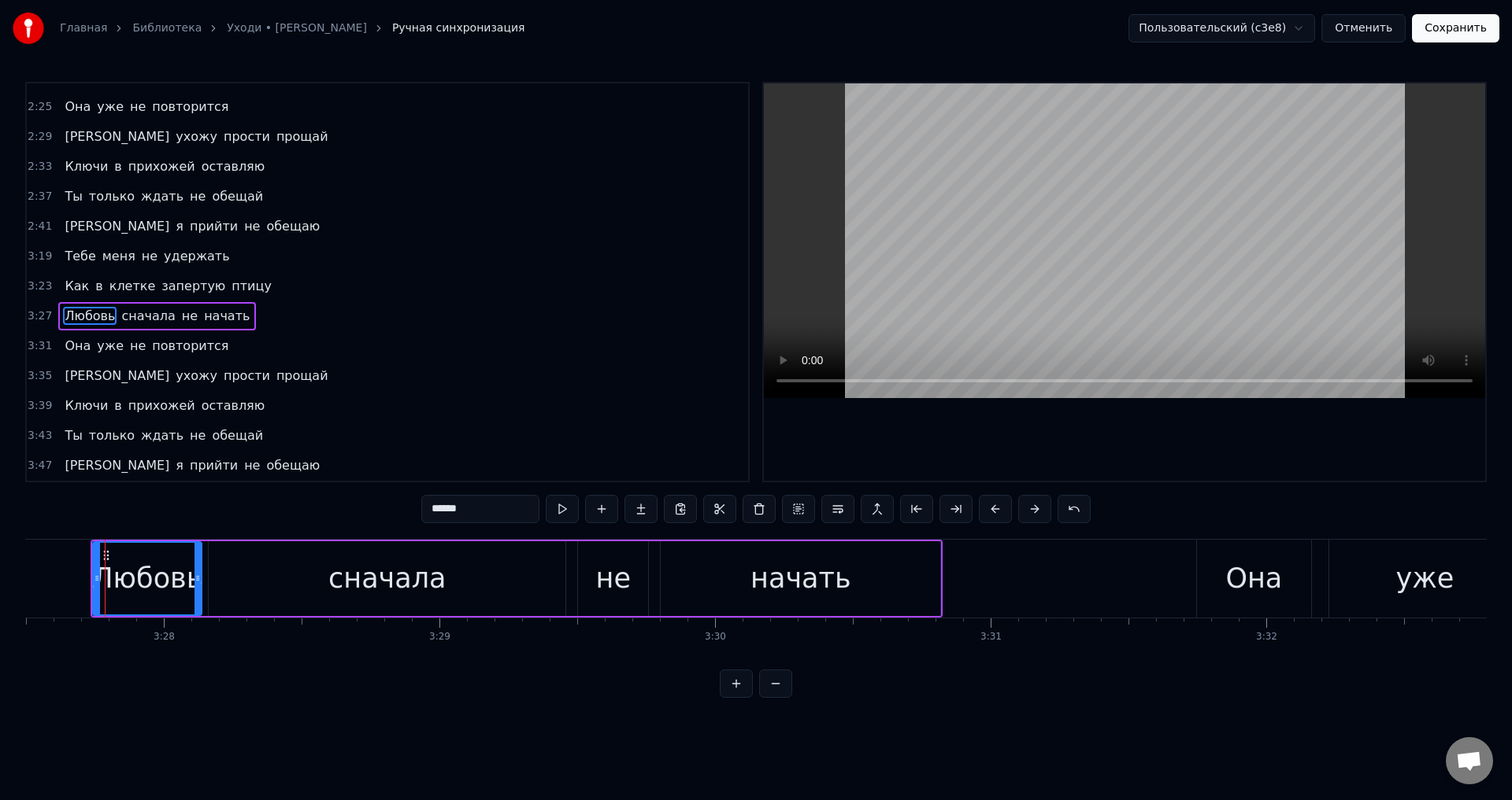
click at [71, 349] on span "Она" at bounding box center [77, 346] width 29 height 18
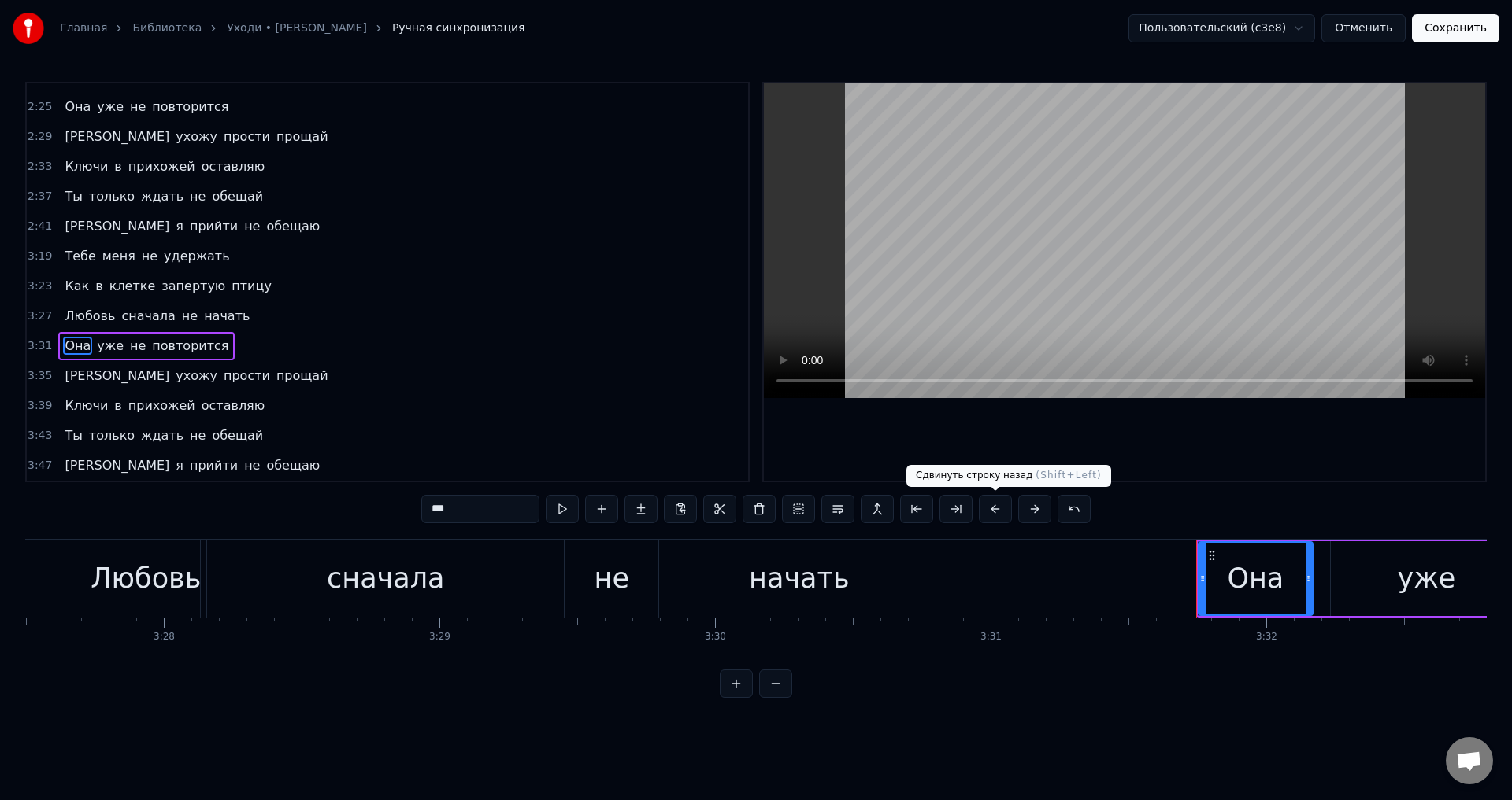
click at [995, 513] on button at bounding box center [996, 509] width 33 height 29
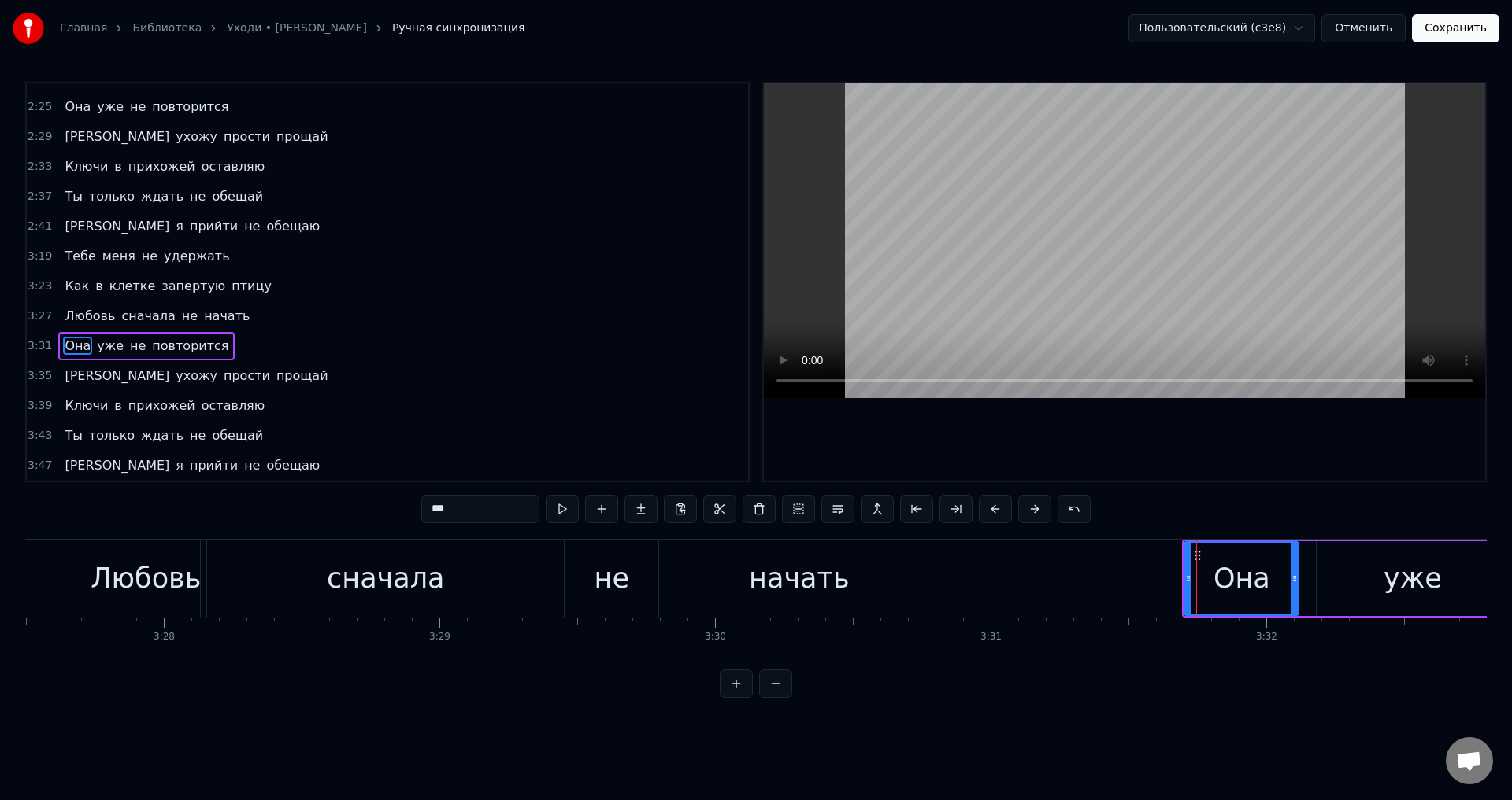
click at [66, 374] on span "[PERSON_NAME]" at bounding box center [117, 375] width 108 height 18
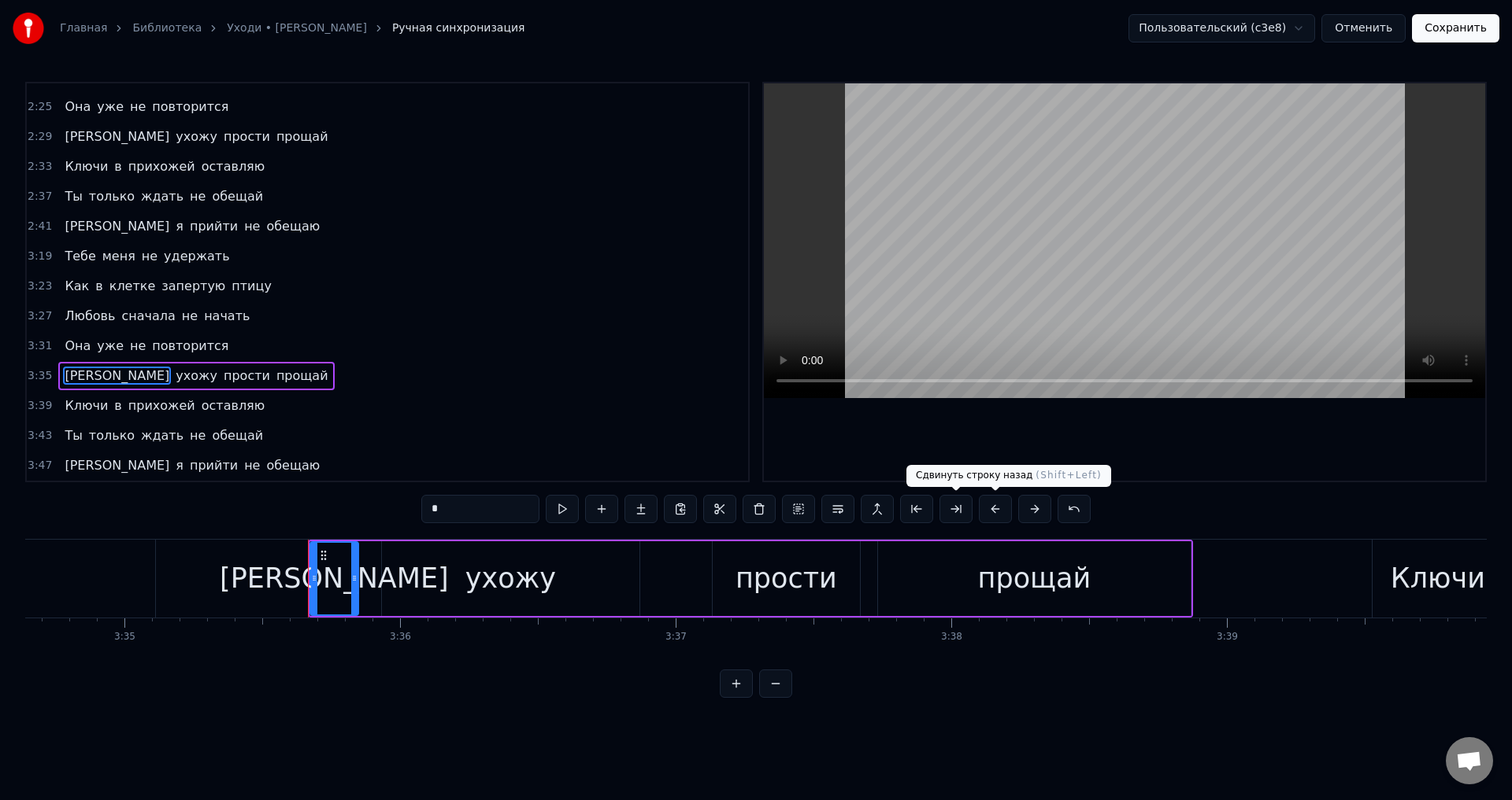
scroll to position [0, 59359]
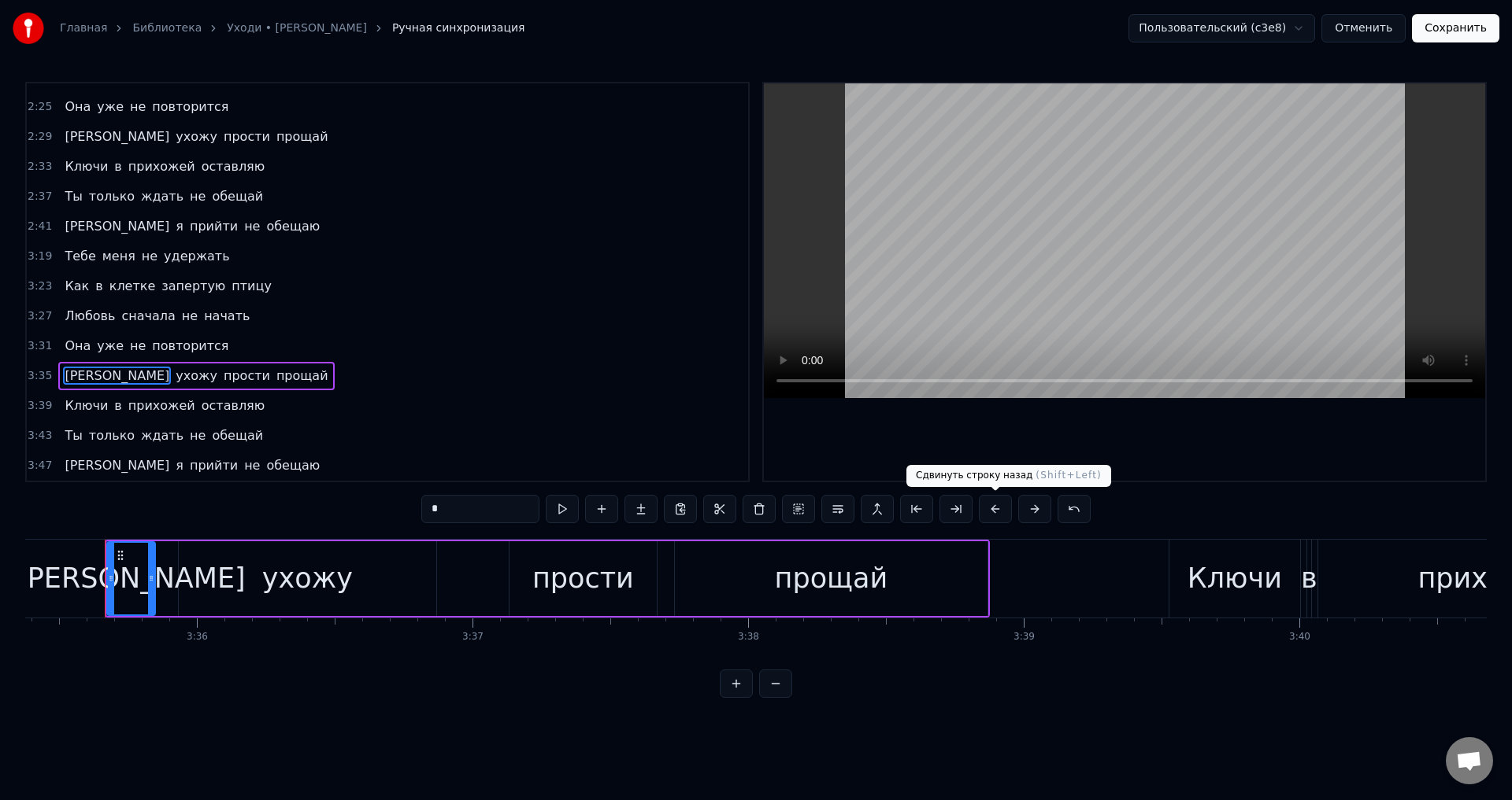
click at [996, 508] on button at bounding box center [996, 509] width 33 height 29
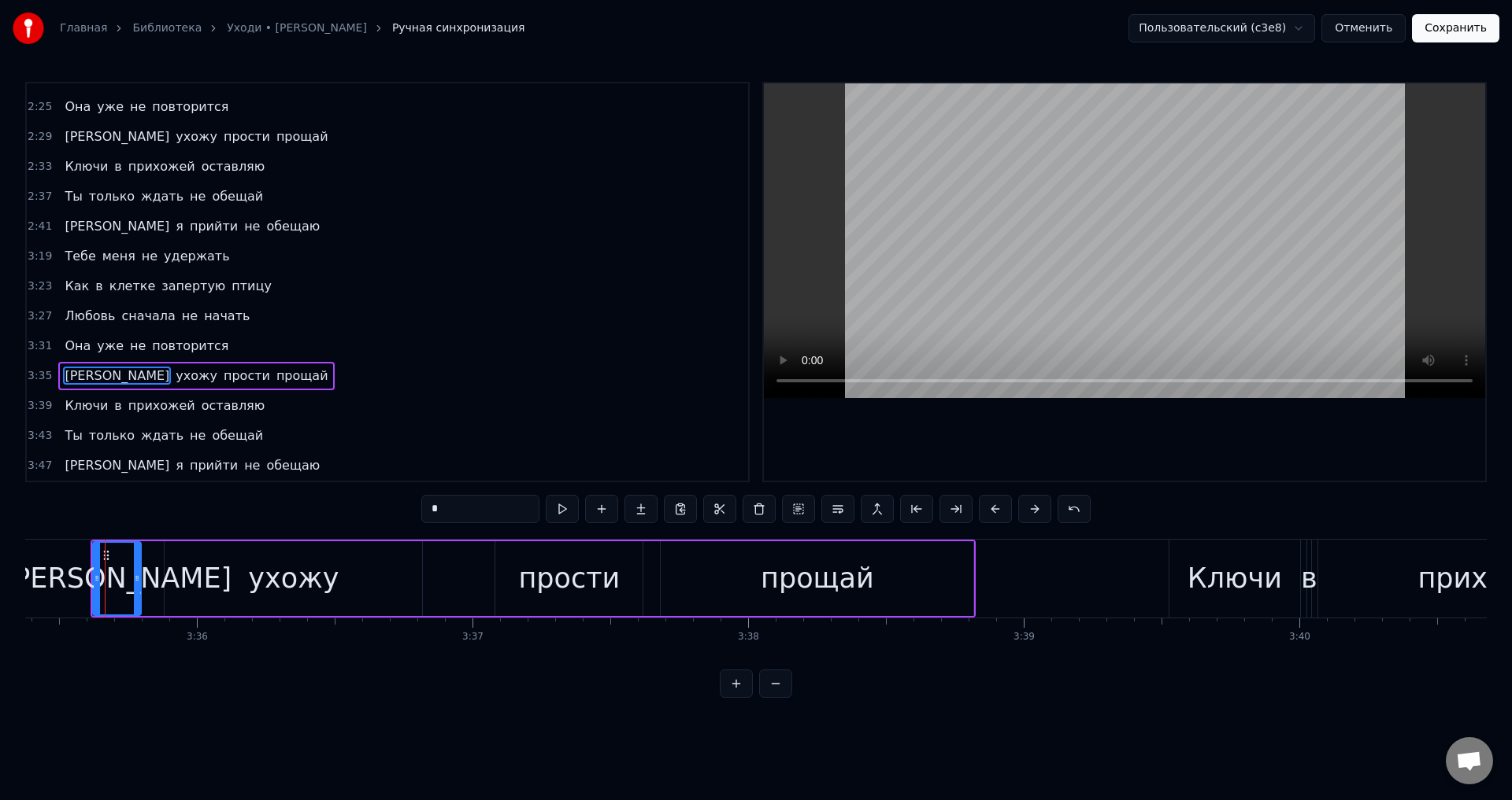
drag, startPoint x: 67, startPoint y: 400, endPoint x: 181, endPoint y: 457, distance: 127.5
click at [66, 400] on span "Ключи" at bounding box center [85, 406] width 46 height 18
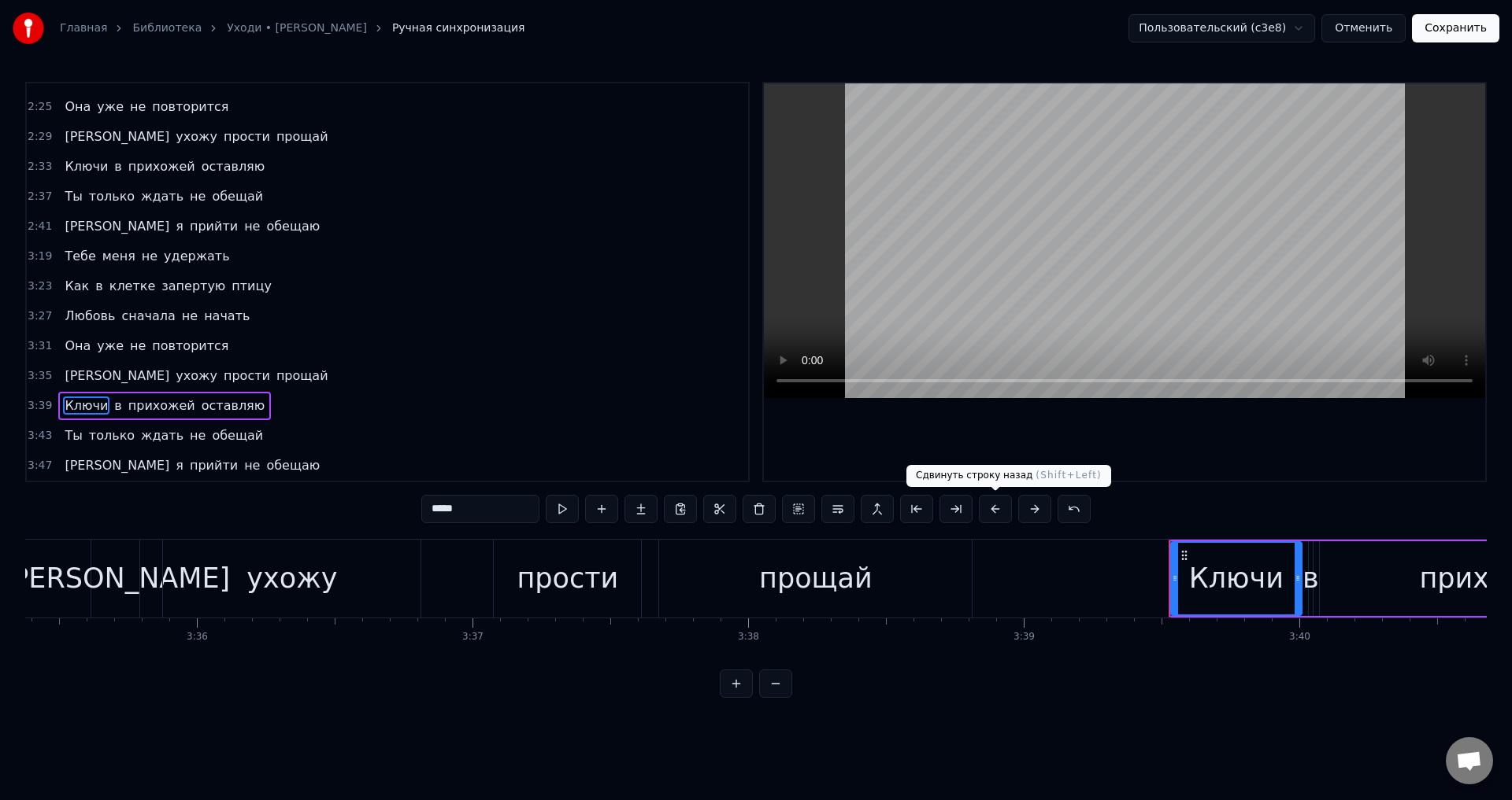
click at [990, 517] on button at bounding box center [996, 509] width 33 height 29
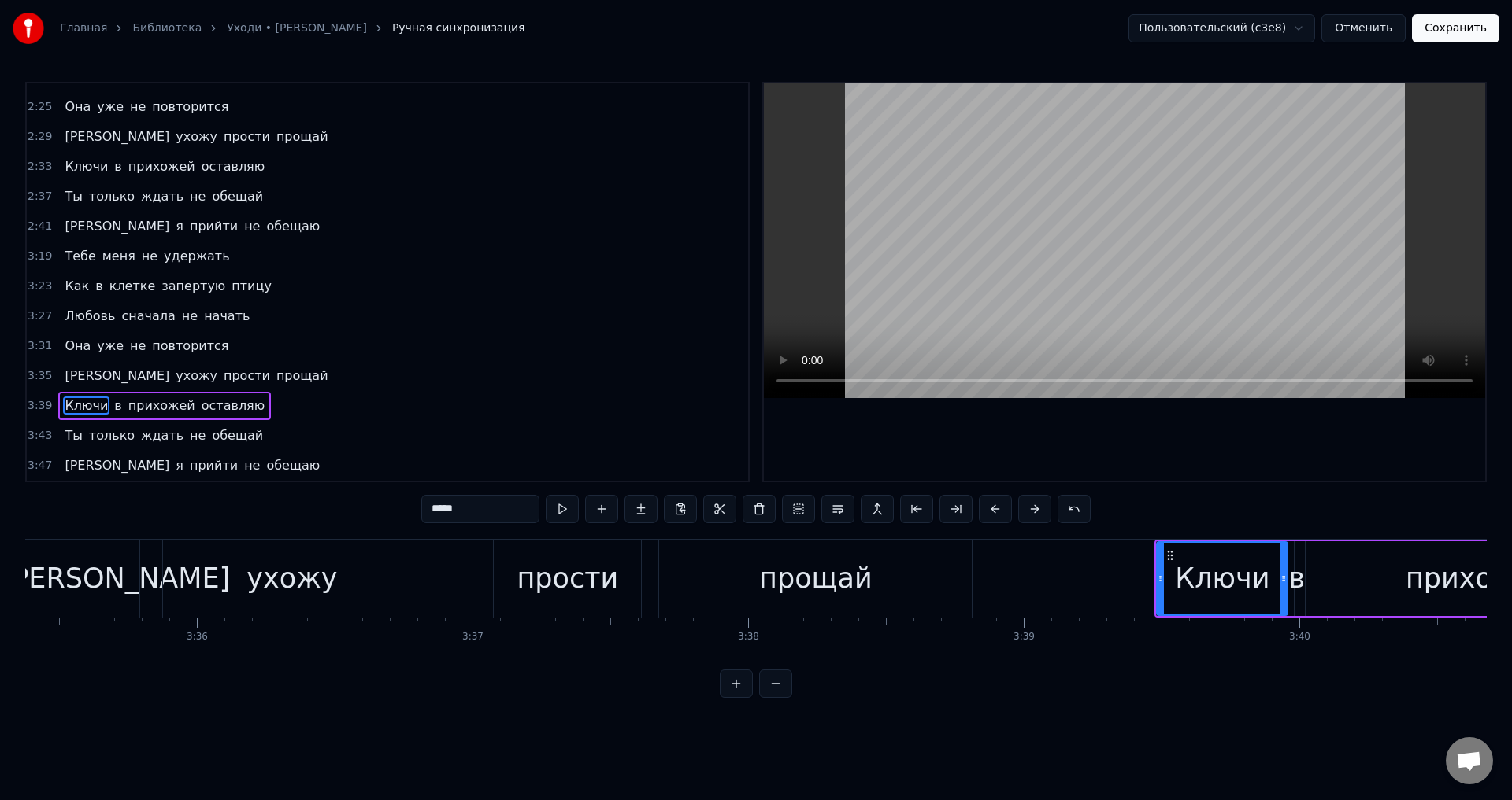
click at [71, 432] on span "Ты" at bounding box center [73, 435] width 21 height 18
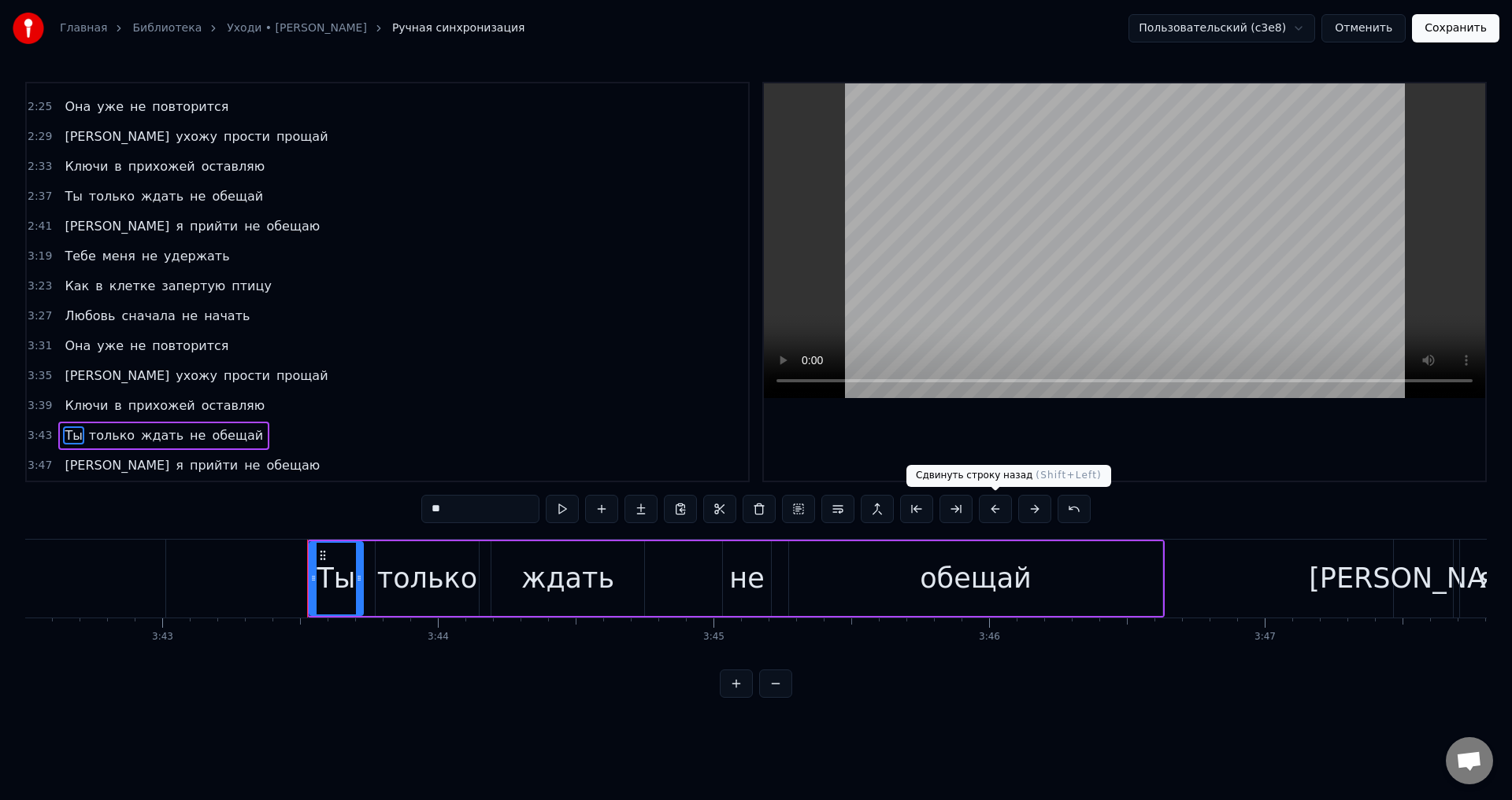
scroll to position [0, 61525]
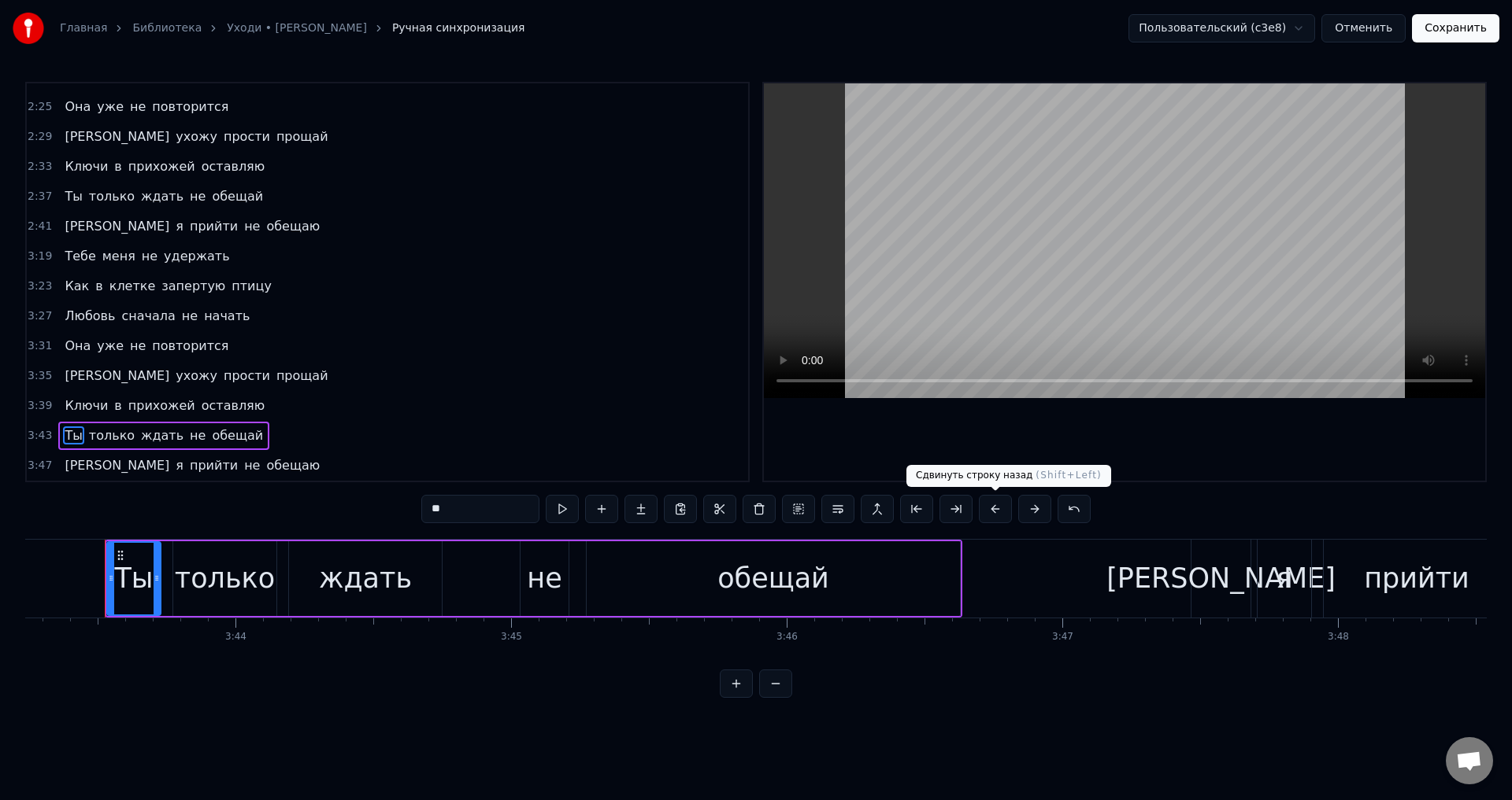
drag, startPoint x: 996, startPoint y: 508, endPoint x: 948, endPoint y: 528, distance: 52.0
click at [996, 509] on button at bounding box center [996, 509] width 33 height 29
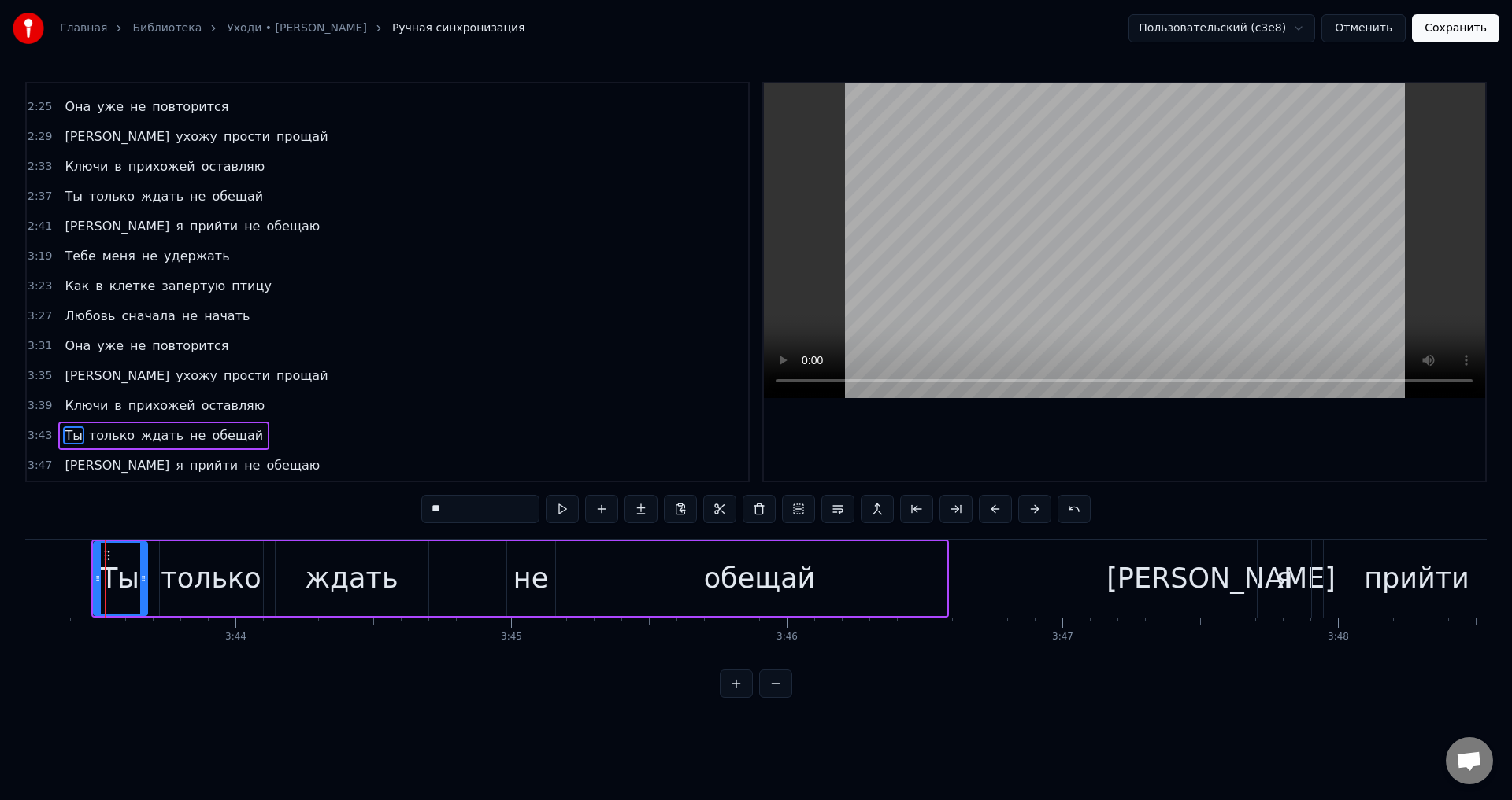
click at [63, 463] on span "[PERSON_NAME]" at bounding box center [117, 465] width 108 height 18
type input "*"
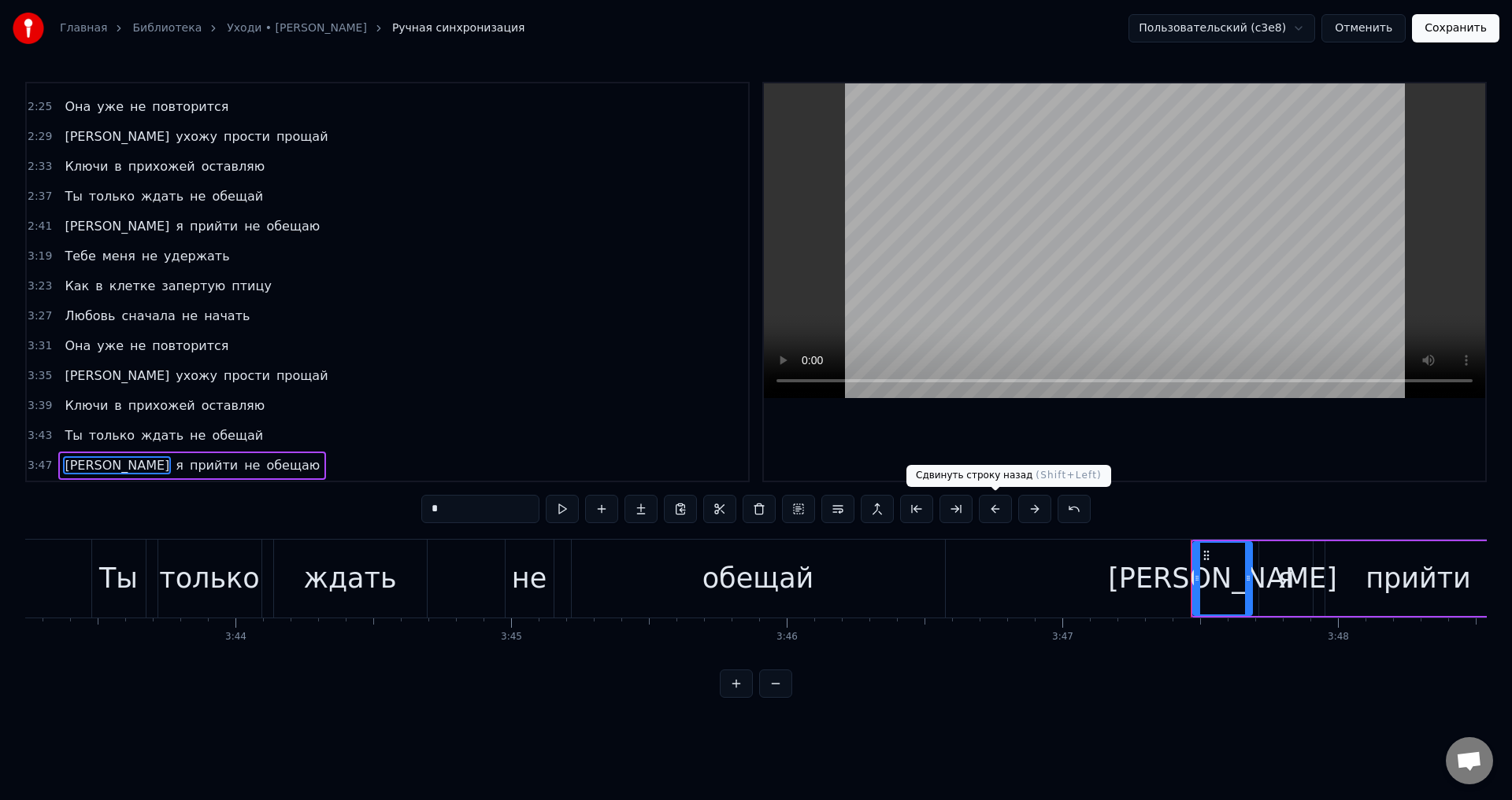
click at [997, 505] on button at bounding box center [996, 509] width 33 height 29
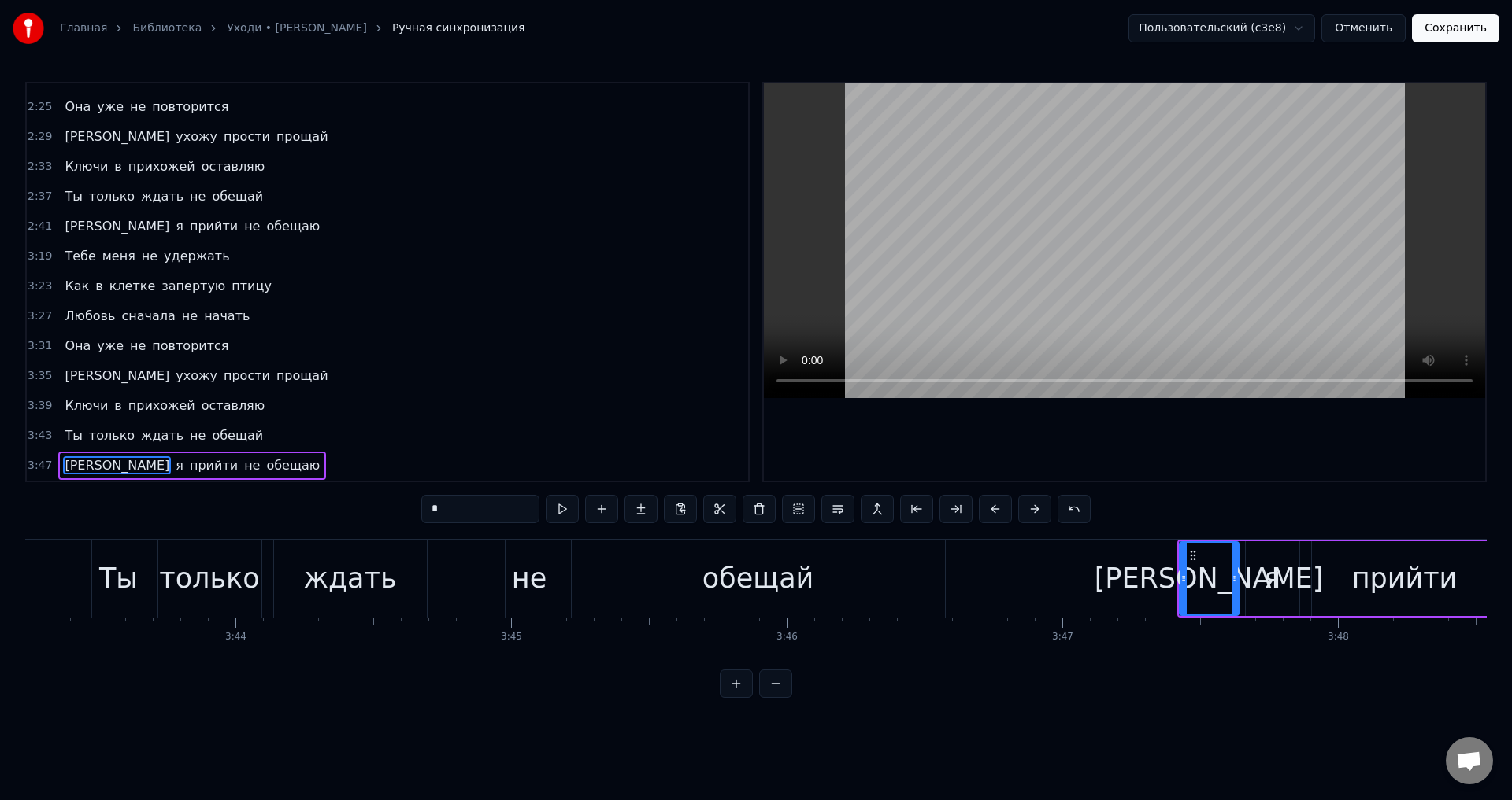
click at [1441, 28] on button "Сохранить" at bounding box center [1455, 28] width 87 height 29
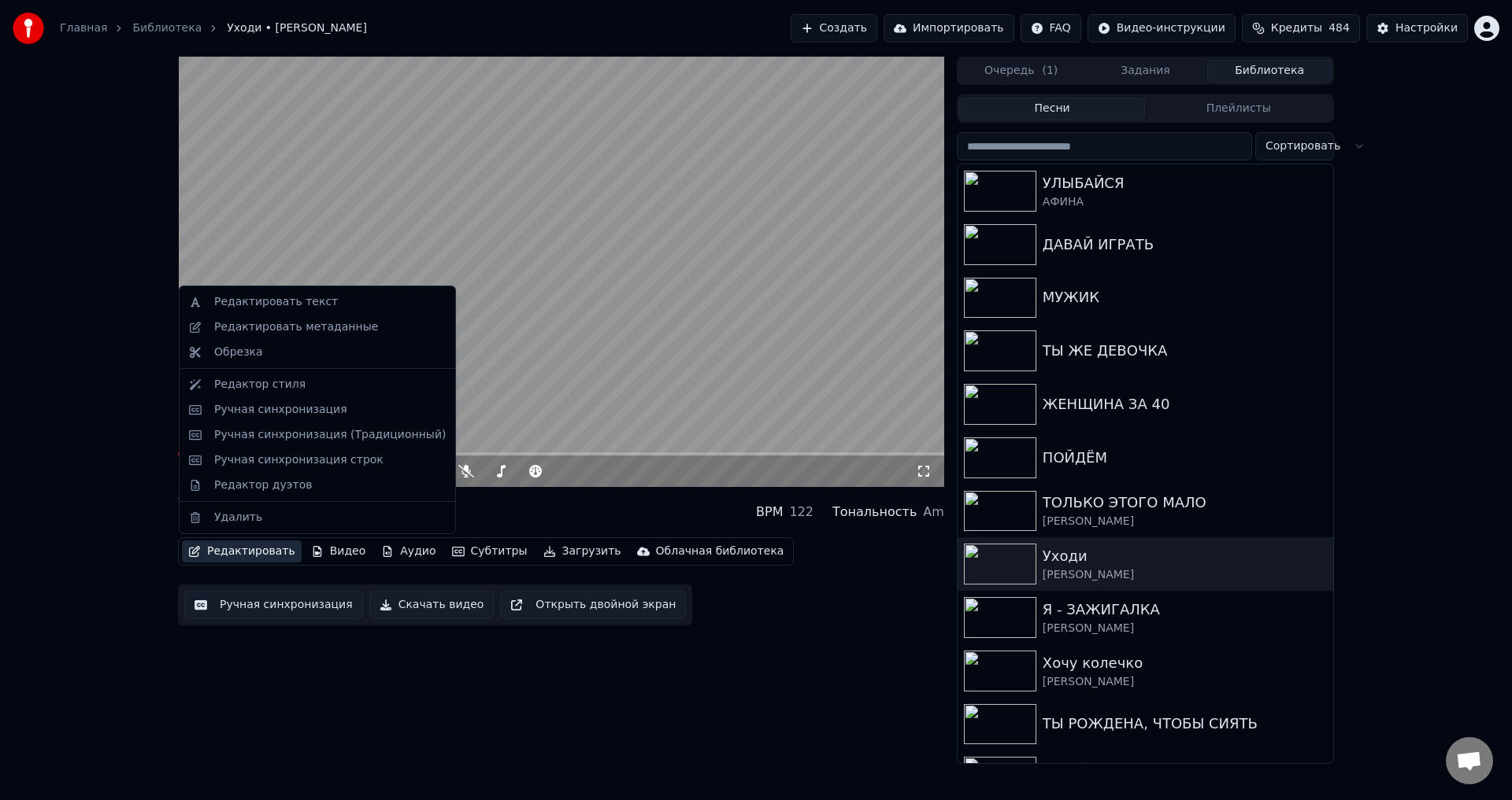
click at [245, 558] on button "Редактировать" at bounding box center [241, 551] width 119 height 22
click at [310, 323] on div "Редактировать метаданные" at bounding box center [296, 327] width 164 height 16
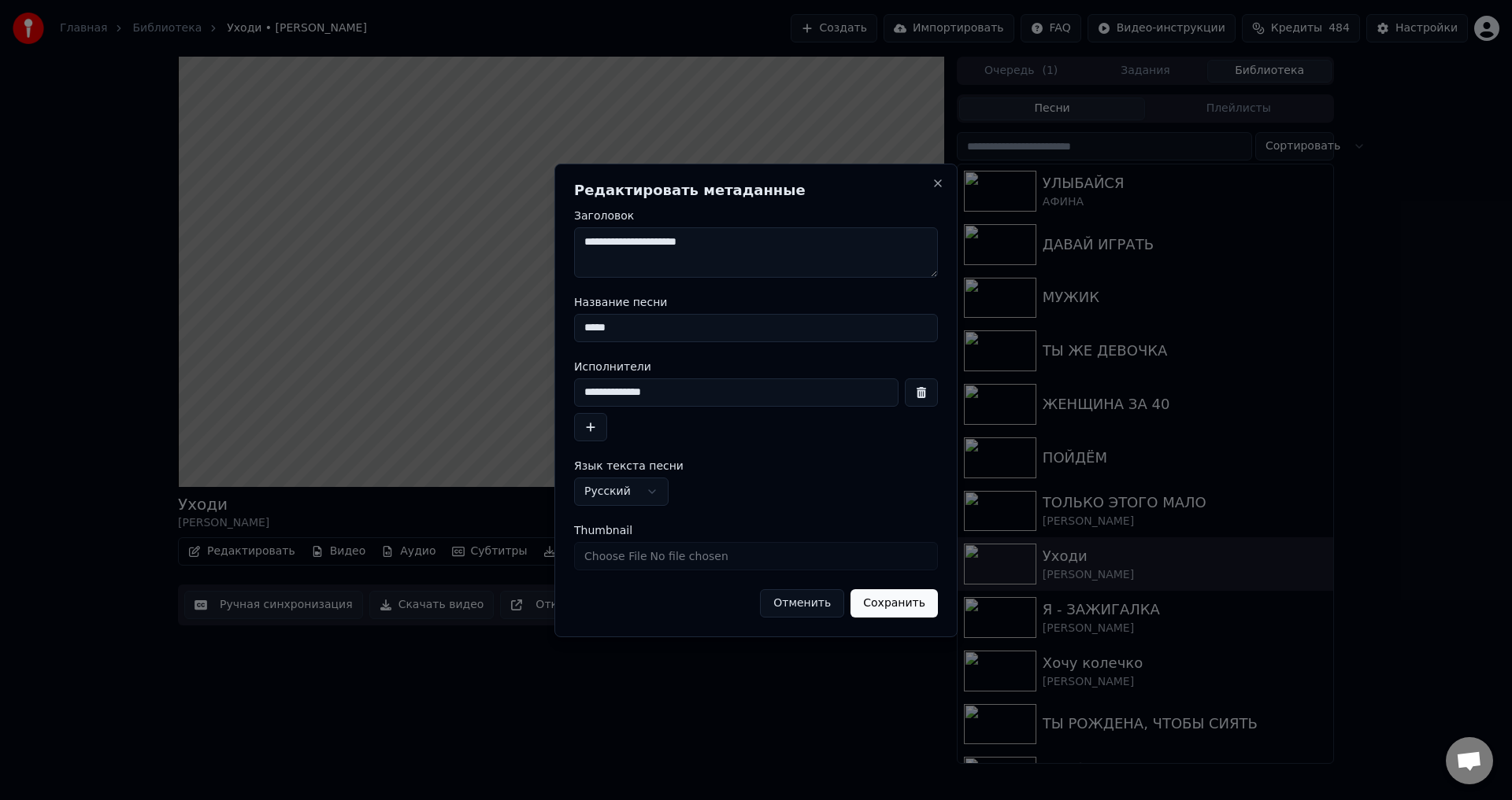
drag, startPoint x: 590, startPoint y: 330, endPoint x: 703, endPoint y: 333, distance: 113.0
click at [703, 333] on input "*****" at bounding box center [756, 328] width 364 height 29
type input "*****"
drag, startPoint x: 590, startPoint y: 393, endPoint x: 629, endPoint y: 394, distance: 39.0
click at [629, 394] on input "**********" at bounding box center [736, 393] width 324 height 29
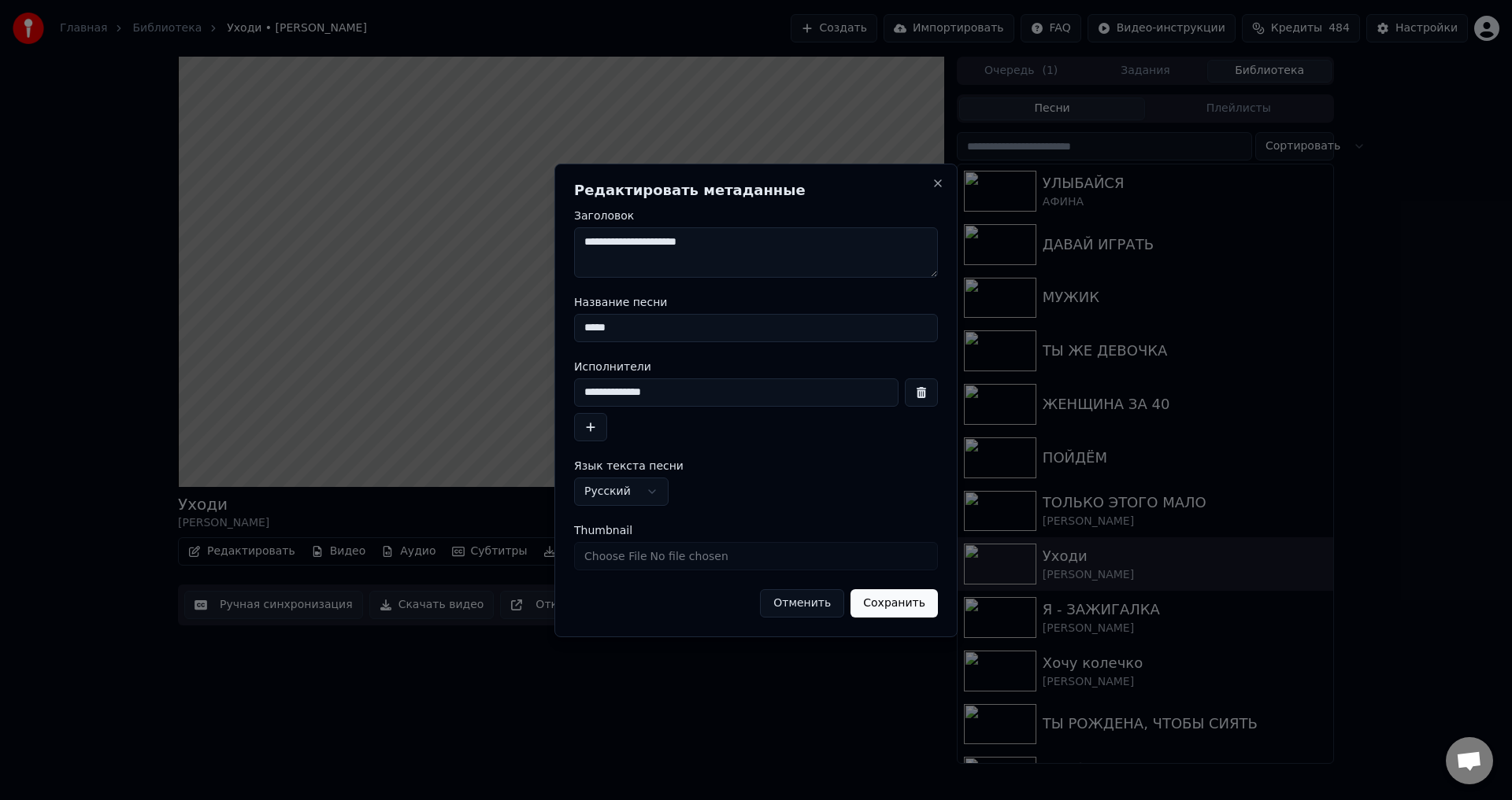
type input "**********"
click at [905, 601] on button "Сохранить" at bounding box center [894, 603] width 87 height 29
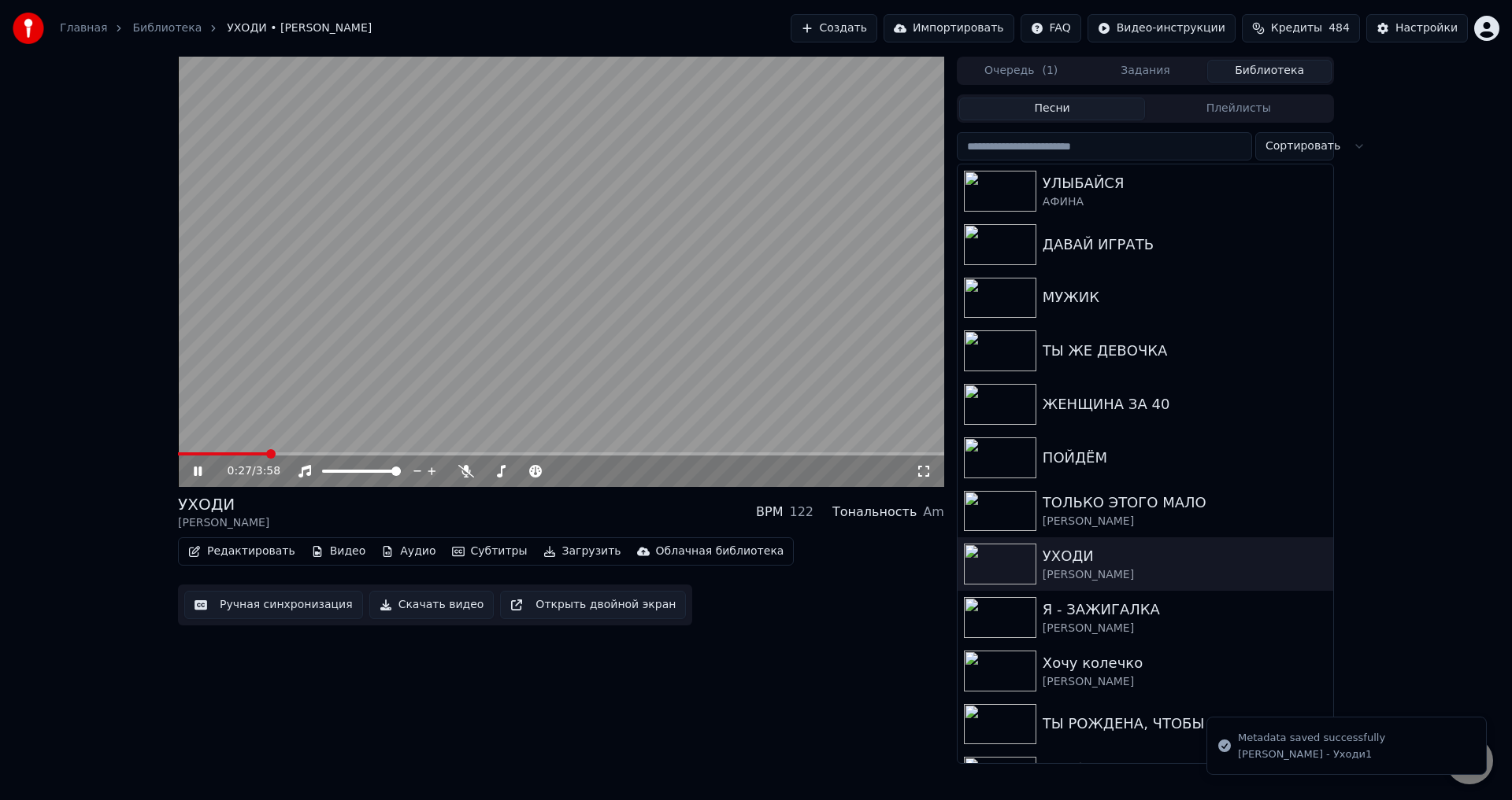
click at [924, 471] on icon at bounding box center [923, 471] width 16 height 12
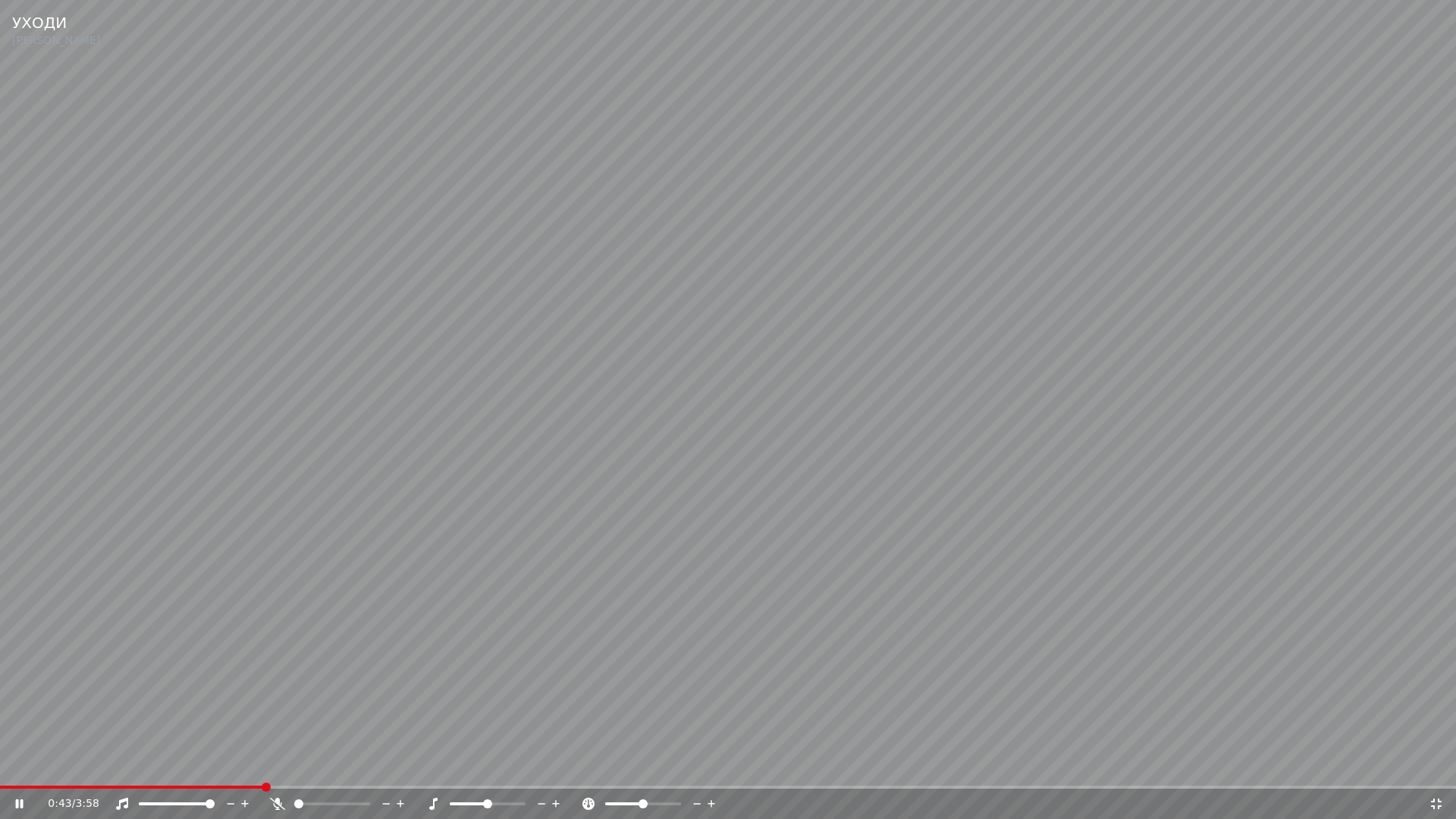
click at [962, 391] on video at bounding box center [728, 410] width 1456 height 819
click at [1438, 771] on icon at bounding box center [1436, 804] width 15 height 12
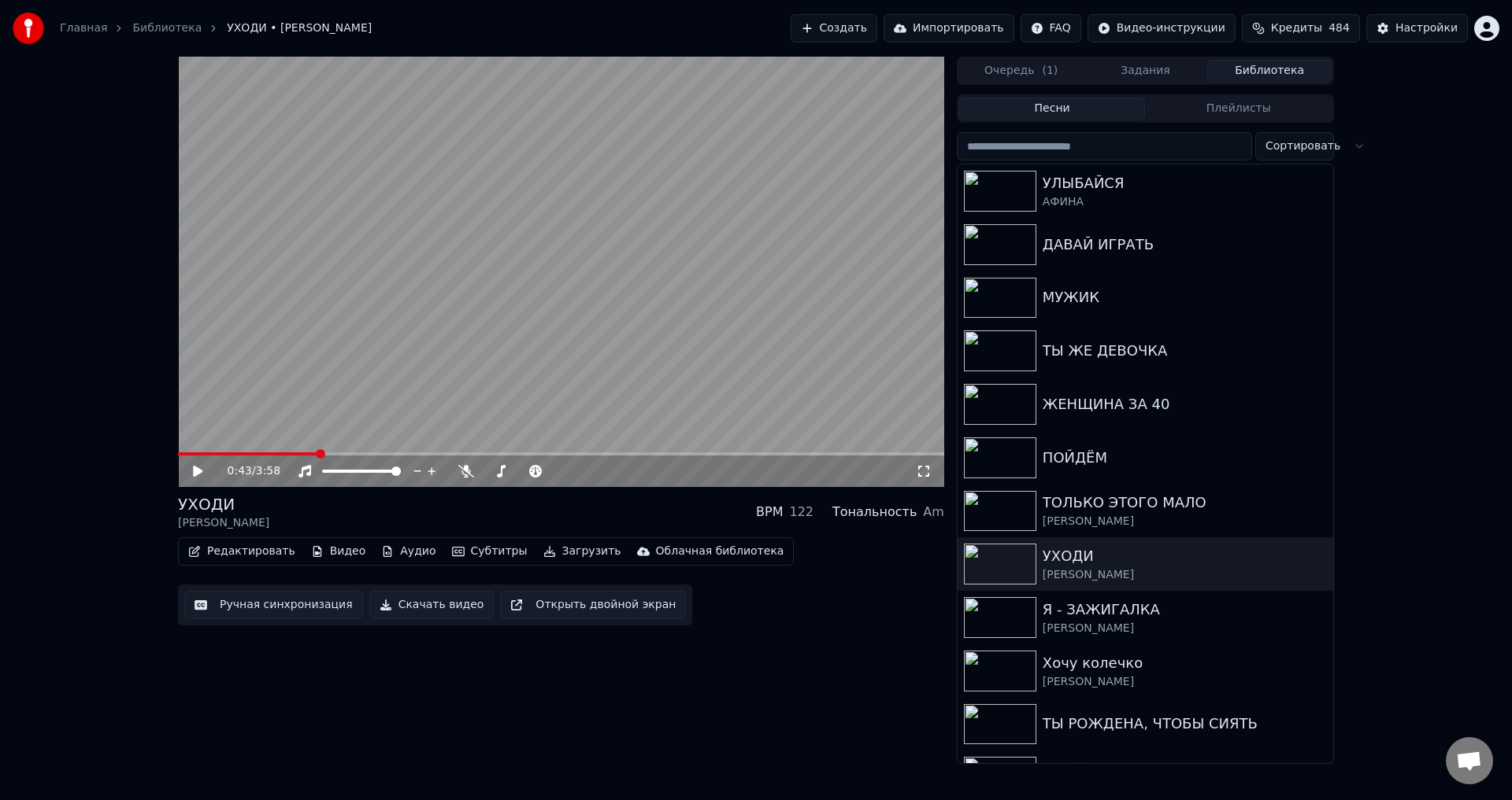
click at [269, 606] on button "Ручная синхронизация" at bounding box center [273, 605] width 179 height 29
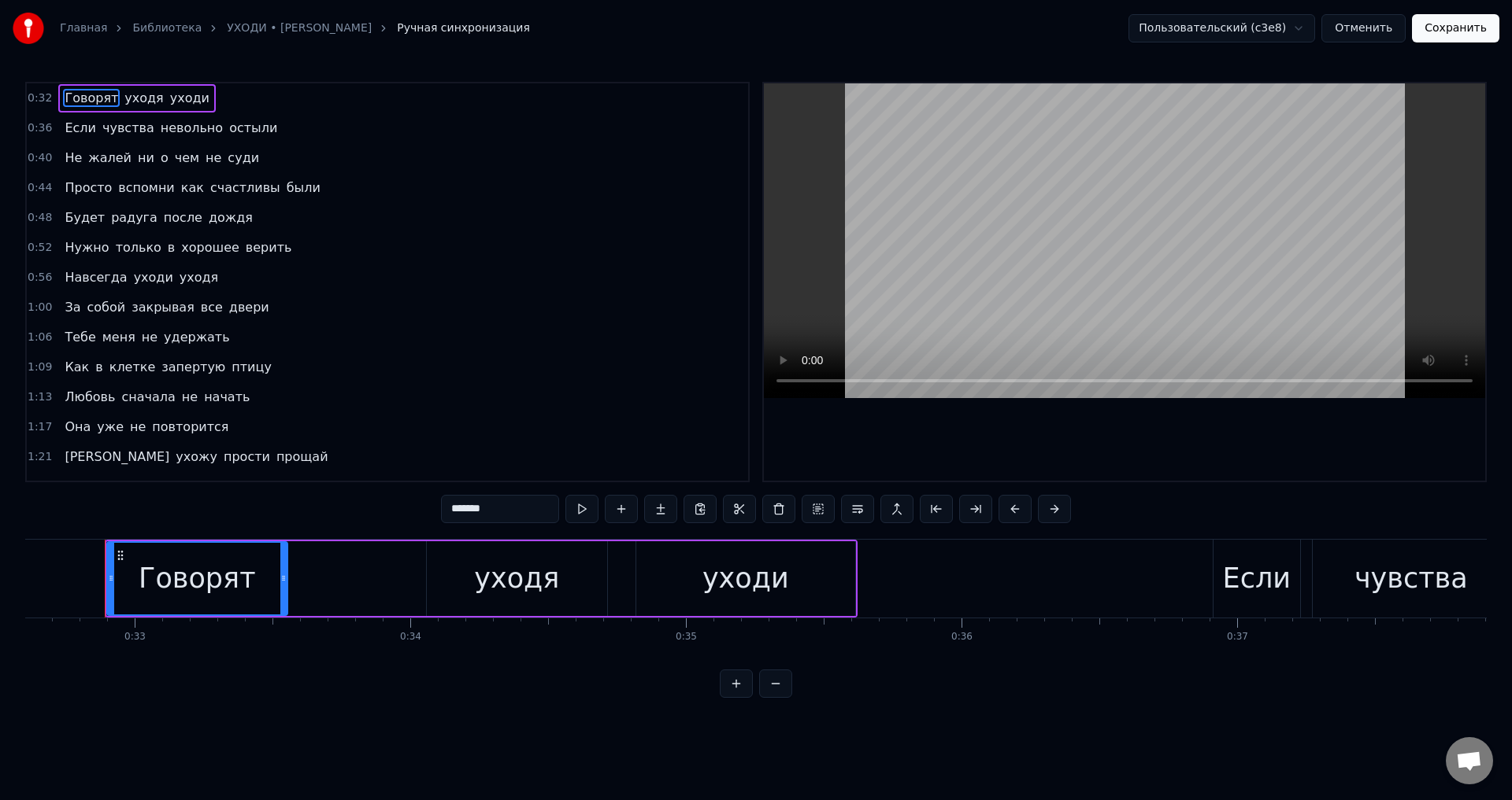
drag, startPoint x: 170, startPoint y: 160, endPoint x: 182, endPoint y: 171, distance: 16.3
click at [173, 160] on span "чем" at bounding box center [187, 158] width 28 height 18
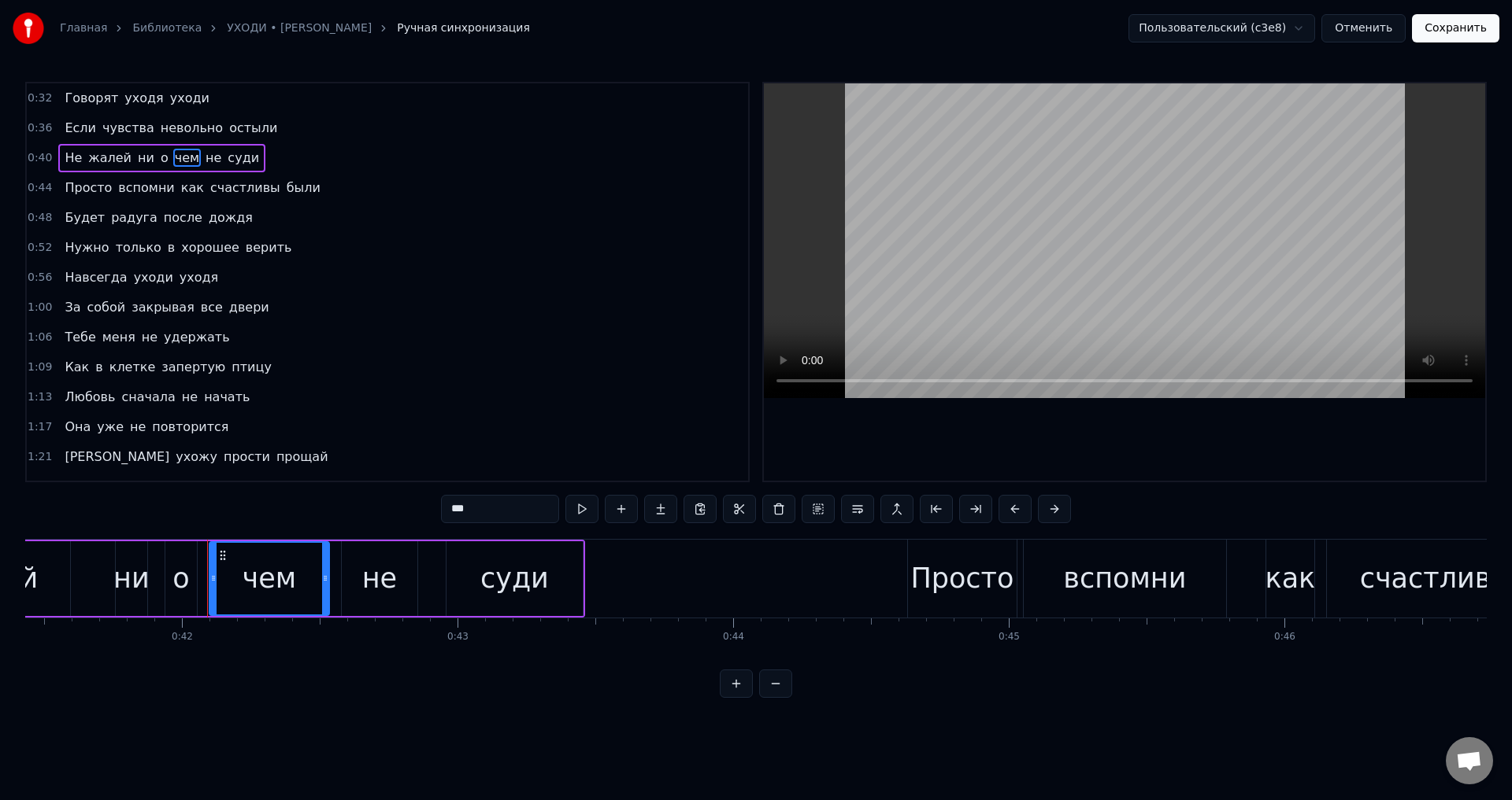
scroll to position [0, 11521]
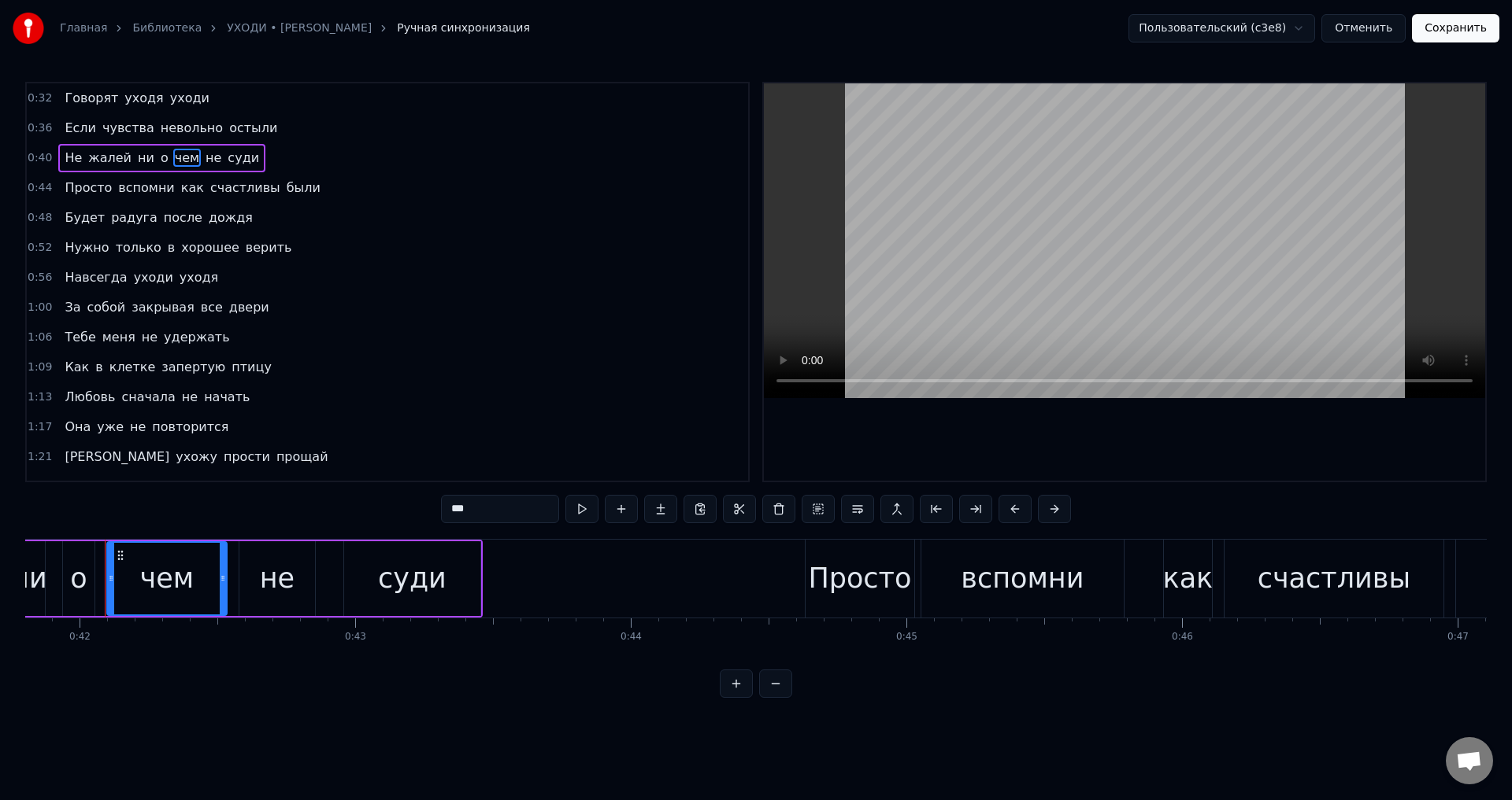
click at [456, 511] on input "***" at bounding box center [500, 509] width 118 height 29
type input "***"
click at [1451, 40] on button "Сохранить" at bounding box center [1455, 28] width 87 height 29
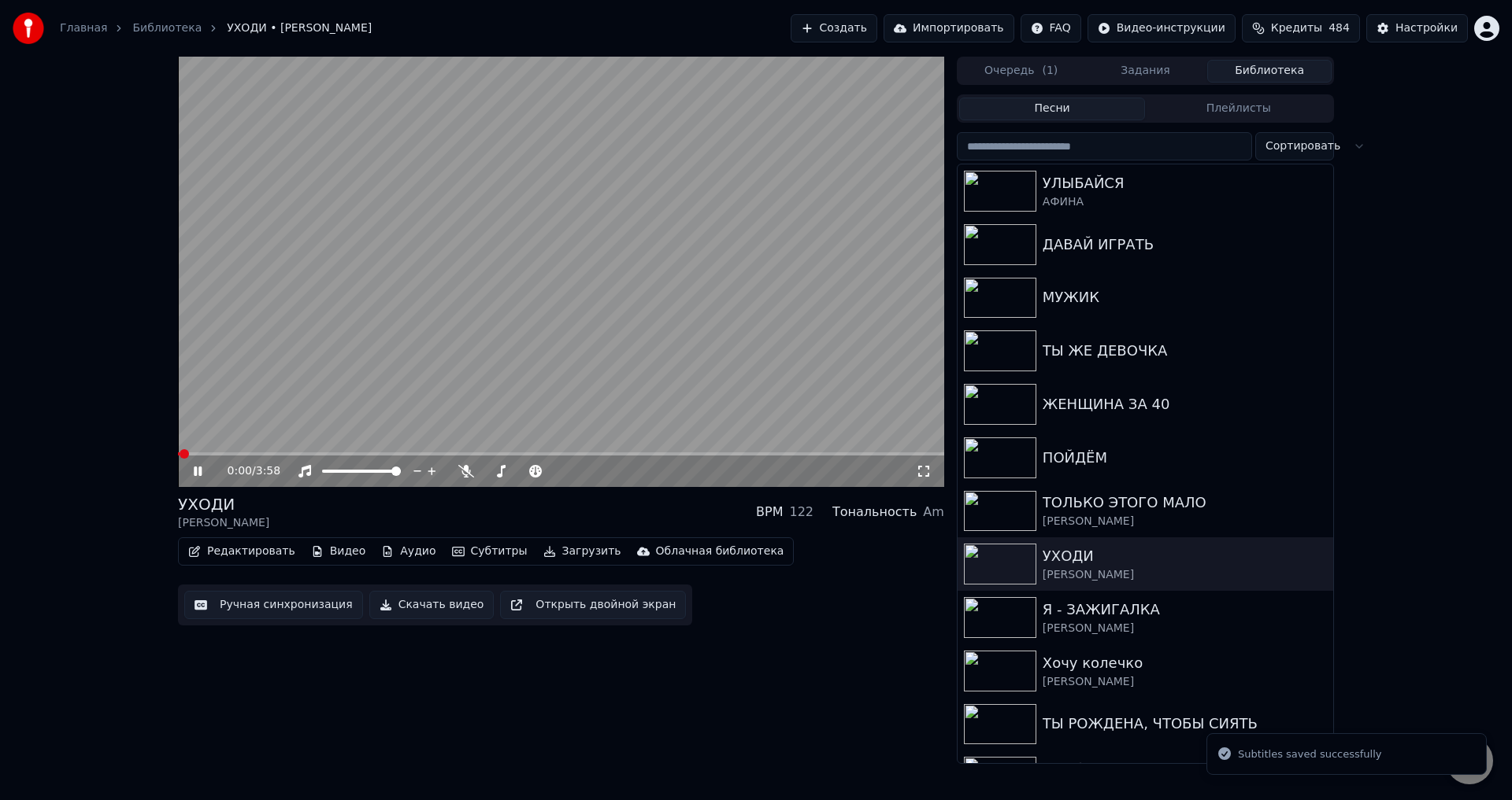
click at [242, 454] on span at bounding box center [561, 454] width 766 height 3
click at [917, 474] on icon at bounding box center [923, 471] width 16 height 12
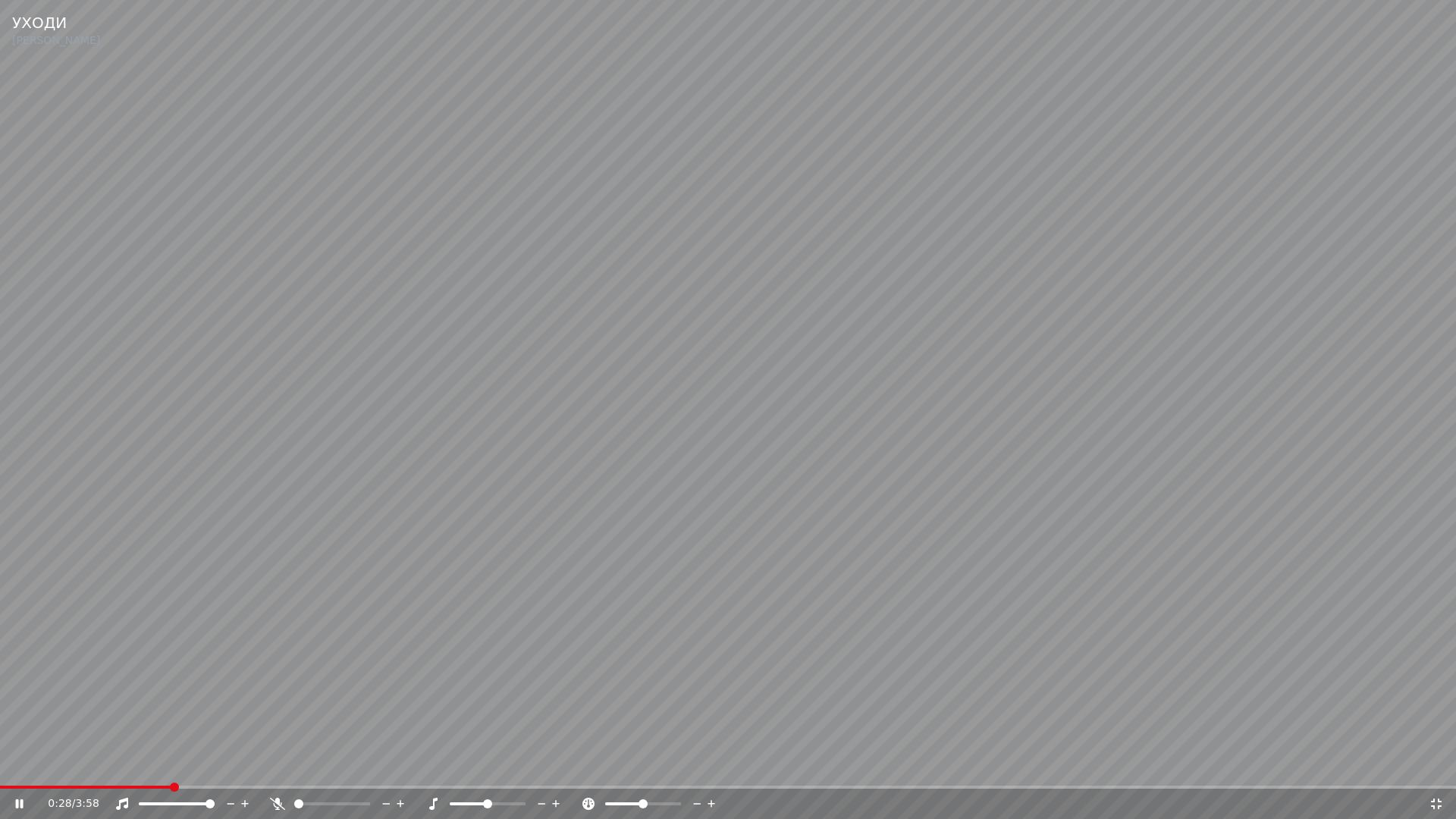
click at [170, 771] on span at bounding box center [728, 788] width 1456 height 3
click at [727, 681] on video at bounding box center [728, 410] width 1456 height 819
click at [1438, 771] on icon at bounding box center [1436, 804] width 11 height 11
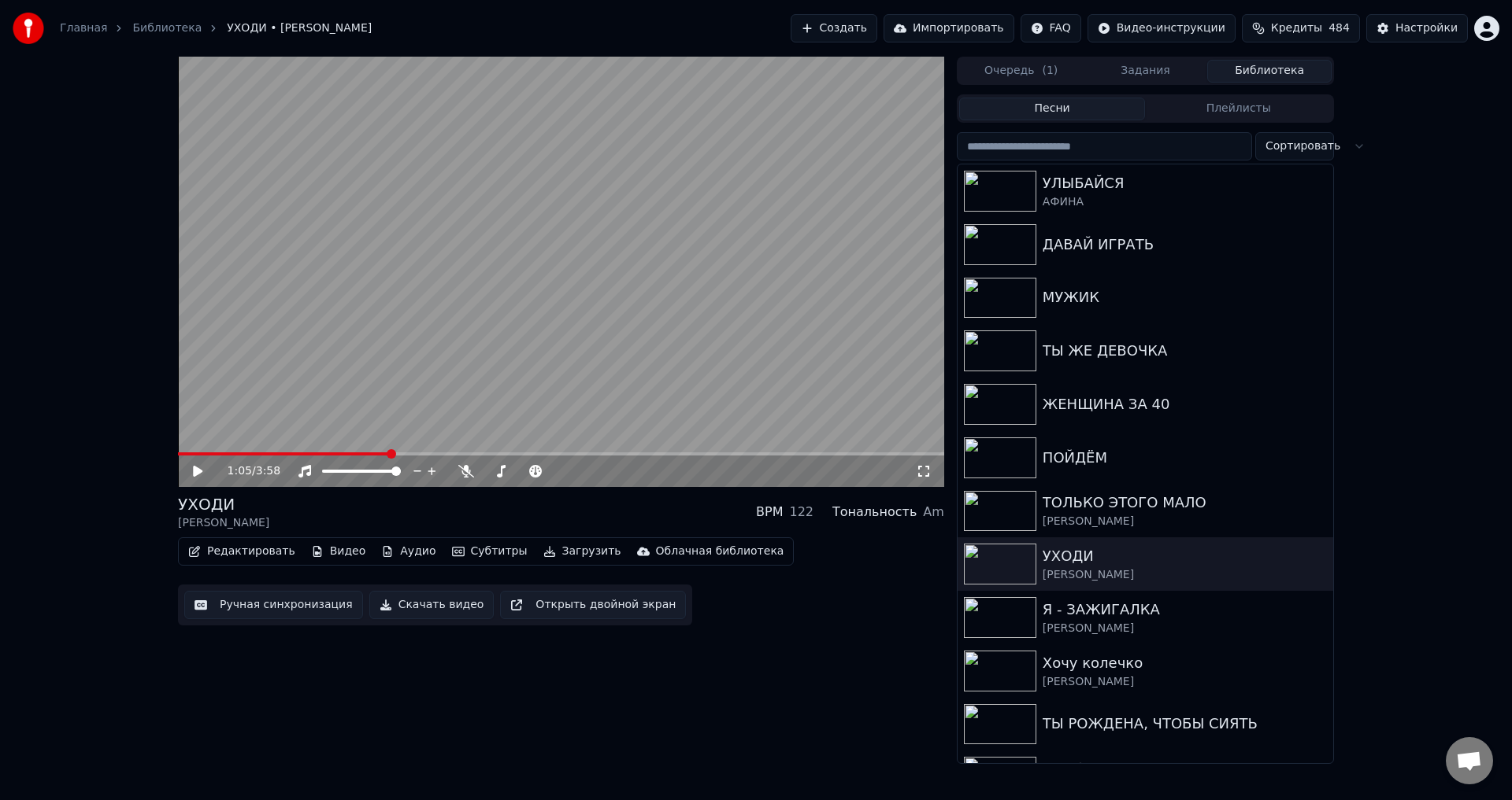
click at [288, 611] on button "Ручная синхронизация" at bounding box center [273, 605] width 179 height 29
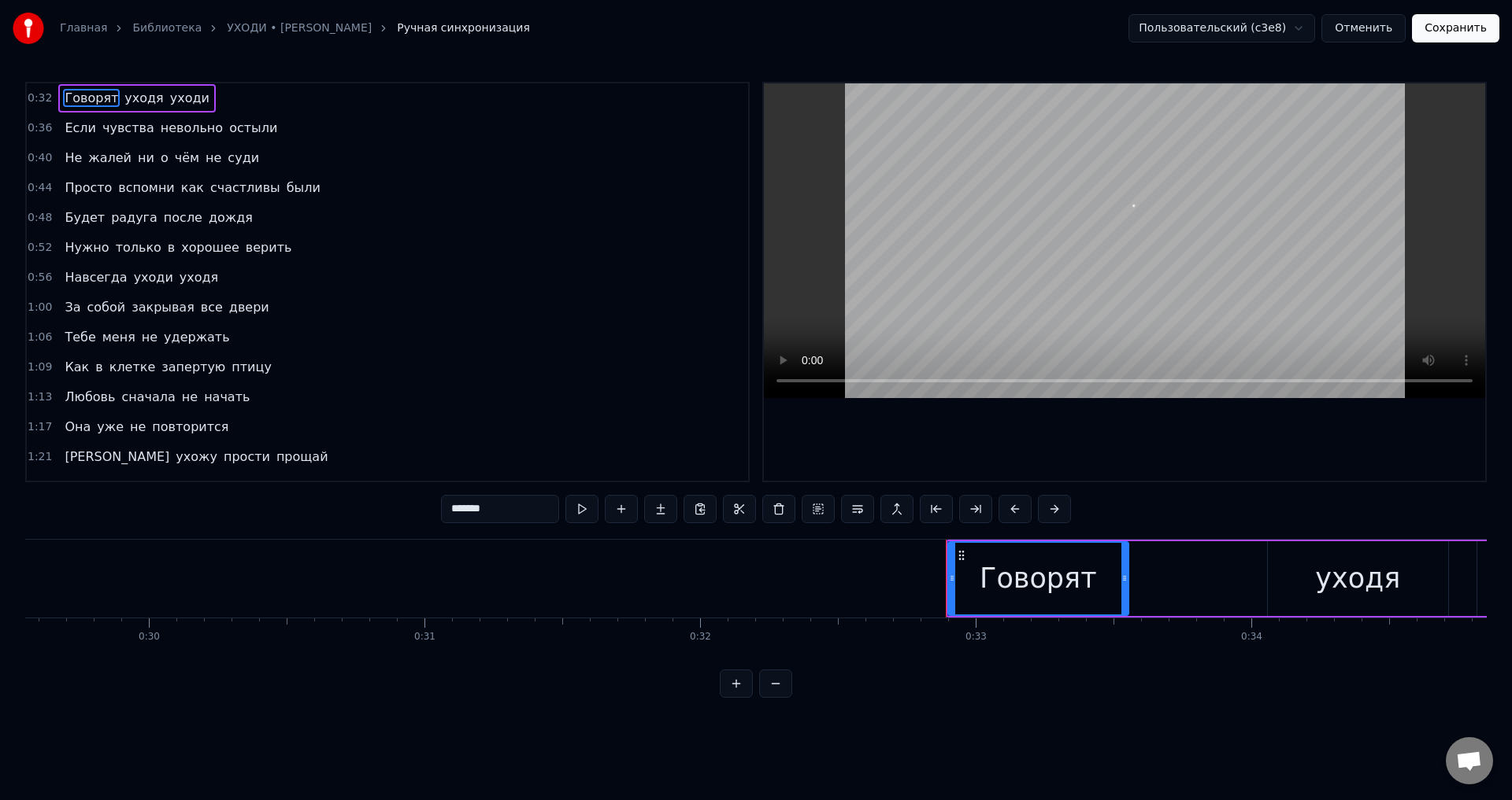
scroll to position [0, 8986]
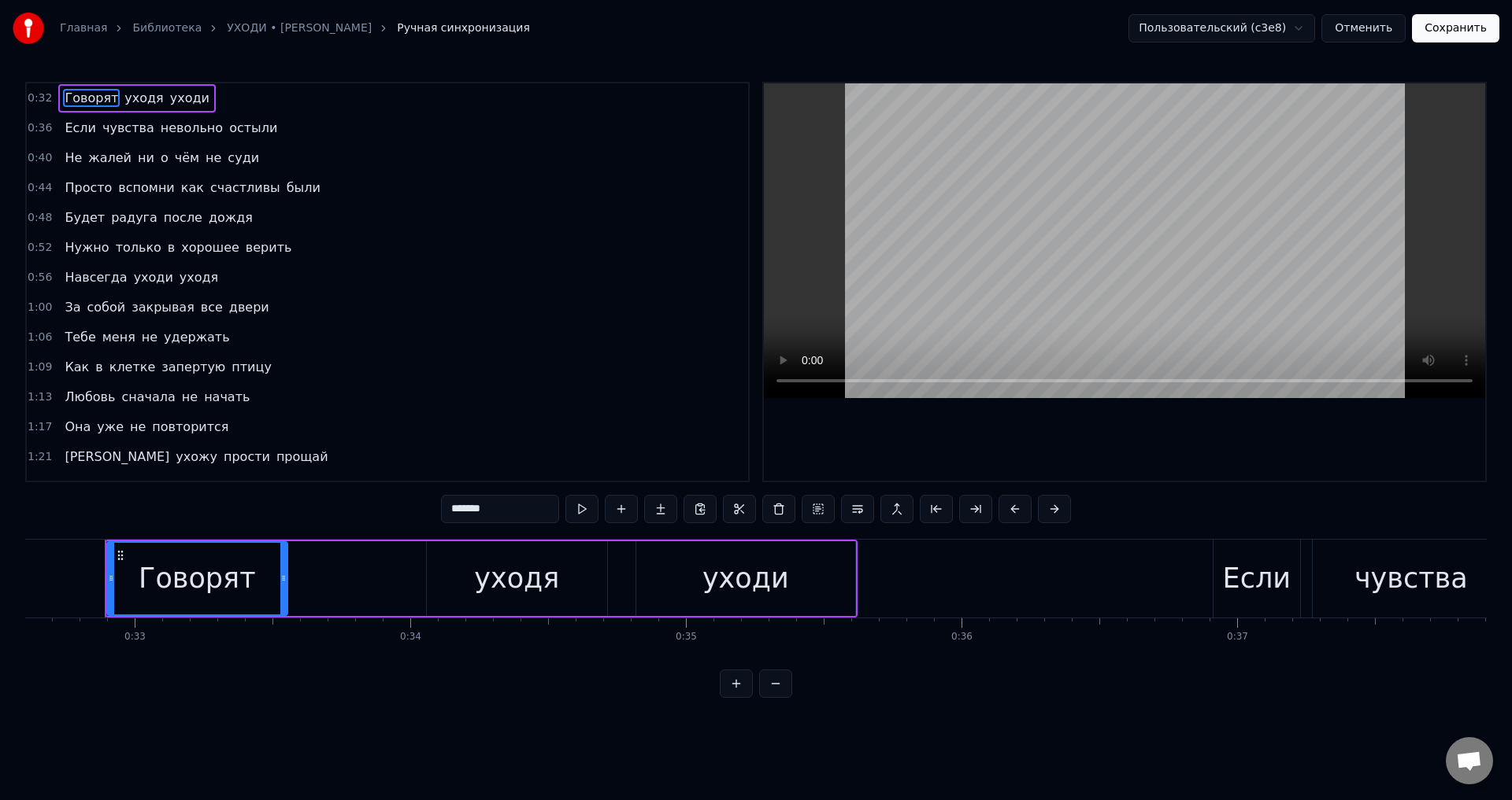
click at [199, 303] on span "все" at bounding box center [212, 307] width 25 height 18
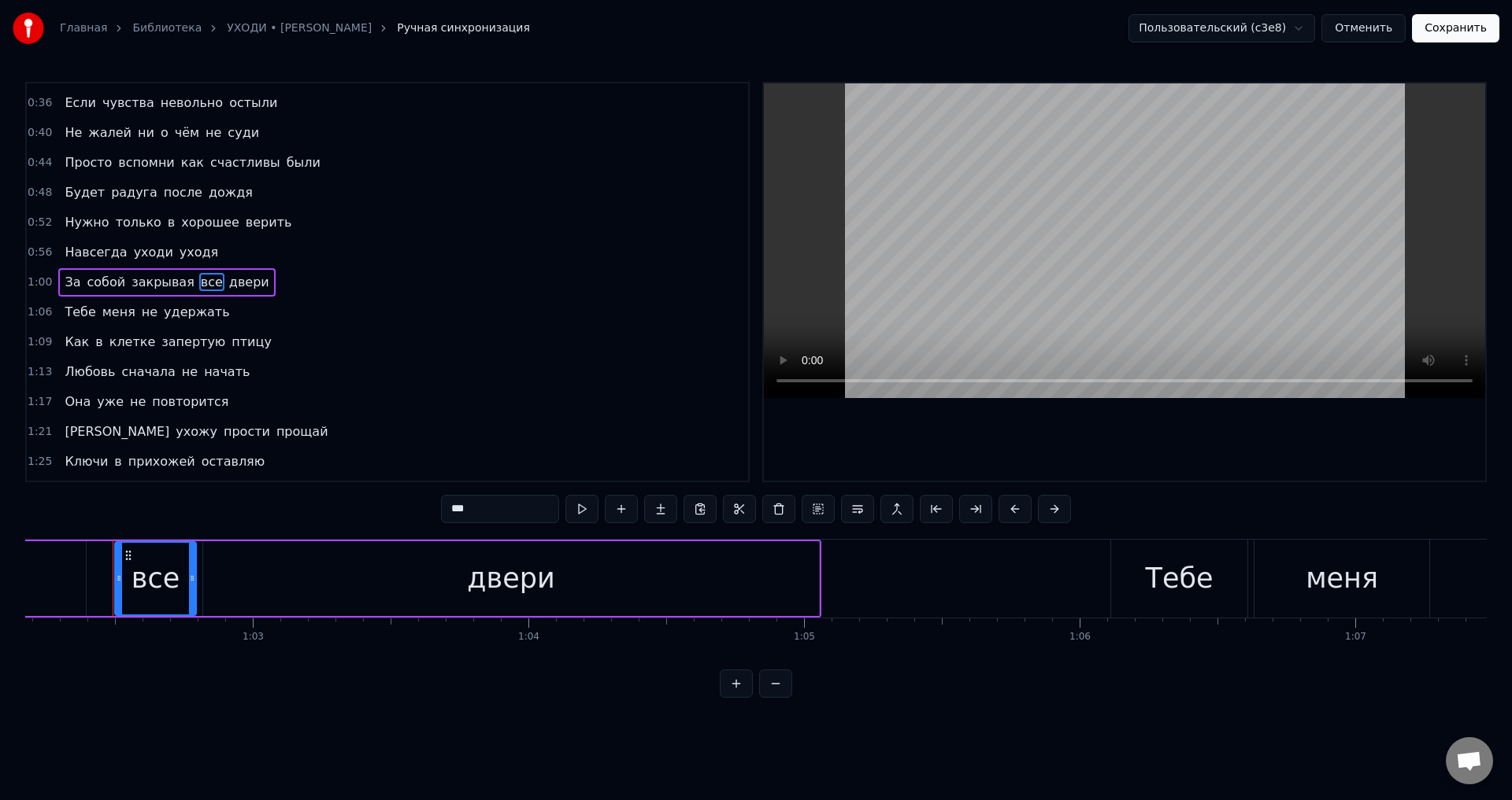
scroll to position [0, 17144]
click at [483, 586] on div "двери" at bounding box center [502, 579] width 87 height 42
type input "*****"
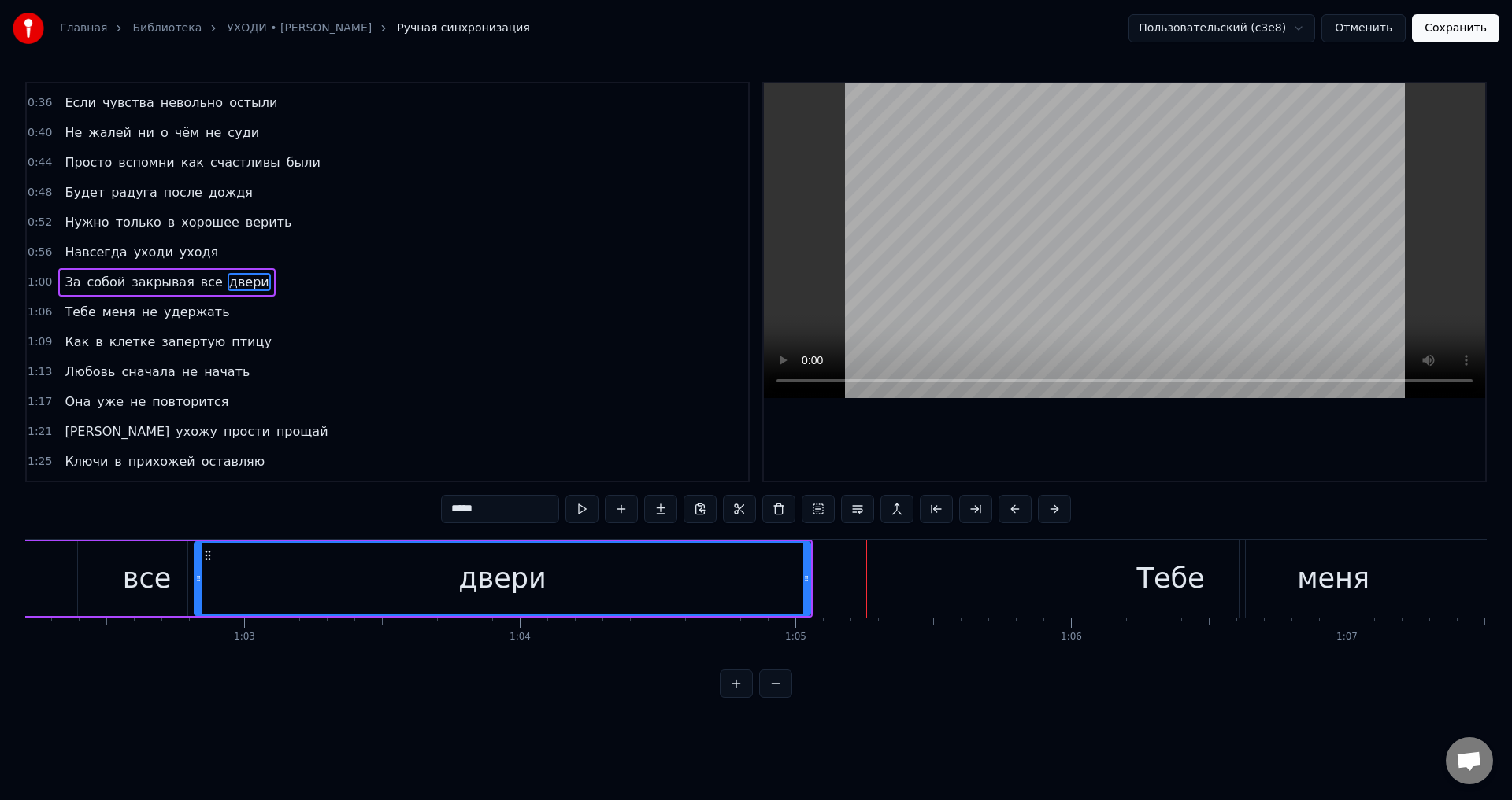
click at [714, 575] on div "двери" at bounding box center [502, 579] width 614 height 71
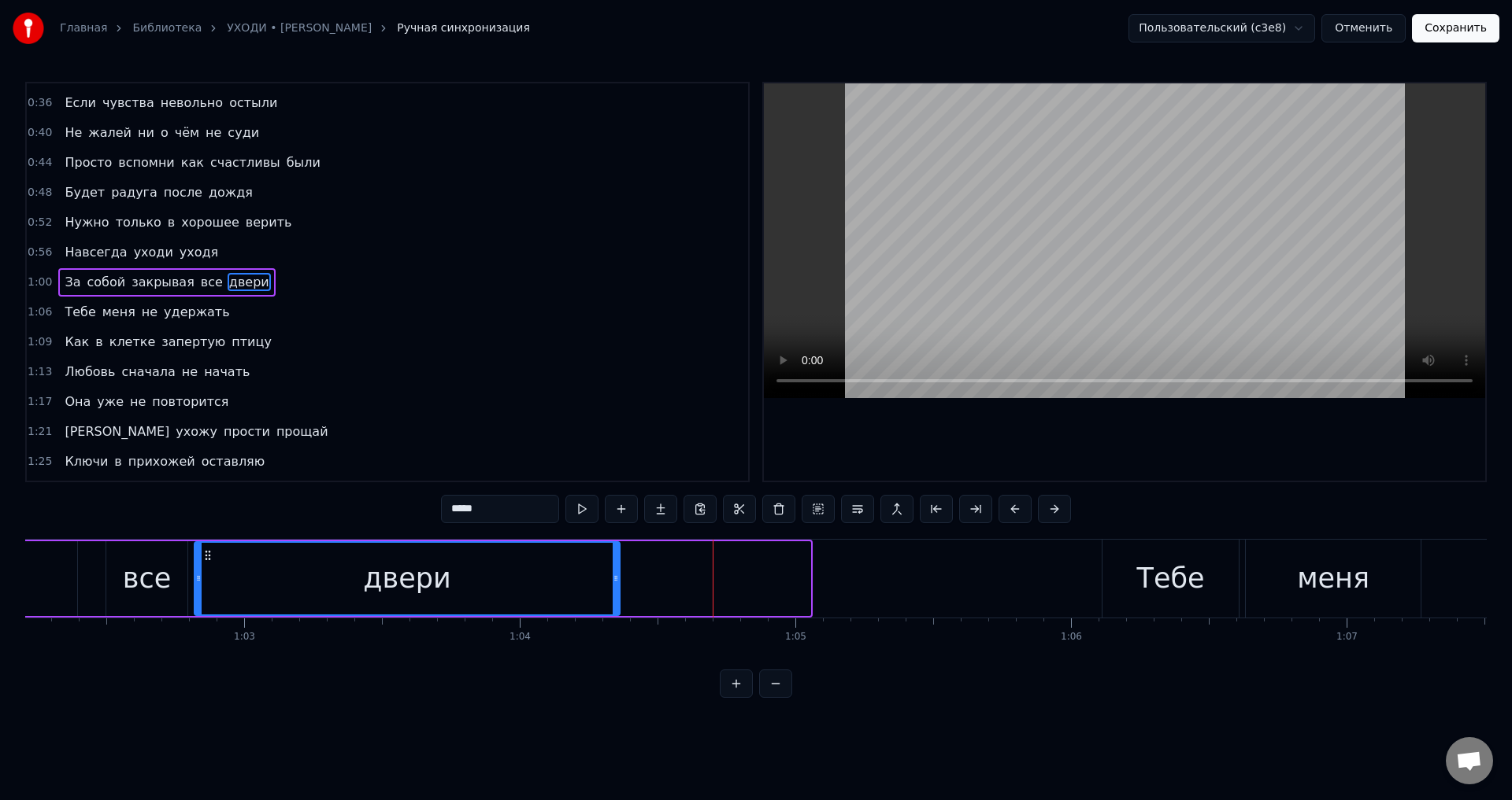
drag, startPoint x: 806, startPoint y: 577, endPoint x: 615, endPoint y: 580, distance: 191.0
click at [615, 580] on icon at bounding box center [615, 578] width 6 height 12
click at [239, 572] on div "двери" at bounding box center [407, 579] width 423 height 71
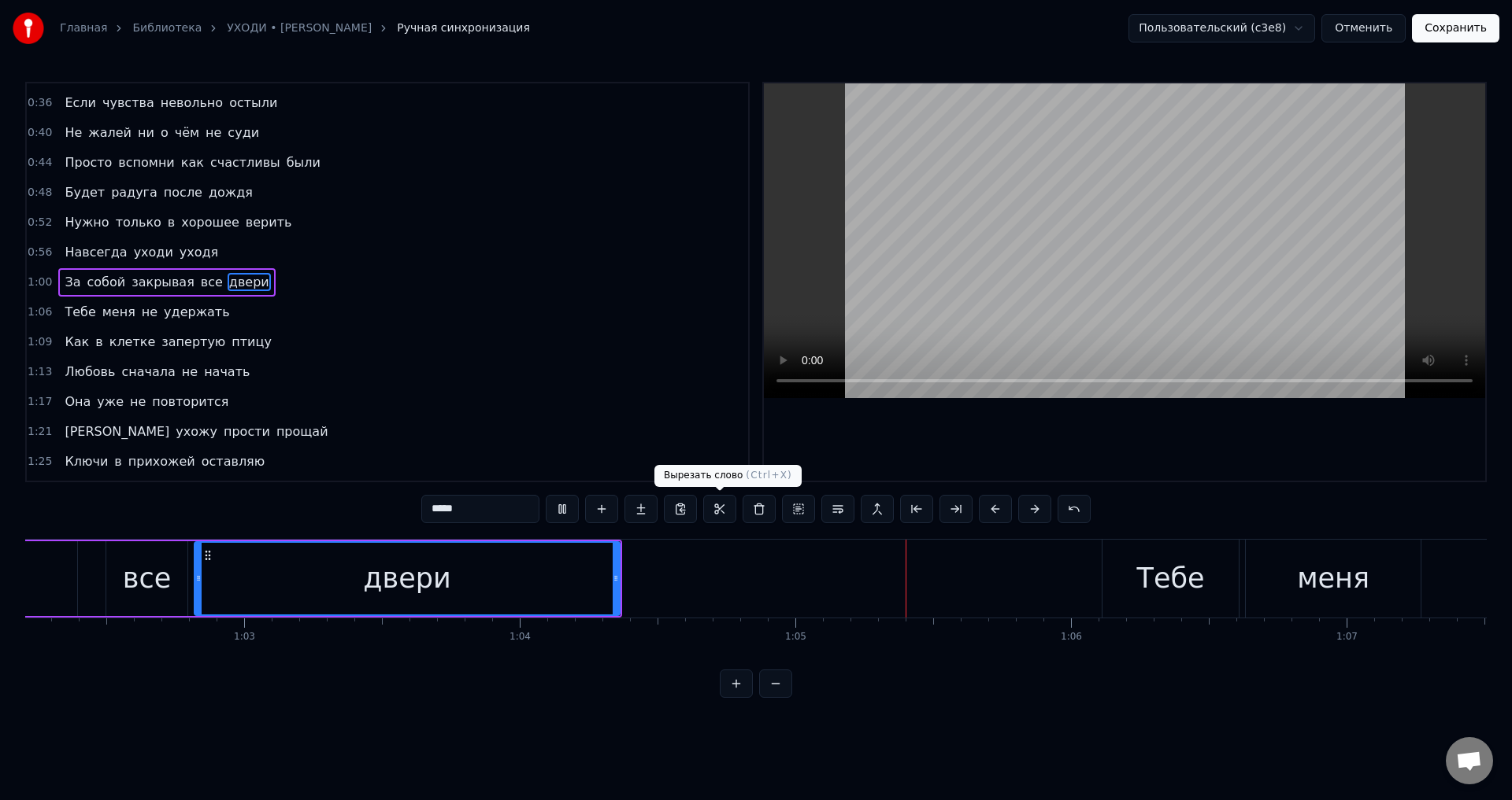
click at [557, 573] on div "двери" at bounding box center [407, 579] width 423 height 71
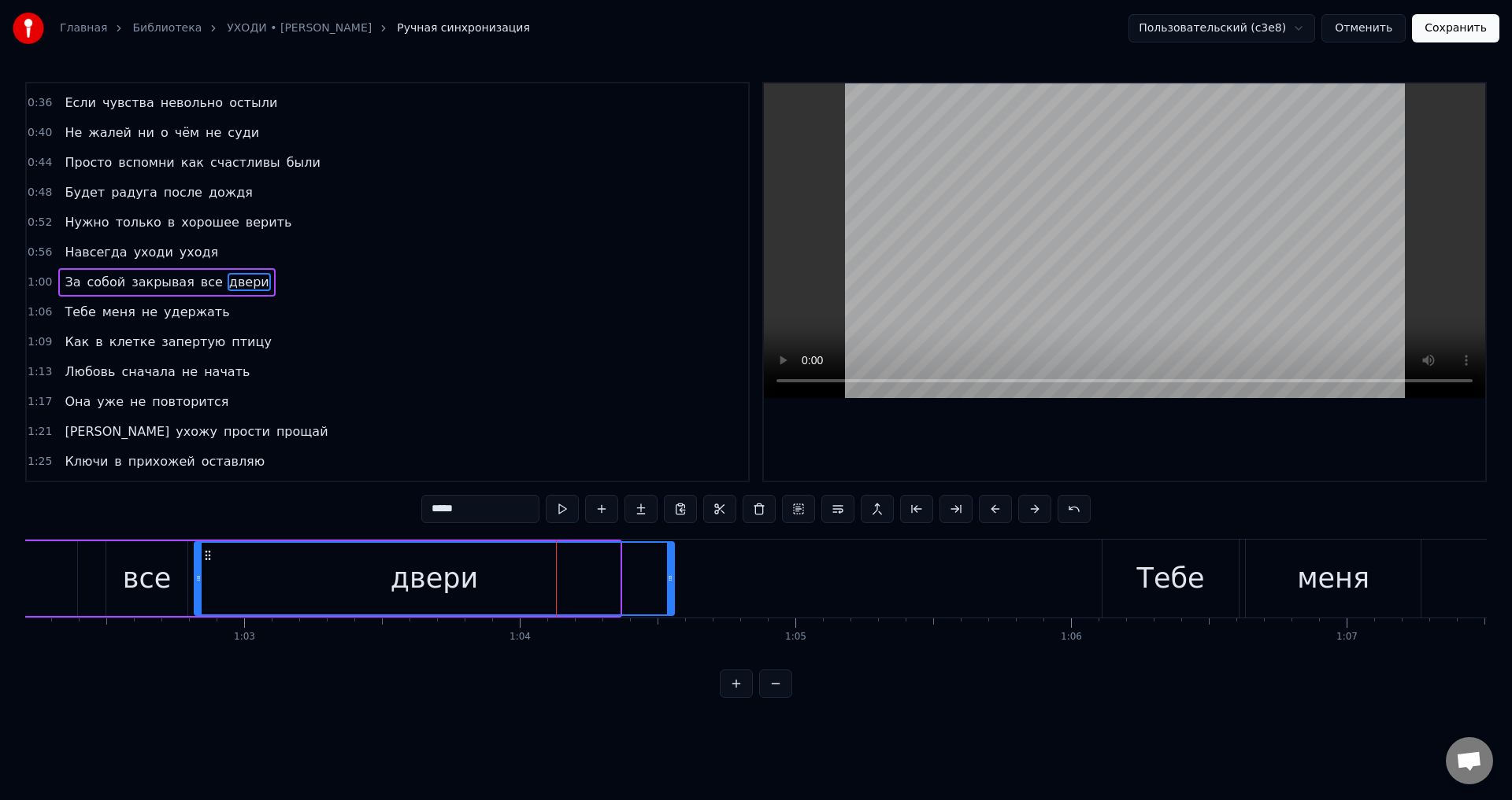
drag, startPoint x: 618, startPoint y: 577, endPoint x: 672, endPoint y: 576, distance: 54.0
click at [672, 576] on icon at bounding box center [670, 578] width 6 height 12
click at [565, 575] on div "двери" at bounding box center [434, 579] width 478 height 71
click at [1364, 31] on button "Отменить" at bounding box center [1363, 28] width 84 height 29
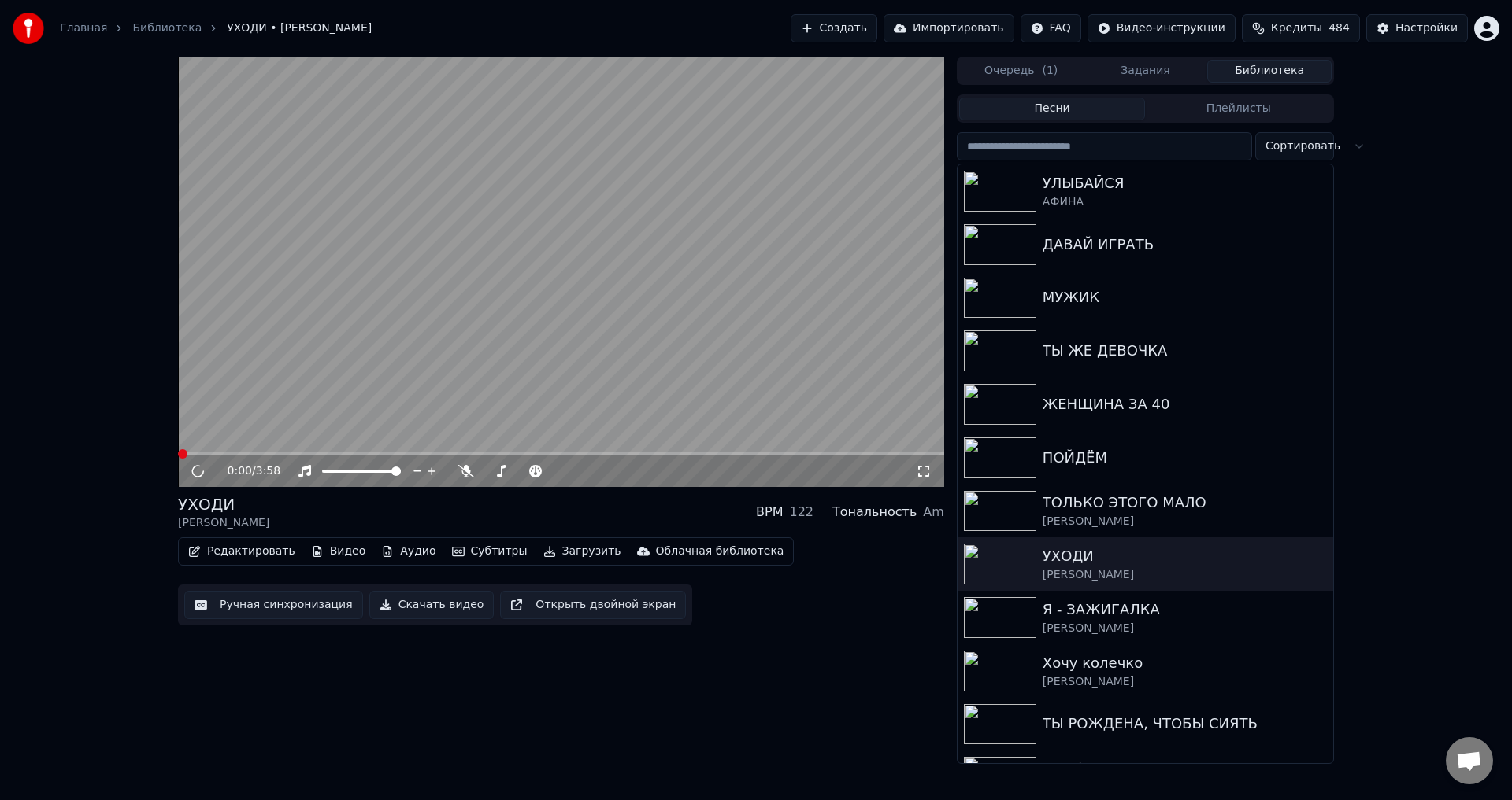
click at [341, 449] on video at bounding box center [561, 272] width 766 height 431
click at [341, 451] on video at bounding box center [561, 272] width 766 height 431
click at [345, 452] on video at bounding box center [561, 272] width 766 height 431
click at [345, 448] on video at bounding box center [561, 272] width 766 height 431
click at [348, 454] on span at bounding box center [561, 454] width 766 height 3
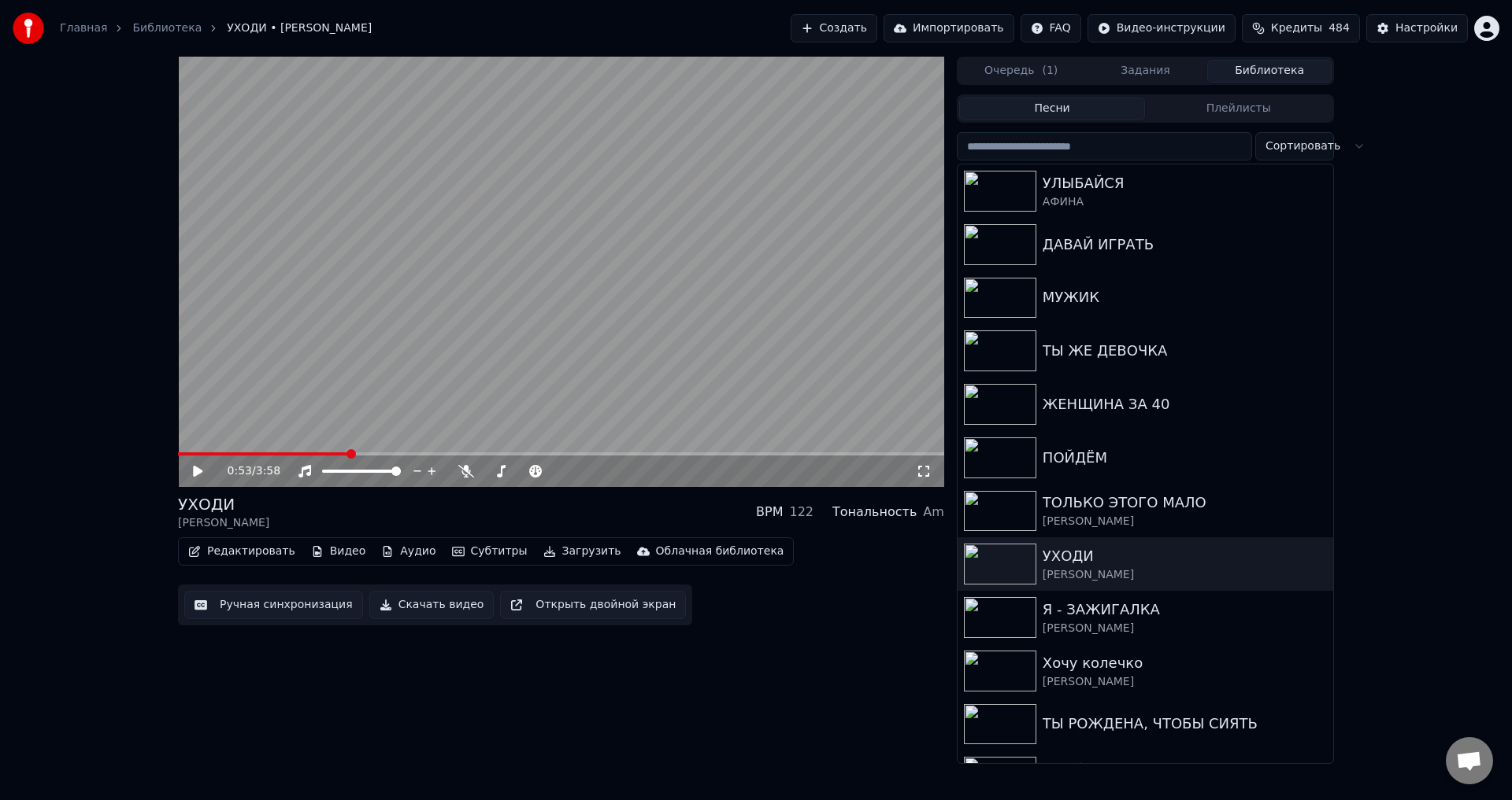
drag, startPoint x: 919, startPoint y: 473, endPoint x: 754, endPoint y: 439, distance: 168.5
click at [919, 472] on icon at bounding box center [923, 471] width 16 height 12
click at [720, 380] on video at bounding box center [561, 272] width 766 height 431
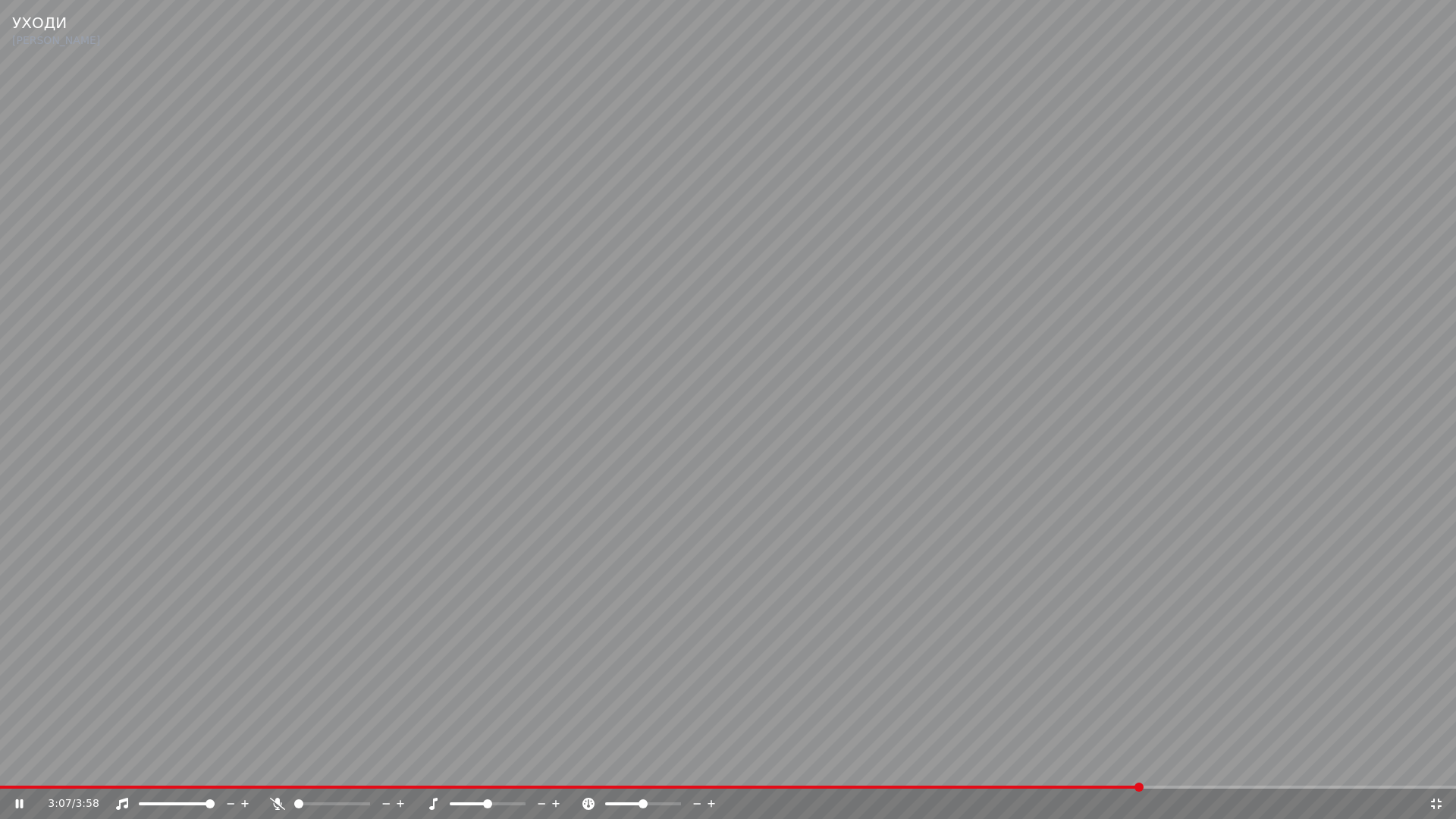
click at [1143, 771] on span at bounding box center [728, 788] width 1456 height 3
click at [1437, 771] on icon at bounding box center [1436, 804] width 15 height 12
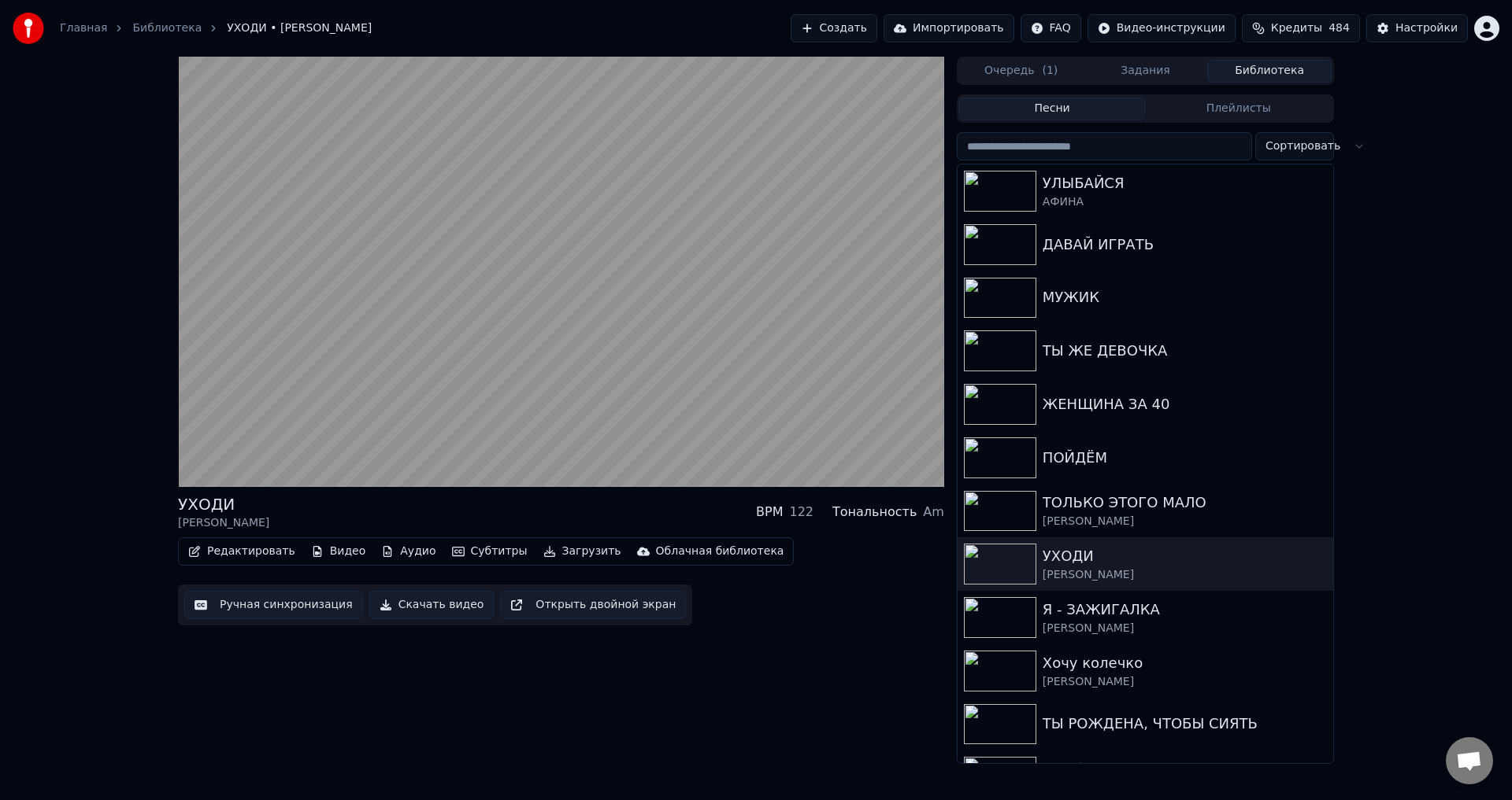
click at [294, 615] on button "Ручная синхронизация" at bounding box center [273, 605] width 179 height 29
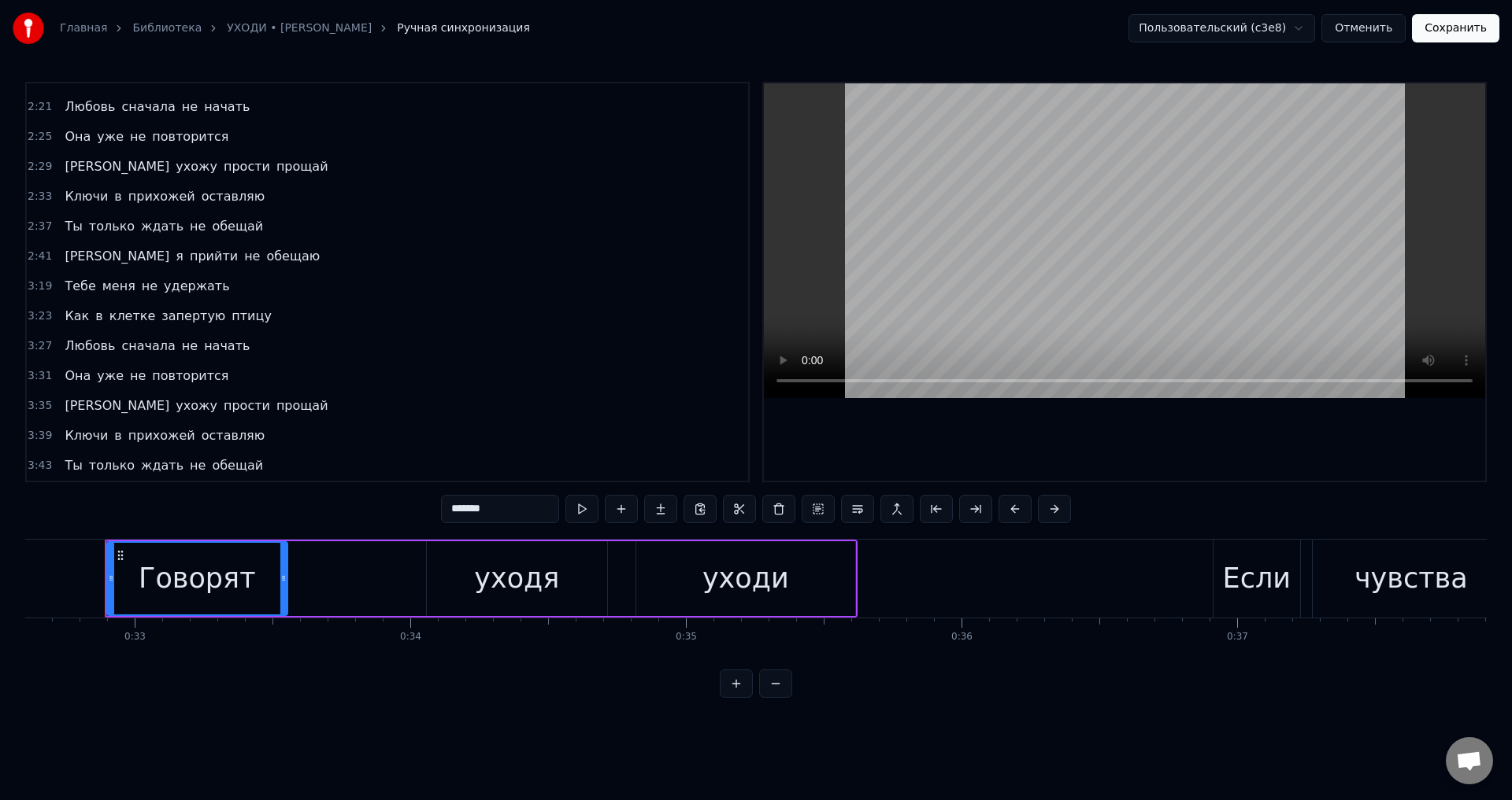
scroll to position [799, 0]
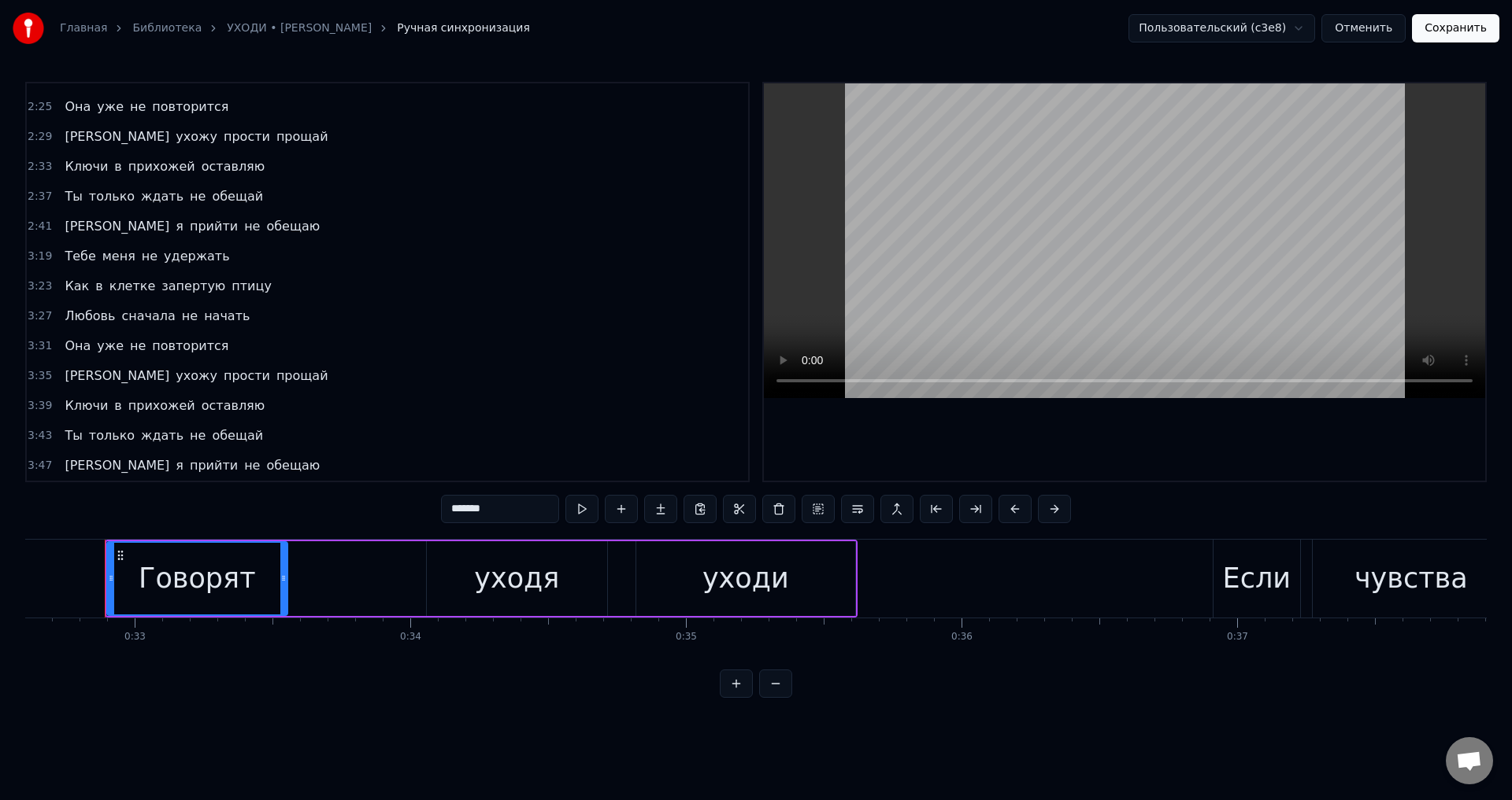
click at [73, 313] on span "Любовь" at bounding box center [89, 316] width 53 height 18
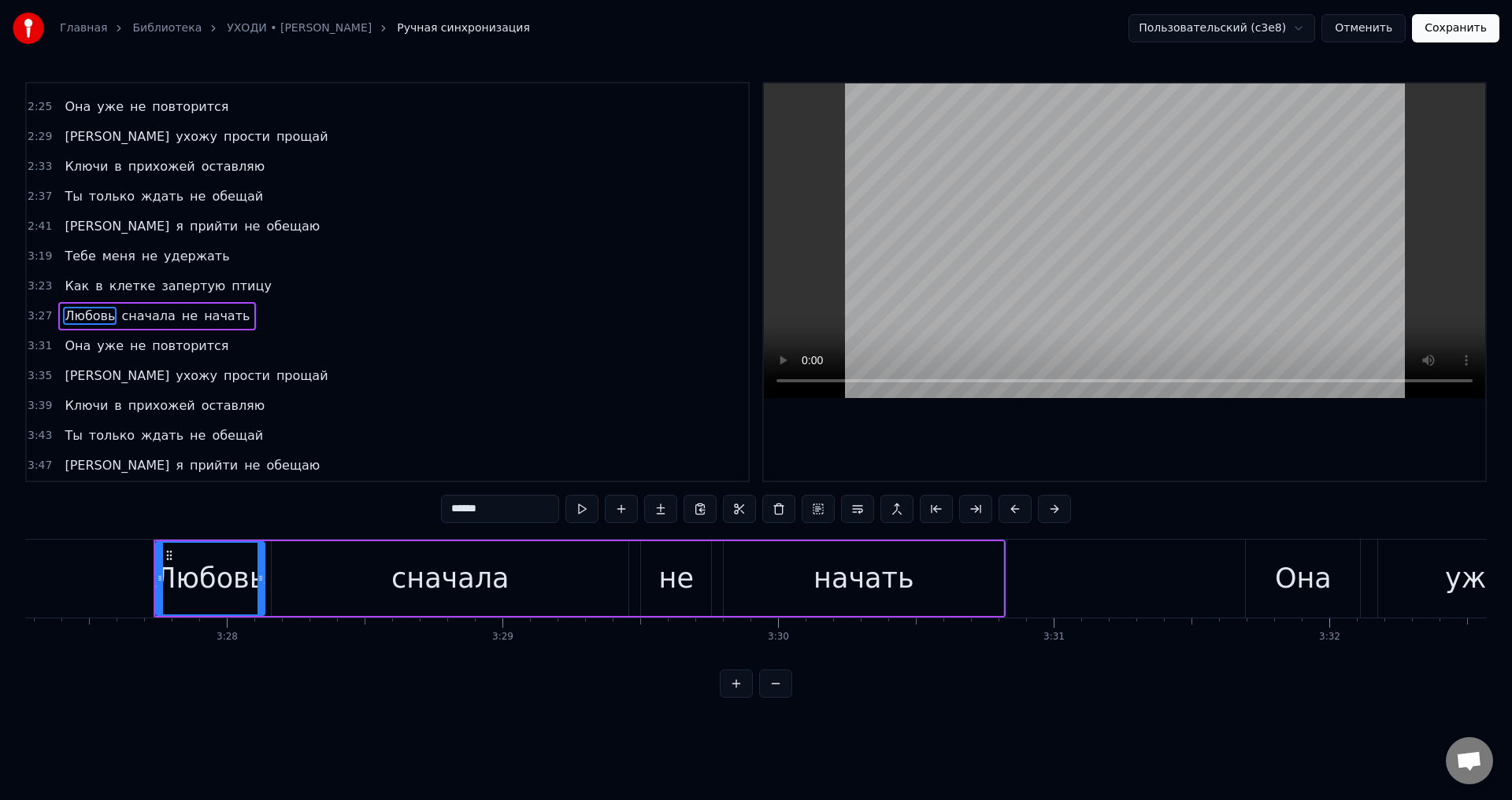
scroll to position [0, 57174]
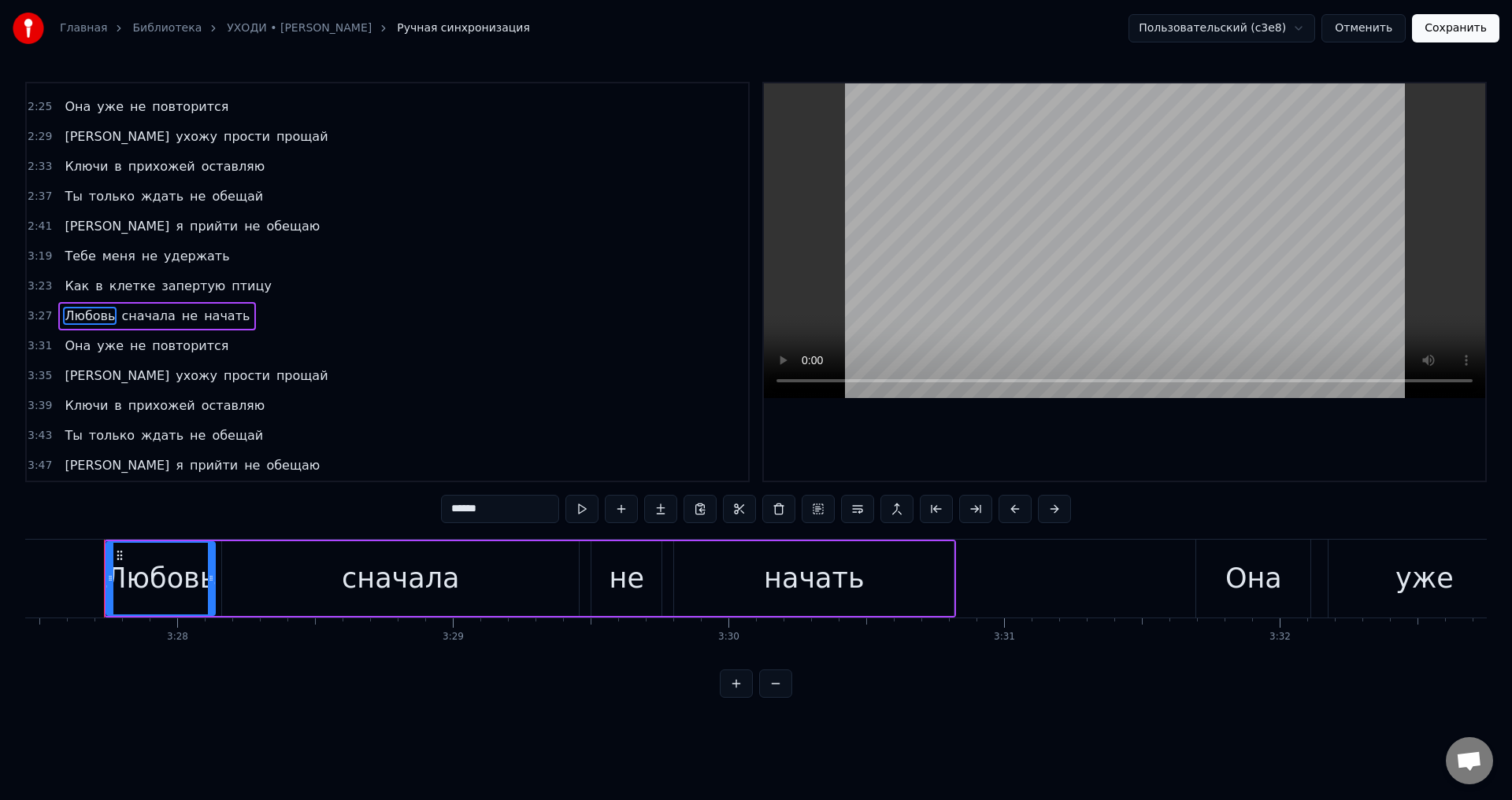
click at [169, 559] on div "Любовь" at bounding box center [160, 579] width 111 height 42
click at [250, 572] on div "сначала" at bounding box center [401, 579] width 357 height 75
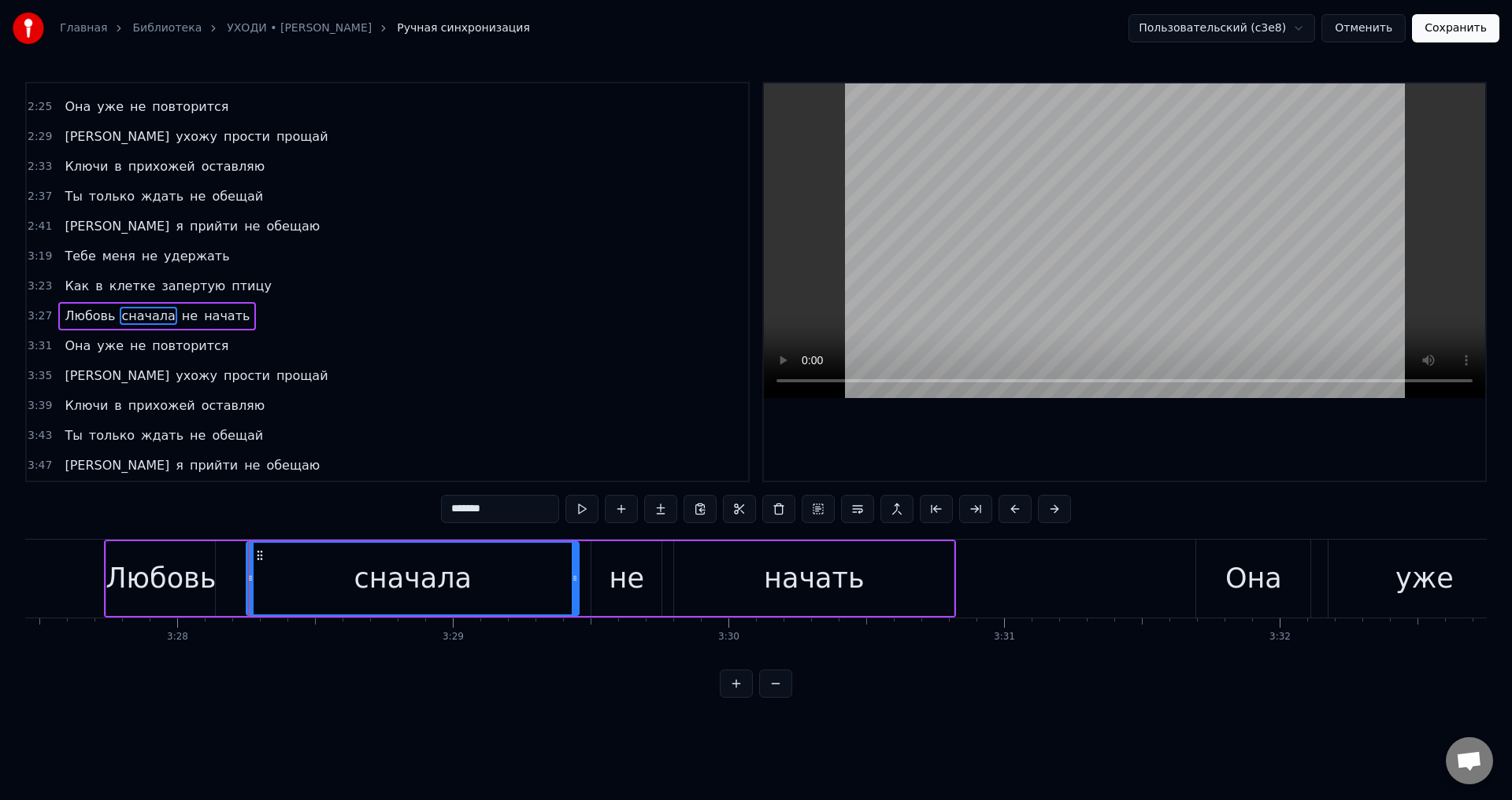
drag, startPoint x: 227, startPoint y: 576, endPoint x: 252, endPoint y: 576, distance: 25.0
click at [252, 576] on icon at bounding box center [250, 578] width 6 height 12
drag, startPoint x: 153, startPoint y: 577, endPoint x: 223, endPoint y: 580, distance: 70.1
click at [157, 578] on div "Любовь" at bounding box center [160, 579] width 111 height 42
type input "******"
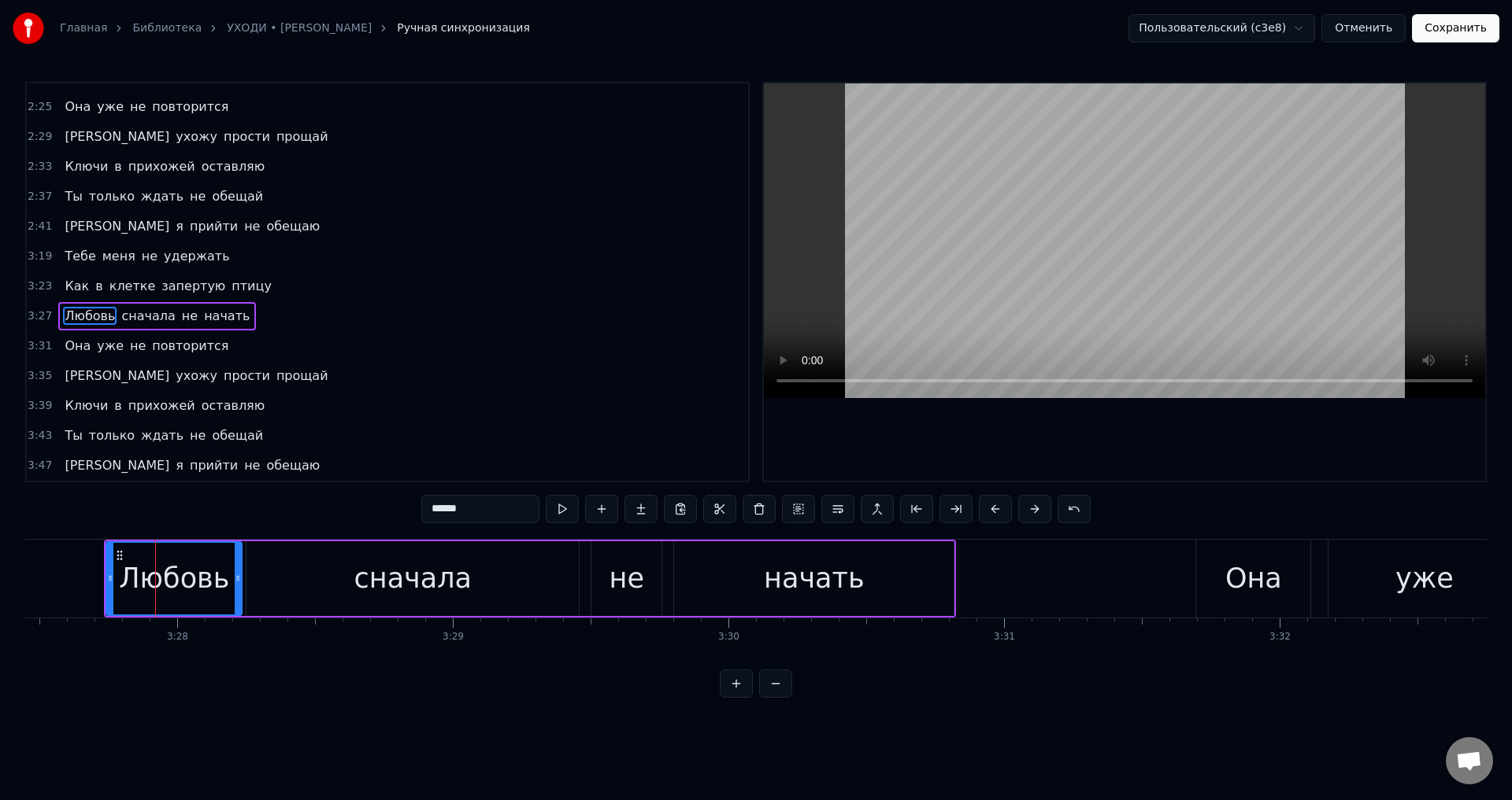
drag, startPoint x: 213, startPoint y: 578, endPoint x: 240, endPoint y: 578, distance: 27.0
click at [240, 578] on icon at bounding box center [237, 578] width 6 height 12
click at [119, 512] on div "0:32 Говорят уходя уходи 0:36 Если чувства невольно остыли 0:40 Не жалей ни о ч…" at bounding box center [756, 390] width 1461 height 616
click at [125, 554] on icon at bounding box center [119, 555] width 12 height 12
click at [125, 558] on icon at bounding box center [119, 555] width 12 height 12
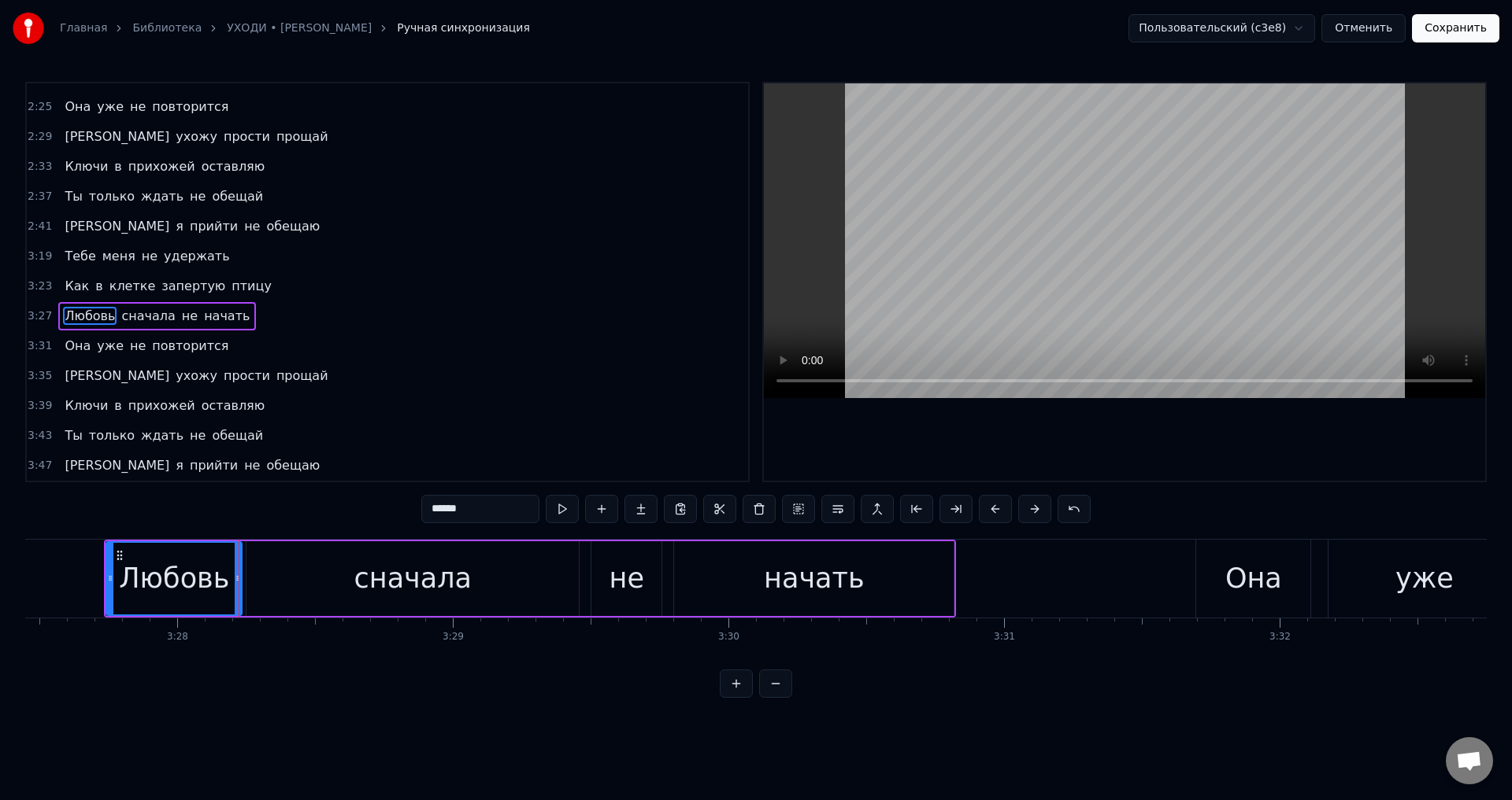
click at [132, 563] on div "Любовь" at bounding box center [174, 579] width 111 height 42
click at [1456, 32] on button "Сохранить" at bounding box center [1455, 28] width 87 height 29
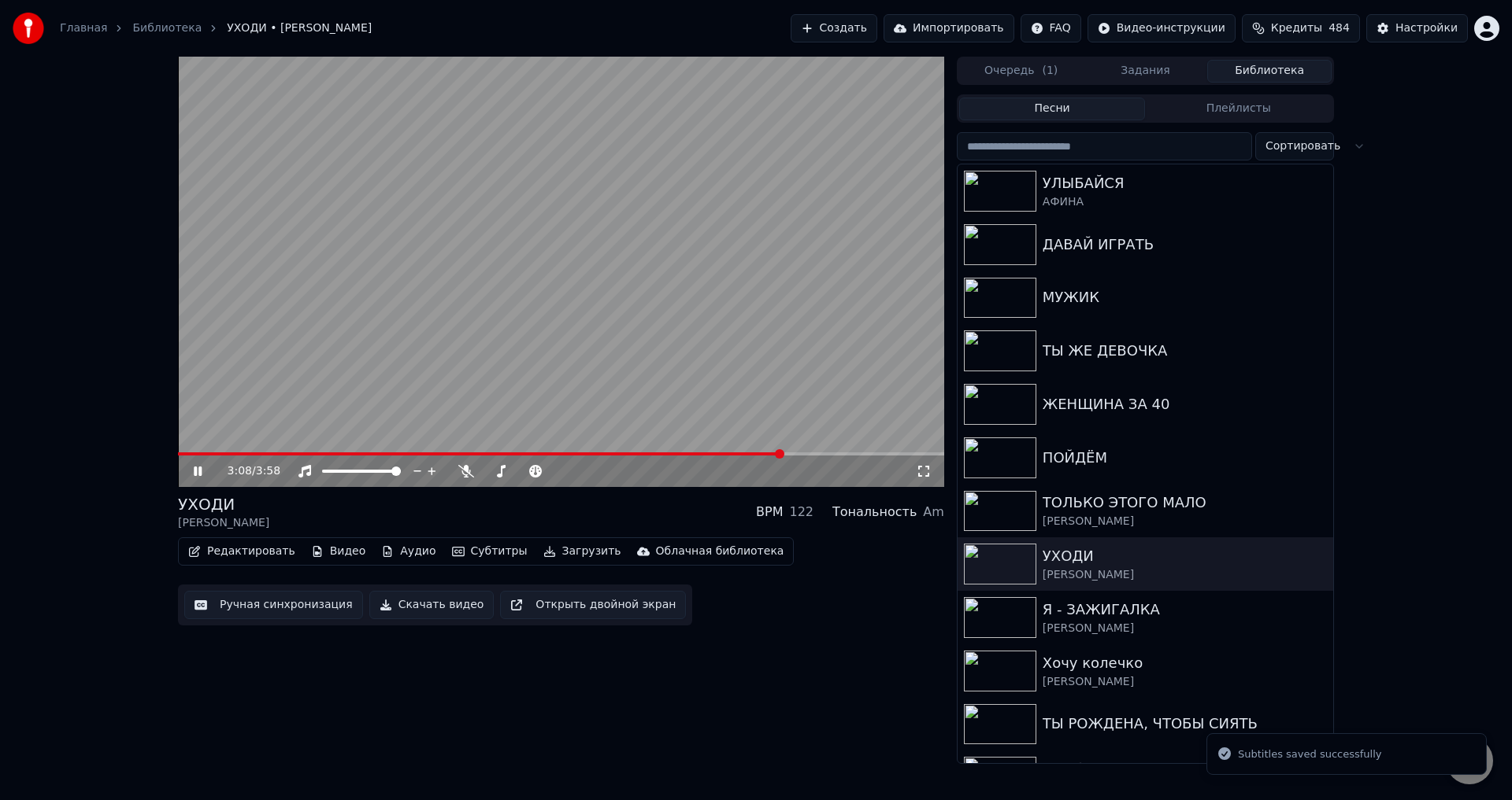
click at [784, 455] on span at bounding box center [561, 454] width 766 height 3
click at [812, 455] on span at bounding box center [561, 454] width 766 height 3
click at [927, 475] on icon at bounding box center [923, 471] width 16 height 12
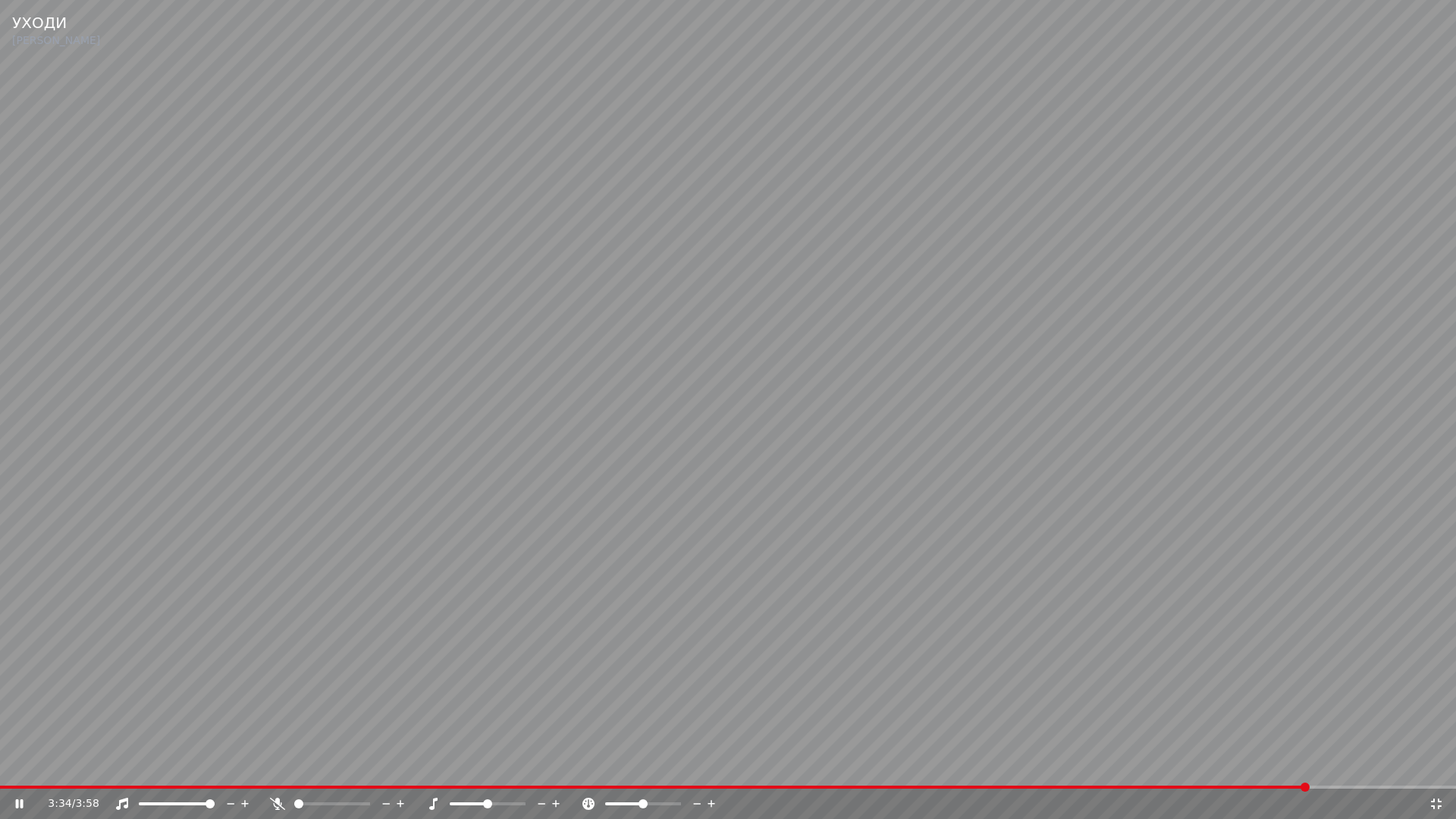
click at [1158, 771] on span at bounding box center [654, 788] width 1308 height 3
click at [651, 590] on video at bounding box center [728, 410] width 1456 height 819
click at [1434, 771] on icon at bounding box center [1436, 804] width 11 height 11
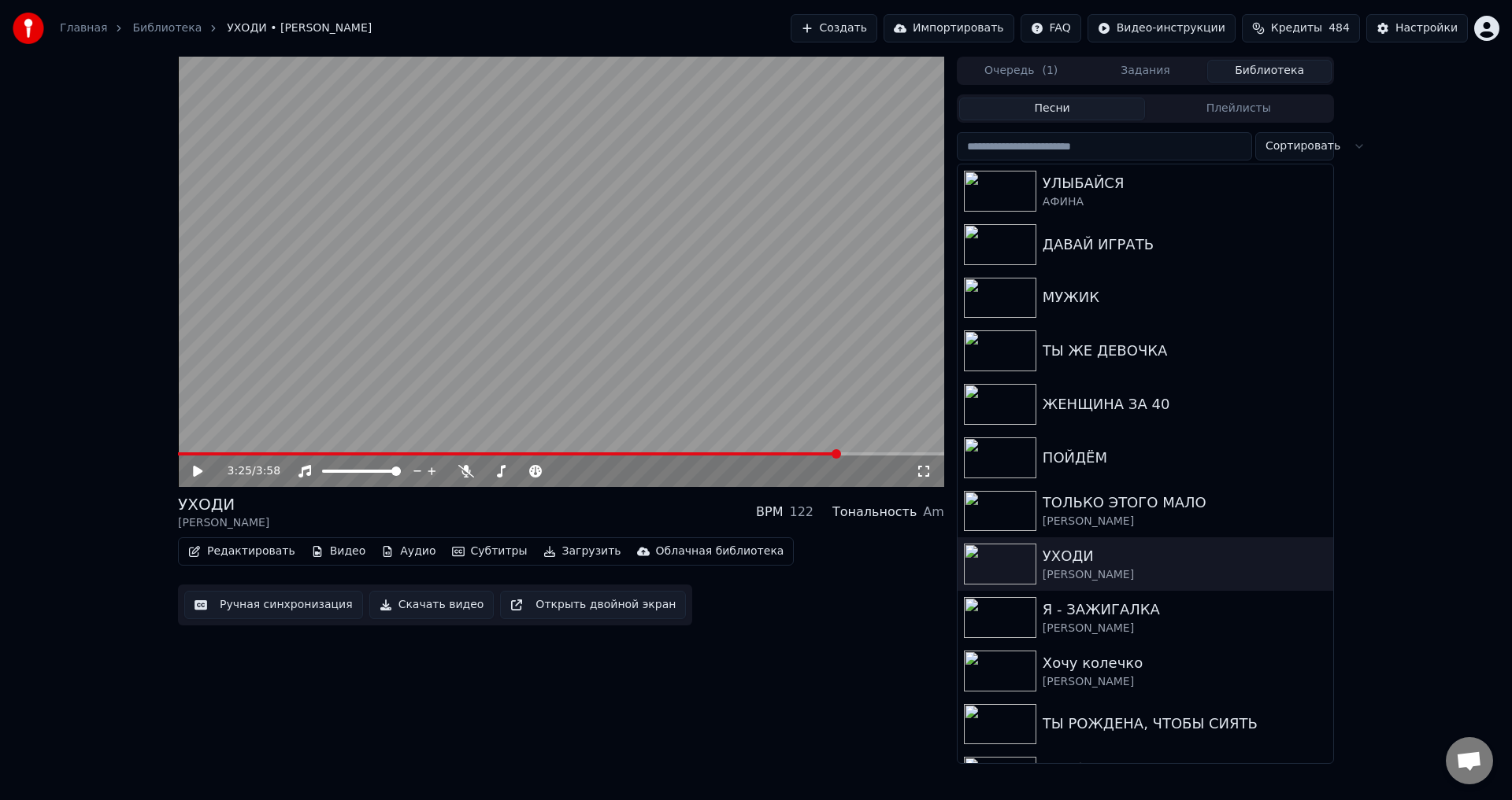
click at [260, 611] on button "Ручная синхронизация" at bounding box center [273, 605] width 179 height 29
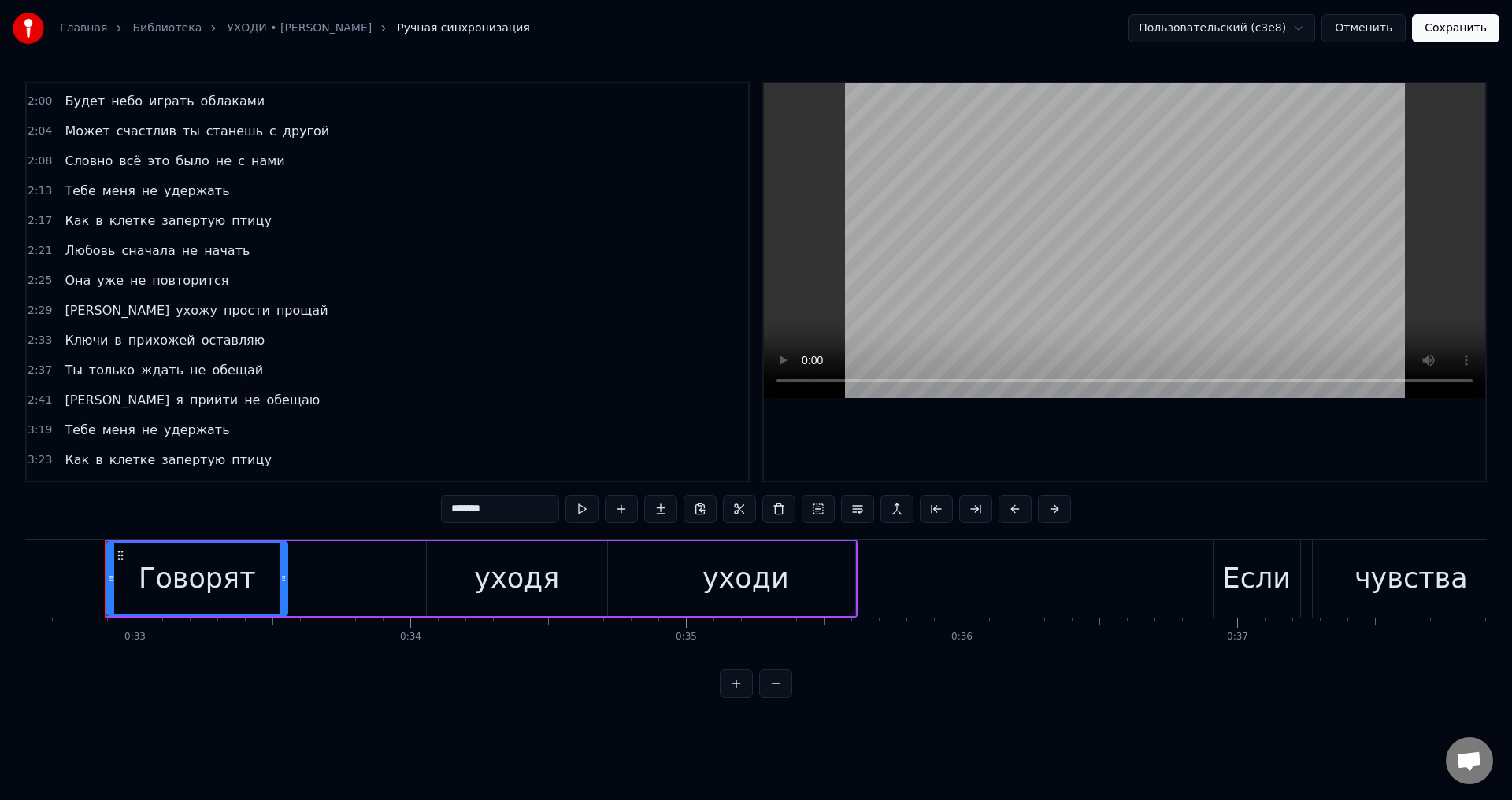
scroll to position [799, 0]
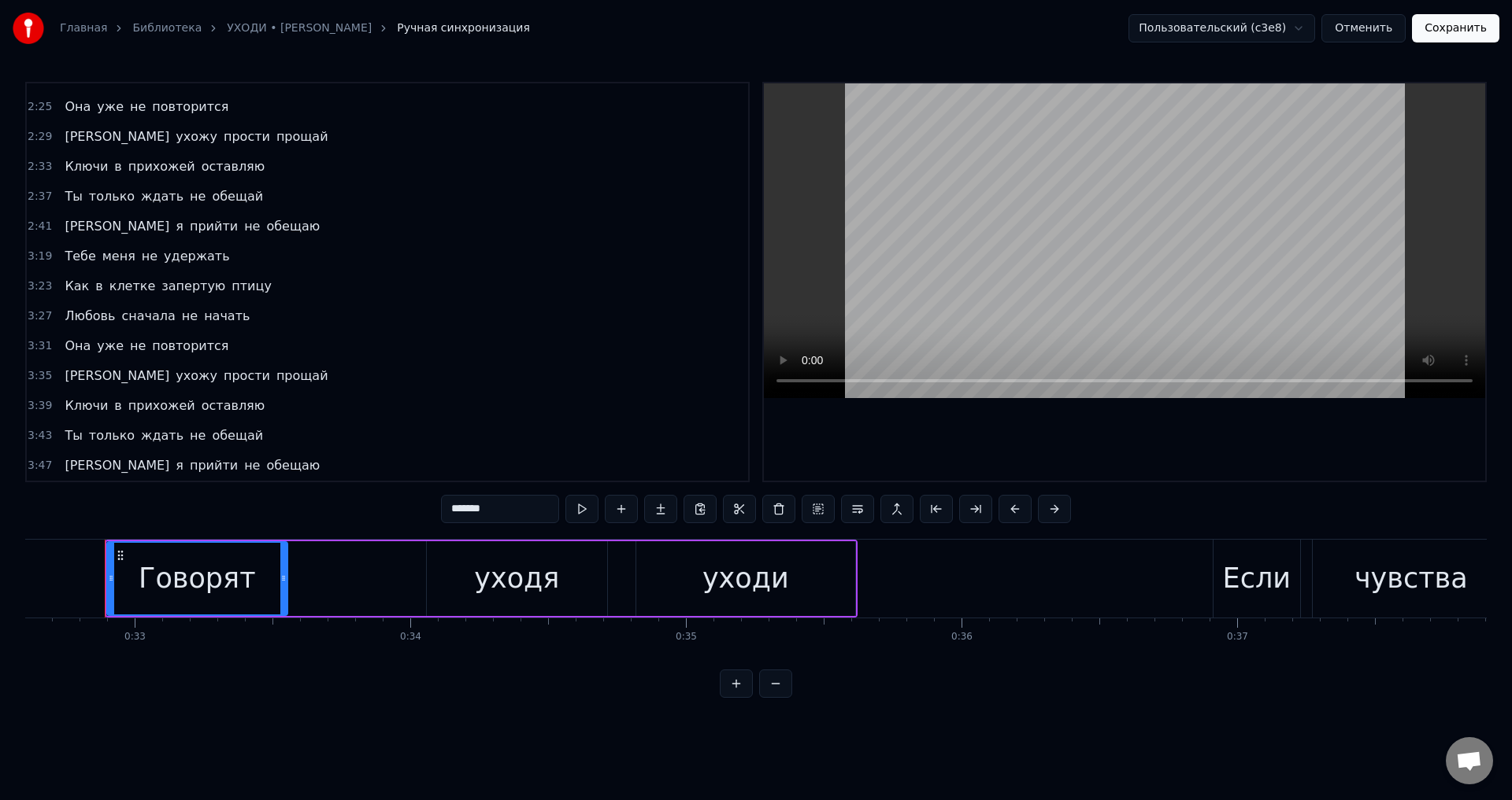
click at [67, 281] on span "Как" at bounding box center [77, 286] width 28 height 18
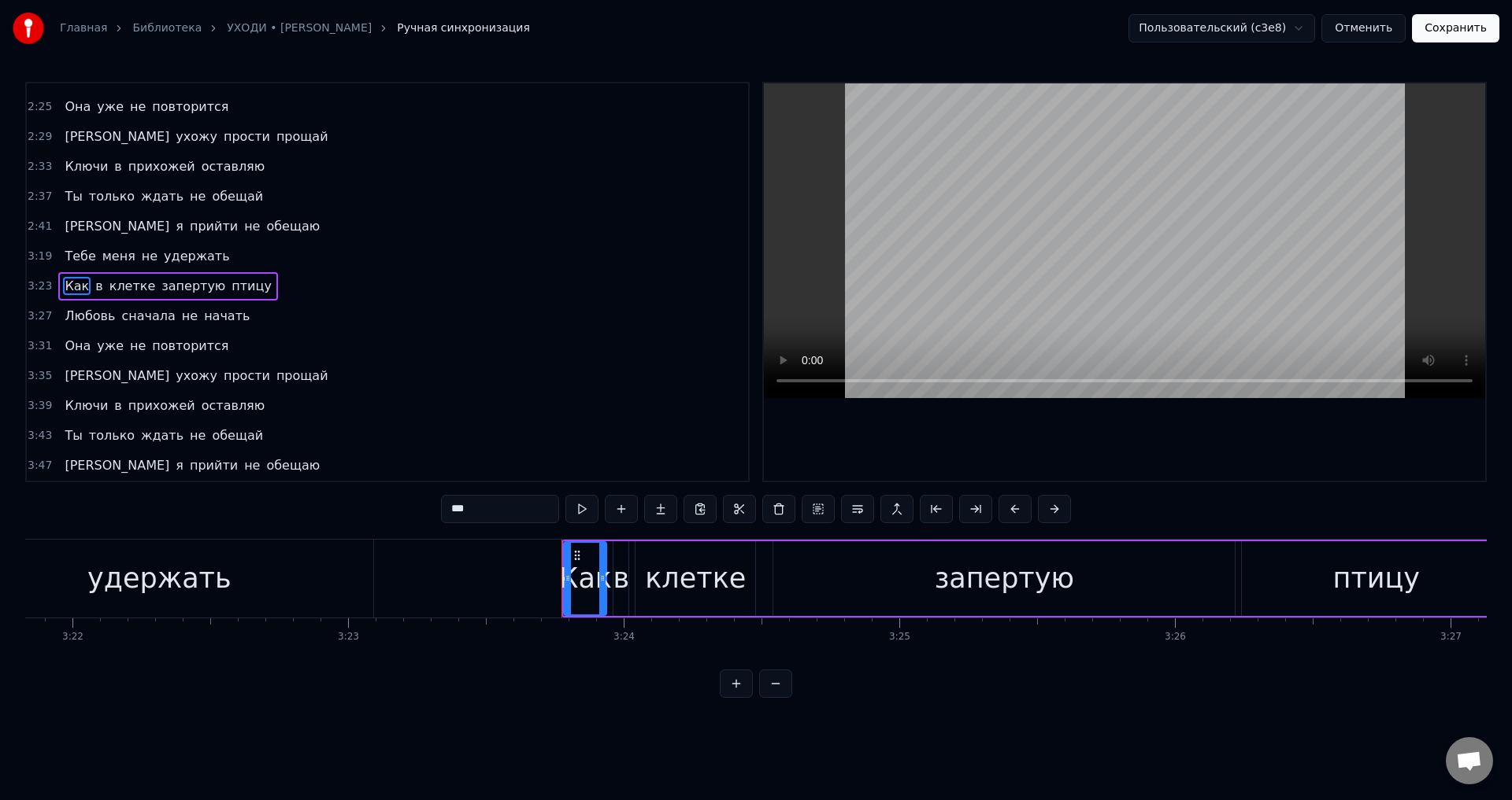
scroll to position [0, 56082]
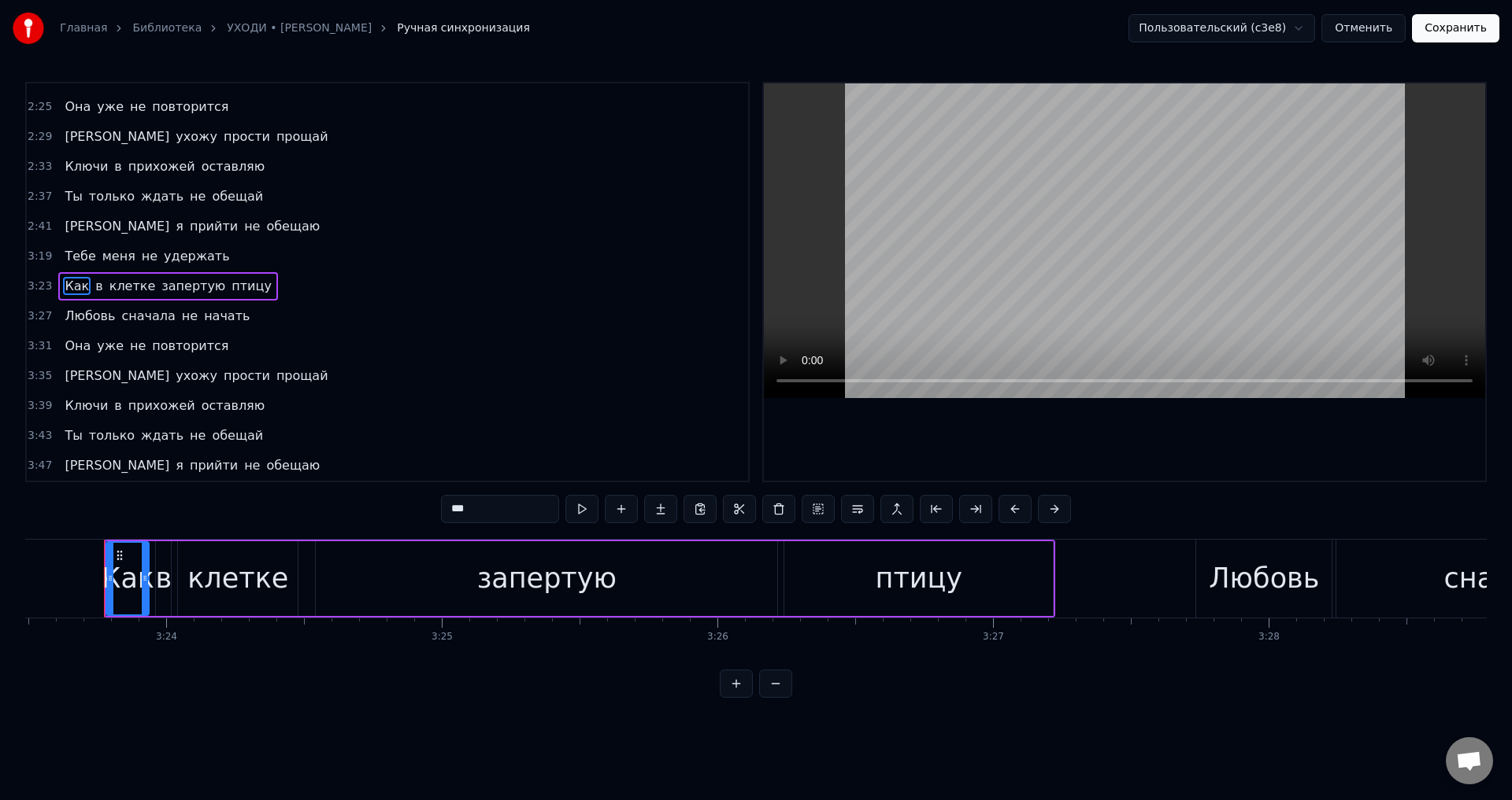
click at [201, 569] on div "клетке" at bounding box center [238, 579] width 101 height 42
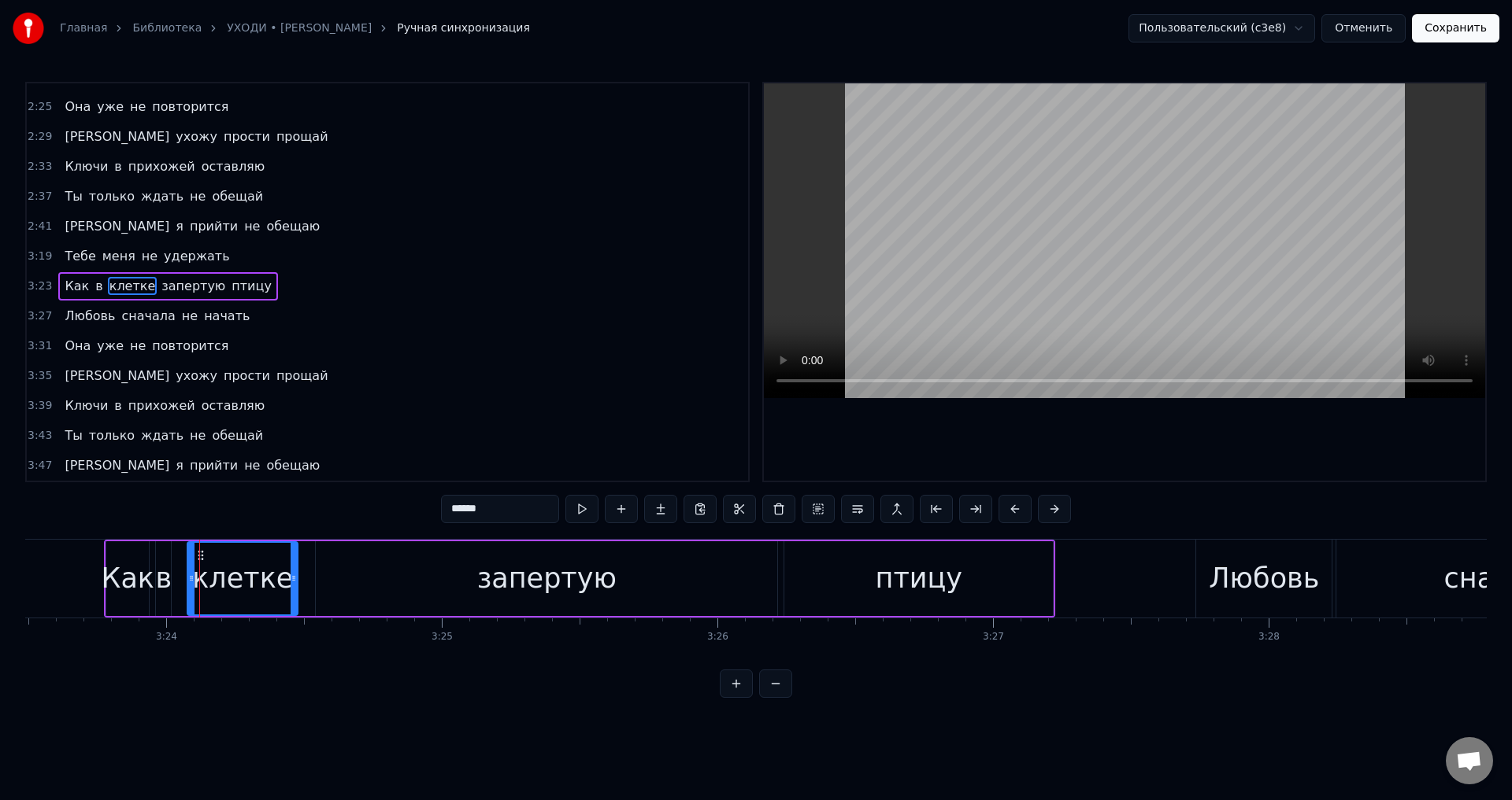
drag, startPoint x: 183, startPoint y: 575, endPoint x: 192, endPoint y: 576, distance: 9.1
click at [192, 576] on icon at bounding box center [191, 578] width 6 height 12
click at [161, 583] on div "в" at bounding box center [163, 579] width 17 height 42
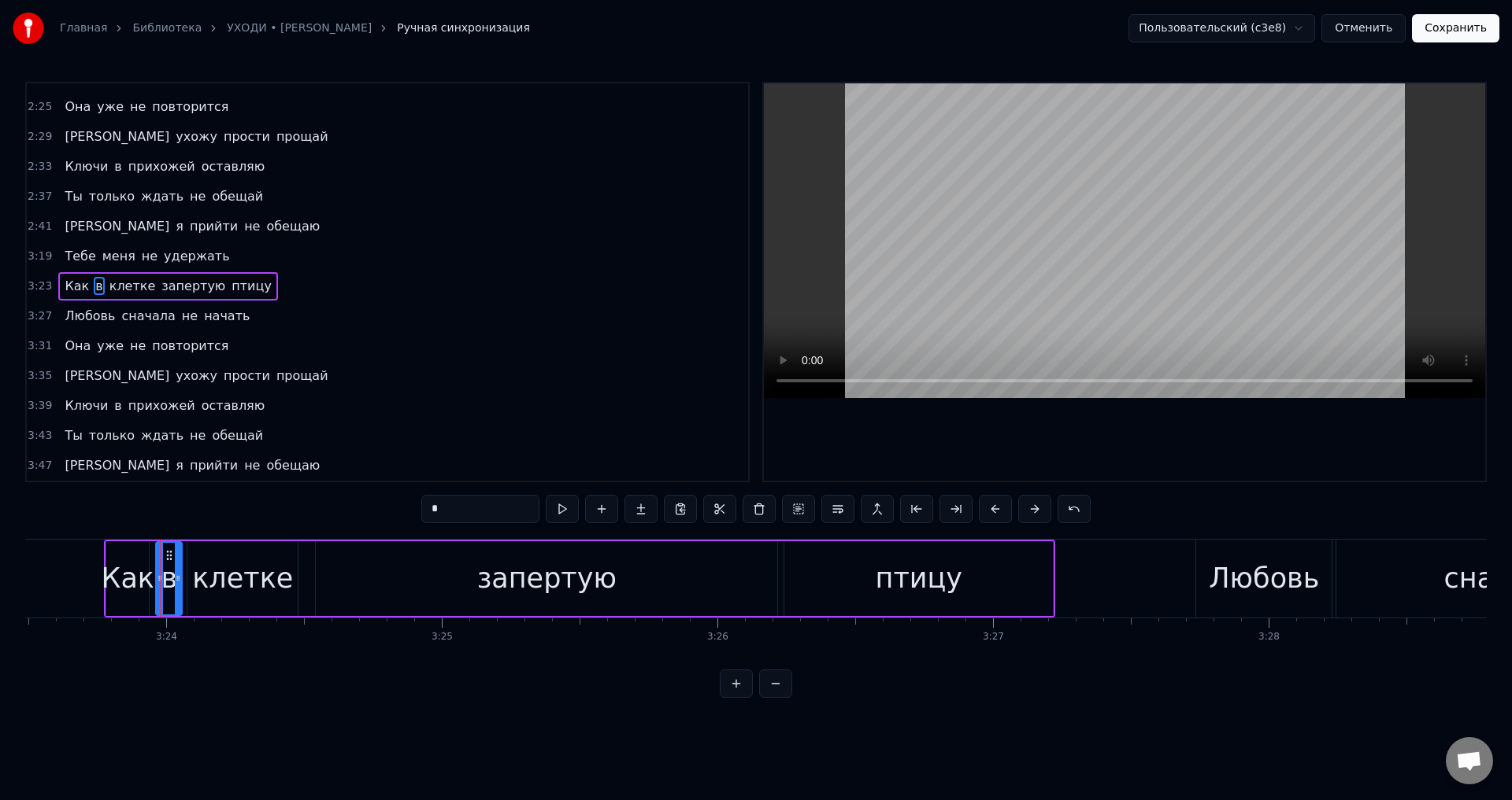
drag, startPoint x: 168, startPoint y: 583, endPoint x: 179, endPoint y: 583, distance: 11.0
click at [179, 583] on icon at bounding box center [178, 578] width 6 height 12
click at [165, 583] on icon at bounding box center [164, 578] width 6 height 12
click at [127, 578] on div "Как" at bounding box center [128, 579] width 53 height 42
drag, startPoint x: 143, startPoint y: 581, endPoint x: 127, endPoint y: 580, distance: 16.0
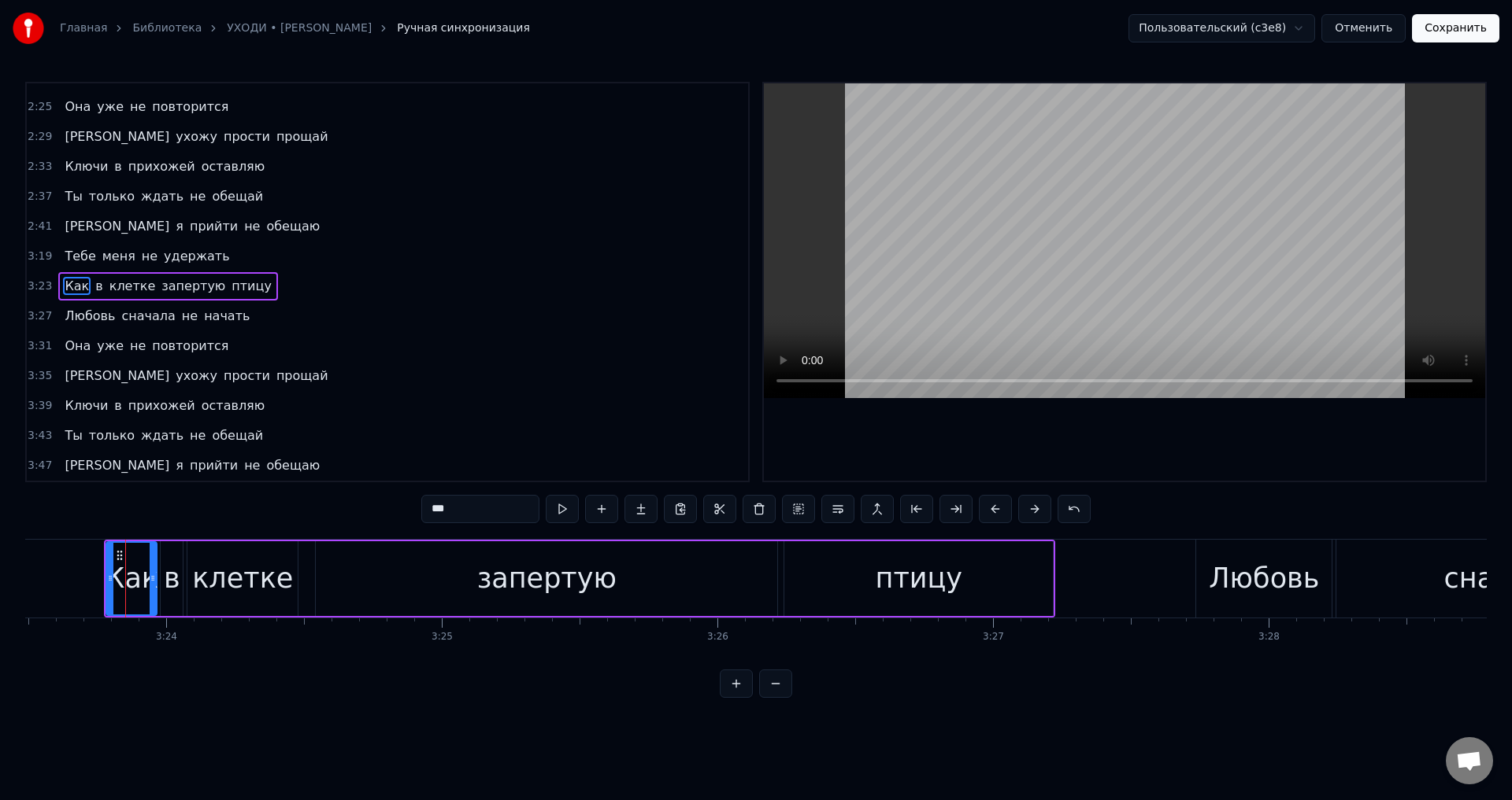
click at [150, 581] on icon at bounding box center [152, 578] width 6 height 12
click at [71, 264] on span "Тебе" at bounding box center [79, 256] width 34 height 18
type input "****"
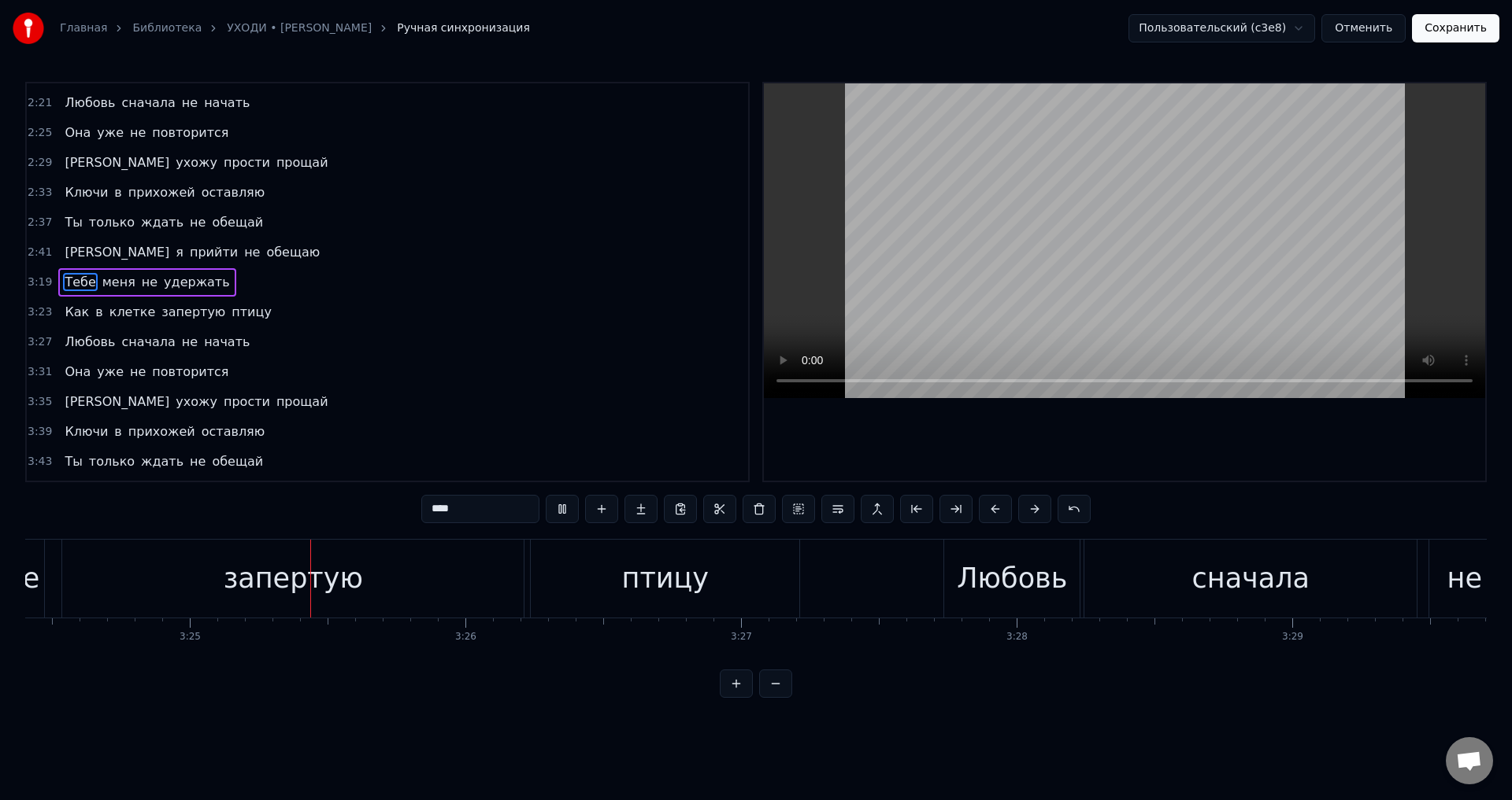
scroll to position [0, 56336]
click at [1471, 30] on button "Сохранить" at bounding box center [1455, 28] width 87 height 29
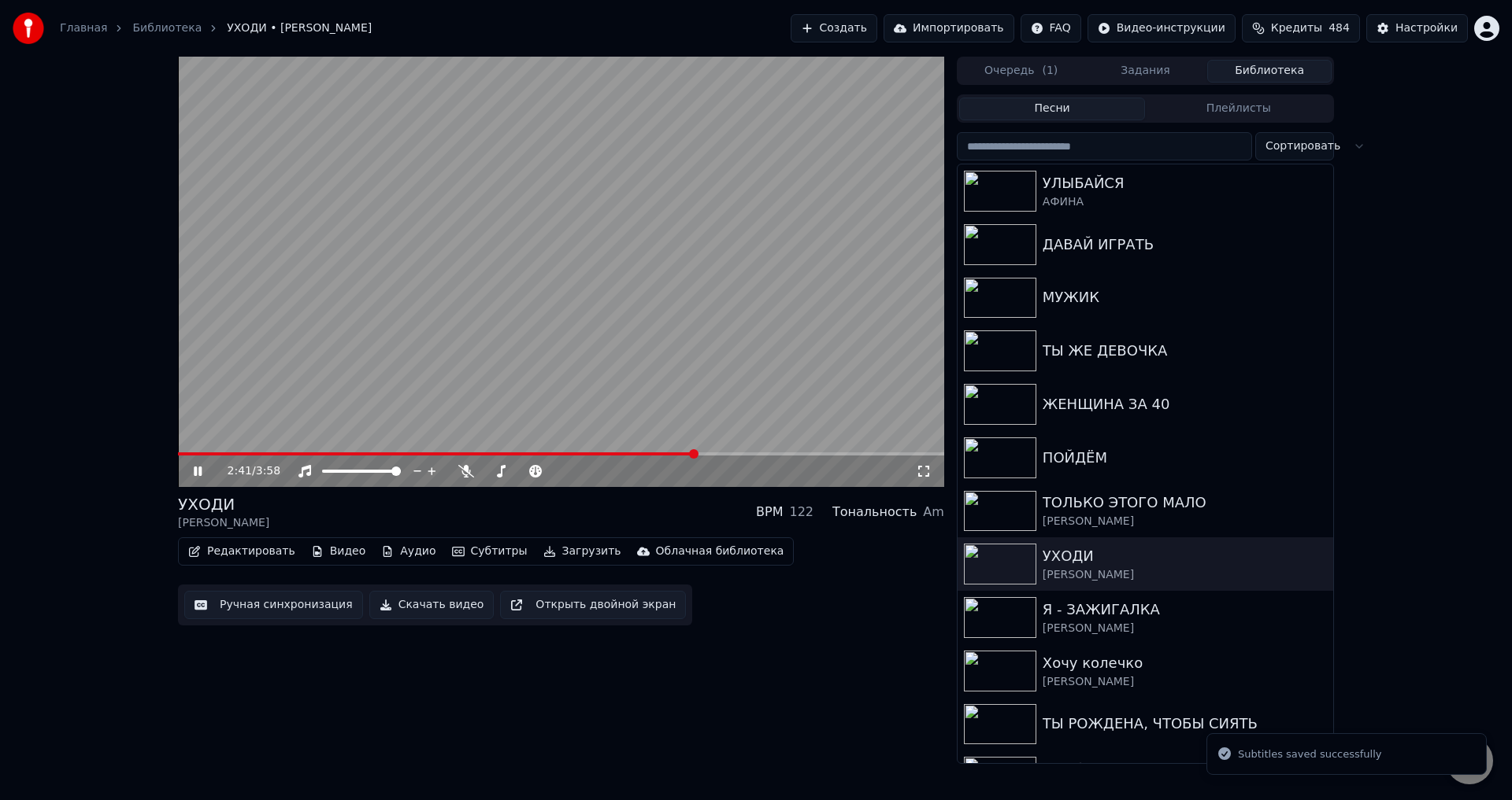
click at [696, 454] on span at bounding box center [561, 454] width 766 height 3
click at [744, 454] on span at bounding box center [561, 454] width 766 height 3
click at [780, 454] on span at bounding box center [561, 454] width 766 height 3
click at [918, 470] on icon at bounding box center [923, 471] width 16 height 12
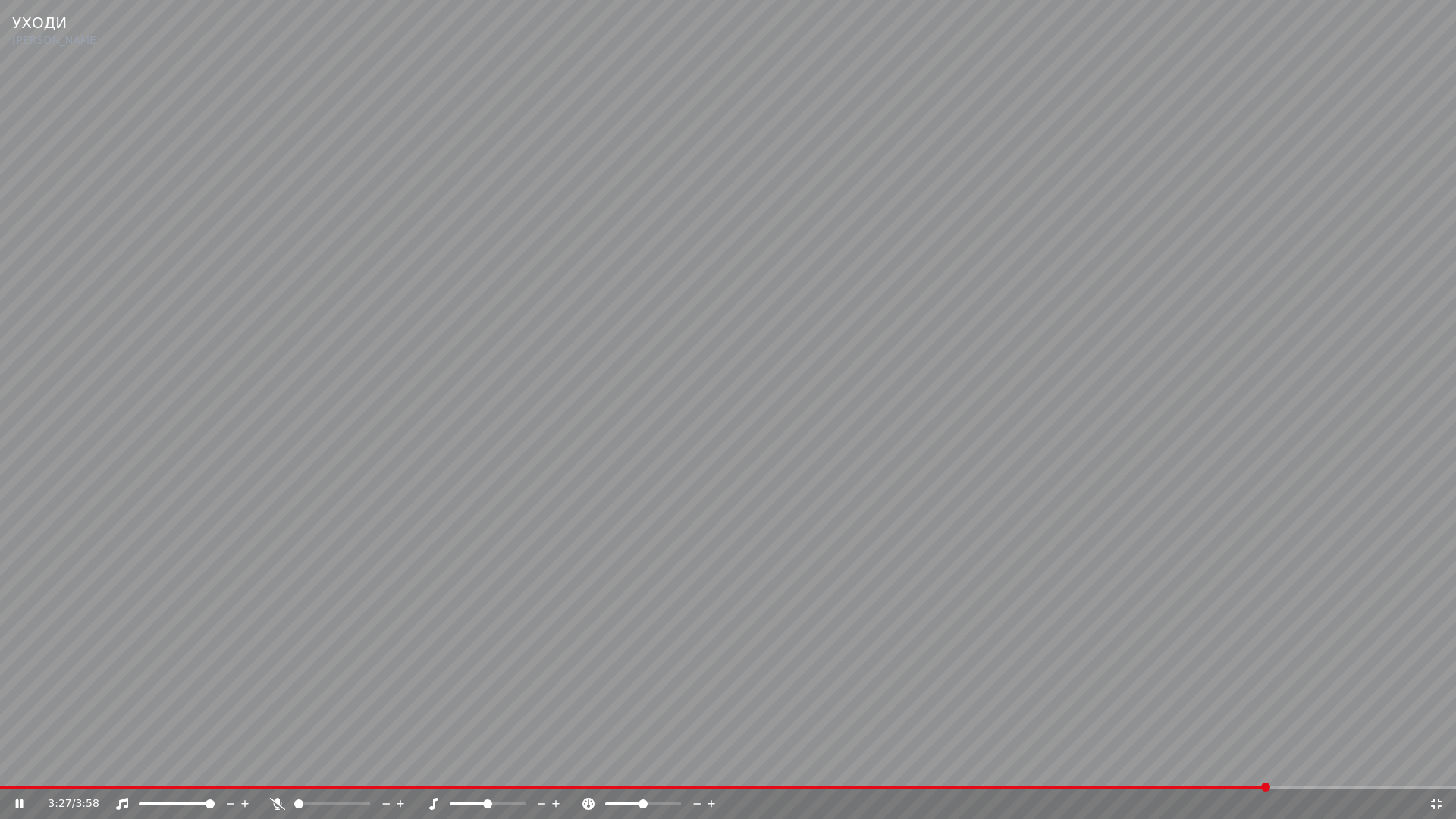
click at [1438, 771] on icon at bounding box center [1436, 804] width 11 height 11
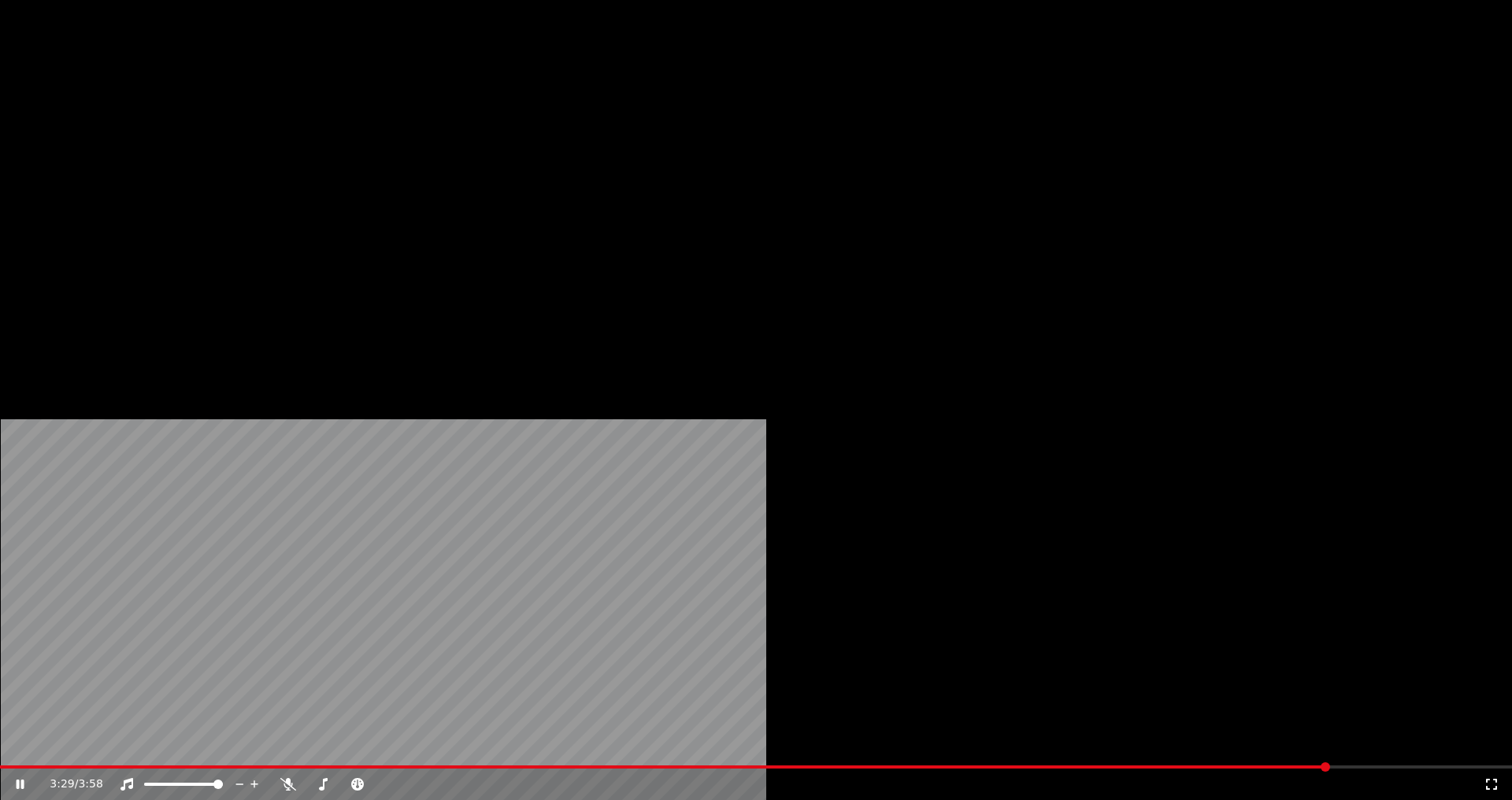
click at [562, 132] on button "Загрузить" at bounding box center [583, 121] width 91 height 22
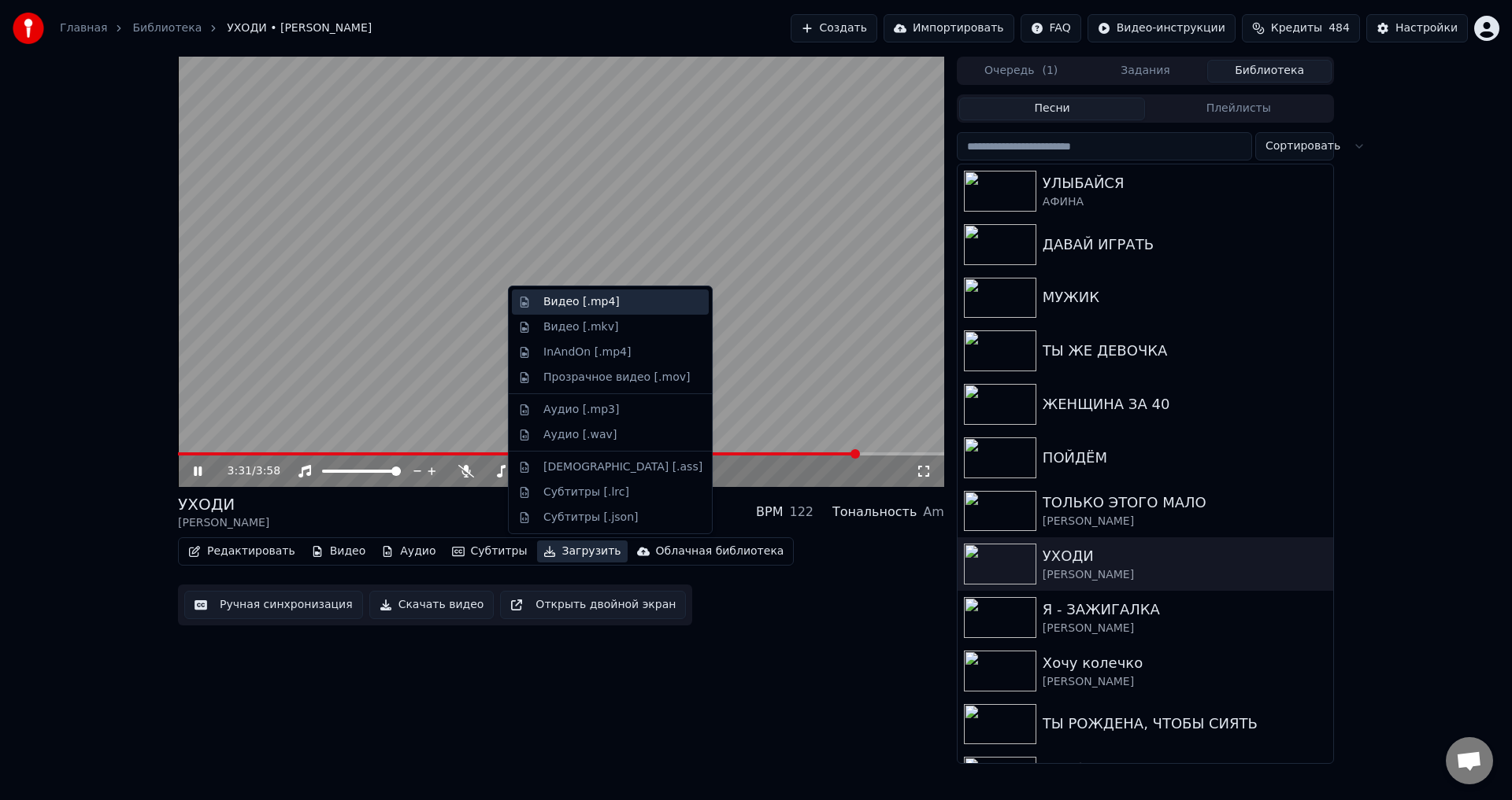
click at [569, 306] on div "Видео [.mp4]" at bounding box center [582, 302] width 77 height 16
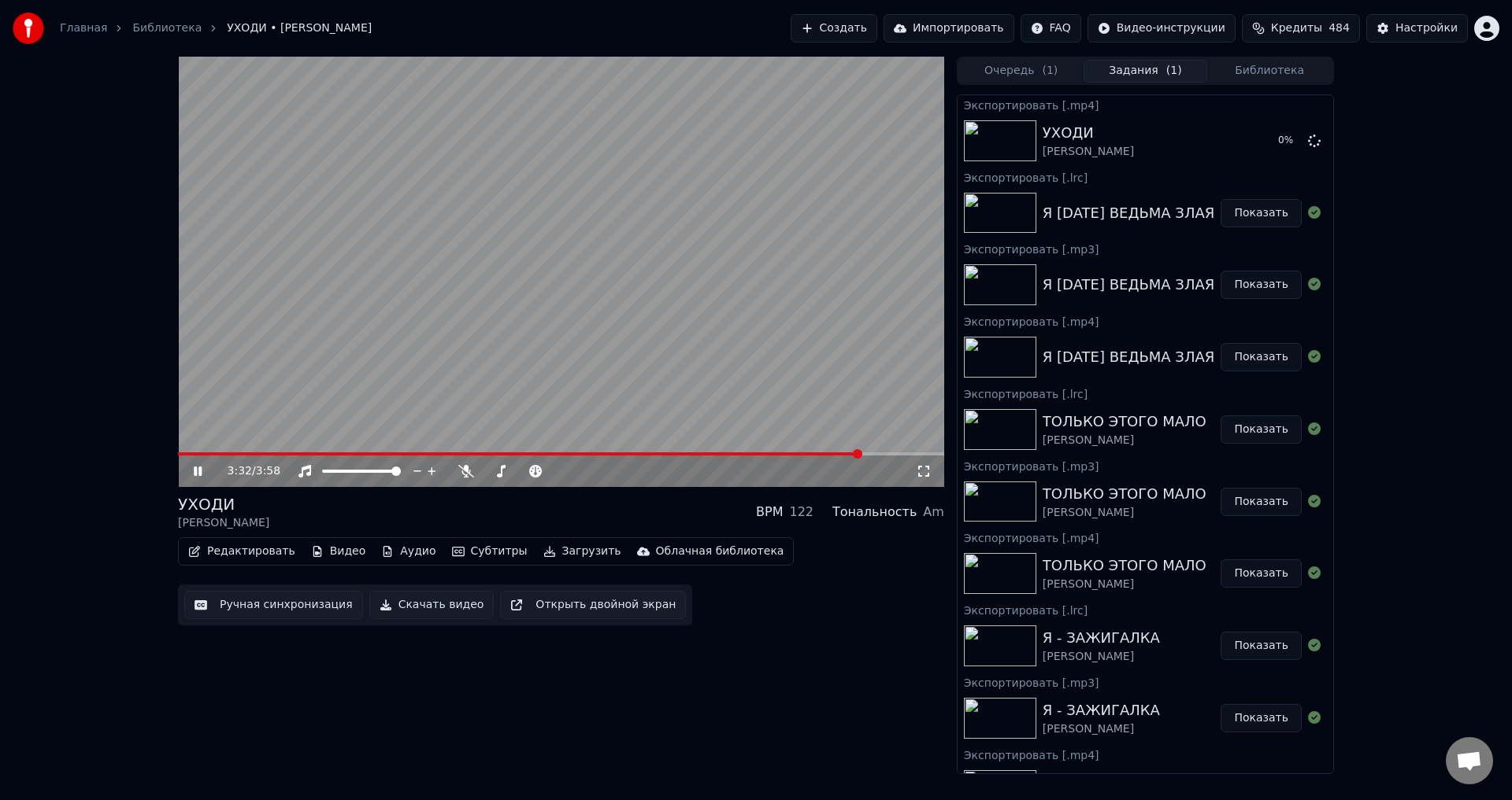
click at [563, 555] on button "Загрузить" at bounding box center [583, 551] width 91 height 22
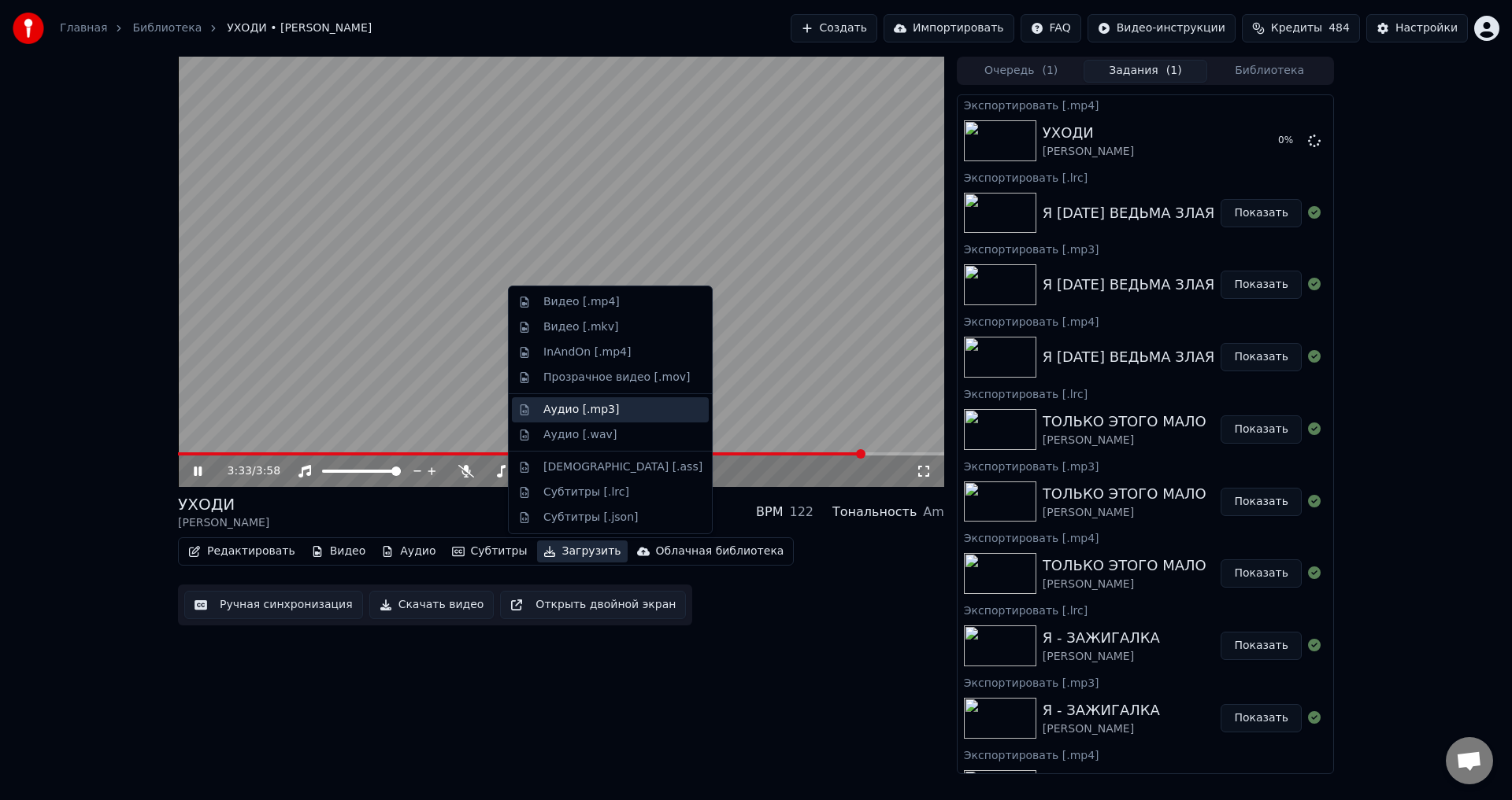
click at [575, 409] on div "Аудио [.mp3]" at bounding box center [581, 410] width 76 height 16
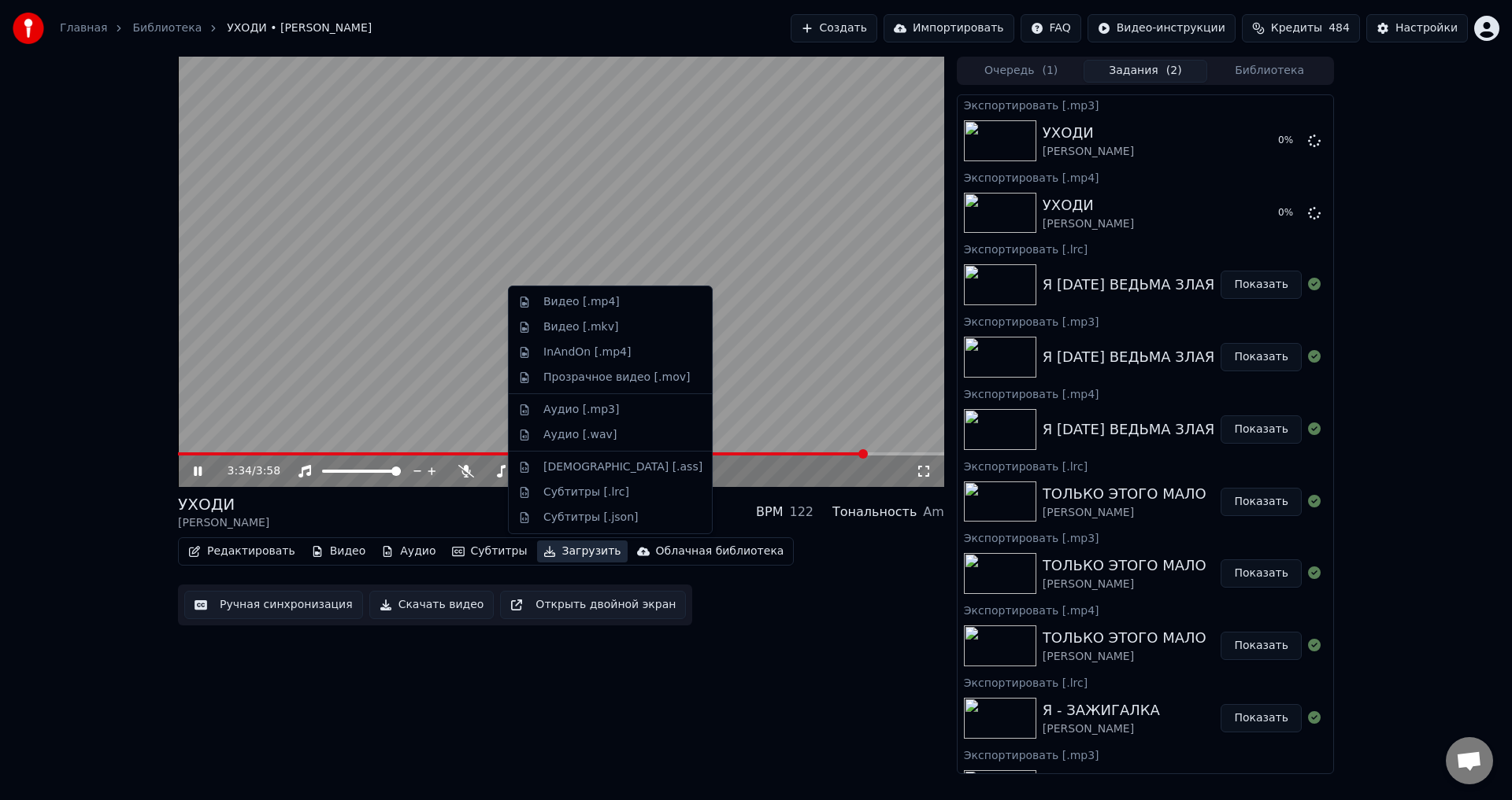
click at [557, 562] on button "Загрузить" at bounding box center [583, 551] width 91 height 22
click at [563, 490] on div "Субтитры [.lrc]" at bounding box center [586, 493] width 86 height 16
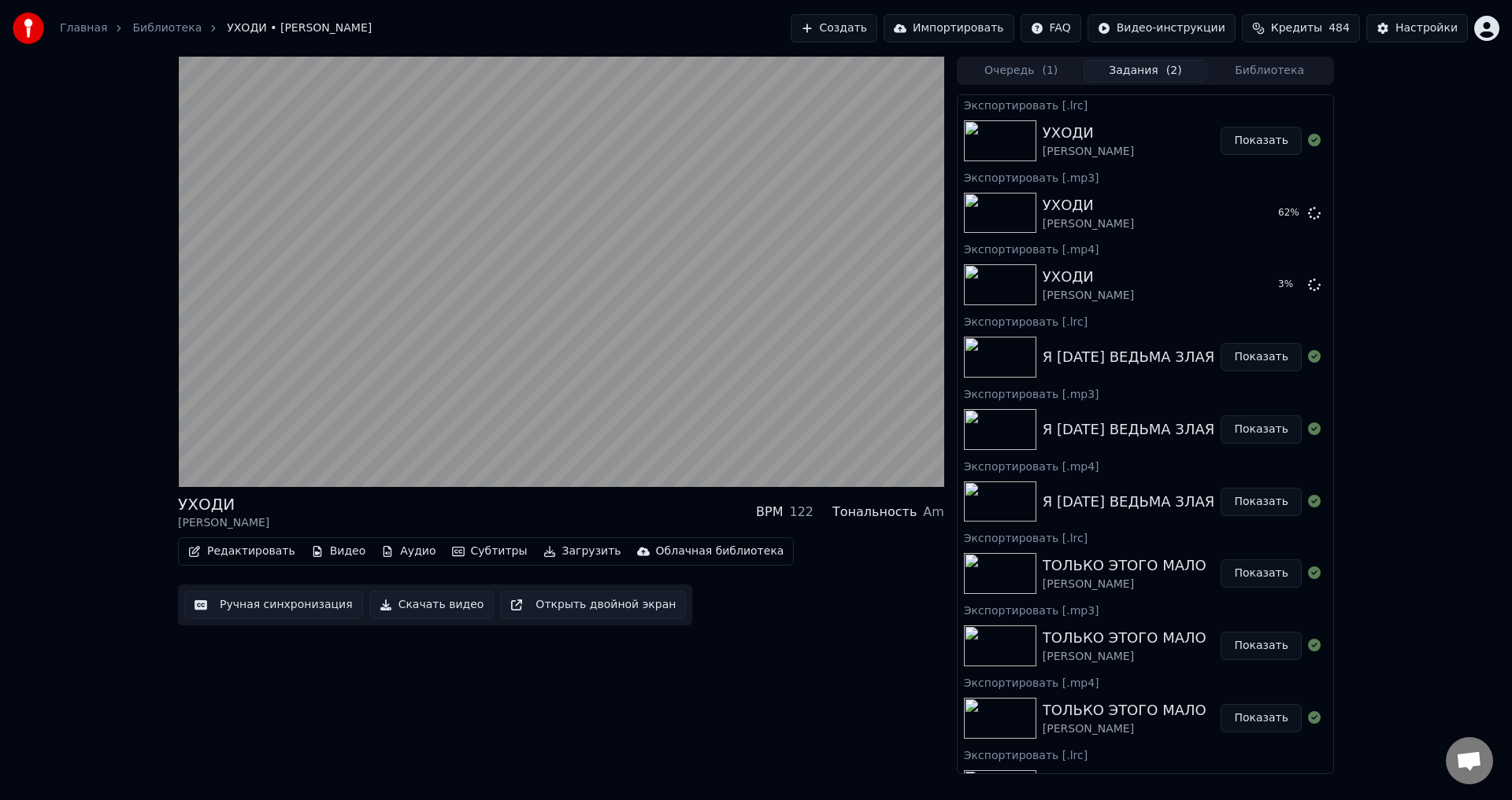
click at [1266, 76] on button "Библиотека" at bounding box center [1269, 71] width 125 height 23
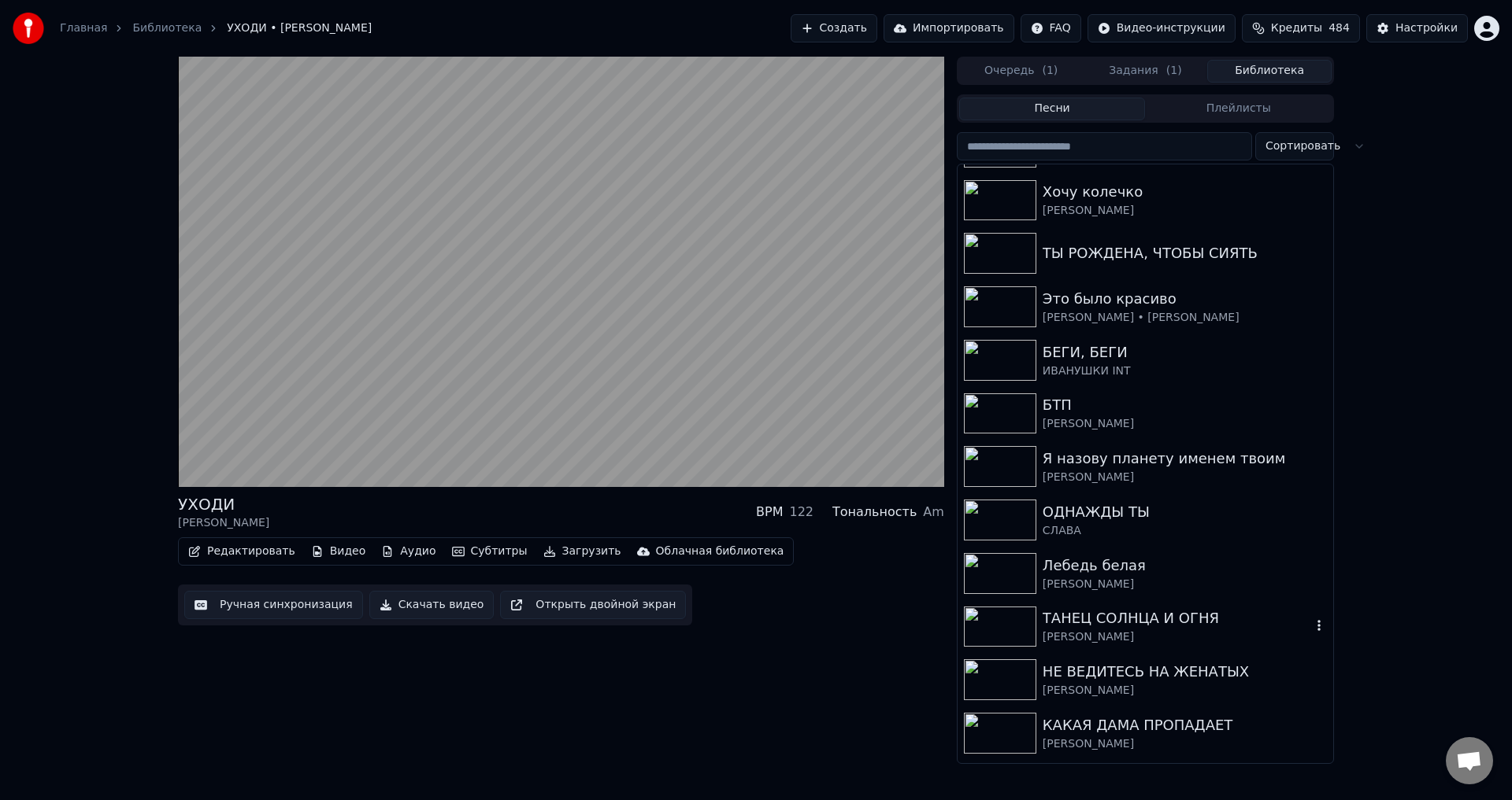
scroll to position [236, 0]
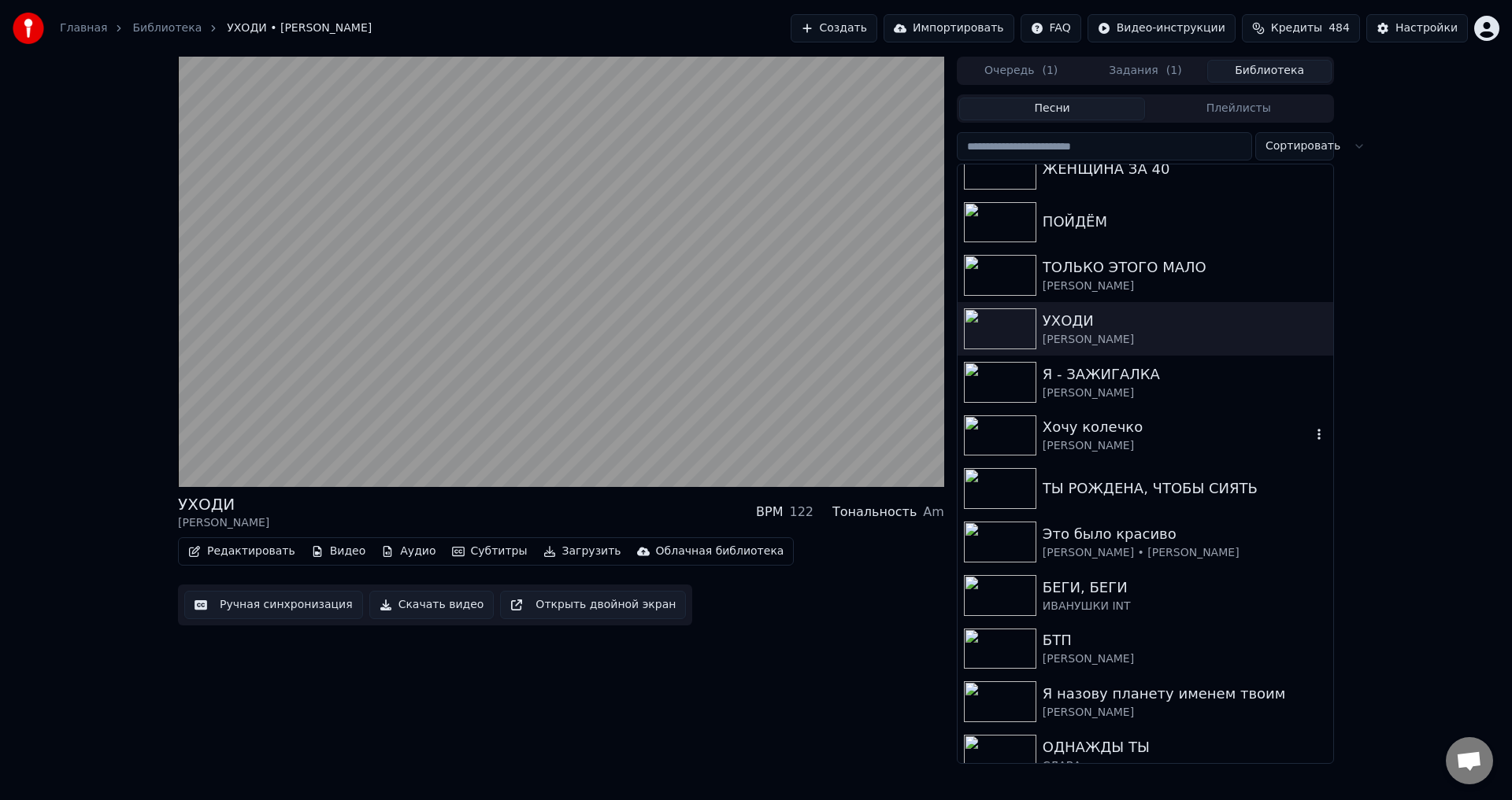
click at [1085, 435] on div "Хочу колечко" at bounding box center [1177, 427] width 268 height 22
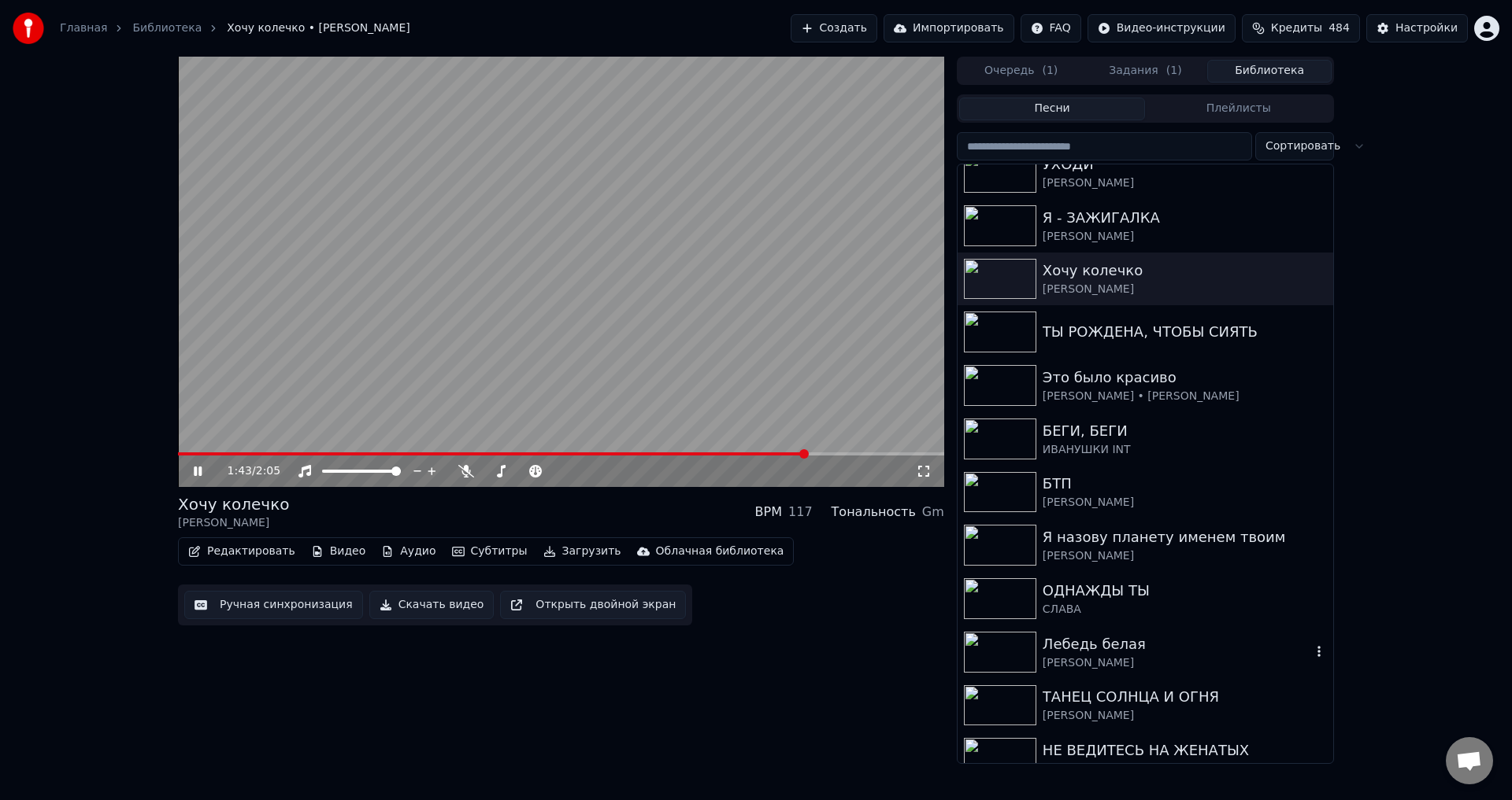
scroll to position [393, 0]
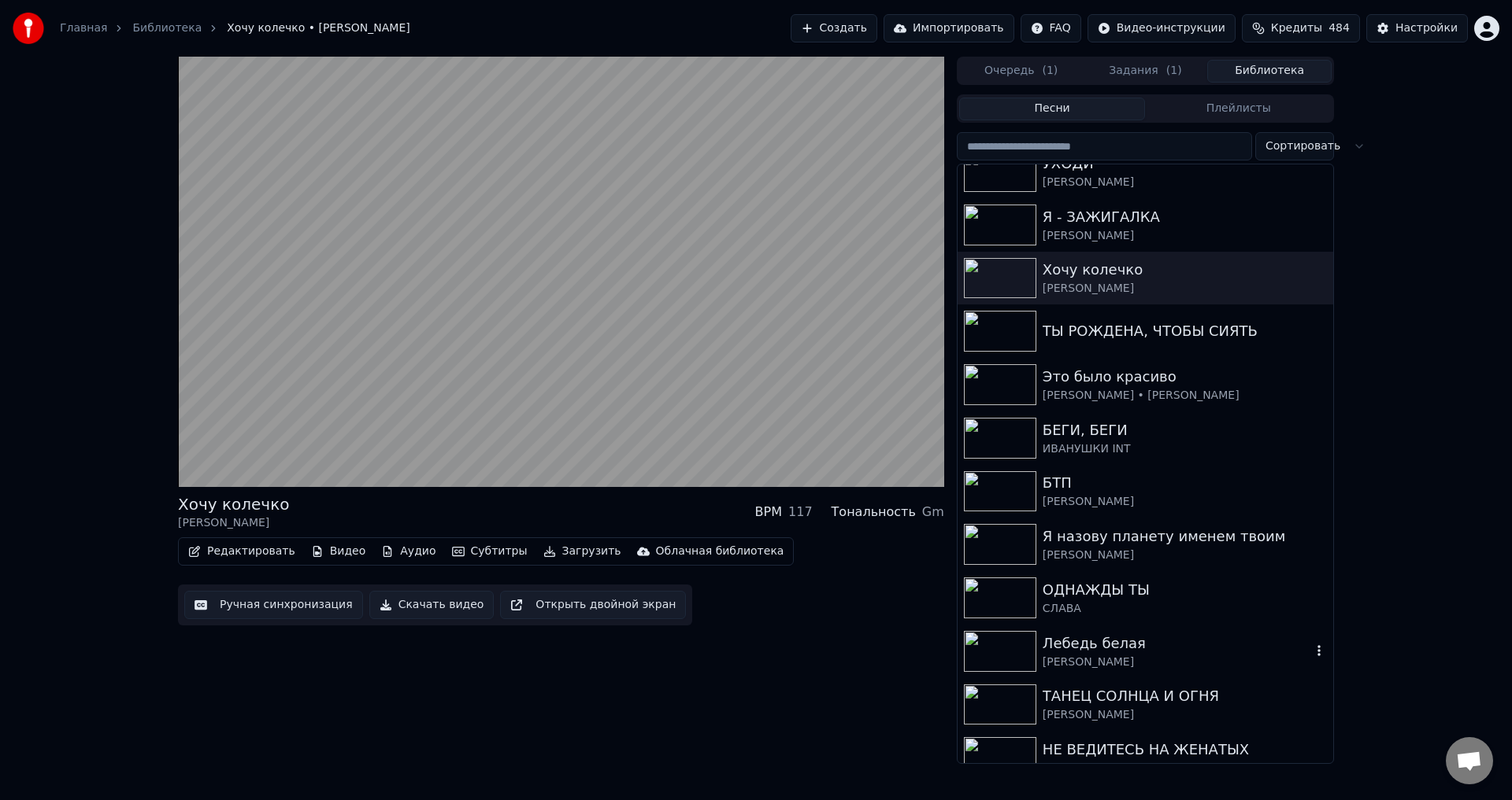
click at [1145, 649] on div "Лебедь белая" at bounding box center [1177, 643] width 268 height 22
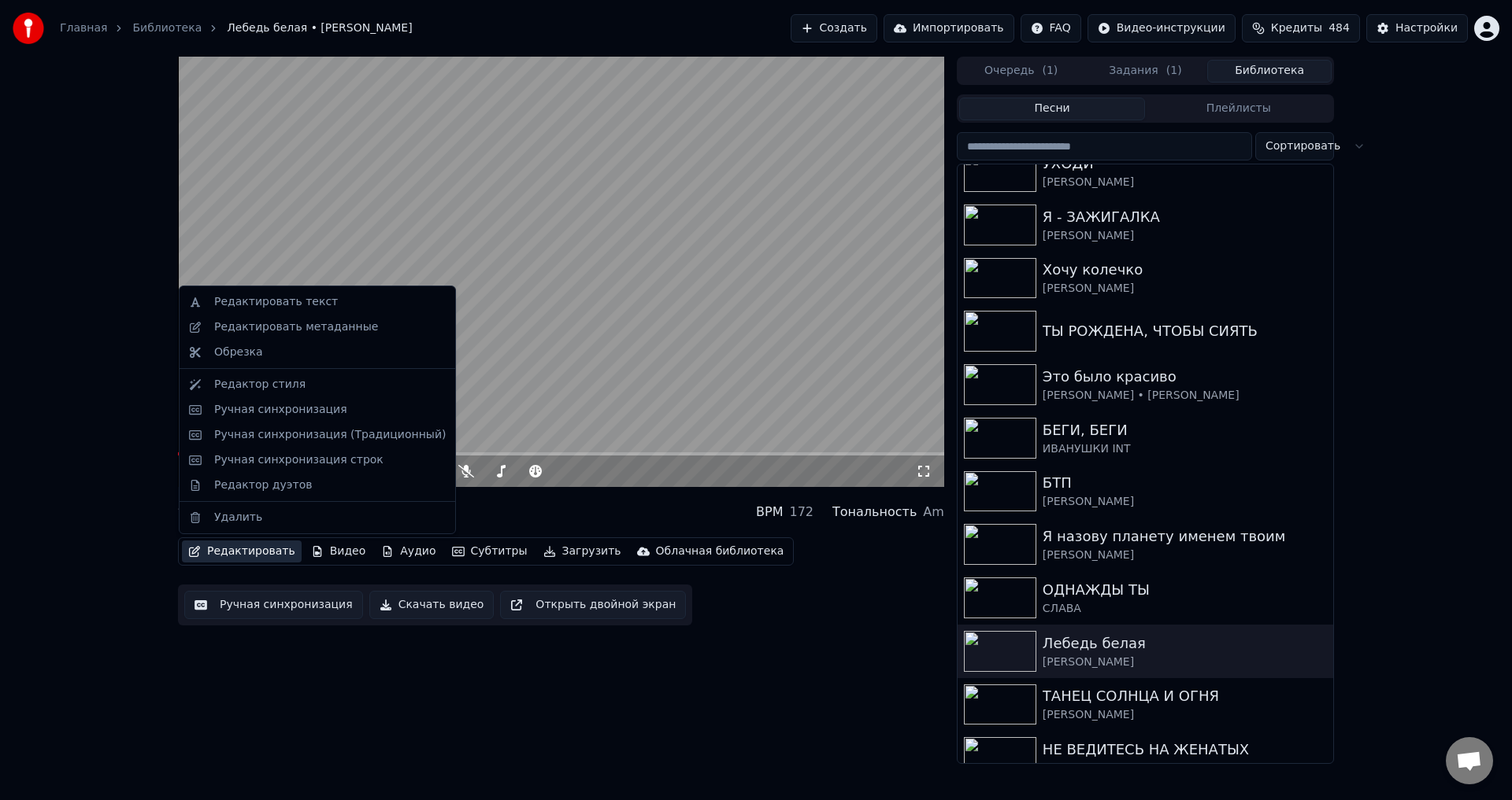
click at [228, 554] on button "Редактировать" at bounding box center [241, 551] width 119 height 22
click at [303, 324] on div "Редактировать метаданные" at bounding box center [296, 327] width 164 height 16
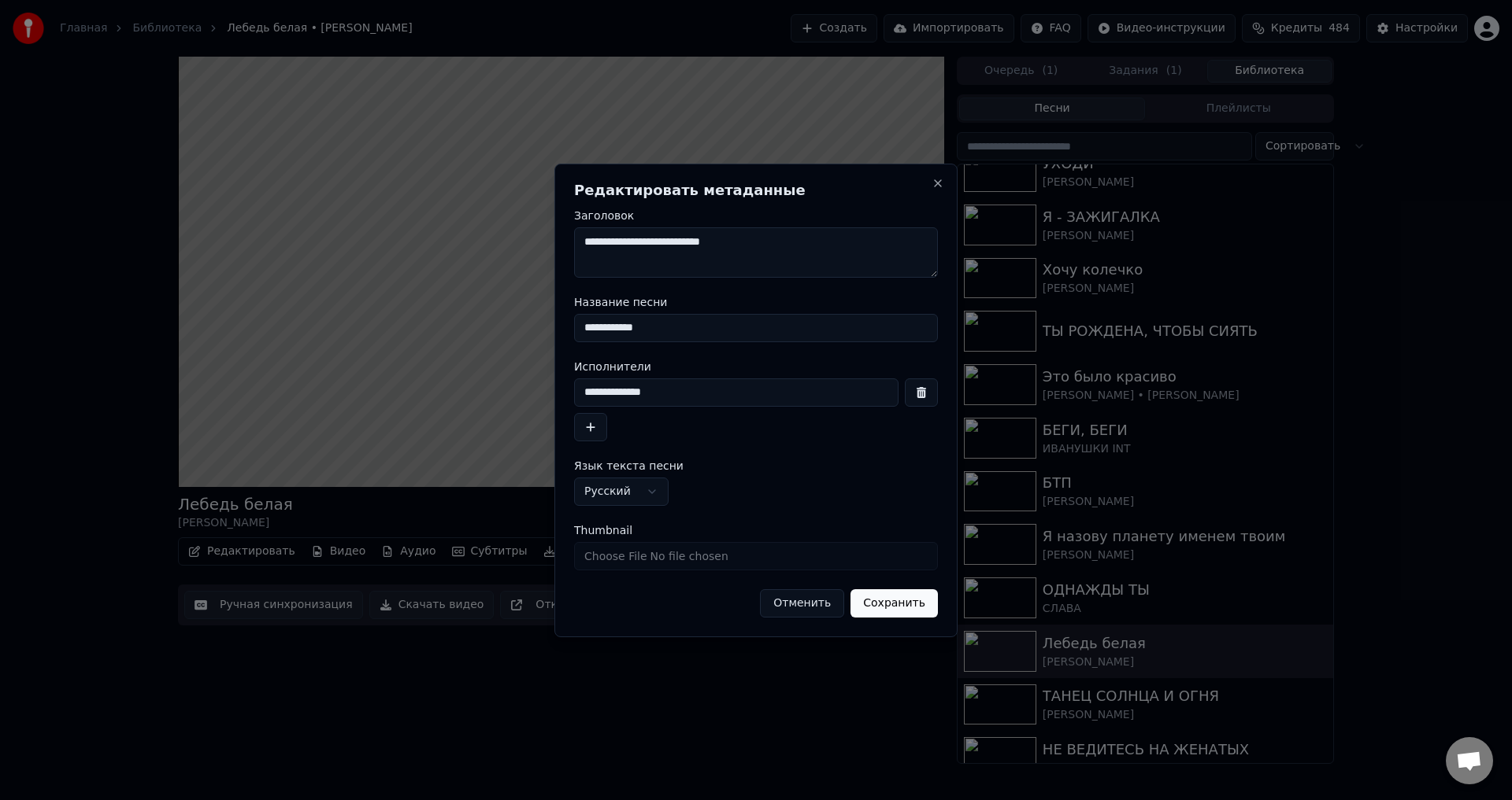
click at [594, 328] on input "**********" at bounding box center [756, 328] width 364 height 29
type input "**********"
click at [597, 395] on input "**********" at bounding box center [736, 393] width 324 height 29
type input "**********"
click at [896, 615] on button "Сохранить" at bounding box center [894, 603] width 87 height 29
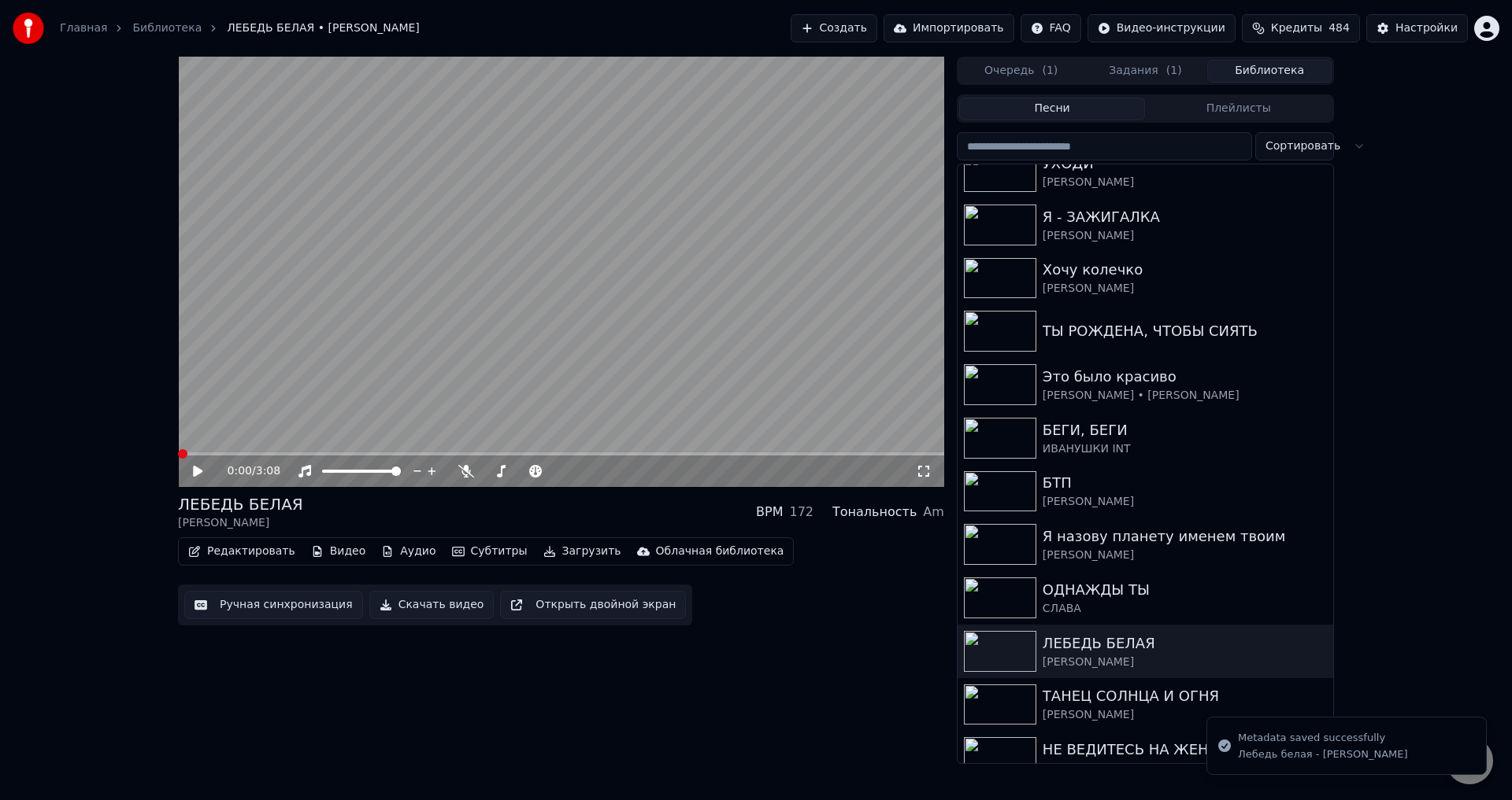
click at [922, 470] on icon at bounding box center [923, 471] width 16 height 12
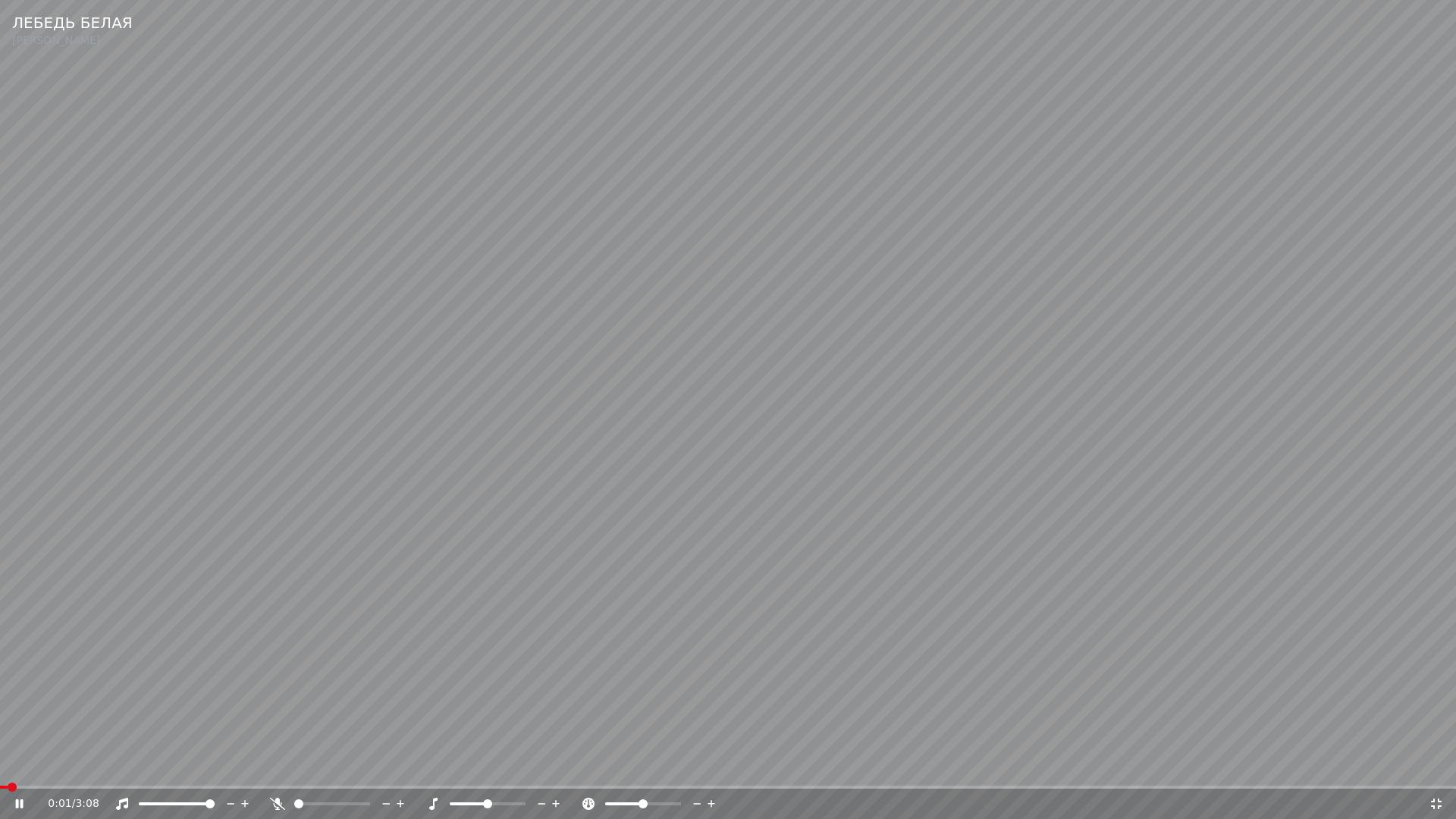
click at [8, 771] on span at bounding box center [3, 788] width 8 height 3
click at [835, 660] on video at bounding box center [728, 410] width 1456 height 819
click at [1440, 771] on icon at bounding box center [1436, 804] width 11 height 11
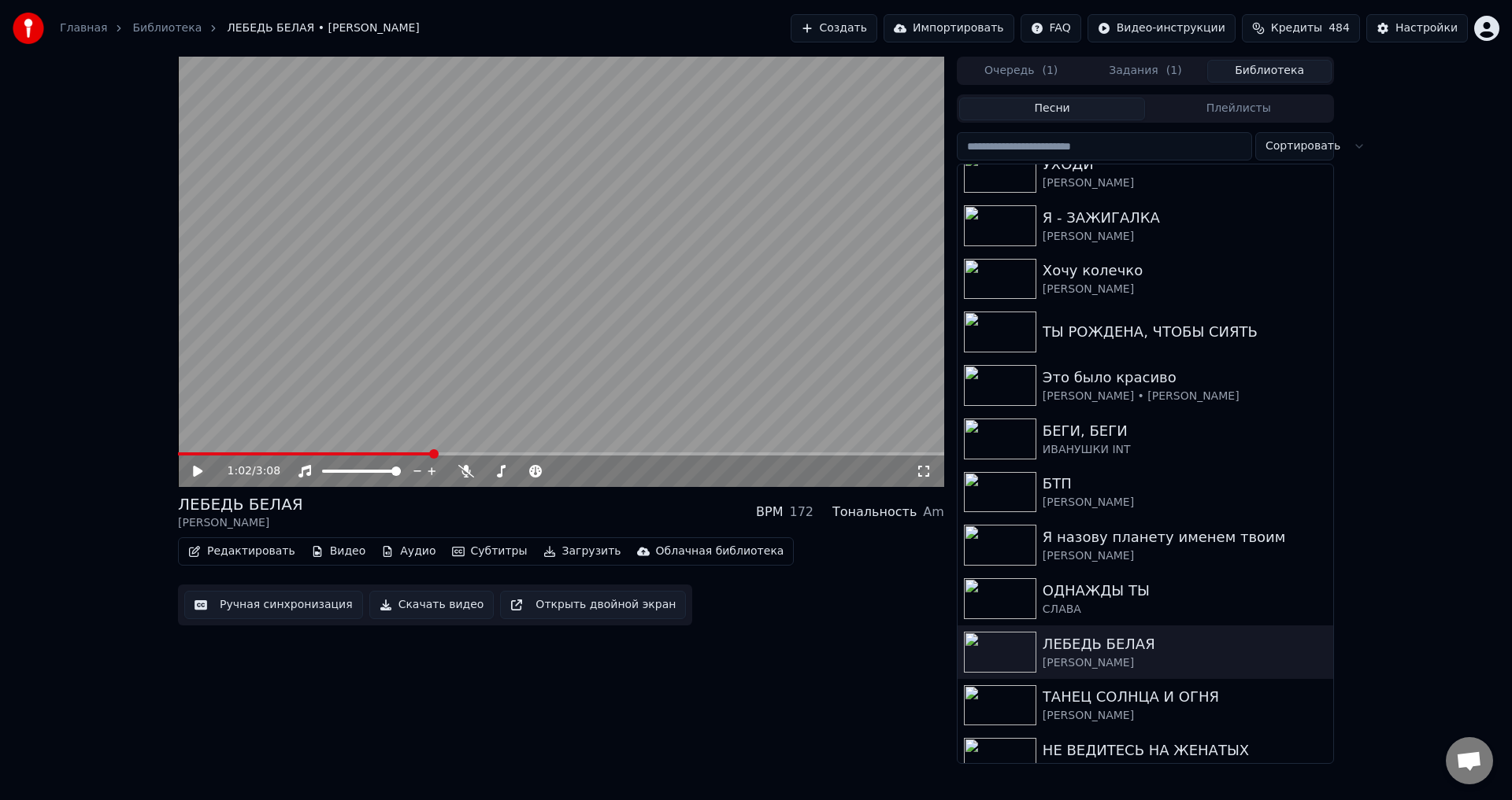
click at [252, 608] on button "Ручная синхронизация" at bounding box center [273, 605] width 179 height 29
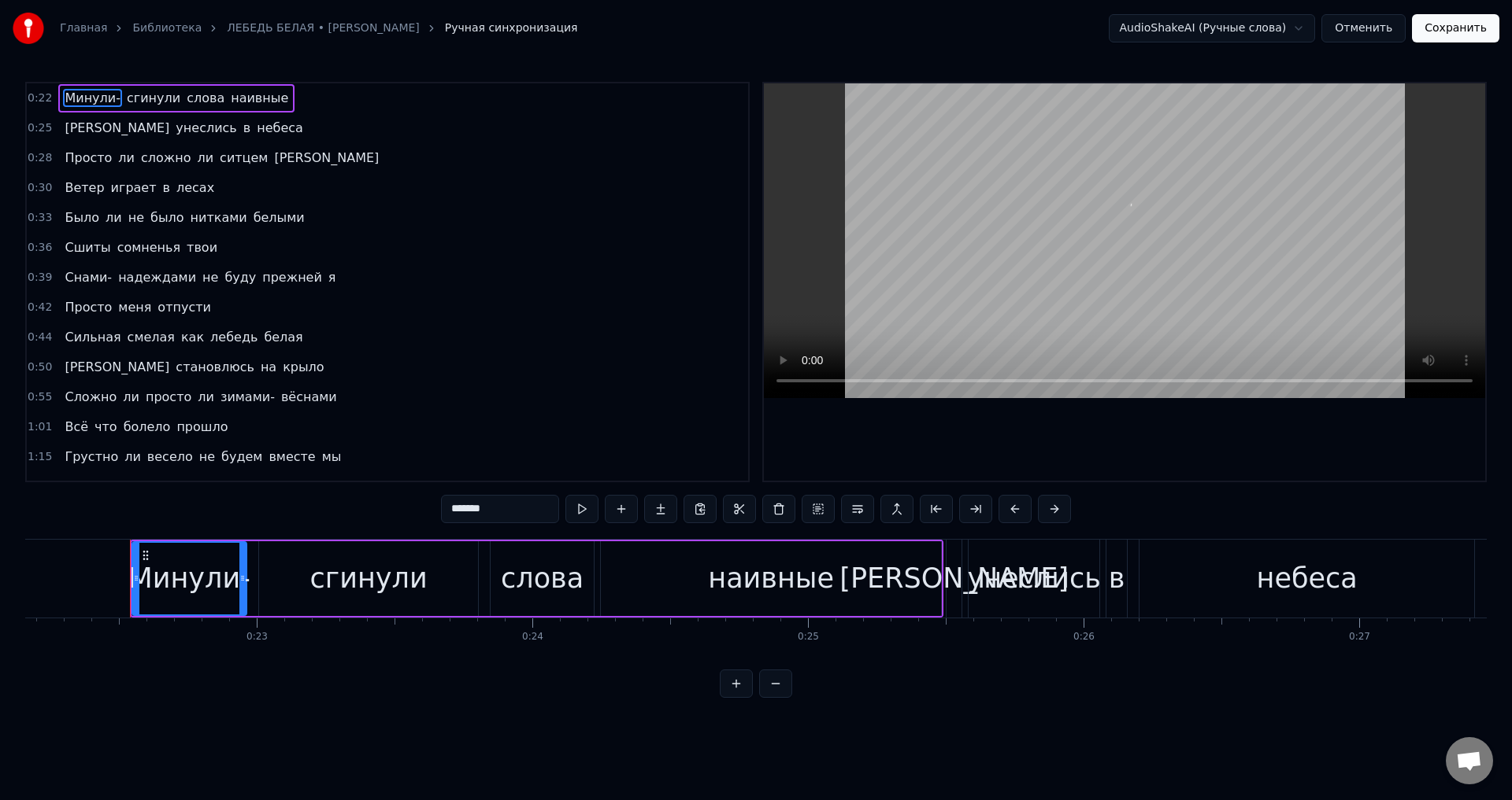
scroll to position [0, 6133]
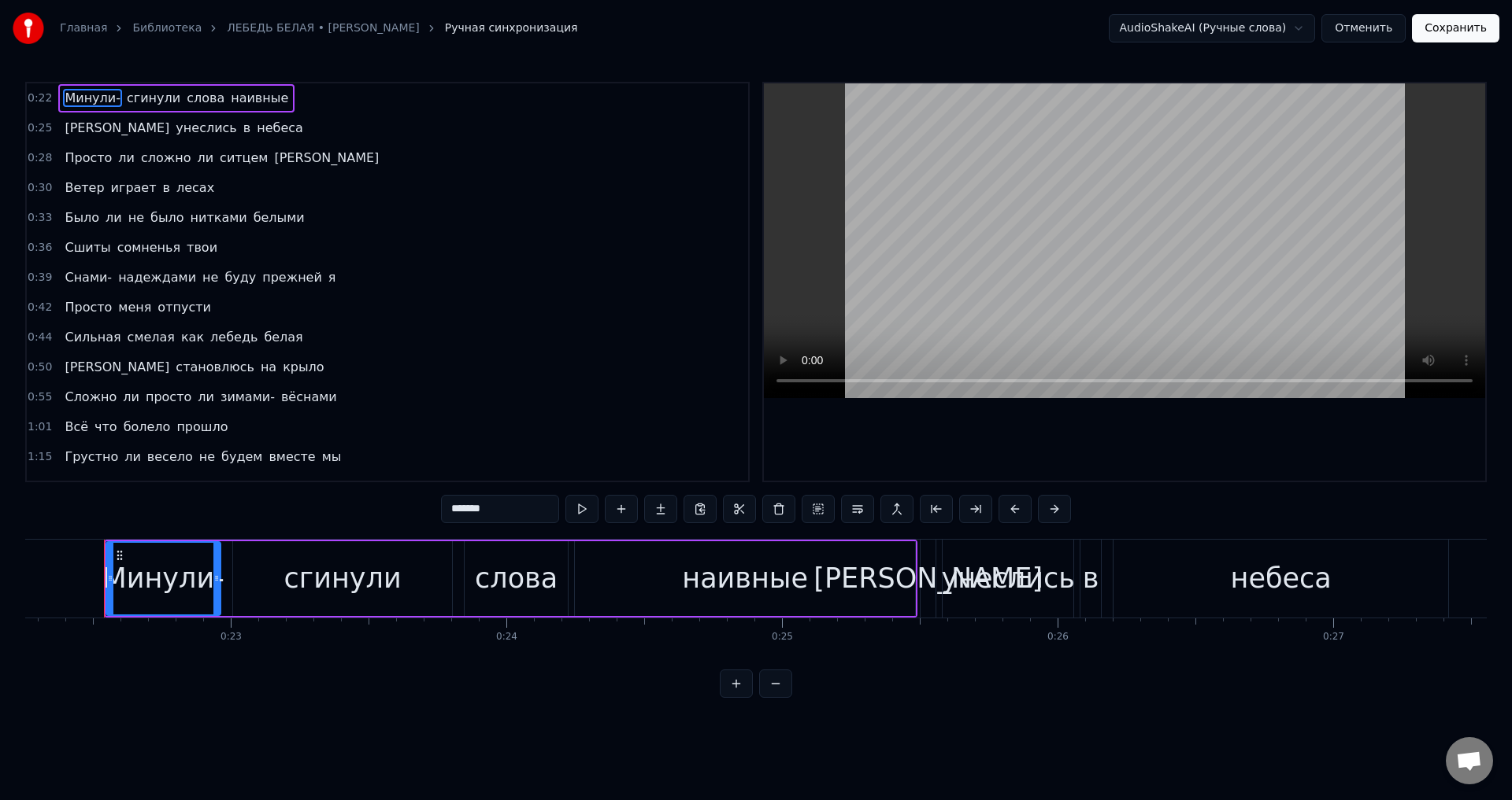
click at [67, 404] on span "Сложно" at bounding box center [90, 397] width 55 height 18
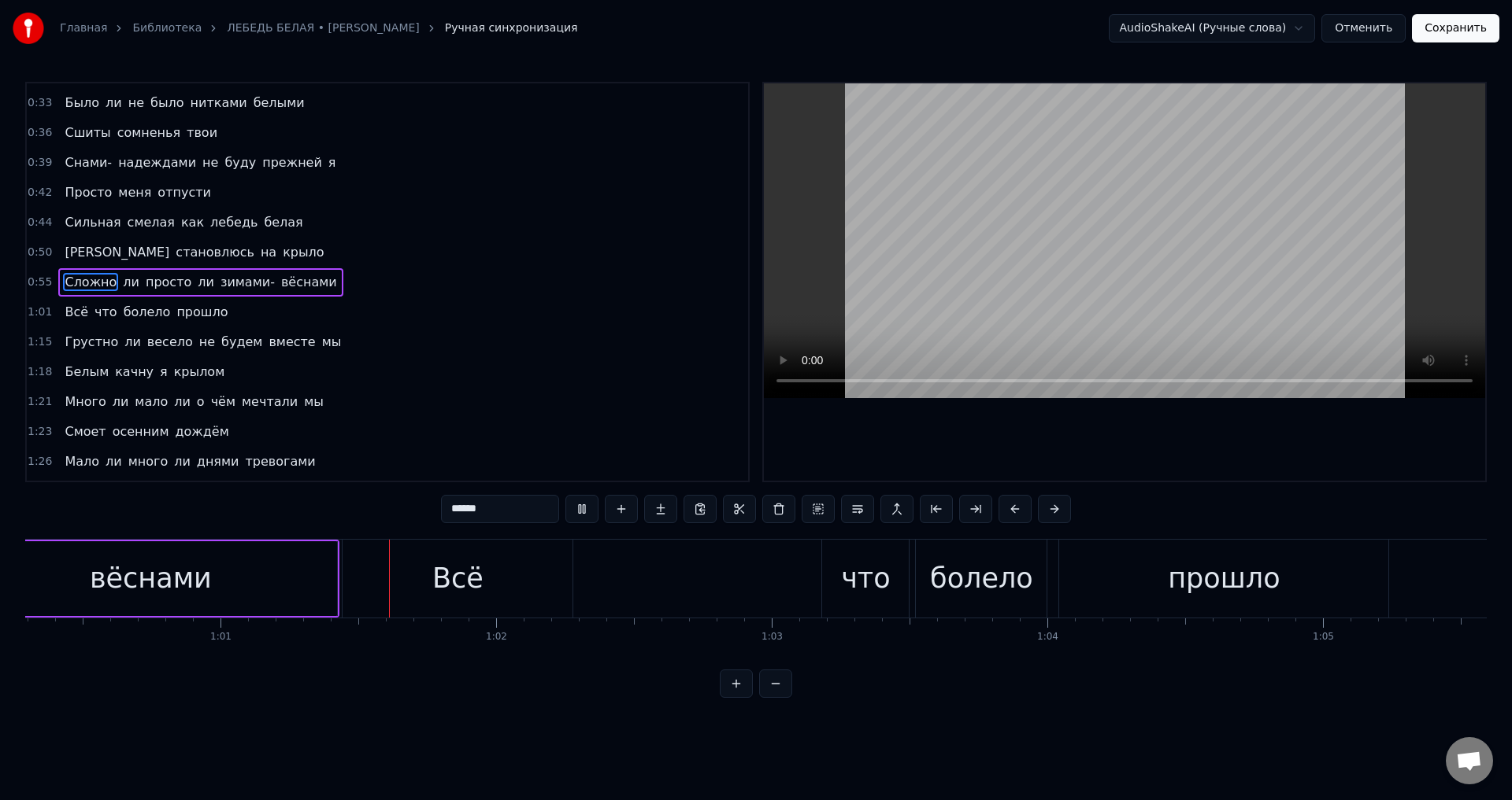
scroll to position [0, 16658]
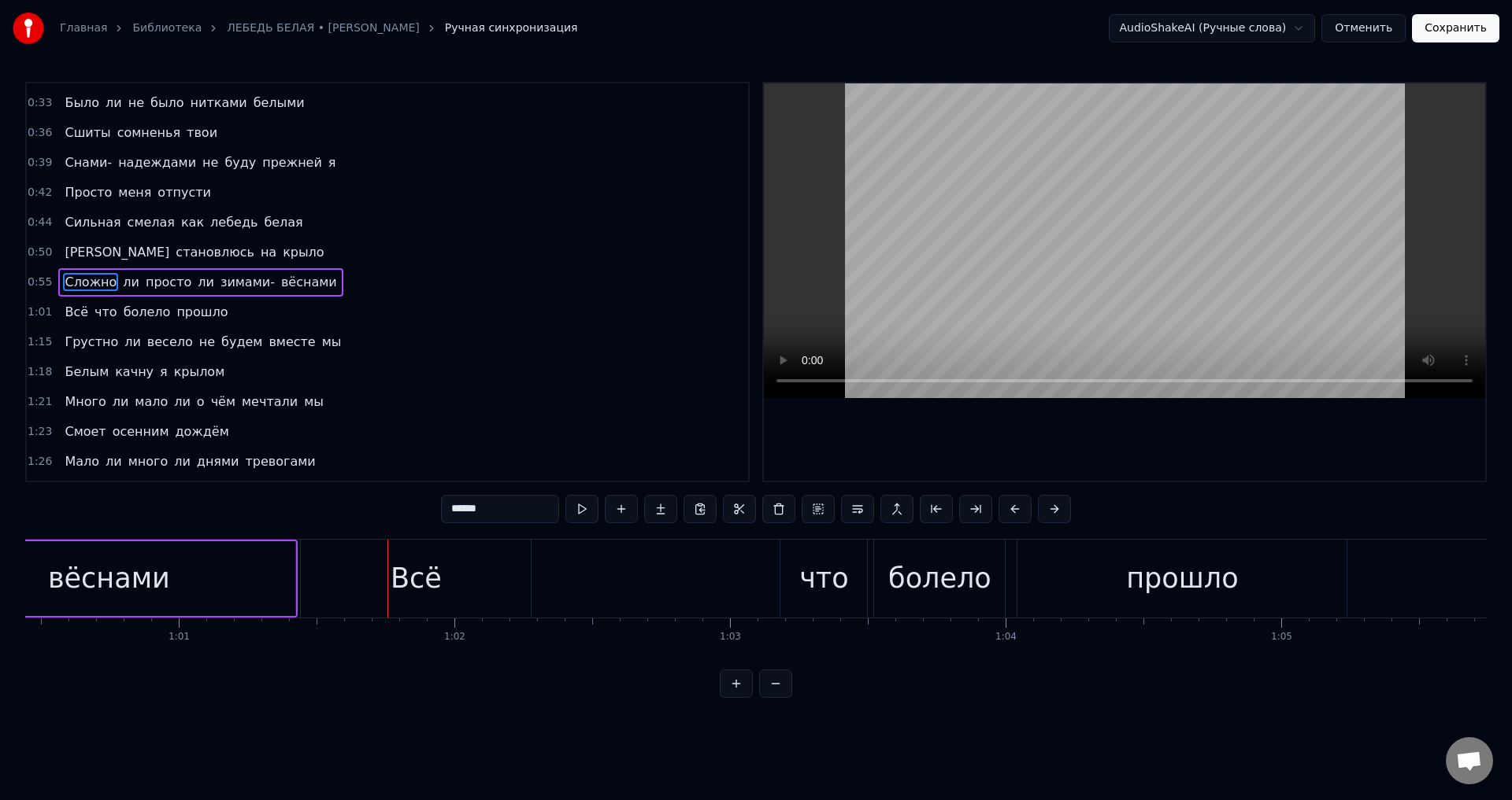
click at [461, 581] on div "Всё" at bounding box center [415, 579] width 230 height 78
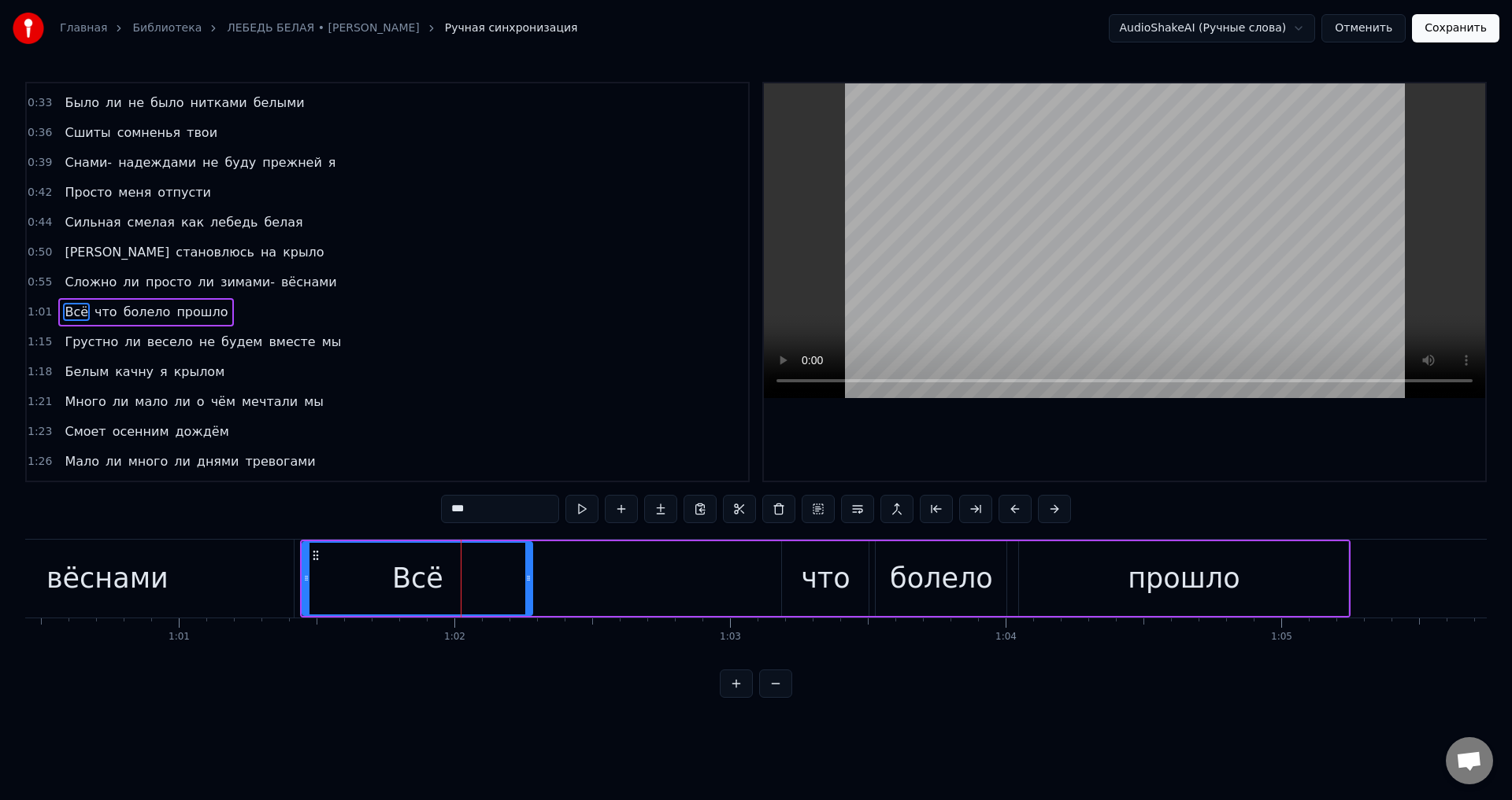
scroll to position [145, 0]
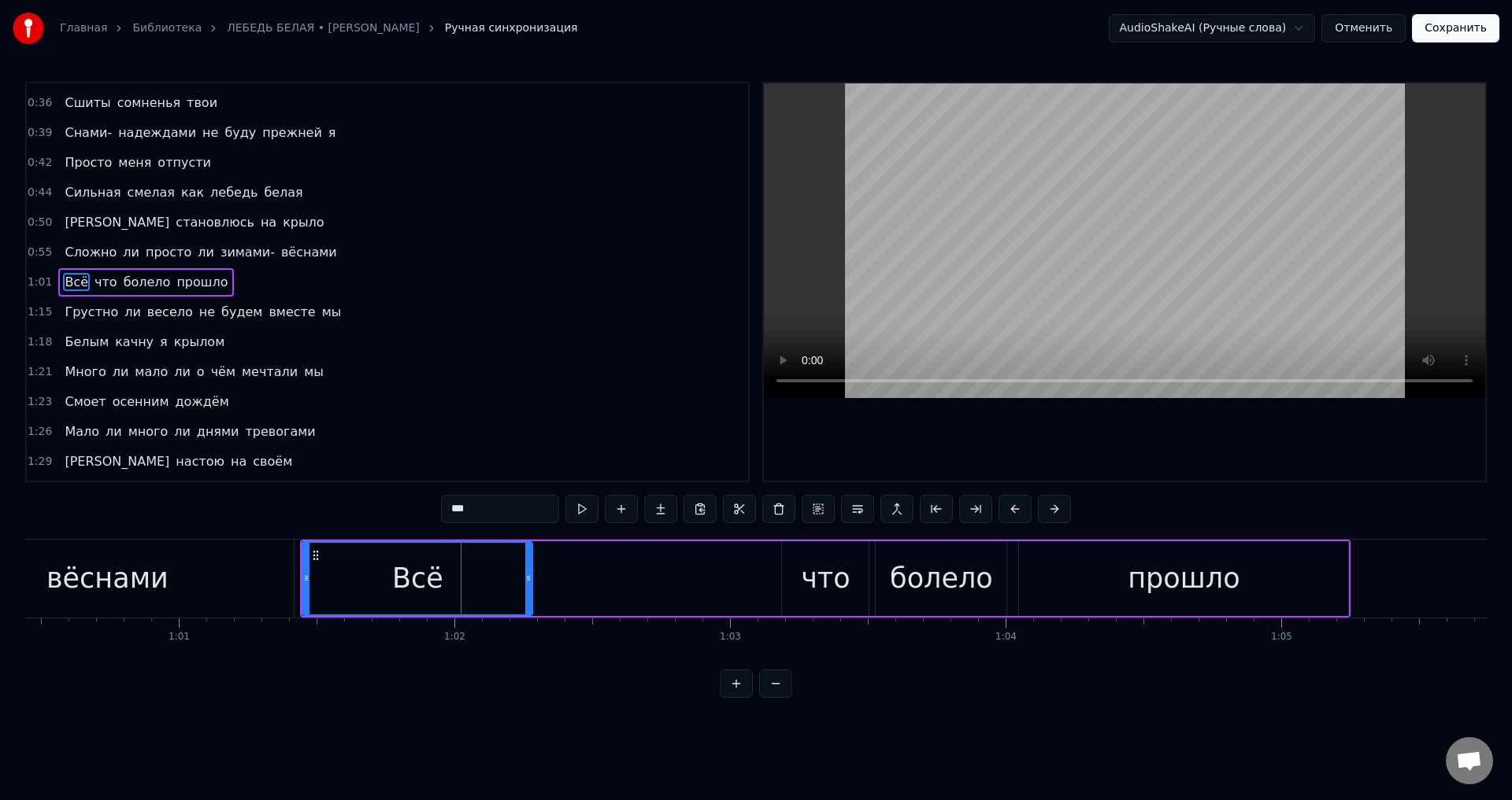
click at [526, 590] on div at bounding box center [528, 579] width 6 height 71
click at [172, 580] on div "вёснами" at bounding box center [107, 579] width 374 height 78
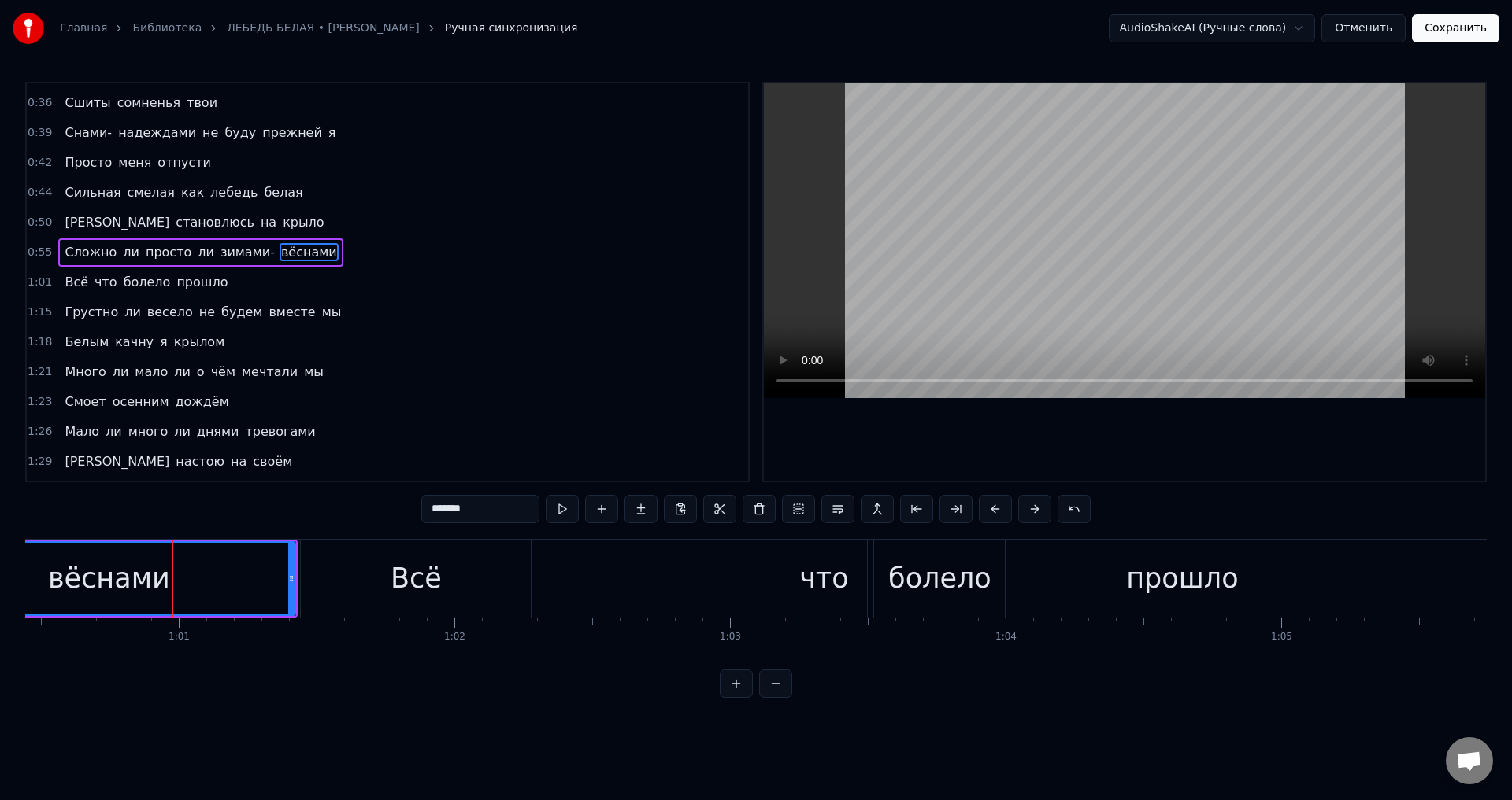
scroll to position [115, 0]
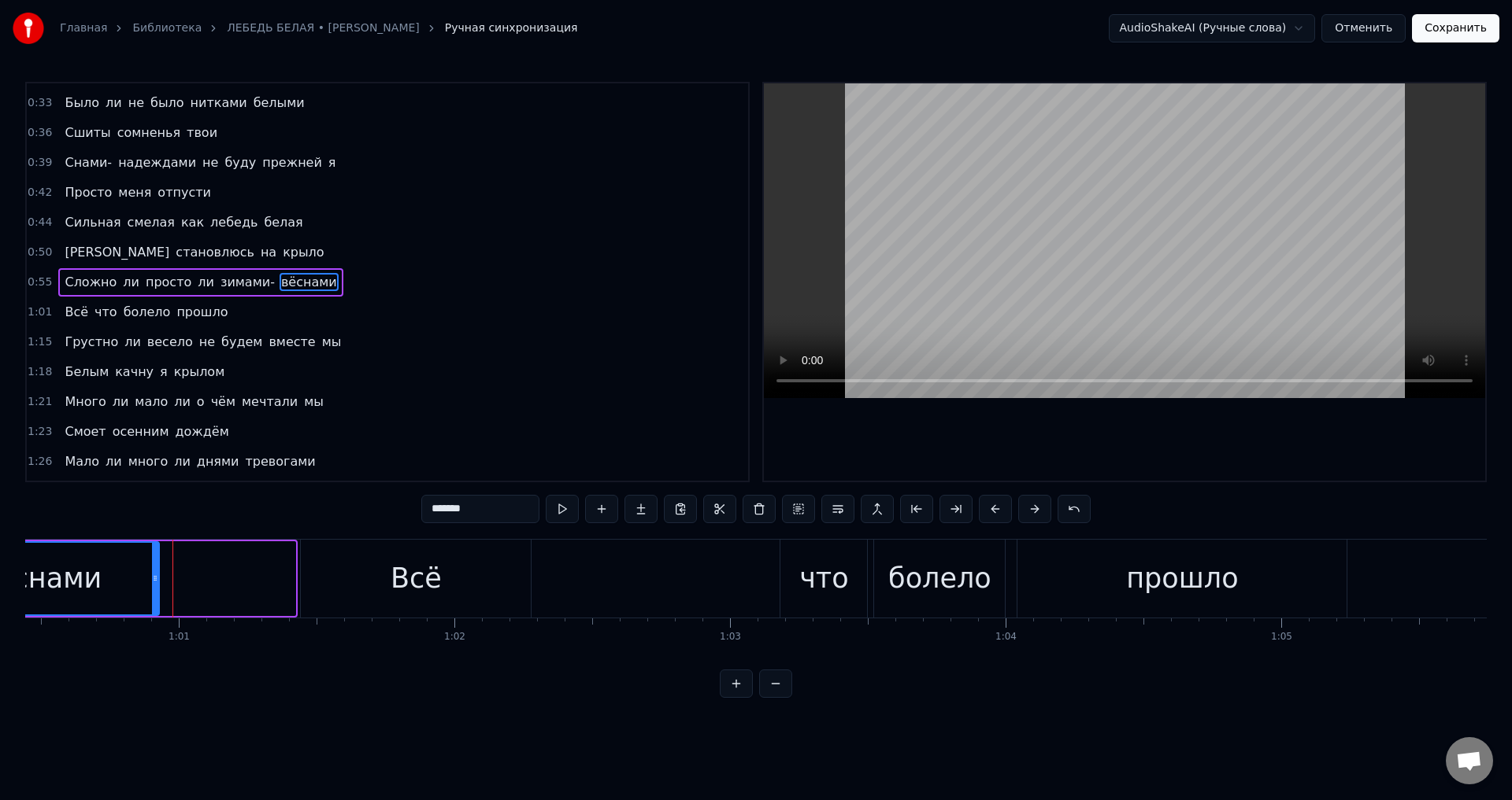
drag, startPoint x: 292, startPoint y: 582, endPoint x: 156, endPoint y: 580, distance: 136.0
click at [156, 580] on icon at bounding box center [154, 578] width 6 height 12
click at [417, 573] on div "Всё" at bounding box center [415, 579] width 51 height 42
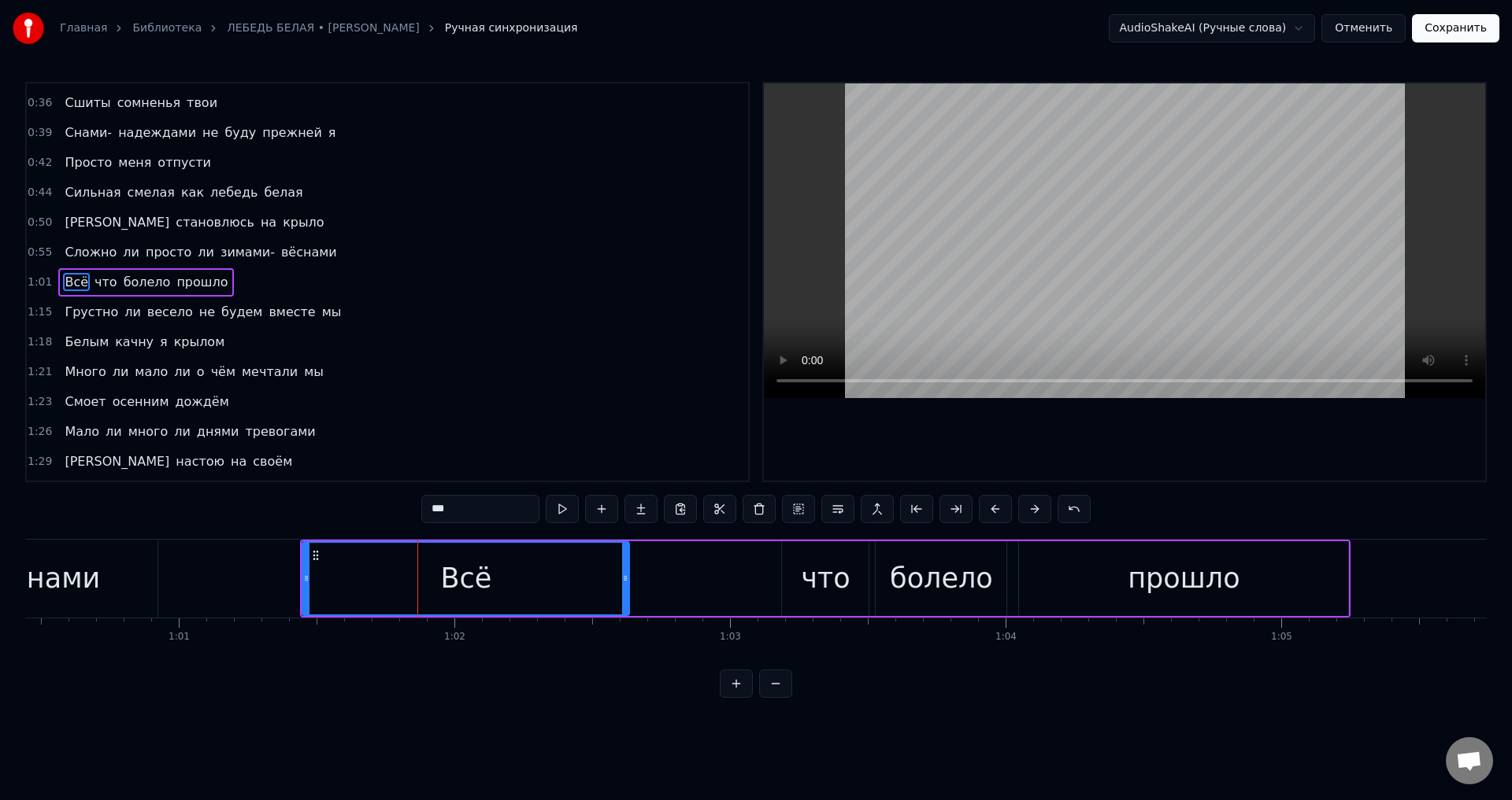
drag, startPoint x: 530, startPoint y: 582, endPoint x: 626, endPoint y: 580, distance: 96.0
click at [626, 580] on icon at bounding box center [624, 578] width 6 height 12
drag, startPoint x: 627, startPoint y: 579, endPoint x: 654, endPoint y: 579, distance: 27.0
click at [654, 579] on icon at bounding box center [652, 578] width 6 height 12
click at [41, 583] on div "вёснами" at bounding box center [39, 579] width 122 height 42
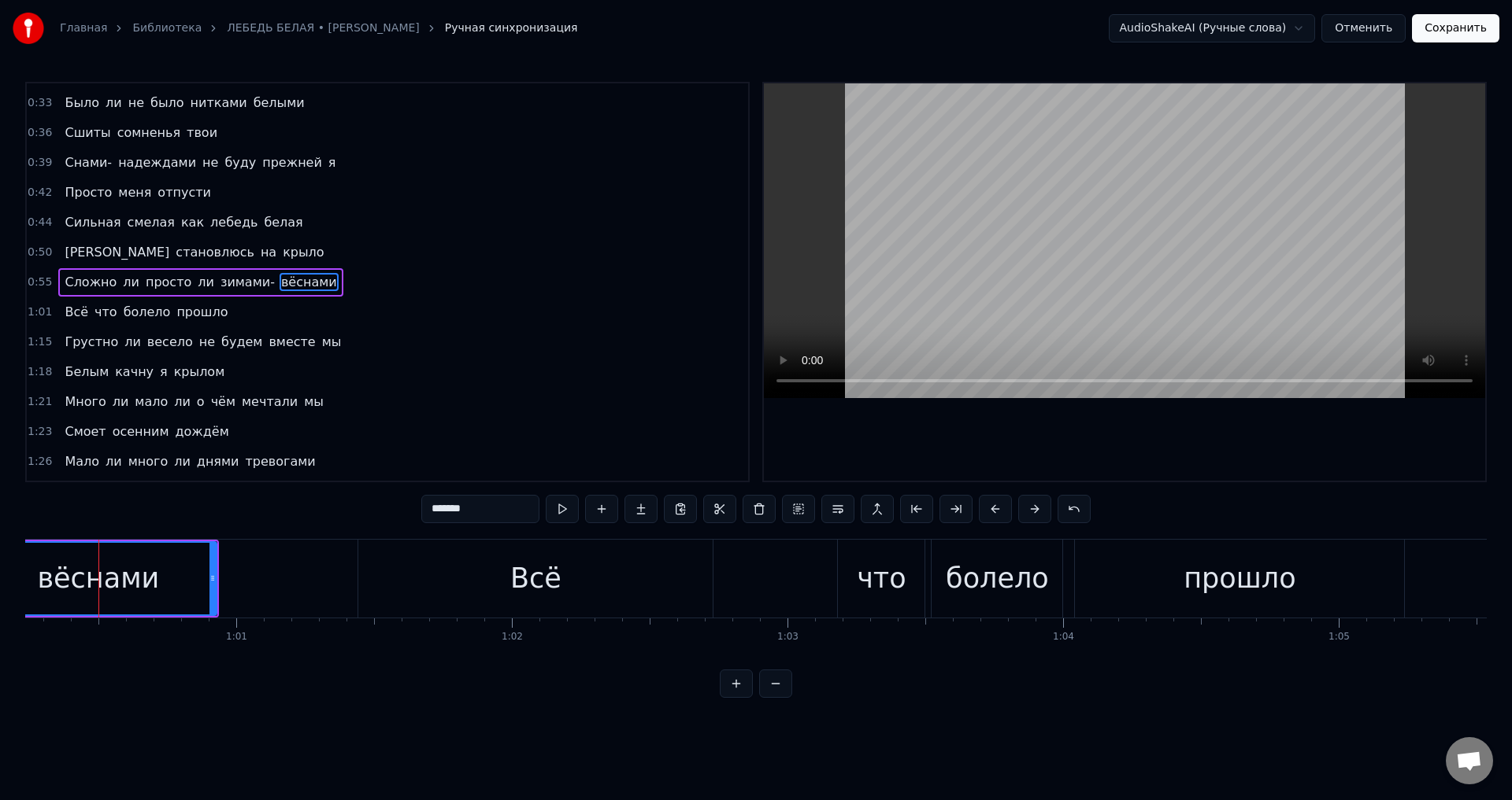
scroll to position [0, 16595]
click at [166, 562] on div "вёснами" at bounding box center [104, 579] width 235 height 71
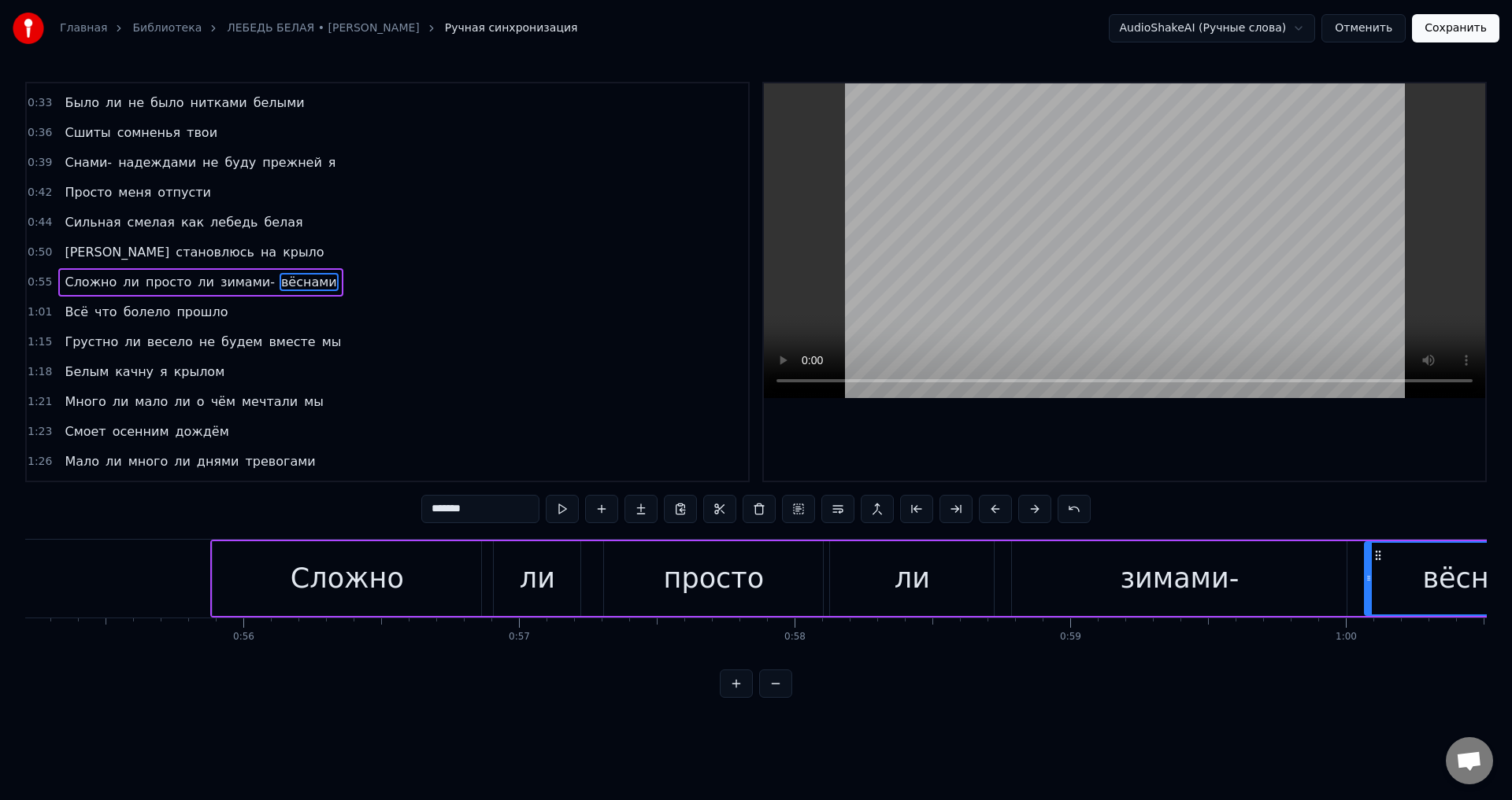
scroll to position [0, 15186]
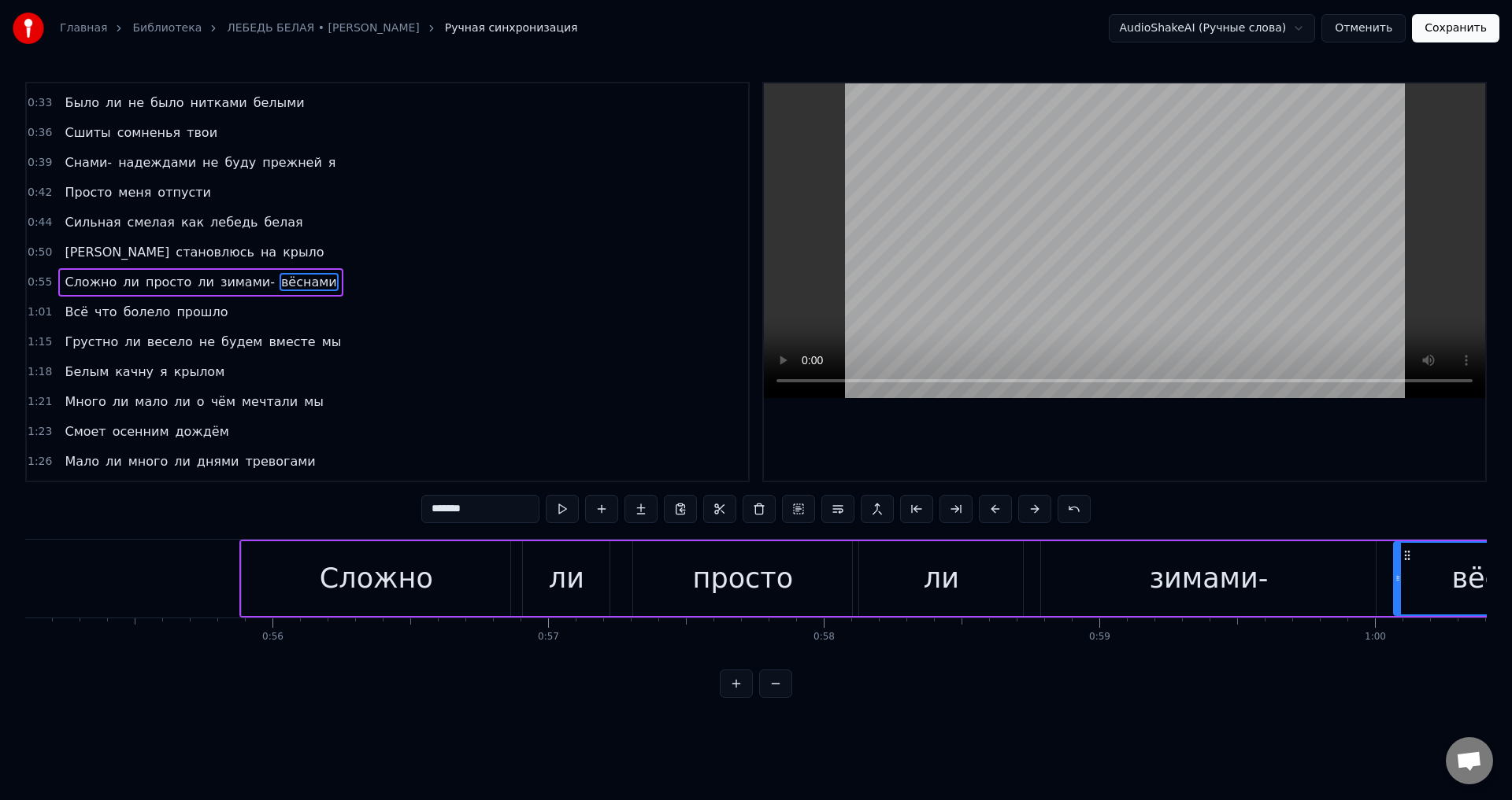
click at [362, 575] on div "Сложно" at bounding box center [376, 579] width 113 height 42
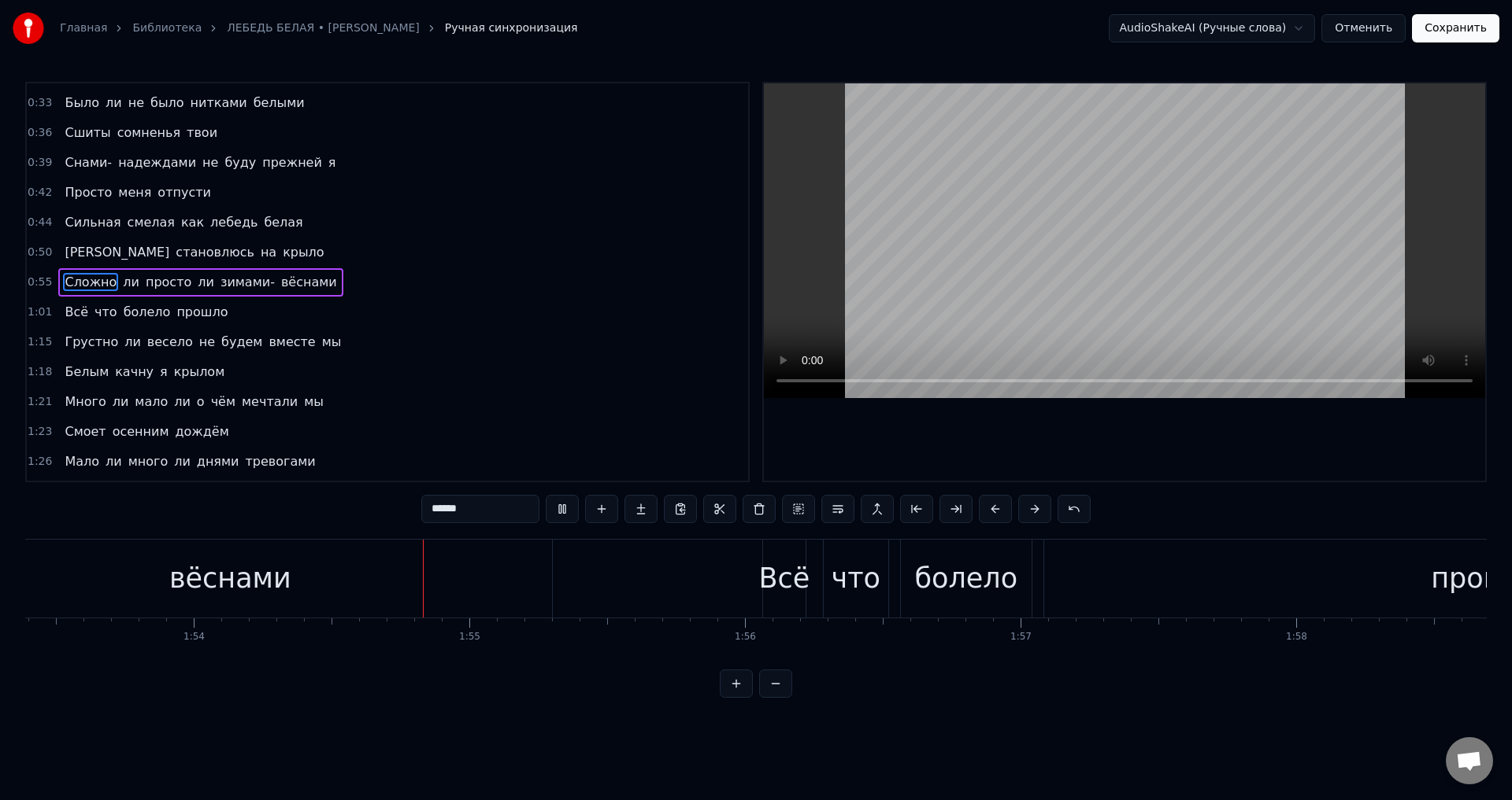
scroll to position [0, 31339]
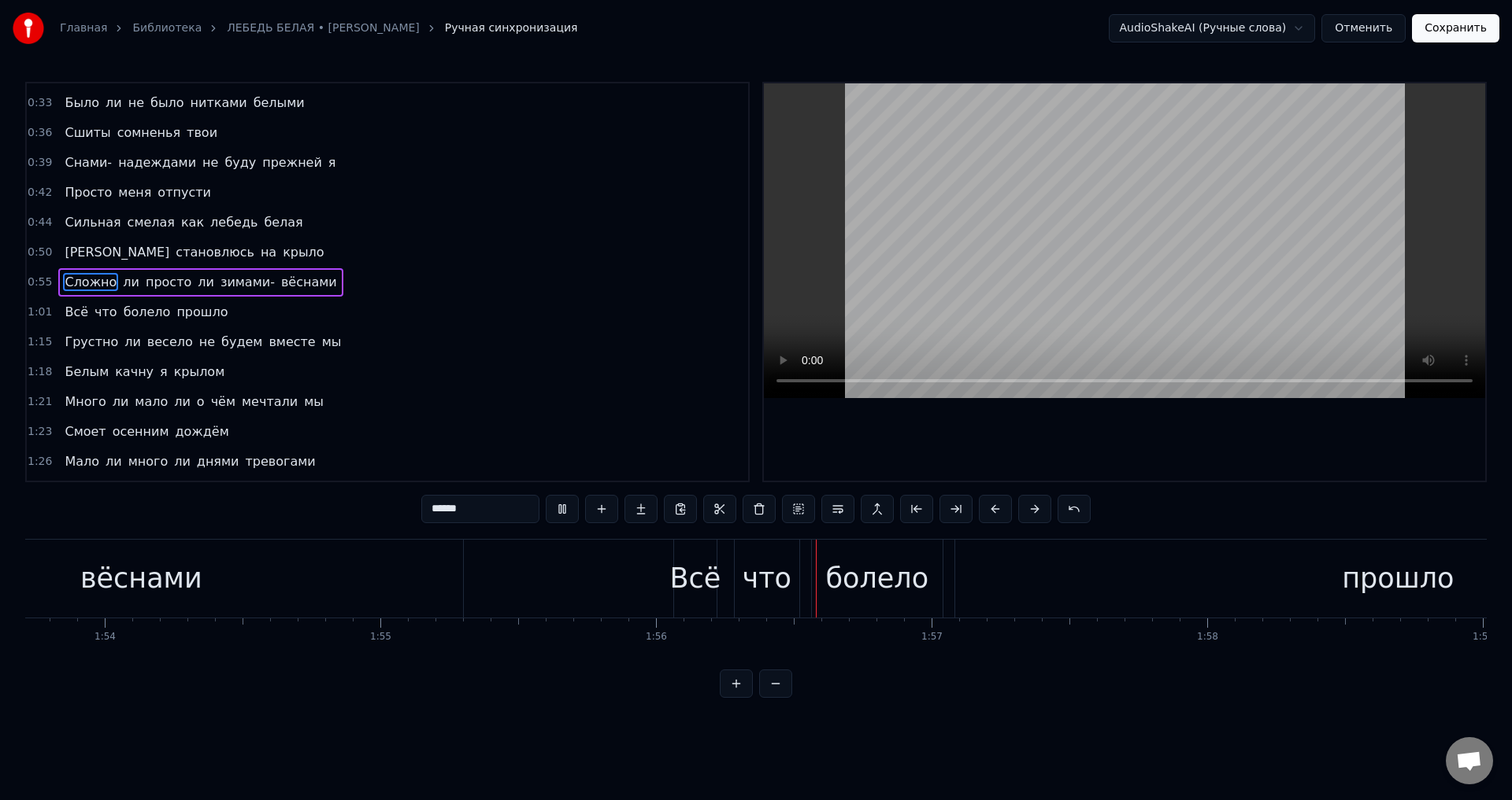
click at [417, 589] on div "вёснами" at bounding box center [141, 579] width 644 height 78
type input "*******"
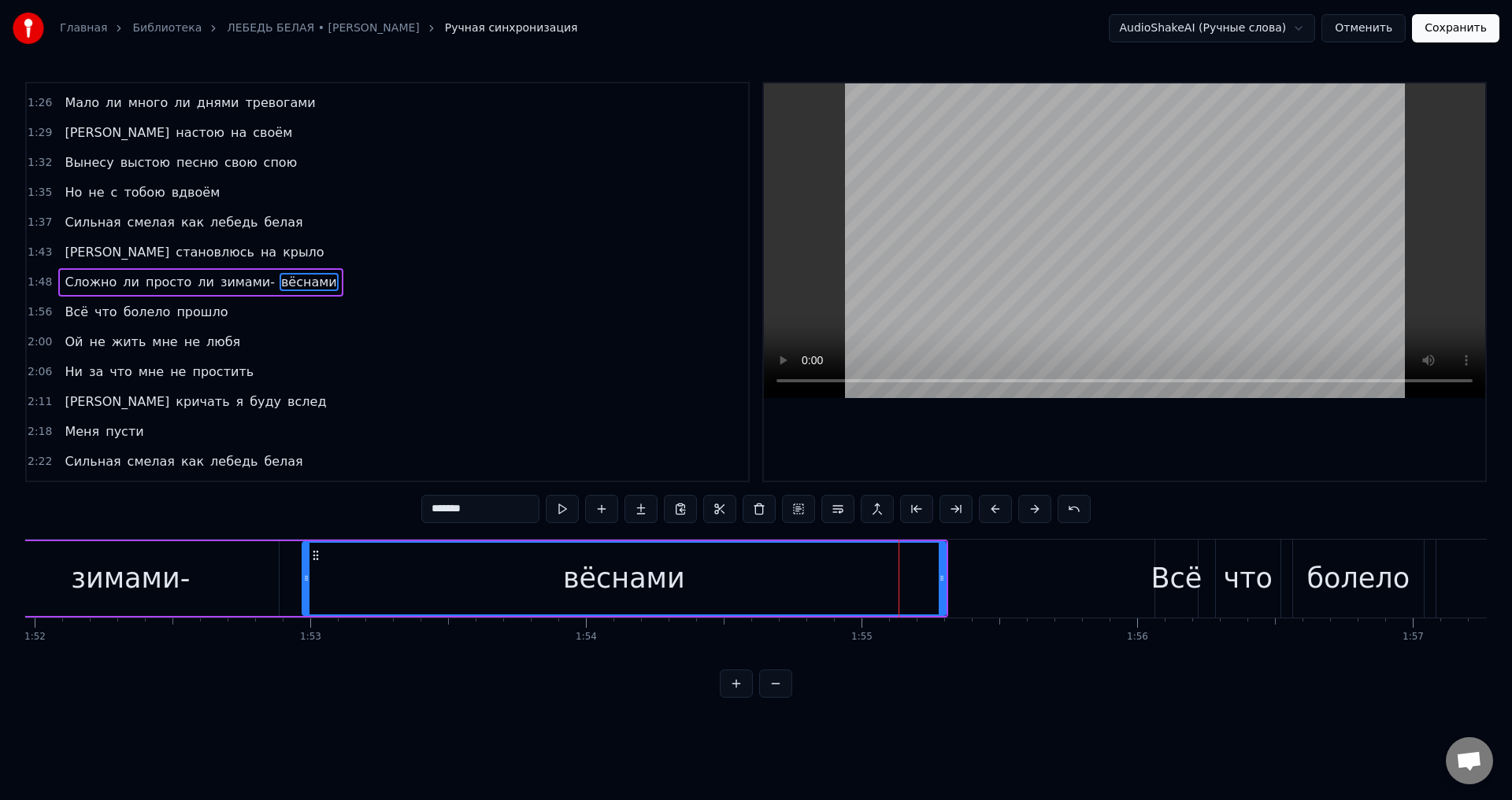
scroll to position [0, 30802]
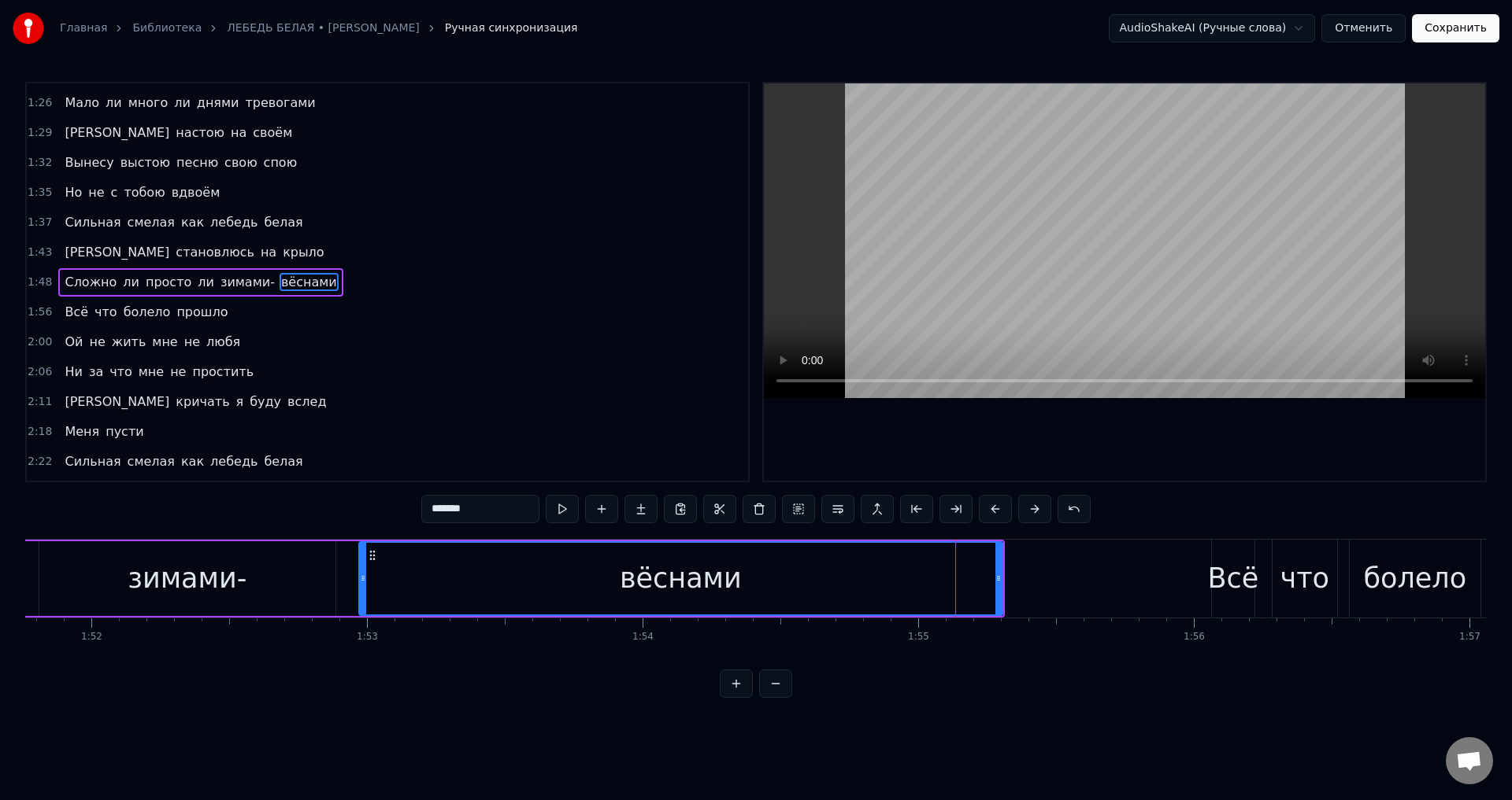
click at [646, 582] on div "вёснами" at bounding box center [681, 579] width 122 height 42
click at [647, 574] on div "вёснами" at bounding box center [681, 579] width 122 height 42
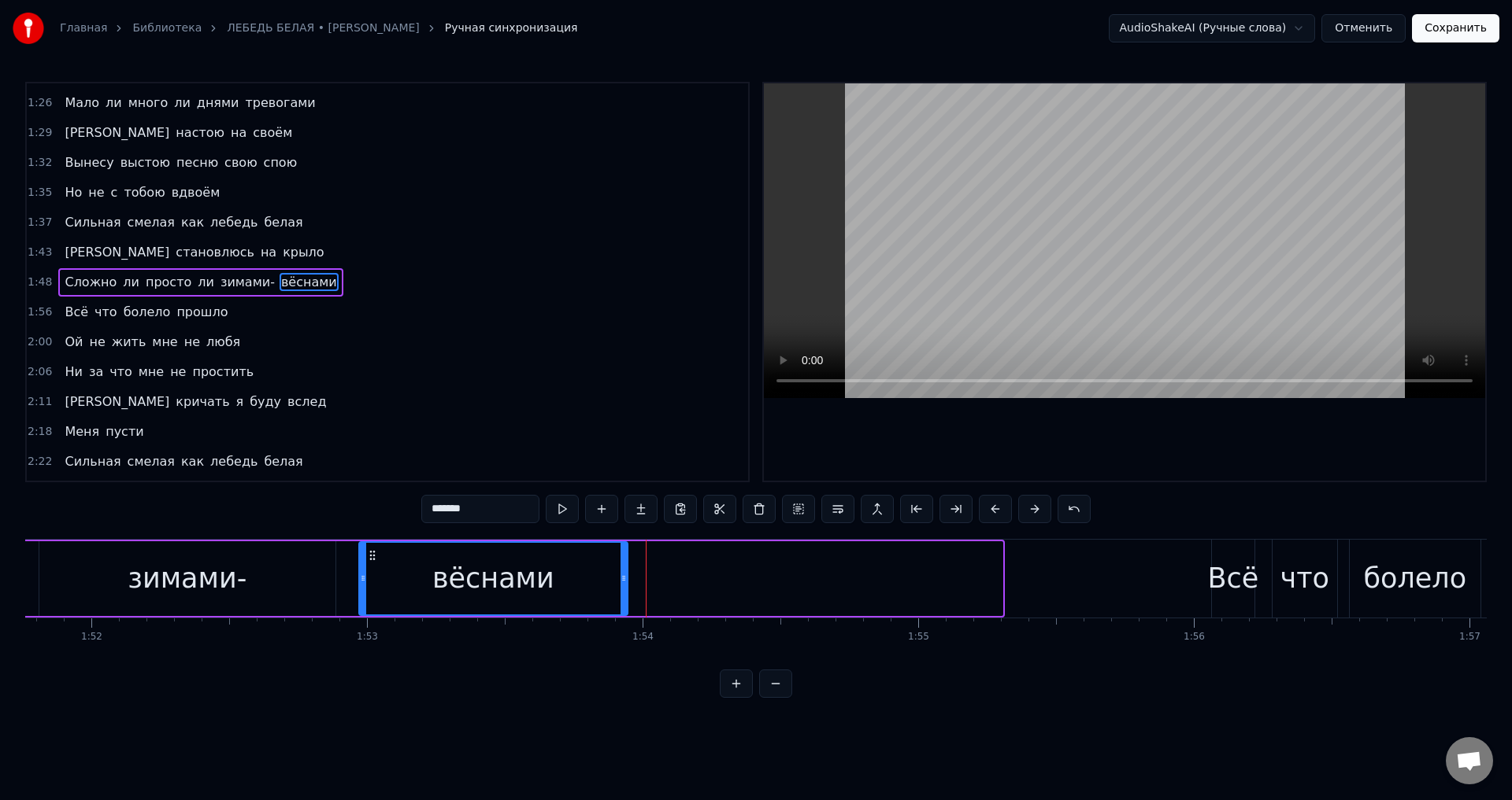
drag, startPoint x: 998, startPoint y: 583, endPoint x: 624, endPoint y: 579, distance: 374.0
click at [624, 579] on icon at bounding box center [623, 578] width 6 height 12
drag, startPoint x: 555, startPoint y: 595, endPoint x: 645, endPoint y: 494, distance: 135.3
click at [555, 592] on div "вёснами" at bounding box center [493, 579] width 267 height 71
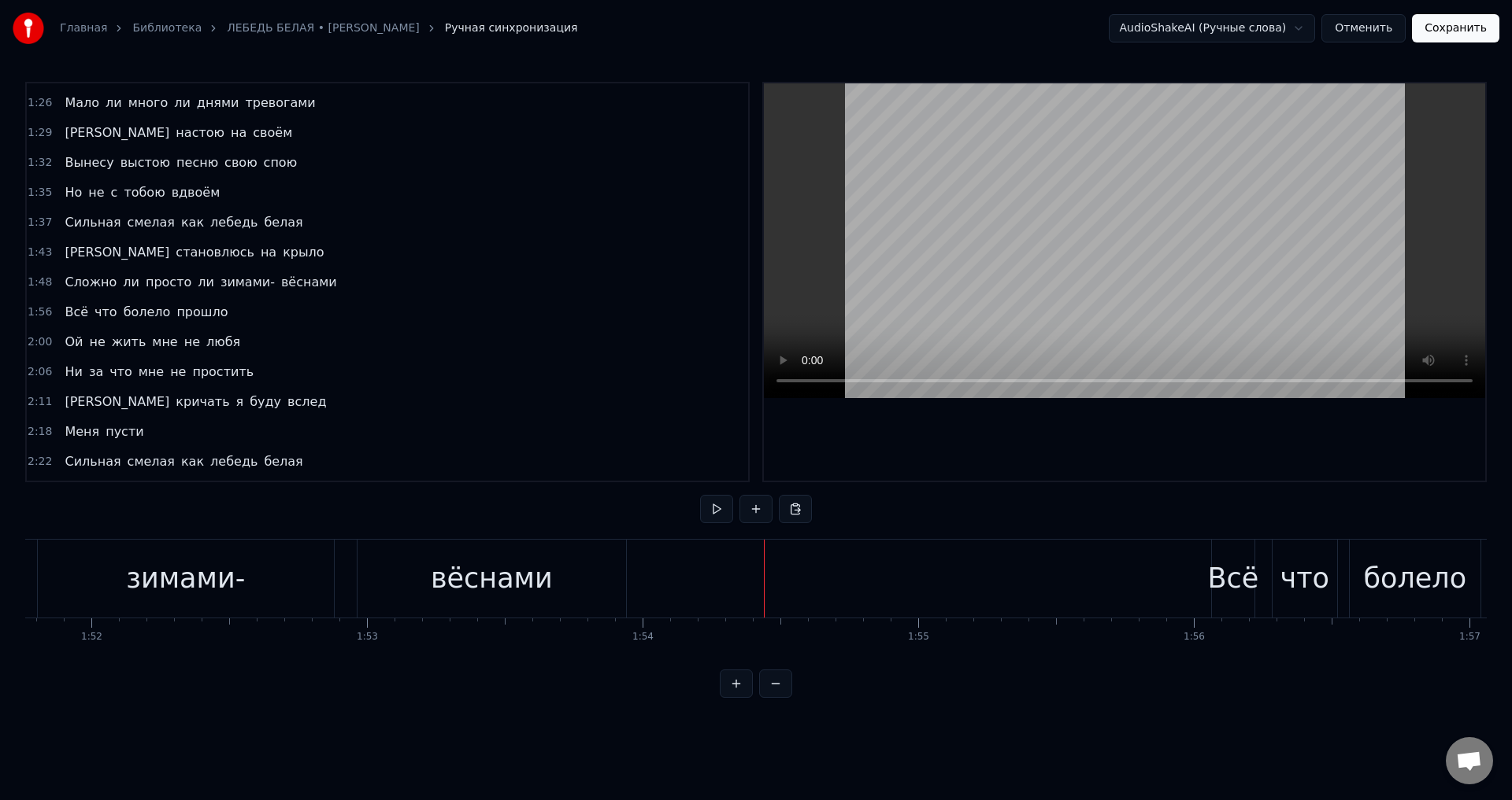
drag, startPoint x: 1235, startPoint y: 579, endPoint x: 1218, endPoint y: 586, distance: 18.4
click at [1234, 579] on div "Всё" at bounding box center [1232, 579] width 51 height 42
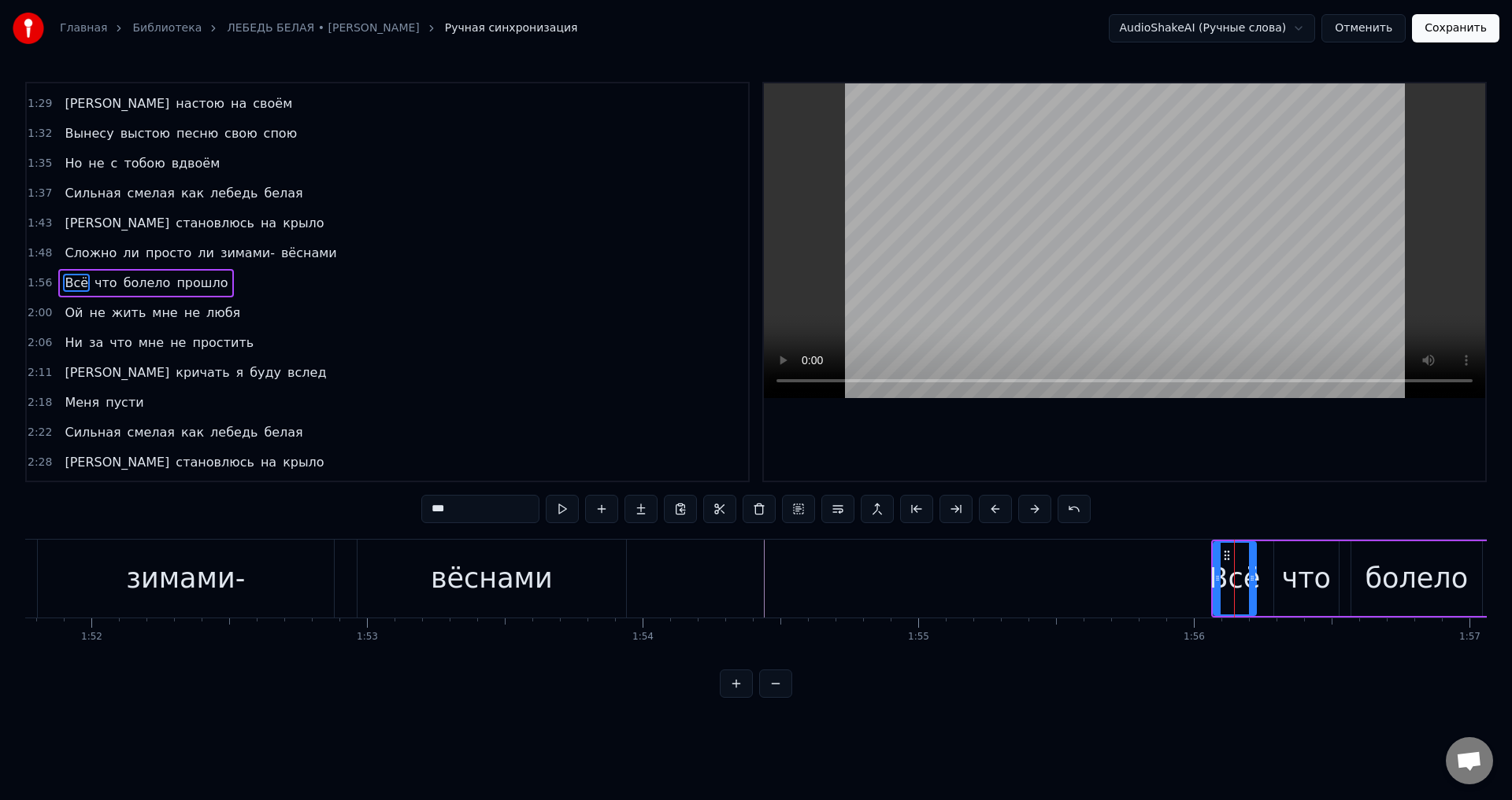
scroll to position [504, 0]
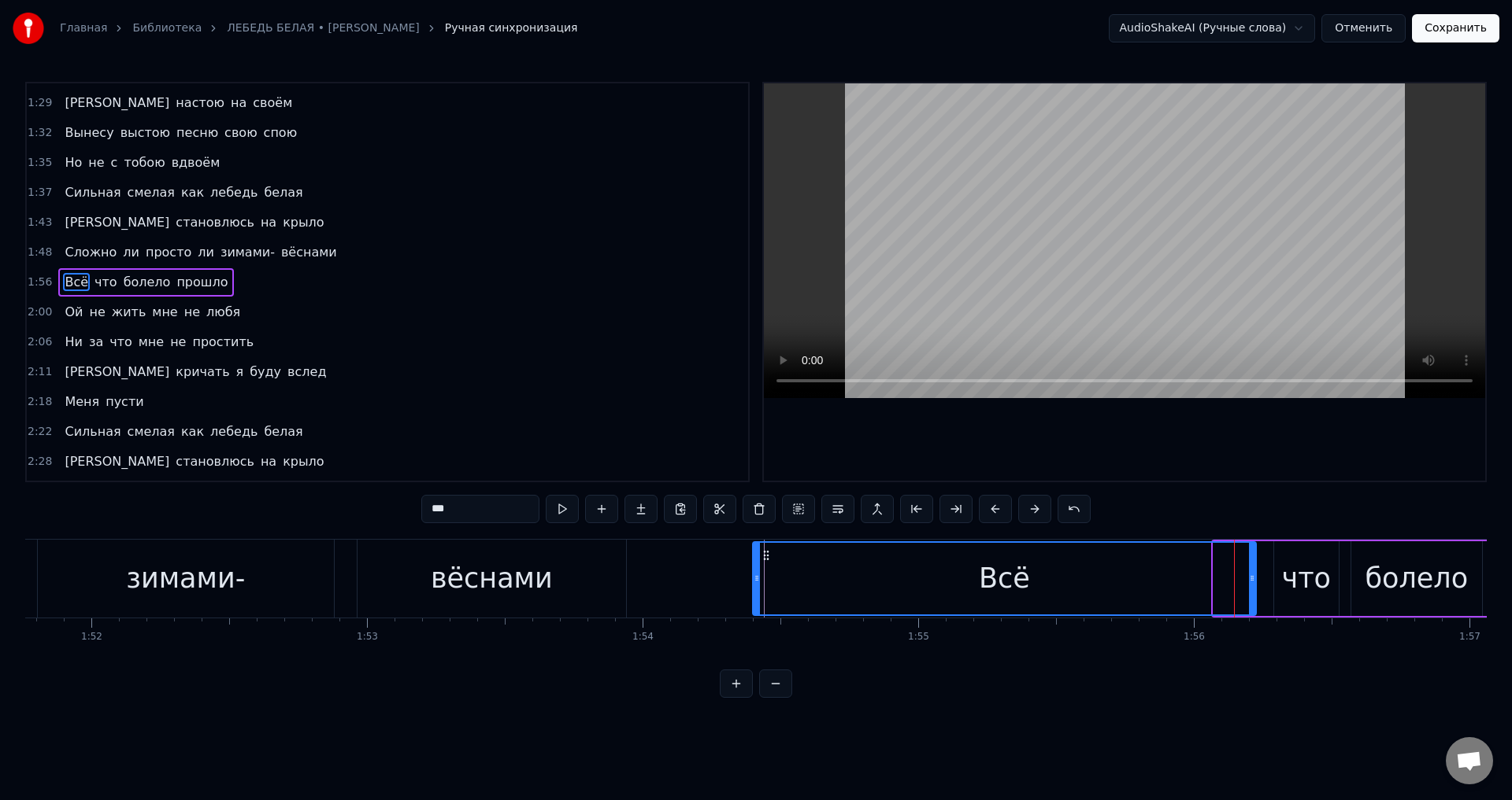
drag, startPoint x: 1215, startPoint y: 587, endPoint x: 754, endPoint y: 587, distance: 461.0
click at [754, 587] on div at bounding box center [756, 579] width 6 height 71
drag, startPoint x: 1255, startPoint y: 585, endPoint x: 1225, endPoint y: 585, distance: 30.0
click at [1225, 585] on div "Всё" at bounding box center [1004, 579] width 505 height 75
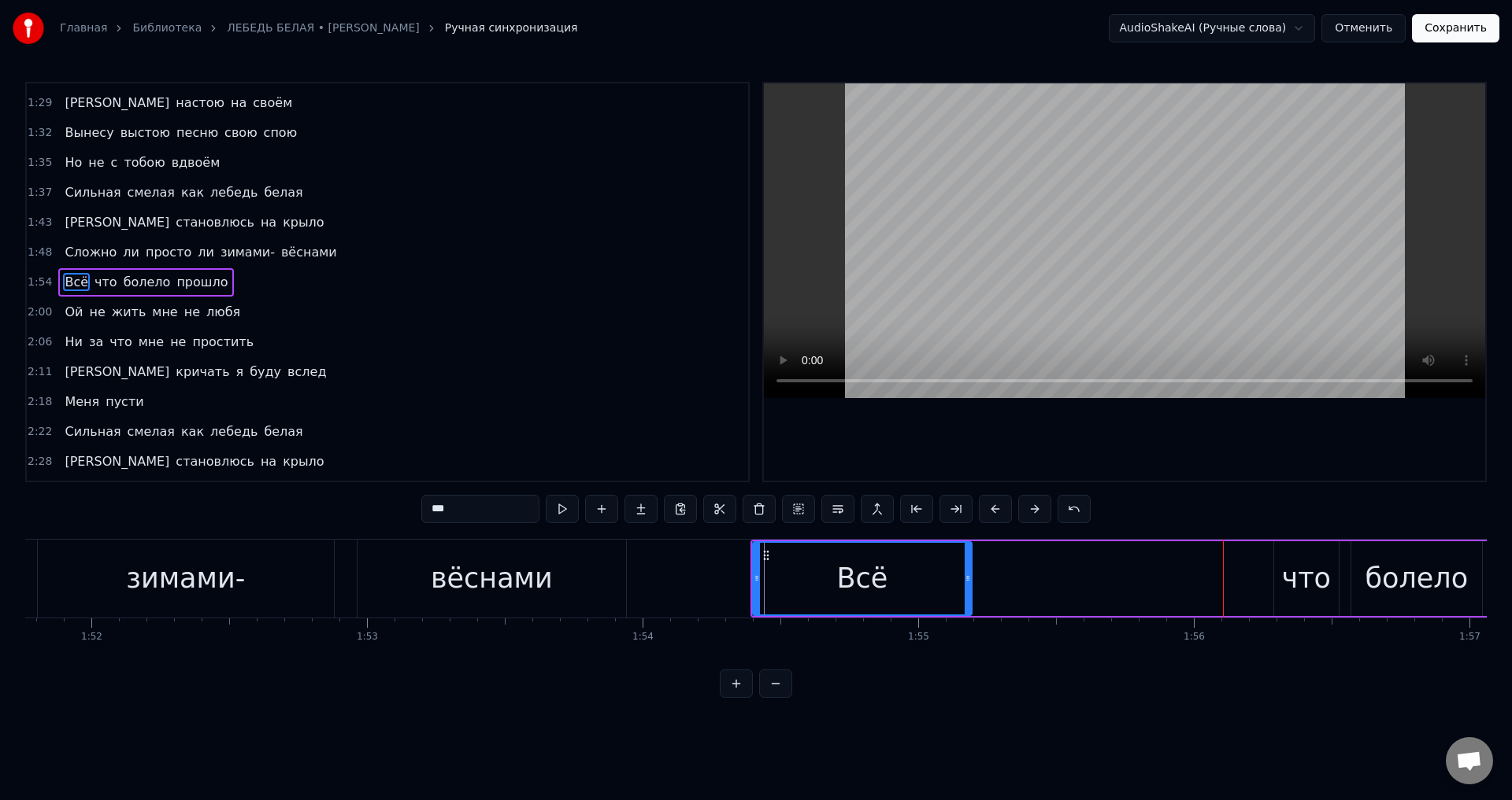
drag, startPoint x: 1252, startPoint y: 581, endPoint x: 967, endPoint y: 578, distance: 285.0
click at [967, 578] on icon at bounding box center [968, 578] width 6 height 12
click at [515, 596] on div "вёснами" at bounding box center [492, 579] width 122 height 42
type input "*******"
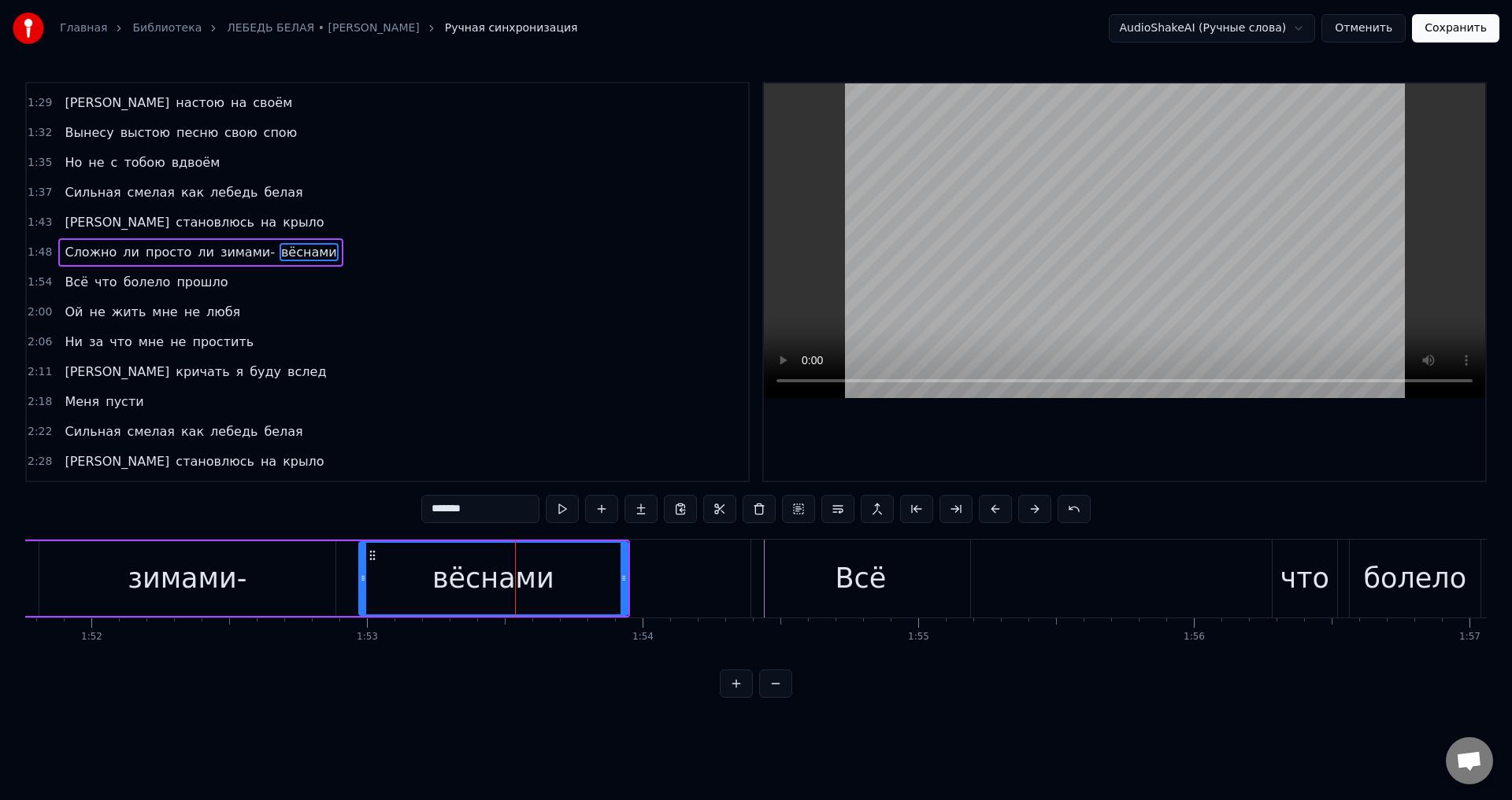
scroll to position [474, 0]
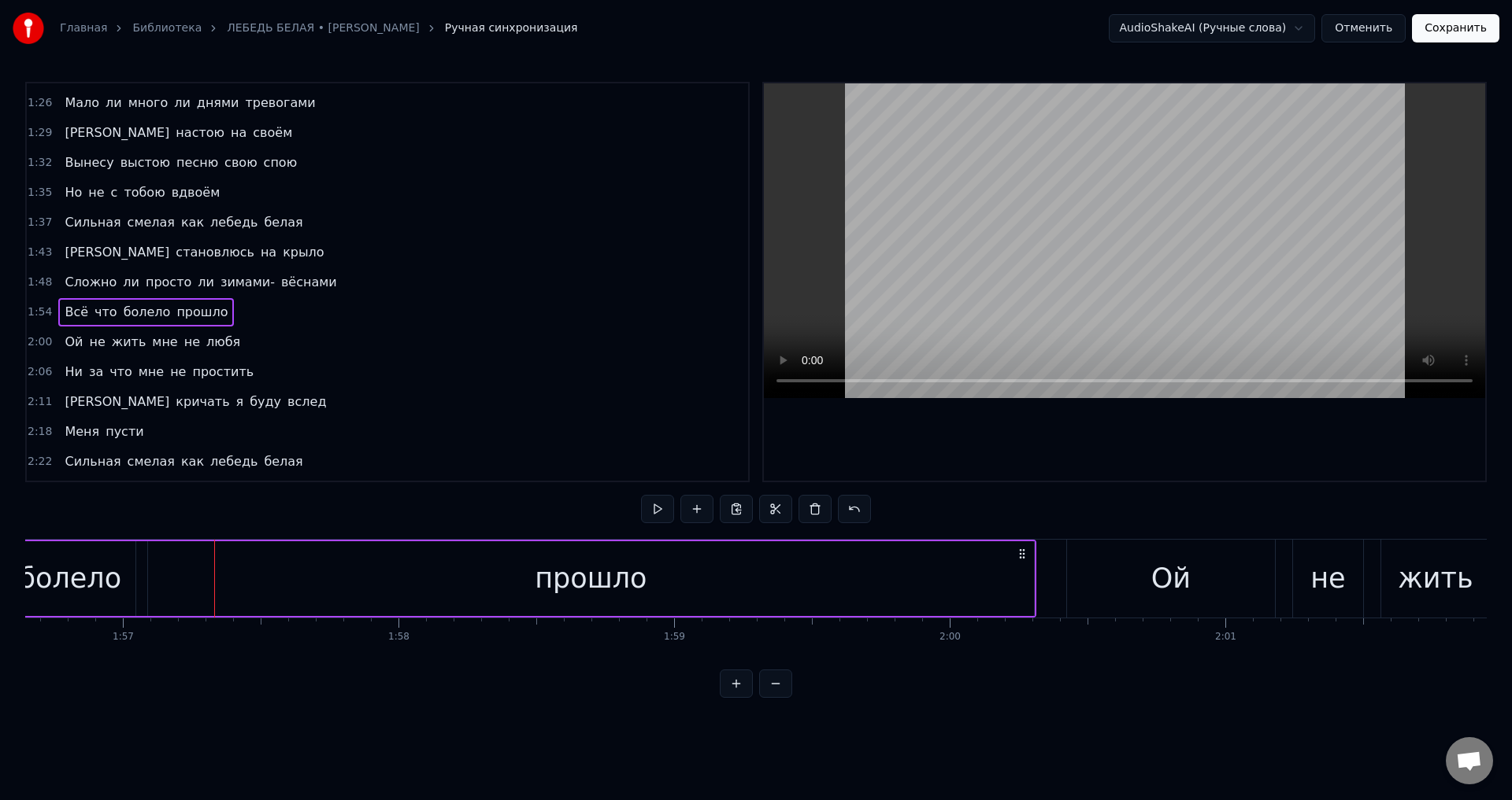
scroll to position [0, 32168]
click at [69, 313] on span "Всё" at bounding box center [76, 312] width 27 height 18
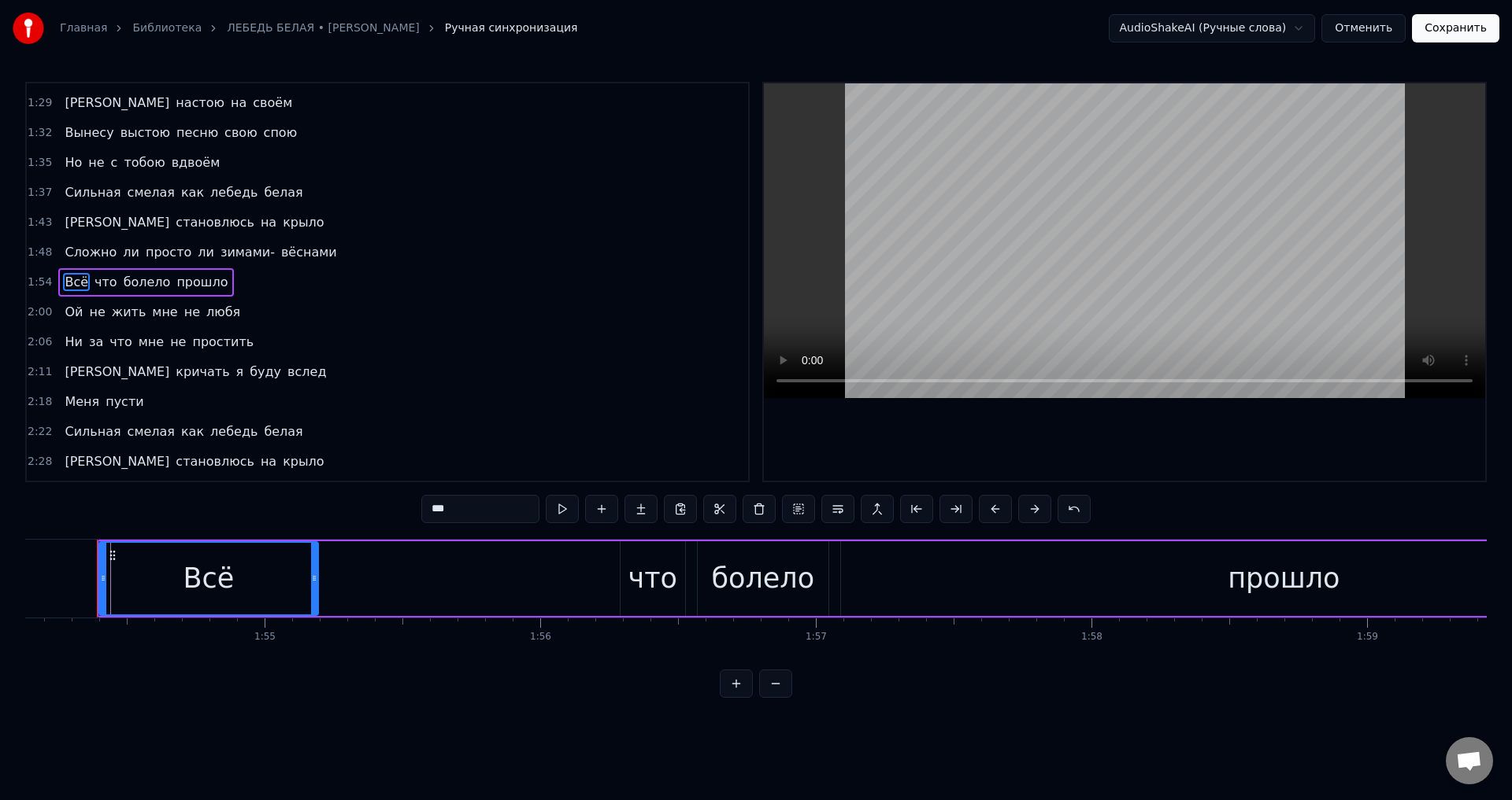
scroll to position [0, 31447]
click at [275, 587] on div "Всё" at bounding box center [217, 579] width 218 height 71
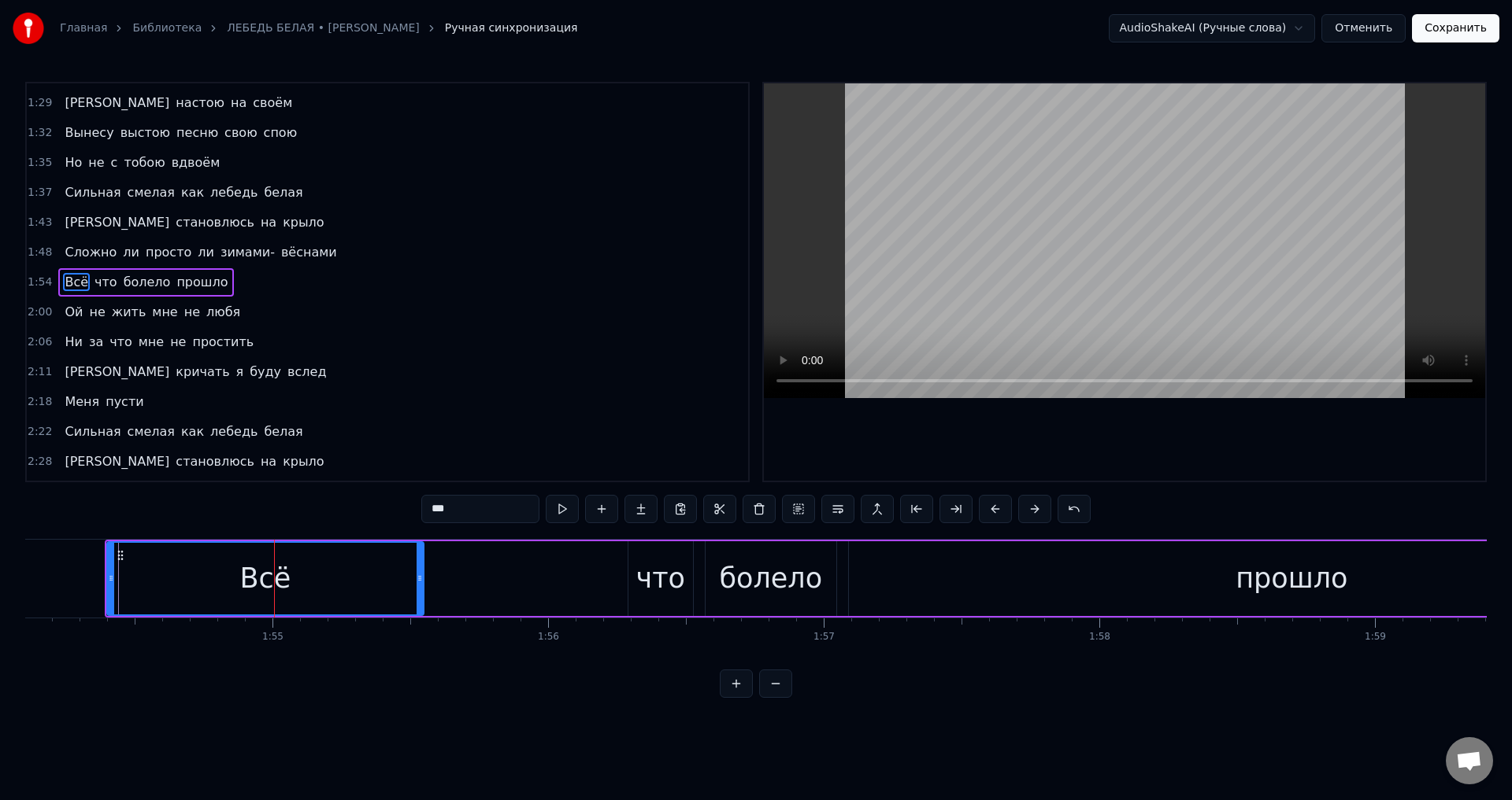
drag, startPoint x: 323, startPoint y: 586, endPoint x: 421, endPoint y: 587, distance: 98.0
click at [421, 587] on div at bounding box center [419, 579] width 6 height 71
drag, startPoint x: 421, startPoint y: 587, endPoint x: 450, endPoint y: 587, distance: 29.0
click at [450, 587] on div at bounding box center [447, 579] width 6 height 71
drag, startPoint x: 450, startPoint y: 587, endPoint x: 478, endPoint y: 588, distance: 28.0
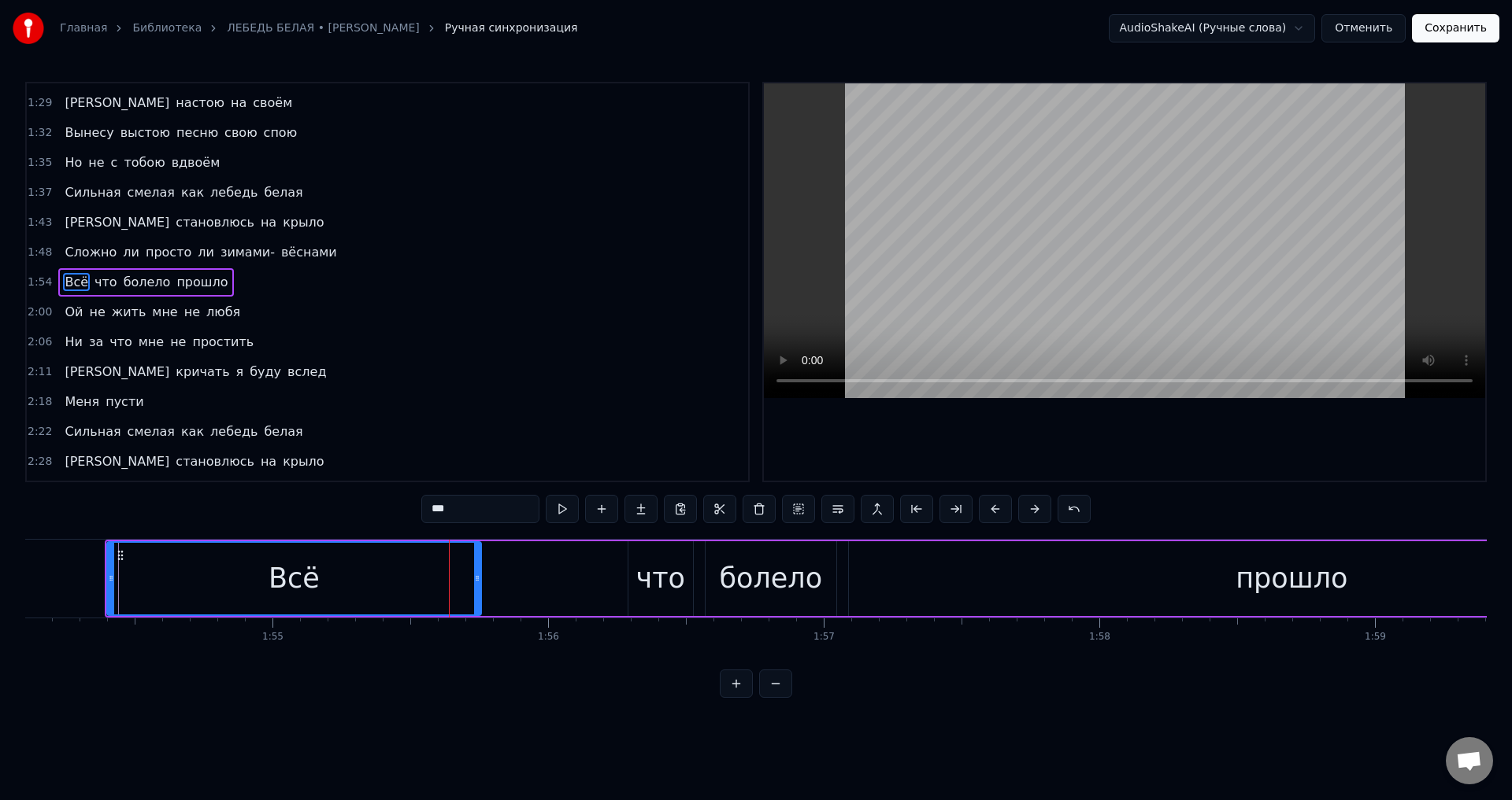
click at [478, 588] on div at bounding box center [476, 579] width 6 height 71
drag, startPoint x: 478, startPoint y: 588, endPoint x: 496, endPoint y: 588, distance: 18.0
click at [496, 588] on div at bounding box center [496, 579] width 6 height 71
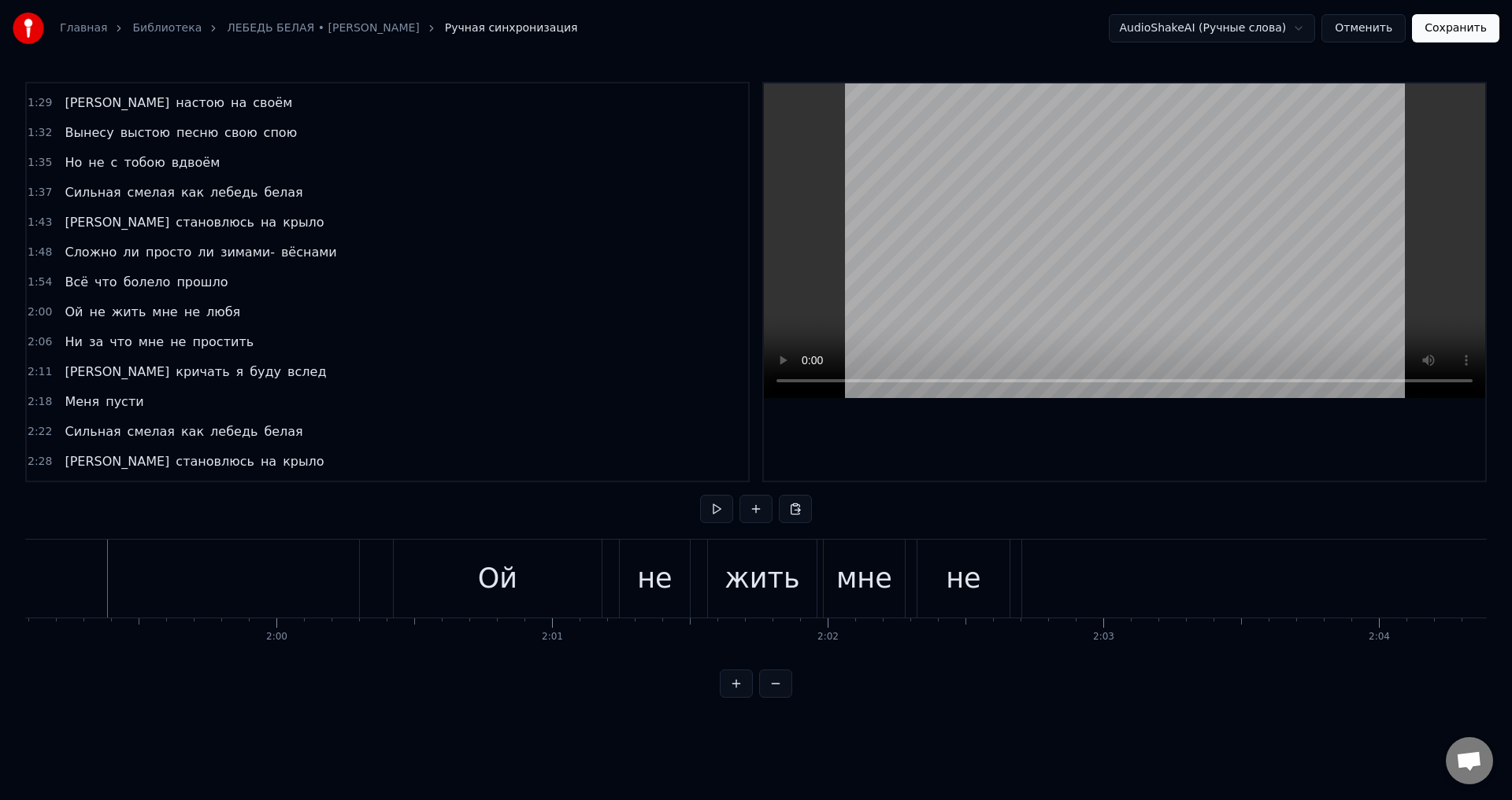
scroll to position [0, 32823]
drag, startPoint x: 110, startPoint y: 579, endPoint x: 328, endPoint y: 622, distance: 222.2
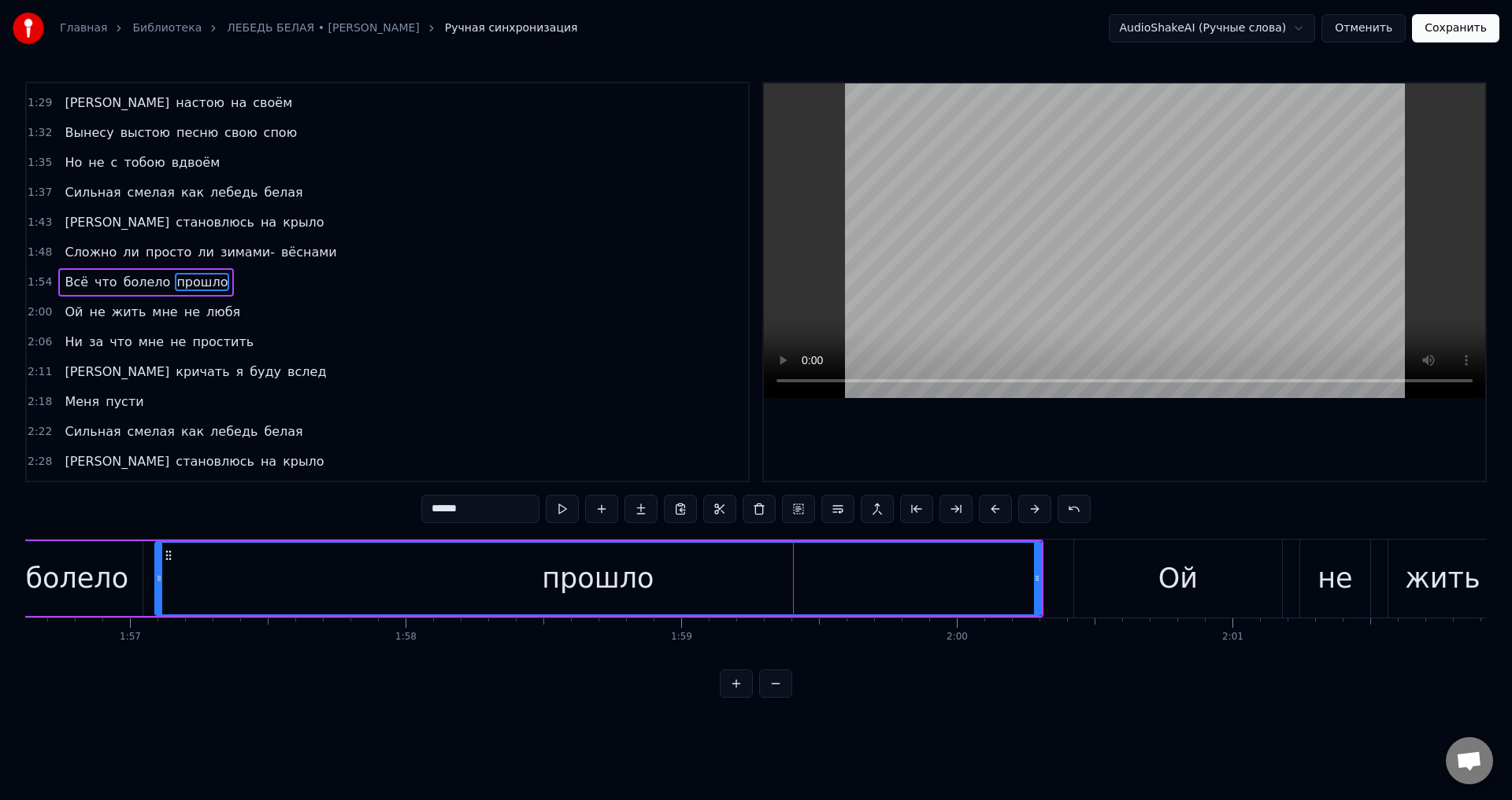
scroll to position [0, 32056]
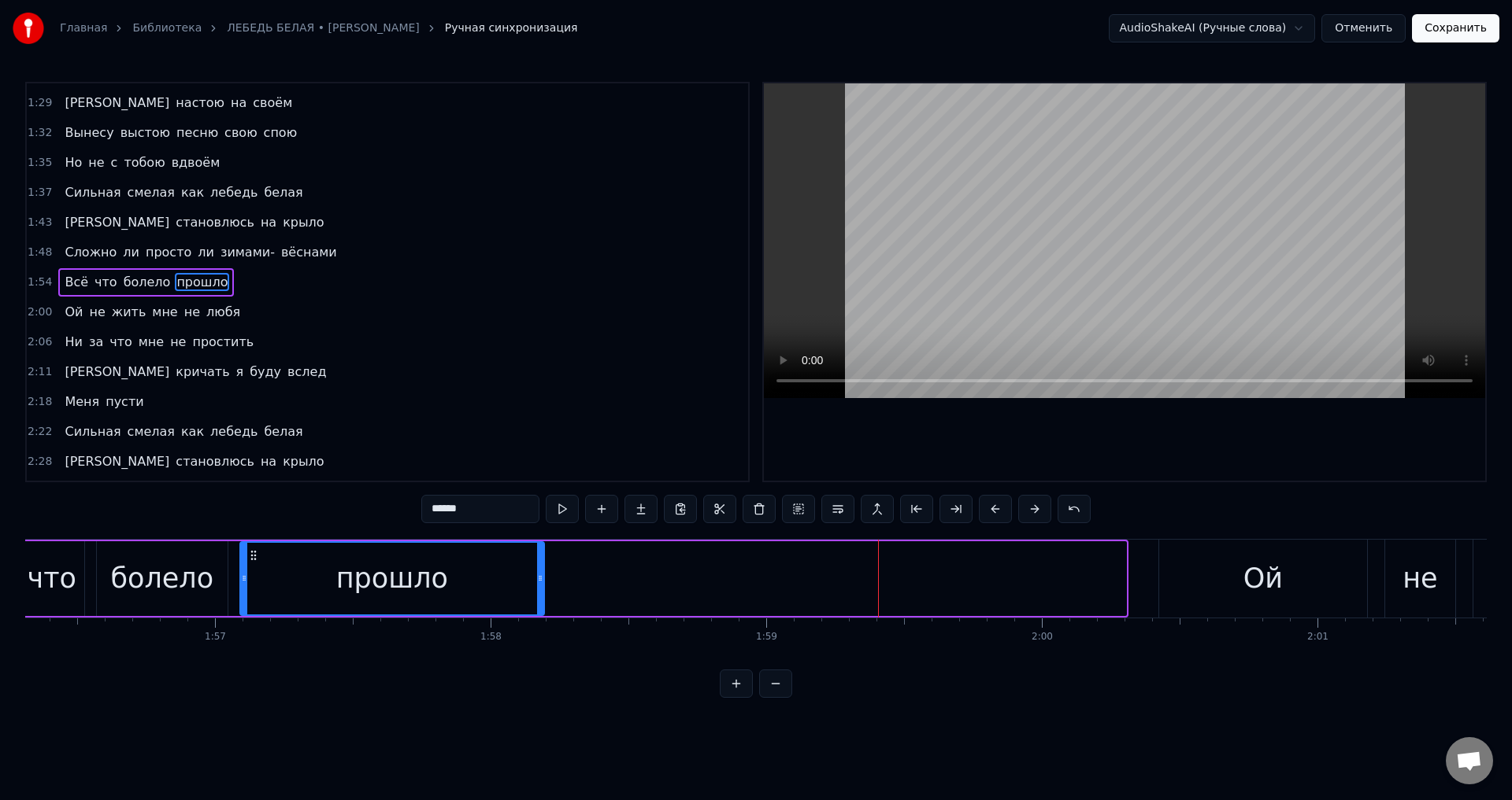
drag, startPoint x: 1121, startPoint y: 586, endPoint x: 539, endPoint y: 579, distance: 582.0
click at [539, 579] on div at bounding box center [540, 579] width 6 height 71
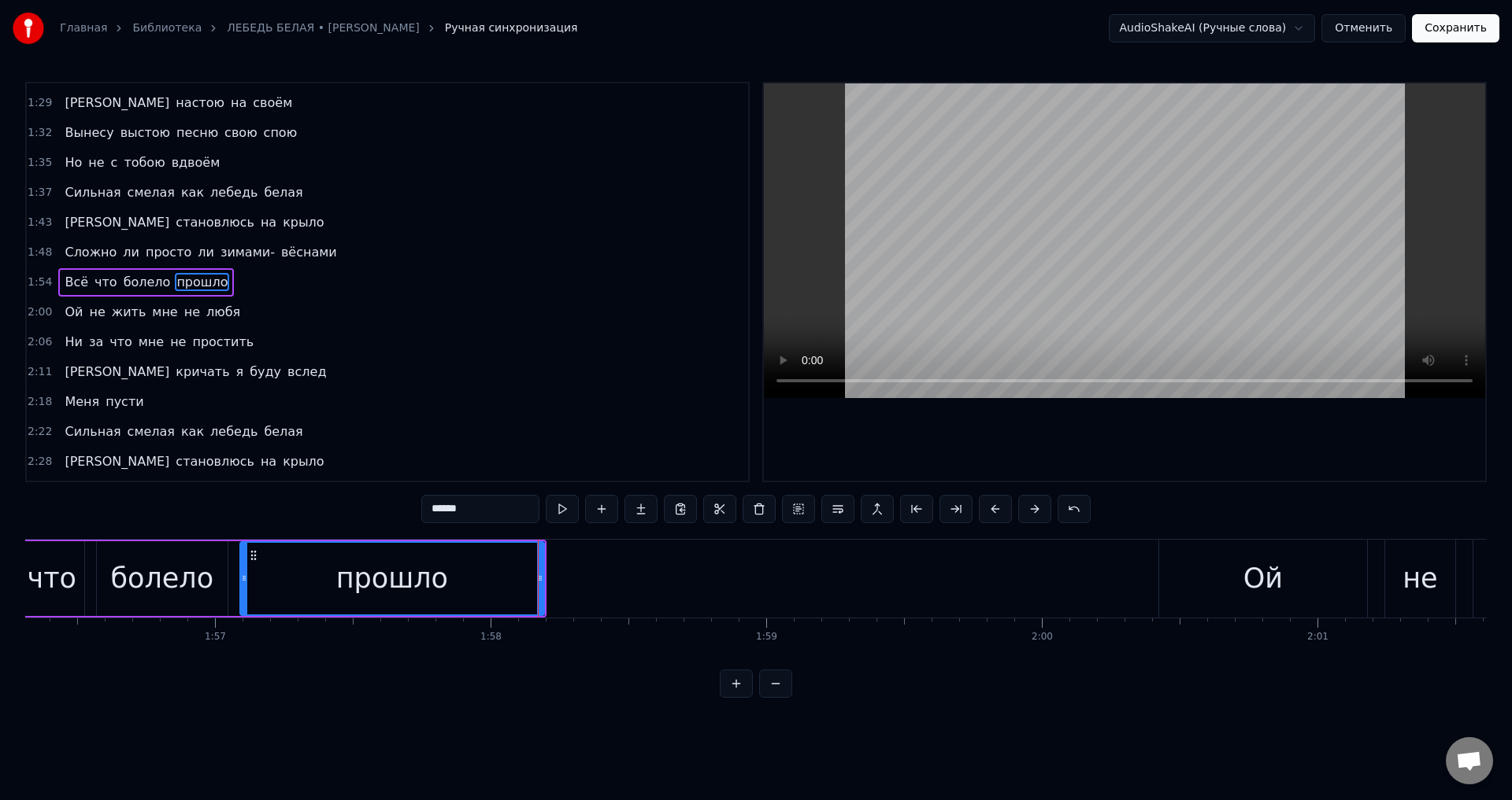
click at [407, 580] on div "прошло" at bounding box center [392, 579] width 111 height 42
click at [528, 588] on div "прошло" at bounding box center [392, 579] width 302 height 71
drag, startPoint x: 539, startPoint y: 582, endPoint x: 591, endPoint y: 582, distance: 52.0
click at [591, 582] on icon at bounding box center [591, 578] width 6 height 12
click at [174, 570] on div "болело" at bounding box center [162, 579] width 103 height 42
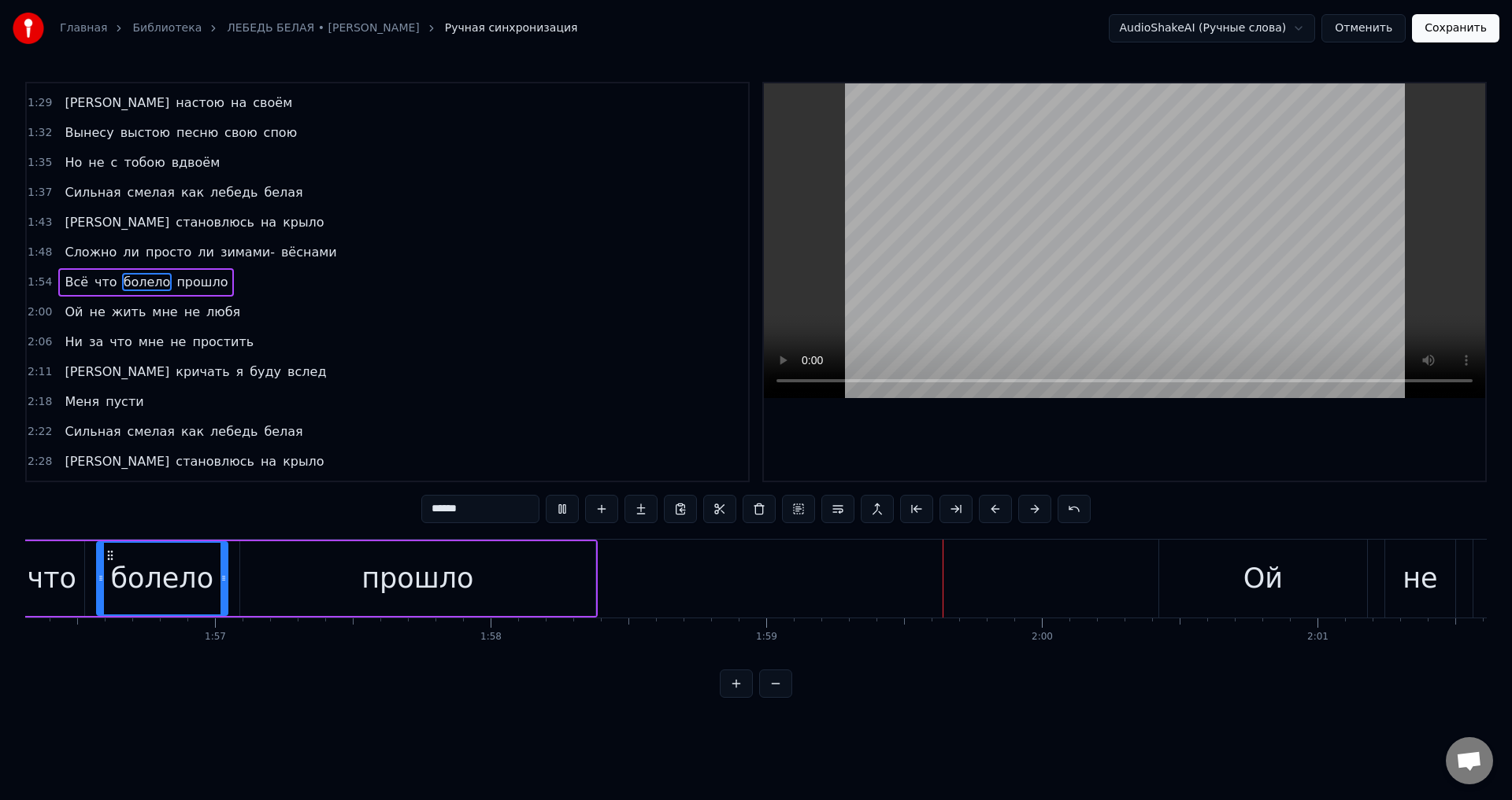
click at [57, 587] on div "что" at bounding box center [52, 579] width 49 height 42
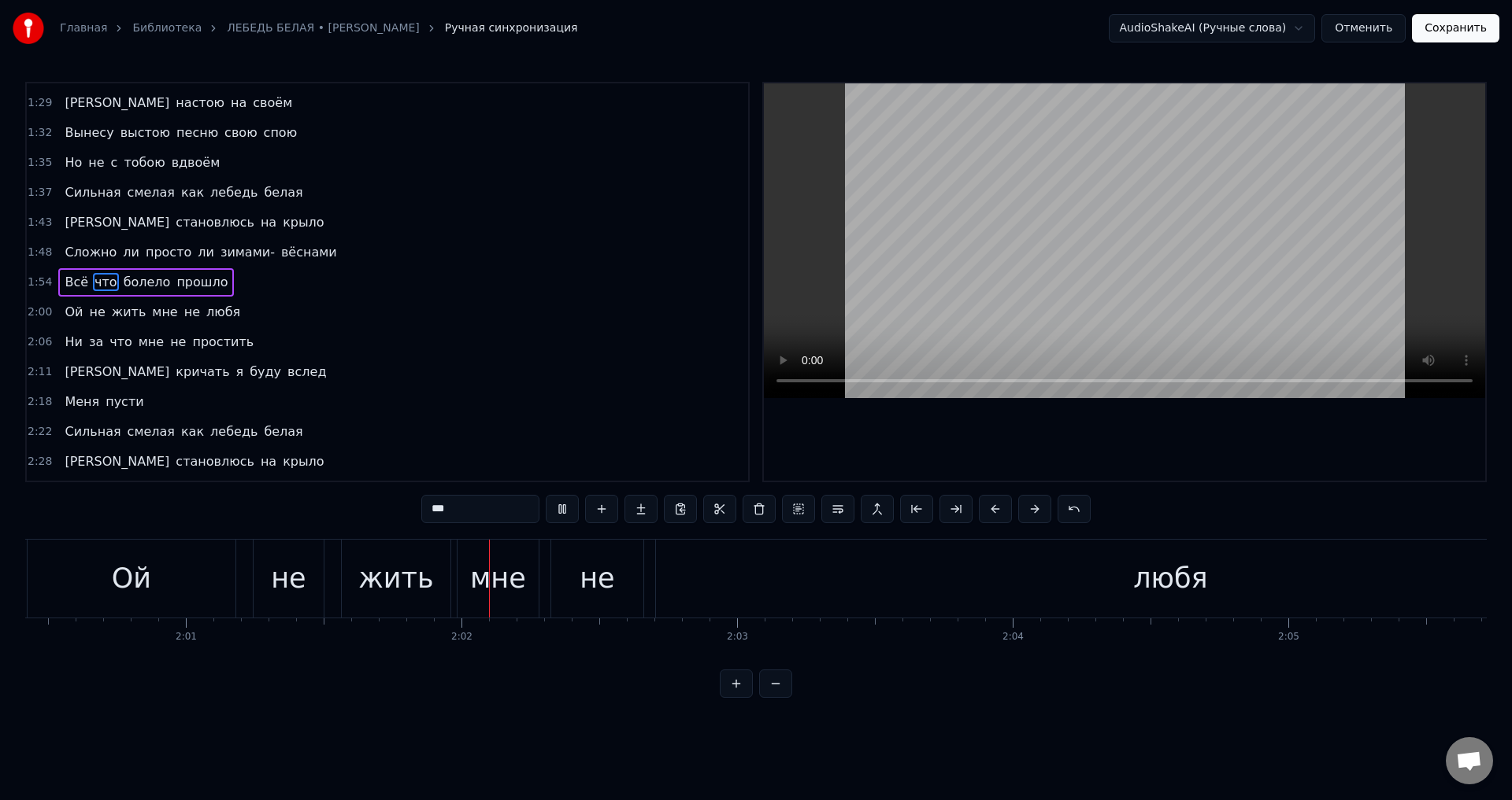
scroll to position [0, 33369]
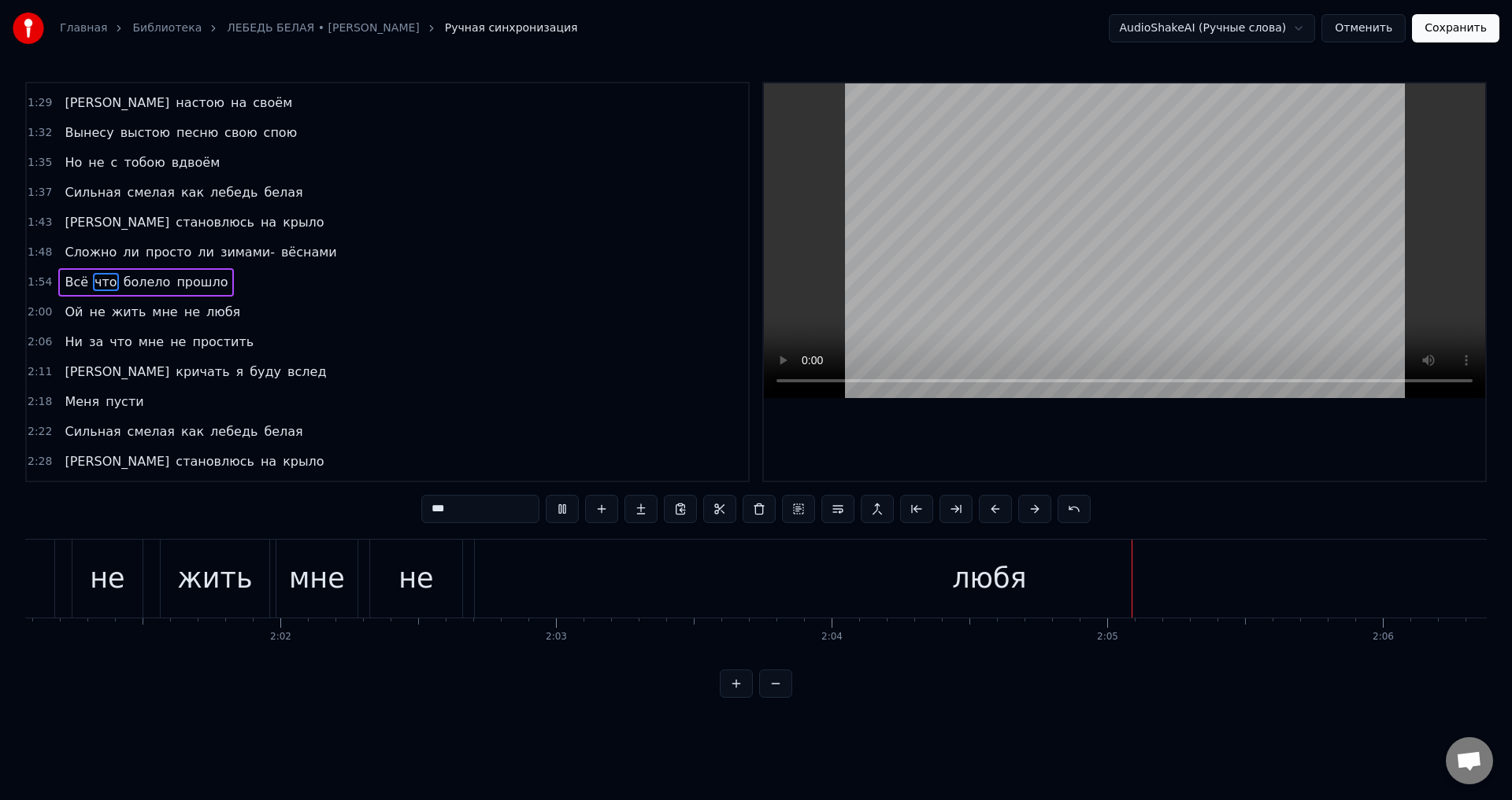
click at [852, 594] on div "любя" at bounding box center [989, 579] width 1029 height 78
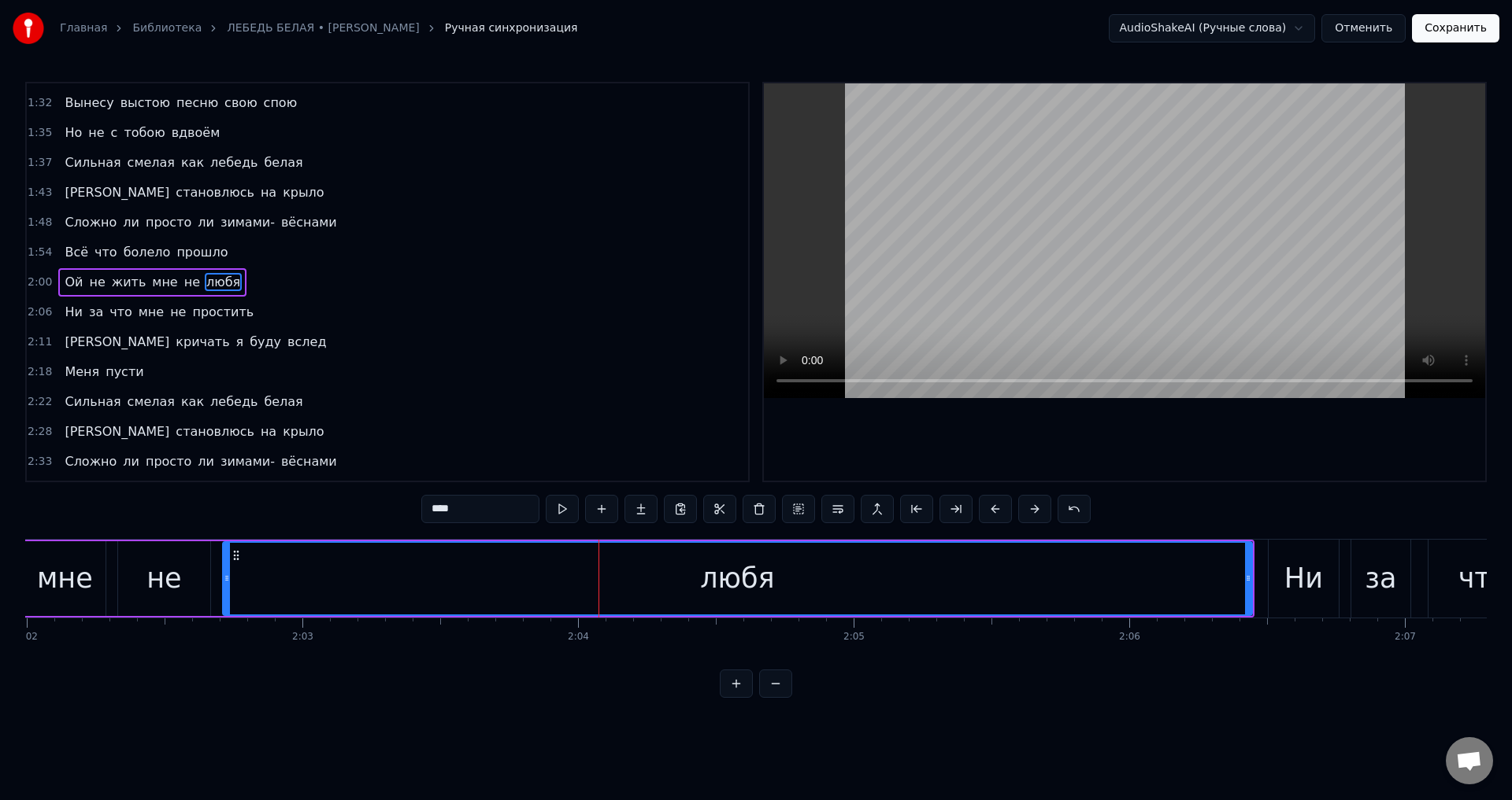
scroll to position [0, 33652]
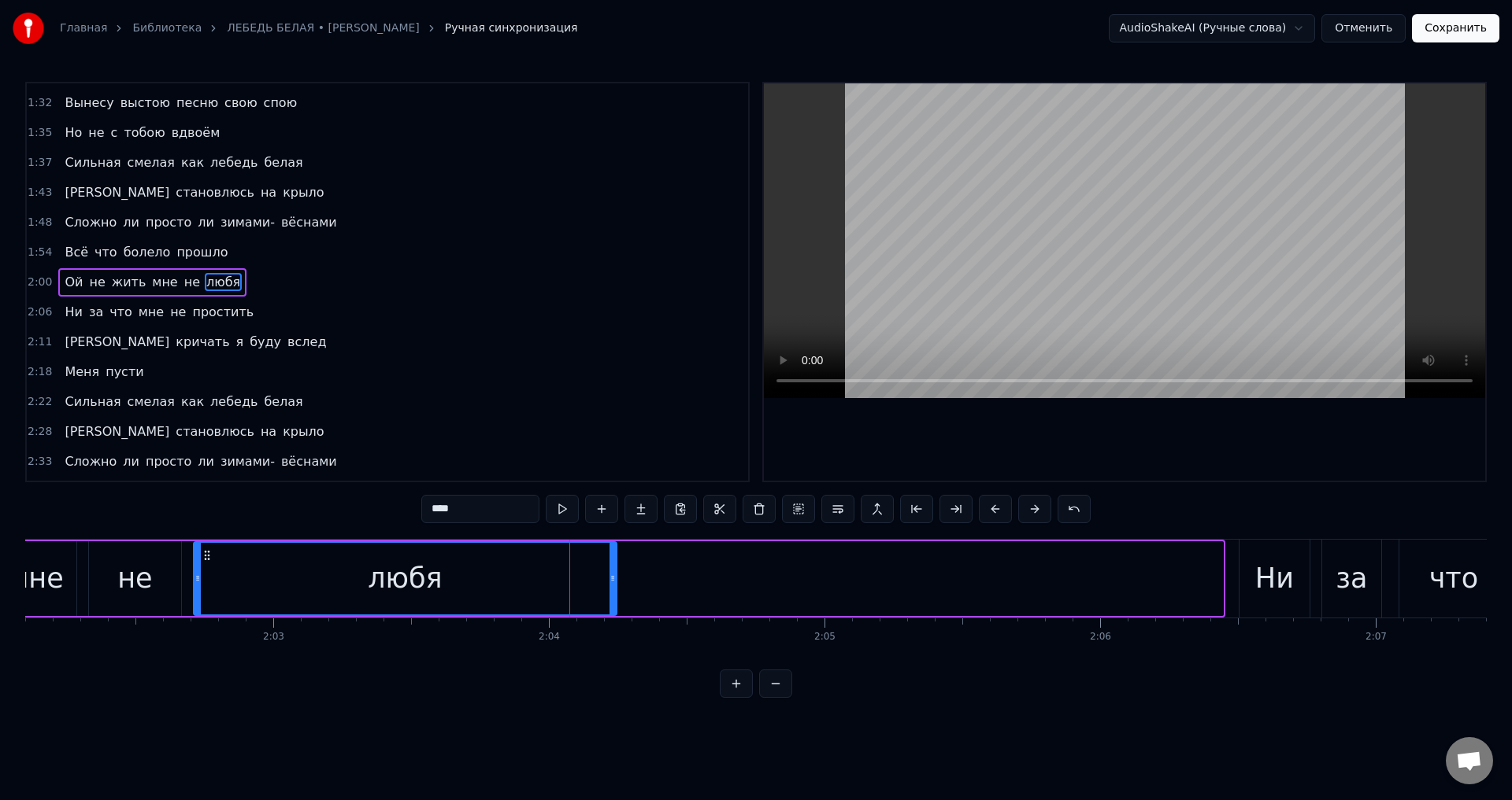
drag, startPoint x: 1218, startPoint y: 582, endPoint x: 611, endPoint y: 574, distance: 607.1
click at [611, 574] on icon at bounding box center [612, 578] width 6 height 12
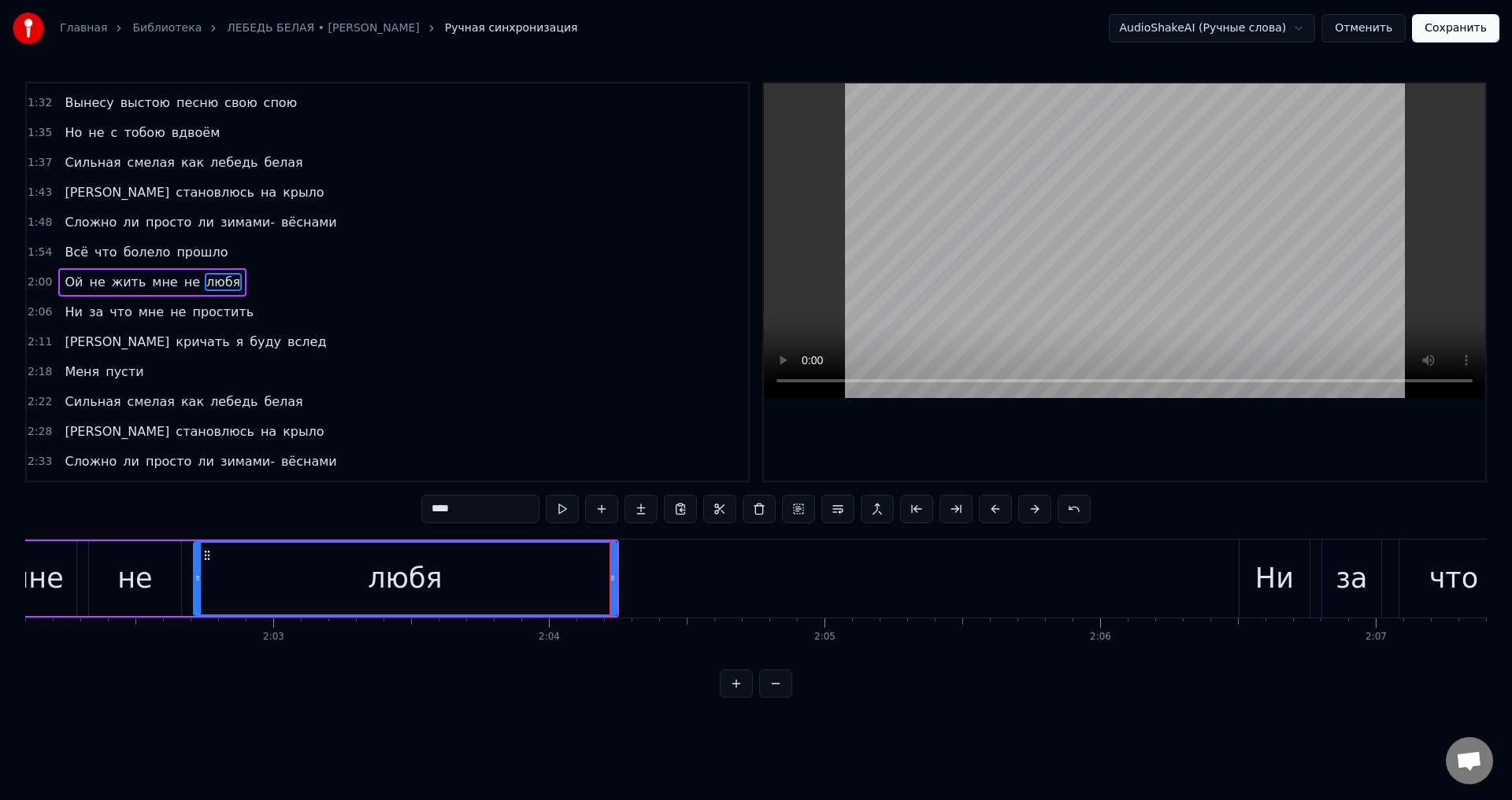
click at [403, 583] on div "любя" at bounding box center [404, 579] width 74 height 42
click at [527, 568] on div "любя" at bounding box center [405, 579] width 422 height 71
drag, startPoint x: 613, startPoint y: 578, endPoint x: 628, endPoint y: 578, distance: 15.0
click at [628, 578] on icon at bounding box center [626, 578] width 6 height 12
click at [557, 582] on div "любя" at bounding box center [412, 579] width 435 height 71
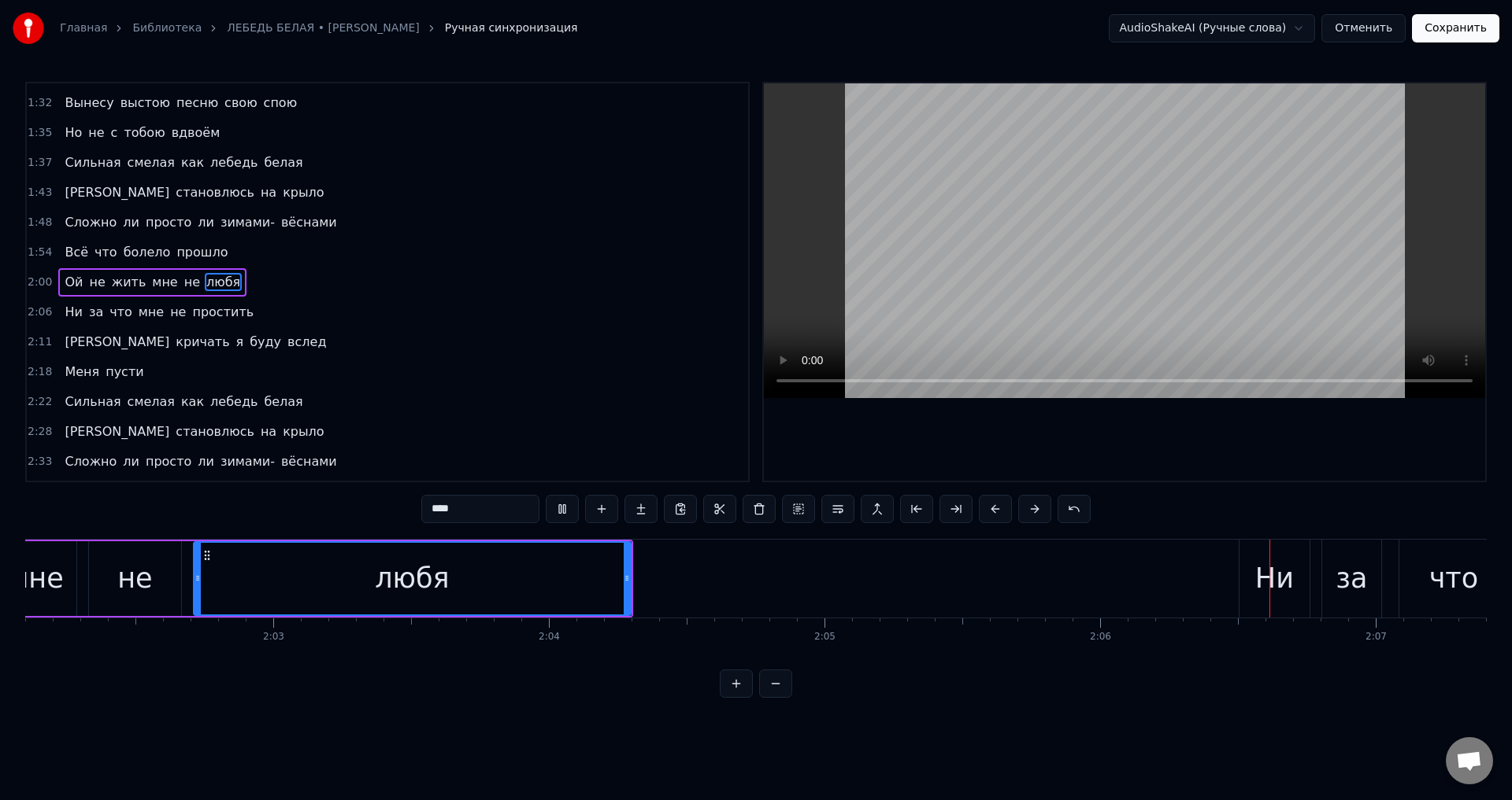
click at [579, 588] on div "любя" at bounding box center [412, 579] width 435 height 71
drag, startPoint x: 627, startPoint y: 591, endPoint x: 637, endPoint y: 592, distance: 10.0
click at [637, 592] on div at bounding box center [636, 579] width 6 height 71
click at [550, 580] on div "любя" at bounding box center [416, 579] width 445 height 71
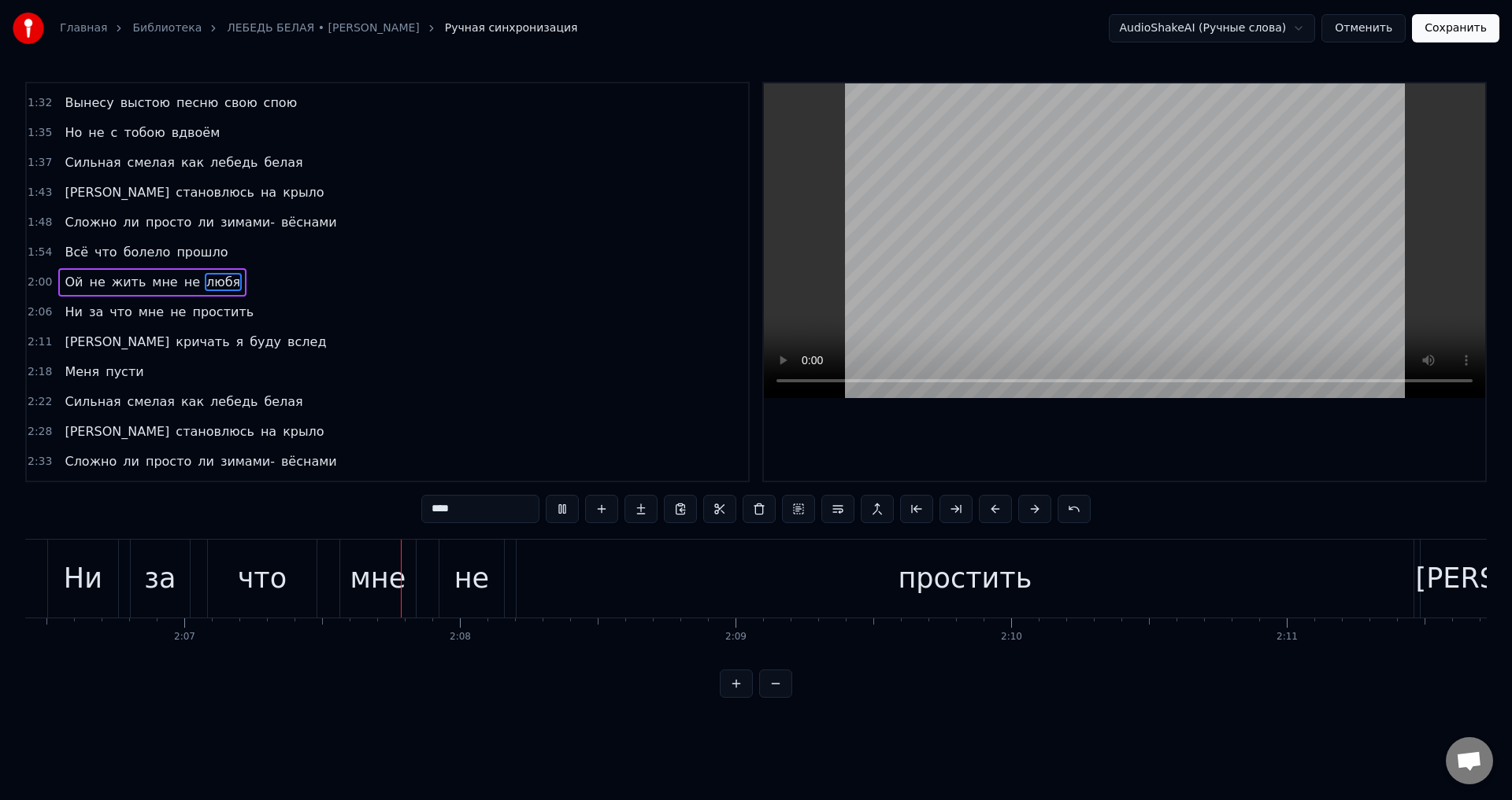
scroll to position [0, 34970]
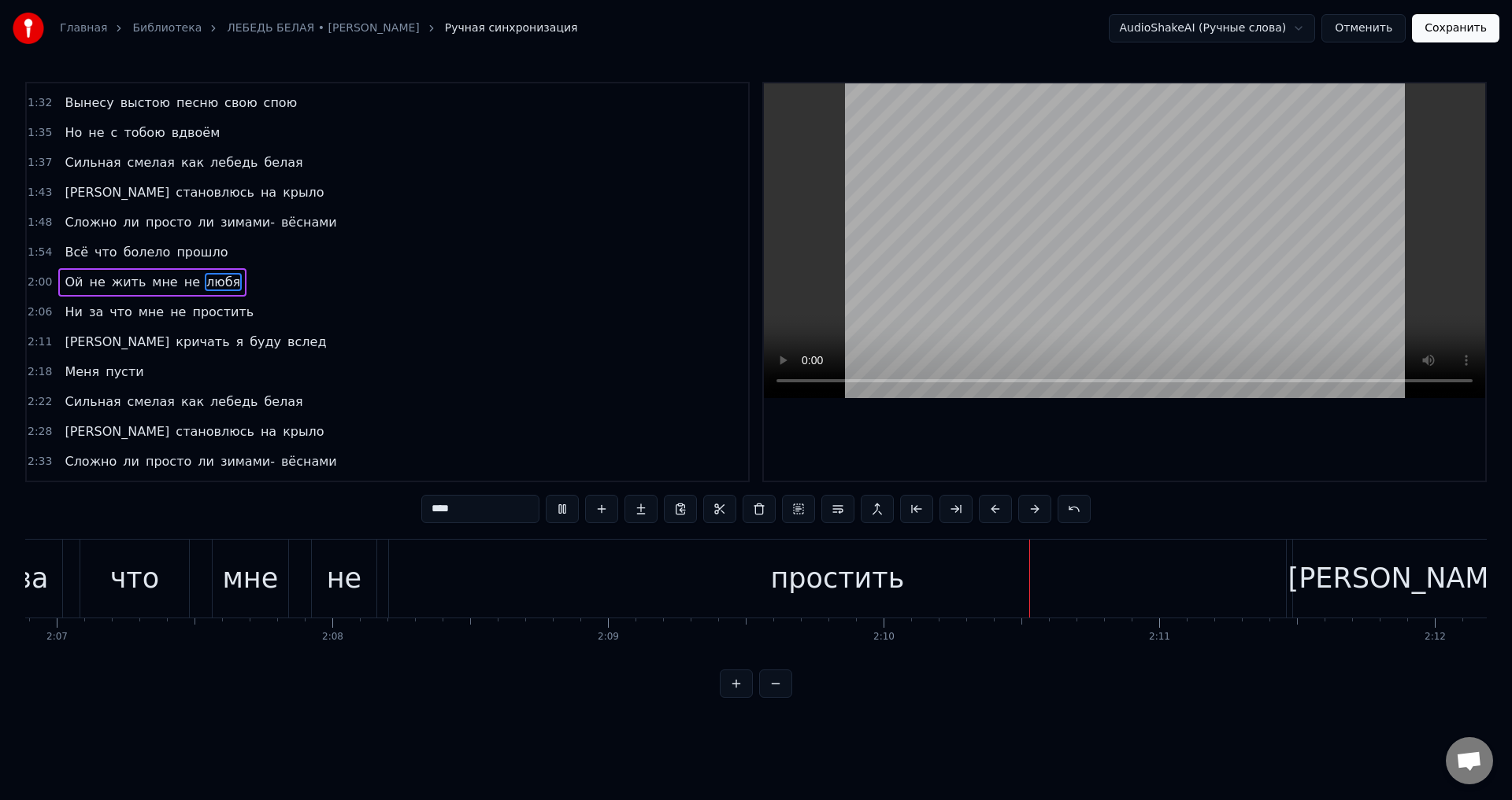
click at [757, 586] on div "простить" at bounding box center [838, 579] width 897 height 78
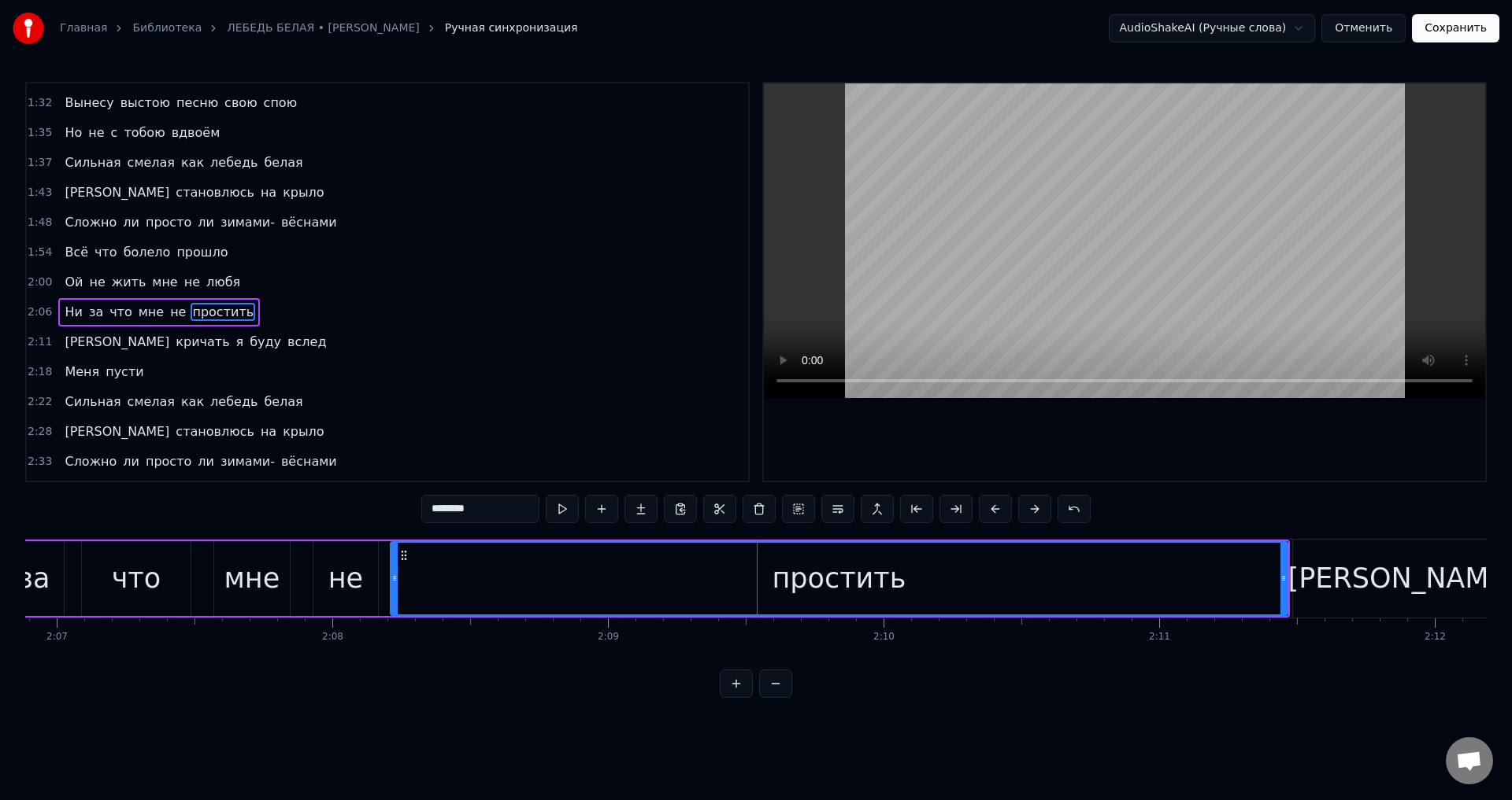
scroll to position [563, 0]
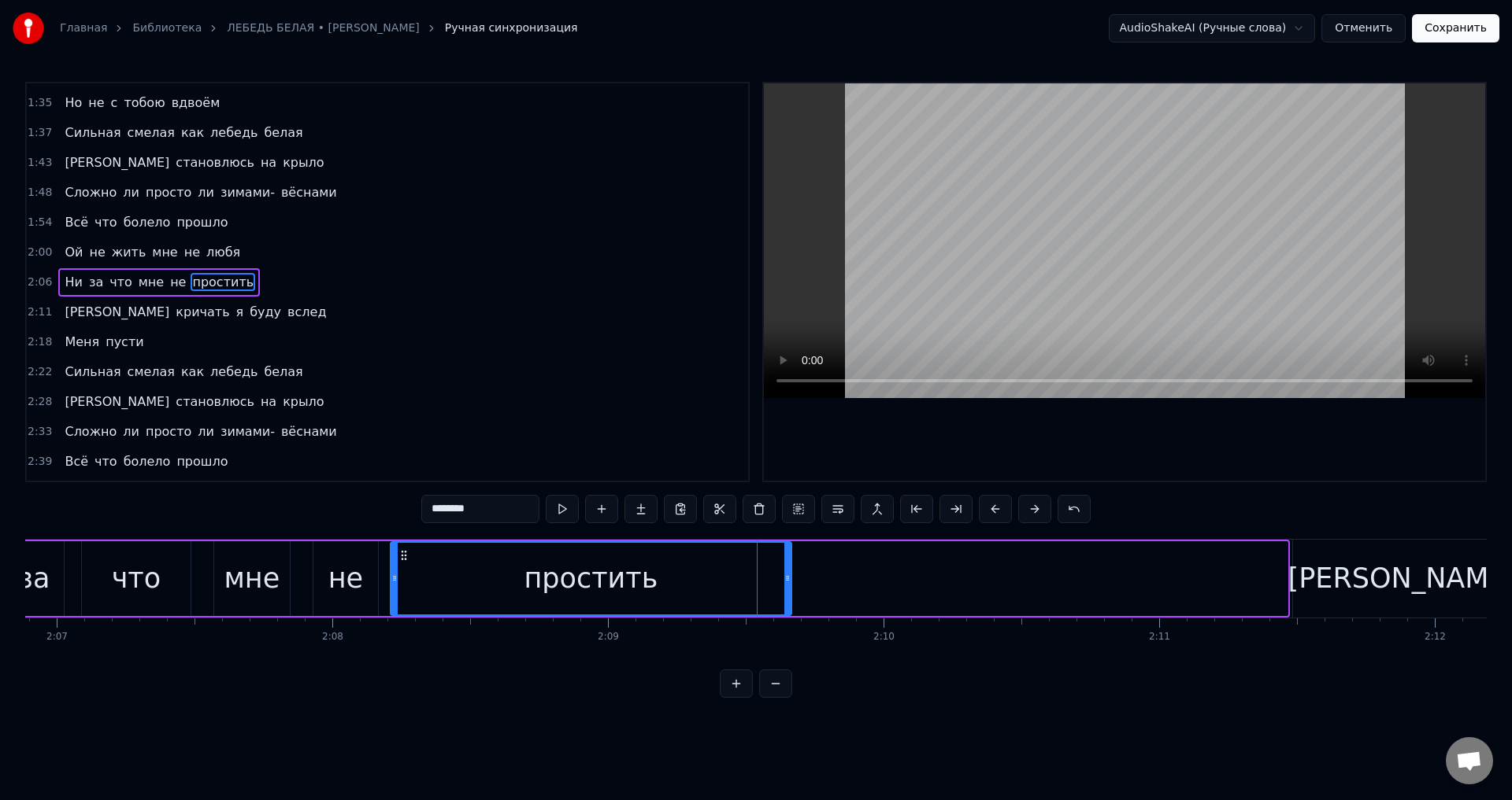
drag, startPoint x: 1286, startPoint y: 582, endPoint x: 790, endPoint y: 569, distance: 496.2
click at [790, 569] on div at bounding box center [786, 579] width 6 height 71
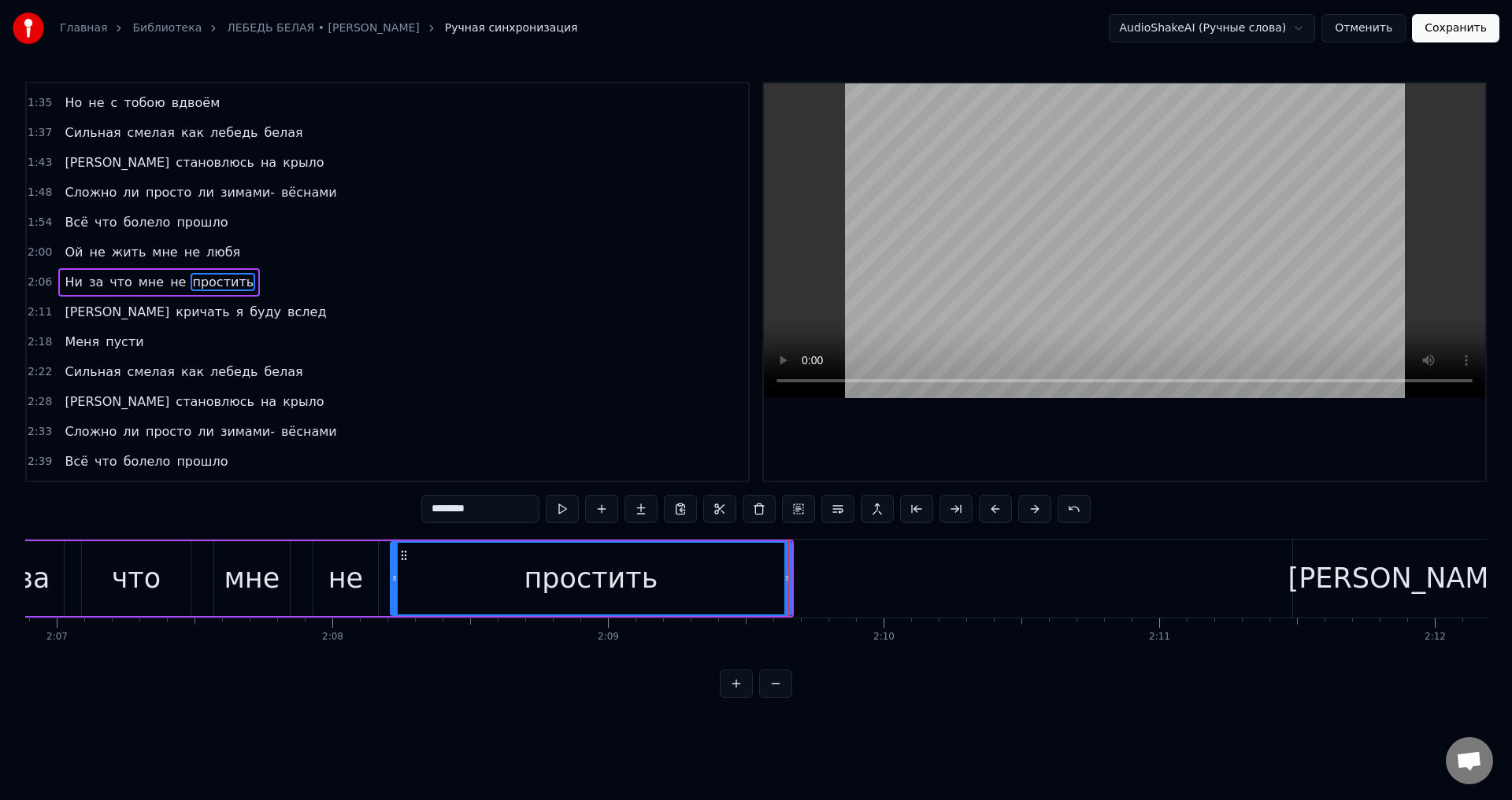
click at [605, 578] on div "простить" at bounding box center [591, 579] width 134 height 42
click at [752, 575] on div "простить" at bounding box center [591, 579] width 399 height 71
click at [796, 581] on icon at bounding box center [794, 578] width 6 height 12
click at [737, 583] on div "простить" at bounding box center [594, 579] width 407 height 71
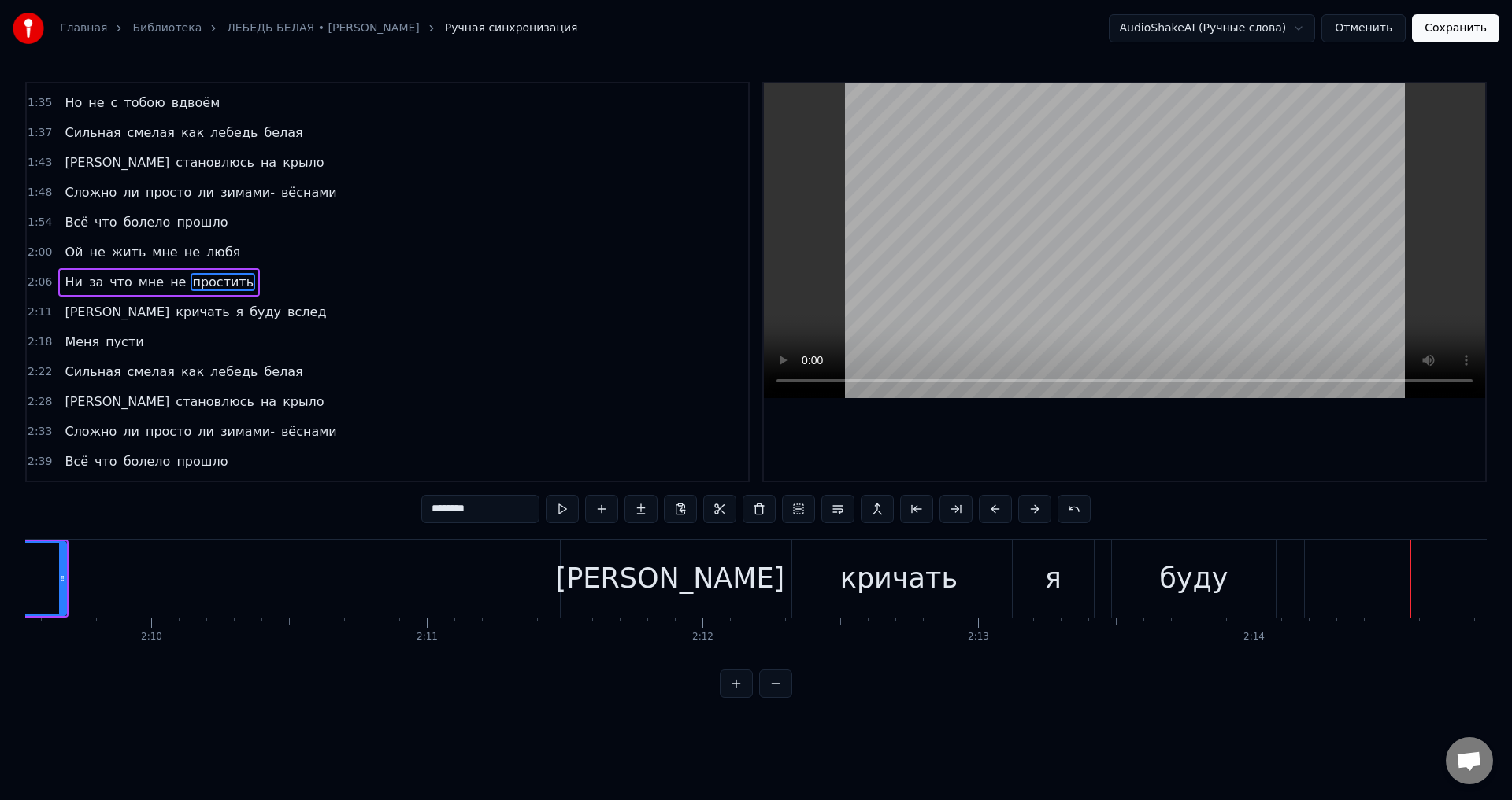
scroll to position [0, 35560]
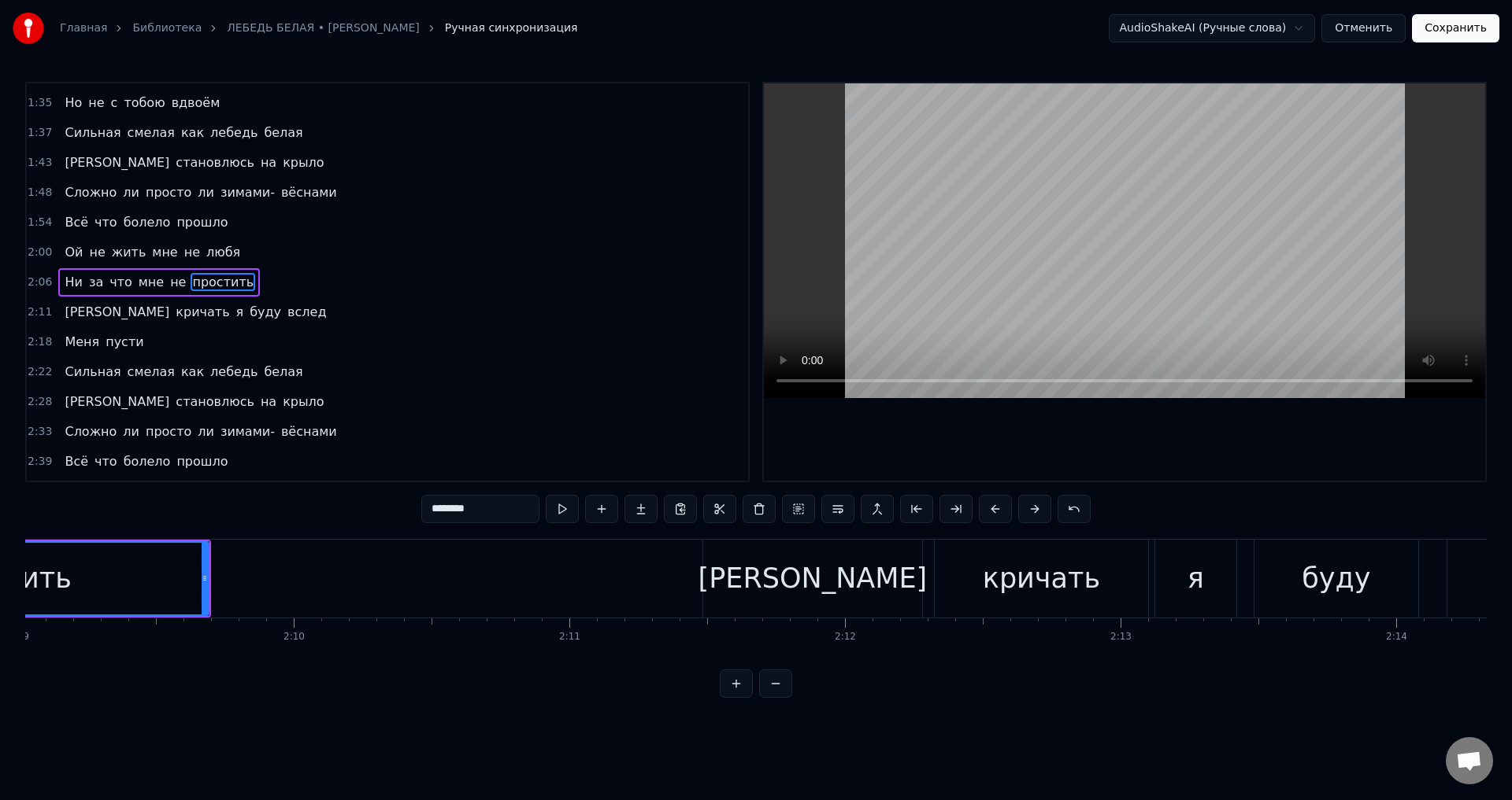
click at [746, 567] on div "[PERSON_NAME]" at bounding box center [812, 579] width 219 height 78
type input "*"
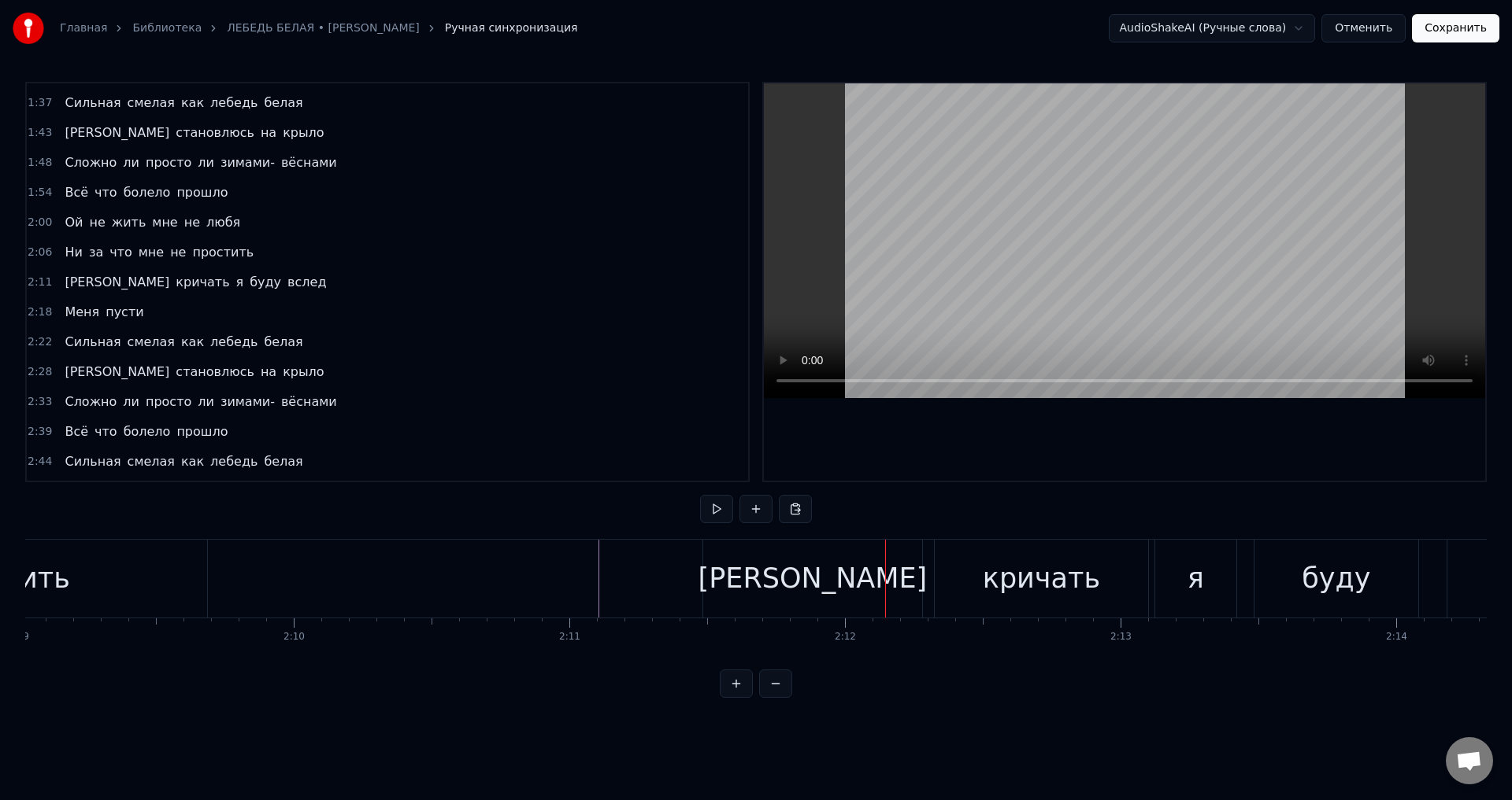
click at [748, 564] on div "[PERSON_NAME]" at bounding box center [812, 579] width 219 height 78
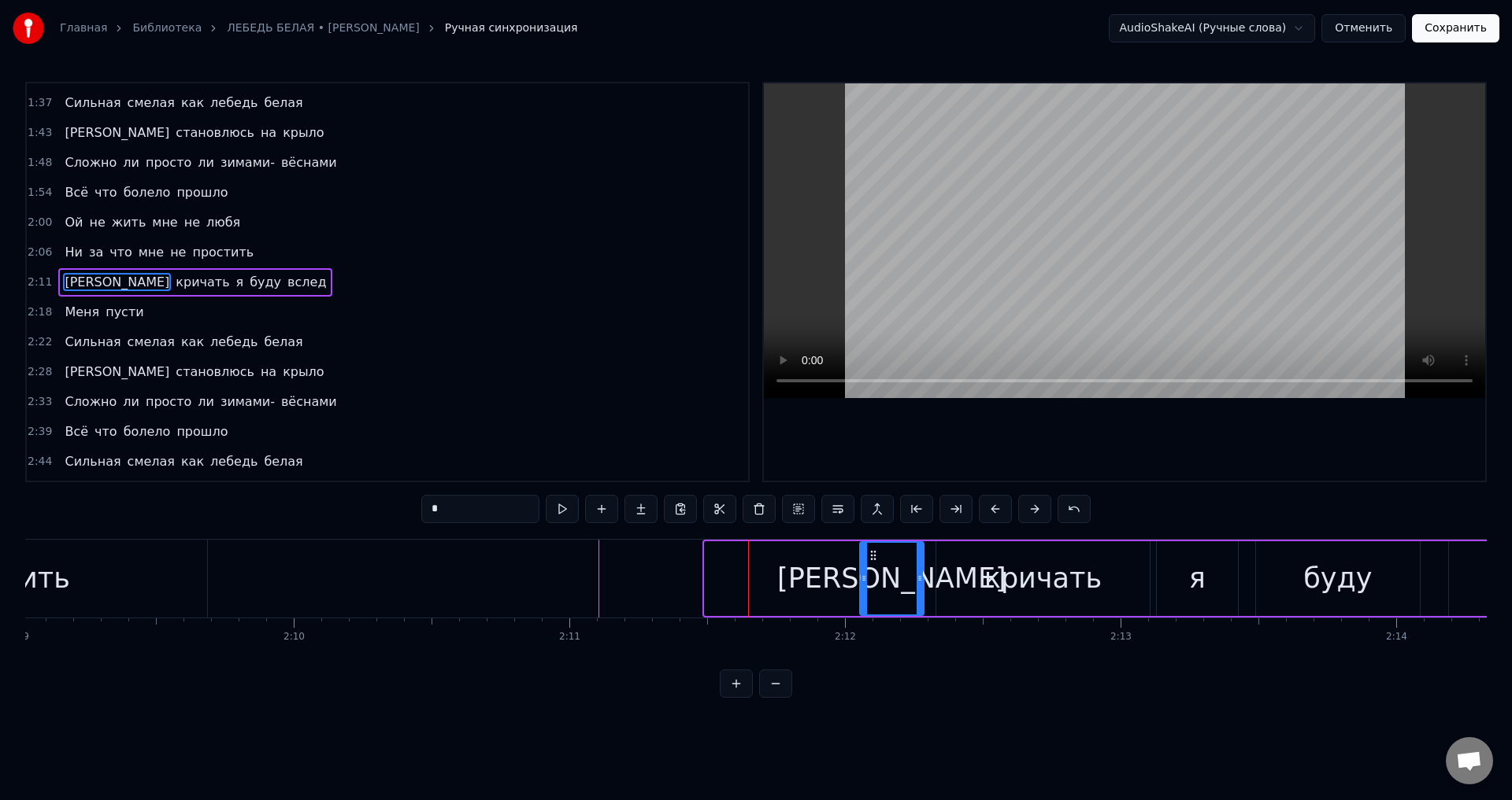
drag, startPoint x: 707, startPoint y: 572, endPoint x: 862, endPoint y: 575, distance: 155.0
click at [862, 575] on icon at bounding box center [863, 578] width 6 height 12
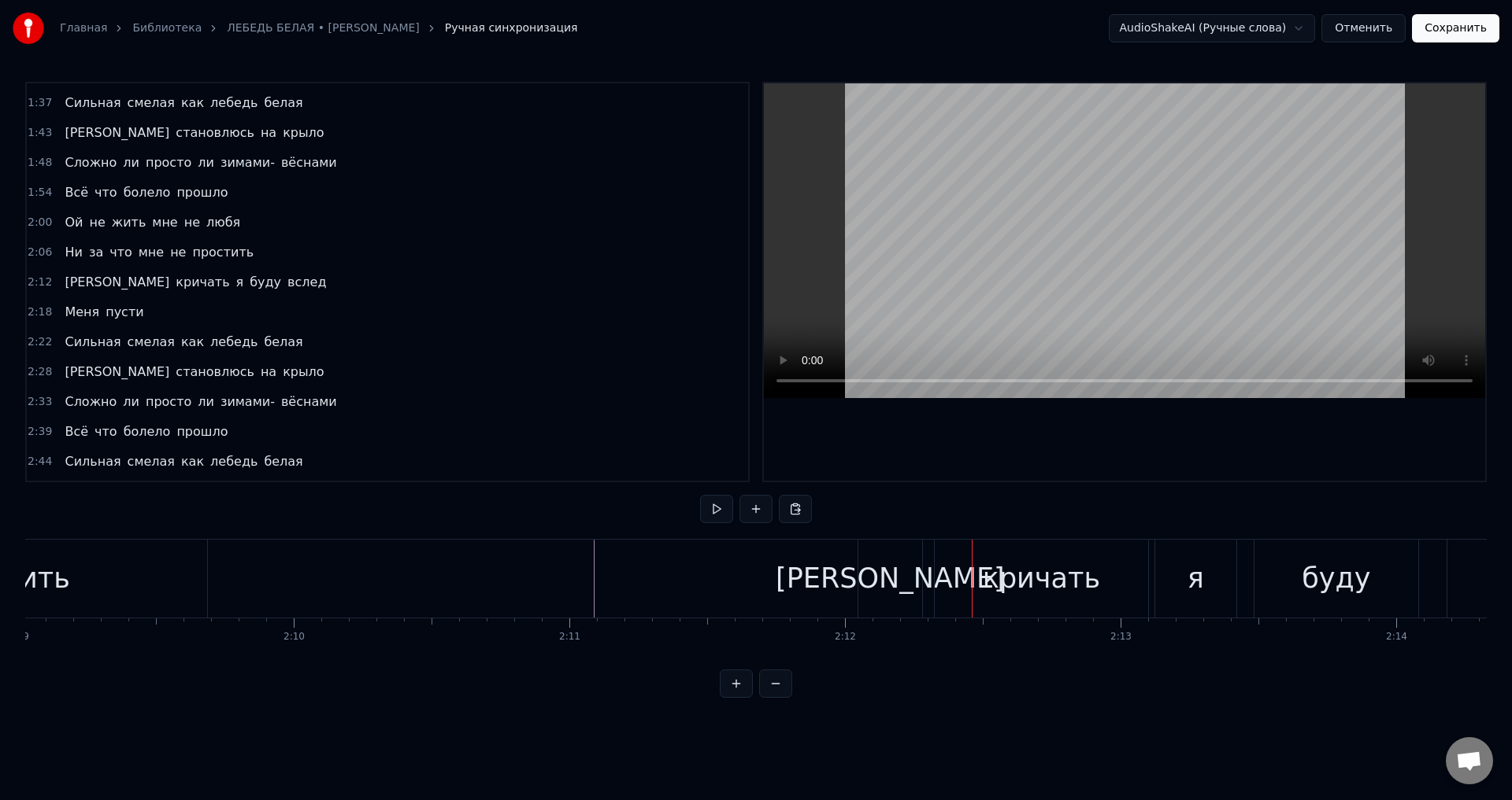
click at [872, 582] on div "[PERSON_NAME]" at bounding box center [889, 579] width 64 height 78
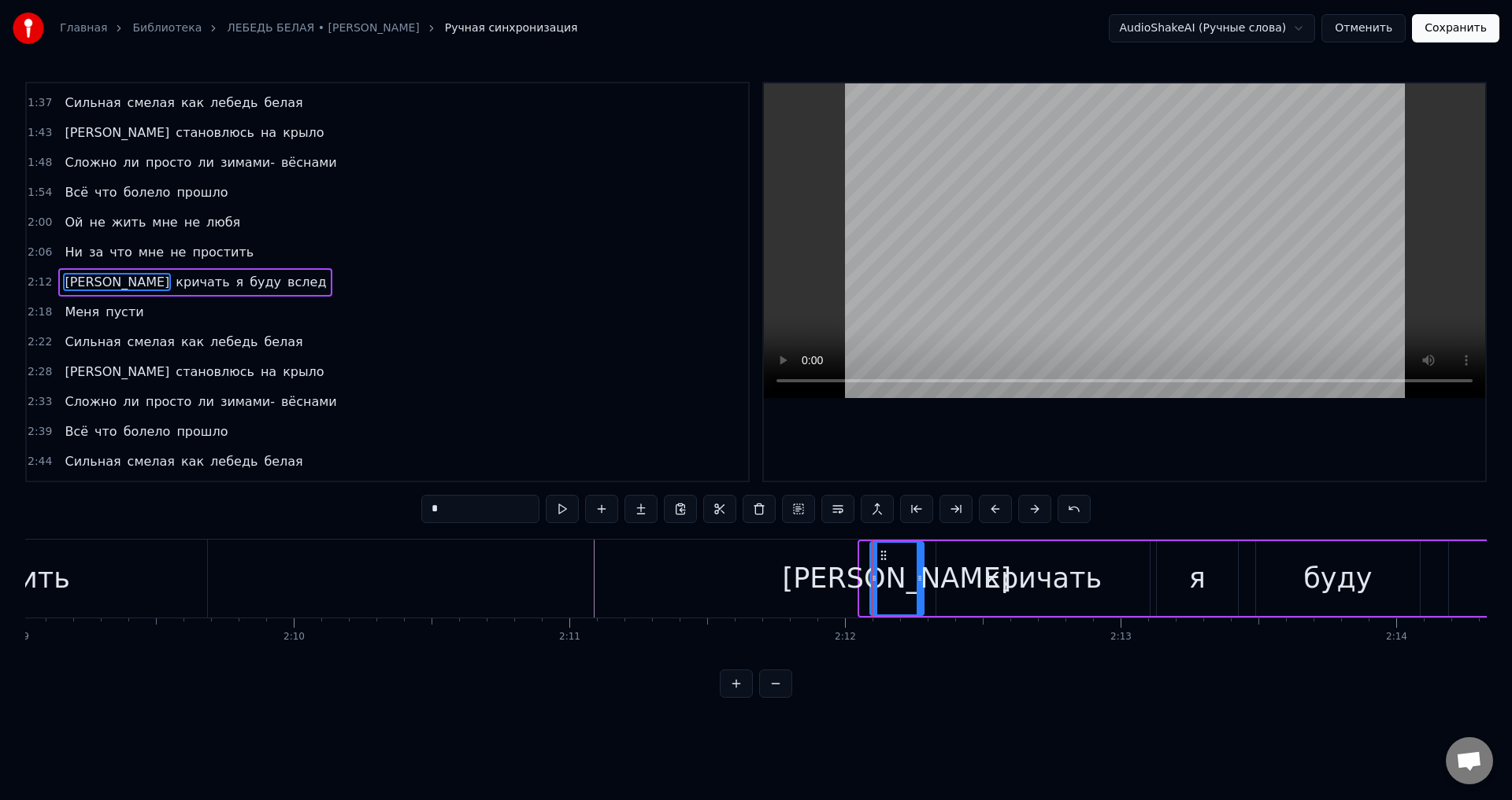
drag, startPoint x: 864, startPoint y: 584, endPoint x: 874, endPoint y: 584, distance: 10.0
click at [874, 584] on icon at bounding box center [874, 578] width 6 height 12
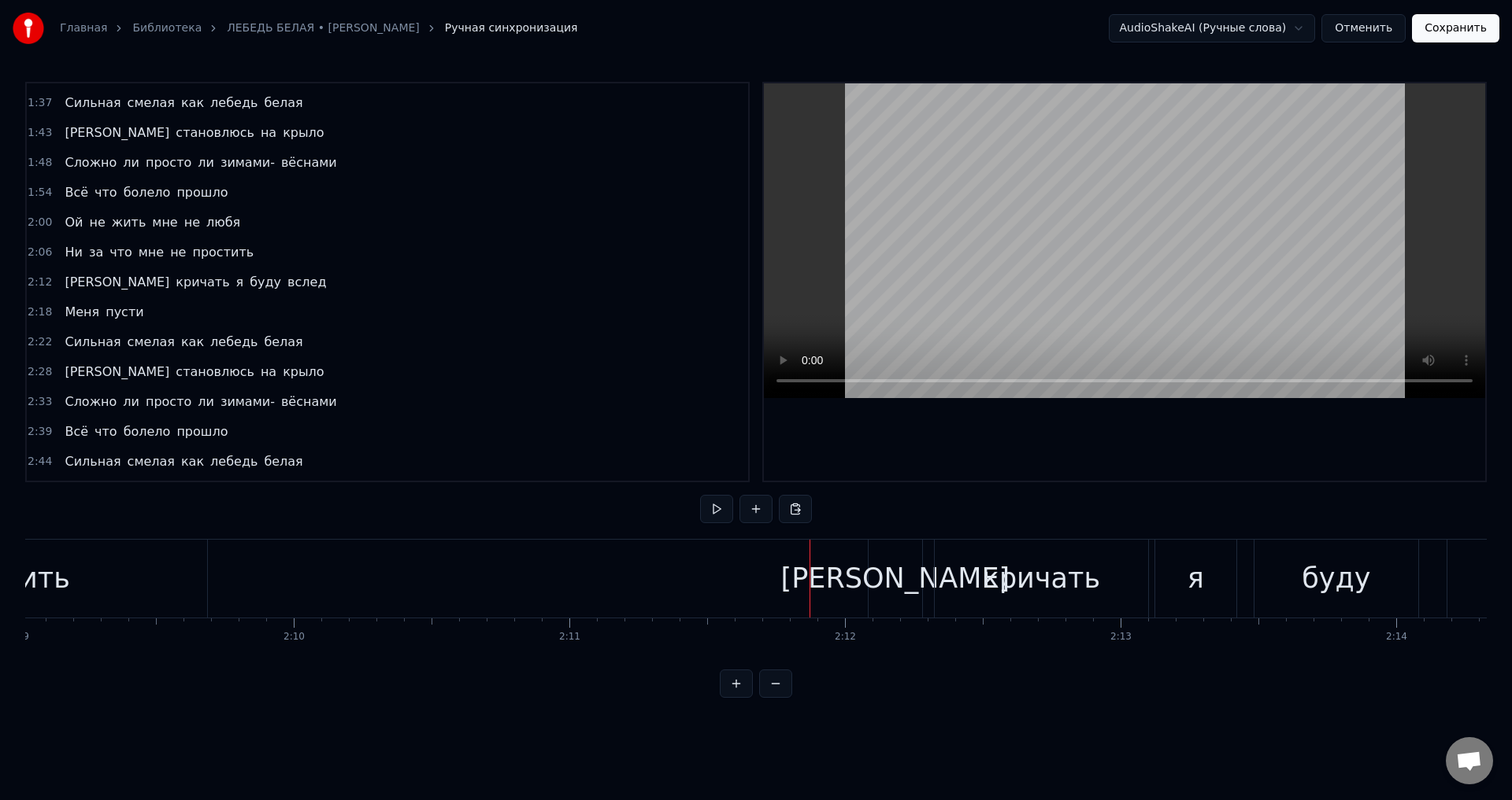
click at [886, 588] on div "[PERSON_NAME]" at bounding box center [895, 579] width 229 height 42
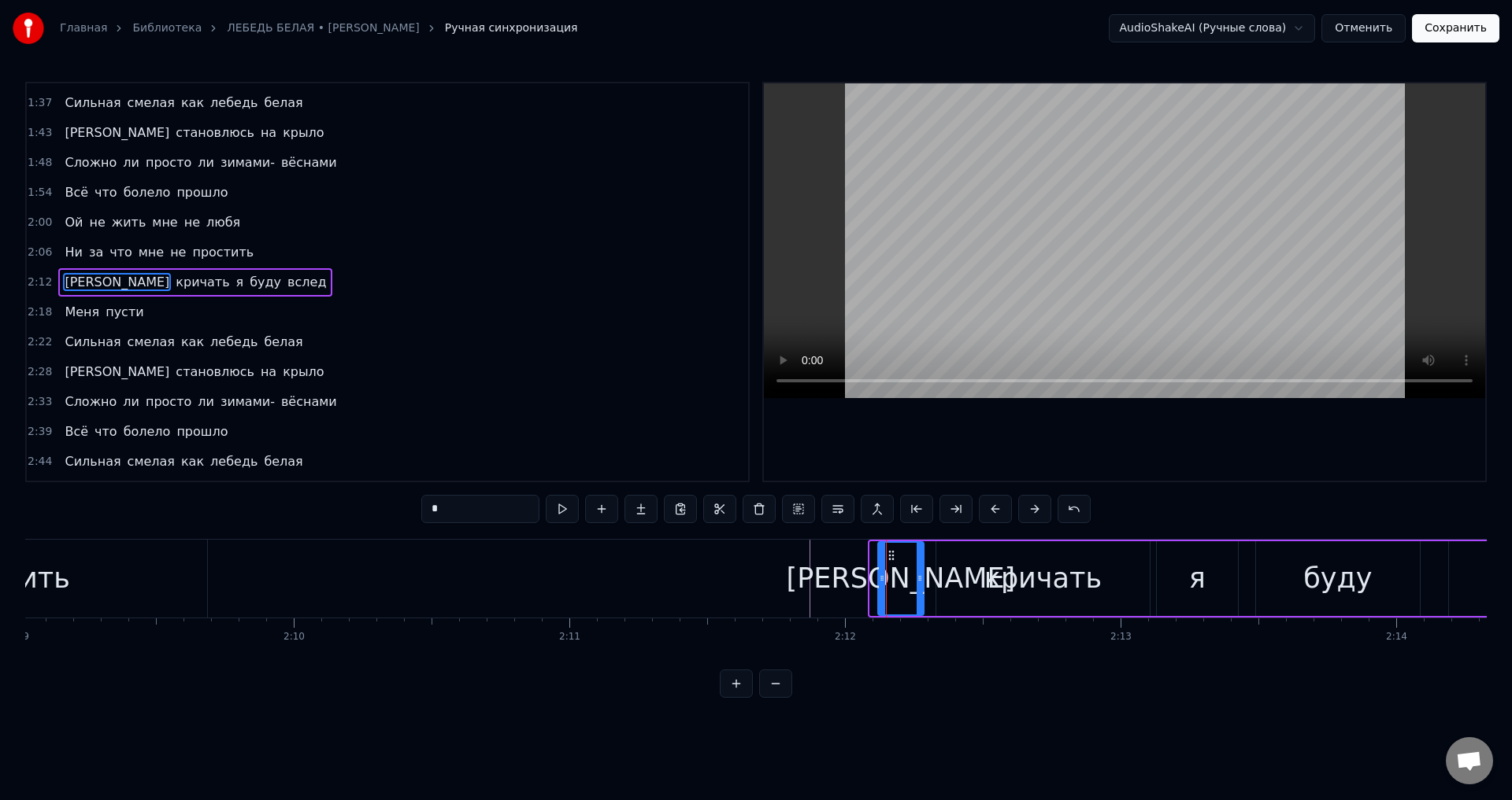
click at [882, 588] on div at bounding box center [881, 579] width 6 height 71
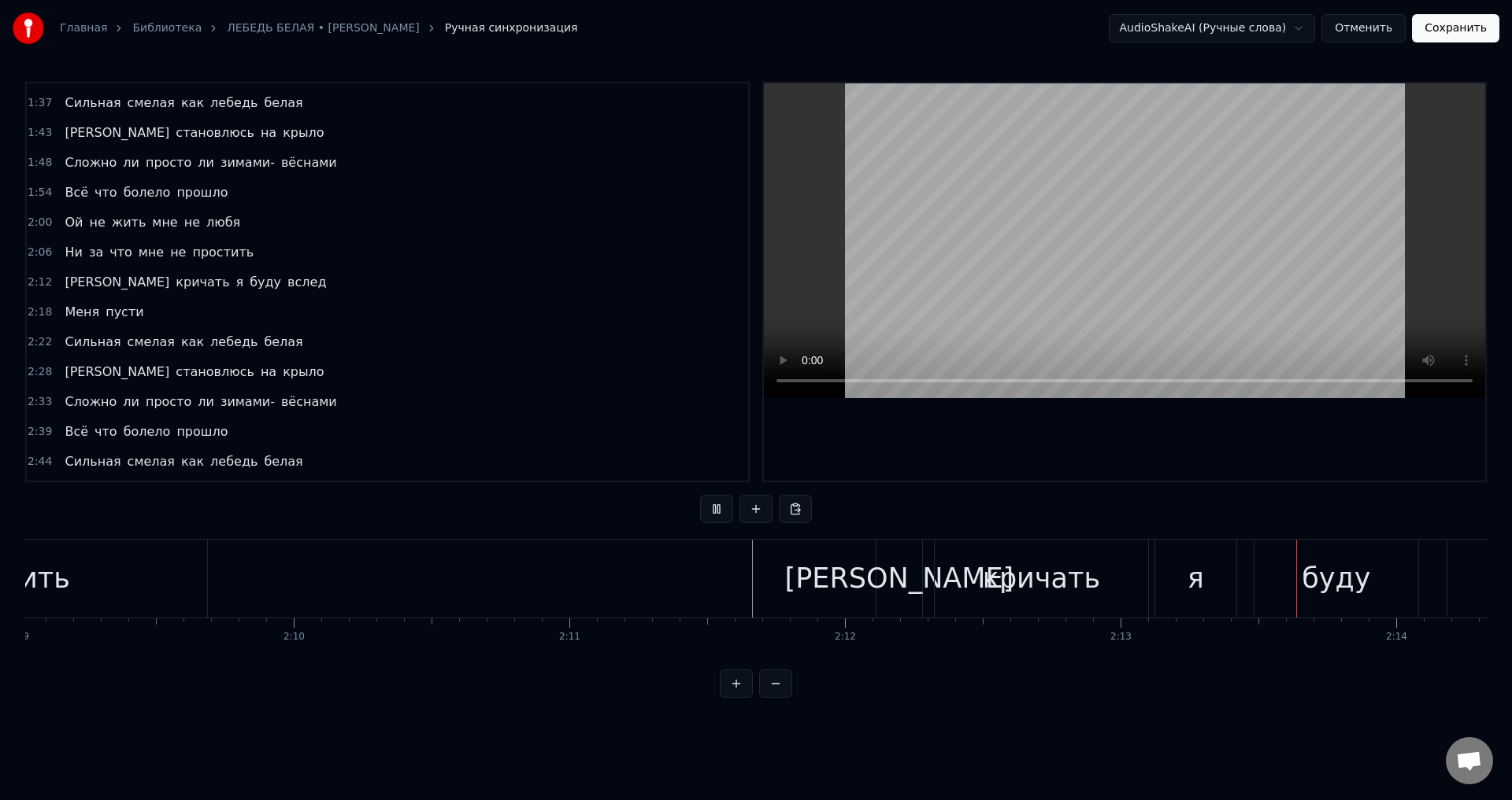
drag, startPoint x: 897, startPoint y: 582, endPoint x: 887, endPoint y: 581, distance: 10.0
click at [896, 582] on div "[PERSON_NAME]" at bounding box center [899, 579] width 229 height 42
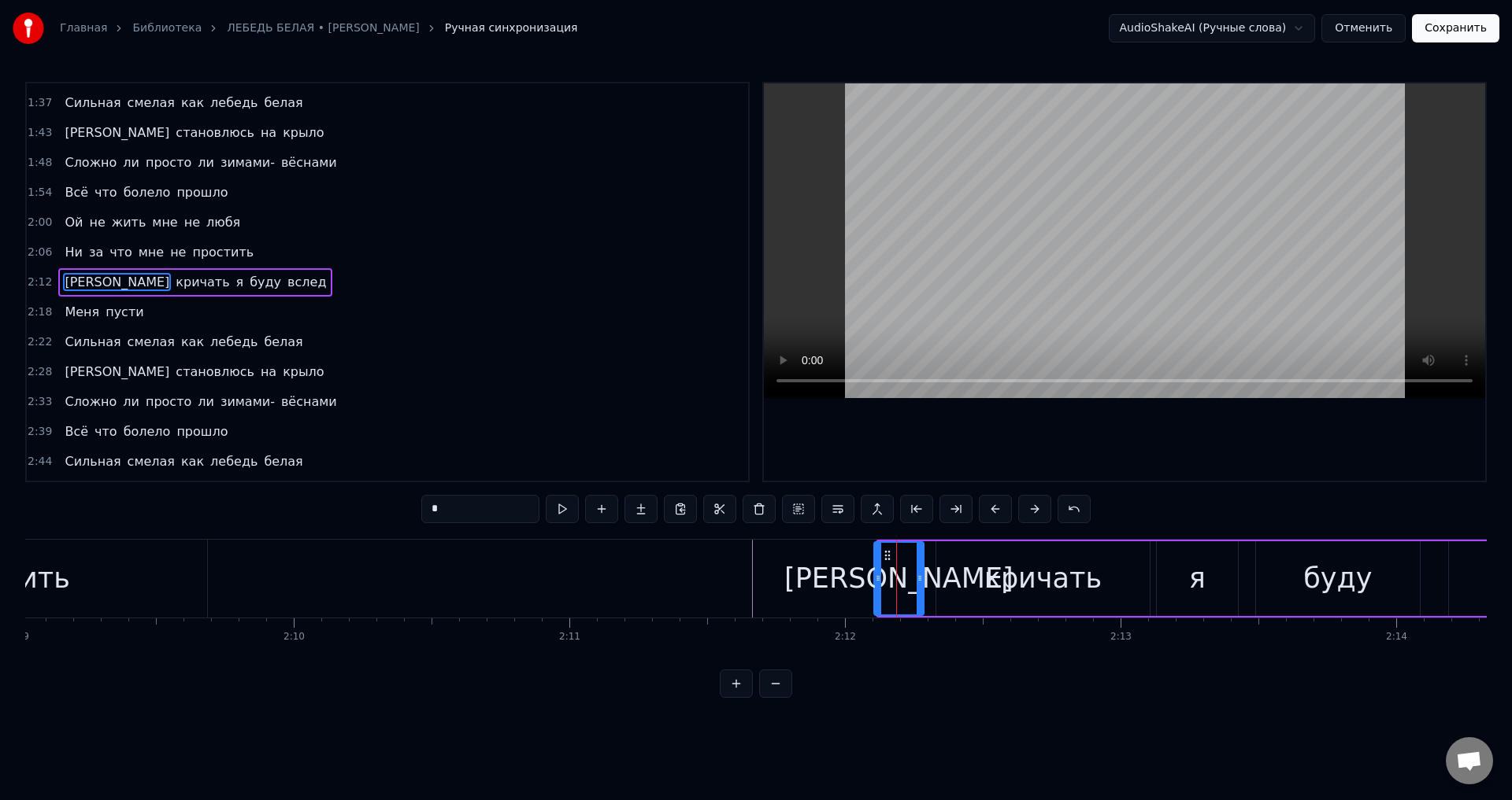
click at [879, 579] on icon at bounding box center [877, 578] width 6 height 12
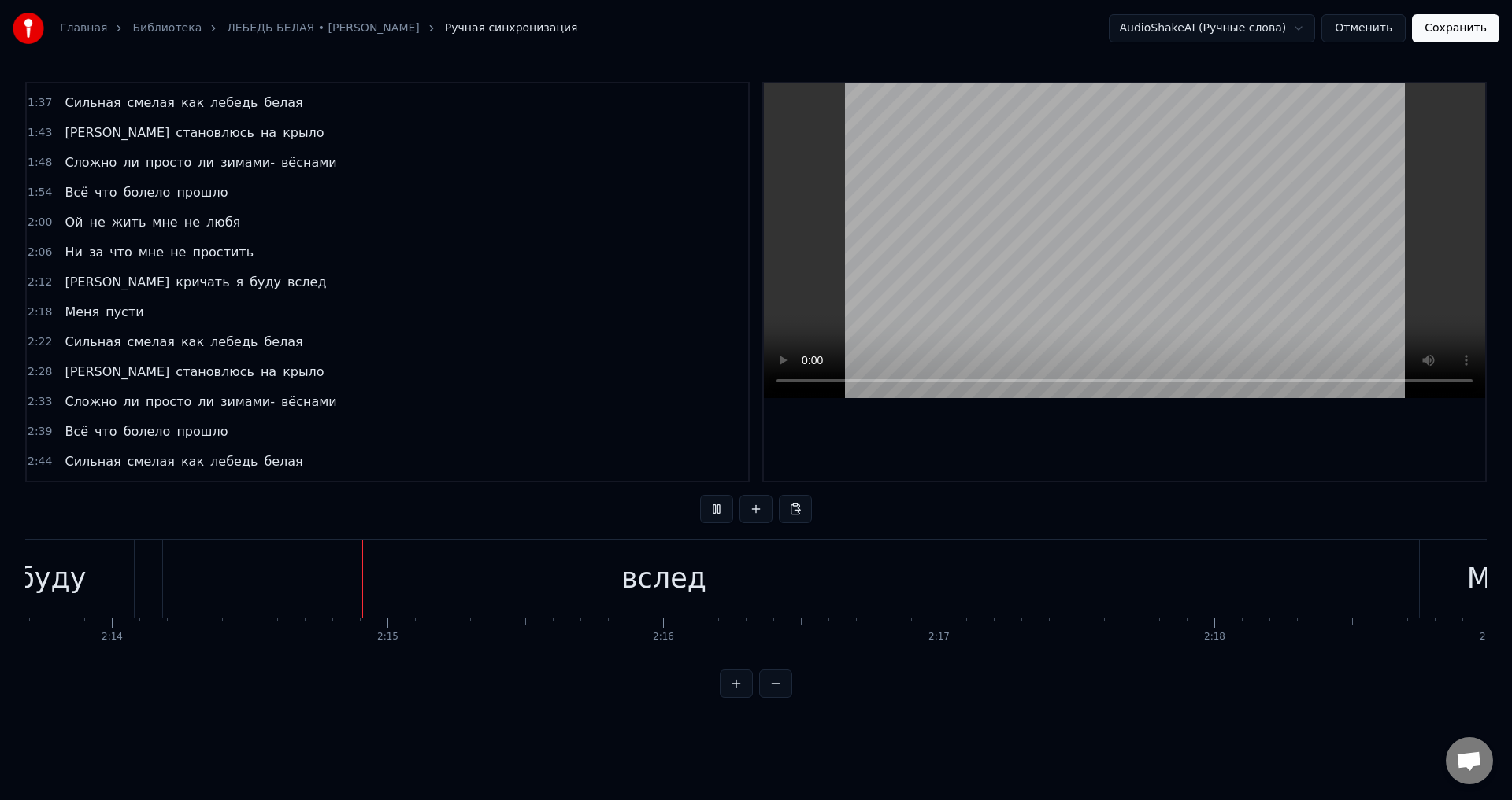
scroll to position [0, 36945]
click at [490, 580] on div "вслед" at bounding box center [564, 579] width 1002 height 78
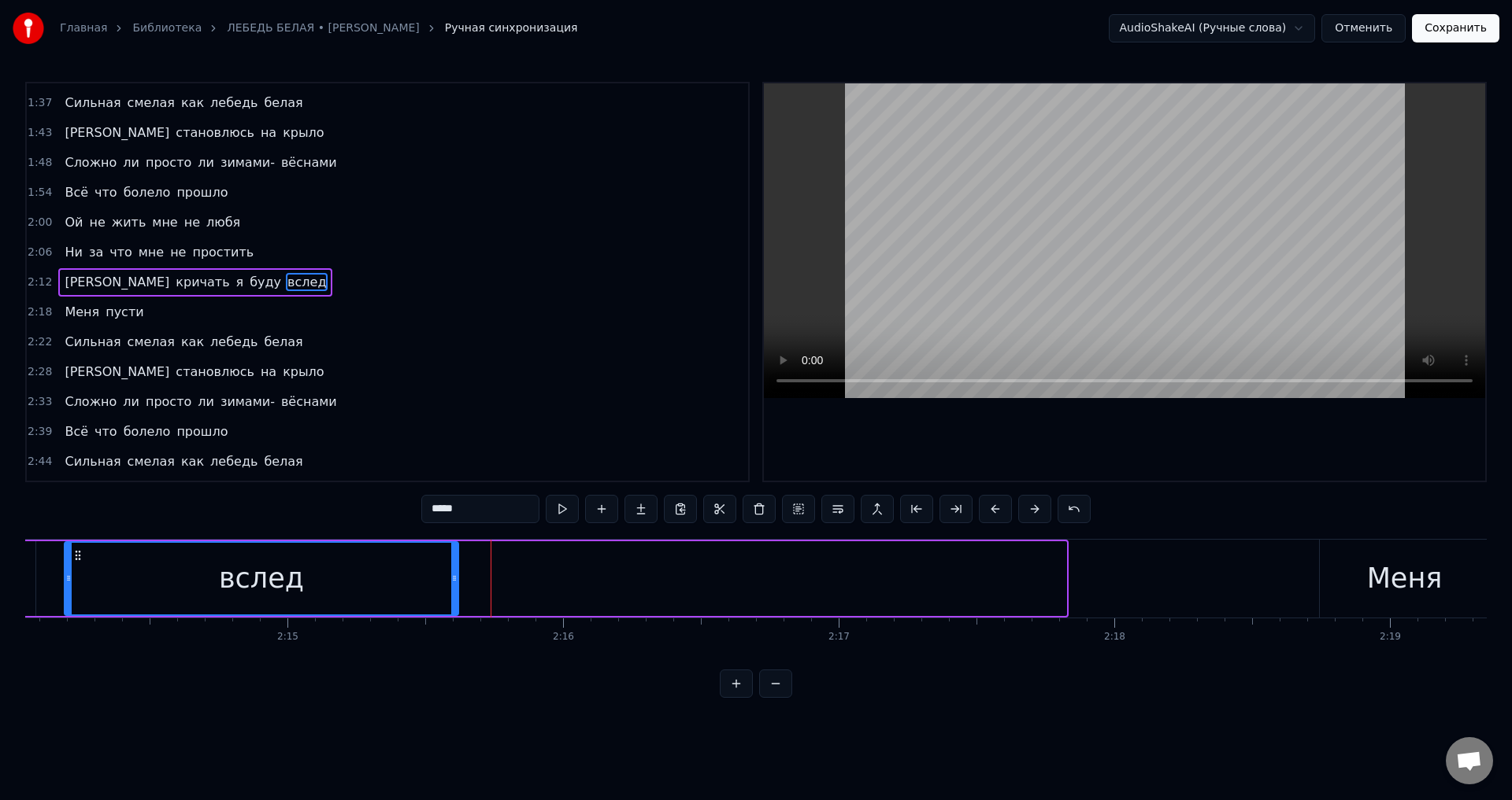
drag, startPoint x: 1061, startPoint y: 582, endPoint x: 453, endPoint y: 555, distance: 608.6
click at [453, 555] on div at bounding box center [454, 579] width 6 height 71
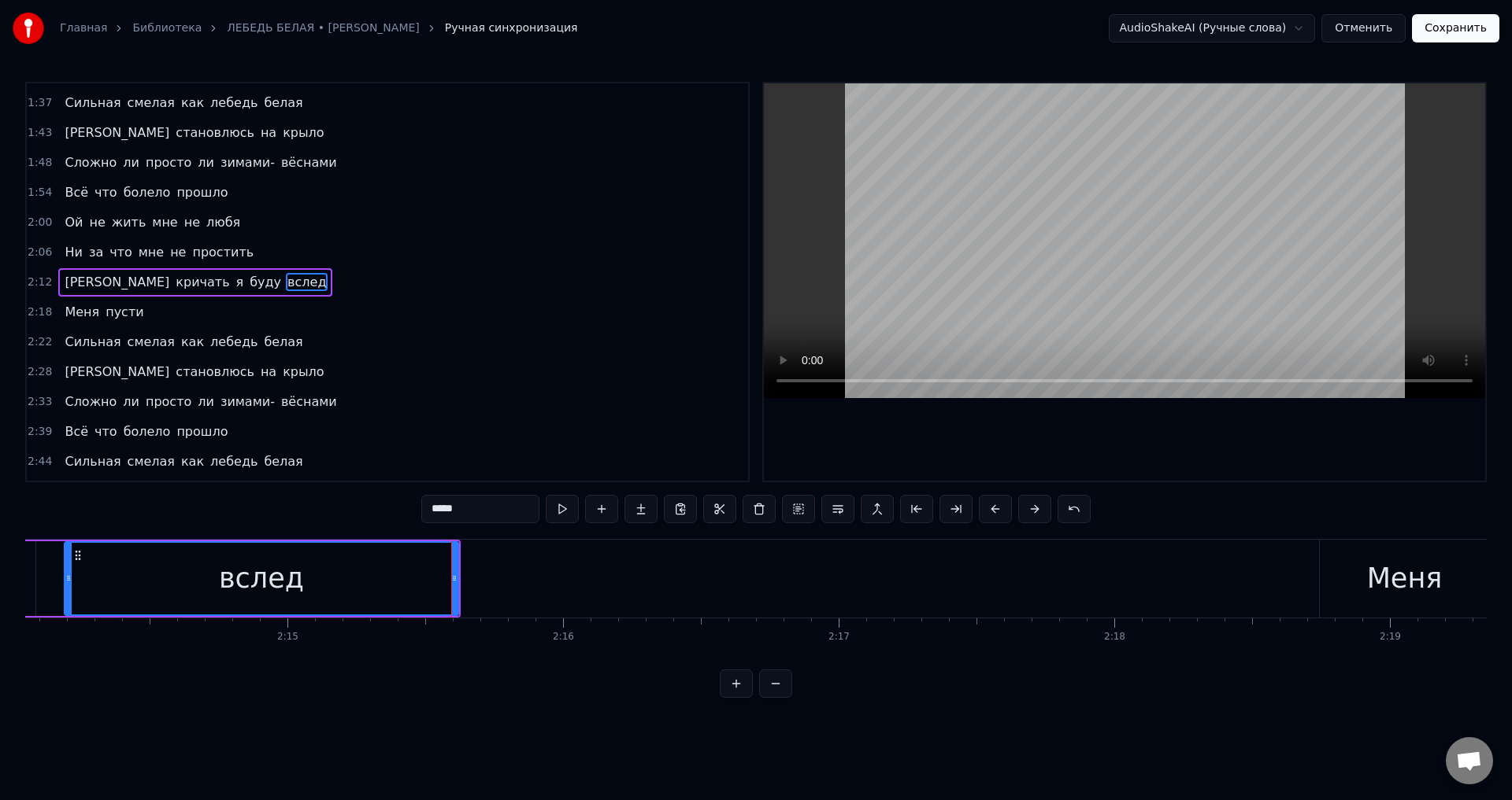
click at [326, 577] on div "вслед" at bounding box center [261, 579] width 392 height 71
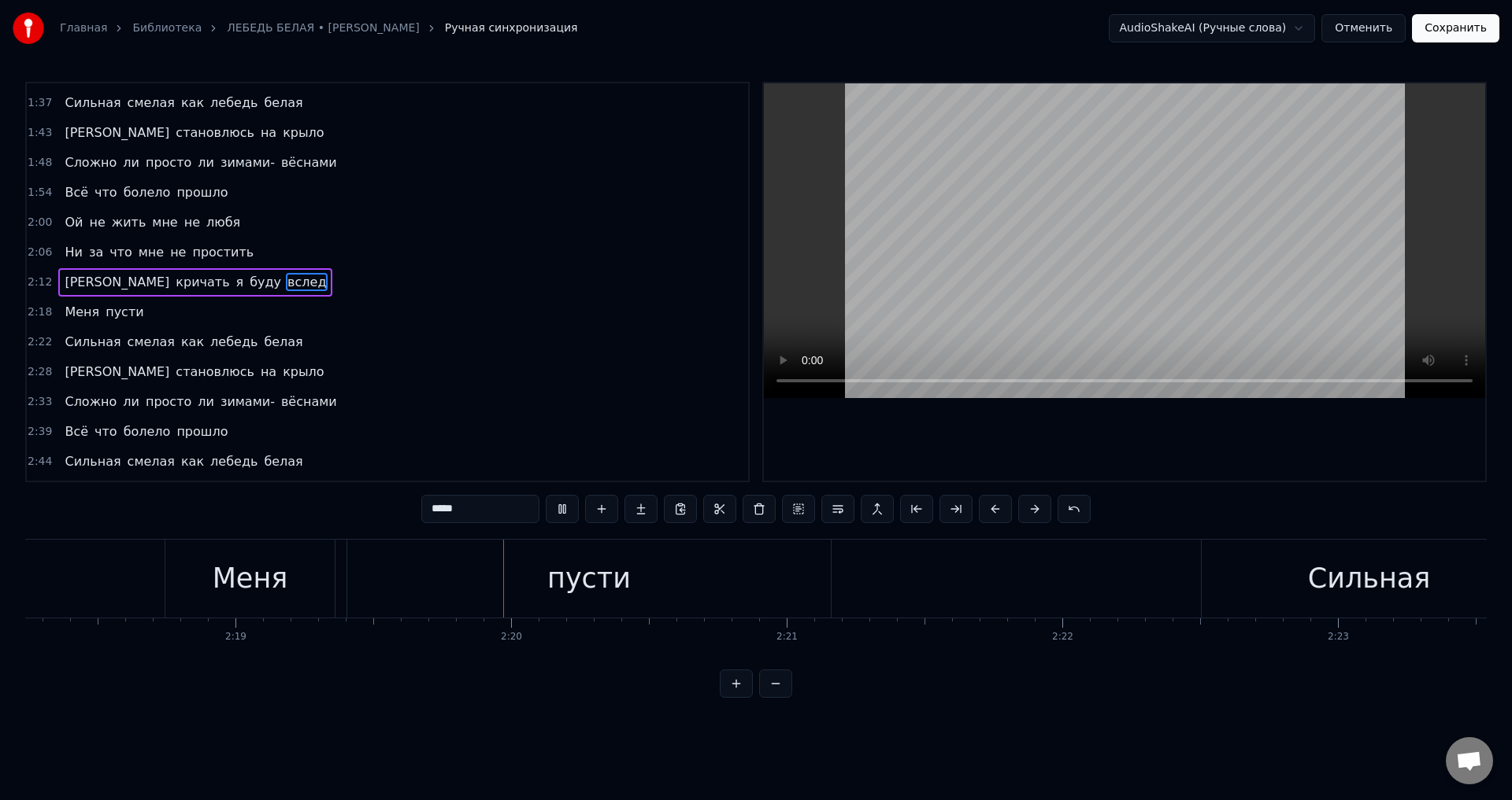
scroll to position [0, 38333]
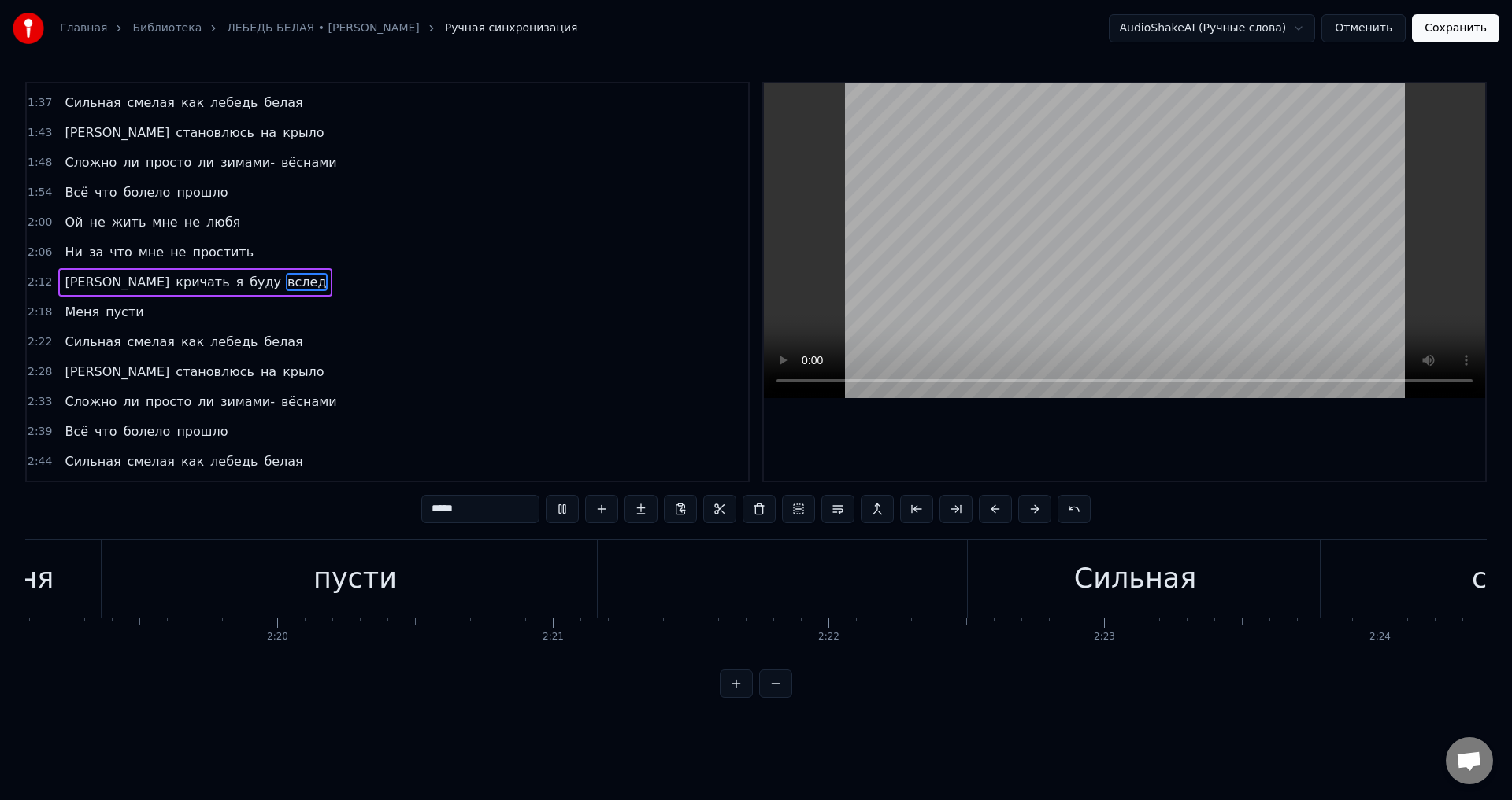
drag, startPoint x: 423, startPoint y: 586, endPoint x: 516, endPoint y: 586, distance: 93.0
click at [423, 585] on div "пусти" at bounding box center [354, 579] width 483 height 78
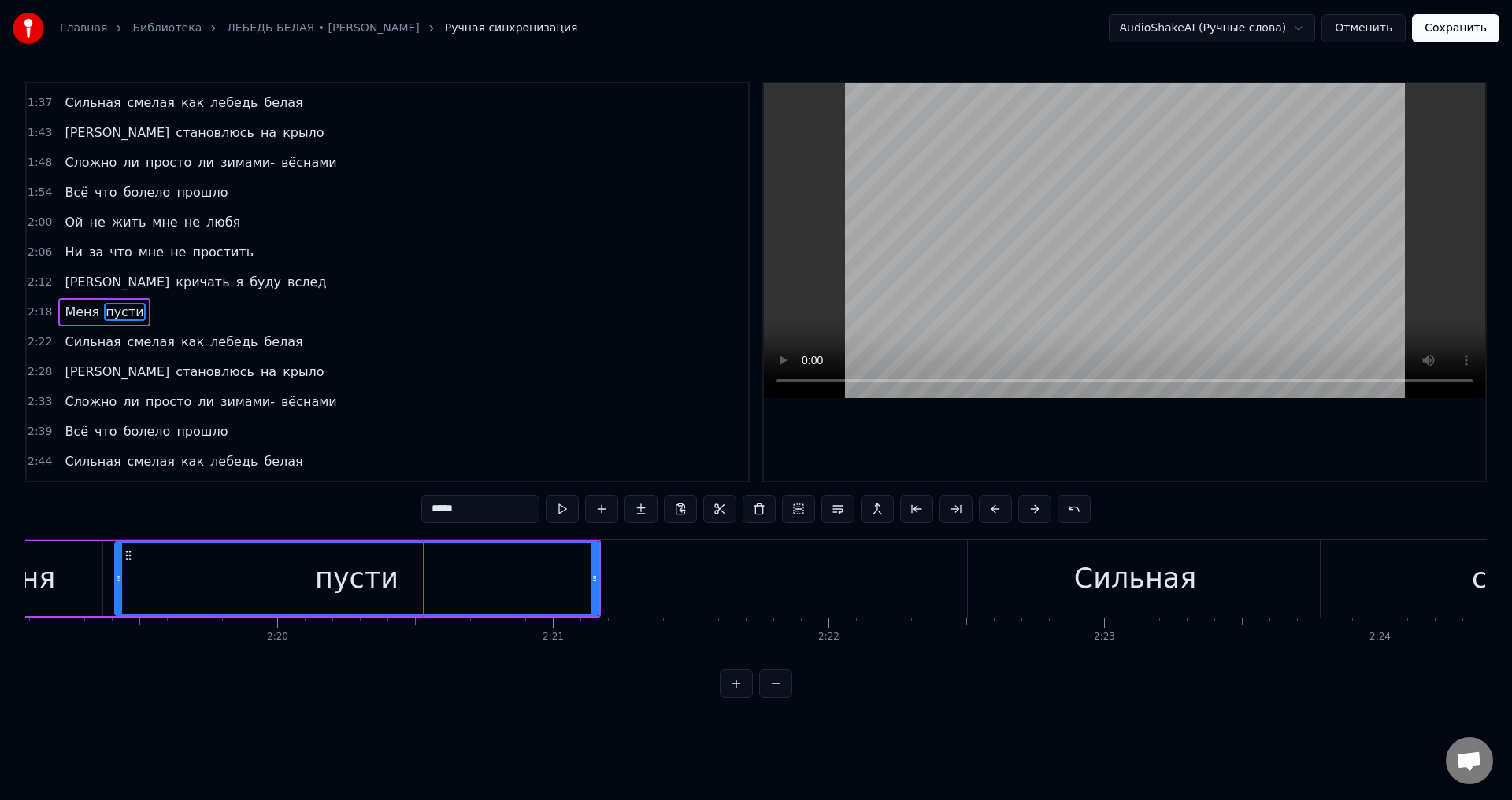
scroll to position [623, 0]
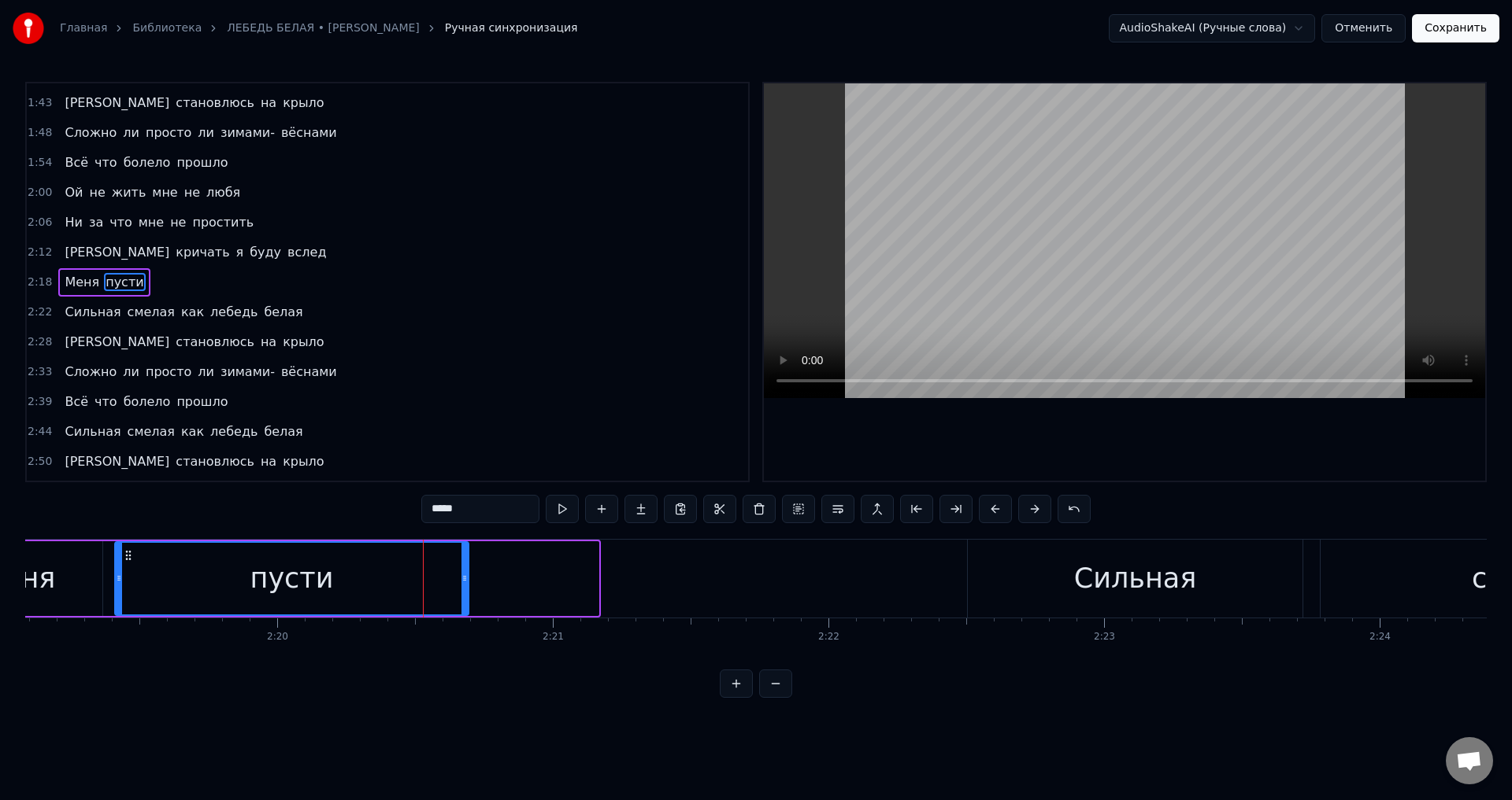
drag, startPoint x: 593, startPoint y: 588, endPoint x: 463, endPoint y: 582, distance: 130.1
click at [463, 582] on div at bounding box center [464, 579] width 6 height 71
click at [347, 583] on div "пусти" at bounding box center [292, 579] width 352 height 71
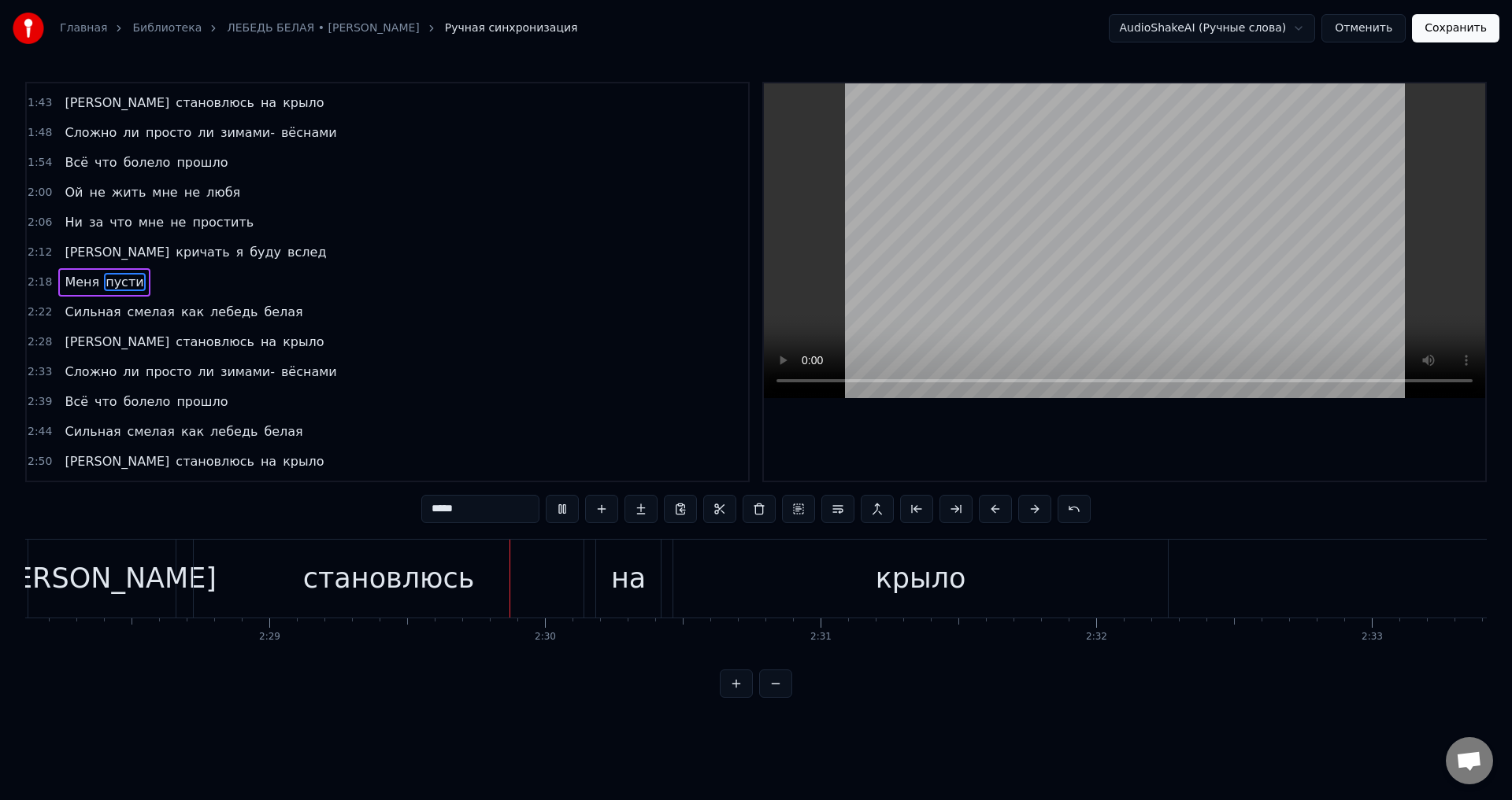
scroll to position [0, 41046]
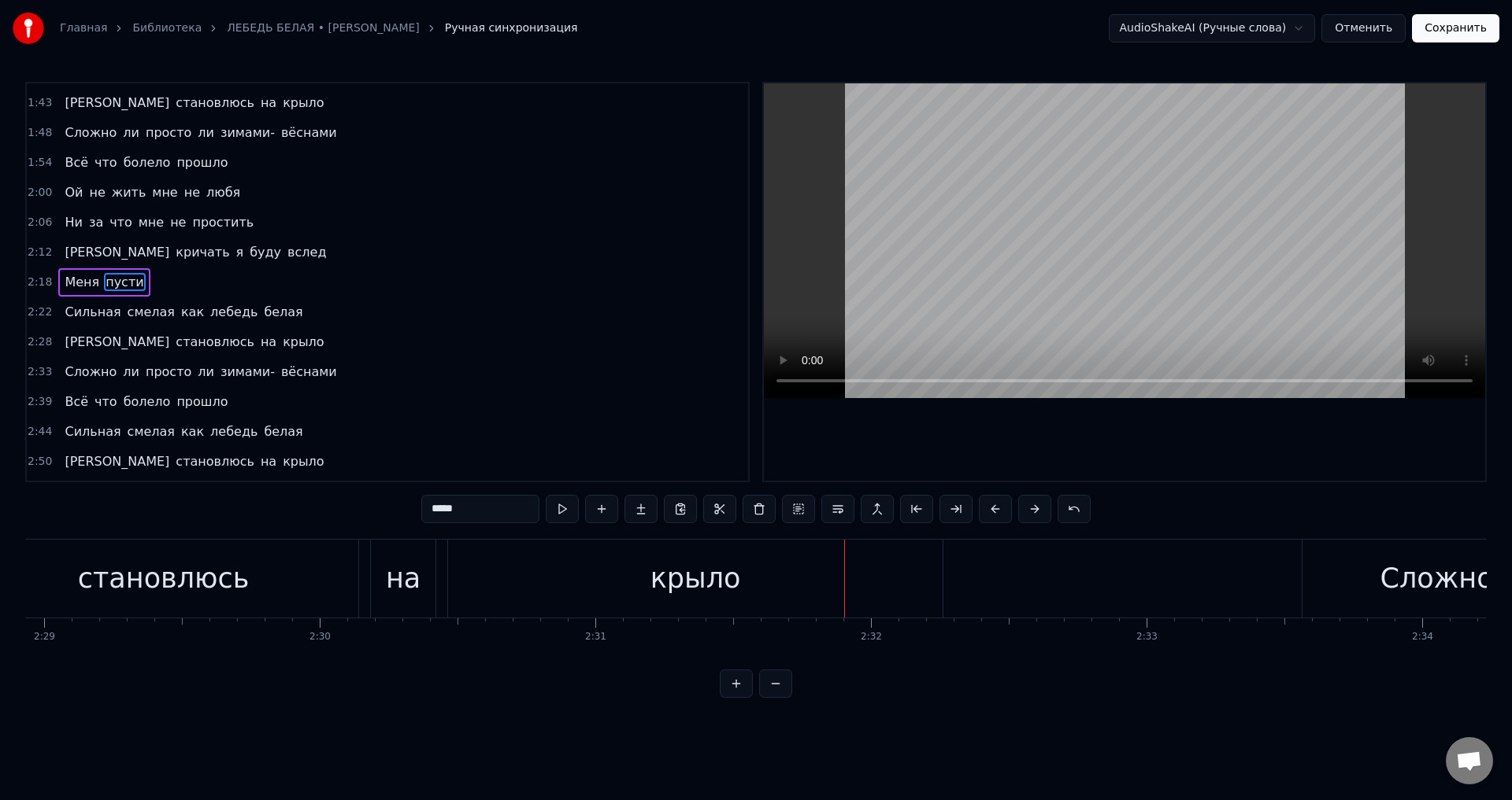
click at [794, 581] on div "крыло" at bounding box center [695, 579] width 495 height 78
type input "*****"
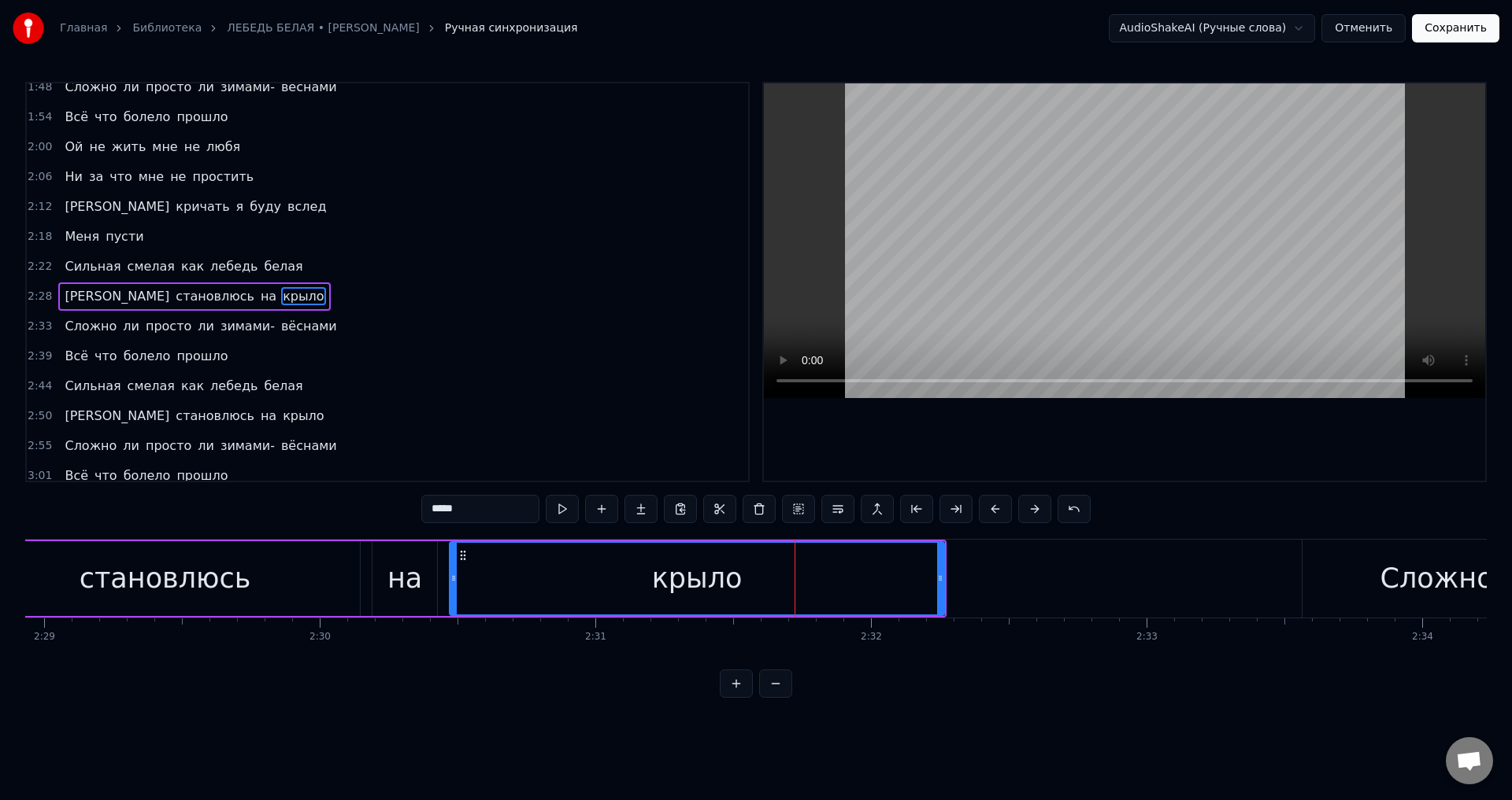
scroll to position [679, 0]
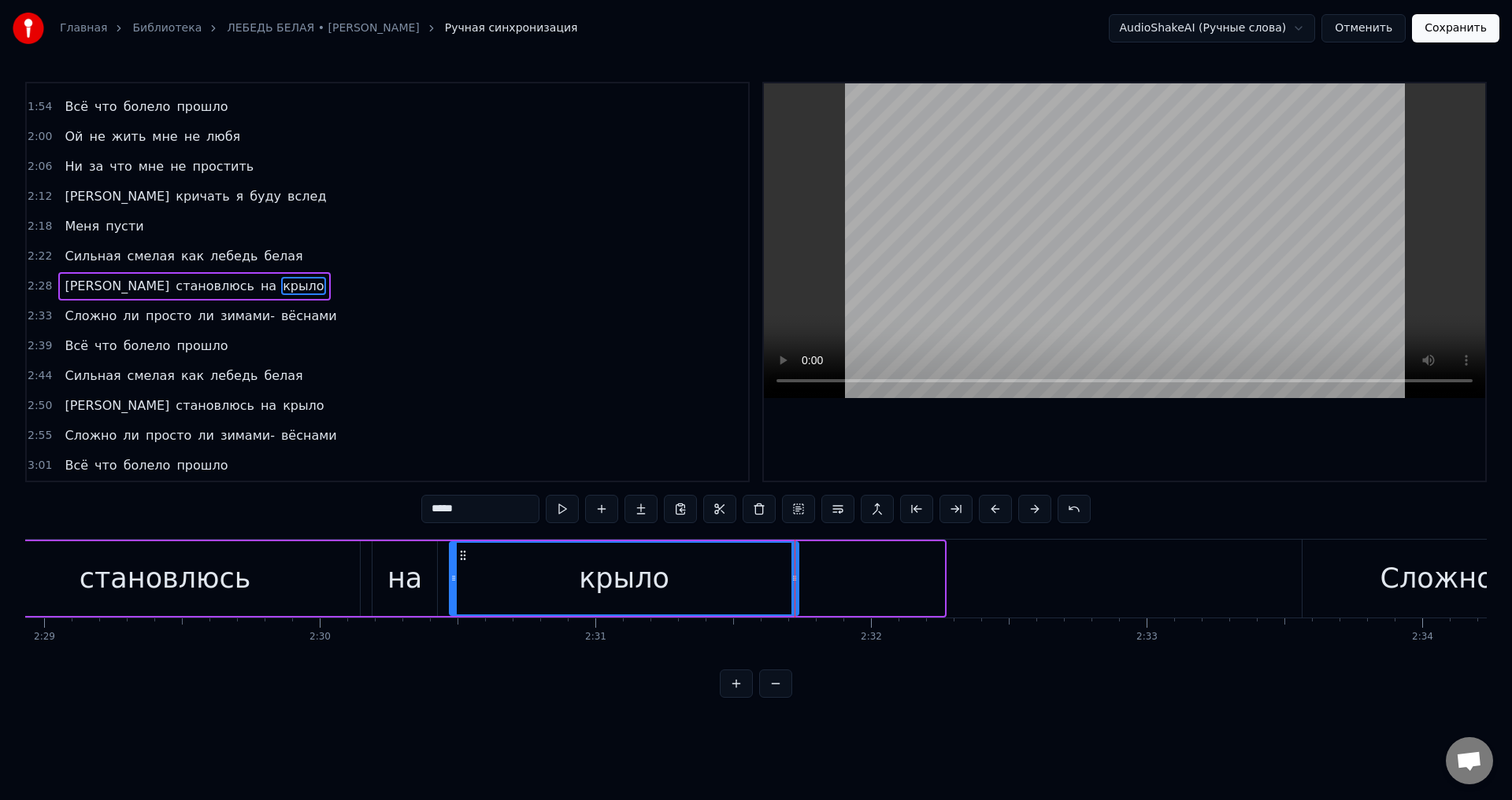
drag, startPoint x: 940, startPoint y: 592, endPoint x: 604, endPoint y: 581, distance: 336.2
click at [792, 593] on div at bounding box center [794, 579] width 6 height 71
click at [590, 580] on div "крыло" at bounding box center [623, 579] width 91 height 42
click at [753, 583] on div "крыло" at bounding box center [622, 579] width 343 height 71
drag, startPoint x: 792, startPoint y: 589, endPoint x: 777, endPoint y: 588, distance: 15.0
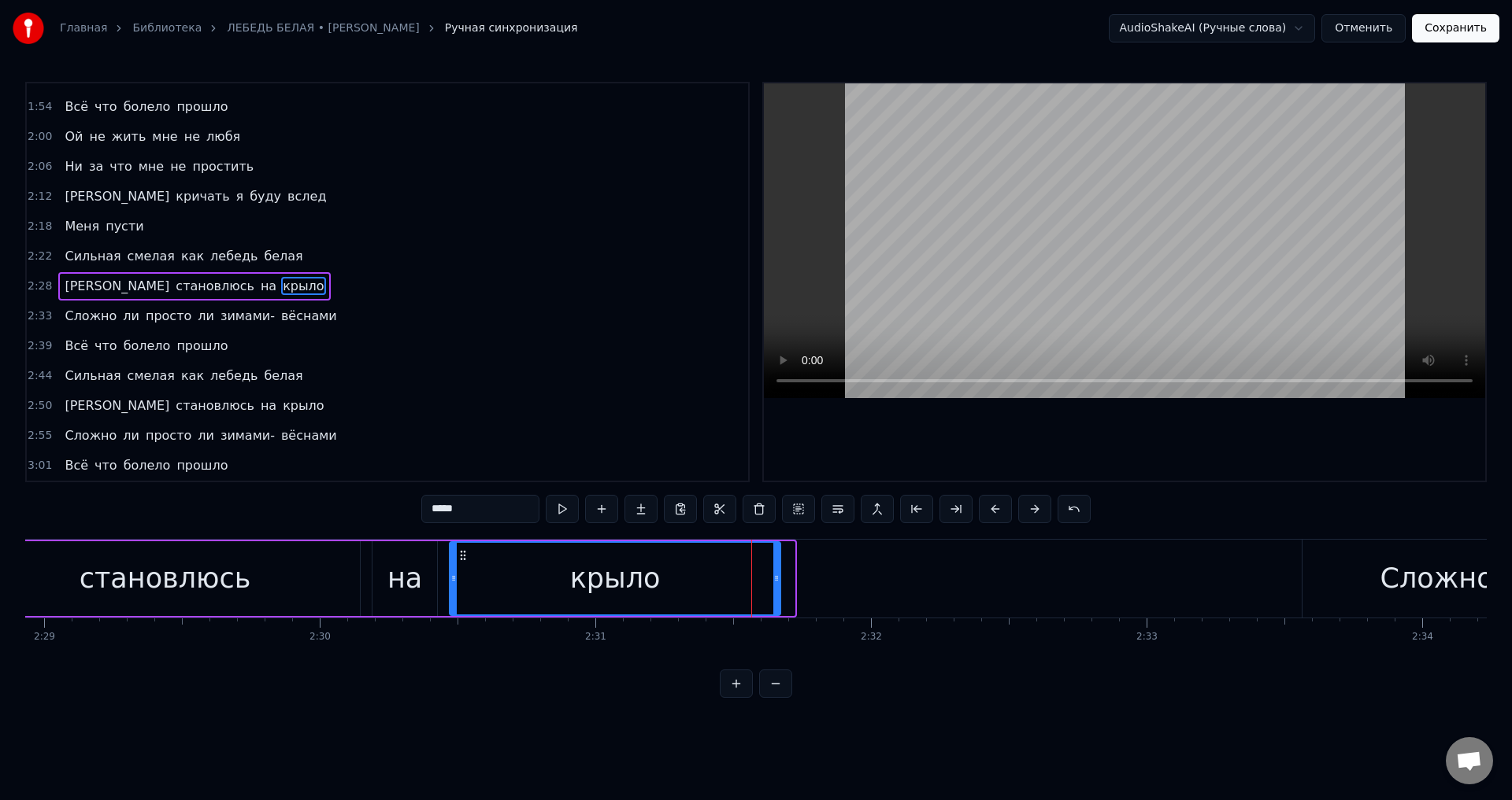
click at [777, 588] on div at bounding box center [776, 579] width 6 height 71
click at [732, 588] on div "крыло" at bounding box center [615, 579] width 329 height 71
click at [753, 580] on div "крыло" at bounding box center [615, 579] width 329 height 71
click at [783, 587] on div at bounding box center [781, 579] width 6 height 71
drag, startPoint x: 751, startPoint y: 587, endPoint x: 752, endPoint y: 575, distance: 12.0
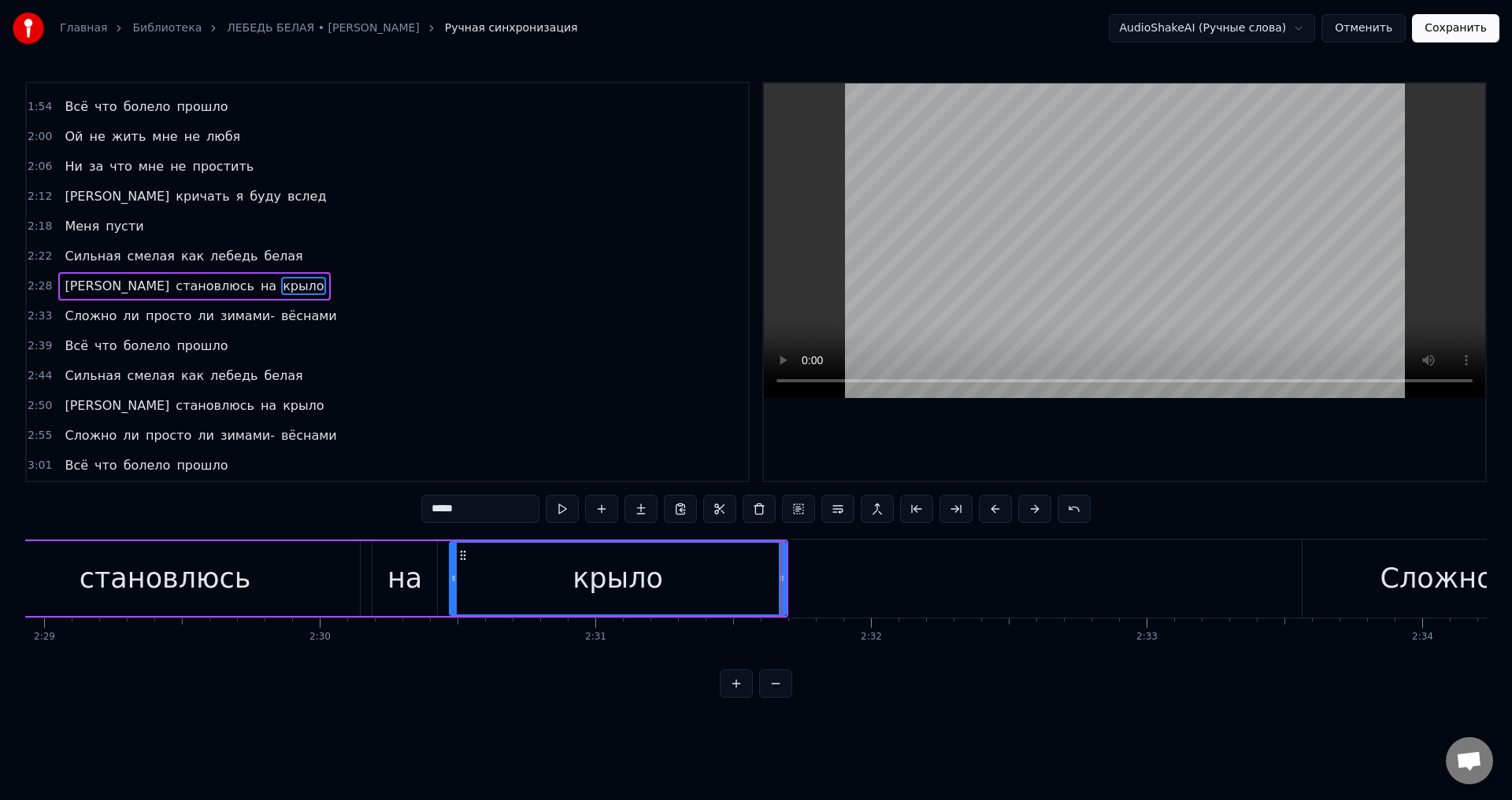
click at [749, 584] on div "крыло" at bounding box center [618, 579] width 334 height 71
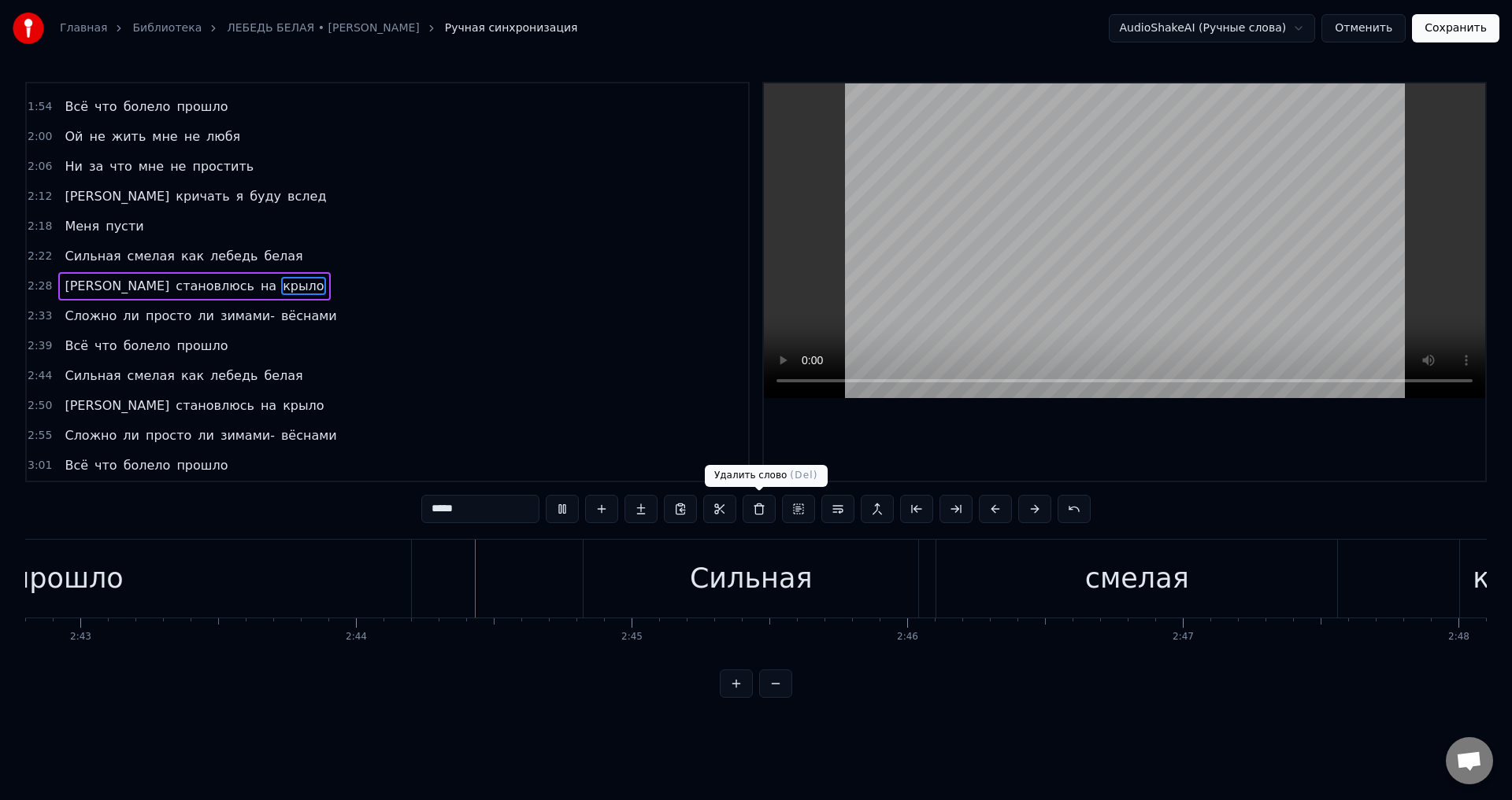
scroll to position [0, 45058]
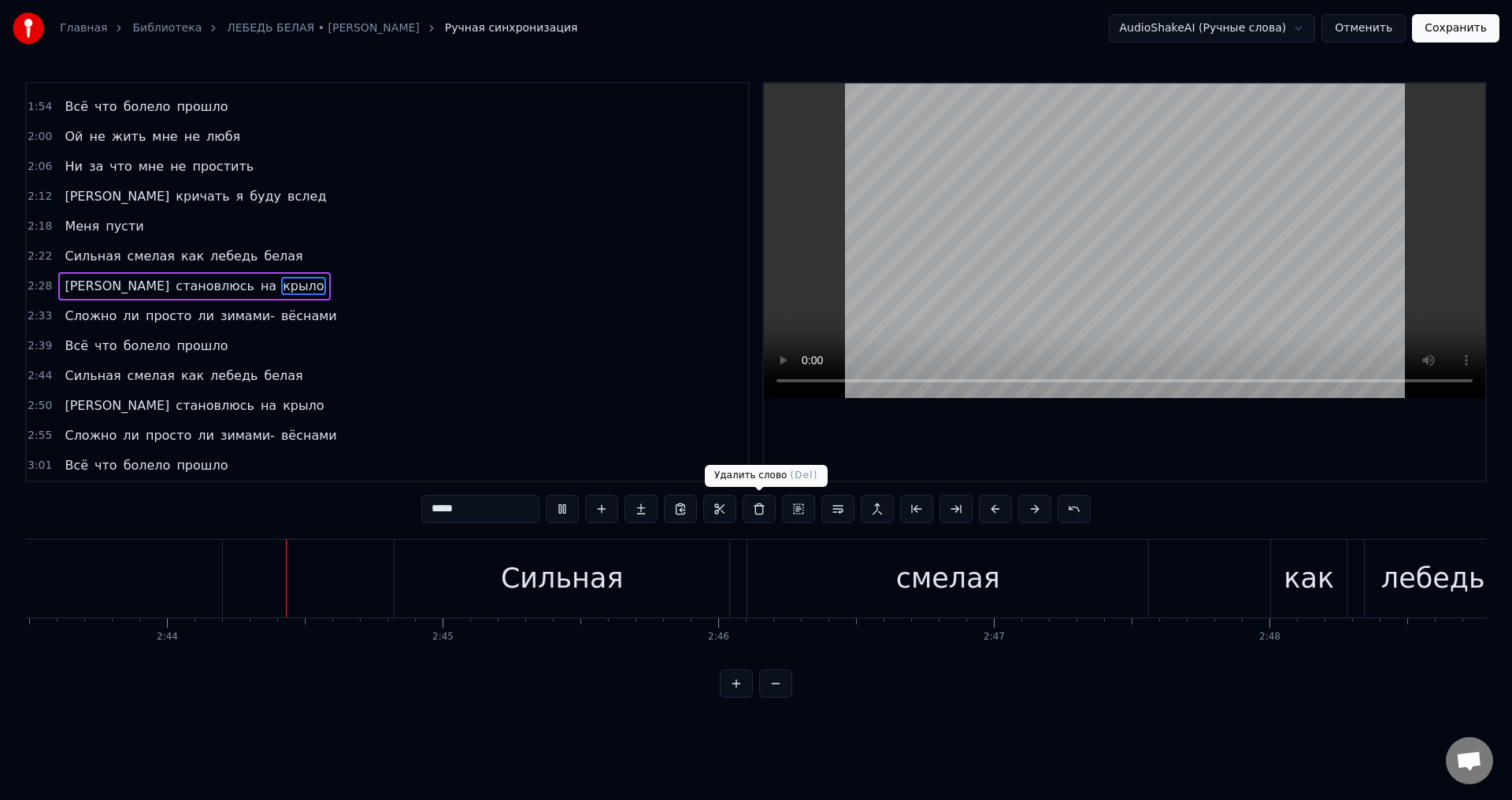
click at [754, 542] on div "Сильная смелая как лебедь белая" at bounding box center [1156, 579] width 1524 height 78
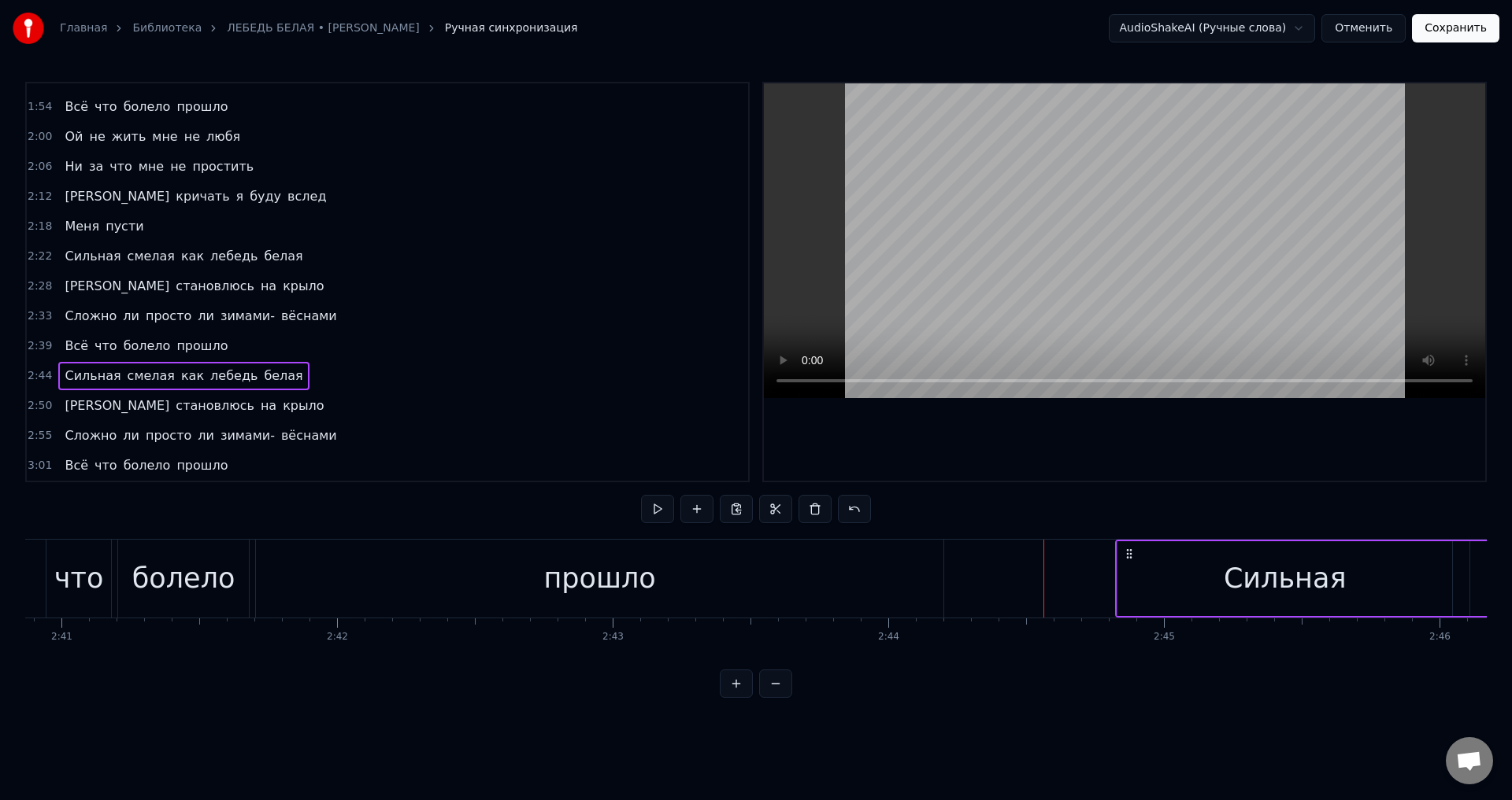
scroll to position [0, 44108]
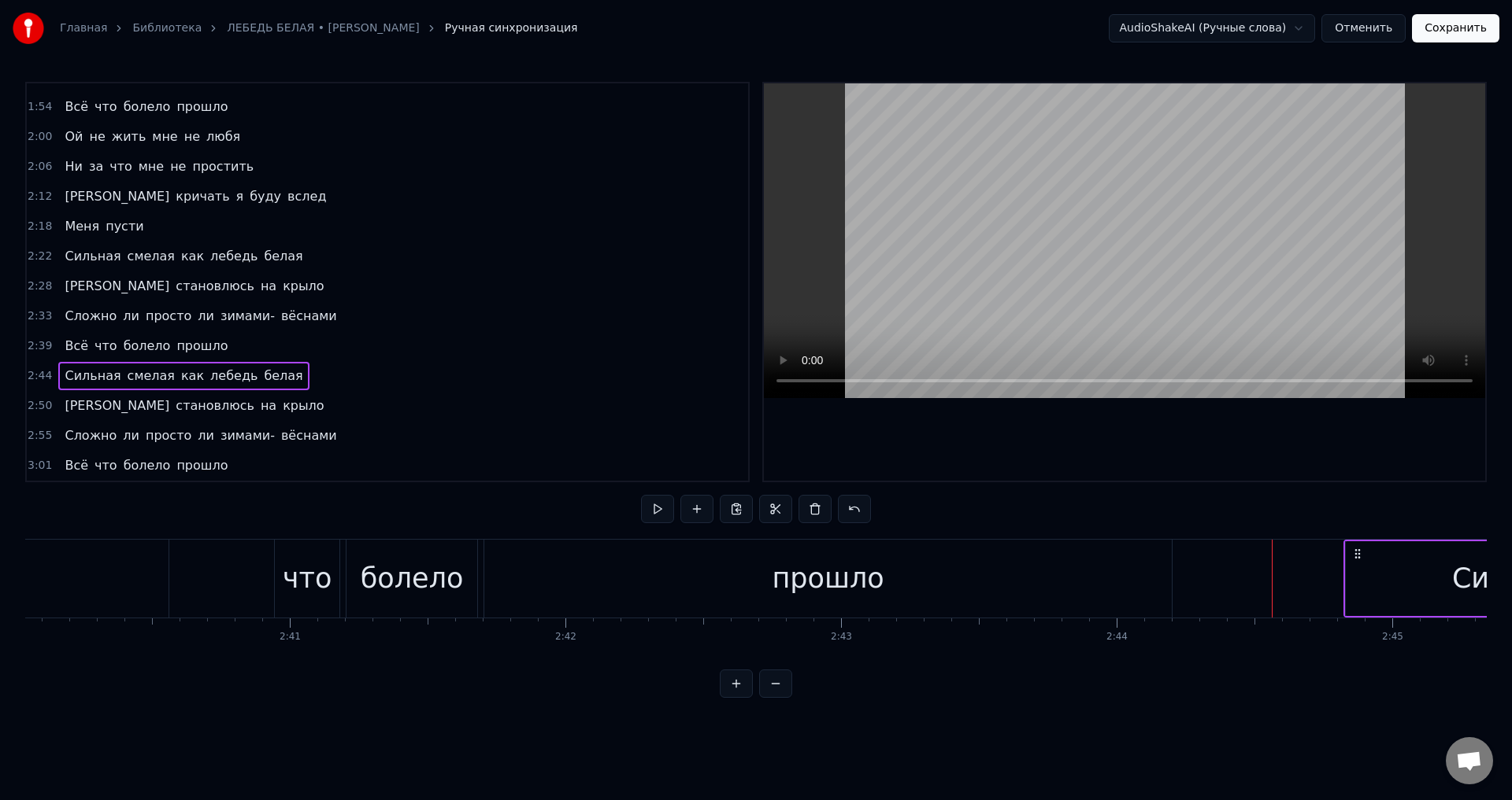
click at [858, 581] on div "прошло" at bounding box center [827, 579] width 111 height 42
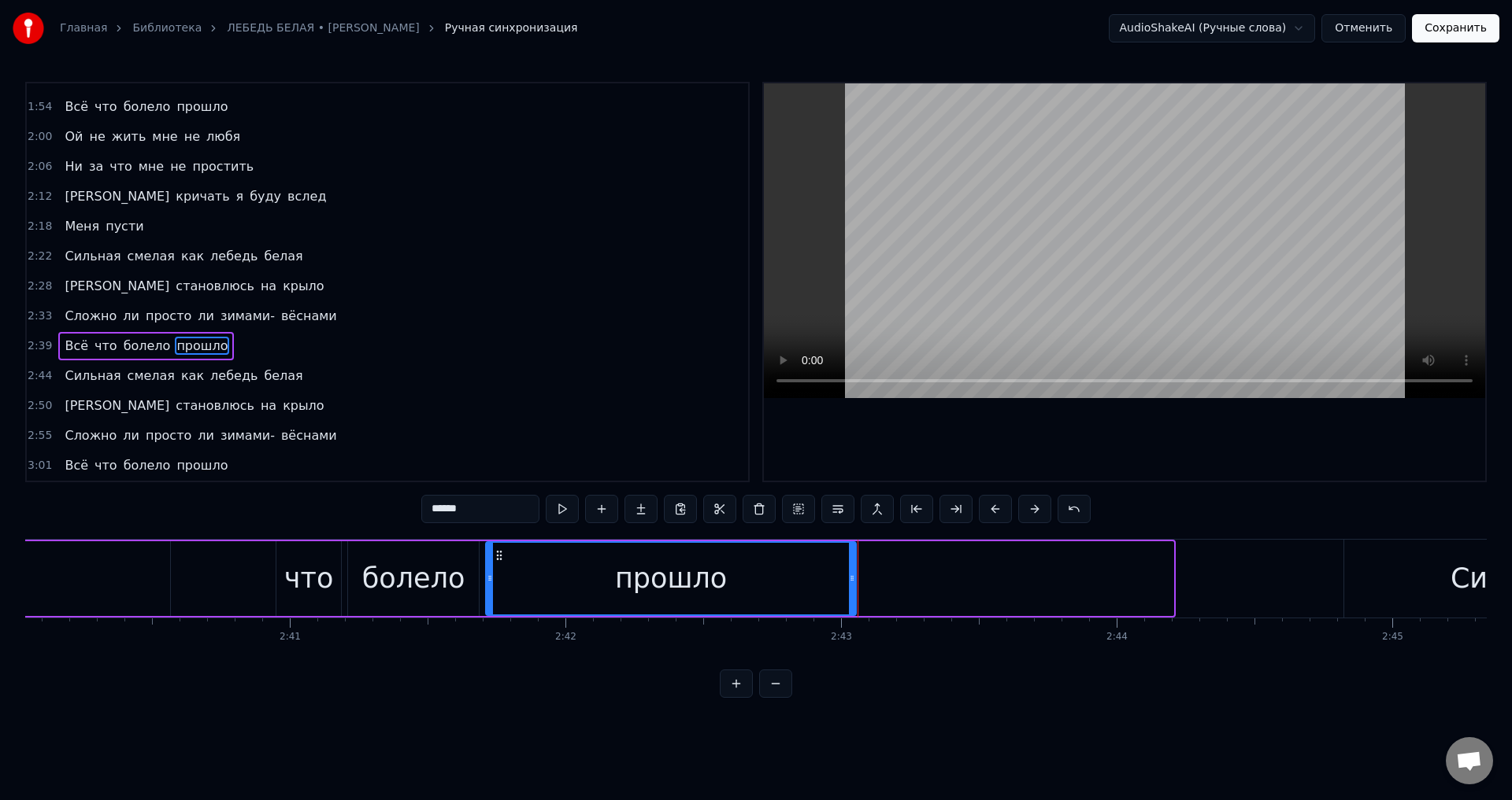
drag, startPoint x: 1171, startPoint y: 584, endPoint x: 854, endPoint y: 585, distance: 317.0
click at [854, 585] on div at bounding box center [852, 579] width 6 height 71
drag, startPoint x: 737, startPoint y: 585, endPoint x: 747, endPoint y: 575, distance: 14.1
click at [736, 585] on div "прошло" at bounding box center [671, 579] width 368 height 71
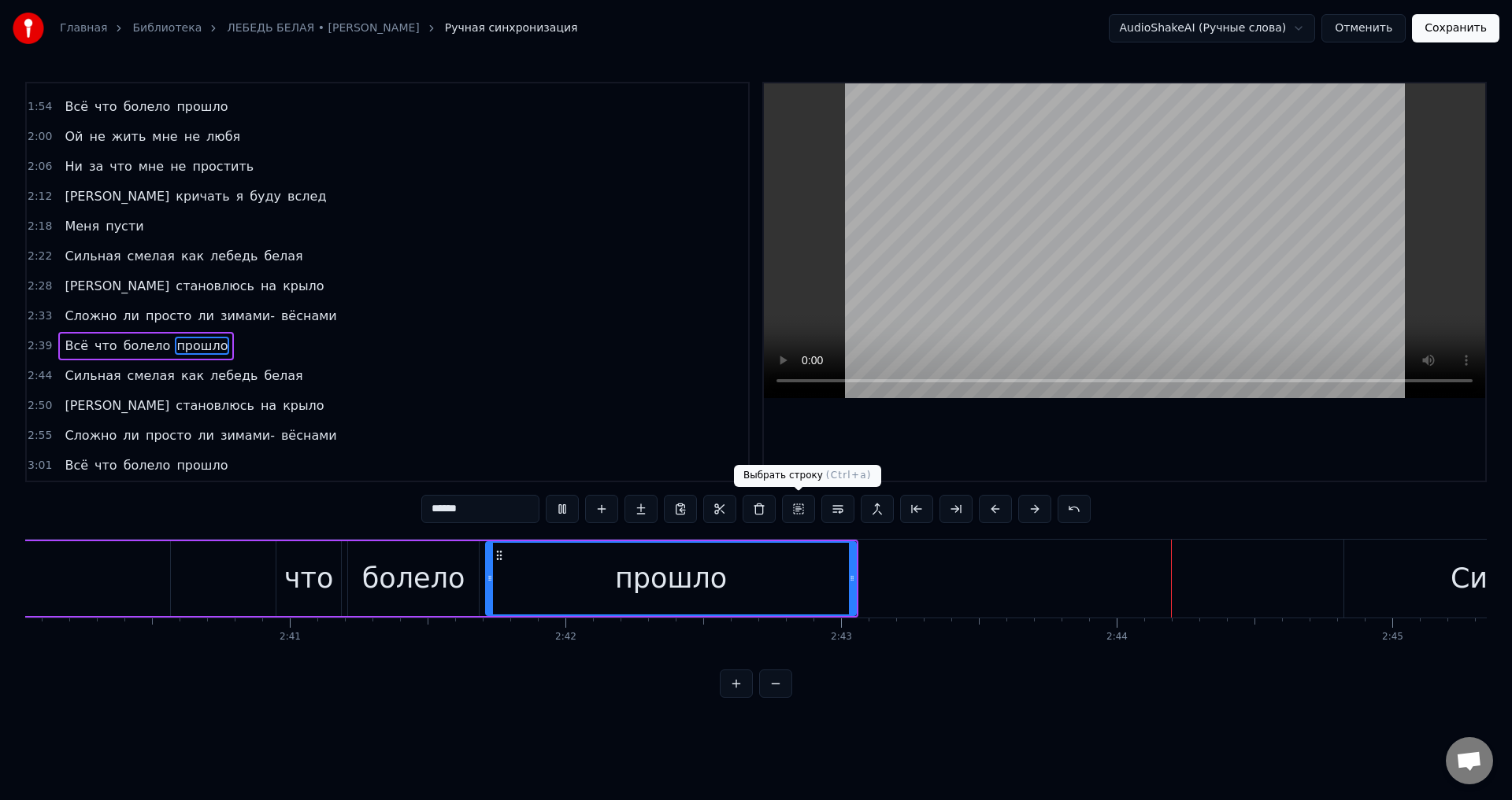
click at [672, 588] on div "прошло" at bounding box center [671, 579] width 111 height 42
click at [778, 571] on div "прошло" at bounding box center [671, 579] width 368 height 71
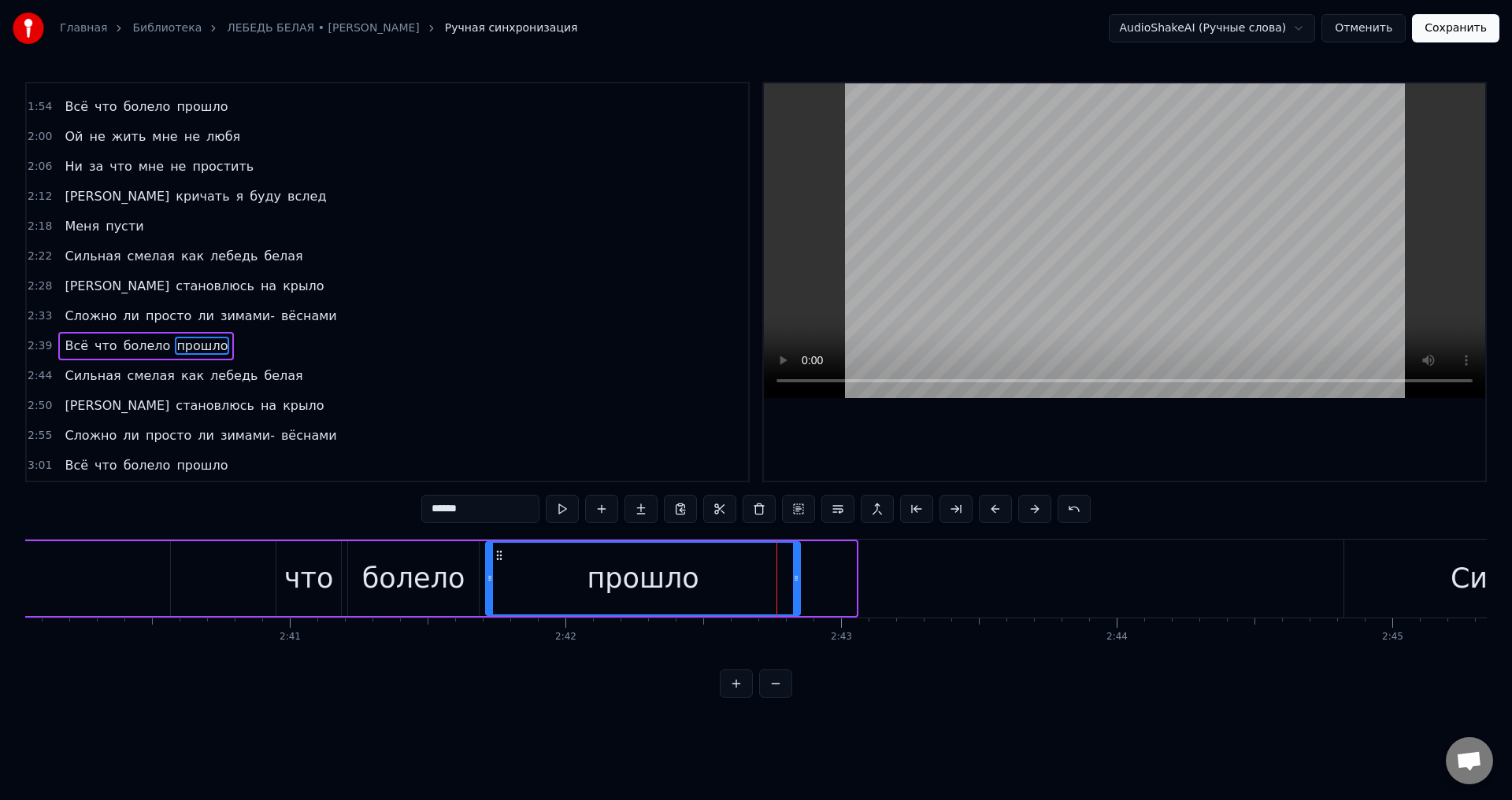
drag, startPoint x: 853, startPoint y: 585, endPoint x: 797, endPoint y: 581, distance: 56.1
click at [797, 581] on div at bounding box center [795, 579] width 6 height 71
click at [637, 584] on div "прошло" at bounding box center [643, 579] width 111 height 42
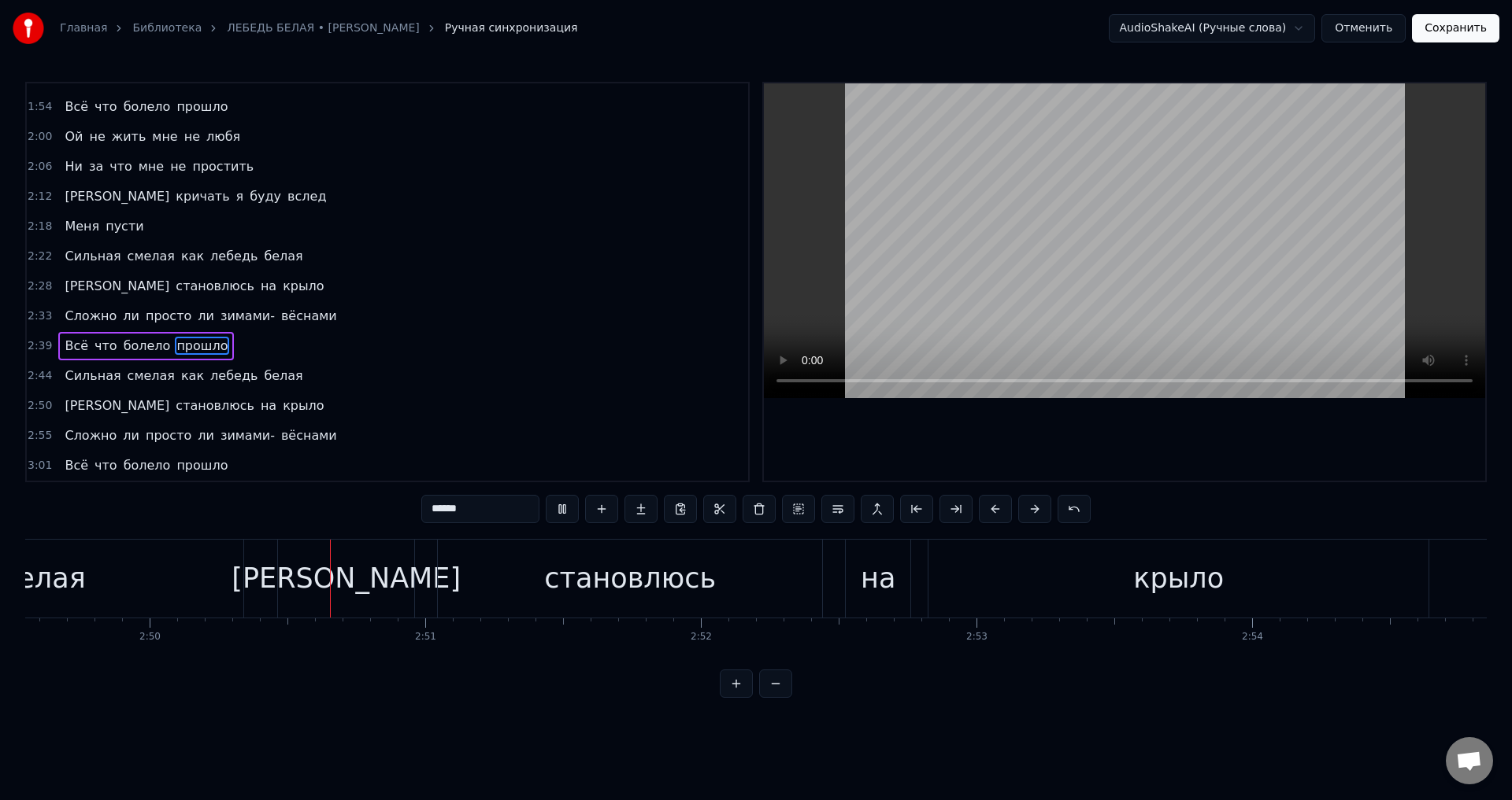
scroll to position [0, 46756]
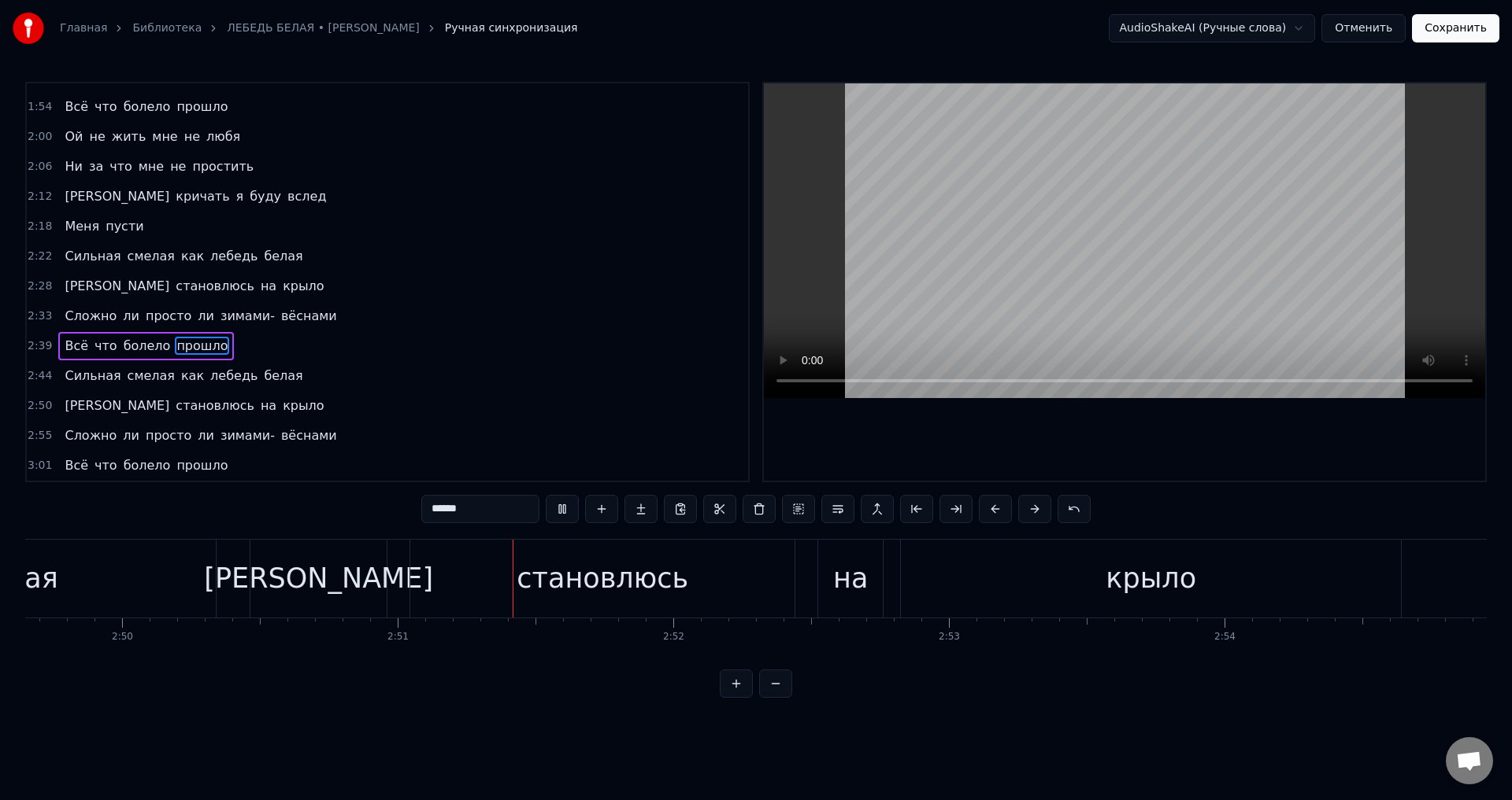
click at [132, 584] on div "белая" at bounding box center [16, 579] width 401 height 78
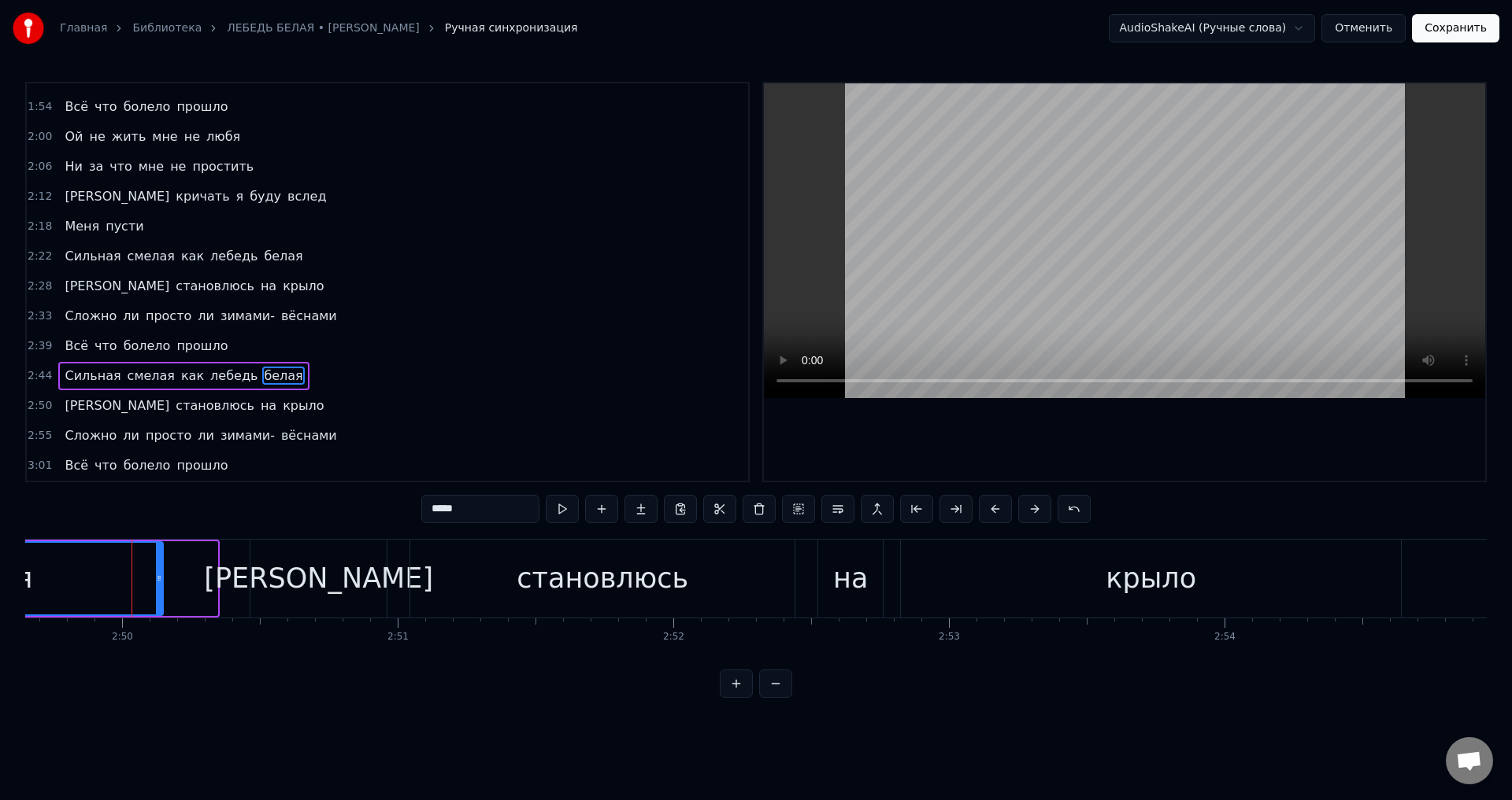
drag, startPoint x: 216, startPoint y: 598, endPoint x: 161, endPoint y: 600, distance: 55.0
click at [161, 600] on div at bounding box center [159, 579] width 6 height 71
drag, startPoint x: 162, startPoint y: 583, endPoint x: 180, endPoint y: 583, distance: 18.0
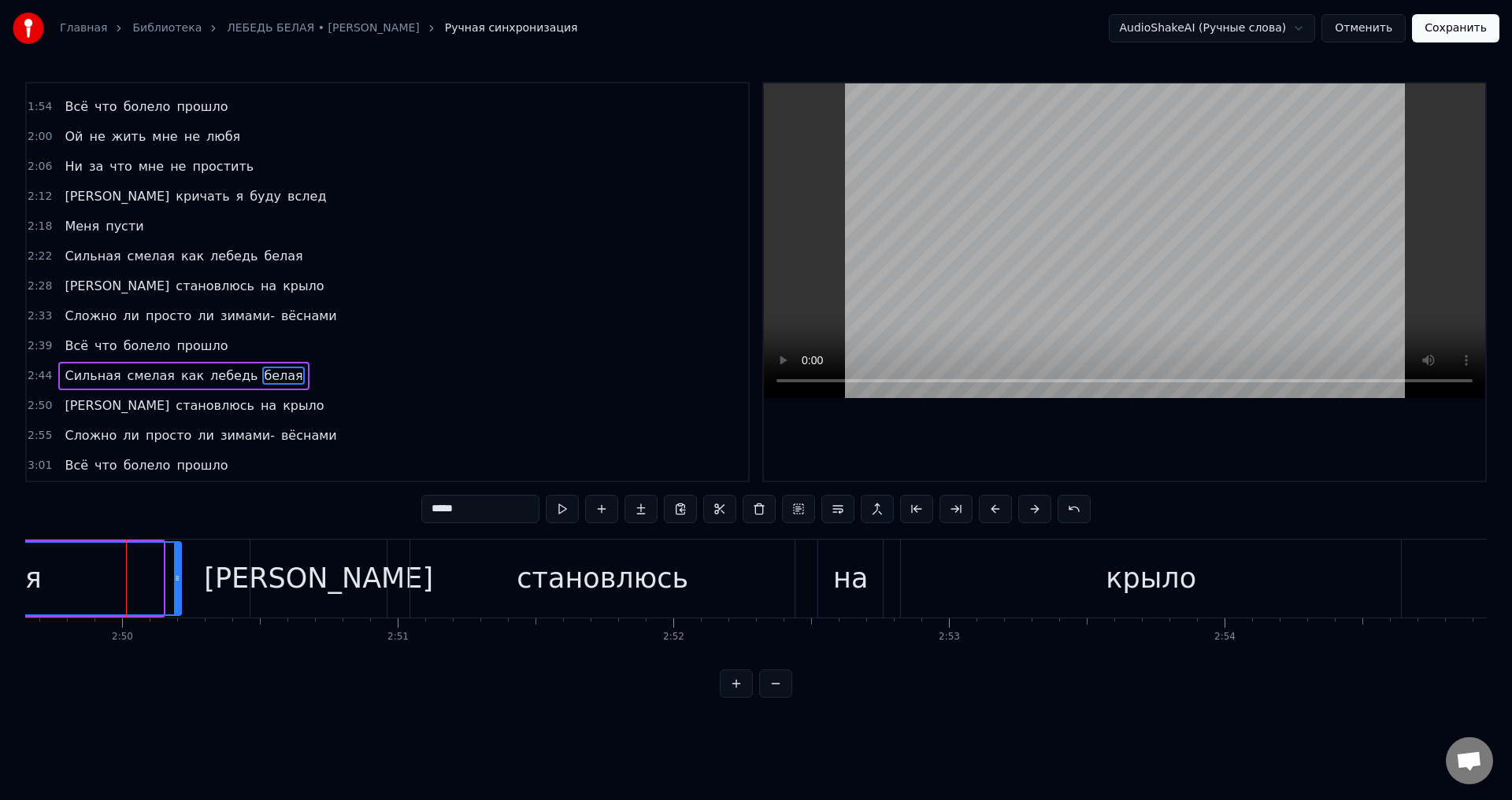
click at [180, 583] on icon at bounding box center [177, 578] width 6 height 12
click at [1066, 569] on div "крыло" at bounding box center [1151, 579] width 500 height 78
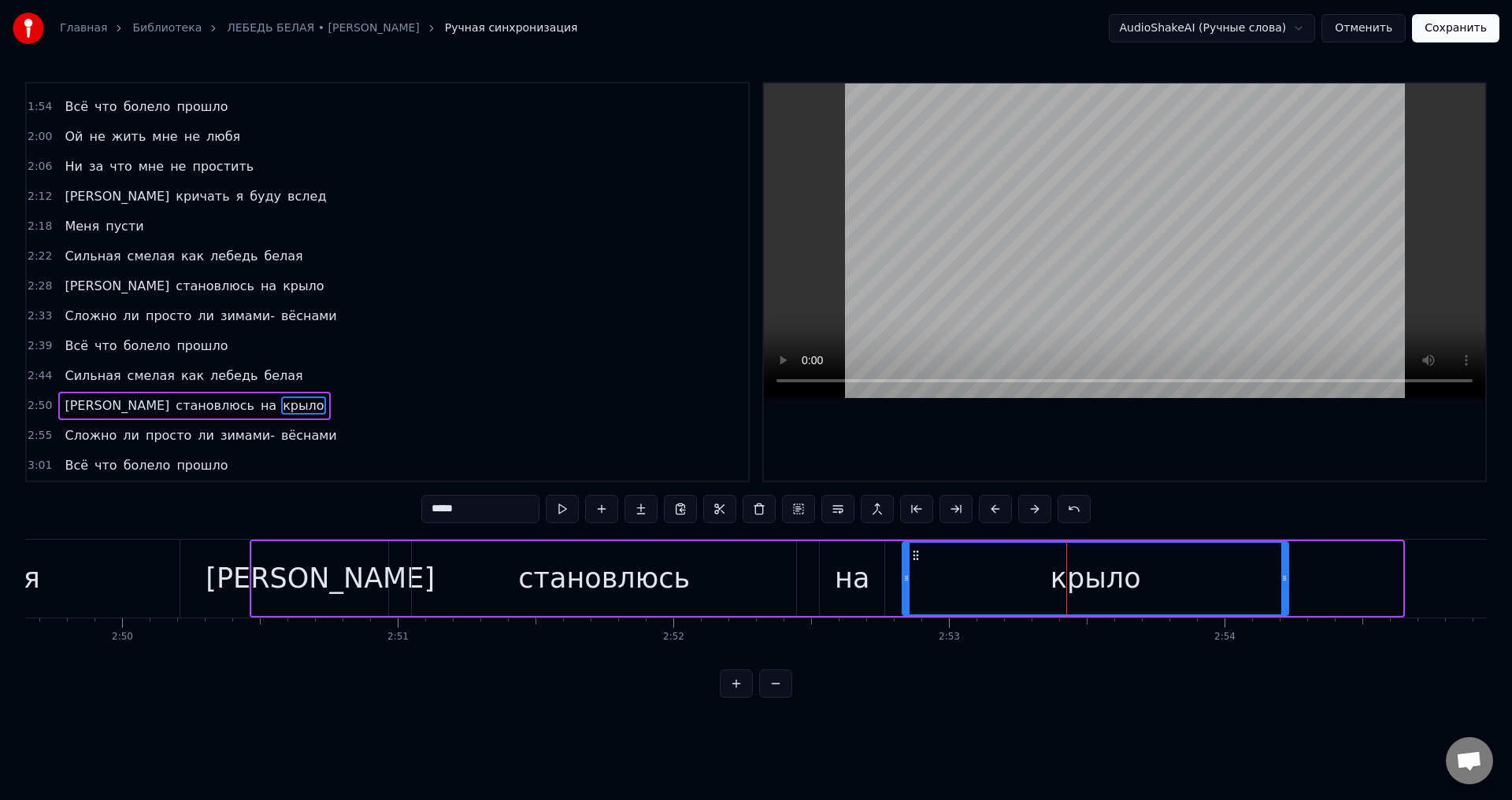
drag, startPoint x: 1400, startPoint y: 588, endPoint x: 1285, endPoint y: 595, distance: 115.2
click at [1285, 595] on div at bounding box center [1284, 579] width 6 height 71
drag, startPoint x: 1217, startPoint y: 589, endPoint x: 1212, endPoint y: 582, distance: 8.6
click at [1215, 587] on div "крыло" at bounding box center [1095, 579] width 384 height 71
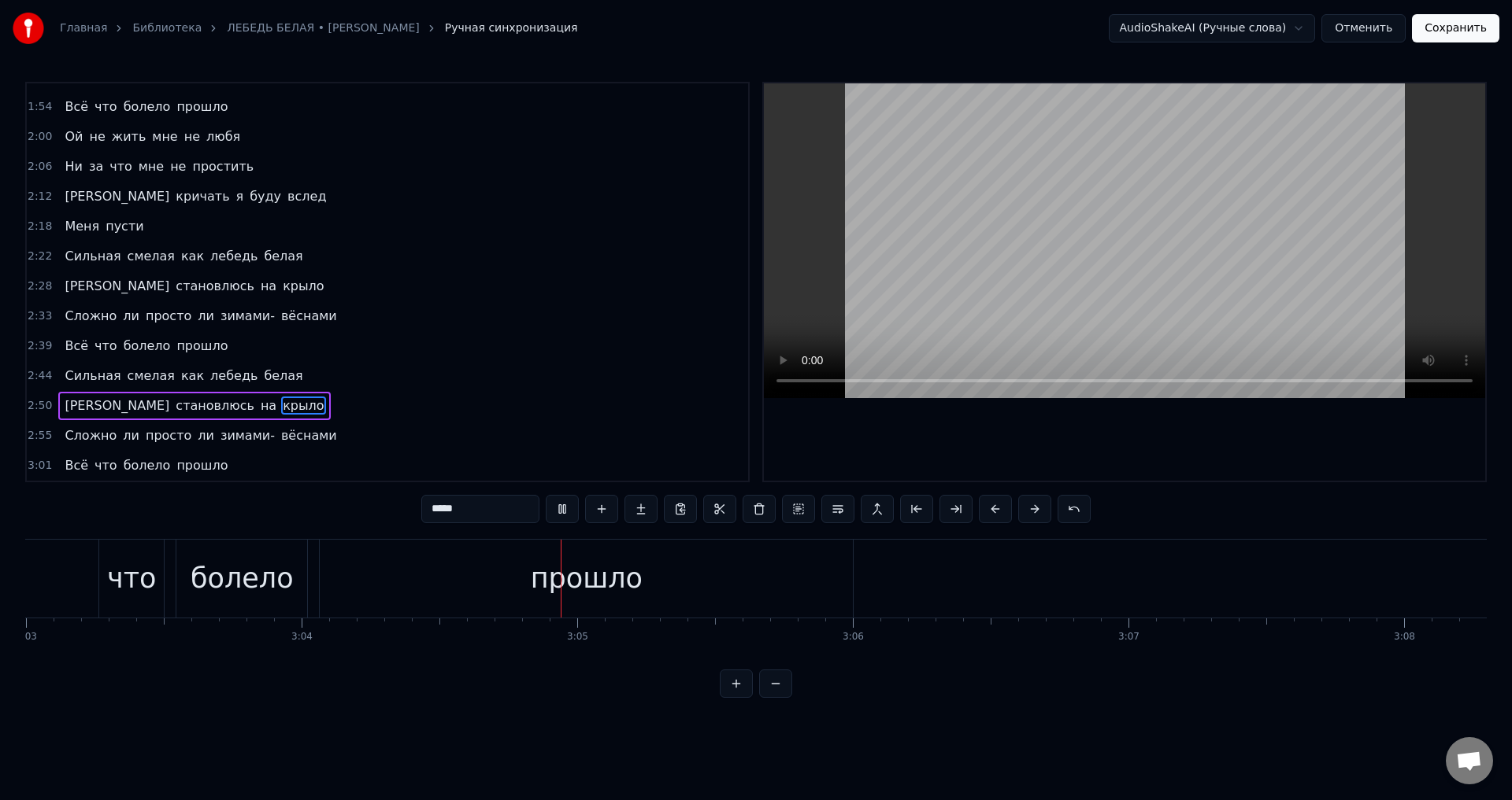
scroll to position [0, 50462]
drag, startPoint x: 590, startPoint y: 588, endPoint x: 618, endPoint y: 595, distance: 28.9
click at [591, 588] on div "прошло" at bounding box center [559, 579] width 111 height 42
type input "******"
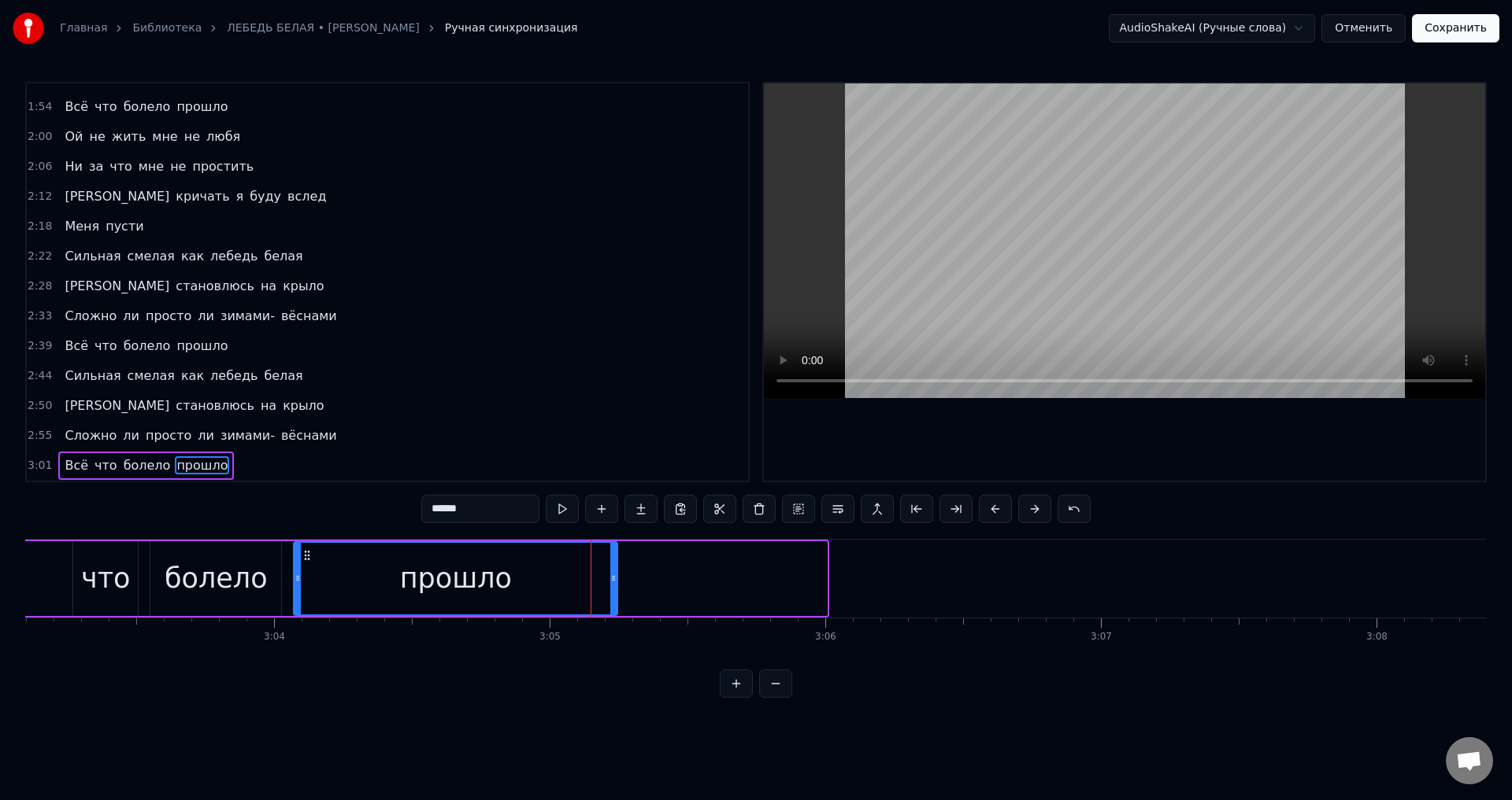
drag, startPoint x: 822, startPoint y: 587, endPoint x: 612, endPoint y: 618, distance: 212.3
click at [612, 618] on div "Минули- сгинули слова наивные И унеслись в небеса Просто ли сложно ли ситцем бе…" at bounding box center [756, 598] width 1461 height 118
drag, startPoint x: 508, startPoint y: 599, endPoint x: 604, endPoint y: 554, distance: 106.0
click at [508, 598] on div "прошло" at bounding box center [456, 579] width 322 height 71
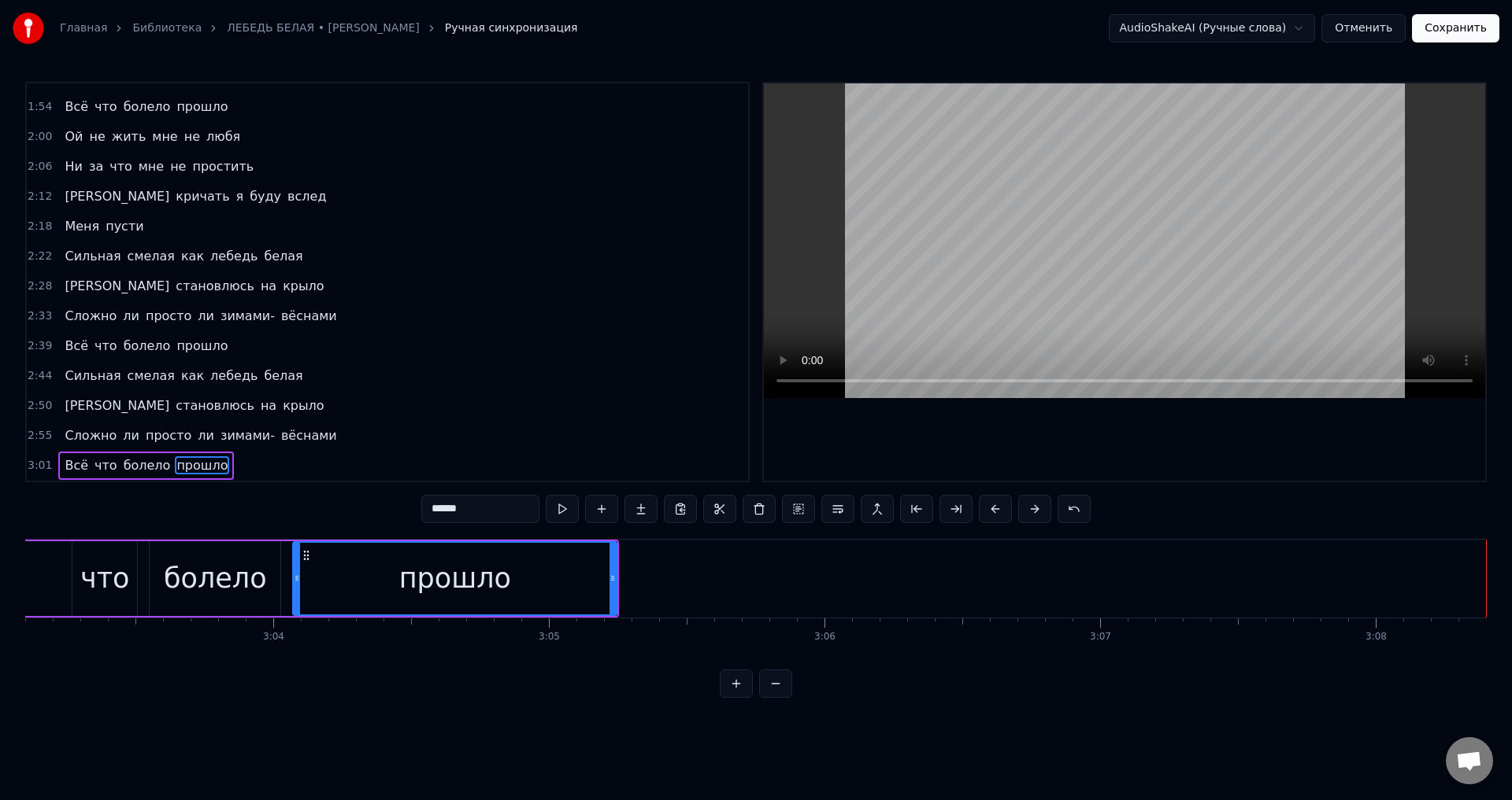
click at [1477, 34] on button "Сохранить" at bounding box center [1455, 28] width 87 height 29
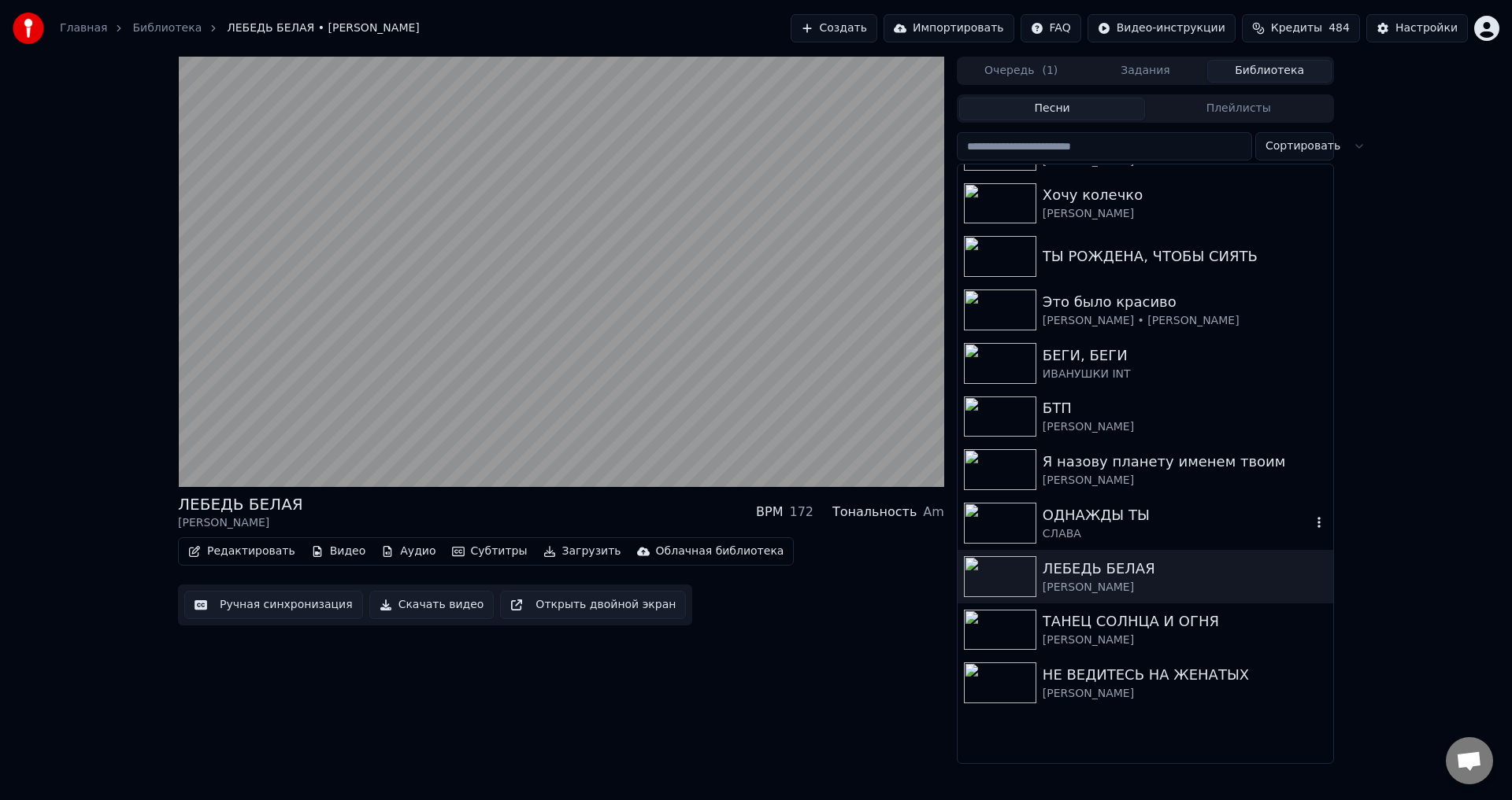
scroll to position [472, 0]
click at [1073, 568] on div "ЛЕБЕДЬ БЕЛАЯ" at bounding box center [1177, 565] width 268 height 22
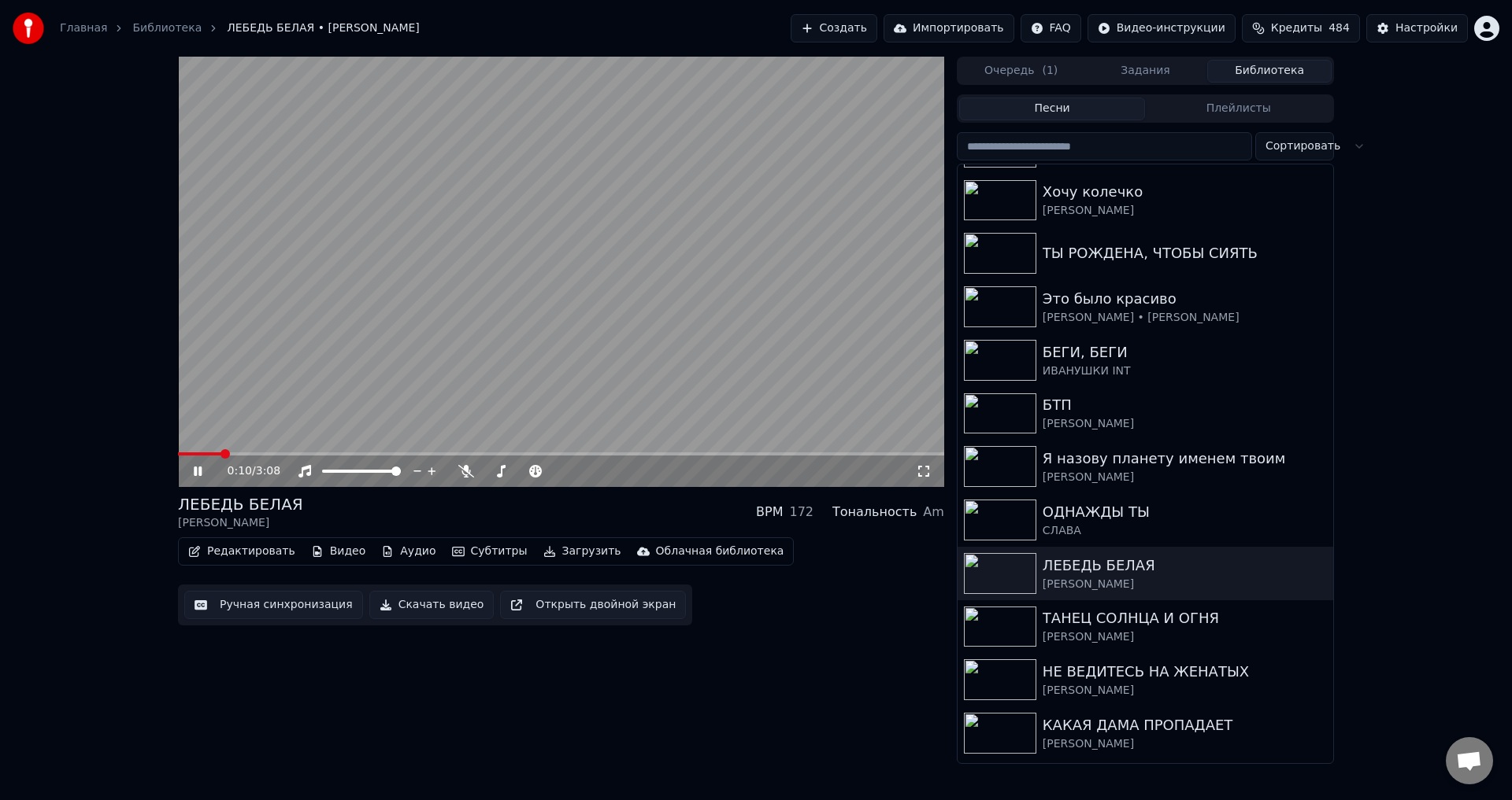
click at [242, 611] on button "Ручная синхронизация" at bounding box center [273, 605] width 179 height 29
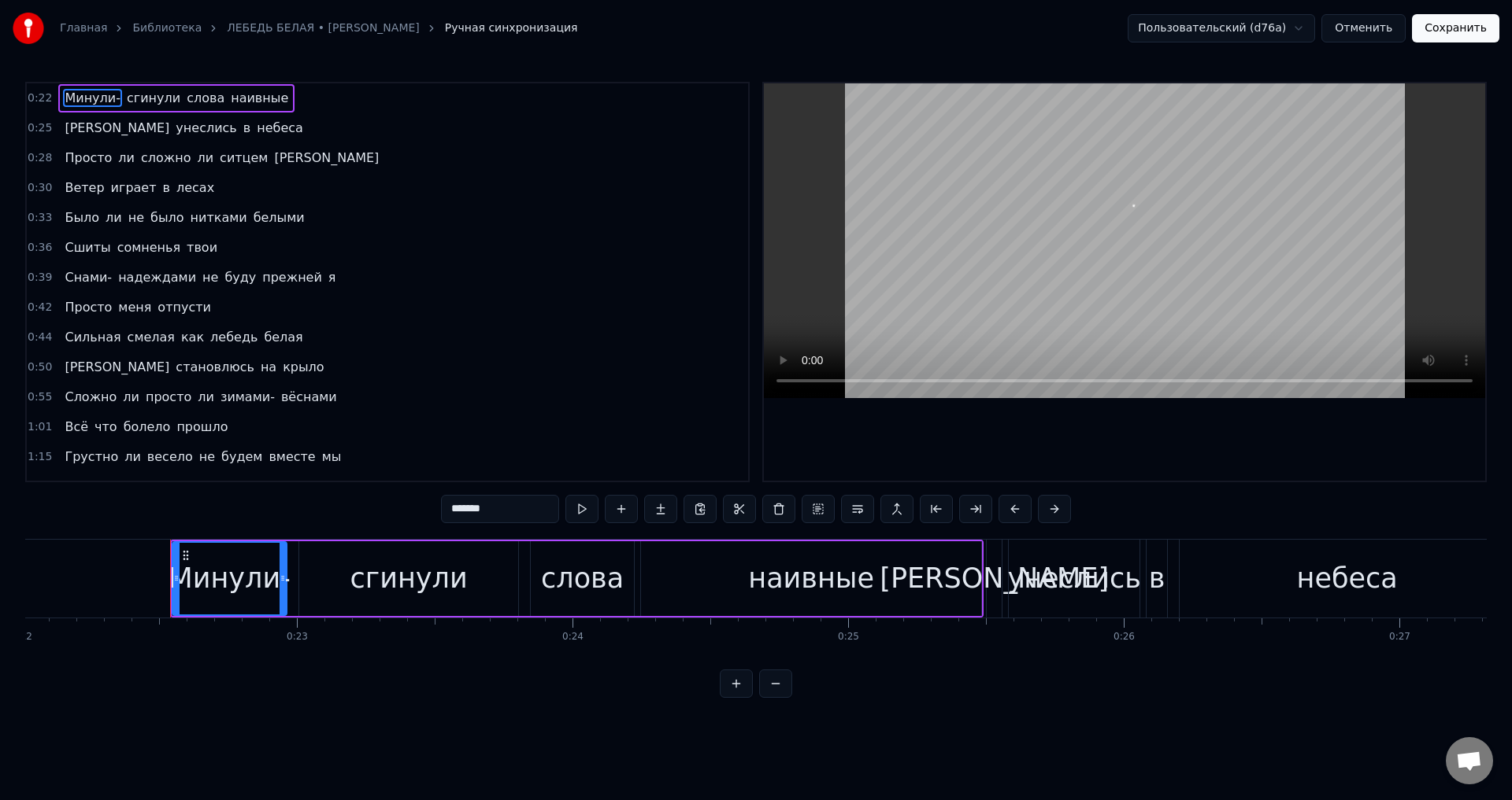
scroll to position [0, 6133]
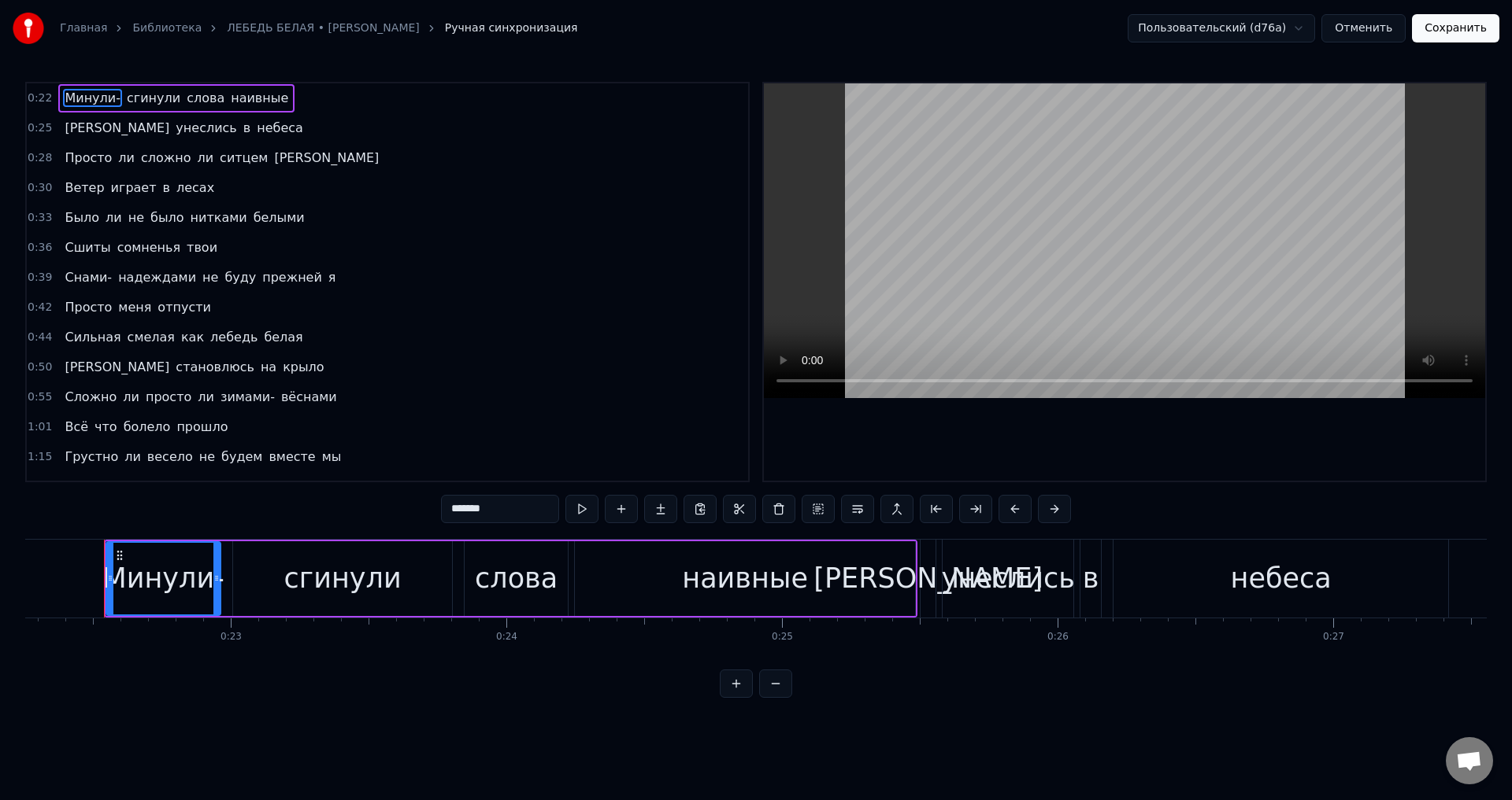
click at [1380, 37] on button "Отменить" at bounding box center [1363, 28] width 84 height 29
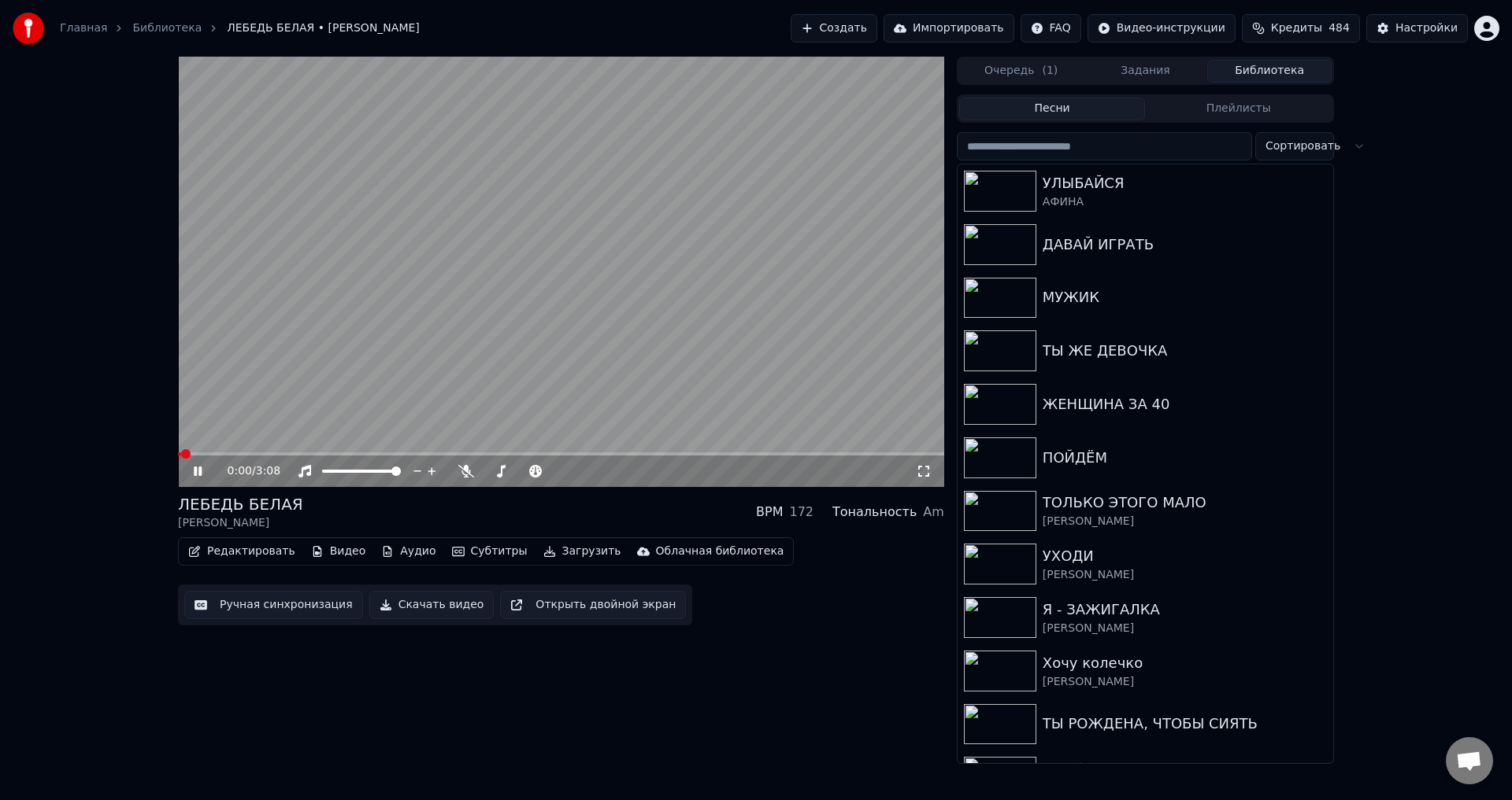
click at [925, 474] on icon at bounding box center [923, 471] width 16 height 12
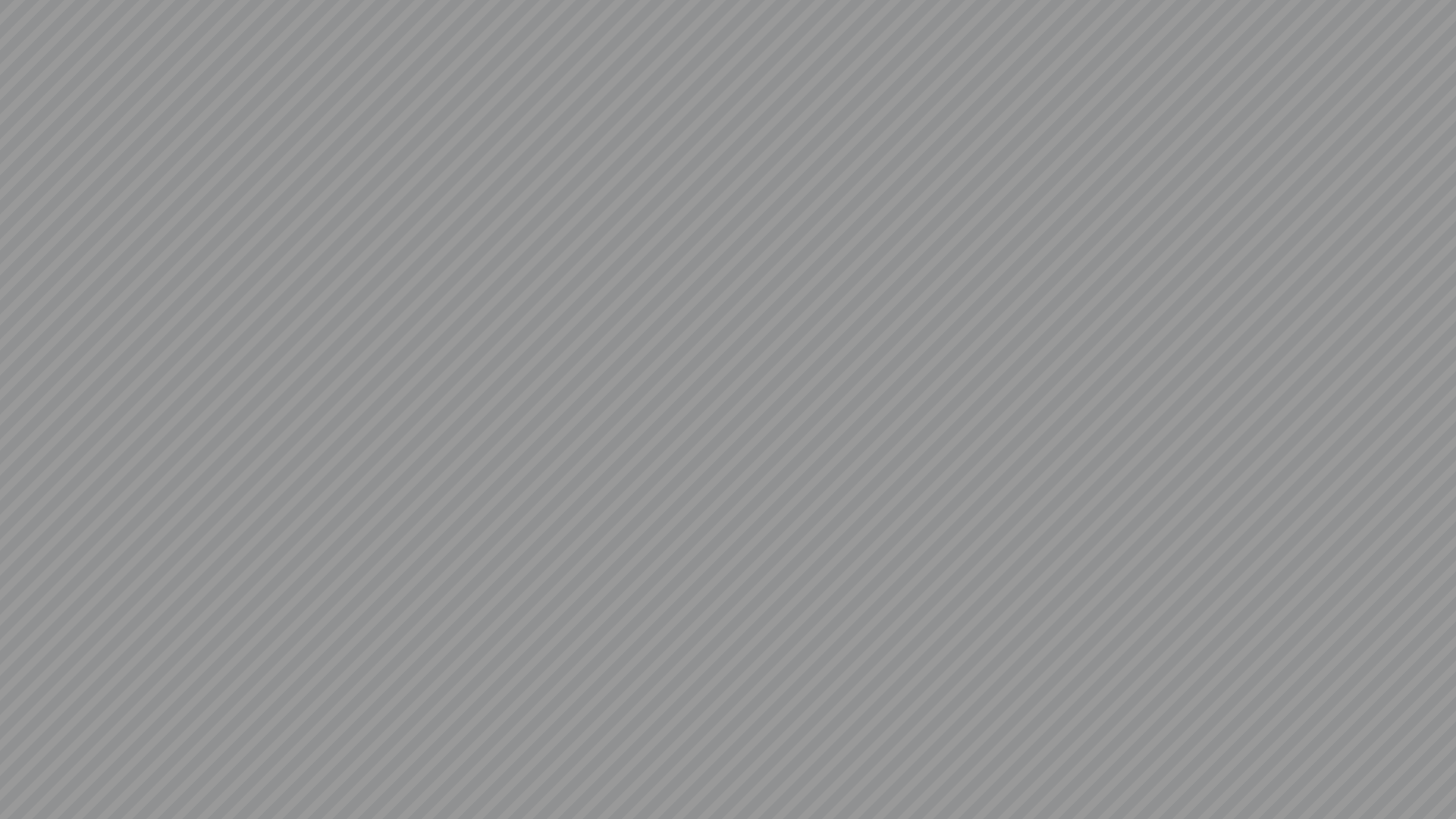
click at [866, 735] on video at bounding box center [728, 410] width 1456 height 819
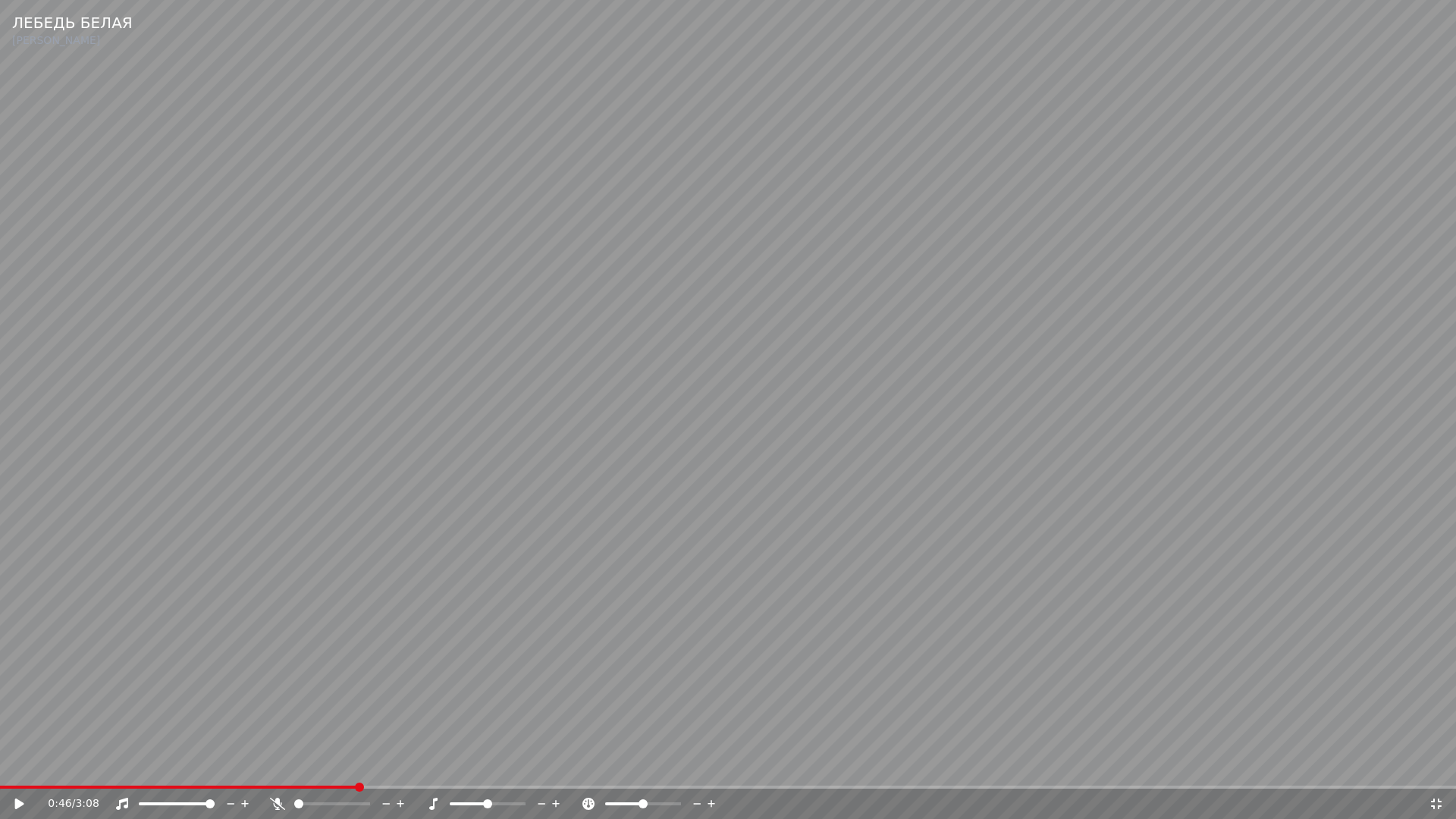
click at [1436, 771] on icon at bounding box center [1436, 804] width 15 height 12
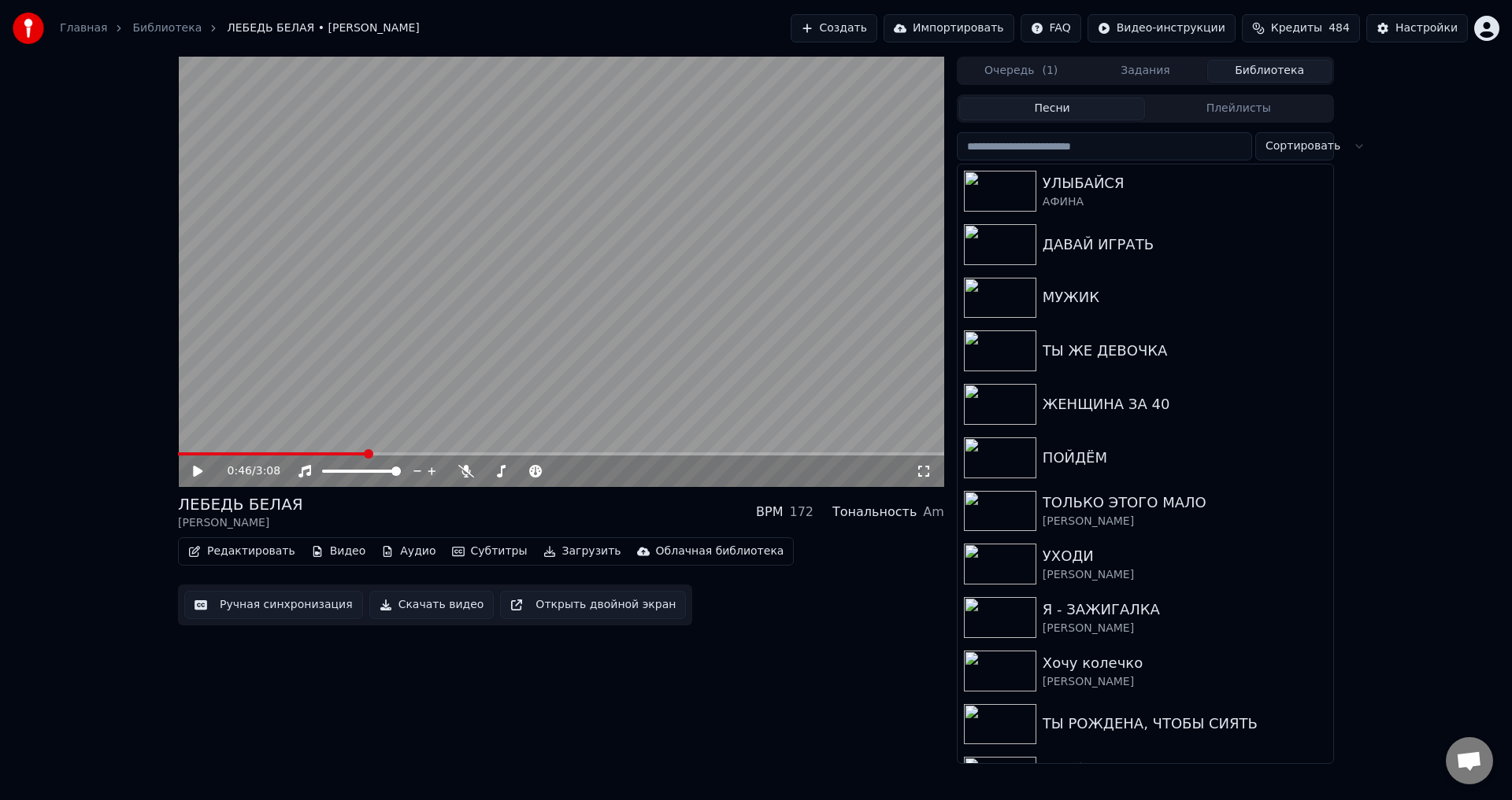
click at [275, 601] on button "Ручная синхронизация" at bounding box center [273, 605] width 179 height 29
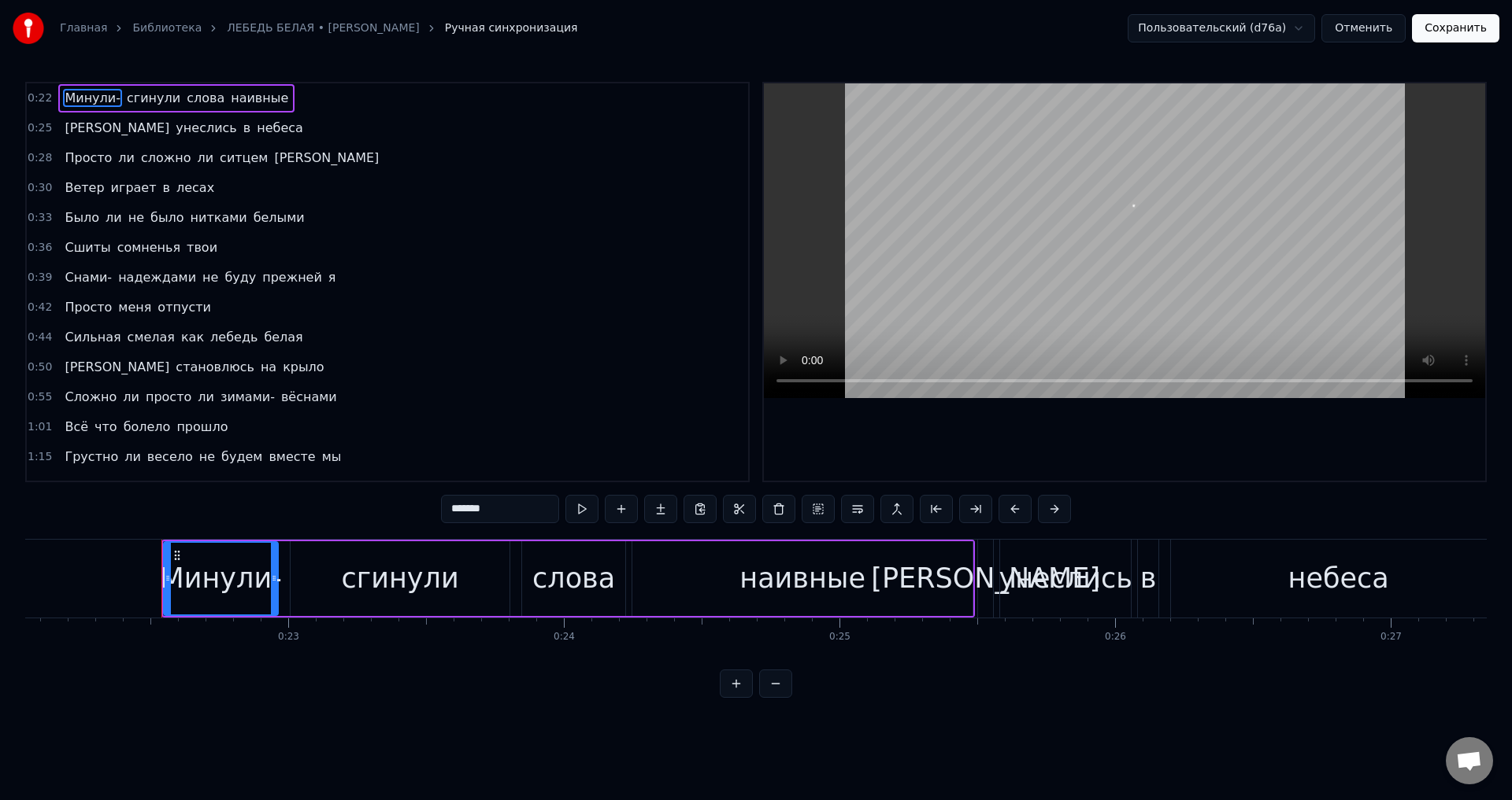
scroll to position [0, 6133]
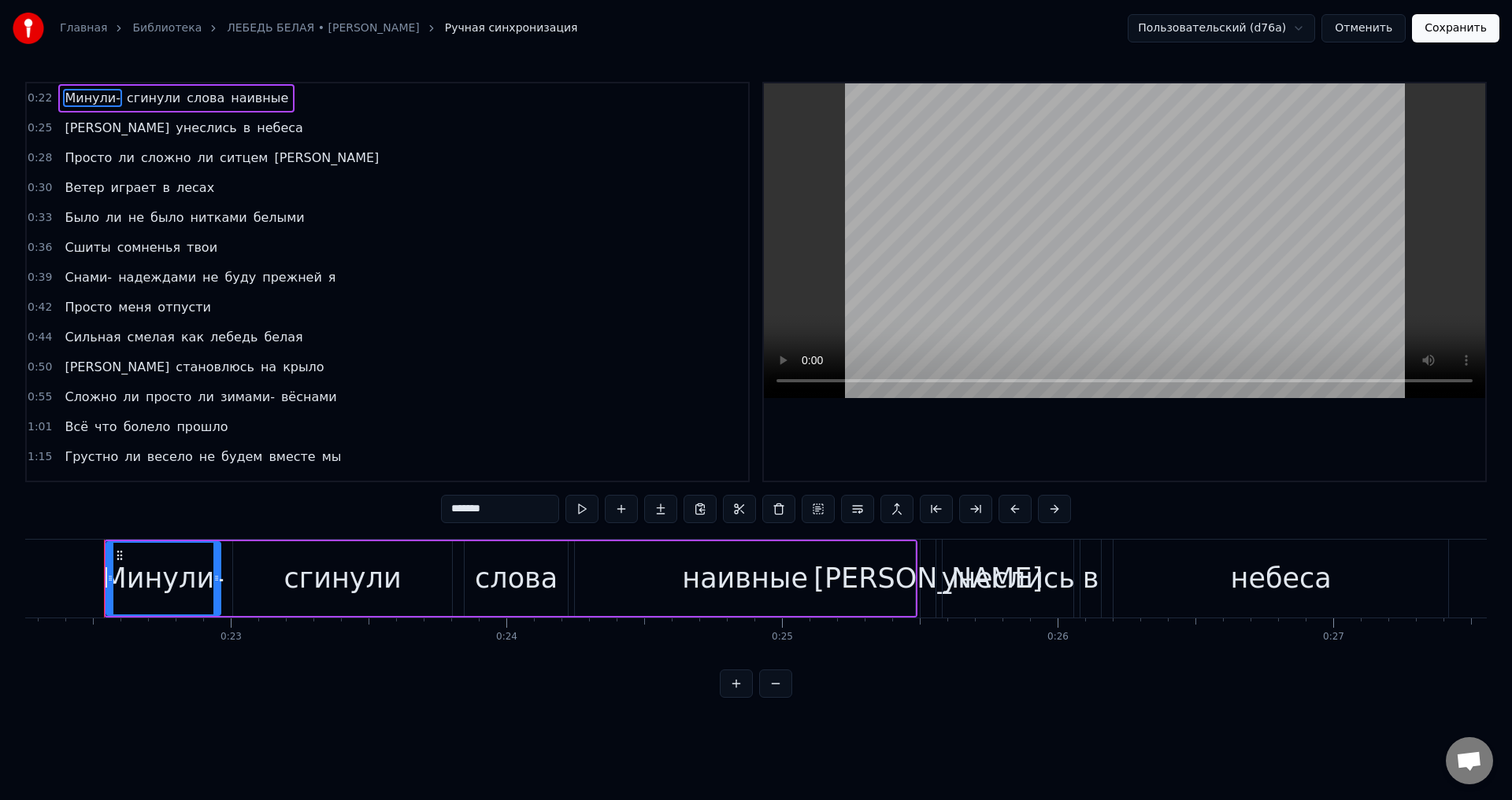
click at [158, 585] on div "Минули-" at bounding box center [163, 579] width 121 height 42
click at [1014, 513] on button at bounding box center [1015, 509] width 33 height 29
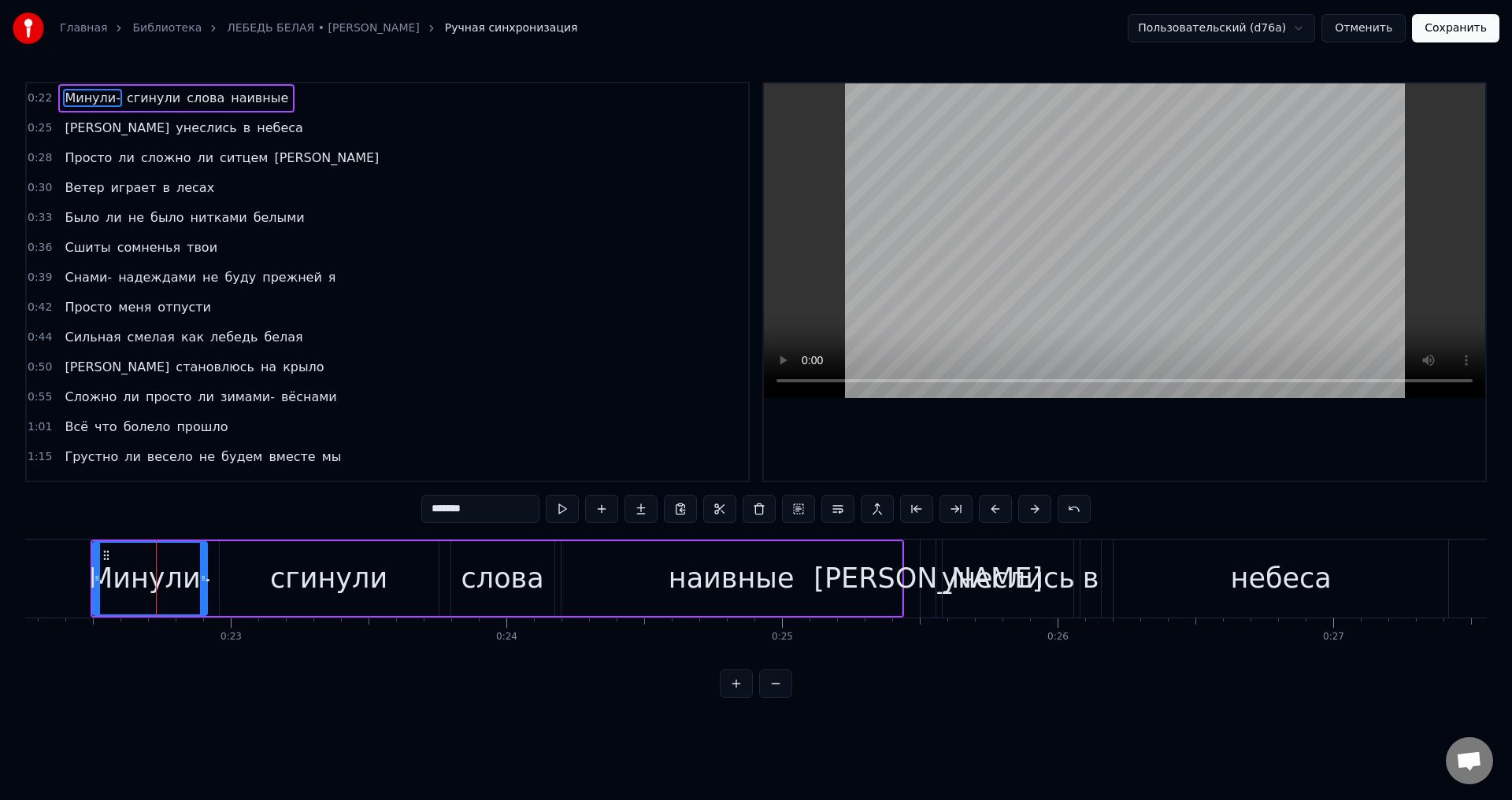
click at [65, 131] on span "[PERSON_NAME]" at bounding box center [117, 128] width 108 height 18
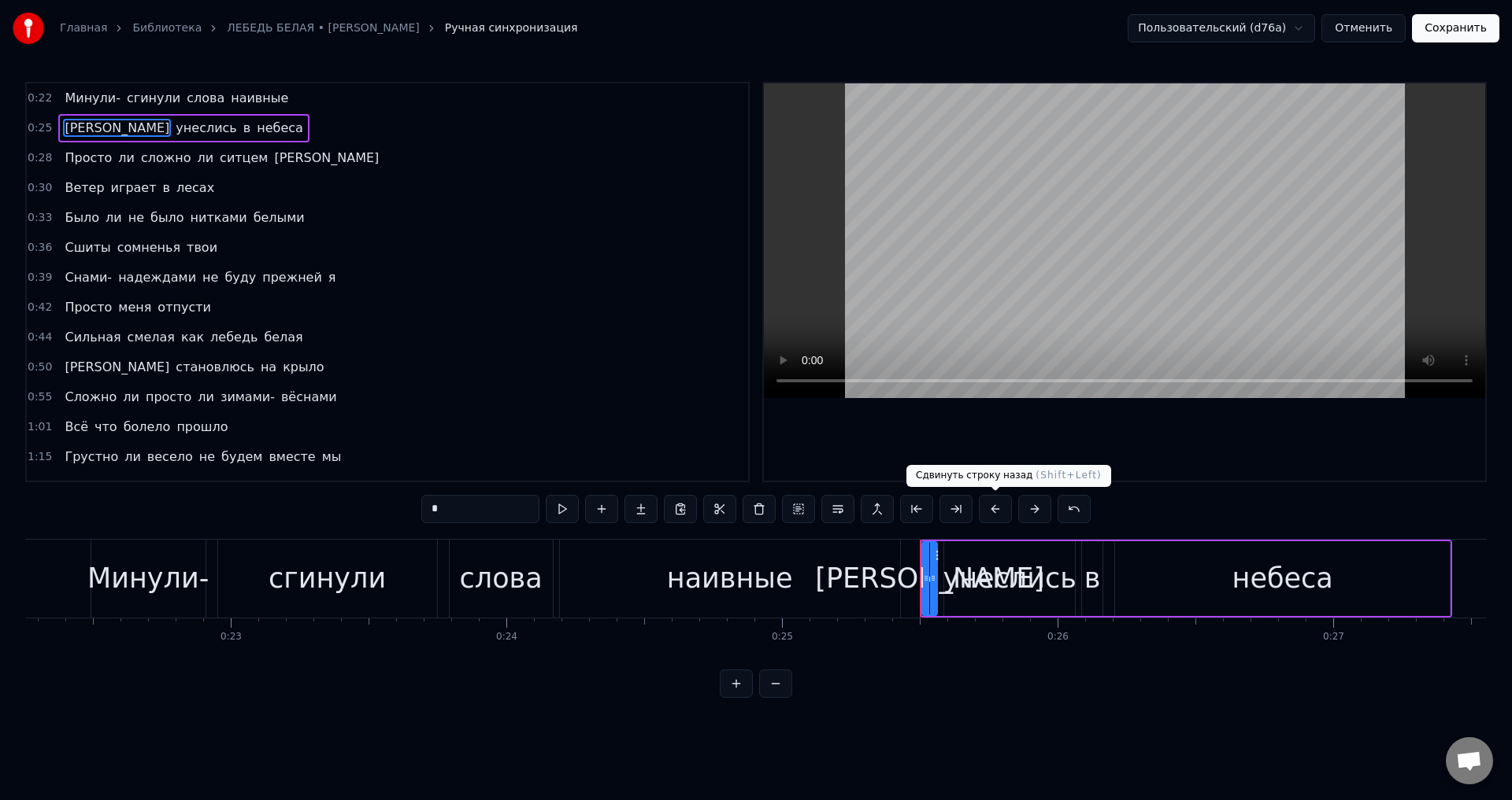
click at [990, 510] on button at bounding box center [996, 509] width 33 height 29
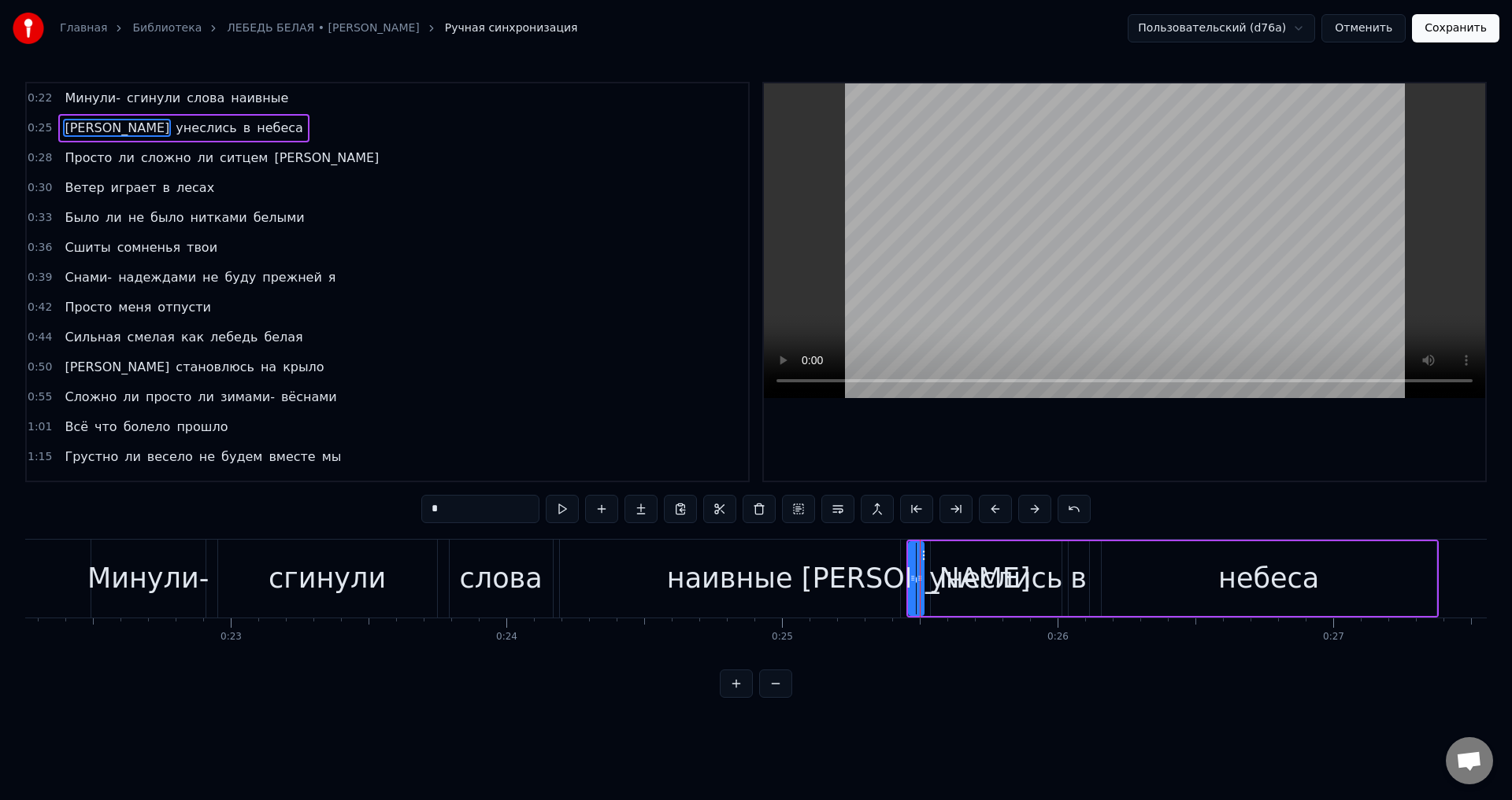
click at [865, 593] on div "наивные" at bounding box center [730, 579] width 341 height 78
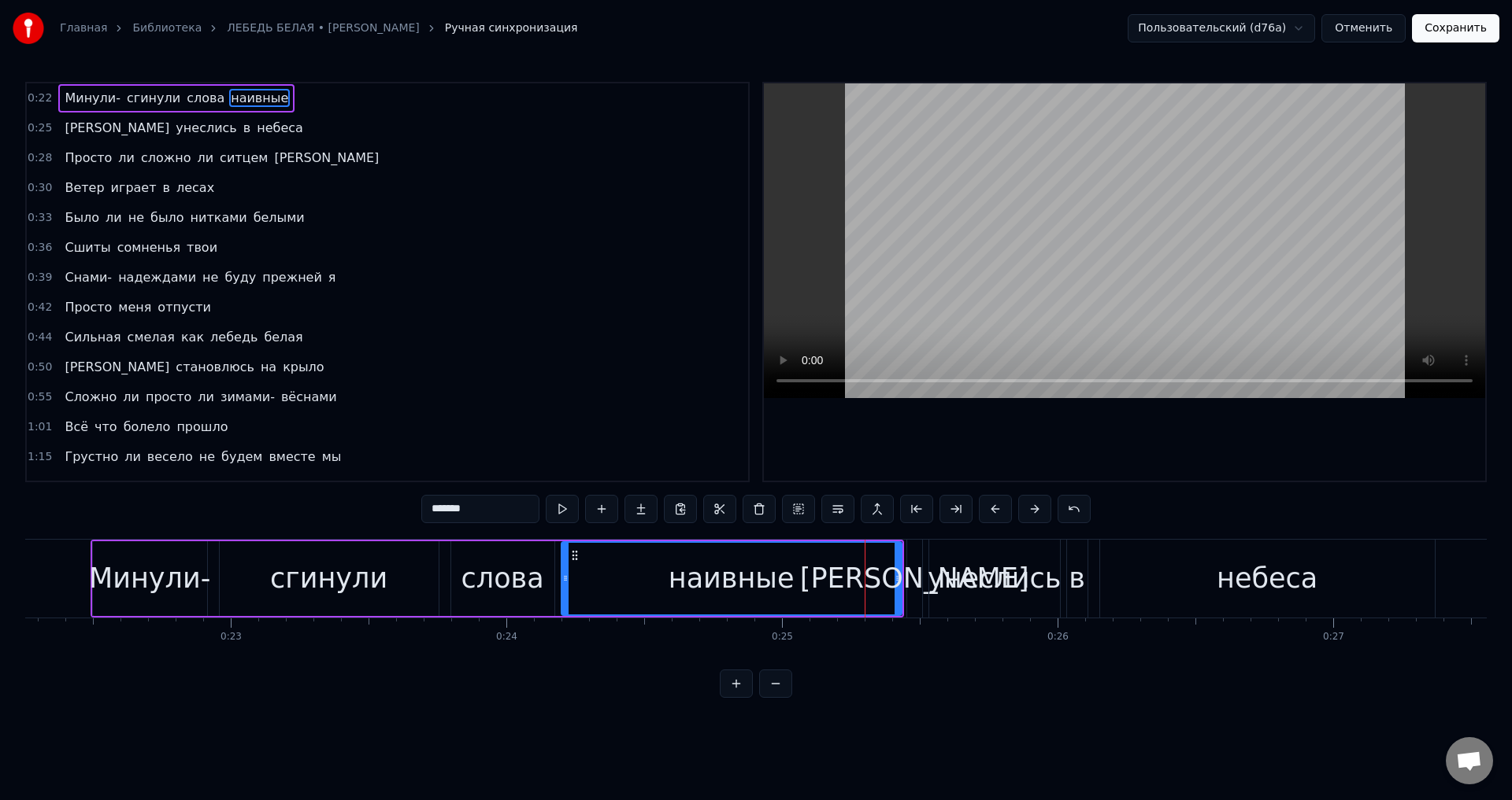
click at [761, 590] on div "наивные" at bounding box center [732, 579] width 126 height 42
click at [885, 574] on div "наивные" at bounding box center [732, 579] width 339 height 71
drag, startPoint x: 898, startPoint y: 579, endPoint x: 870, endPoint y: 570, distance: 29.4
click at [870, 570] on div at bounding box center [870, 579] width 6 height 71
drag, startPoint x: 757, startPoint y: 578, endPoint x: 821, endPoint y: 510, distance: 93.4
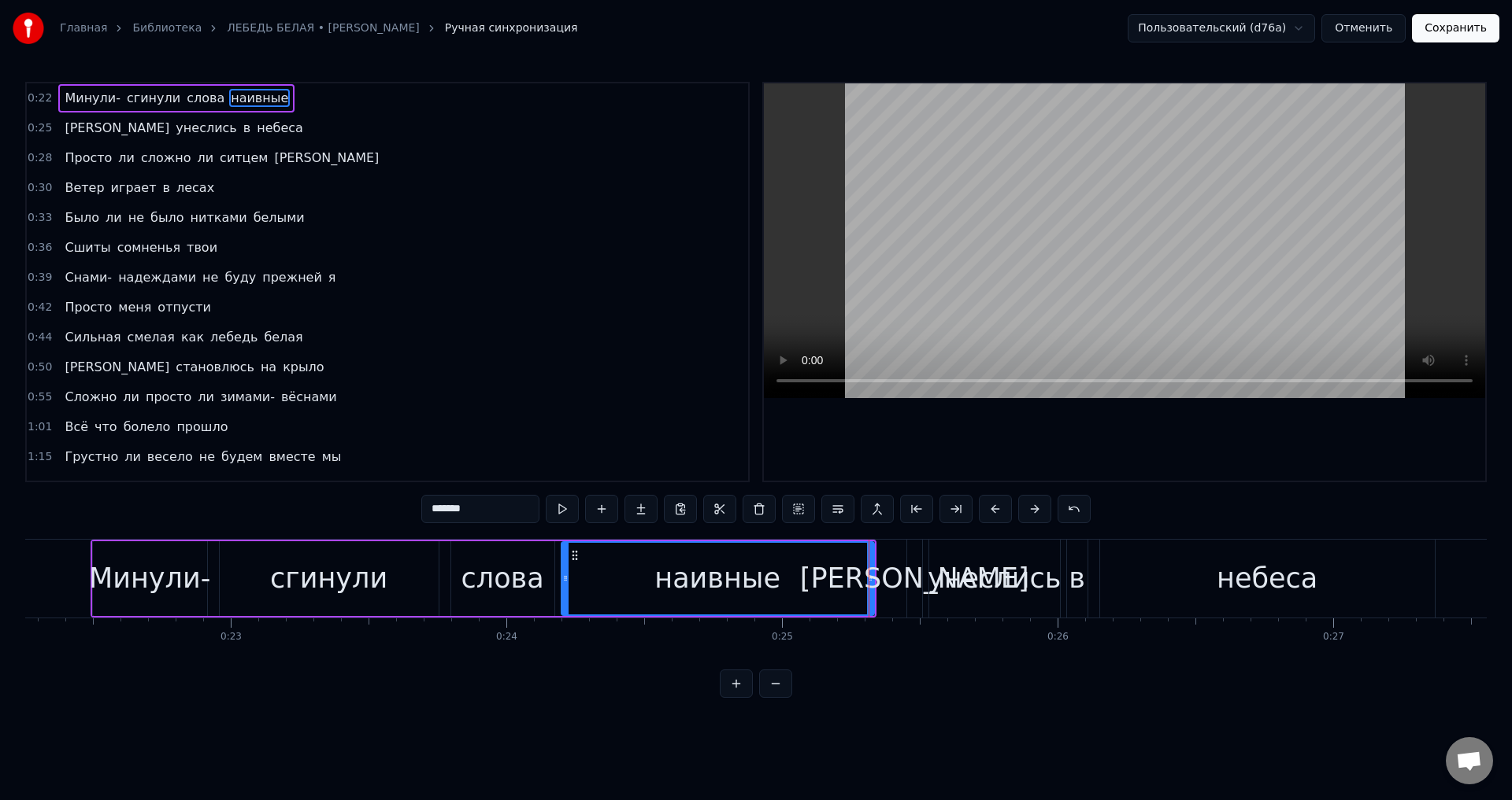
click at [757, 577] on div "наивные" at bounding box center [717, 579] width 126 height 42
click at [813, 587] on div "наивные" at bounding box center [718, 579] width 311 height 71
click at [64, 156] on span "Просто" at bounding box center [88, 158] width 51 height 18
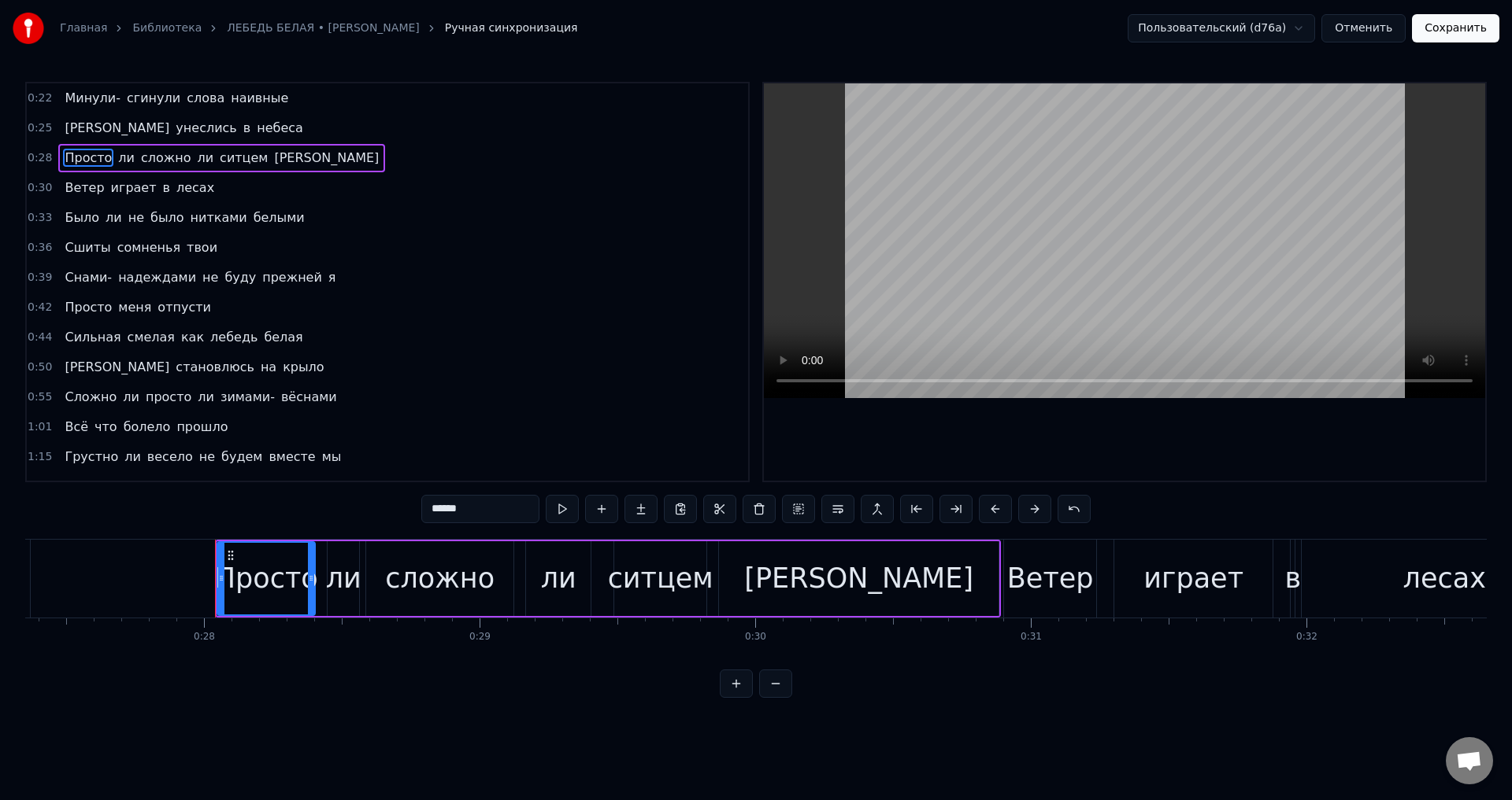
scroll to position [0, 7649]
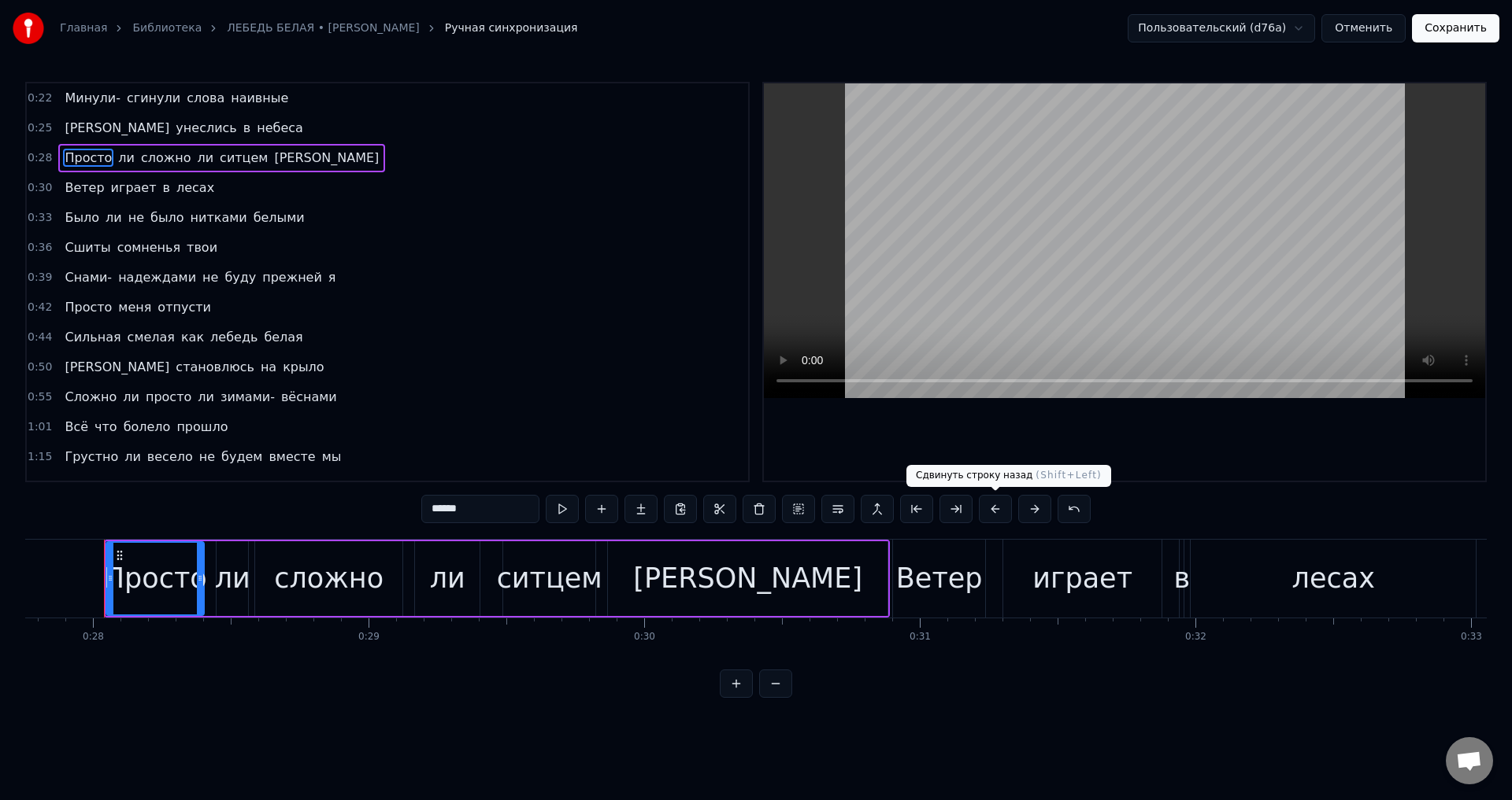
click at [992, 508] on button at bounding box center [996, 509] width 33 height 29
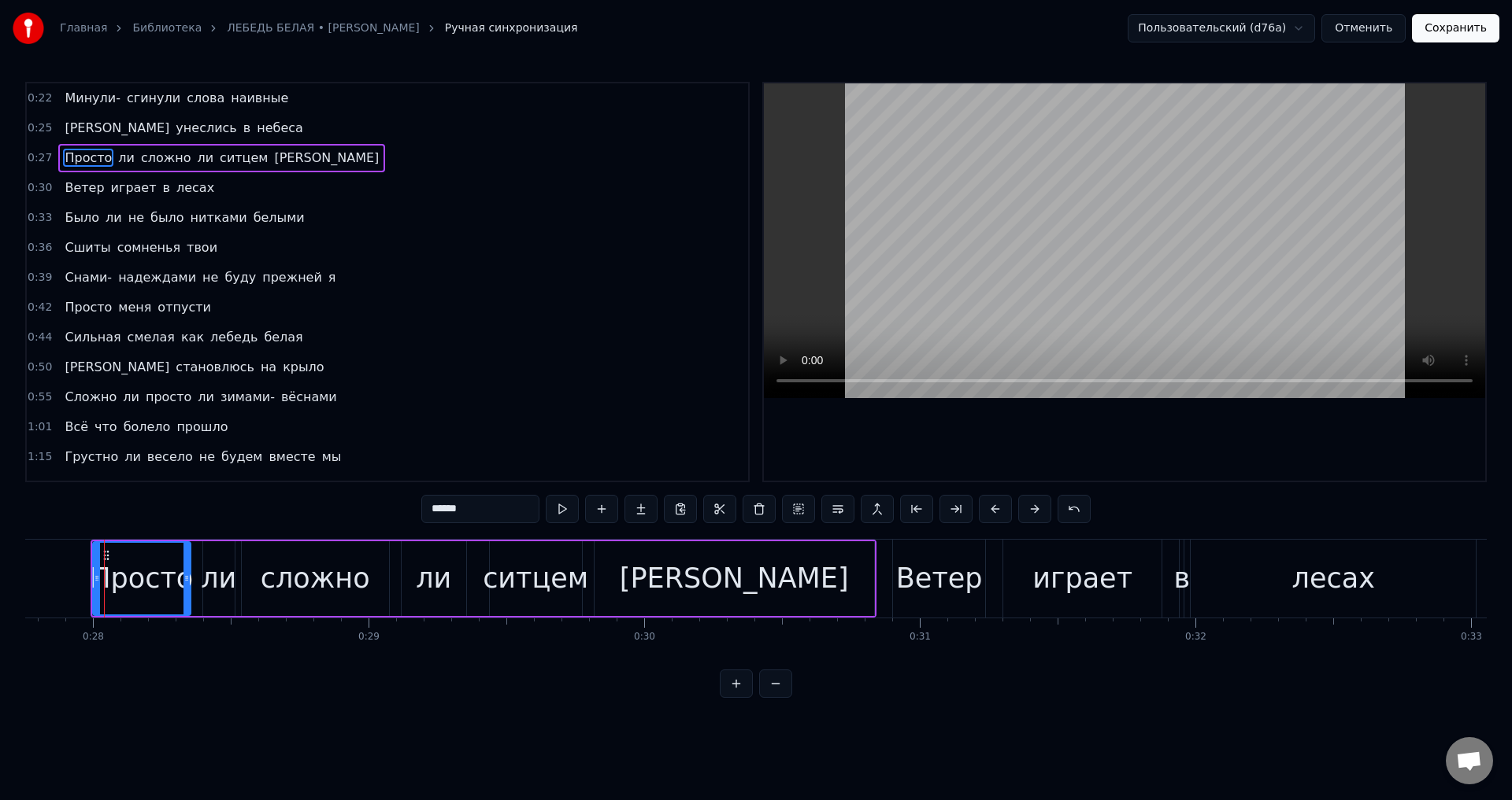
click at [77, 190] on span "Ветер" at bounding box center [84, 187] width 43 height 18
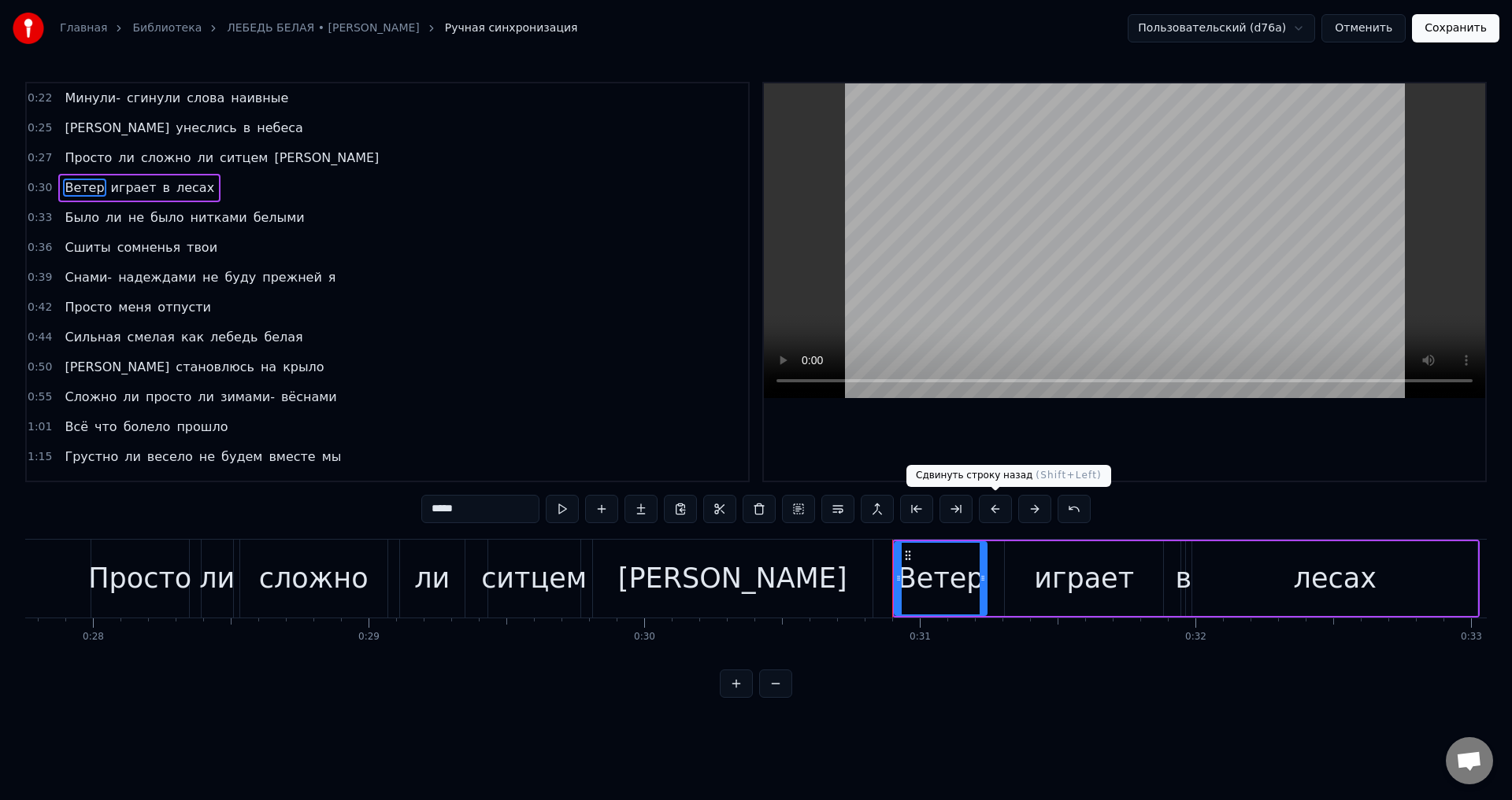
click at [992, 512] on button at bounding box center [996, 509] width 33 height 29
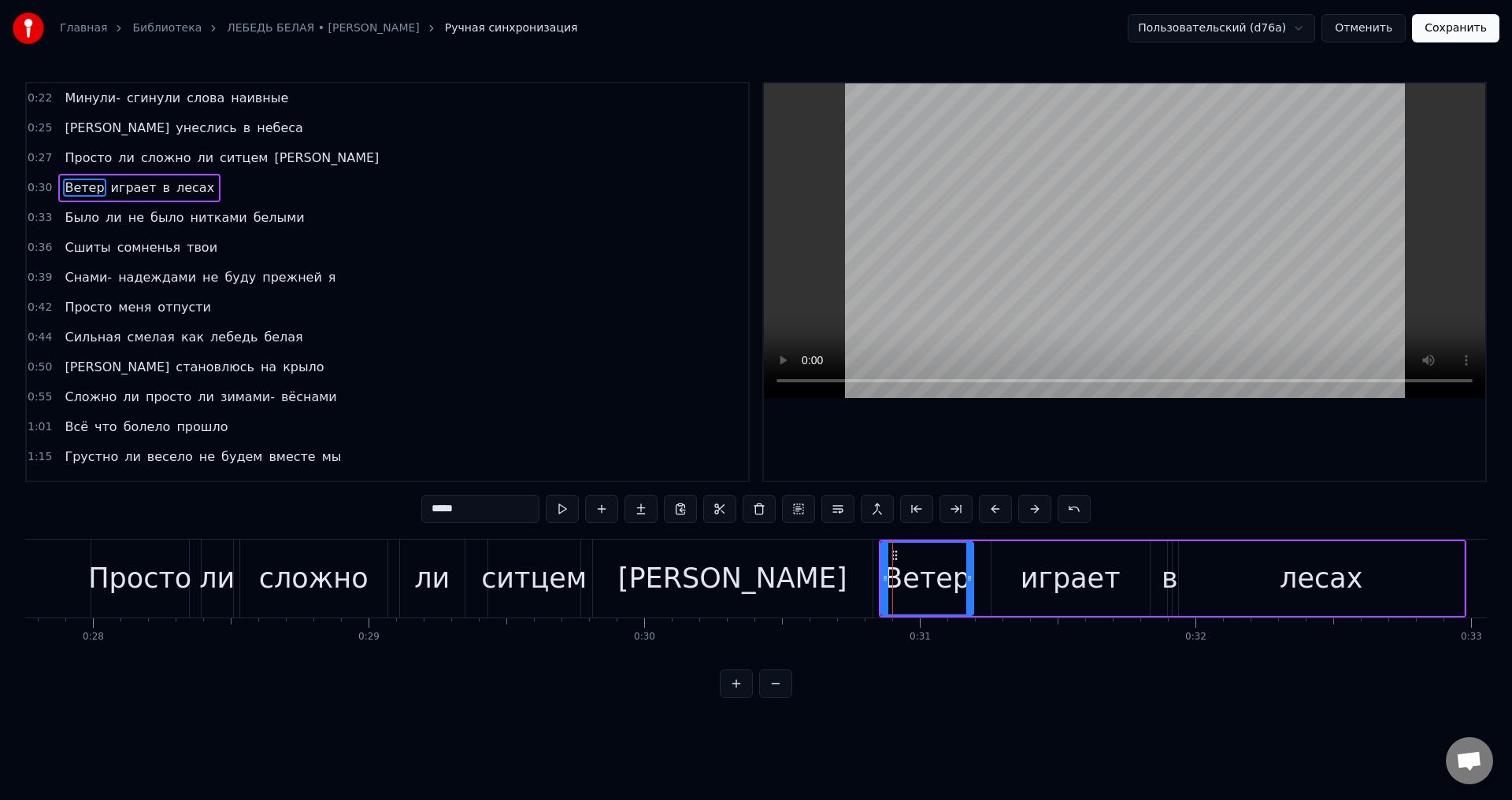
click at [63, 217] on span "Было" at bounding box center [81, 218] width 37 height 18
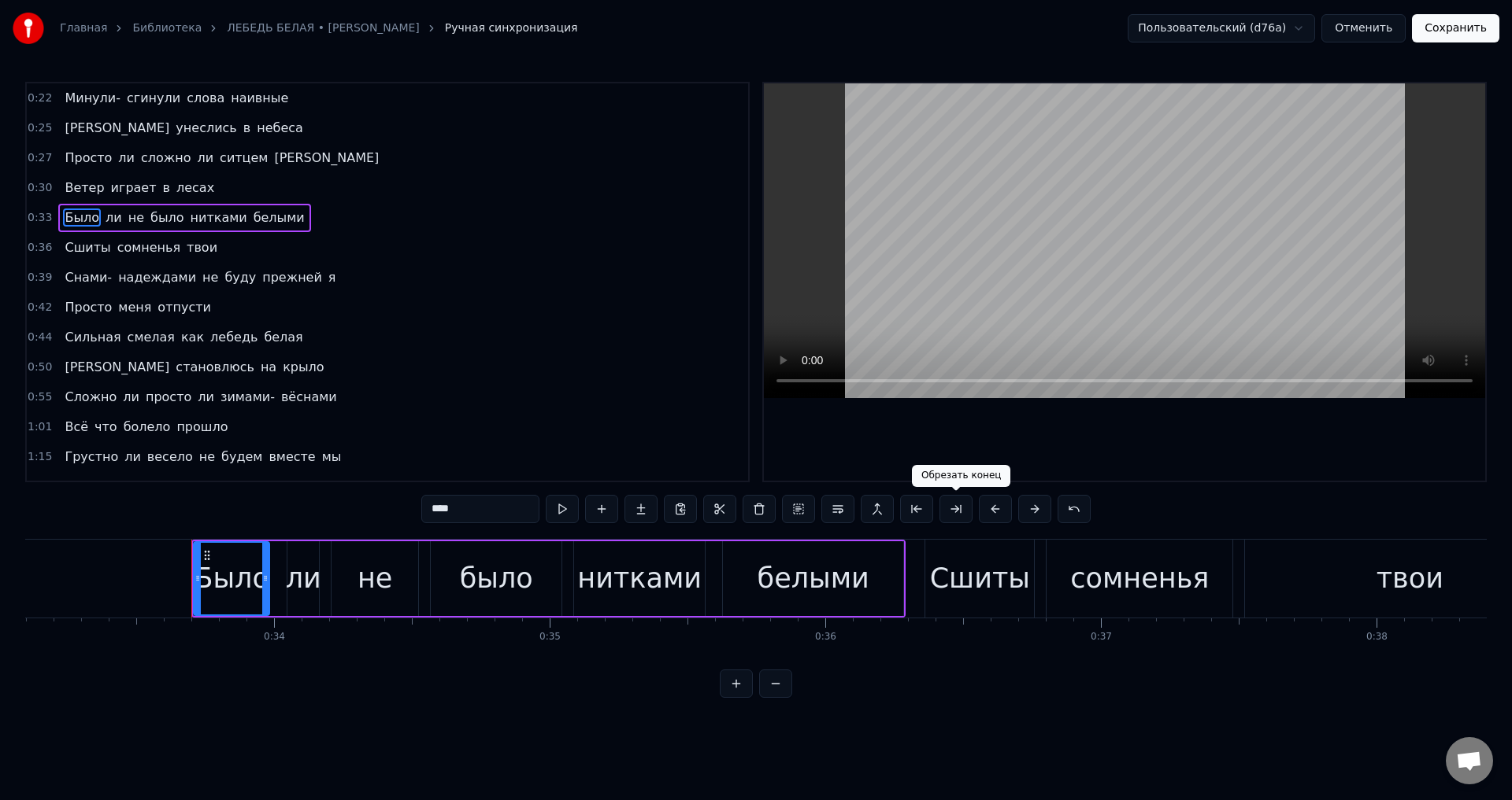
scroll to position [0, 9209]
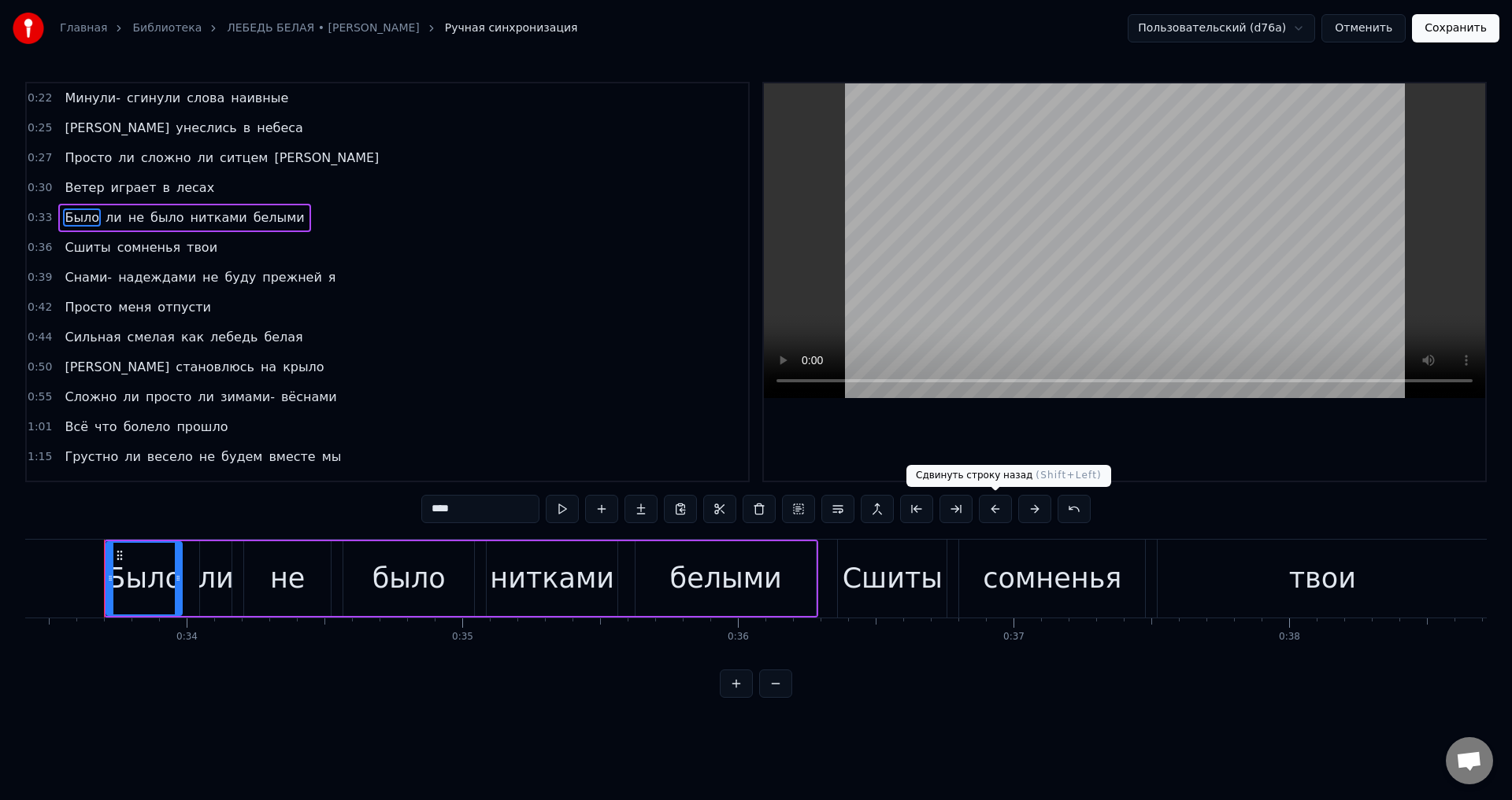
click at [997, 513] on button at bounding box center [996, 509] width 33 height 29
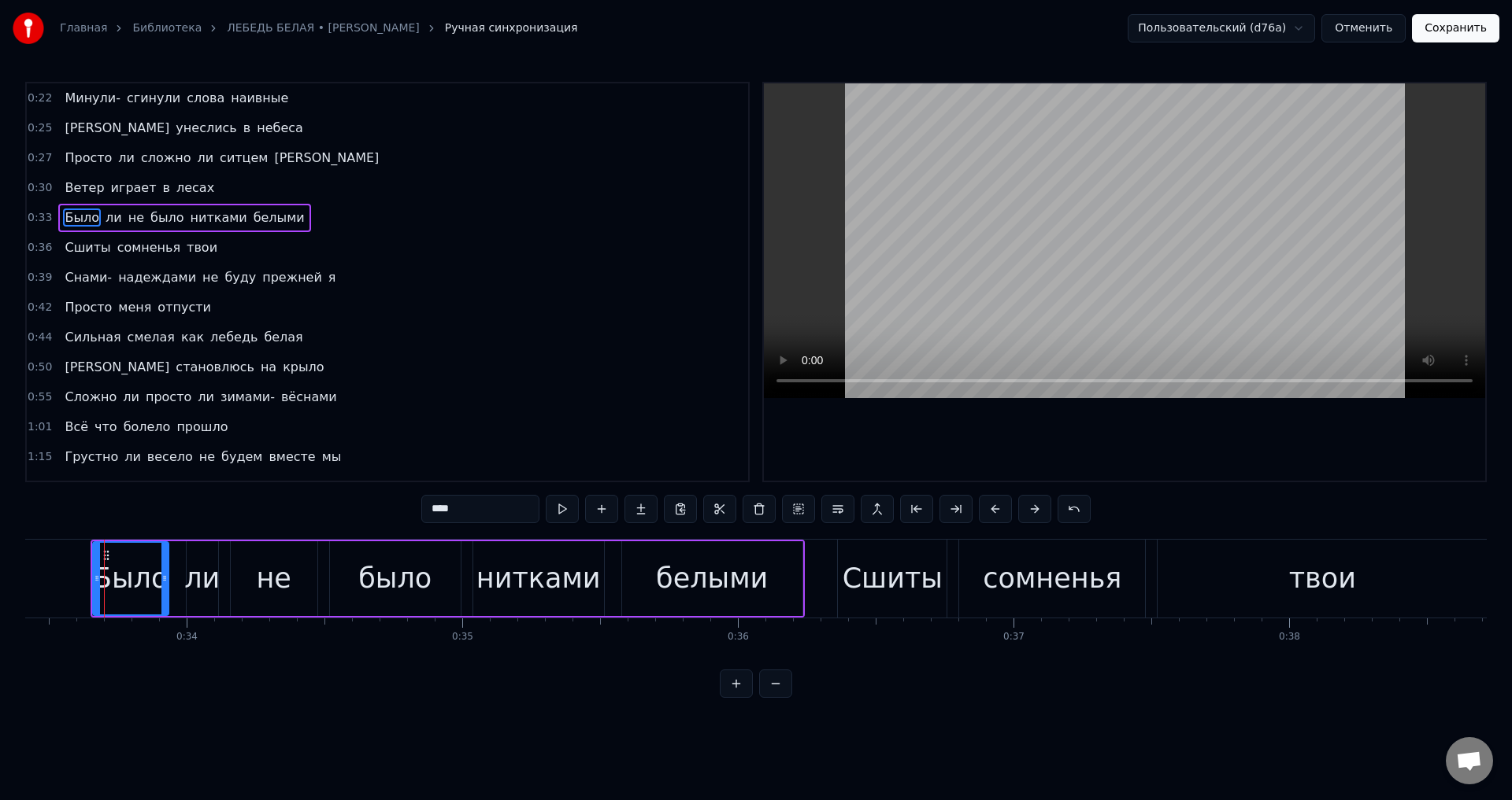
click at [76, 247] on span "Сшиты" at bounding box center [87, 247] width 49 height 18
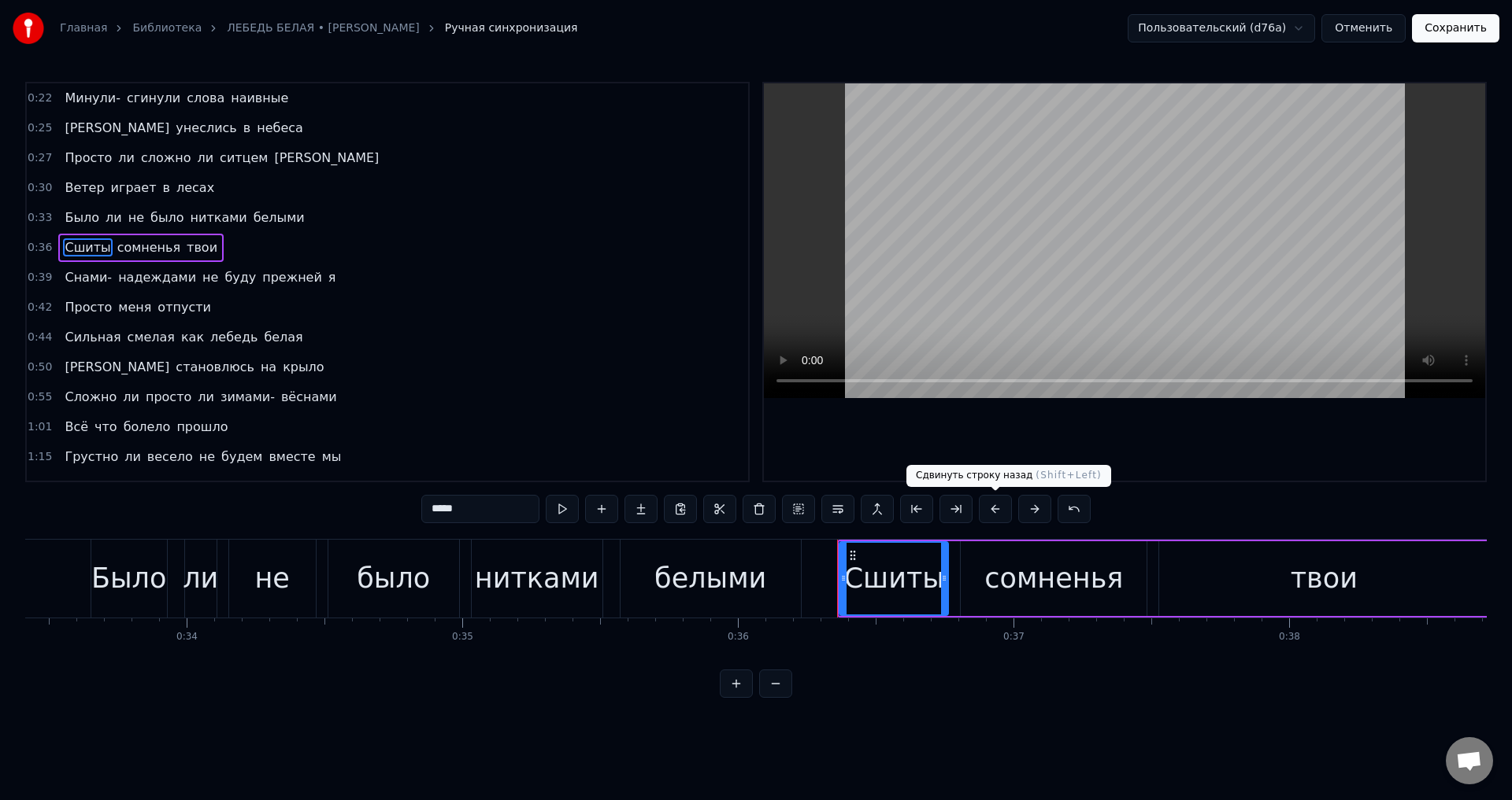
click at [1002, 509] on button at bounding box center [996, 509] width 33 height 29
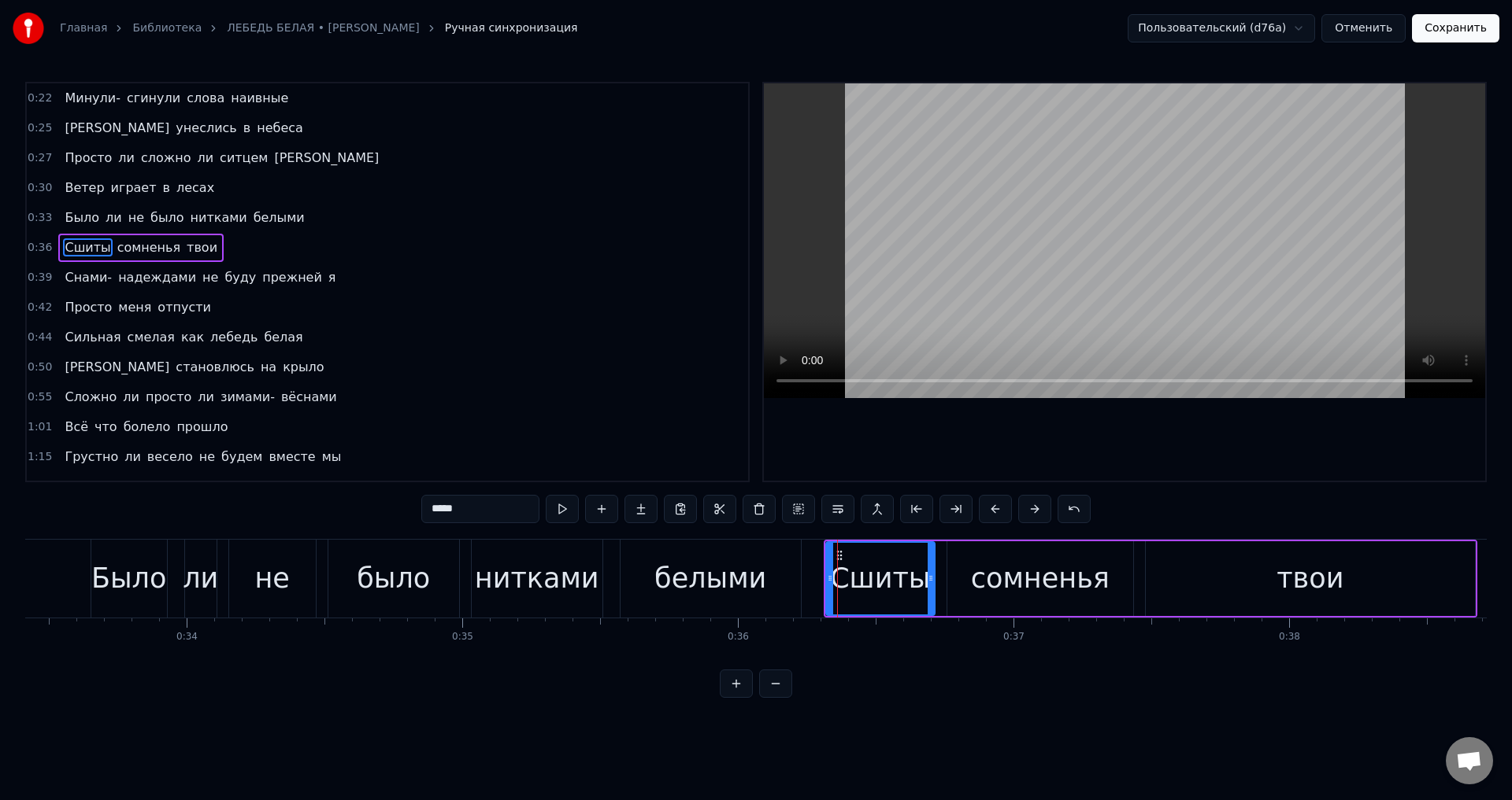
click at [63, 275] on span "Снами-" at bounding box center [88, 277] width 51 height 18
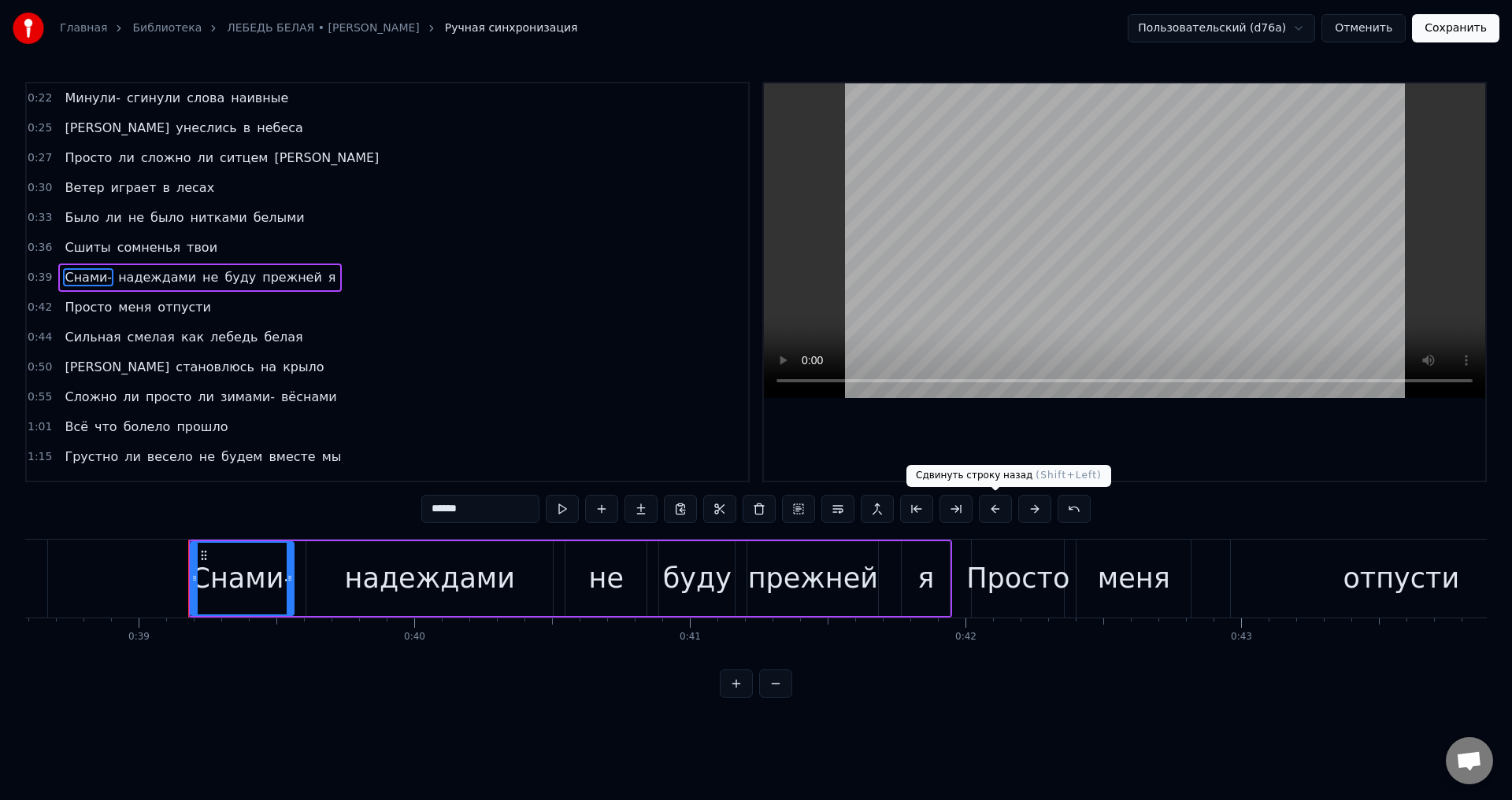
scroll to position [0, 10720]
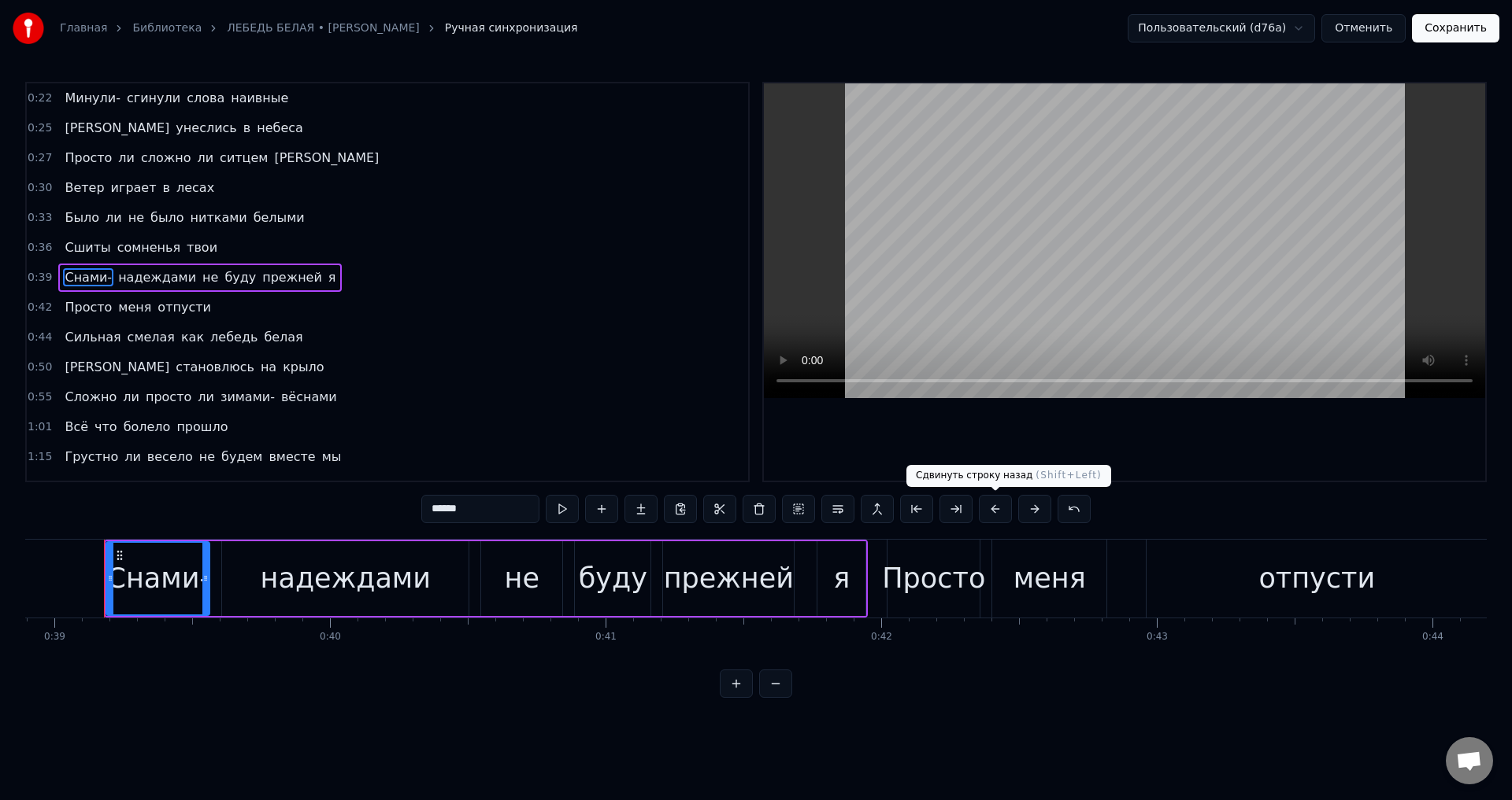
click at [998, 505] on button at bounding box center [996, 509] width 33 height 29
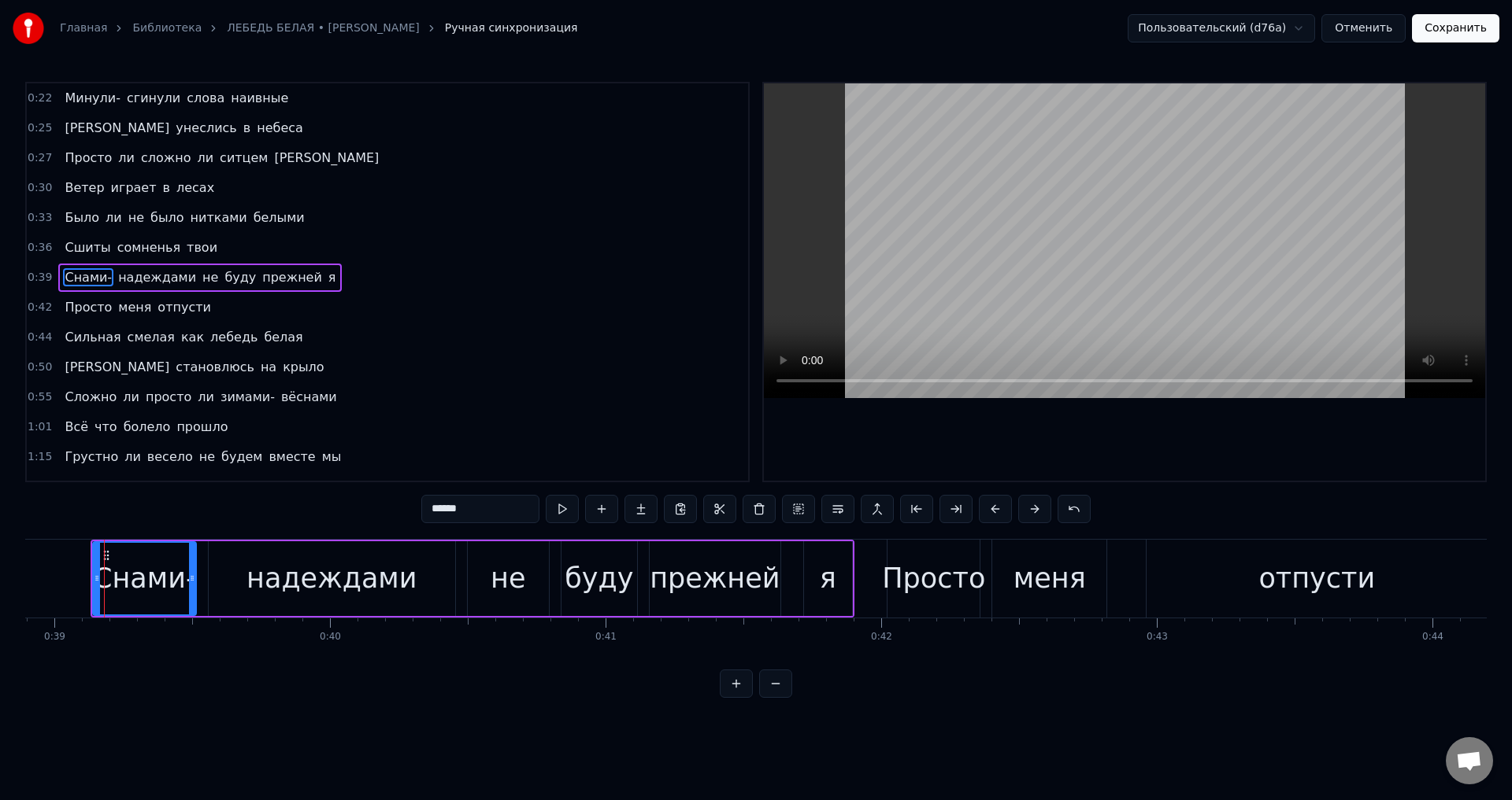
click at [77, 308] on span "Просто" at bounding box center [88, 307] width 51 height 18
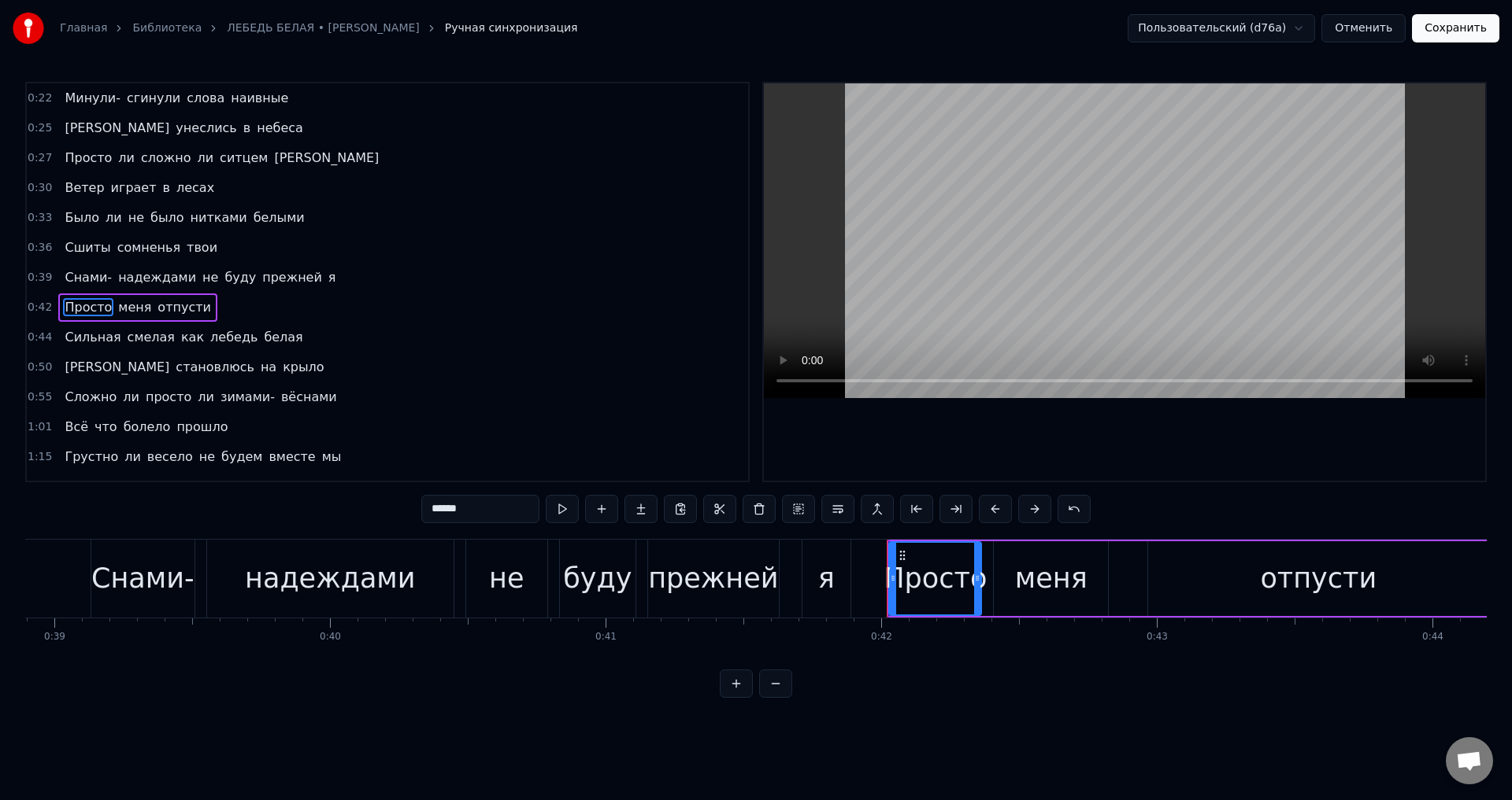
scroll to position [25, 0]
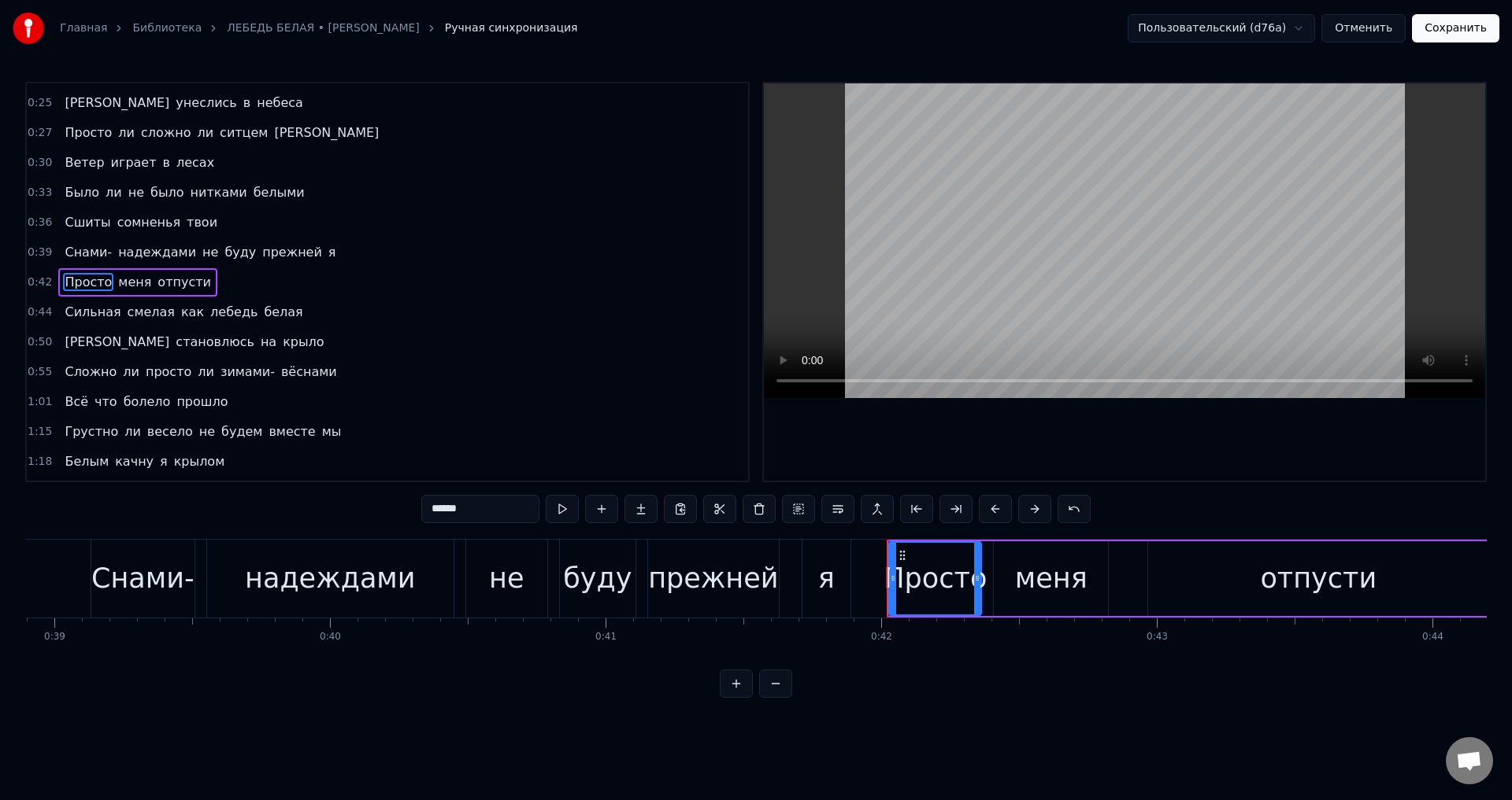
click at [914, 577] on div "Просто" at bounding box center [935, 579] width 103 height 42
click at [999, 507] on button at bounding box center [996, 509] width 33 height 29
click at [68, 312] on span "Сильная" at bounding box center [92, 312] width 59 height 18
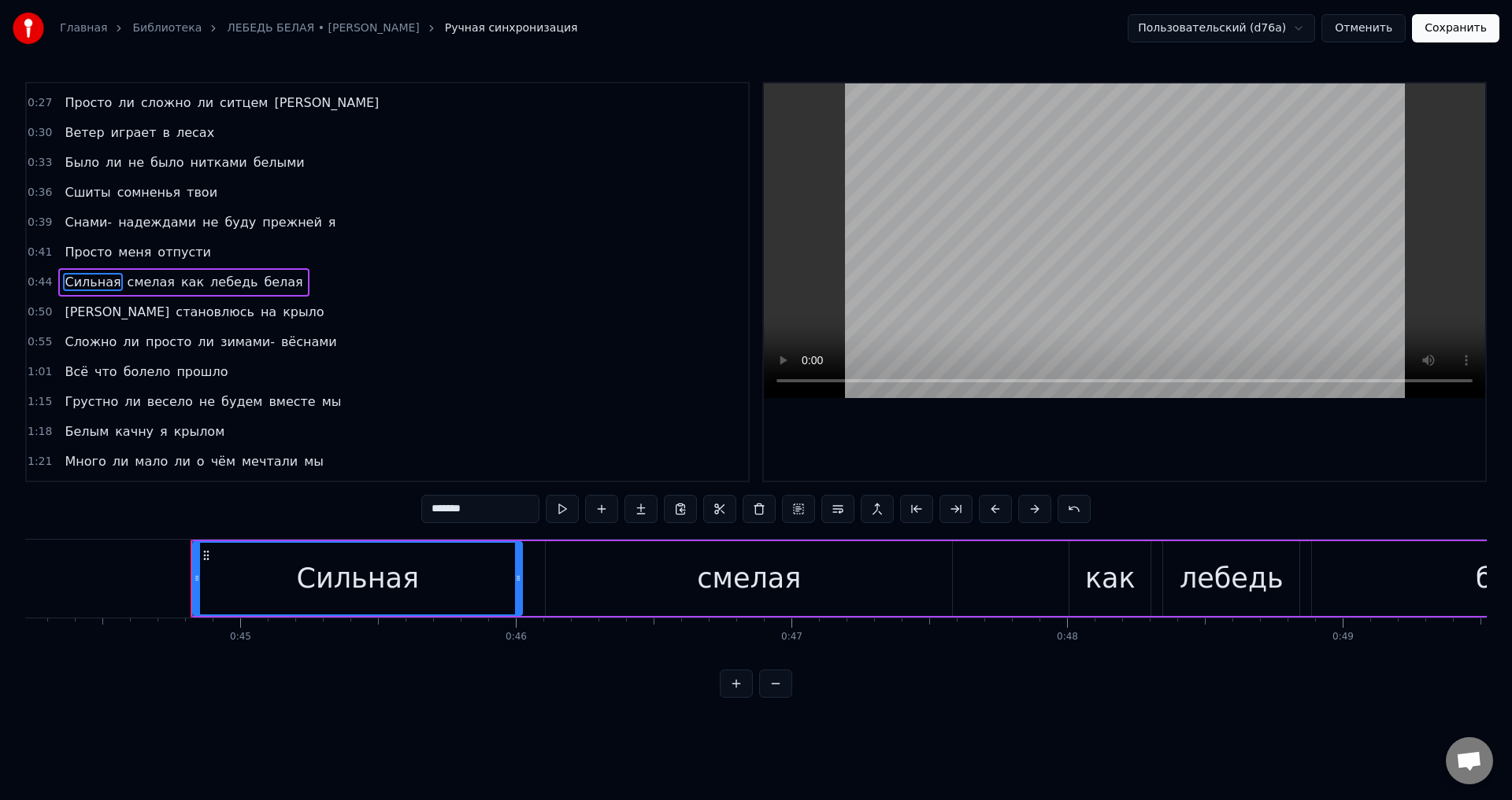
scroll to position [0, 12274]
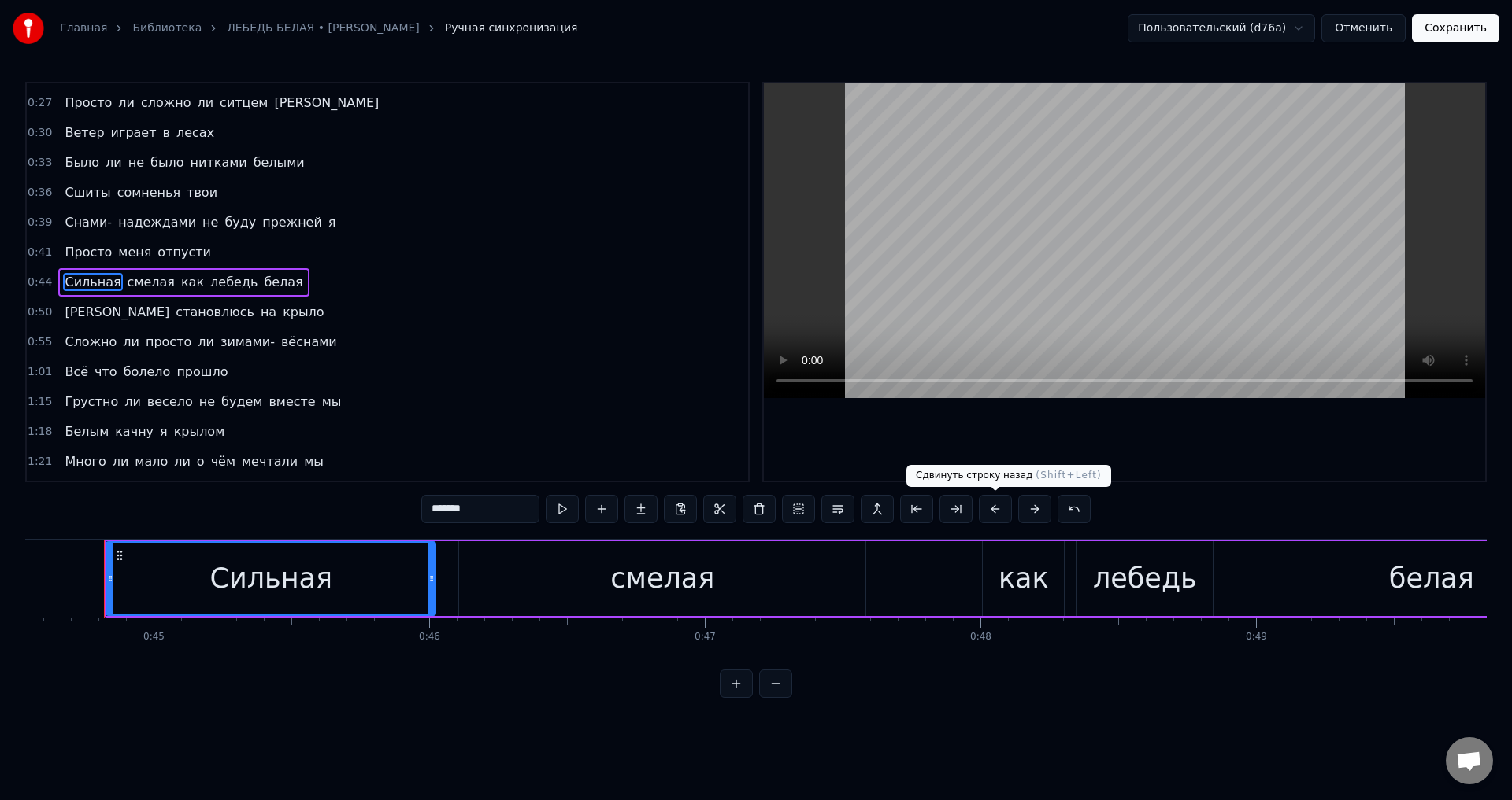
click at [996, 513] on button at bounding box center [996, 509] width 33 height 29
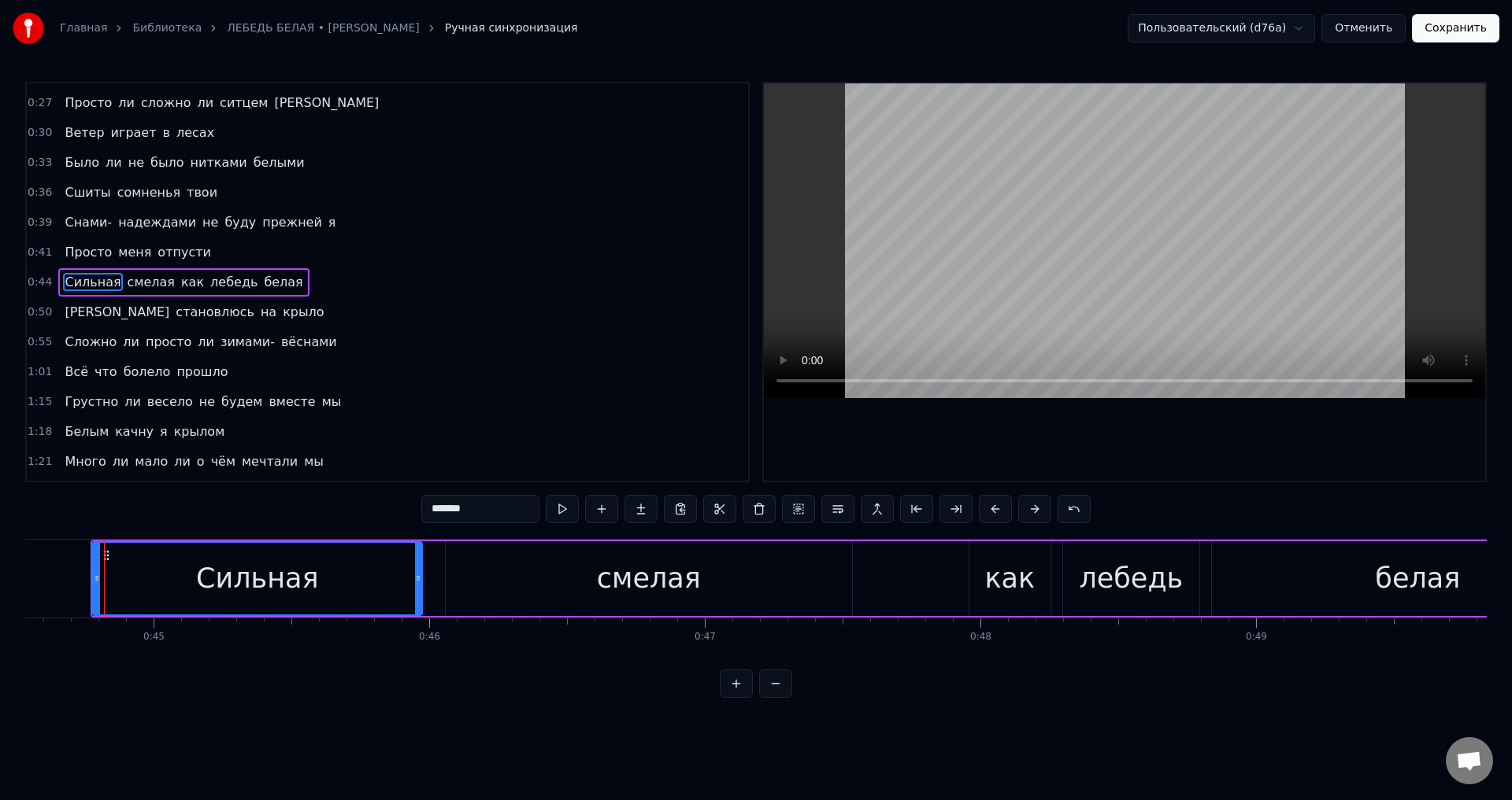
click at [64, 316] on span "[PERSON_NAME]" at bounding box center [117, 312] width 108 height 18
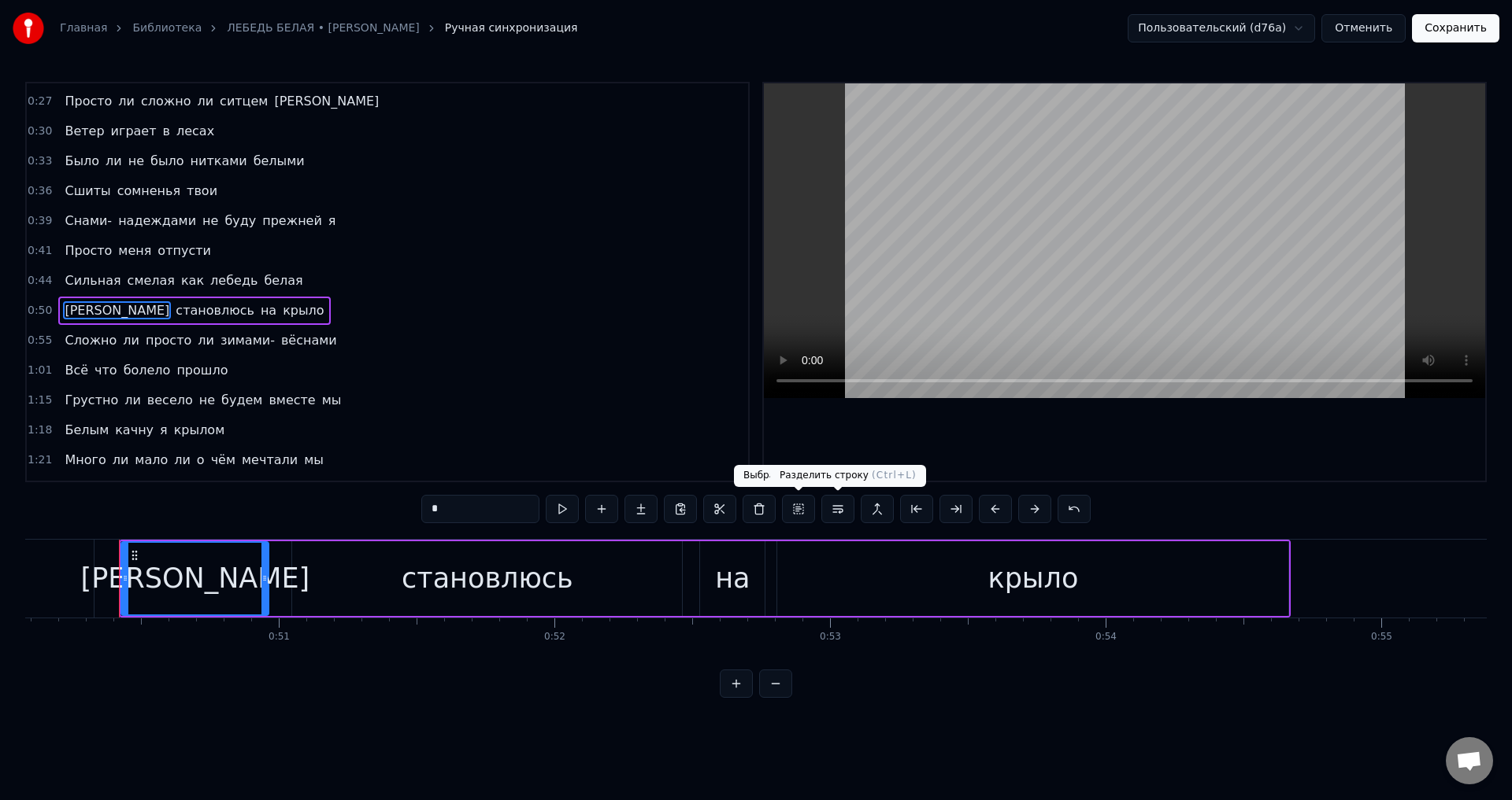
scroll to position [0, 13817]
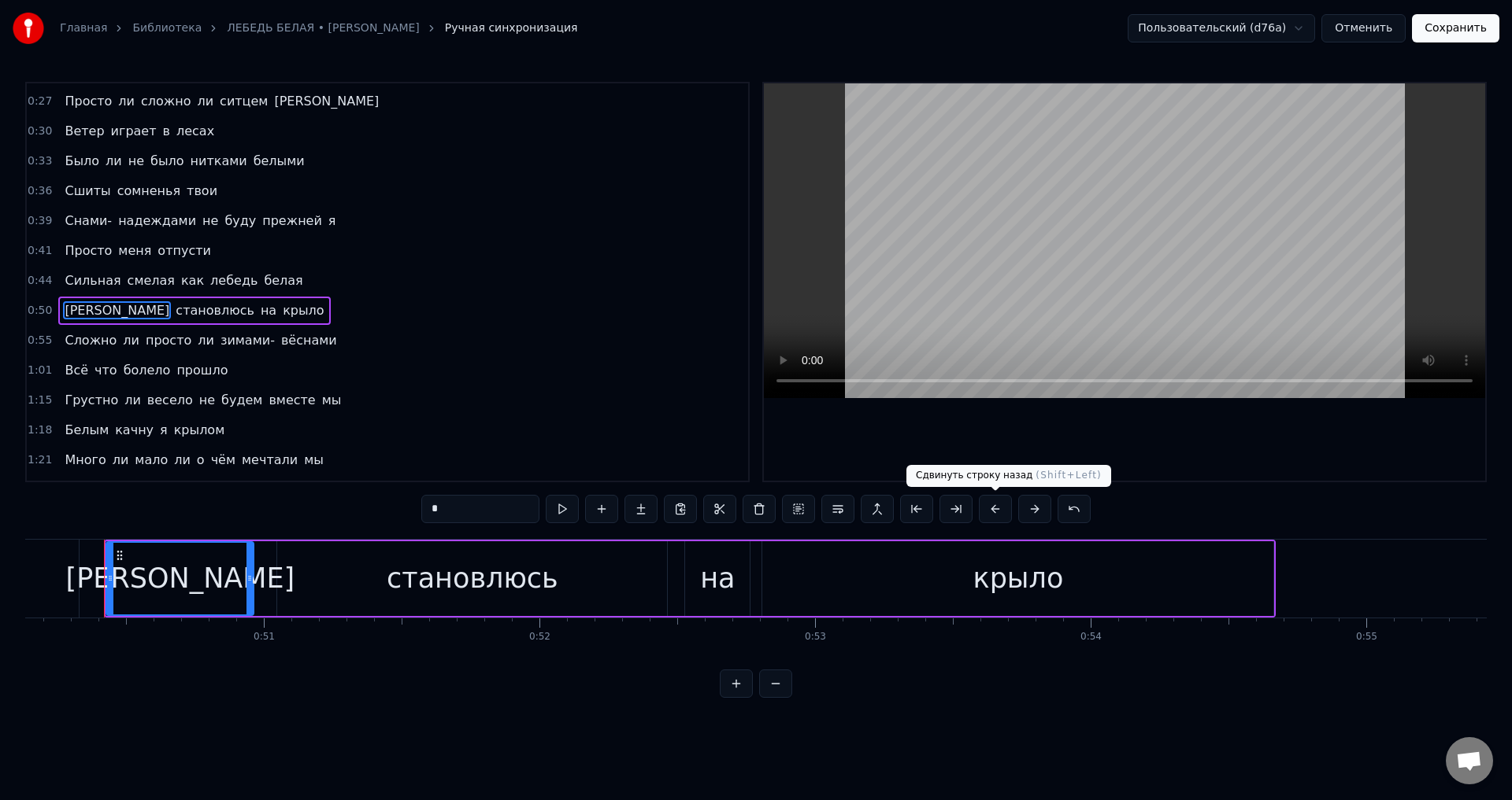
click at [997, 511] on button at bounding box center [996, 509] width 33 height 29
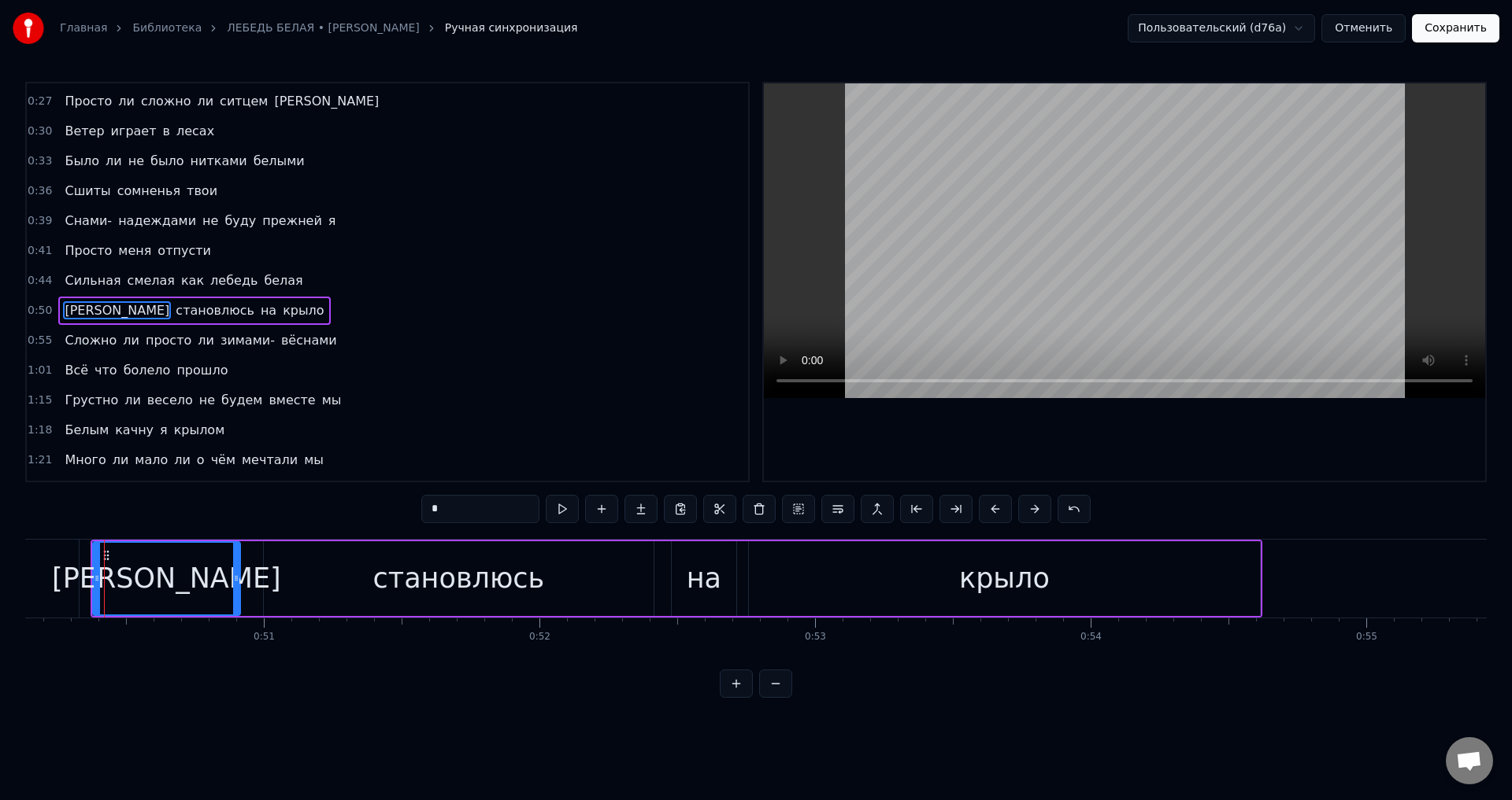
click at [68, 340] on span "Сложно" at bounding box center [90, 340] width 55 height 18
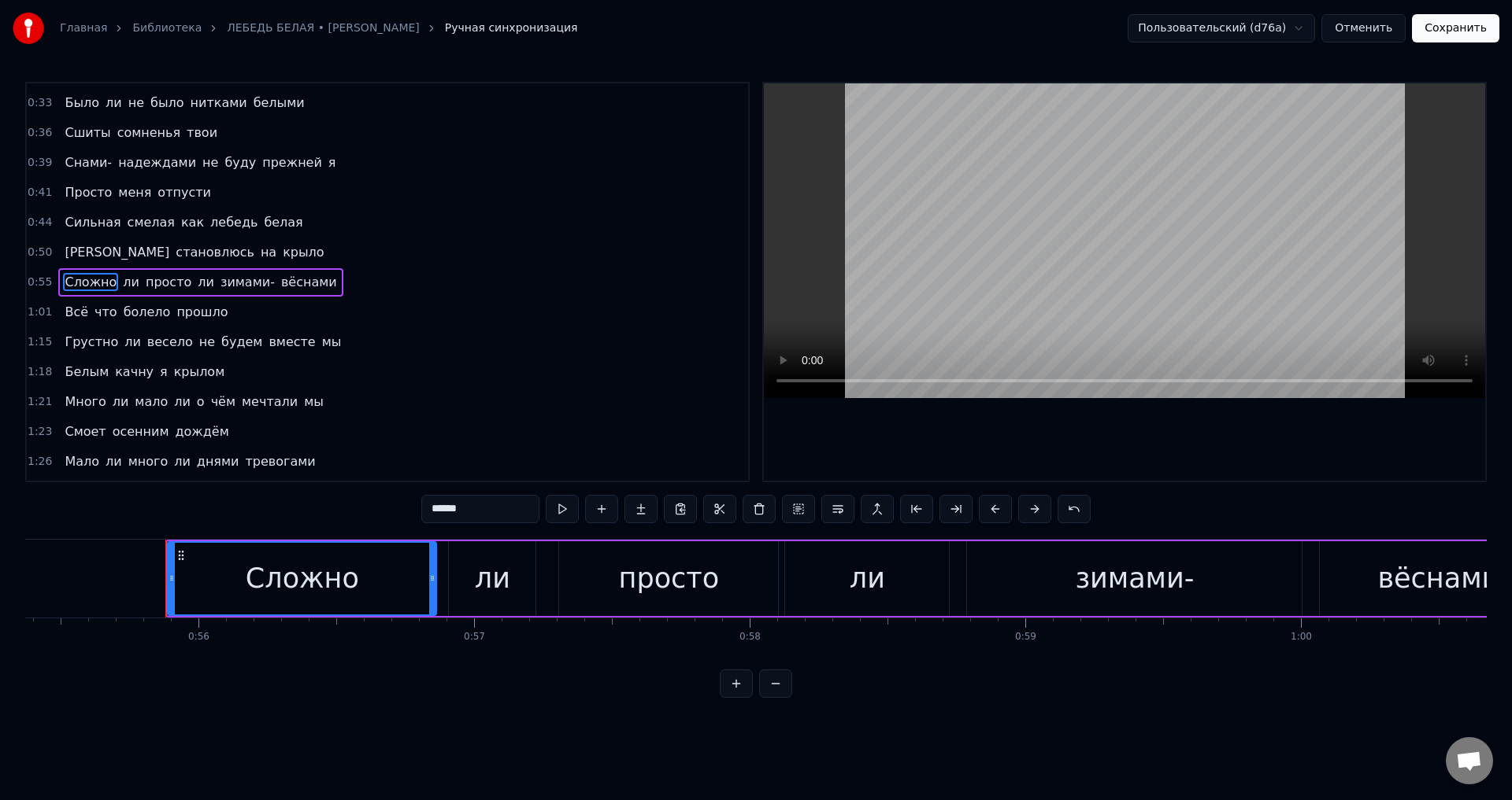
scroll to position [0, 15322]
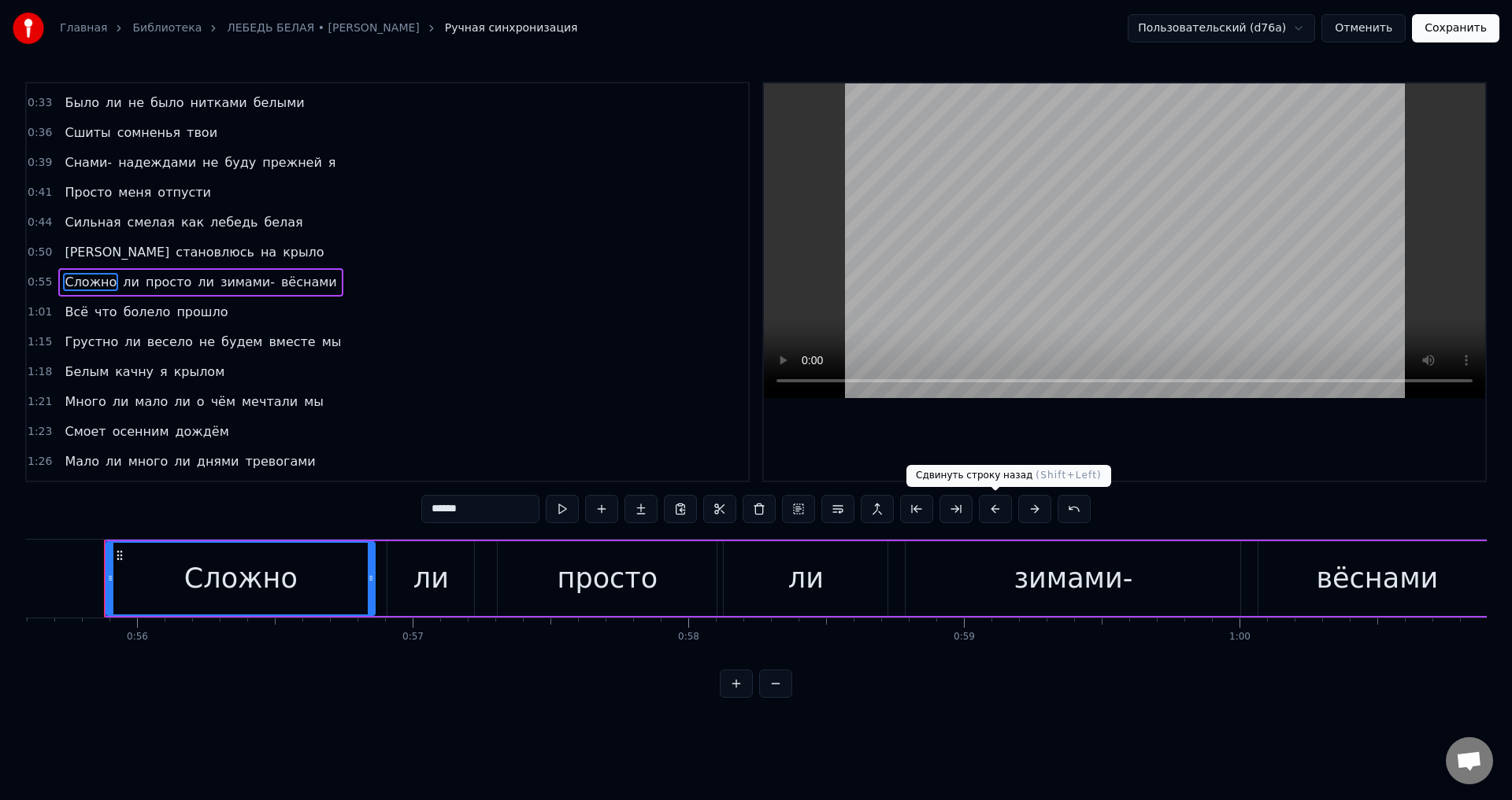
click at [993, 511] on button at bounding box center [996, 509] width 33 height 29
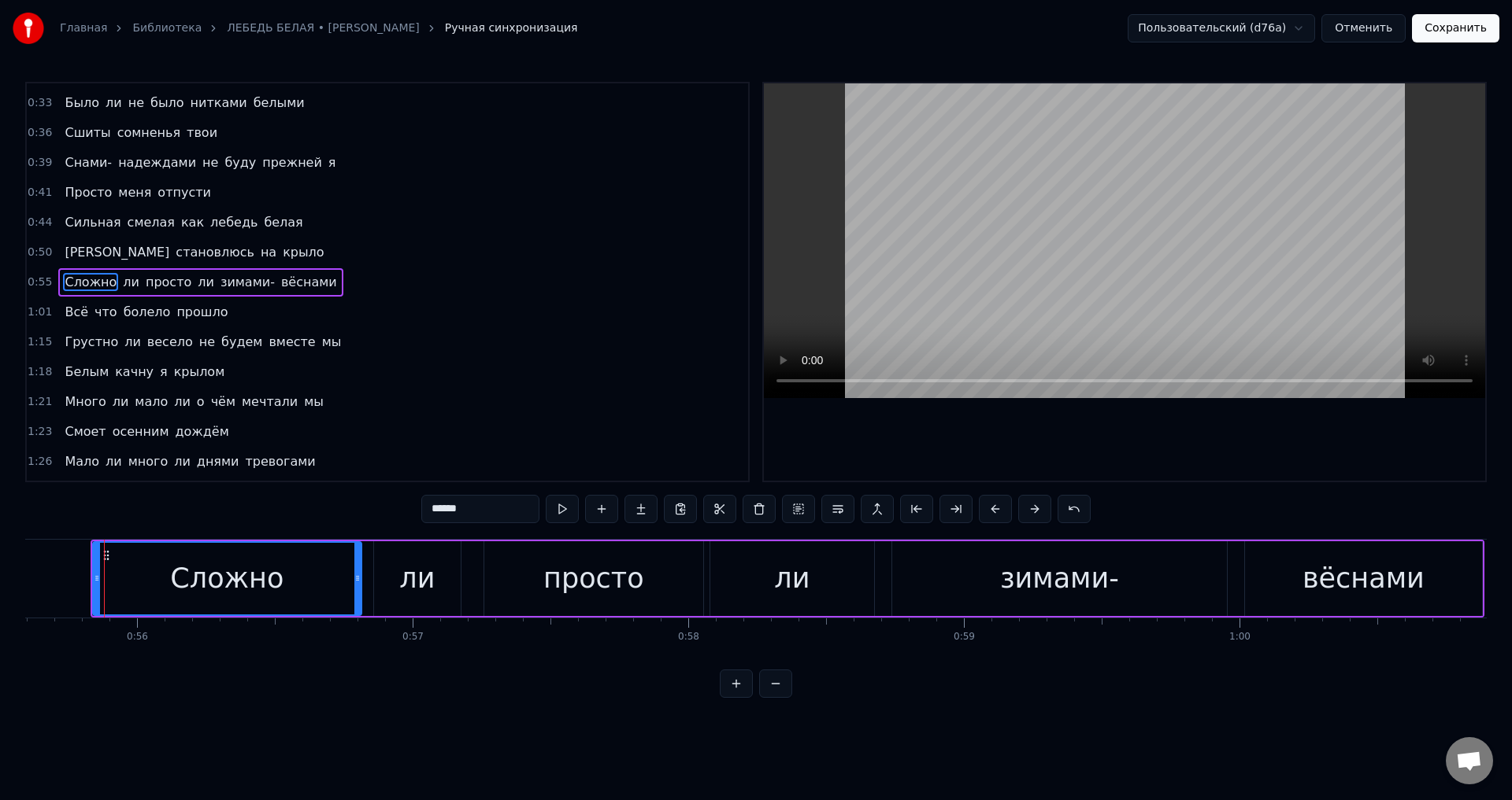
click at [63, 315] on span "Всё" at bounding box center [76, 312] width 27 height 18
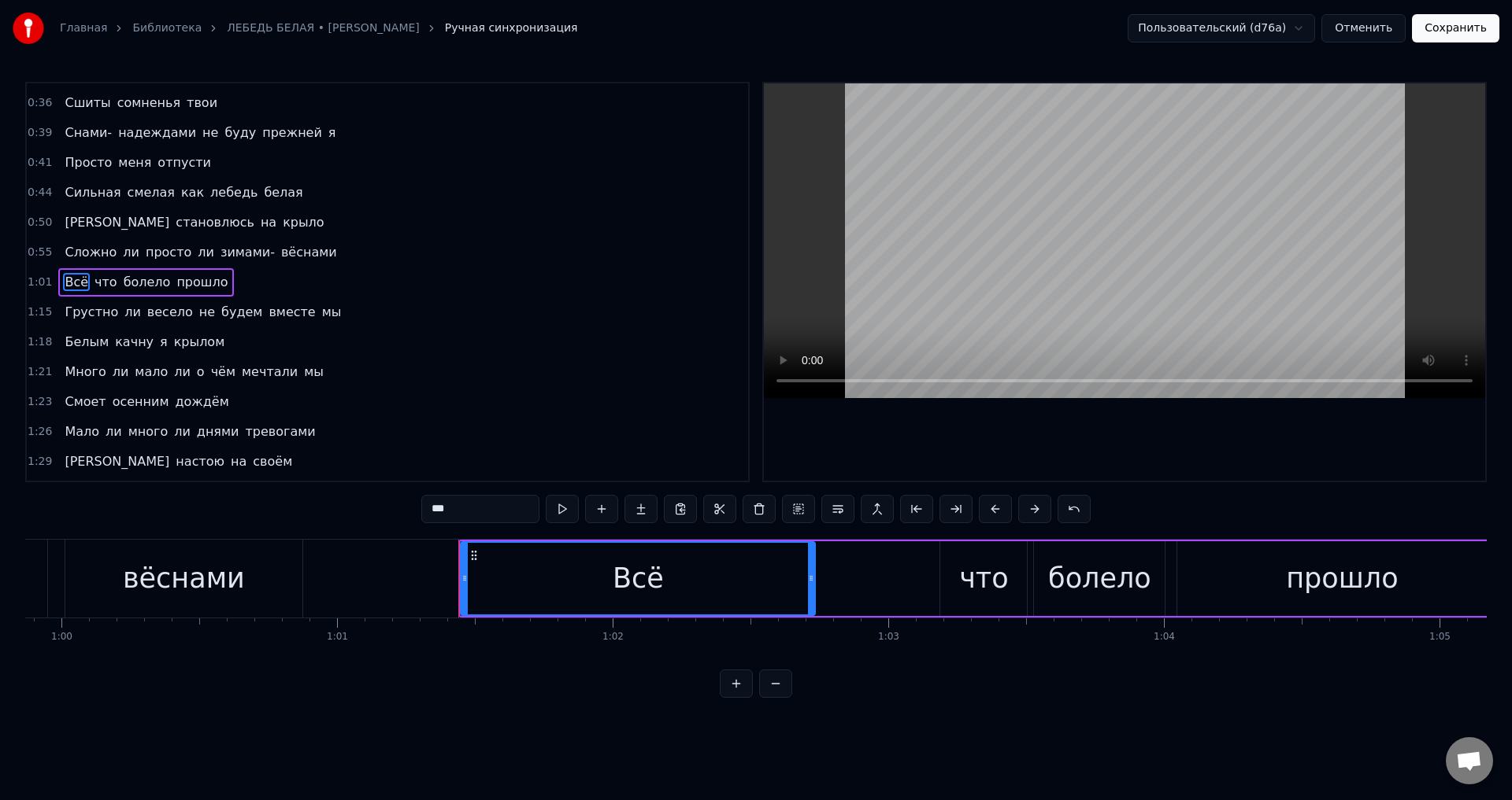
scroll to position [0, 16854]
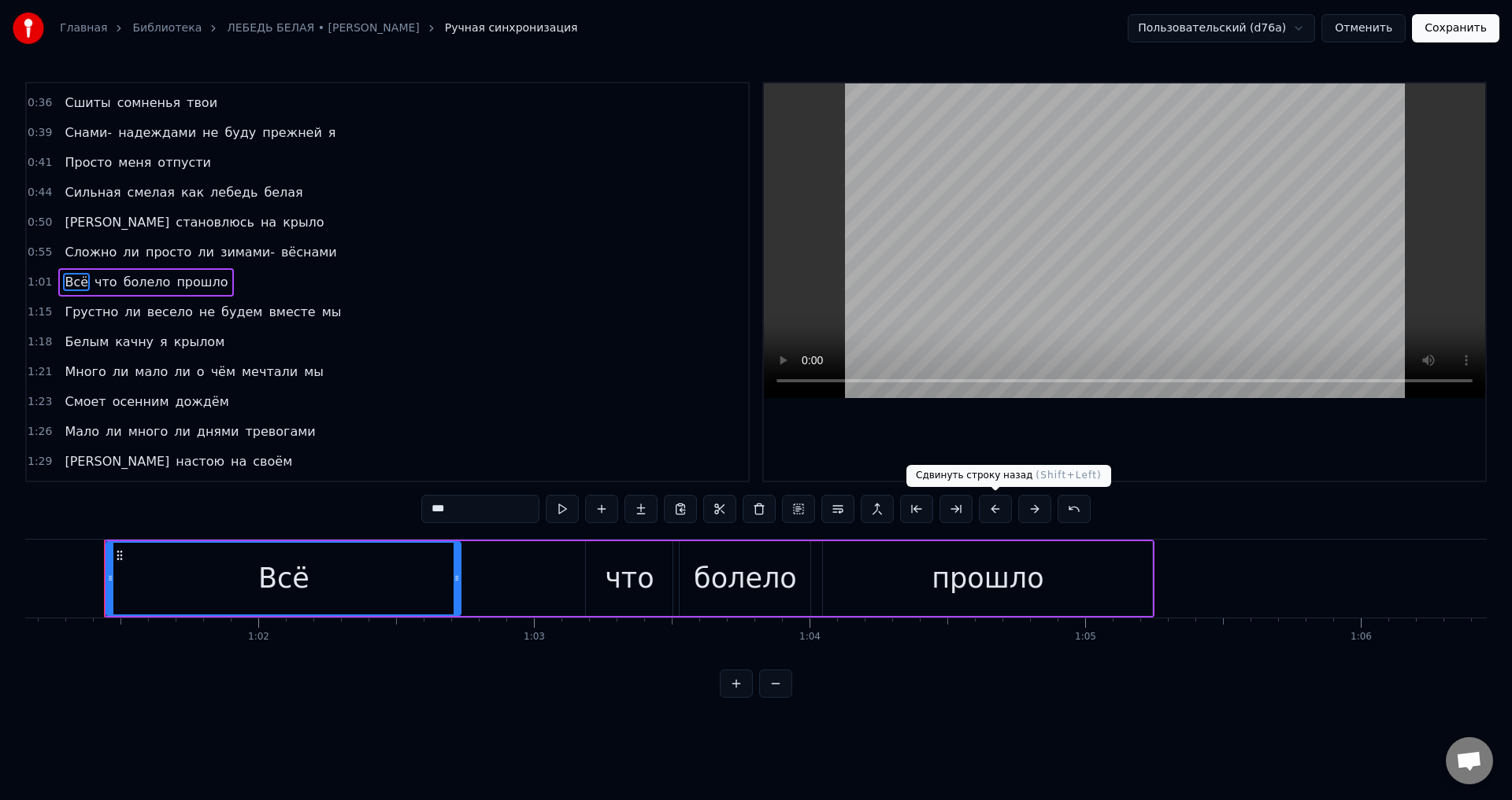
click at [994, 514] on button at bounding box center [996, 509] width 33 height 29
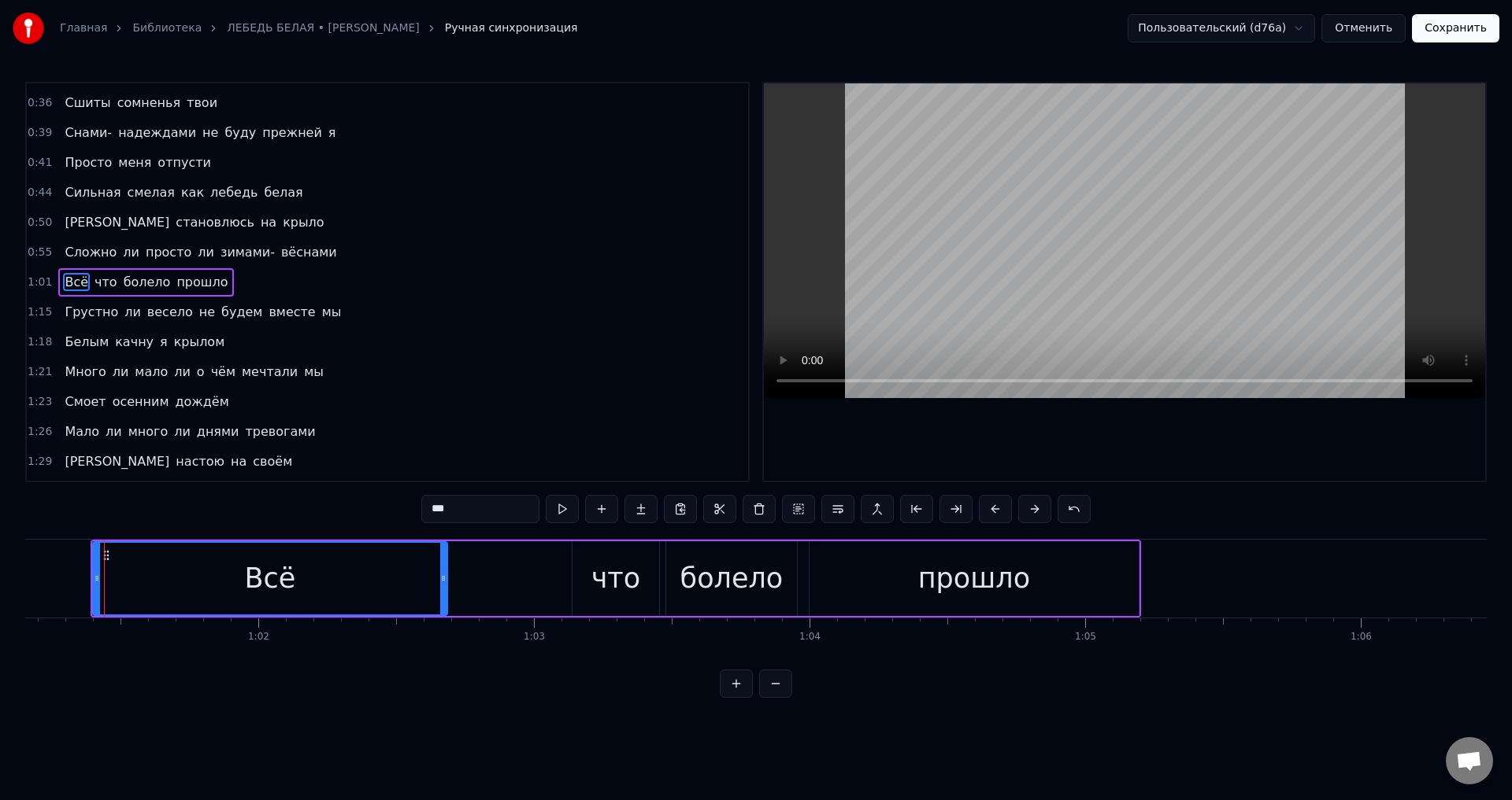
click at [77, 316] on span "Грустно" at bounding box center [91, 312] width 57 height 18
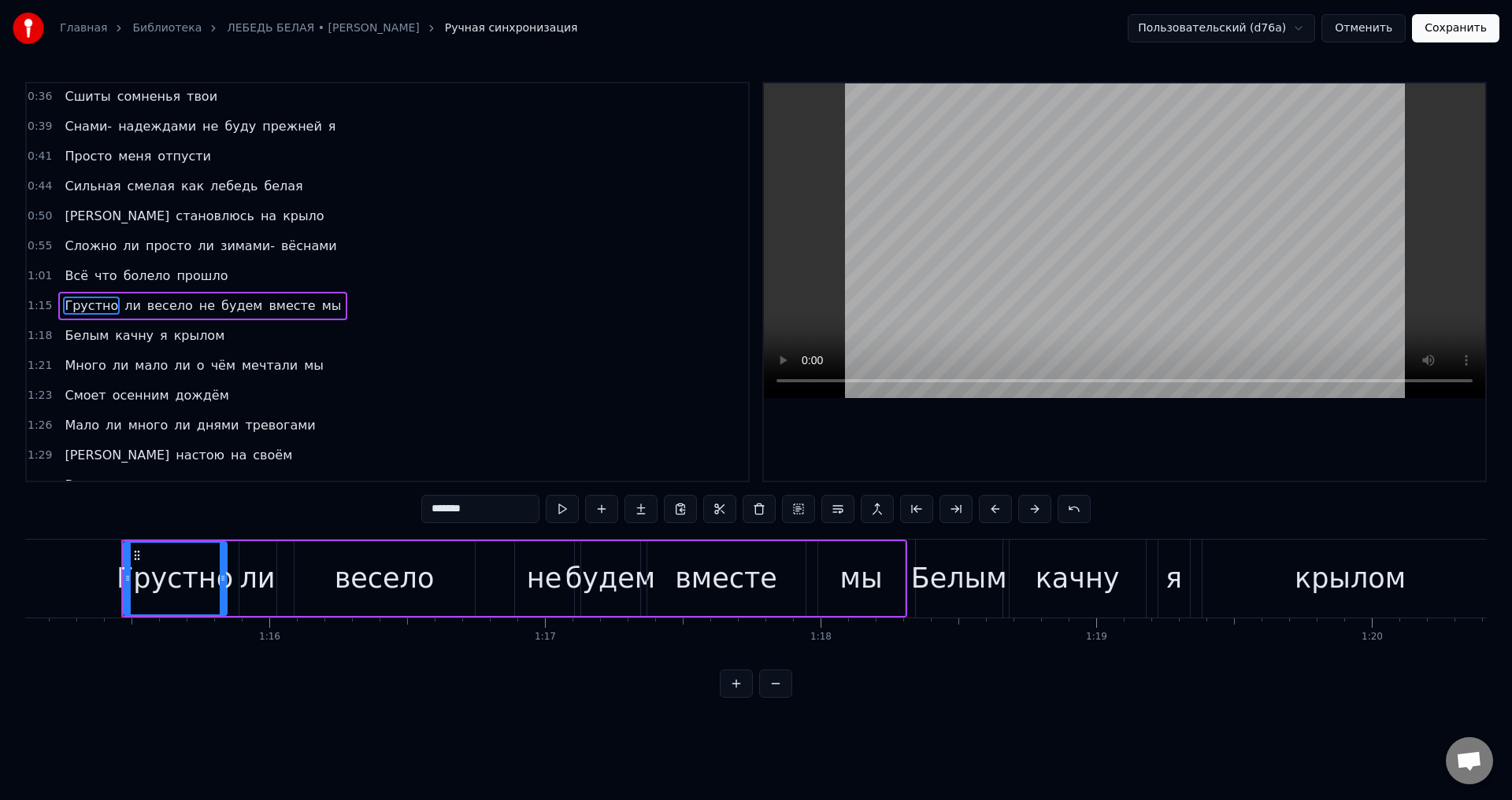
scroll to position [0, 20719]
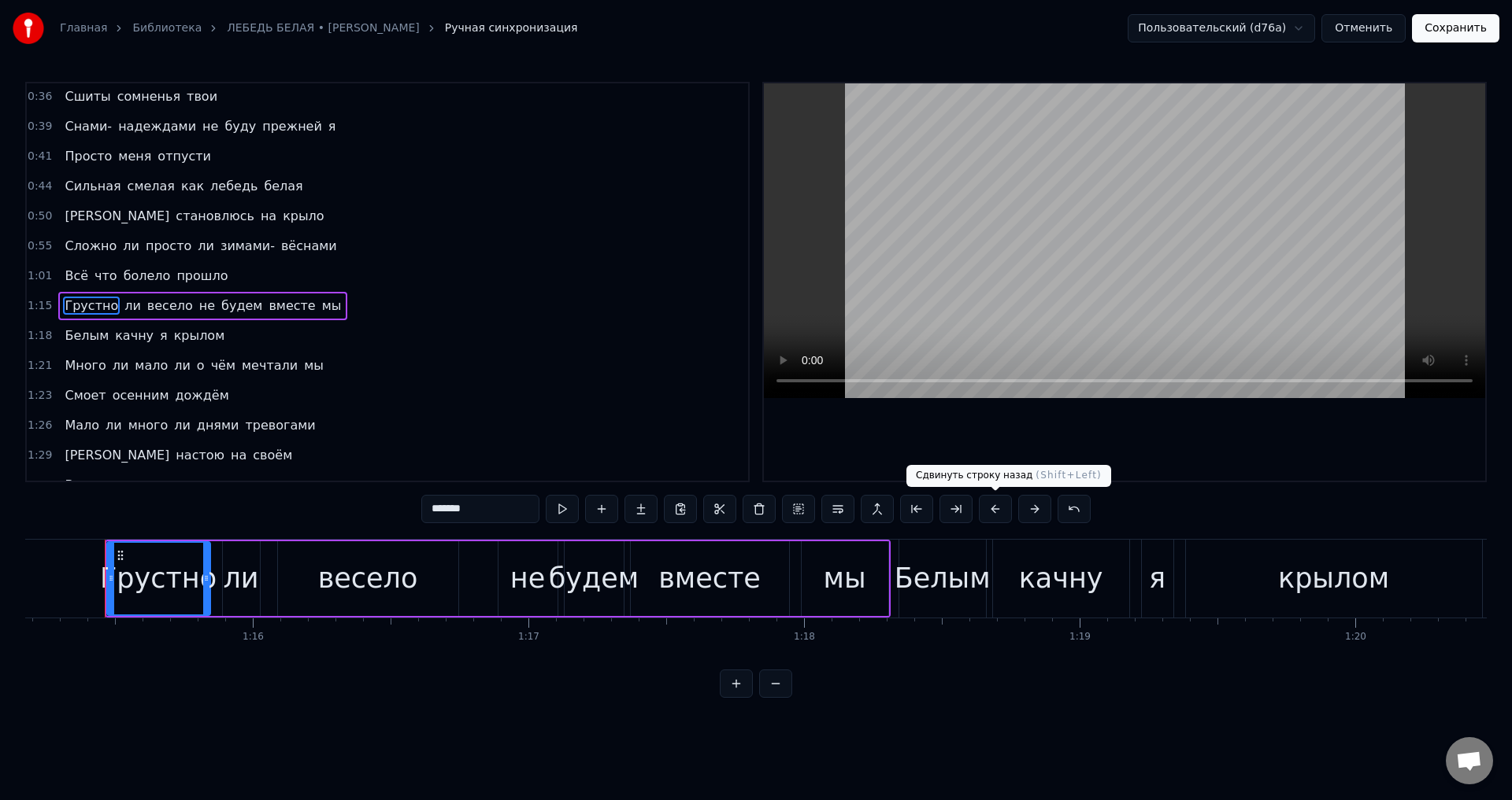
click at [996, 502] on button at bounding box center [996, 509] width 33 height 29
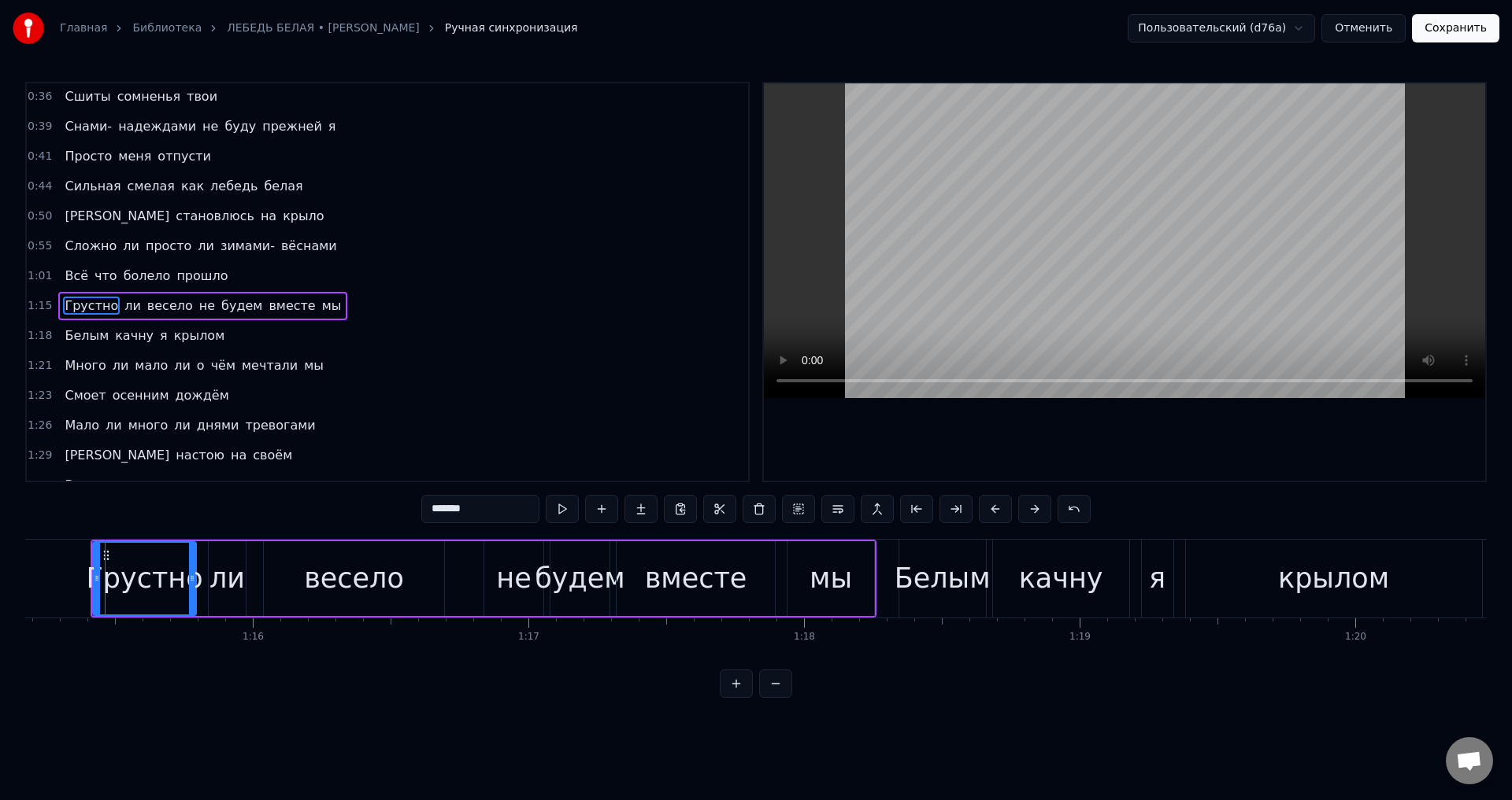
click at [81, 336] on span "Белым" at bounding box center [86, 335] width 47 height 18
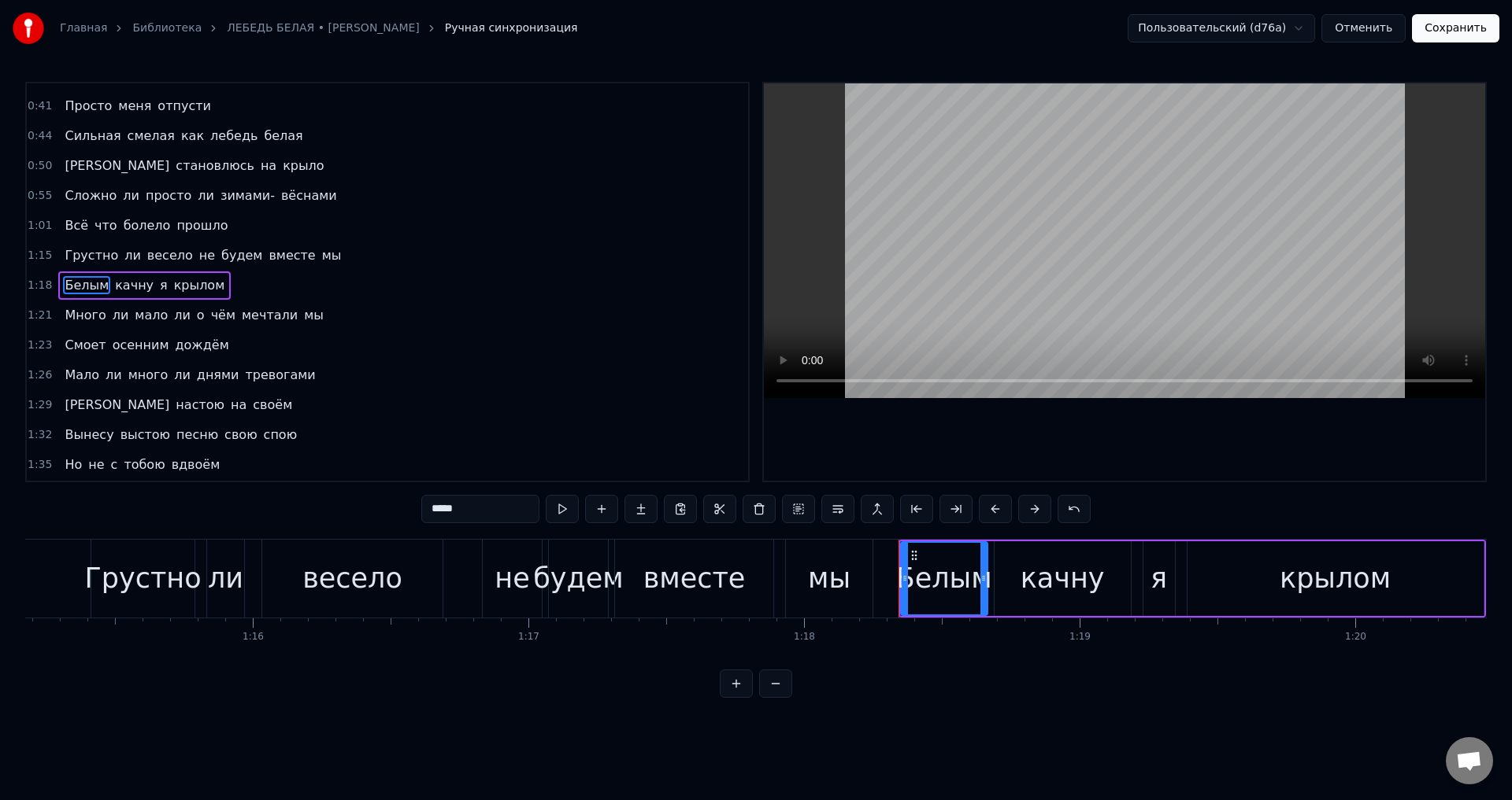
scroll to position [205, 0]
drag, startPoint x: 998, startPoint y: 511, endPoint x: 981, endPoint y: 516, distance: 17.7
click at [998, 512] on button at bounding box center [996, 509] width 33 height 29
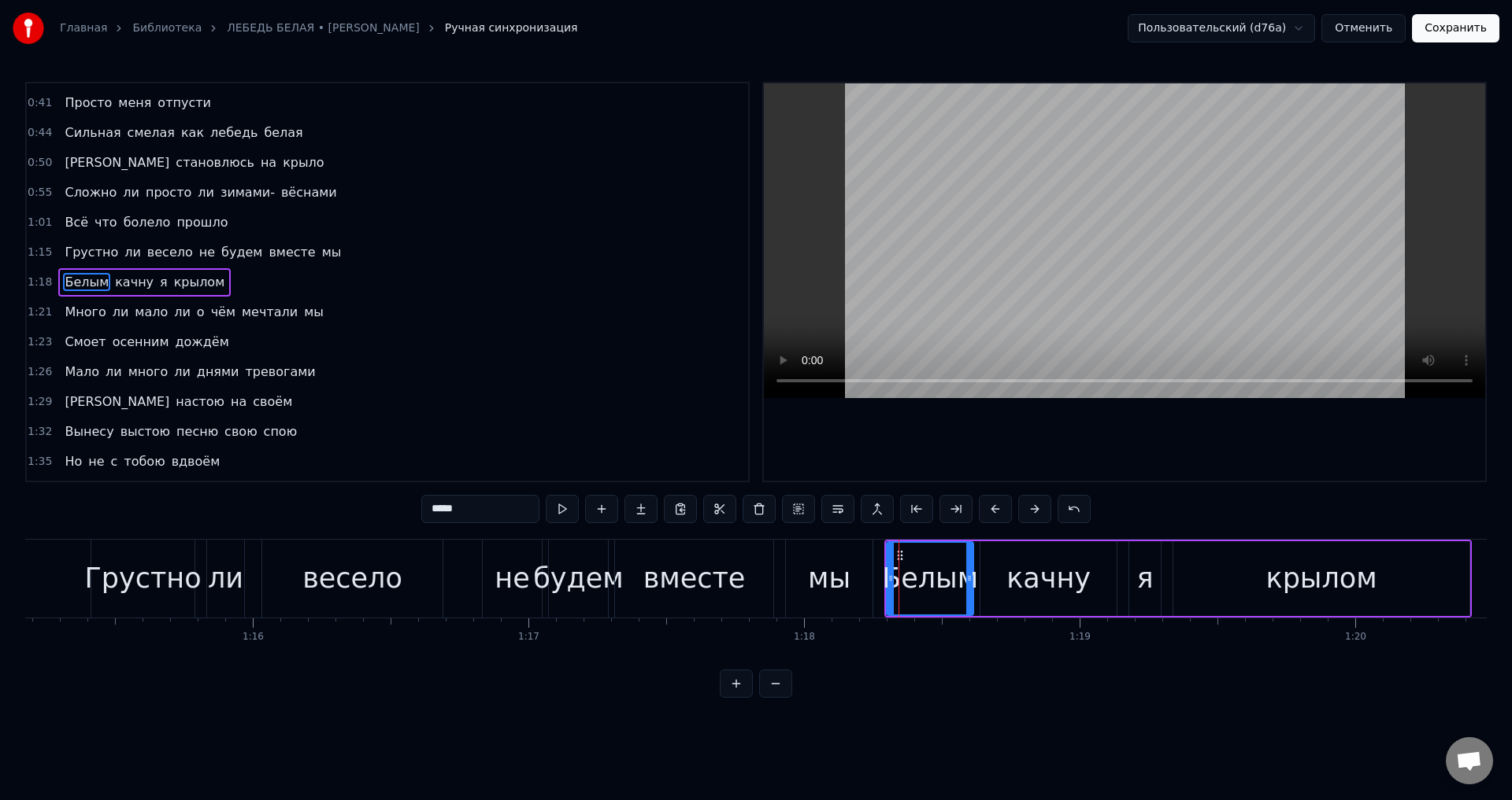
click at [82, 319] on span "Много" at bounding box center [84, 312] width 44 height 18
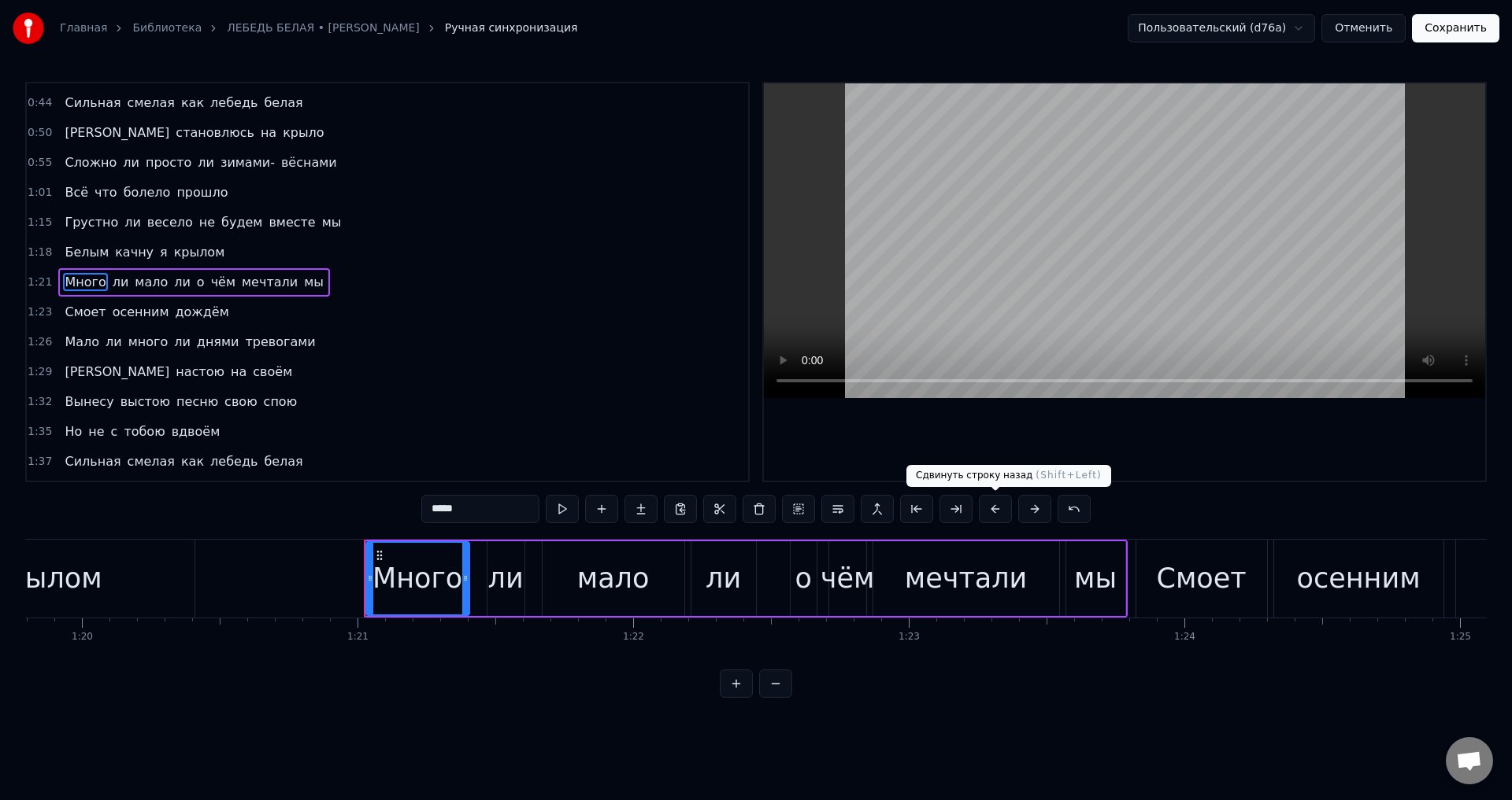
scroll to position [0, 22251]
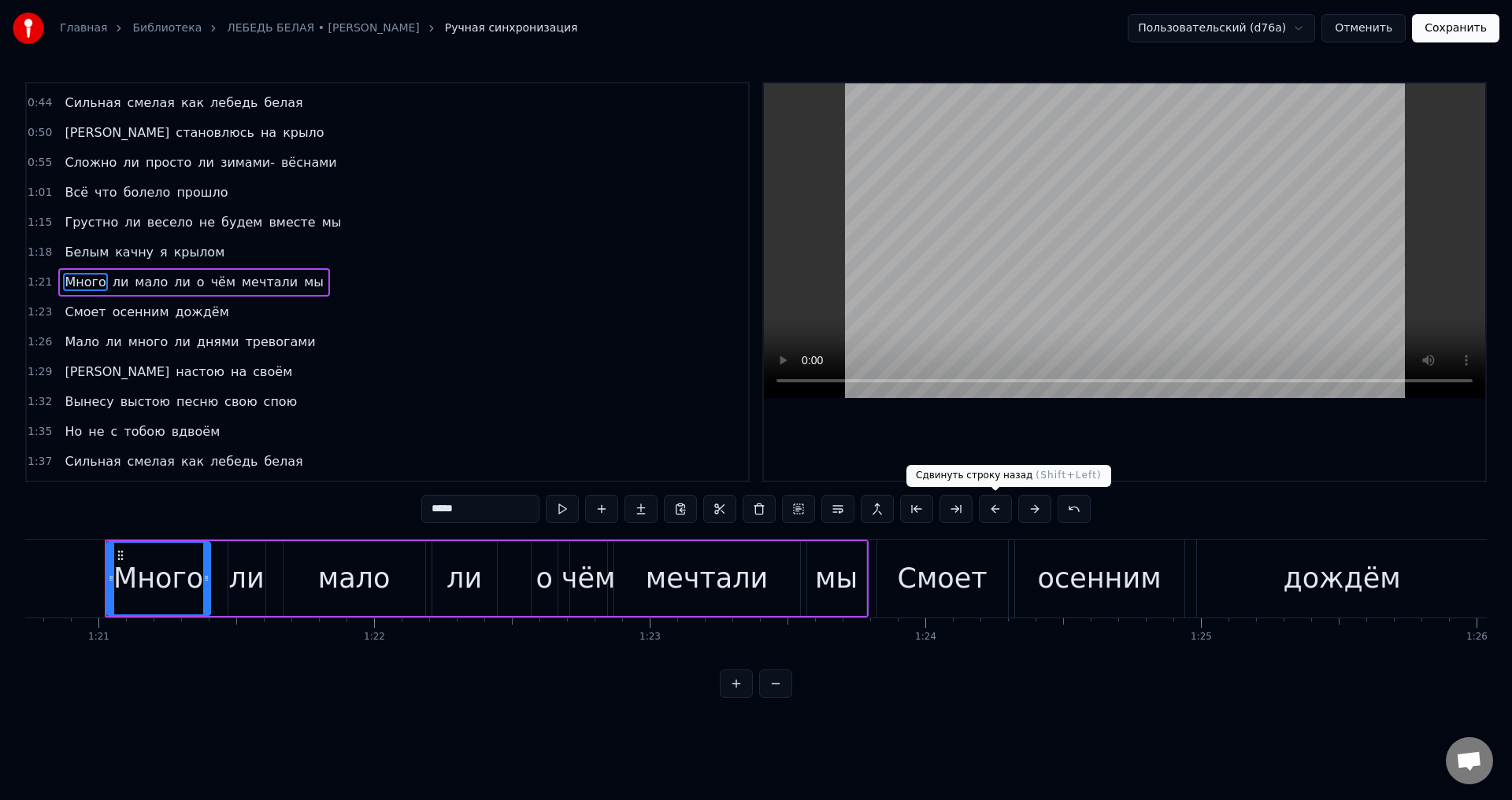
click at [1002, 507] on button at bounding box center [996, 509] width 33 height 29
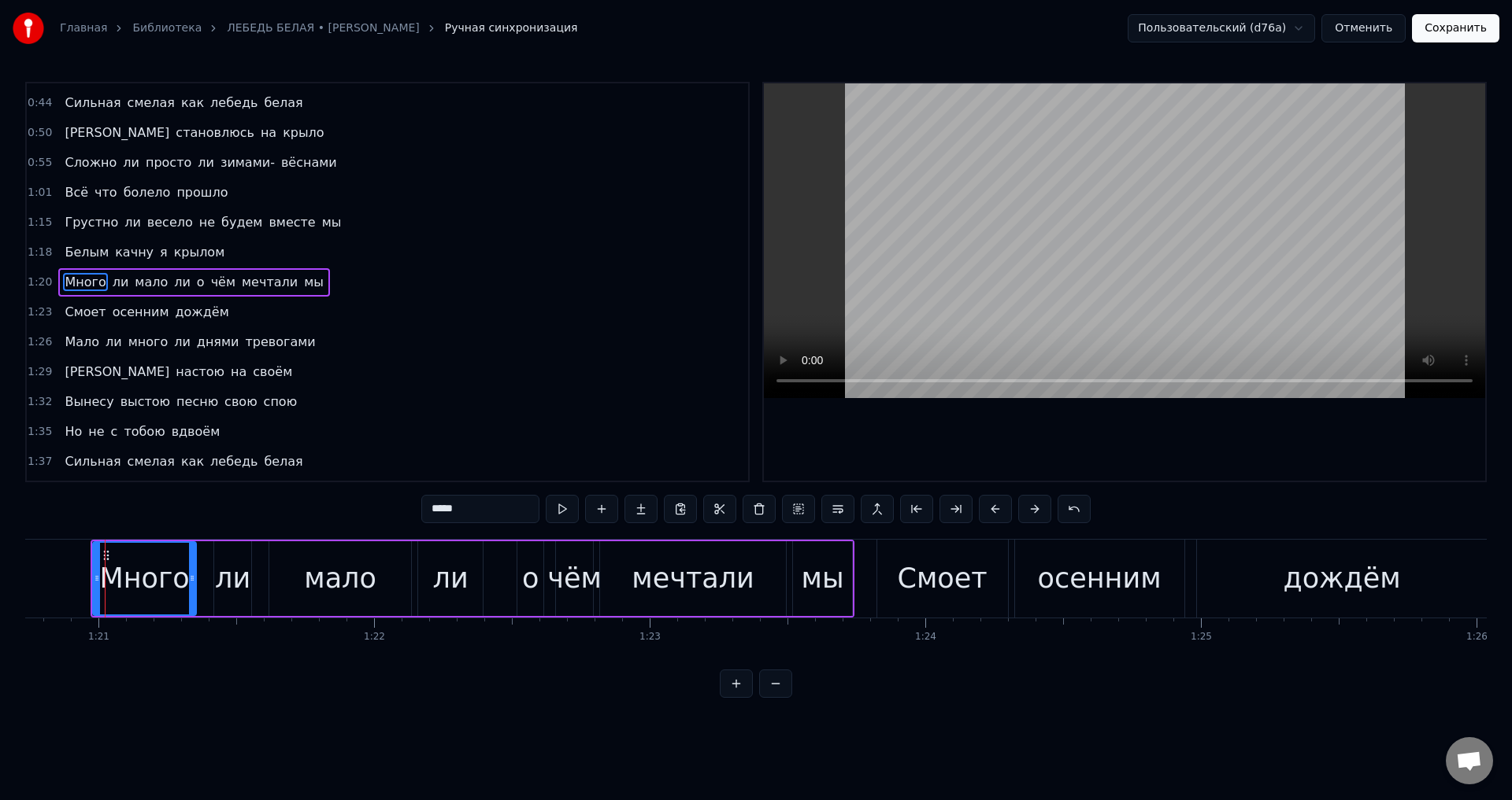
click at [88, 313] on span "Смоет" at bounding box center [84, 312] width 44 height 18
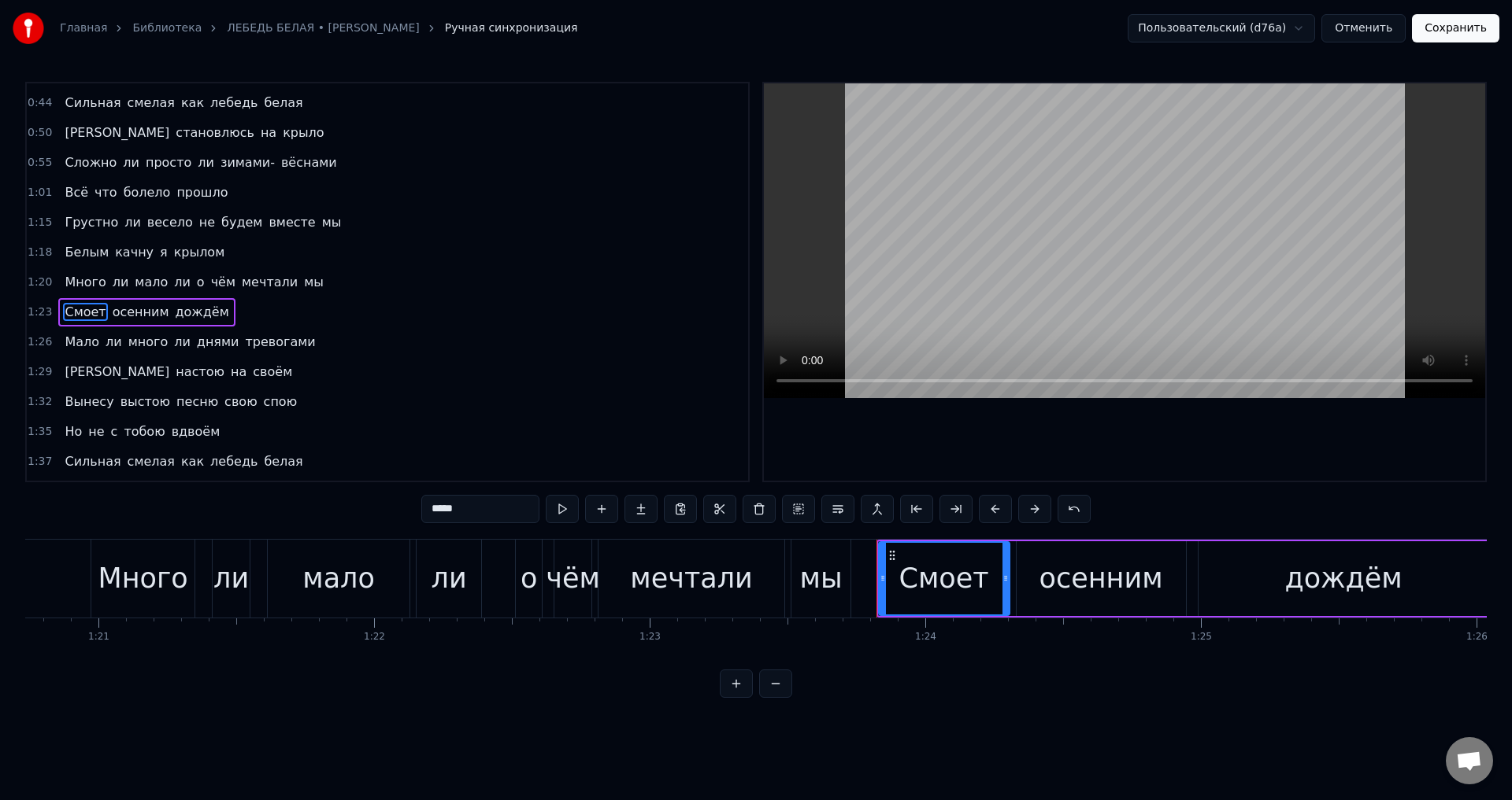
scroll to position [265, 0]
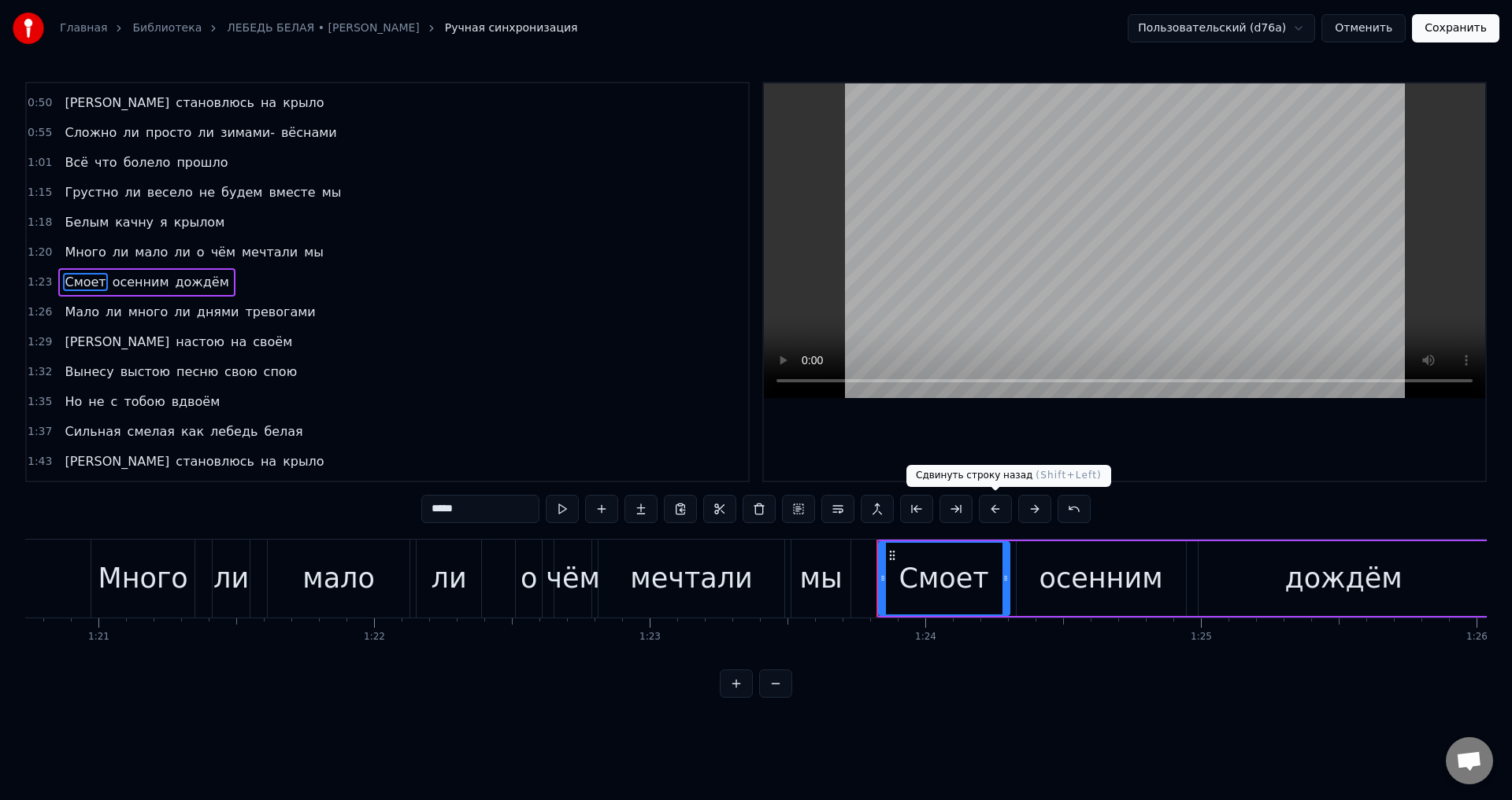
click at [997, 509] on button at bounding box center [996, 509] width 33 height 29
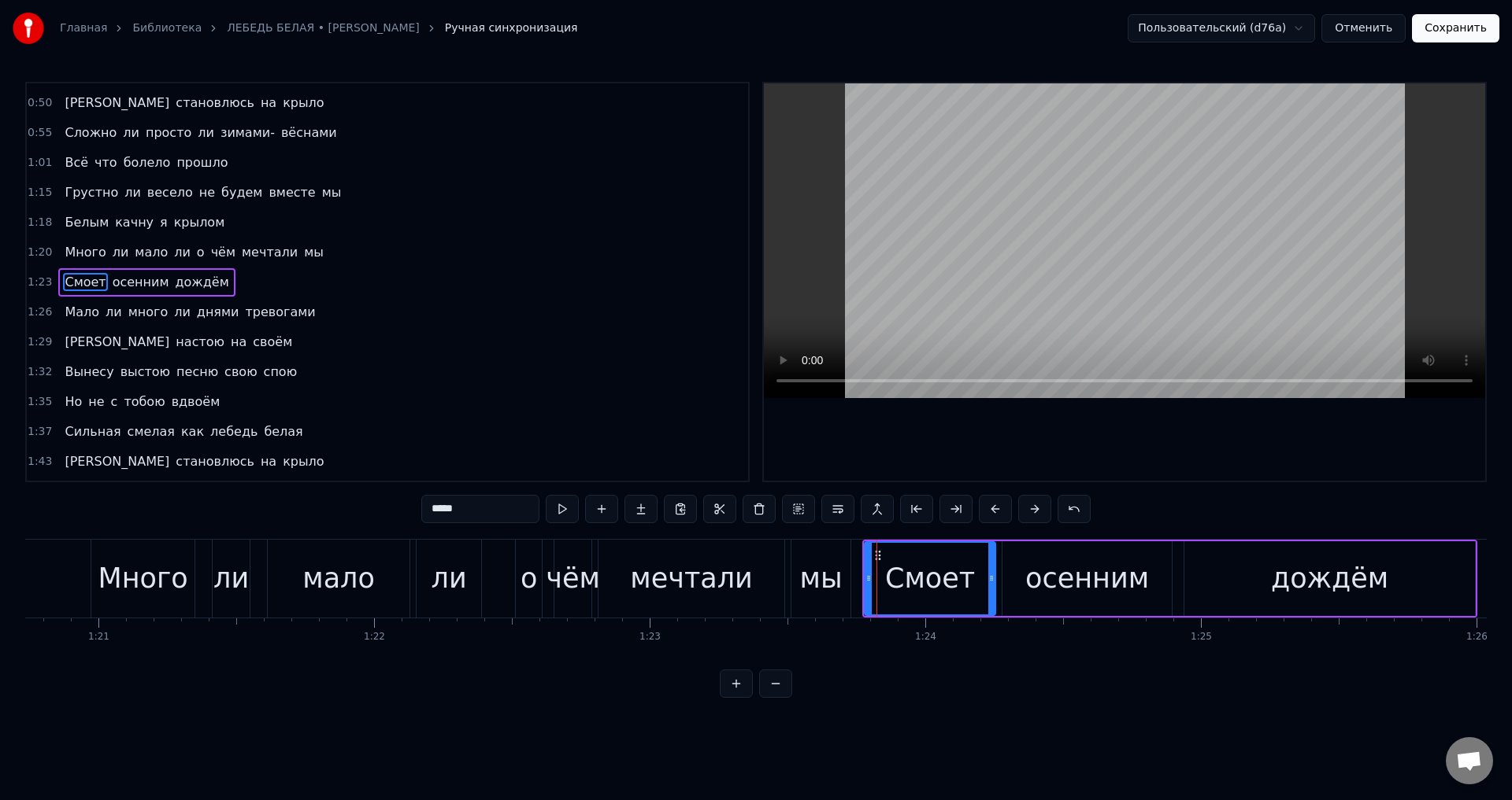
click at [78, 316] on span "Мало" at bounding box center [81, 312] width 37 height 18
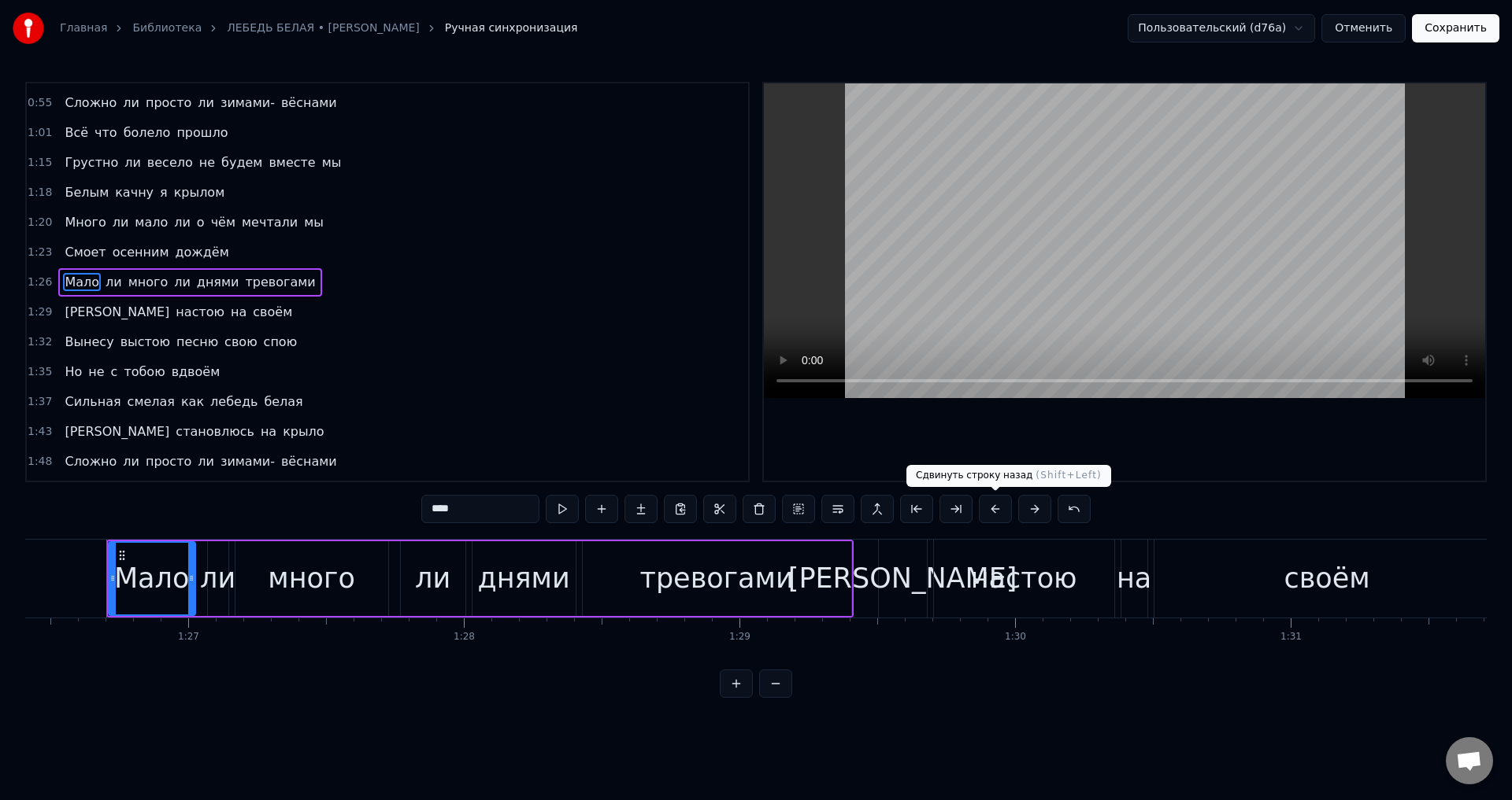
scroll to position [0, 23816]
drag, startPoint x: 1001, startPoint y: 511, endPoint x: 916, endPoint y: 530, distance: 87.1
click at [1000, 511] on button at bounding box center [996, 509] width 33 height 29
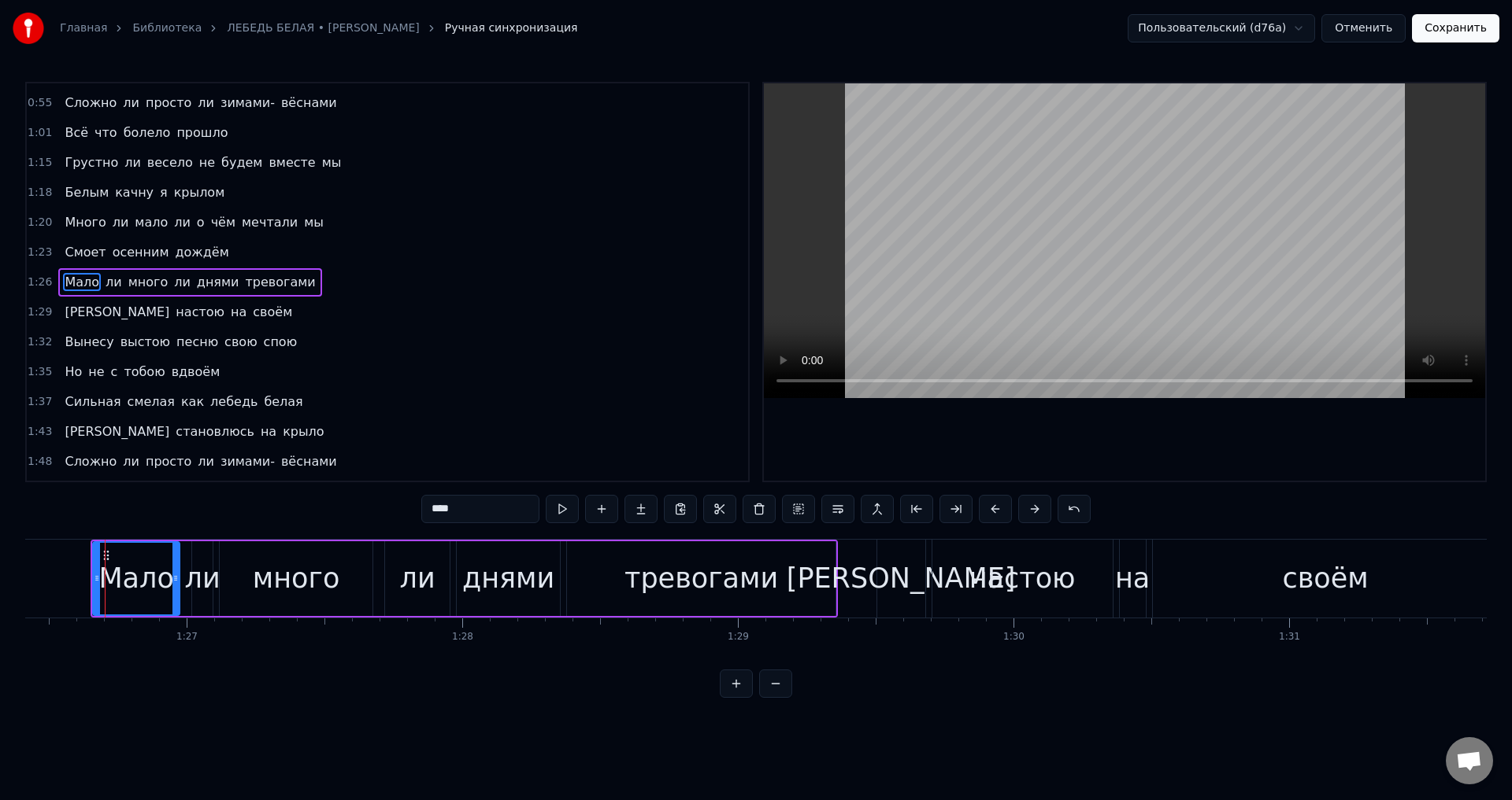
drag, startPoint x: 64, startPoint y: 308, endPoint x: 103, endPoint y: 333, distance: 46.3
click at [64, 309] on span "[PERSON_NAME]" at bounding box center [117, 312] width 108 height 18
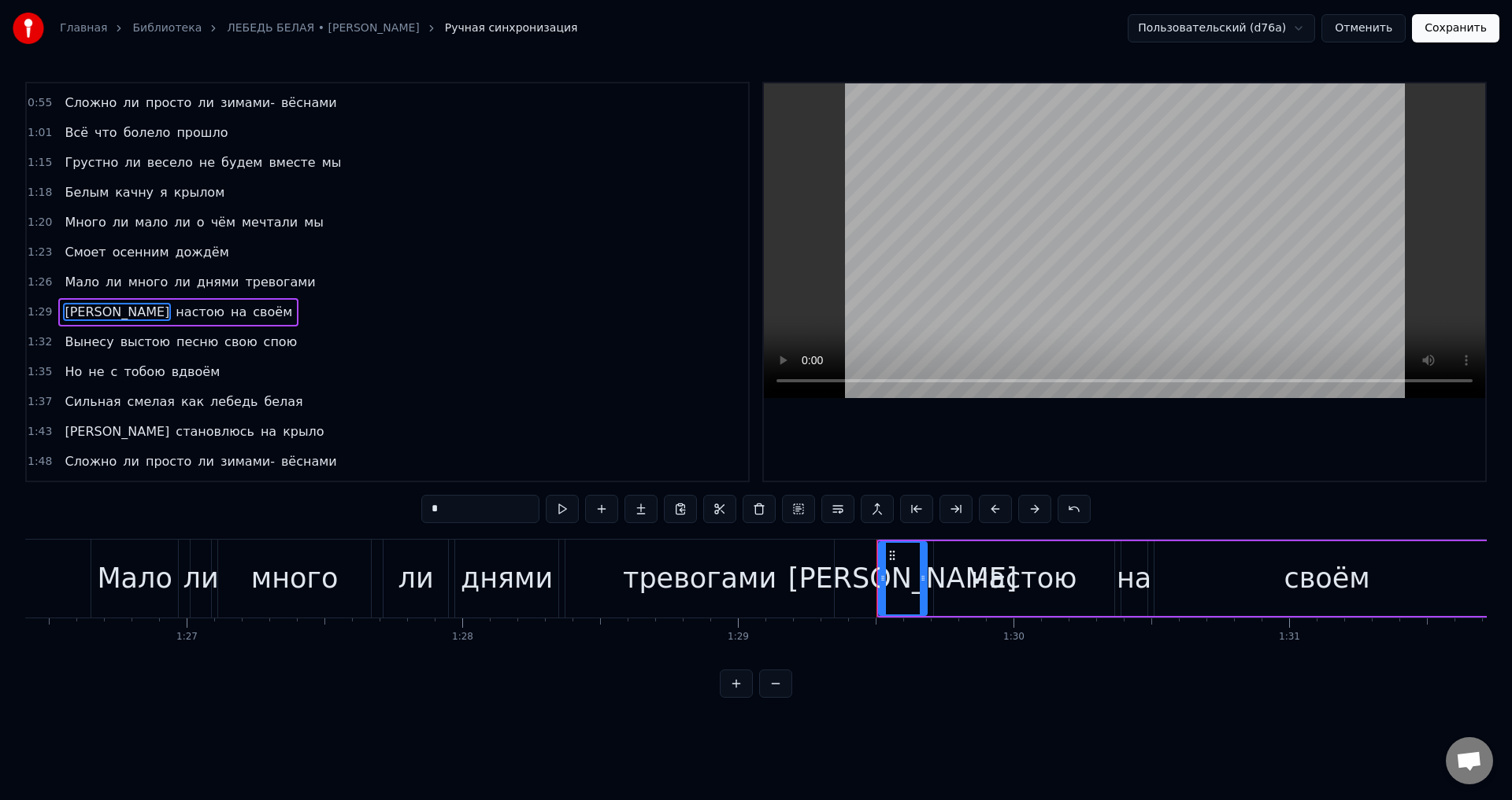
scroll to position [324, 0]
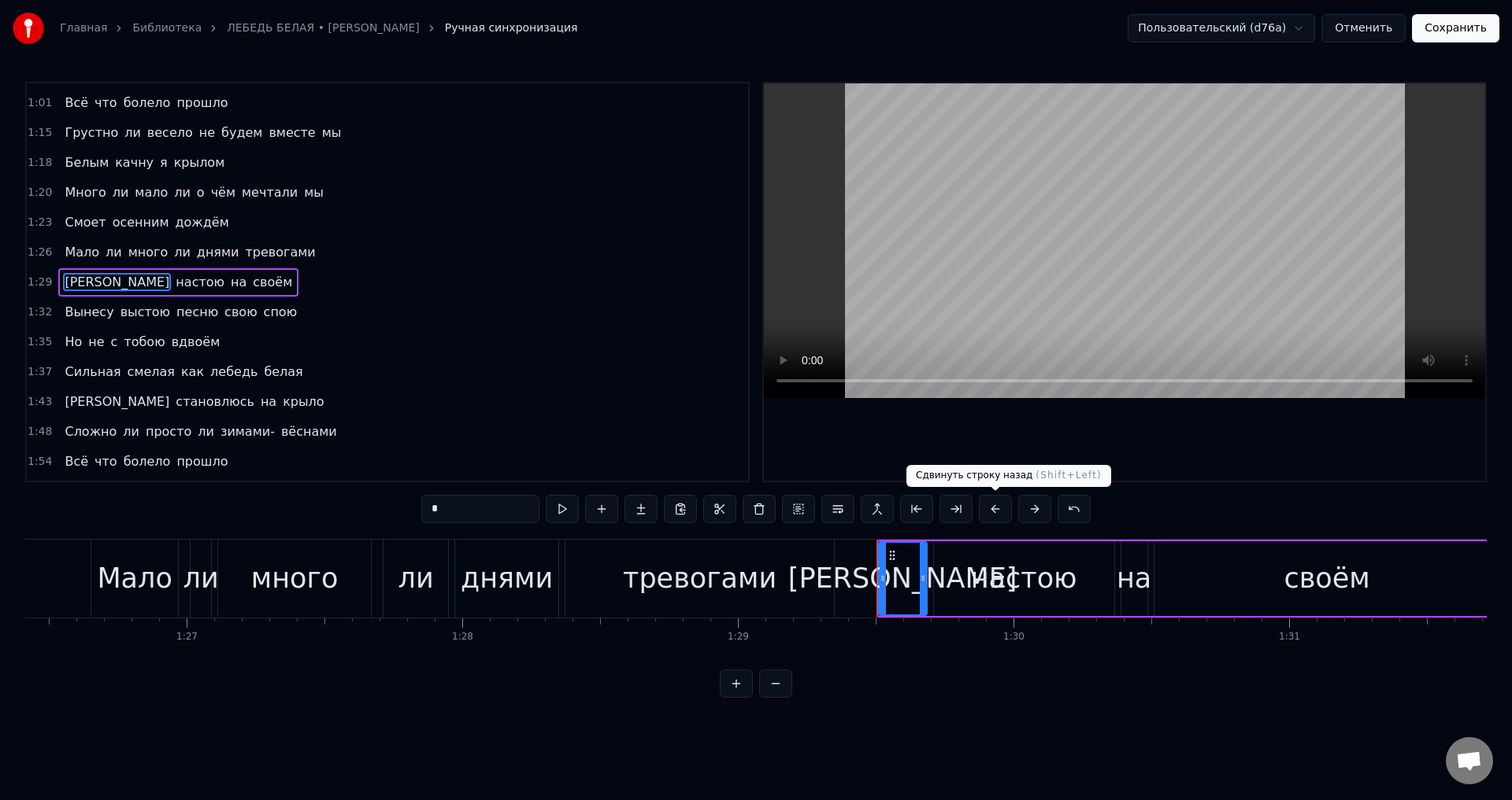
click at [988, 509] on button at bounding box center [996, 509] width 33 height 29
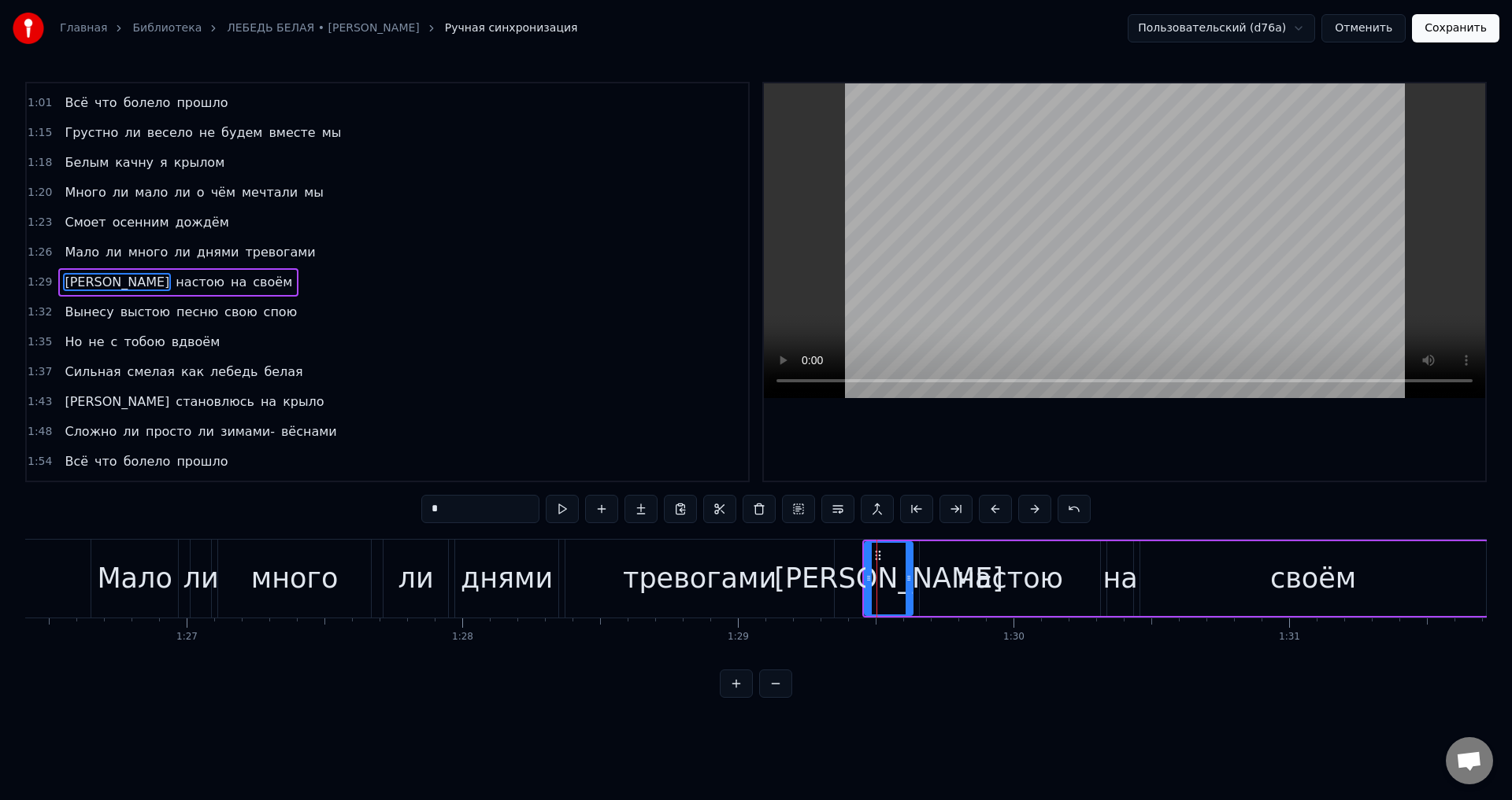
click at [66, 320] on span "Вынесу" at bounding box center [89, 312] width 52 height 18
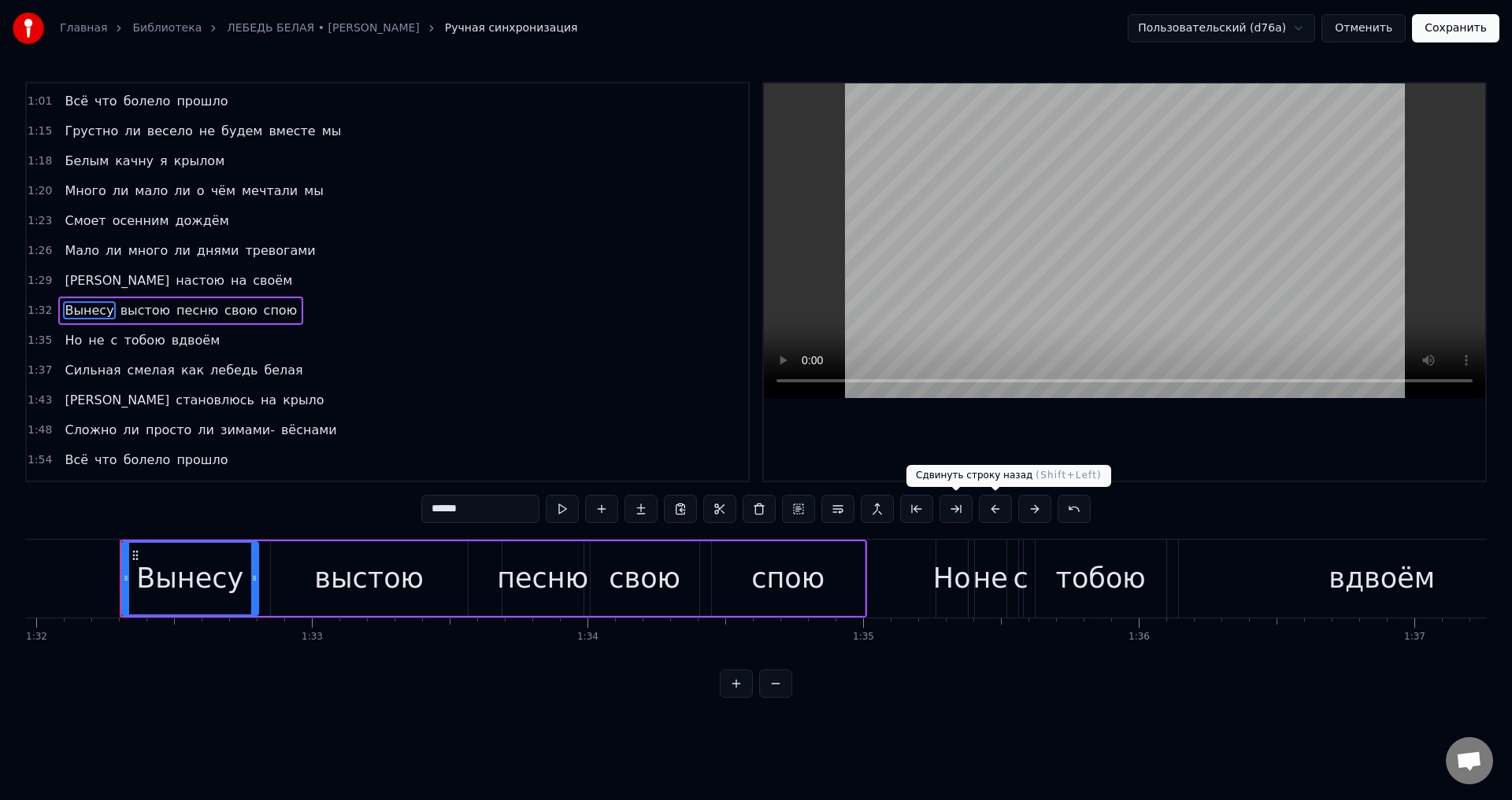
scroll to position [0, 25360]
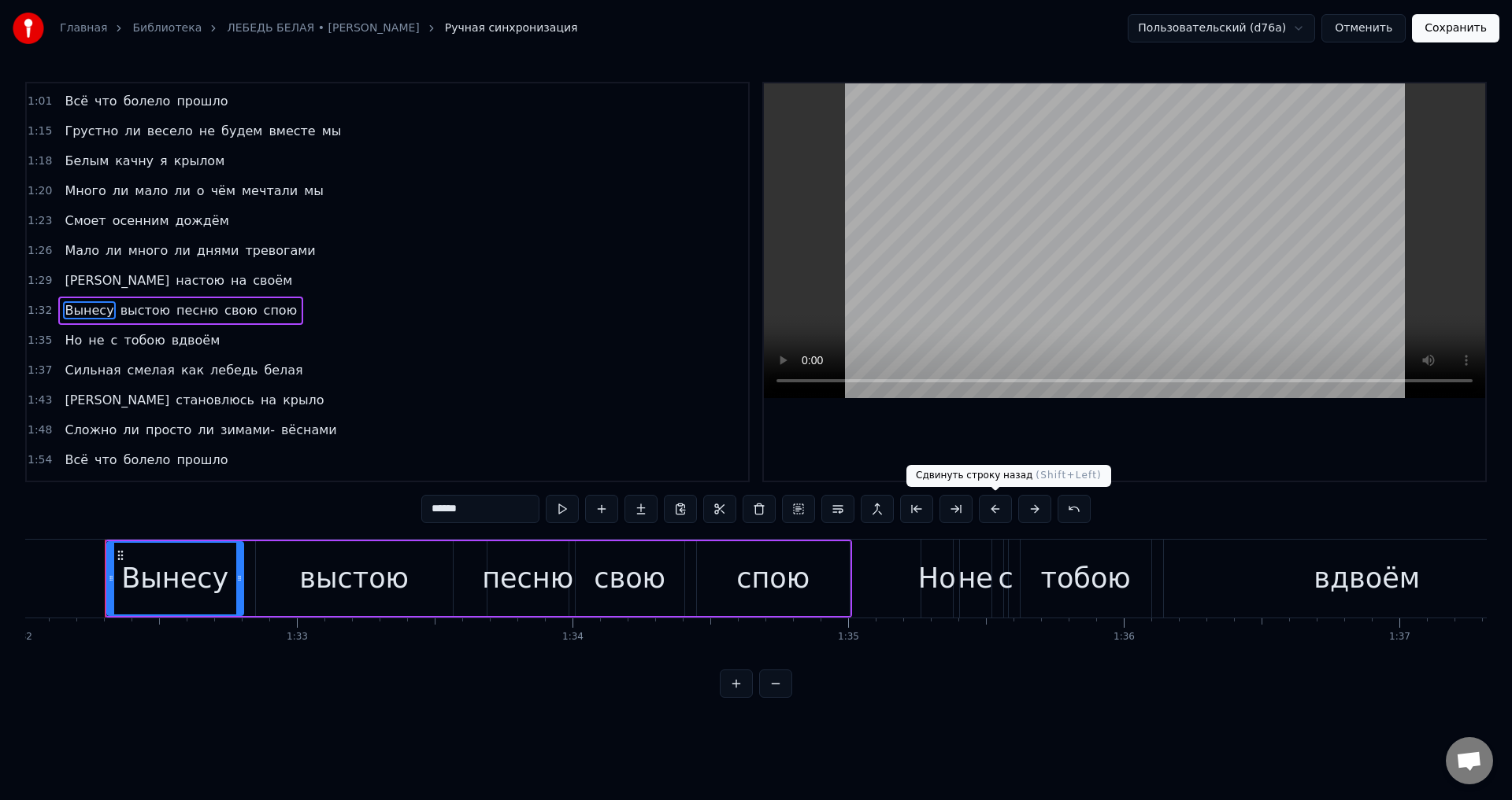
click at [998, 506] on button at bounding box center [996, 509] width 33 height 29
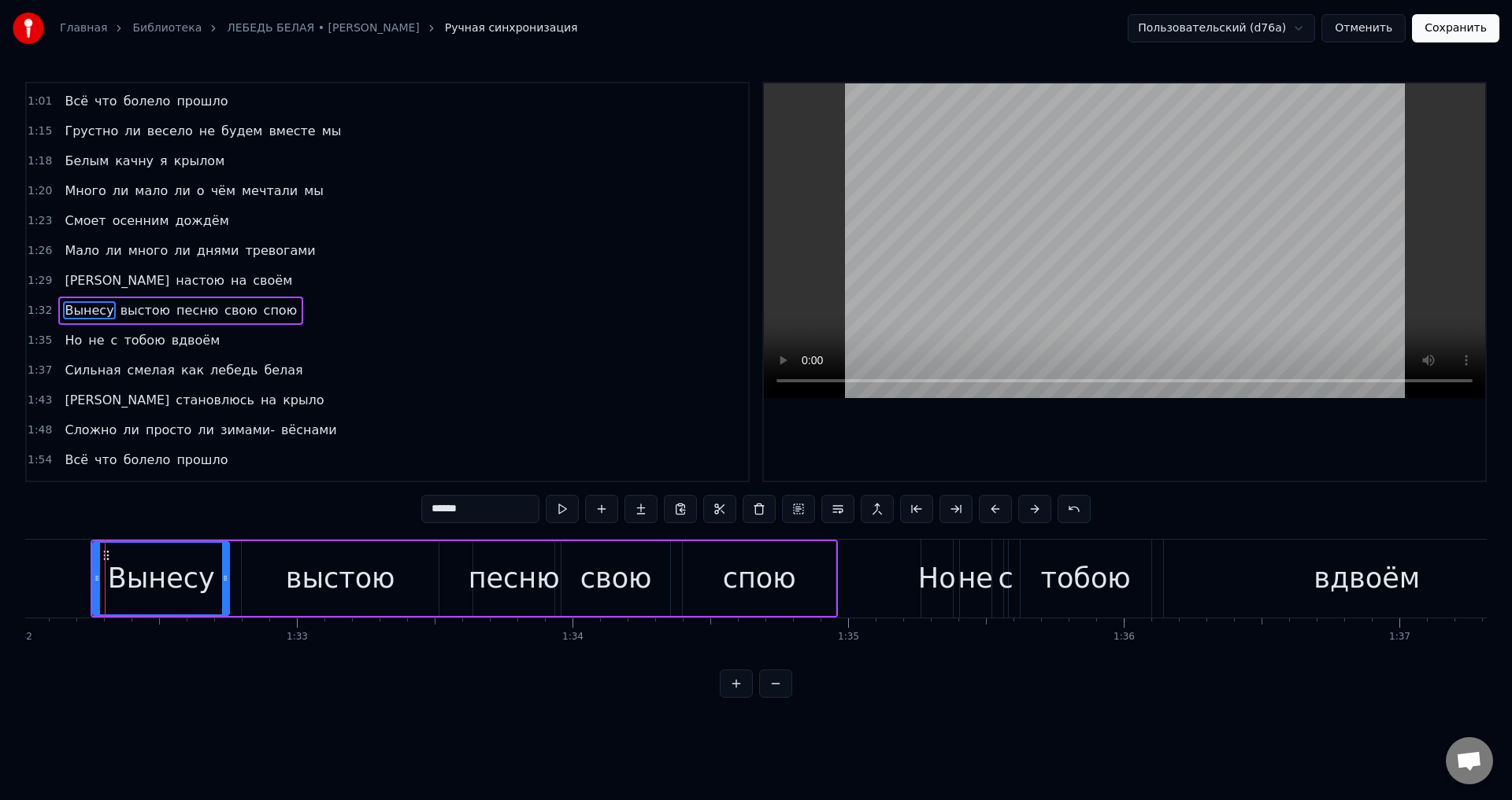
click at [69, 339] on span "Но" at bounding box center [73, 340] width 21 height 18
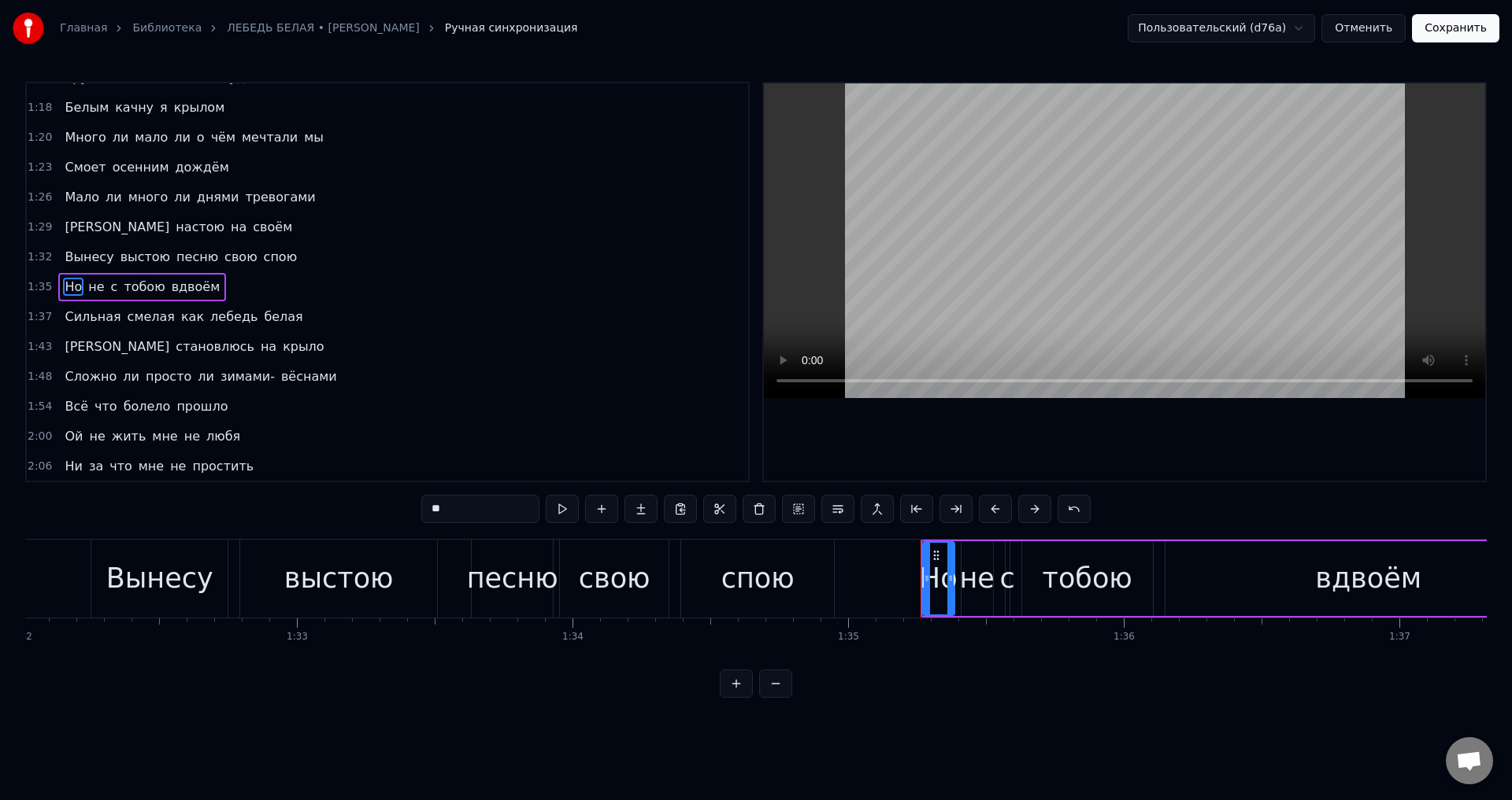
scroll to position [384, 0]
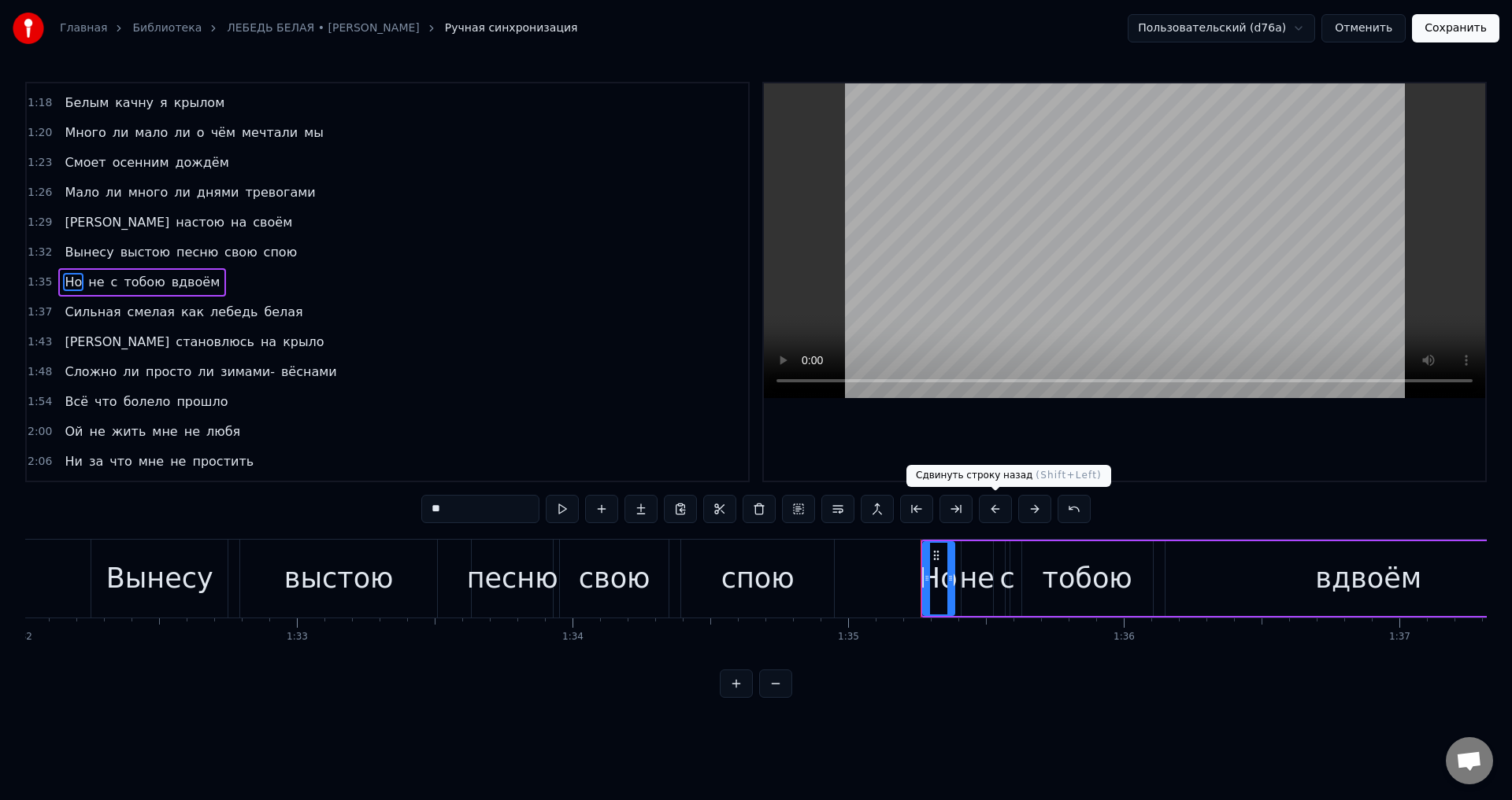
click at [997, 506] on button at bounding box center [996, 509] width 33 height 29
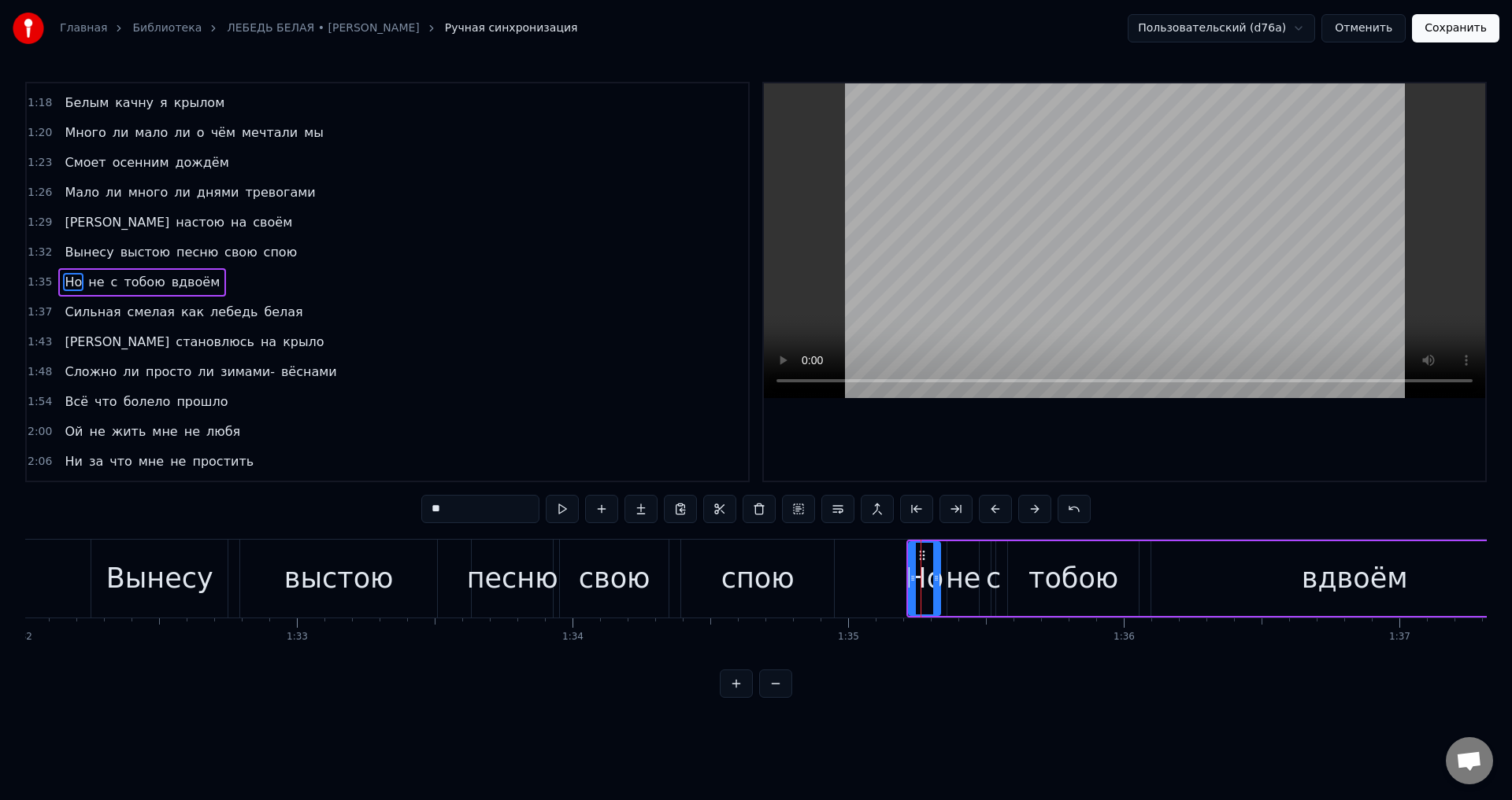
click at [66, 316] on span "Сильная" at bounding box center [92, 312] width 59 height 18
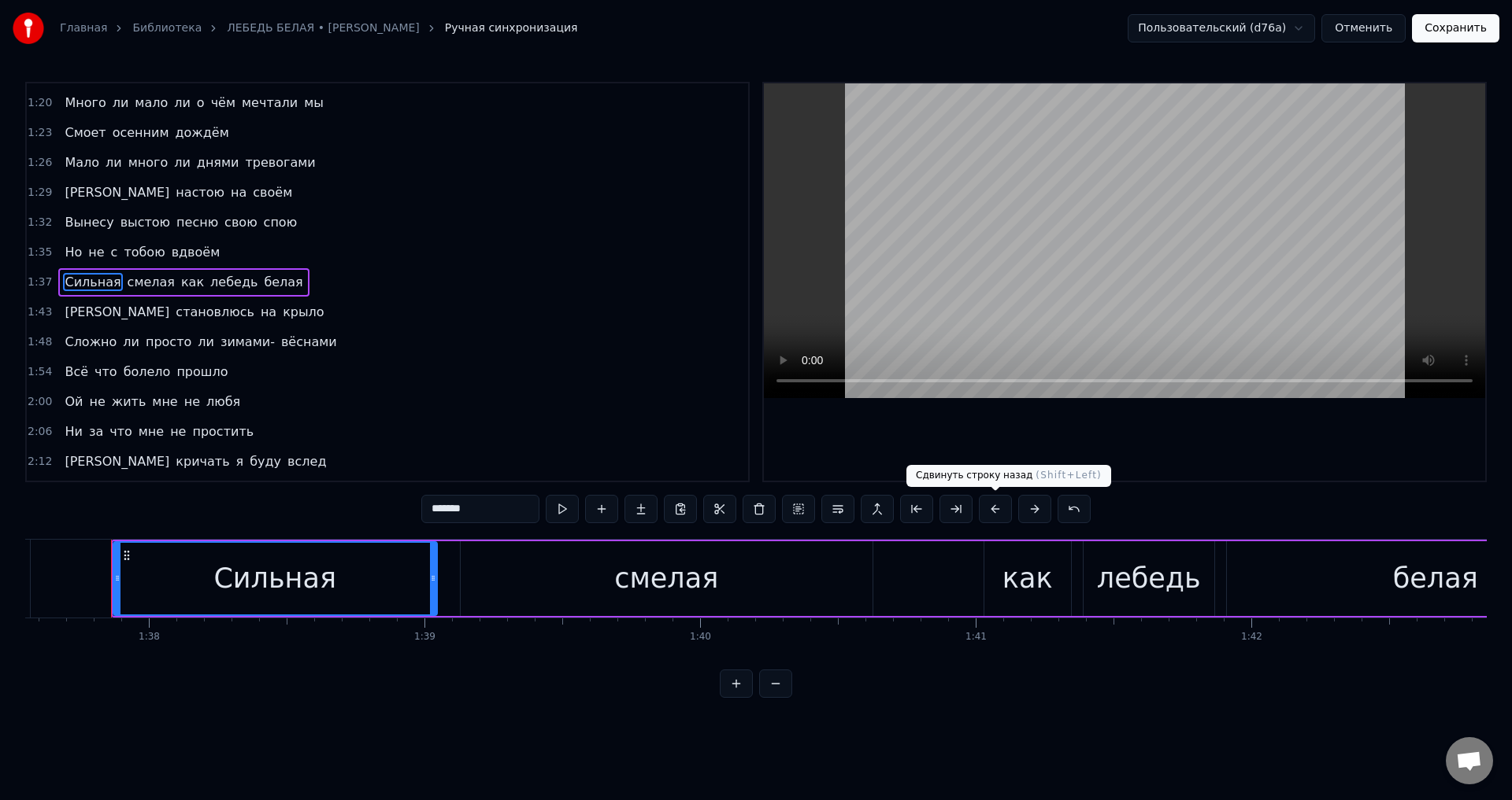
scroll to position [0, 26892]
click at [993, 502] on button at bounding box center [996, 509] width 33 height 29
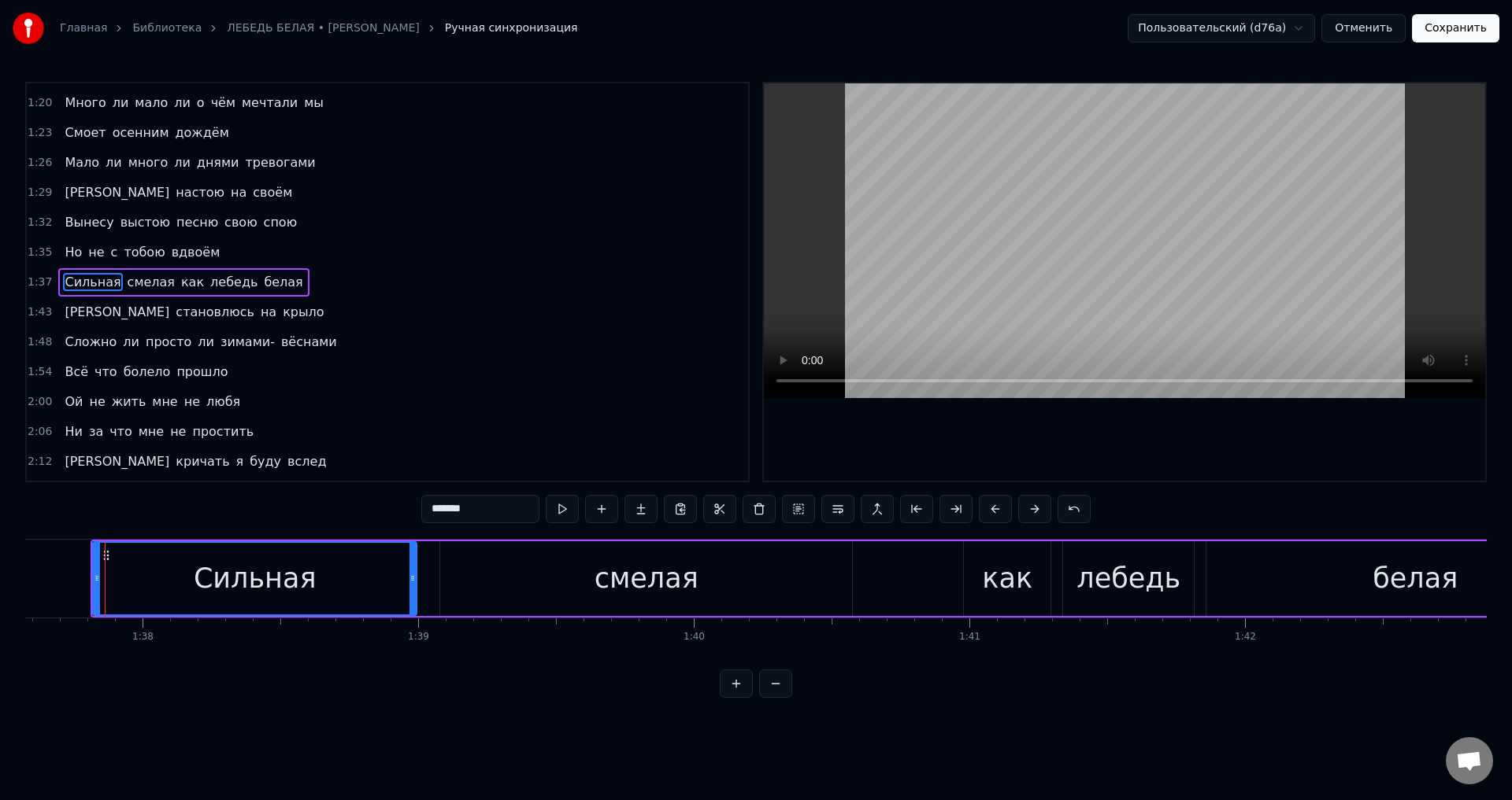
click at [63, 313] on span "[PERSON_NAME]" at bounding box center [117, 312] width 108 height 18
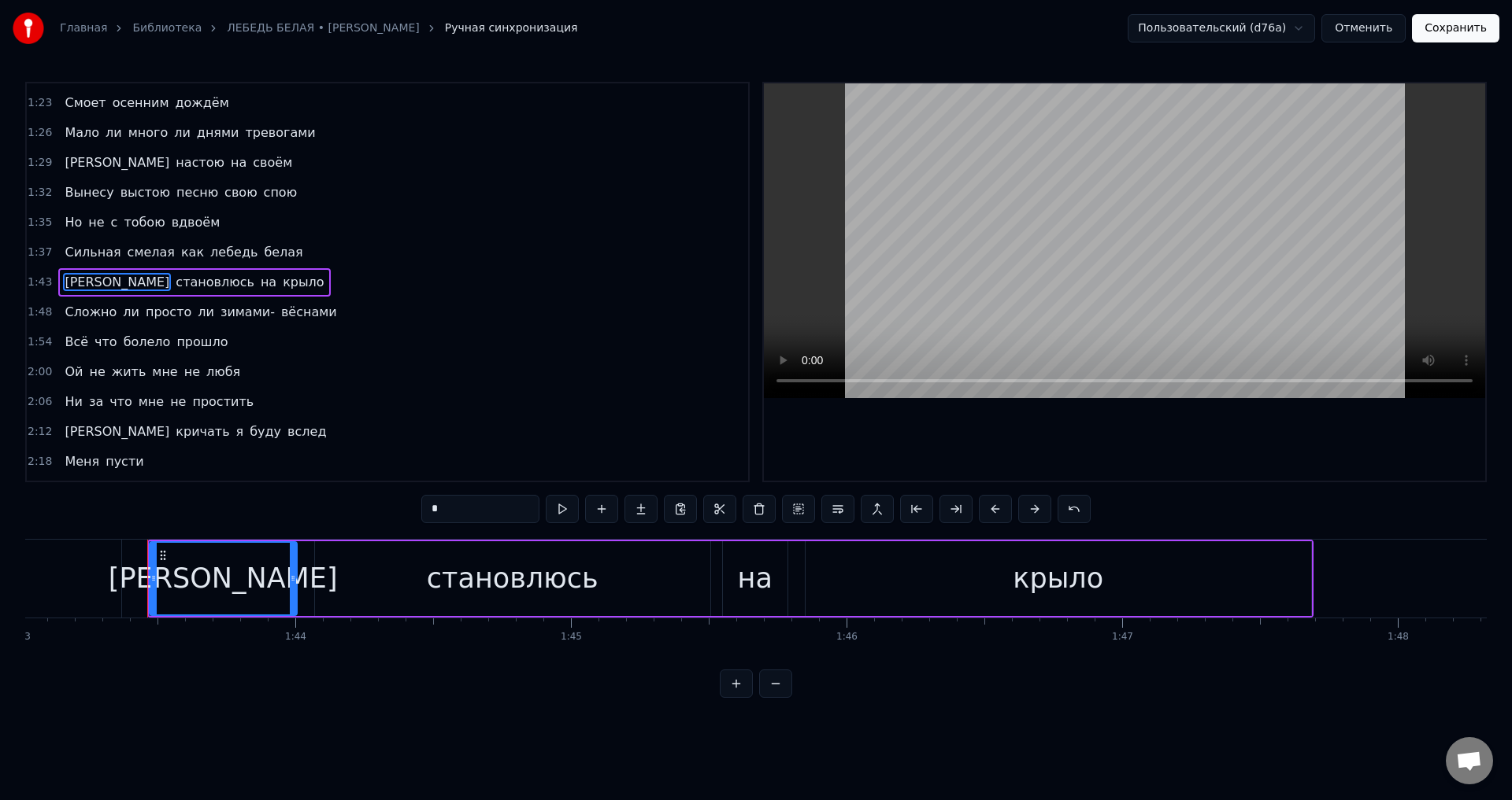
scroll to position [0, 28435]
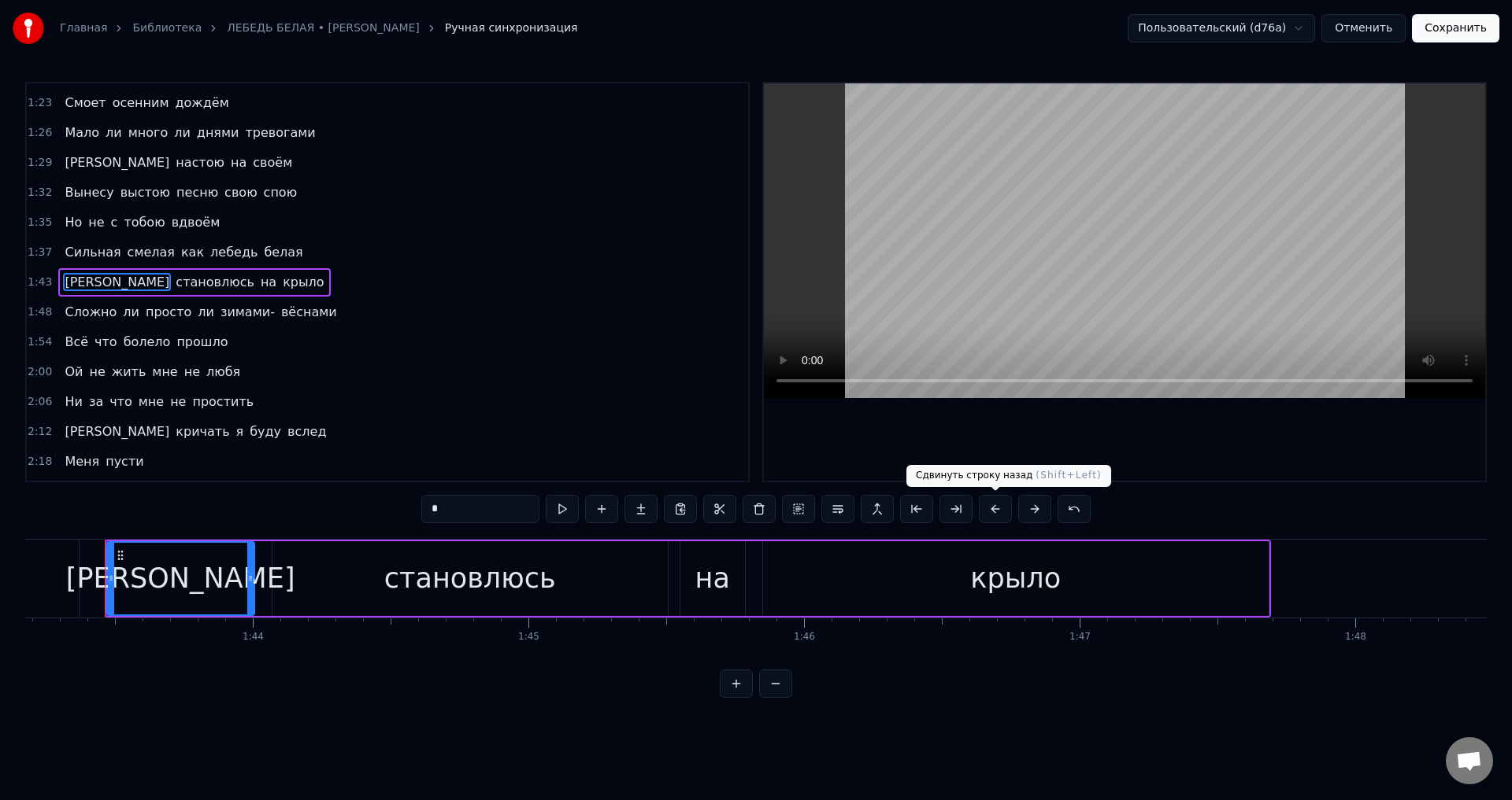
drag, startPoint x: 989, startPoint y: 513, endPoint x: 855, endPoint y: 557, distance: 141.0
click at [989, 513] on button at bounding box center [996, 509] width 33 height 29
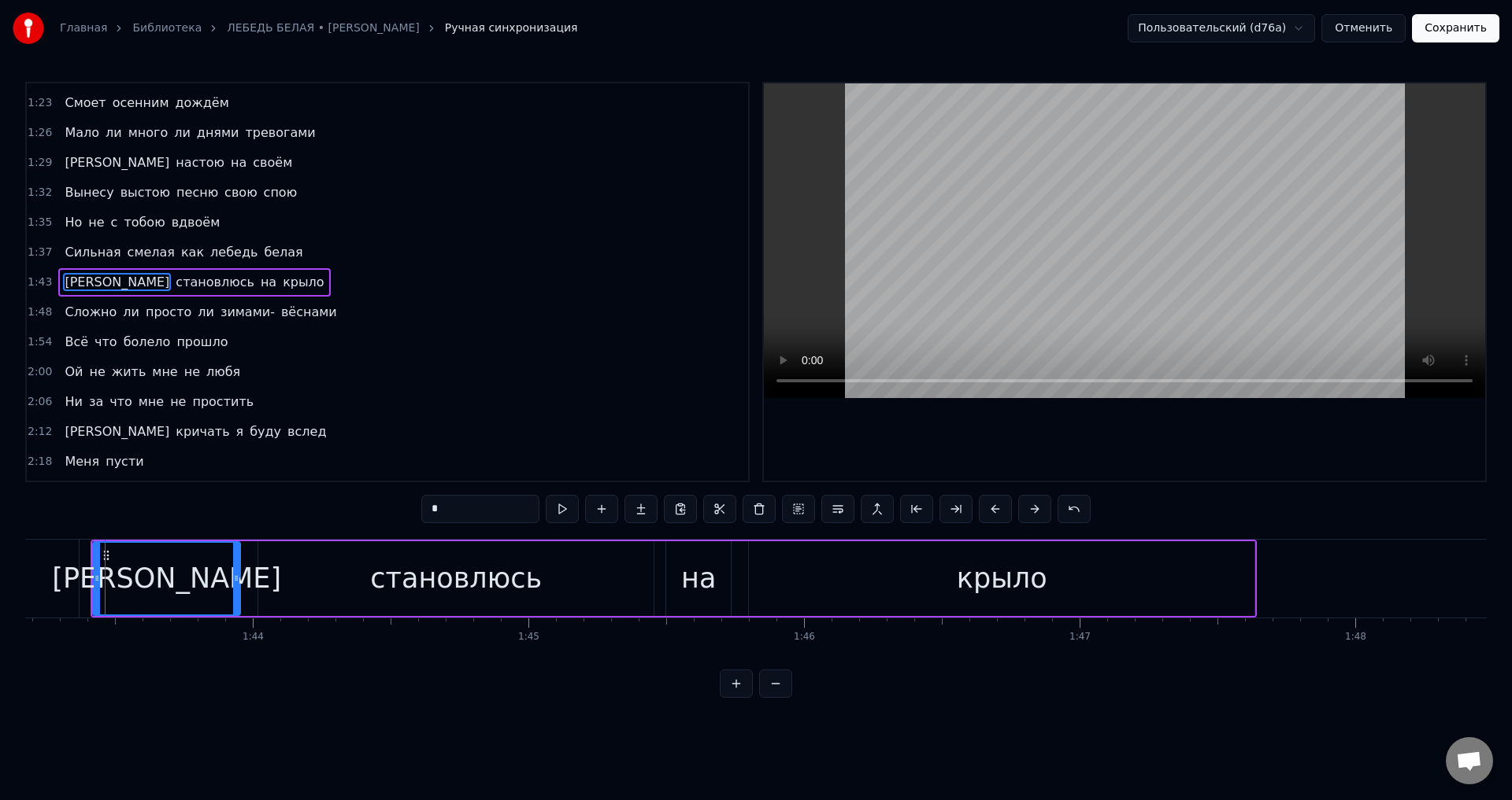
click at [78, 317] on span "Сложно" at bounding box center [90, 312] width 55 height 18
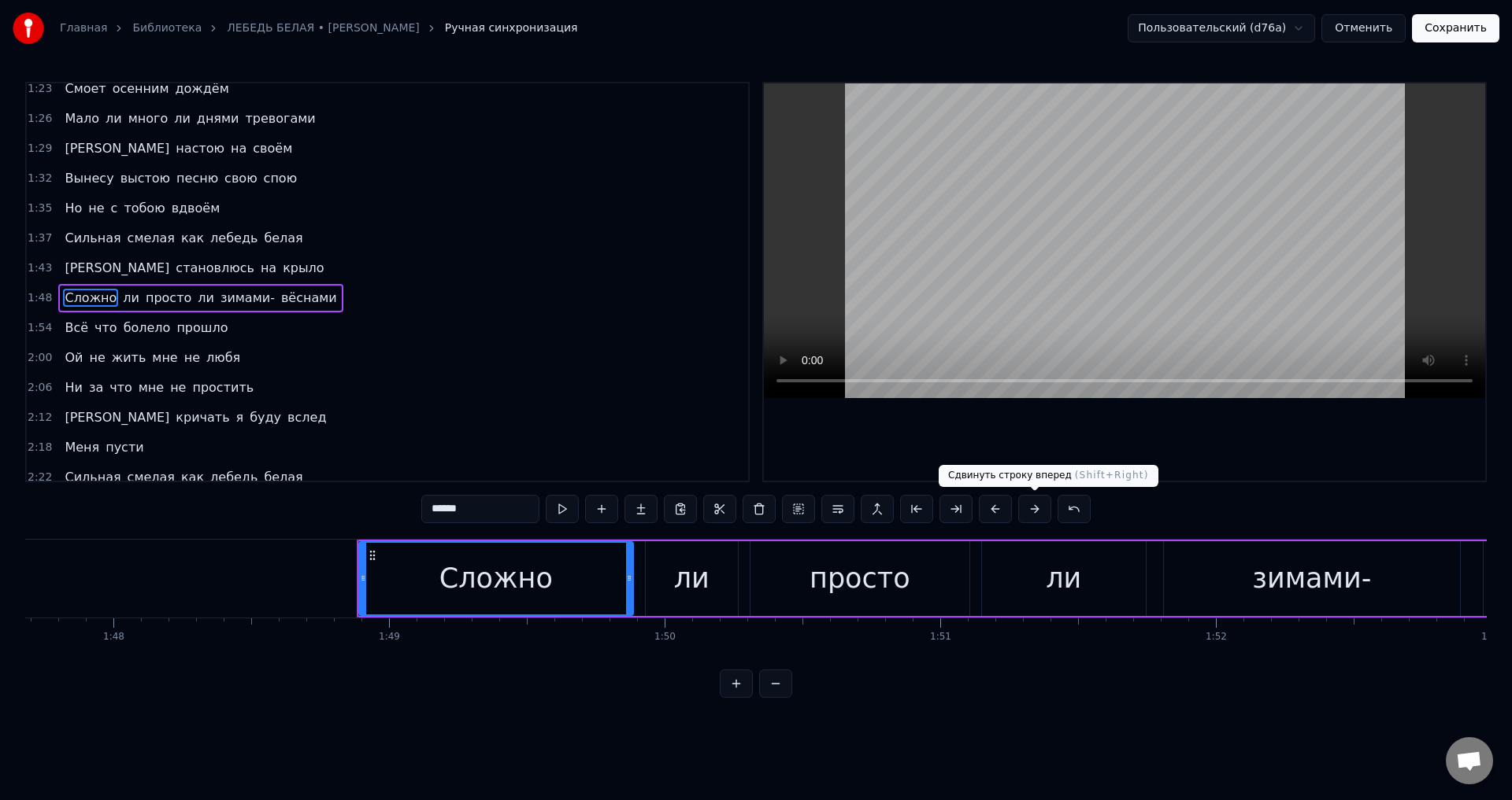
scroll to position [0, 29929]
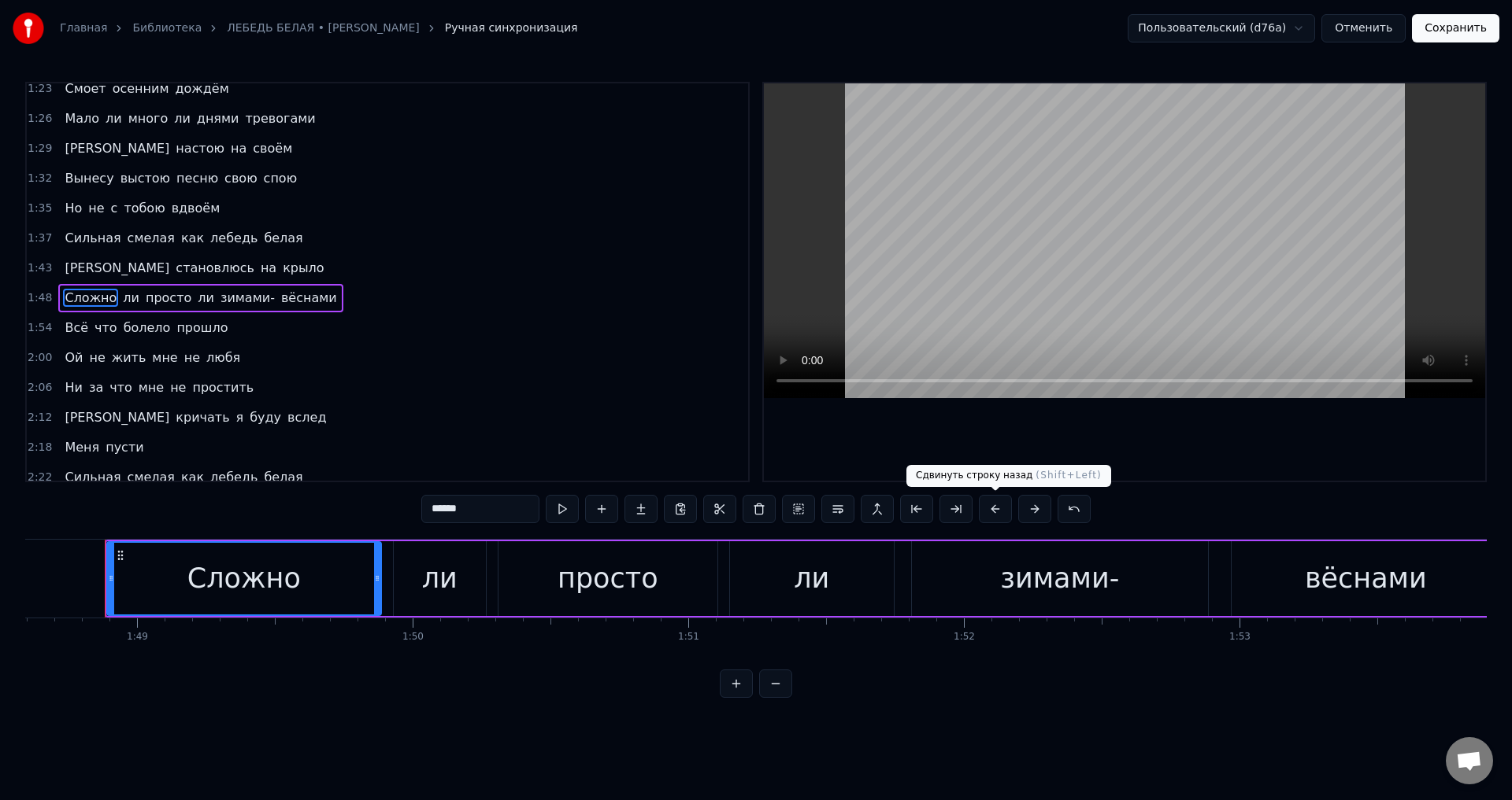
click at [999, 510] on button at bounding box center [996, 509] width 33 height 29
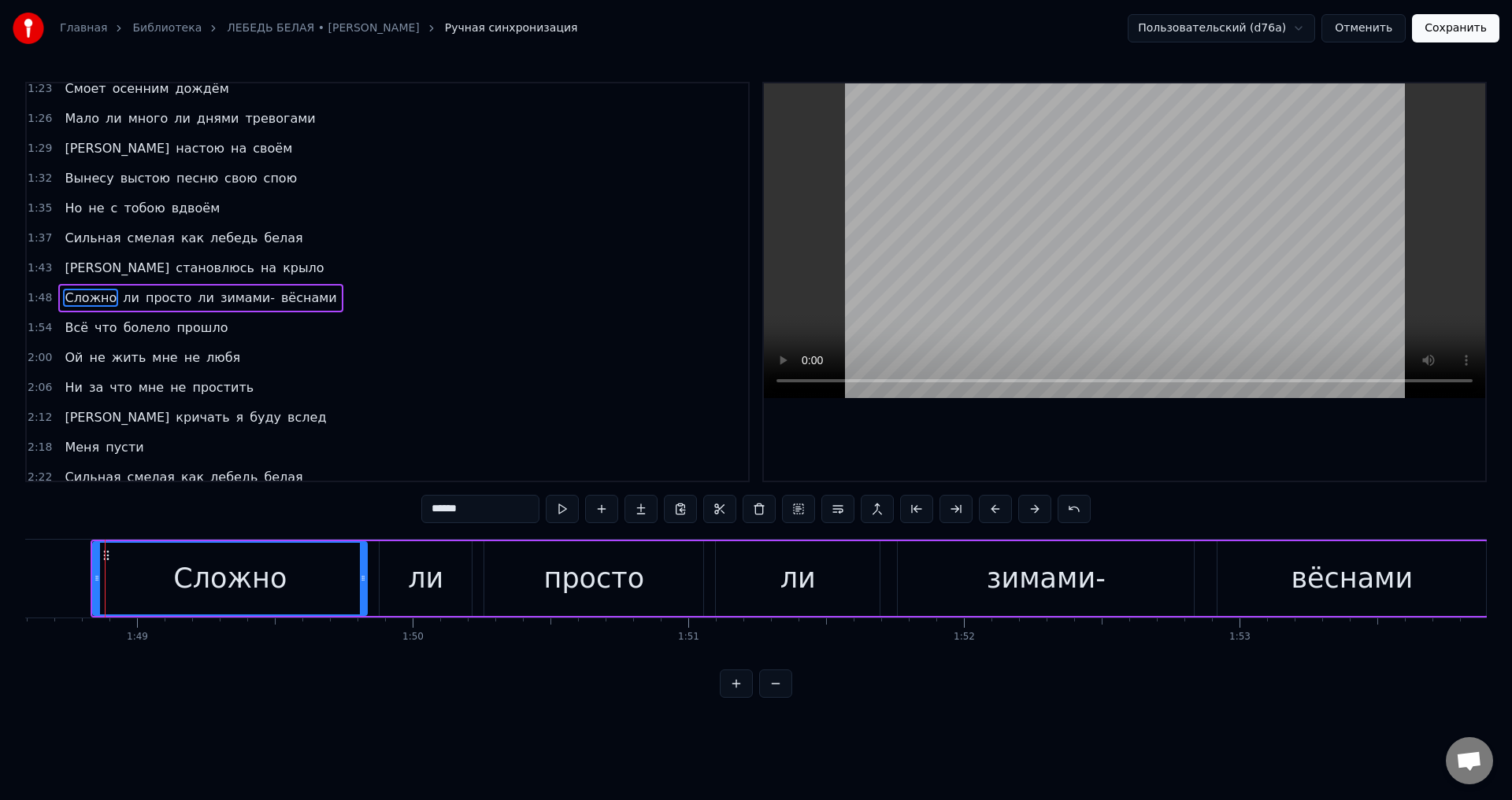
click at [75, 326] on span "Всё" at bounding box center [76, 327] width 27 height 18
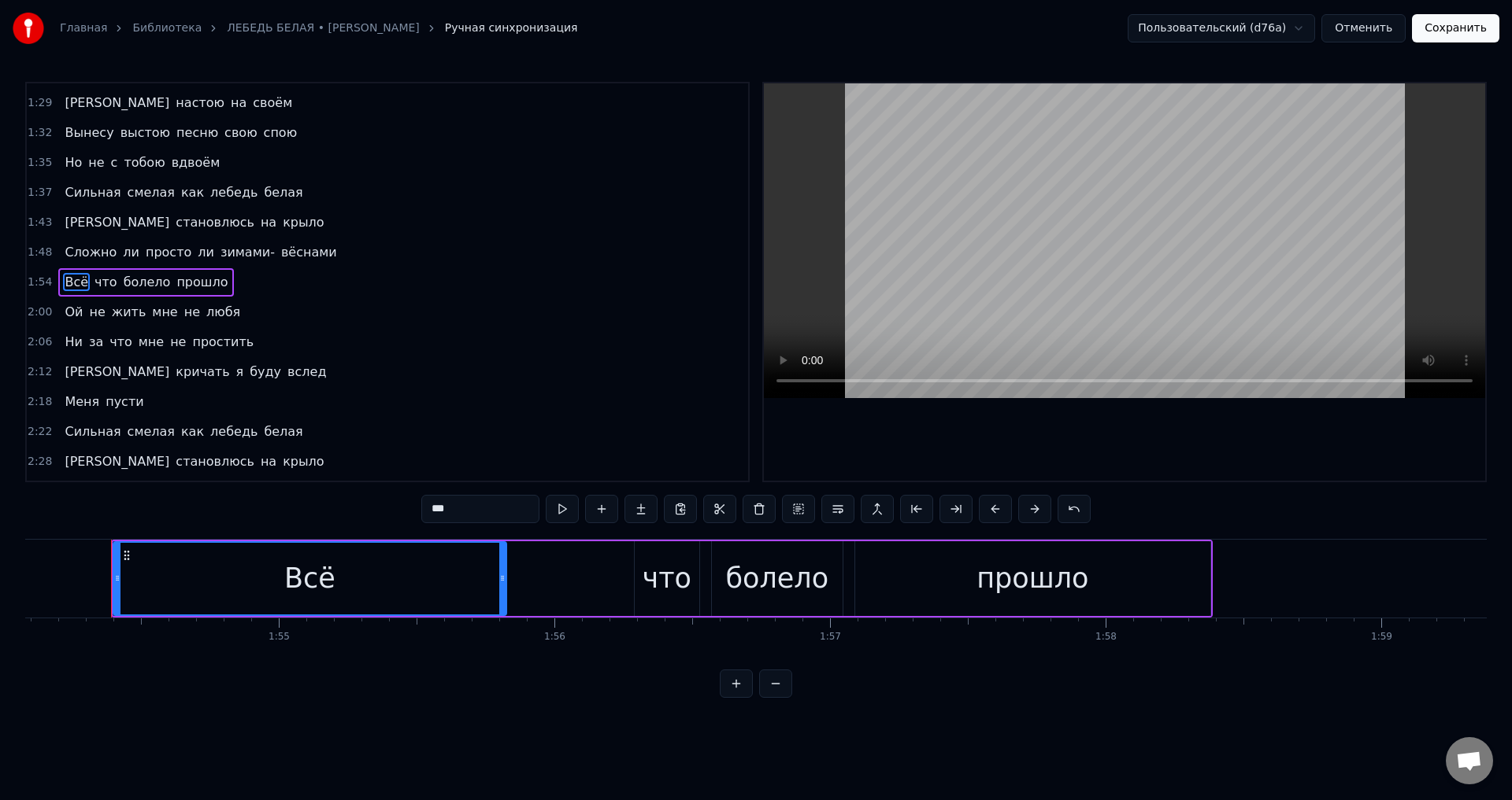
scroll to position [0, 31447]
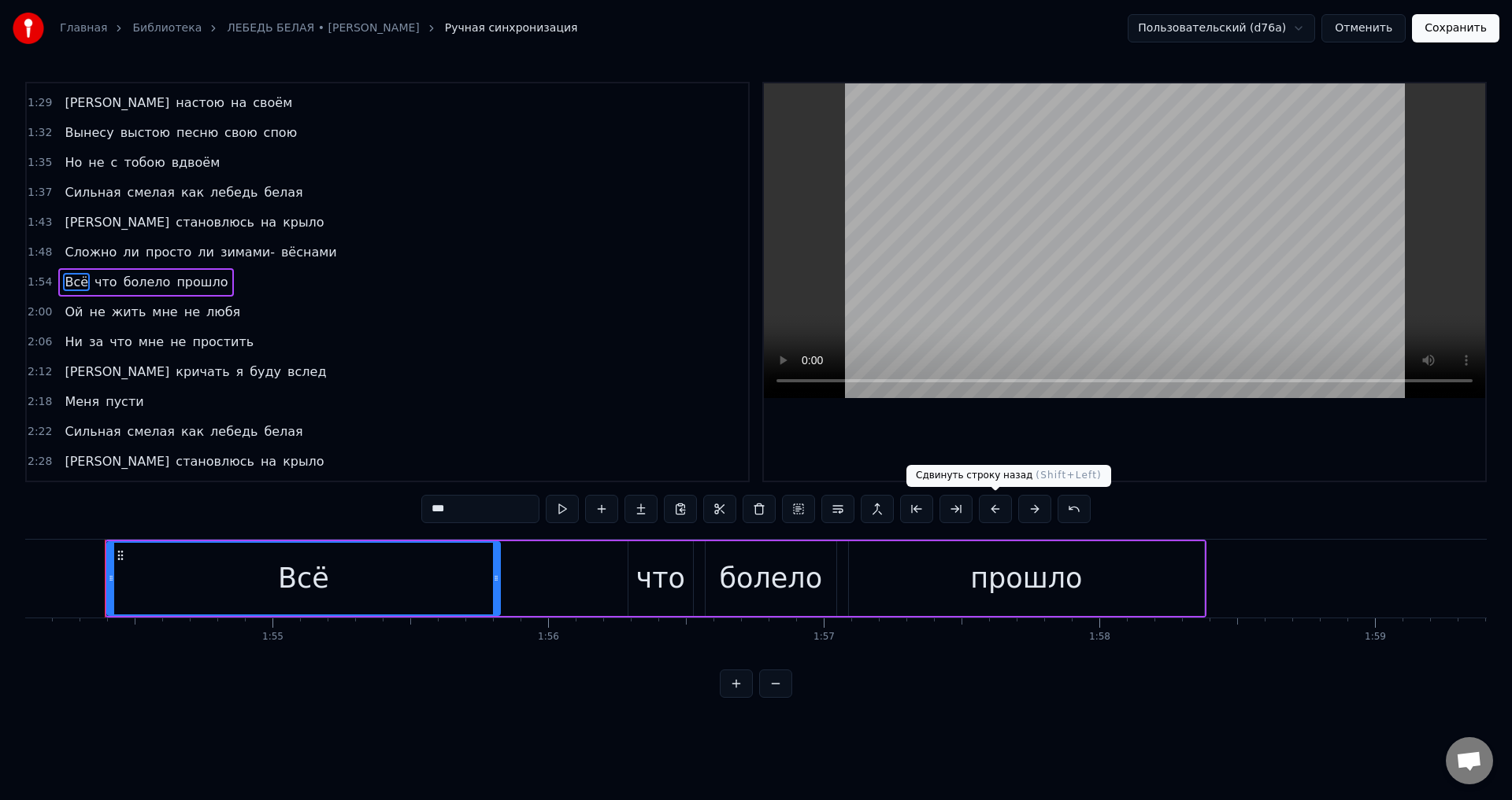
click at [993, 515] on button at bounding box center [996, 509] width 33 height 29
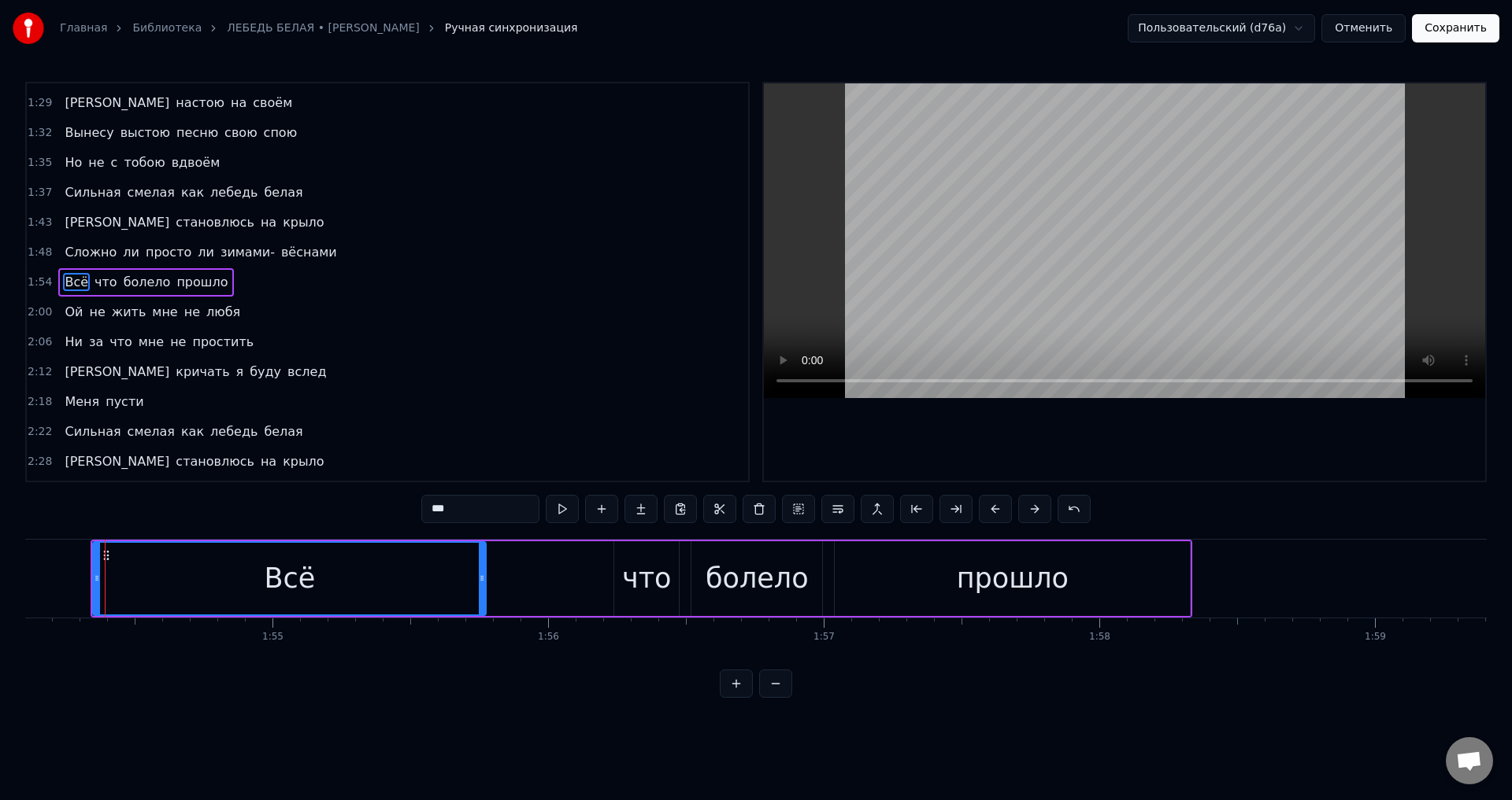
click at [70, 314] on span "Ой" at bounding box center [73, 312] width 21 height 18
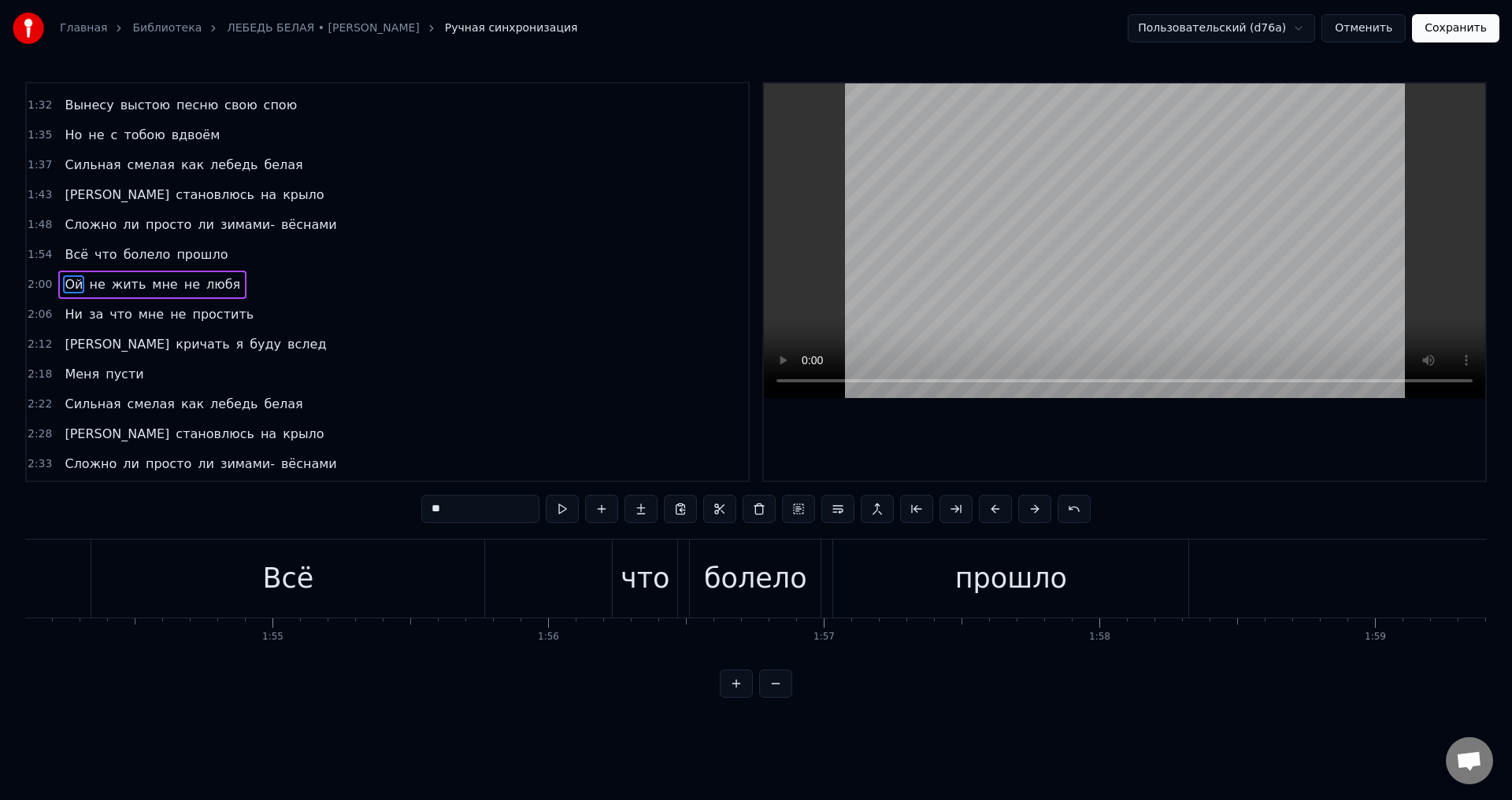
scroll to position [0, 0]
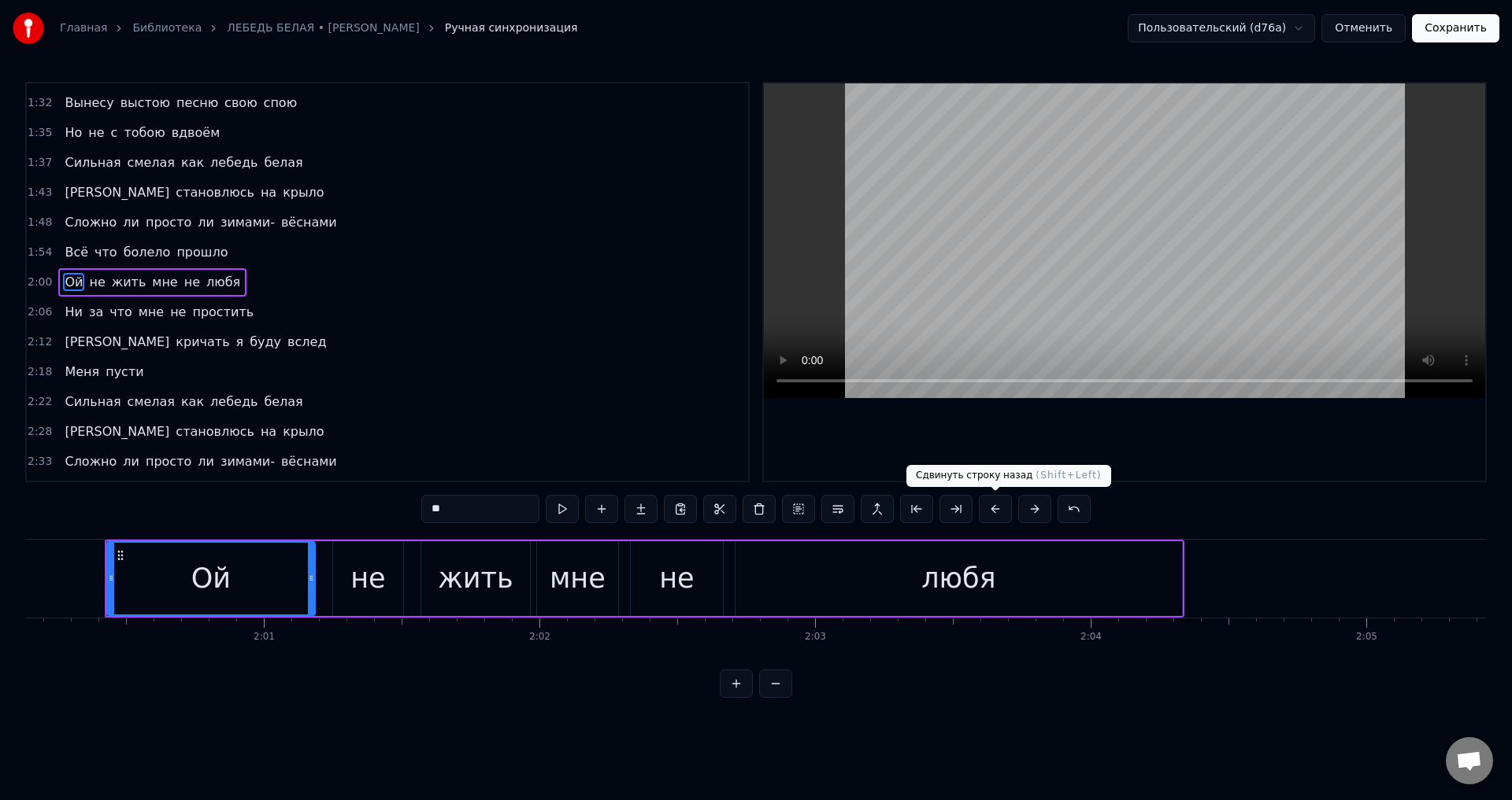
click at [992, 511] on button at bounding box center [996, 509] width 33 height 29
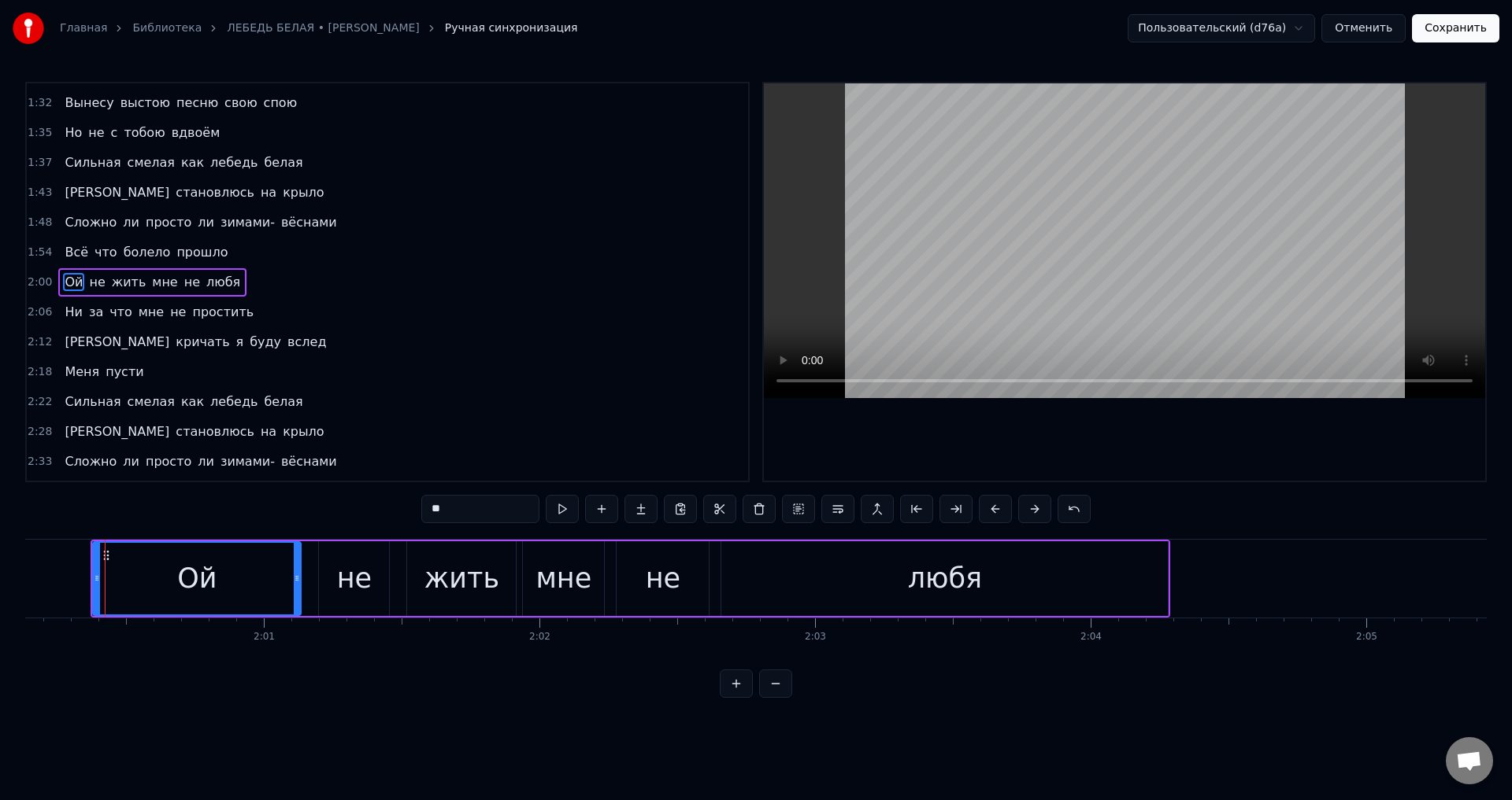
click at [71, 310] on span "Ни" at bounding box center [73, 312] width 21 height 18
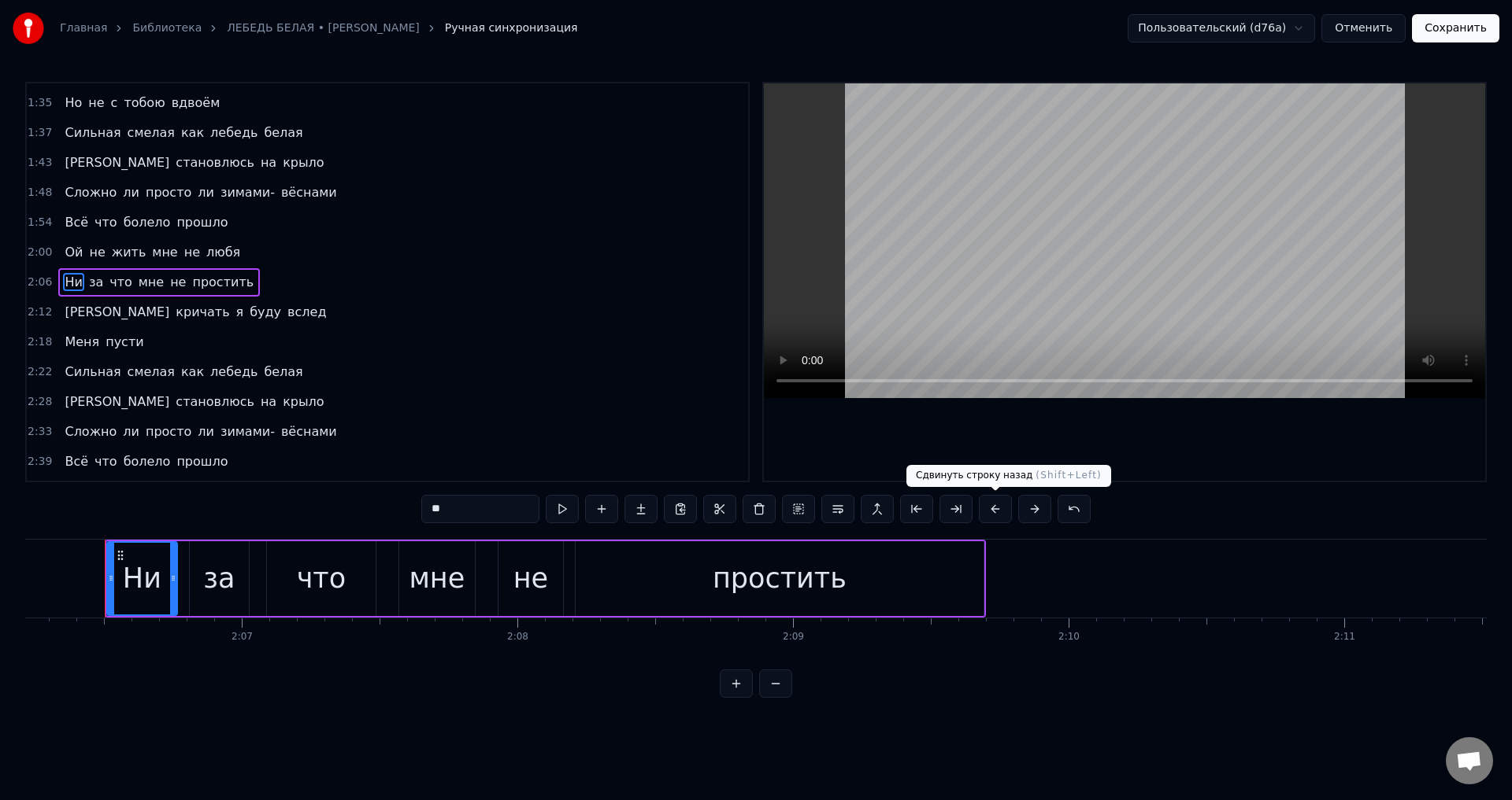
click at [999, 505] on button at bounding box center [996, 509] width 33 height 29
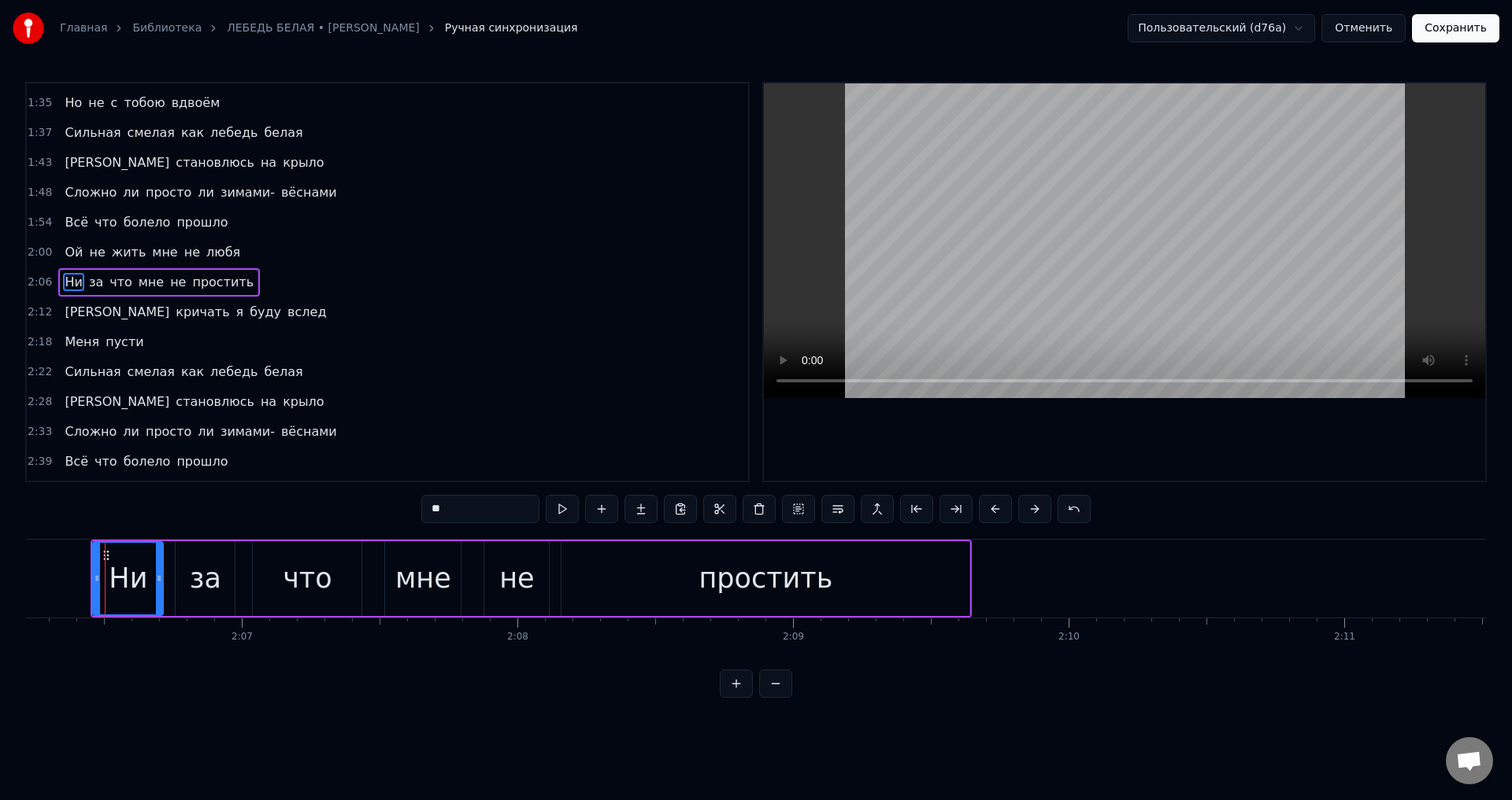
click at [64, 317] on span "[PERSON_NAME]" at bounding box center [117, 312] width 108 height 18
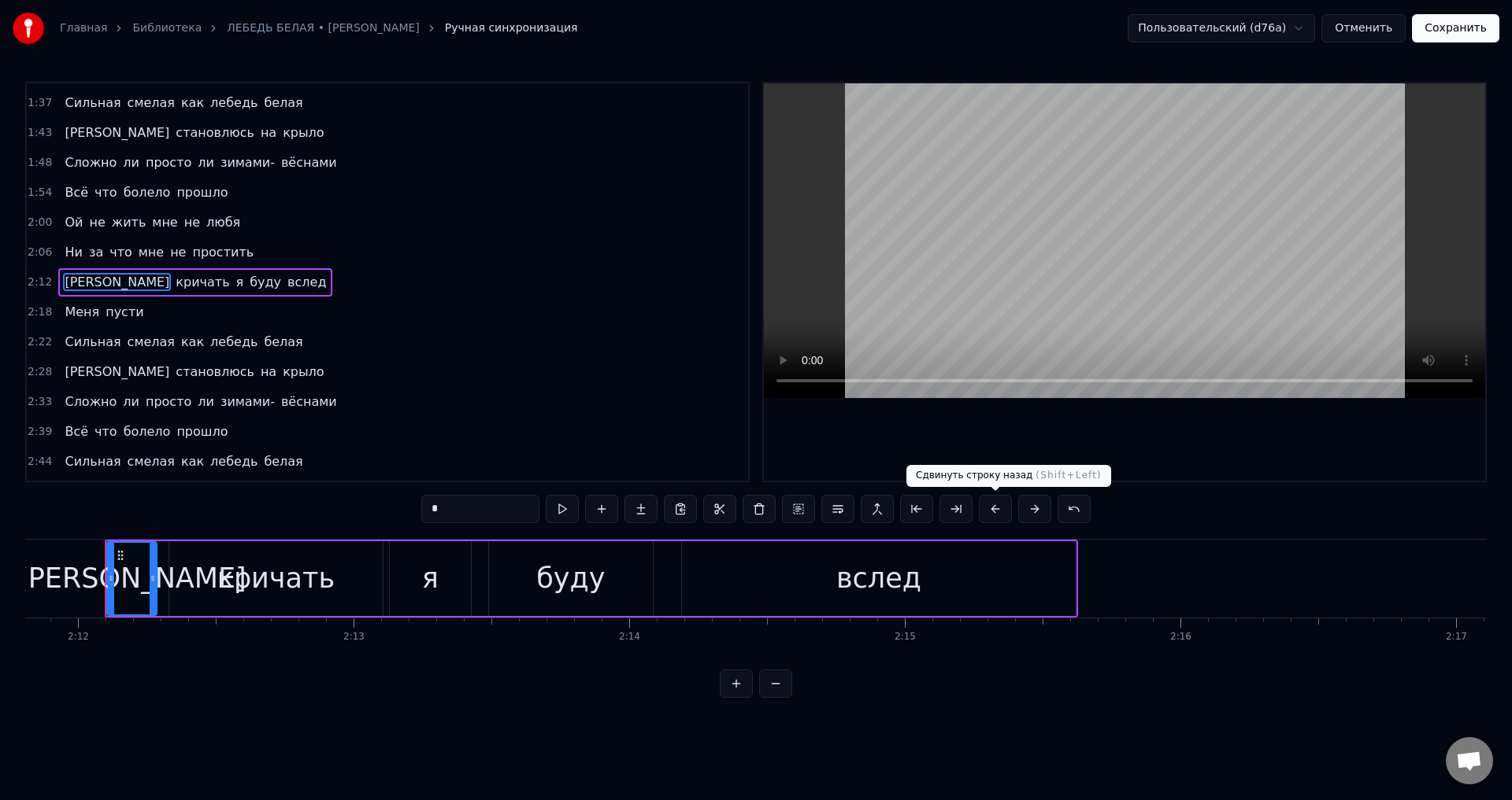
drag, startPoint x: 995, startPoint y: 510, endPoint x: 948, endPoint y: 535, distance: 53.2
click at [994, 510] on button at bounding box center [996, 509] width 33 height 29
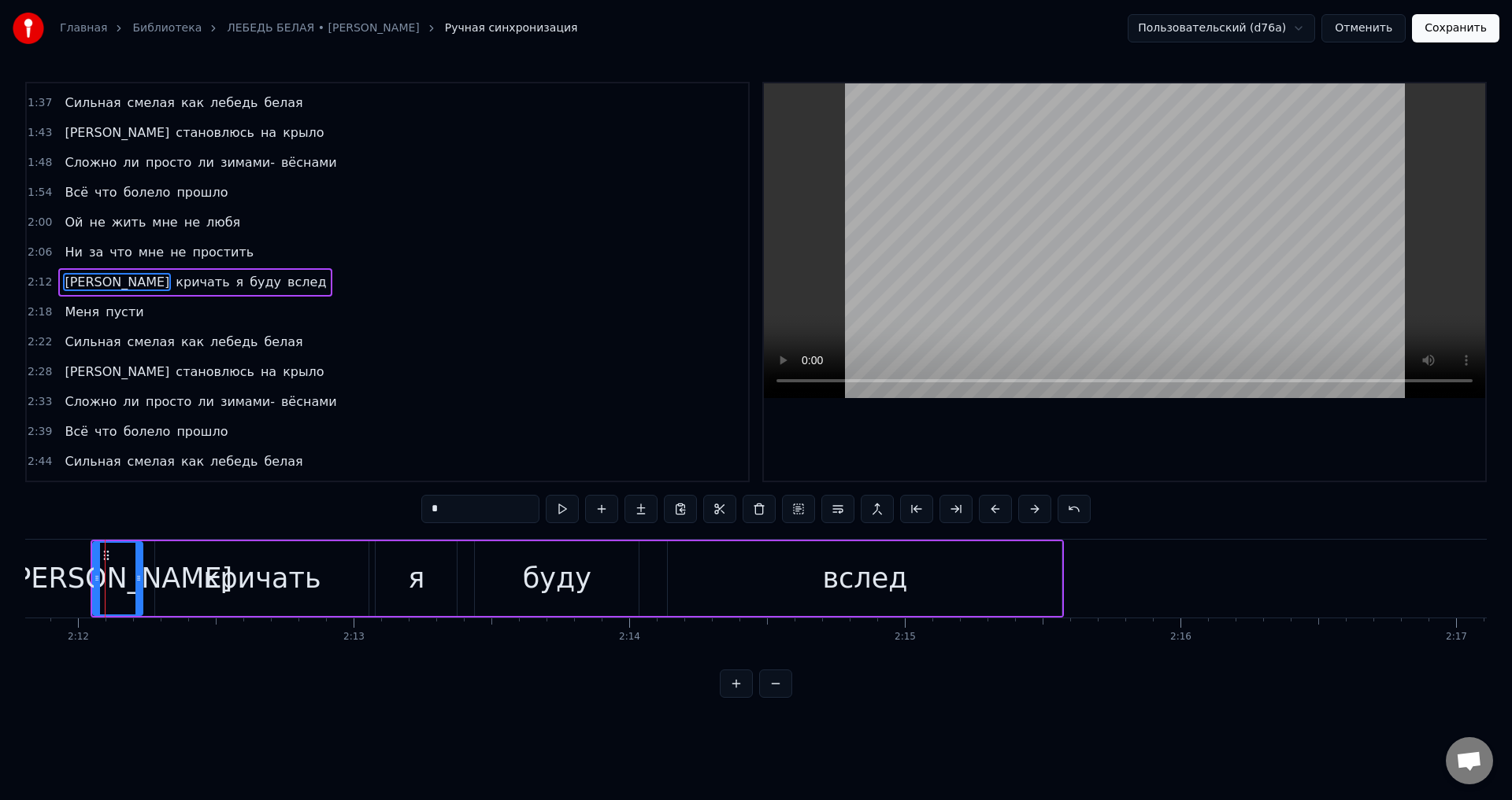
drag, startPoint x: 73, startPoint y: 316, endPoint x: 144, endPoint y: 368, distance: 88.0
click at [72, 316] on span "Меня" at bounding box center [81, 312] width 37 height 18
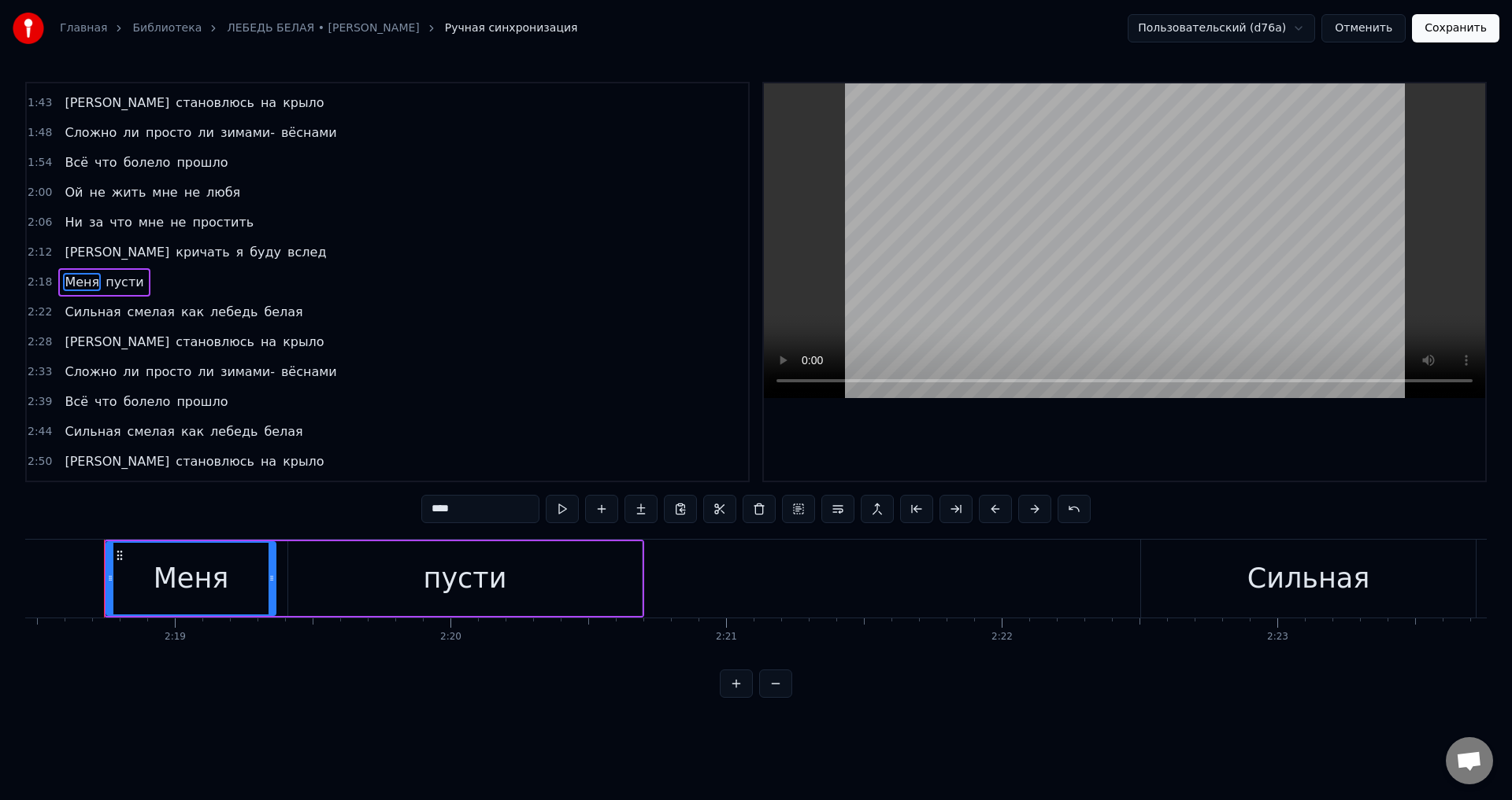
click at [999, 508] on button at bounding box center [996, 509] width 33 height 29
click at [72, 310] on span "Сильная" at bounding box center [92, 312] width 59 height 18
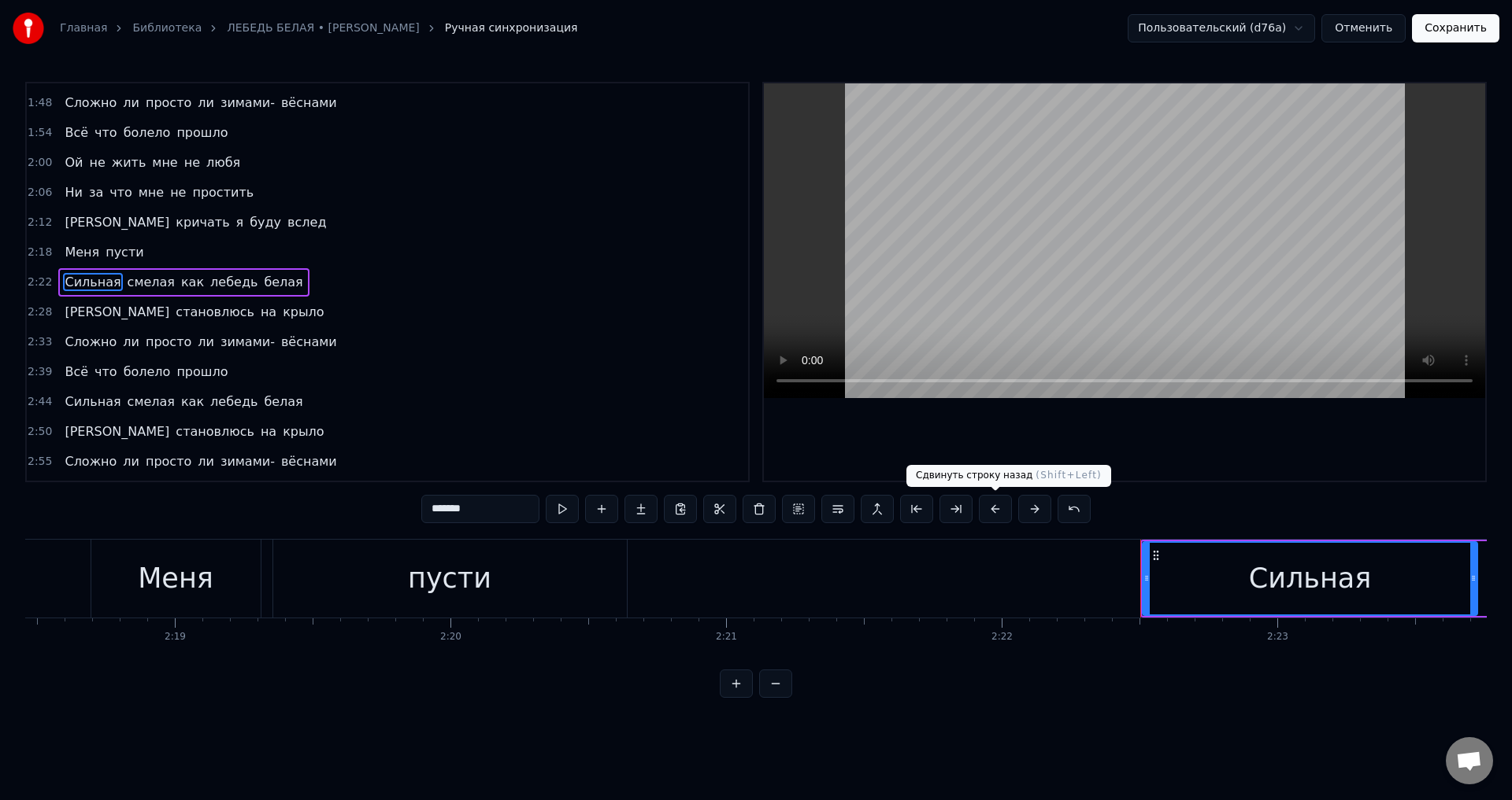
click at [996, 507] on button at bounding box center [996, 509] width 33 height 29
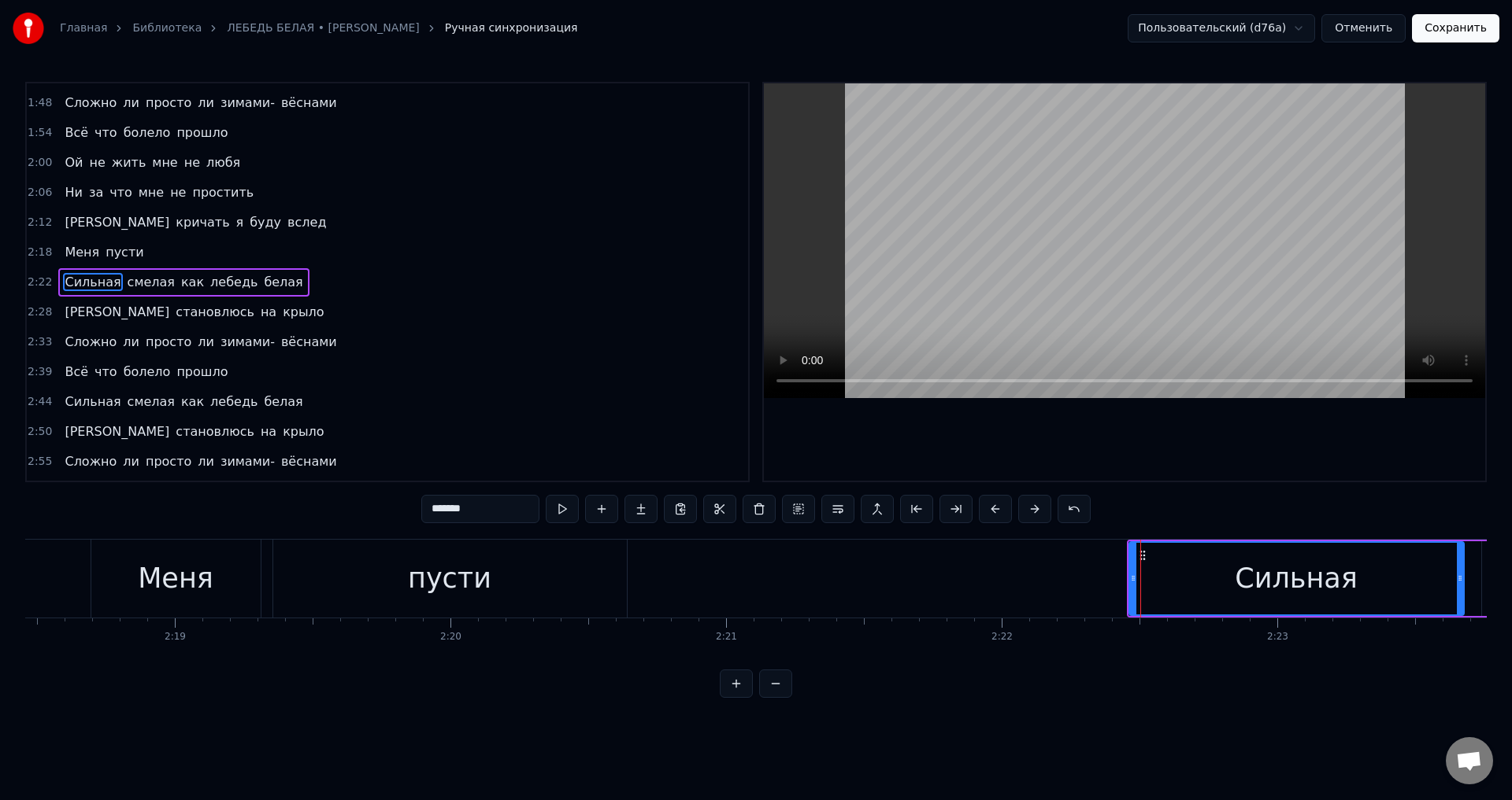
click at [63, 308] on span "[PERSON_NAME]" at bounding box center [117, 312] width 108 height 18
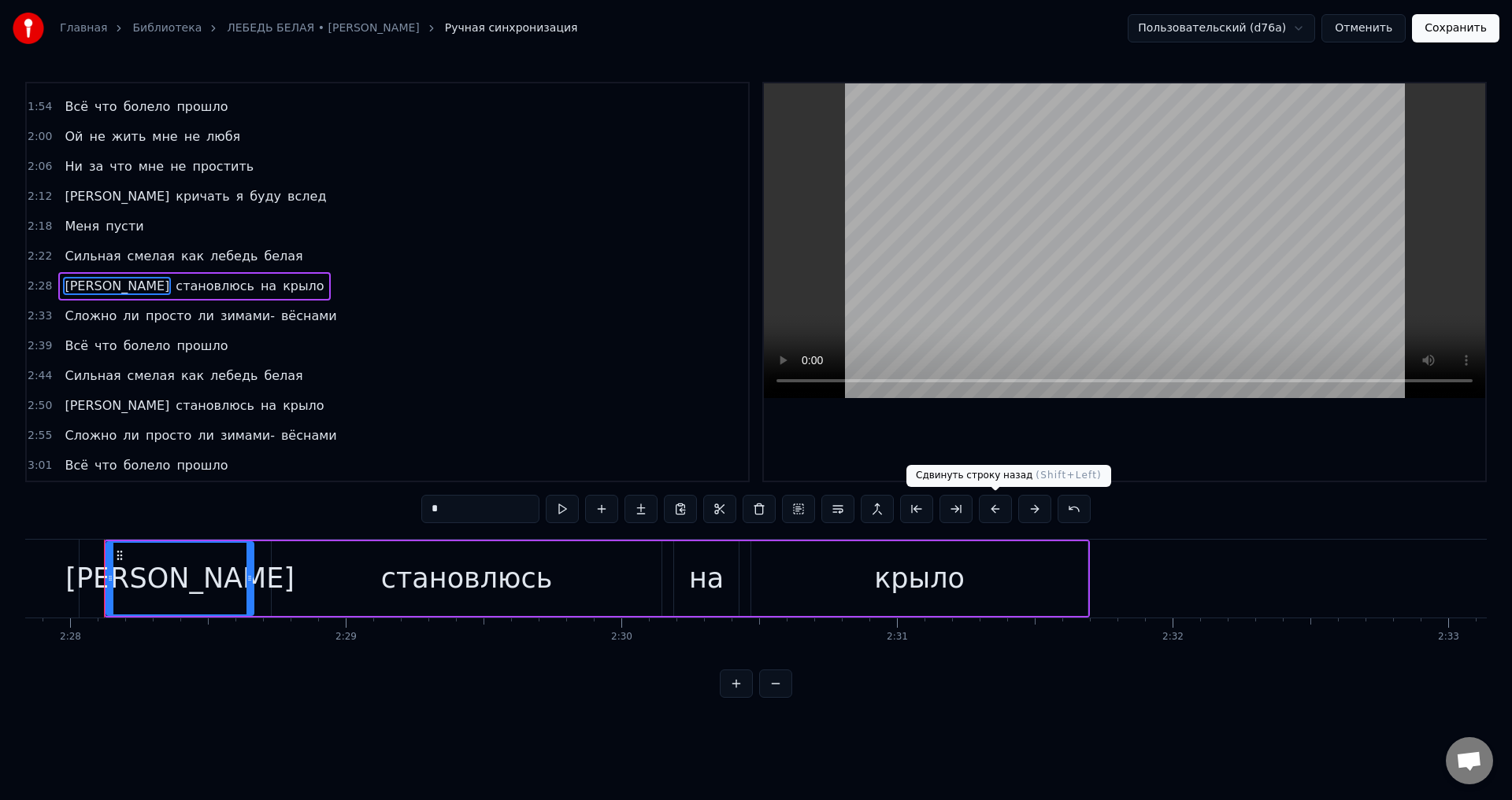
click at [997, 511] on button at bounding box center [996, 509] width 33 height 29
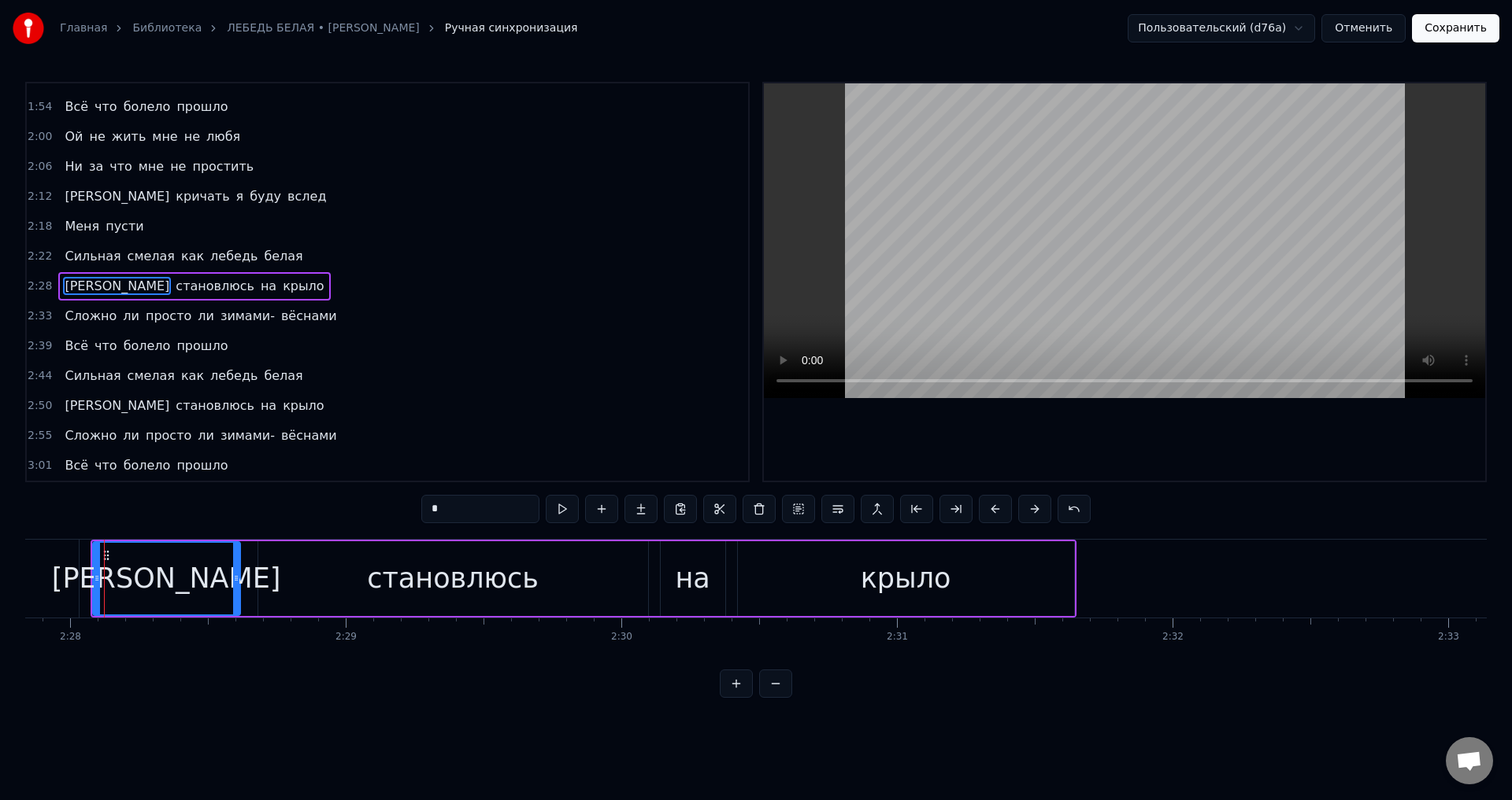
click at [78, 317] on span "Сложно" at bounding box center [90, 316] width 55 height 18
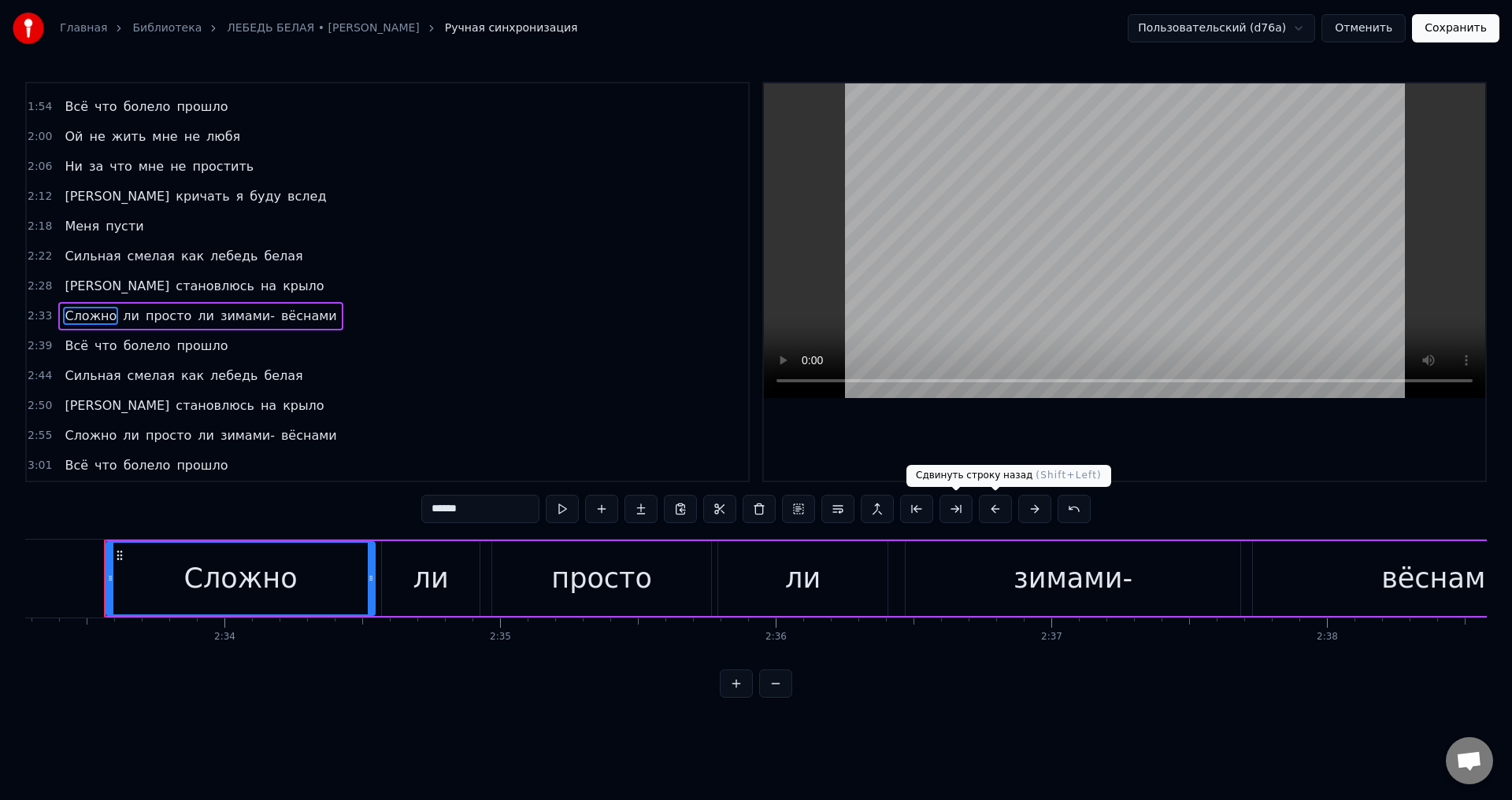
click at [990, 511] on button at bounding box center [996, 509] width 33 height 29
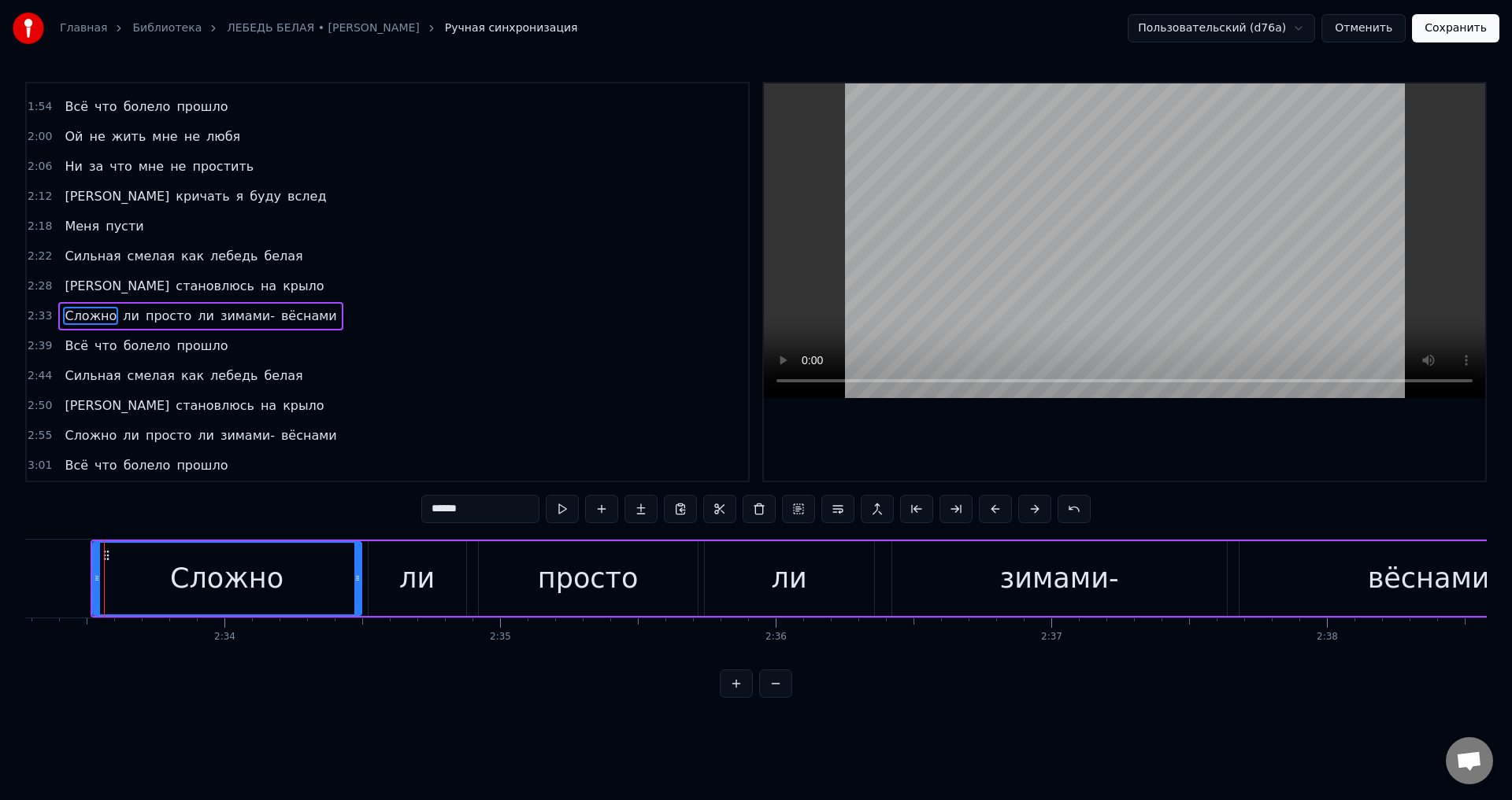
drag, startPoint x: 74, startPoint y: 345, endPoint x: 112, endPoint y: 373, distance: 47.2
click at [74, 346] on span "Всё" at bounding box center [76, 346] width 27 height 18
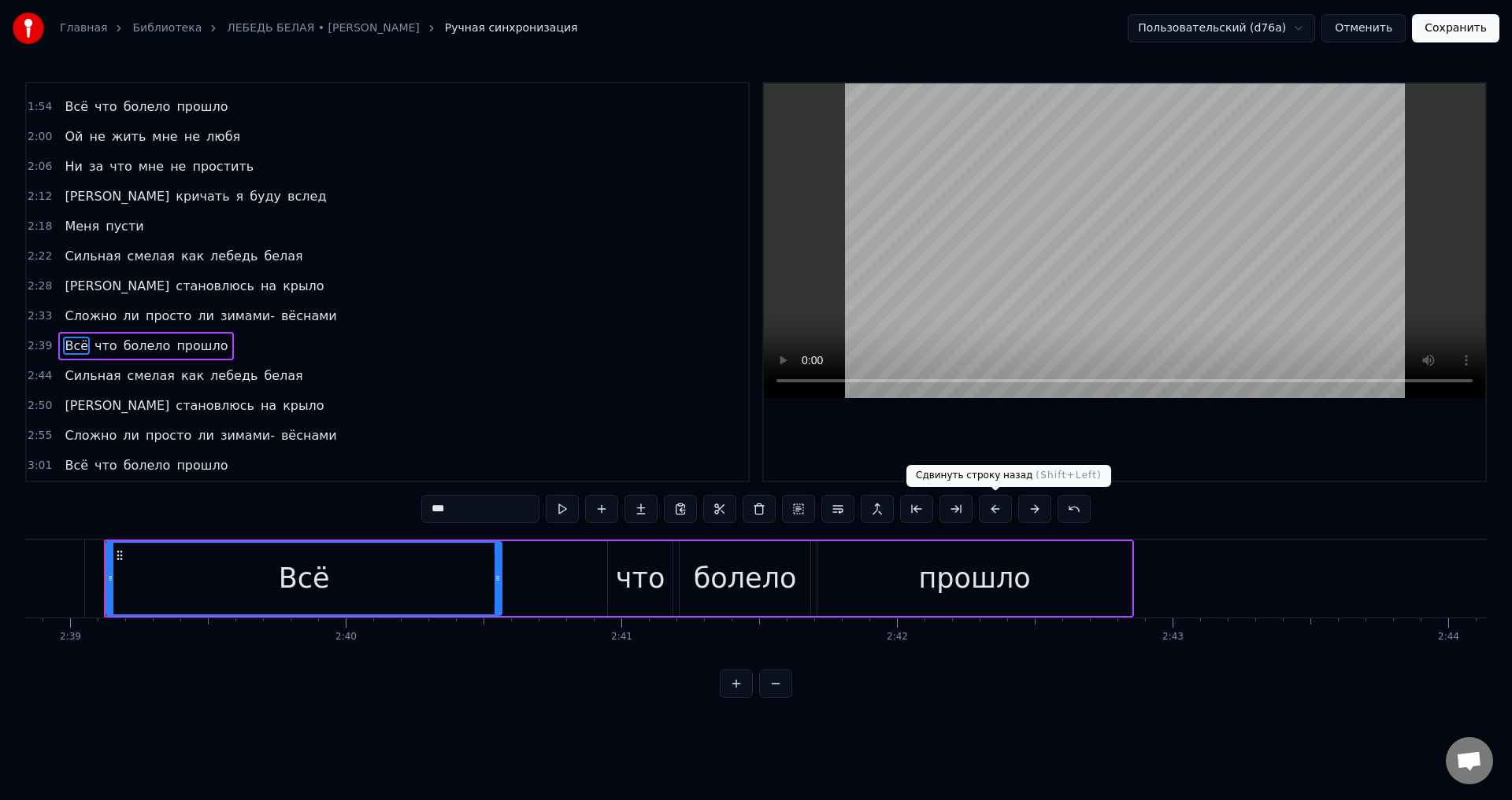
click at [997, 513] on button at bounding box center [996, 509] width 33 height 29
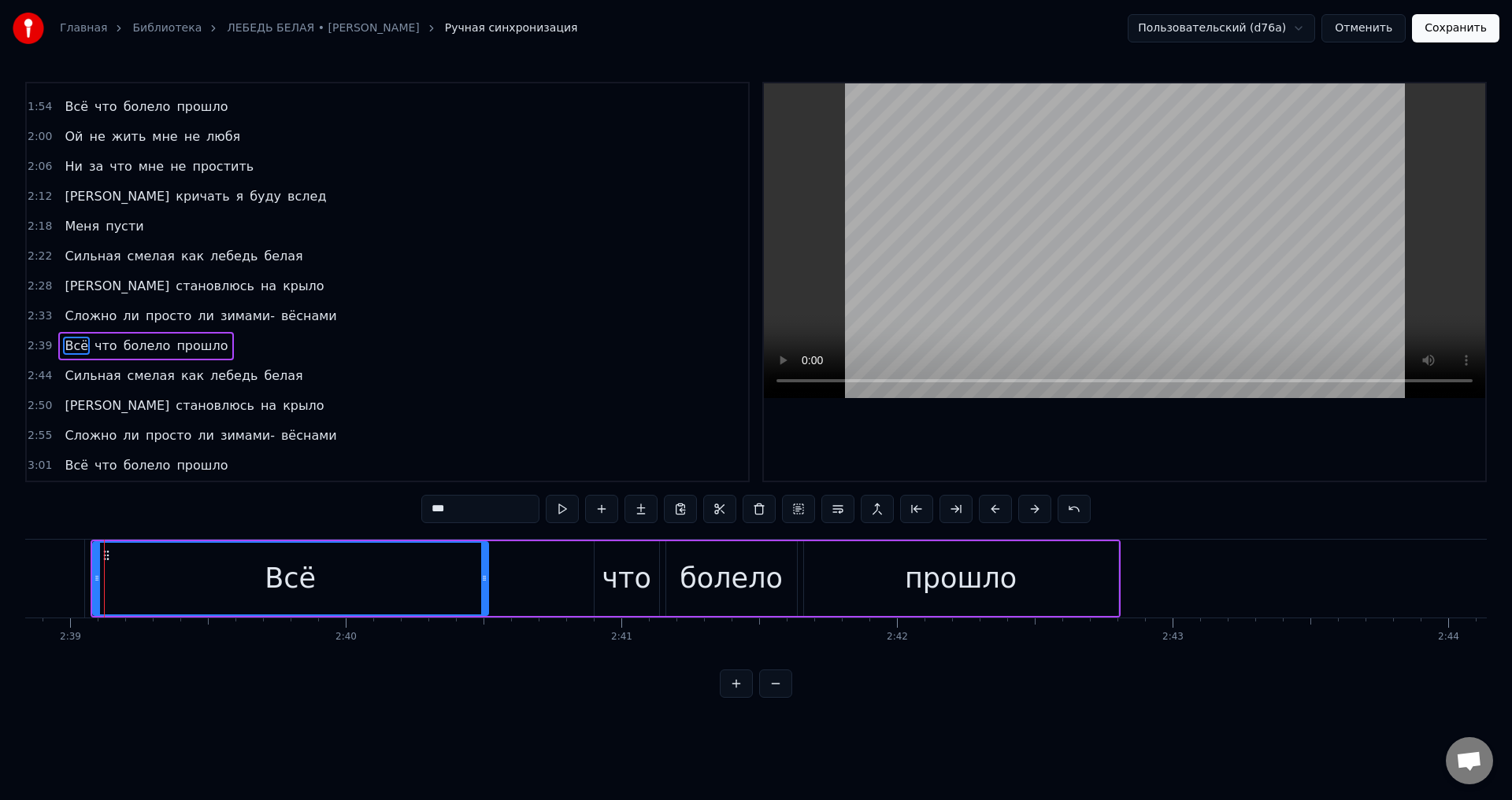
click at [97, 375] on span "Сильная" at bounding box center [92, 375] width 59 height 18
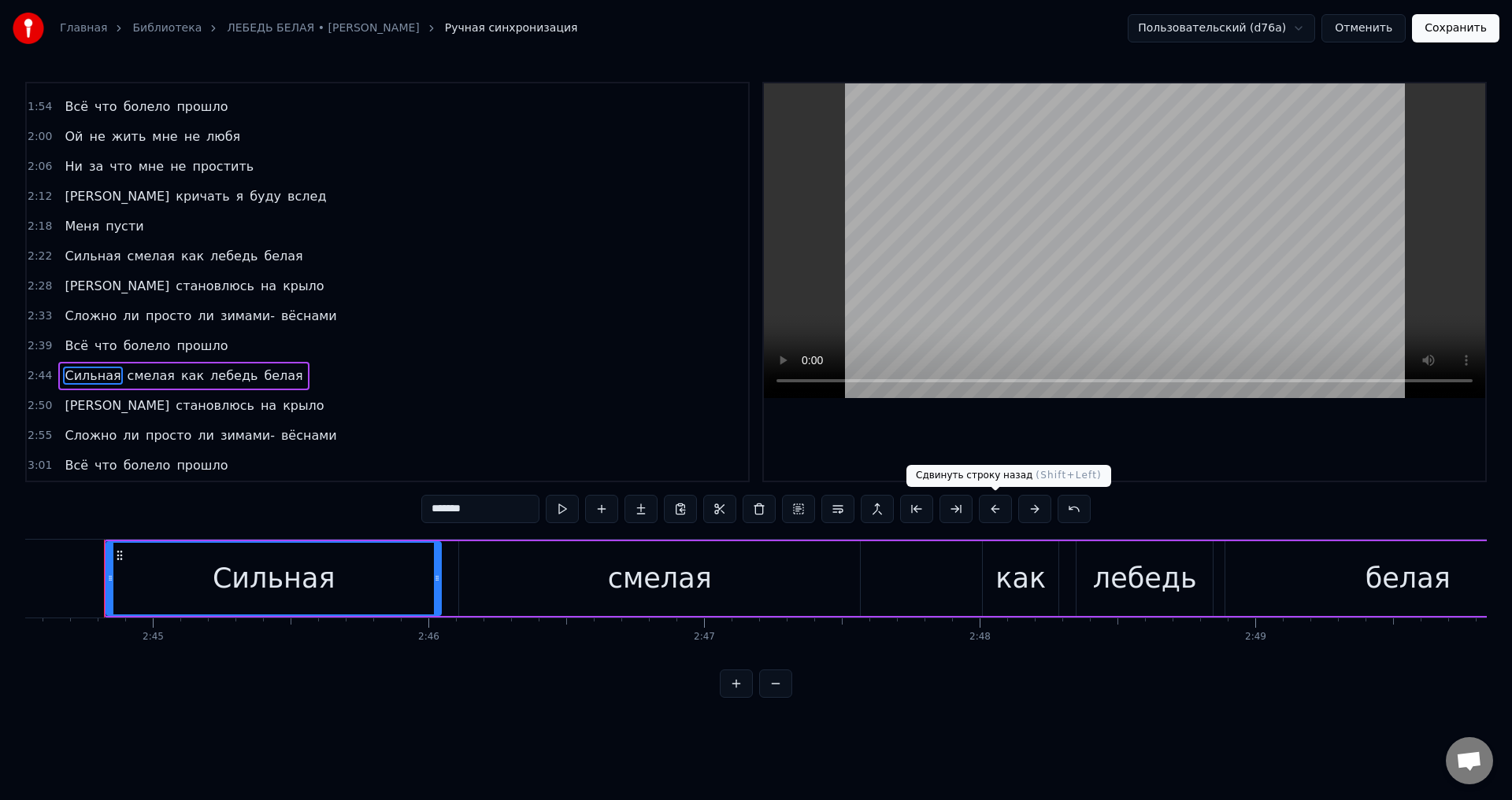
click at [996, 514] on button at bounding box center [996, 509] width 33 height 29
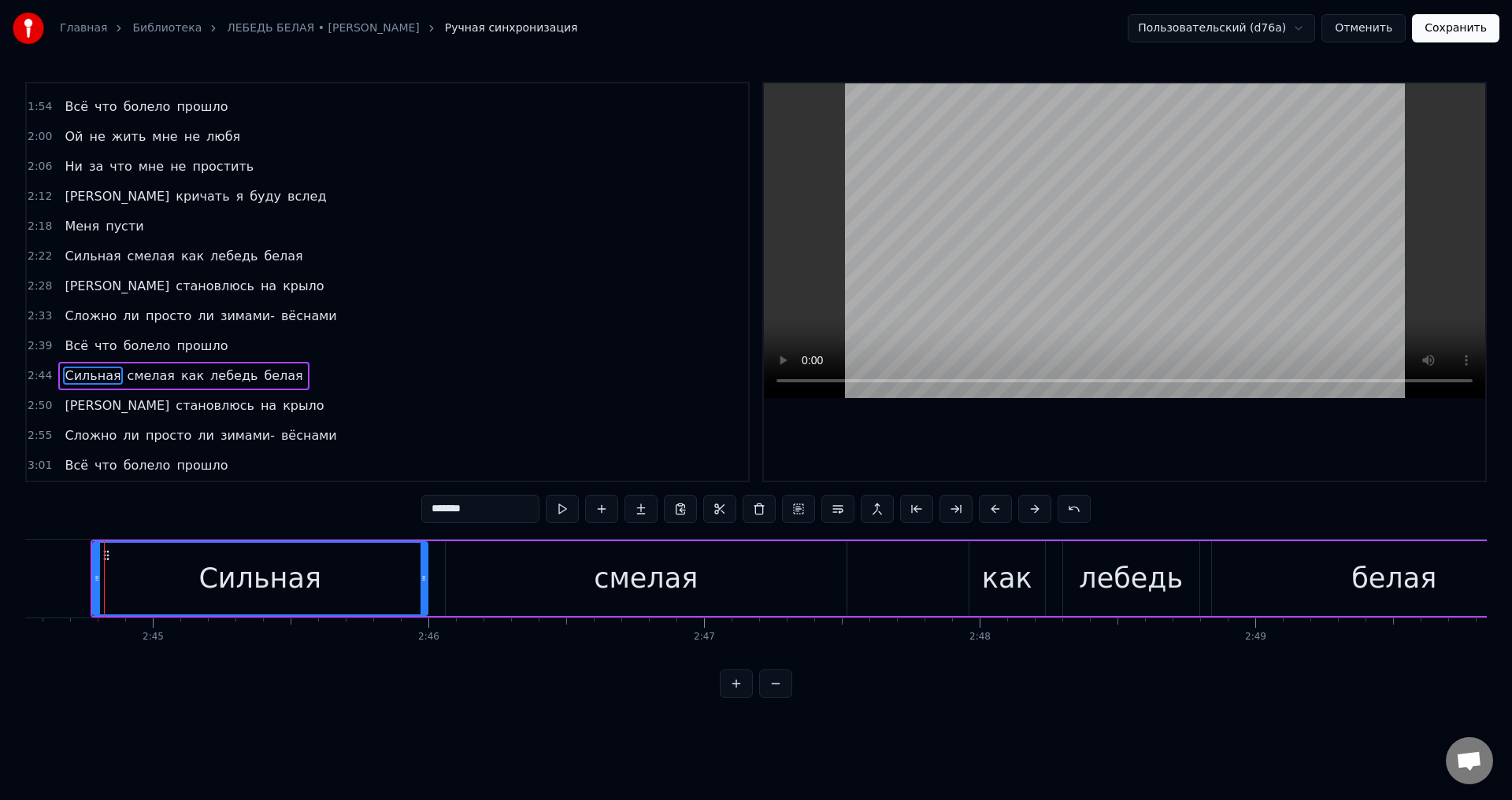
click at [66, 407] on span "[PERSON_NAME]" at bounding box center [117, 406] width 108 height 18
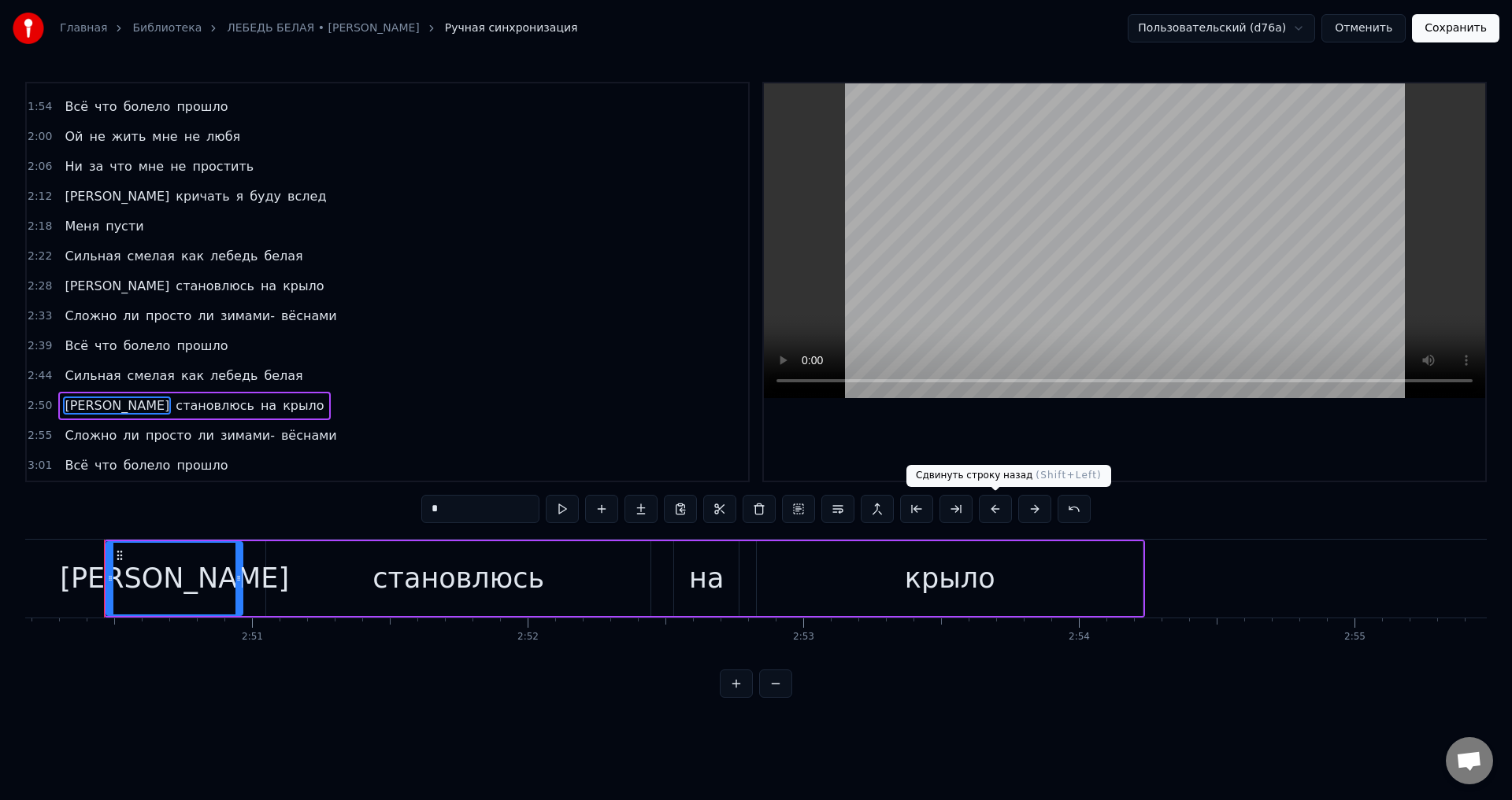
click at [990, 509] on button at bounding box center [996, 509] width 33 height 29
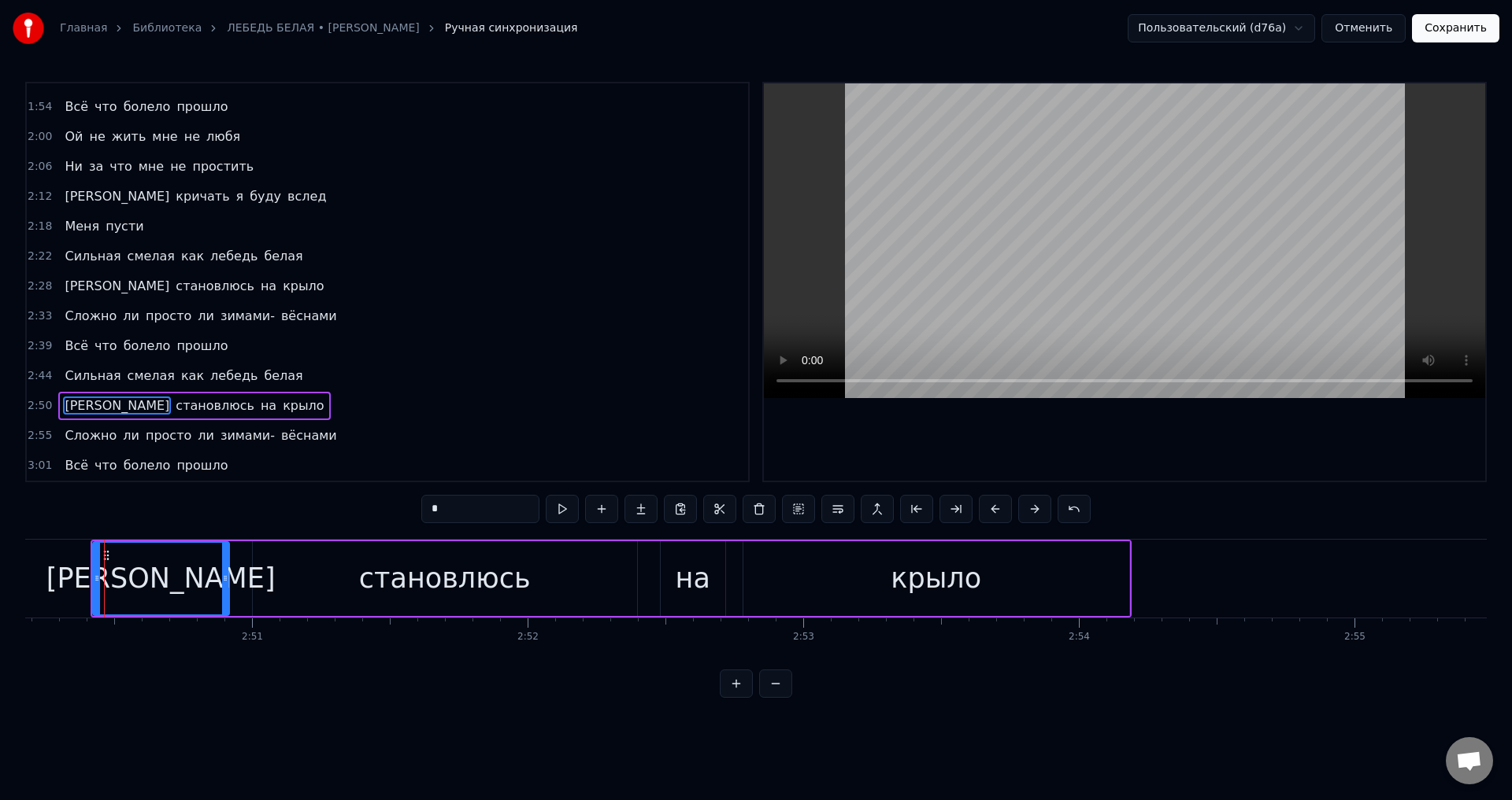
click at [97, 443] on span "Сложно" at bounding box center [90, 435] width 55 height 18
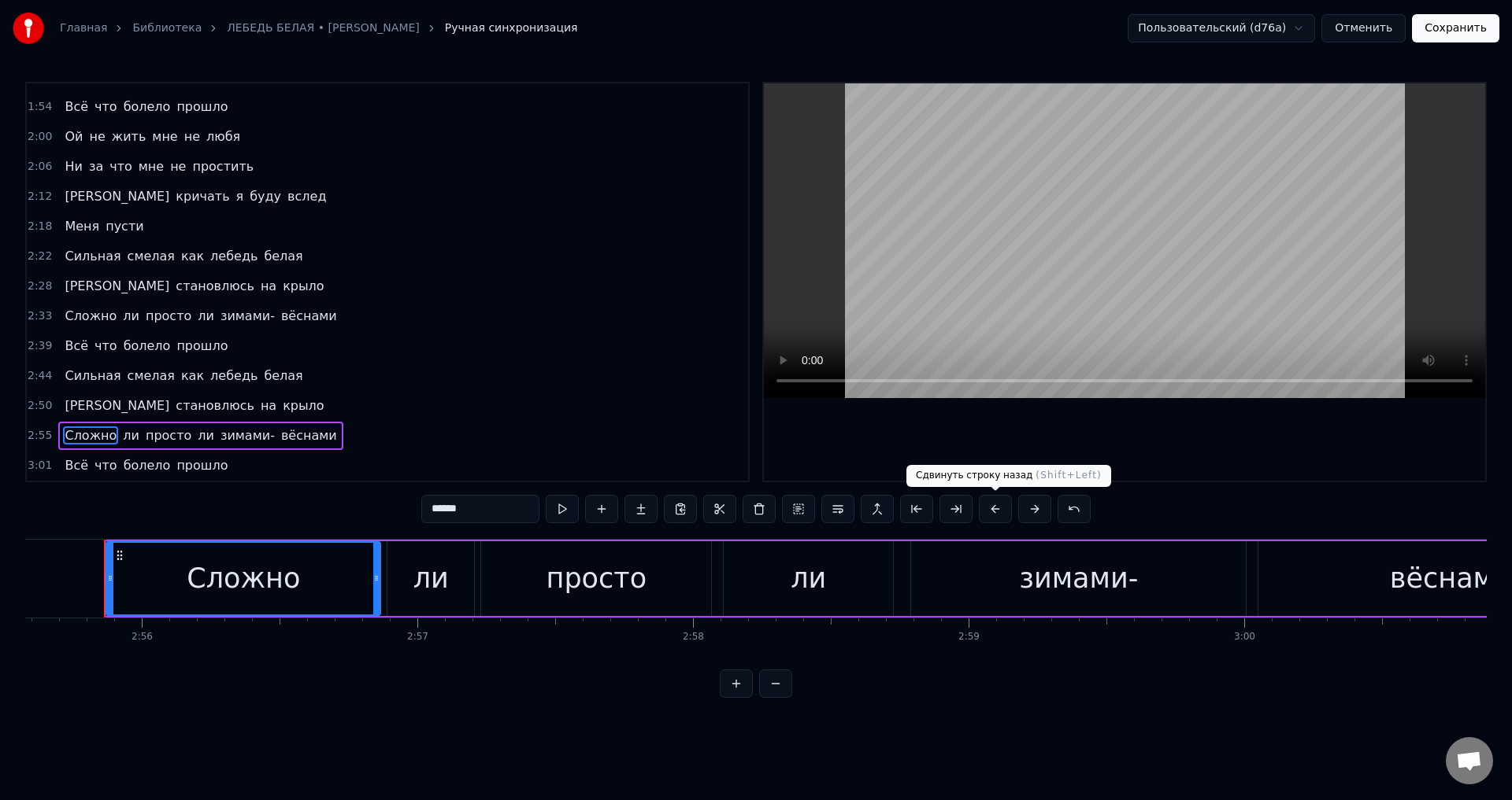
click at [1005, 507] on button at bounding box center [996, 509] width 33 height 29
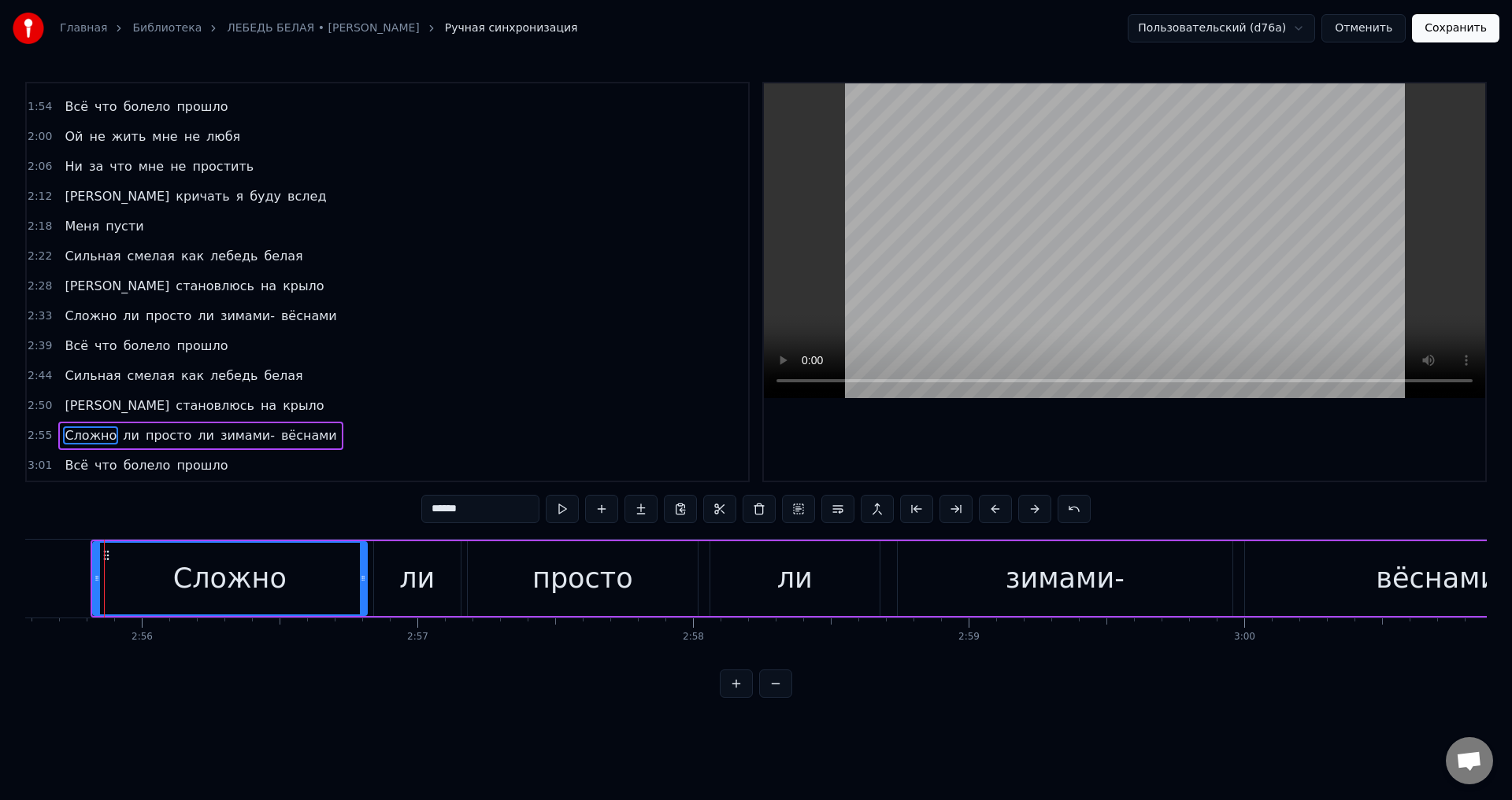
click at [71, 465] on span "Всё" at bounding box center [76, 465] width 27 height 18
type input "***"
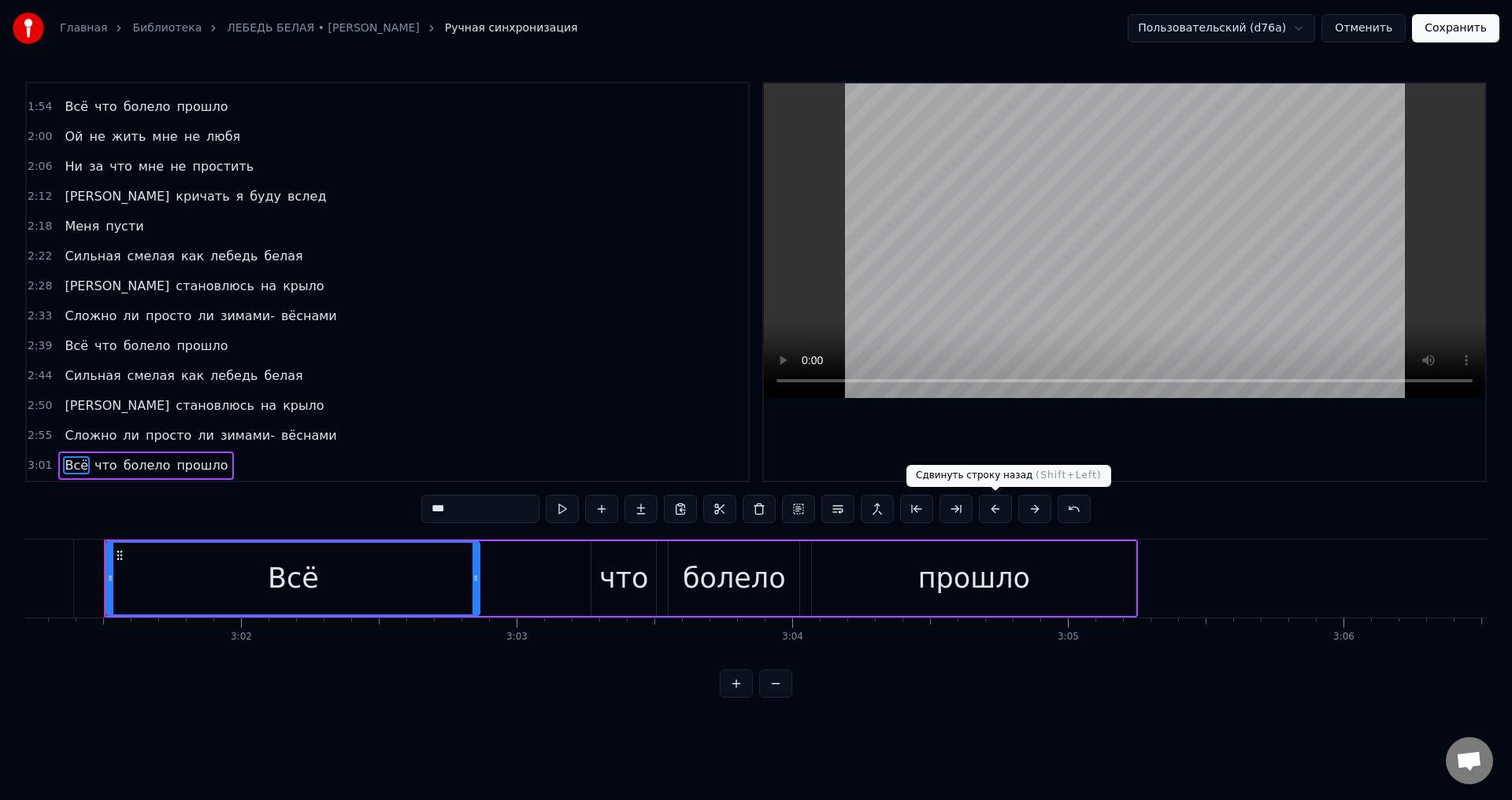
click at [995, 508] on button at bounding box center [996, 509] width 33 height 29
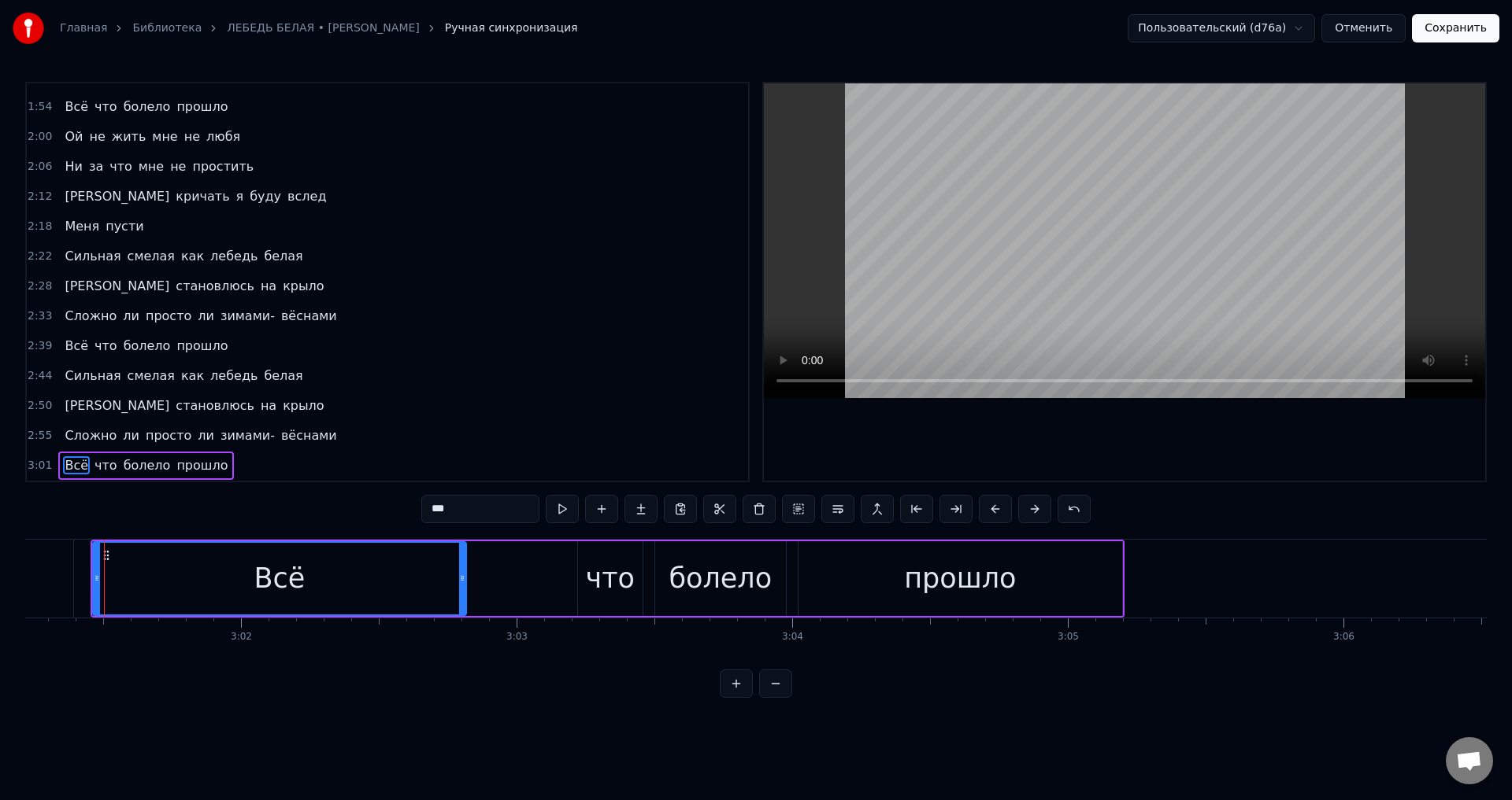
click at [1458, 36] on button "Сохранить" at bounding box center [1455, 28] width 87 height 29
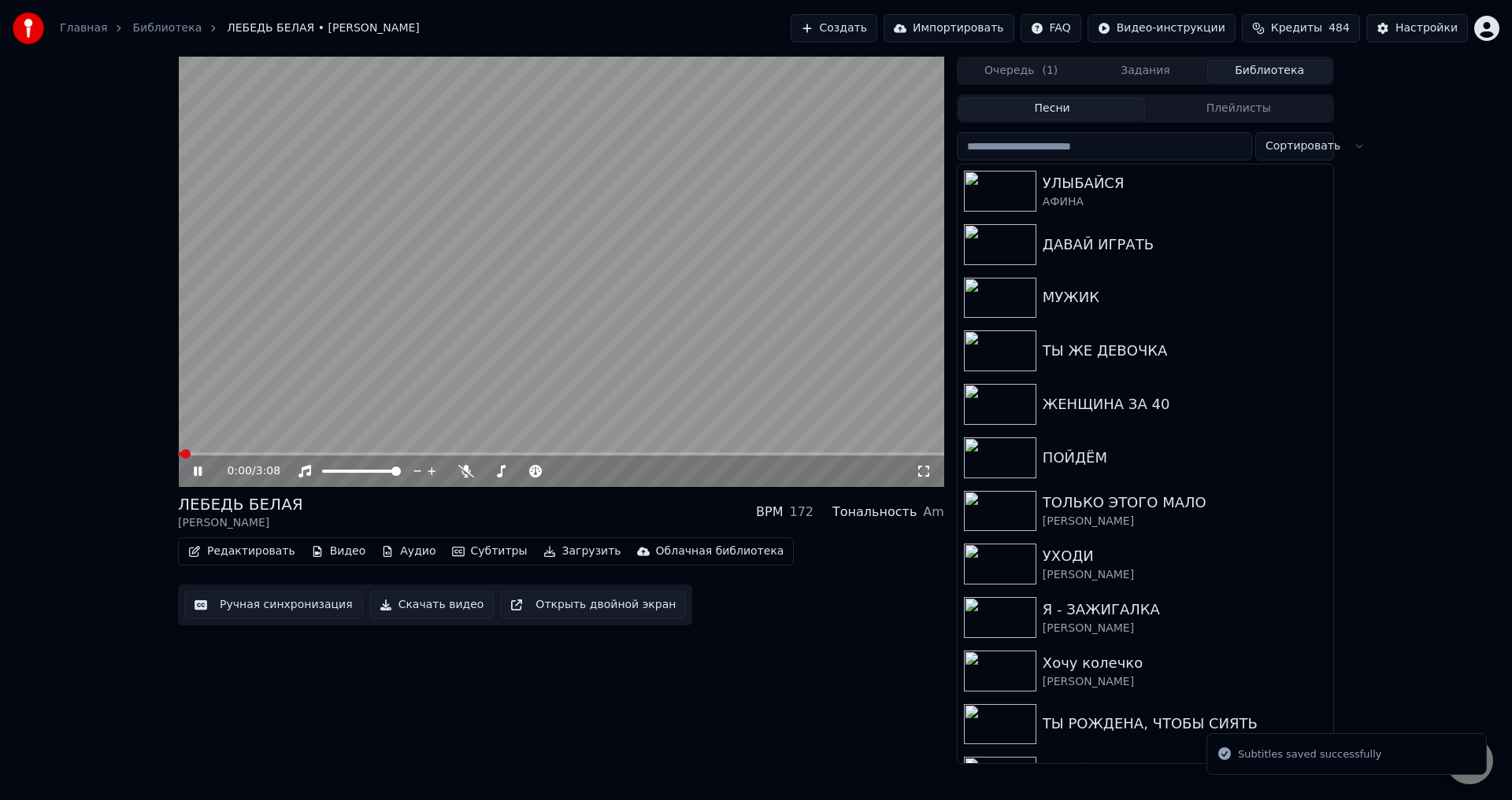
drag, startPoint x: 921, startPoint y: 471, endPoint x: 914, endPoint y: 495, distance: 25.0
click at [921, 472] on icon at bounding box center [923, 471] width 16 height 12
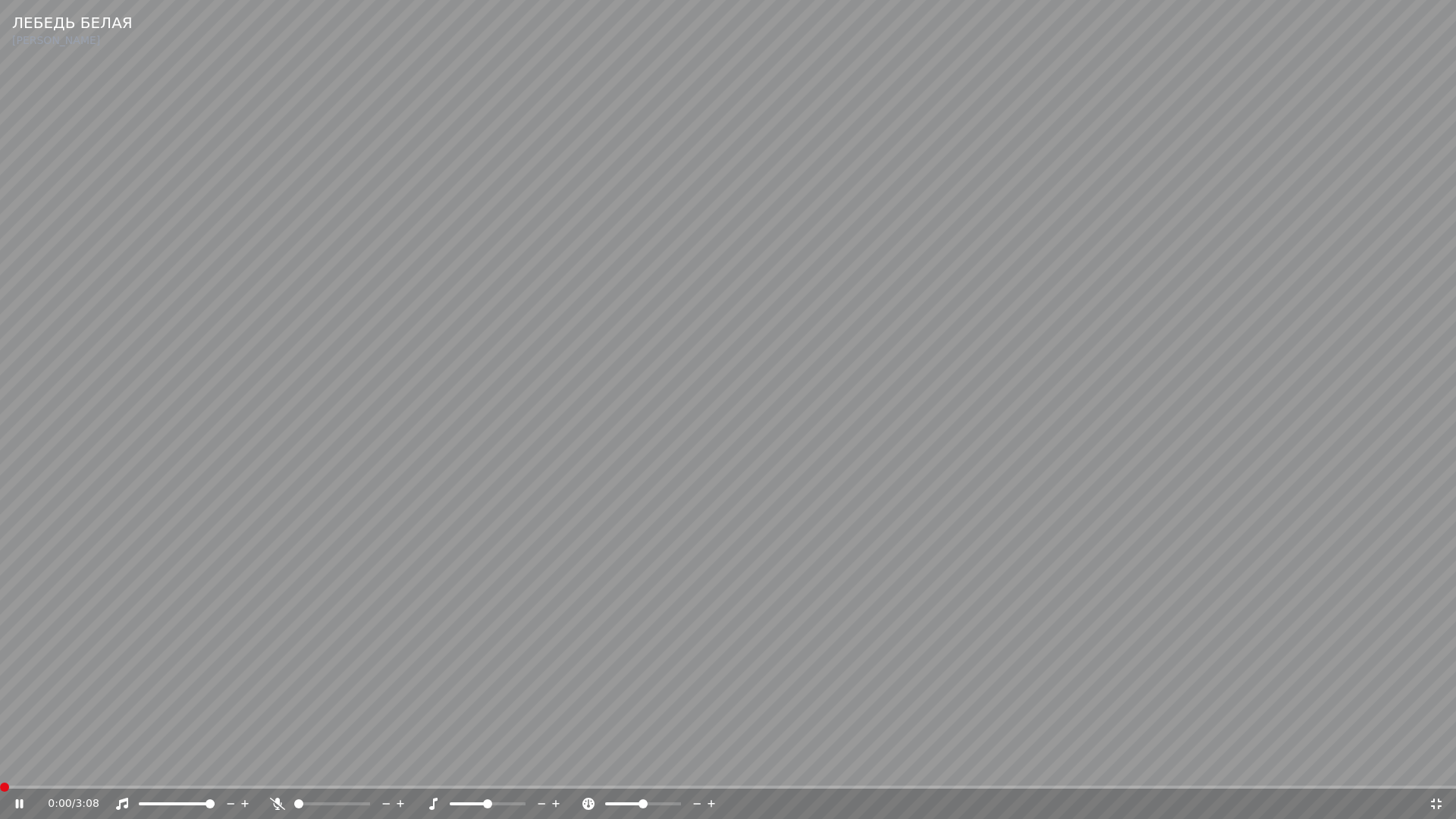
click at [0, 771] on span at bounding box center [0, 788] width 0 height 3
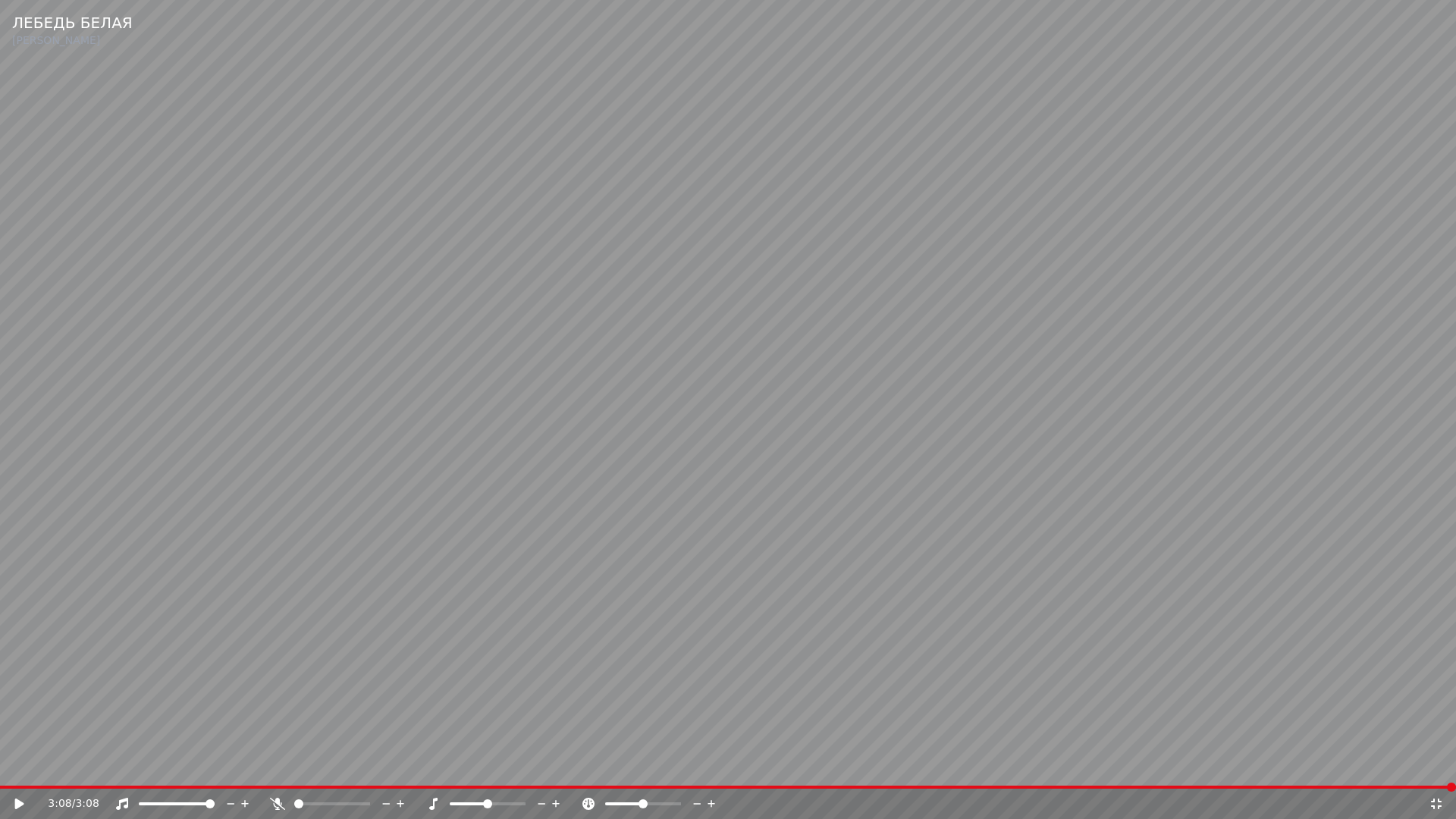
click at [905, 771] on span at bounding box center [728, 788] width 1456 height 3
click at [1167, 702] on video at bounding box center [728, 410] width 1456 height 819
click at [809, 771] on span at bounding box center [405, 788] width 811 height 3
click at [1439, 771] on icon at bounding box center [1436, 804] width 15 height 12
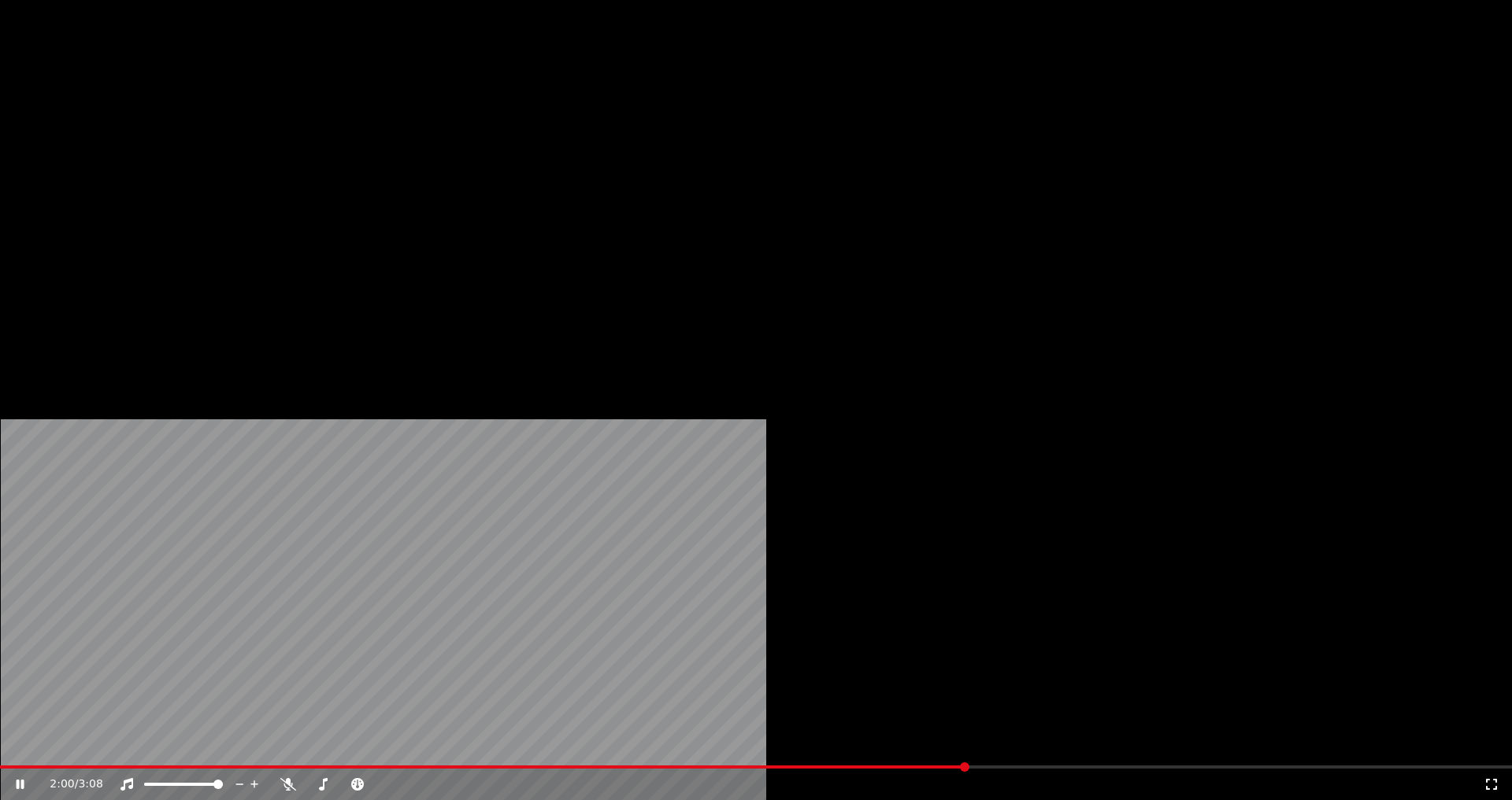
click at [560, 132] on button "Загрузить" at bounding box center [583, 121] width 91 height 22
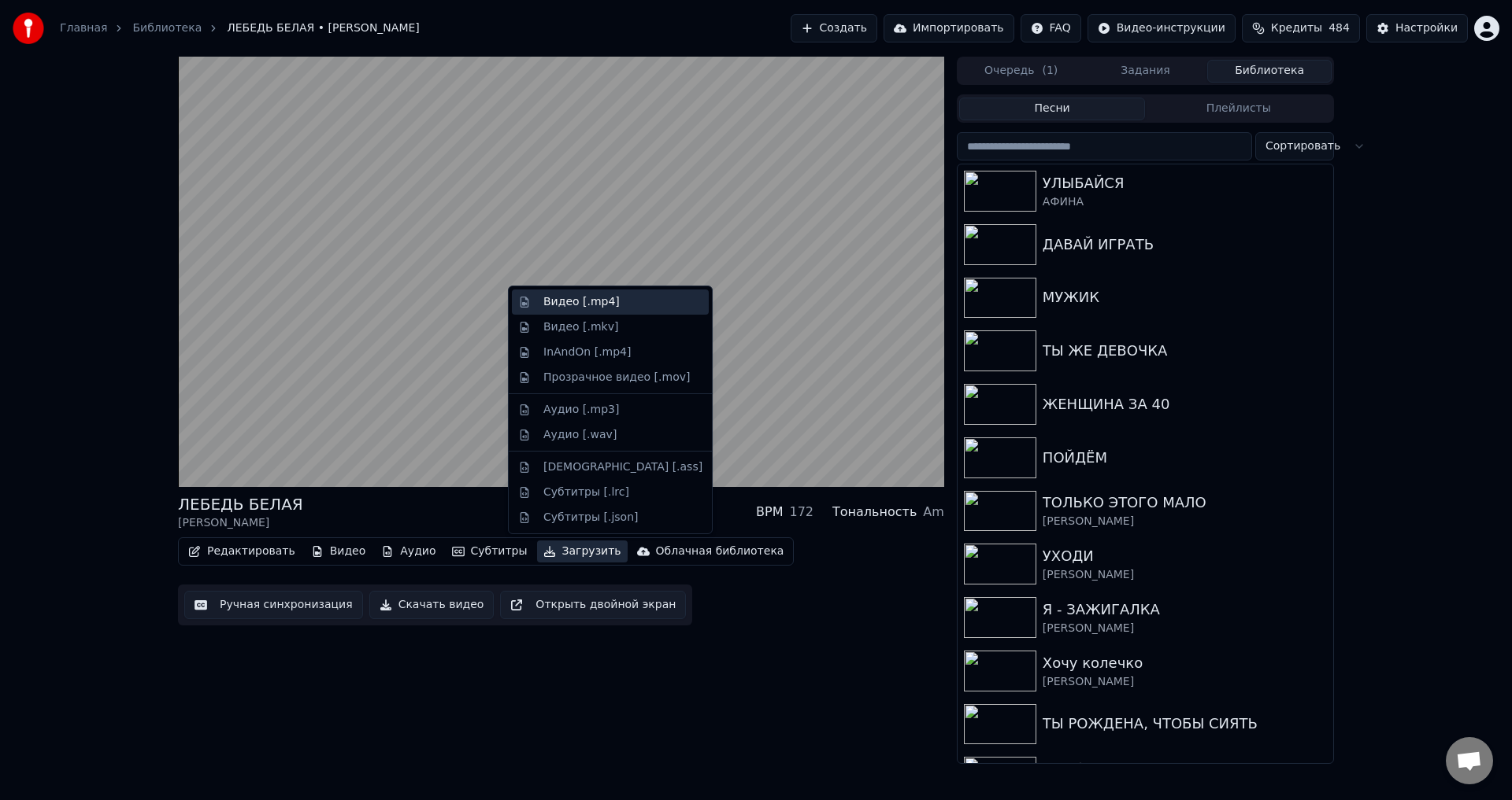
click at [564, 292] on div "Видео [.mp4]" at bounding box center [611, 302] width 197 height 25
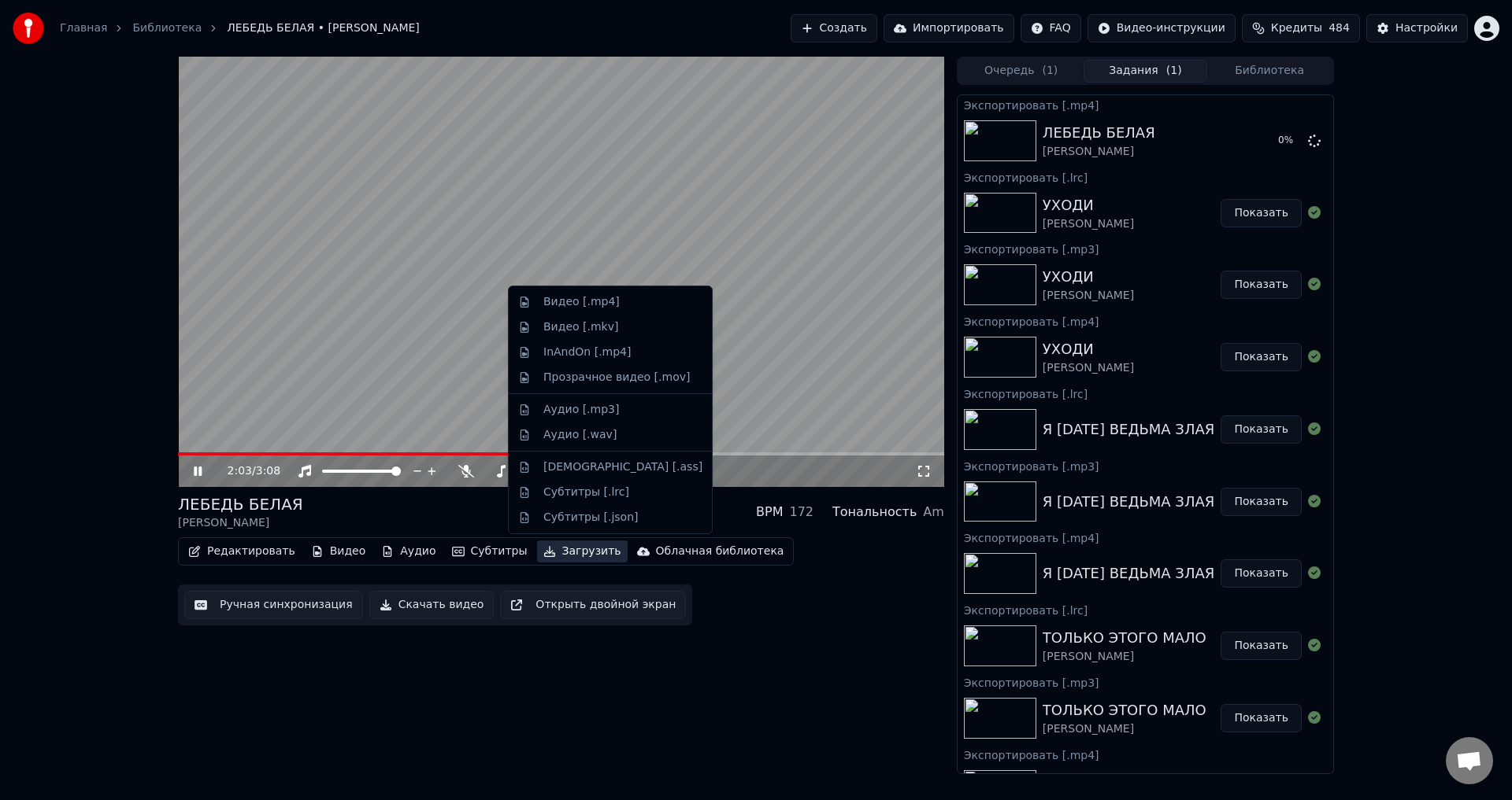
click at [549, 558] on button "Загрузить" at bounding box center [583, 551] width 91 height 22
click at [575, 407] on div "Аудио [.mp3]" at bounding box center [581, 410] width 76 height 16
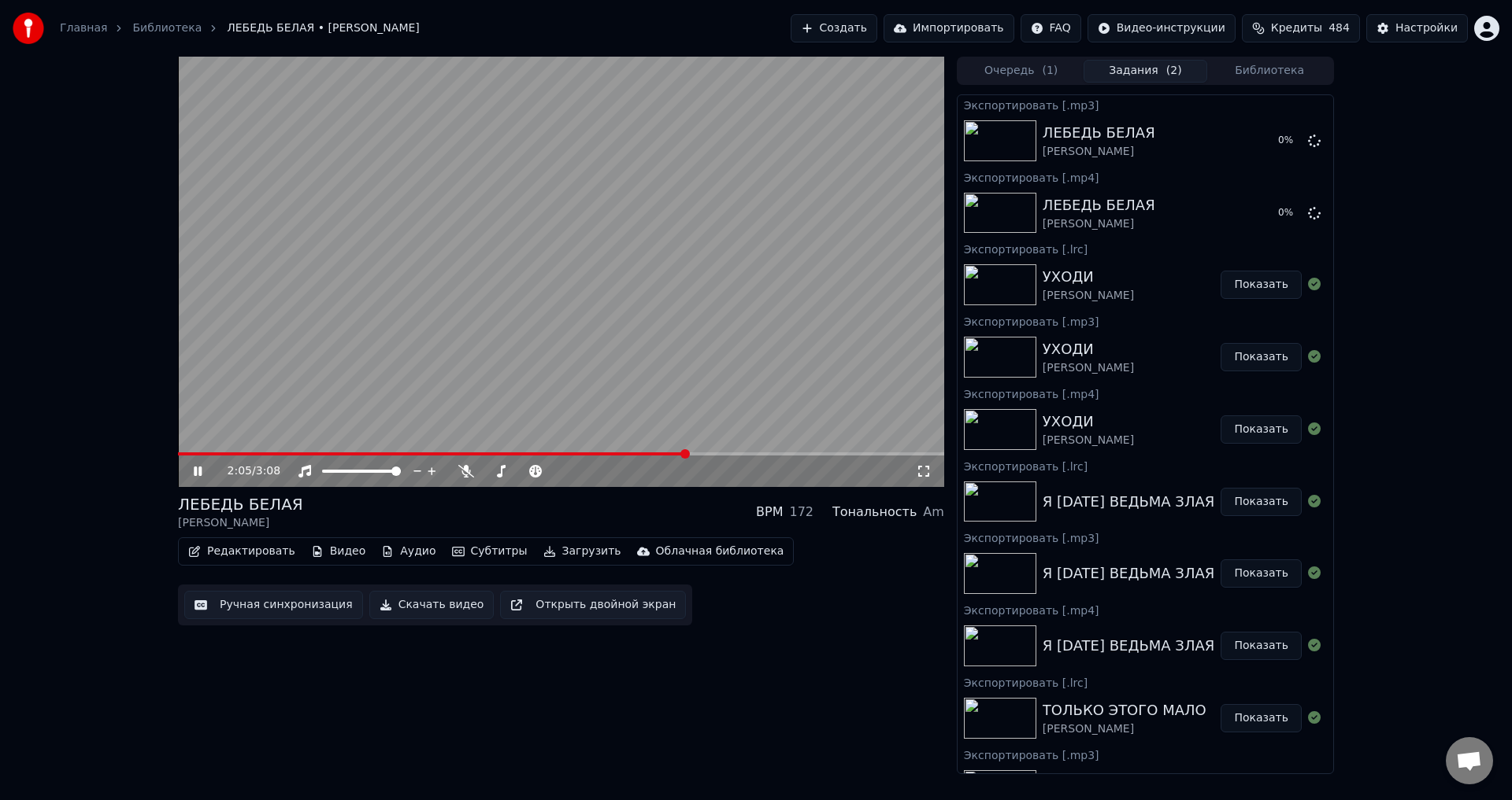
click at [552, 551] on button "Загрузить" at bounding box center [583, 551] width 91 height 22
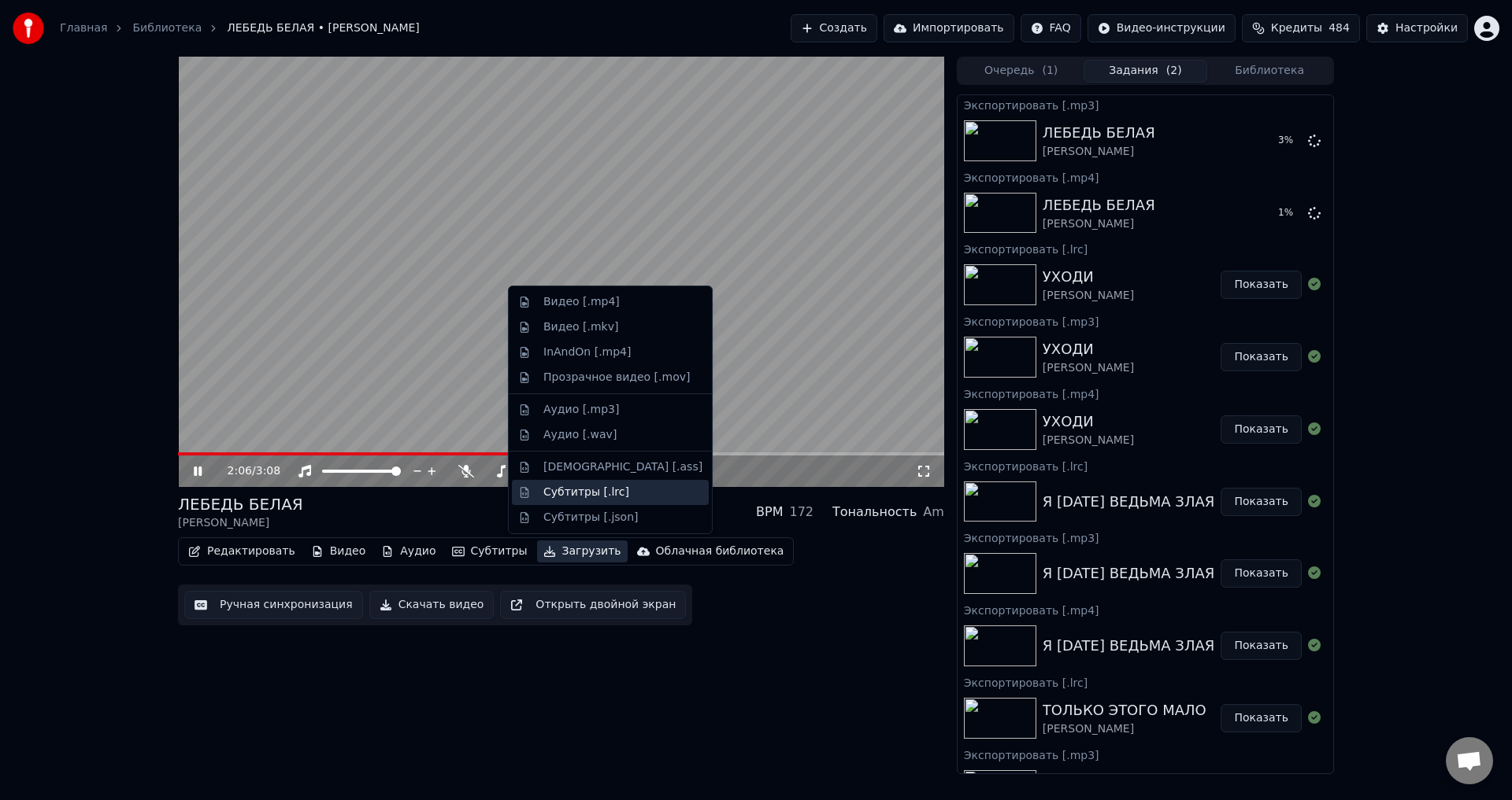
click at [570, 488] on div "Субтитры [.lrc]" at bounding box center [586, 493] width 86 height 16
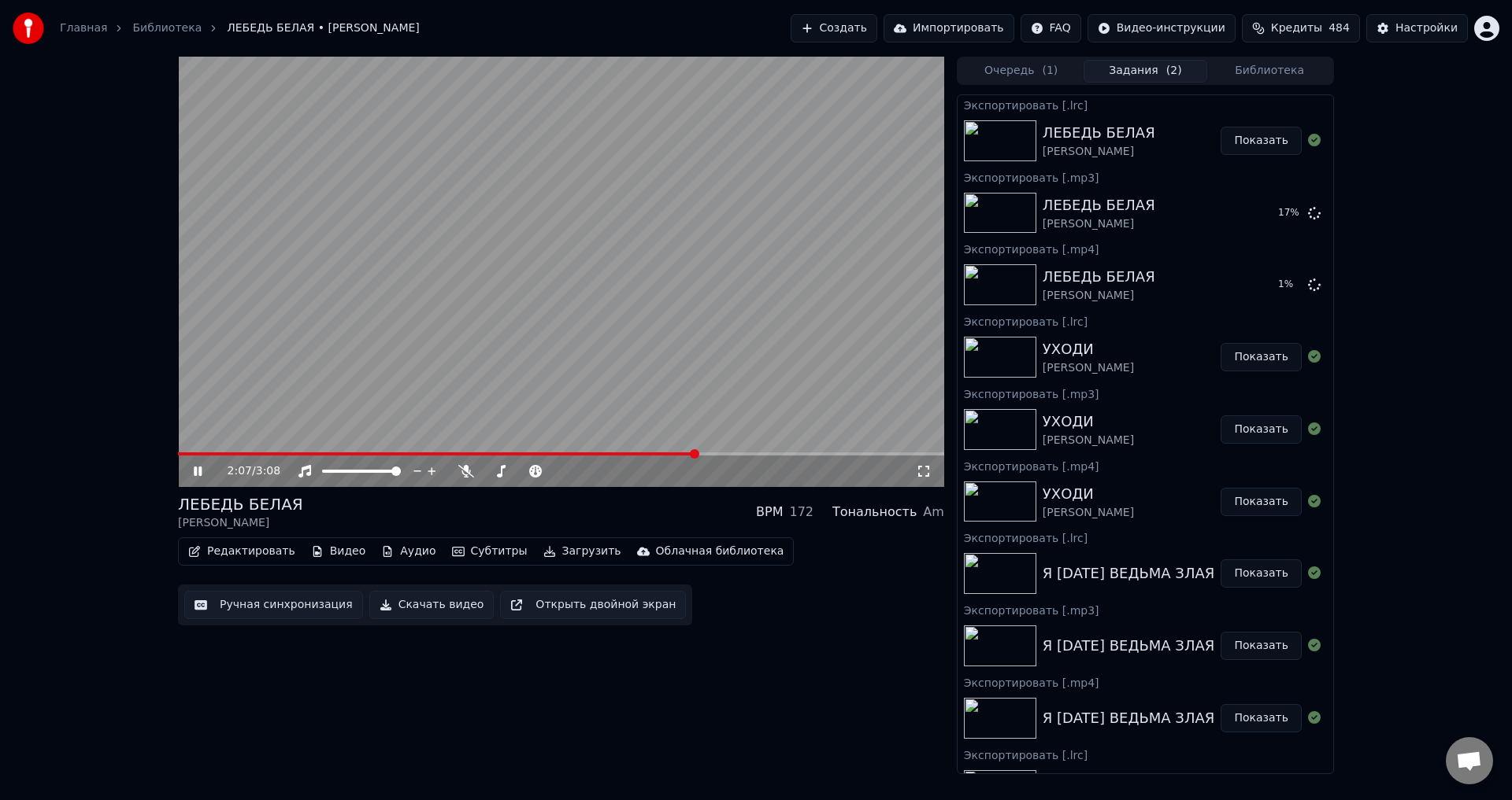
click at [1270, 71] on button "Библиотека" at bounding box center [1269, 71] width 125 height 23
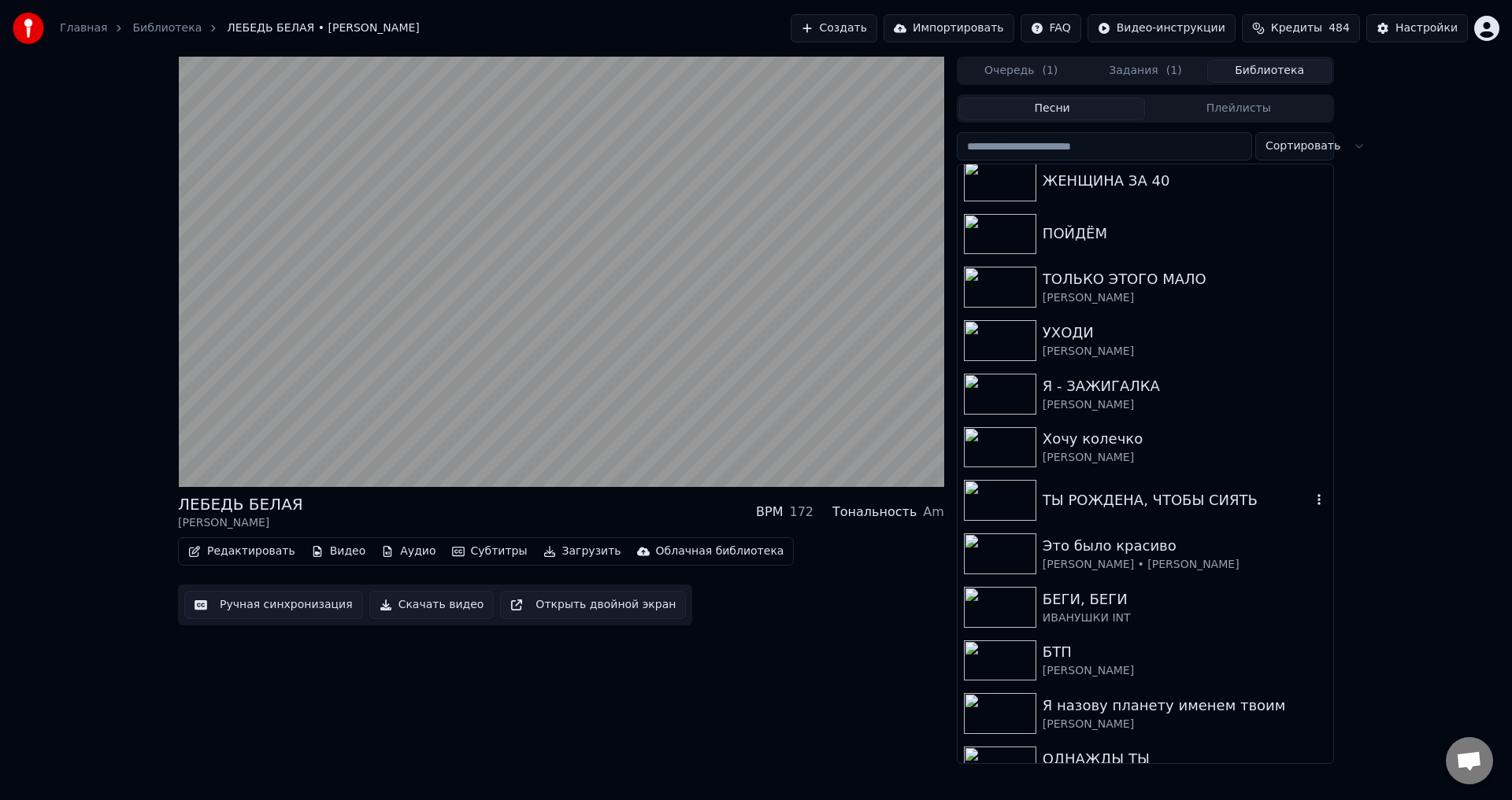
scroll to position [236, 0]
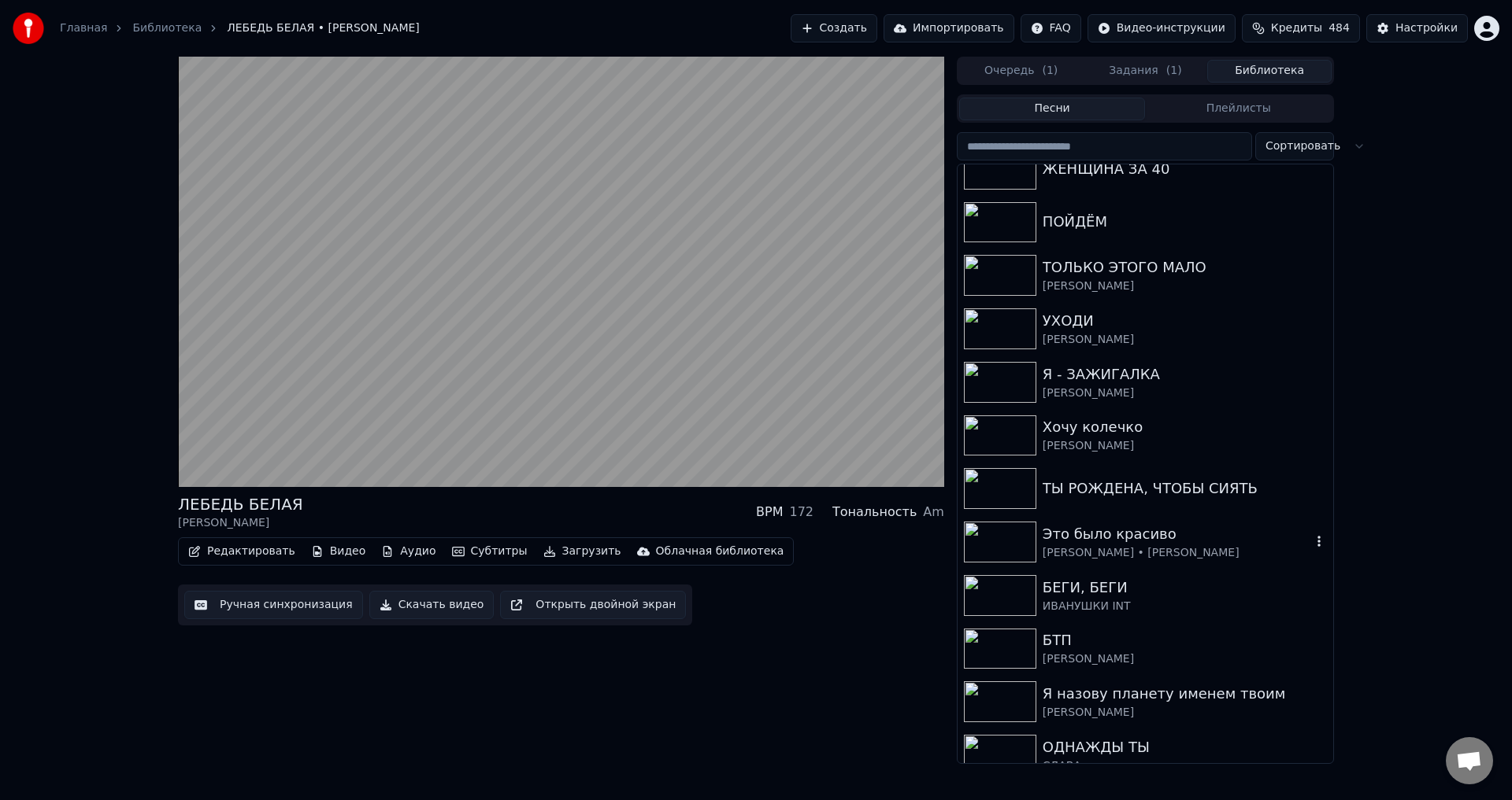
click at [1116, 540] on div "Это было красиво" at bounding box center [1177, 534] width 268 height 22
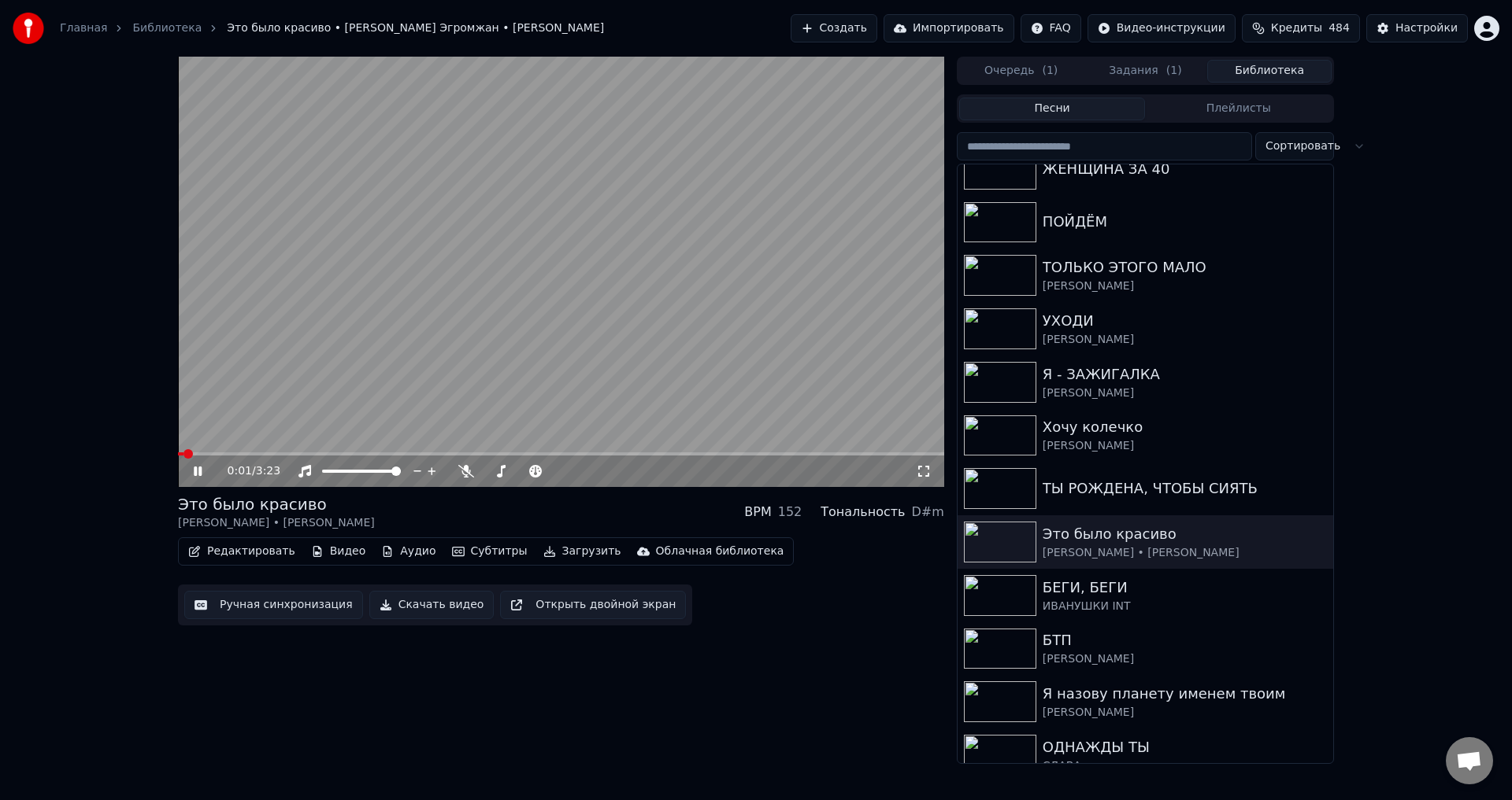
click at [611, 369] on video at bounding box center [561, 272] width 766 height 431
click at [245, 549] on button "Редактировать" at bounding box center [241, 551] width 119 height 22
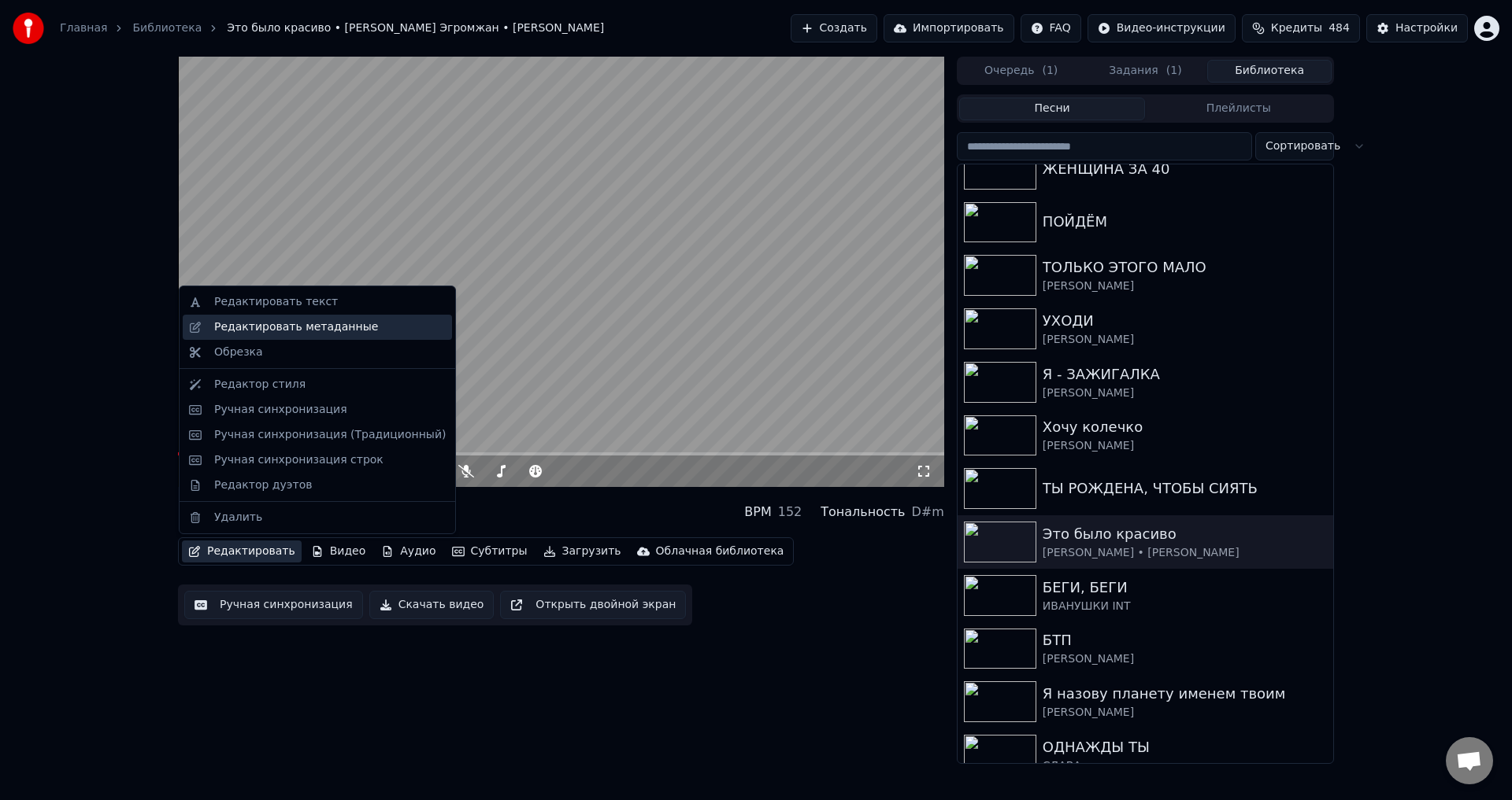
click at [300, 334] on div "Редактировать метаданные" at bounding box center [296, 327] width 164 height 16
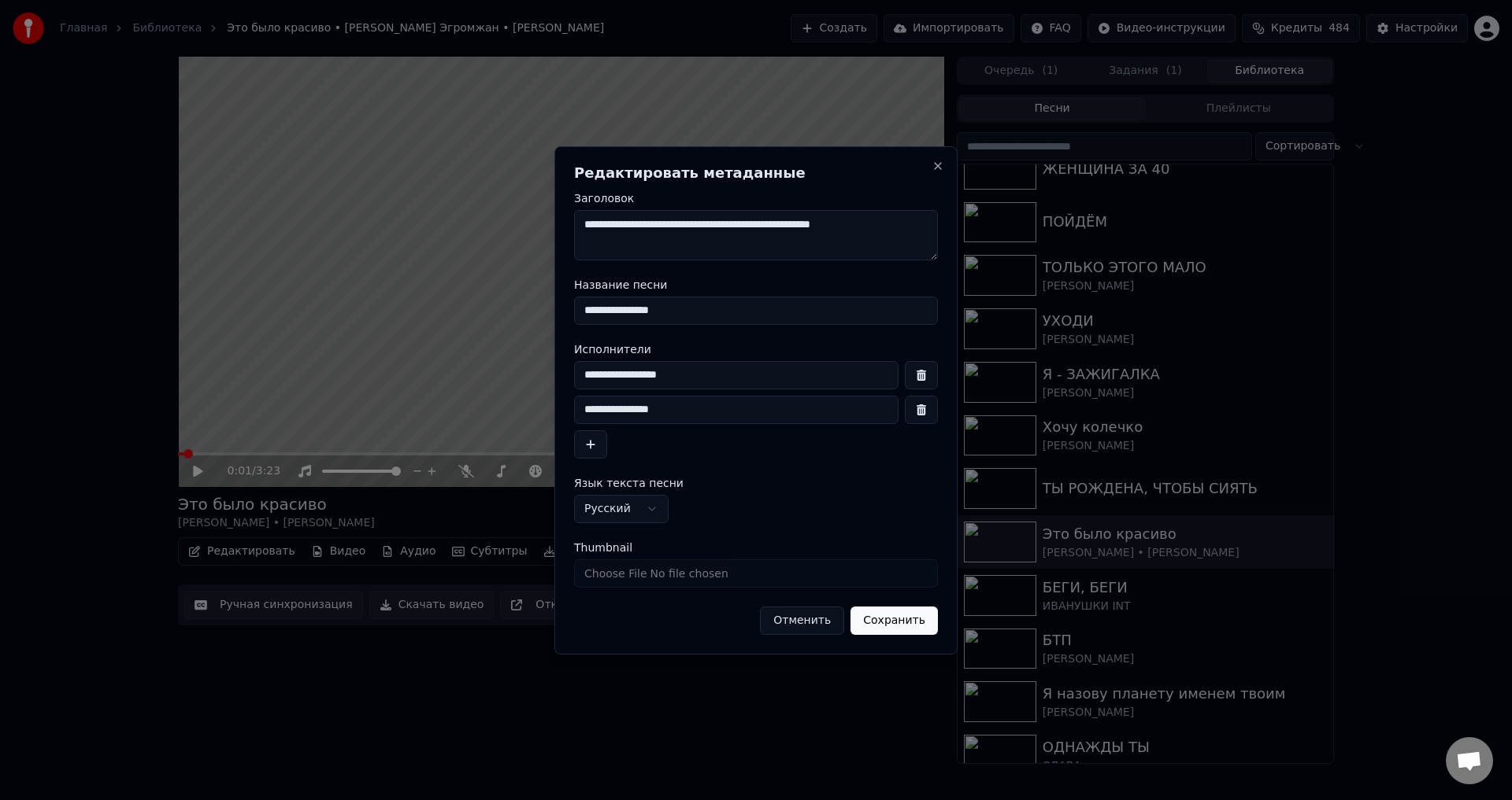
drag, startPoint x: 604, startPoint y: 314, endPoint x: 661, endPoint y: 330, distance: 59.2
click at [607, 313] on input "**********" at bounding box center [756, 311] width 364 height 29
type input "**********"
drag, startPoint x: 592, startPoint y: 373, endPoint x: 640, endPoint y: 373, distance: 48.0
click at [640, 373] on input "**********" at bounding box center [736, 375] width 324 height 29
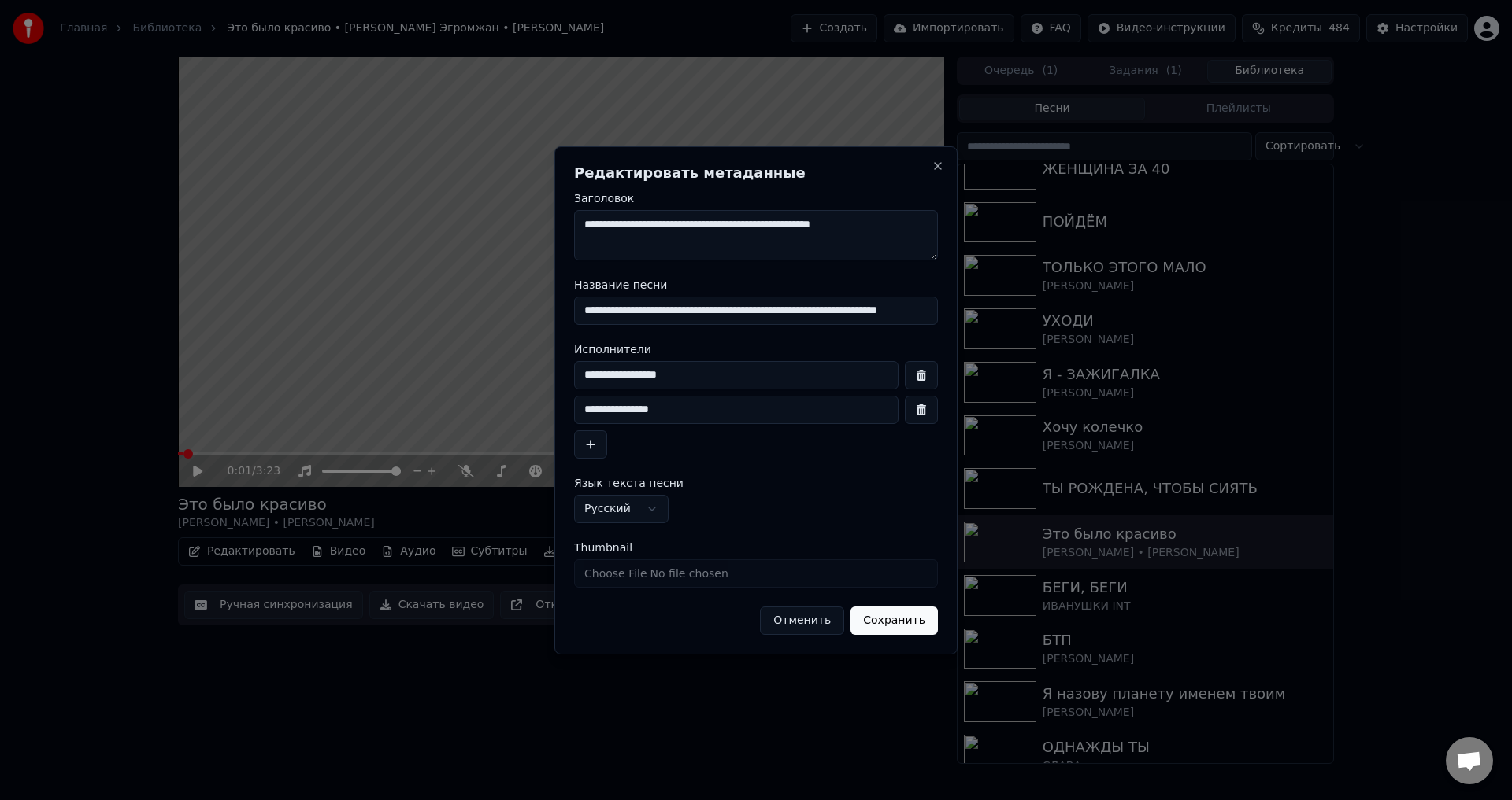
type input "**********"
click at [589, 413] on input "**********" at bounding box center [736, 410] width 324 height 29
type input "**********"
click at [900, 623] on button "Сохранить" at bounding box center [894, 621] width 87 height 29
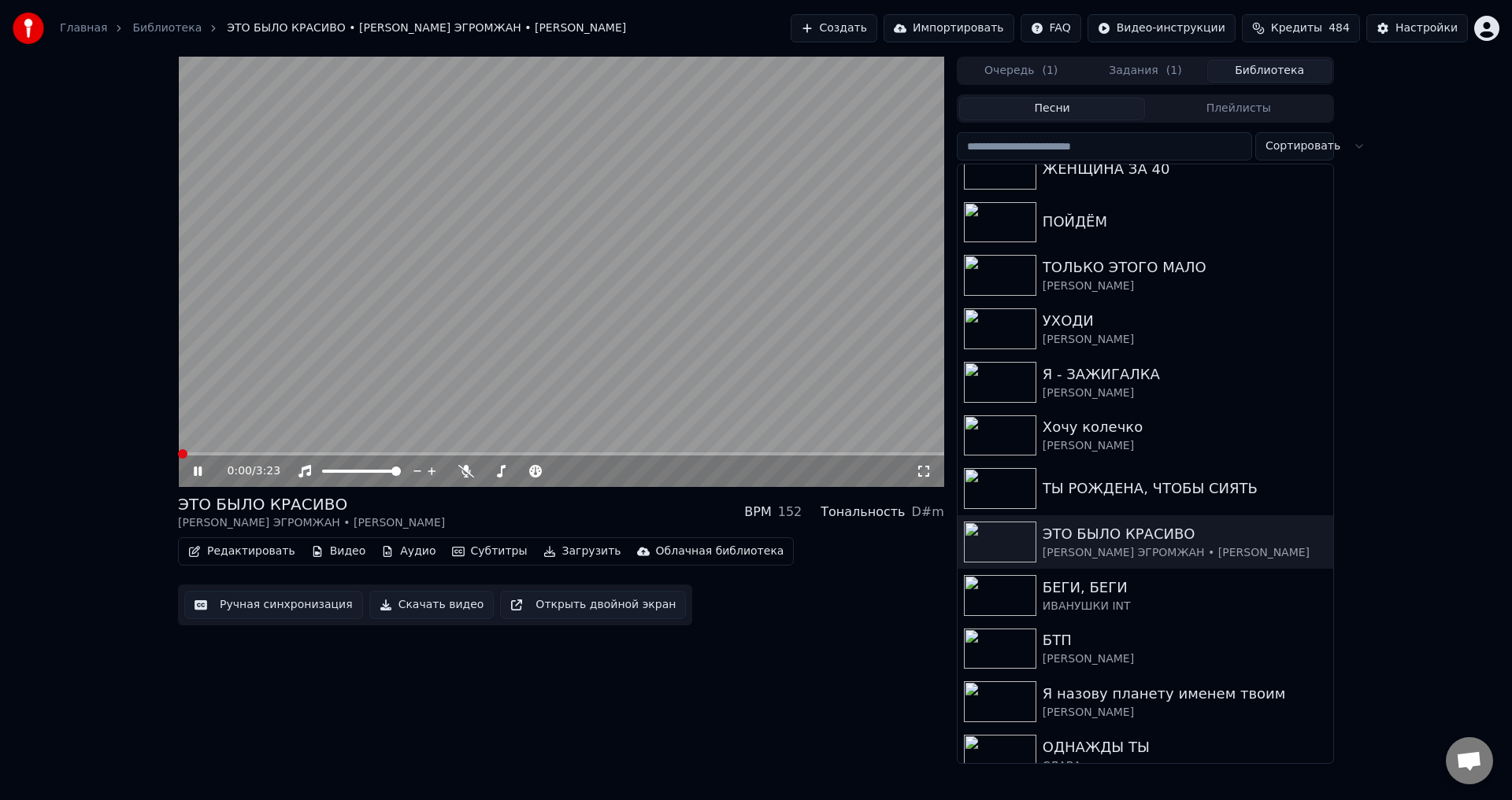
click at [178, 454] on span at bounding box center [182, 454] width 10 height 10
click at [924, 472] on icon at bounding box center [923, 471] width 16 height 12
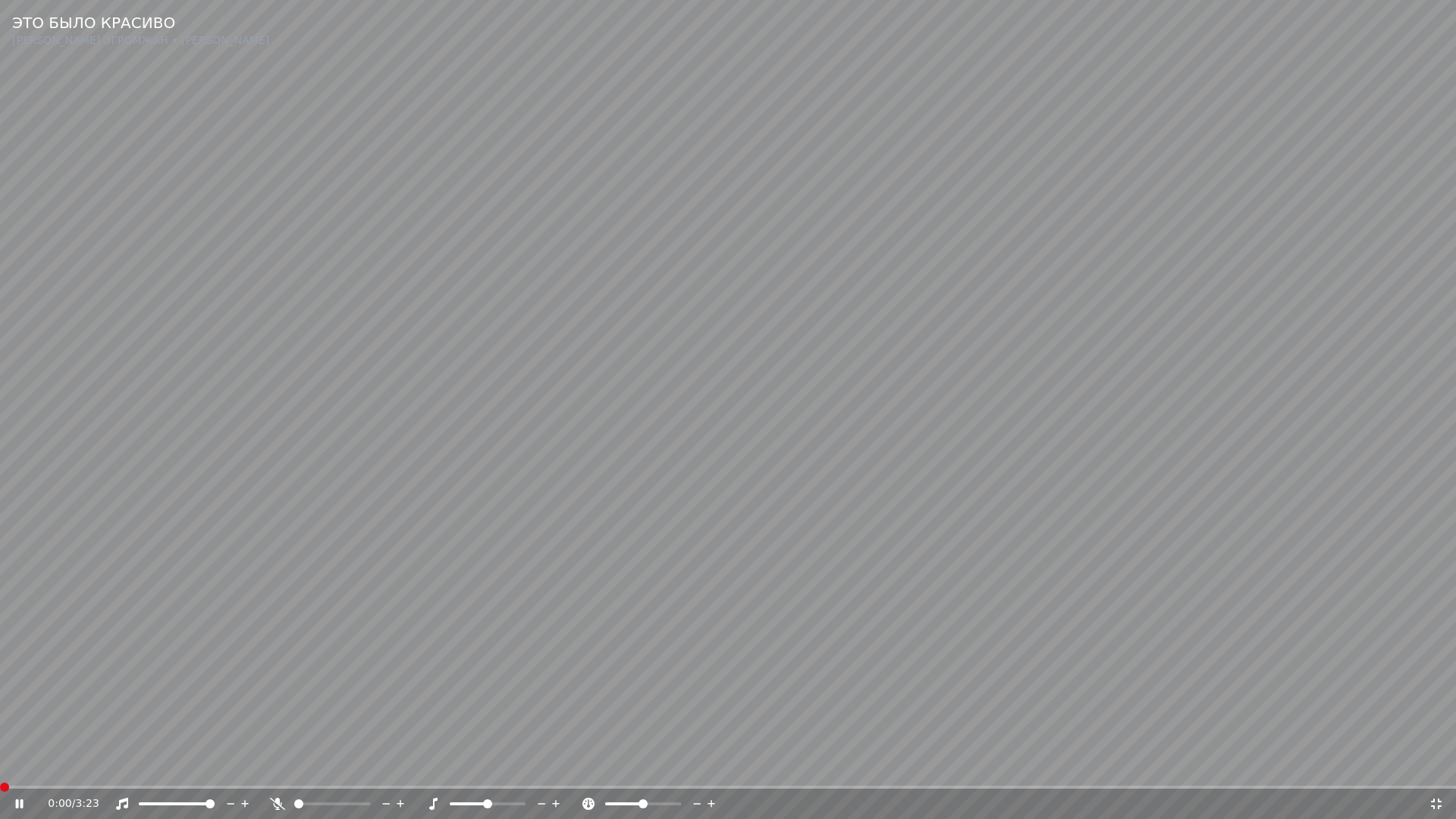
click at [0, 771] on span at bounding box center [4, 787] width 9 height 9
click at [564, 673] on video at bounding box center [728, 410] width 1456 height 819
click at [1434, 771] on icon at bounding box center [1436, 804] width 11 height 11
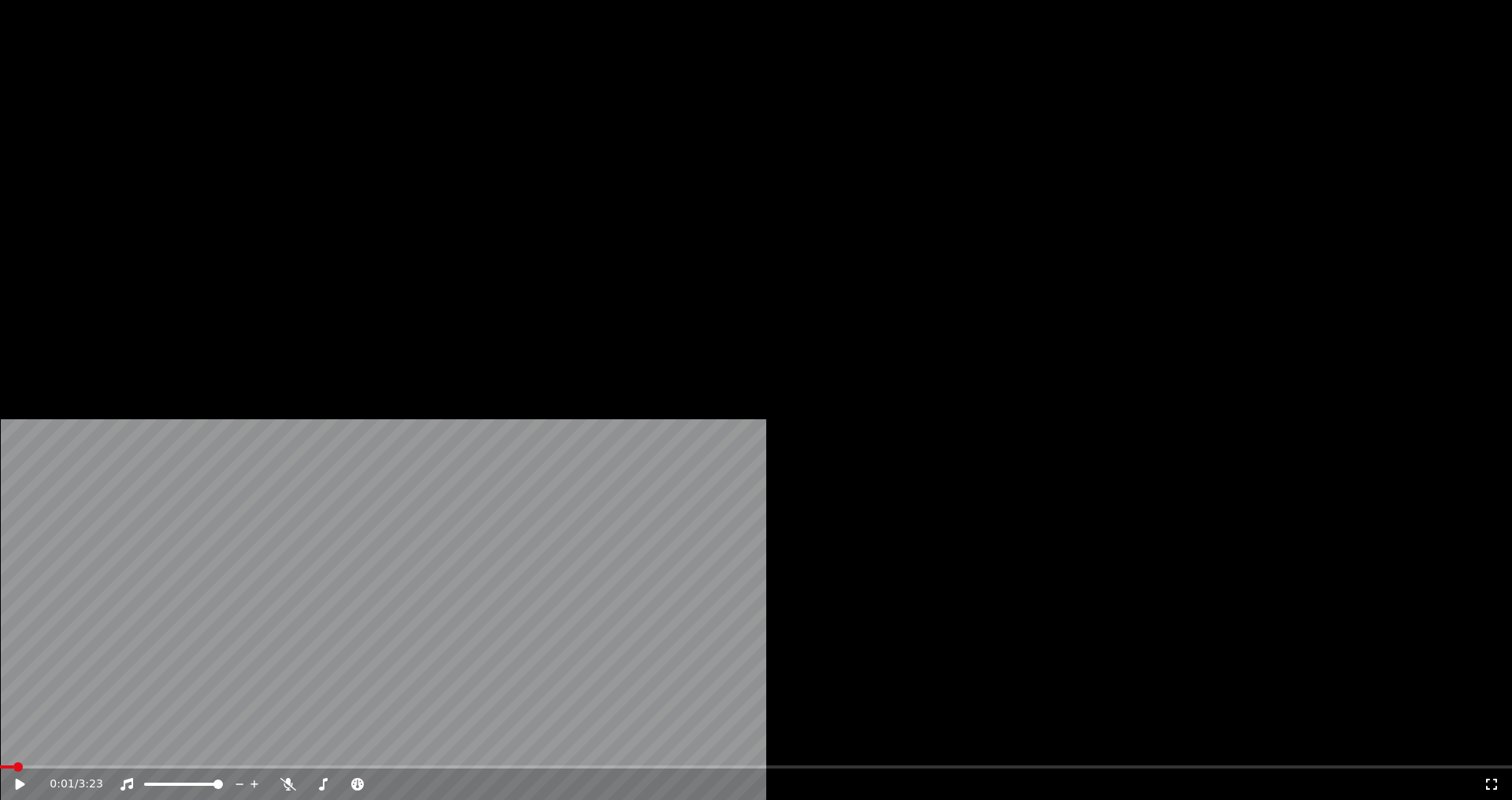
click at [240, 132] on button "Редактировать" at bounding box center [241, 121] width 119 height 22
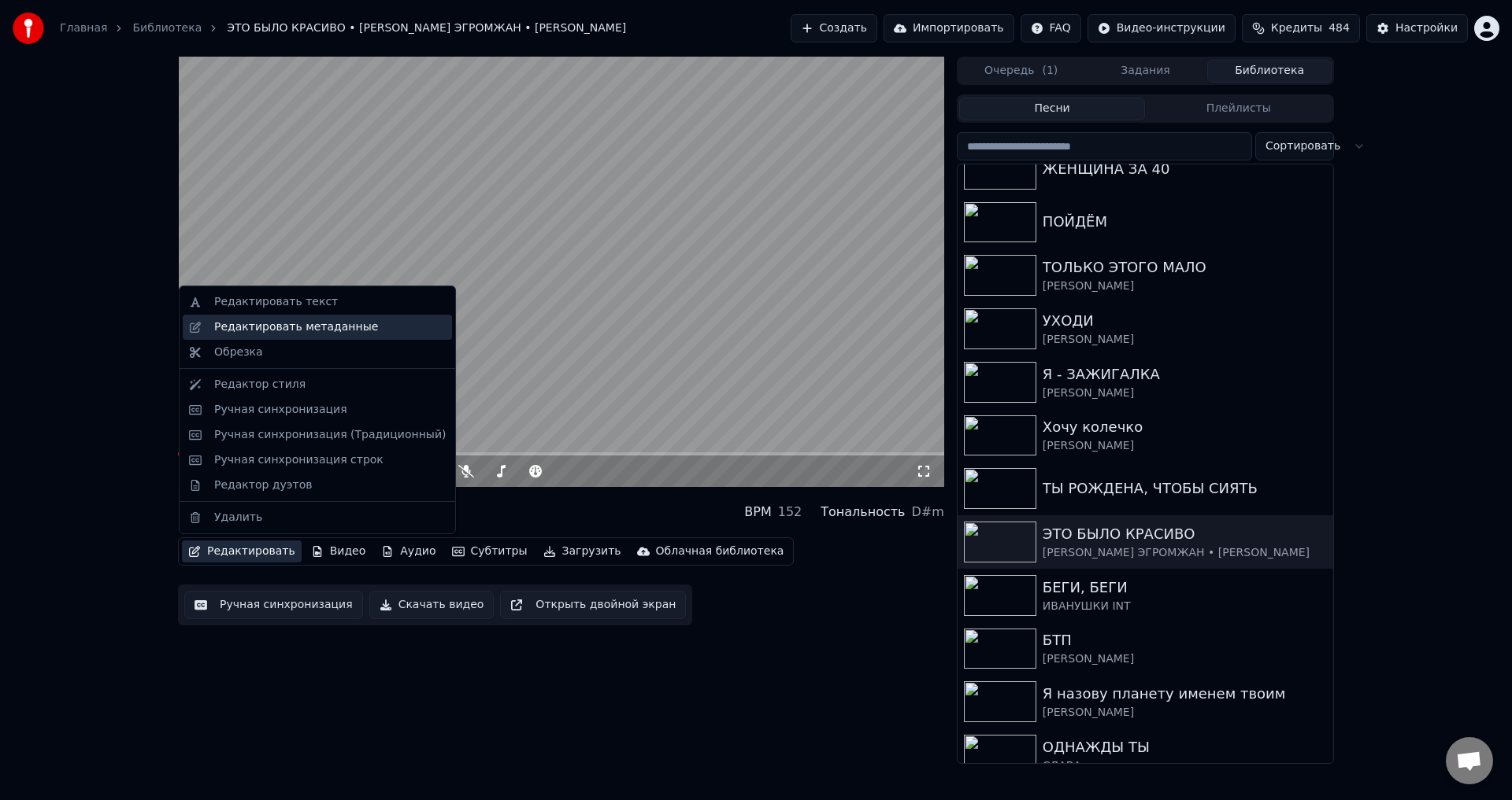
click at [271, 326] on div "Редактировать метаданные" at bounding box center [296, 327] width 164 height 16
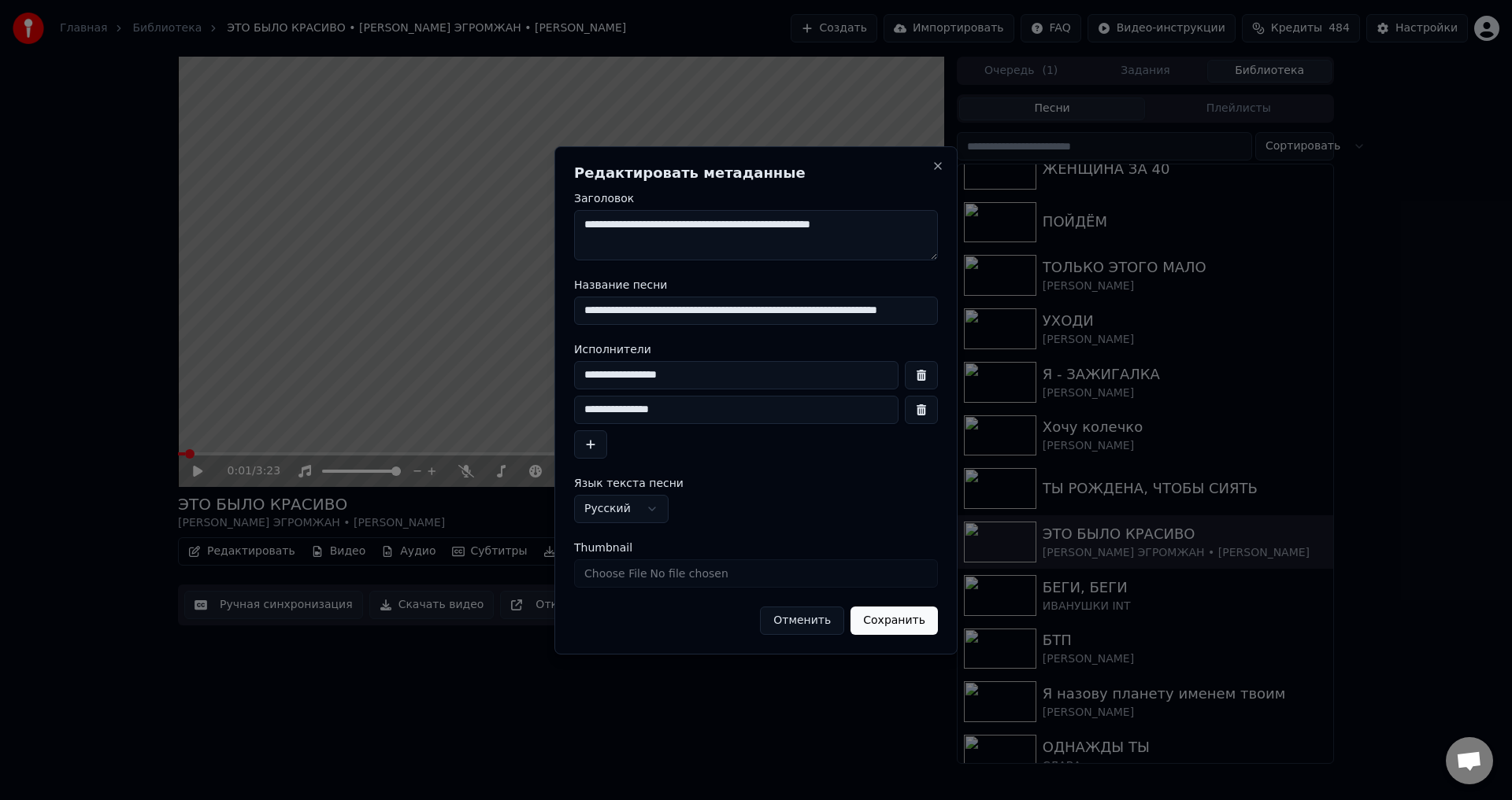
drag, startPoint x: 818, startPoint y: 309, endPoint x: 645, endPoint y: 309, distance: 173.0
click at [645, 309] on input "**********" at bounding box center [756, 311] width 364 height 29
type input "**********"
click at [901, 633] on button "Сохранить" at bounding box center [894, 621] width 87 height 29
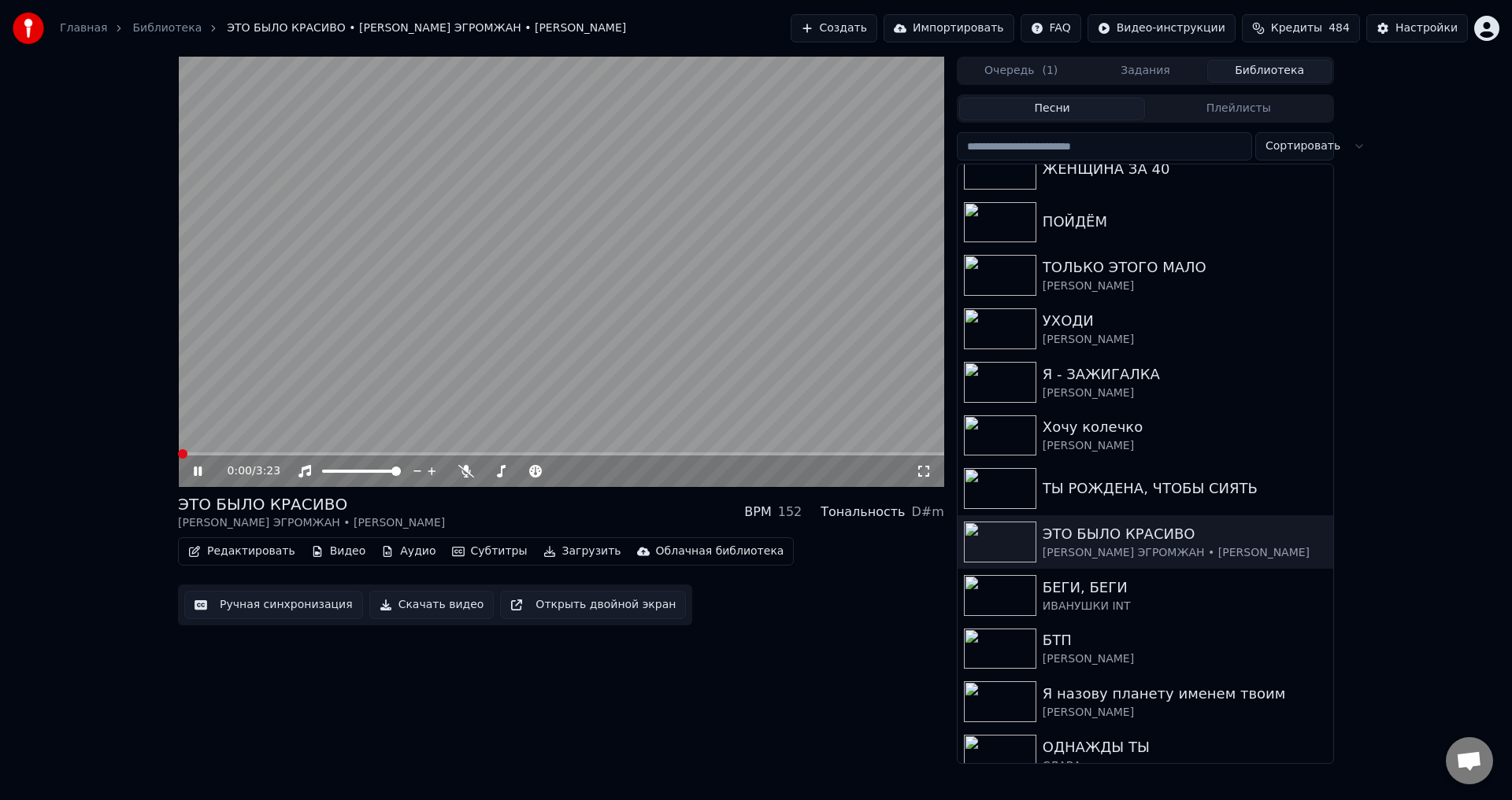
click at [178, 459] on span at bounding box center [182, 454] width 10 height 10
click at [927, 470] on icon at bounding box center [923, 471] width 16 height 12
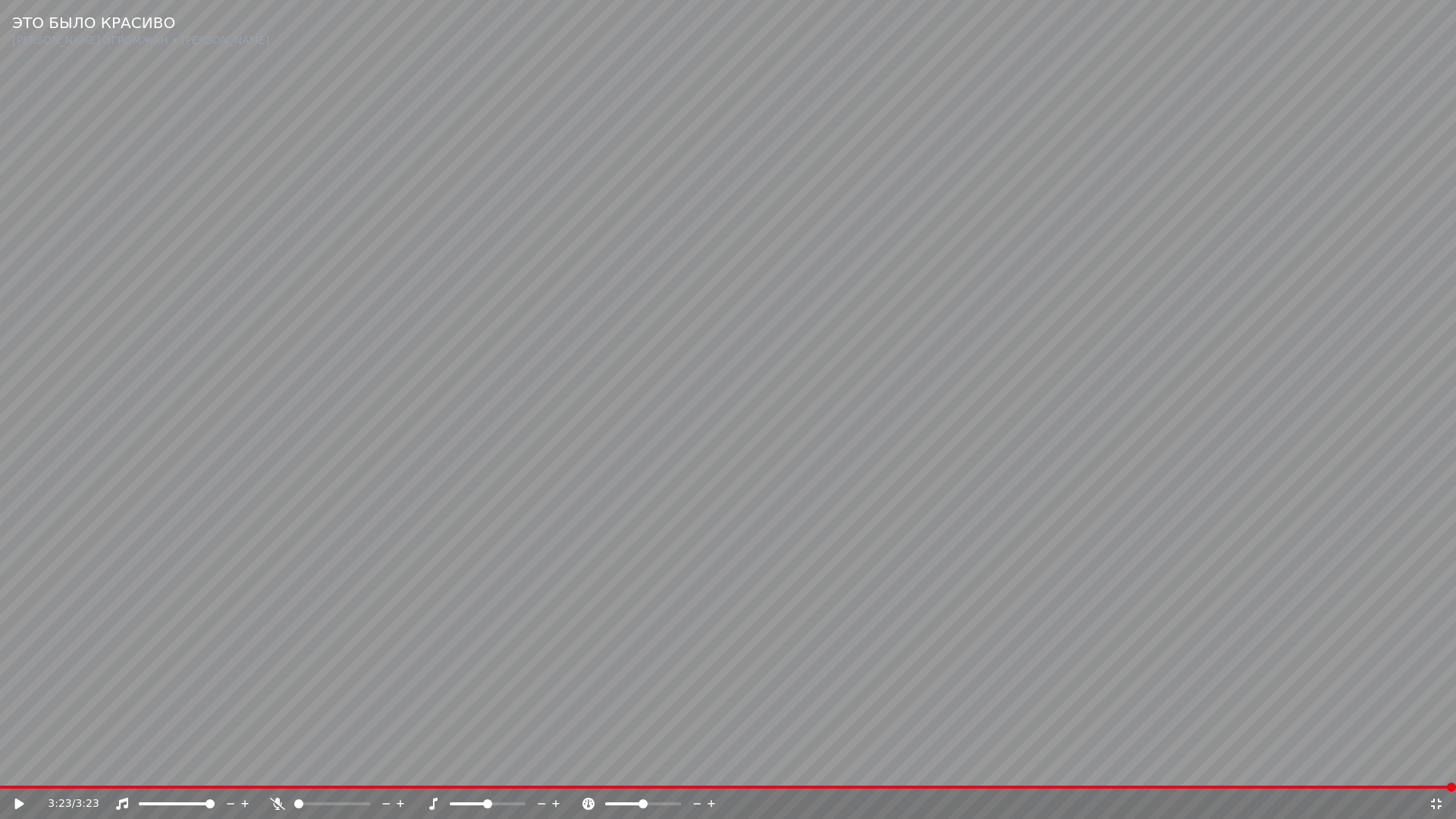
click at [26, 771] on icon at bounding box center [29, 804] width 35 height 12
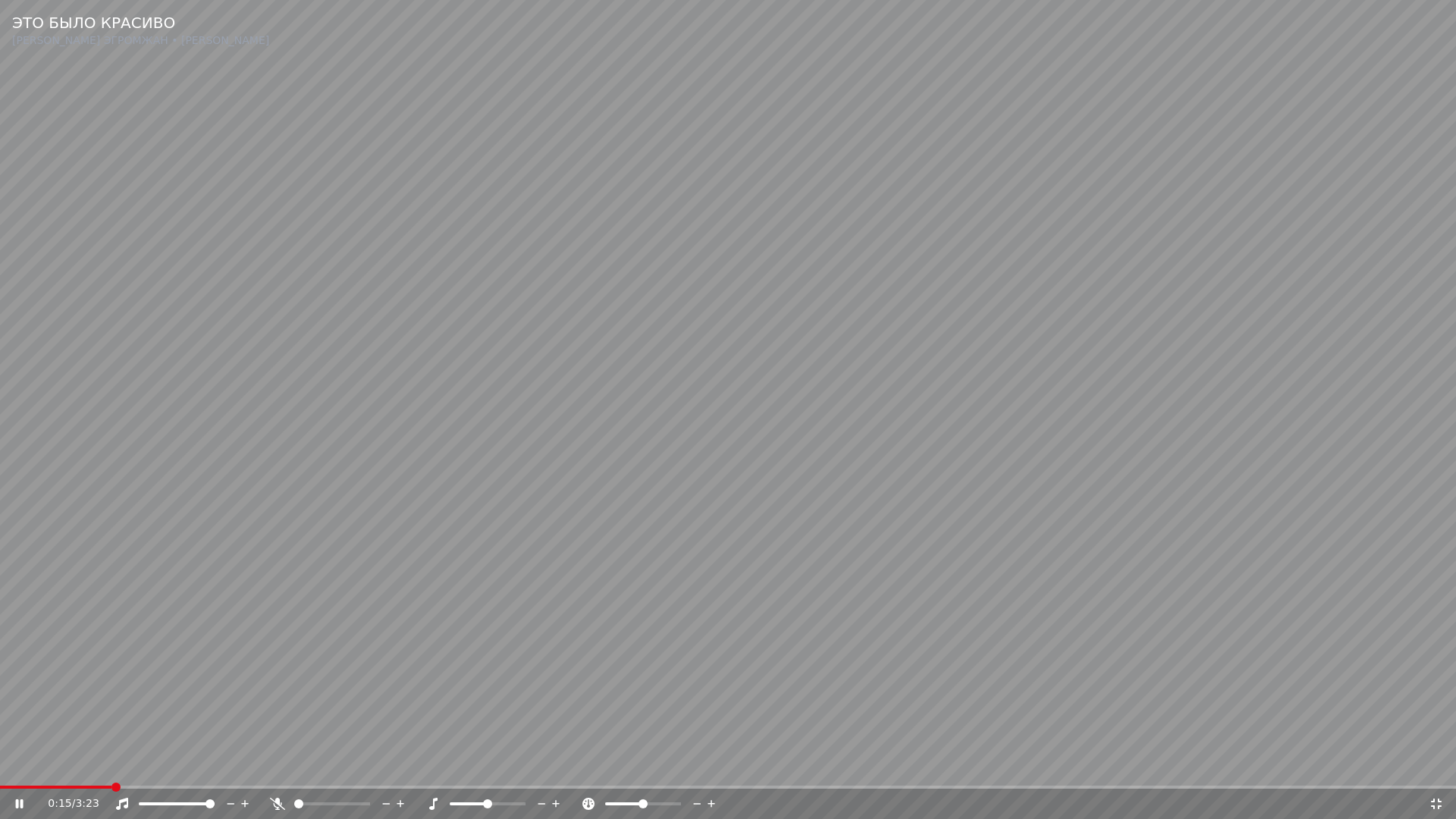
click at [48, 771] on span at bounding box center [55, 788] width 112 height 3
click at [35, 771] on span at bounding box center [18, 788] width 35 height 3
drag, startPoint x: 11, startPoint y: 789, endPoint x: 19, endPoint y: 785, distance: 8.9
click at [12, 771] on div "0:12 / 3:23" at bounding box center [728, 804] width 1456 height 30
click at [7, 771] on span at bounding box center [3, 788] width 7 height 3
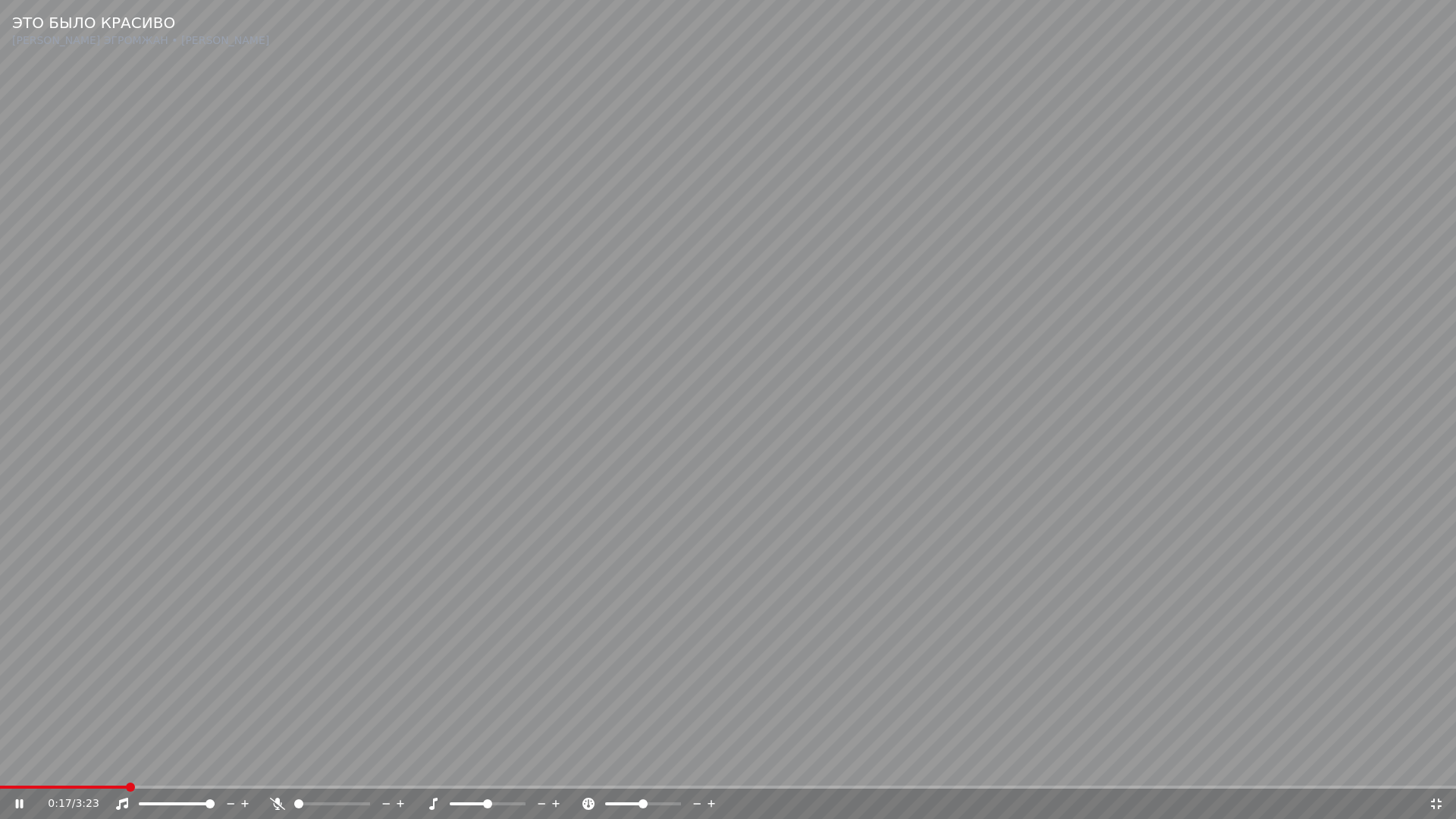
drag, startPoint x: 1437, startPoint y: 805, endPoint x: 112, endPoint y: 730, distance: 1327.1
click at [1436, 771] on icon at bounding box center [1436, 804] width 15 height 12
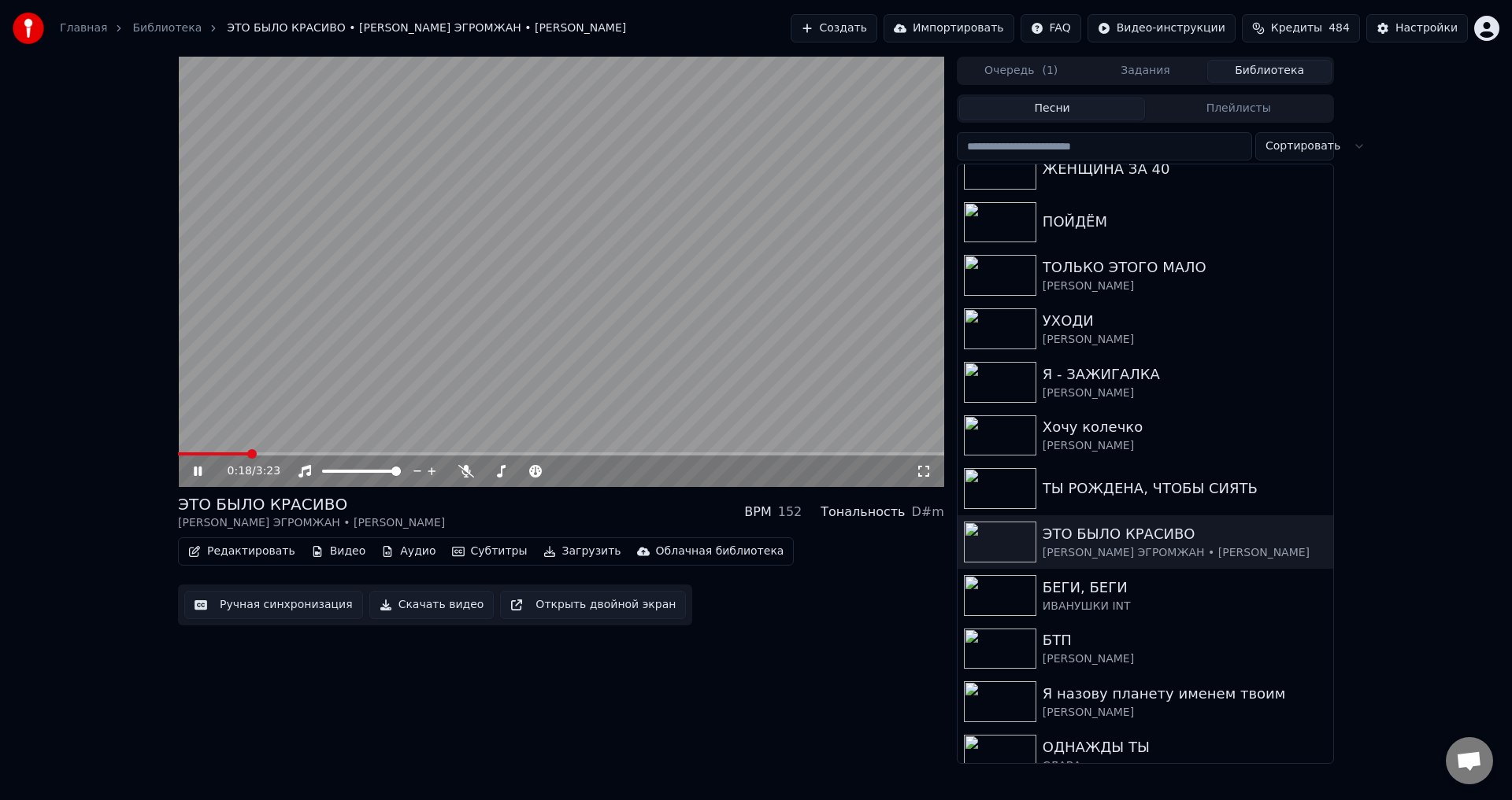
click at [273, 598] on button "Ручная синхронизация" at bounding box center [273, 605] width 179 height 29
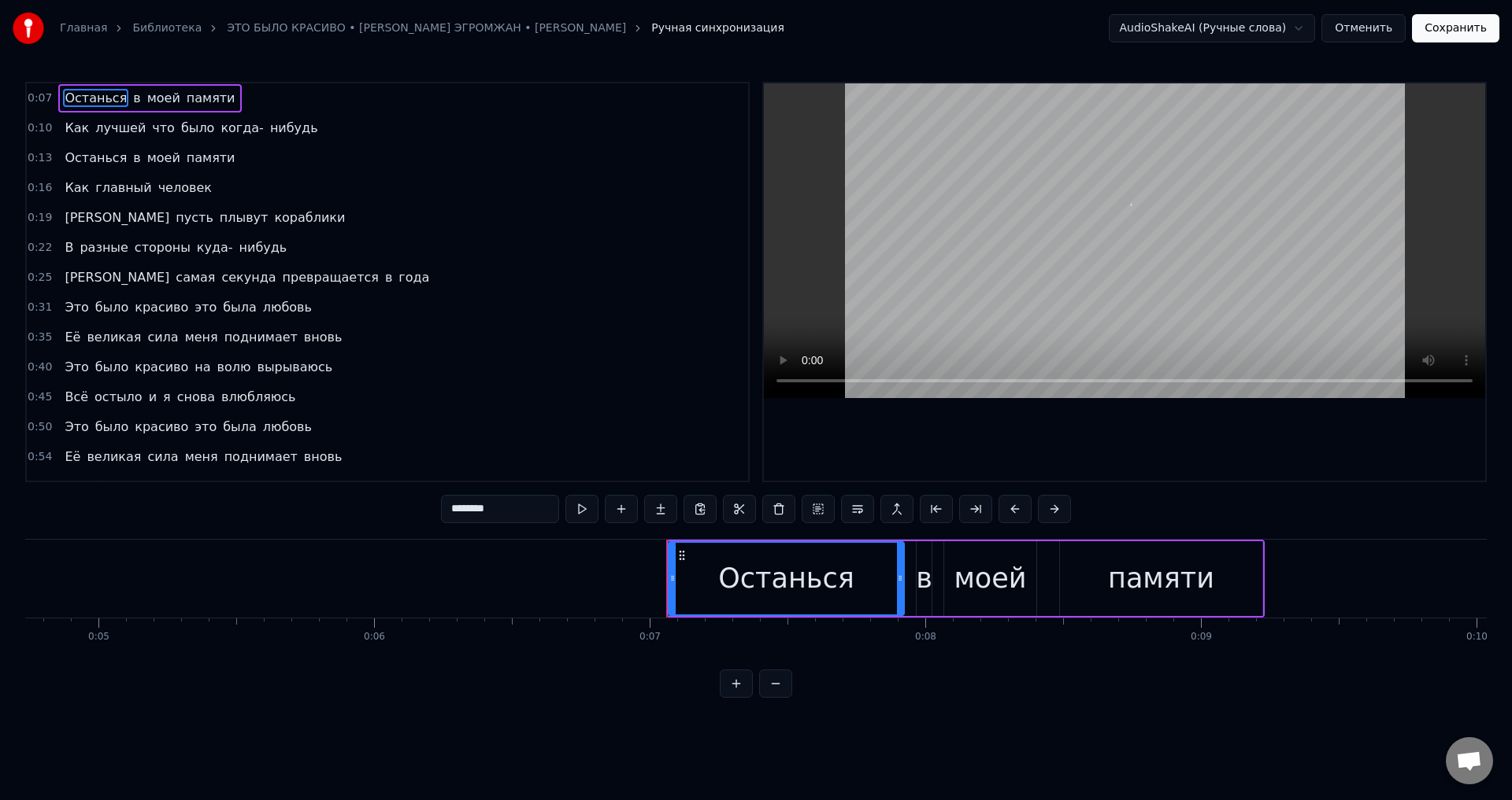
scroll to position [0, 1867]
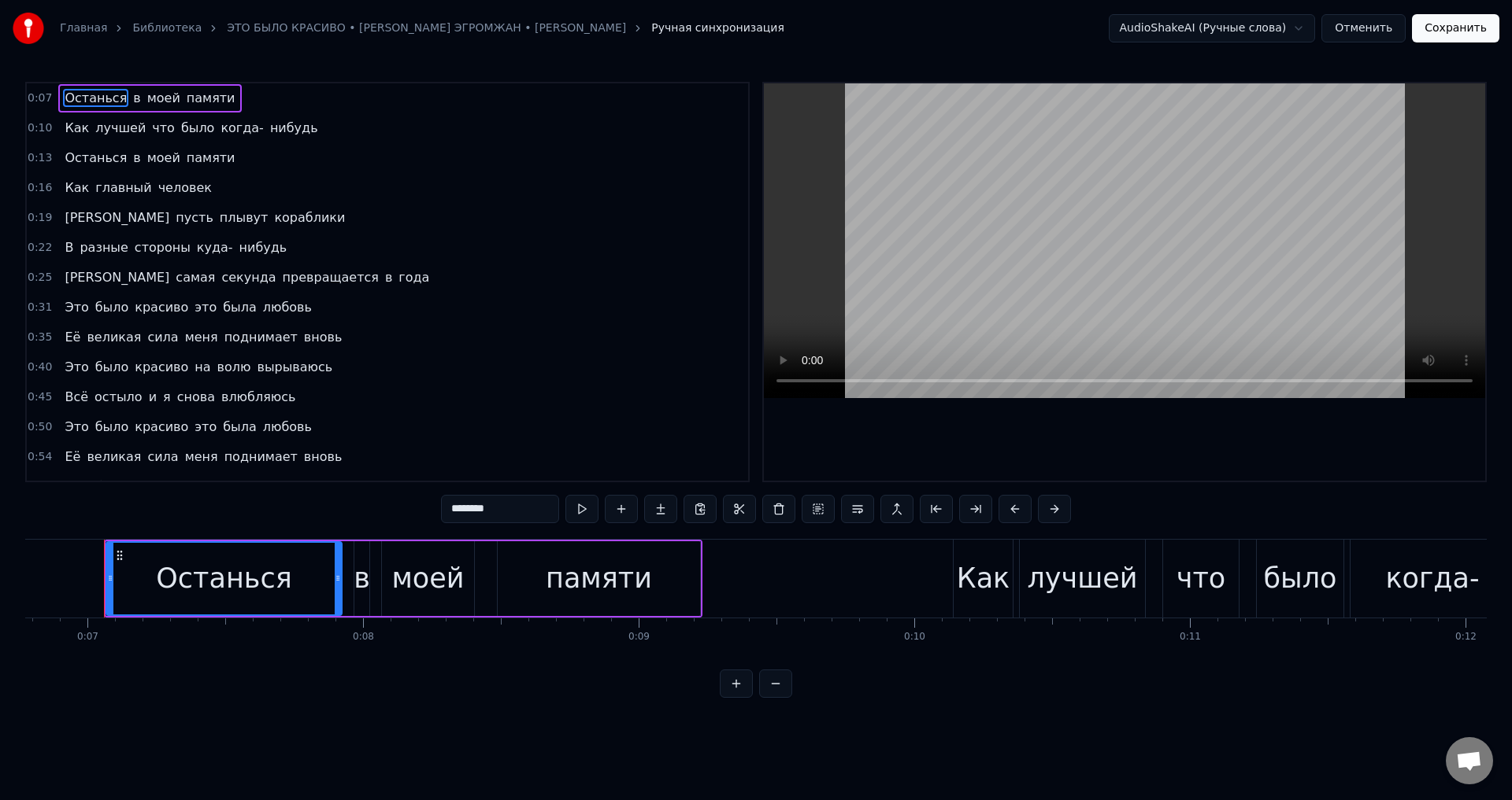
click at [76, 126] on span "Как" at bounding box center [77, 128] width 28 height 18
type input "***"
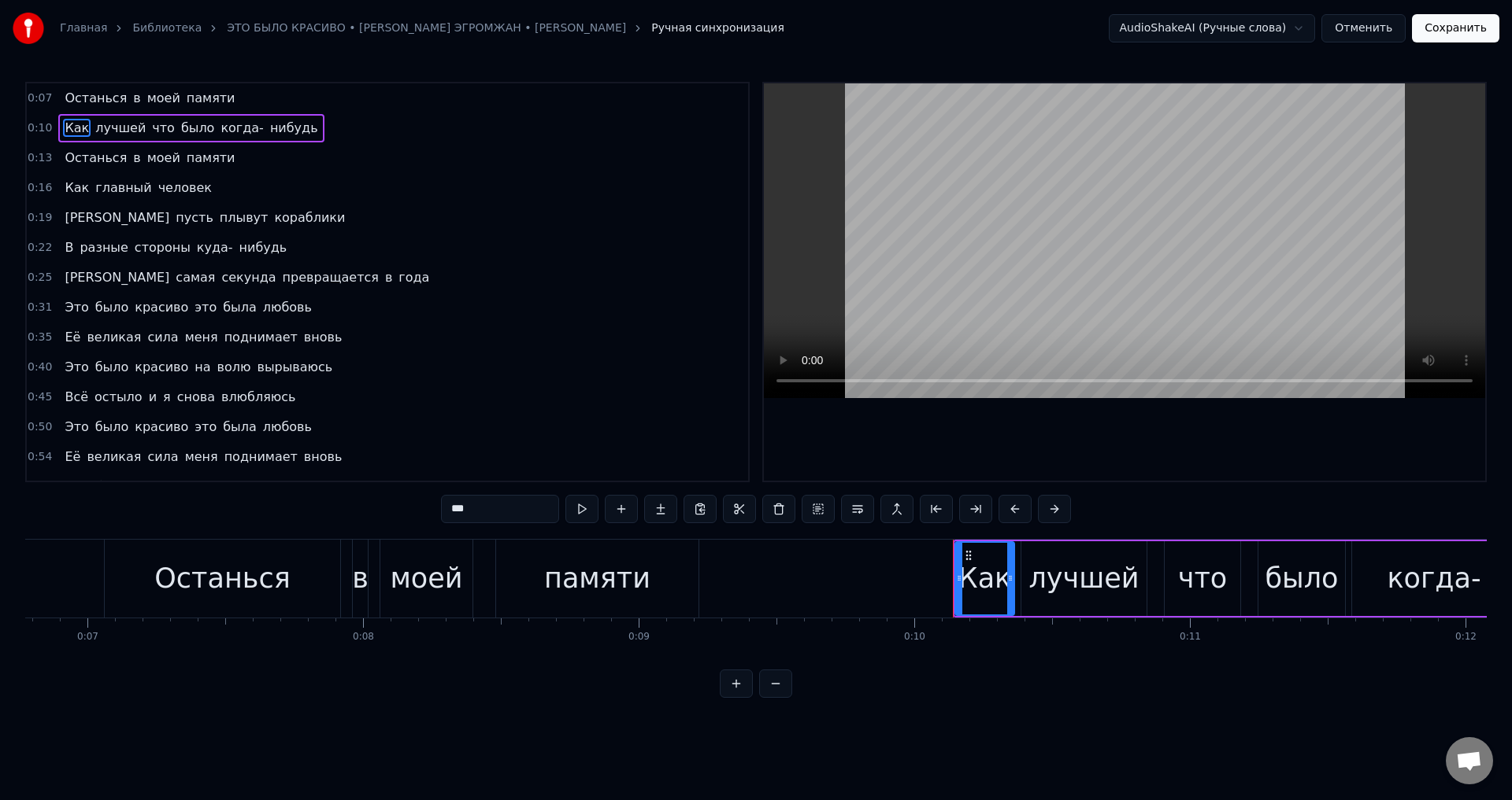
click at [974, 583] on div "Как" at bounding box center [984, 579] width 53 height 42
click at [952, 582] on icon at bounding box center [953, 578] width 6 height 12
click at [1468, 24] on button "Сохранить" at bounding box center [1455, 28] width 87 height 29
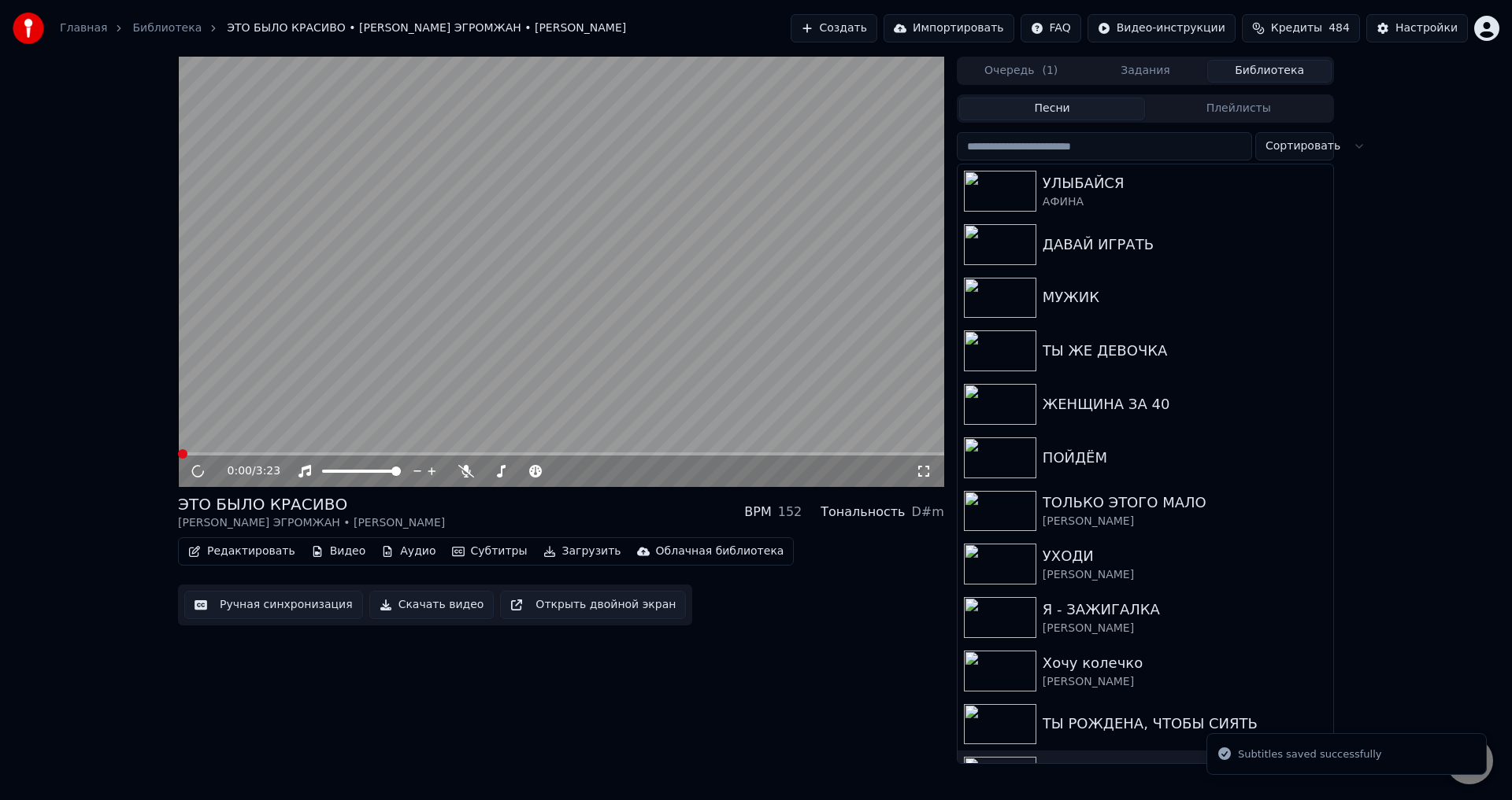
drag, startPoint x: 923, startPoint y: 473, endPoint x: 924, endPoint y: 494, distance: 21.0
click at [924, 473] on icon at bounding box center [923, 471] width 16 height 12
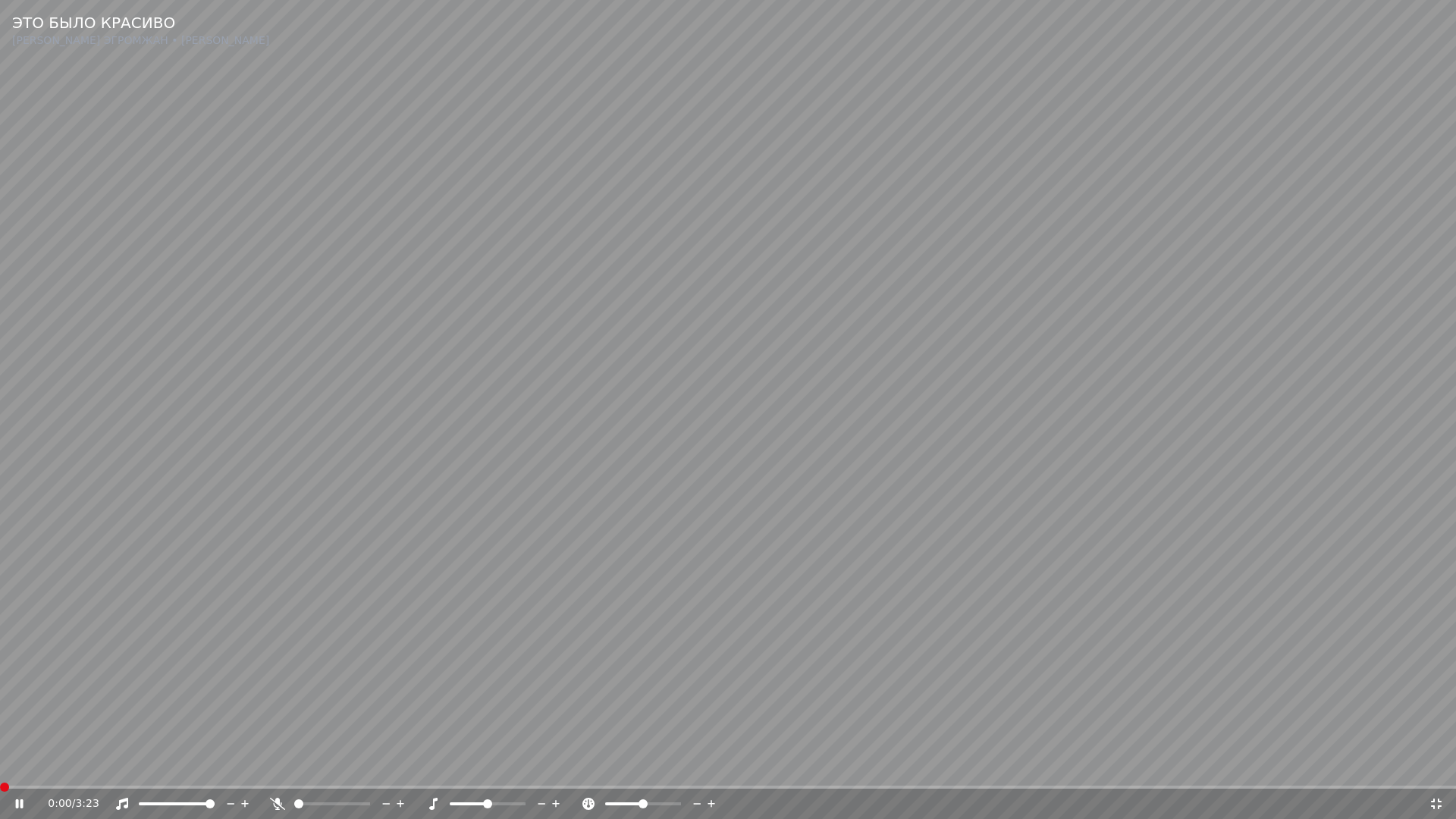
click at [445, 754] on video at bounding box center [728, 410] width 1456 height 819
click at [288, 644] on video at bounding box center [728, 410] width 1456 height 819
click at [1435, 771] on icon at bounding box center [1436, 804] width 15 height 12
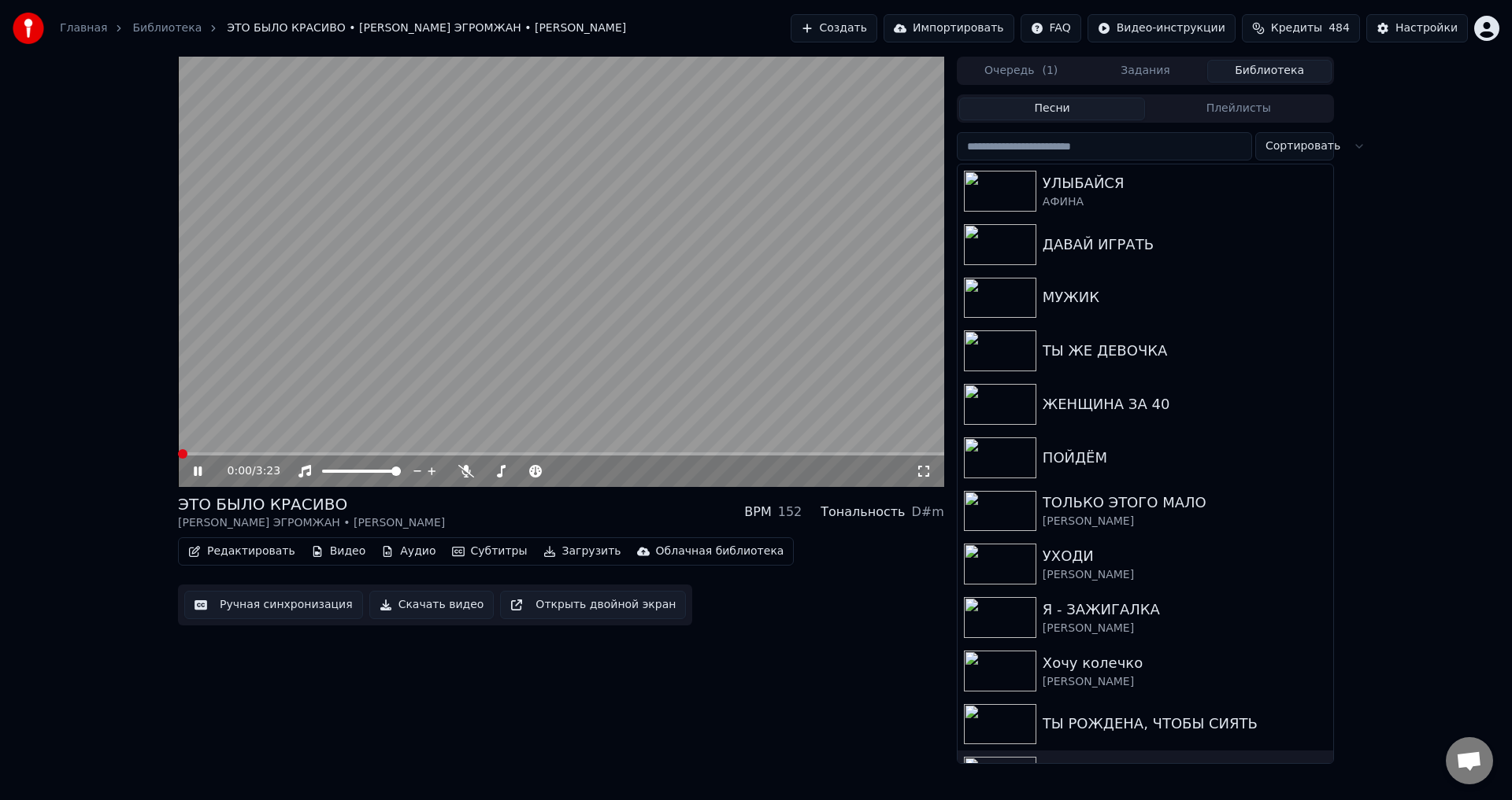
click at [344, 454] on span at bounding box center [561, 454] width 766 height 3
click at [283, 454] on span at bounding box center [230, 454] width 105 height 3
click at [235, 455] on span at bounding box center [233, 454] width 110 height 3
click at [198, 455] on span at bounding box center [206, 454] width 57 height 3
click at [431, 419] on video at bounding box center [561, 272] width 766 height 431
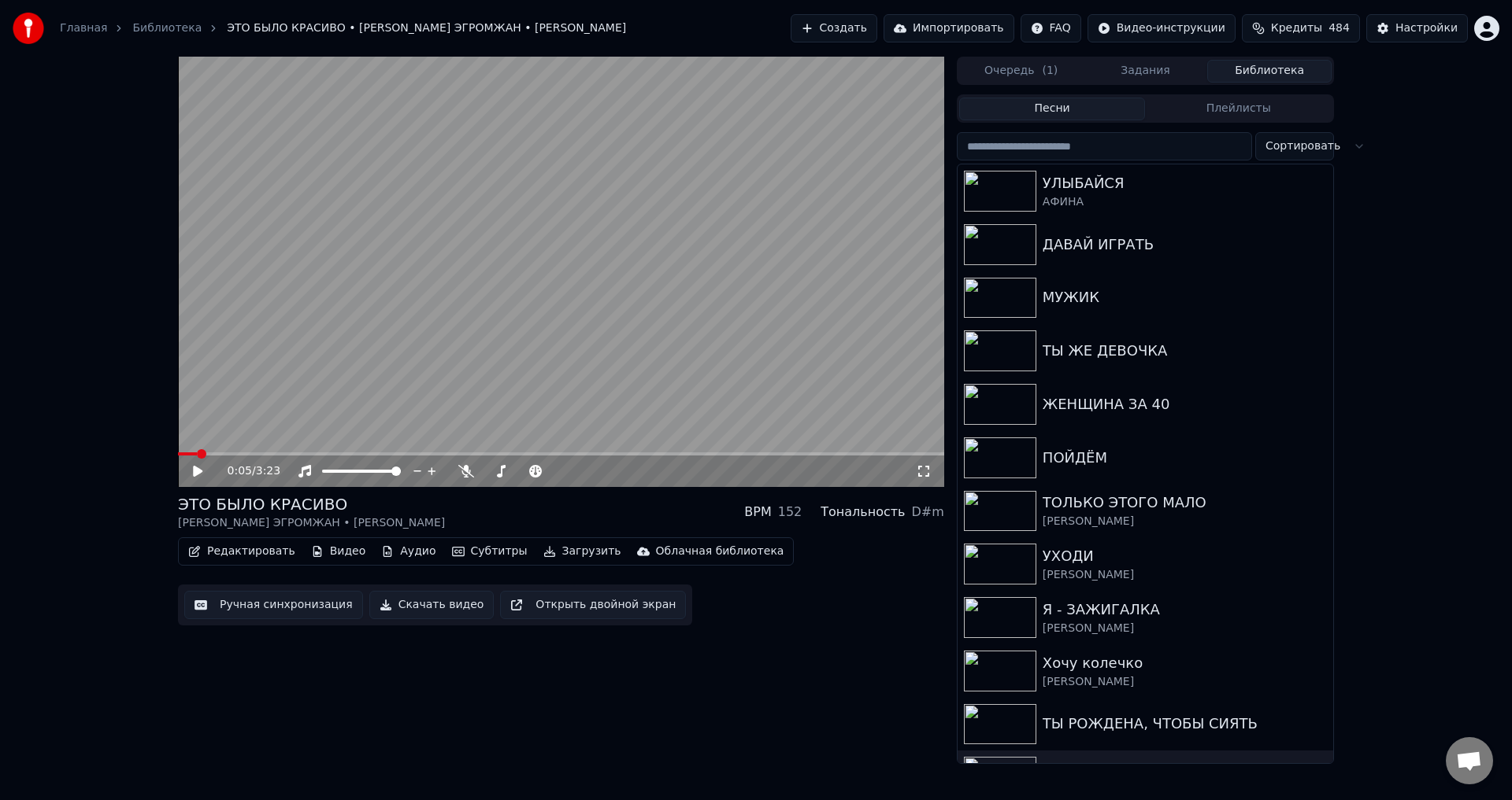
click at [922, 471] on icon at bounding box center [923, 471] width 16 height 12
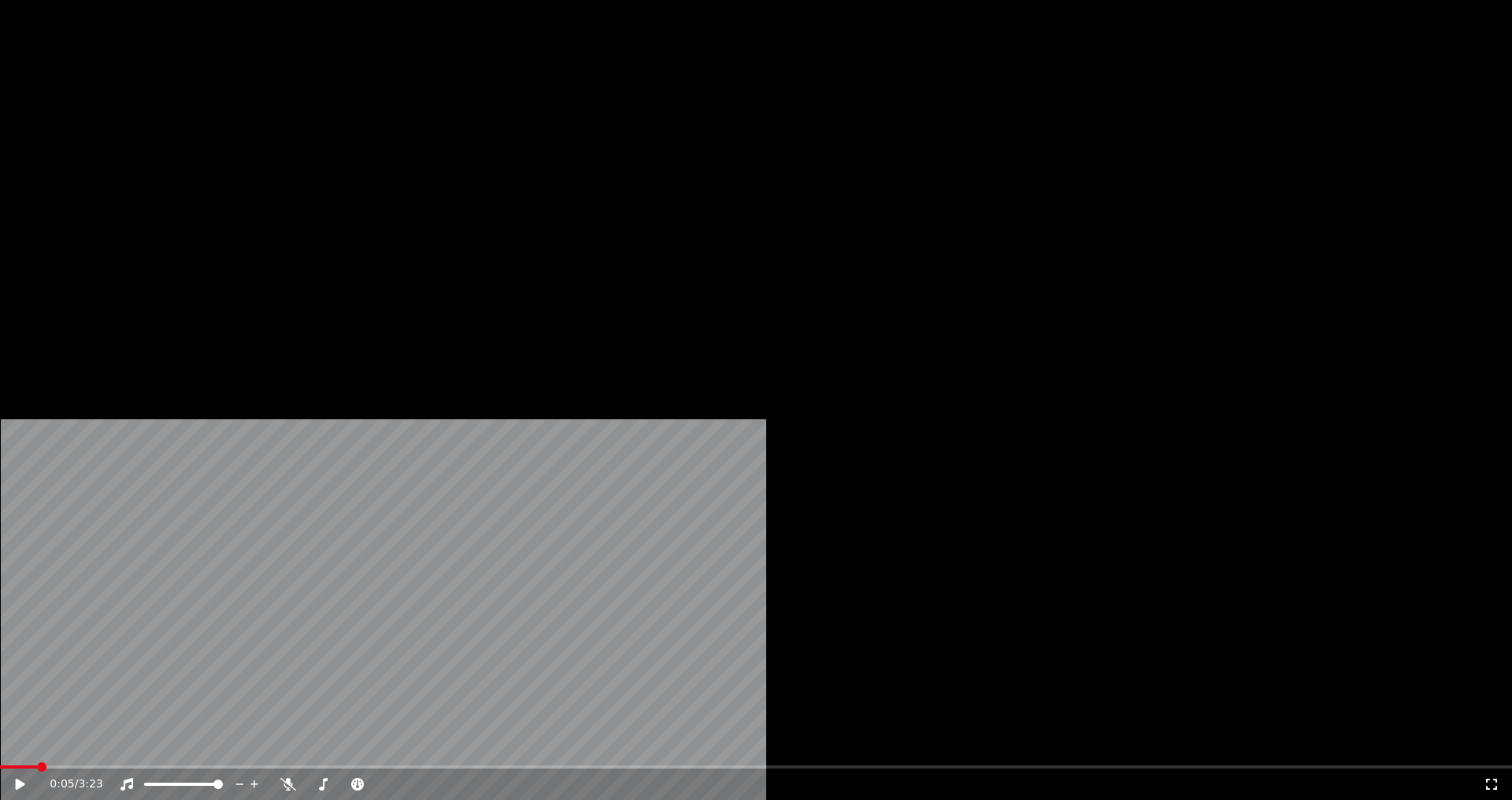
click at [635, 480] on video at bounding box center [756, 425] width 1512 height 850
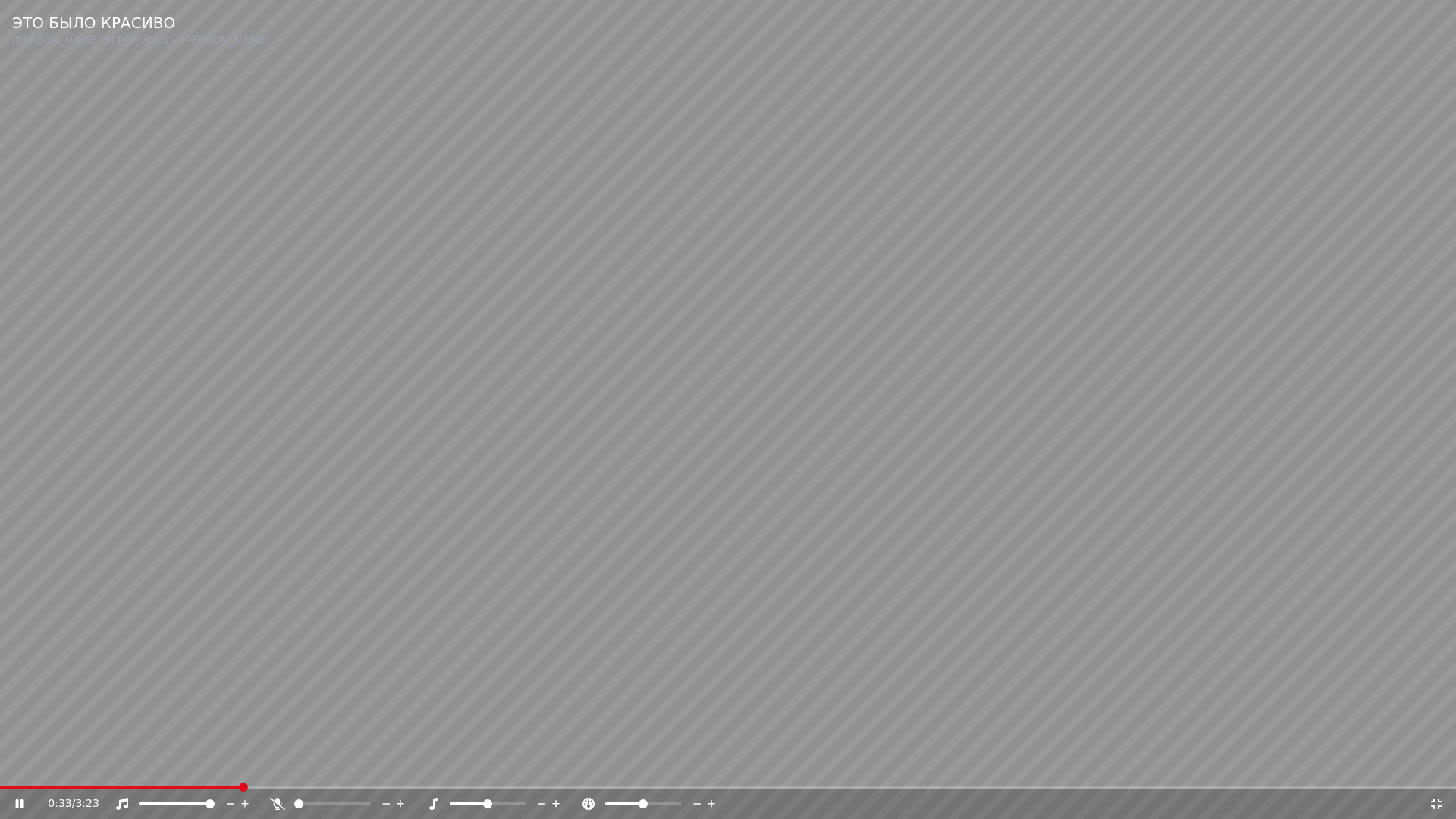
click at [647, 665] on video at bounding box center [728, 410] width 1456 height 819
click at [1430, 771] on icon at bounding box center [1436, 804] width 15 height 12
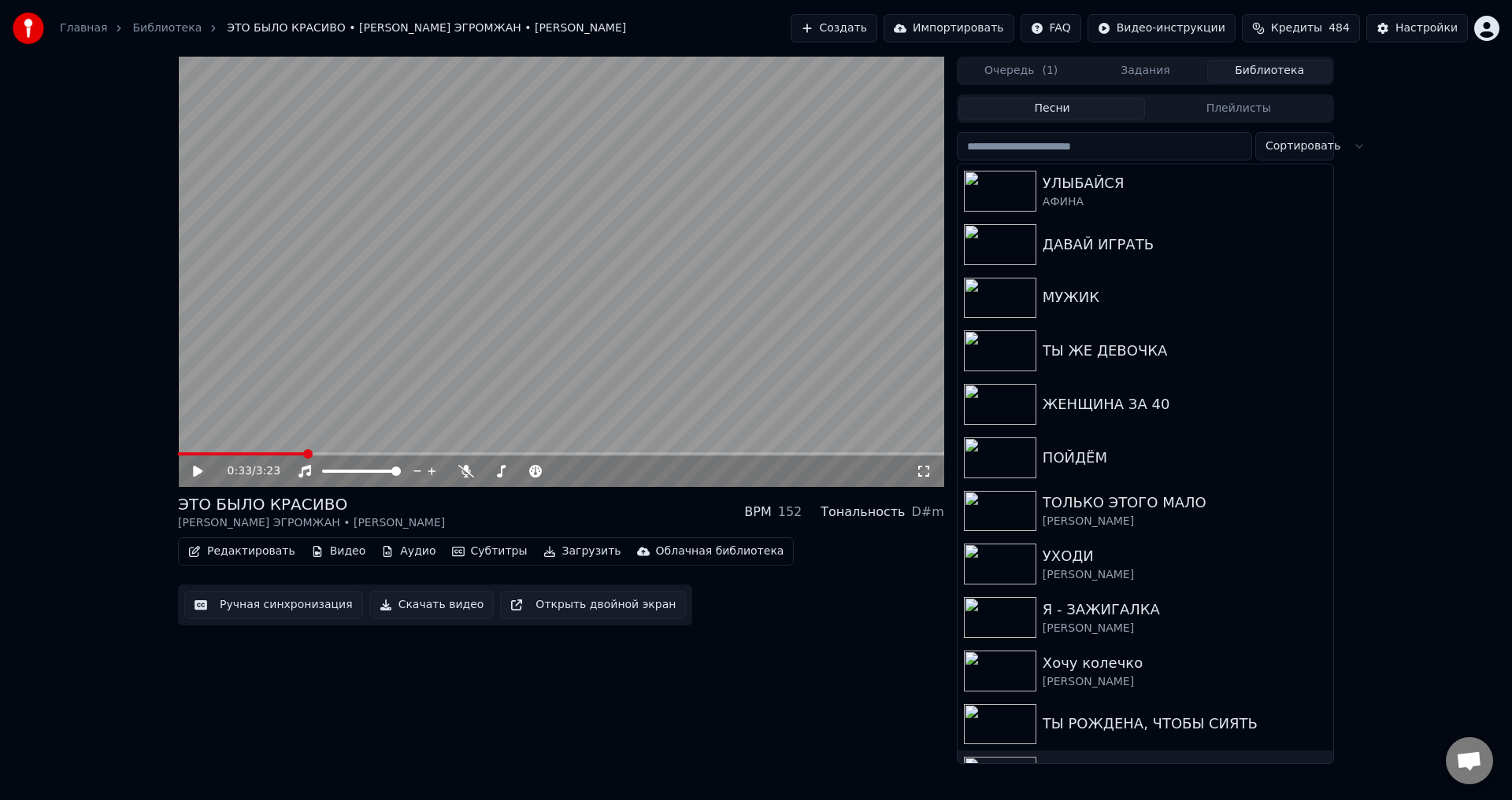
click at [265, 612] on button "Ручная синхронизация" at bounding box center [273, 605] width 179 height 29
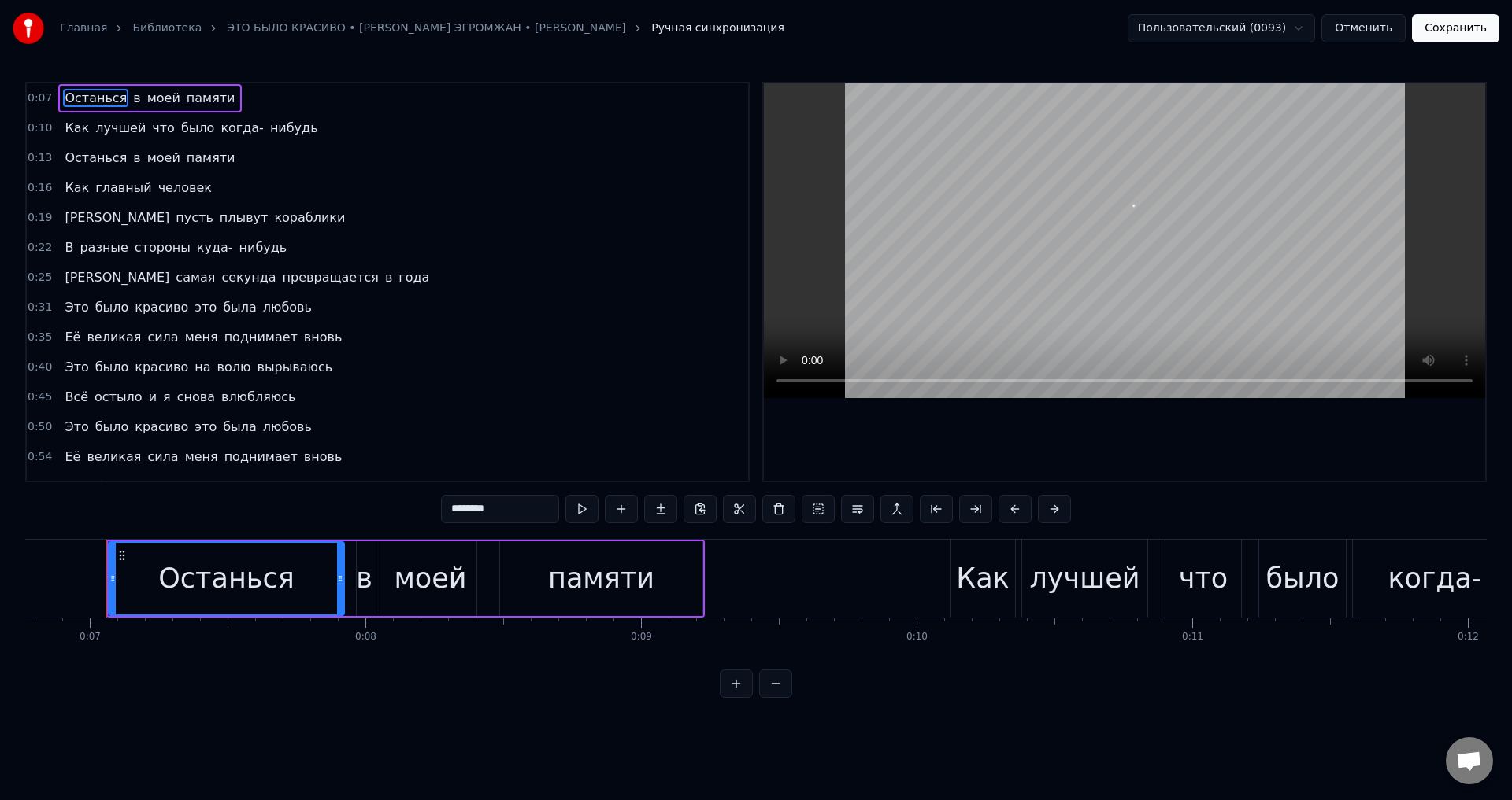
scroll to position [0, 1867]
click at [64, 221] on span "[PERSON_NAME]" at bounding box center [117, 218] width 108 height 18
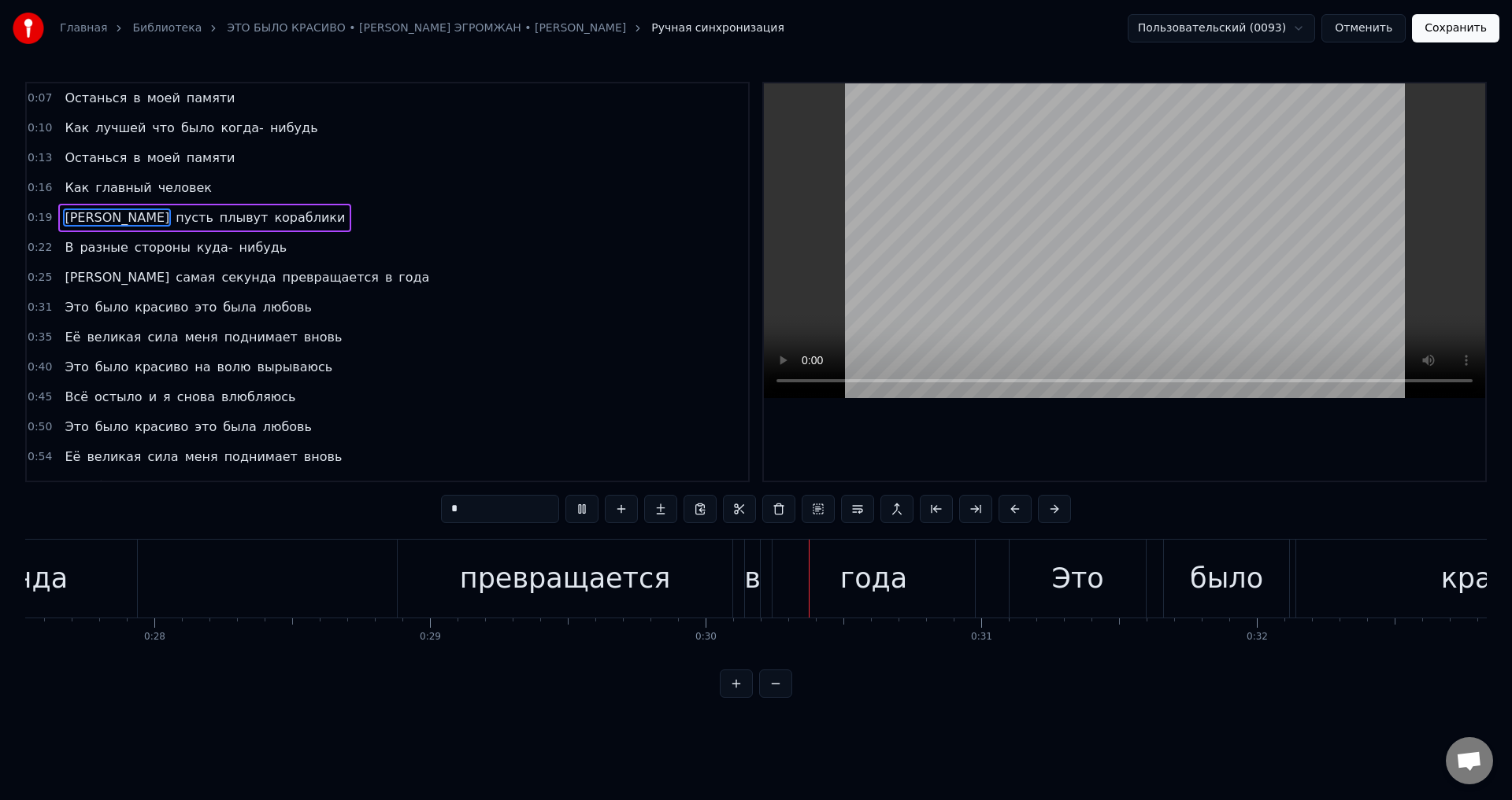
scroll to position [0, 8076]
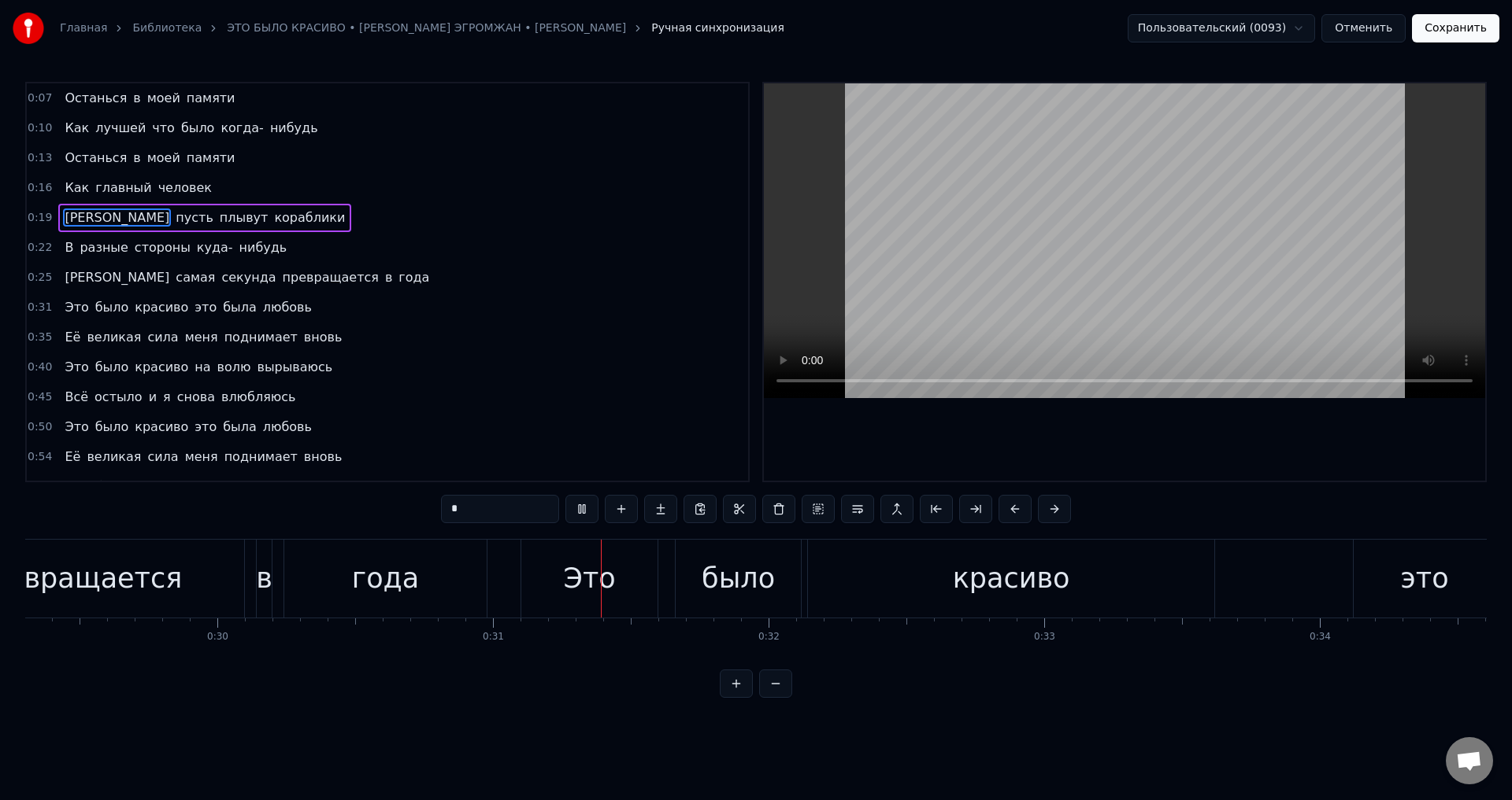
click at [227, 567] on div "превращается" at bounding box center [77, 579] width 334 height 78
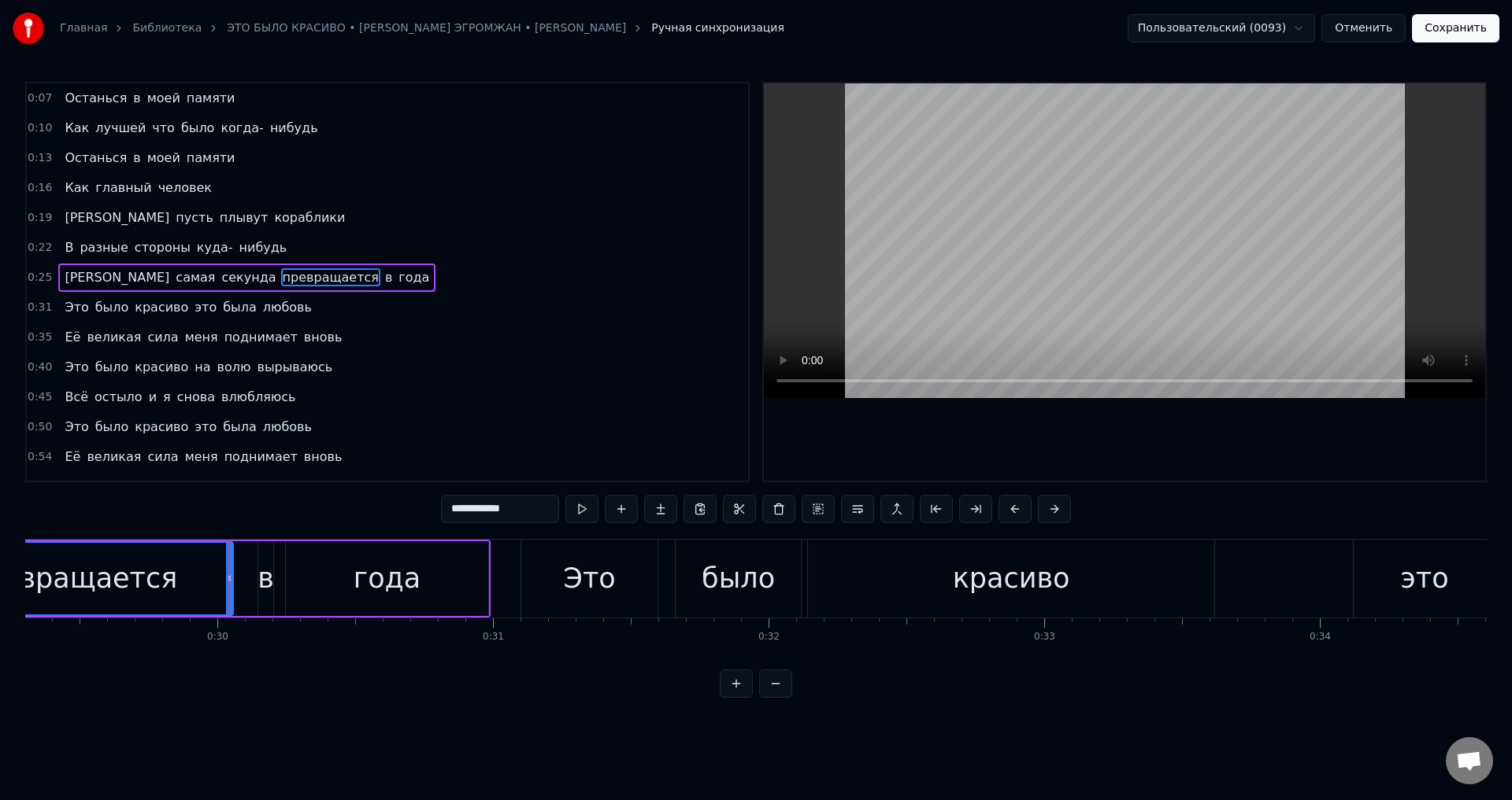
drag, startPoint x: 243, startPoint y: 572, endPoint x: 231, endPoint y: 575, distance: 12.4
click at [231, 575] on icon at bounding box center [228, 578] width 6 height 12
click at [159, 572] on div "превращается" at bounding box center [72, 579] width 211 height 42
click at [263, 578] on div "в" at bounding box center [266, 579] width 17 height 42
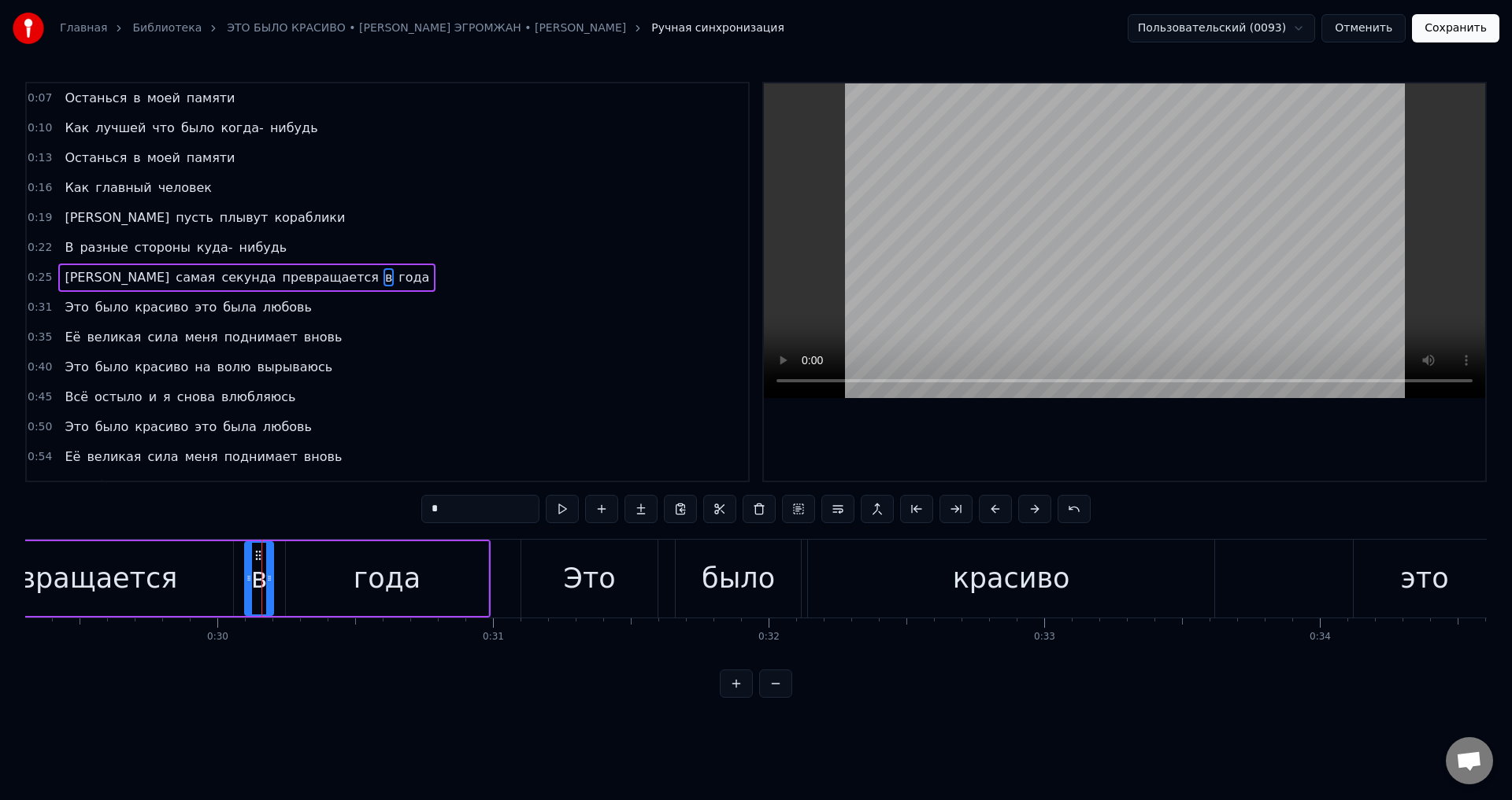
drag, startPoint x: 265, startPoint y: 581, endPoint x: 251, endPoint y: 580, distance: 14.0
click at [251, 580] on icon at bounding box center [248, 578] width 6 height 12
click at [132, 575] on div "превращается" at bounding box center [72, 579] width 211 height 42
type input "**********"
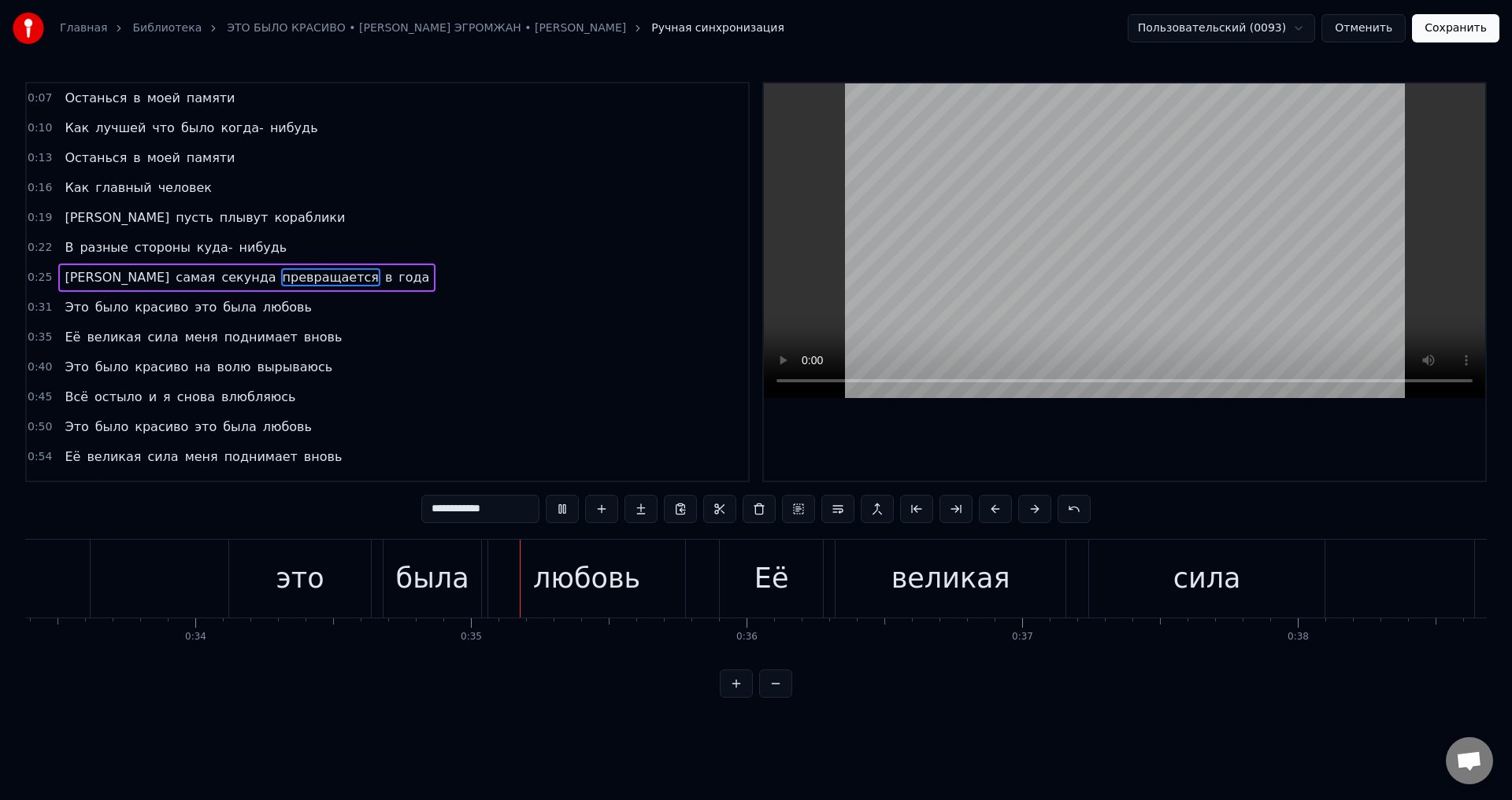
scroll to position [0, 9393]
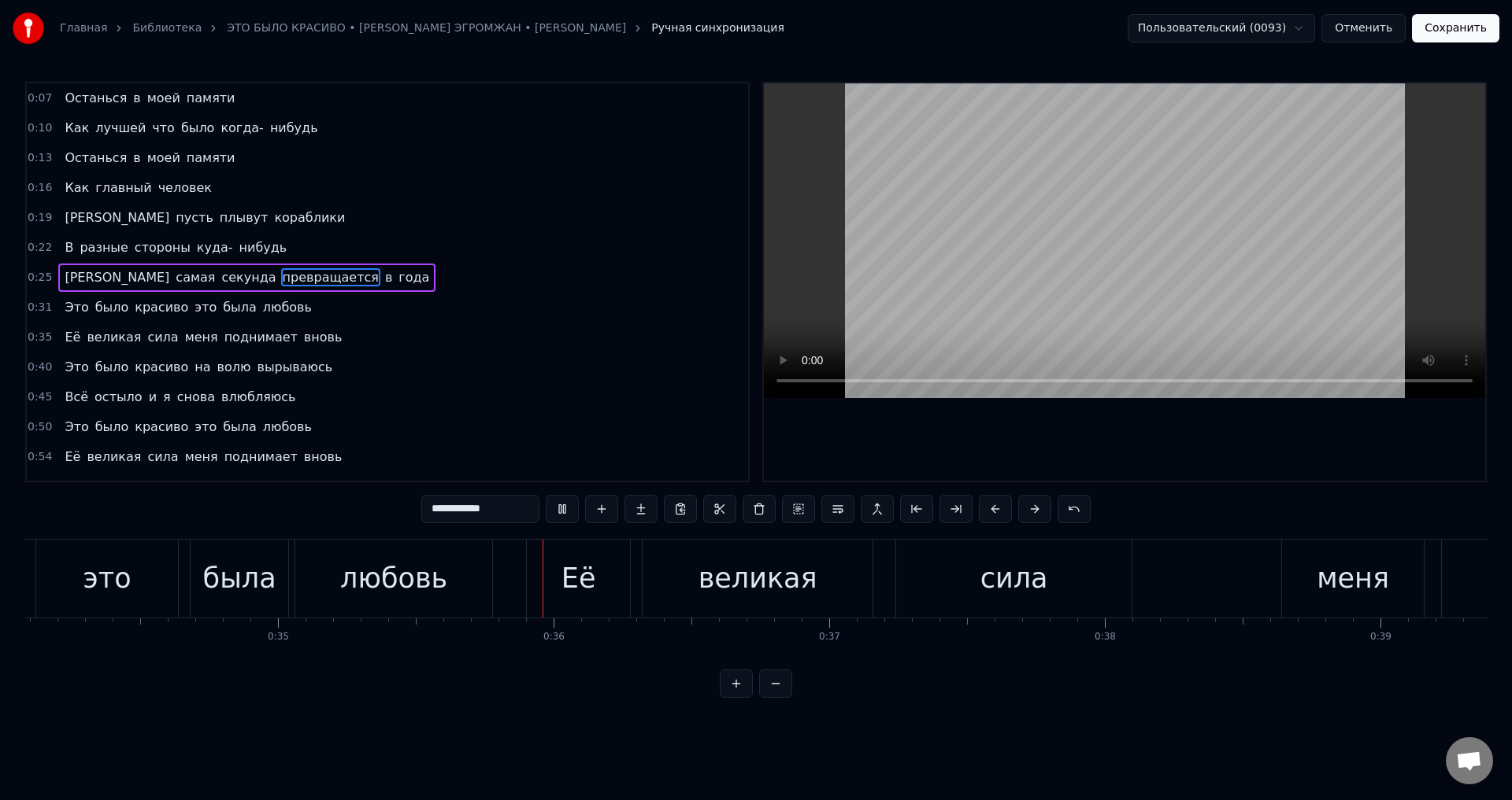
click at [1457, 26] on button "Сохранить" at bounding box center [1455, 28] width 87 height 29
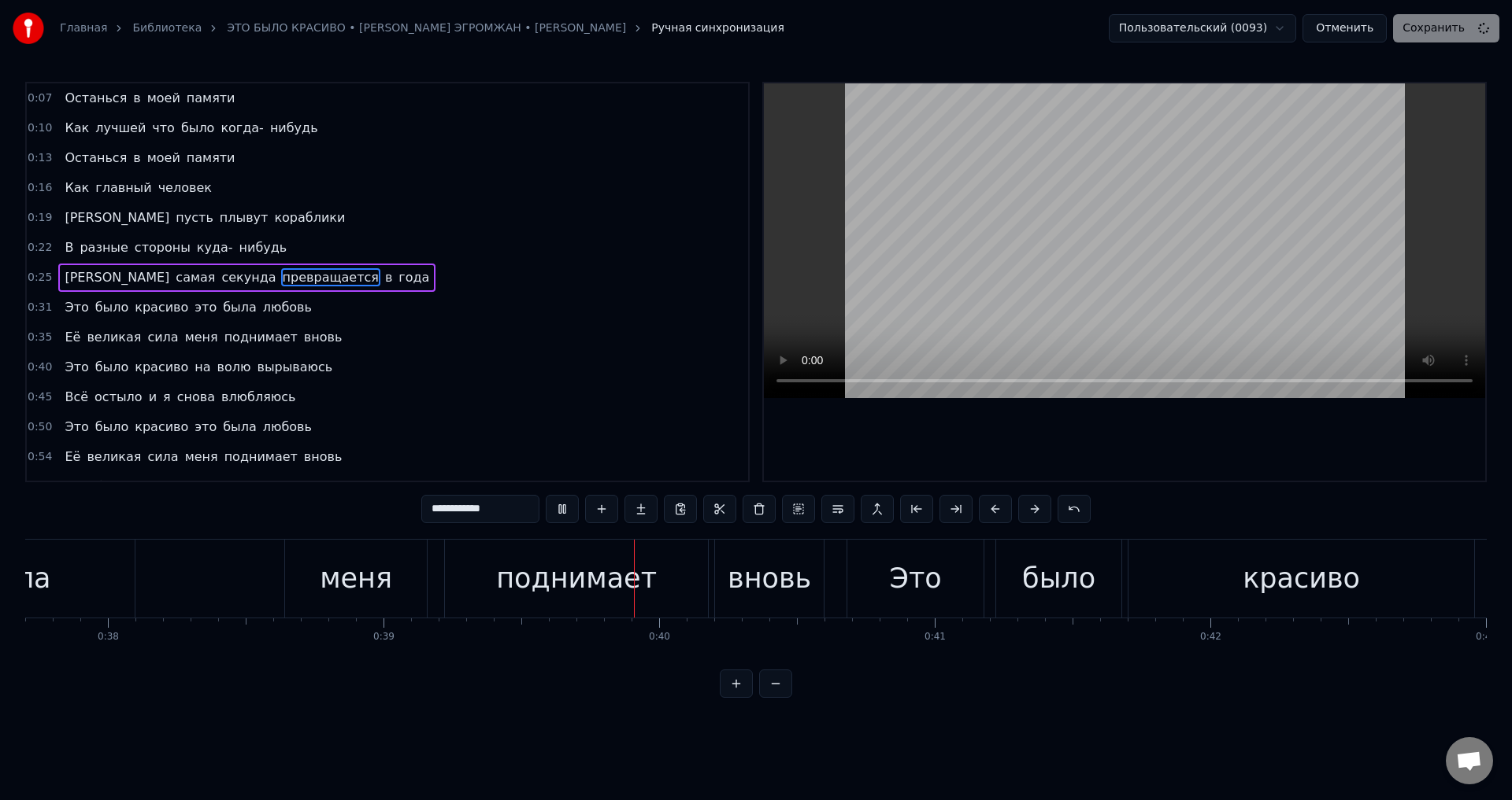
scroll to position [0, 10698]
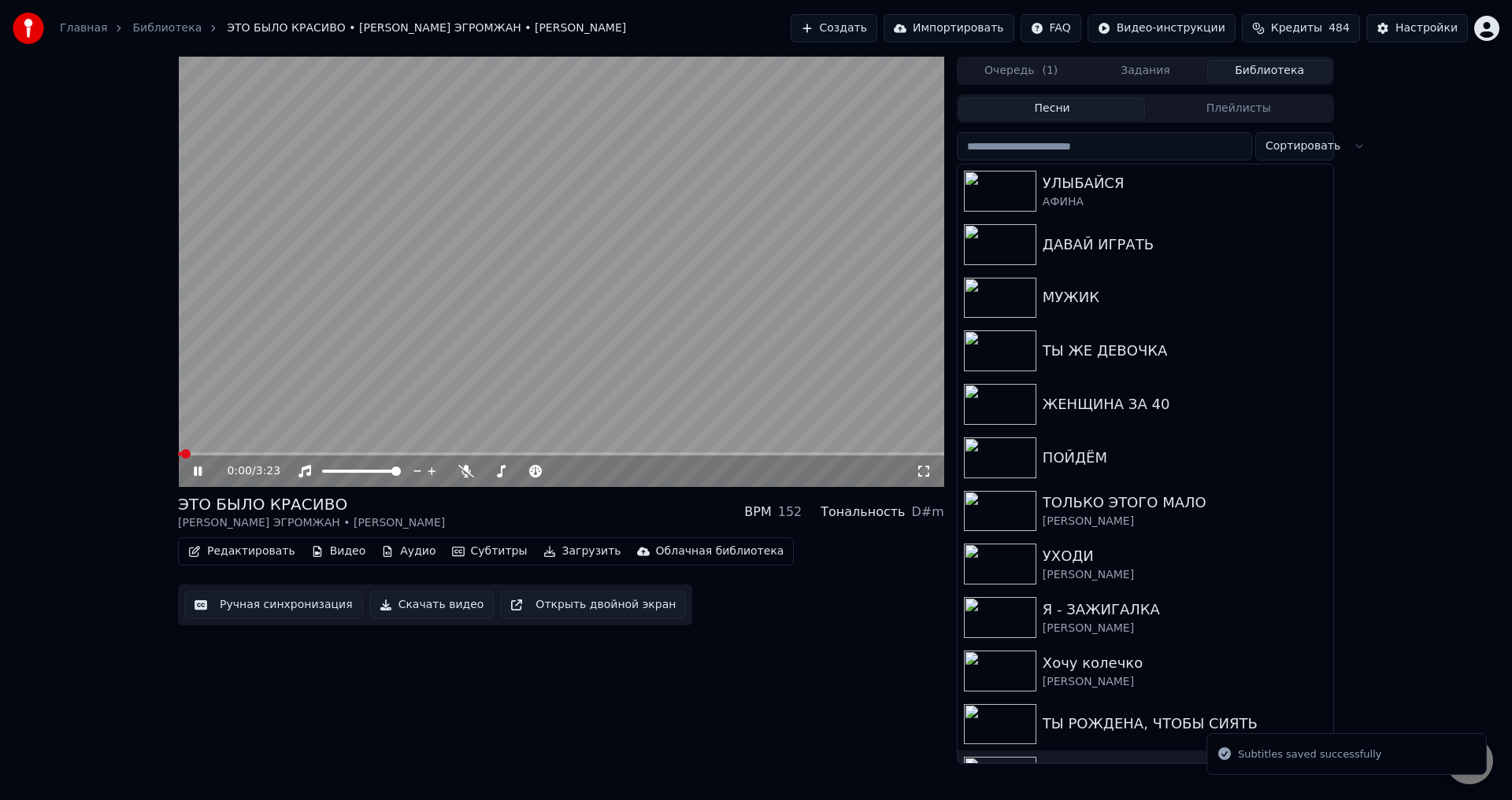
click at [307, 452] on video at bounding box center [561, 272] width 766 height 431
click at [307, 453] on span at bounding box center [561, 454] width 766 height 3
click at [273, 455] on span at bounding box center [225, 454] width 94 height 3
click at [246, 455] on span at bounding box center [212, 454] width 68 height 3
click at [921, 474] on icon at bounding box center [923, 471] width 16 height 12
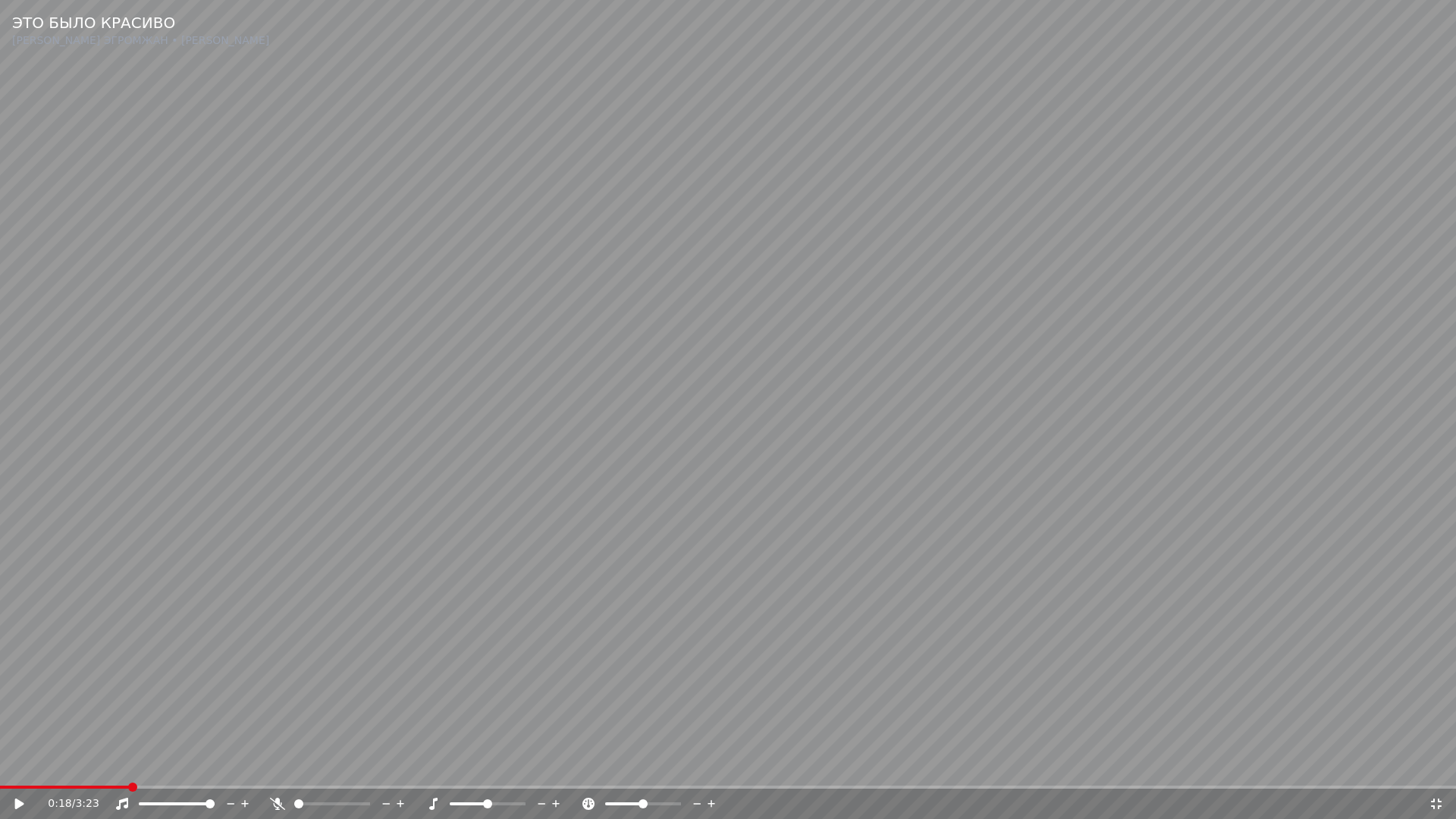
click at [836, 660] on video at bounding box center [728, 410] width 1456 height 819
click at [631, 658] on video at bounding box center [728, 410] width 1456 height 819
click at [1436, 771] on icon at bounding box center [1436, 804] width 15 height 12
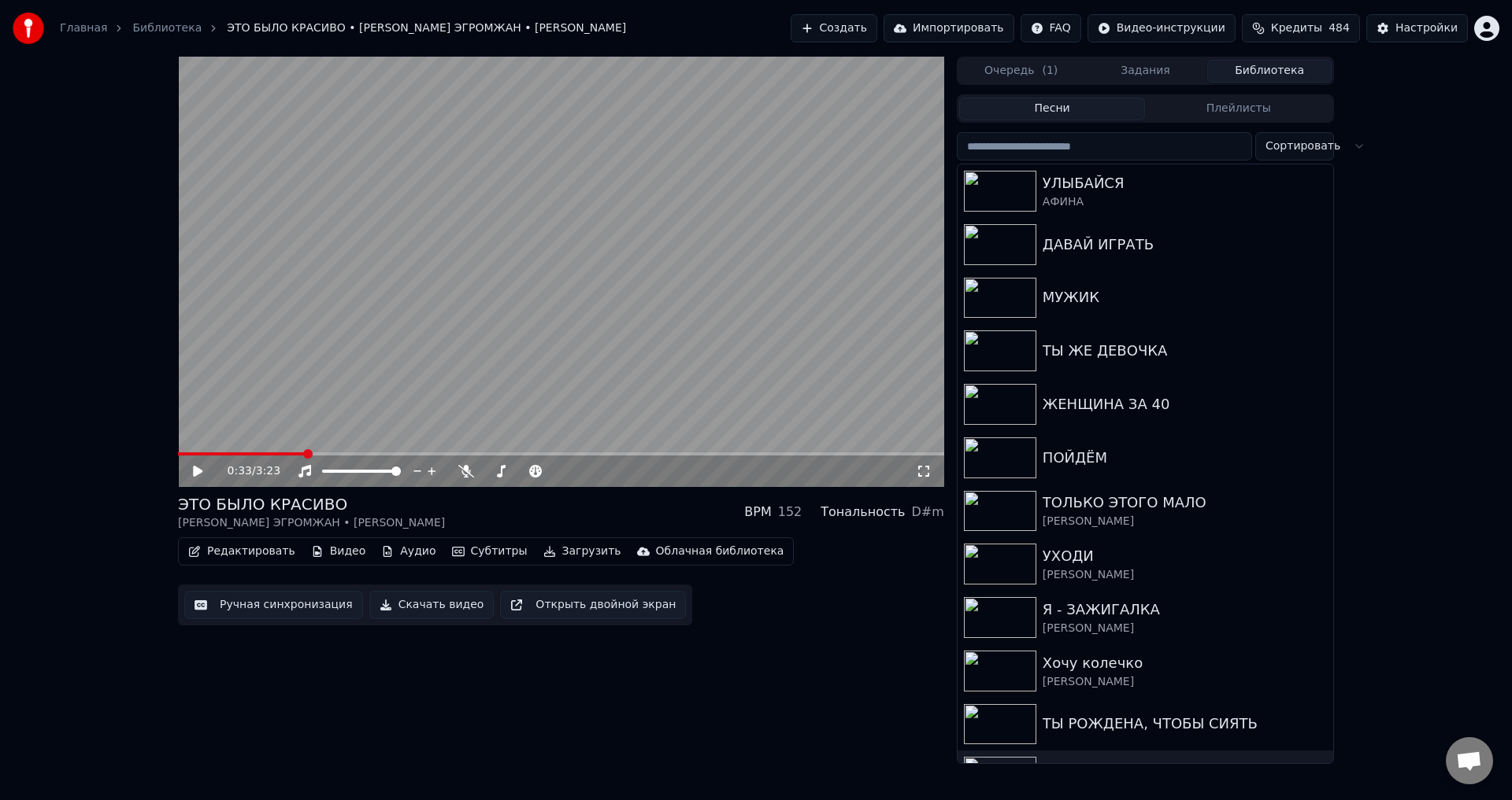
click at [261, 603] on button "Ручная синхронизация" at bounding box center [273, 605] width 179 height 29
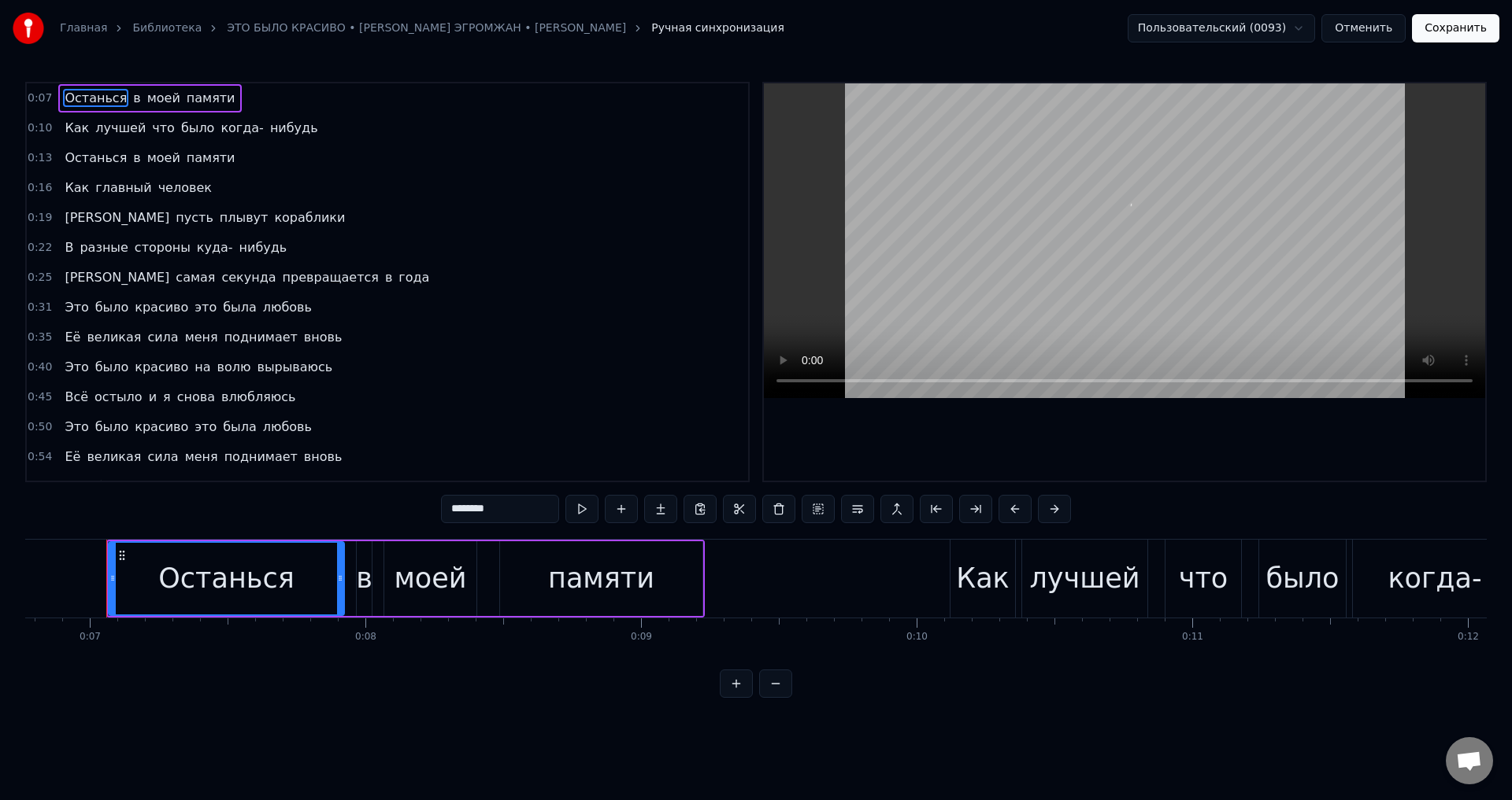
scroll to position [0, 1867]
click at [64, 313] on span "Это" at bounding box center [76, 307] width 27 height 18
type input "***"
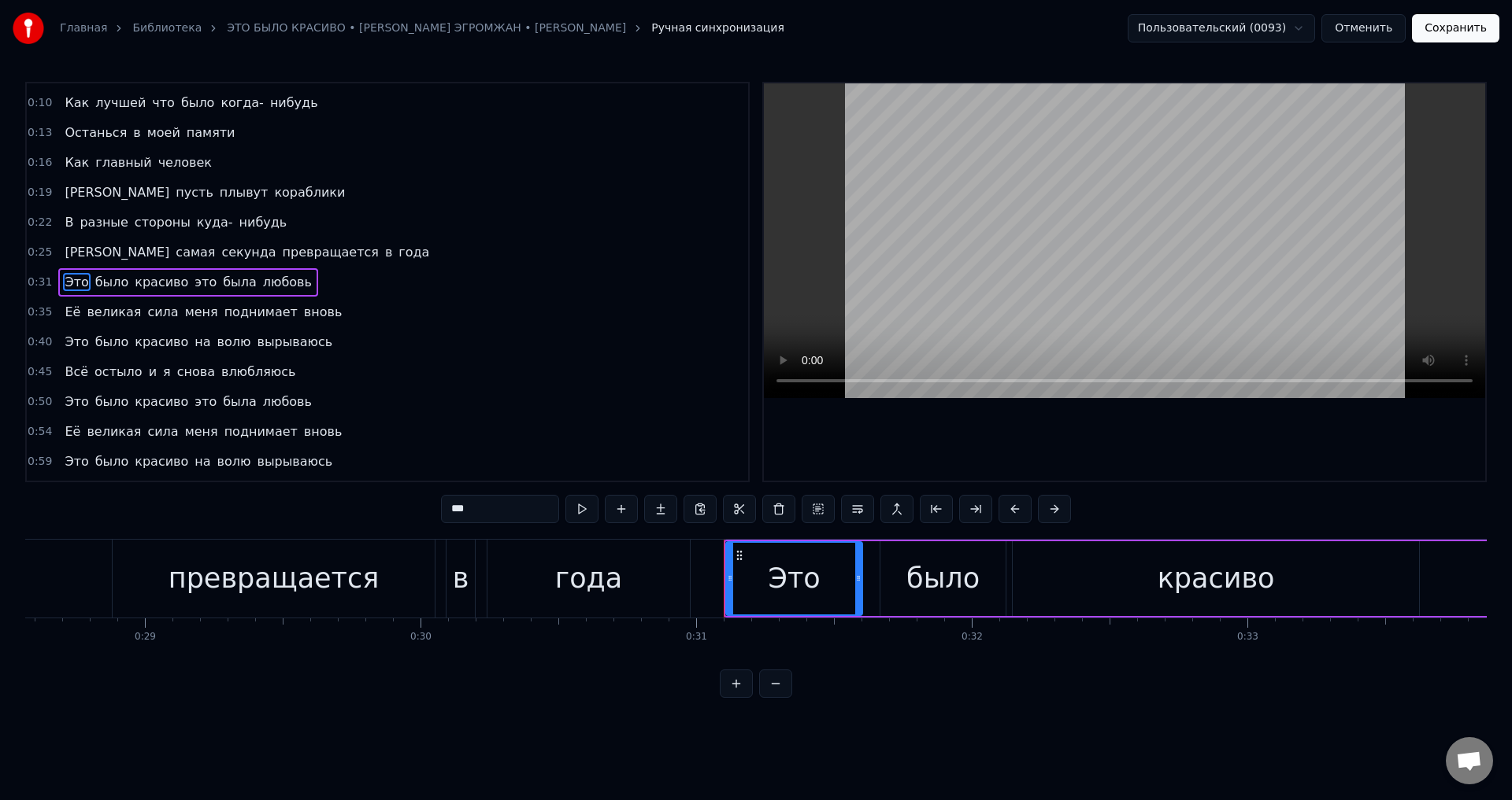
scroll to position [0, 8493]
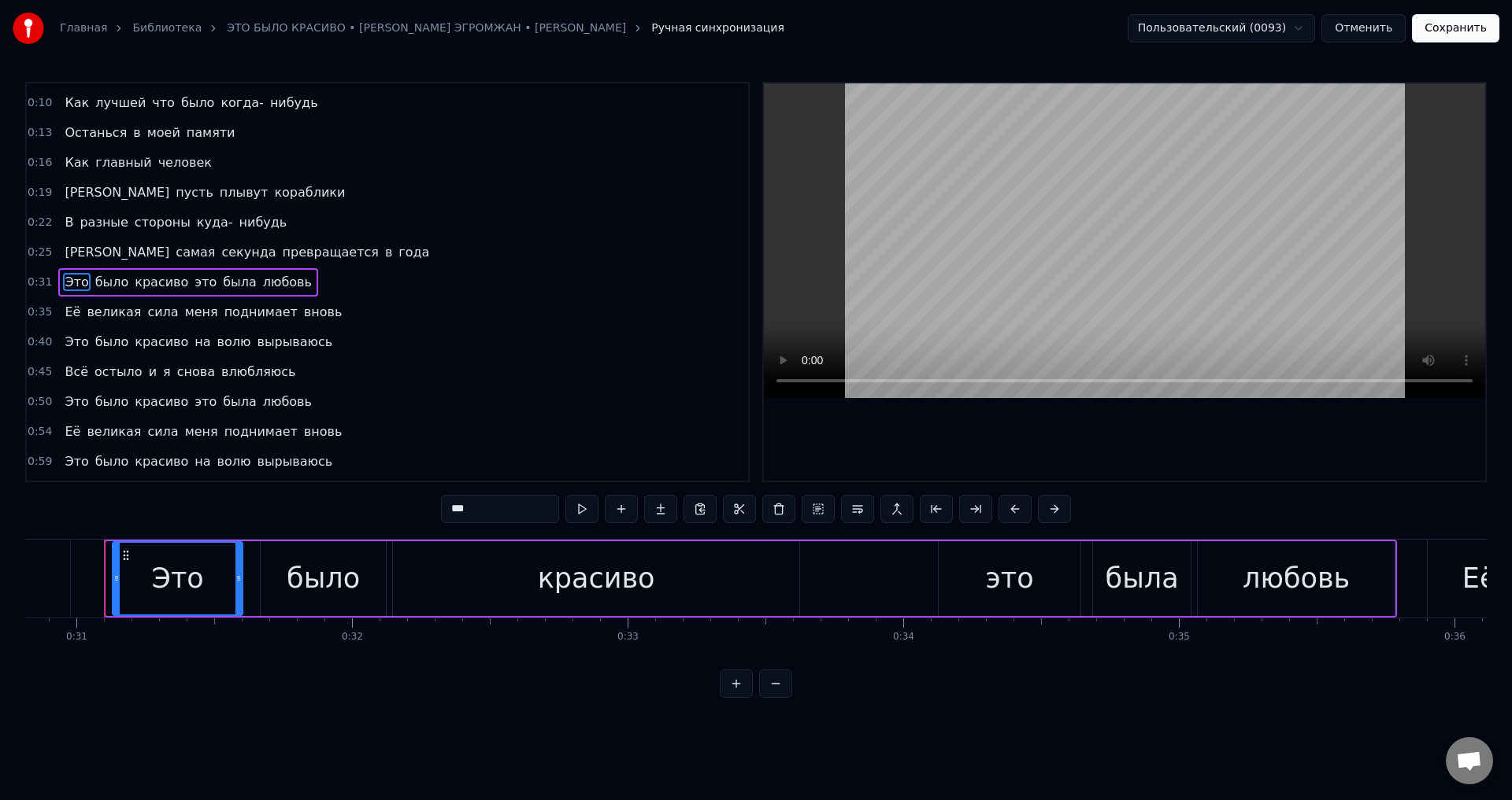
click at [115, 585] on div at bounding box center [116, 579] width 6 height 71
drag, startPoint x: 1444, startPoint y: 24, endPoint x: 1447, endPoint y: 32, distance: 8.5
click at [1447, 32] on button "Сохранить" at bounding box center [1455, 28] width 87 height 29
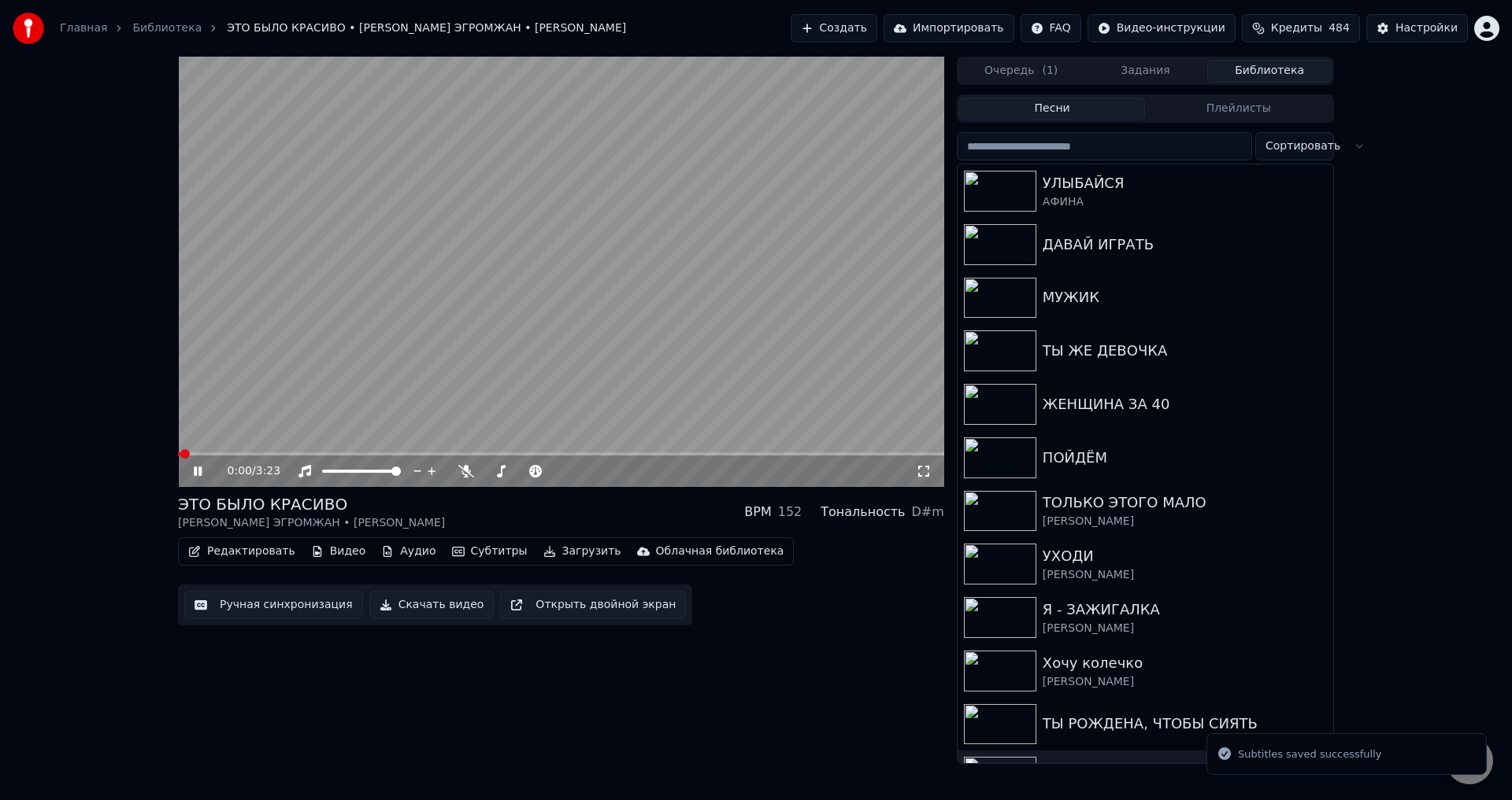
click at [259, 453] on span at bounding box center [561, 454] width 766 height 3
click at [921, 476] on icon at bounding box center [923, 471] width 11 height 11
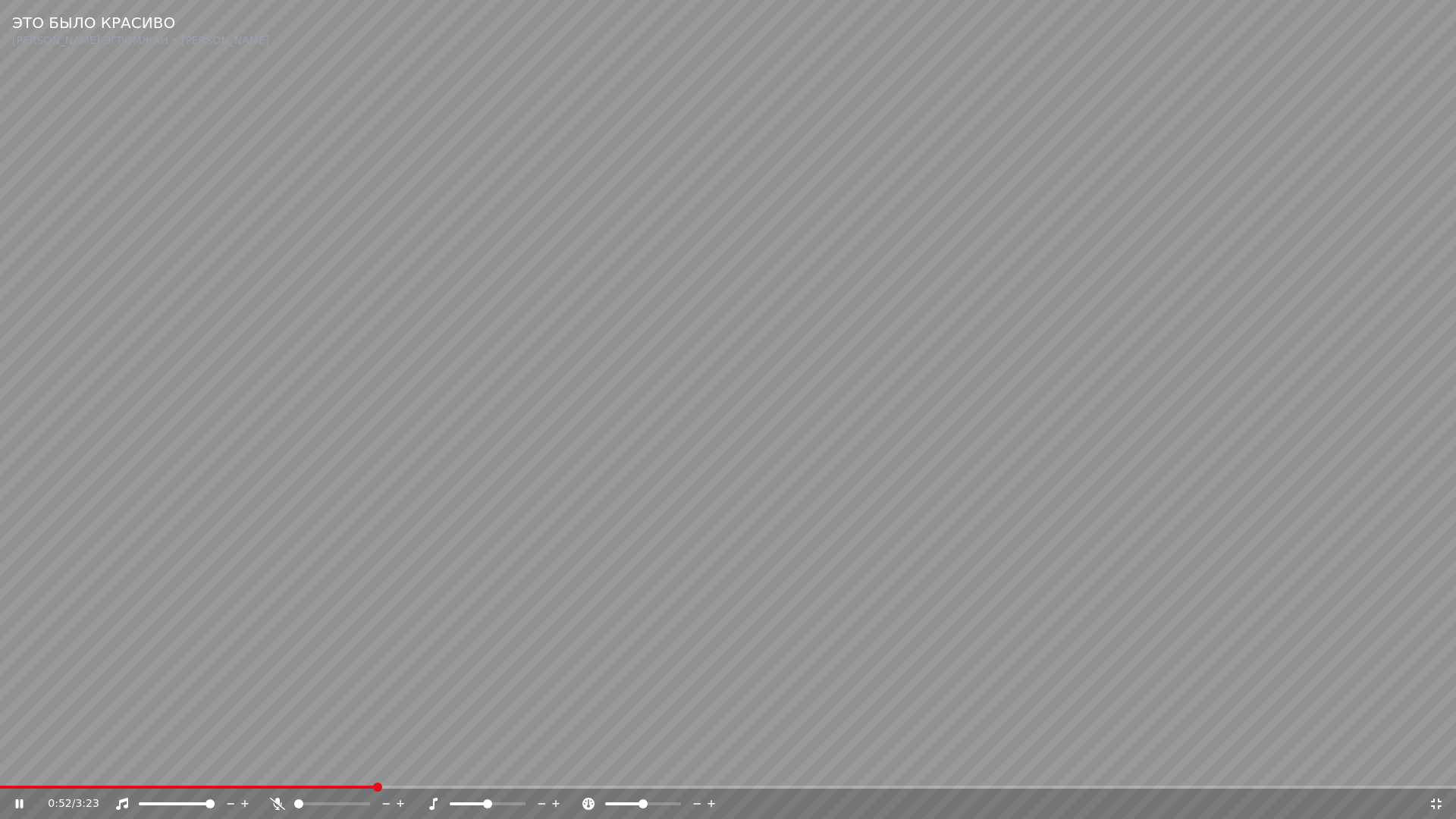
click at [765, 683] on video at bounding box center [728, 410] width 1456 height 819
click at [1433, 771] on icon at bounding box center [1436, 804] width 15 height 12
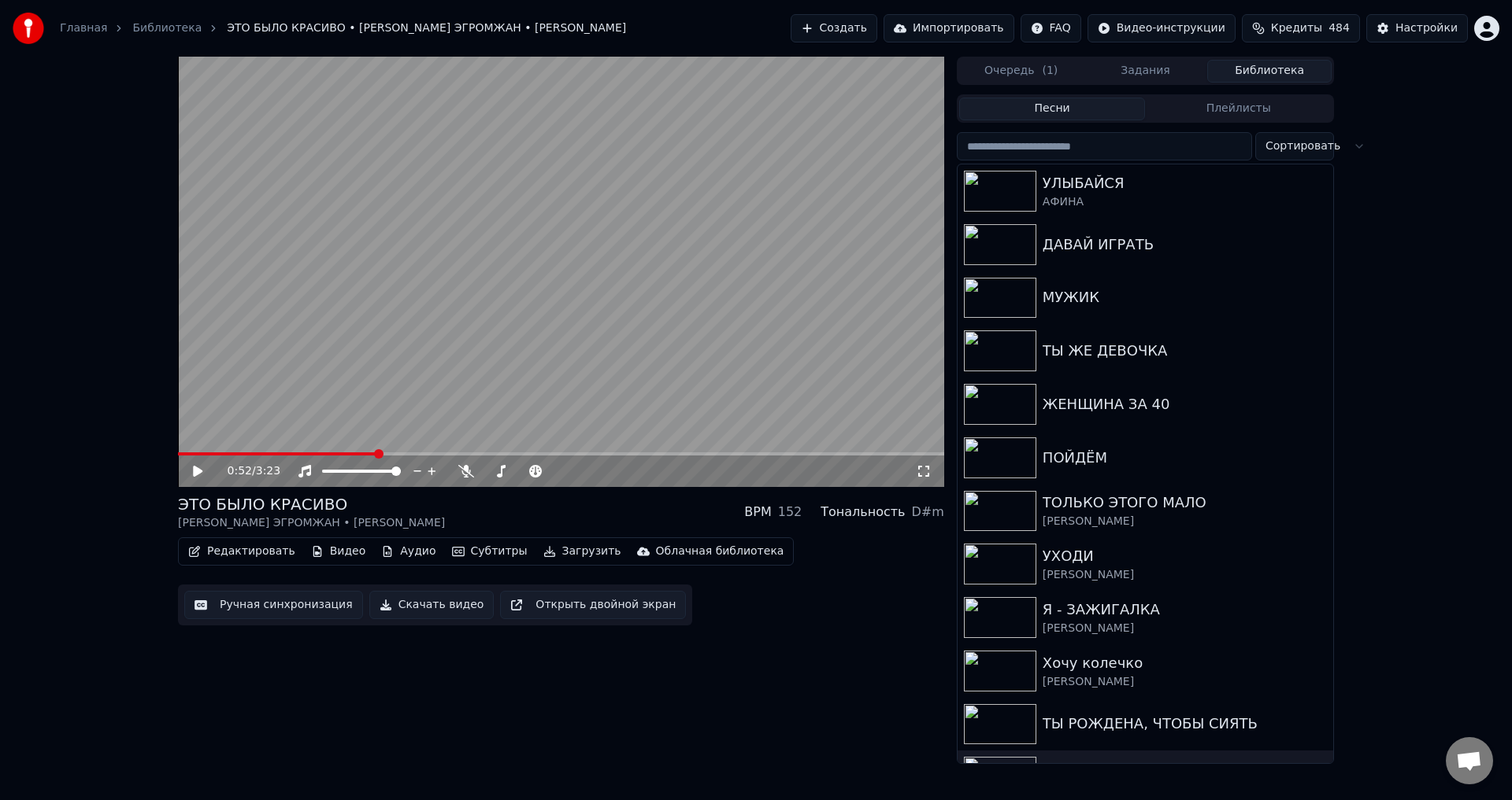
click at [262, 597] on button "Ручная синхронизация" at bounding box center [273, 605] width 179 height 29
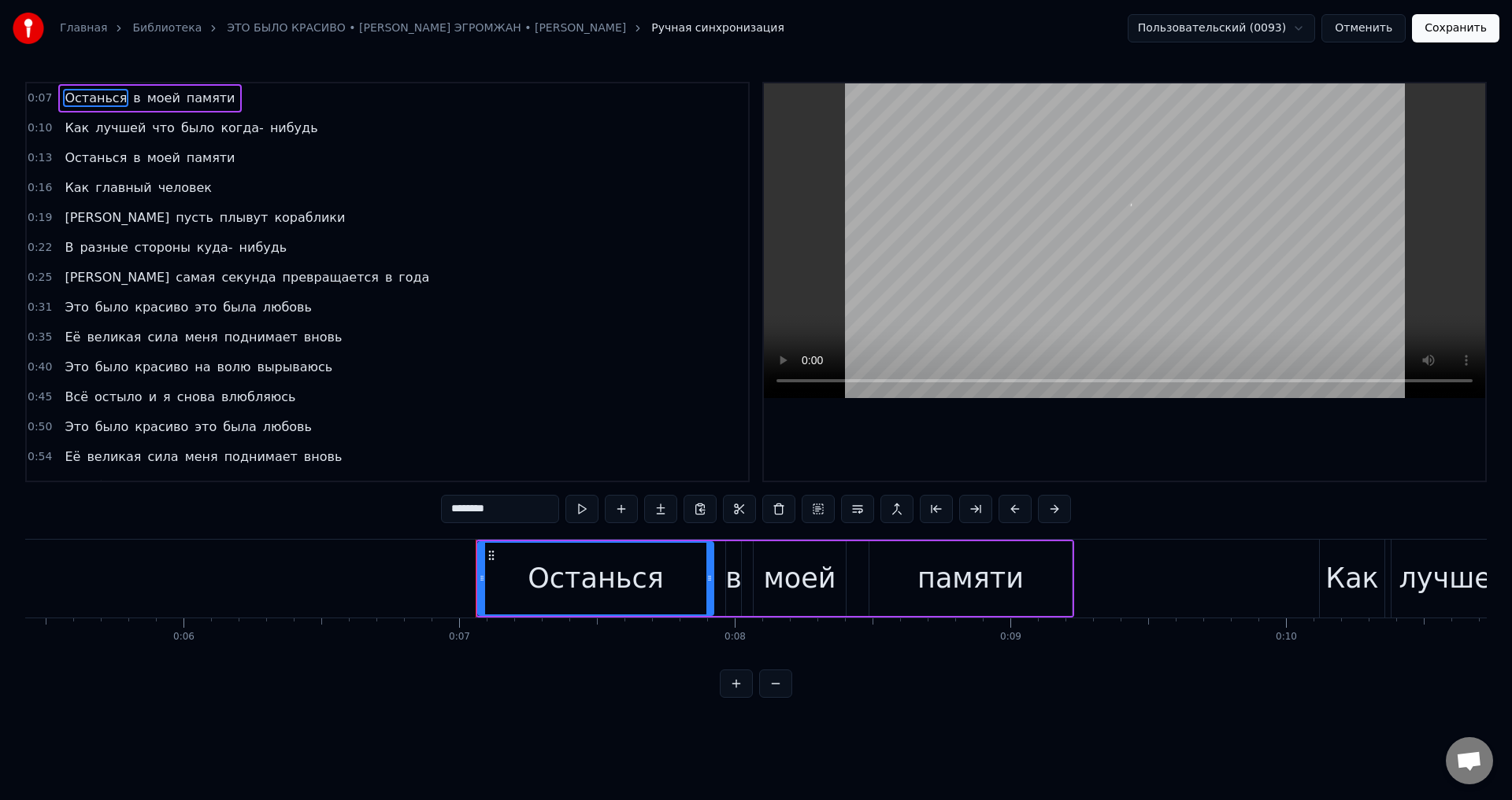
scroll to position [0, 1867]
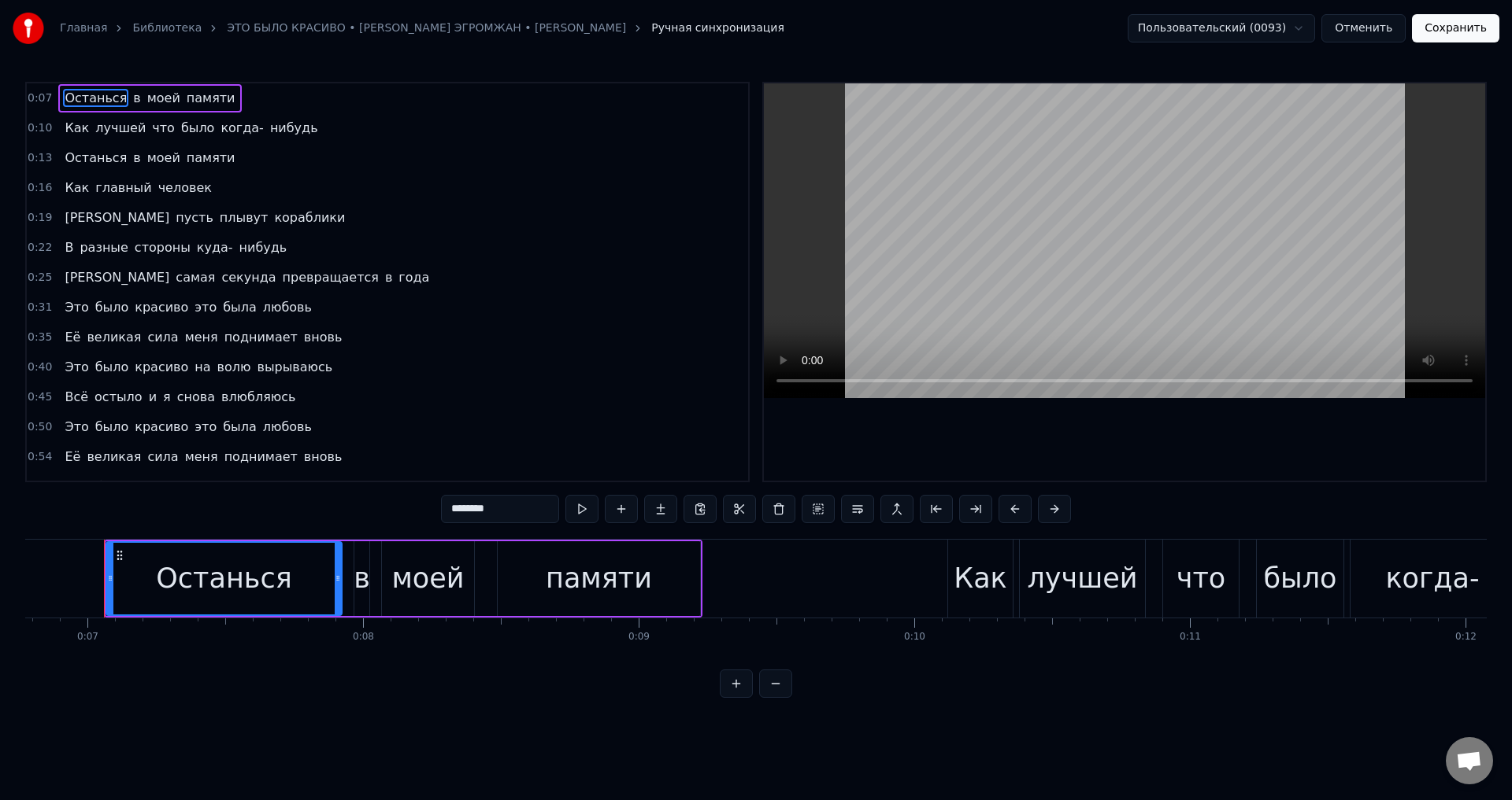
click at [63, 431] on span "Это" at bounding box center [76, 427] width 27 height 18
type input "***"
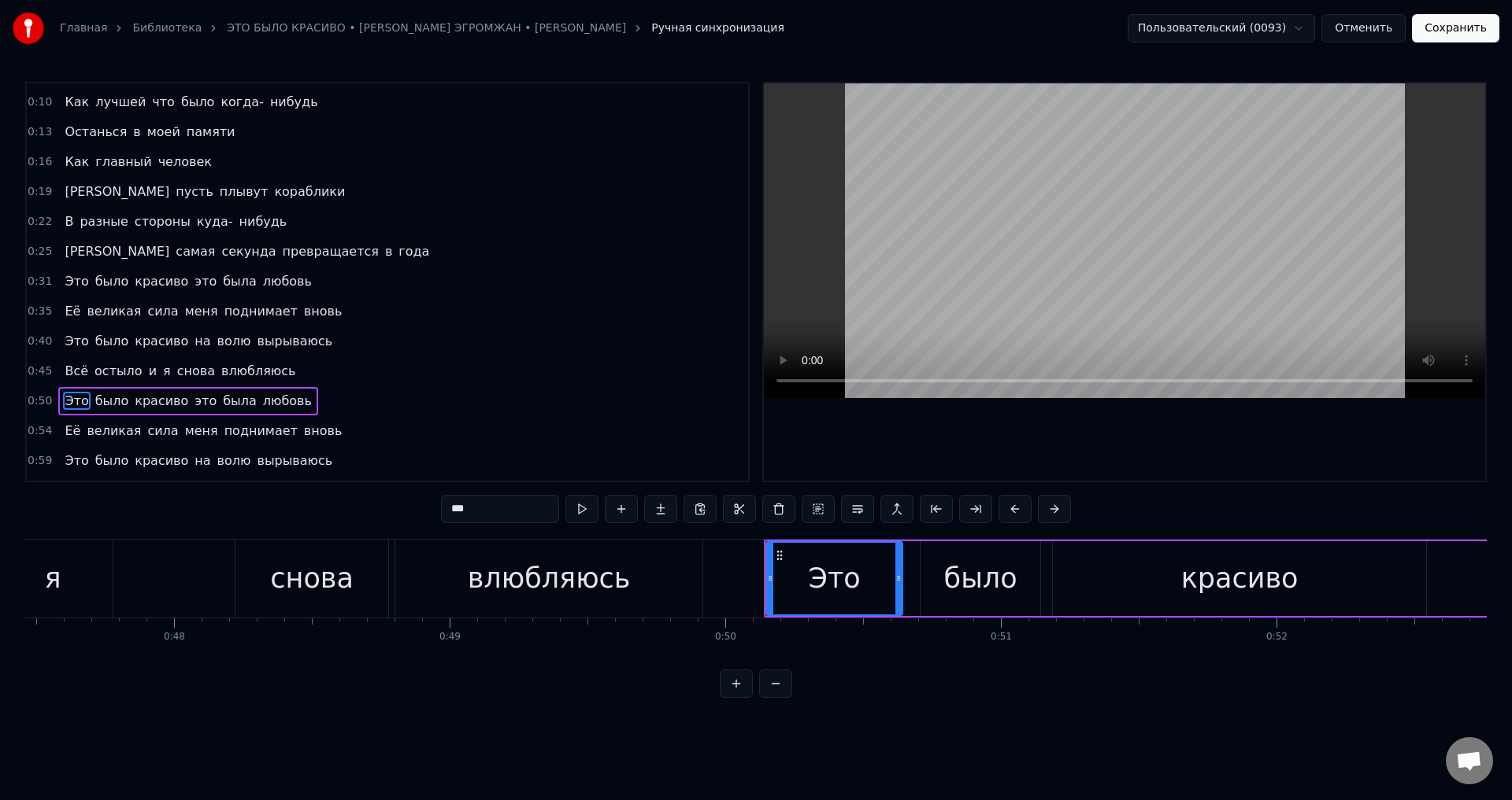
scroll to position [0, 13740]
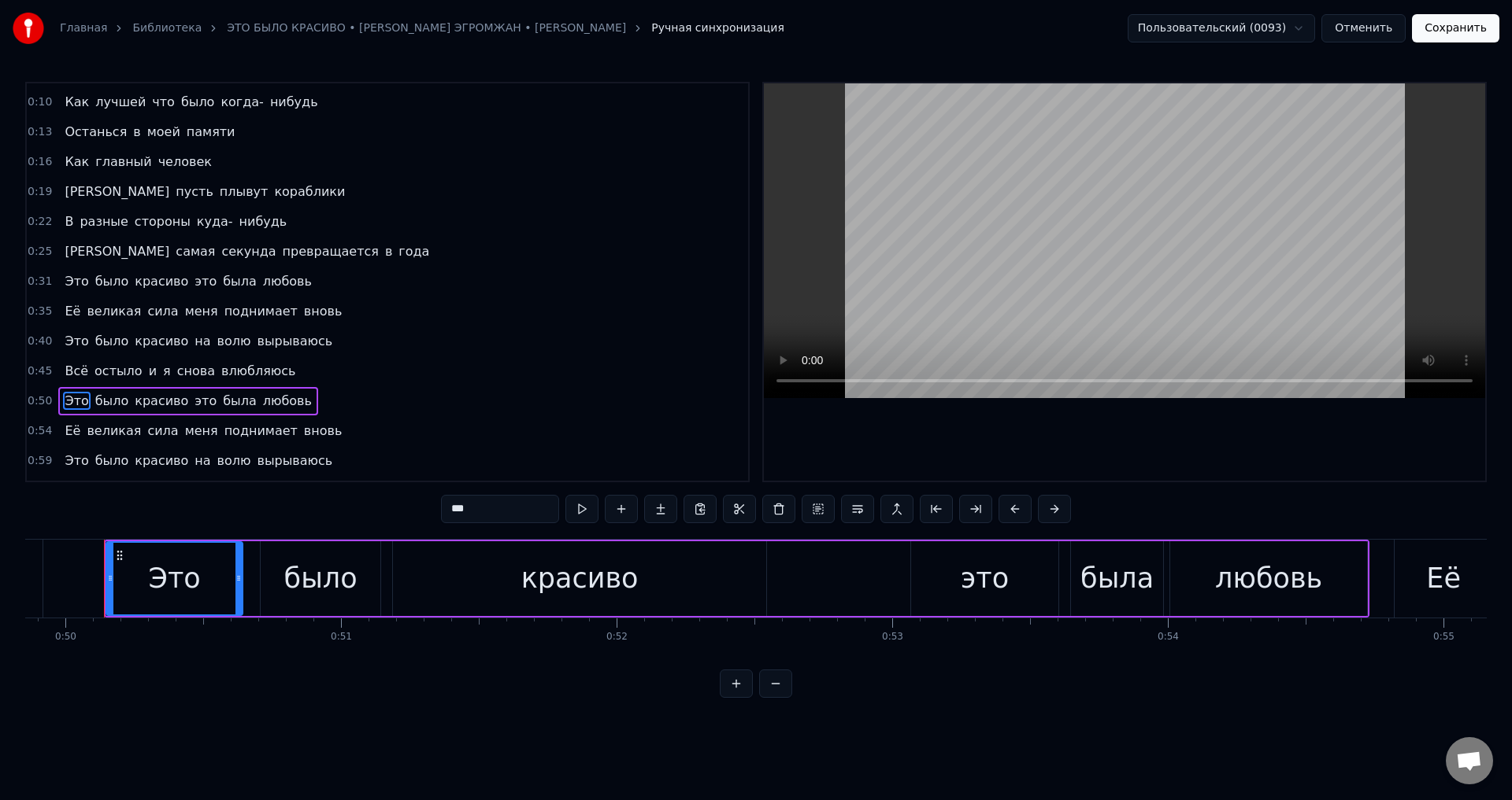
click at [118, 589] on div "Это" at bounding box center [174, 579] width 135 height 71
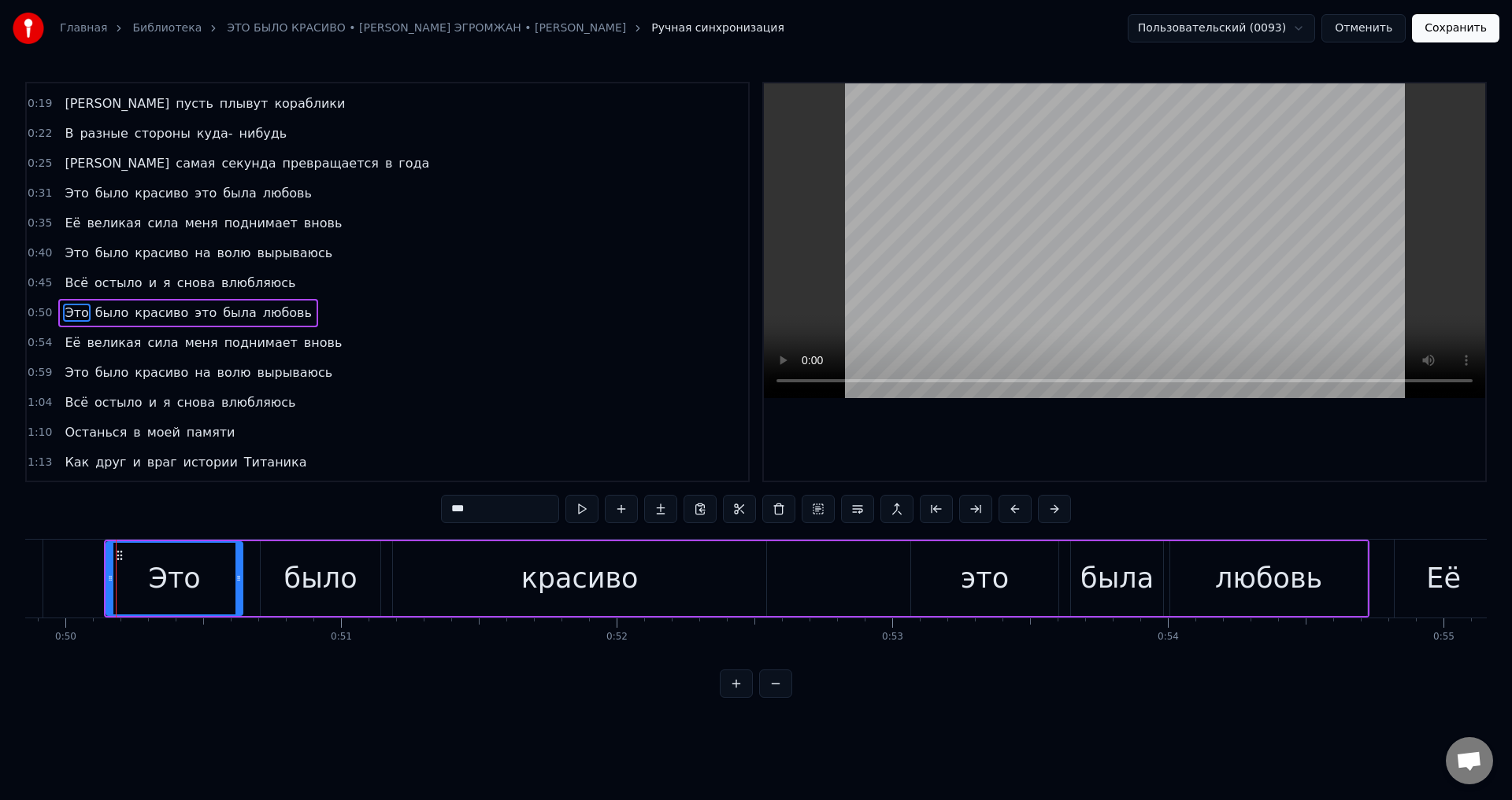
scroll to position [145, 0]
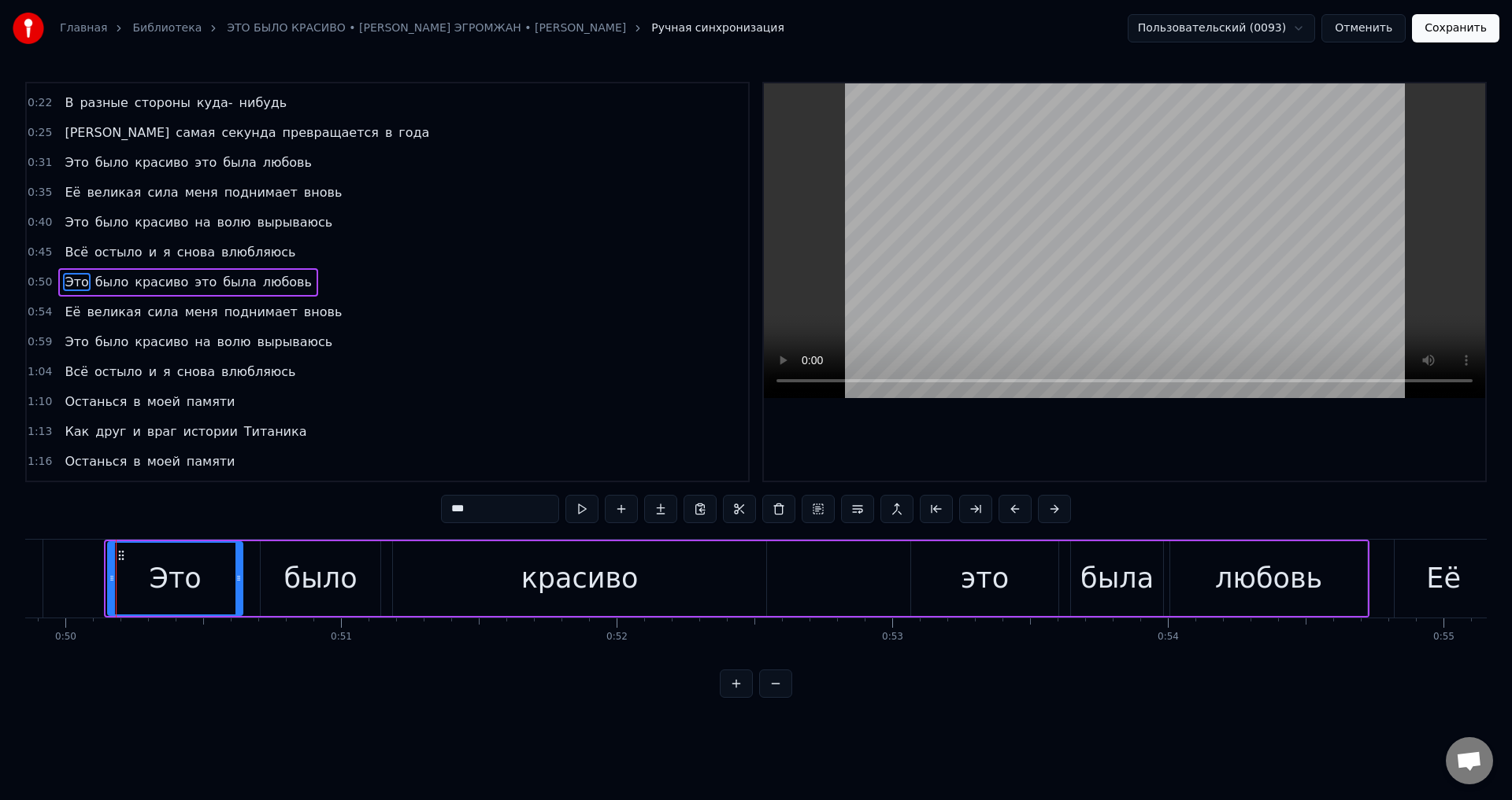
click at [112, 582] on icon at bounding box center [111, 578] width 6 height 12
click at [1469, 35] on button "Сохранить" at bounding box center [1455, 28] width 87 height 29
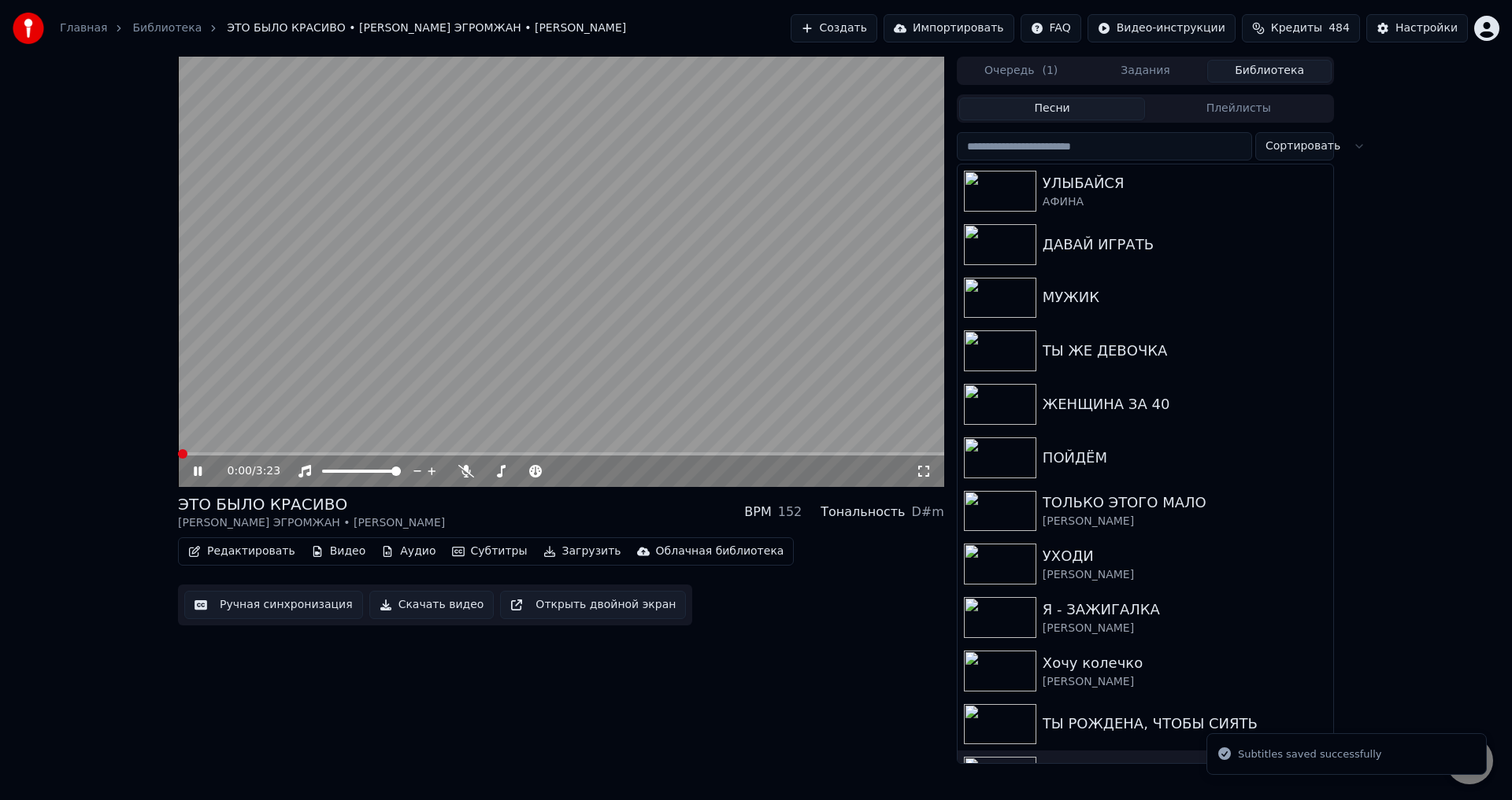
click at [361, 449] on video at bounding box center [561, 272] width 766 height 431
click at [362, 451] on video at bounding box center [561, 272] width 766 height 431
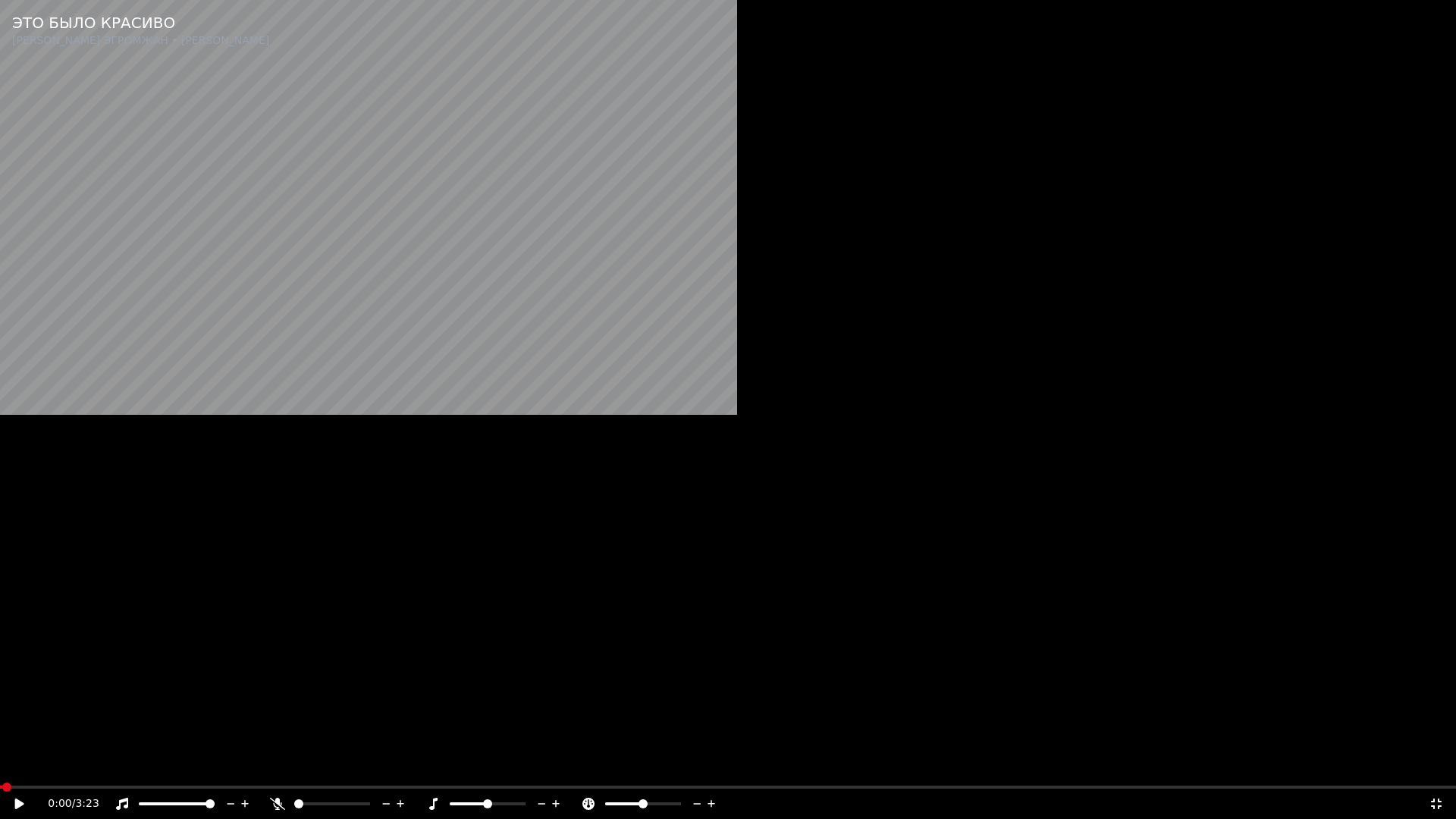
click at [343, 439] on video at bounding box center [728, 410] width 1456 height 819
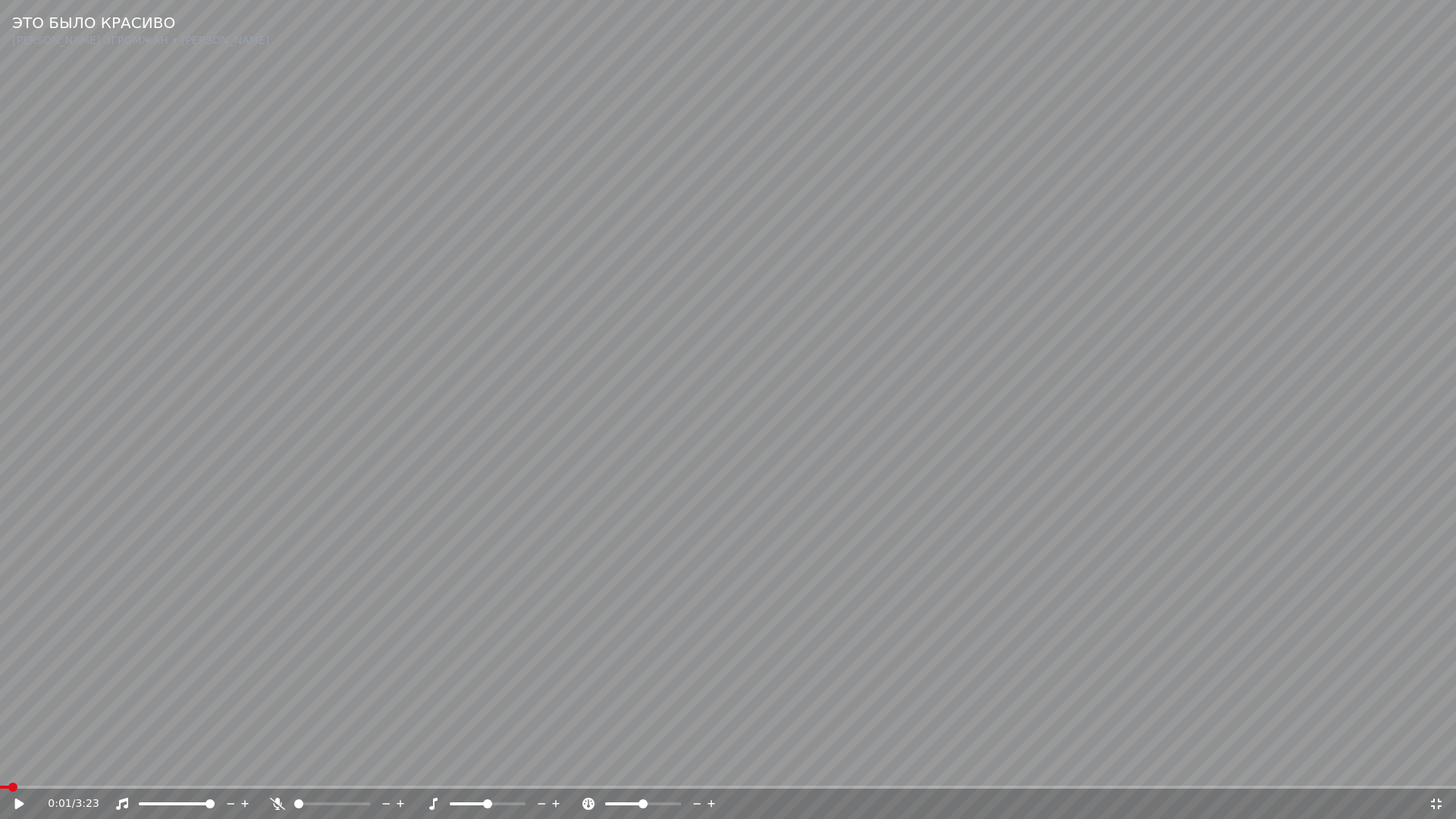
drag, startPoint x: 230, startPoint y: 725, endPoint x: 301, endPoint y: 740, distance: 72.6
click at [232, 728] on video at bounding box center [728, 410] width 1456 height 819
click at [427, 771] on span at bounding box center [728, 788] width 1456 height 3
click at [366, 771] on video at bounding box center [728, 410] width 1456 height 819
click at [367, 771] on span at bounding box center [218, 788] width 437 height 3
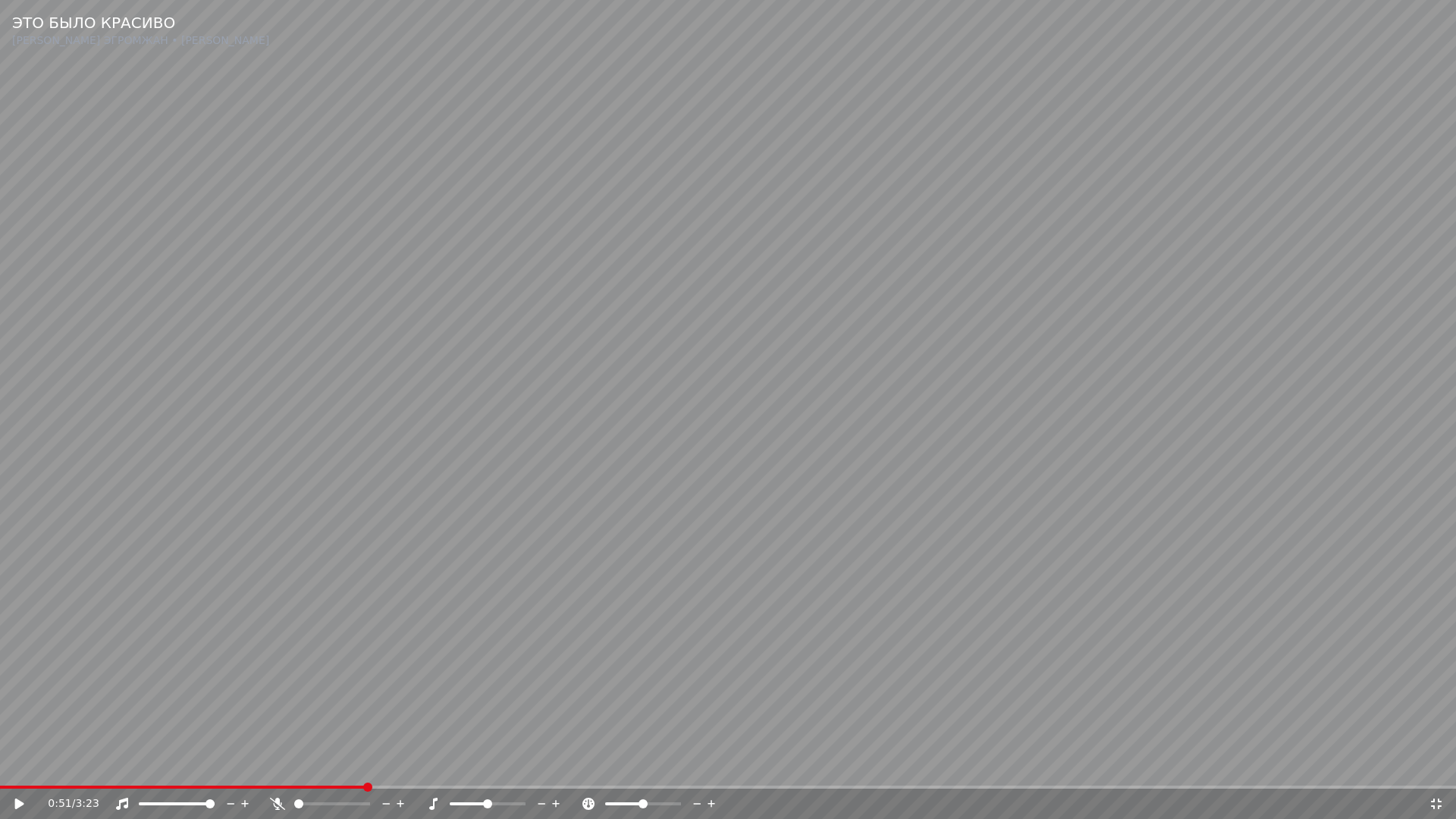
click at [325, 771] on span at bounding box center [183, 788] width 366 height 3
click at [953, 704] on video at bounding box center [728, 410] width 1456 height 819
click at [1438, 771] on icon at bounding box center [1436, 804] width 11 height 11
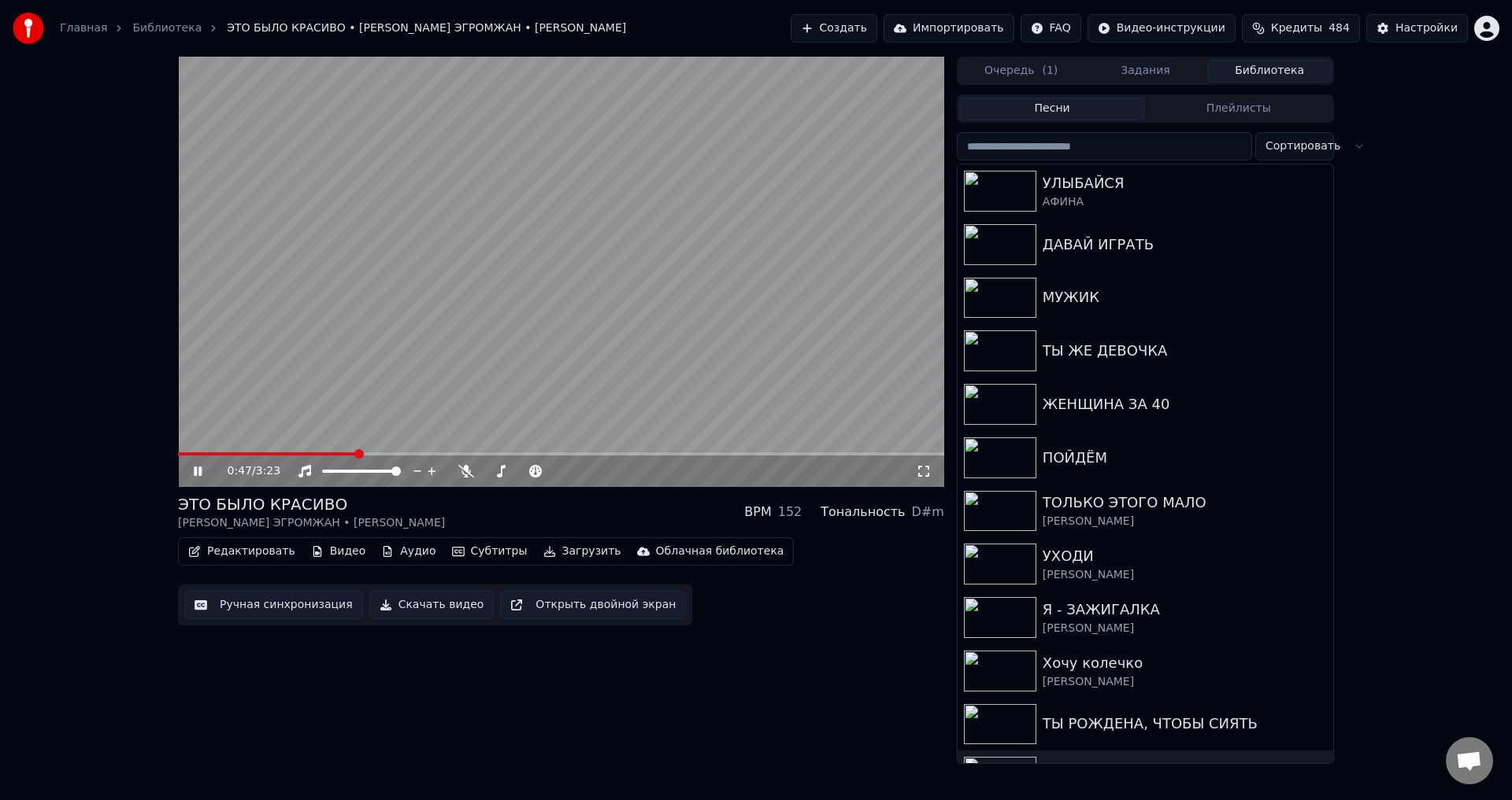
click at [326, 455] on span at bounding box center [267, 454] width 179 height 3
click at [928, 472] on icon at bounding box center [923, 471] width 16 height 12
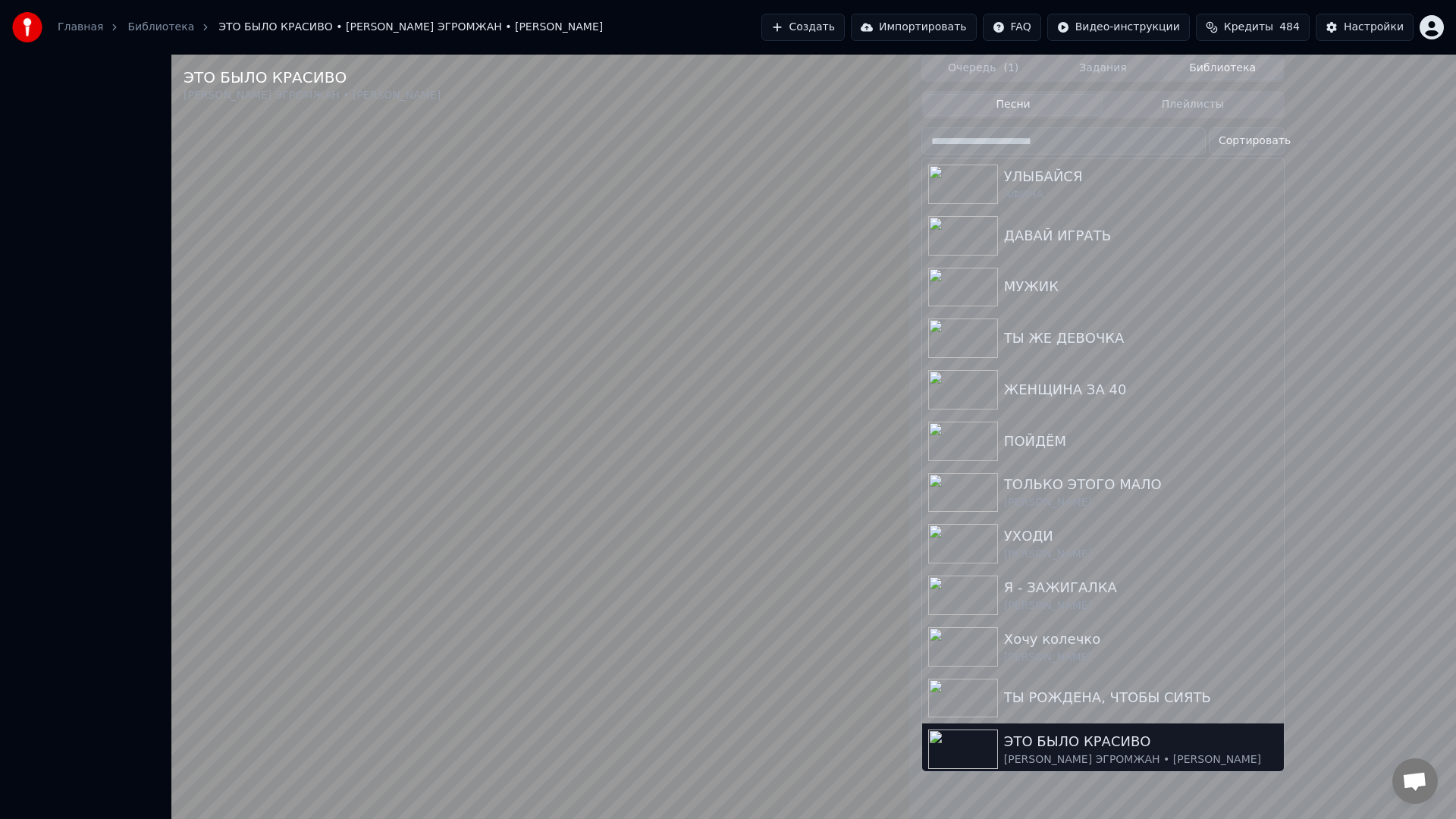
drag, startPoint x: 624, startPoint y: 639, endPoint x: 207, endPoint y: 747, distance: 430.8
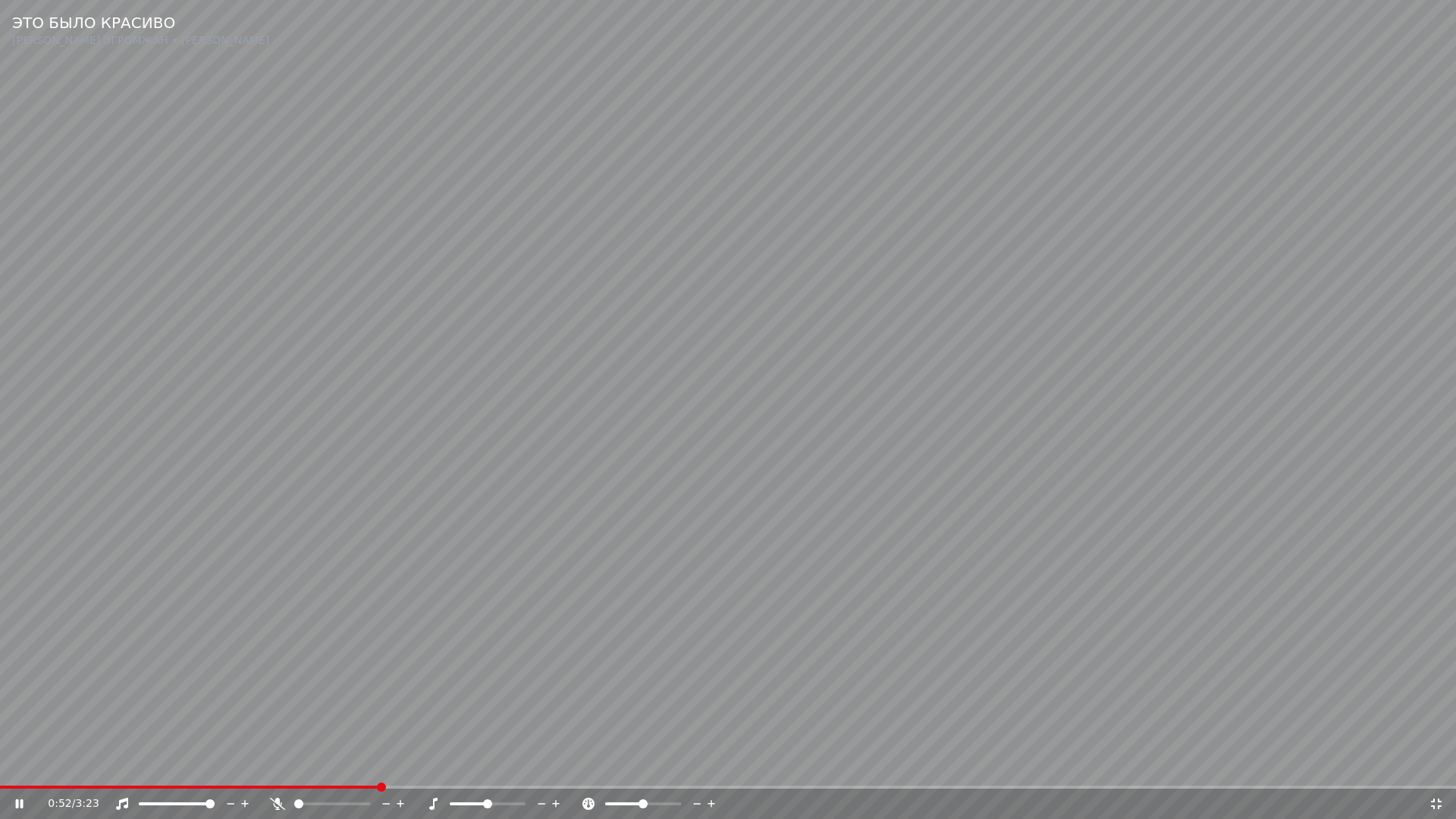
click at [623, 639] on video at bounding box center [728, 410] width 1456 height 819
click at [315, 771] on span at bounding box center [158, 788] width 315 height 3
click at [621, 707] on video at bounding box center [728, 410] width 1456 height 819
click at [490, 701] on video at bounding box center [728, 410] width 1456 height 819
click at [1441, 771] on icon at bounding box center [1436, 804] width 11 height 11
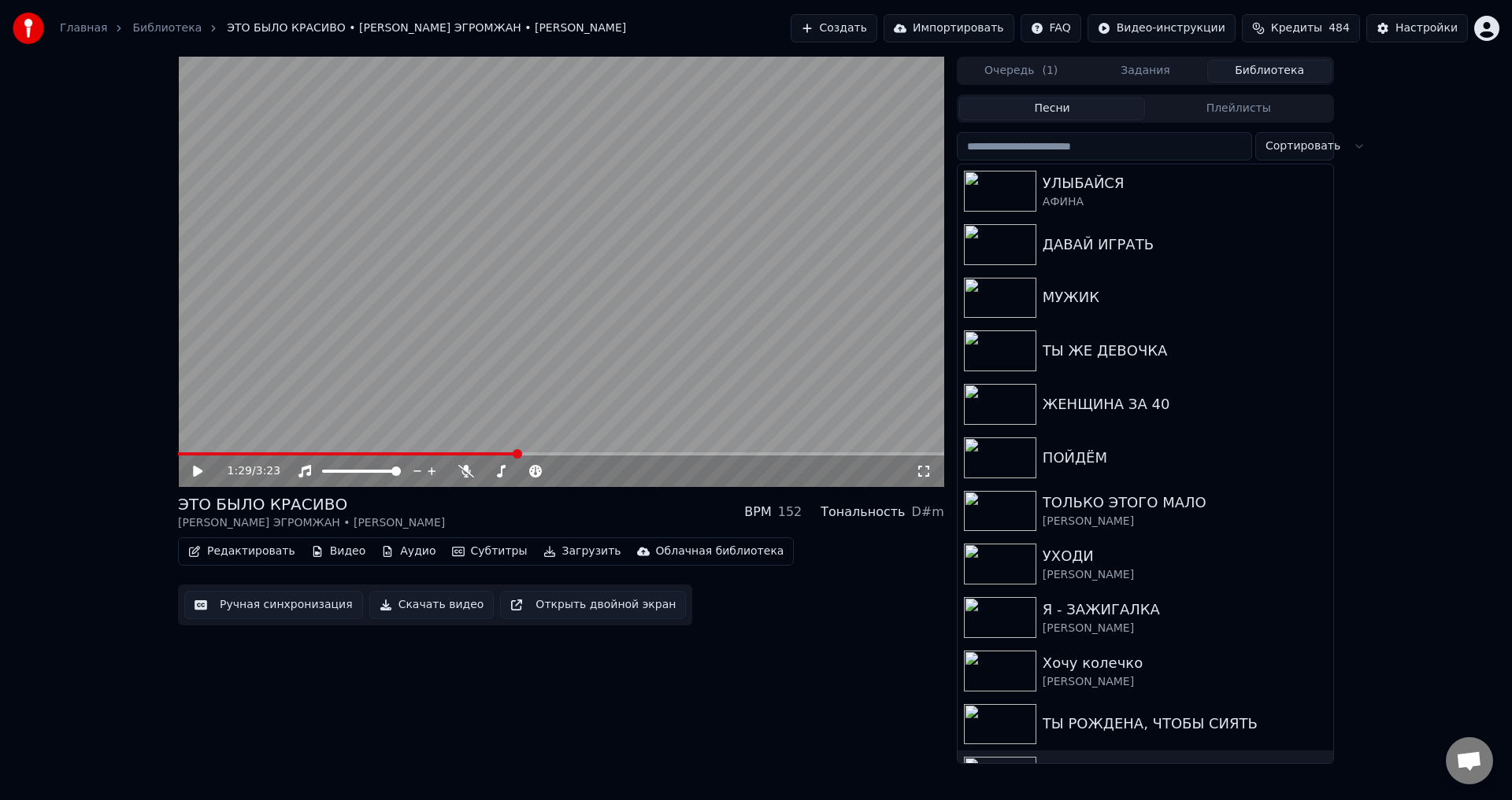
click at [240, 608] on button "Ручная синхронизация" at bounding box center [273, 605] width 179 height 29
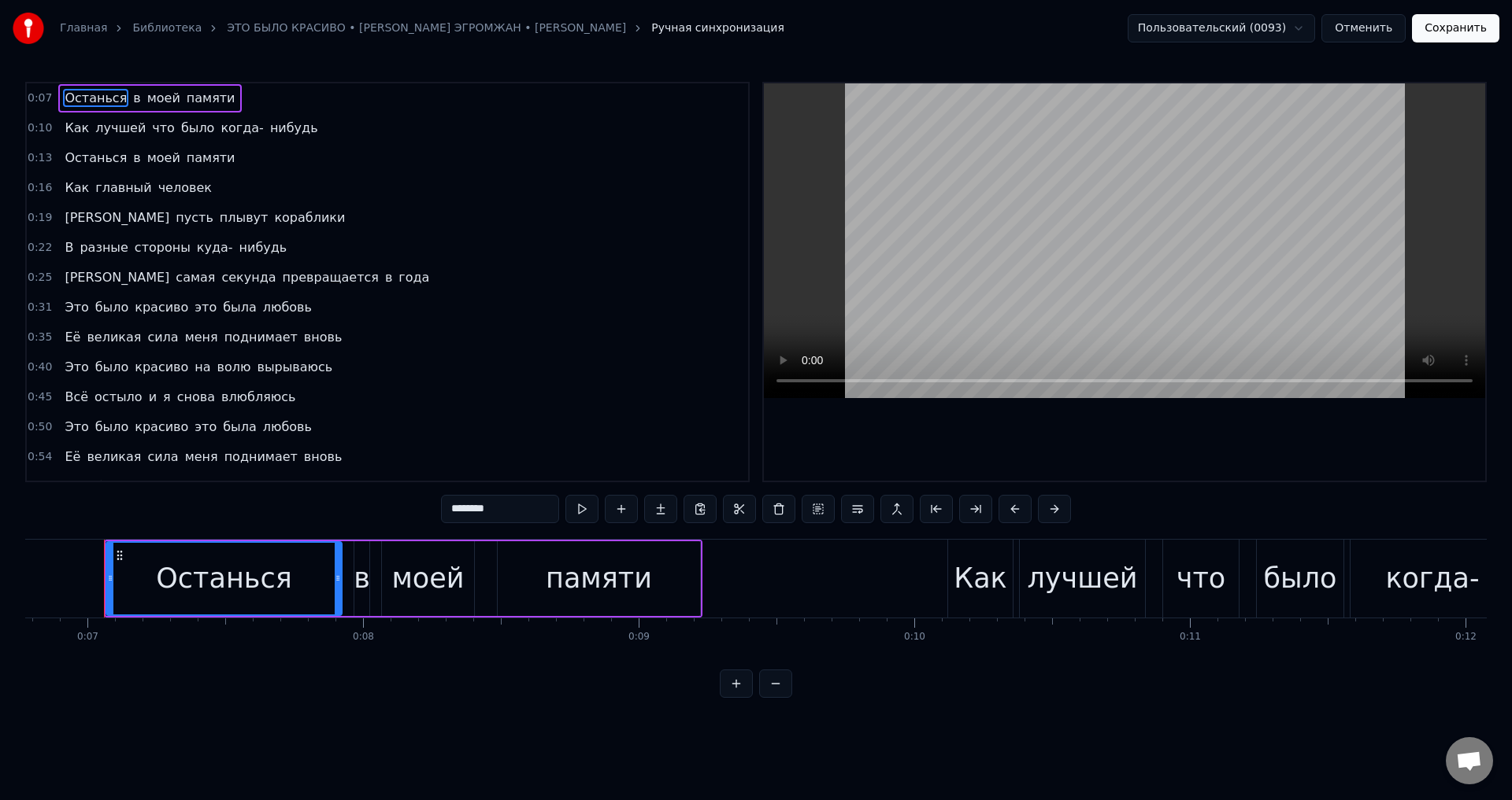
scroll to position [236, 0]
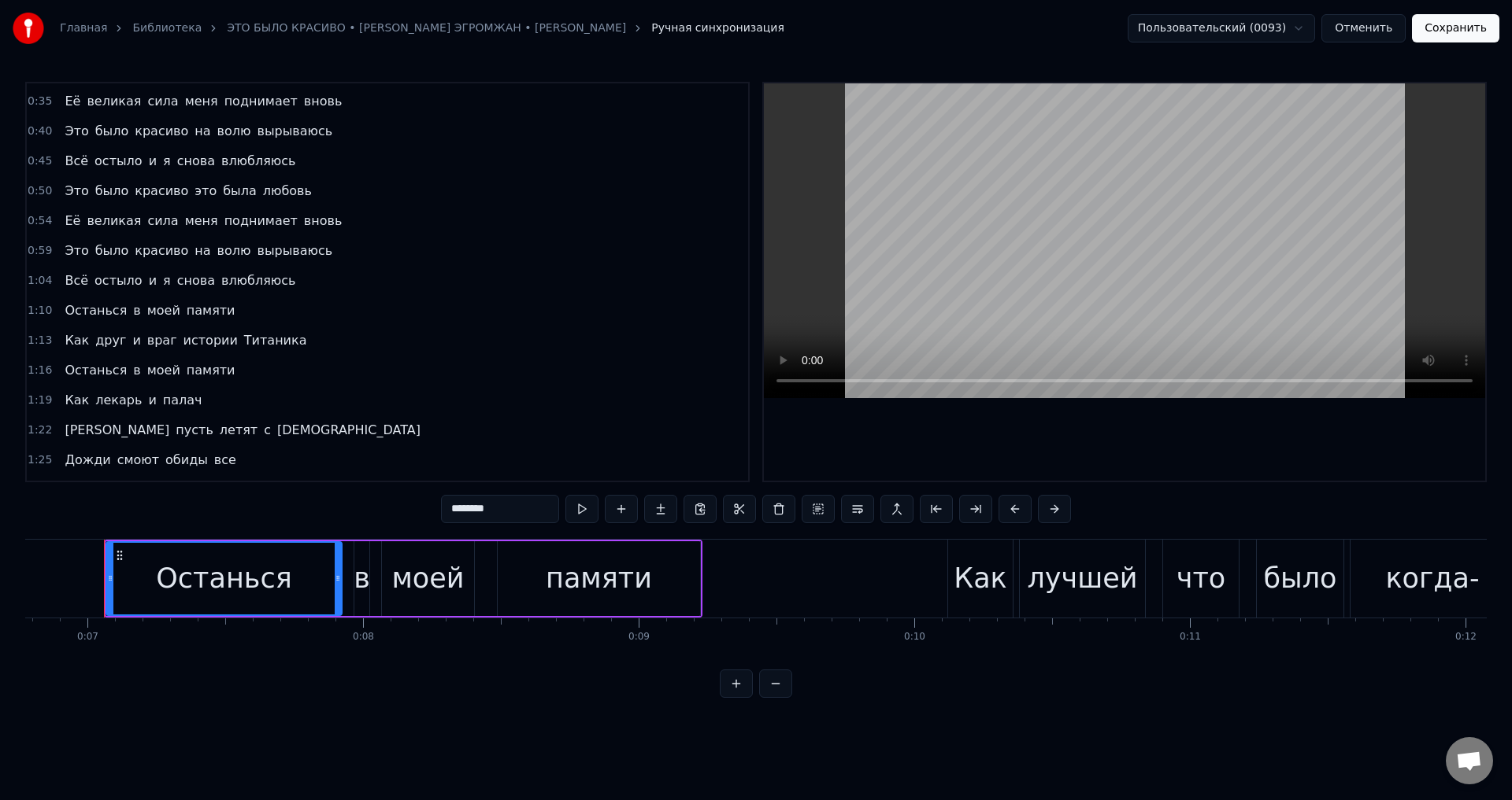
click at [65, 378] on span "Останься" at bounding box center [95, 370] width 65 height 18
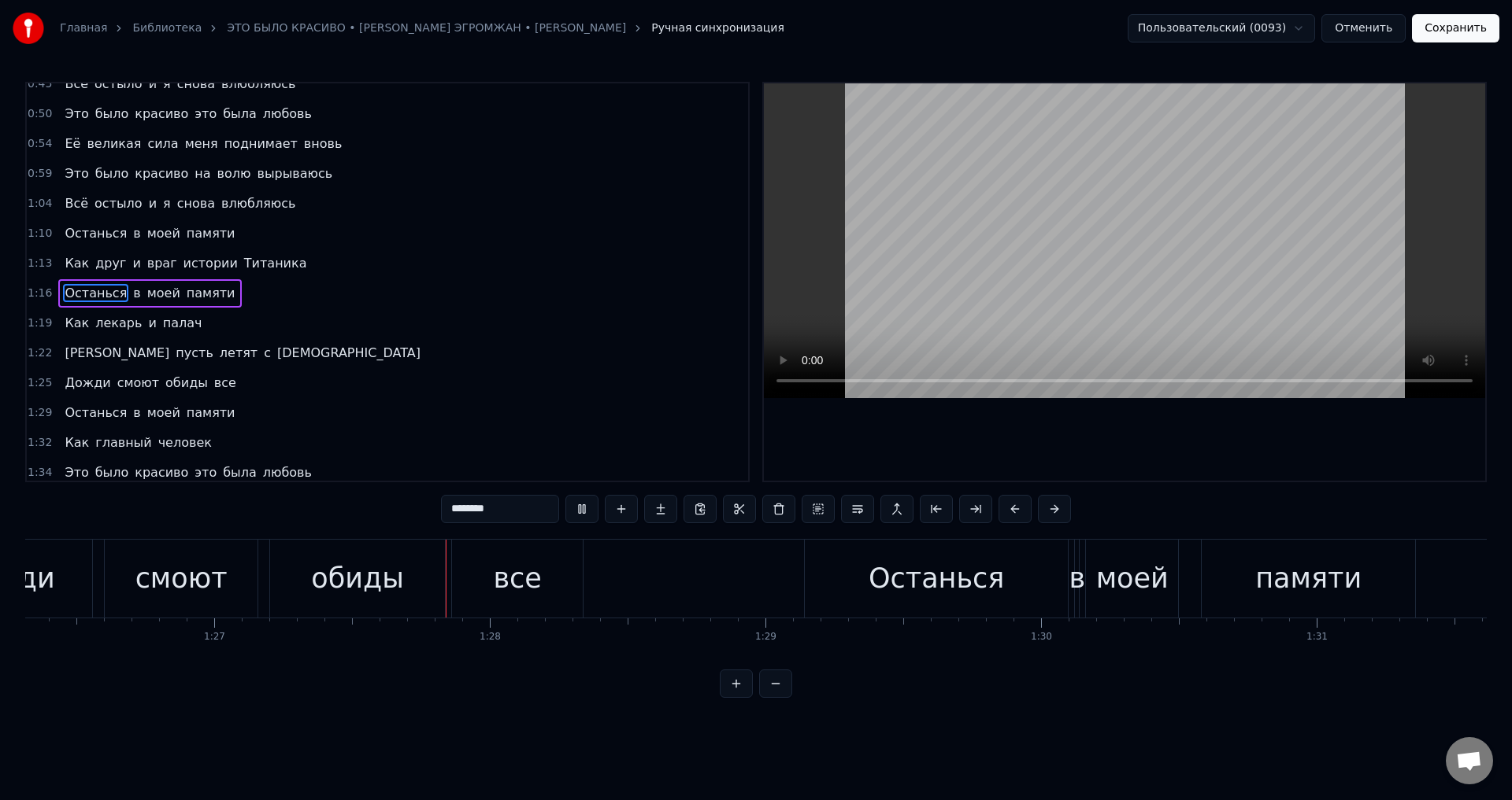
scroll to position [0, 23880]
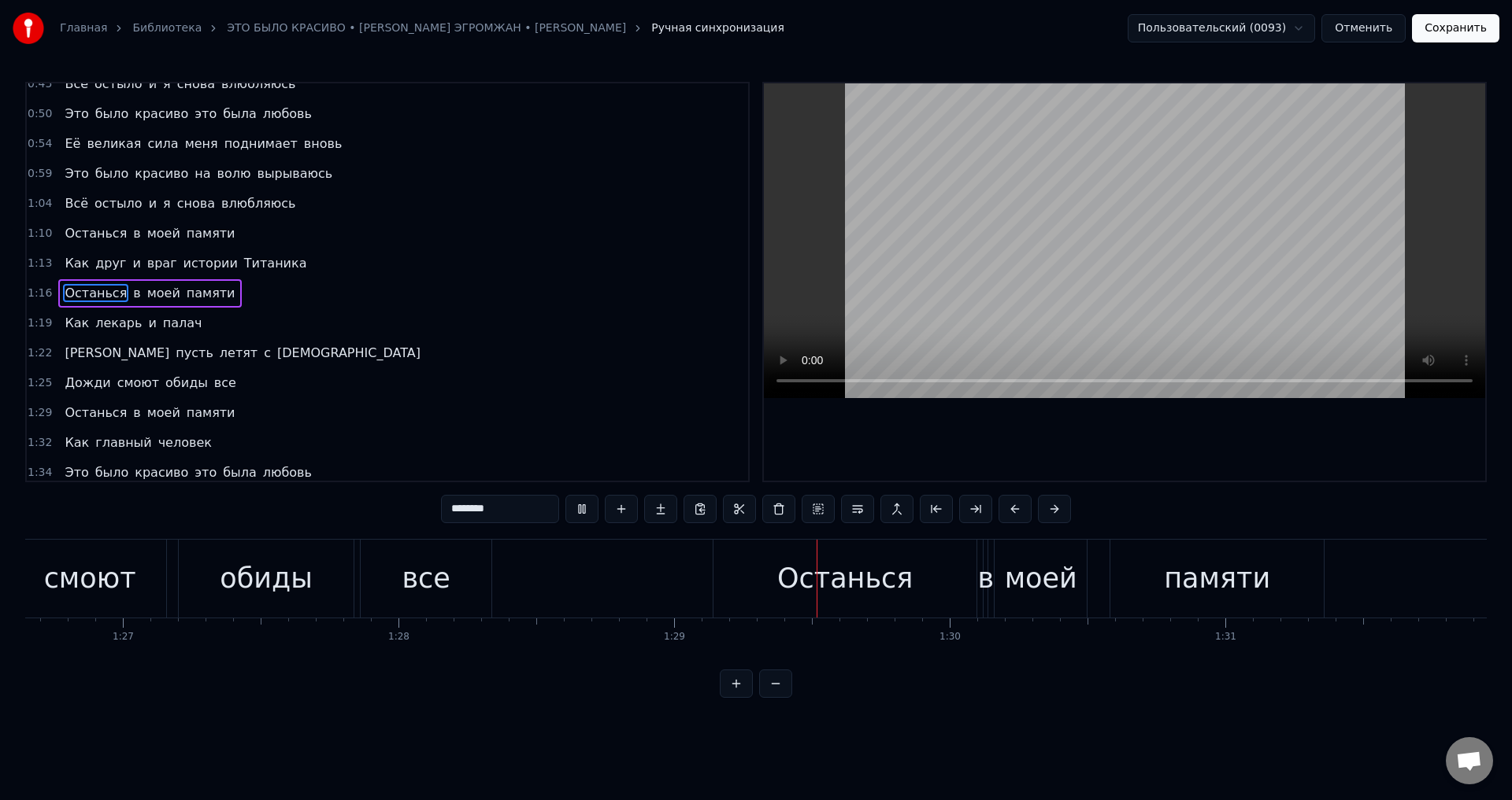
click at [1362, 29] on button "Отменить" at bounding box center [1363, 28] width 84 height 29
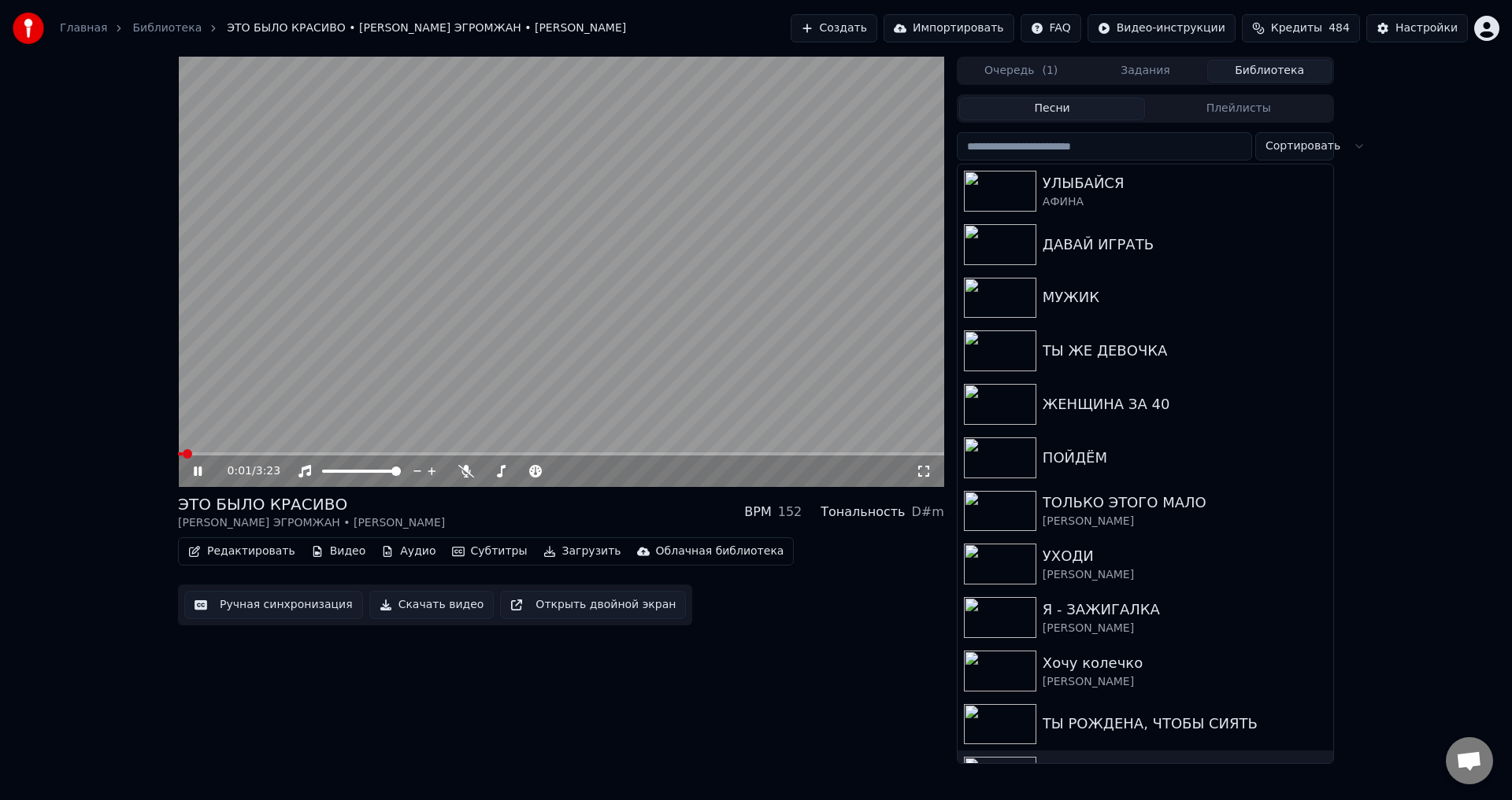
click at [395, 454] on span at bounding box center [561, 454] width 766 height 3
click at [924, 471] on icon at bounding box center [923, 471] width 16 height 12
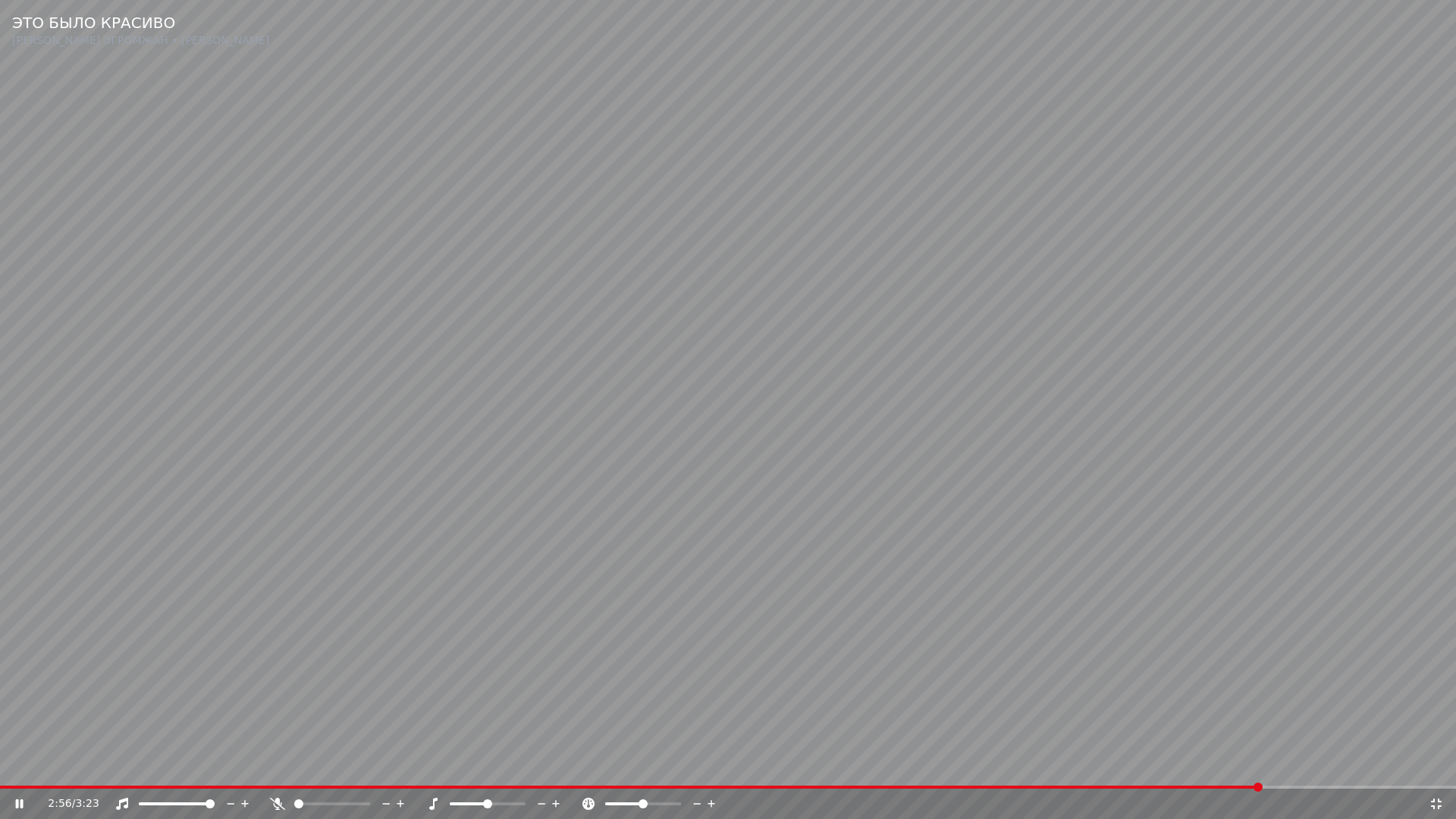
drag, startPoint x: 1020, startPoint y: 732, endPoint x: 1044, endPoint y: 733, distance: 24.0
click at [1024, 733] on video at bounding box center [728, 410] width 1456 height 819
click at [1433, 771] on icon at bounding box center [1436, 804] width 11 height 11
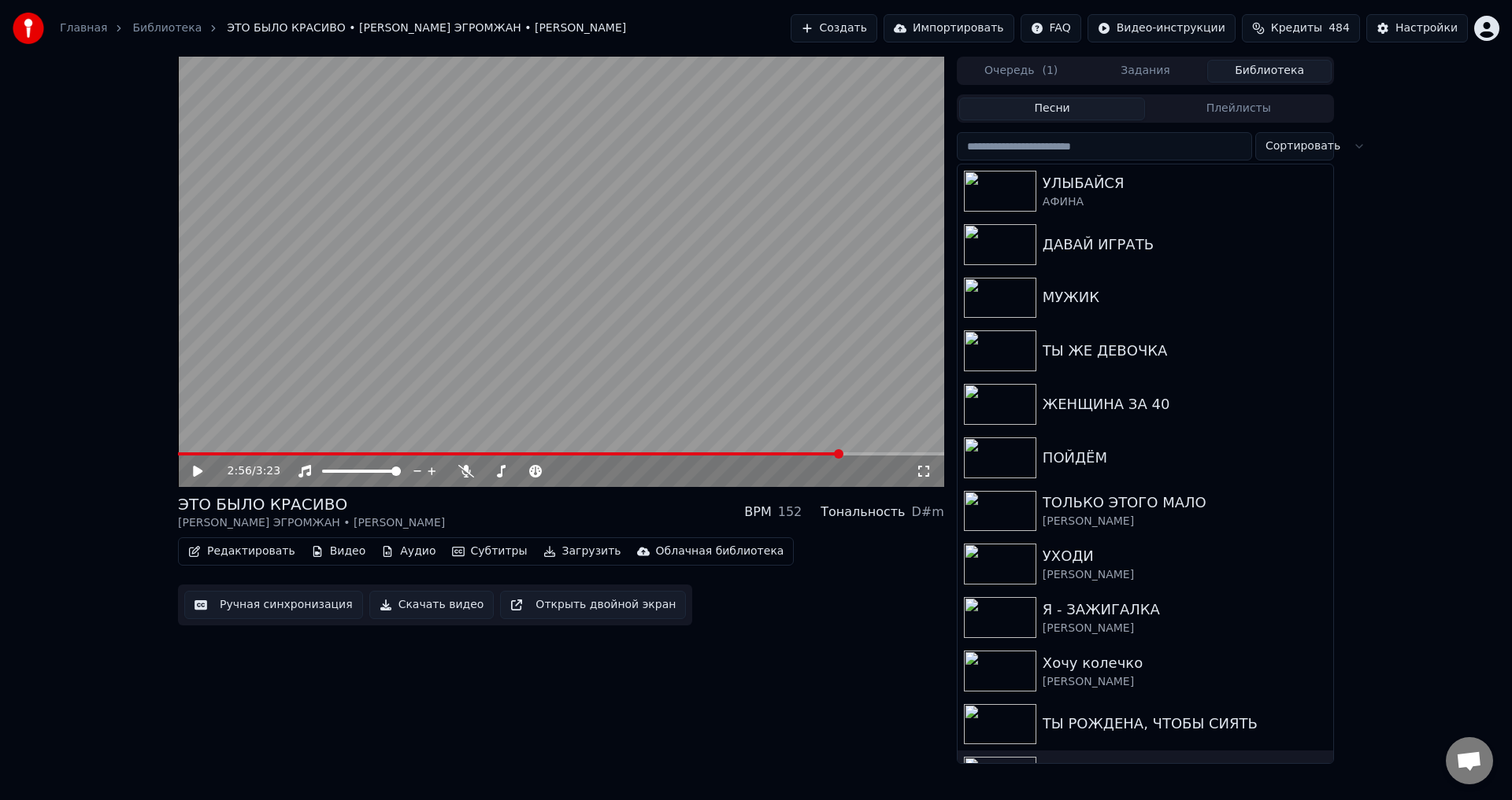
click at [298, 608] on button "Ручная синхронизация" at bounding box center [273, 605] width 179 height 29
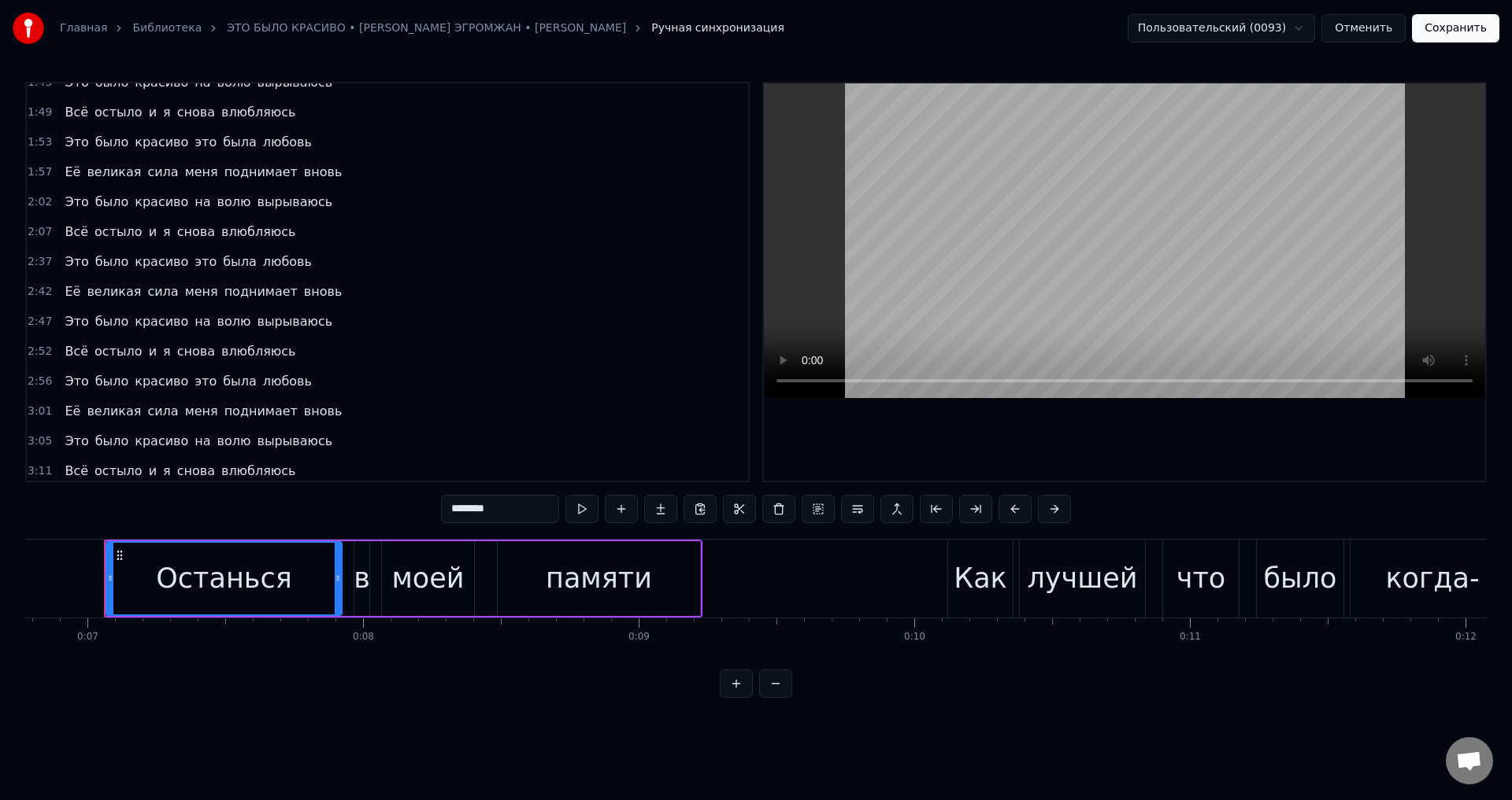
scroll to position [769, 0]
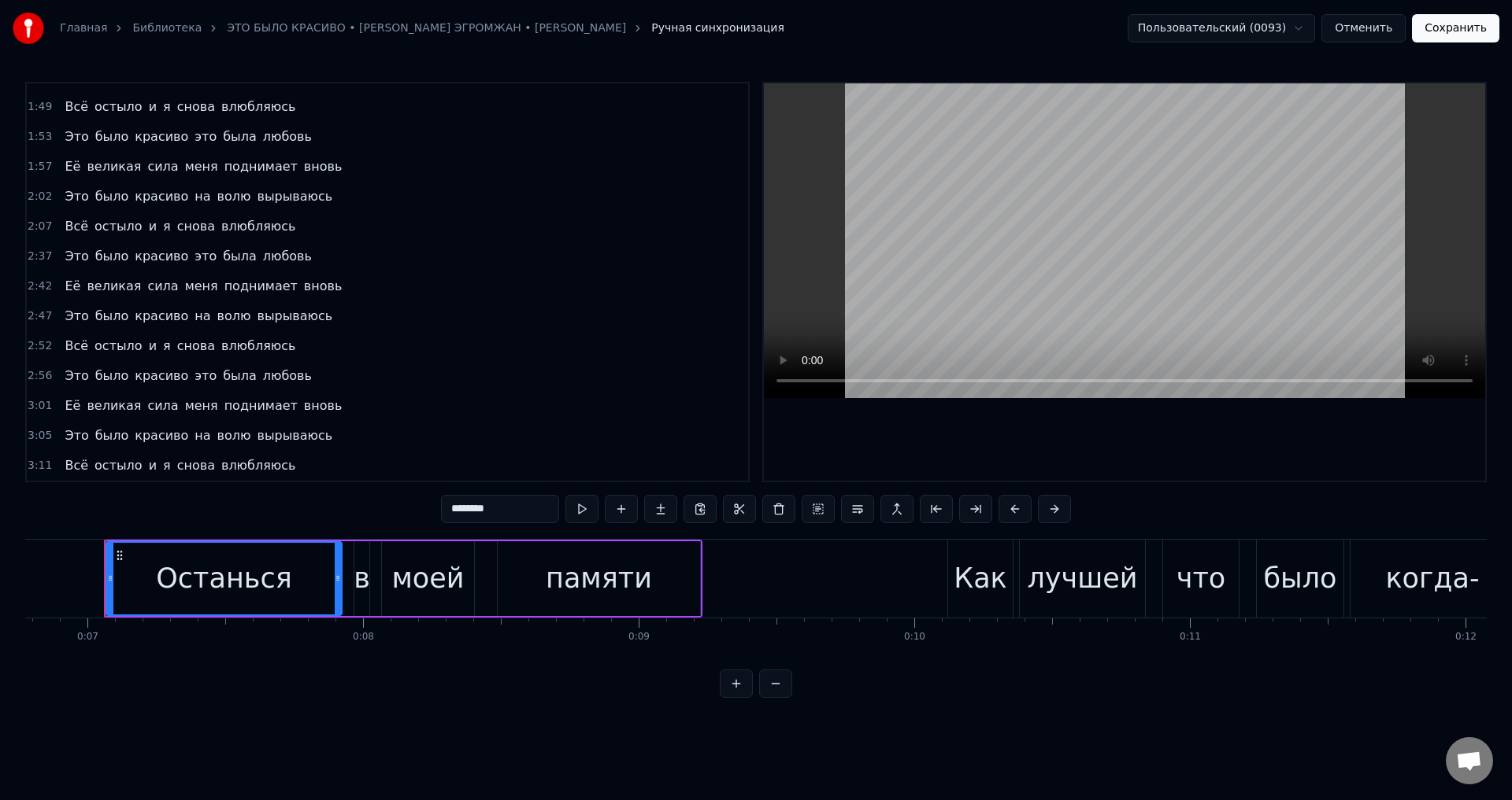
click at [71, 293] on span "Её" at bounding box center [72, 286] width 19 height 18
type input "**"
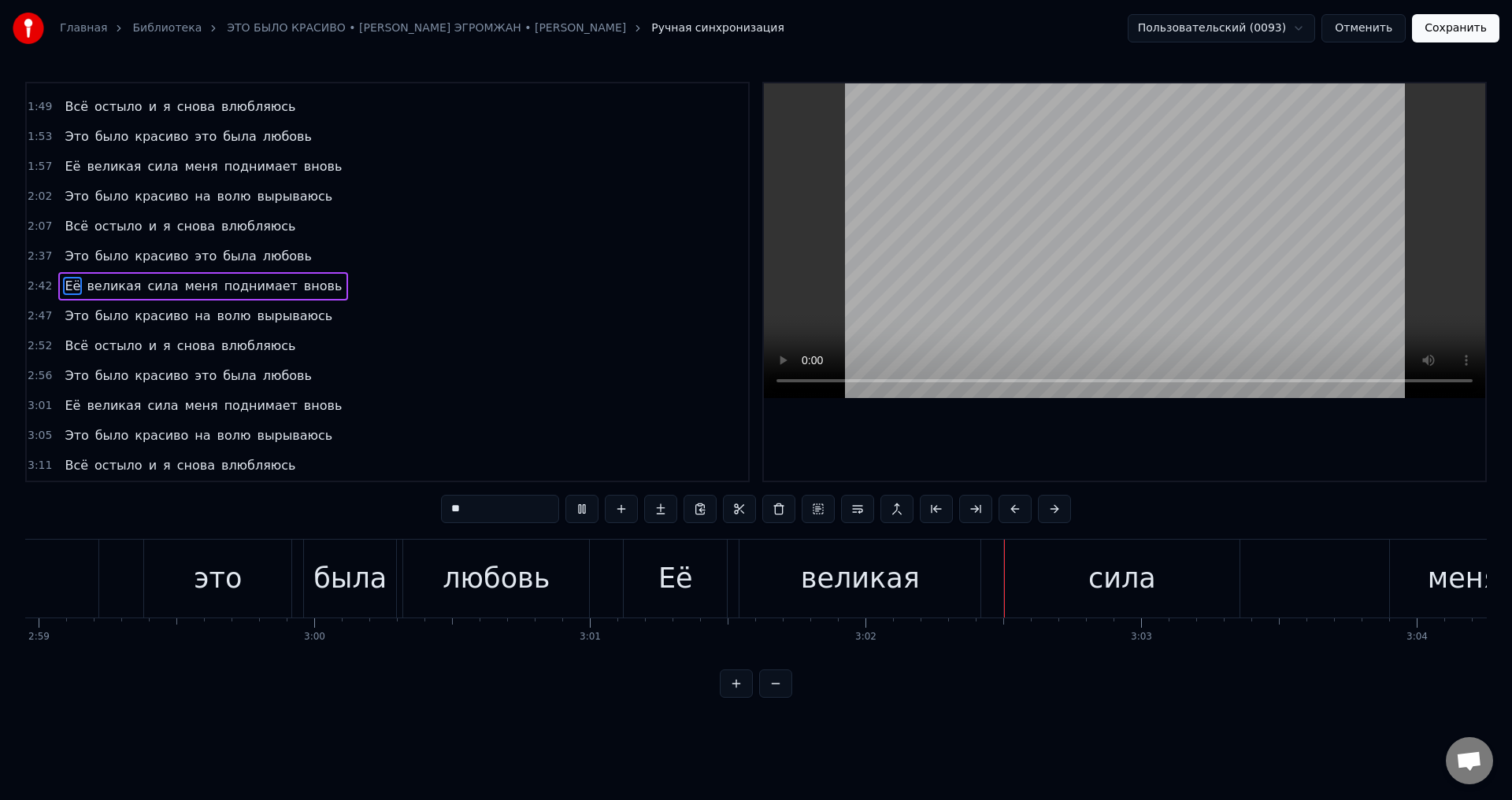
scroll to position [0, 49995]
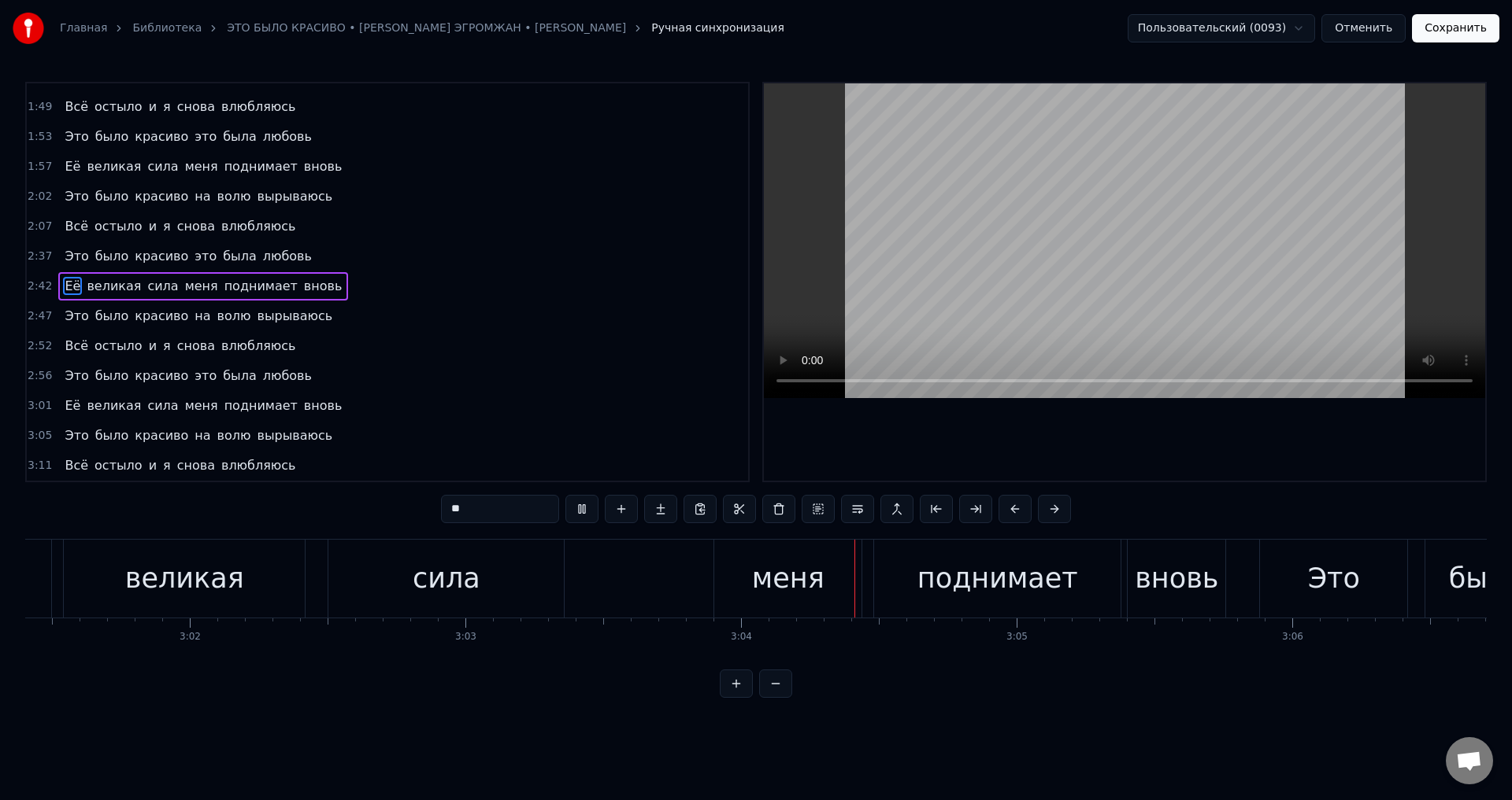
click at [1380, 33] on button "Отменить" at bounding box center [1363, 28] width 84 height 29
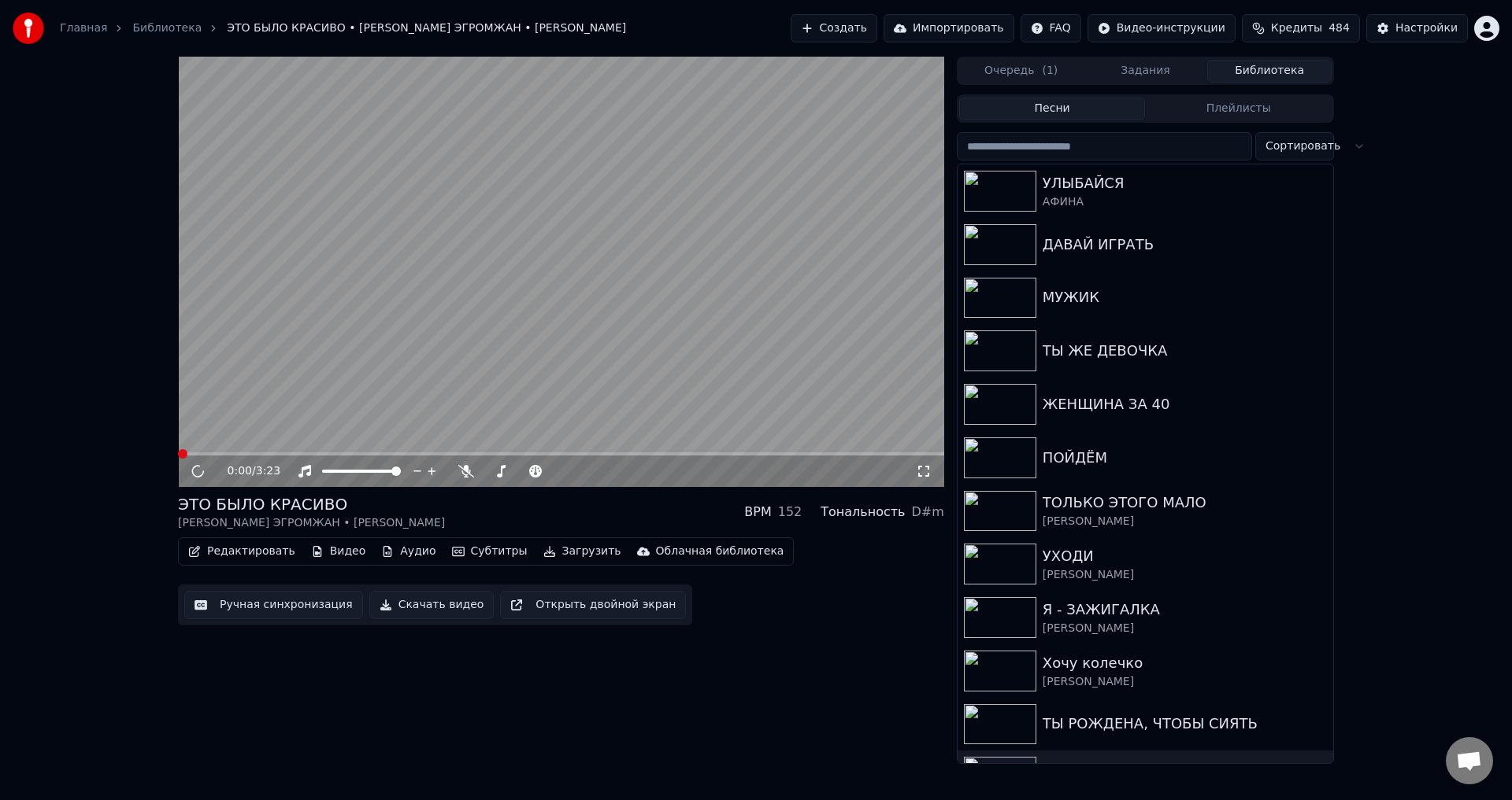
click at [631, 455] on span at bounding box center [561, 454] width 766 height 3
click at [730, 455] on span at bounding box center [561, 454] width 766 height 3
click at [922, 474] on icon at bounding box center [923, 471] width 16 height 12
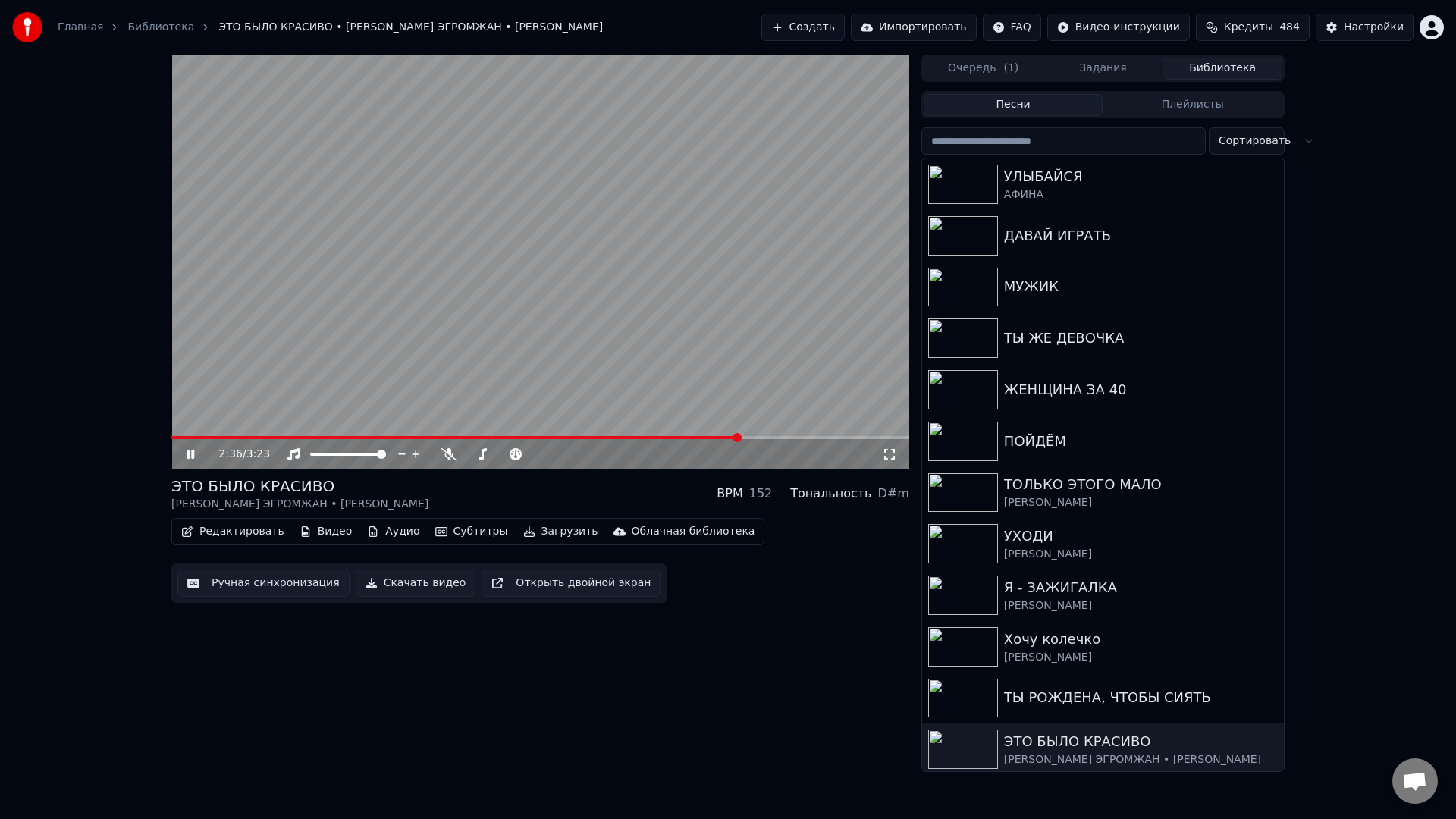
click at [890, 451] on video at bounding box center [540, 262] width 738 height 415
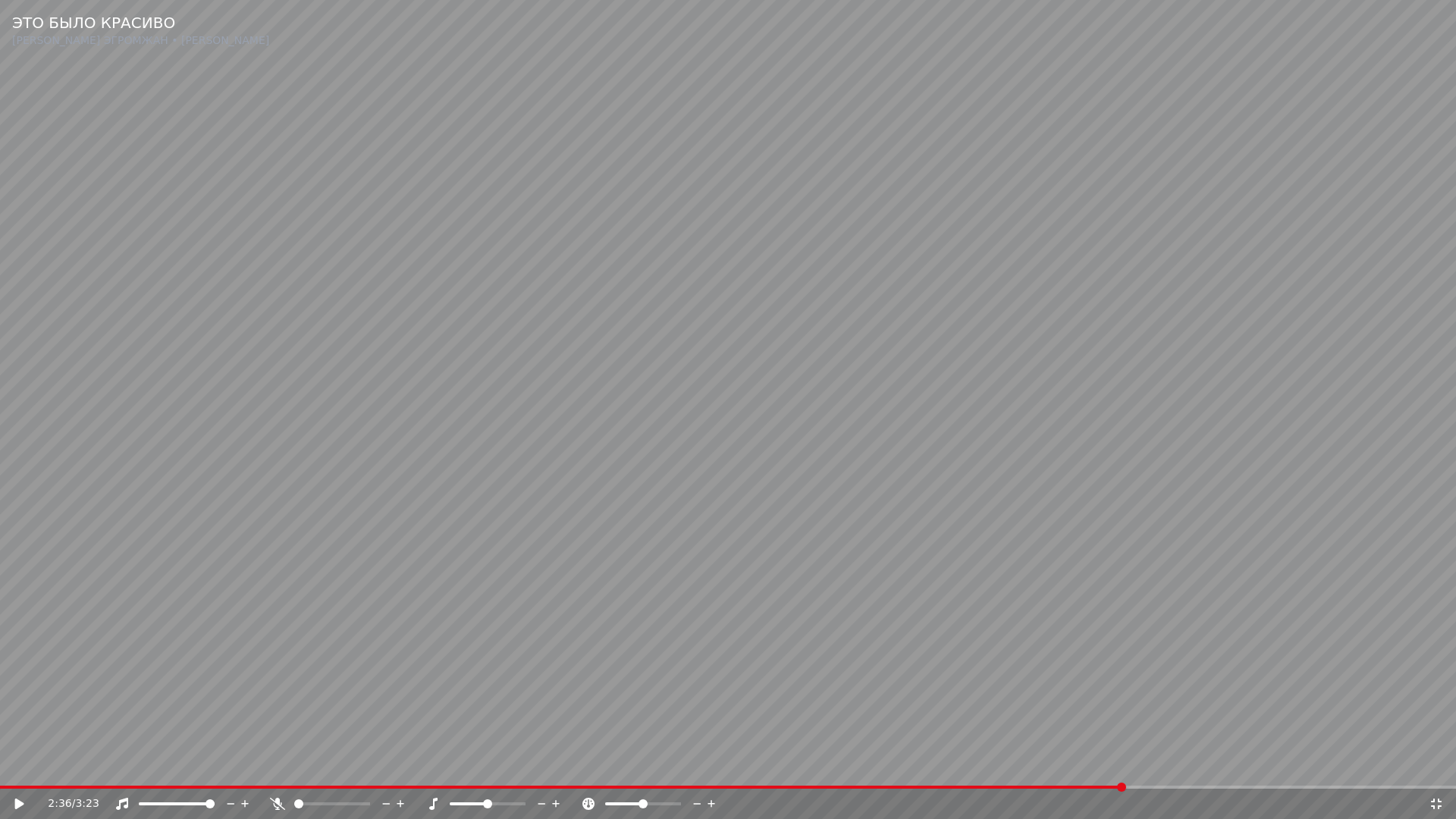
click at [1084, 687] on video at bounding box center [728, 410] width 1456 height 819
click at [1436, 771] on icon at bounding box center [1436, 804] width 15 height 12
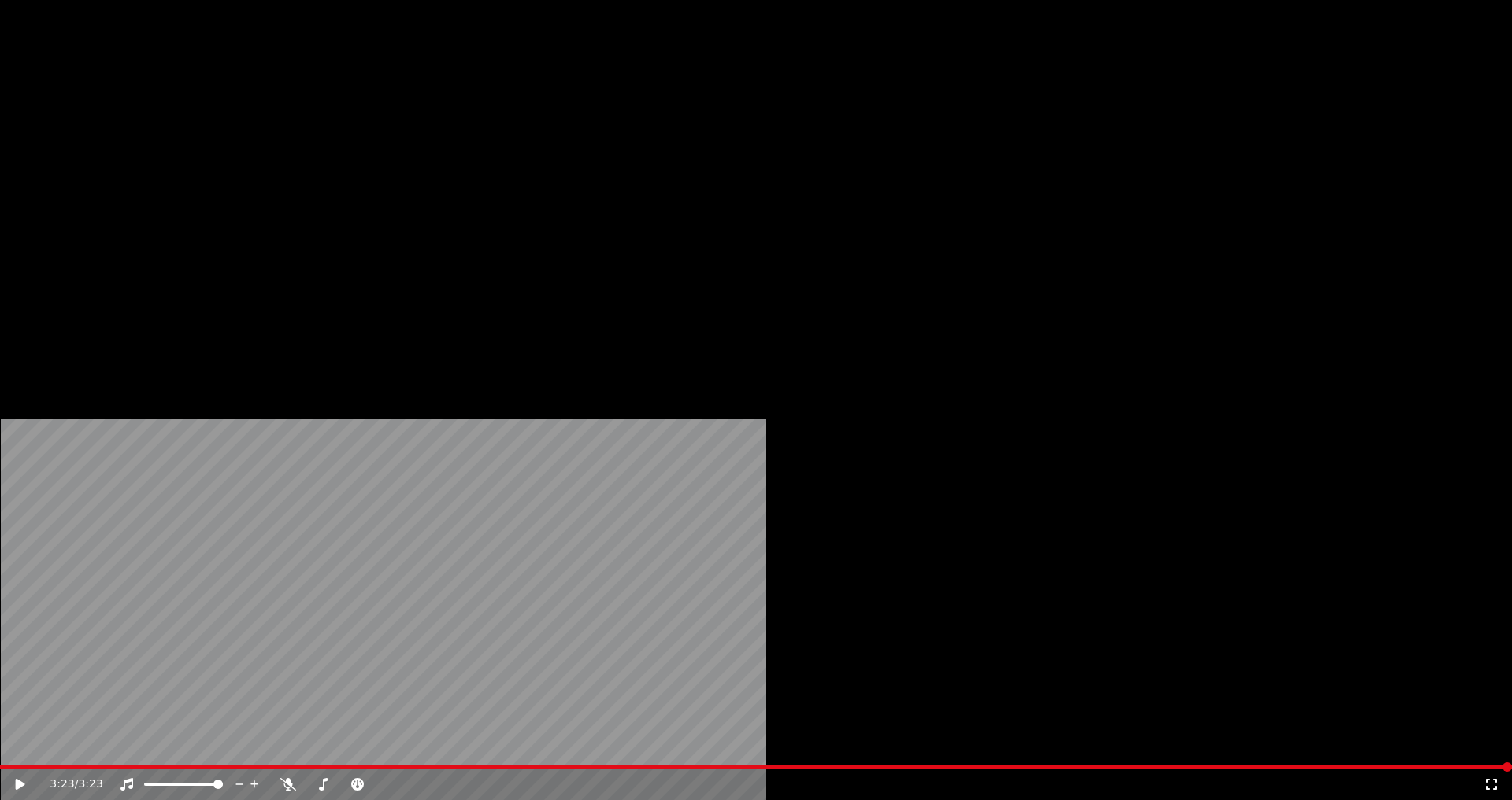
click at [555, 132] on button "Загрузить" at bounding box center [583, 121] width 91 height 22
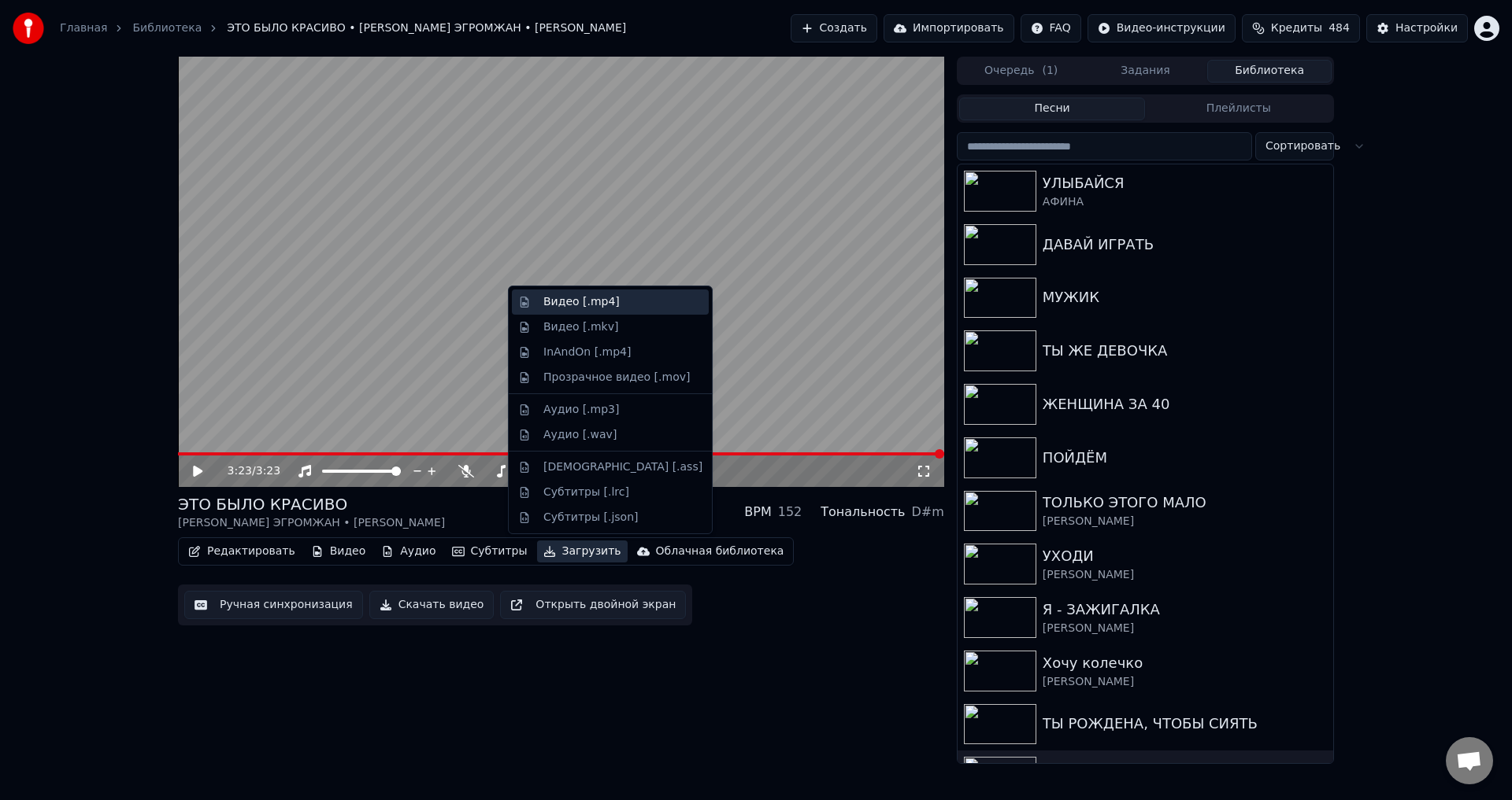
click at [575, 291] on div "Видео [.mp4]" at bounding box center [611, 302] width 197 height 25
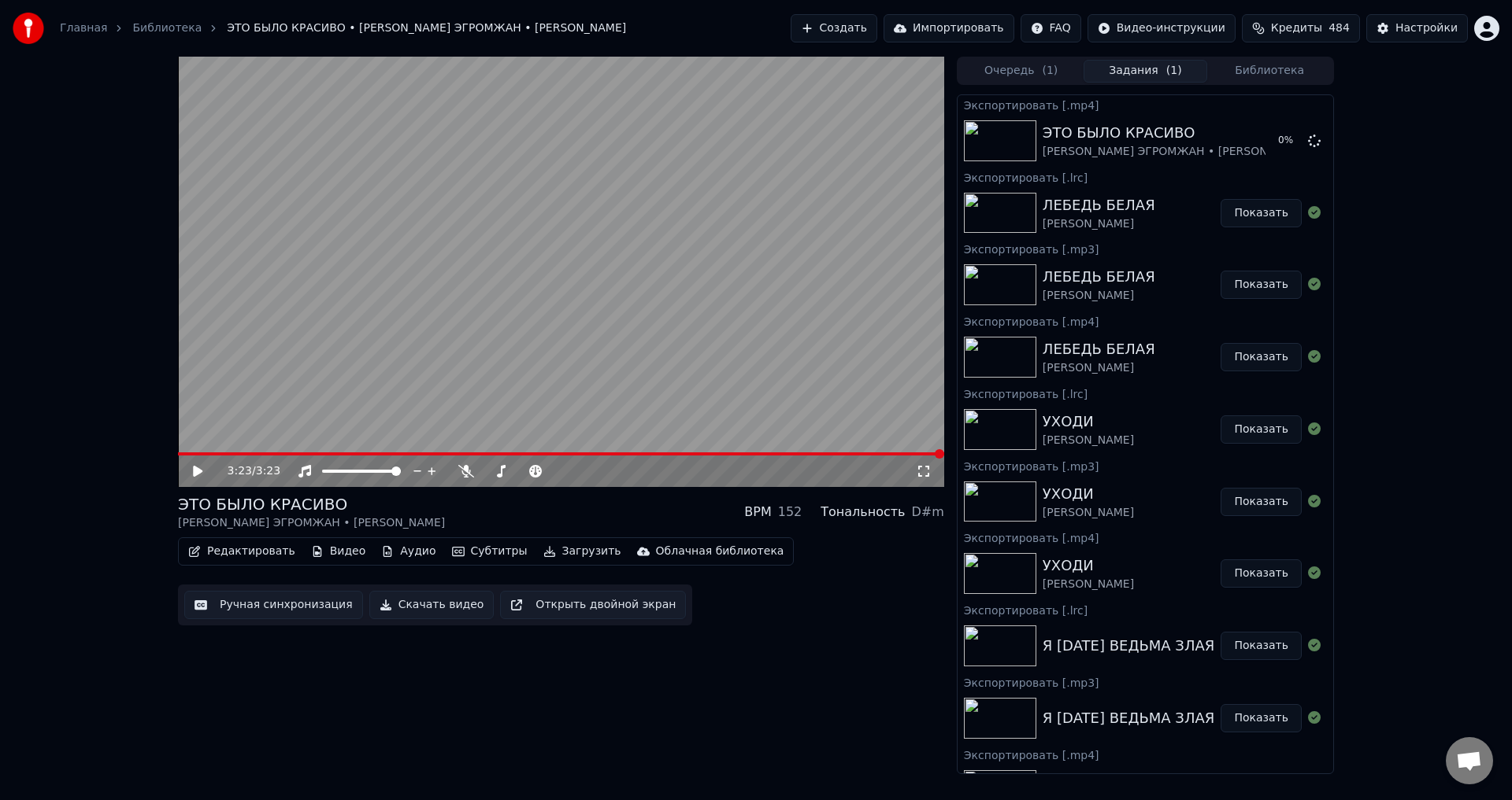
click at [564, 560] on button "Загрузить" at bounding box center [583, 551] width 91 height 22
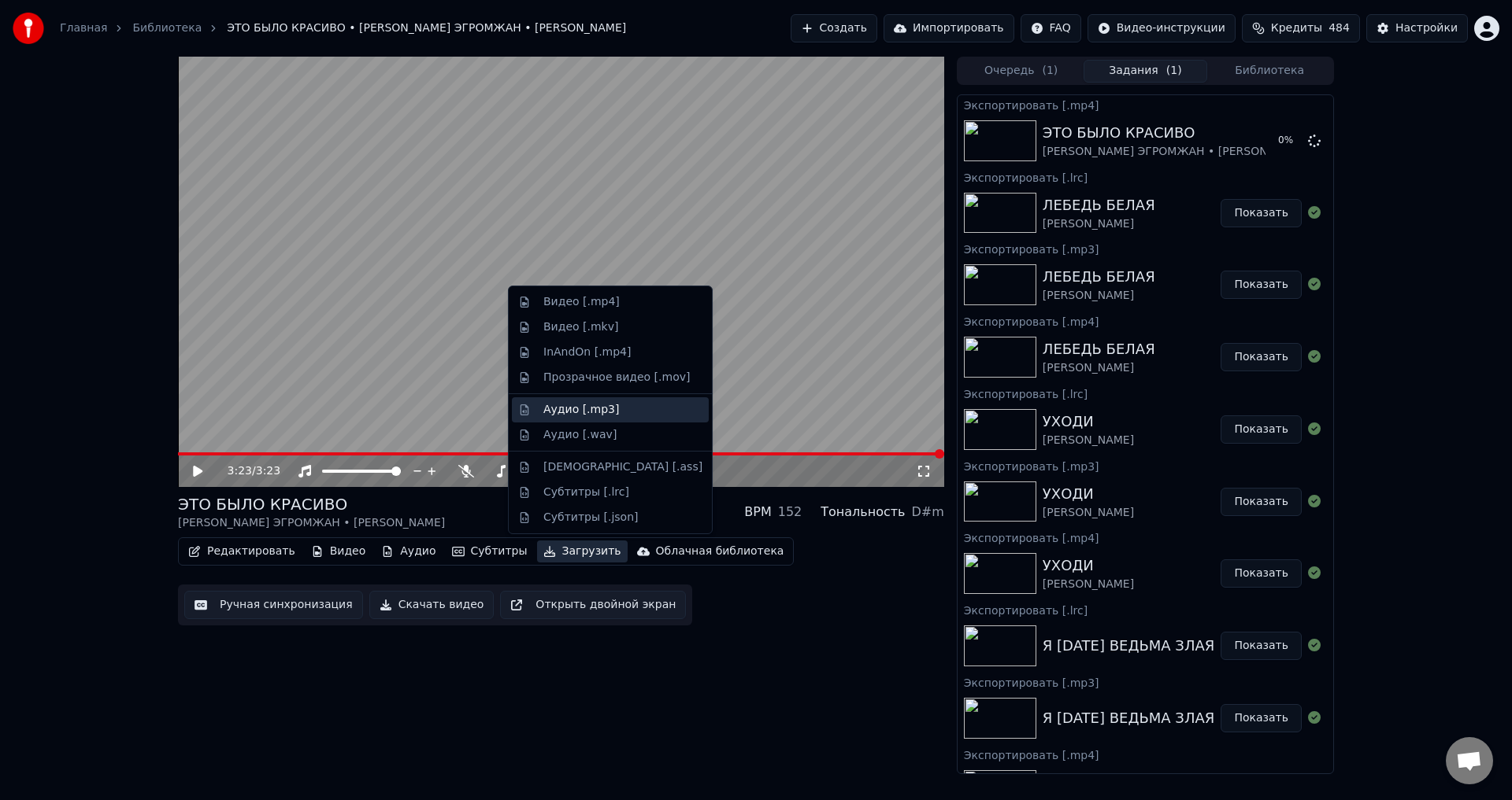
click at [600, 420] on div "Аудио [.mp3]" at bounding box center [611, 410] width 197 height 25
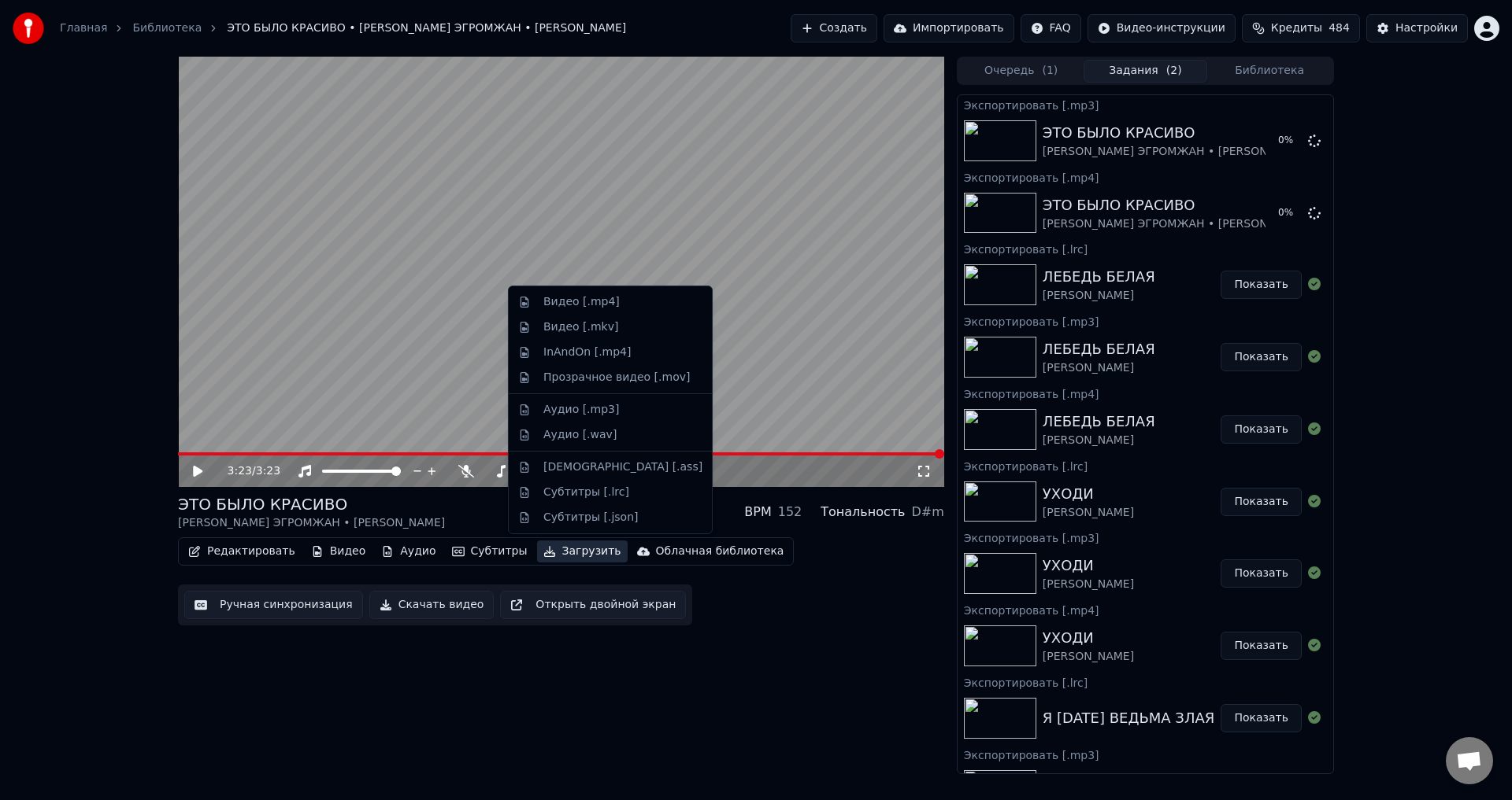
click at [563, 560] on button "Загрузить" at bounding box center [583, 551] width 91 height 22
click at [587, 490] on div "Субтитры [.lrc]" at bounding box center [586, 493] width 86 height 16
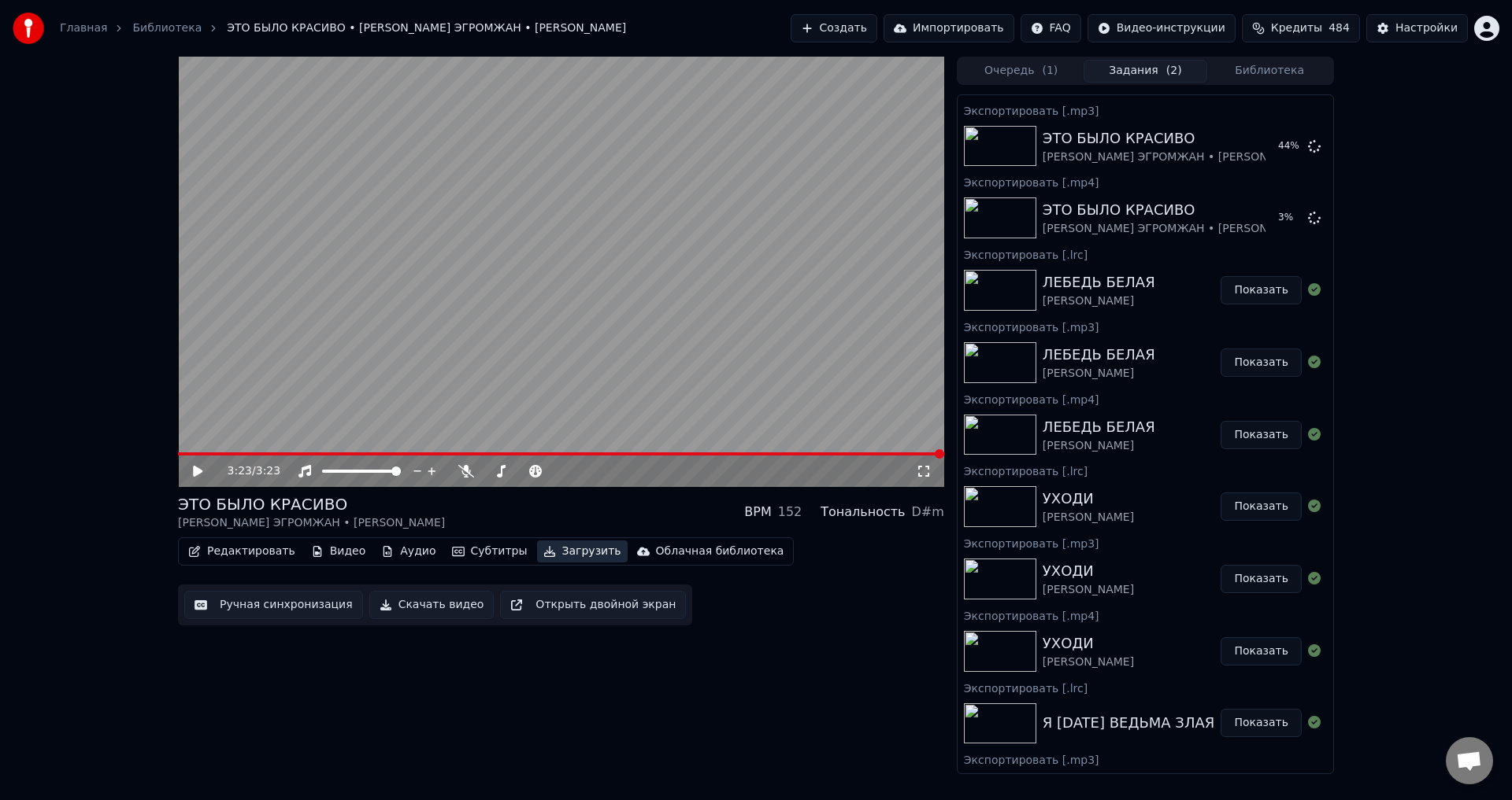
scroll to position [158, 0]
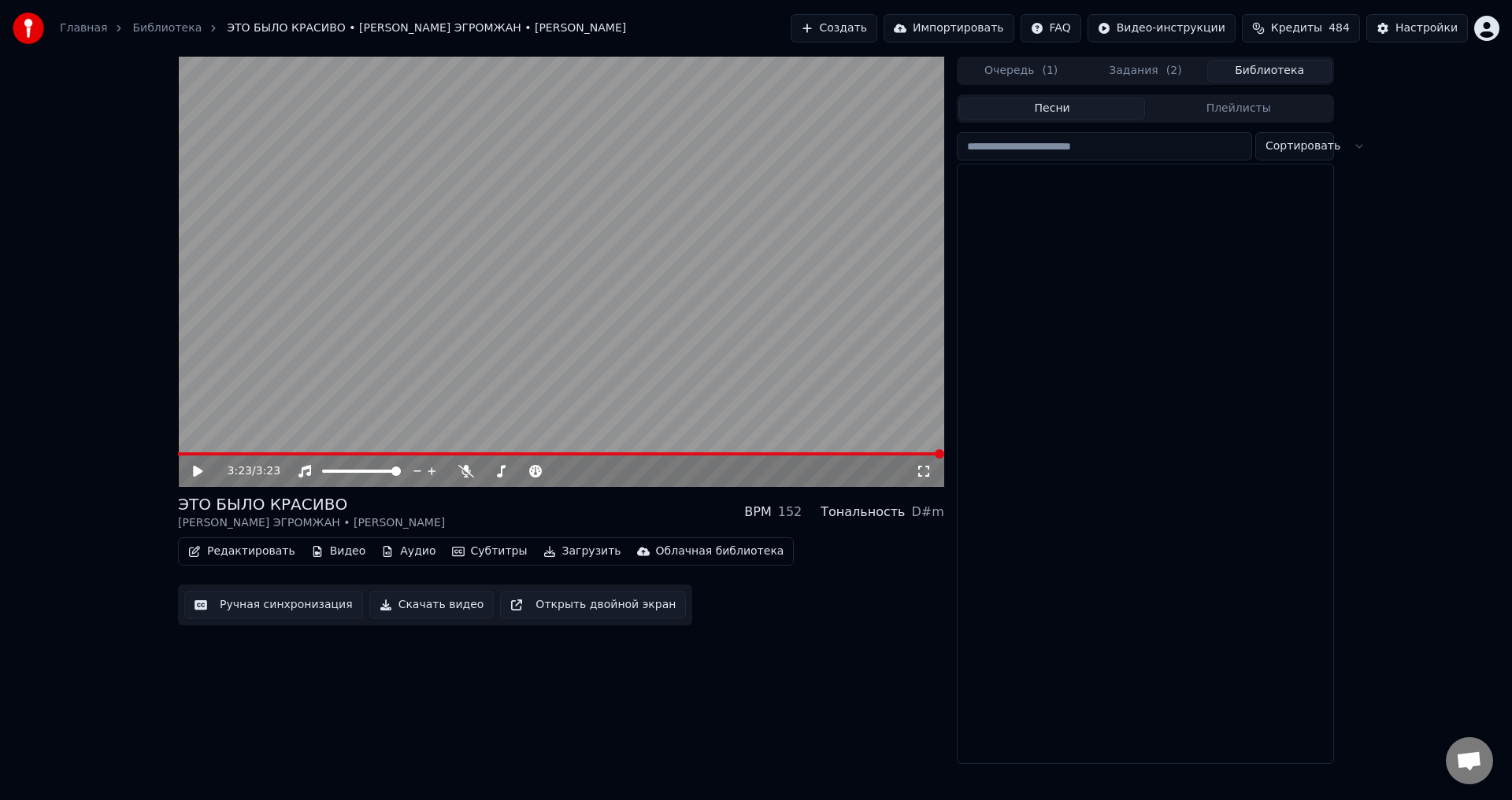
click at [1266, 65] on button "Библиотека" at bounding box center [1269, 71] width 125 height 23
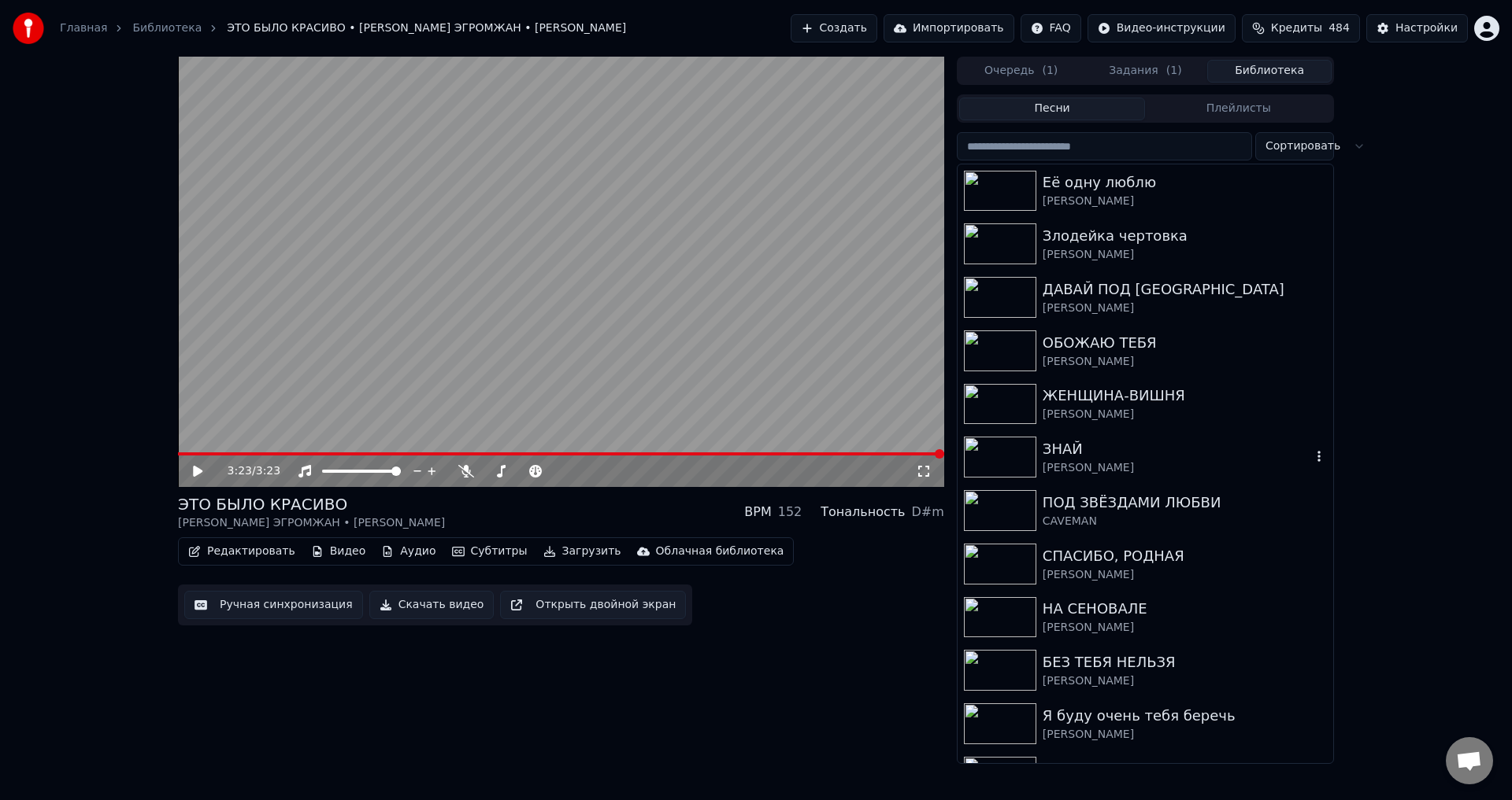
scroll to position [2834, 0]
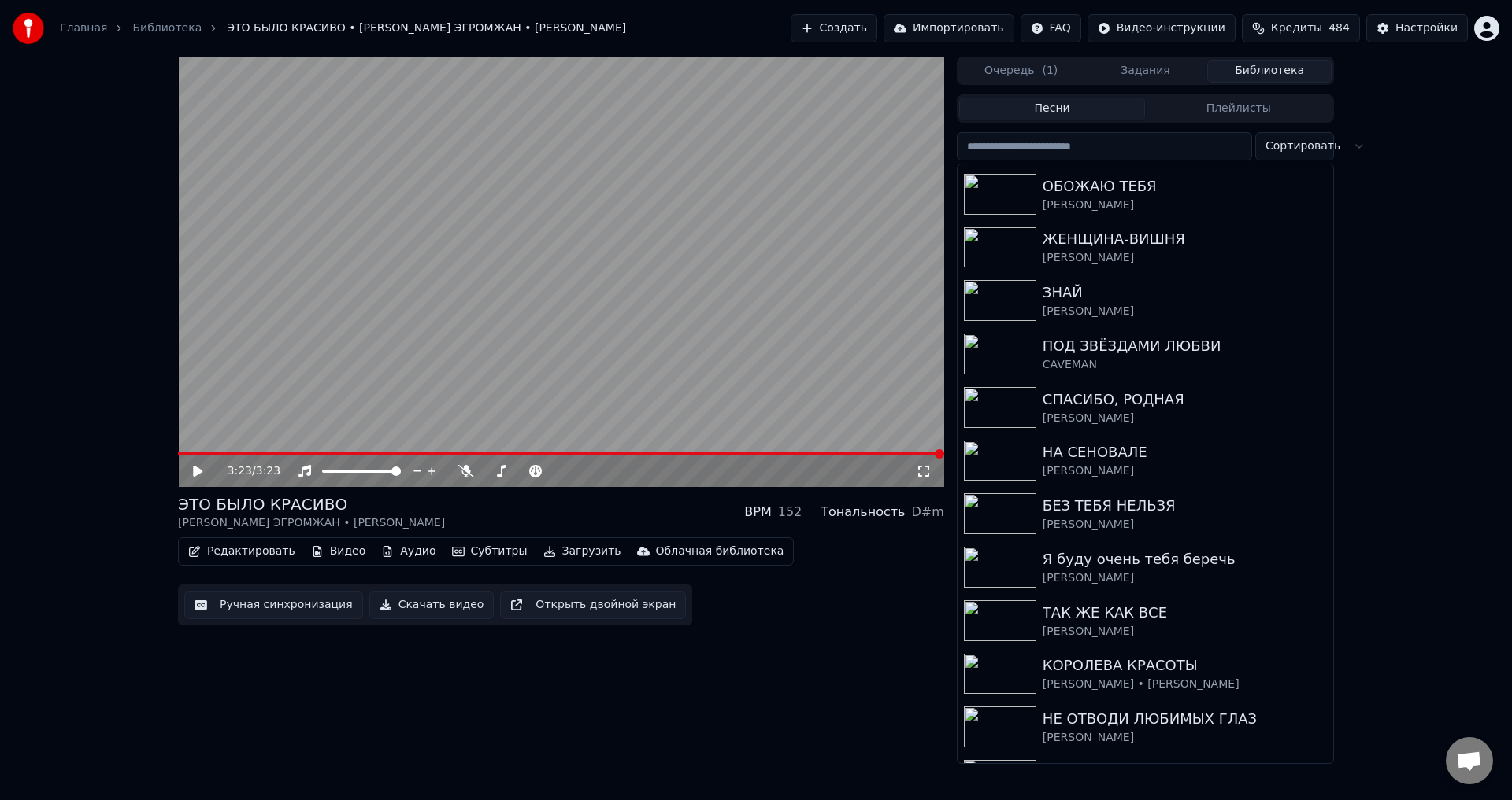
click at [861, 29] on button "Создать" at bounding box center [834, 28] width 86 height 29
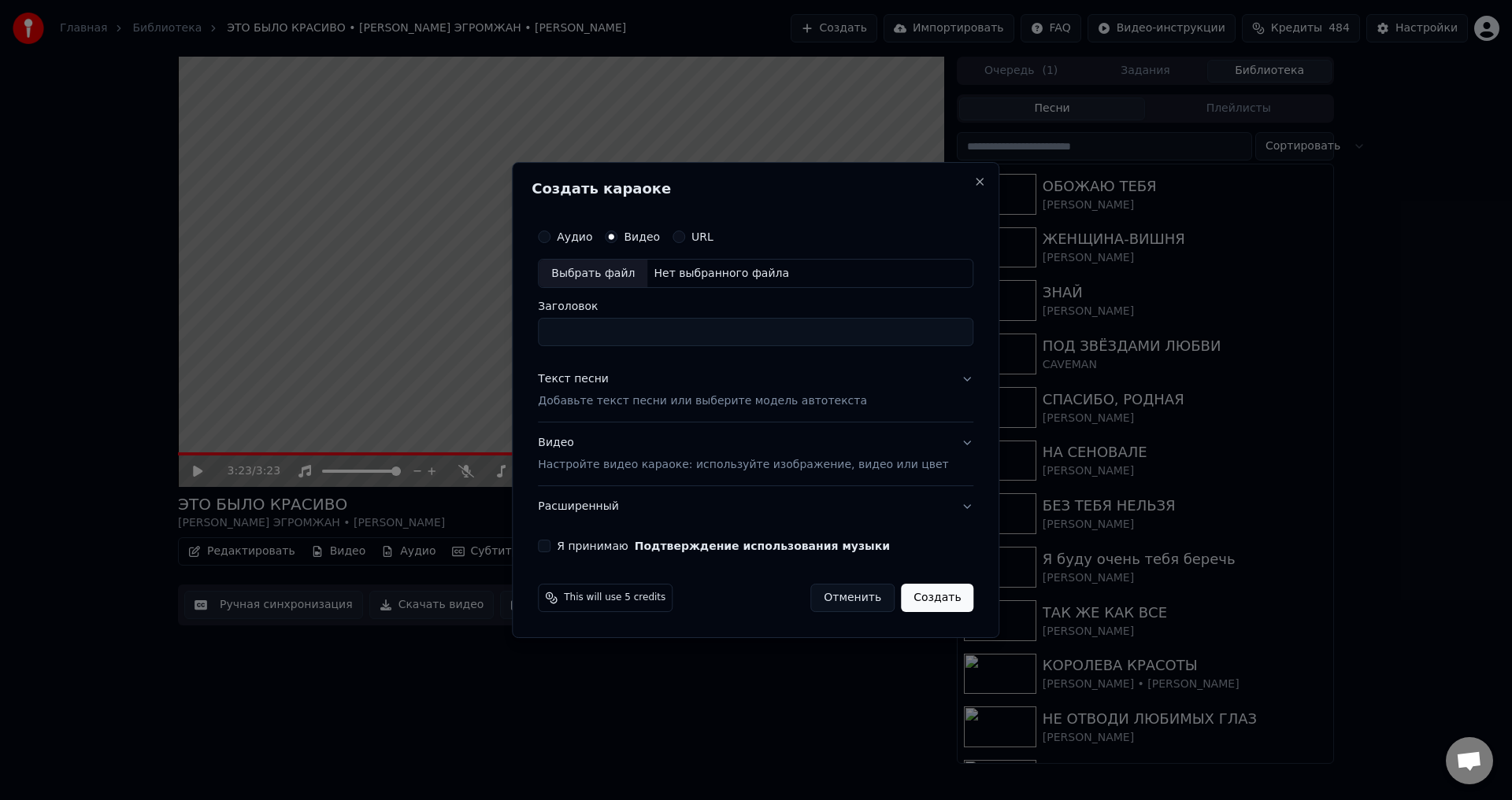
click at [597, 275] on div "Выбрать файл" at bounding box center [592, 273] width 109 height 29
type input "**********"
click at [584, 383] on div "Текст песни" at bounding box center [573, 380] width 71 height 16
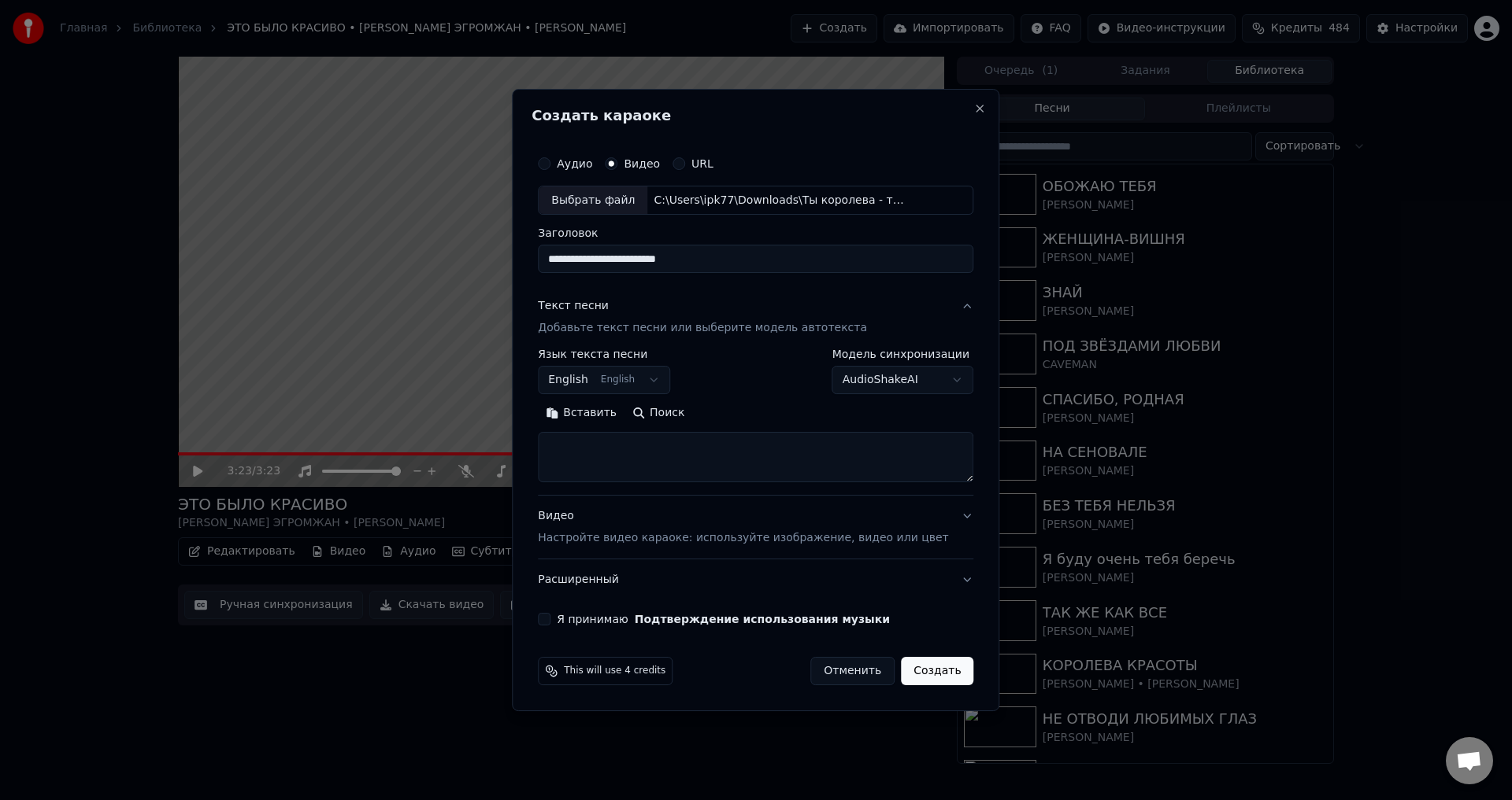
click at [607, 388] on button "English English" at bounding box center [604, 380] width 132 height 29
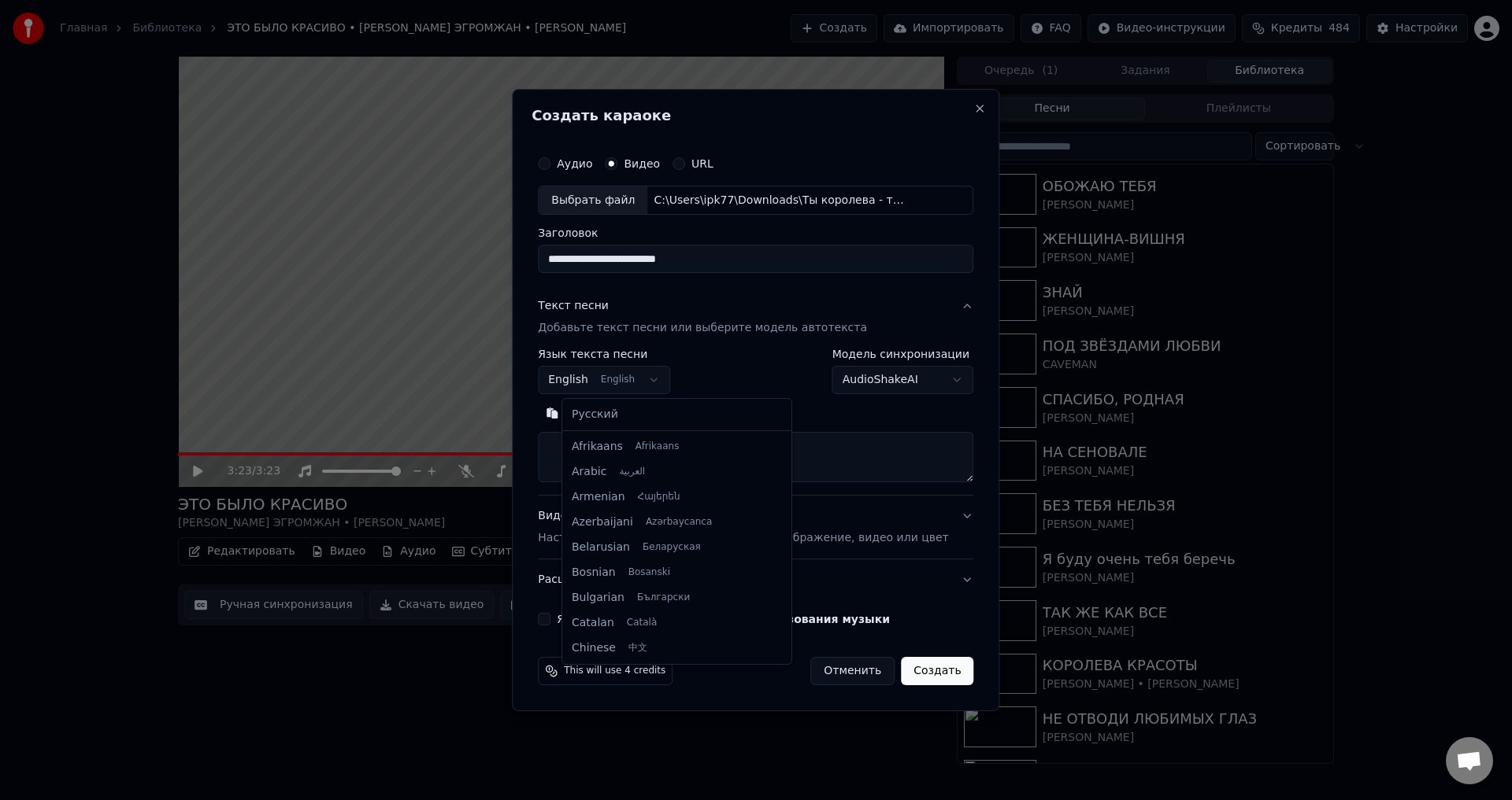
scroll to position [126, 0]
select select "**"
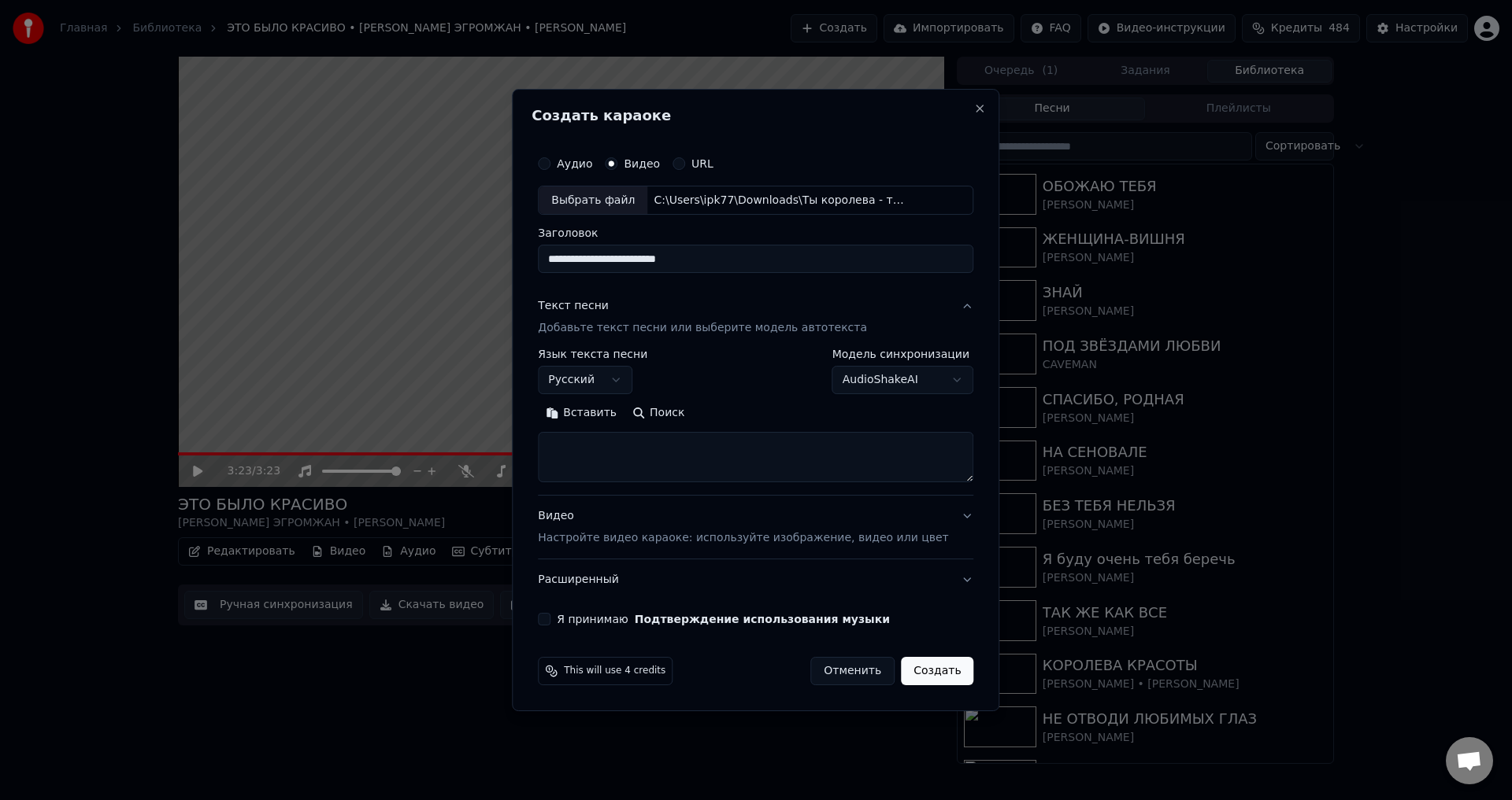
click at [936, 380] on body "Главная Библиотека ЭТО БЫЛО КРАСИВО • АЛЕКСАНДР ЭГРОМЖАН • ЛЮДМИЛА СОКОЛОВА Соз…" at bounding box center [756, 400] width 1512 height 800
select select "**********"
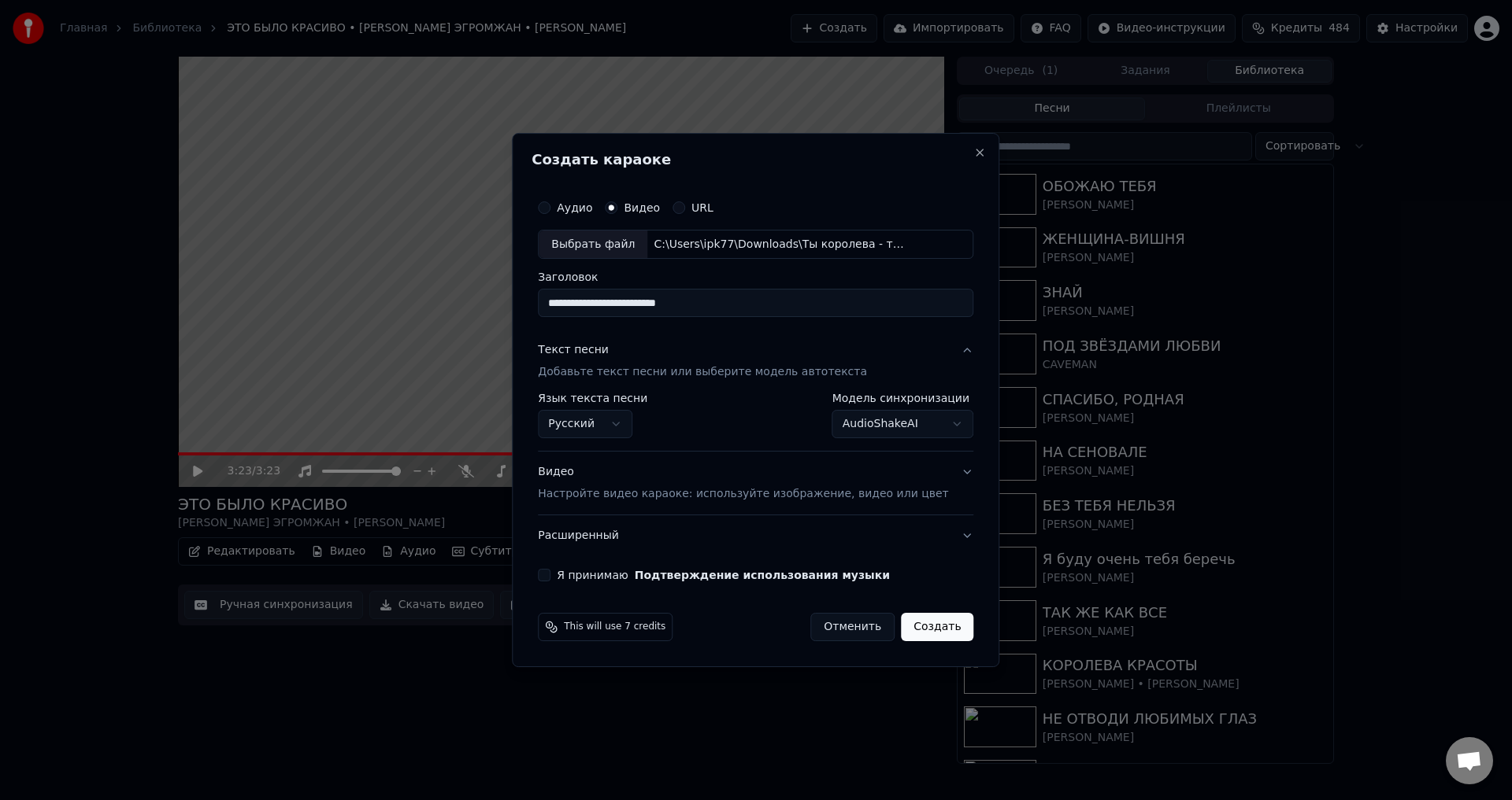
click at [550, 570] on button "Я принимаю Подтверждение использования музыки" at bounding box center [544, 575] width 12 height 12
click at [922, 632] on button "Создать" at bounding box center [936, 627] width 72 height 29
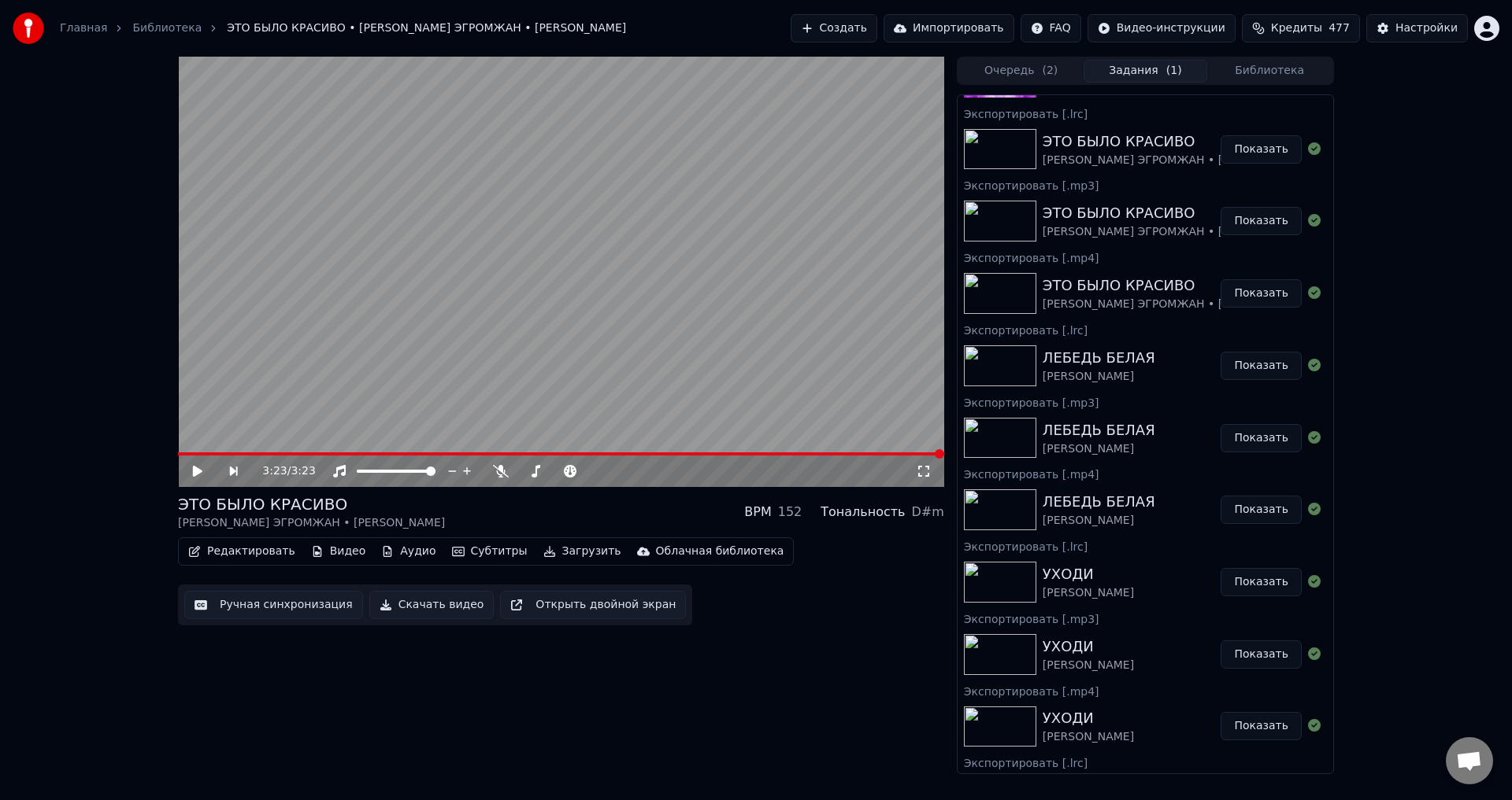
scroll to position [0, 0]
